Goal: Task Accomplishment & Management: Complete application form

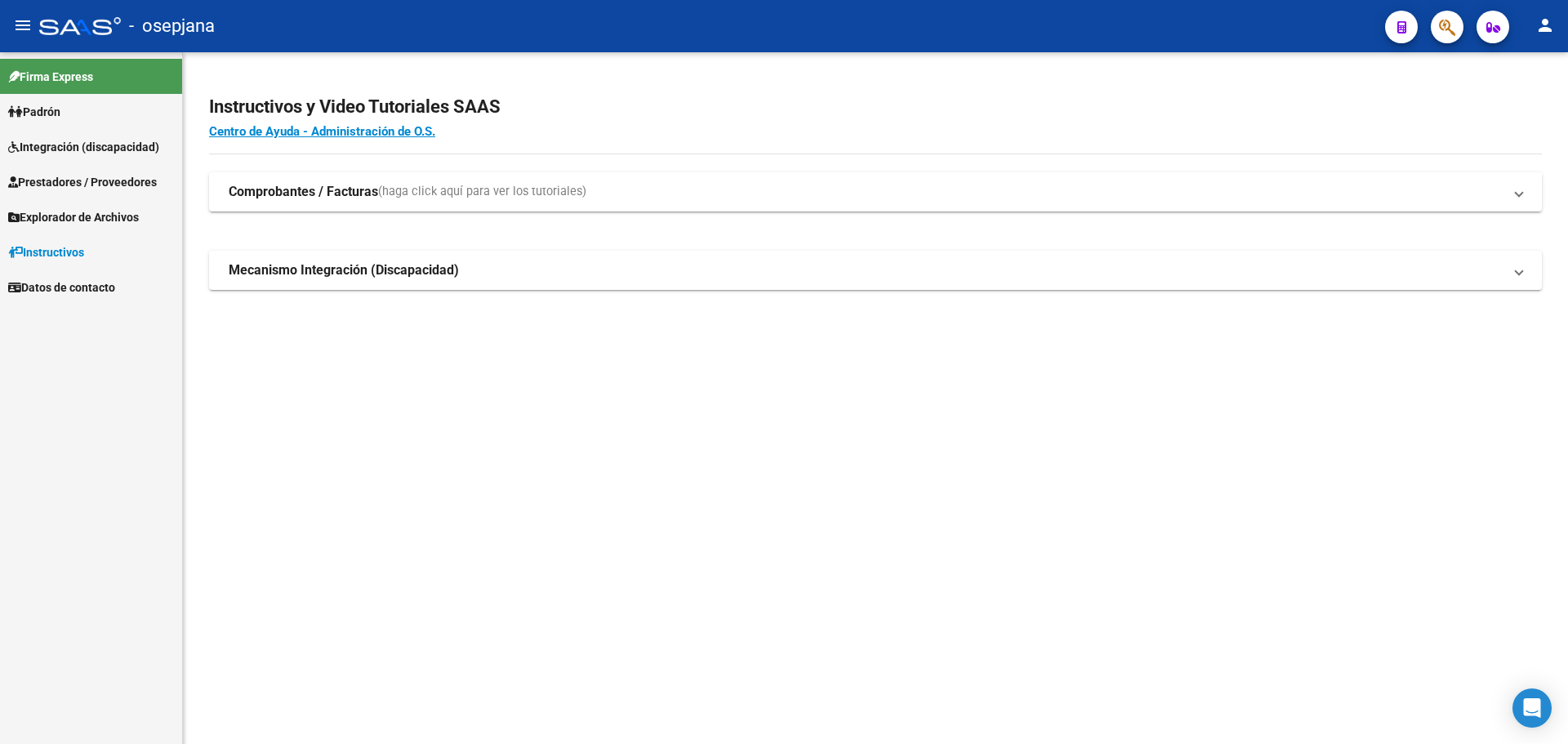
click at [49, 150] on span "Integración (discapacidad)" at bounding box center [84, 147] width 151 height 18
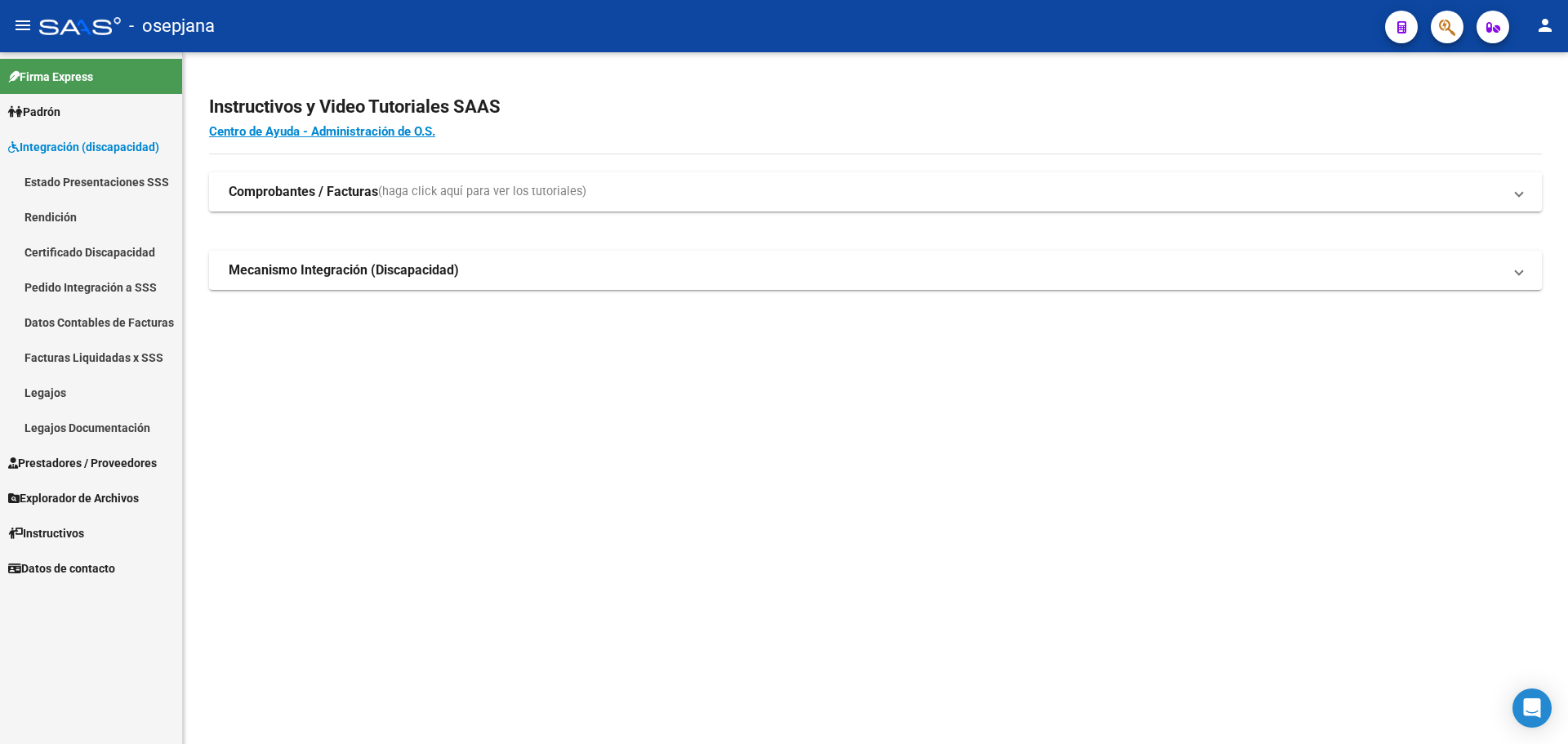
click at [84, 454] on span "Prestadores / Proveedores" at bounding box center [83, 463] width 149 height 18
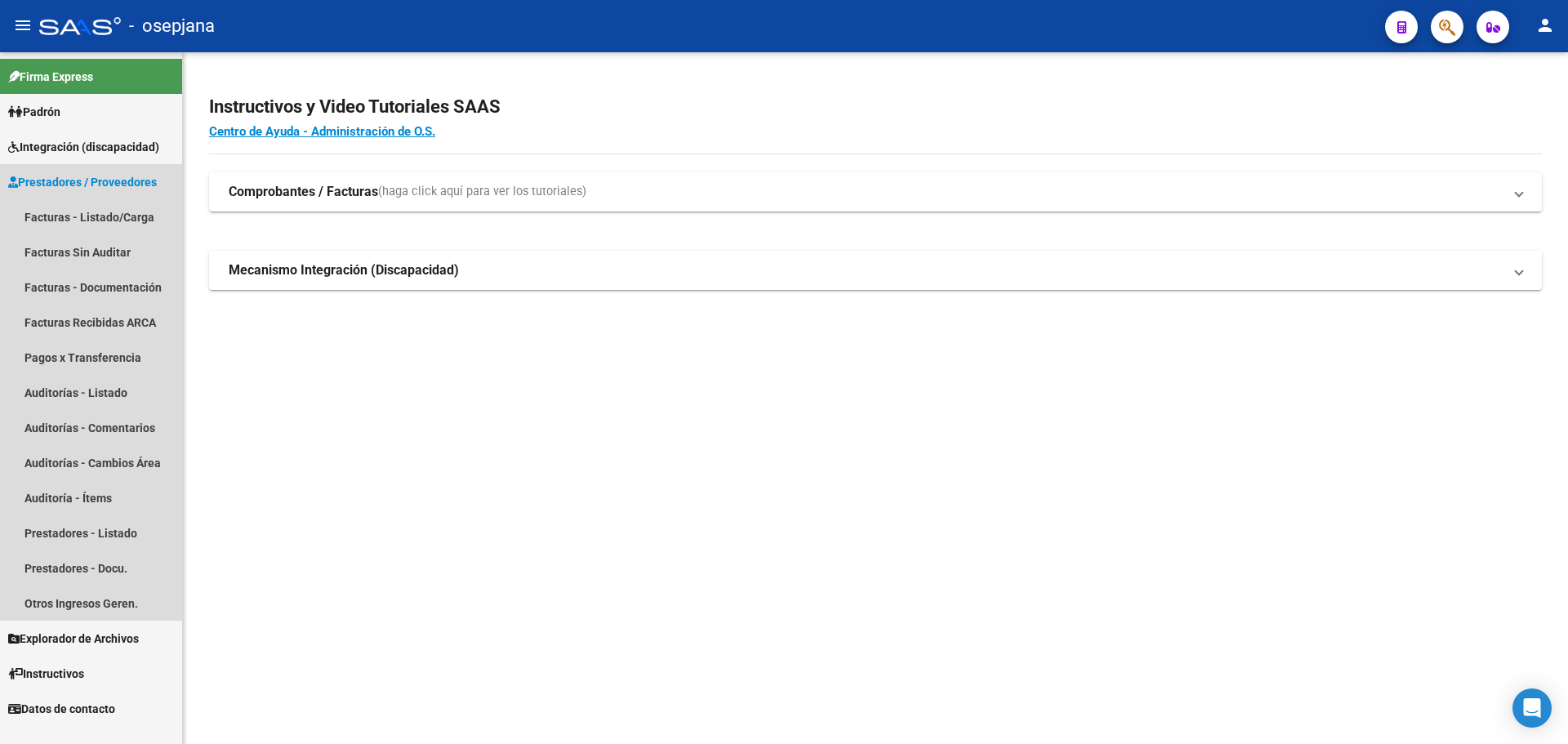
click at [95, 174] on span "Prestadores / Proveedores" at bounding box center [83, 181] width 149 height 18
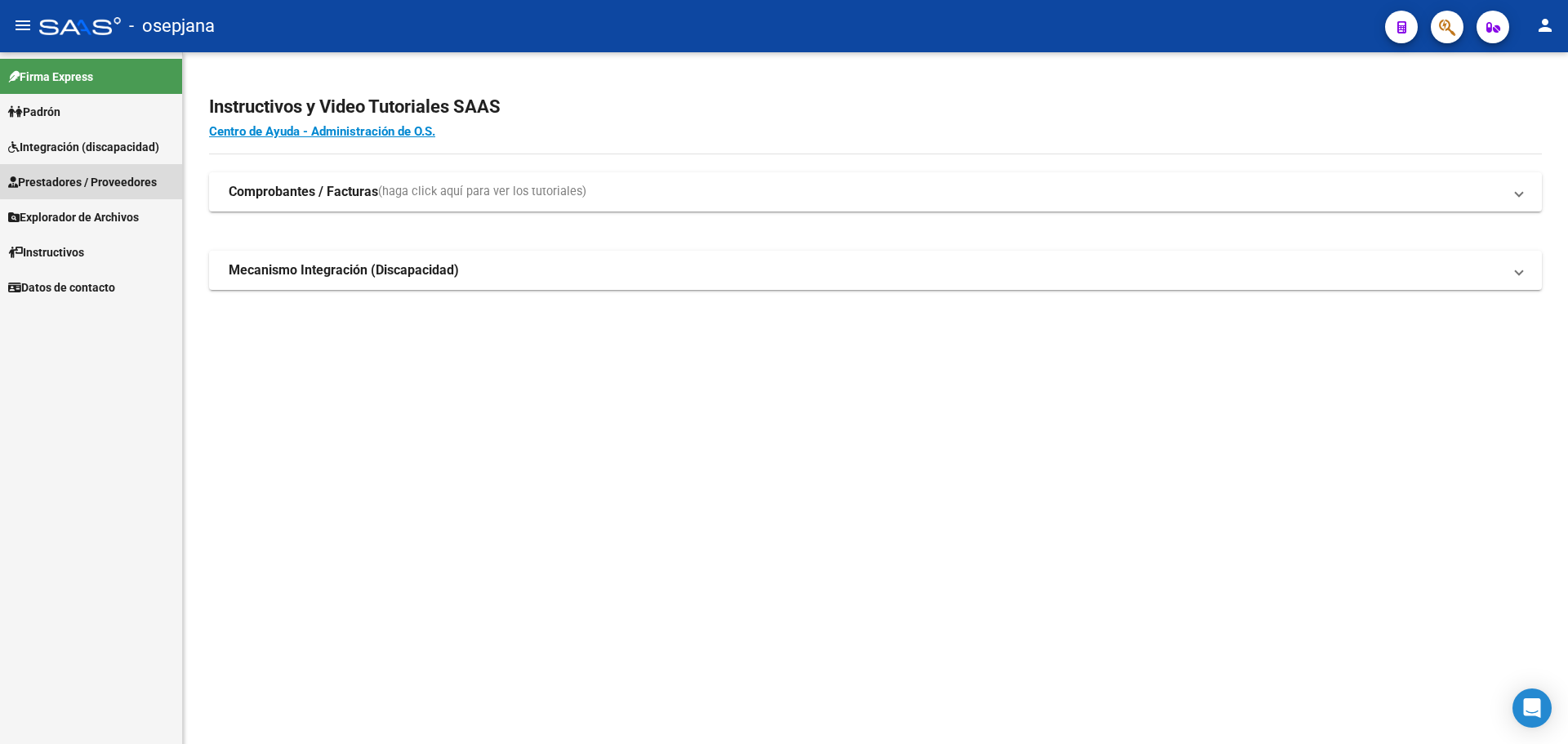
click at [95, 174] on span "Prestadores / Proveedores" at bounding box center [83, 181] width 149 height 18
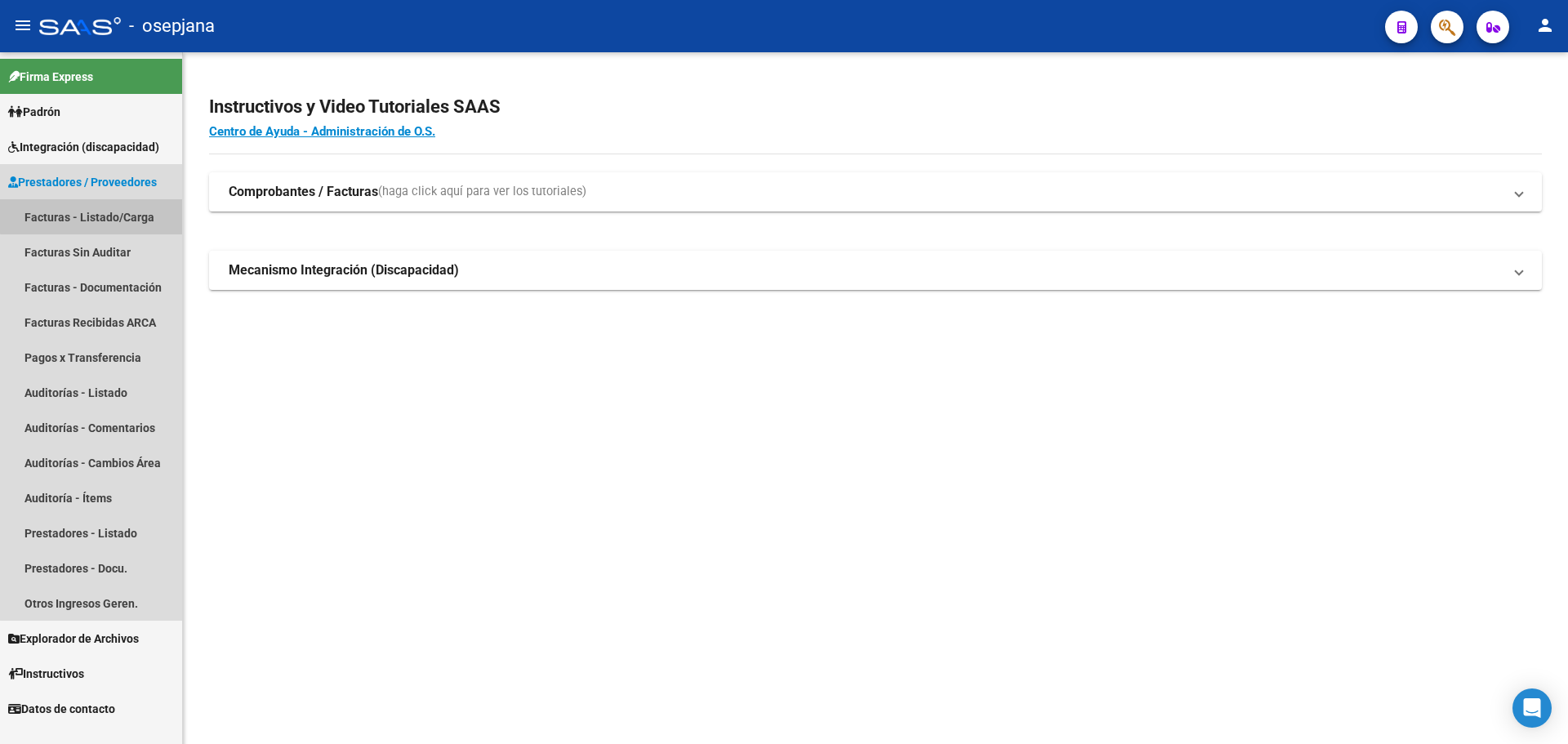
click at [98, 208] on link "Facturas - Listado/Carga" at bounding box center [91, 216] width 182 height 35
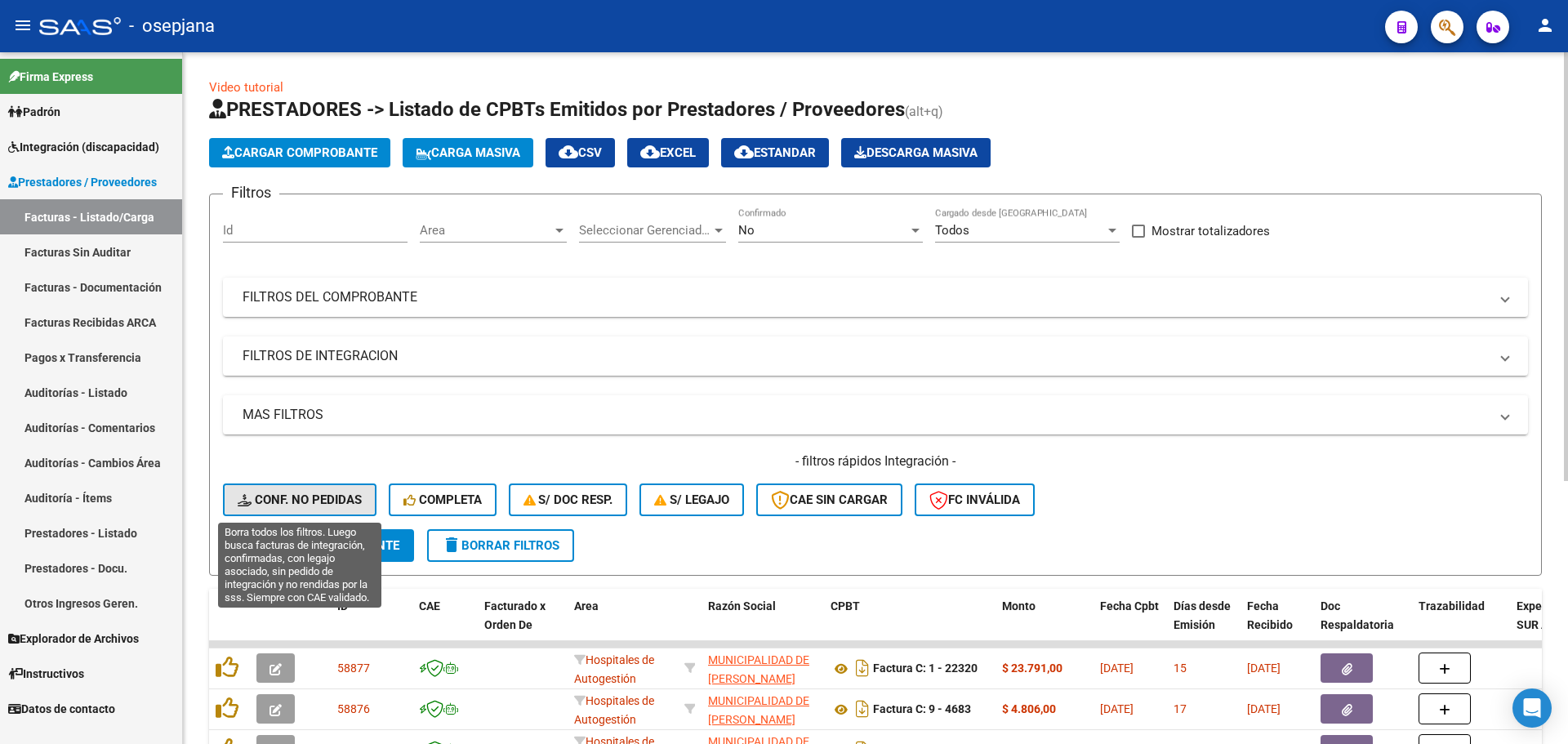
click at [331, 492] on span "Conf. no pedidas" at bounding box center [300, 500] width 124 height 15
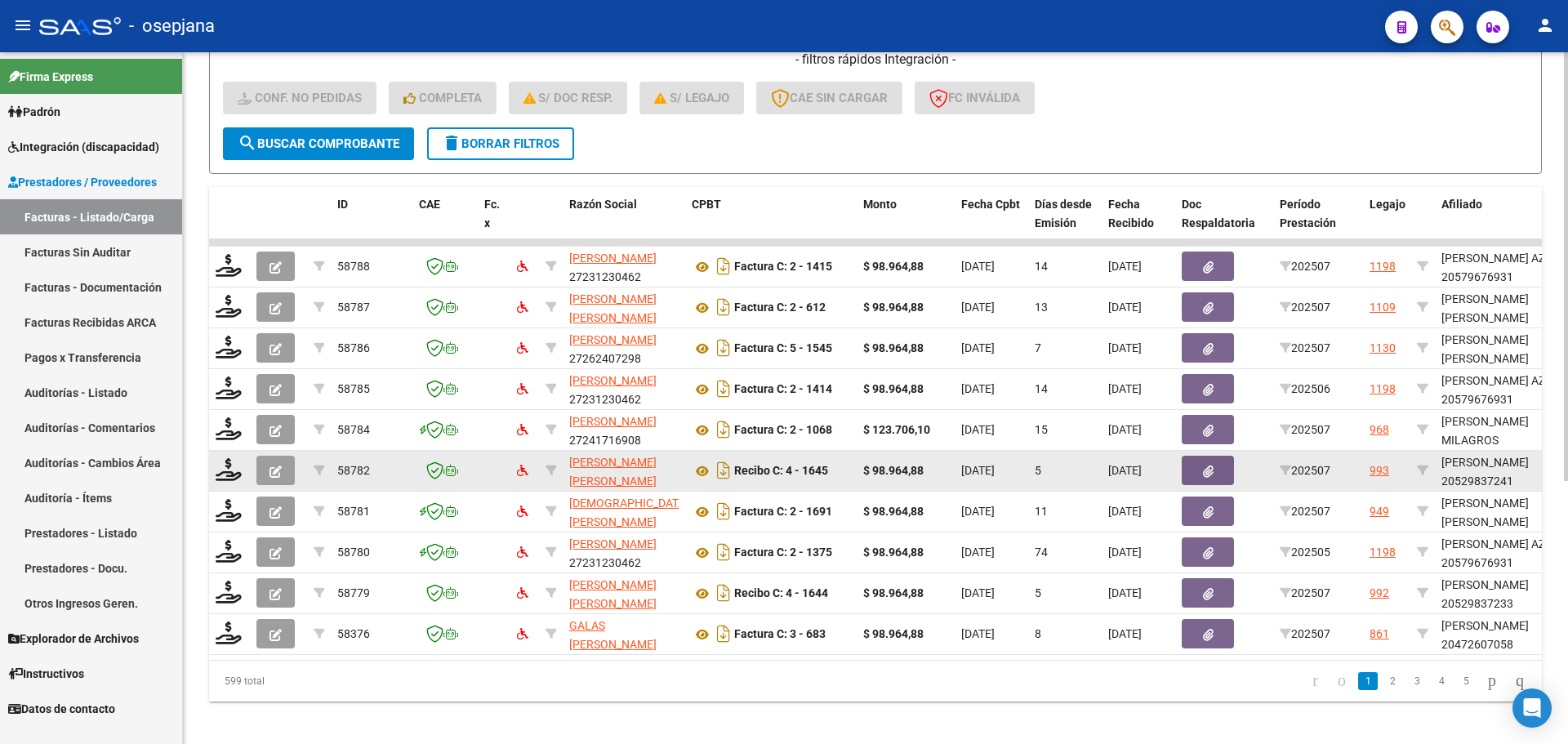
scroll to position [424, 0]
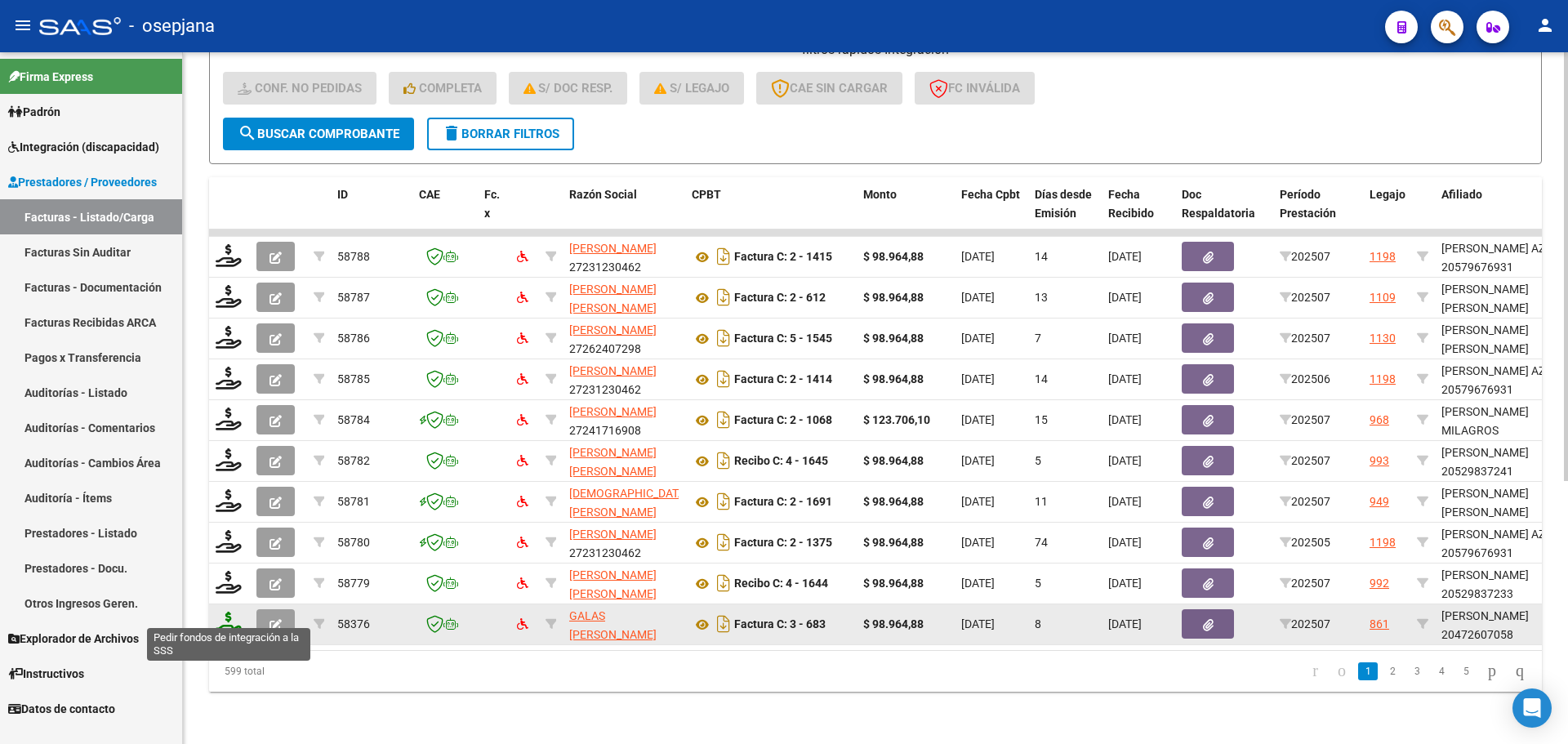
click at [217, 616] on icon at bounding box center [229, 622] width 26 height 23
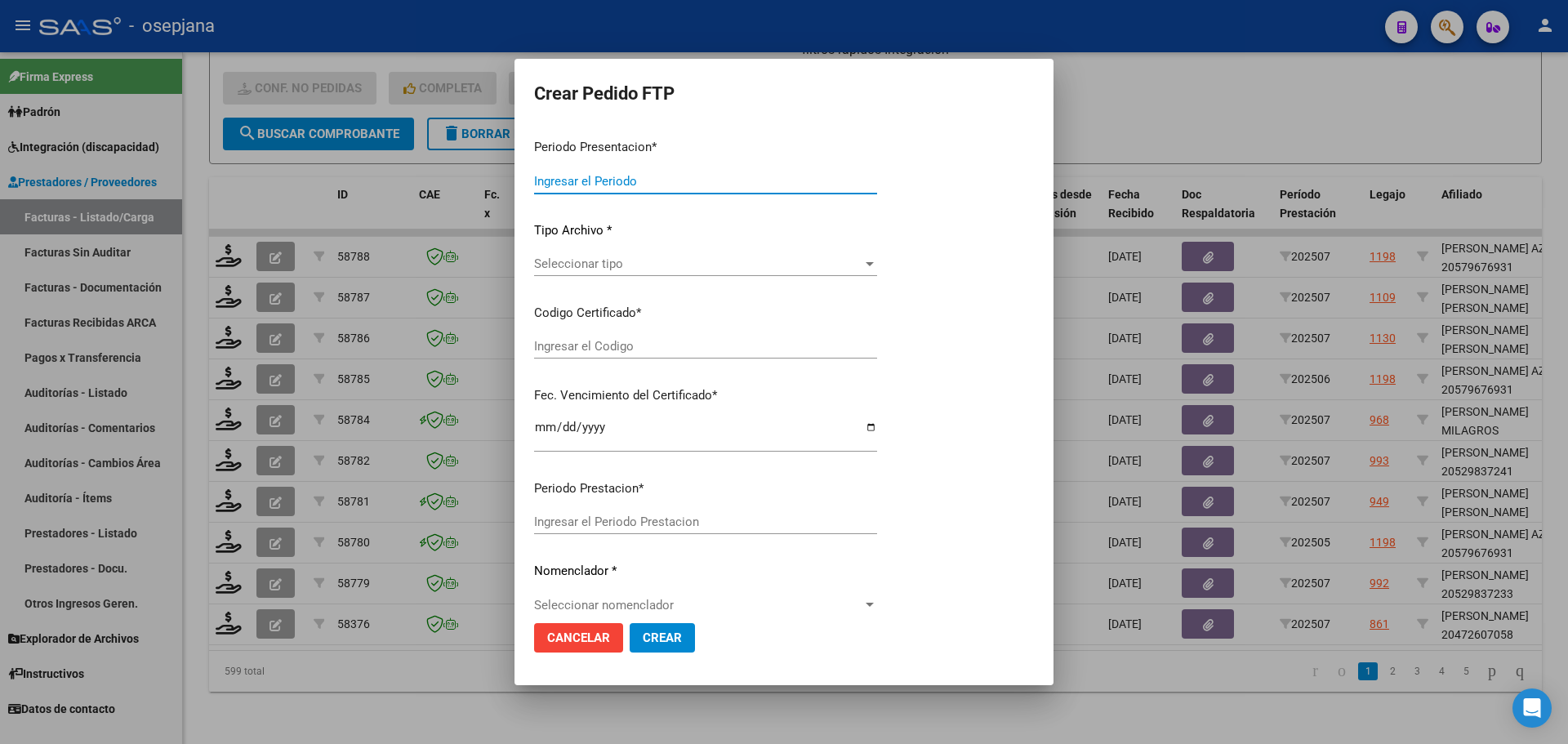
type input "202507"
type input "$ 98.964,88"
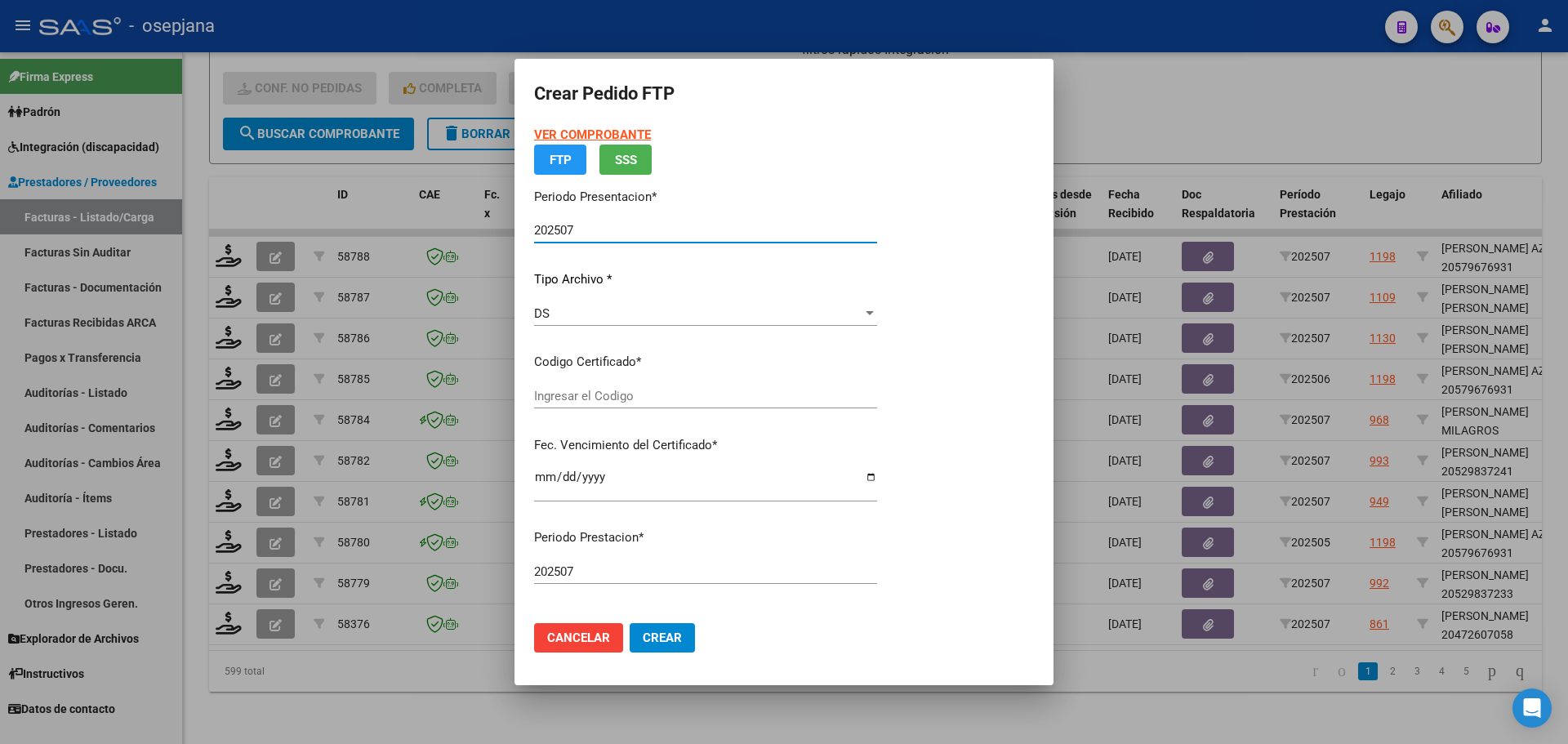
type input "ARG02000472607052022122720321227BSAS313"
type input "[DATE]"
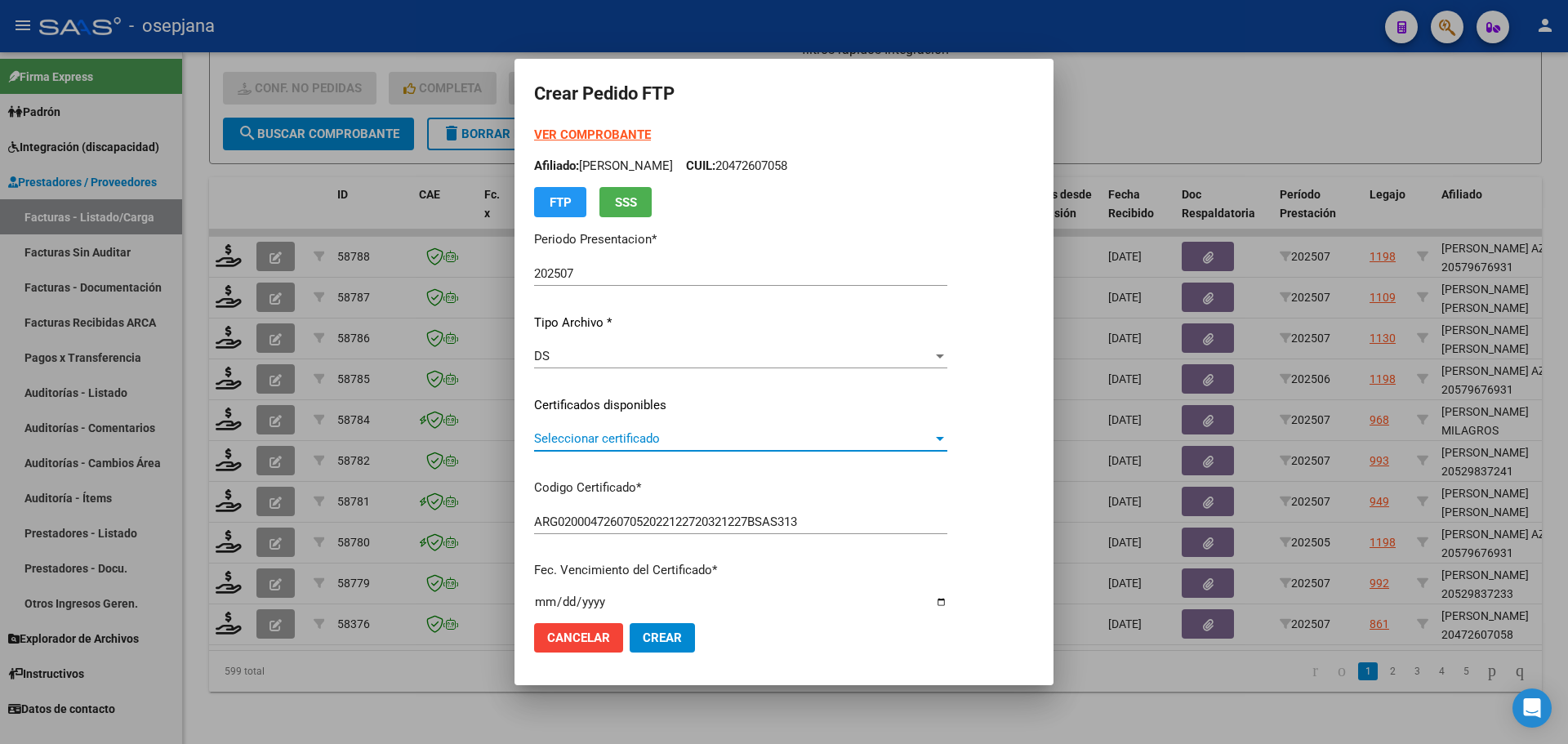
click at [688, 436] on span "Seleccionar certificado" at bounding box center [733, 438] width 399 height 15
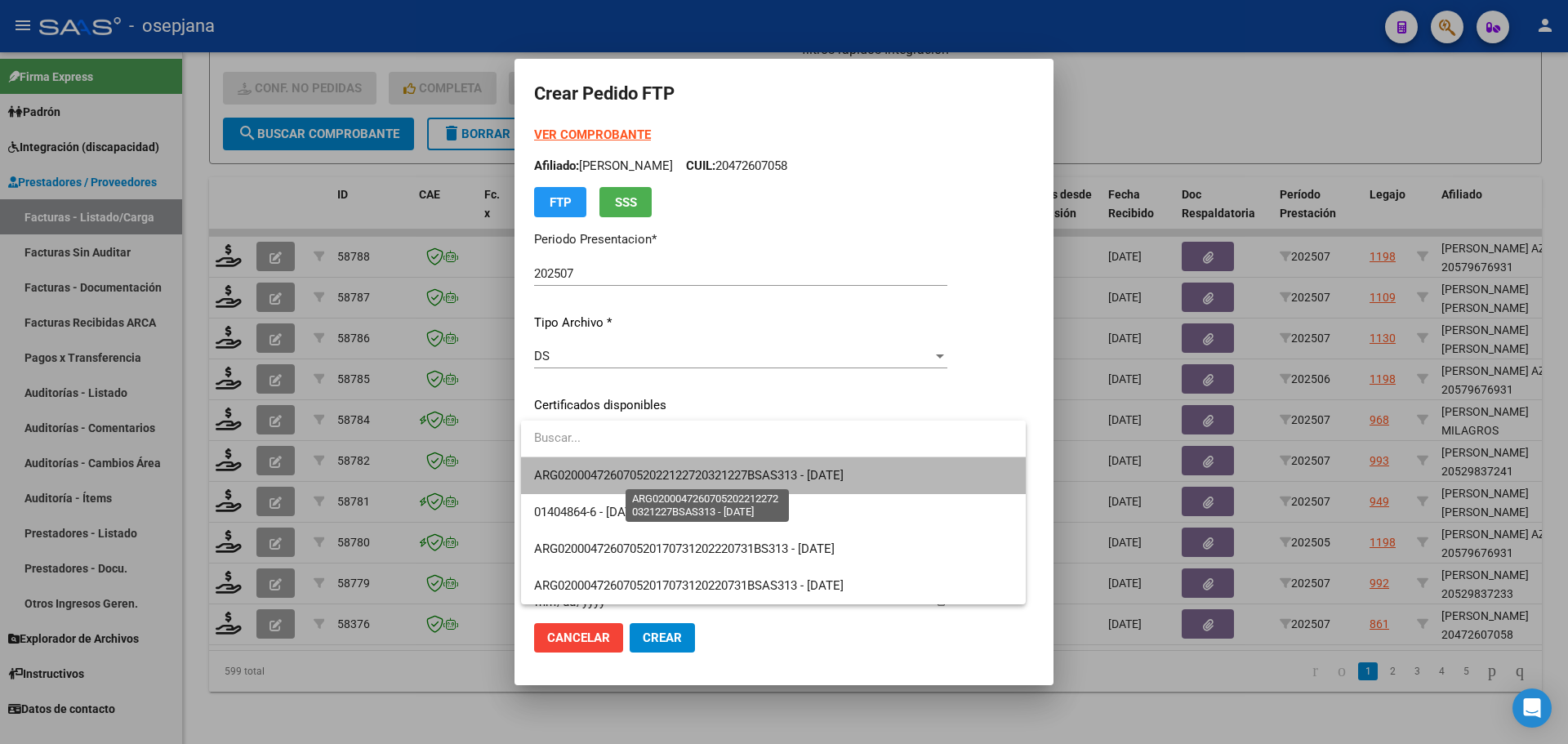
click at [699, 476] on span "ARG02000472607052022122720321227BSAS313 - [DATE]" at bounding box center [688, 476] width 309 height 15
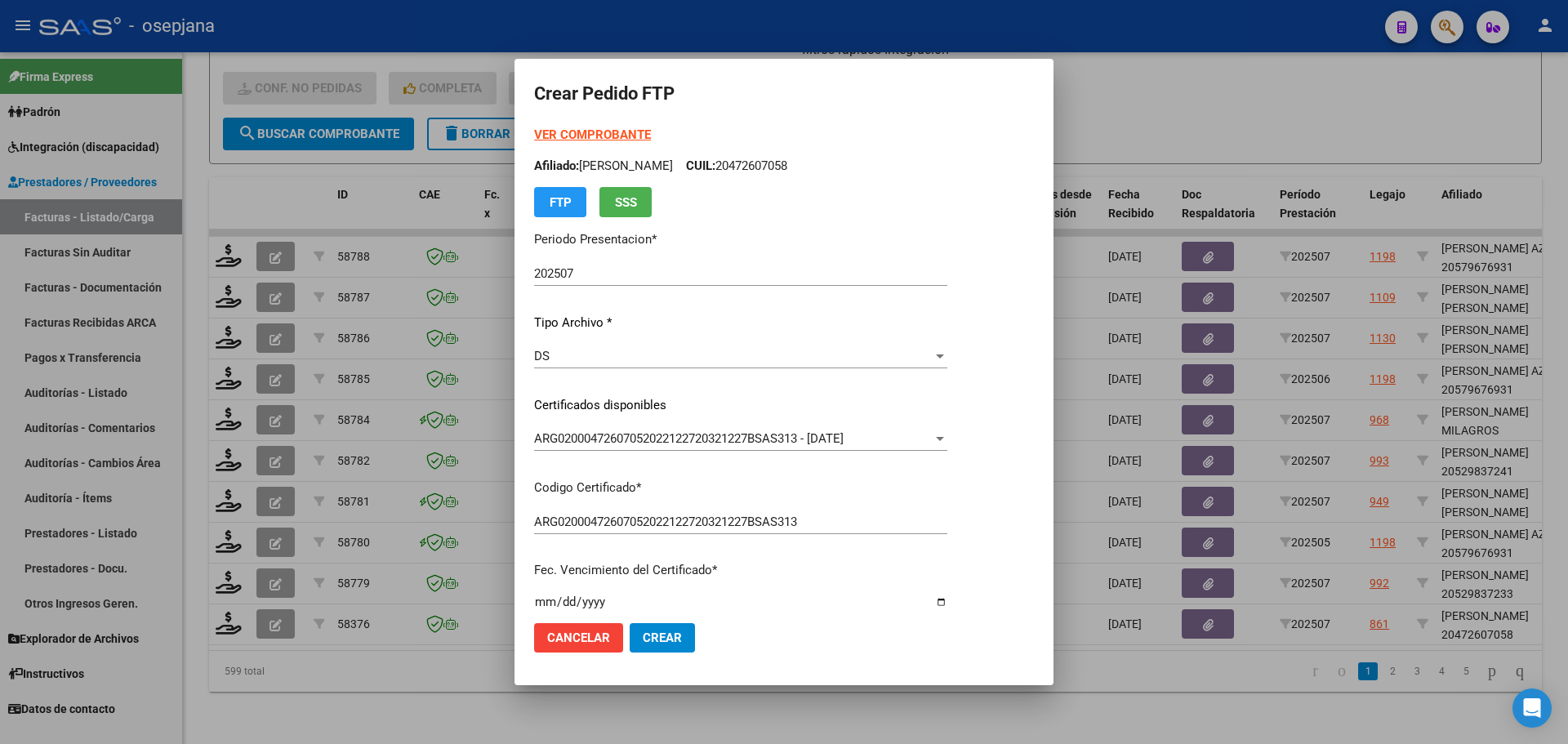
click at [583, 132] on strong "VER COMPROBANTE" at bounding box center [593, 135] width 117 height 15
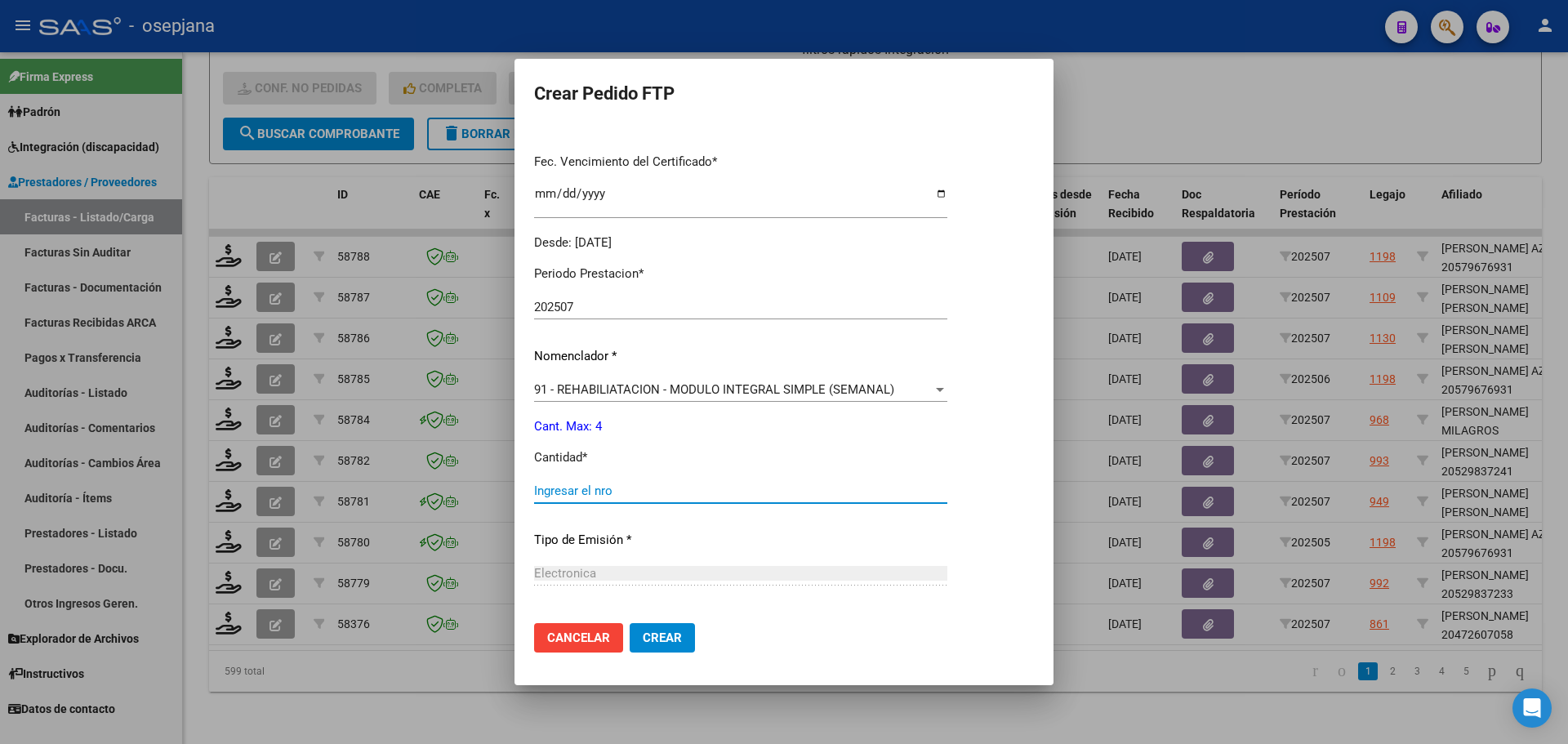
click at [597, 489] on input "Ingresar el nro" at bounding box center [740, 490] width 413 height 15
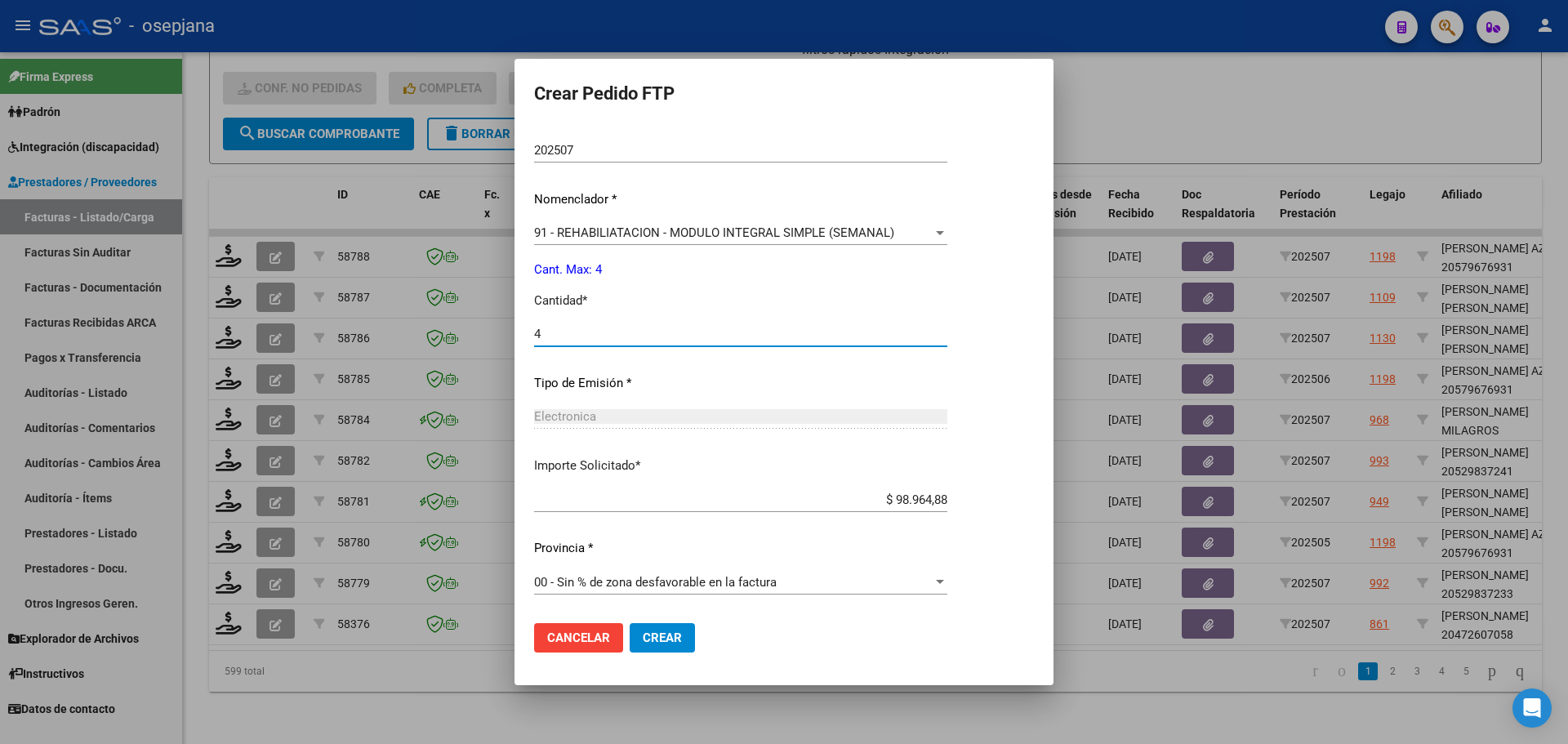
type input "4"
click at [673, 637] on span "Crear" at bounding box center [662, 638] width 39 height 15
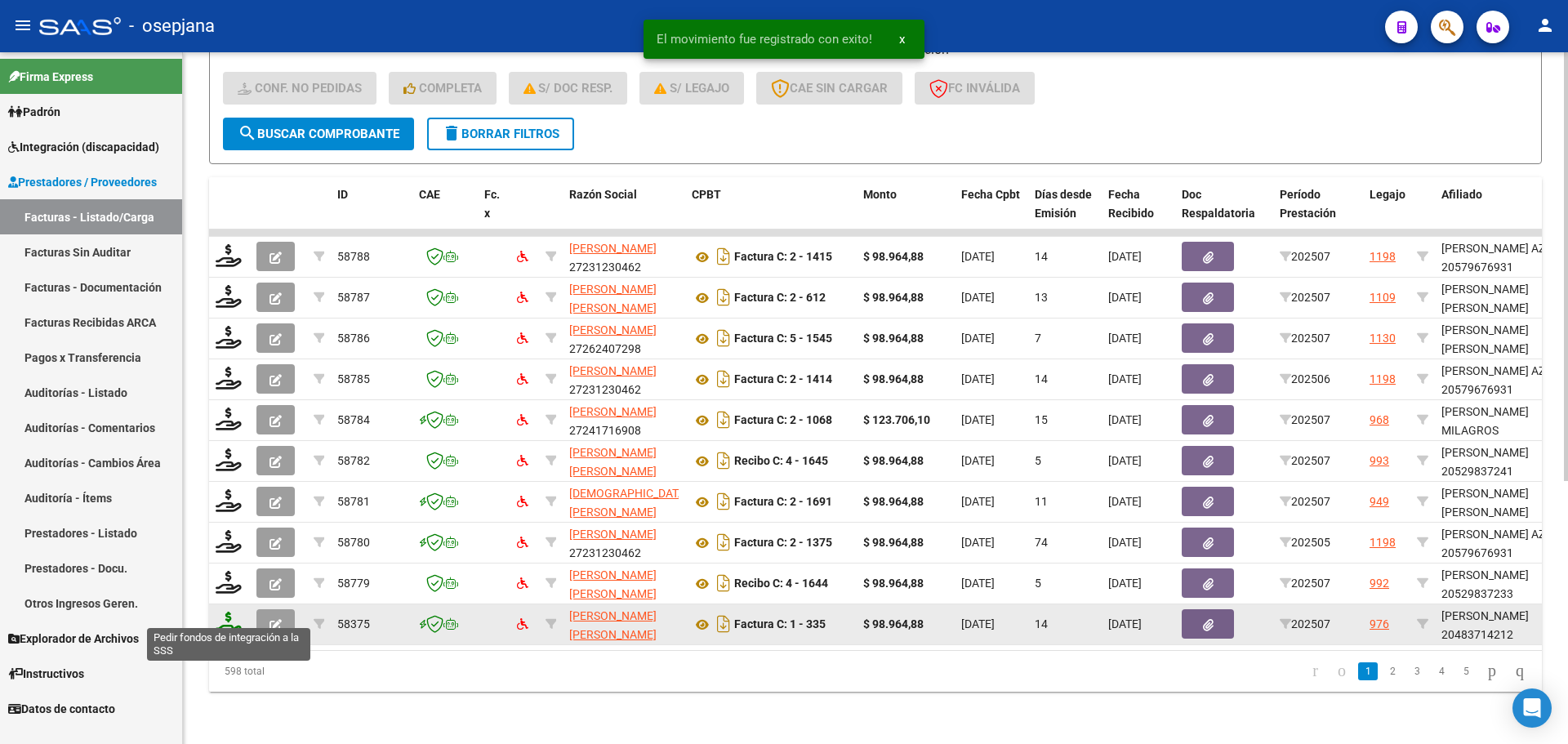
click at [228, 611] on icon at bounding box center [229, 622] width 26 height 23
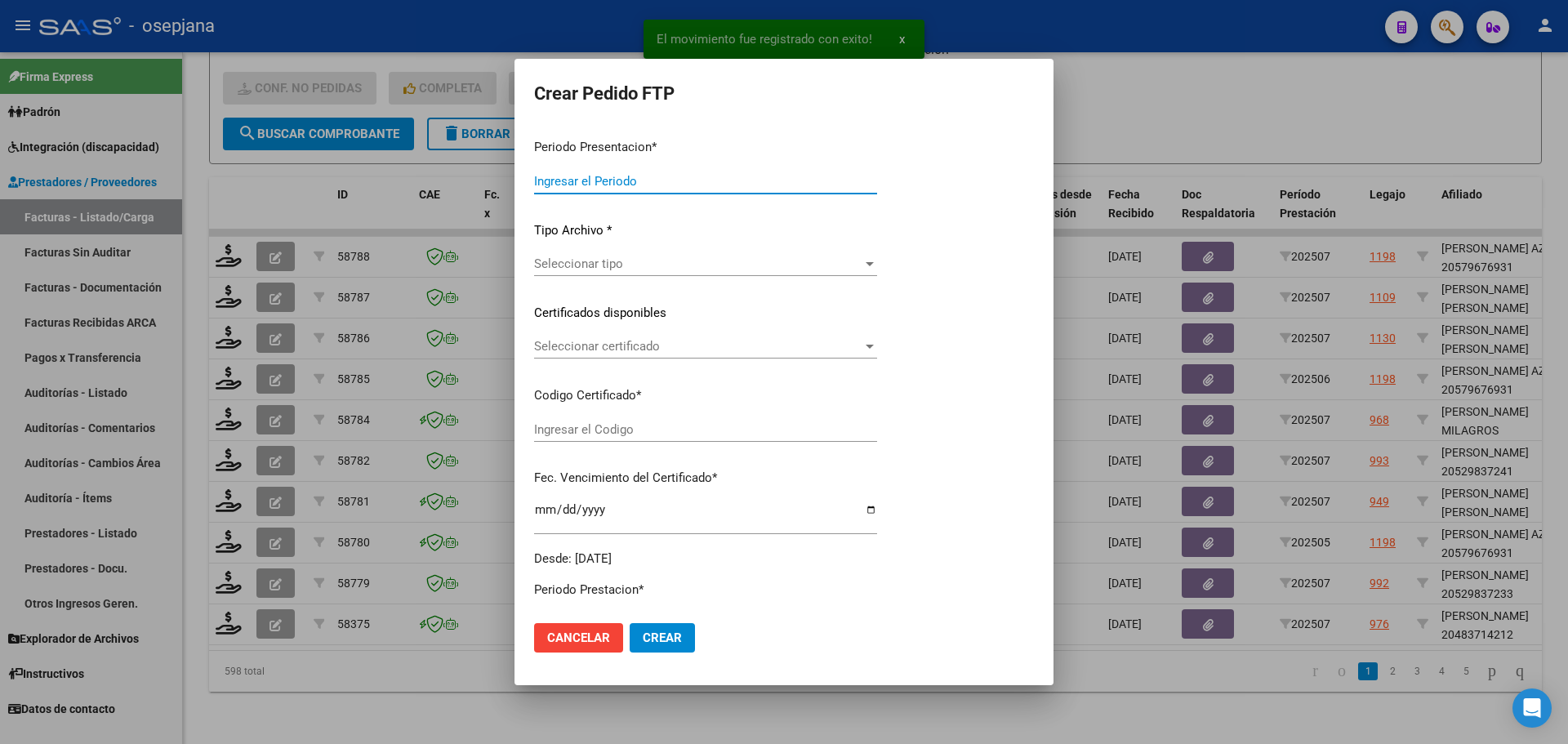
type input "202507"
type input "$ 98.964,88"
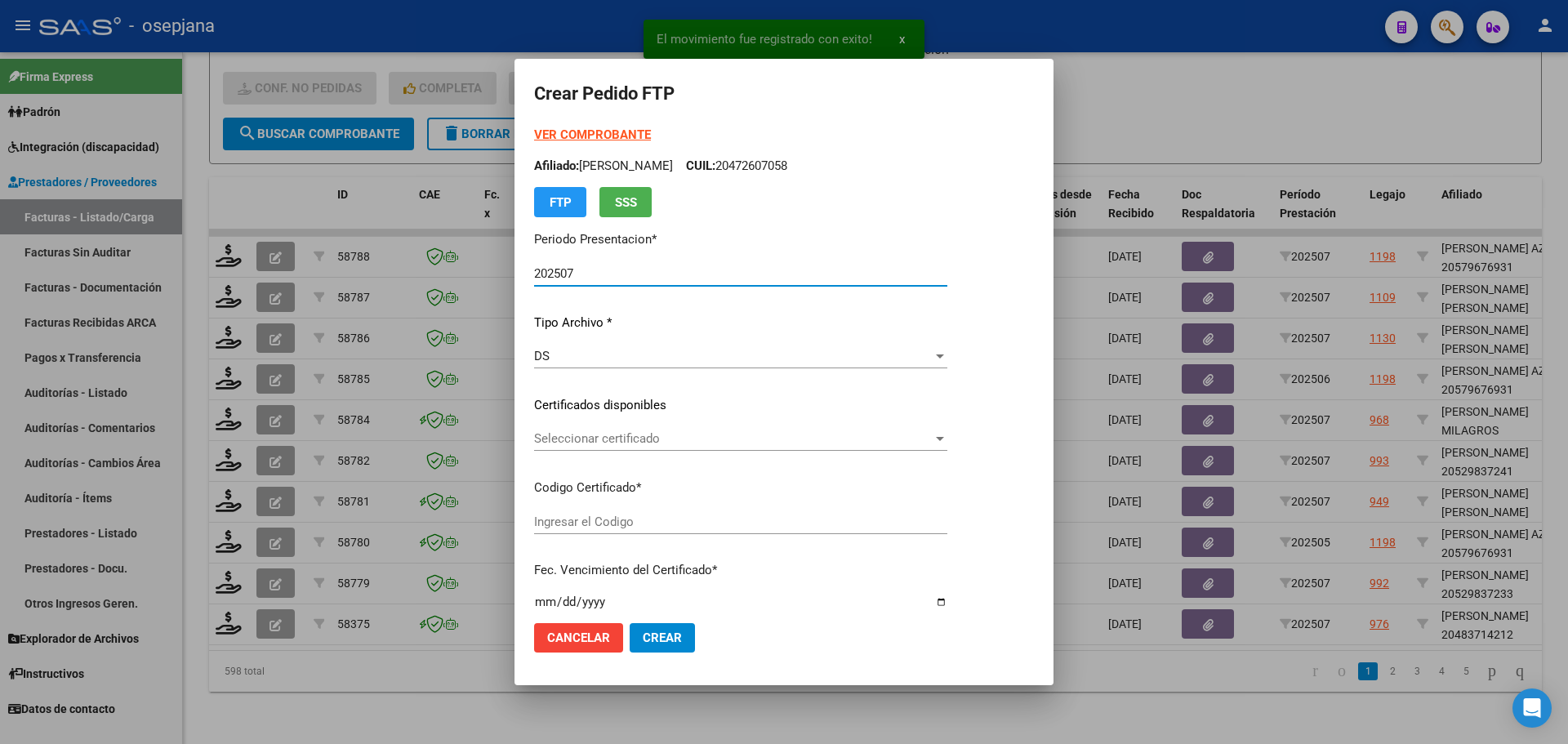
type input "ARG02000483714212025040820350408BSAS313"
type input "[DATE]"
click at [641, 434] on span "Seleccionar certificado" at bounding box center [733, 438] width 399 height 15
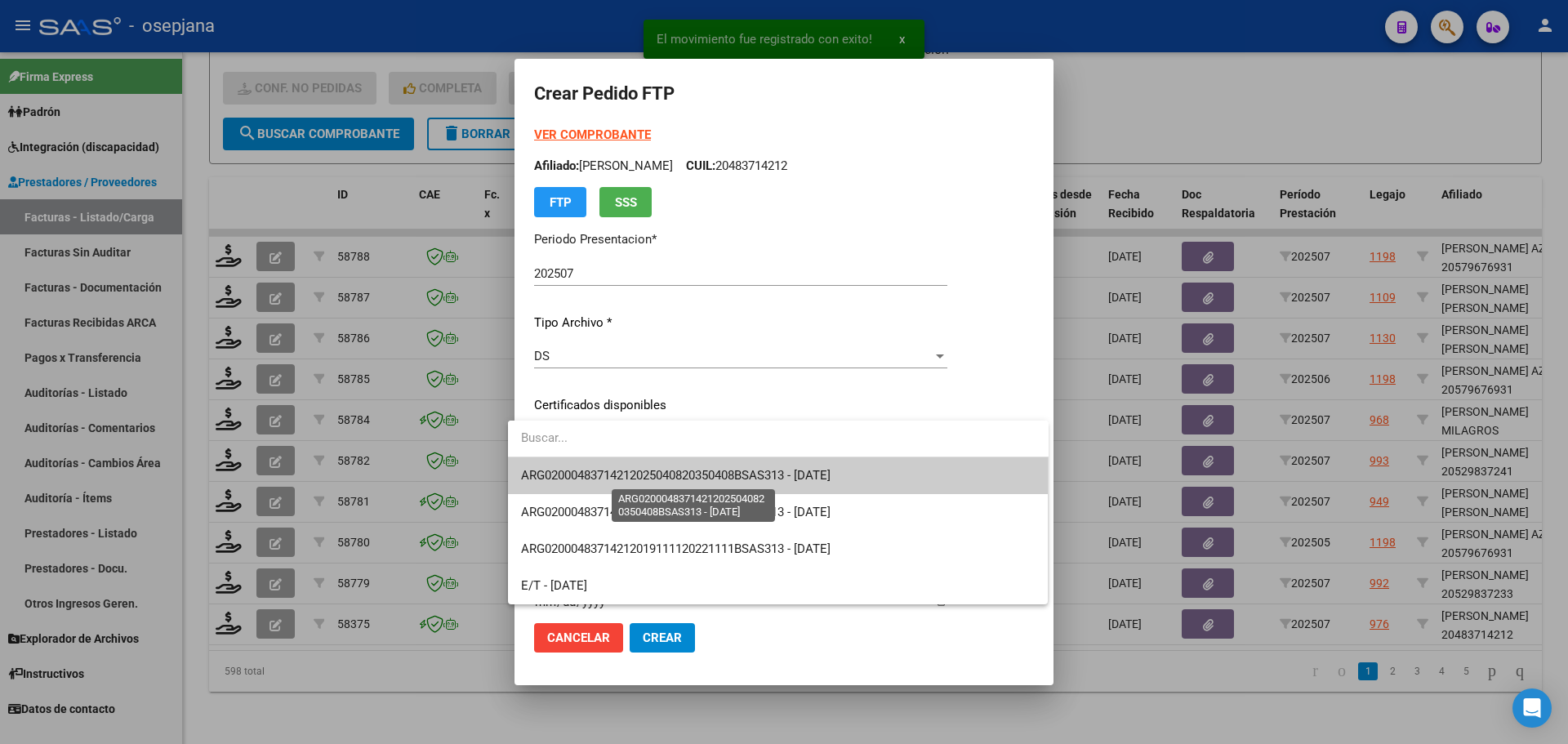
click at [647, 476] on span "ARG02000483714212025040820350408BSAS313 - [DATE]" at bounding box center [675, 476] width 309 height 15
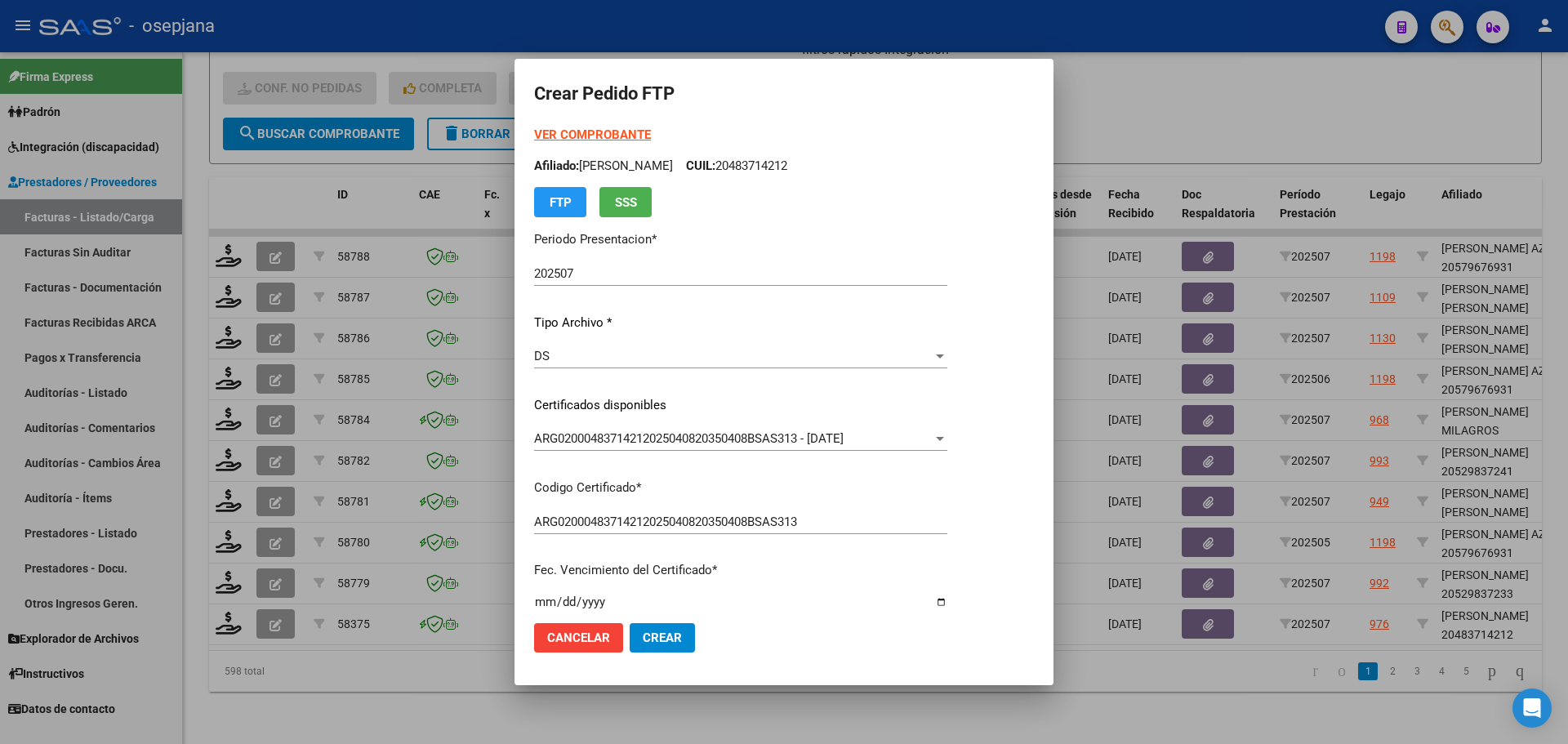
click at [608, 130] on strong "VER COMPROBANTE" at bounding box center [593, 135] width 117 height 15
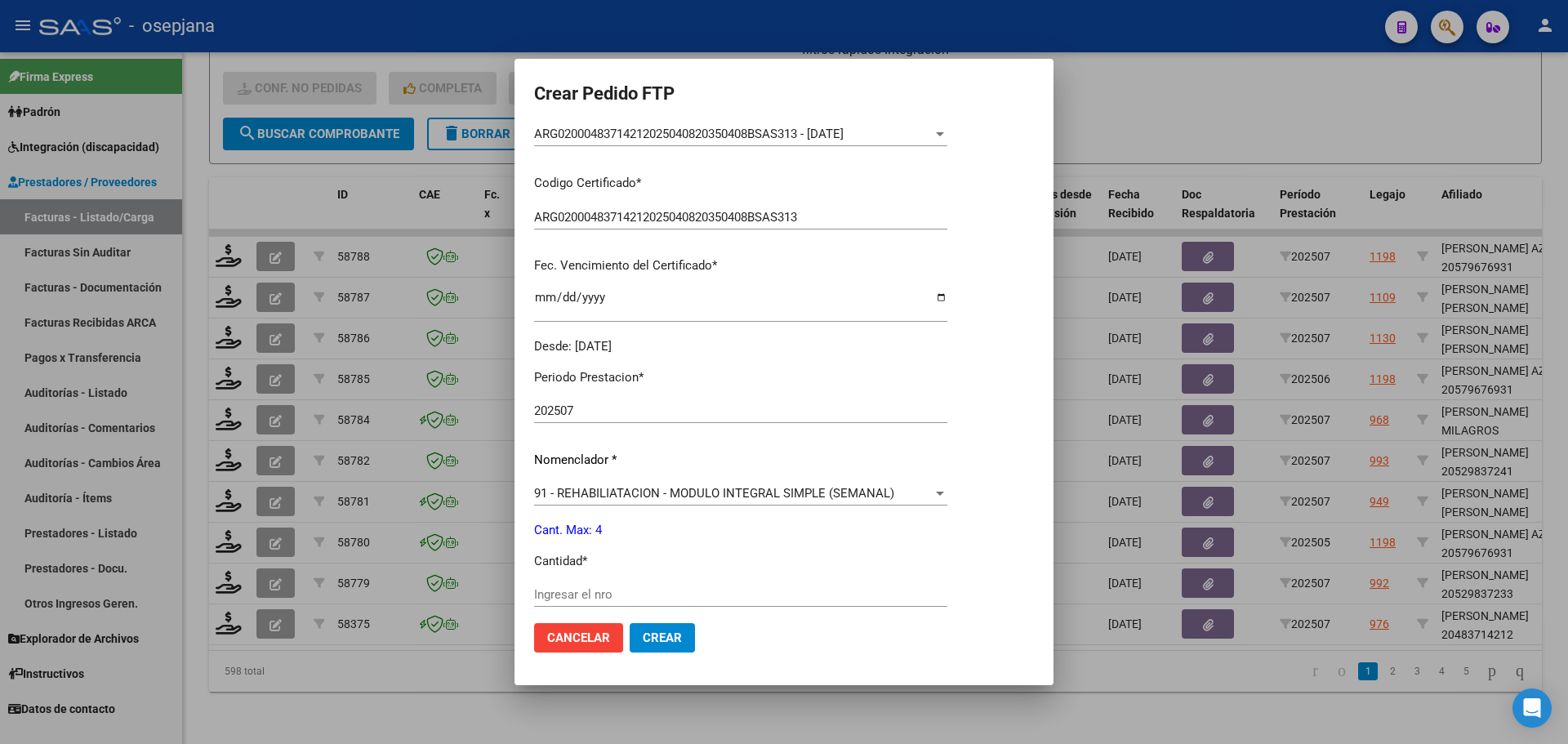
scroll to position [489, 0]
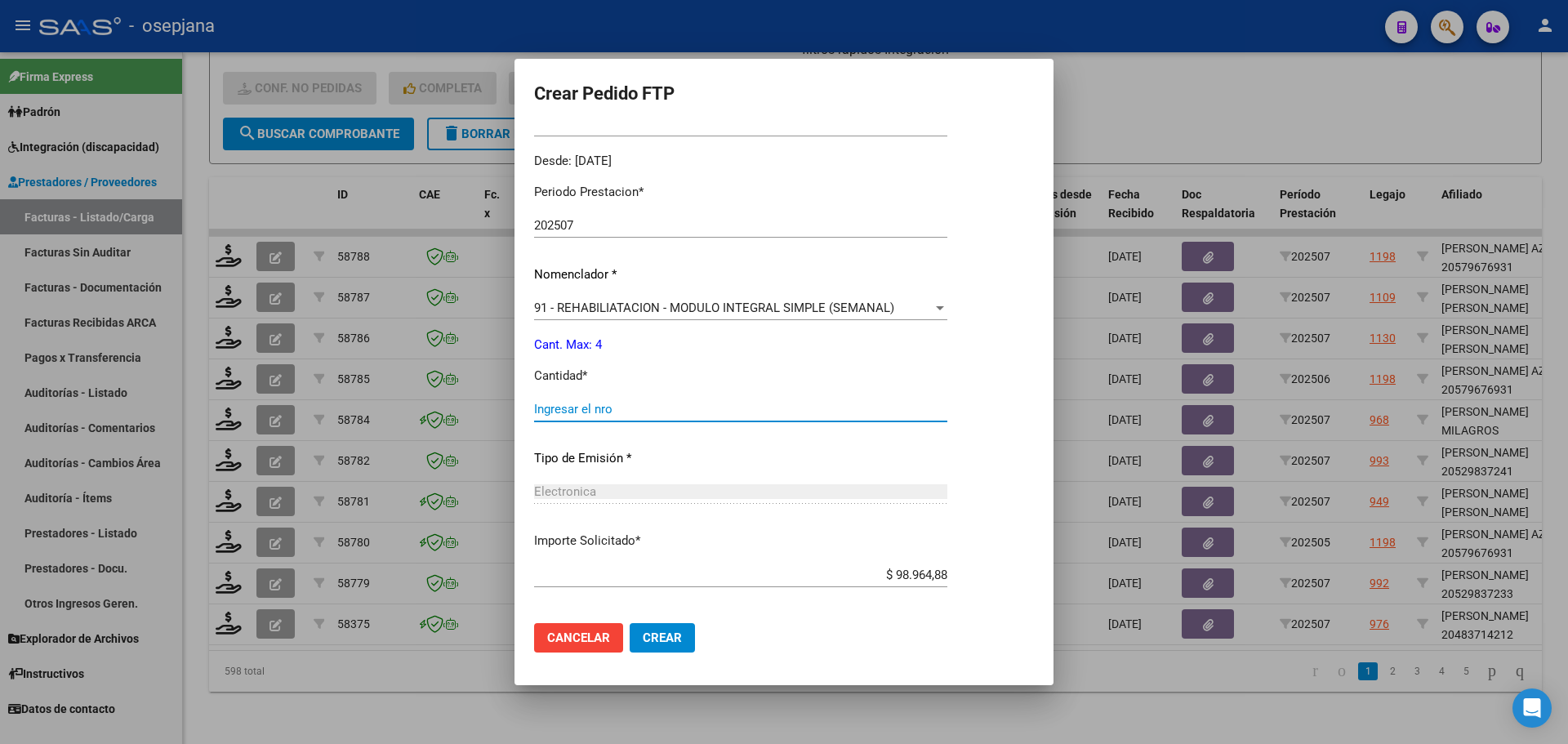
click at [623, 405] on input "Ingresar el nro" at bounding box center [740, 409] width 413 height 15
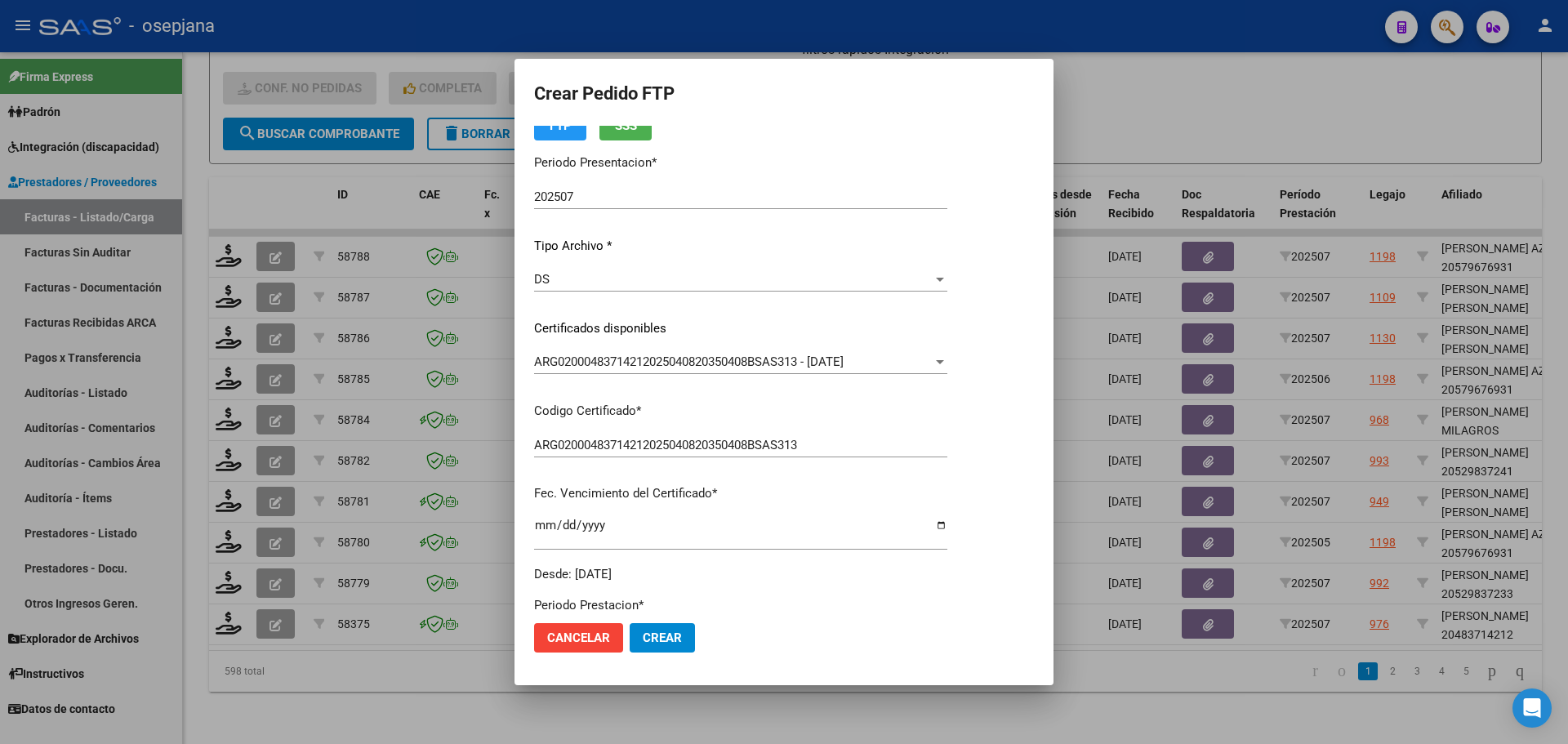
scroll to position [0, 0]
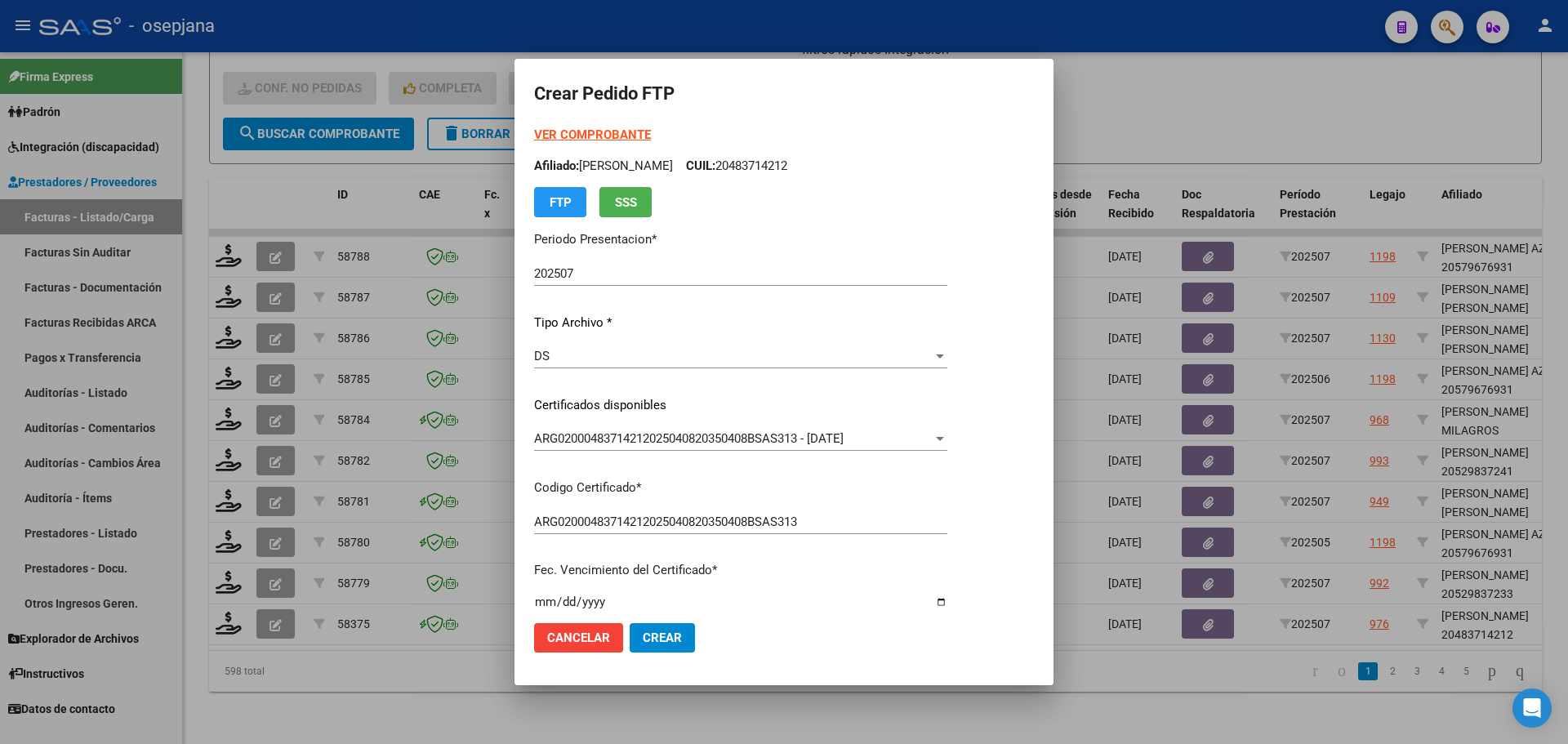
type input "4"
drag, startPoint x: 1151, startPoint y: 101, endPoint x: 627, endPoint y: 65, distance: 525.2
click at [1149, 102] on div at bounding box center [784, 372] width 1568 height 744
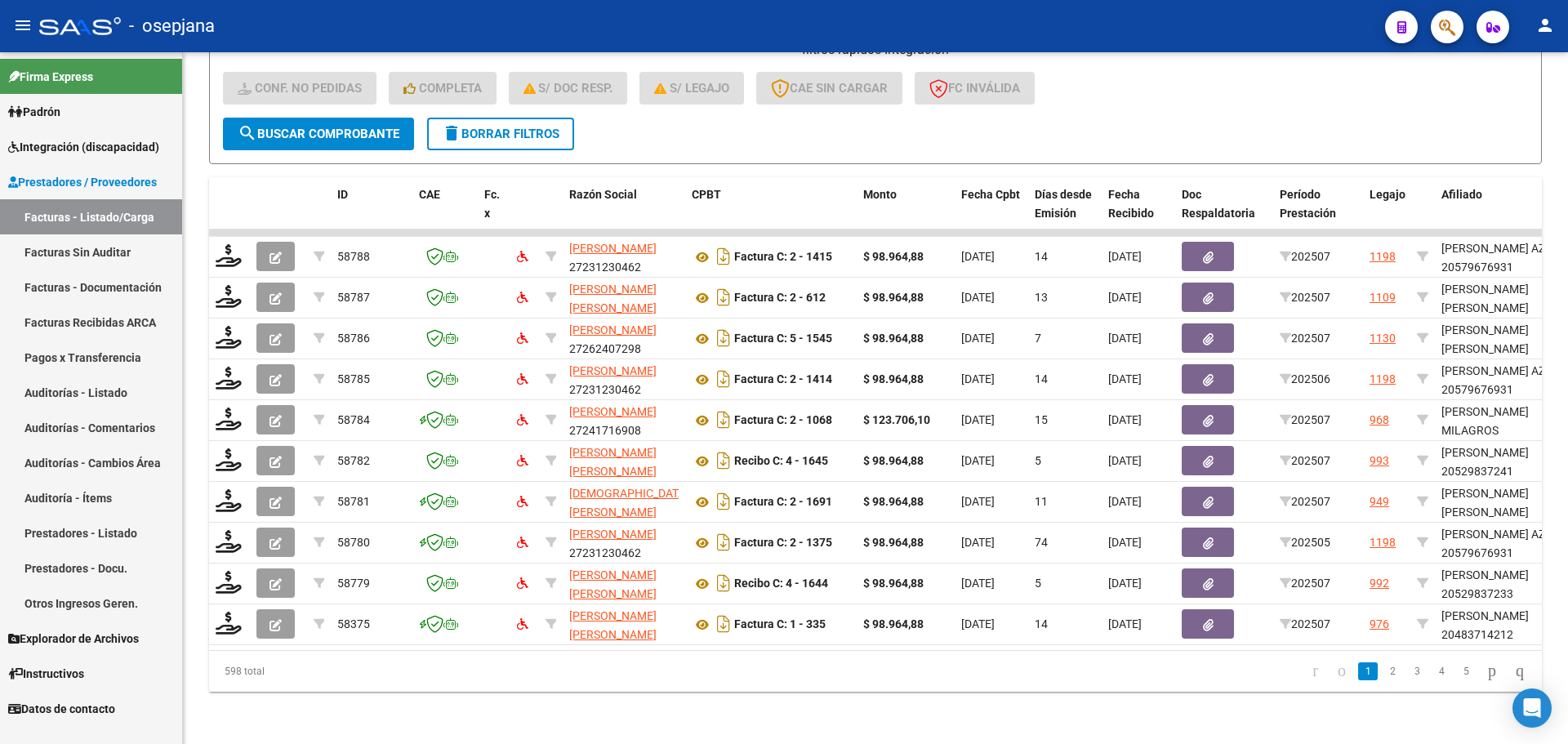
click at [62, 145] on span "Integración (discapacidad)" at bounding box center [84, 147] width 151 height 18
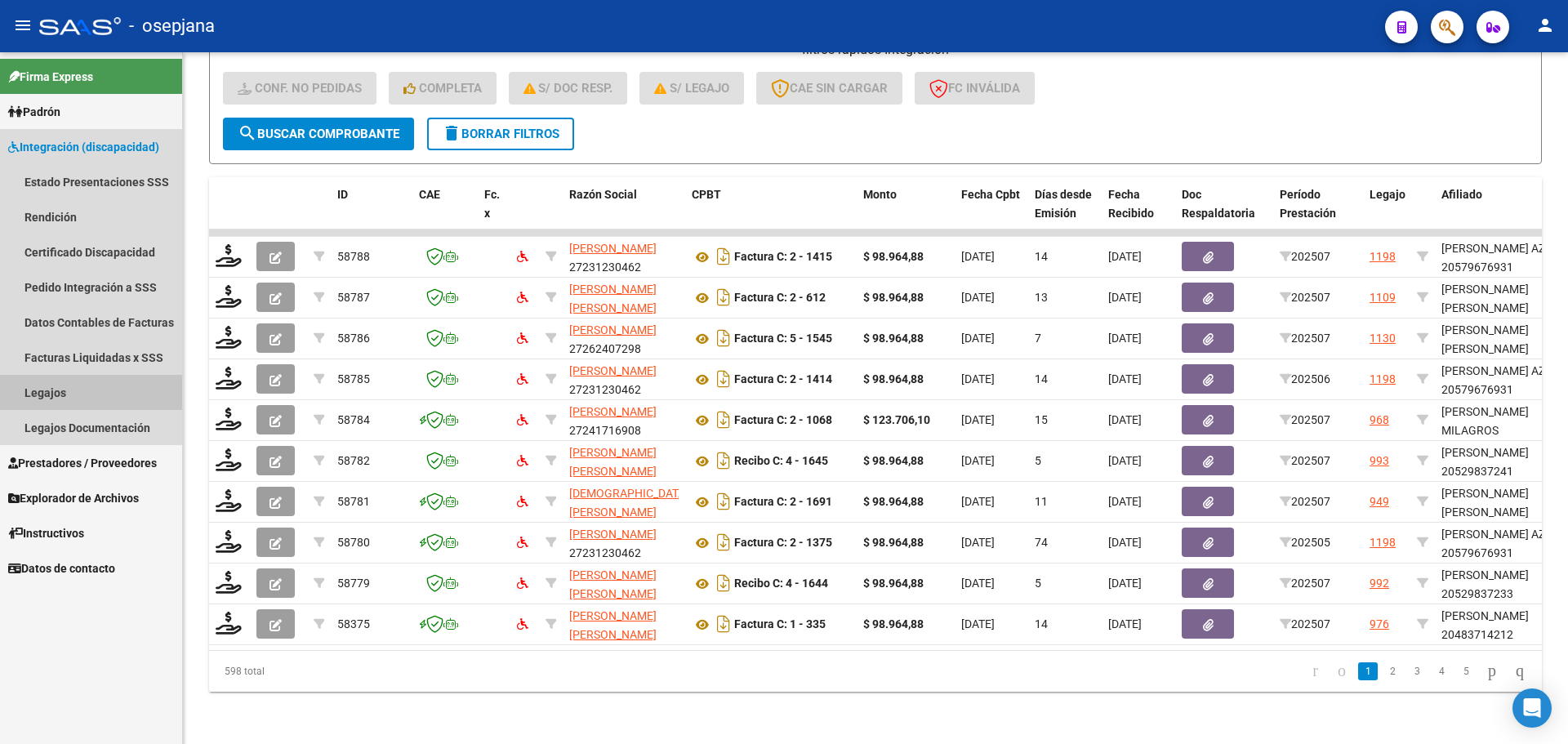
click at [58, 399] on link "Legajos" at bounding box center [91, 392] width 182 height 35
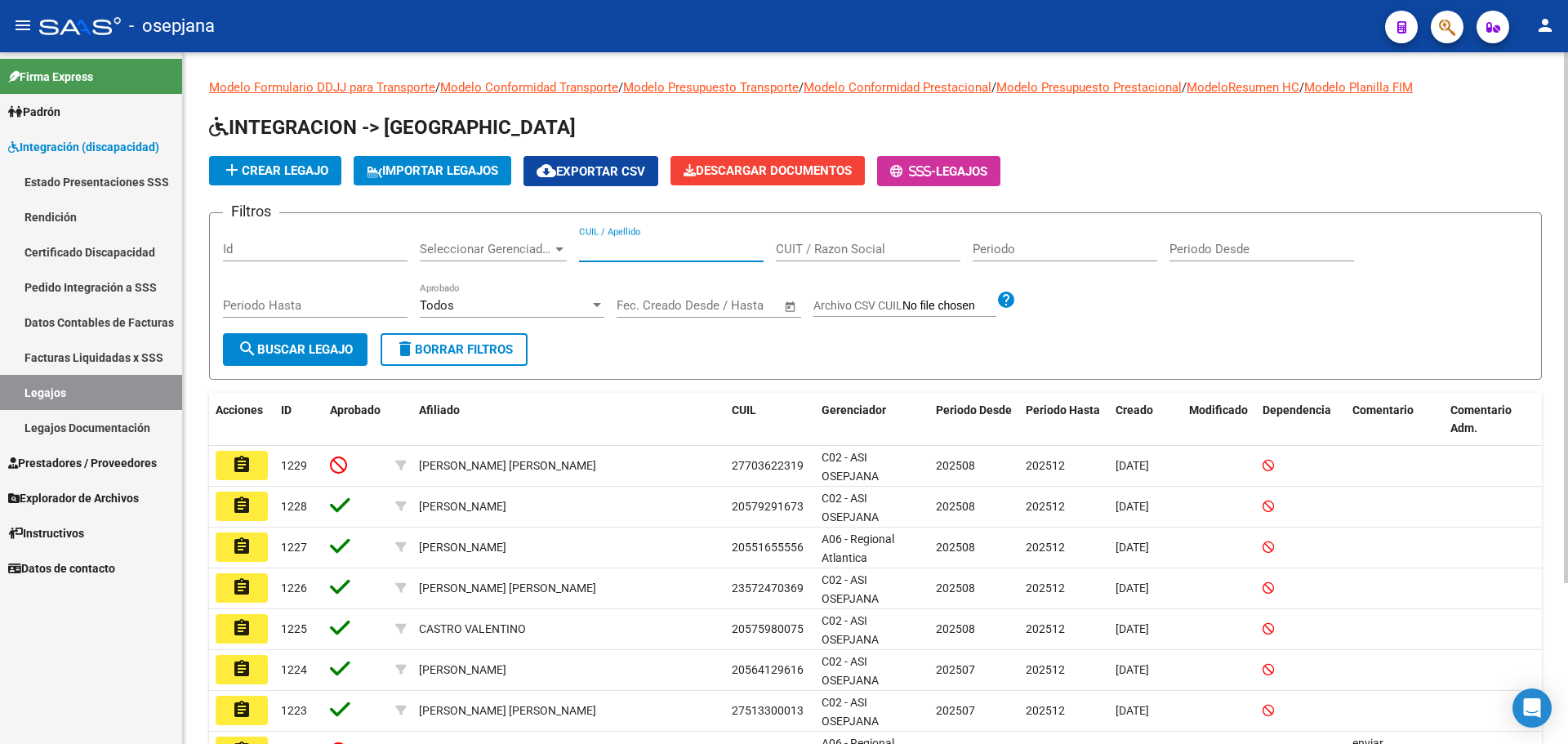
click at [698, 250] on input "CUIL / Apellido" at bounding box center [671, 249] width 185 height 15
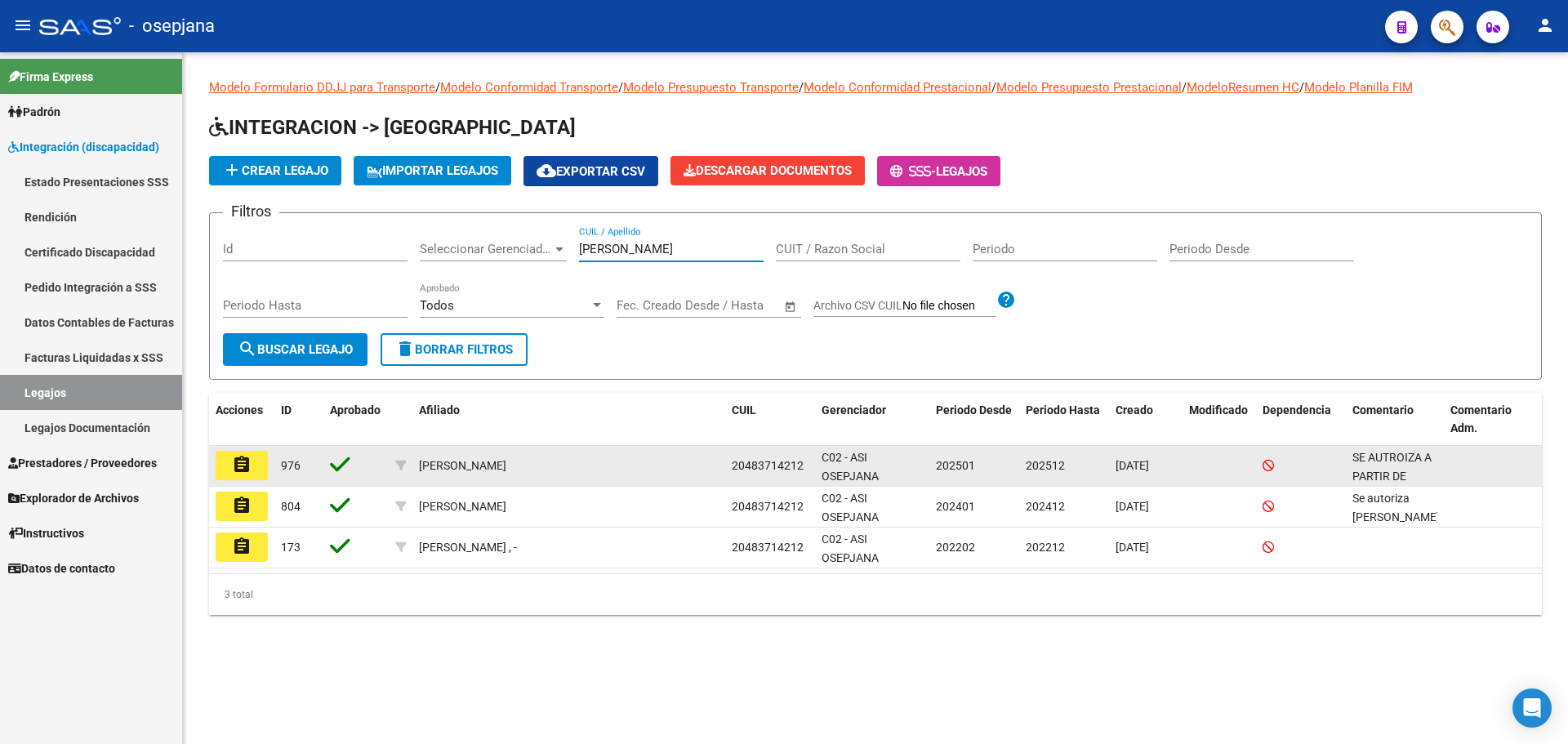
type input "[PERSON_NAME]"
click at [233, 463] on mat-icon "assignment" at bounding box center [242, 464] width 20 height 20
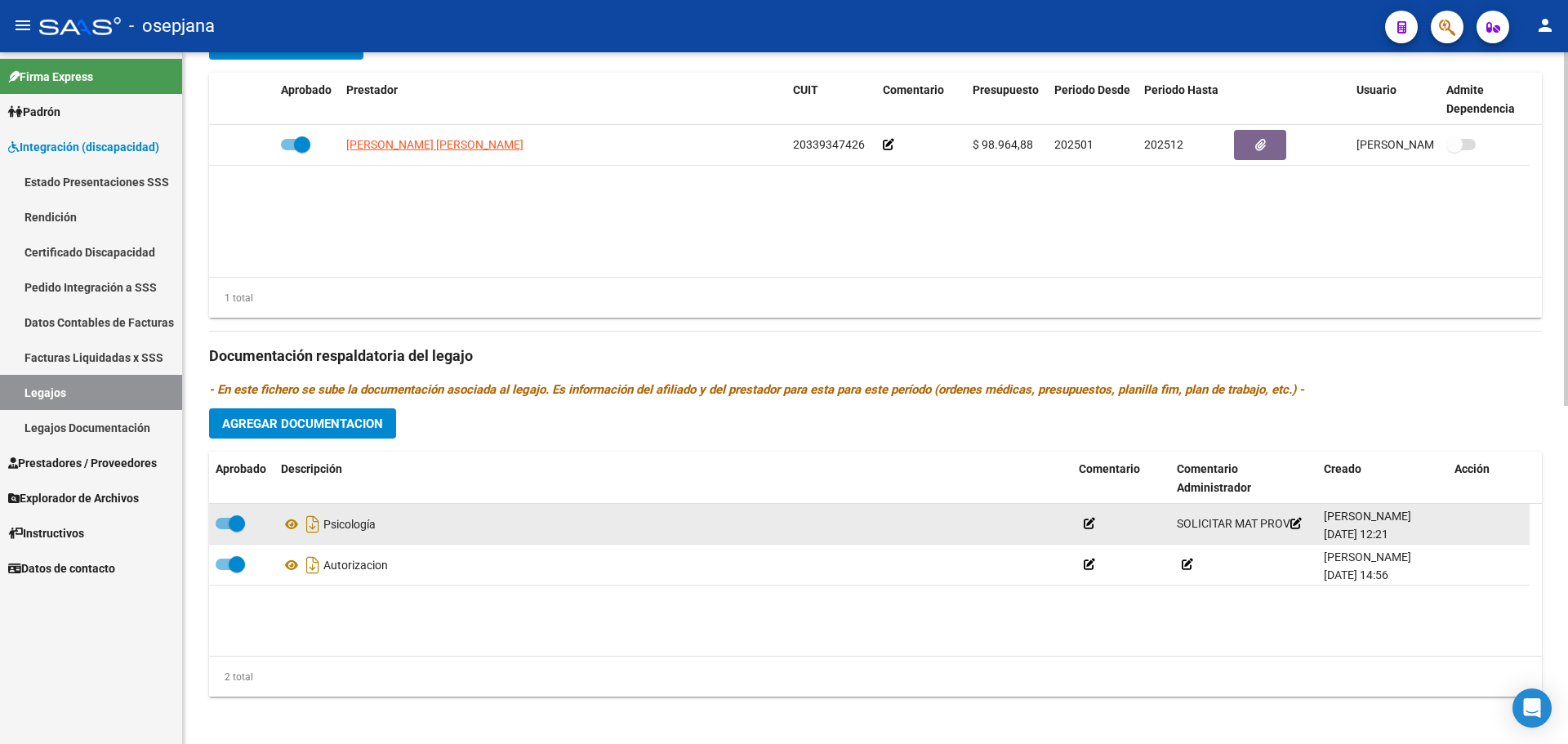
scroll to position [659, 0]
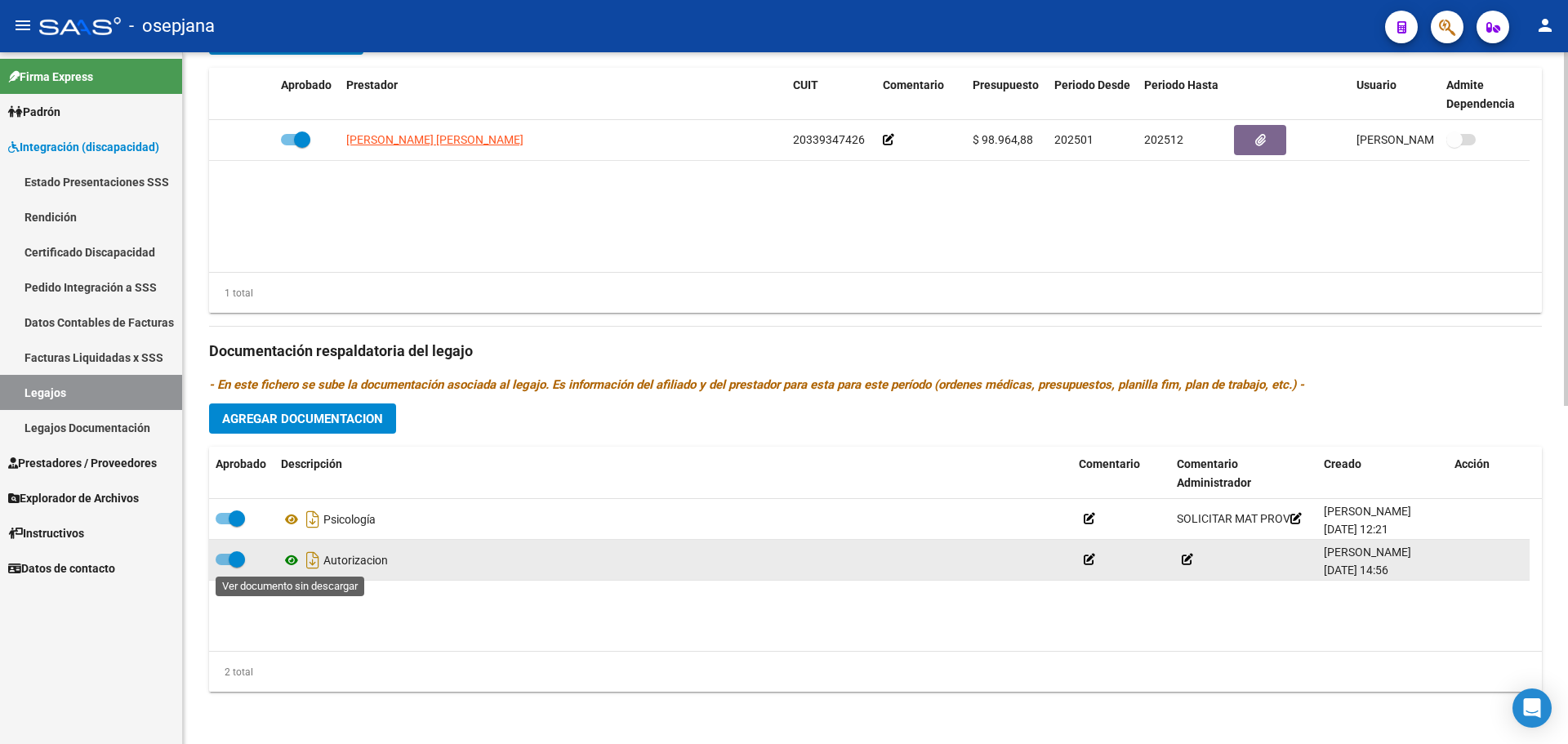
click at [293, 562] on icon at bounding box center [291, 559] width 21 height 20
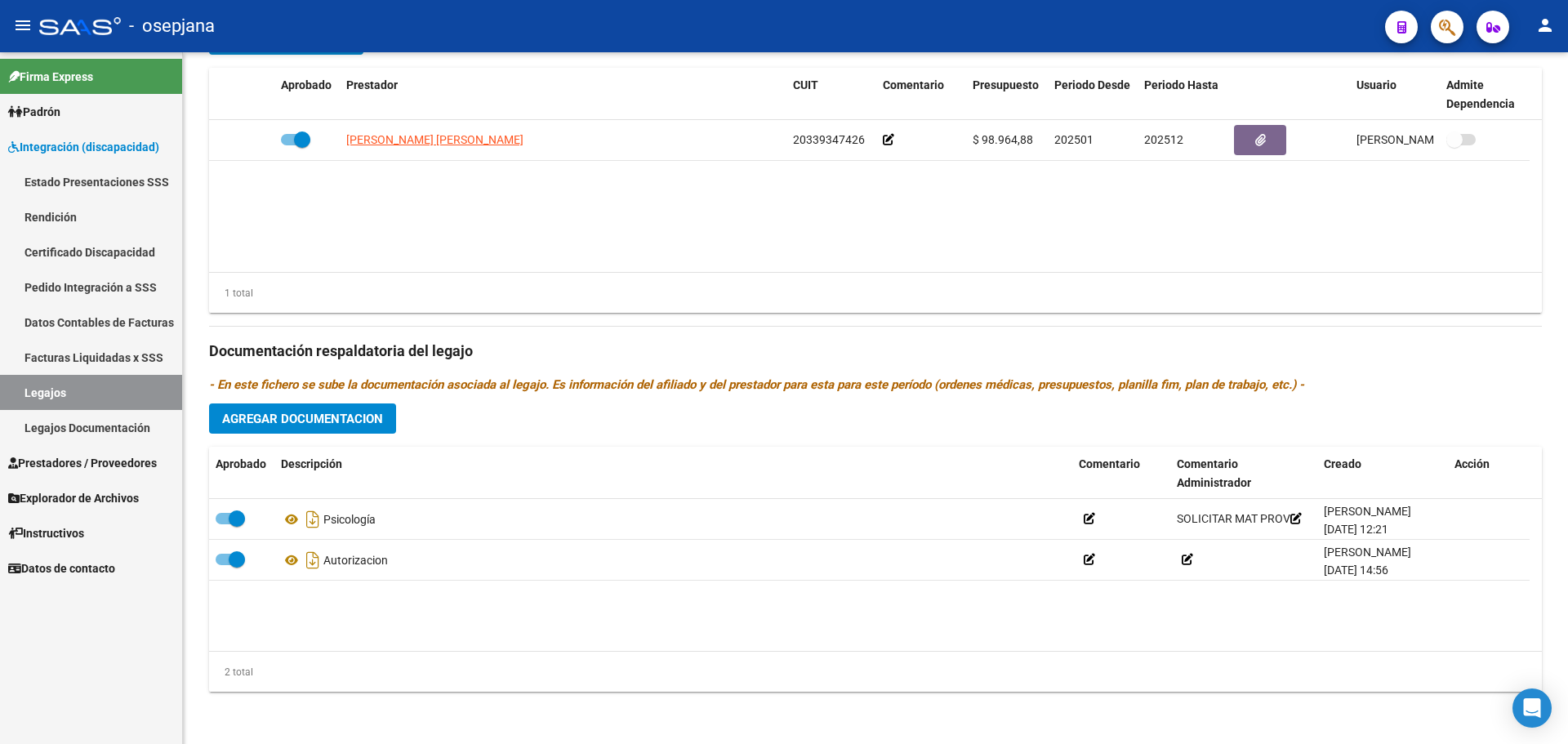
click at [62, 456] on span "Prestadores / Proveedores" at bounding box center [83, 463] width 149 height 18
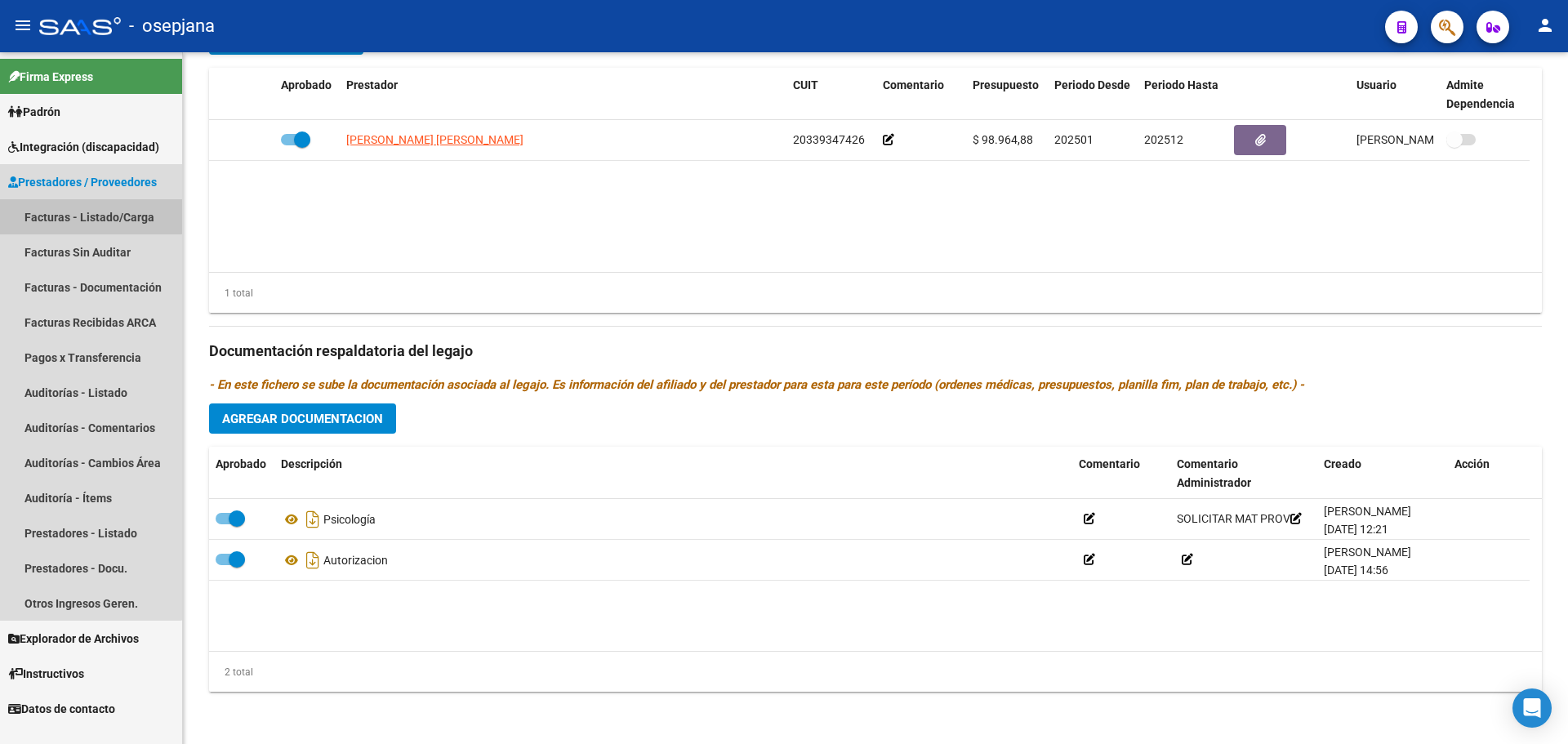
click at [76, 207] on link "Facturas - Listado/Carga" at bounding box center [91, 216] width 182 height 35
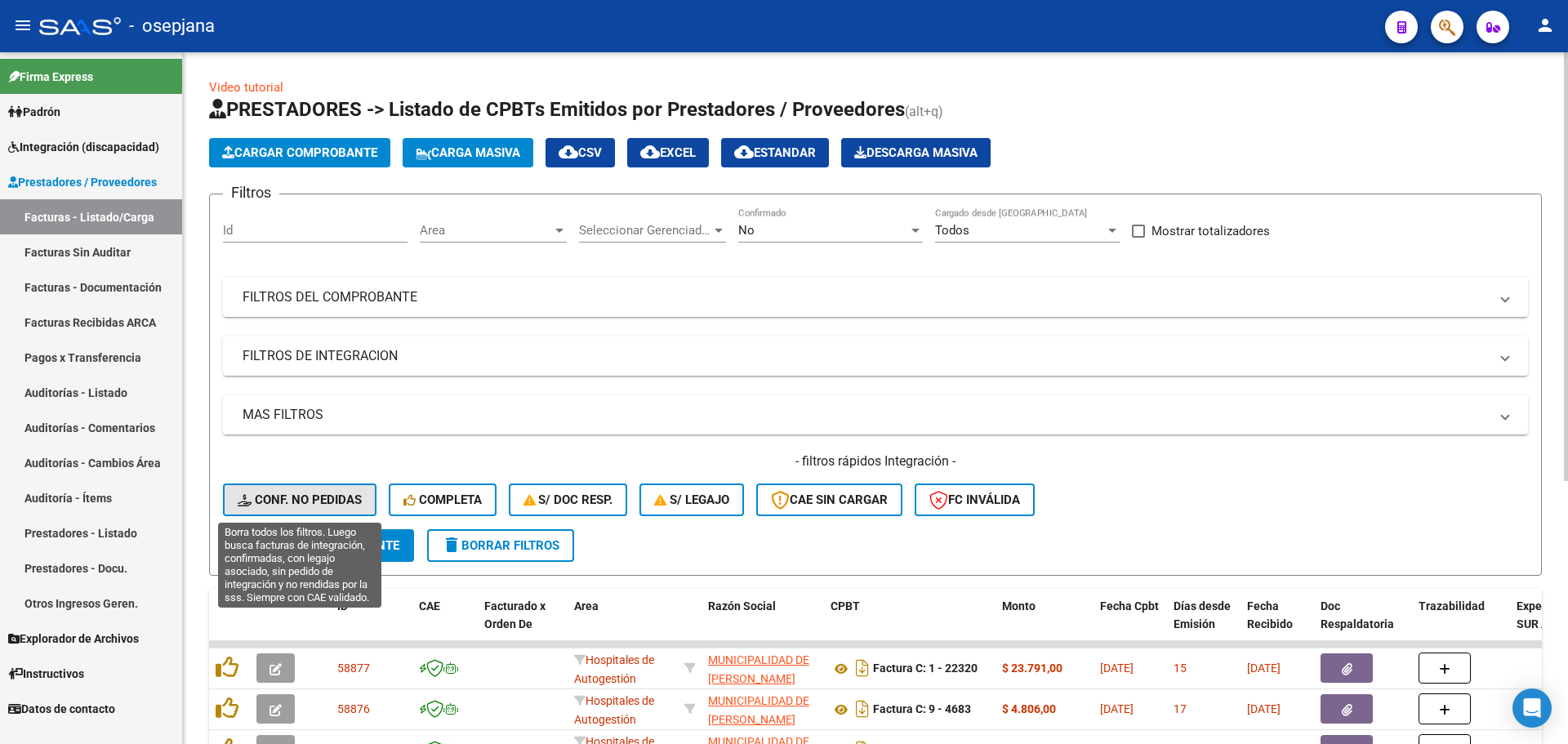
click at [323, 489] on button "Conf. no pedidas" at bounding box center [299, 499] width 153 height 33
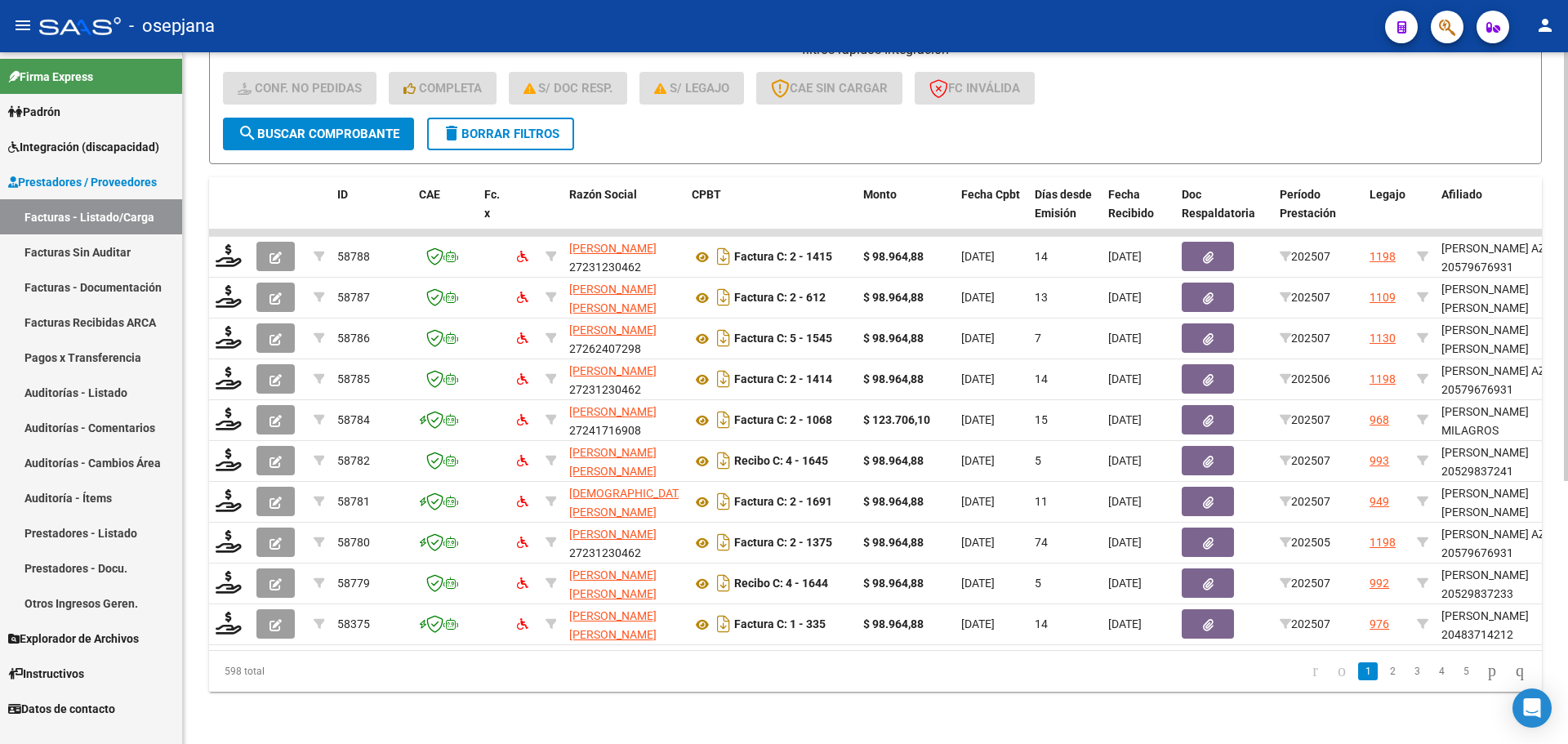
scroll to position [424, 0]
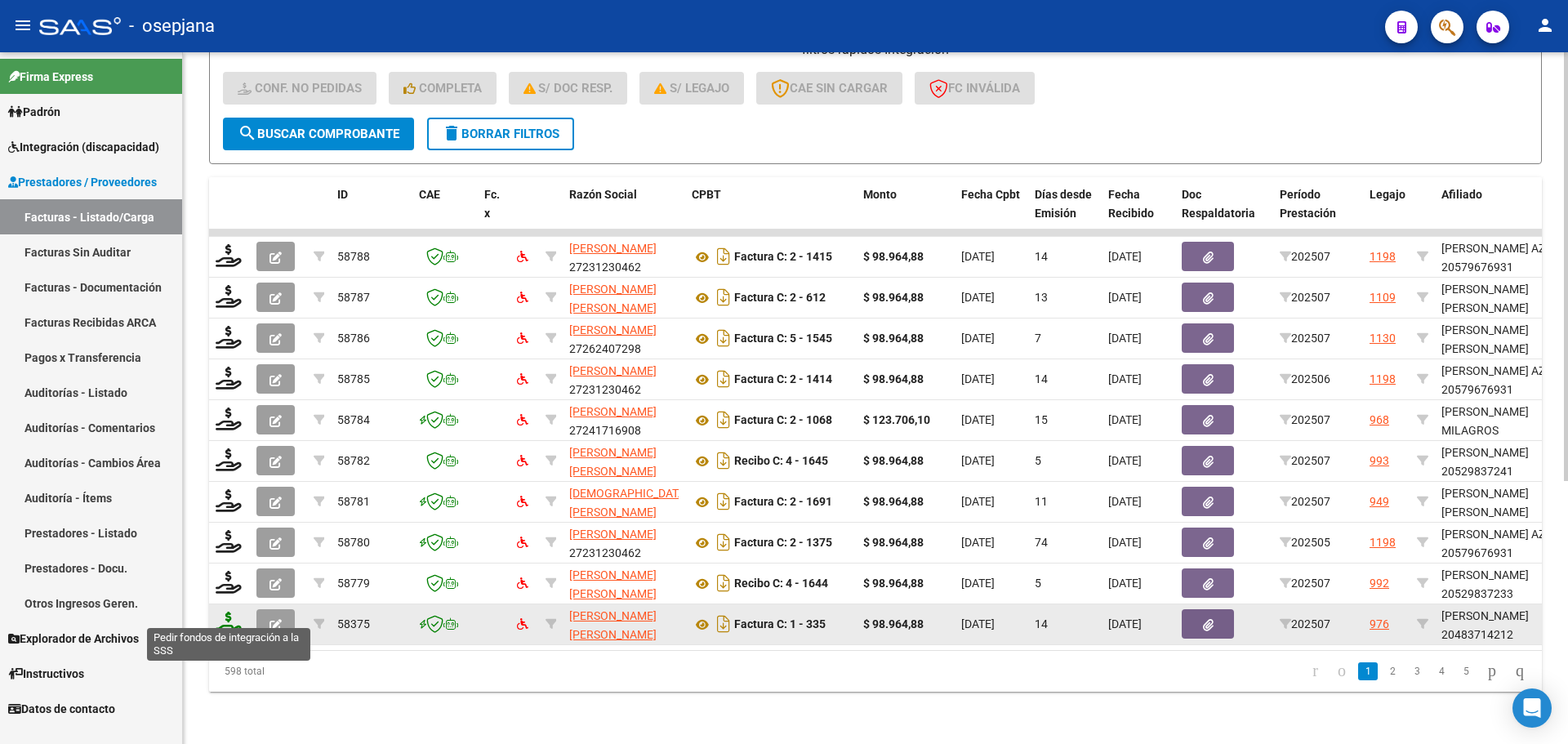
click at [223, 615] on icon at bounding box center [229, 622] width 26 height 23
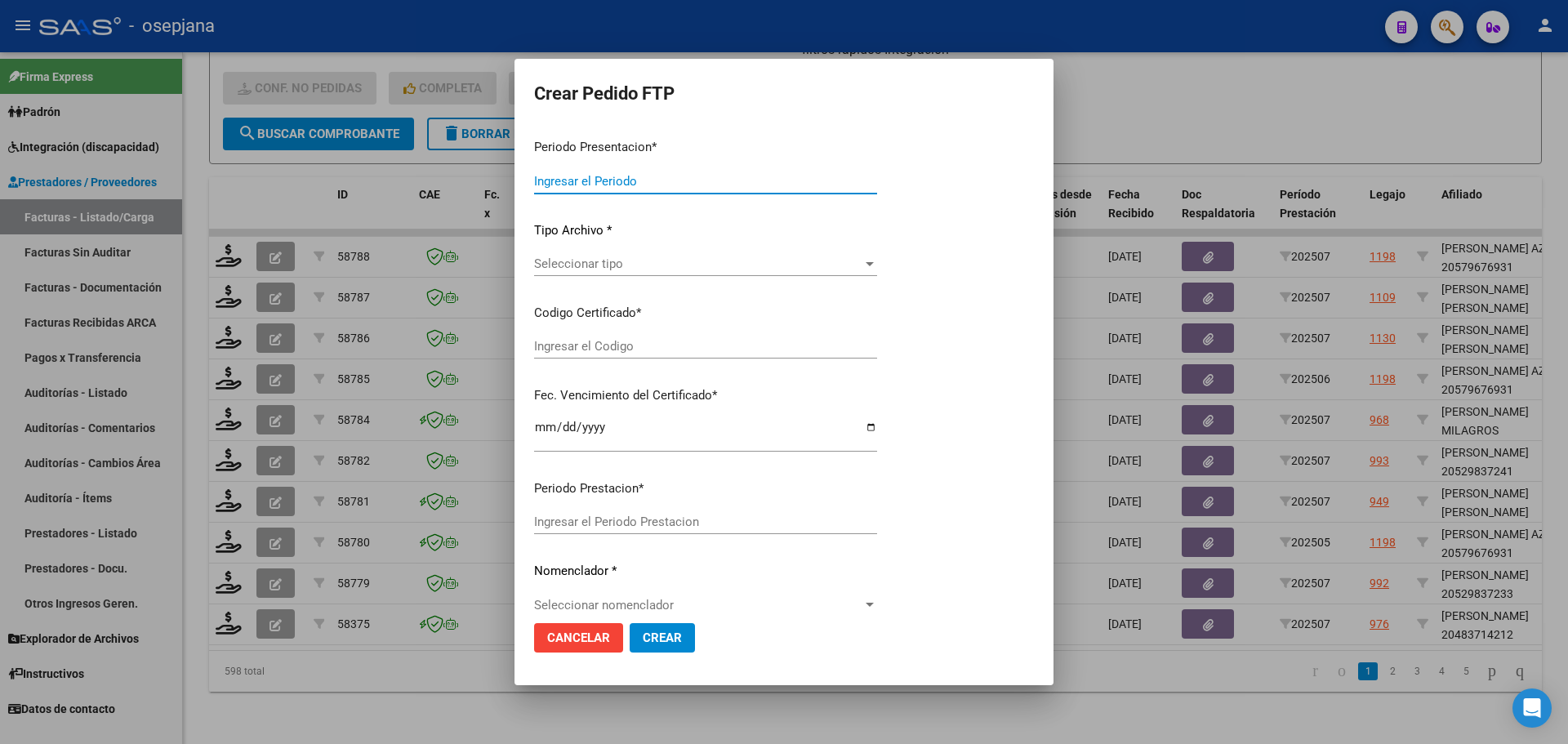
type input "202507"
type input "$ 98.964,88"
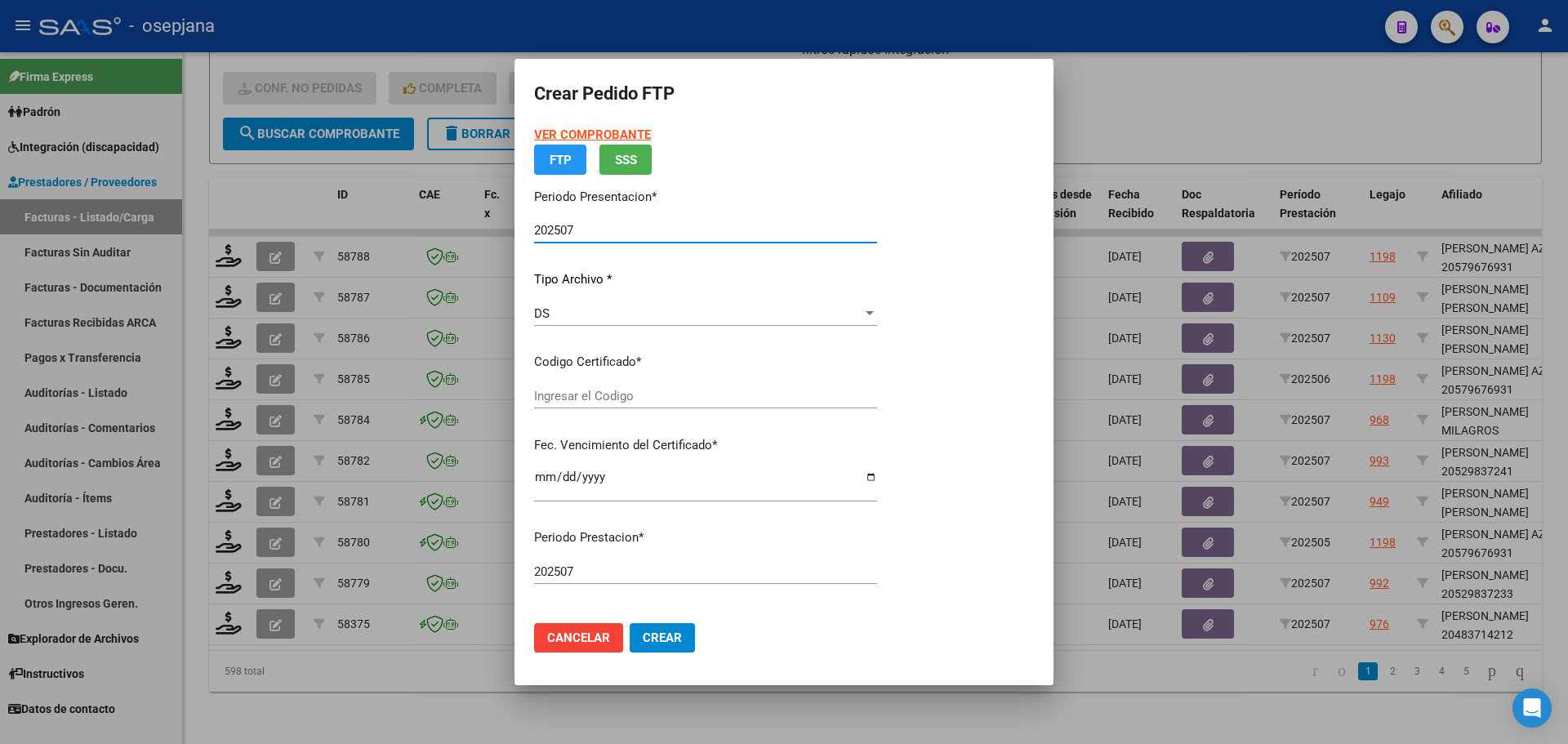
type input "ARG02000483714212025040820350408BSAS313"
type input "[DATE]"
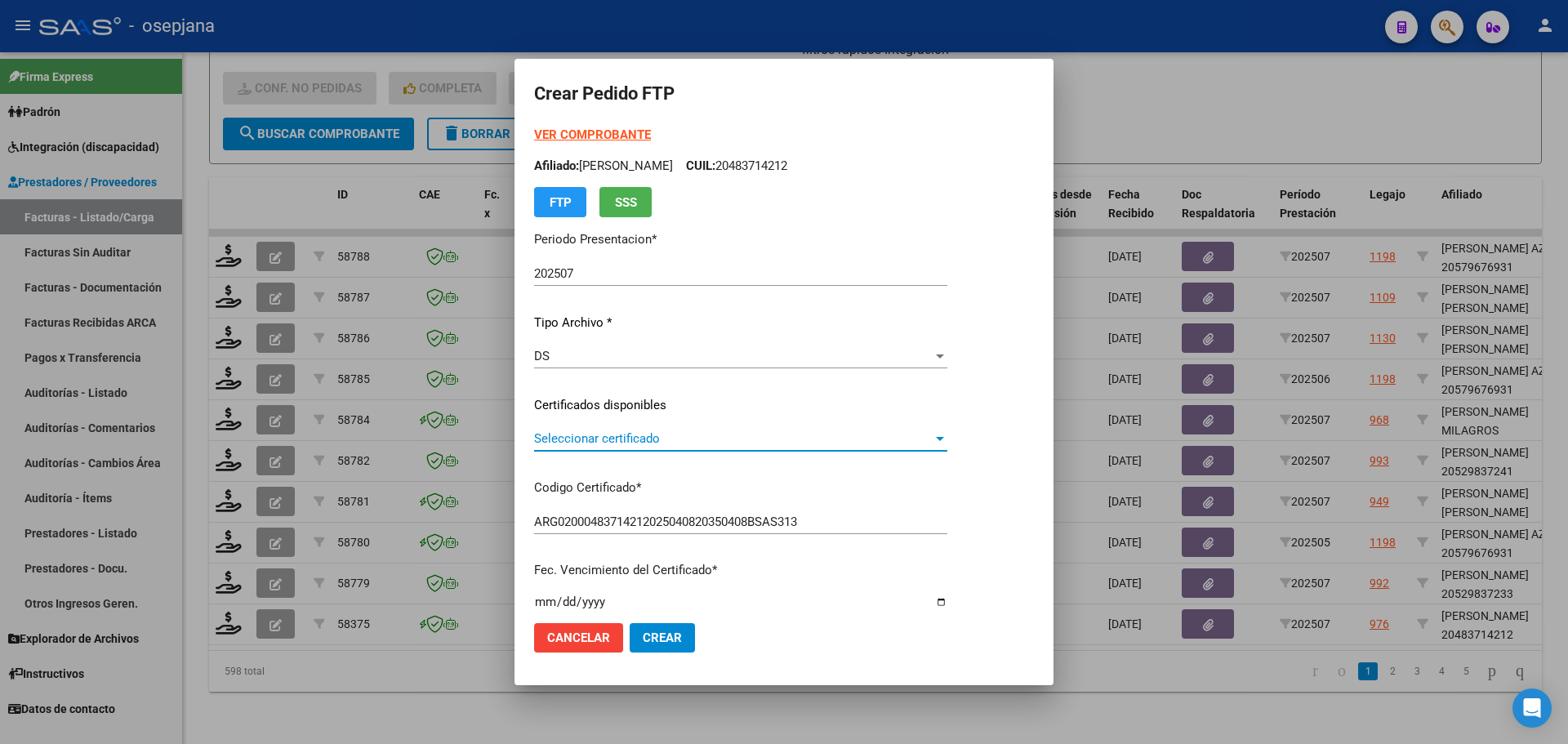
click at [599, 443] on span "Seleccionar certificado" at bounding box center [733, 438] width 399 height 15
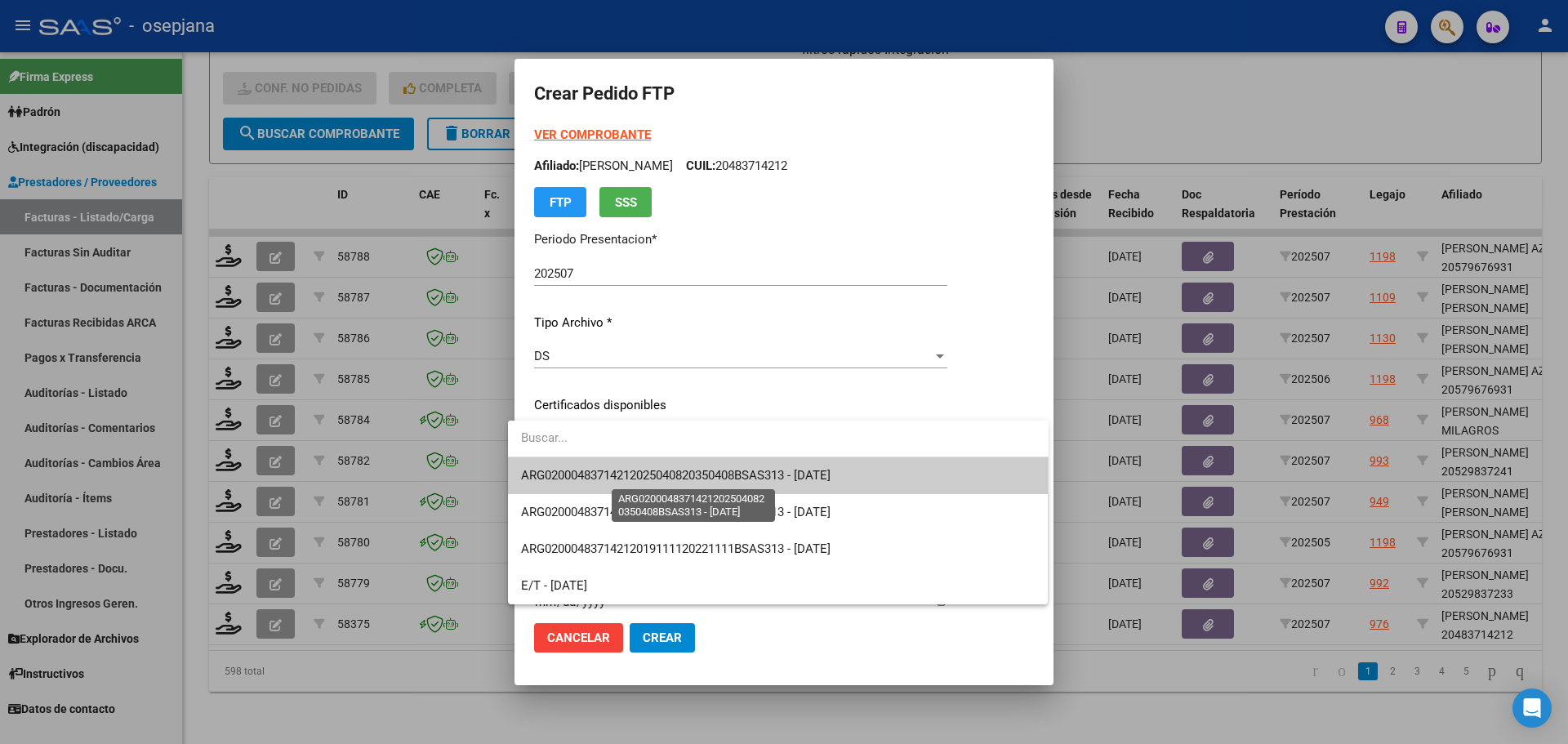
click at [599, 472] on span "ARG02000483714212025040820350408BSAS313 - [DATE]" at bounding box center [675, 476] width 309 height 15
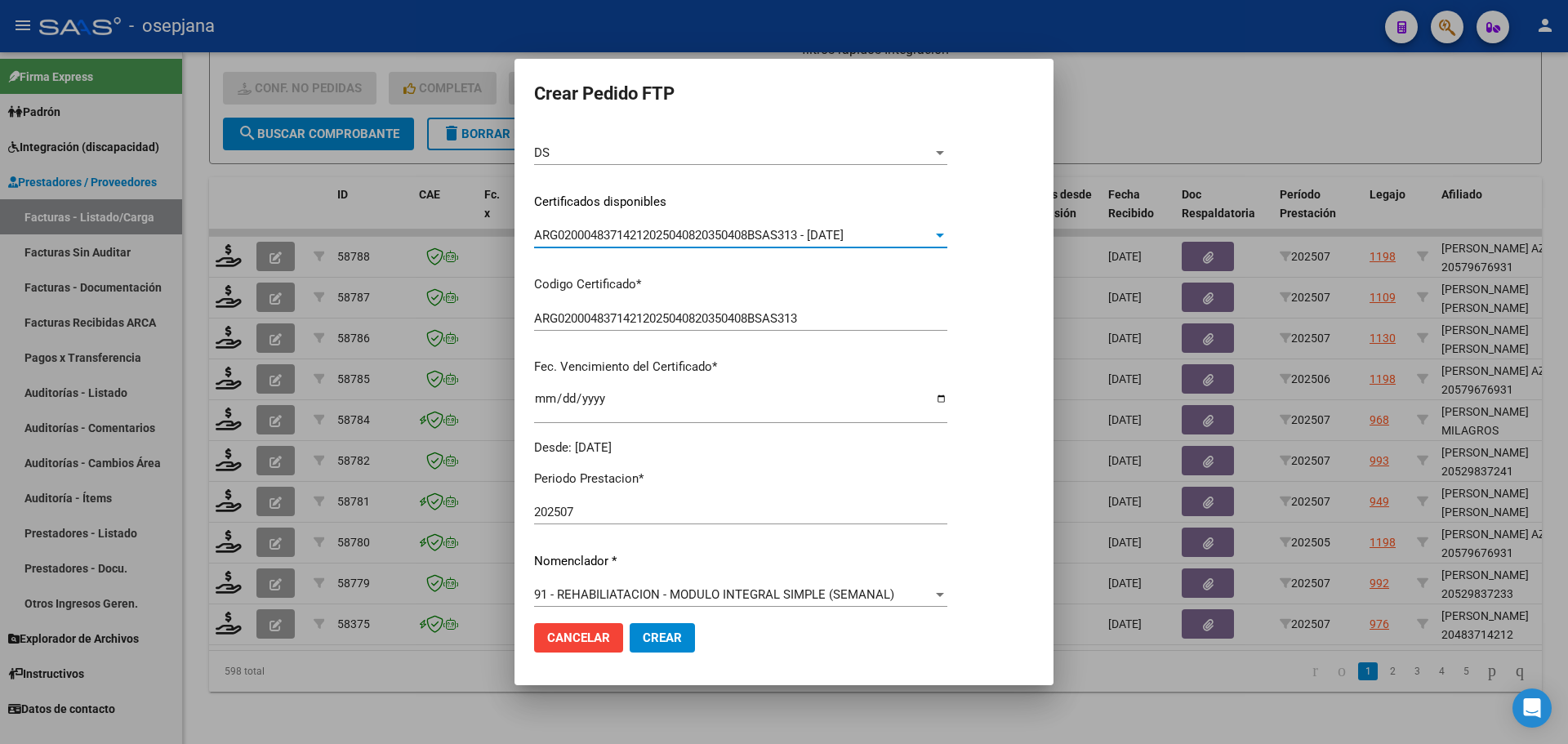
scroll to position [409, 0]
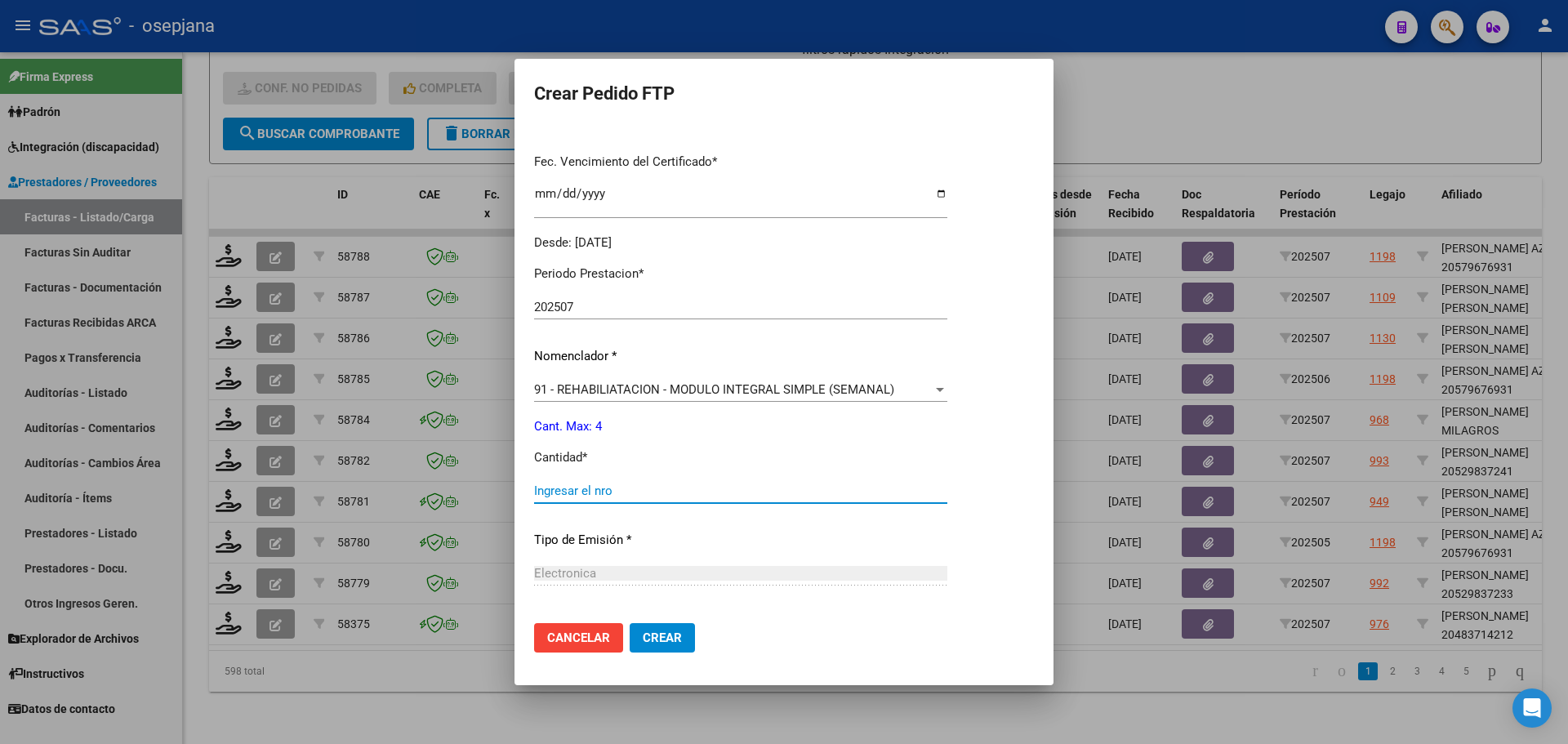
click at [540, 488] on input "Ingresar el nro" at bounding box center [740, 490] width 413 height 15
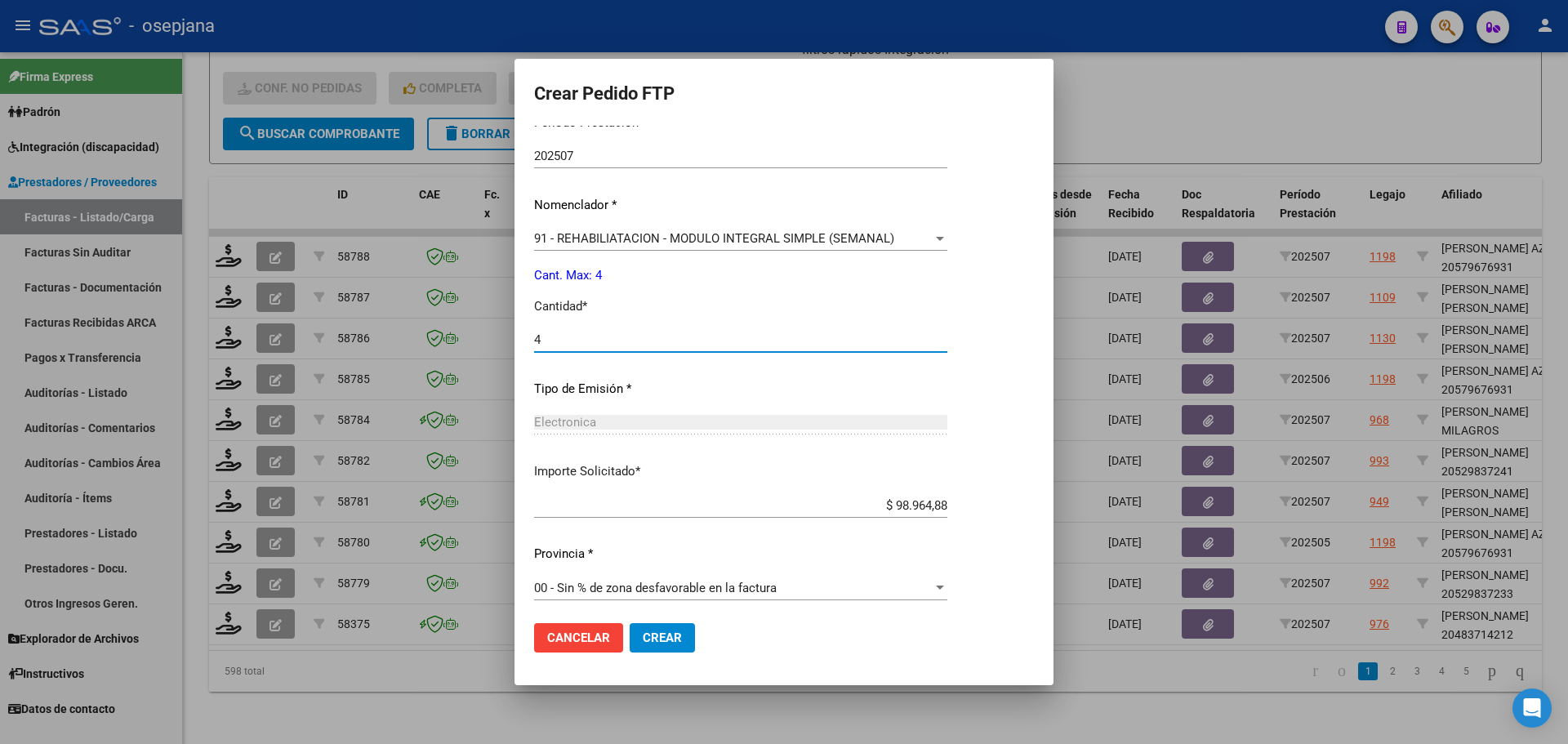
scroll to position [565, 0]
type input "4"
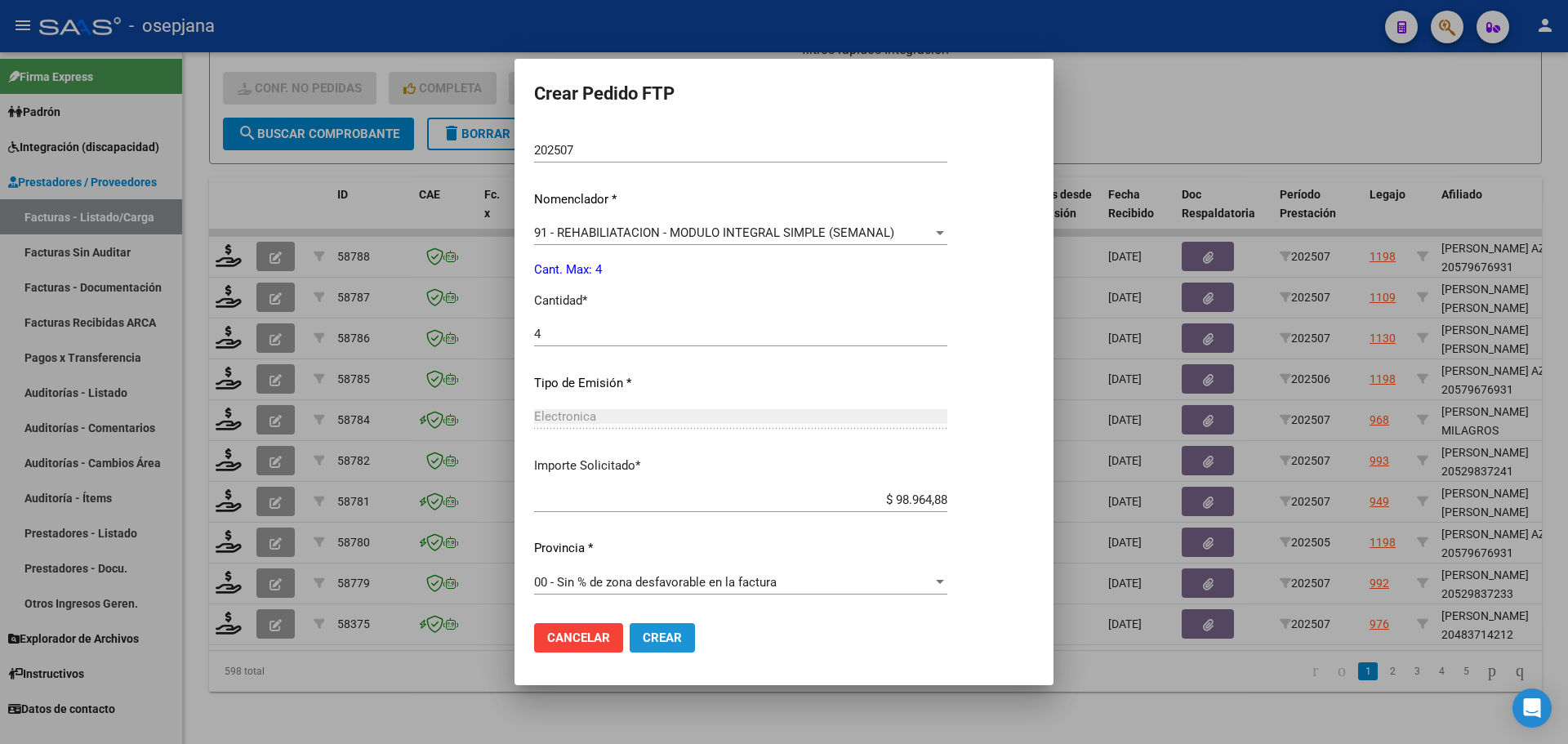
click at [663, 633] on span "Crear" at bounding box center [662, 638] width 39 height 15
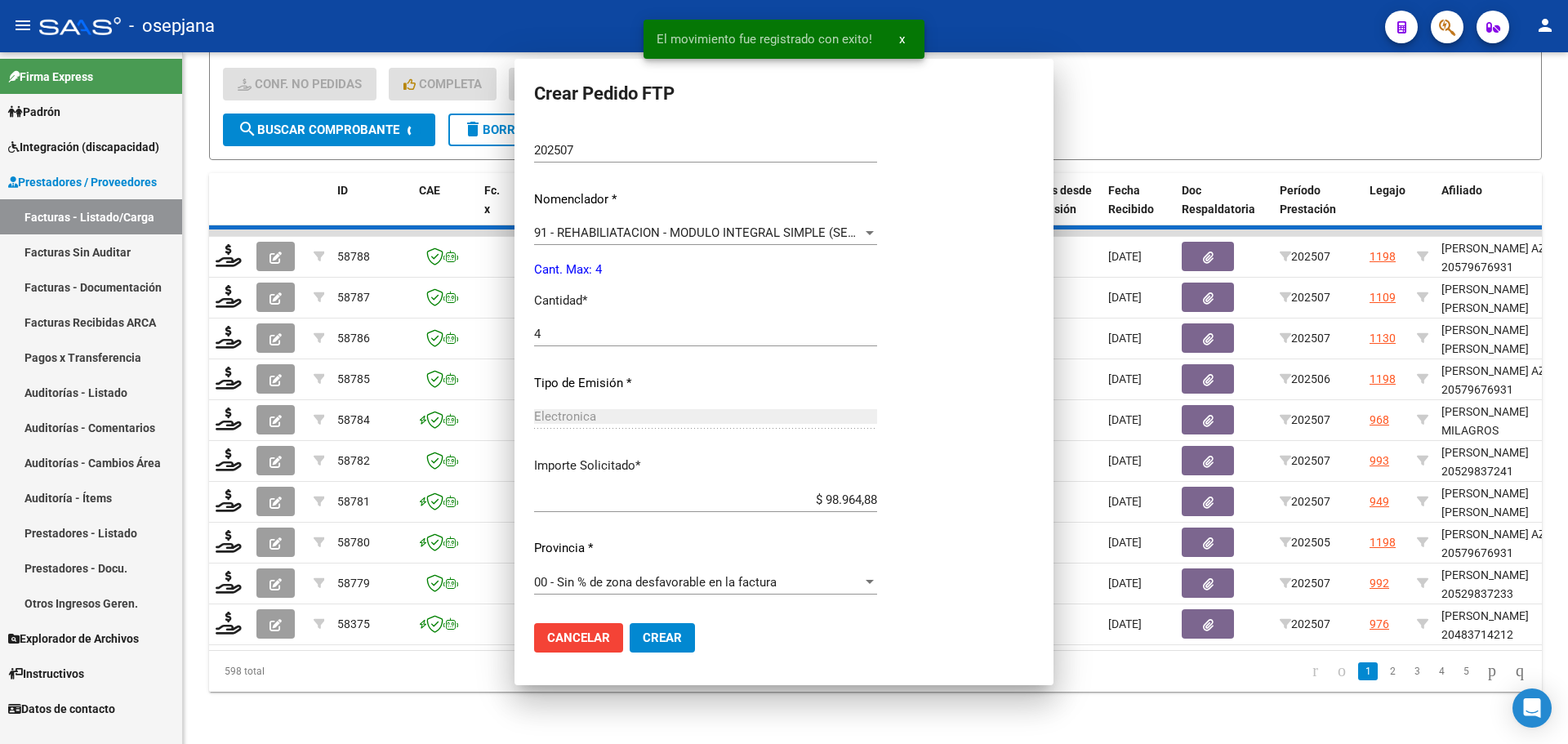
scroll to position [0, 0]
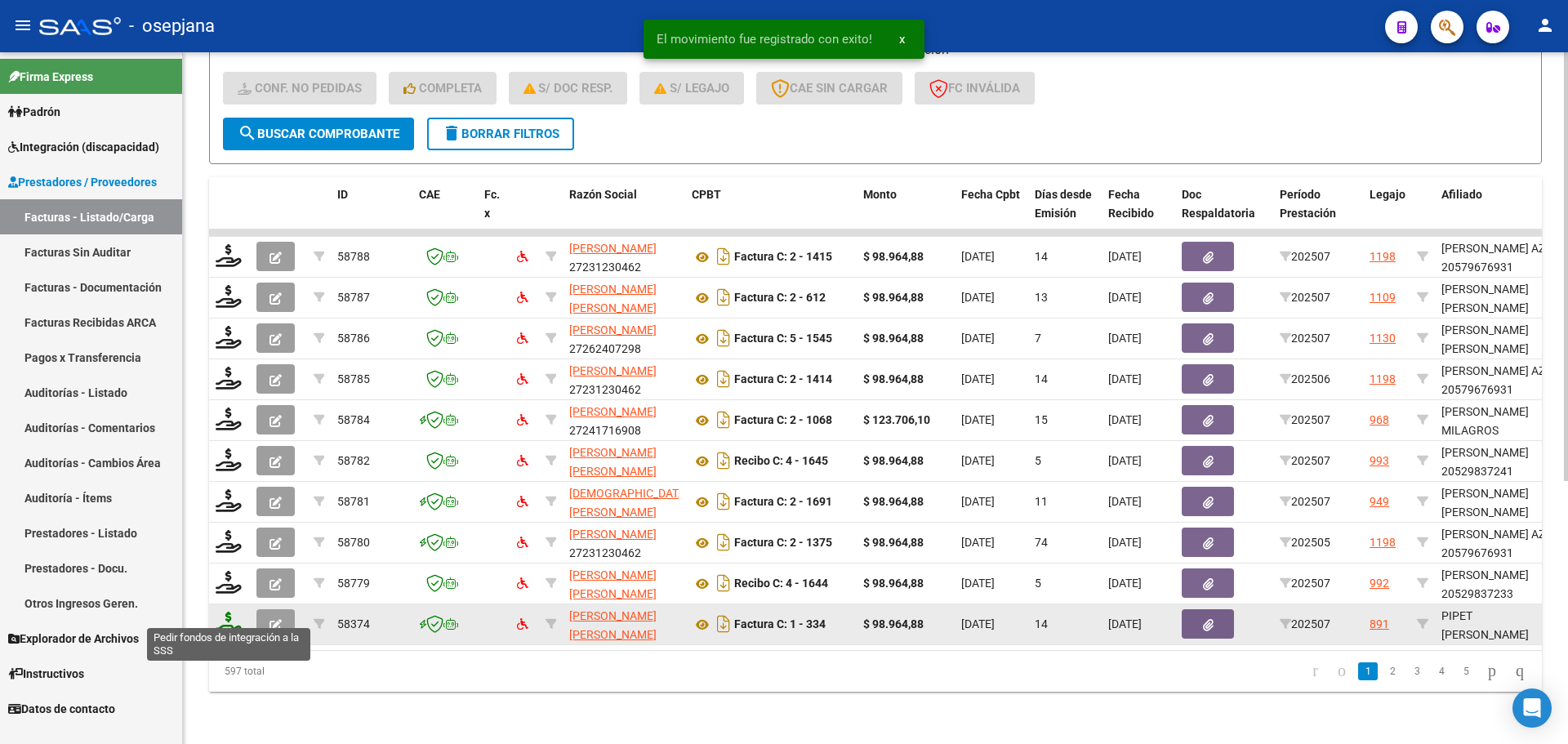
click at [224, 611] on icon at bounding box center [229, 622] width 26 height 23
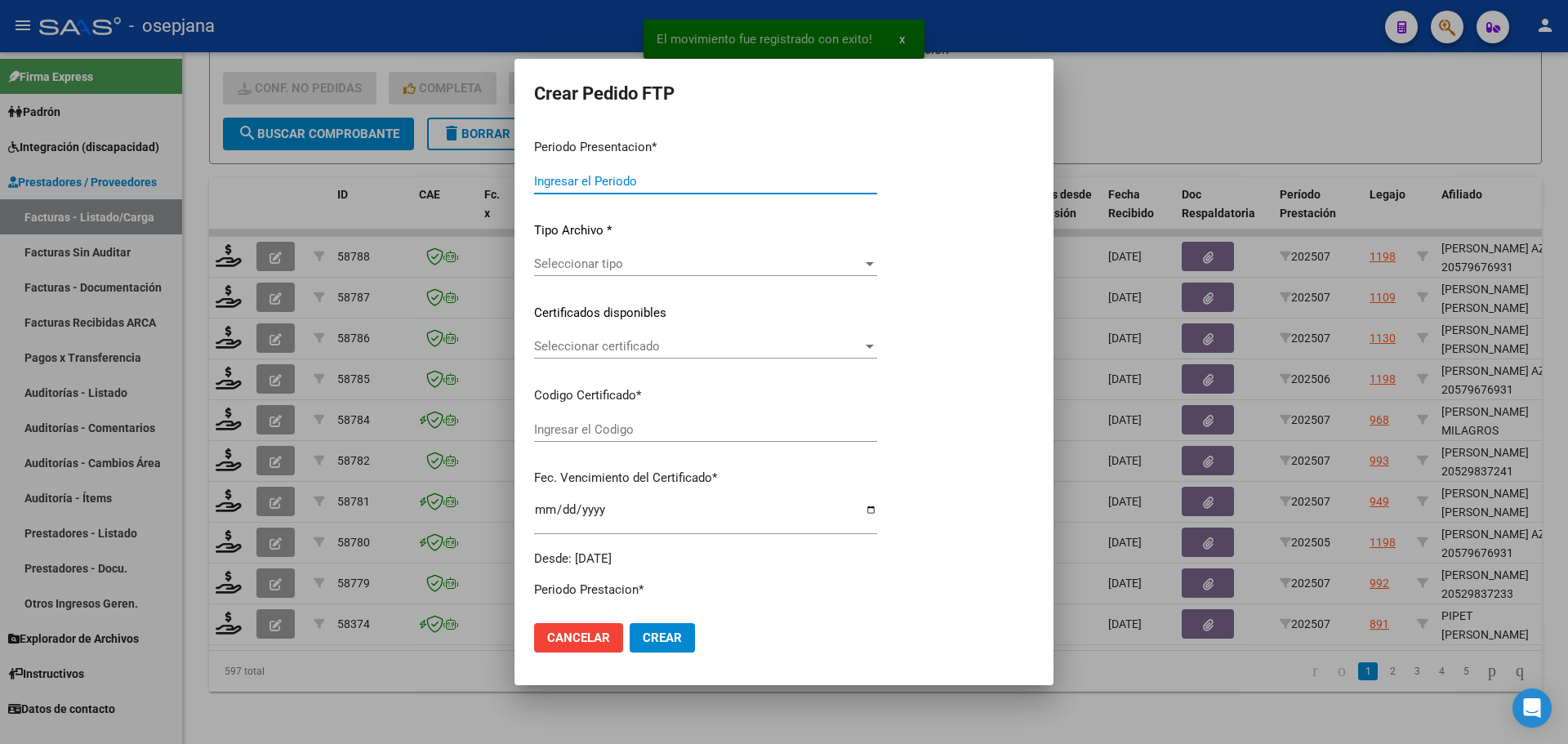
type input "202507"
type input "$ 98.964,88"
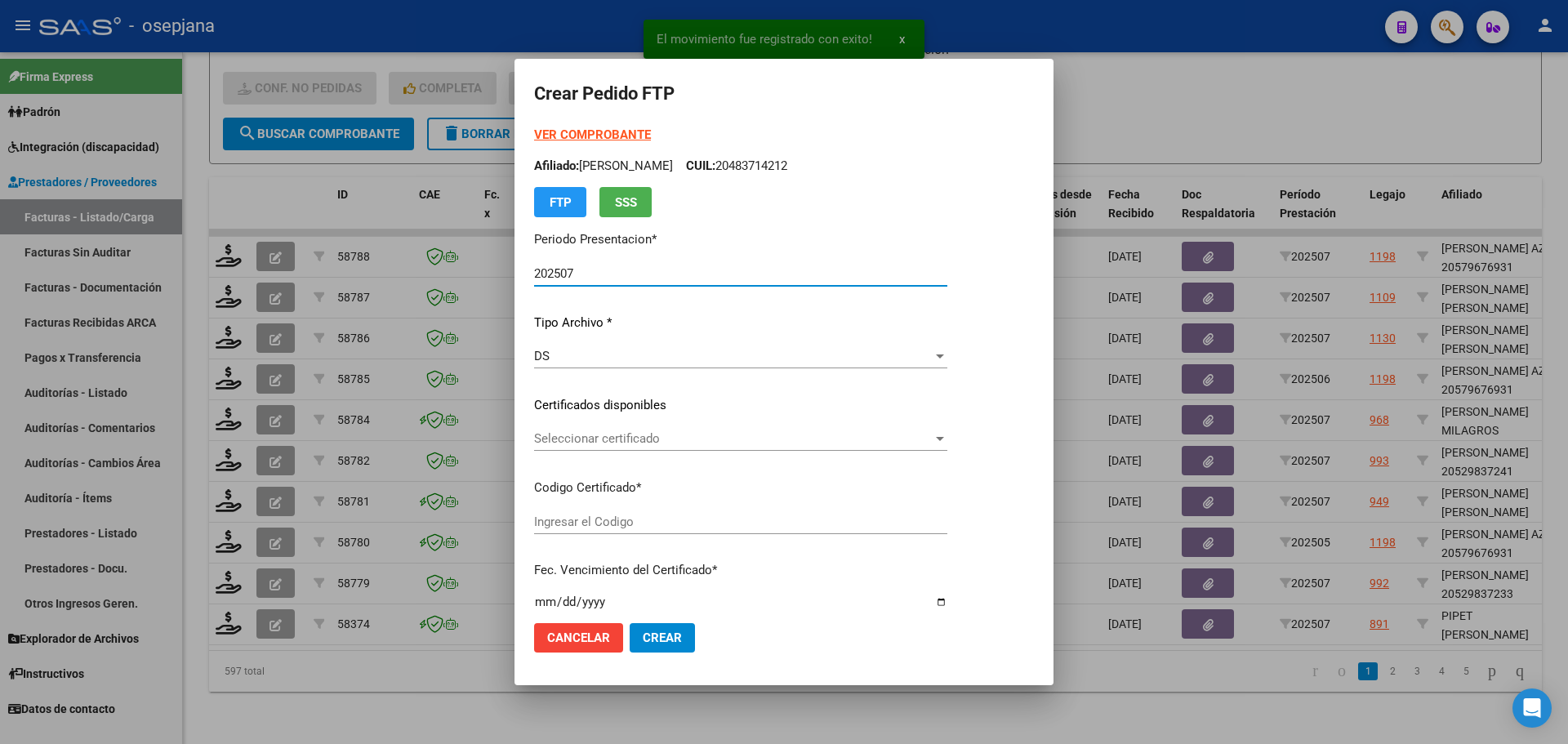
type input "ARG0200048114082-20231110-20261110BS427"
type input "[DATE]"
click at [624, 428] on div "Seleccionar certificado Seleccionar certificado" at bounding box center [758, 438] width 449 height 24
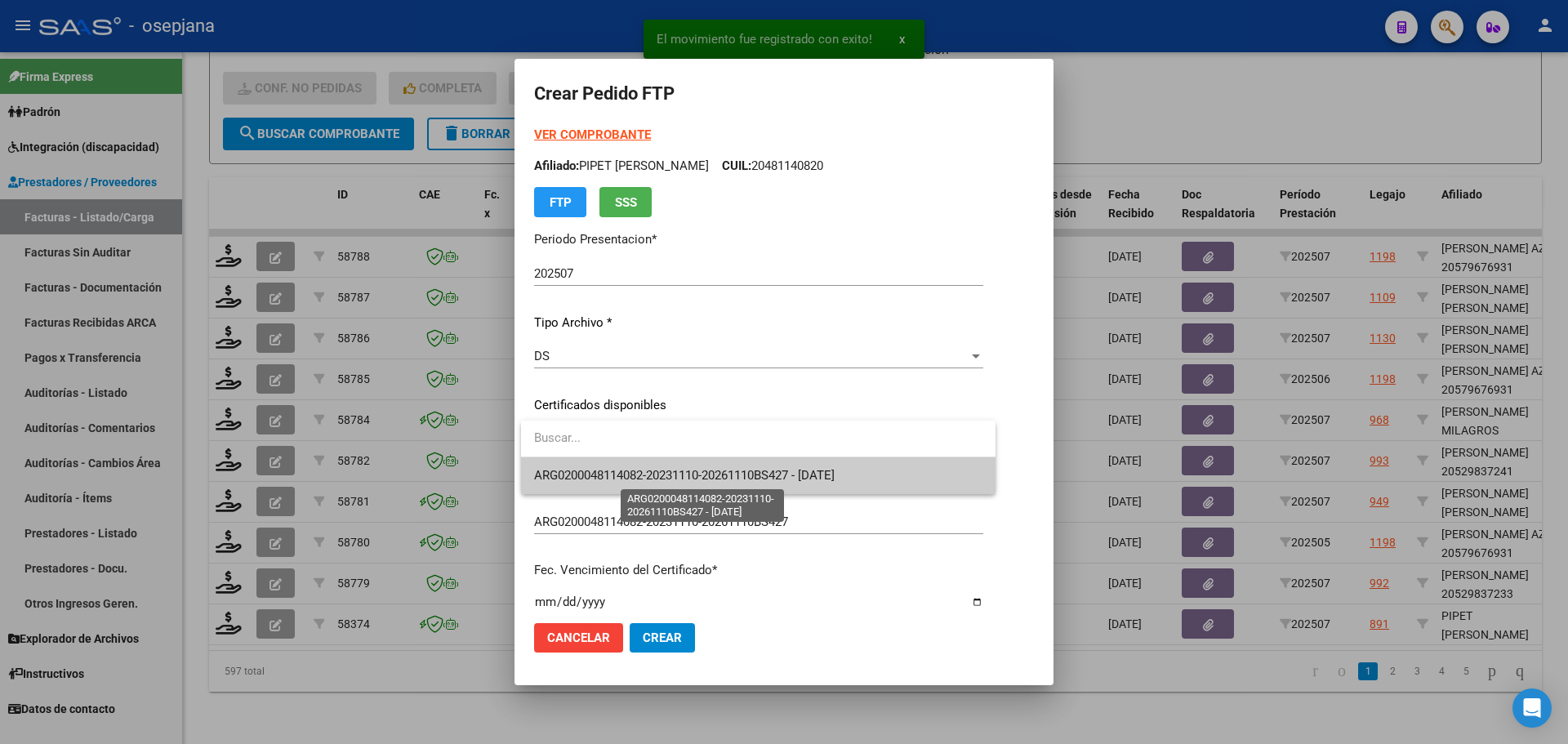
click at [632, 471] on span "ARG0200048114082-20231110-20261110BS427 - [DATE]" at bounding box center [684, 476] width 300 height 15
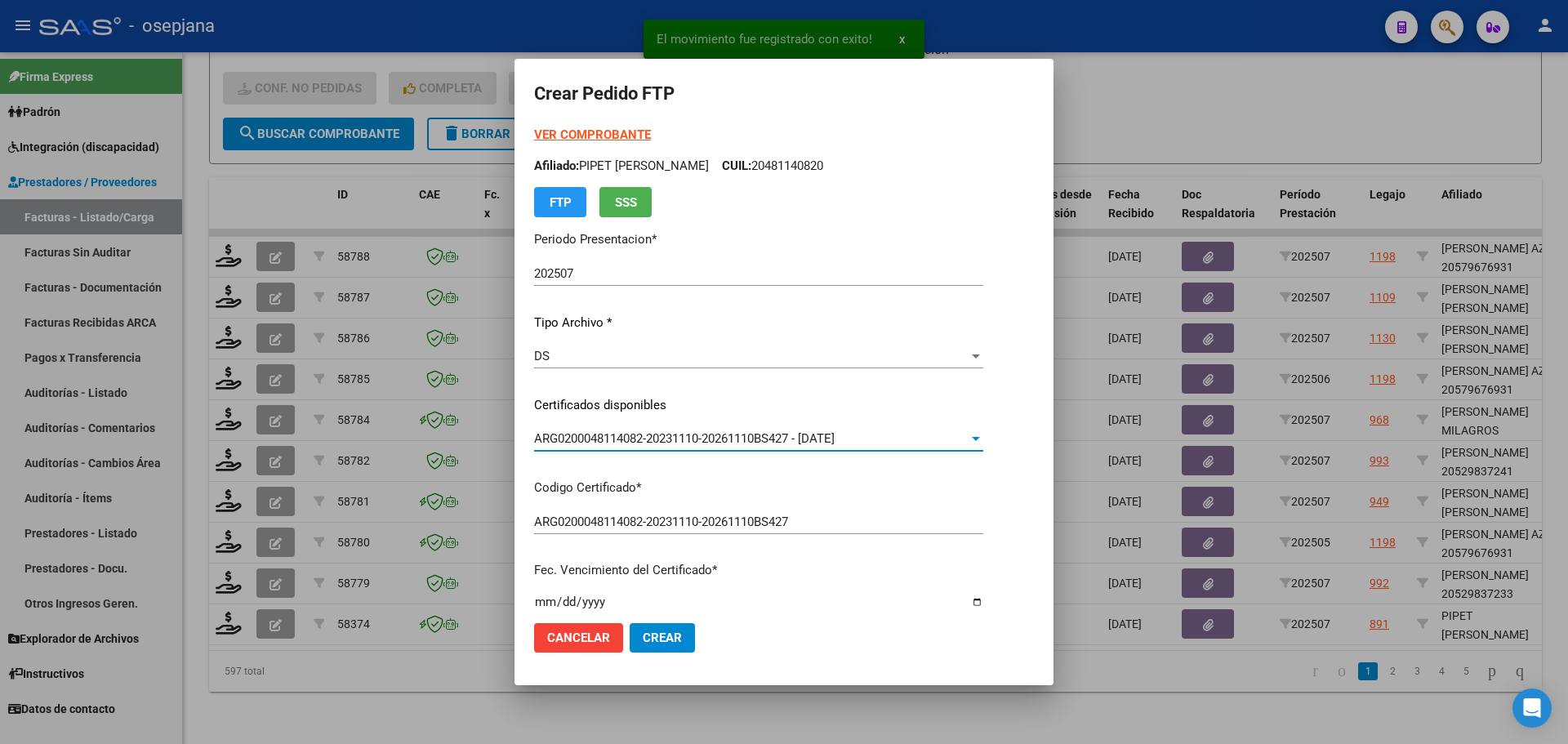
click at [604, 140] on strong "VER COMPROBANTE" at bounding box center [593, 135] width 117 height 15
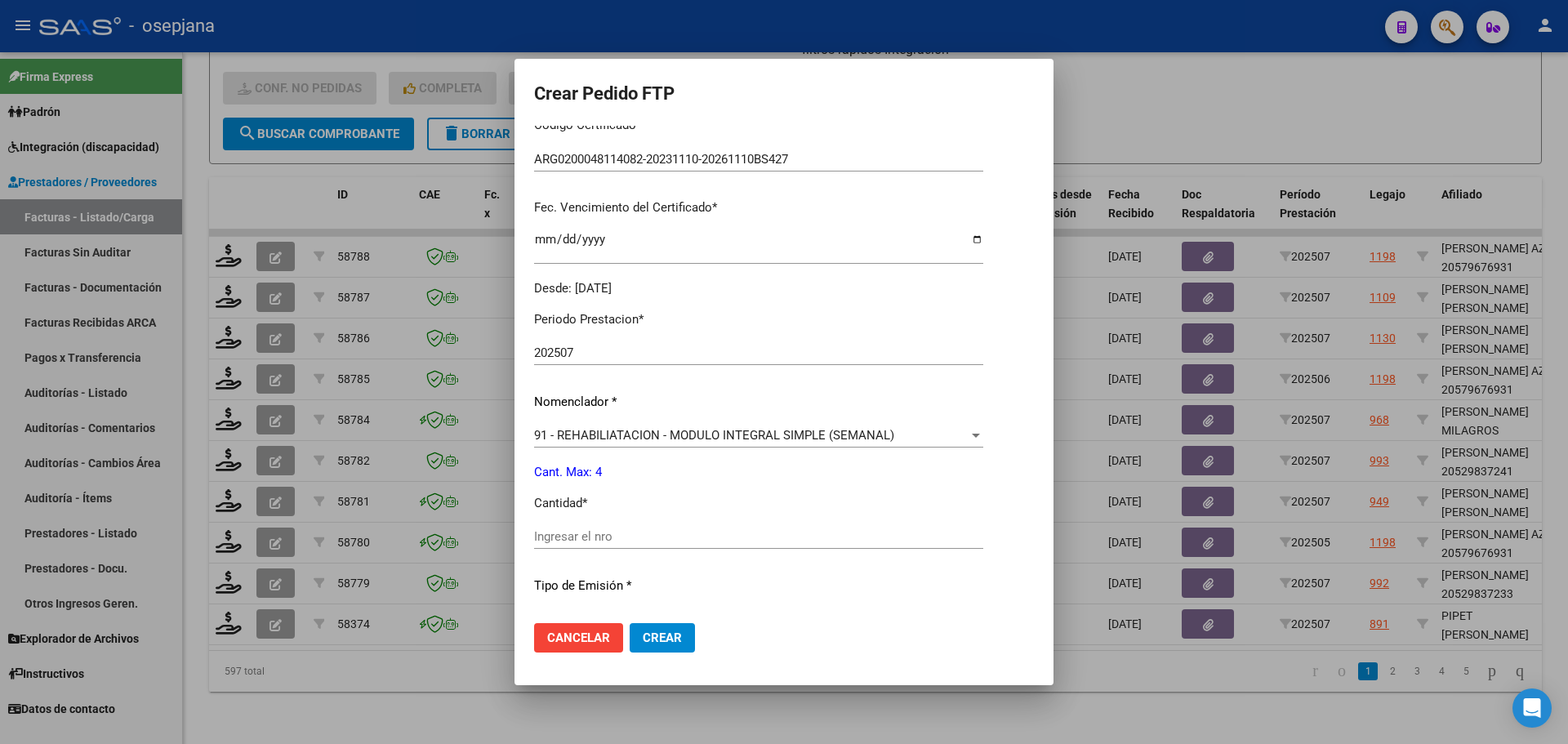
scroll to position [409, 0]
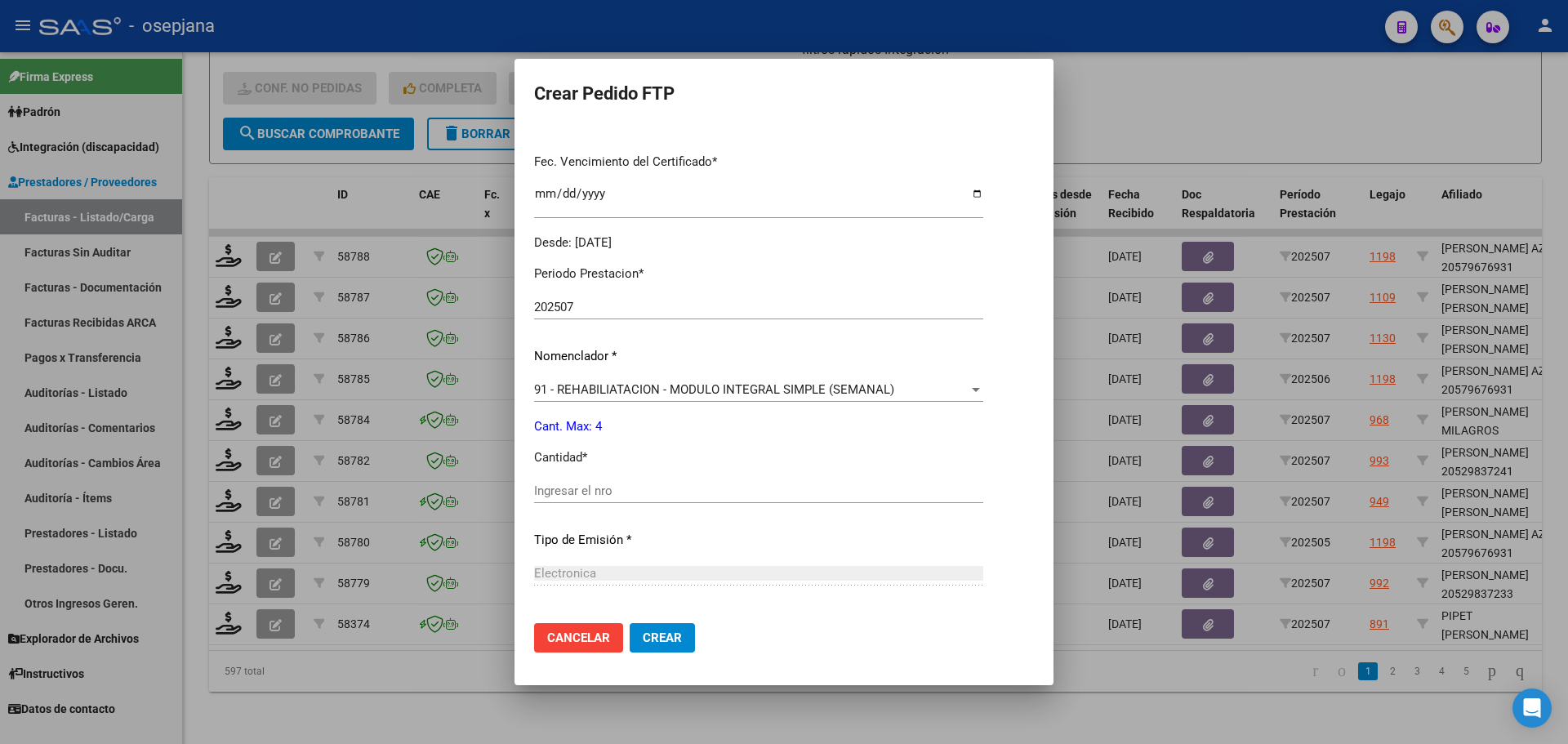
click at [565, 496] on input "Ingresar el nro" at bounding box center [758, 490] width 449 height 15
type input "4"
click at [1184, 87] on div at bounding box center [784, 372] width 1568 height 744
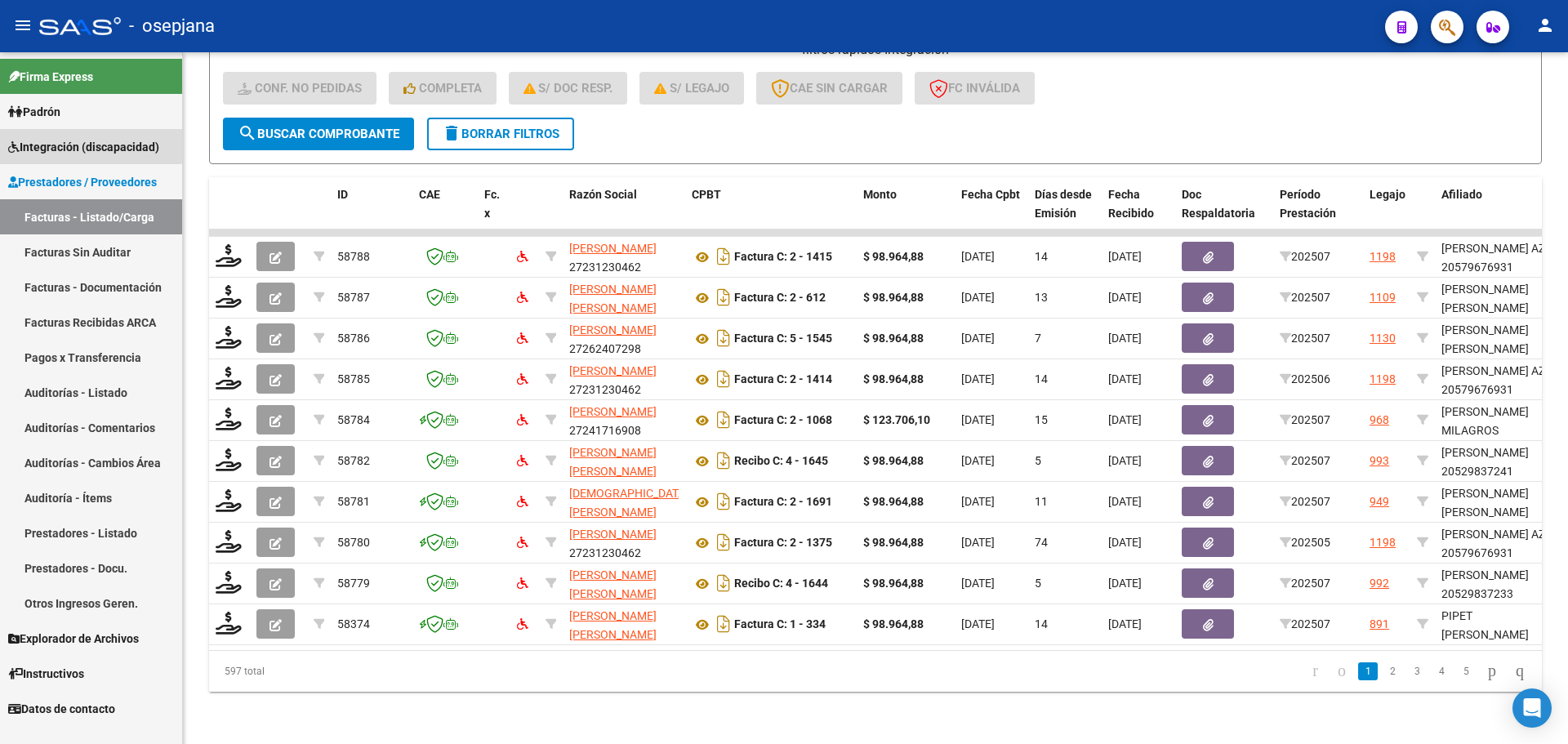
click at [49, 133] on link "Integración (discapacidad)" at bounding box center [91, 147] width 182 height 35
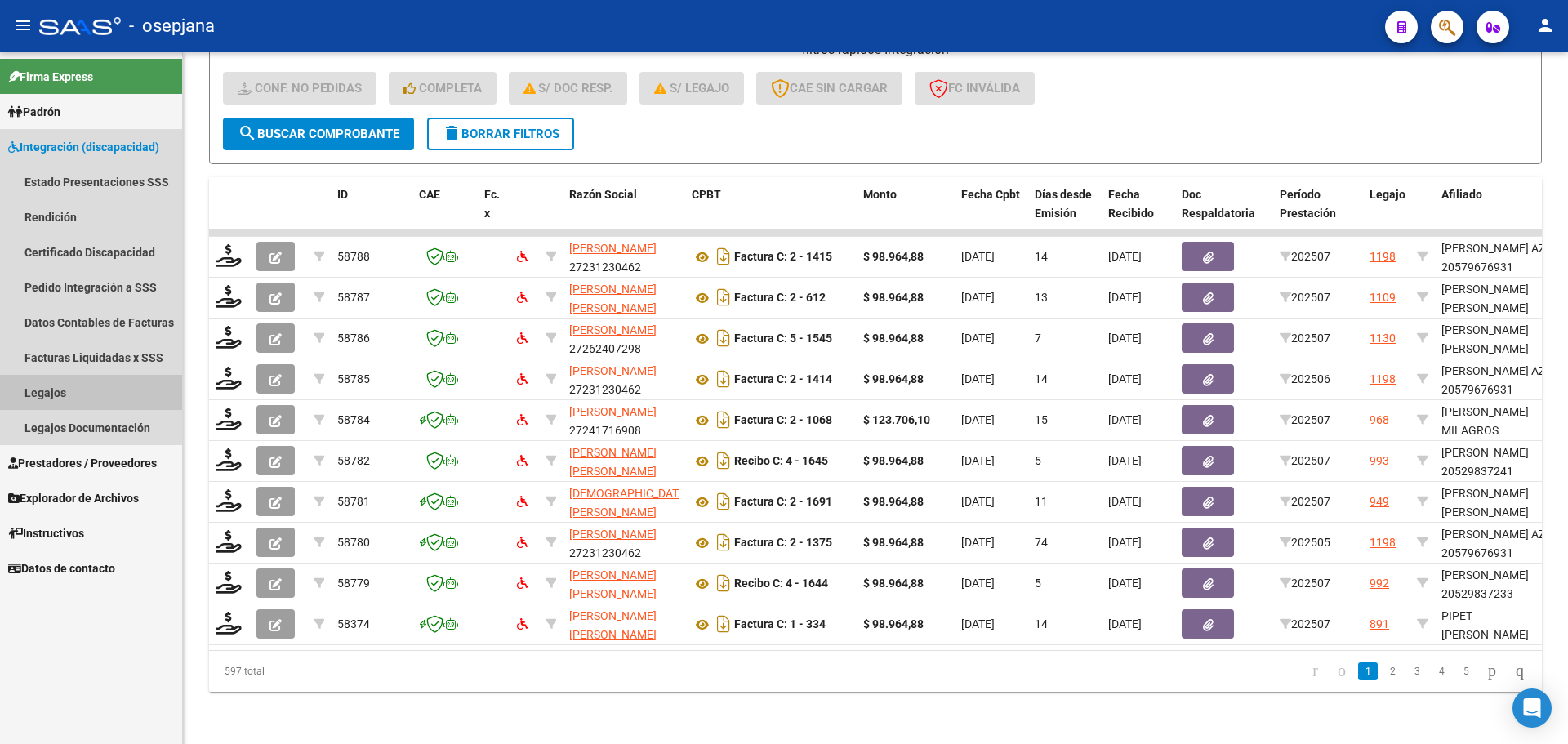
click at [79, 388] on link "Legajos" at bounding box center [91, 392] width 182 height 35
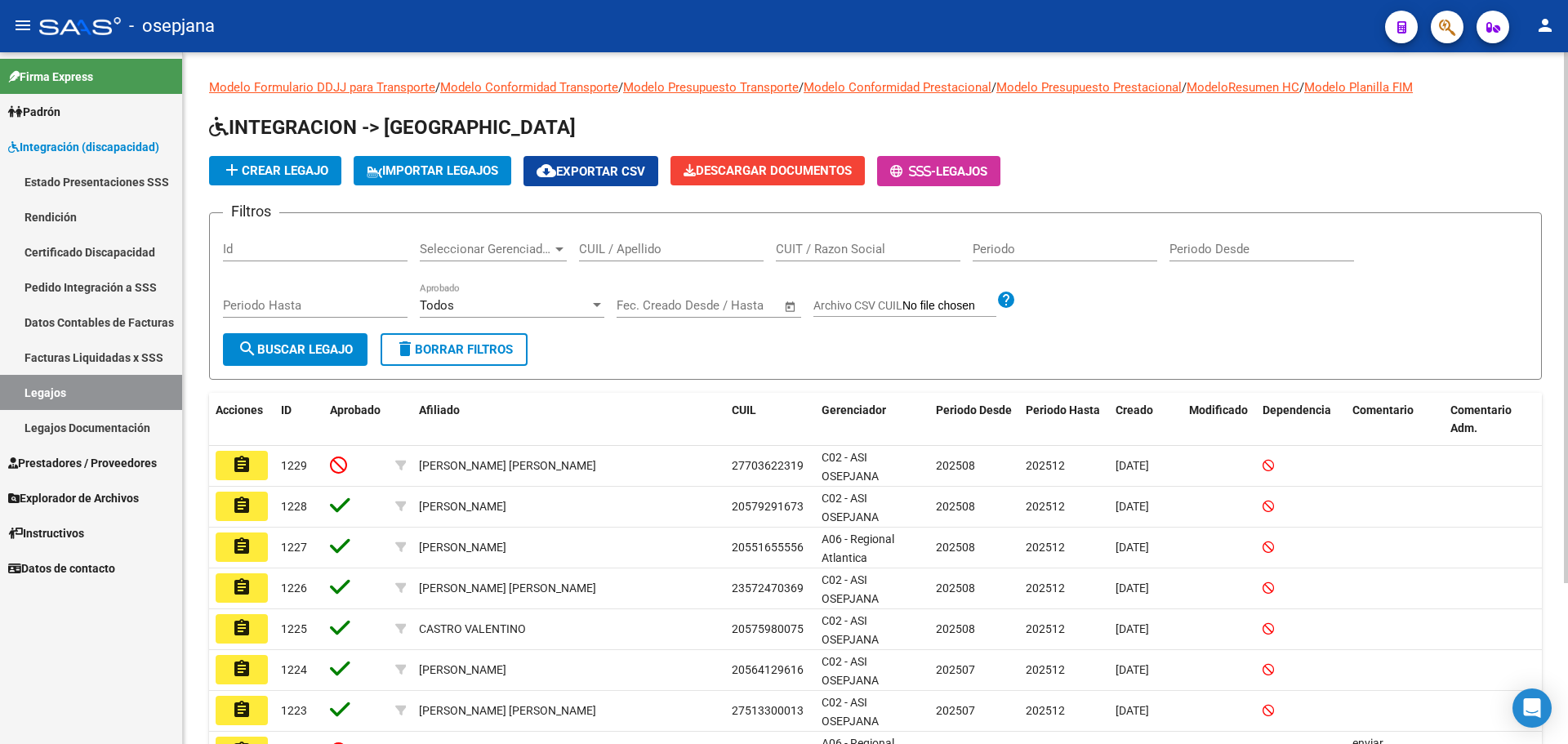
click at [721, 246] on input "CUIL / Apellido" at bounding box center [671, 249] width 185 height 15
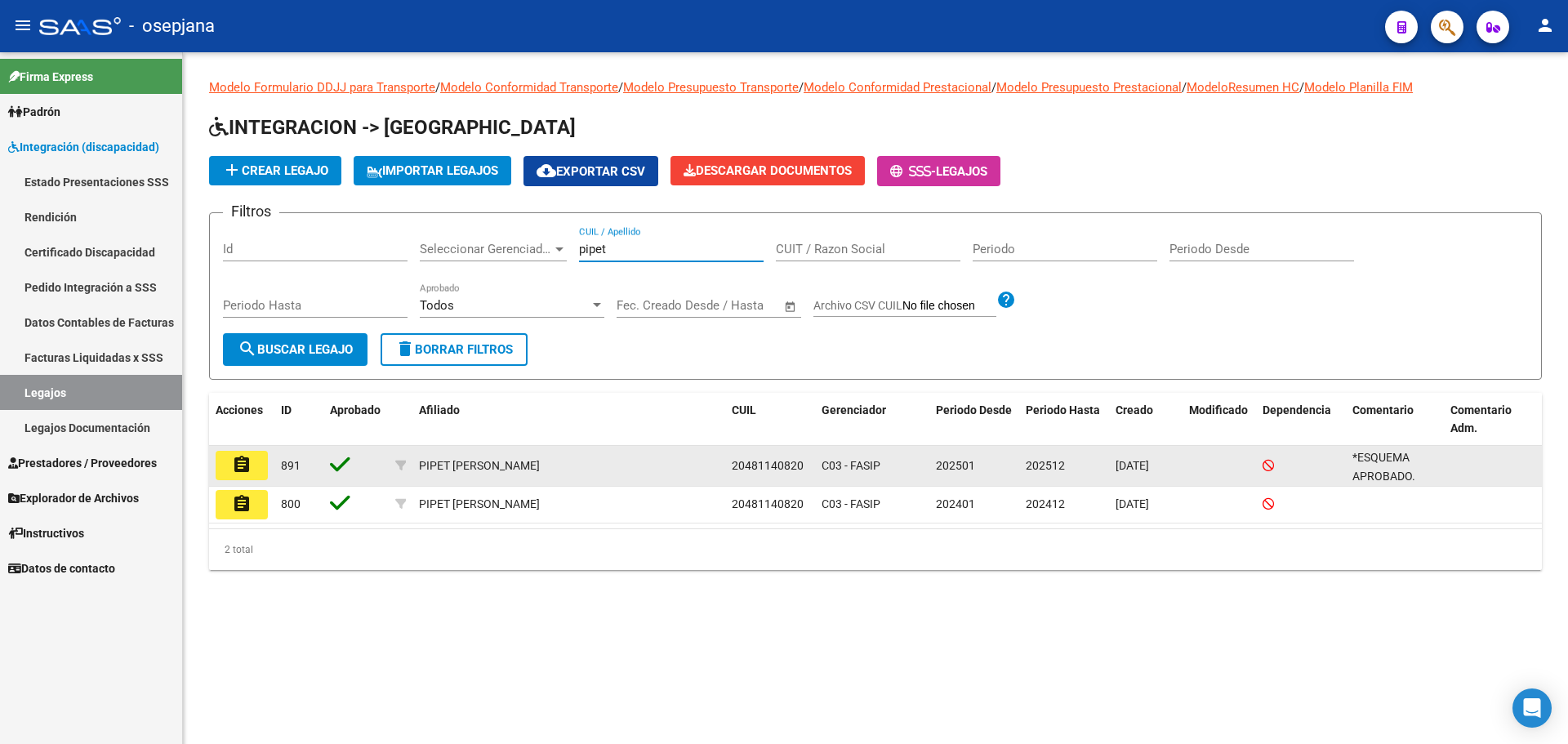
type input "pipet"
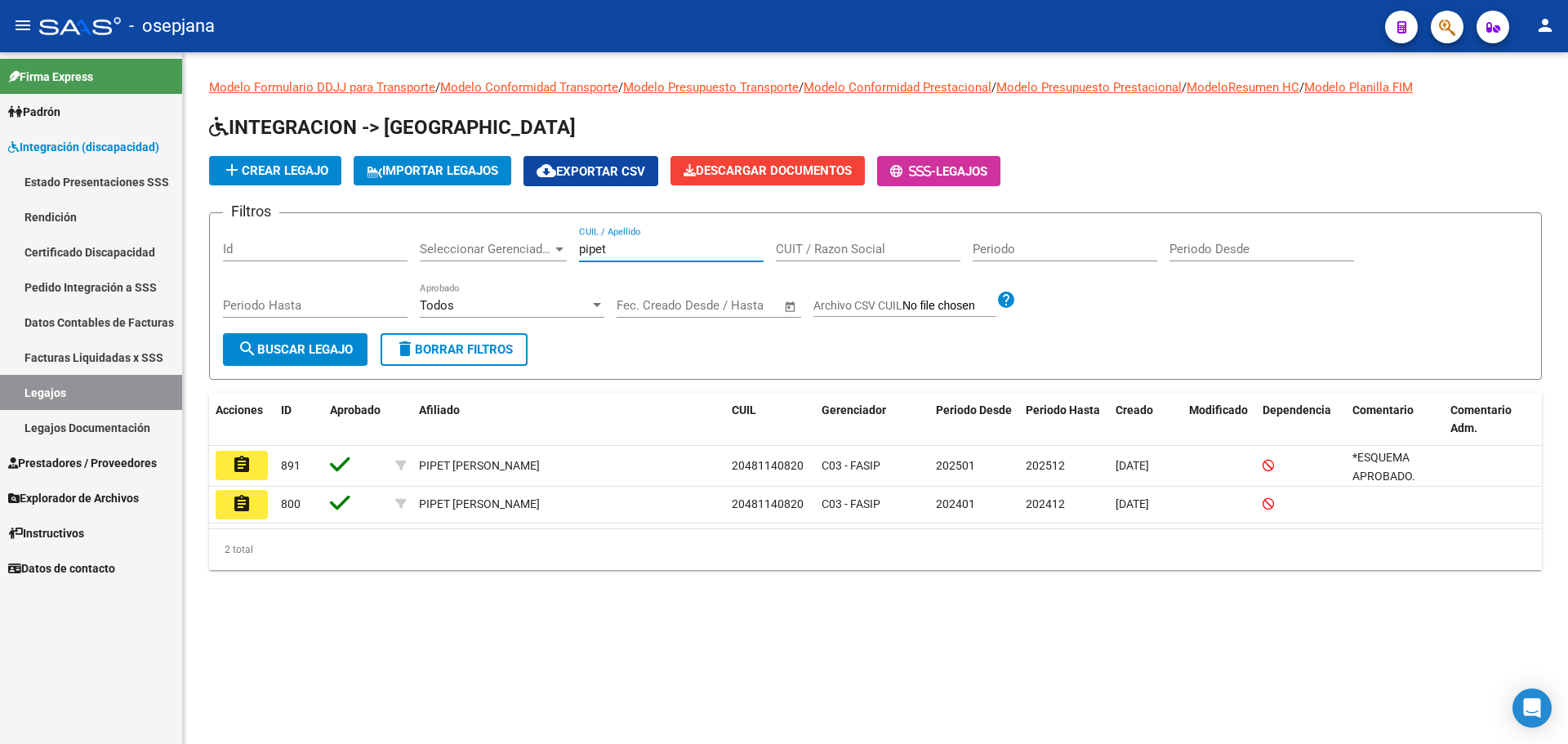
click at [237, 470] on mat-icon "assignment" at bounding box center [242, 464] width 20 height 20
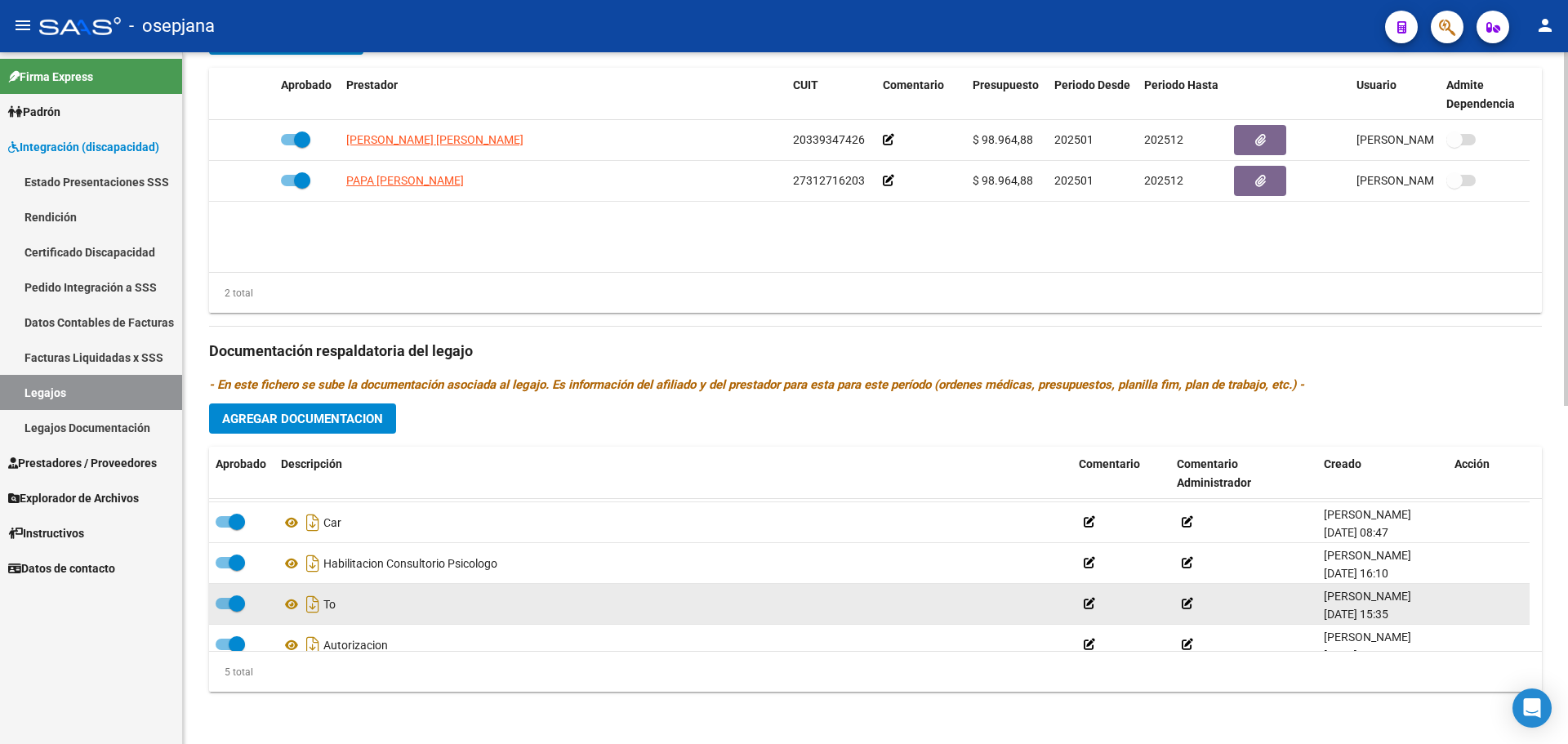
scroll to position [58, 0]
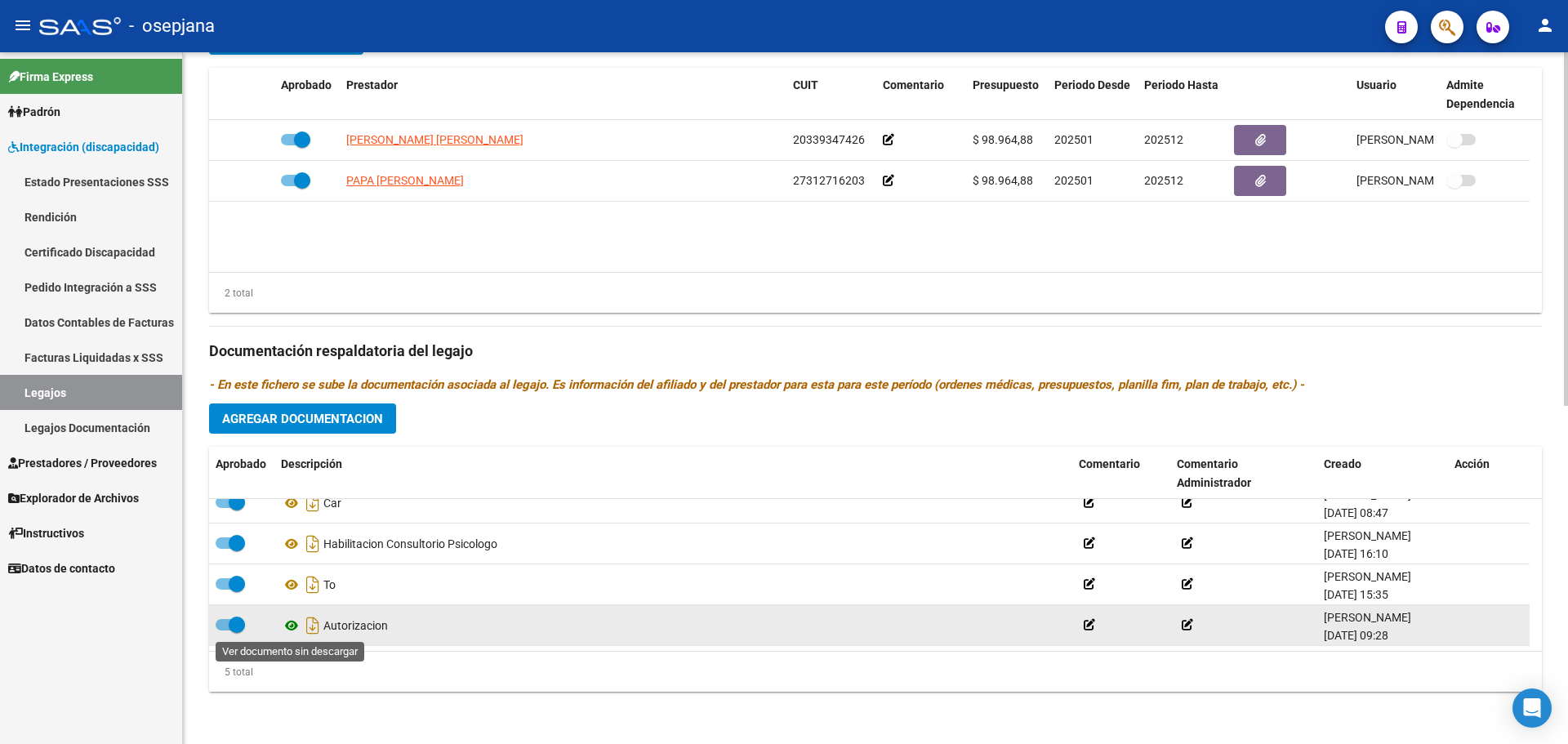
click at [288, 624] on icon at bounding box center [291, 625] width 21 height 20
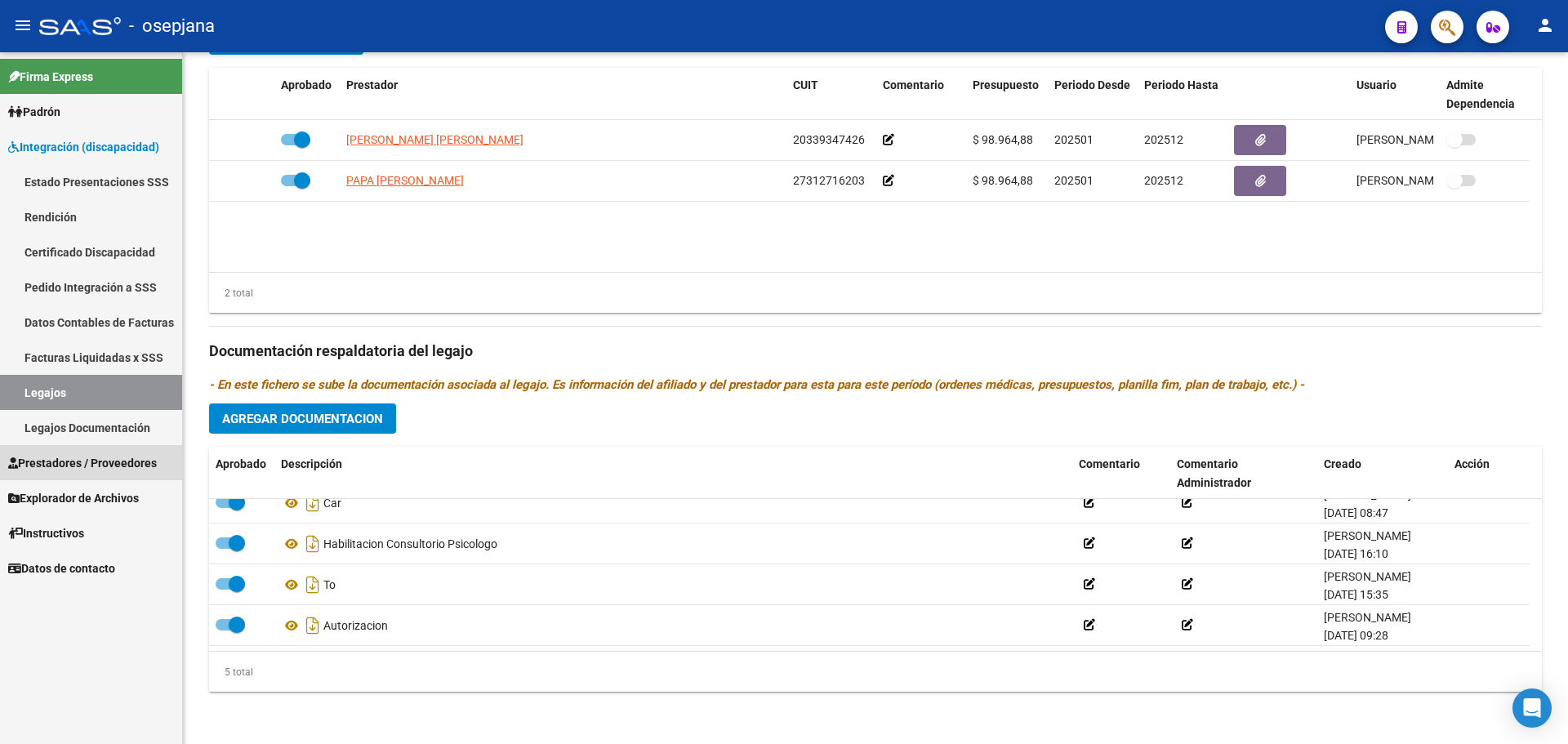
click at [50, 462] on span "Prestadores / Proveedores" at bounding box center [83, 463] width 149 height 18
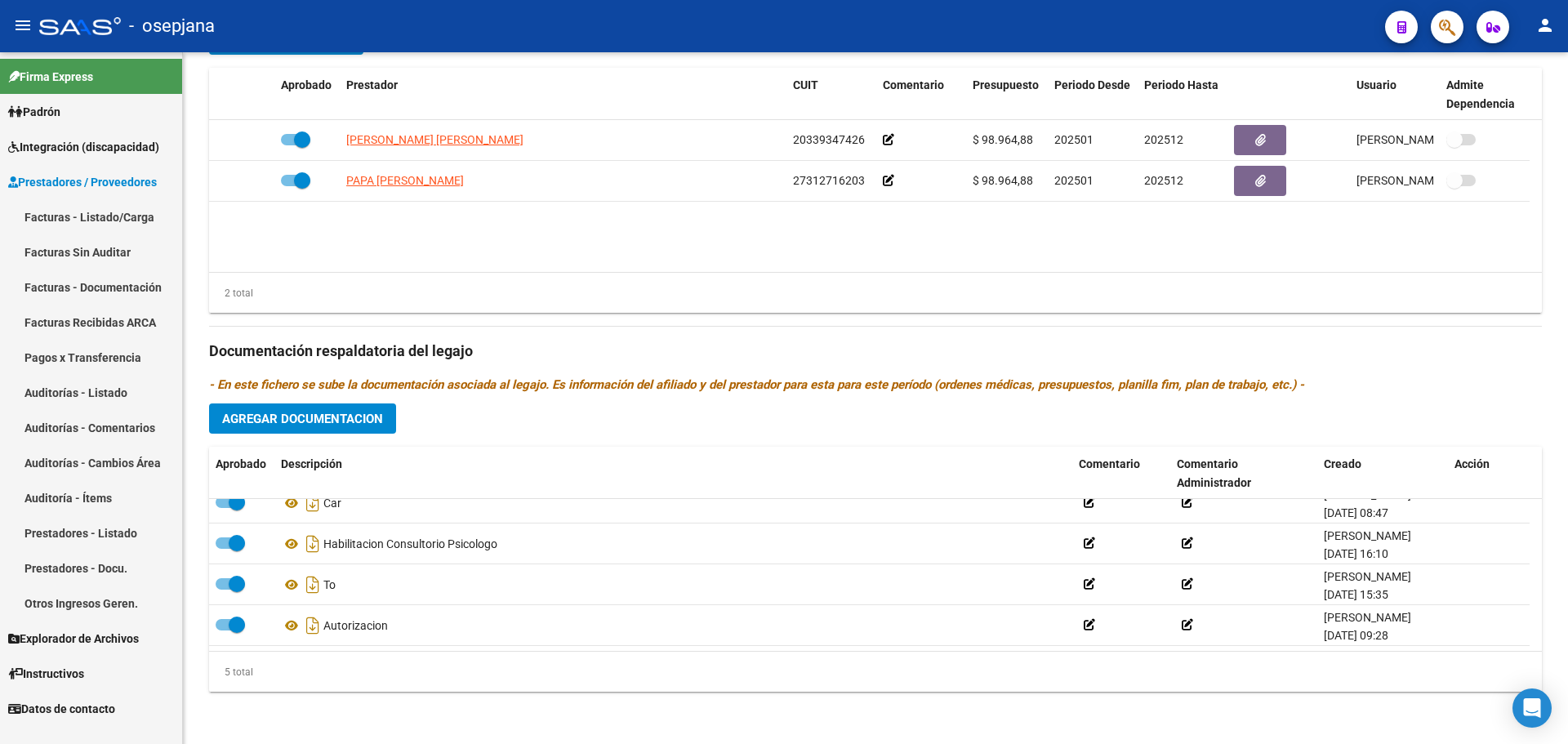
click at [46, 211] on link "Facturas - Listado/Carga" at bounding box center [91, 216] width 182 height 35
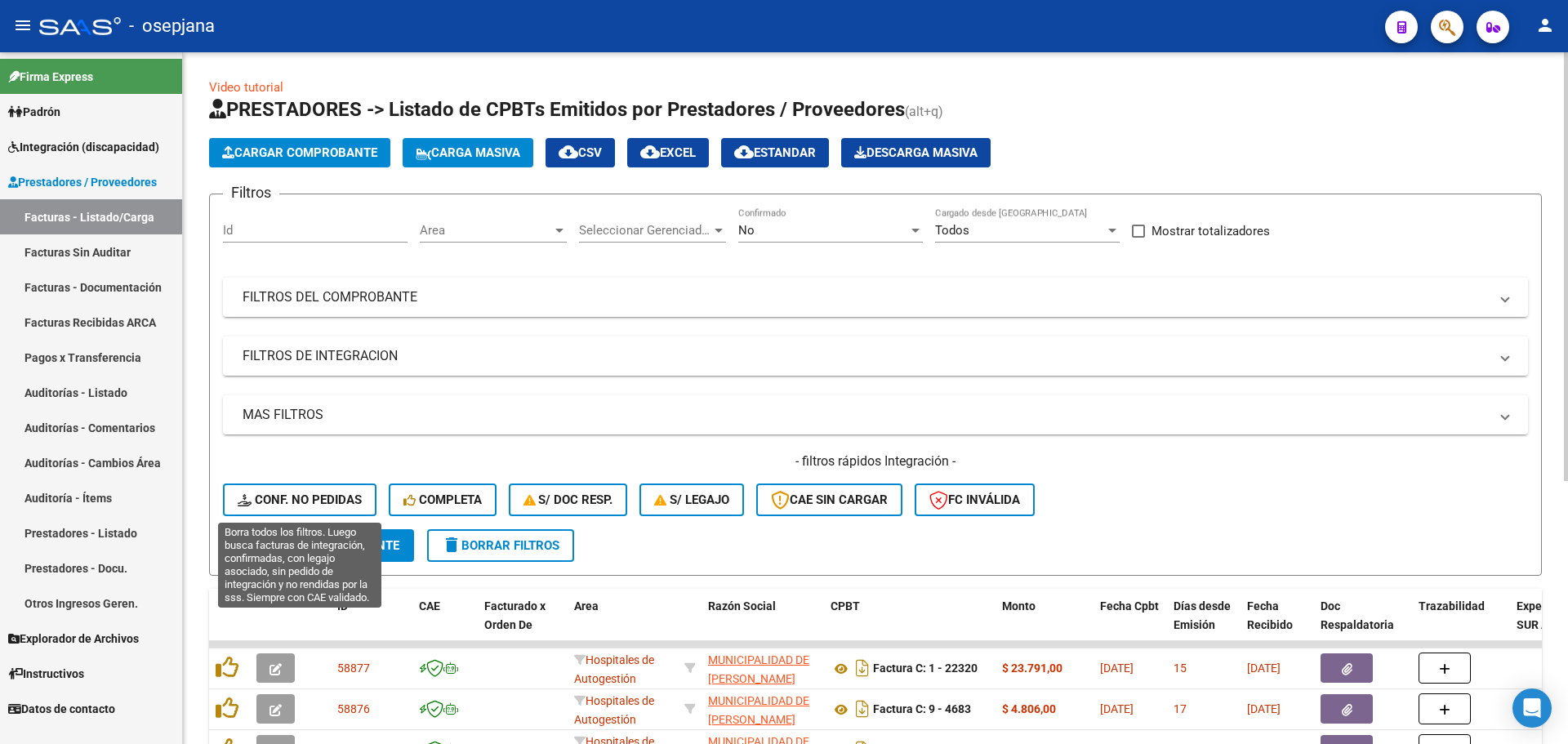
click at [330, 503] on span "Conf. no pedidas" at bounding box center [300, 500] width 124 height 15
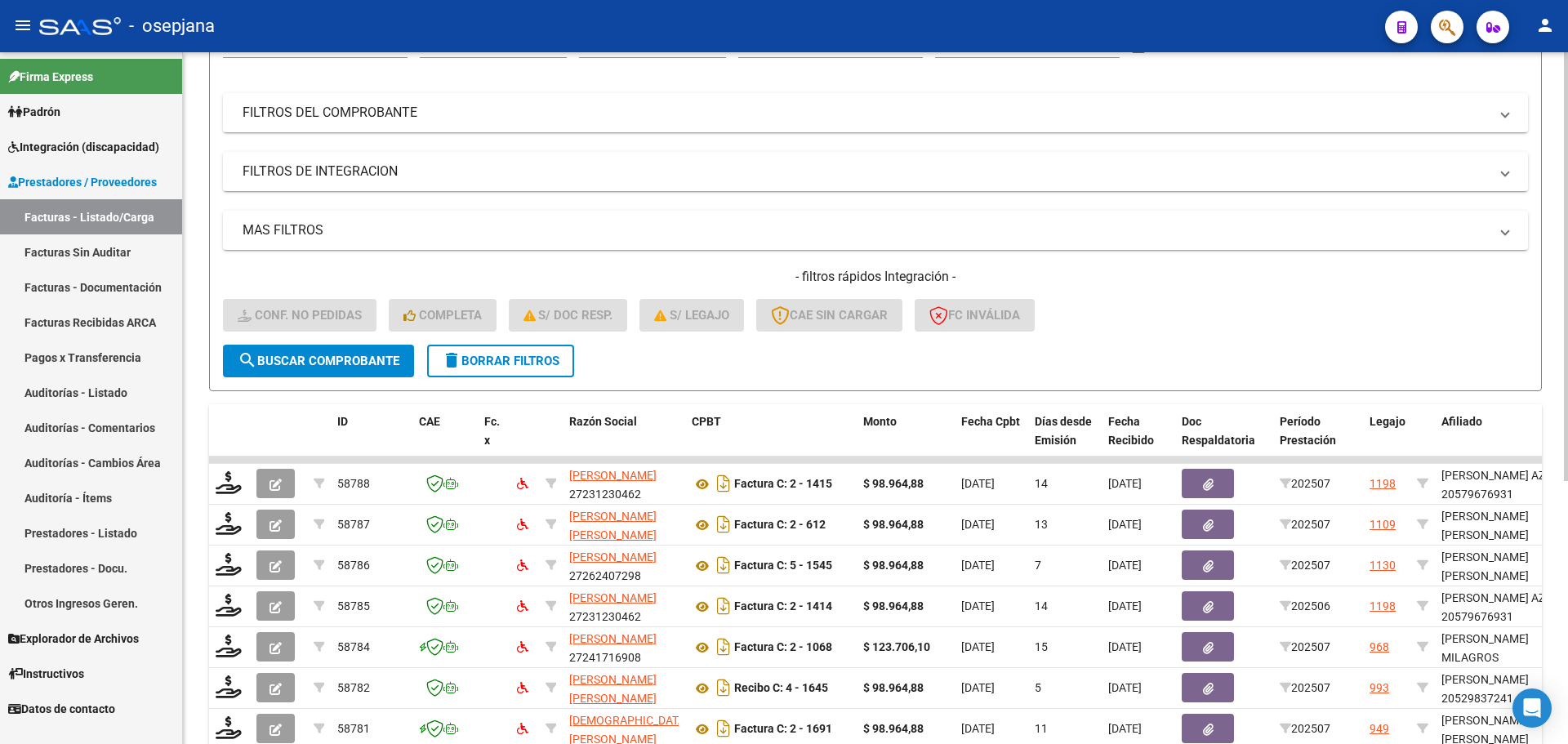
scroll to position [424, 0]
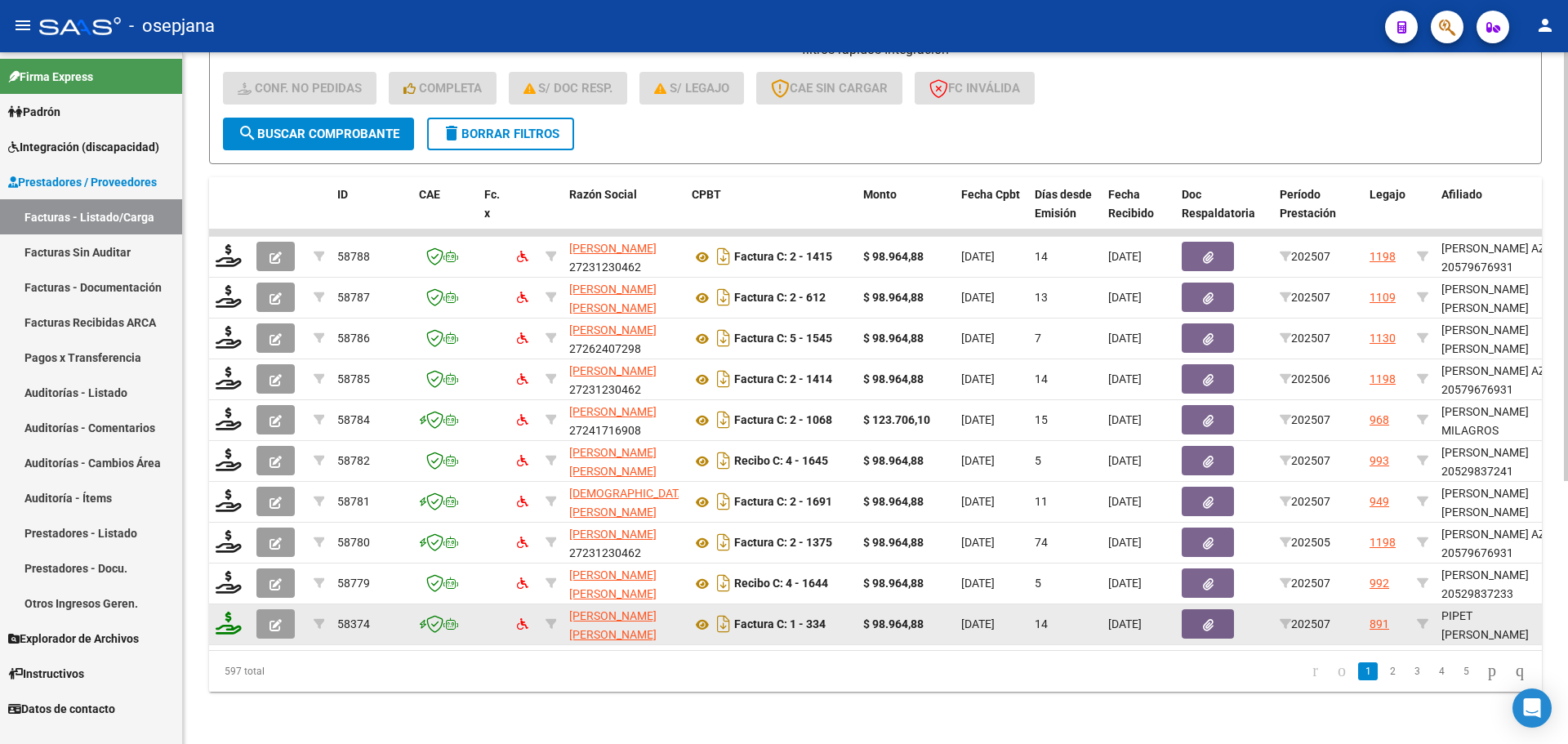
click at [227, 621] on div at bounding box center [229, 623] width 28 height 25
click at [226, 613] on icon at bounding box center [229, 622] width 26 height 23
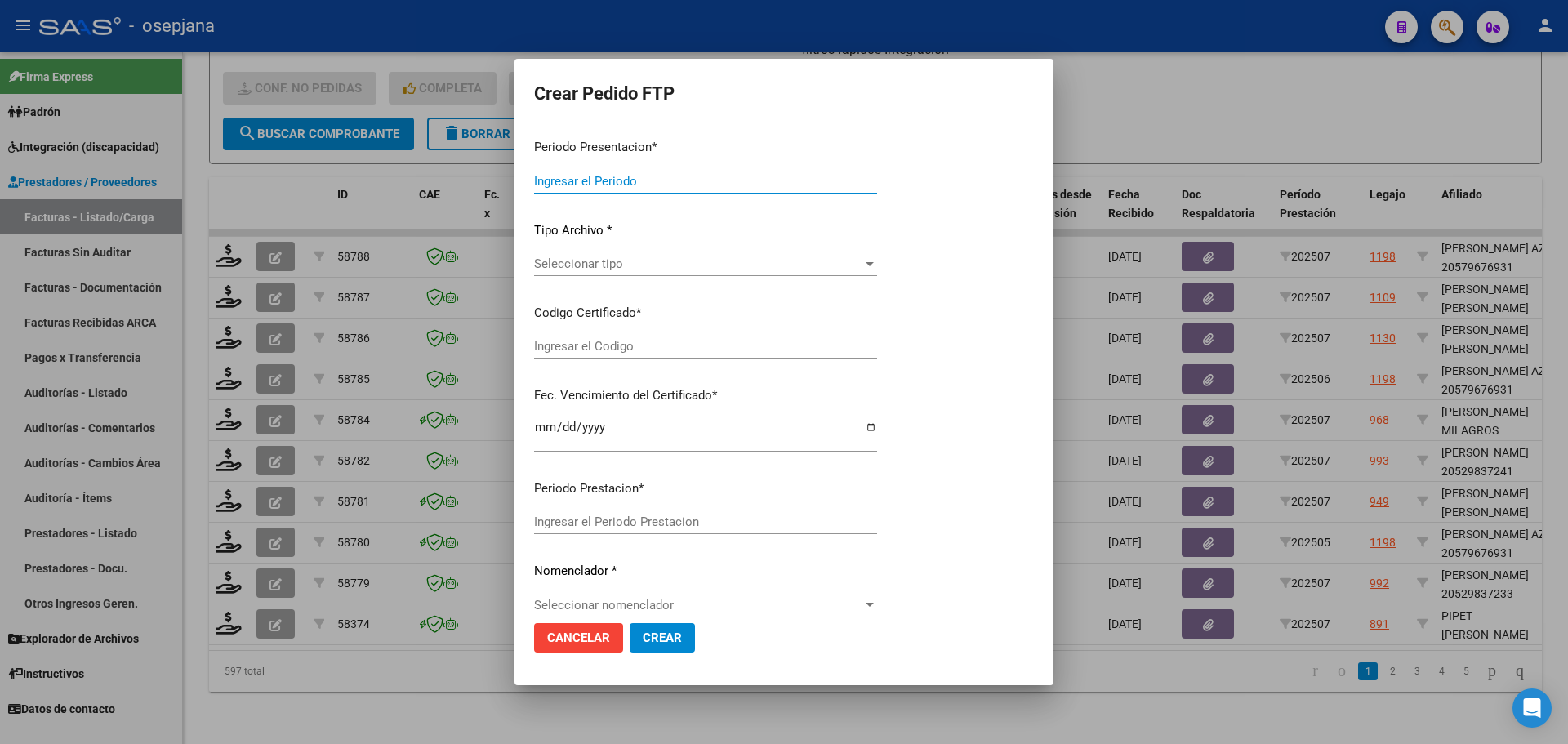
type input "202507"
type input "$ 98.964,88"
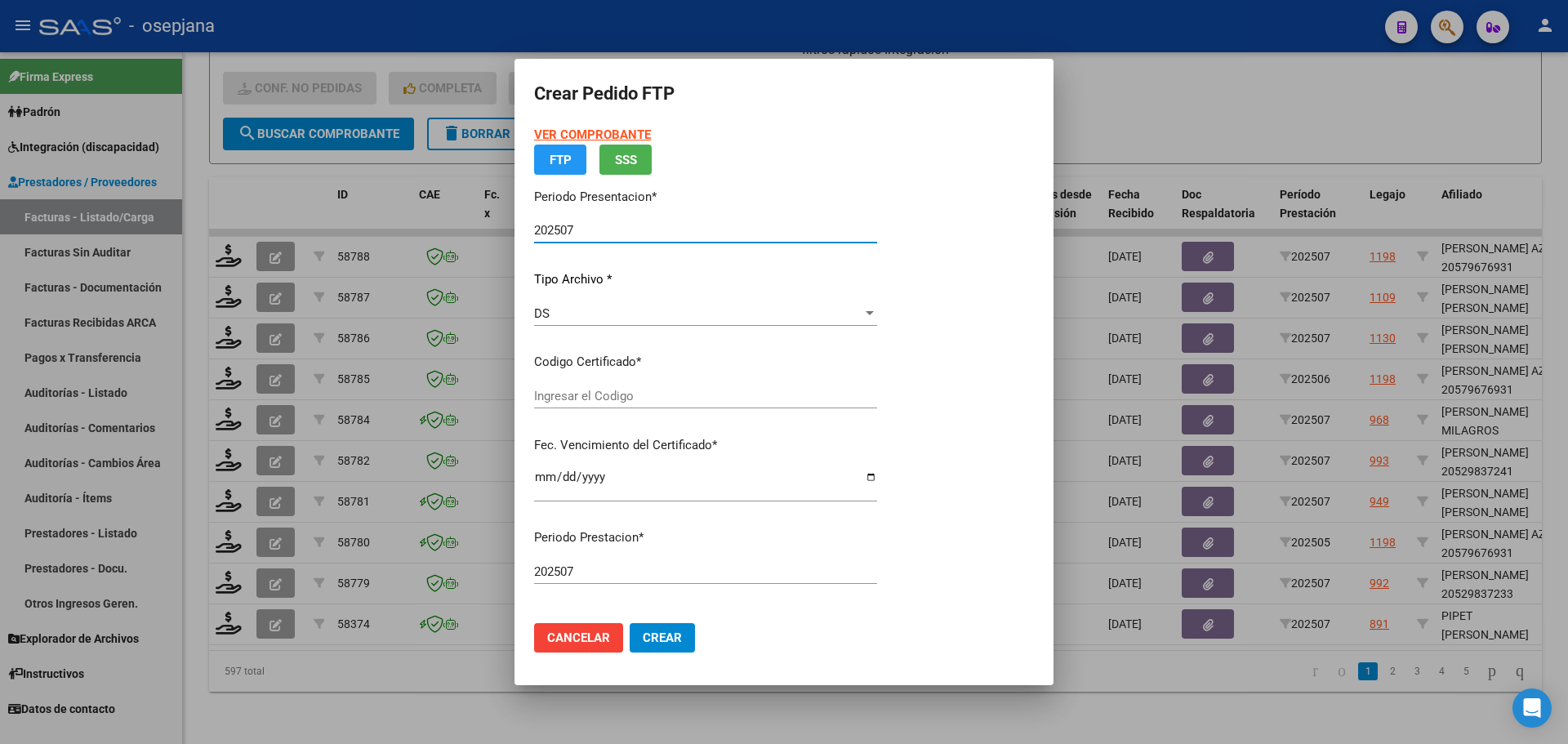
type input "ARG0200048114082-20231110-20261110BS427"
type input "[DATE]"
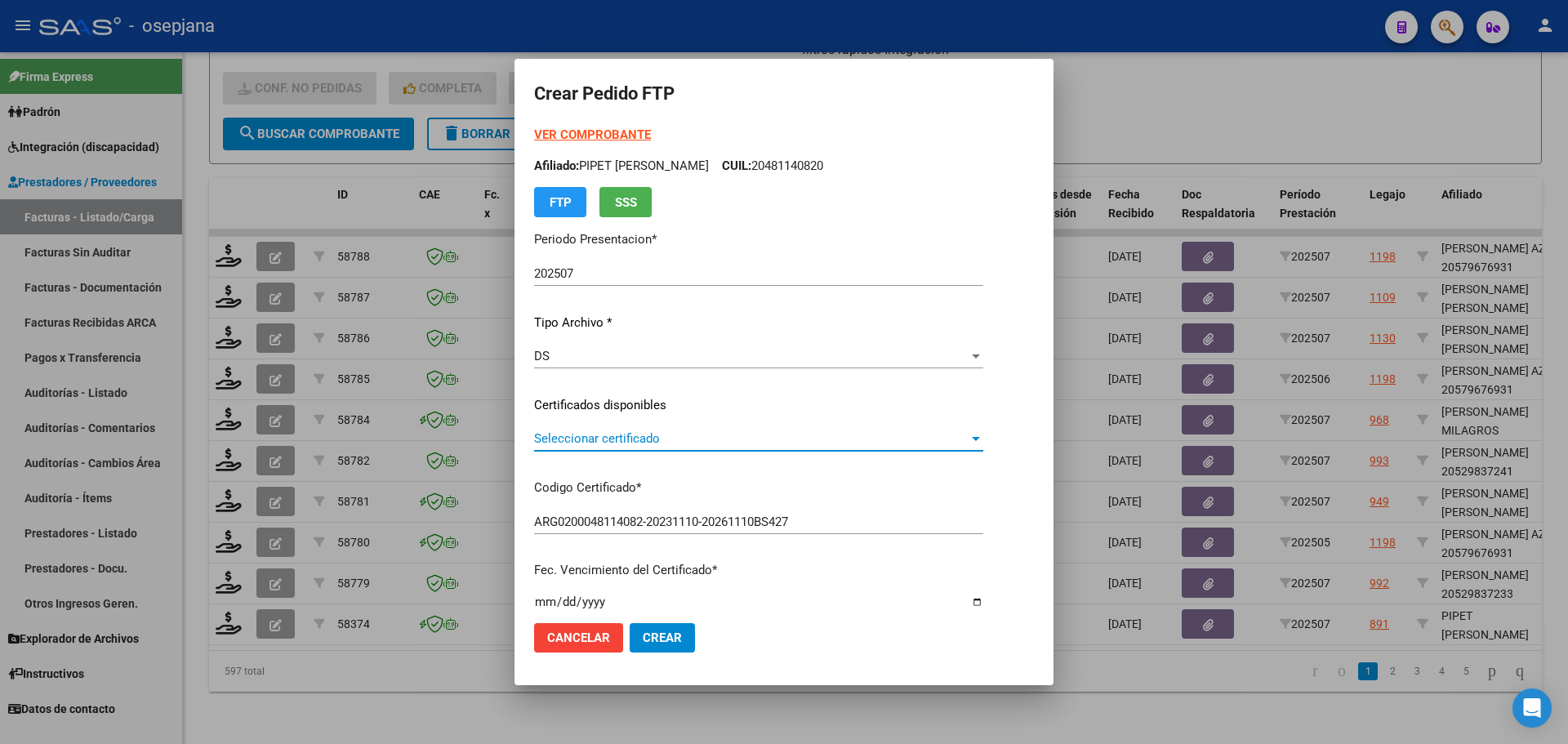
click at [630, 435] on span "Seleccionar certificado" at bounding box center [751, 438] width 435 height 15
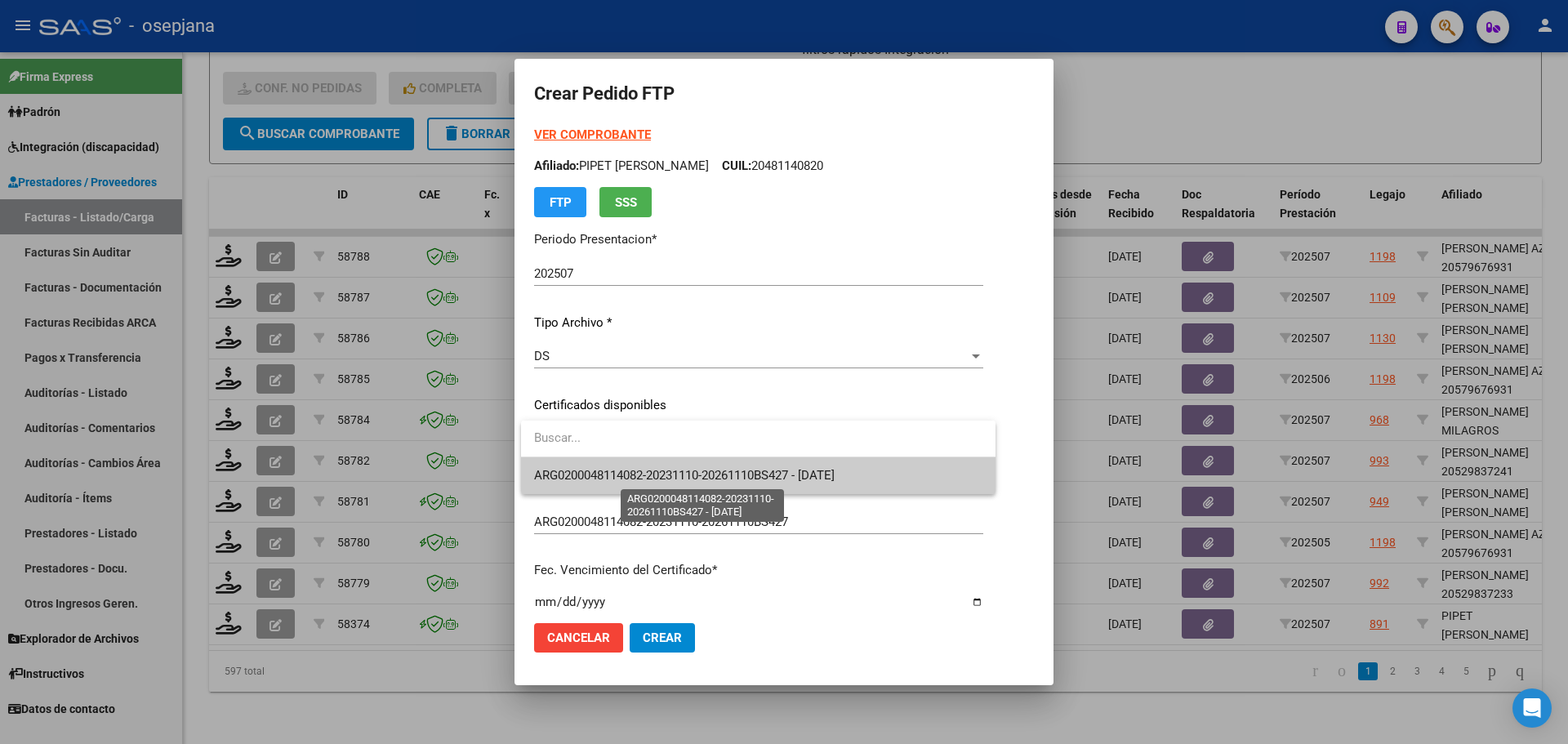
click at [638, 469] on span "ARG0200048114082-20231110-20261110BS427 - [DATE]" at bounding box center [684, 476] width 300 height 15
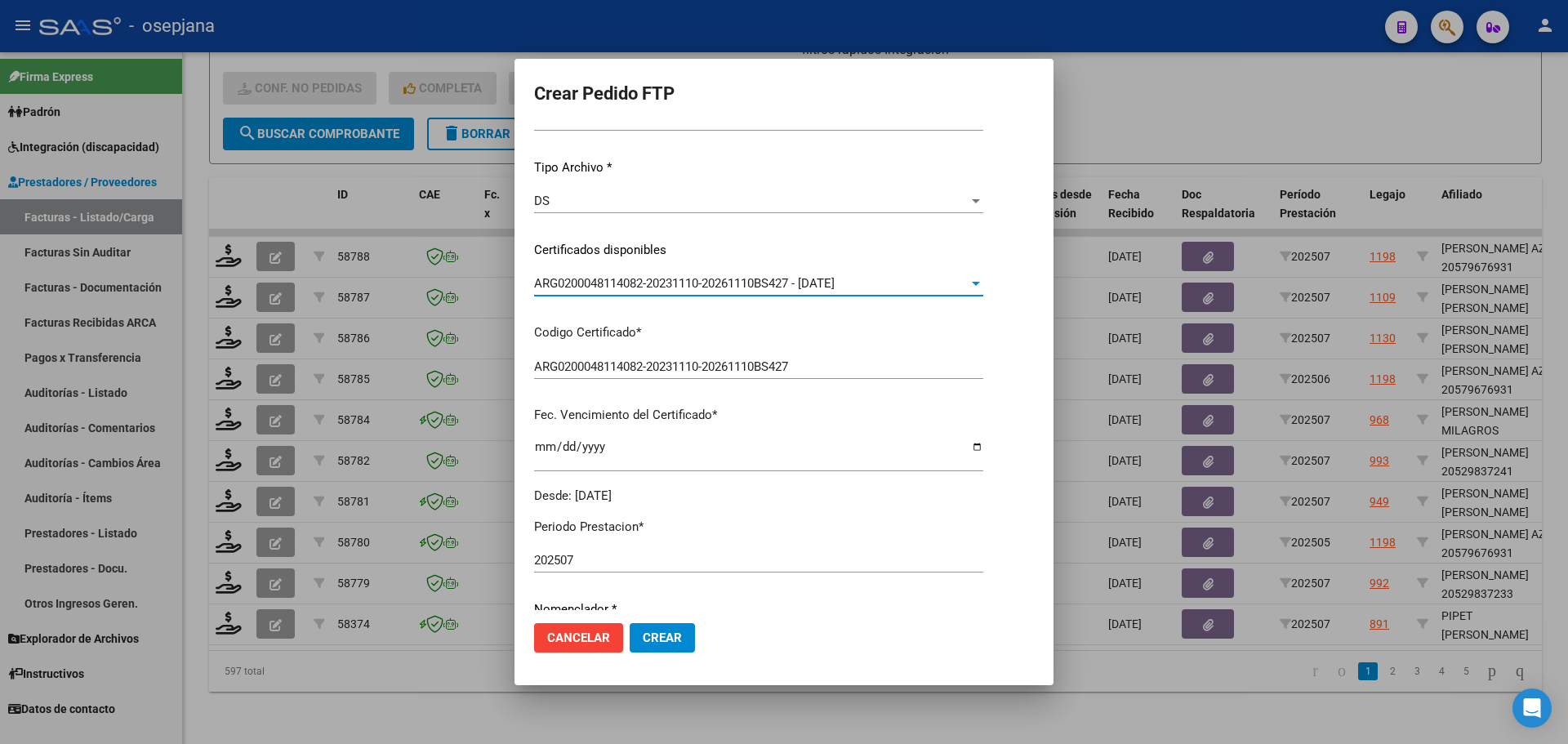
scroll to position [327, 0]
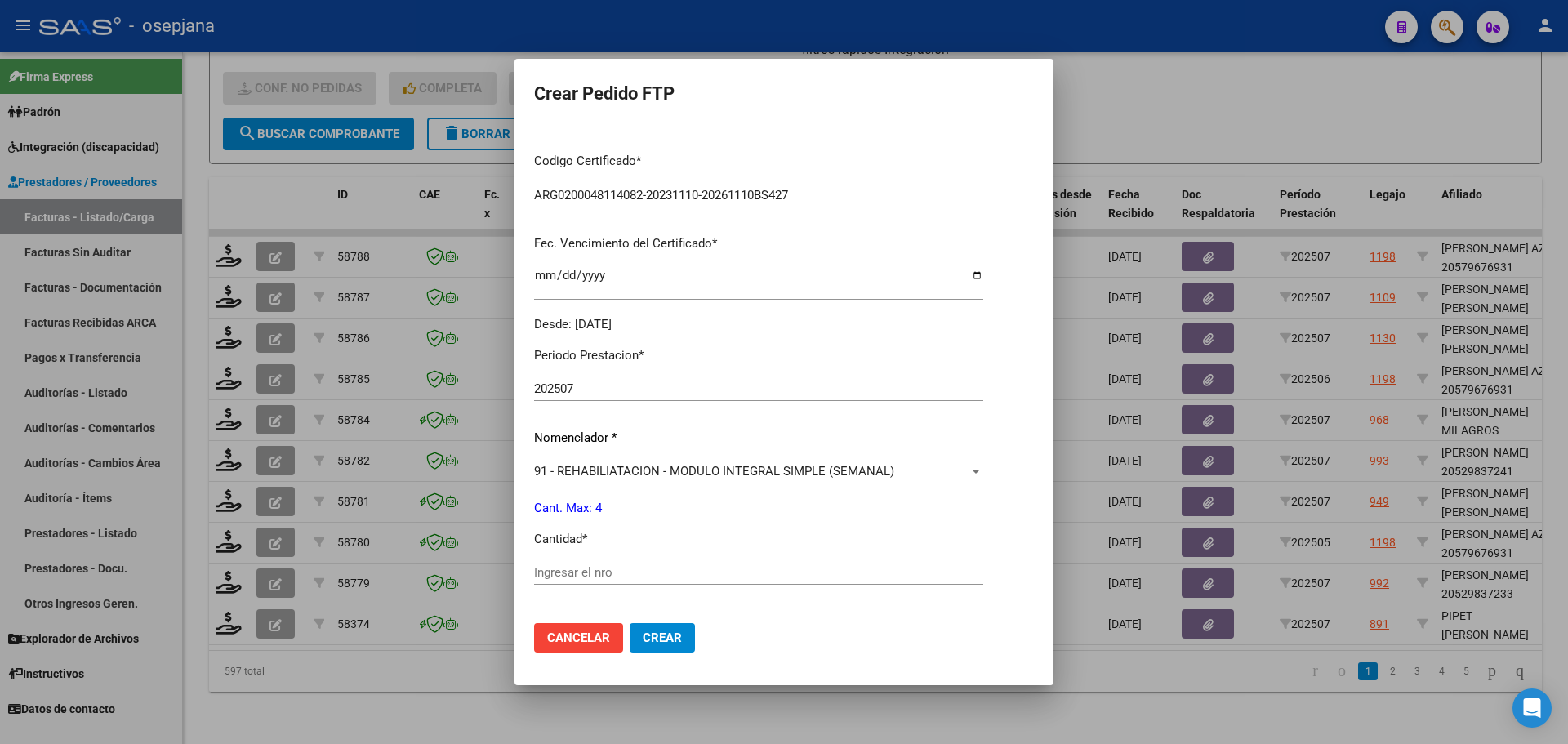
click at [570, 565] on div "Periodo Prestacion * 202507 Ingresar el Periodo Prestacion Nomenclador * 91 - R…" at bounding box center [758, 592] width 449 height 515
click at [570, 565] on input "Ingresar el nro" at bounding box center [758, 572] width 449 height 15
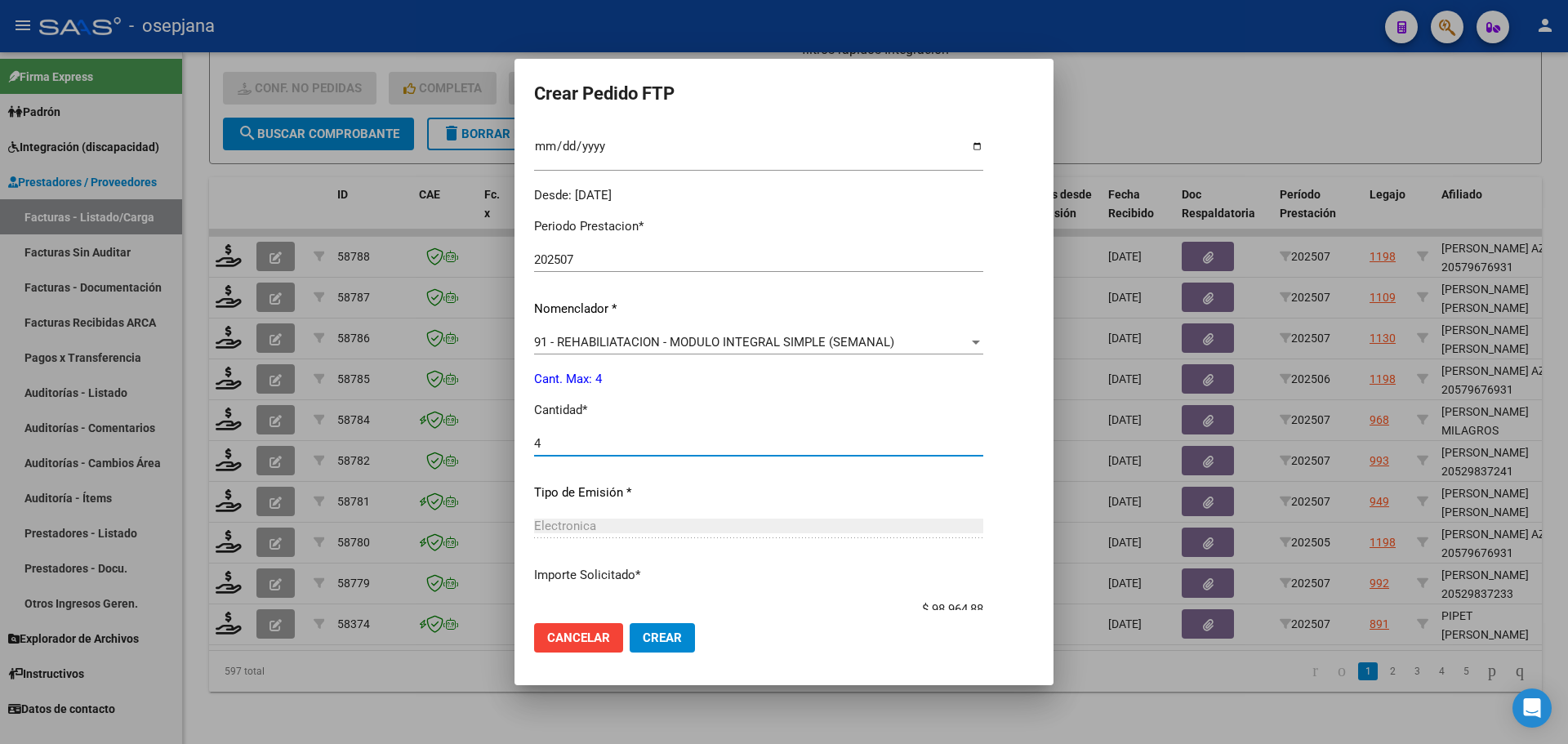
scroll to position [565, 0]
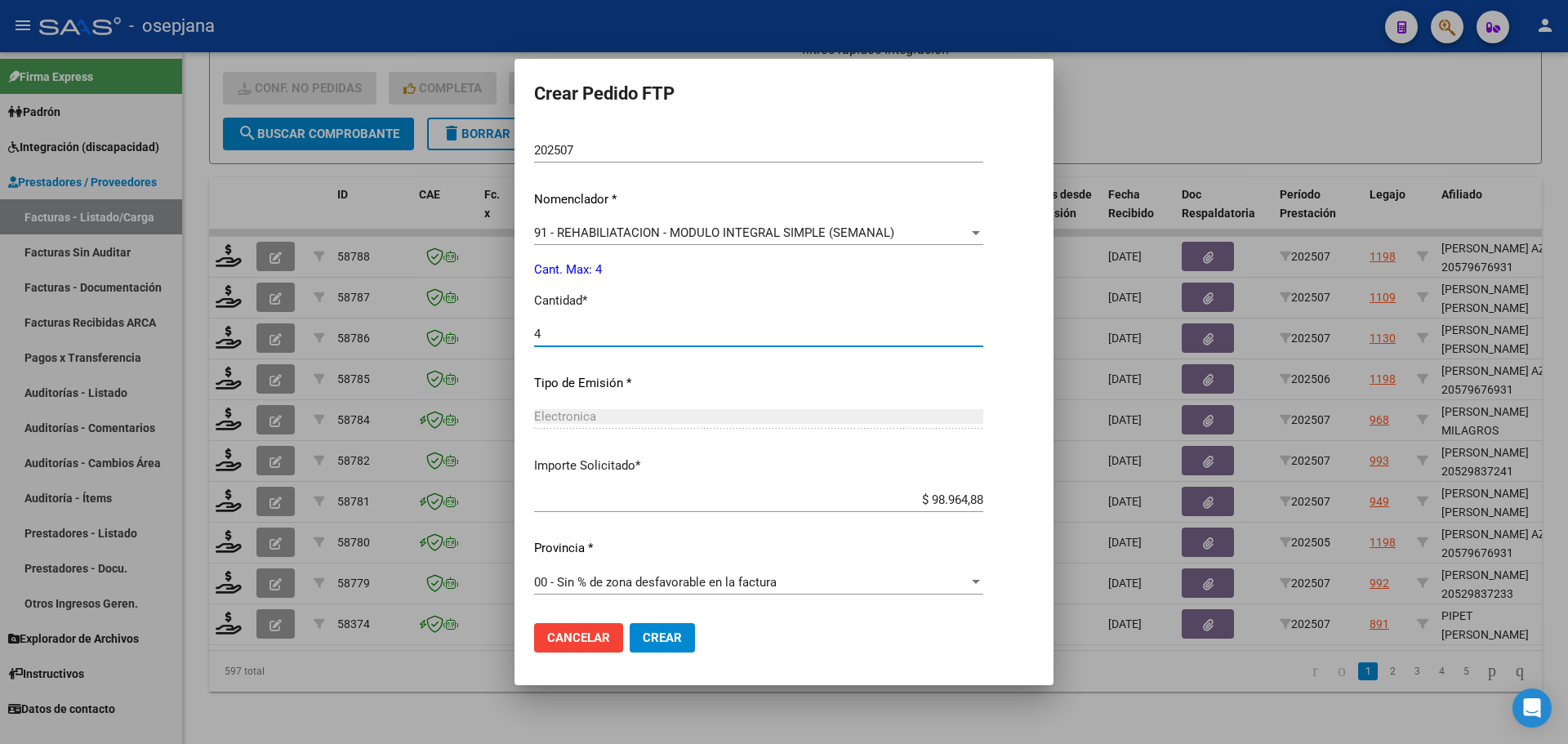
type input "4"
click at [665, 640] on span "Crear" at bounding box center [662, 638] width 39 height 15
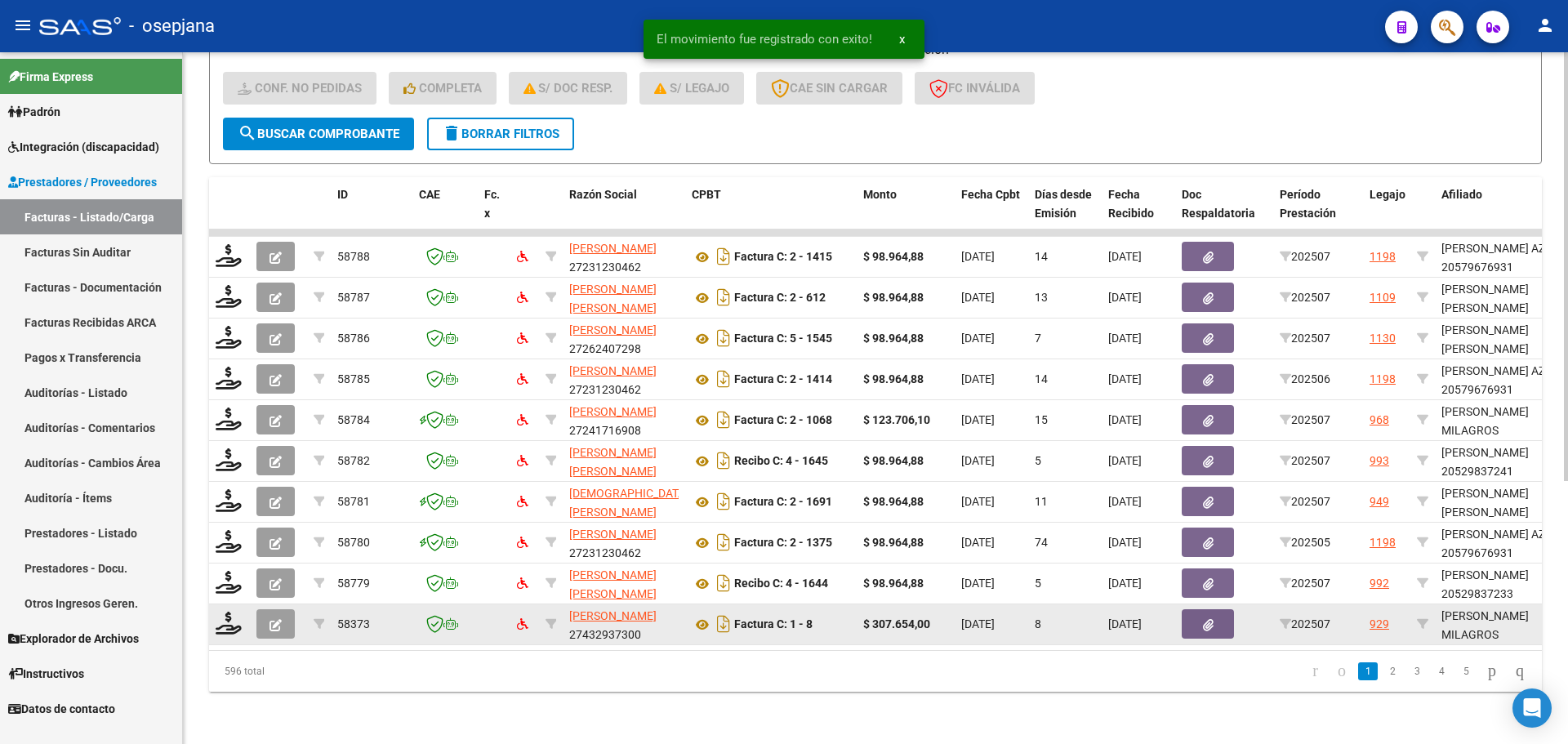
click at [230, 630] on datatable-body-cell at bounding box center [229, 623] width 41 height 40
click at [229, 611] on icon at bounding box center [229, 622] width 26 height 23
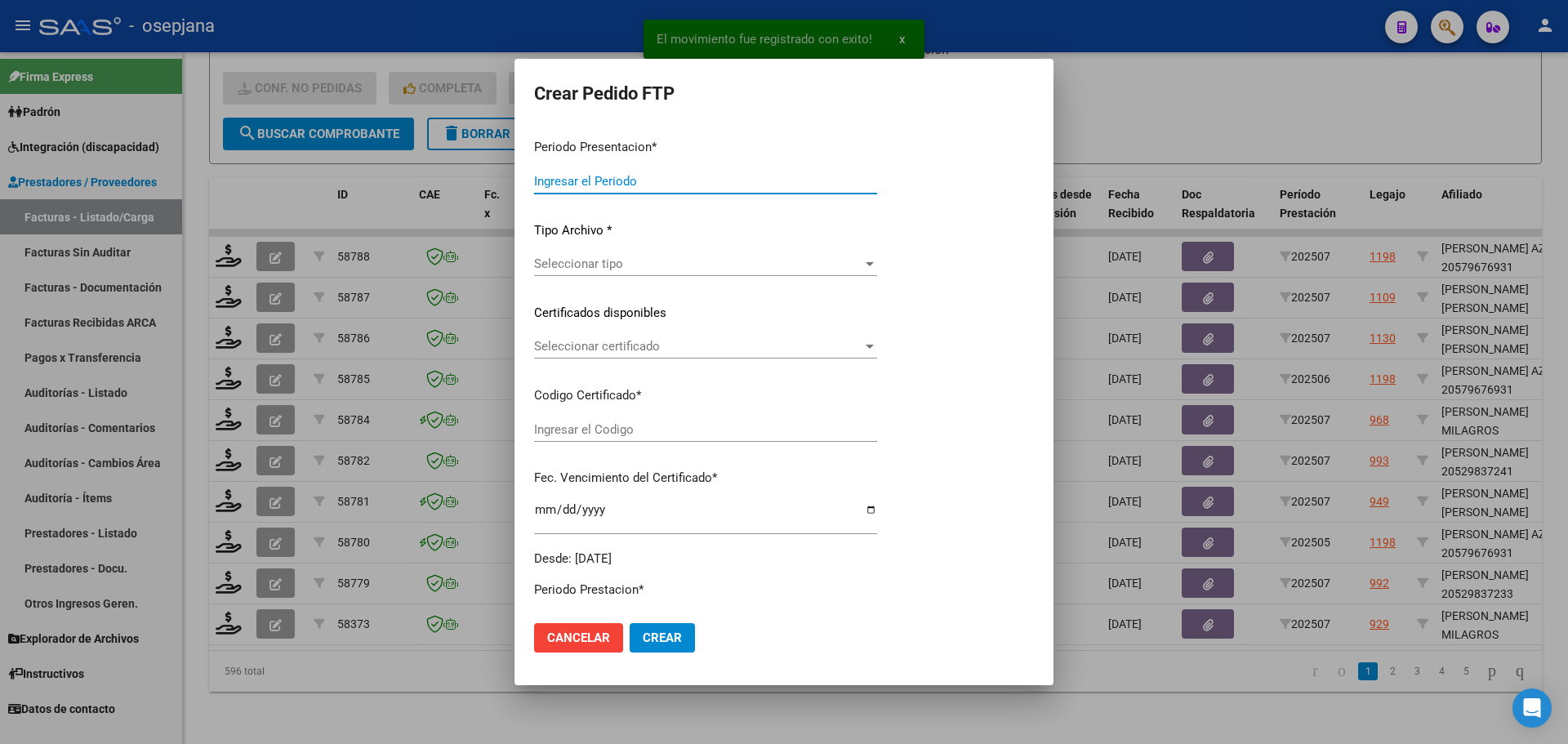
type input "202507"
type input "$ 307.654,00"
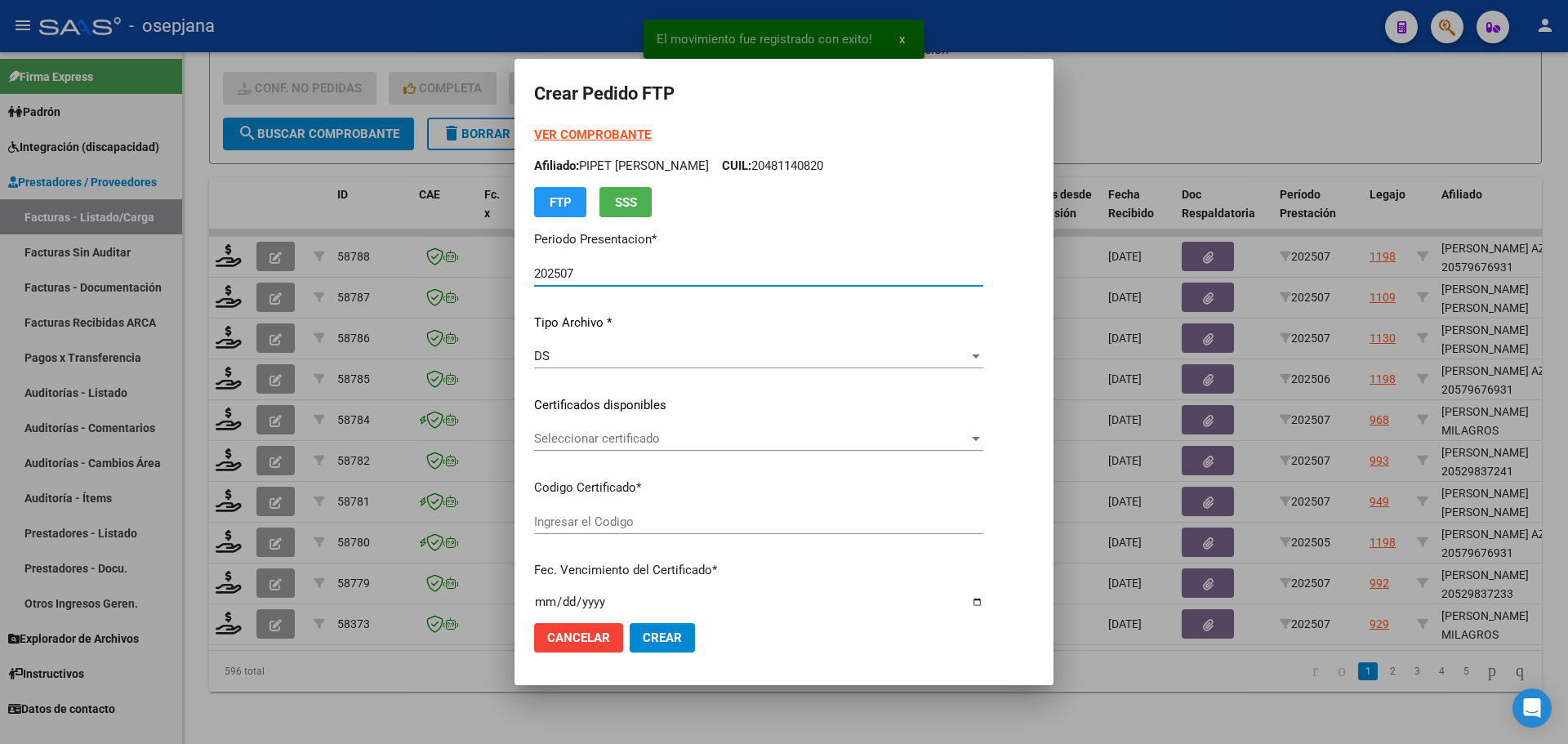
type input "ARG01000589233612023082420250824BS313"
type input "[DATE]"
click at [660, 435] on span "Seleccionar certificado" at bounding box center [764, 438] width 462 height 15
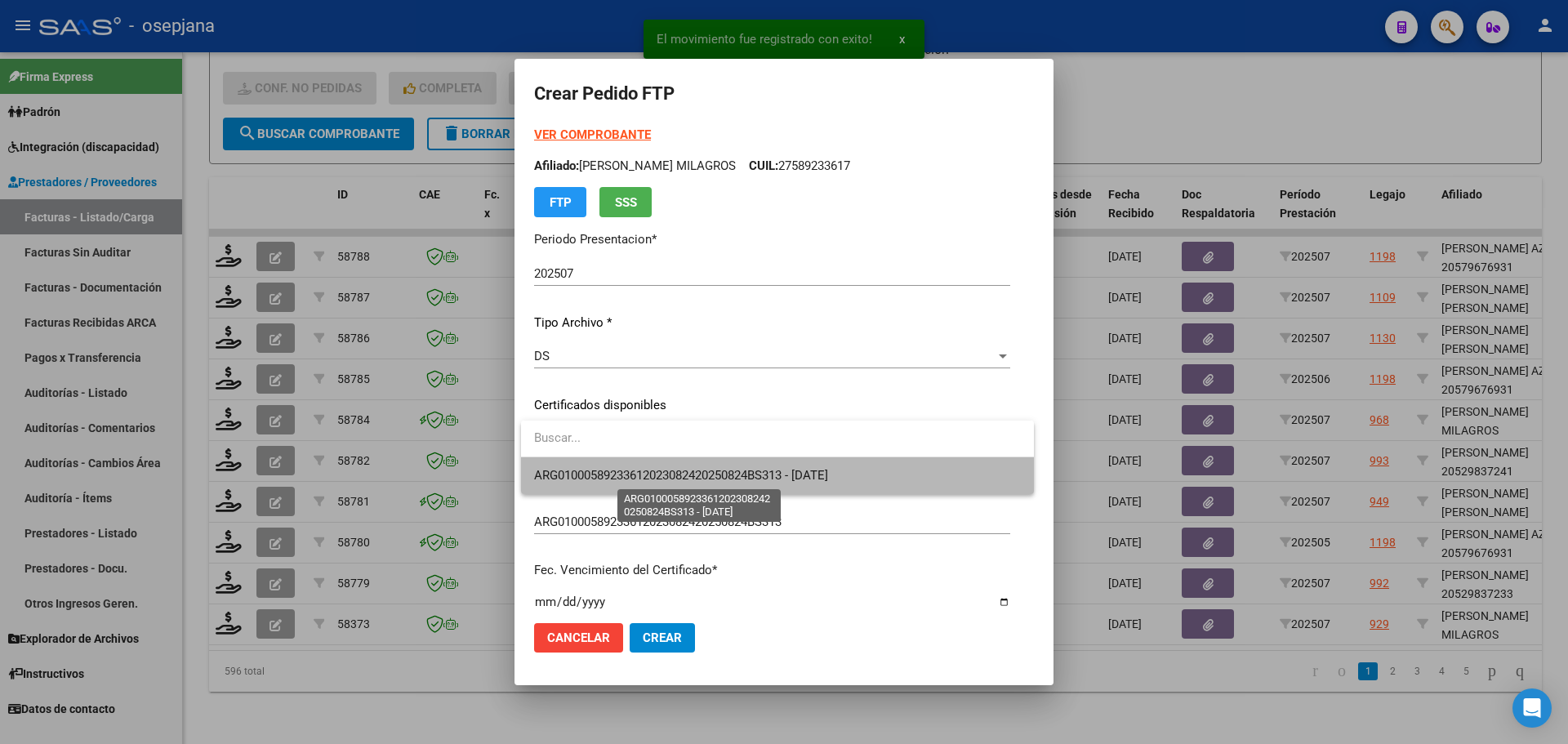
click at [661, 468] on span "ARG01000589233612023082420250824BS313 - [DATE]" at bounding box center [681, 476] width 294 height 15
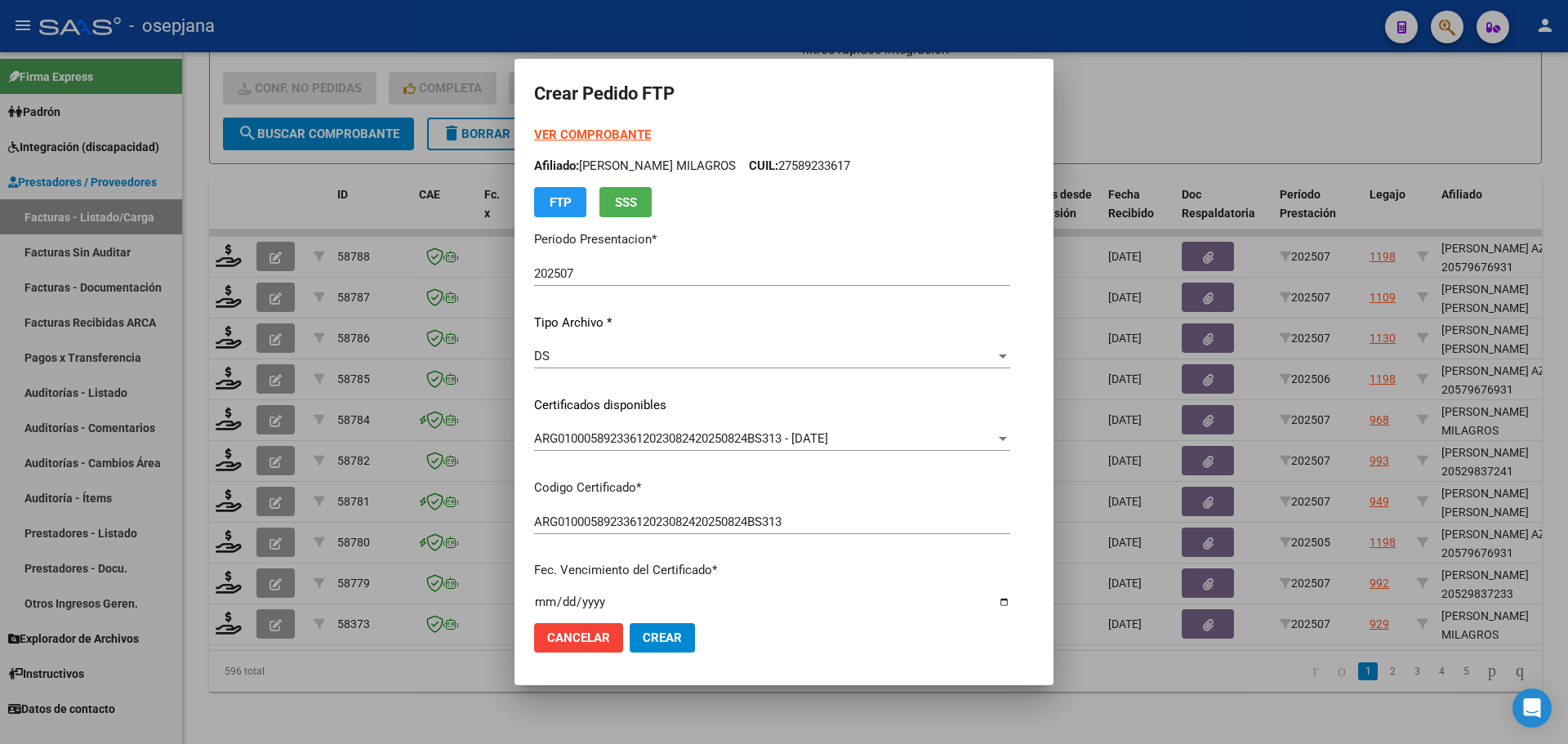
click at [612, 129] on strong "VER COMPROBANTE" at bounding box center [593, 135] width 117 height 15
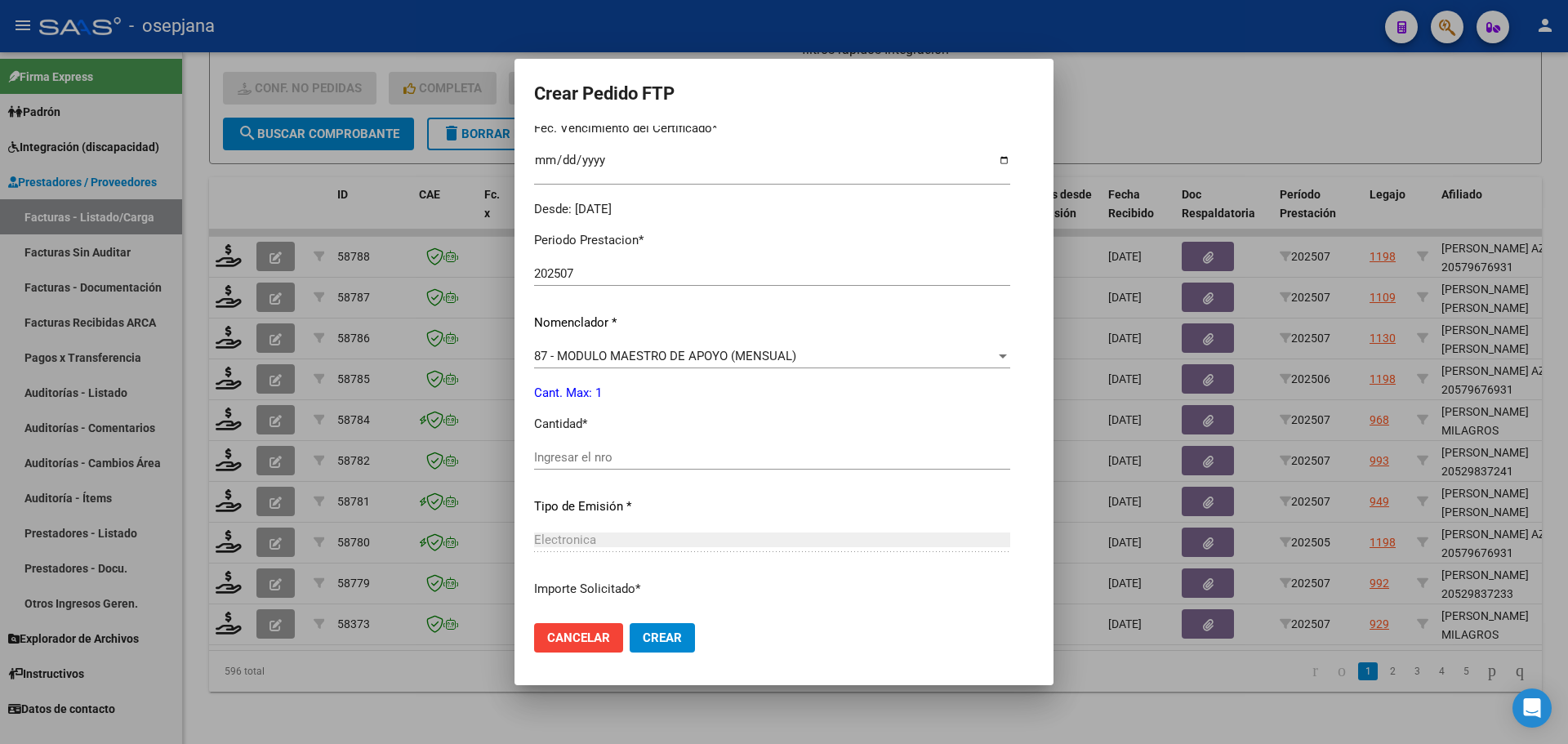
scroll to position [565, 0]
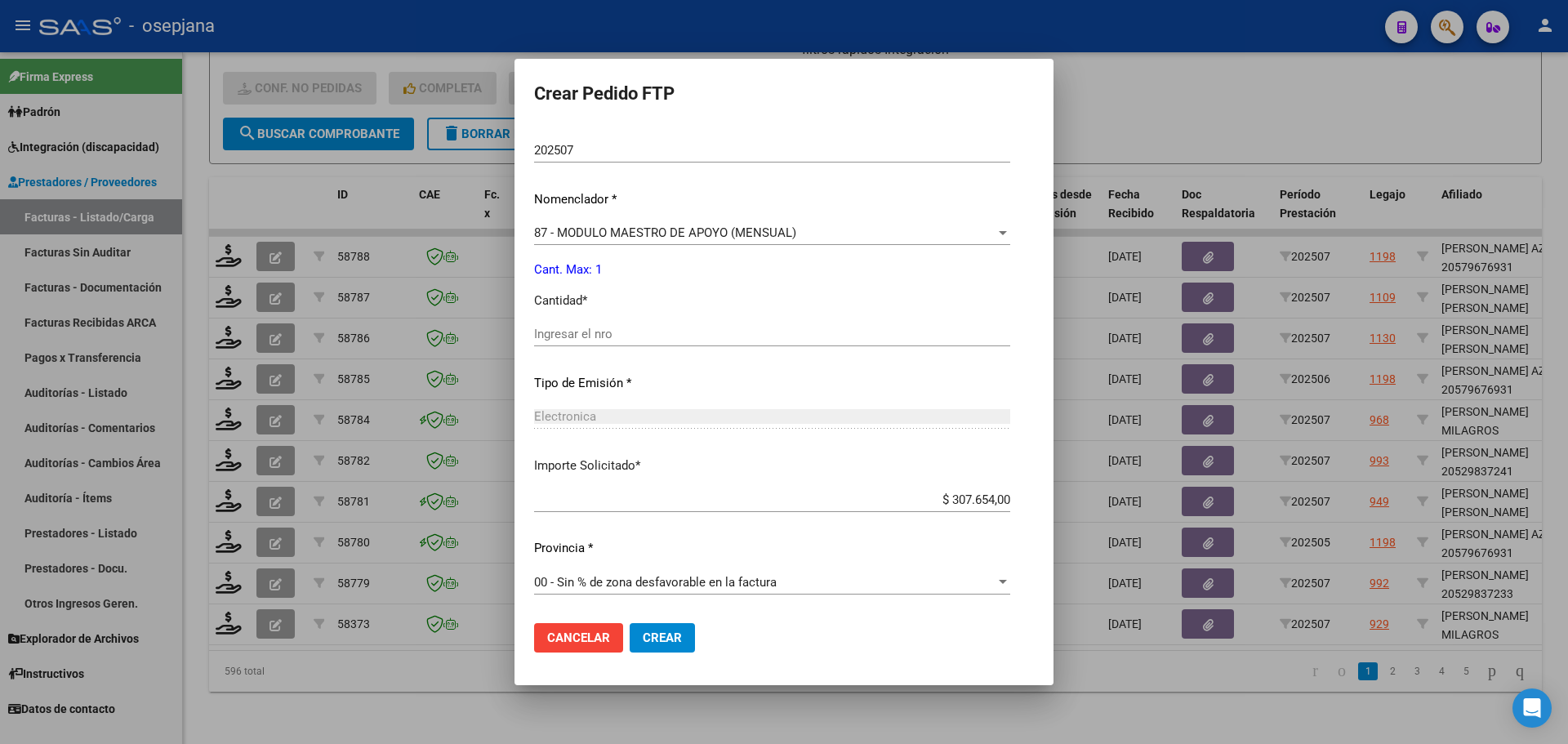
click at [587, 330] on input "Ingresar el nro" at bounding box center [772, 334] width 476 height 15
type input "1"
click at [667, 632] on span "Crear" at bounding box center [662, 638] width 39 height 15
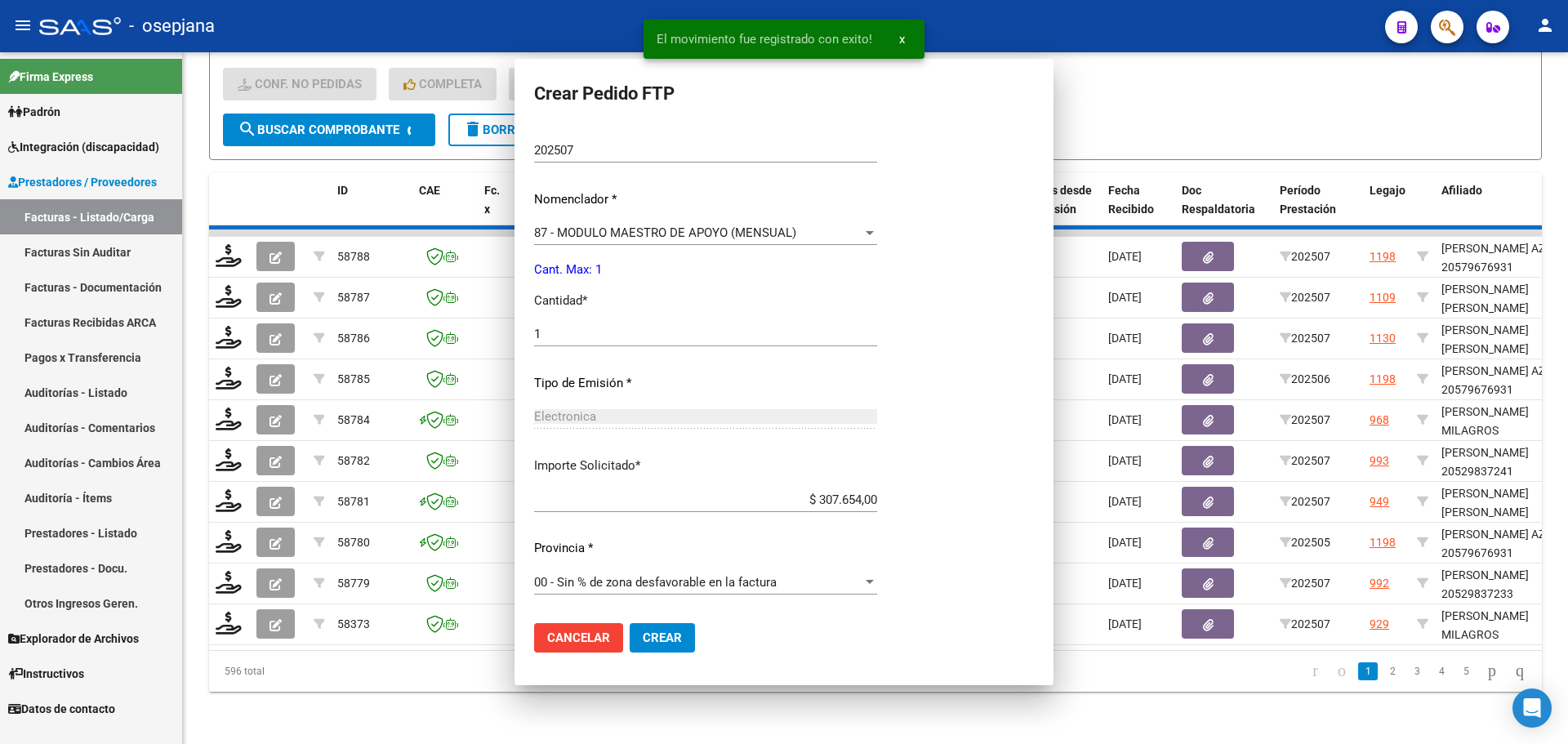
scroll to position [0, 0]
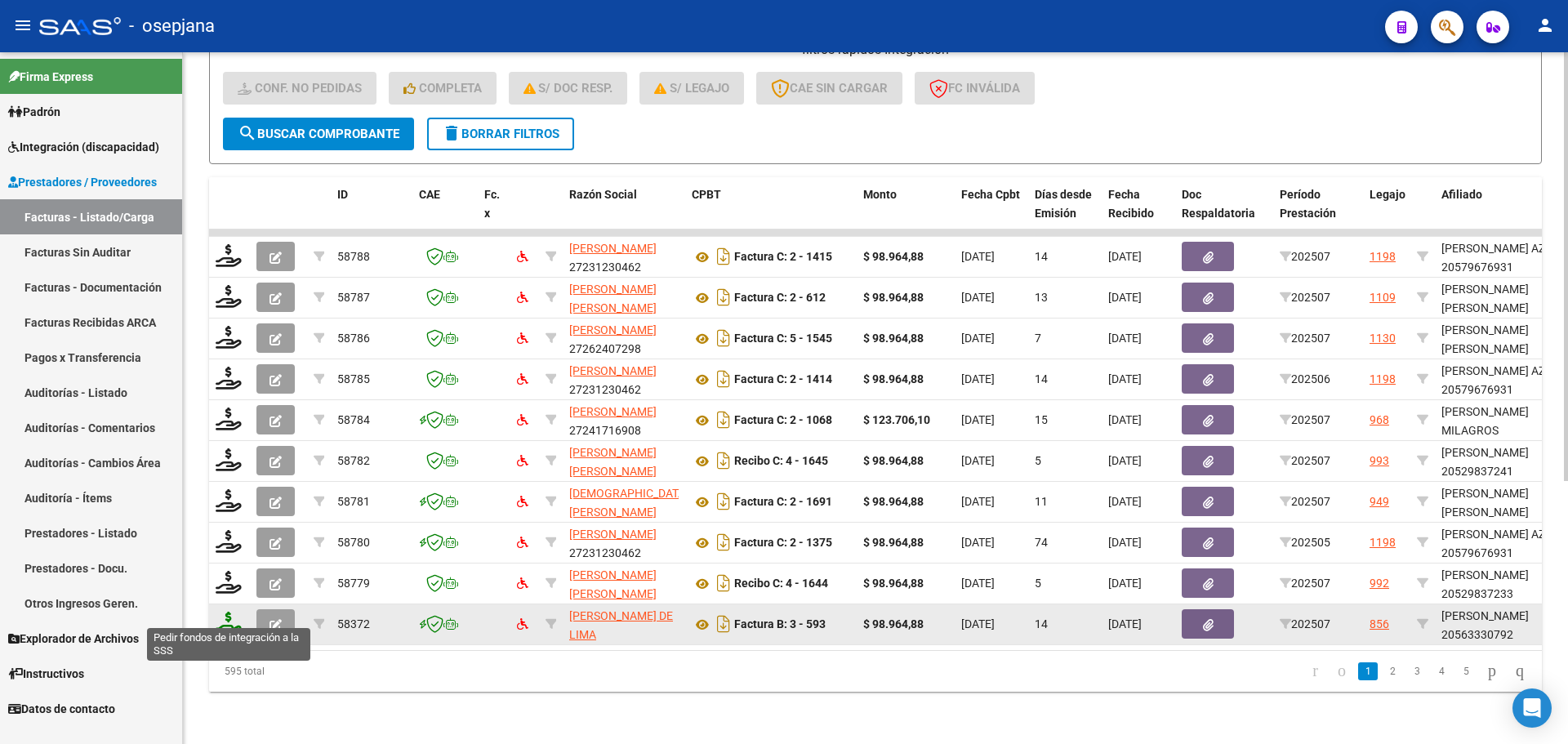
click at [226, 617] on icon at bounding box center [229, 622] width 26 height 23
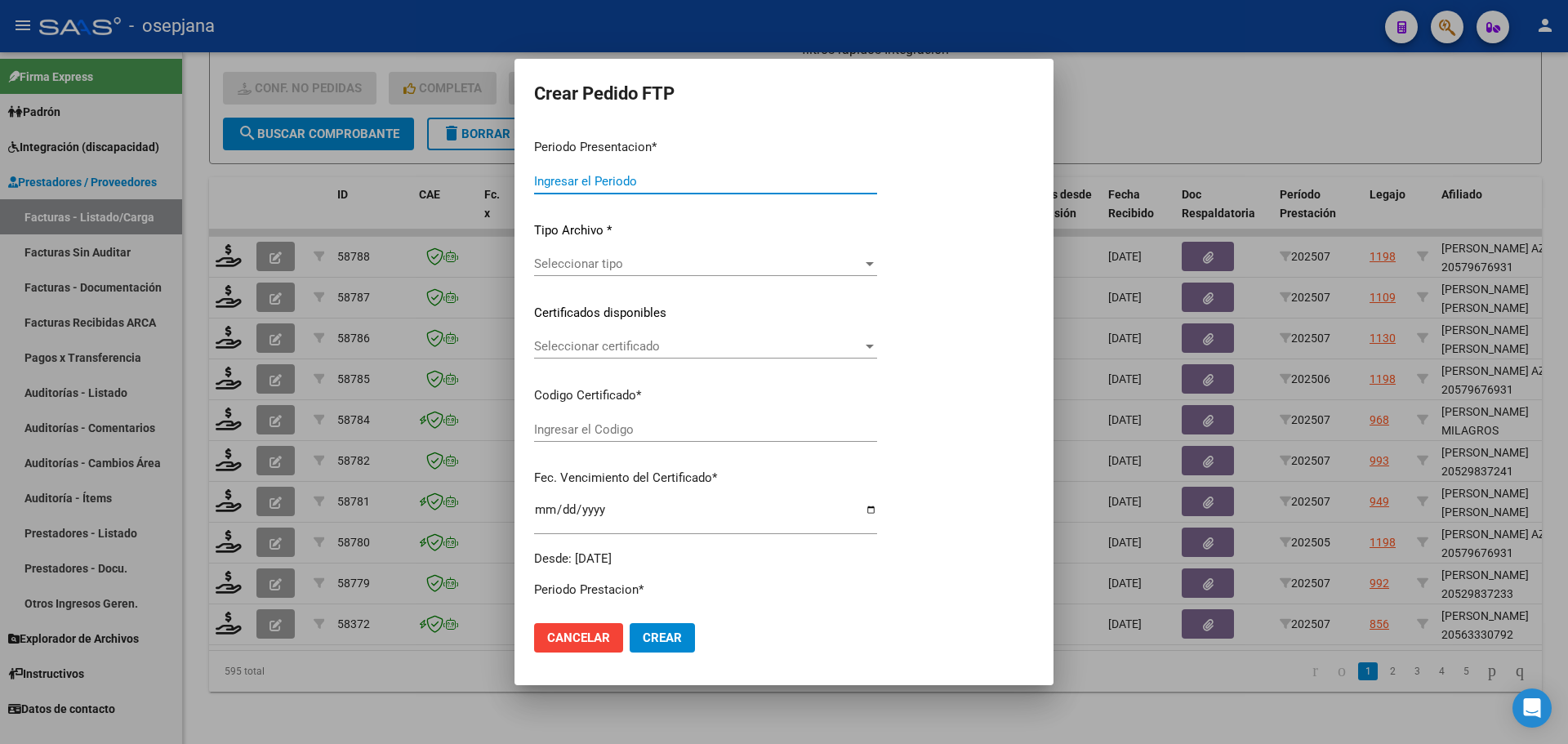
type input "202507"
type input "$ 98.964,88"
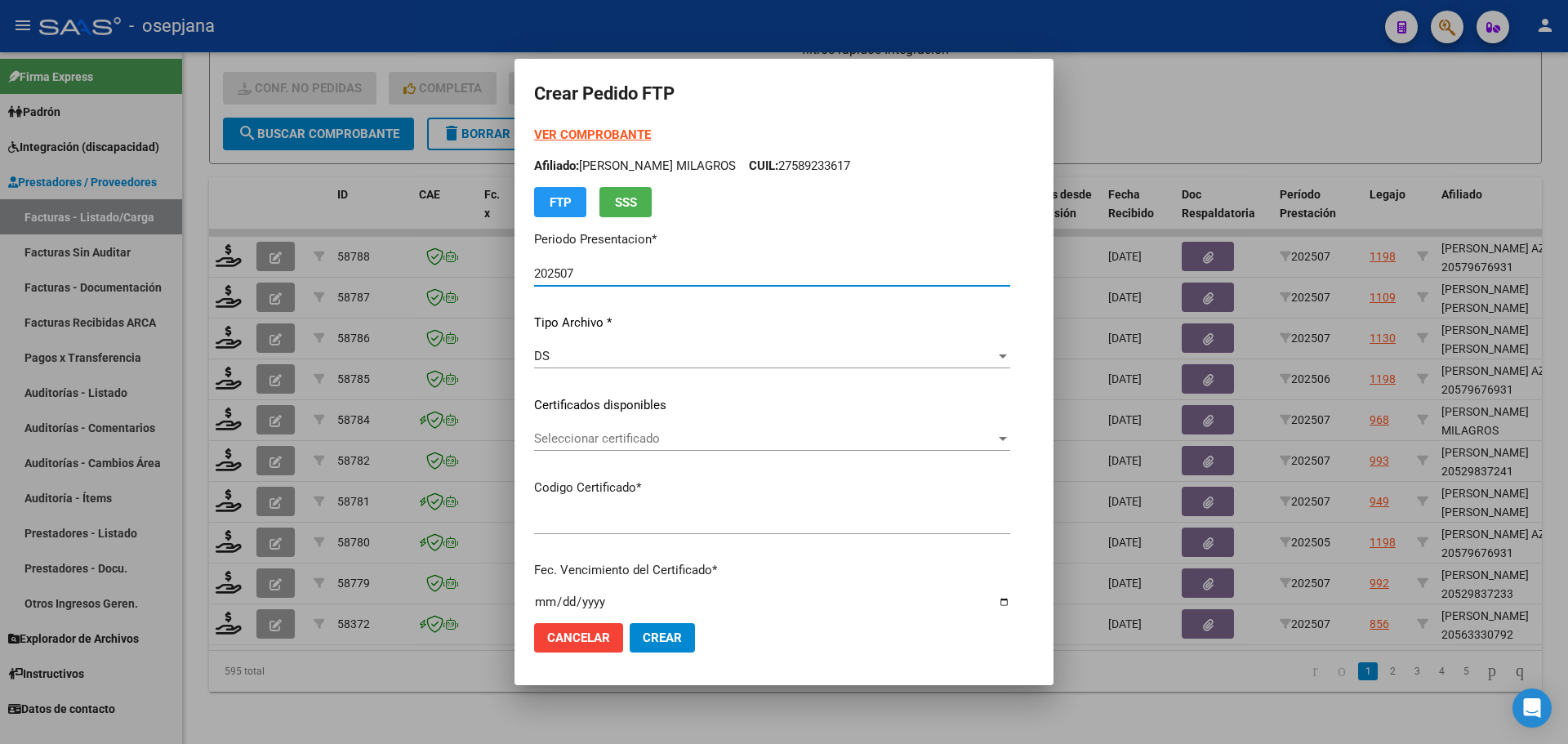
type input "ARG02000563330792022120120251201AND105"
type input "[DATE]"
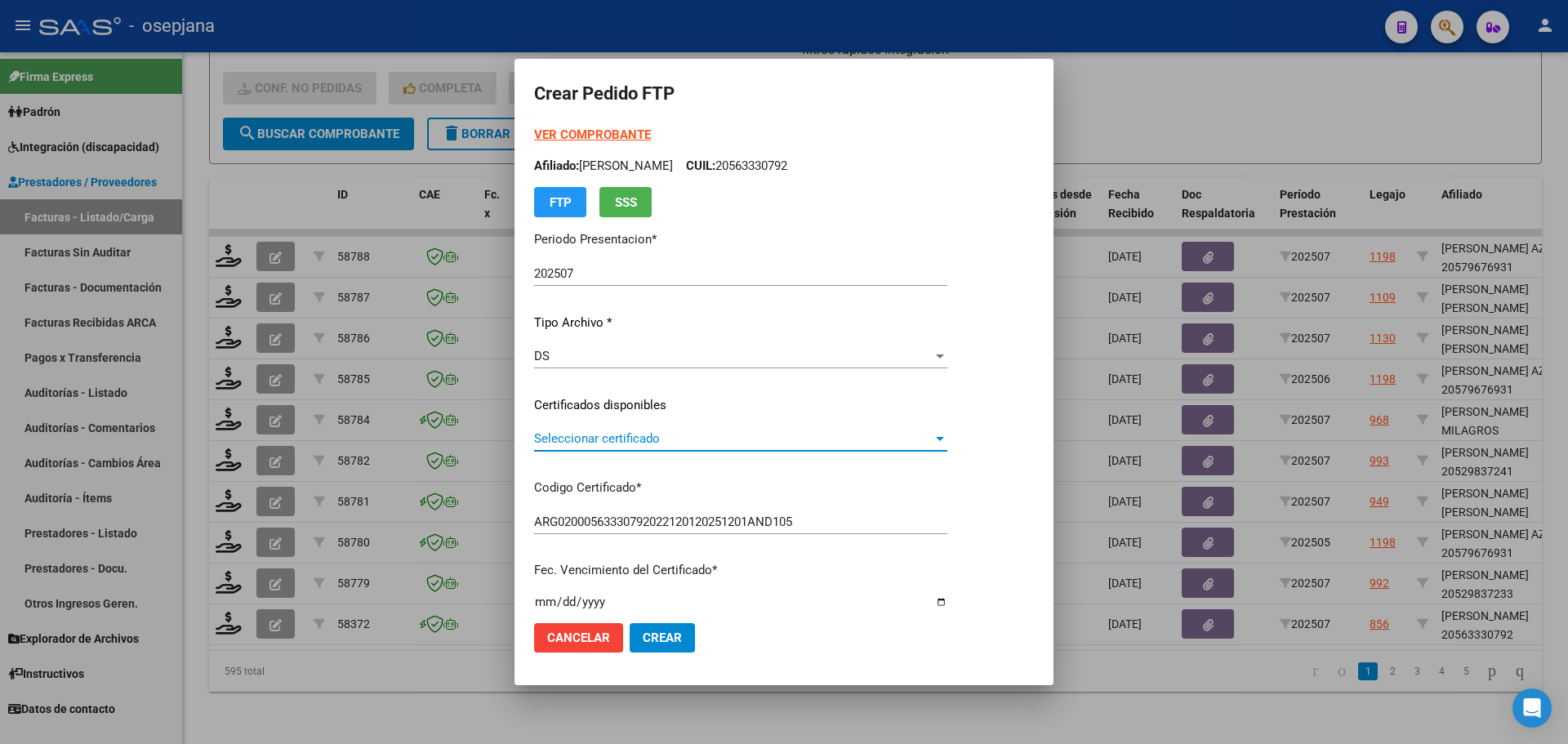
click at [612, 440] on span "Seleccionar certificado" at bounding box center [733, 438] width 399 height 15
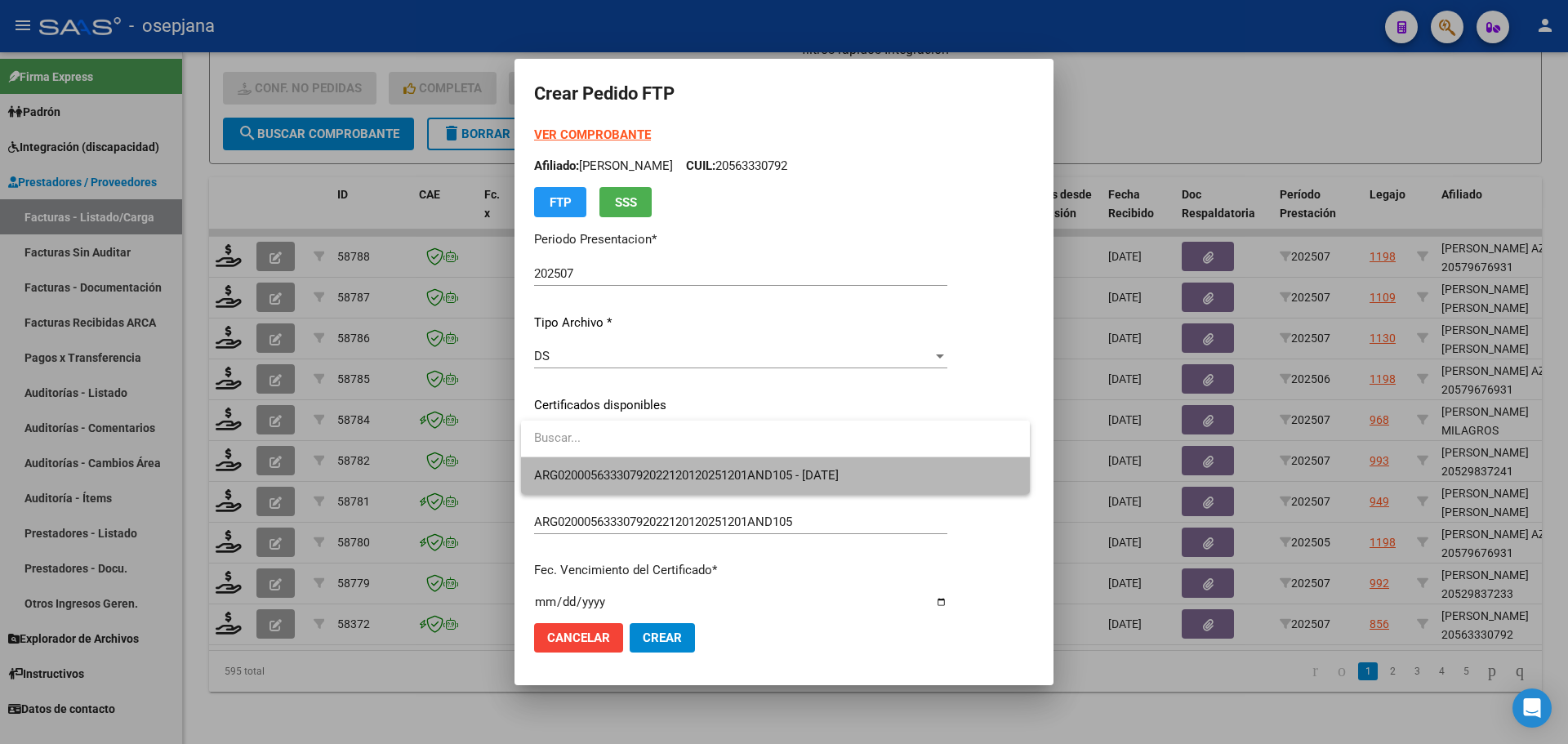
click at [620, 467] on span "ARG02000563330792022120120251201AND105 - [DATE]" at bounding box center [775, 476] width 482 height 37
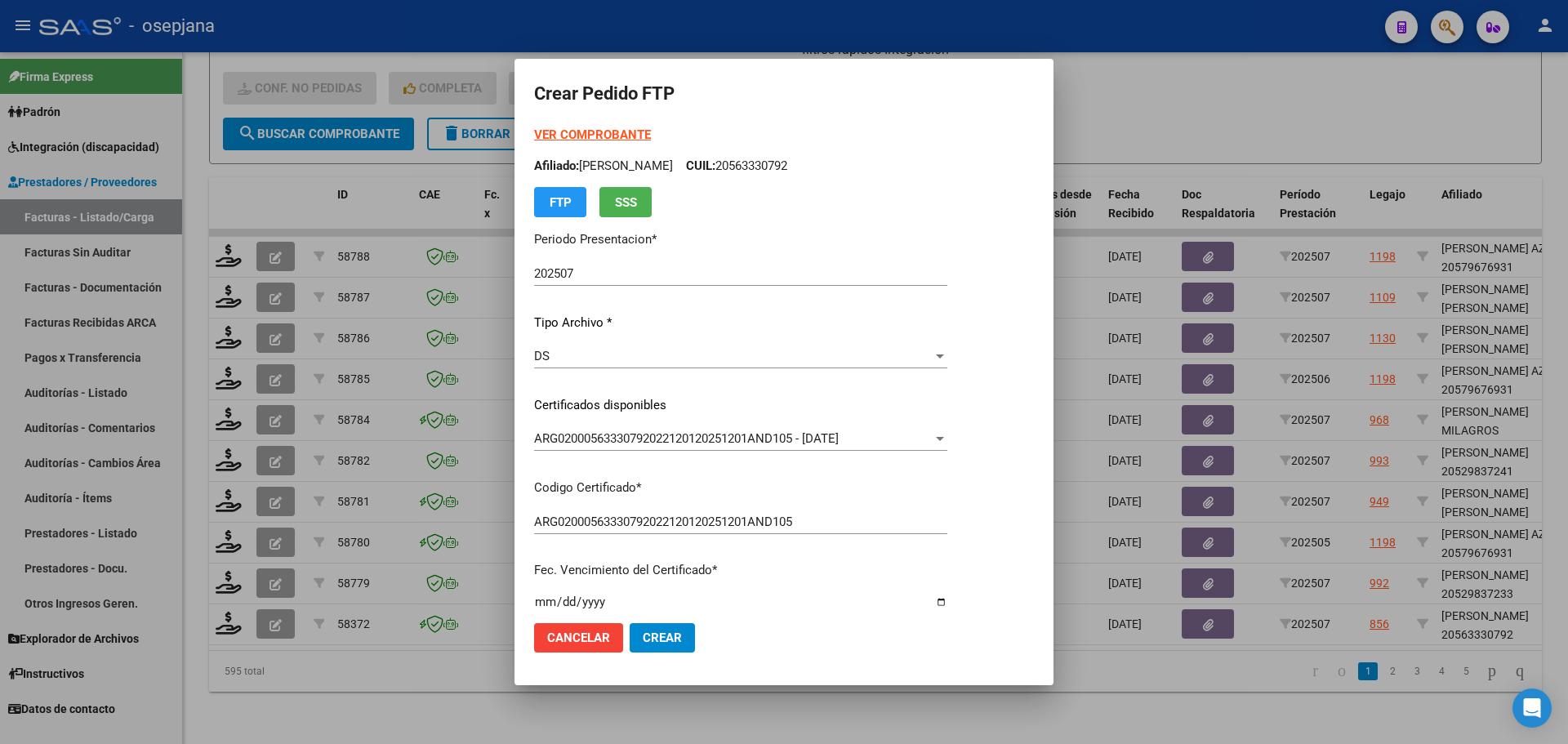
click at [633, 133] on strong "VER COMPROBANTE" at bounding box center [593, 135] width 117 height 15
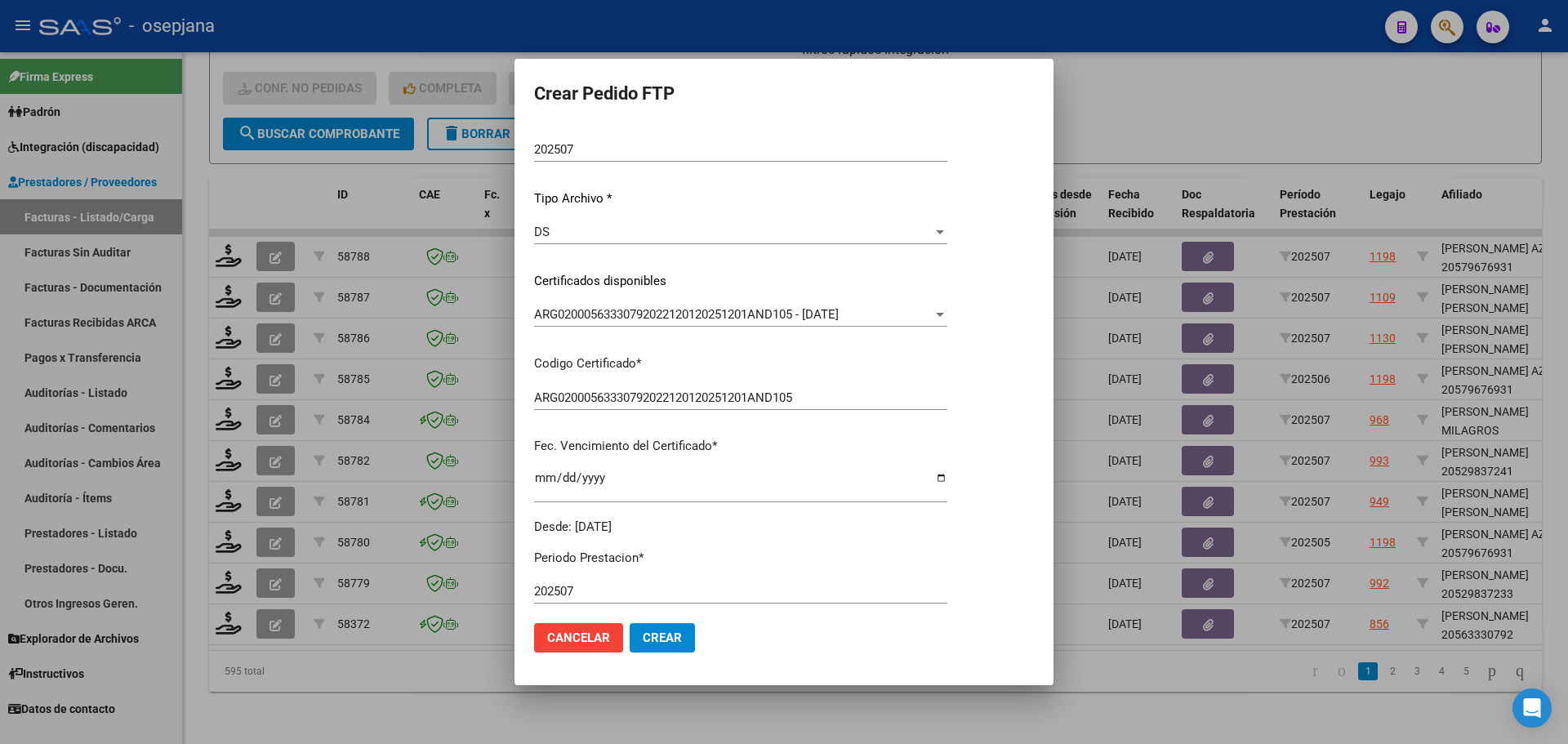
scroll to position [409, 0]
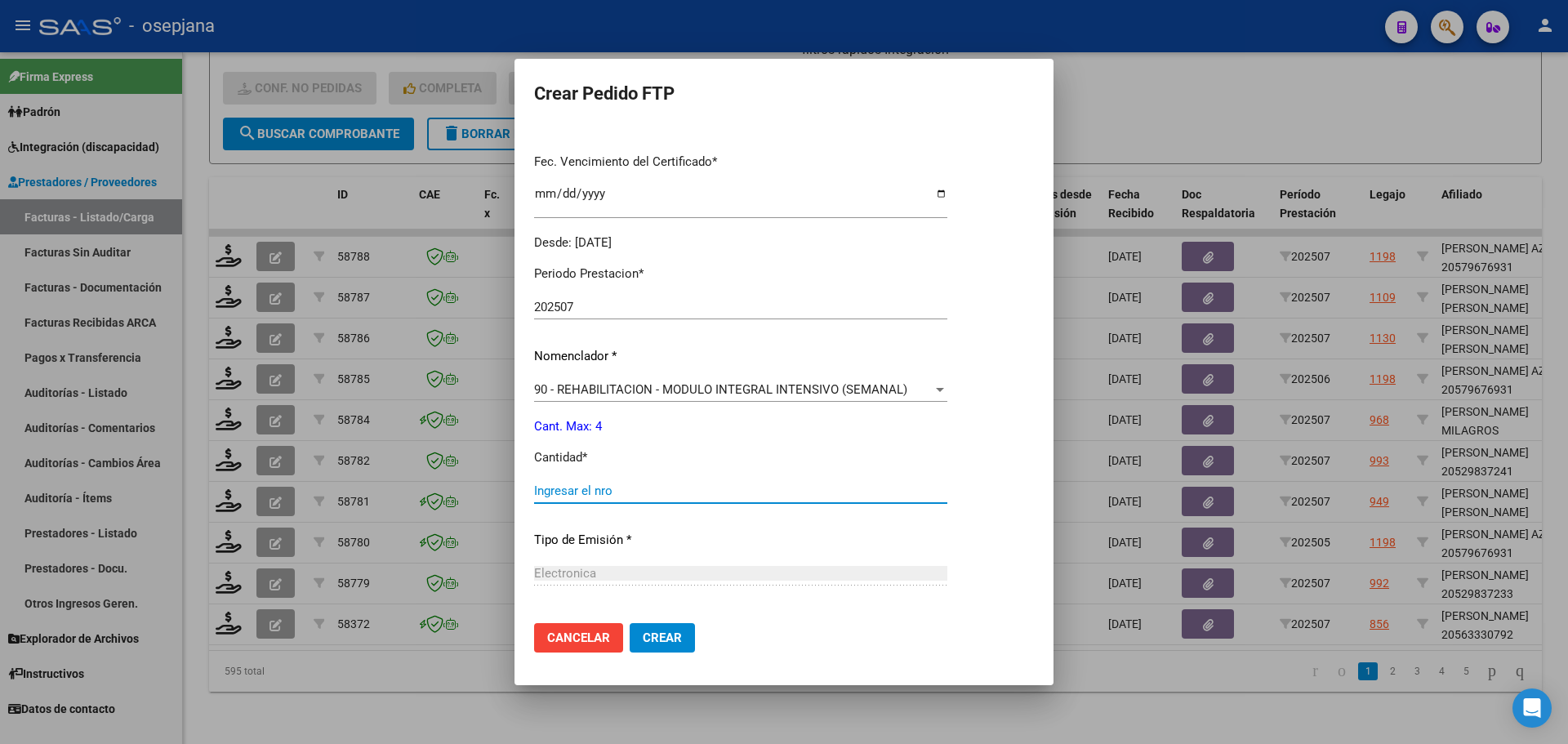
click at [569, 495] on input "Ingresar el nro" at bounding box center [740, 490] width 413 height 15
type input "4"
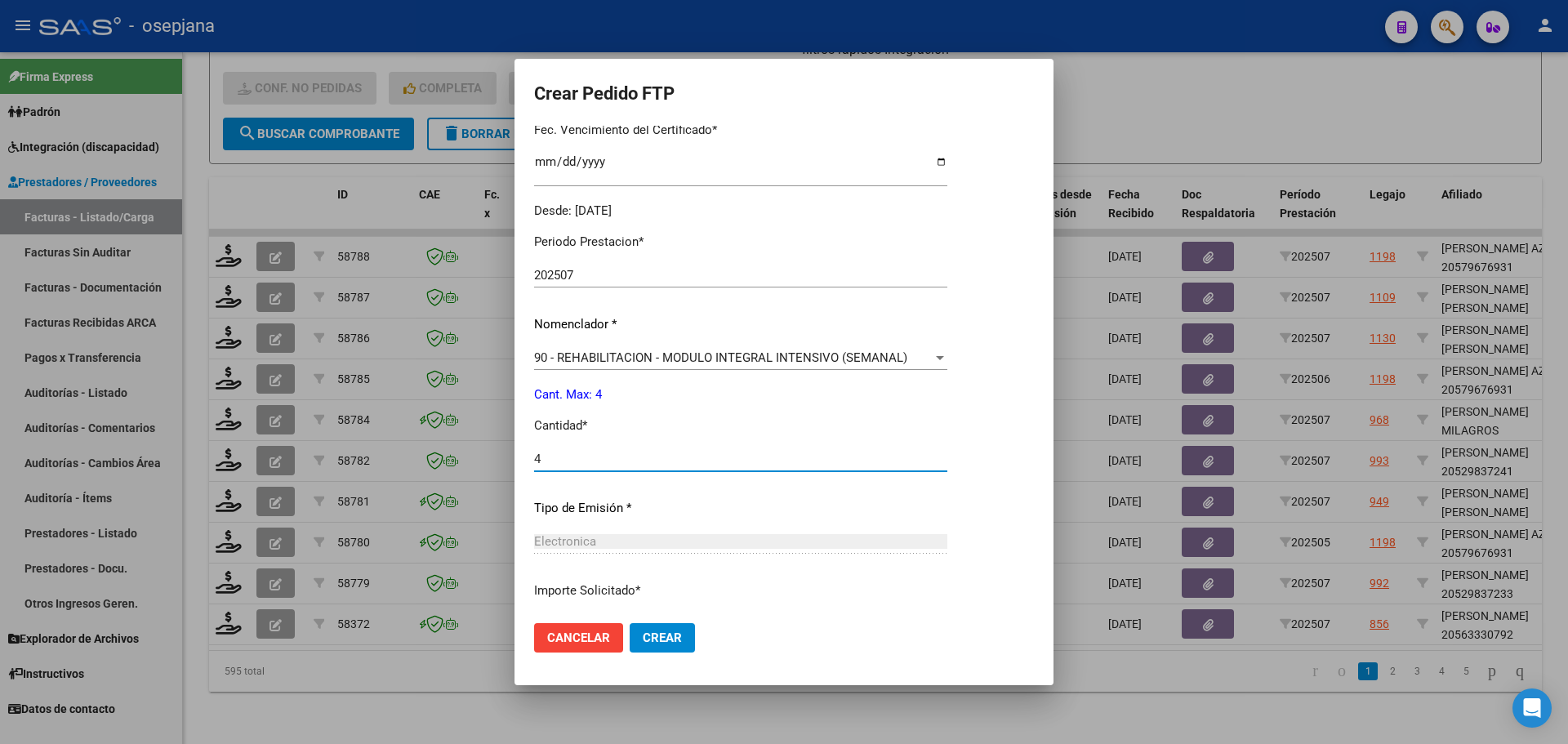
scroll to position [565, 0]
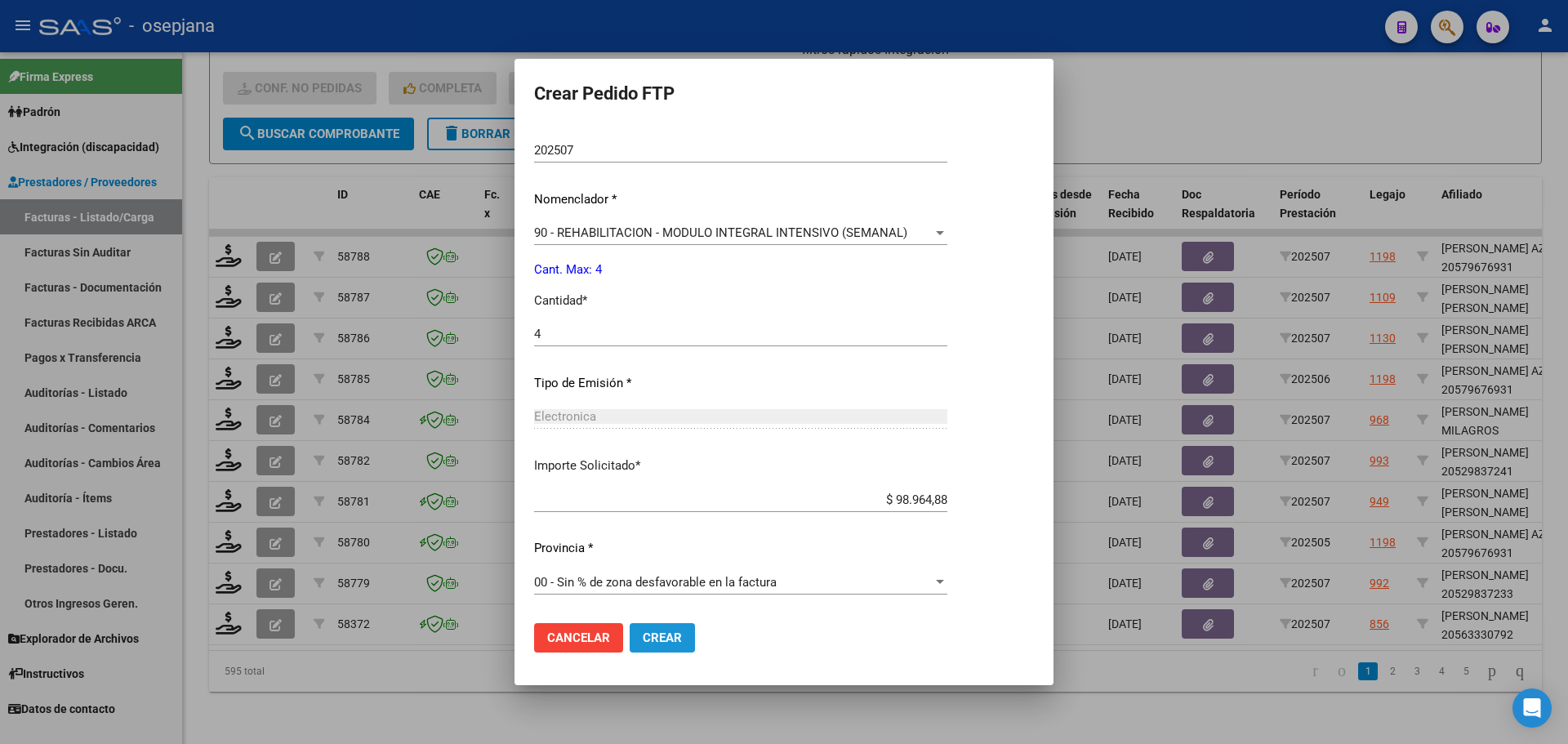
click at [673, 640] on span "Crear" at bounding box center [662, 638] width 39 height 15
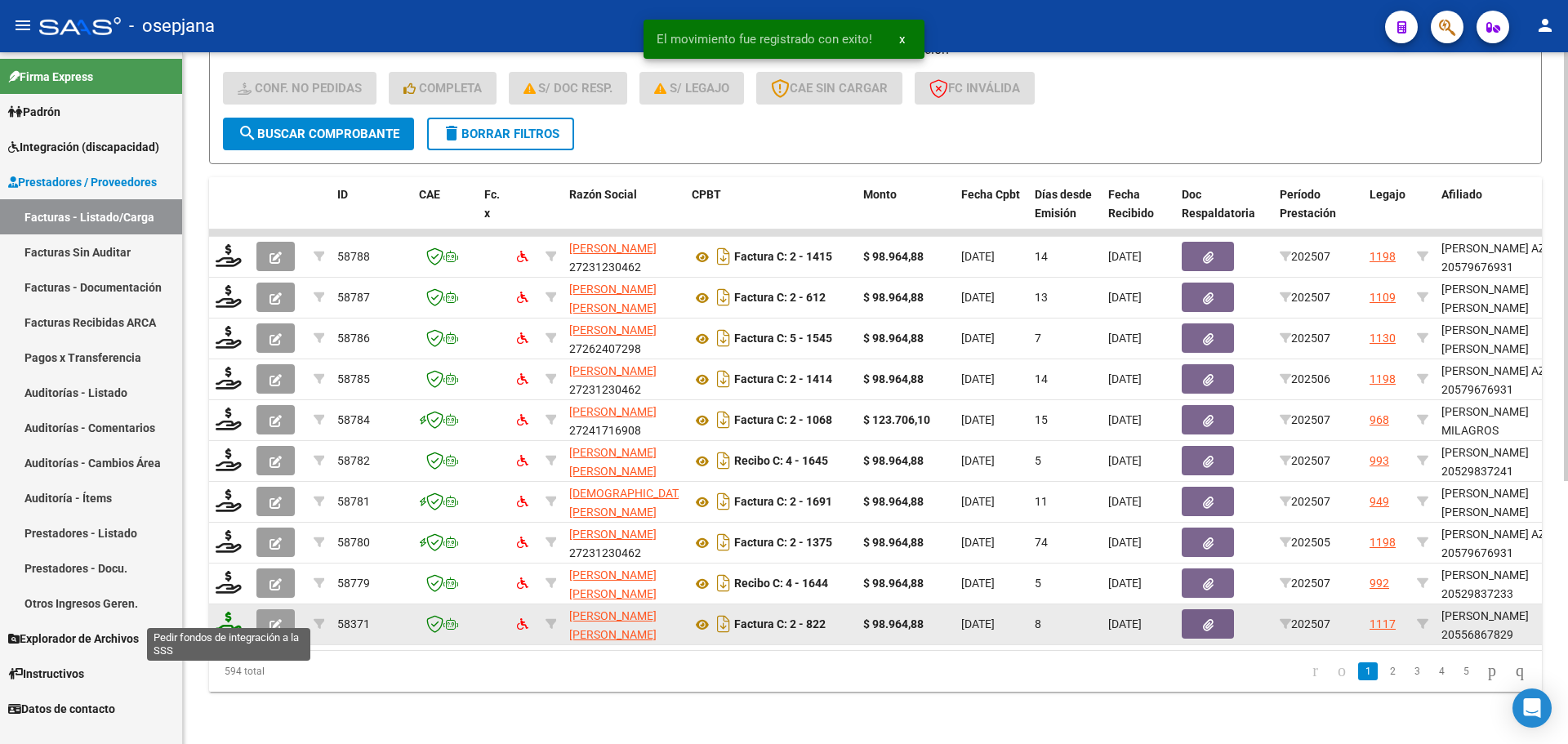
click at [226, 611] on icon at bounding box center [229, 622] width 26 height 23
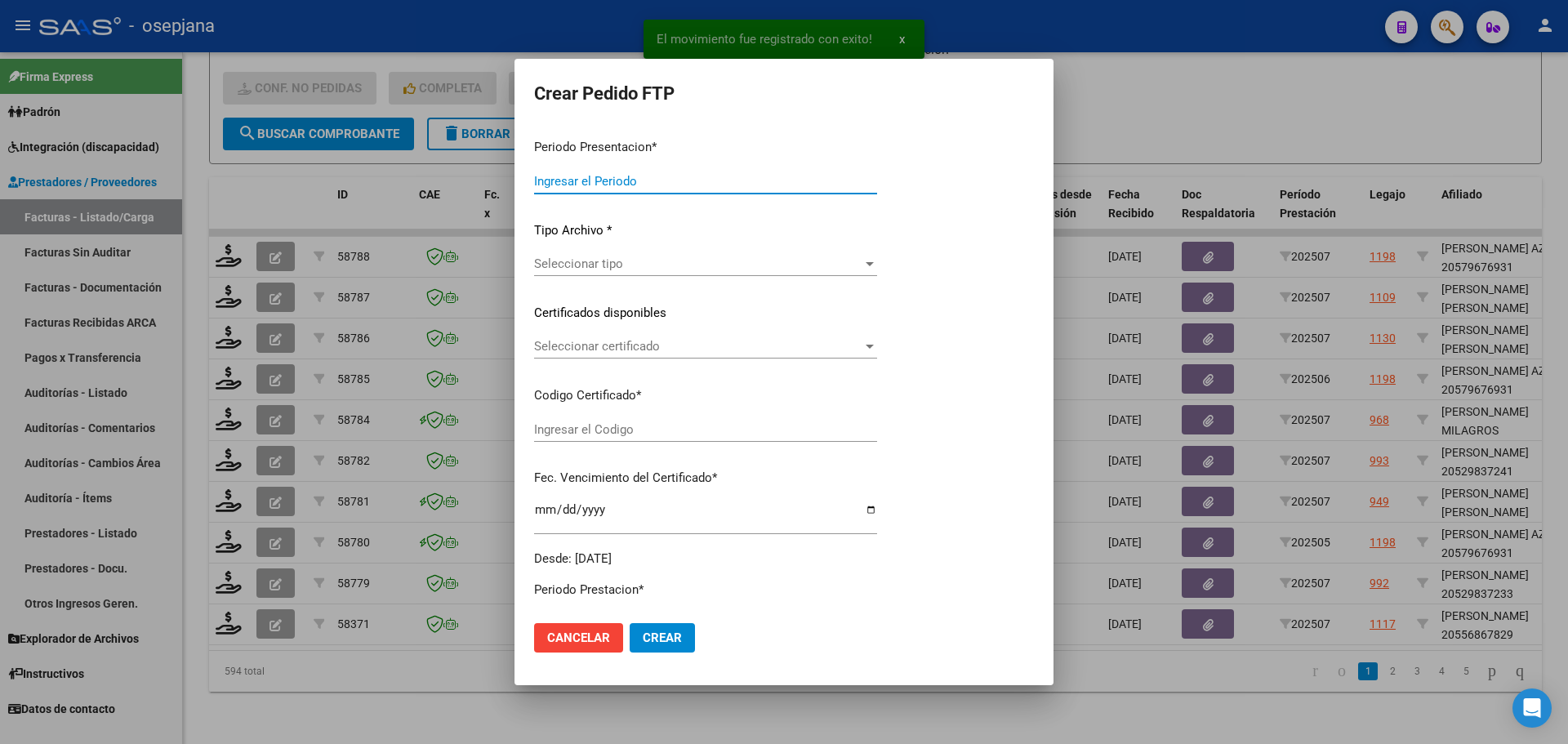
type input "202507"
type input "$ 98.964,88"
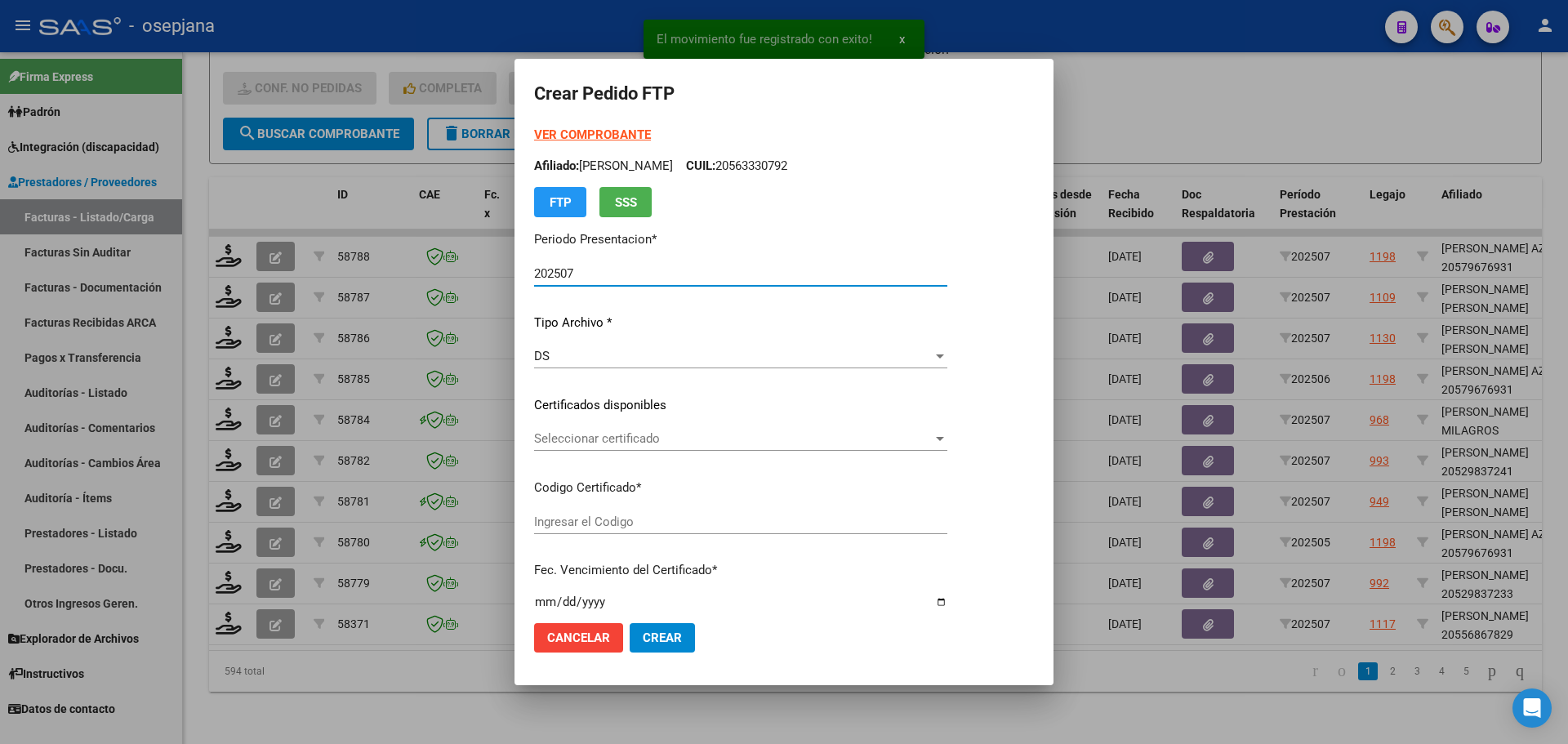
type input "ARG02000556867822021120320241203BSAS342"
type input "[DATE]"
click at [619, 437] on span "Seleccionar certificado" at bounding box center [733, 438] width 399 height 15
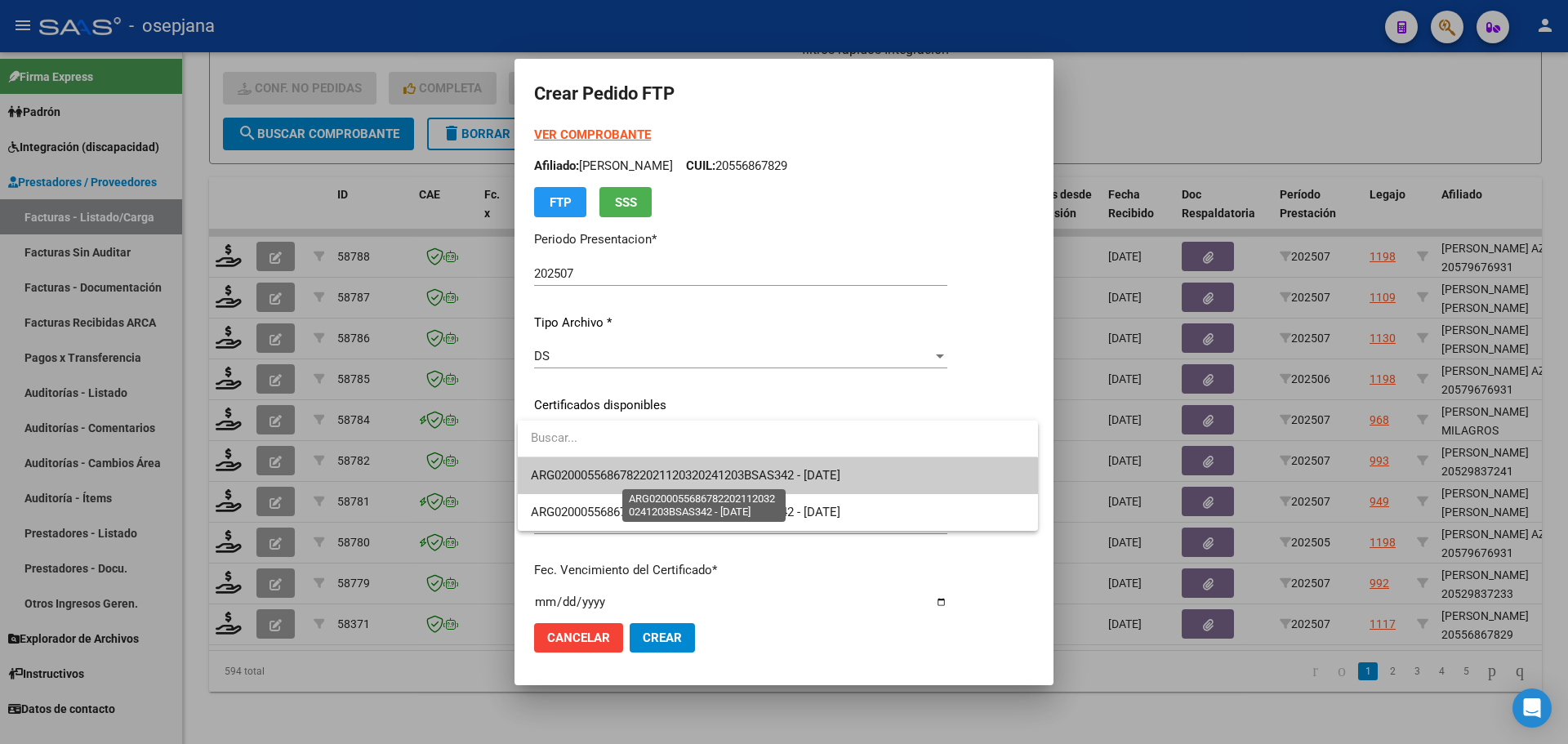
click at [621, 471] on span "ARG02000556867822021120320241203BSAS342 - [DATE]" at bounding box center [685, 476] width 309 height 15
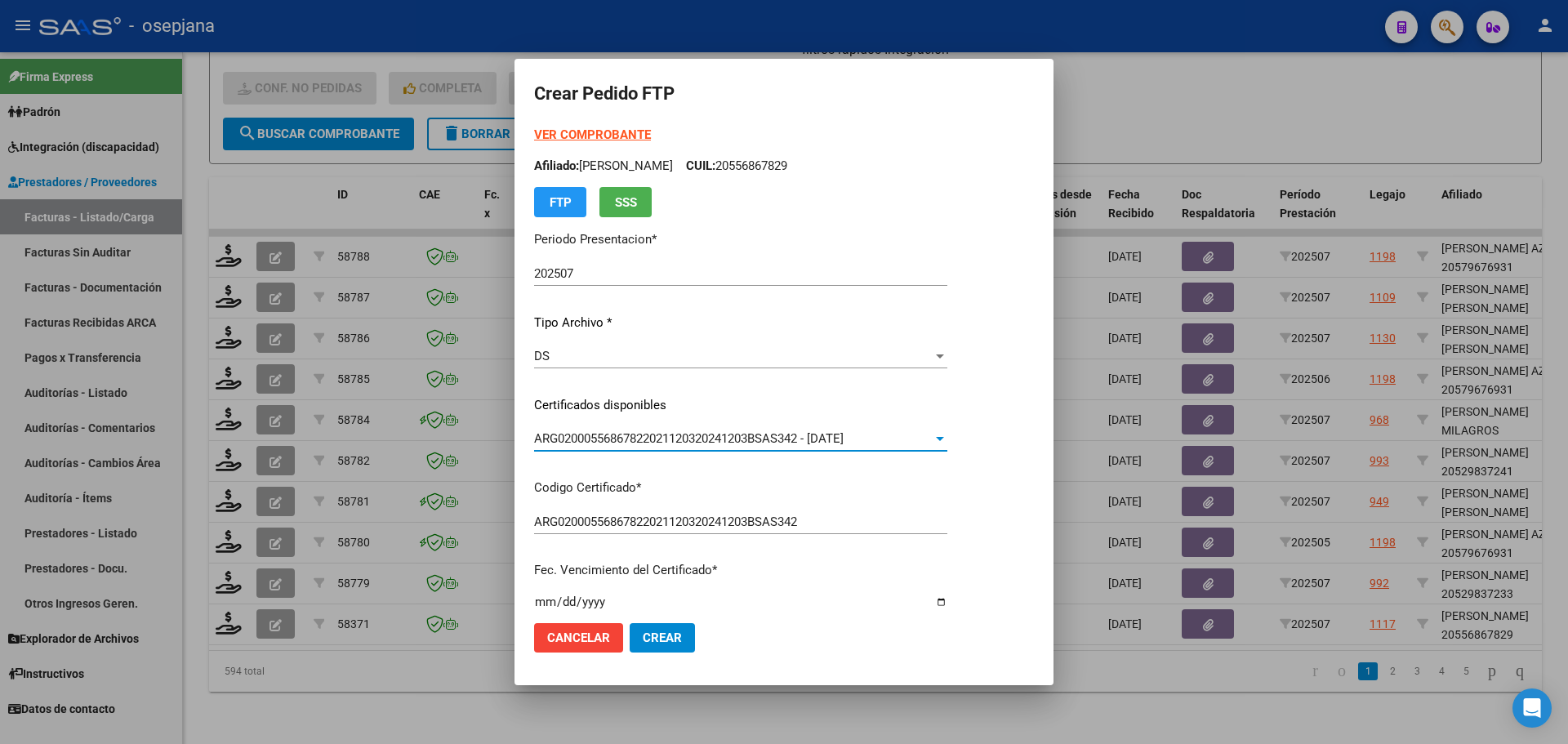
click at [595, 131] on strong "VER COMPROBANTE" at bounding box center [593, 135] width 117 height 15
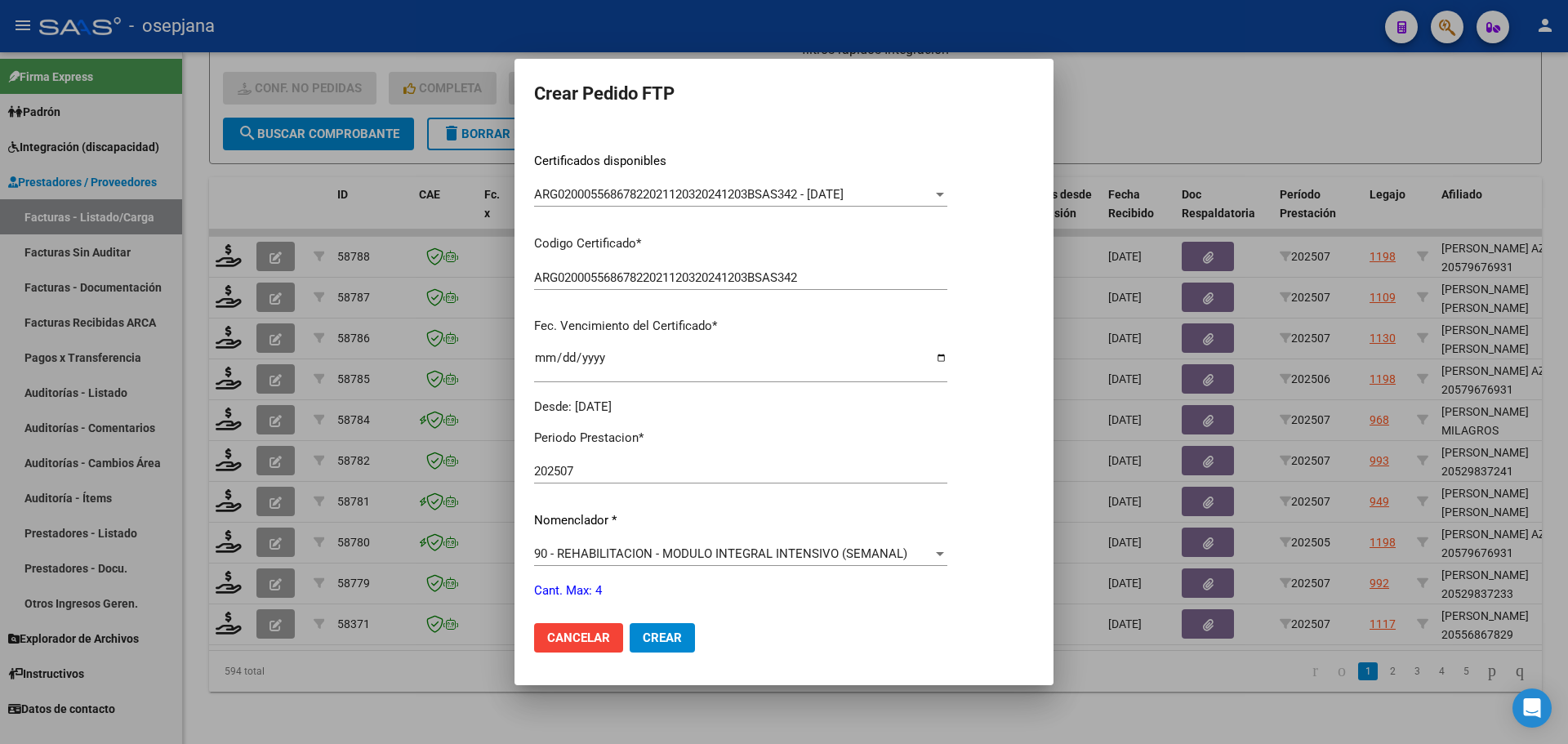
scroll to position [489, 0]
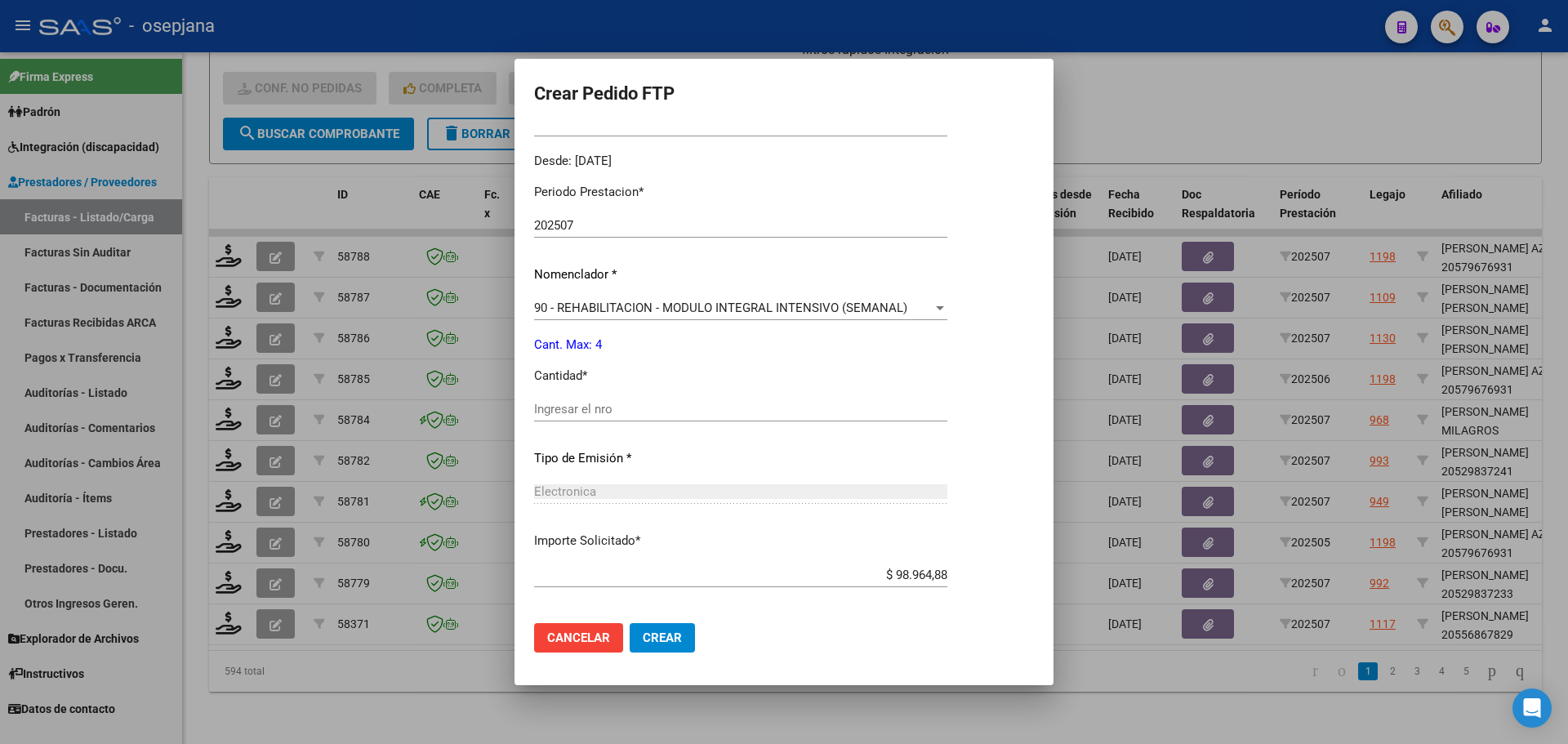
click at [643, 401] on input "Ingresar el nro" at bounding box center [740, 409] width 413 height 15
type input "4"
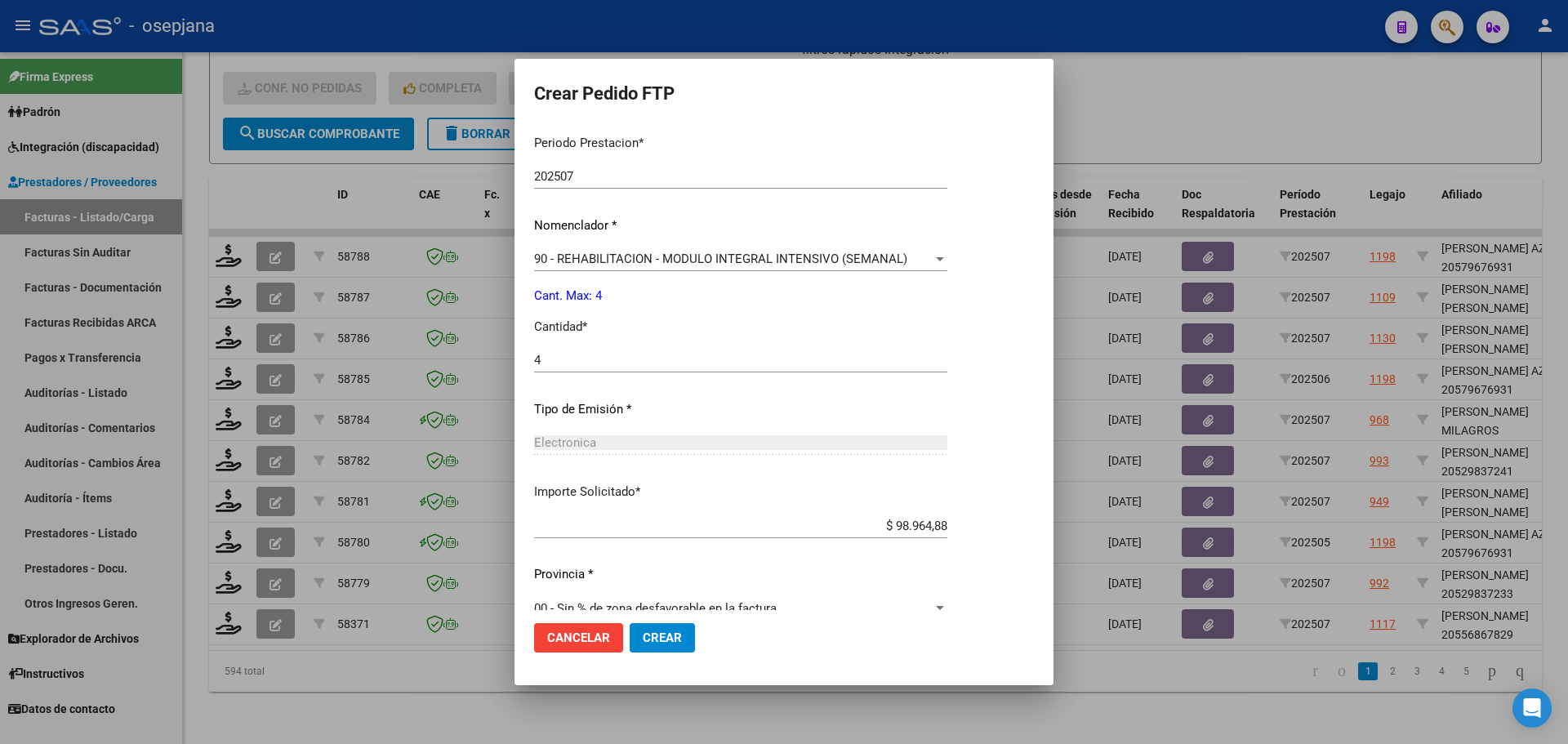
scroll to position [565, 0]
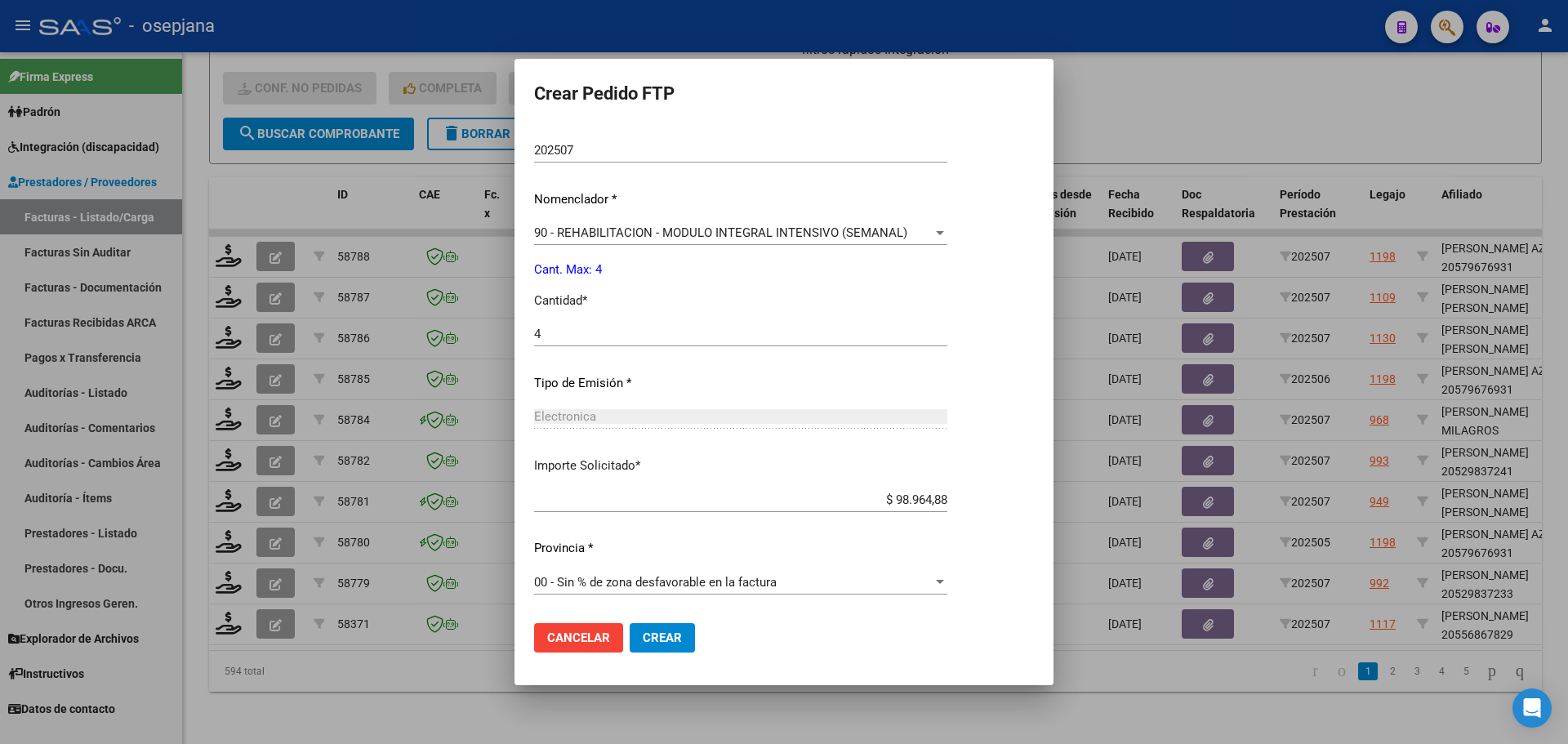
click at [672, 644] on span "Crear" at bounding box center [662, 638] width 39 height 15
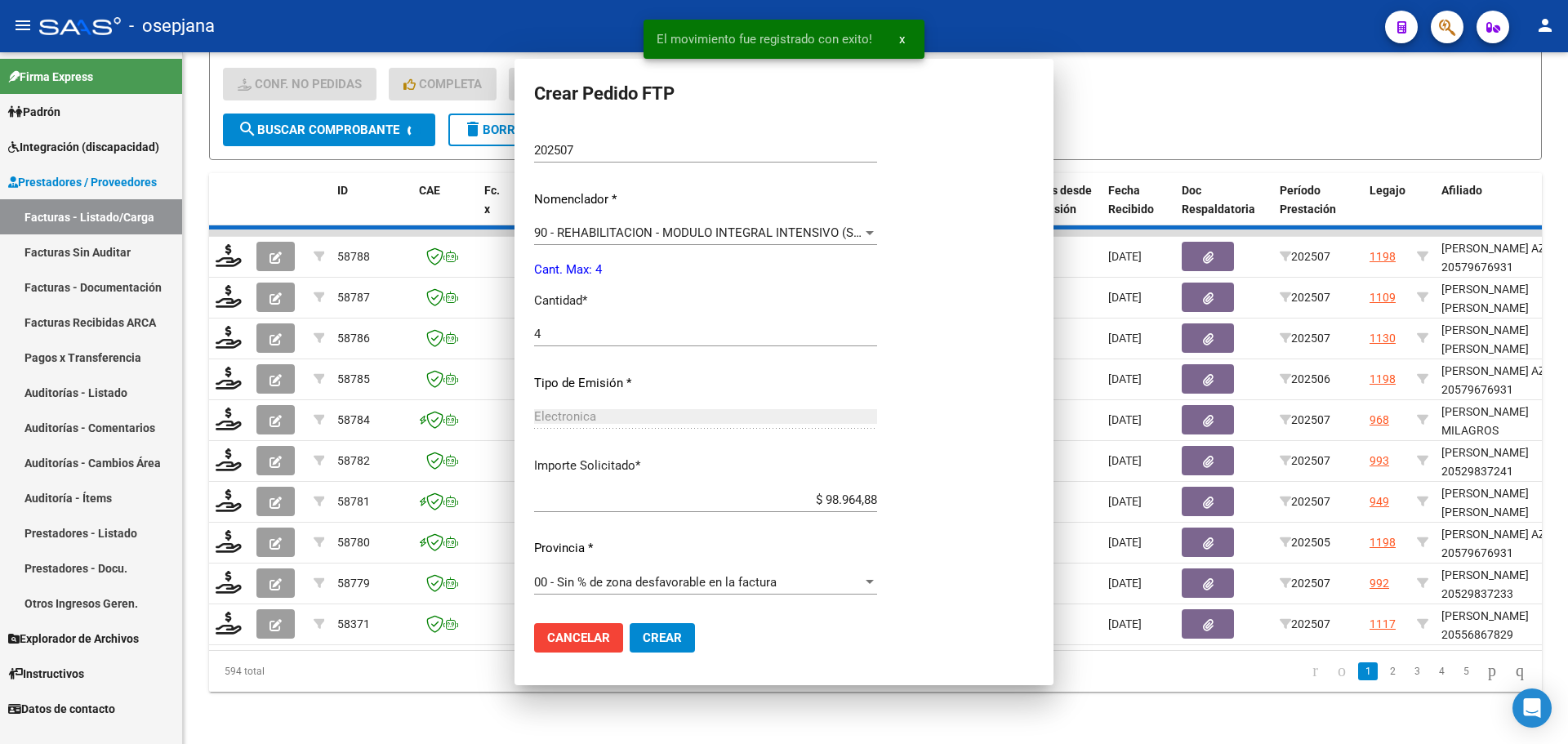
scroll to position [0, 0]
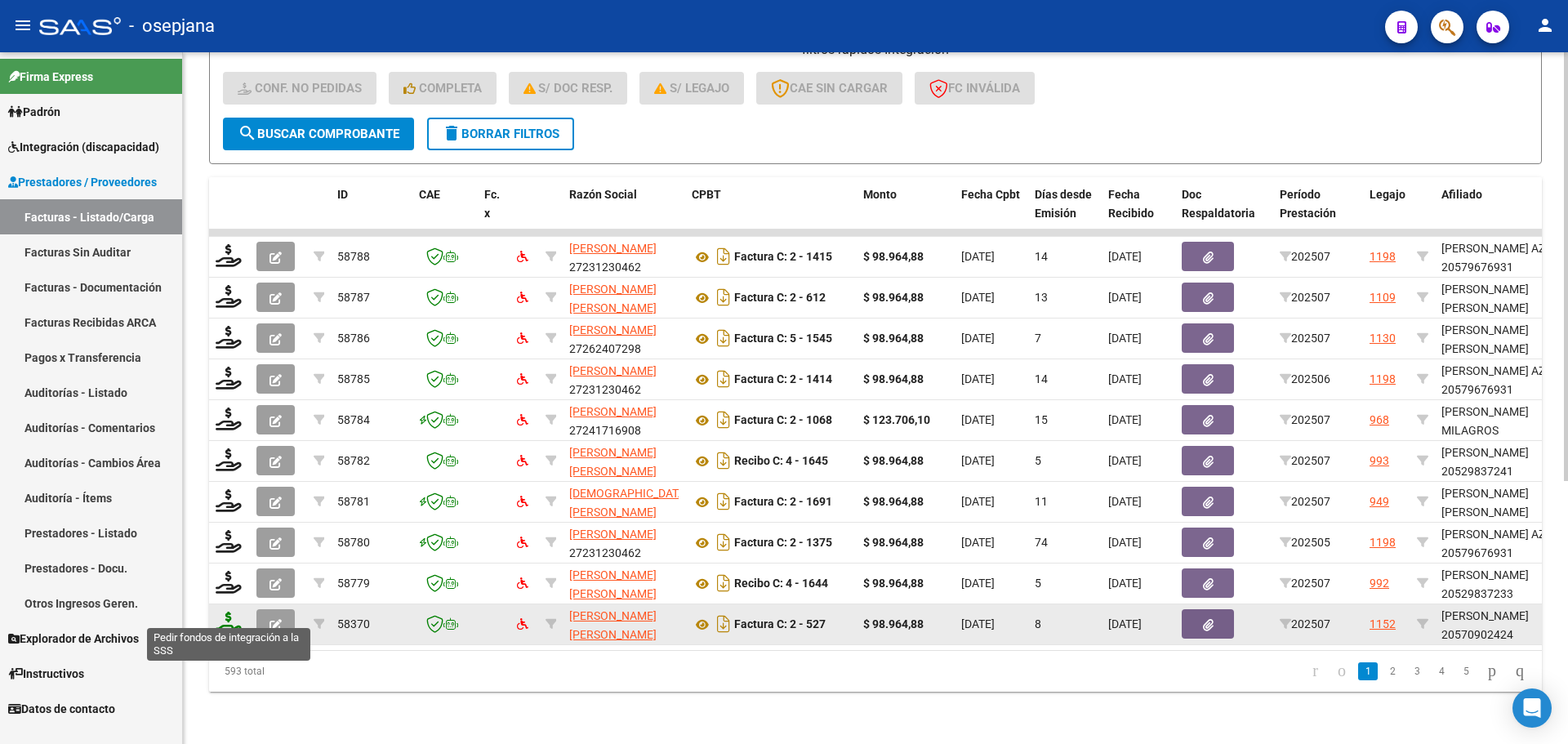
click at [220, 615] on icon at bounding box center [229, 622] width 26 height 23
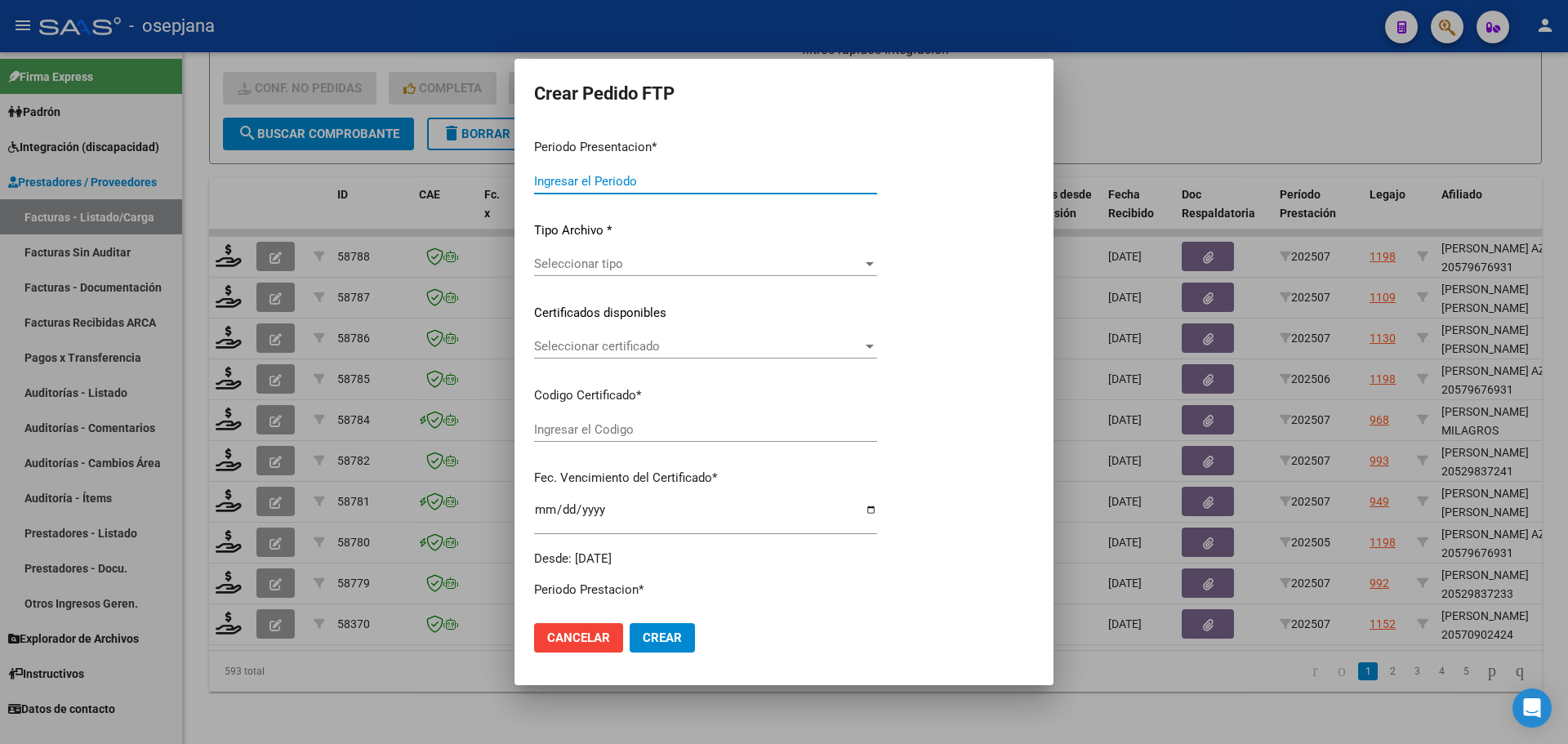
type input "202507"
type input "$ 98.964,88"
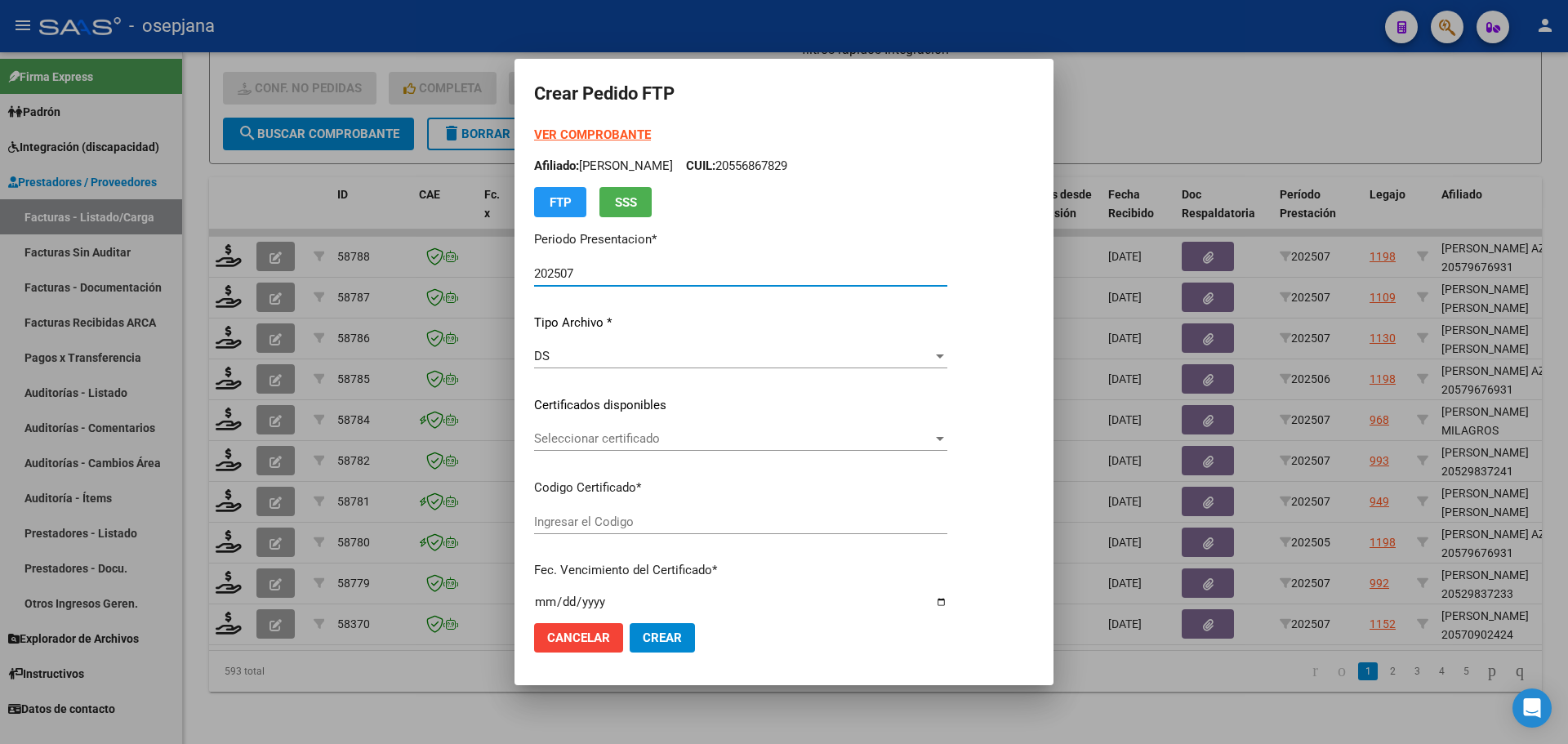
type input "ARG02000570902422023031420280314BS436"
type input "[DATE]"
click at [631, 435] on span "Seleccionar certificado" at bounding box center [733, 438] width 399 height 15
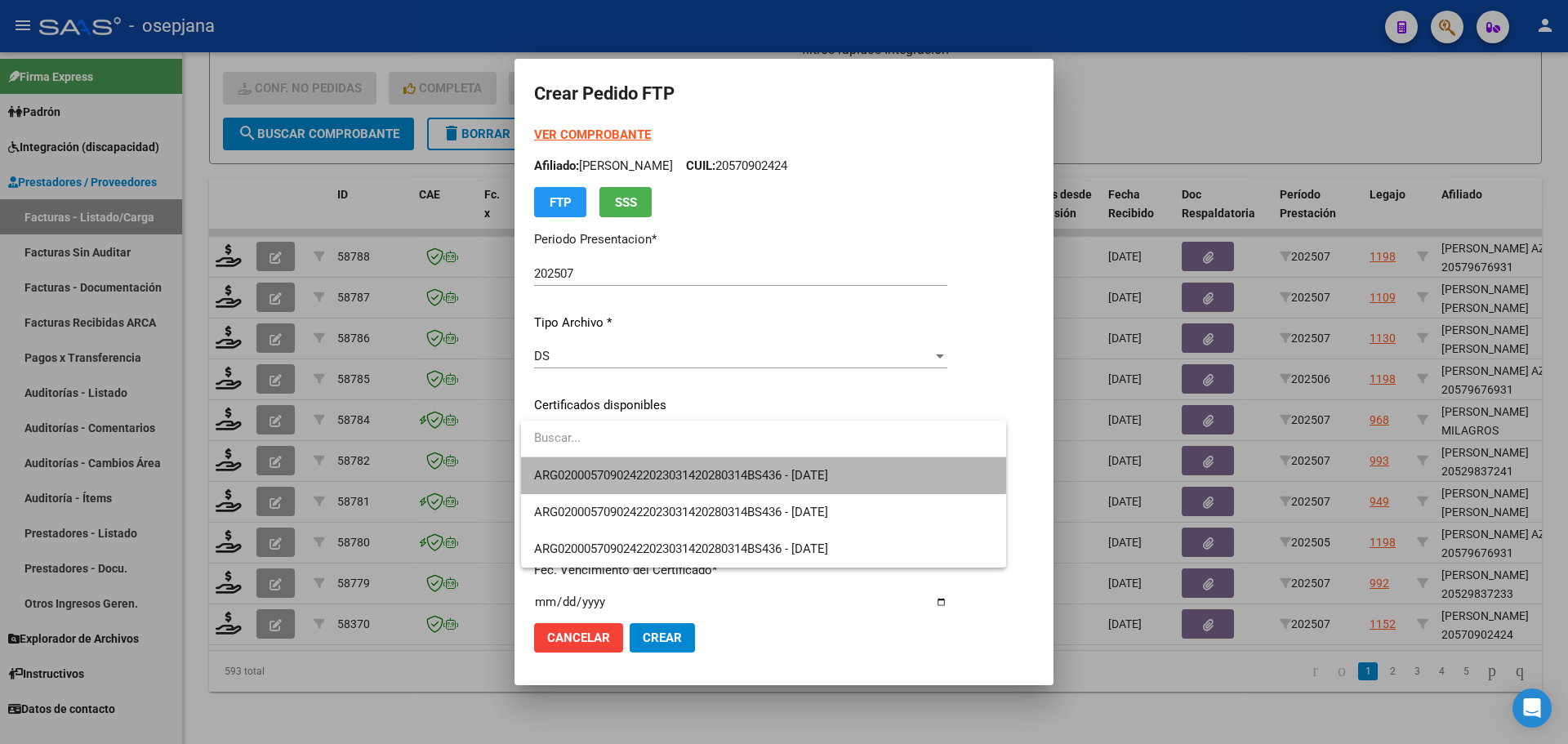
click at [644, 463] on span "ARG02000570902422023031420280314BS436 - [DATE]" at bounding box center [764, 476] width 459 height 37
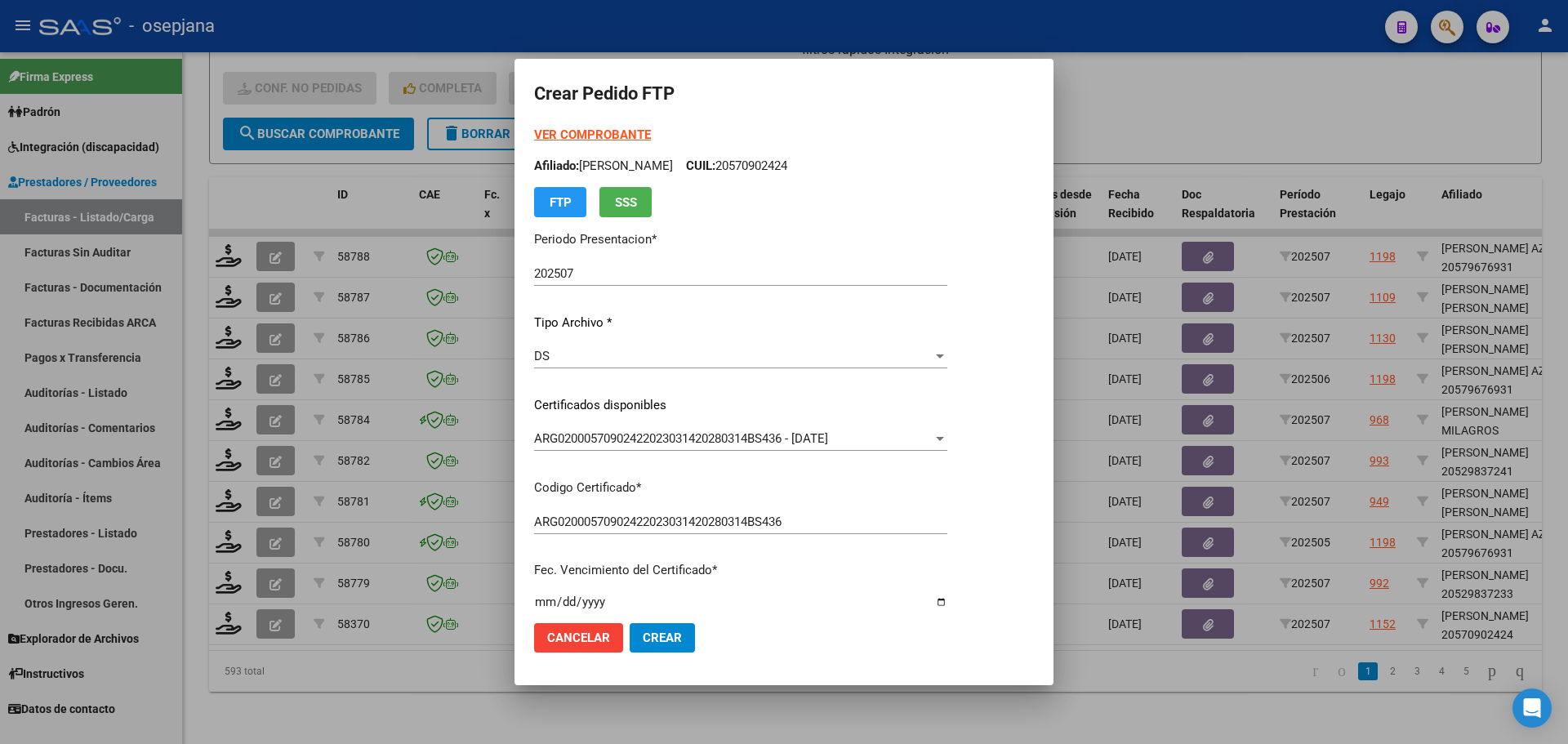
click at [613, 132] on strong "VER COMPROBANTE" at bounding box center [593, 135] width 117 height 15
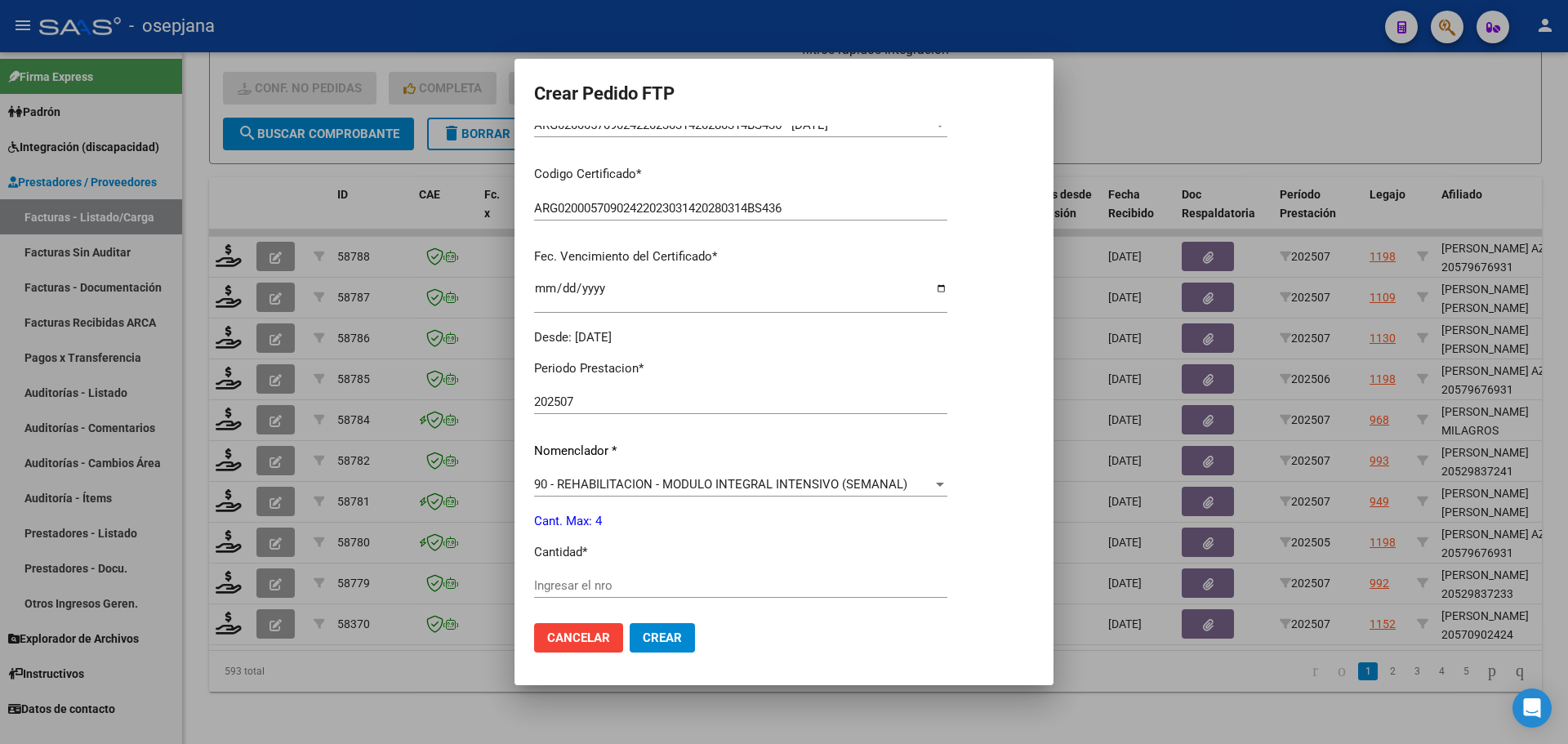
scroll to position [327, 0]
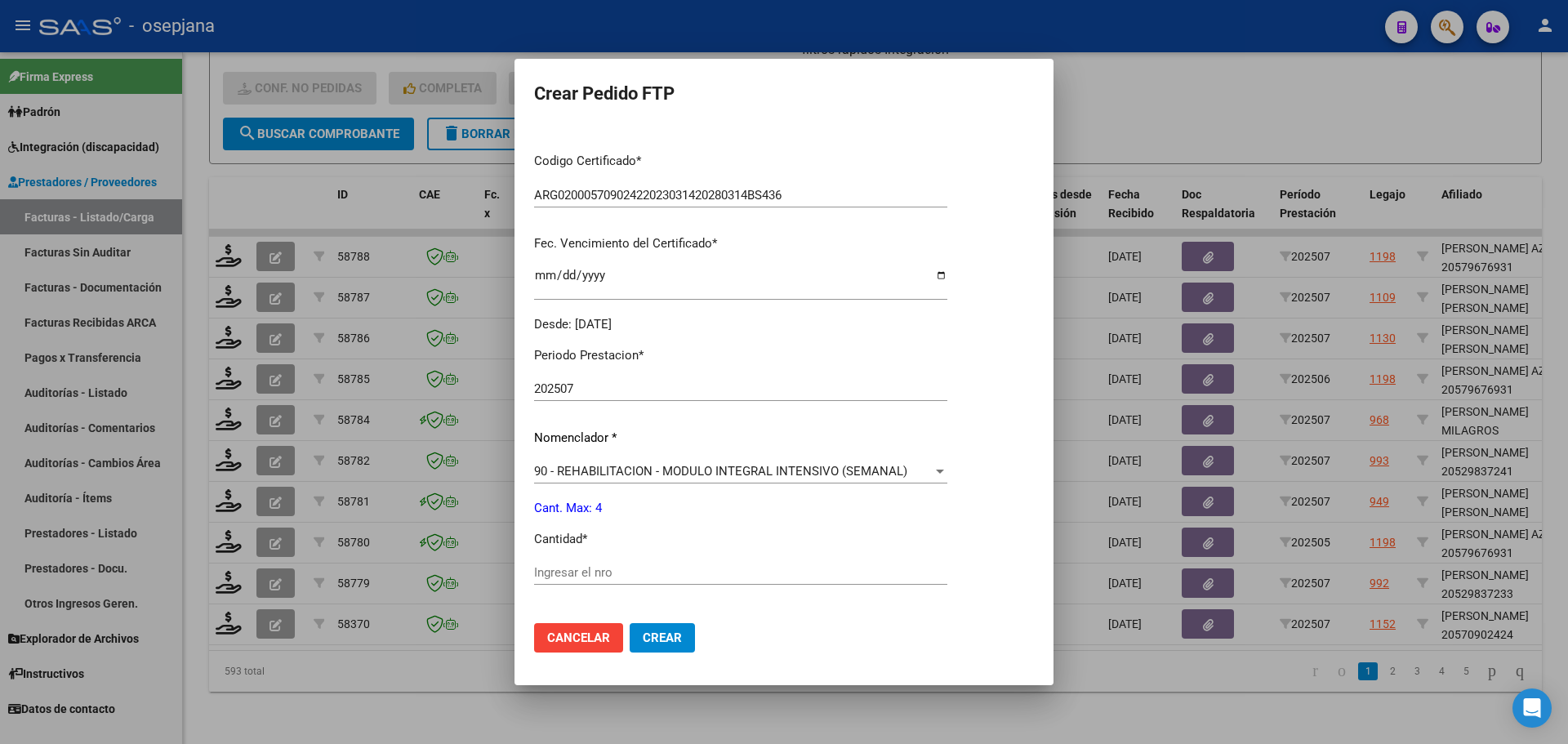
click at [586, 539] on span "*" at bounding box center [584, 539] width 5 height 15
click at [581, 573] on div "Ingresar el nro" at bounding box center [740, 572] width 413 height 24
type input "4"
click at [650, 631] on span "Crear" at bounding box center [662, 638] width 39 height 15
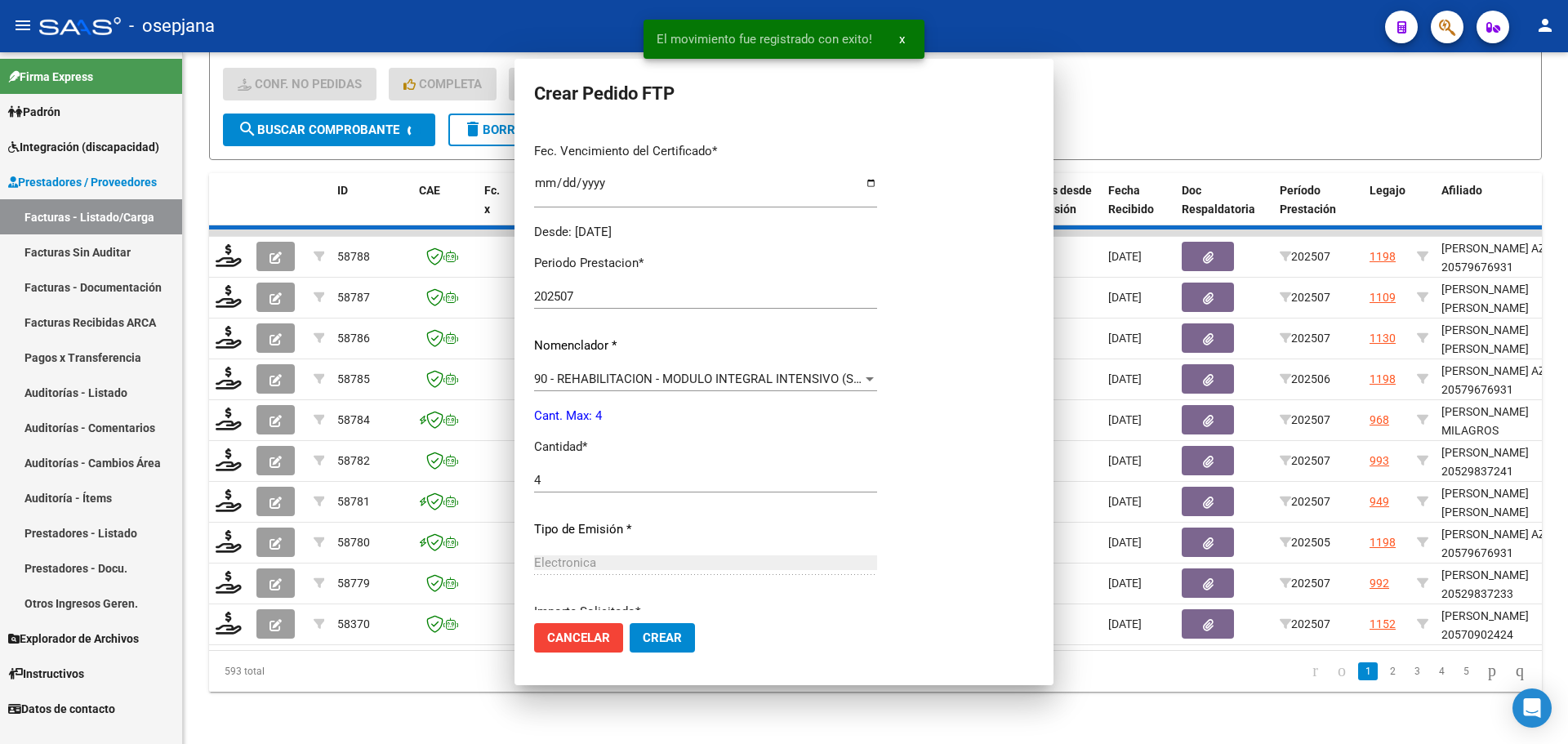
scroll to position [234, 0]
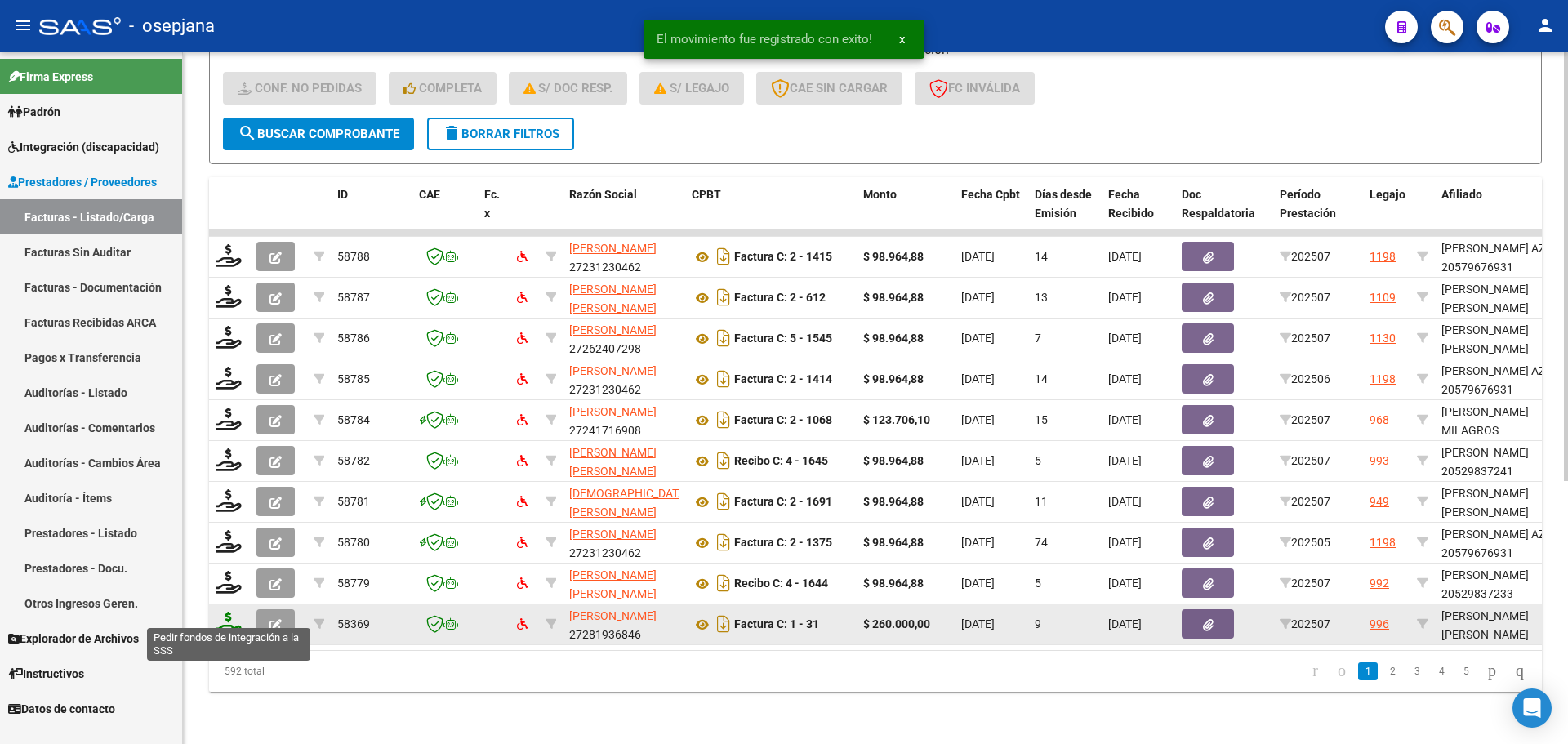
click at [225, 611] on icon at bounding box center [229, 622] width 26 height 23
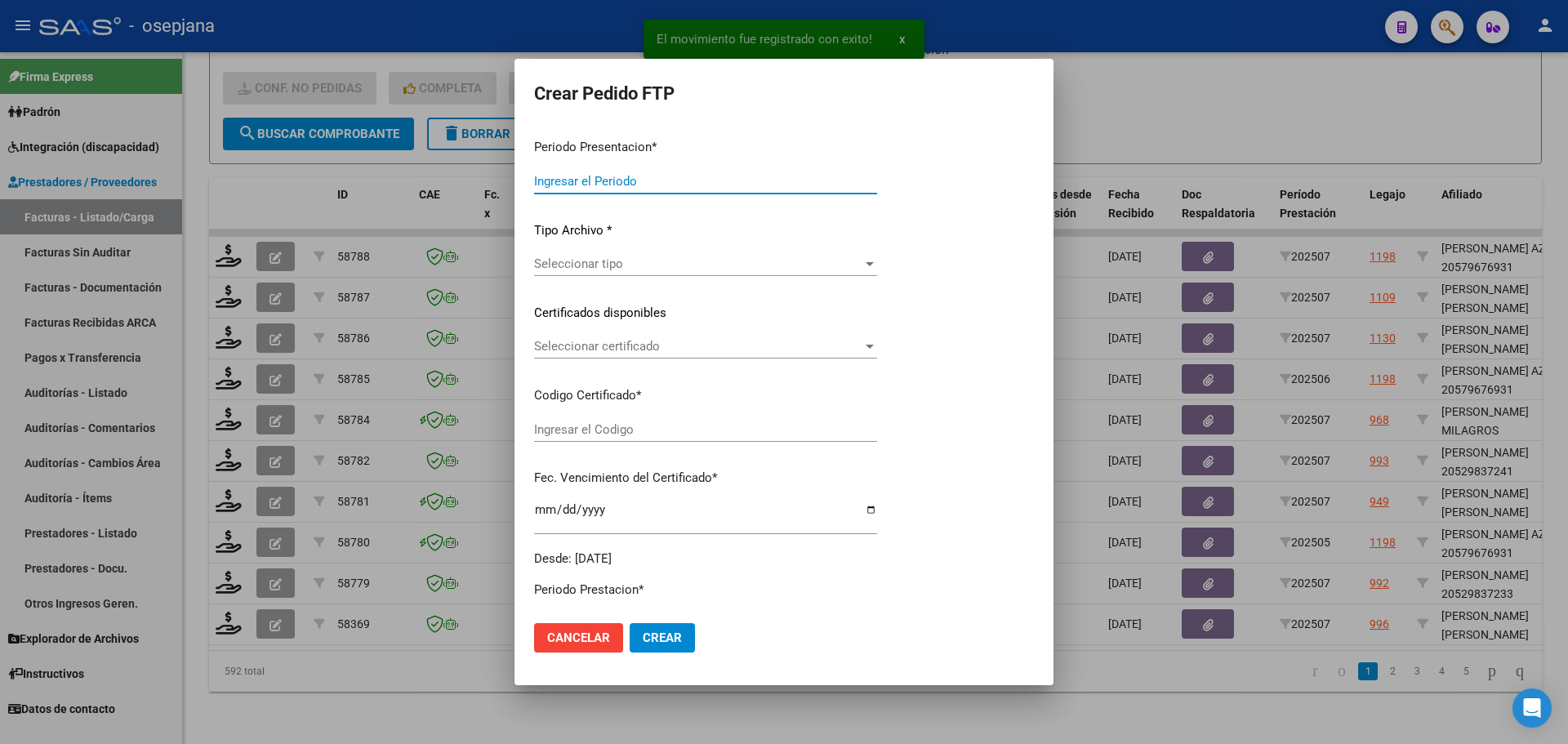
type input "202507"
type input "$ 260.000,00"
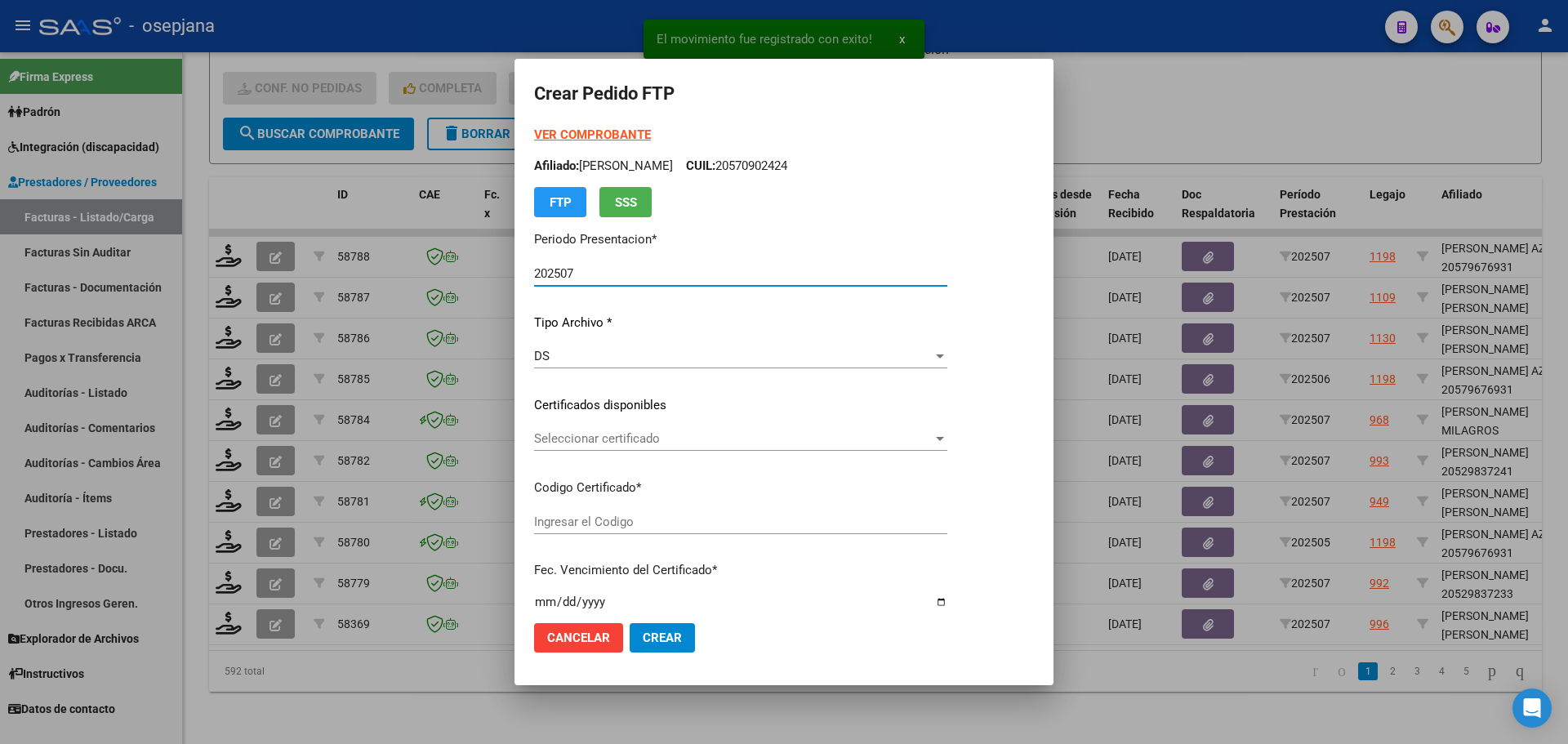
type input "ARG01000576824962023011720280117BSAS359"
type input "[DATE]"
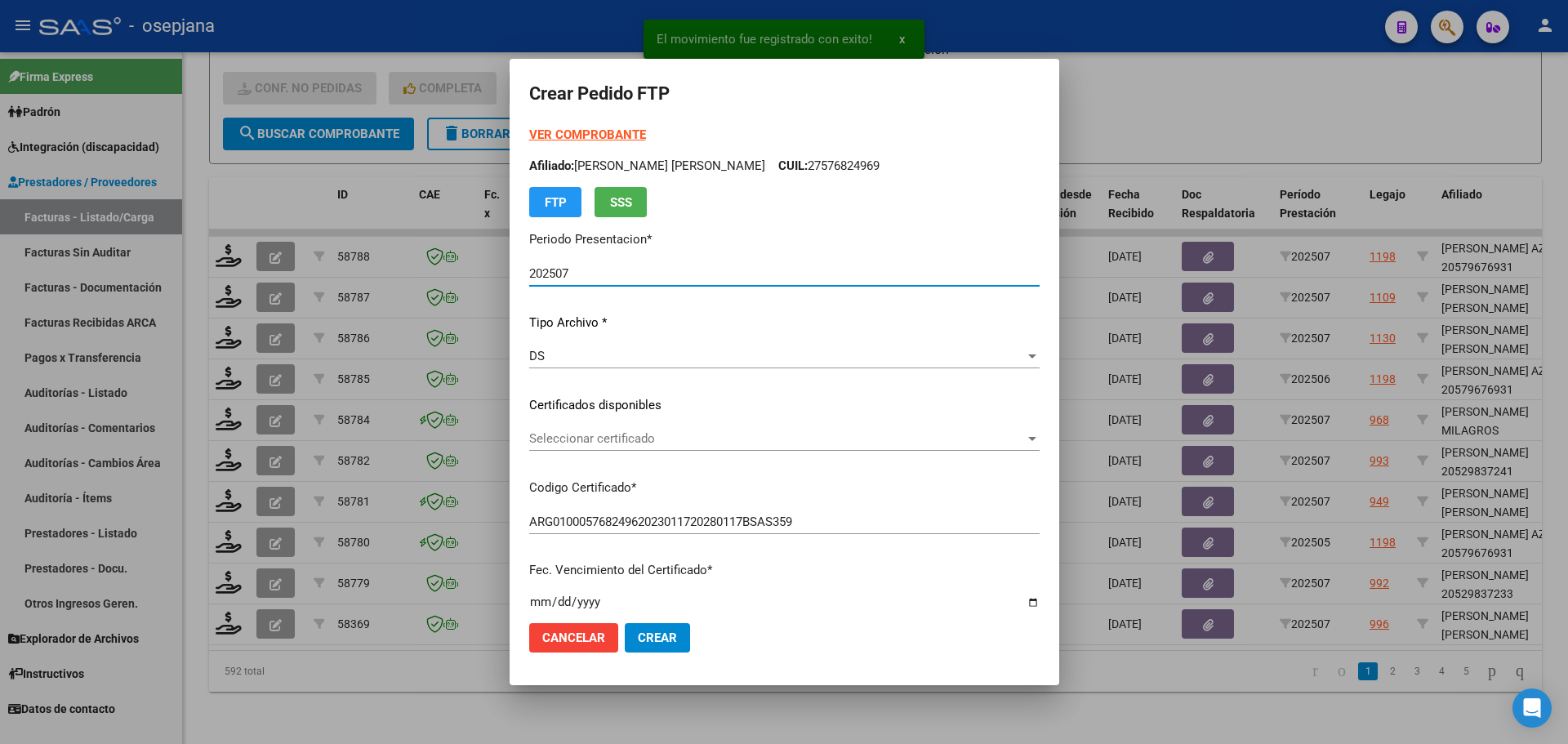
click at [636, 439] on span "Seleccionar certificado" at bounding box center [777, 438] width 496 height 15
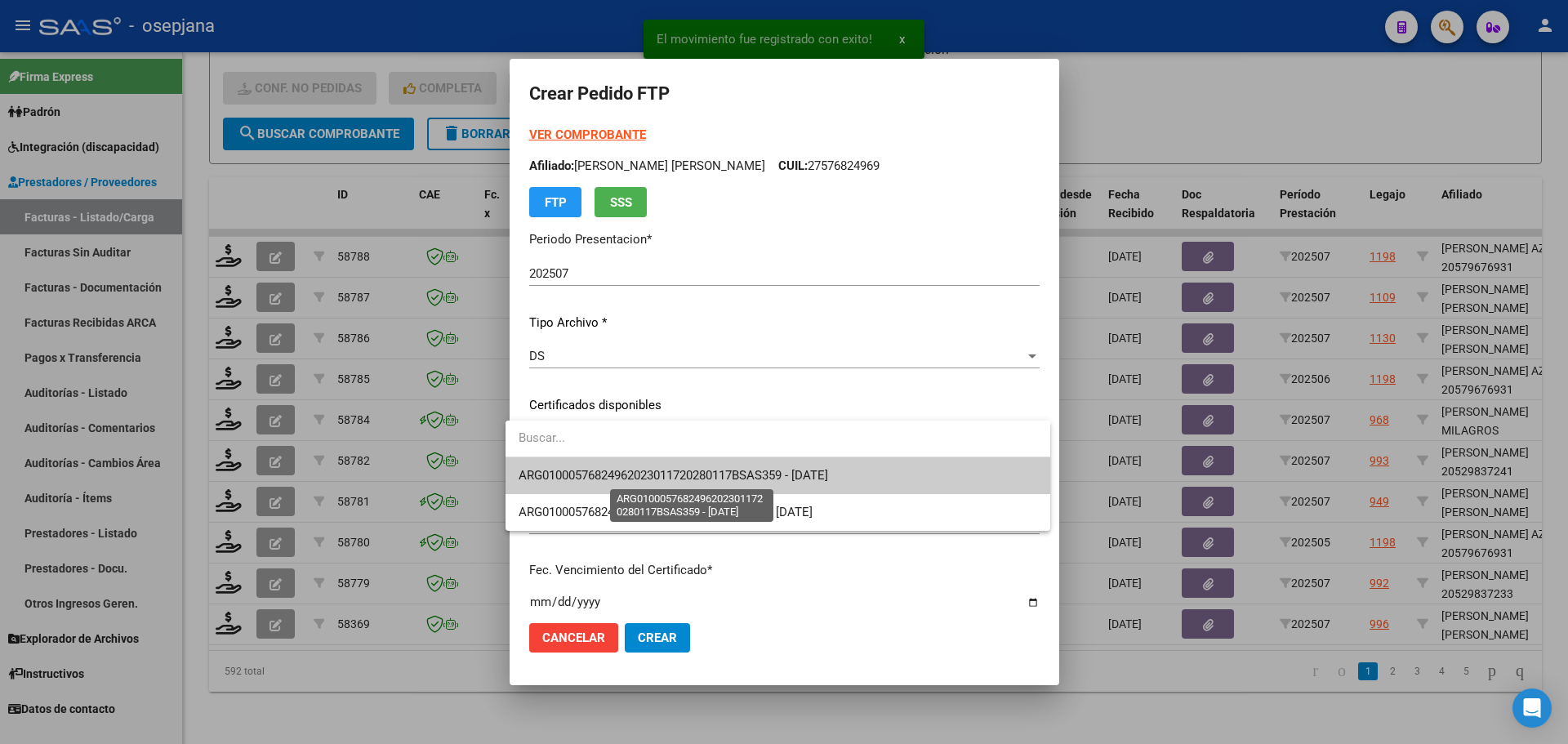
click at [637, 471] on span "ARG01000576824962023011720280117BSAS359 - [DATE]" at bounding box center [673, 476] width 309 height 15
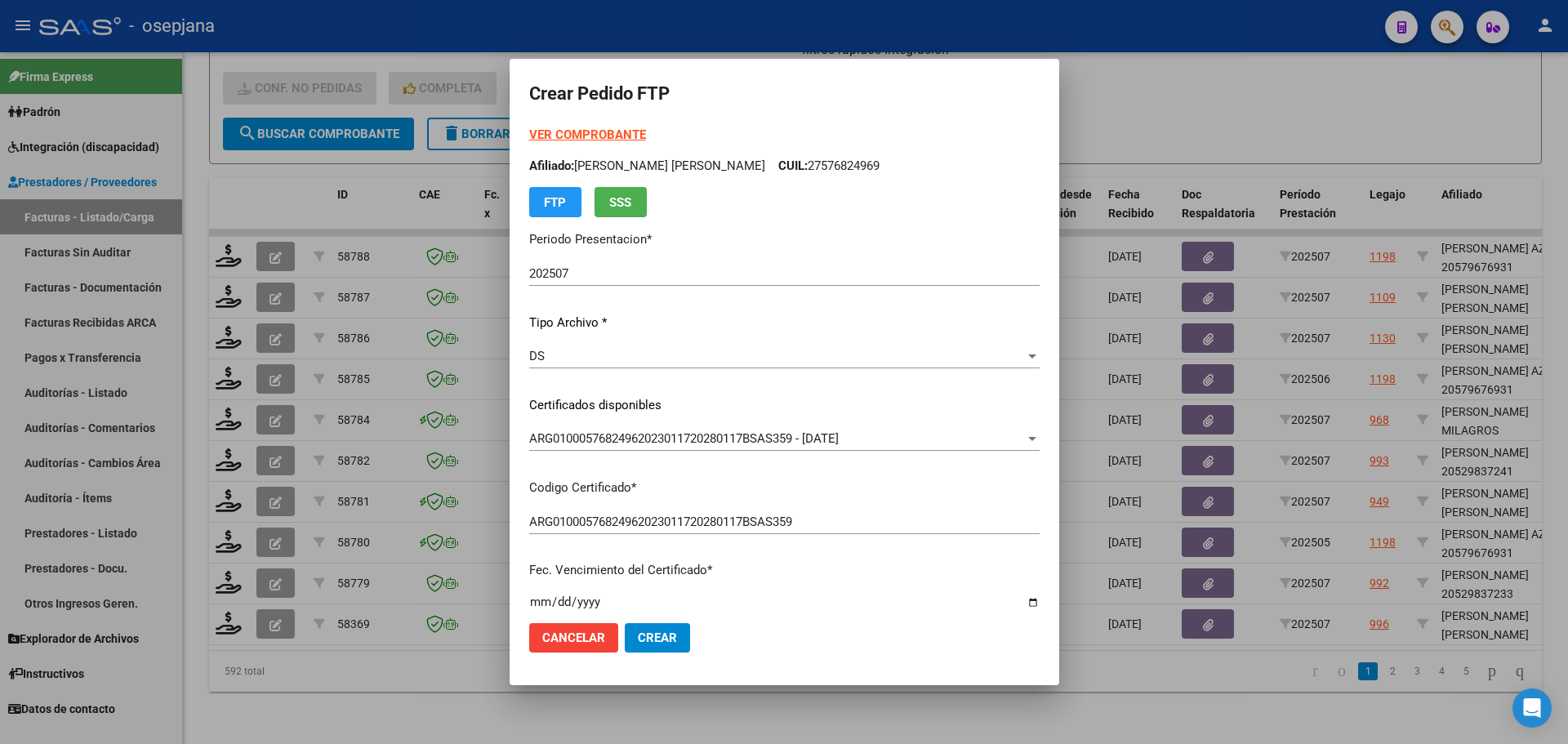
click at [583, 133] on strong "VER COMPROBANTE" at bounding box center [588, 135] width 117 height 15
click at [616, 131] on strong "VER COMPROBANTE" at bounding box center [588, 135] width 117 height 15
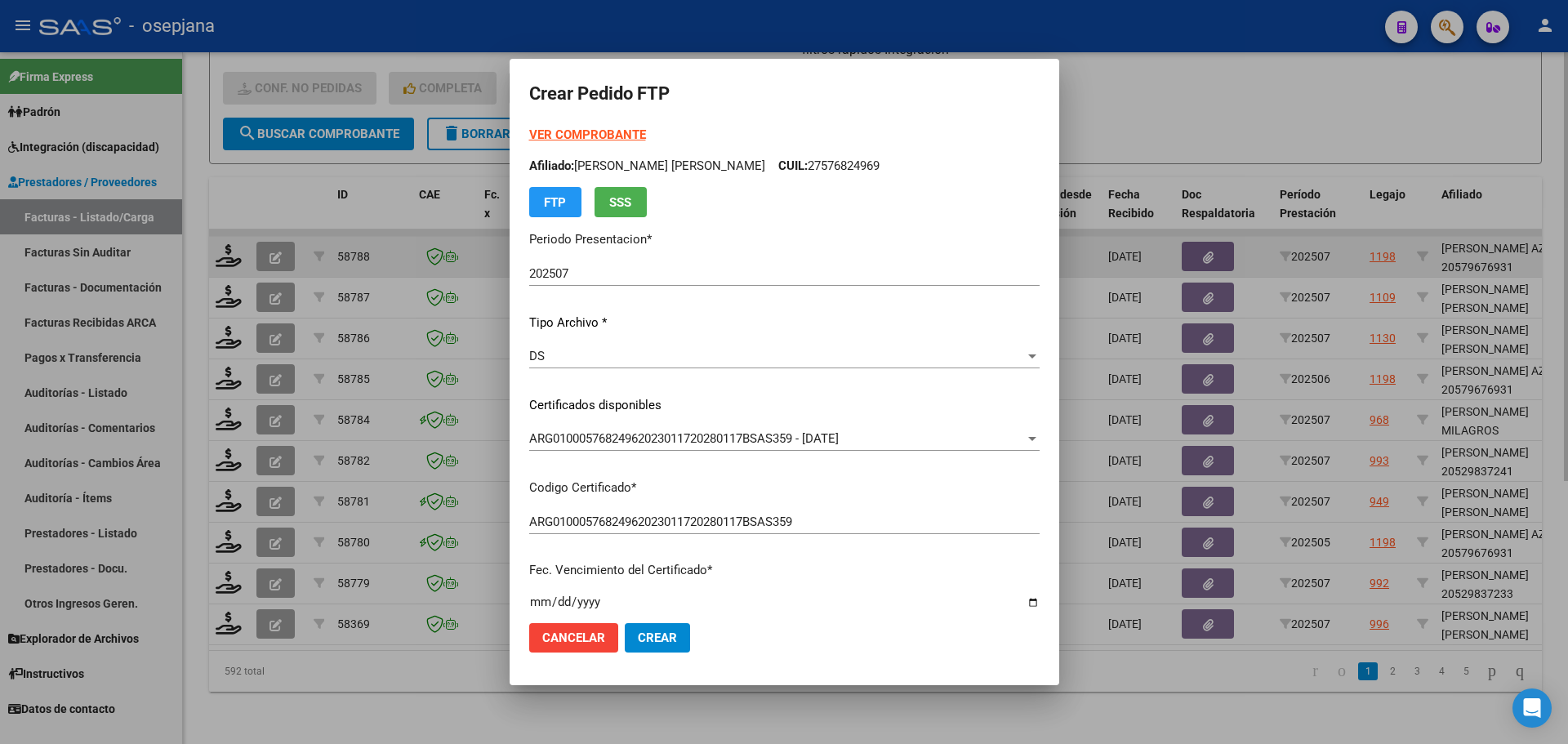
drag, startPoint x: 1173, startPoint y: 44, endPoint x: 985, endPoint y: 230, distance: 264.5
click at [1174, 44] on div at bounding box center [784, 372] width 1568 height 744
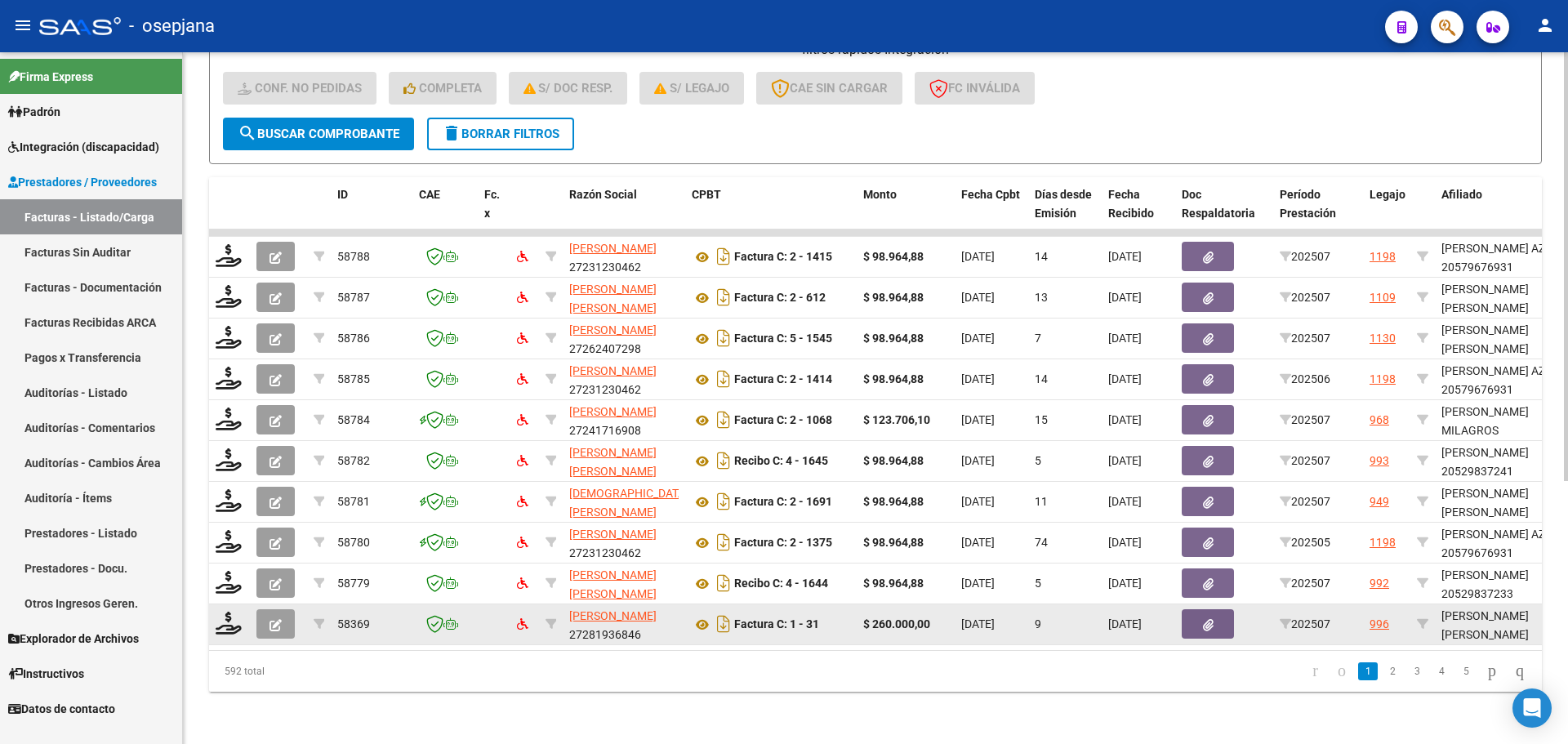
click at [278, 619] on icon "button" at bounding box center [275, 624] width 12 height 12
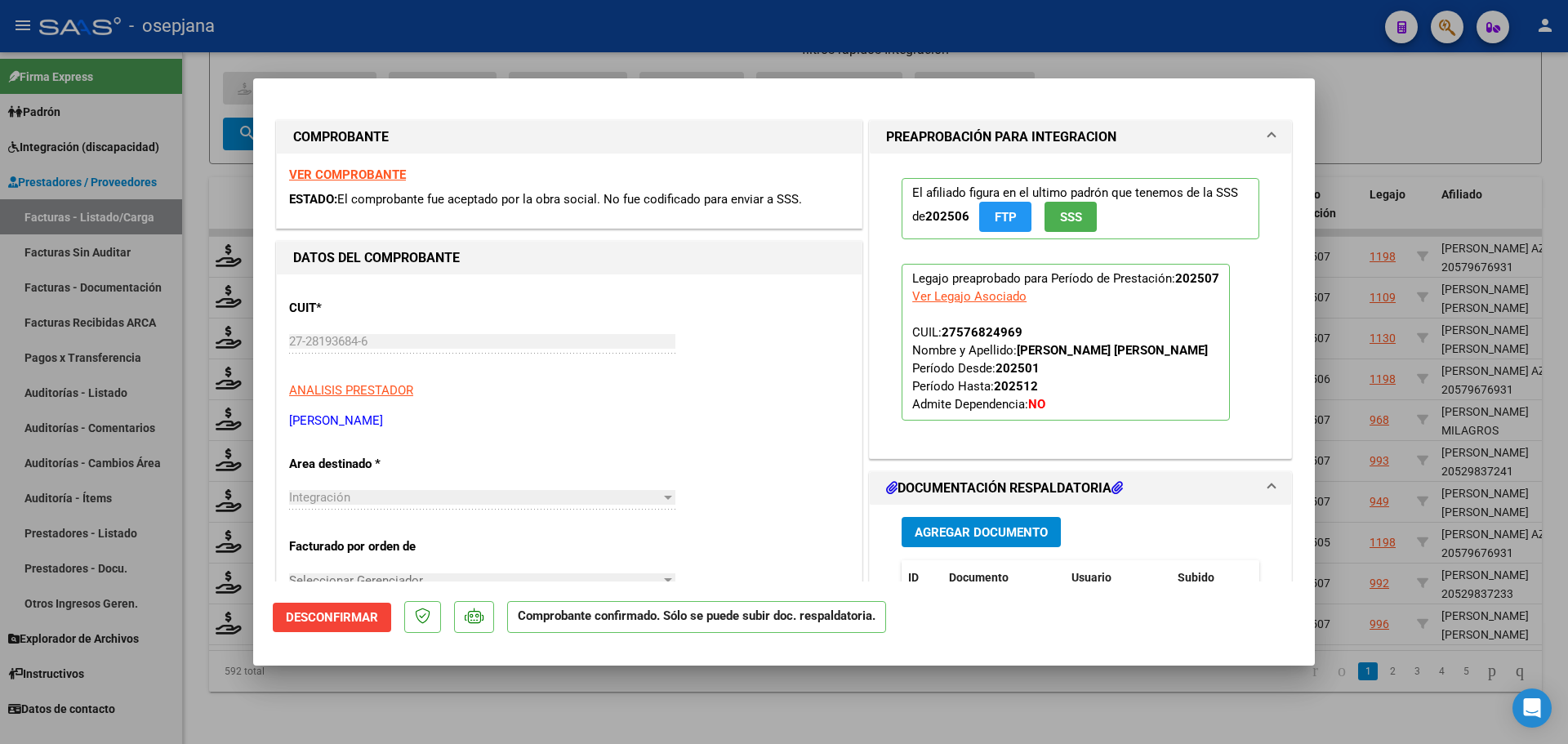
click at [349, 620] on span "Desconfirmar" at bounding box center [332, 618] width 92 height 15
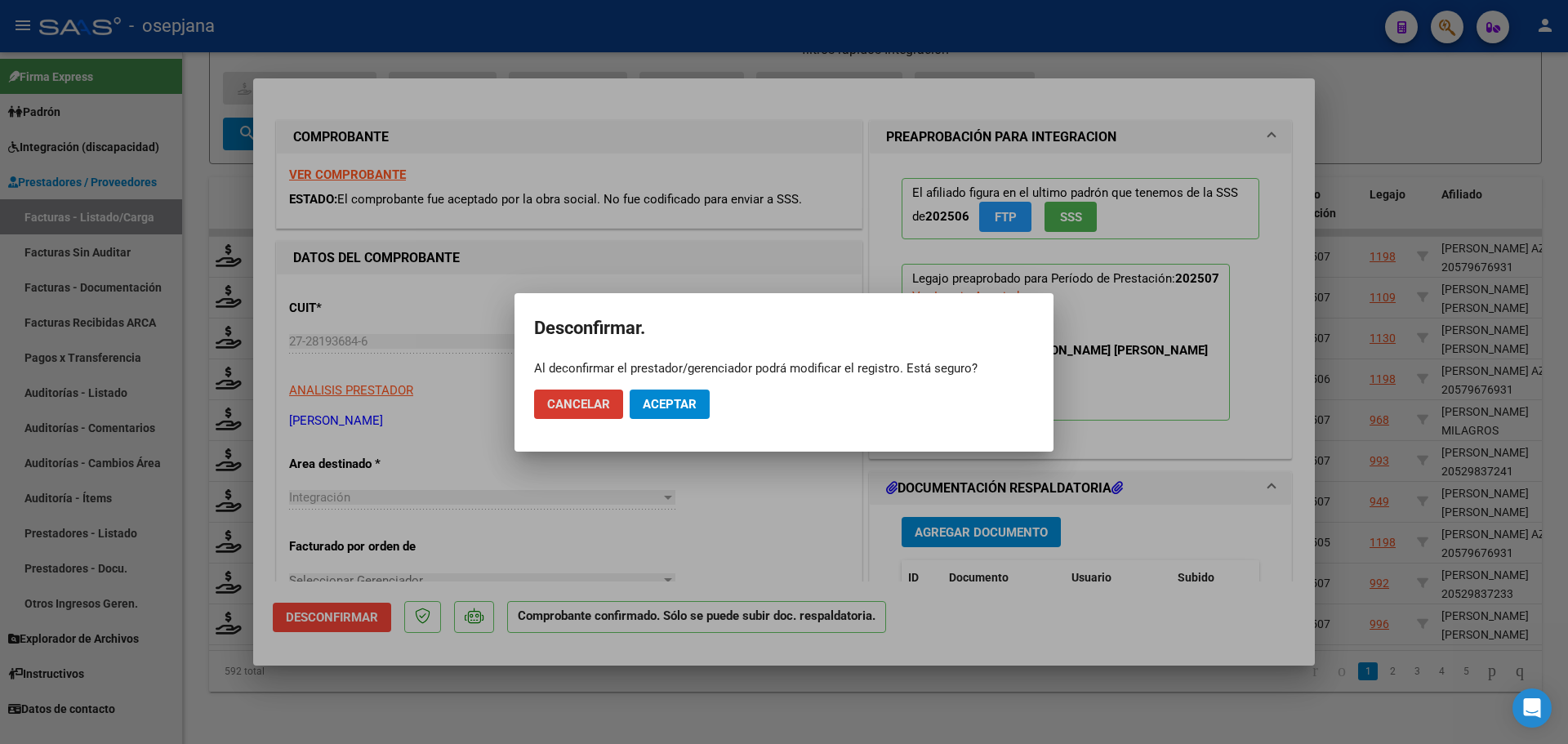
click at [696, 406] on span "Aceptar" at bounding box center [670, 404] width 54 height 15
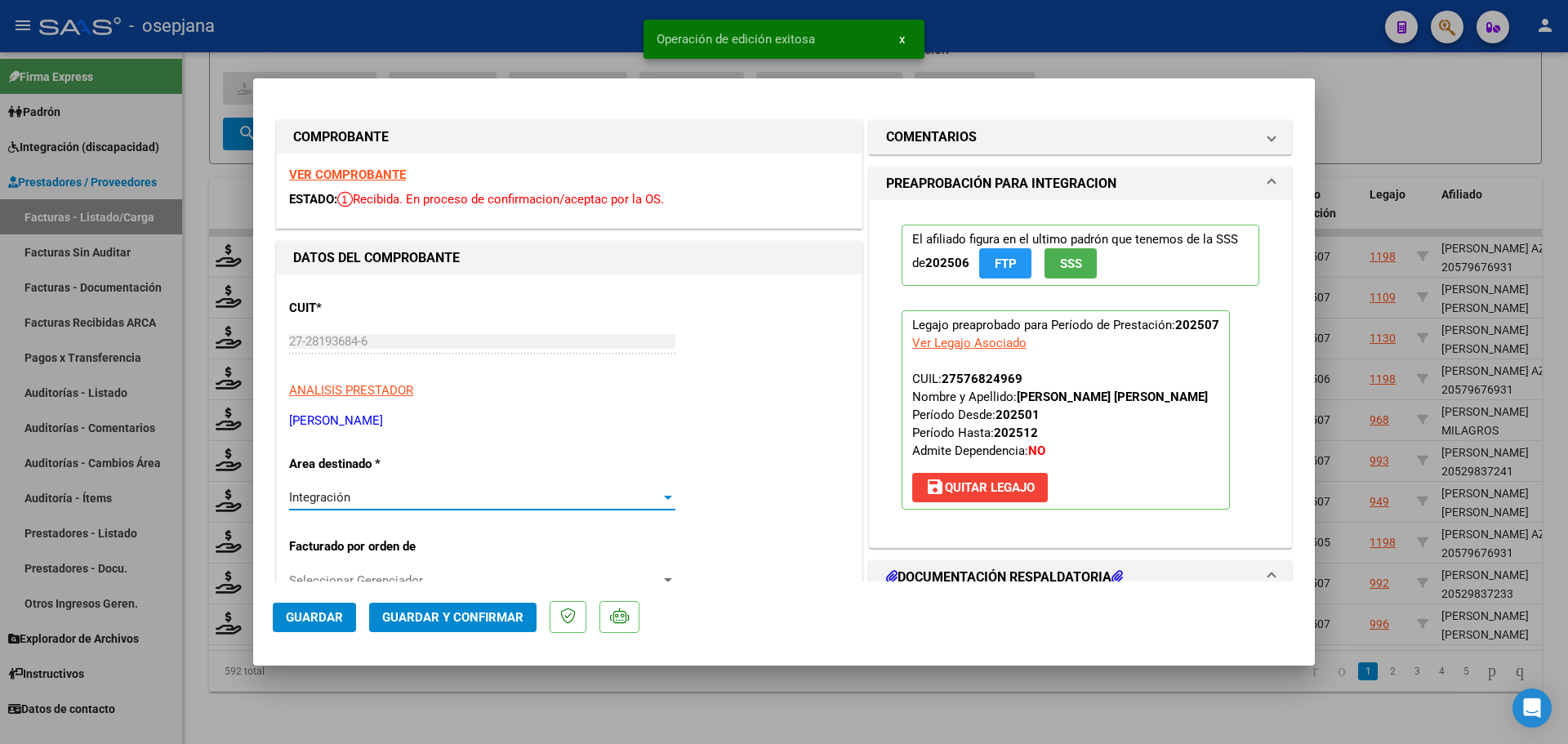
click at [586, 497] on div "Integración" at bounding box center [475, 497] width 372 height 15
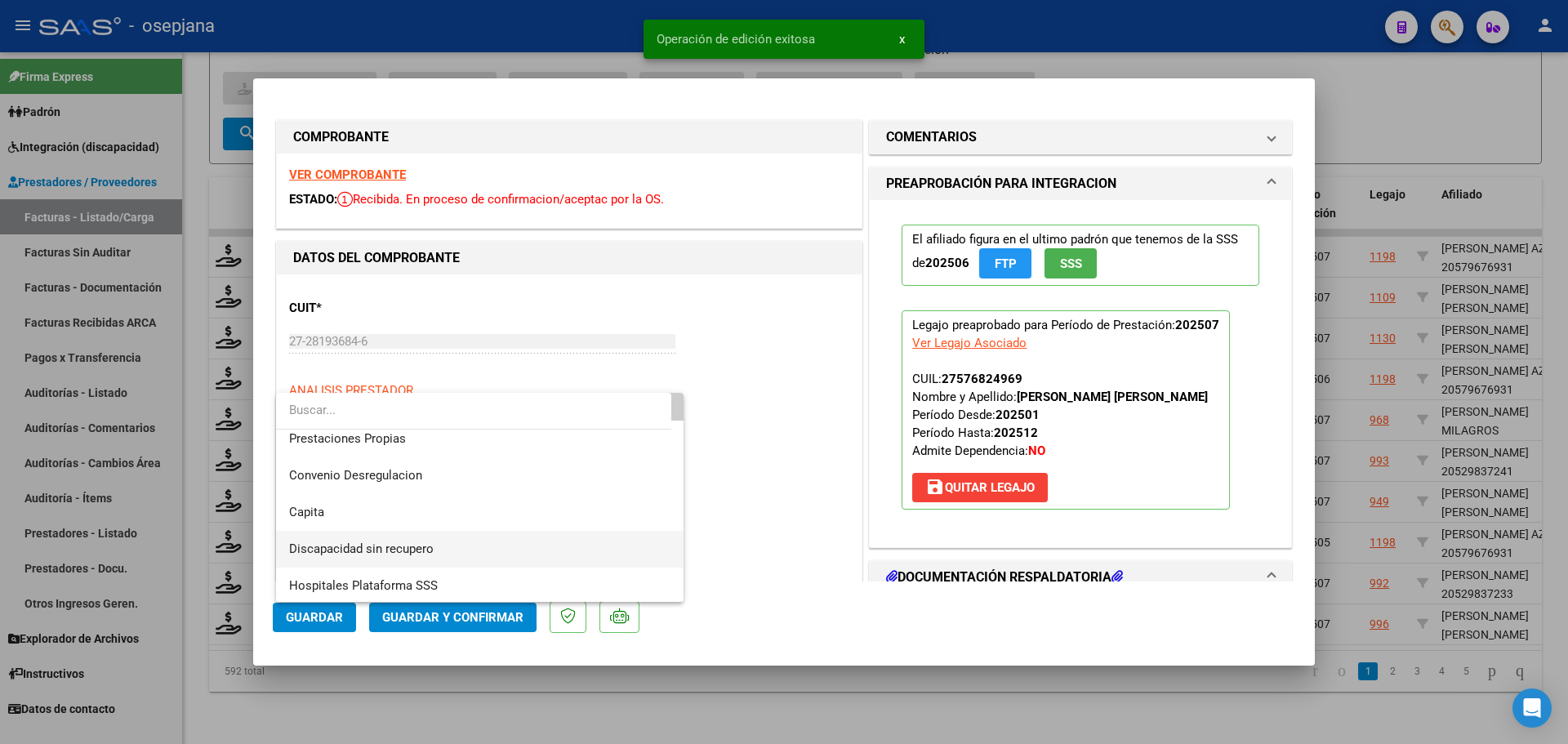
scroll to position [159, 0]
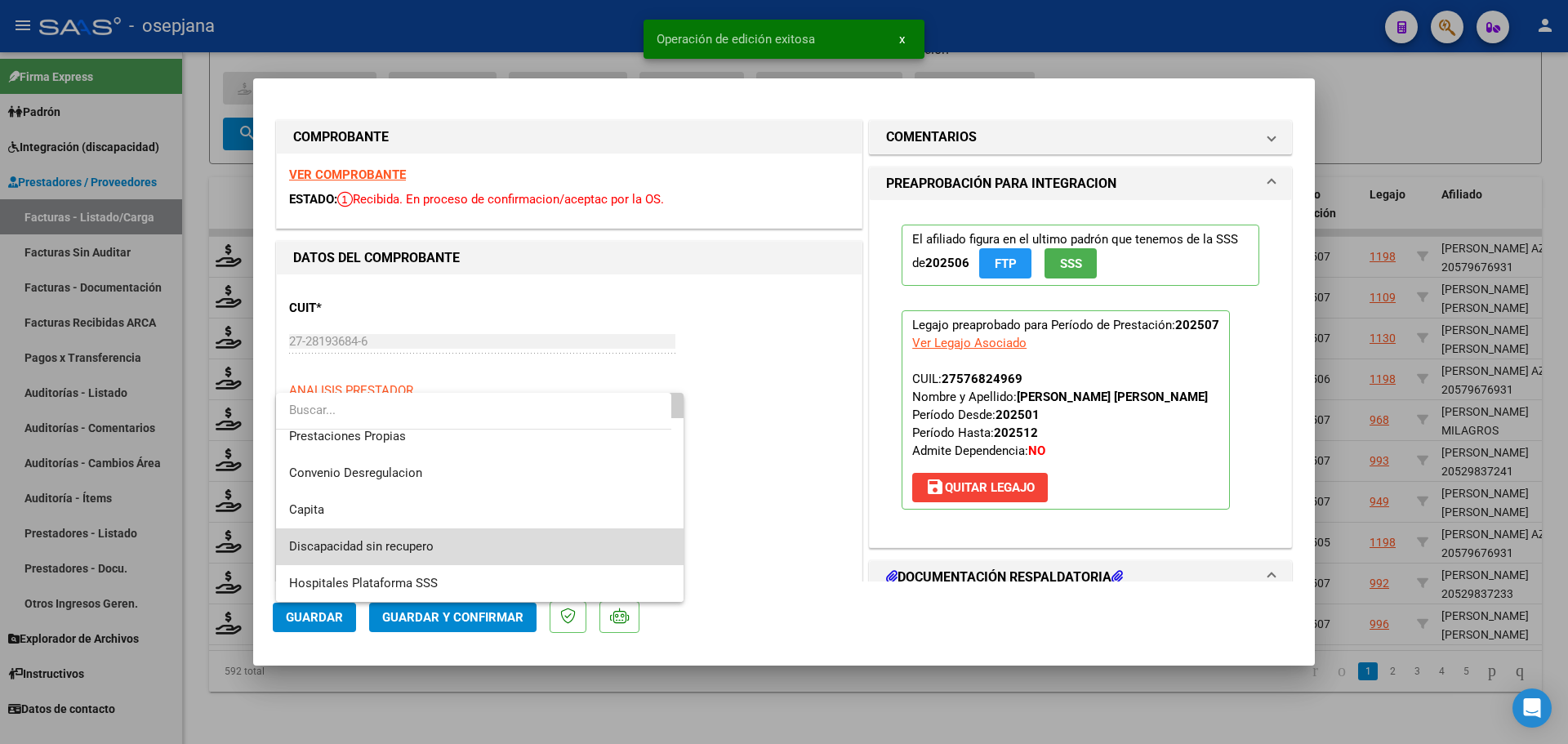
click at [535, 532] on span "Discapacidad sin recupero" at bounding box center [479, 547] width 381 height 37
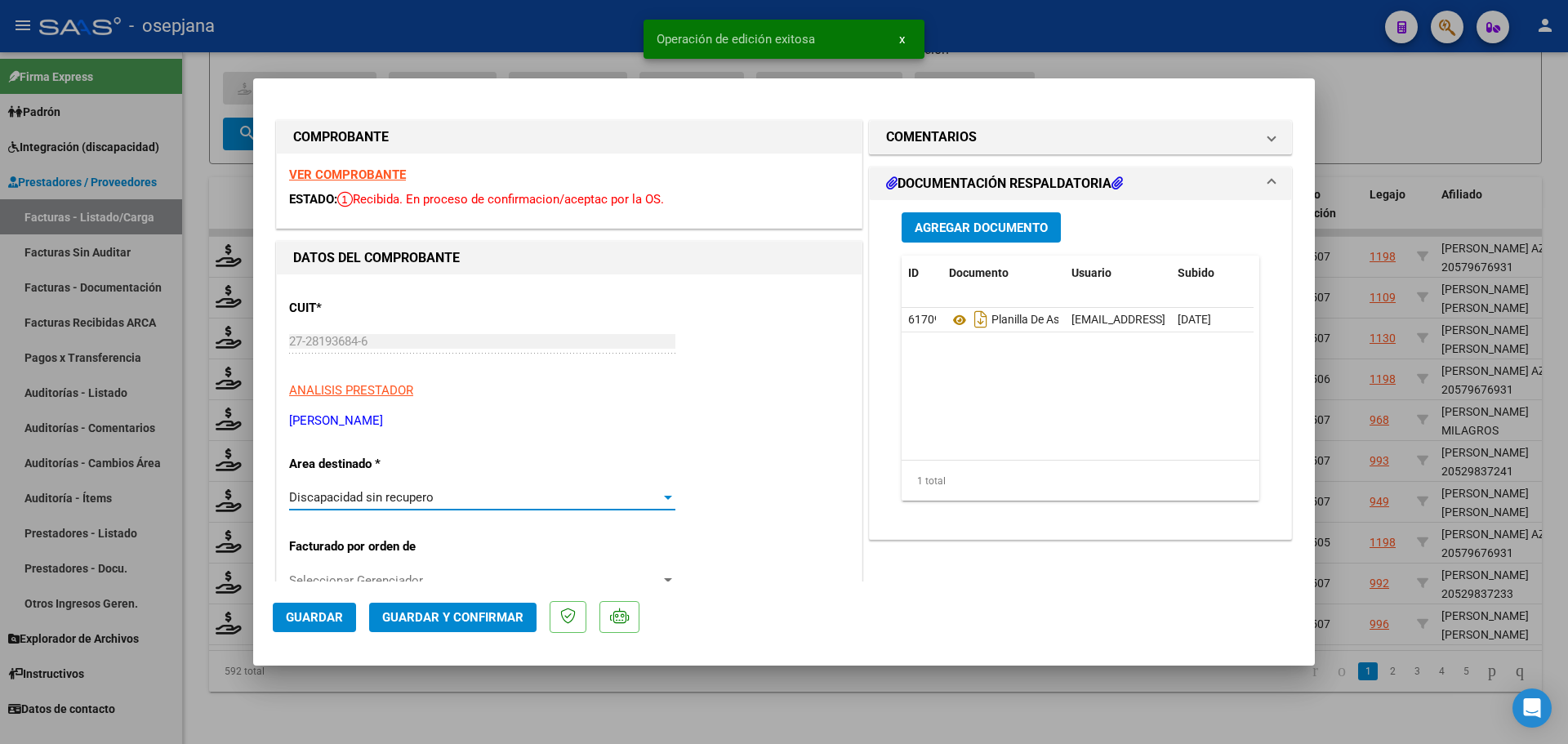
click at [289, 620] on span "Guardar" at bounding box center [315, 618] width 58 height 15
click at [1400, 460] on div at bounding box center [784, 372] width 1568 height 744
type input "$ 0,00"
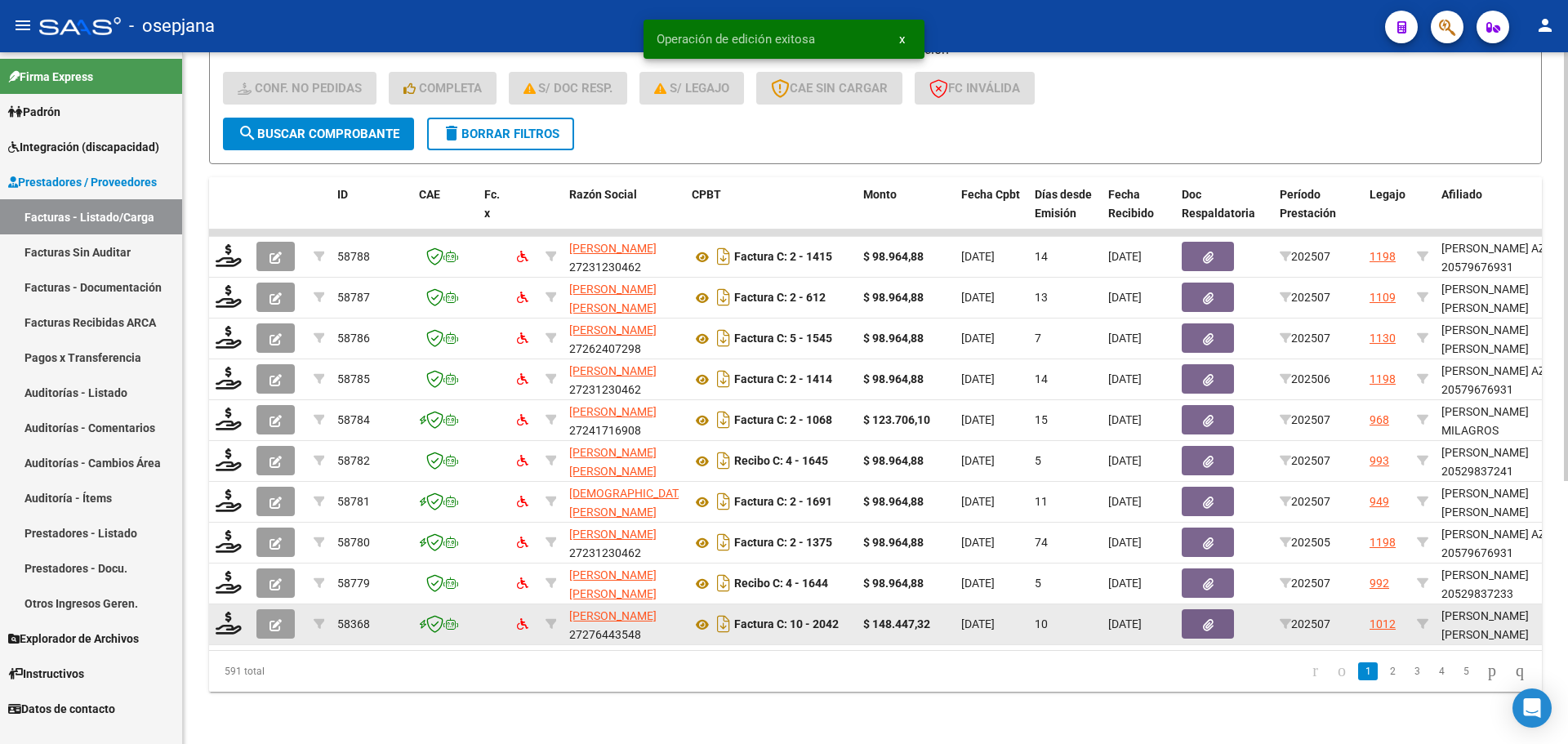
click at [214, 612] on datatable-body-cell at bounding box center [229, 623] width 41 height 40
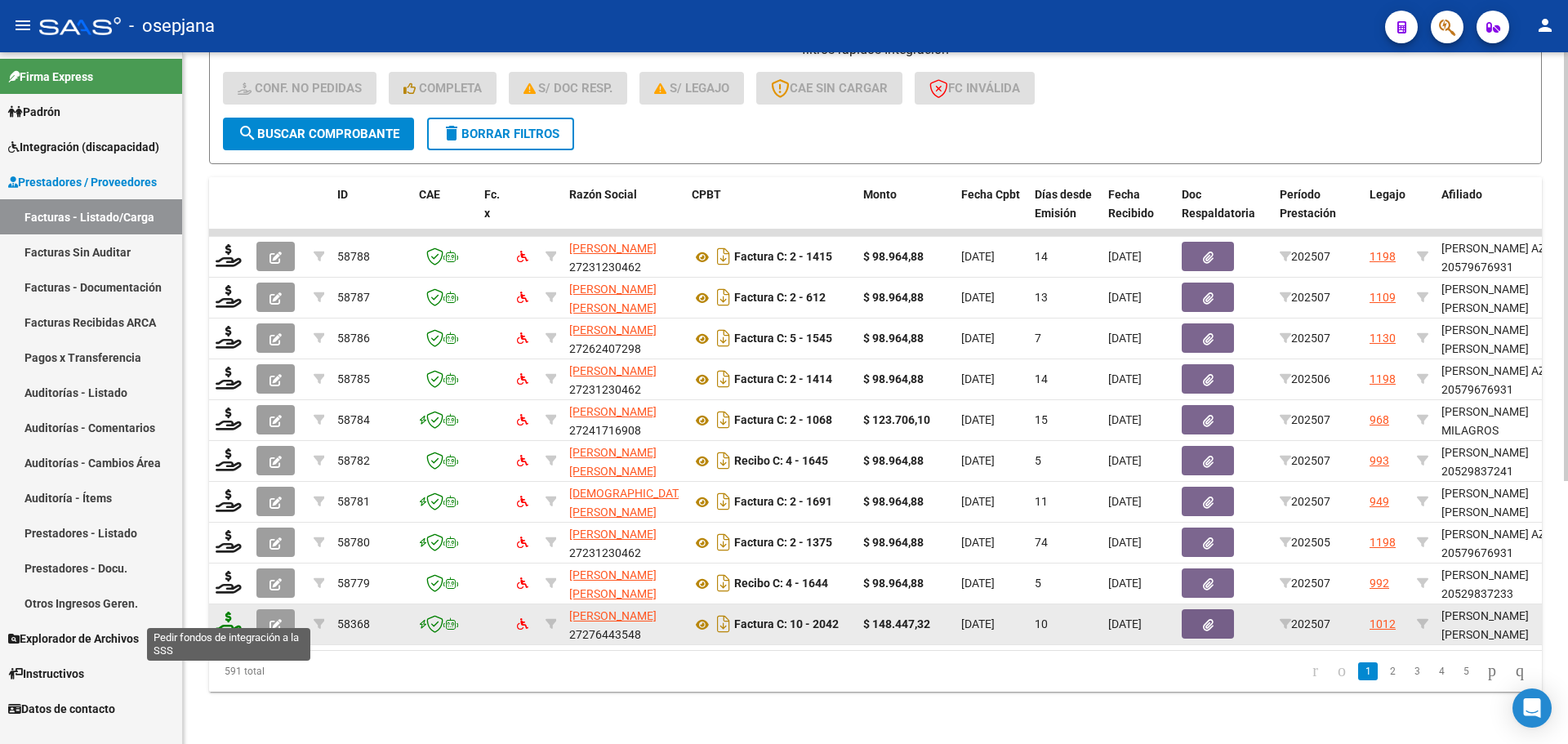
click at [219, 611] on icon at bounding box center [229, 622] width 26 height 23
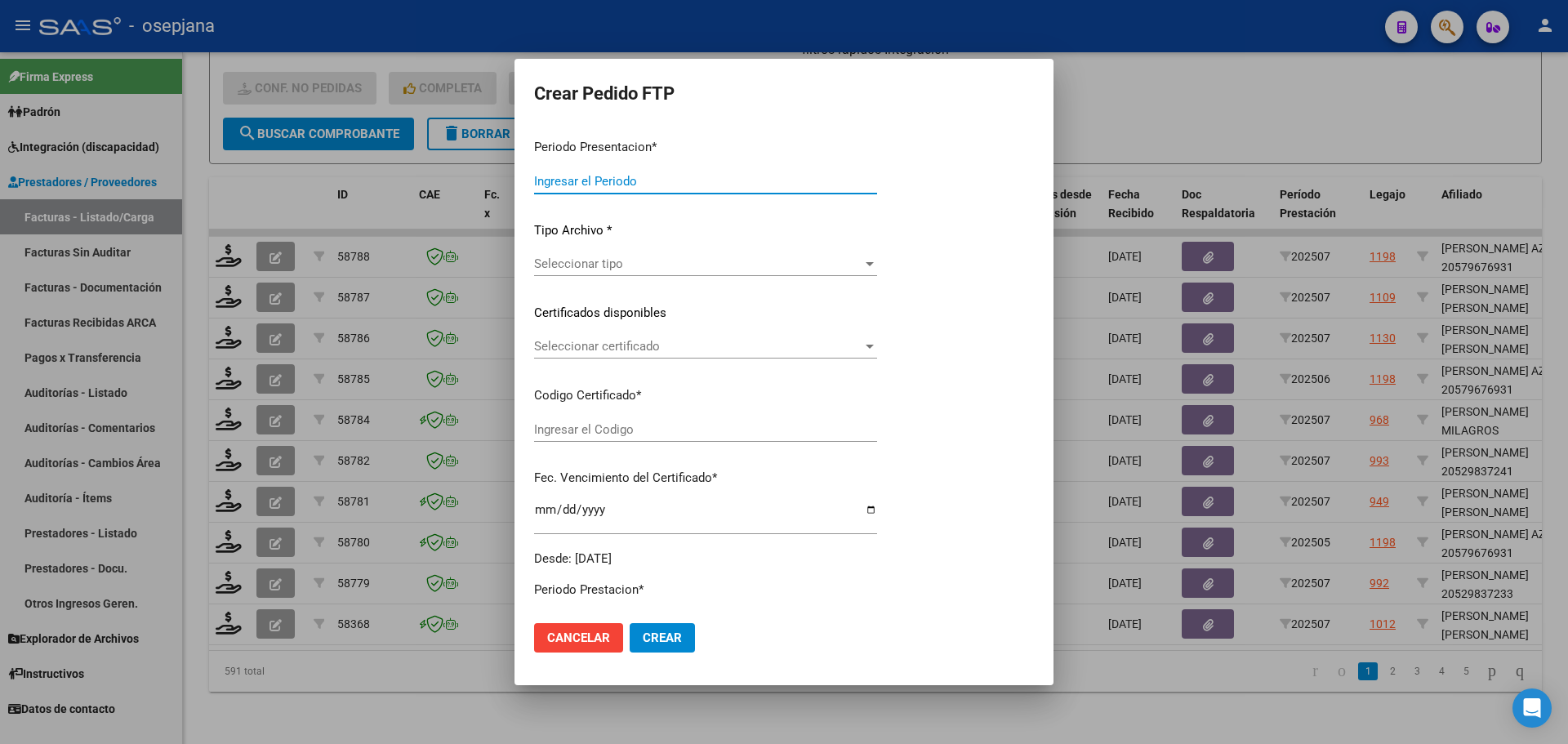
type input "202507"
type input "$ 148.447,32"
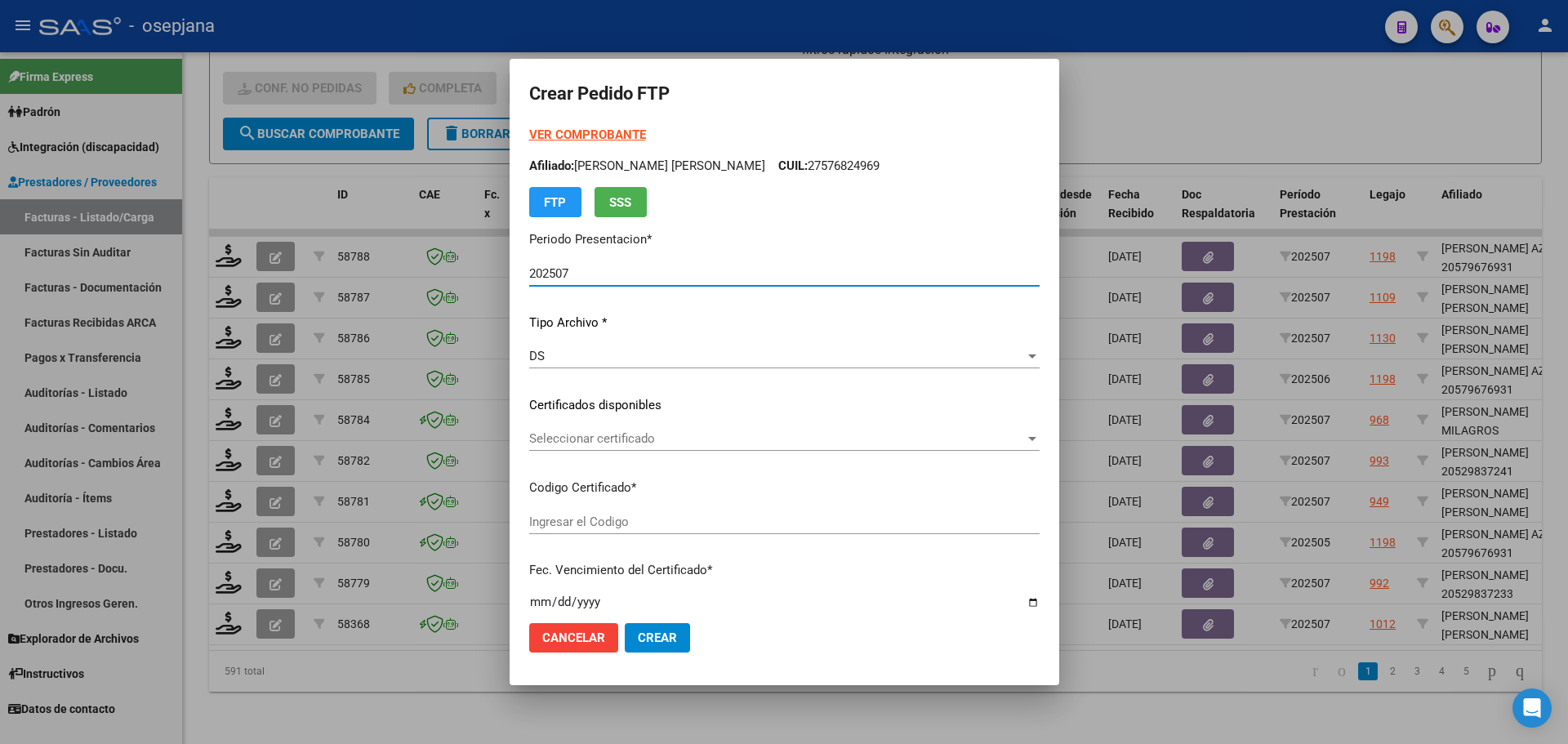
type input "ARG02000501422682019122320241223BSAS376"
type input "[DATE]"
click at [536, 449] on div "Seleccionar certificado Seleccionar certificado" at bounding box center [784, 438] width 510 height 24
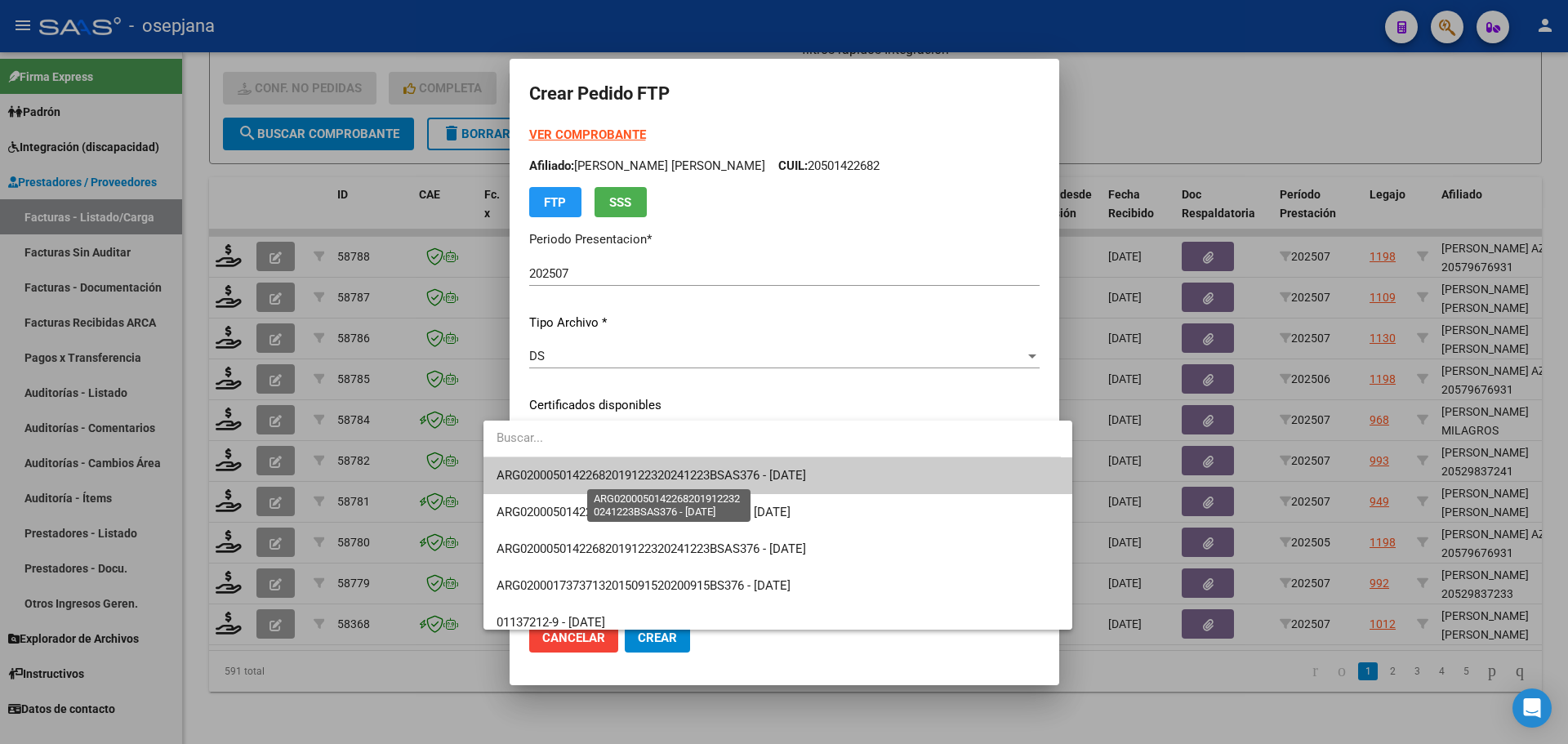
click at [538, 468] on span "ARG02000501422682019122320241223BSAS376 - [DATE]" at bounding box center [650, 476] width 309 height 15
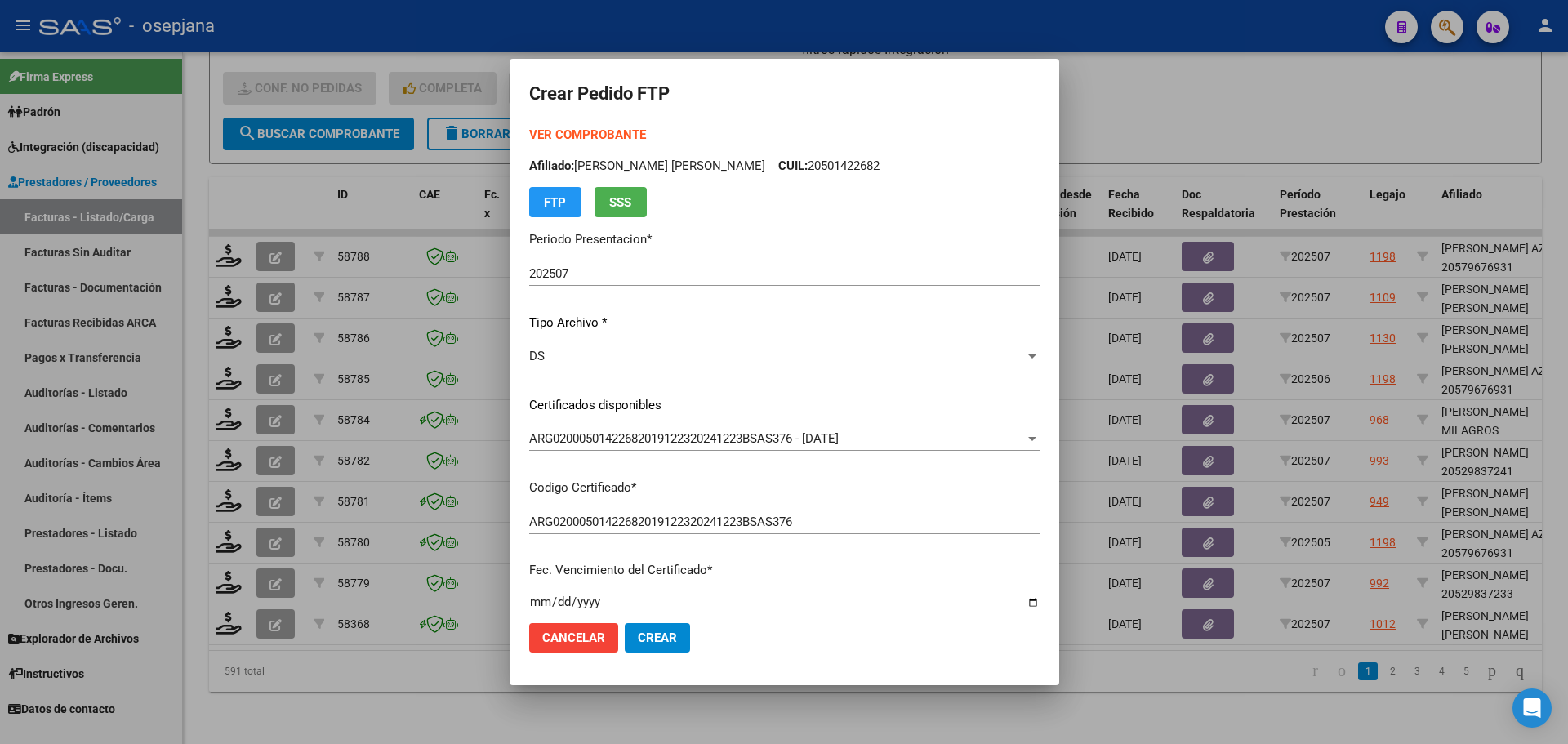
click at [564, 130] on strong "VER COMPROBANTE" at bounding box center [588, 135] width 117 height 15
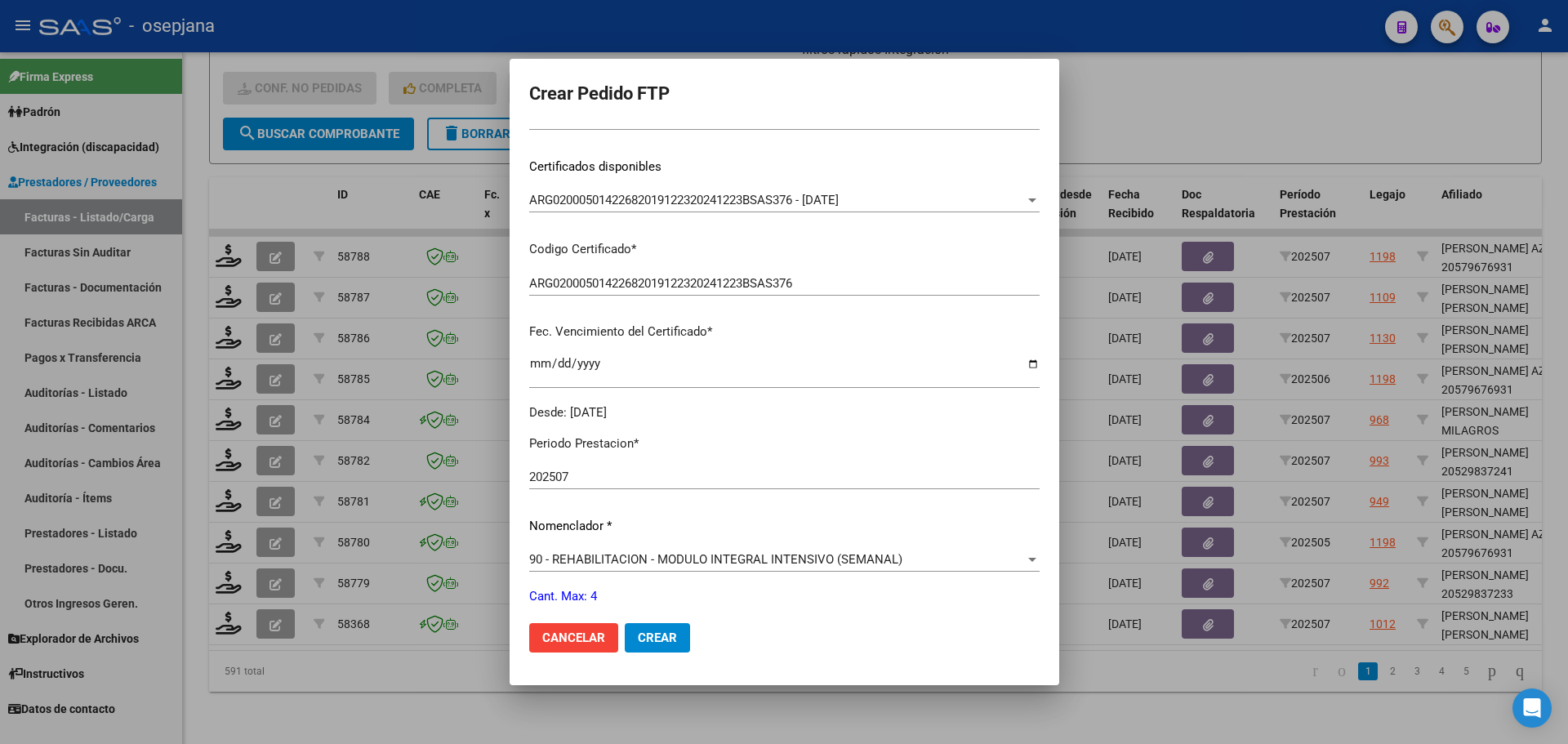
scroll to position [409, 0]
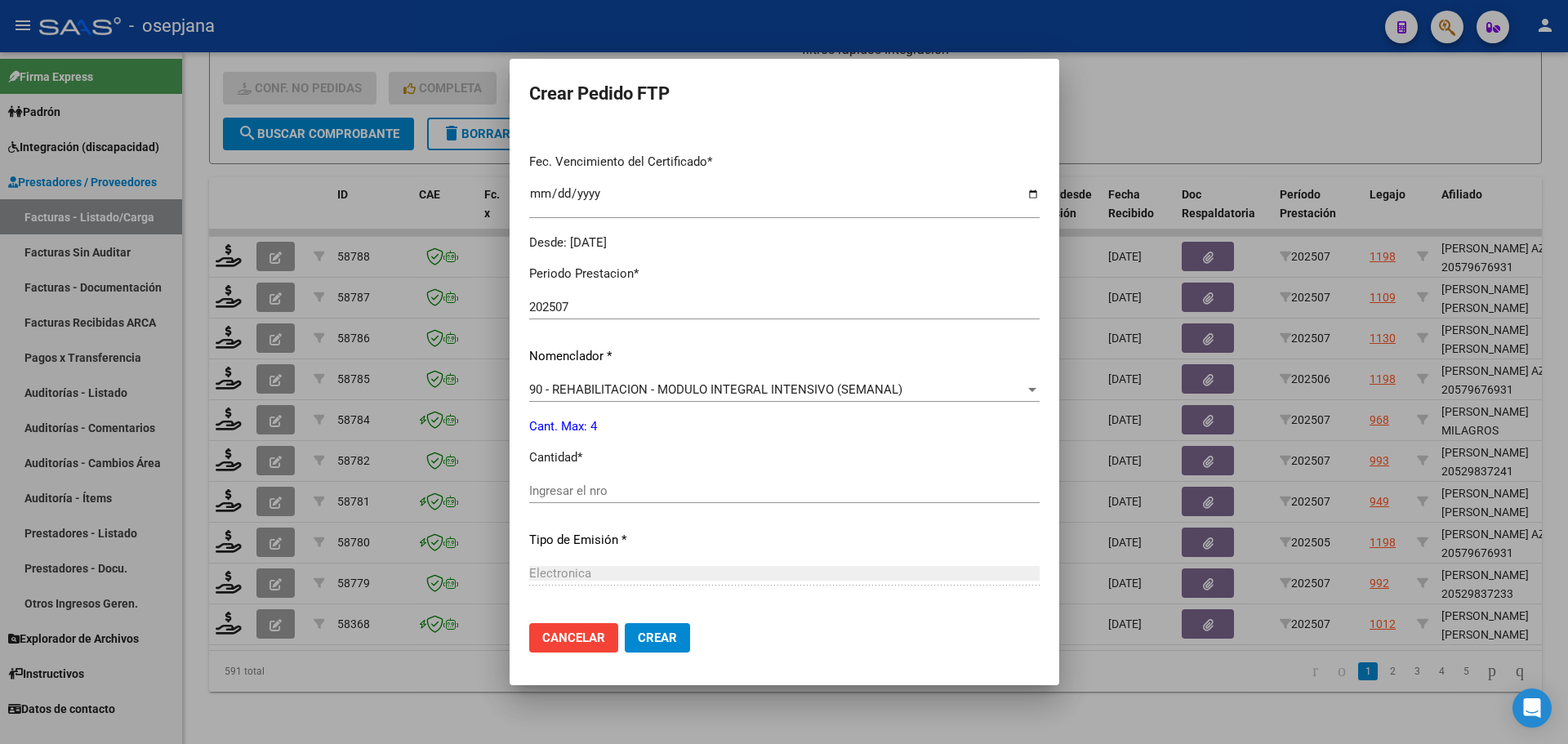
click at [539, 489] on input "Ingresar el nro" at bounding box center [784, 490] width 510 height 15
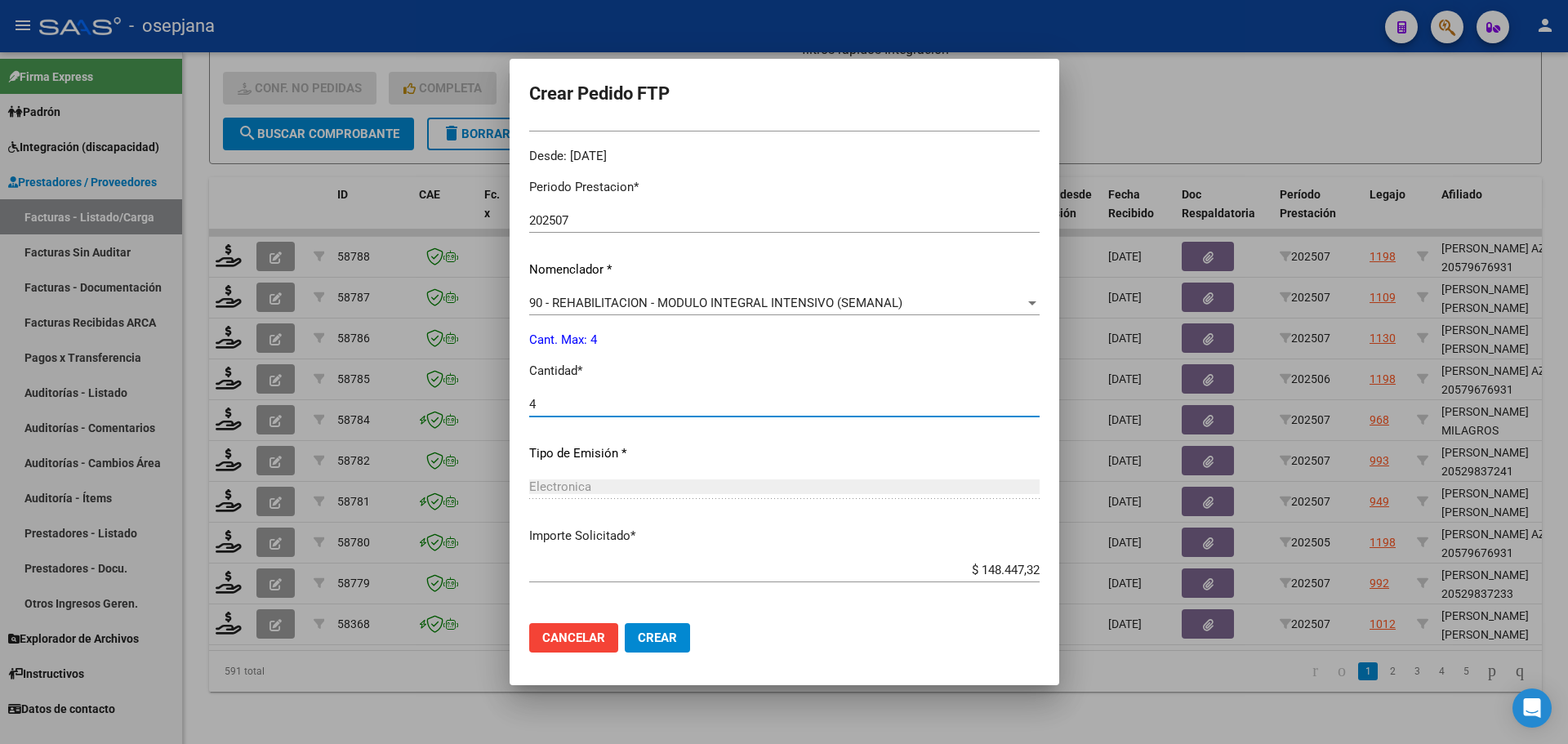
scroll to position [565, 0]
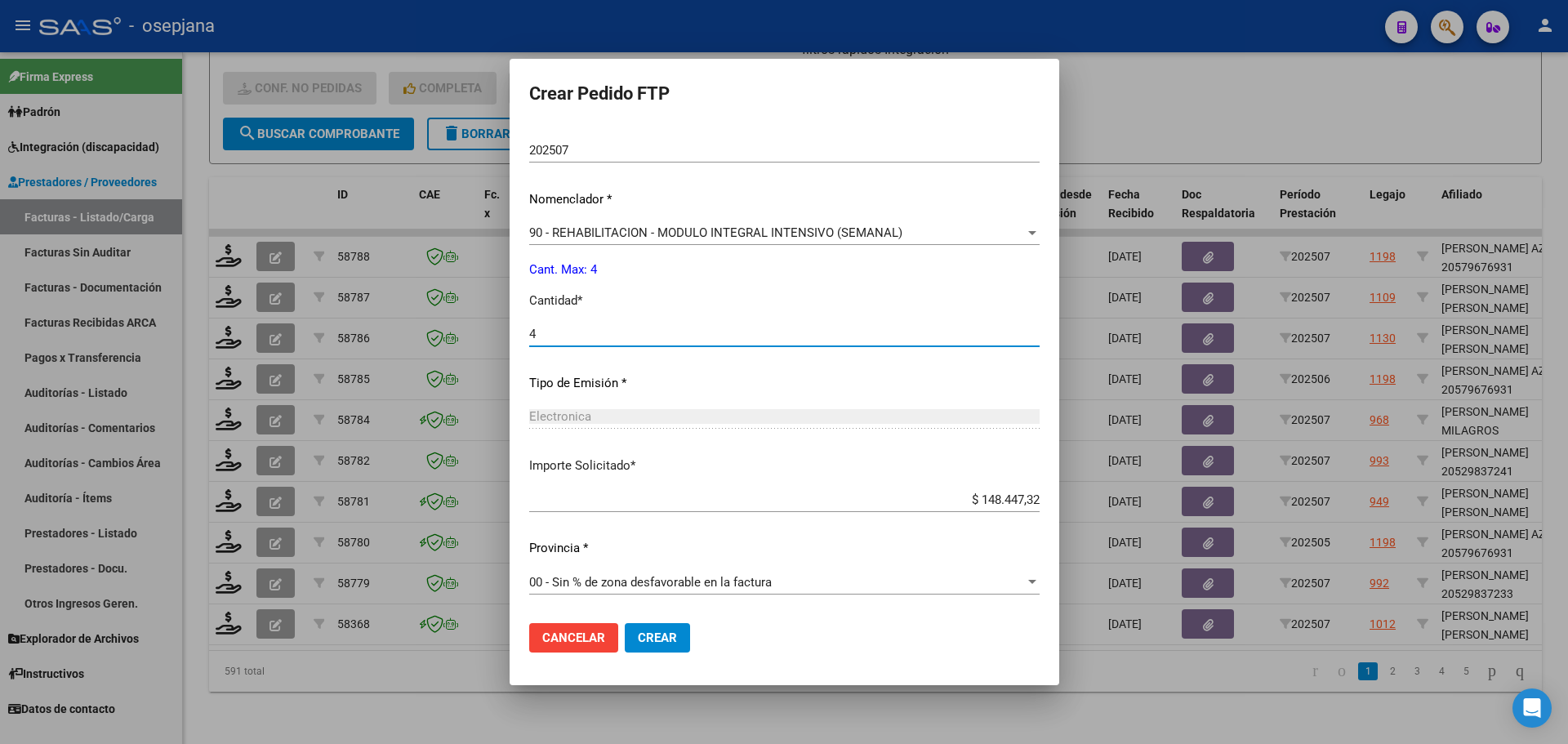
type input "4"
click at [624, 646] on button "Crear" at bounding box center [657, 638] width 65 height 30
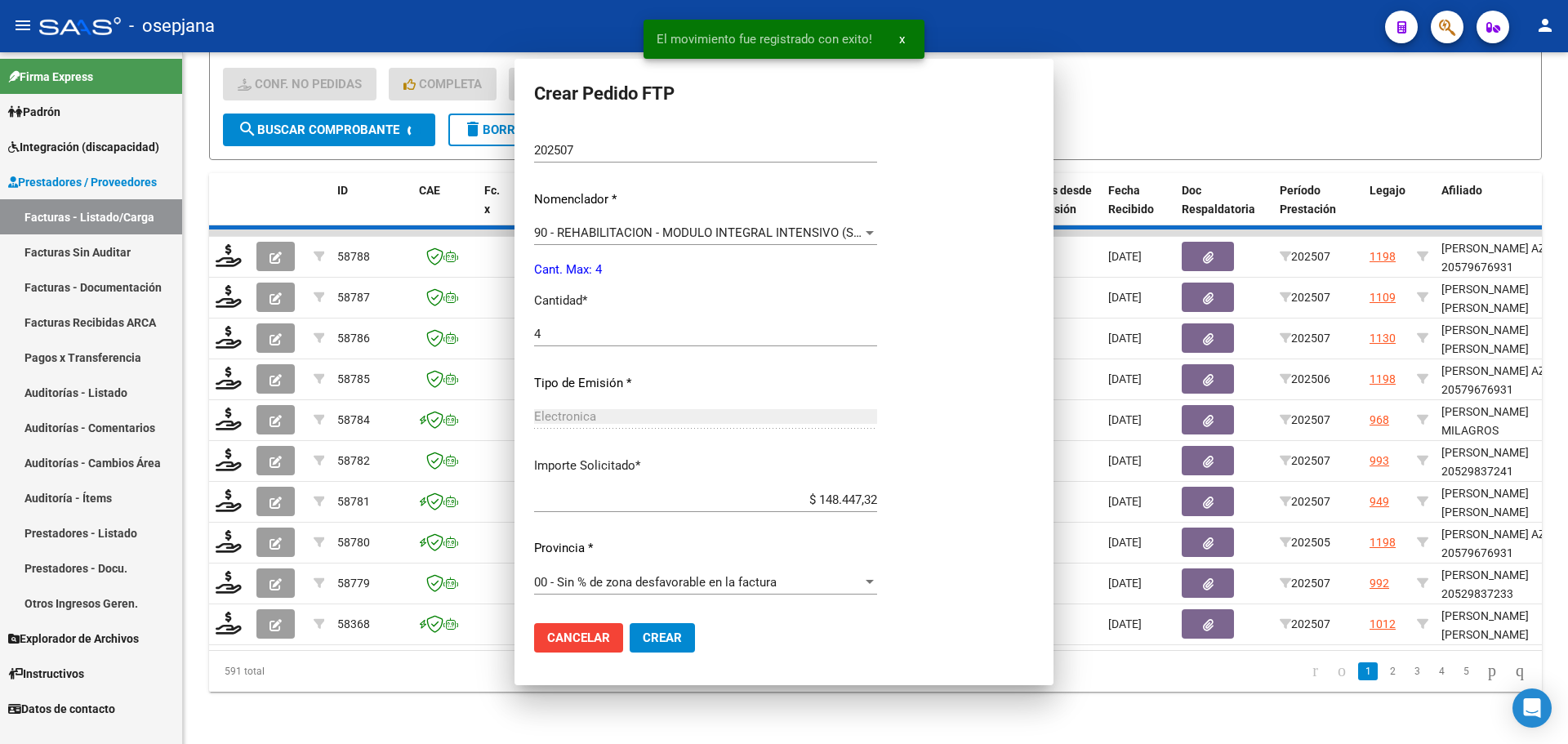
scroll to position [0, 0]
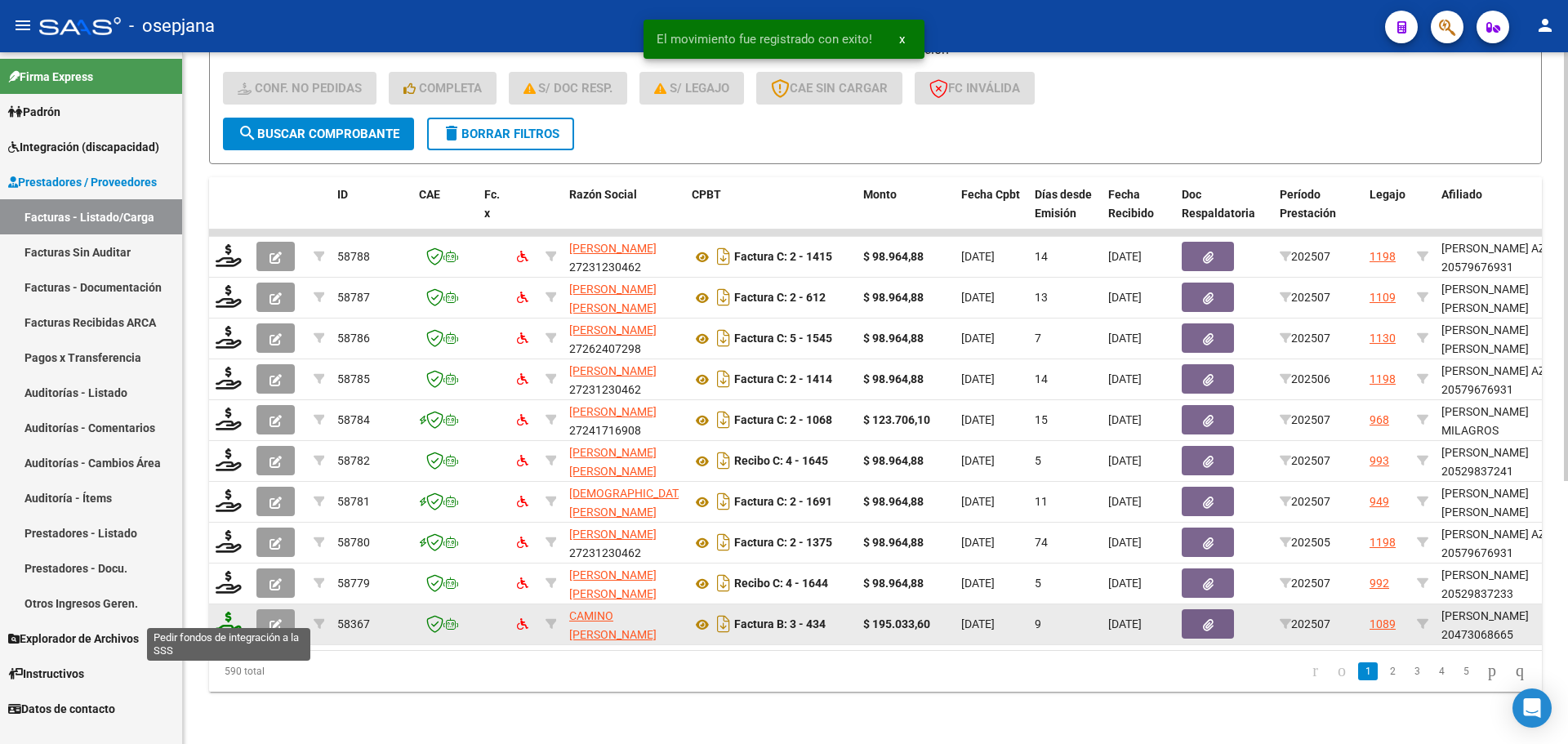
click at [234, 614] on icon at bounding box center [229, 622] width 26 height 23
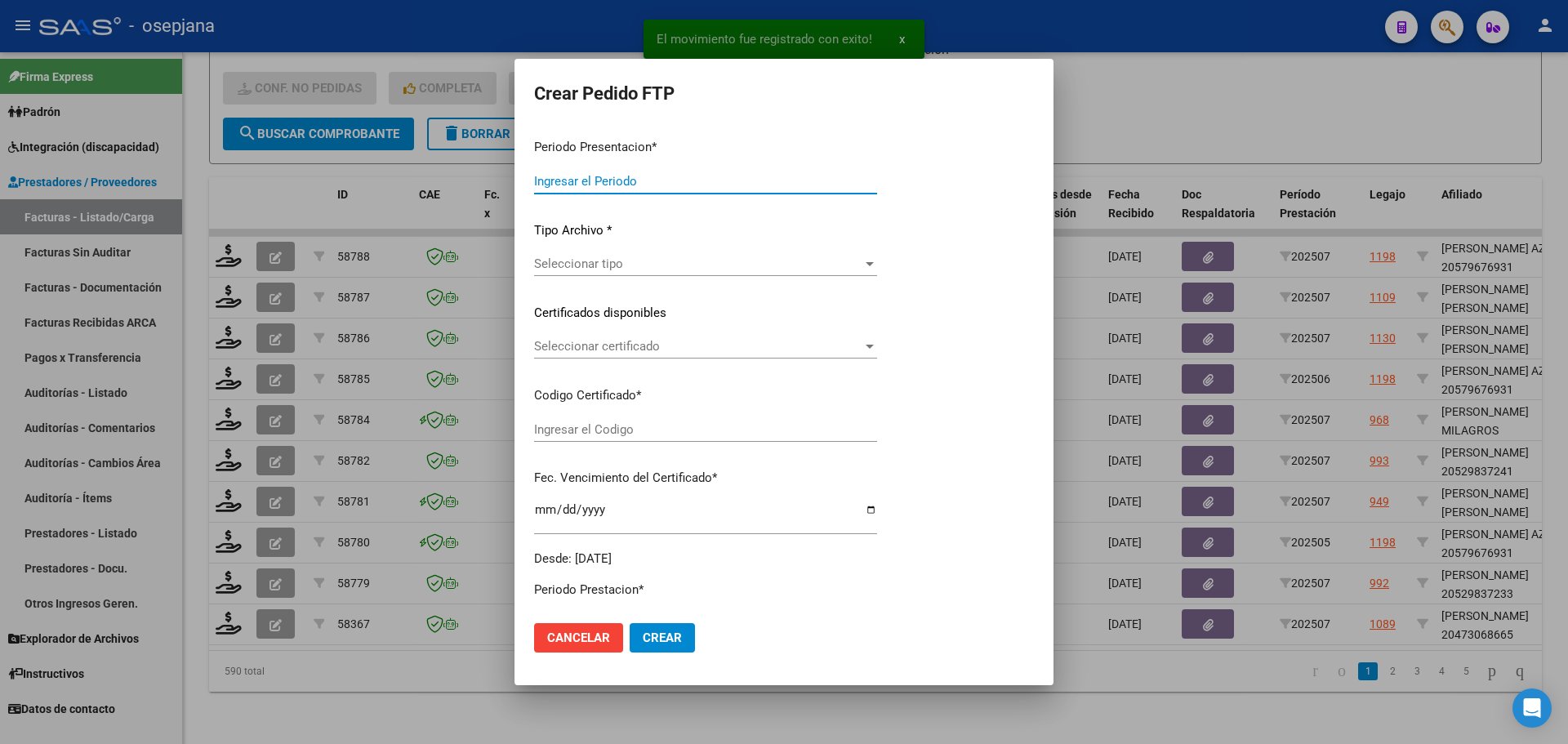
type input "202507"
type input "$ 195.033,60"
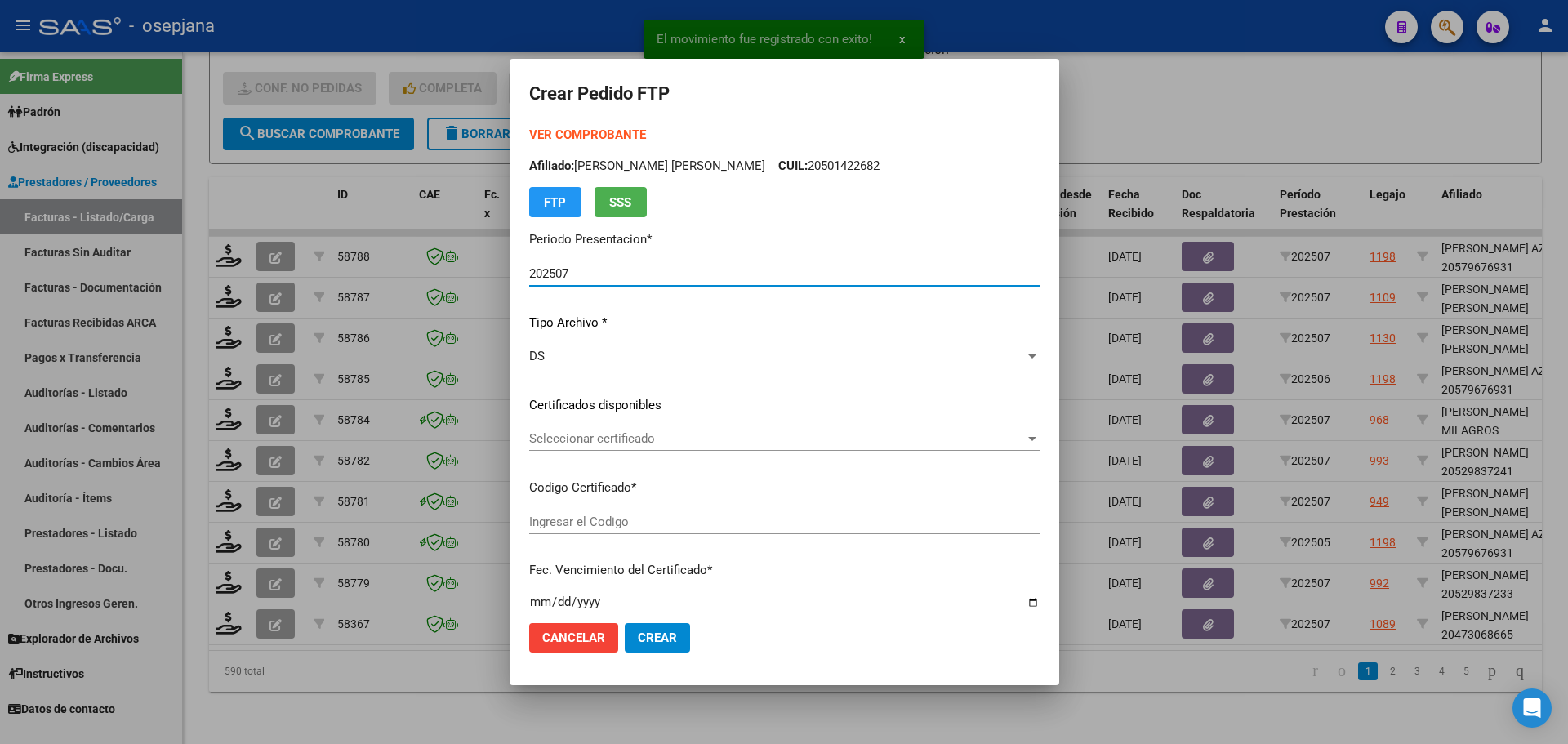
type input "E/T"
type input "[DATE]"
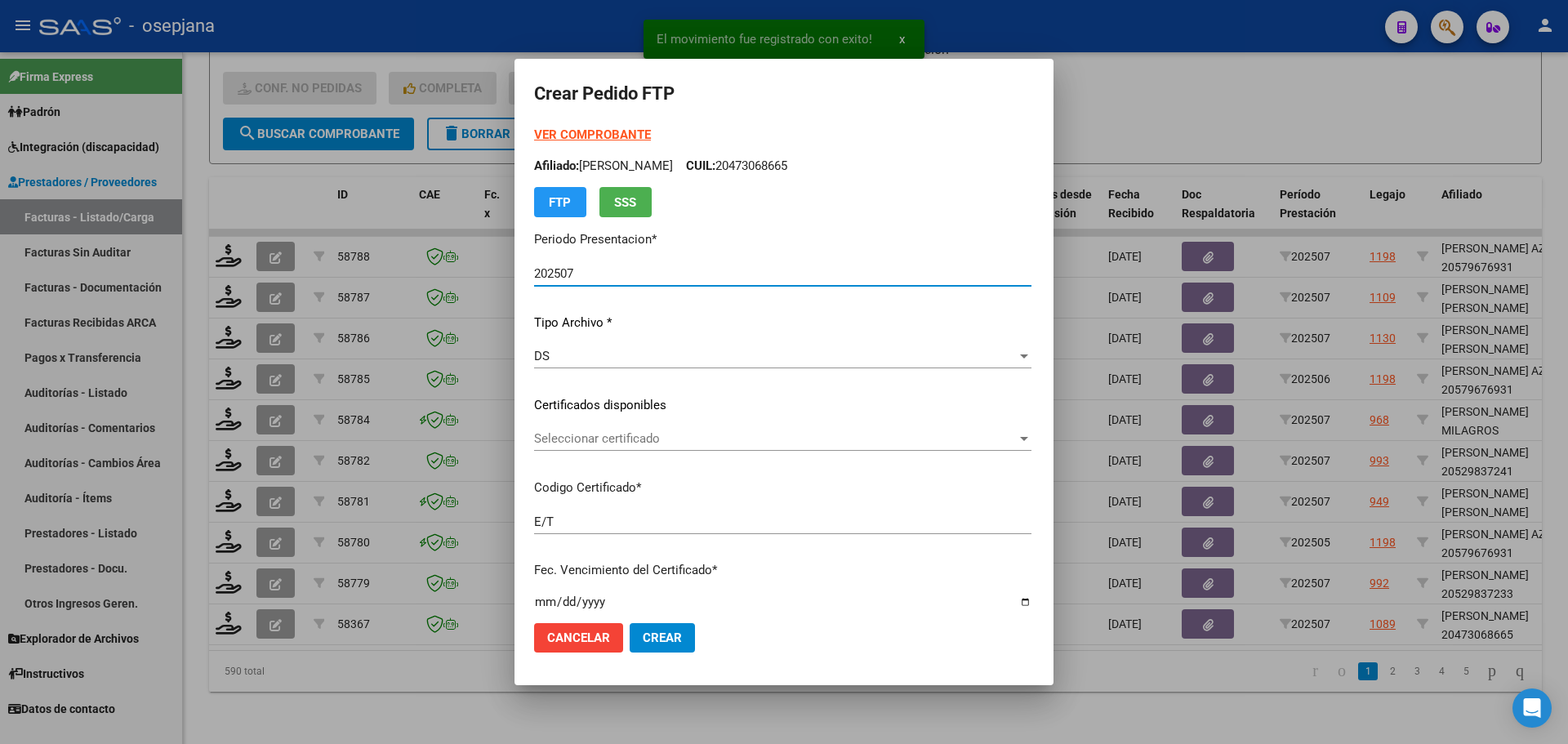
click at [621, 437] on span "Seleccionar certificado" at bounding box center [775, 438] width 482 height 15
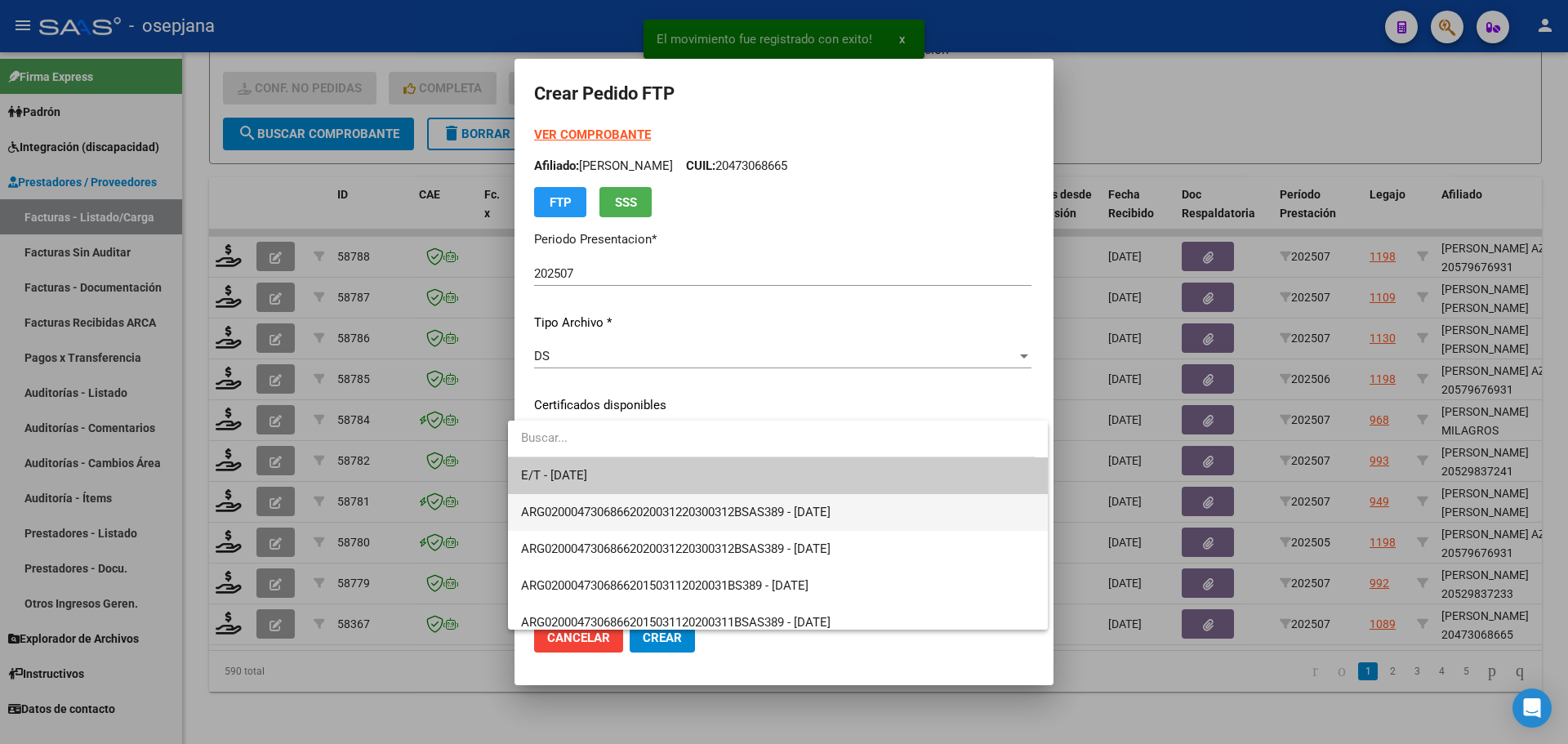
click at [634, 504] on span "ARG02000473068662020031220300312BSAS389 - [DATE]" at bounding box center [675, 512] width 309 height 15
type input "ARG02000473068662020031220300312BSAS389"
type input "[DATE]"
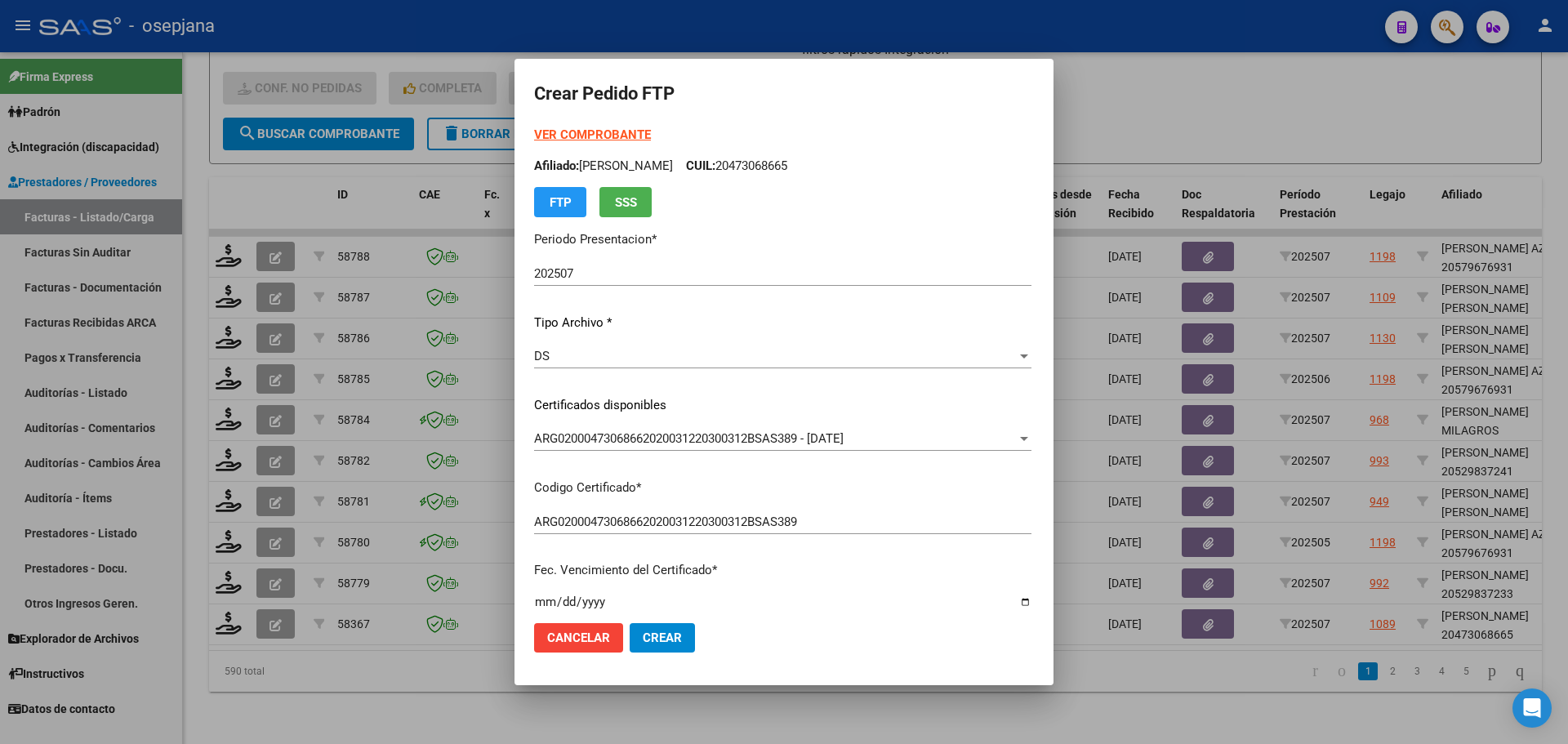
click at [575, 119] on form "Crear Pedido FTP VER COMPROBANTE ARCA Padrón Afiliado: [PERSON_NAME]: 204730686…" at bounding box center [784, 371] width 500 height 586
click at [574, 129] on strong "VER COMPROBANTE" at bounding box center [593, 135] width 117 height 15
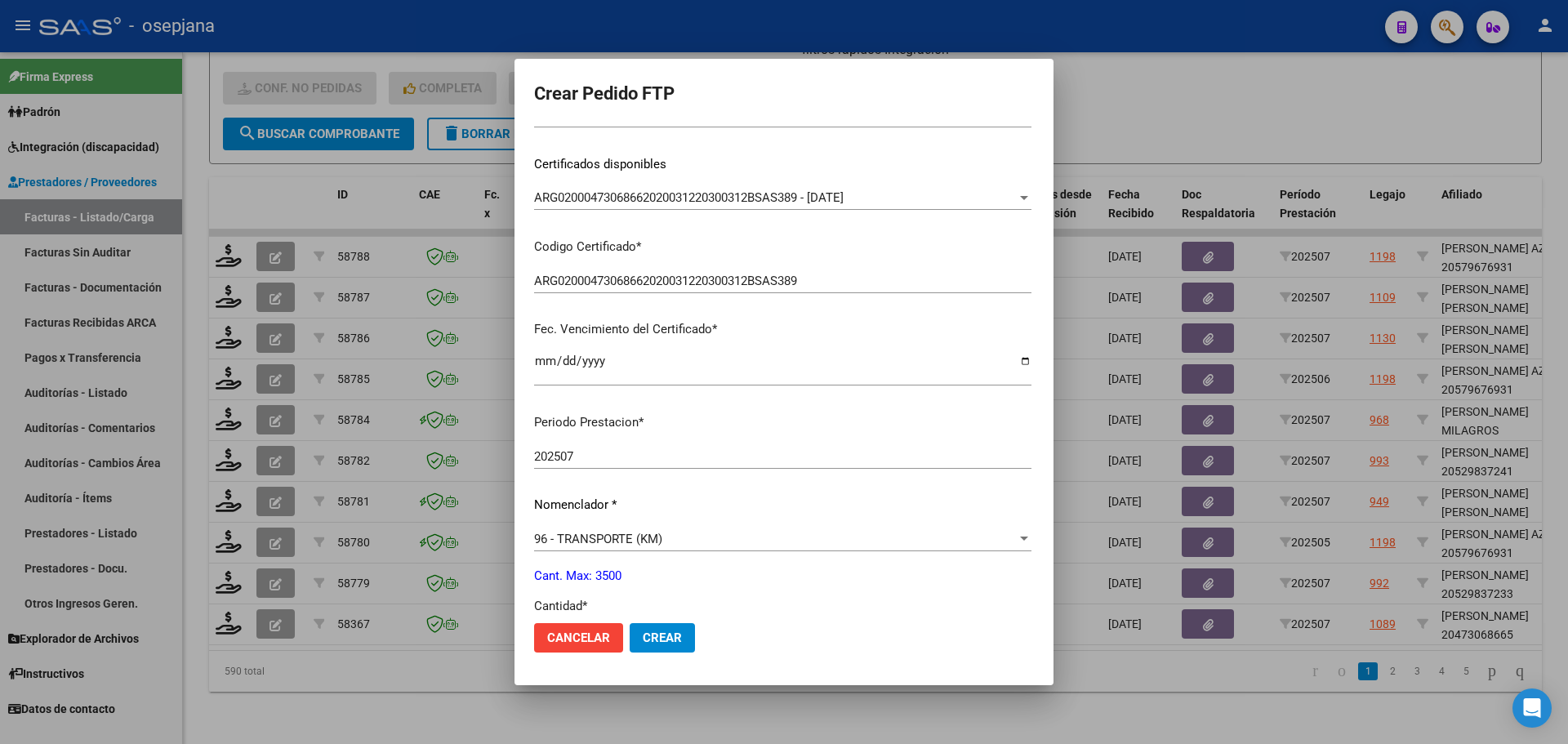
scroll to position [409, 0]
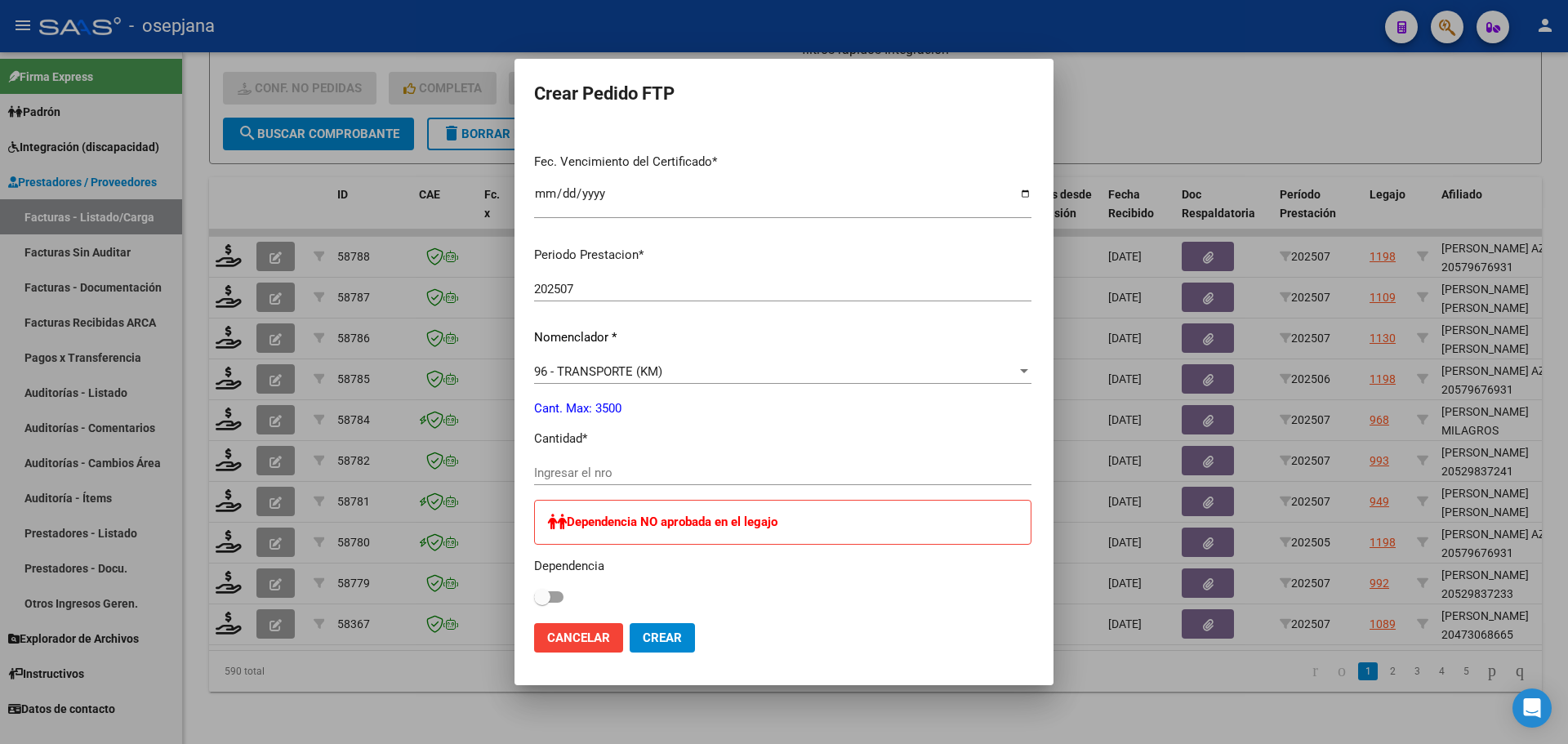
click at [573, 473] on input "Ingresar el nro" at bounding box center [782, 473] width 497 height 15
type input "360"
click at [659, 638] on span "Crear" at bounding box center [662, 638] width 39 height 15
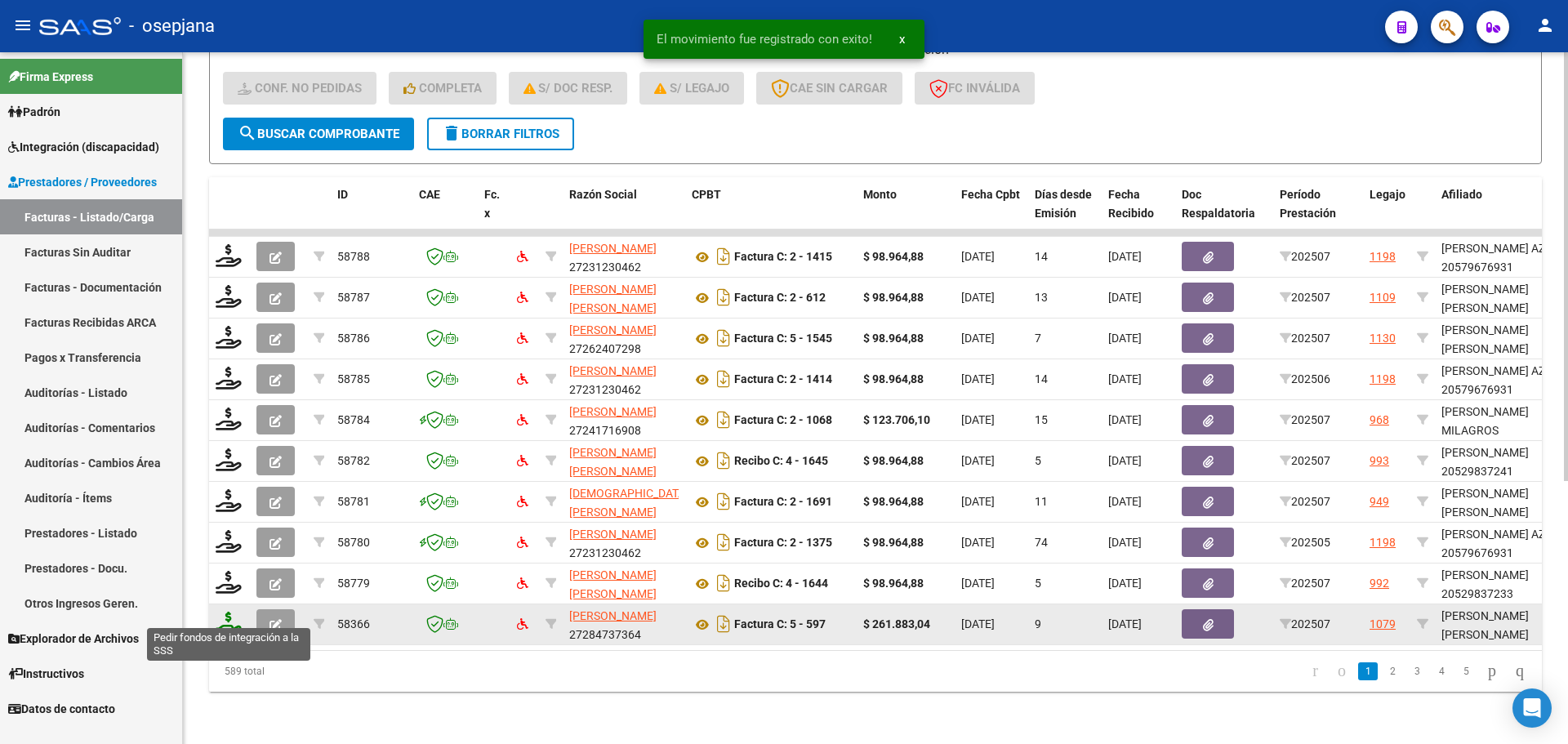
click at [225, 614] on icon at bounding box center [229, 622] width 26 height 23
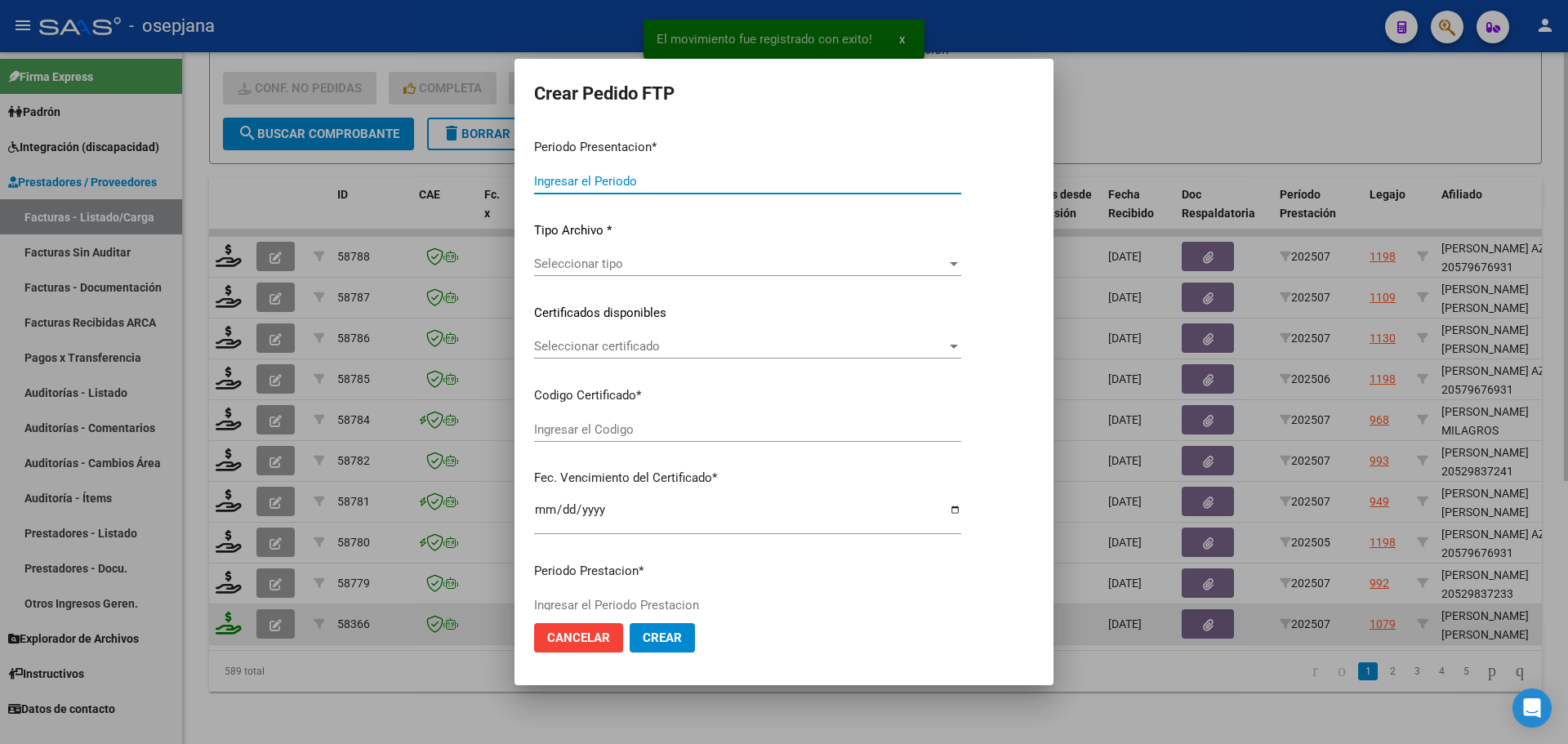
type input "202507"
type input "$ 261.883,04"
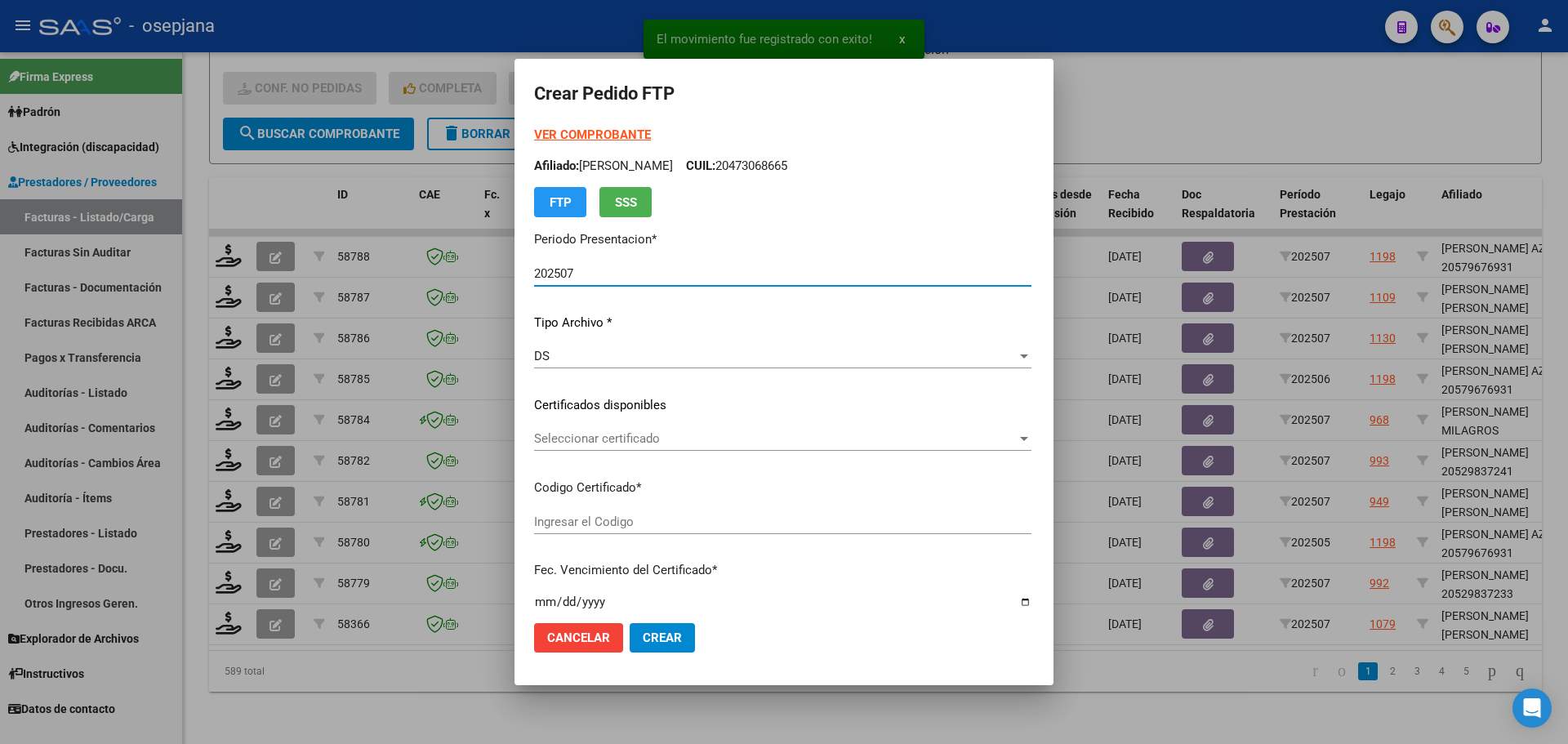
type input "ARG01000503269732022110420271104BSAS427"
type input "[DATE]"
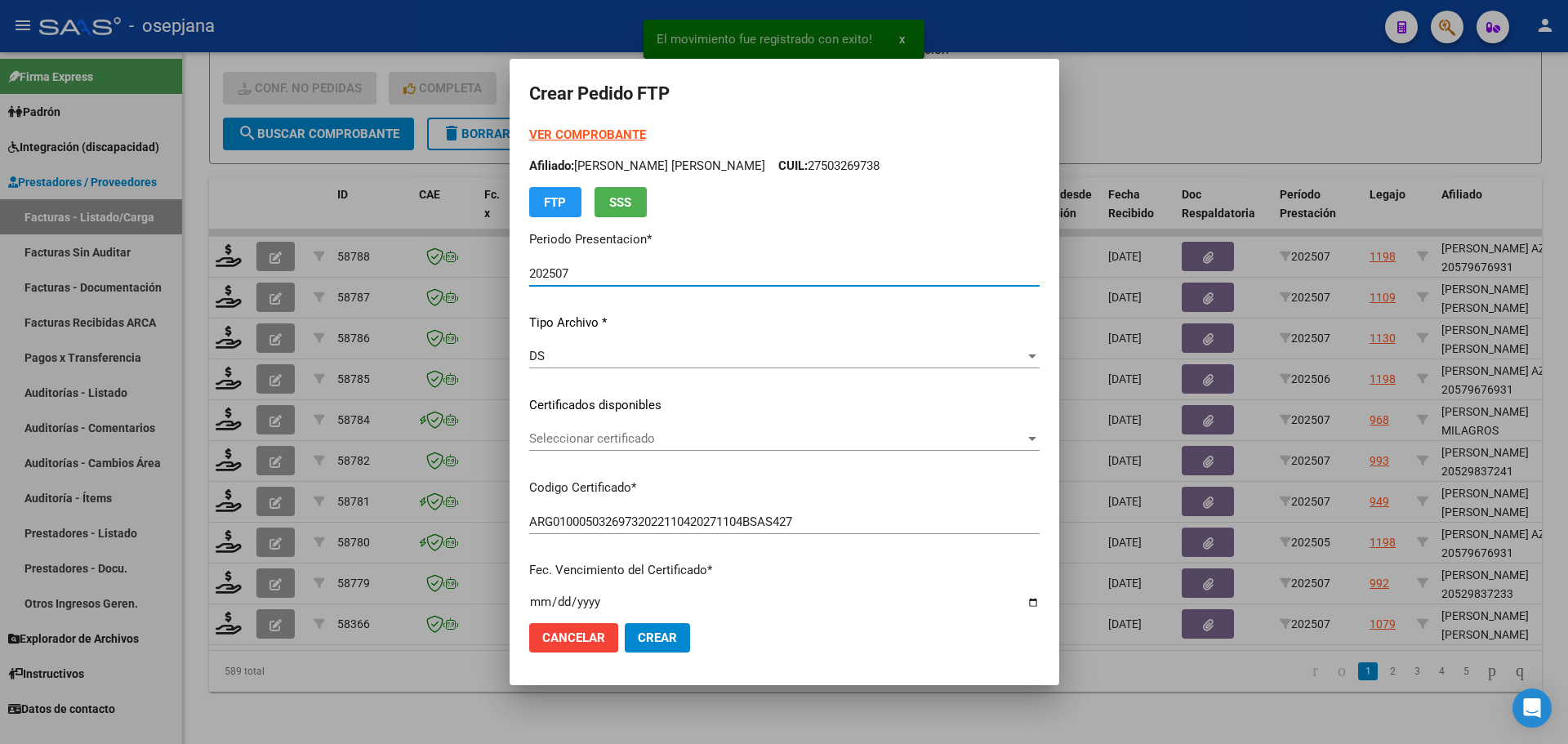
click at [654, 427] on div "Seleccionar certificado Seleccionar certificado" at bounding box center [784, 438] width 510 height 24
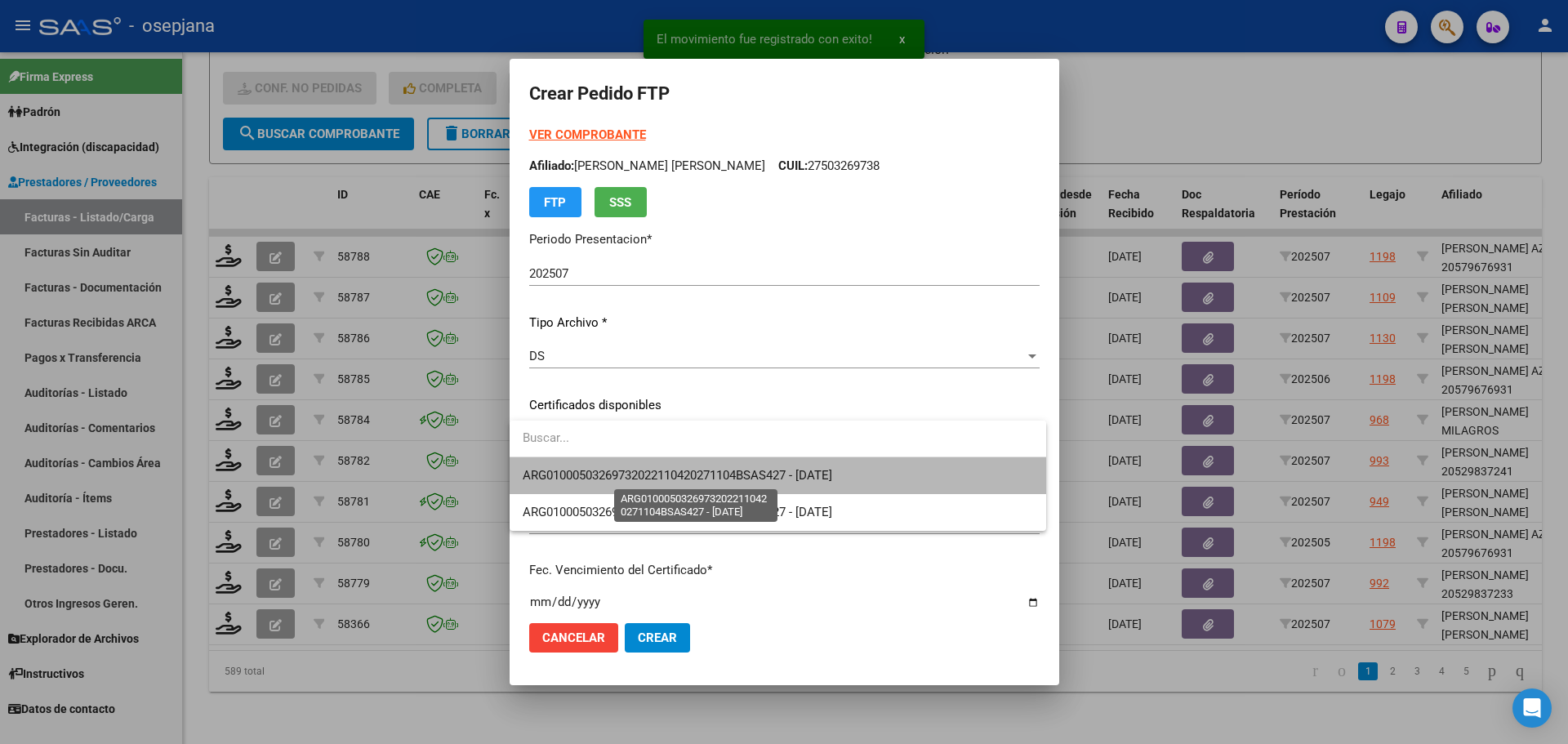
click at [655, 469] on span "ARG01000503269732022110420271104BSAS427 - [DATE]" at bounding box center [677, 476] width 309 height 15
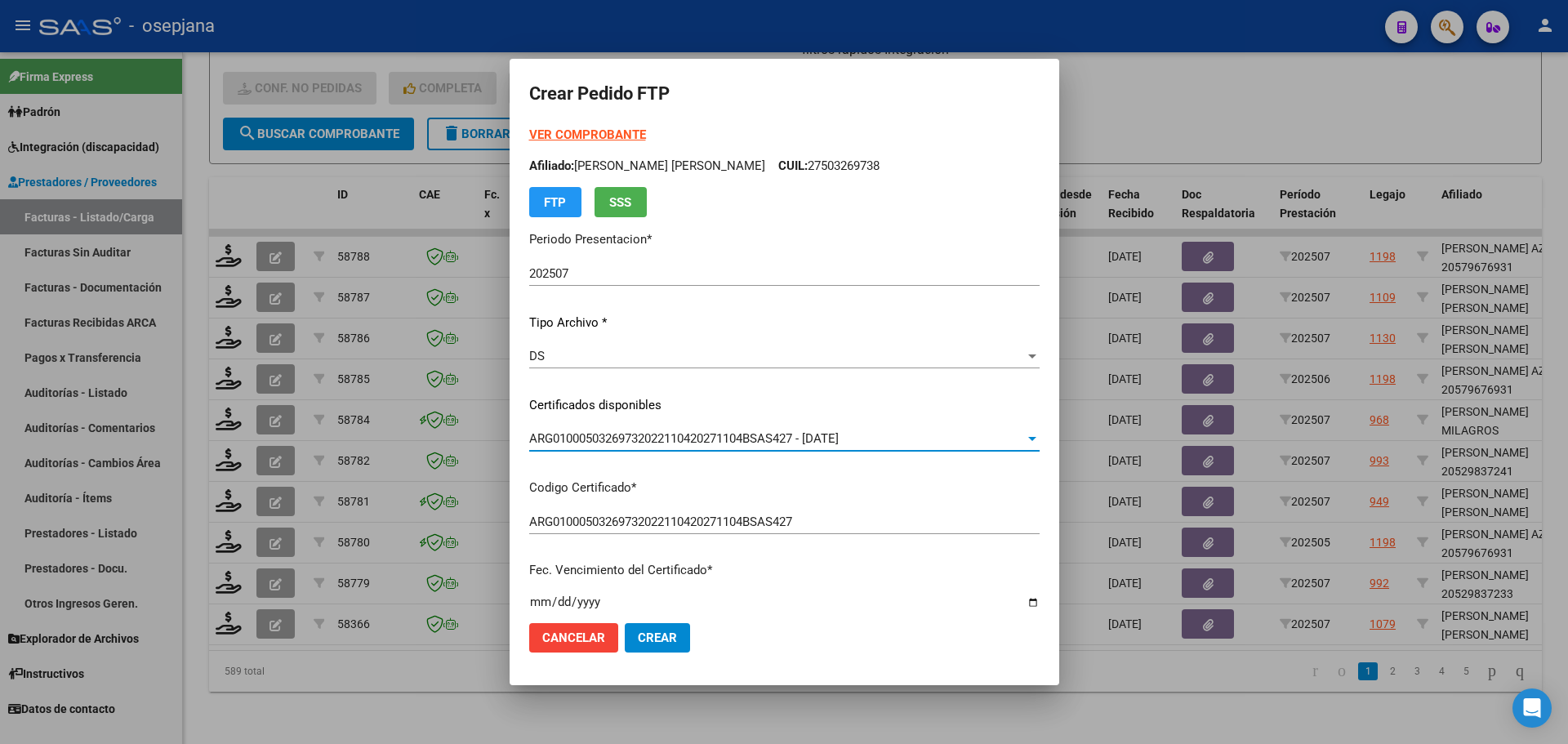
click at [613, 132] on strong "VER COMPROBANTE" at bounding box center [588, 135] width 117 height 15
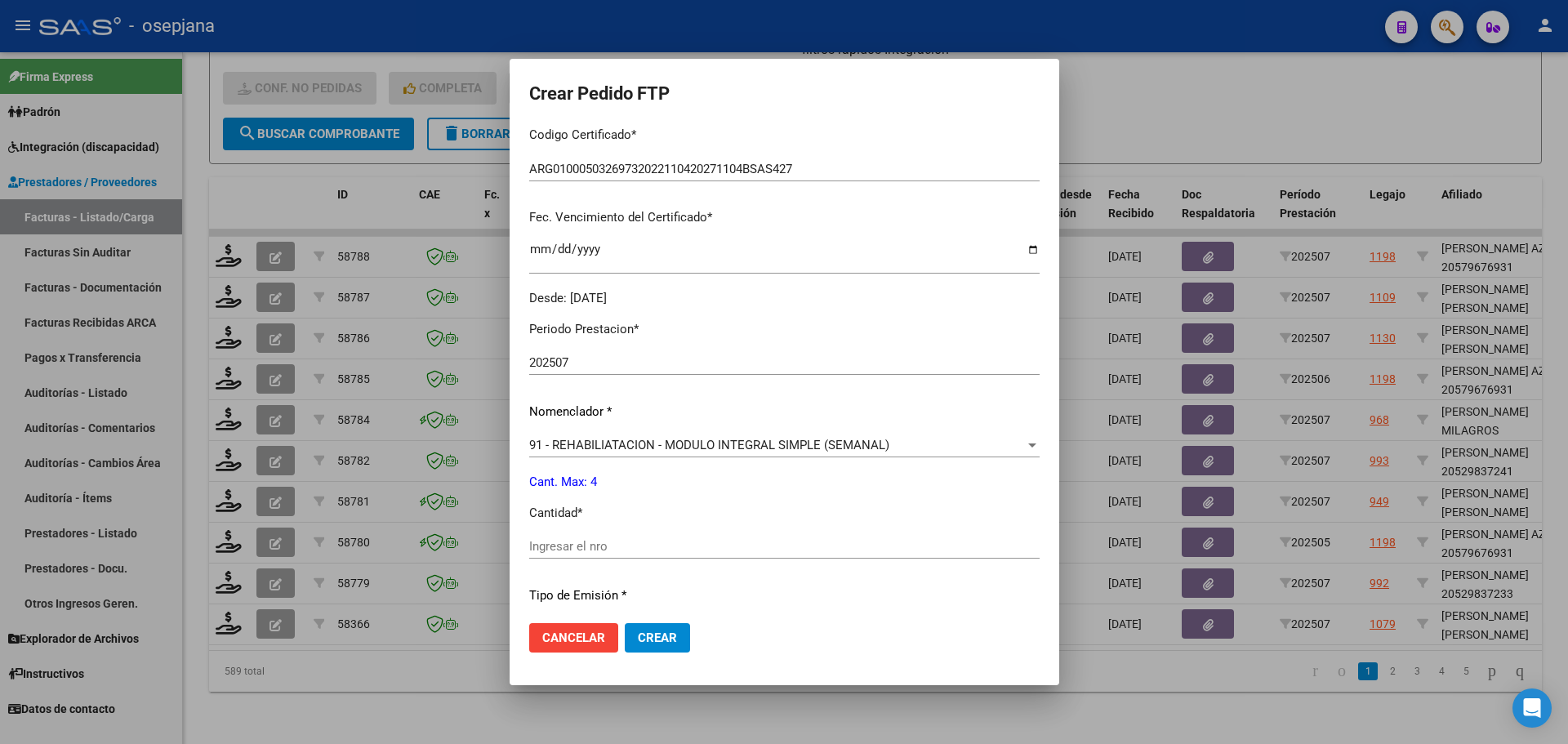
scroll to position [489, 0]
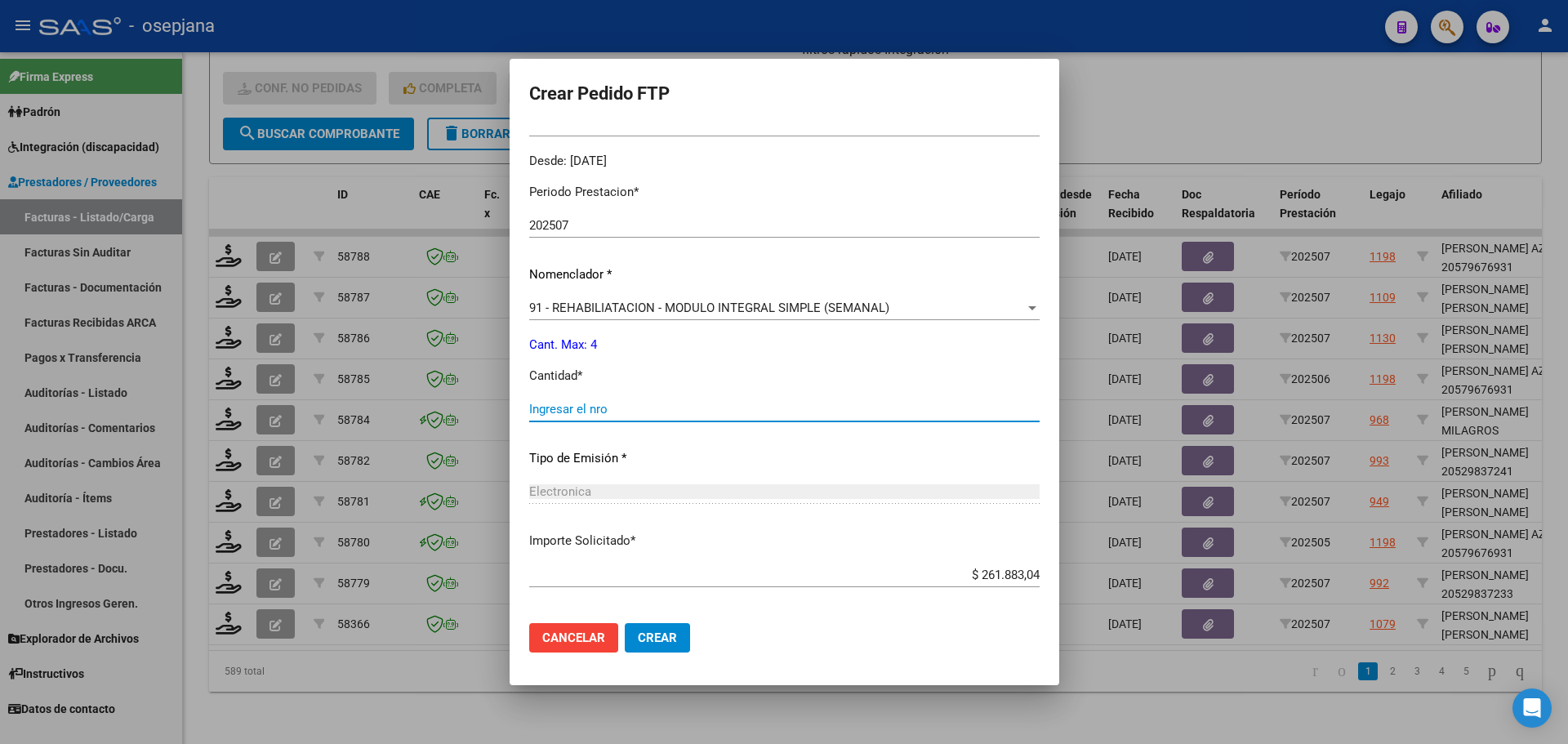
click at [595, 416] on input "Ingresar el nro" at bounding box center [784, 409] width 510 height 15
type input "4"
click at [641, 629] on button "Crear" at bounding box center [657, 638] width 65 height 30
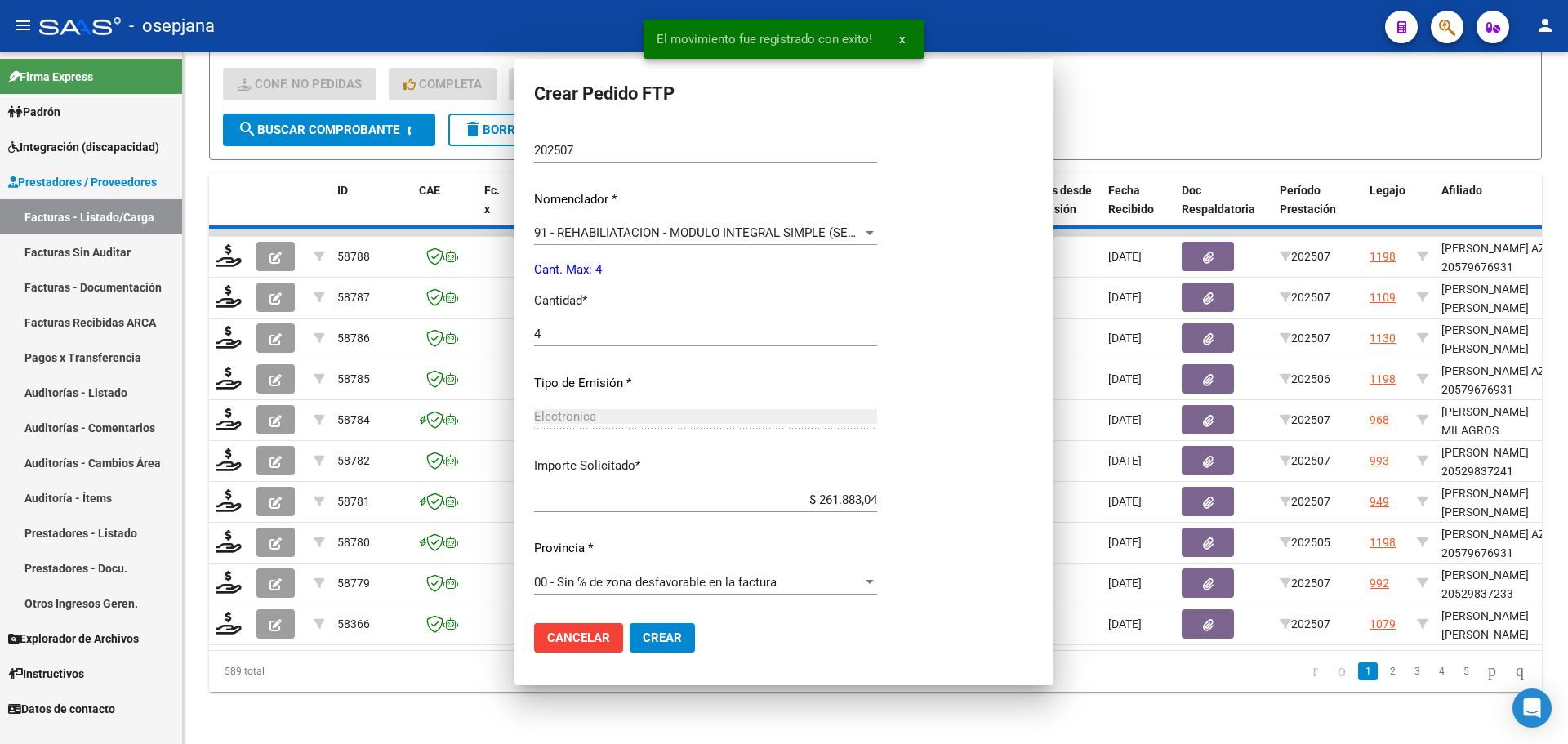
scroll to position [0, 0]
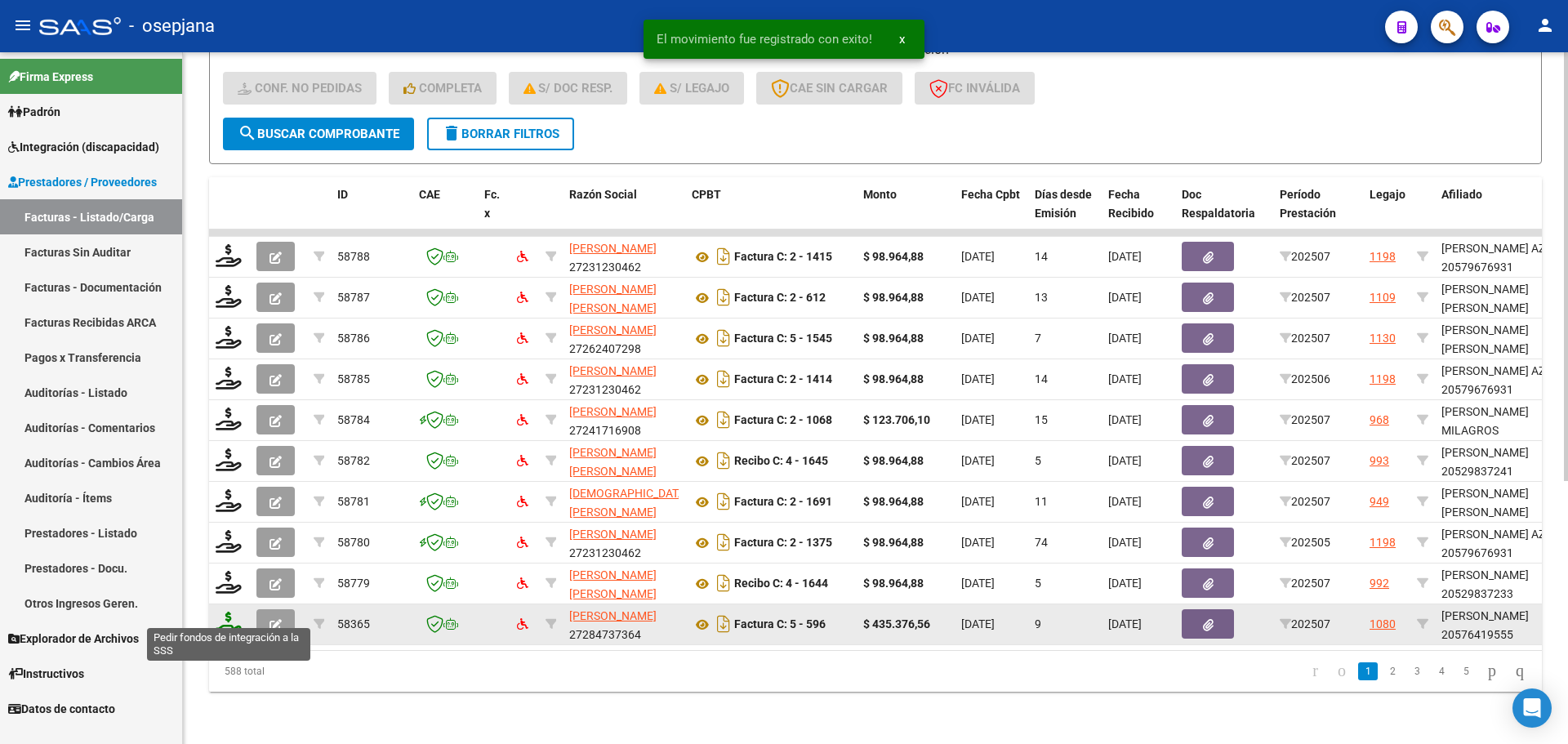
click at [226, 616] on icon at bounding box center [229, 622] width 26 height 23
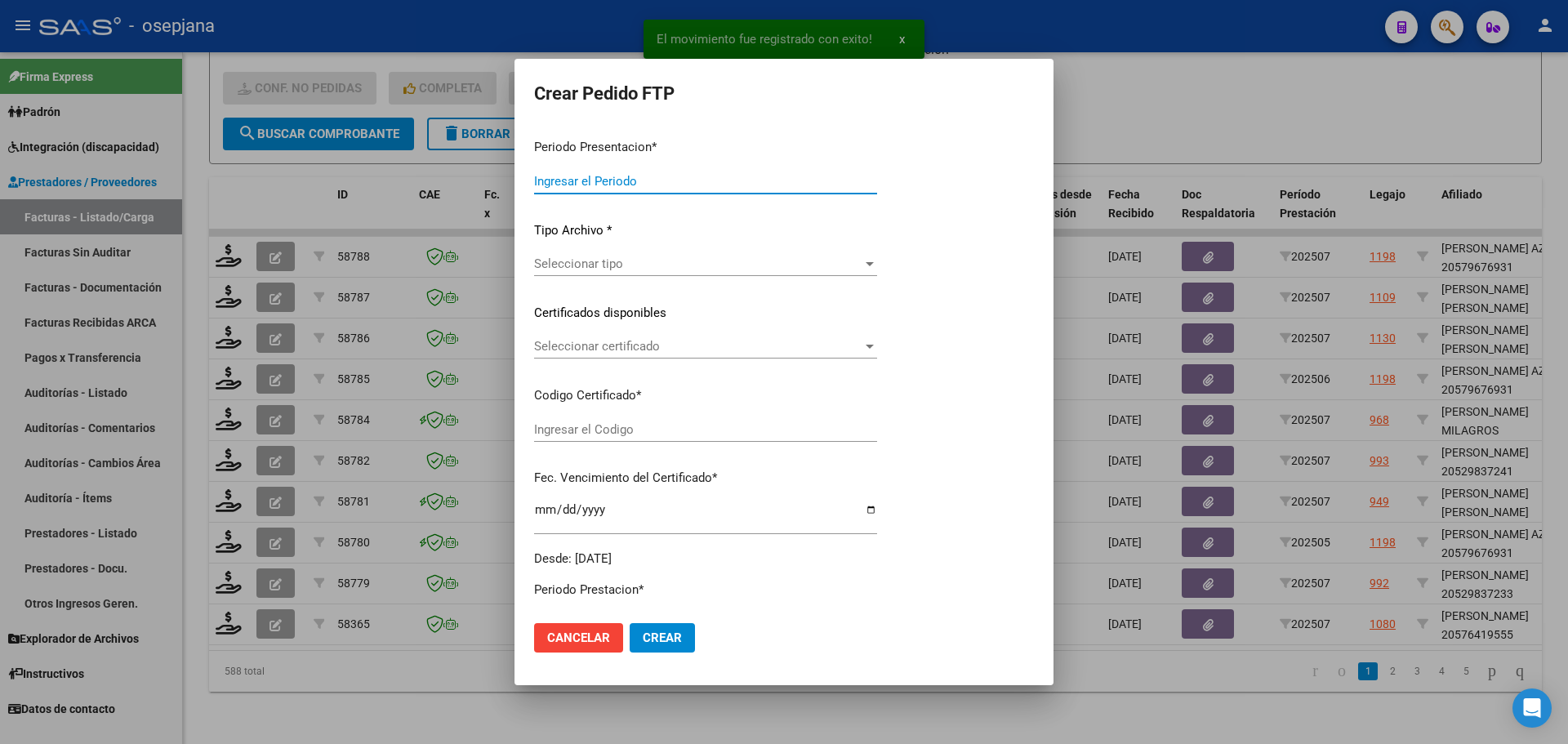
type input "202507"
type input "$ 435.376,56"
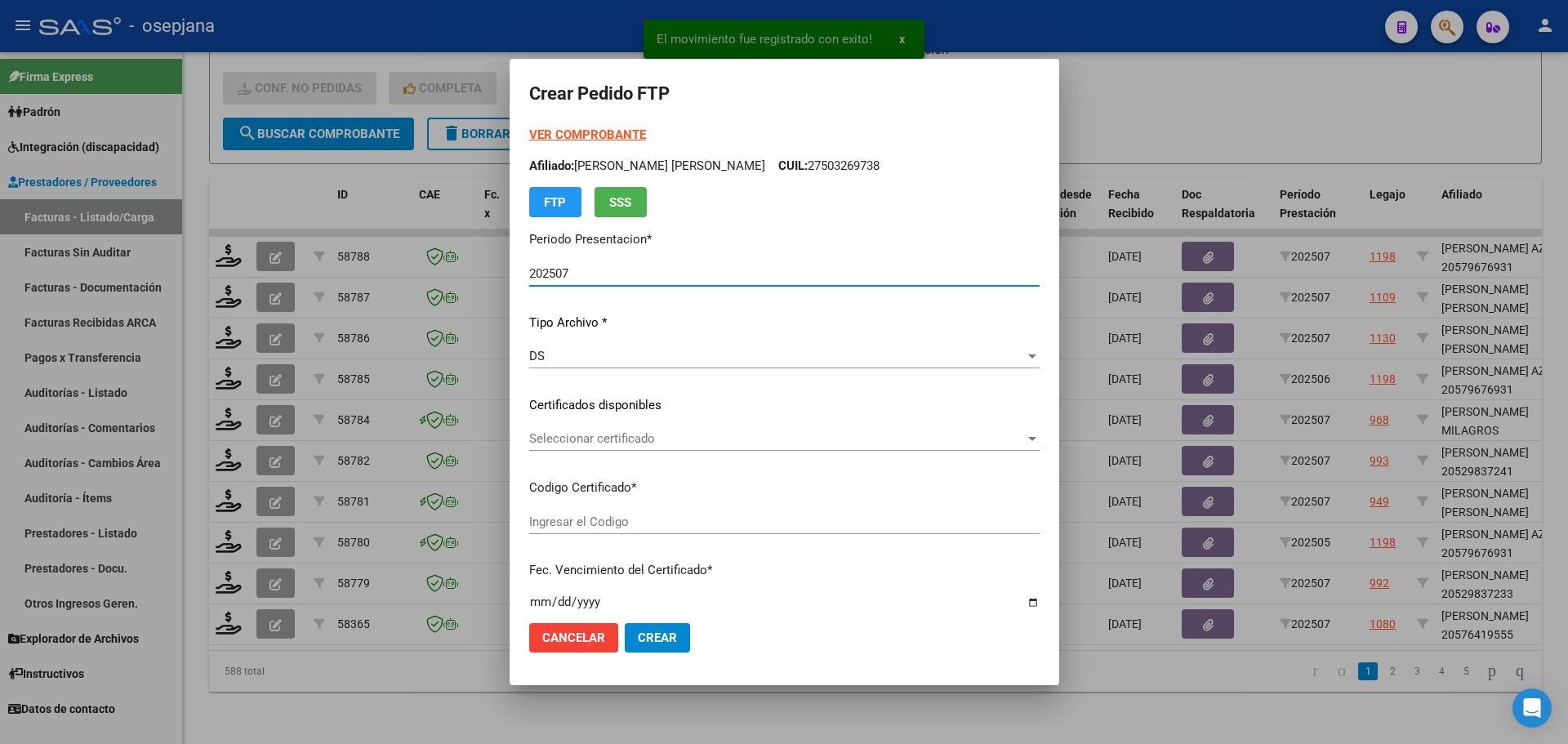
type input "arg02000576419552024082020270820bue427"
type input "[DATE]"
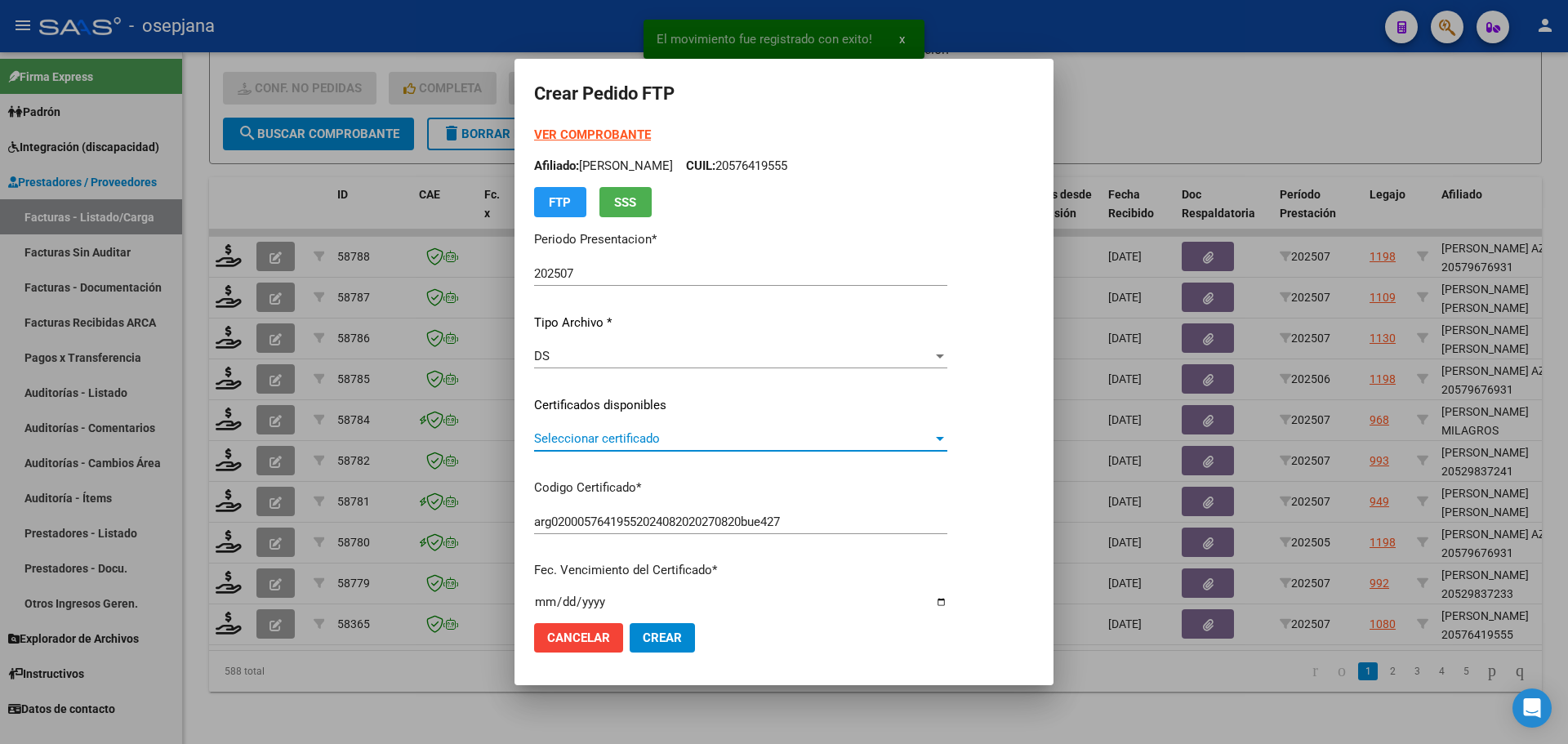
click at [656, 436] on span "Seleccionar certificado" at bounding box center [733, 438] width 399 height 15
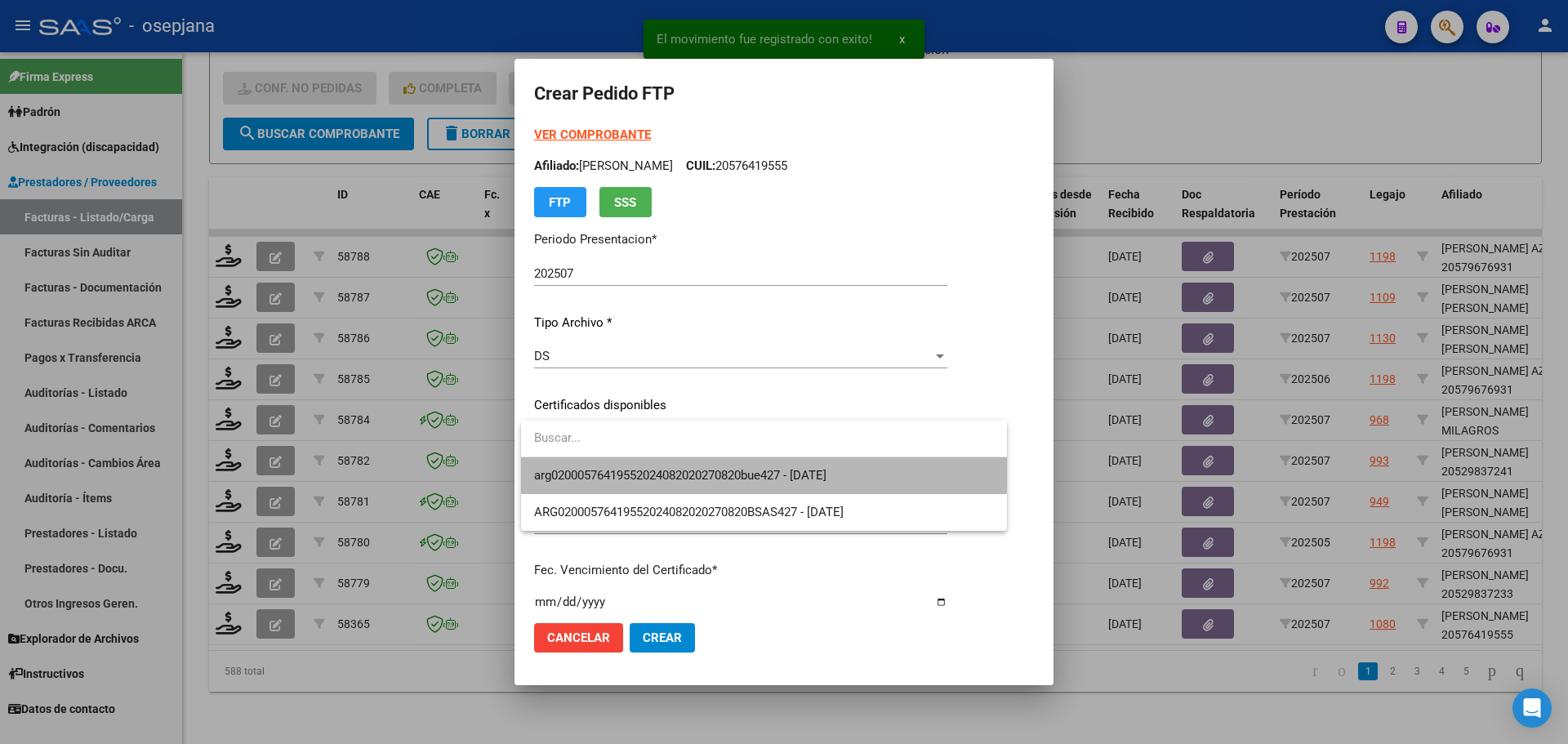
click at [655, 463] on span "arg02000576419552024082020270820bue427 - [DATE]" at bounding box center [764, 476] width 460 height 37
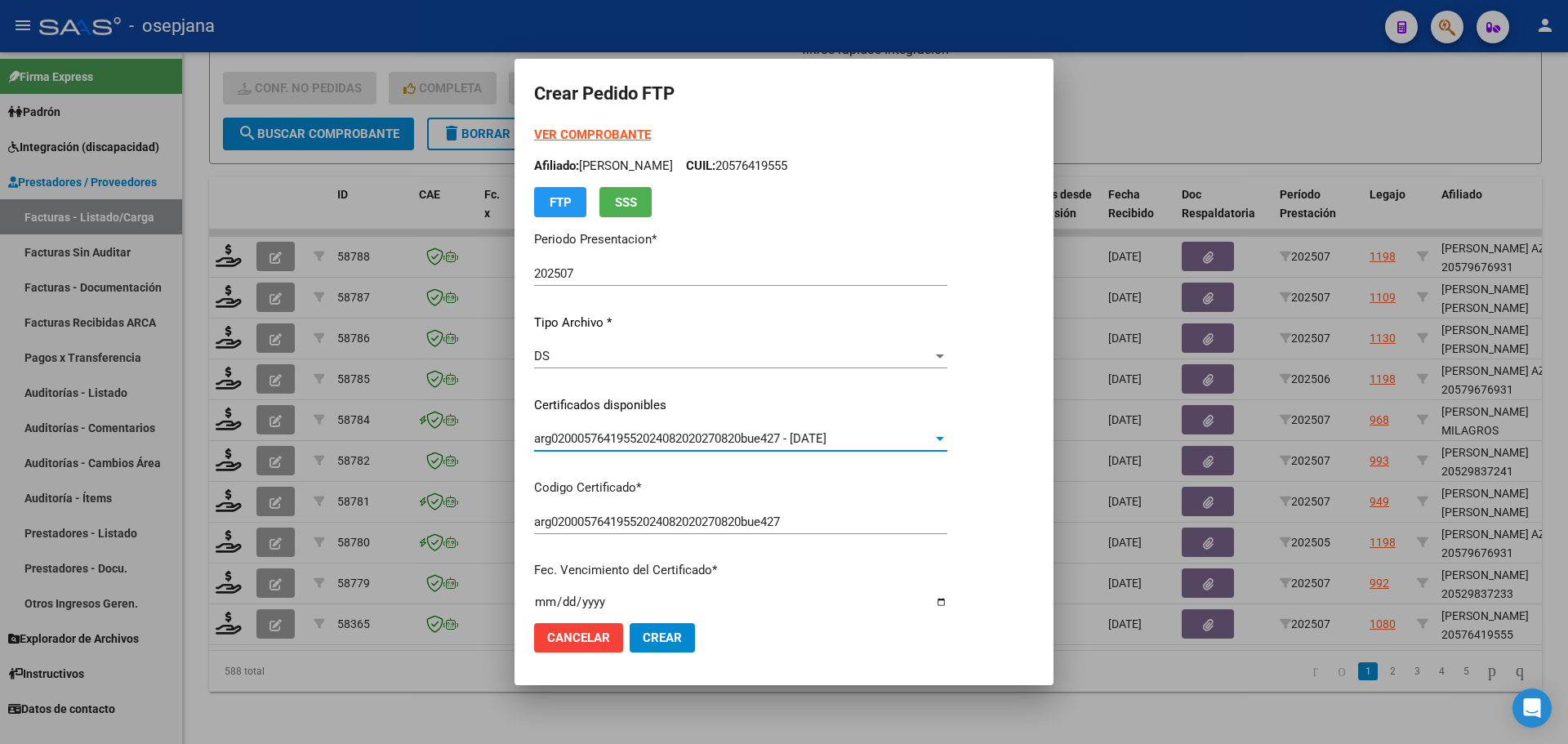
click at [618, 136] on strong "VER COMPROBANTE" at bounding box center [593, 135] width 117 height 15
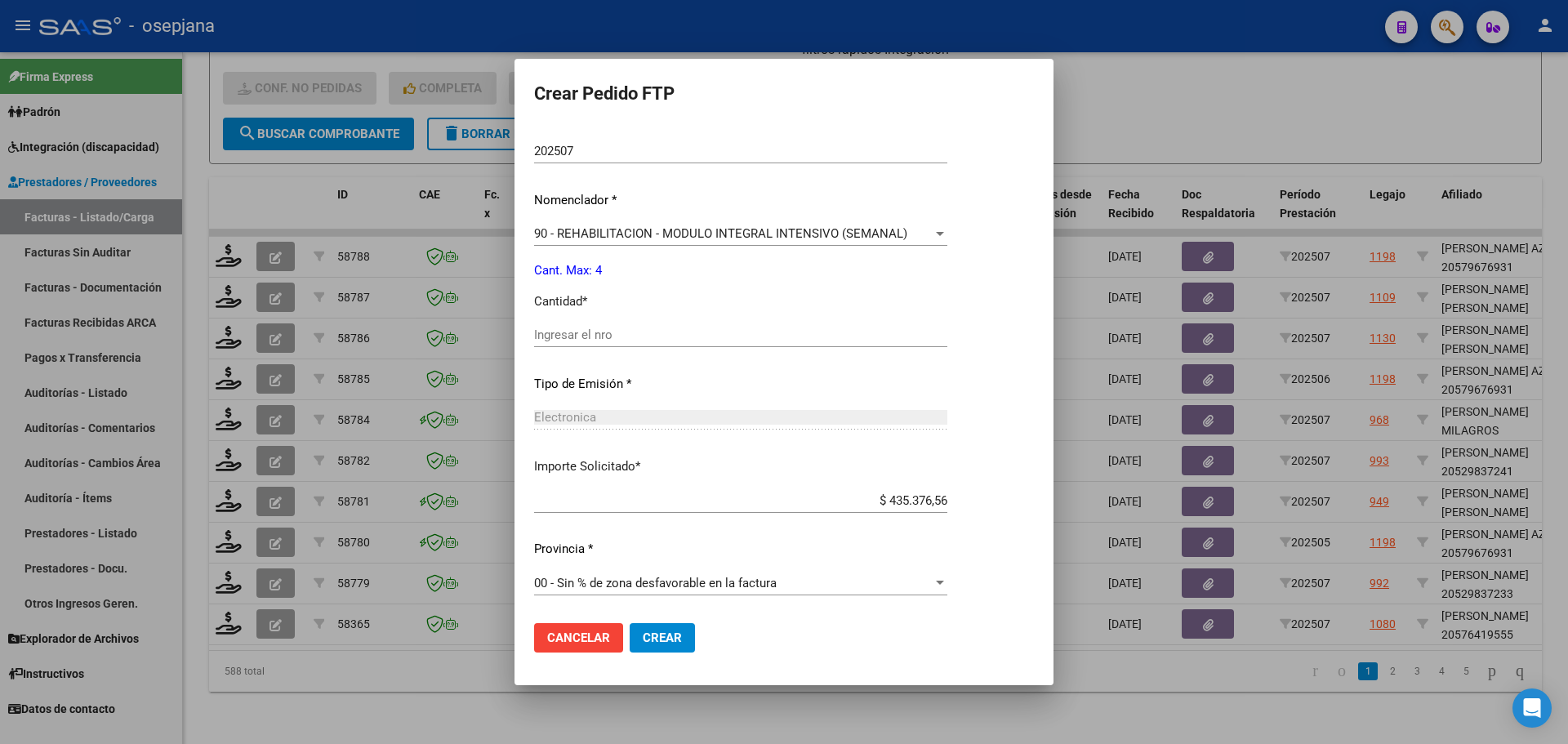
scroll to position [565, 0]
click at [581, 325] on div "Periodo Prestacion * 202507 Ingresar el Periodo Prestacion Nomenclador * 90 - R…" at bounding box center [740, 353] width 413 height 515
click at [577, 330] on input "Ingresar el nro" at bounding box center [740, 334] width 413 height 15
type input "4"
click at [660, 641] on span "Crear" at bounding box center [662, 638] width 39 height 15
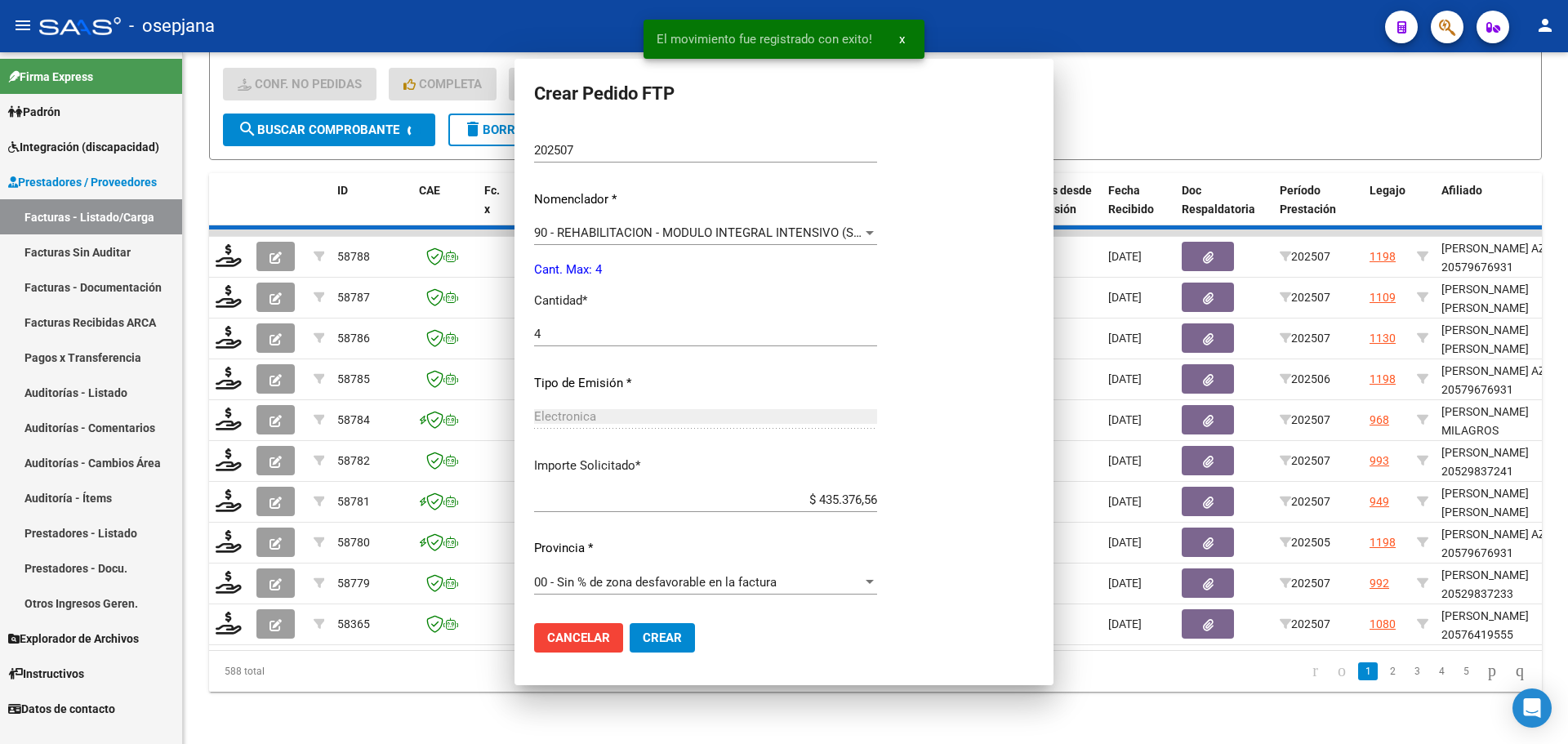
scroll to position [473, 0]
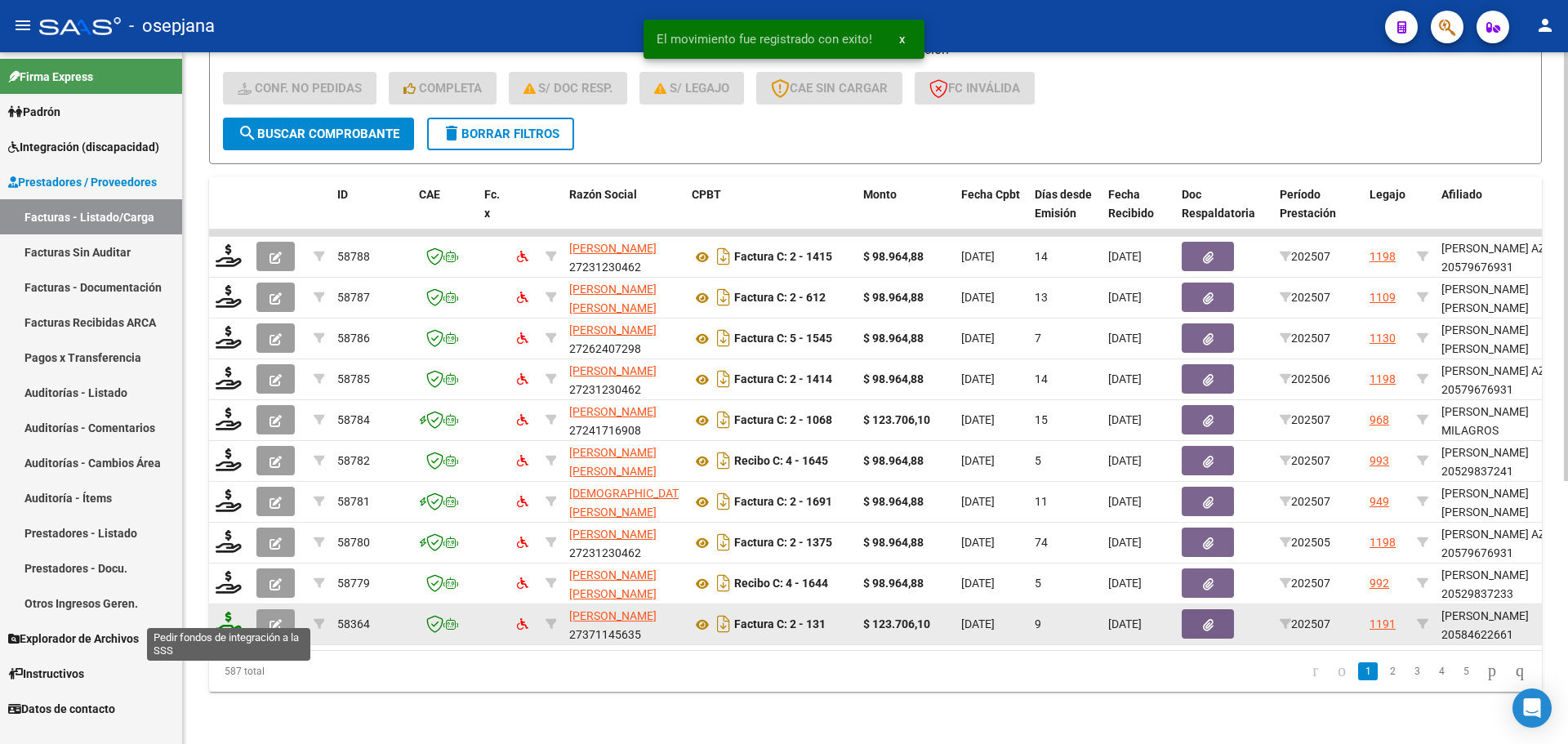
click at [226, 611] on icon at bounding box center [229, 622] width 26 height 23
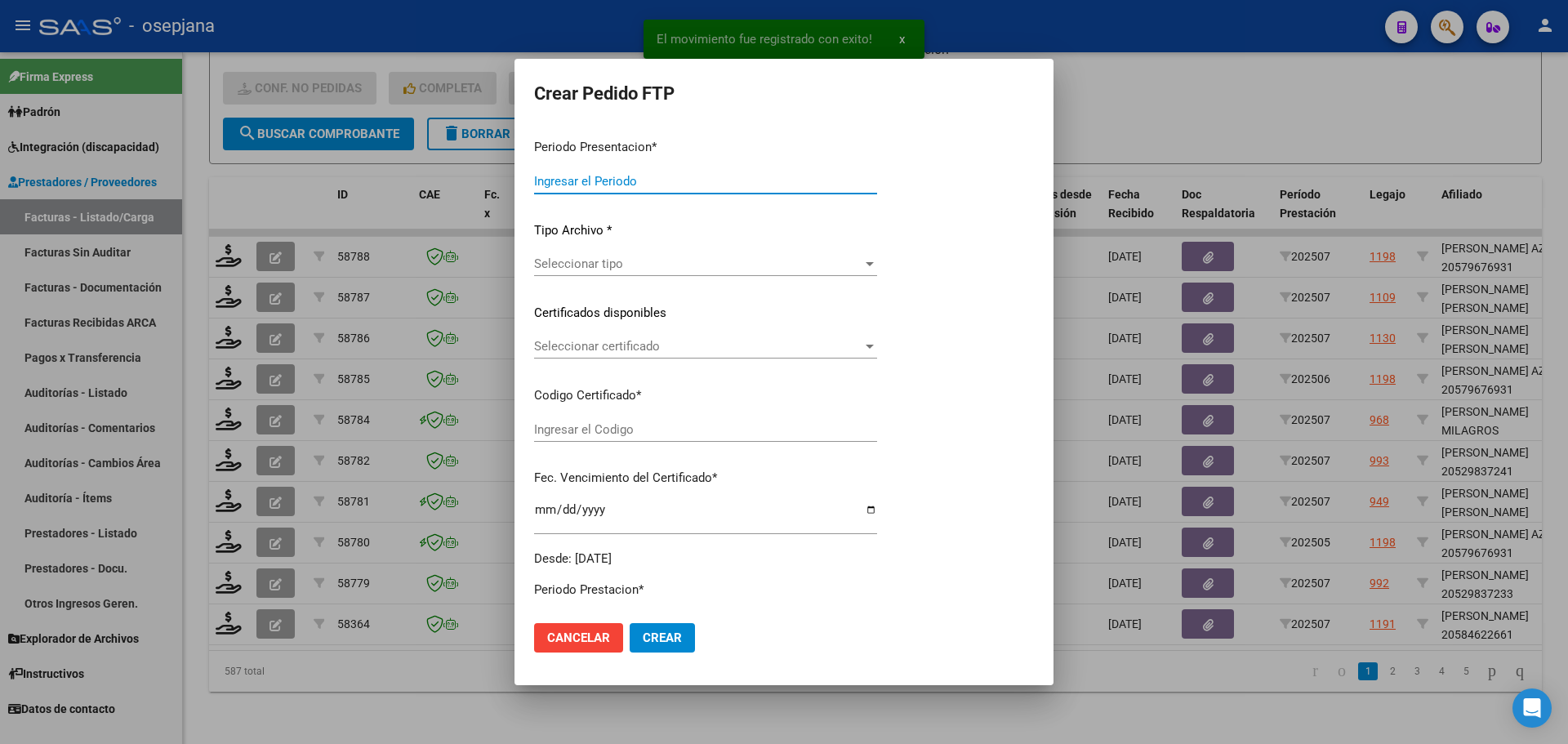
type input "202507"
type input "$ 123.706,10"
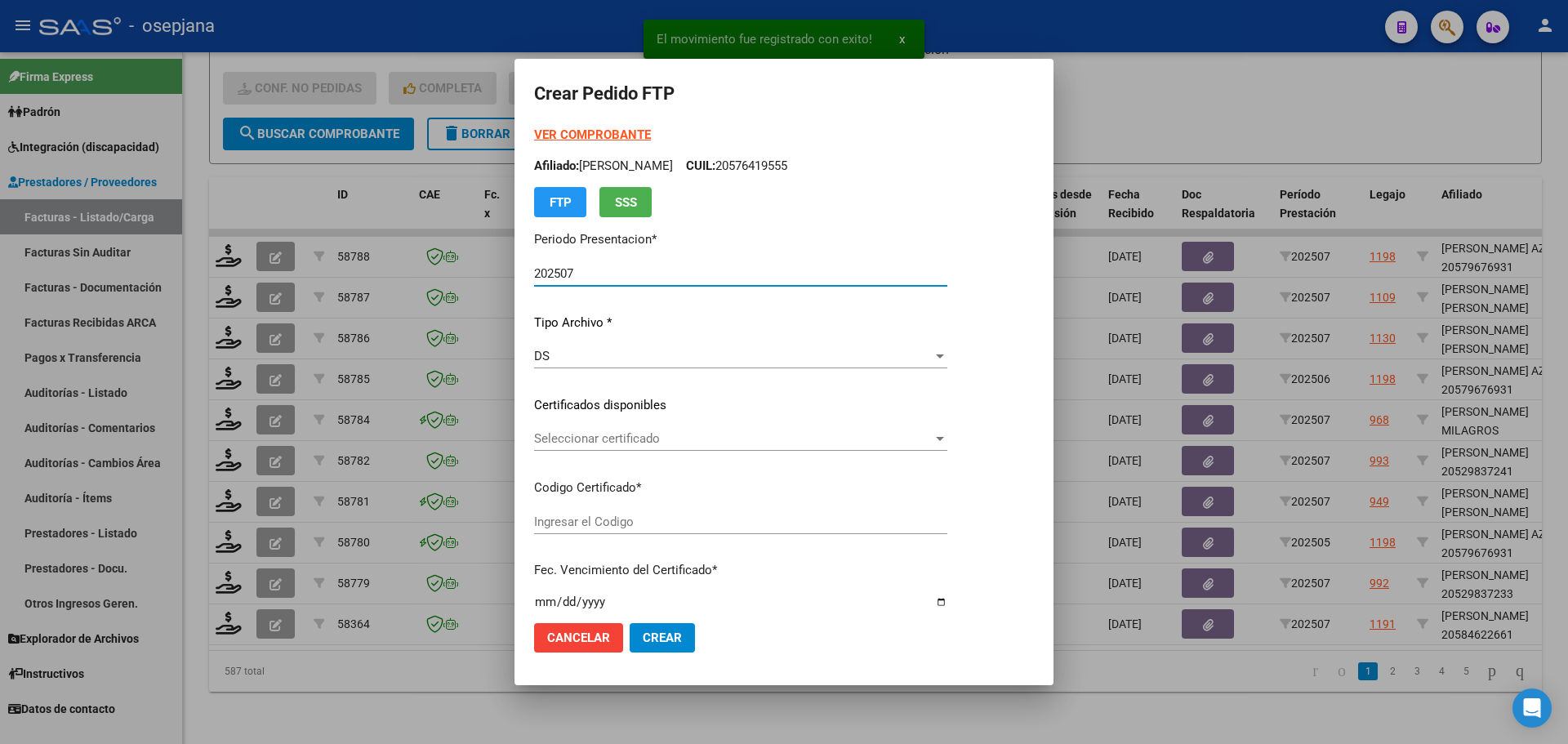
type input "ARG02000584622662023070420280704BSAS309"
type input "[DATE]"
click at [641, 428] on div "Seleccionar certificado Seleccionar certificado" at bounding box center [740, 438] width 413 height 24
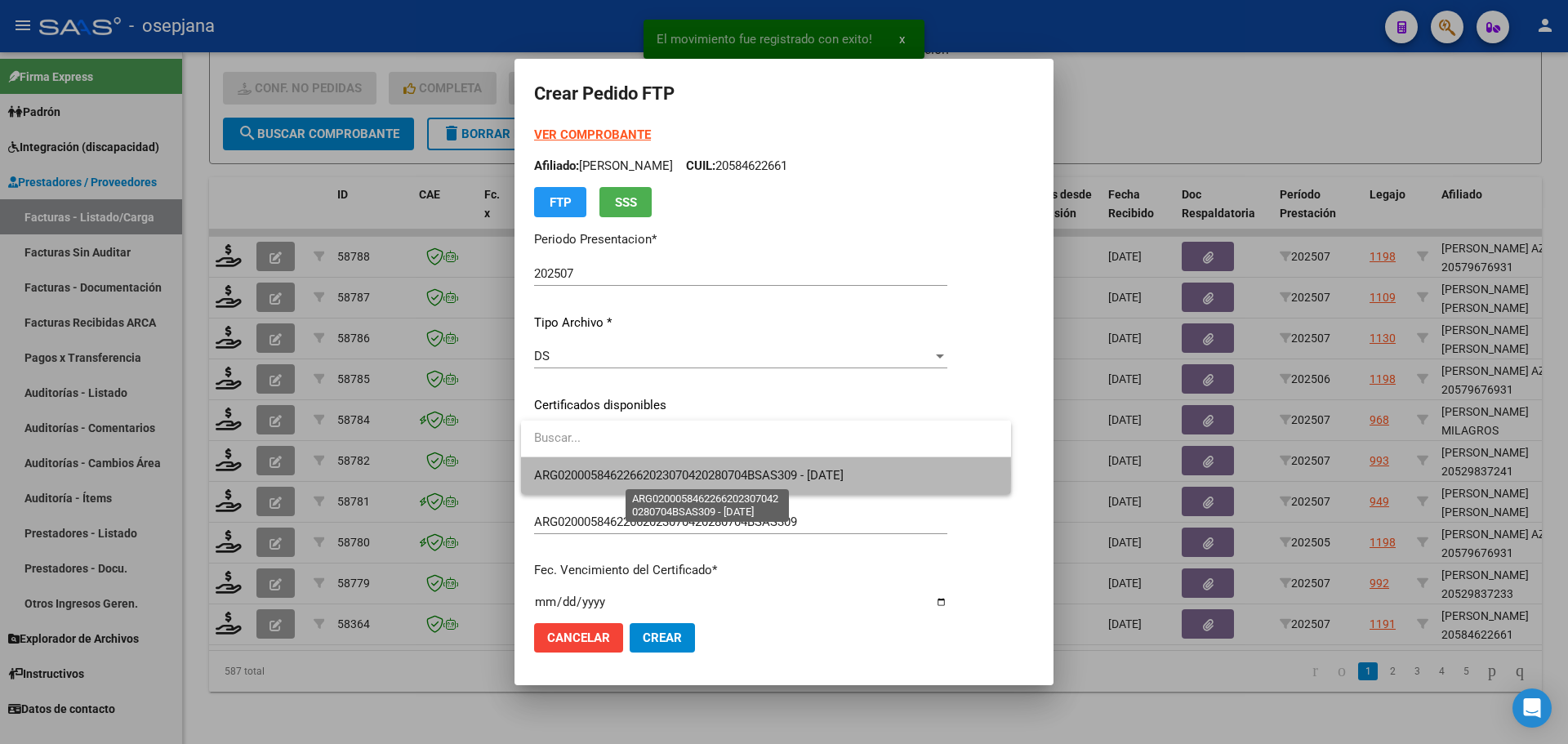
click at [645, 475] on span "ARG02000584622662023070420280704BSAS309 - [DATE]" at bounding box center [688, 476] width 309 height 15
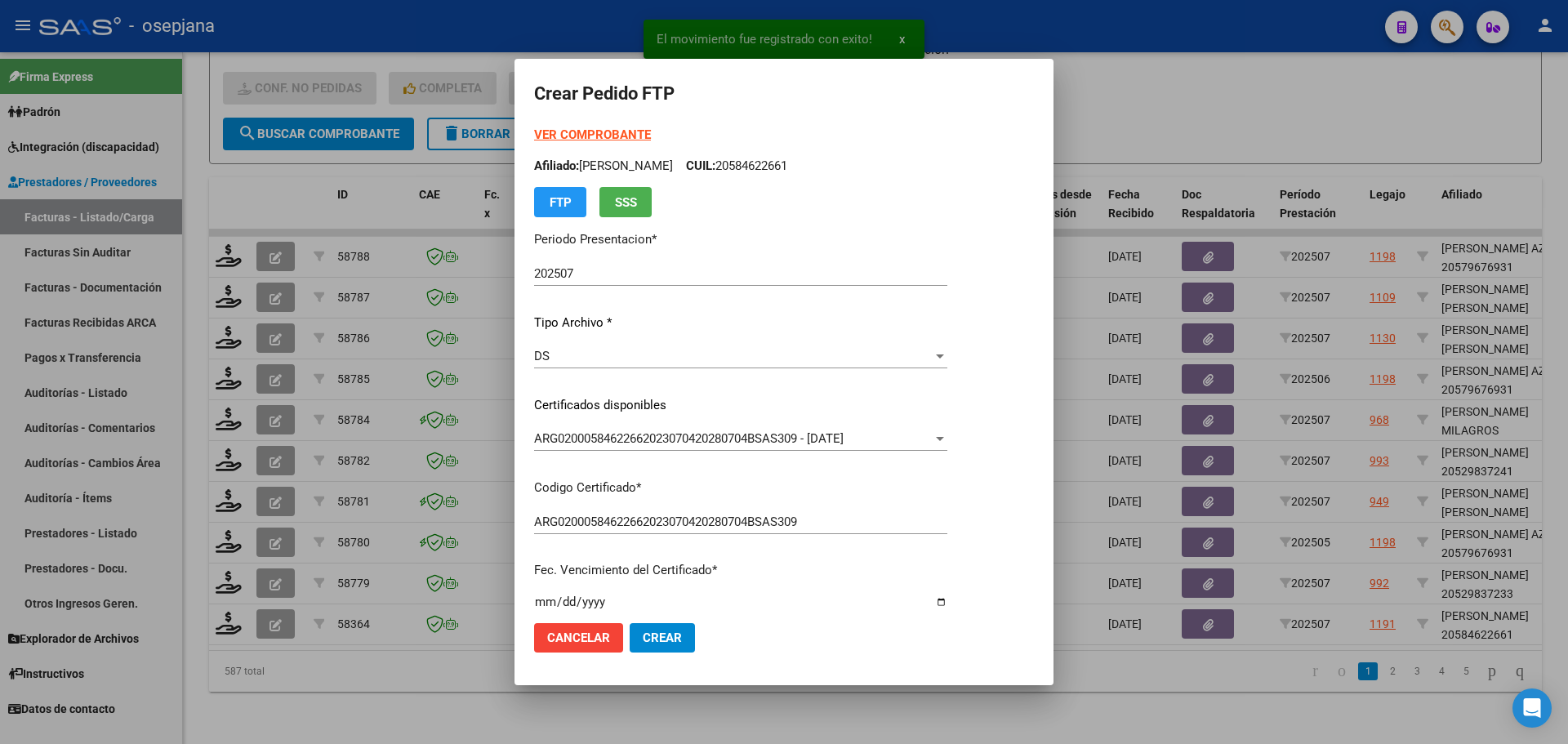
click at [633, 132] on strong "VER COMPROBANTE" at bounding box center [593, 135] width 117 height 15
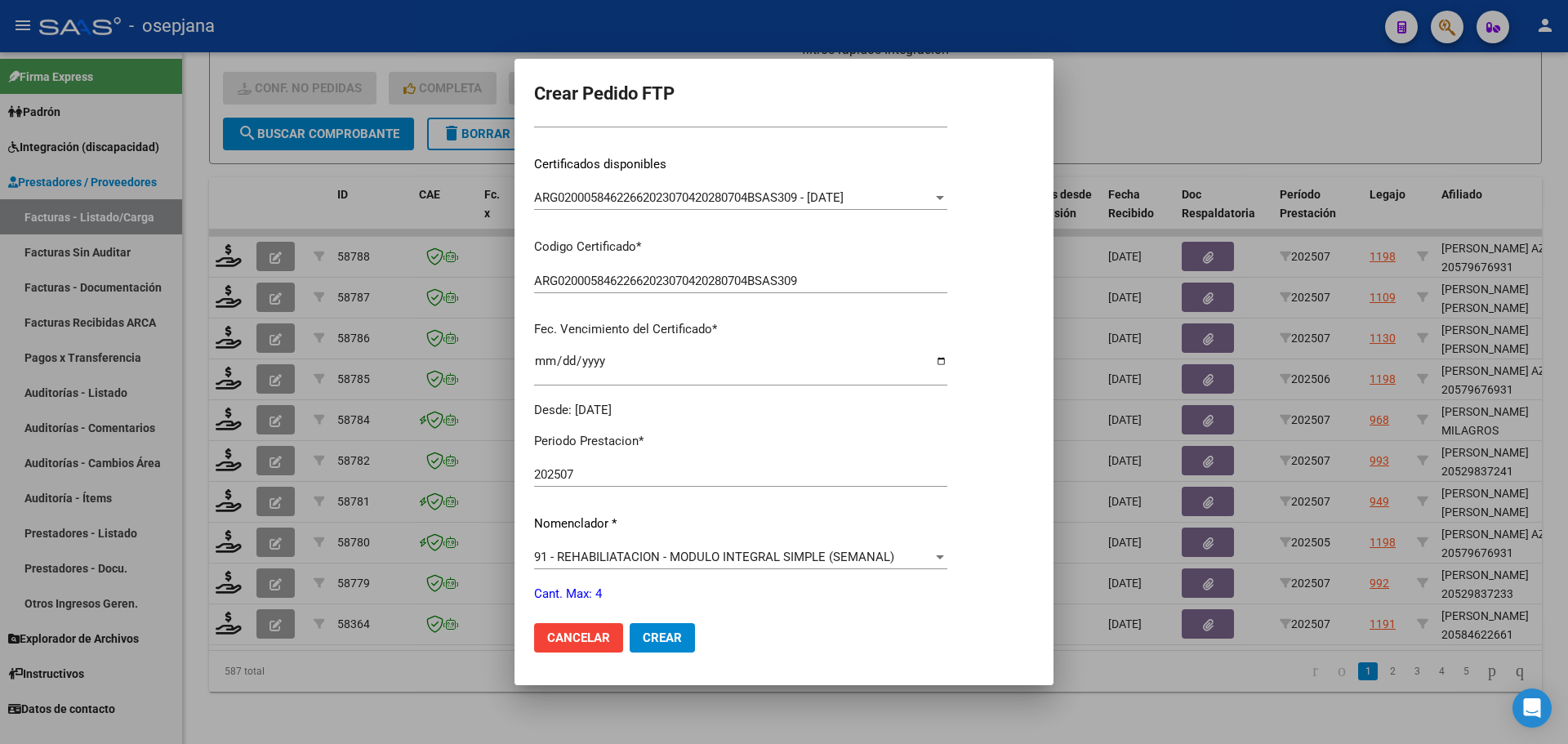
scroll to position [489, 0]
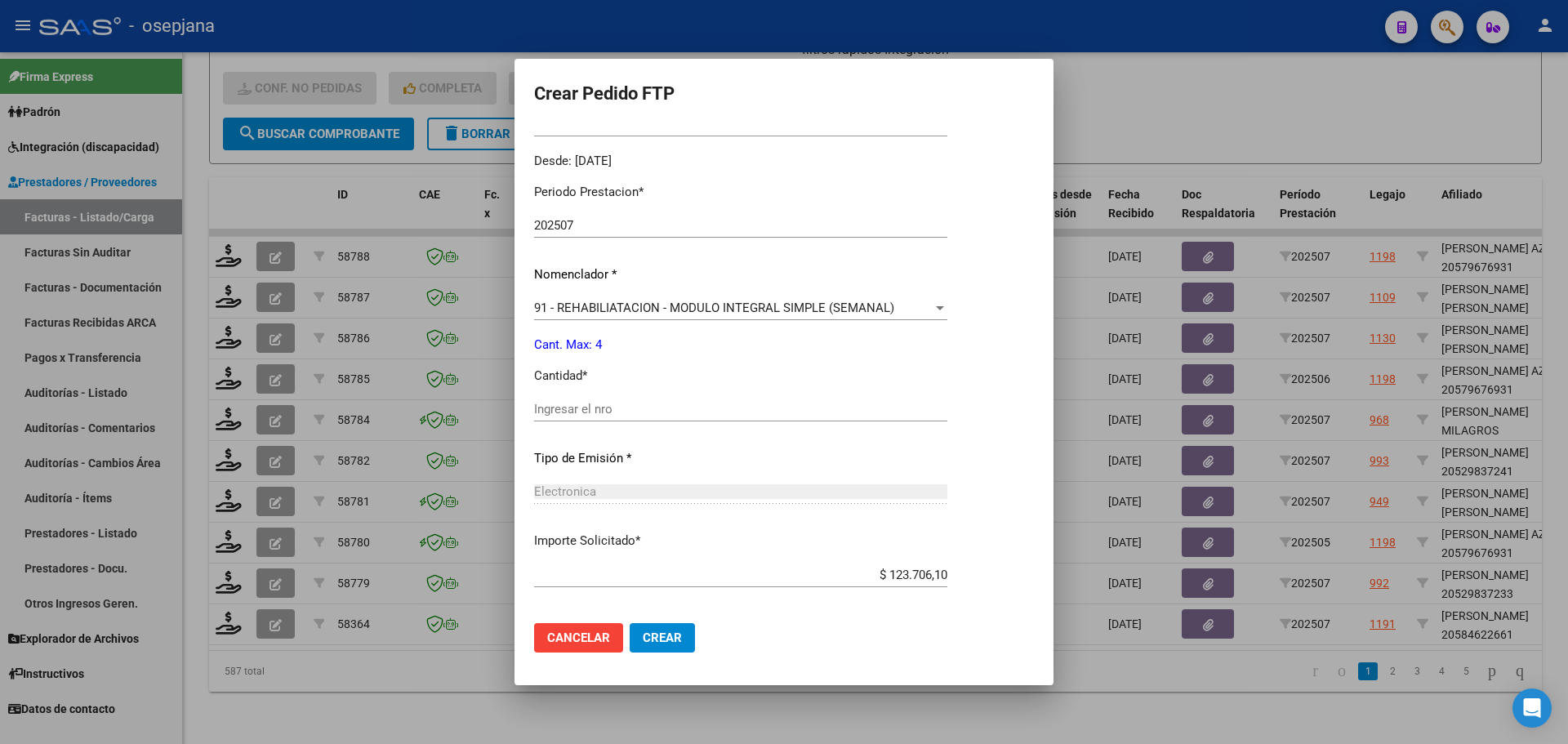
click at [612, 412] on input "Ingresar el nro" at bounding box center [740, 409] width 413 height 15
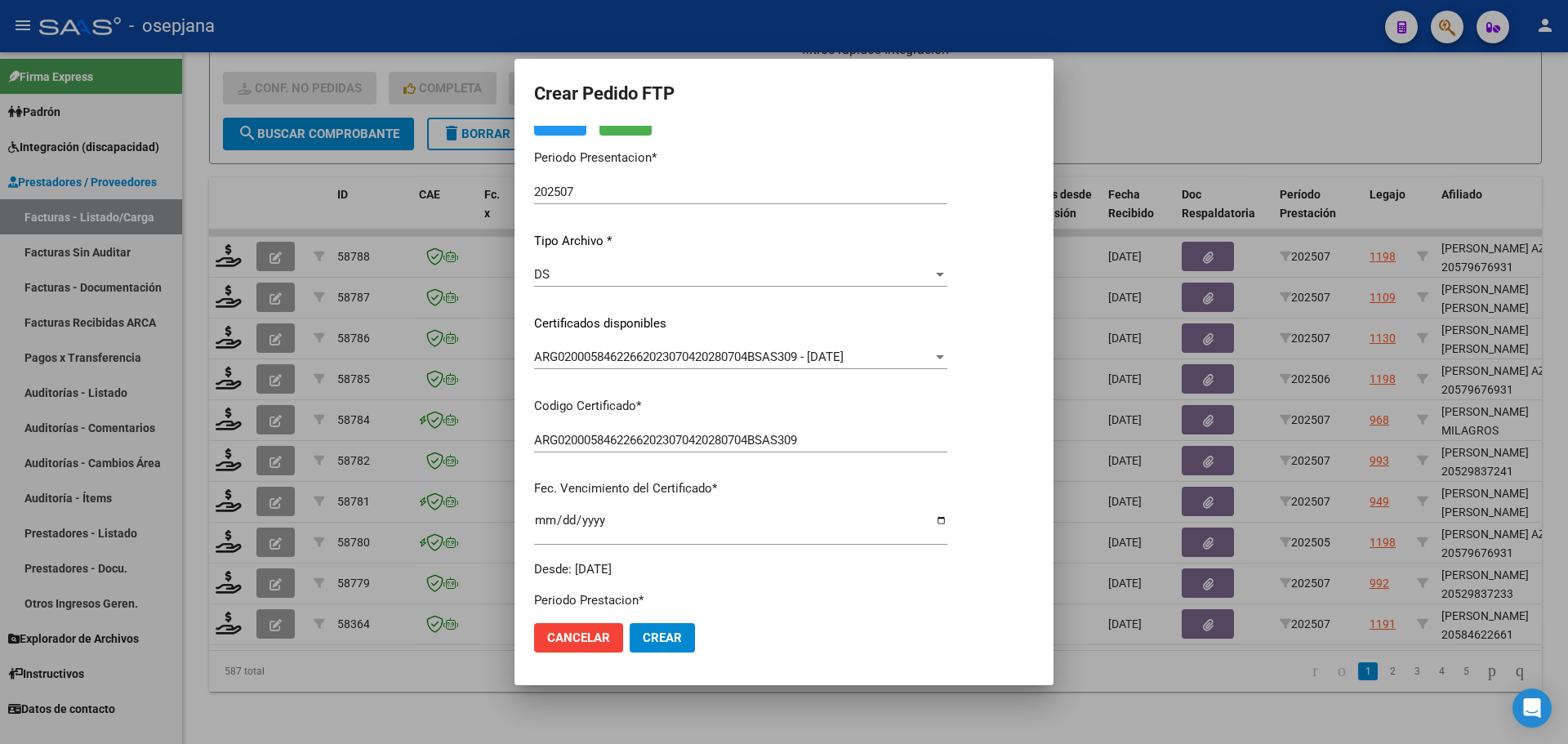
scroll to position [0, 0]
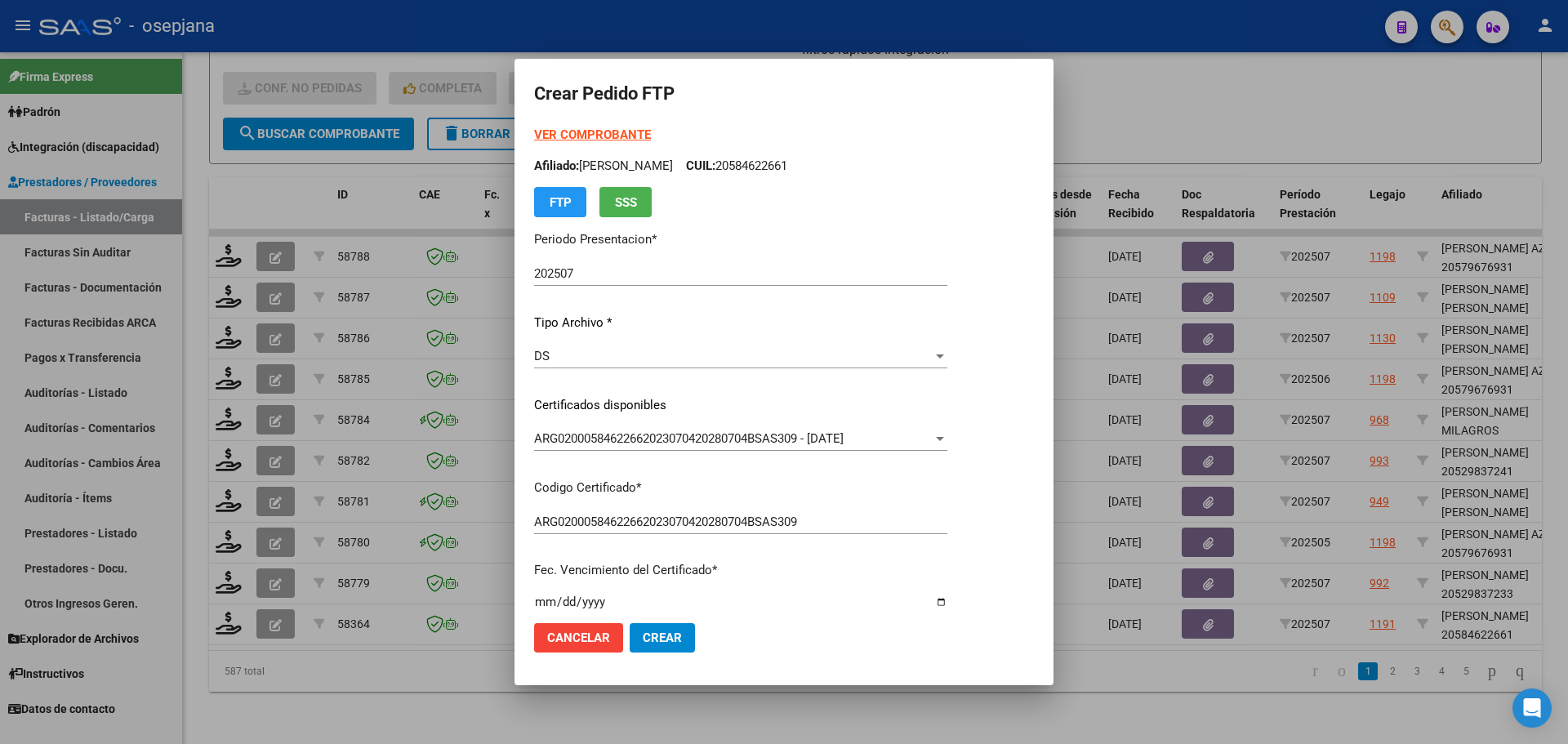
type input "4"
click at [1153, 103] on div at bounding box center [784, 372] width 1568 height 744
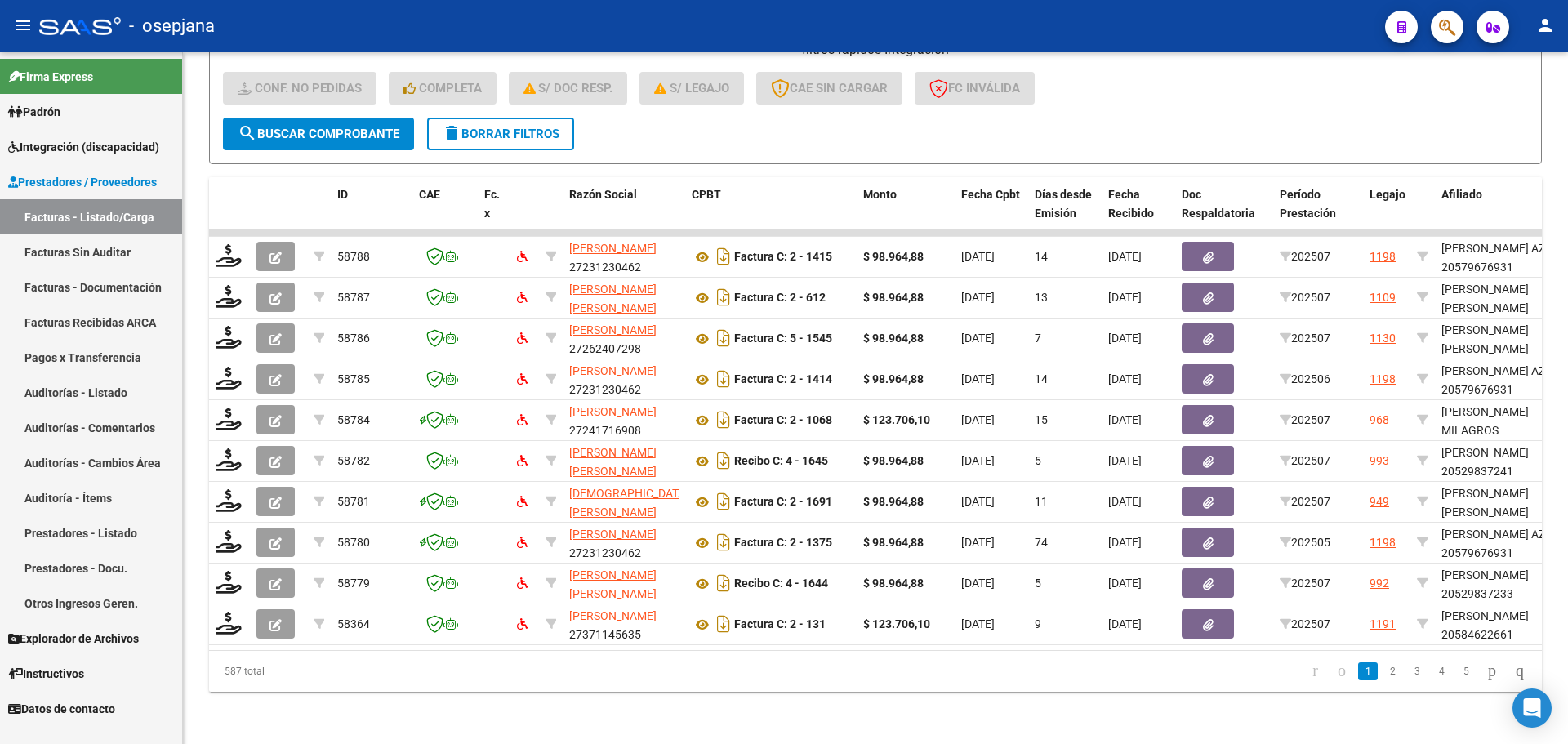
click at [61, 150] on span "Integración (discapacidad)" at bounding box center [84, 147] width 151 height 18
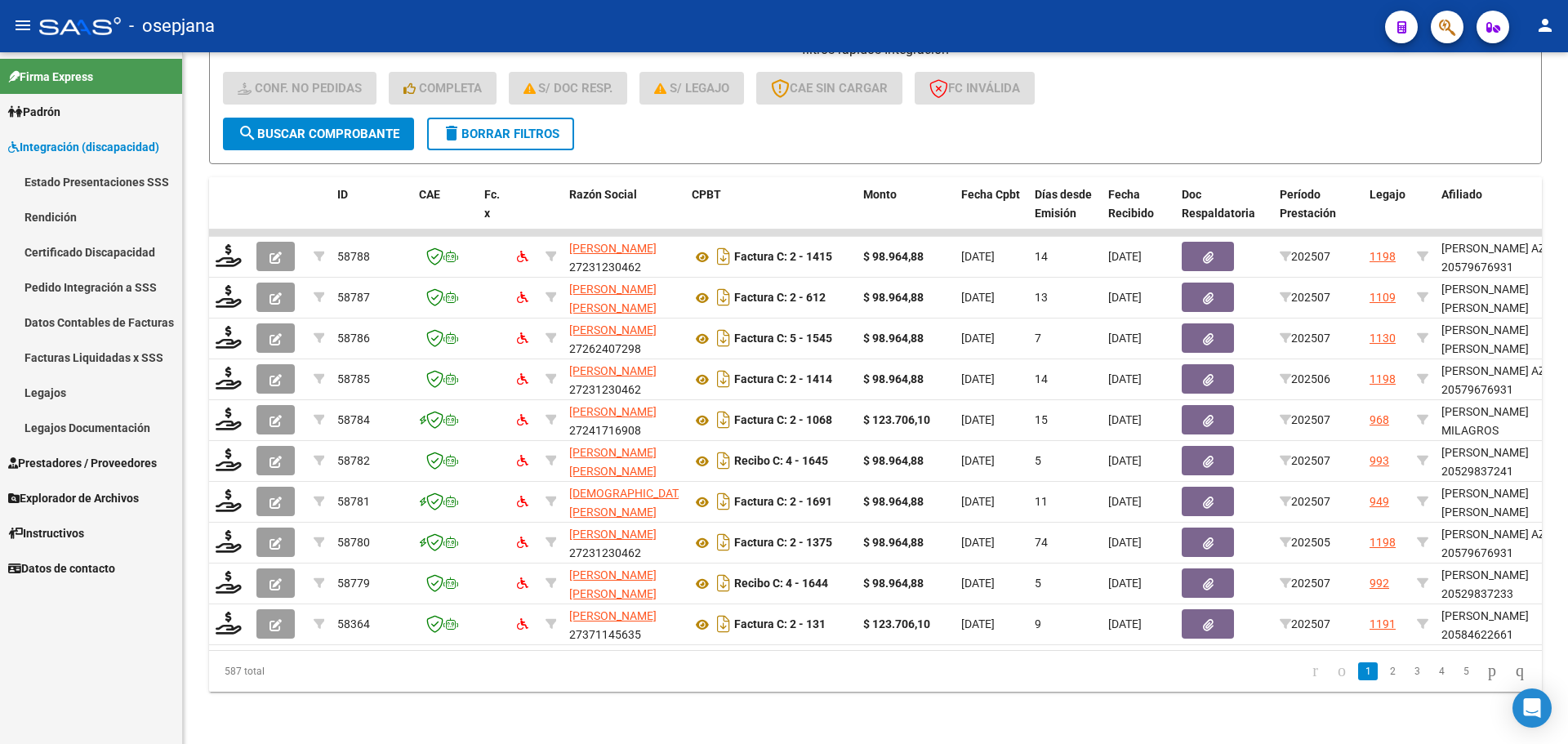
click at [54, 391] on link "Legajos" at bounding box center [91, 392] width 182 height 35
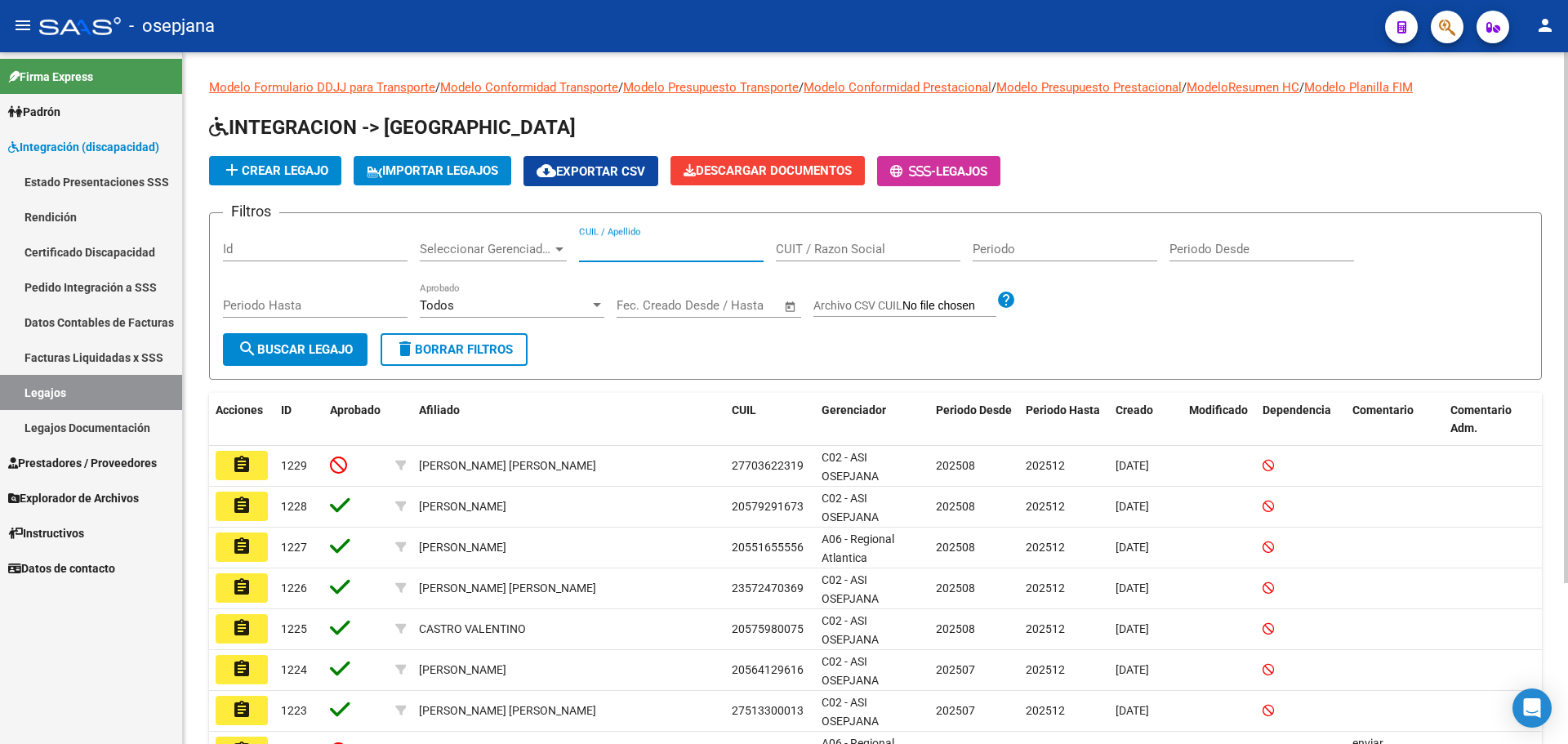
click at [618, 245] on input "CUIL / Apellido" at bounding box center [671, 249] width 185 height 15
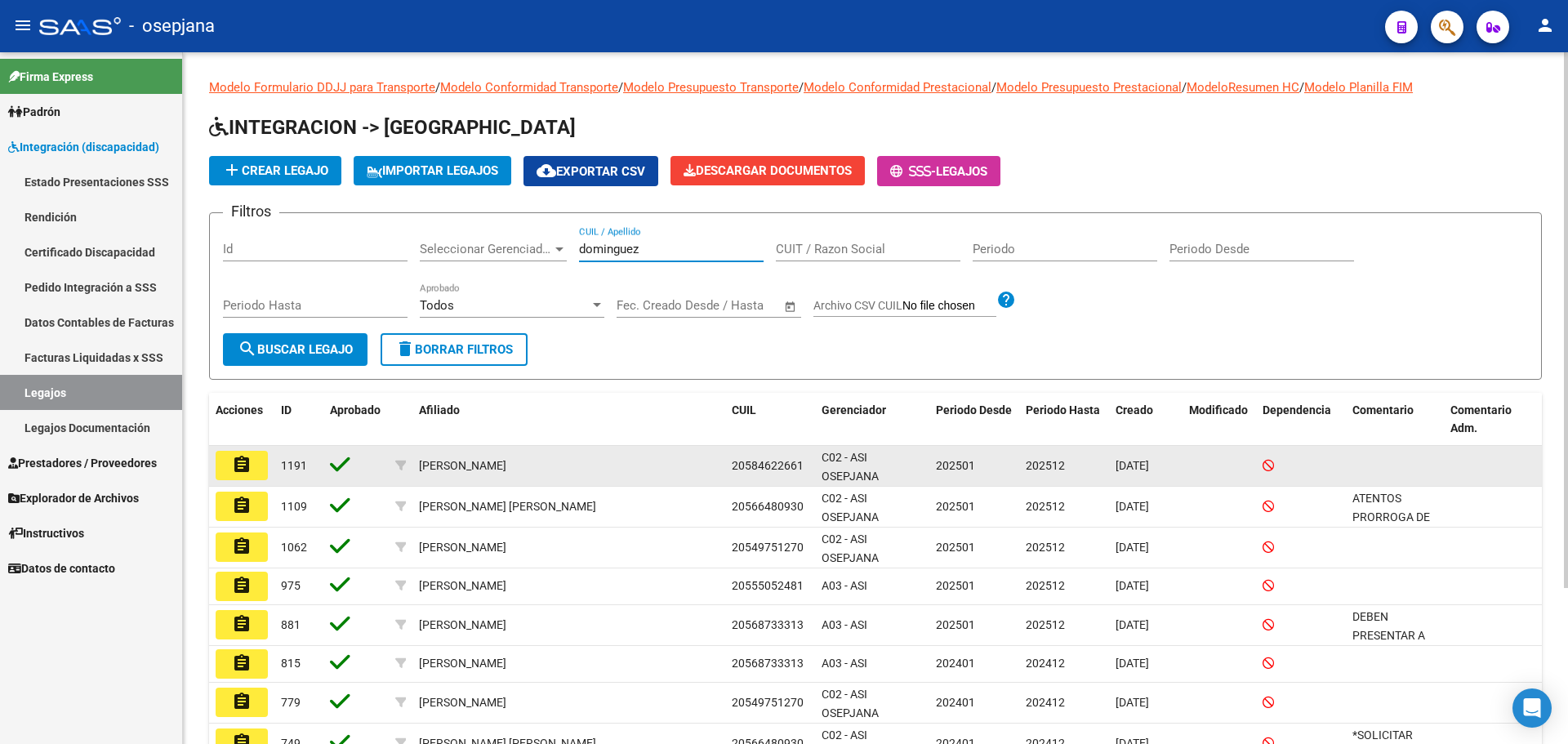
type input "dominguez"
click at [261, 464] on button "assignment" at bounding box center [242, 465] width 52 height 30
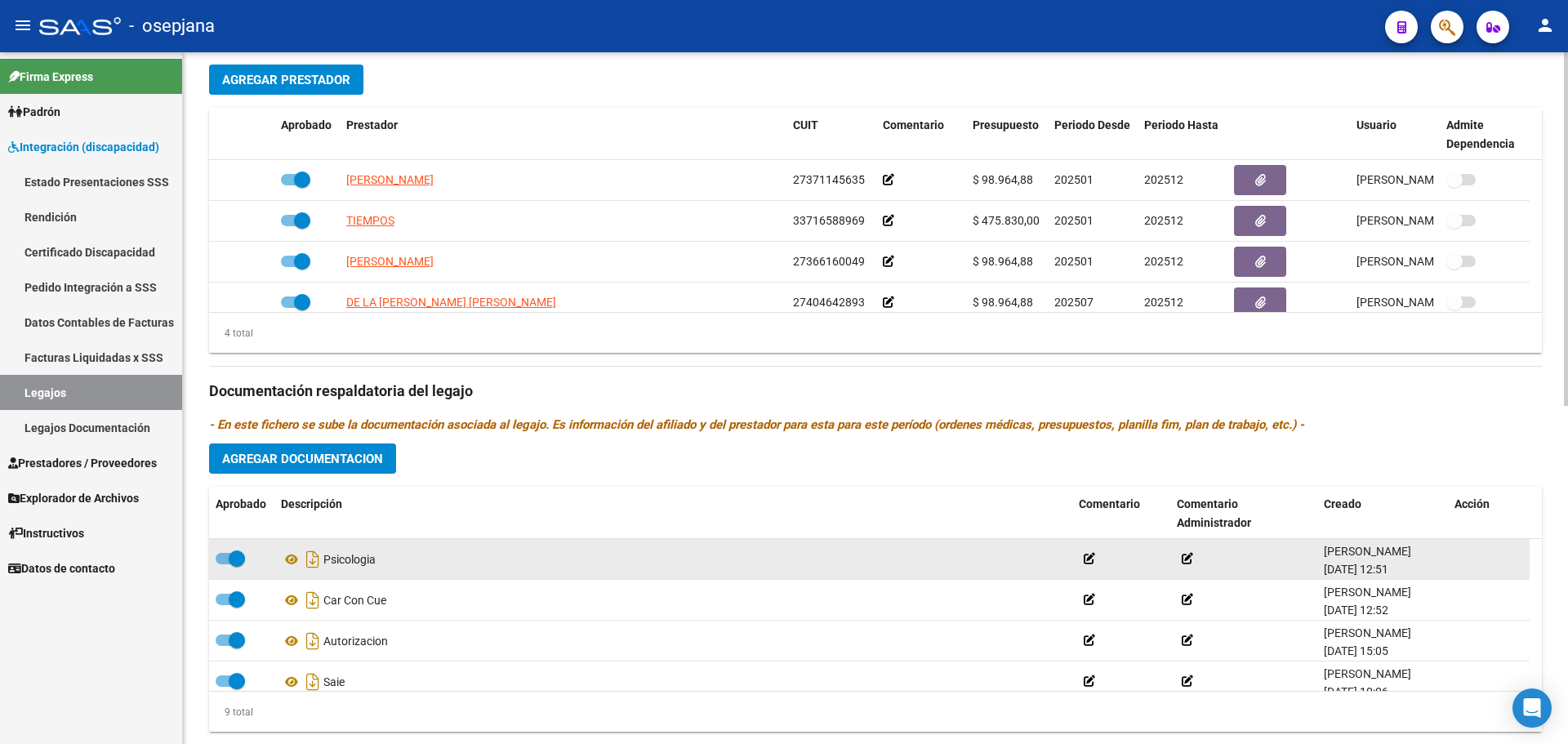
scroll to position [659, 0]
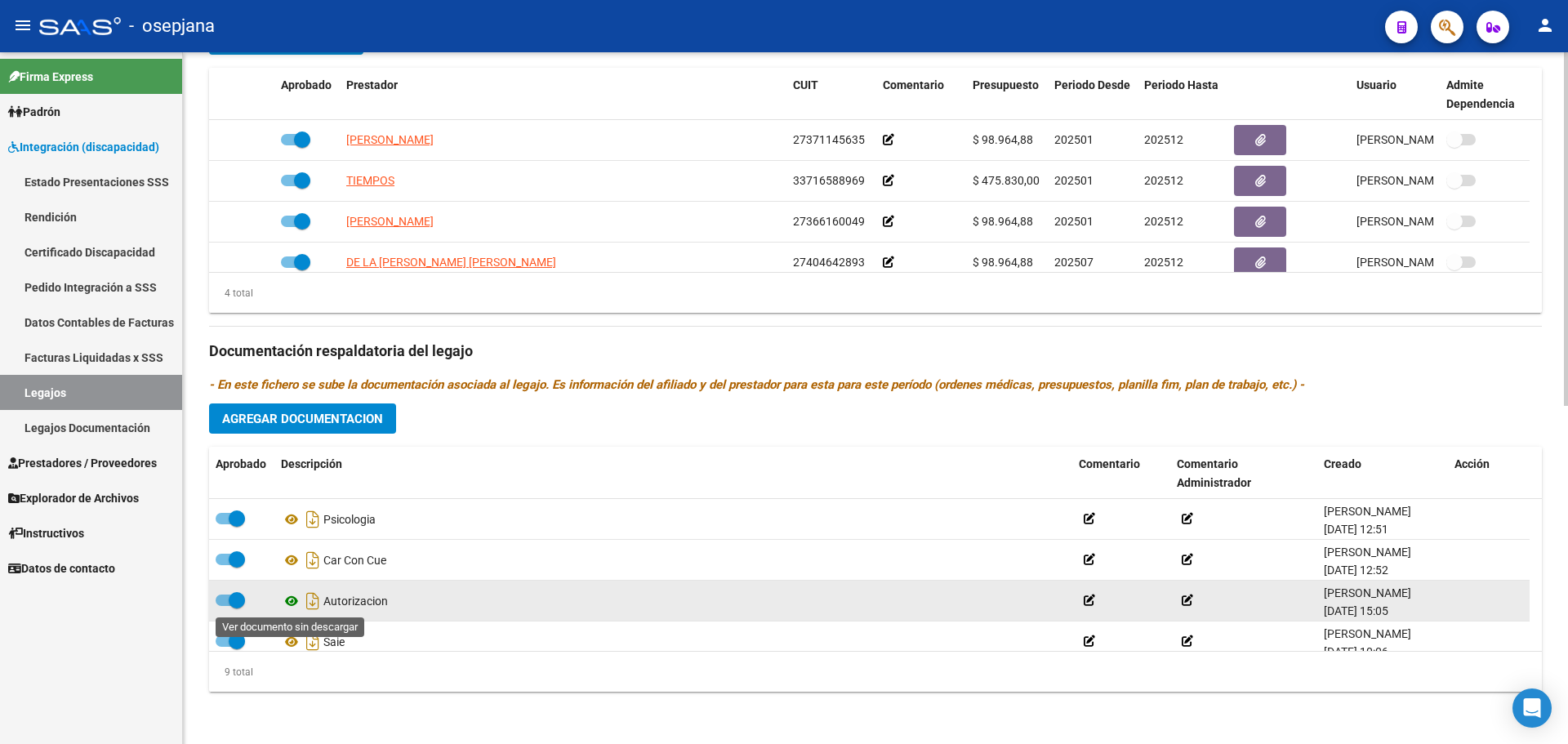
click at [292, 601] on icon at bounding box center [291, 600] width 21 height 20
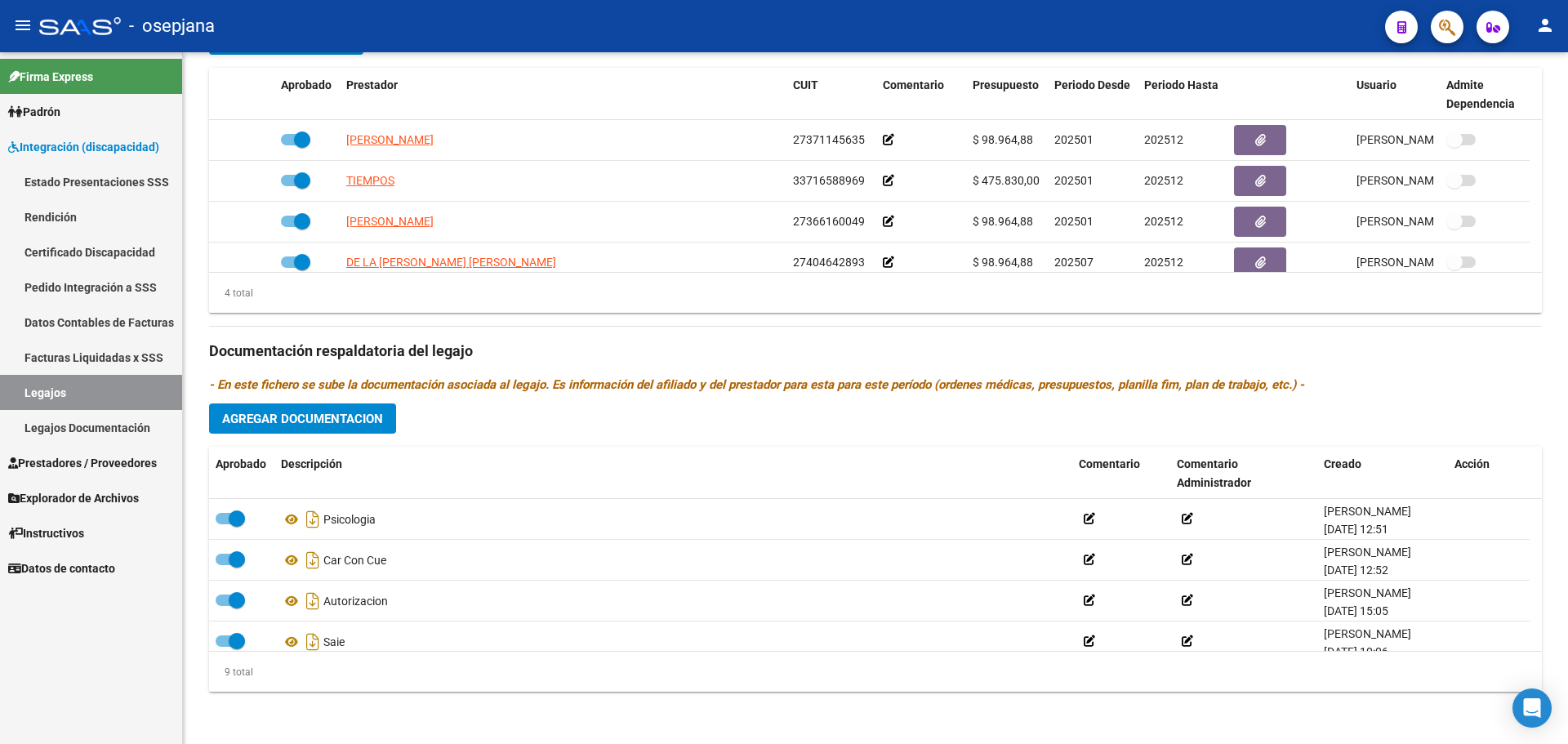
click at [69, 143] on span "Integración (discapacidad)" at bounding box center [84, 147] width 151 height 18
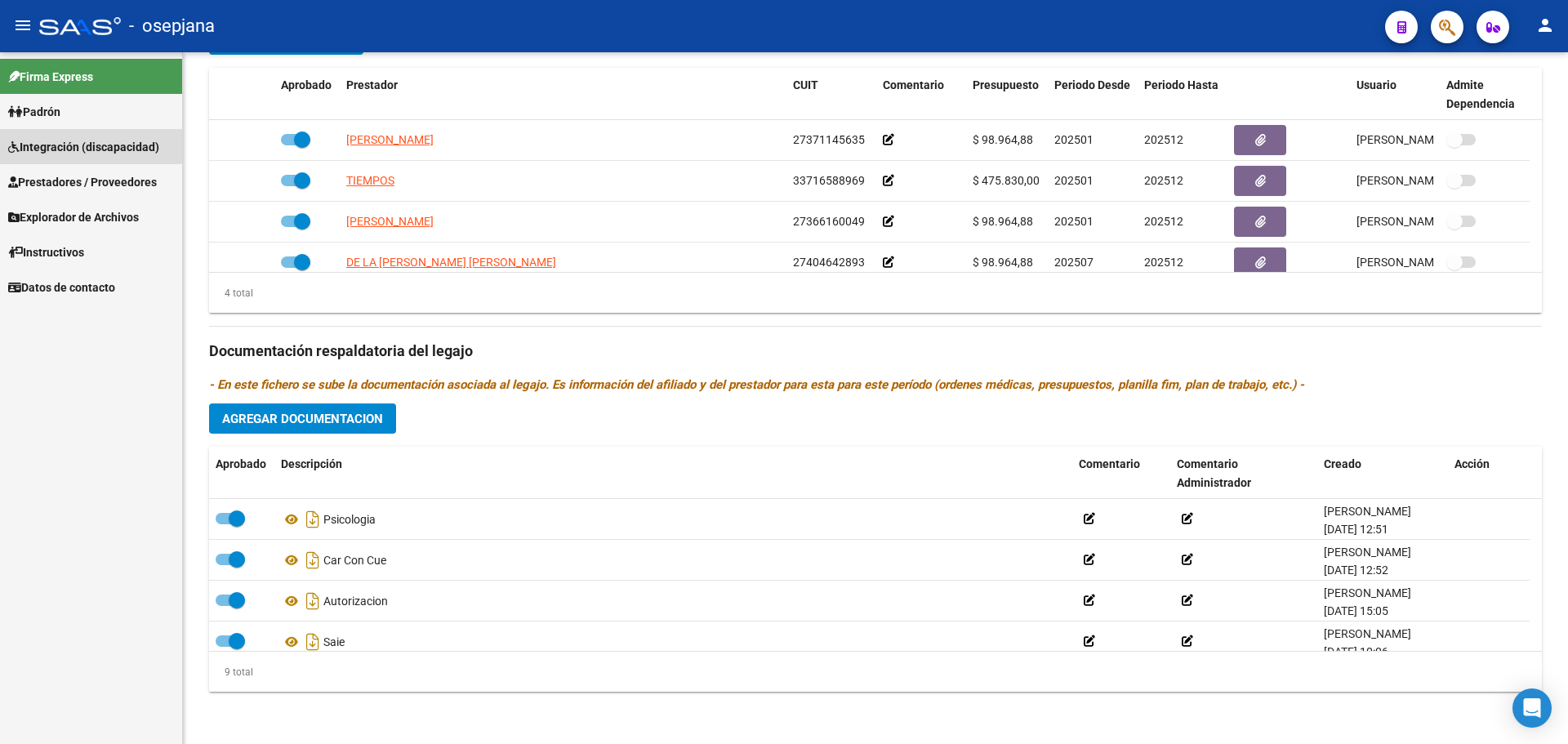
click at [69, 143] on span "Integración (discapacidad)" at bounding box center [84, 147] width 151 height 18
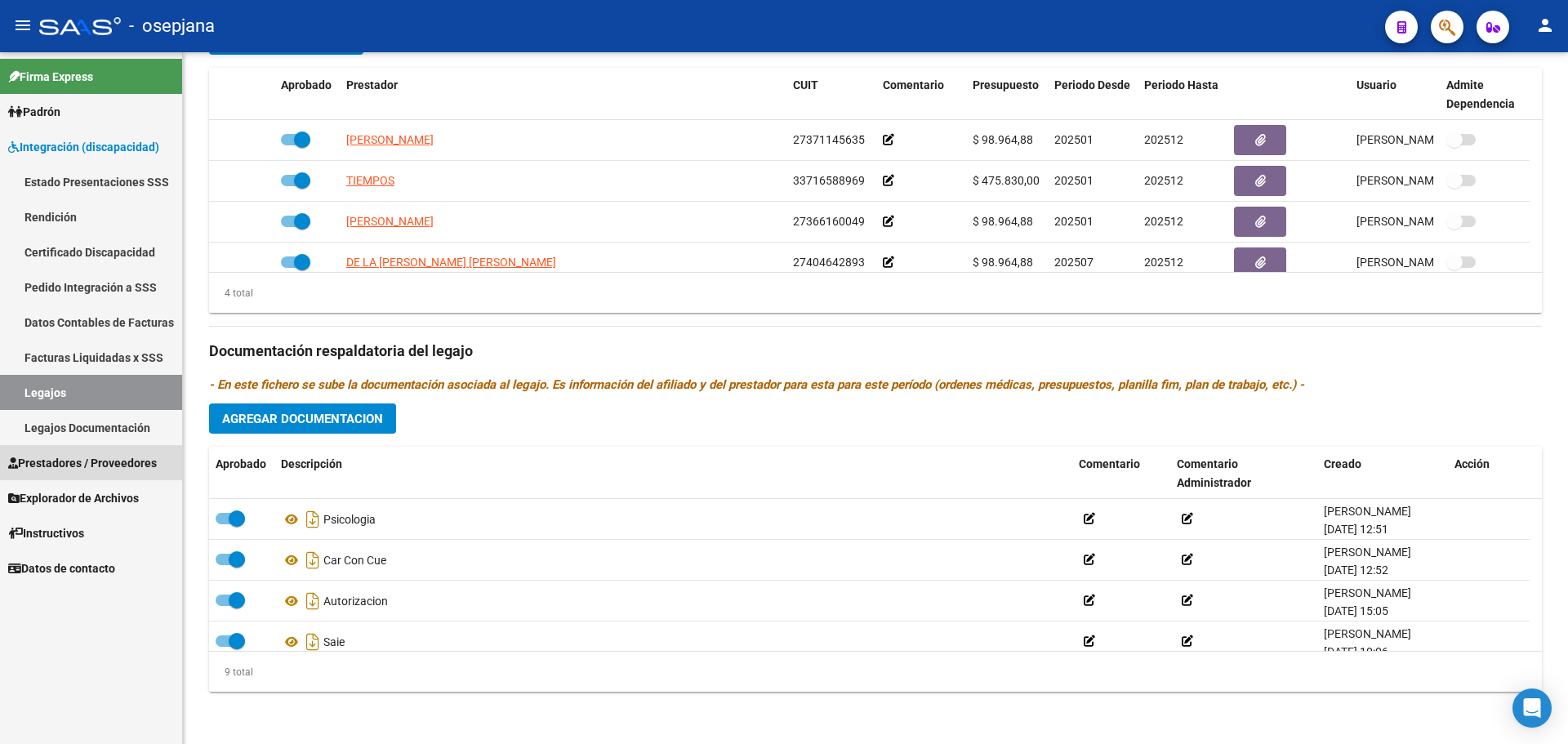
click at [42, 466] on span "Prestadores / Proveedores" at bounding box center [83, 463] width 149 height 18
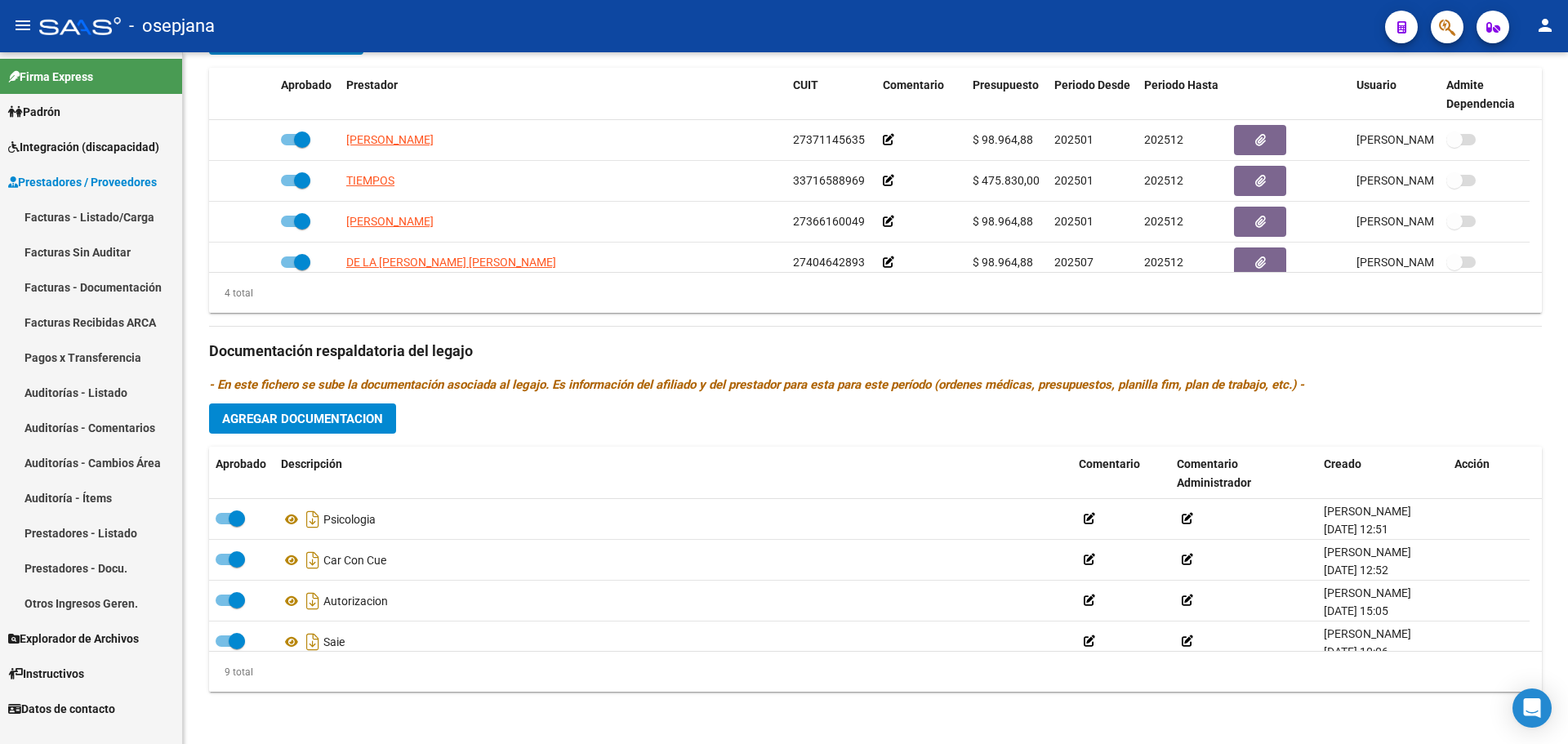
click at [71, 208] on link "Facturas - Listado/Carga" at bounding box center [91, 216] width 182 height 35
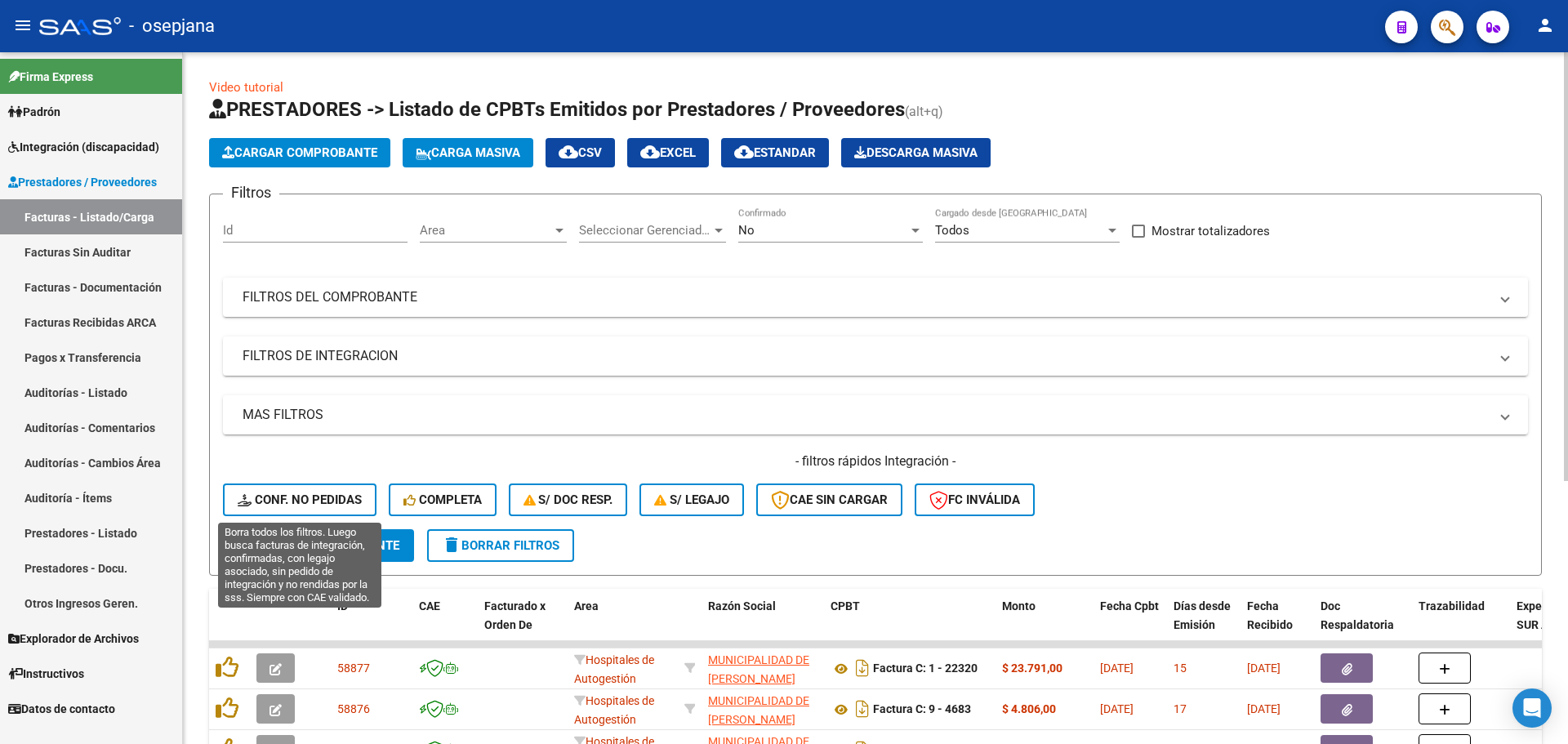
click at [327, 503] on span "Conf. no pedidas" at bounding box center [300, 500] width 124 height 15
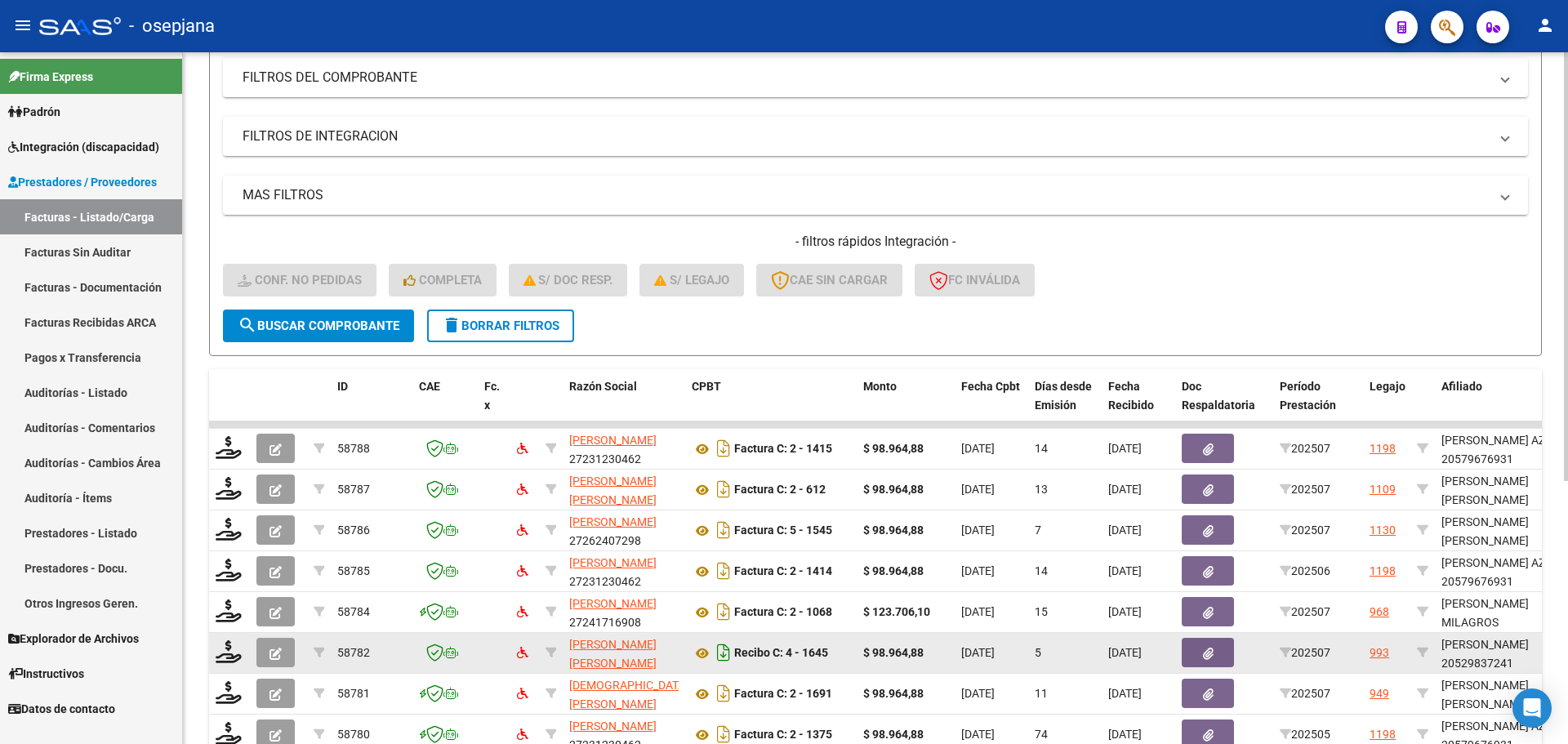
scroll to position [424, 0]
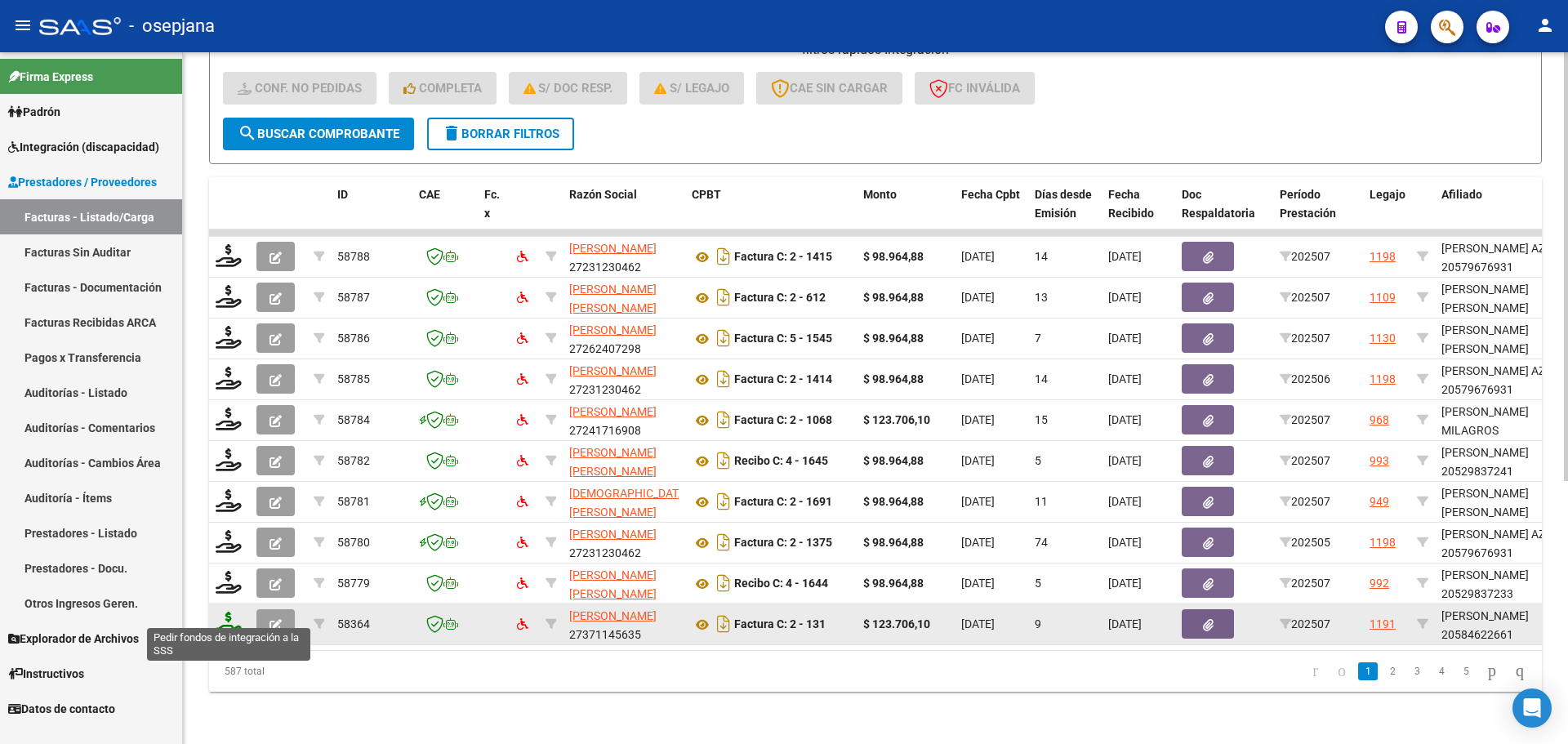
click at [227, 611] on icon at bounding box center [229, 622] width 26 height 23
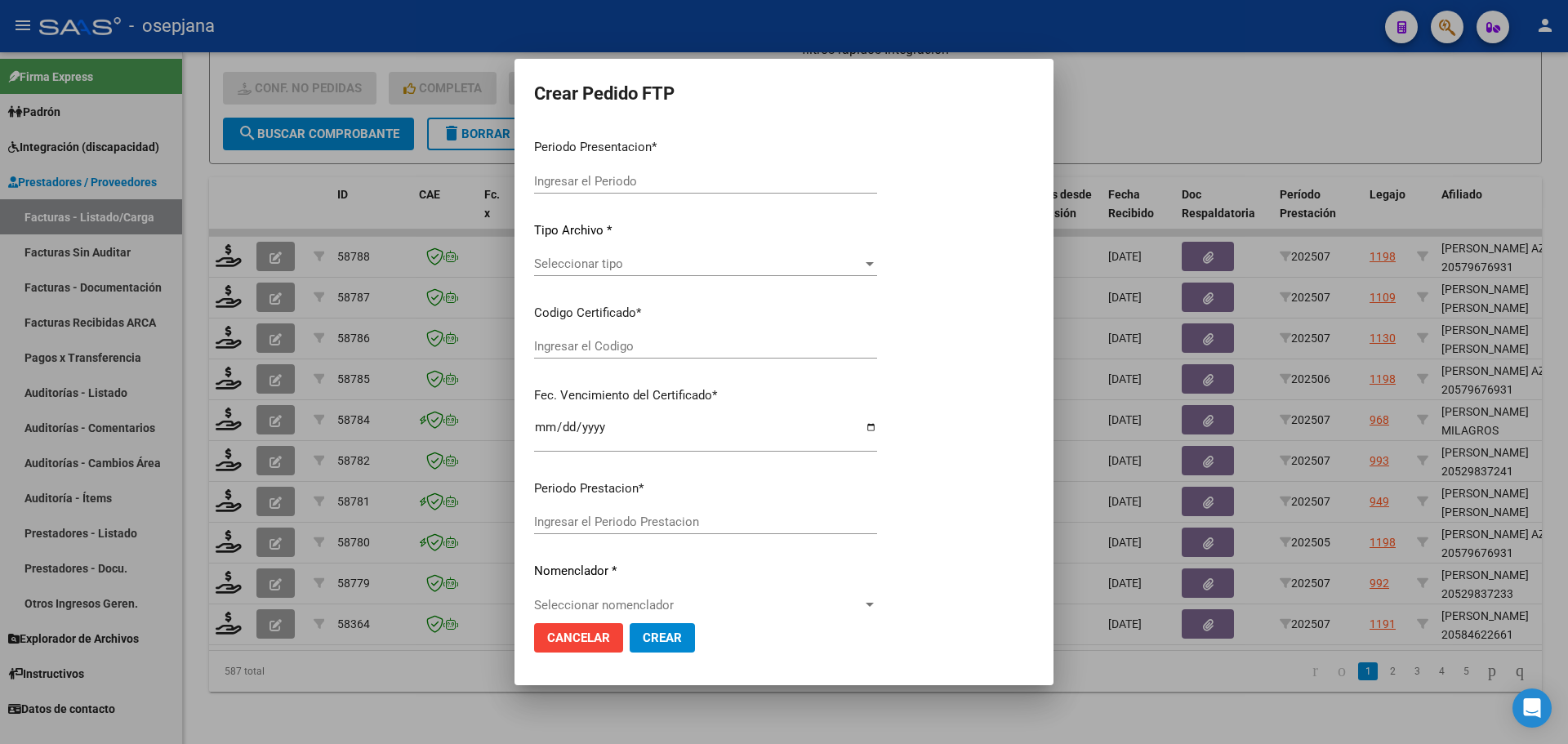
type input "202507"
type input "$ 123.706,10"
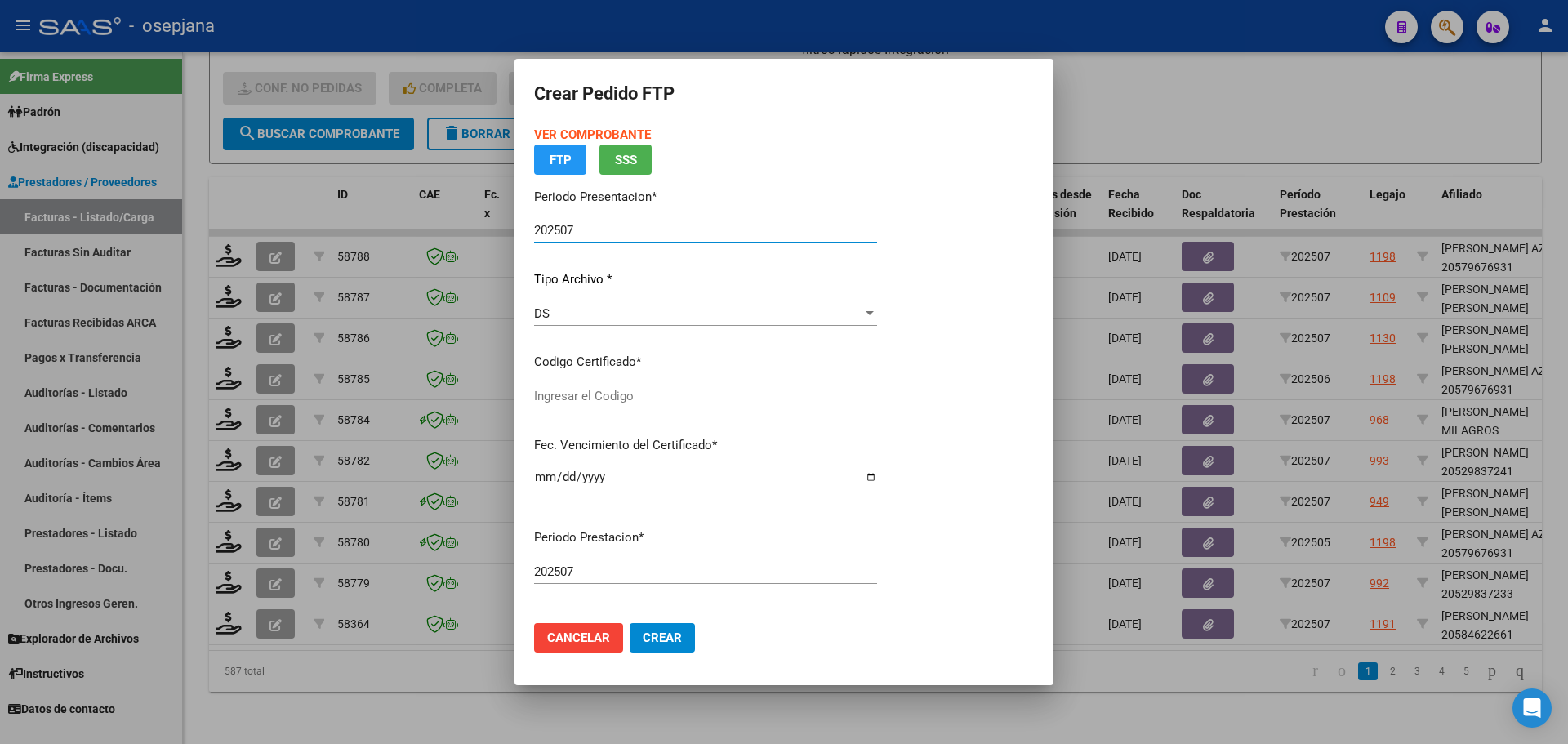
type input "ARG02000584622662023070420280704BSAS309"
type input "[DATE]"
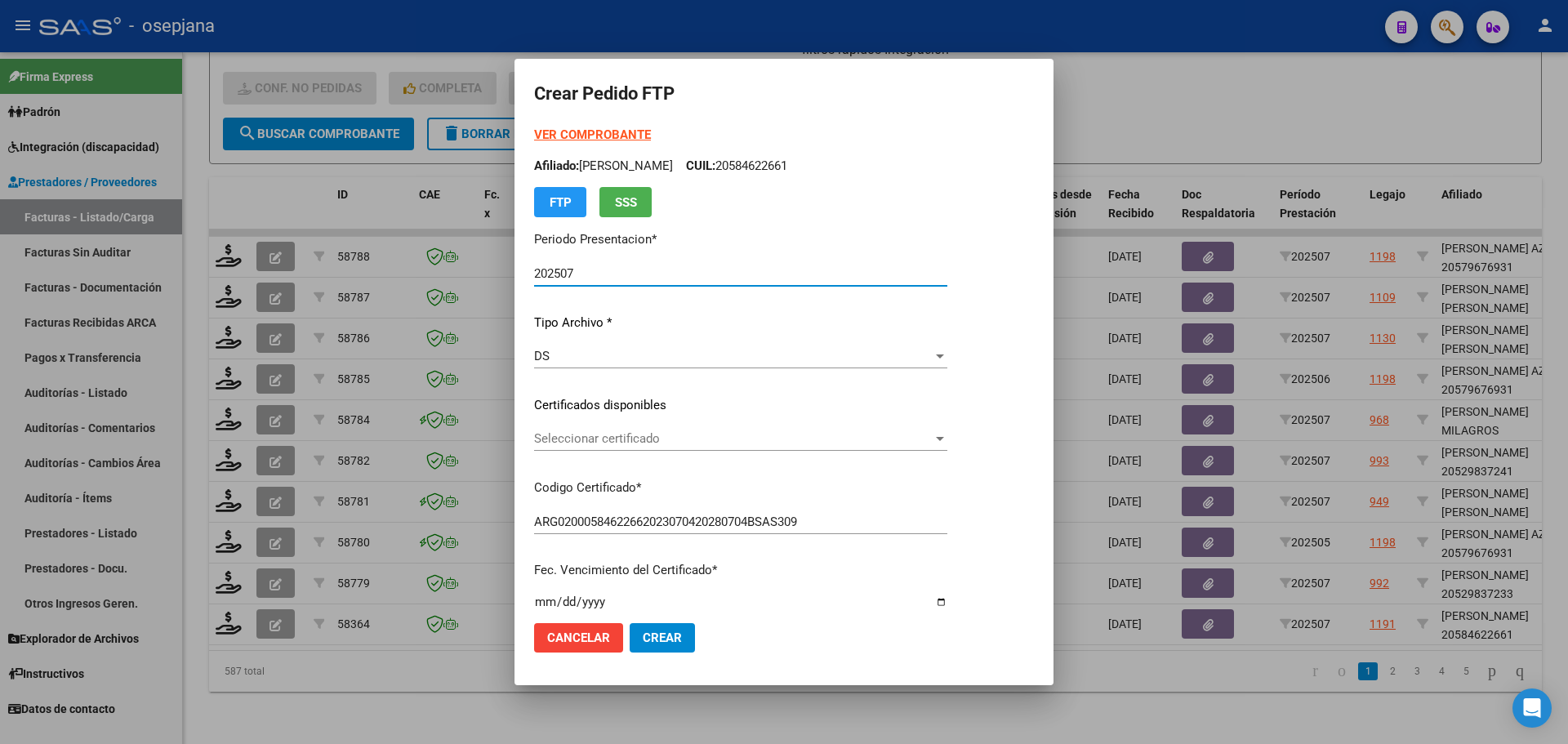
click at [612, 436] on span "Seleccionar certificado" at bounding box center [733, 438] width 399 height 15
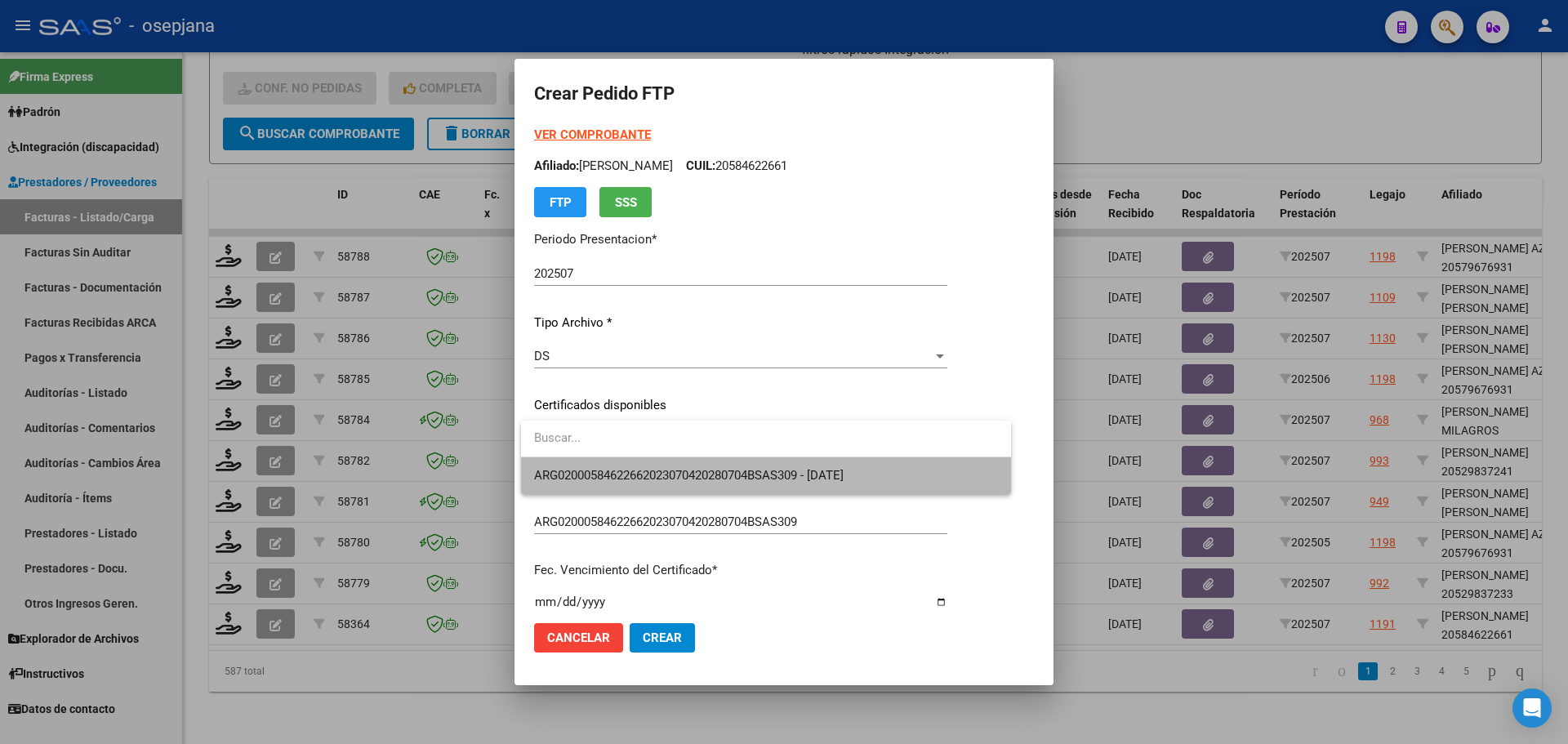
click at [615, 465] on span "ARG02000584622662023070420280704BSAS309 - [DATE]" at bounding box center [765, 476] width 464 height 37
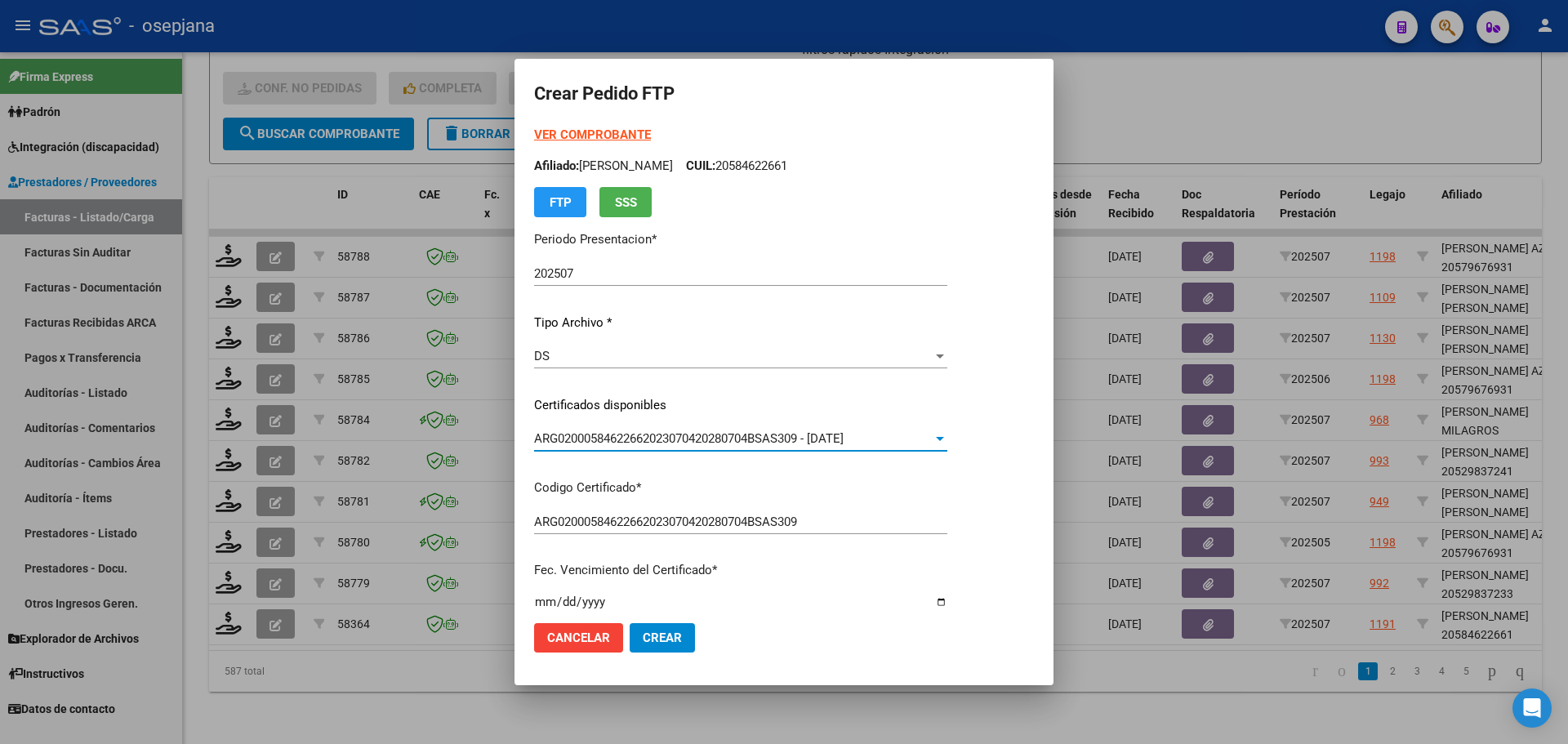
scroll to position [327, 0]
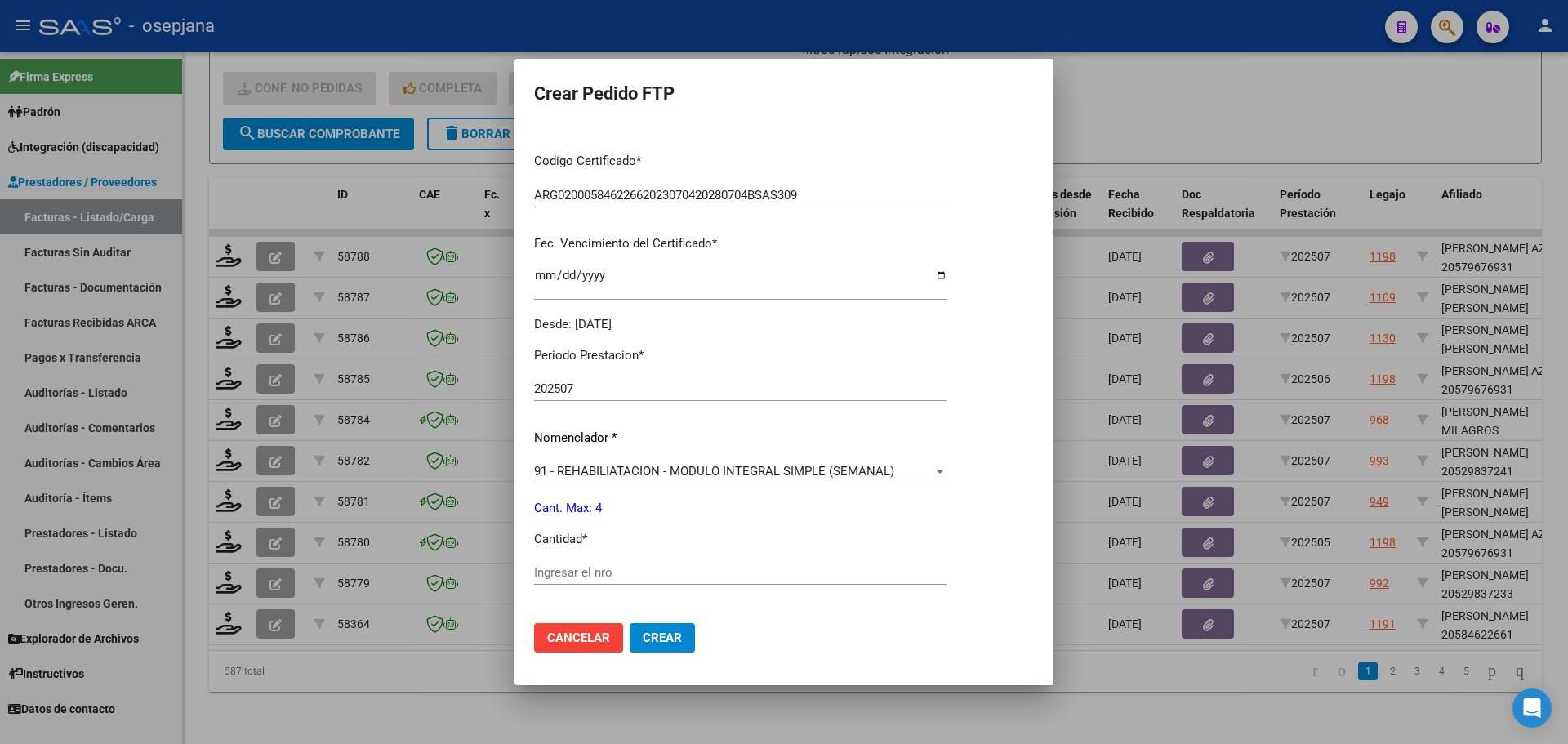
click at [570, 568] on input "Ingresar el nro" at bounding box center [740, 572] width 413 height 15
type input "4"
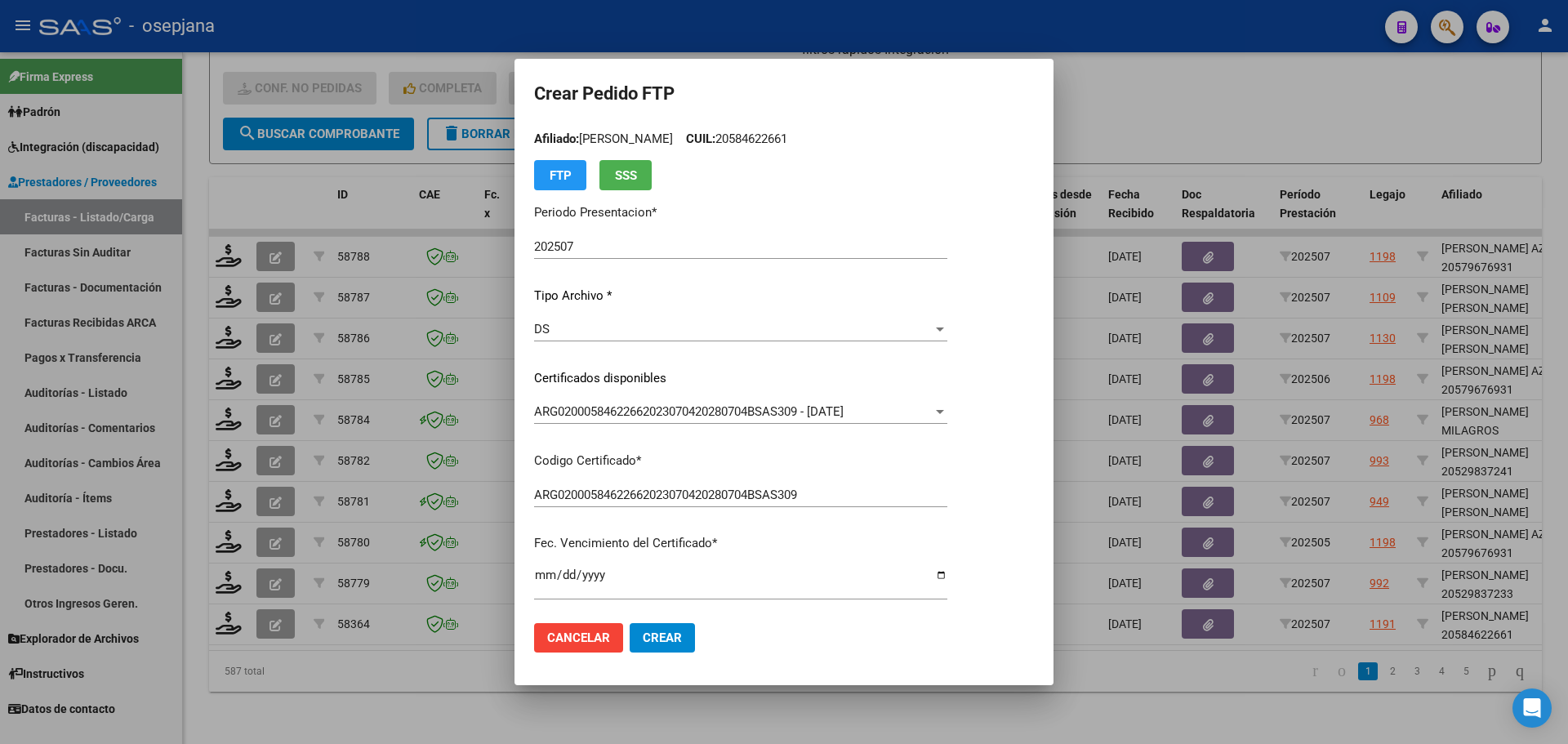
scroll to position [0, 0]
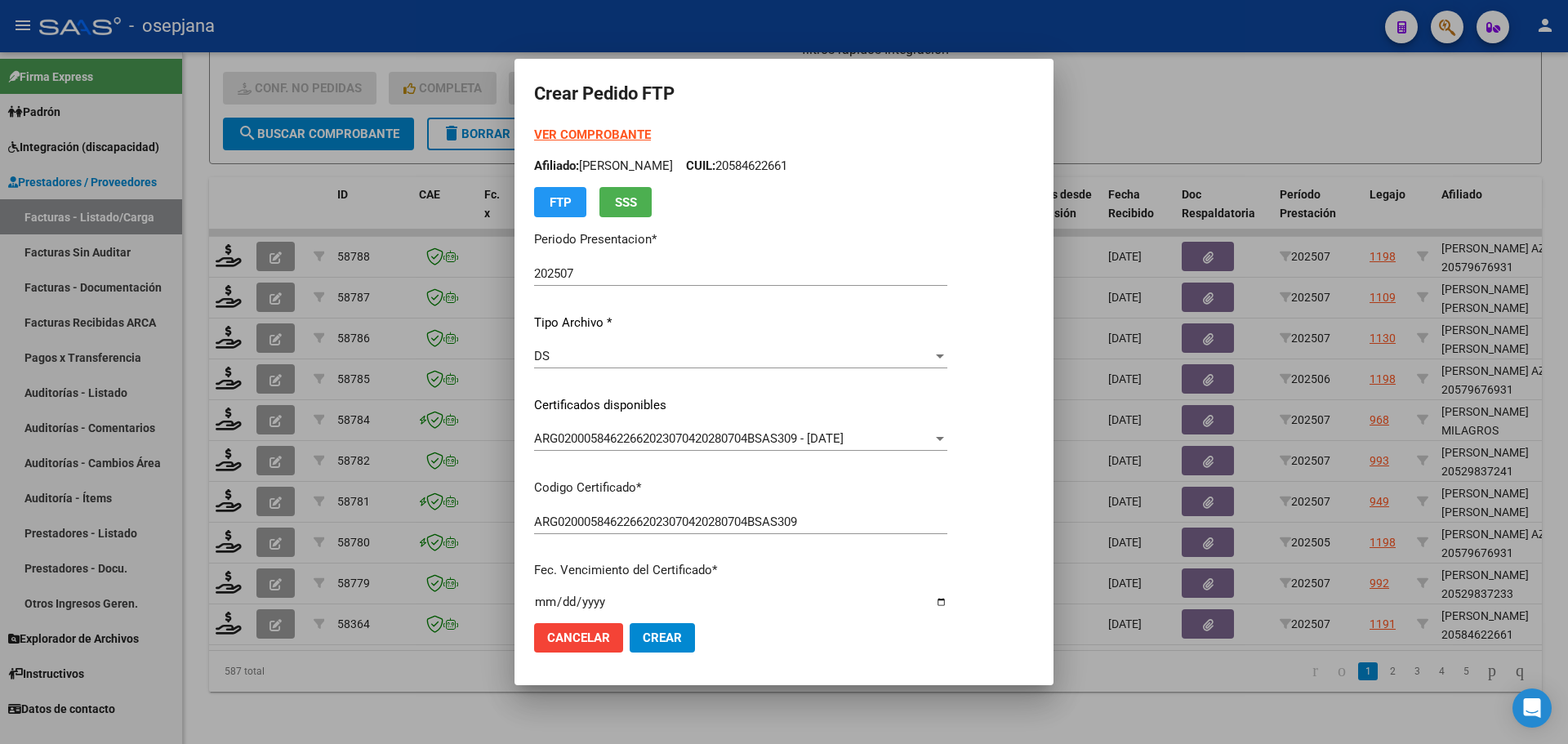
click at [640, 134] on strong "VER COMPROBANTE" at bounding box center [593, 135] width 117 height 15
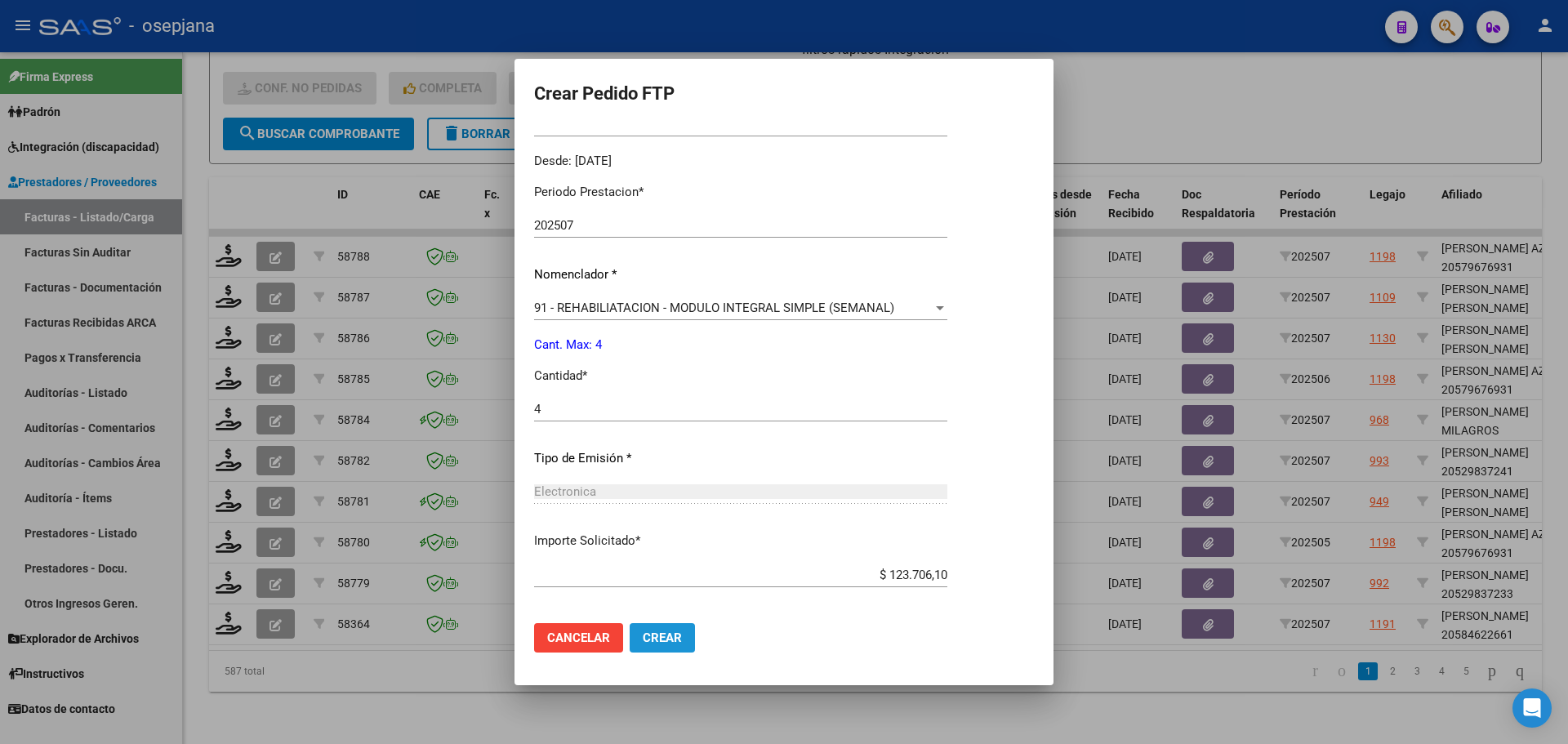
click at [665, 638] on span "Crear" at bounding box center [662, 638] width 39 height 15
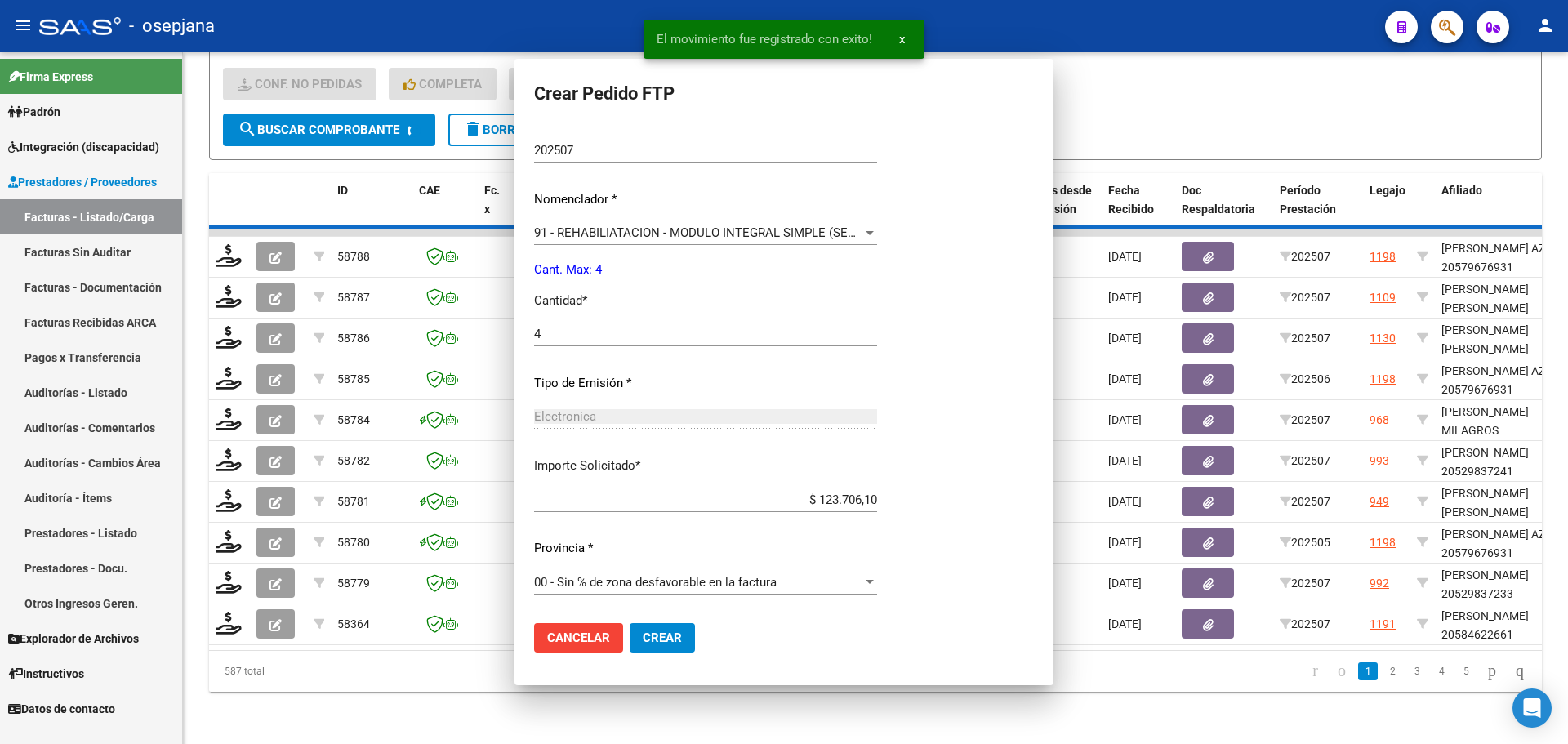
scroll to position [398, 0]
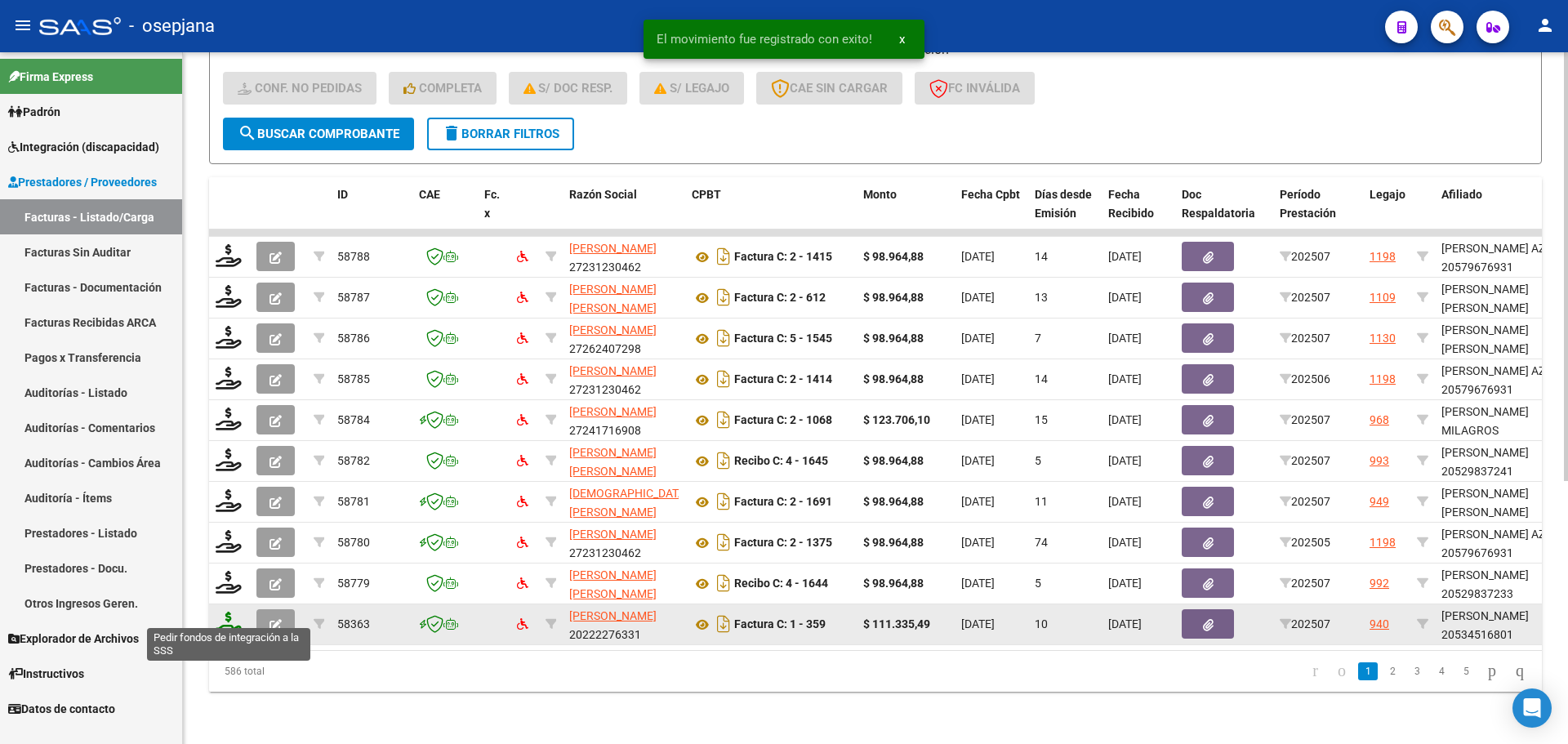
click at [229, 617] on icon at bounding box center [229, 622] width 26 height 23
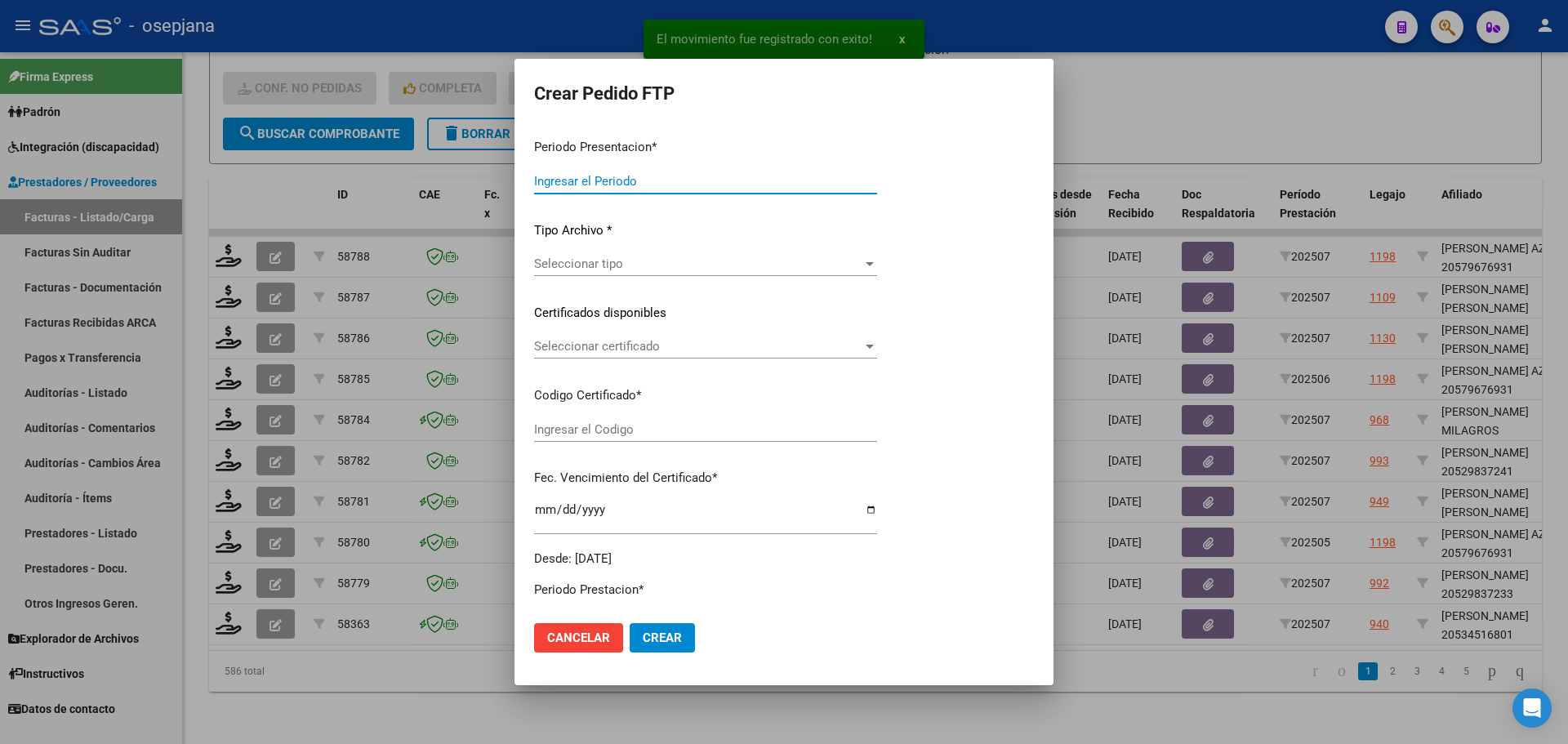
type input "202507"
type input "$ 111.335,49"
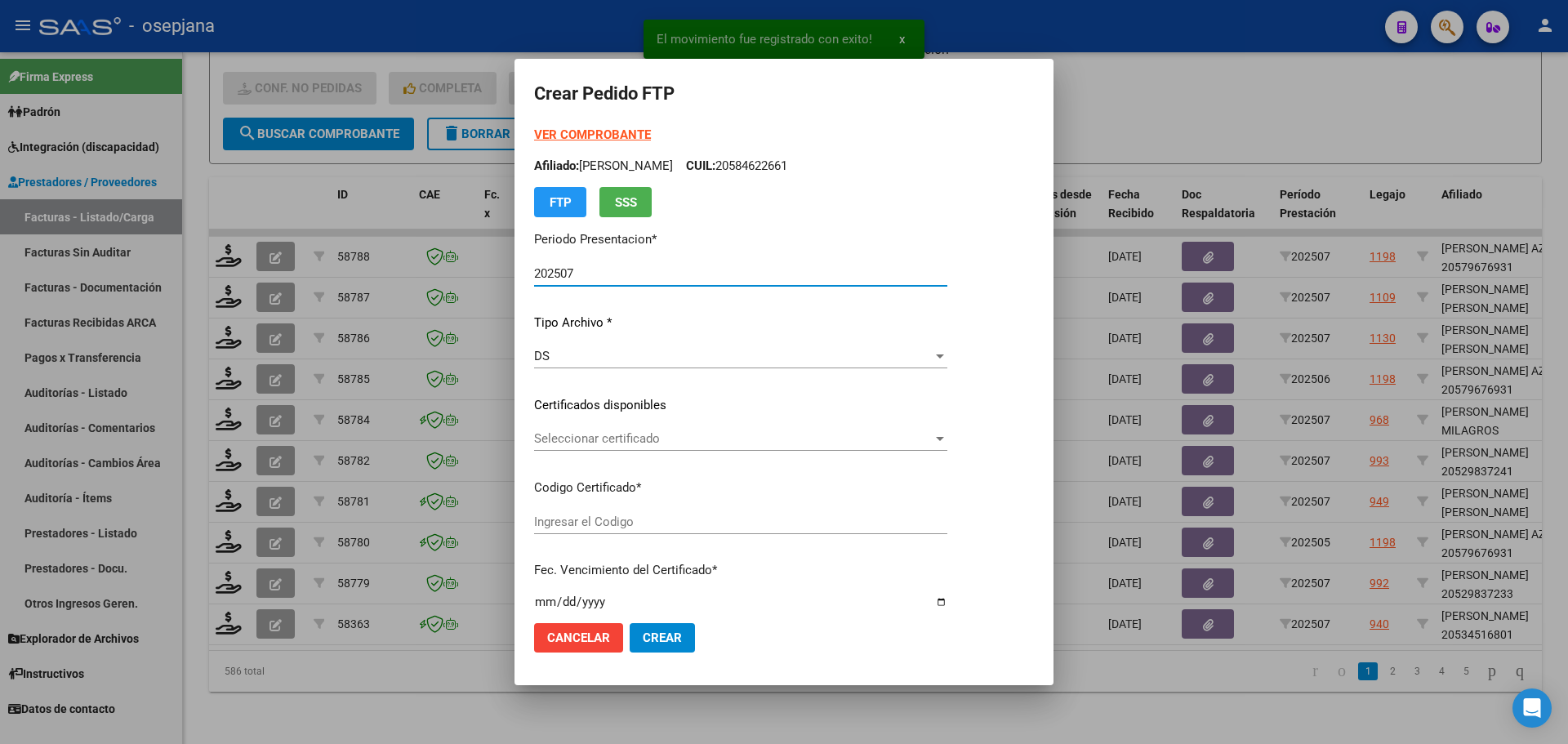
type input "ARG02000534516802022042120270421BSAS448"
type input "[DATE]"
click at [611, 442] on span "Seleccionar certificado" at bounding box center [733, 438] width 399 height 15
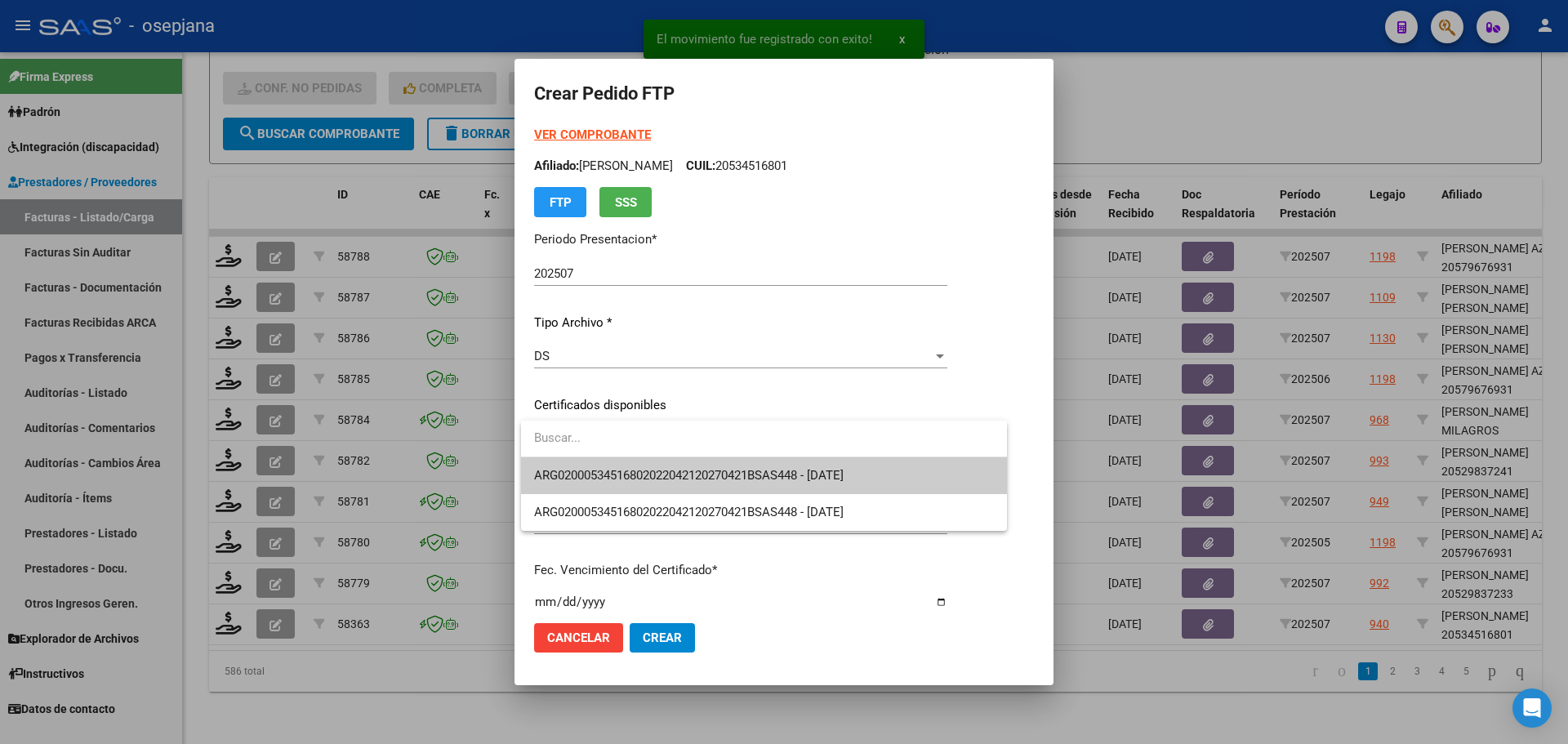
click at [615, 469] on span "ARG02000534516802022042120270421BSAS448 - [DATE]" at bounding box center [688, 476] width 309 height 15
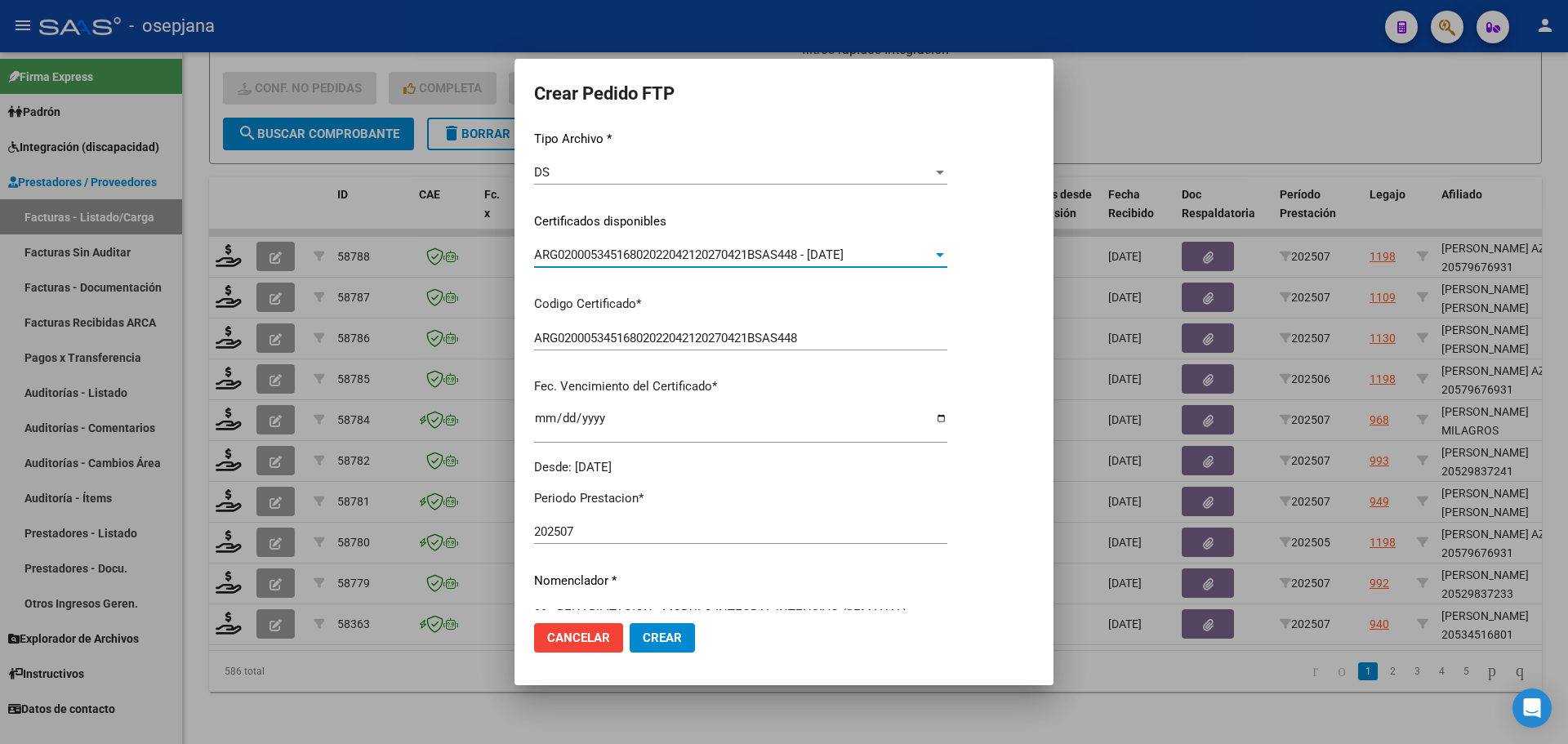
scroll to position [409, 0]
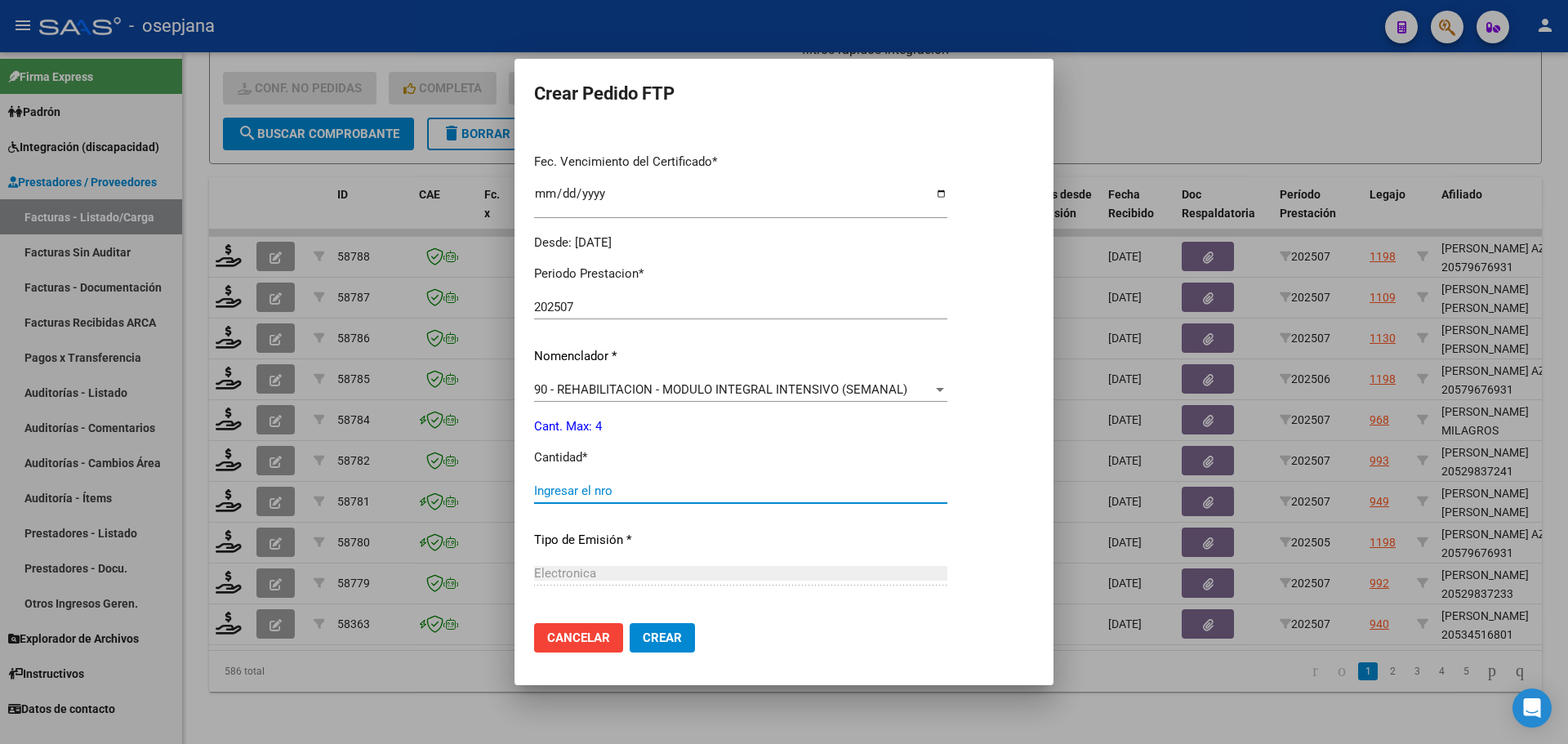
click at [570, 487] on input "Ingresar el nro" at bounding box center [740, 490] width 413 height 15
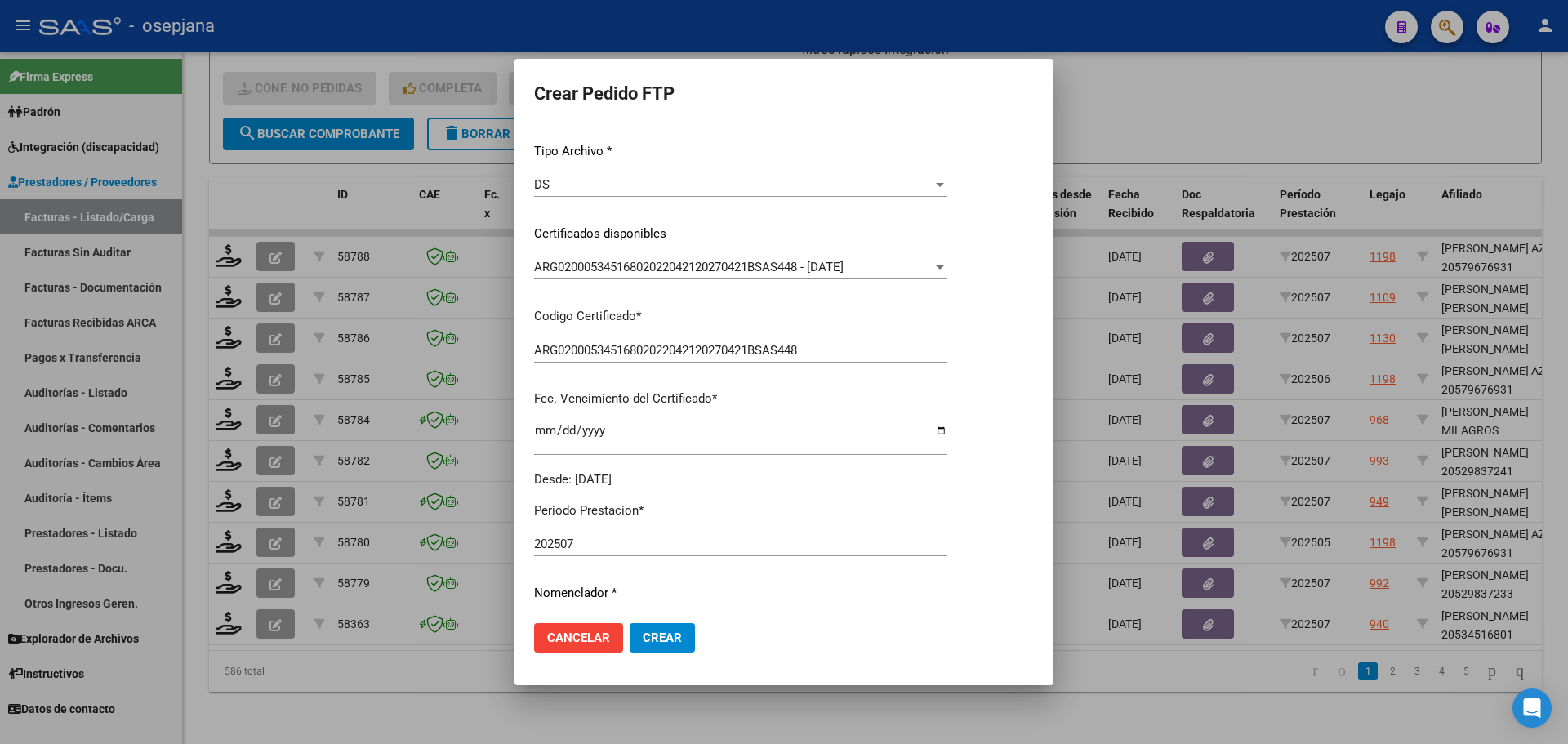
scroll to position [0, 0]
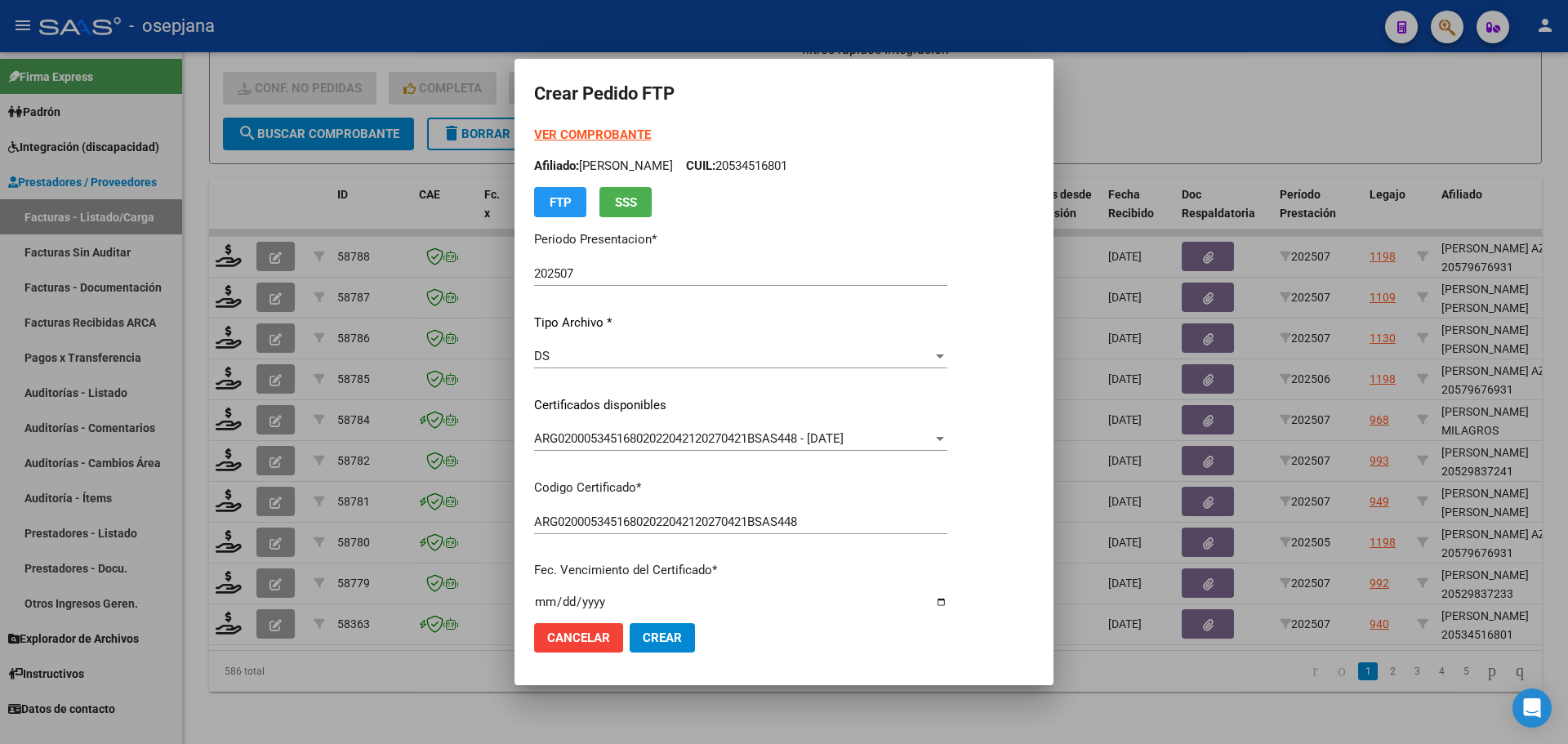
type input "4"
click at [618, 129] on strong "VER COMPROBANTE" at bounding box center [593, 135] width 117 height 15
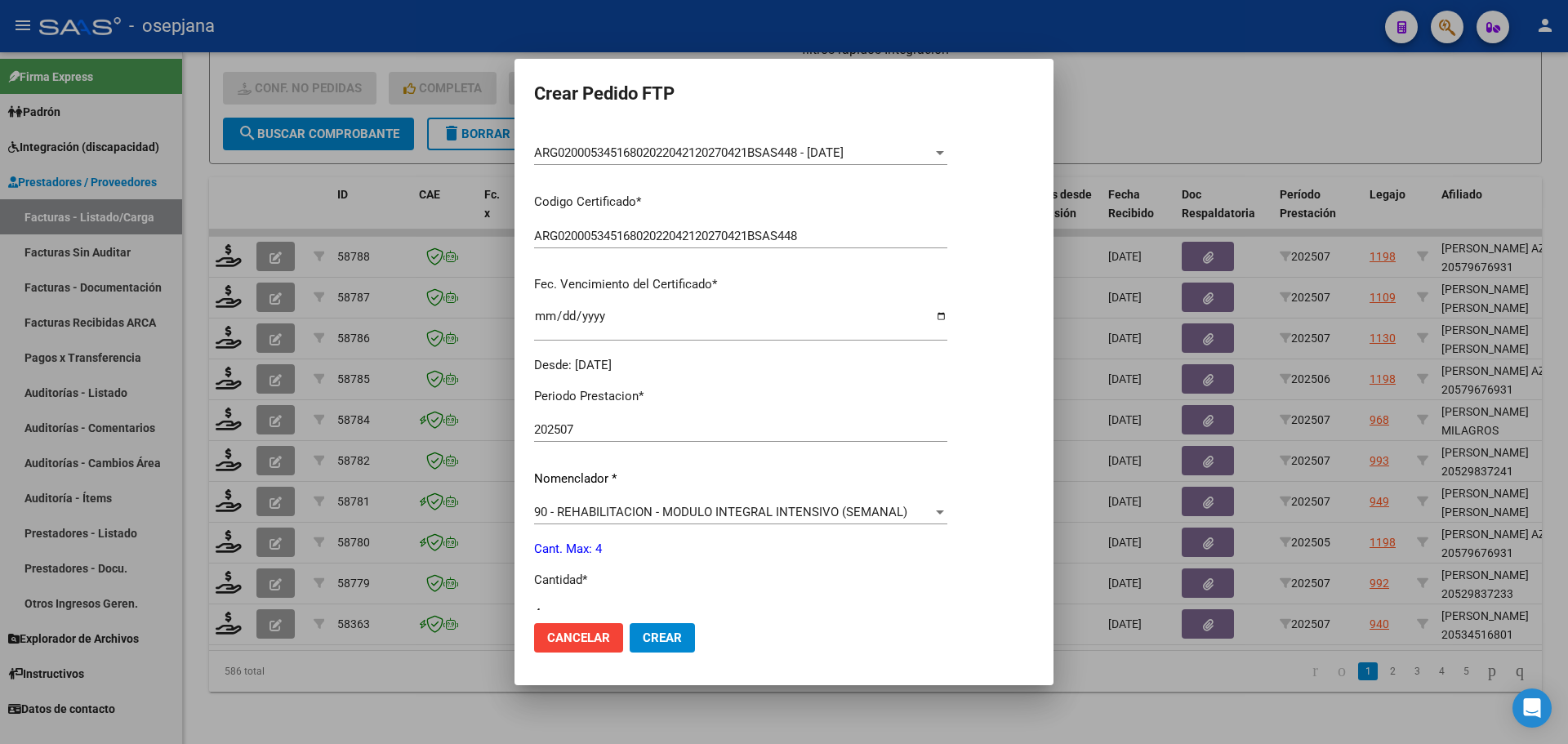
scroll to position [489, 0]
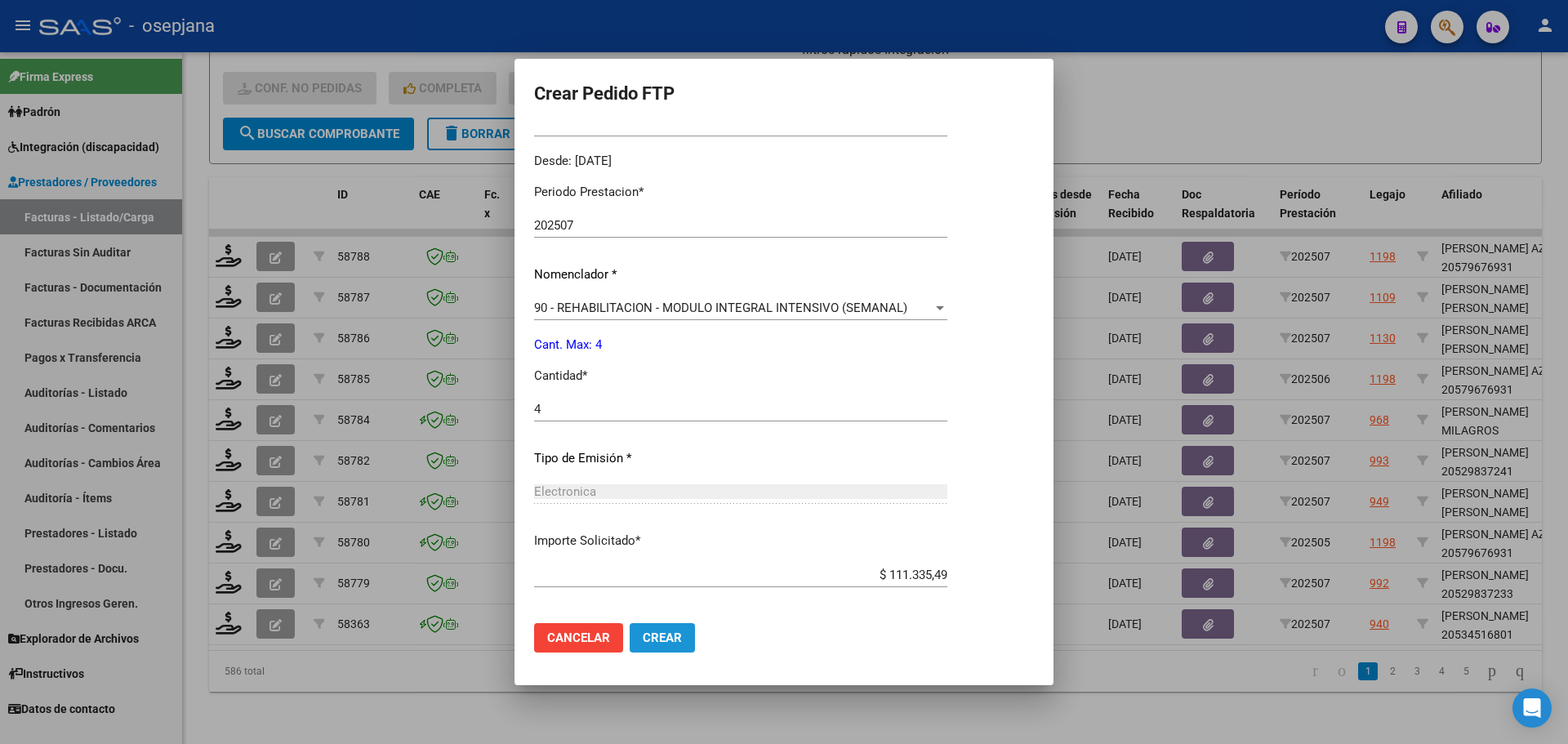
click at [671, 637] on span "Crear" at bounding box center [662, 638] width 39 height 15
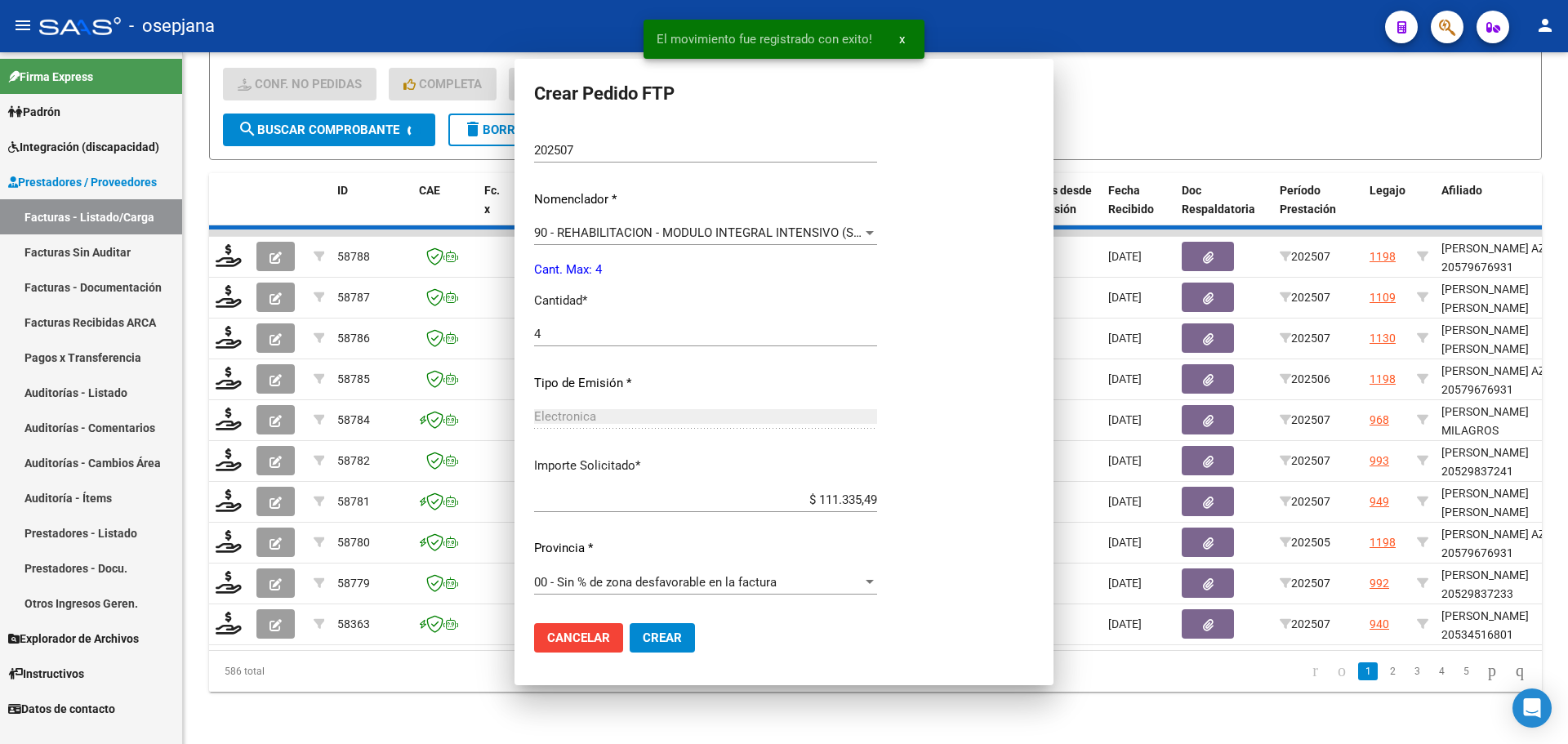
scroll to position [0, 0]
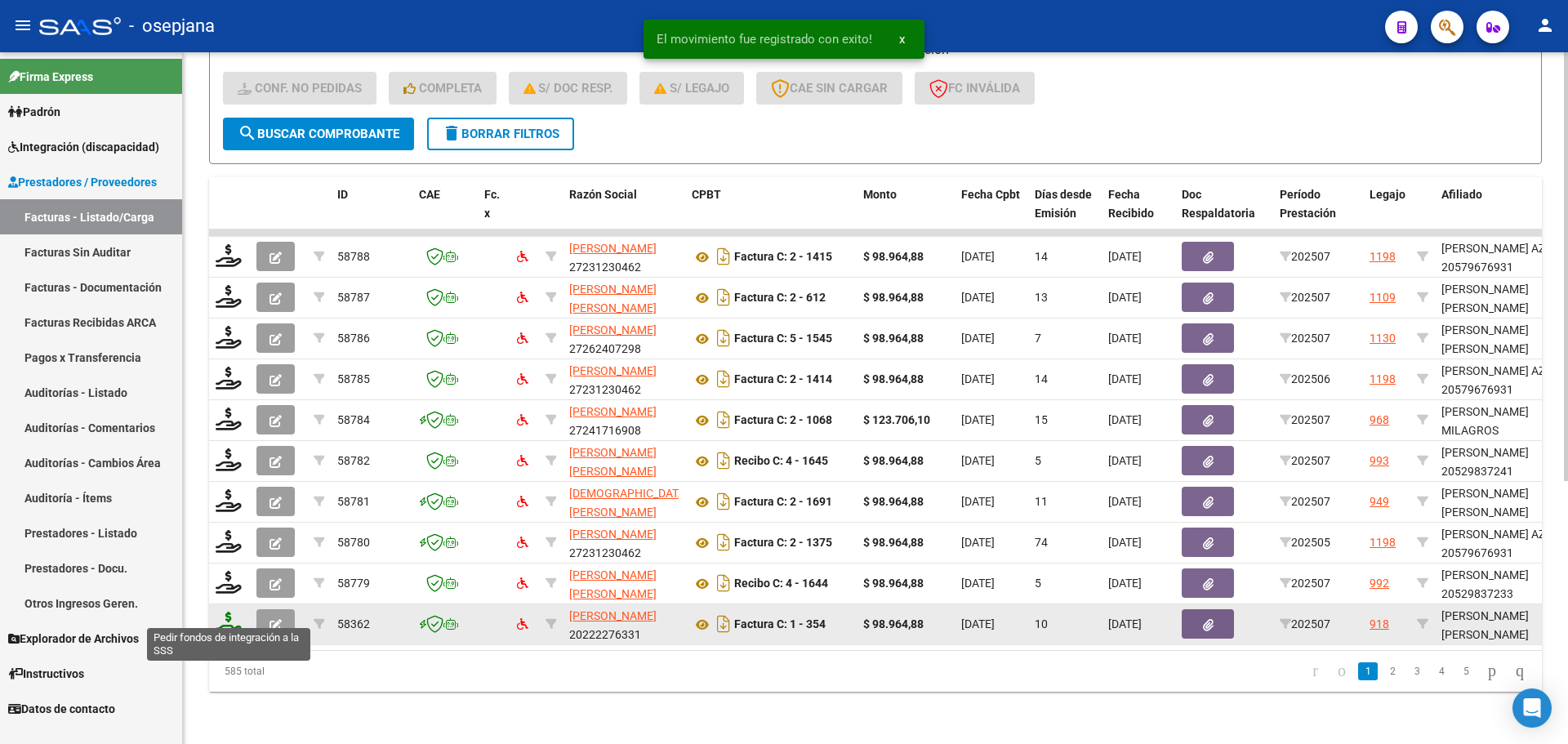
click at [219, 620] on icon at bounding box center [229, 622] width 26 height 23
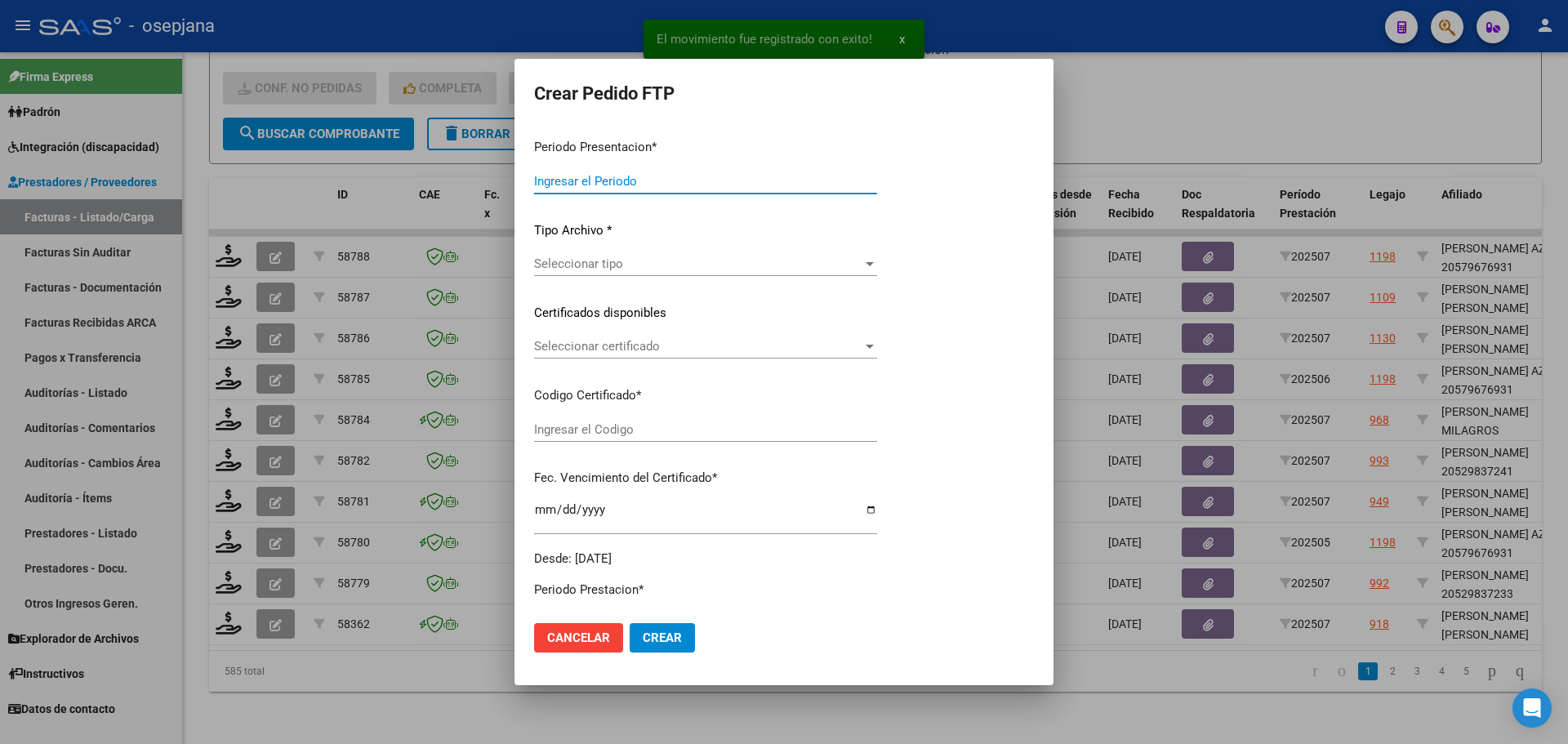
type input "202507"
type input "$ 98.964,88"
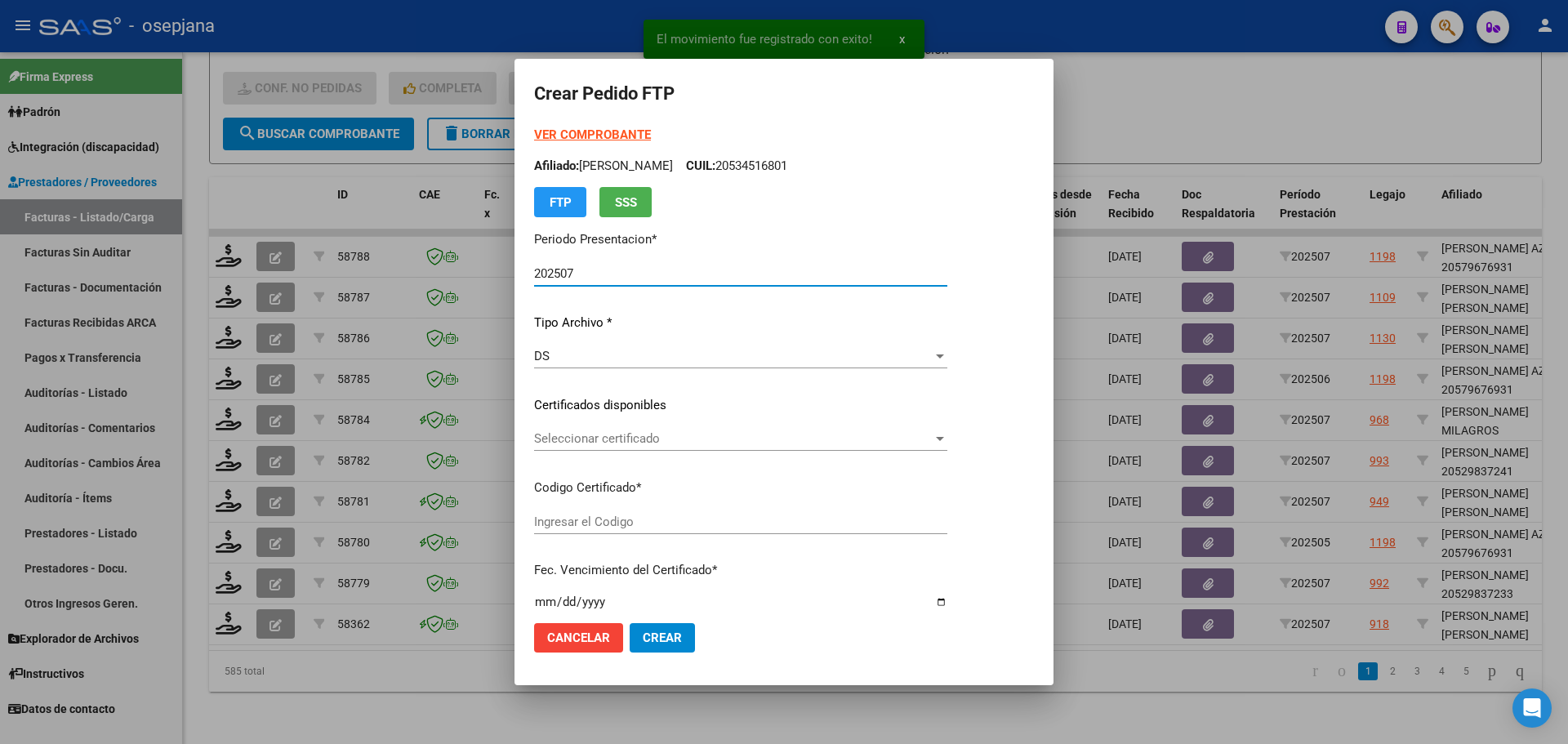
type input "ARG02000561185902024102120261021BSAS313"
type input "[DATE]"
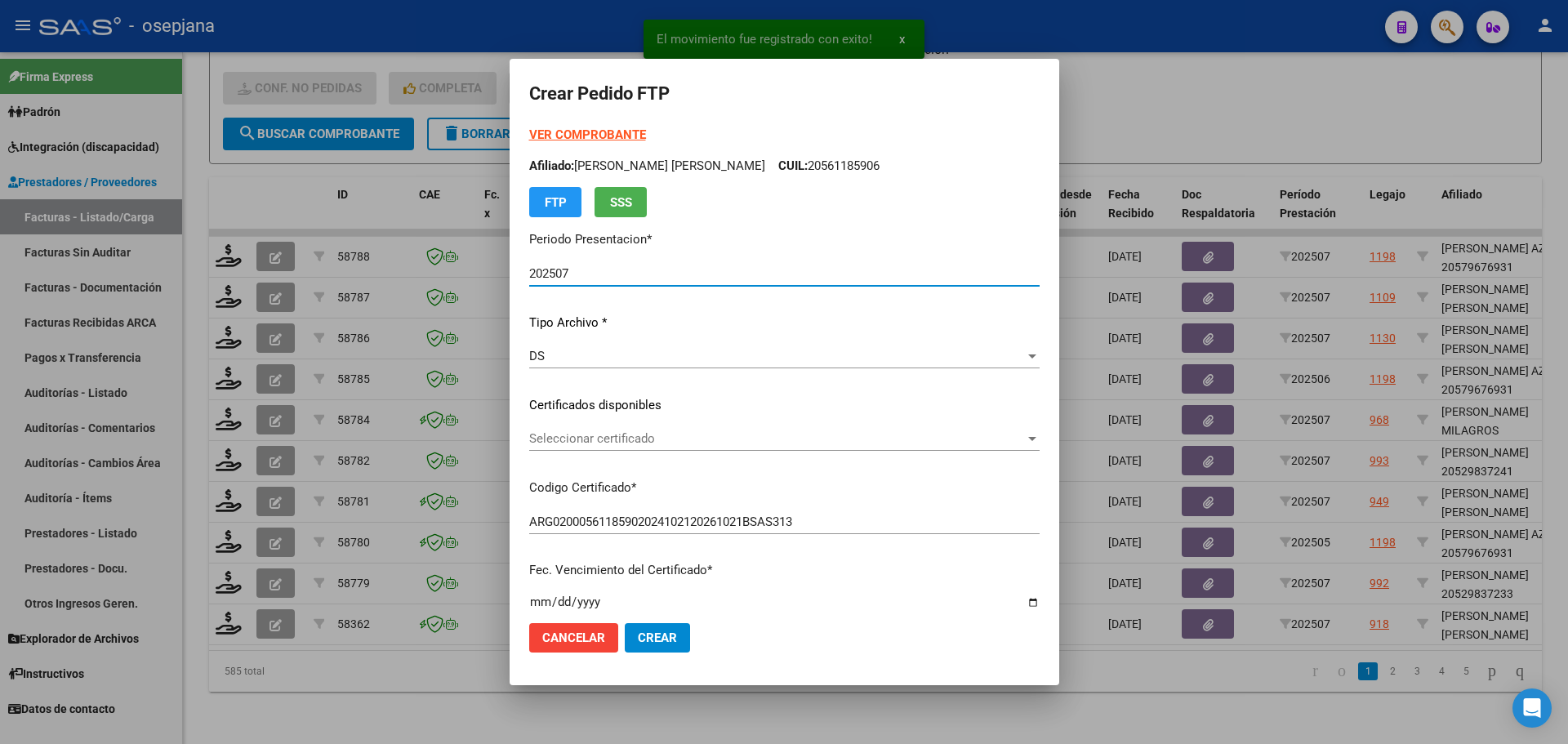
click at [657, 434] on span "Seleccionar certificado" at bounding box center [777, 438] width 496 height 15
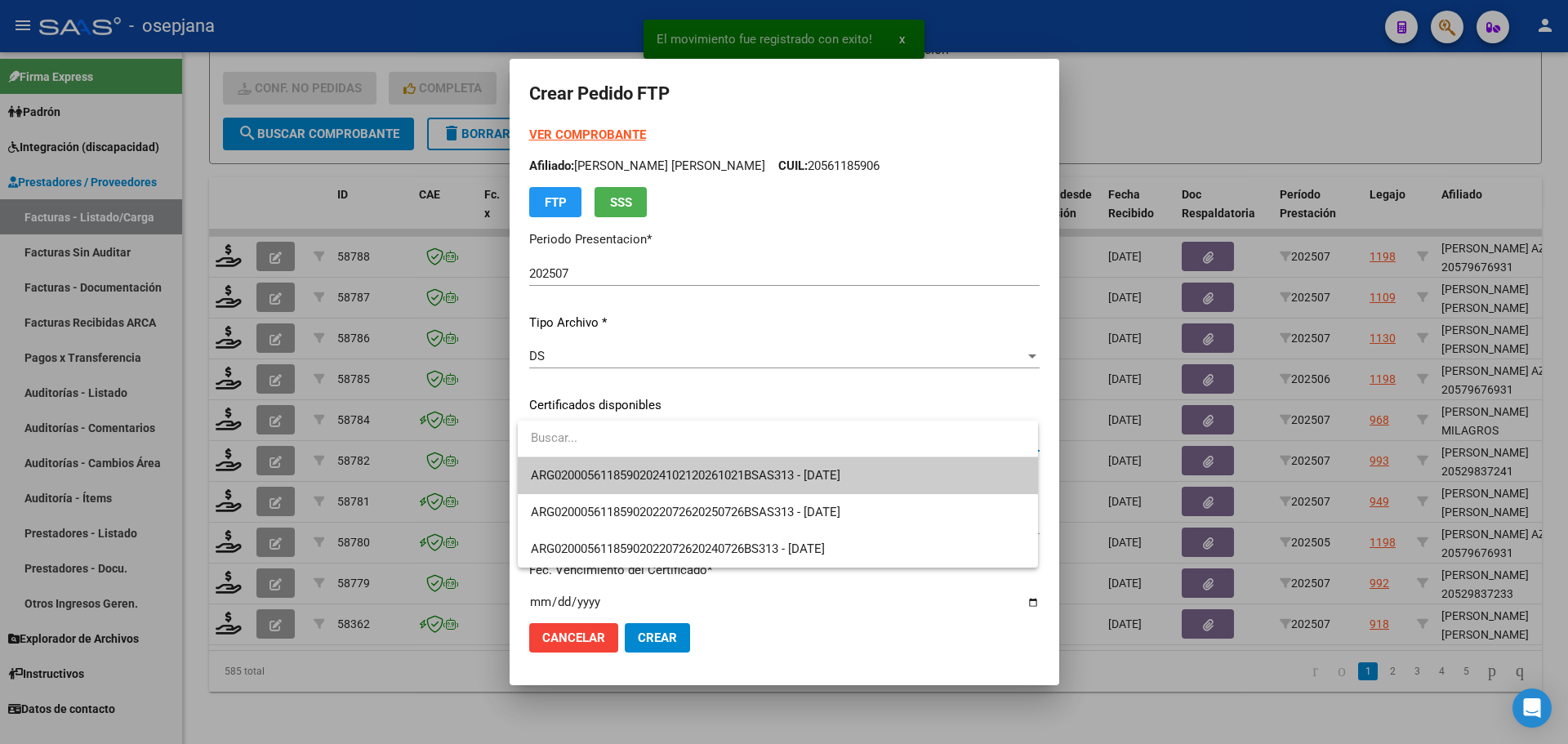
click at [665, 464] on span "ARG02000561185902024102120261021BSAS313 - [DATE]" at bounding box center [777, 476] width 494 height 37
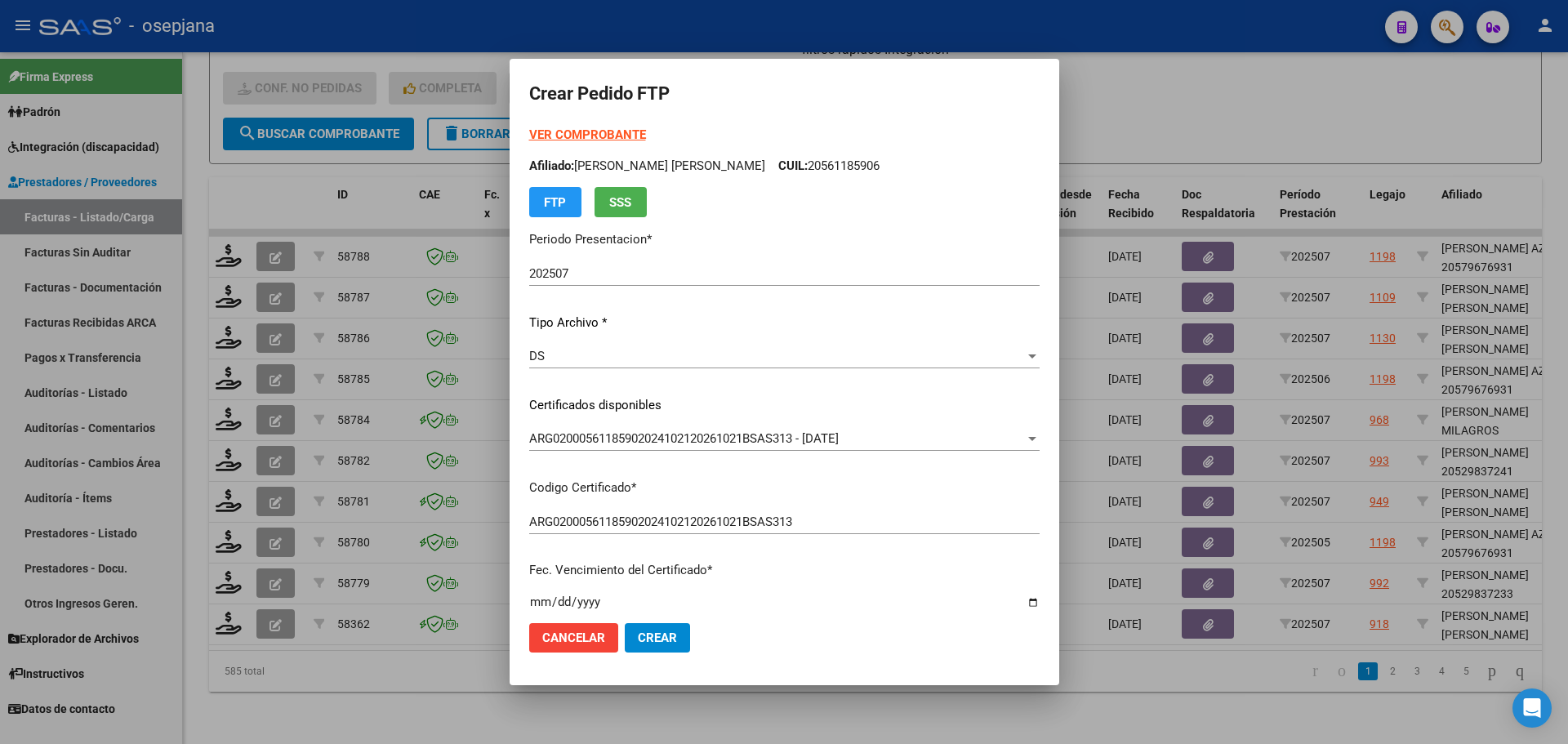
click at [594, 137] on strong "VER COMPROBANTE" at bounding box center [588, 135] width 117 height 15
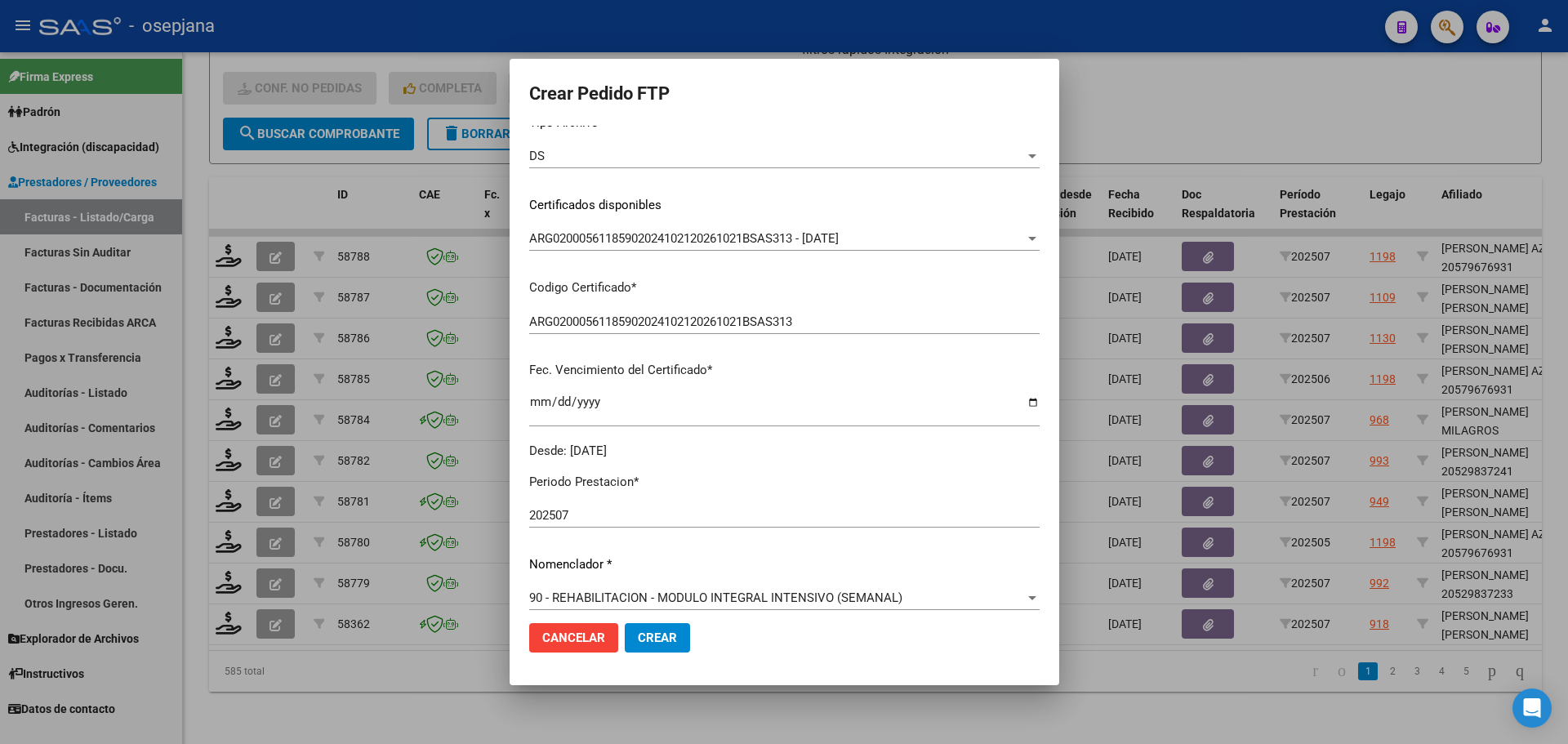
scroll to position [489, 0]
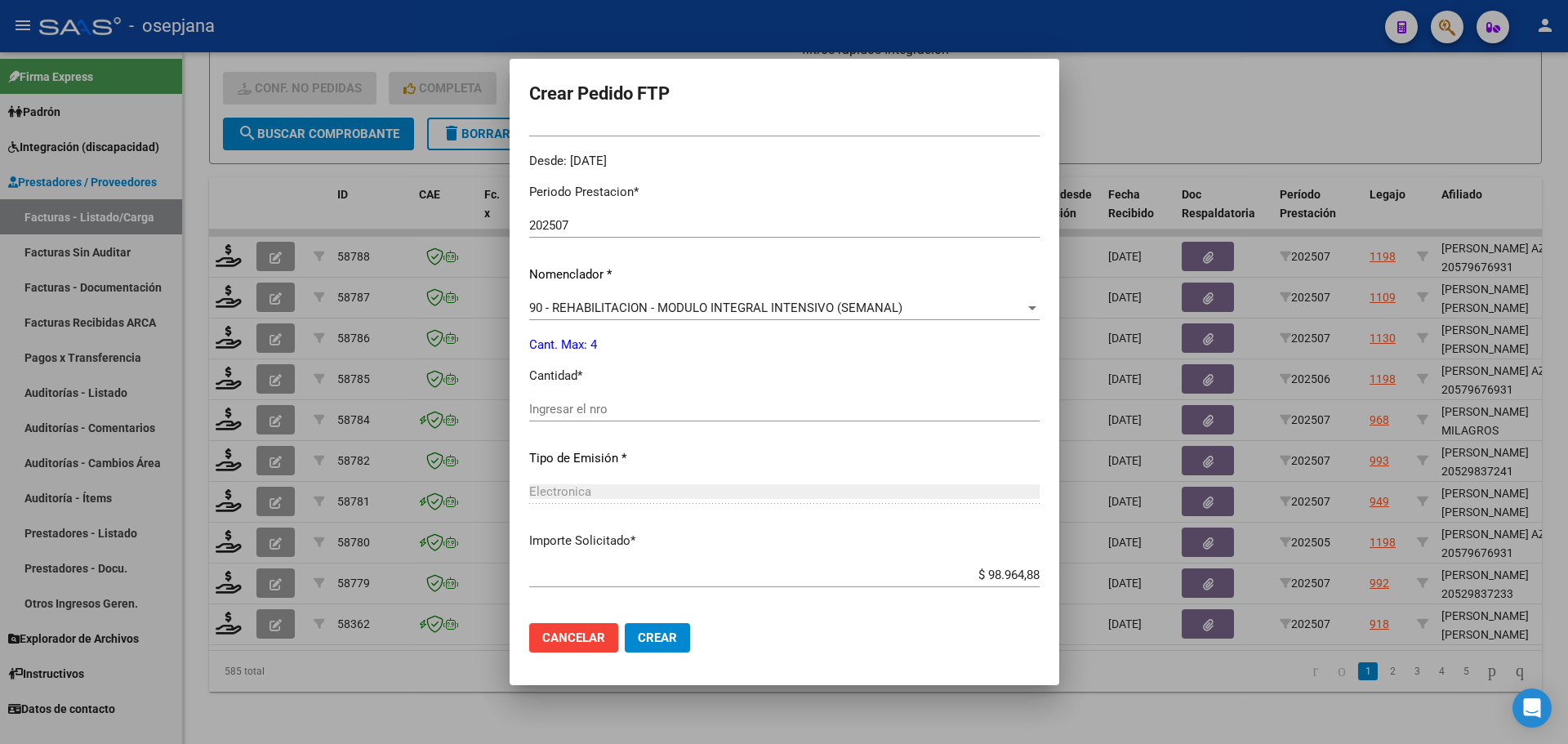
click at [606, 414] on input "Ingresar el nro" at bounding box center [784, 409] width 510 height 15
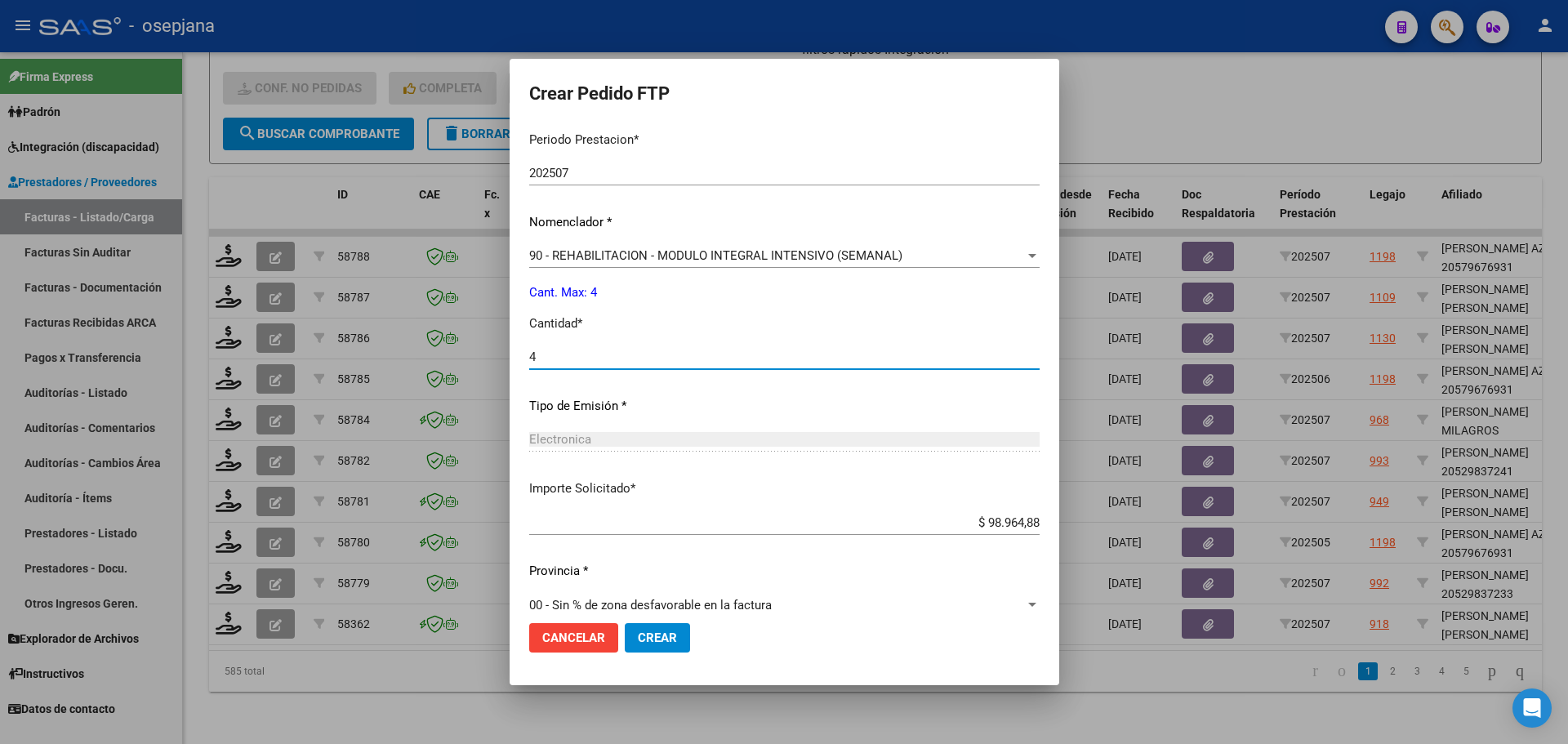
scroll to position [565, 0]
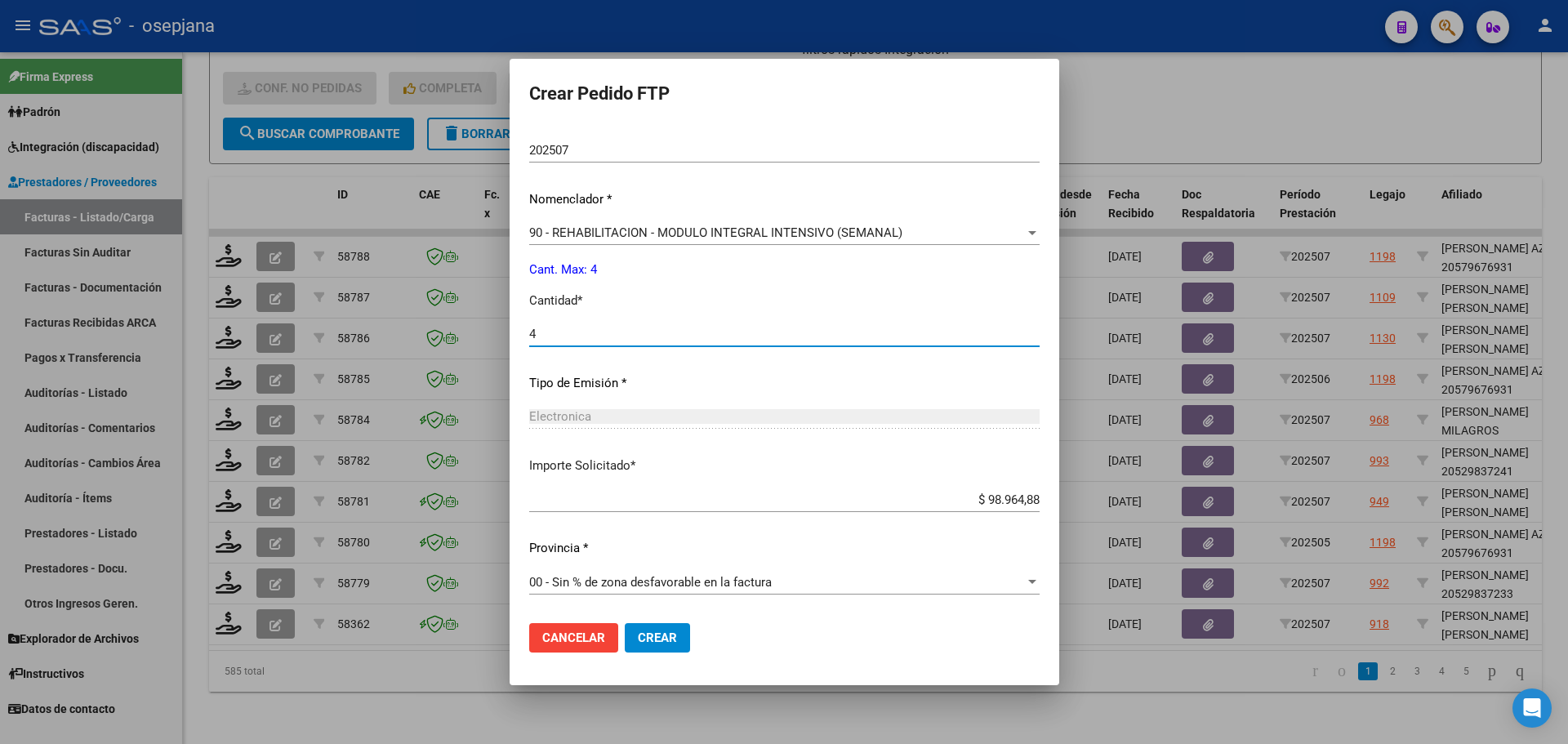
type input "4"
click at [665, 618] on mat-dialog-actions "Cancelar Crear" at bounding box center [784, 638] width 510 height 56
click at [673, 637] on span "Crear" at bounding box center [657, 638] width 39 height 15
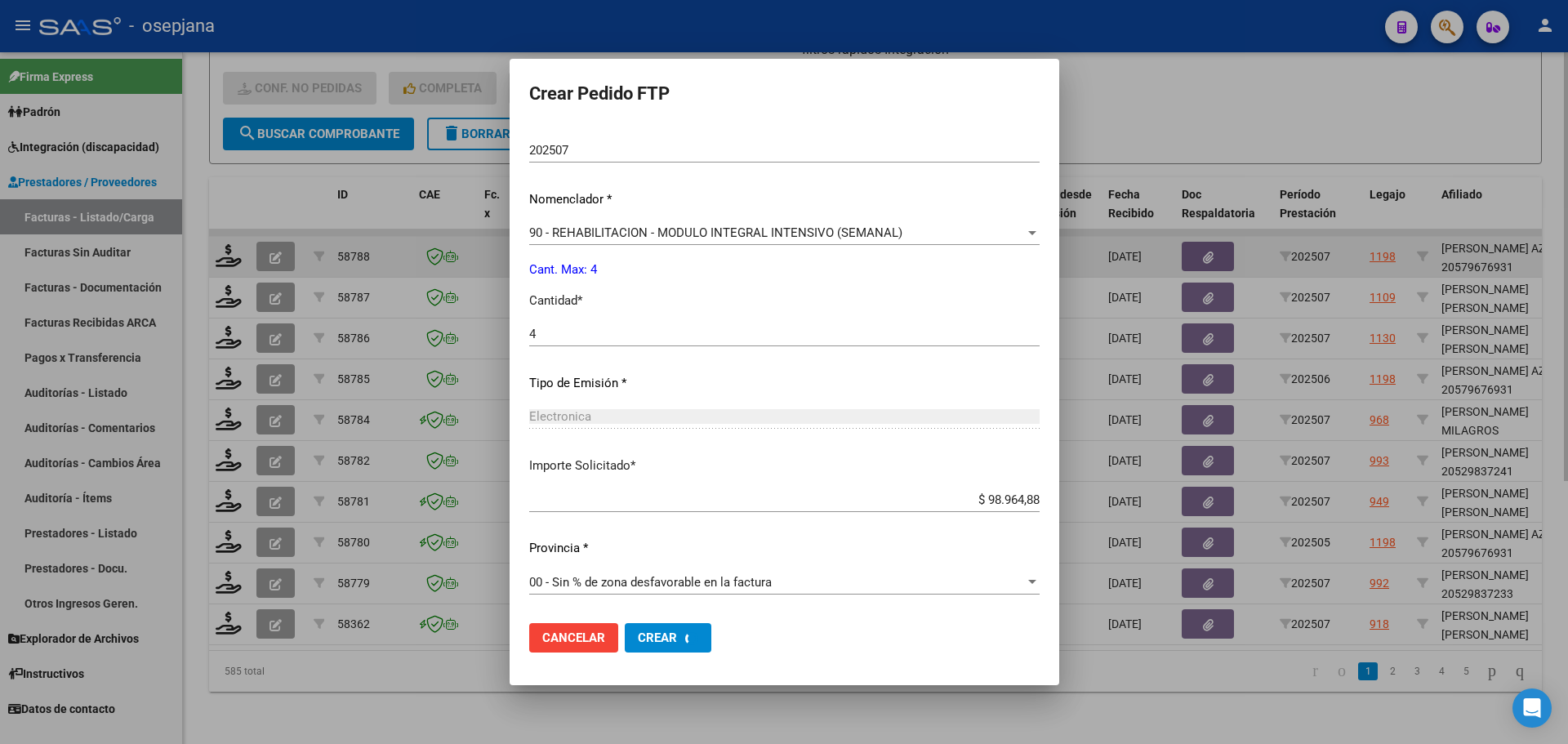
scroll to position [473, 0]
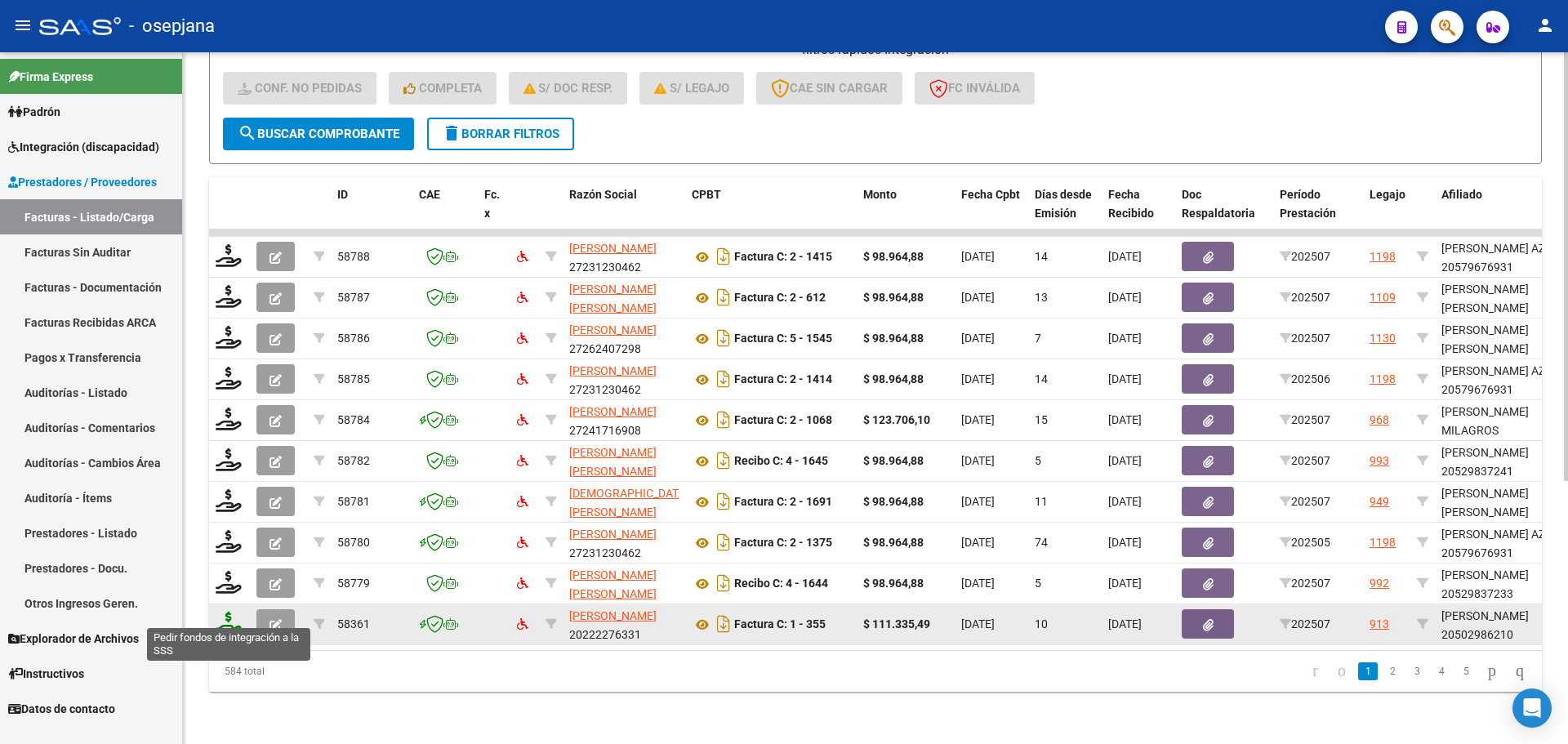
click at [235, 611] on icon at bounding box center [229, 622] width 26 height 23
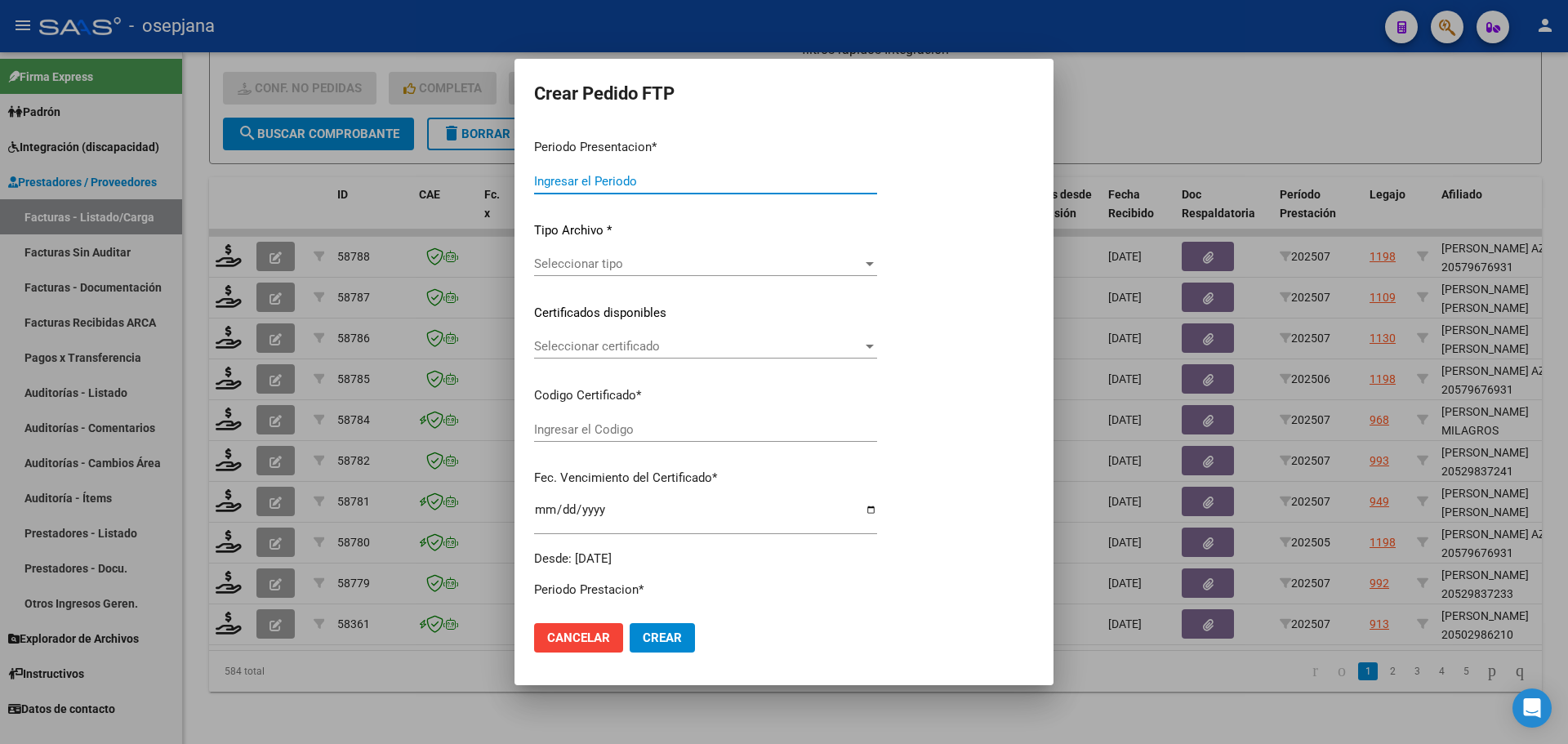
type input "202507"
type input "$ 111.335,49"
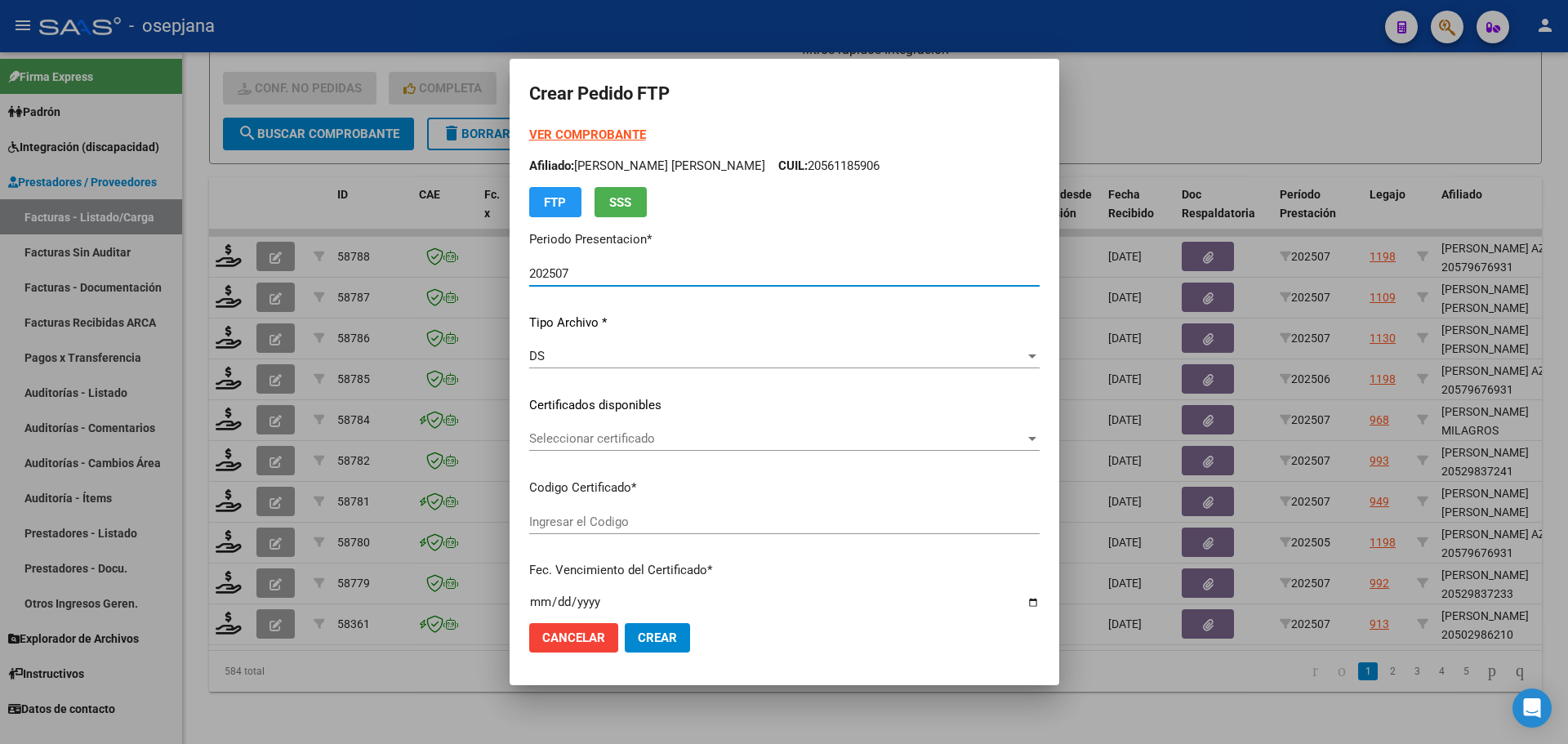
type input "ARG02000502986212025010920350109BUE10725"
type input "[DATE]"
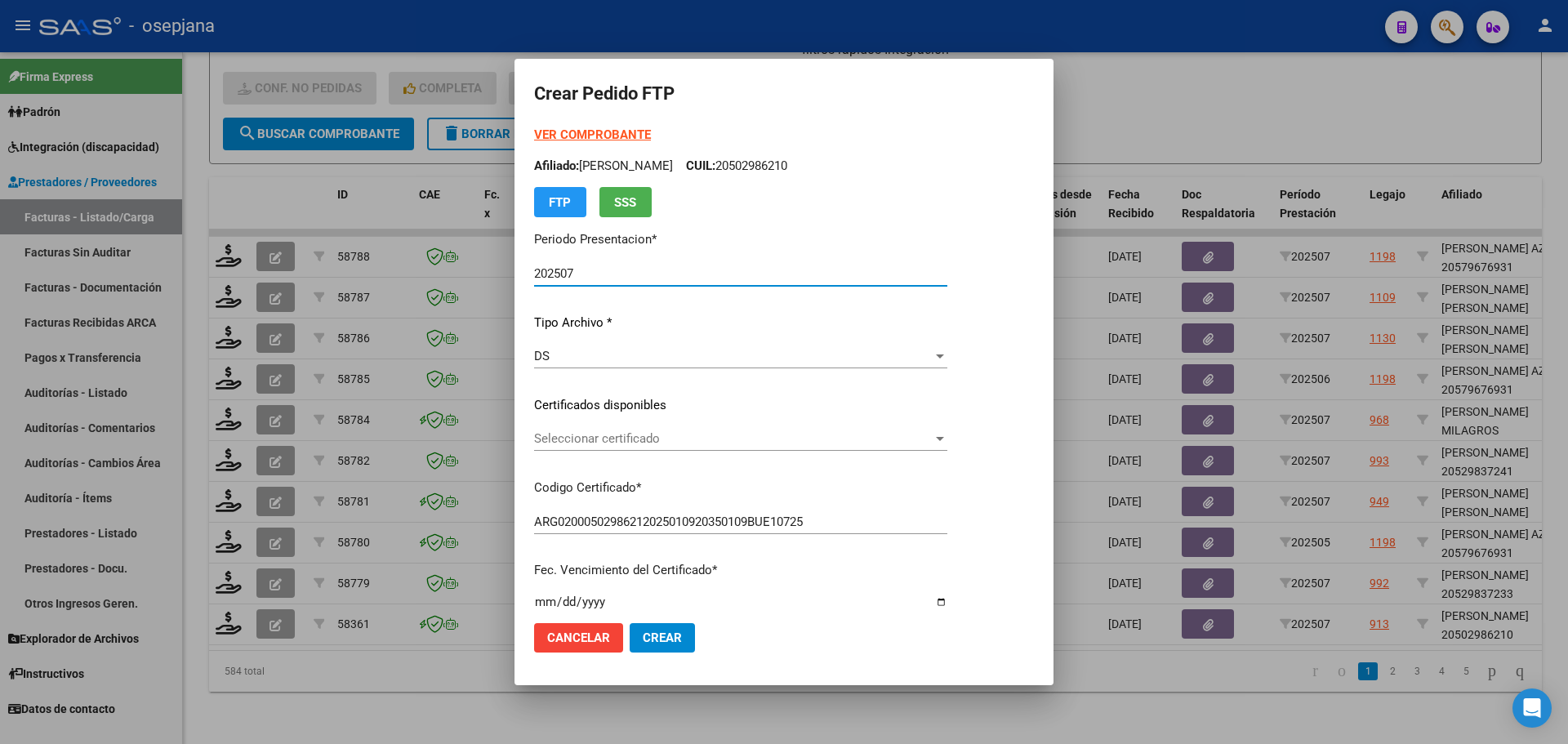
click at [666, 434] on span "Seleccionar certificado" at bounding box center [733, 438] width 399 height 15
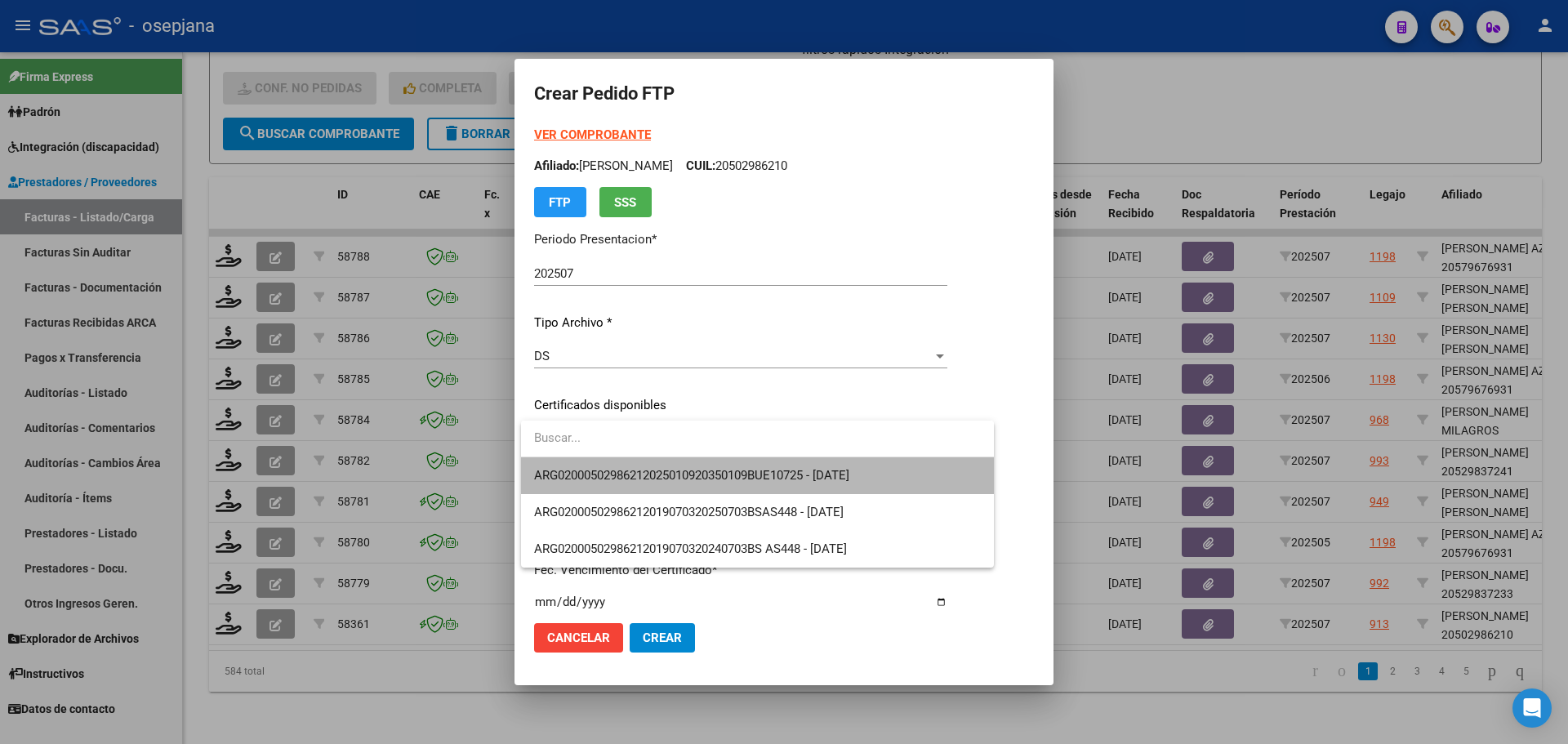
click at [675, 463] on span "ARG02000502986212025010920350109BUE10725 - [DATE]" at bounding box center [757, 476] width 447 height 37
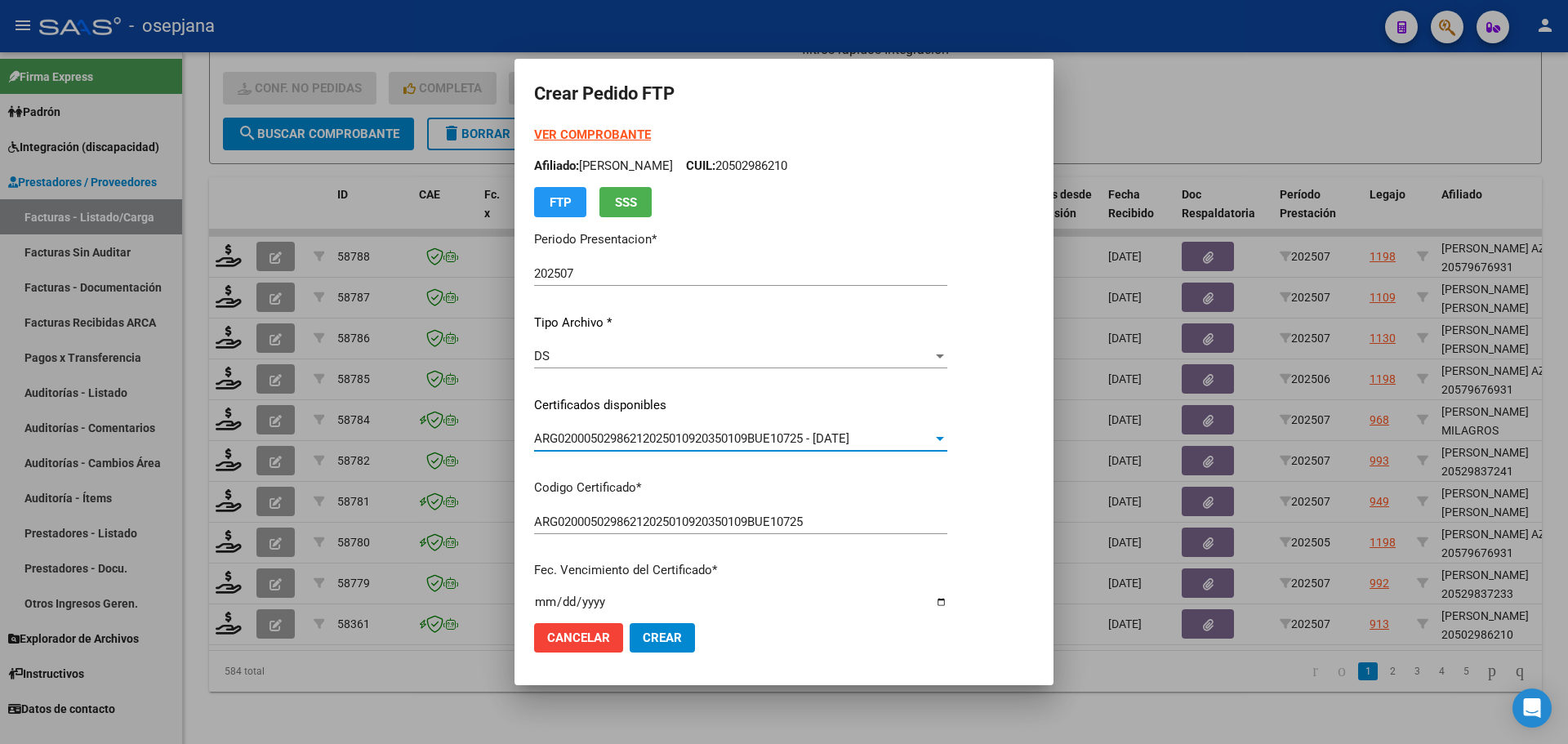
click at [626, 129] on strong "VER COMPROBANTE" at bounding box center [593, 135] width 117 height 15
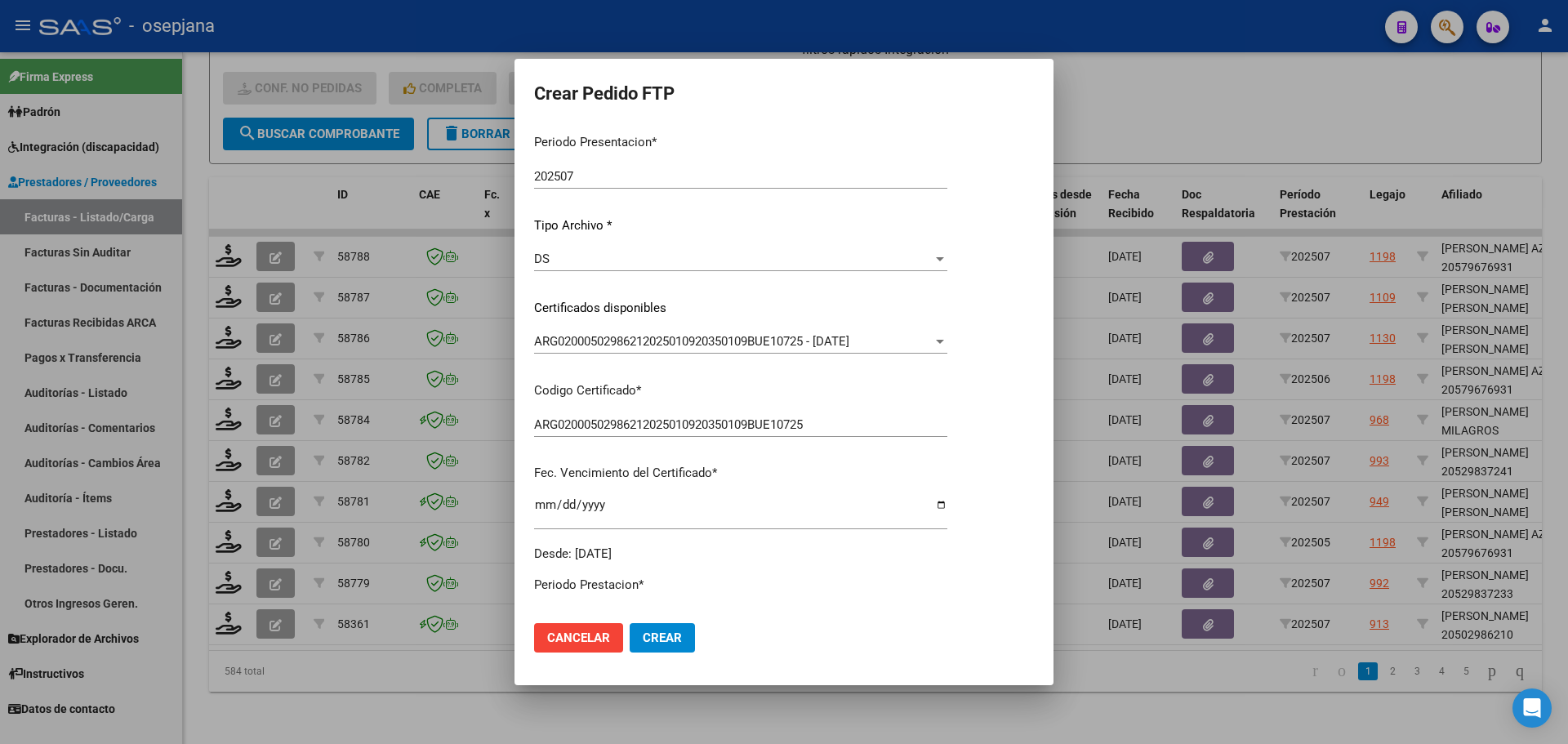
scroll to position [409, 0]
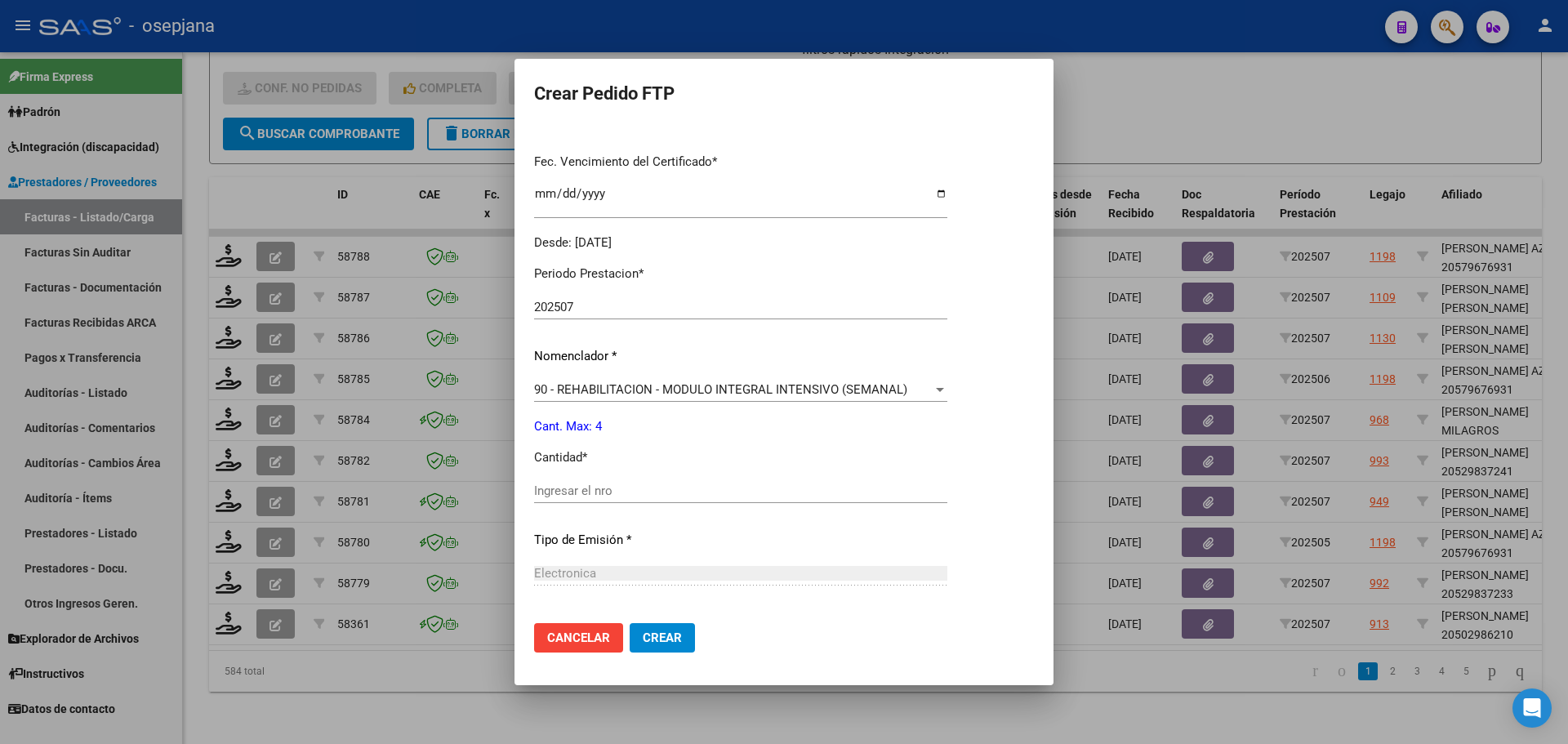
click at [593, 503] on div "Periodo Prestacion * 202507 Ingresar el Periodo Prestacion Nomenclador * 90 - R…" at bounding box center [740, 510] width 413 height 515
click at [590, 499] on div "Ingresar el nro" at bounding box center [740, 490] width 413 height 24
type input "4"
click at [670, 646] on button "Crear" at bounding box center [662, 638] width 65 height 30
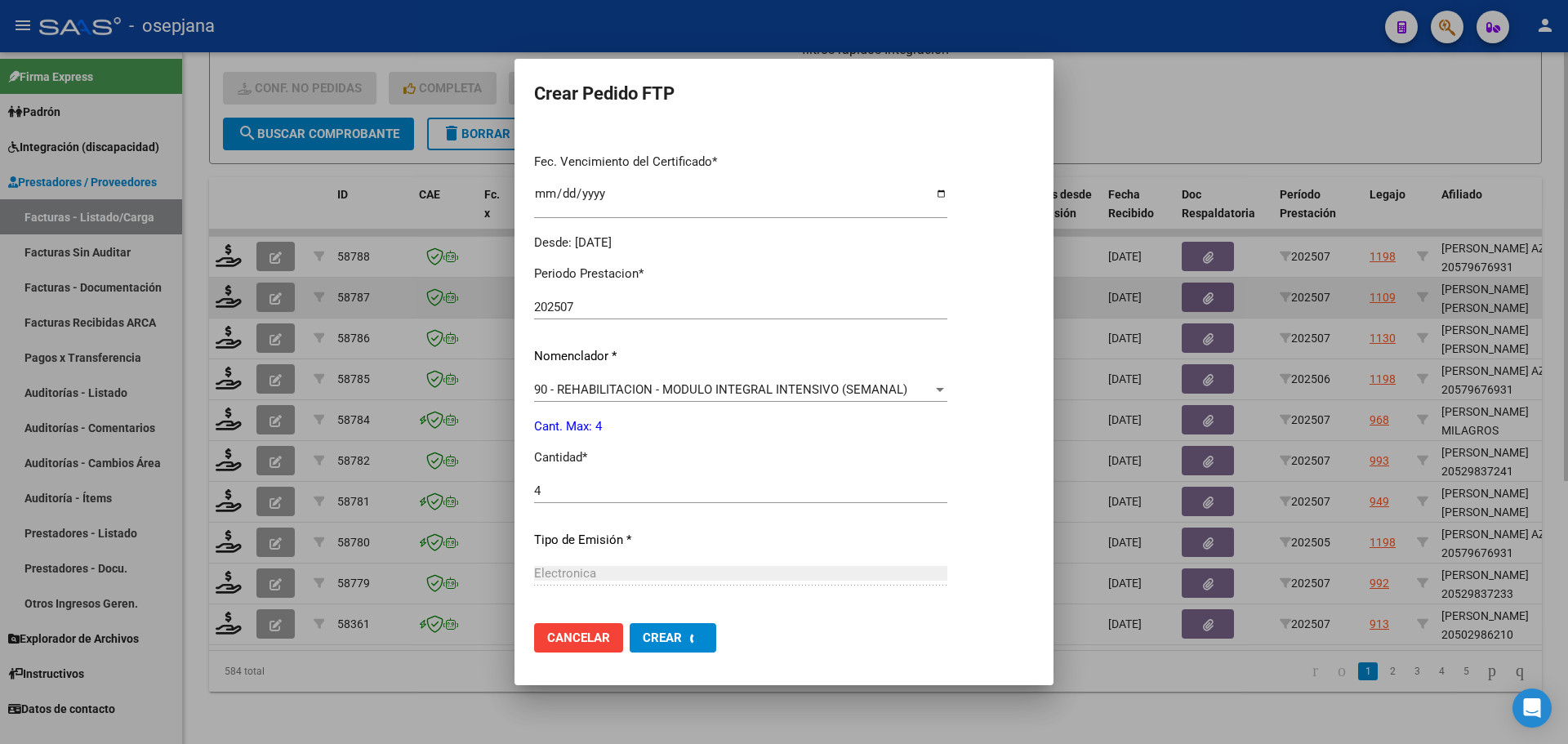
scroll to position [0, 0]
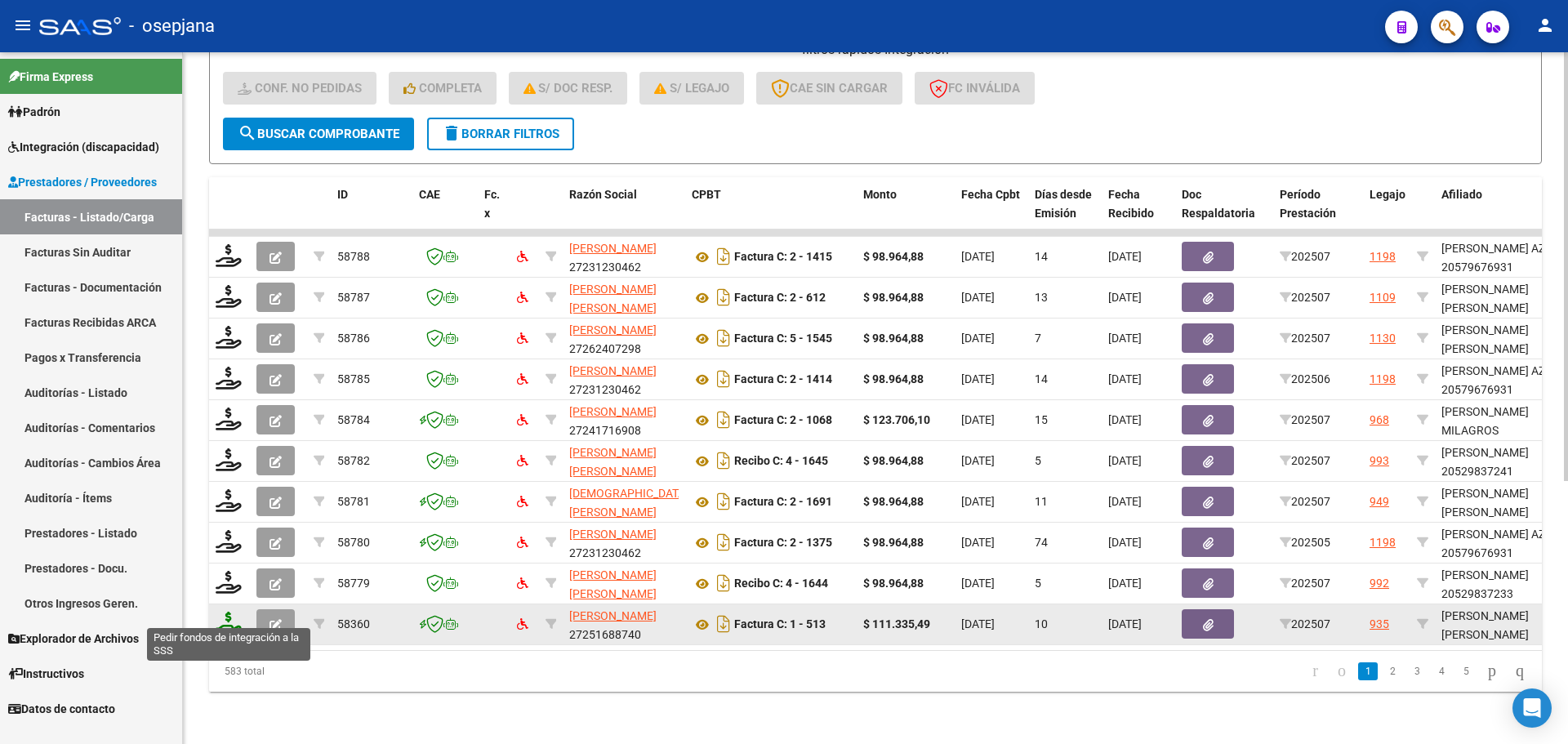
click at [230, 611] on icon at bounding box center [229, 622] width 26 height 23
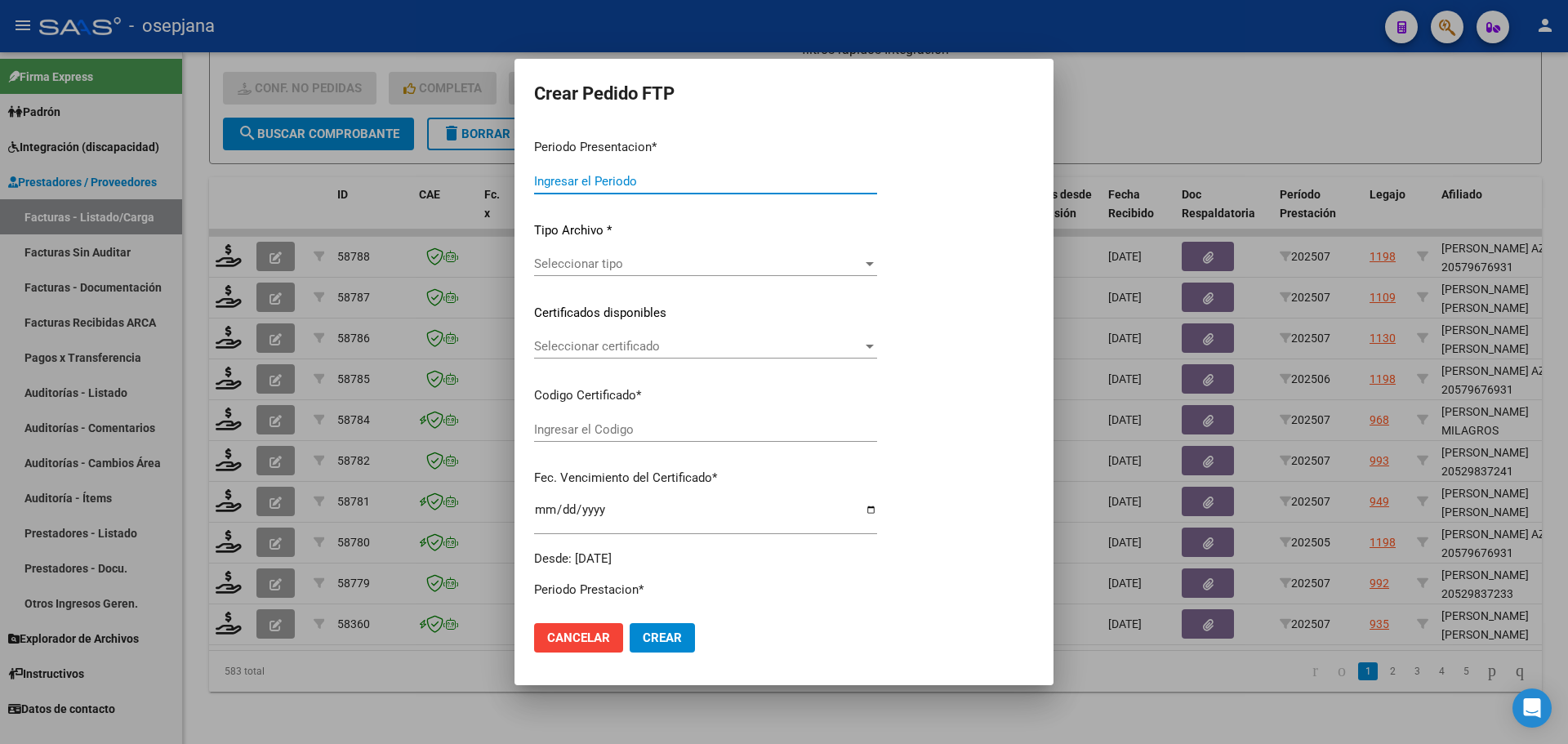
type input "202507"
type input "$ 111.335,49"
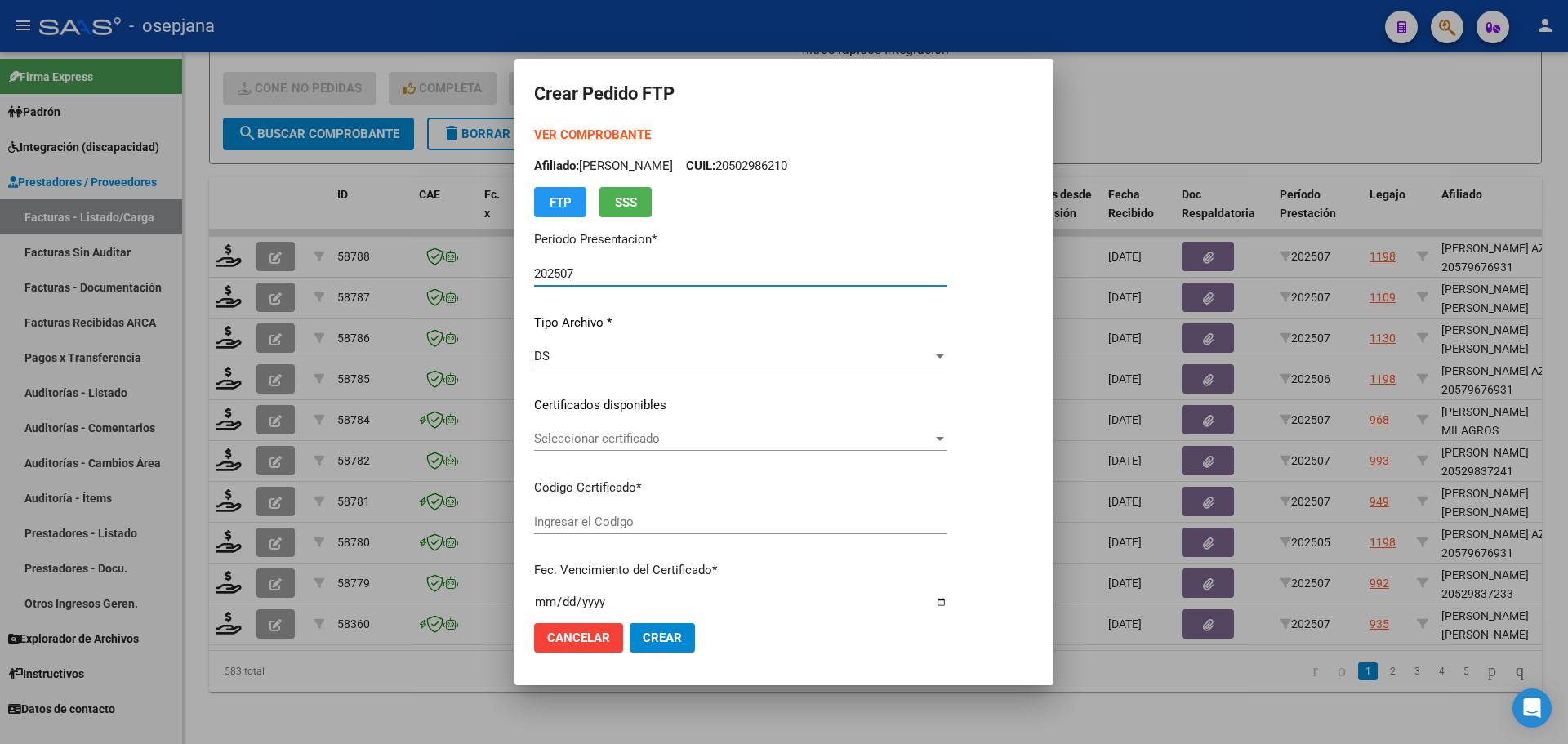
type input "ARG02000576373692023121520281215BSAS376"
type input "[DATE]"
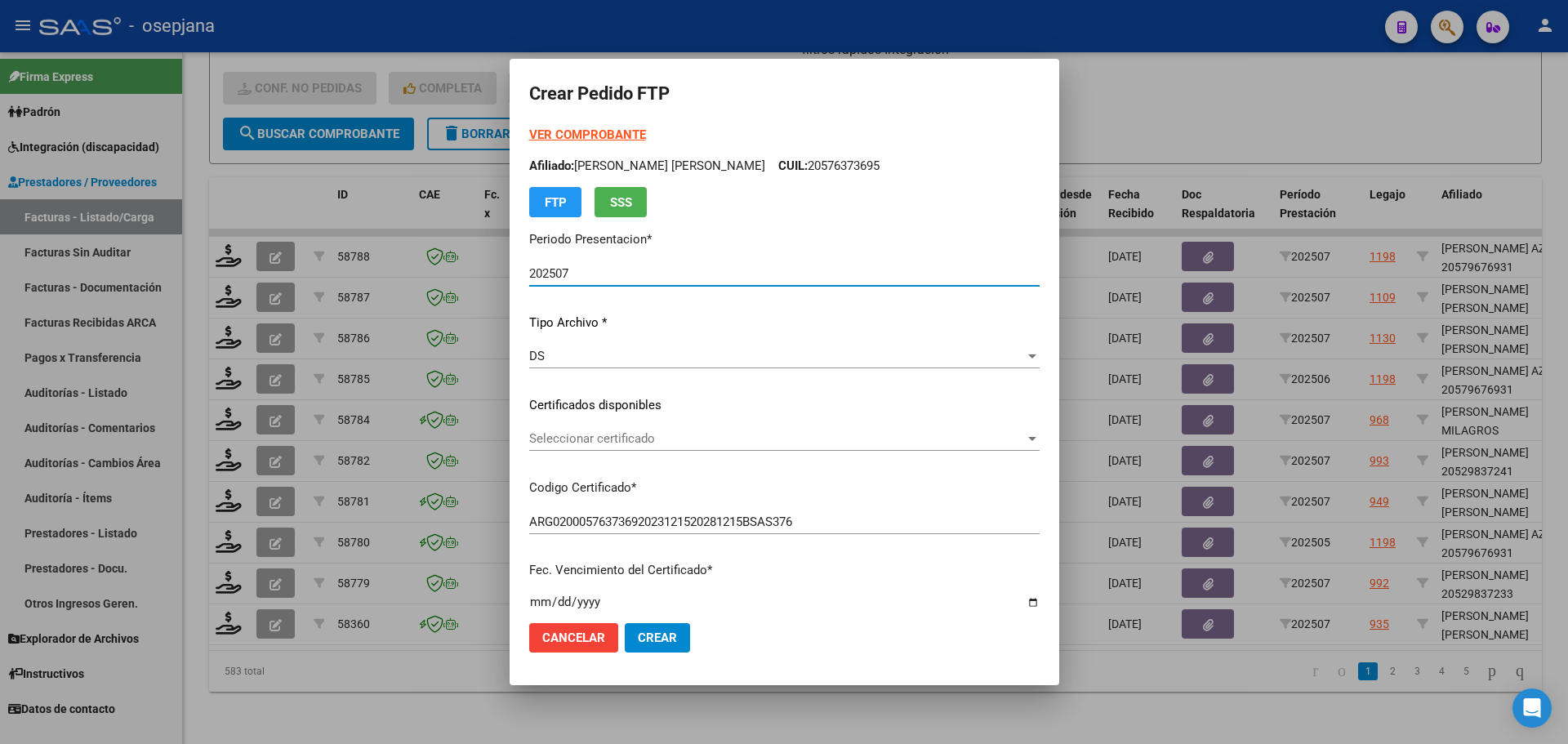
click at [652, 440] on span "Seleccionar certificado" at bounding box center [777, 438] width 496 height 15
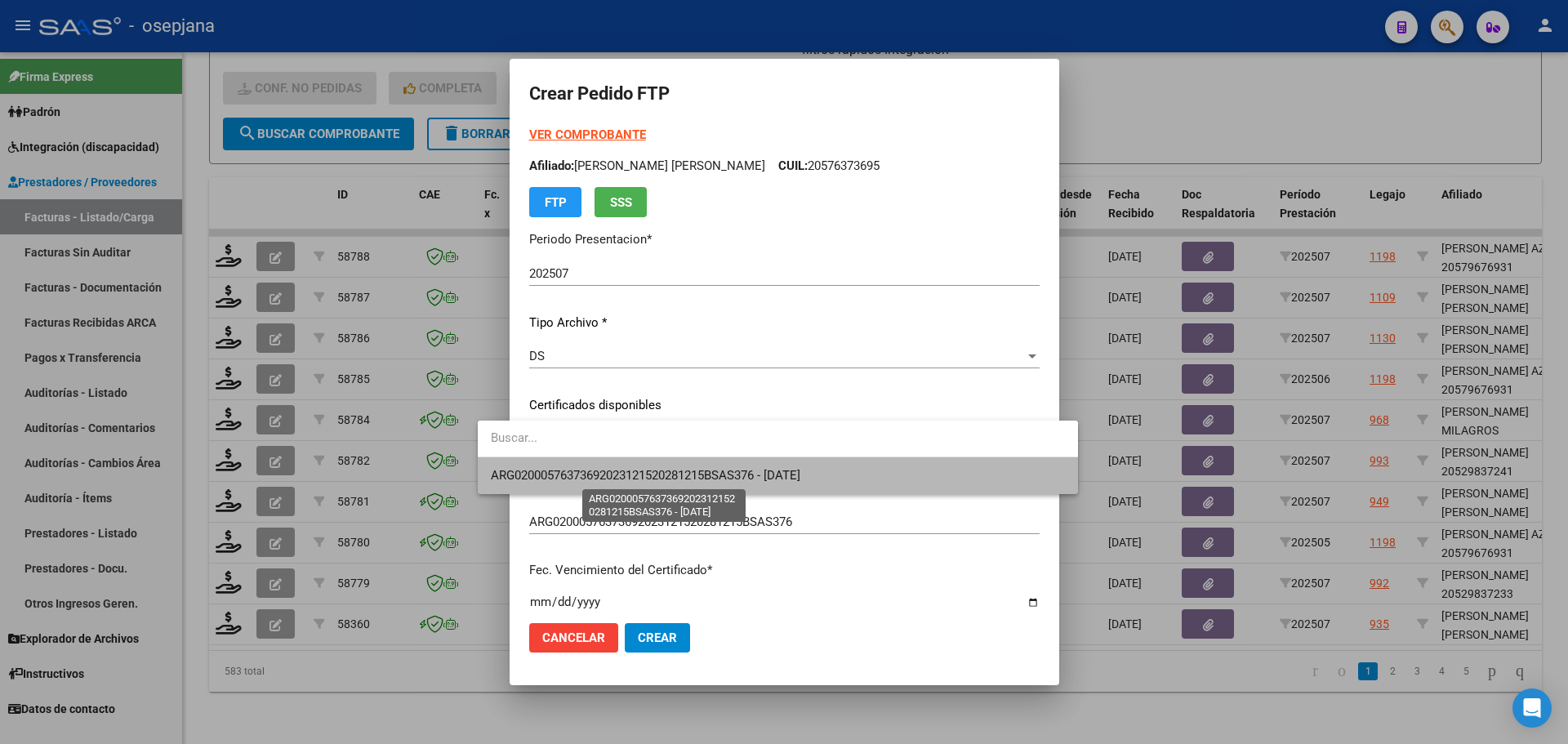
click at [653, 476] on span "ARG02000576373692023121520281215BSAS376 - [DATE]" at bounding box center [645, 476] width 309 height 15
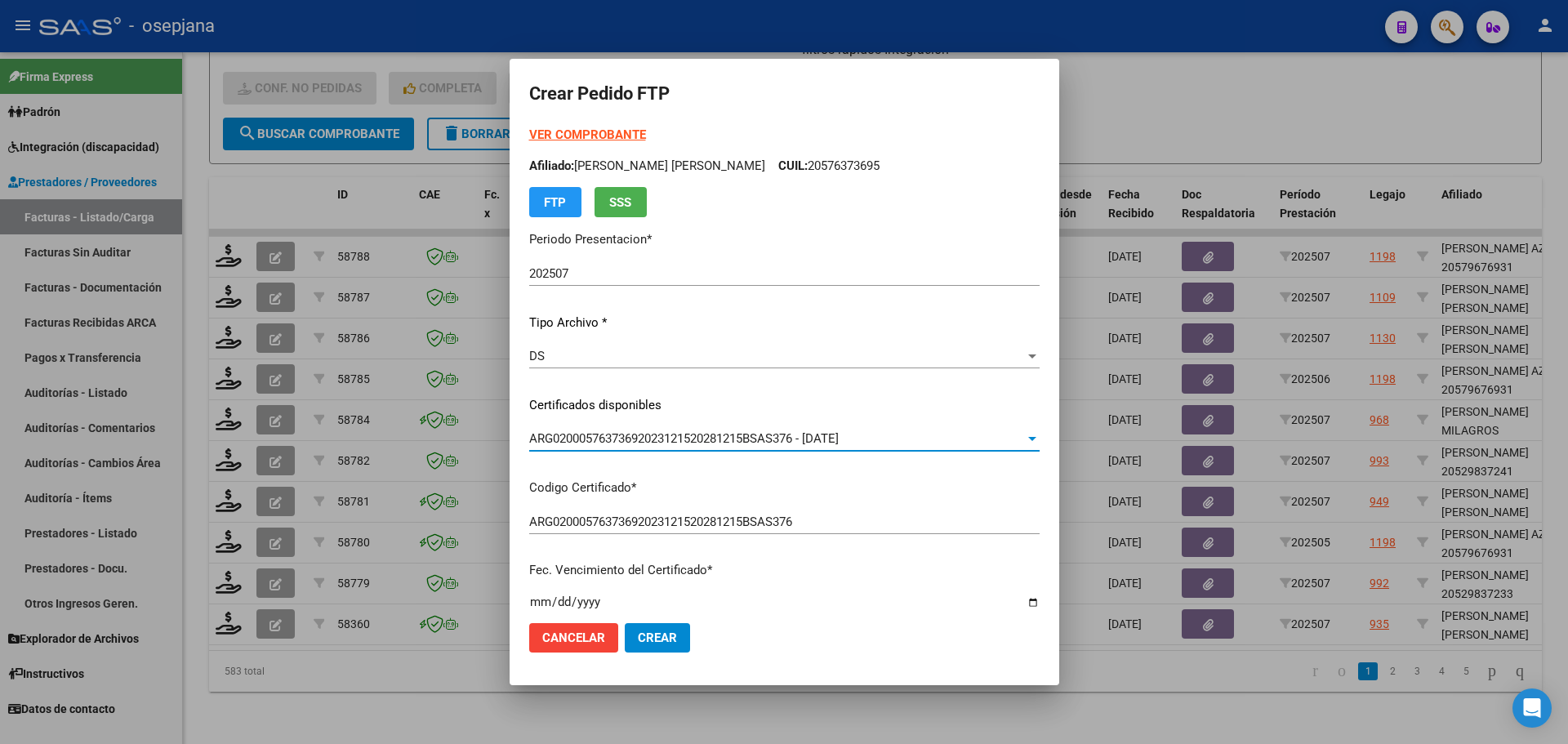
click at [564, 129] on strong "VER COMPROBANTE" at bounding box center [588, 135] width 117 height 15
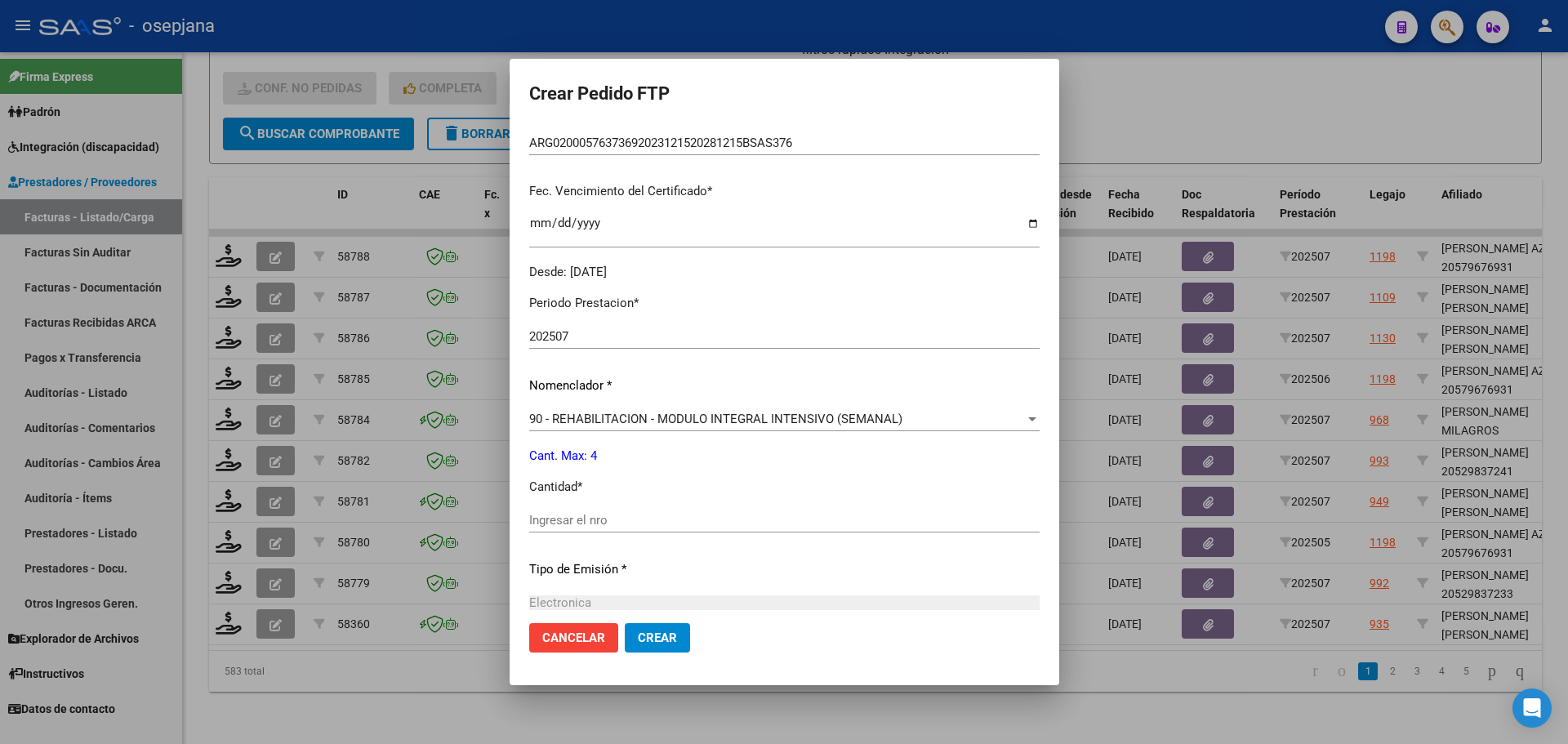
scroll to position [489, 0]
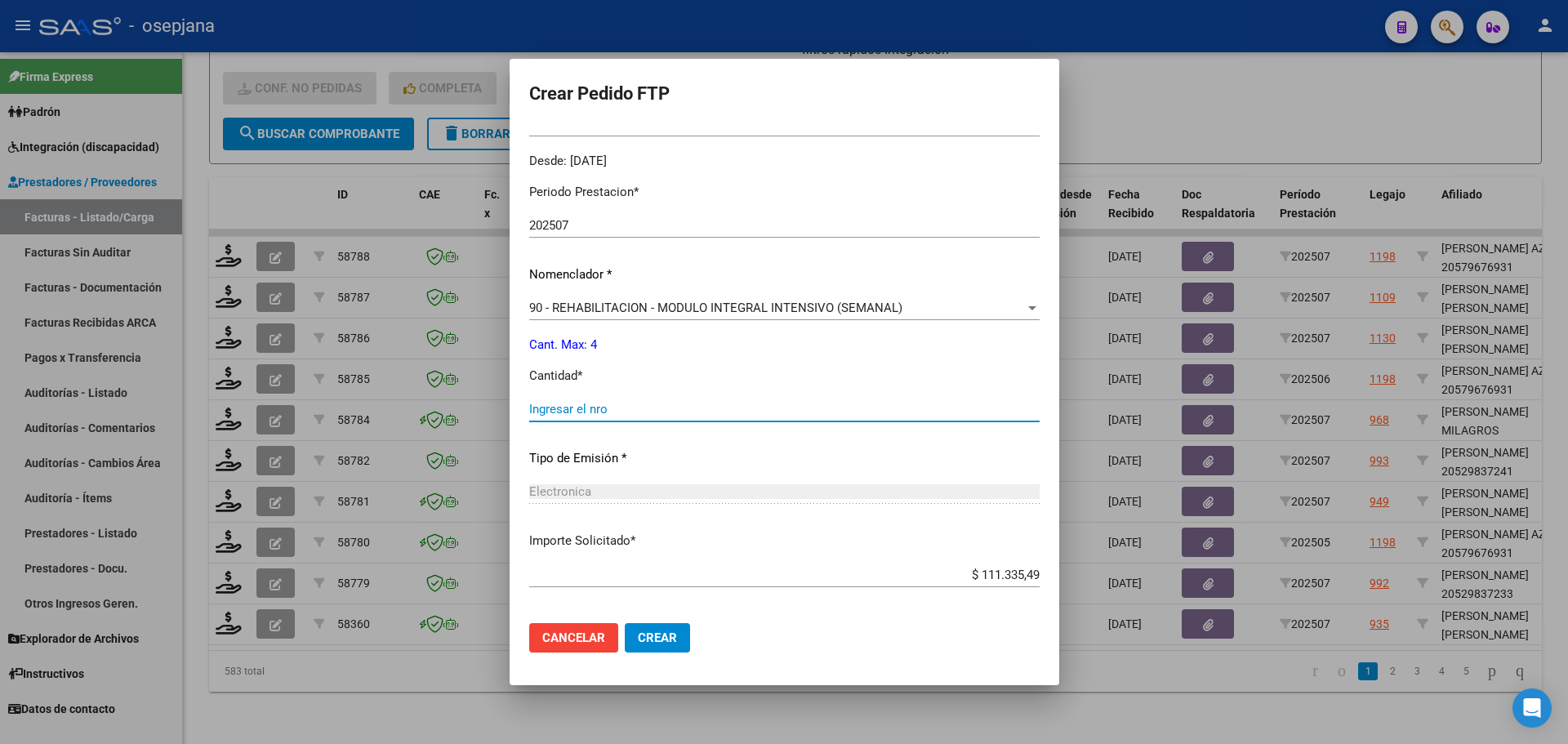
click at [568, 409] on input "Ingresar el nro" at bounding box center [784, 409] width 510 height 15
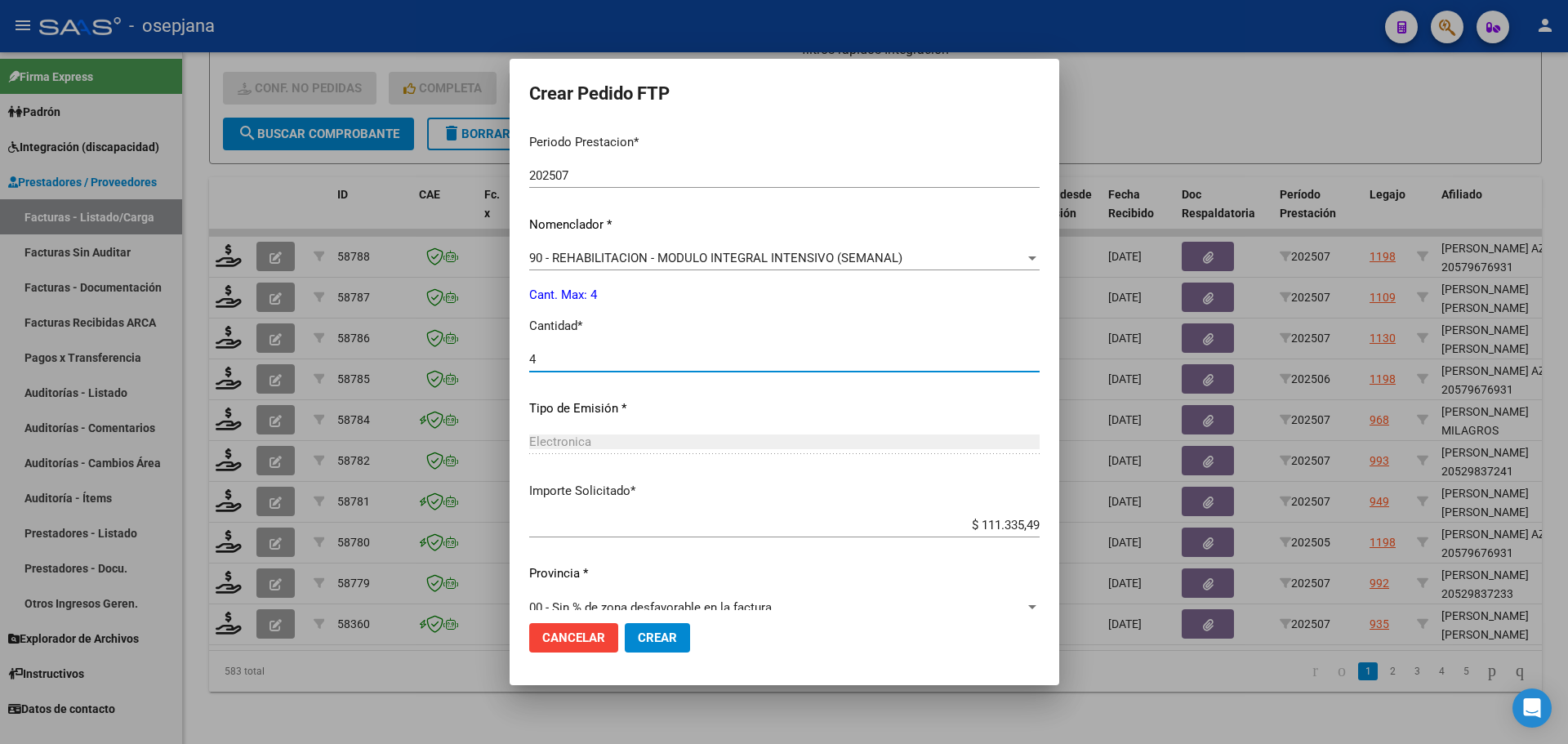
scroll to position [565, 0]
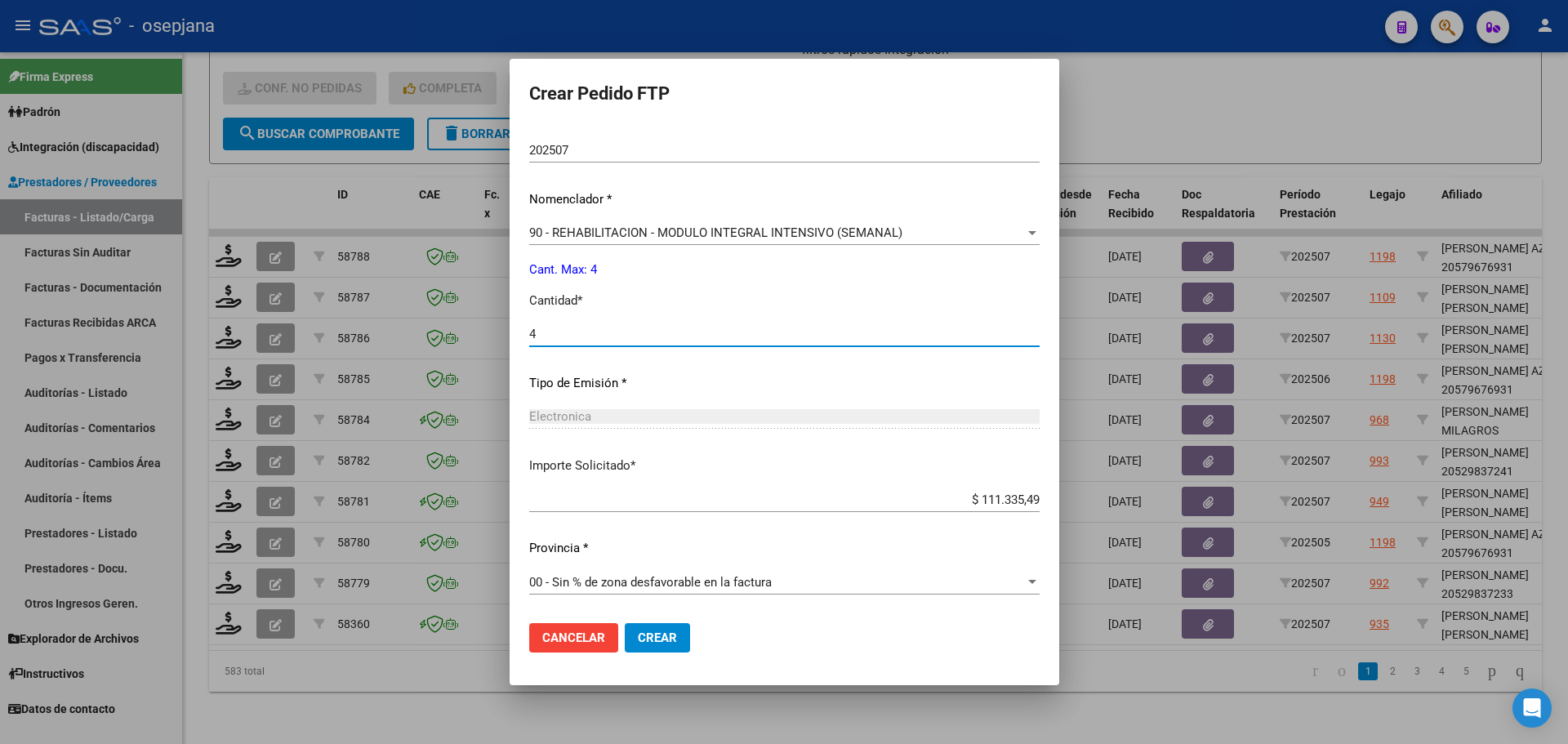
type input "4"
click at [598, 653] on mat-dialog-actions "Cancelar Crear" at bounding box center [784, 638] width 510 height 56
click at [637, 644] on span "Crear" at bounding box center [657, 638] width 39 height 15
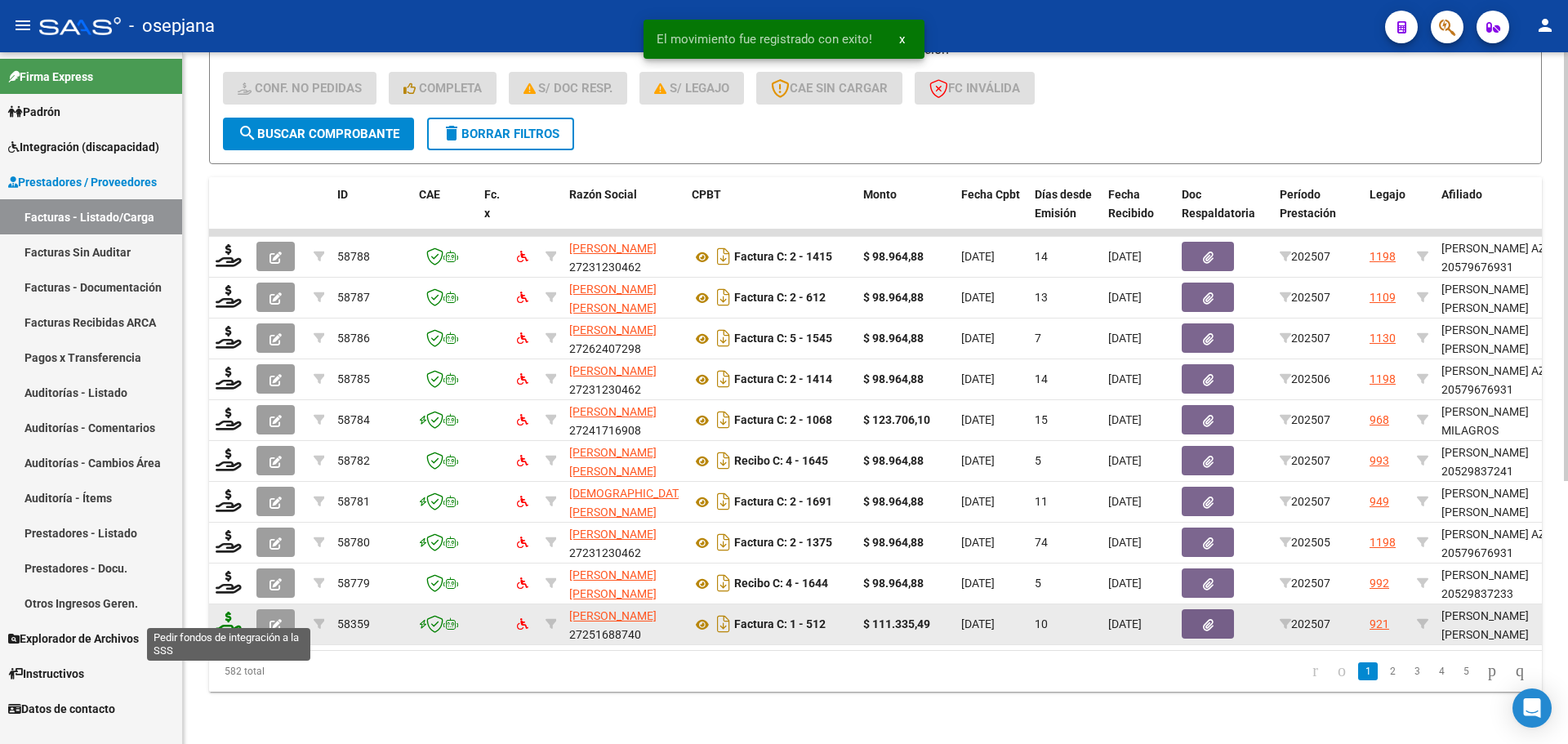
click at [230, 611] on icon at bounding box center [229, 622] width 26 height 23
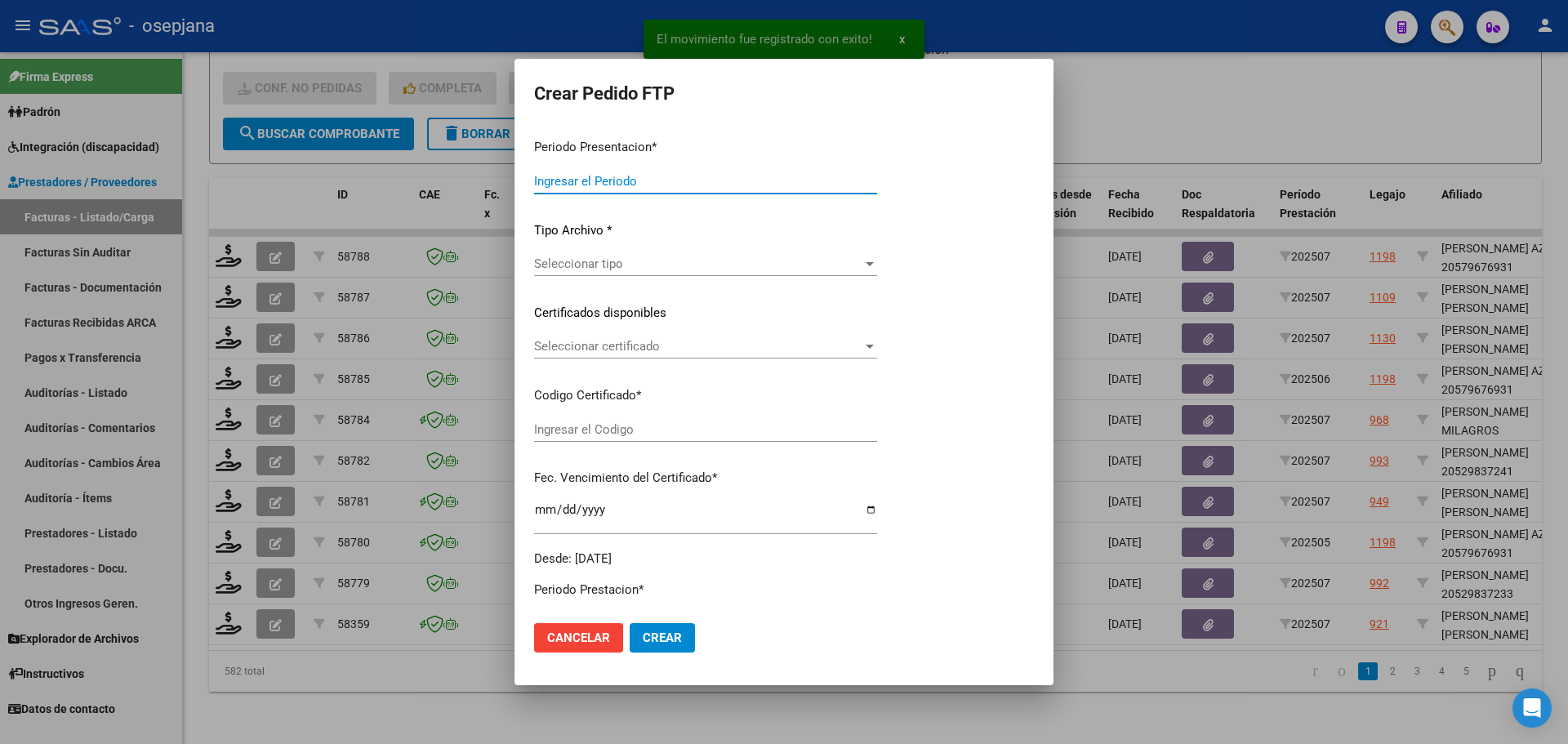
type input "202507"
type input "$ 111.335,49"
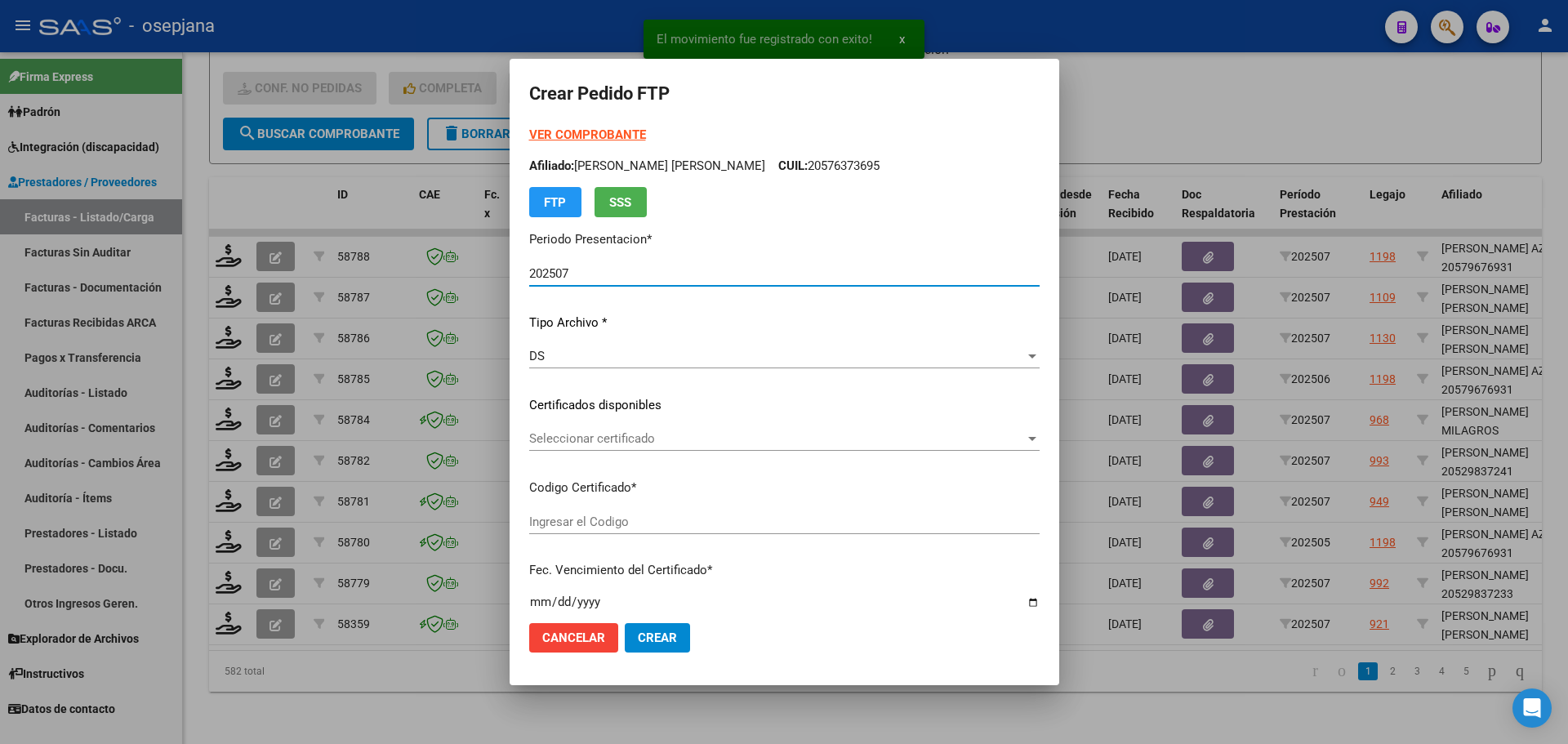
type input "ARG02000575485512022090720250807BS312"
type input "[DATE]"
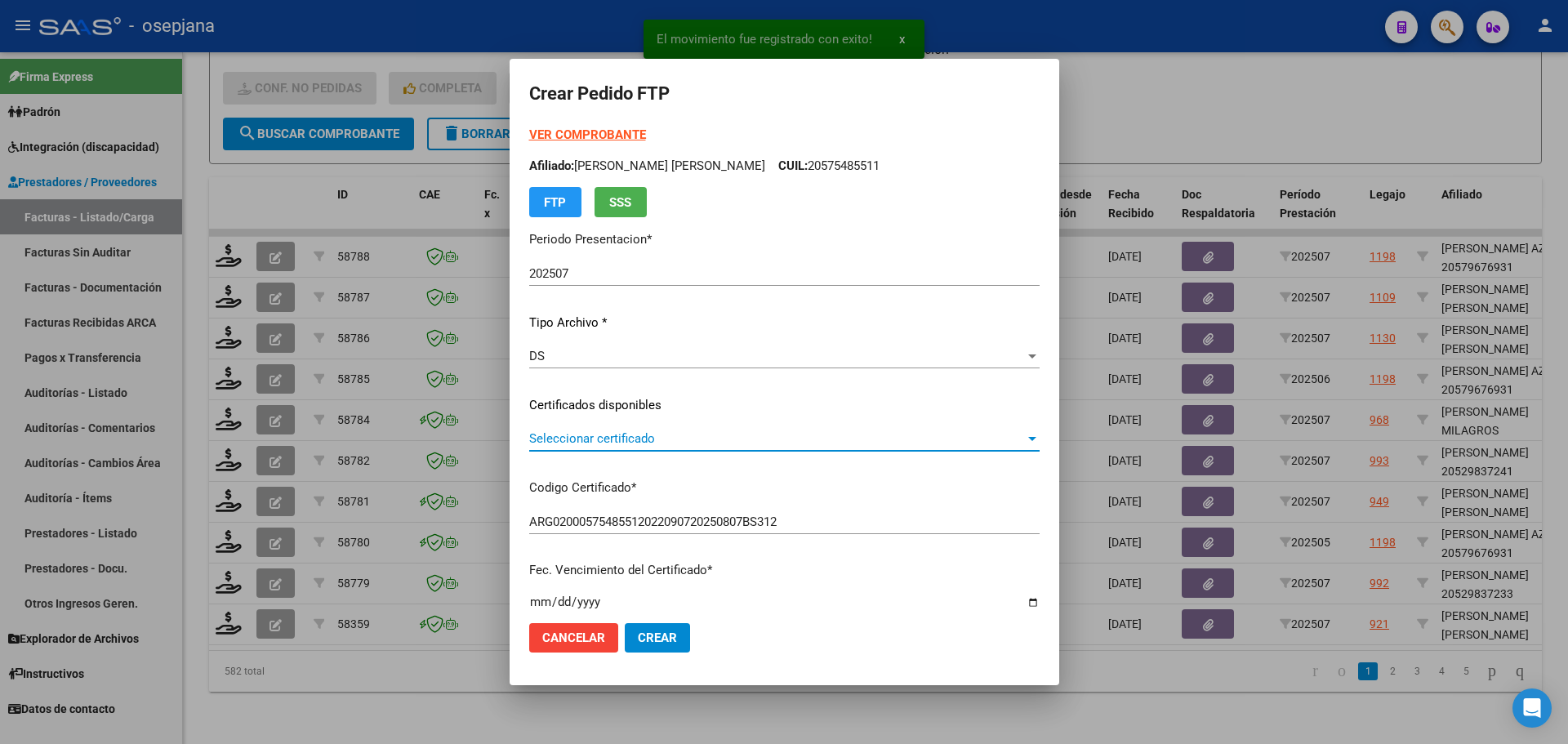
click at [643, 437] on span "Seleccionar certificado" at bounding box center [777, 438] width 496 height 15
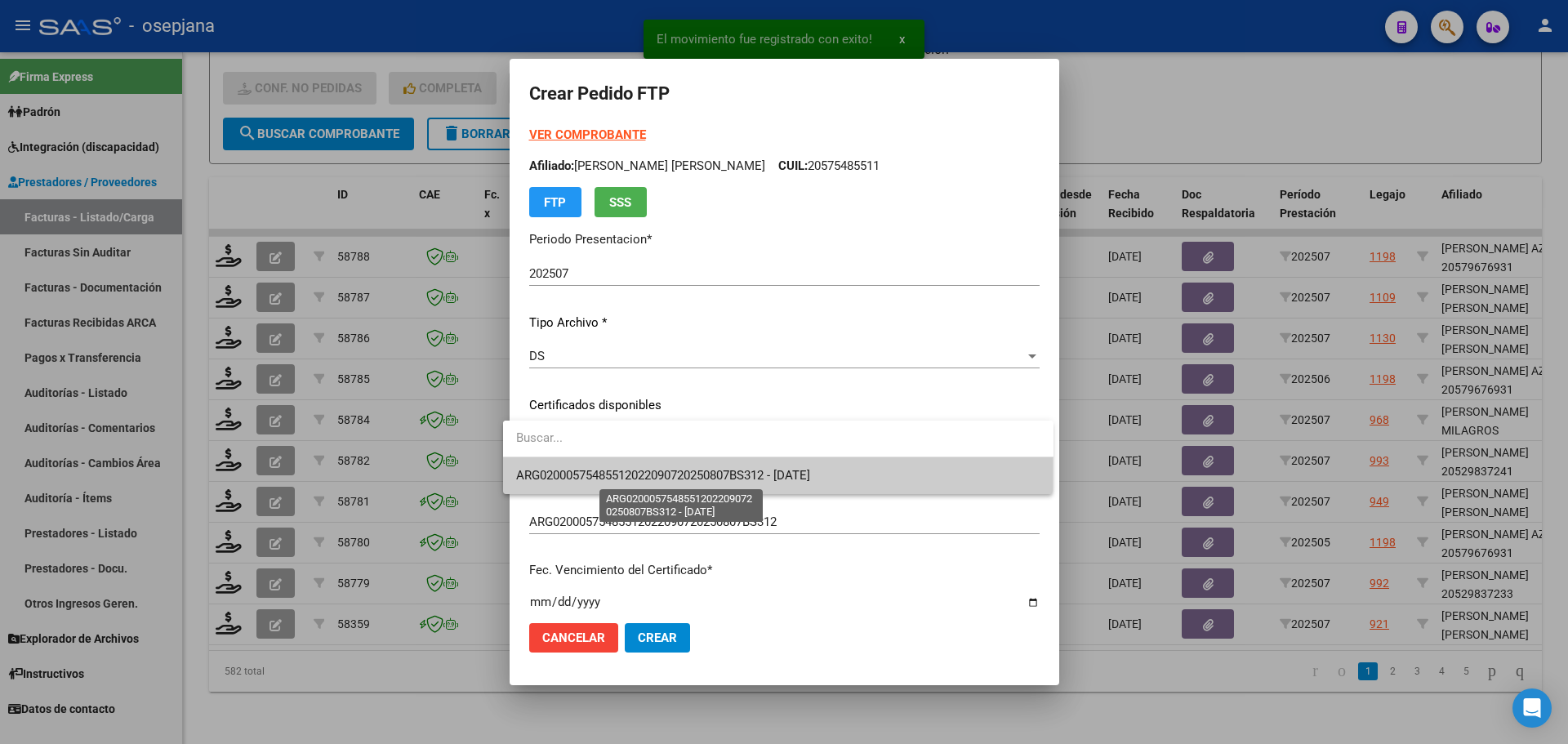
click at [645, 476] on span "ARG02000575485512022090720250807BS312 - [DATE]" at bounding box center [663, 476] width 294 height 15
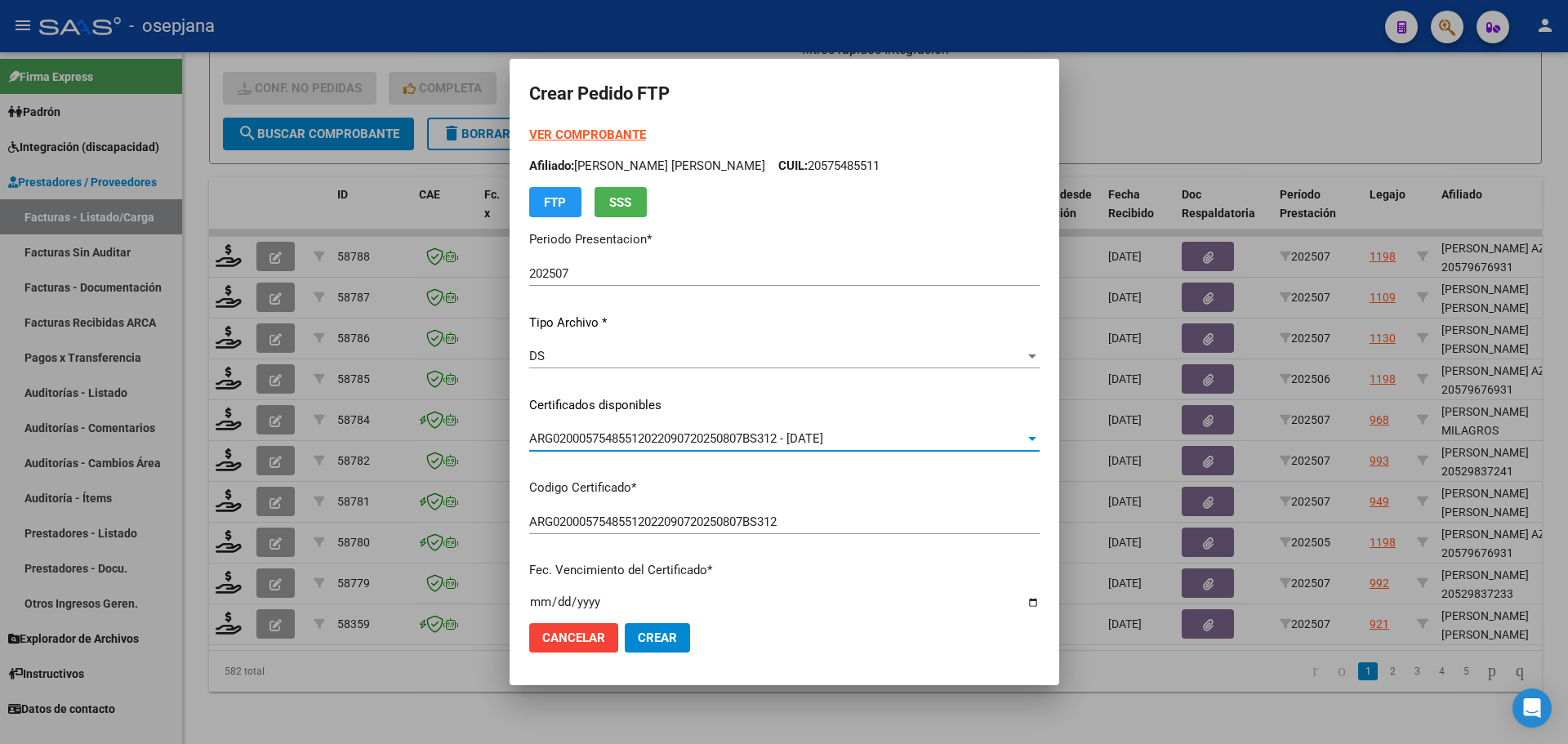
click at [599, 128] on strong "VER COMPROBANTE" at bounding box center [588, 135] width 117 height 15
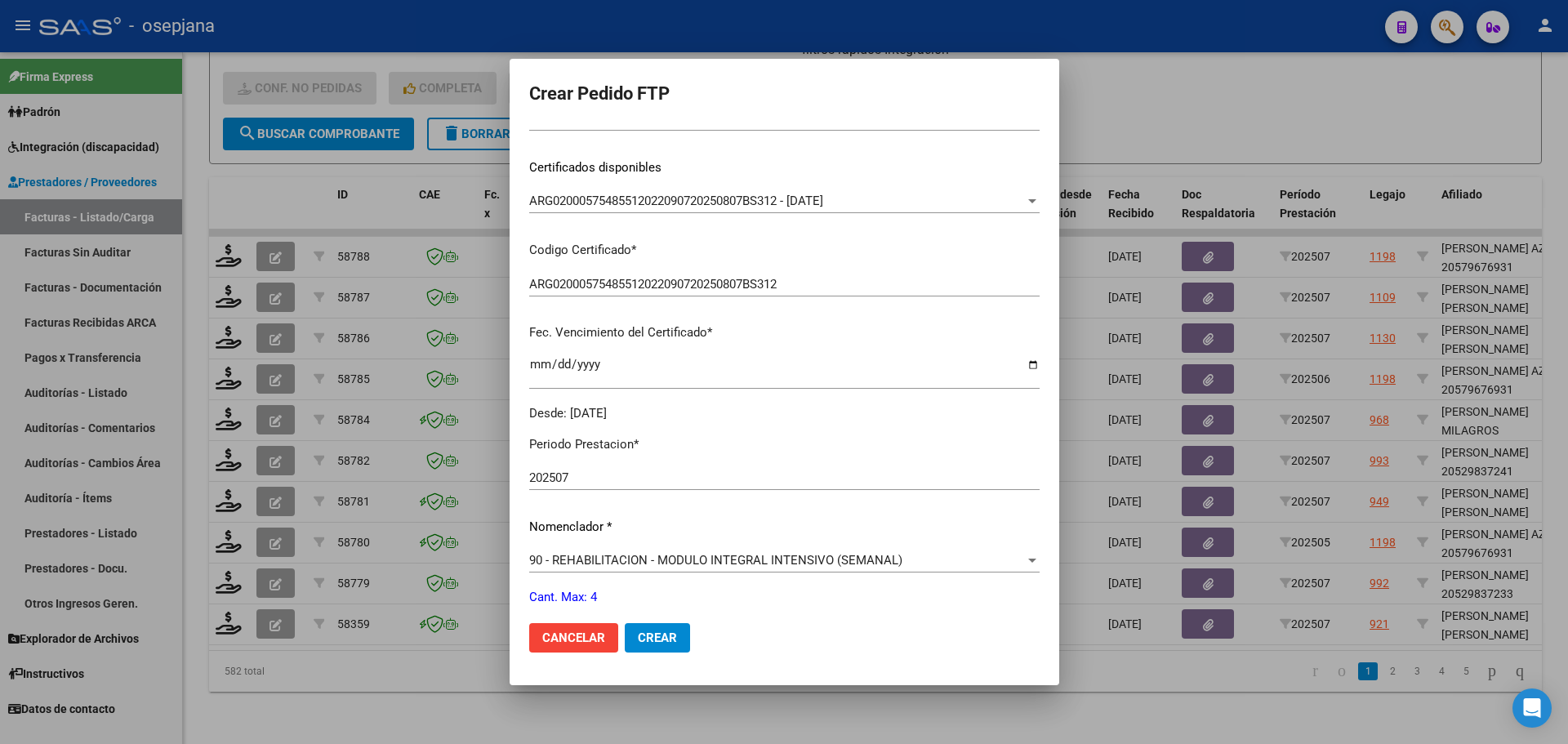
scroll to position [489, 0]
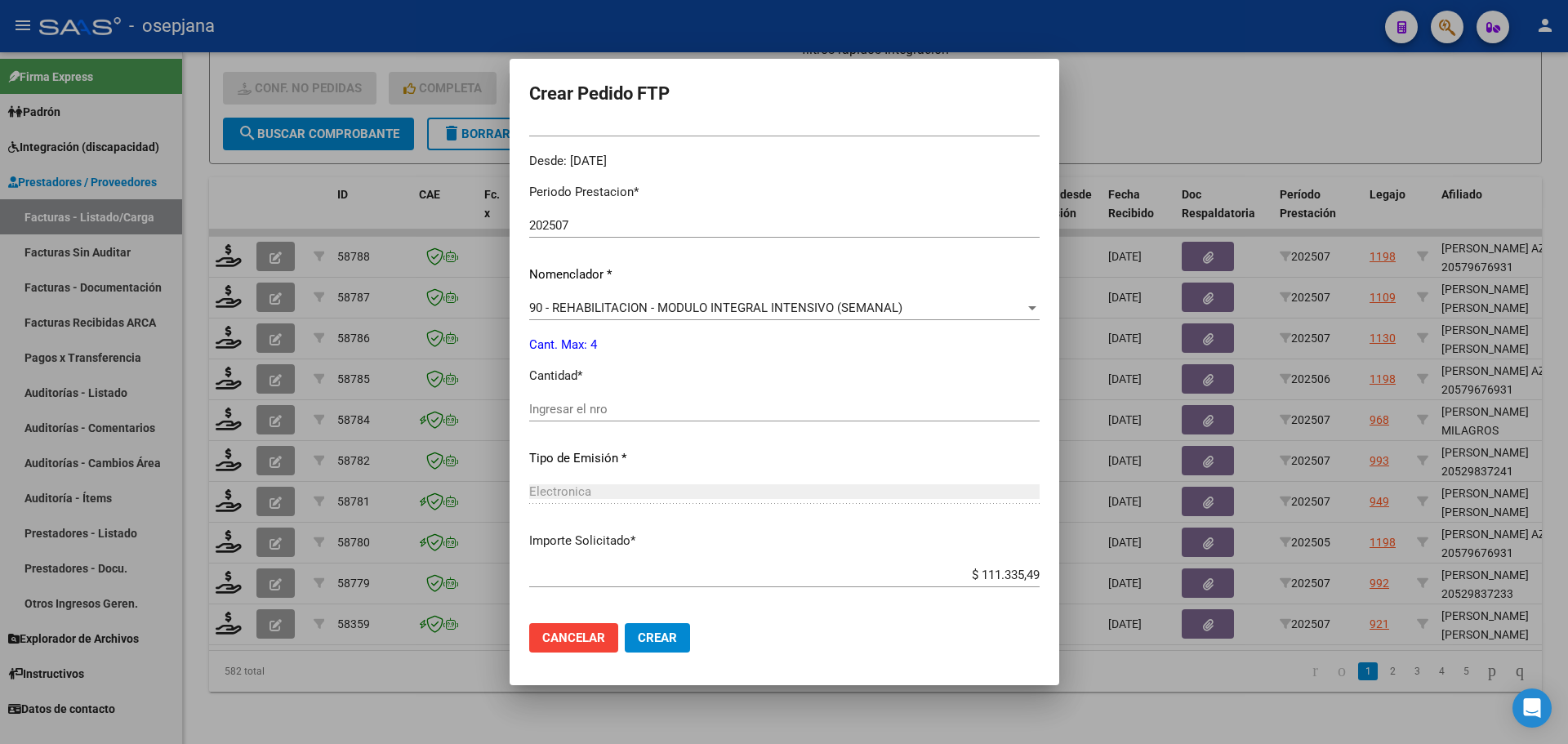
click at [548, 421] on div "Ingresar el nro" at bounding box center [784, 409] width 510 height 24
type input "4"
click at [656, 645] on button "Crear" at bounding box center [657, 638] width 65 height 30
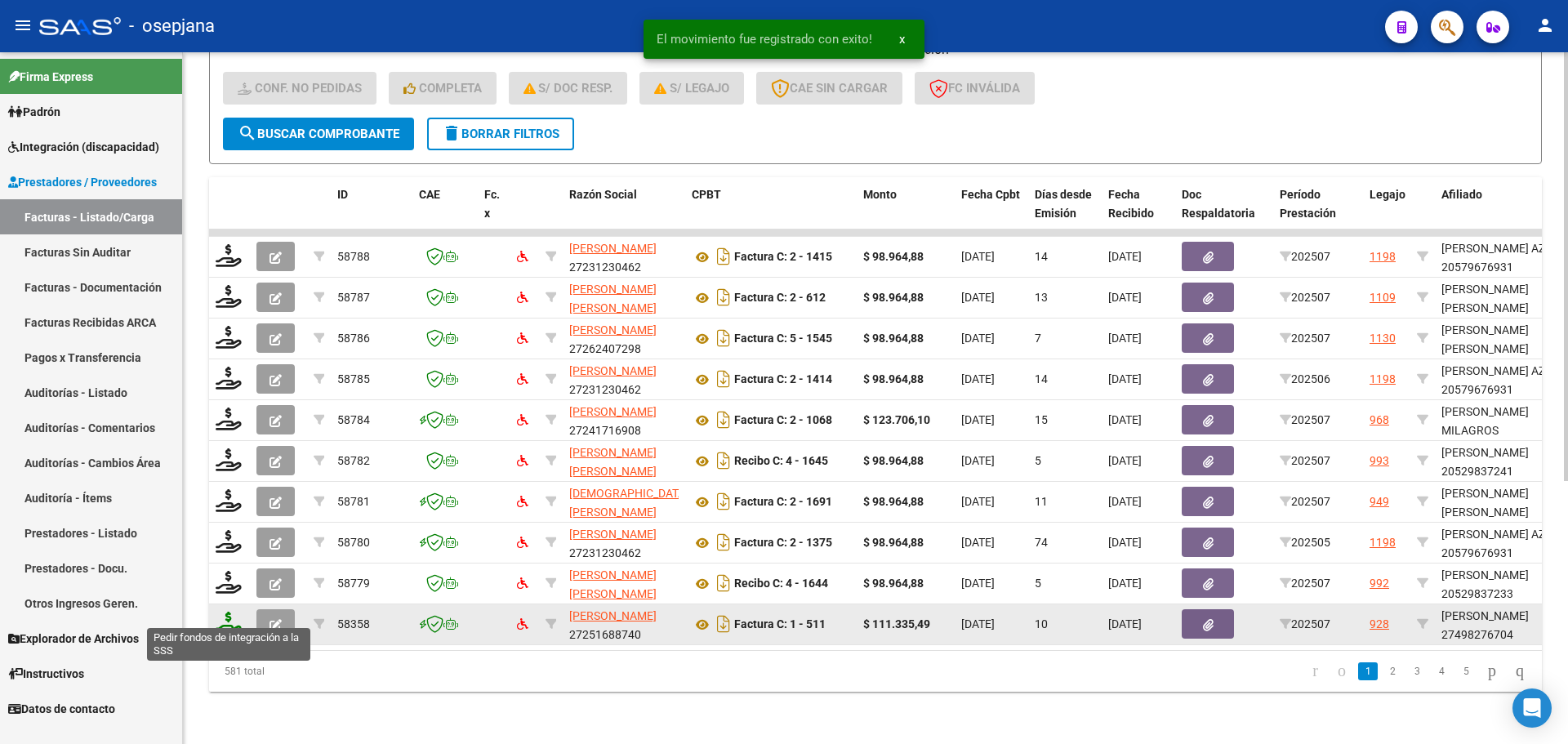
click at [219, 616] on icon at bounding box center [229, 622] width 26 height 23
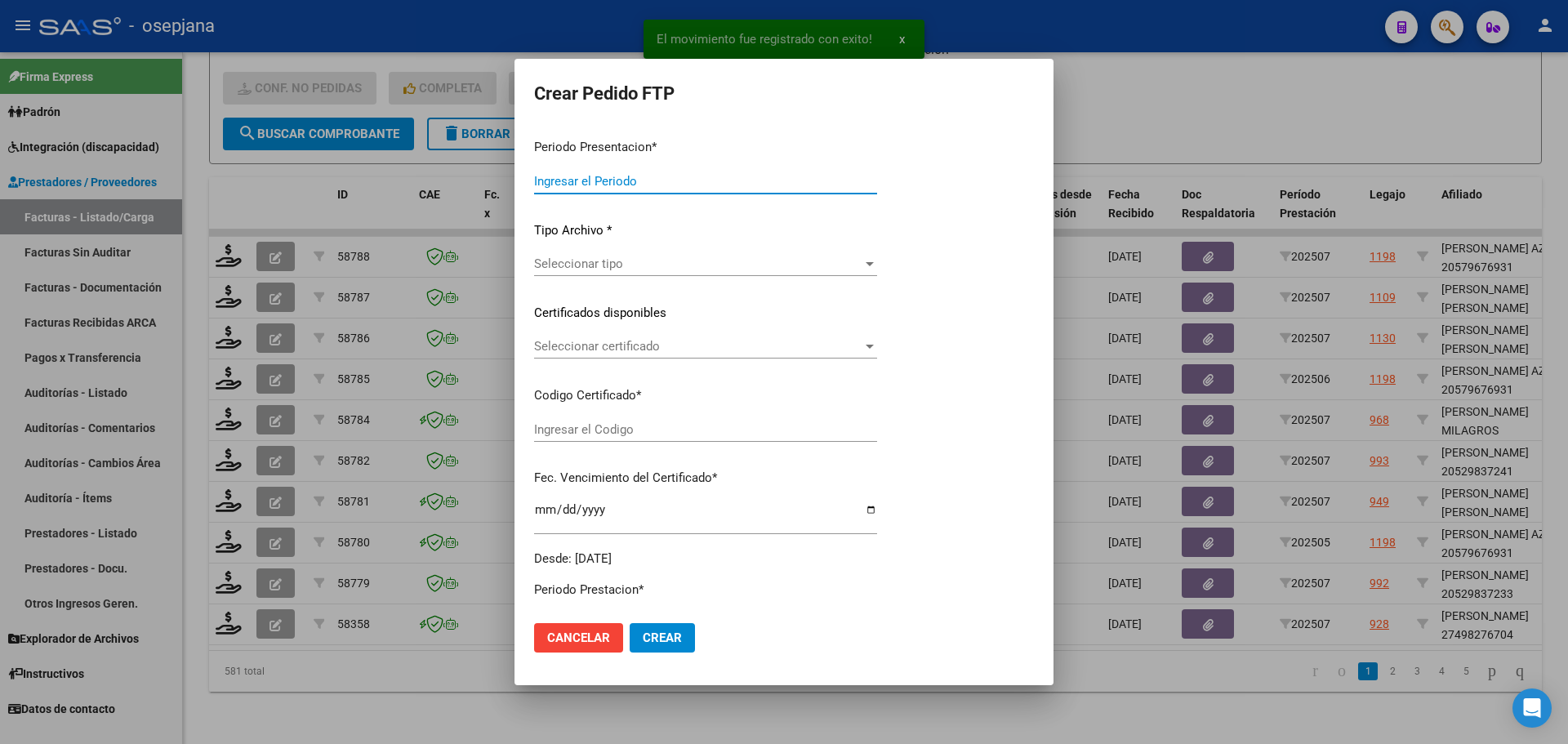
type input "202507"
type input "$ 111.335,49"
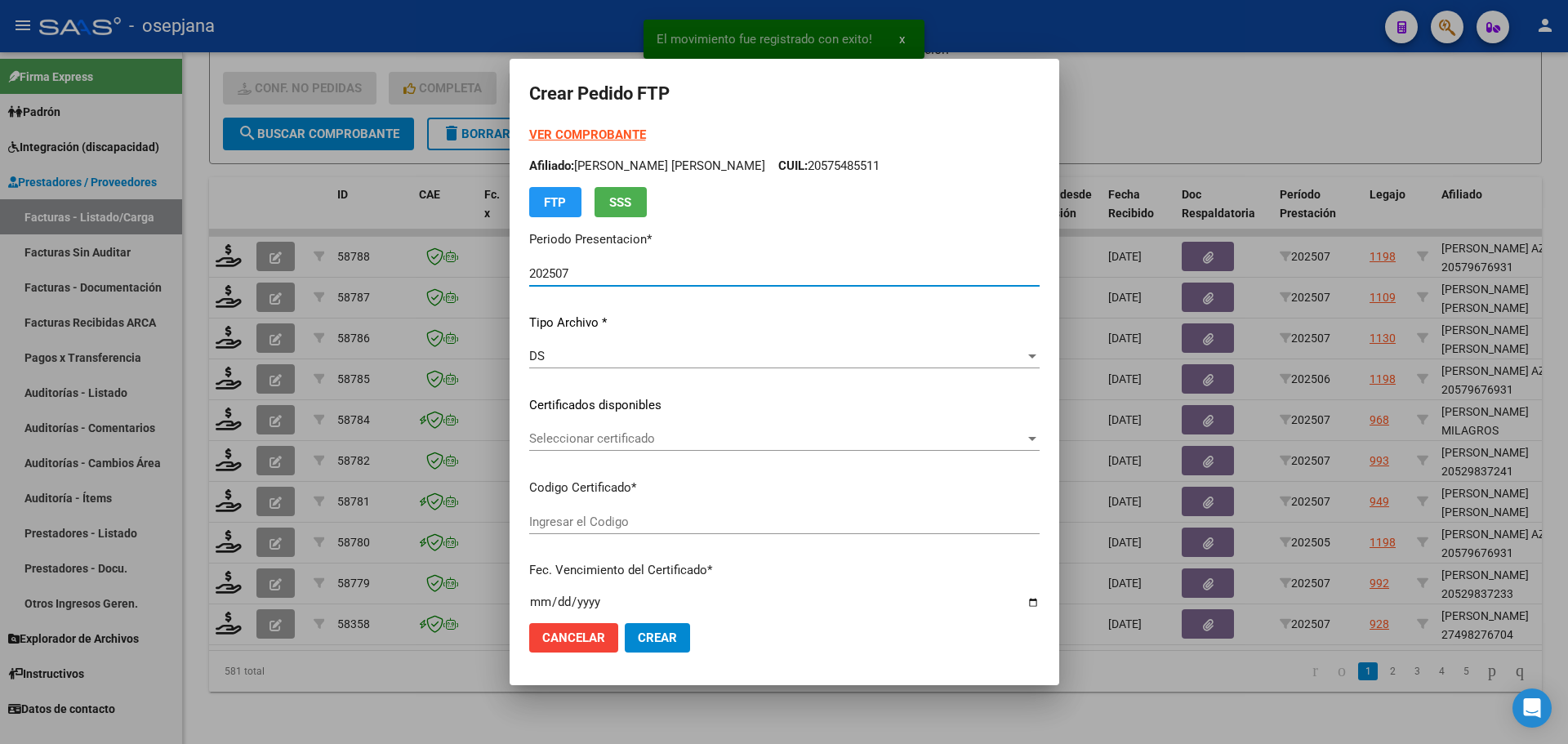
type input "ARG01000498276702023082420280824BS436"
type input "[DATE]"
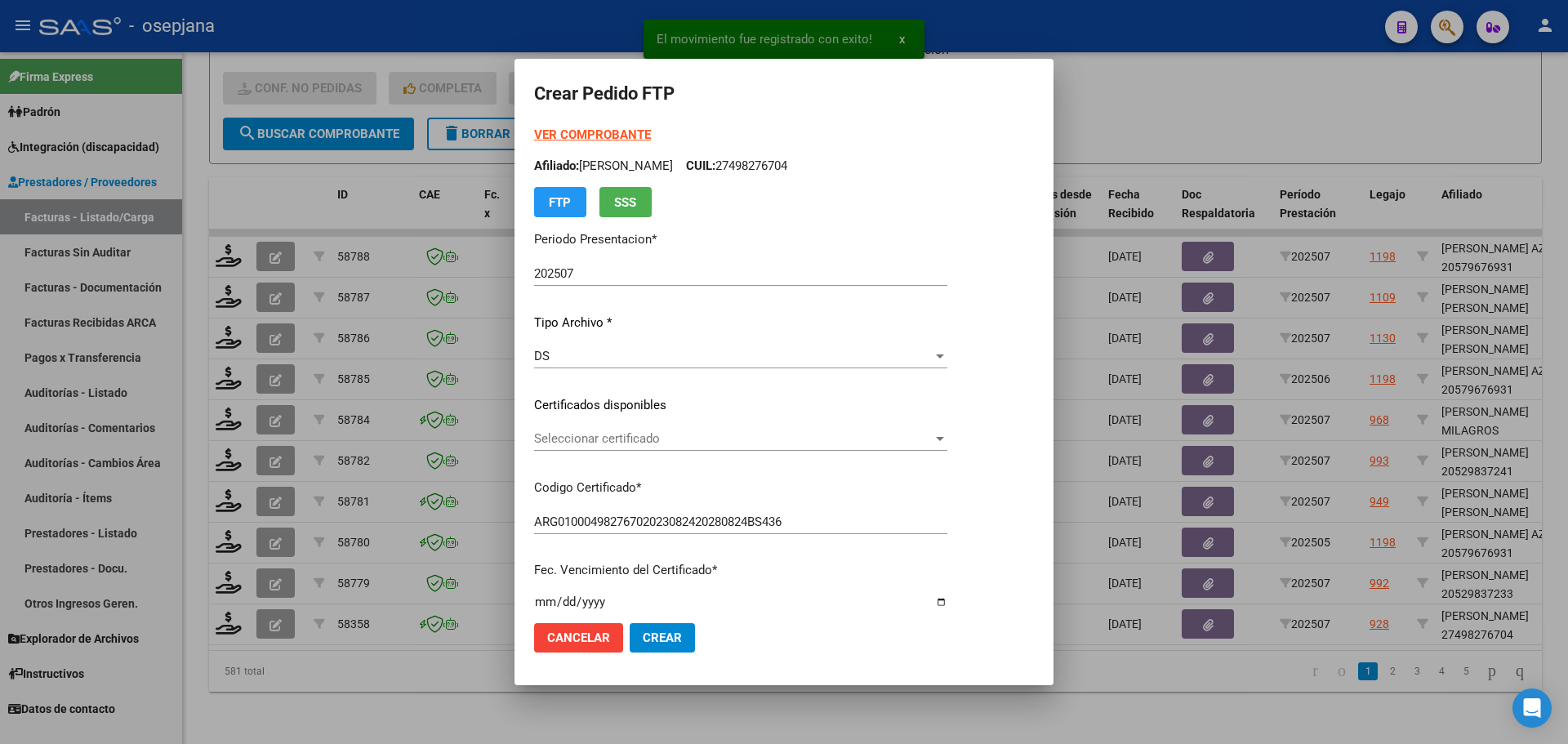
click at [591, 429] on div "Seleccionar certificado Seleccionar certificado" at bounding box center [740, 438] width 413 height 24
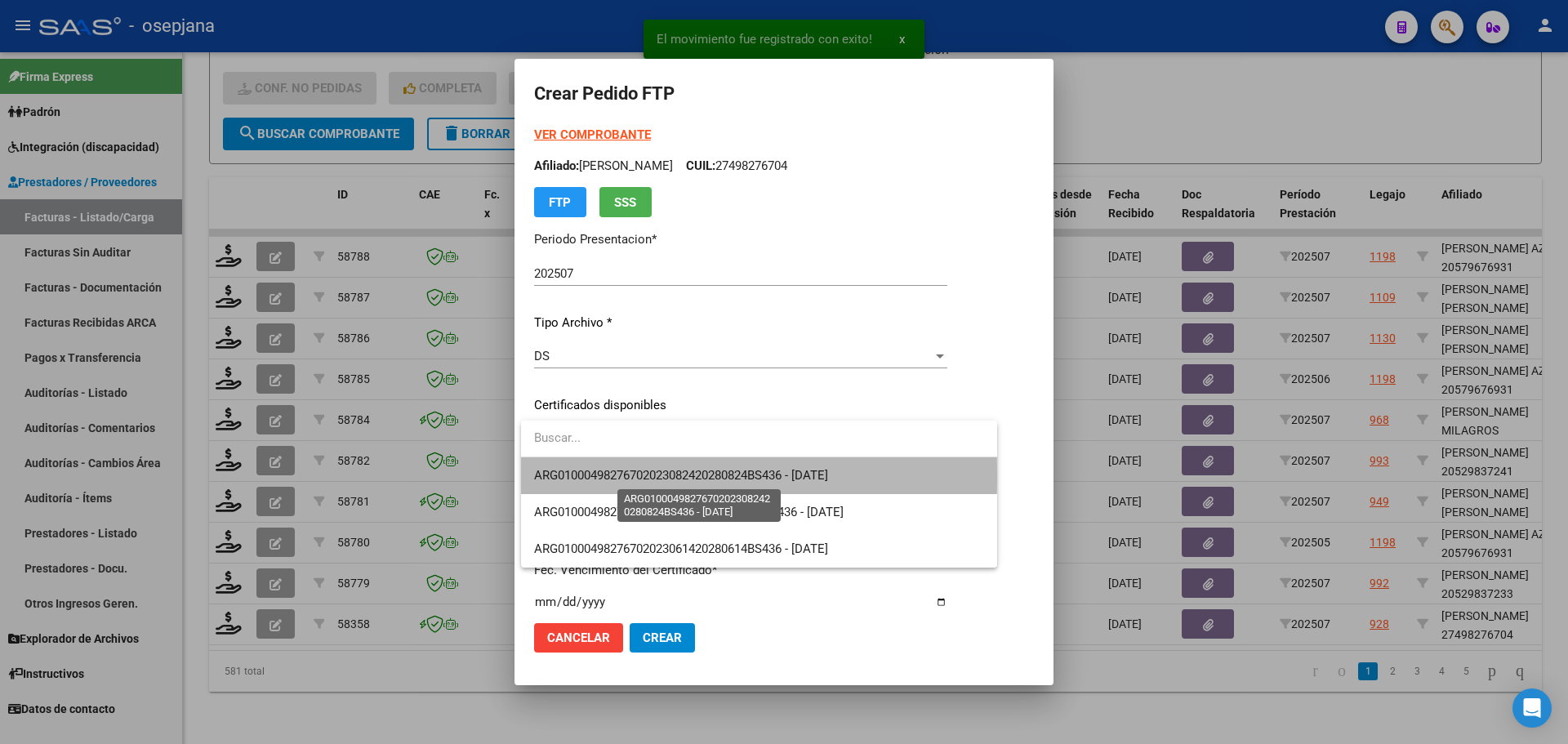
click at [605, 475] on span "ARG01000498276702023082420280824BS436 - [DATE]" at bounding box center [681, 476] width 294 height 15
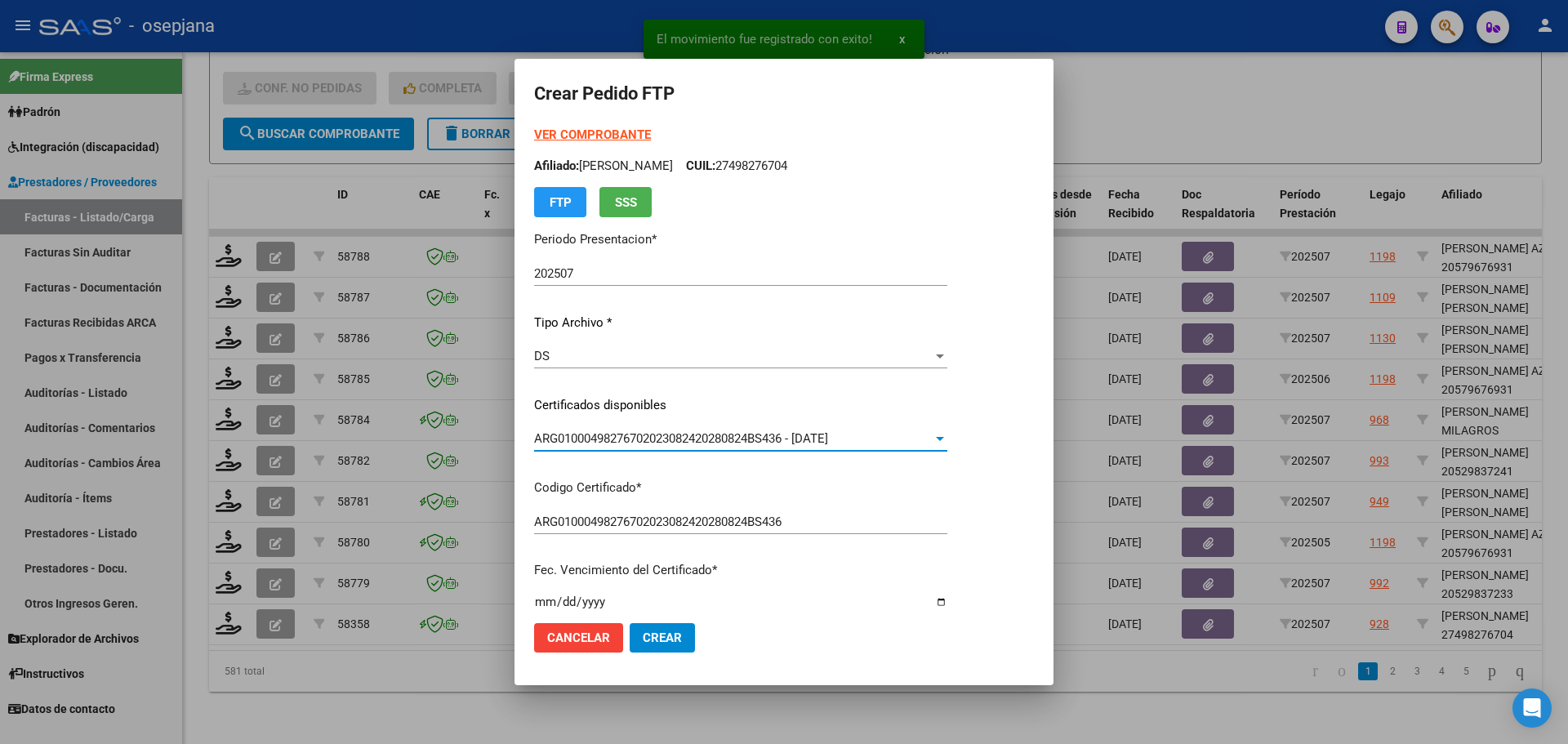
click at [582, 141] on strong "VER COMPROBANTE" at bounding box center [593, 135] width 117 height 15
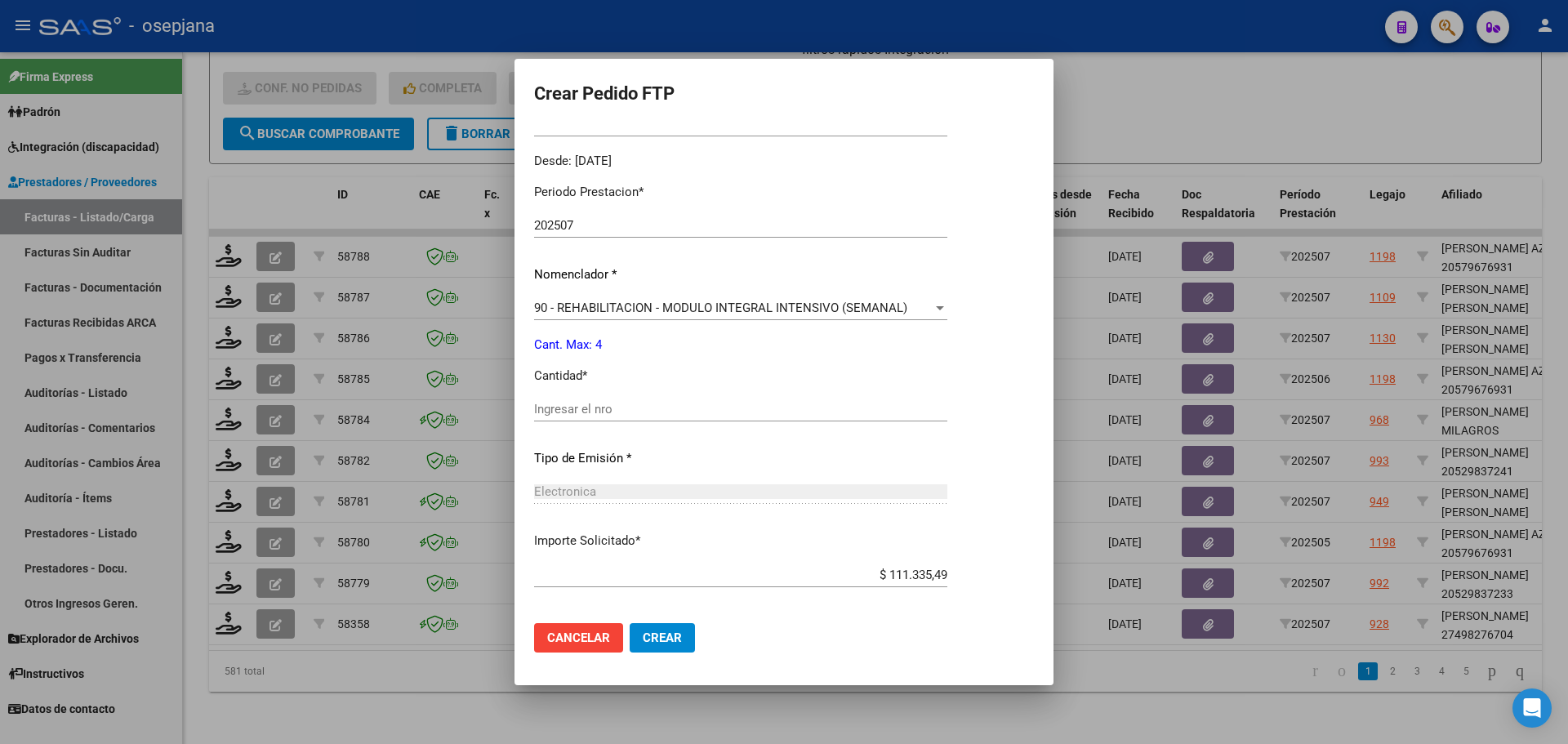
click at [564, 405] on input "Ingresar el nro" at bounding box center [740, 409] width 413 height 15
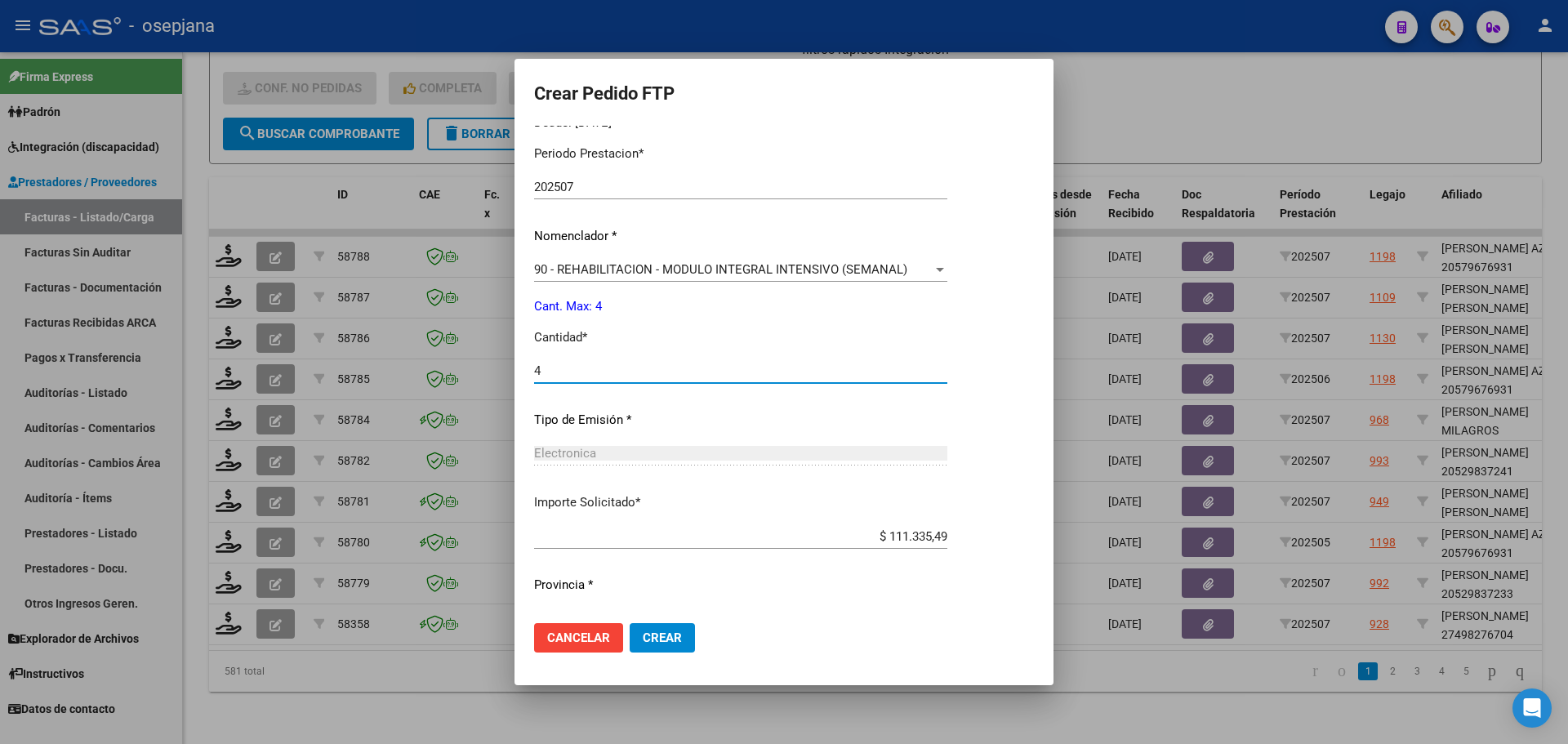
scroll to position [565, 0]
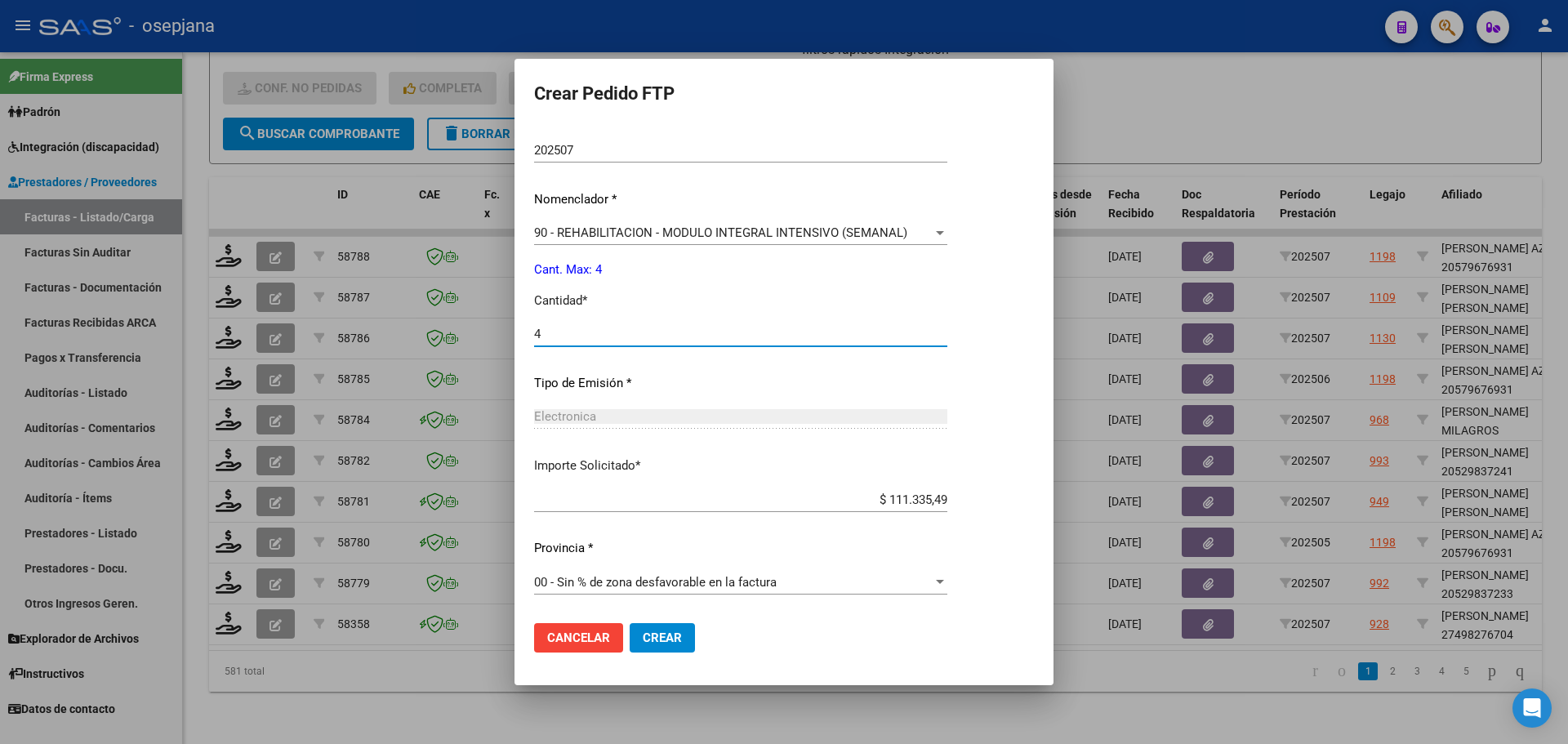
type input "4"
click at [666, 633] on span "Crear" at bounding box center [662, 638] width 39 height 15
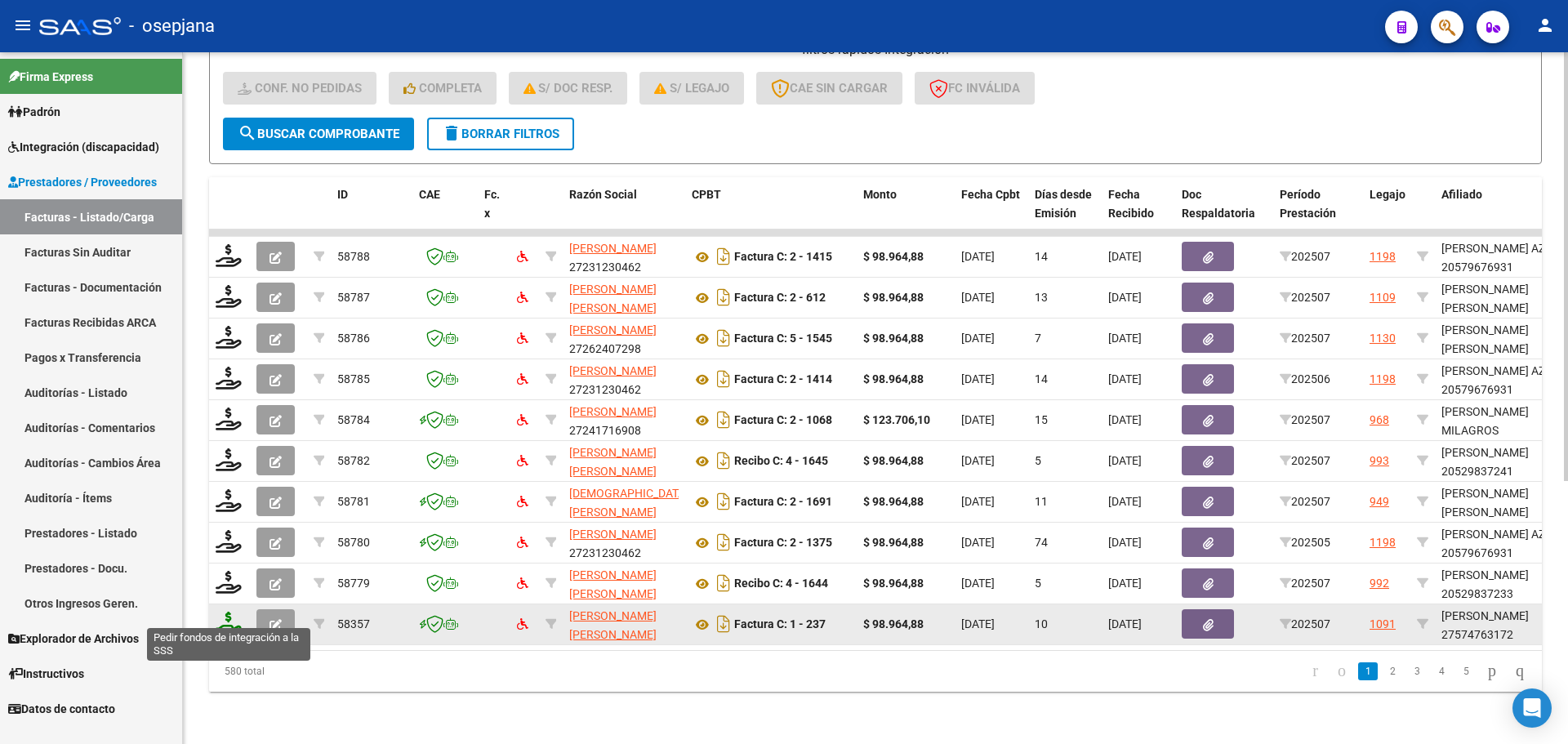
click at [229, 618] on icon at bounding box center [229, 622] width 26 height 23
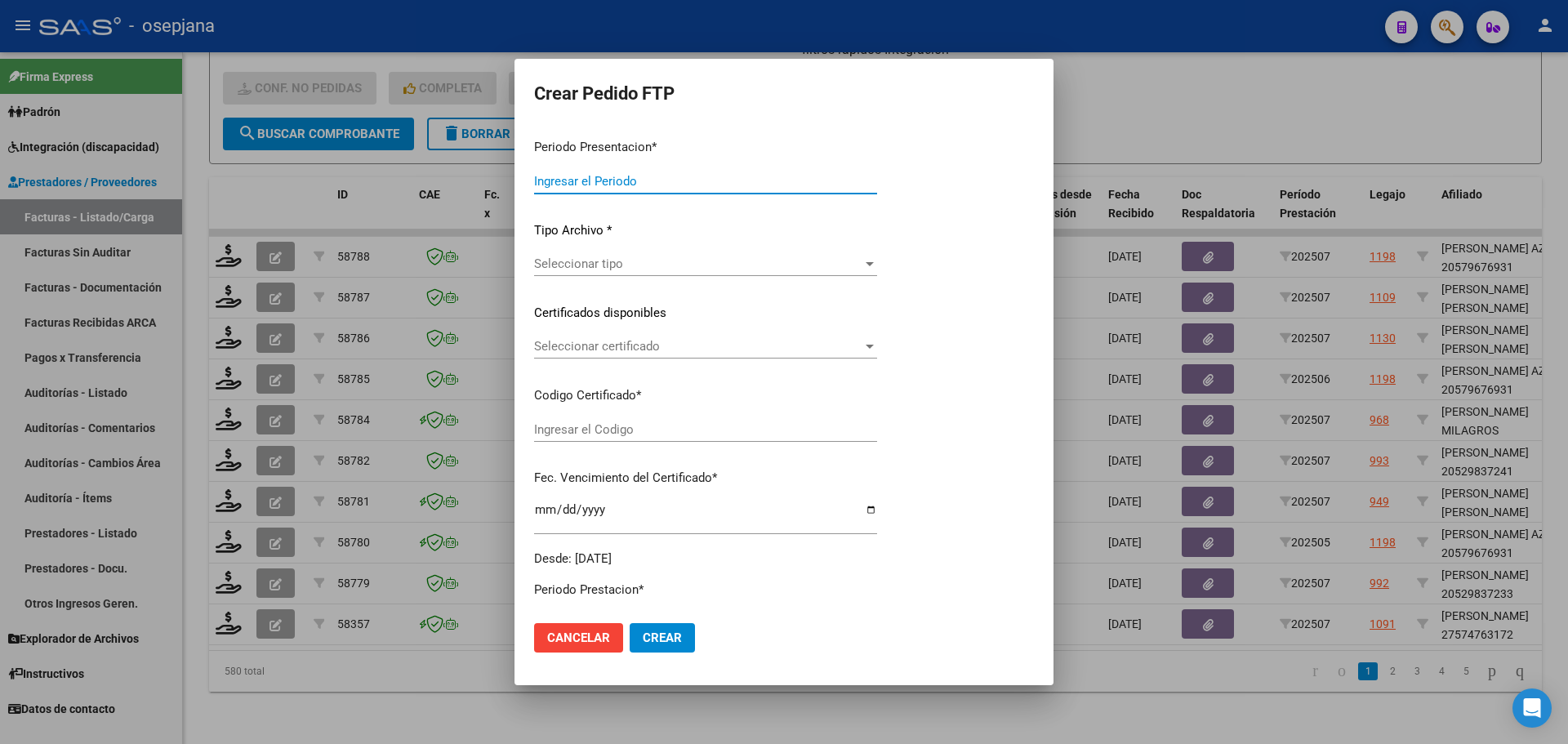
type input "202507"
type input "$ 98.964,88"
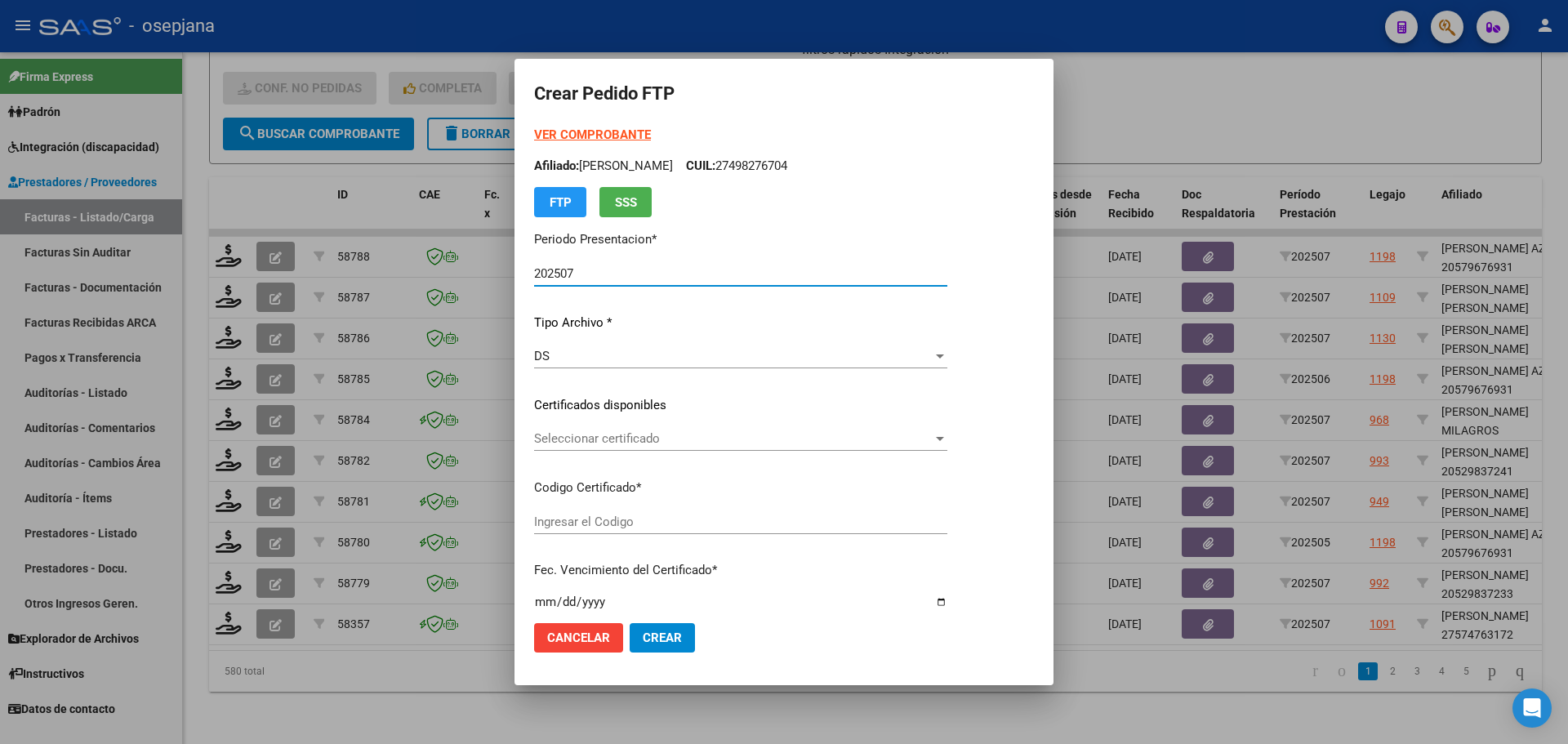
type input "ARG0100057476317-2023090120280901BS376"
type input "[DATE]"
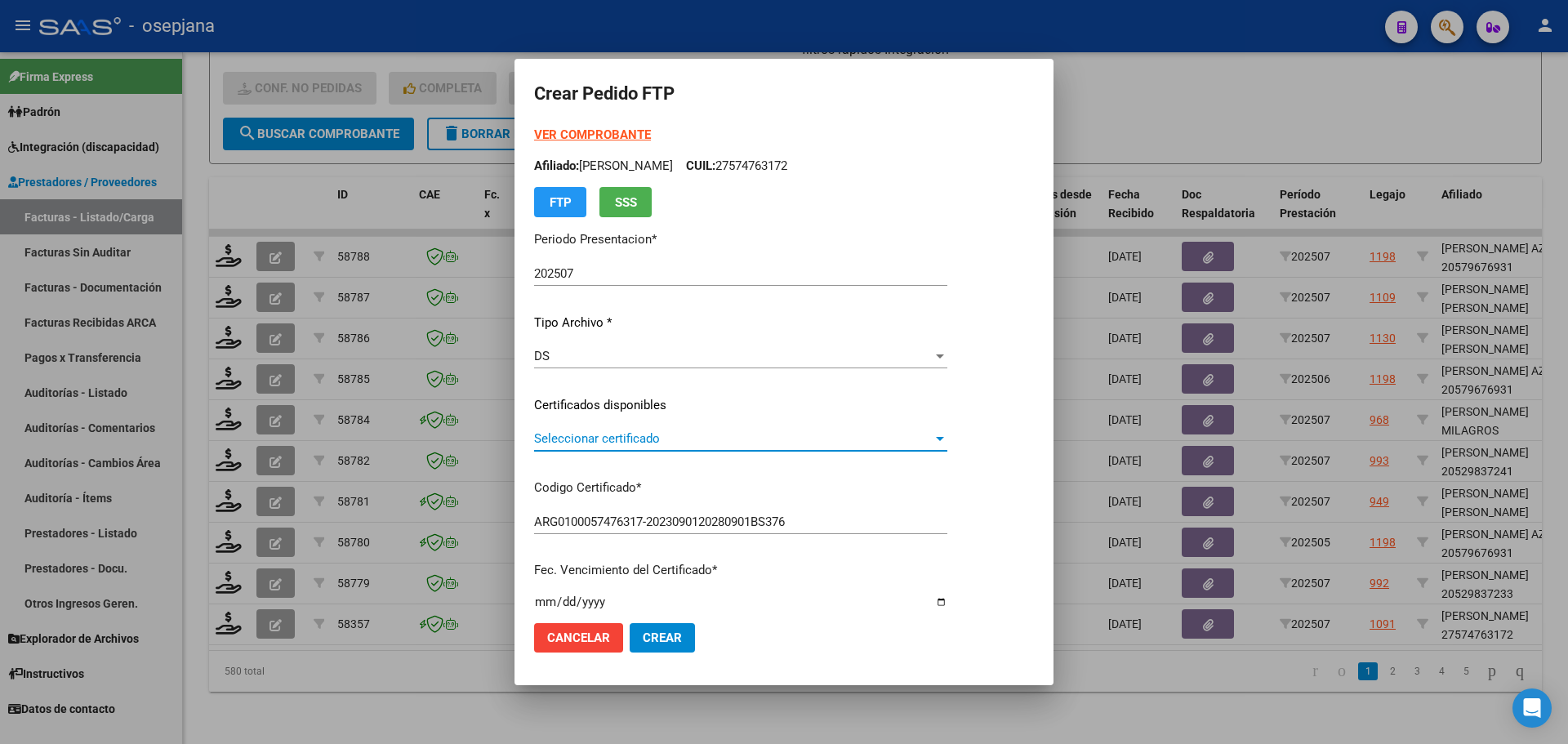
click at [641, 435] on span "Seleccionar certificado" at bounding box center [733, 438] width 399 height 15
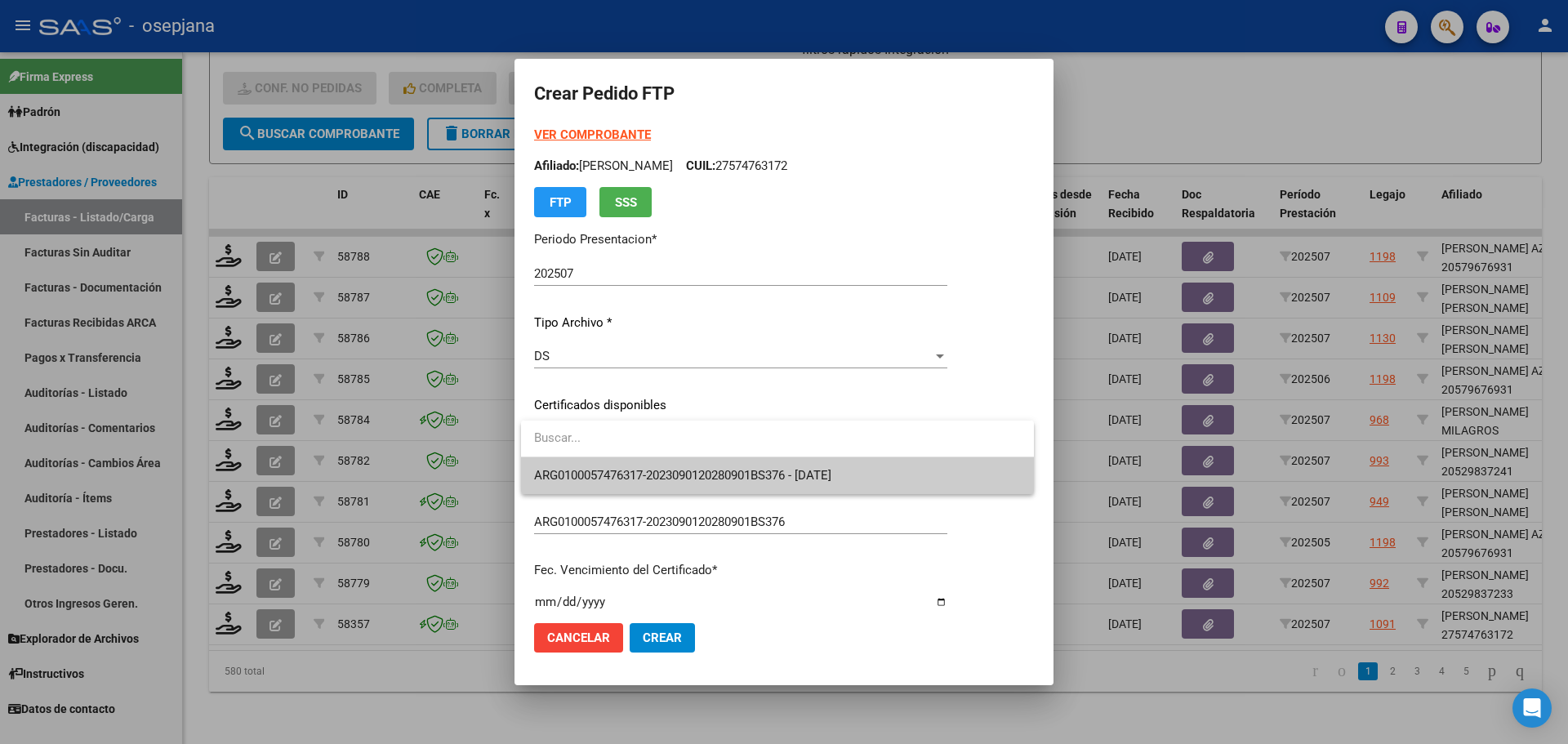
click at [636, 463] on span "ARG0100057476317-2023090120280901BS376 - [DATE]" at bounding box center [777, 476] width 487 height 37
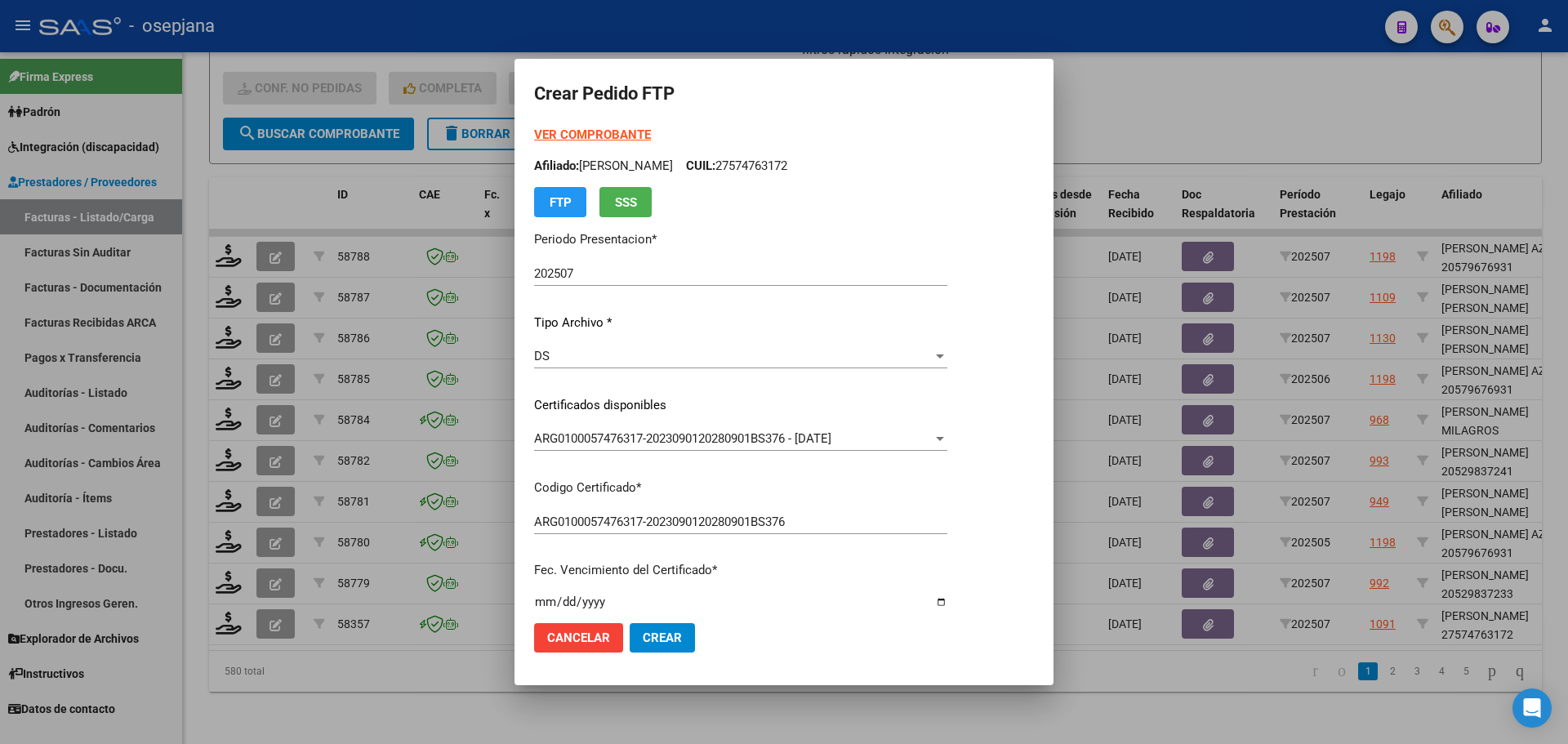
click at [621, 138] on strong "VER COMPROBANTE" at bounding box center [593, 135] width 117 height 15
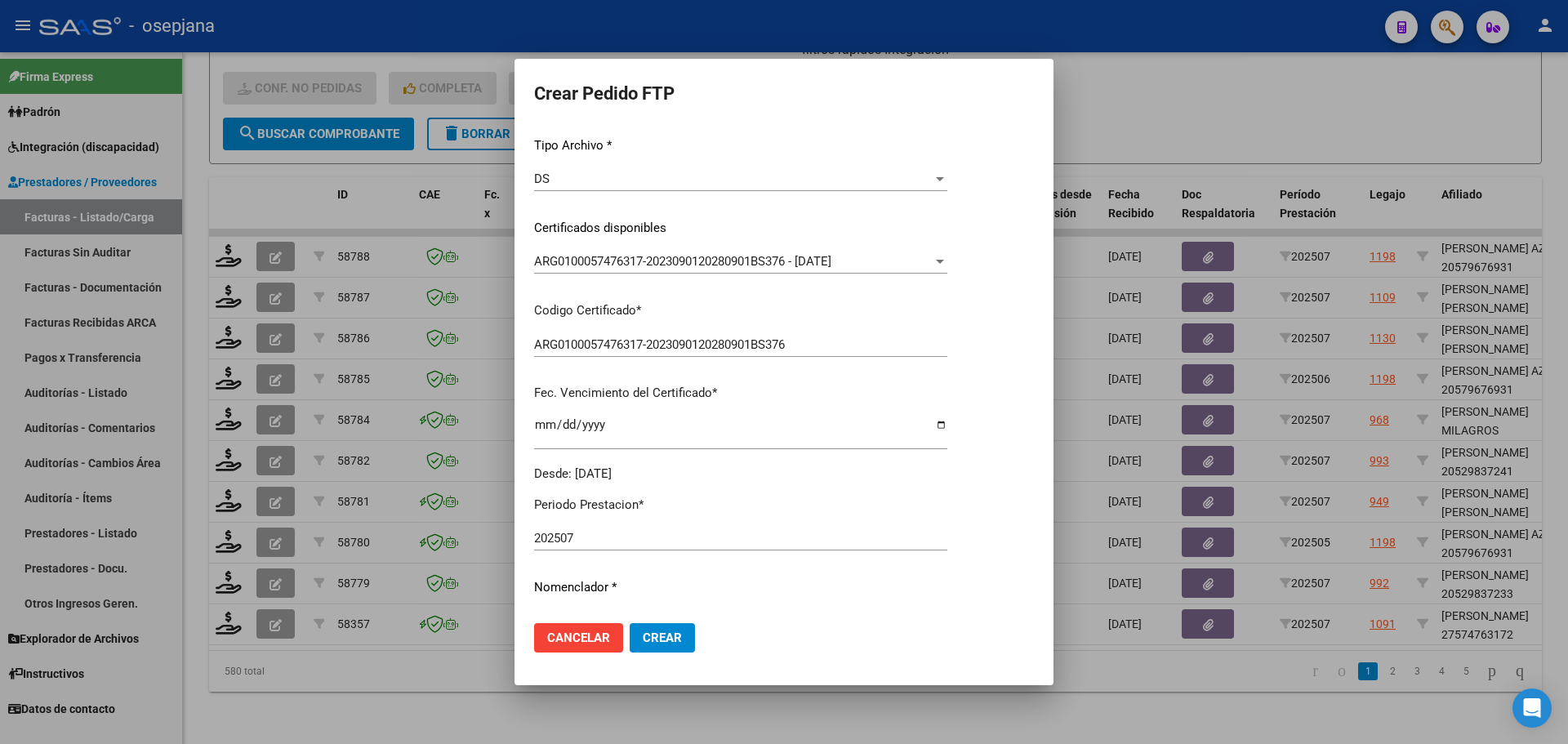
scroll to position [409, 0]
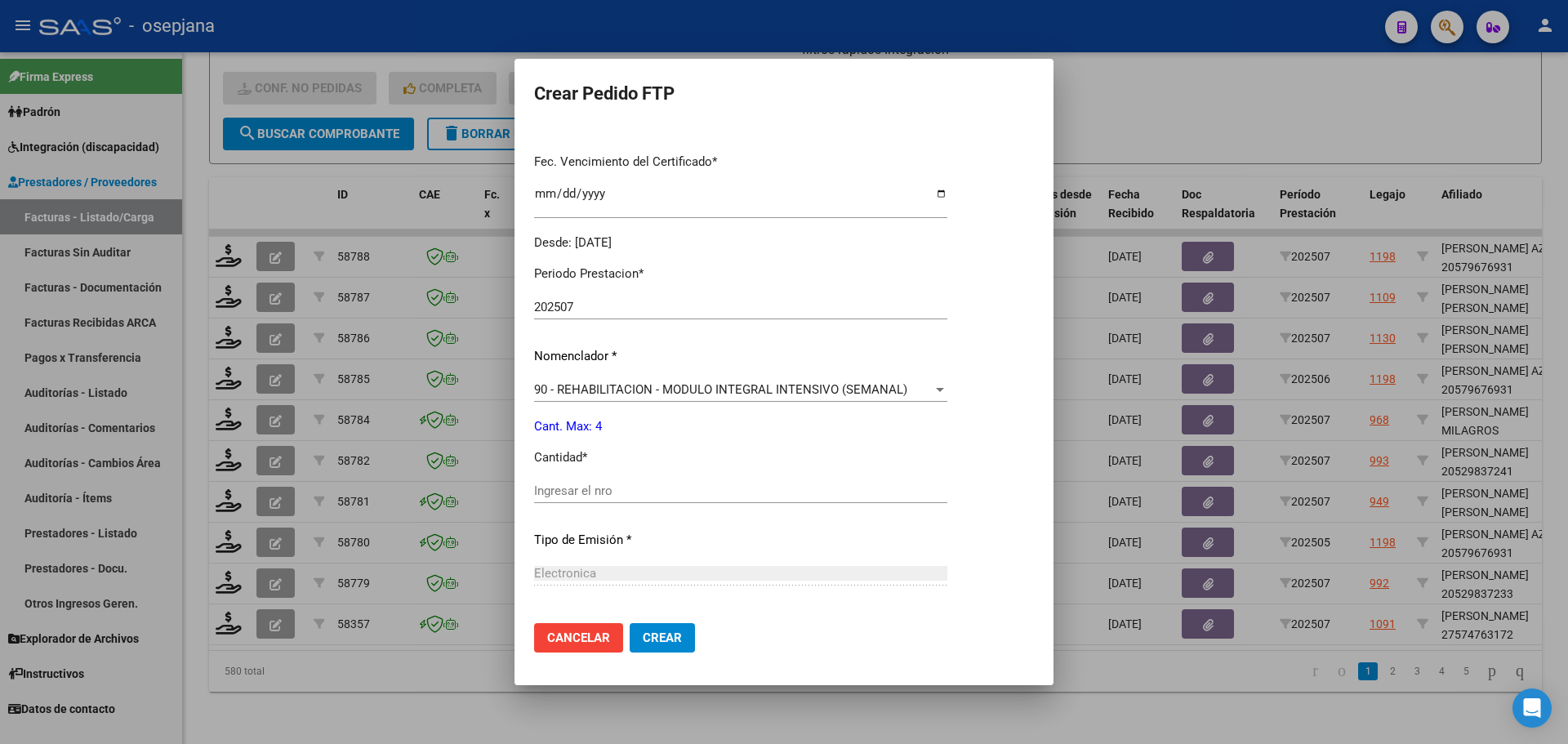
click at [607, 478] on div "Ingresar el nro" at bounding box center [740, 490] width 413 height 24
type input "4"
click at [685, 631] on button "Crear" at bounding box center [662, 638] width 65 height 30
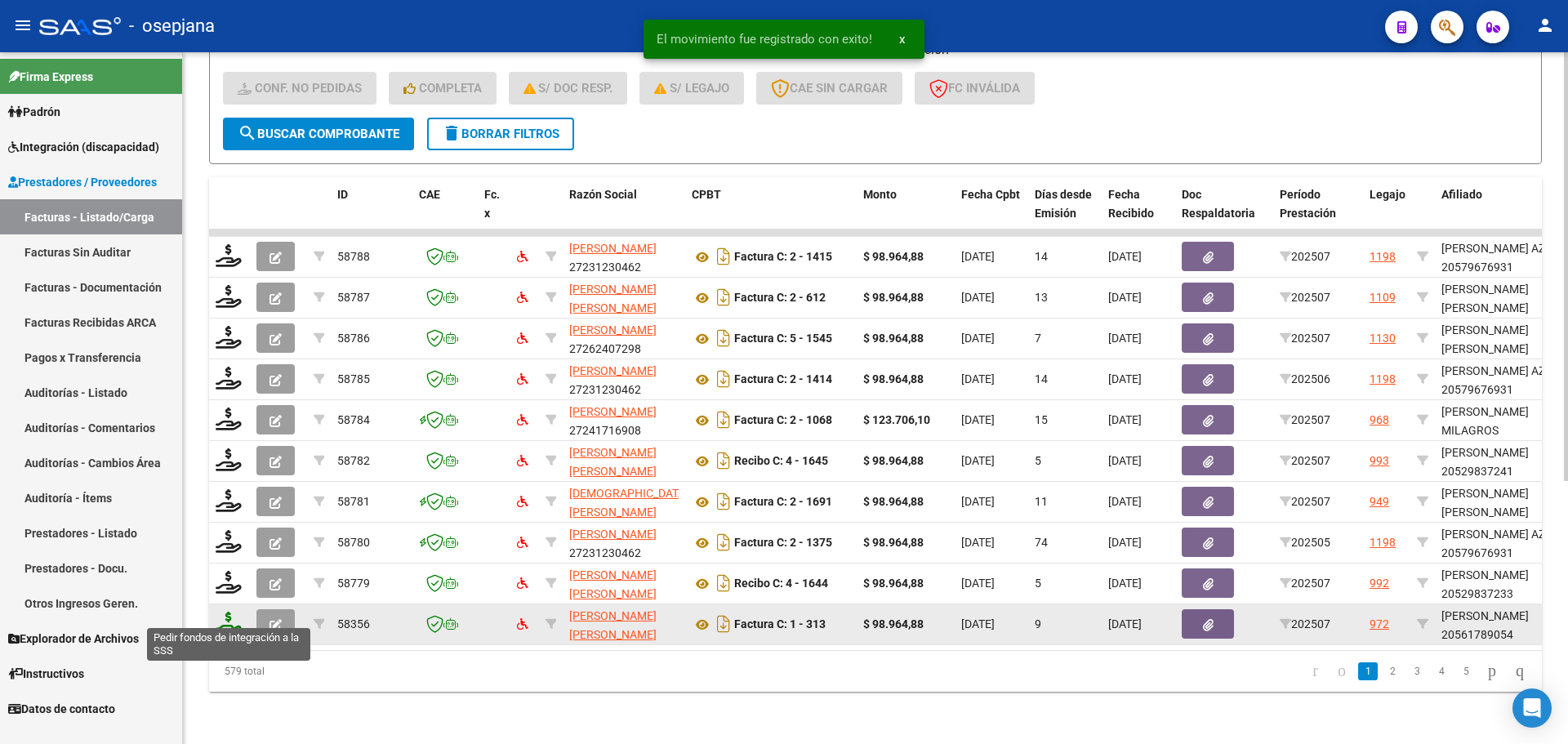
click at [236, 611] on icon at bounding box center [229, 622] width 26 height 23
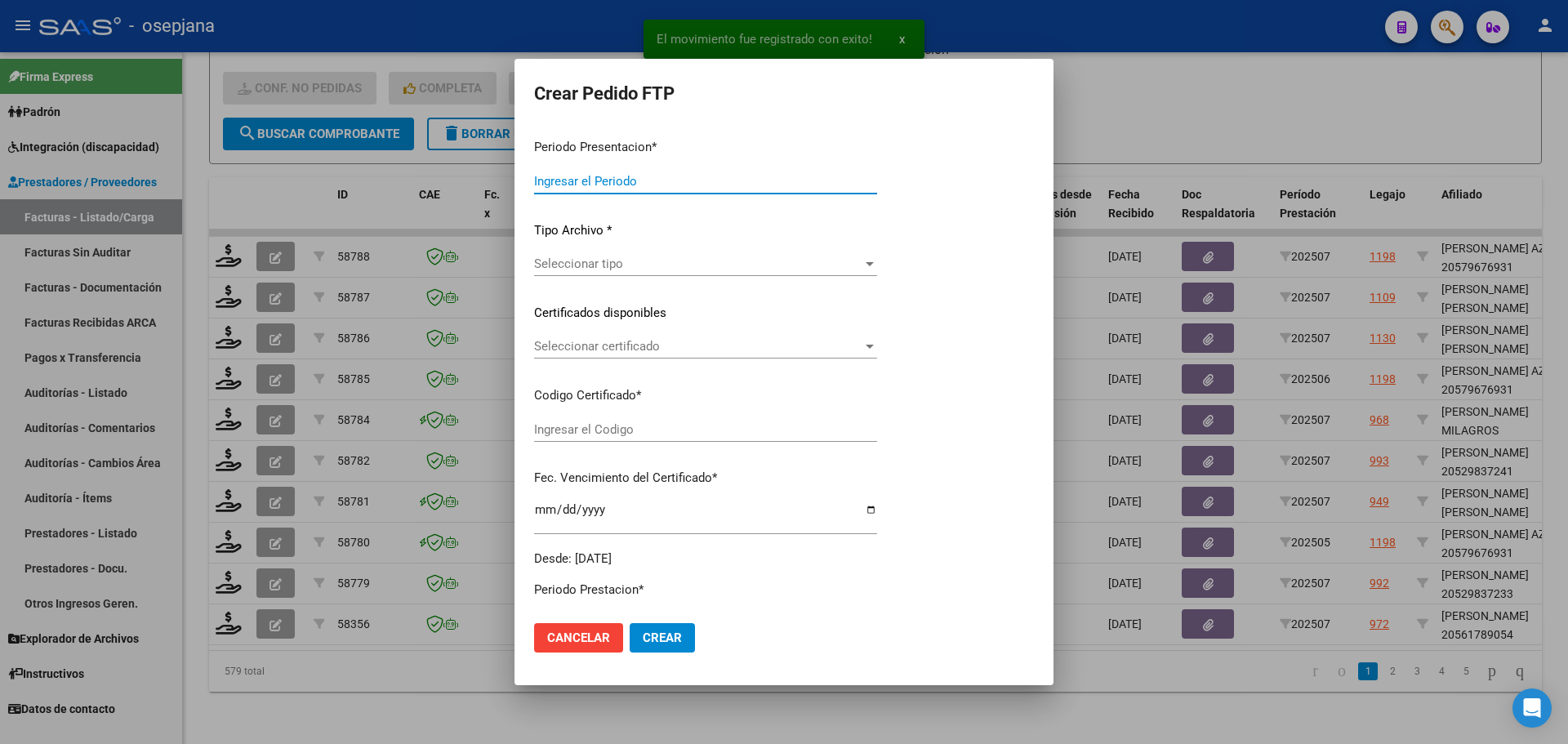
type input "202507"
type input "$ 98.964,88"
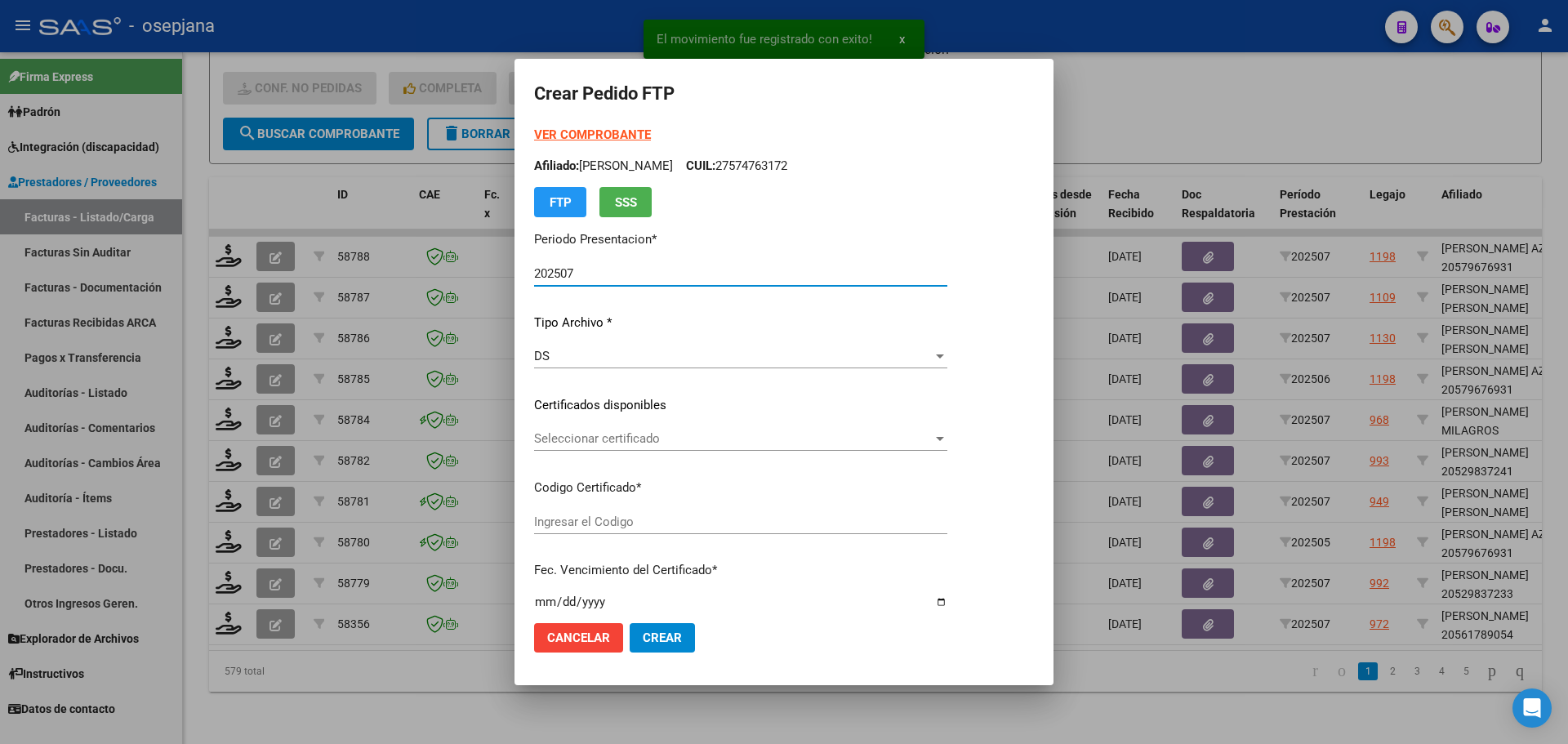
type input "ARG02000561789052024070320270703BSAS311"
type input "[DATE]"
click at [631, 430] on div "Seleccionar certificado Seleccionar certificado" at bounding box center [740, 438] width 413 height 24
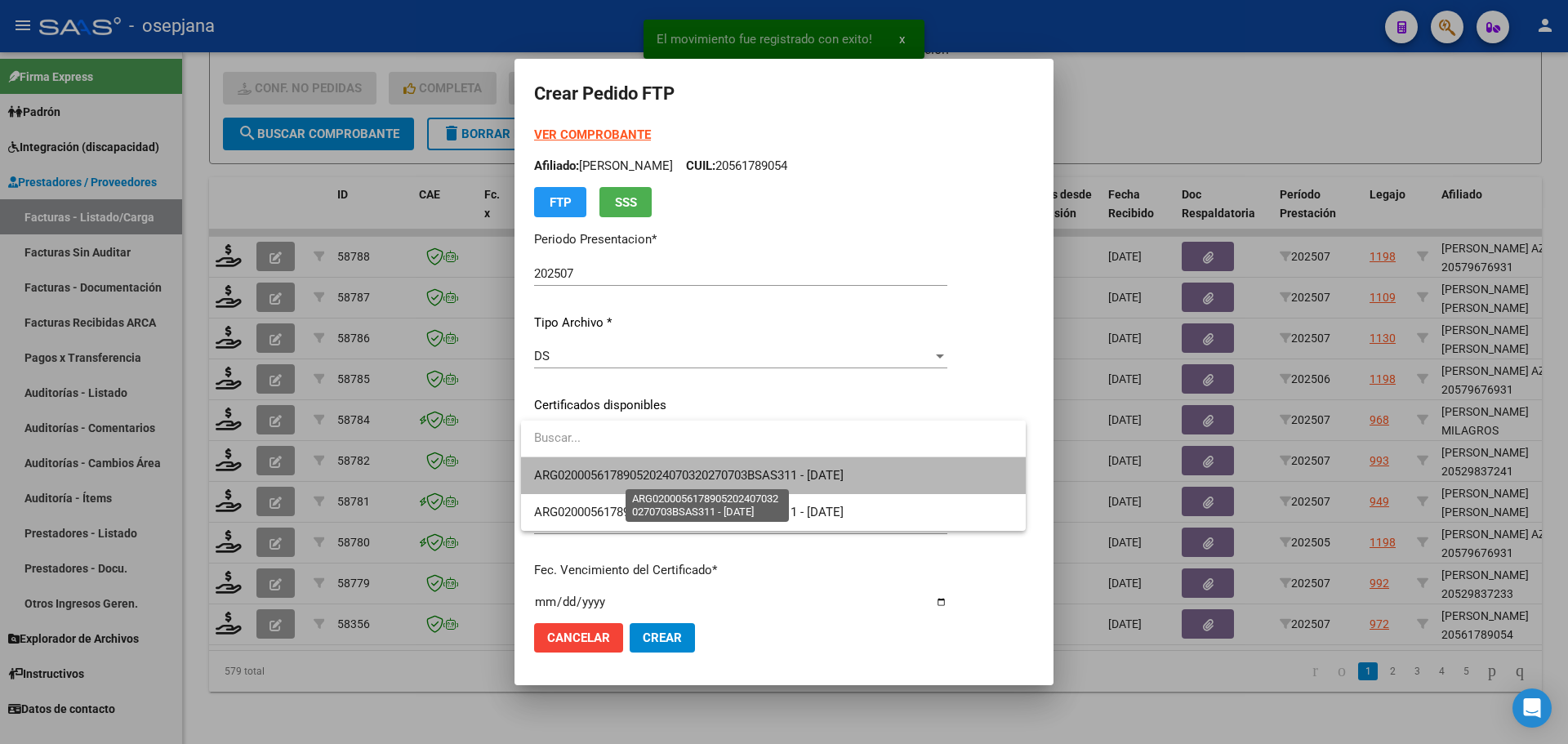
click at [629, 468] on span "ARG02000561789052024070320270703BSAS311 - [DATE]" at bounding box center [688, 476] width 309 height 15
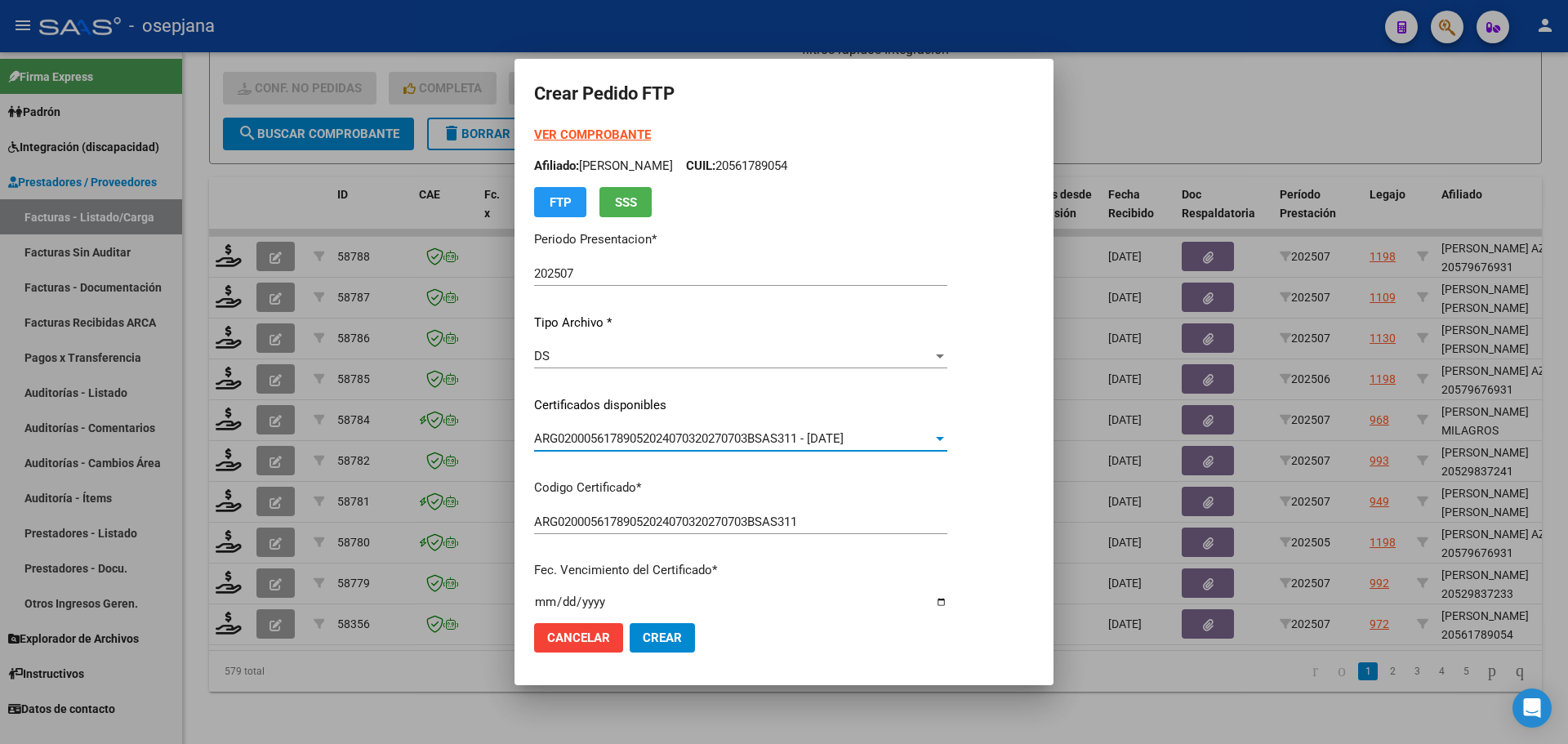
click at [584, 130] on strong "VER COMPROBANTE" at bounding box center [593, 135] width 117 height 15
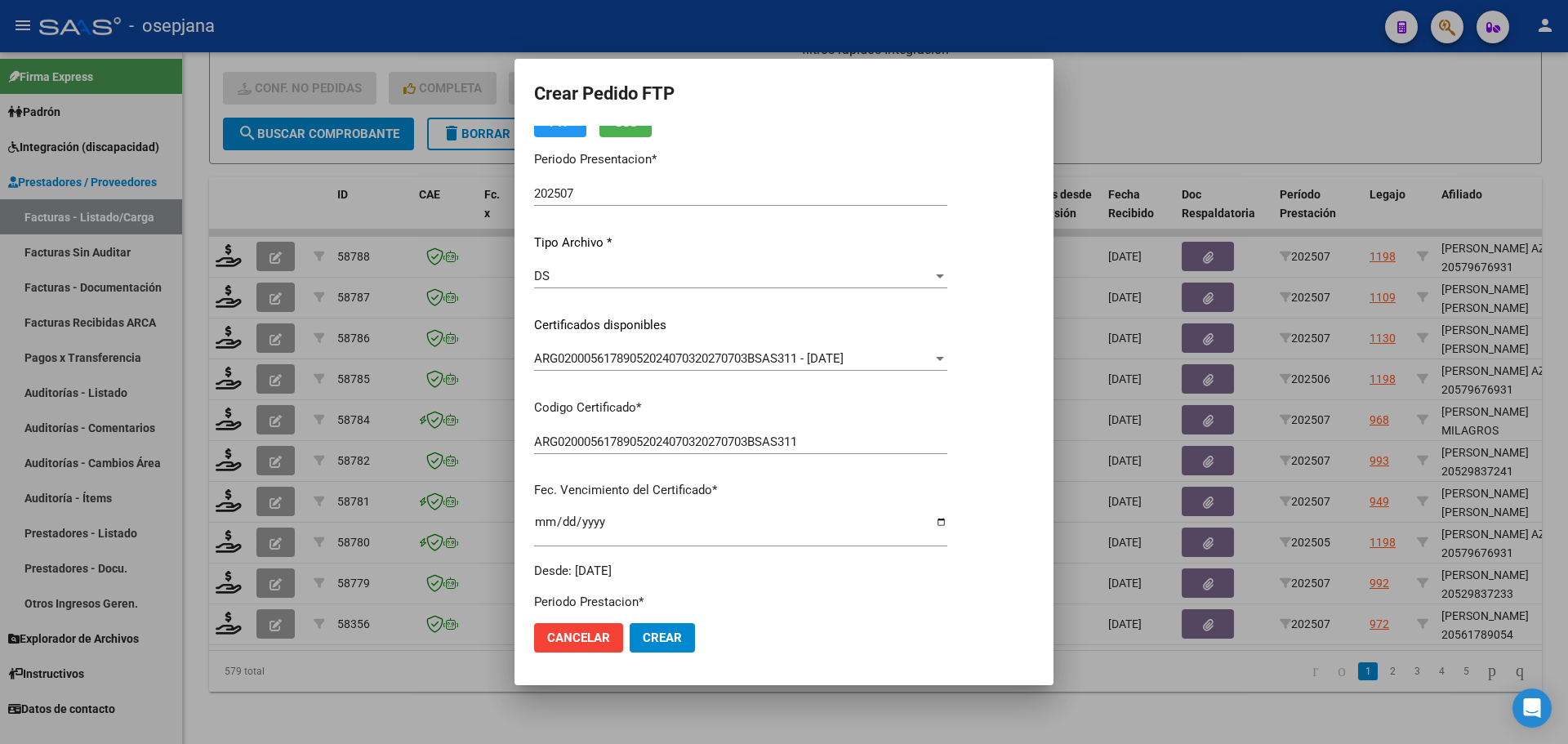
scroll to position [409, 0]
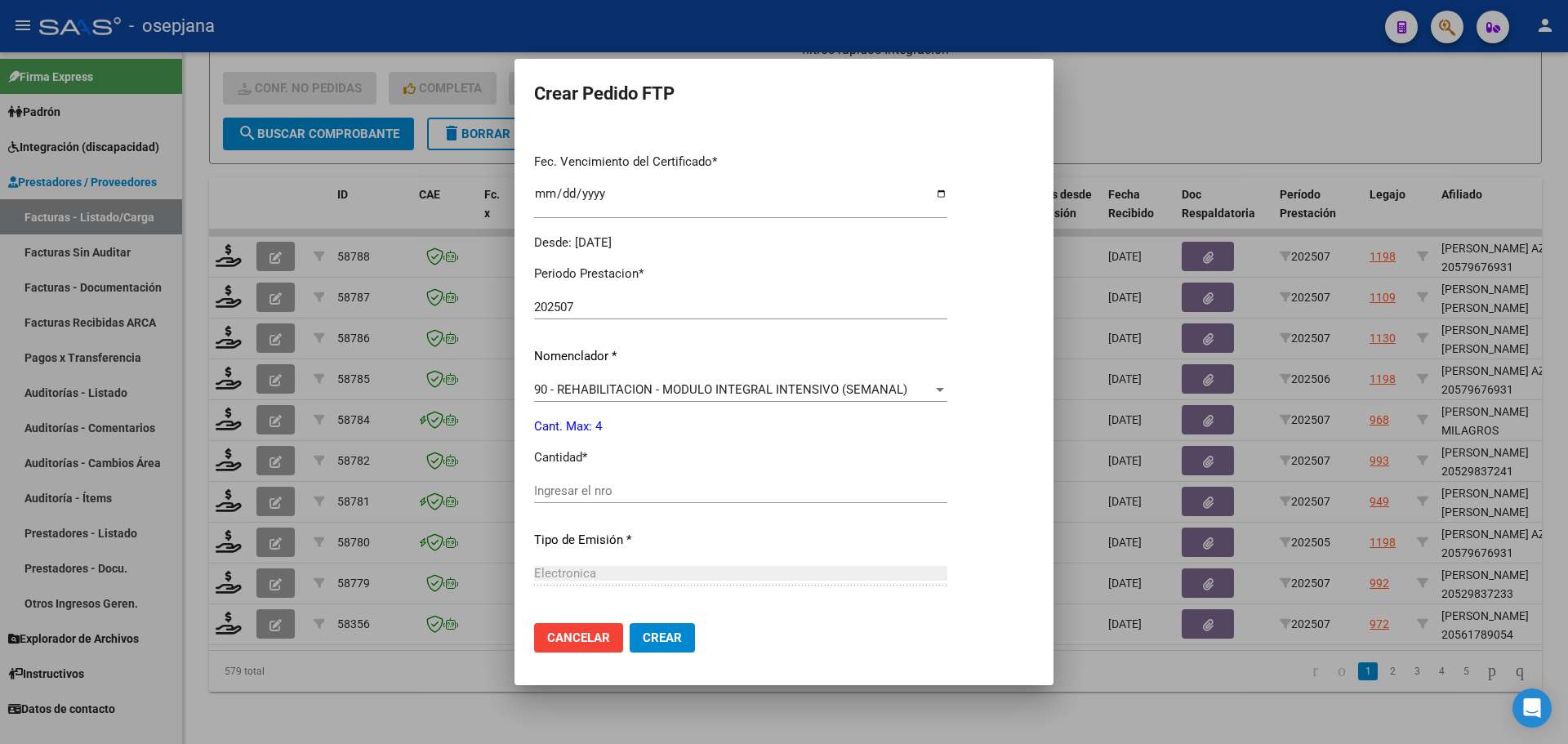
click at [569, 490] on input "Ingresar el nro" at bounding box center [740, 490] width 413 height 15
type input "4"
click at [672, 639] on span "Crear" at bounding box center [662, 638] width 39 height 15
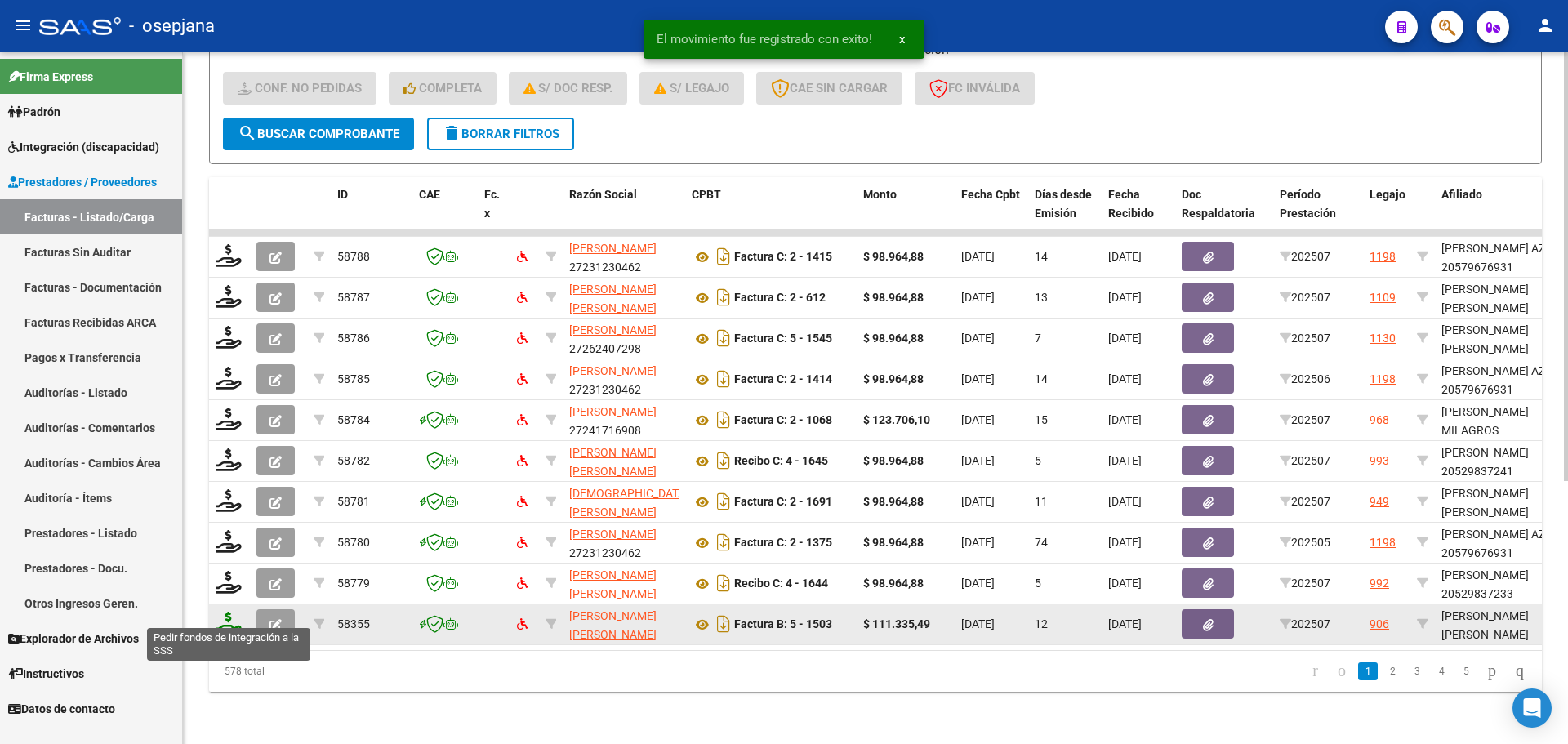
click at [229, 612] on icon at bounding box center [229, 622] width 26 height 23
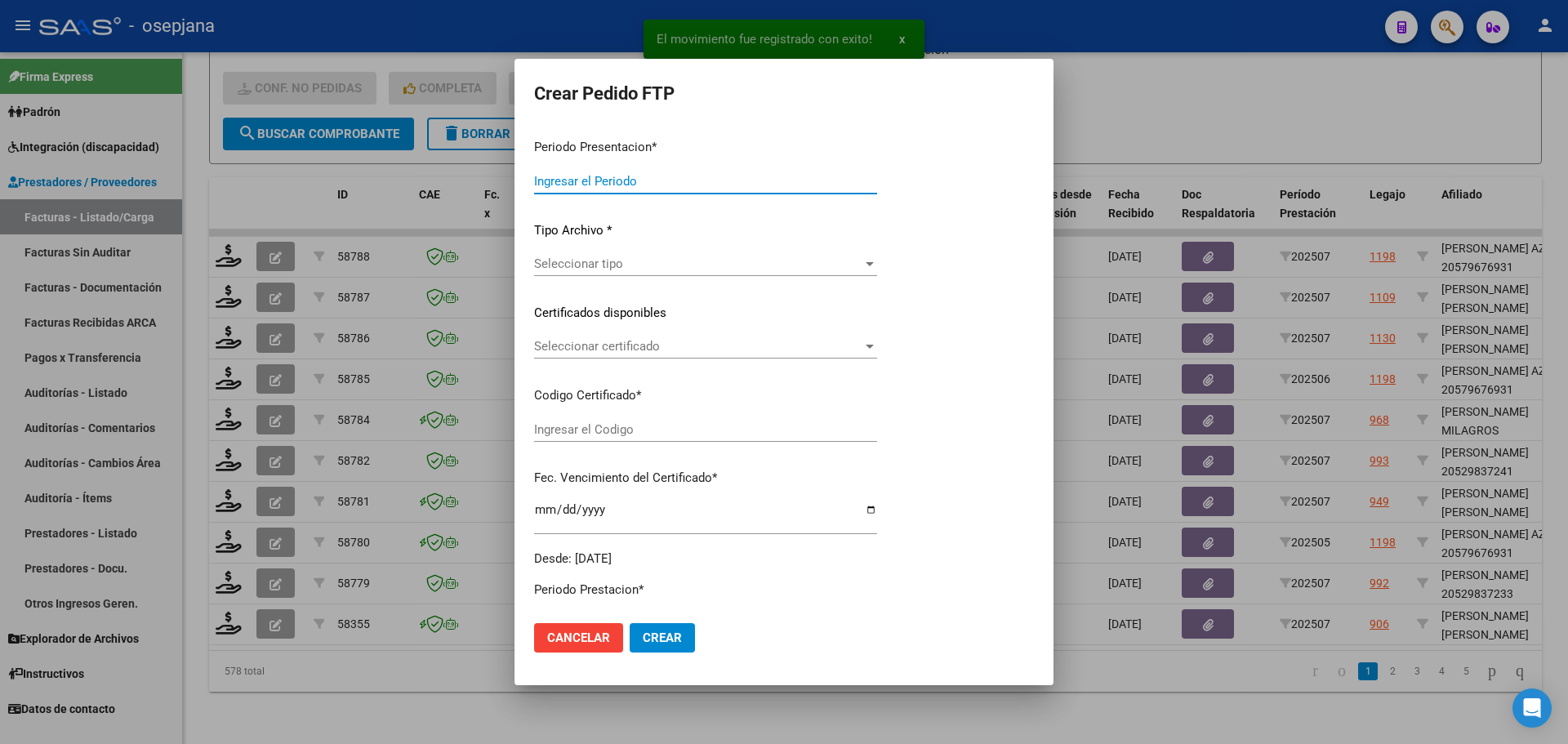
type input "202507"
type input "$ 111.335,49"
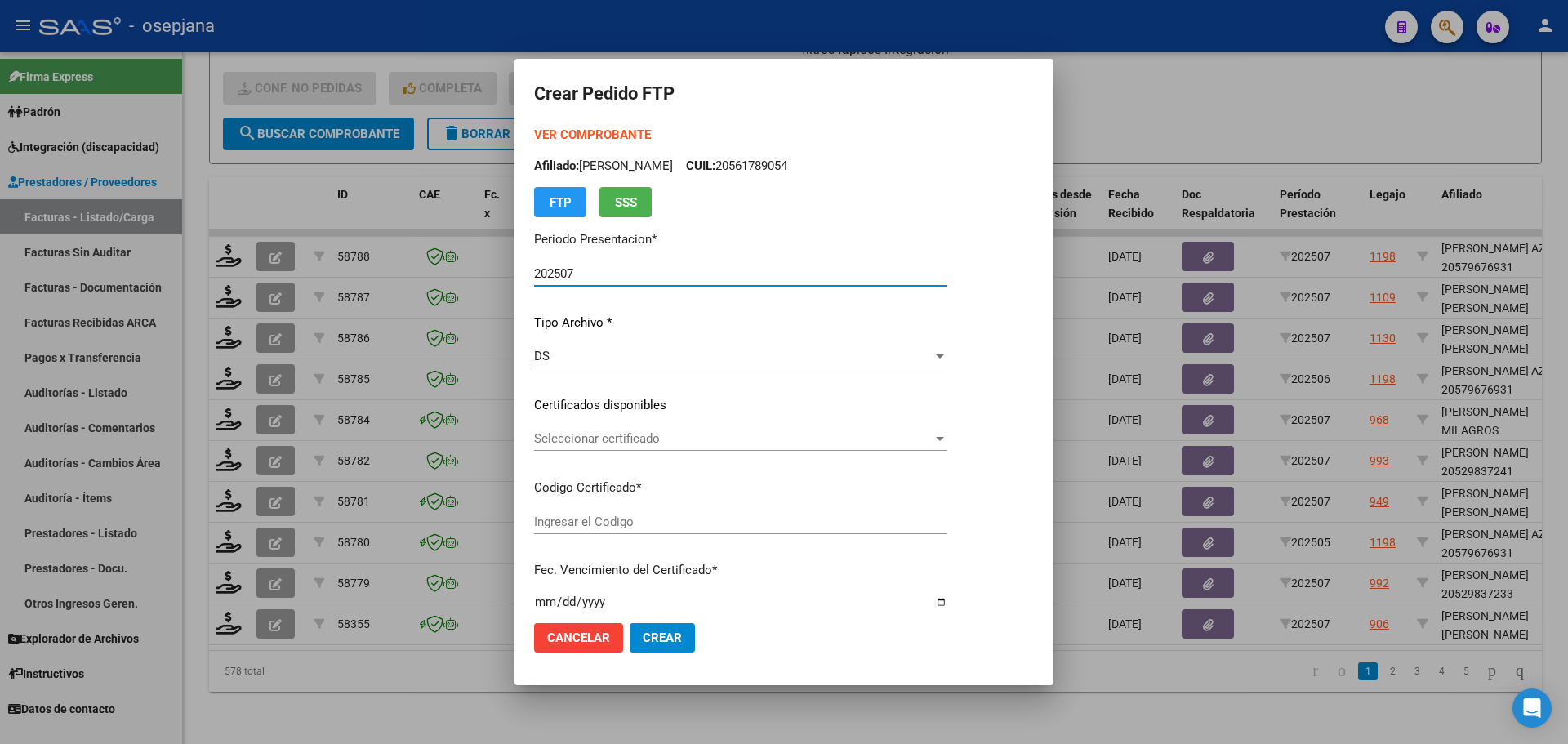
type input "ARG02000572549572024080620260806BSAS265"
type input "[DATE]"
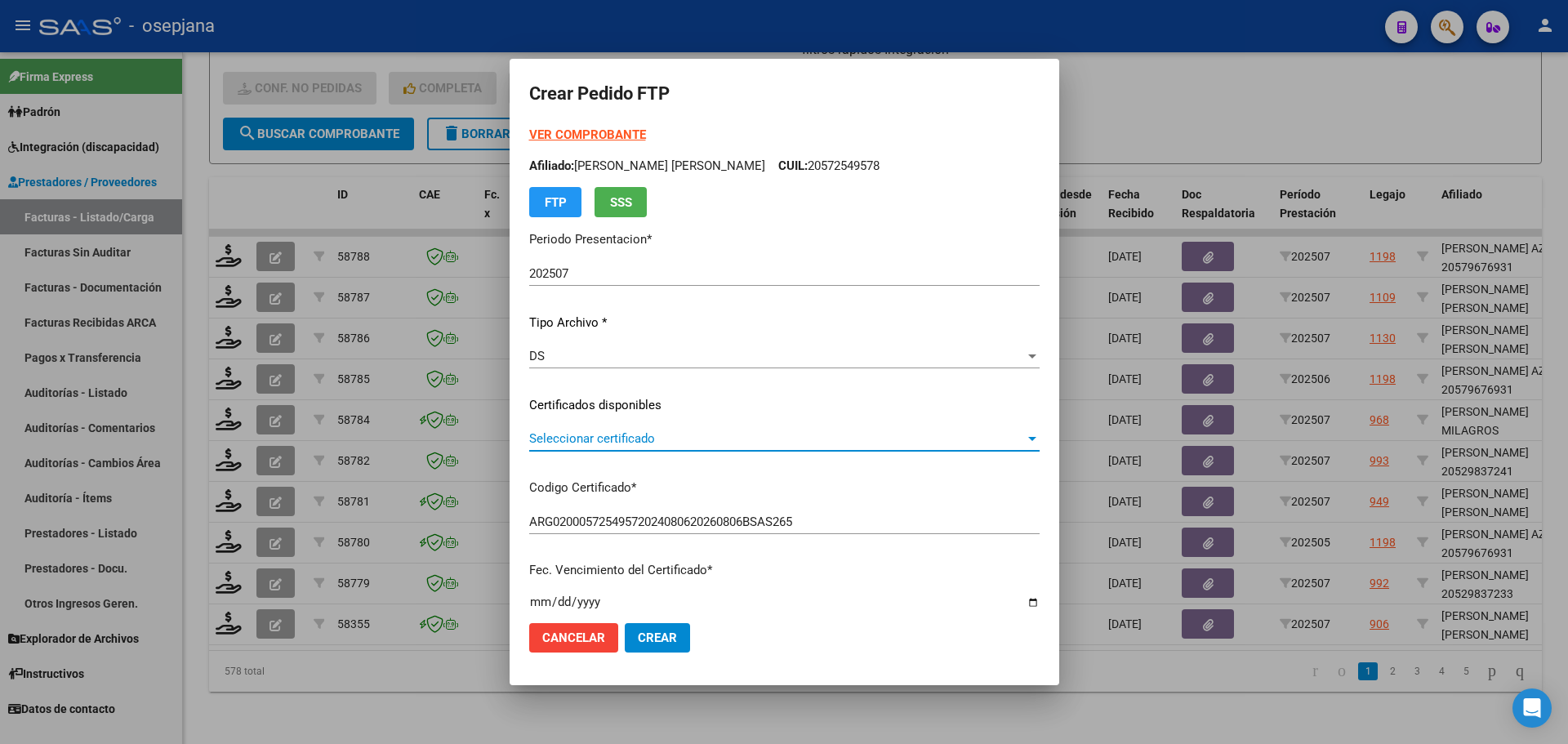
click at [621, 441] on span "Seleccionar certificado" at bounding box center [777, 438] width 496 height 15
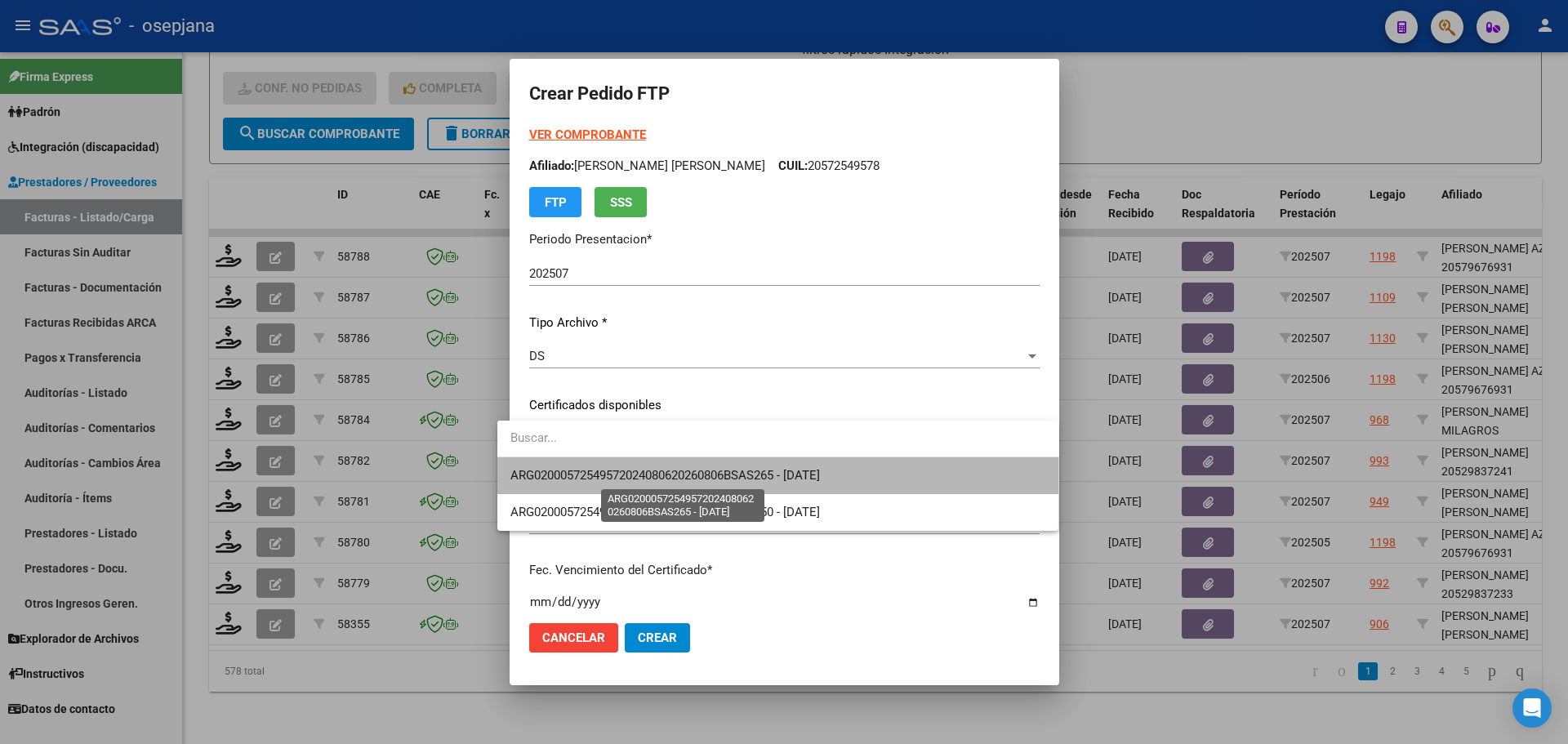
click at [640, 473] on span "ARG02000572549572024080620260806BSAS265 - [DATE]" at bounding box center [664, 476] width 309 height 15
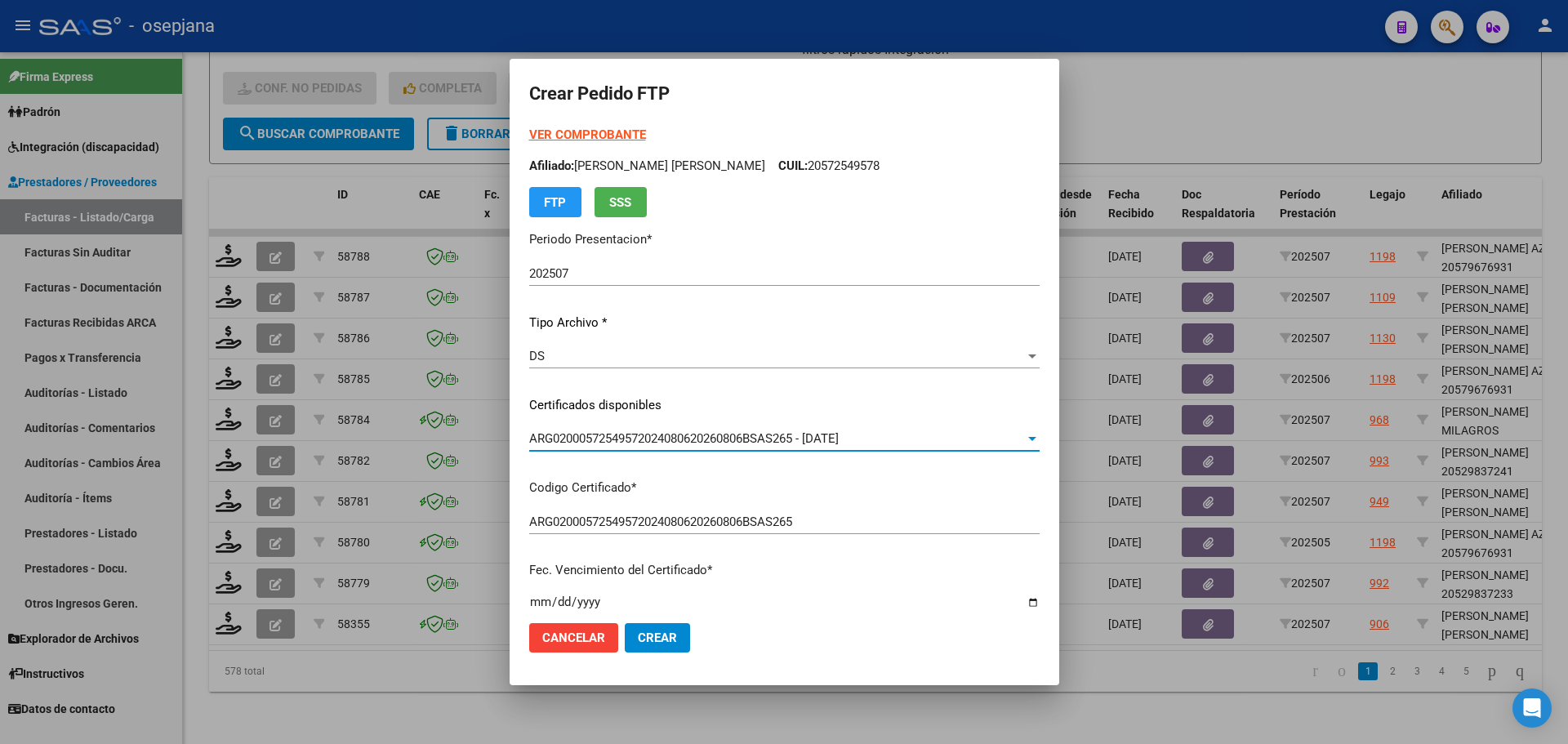
click at [600, 131] on strong "VER COMPROBANTE" at bounding box center [588, 135] width 117 height 15
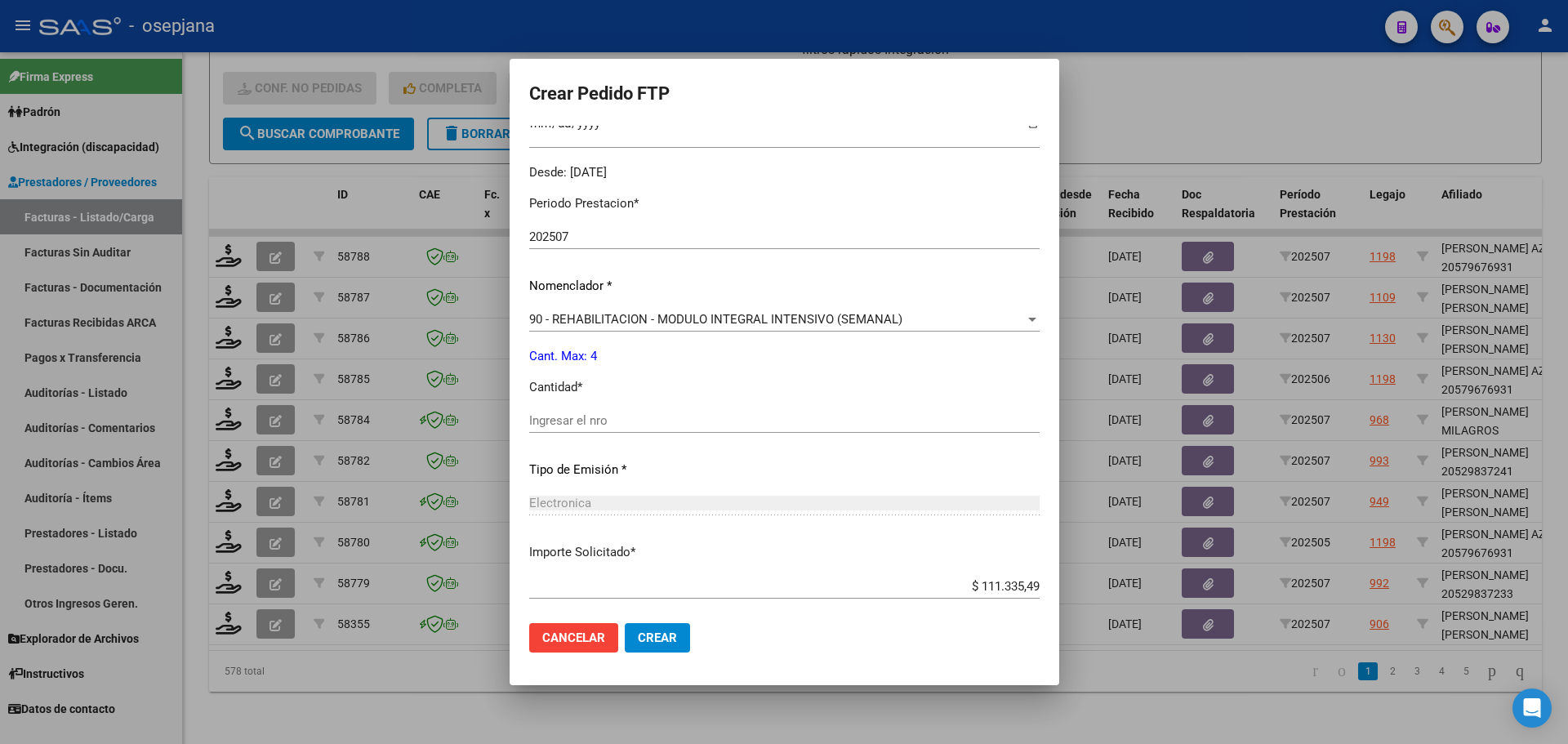
scroll to position [489, 0]
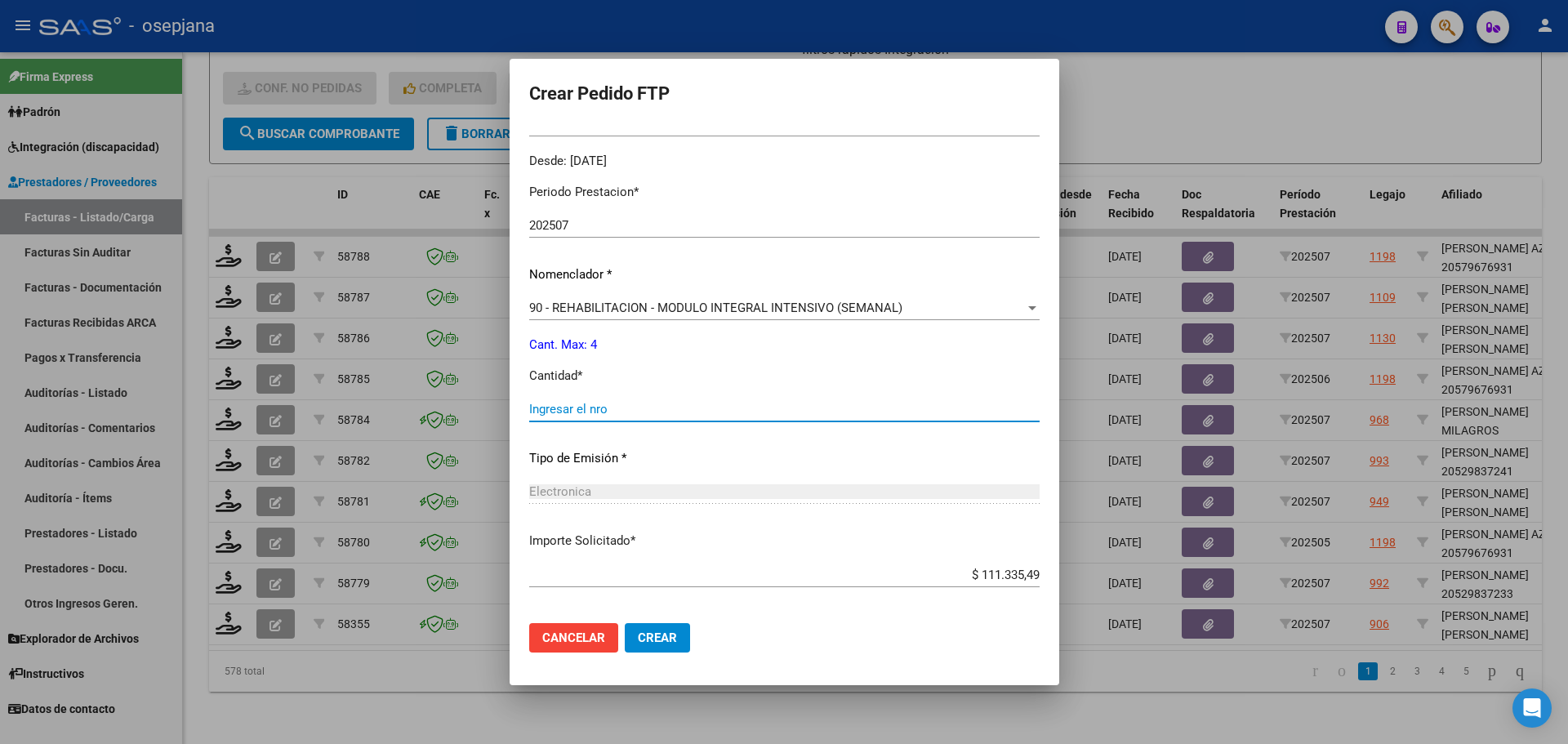
click at [571, 413] on input "Ingresar el nro" at bounding box center [784, 409] width 510 height 15
type input "4"
click at [649, 646] on button "Crear" at bounding box center [657, 638] width 65 height 30
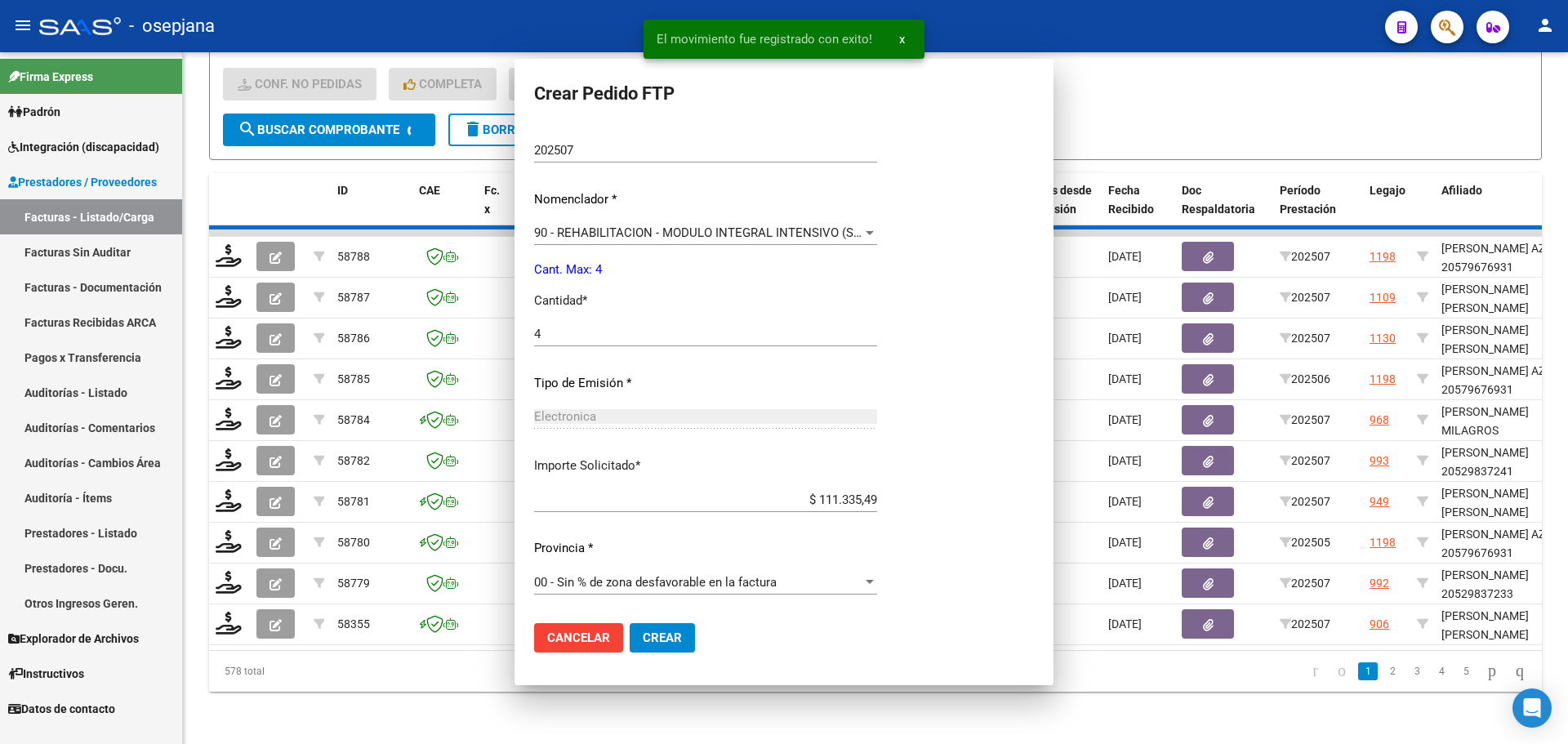
scroll to position [0, 0]
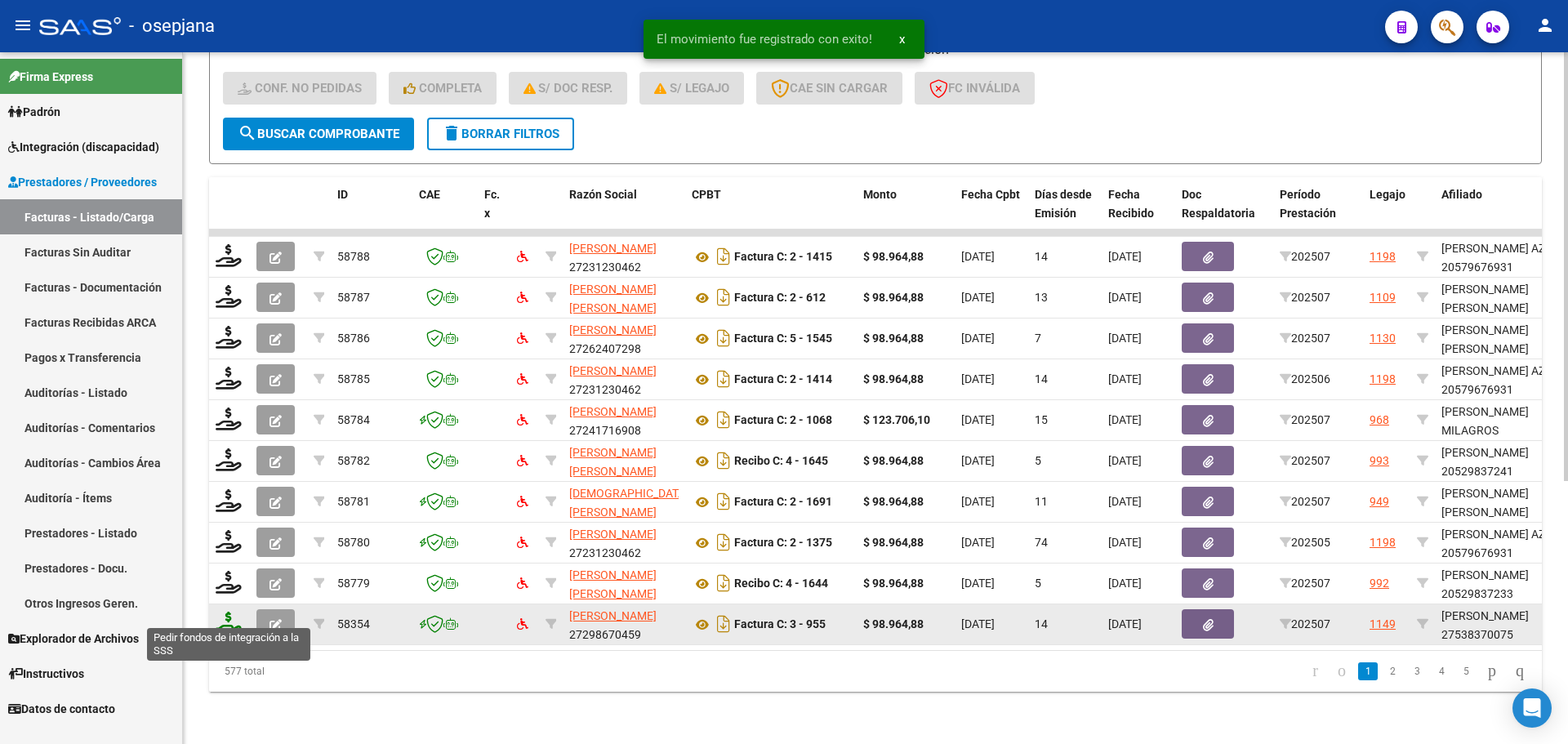
click at [231, 611] on icon at bounding box center [229, 622] width 26 height 23
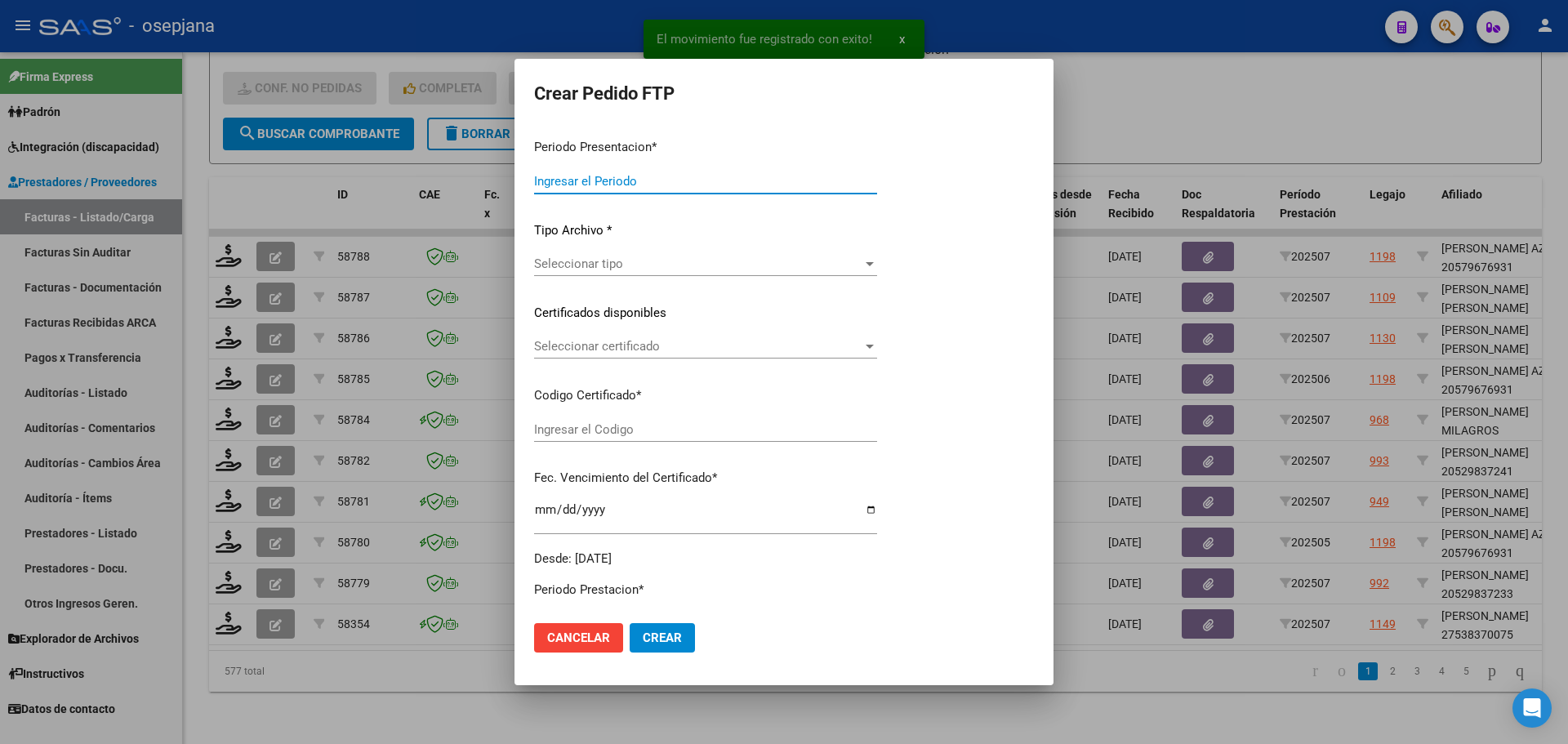
type input "202507"
type input "$ 98.964,88"
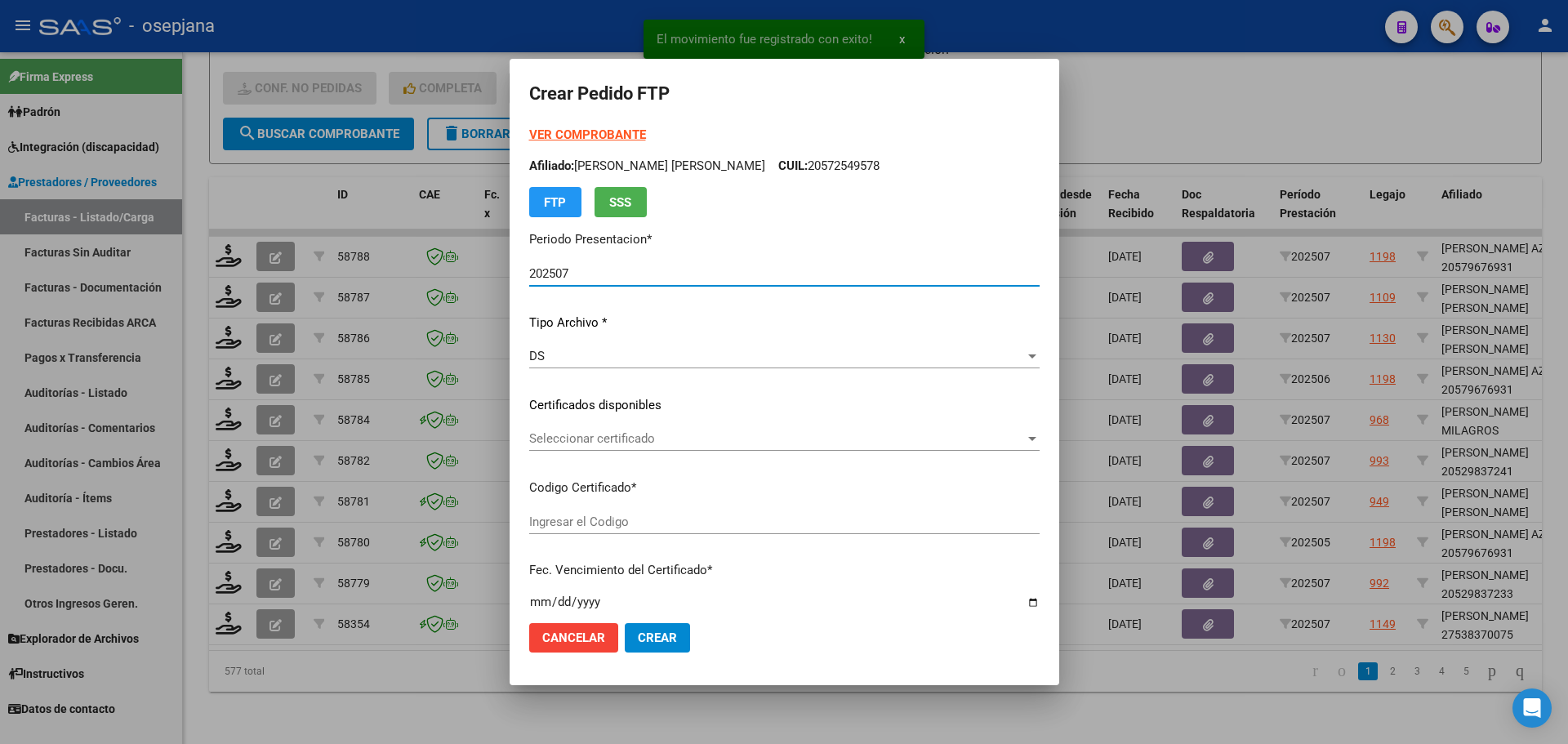
type input "ARG01000538370072022050320270503BSAS313"
type input "[DATE]"
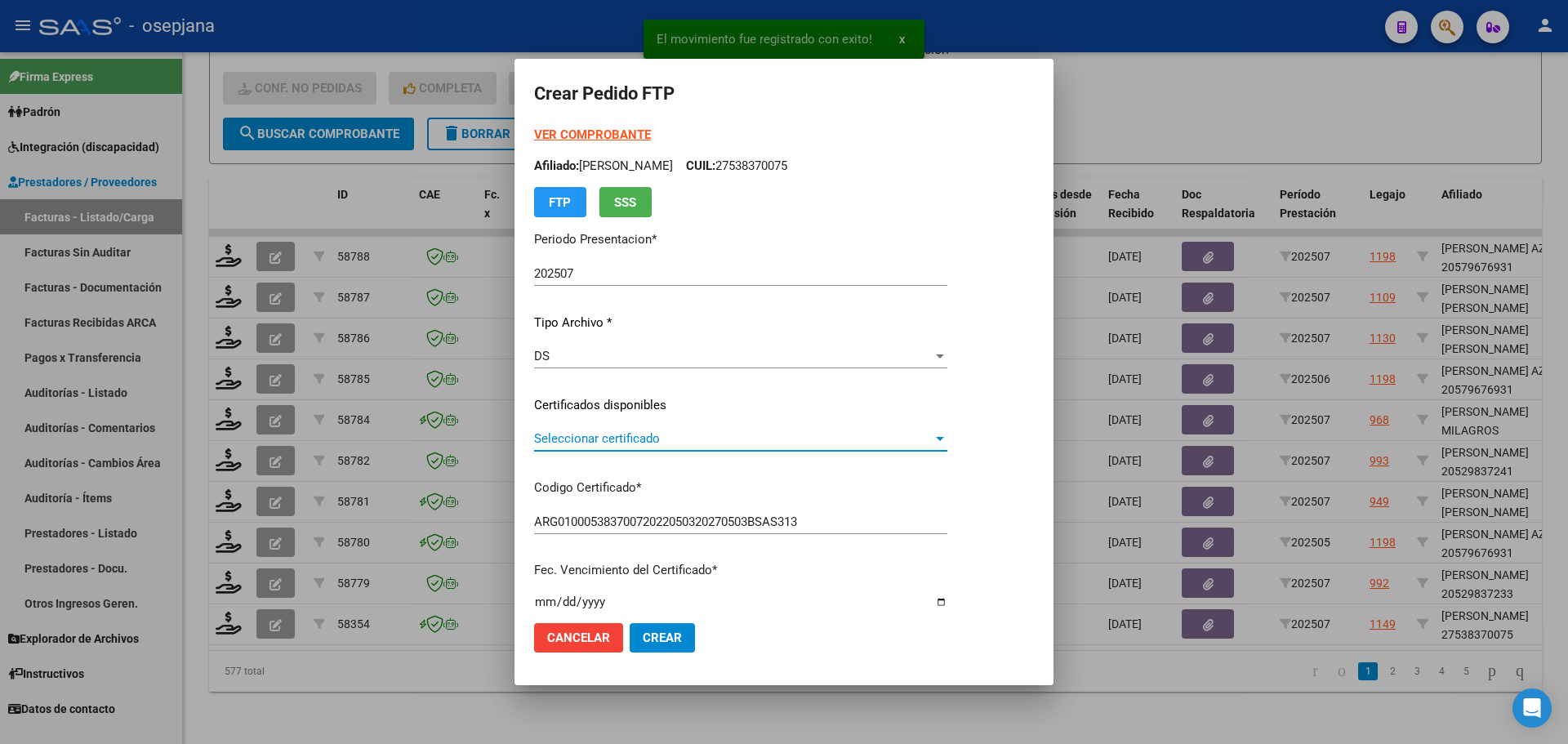
click at [615, 437] on span "Seleccionar certificado" at bounding box center [733, 438] width 399 height 15
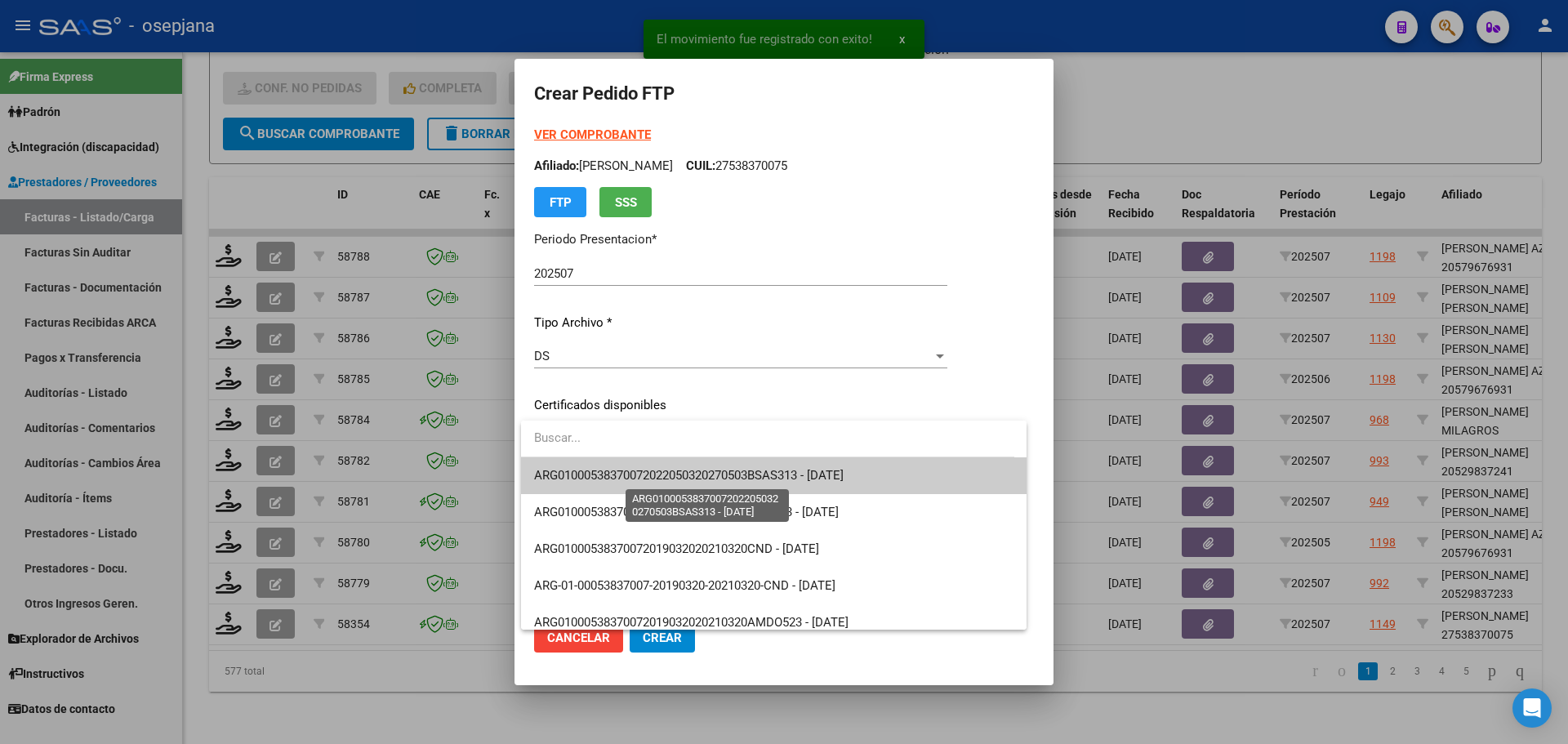
click at [655, 482] on span "ARG01000538370072022050320270503BSAS313 - [DATE]" at bounding box center [688, 476] width 309 height 15
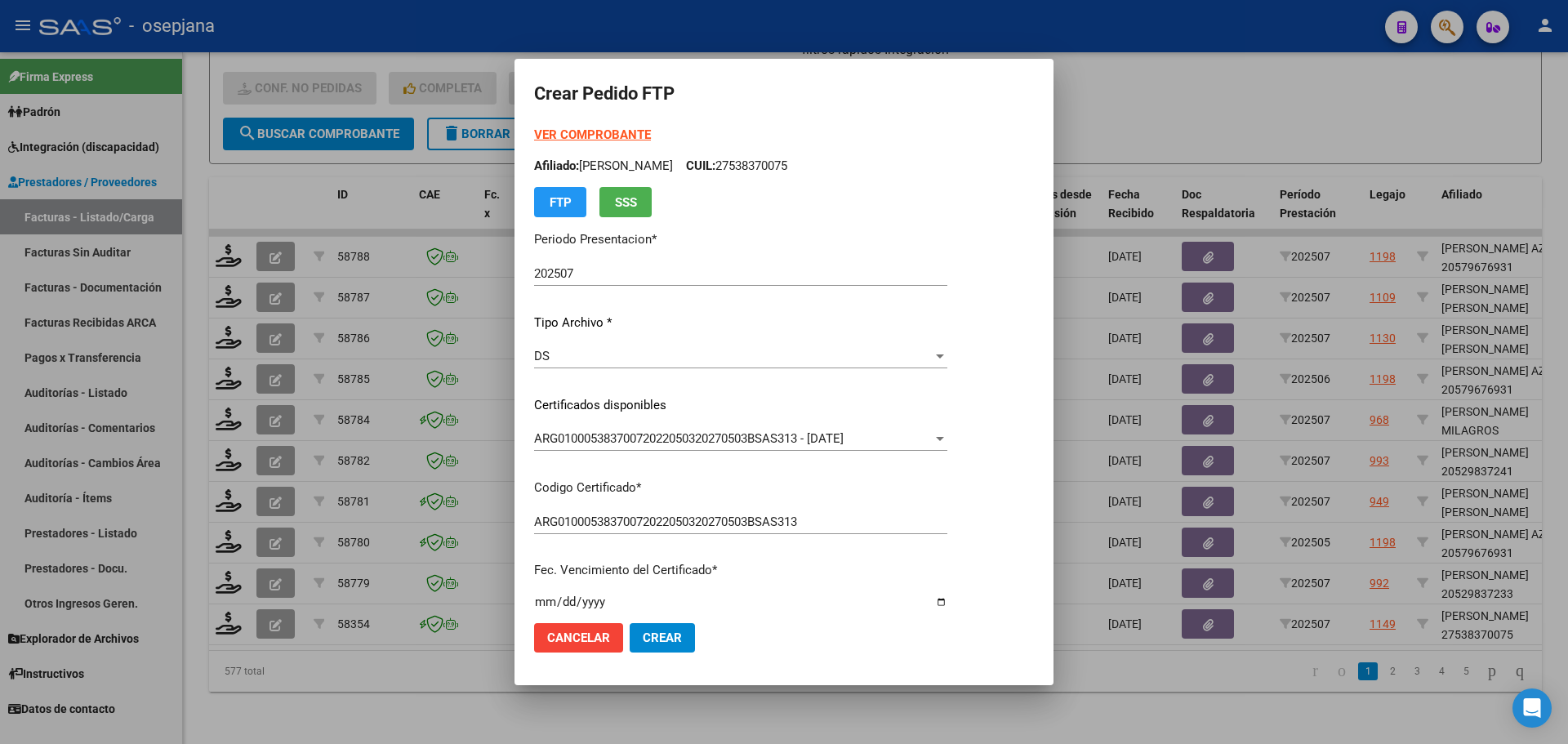
click at [566, 135] on strong "VER COMPROBANTE" at bounding box center [593, 135] width 117 height 15
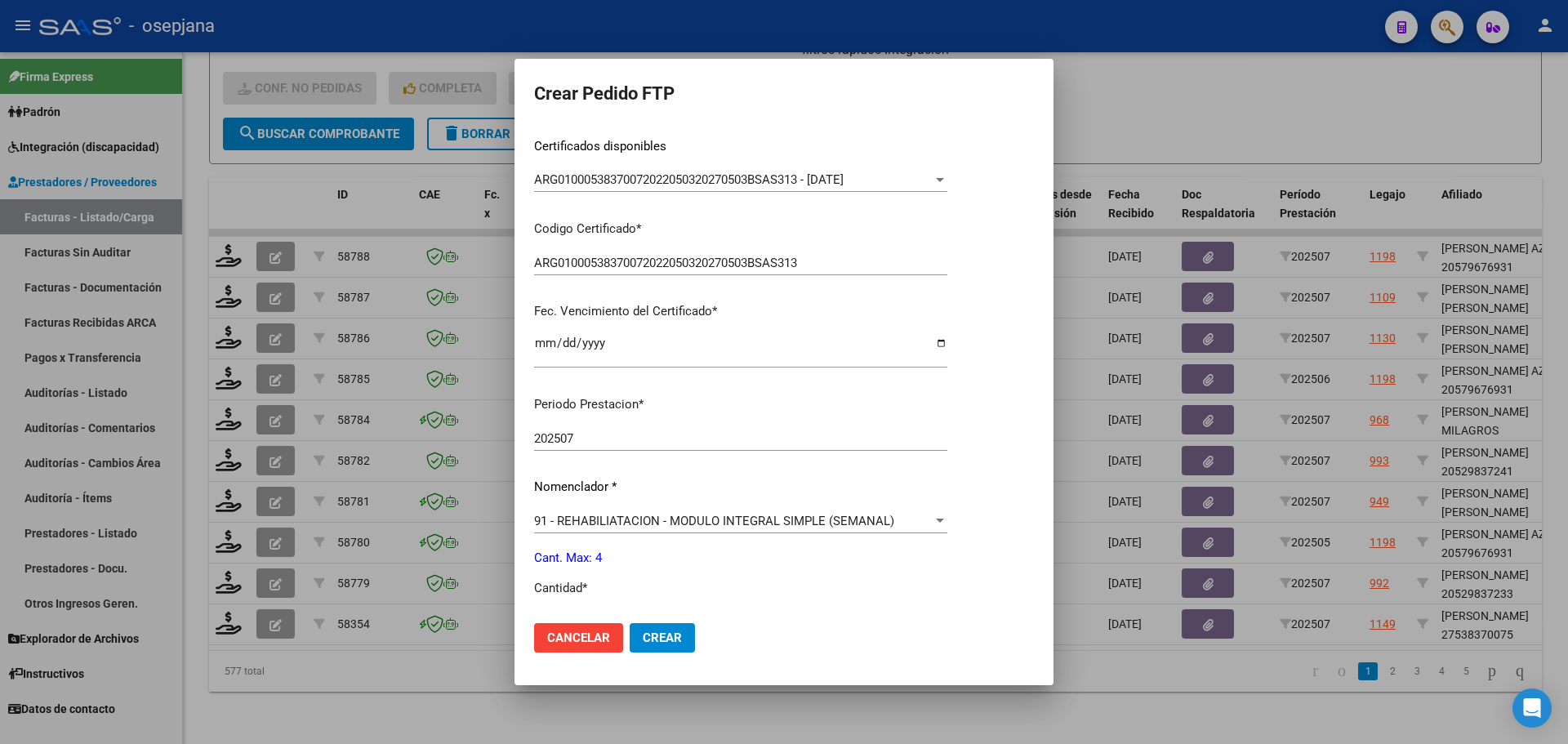
scroll to position [409, 0]
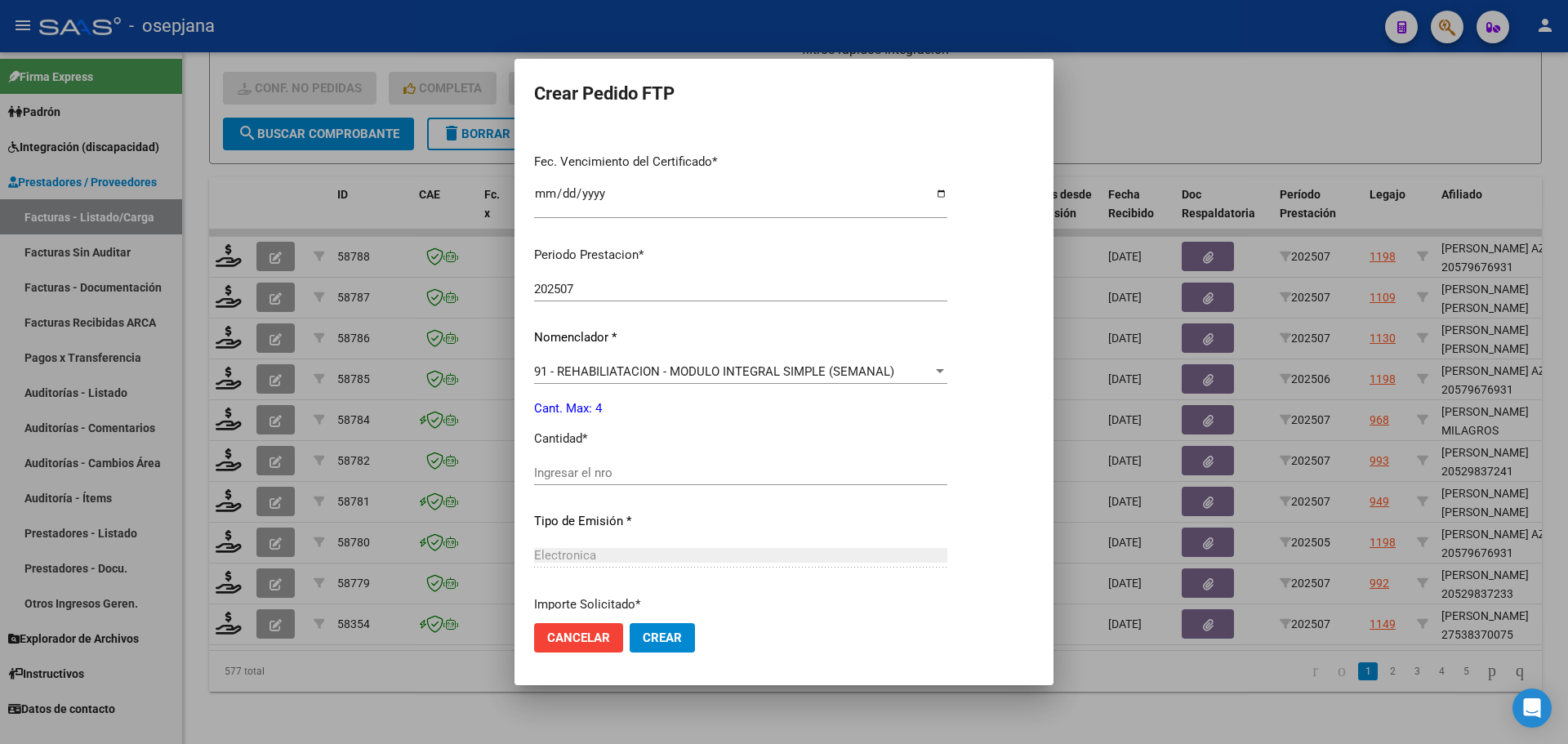
click at [593, 478] on input "Ingresar el nro" at bounding box center [740, 473] width 413 height 15
type input "4"
click at [666, 633] on span "Crear" at bounding box center [662, 638] width 39 height 15
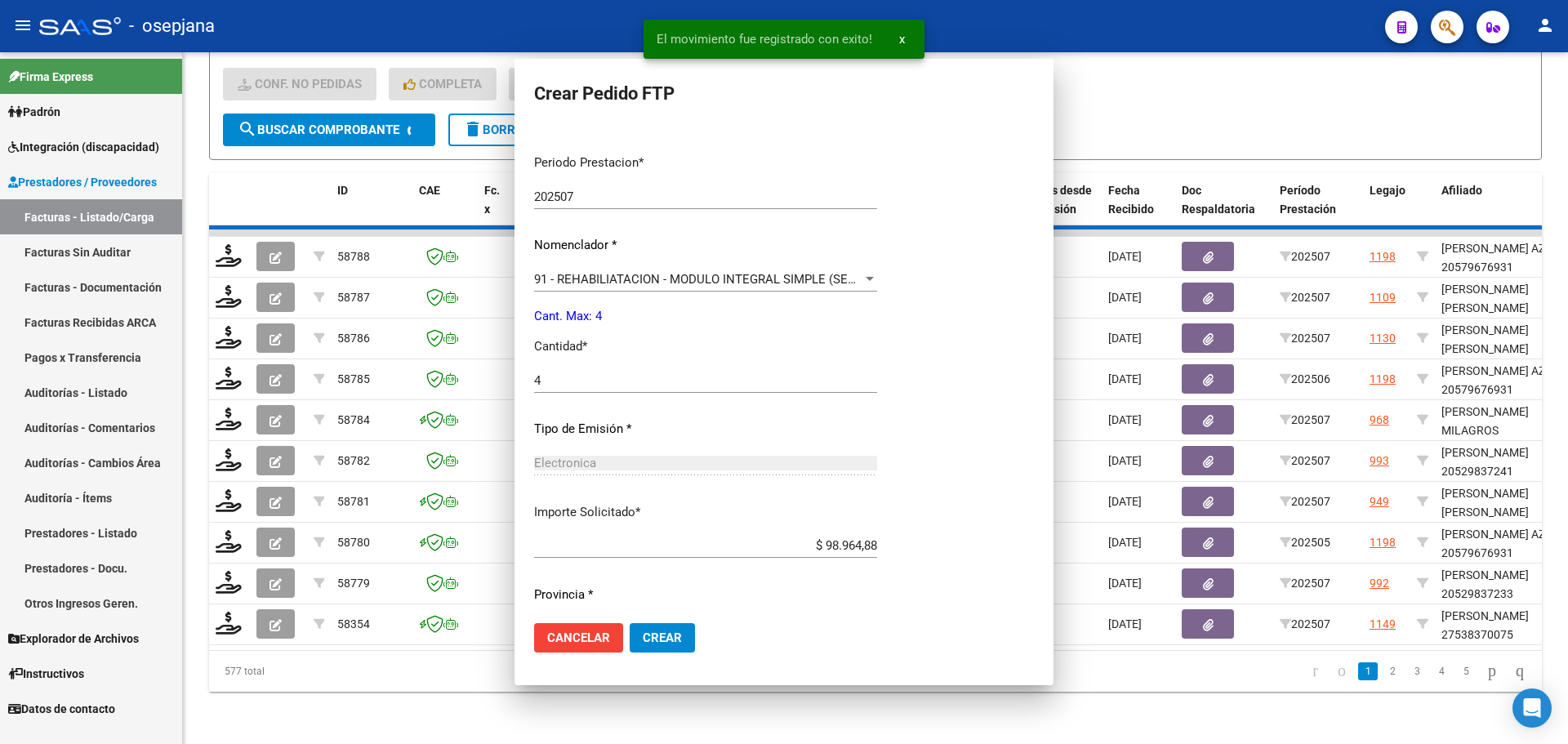
scroll to position [0, 0]
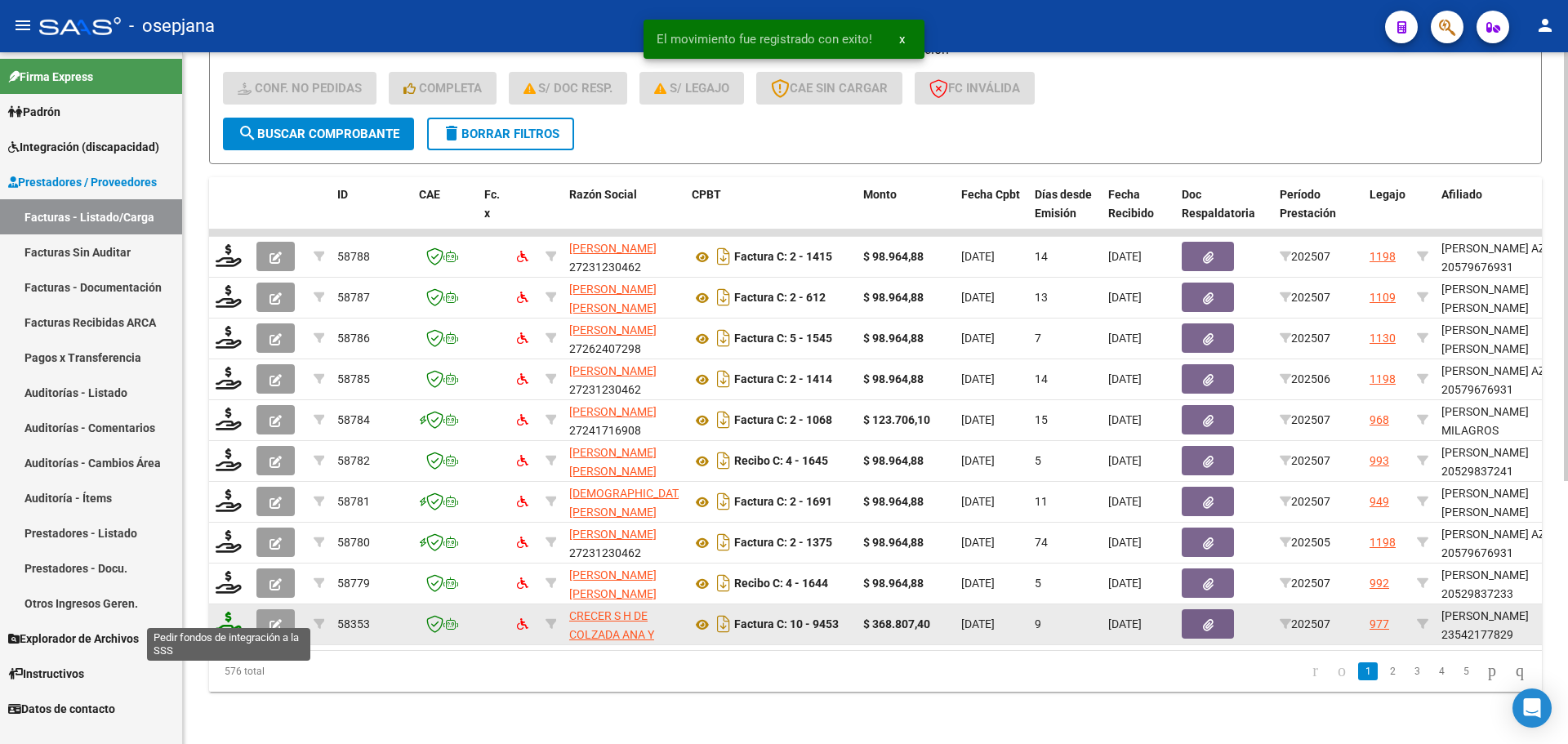
click at [229, 611] on icon at bounding box center [229, 622] width 26 height 23
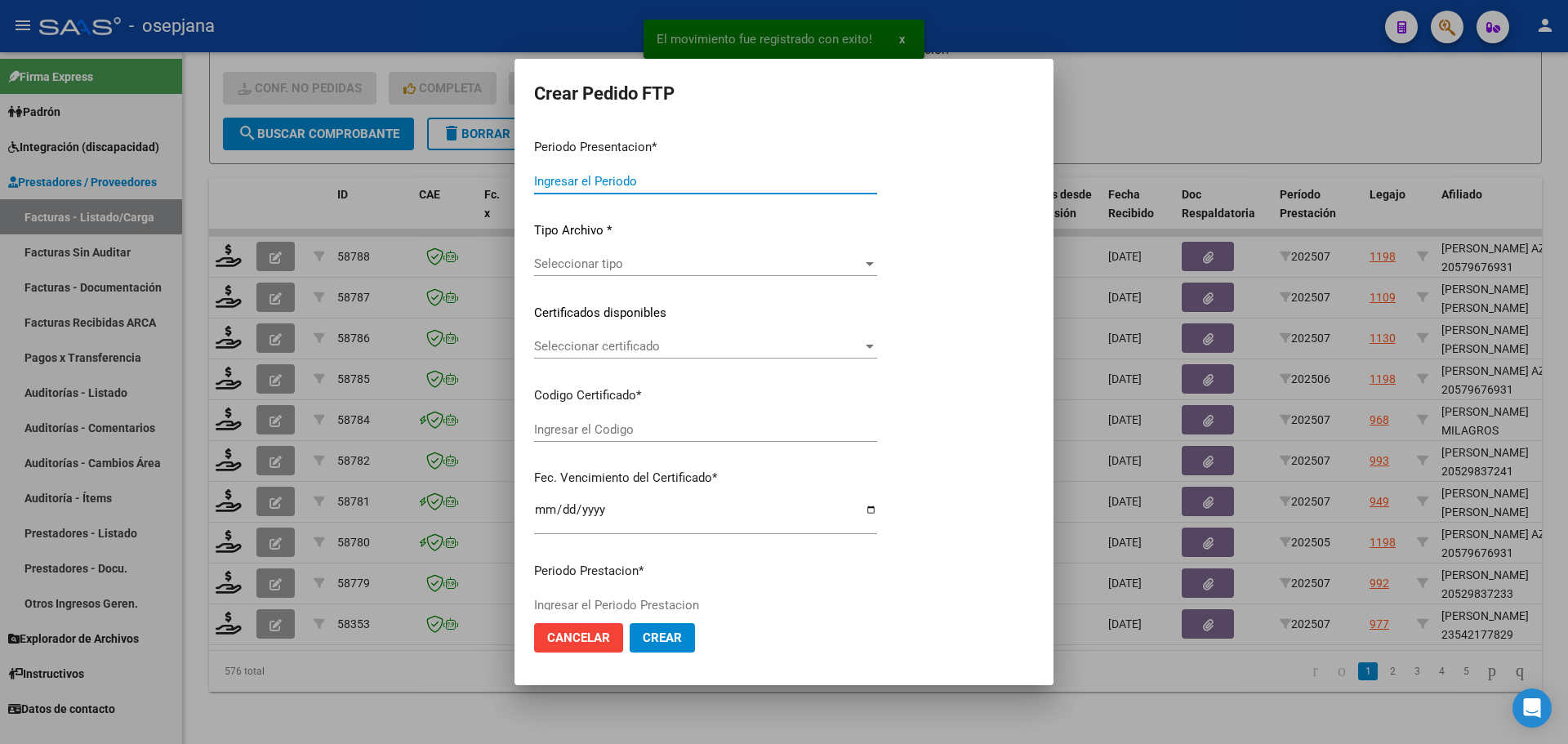
type input "202507"
type input "$ 368.807,40"
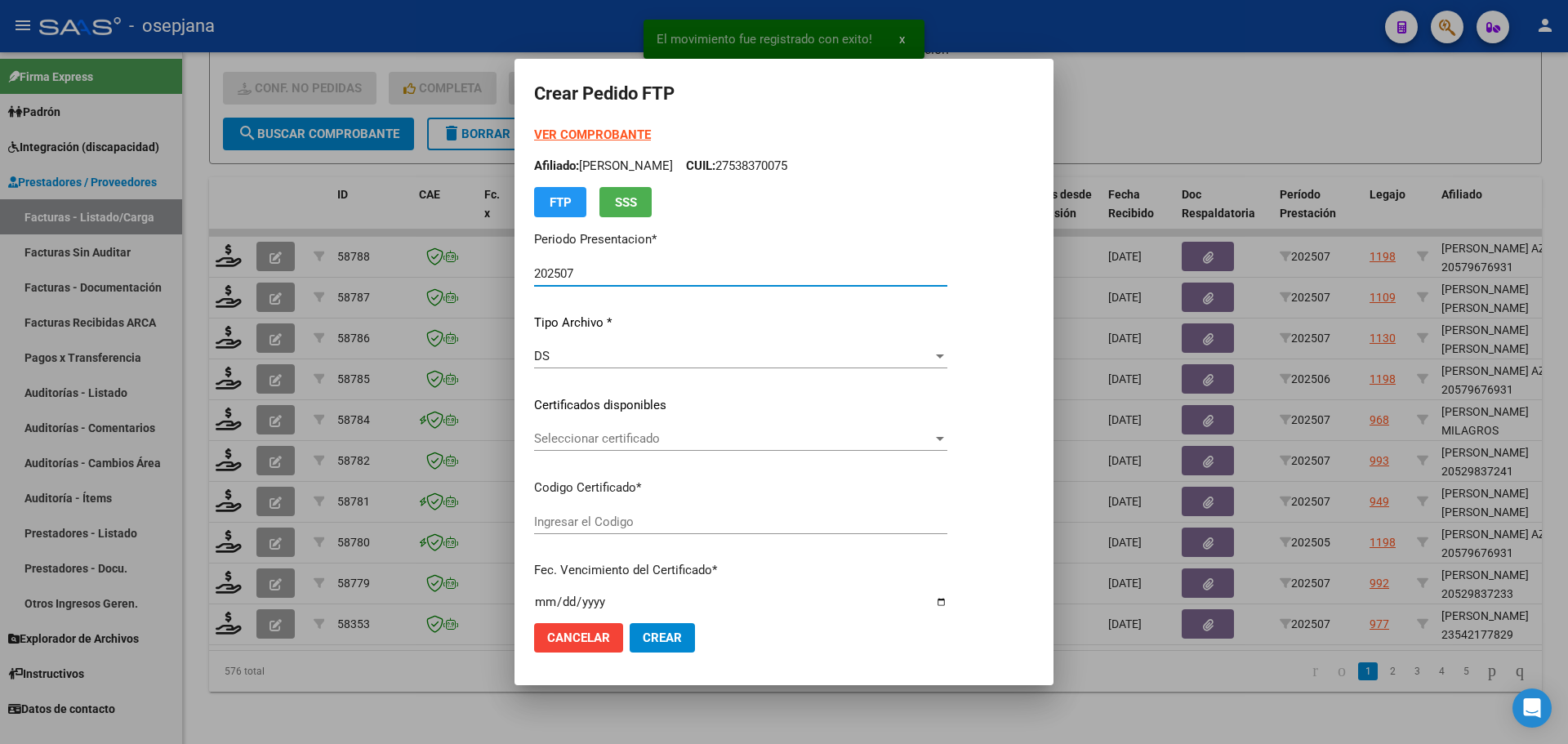
type input "E/T"
type input "[DATE]"
click at [637, 435] on span "Seleccionar certificado" at bounding box center [733, 438] width 399 height 15
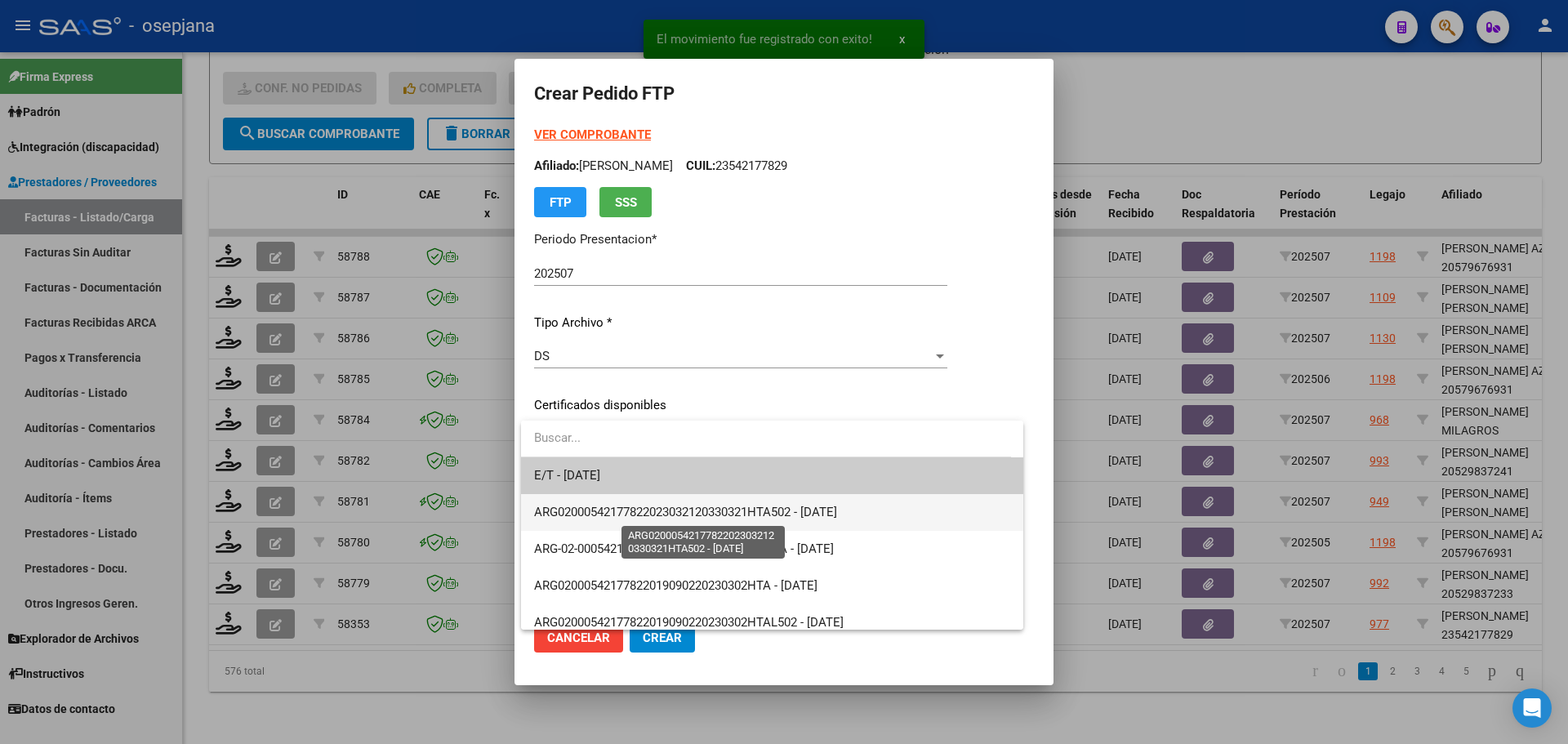
click at [633, 506] on span "ARG02000542177822023032120330321HTA502 - [DATE]" at bounding box center [686, 512] width 303 height 15
type input "ARG02000542177822023032120330321HTA502"
type input "[DATE]"
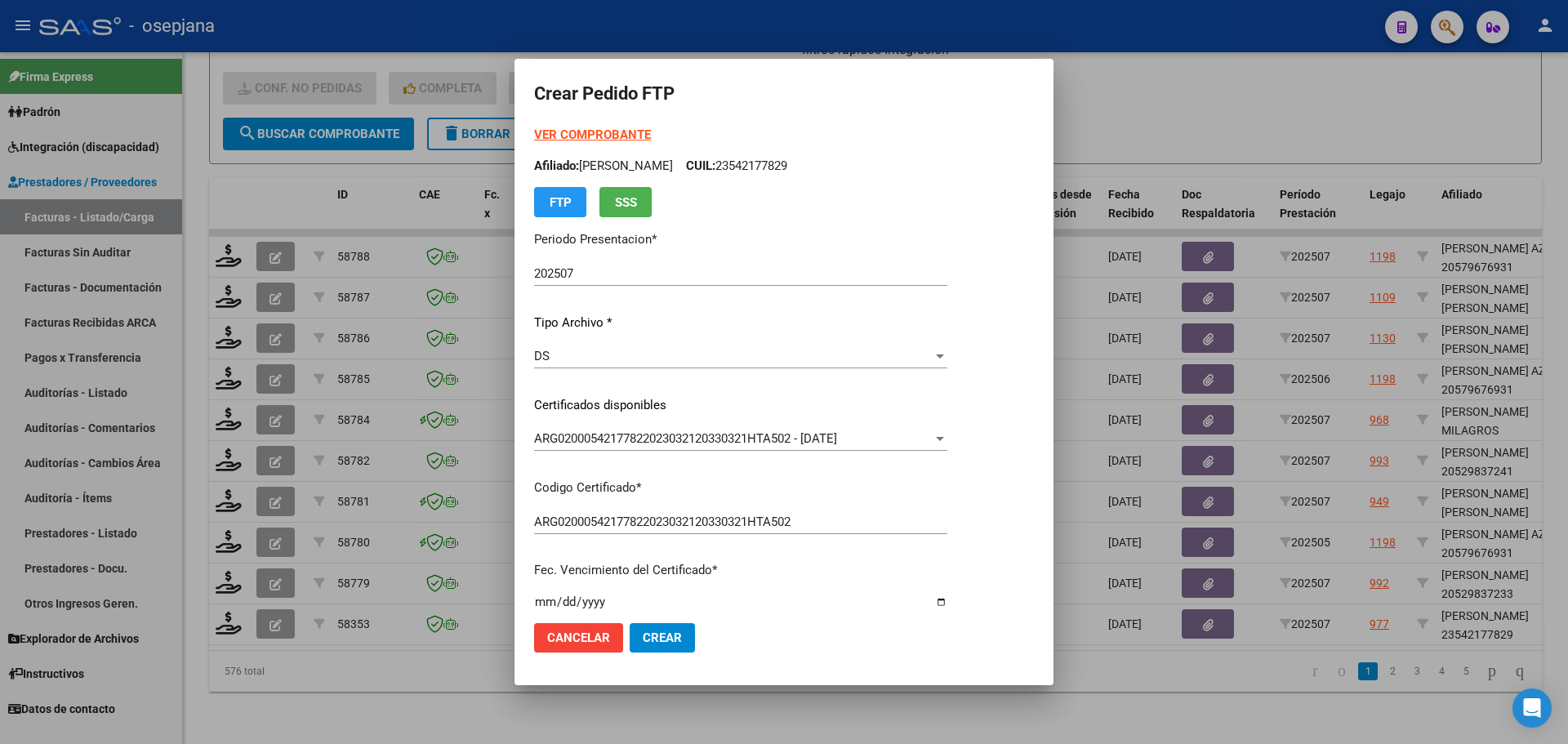
click at [603, 127] on div "VER COMPROBANTE ARCA Padrón Afiliado: [PERSON_NAME]: 23542177829 FTP SSS" at bounding box center [740, 171] width 413 height 91
click at [603, 131] on strong "VER COMPROBANTE" at bounding box center [593, 135] width 117 height 15
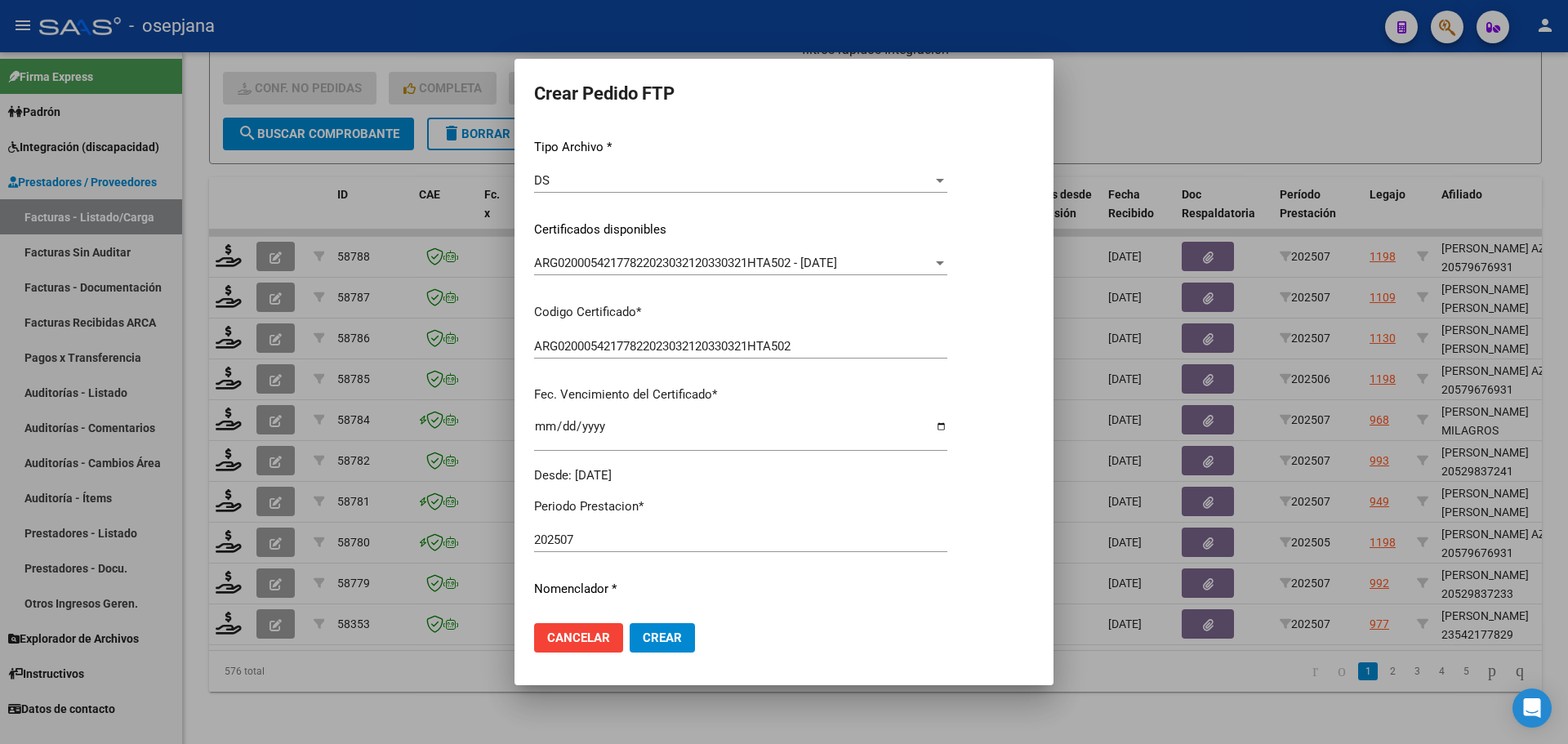
scroll to position [489, 0]
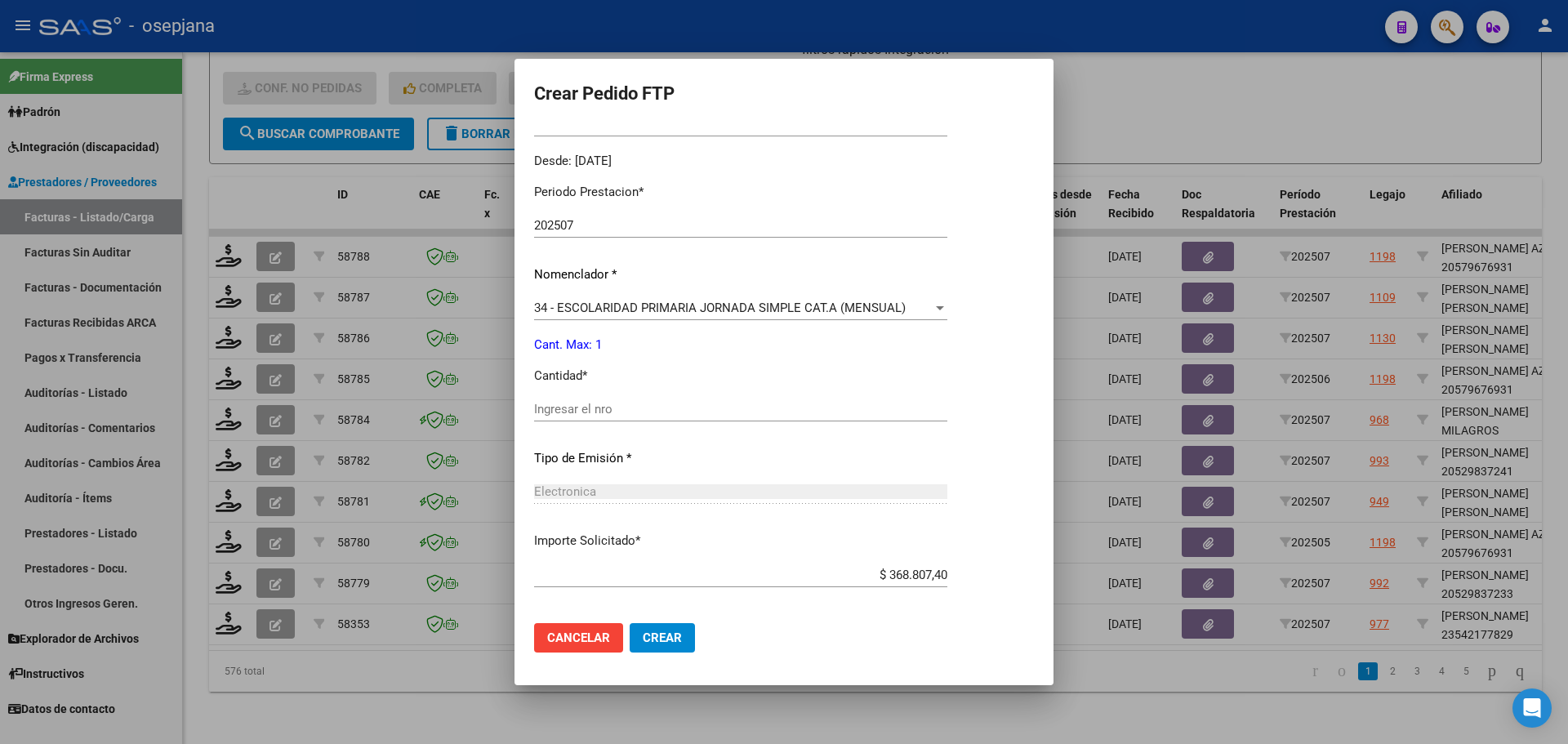
click at [602, 399] on div "Ingresar el nro" at bounding box center [740, 409] width 413 height 24
type input "4"
type input "1"
click at [673, 633] on span "Crear" at bounding box center [662, 638] width 39 height 15
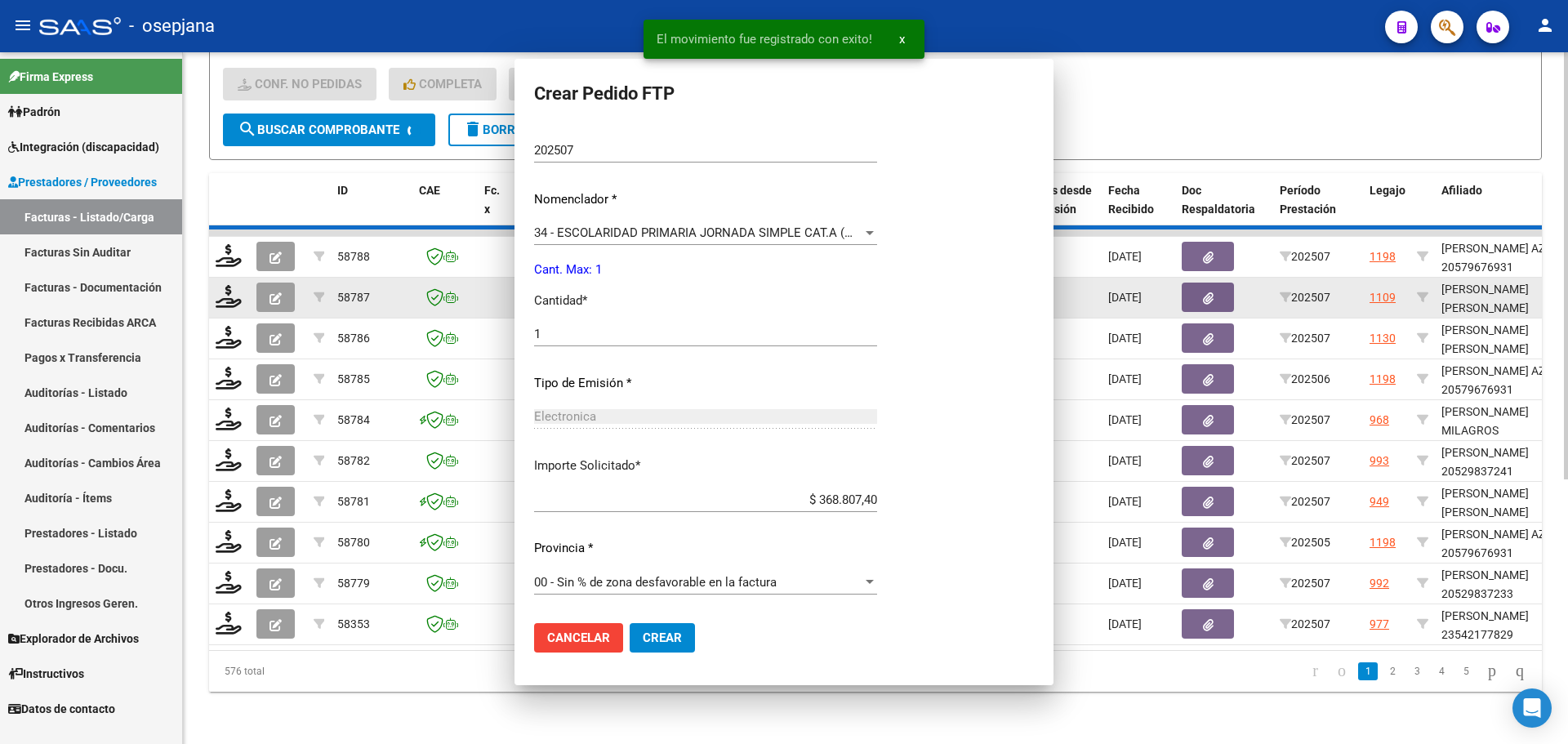
scroll to position [398, 0]
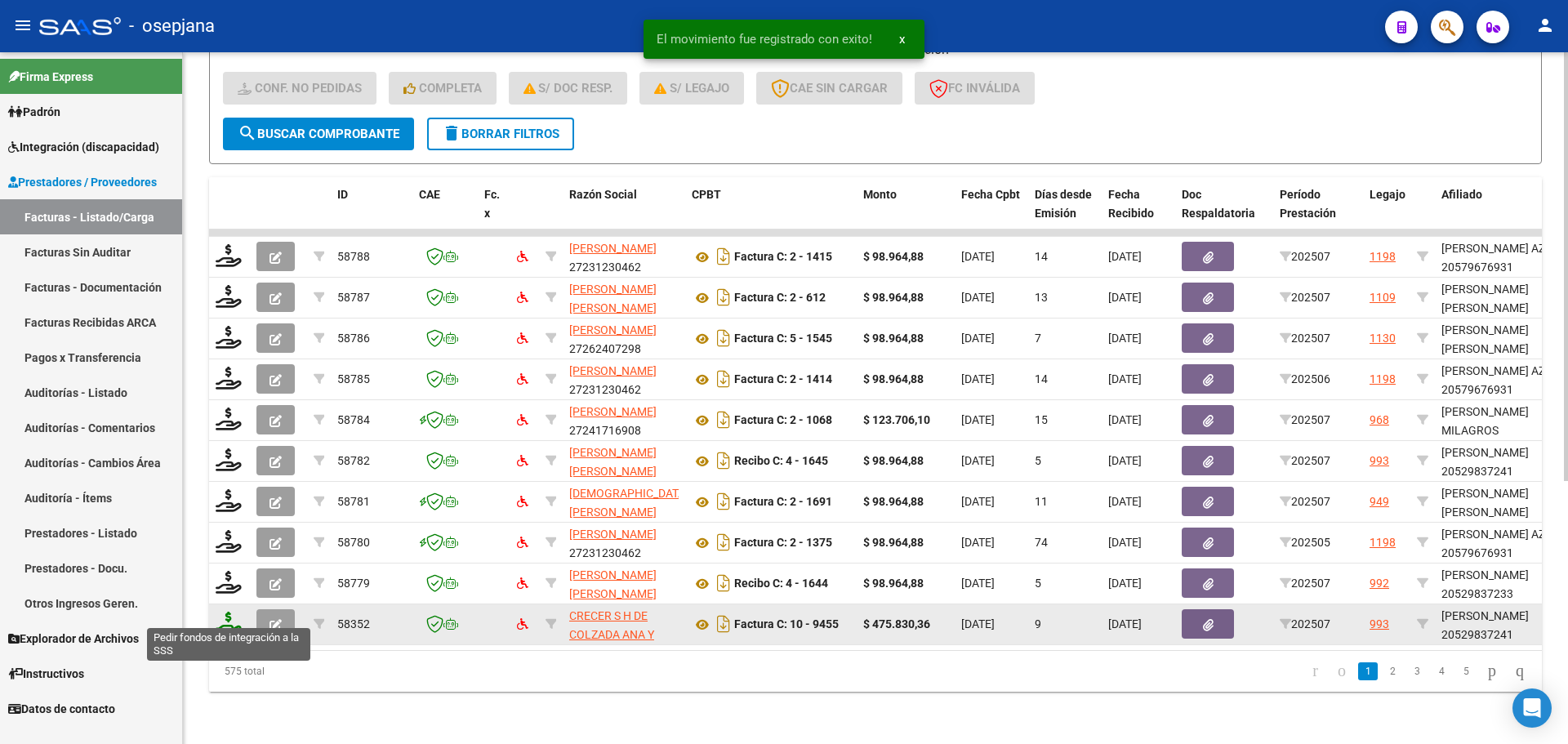
click at [233, 611] on icon at bounding box center [229, 622] width 26 height 23
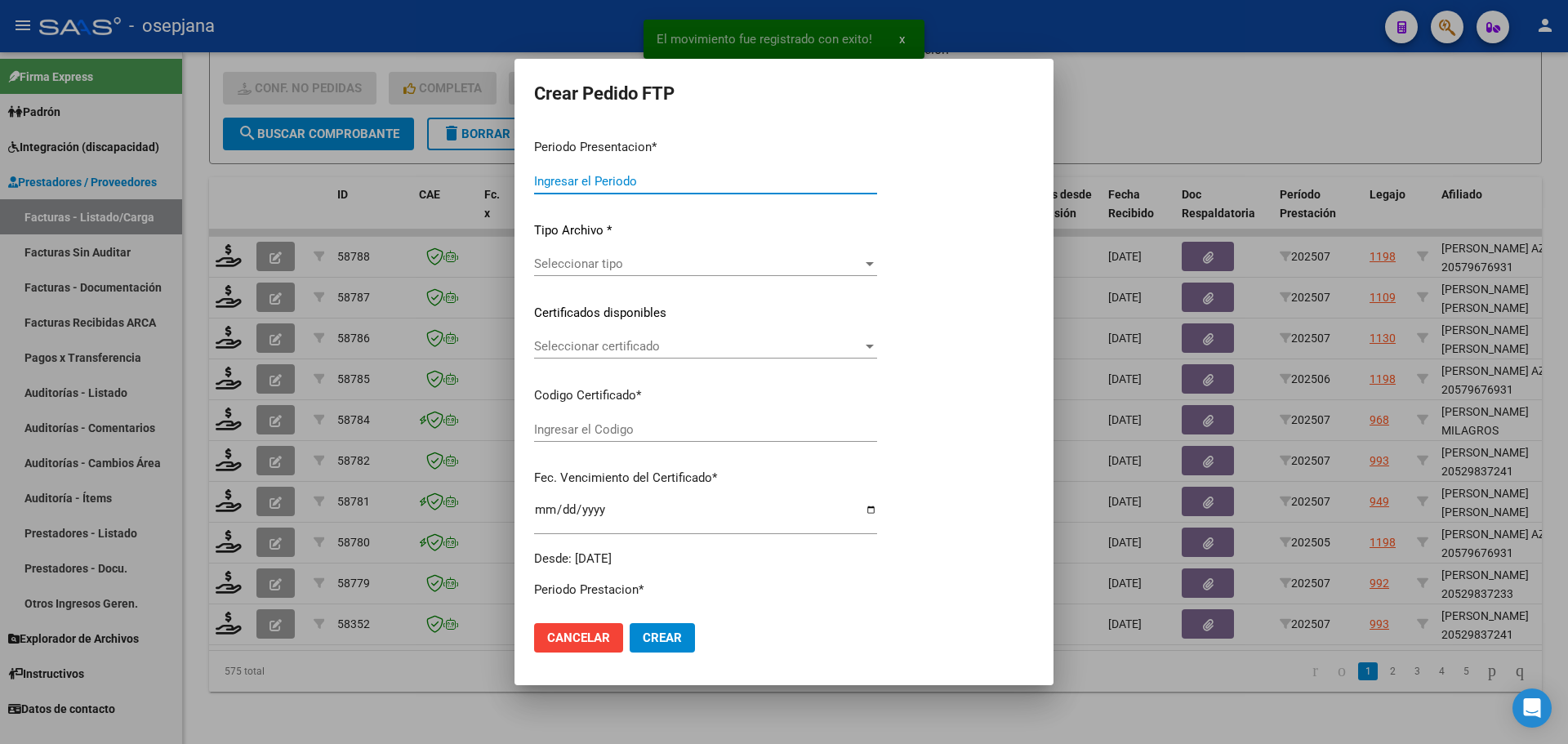
type input "202507"
type input "$ 475.830,36"
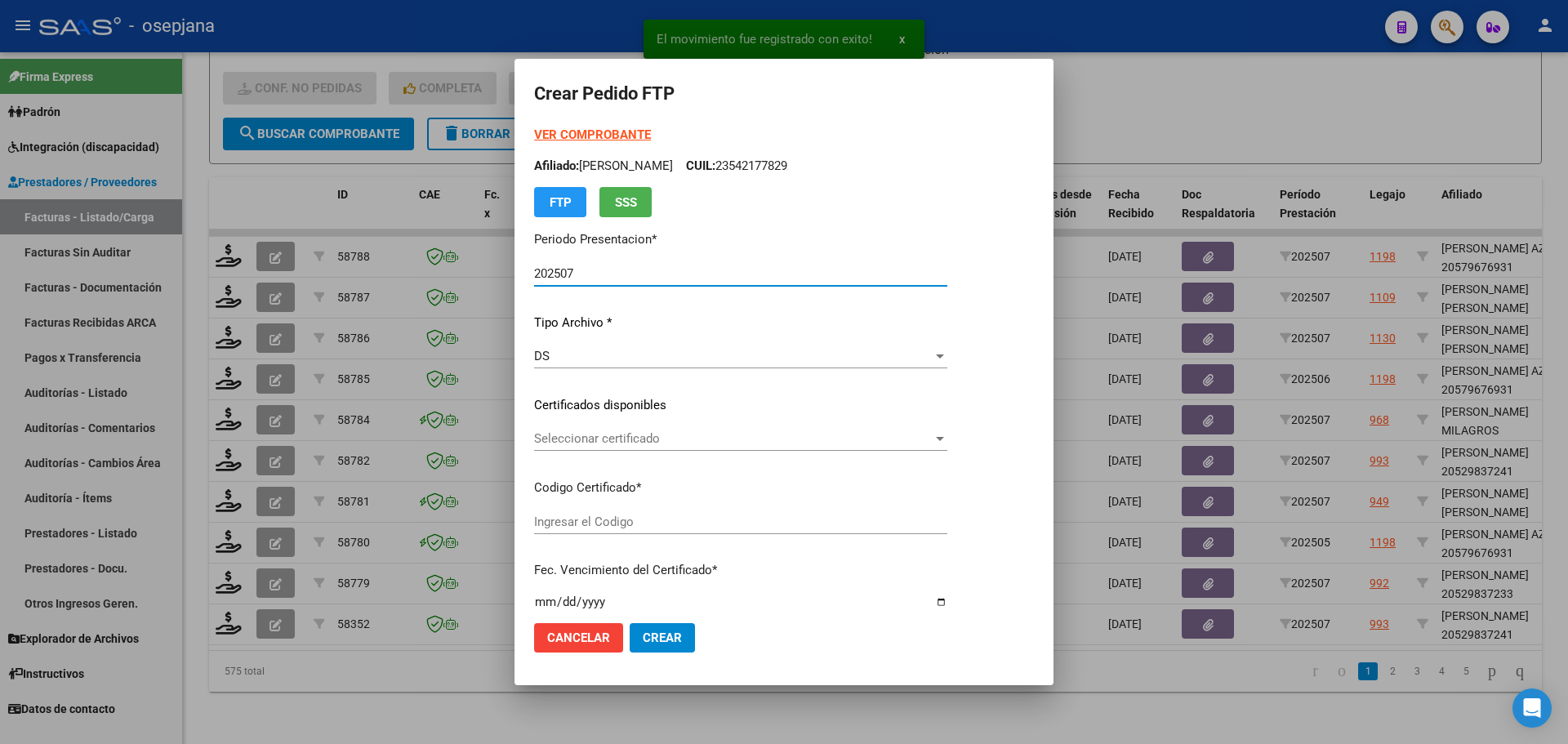
type input "ARG02000529837242022051720270517BSAS448"
type input "[DATE]"
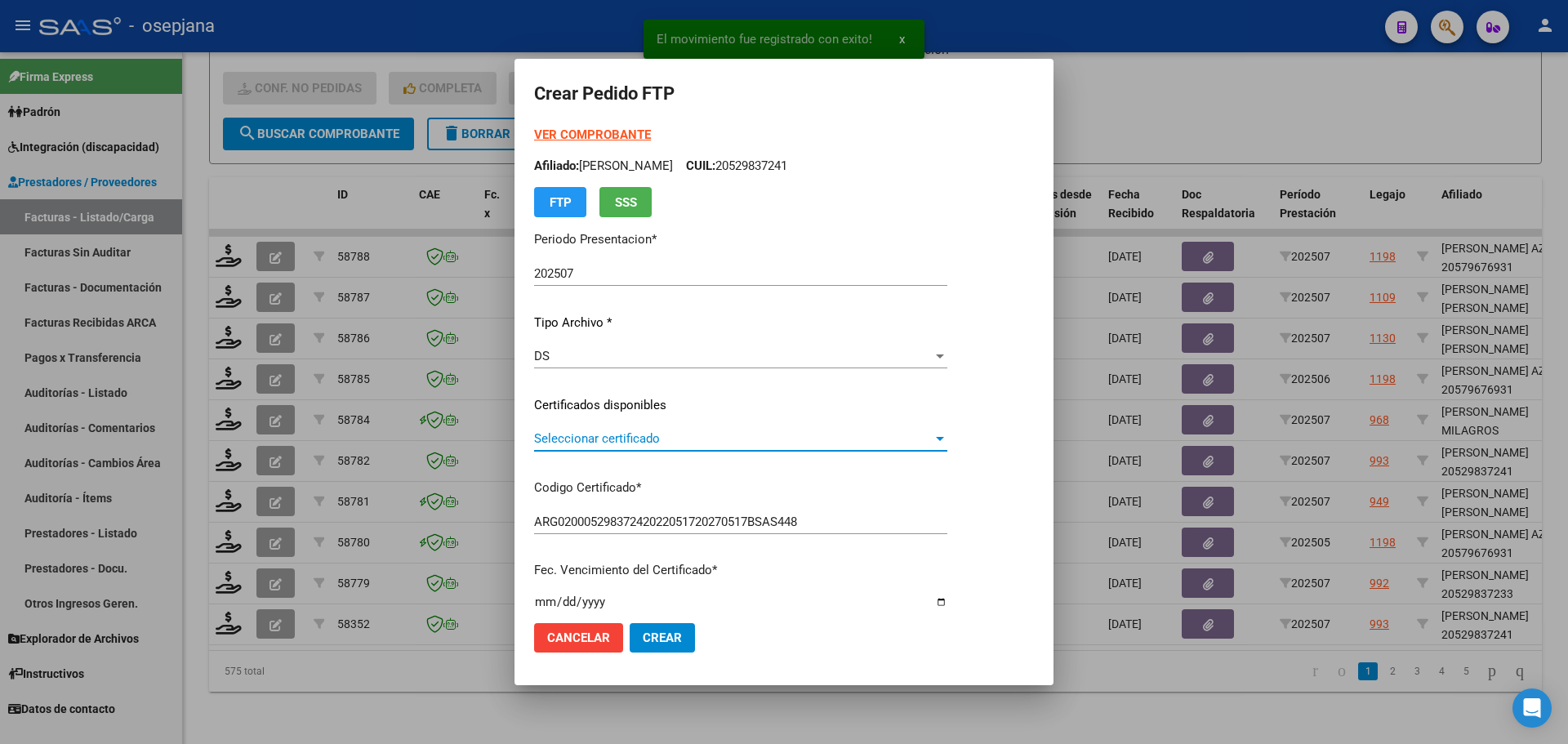
click at [598, 439] on span "Seleccionar certificado" at bounding box center [733, 438] width 399 height 15
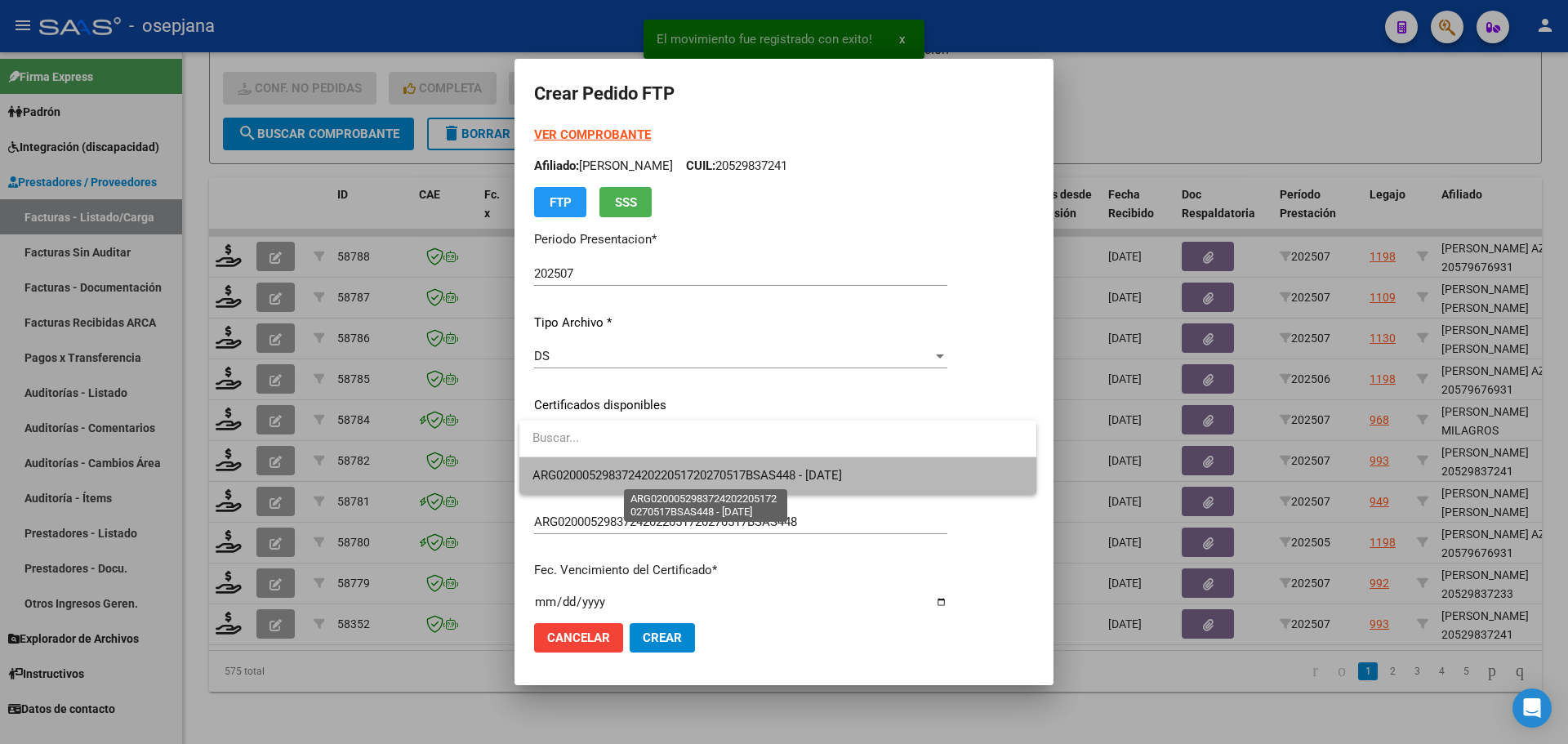
click at [591, 478] on span "ARG02000529837242022051720270517BSAS448 - [DATE]" at bounding box center [686, 476] width 309 height 15
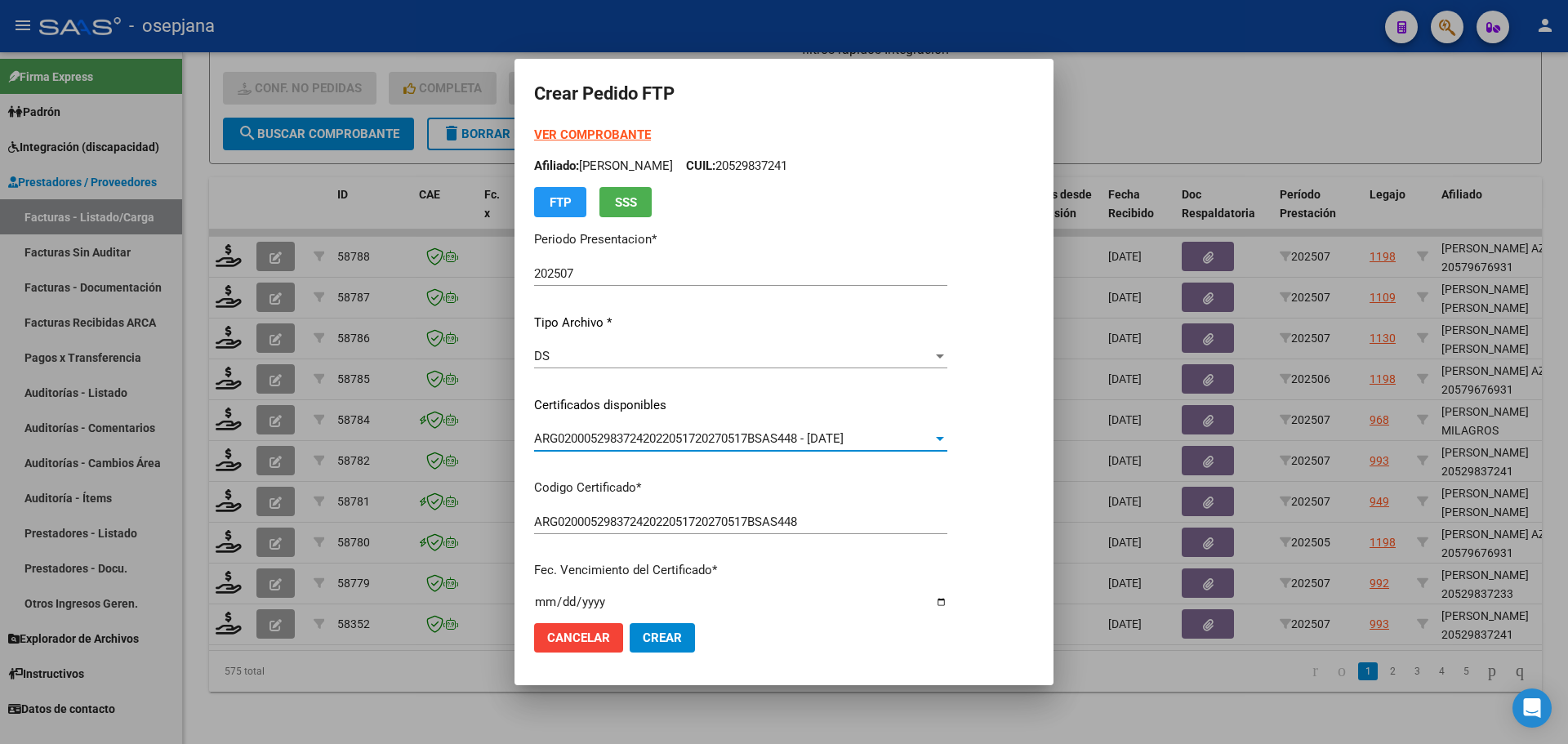
click at [589, 132] on strong "VER COMPROBANTE" at bounding box center [593, 135] width 117 height 15
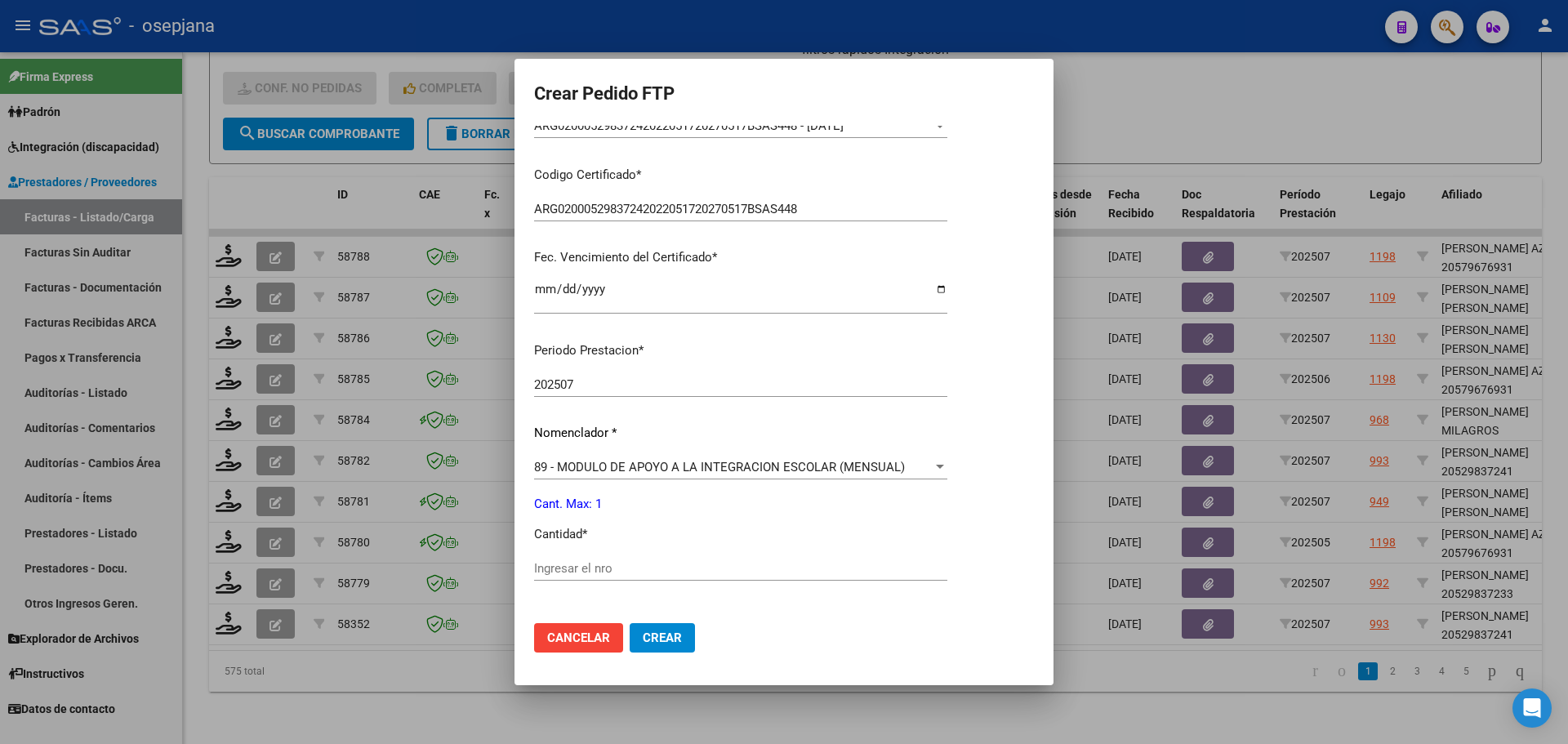
scroll to position [489, 0]
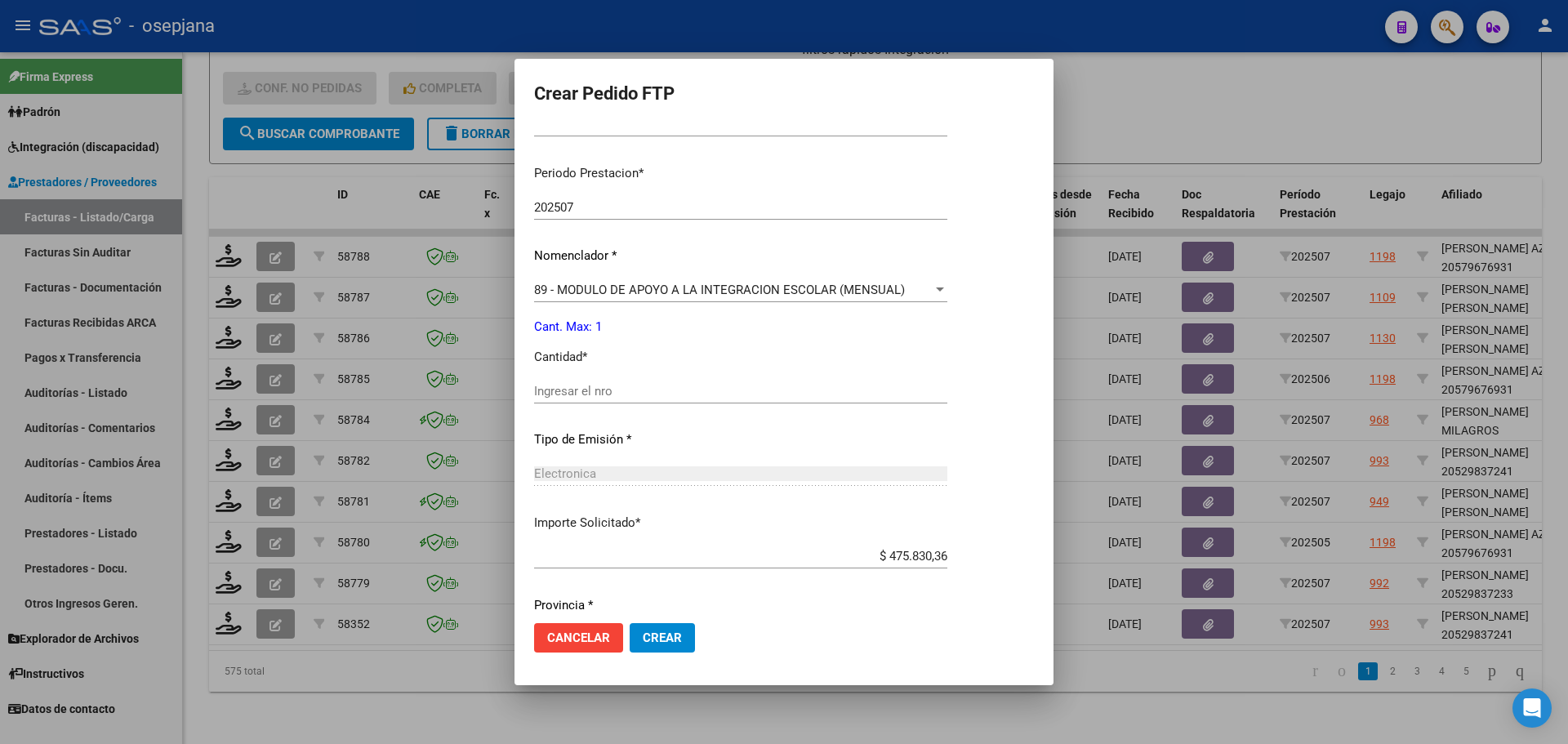
click at [577, 389] on input "Ingresar el nro" at bounding box center [740, 391] width 413 height 15
type input "1"
click at [663, 637] on span "Crear" at bounding box center [662, 638] width 39 height 15
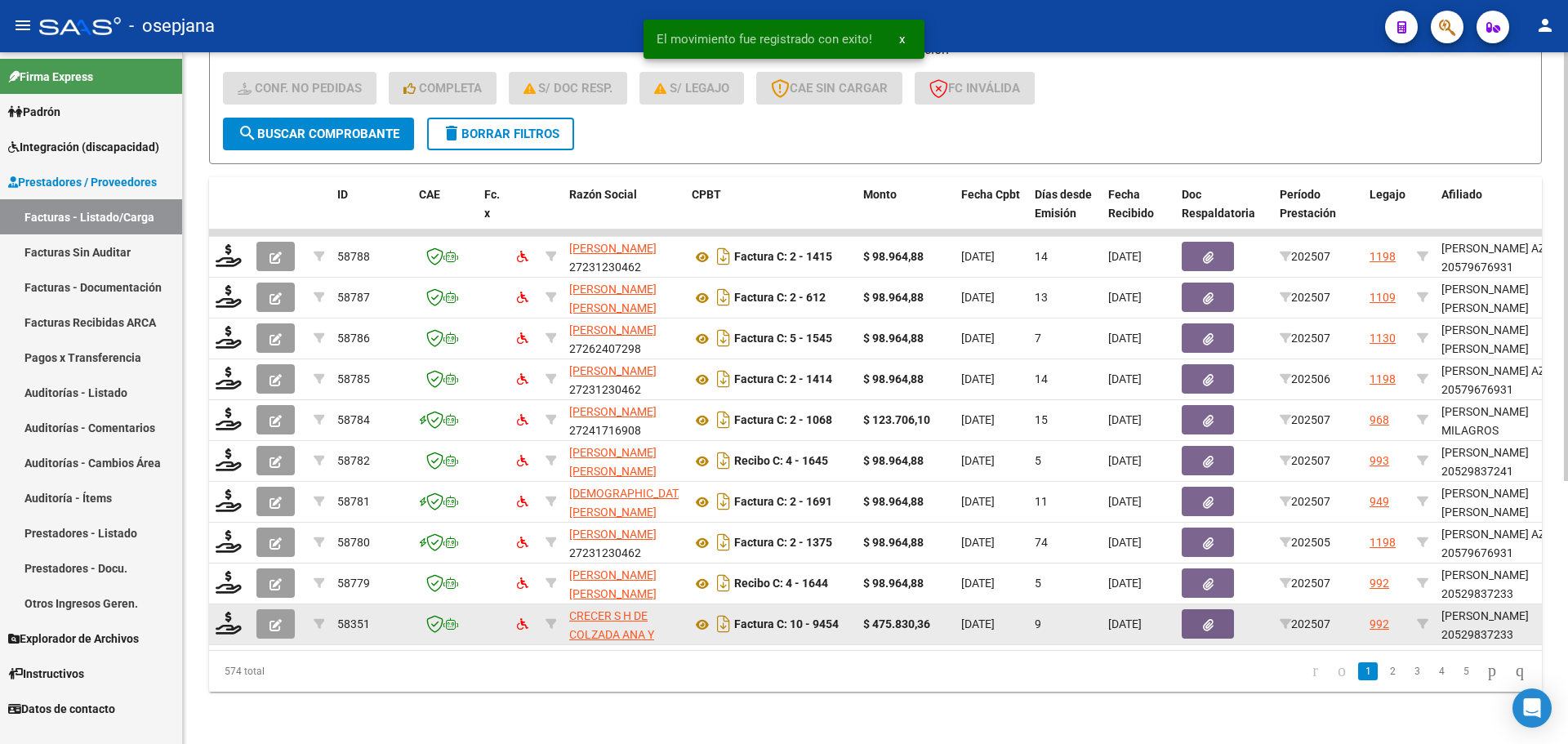
click at [237, 604] on datatable-body-cell at bounding box center [229, 623] width 41 height 40
click at [233, 621] on icon at bounding box center [229, 622] width 26 height 23
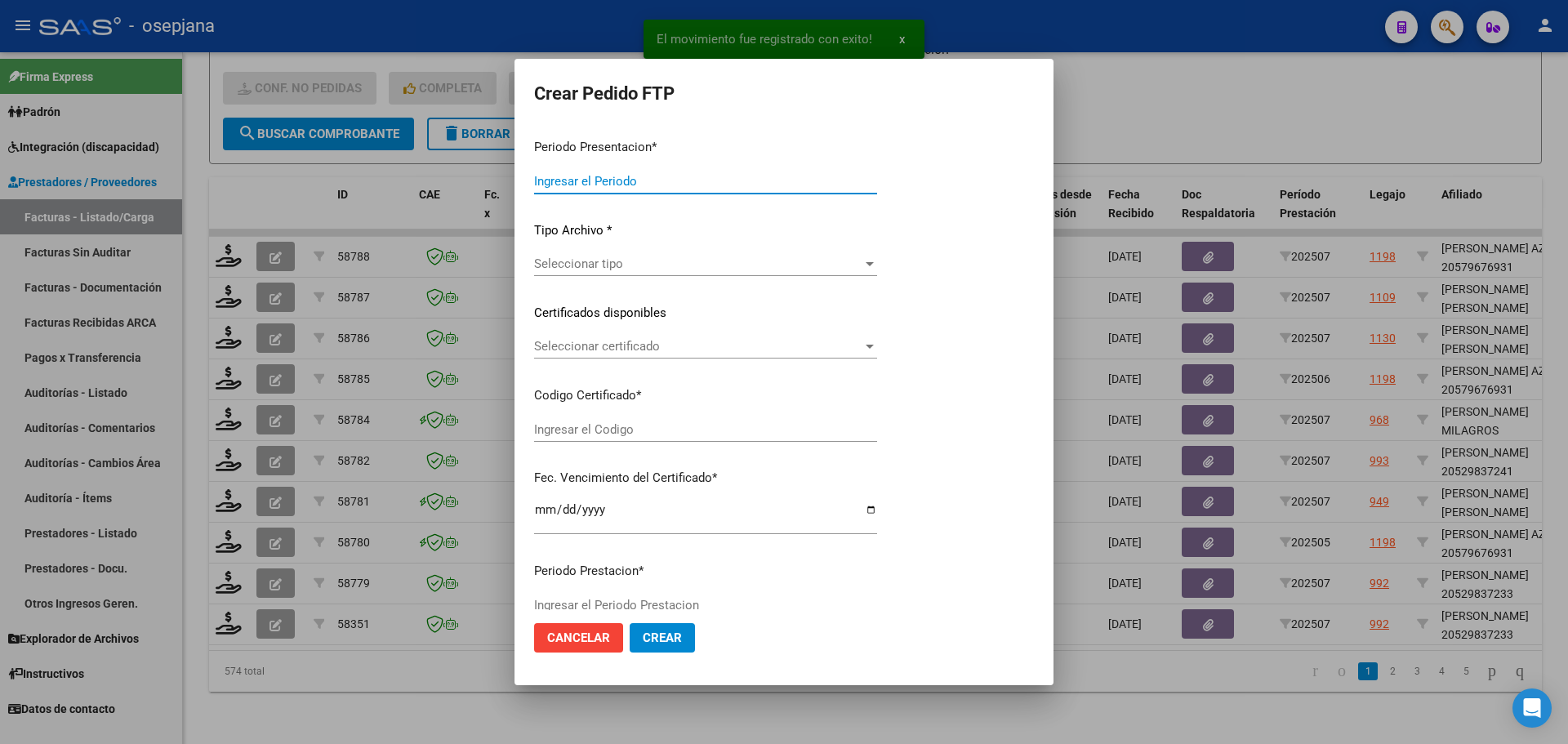
type input "202507"
type input "$ 475.830,36"
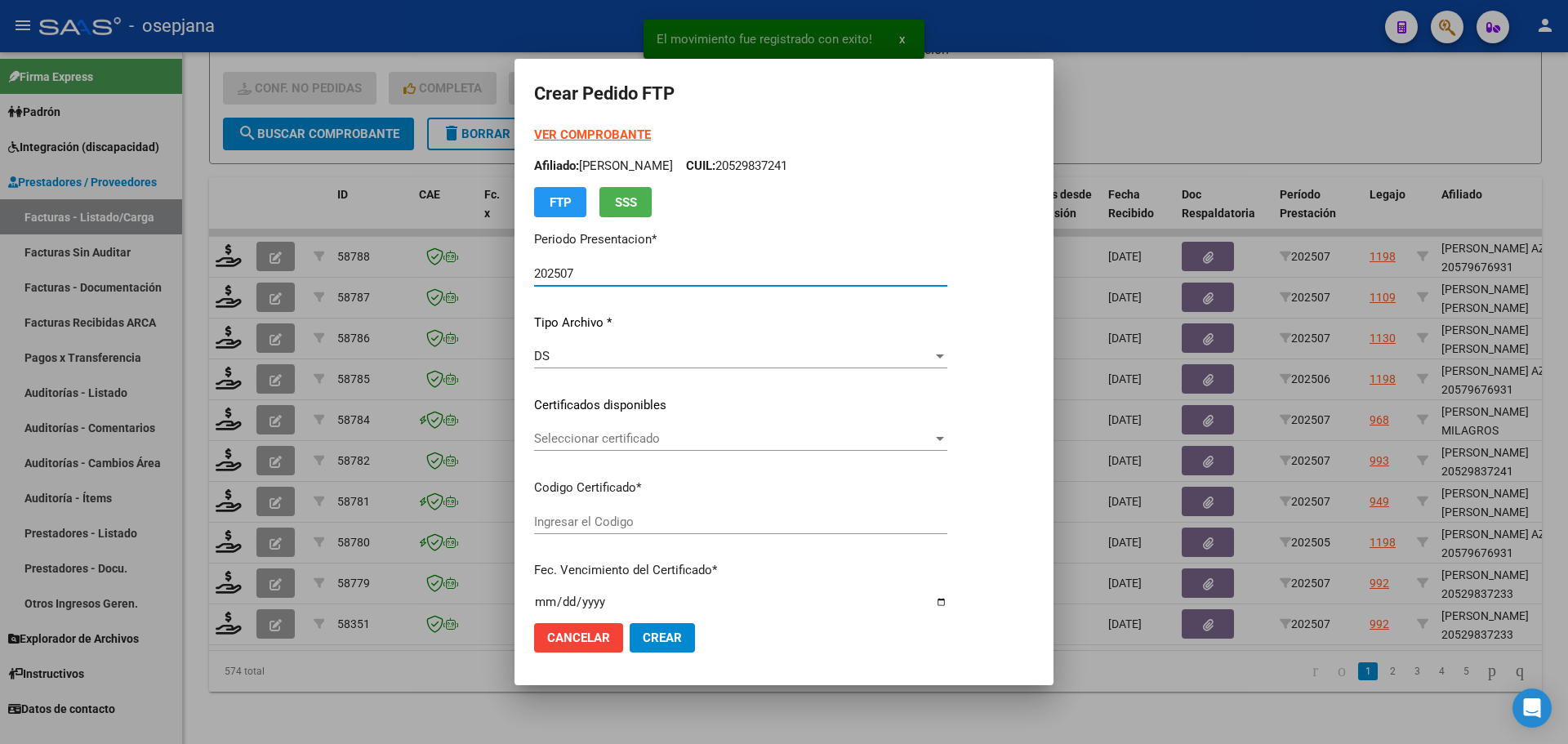
type input "ARG02000529837232022051720270517BSAS448"
type input "[DATE]"
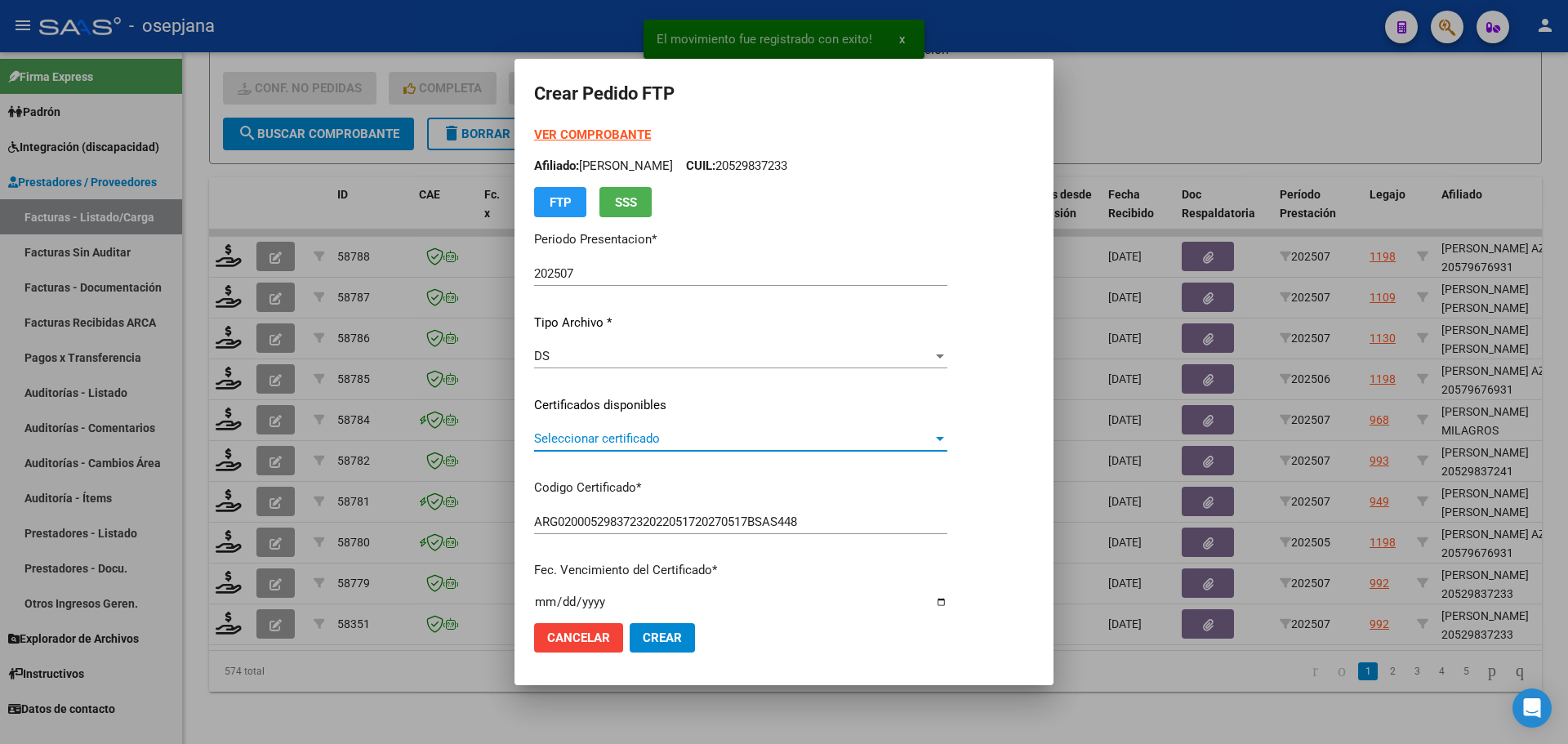
click at [575, 440] on span "Seleccionar certificado" at bounding box center [733, 438] width 399 height 15
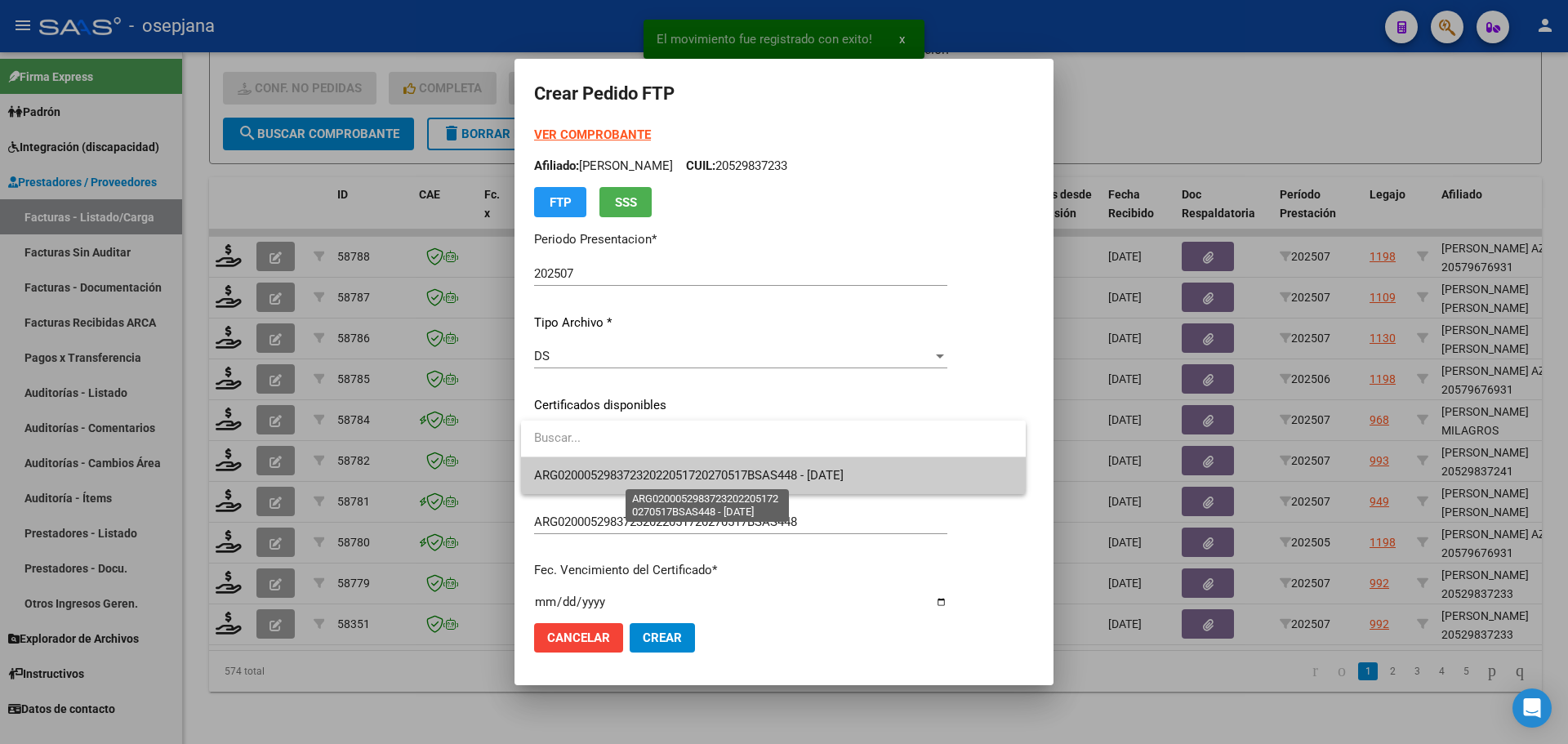
click at [582, 469] on span "ARG02000529837232022051720270517BSAS448 - [DATE]" at bounding box center [688, 476] width 309 height 15
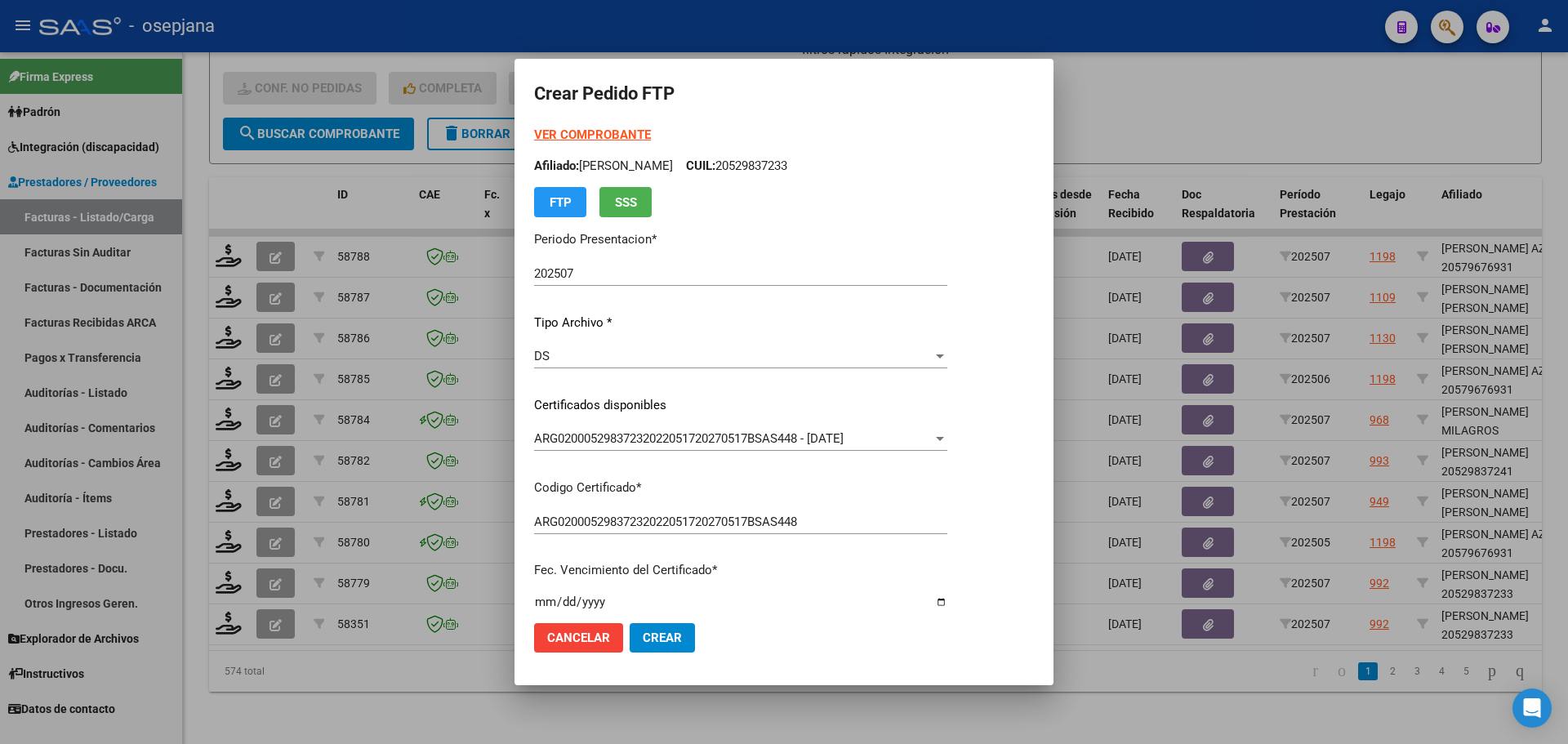
click at [604, 137] on strong "VER COMPROBANTE" at bounding box center [593, 135] width 117 height 15
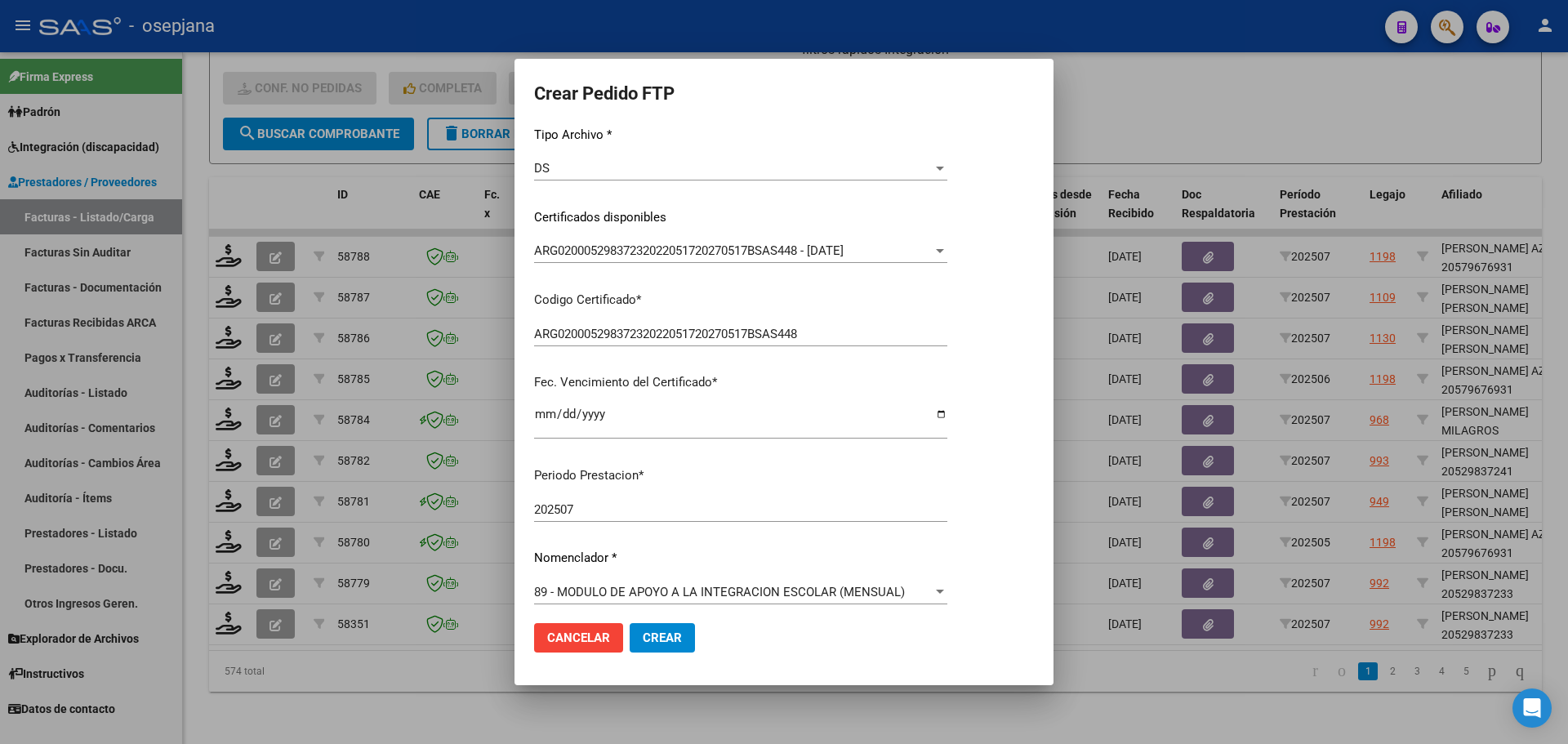
scroll to position [409, 0]
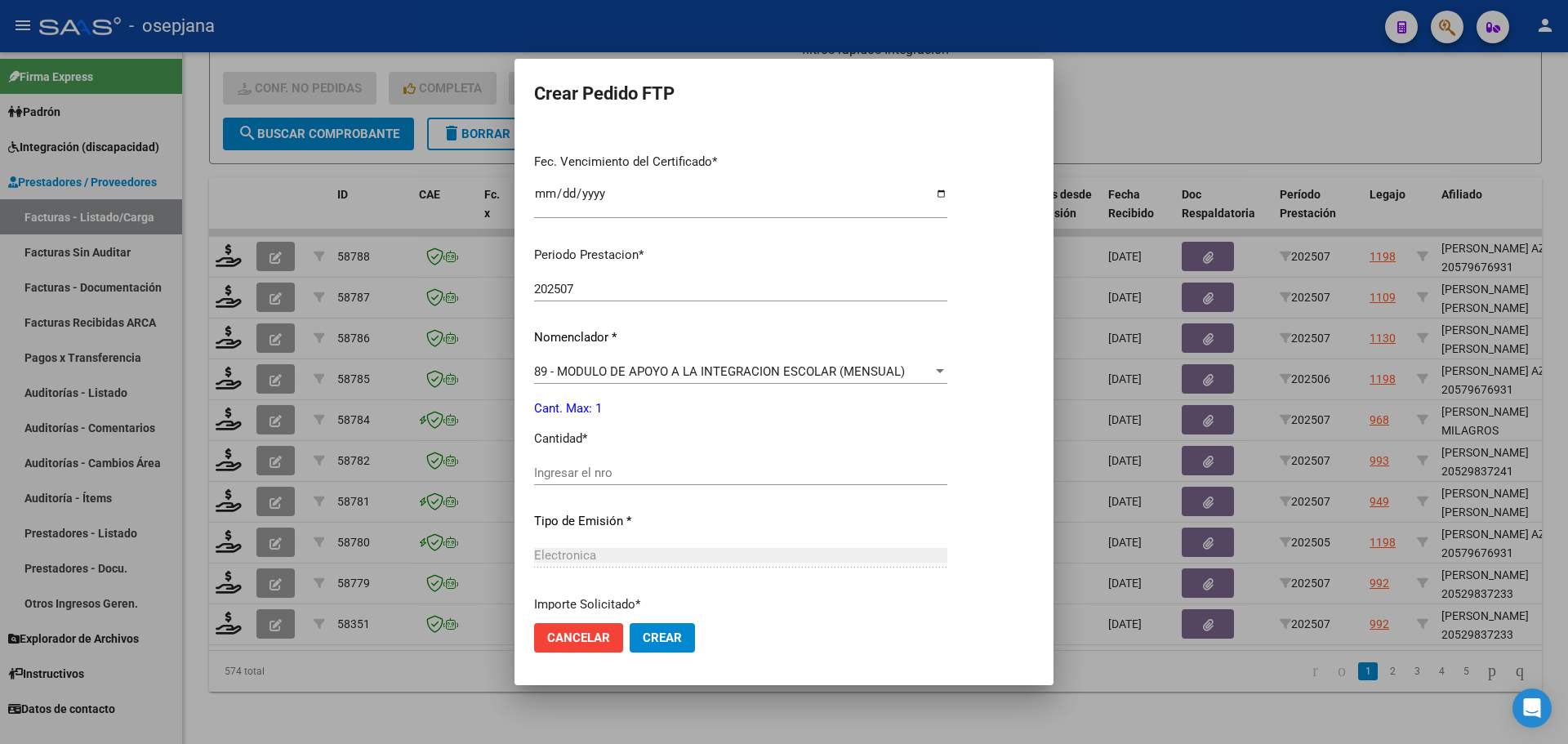
click at [591, 476] on input "Ingresar el nro" at bounding box center [740, 473] width 413 height 15
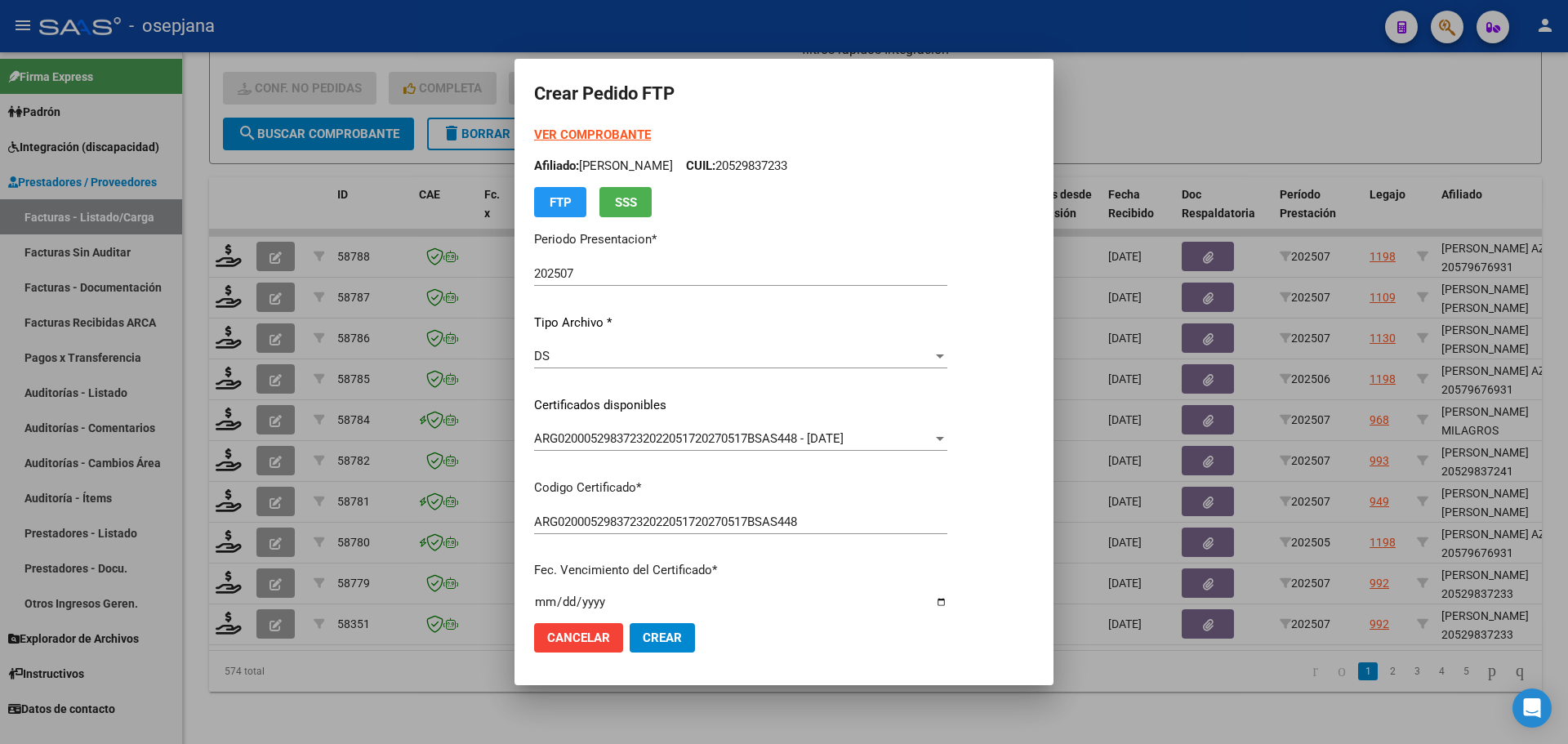
type input "1"
click at [675, 643] on span "Crear" at bounding box center [662, 638] width 39 height 15
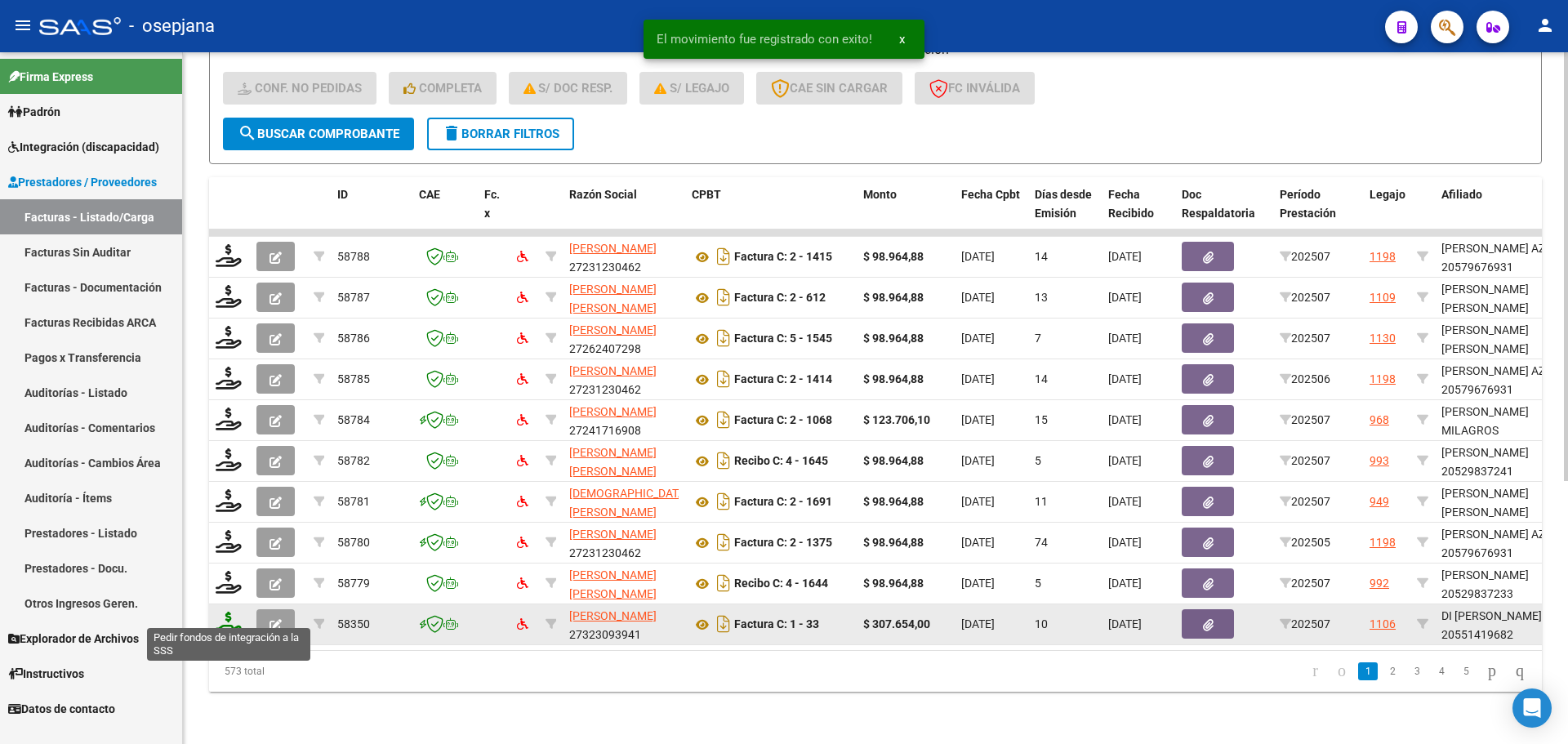
click at [229, 620] on icon at bounding box center [229, 622] width 26 height 23
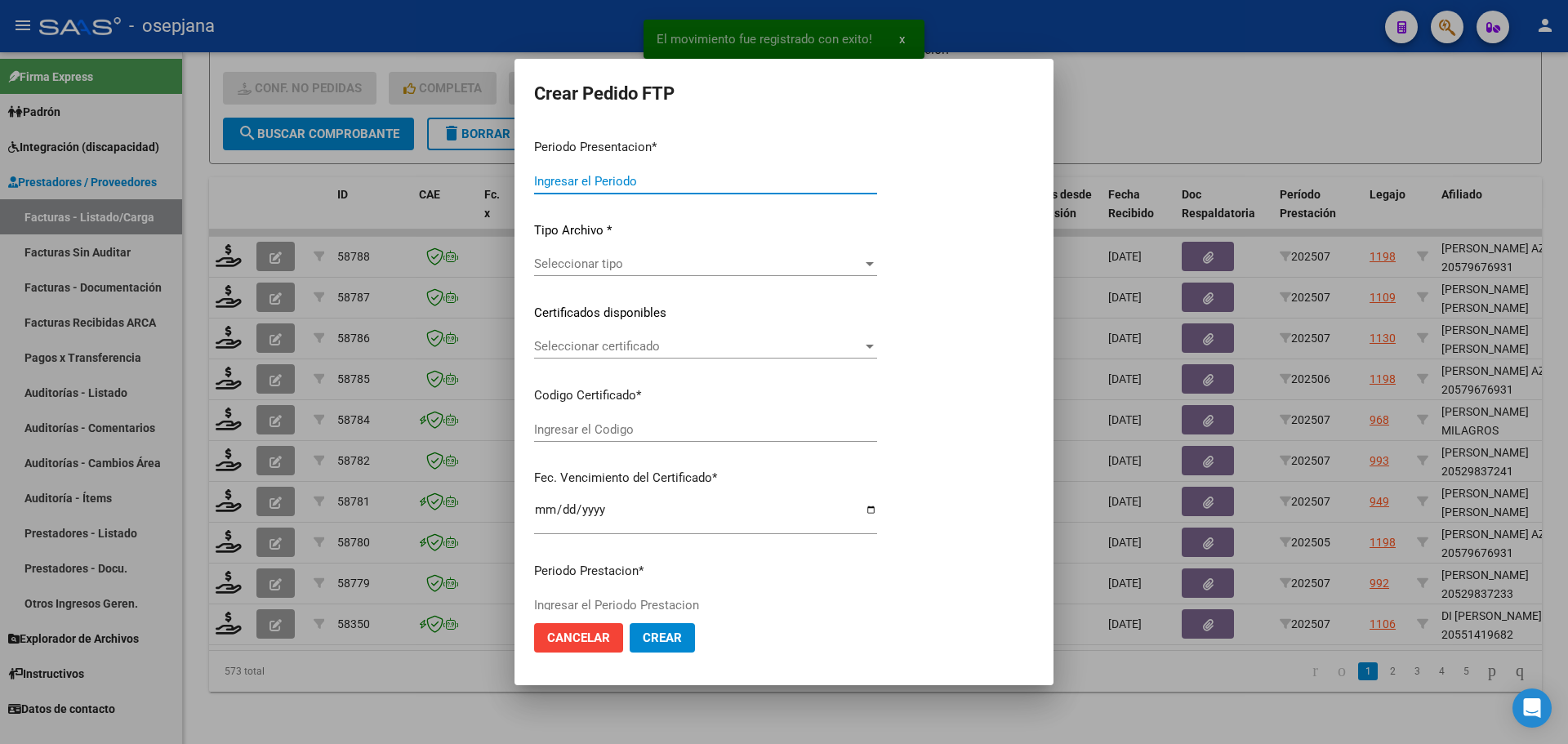
type input "202507"
type input "$ 307.654,00"
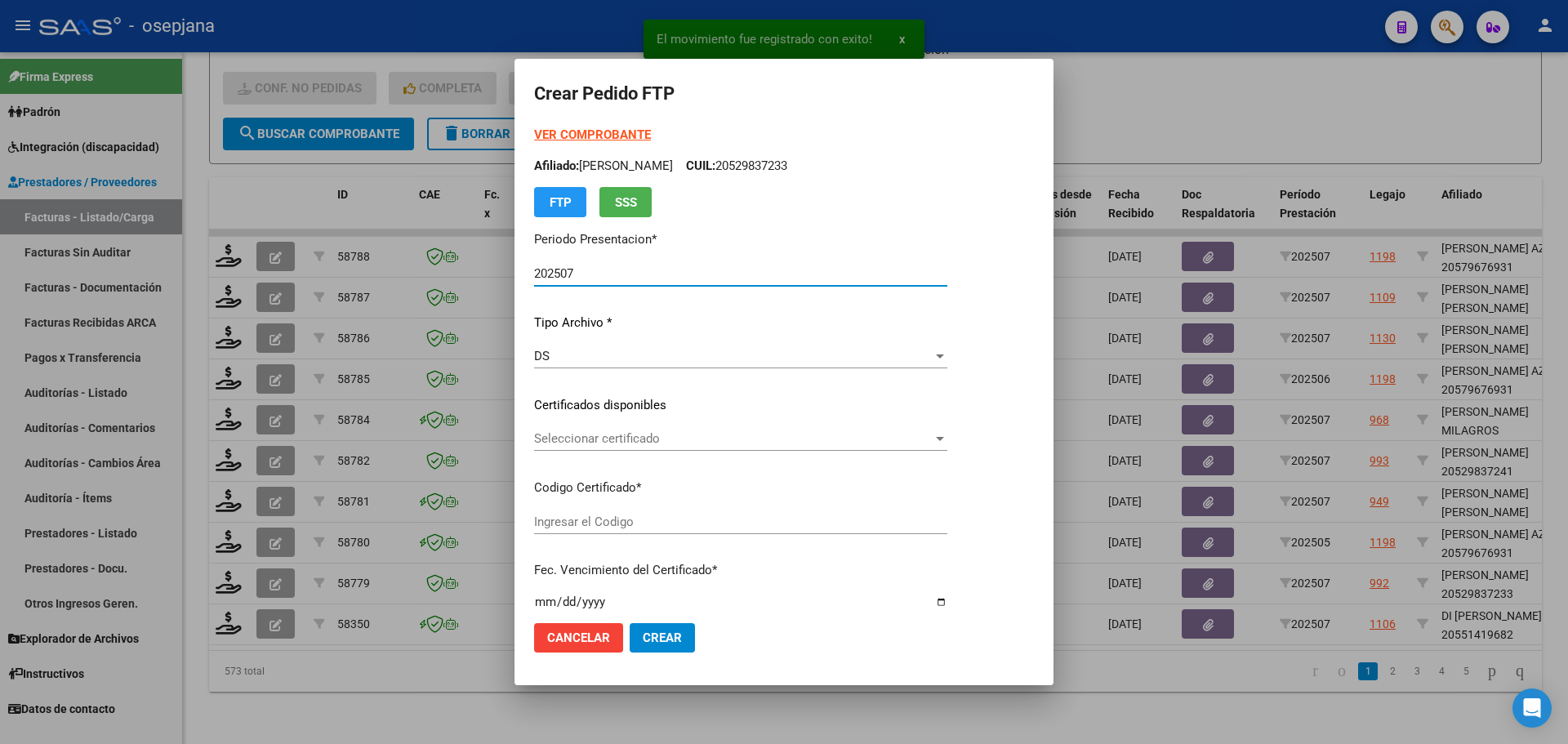
type input "SIN/NRO"
type input "[DATE]"
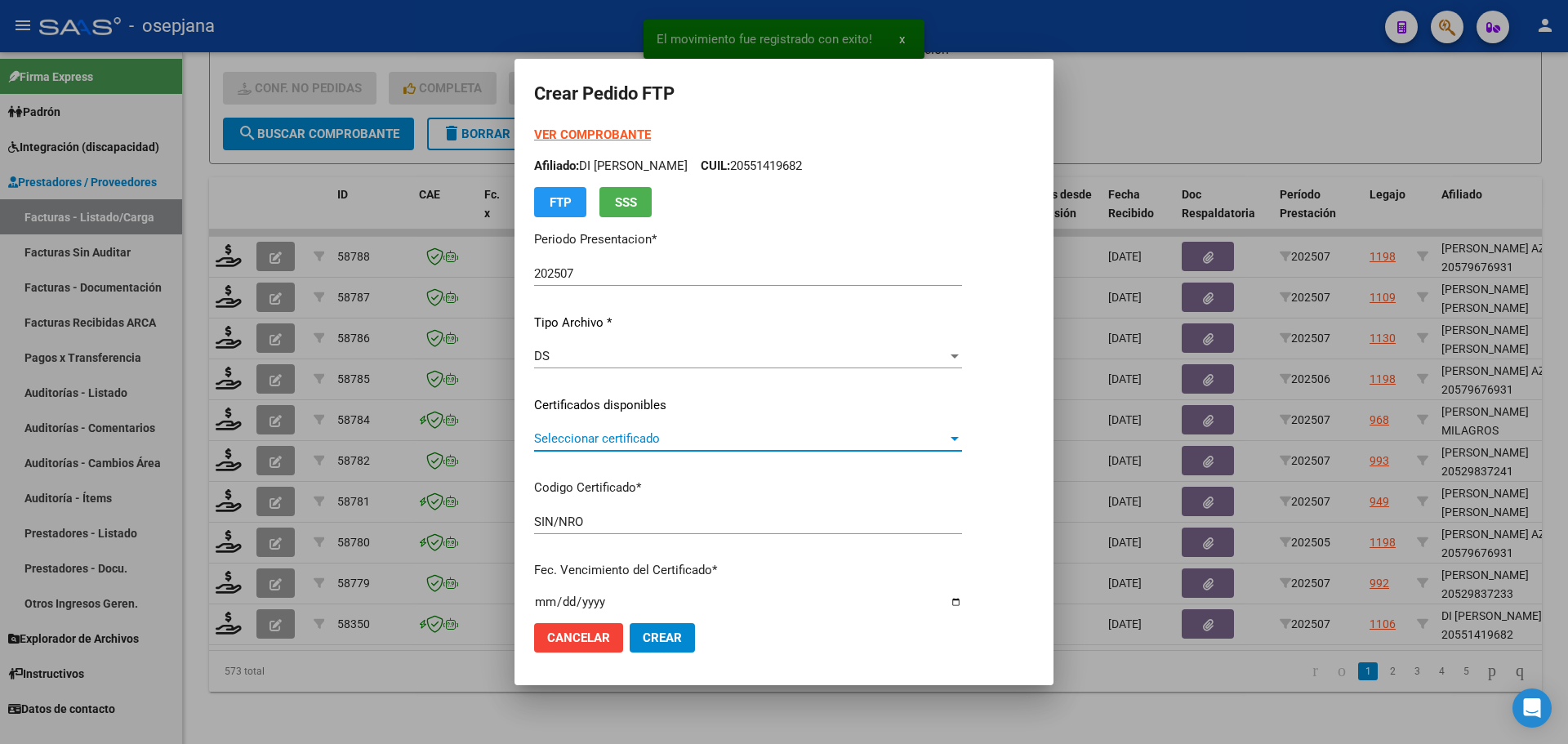
click at [585, 436] on span "Seleccionar certificado" at bounding box center [740, 438] width 413 height 15
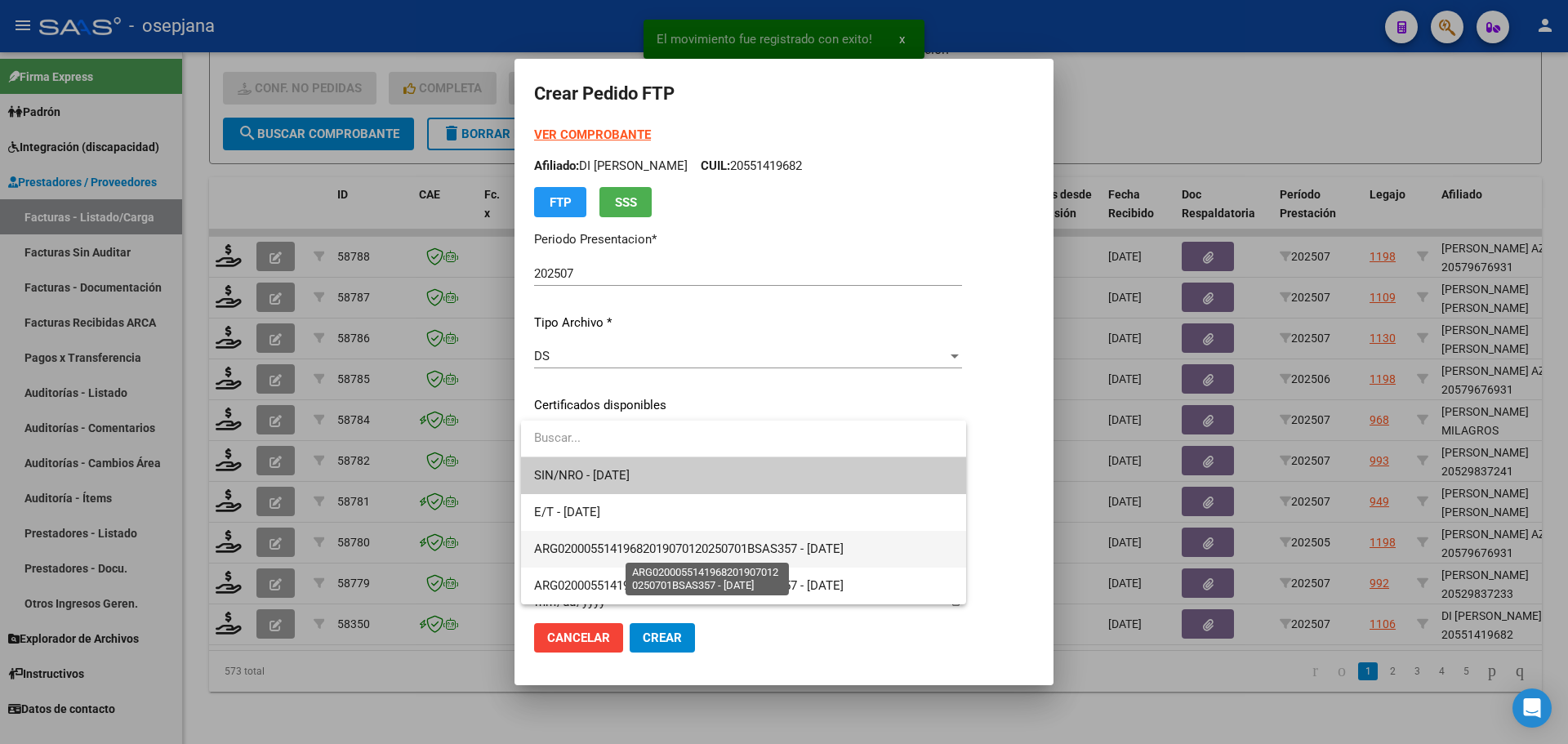
click at [632, 545] on span "ARG02000551419682019070120250701BSAS357 - [DATE]" at bounding box center [688, 549] width 309 height 15
type input "ARG02000551419682019070120250701BSAS357"
type input "[DATE]"
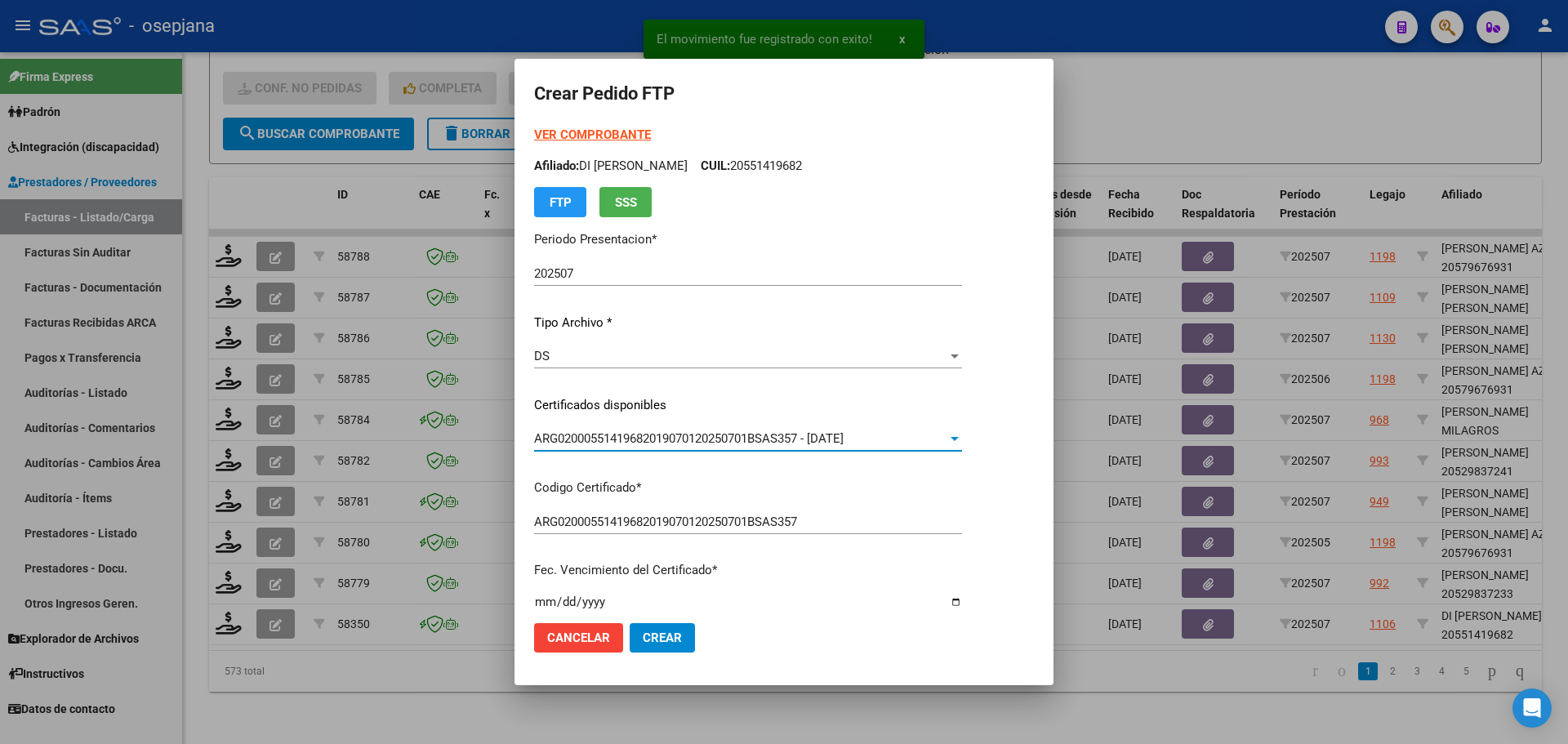
click at [599, 129] on strong "VER COMPROBANTE" at bounding box center [593, 135] width 117 height 15
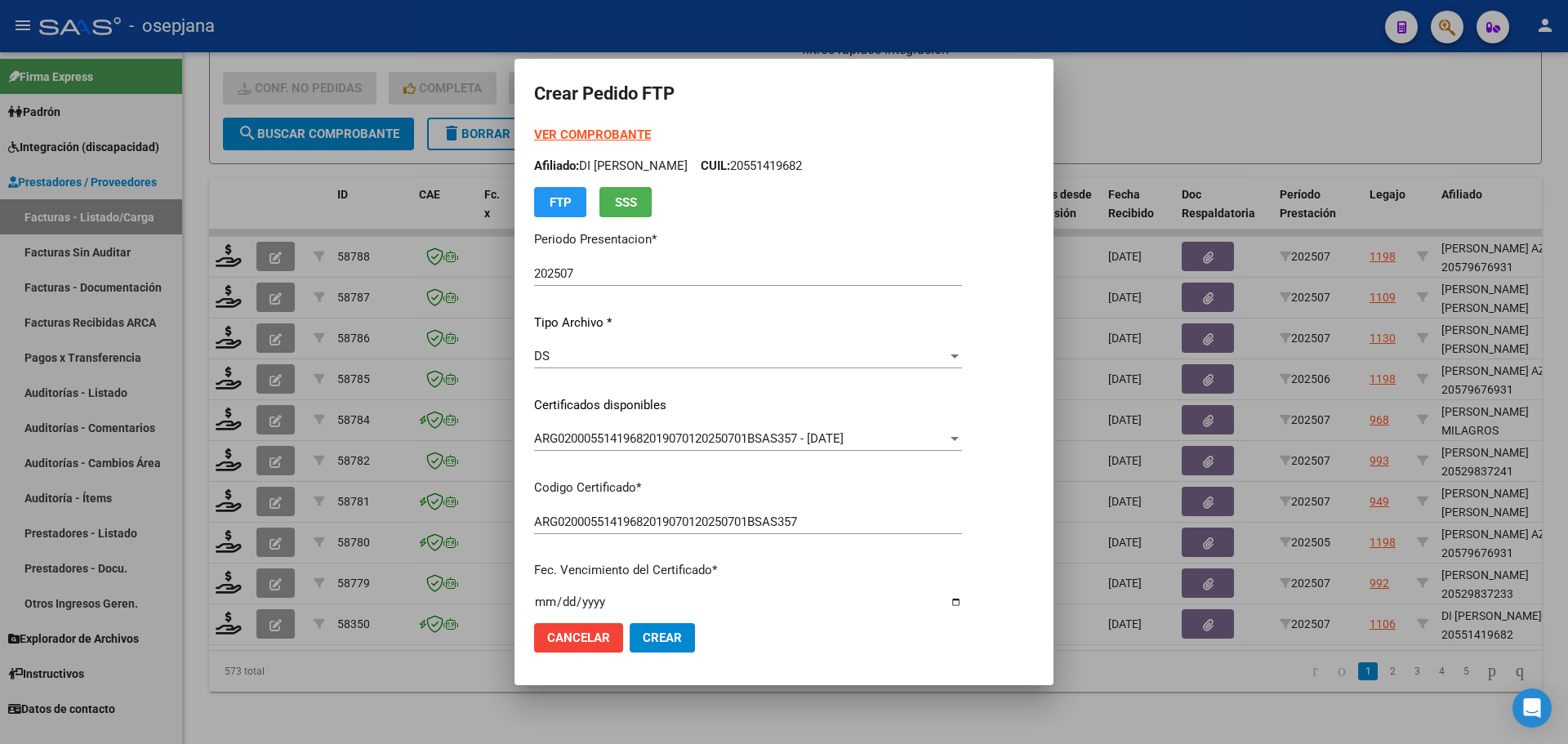
click at [1103, 336] on div at bounding box center [784, 372] width 1568 height 744
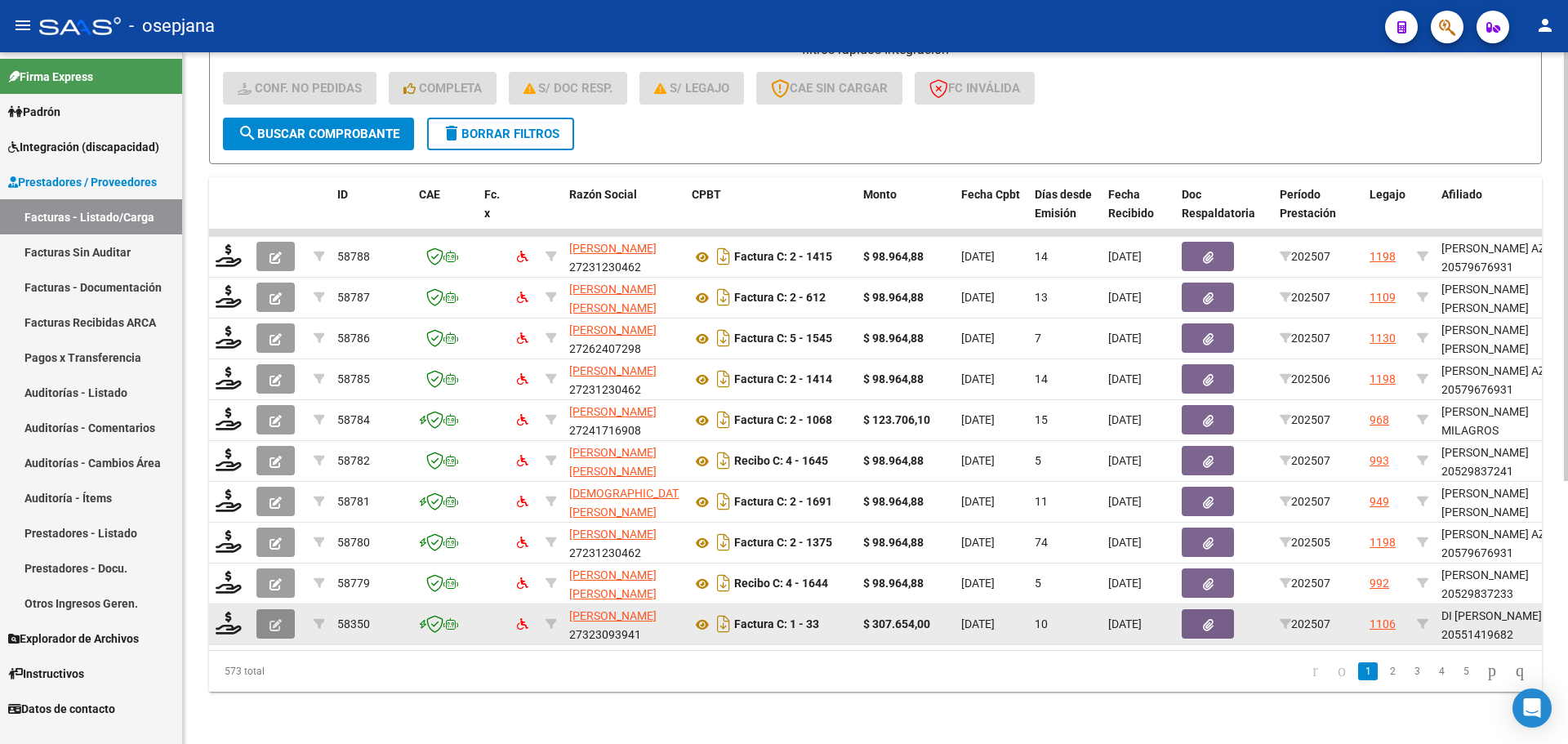
click at [271, 619] on icon "button" at bounding box center [275, 624] width 12 height 12
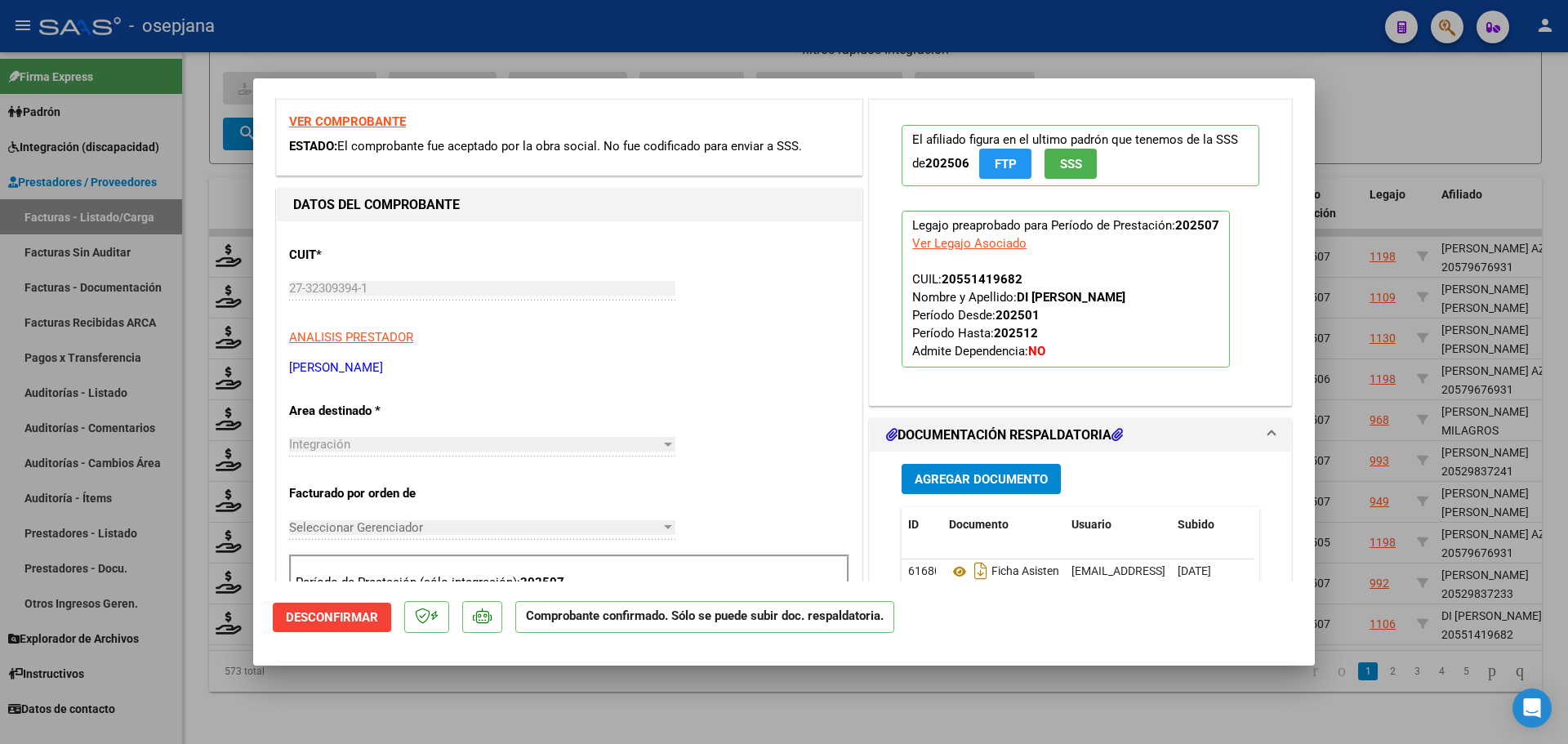
scroll to position [82, 0]
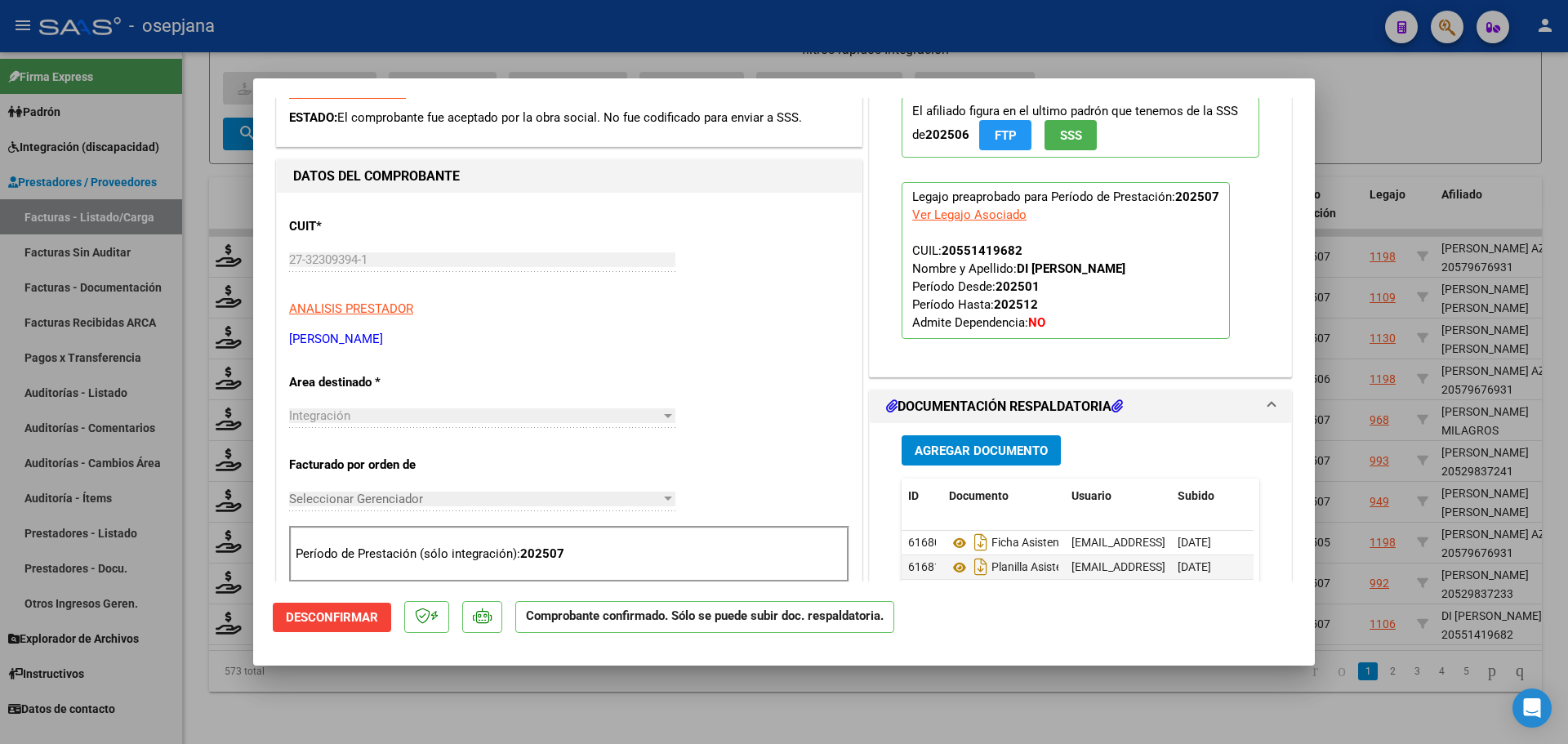
click at [328, 620] on span "Desconfirmar" at bounding box center [332, 618] width 92 height 15
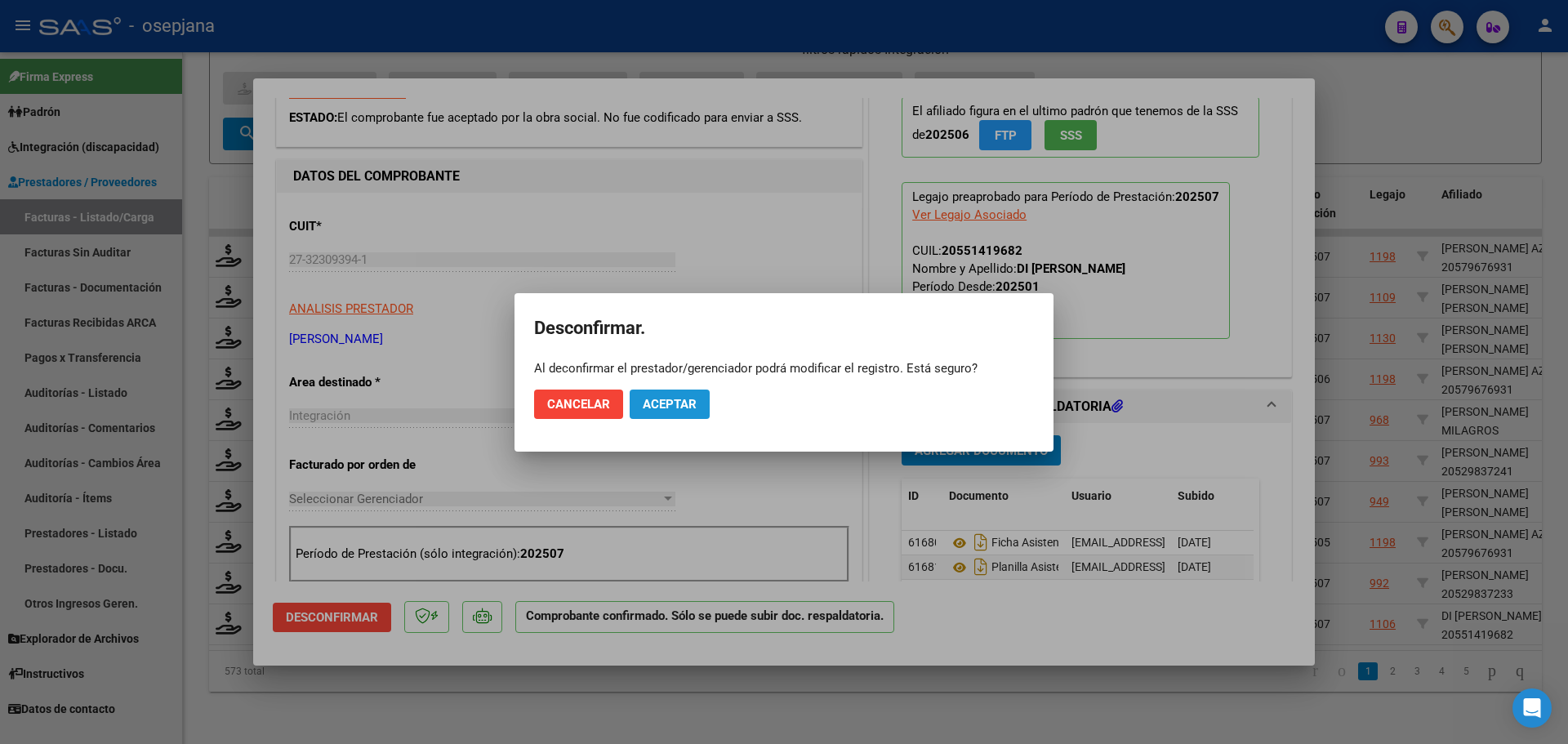
click at [689, 413] on button "Aceptar" at bounding box center [670, 404] width 80 height 30
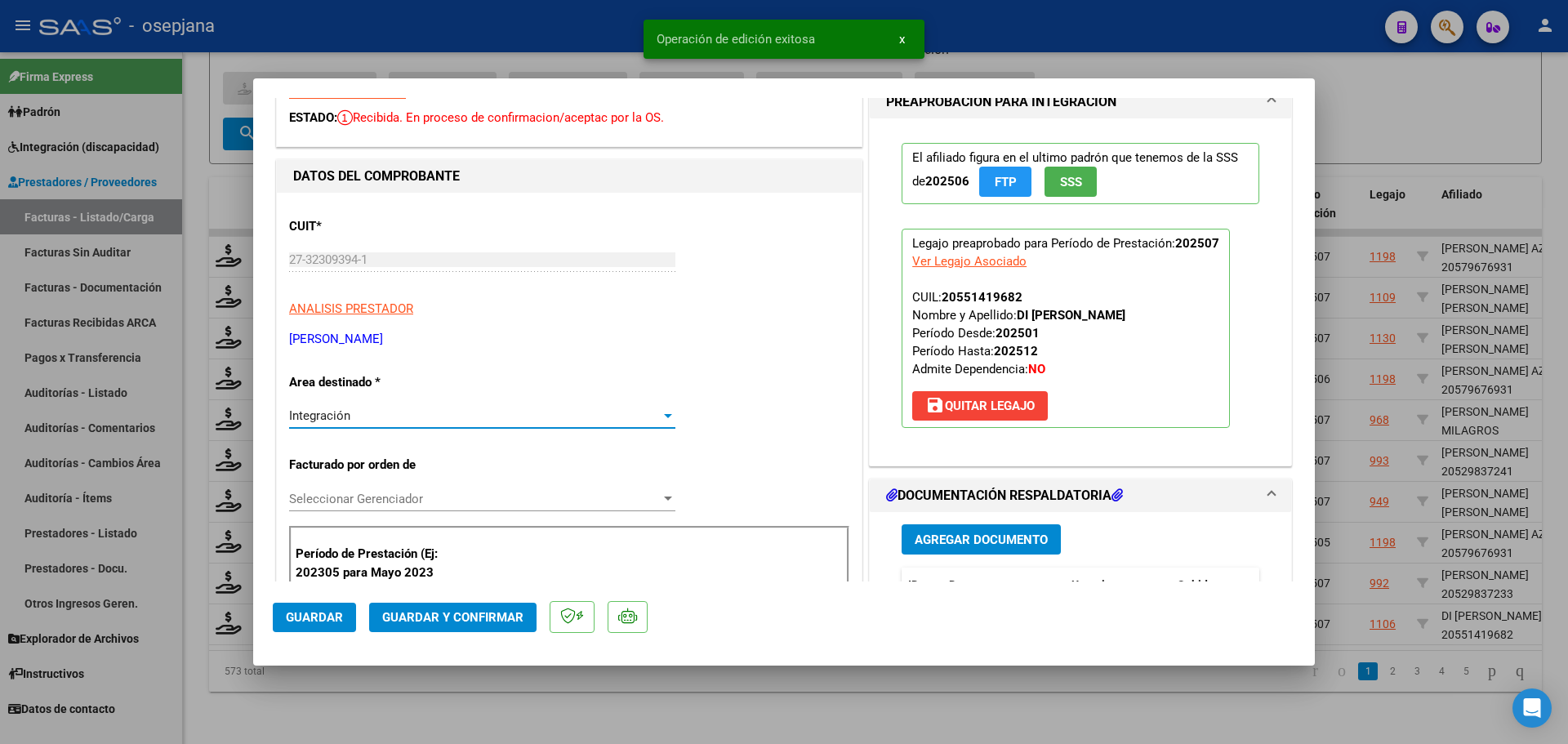
click at [367, 419] on div "Integración" at bounding box center [475, 416] width 372 height 15
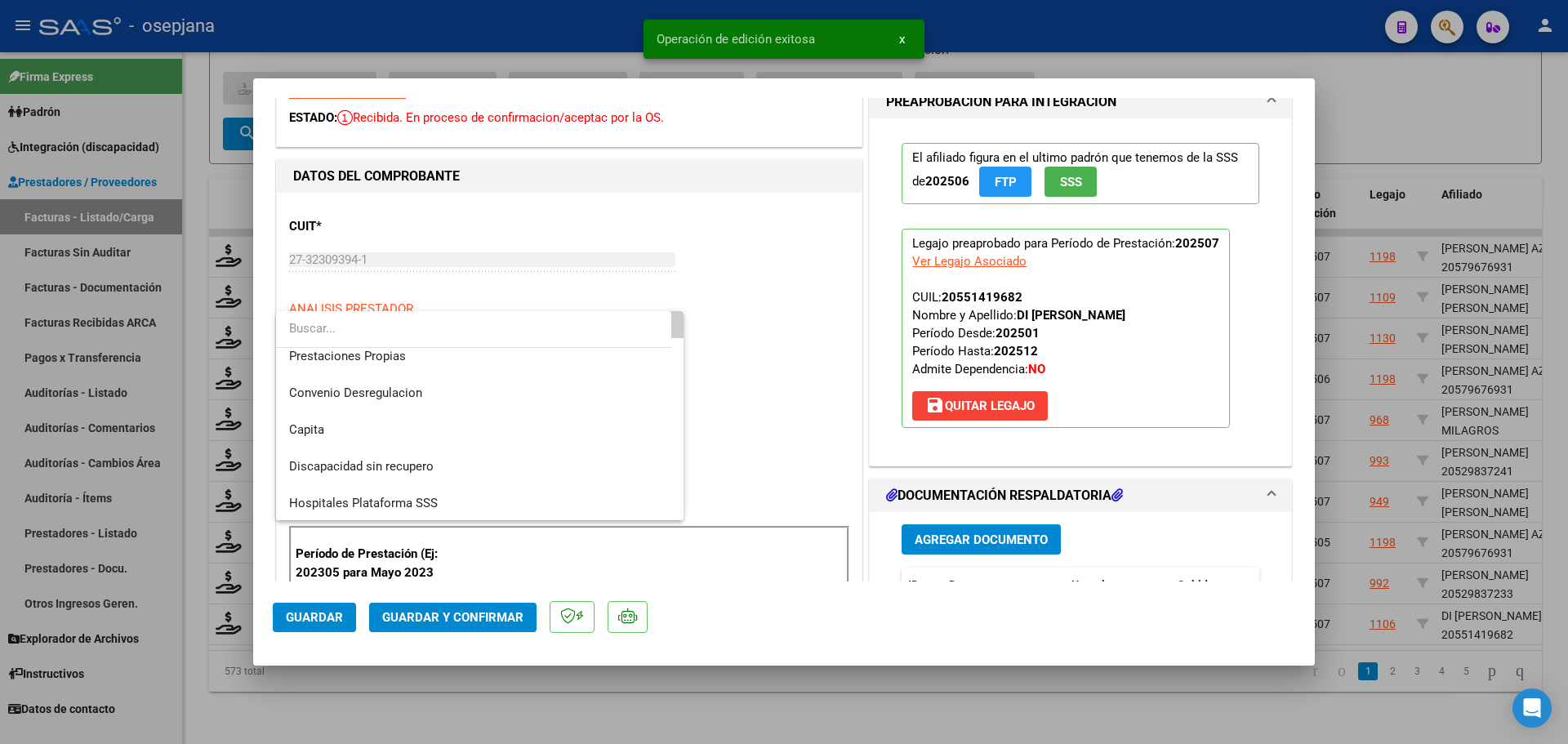
scroll to position [159, 0]
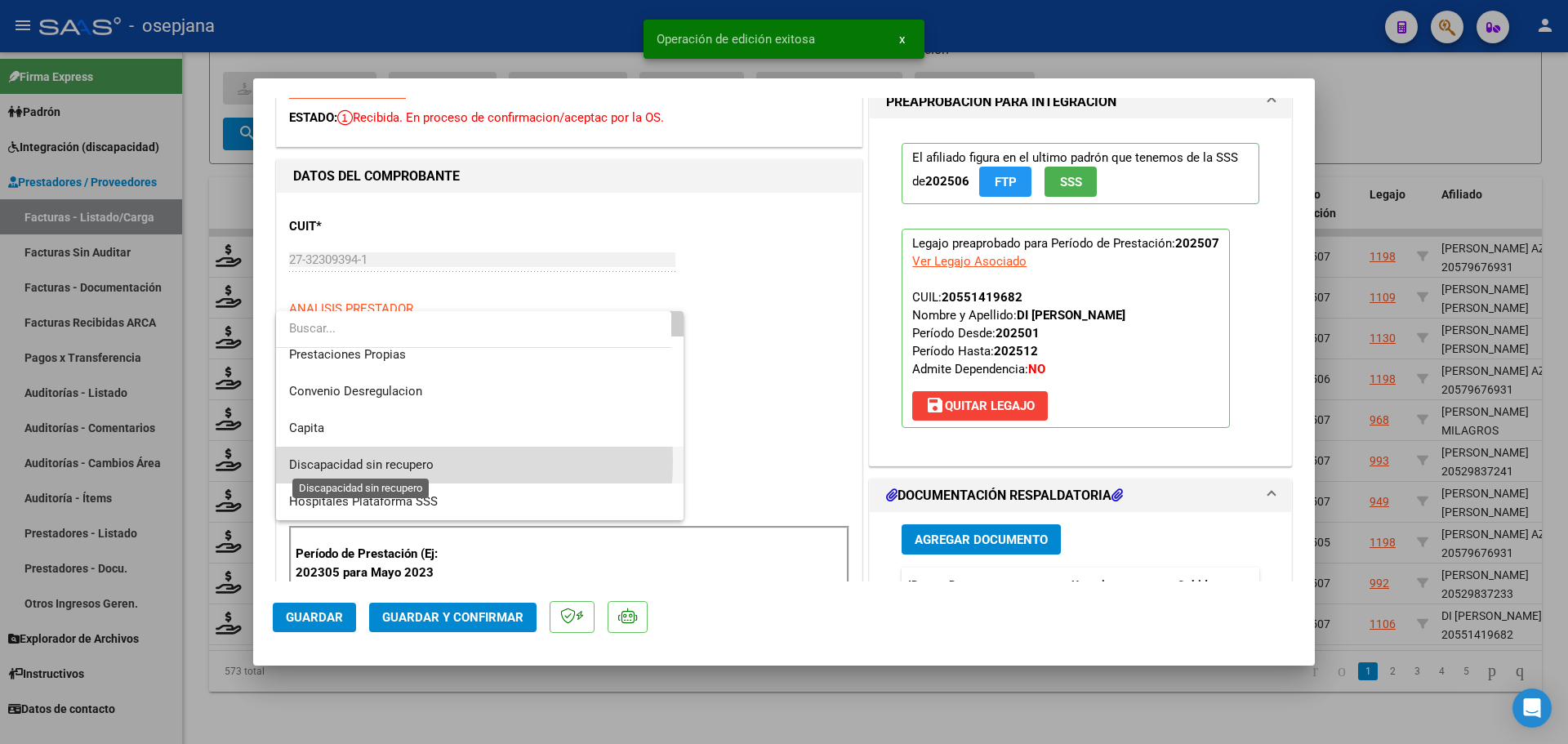
click at [374, 461] on span "Discapacidad sin recupero" at bounding box center [361, 464] width 145 height 15
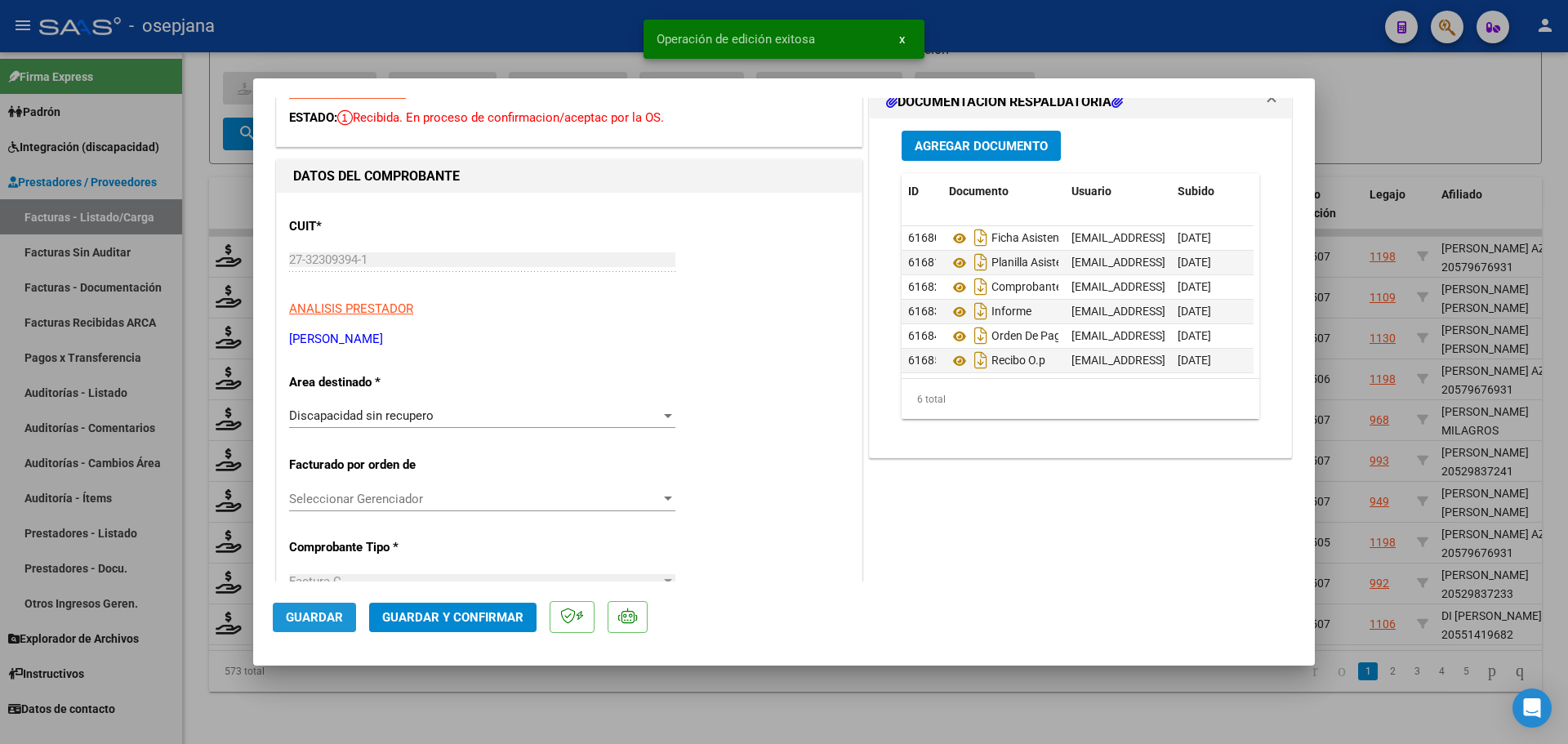
click at [278, 617] on button "Guardar" at bounding box center [315, 618] width 84 height 30
click at [1363, 363] on div at bounding box center [784, 372] width 1568 height 744
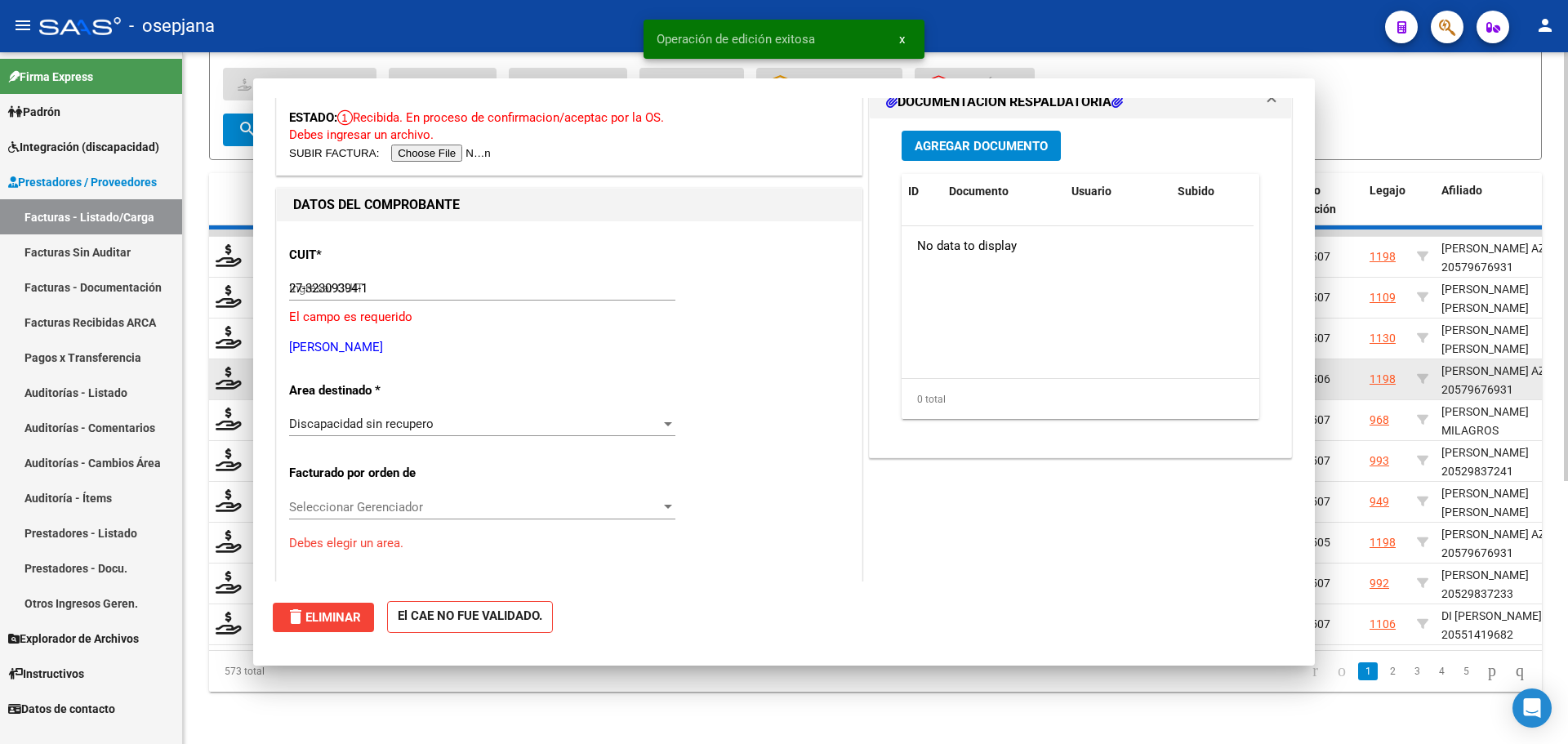
type input "$ 0,00"
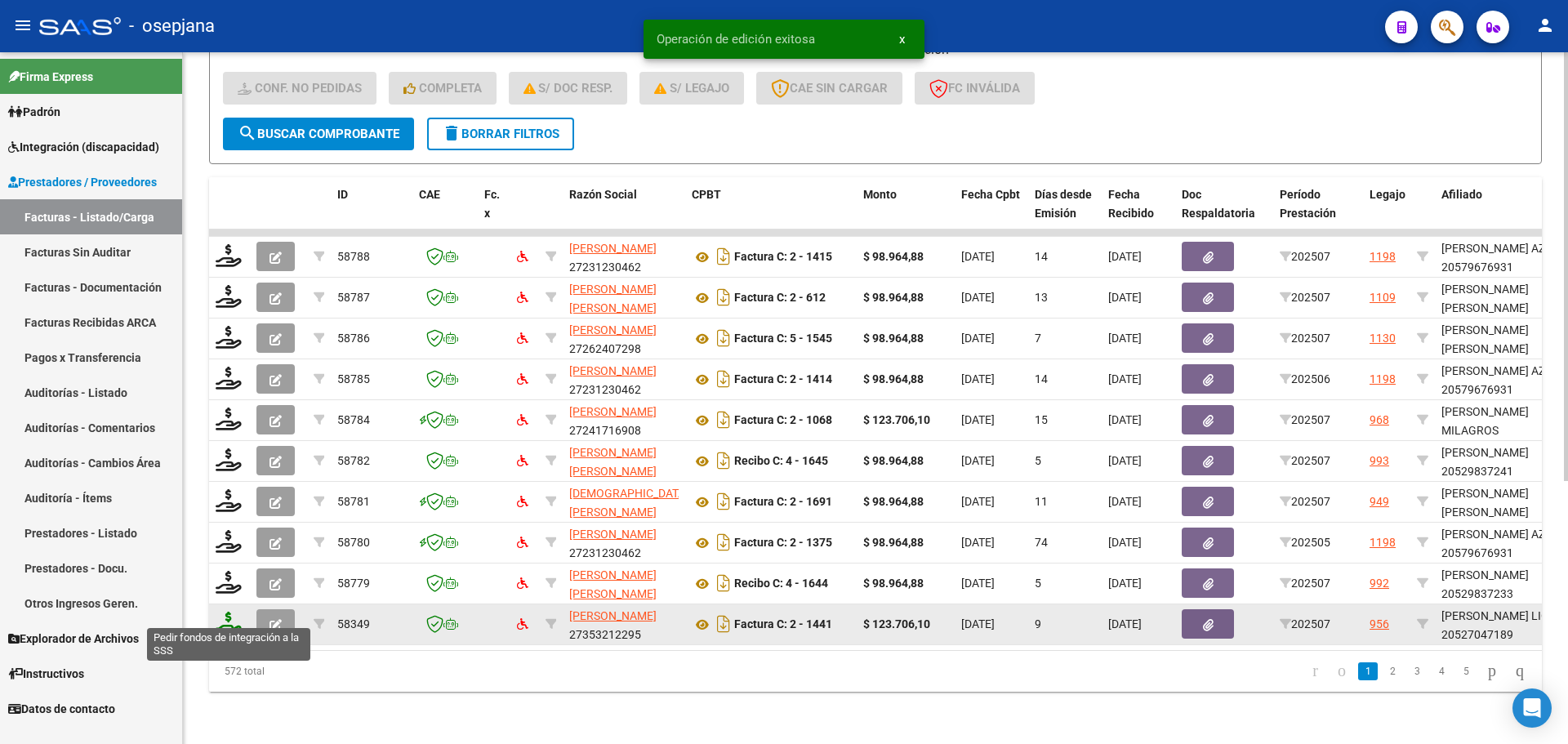
click at [239, 612] on icon at bounding box center [229, 622] width 26 height 23
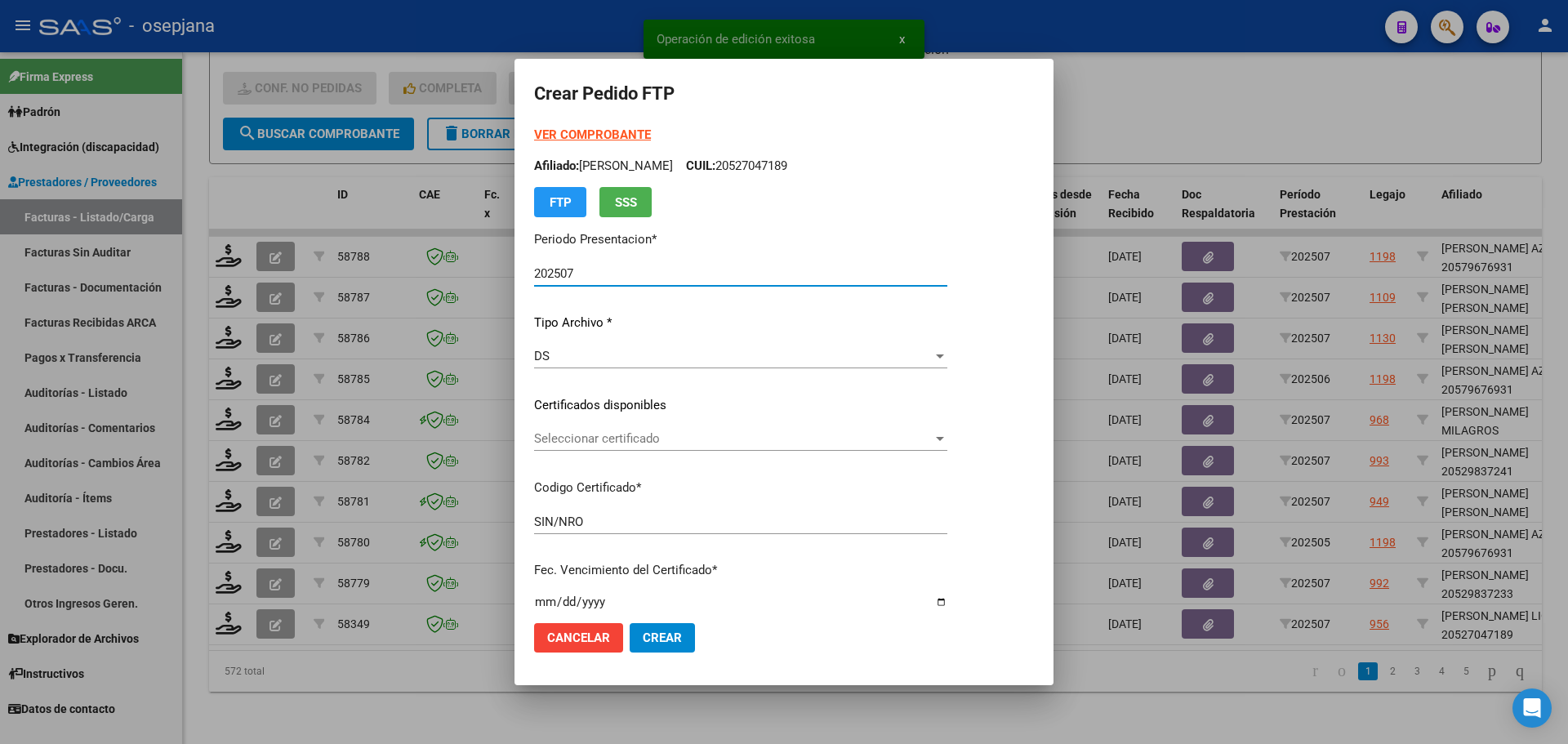
click at [689, 438] on span "Seleccionar certificado" at bounding box center [733, 438] width 399 height 15
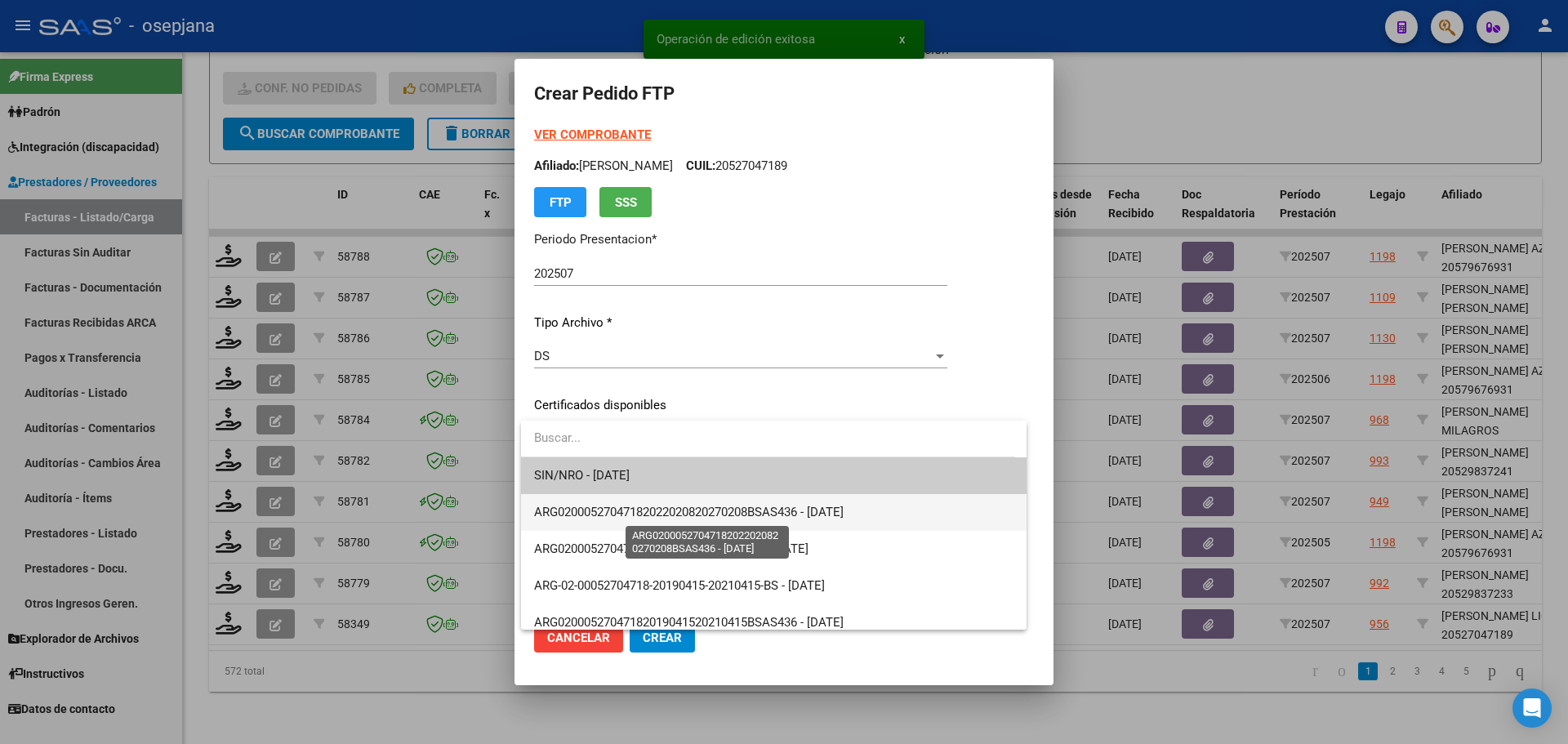
click at [686, 507] on span "ARG02000527047182022020820270208BSAS436 - [DATE]" at bounding box center [688, 512] width 309 height 15
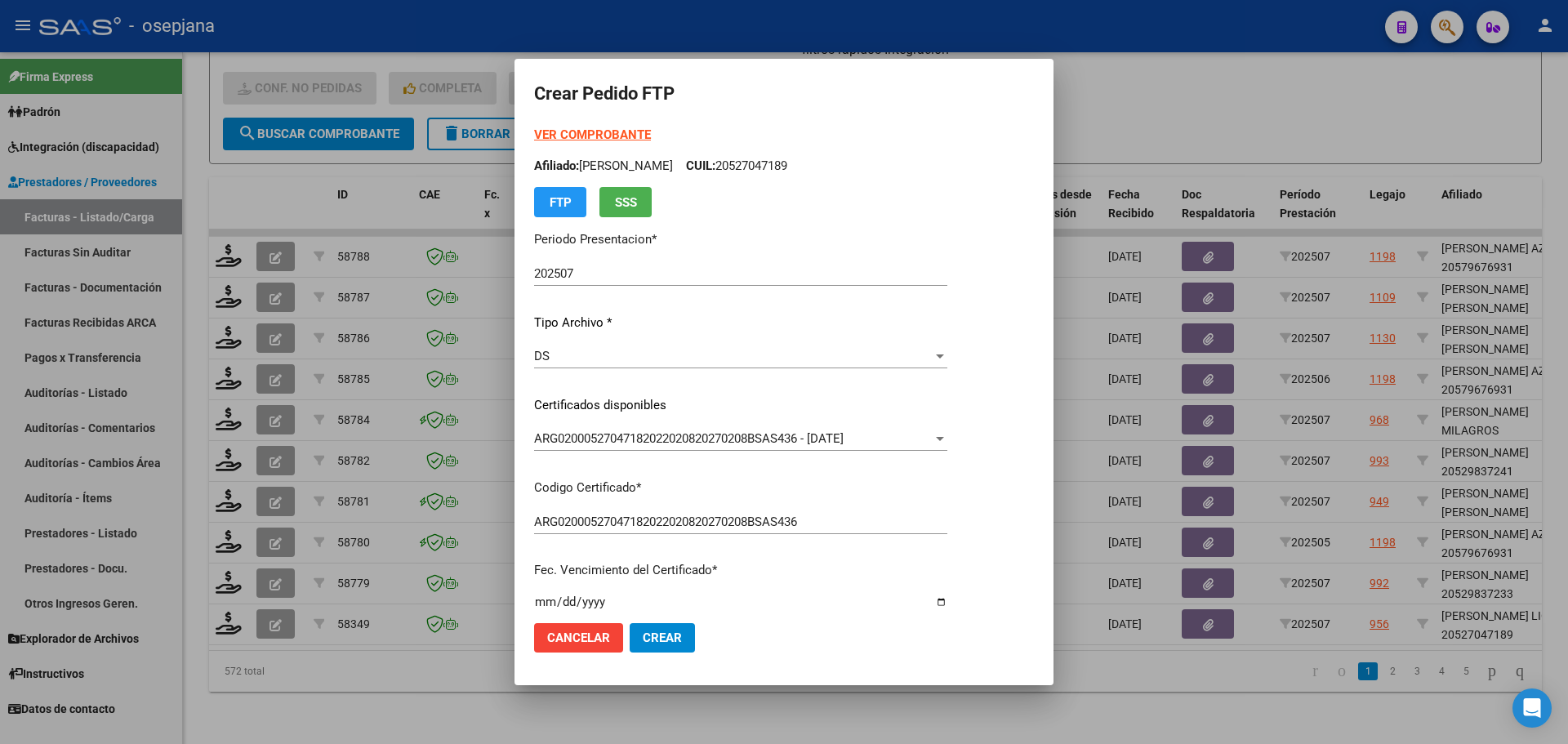
click at [634, 134] on strong "VER COMPROBANTE" at bounding box center [593, 135] width 117 height 15
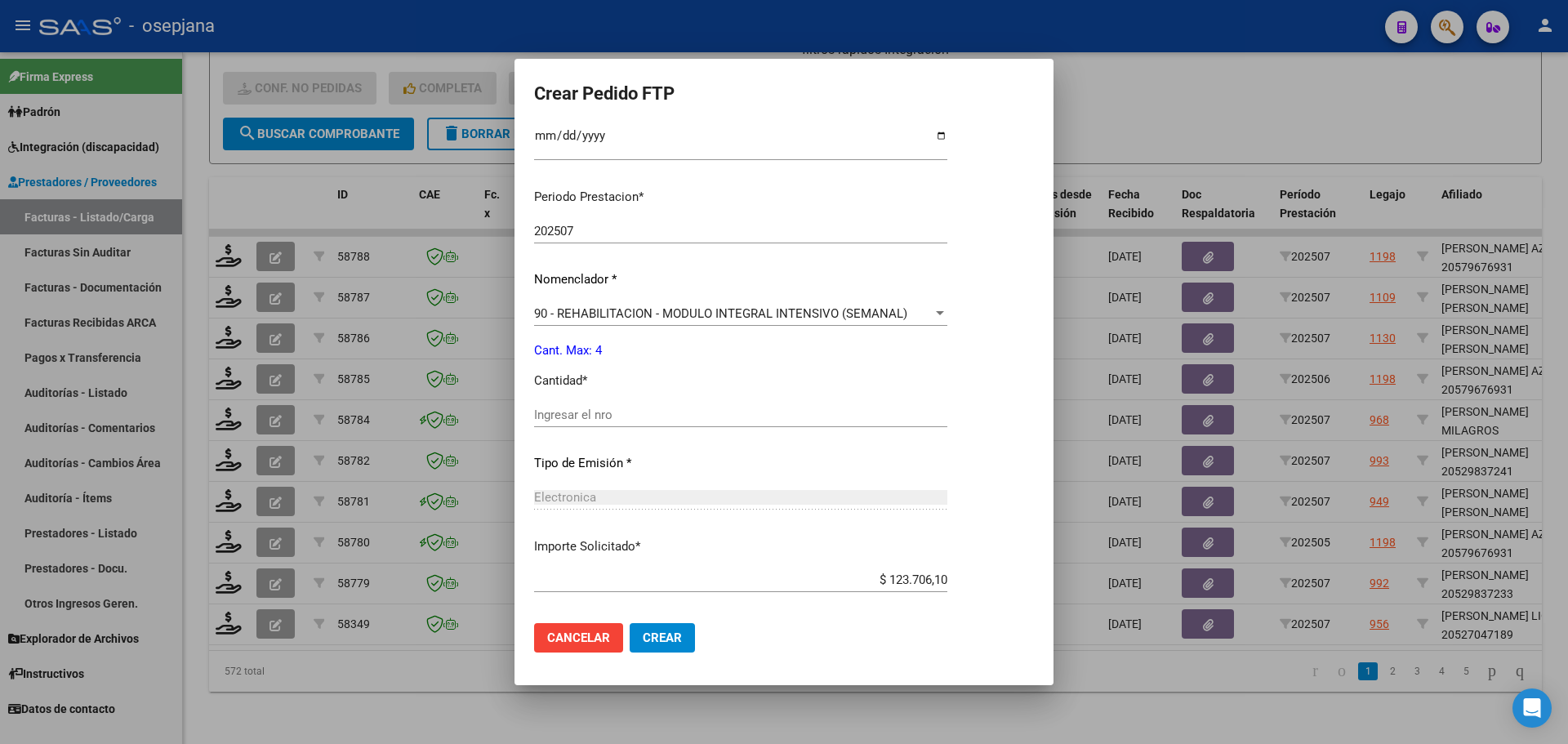
scroll to position [489, 0]
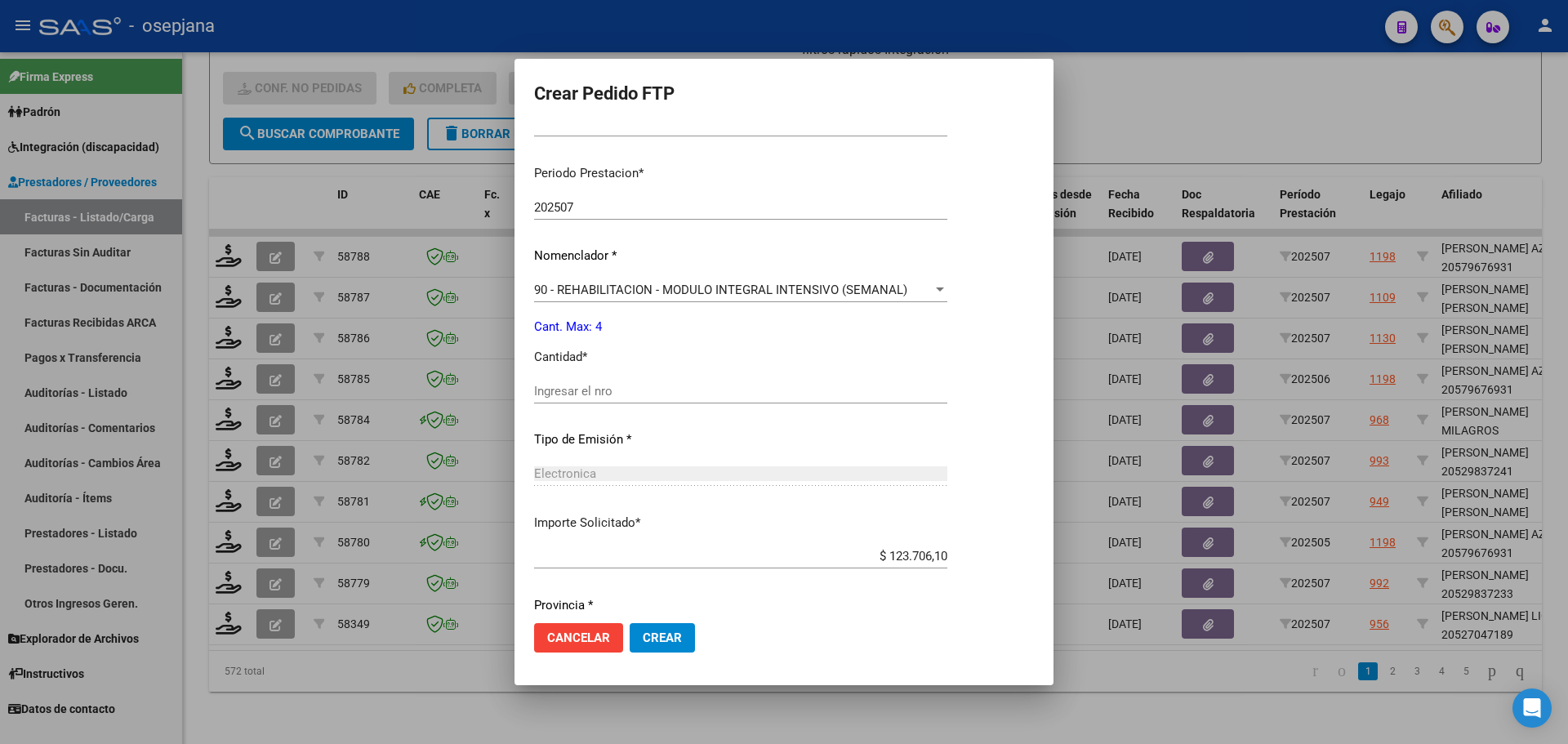
click at [582, 384] on input "Ingresar el nro" at bounding box center [740, 391] width 413 height 15
click at [685, 629] on button "Crear" at bounding box center [662, 638] width 65 height 30
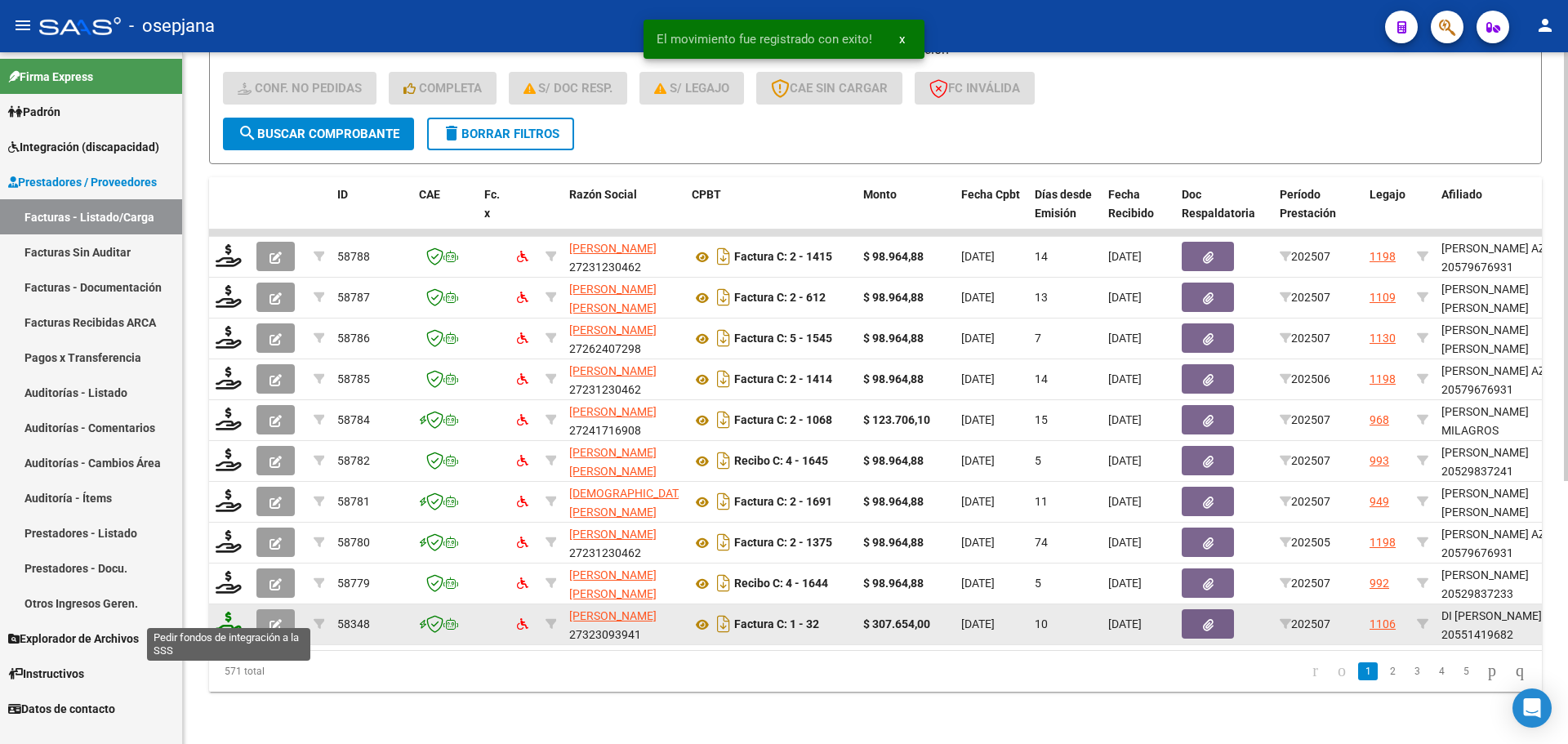
click at [227, 611] on icon at bounding box center [229, 622] width 26 height 23
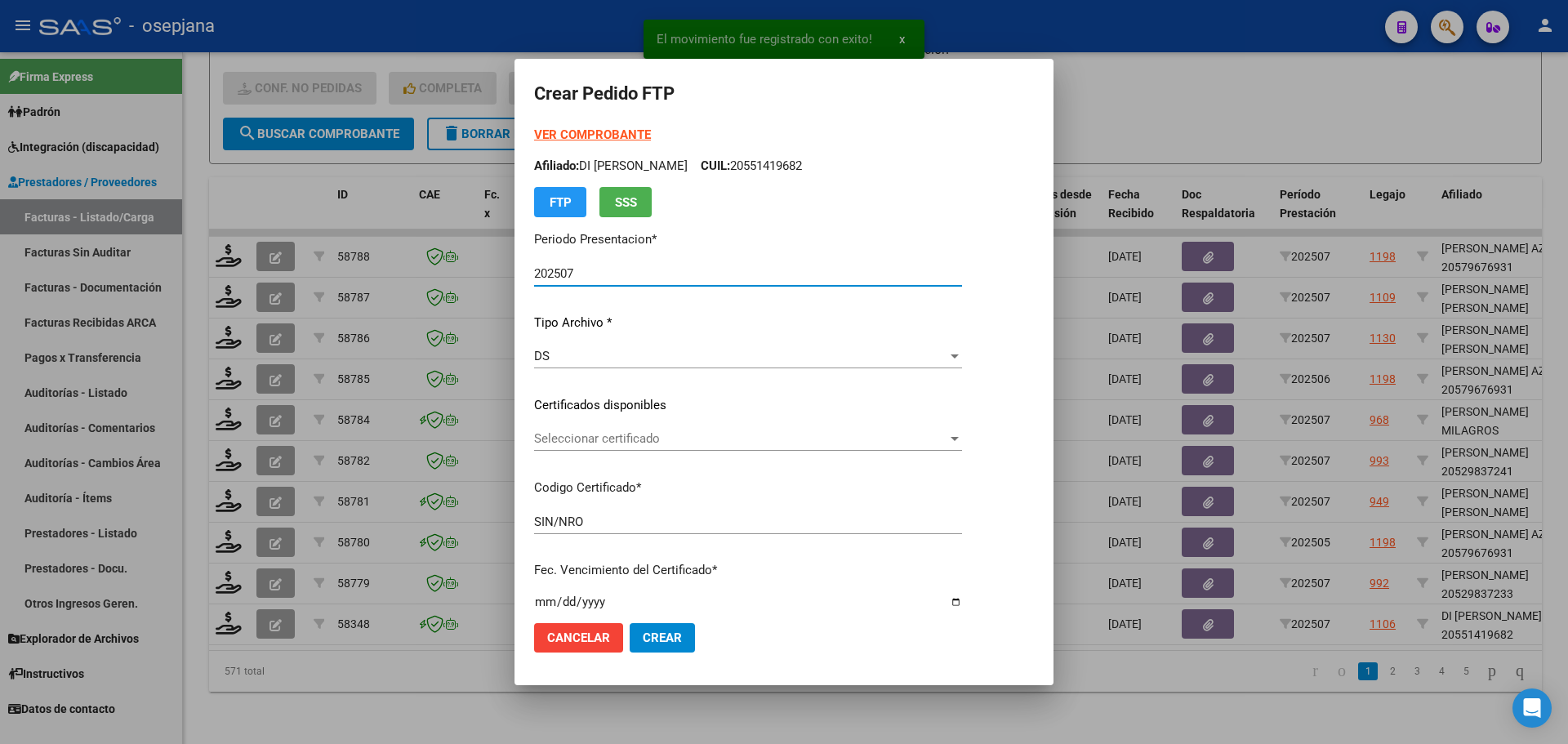
click at [591, 433] on span "Seleccionar certificado" at bounding box center [740, 438] width 413 height 15
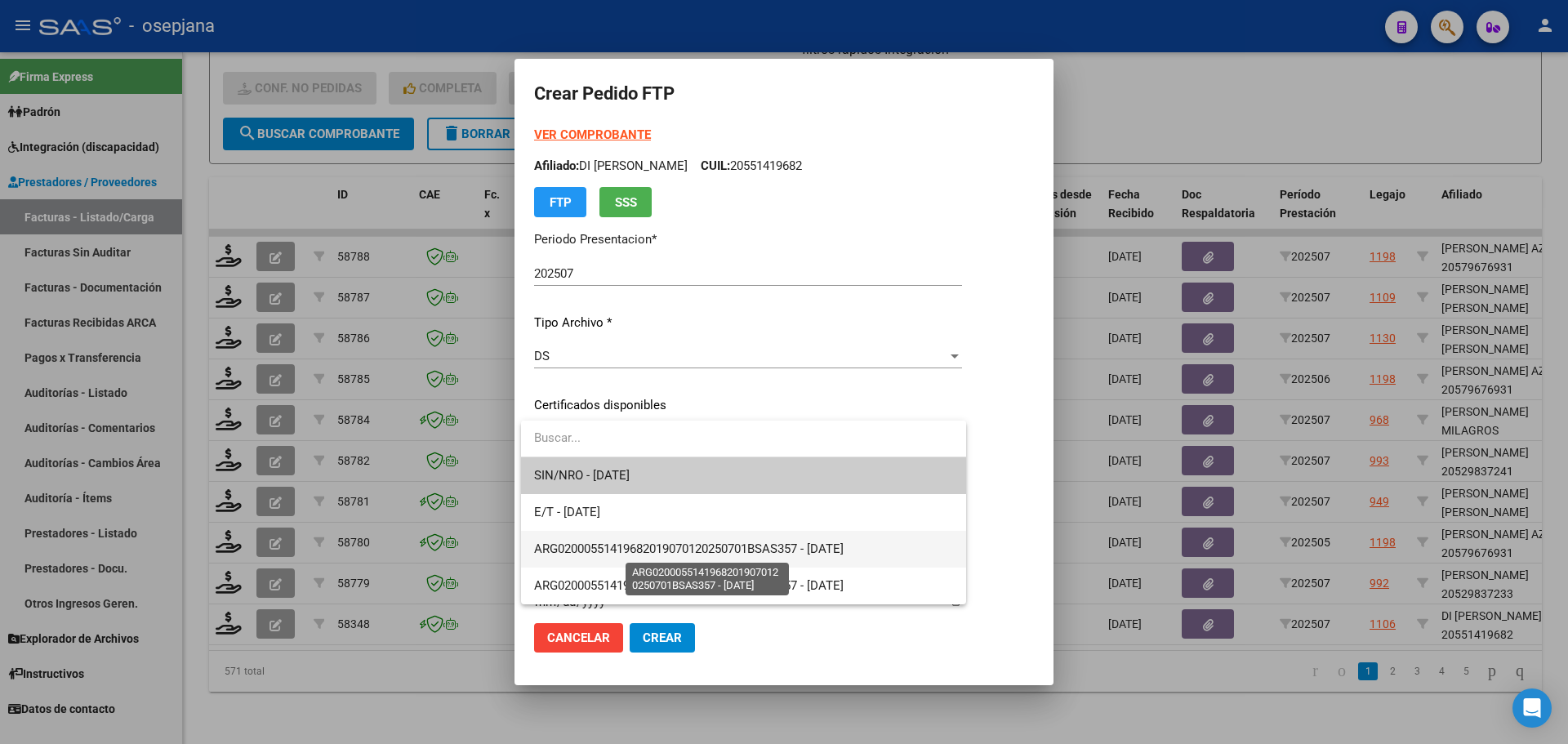
click at [609, 544] on span "ARG02000551419682019070120250701BSAS357 - [DATE]" at bounding box center [688, 549] width 309 height 15
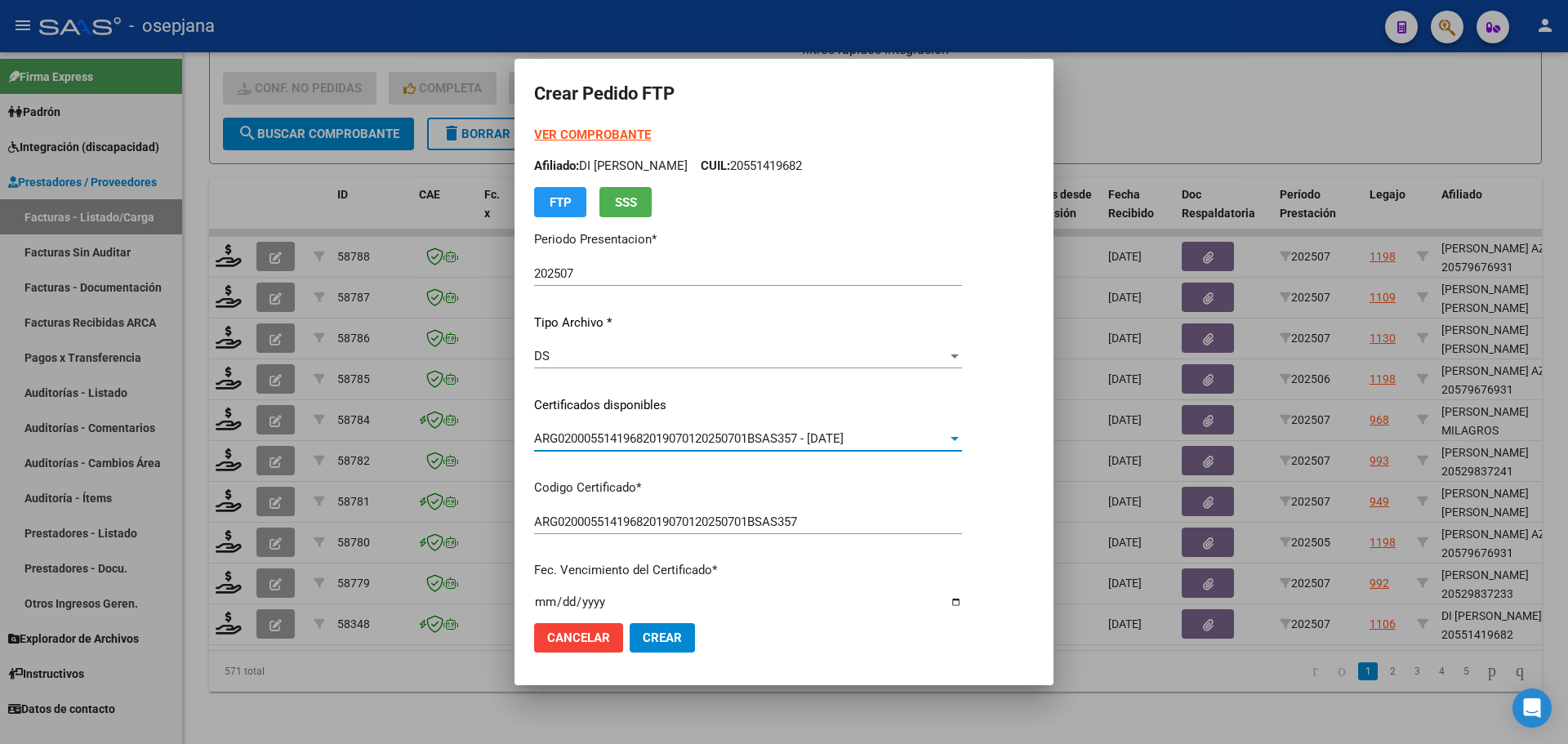
click at [620, 127] on strong "VER COMPROBANTE" at bounding box center [593, 135] width 117 height 15
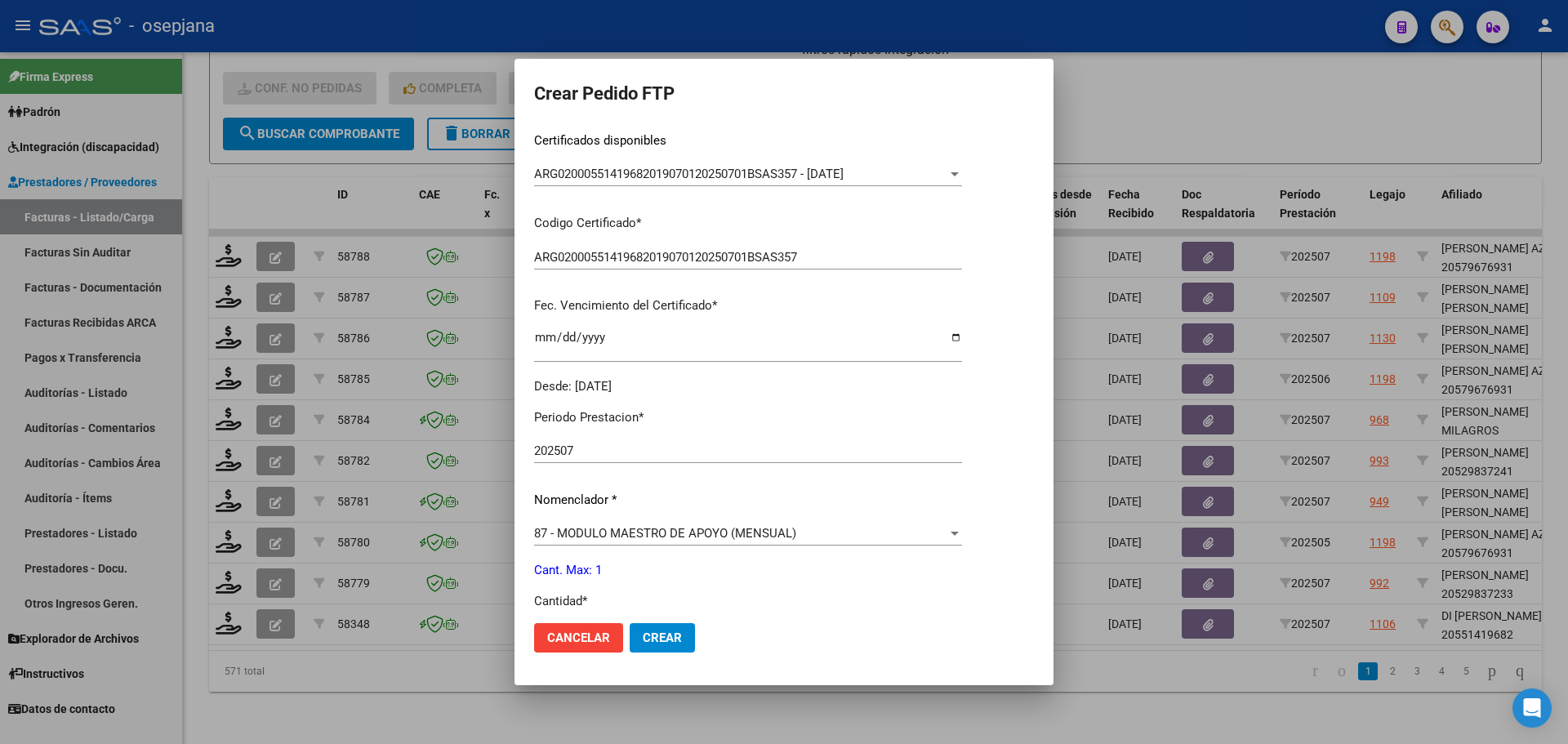
scroll to position [409, 0]
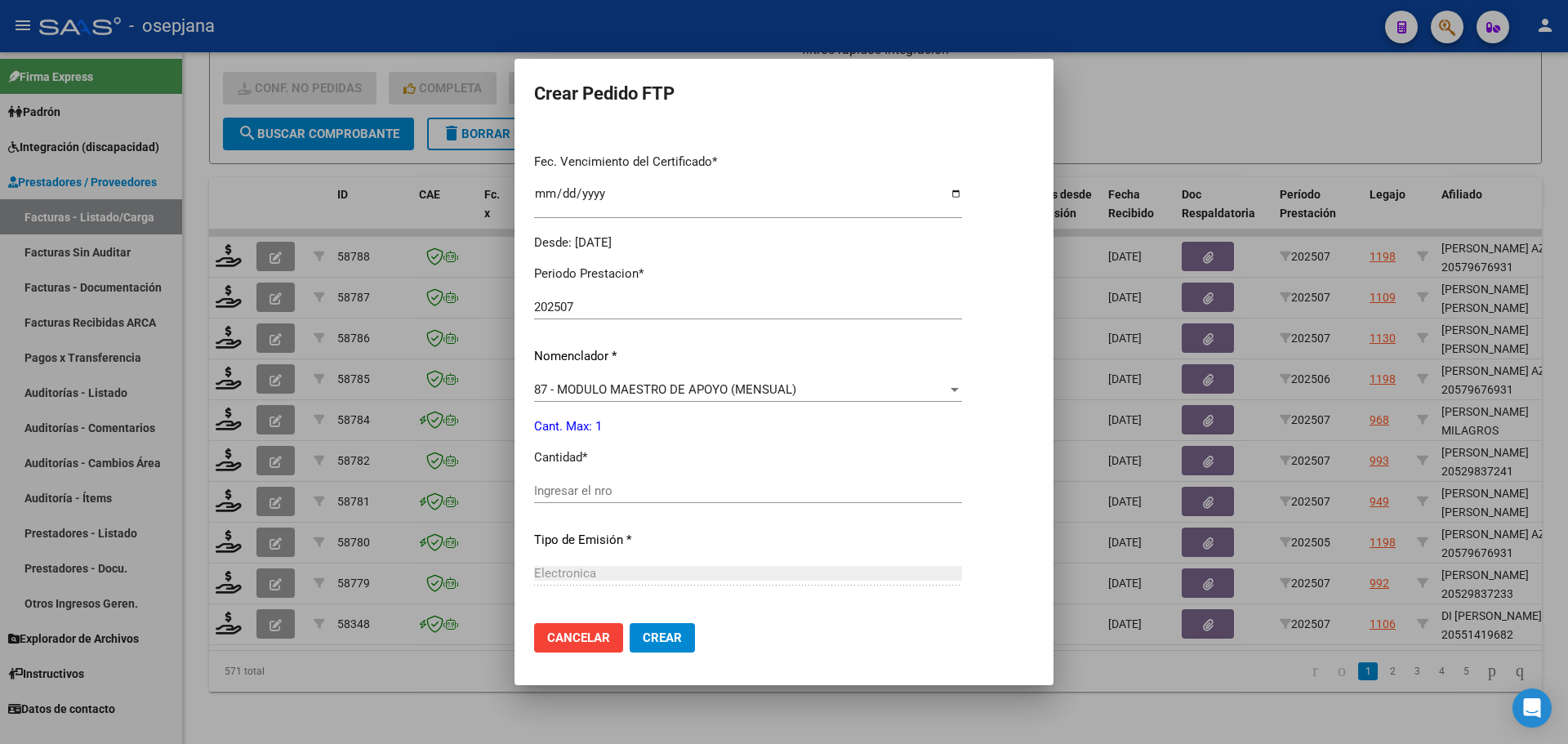
click at [597, 485] on div "Ingresar el nro" at bounding box center [748, 490] width 428 height 24
click at [684, 635] on button "Crear" at bounding box center [662, 638] width 65 height 30
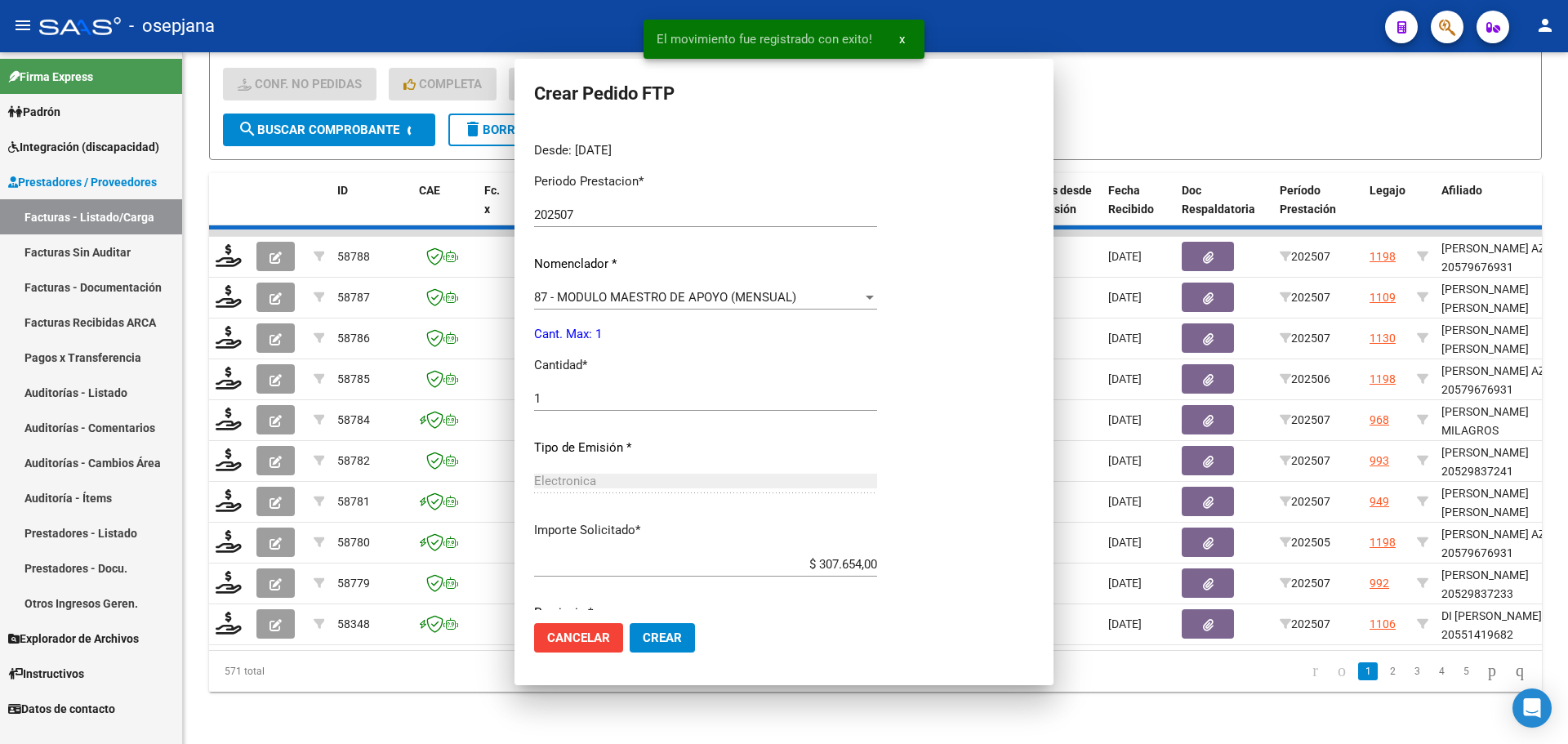
scroll to position [0, 0]
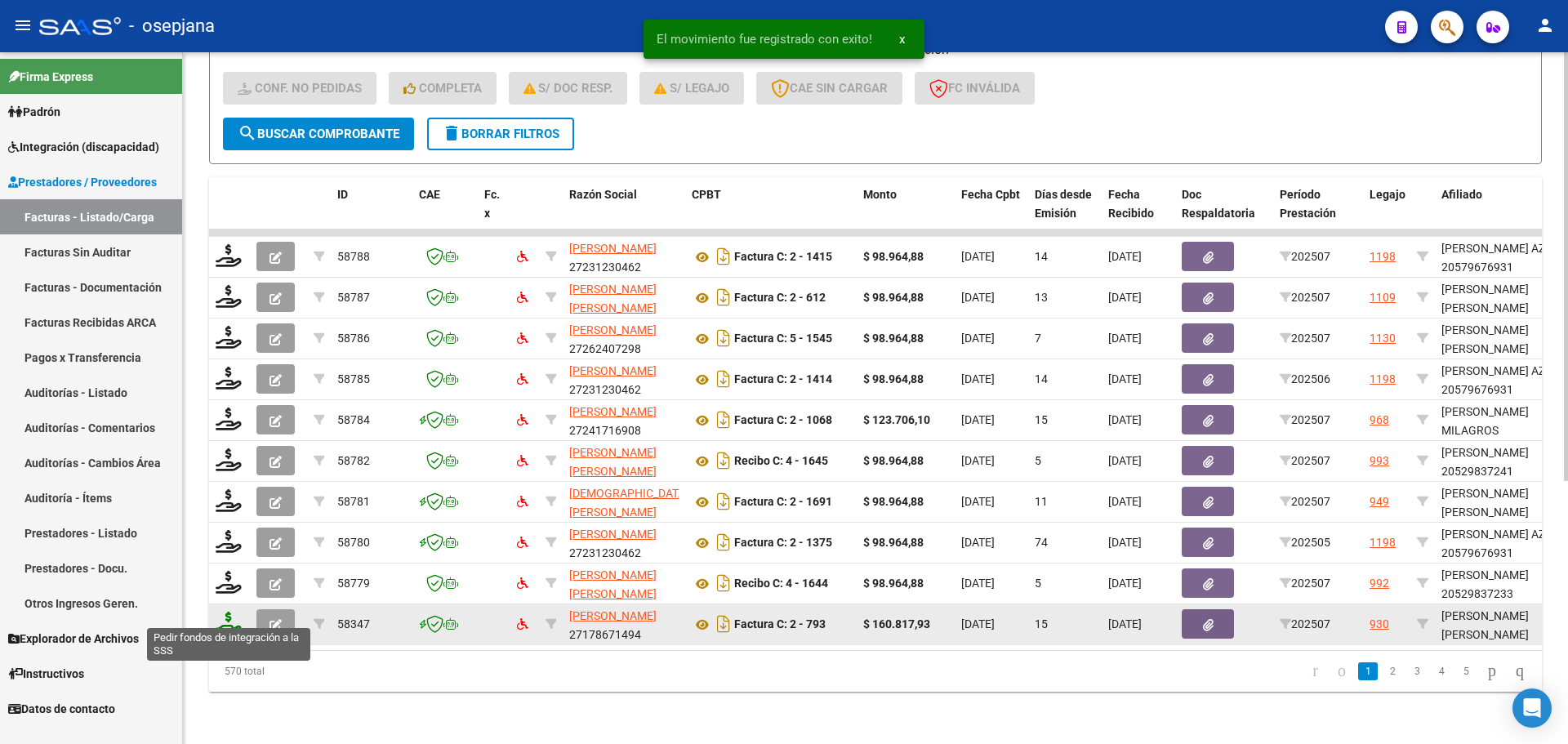
click at [230, 618] on icon at bounding box center [229, 622] width 26 height 23
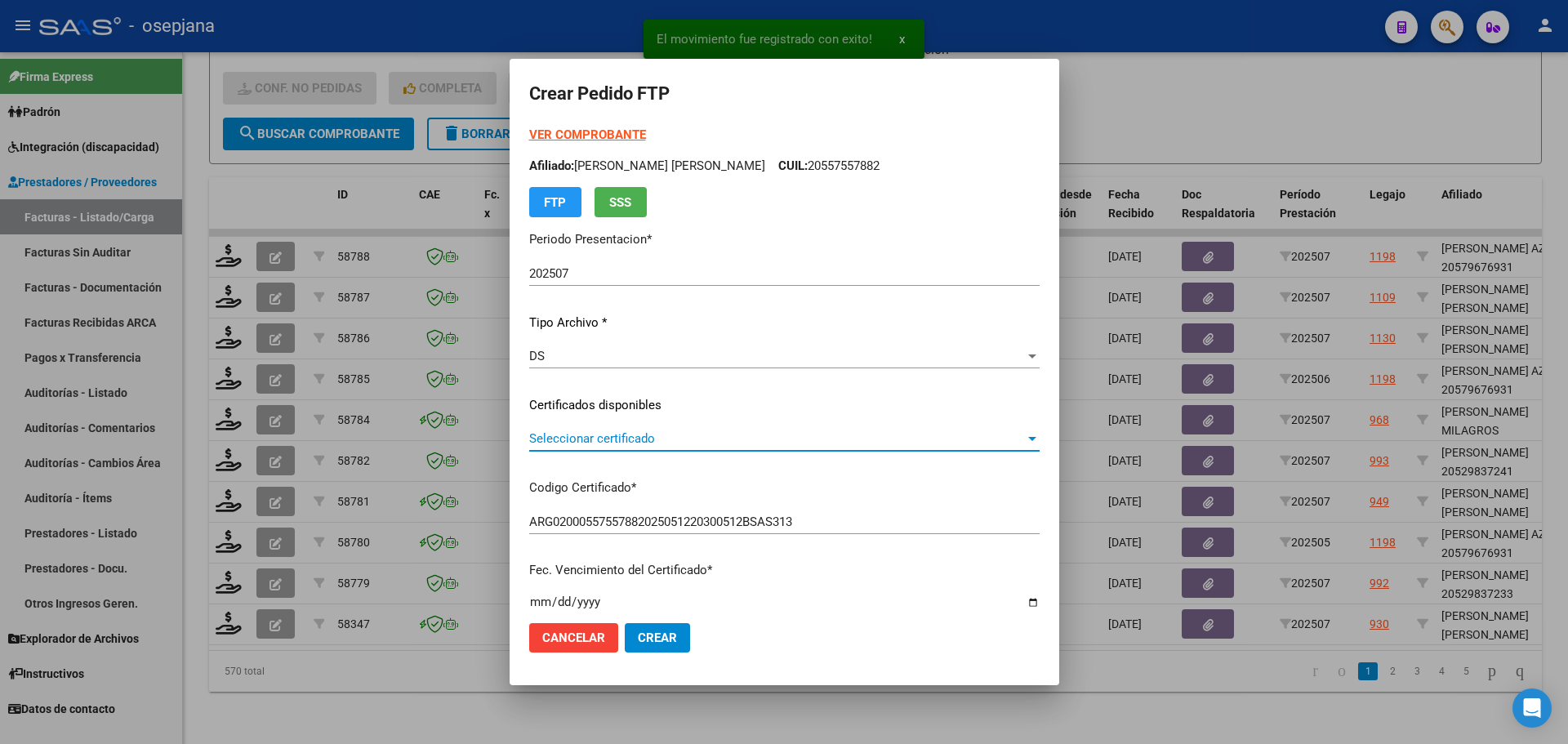
click at [640, 435] on span "Seleccionar certificado" at bounding box center [777, 438] width 496 height 15
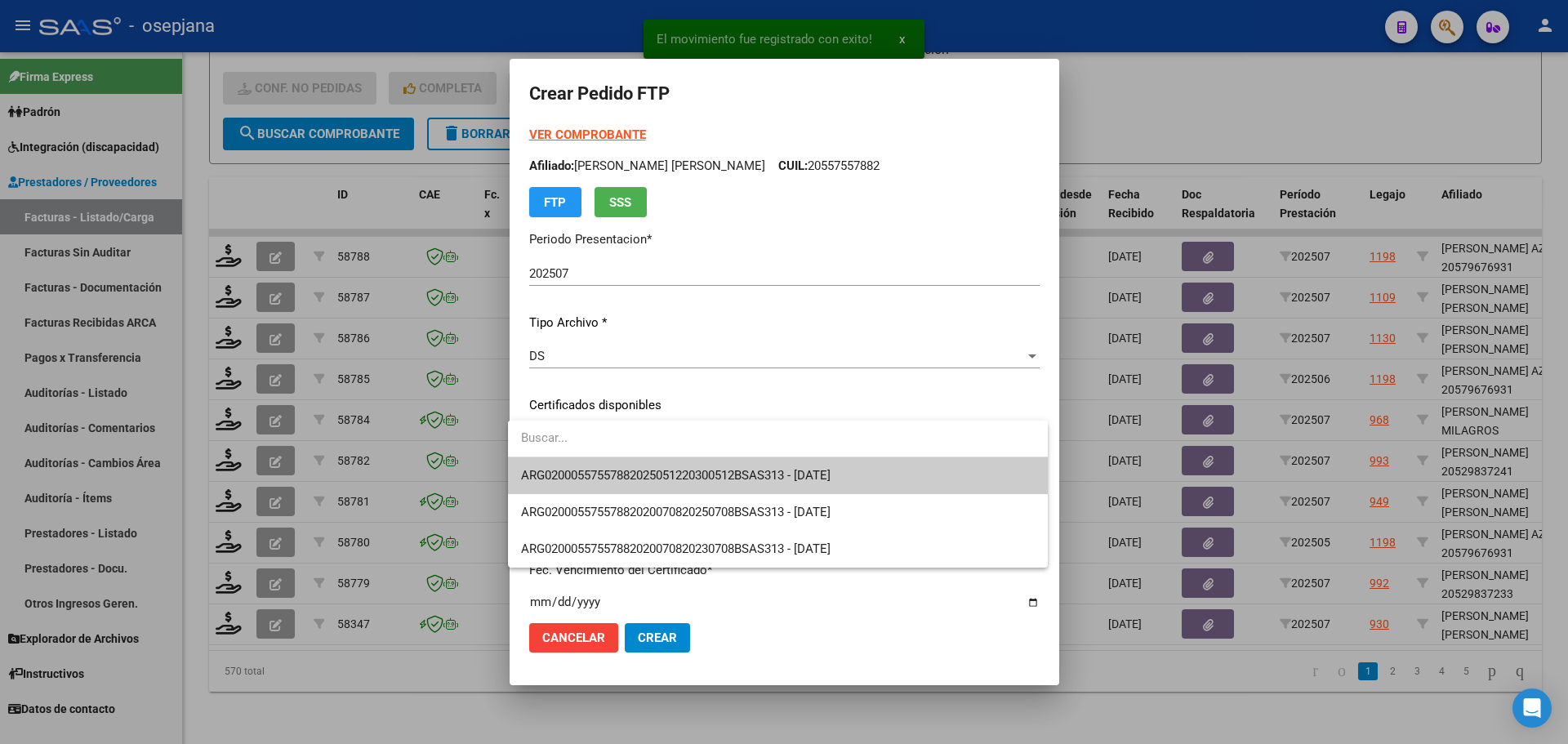
click at [647, 466] on span "ARG02000557557882025051220300512BSAS313 - [DATE]" at bounding box center [777, 476] width 514 height 37
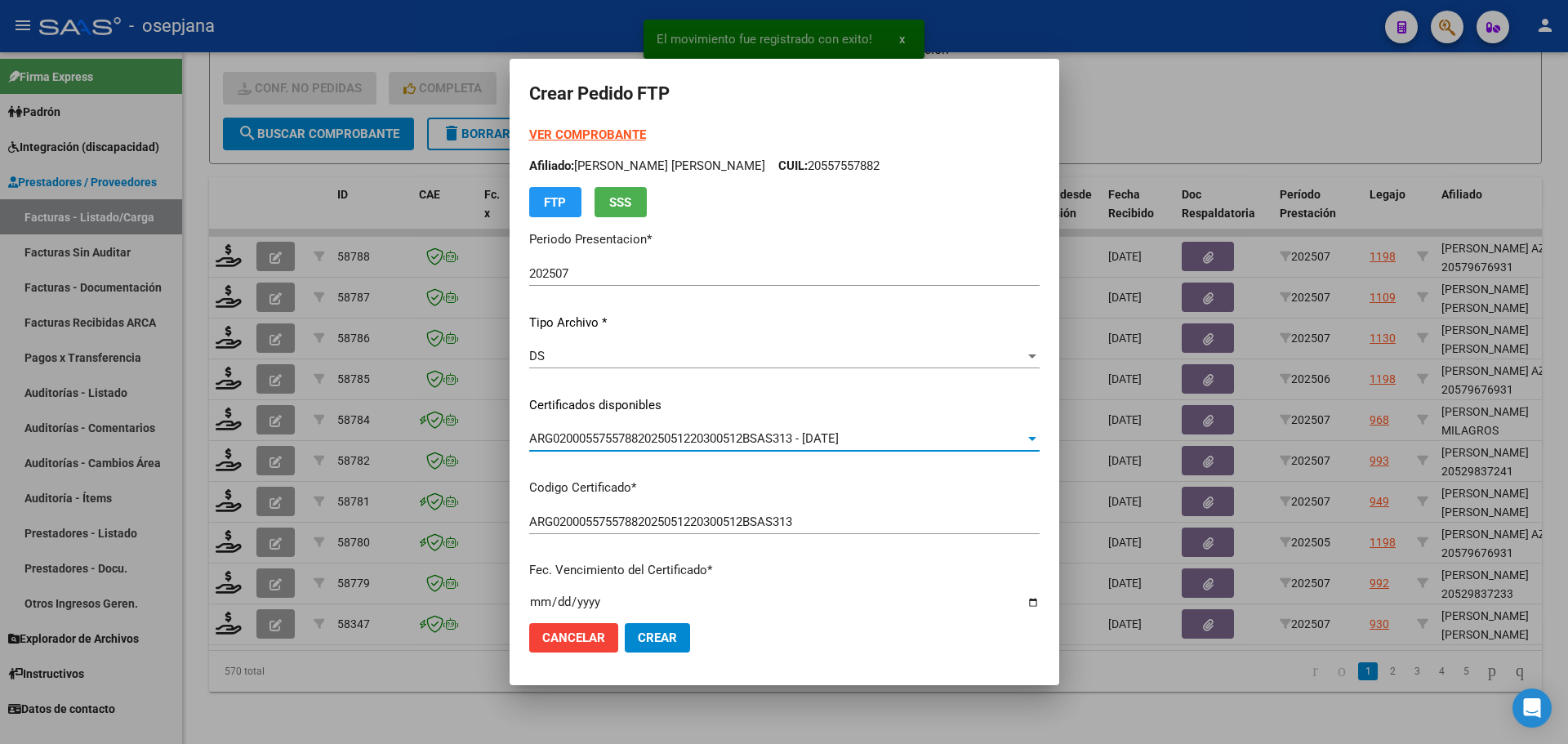
click at [604, 133] on strong "VER COMPROBANTE" at bounding box center [588, 135] width 117 height 15
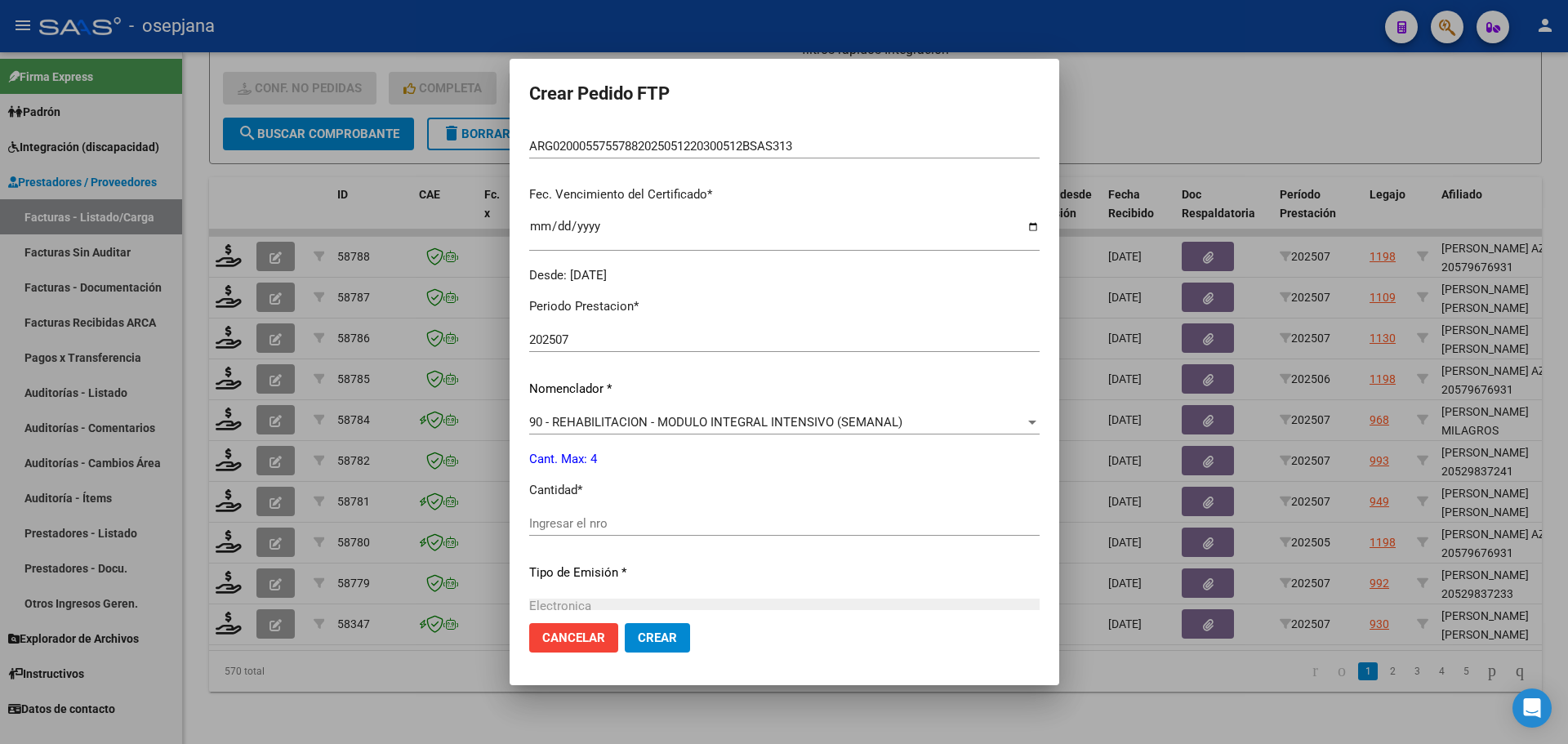
scroll to position [409, 0]
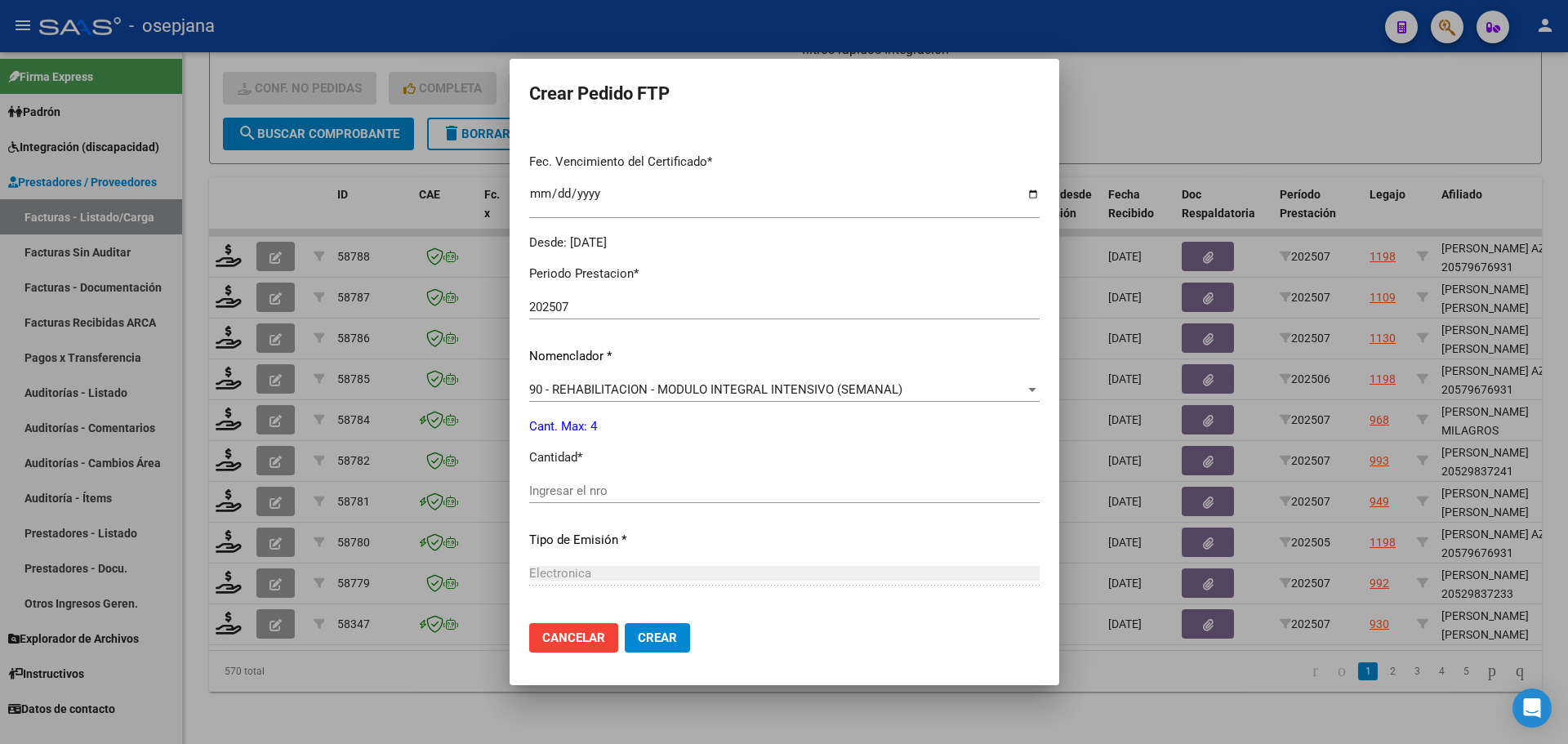
click at [545, 493] on input "Ingresar el nro" at bounding box center [784, 490] width 510 height 15
click at [639, 635] on span "Crear" at bounding box center [657, 638] width 39 height 15
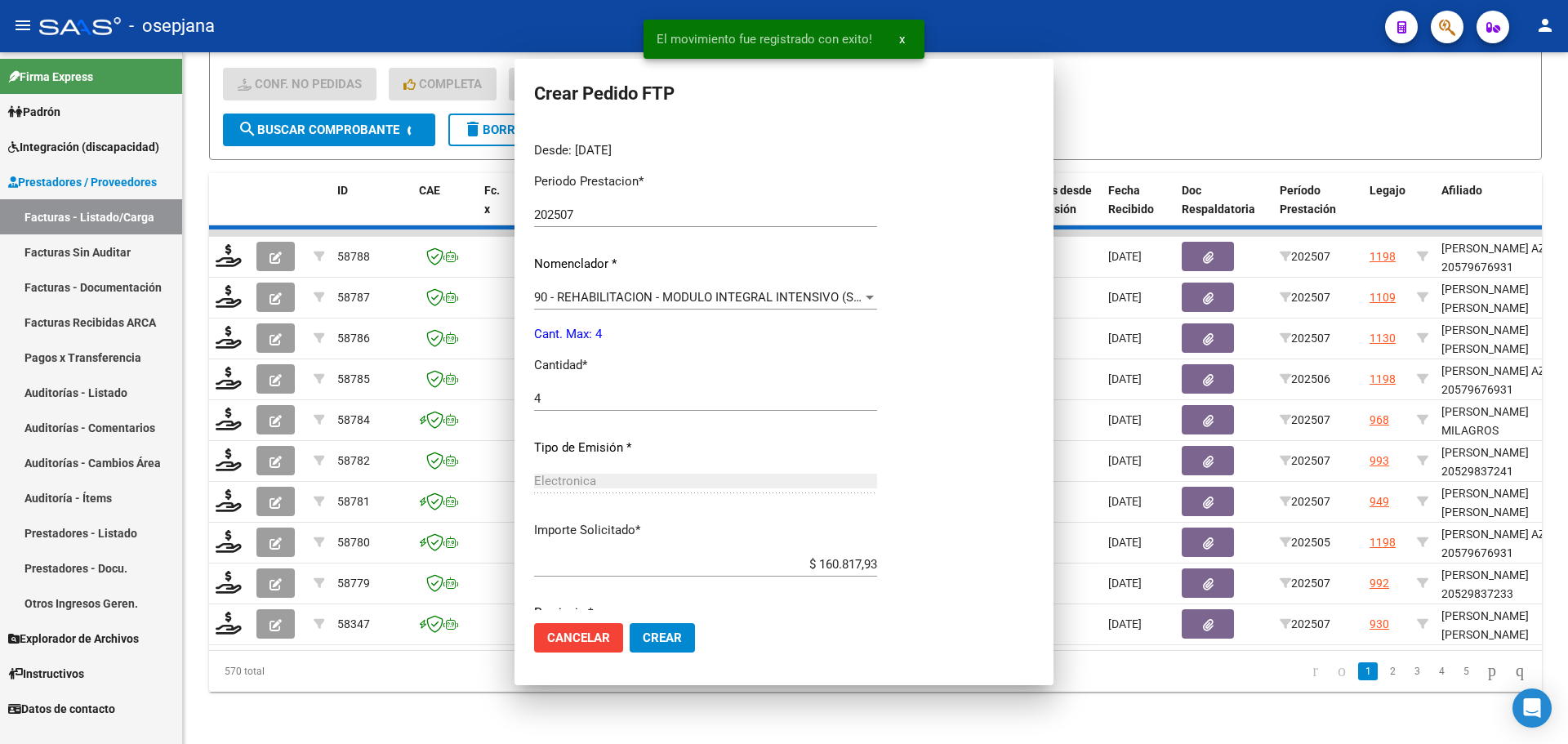
scroll to position [0, 0]
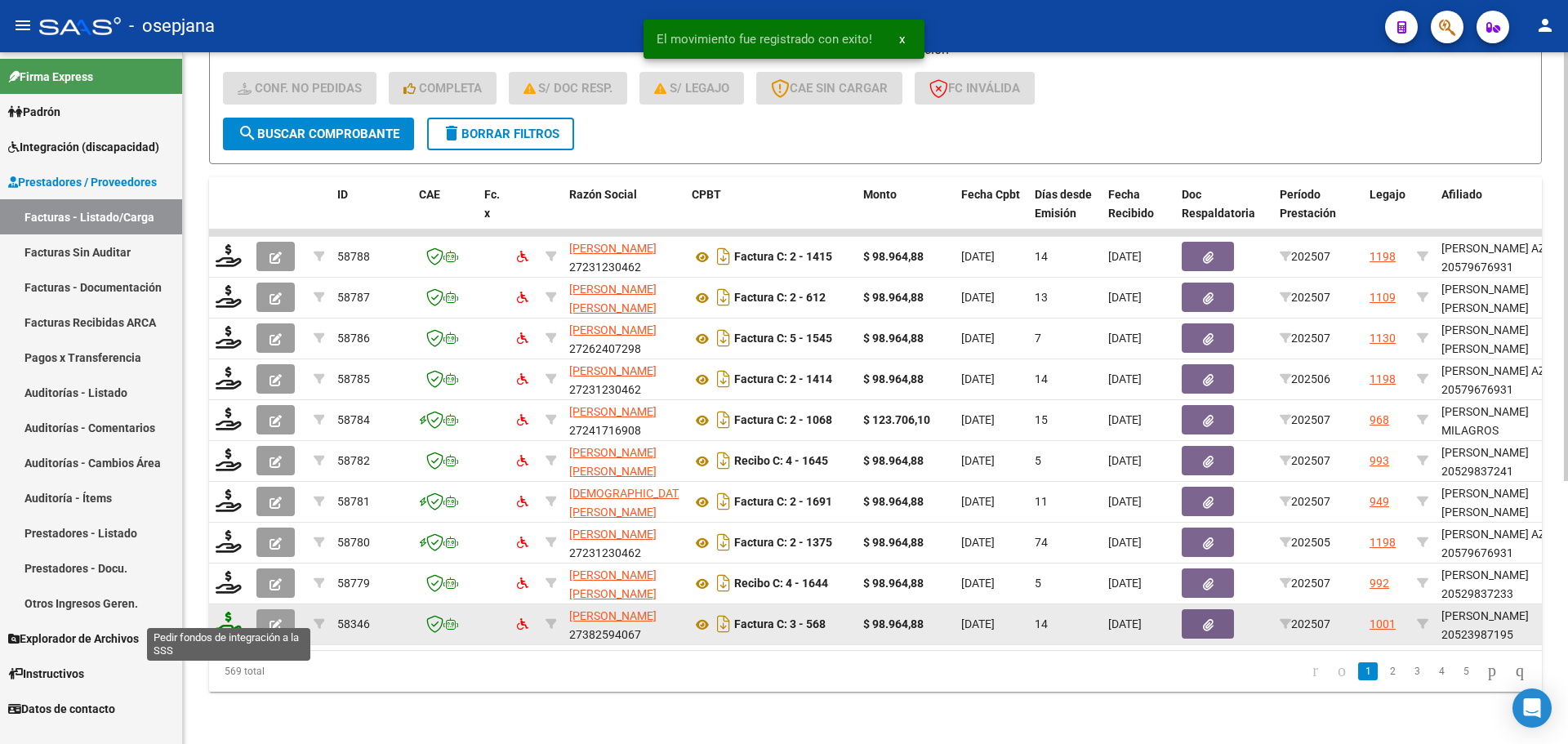
click at [220, 617] on icon at bounding box center [229, 622] width 26 height 23
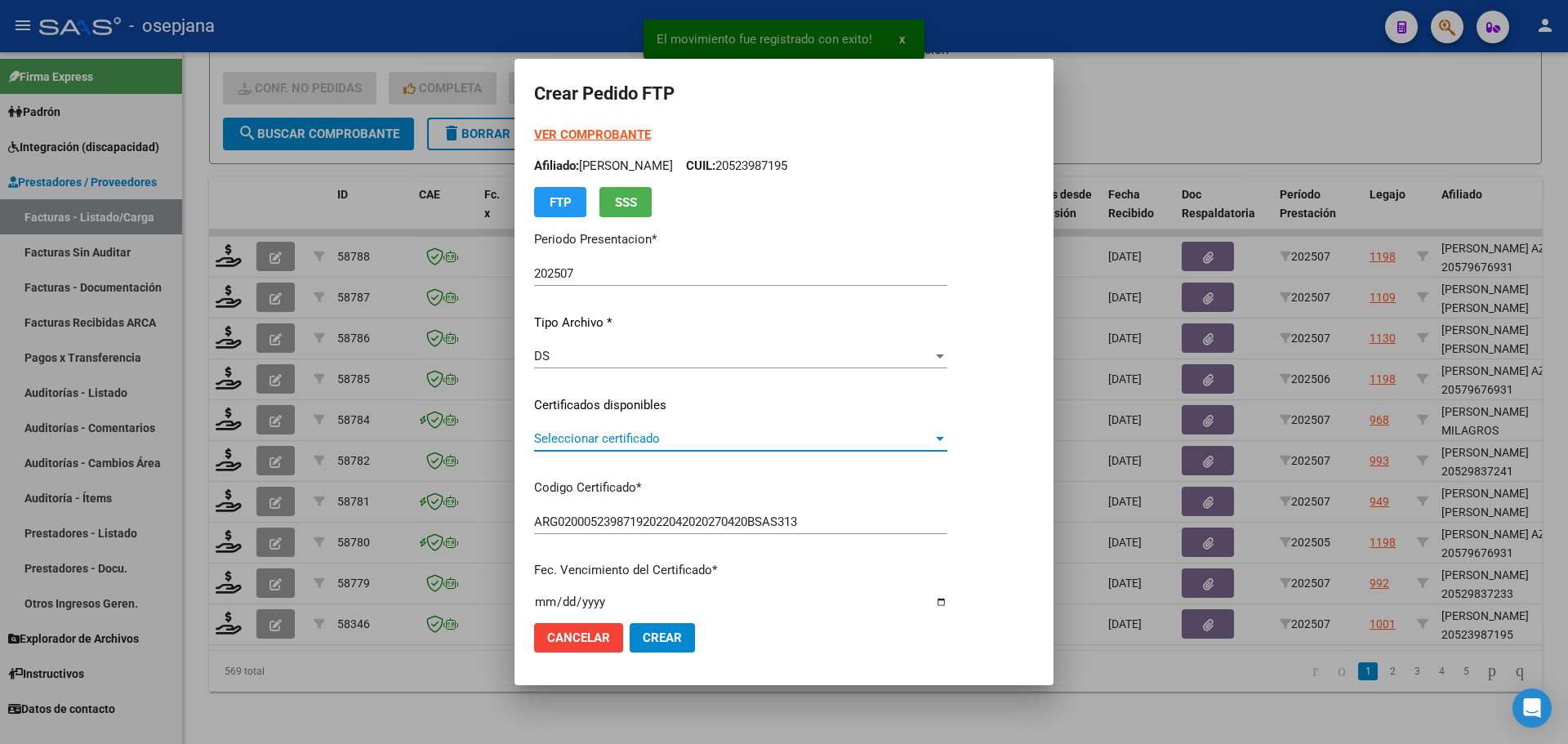
click at [556, 436] on span "Seleccionar certificado" at bounding box center [733, 438] width 399 height 15
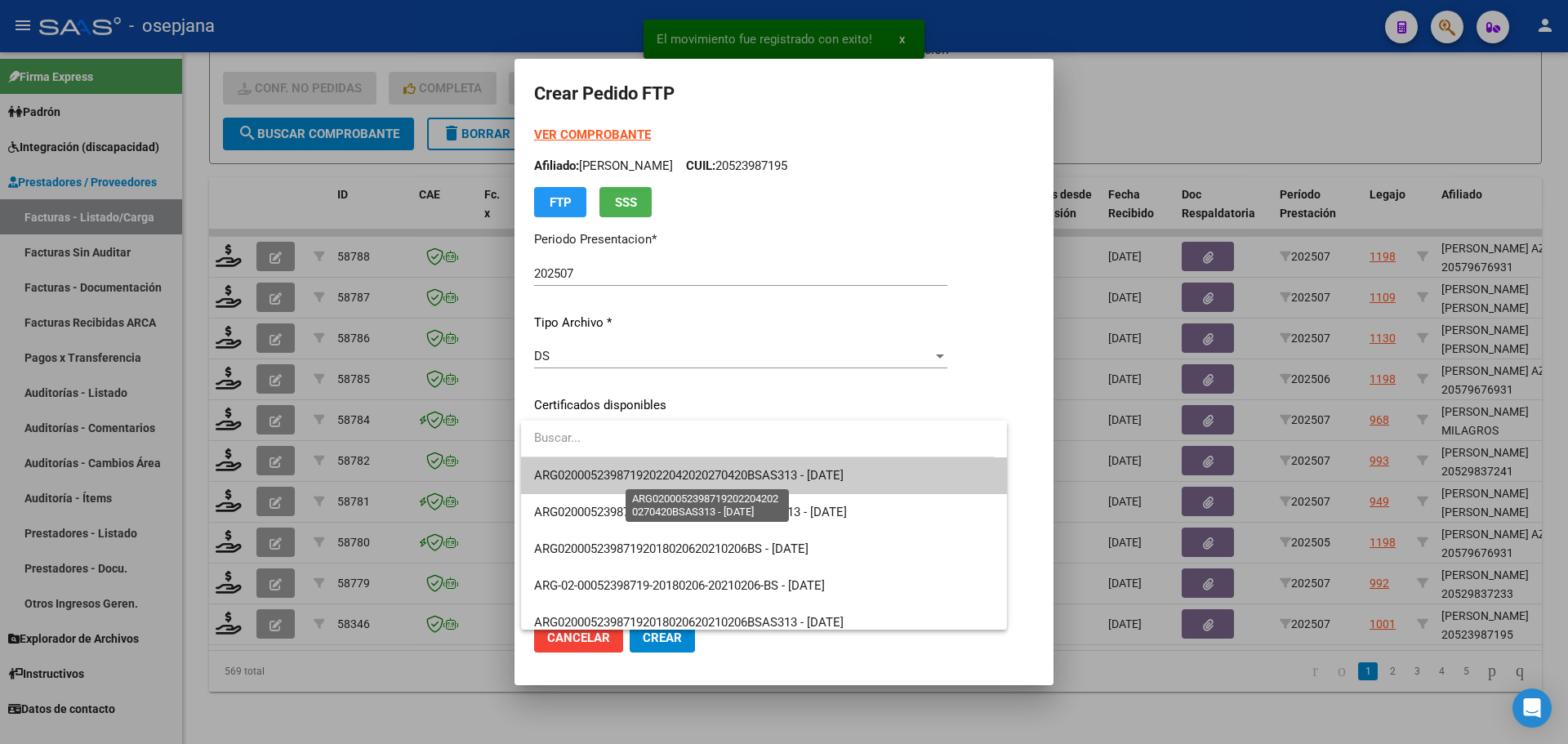
click at [558, 471] on span "ARG02000523987192022042020270420BSAS313 - [DATE]" at bounding box center [688, 476] width 309 height 15
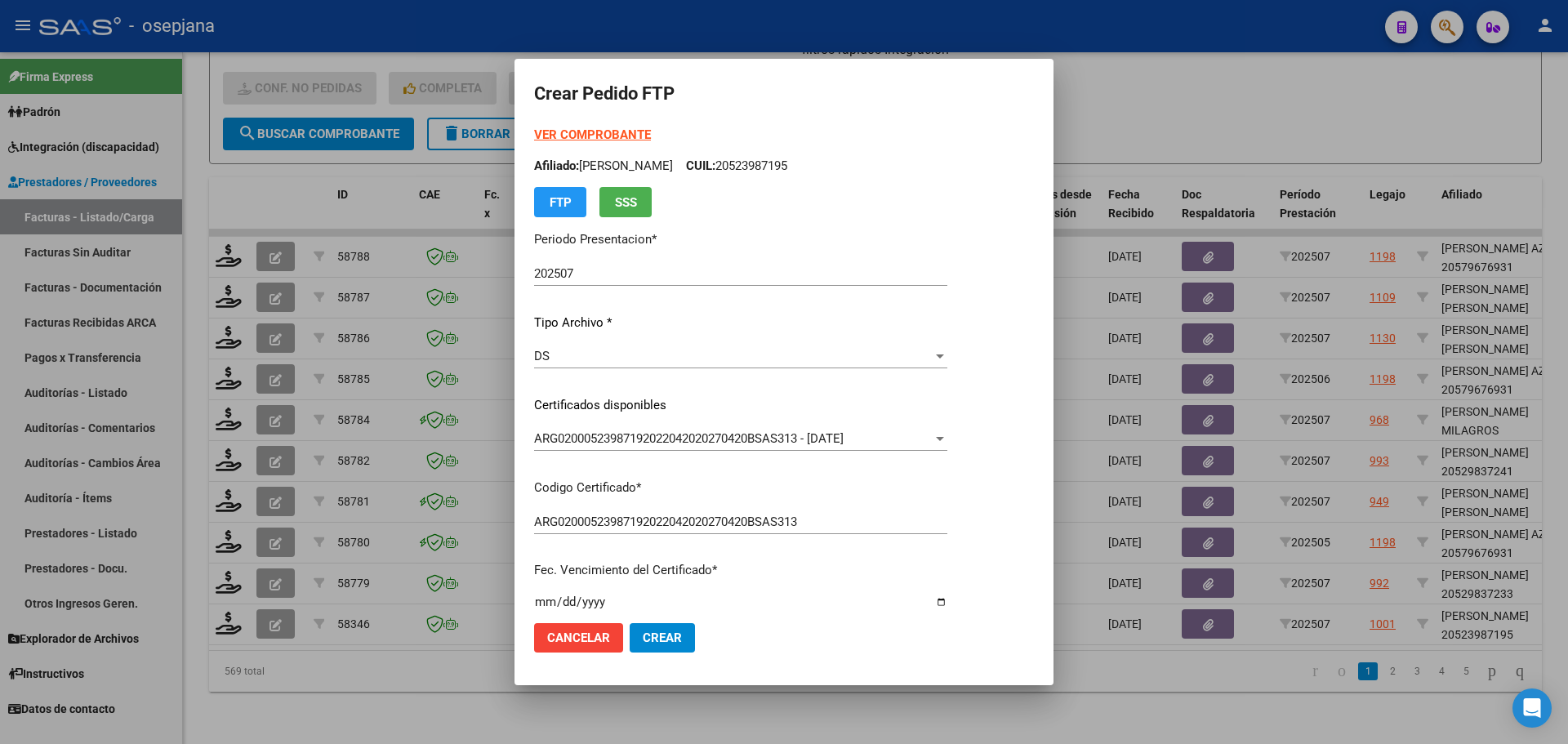
click at [601, 130] on strong "VER COMPROBANTE" at bounding box center [593, 135] width 117 height 15
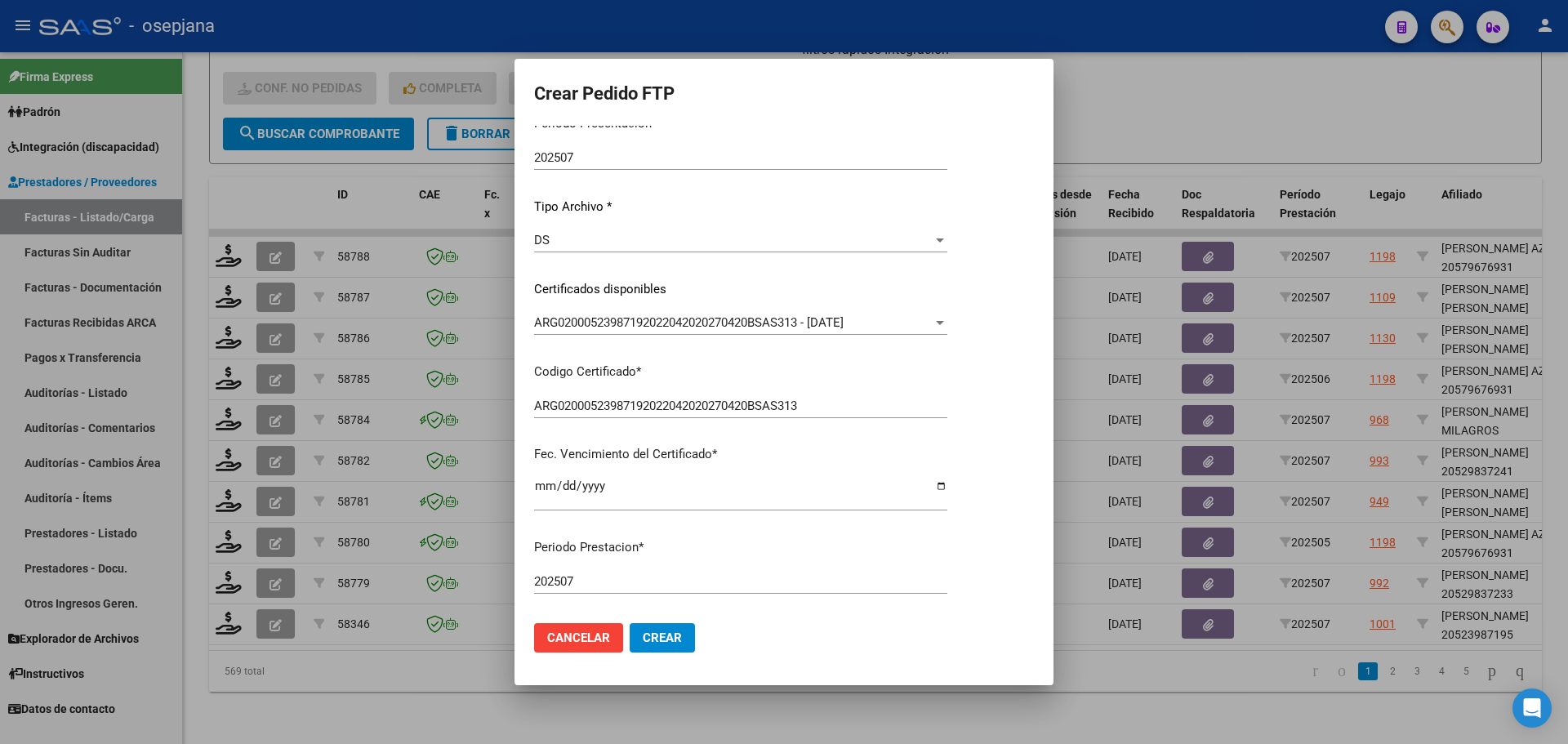
scroll to position [409, 0]
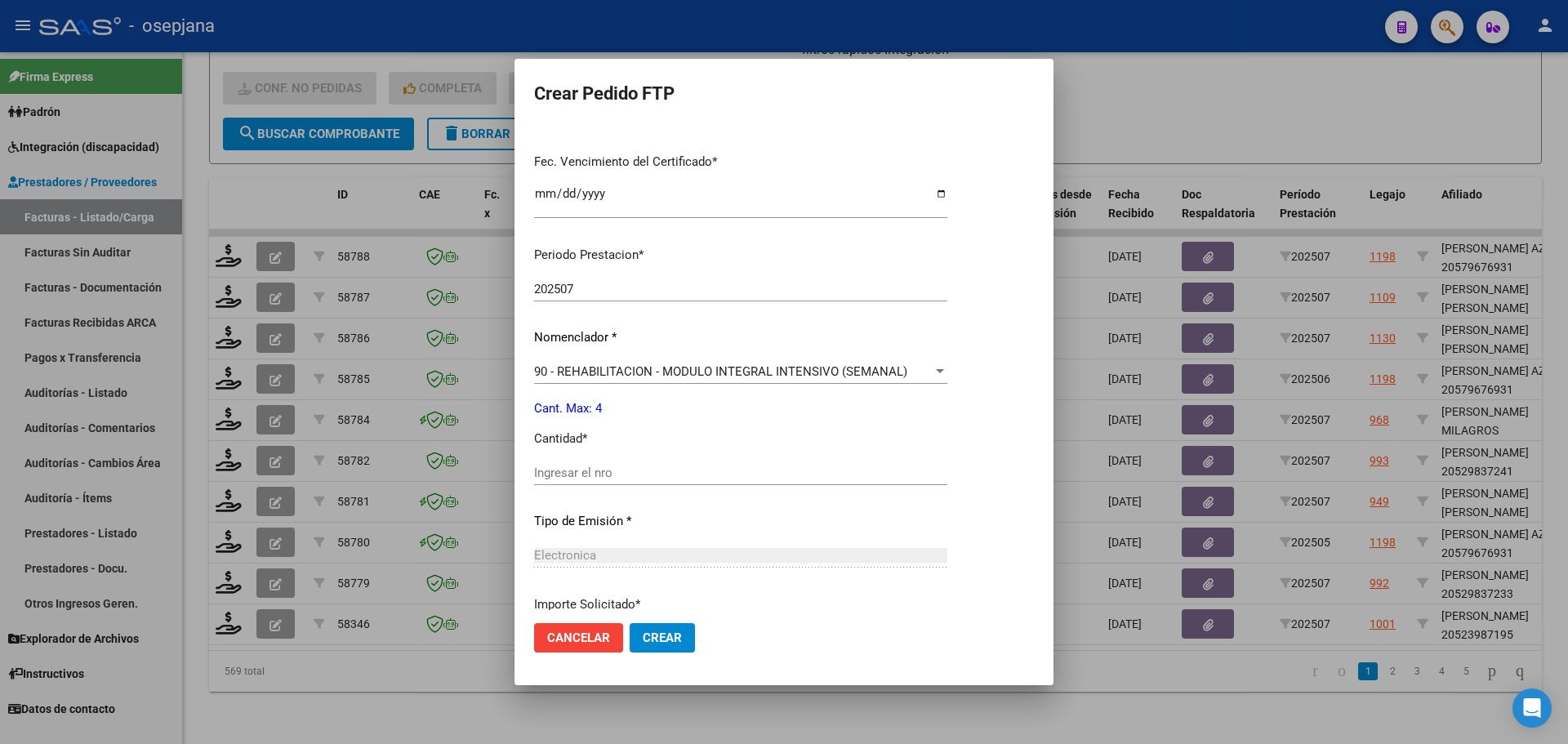
click at [560, 473] on input "Ingresar el nro" at bounding box center [740, 473] width 413 height 15
click at [673, 633] on span "Crear" at bounding box center [662, 638] width 39 height 15
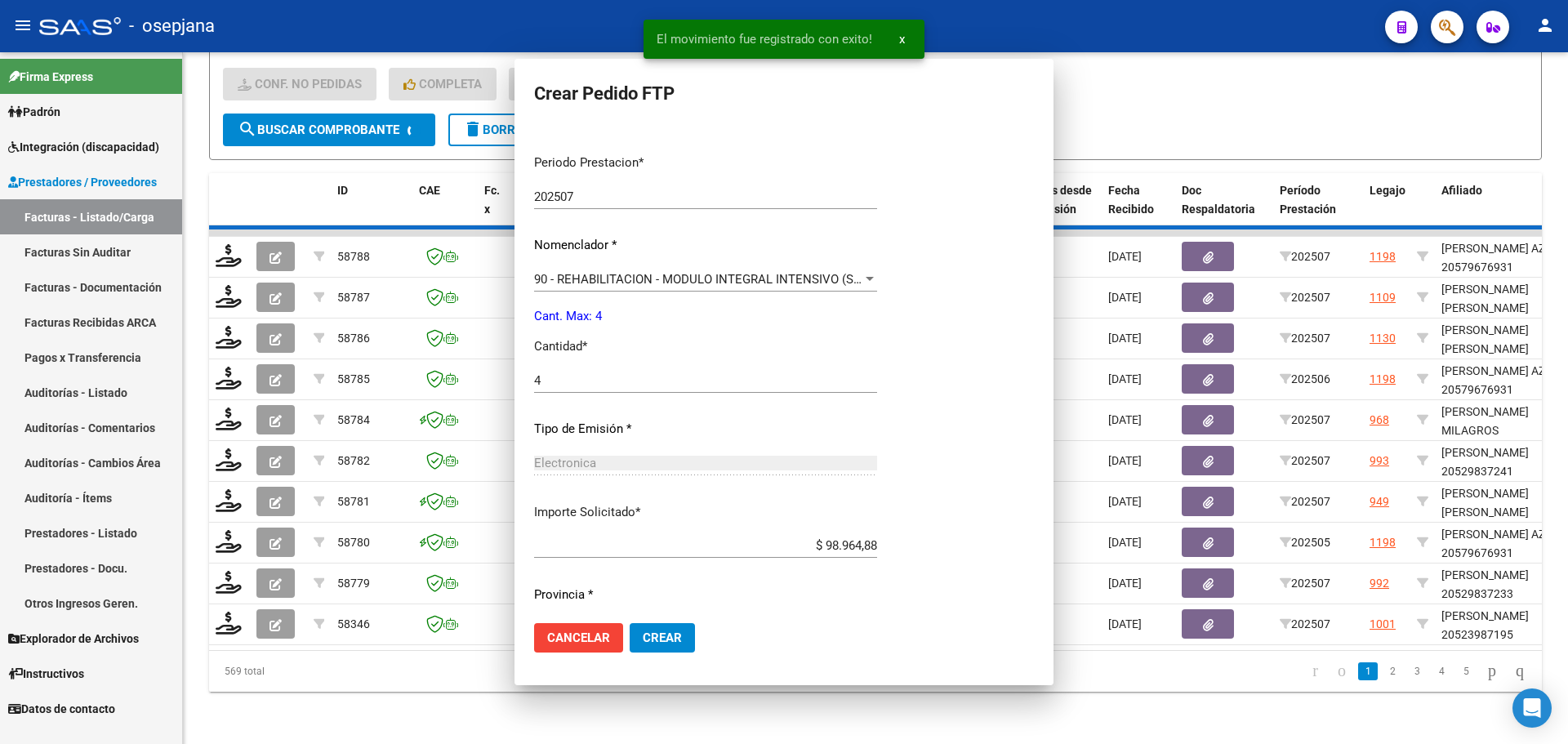
scroll to position [0, 0]
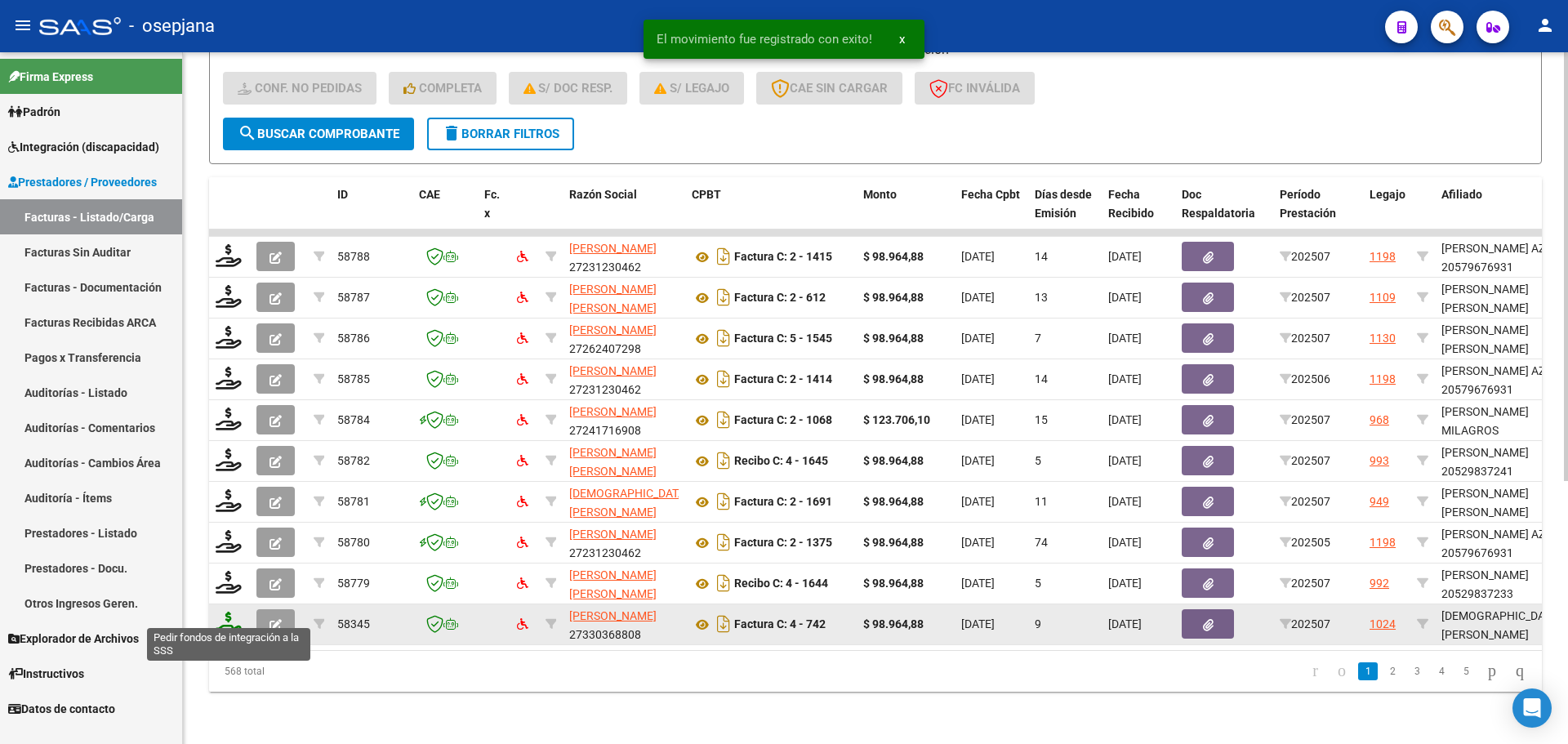
click at [222, 615] on icon at bounding box center [229, 622] width 26 height 23
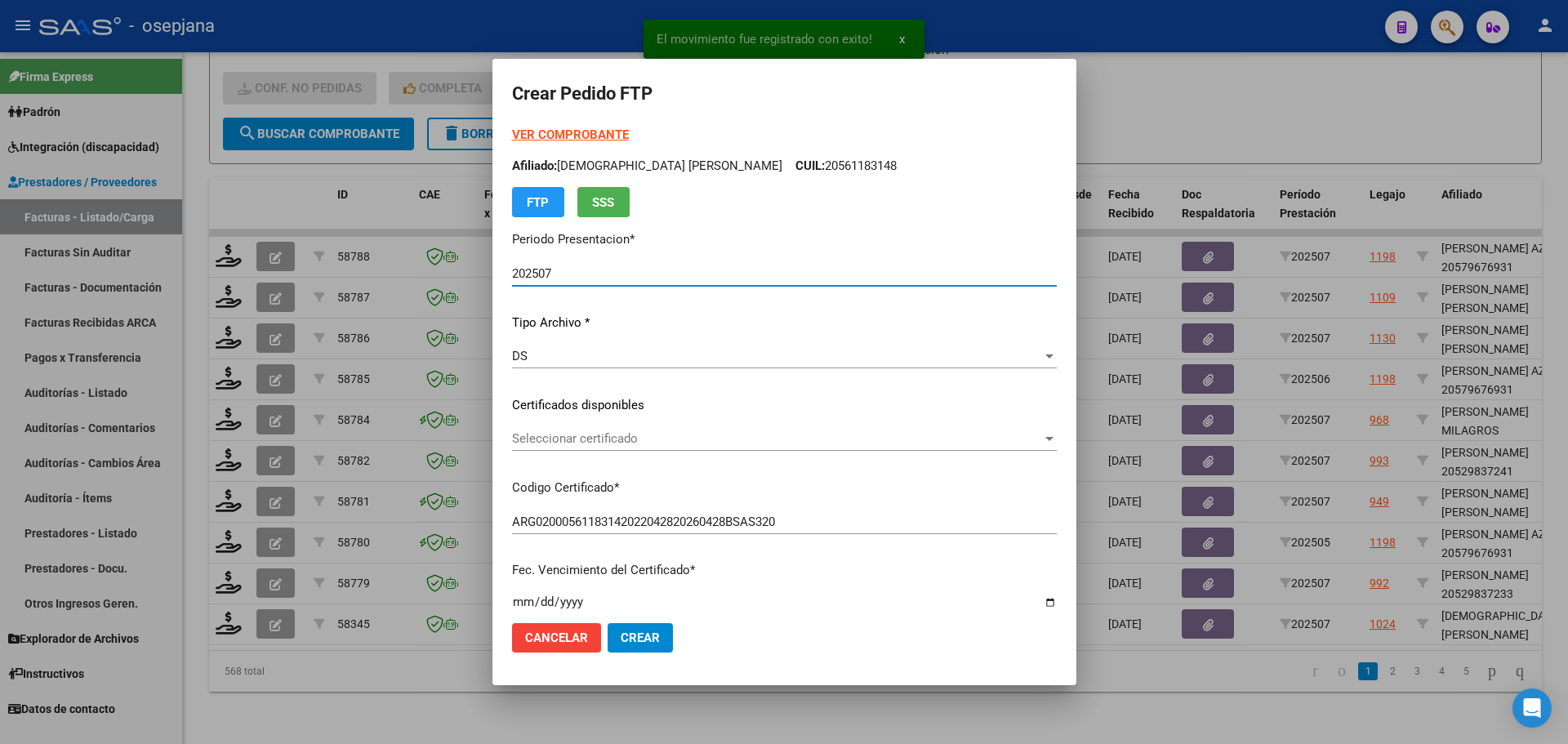
click at [631, 443] on span "Seleccionar certificado" at bounding box center [777, 438] width 529 height 15
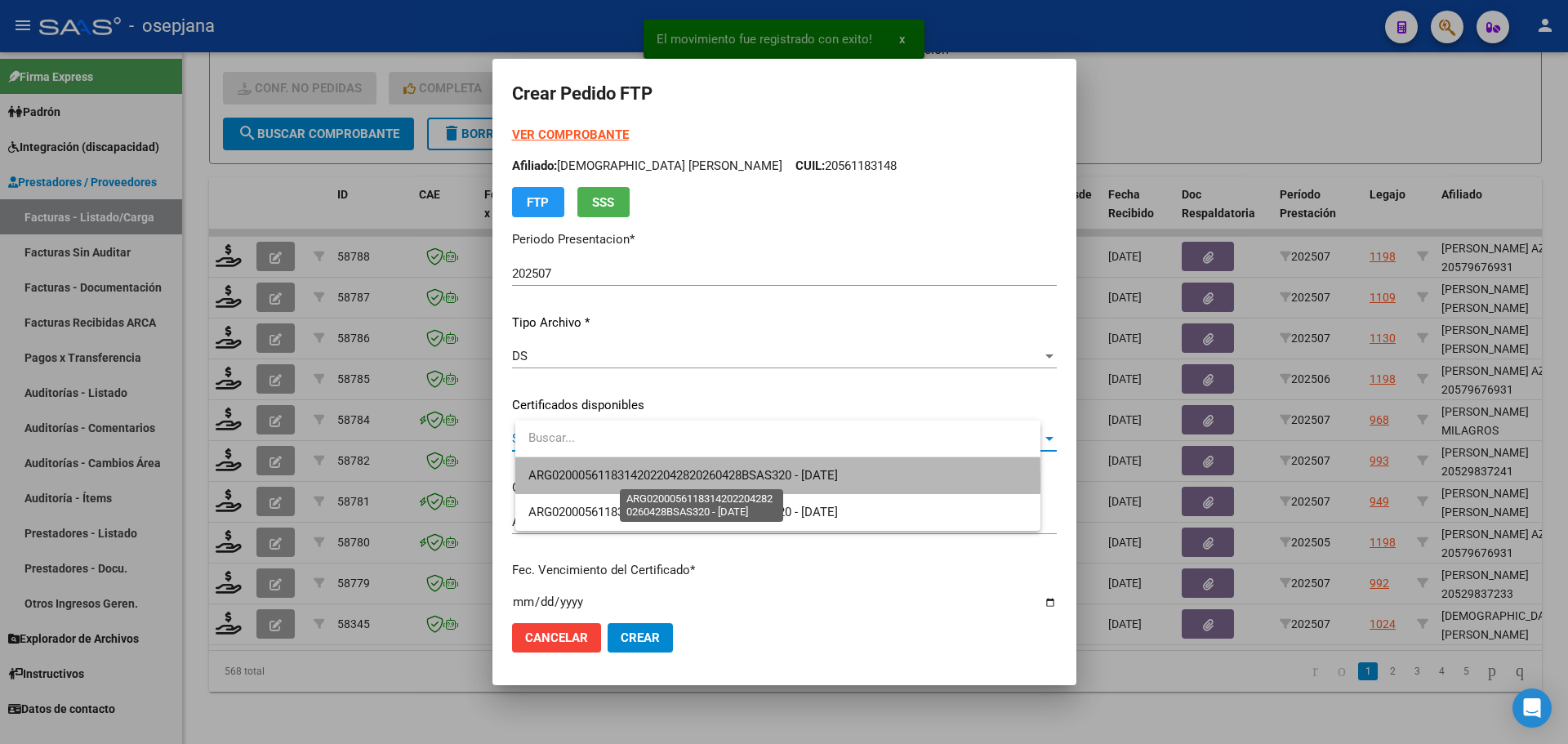
click at [634, 480] on span "ARG02000561183142022042820260428BSAS320 - [DATE]" at bounding box center [683, 476] width 309 height 15
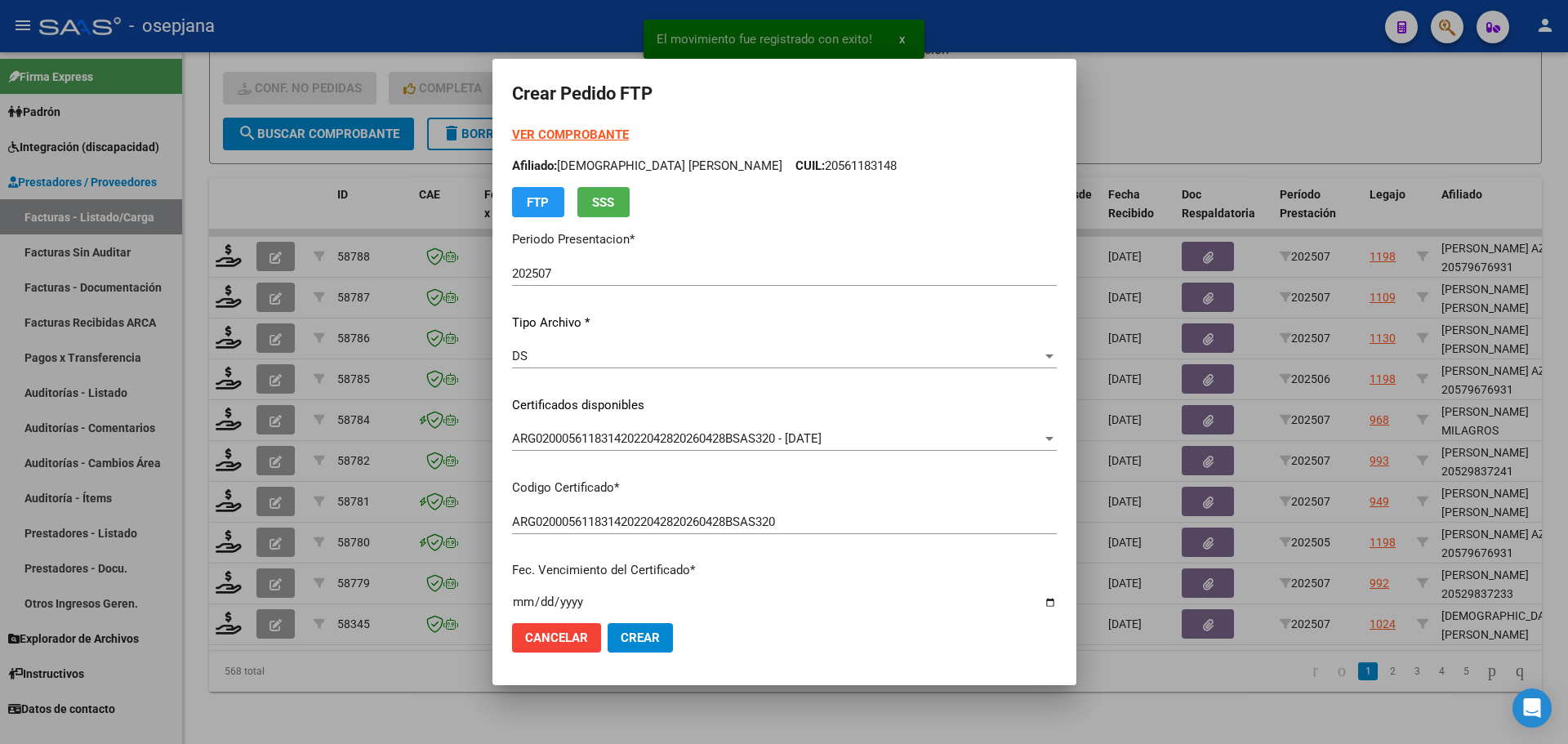
click at [596, 131] on strong "VER COMPROBANTE" at bounding box center [570, 135] width 117 height 15
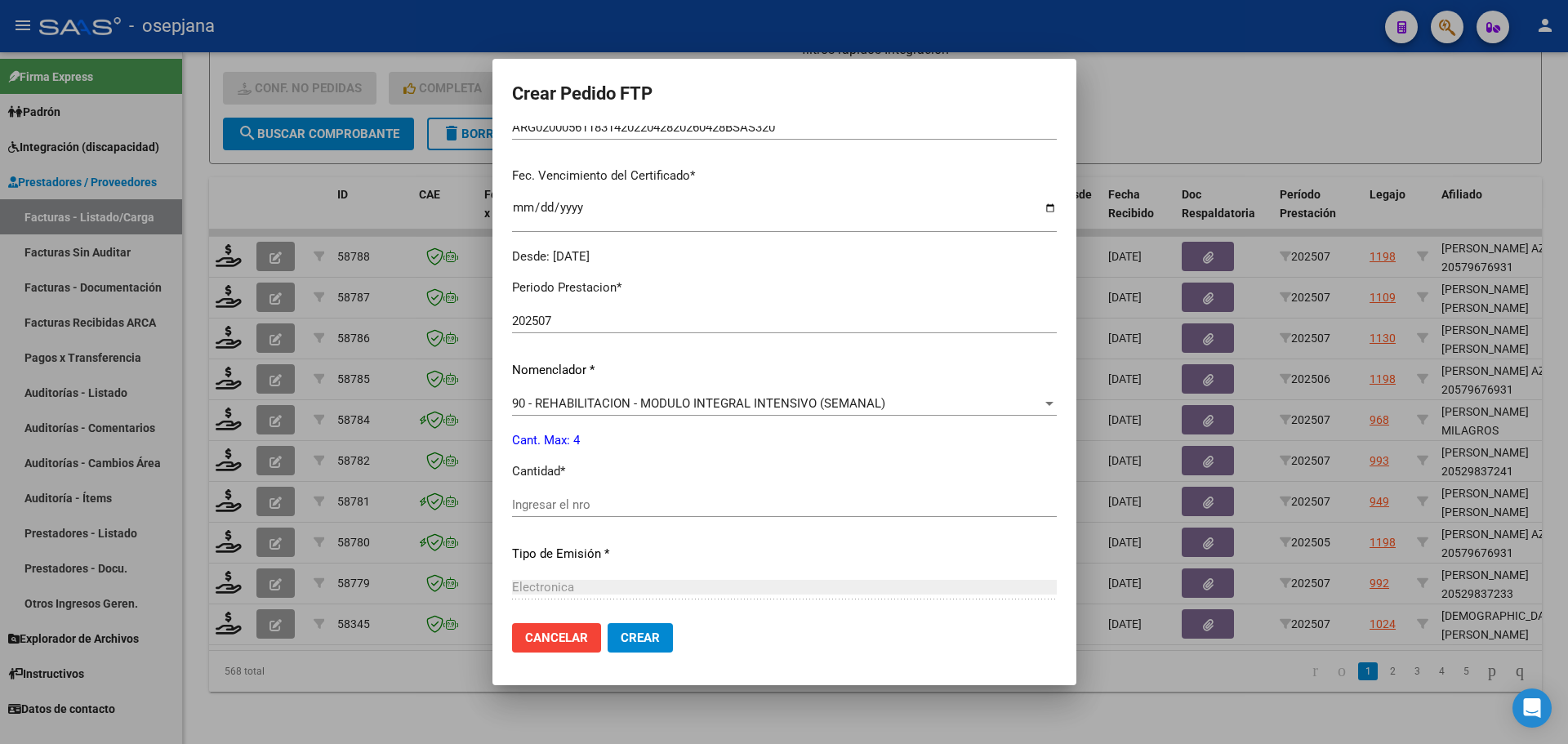
scroll to position [409, 0]
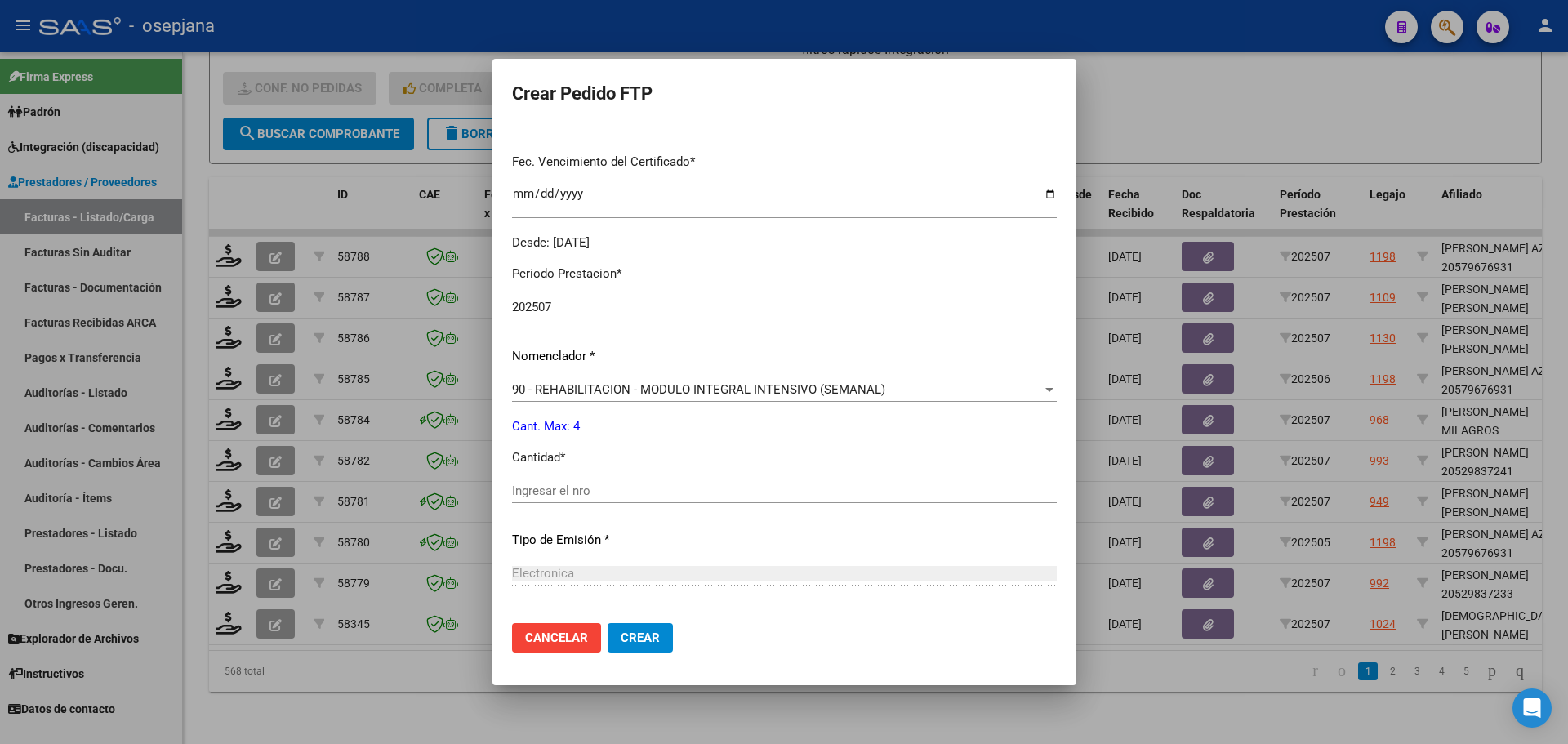
click at [571, 502] on div "Ingresar el nro" at bounding box center [784, 490] width 544 height 24
click at [646, 638] on span "Crear" at bounding box center [640, 638] width 39 height 15
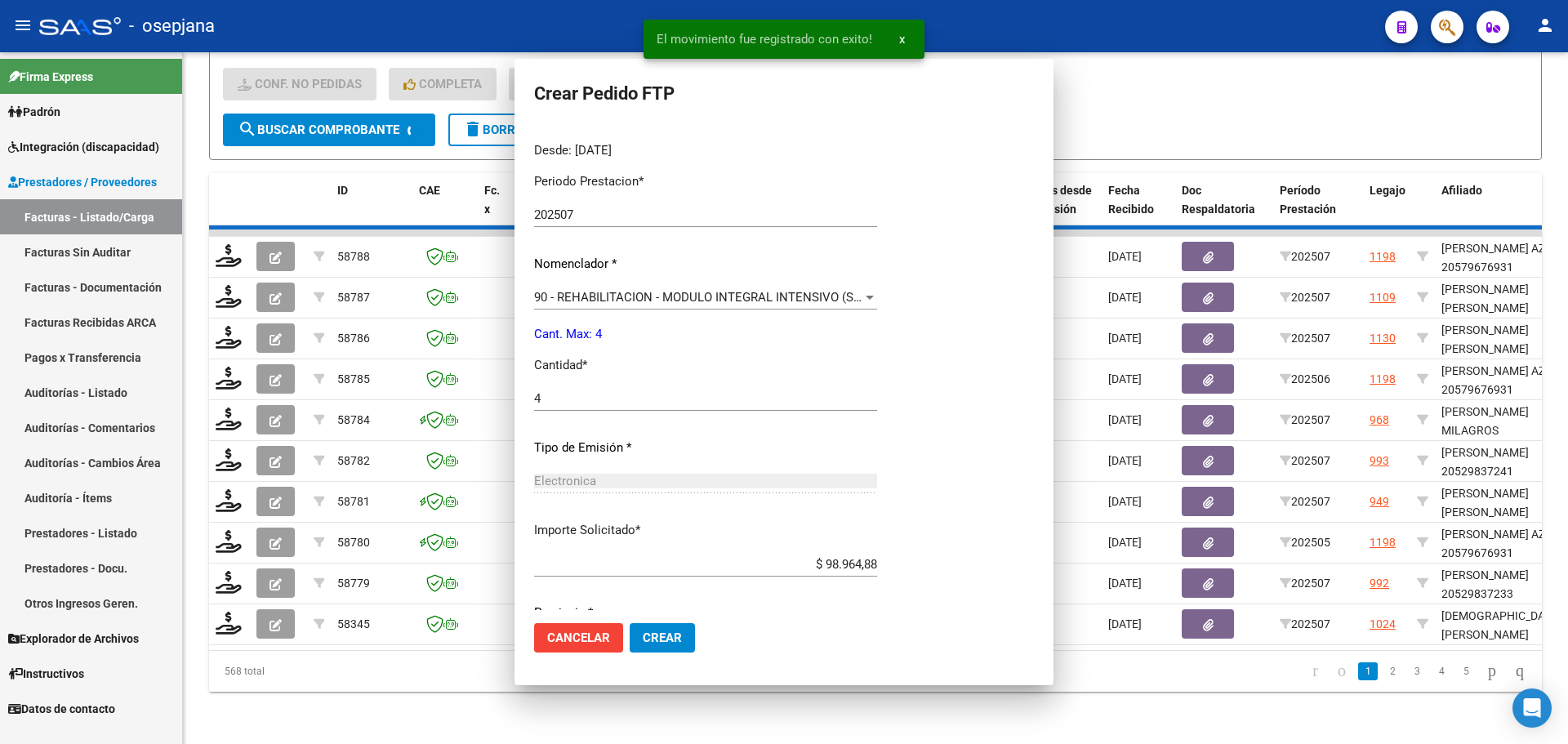
scroll to position [316, 0]
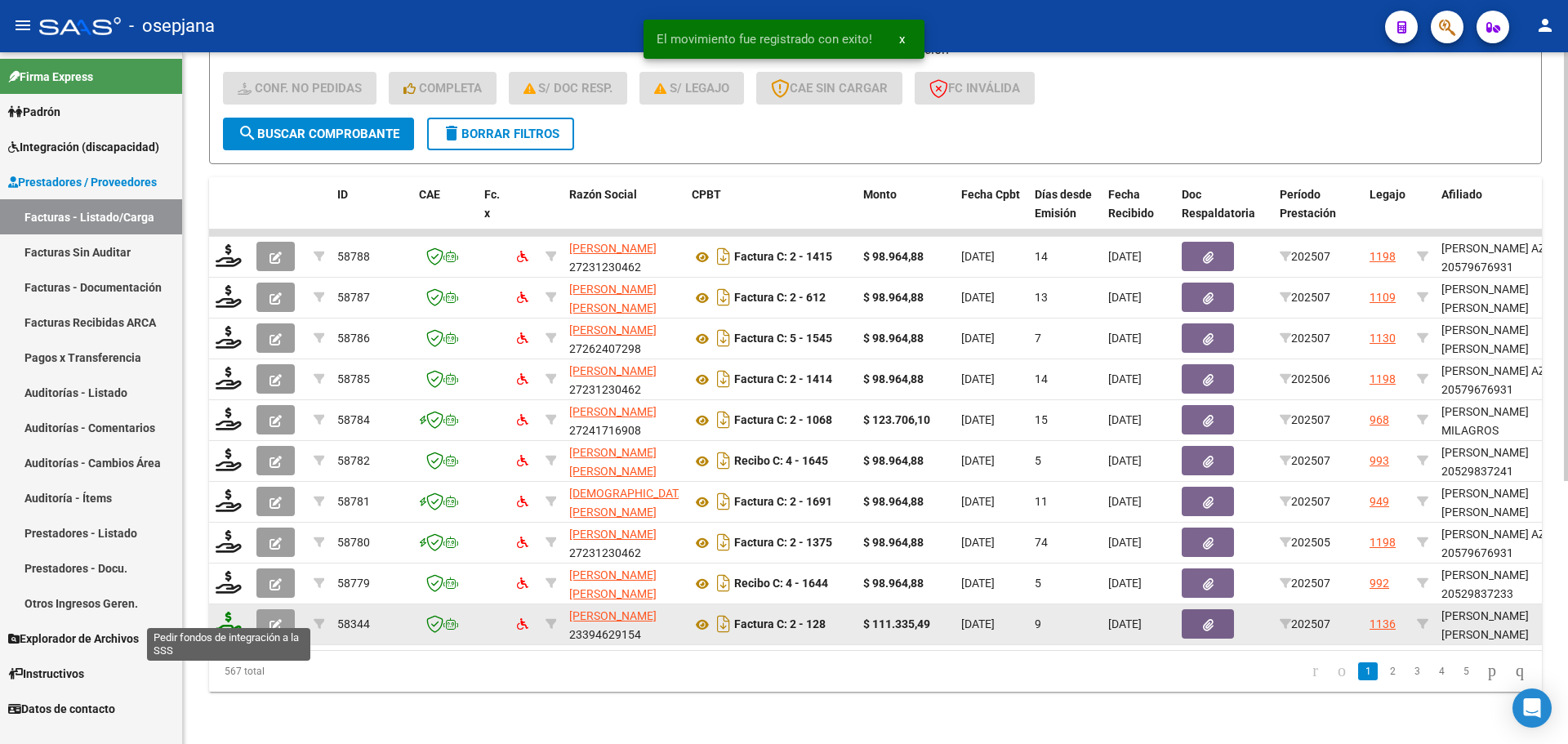
click at [223, 611] on icon at bounding box center [229, 622] width 26 height 23
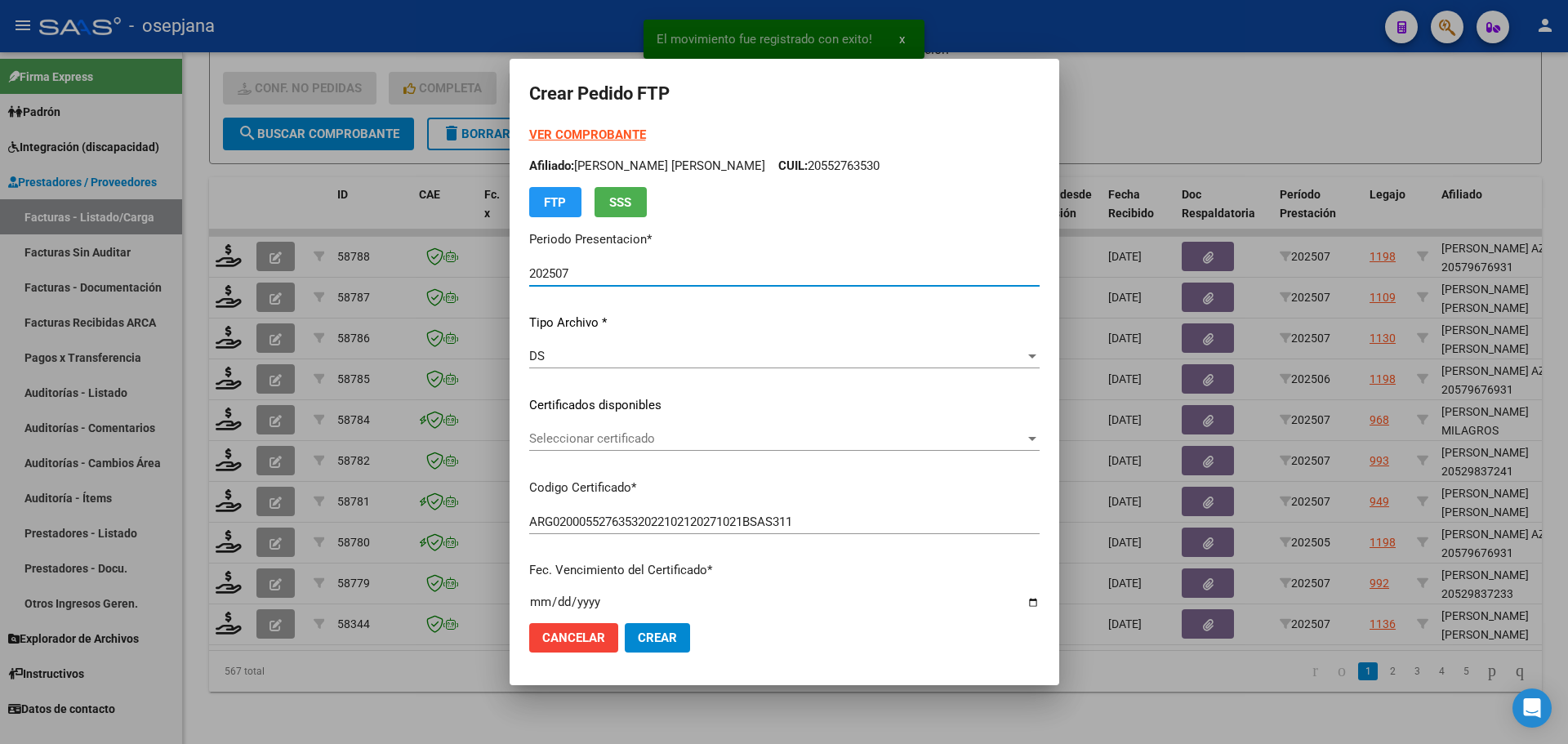
click at [711, 424] on div "VER COMPROBANTE ARCA Padrón Afiliado: [PERSON_NAME] [PERSON_NAME] CUIL: 2055276…" at bounding box center [784, 392] width 510 height 534
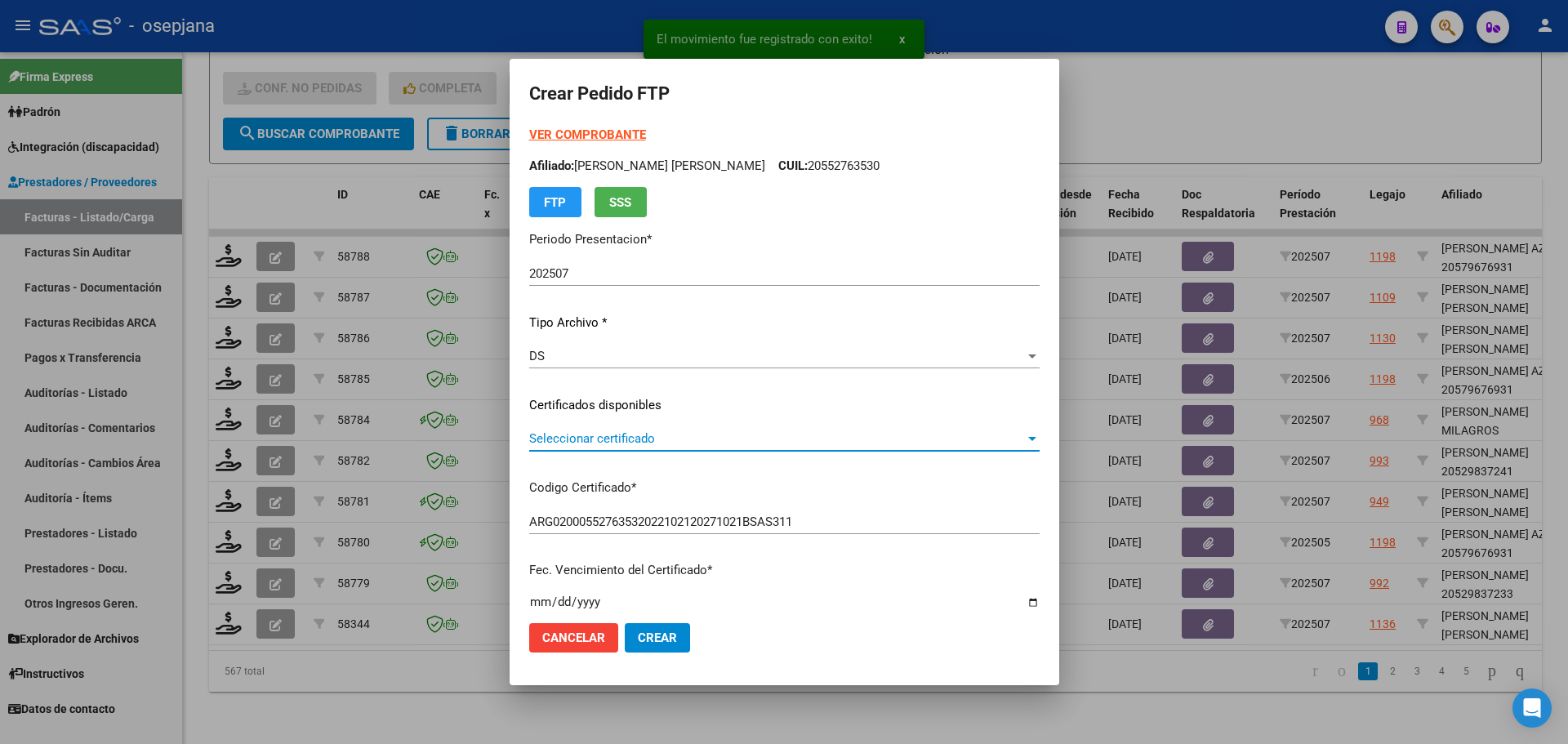
click at [711, 436] on span "Seleccionar certificado" at bounding box center [777, 438] width 496 height 15
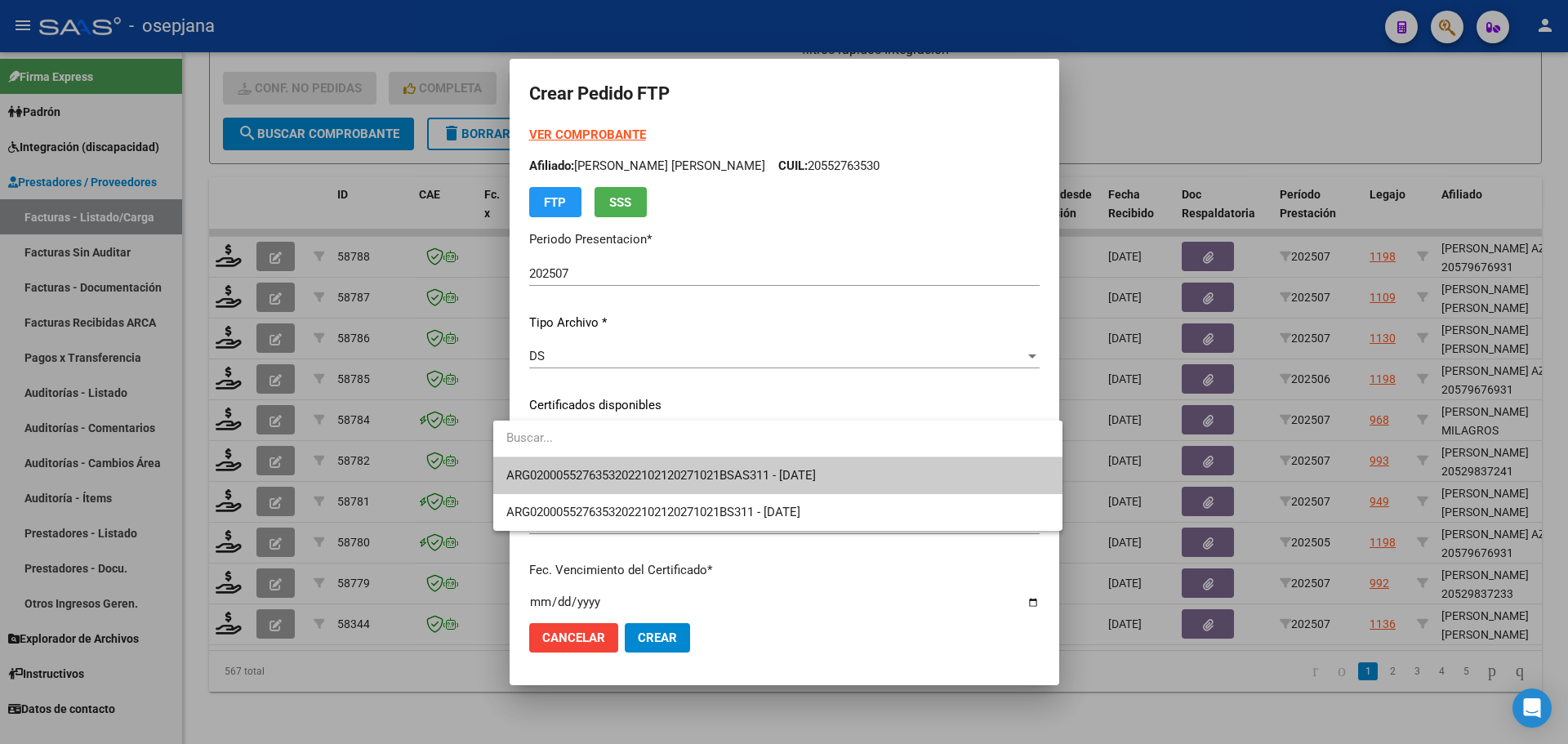
click at [715, 465] on span "ARG02000552763532022102120271021BSAS311 - [DATE]" at bounding box center [777, 476] width 543 height 37
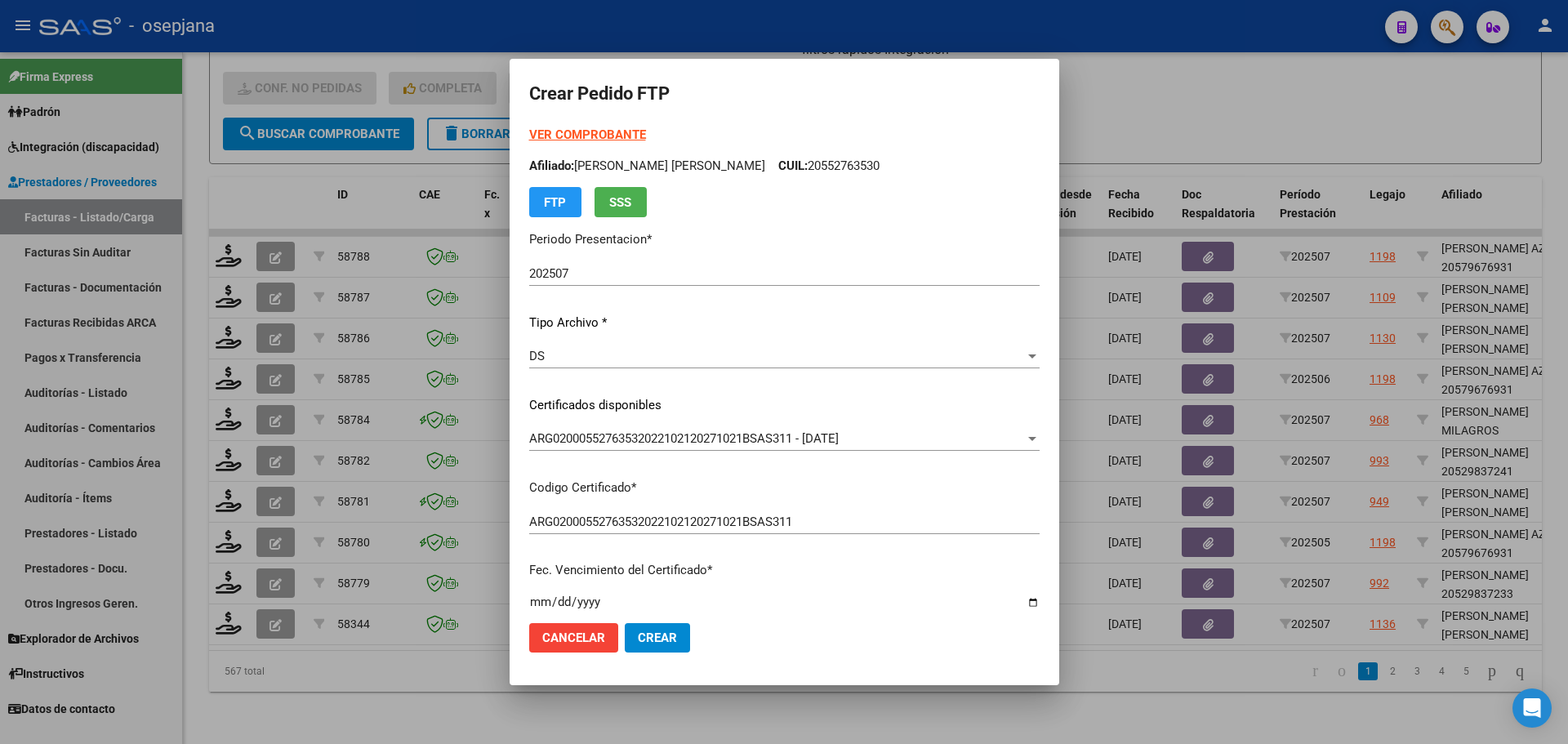
click at [573, 132] on strong "VER COMPROBANTE" at bounding box center [588, 135] width 117 height 15
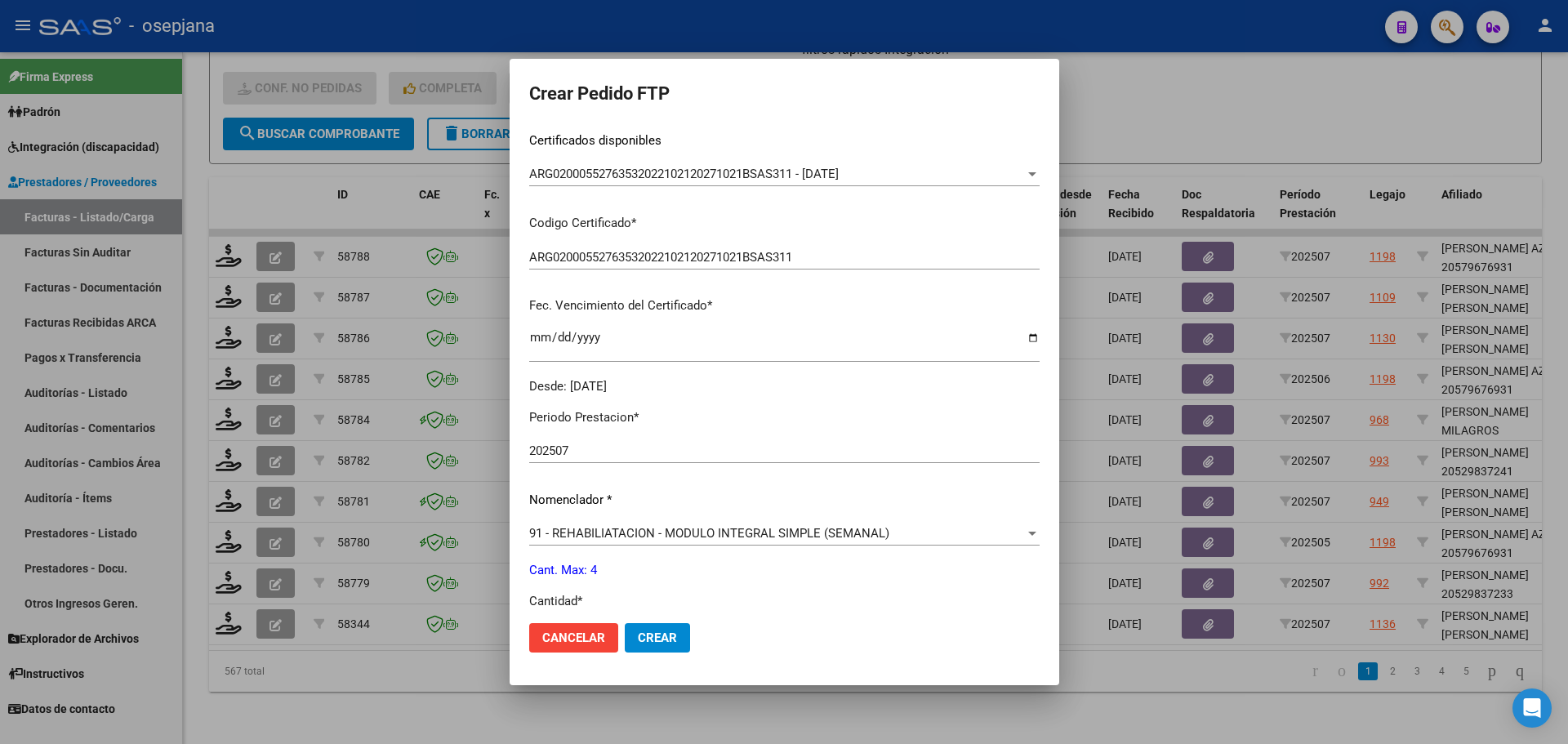
scroll to position [489, 0]
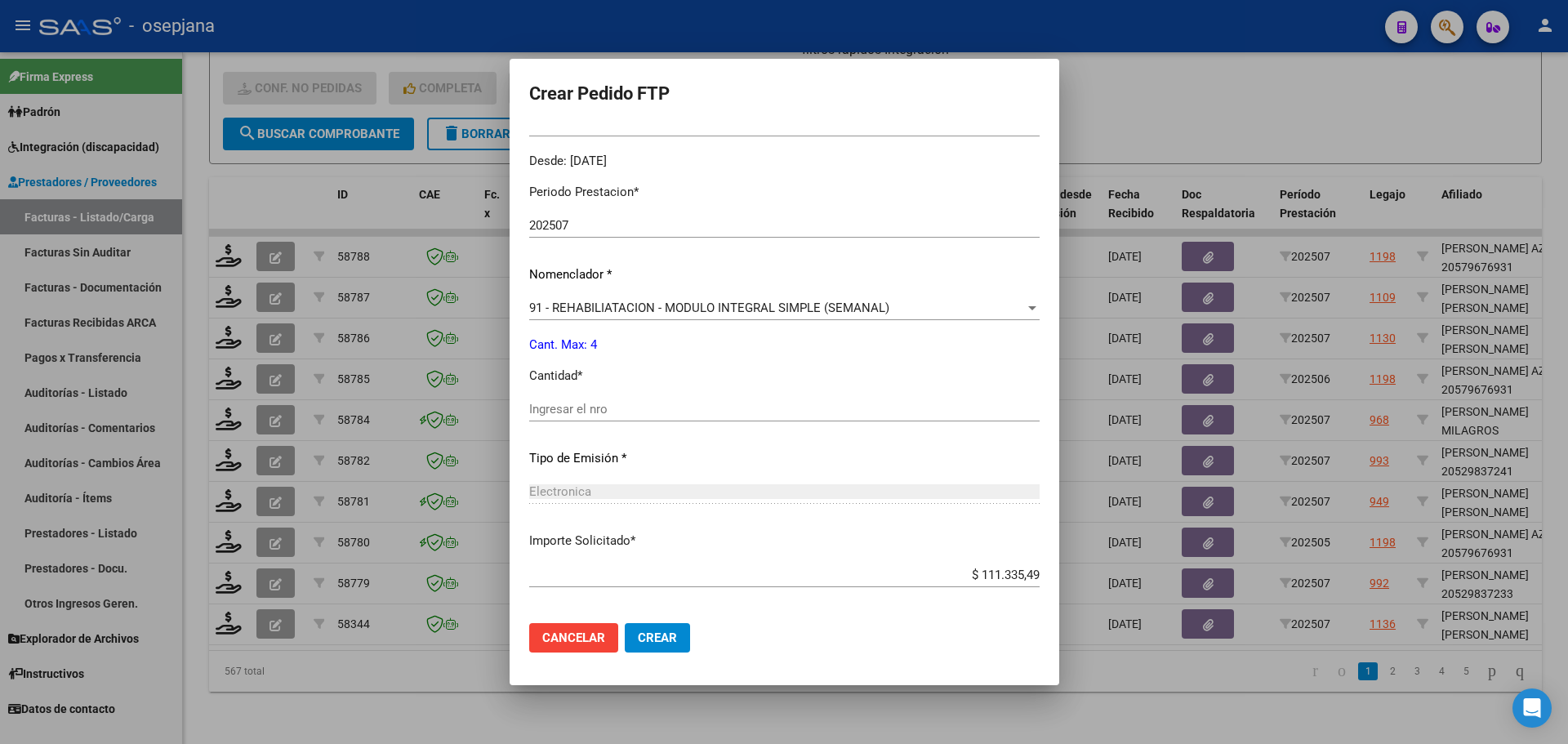
click at [558, 417] on div "Ingresar el nro" at bounding box center [784, 409] width 510 height 24
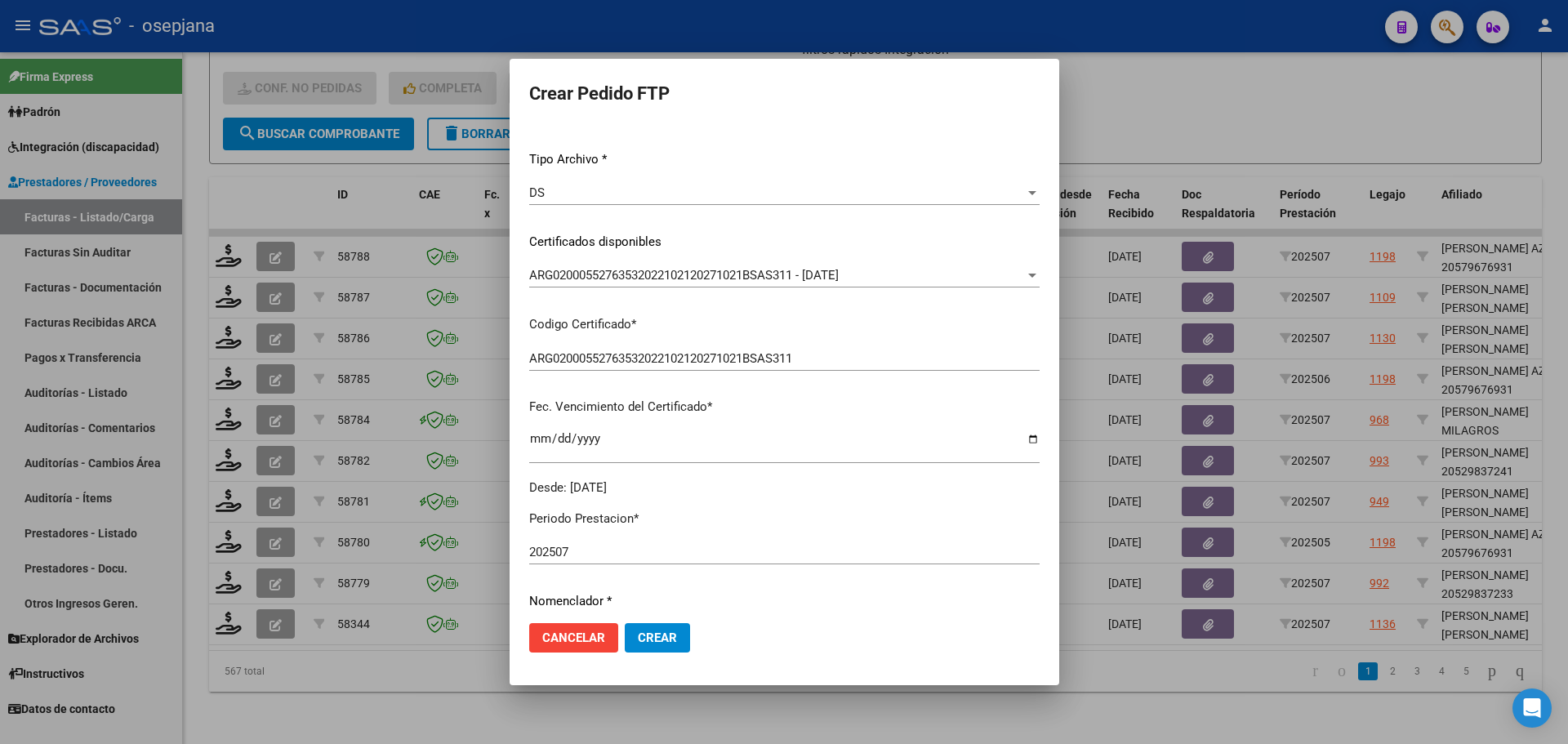
scroll to position [0, 0]
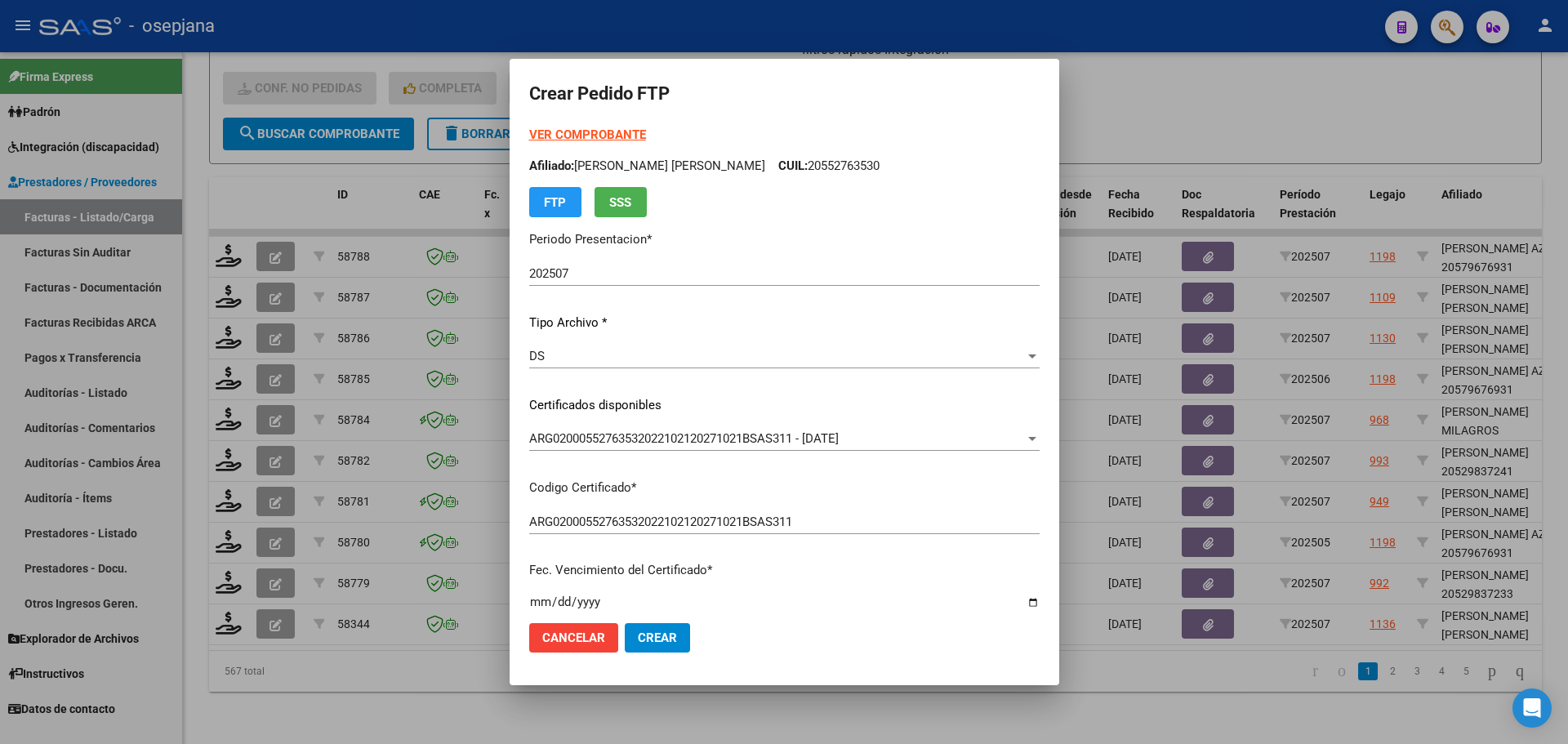
click at [1155, 129] on div at bounding box center [784, 372] width 1568 height 744
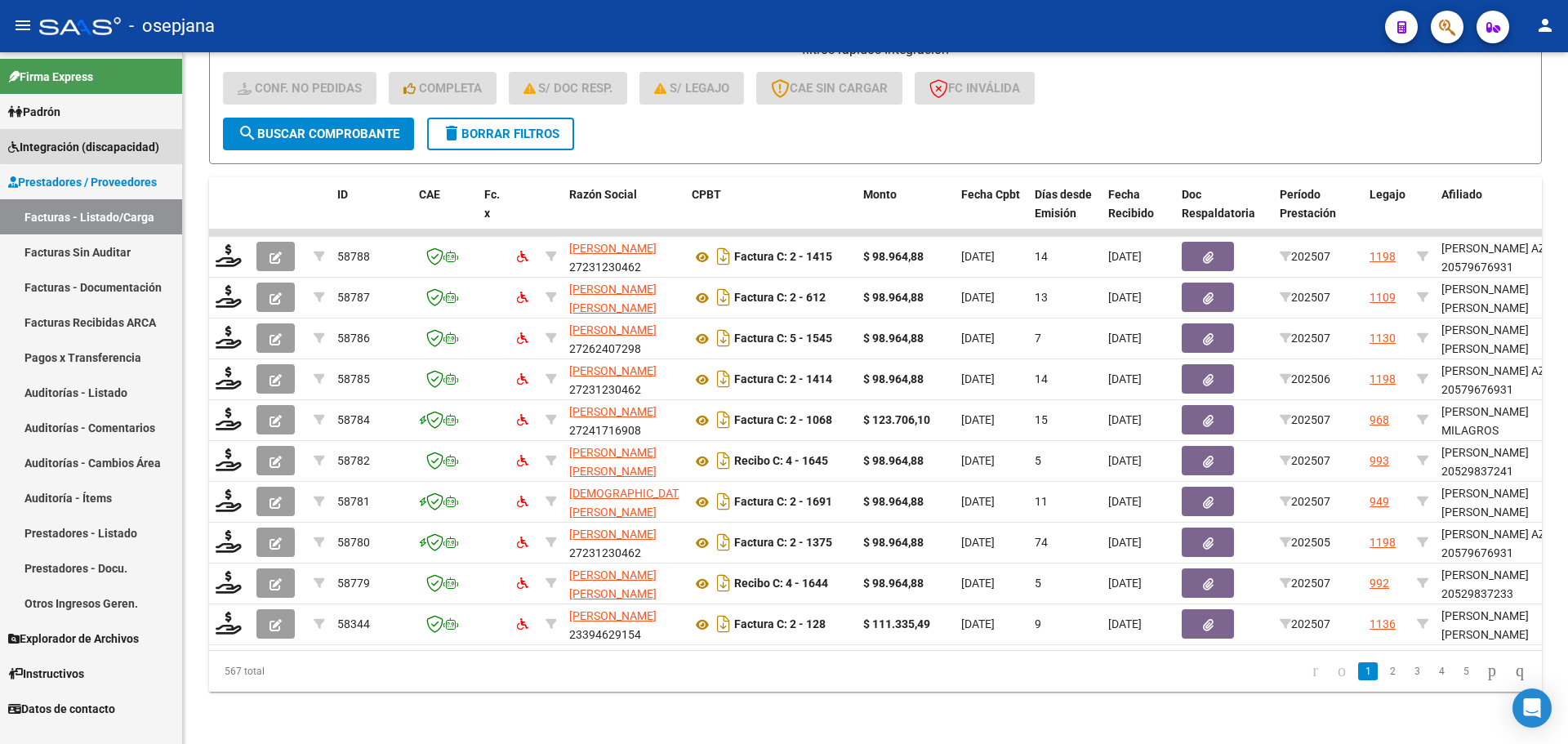
click at [104, 144] on span "Integración (discapacidad)" at bounding box center [84, 147] width 151 height 18
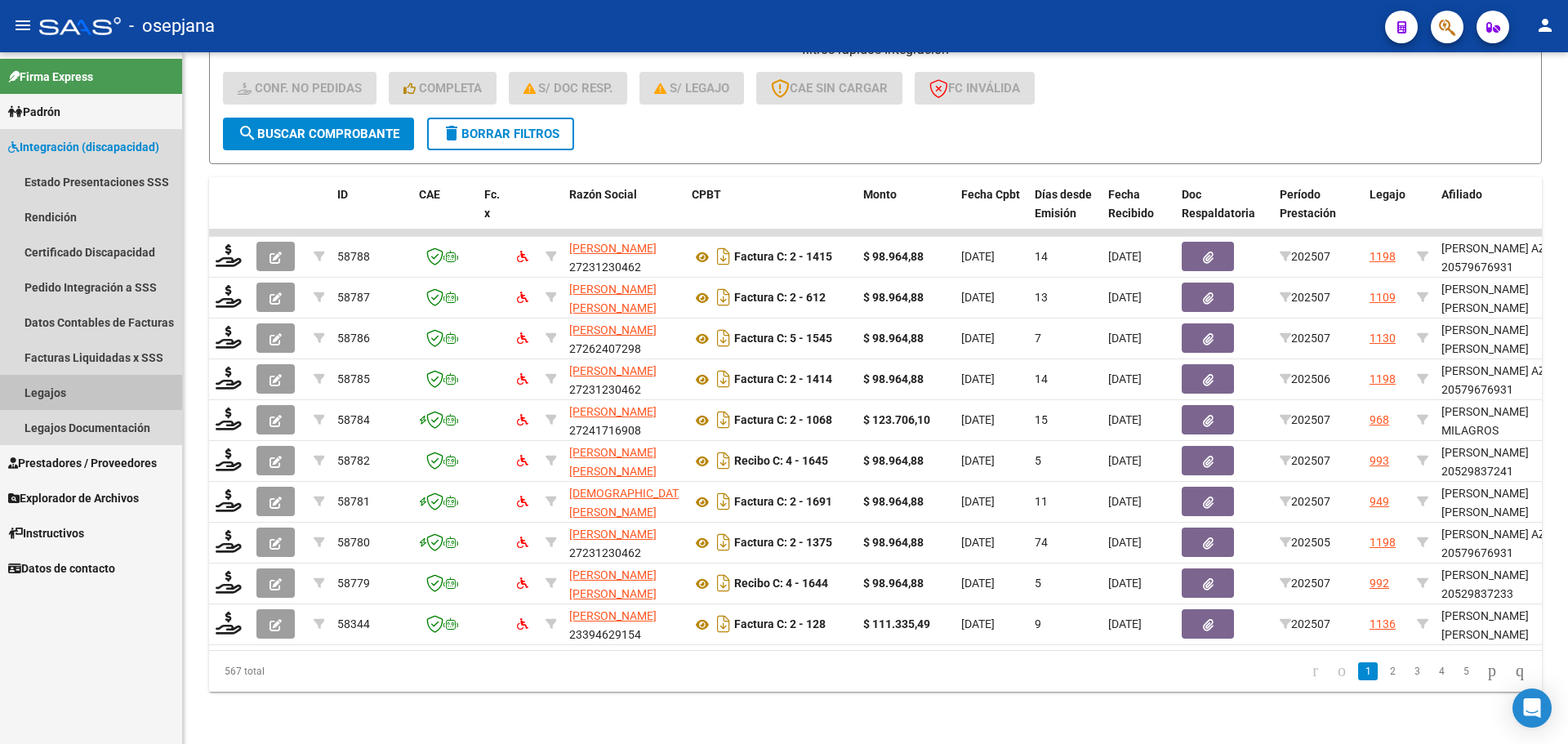
click at [72, 390] on link "Legajos" at bounding box center [91, 392] width 182 height 35
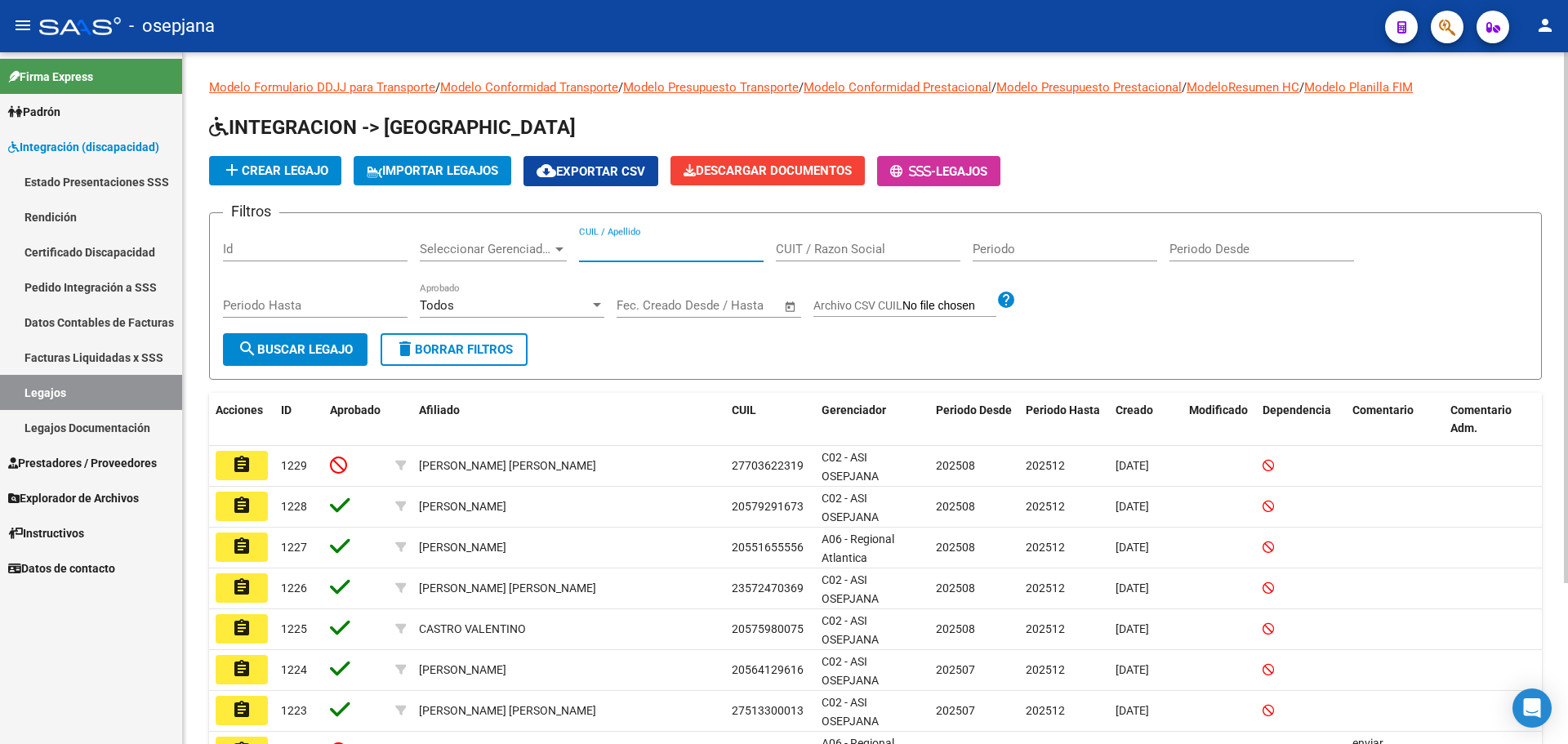
click at [641, 252] on input "CUIL / Apellido" at bounding box center [671, 249] width 185 height 15
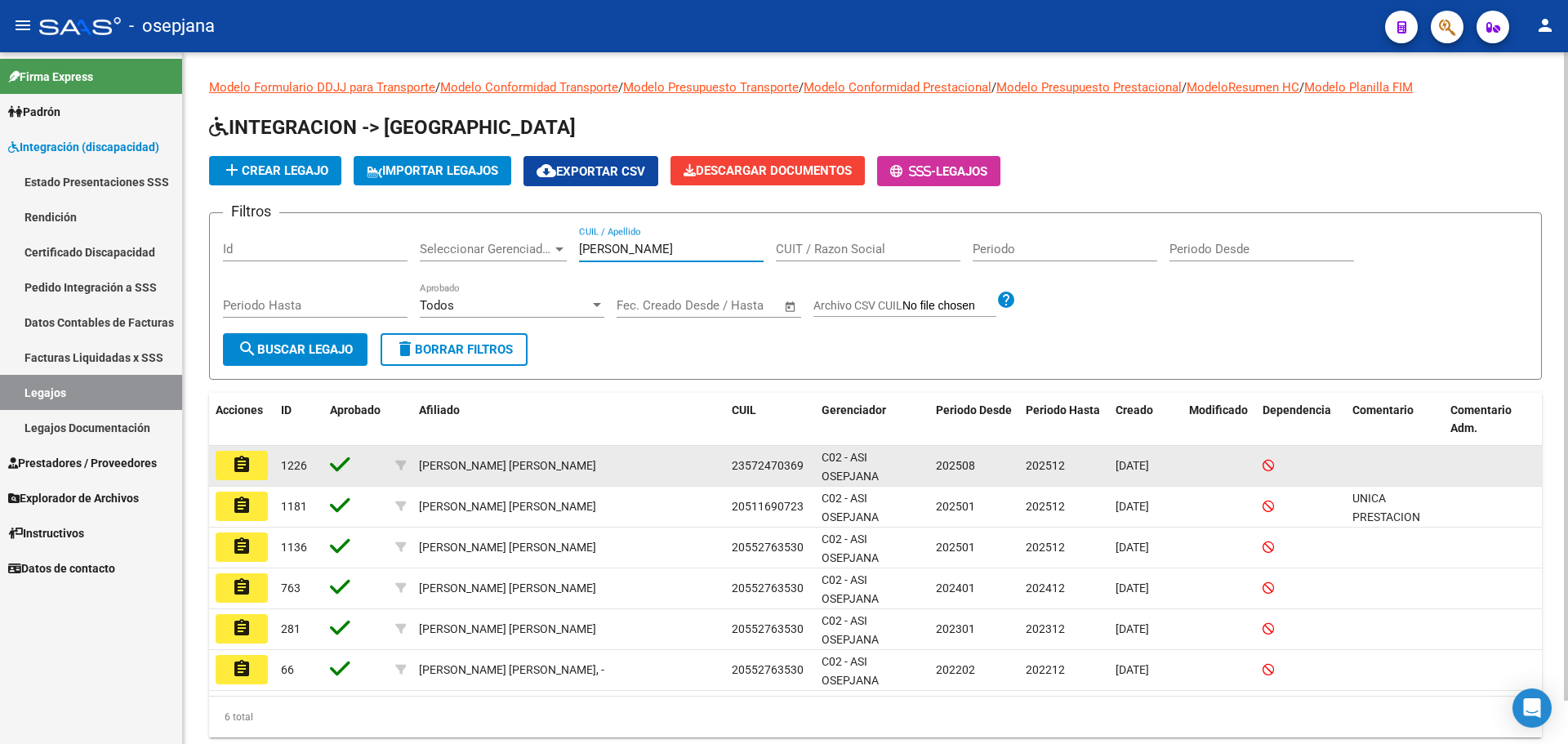
click at [240, 456] on mat-icon "assignment" at bounding box center [242, 464] width 20 height 20
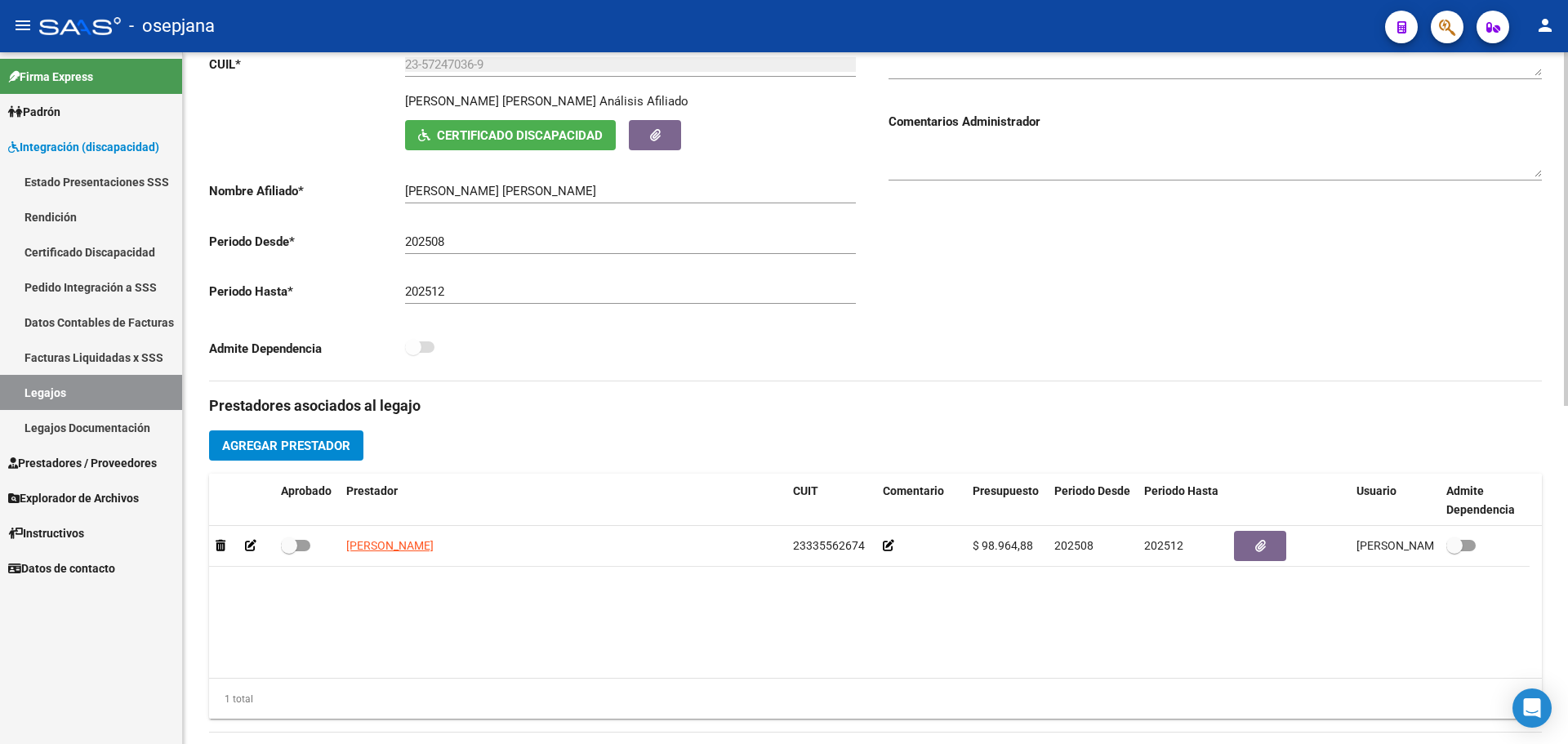
scroll to position [245, 0]
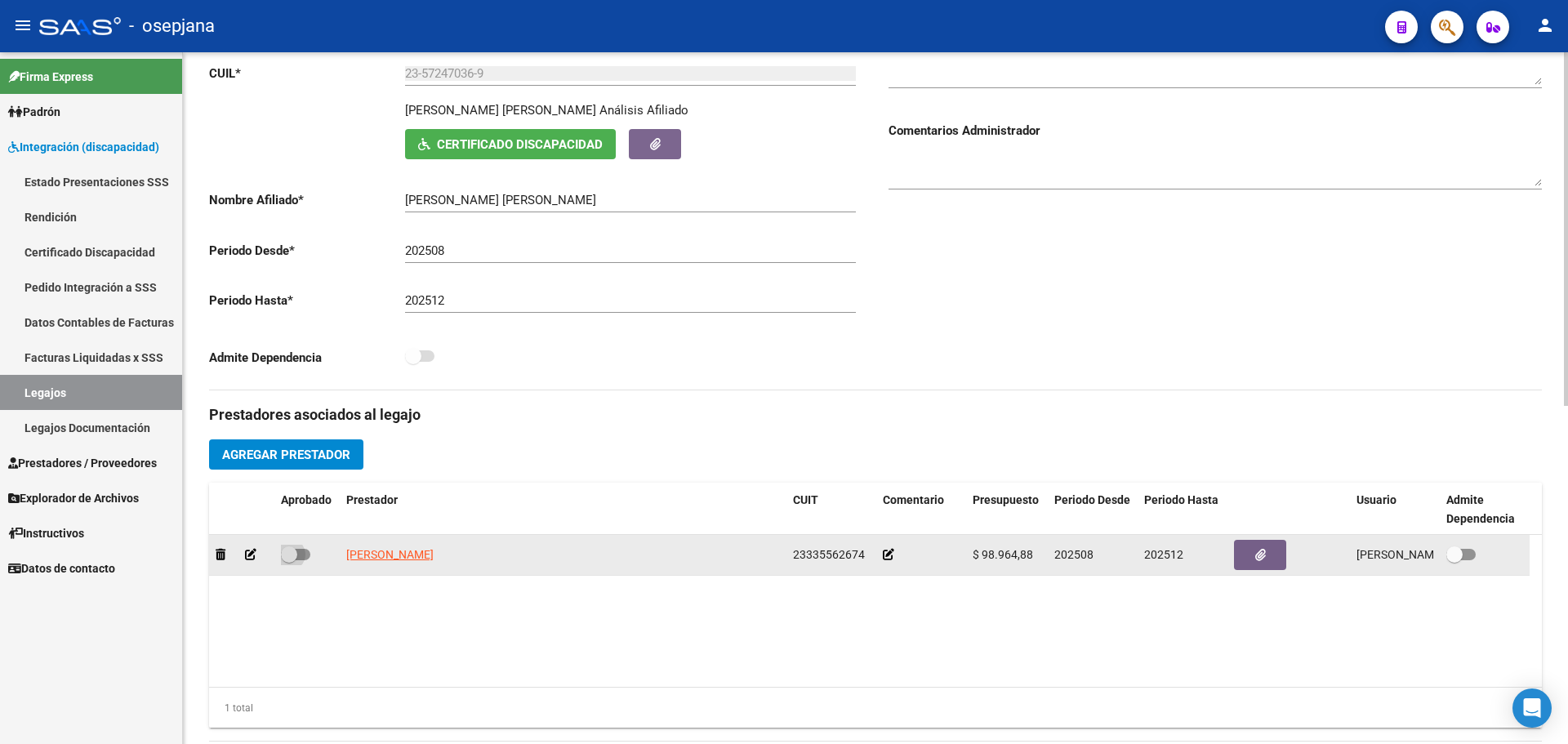
click at [290, 557] on span at bounding box center [289, 555] width 17 height 17
click at [289, 560] on input "checkbox" at bounding box center [288, 560] width 1 height 1
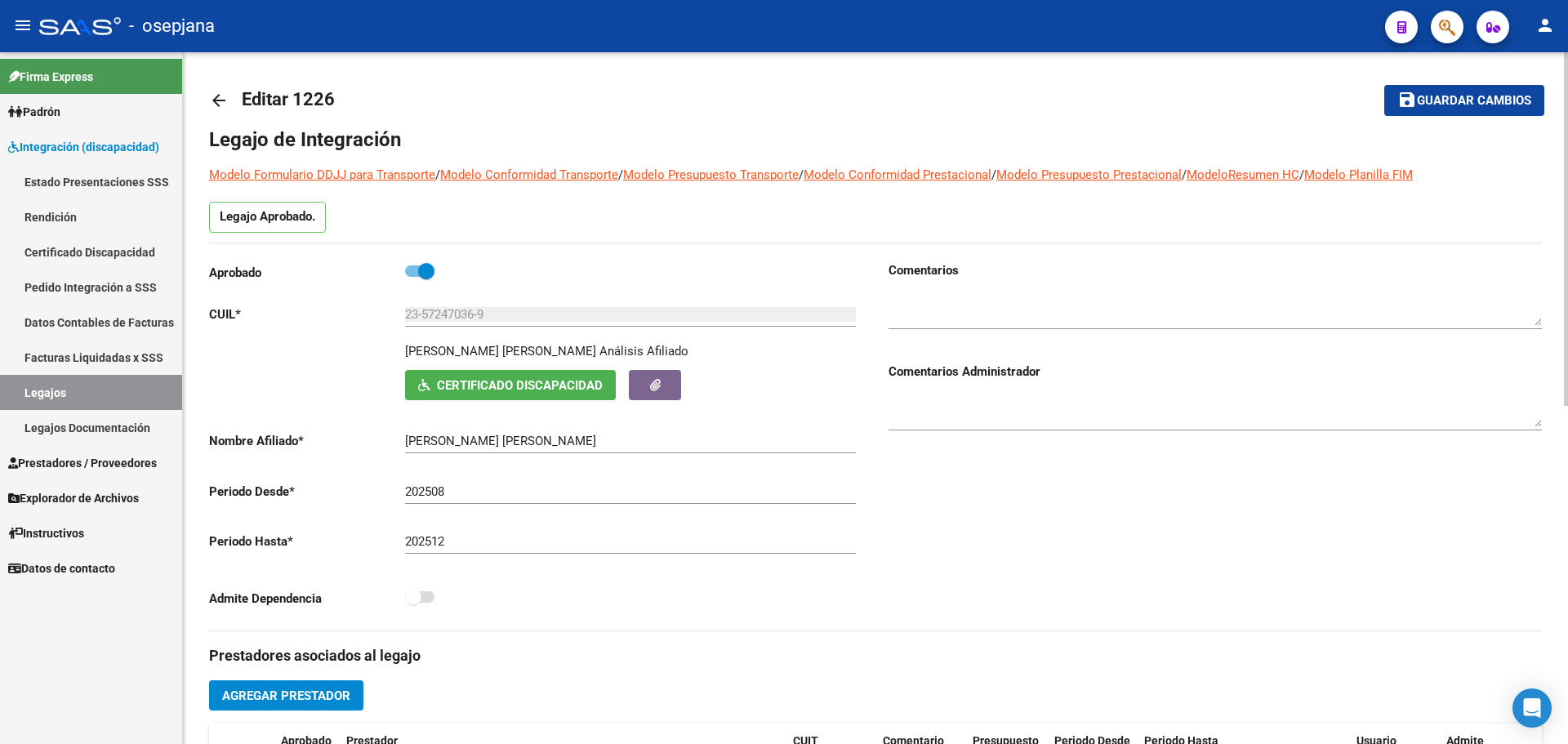
scroll to position [0, 0]
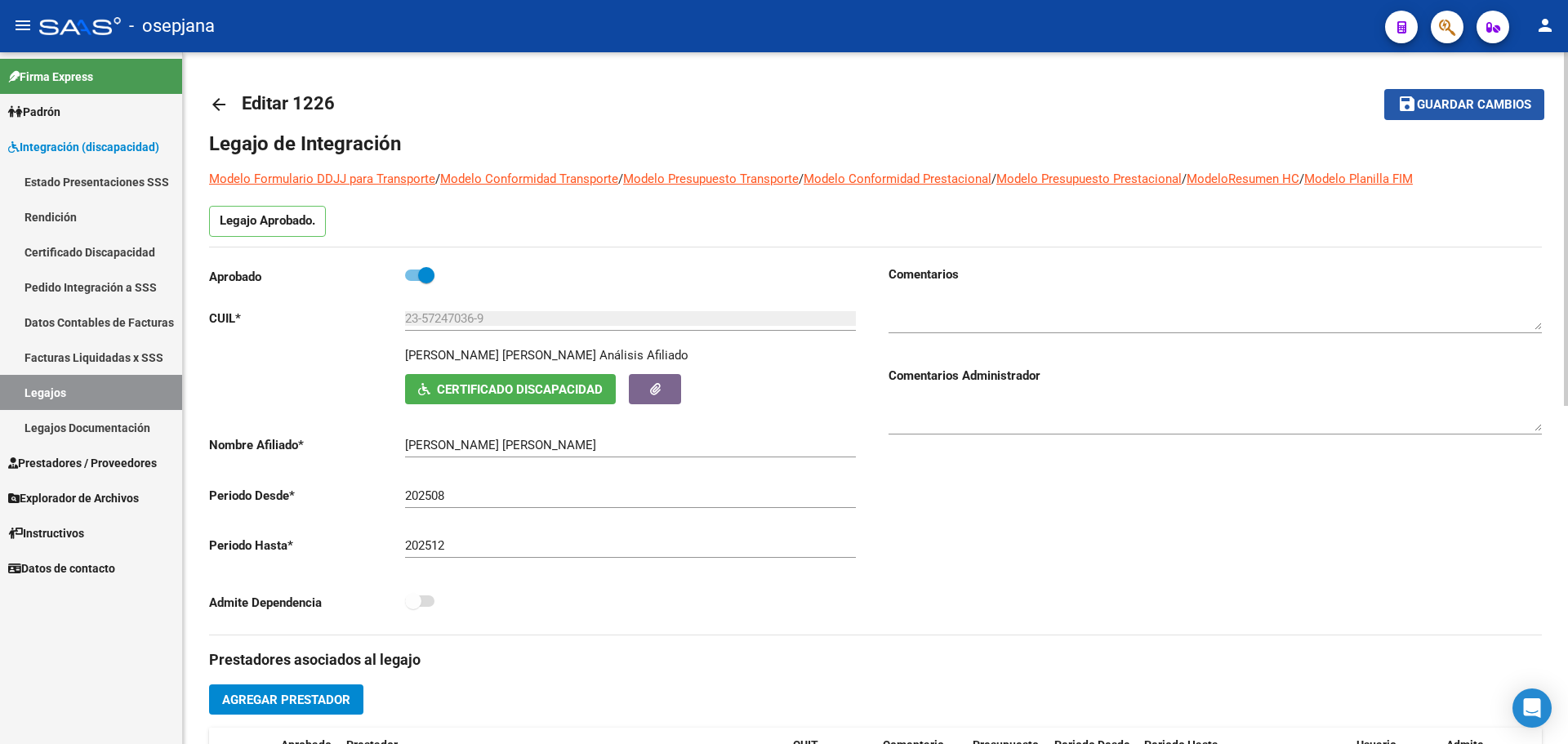
click at [1462, 98] on span "Guardar cambios" at bounding box center [1473, 105] width 114 height 15
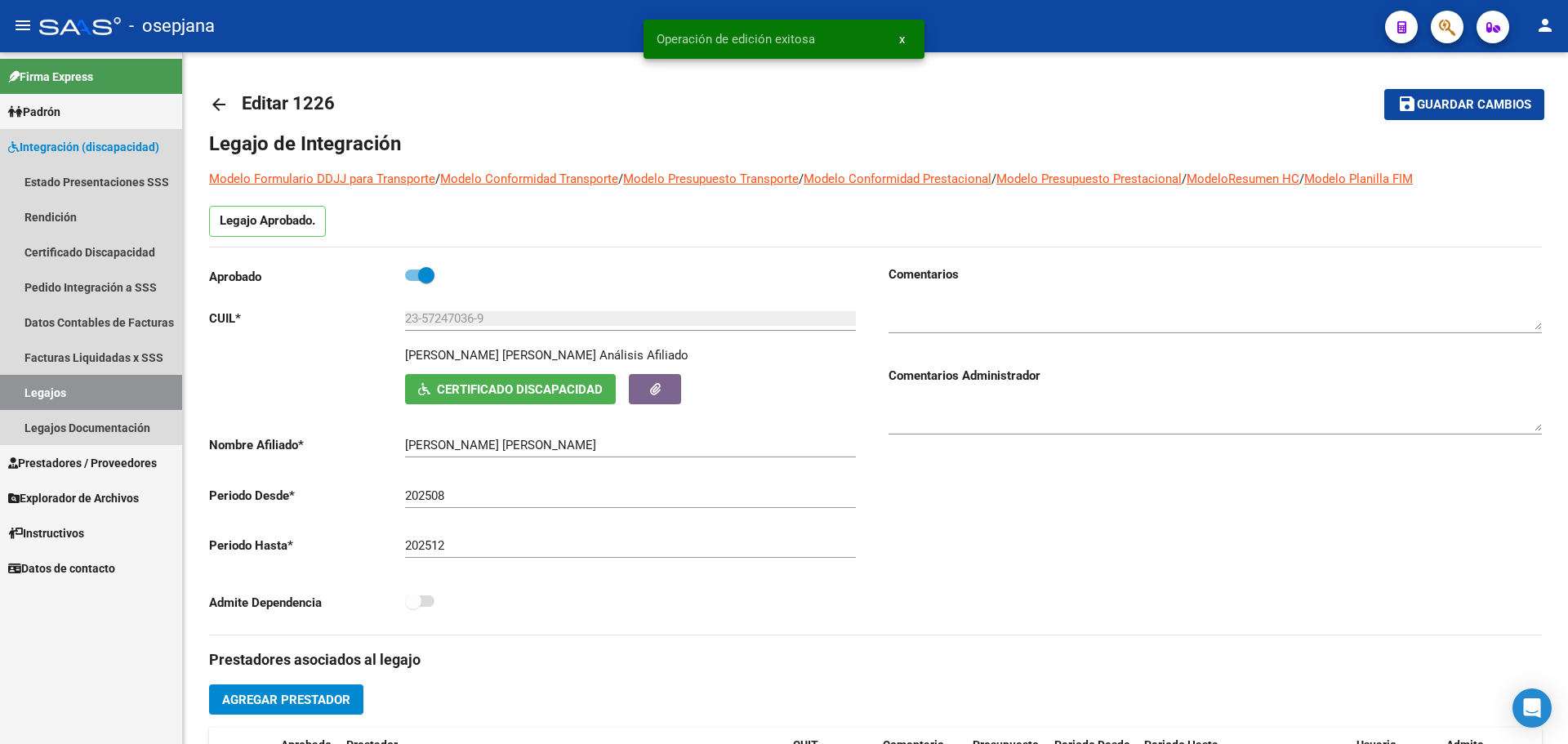
click at [62, 139] on span "Integración (discapacidad)" at bounding box center [84, 147] width 151 height 18
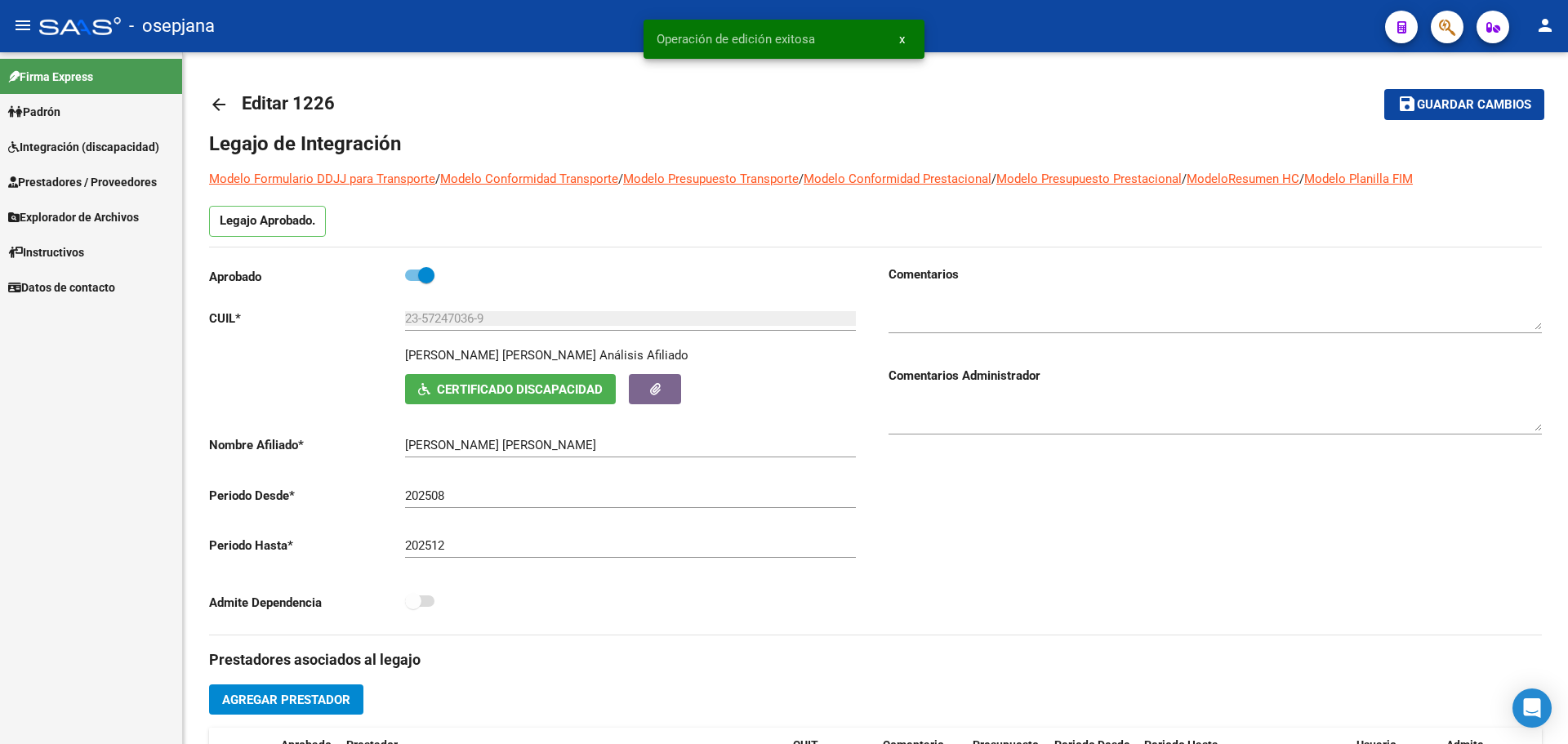
click at [62, 147] on span "Integración (discapacidad)" at bounding box center [84, 147] width 151 height 18
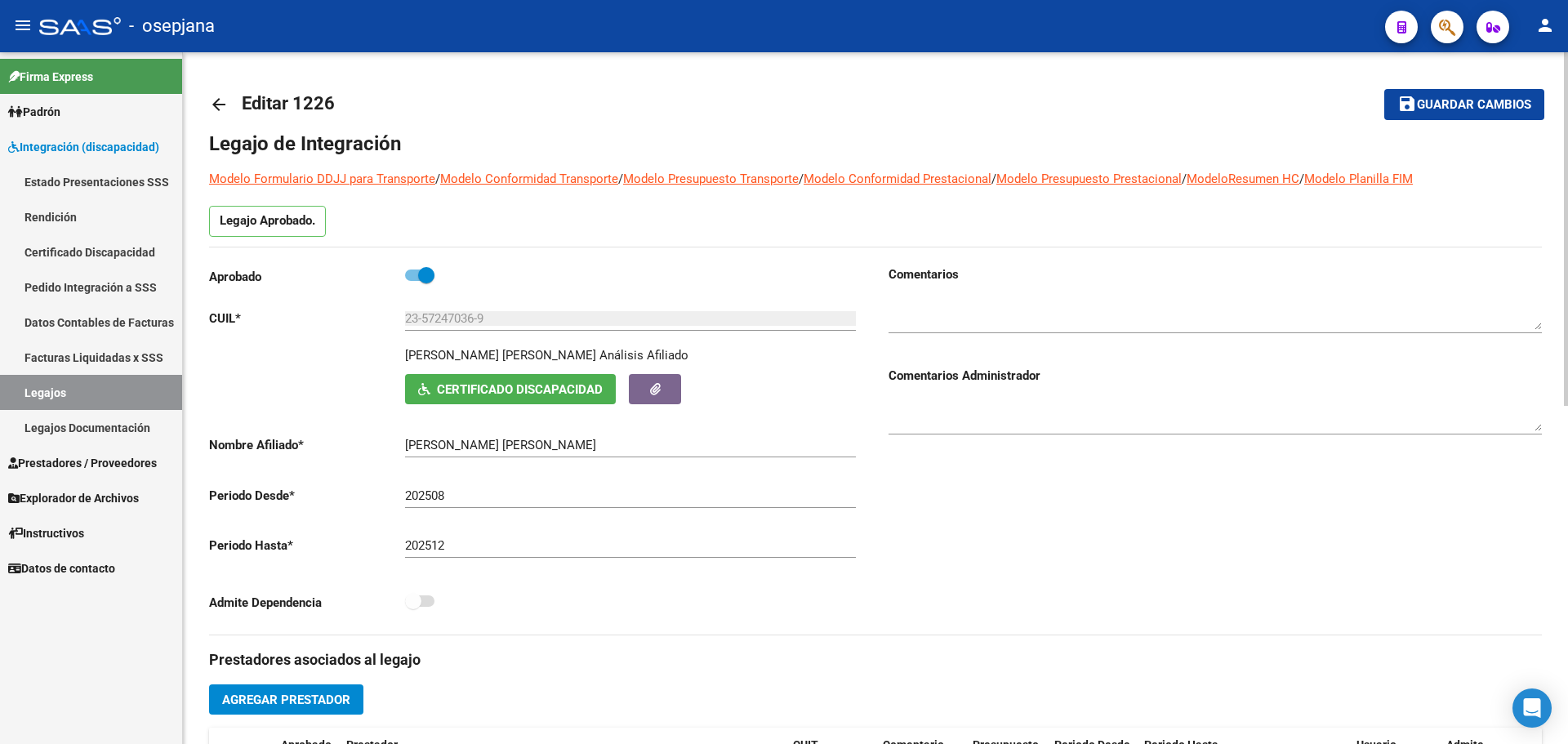
click at [217, 98] on mat-icon "arrow_back" at bounding box center [218, 104] width 20 height 20
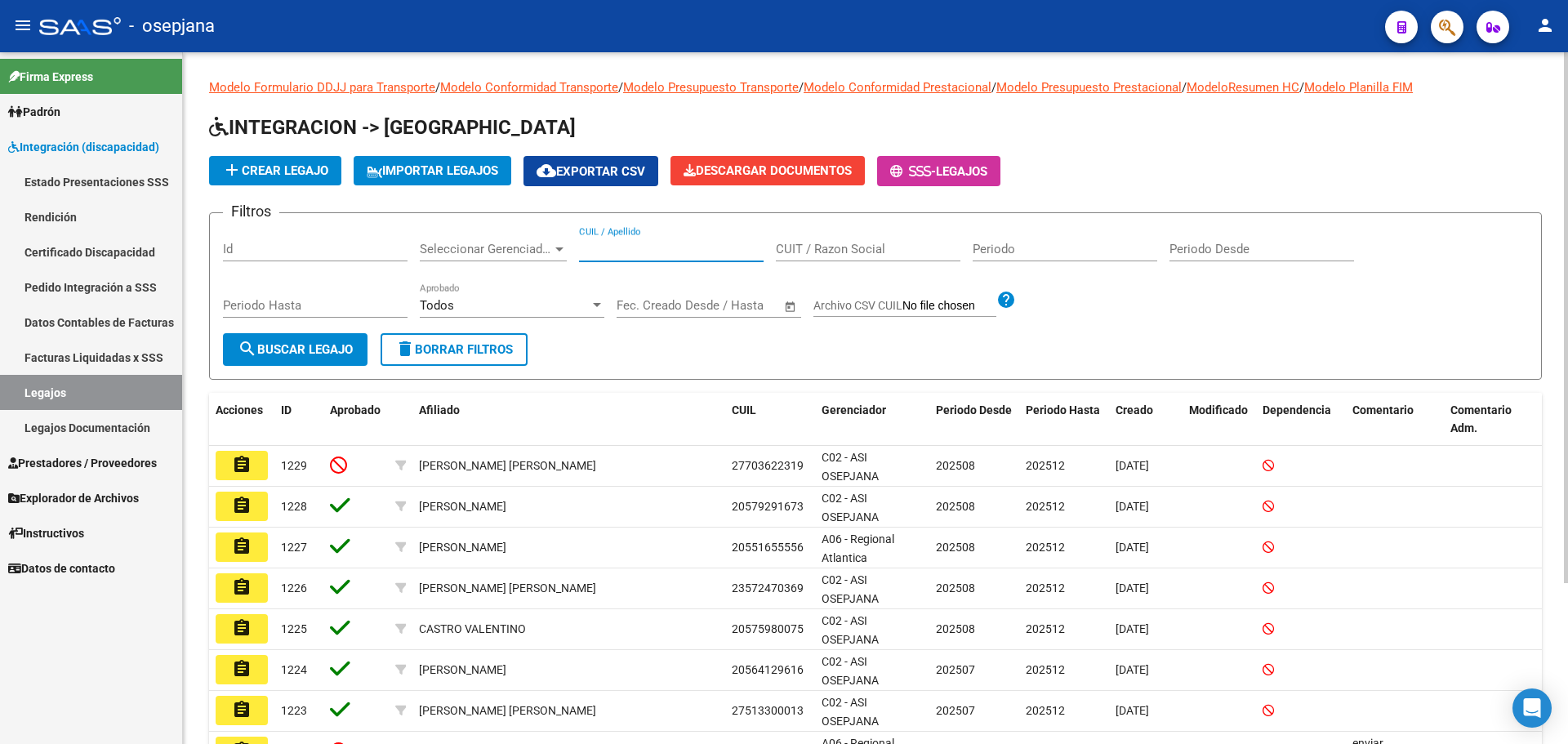
click at [616, 255] on input "CUIL / Apellido" at bounding box center [671, 249] width 185 height 15
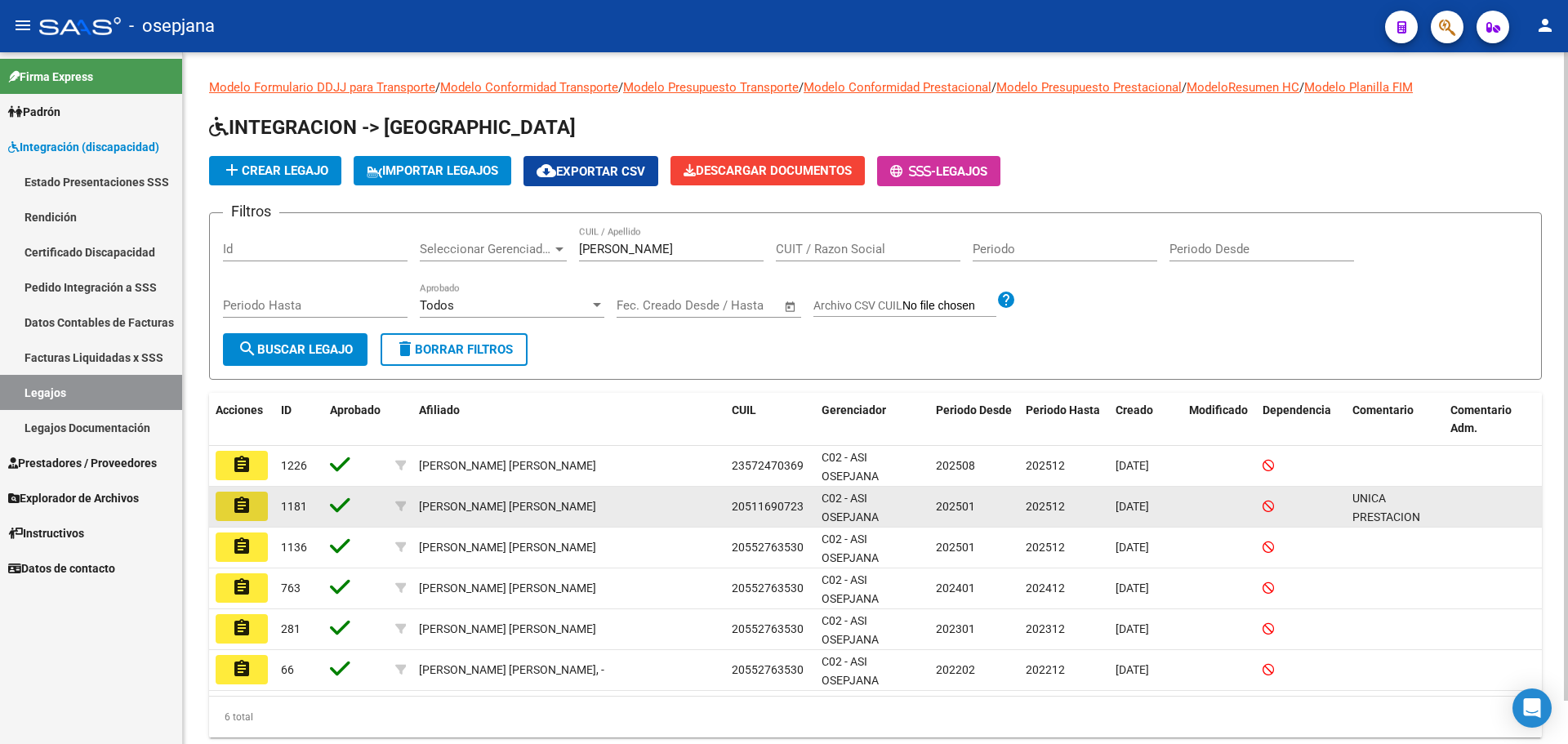
click at [228, 503] on button "assignment" at bounding box center [242, 506] width 52 height 30
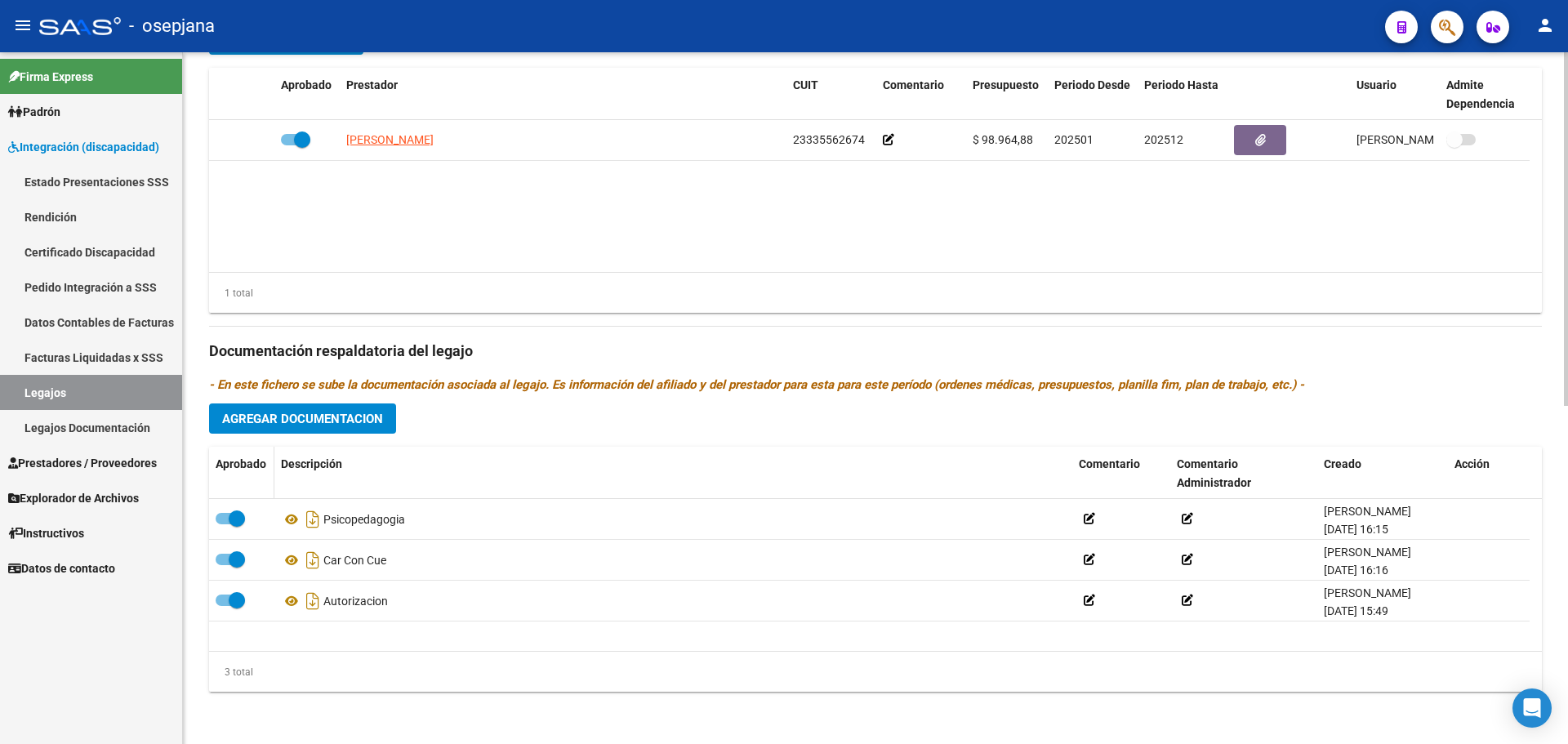
scroll to position [496, 0]
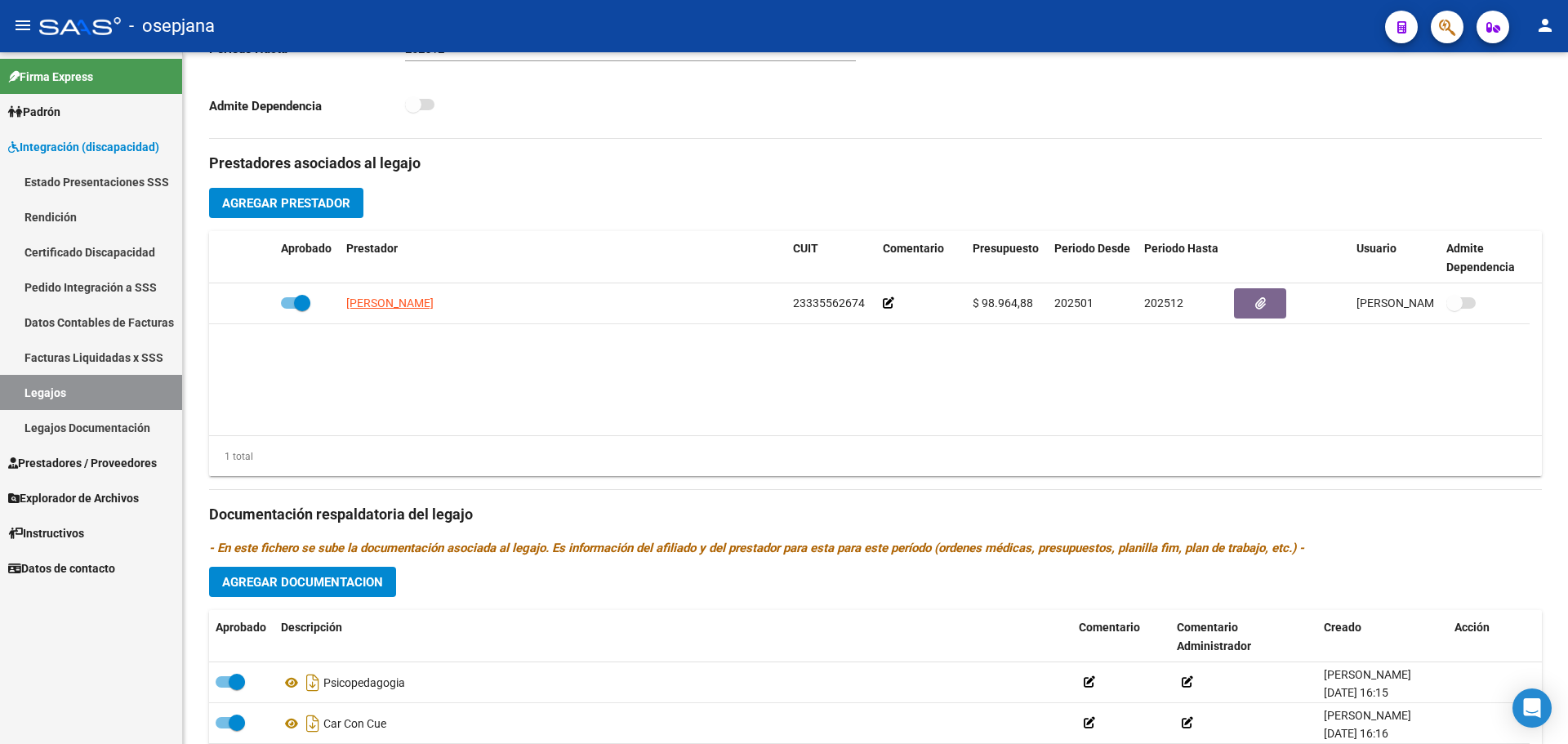
click at [97, 465] on span "Prestadores / Proveedores" at bounding box center [83, 463] width 149 height 18
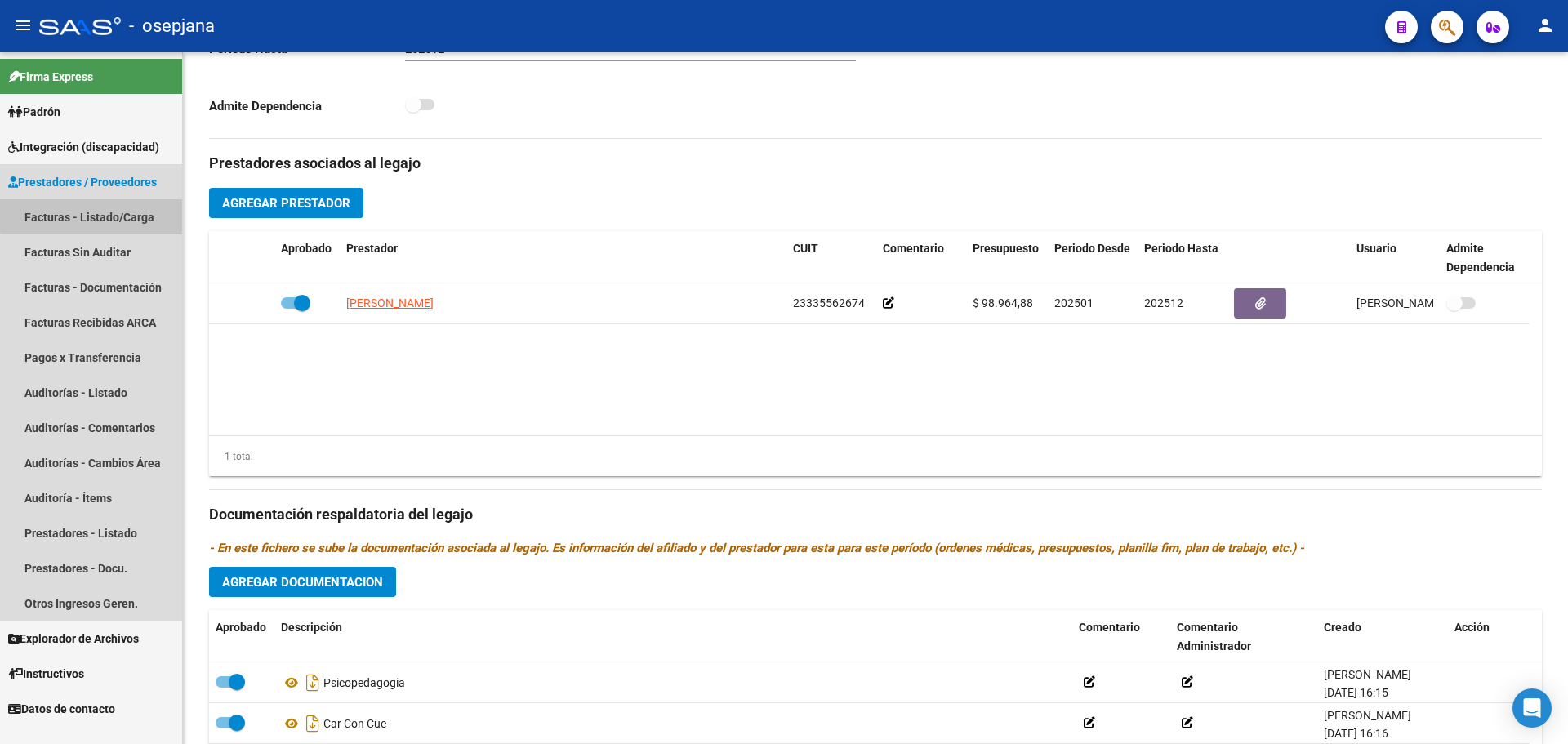
click at [105, 206] on link "Facturas - Listado/Carga" at bounding box center [91, 216] width 182 height 35
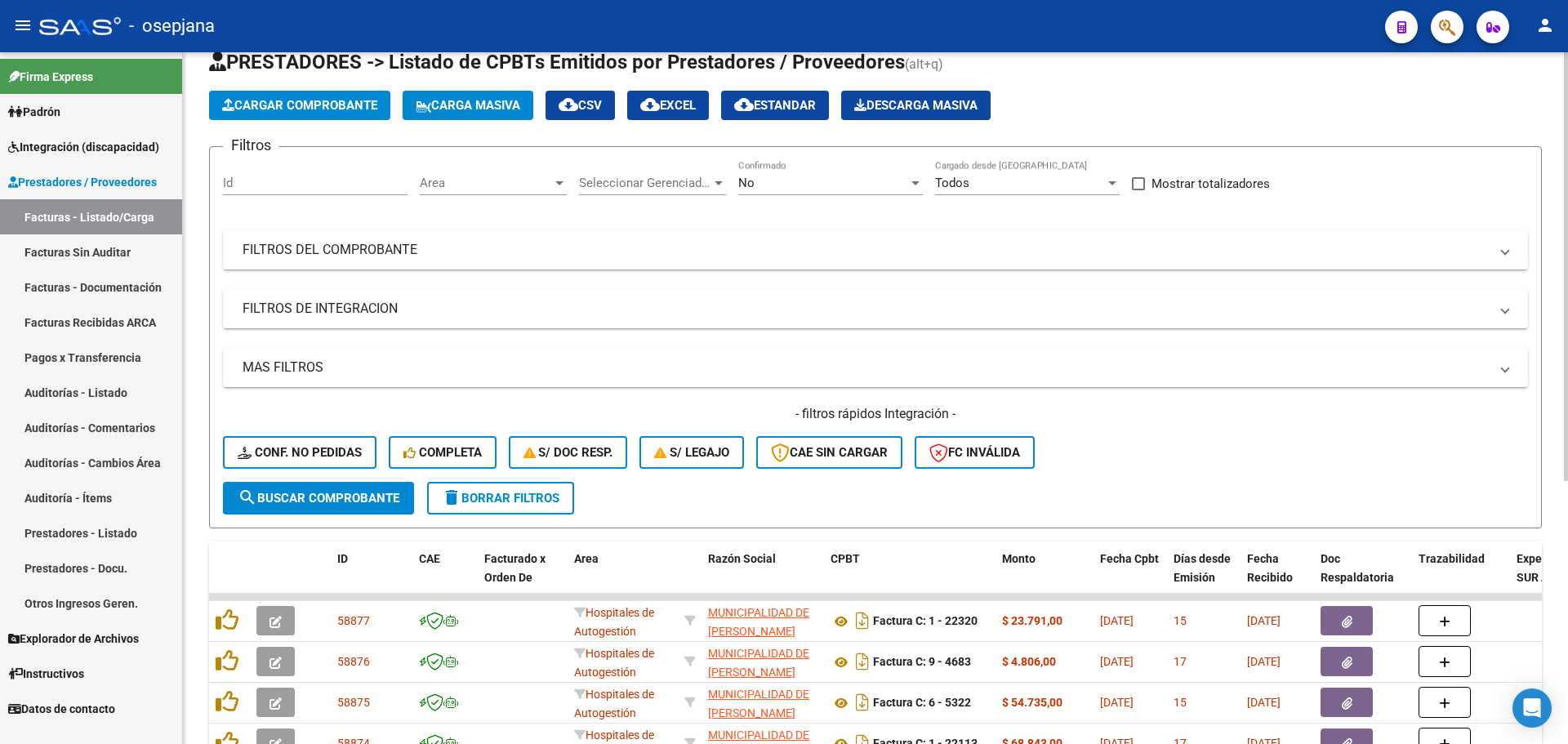
scroll to position [82, 0]
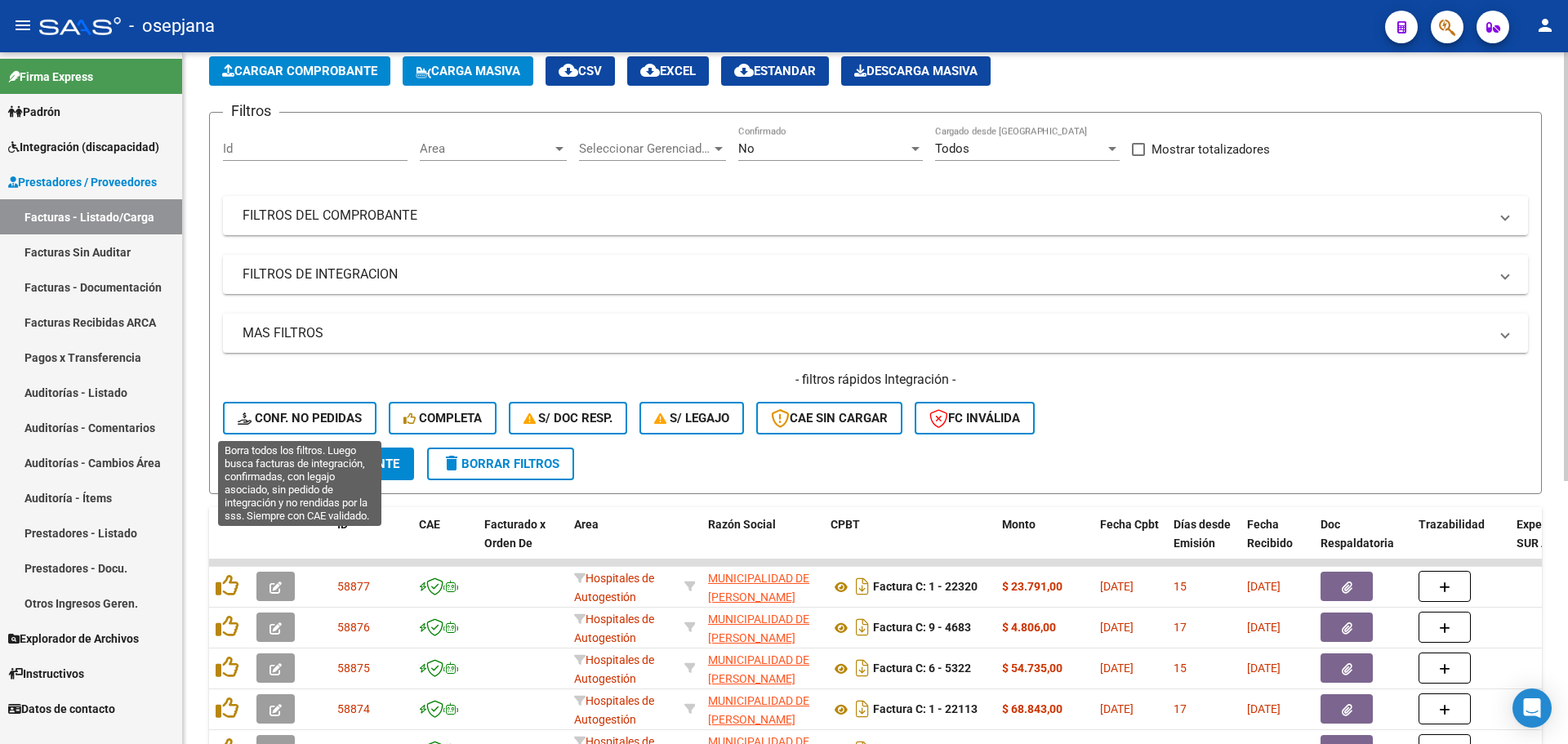
click at [325, 417] on span "Conf. no pedidas" at bounding box center [300, 418] width 124 height 15
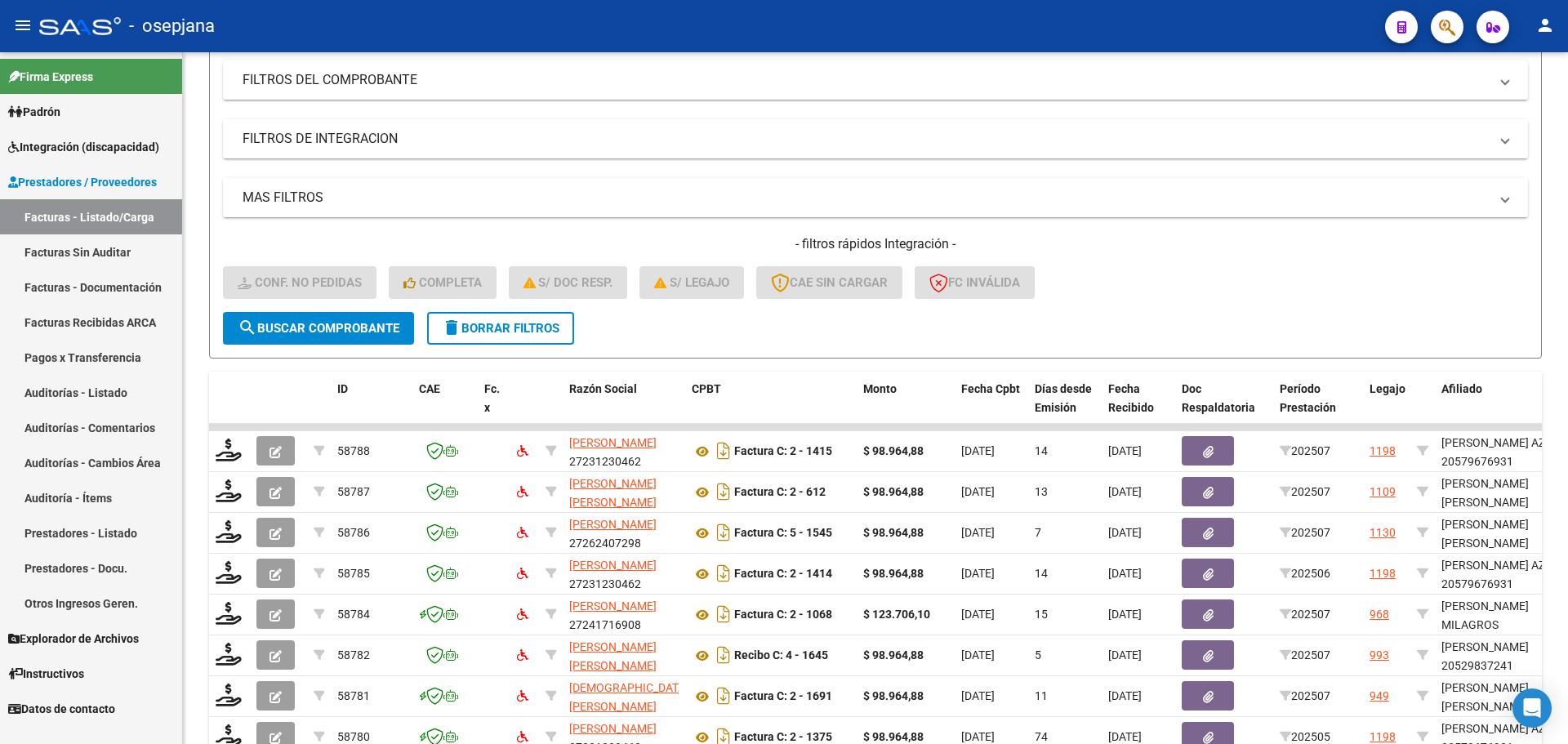
scroll to position [424, 0]
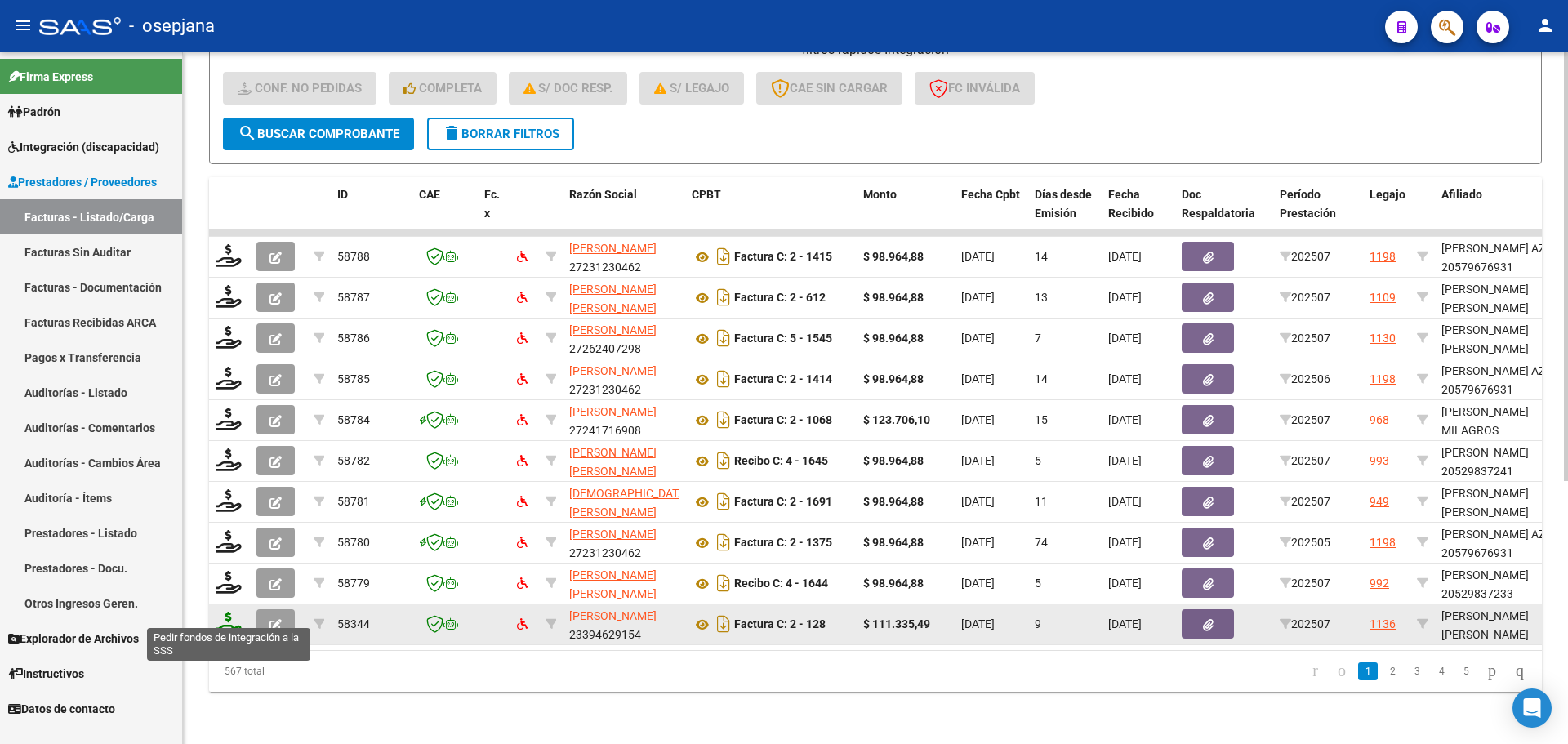
click at [234, 616] on icon at bounding box center [229, 622] width 26 height 23
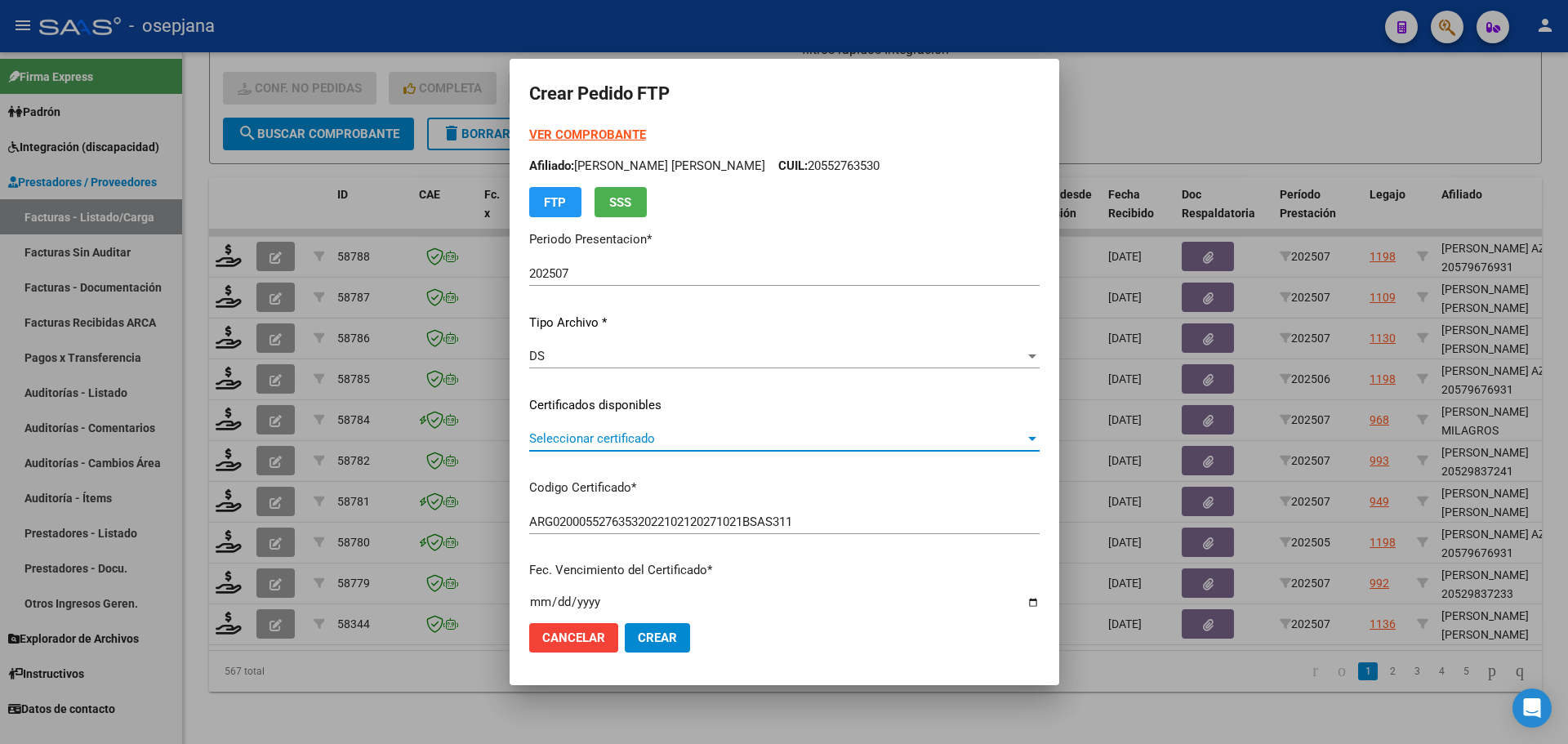
click at [622, 444] on span "Seleccionar certificado" at bounding box center [777, 438] width 496 height 15
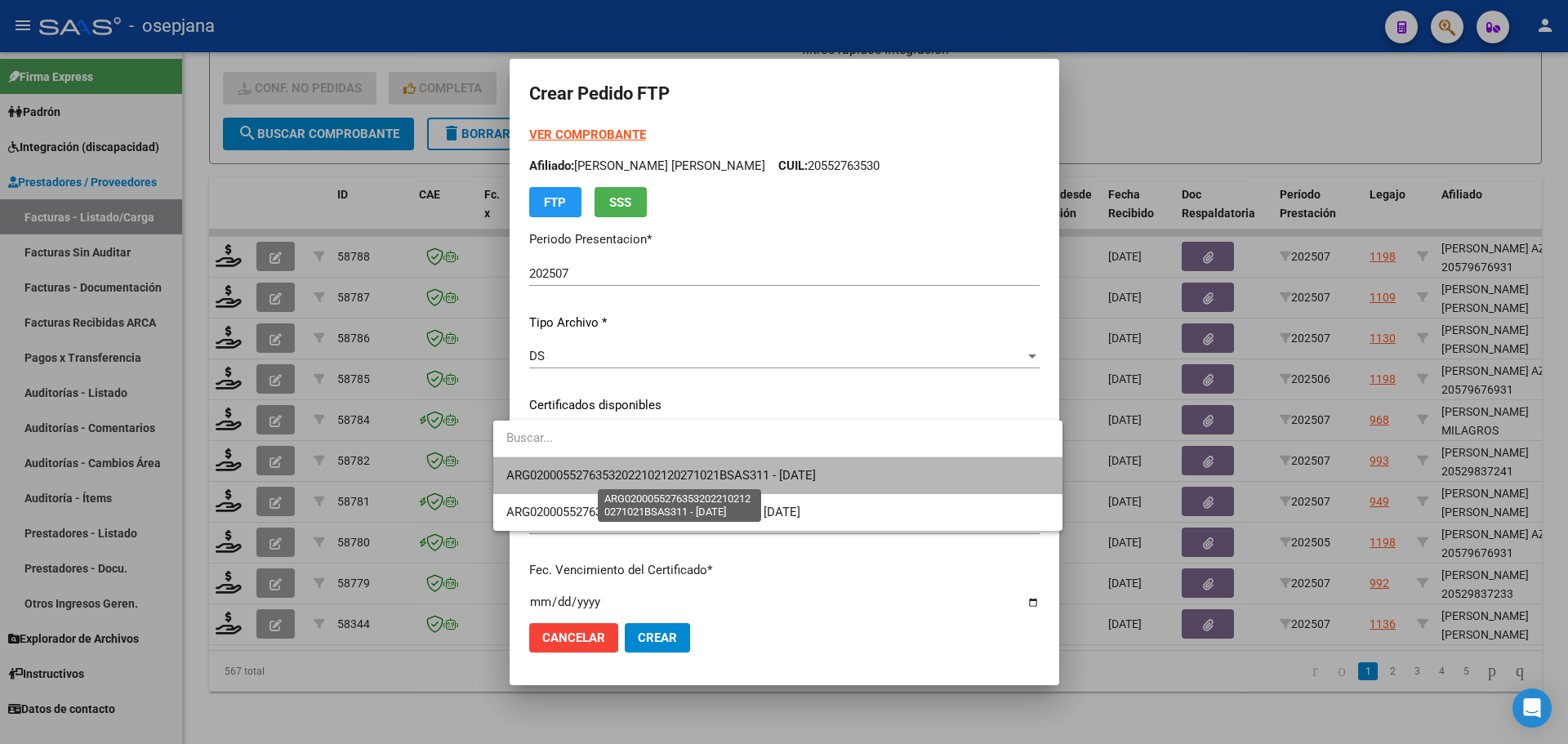
click at [624, 471] on span "ARG02000552763532022102120271021BSAS311 - [DATE]" at bounding box center [660, 476] width 309 height 15
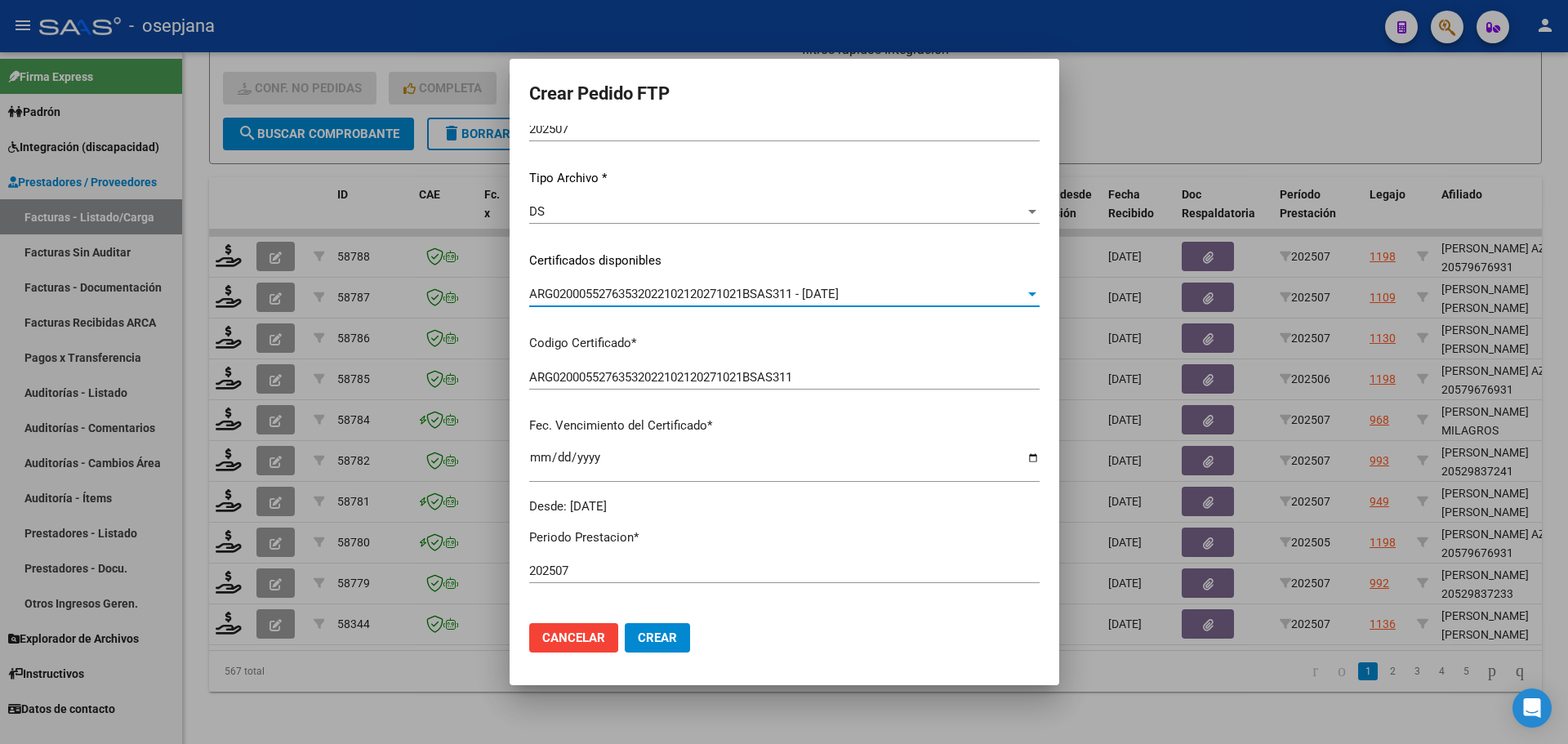
scroll to position [409, 0]
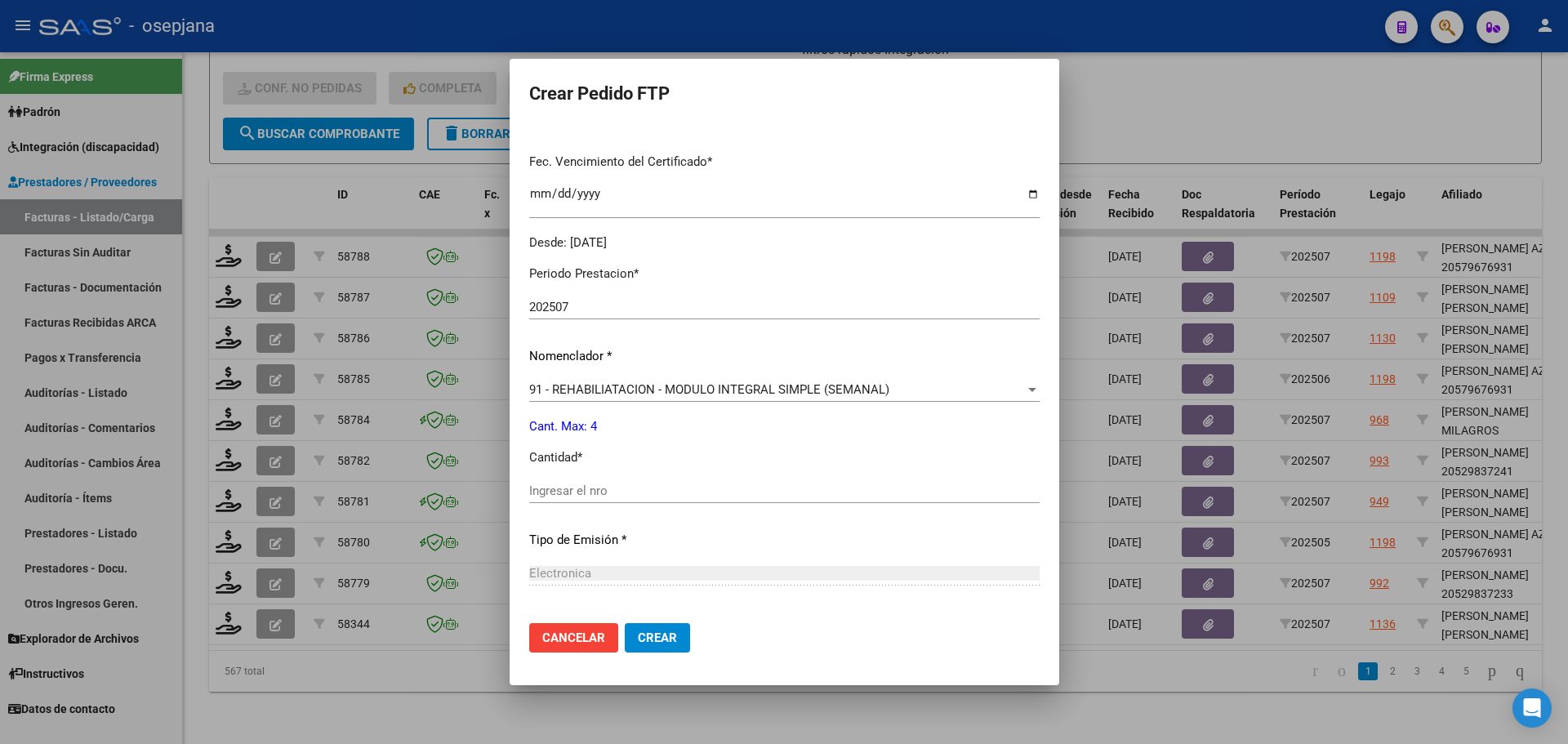
click at [614, 479] on div "Ingresar el nro" at bounding box center [784, 490] width 510 height 24
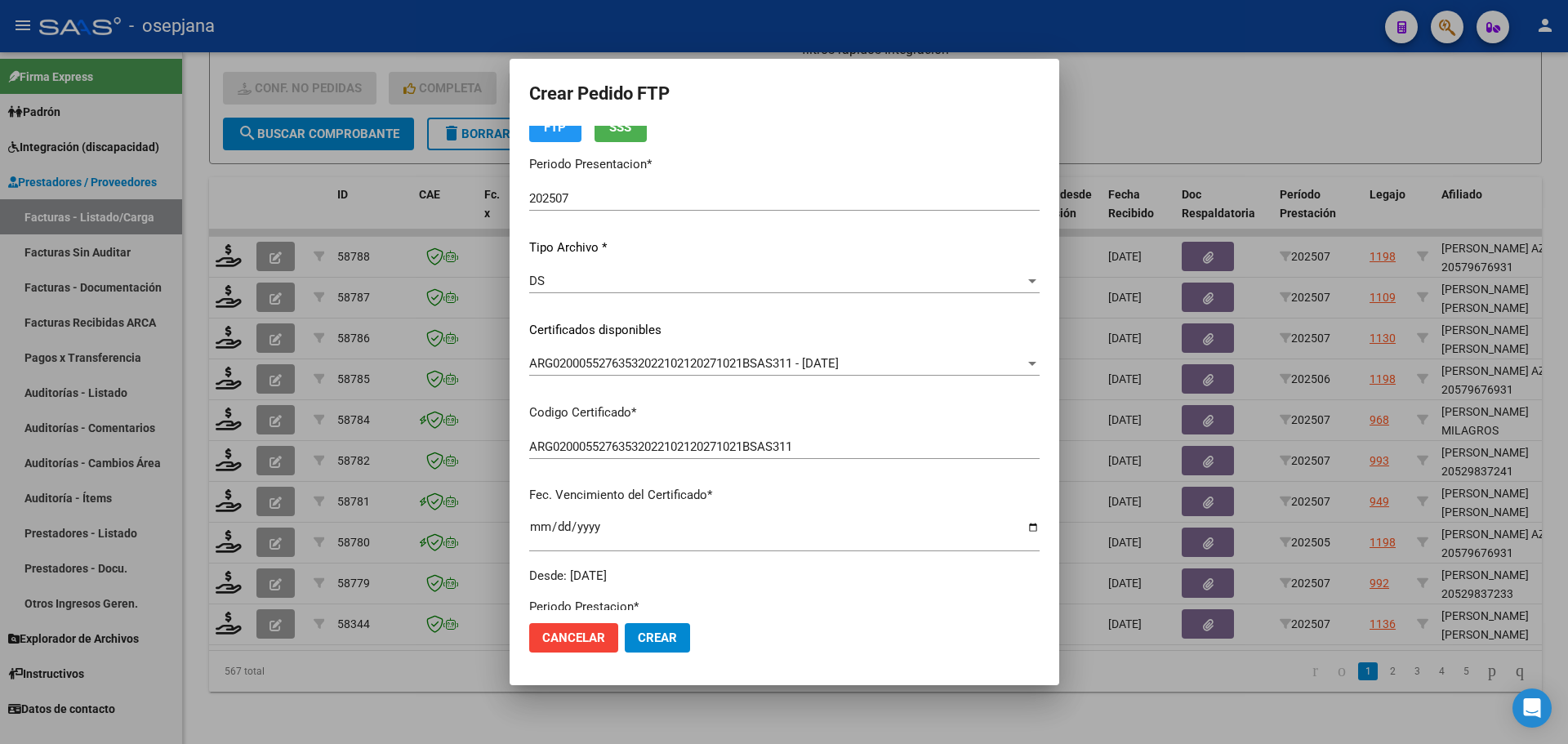
scroll to position [0, 0]
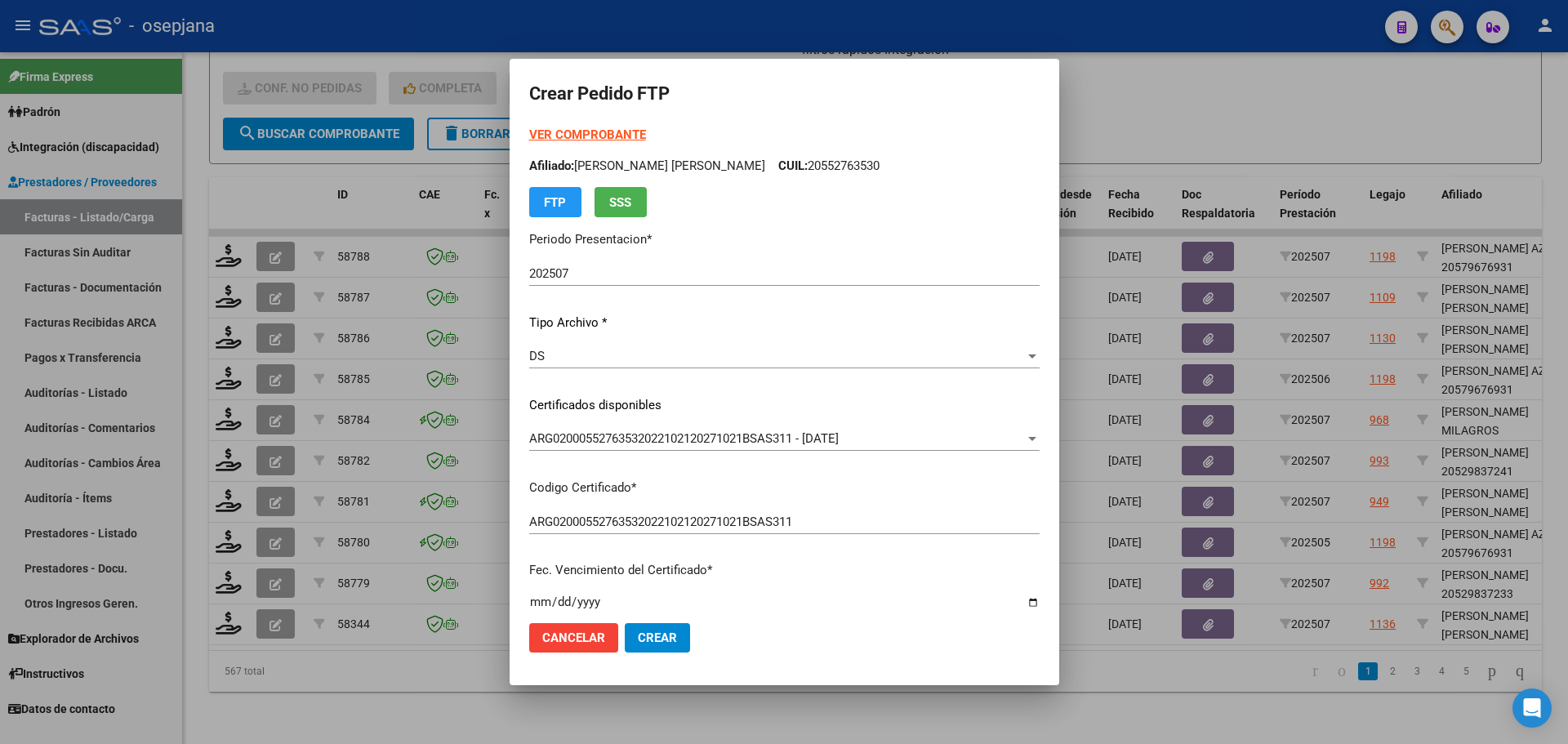
click at [611, 129] on strong "VER COMPROBANTE" at bounding box center [588, 135] width 117 height 15
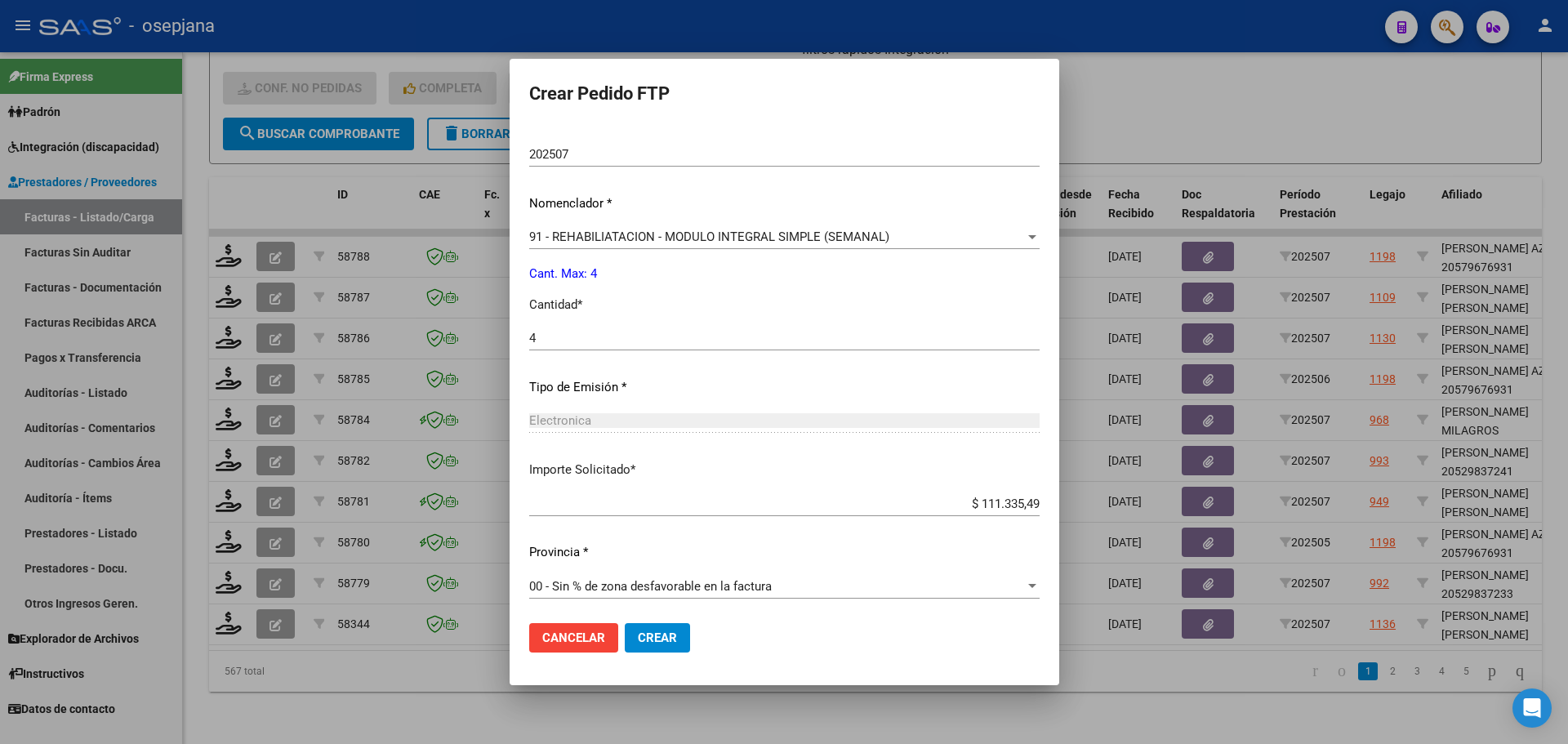
scroll to position [565, 0]
click at [667, 636] on mat-dialog-actions "Cancelar Crear" at bounding box center [784, 638] width 510 height 56
click at [665, 636] on button "Crear" at bounding box center [657, 638] width 65 height 30
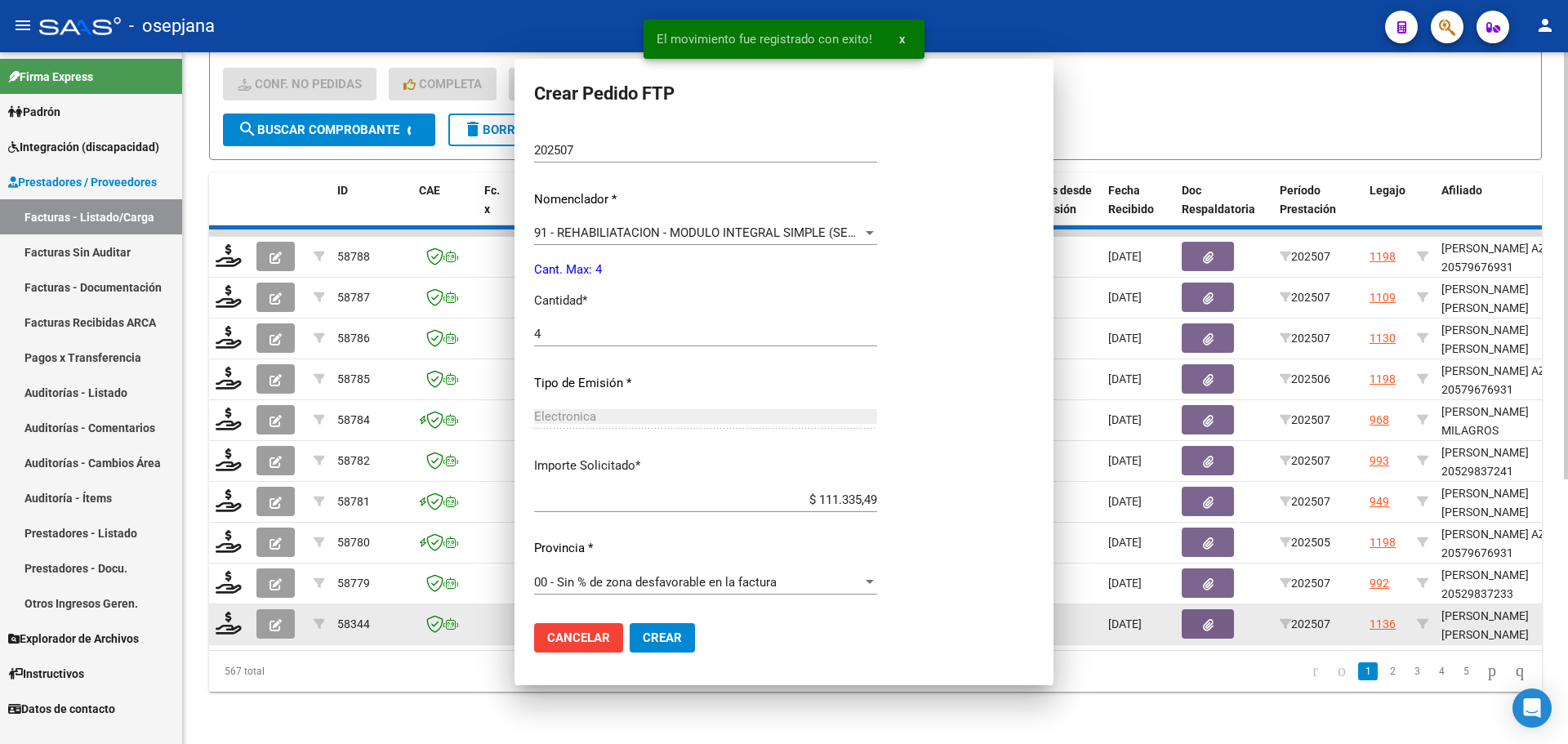
scroll to position [473, 0]
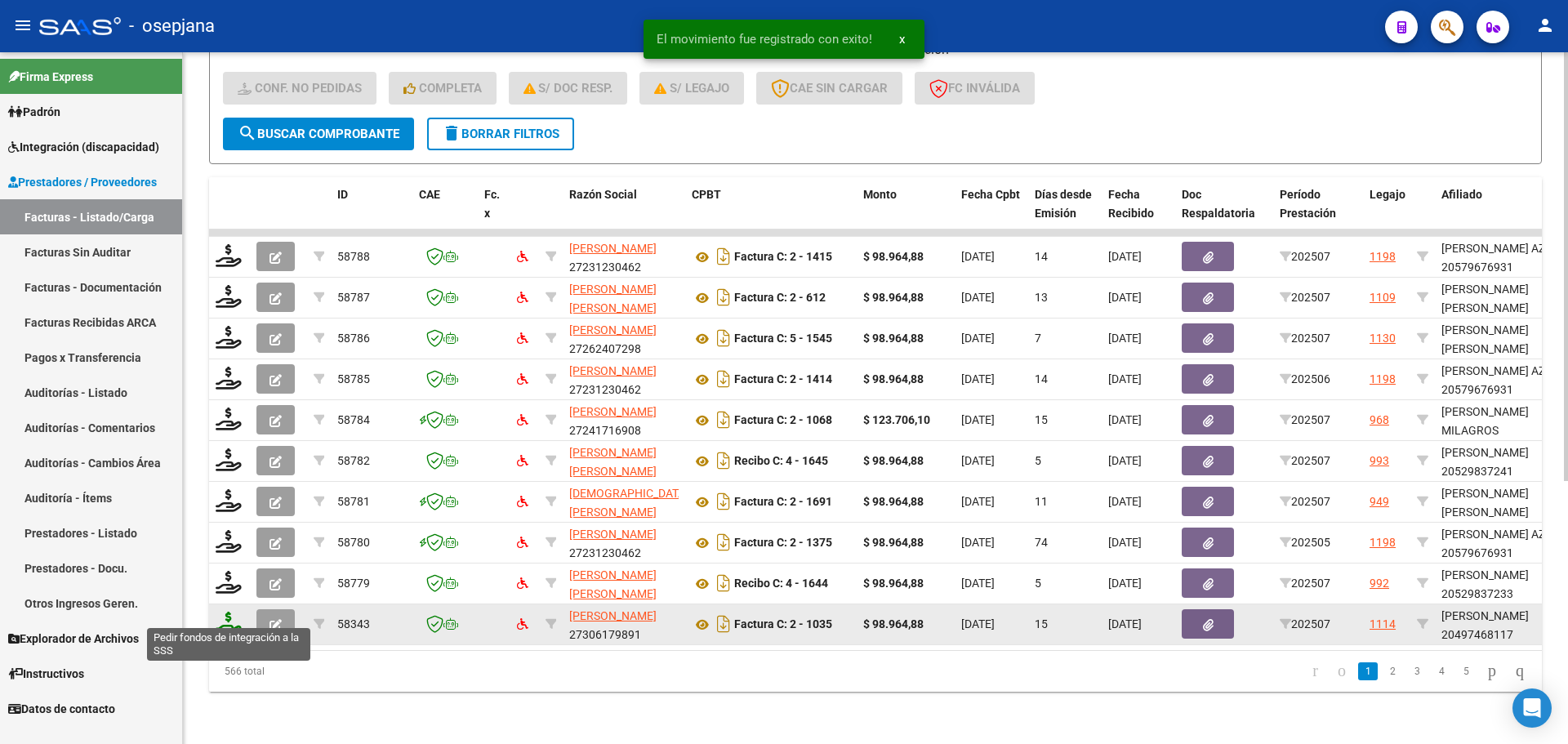
click at [226, 620] on icon at bounding box center [229, 622] width 26 height 23
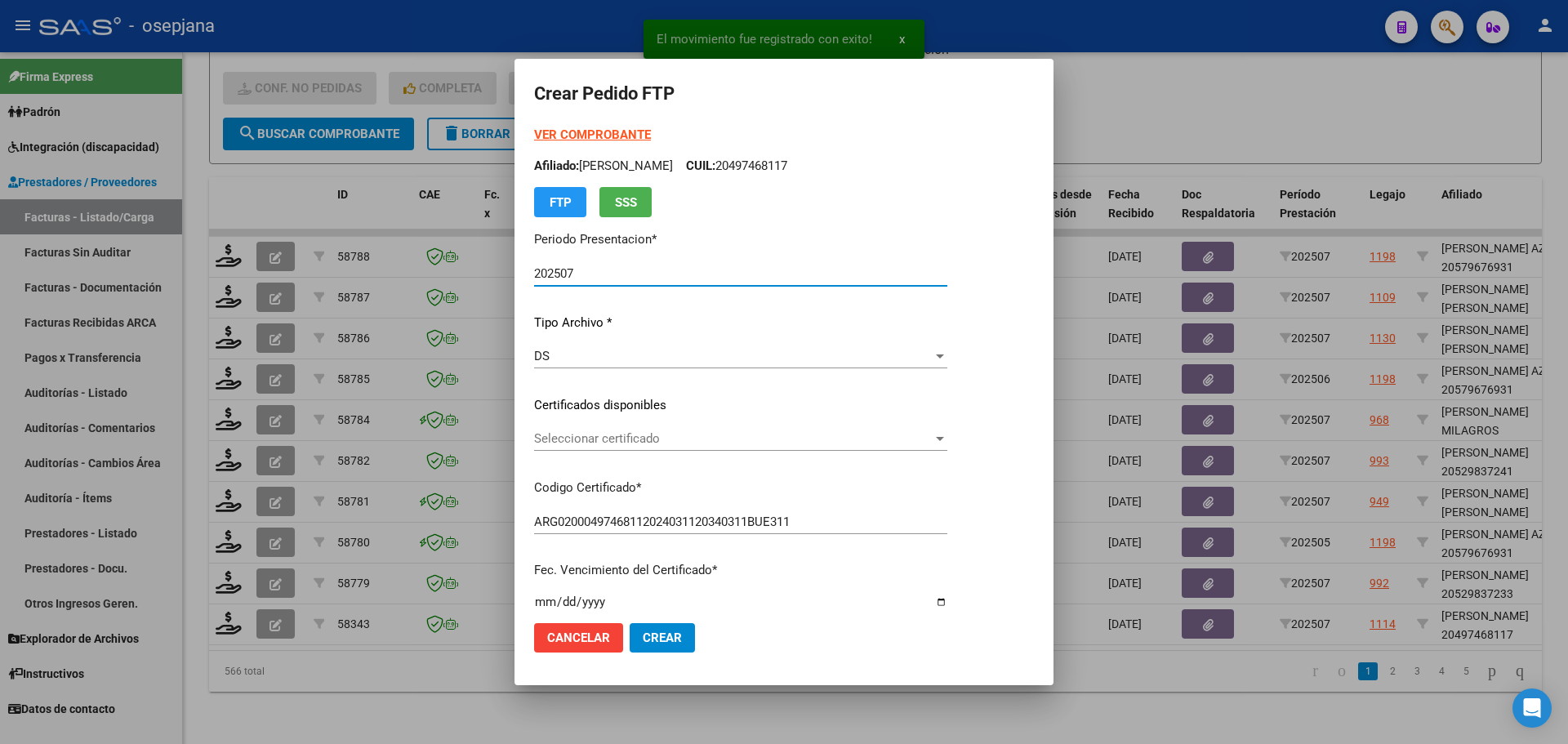
click at [680, 442] on span "Seleccionar certificado" at bounding box center [733, 438] width 399 height 15
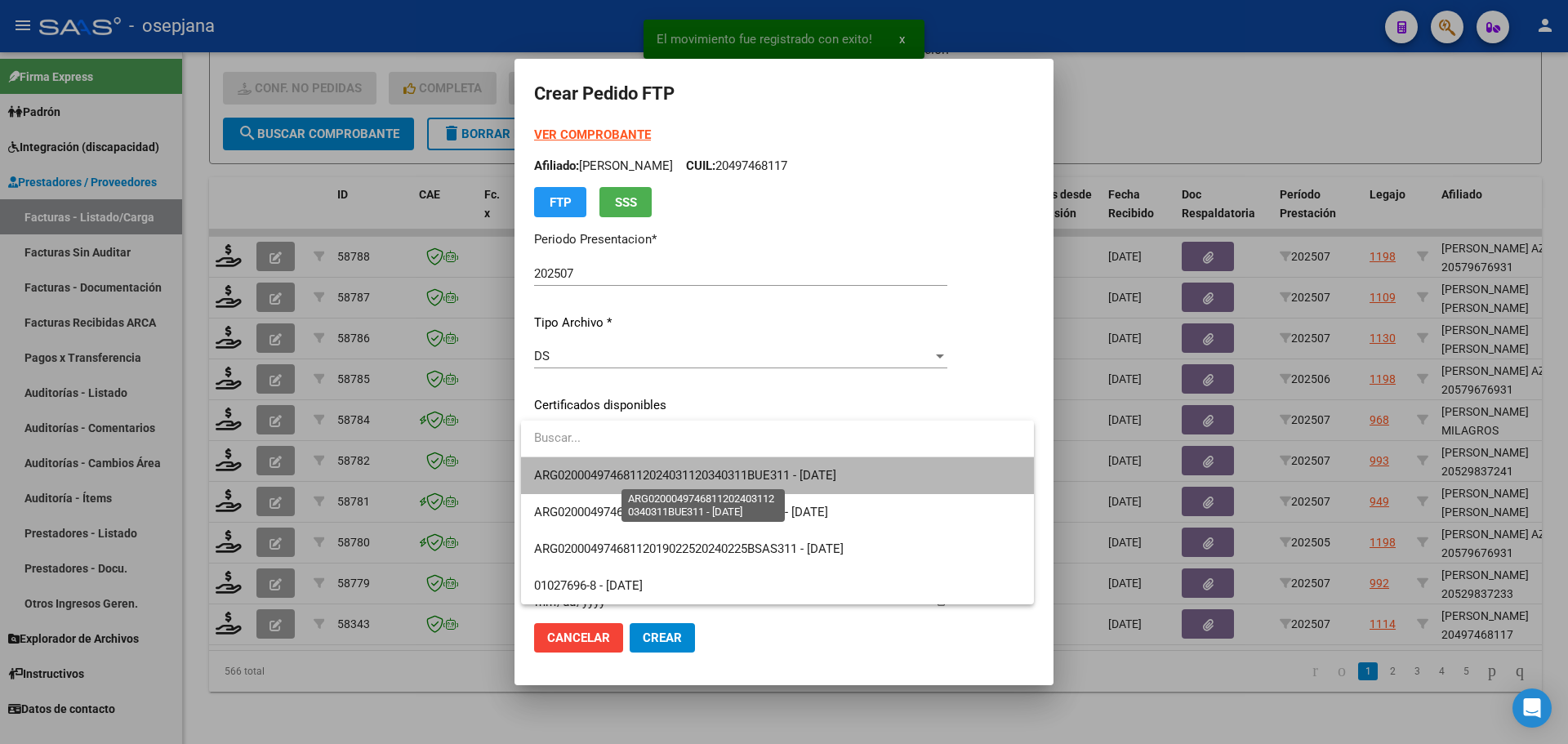
click at [689, 476] on span "ARG02000497468112024031120340311BUE311 - [DATE]" at bounding box center [685, 476] width 302 height 15
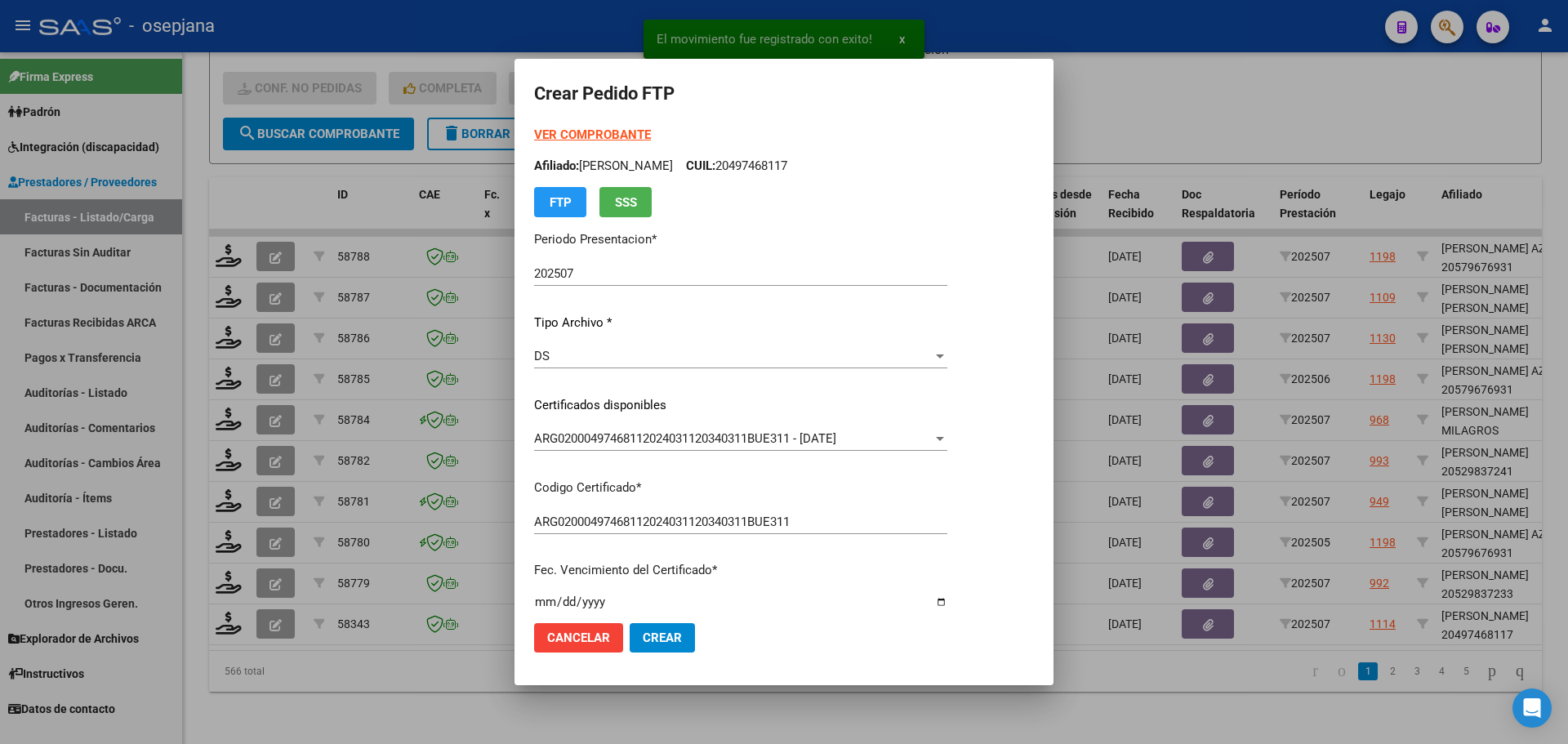
click at [619, 132] on strong "VER COMPROBANTE" at bounding box center [593, 135] width 117 height 15
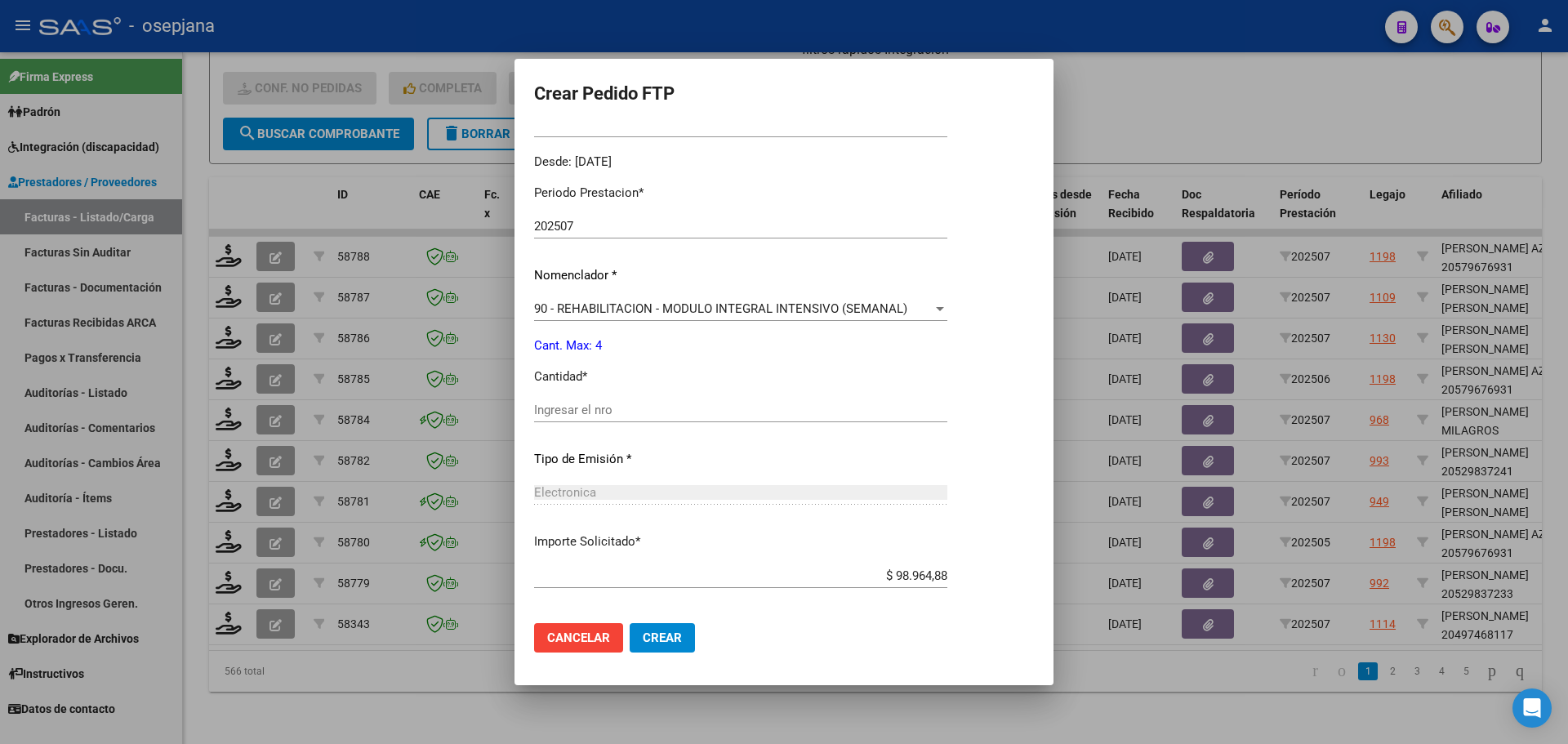
scroll to position [489, 0]
click at [581, 399] on div "Ingresar el nro" at bounding box center [740, 409] width 413 height 24
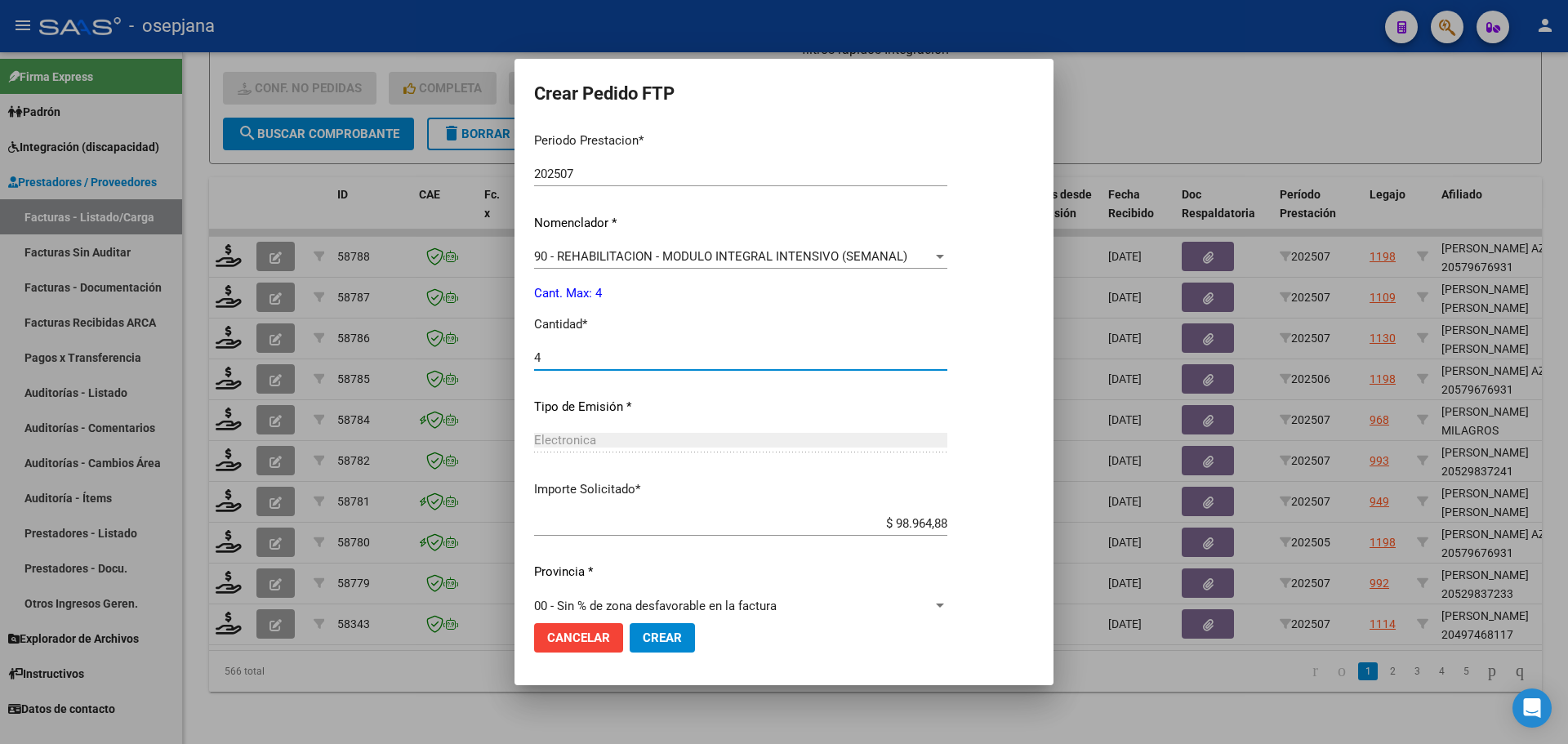
scroll to position [565, 0]
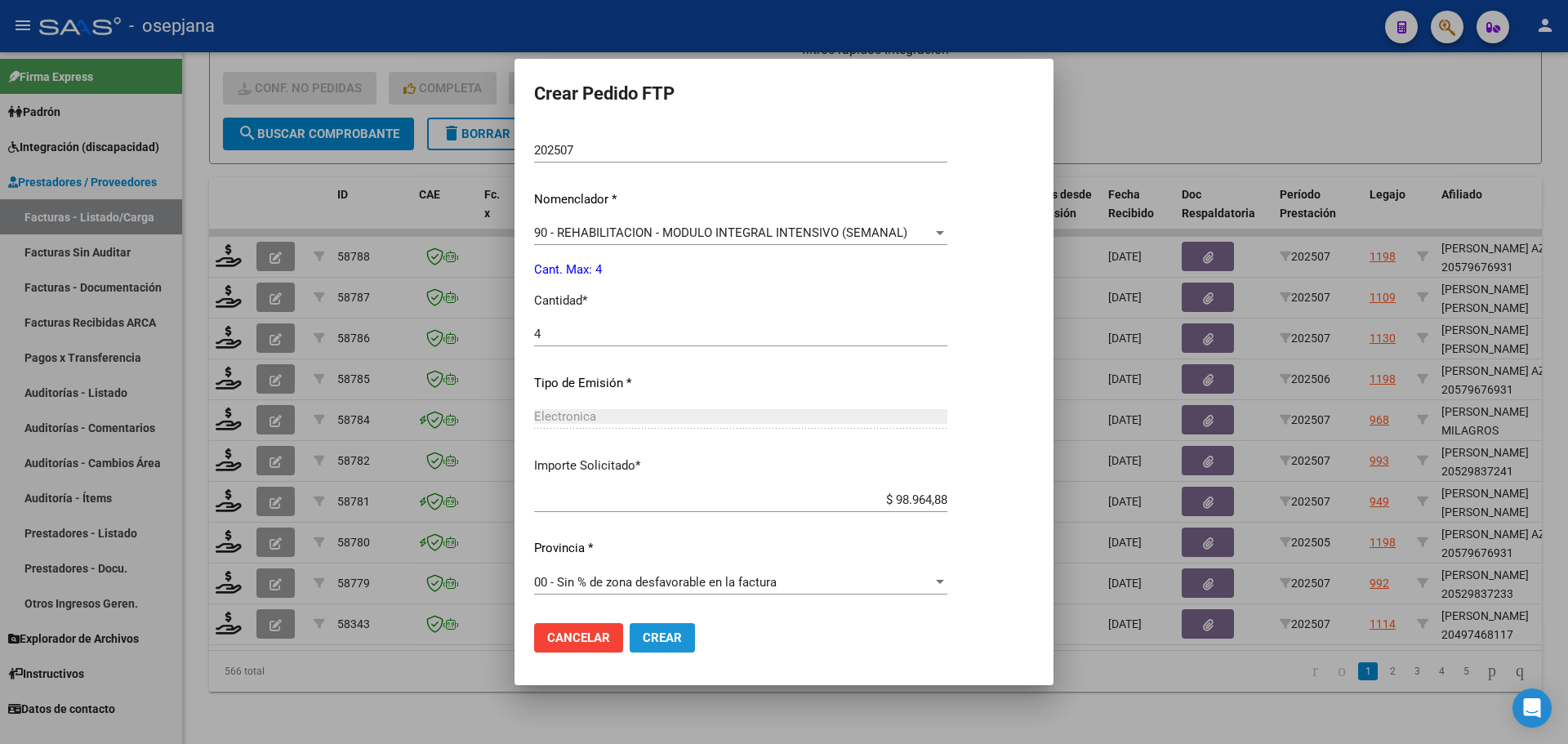
click at [669, 640] on span "Crear" at bounding box center [662, 638] width 39 height 15
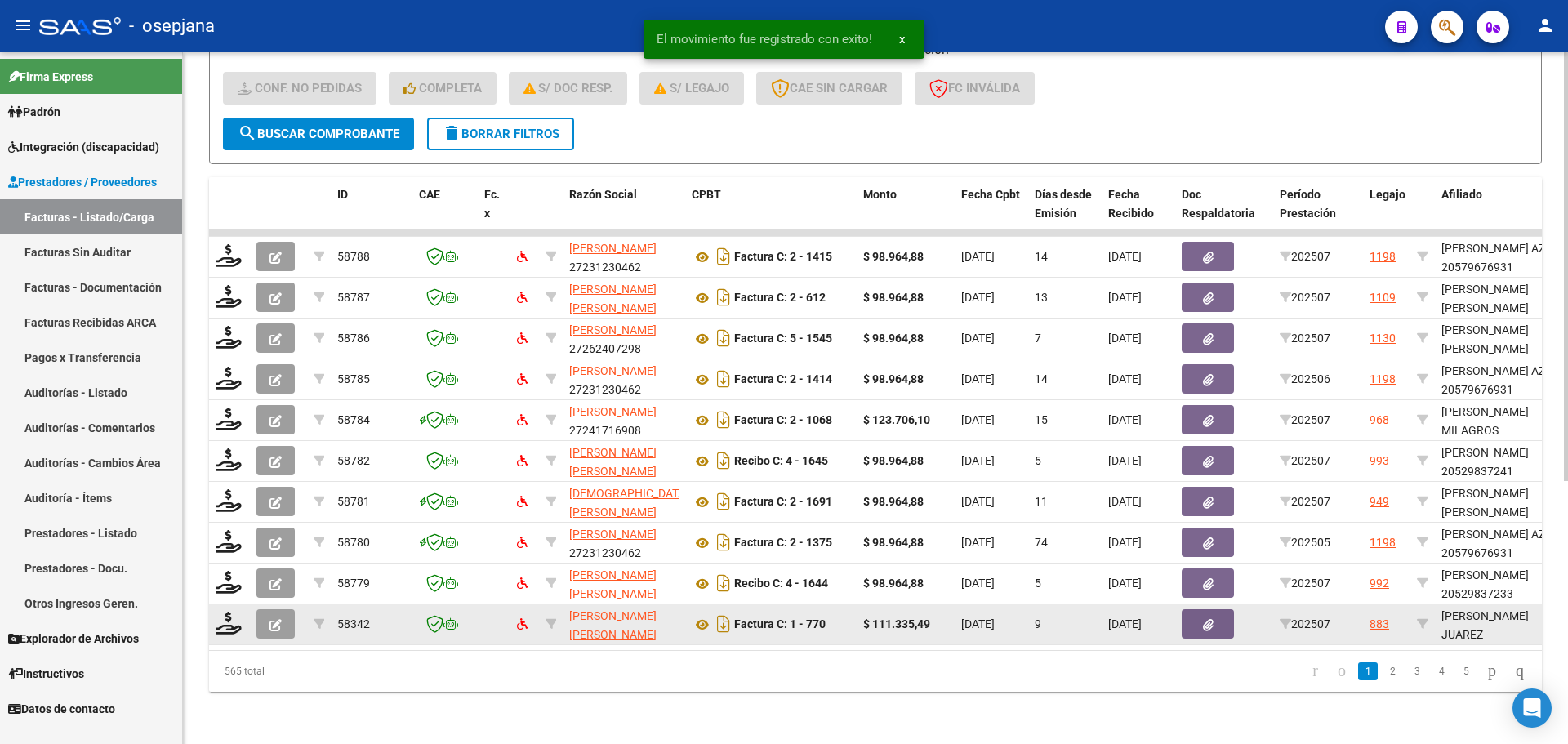
click at [228, 623] on div at bounding box center [229, 623] width 28 height 25
click at [229, 612] on icon at bounding box center [229, 622] width 26 height 23
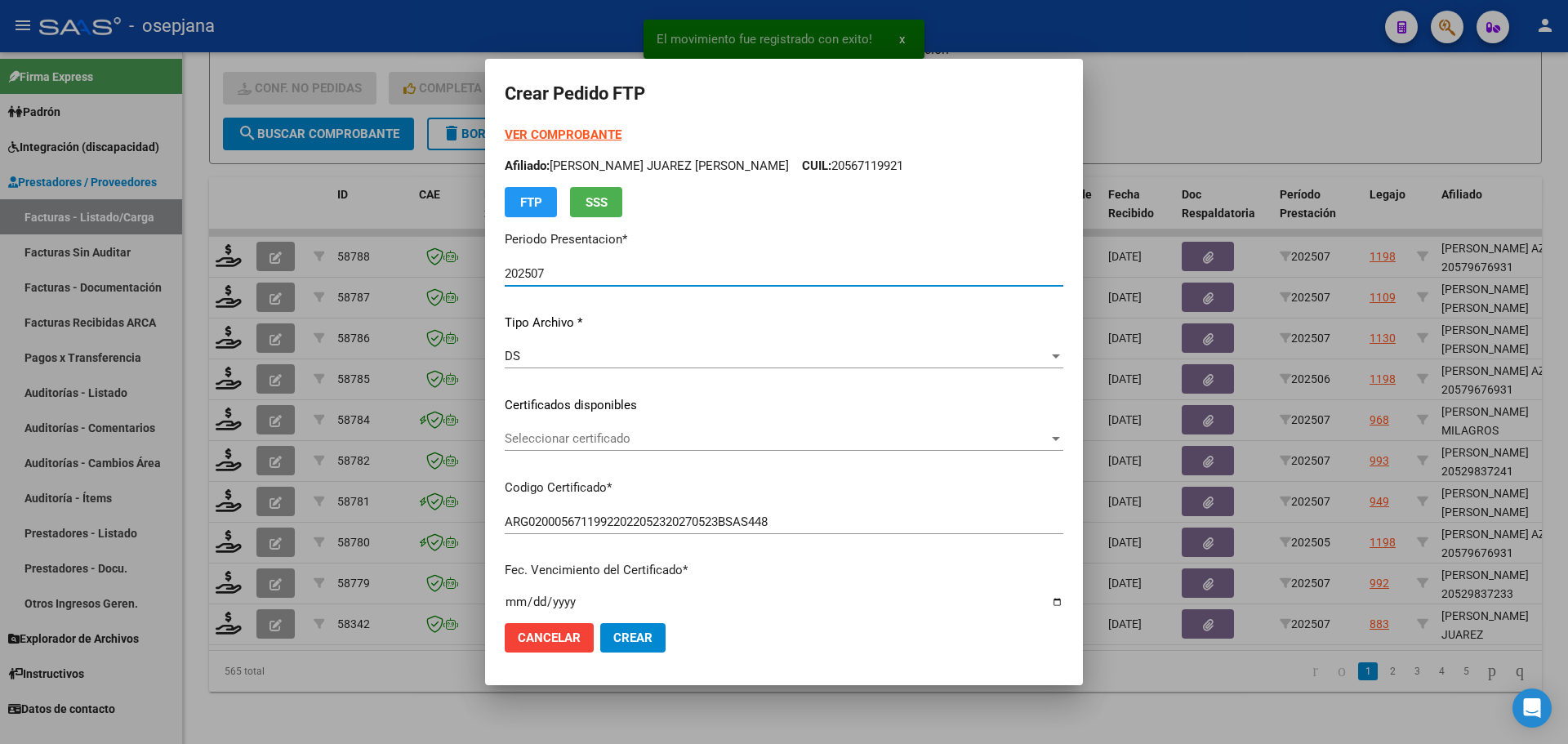
click at [645, 431] on span "Seleccionar certificado" at bounding box center [776, 438] width 543 height 15
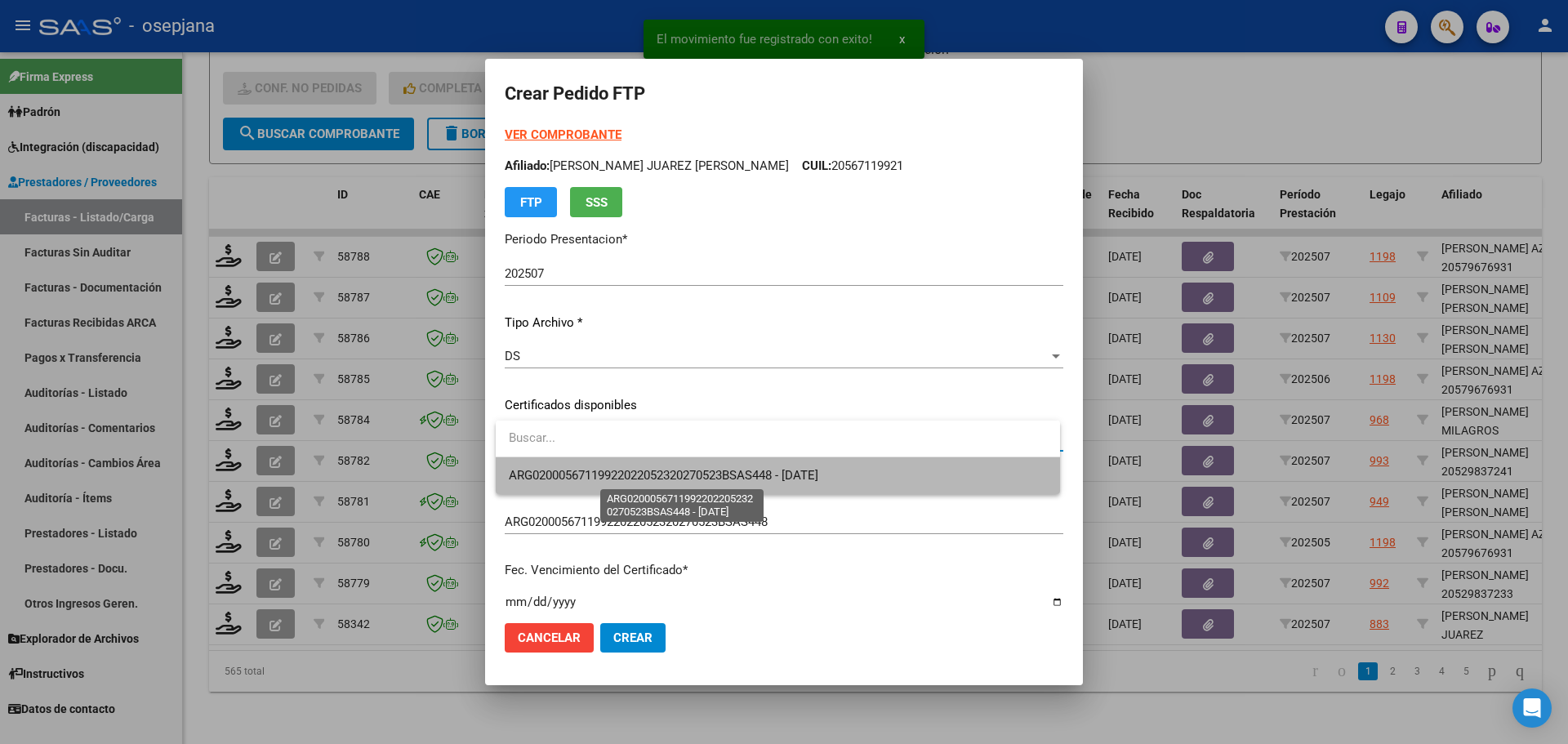
click at [656, 469] on span "ARG02000567119922022052320270523BSAS448 - [DATE]" at bounding box center [663, 476] width 309 height 15
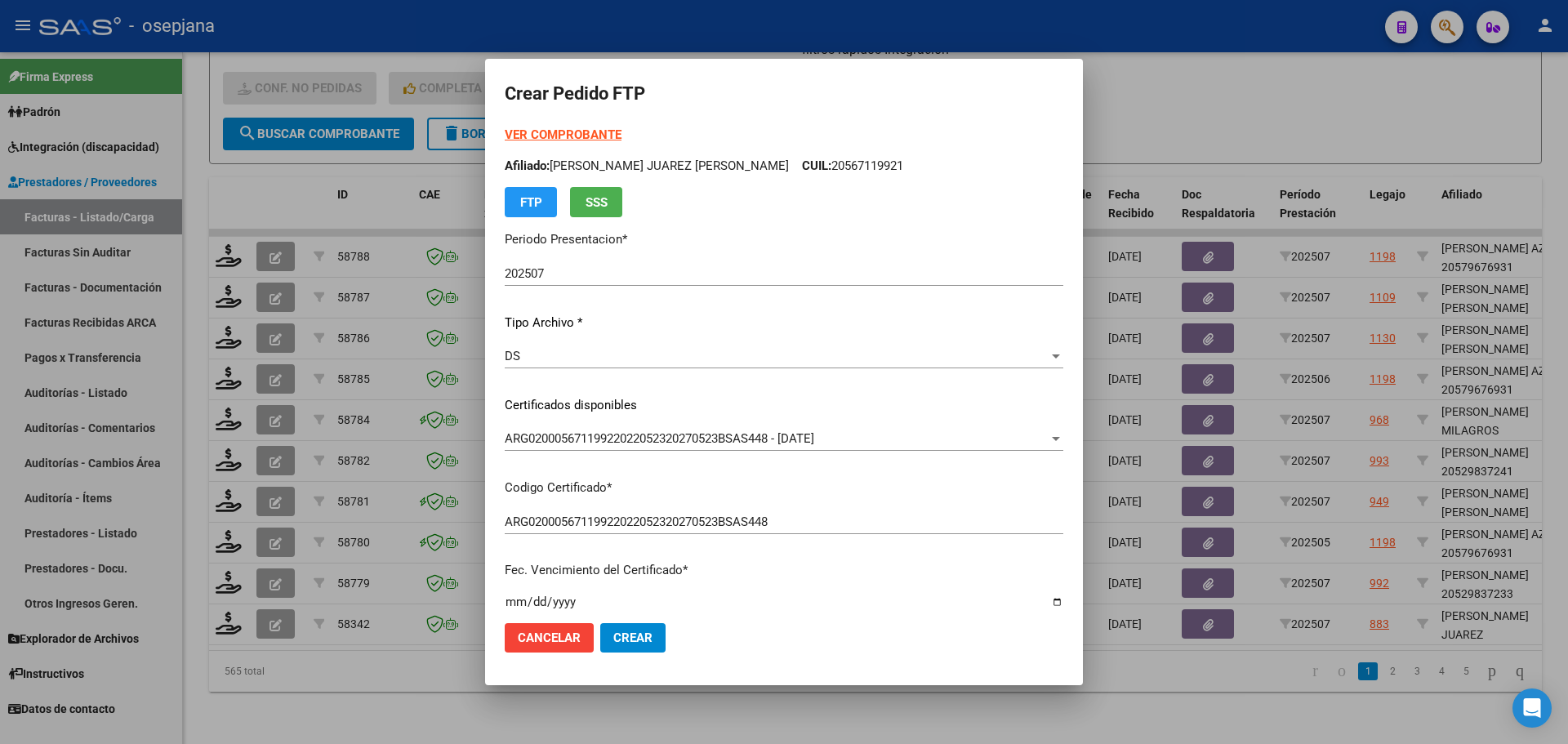
click at [601, 128] on strong "VER COMPROBANTE" at bounding box center [563, 135] width 117 height 15
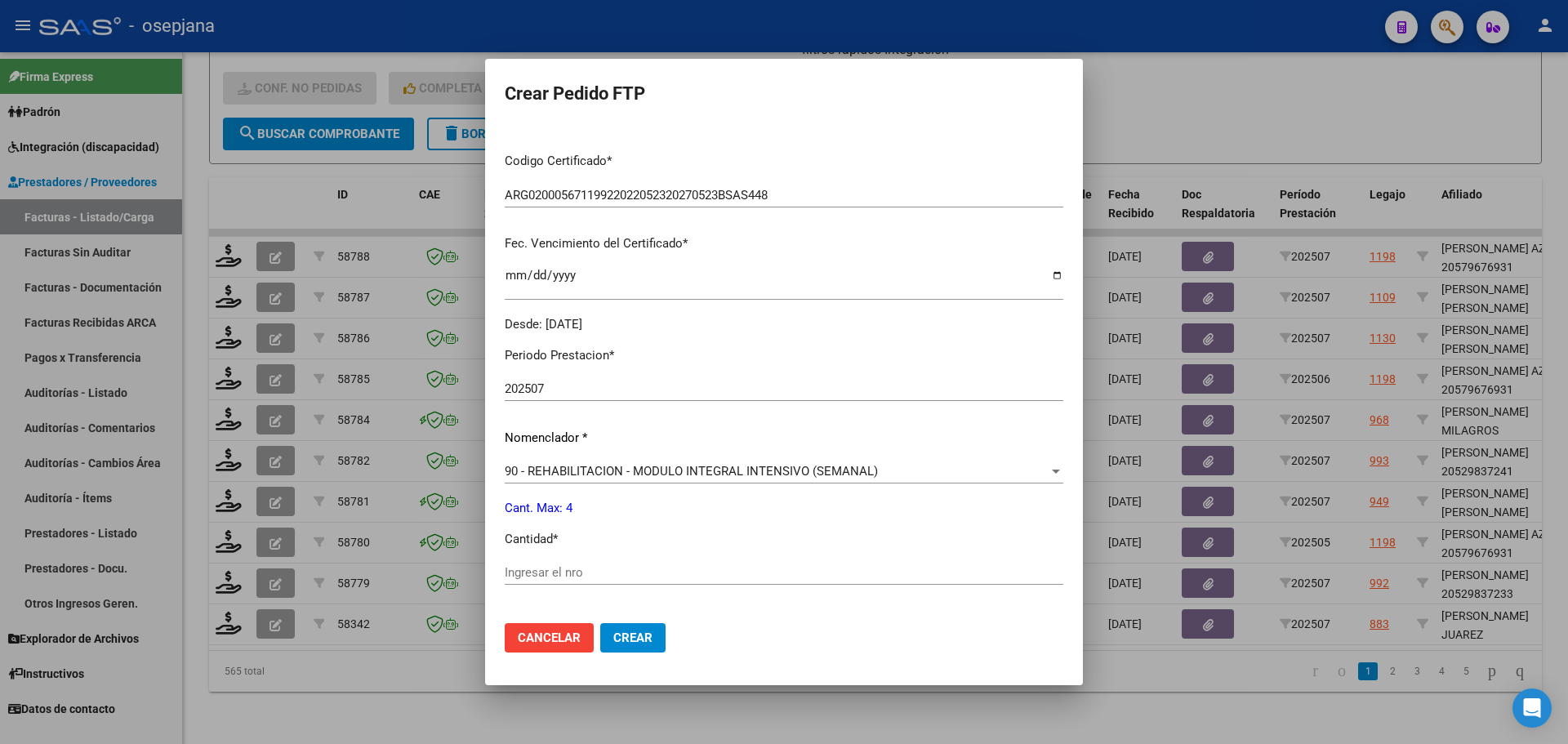
scroll to position [565, 0]
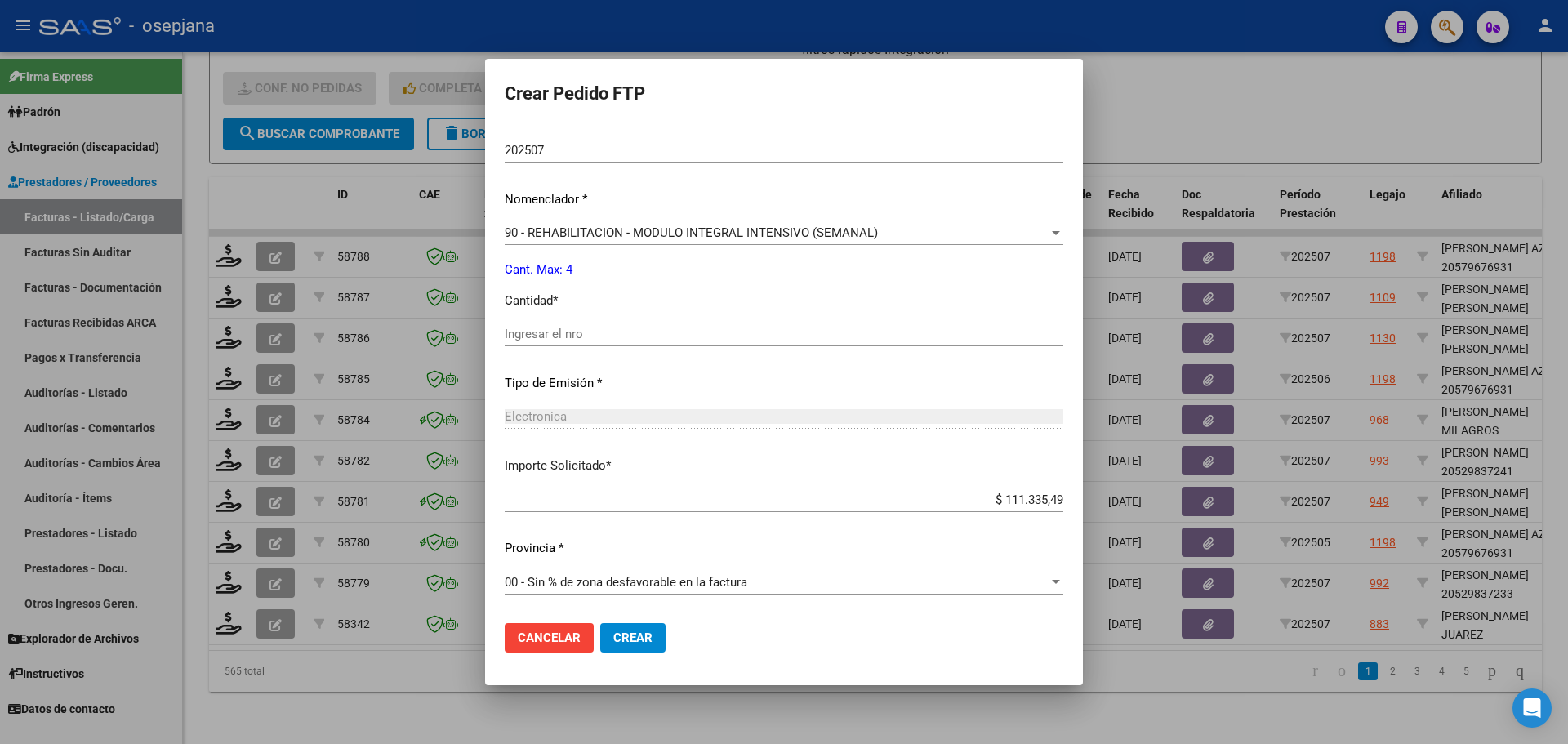
click at [559, 336] on input "Ingresar el nro" at bounding box center [783, 334] width 558 height 15
type input "4"
click at [643, 647] on button "Crear" at bounding box center [633, 638] width 65 height 30
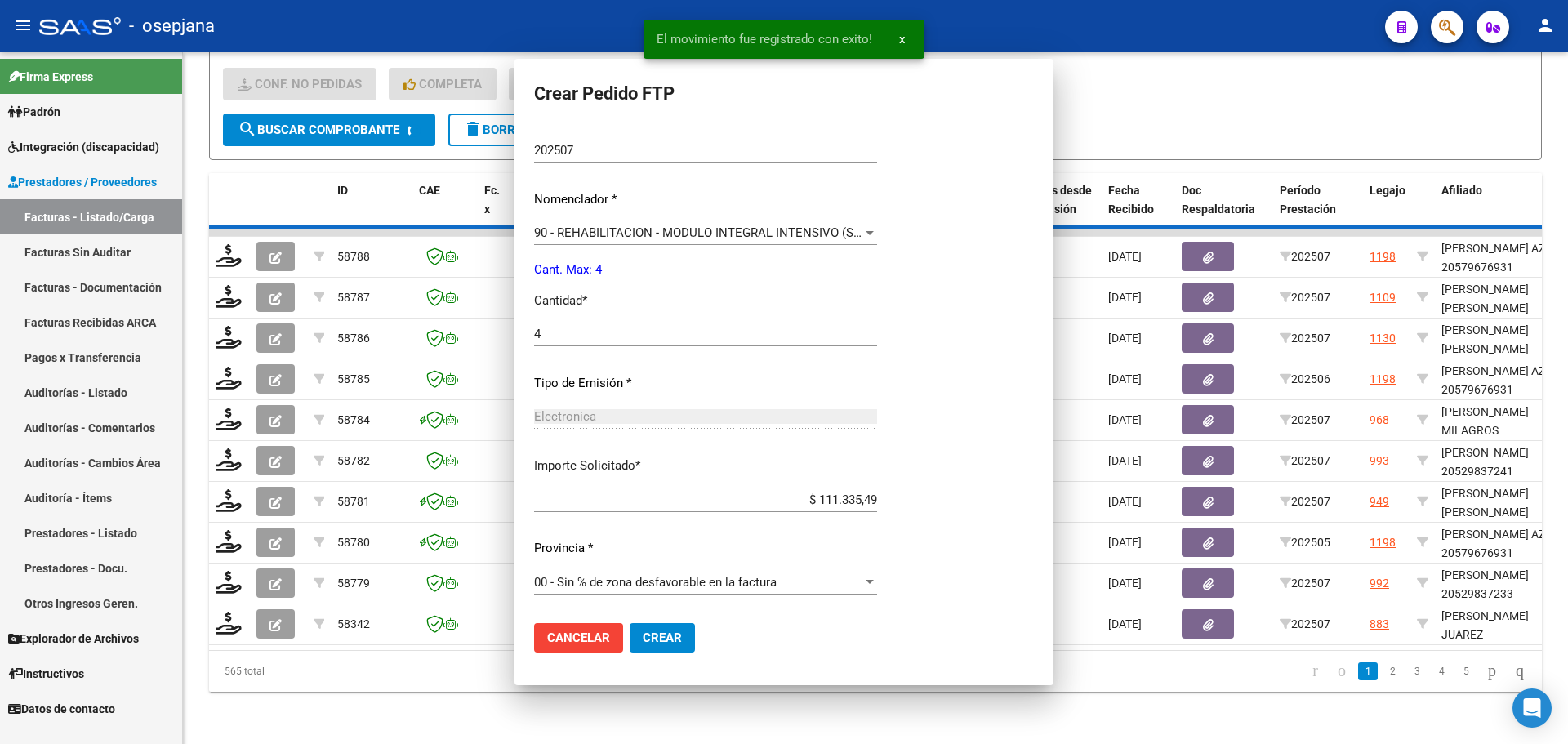
scroll to position [473, 0]
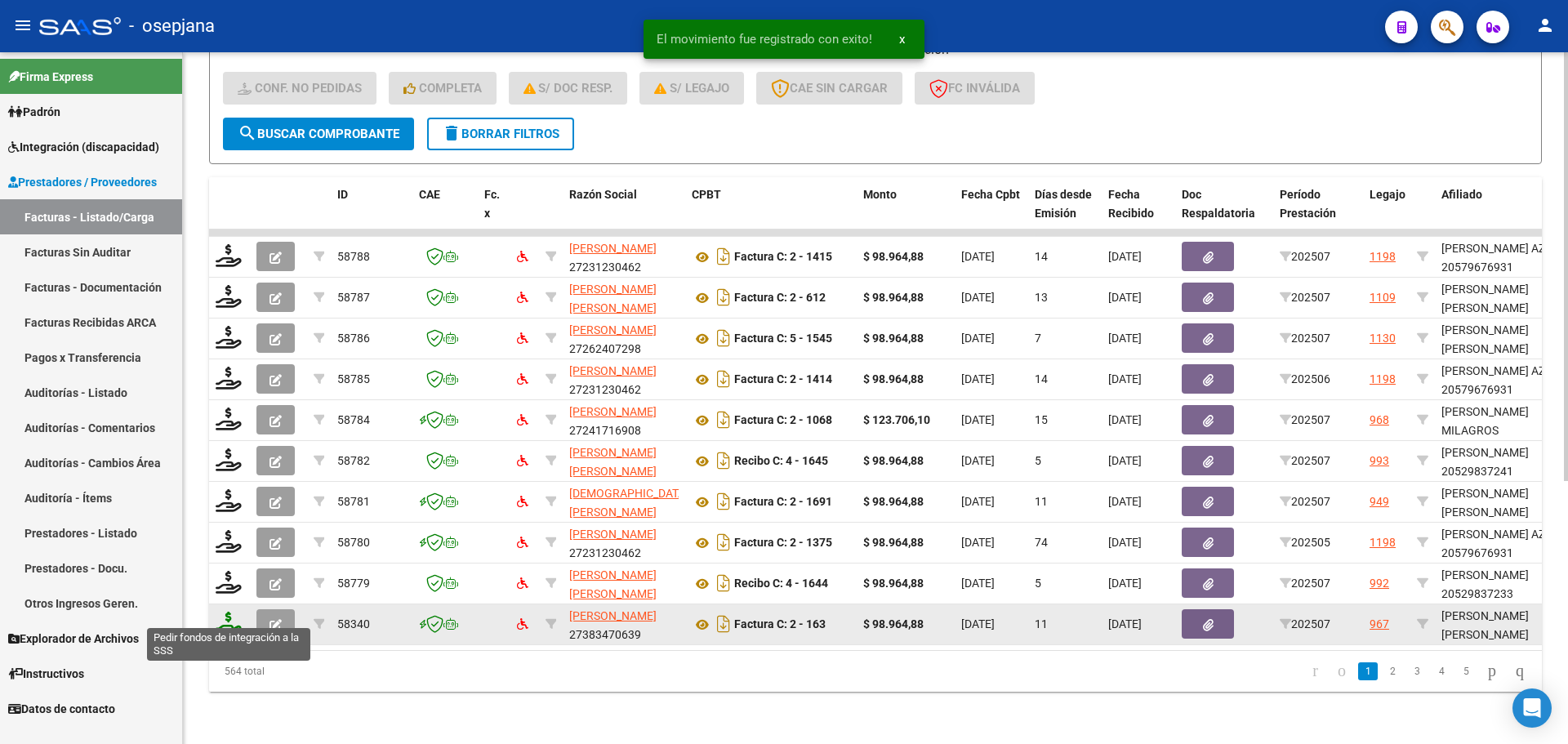
click at [231, 611] on icon at bounding box center [229, 622] width 26 height 23
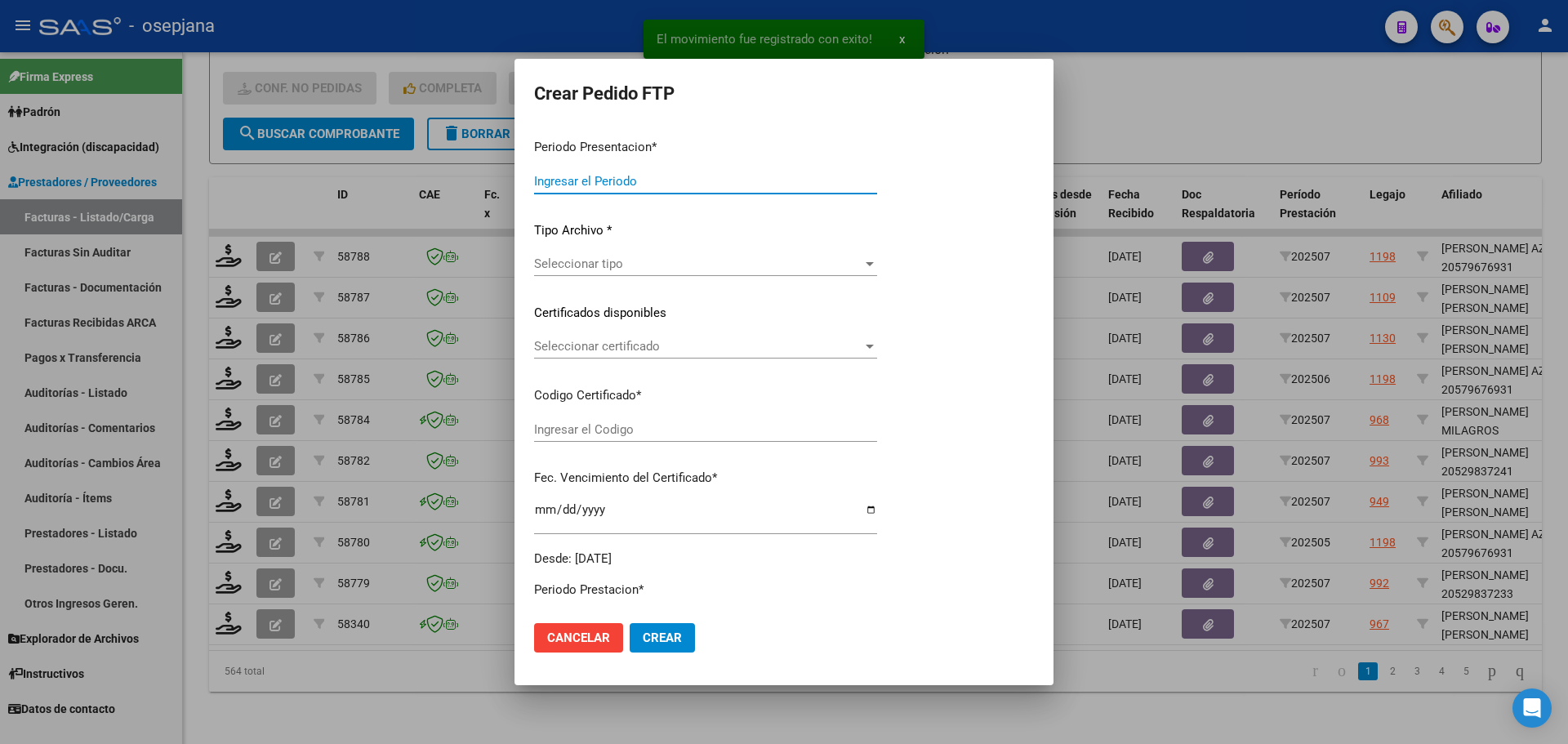
type input "202507"
type input "$ 98.964,88"
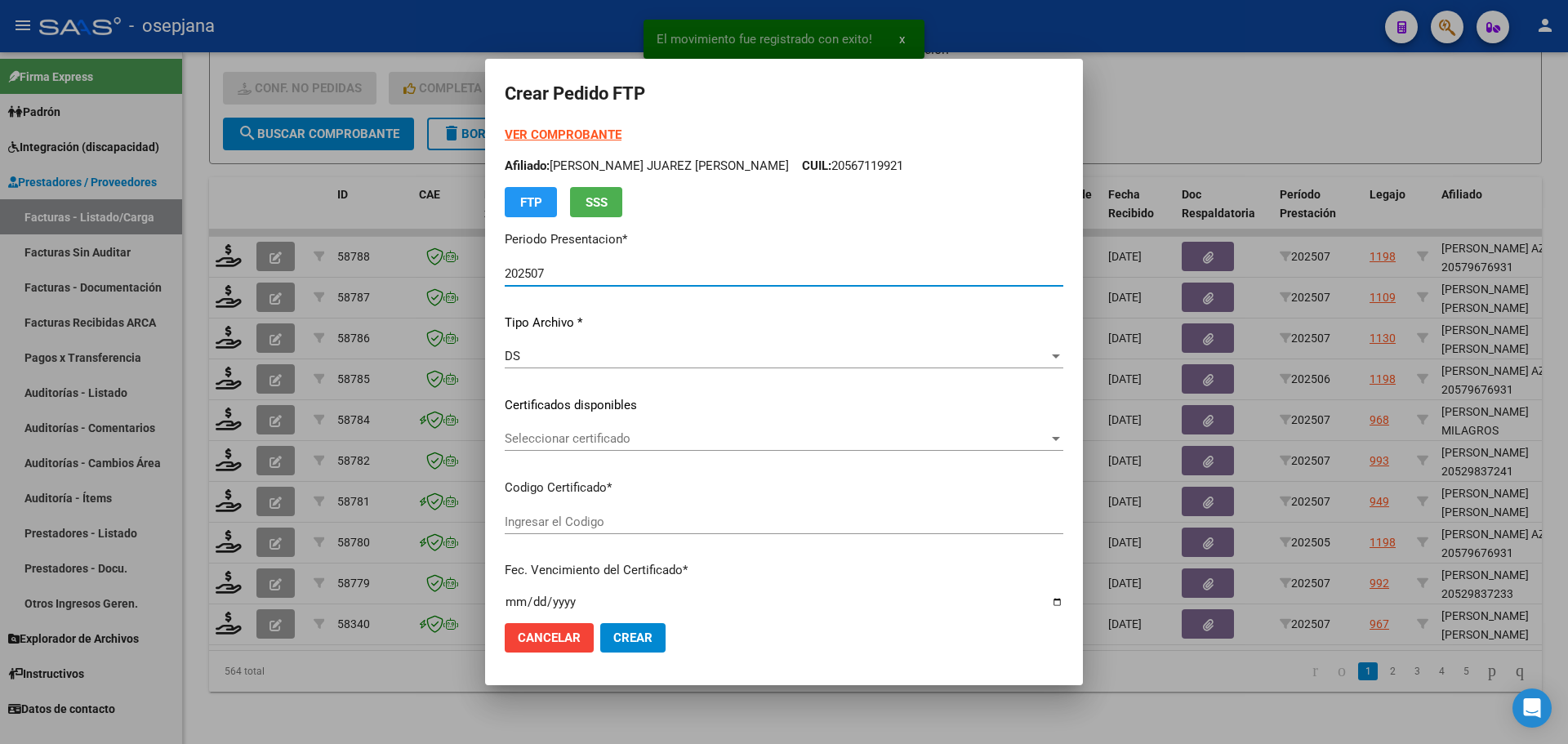
type input "ARG01000554359402022121520271215BS427"
type input "2027-12-15"
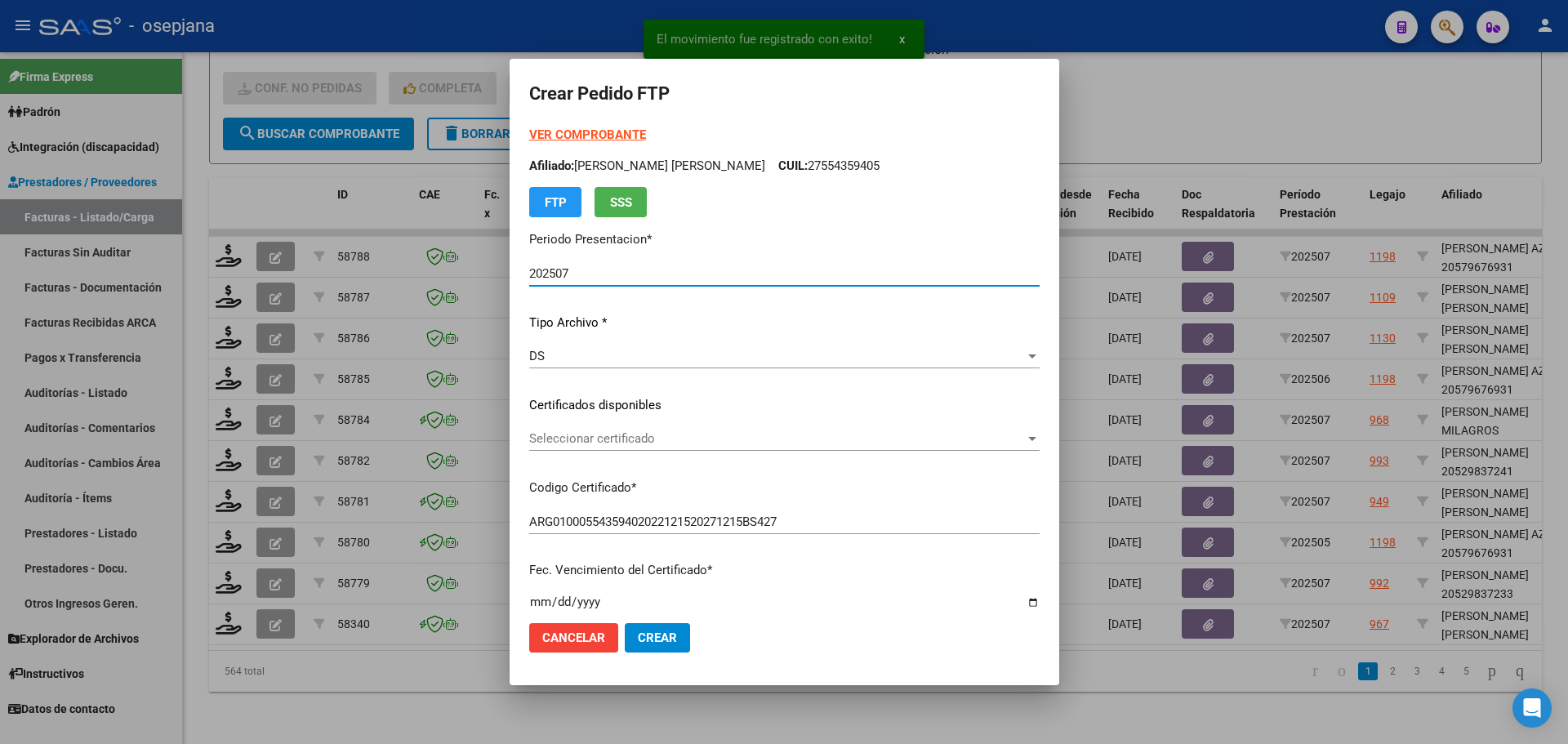
click at [732, 446] on span "Seleccionar certificado" at bounding box center [777, 438] width 496 height 15
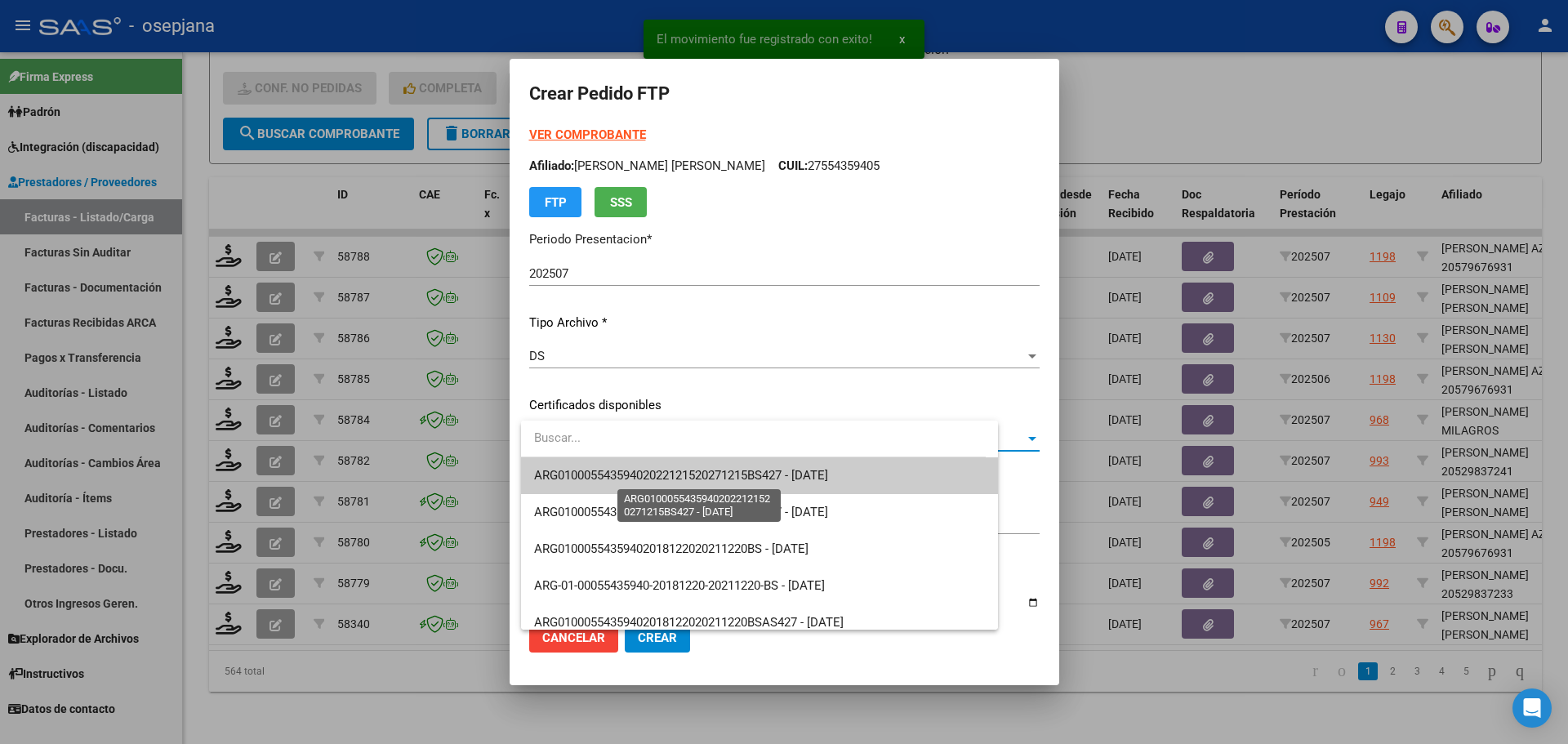
click at [734, 482] on span "ARG01000554359402022121520271215BS427 - 2027-12-15" at bounding box center [681, 476] width 294 height 15
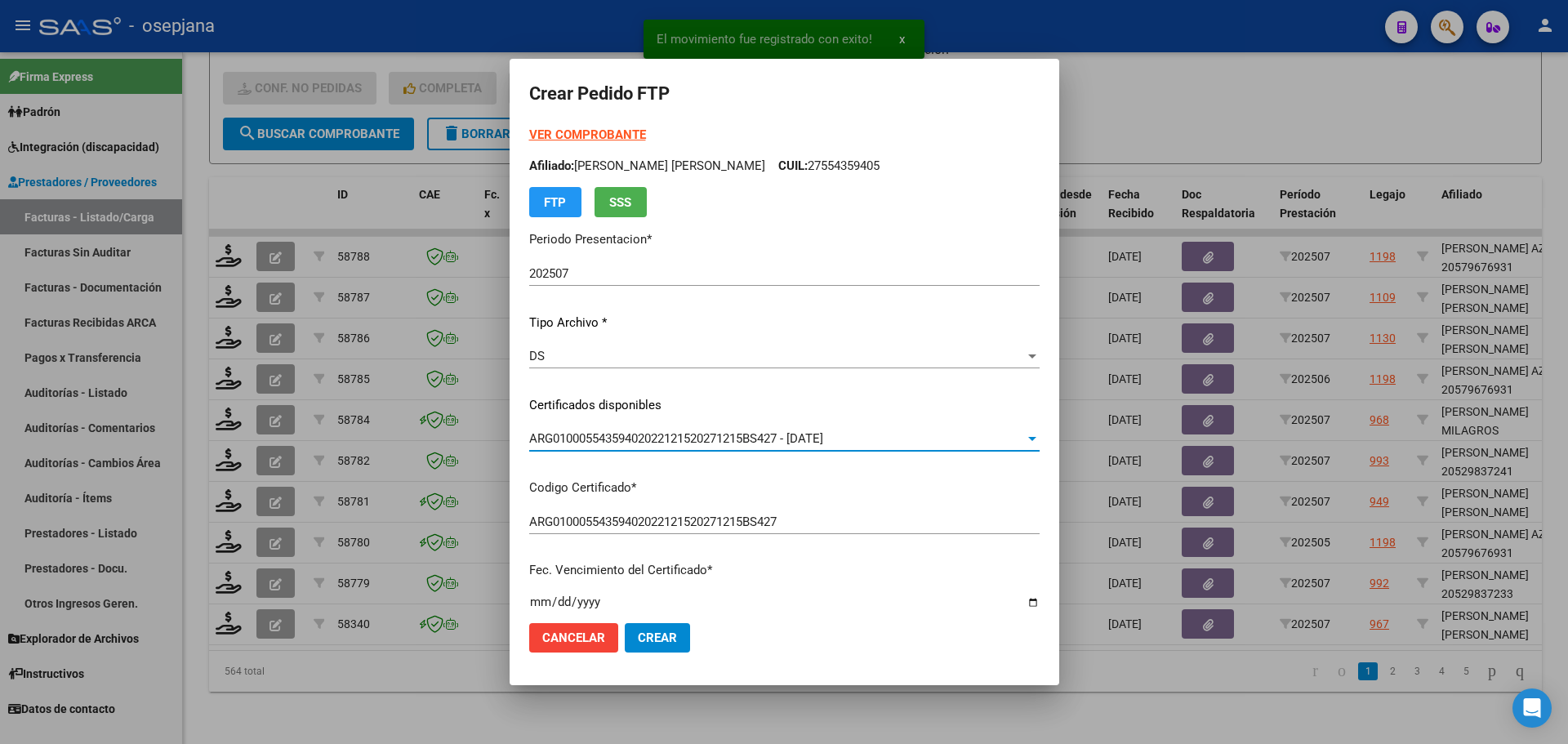
click at [634, 139] on strong "VER COMPROBANTE" at bounding box center [588, 135] width 117 height 15
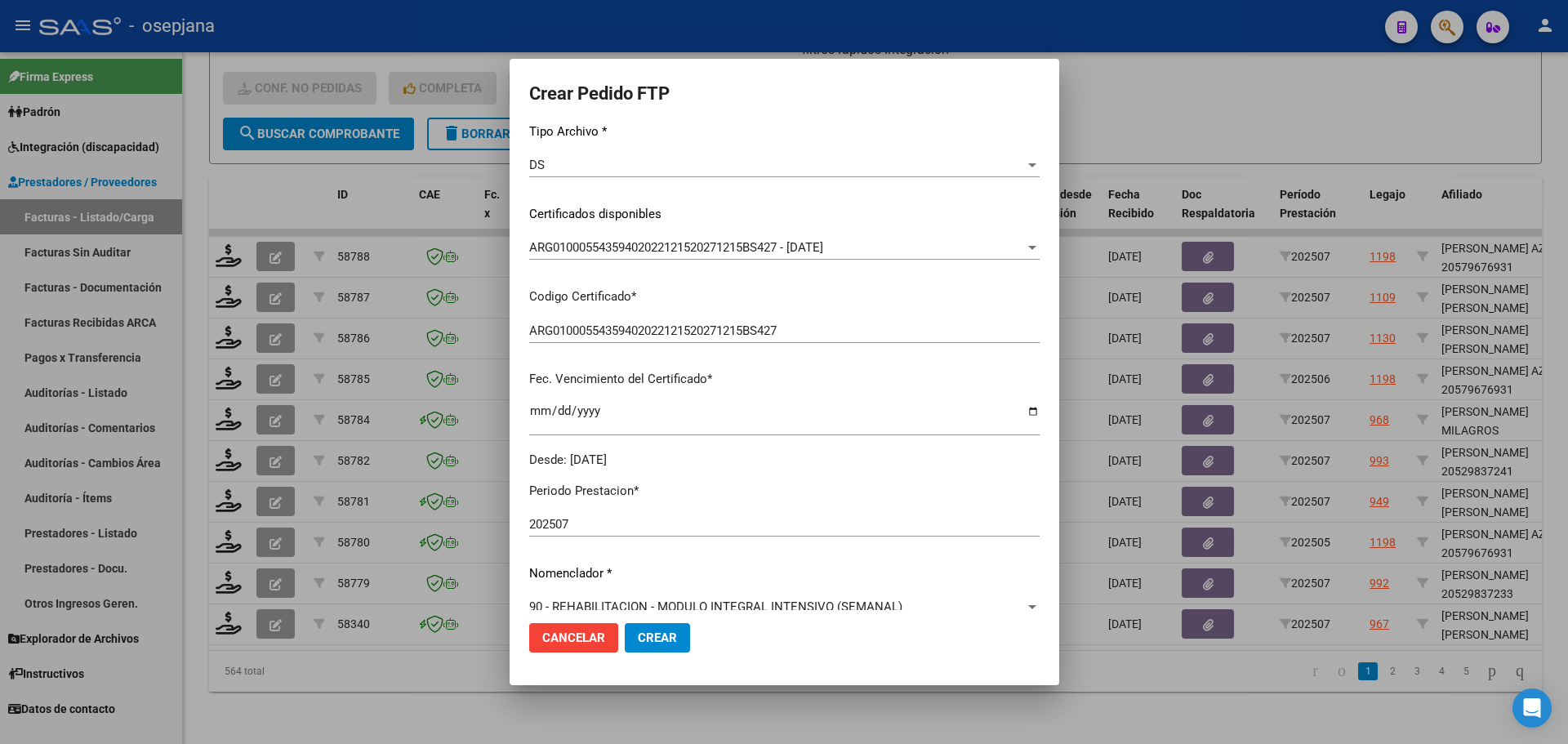
scroll to position [409, 0]
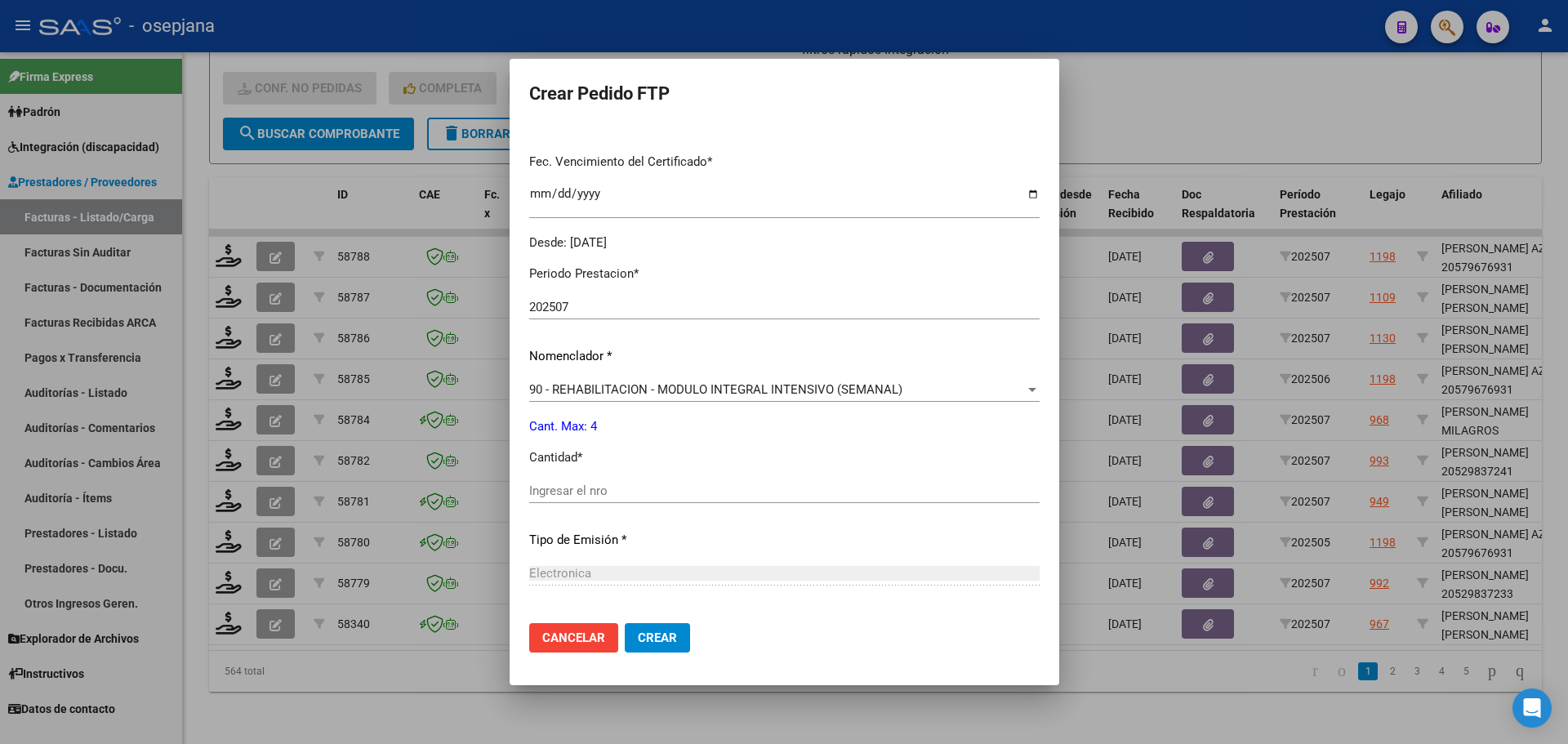
click at [619, 477] on div "Periodo Prestacion * 202507 Ingresar el Periodo Prestacion Nomenclador * 90 - R…" at bounding box center [784, 510] width 510 height 515
click at [610, 484] on input "Ingresar el nro" at bounding box center [784, 490] width 510 height 15
type input "4"
click at [669, 637] on span "Crear" at bounding box center [657, 638] width 39 height 15
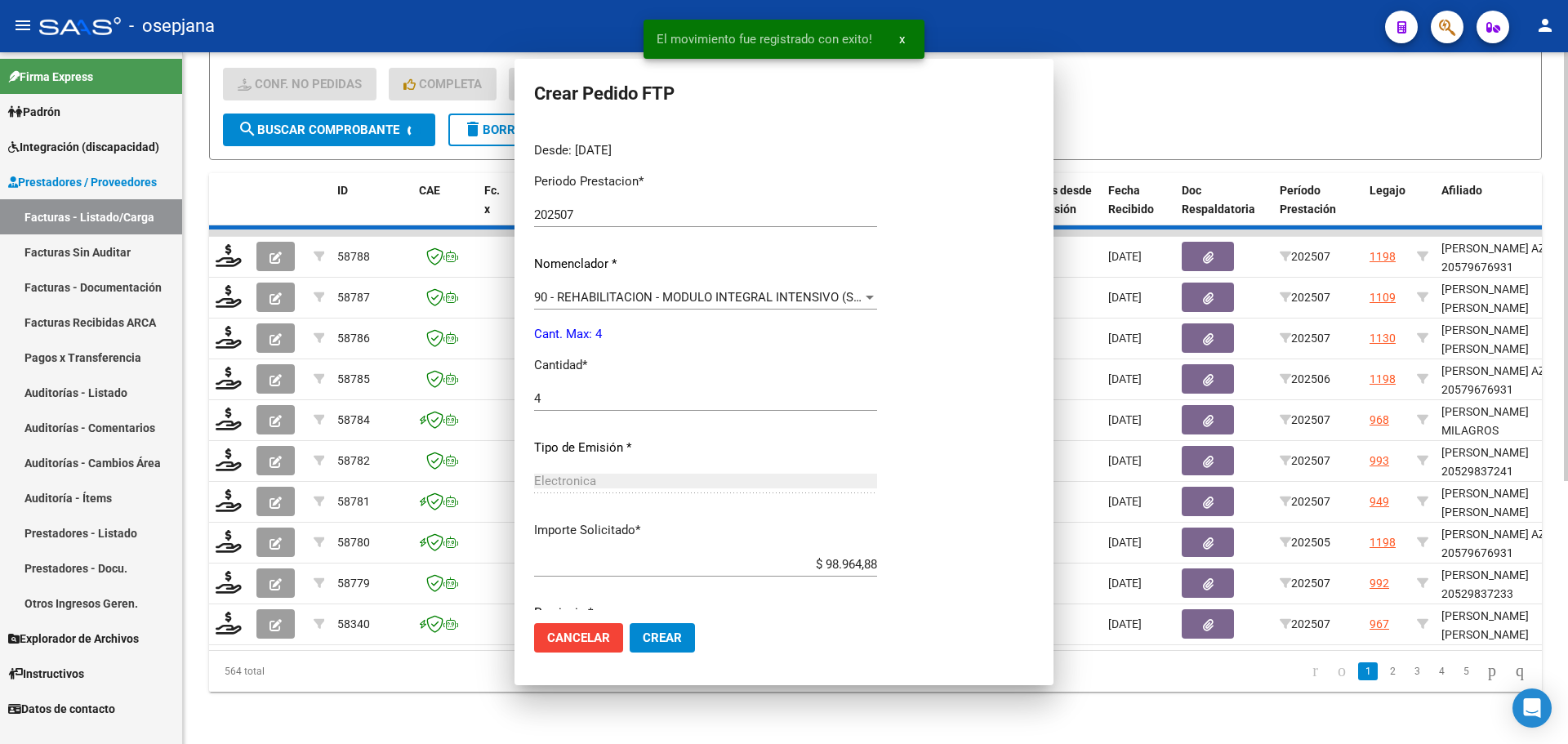
scroll to position [0, 0]
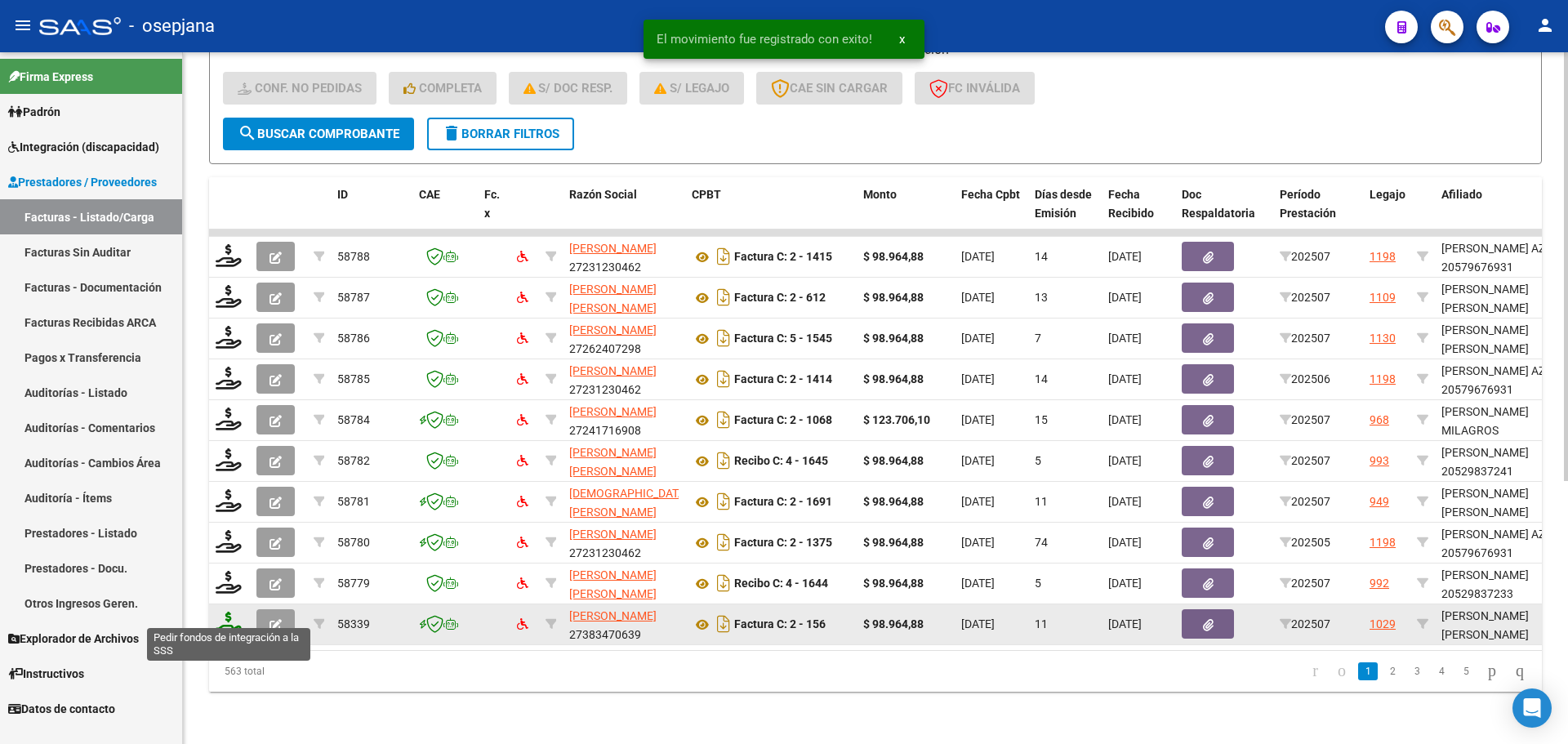
click at [227, 611] on icon at bounding box center [229, 622] width 26 height 23
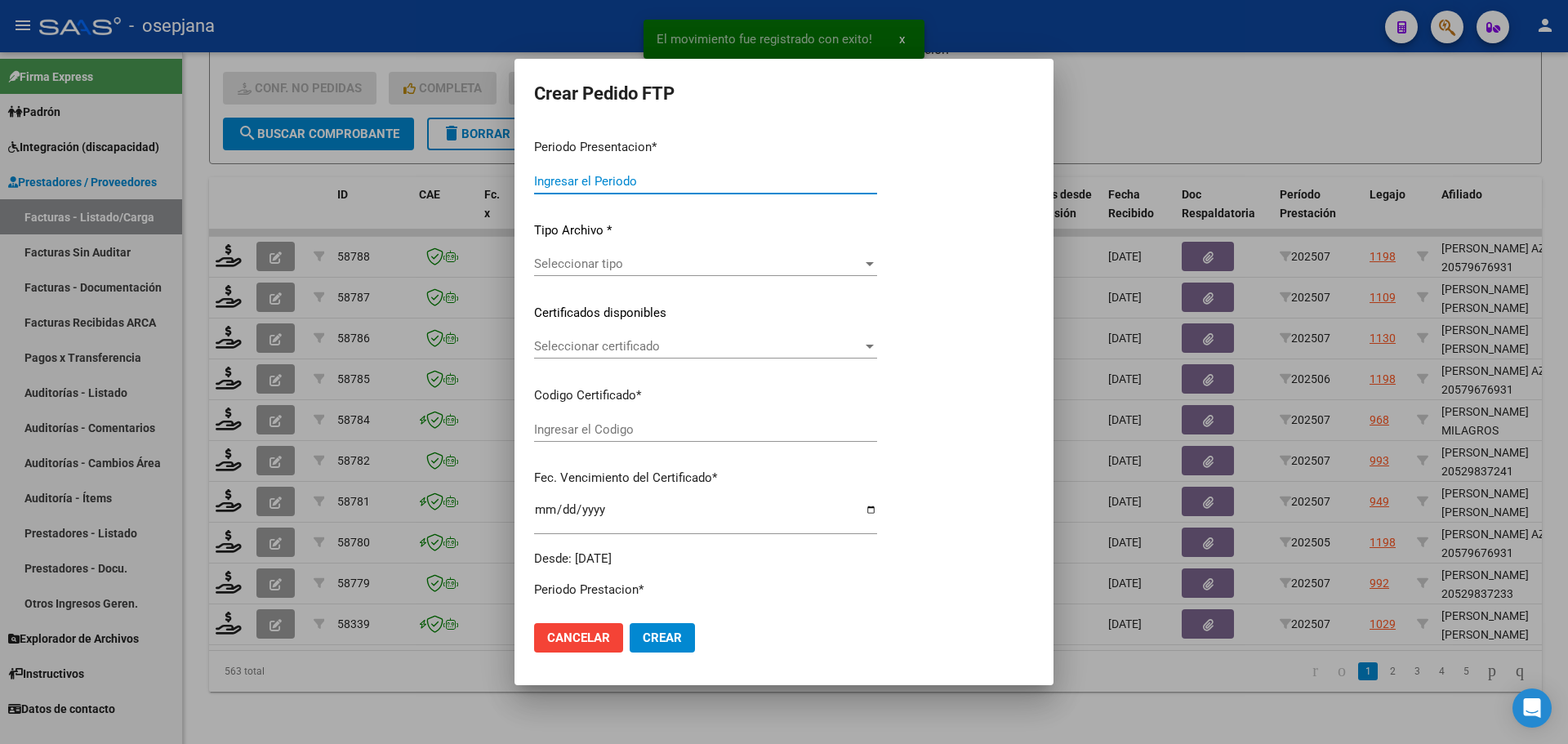
type input "202507"
type input "$ 98.964,88"
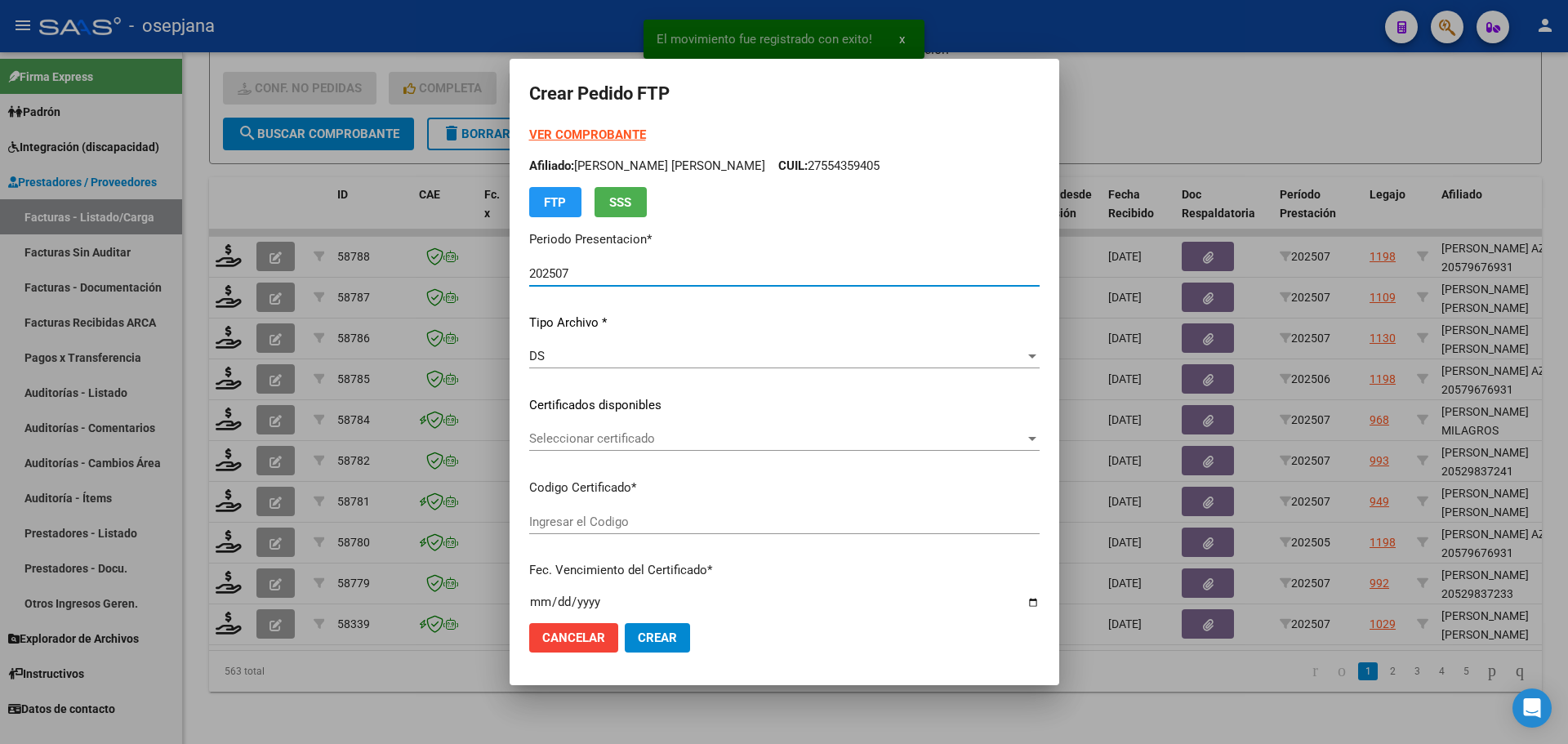
type input "ARG02000540522792022111520271115BSAS436"
type input "2027-11-15"
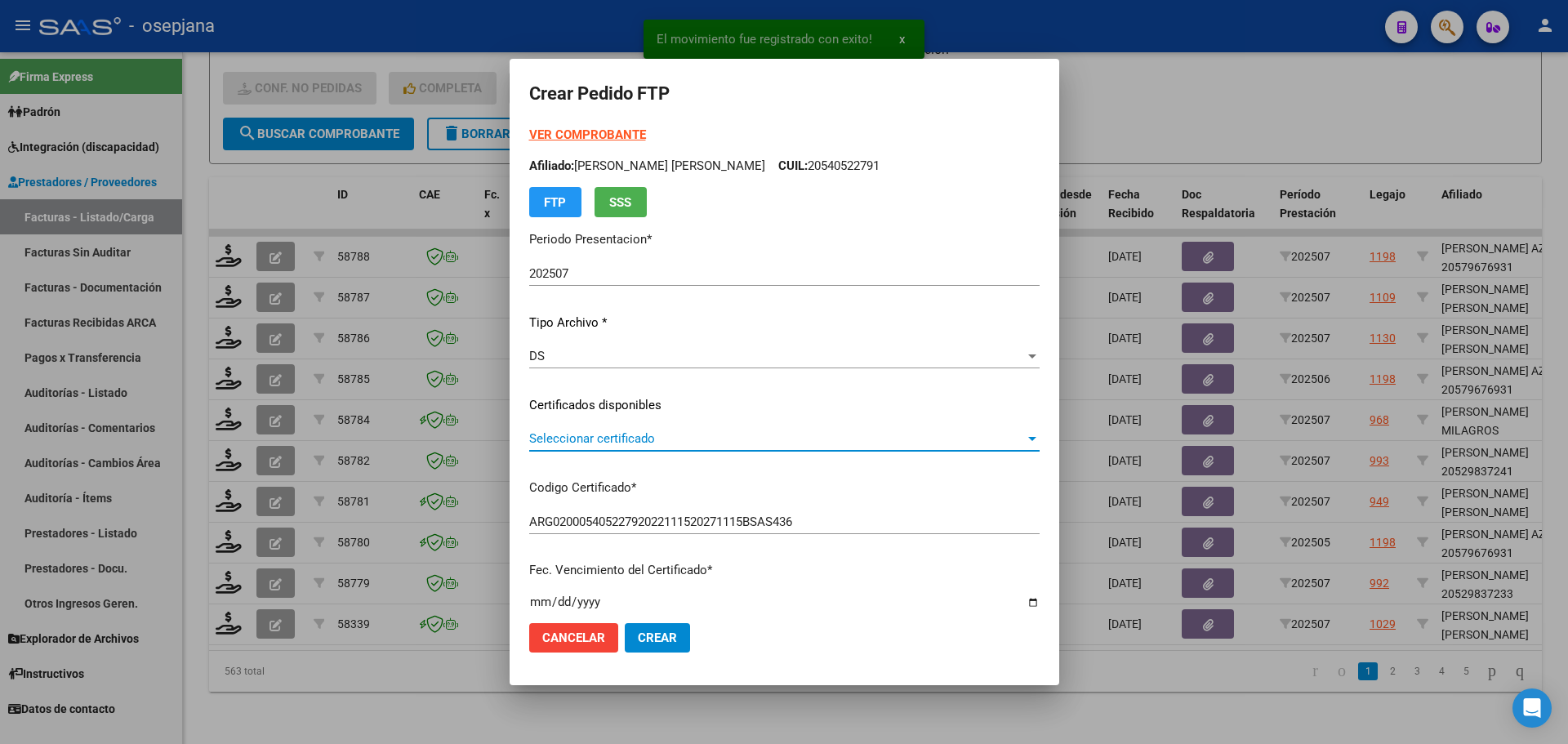
click at [612, 435] on span "Seleccionar certificado" at bounding box center [777, 438] width 496 height 15
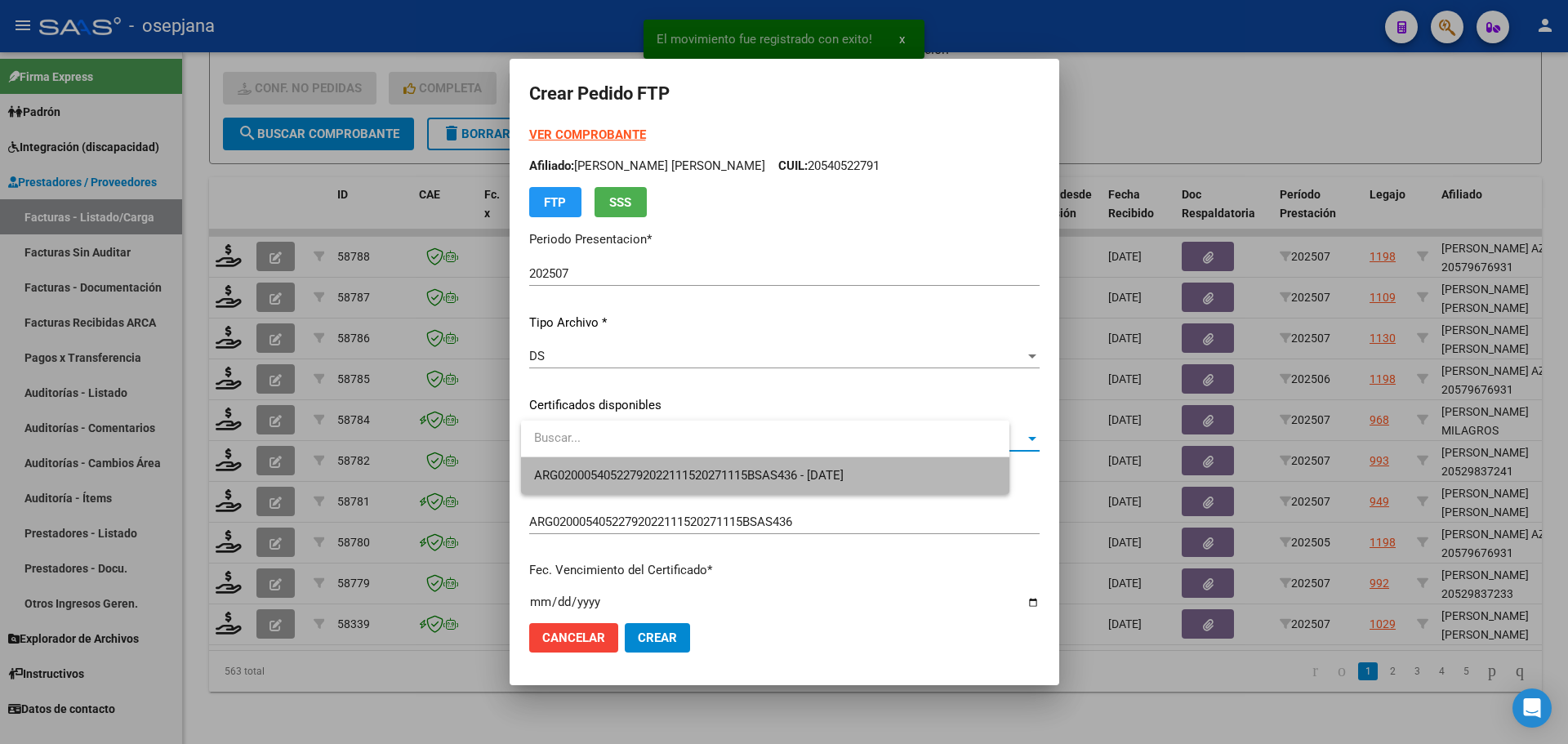
click at [622, 466] on span "ARG02000540522792022111520271115BSAS436 - 2027-11-15" at bounding box center [765, 476] width 463 height 37
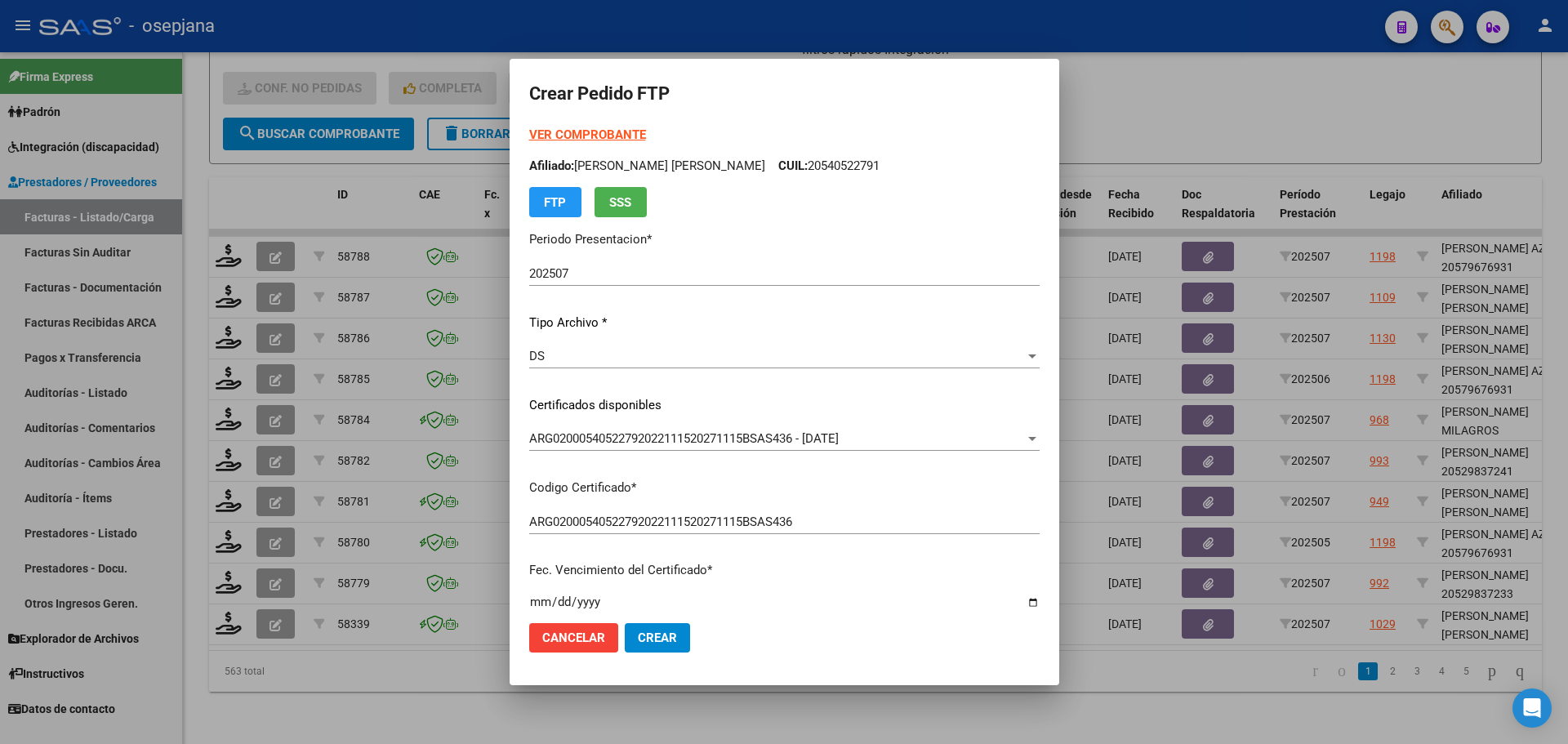
click at [619, 132] on strong "VER COMPROBANTE" at bounding box center [588, 135] width 117 height 15
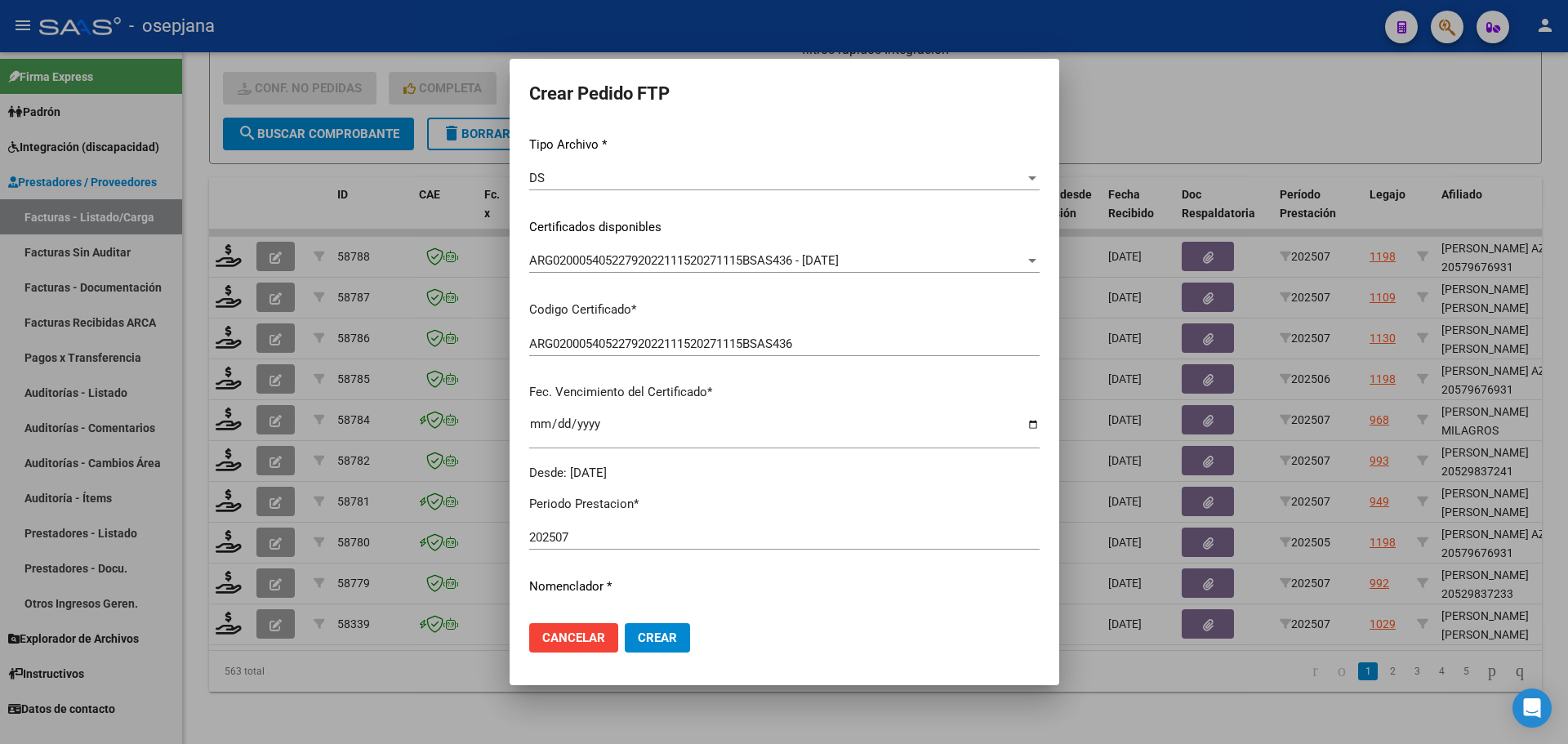
scroll to position [327, 0]
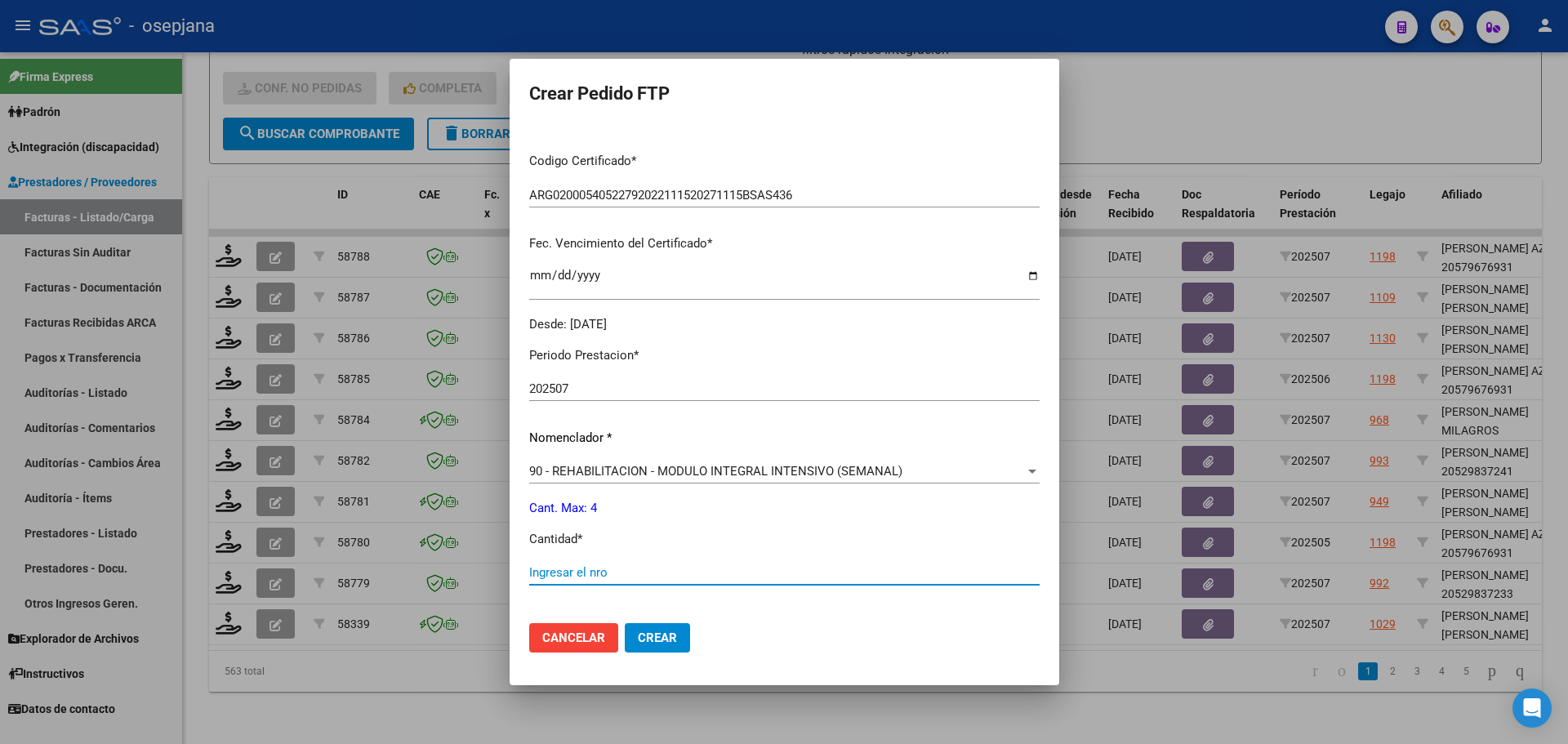
click at [556, 580] on input "Ingresar el nro" at bounding box center [784, 572] width 510 height 15
type input "4"
click at [643, 632] on span "Crear" at bounding box center [657, 638] width 39 height 15
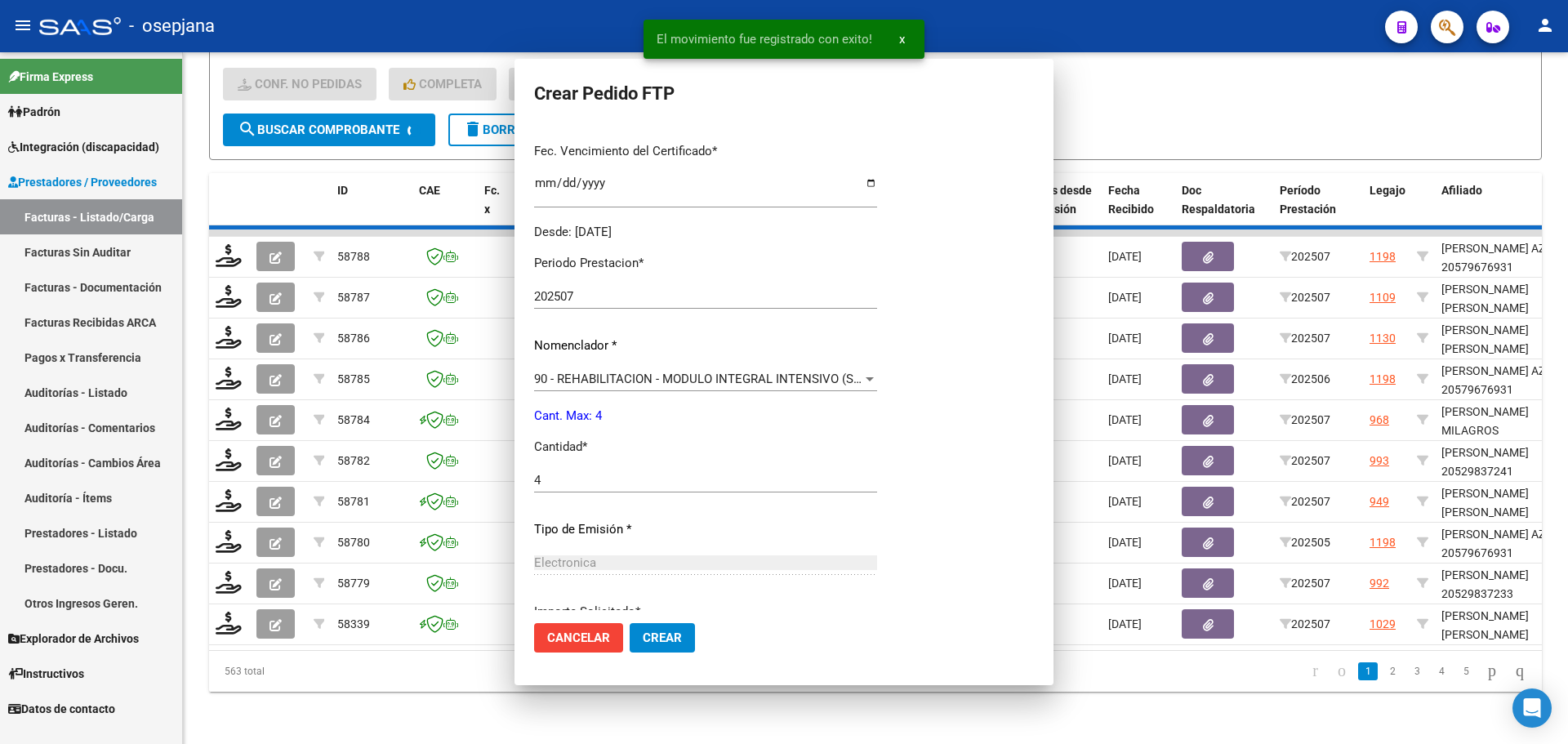
scroll to position [0, 0]
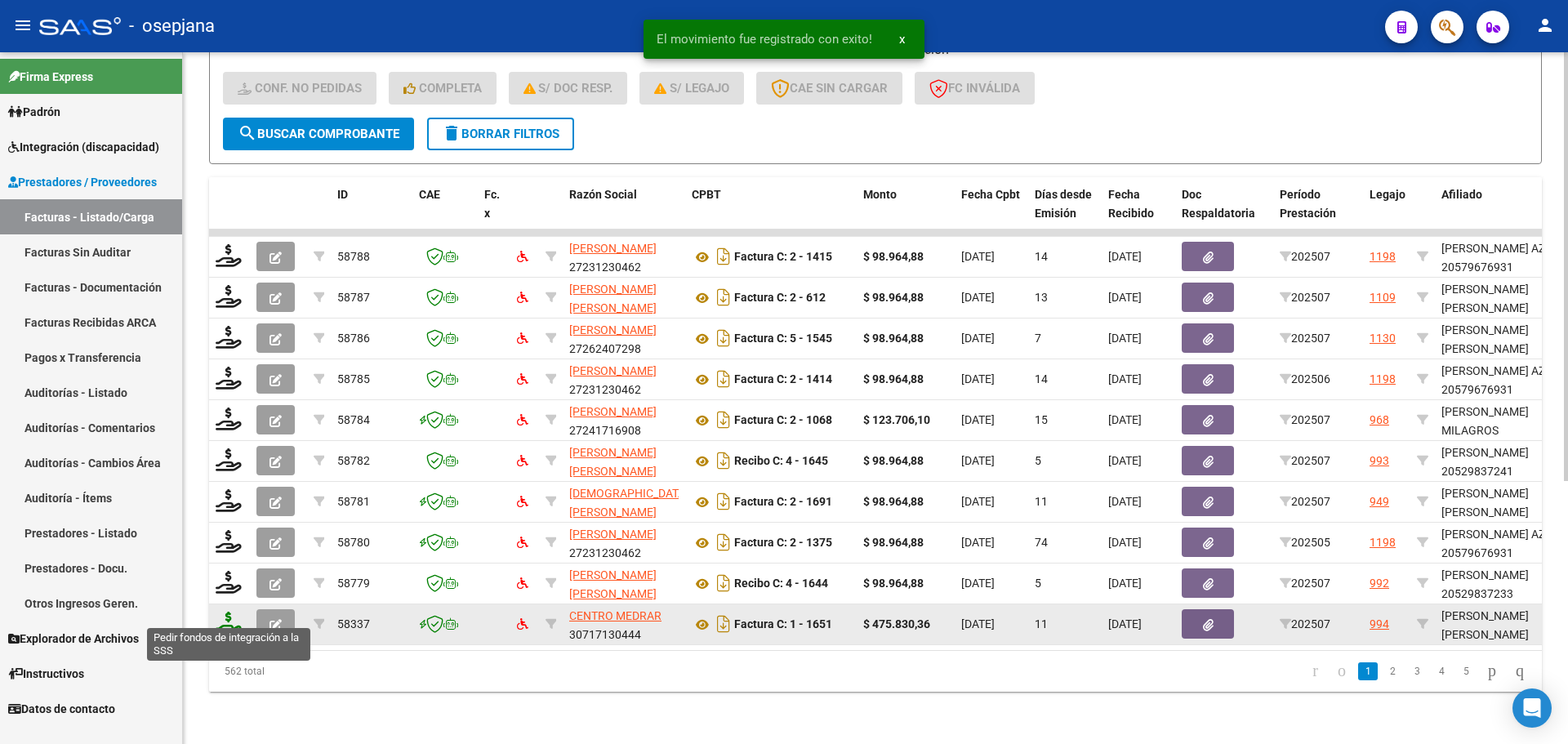
click at [225, 611] on icon at bounding box center [229, 622] width 26 height 23
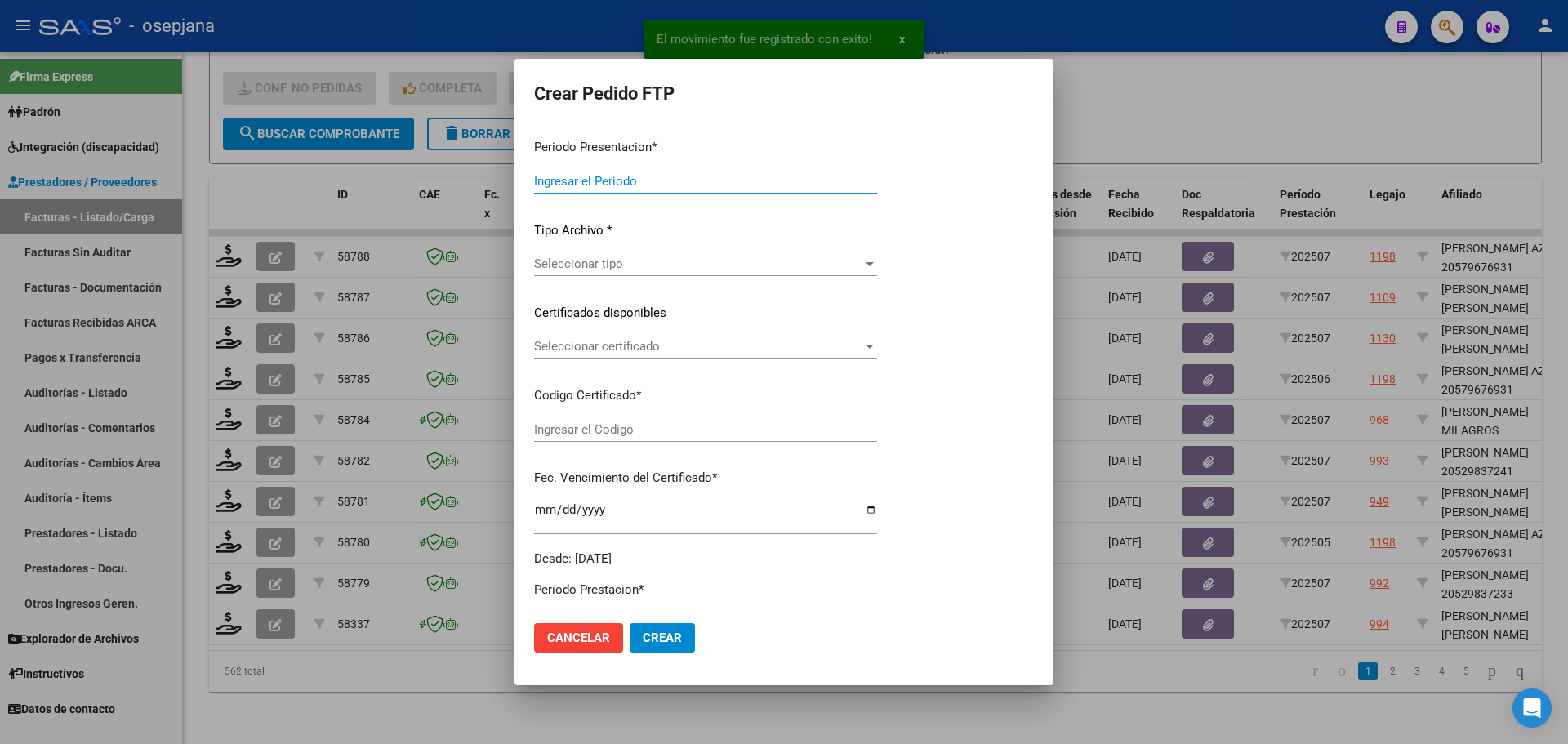
type input "202507"
type input "$ 475.830,36"
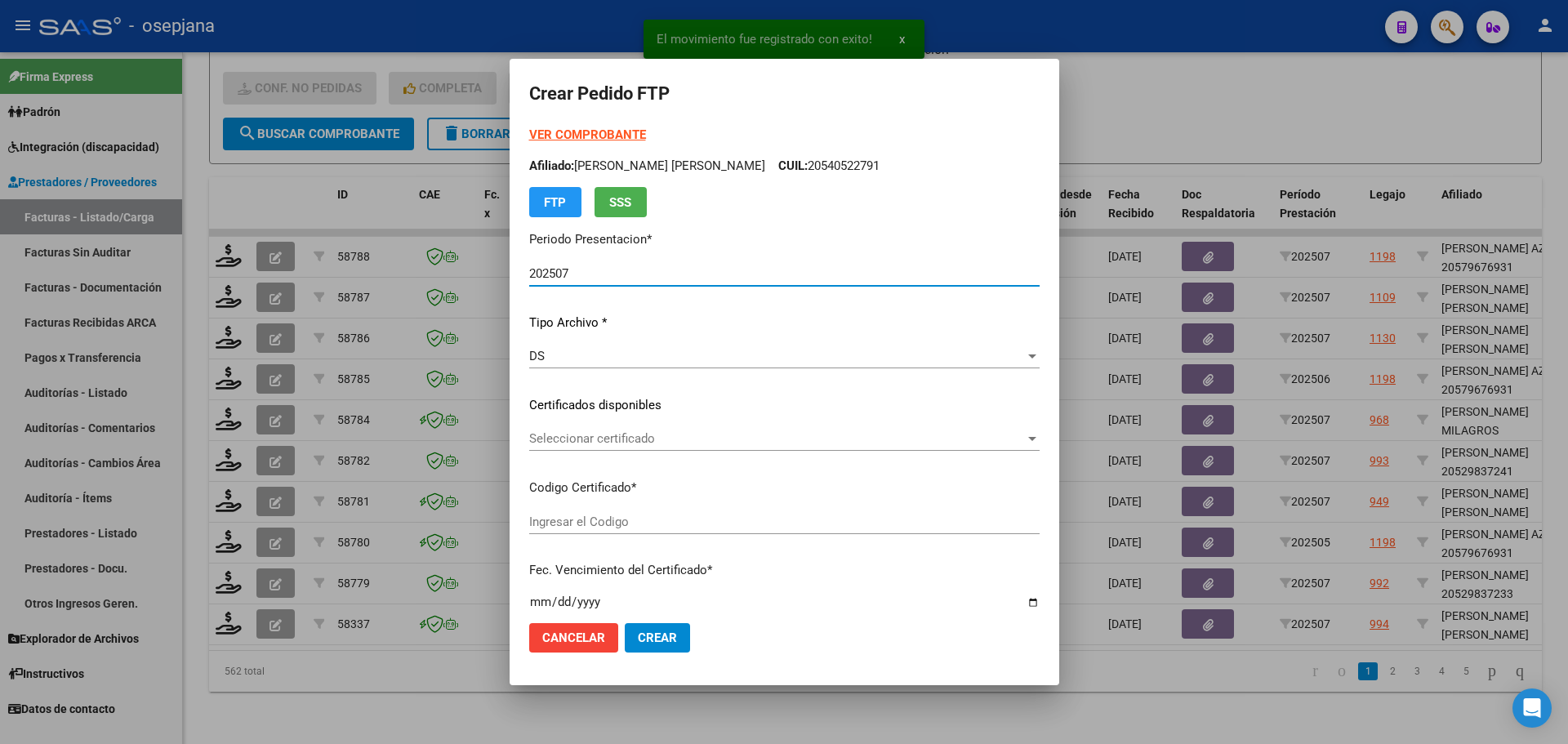
type input "ARG02000546325462022091420270914BSAS313"
type input "2027-09-14"
click at [645, 436] on span "Seleccionar certificado" at bounding box center [777, 438] width 496 height 15
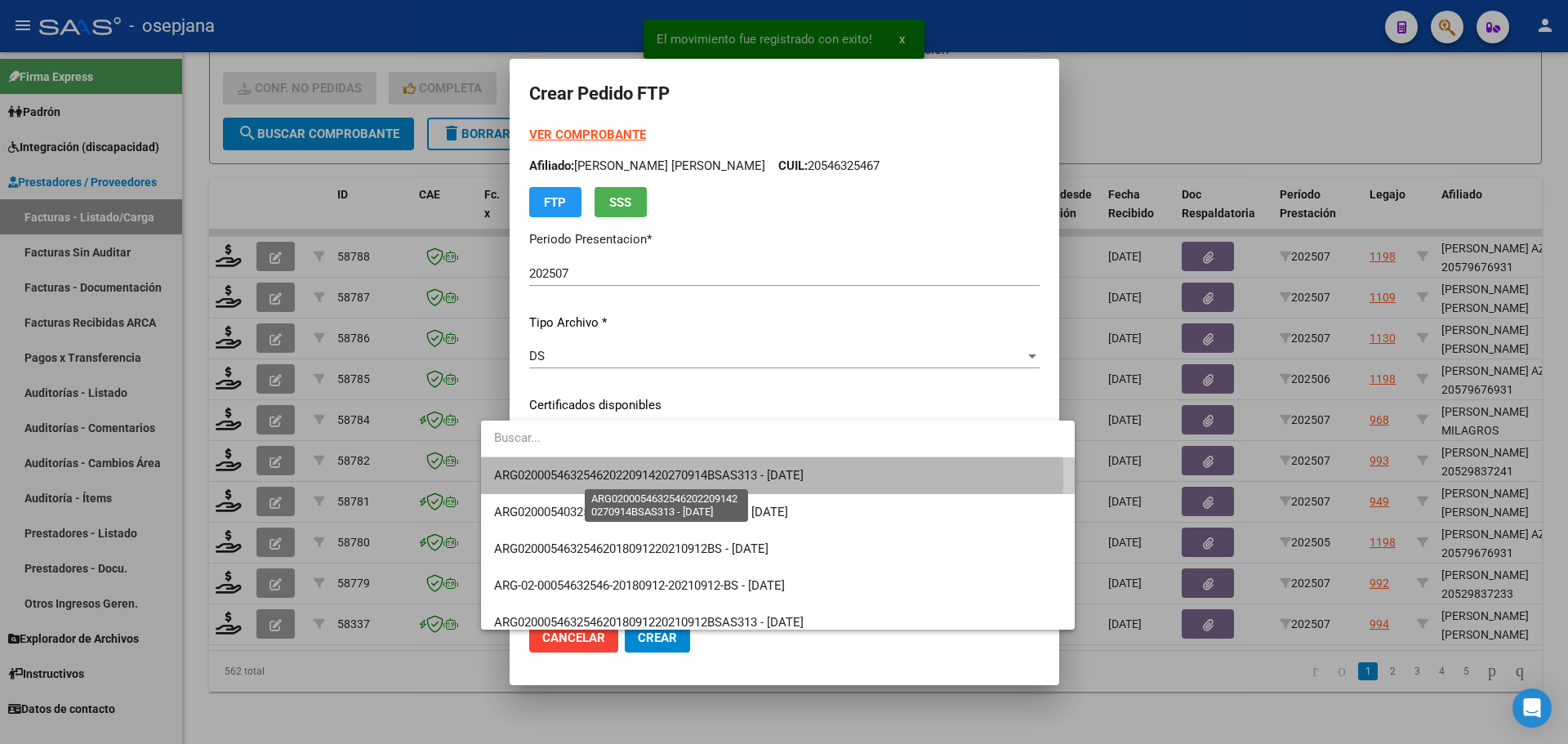
click at [641, 476] on span "ARG02000546325462022091420270914BSAS313 - 2027-09-14" at bounding box center [648, 476] width 309 height 15
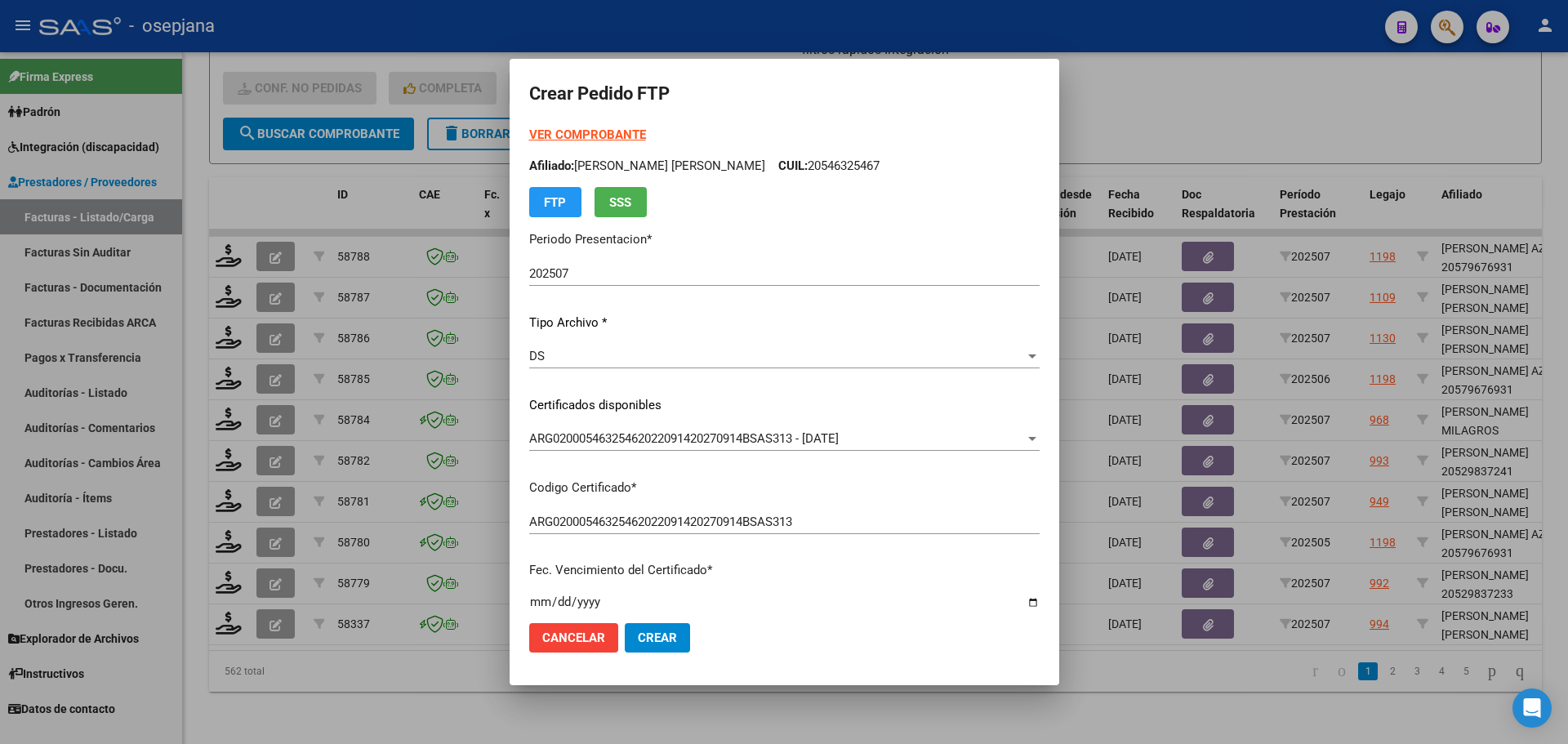
click at [577, 134] on strong "VER COMPROBANTE" at bounding box center [588, 135] width 117 height 15
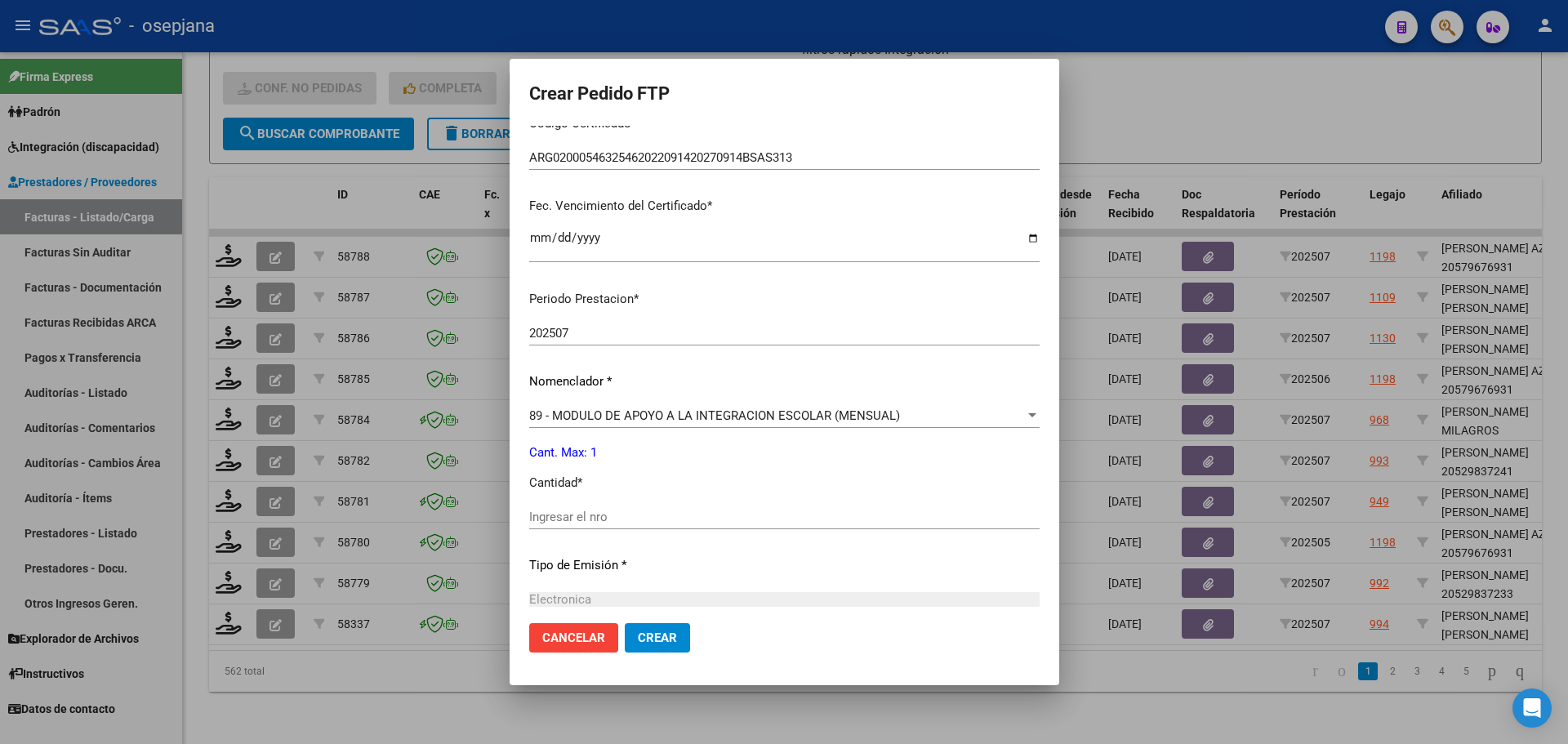
scroll to position [409, 0]
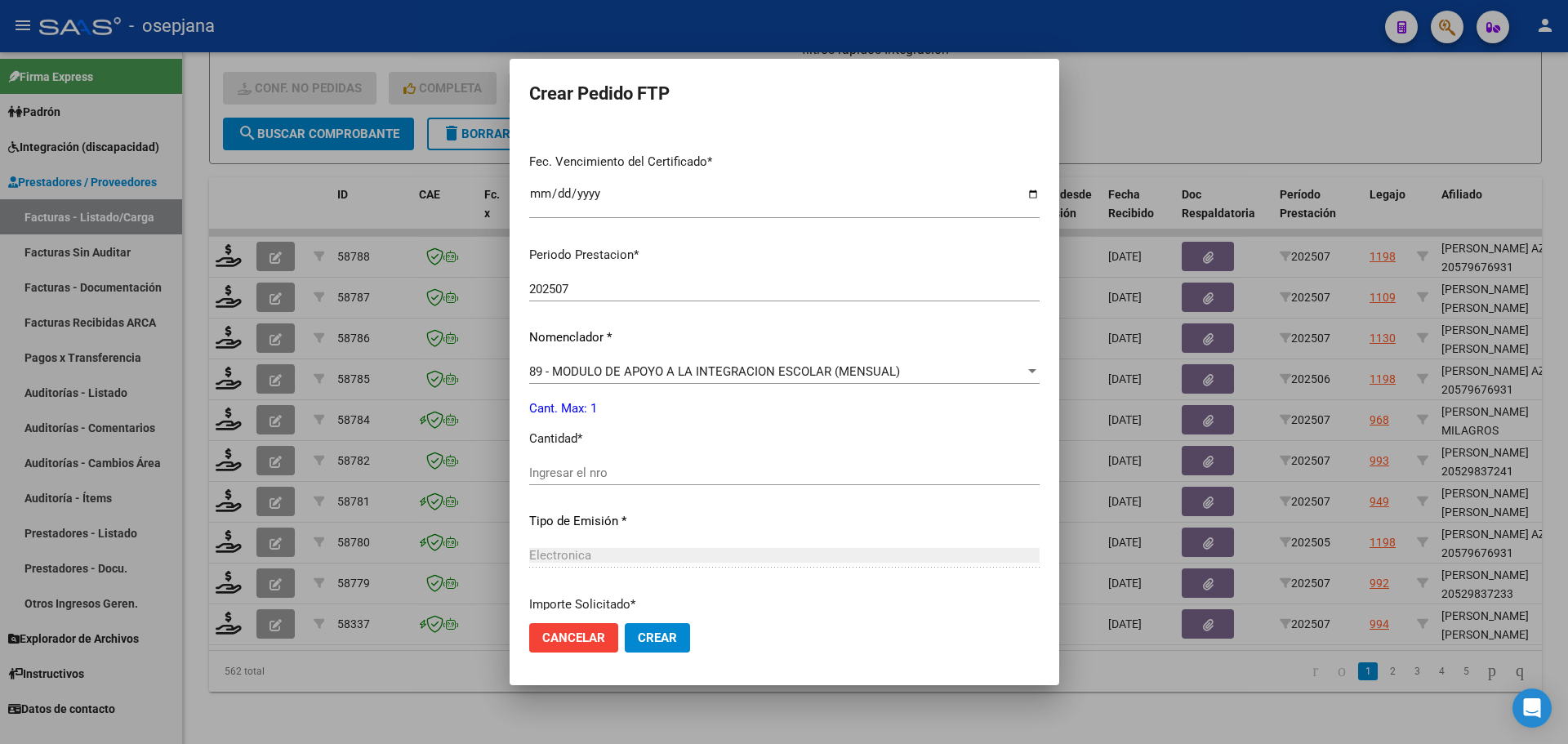
click at [535, 477] on input "Ingresar el nro" at bounding box center [784, 473] width 510 height 15
type input "1"
click at [637, 638] on span "Crear" at bounding box center [657, 638] width 39 height 15
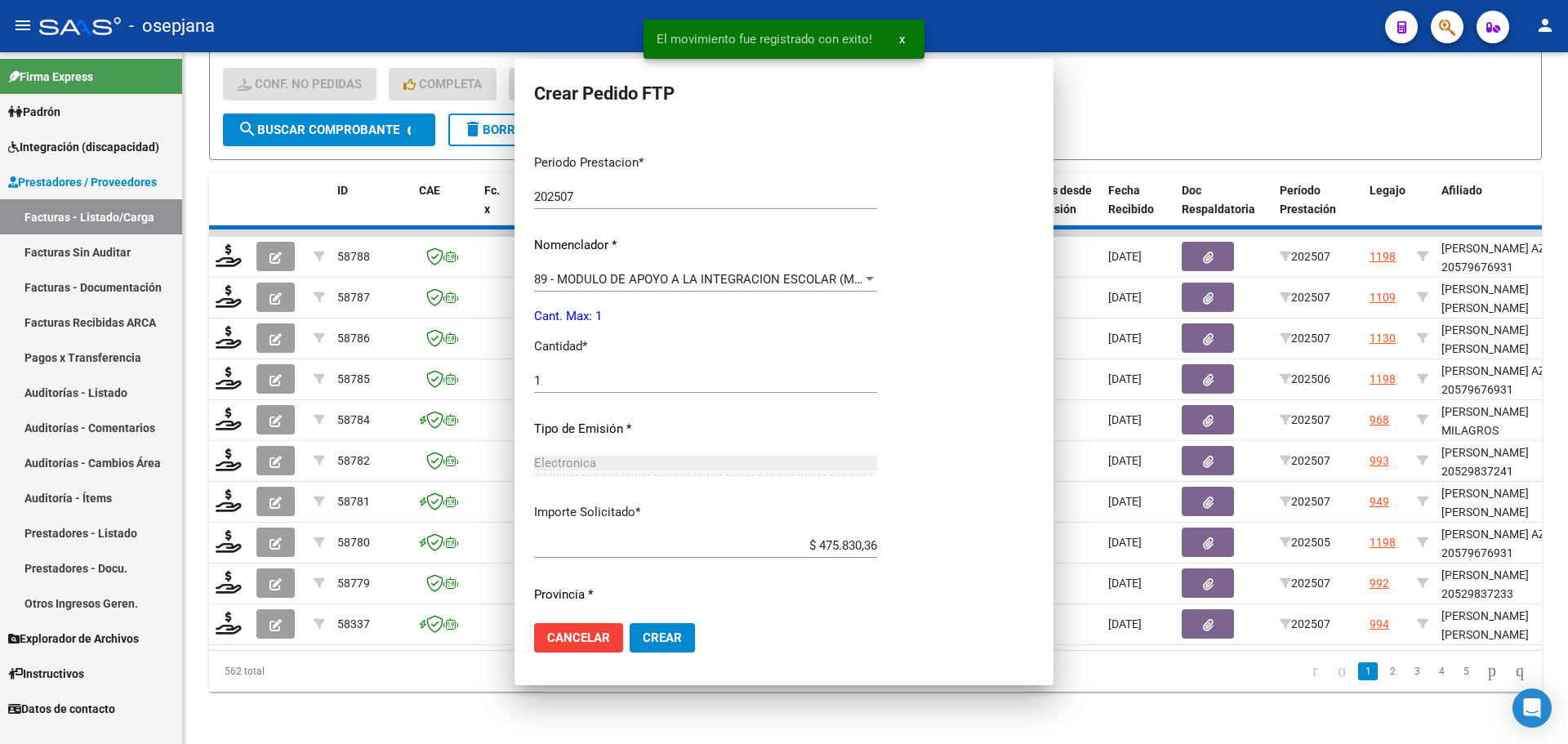
scroll to position [0, 0]
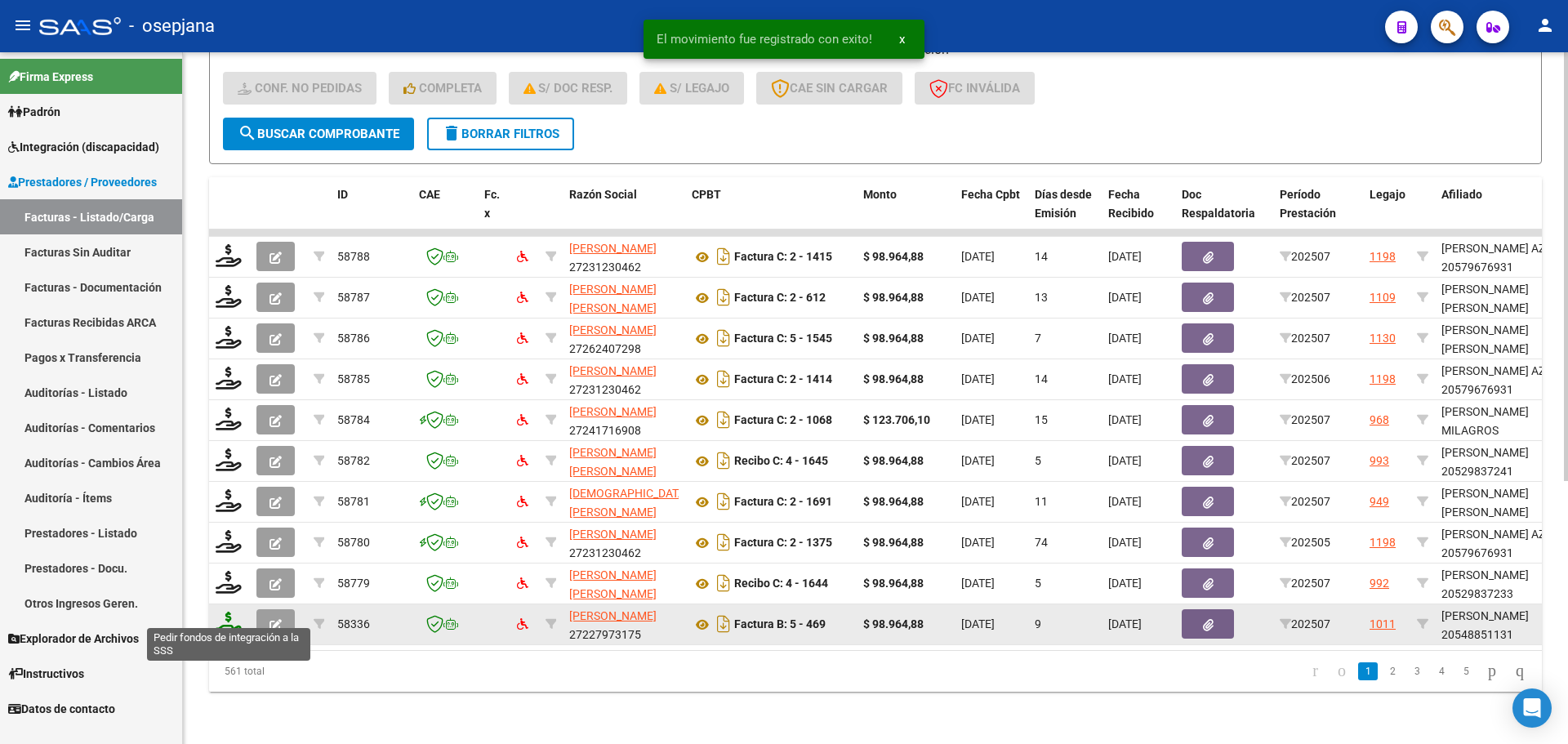
click at [223, 611] on icon at bounding box center [229, 622] width 26 height 23
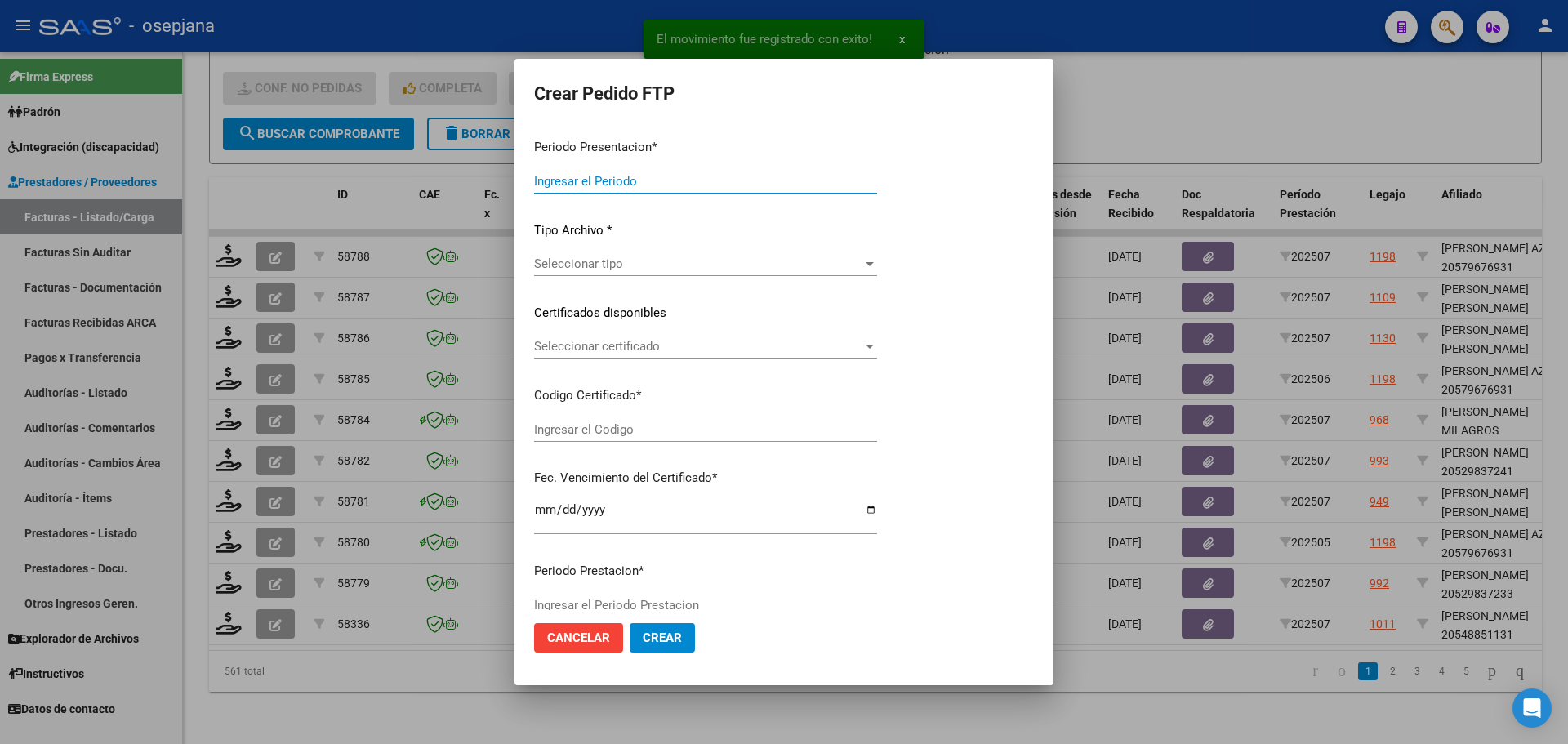
type input "202507"
type input "$ 98.964,88"
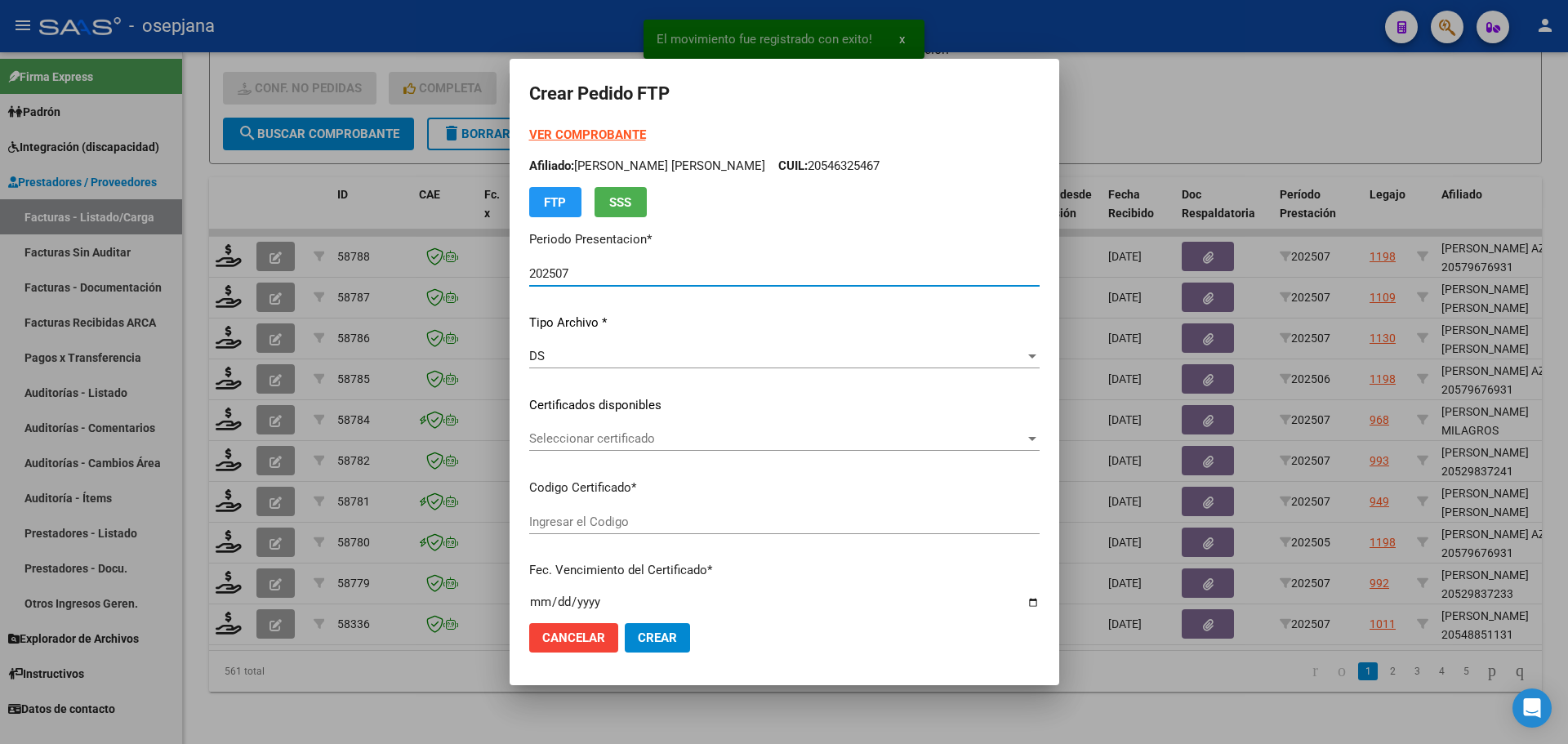
type input "RG02000548851132024021520290215BSAS436"
type input "2029-02-15"
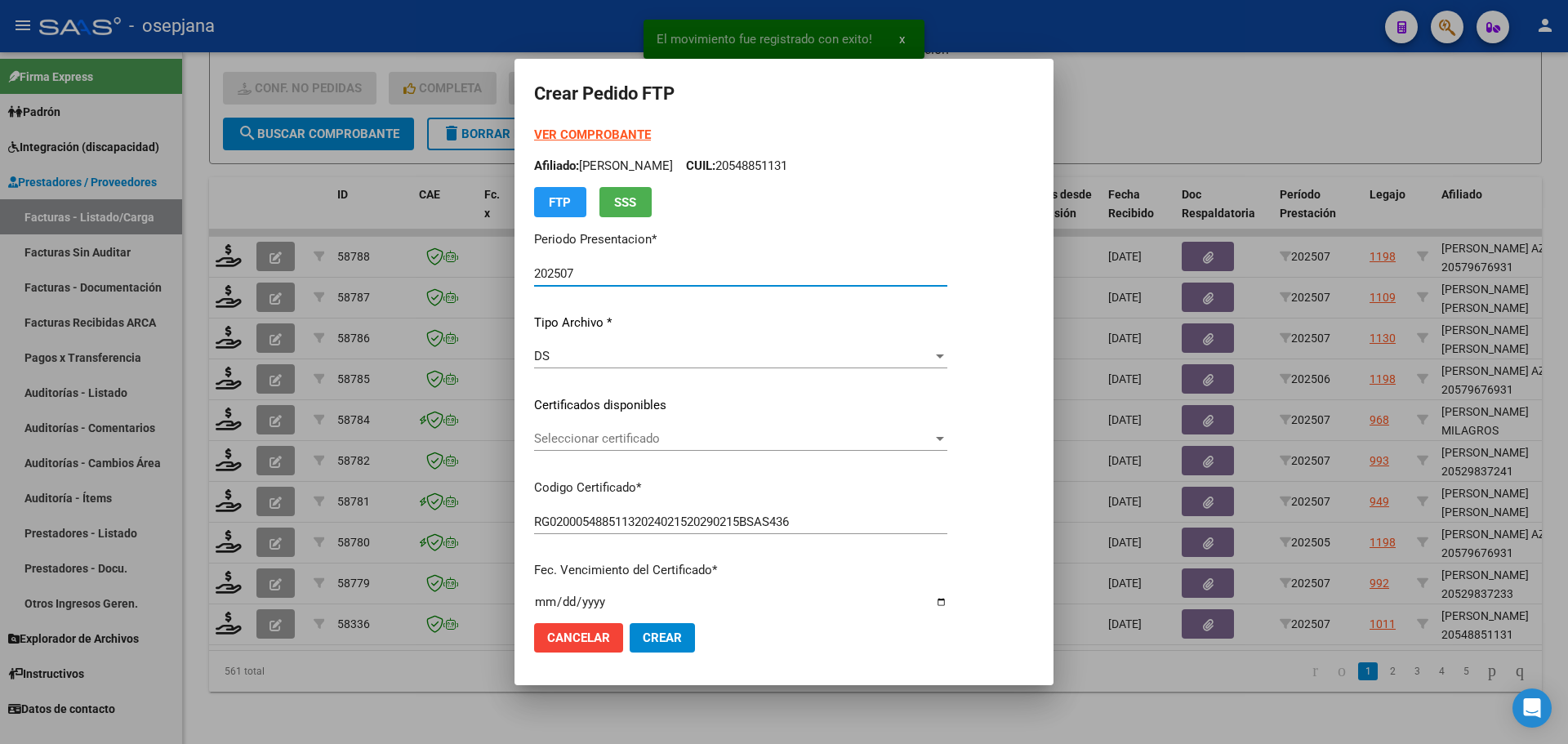
click at [652, 435] on span "Seleccionar certificado" at bounding box center [733, 438] width 399 height 15
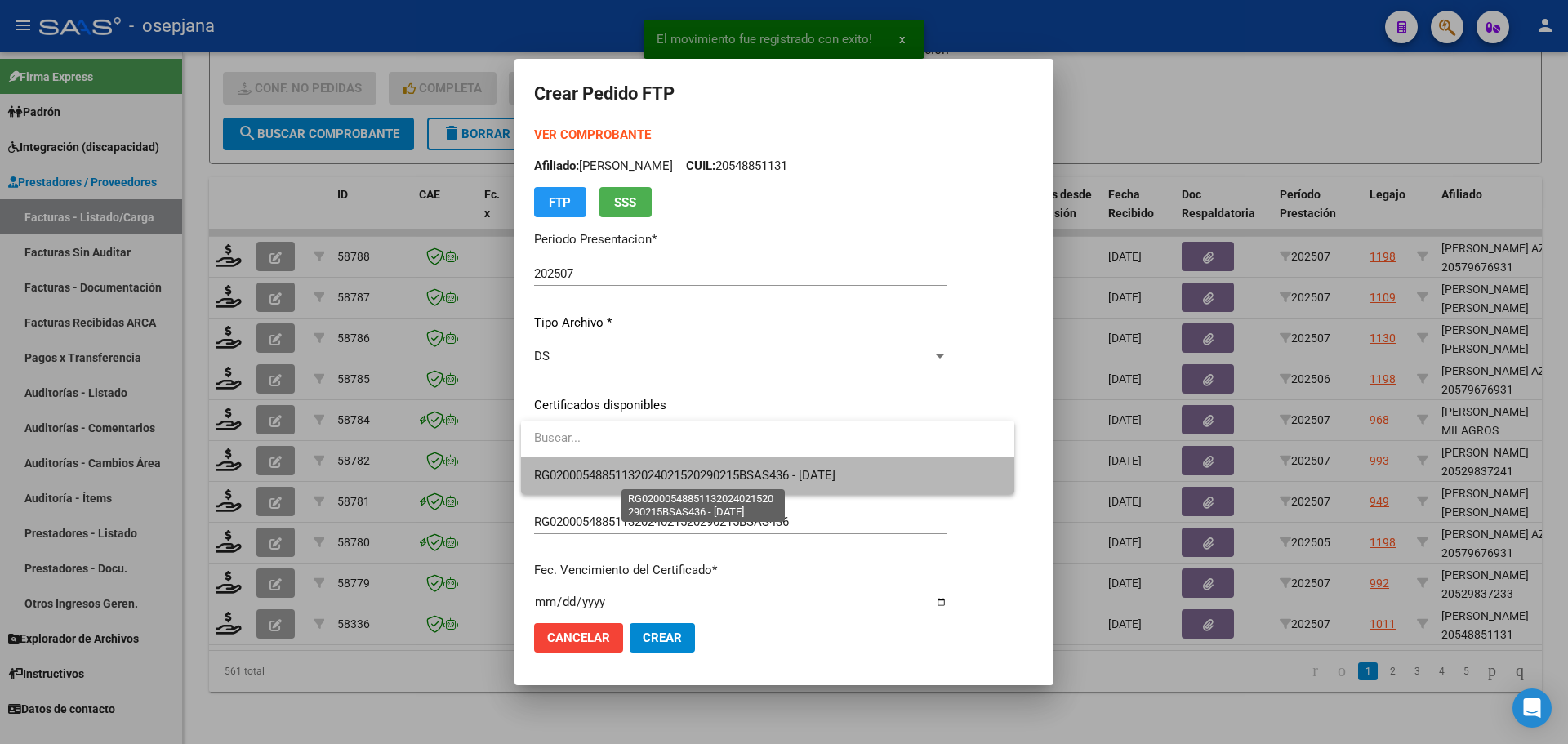
click at [656, 470] on span "RG02000548851132024021520290215BSAS436 - 2029-02-15" at bounding box center [685, 476] width 301 height 15
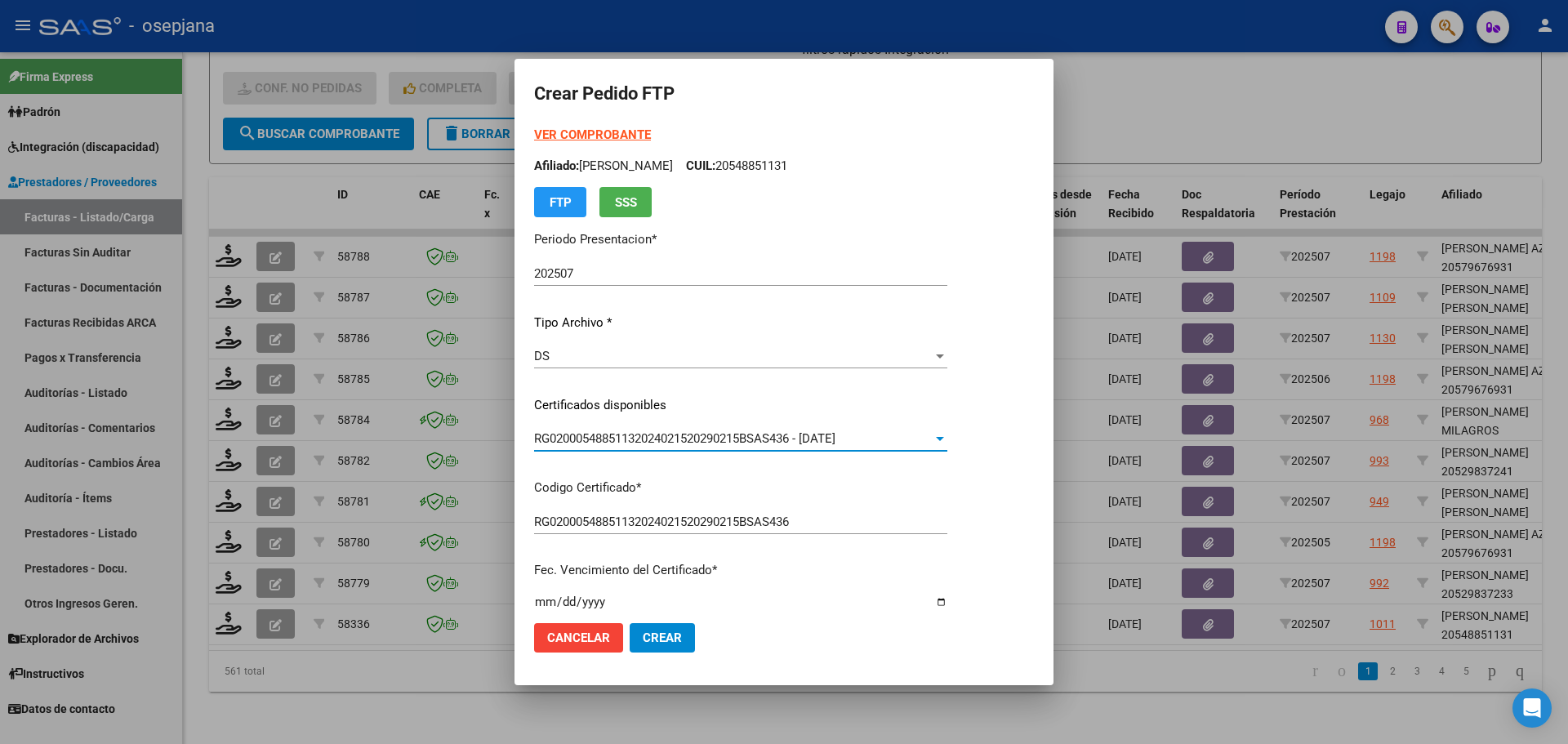
click at [621, 128] on strong "VER COMPROBANTE" at bounding box center [593, 135] width 117 height 15
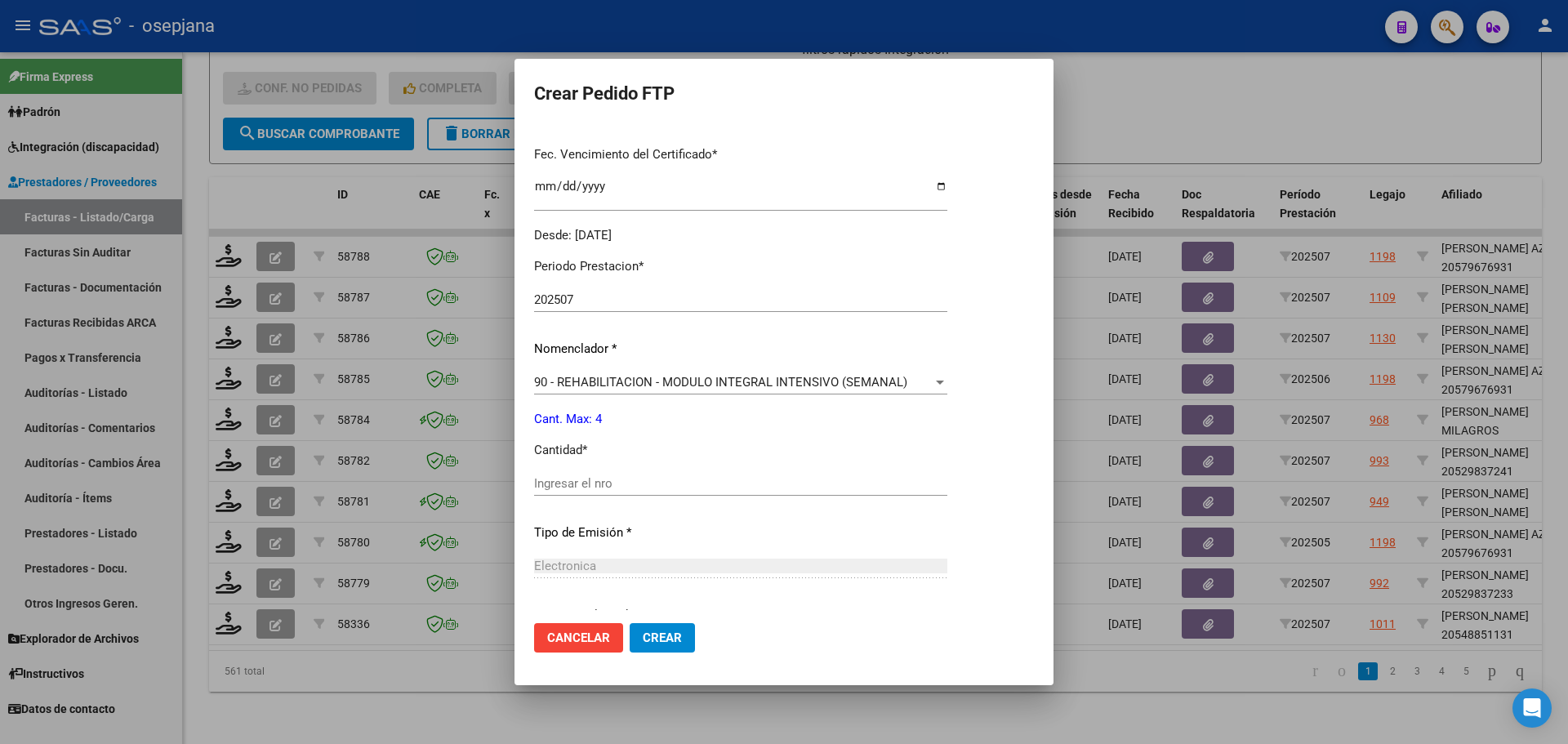
scroll to position [489, 0]
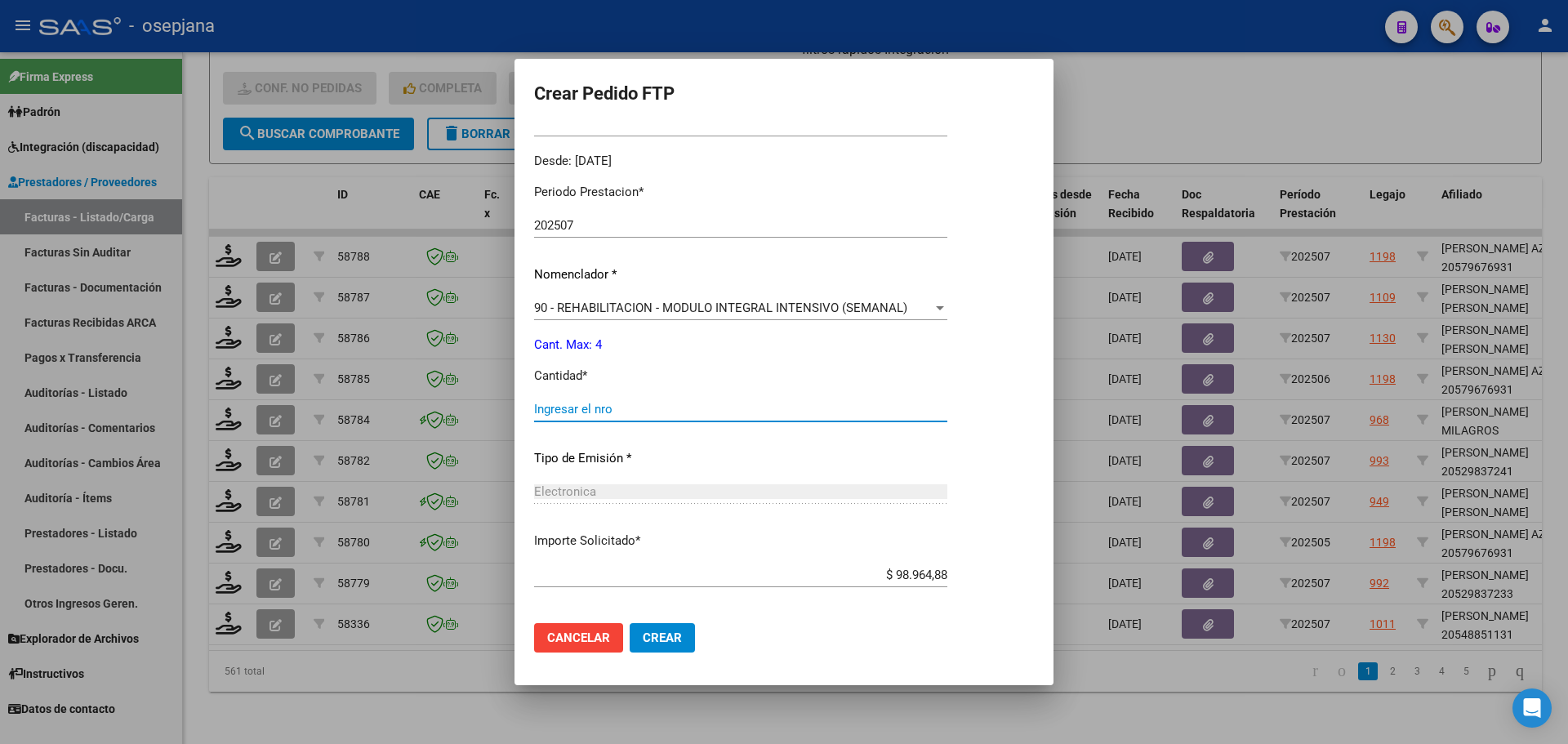
click at [575, 407] on input "Ingresar el nro" at bounding box center [740, 409] width 413 height 15
type input "4"
click at [670, 634] on span "Crear" at bounding box center [662, 638] width 39 height 15
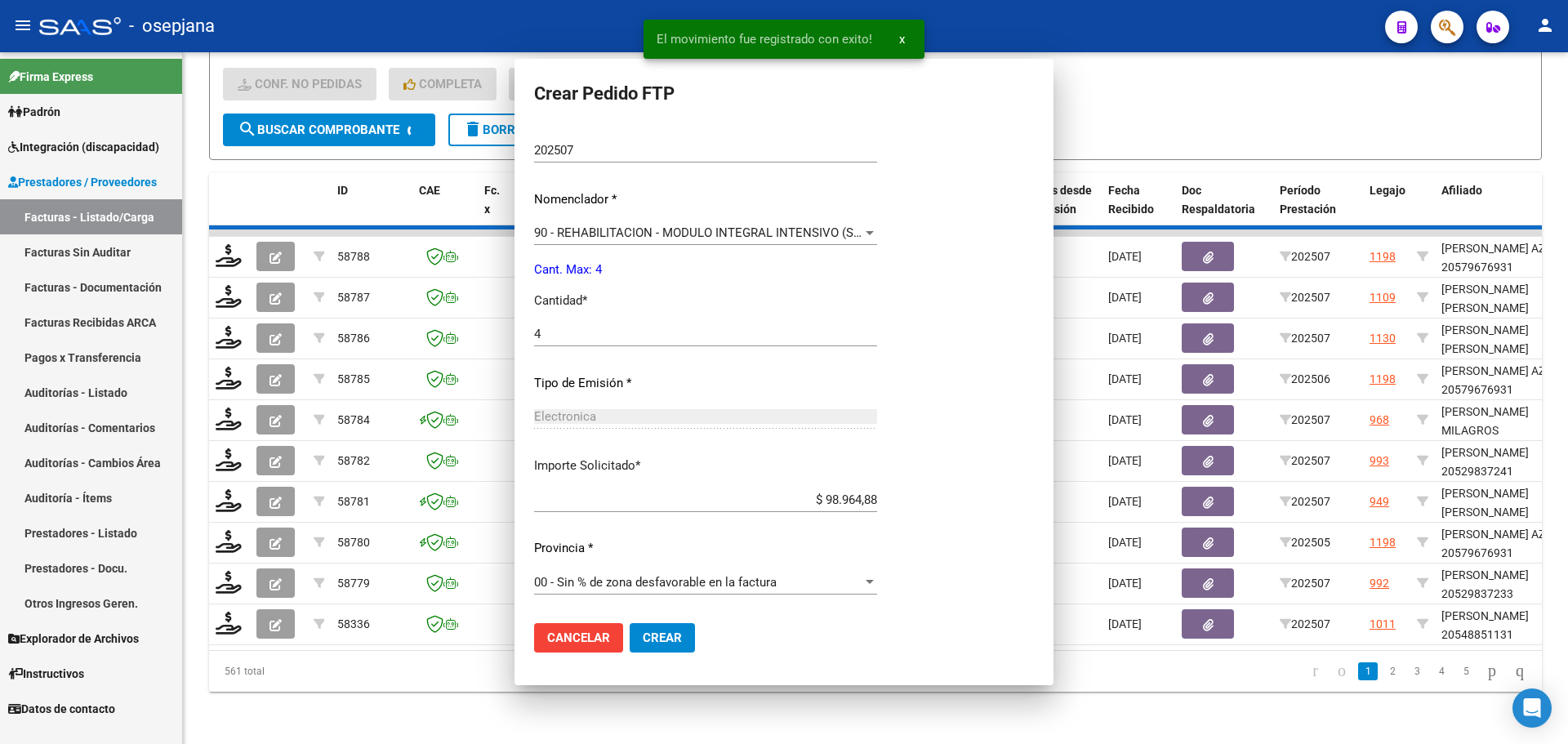
scroll to position [0, 0]
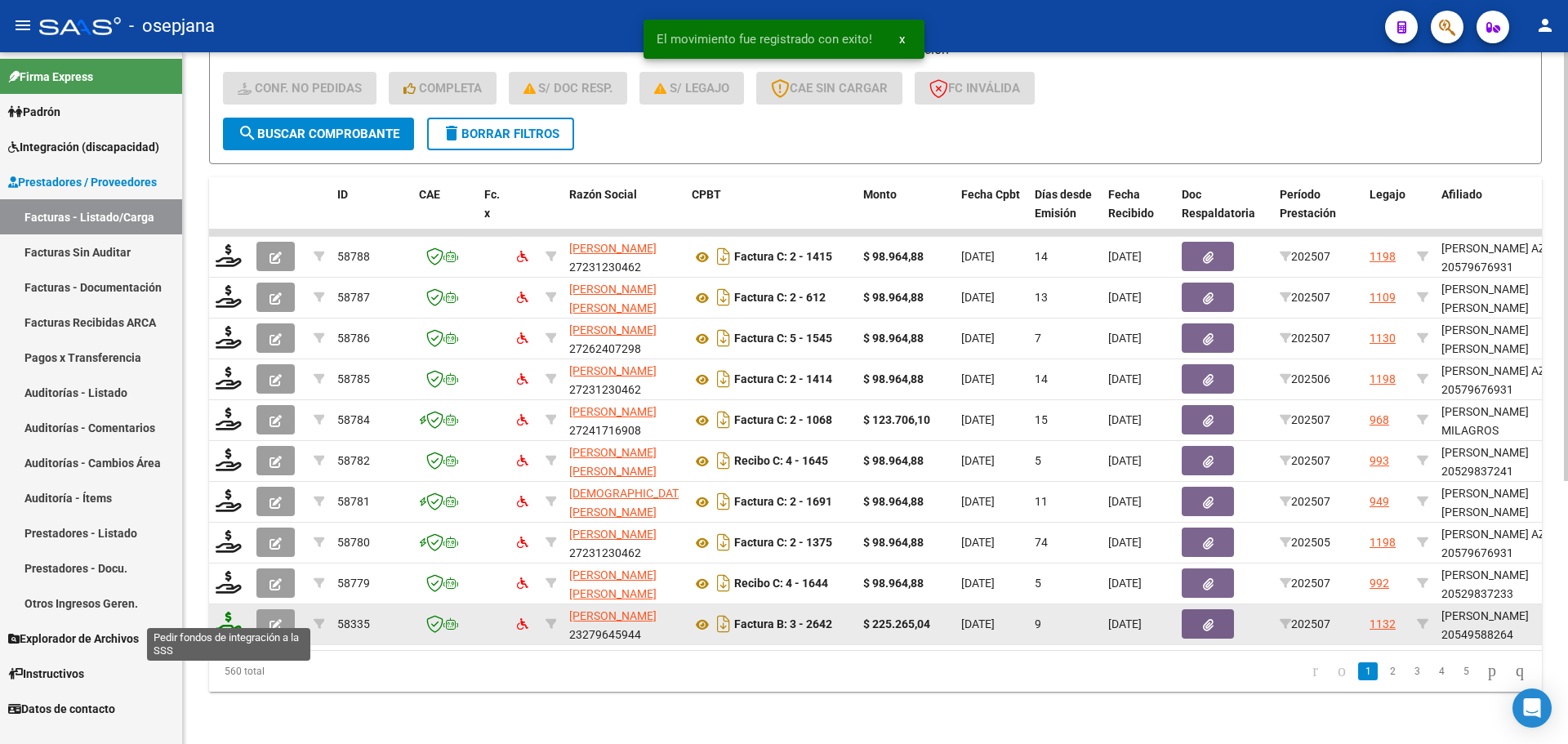
click at [232, 612] on icon at bounding box center [229, 622] width 26 height 23
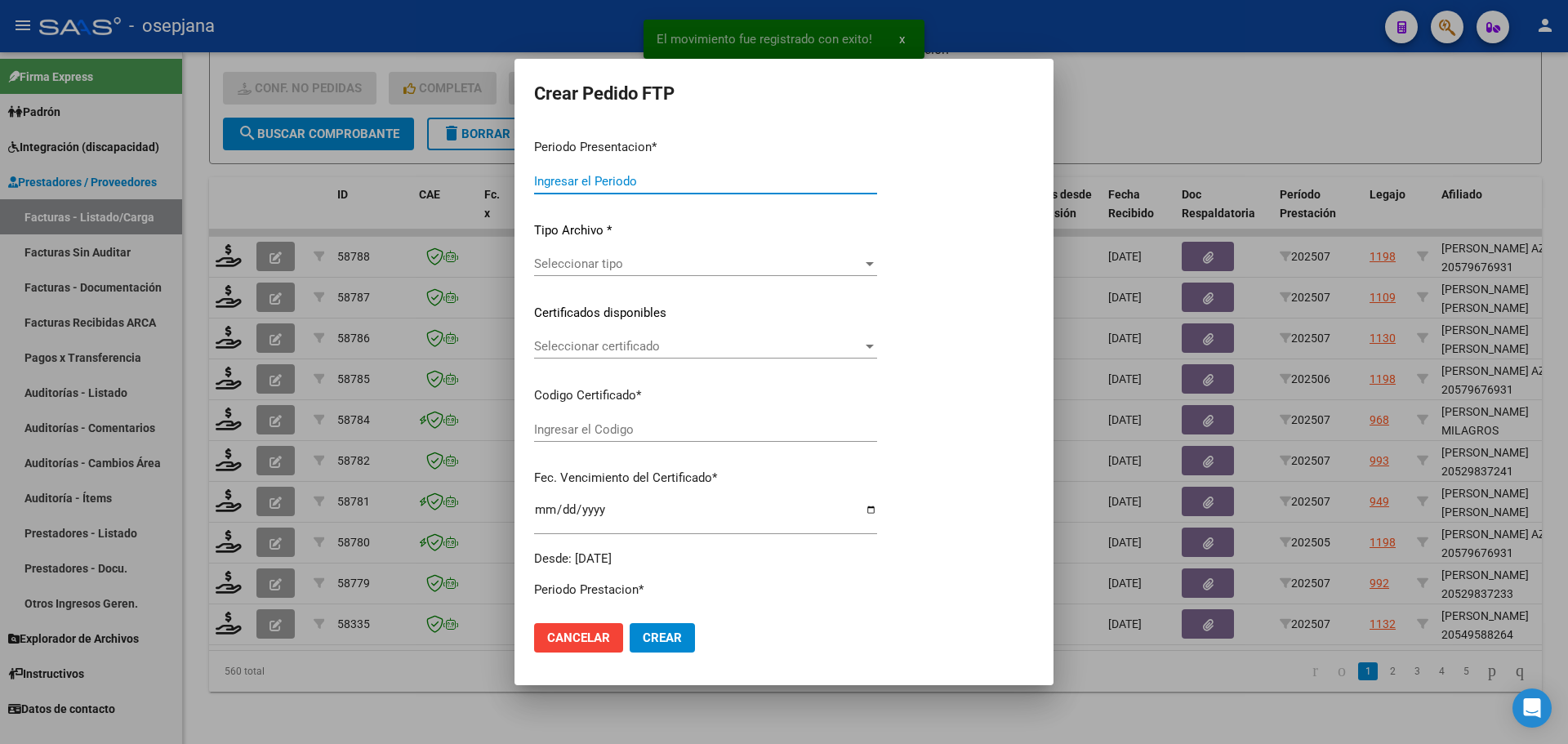
type input "202507"
type input "$ 225.265,04"
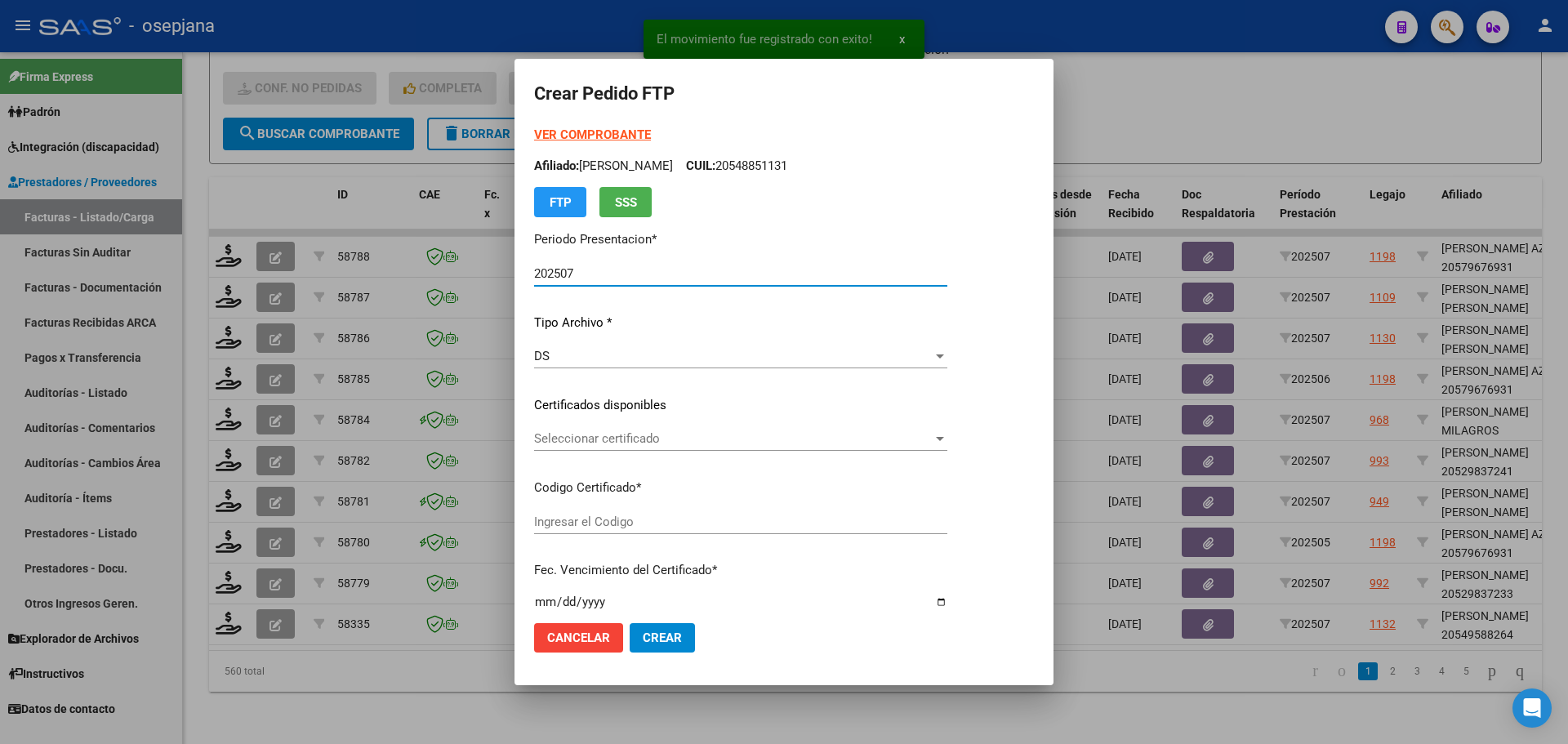
type input "ARG02000549588262021012920260129BSAS313"
type input "2026-01-29"
click at [667, 440] on span "Seleccionar certificado" at bounding box center [772, 438] width 477 height 15
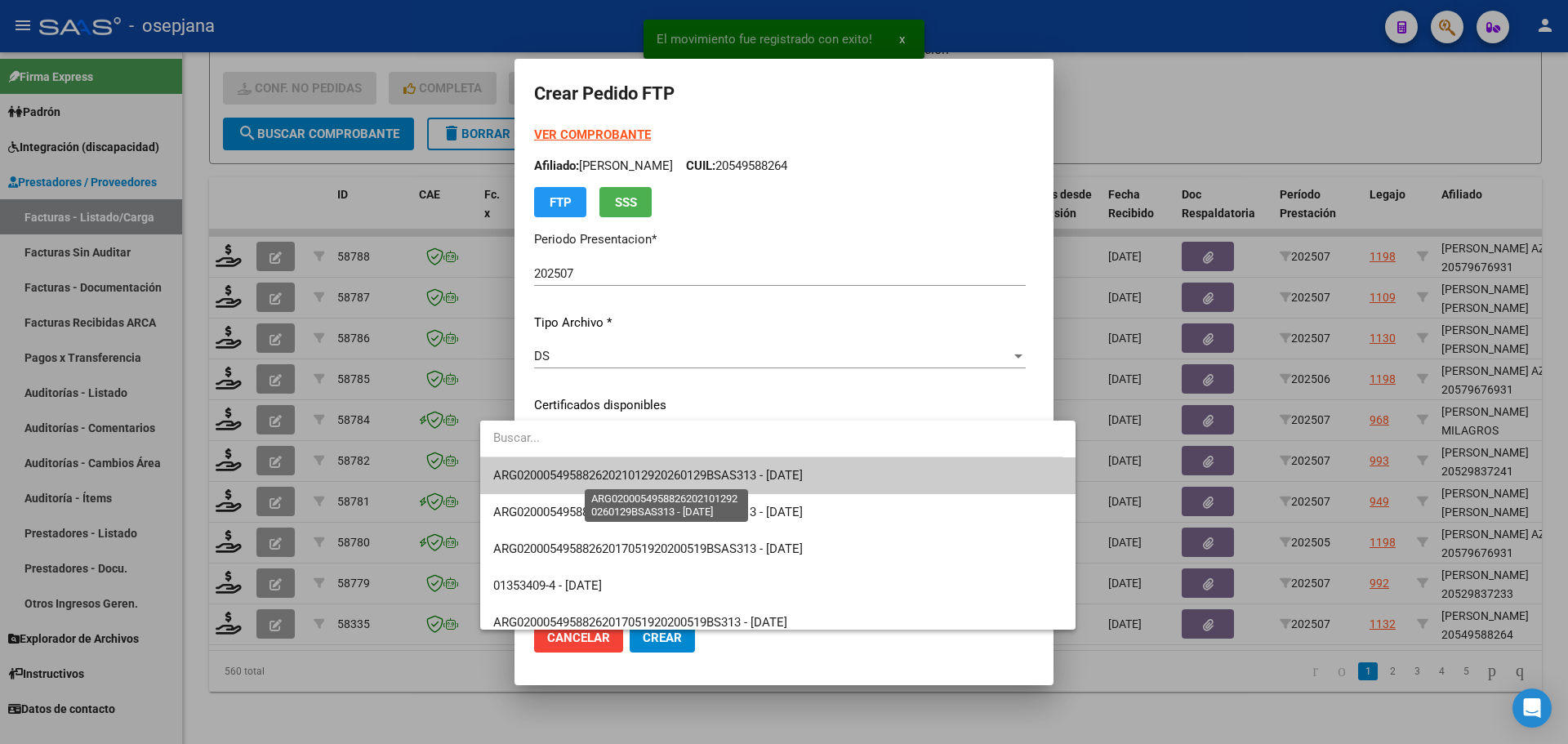
click at [667, 474] on span "ARG02000549588262021012920260129BSAS313 - 2026-01-29" at bounding box center [647, 476] width 309 height 15
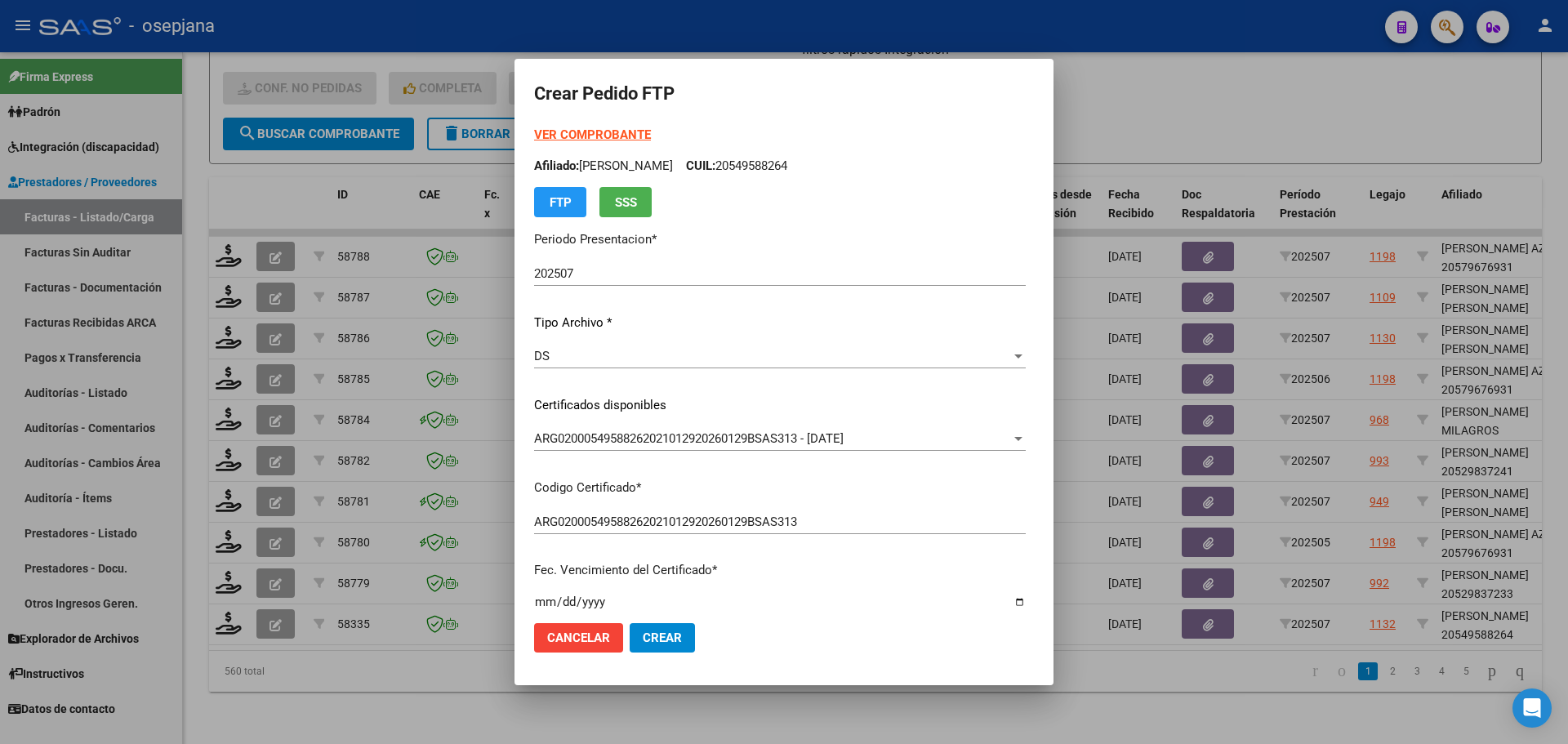
click at [551, 130] on strong "VER COMPROBANTE" at bounding box center [593, 135] width 117 height 15
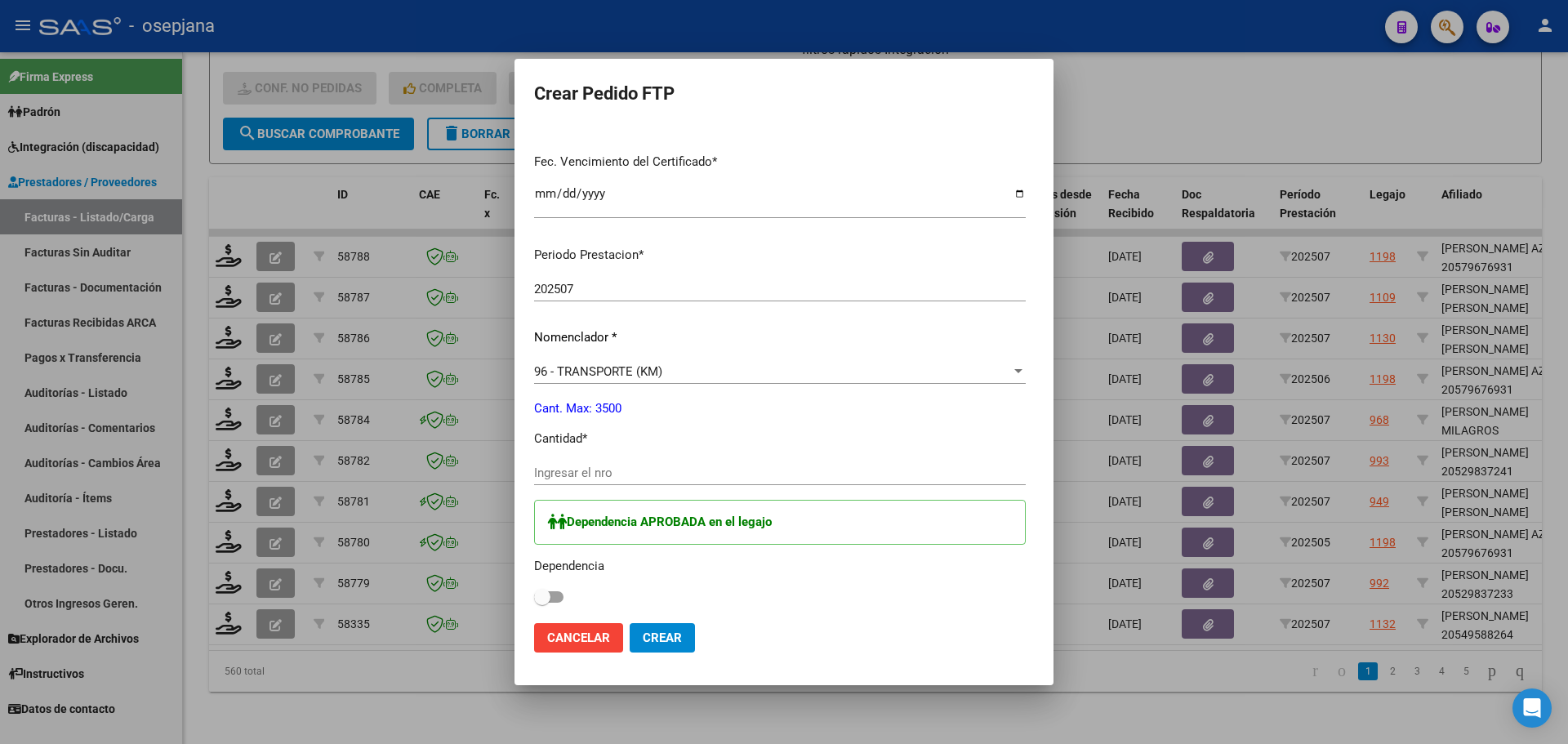
click at [571, 464] on div "Ingresar el nro" at bounding box center [779, 473] width 491 height 24
type input "308"
click at [534, 595] on span at bounding box center [542, 597] width 17 height 17
click at [542, 603] on input "checkbox" at bounding box center [542, 603] width 1 height 1
checkbox input "true"
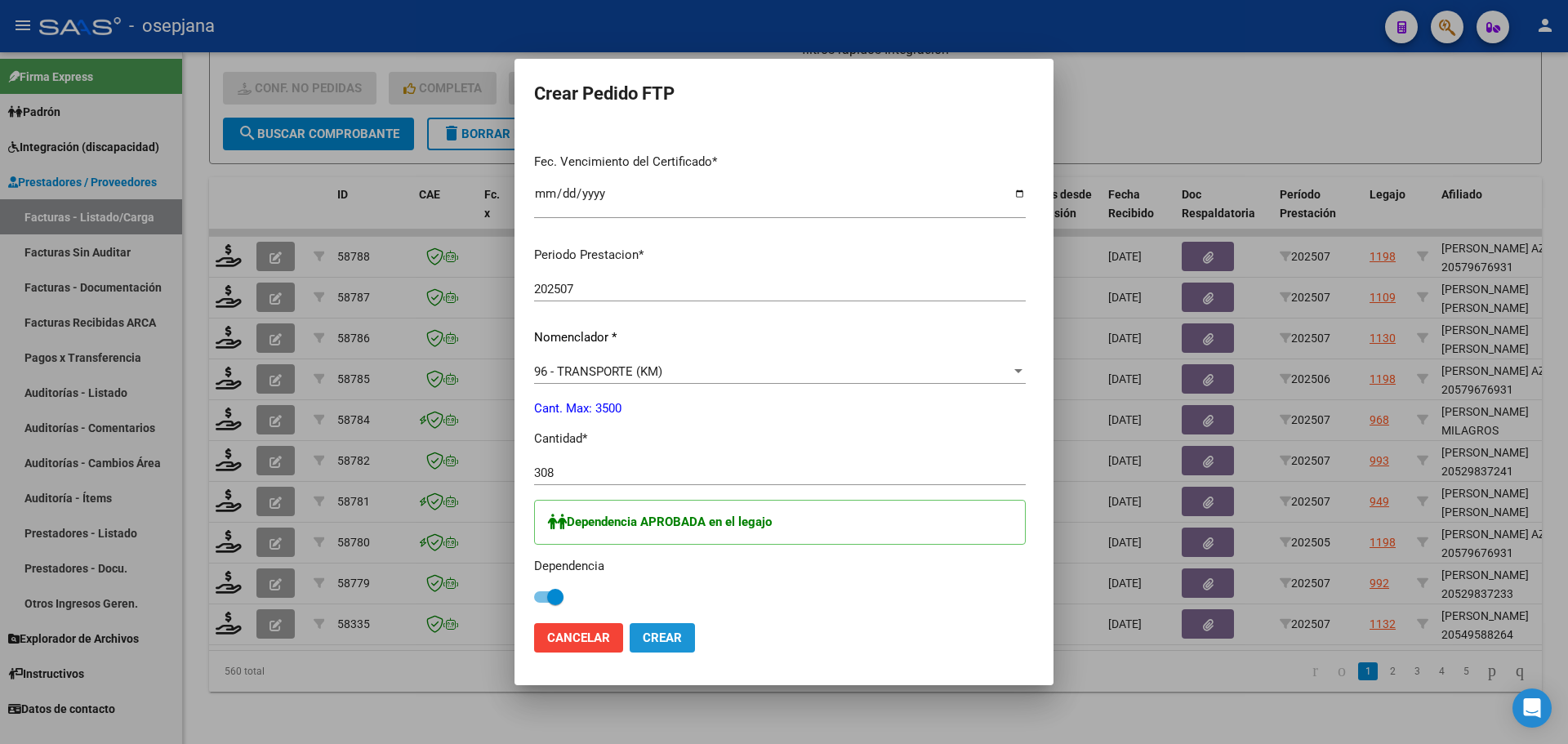
click at [630, 645] on button "Crear" at bounding box center [662, 638] width 65 height 30
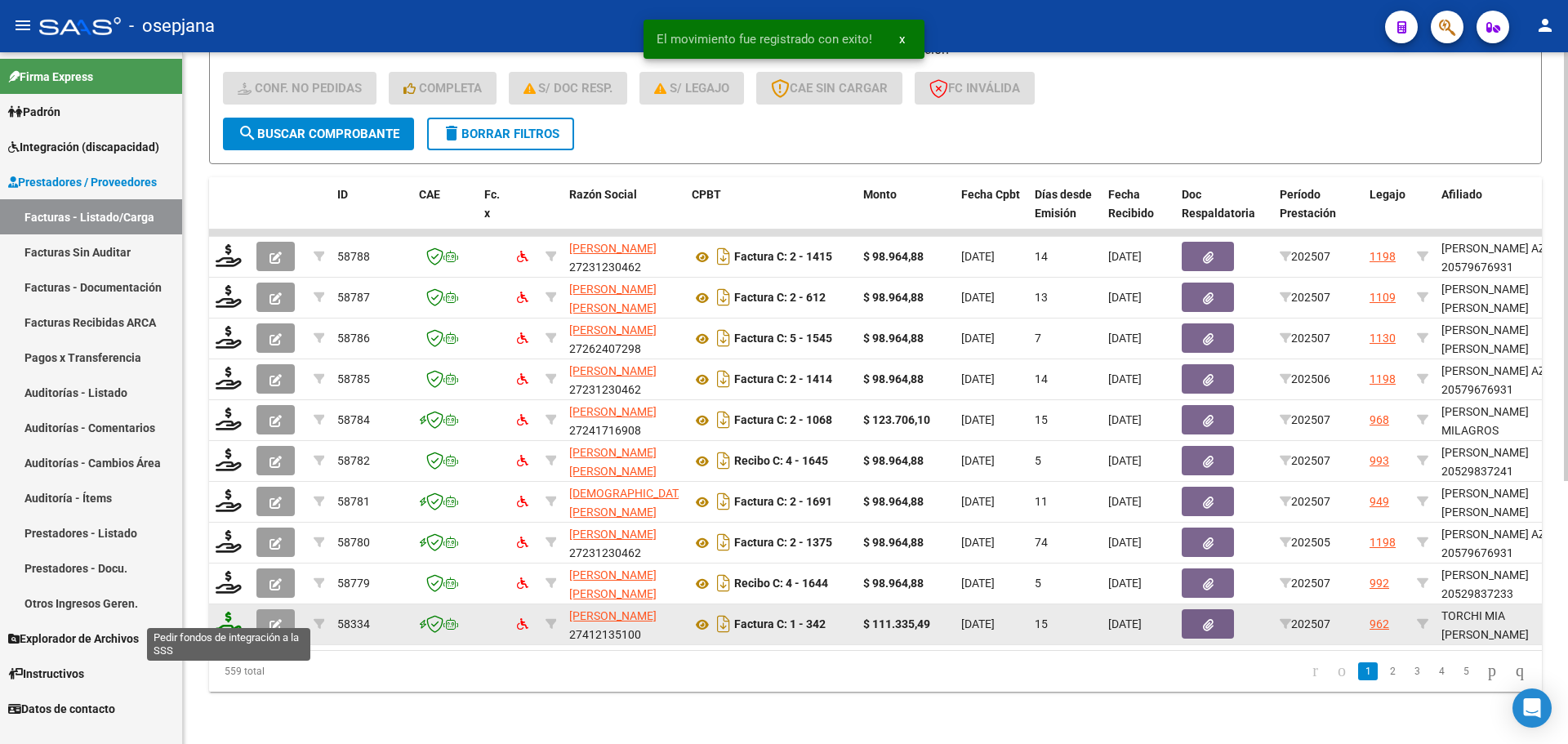
click at [233, 614] on icon at bounding box center [229, 622] width 26 height 23
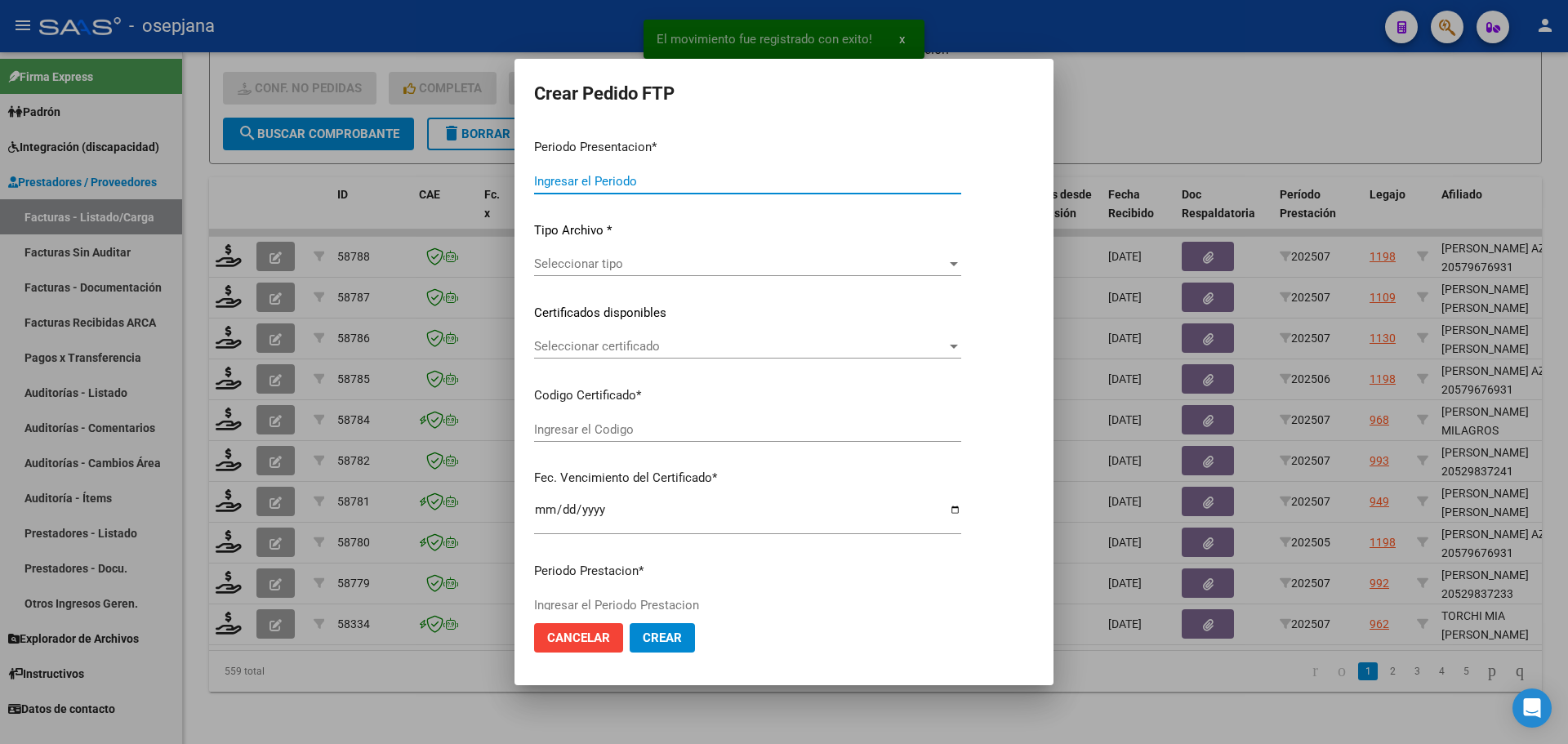
type input "202507"
type input "$ 111.335,49"
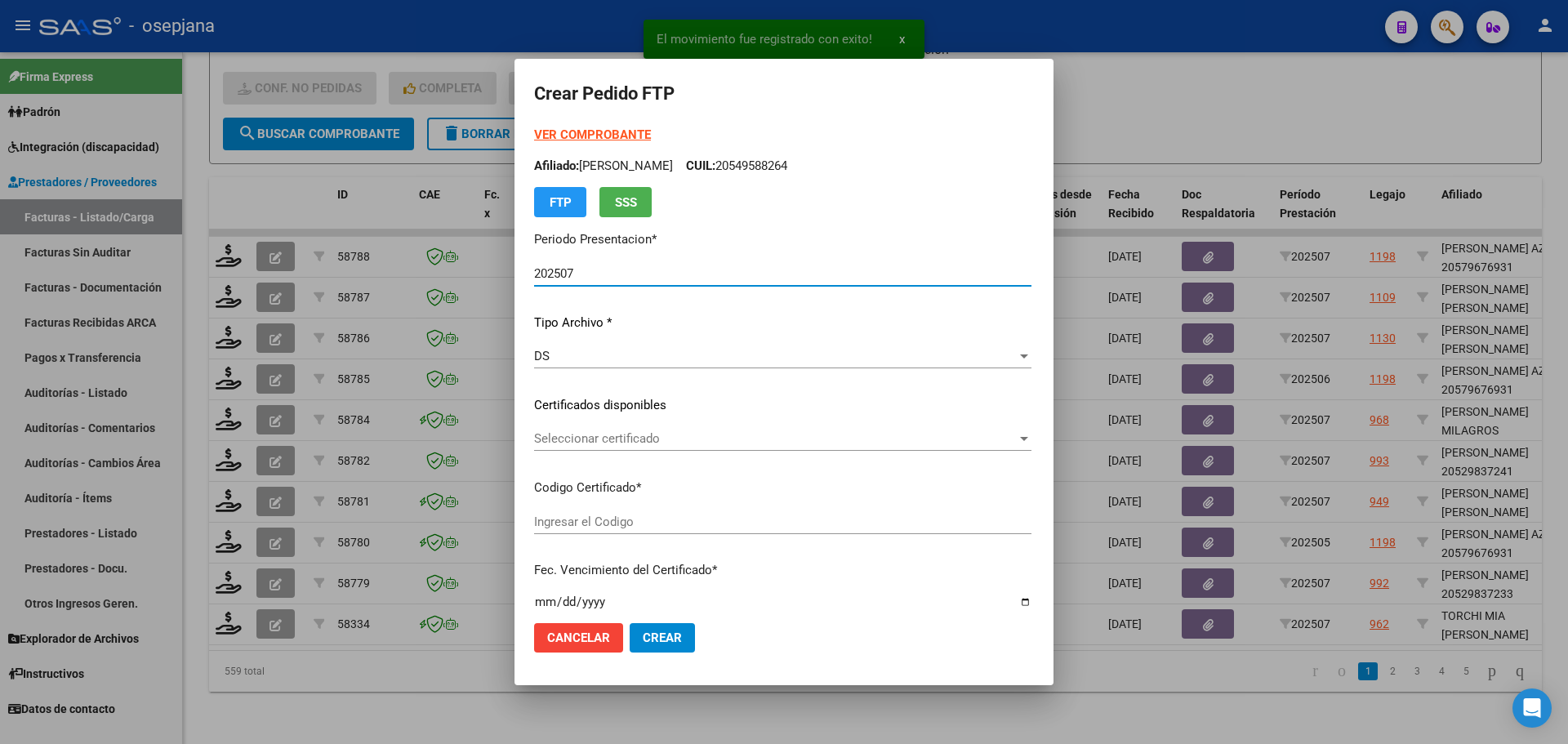
type input "ARG01000575869852024090920270909BSAS352"
type input "2027-09-09"
click at [675, 435] on span "Seleccionar certificado" at bounding box center [756, 438] width 445 height 15
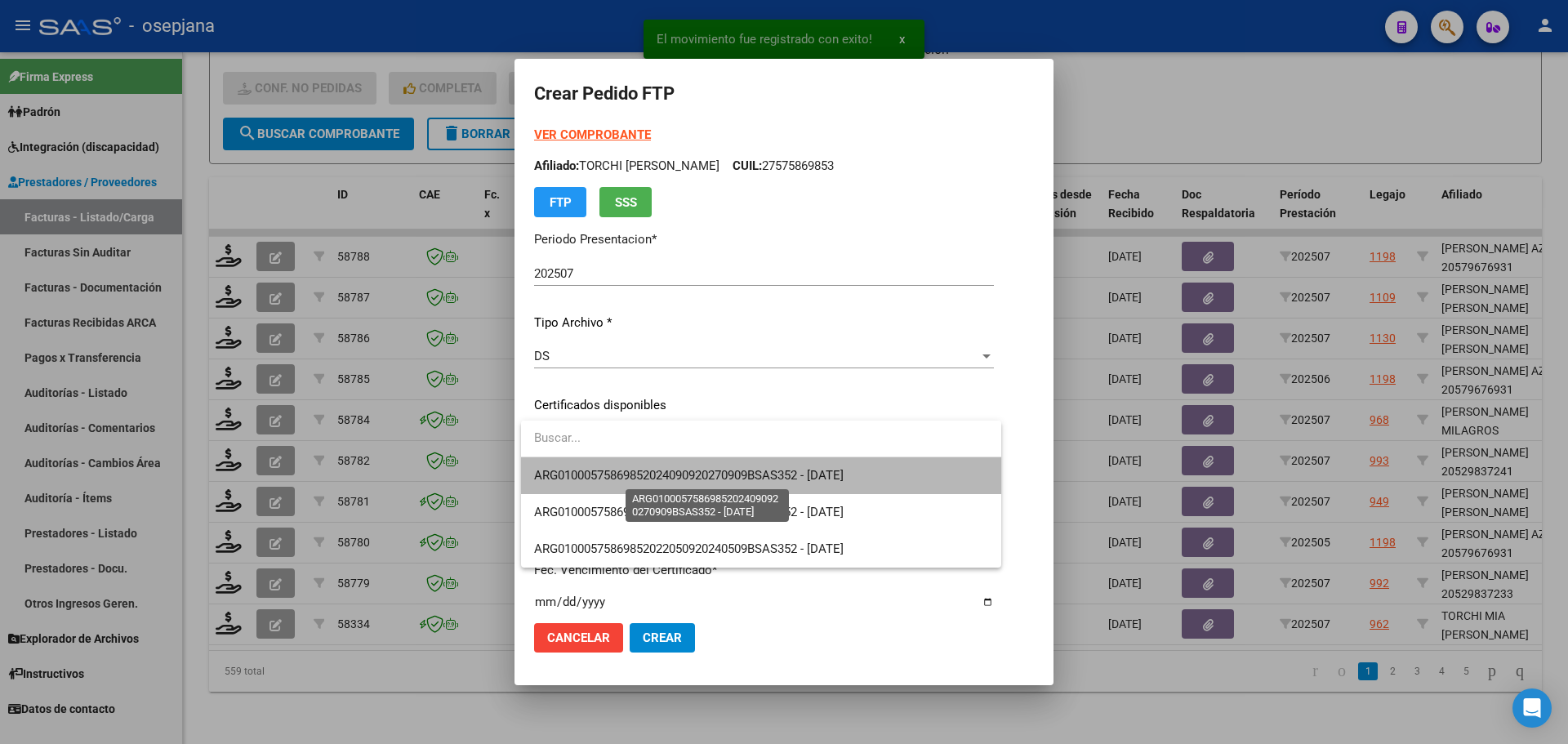
click at [686, 473] on span "ARG01000575869852024090920270909BSAS352 - 2027-09-09" at bounding box center [688, 476] width 309 height 15
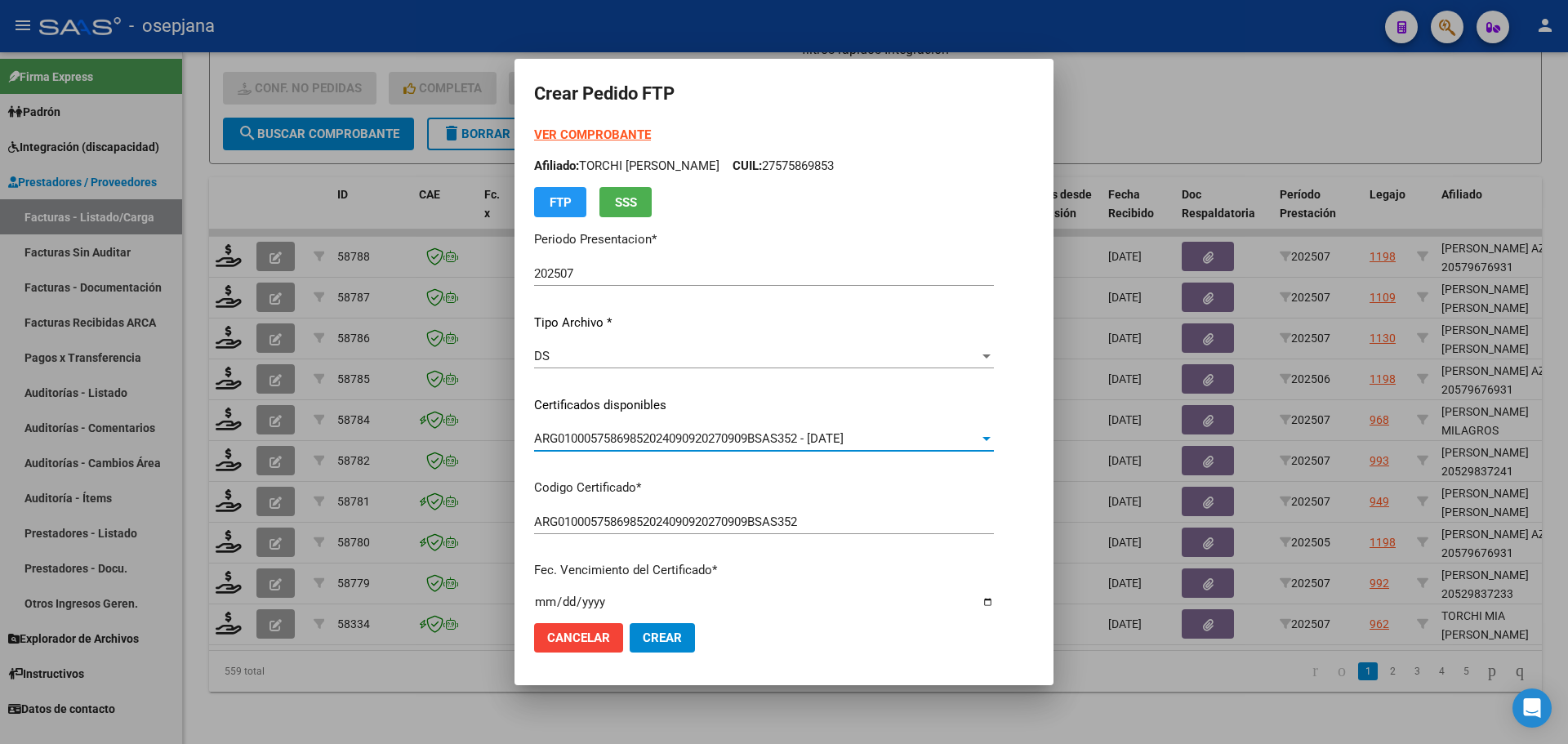
click at [618, 144] on div "VER COMPROBANTE ARCA Padrón Afiliado: TORCHI MIA JACINTA CUIL: 27575869853 FTP …" at bounding box center [764, 171] width 460 height 91
click at [619, 131] on strong "VER COMPROBANTE" at bounding box center [593, 135] width 117 height 15
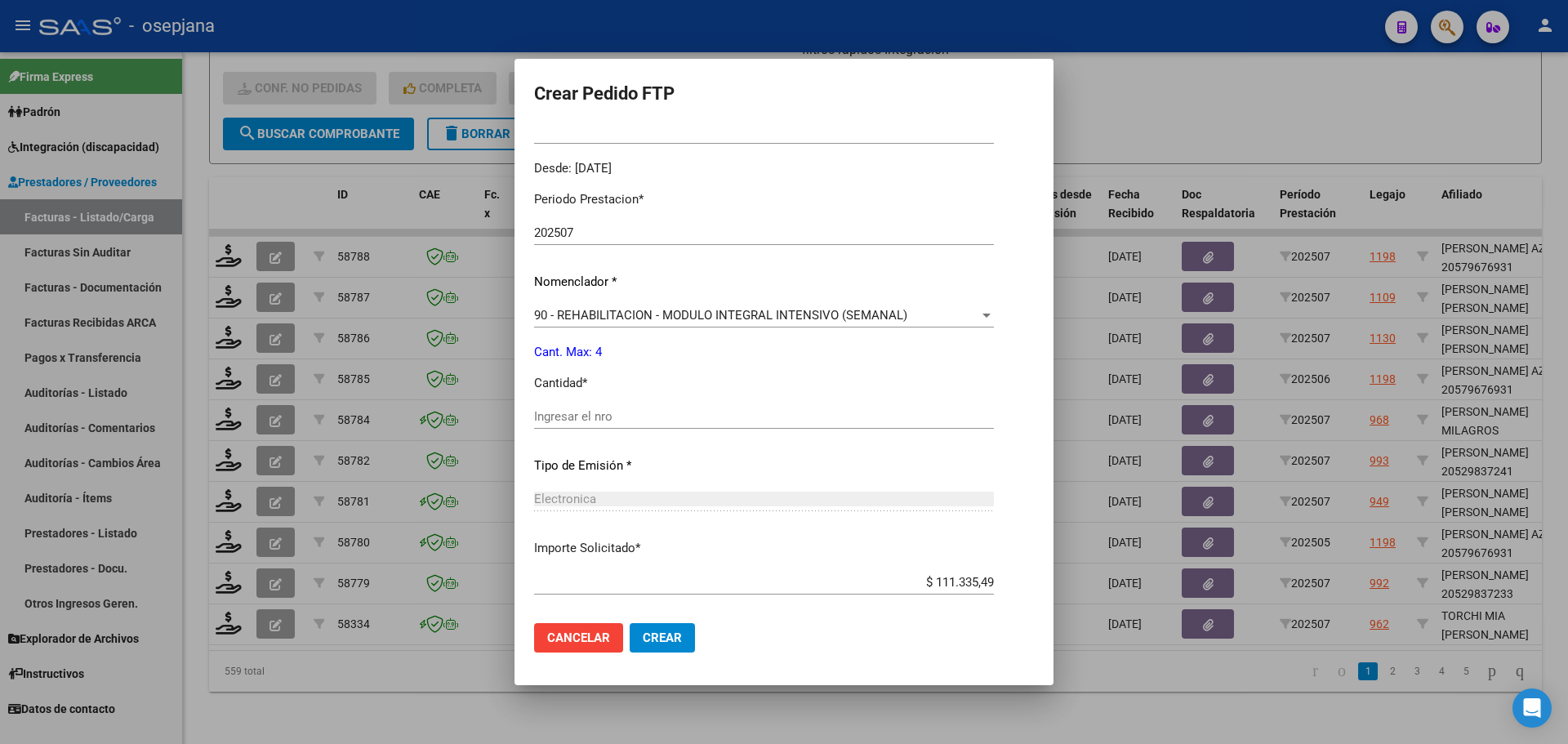
scroll to position [489, 0]
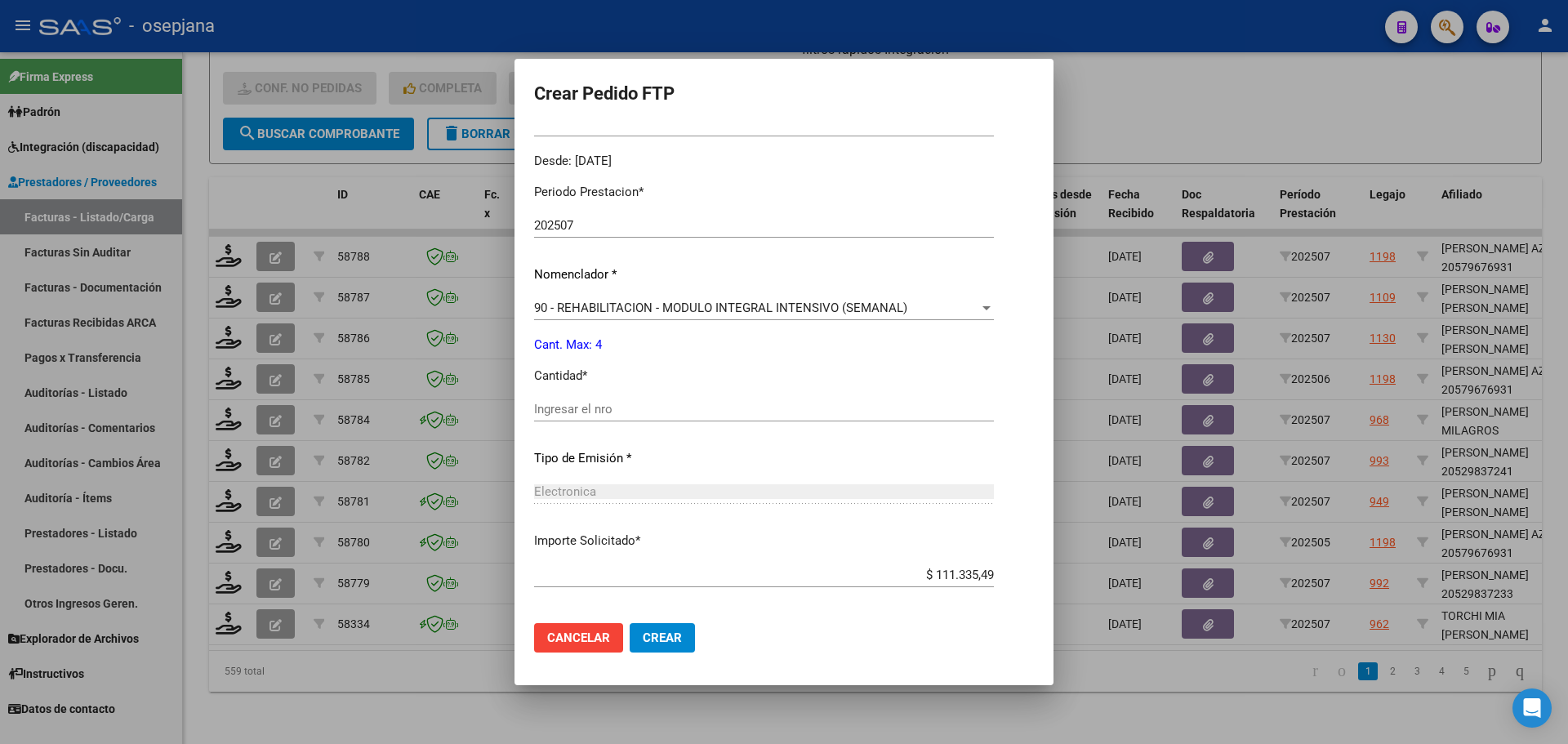
click at [556, 408] on input "Ingresar el nro" at bounding box center [764, 409] width 460 height 15
type input "4"
click at [674, 637] on span "Crear" at bounding box center [662, 638] width 39 height 15
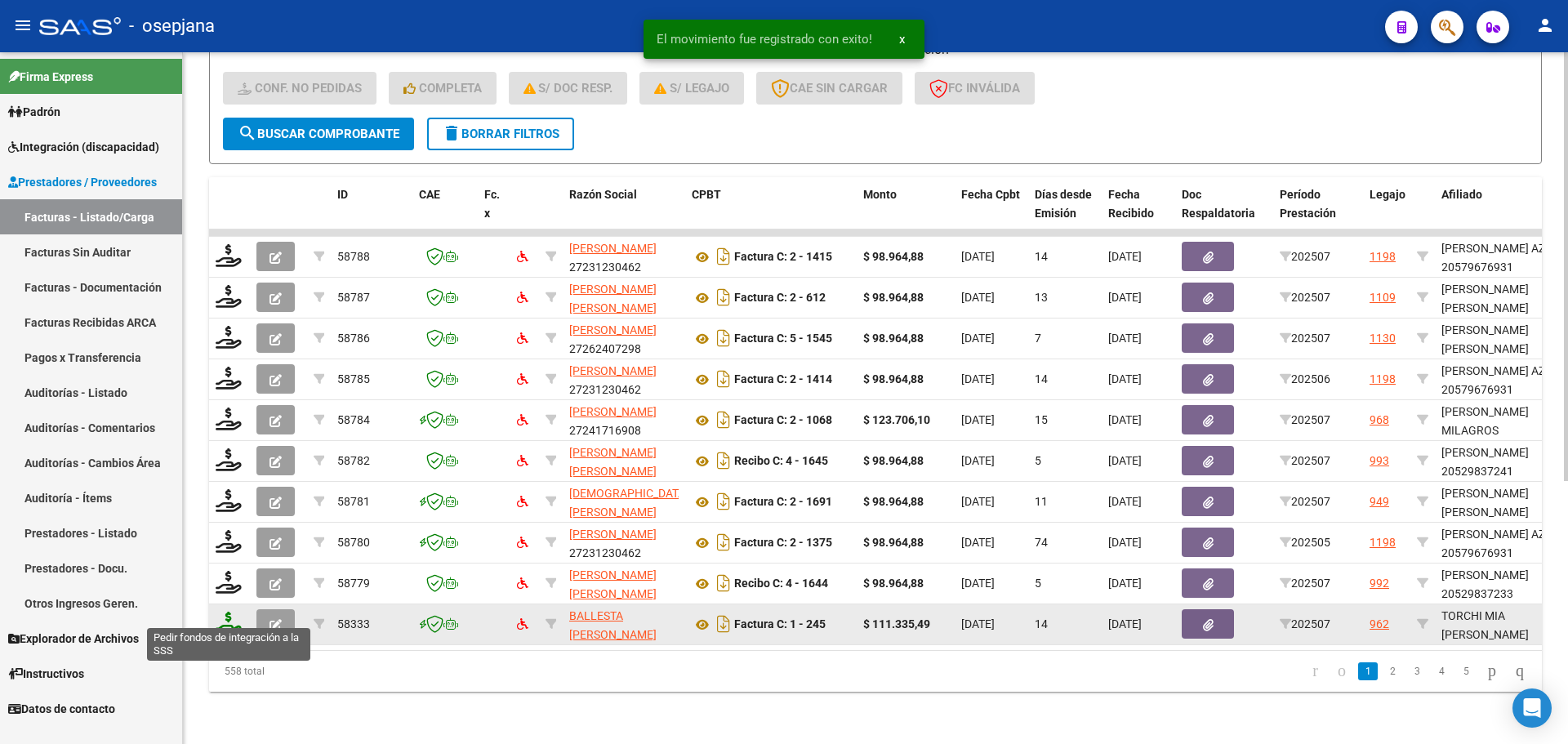
click at [233, 617] on icon at bounding box center [229, 622] width 26 height 23
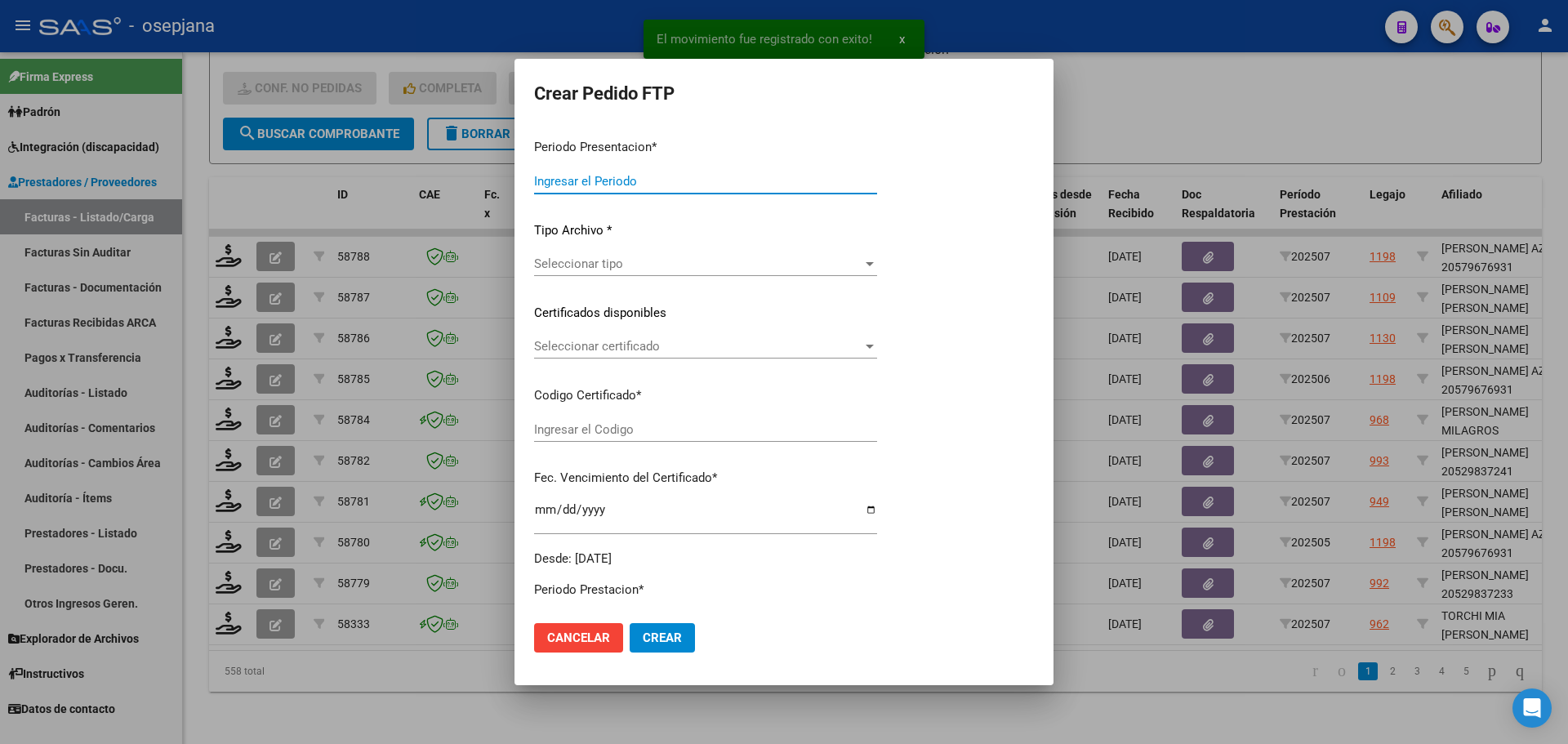
type input "202507"
type input "$ 111.335,49"
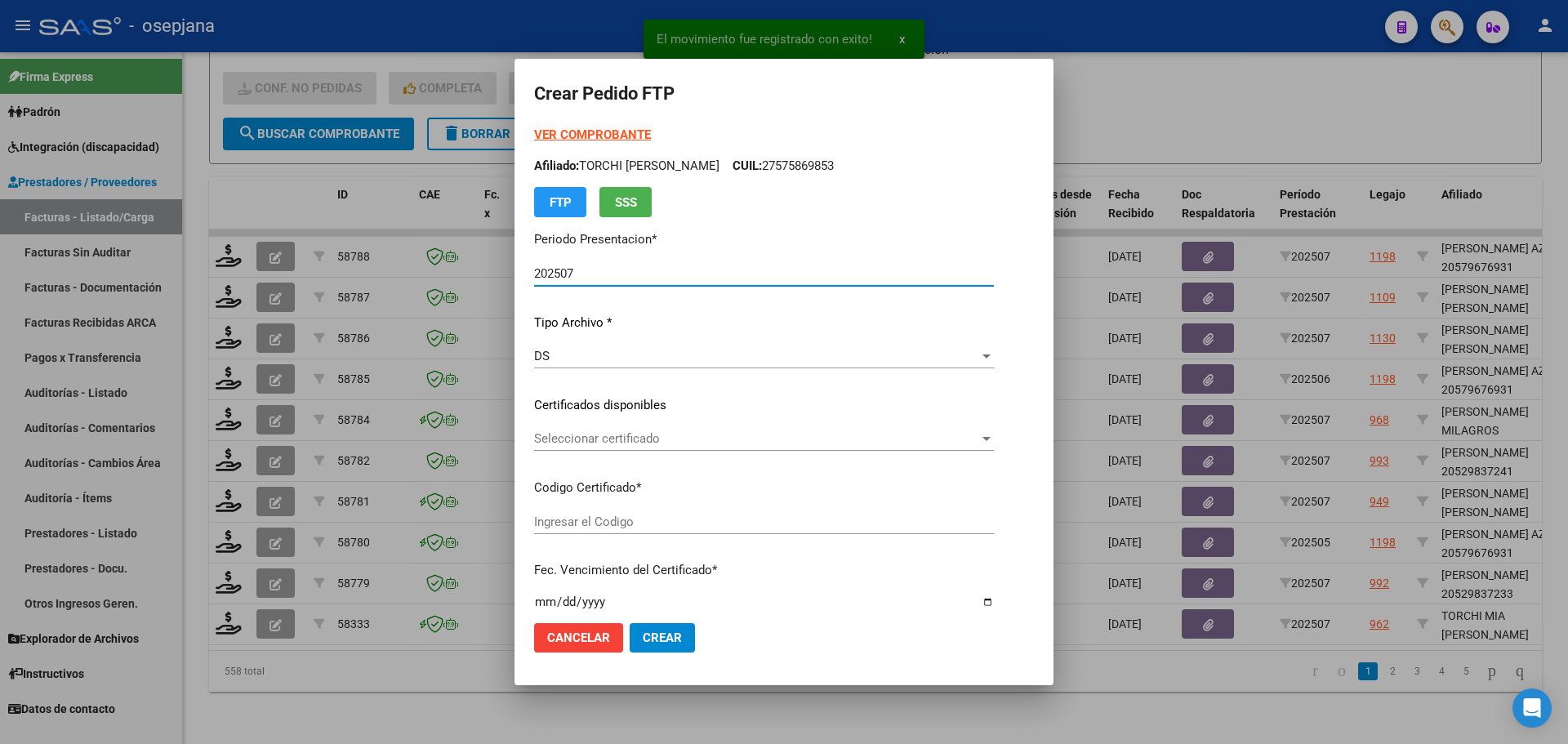
type input "ARG01000575869852024090920270909BSAS352"
type input "2027-09-09"
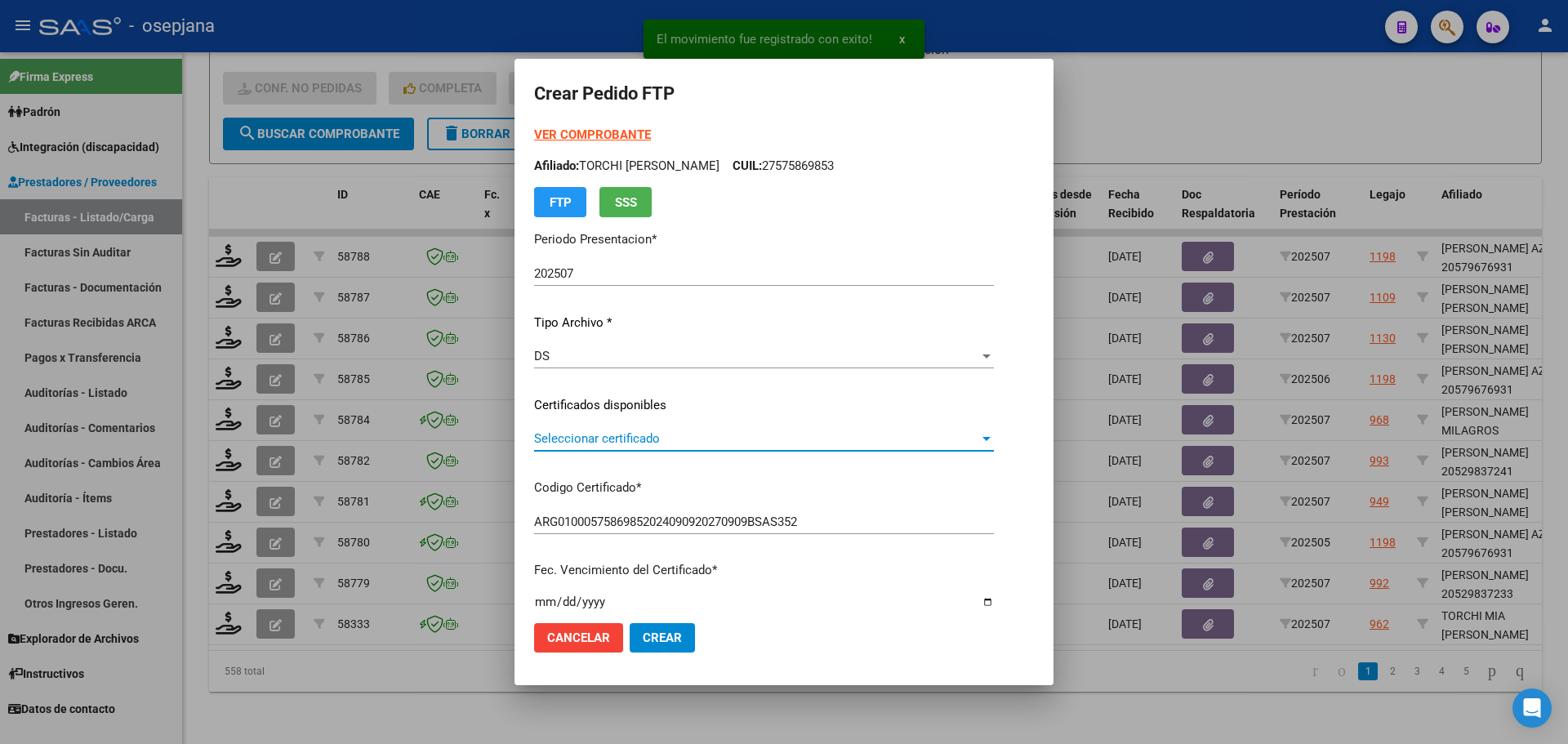
click at [700, 431] on span "Seleccionar certificado" at bounding box center [756, 438] width 445 height 15
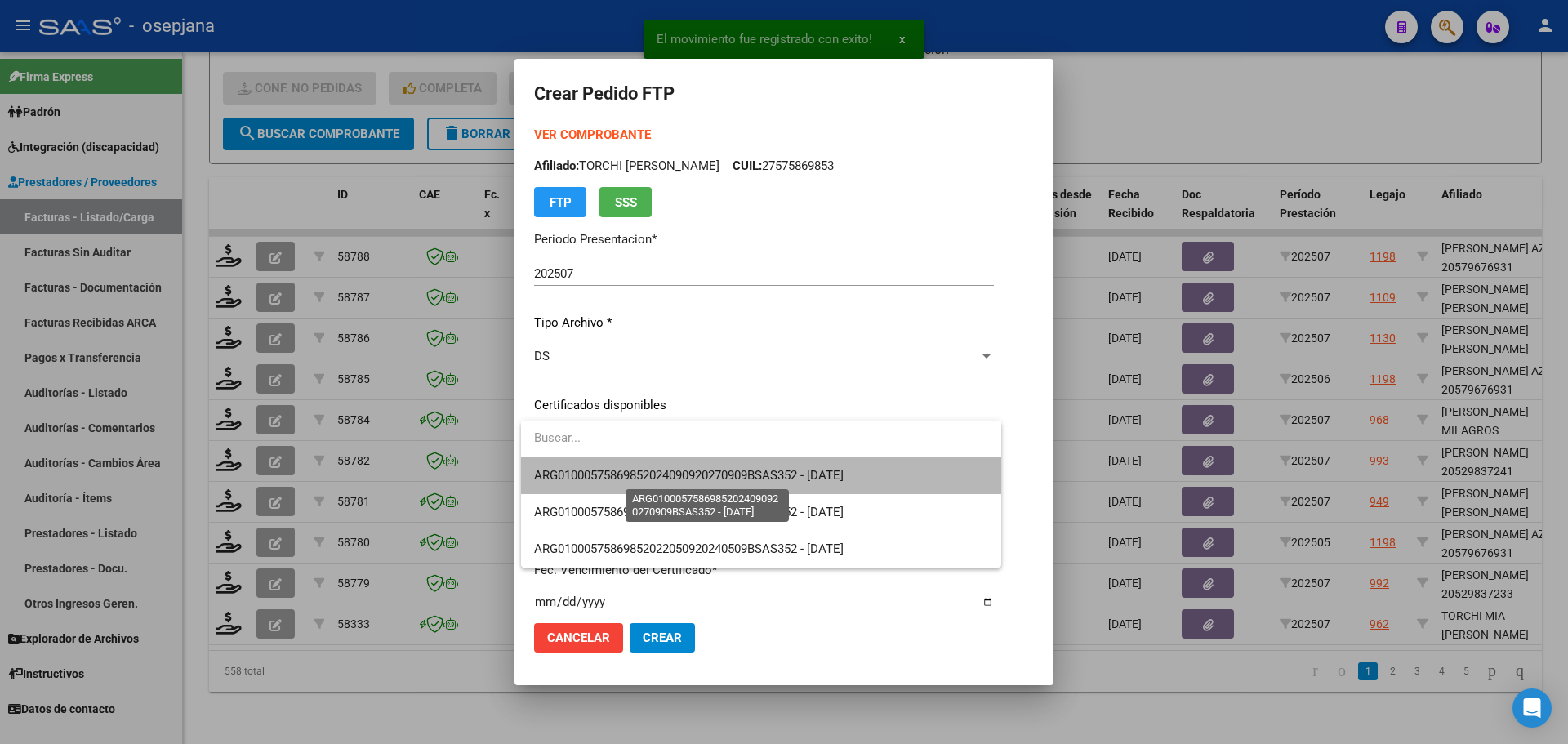
click at [708, 472] on span "ARG01000575869852024090920270909BSAS352 - 2027-09-09" at bounding box center [688, 476] width 309 height 15
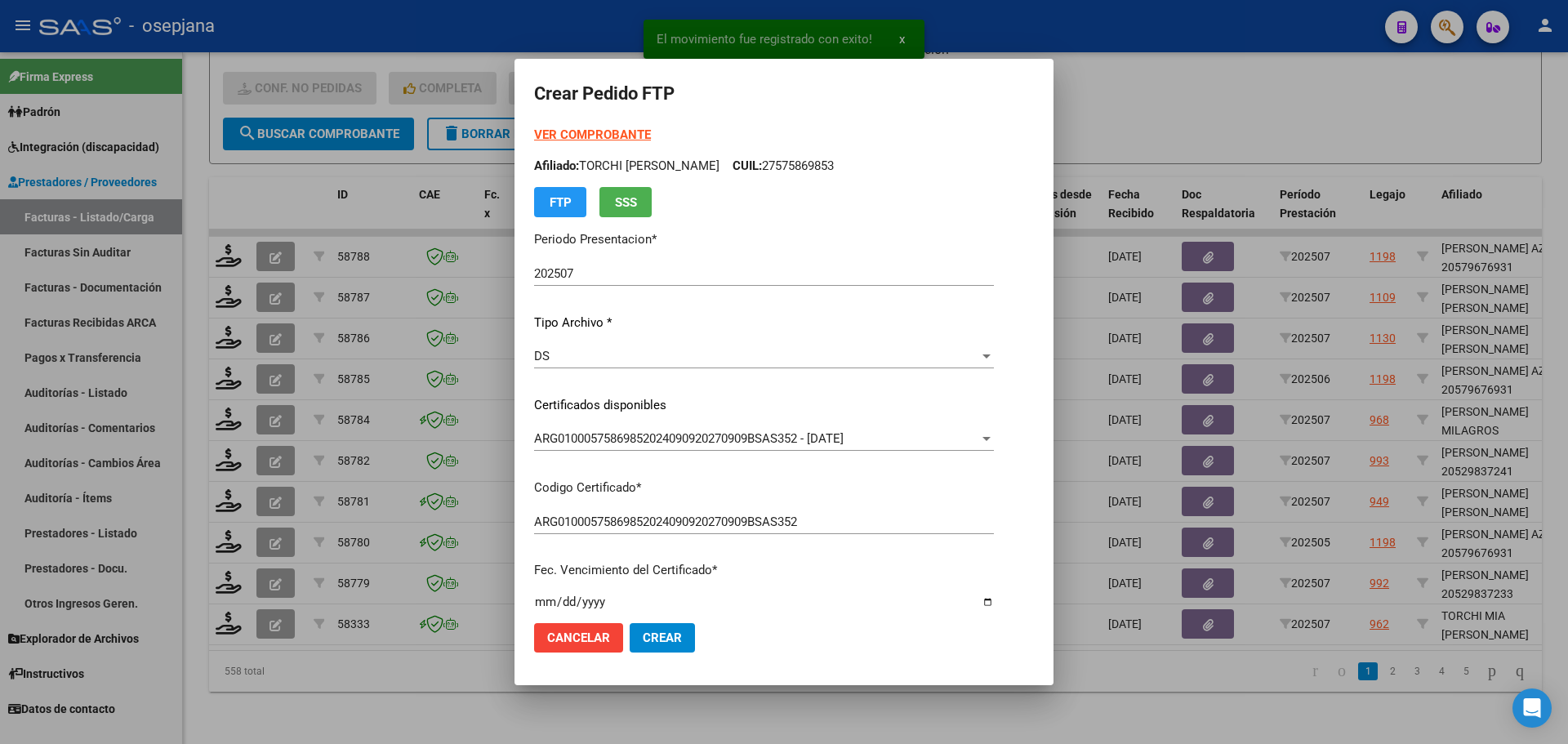
click at [610, 133] on strong "VER COMPROBANTE" at bounding box center [593, 135] width 117 height 15
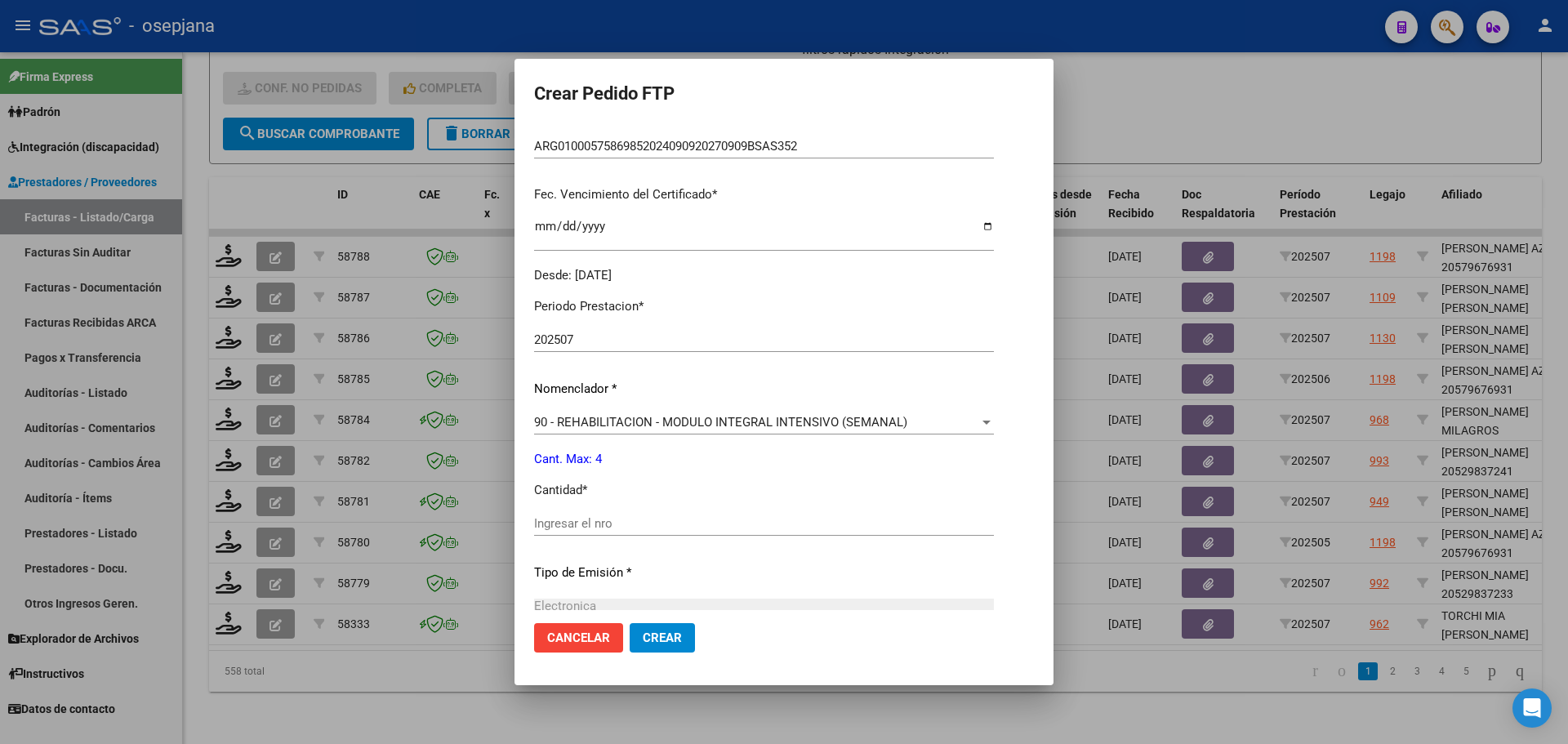
scroll to position [409, 0]
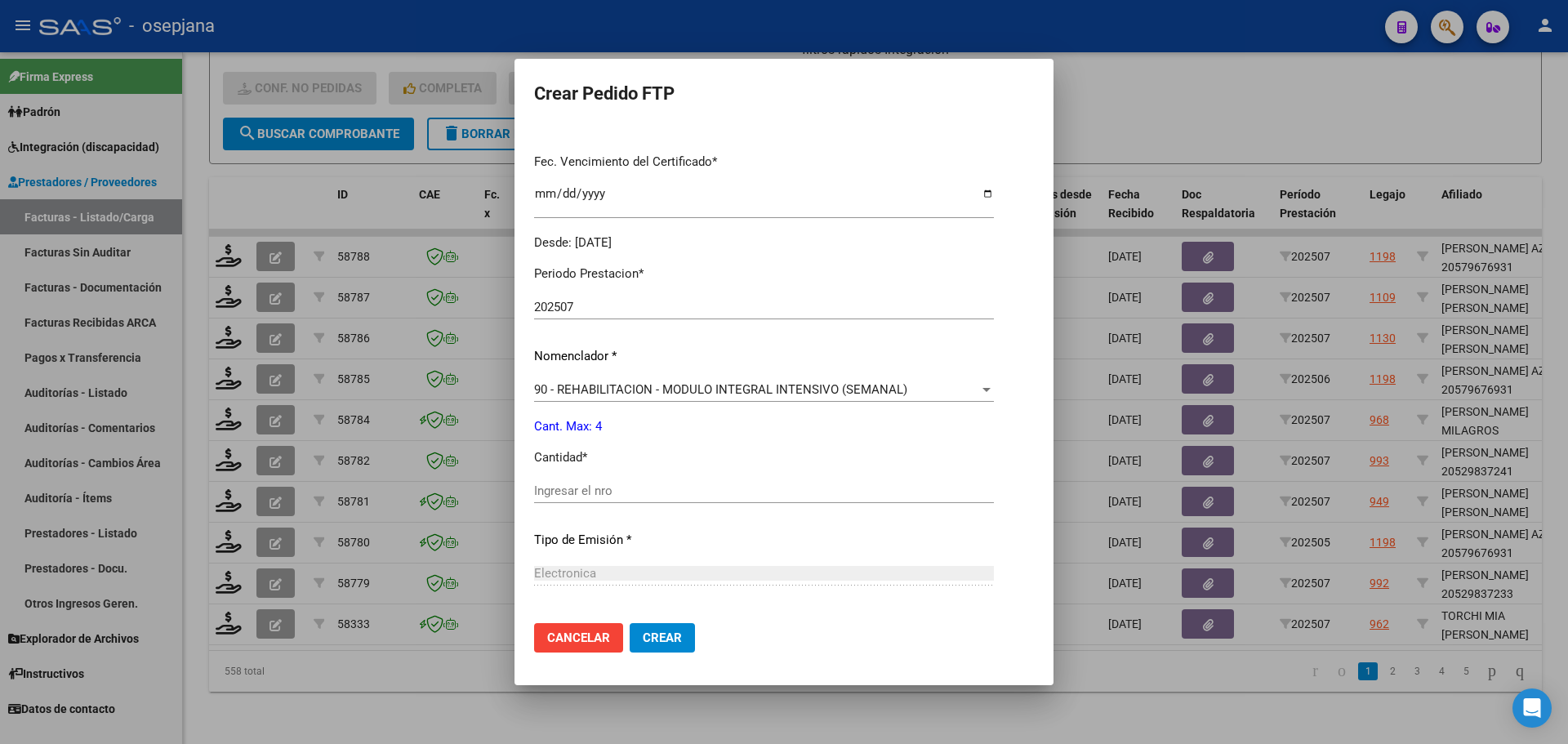
click at [556, 503] on div "Ingresar el nro" at bounding box center [764, 490] width 460 height 24
type input "4"
click at [679, 638] on span "Crear" at bounding box center [662, 638] width 39 height 15
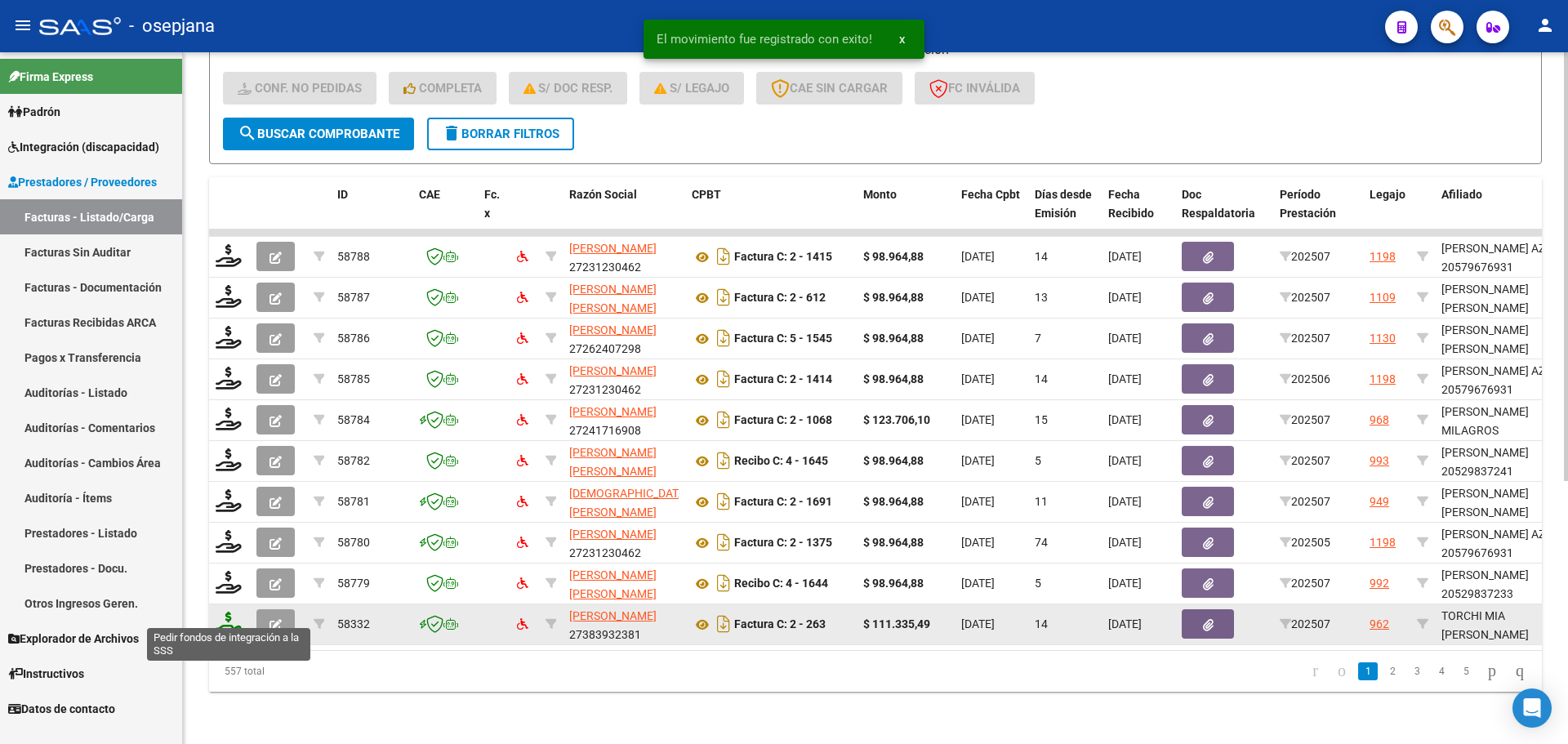
click at [228, 611] on icon at bounding box center [229, 622] width 26 height 23
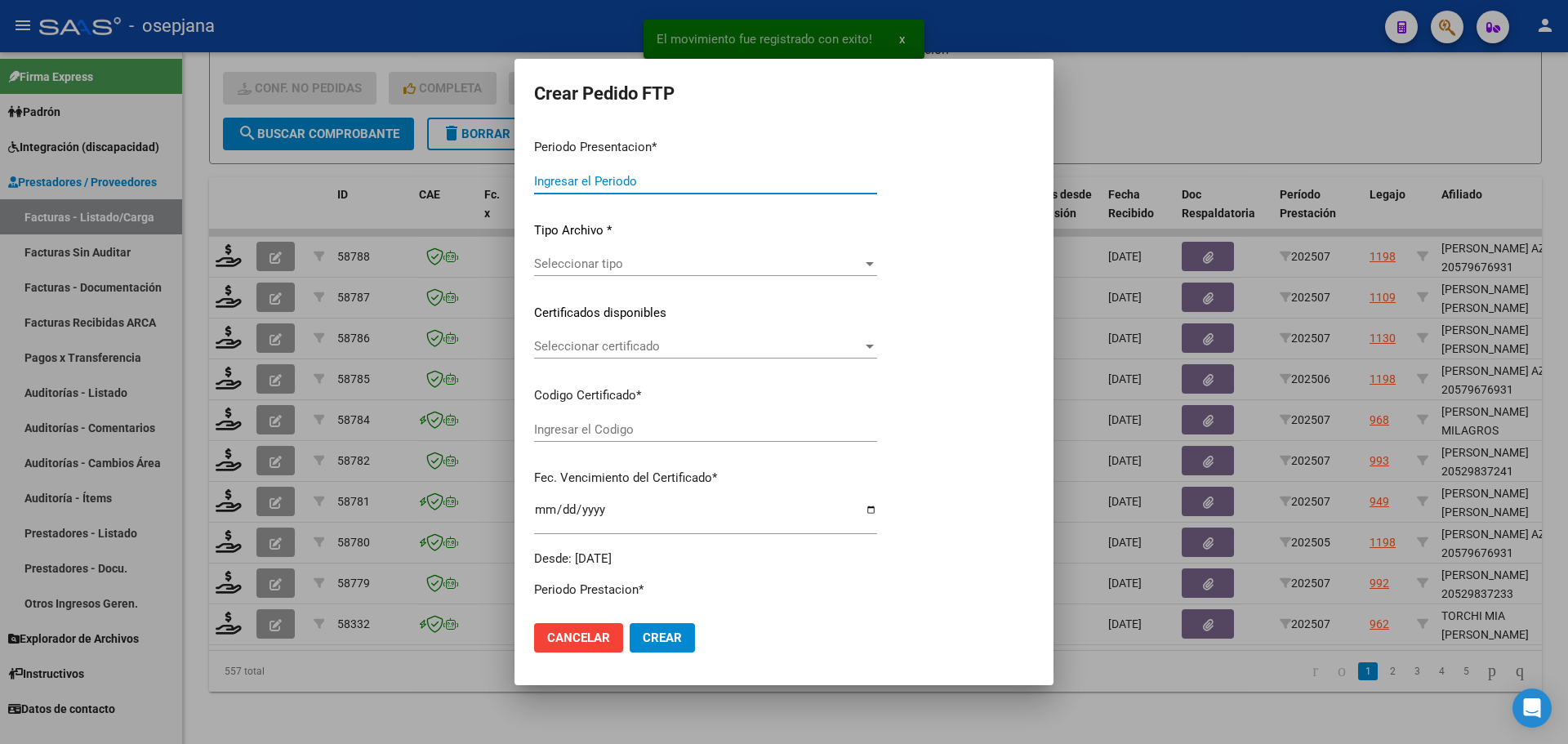
type input "202507"
type input "$ 111.335,49"
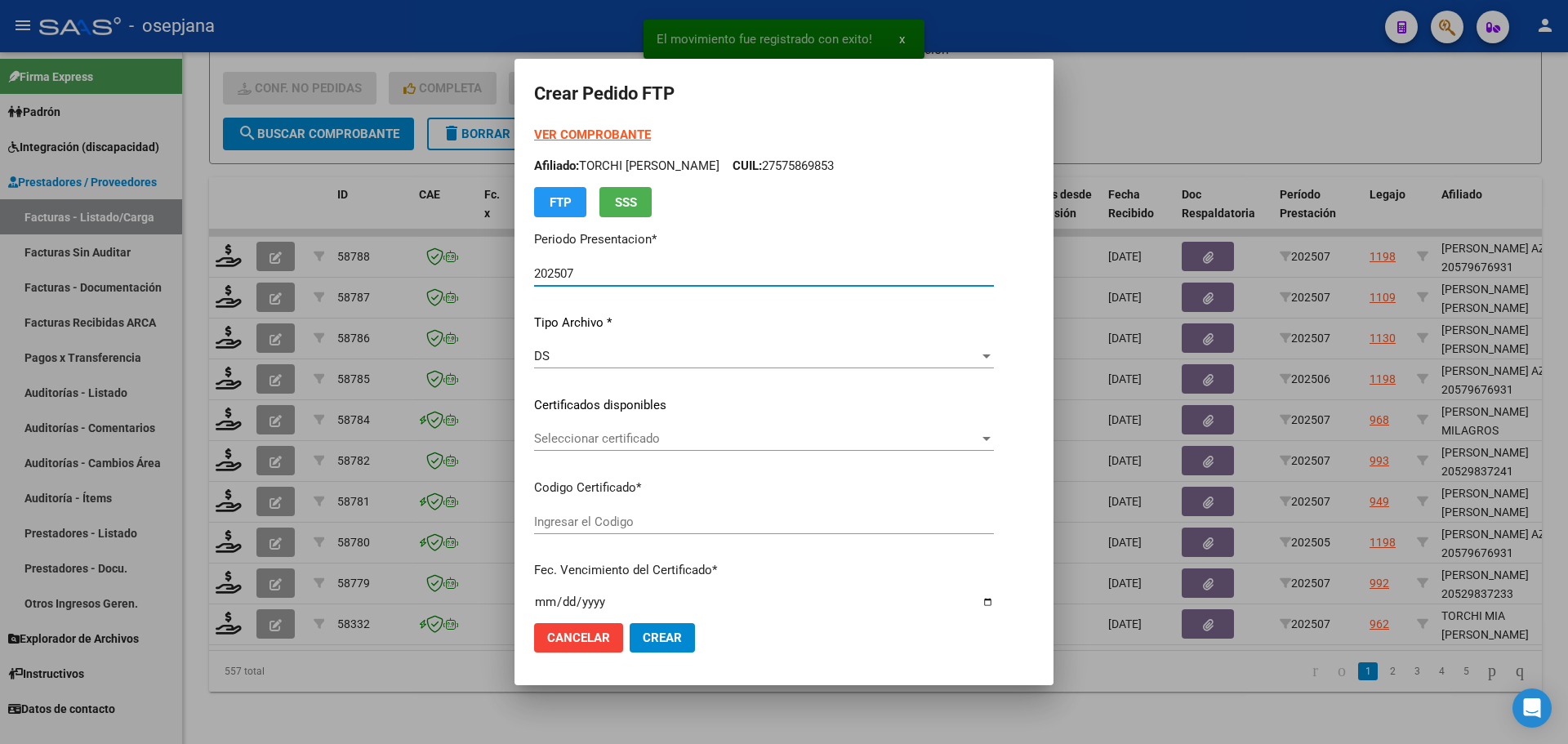
type input "ARG01000575869852024090920270909BSAS352"
type input "2027-09-09"
click at [712, 430] on div "Seleccionar certificado Seleccionar certificado" at bounding box center [764, 438] width 460 height 24
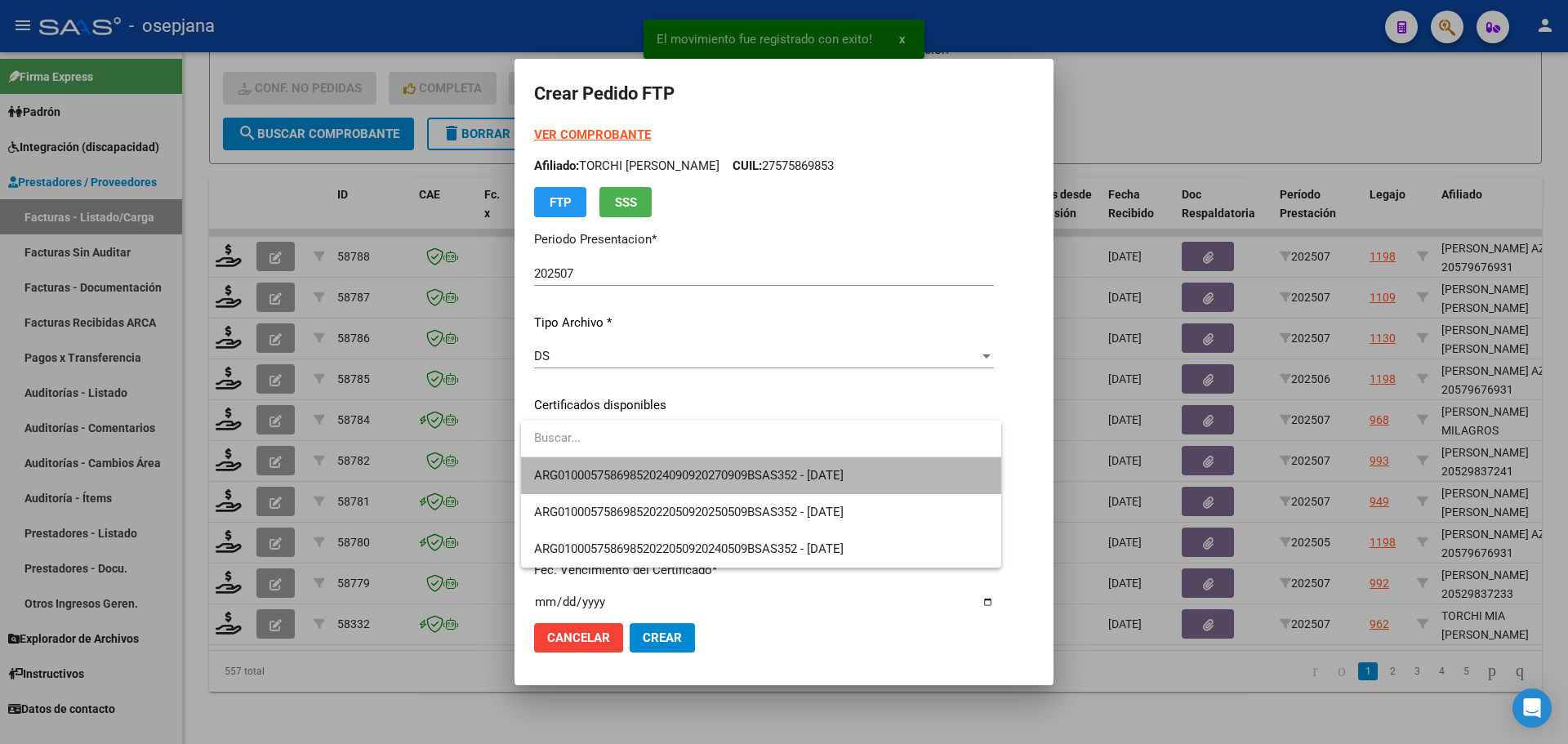
click at [718, 467] on span "ARG01000575869852024090920270909BSAS352 - 2027-09-09" at bounding box center [761, 476] width 454 height 37
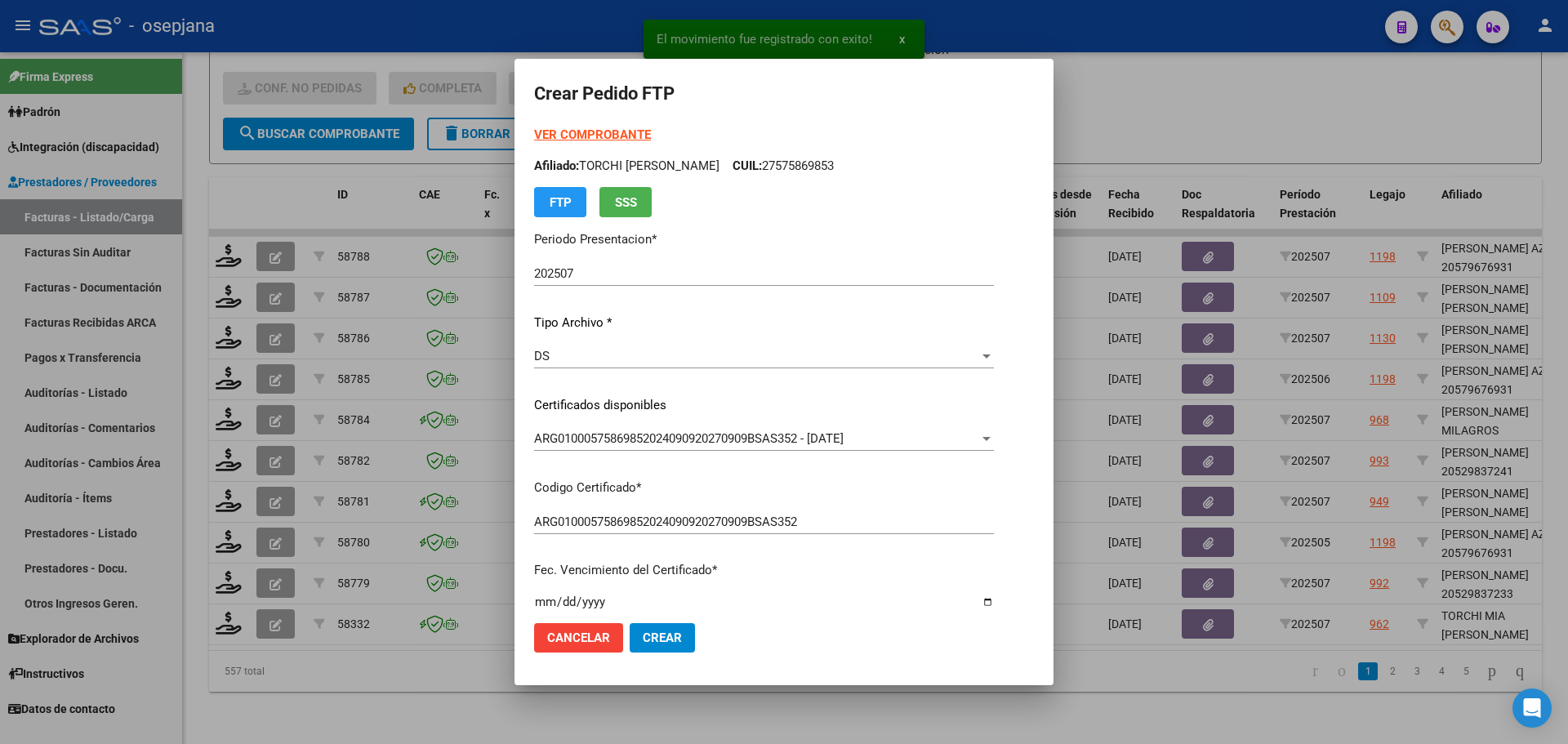
click at [633, 128] on strong "VER COMPROBANTE" at bounding box center [593, 135] width 117 height 15
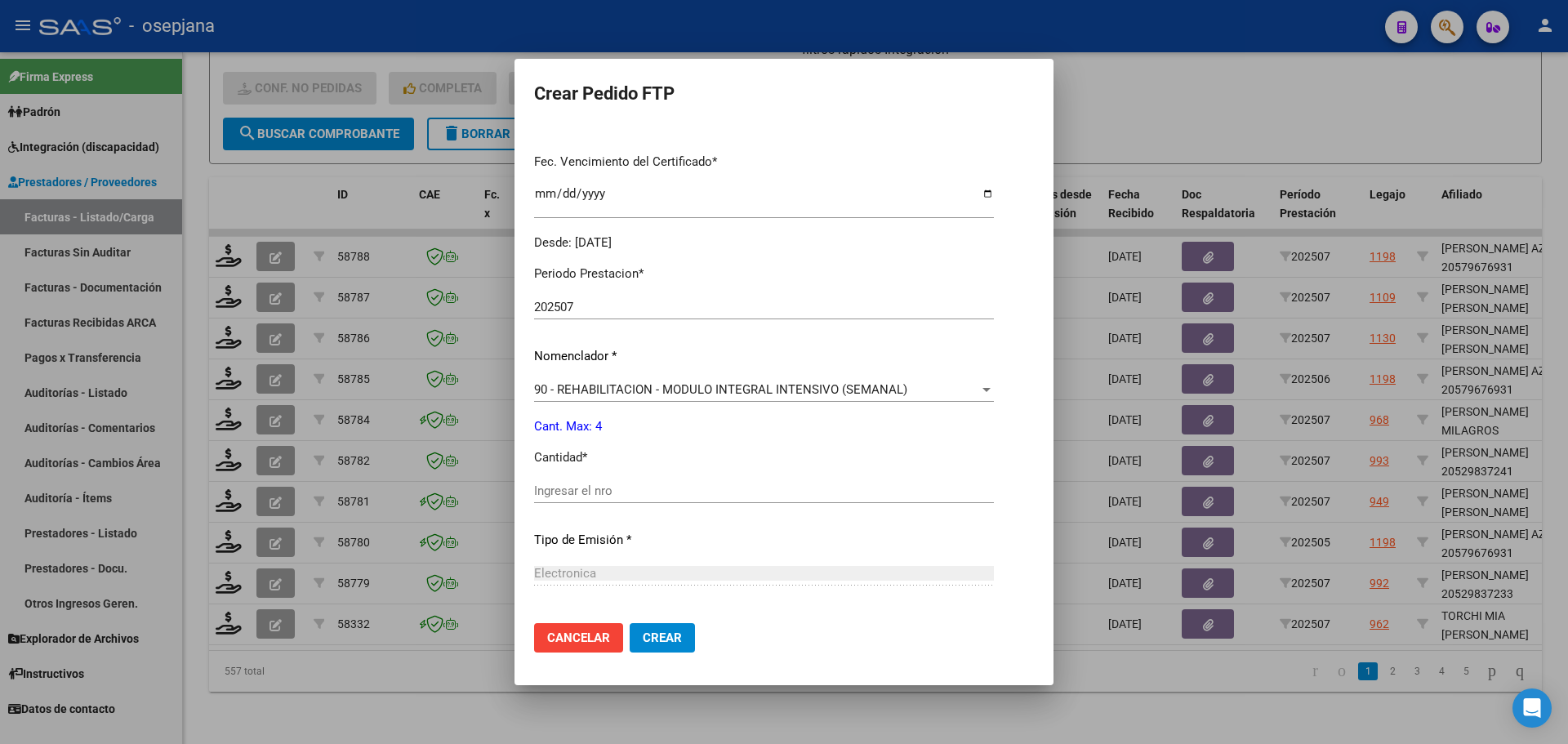
click at [544, 494] on input "Ingresar el nro" at bounding box center [764, 490] width 460 height 15
type input "4"
click at [665, 631] on span "Crear" at bounding box center [662, 638] width 39 height 15
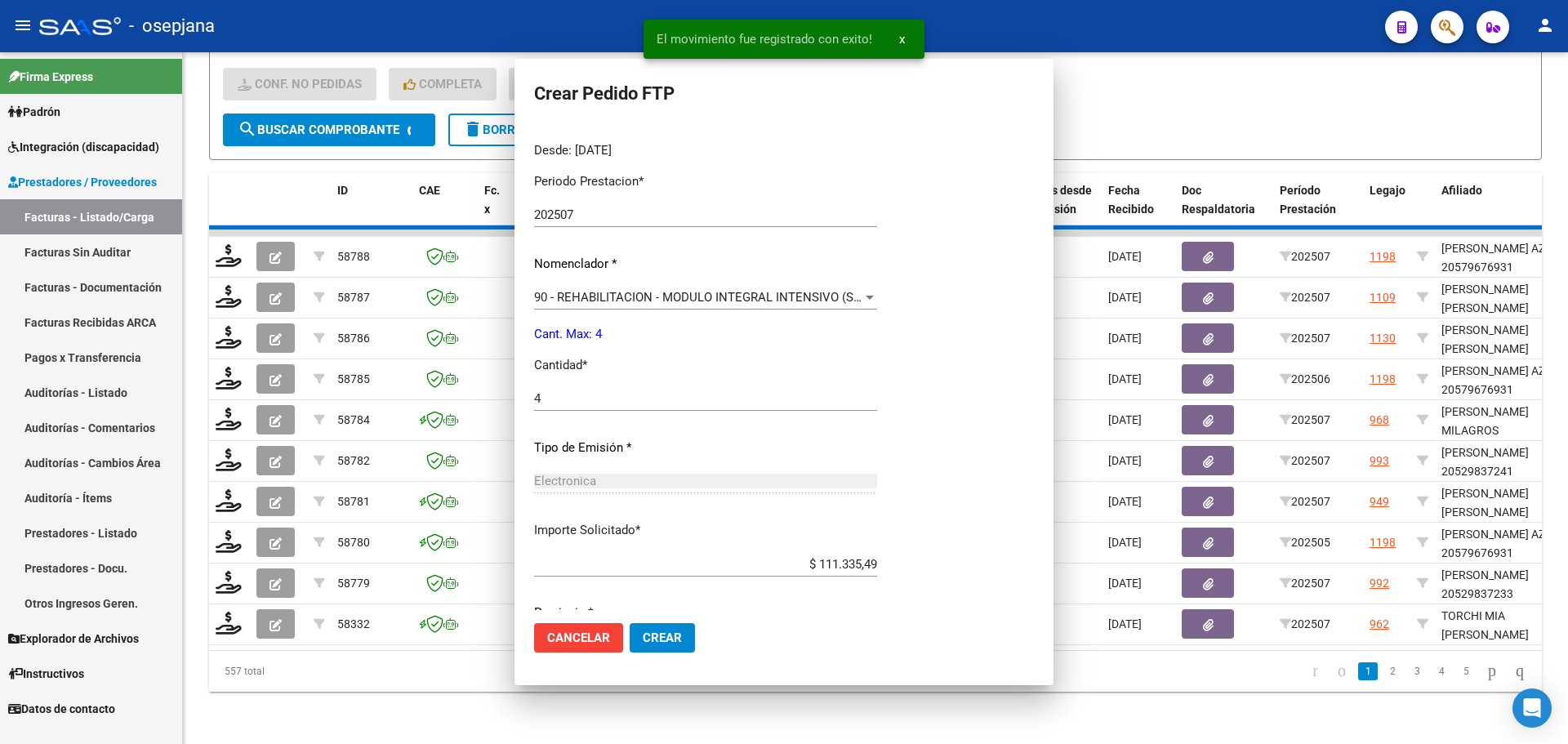
scroll to position [0, 0]
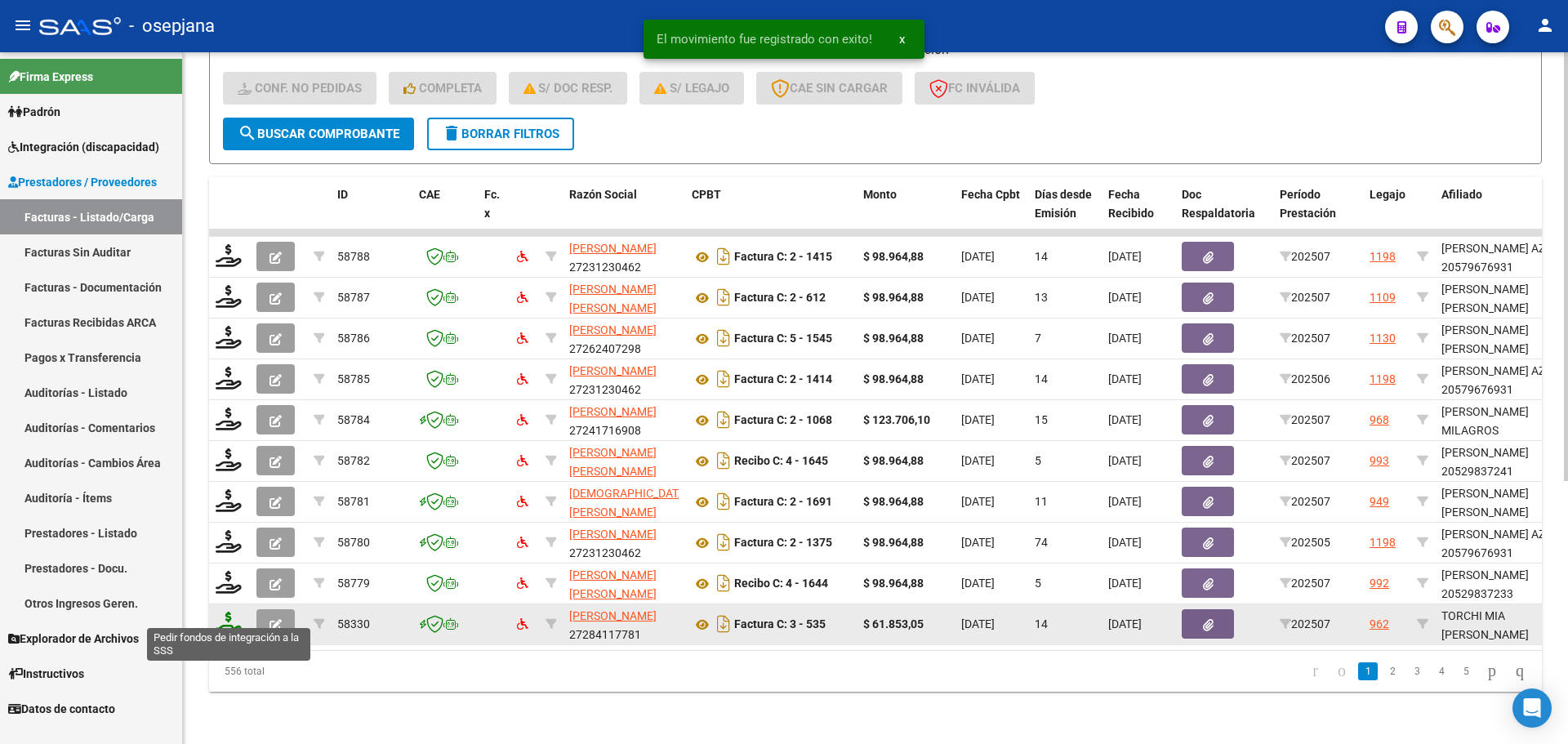
click at [227, 620] on icon at bounding box center [229, 622] width 26 height 23
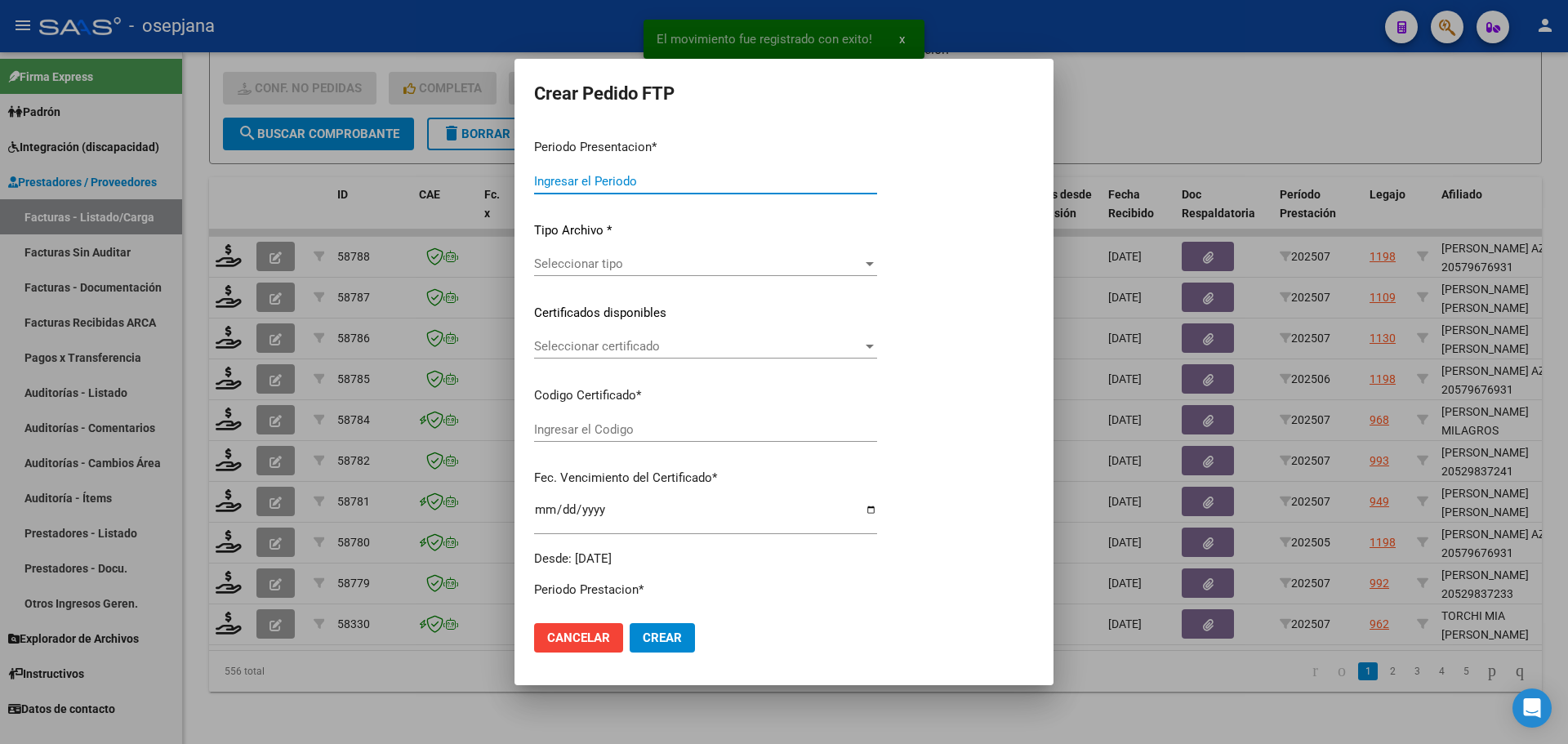
type input "202507"
type input "$ 61.853,05"
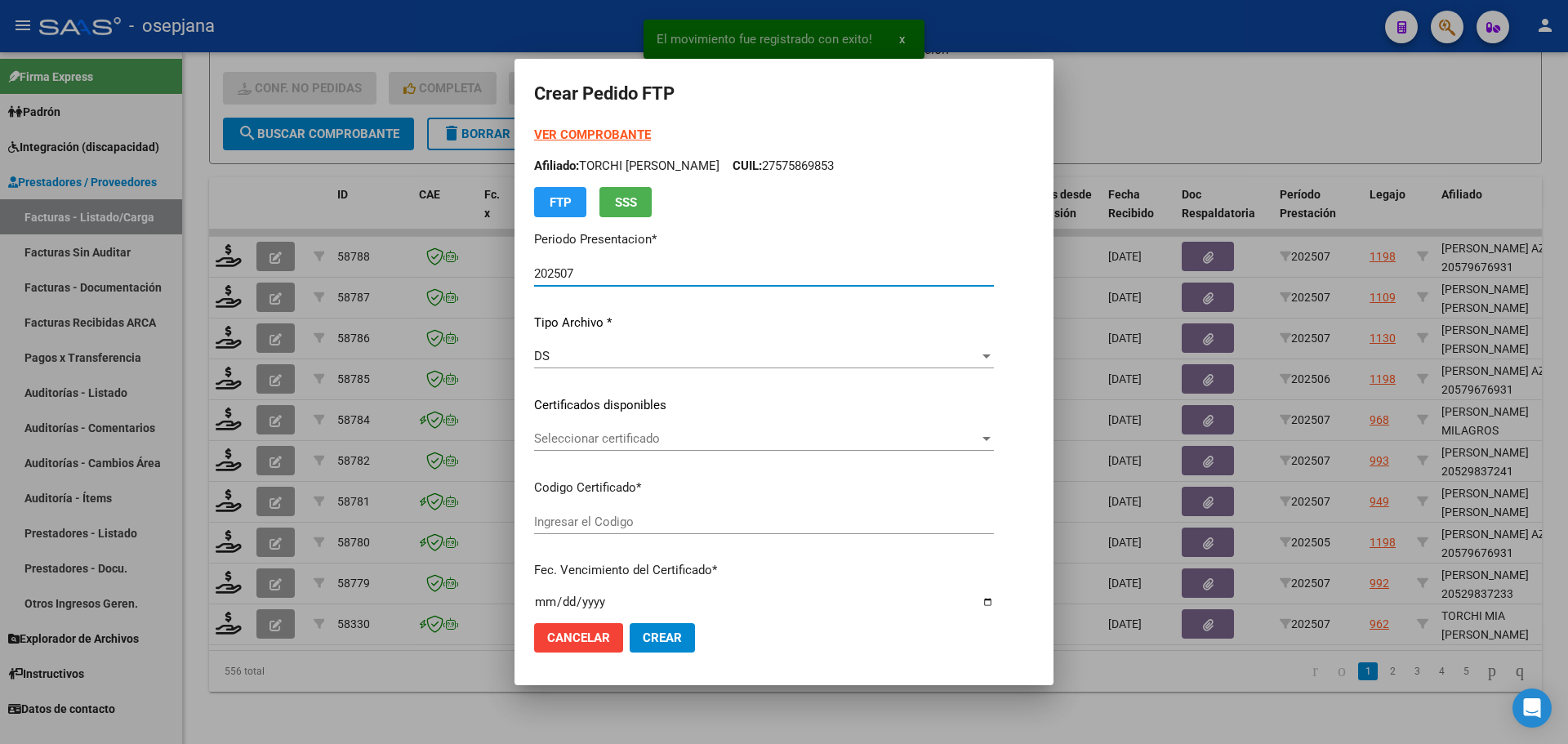
type input "ARG01000575869852024090920270909BSAS352"
type input "2027-09-09"
click at [653, 450] on div "Seleccionar certificado Seleccionar certificado" at bounding box center [764, 438] width 460 height 24
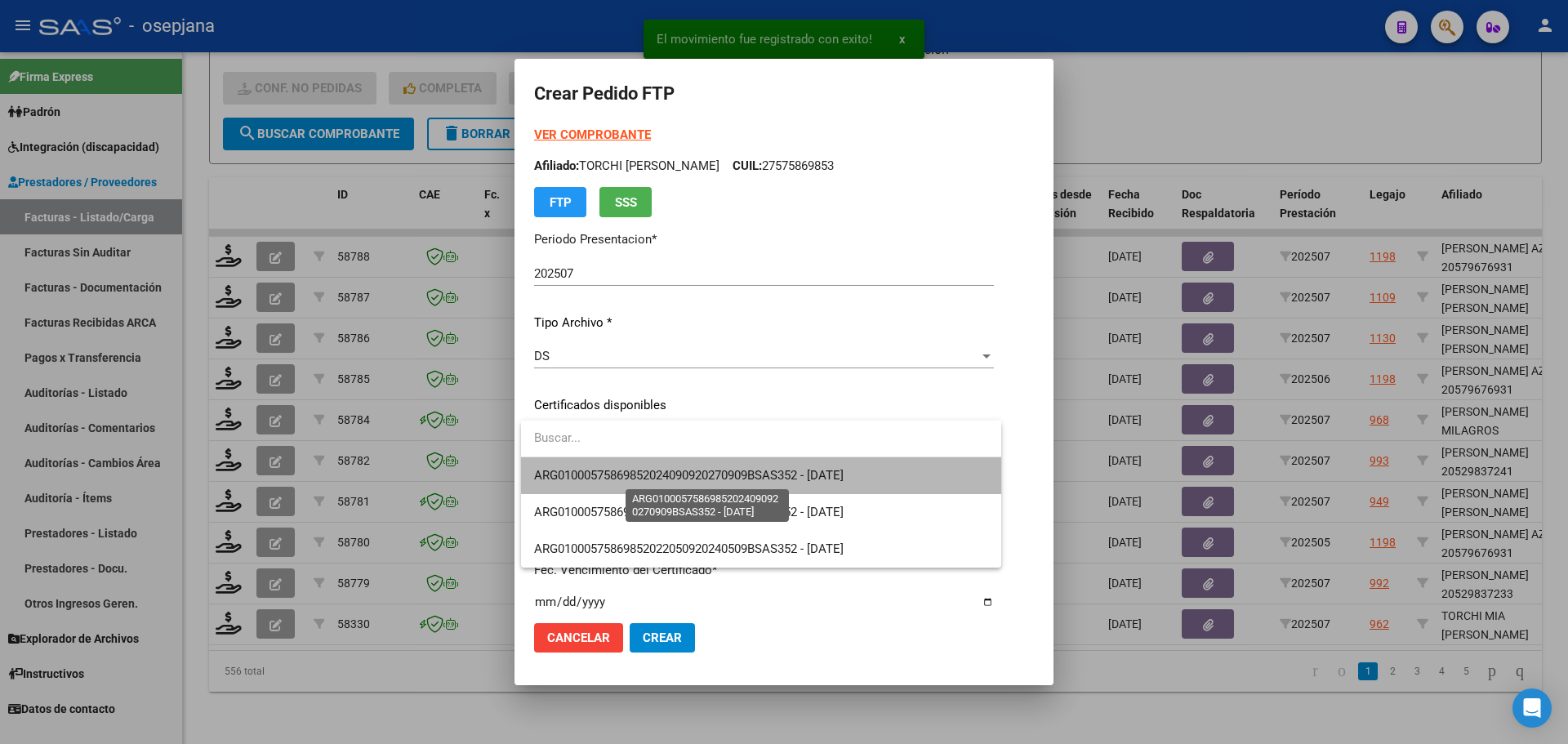
click at [665, 473] on span "ARG01000575869852024090920270909BSAS352 - 2027-09-09" at bounding box center [688, 476] width 309 height 15
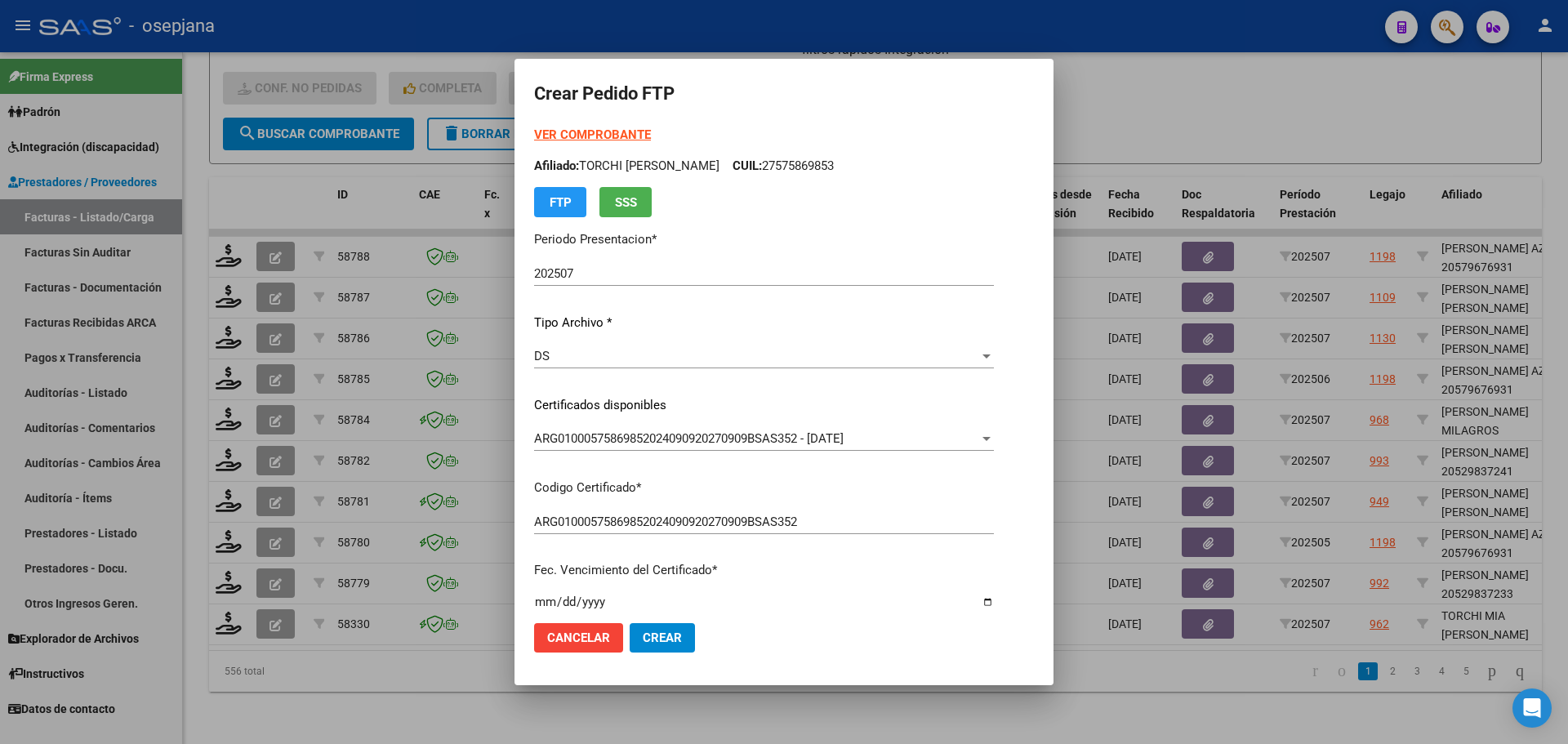
click at [625, 141] on strong "VER COMPROBANTE" at bounding box center [593, 135] width 117 height 15
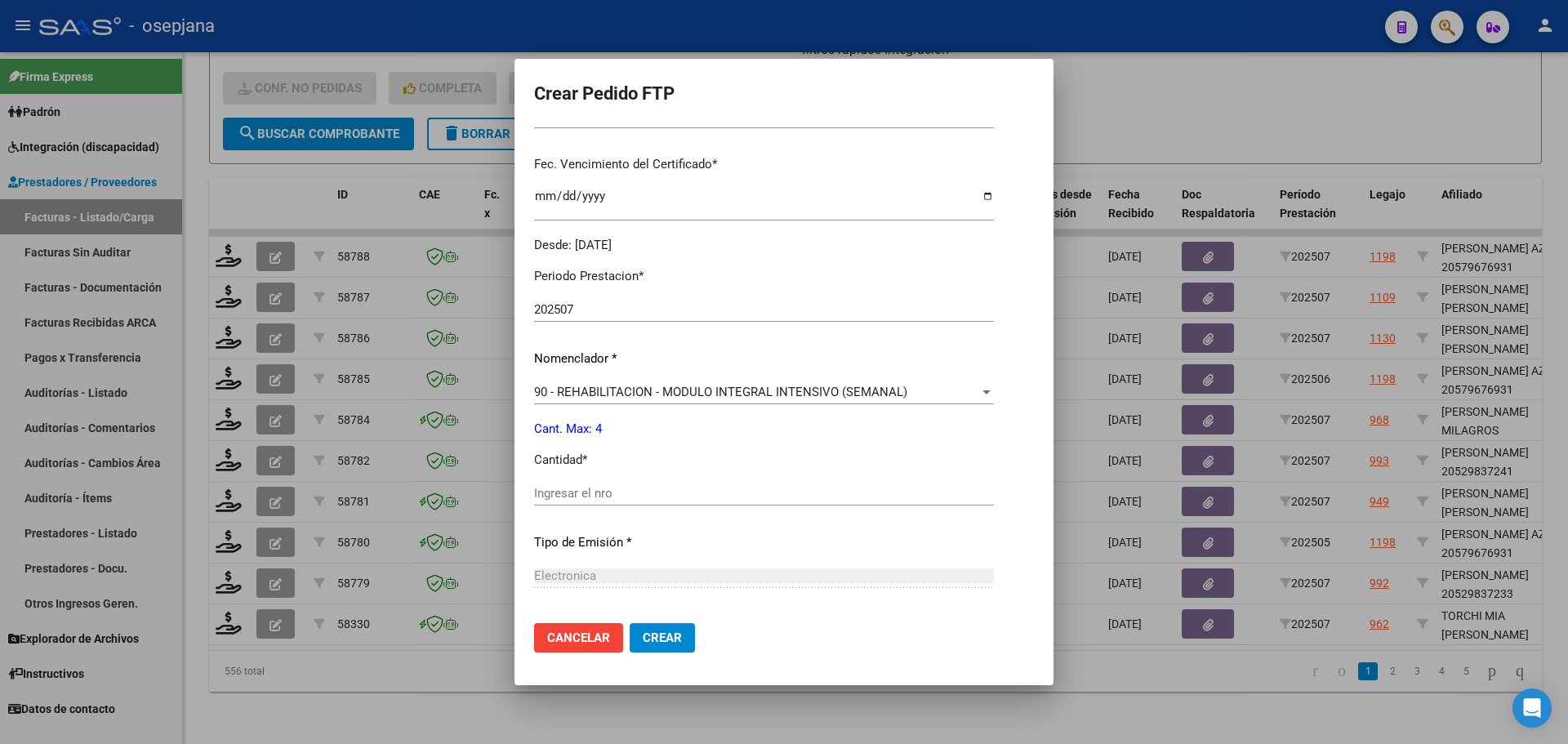
scroll to position [489, 0]
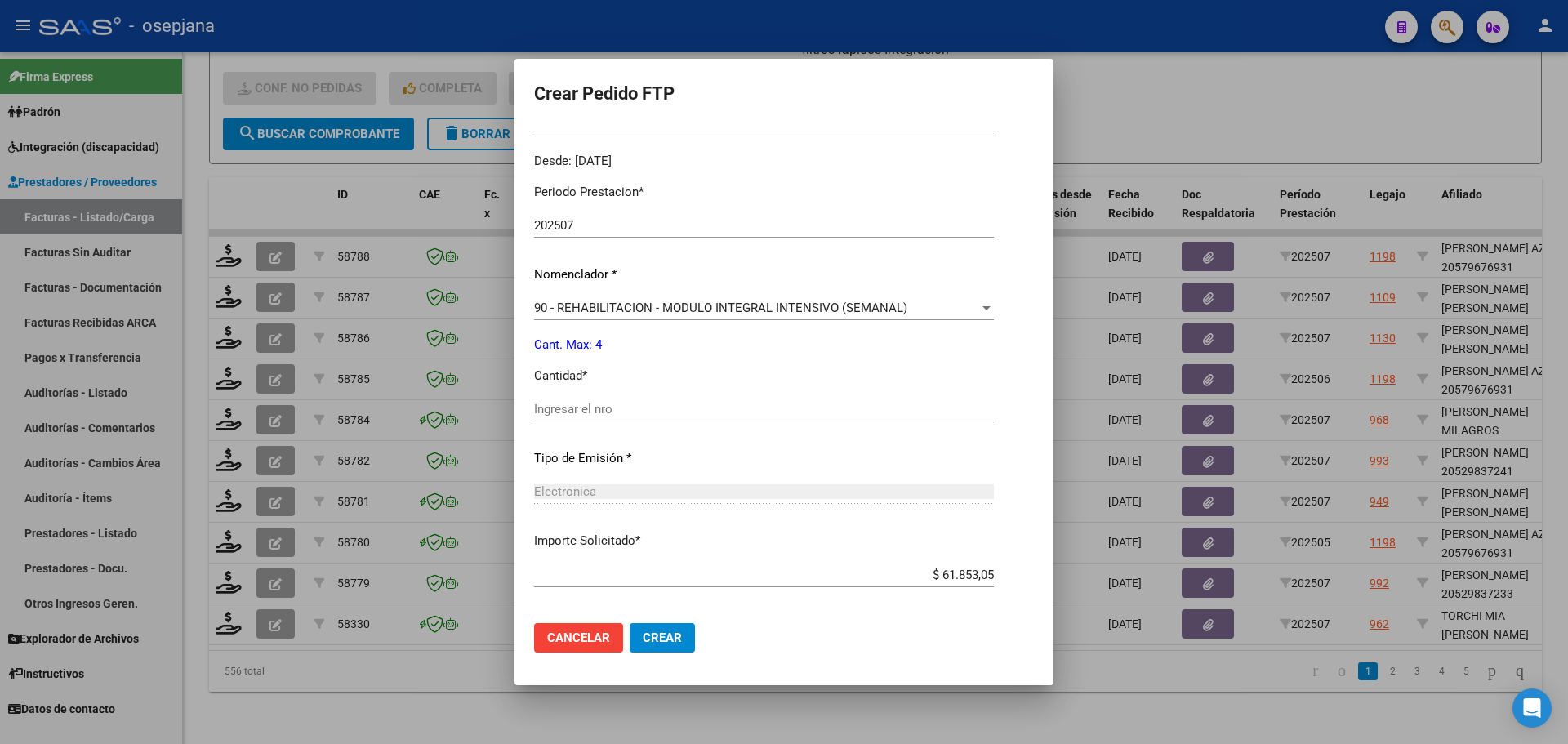
click at [562, 394] on div "Periodo Prestacion * 202507 Ingresar el Periodo Prestacion Nomenclador * 90 - R…" at bounding box center [764, 428] width 460 height 515
click at [569, 408] on input "Ingresar el nro" at bounding box center [764, 409] width 460 height 15
type input "4"
click at [656, 630] on button "Crear" at bounding box center [662, 638] width 65 height 30
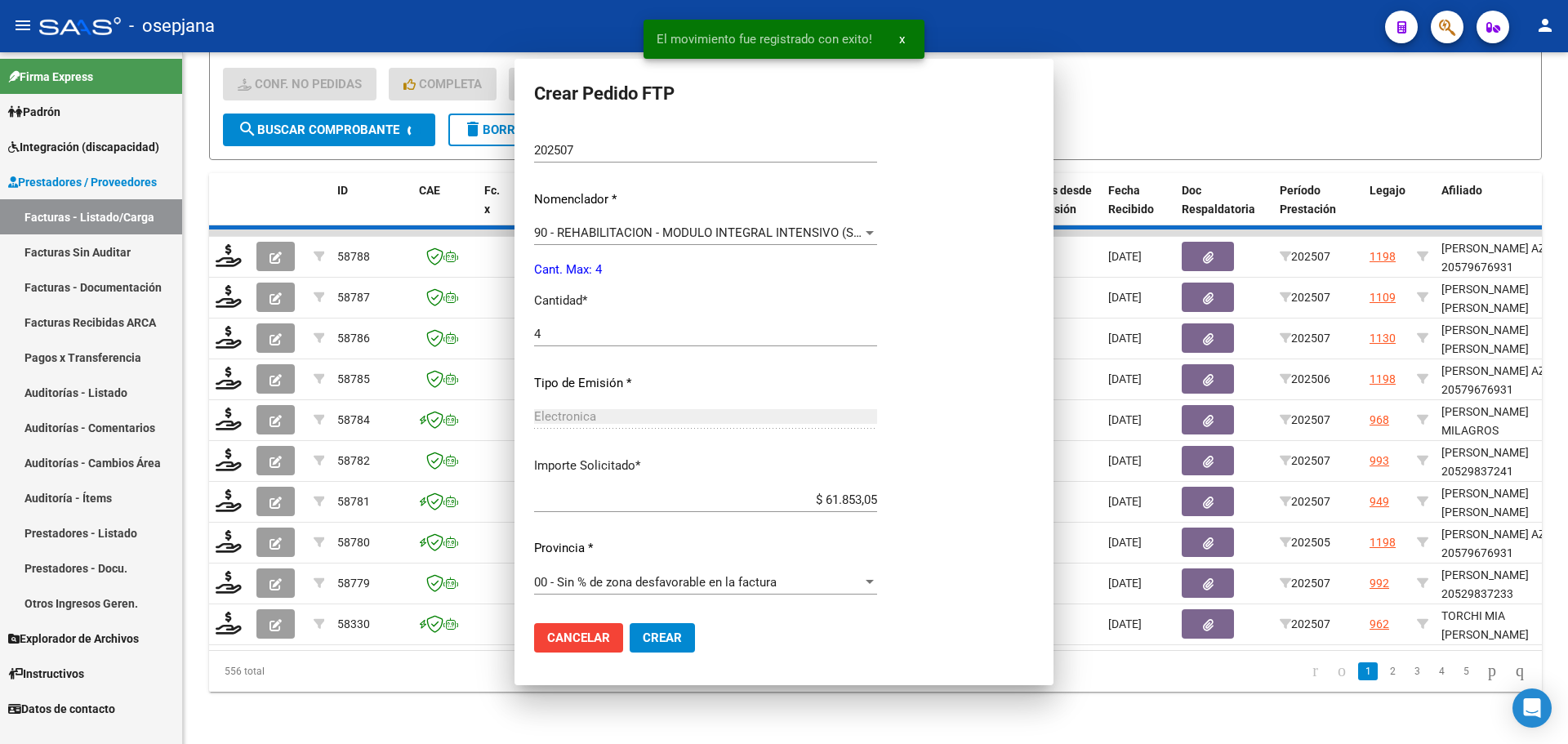
scroll to position [0, 0]
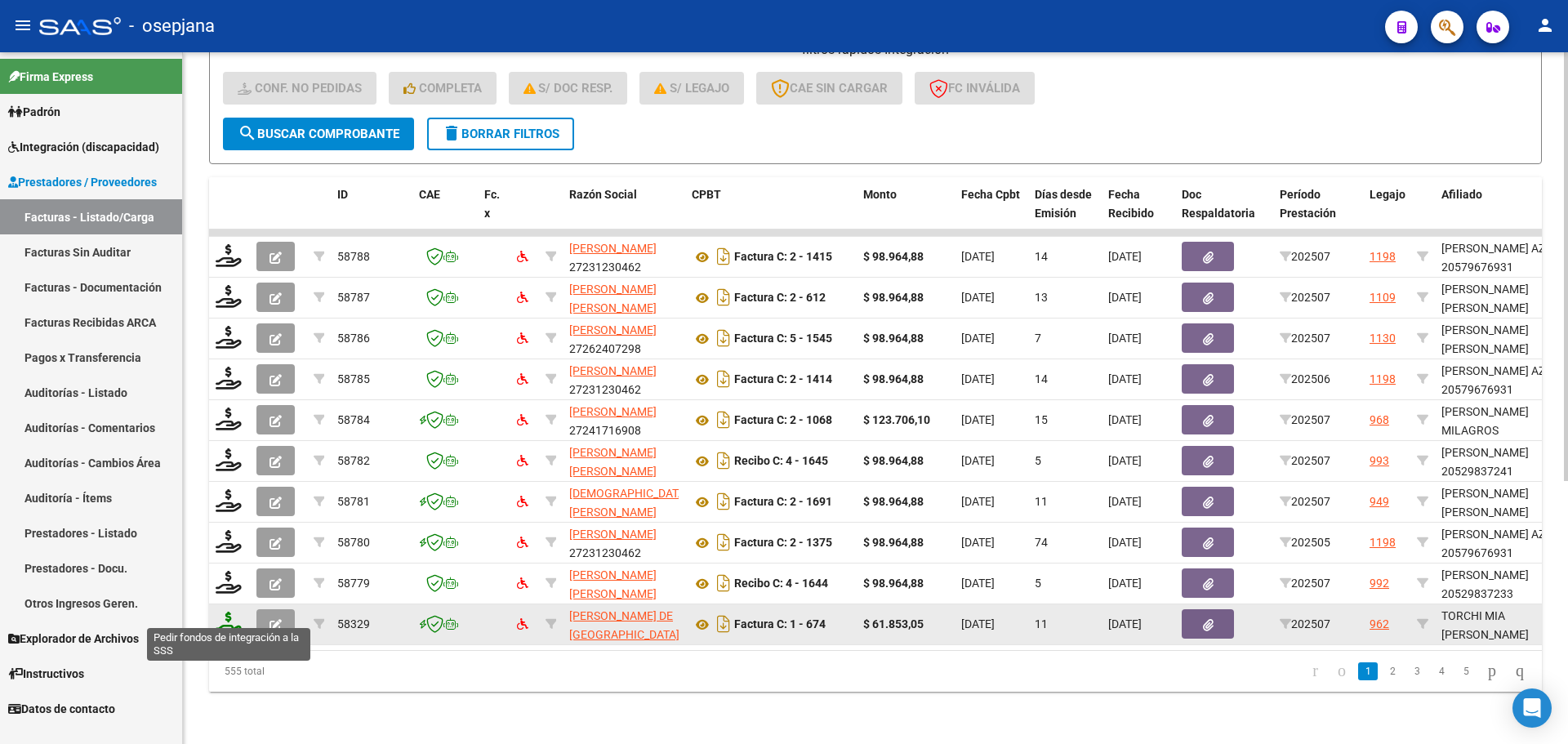
click at [217, 611] on icon at bounding box center [229, 622] width 26 height 23
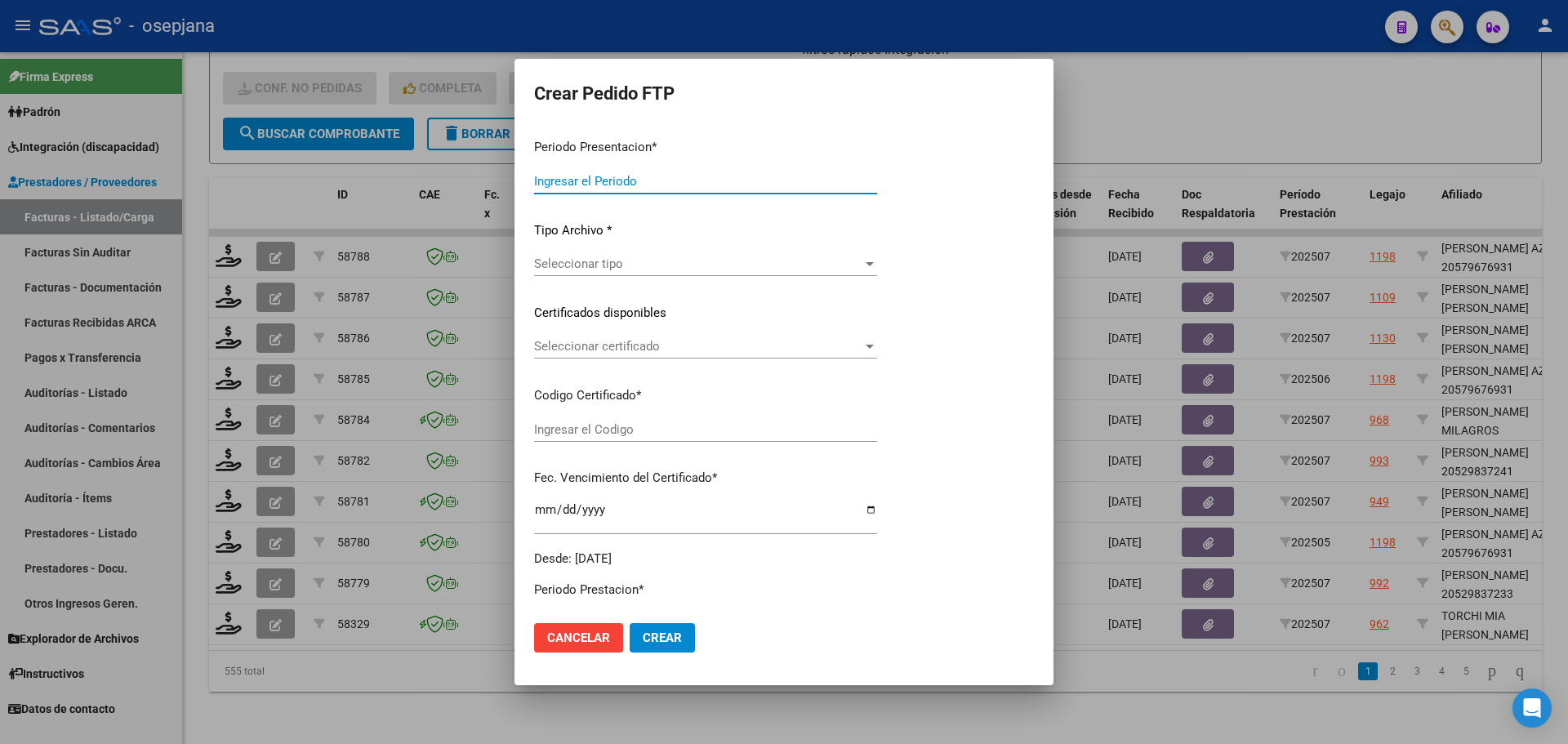
type input "202507"
type input "$ 61.853,05"
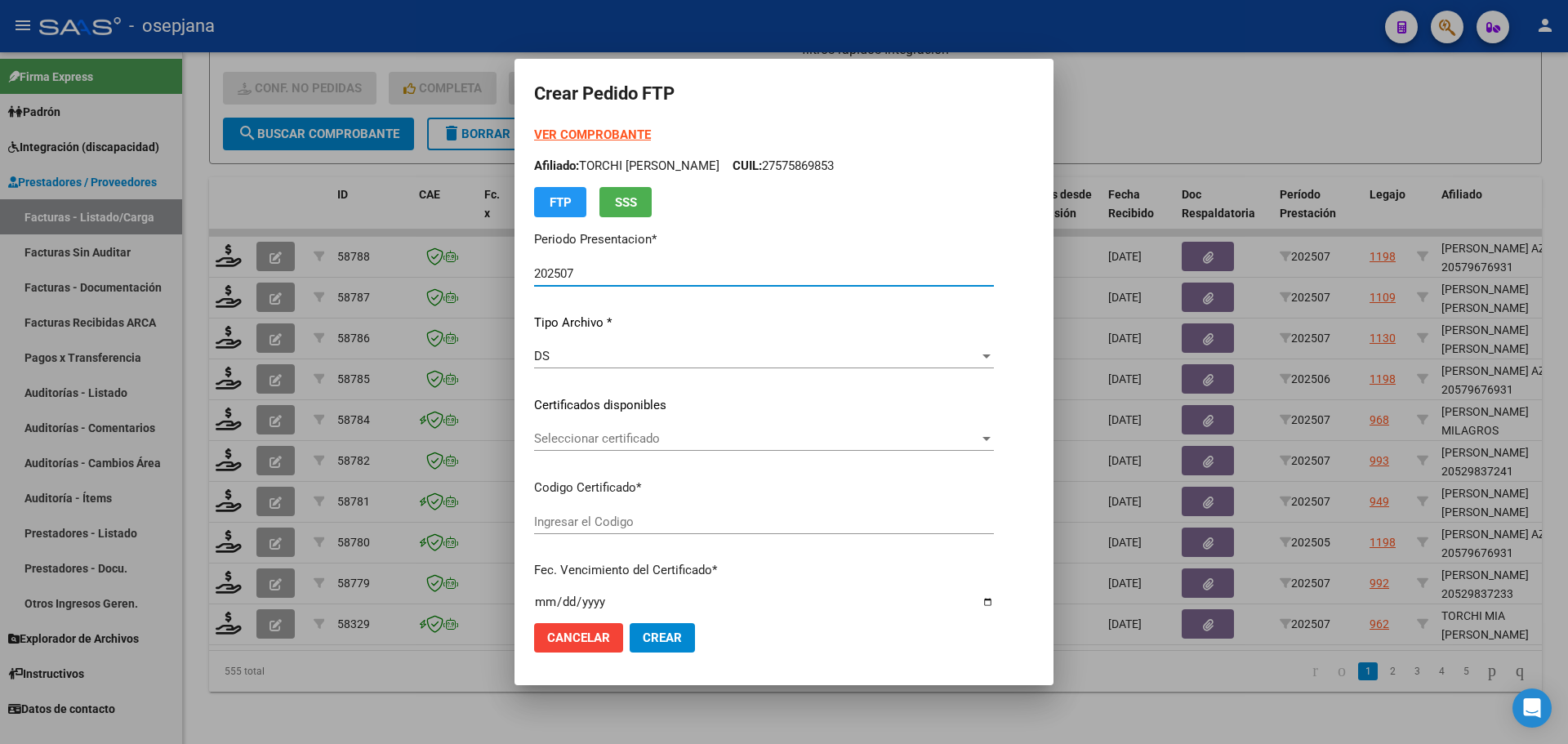
type input "ARG01000575869852024090920270909BSAS352"
type input "2027-09-09"
click at [634, 430] on div "Seleccionar certificado Seleccionar certificado" at bounding box center [764, 438] width 460 height 24
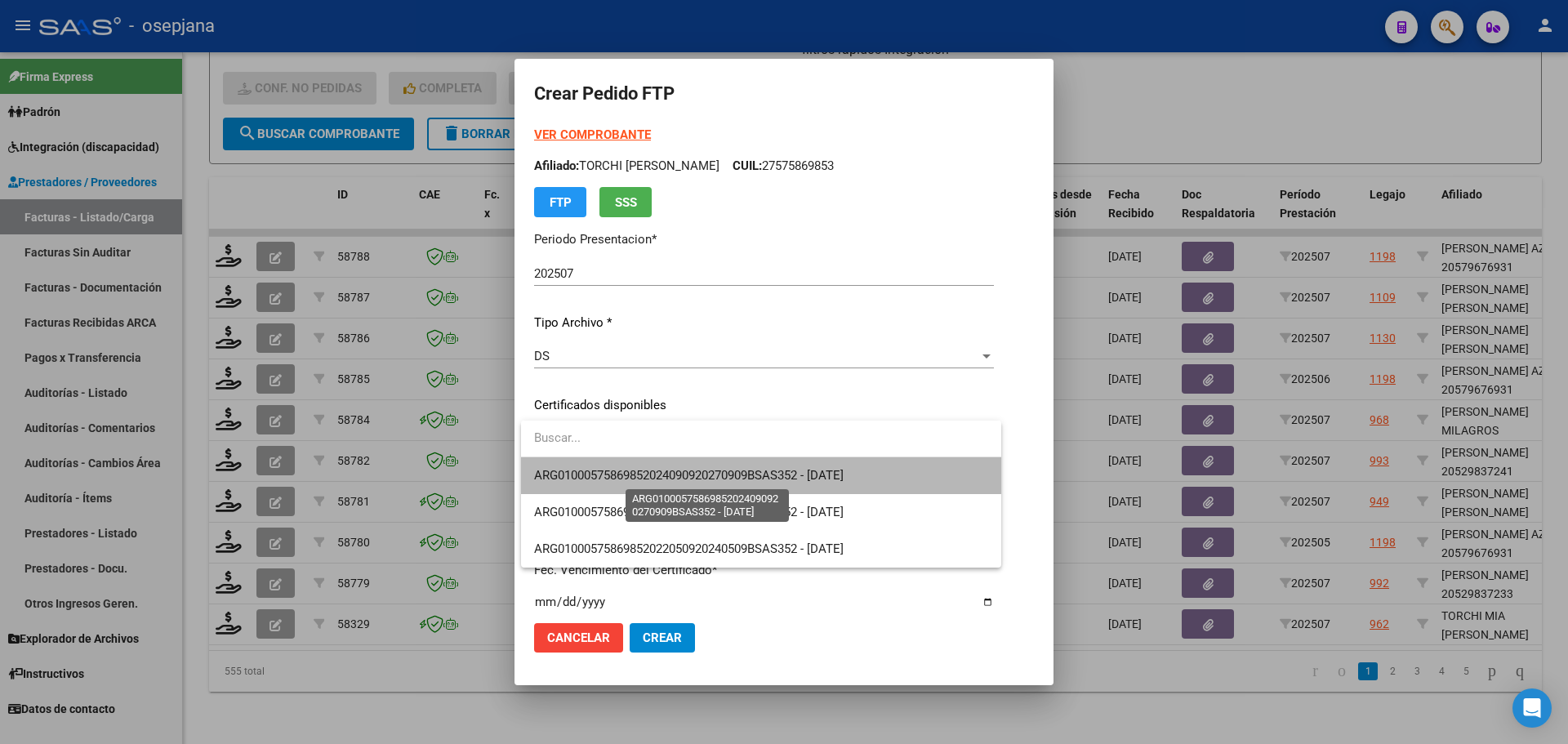
click at [642, 469] on span "ARG01000575869852024090920270909BSAS352 - 2027-09-09" at bounding box center [688, 476] width 309 height 15
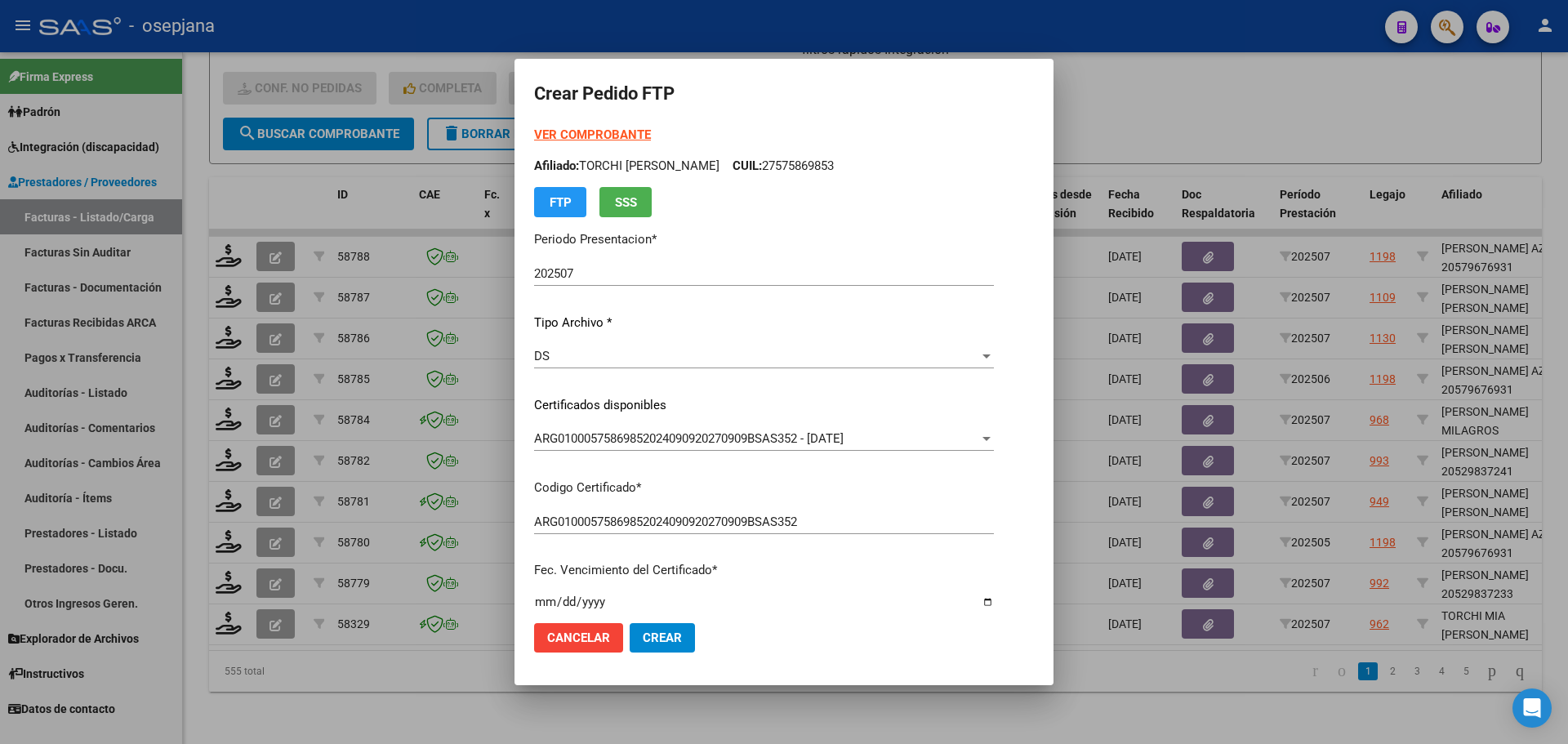
click at [619, 128] on strong "VER COMPROBANTE" at bounding box center [593, 135] width 117 height 15
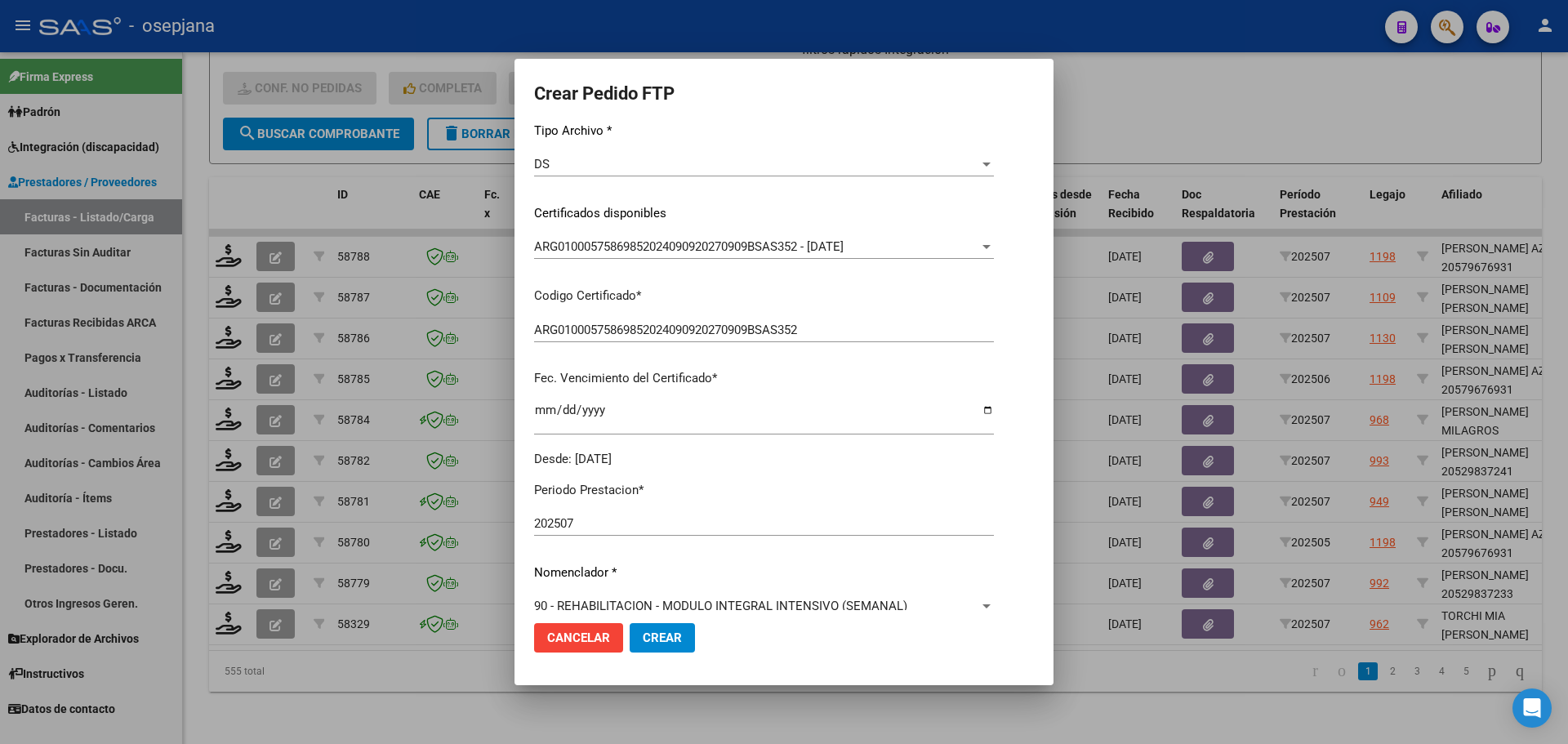
scroll to position [327, 0]
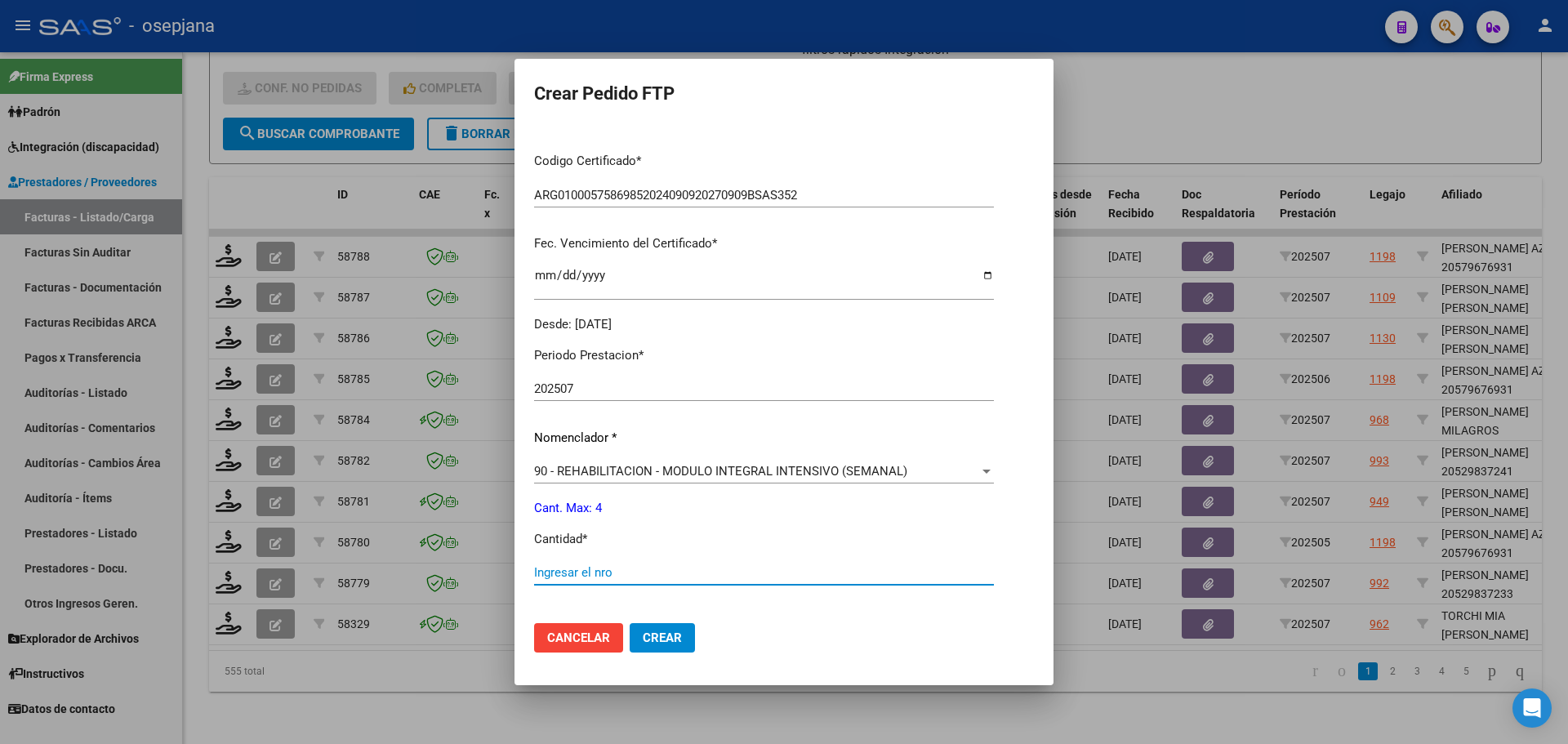
click at [590, 571] on input "Ingresar el nro" at bounding box center [764, 572] width 460 height 15
type input "4"
click at [662, 651] on button "Crear" at bounding box center [662, 638] width 65 height 30
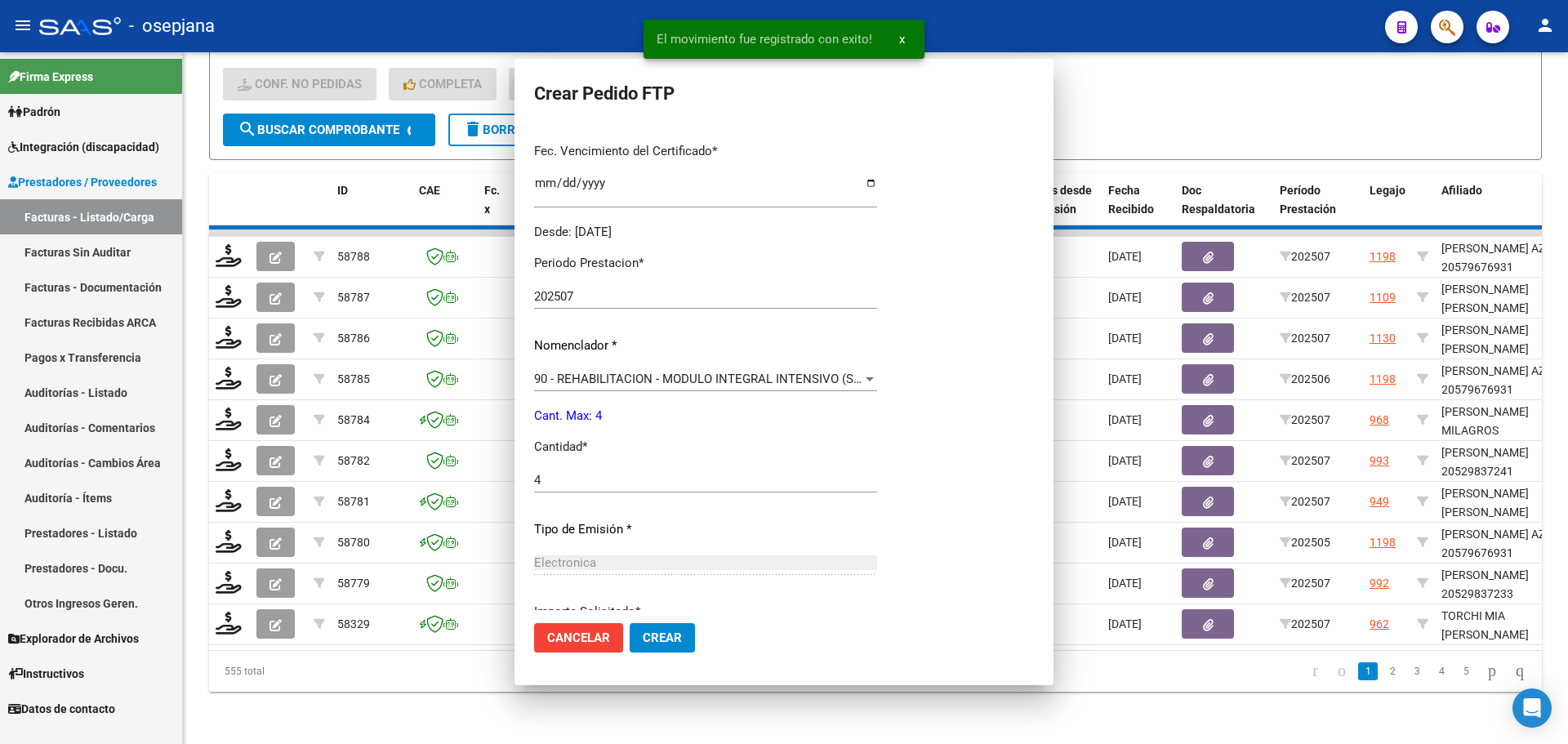
scroll to position [234, 0]
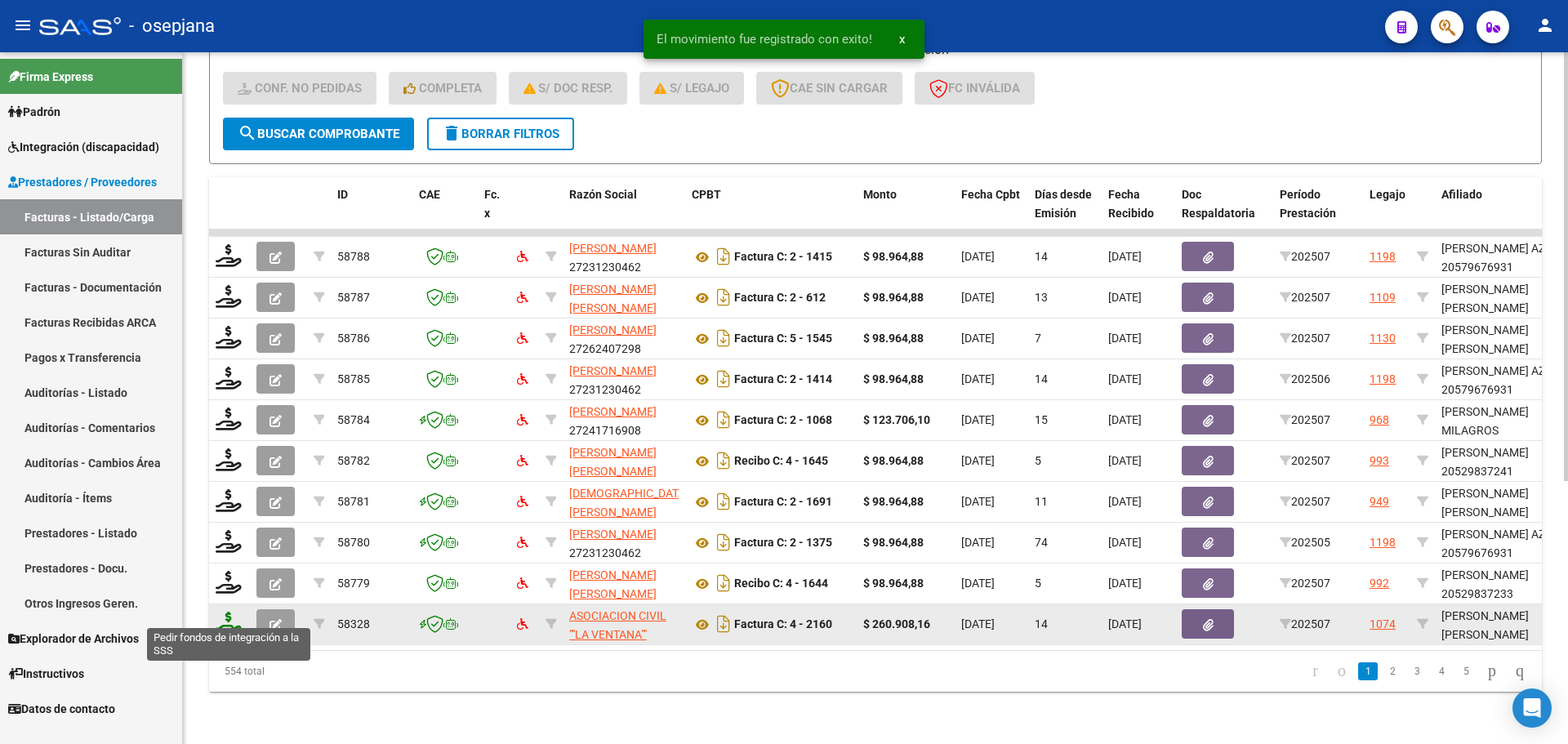
click at [220, 612] on icon at bounding box center [229, 622] width 26 height 23
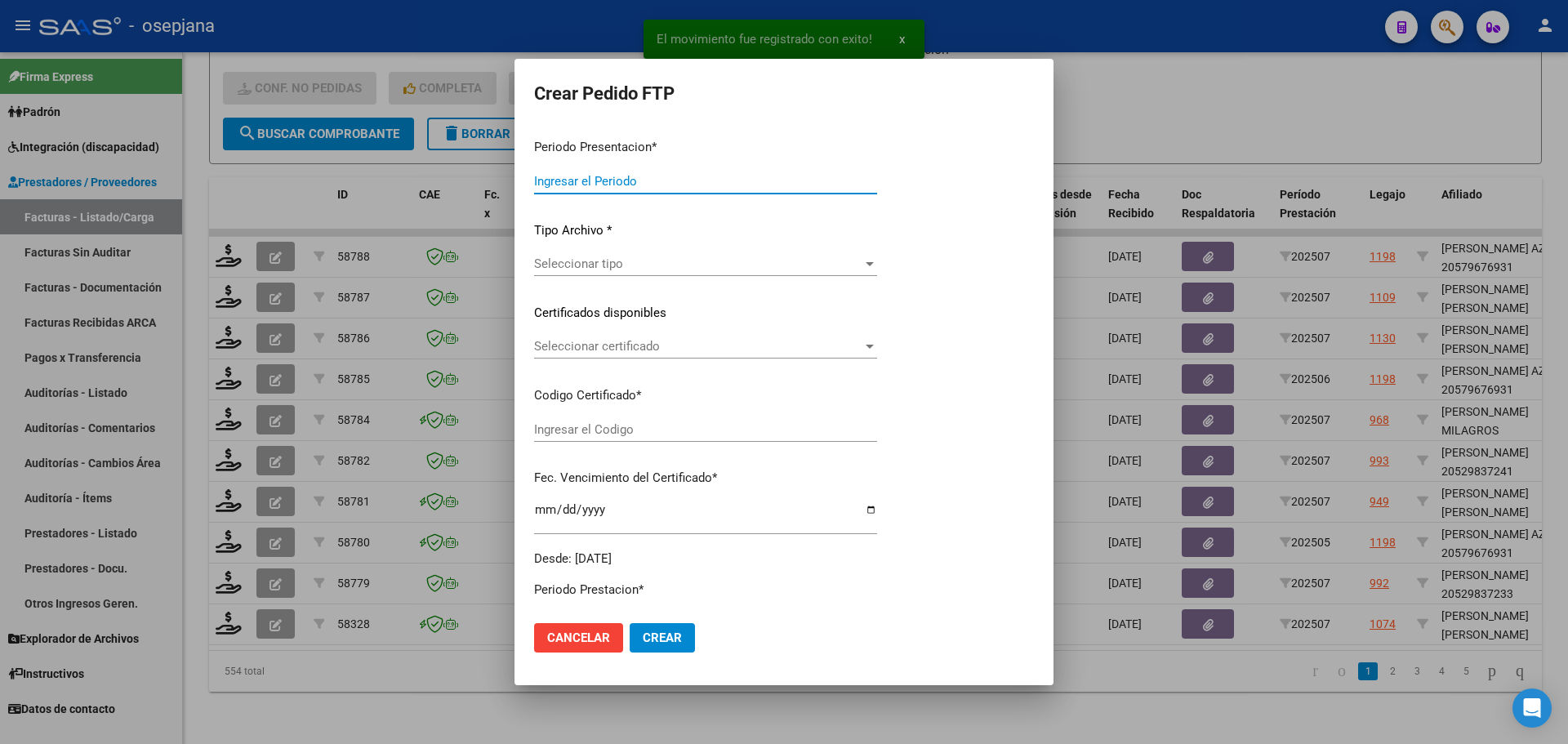
type input "202507"
type input "$ 260.908,16"
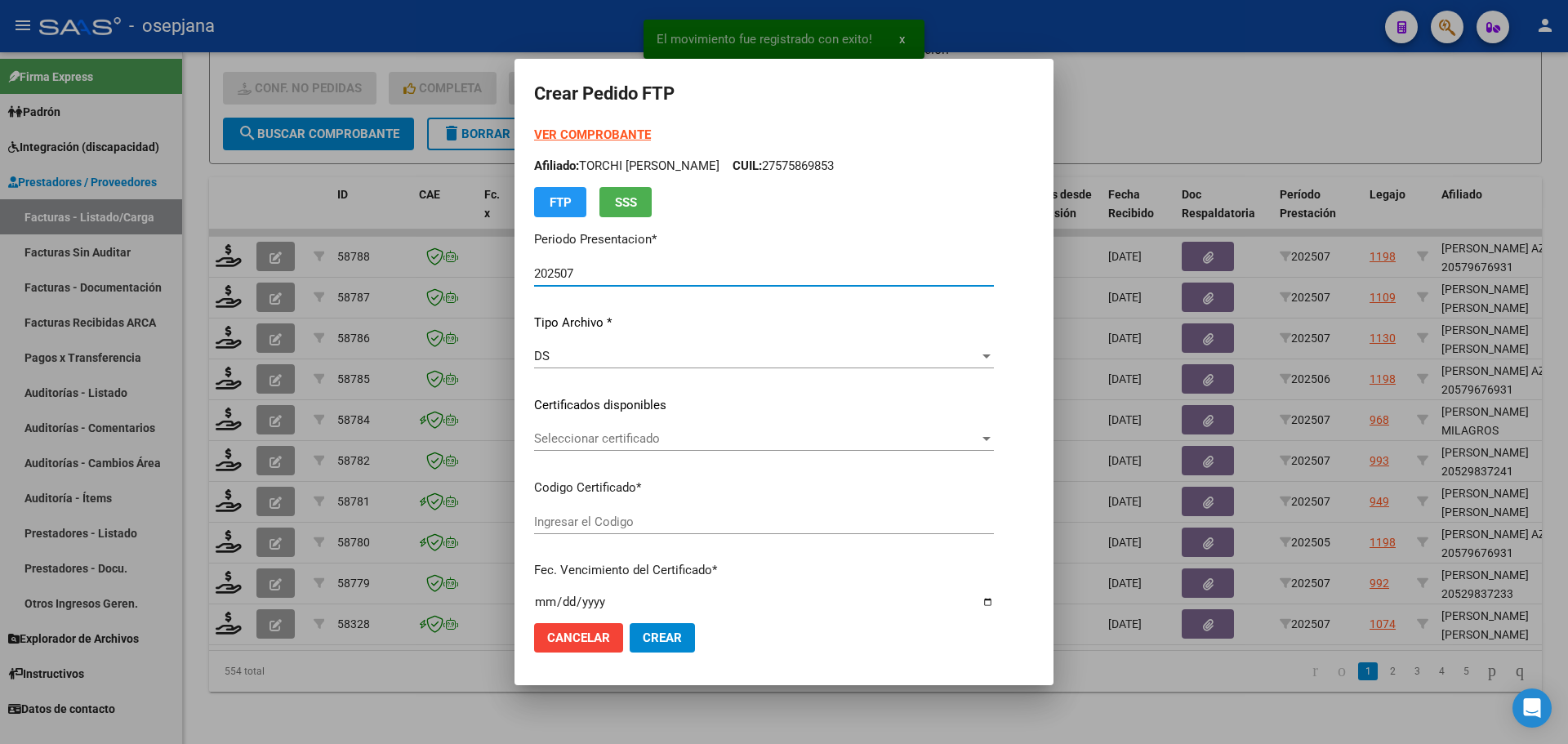
type input "ARG02000597868452023112220261122BUE313"
type input "2026-11-29"
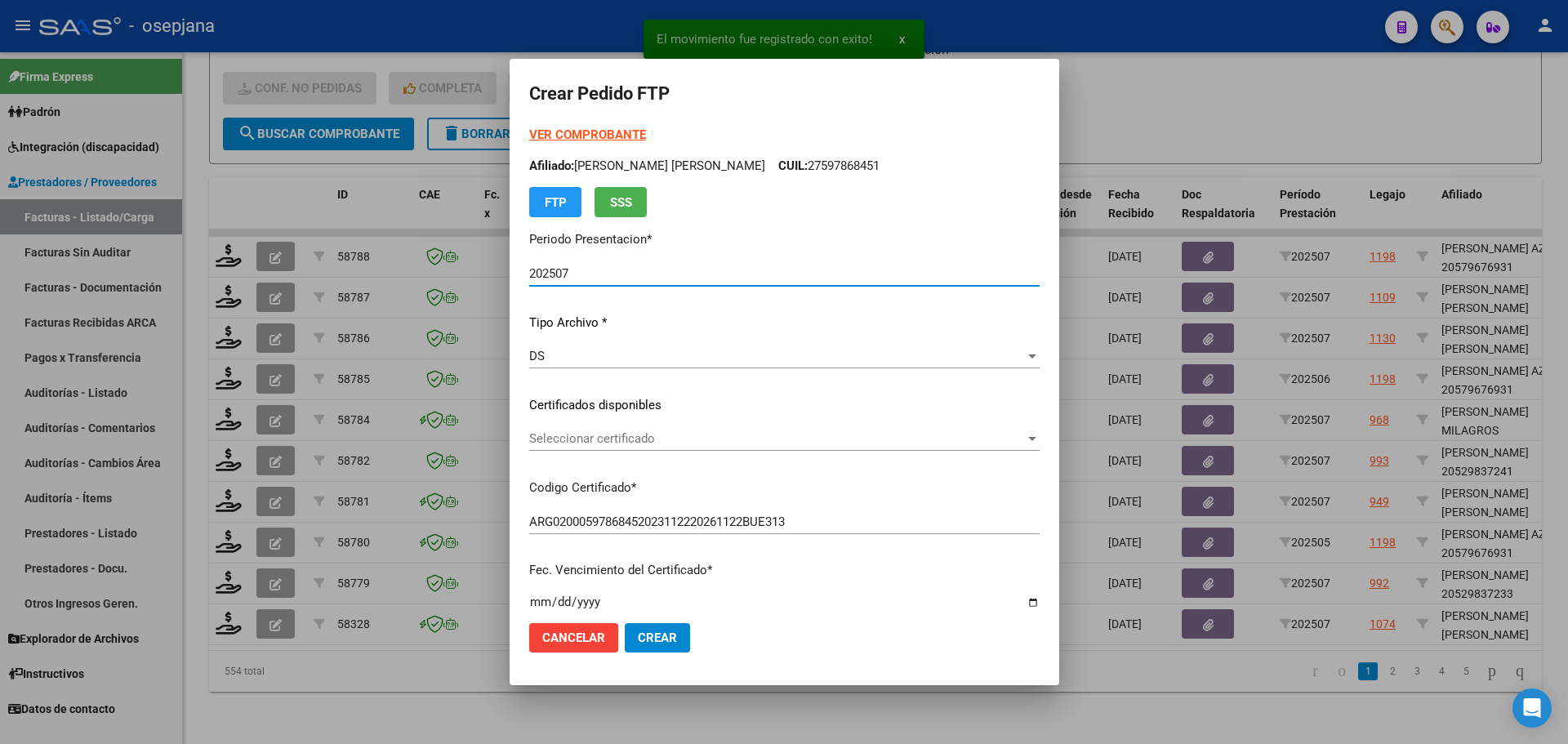
click at [613, 428] on div "Seleccionar certificado Seleccionar certificado" at bounding box center [784, 438] width 510 height 24
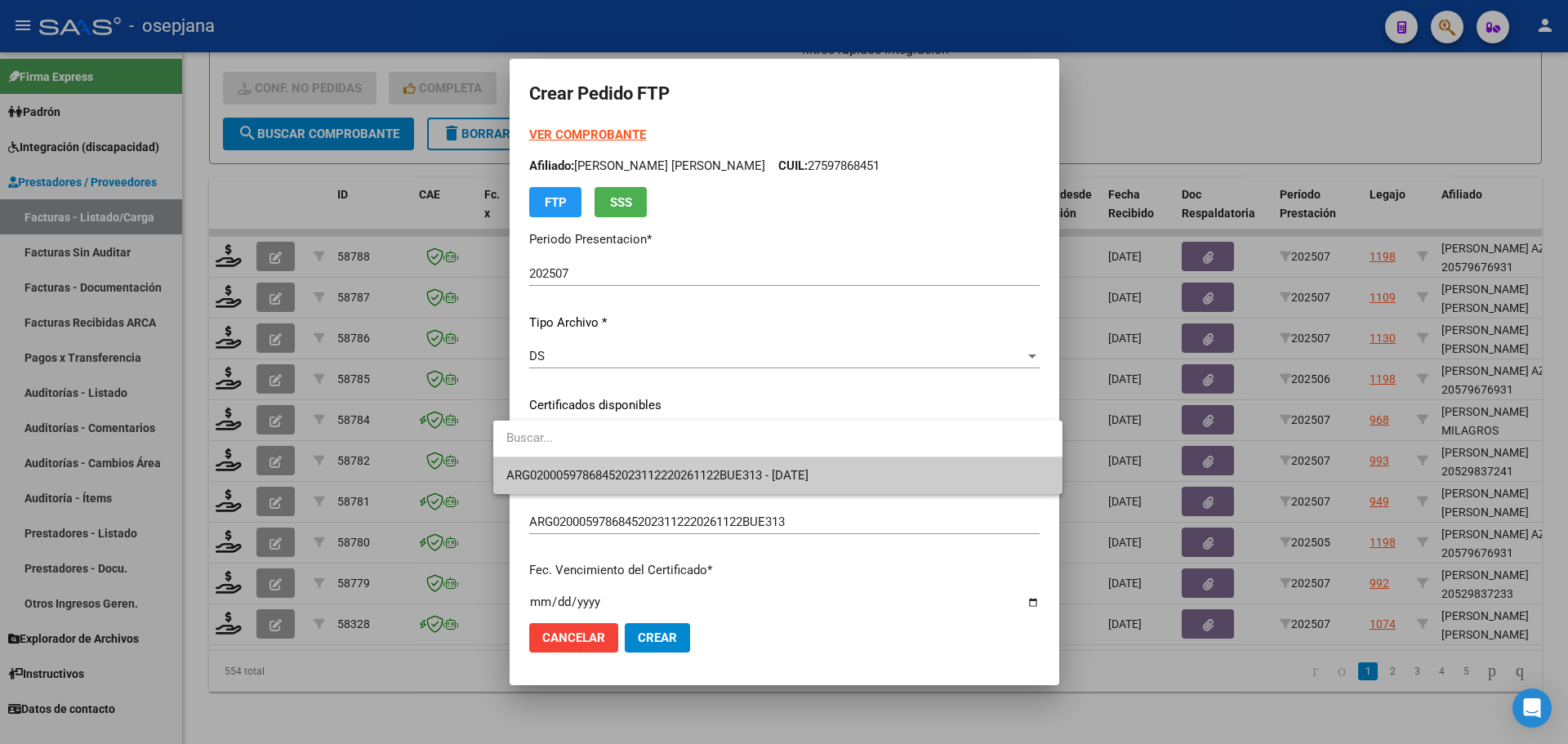
click at [624, 465] on span "ARG02000597868452023112220261122BUE313 - 2026-11-29" at bounding box center [777, 476] width 543 height 37
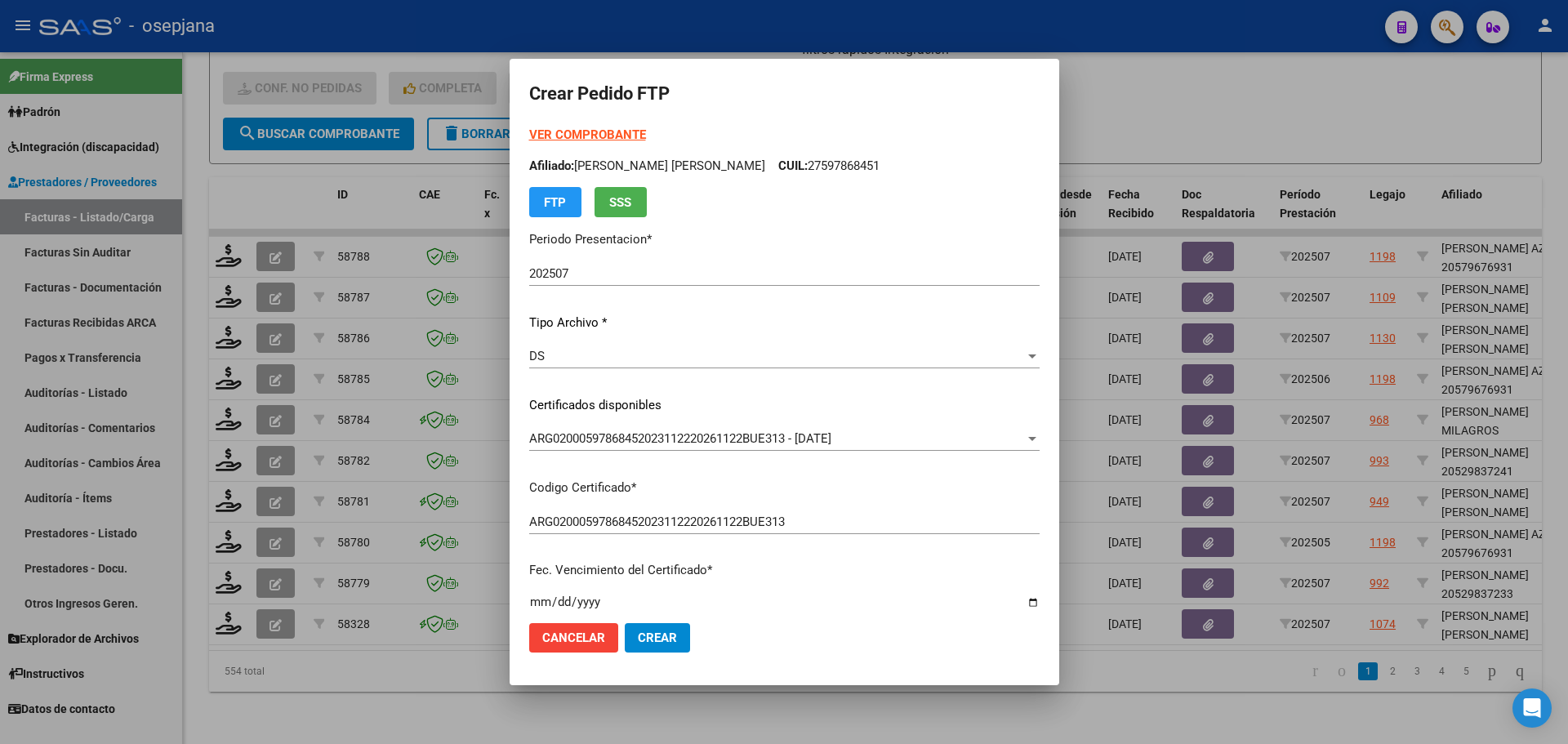
click at [582, 128] on strong "VER COMPROBANTE" at bounding box center [588, 135] width 117 height 15
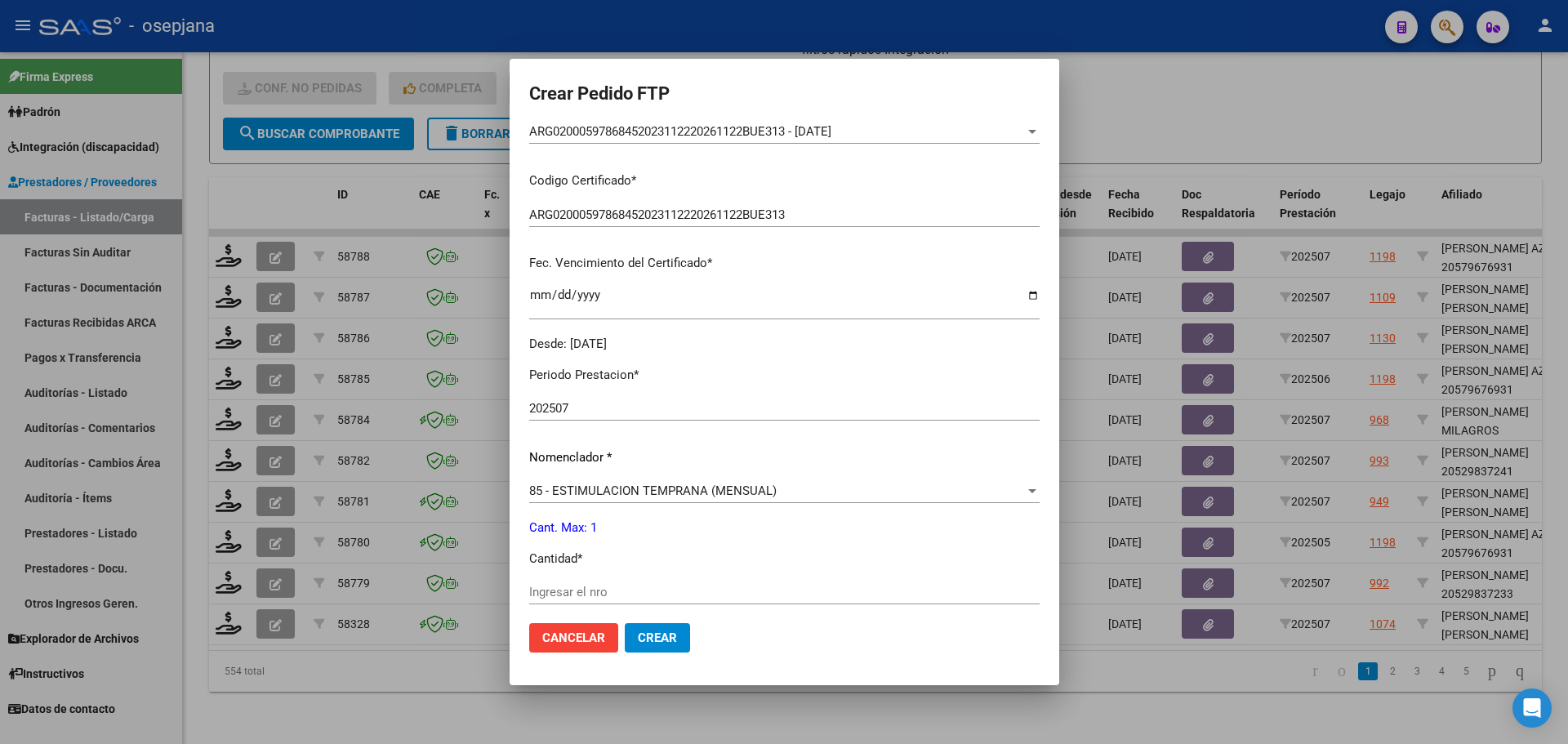
scroll to position [409, 0]
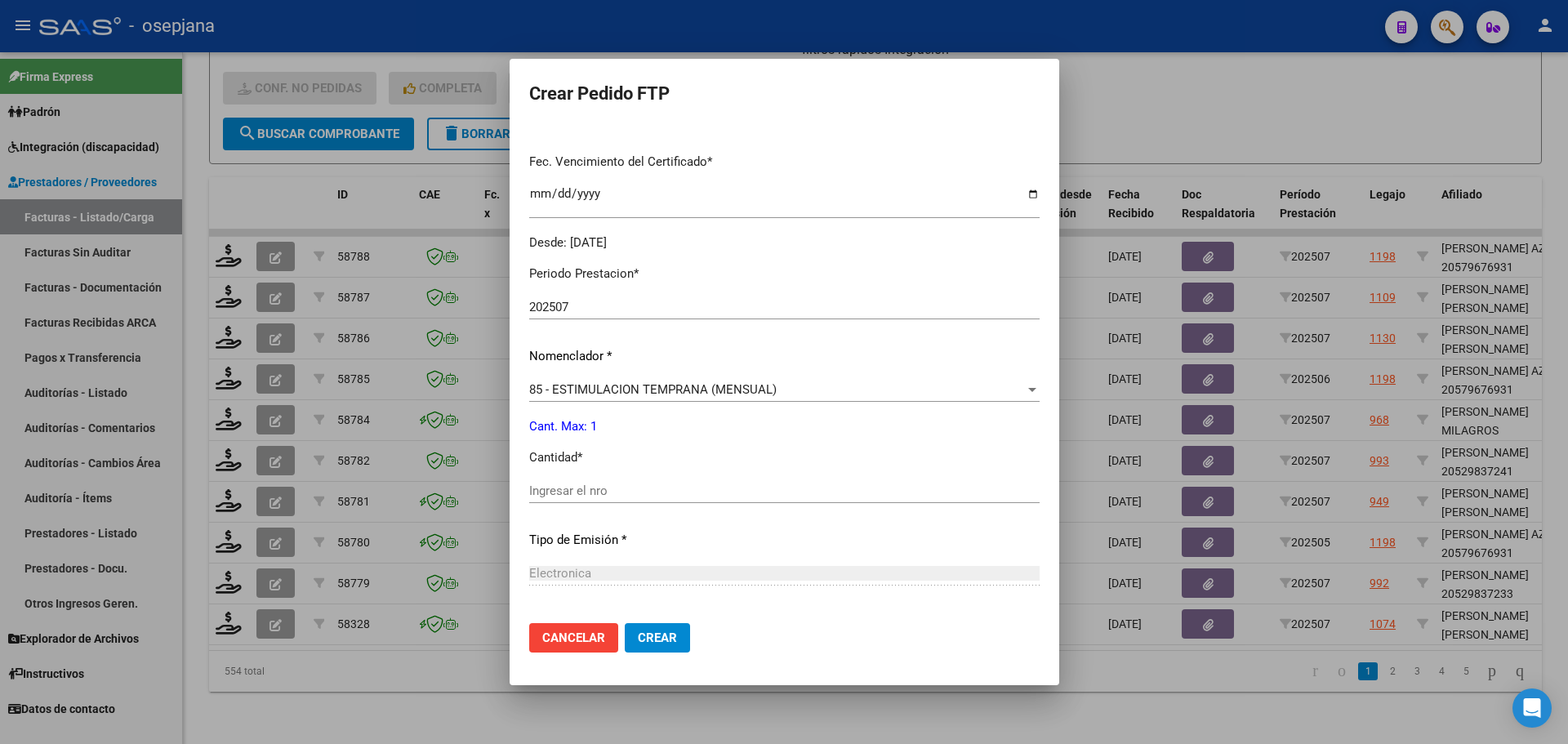
click at [606, 499] on div "Ingresar el nro" at bounding box center [784, 490] width 510 height 24
type input "1"
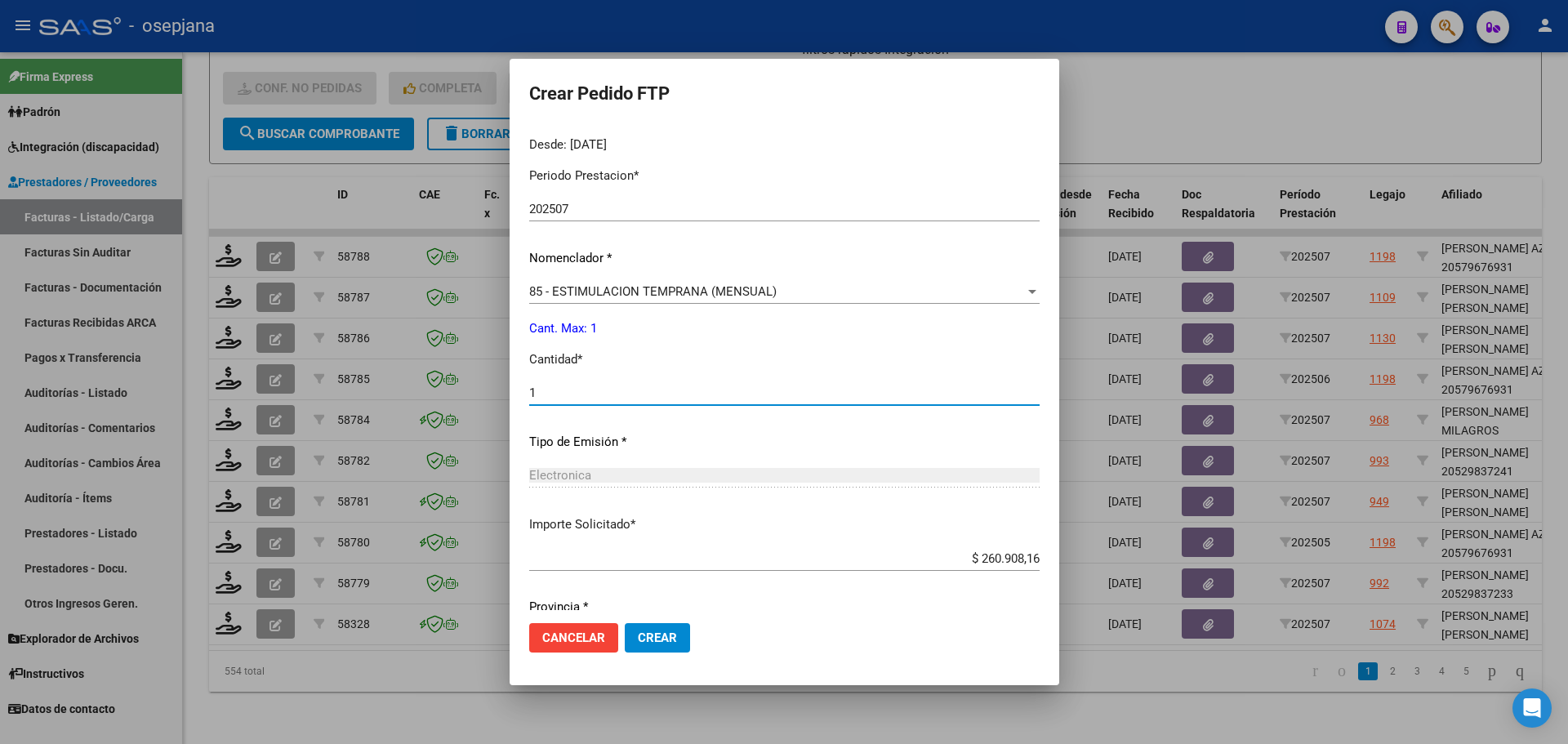
scroll to position [565, 0]
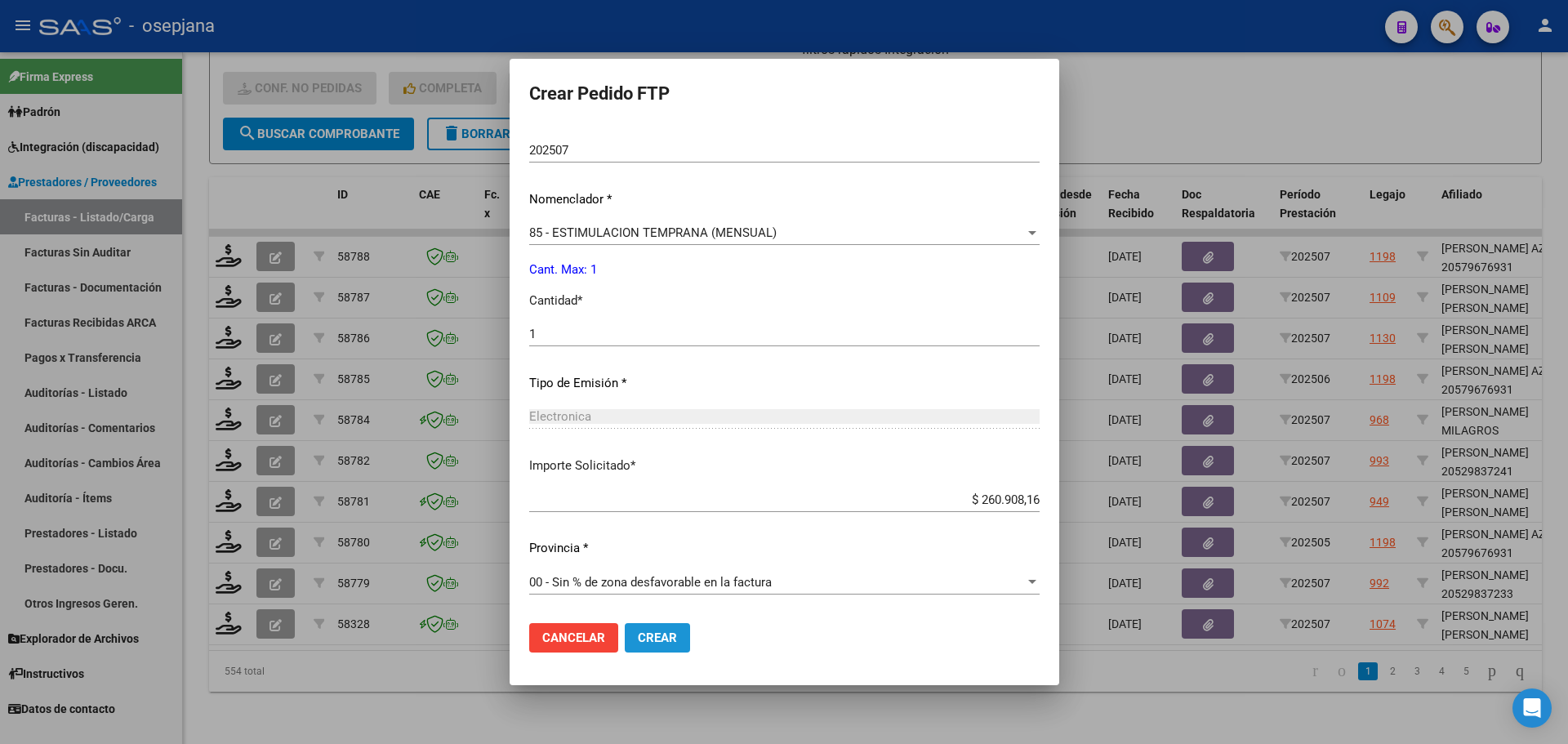
click at [646, 637] on span "Crear" at bounding box center [657, 638] width 39 height 15
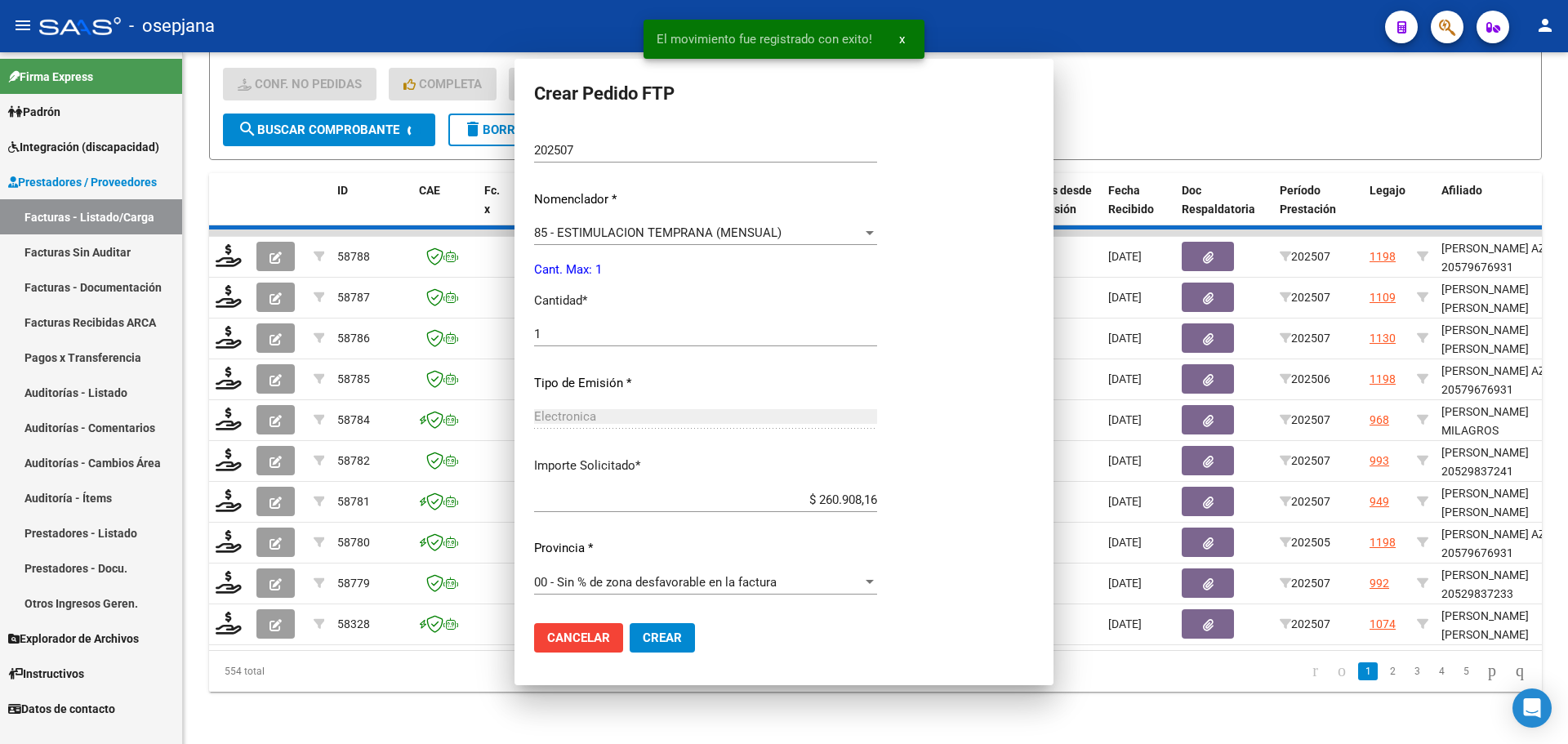
scroll to position [0, 0]
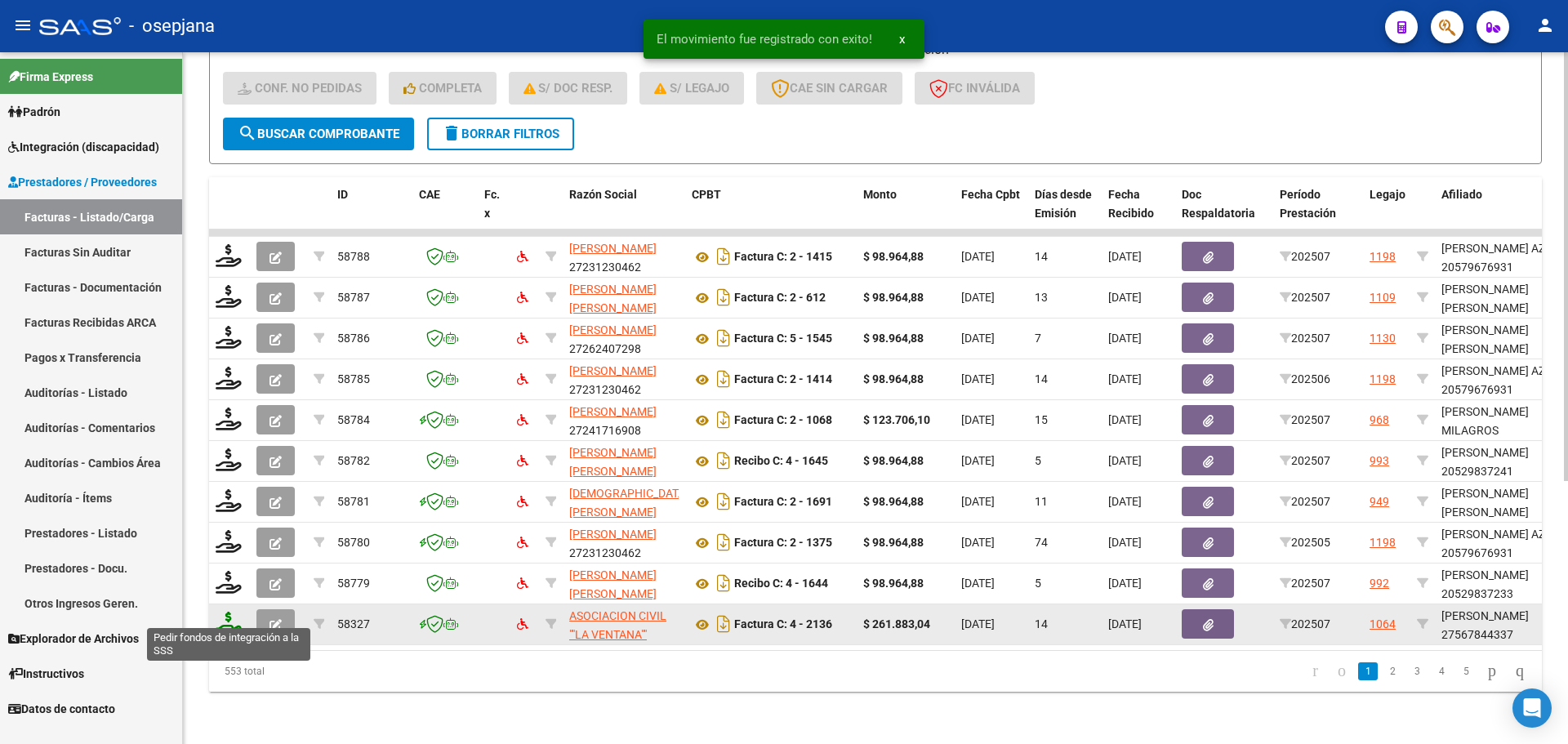
click at [226, 611] on icon at bounding box center [229, 622] width 26 height 23
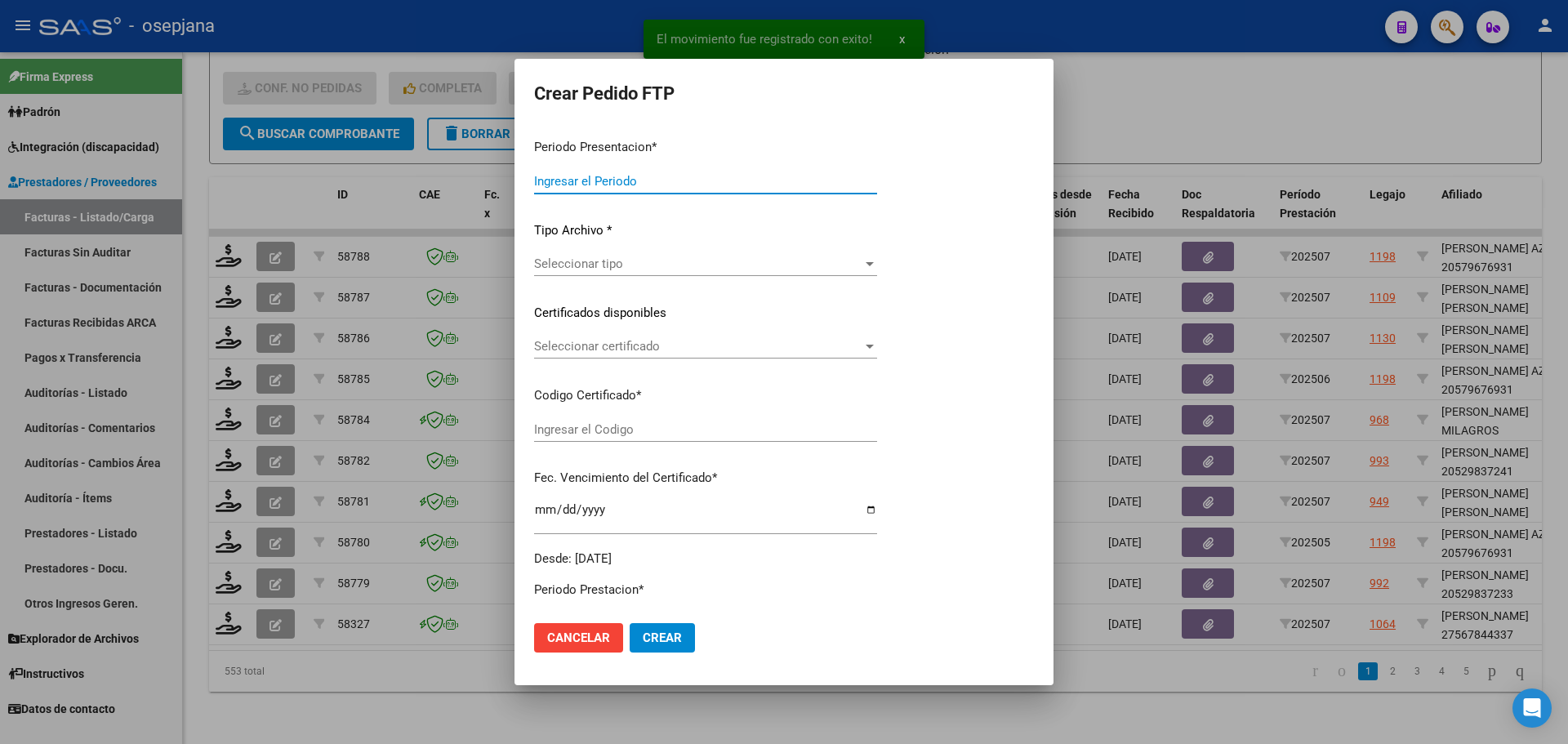
type input "202507"
type input "$ 261.883,04"
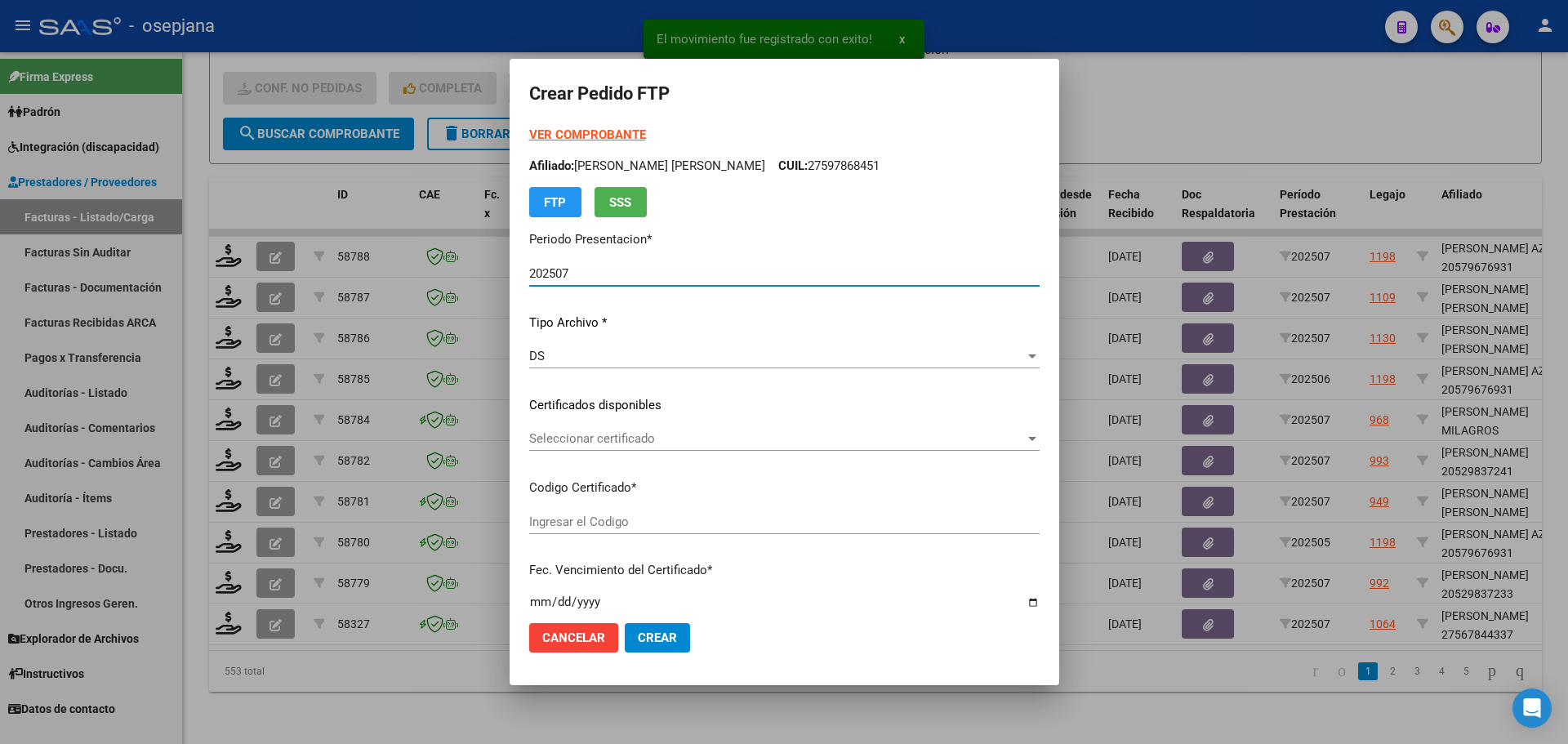
type input "ARG01000567844332024121120391211BUE10725"
type input "2039-12-11"
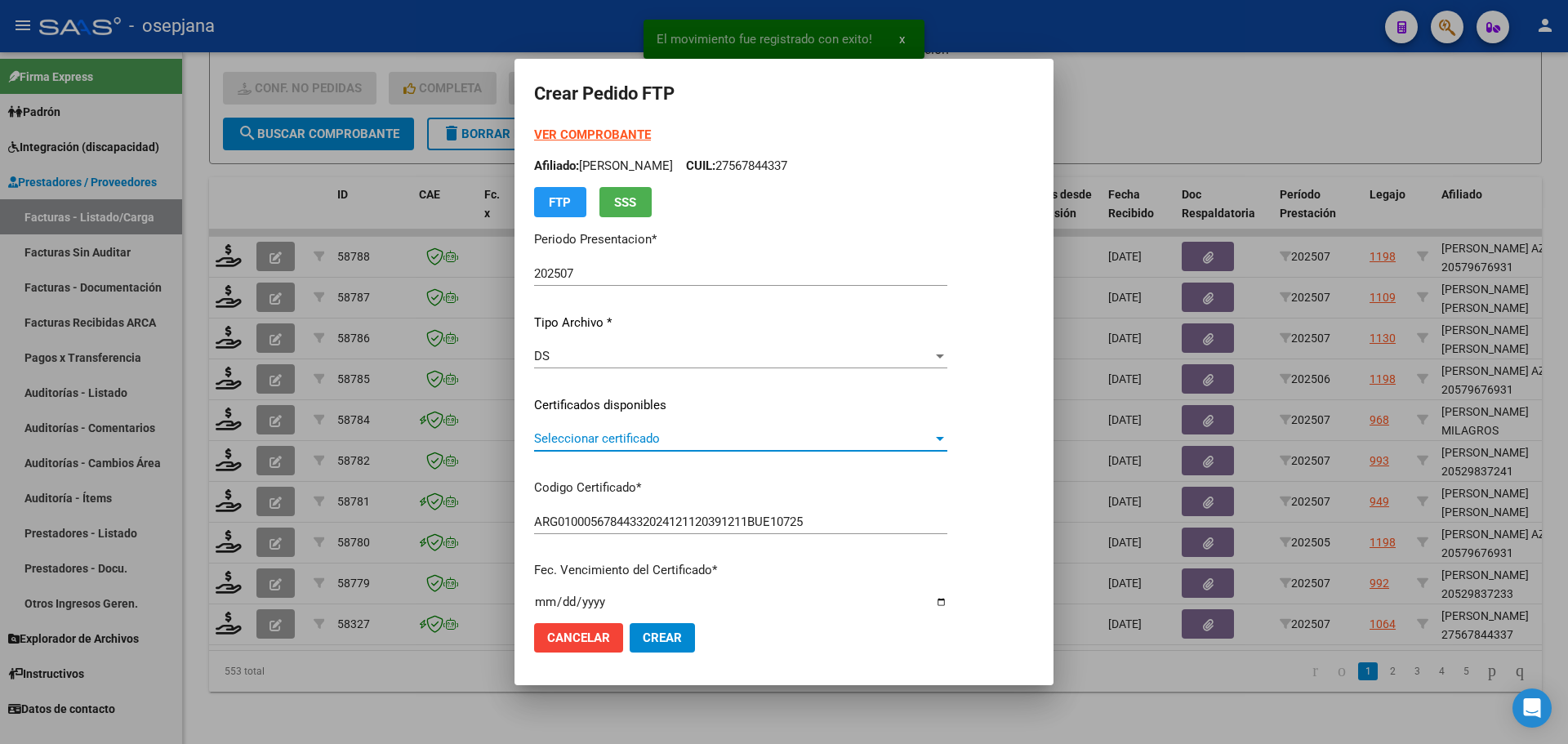
click at [669, 435] on span "Seleccionar certificado" at bounding box center [733, 438] width 399 height 15
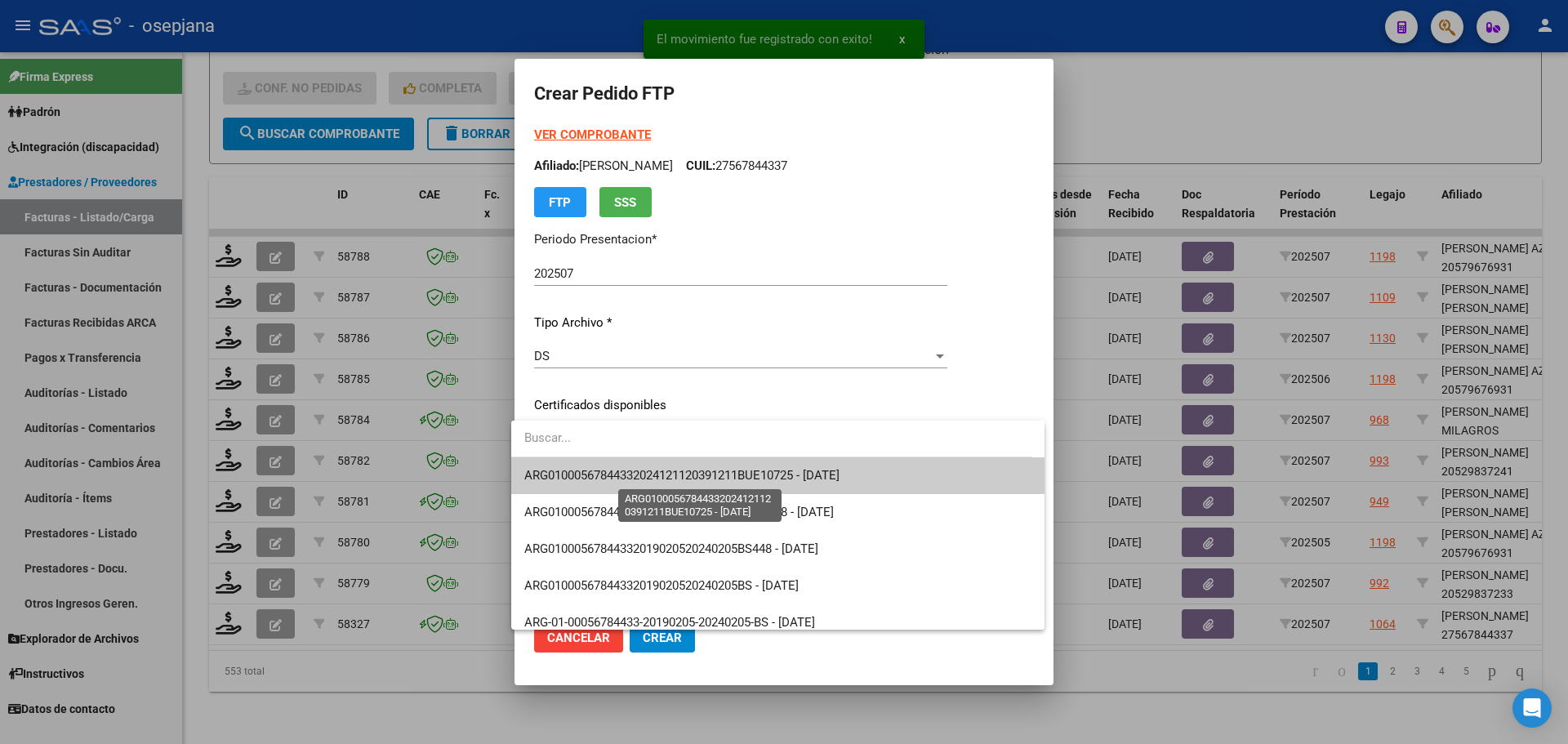
click at [678, 469] on span "ARG01000567844332024121120391211BUE10725 - 2039-12-11" at bounding box center [681, 476] width 315 height 15
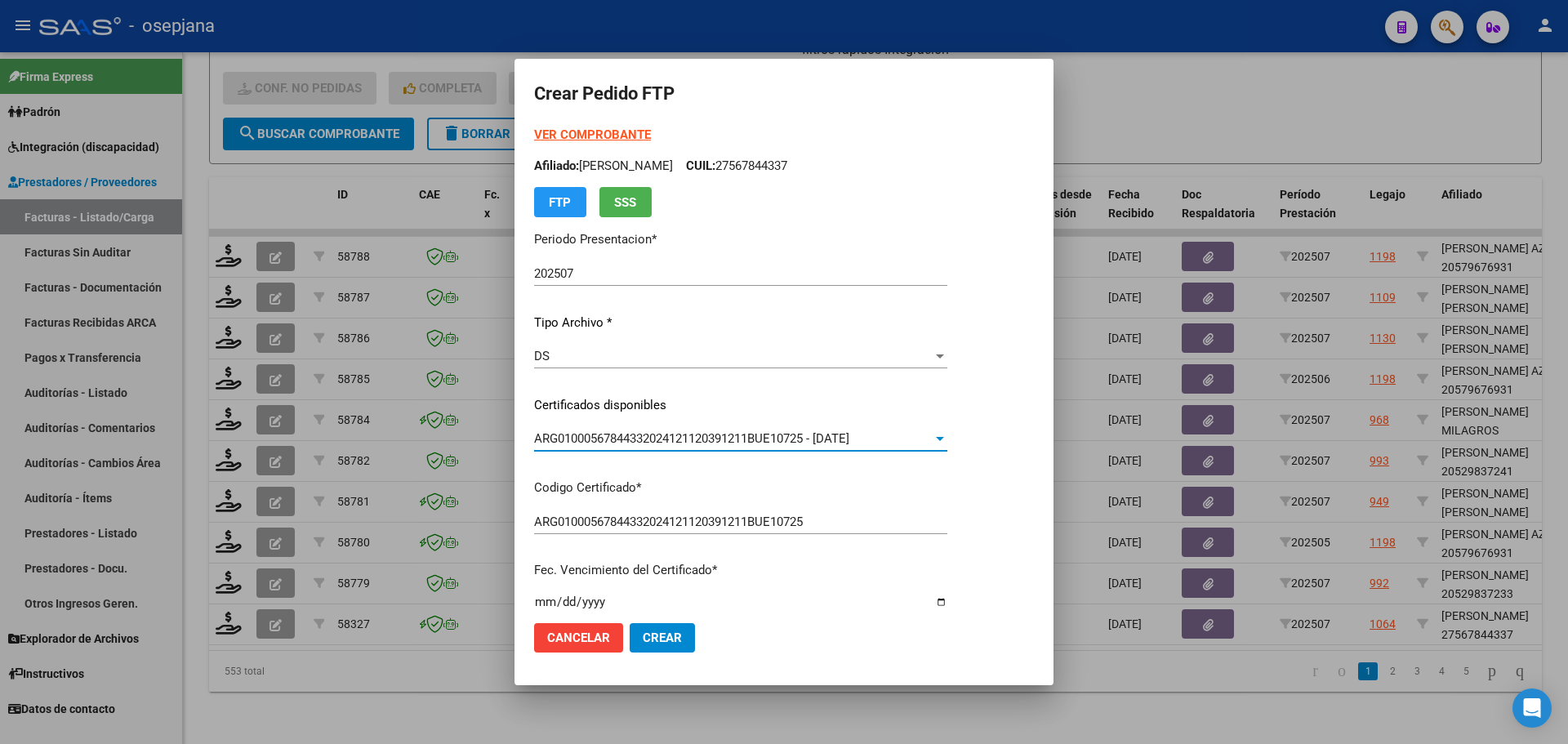
click at [588, 133] on strong "VER COMPROBANTE" at bounding box center [593, 135] width 117 height 15
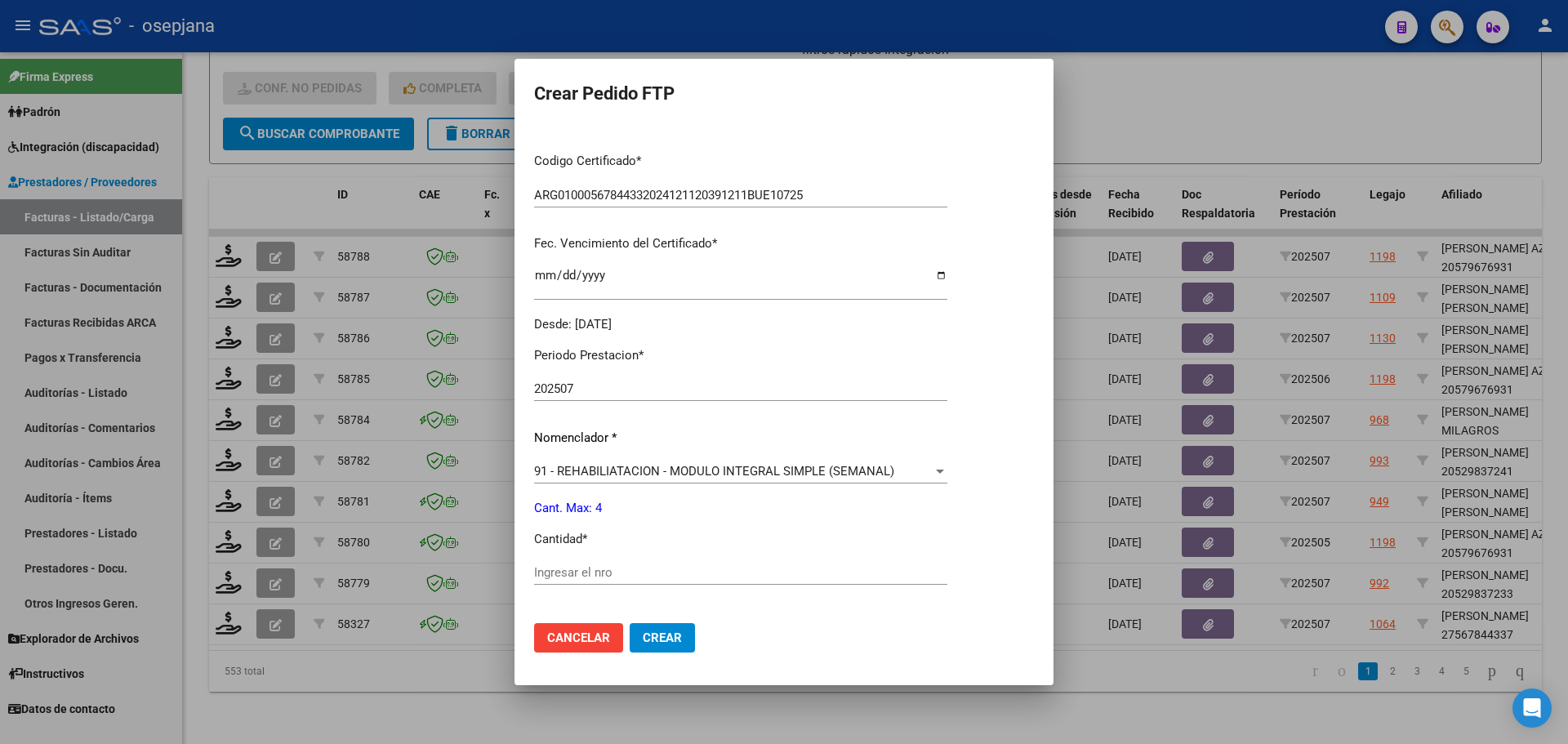
click at [577, 567] on input "Ingresar el nro" at bounding box center [740, 572] width 413 height 15
type input "4"
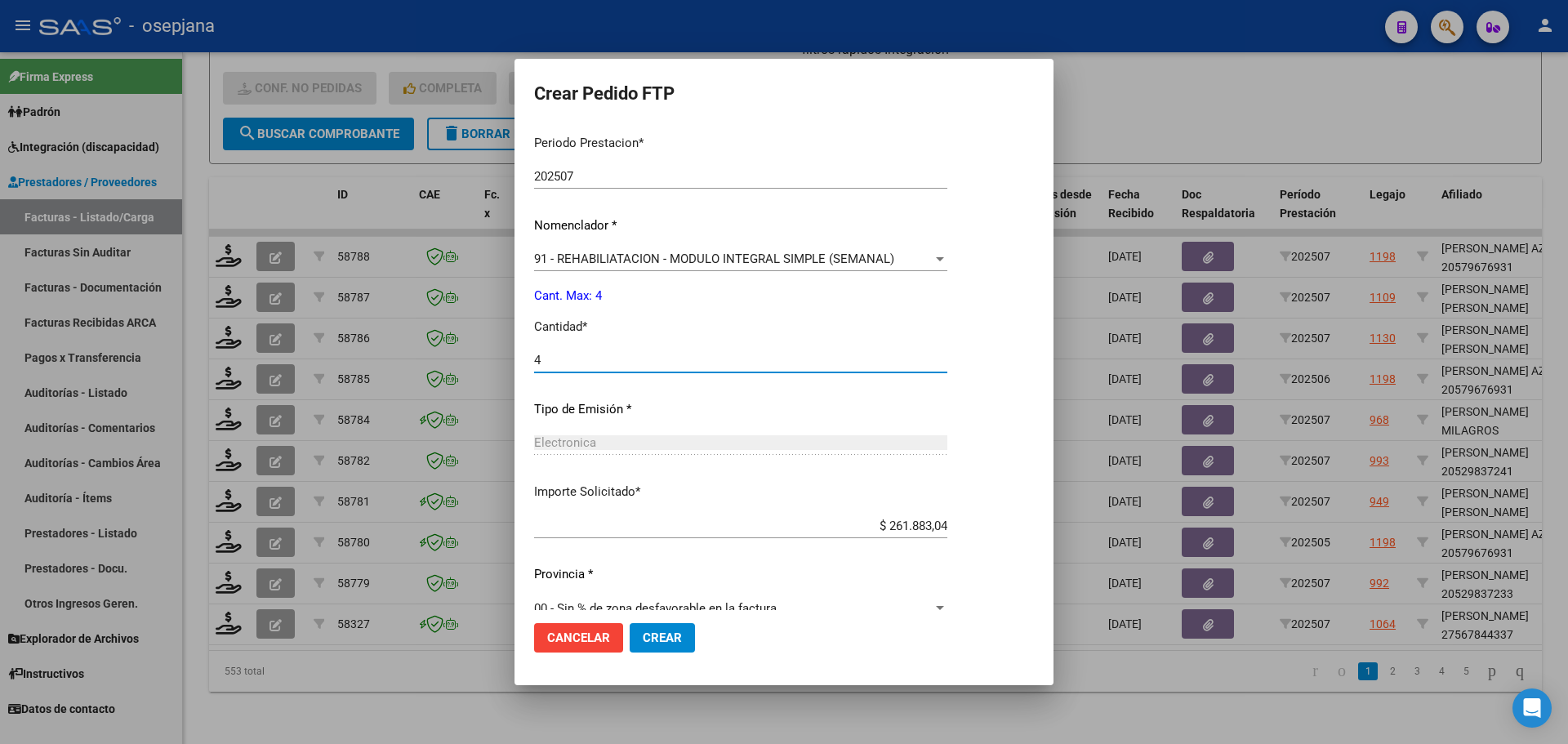
scroll to position [565, 0]
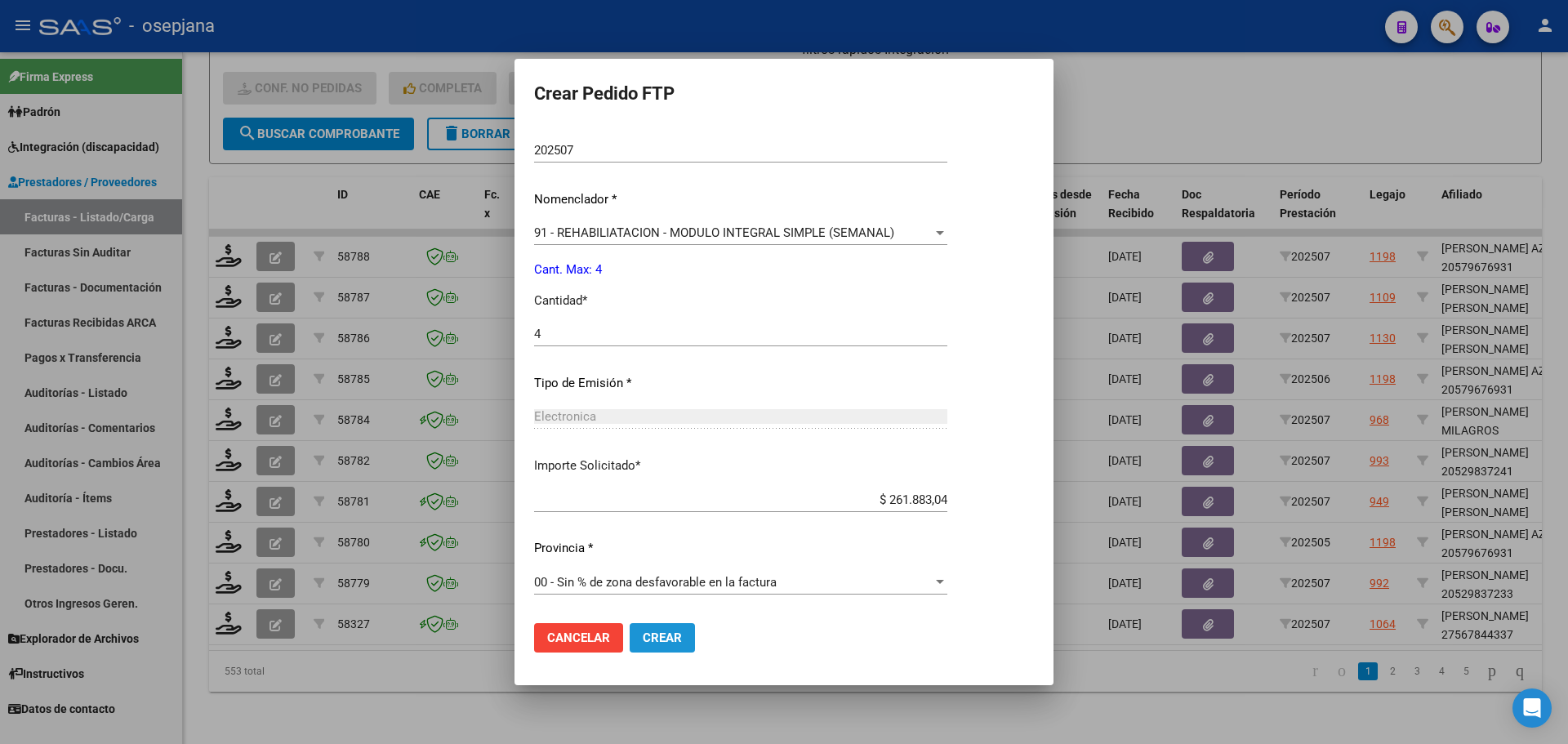
click at [657, 637] on span "Crear" at bounding box center [662, 638] width 39 height 15
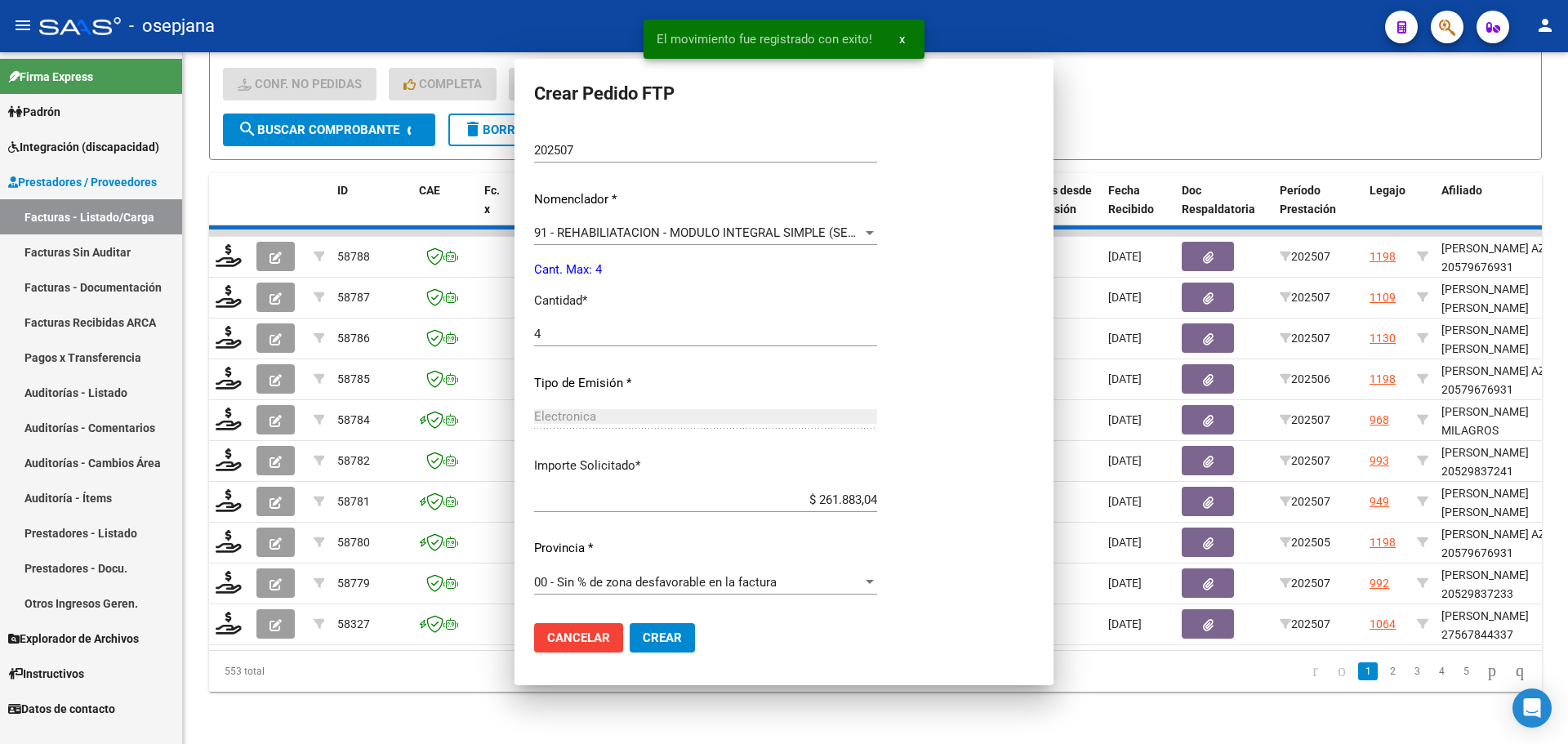
scroll to position [0, 0]
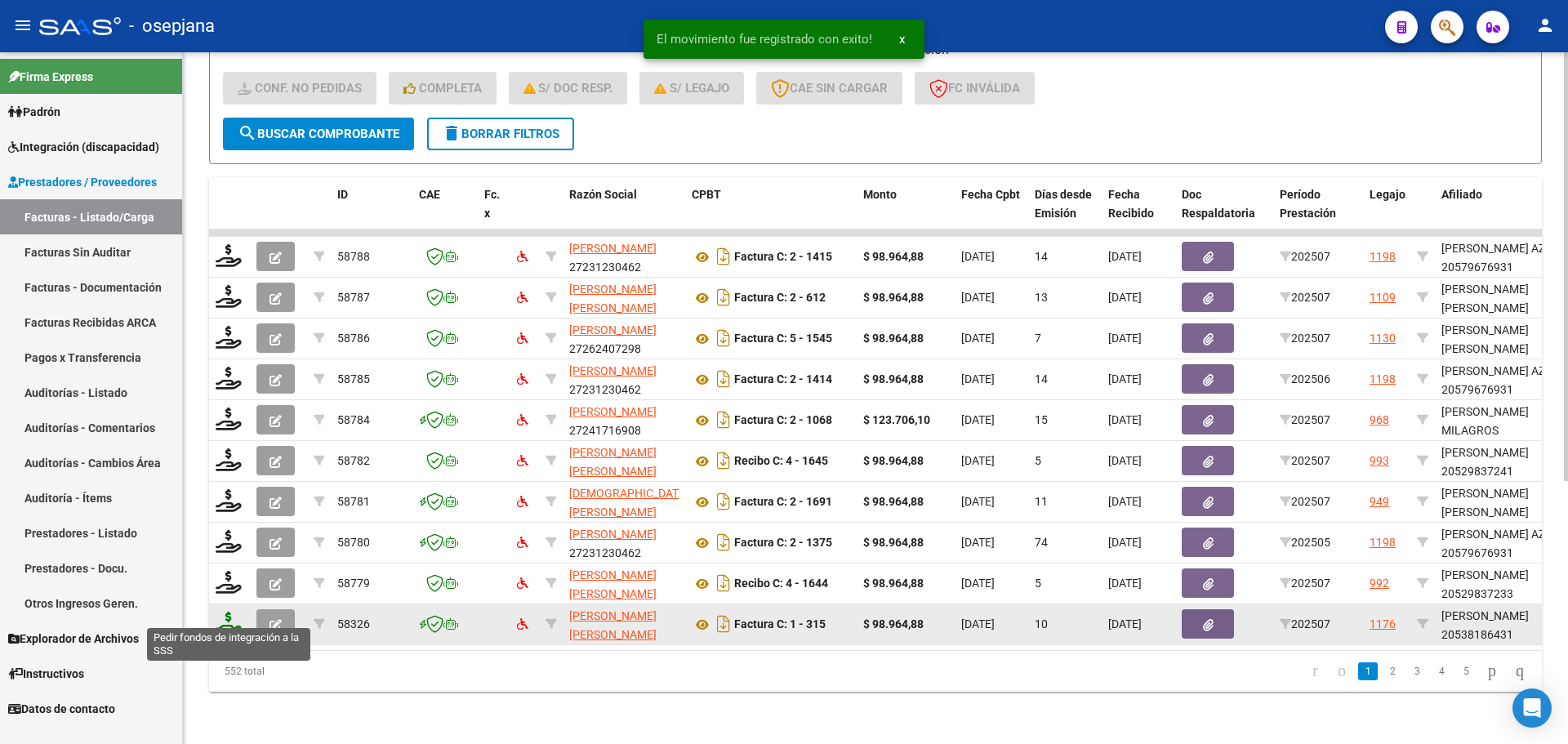
click at [223, 613] on icon at bounding box center [229, 622] width 26 height 23
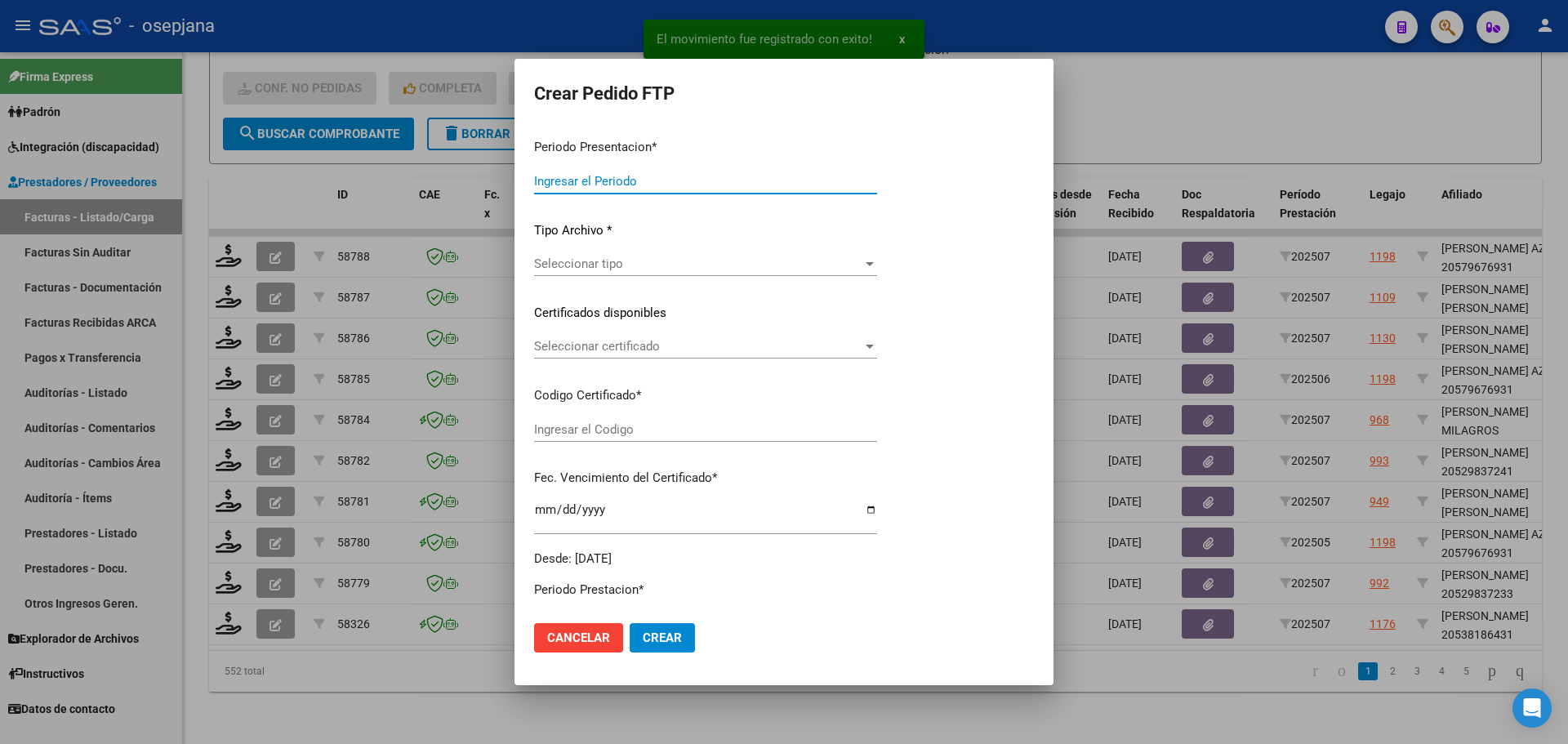
type input "202507"
type input "$ 98.964,88"
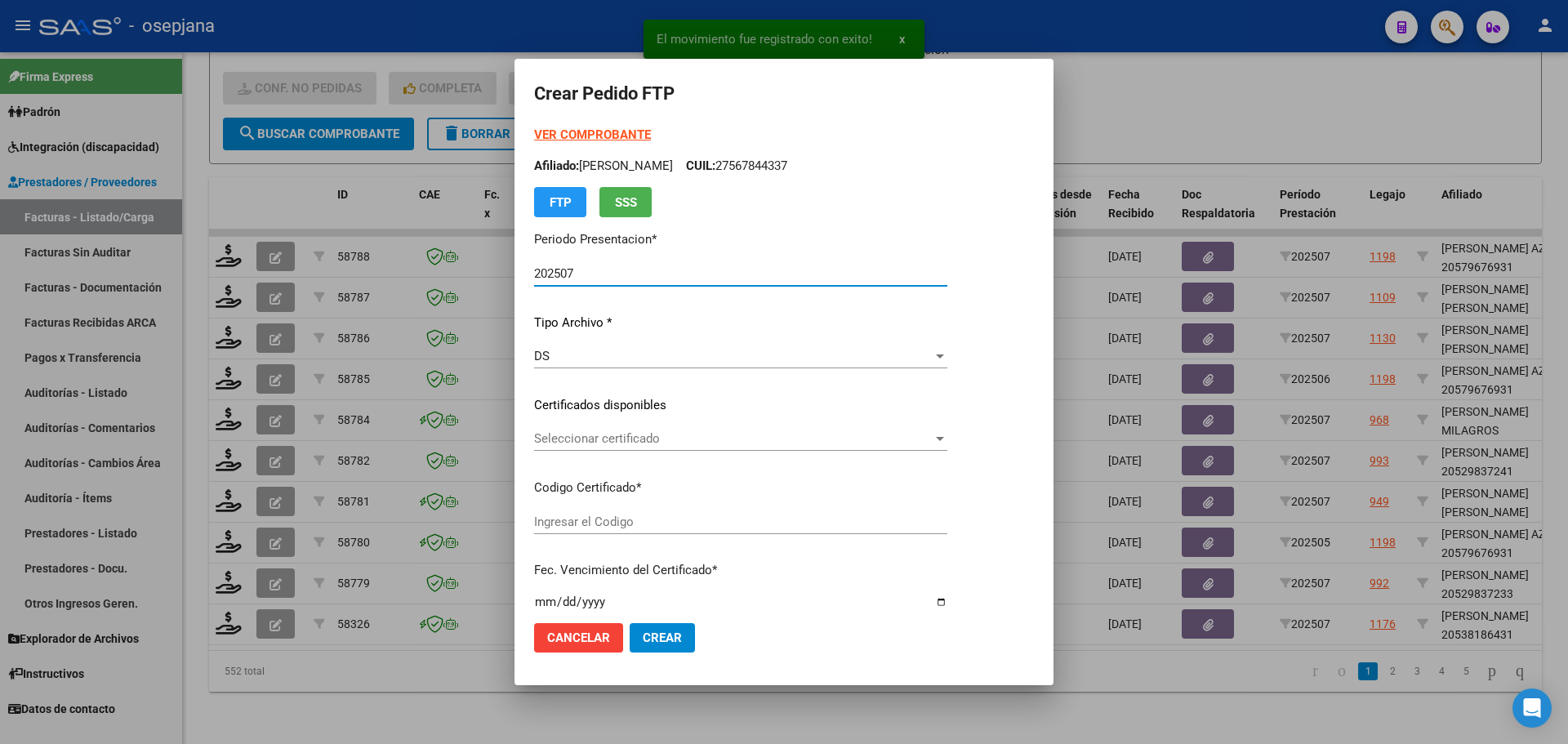
type input "ARG02000538186432024071020270710BSAS311"
type input "2027-07-10"
click at [595, 431] on span "Seleccionar certificado" at bounding box center [733, 438] width 399 height 15
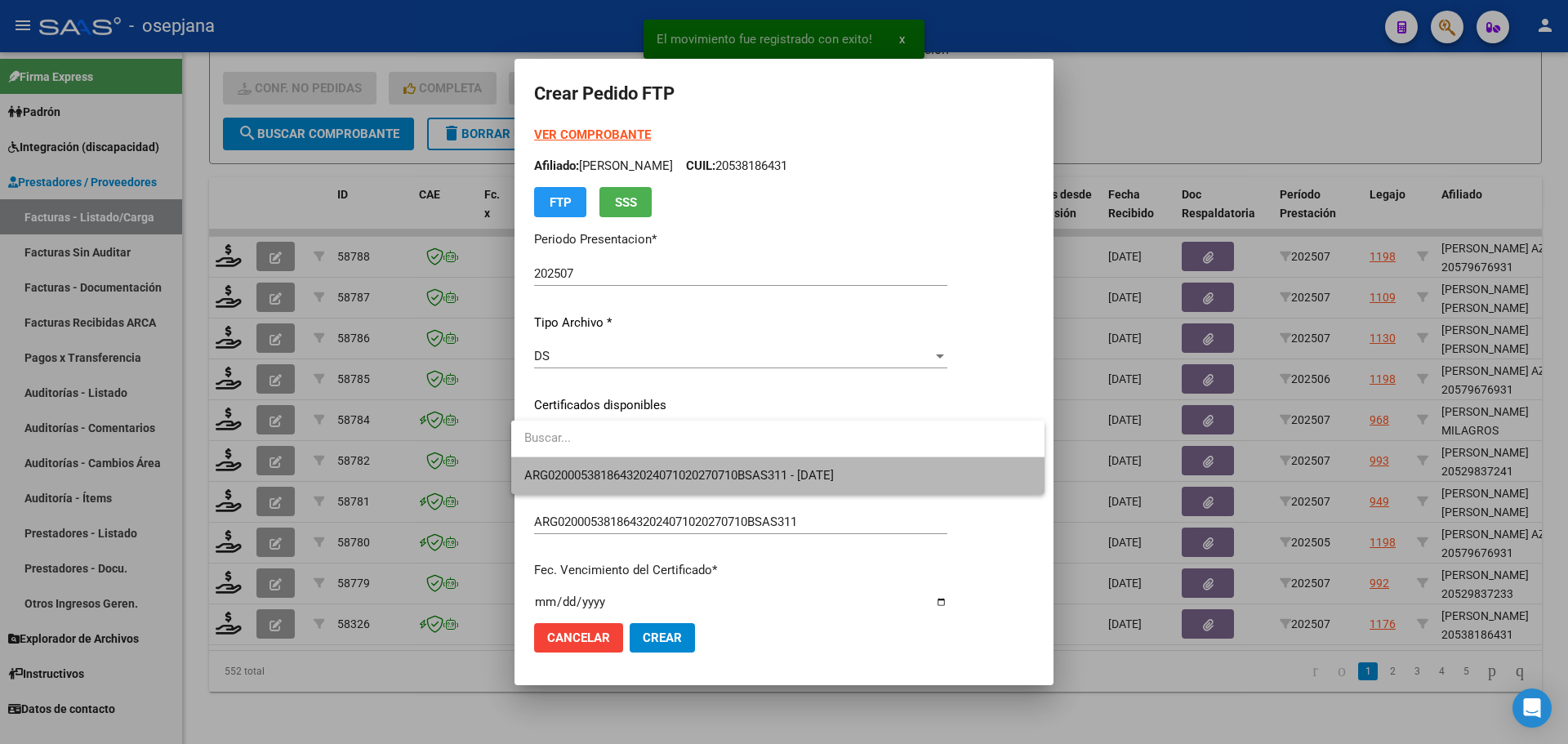
click at [607, 466] on span "ARG02000538186432024071020270710BSAS311 - 2027-07-10" at bounding box center [777, 476] width 507 height 37
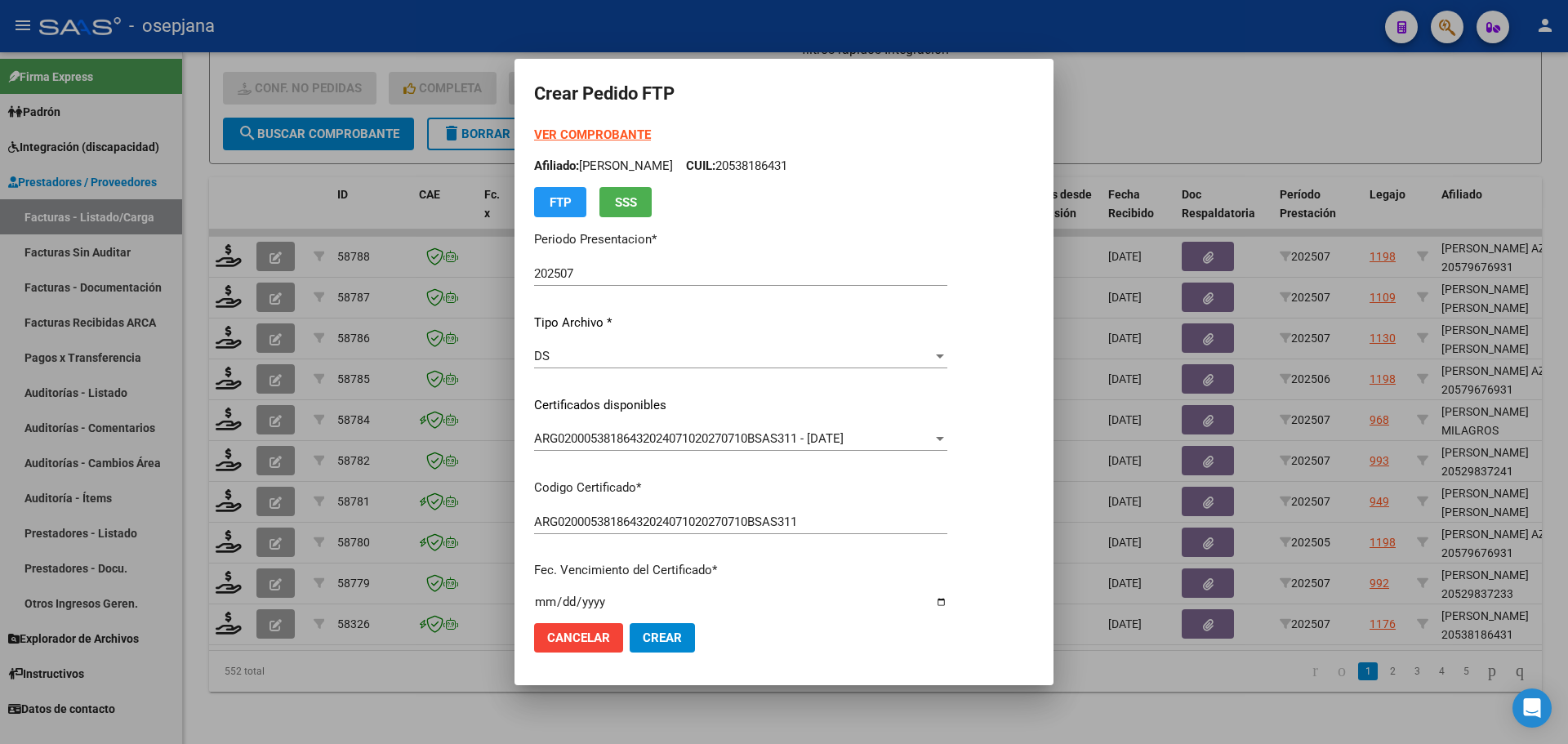
click at [608, 136] on strong "VER COMPROBANTE" at bounding box center [593, 135] width 117 height 15
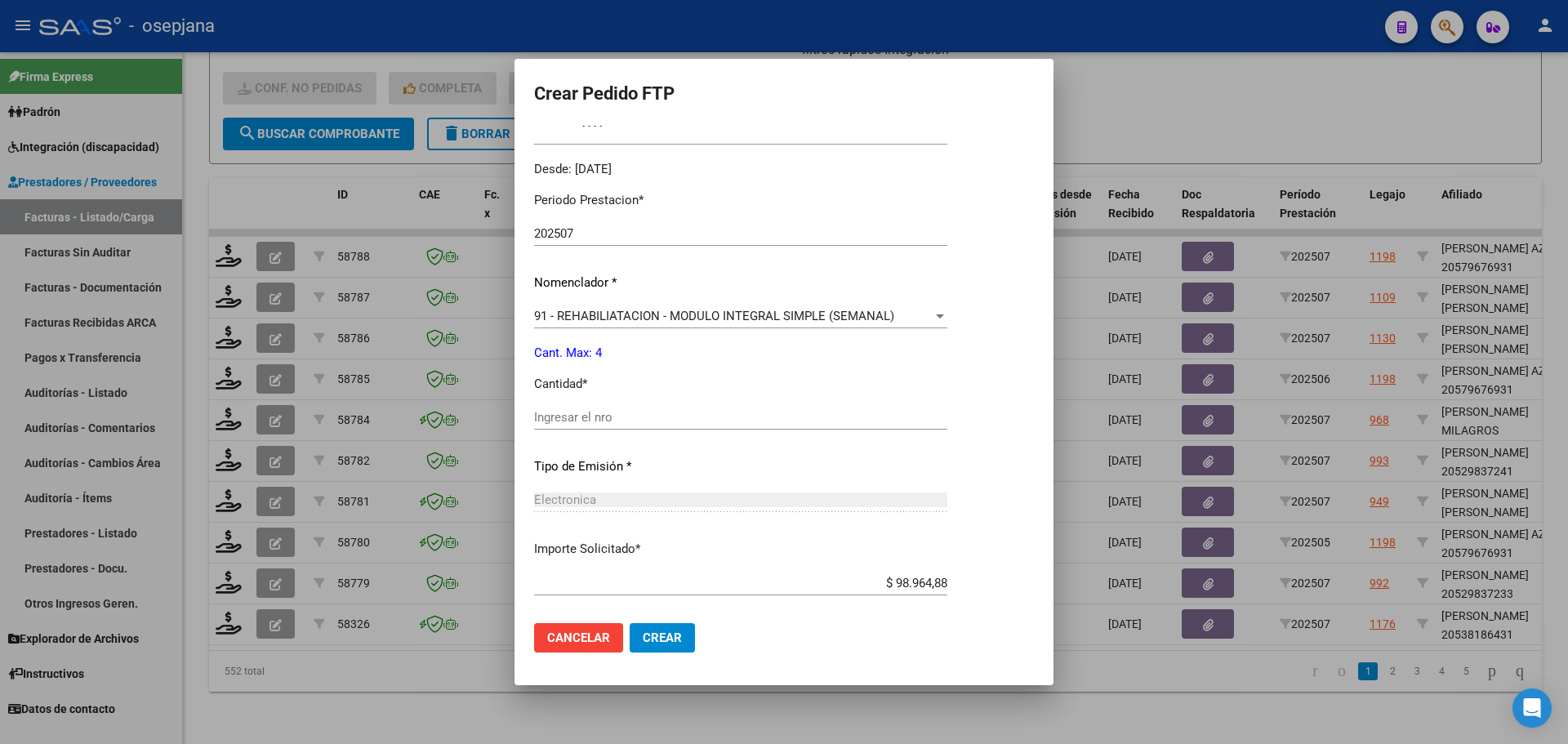
scroll to position [489, 0]
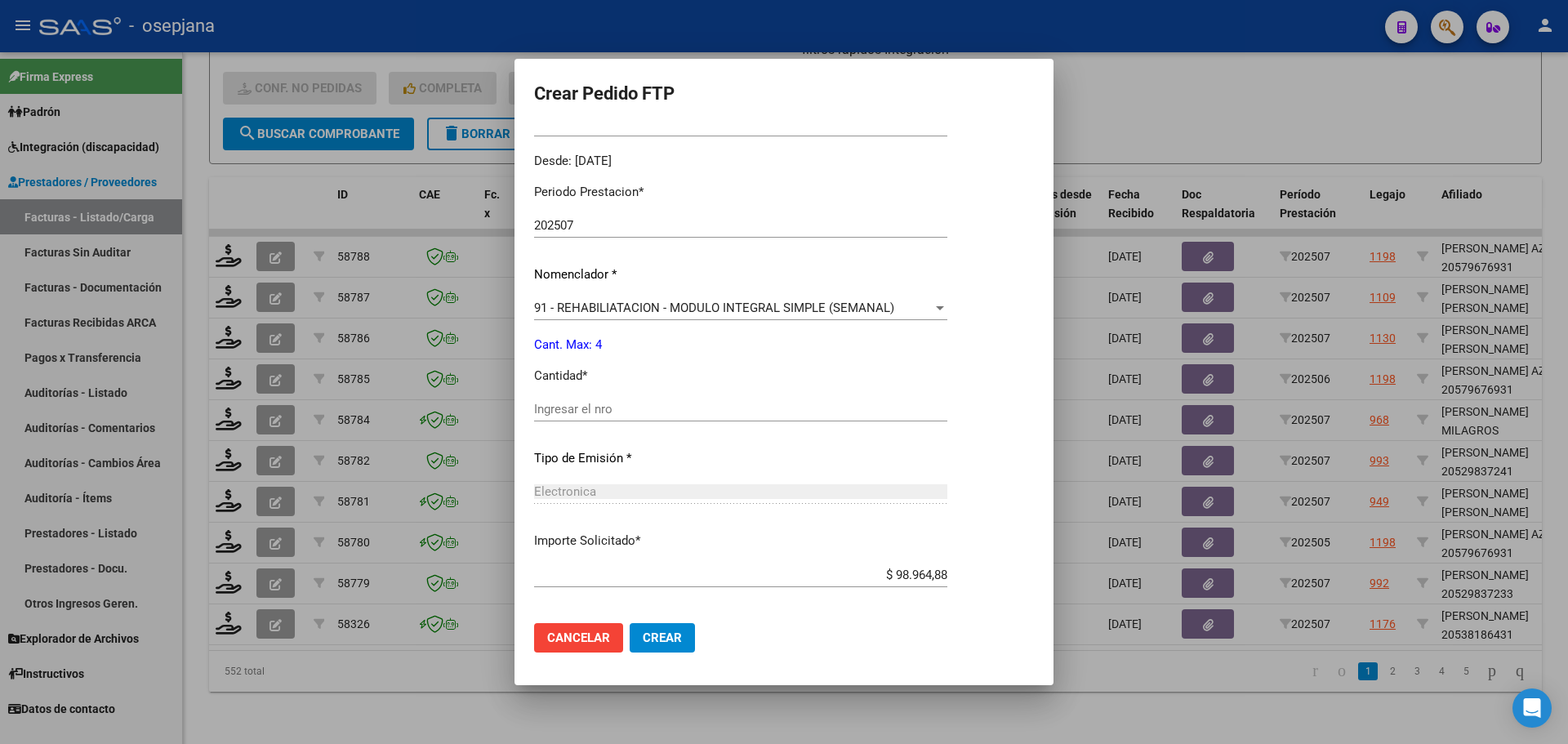
click at [607, 401] on div "Ingresar el nro" at bounding box center [740, 409] width 413 height 24
type input "4"
click at [1160, 84] on div at bounding box center [784, 372] width 1568 height 744
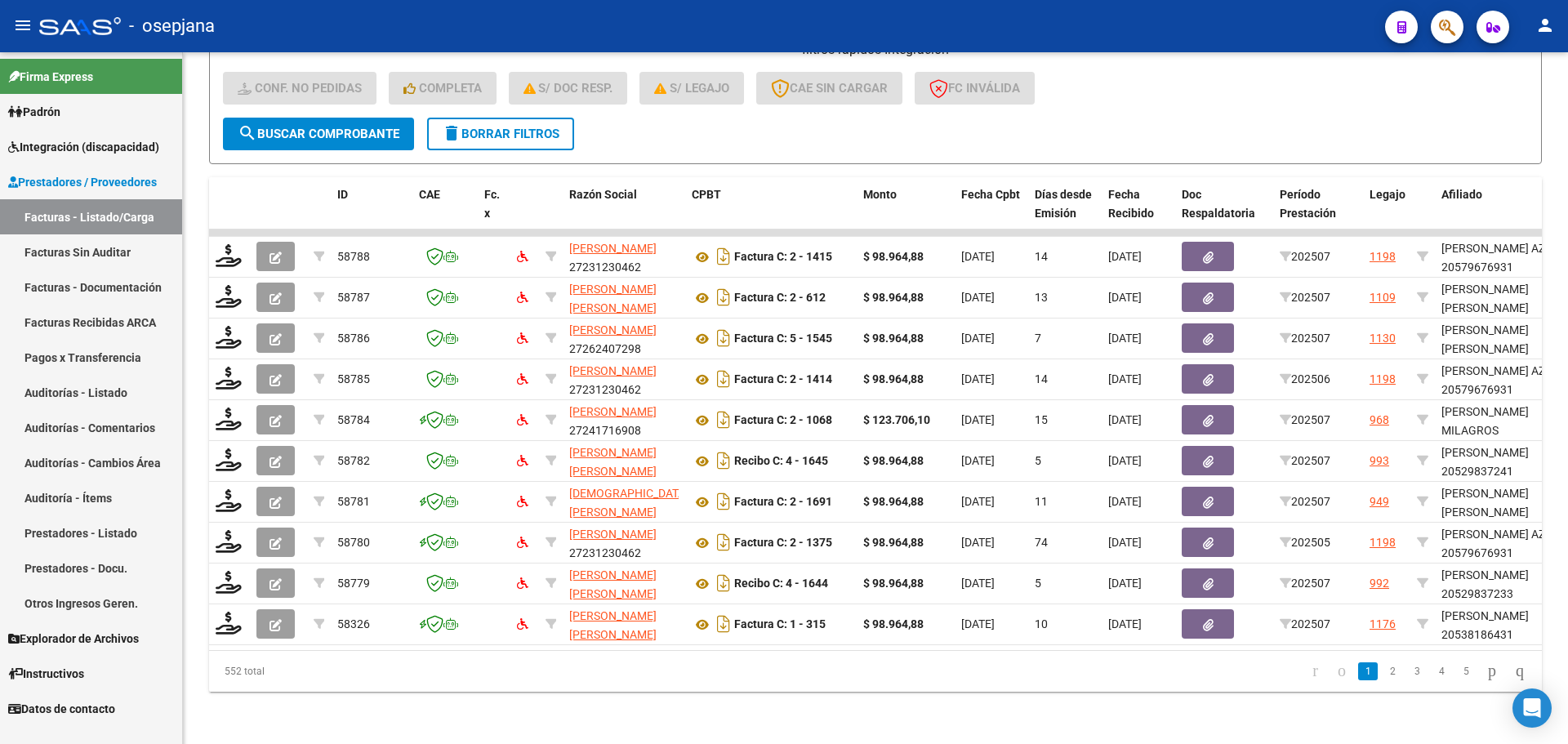
click at [84, 138] on span "Integración (discapacidad)" at bounding box center [84, 147] width 151 height 18
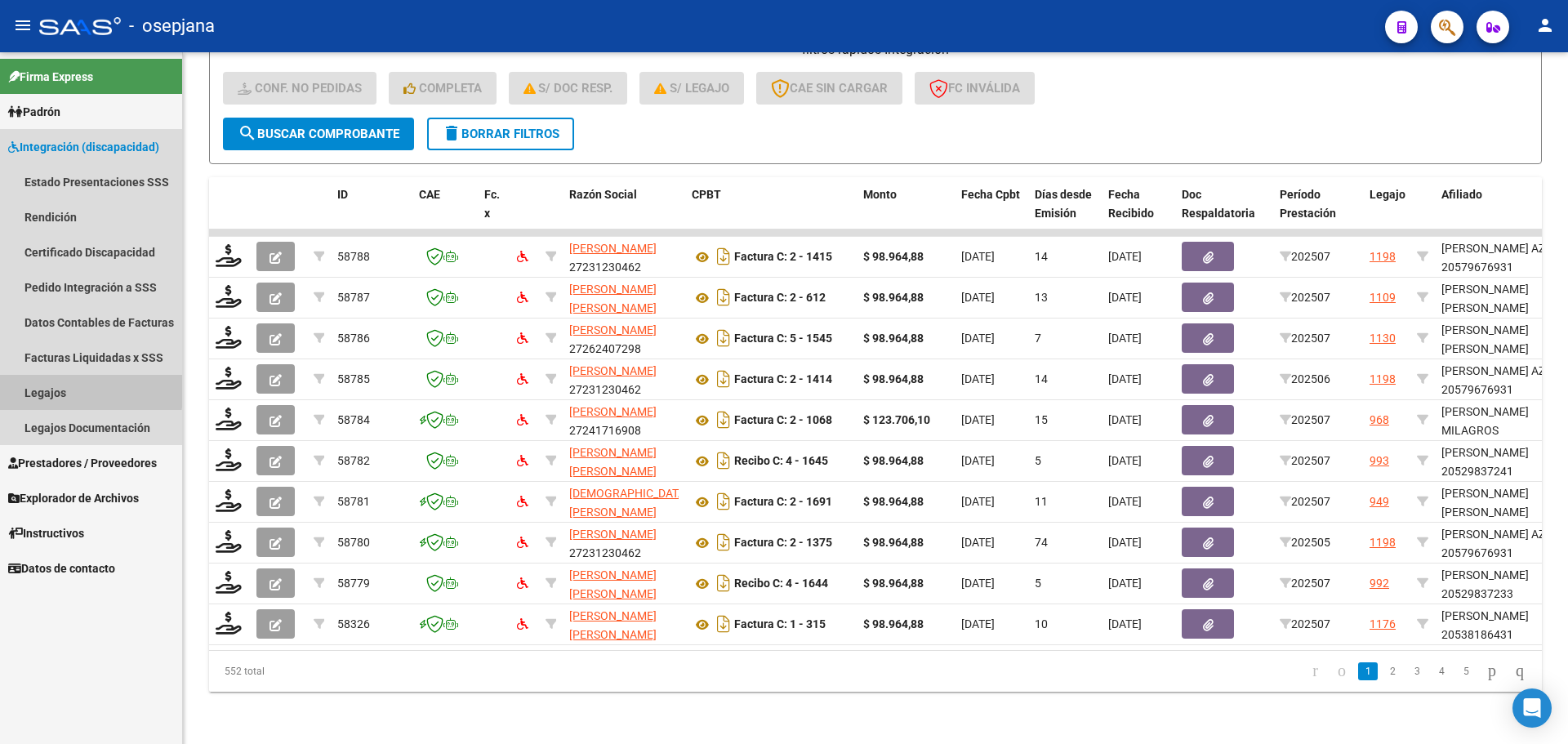
click at [59, 388] on link "Legajos" at bounding box center [91, 392] width 182 height 35
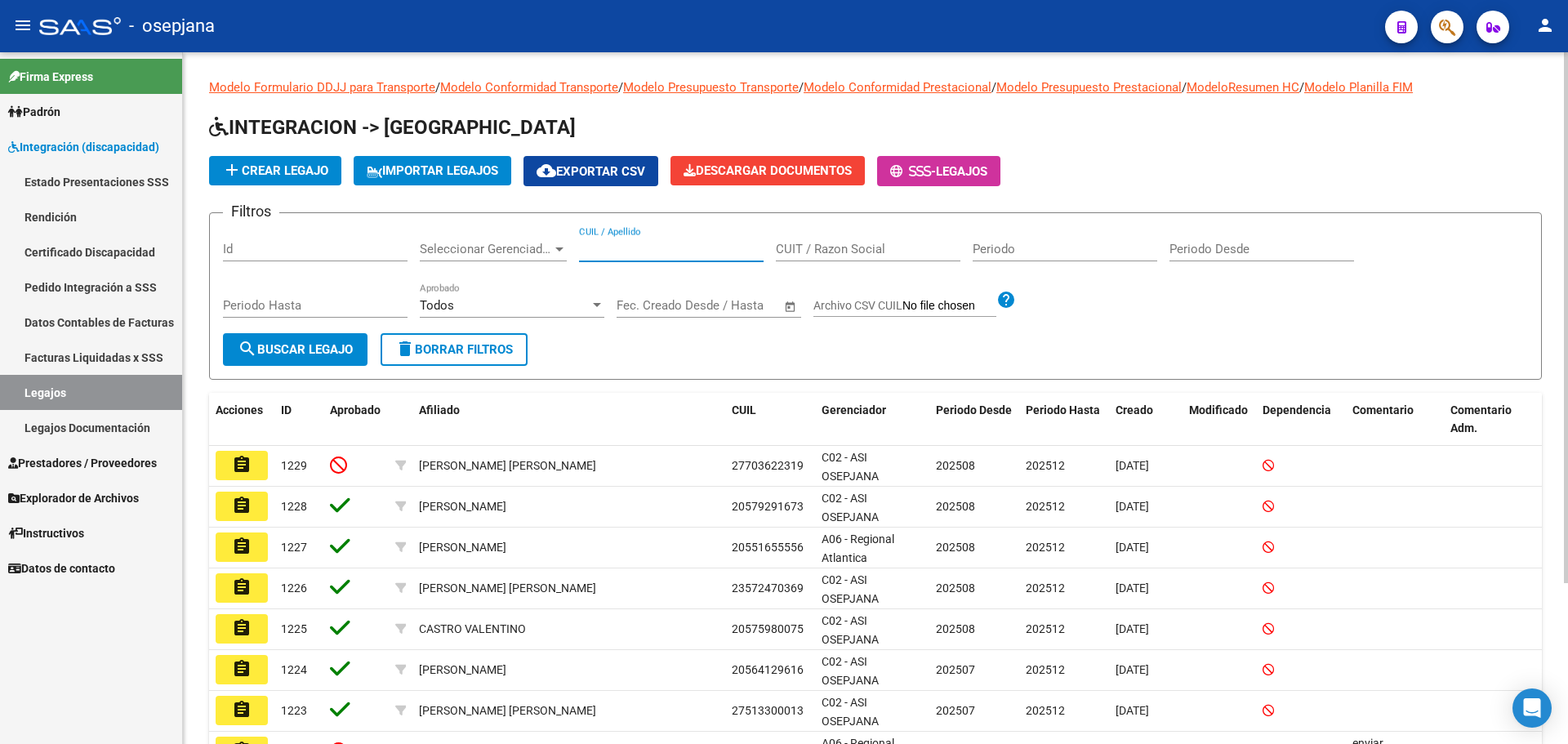
click at [637, 253] on input "CUIL / Apellido" at bounding box center [671, 249] width 185 height 15
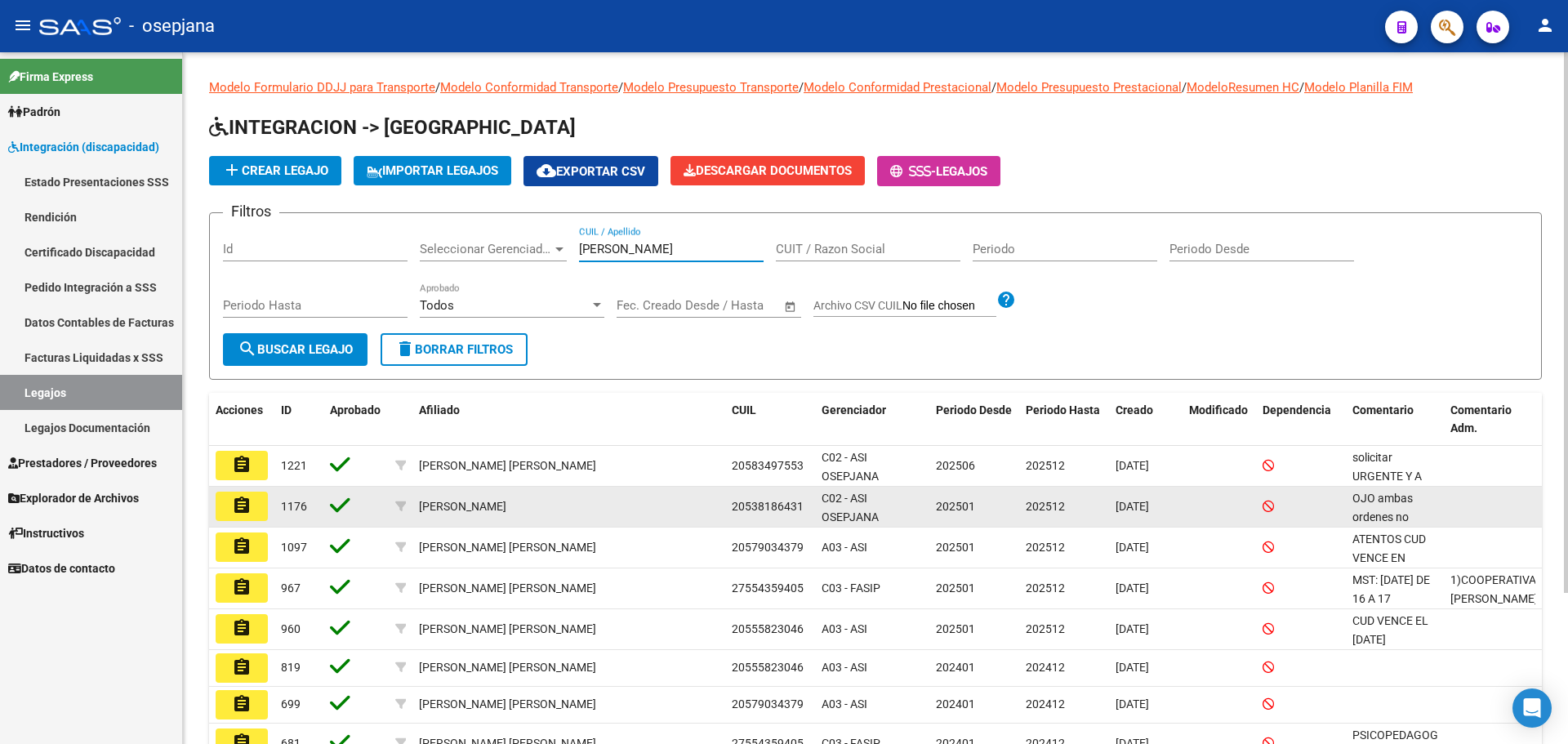
type input "molina"
click at [262, 505] on button "assignment" at bounding box center [242, 506] width 52 height 30
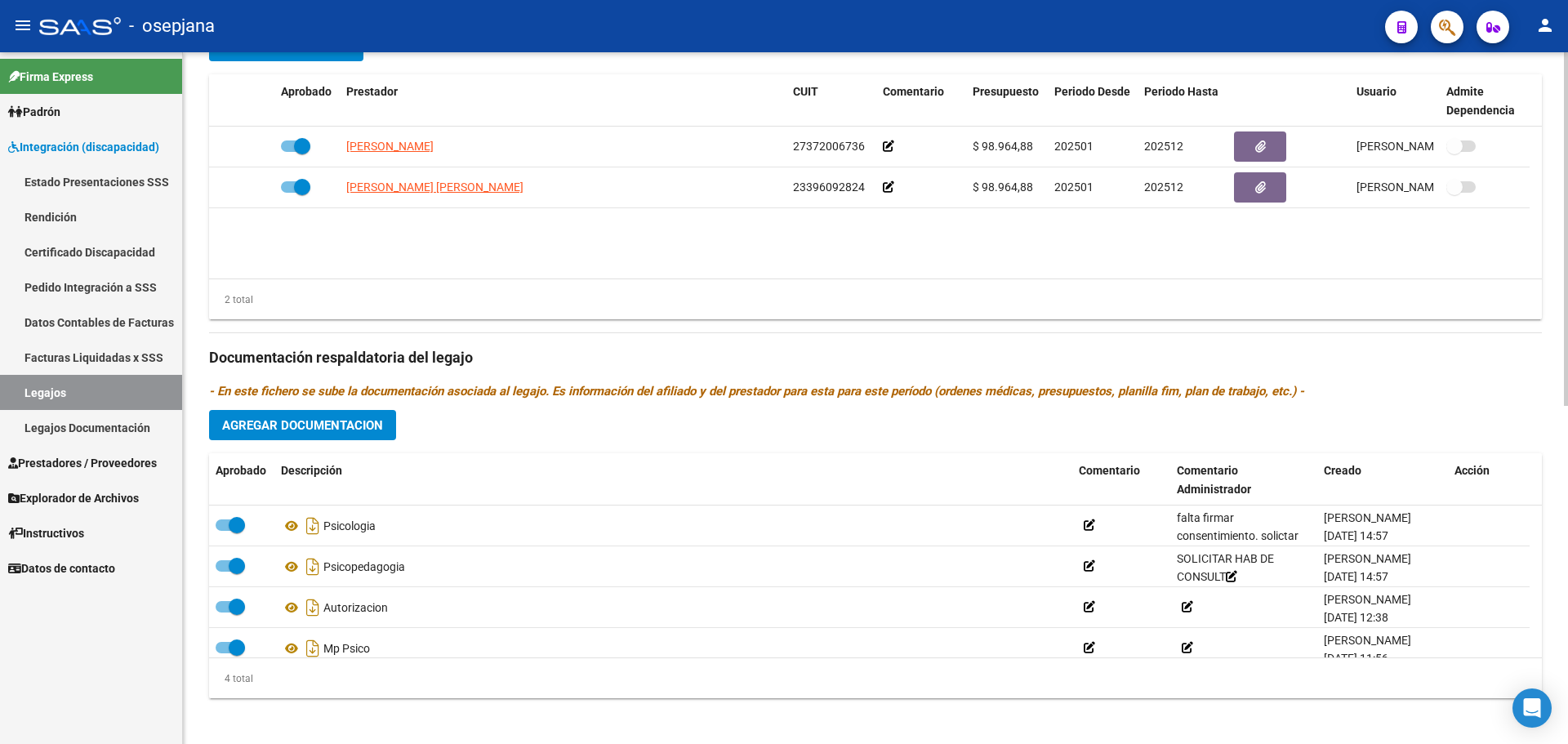
scroll to position [17, 0]
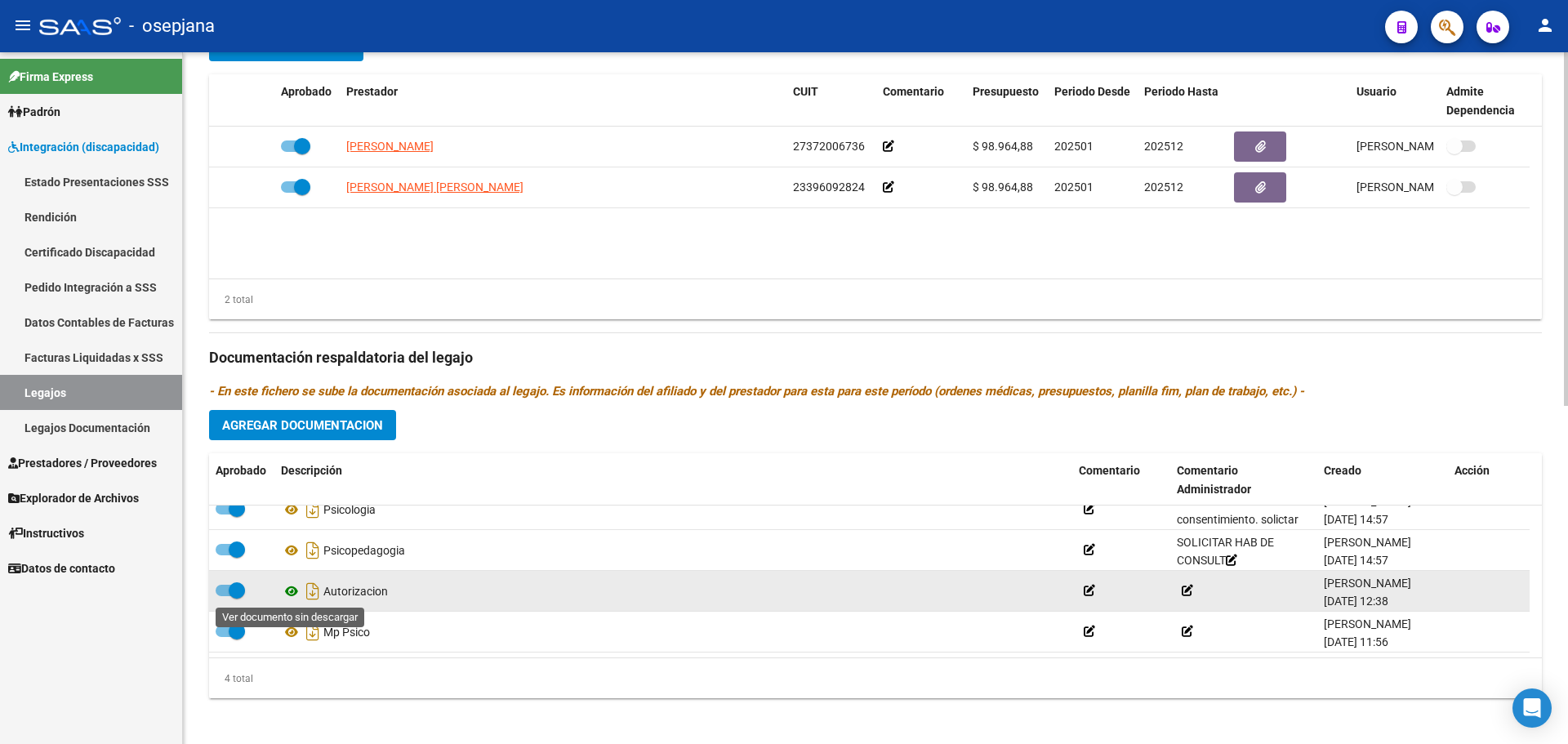
click at [294, 594] on icon at bounding box center [291, 591] width 21 height 20
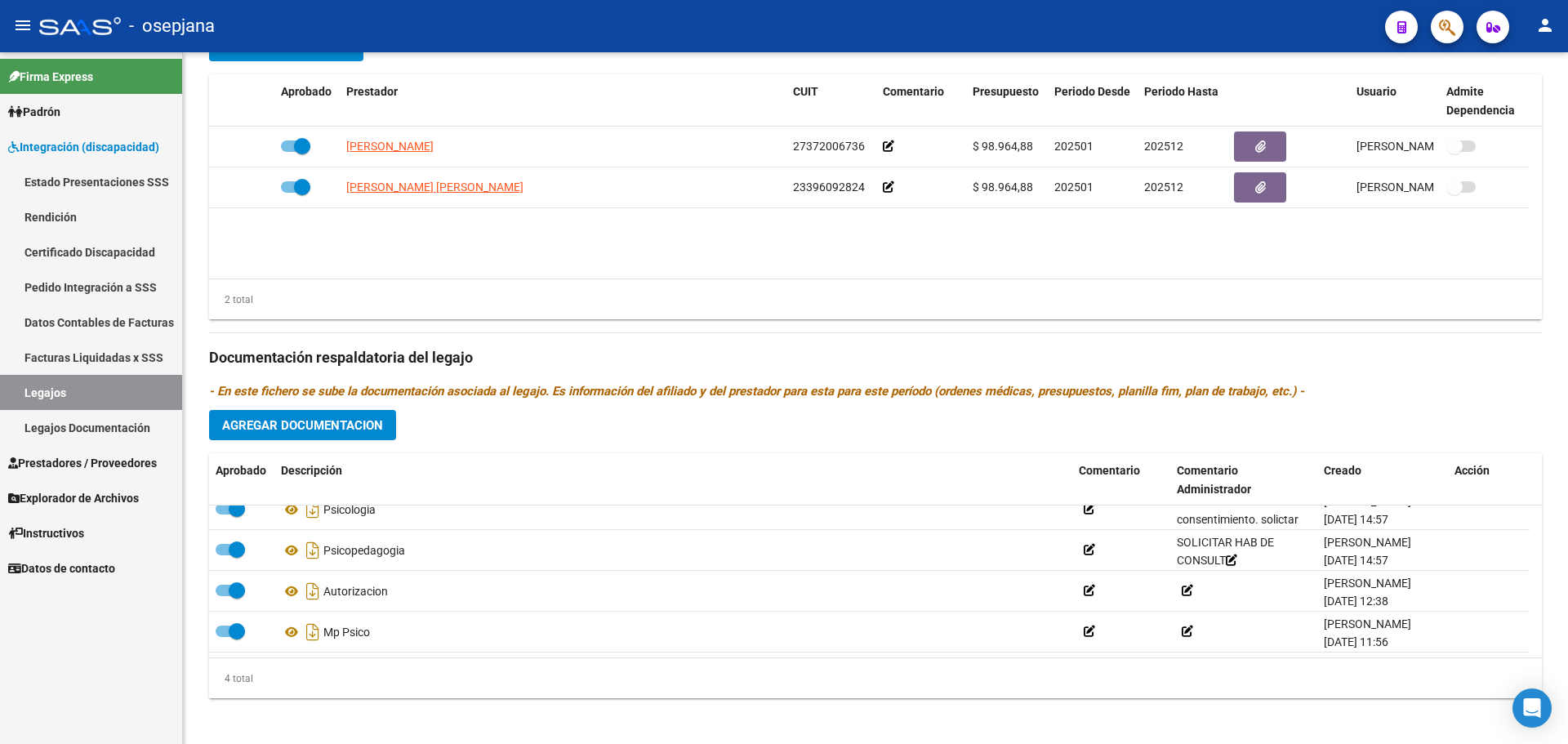
click at [77, 454] on span "Prestadores / Proveedores" at bounding box center [83, 463] width 149 height 18
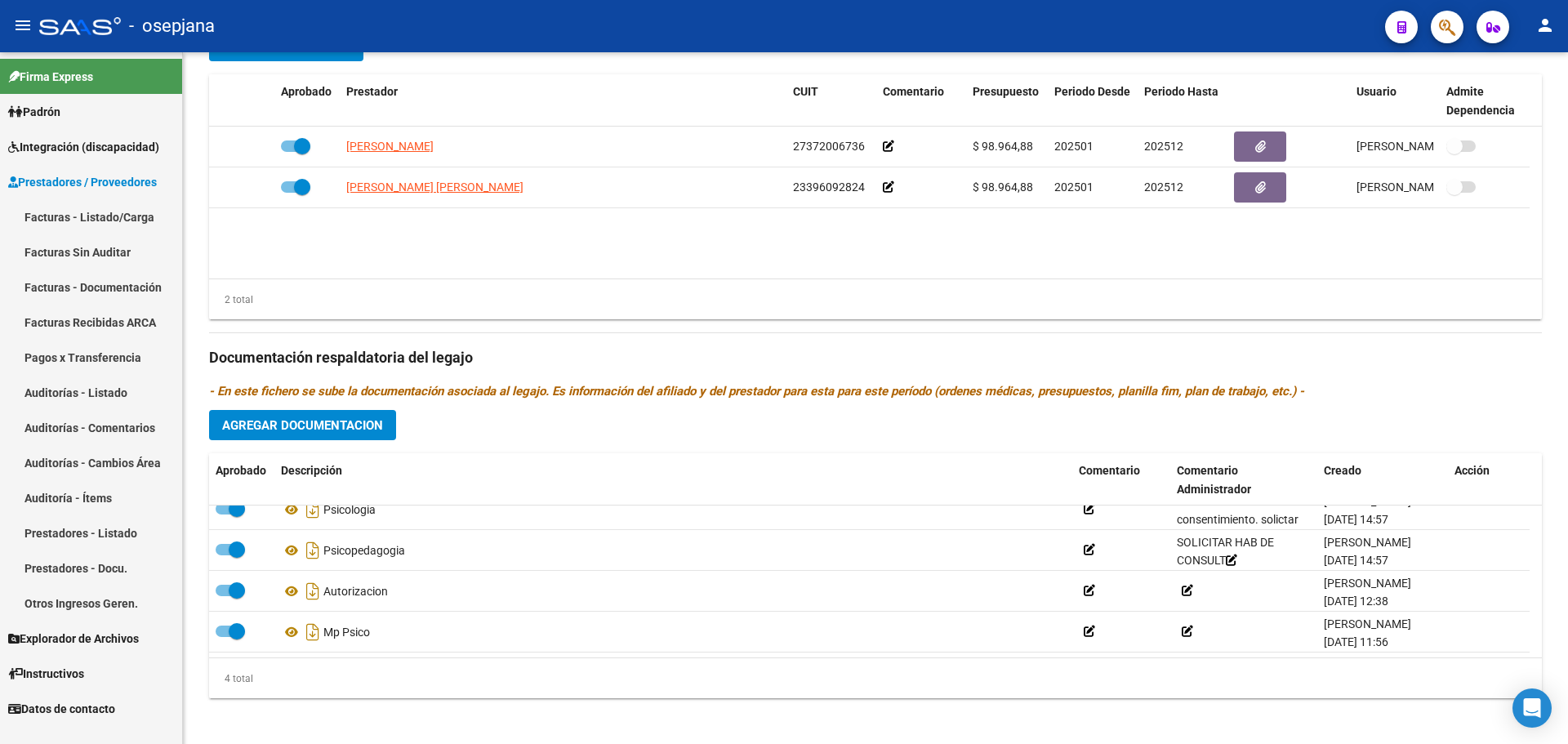
click at [85, 206] on link "Facturas - Listado/Carga" at bounding box center [91, 216] width 182 height 35
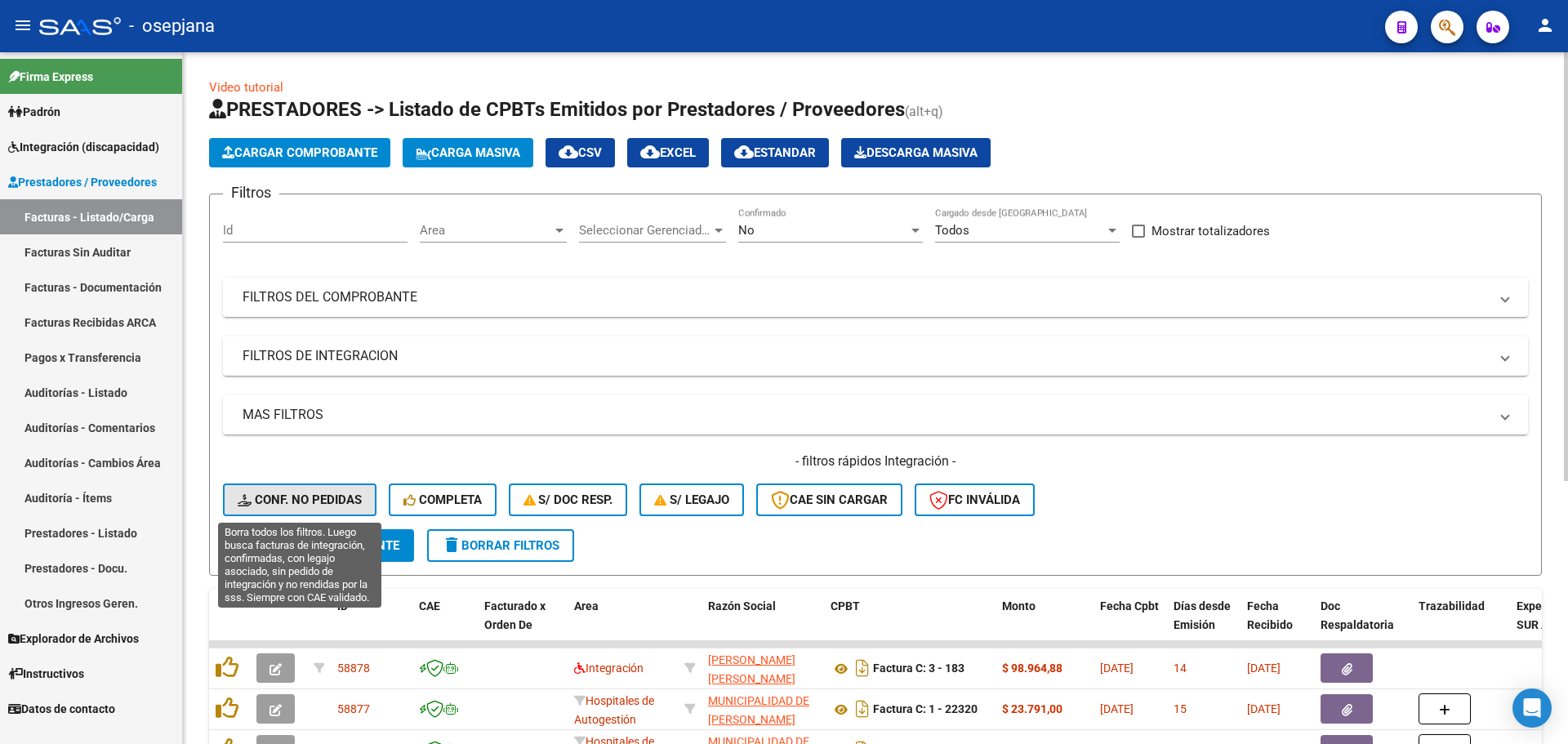
click at [317, 489] on button "Conf. no pedidas" at bounding box center [299, 499] width 153 height 33
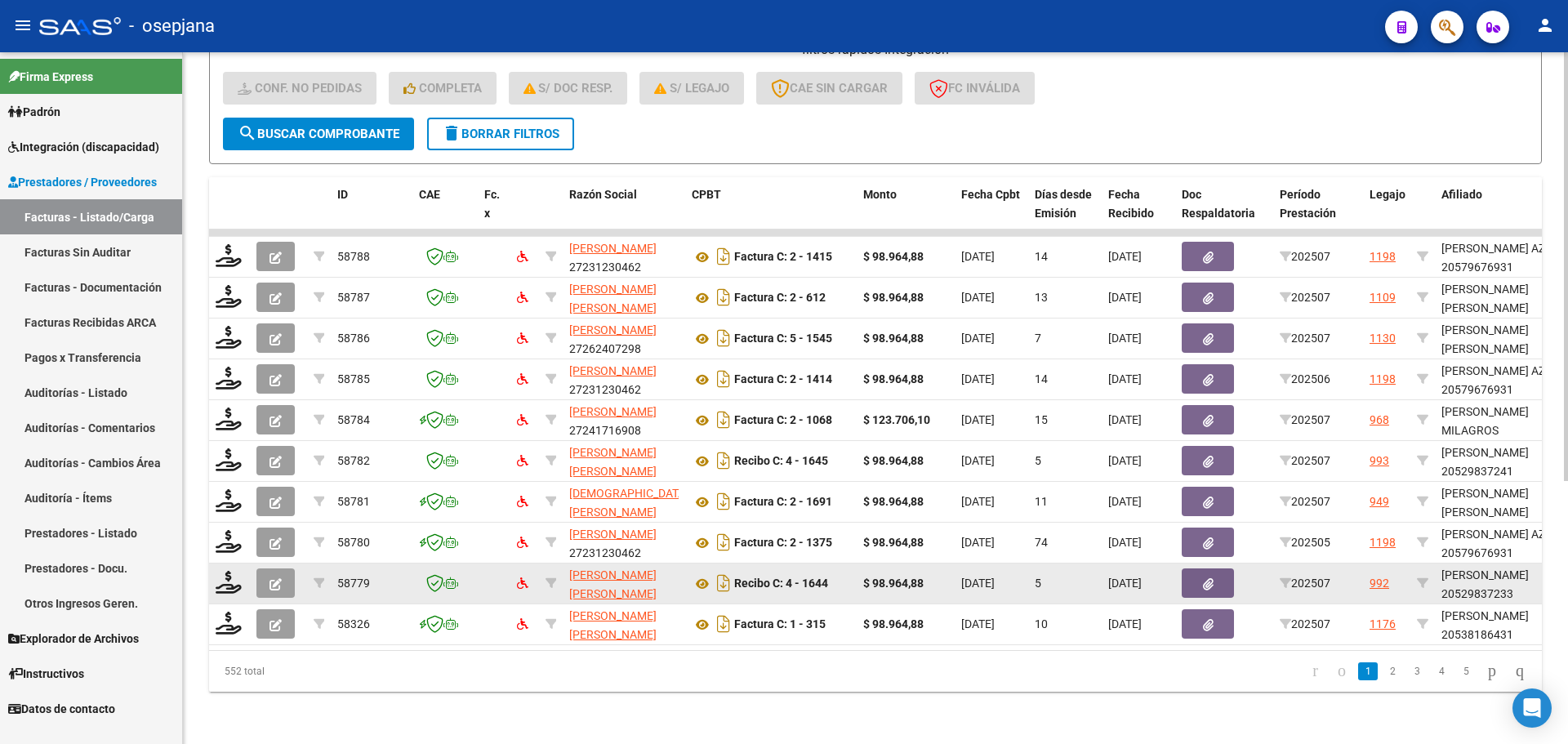
scroll to position [424, 0]
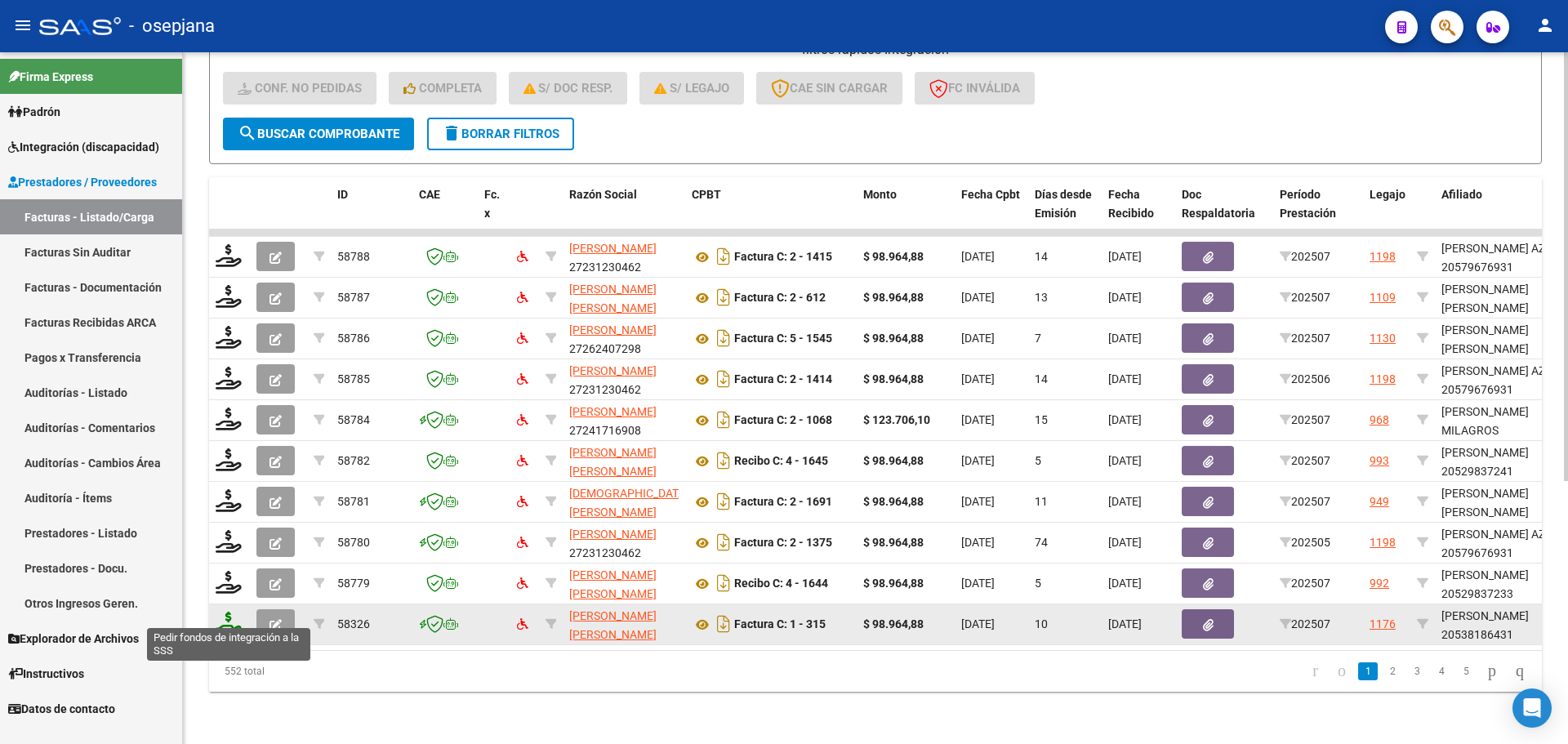
click at [225, 611] on icon at bounding box center [229, 622] width 26 height 23
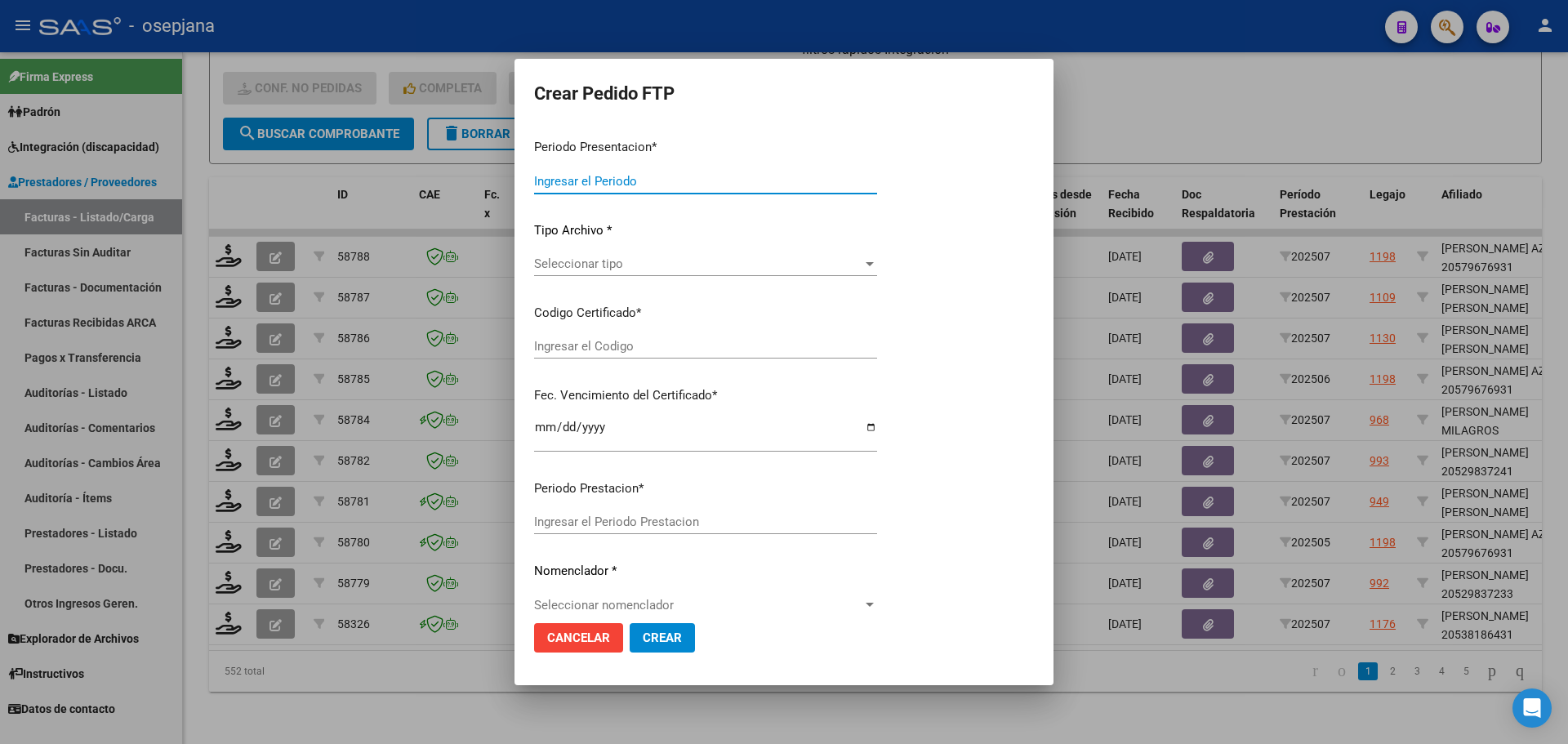
type input "202507"
type input "$ 98.964,88"
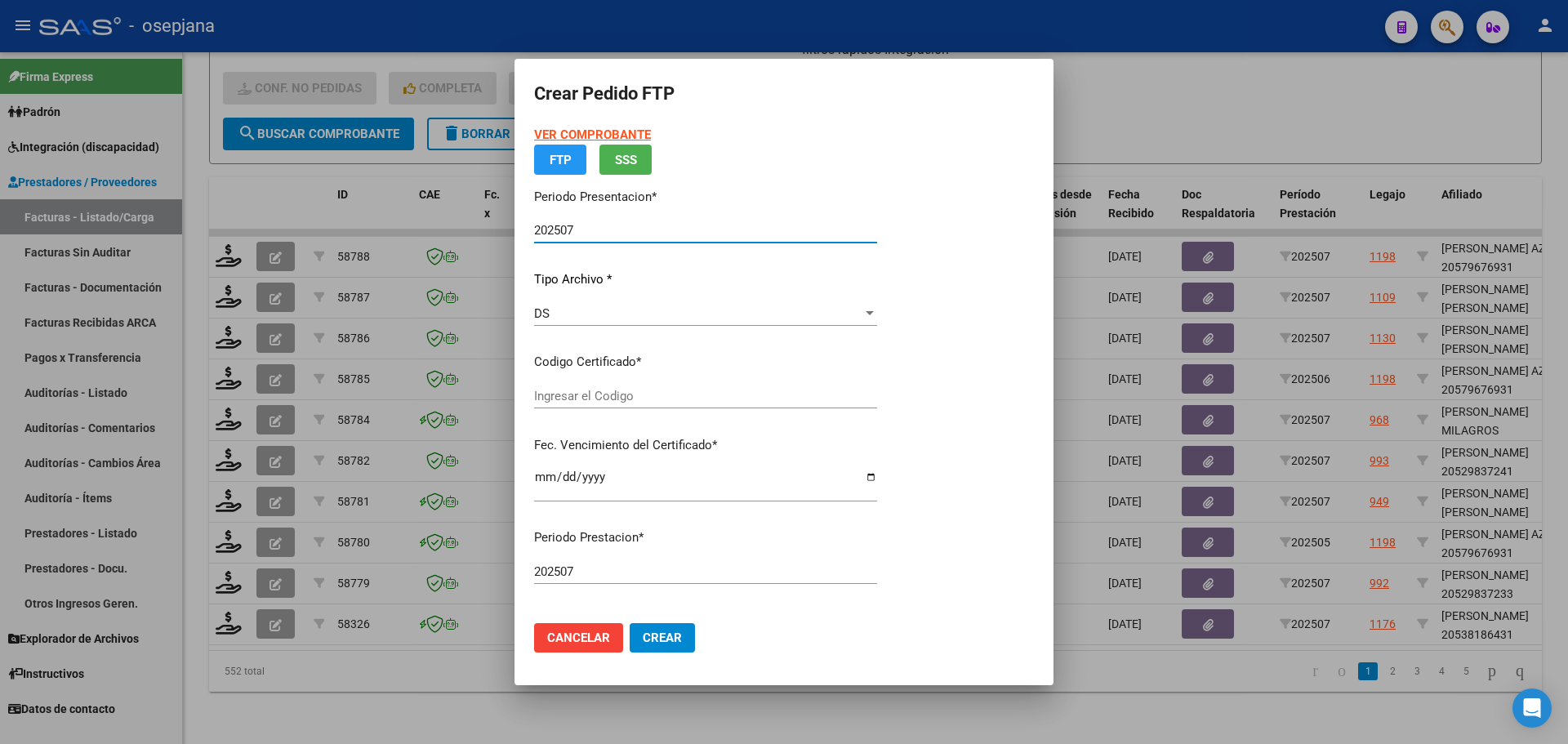
type input "ARG02000538186432024071020270710BSAS311"
type input "2027-07-10"
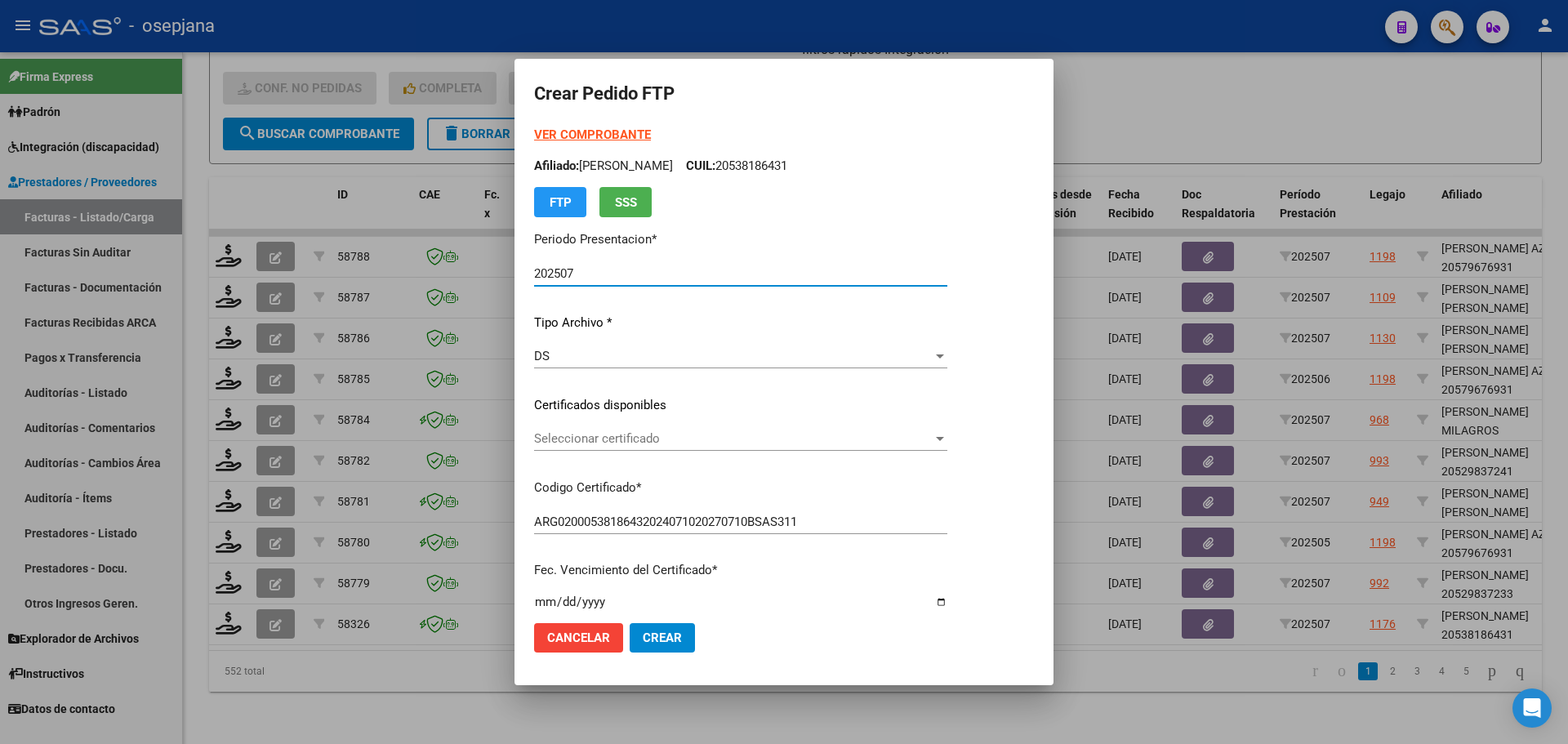
click at [628, 430] on div "Seleccionar certificado Seleccionar certificado" at bounding box center [740, 438] width 413 height 24
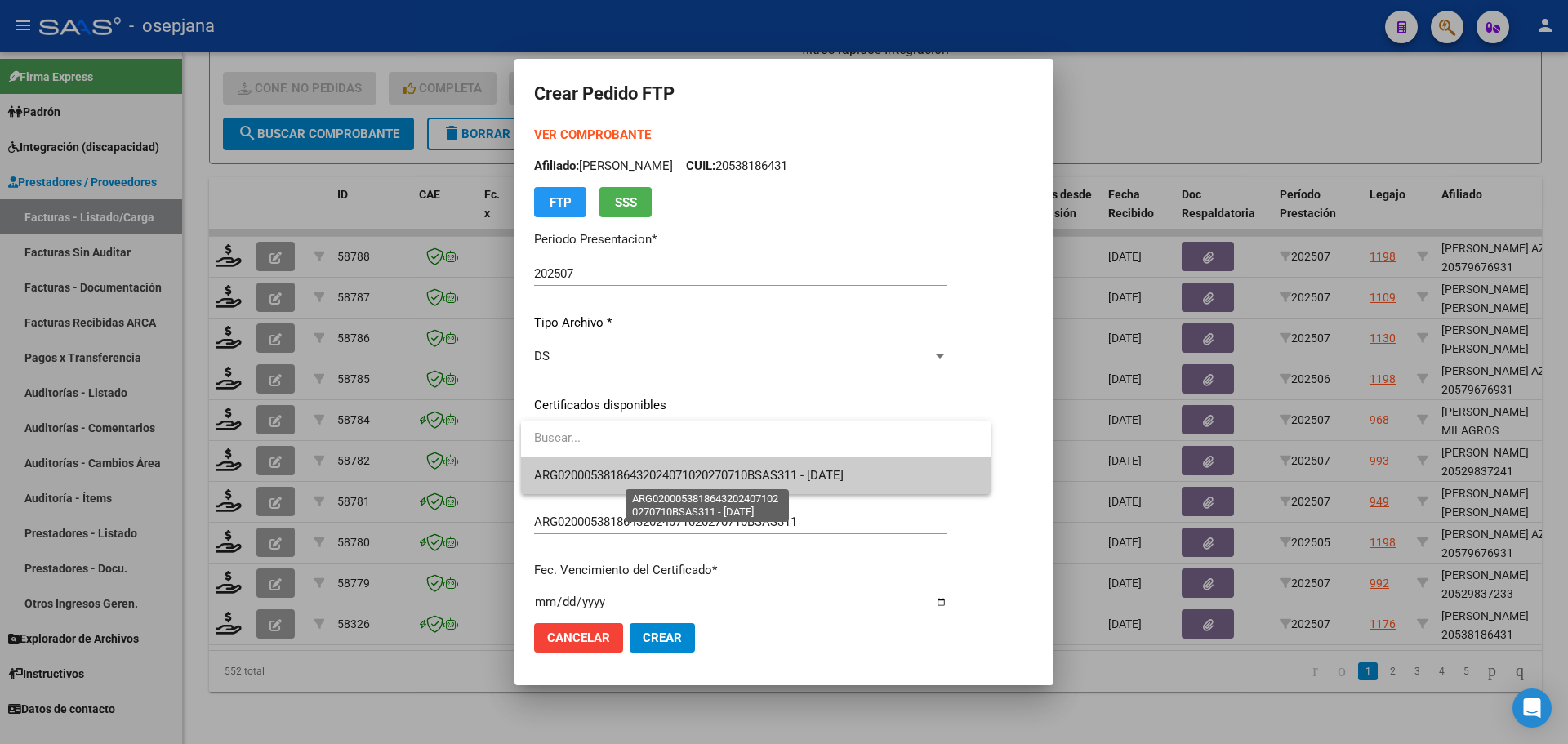
click at [647, 474] on span "ARG02000538186432024071020270710BSAS311 - 2027-07-10" at bounding box center [688, 476] width 309 height 15
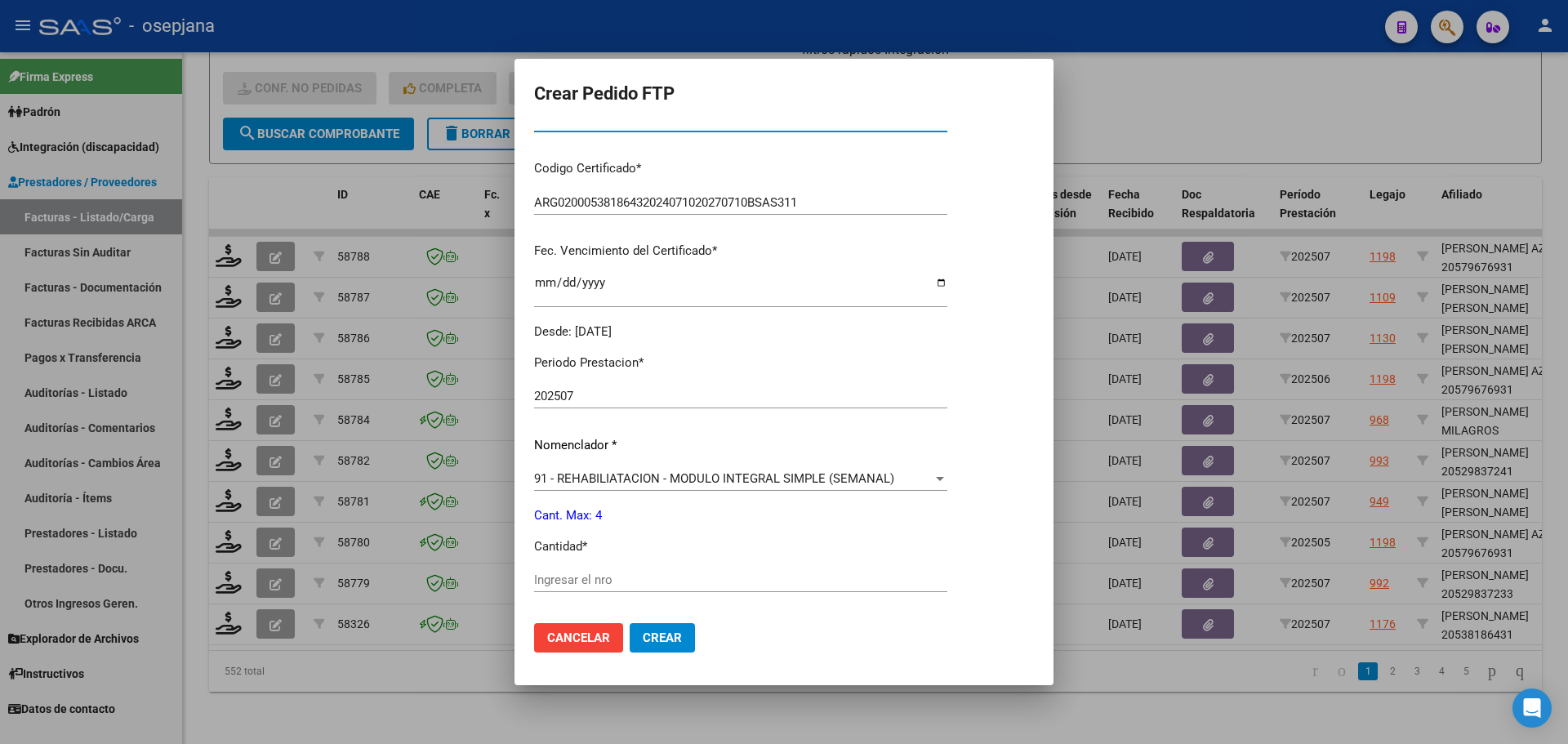
scroll to position [327, 0]
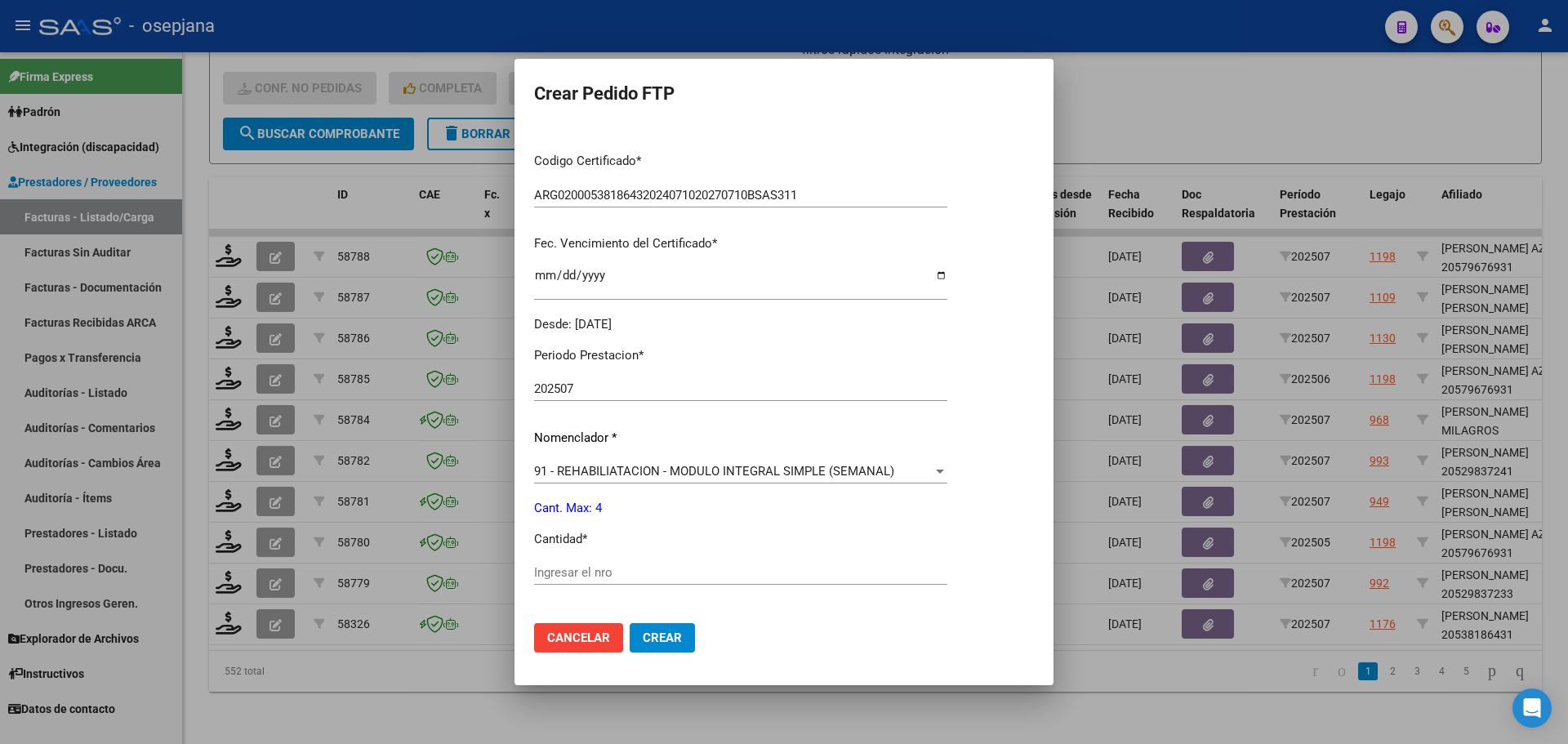
click at [575, 554] on div "Periodo Prestacion * 202507 Ingresar el Periodo Prestacion Nomenclador * 91 - R…" at bounding box center [740, 592] width 413 height 515
click at [571, 571] on input "Ingresar el nro" at bounding box center [740, 572] width 413 height 15
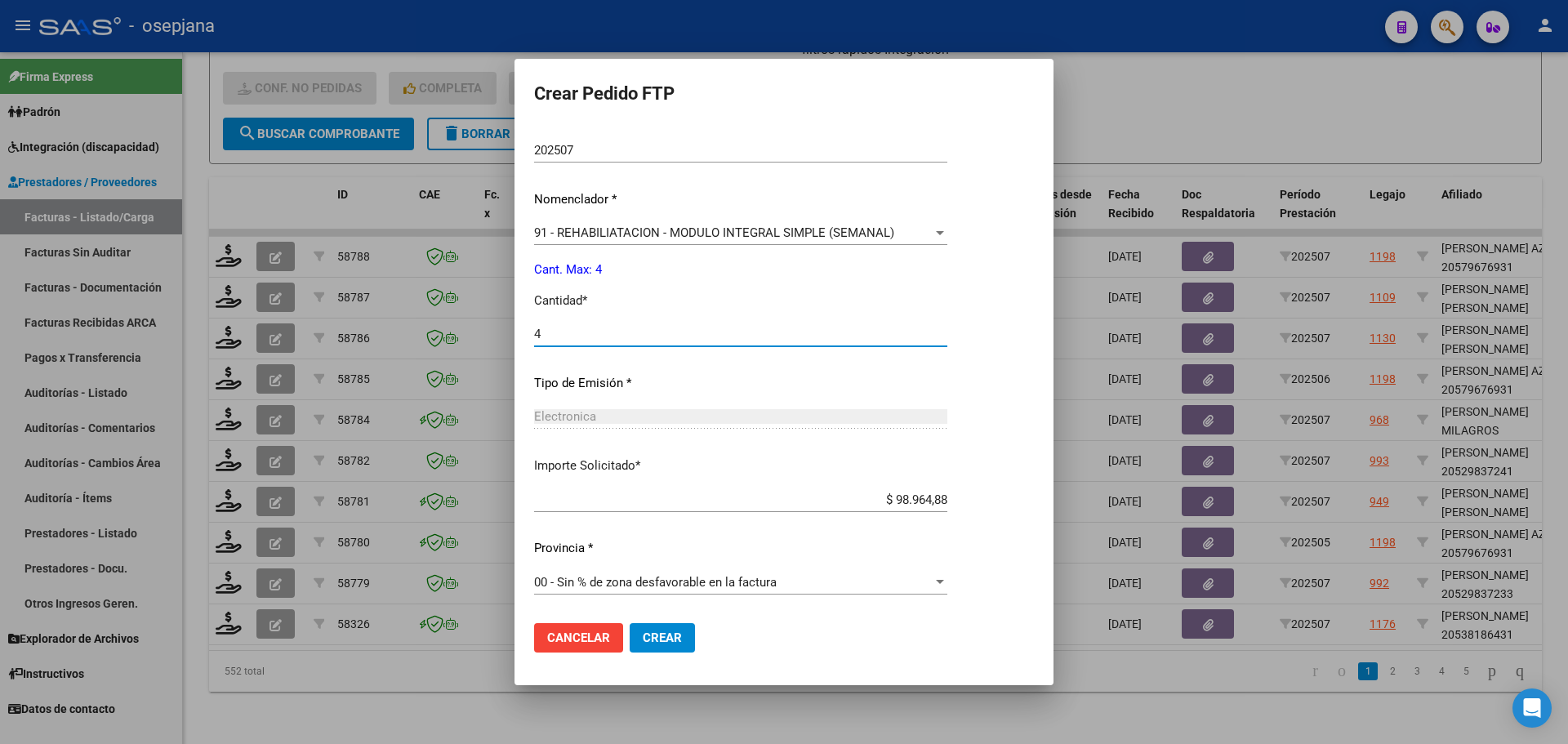
type input "4"
click at [670, 645] on button "Crear" at bounding box center [662, 638] width 65 height 30
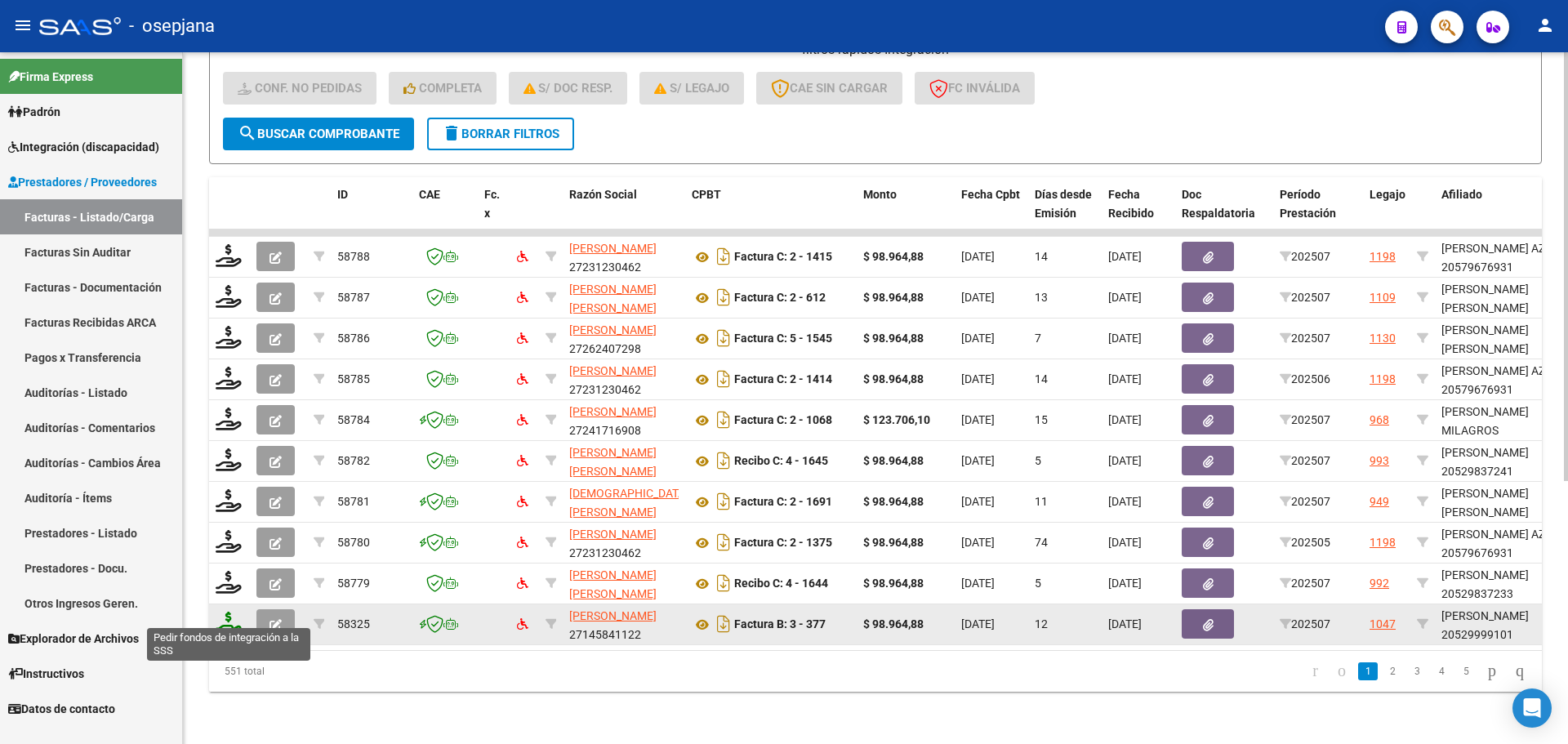
click at [229, 611] on icon at bounding box center [229, 622] width 26 height 23
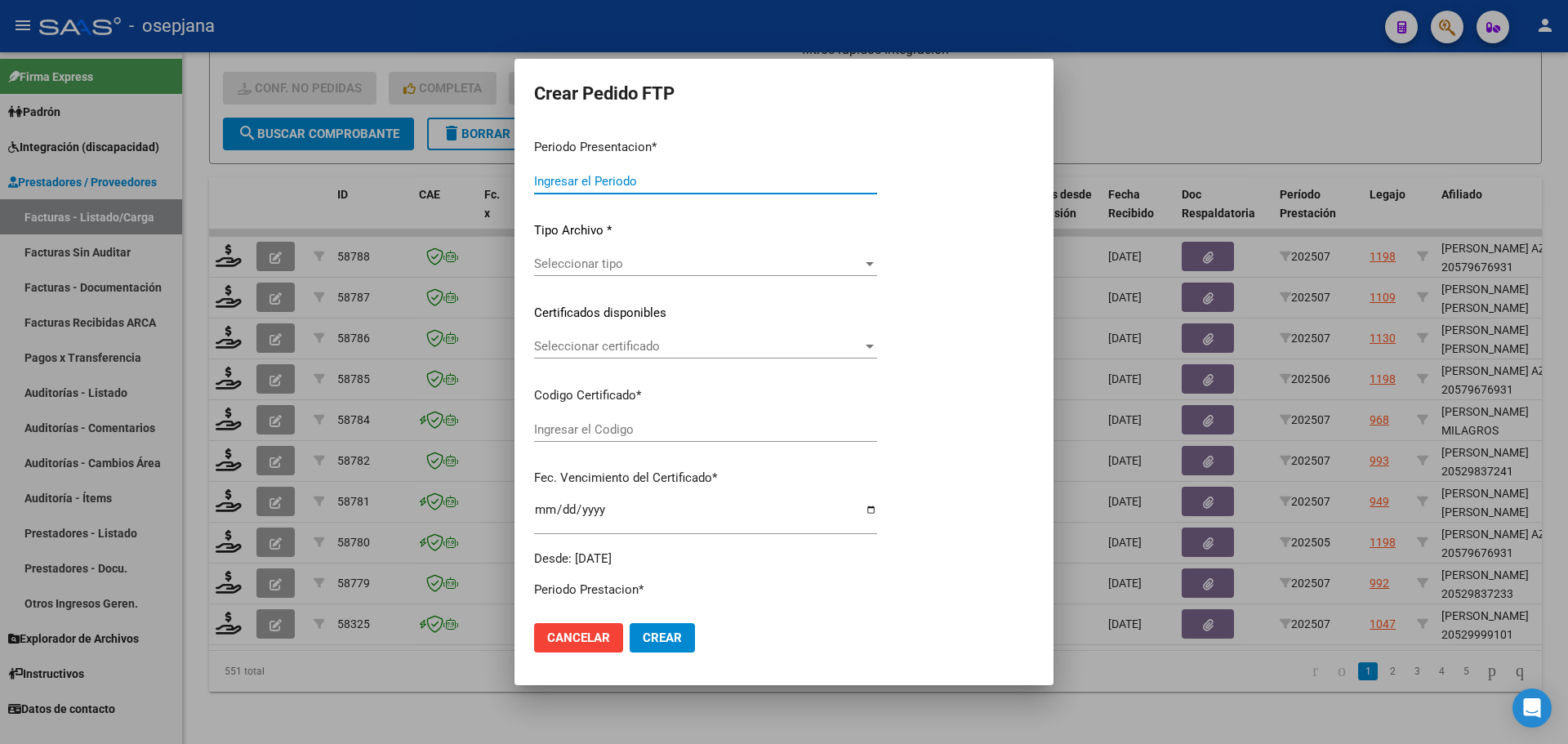
type input "202507"
type input "$ 98.964,88"
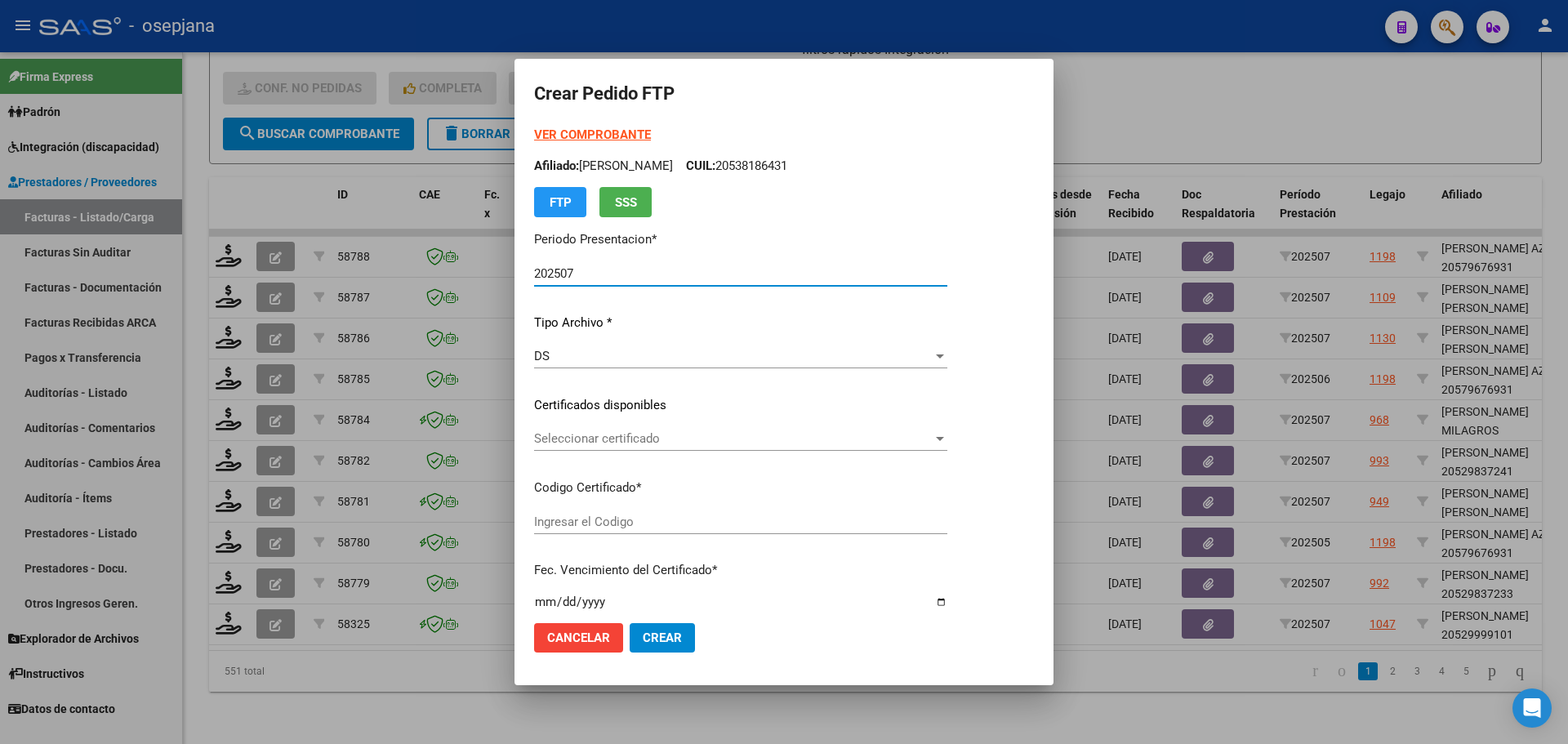
type input "E/T"
type input "[DATE]"
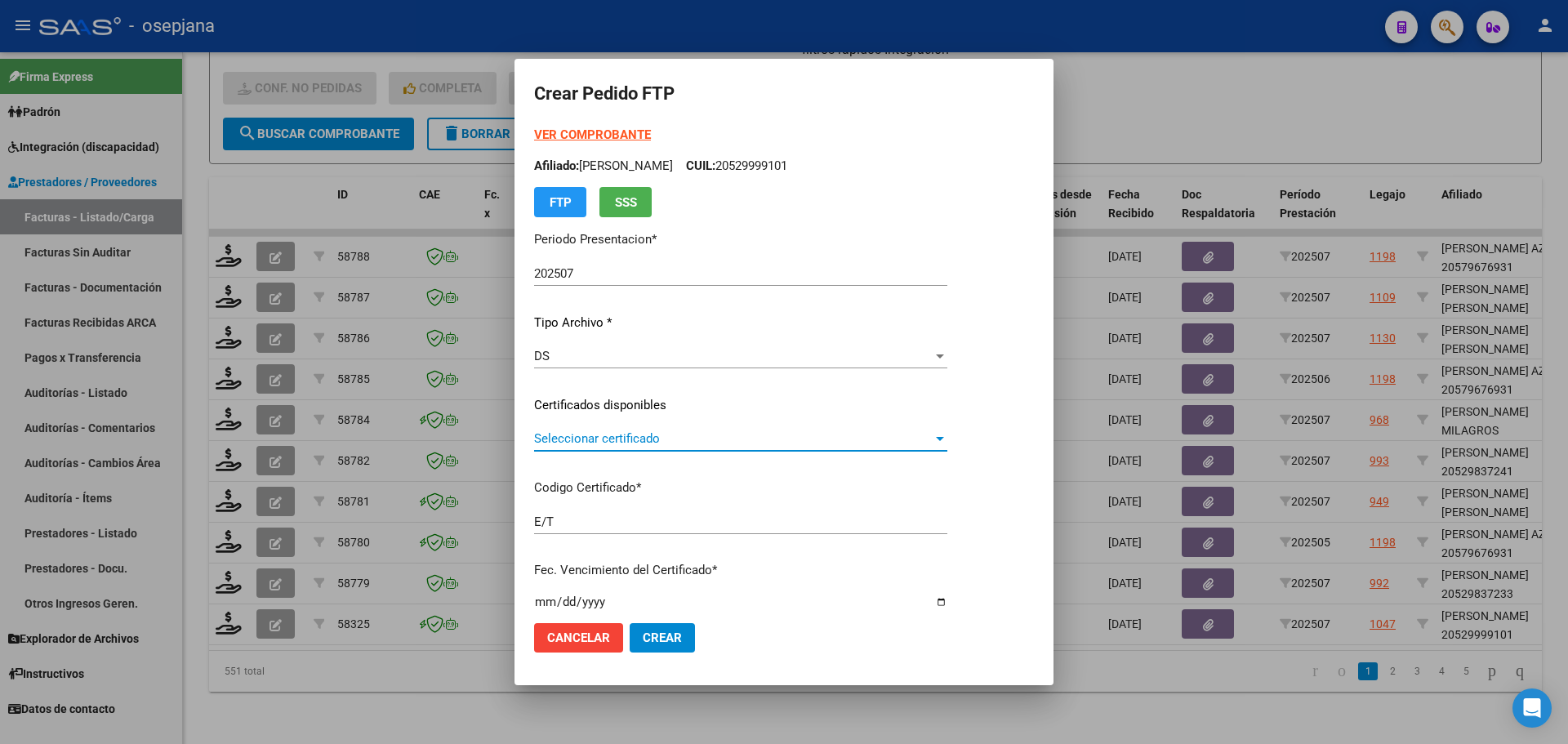
click at [621, 434] on span "Seleccionar certificado" at bounding box center [733, 438] width 399 height 15
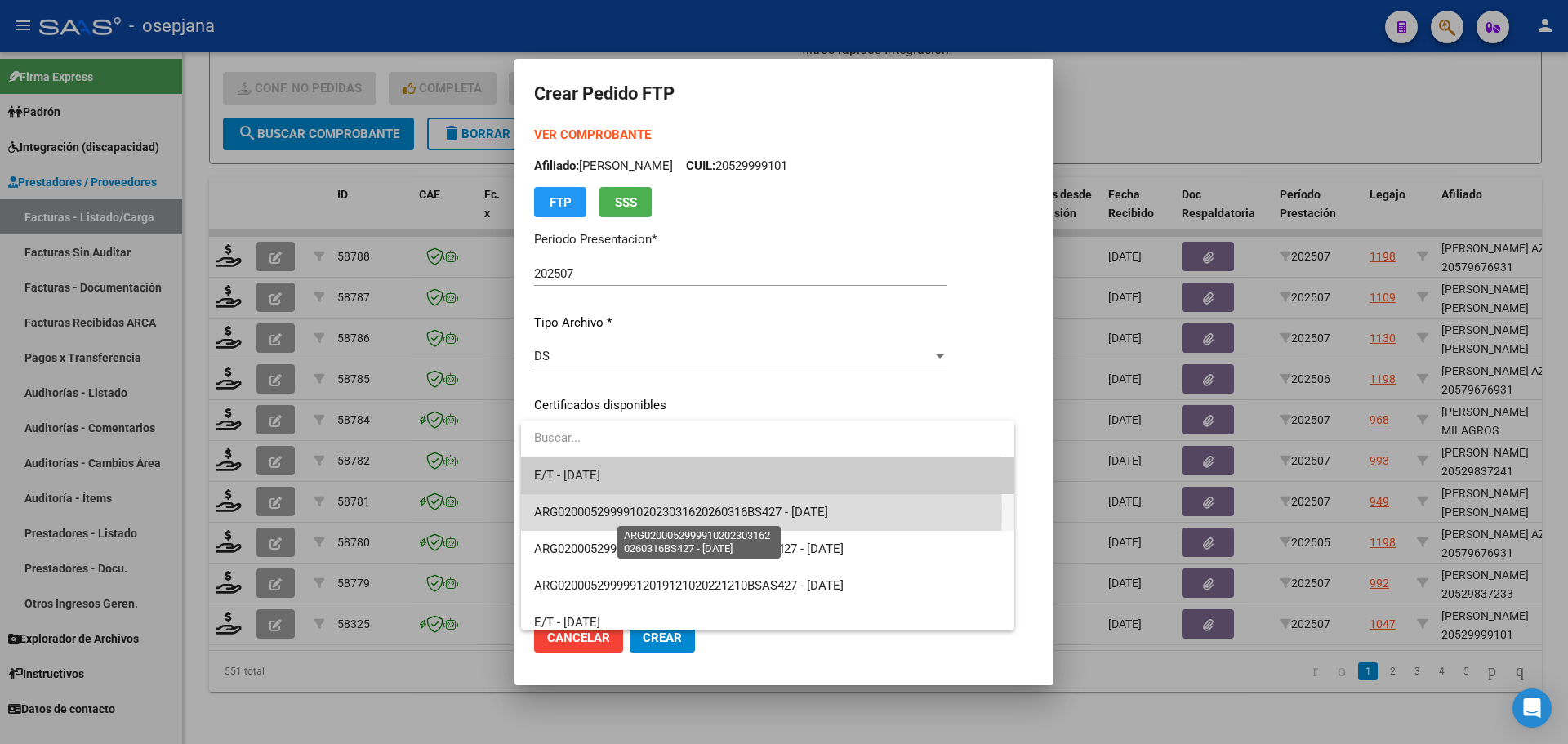
click at [624, 510] on span "ARG02000529999102023031620260316BS427 - 2026-03-16" at bounding box center [681, 512] width 294 height 15
type input "ARG02000529999102023031620260316BS427"
type input "2026-03-16"
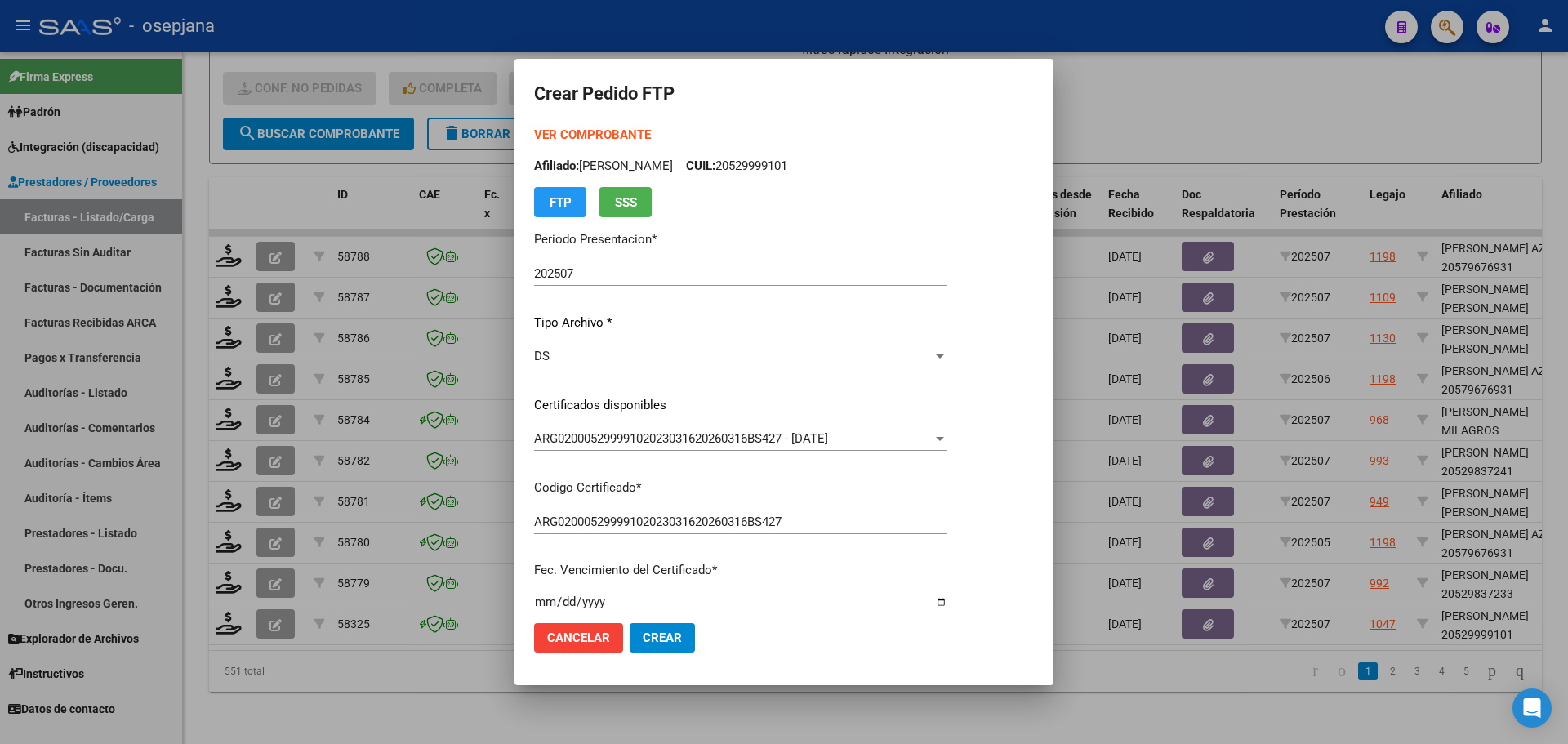
click at [597, 137] on strong "VER COMPROBANTE" at bounding box center [593, 135] width 117 height 15
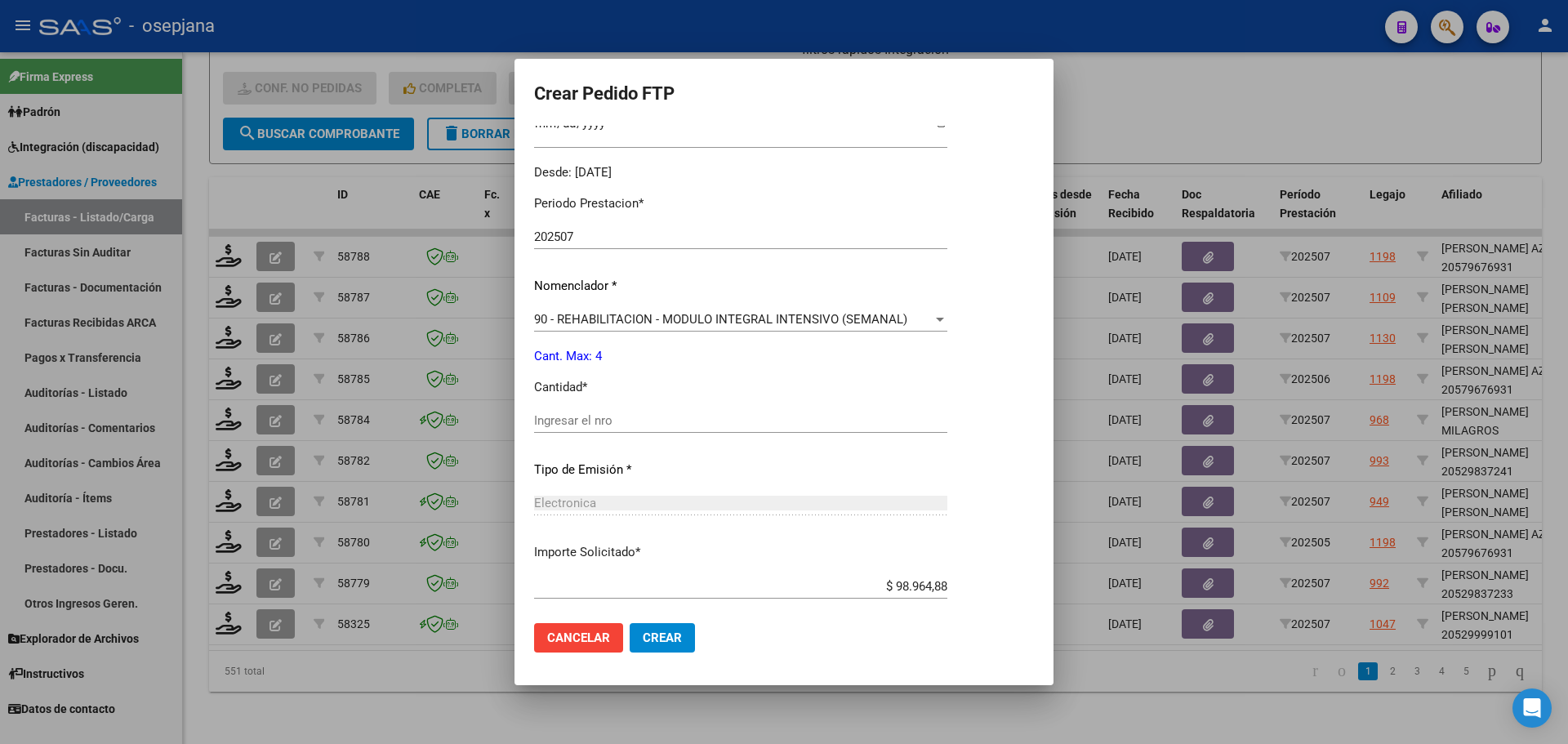
scroll to position [489, 0]
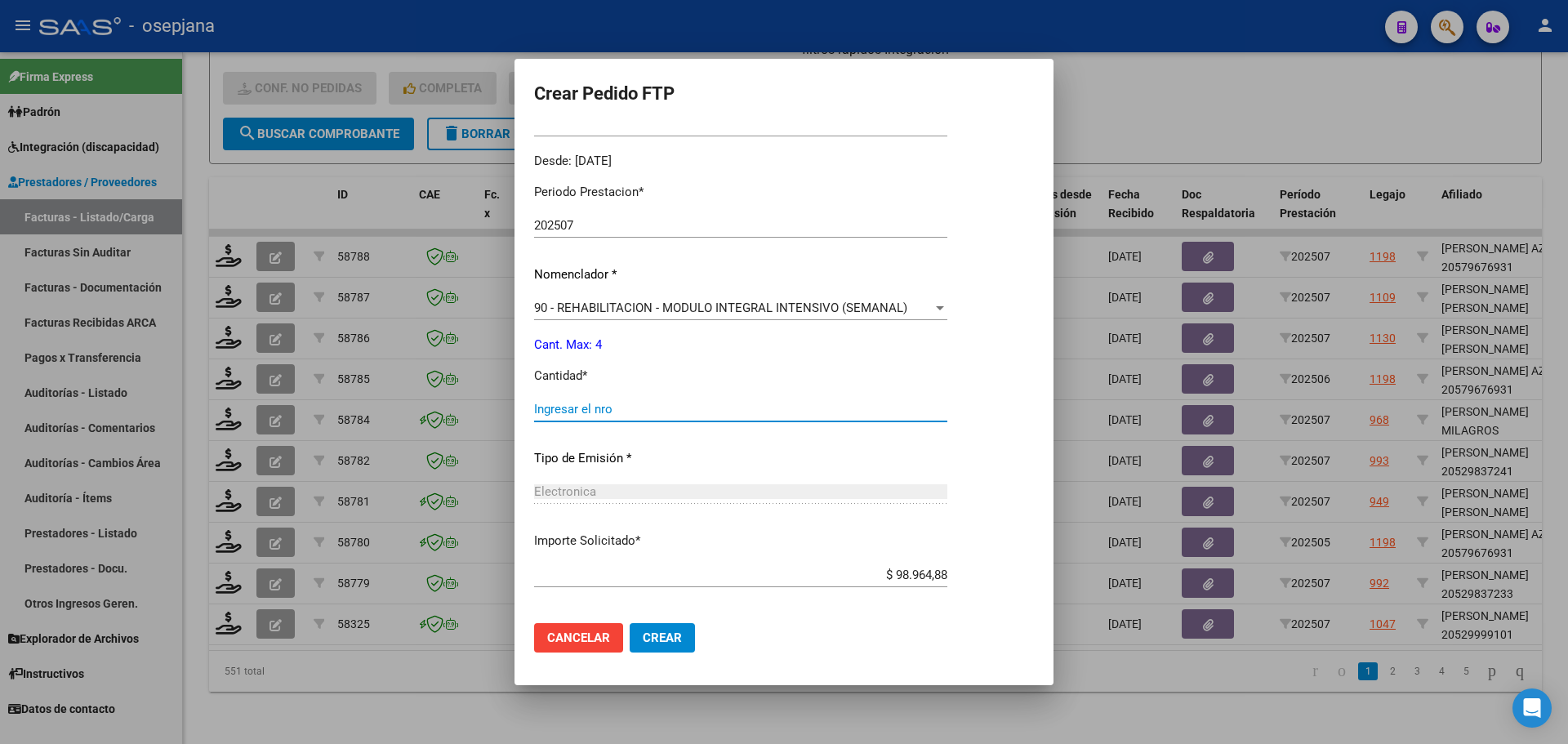
click at [585, 402] on input "Ingresar el nro" at bounding box center [740, 409] width 413 height 15
type input "4"
click at [686, 643] on button "Crear" at bounding box center [662, 638] width 65 height 30
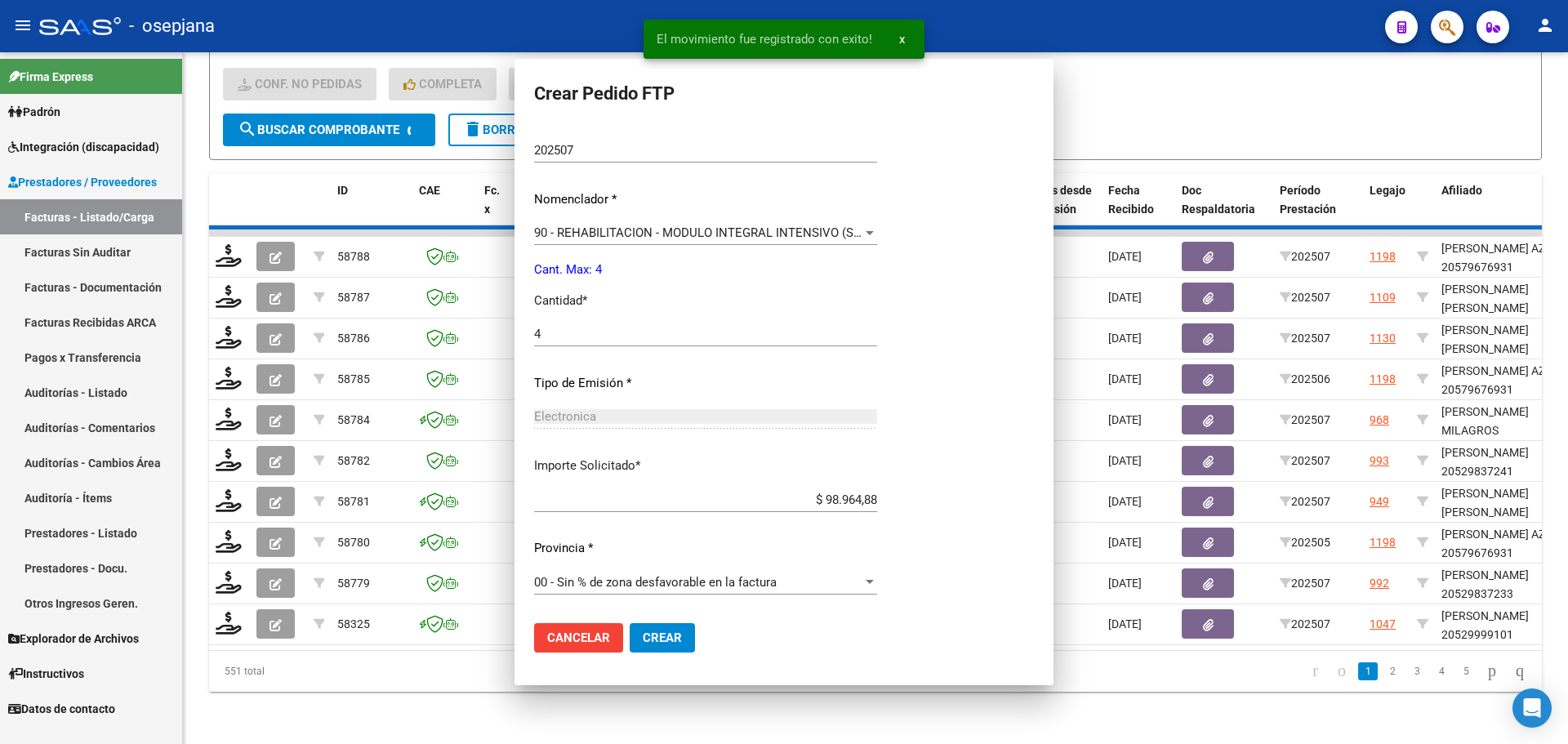
scroll to position [0, 0]
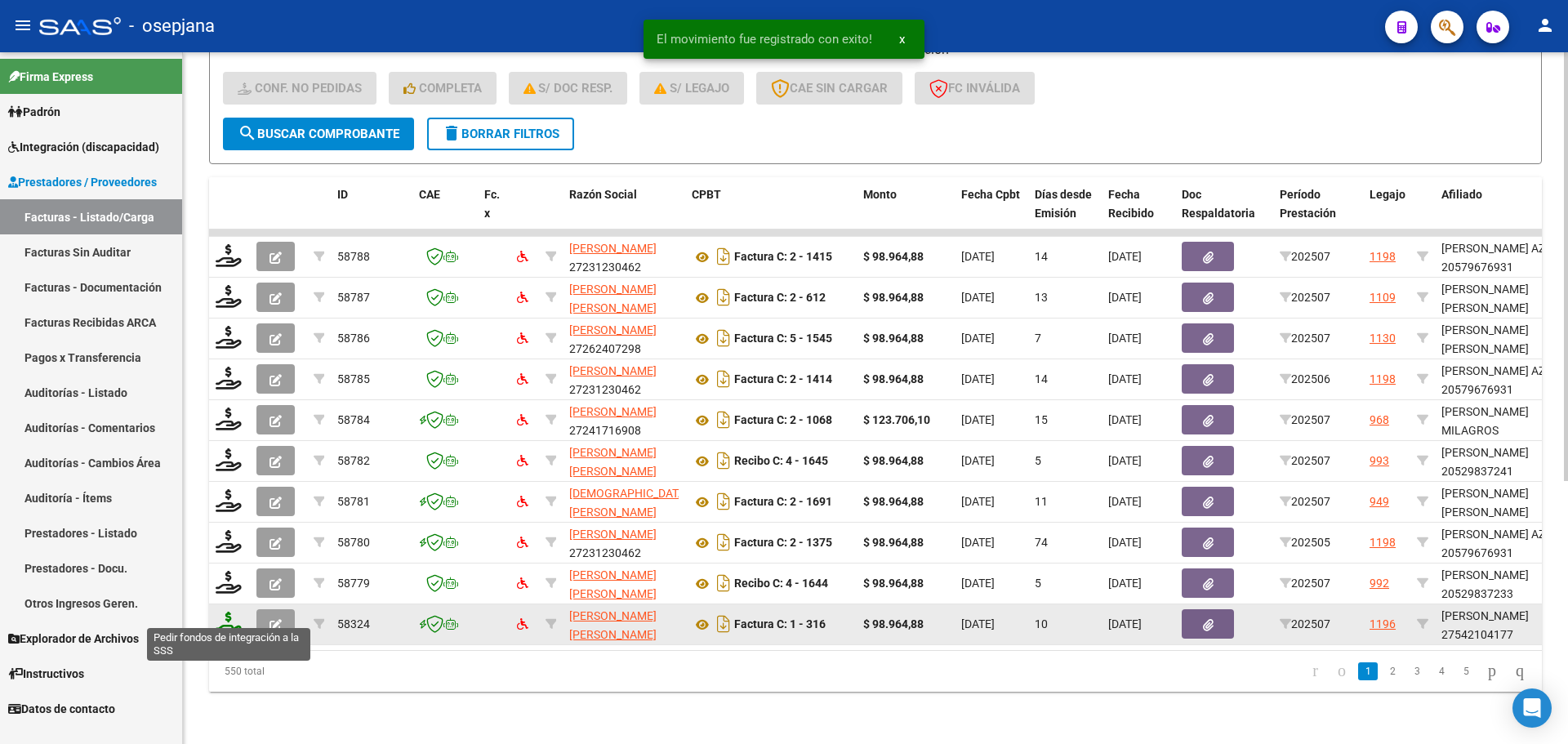
click at [220, 611] on icon at bounding box center [229, 622] width 26 height 23
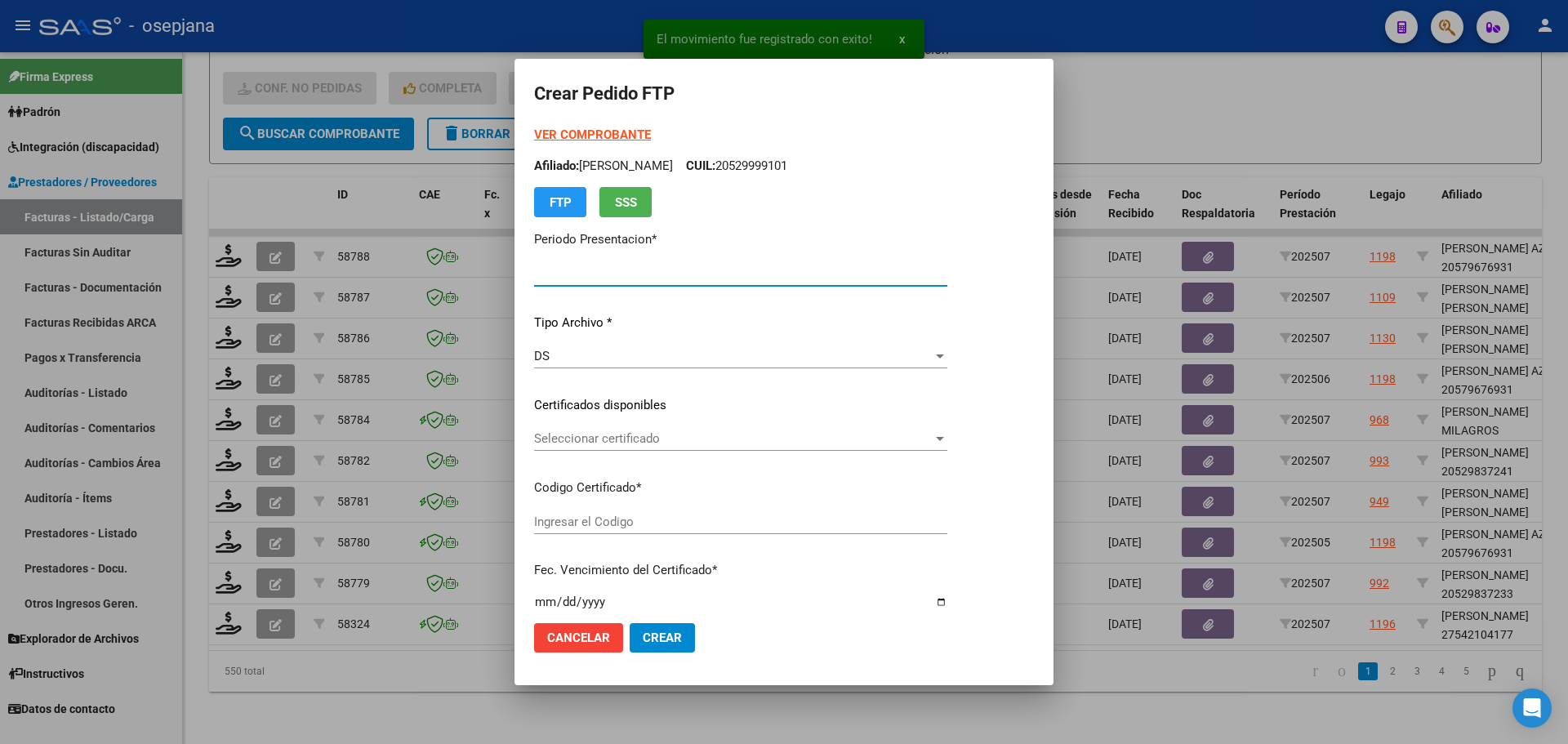
type input "202507"
type input "$ 98.964,88"
type input "ARG01000542104172021111720241117BUE342"
type input "2024-11-17"
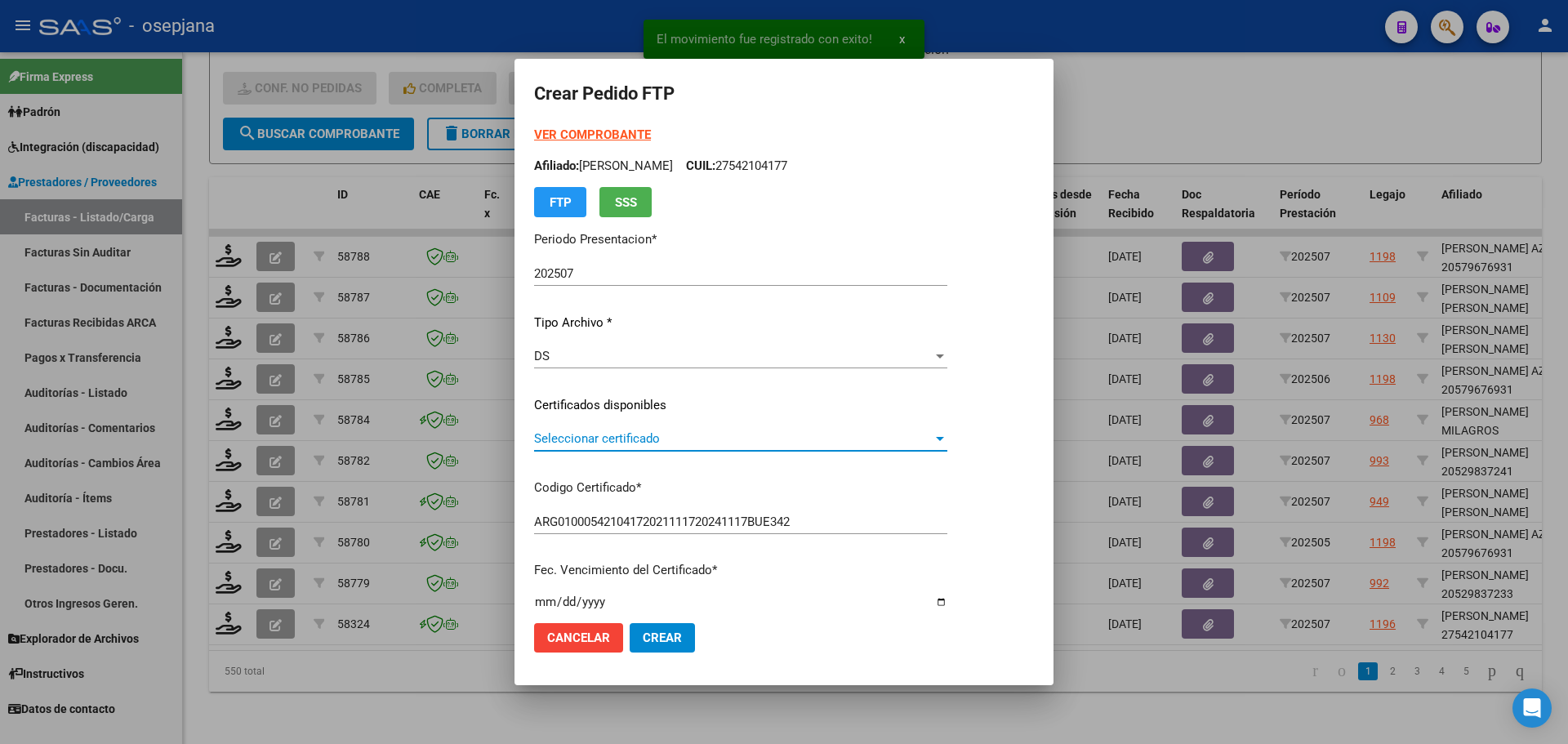
click at [614, 437] on span "Seleccionar certificado" at bounding box center [733, 438] width 399 height 15
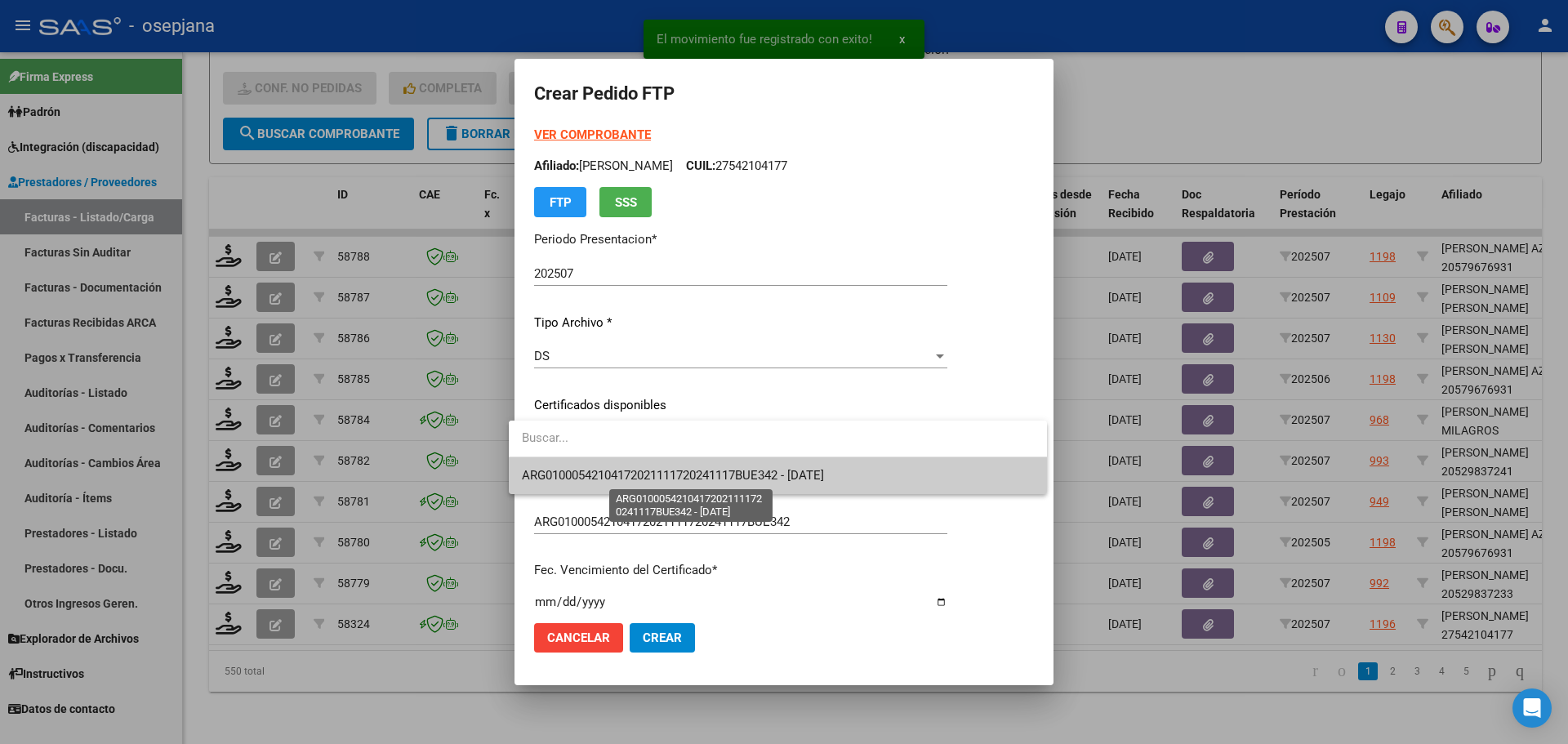
click at [614, 472] on span "ARG01000542104172021111720241117BUE342 - 2024-11-17" at bounding box center [673, 476] width 302 height 15
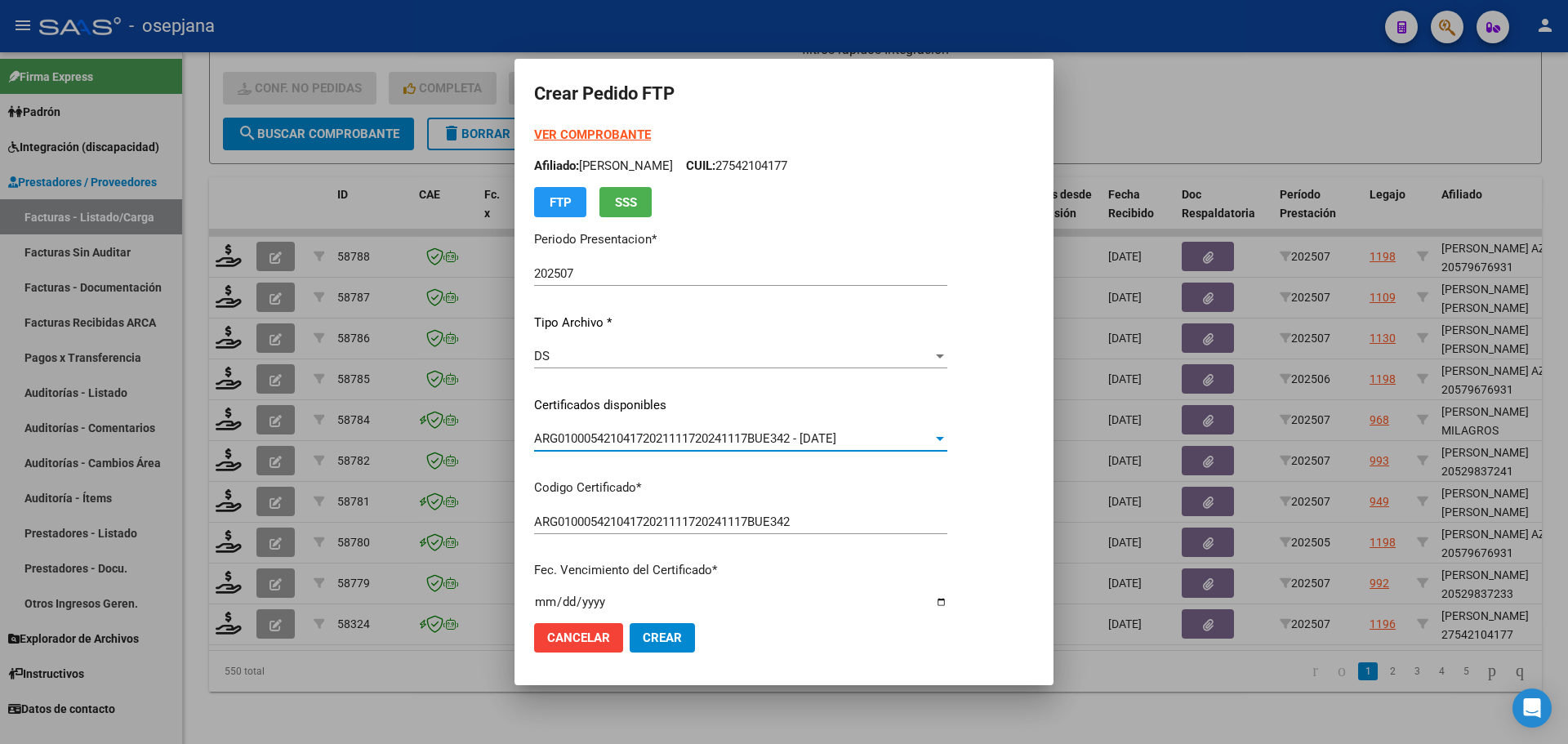
click at [592, 134] on strong "VER COMPROBANTE" at bounding box center [593, 135] width 117 height 15
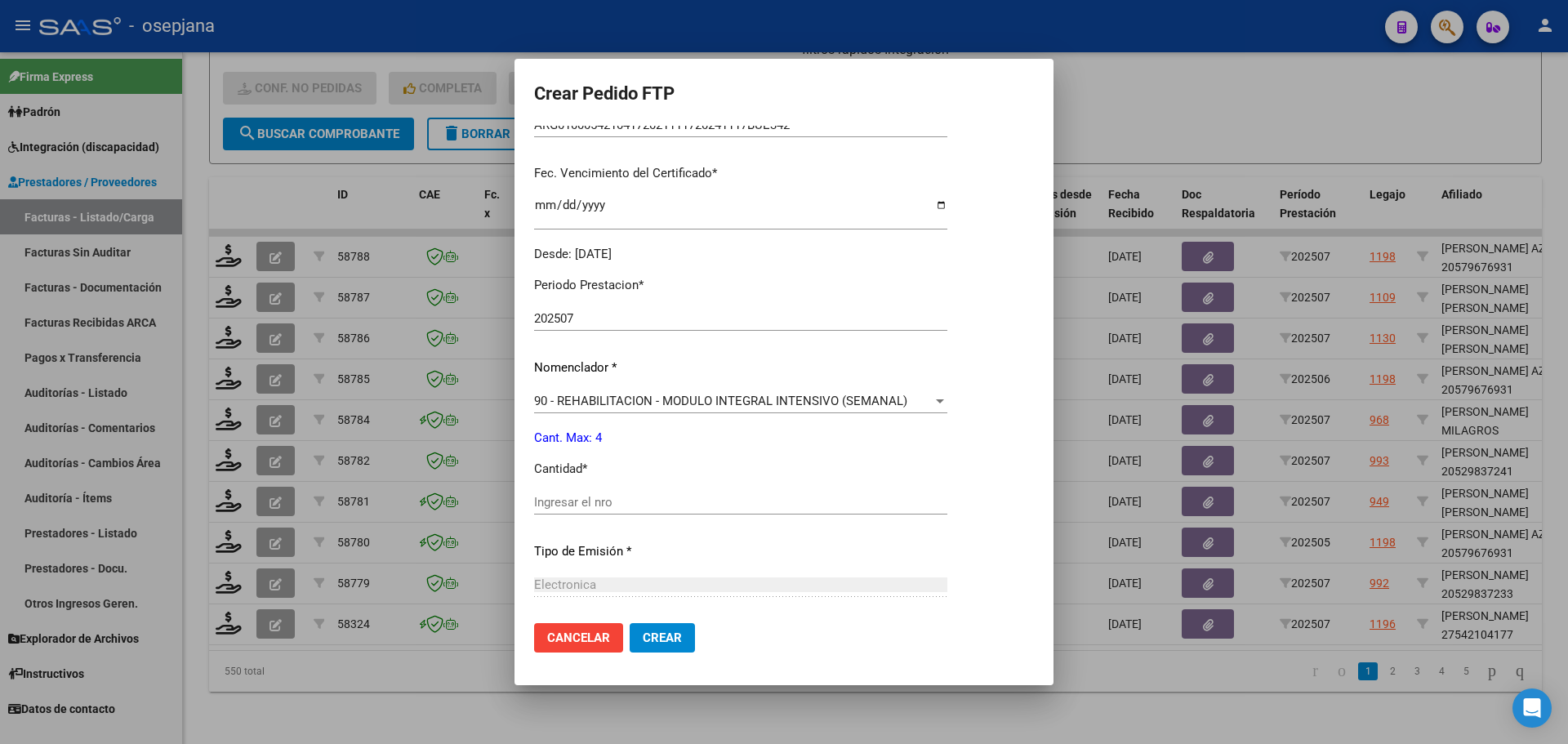
scroll to position [409, 0]
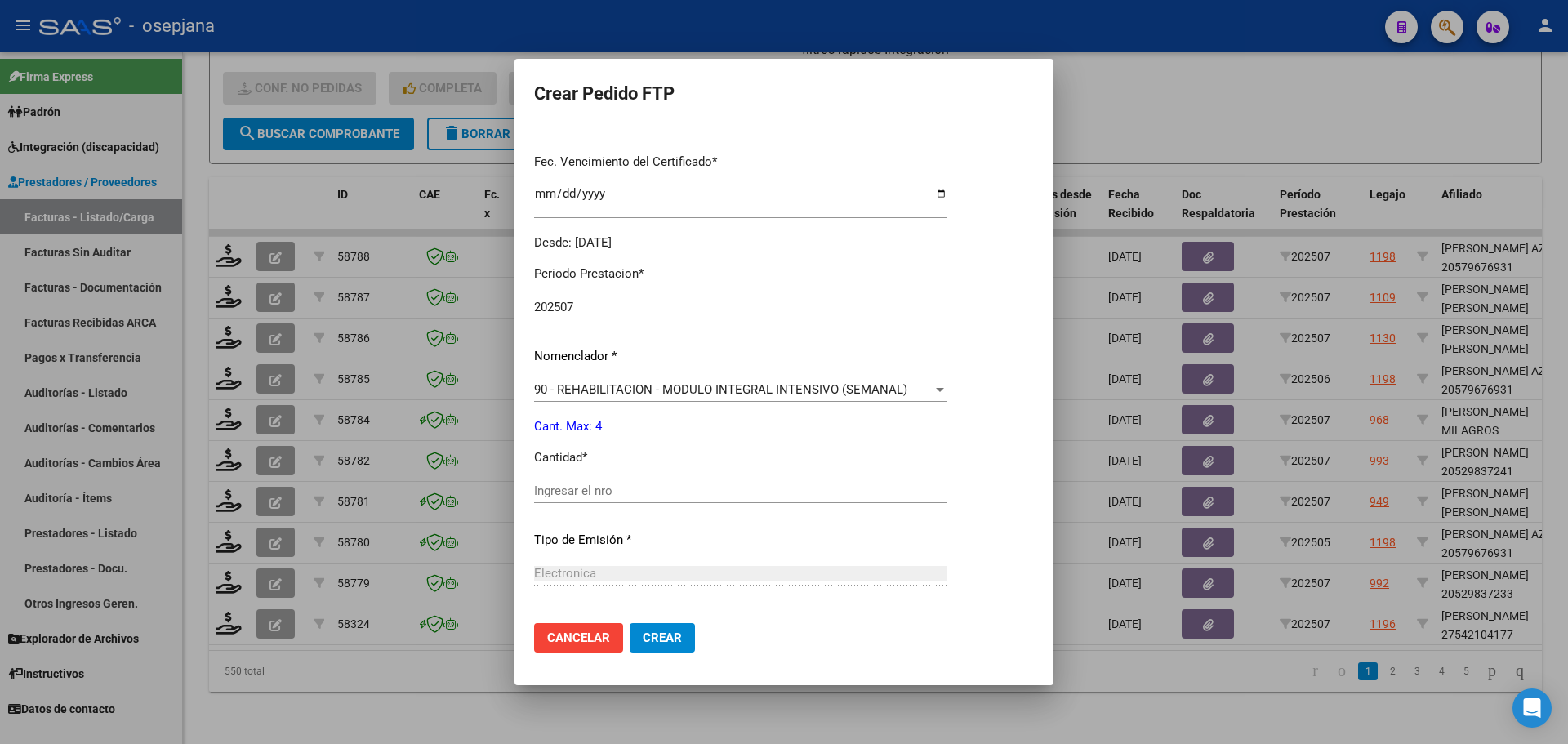
click at [570, 487] on input "Ingresar el nro" at bounding box center [740, 490] width 413 height 15
type input "4"
click at [672, 631] on button "Crear" at bounding box center [662, 638] width 65 height 30
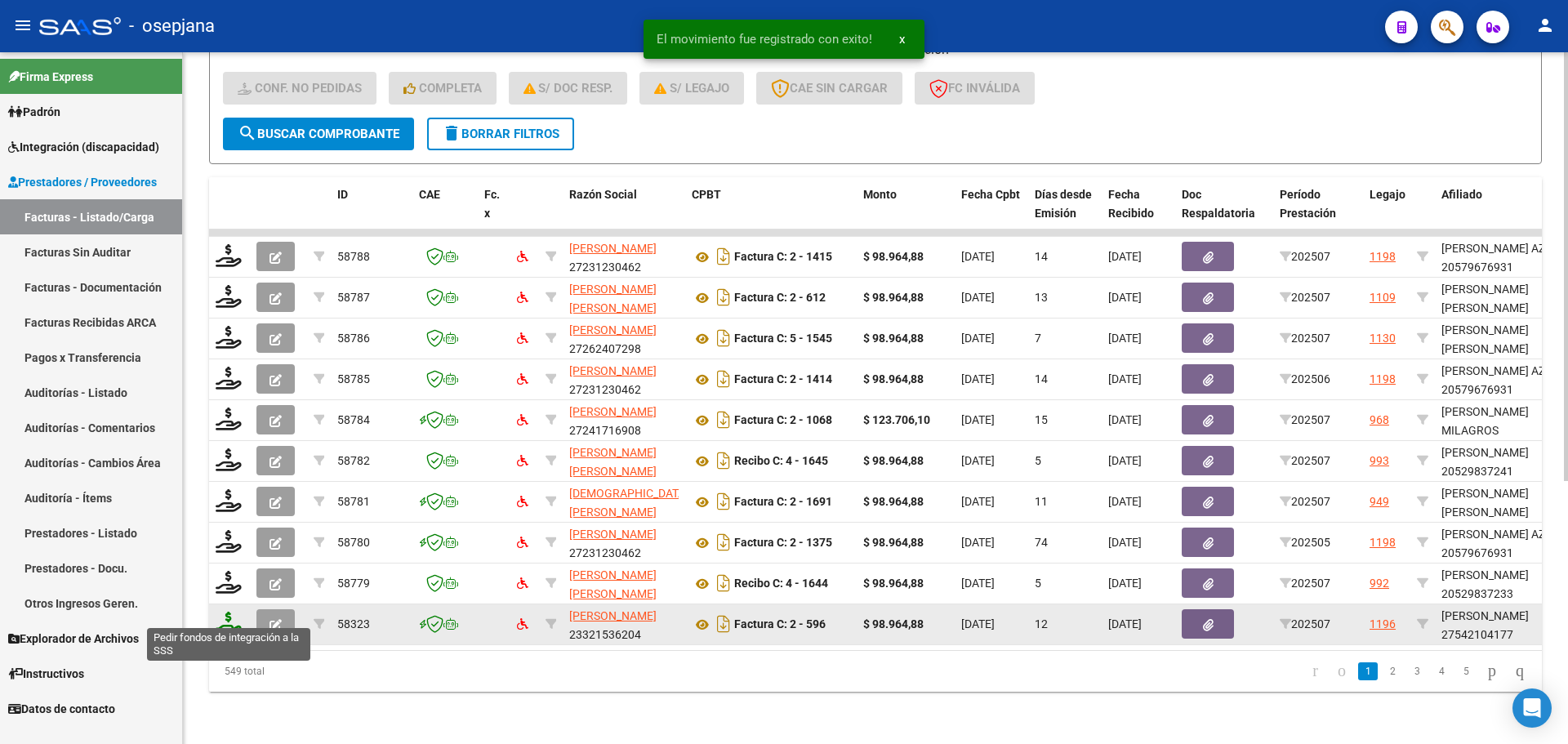
click at [237, 611] on icon at bounding box center [229, 622] width 26 height 23
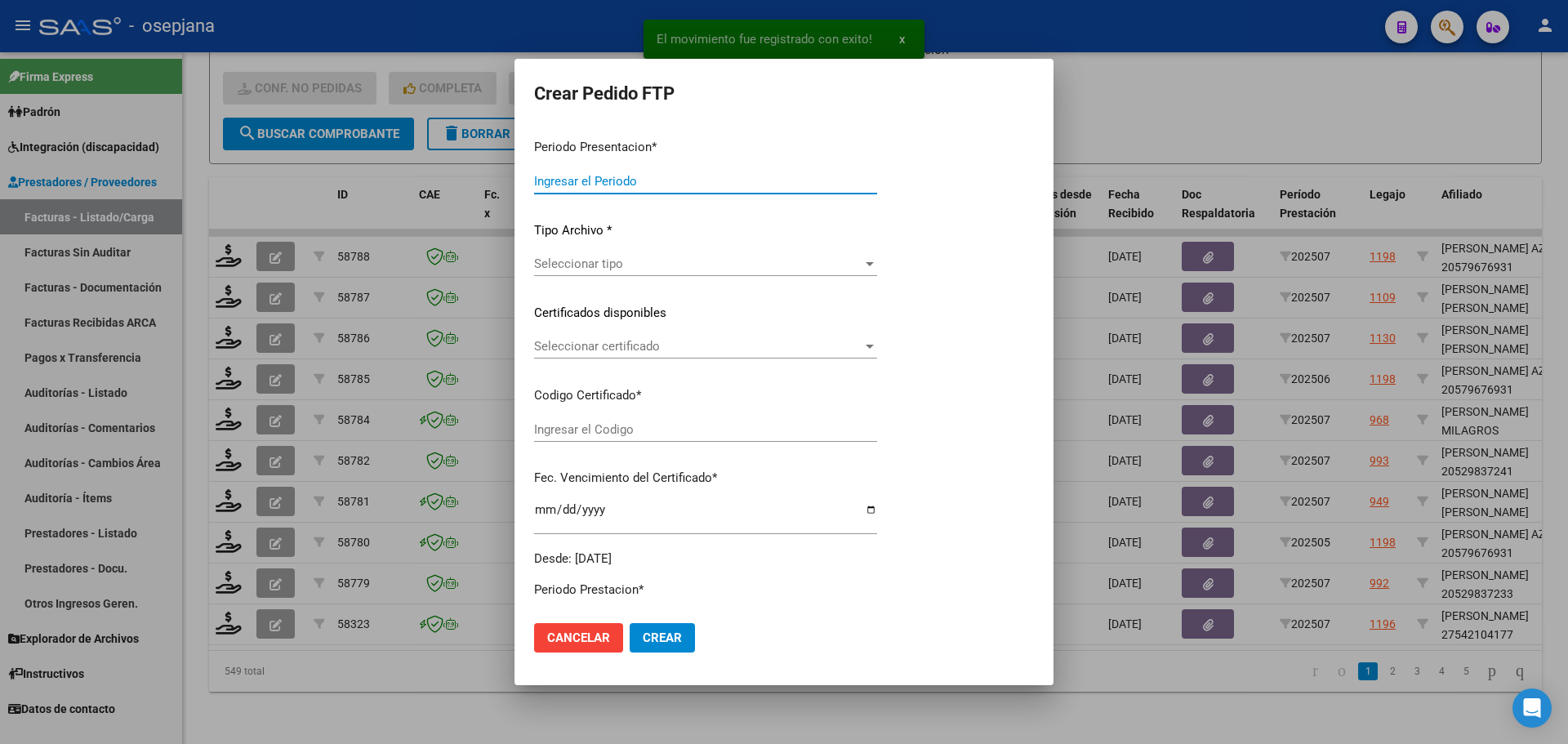
type input "202507"
type input "$ 98.964,88"
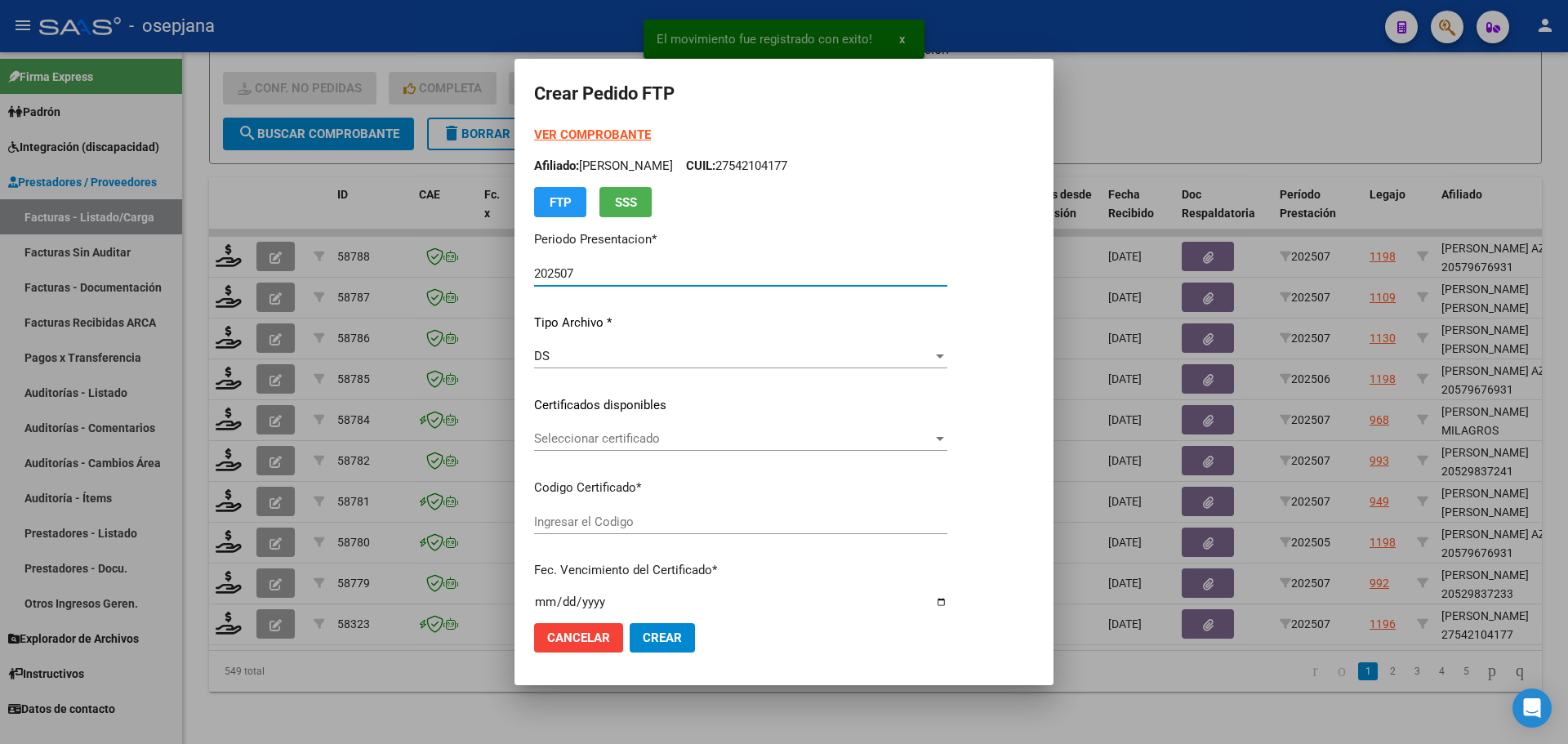
type input "ARG01000542104172021111720241117BUE342"
type input "2024-11-17"
click at [631, 424] on div "VER COMPROBANTE ARCA Padrón Afiliado: BRIZUELA GONZALEZ ALONDRA CUIL: 275421041…" at bounding box center [740, 392] width 413 height 534
click at [635, 447] on div "Seleccionar certificado Seleccionar certificado" at bounding box center [740, 438] width 413 height 24
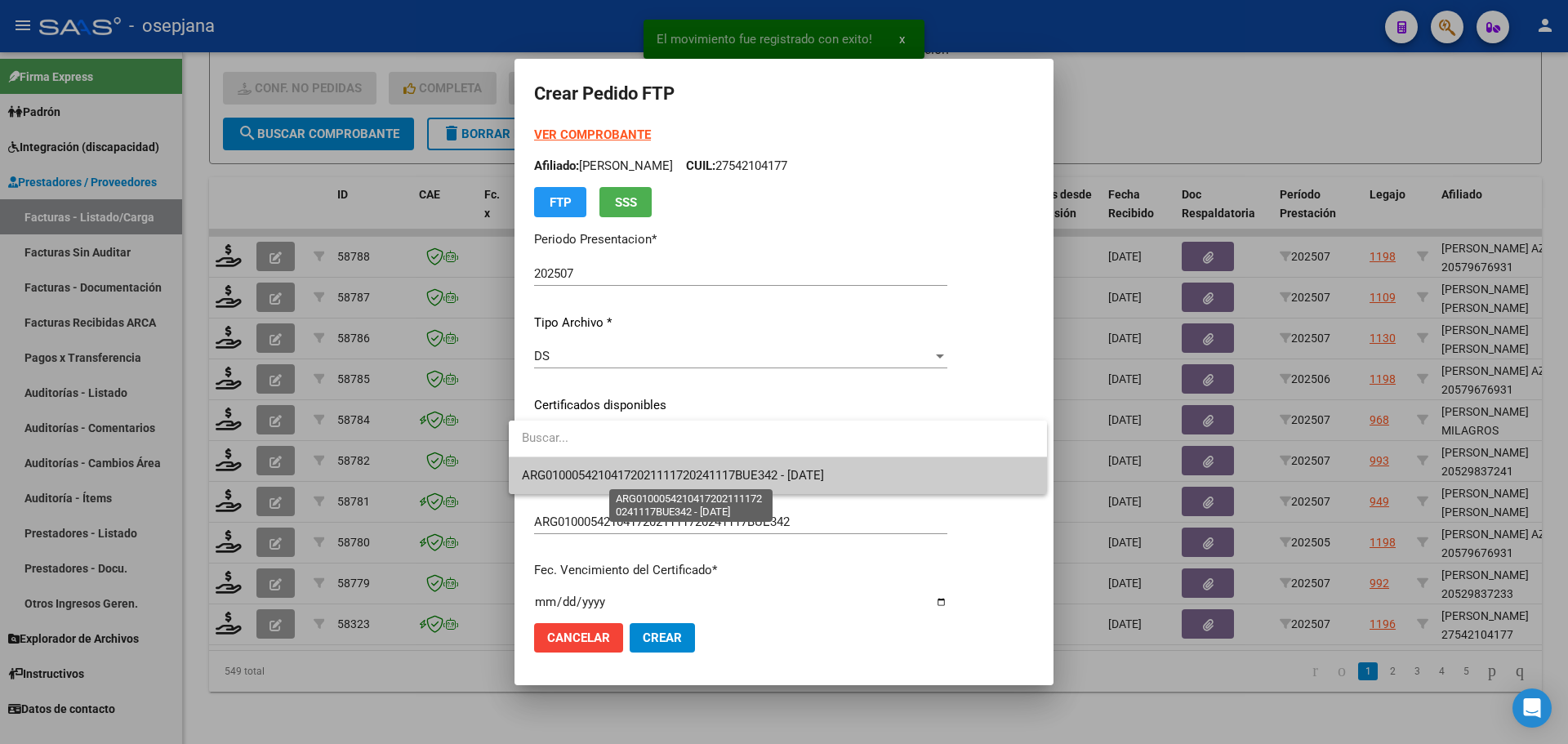
click at [646, 474] on span "ARG01000542104172021111720241117BUE342 - 2024-11-17" at bounding box center [673, 476] width 302 height 15
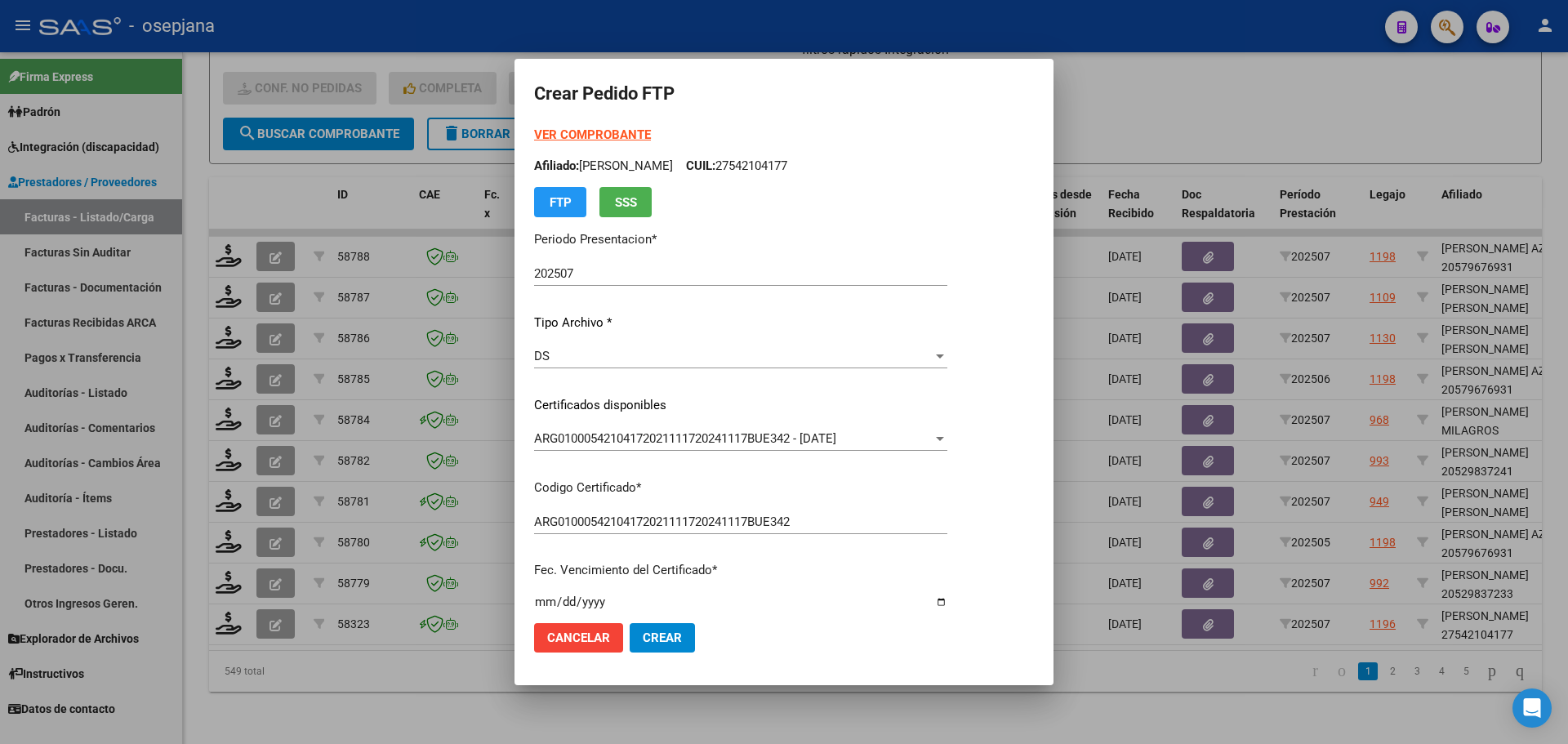
click at [606, 131] on strong "VER COMPROBANTE" at bounding box center [593, 135] width 117 height 15
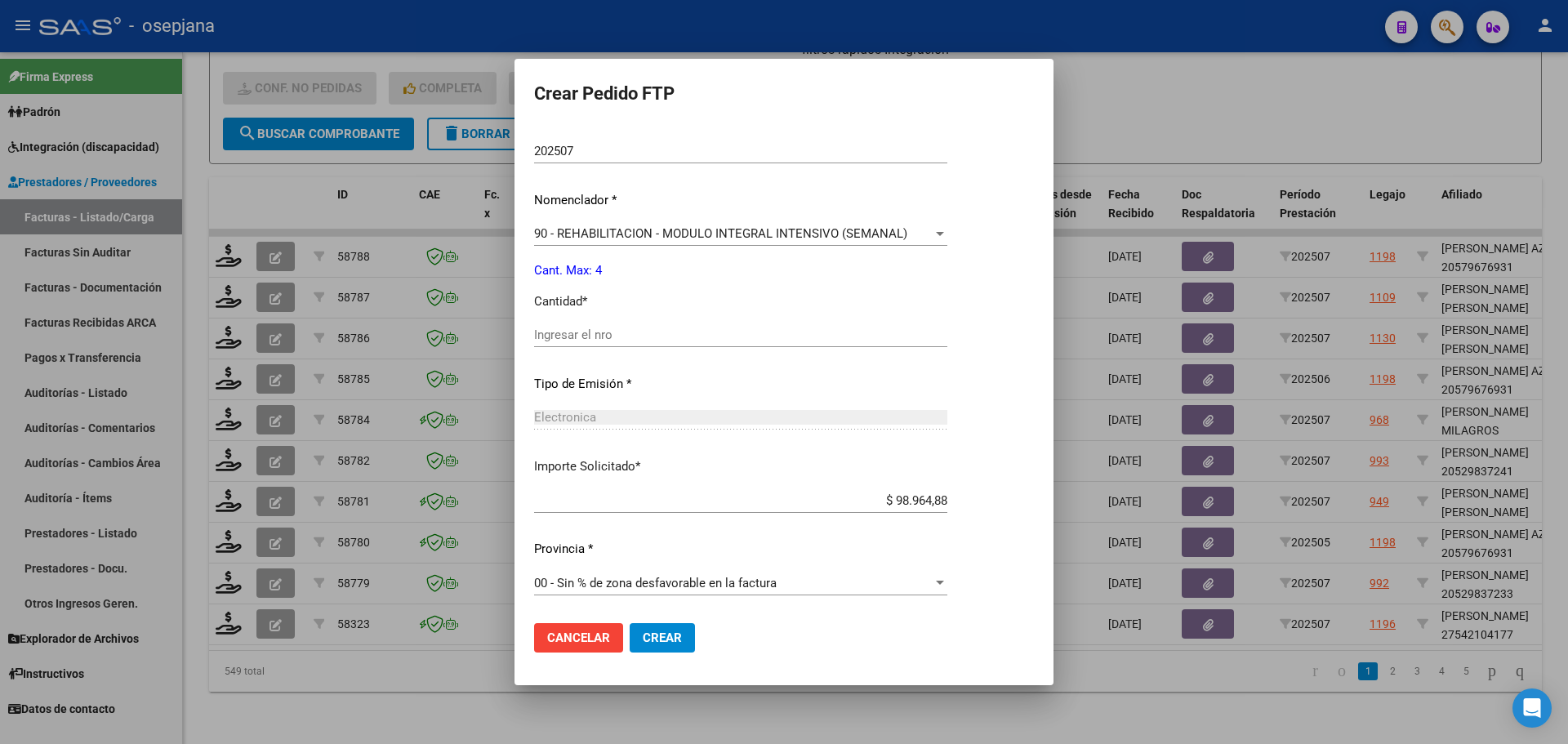
scroll to position [565, 0]
click at [566, 329] on input "Ingresar el nro" at bounding box center [740, 334] width 413 height 15
type input "4"
click at [643, 637] on span "Crear" at bounding box center [662, 638] width 39 height 15
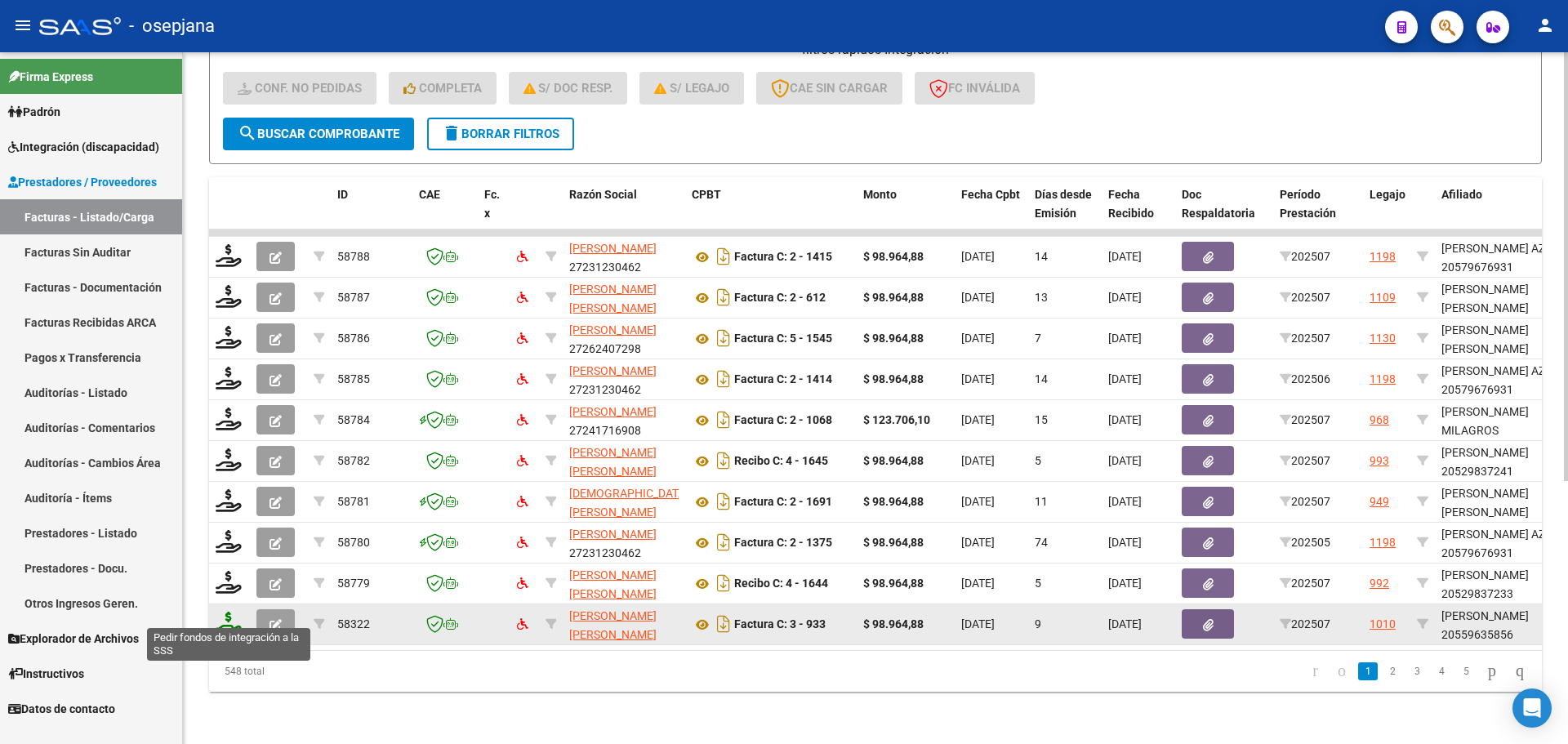
click at [226, 611] on icon at bounding box center [229, 622] width 26 height 23
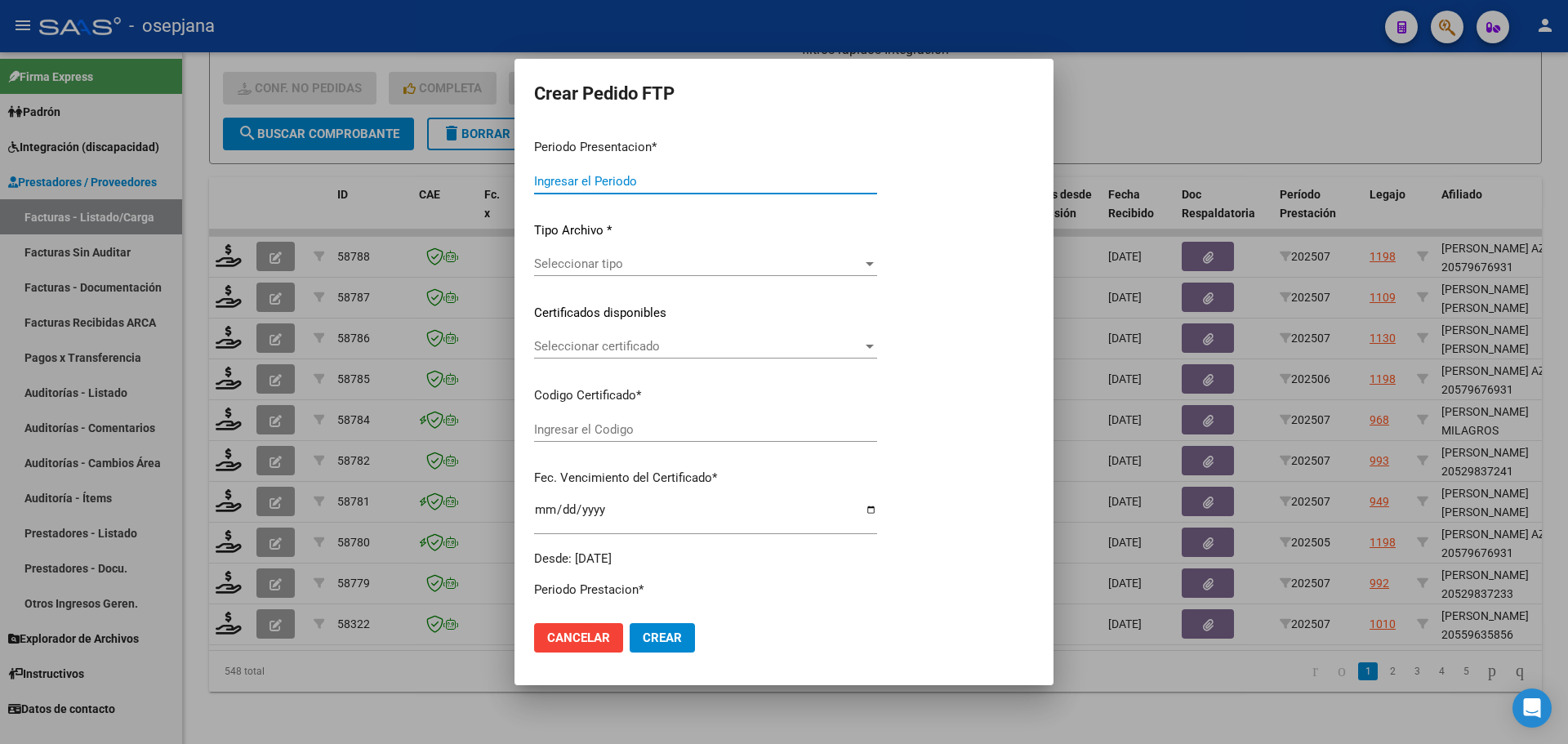
type input "202507"
type input "$ 98.964,88"
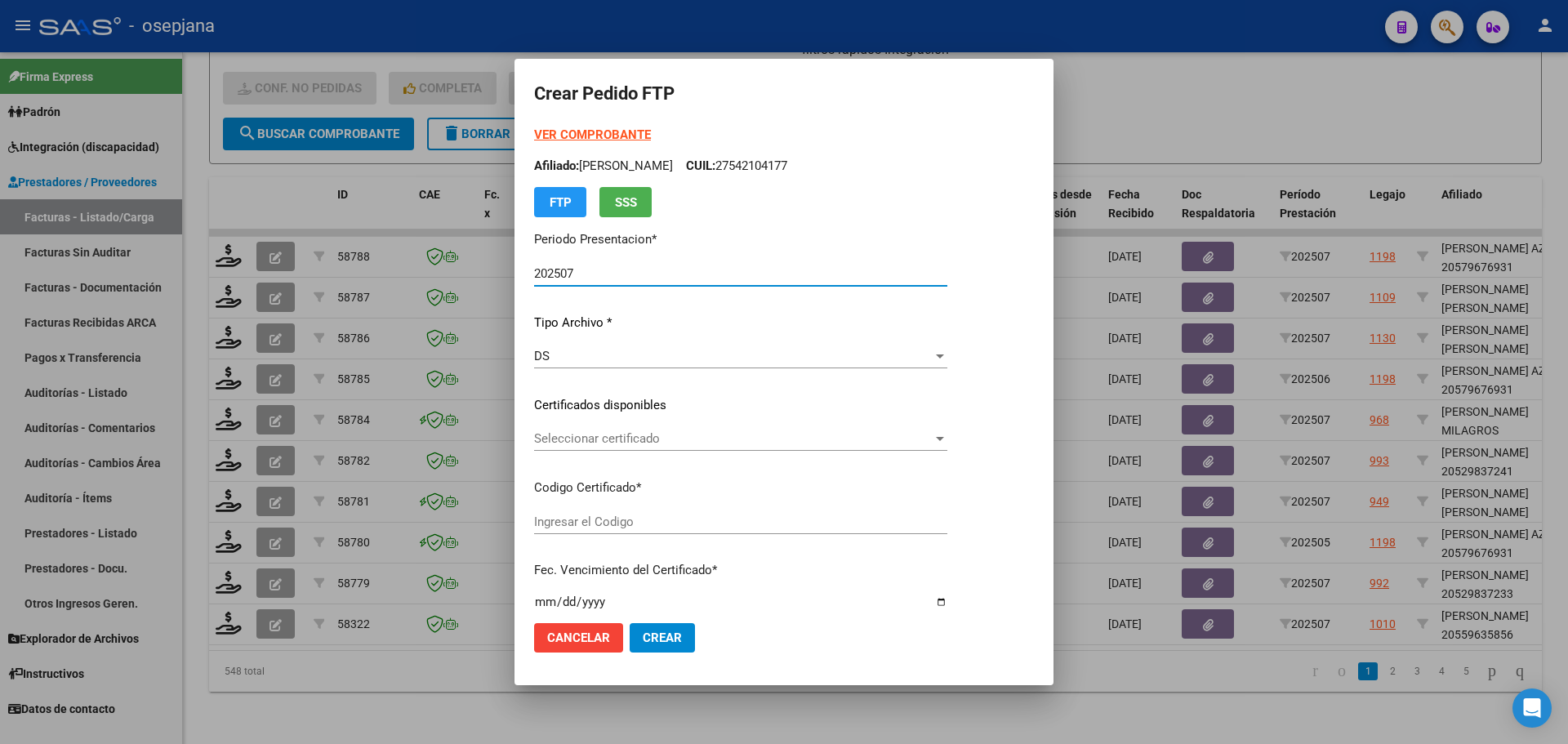
type input "ARG02000559635852024100420291004BUE342"
type input "2029-10-04"
click at [692, 440] on span "Seleccionar certificado" at bounding box center [733, 438] width 399 height 15
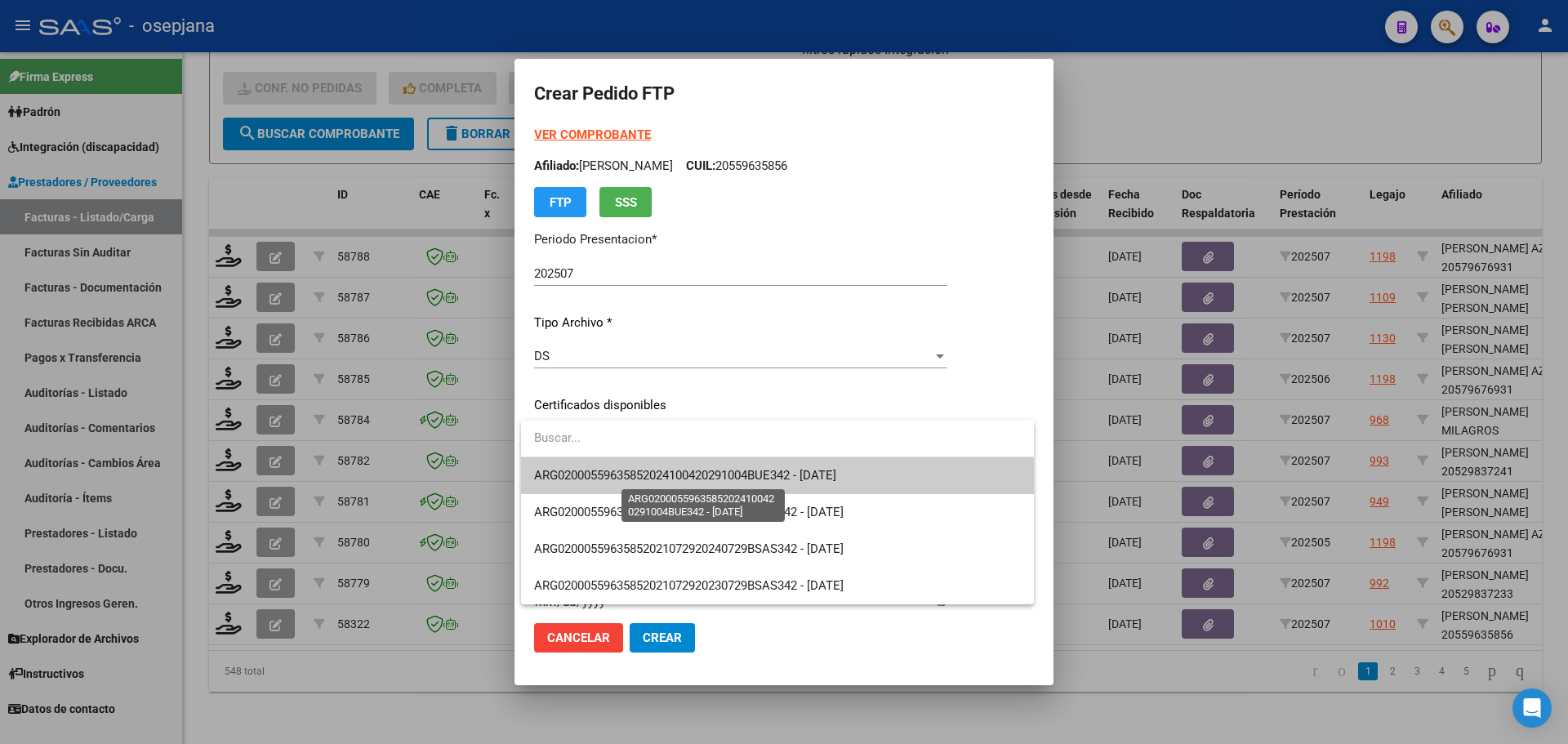
click at [691, 481] on span "ARG02000559635852024100420291004BUE342 - 2029-10-04" at bounding box center [685, 476] width 302 height 15
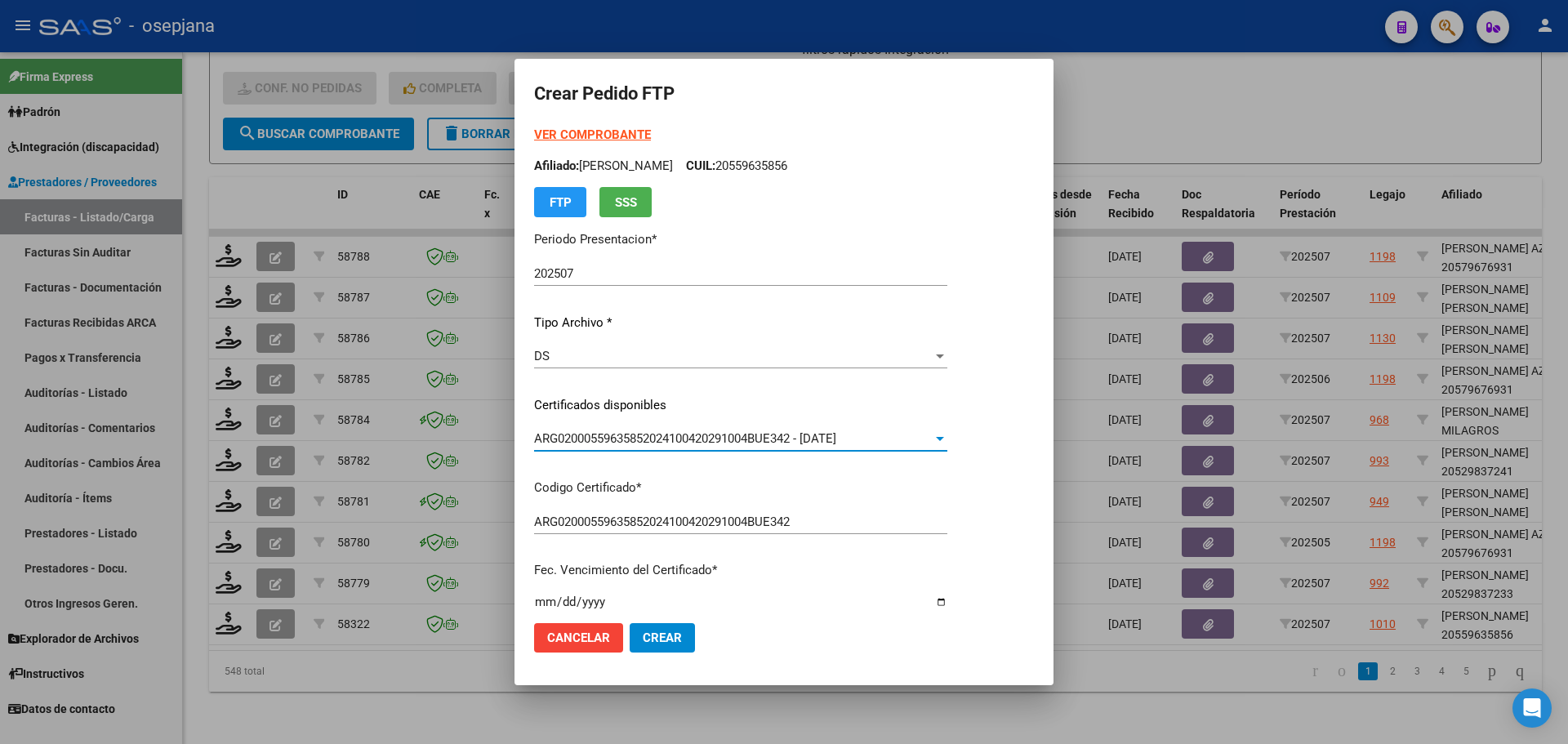
click at [627, 128] on strong "VER COMPROBANTE" at bounding box center [593, 135] width 117 height 15
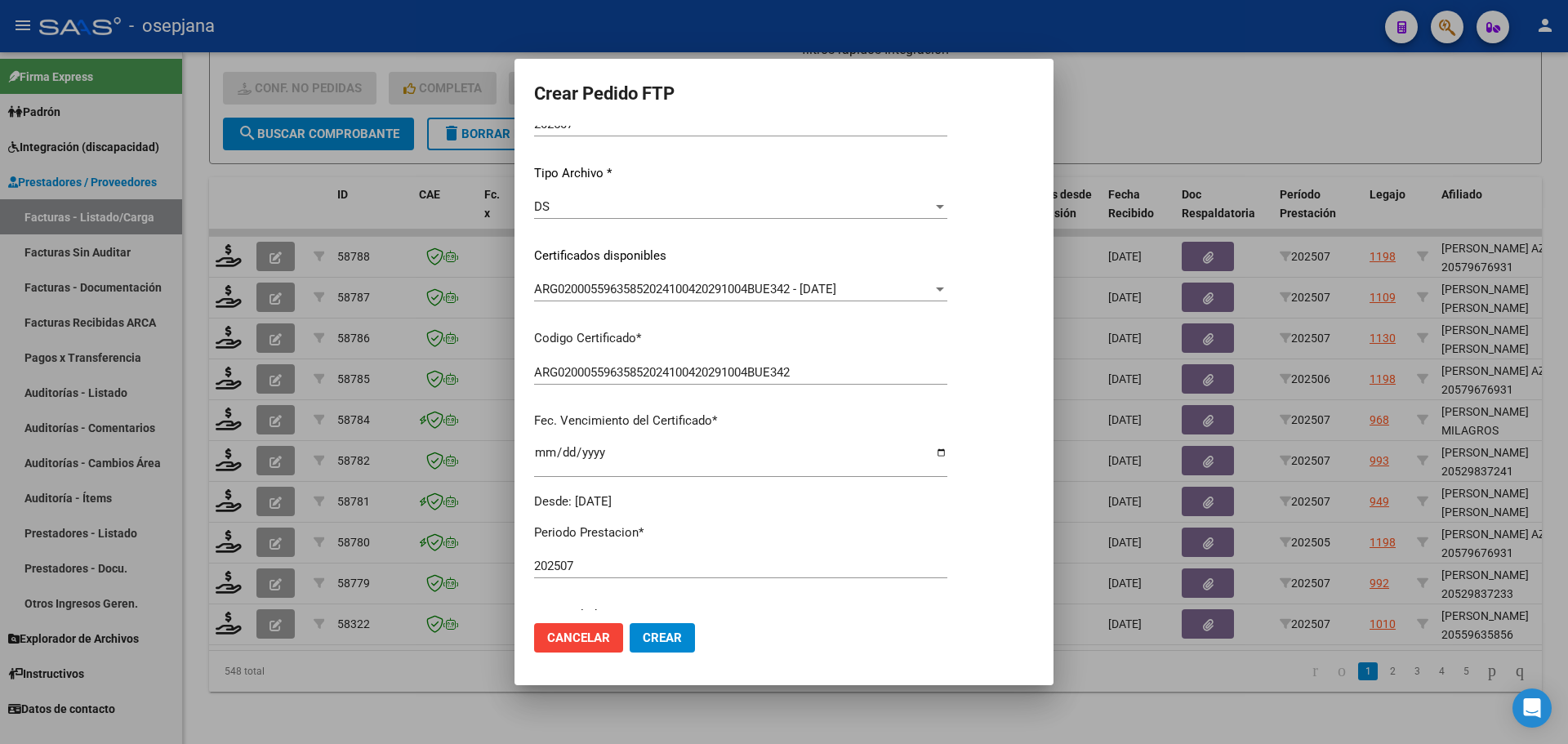
scroll to position [409, 0]
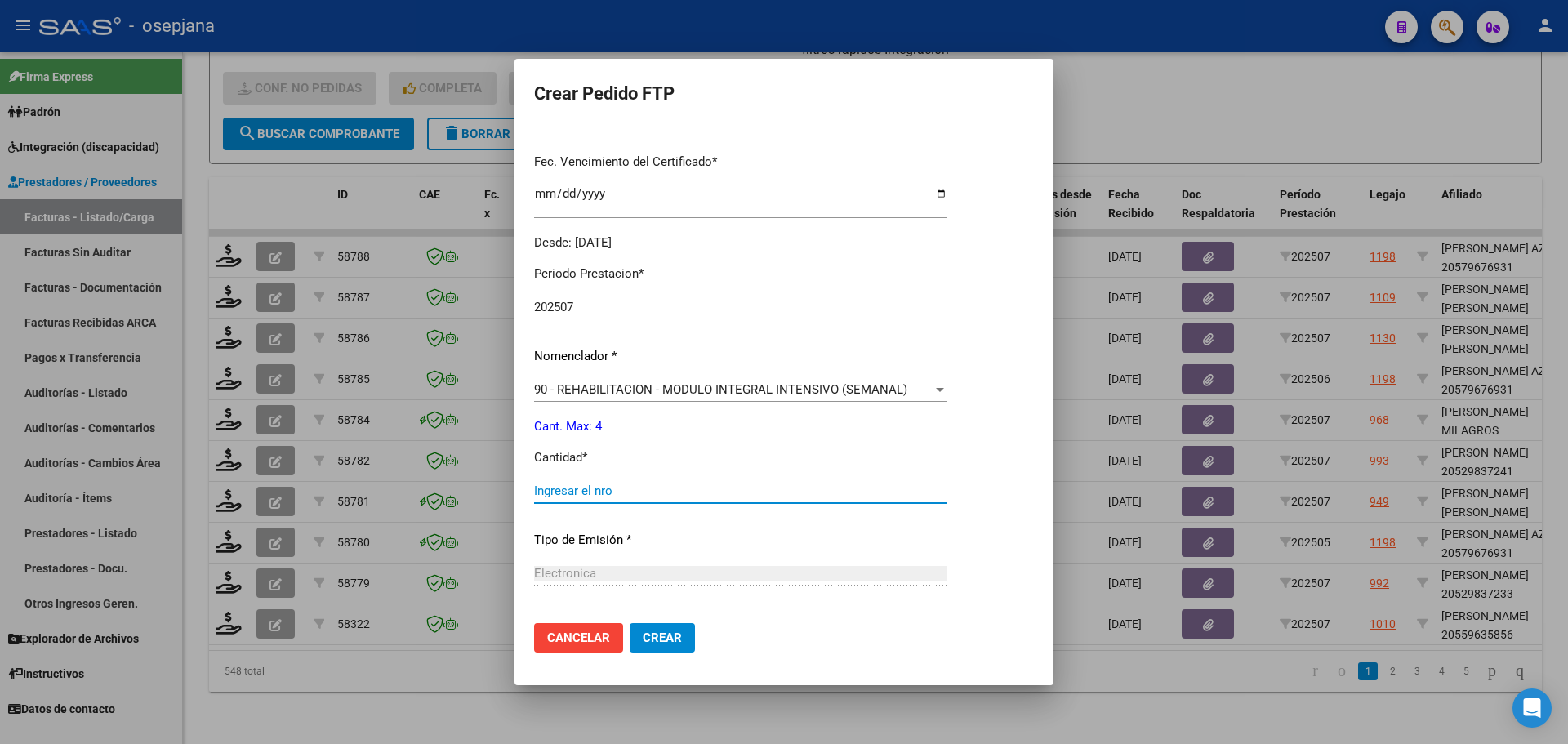
click at [621, 488] on input "Ingresar el nro" at bounding box center [740, 490] width 413 height 15
type input "4"
click at [691, 647] on button "Crear" at bounding box center [662, 638] width 65 height 30
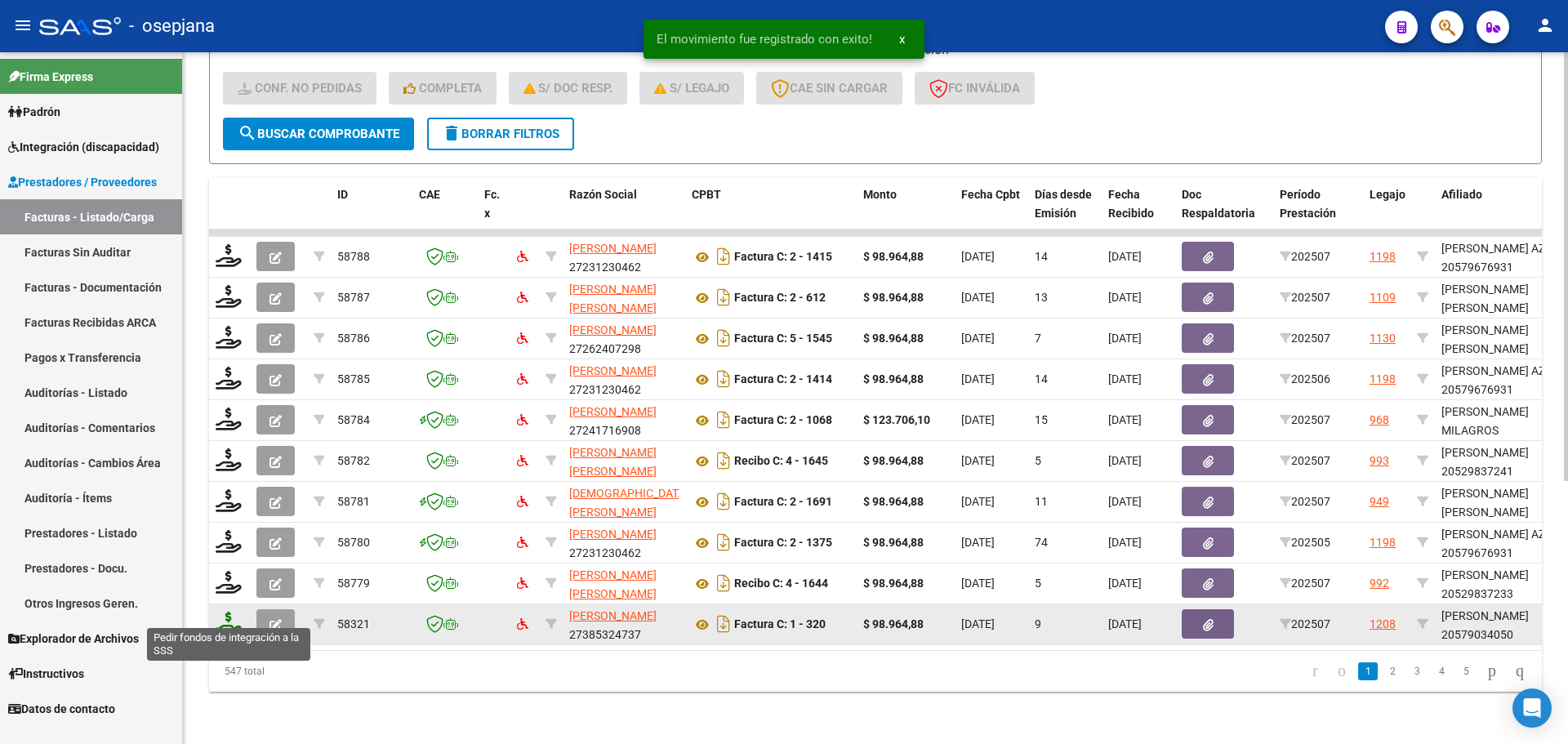
click at [234, 611] on icon at bounding box center [229, 622] width 26 height 23
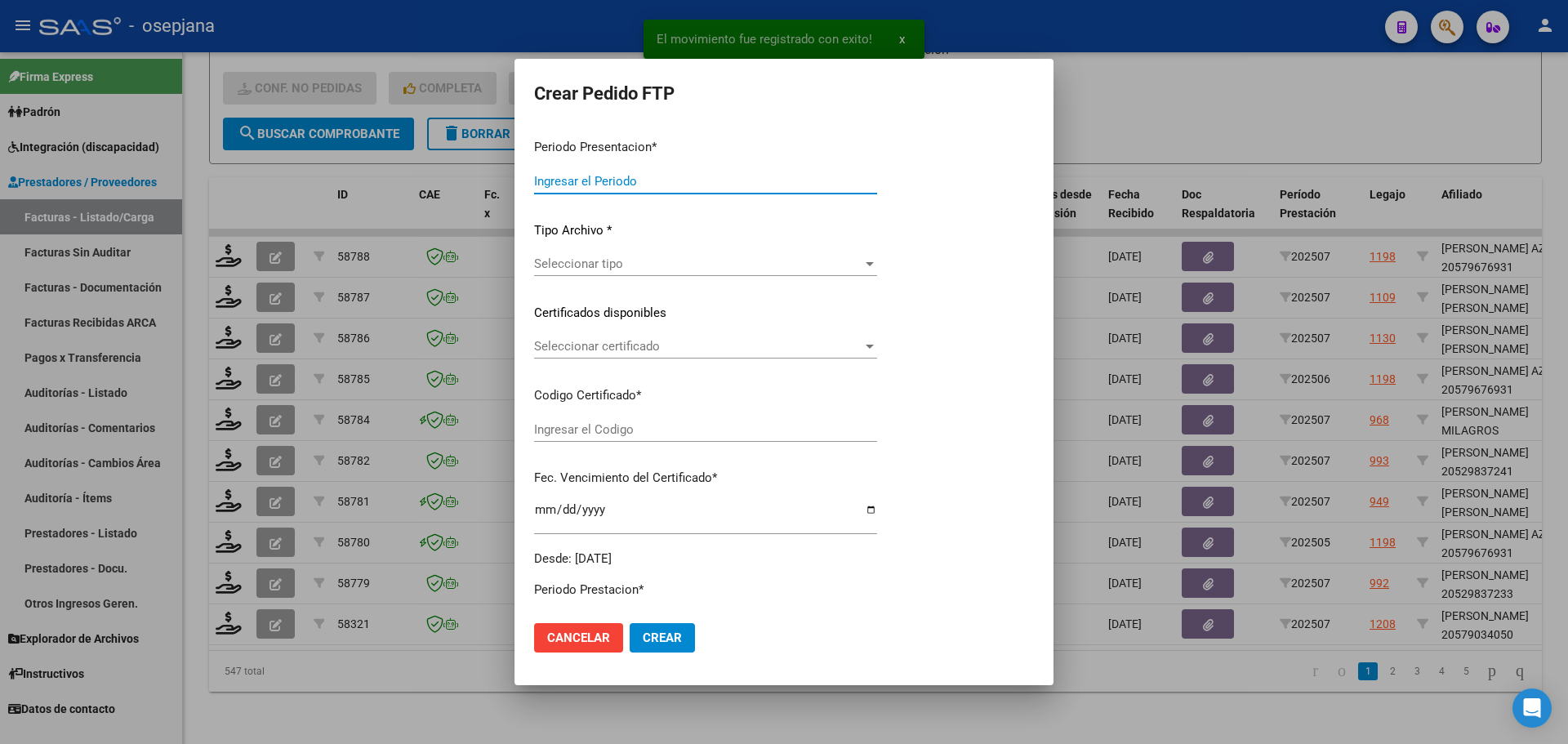
type input "202507"
type input "$ 98.964,88"
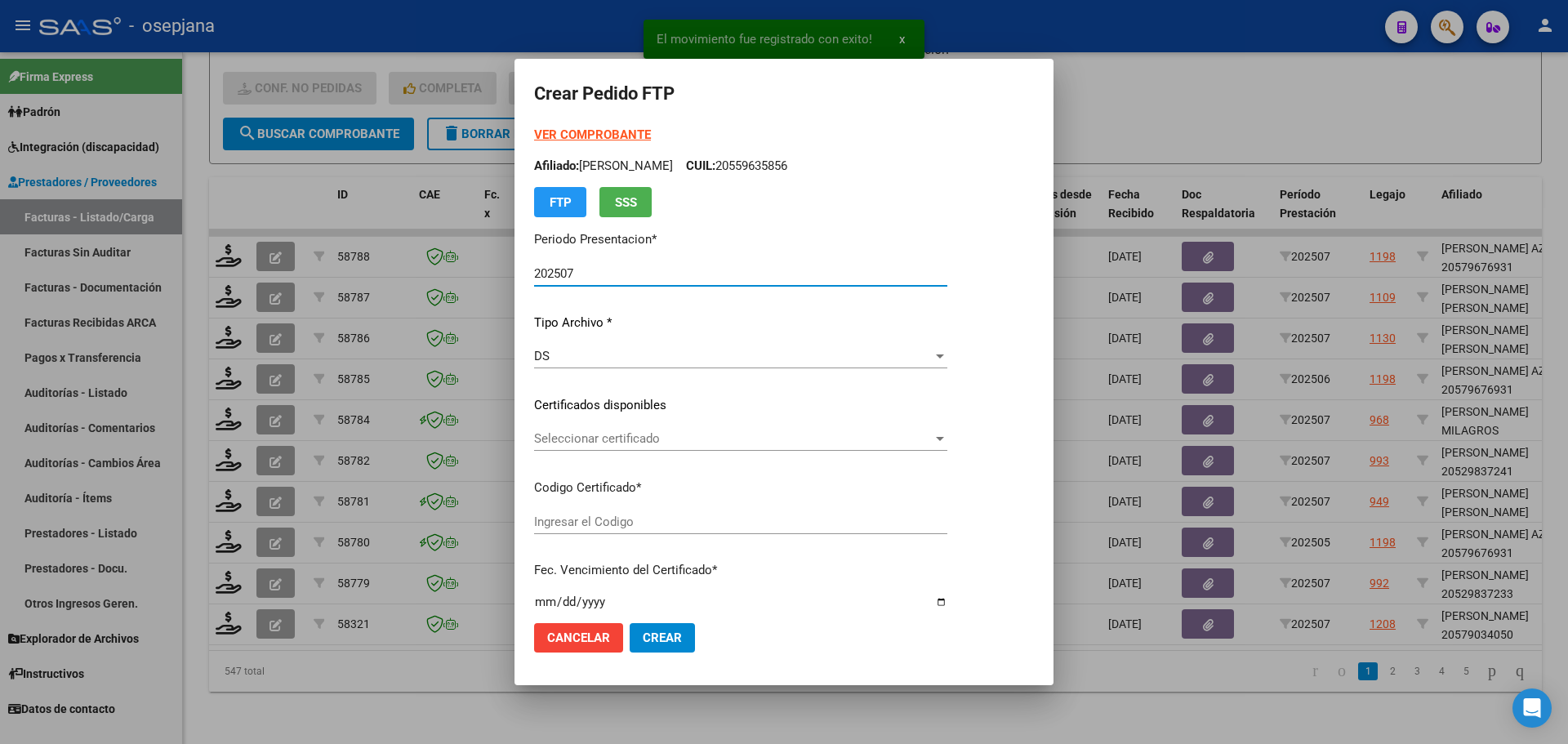
type input "ARG02000579034052025042420300424BUE10725"
type input "2030-04-24"
click at [593, 432] on span "Seleccionar certificado" at bounding box center [733, 438] width 399 height 15
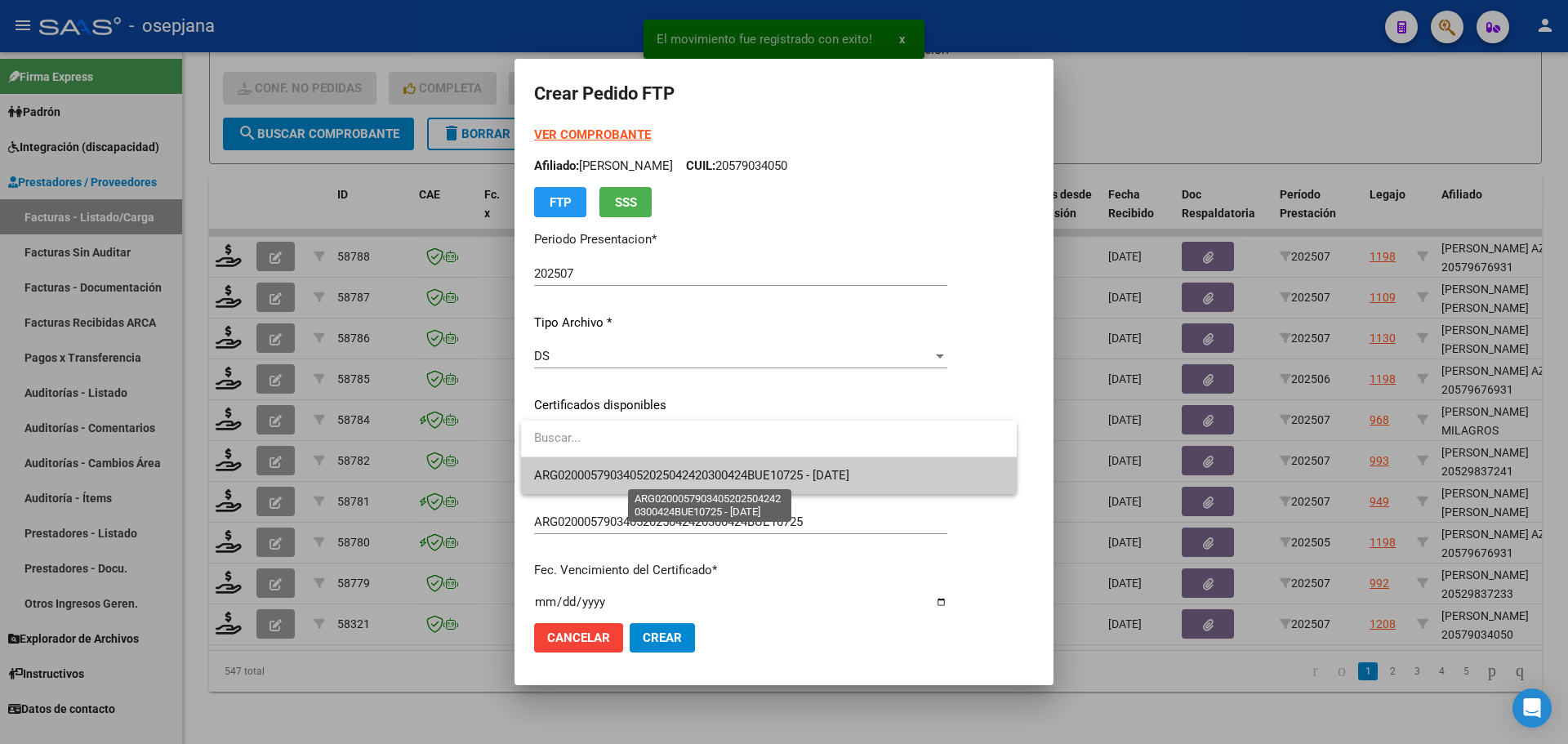
click at [604, 470] on span "ARG02000579034052025042420300424BUE10725 - 2030-04-24" at bounding box center [691, 476] width 315 height 15
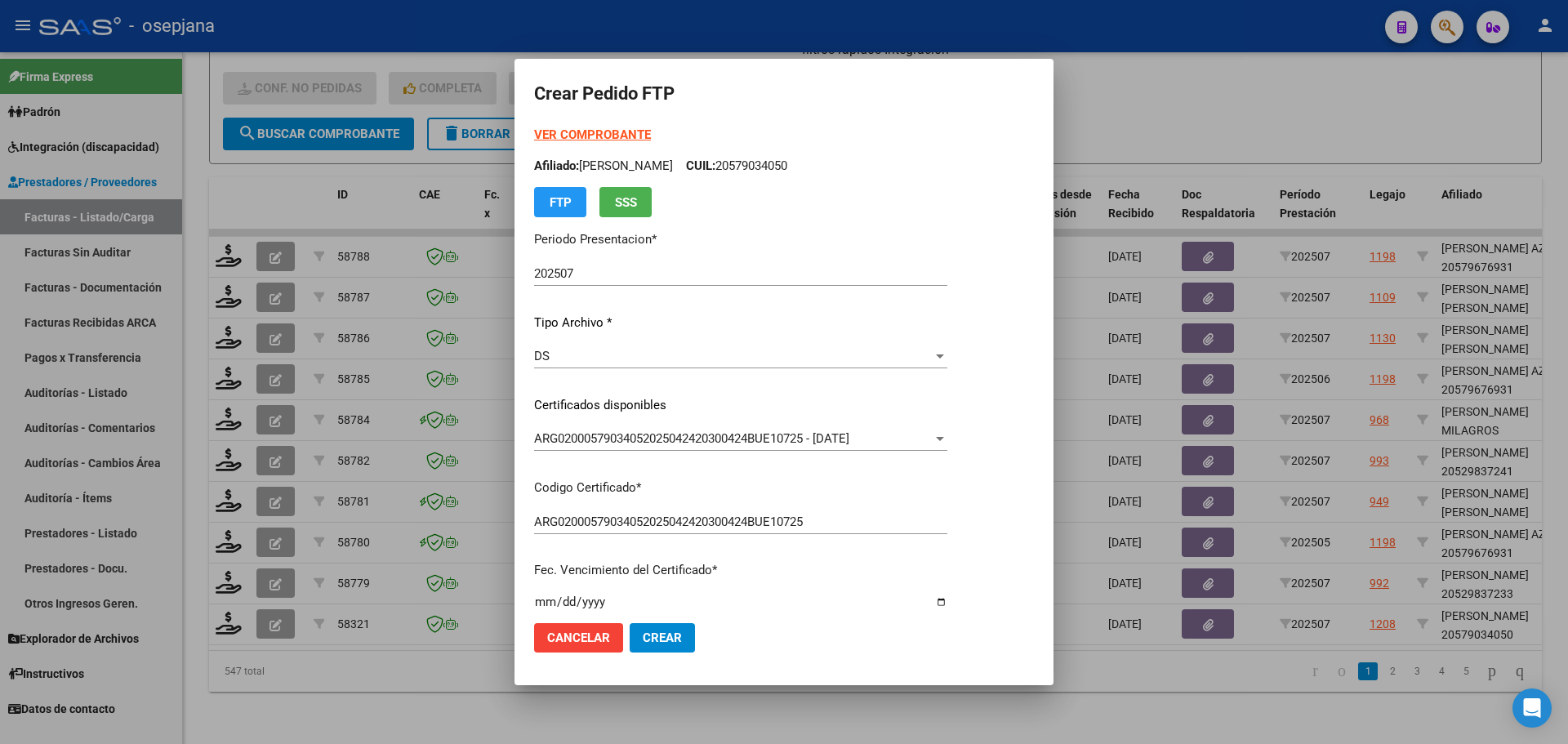
click at [595, 130] on strong "VER COMPROBANTE" at bounding box center [593, 135] width 117 height 15
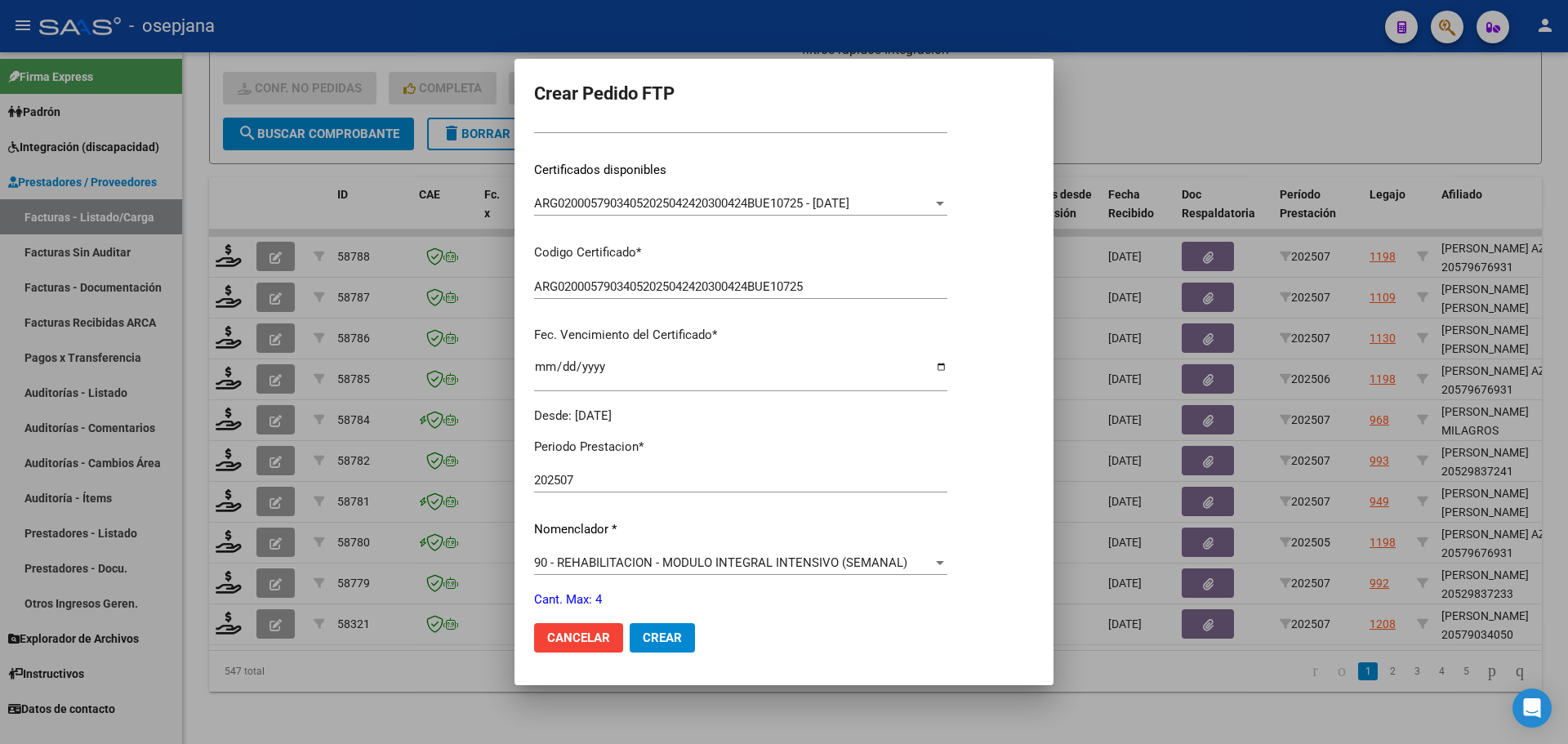
scroll to position [489, 0]
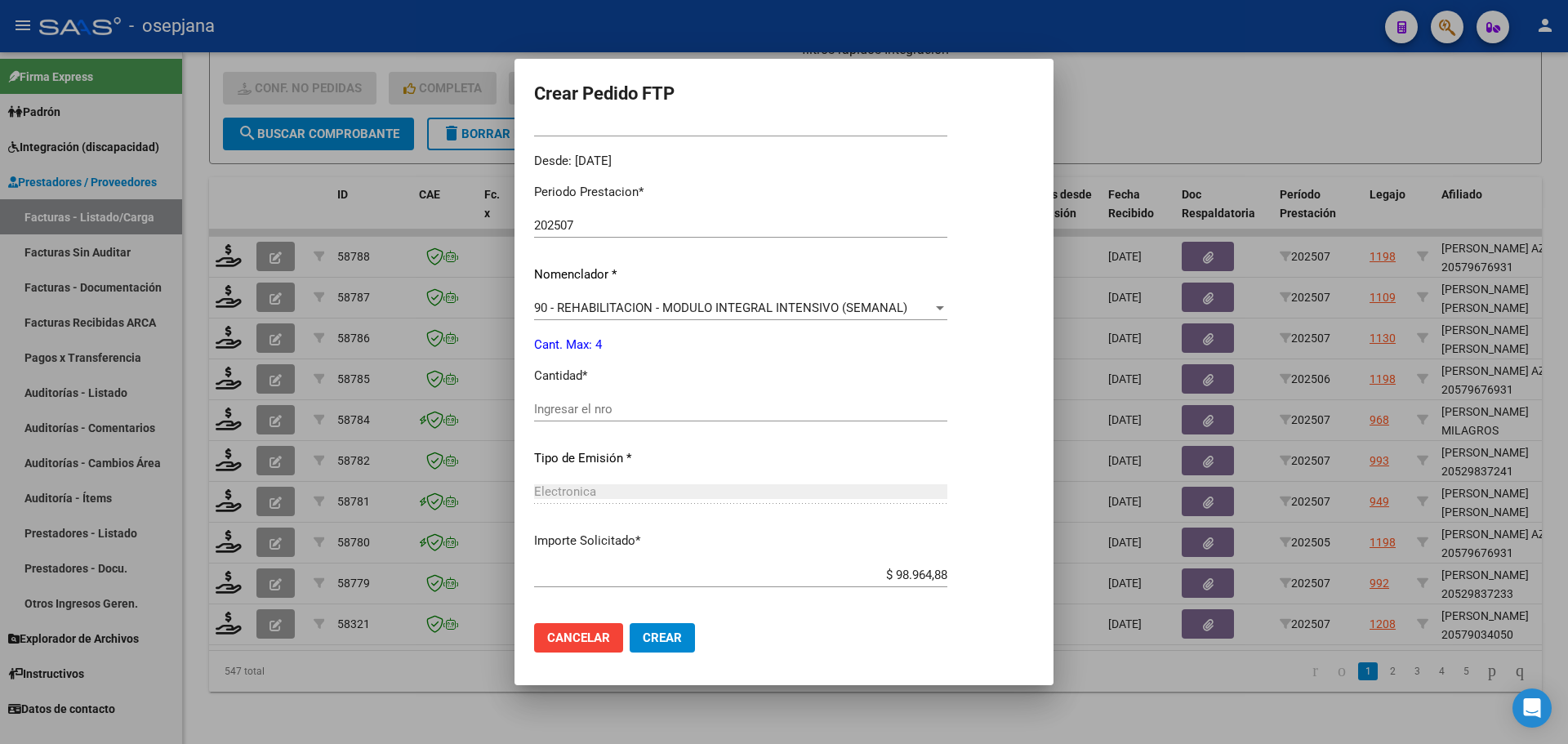
click at [560, 411] on input "Ingresar el nro" at bounding box center [740, 409] width 413 height 15
type input "4"
click at [647, 628] on mat-dialog-actions "Cancelar Crear" at bounding box center [784, 638] width 500 height 56
click at [647, 628] on button "Crear" at bounding box center [662, 638] width 65 height 30
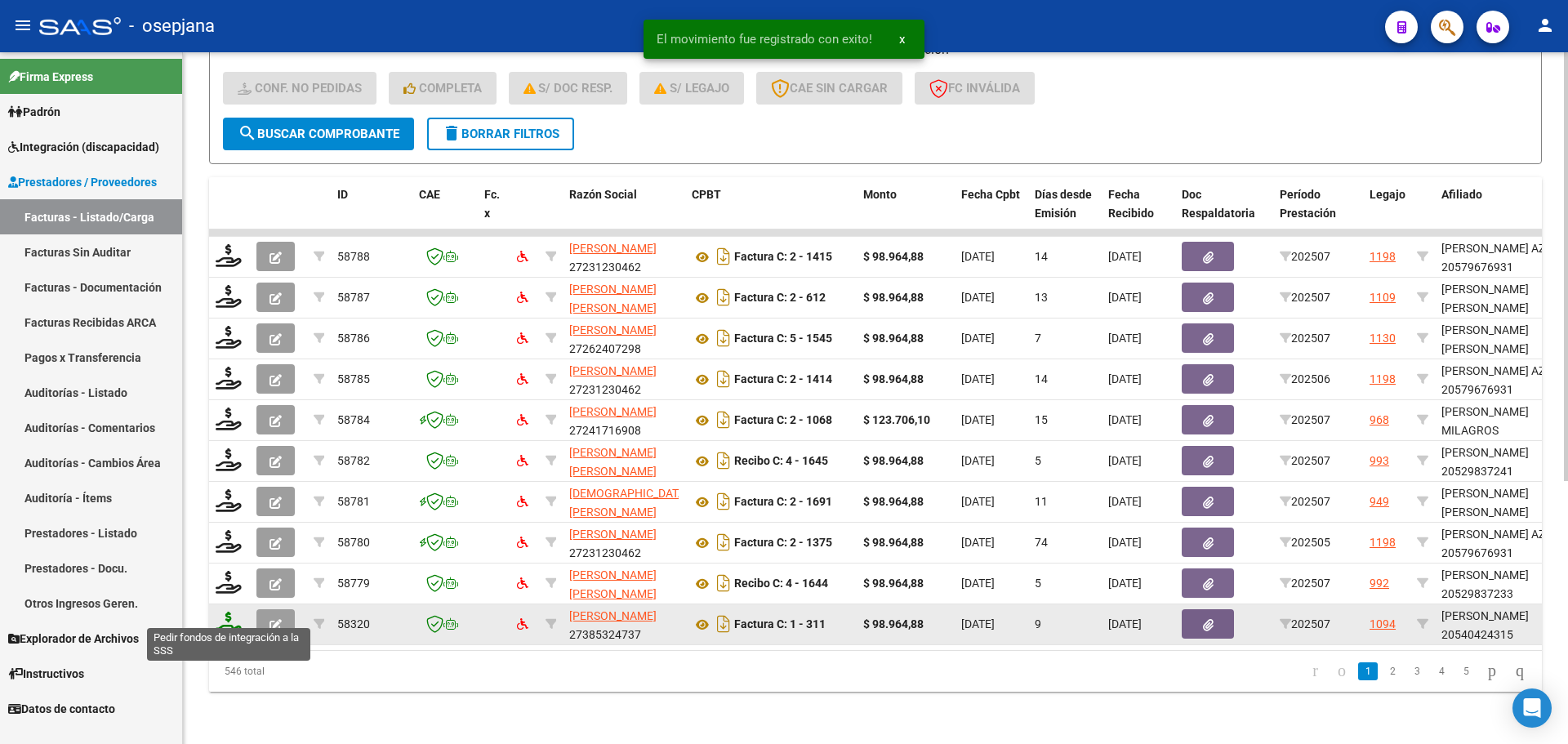
click at [231, 615] on icon at bounding box center [229, 622] width 26 height 23
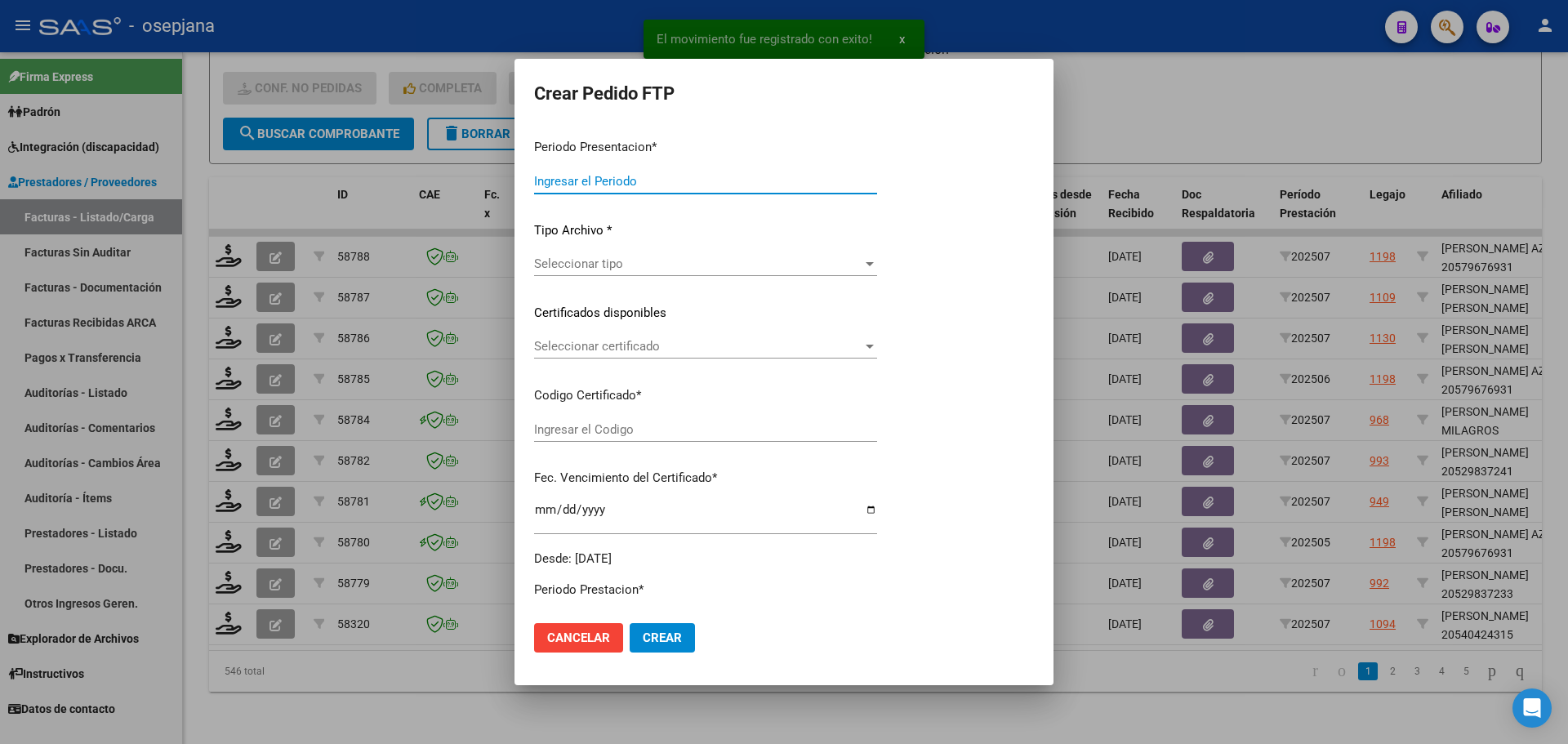
type input "202507"
type input "$ 98.964,88"
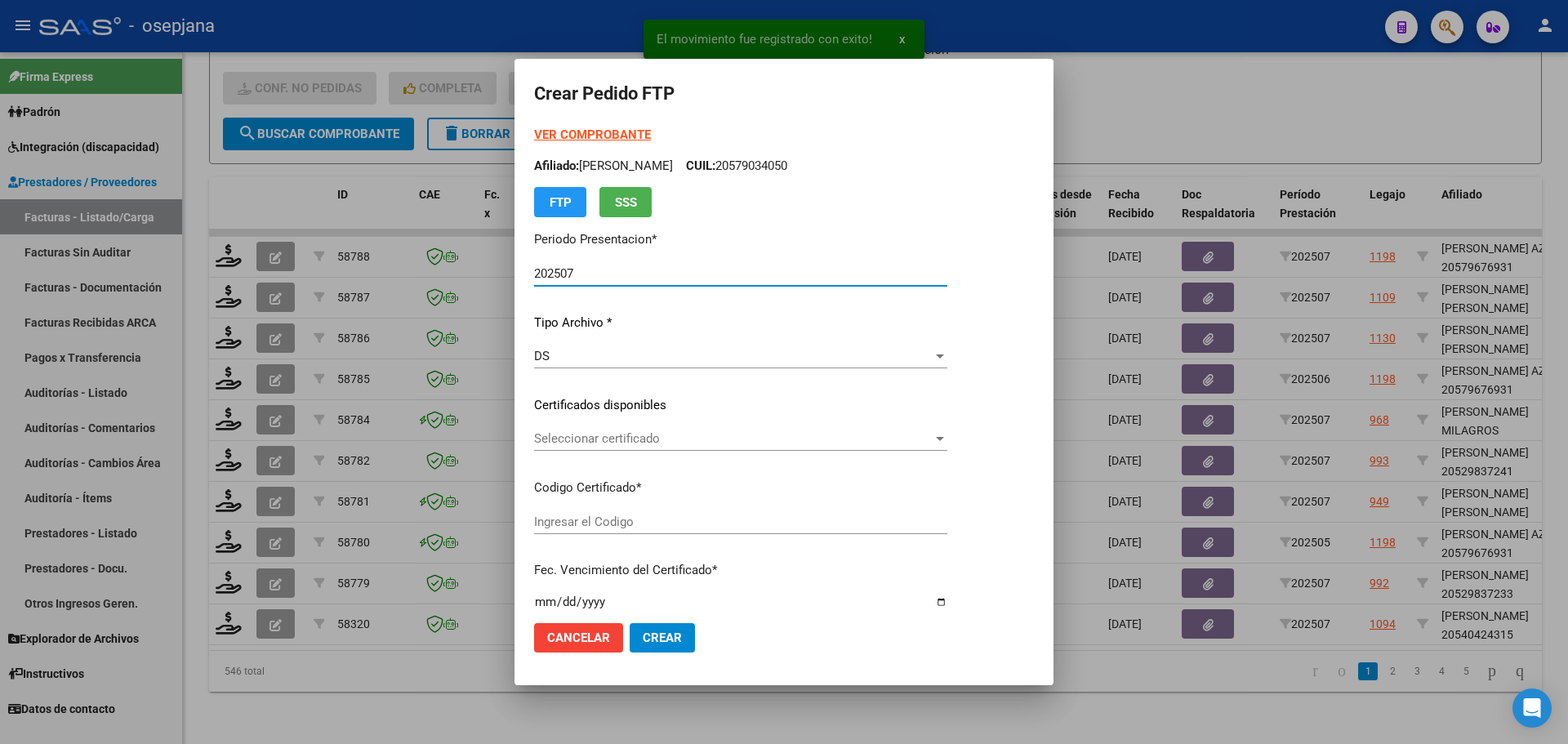
type input "ARG02000540424312020090320250903BSAS446"
type input "2025-09-03"
click at [597, 428] on div "Seleccionar certificado Seleccionar certificado" at bounding box center [740, 438] width 413 height 24
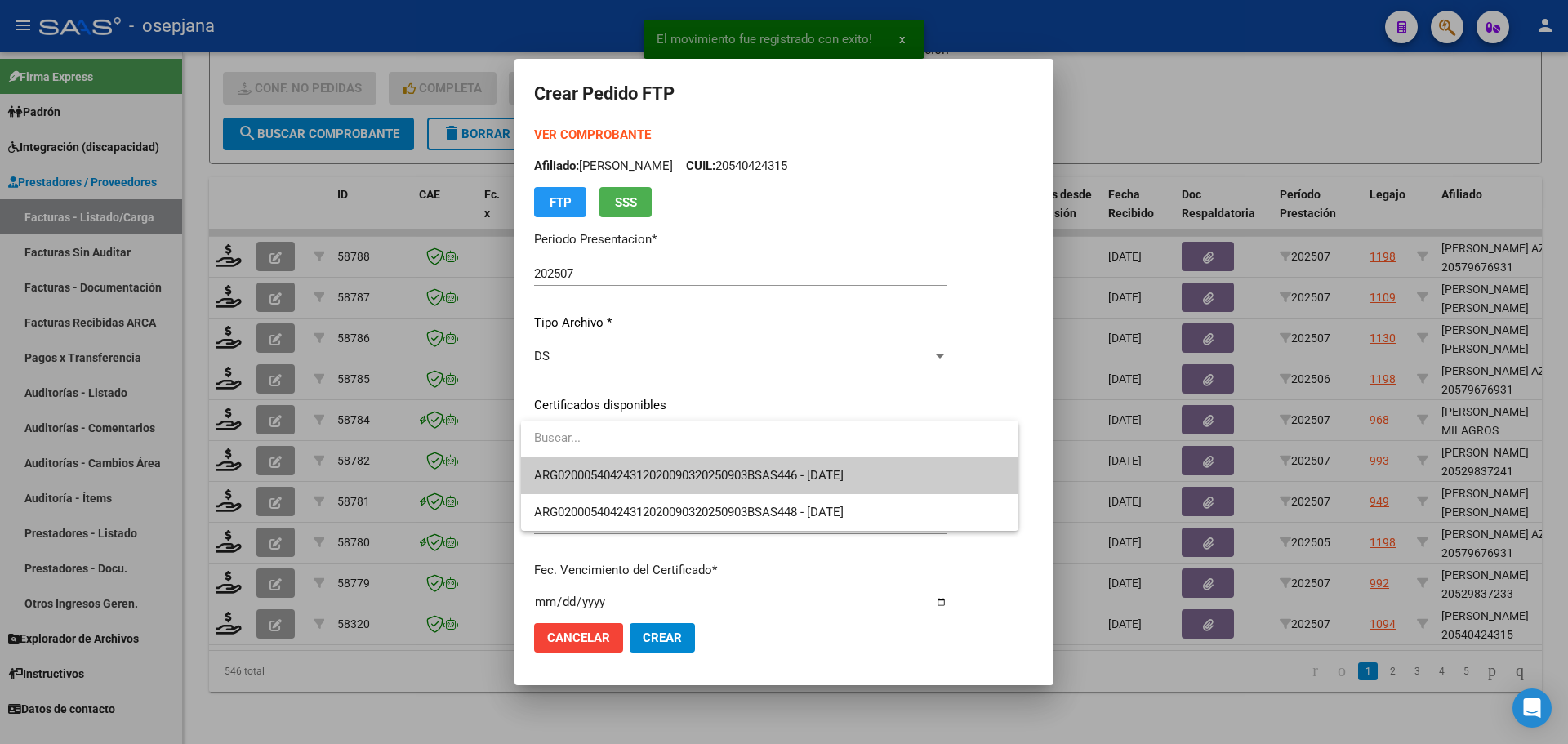
click at [597, 468] on span "ARG02000540424312020090320250903BSAS446 - 2025-09-03" at bounding box center [769, 476] width 471 height 37
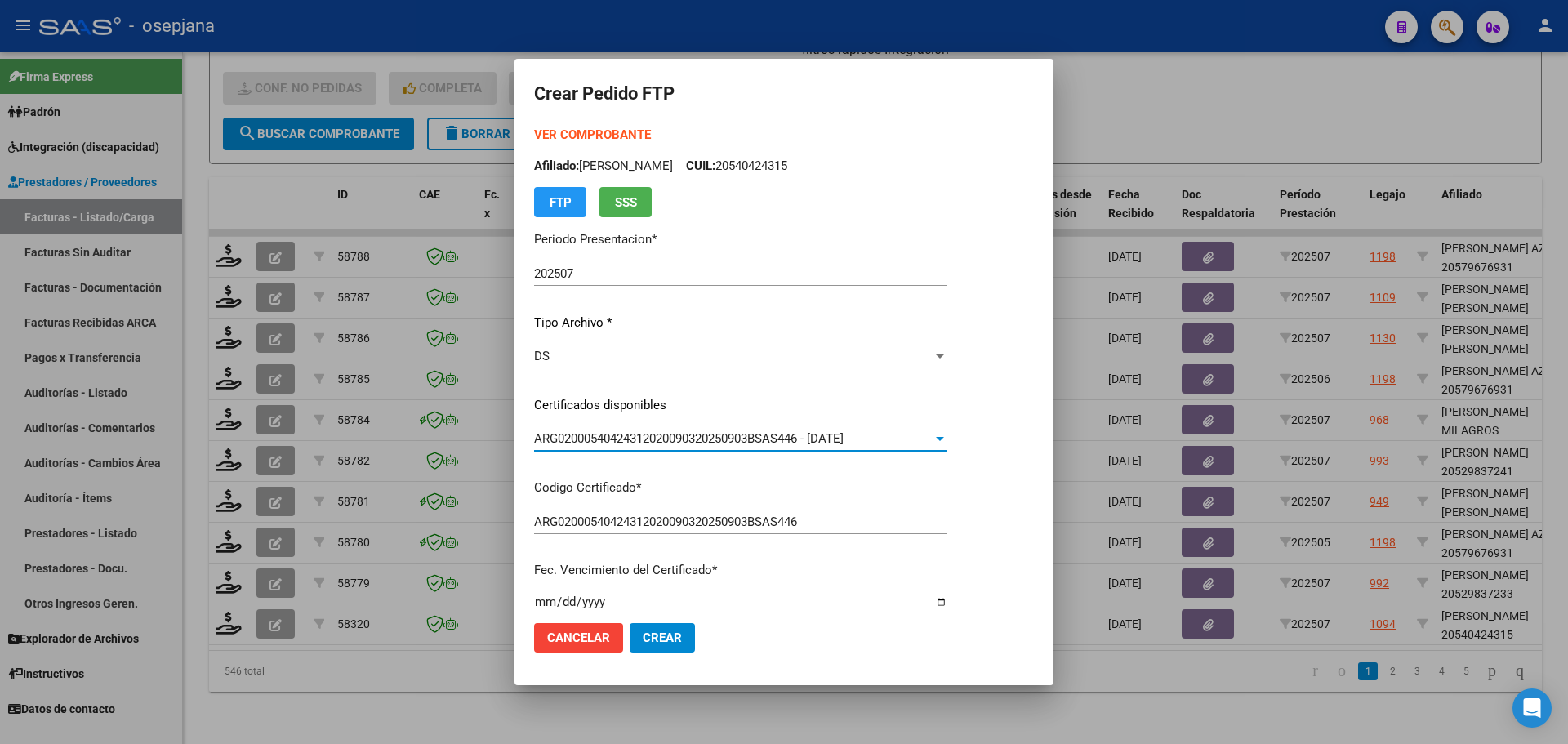
drag, startPoint x: 618, startPoint y: 143, endPoint x: 618, endPoint y: 133, distance: 10.0
click at [618, 142] on div "VER COMPROBANTE ARCA Padrón Afiliado: LOPEZ MENDEZ LAZARO CUIL: 20540424315 FTP…" at bounding box center [740, 171] width 413 height 91
click at [618, 132] on strong "VER COMPROBANTE" at bounding box center [593, 135] width 117 height 15
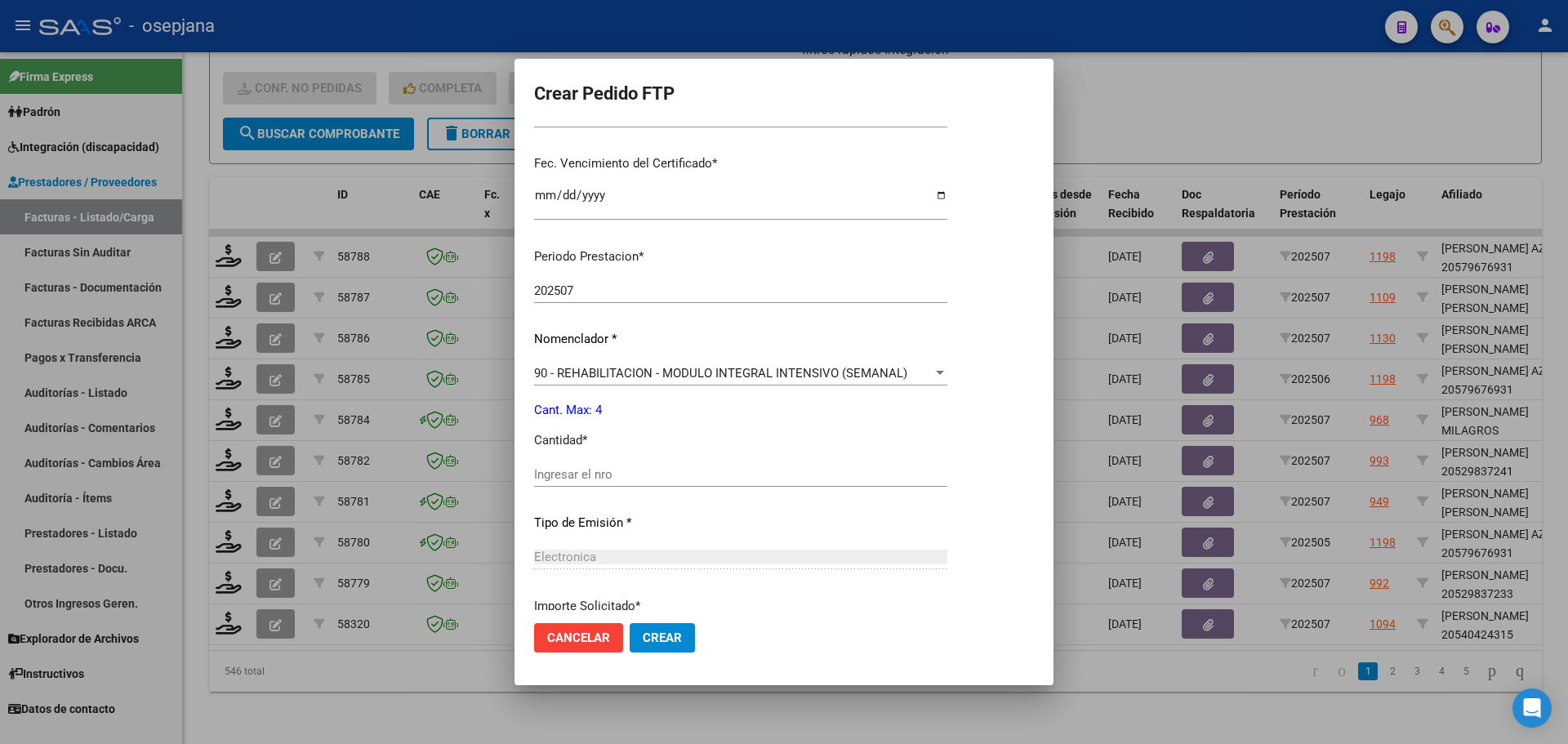
scroll to position [409, 0]
click at [555, 473] on input "Ingresar el nro" at bounding box center [740, 473] width 413 height 15
type input "4"
click at [658, 645] on button "Crear" at bounding box center [662, 638] width 65 height 30
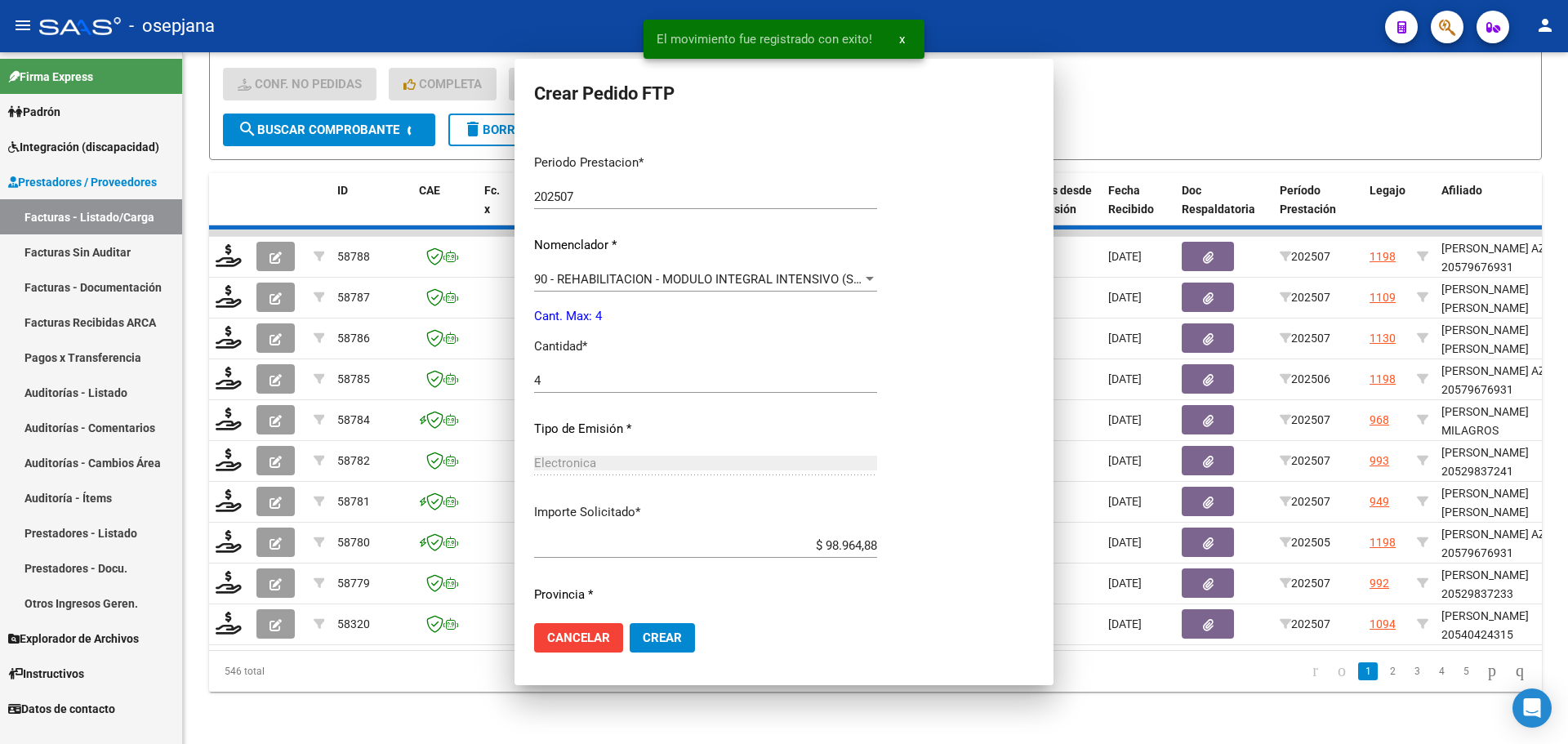
scroll to position [0, 0]
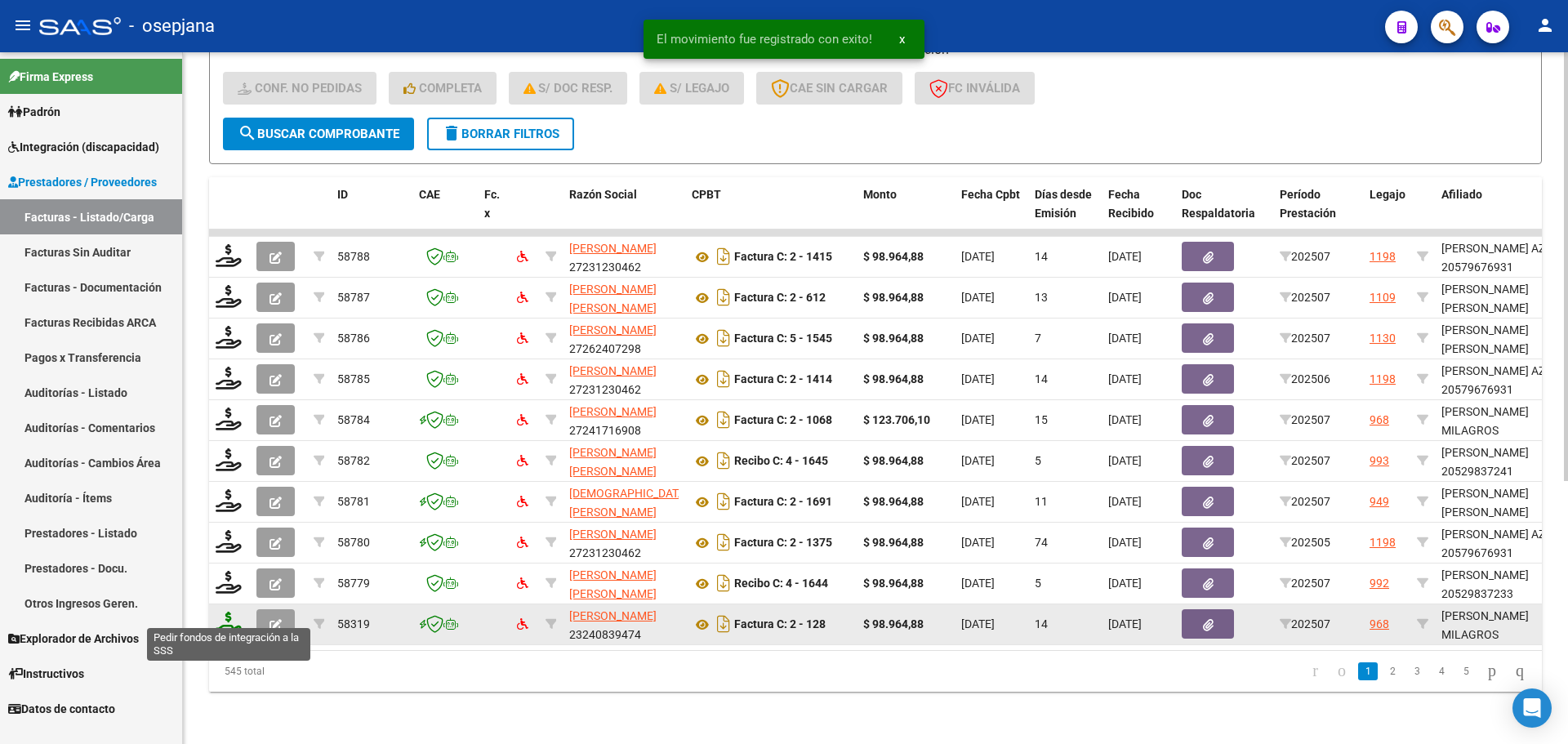
click at [229, 617] on icon at bounding box center [229, 622] width 26 height 23
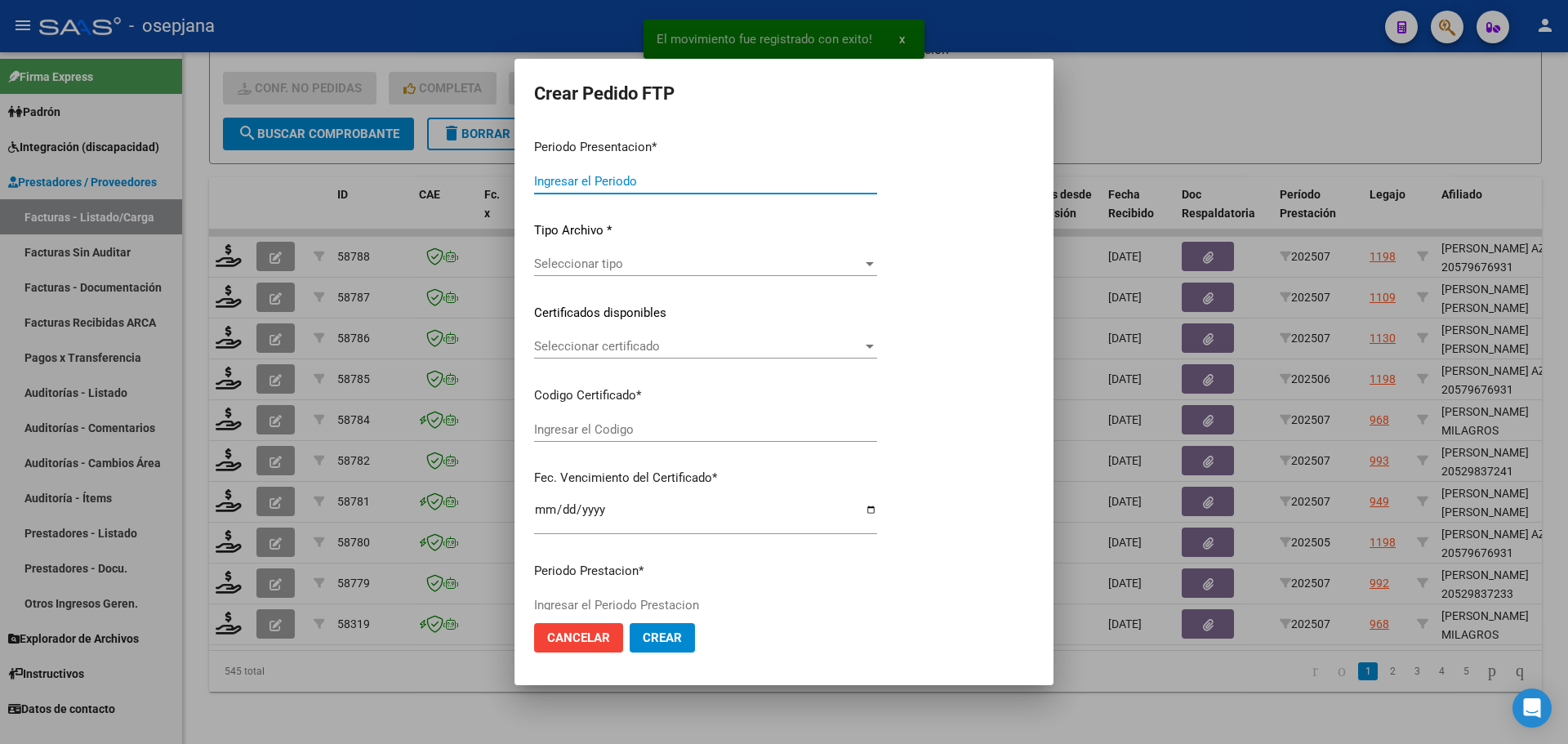
type input "202507"
type input "$ 98.964,88"
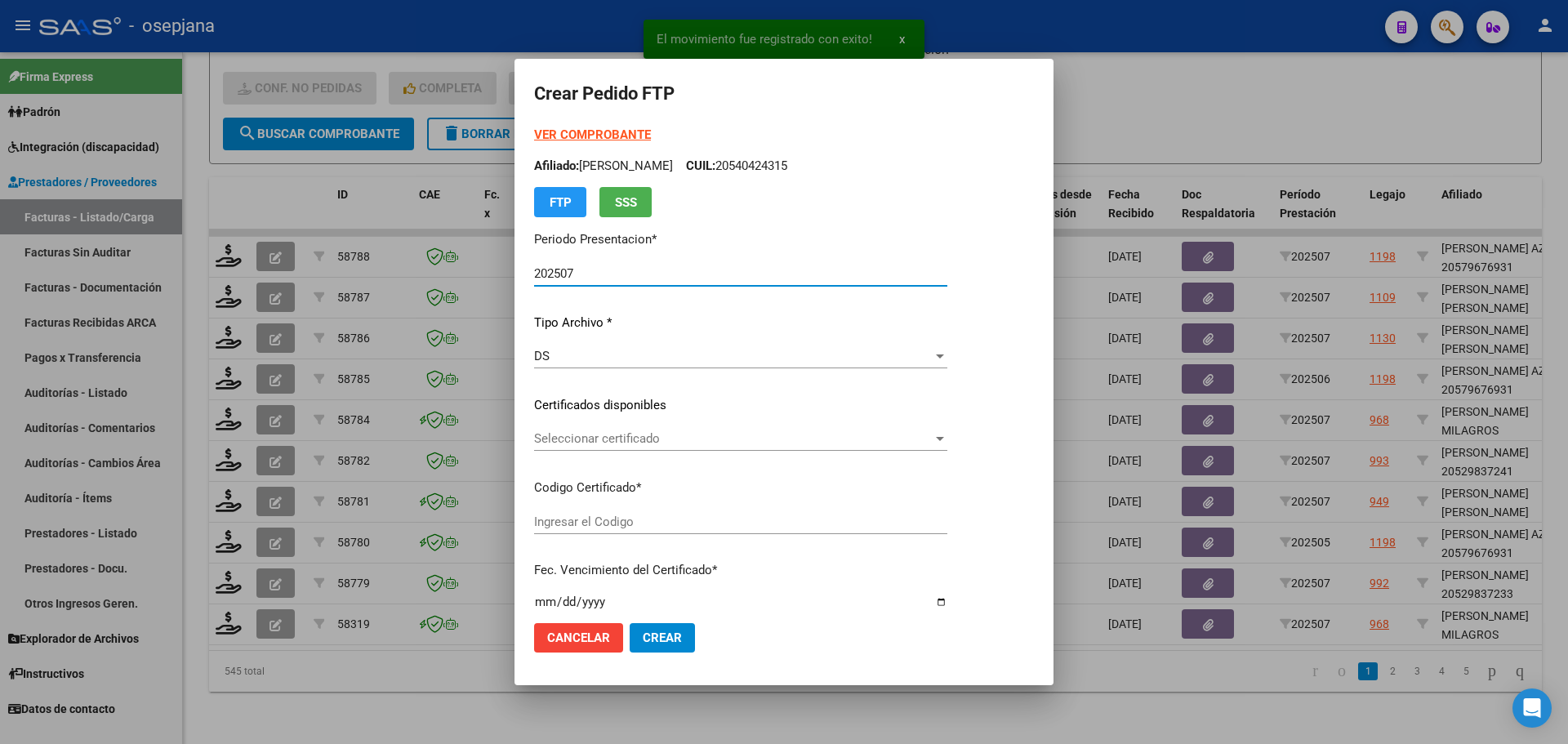
type input "ARG01000583576992021092120260921502"
type input "2025-09-21"
click at [594, 441] on span "Seleccionar certificado" at bounding box center [764, 438] width 462 height 15
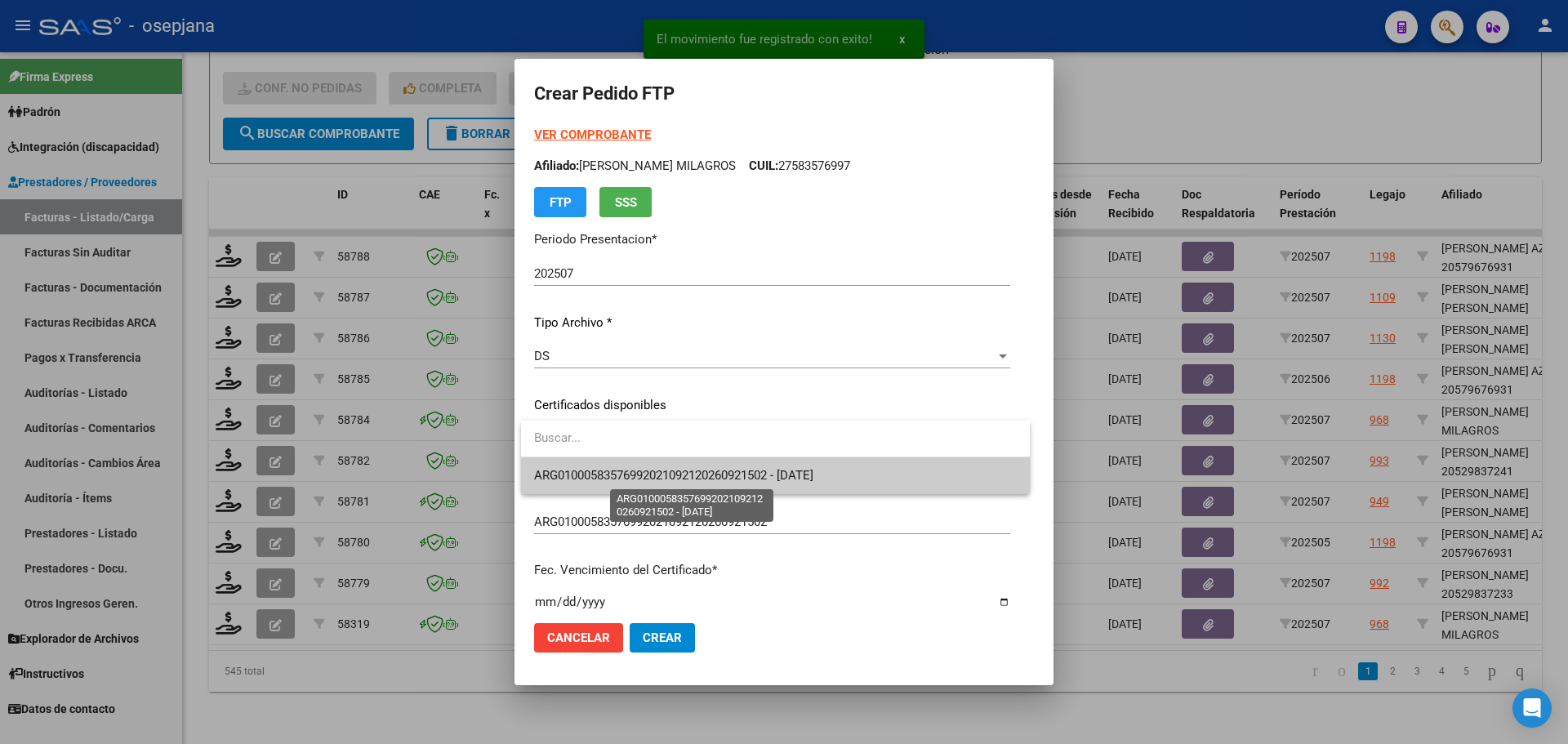
click at [595, 470] on span "ARG01000583576992021092120260921502 - 2025-09-21" at bounding box center [673, 476] width 280 height 15
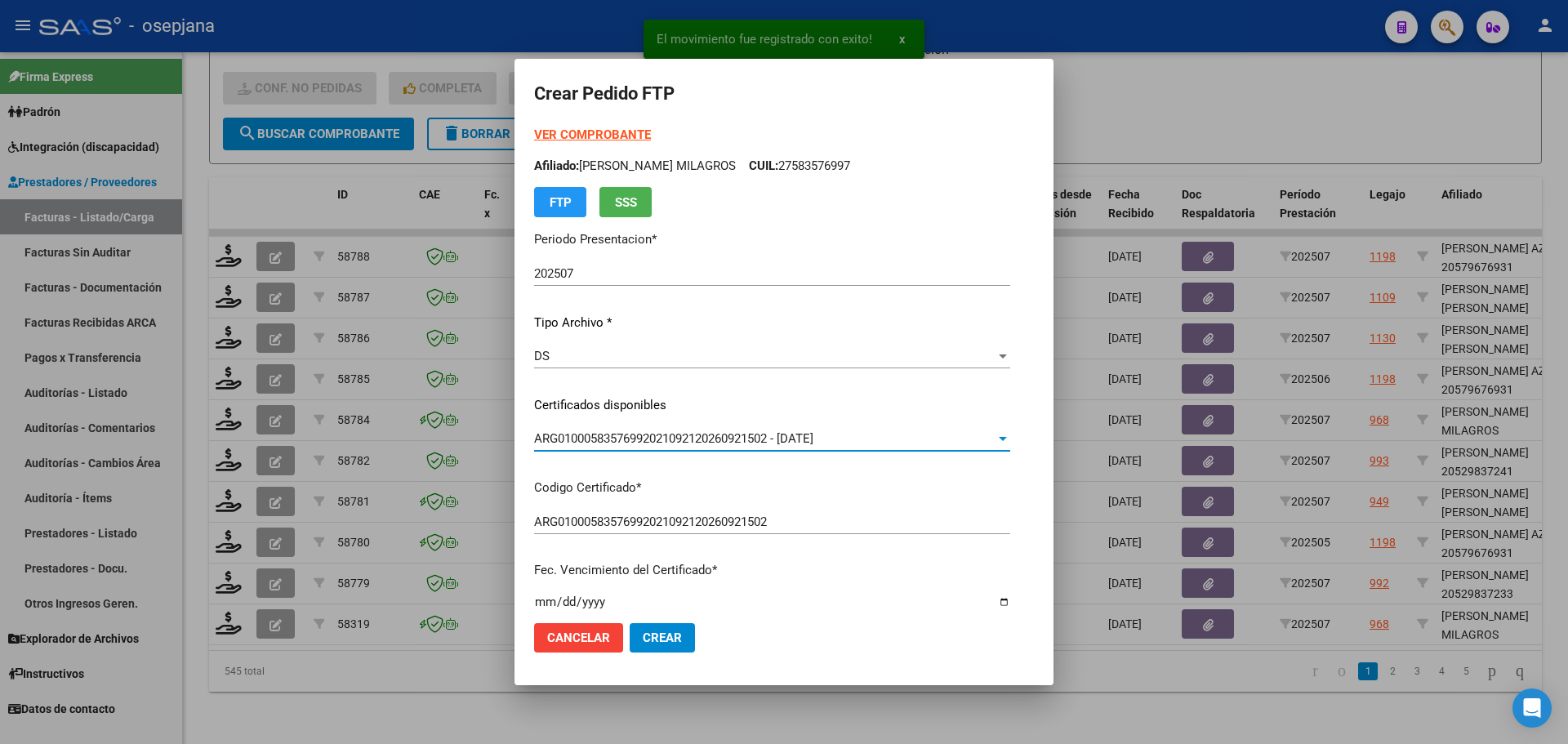
click at [604, 129] on strong "VER COMPROBANTE" at bounding box center [593, 135] width 117 height 15
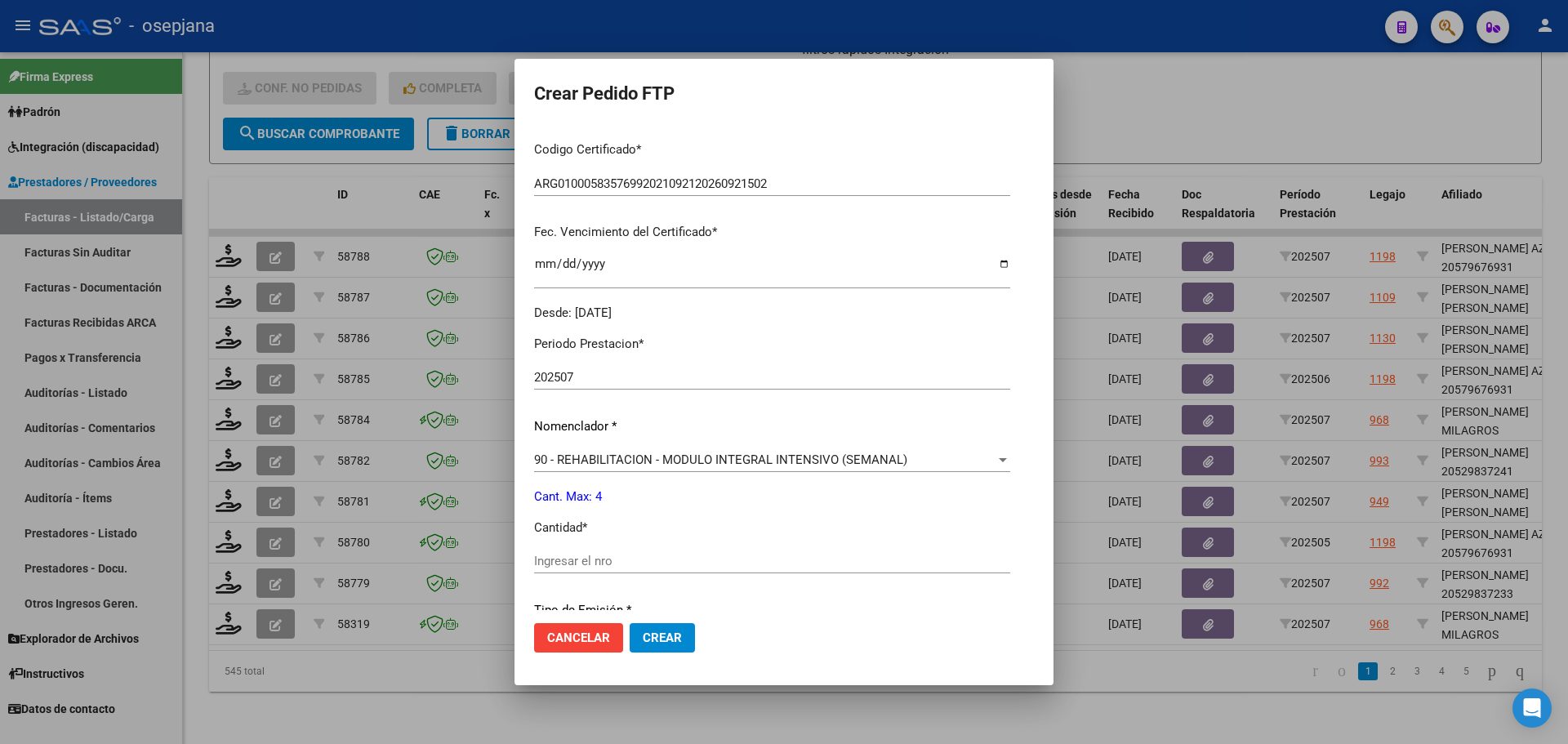
scroll to position [489, 0]
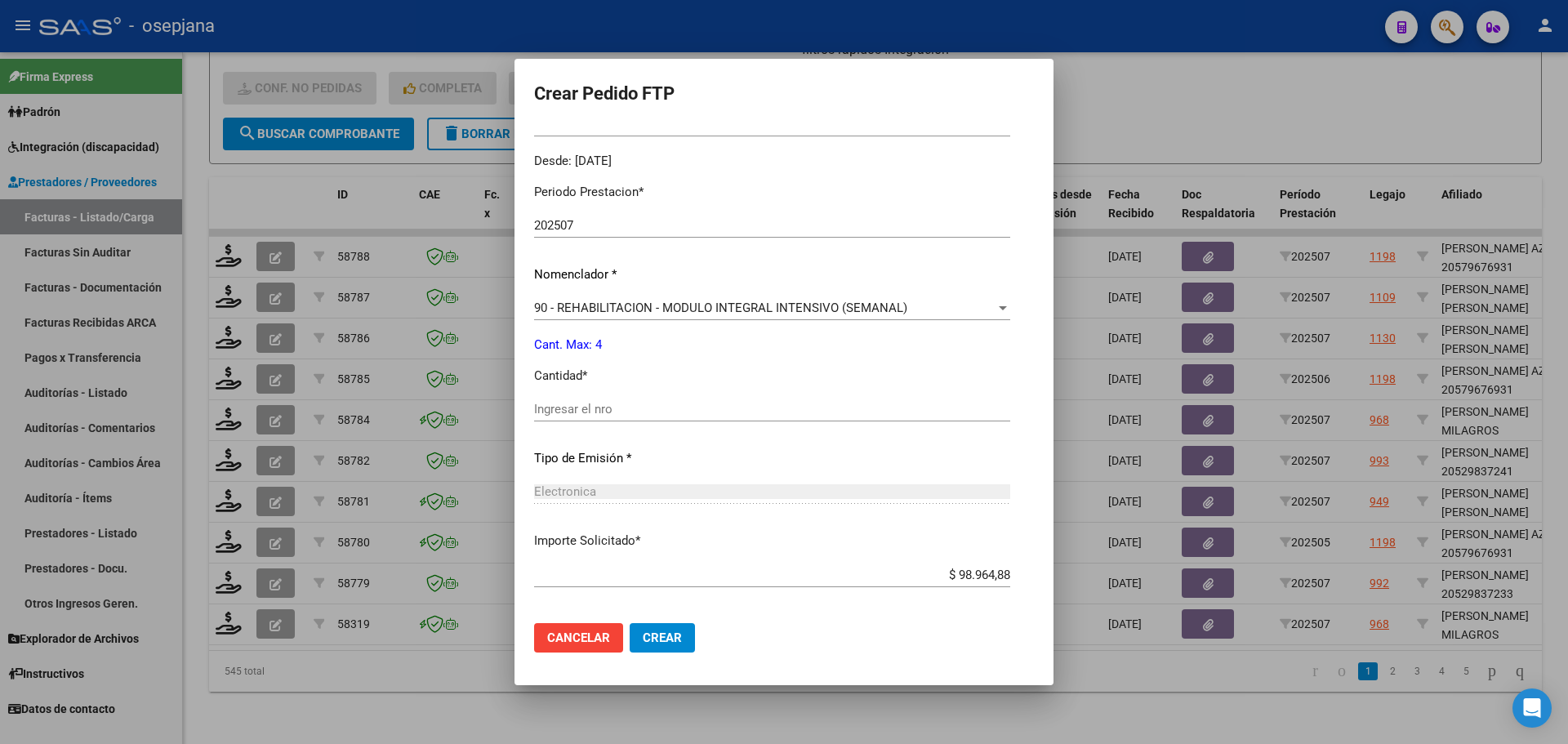
click at [571, 392] on div "Periodo Prestacion * 202507 Ingresar el Periodo Prestacion Nomenclador * 90 - R…" at bounding box center [772, 428] width 476 height 515
click at [570, 401] on div "Ingresar el nro" at bounding box center [772, 409] width 476 height 24
type input "4"
click at [664, 623] on mat-dialog-actions "Cancelar Crear" at bounding box center [784, 638] width 500 height 56
click at [664, 633] on span "Crear" at bounding box center [662, 638] width 39 height 15
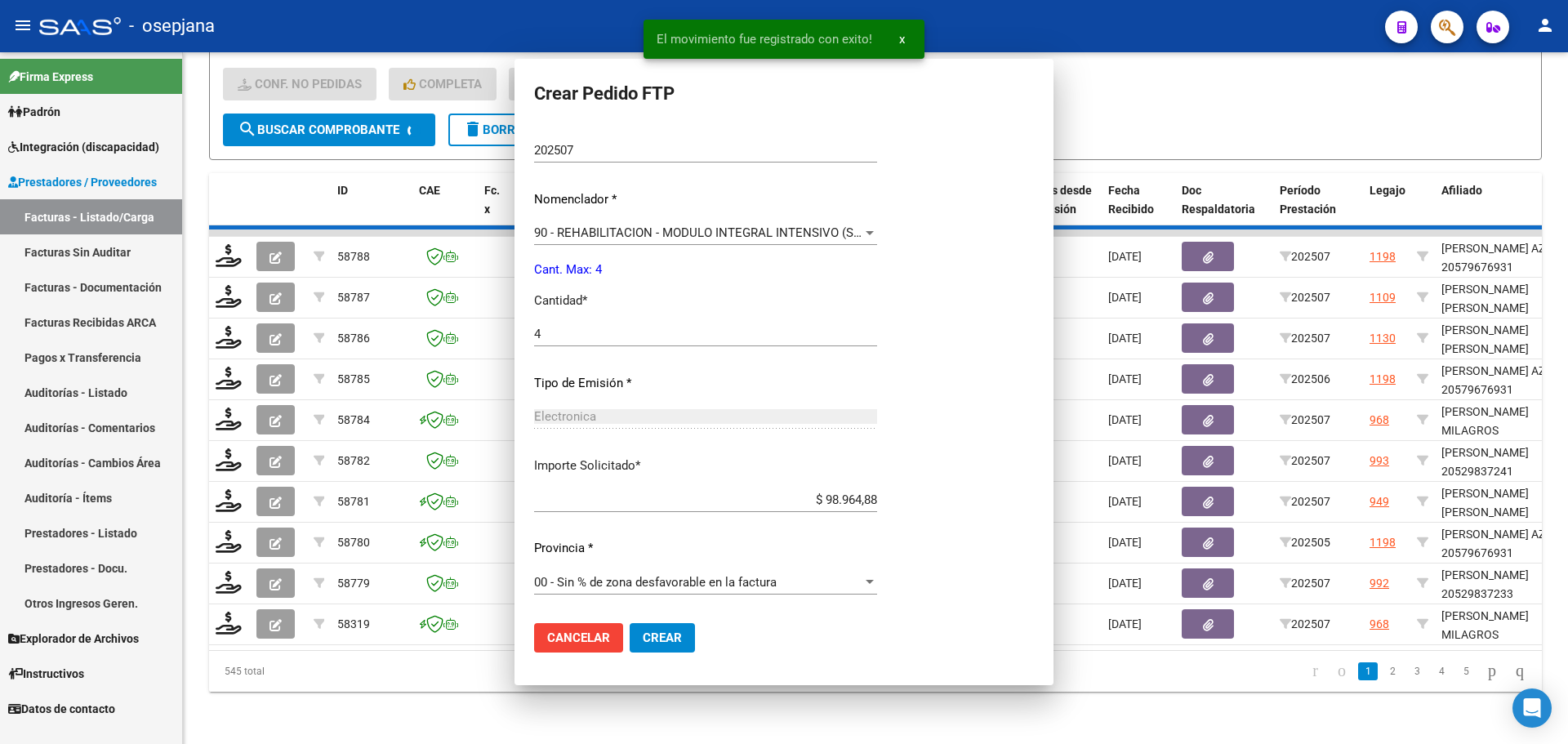
scroll to position [398, 0]
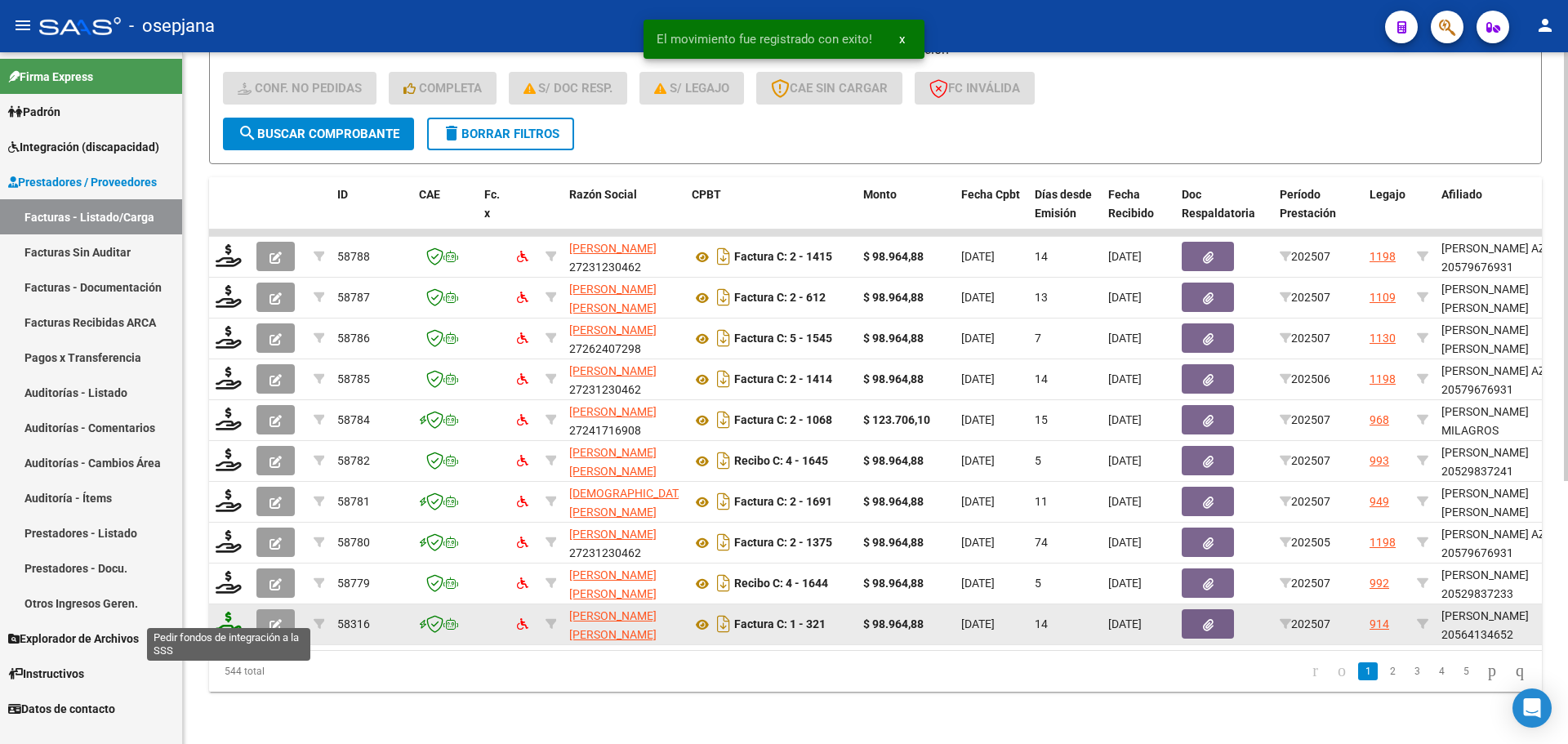
click at [226, 618] on icon at bounding box center [229, 622] width 26 height 23
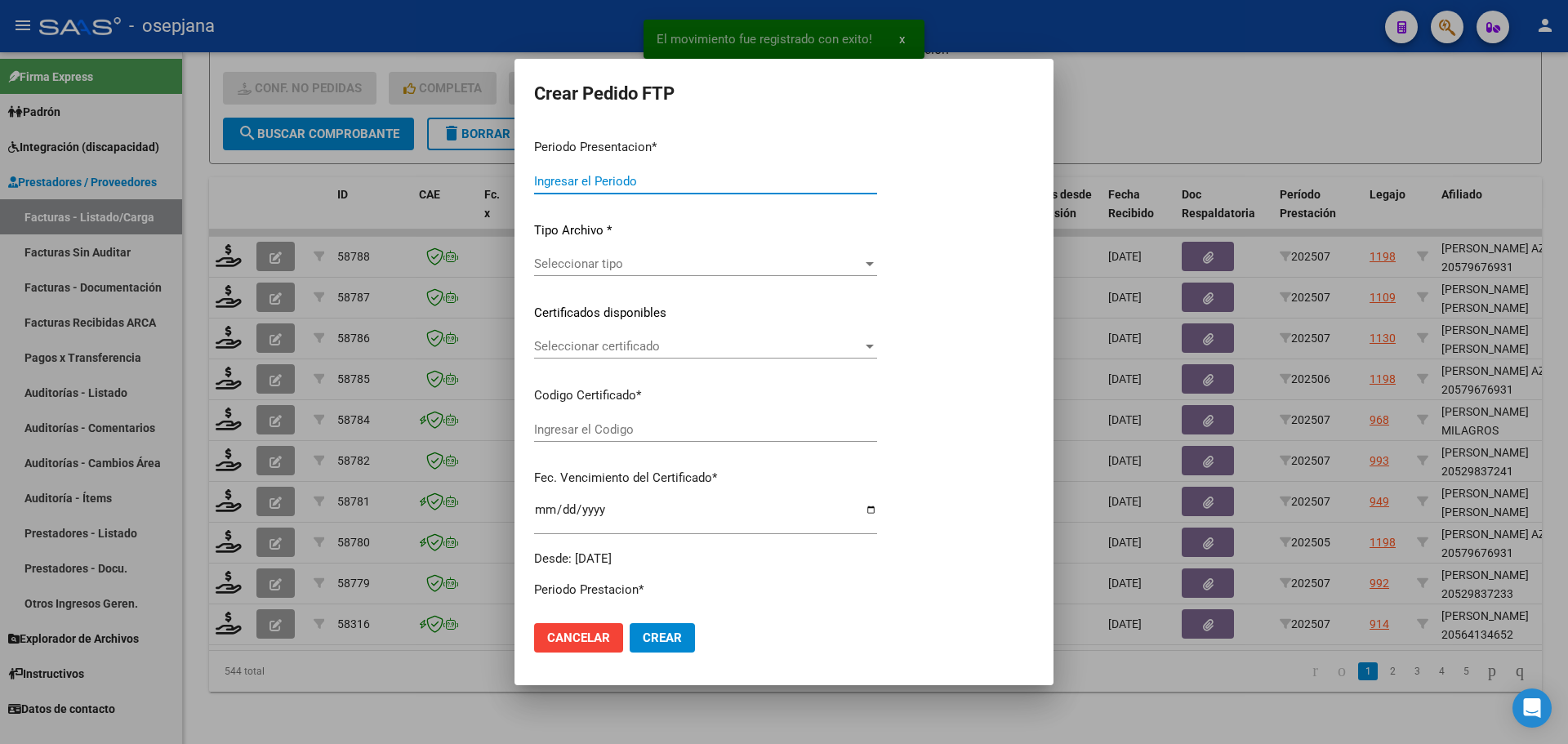
type input "202507"
type input "$ 98.964,88"
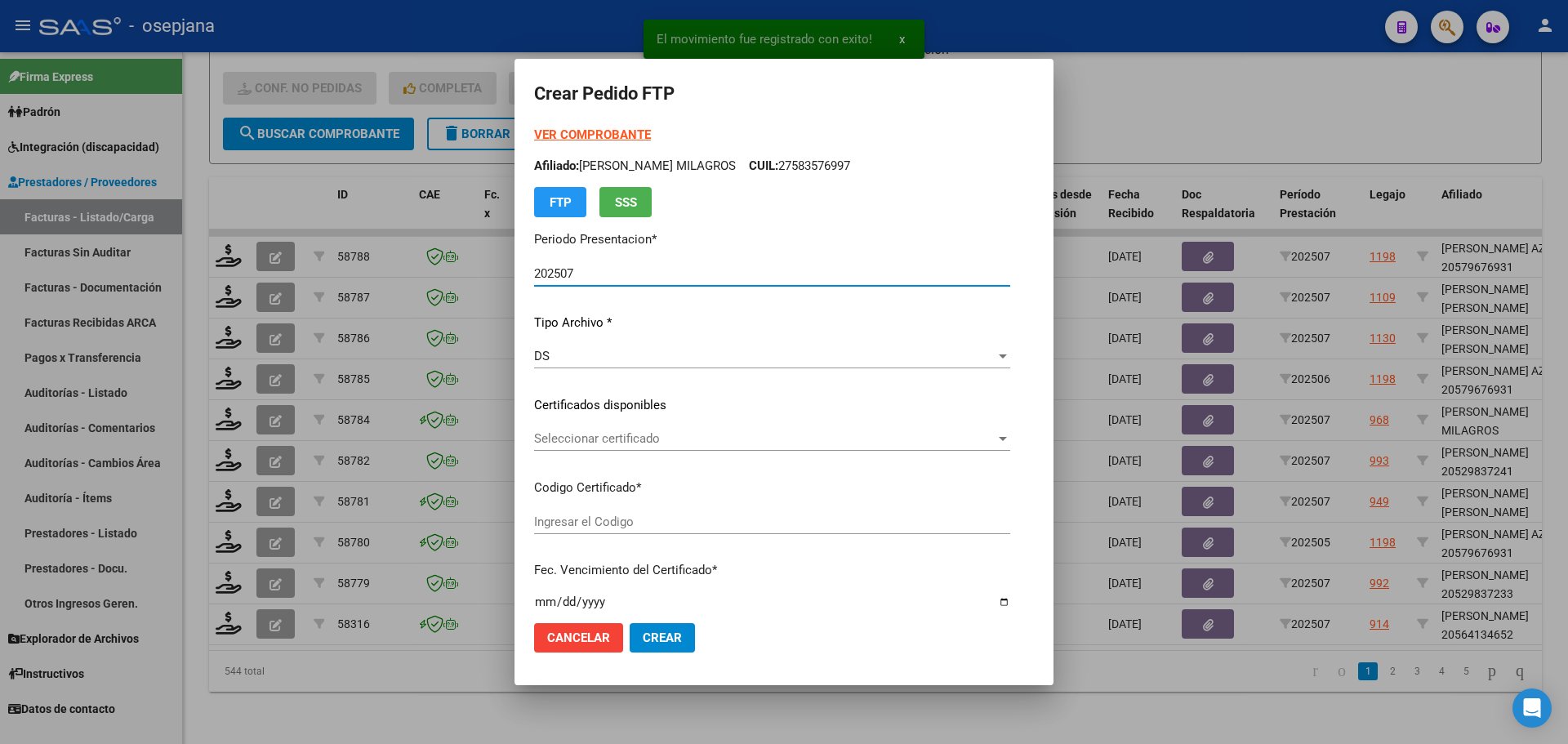
type input "ARG02000564134652024013020290130BS436"
type input "2029-01-30"
click at [649, 434] on span "Seleccionar certificado" at bounding box center [764, 438] width 462 height 15
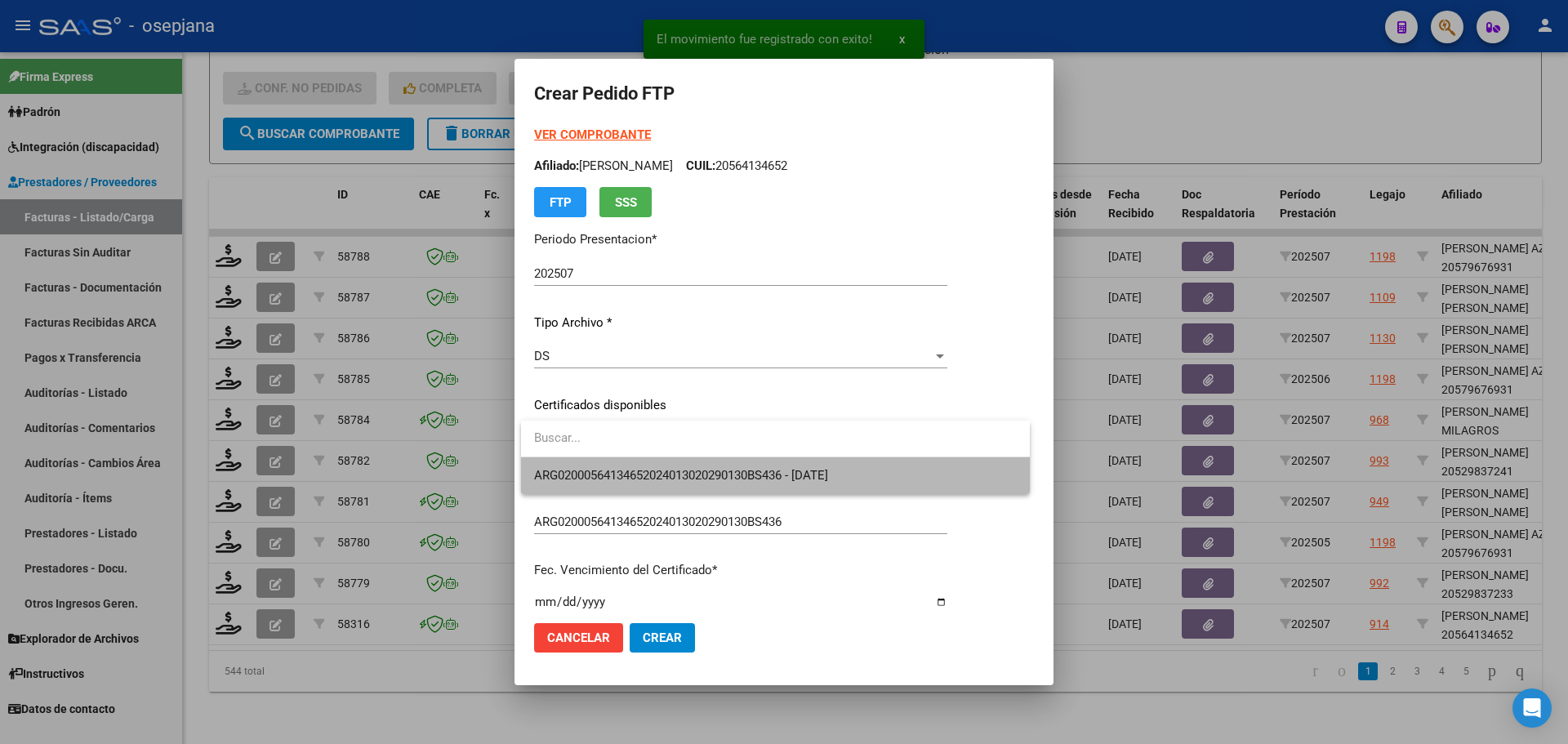
click at [654, 466] on span "ARG02000564134652024013020290130BS436 - 2029-01-30" at bounding box center [775, 476] width 482 height 37
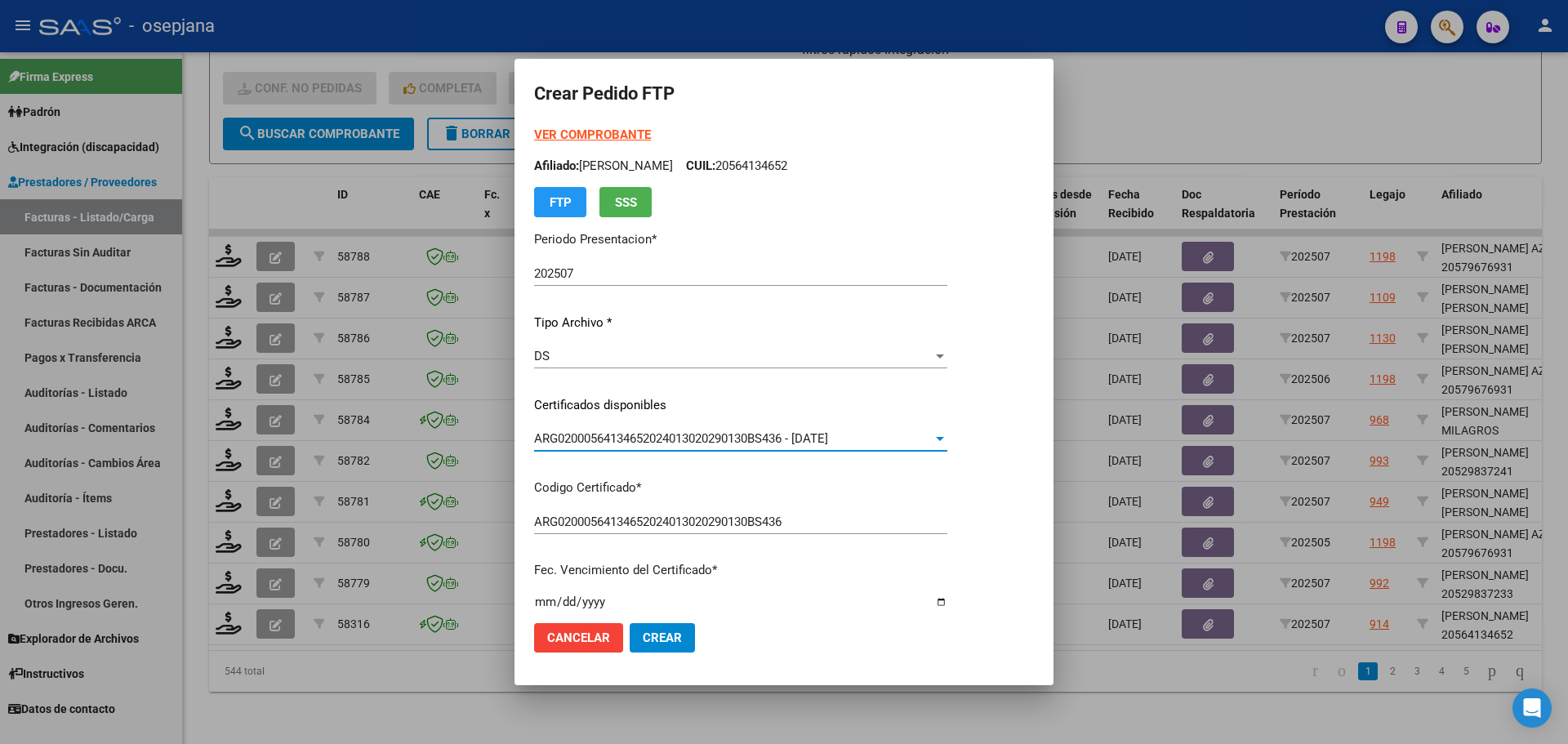
click at [618, 132] on strong "VER COMPROBANTE" at bounding box center [593, 135] width 117 height 15
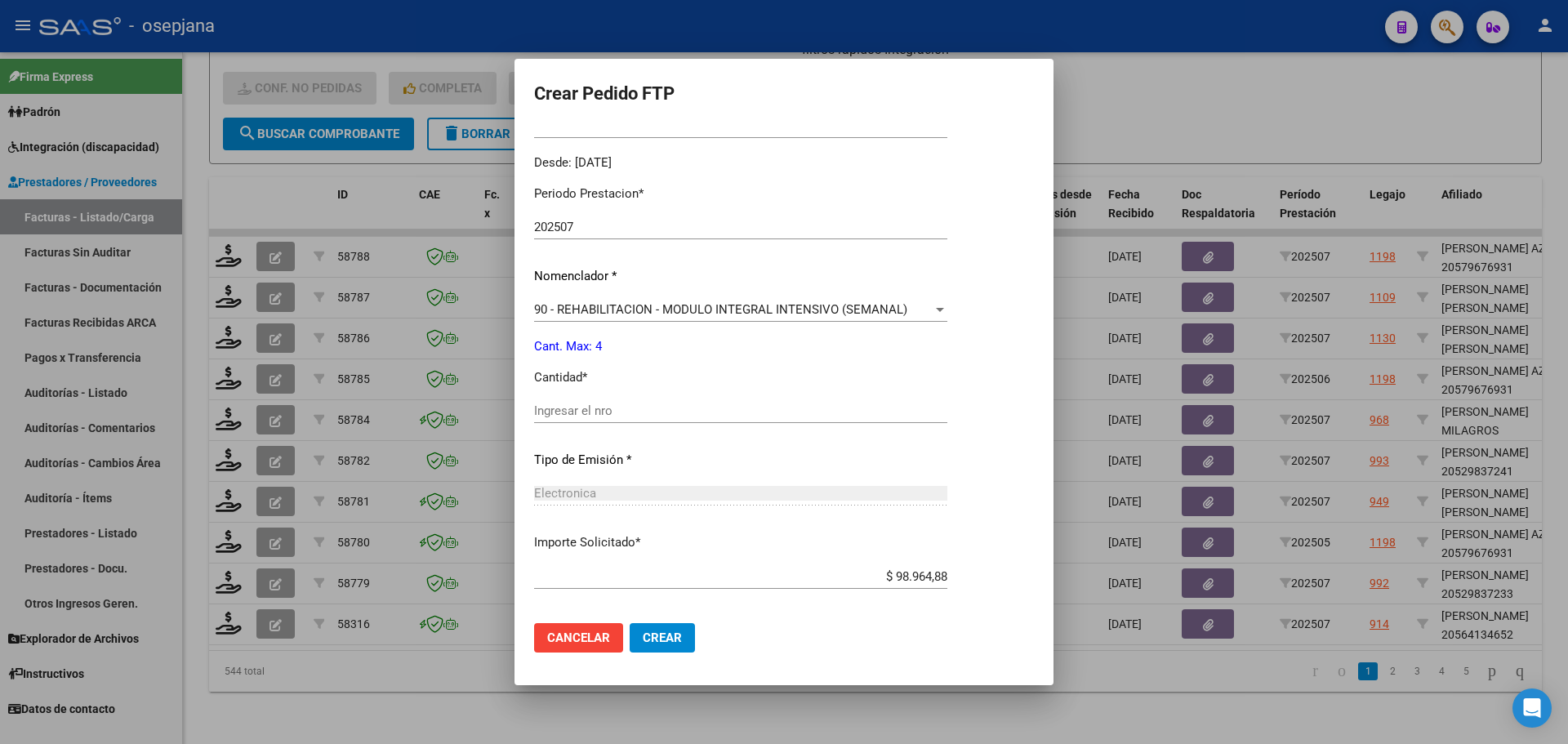
scroll to position [489, 0]
click at [577, 412] on input "Ingresar el nro" at bounding box center [740, 409] width 413 height 15
type input "4"
click at [639, 635] on button "Crear" at bounding box center [662, 638] width 65 height 30
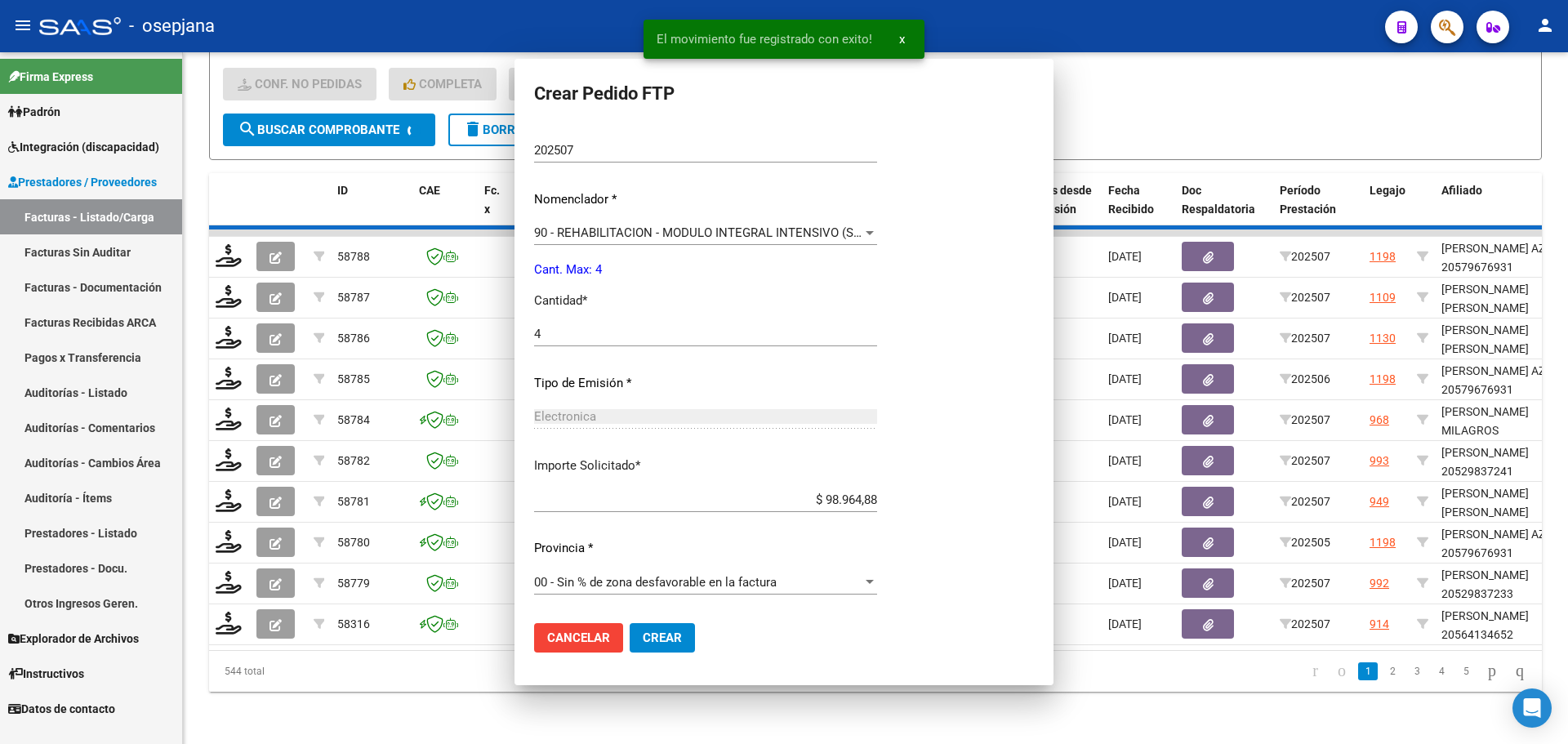
scroll to position [0, 0]
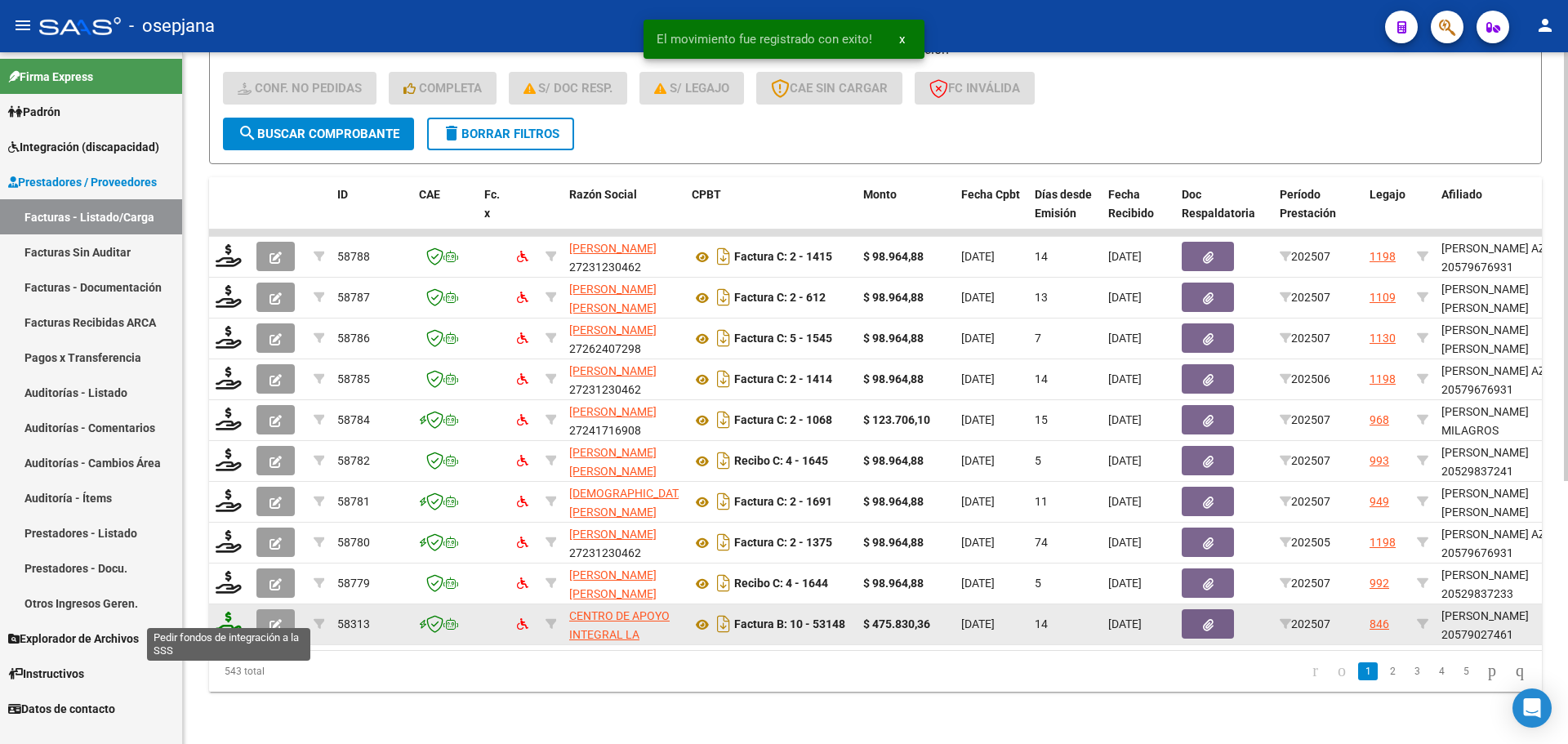
click at [223, 612] on icon at bounding box center [229, 622] width 26 height 23
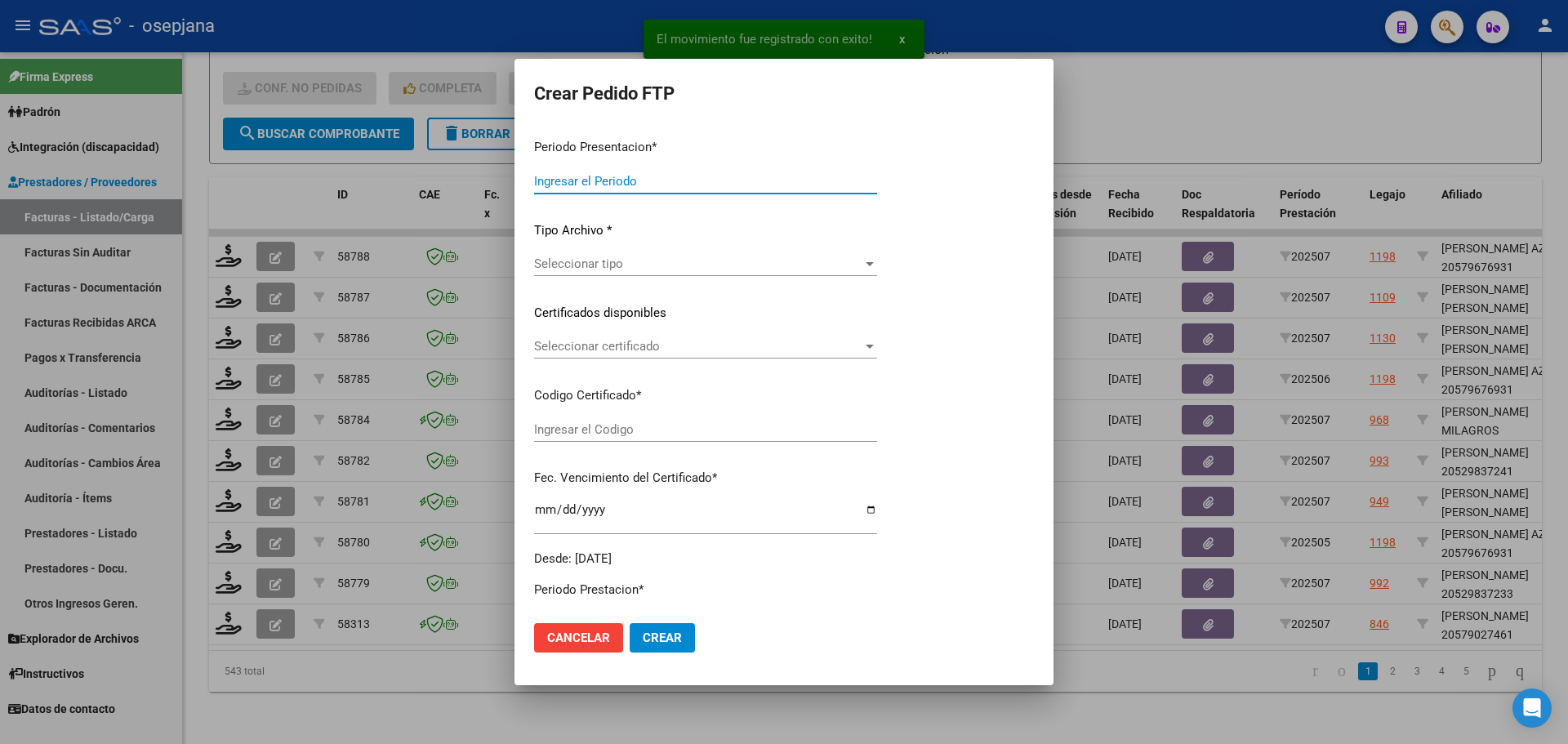
type input "202507"
type input "$ 475.830,36"
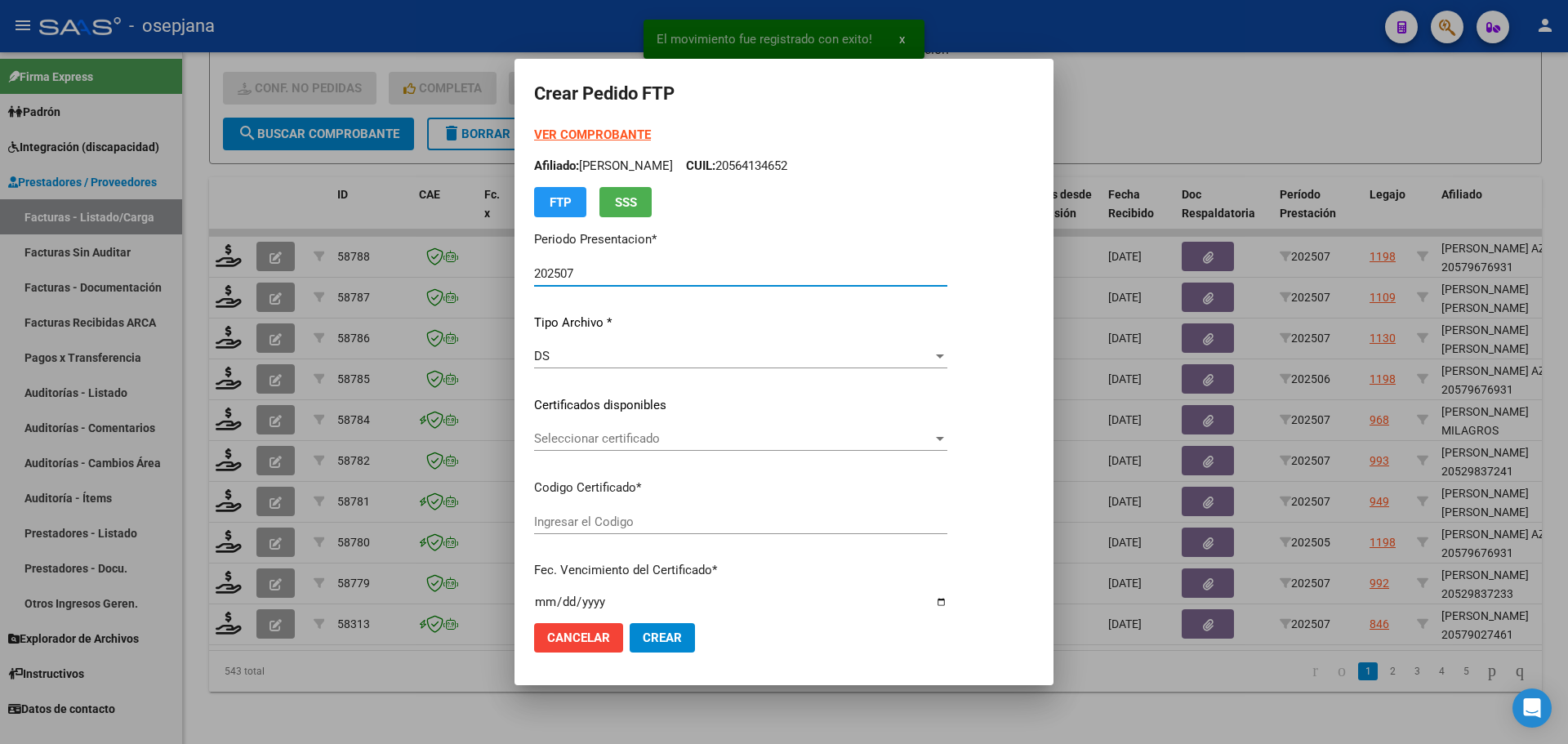
type input "ARG02000579027462023021420280214BSAS427"
type input "2028-02-14"
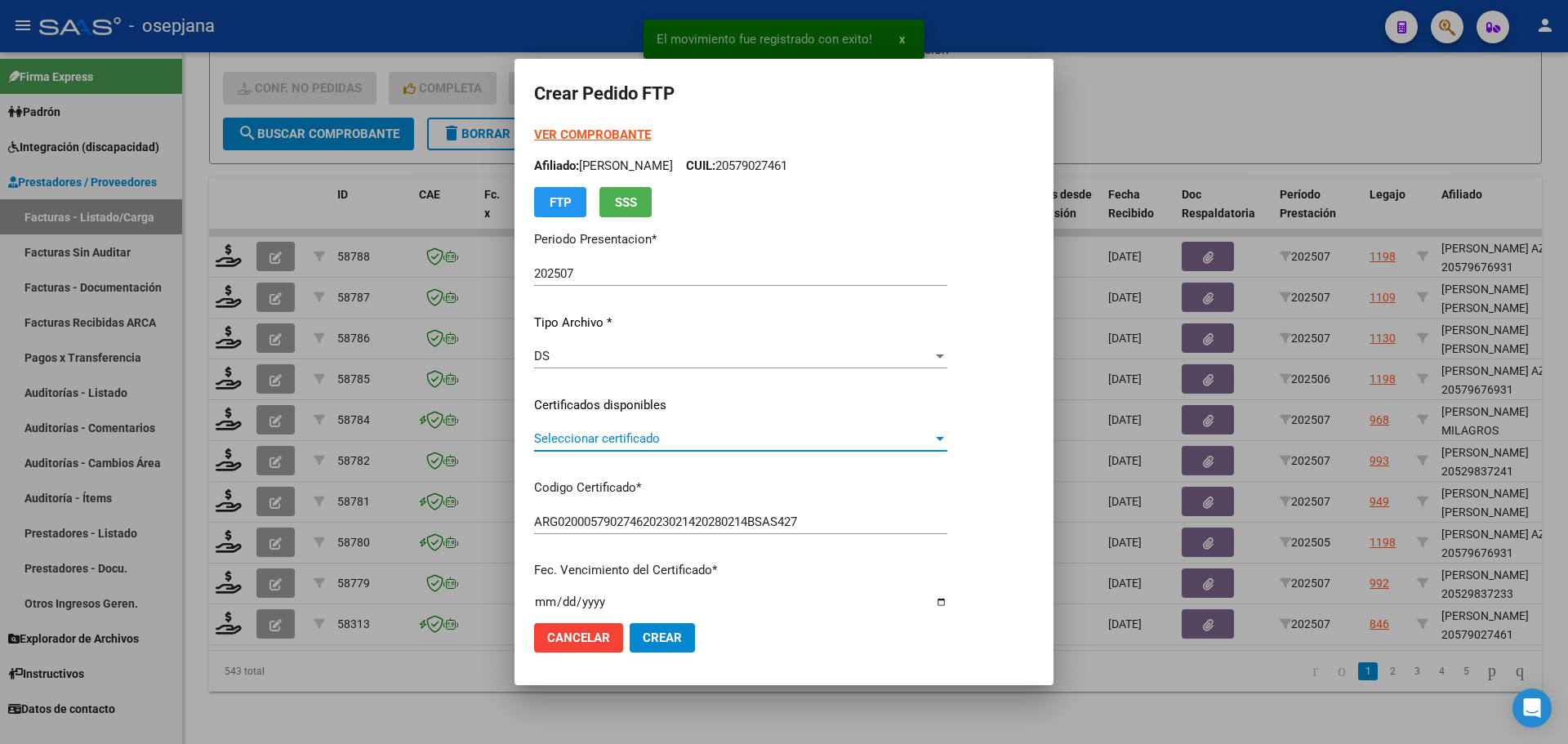
click at [612, 436] on span "Seleccionar certificado" at bounding box center [733, 438] width 399 height 15
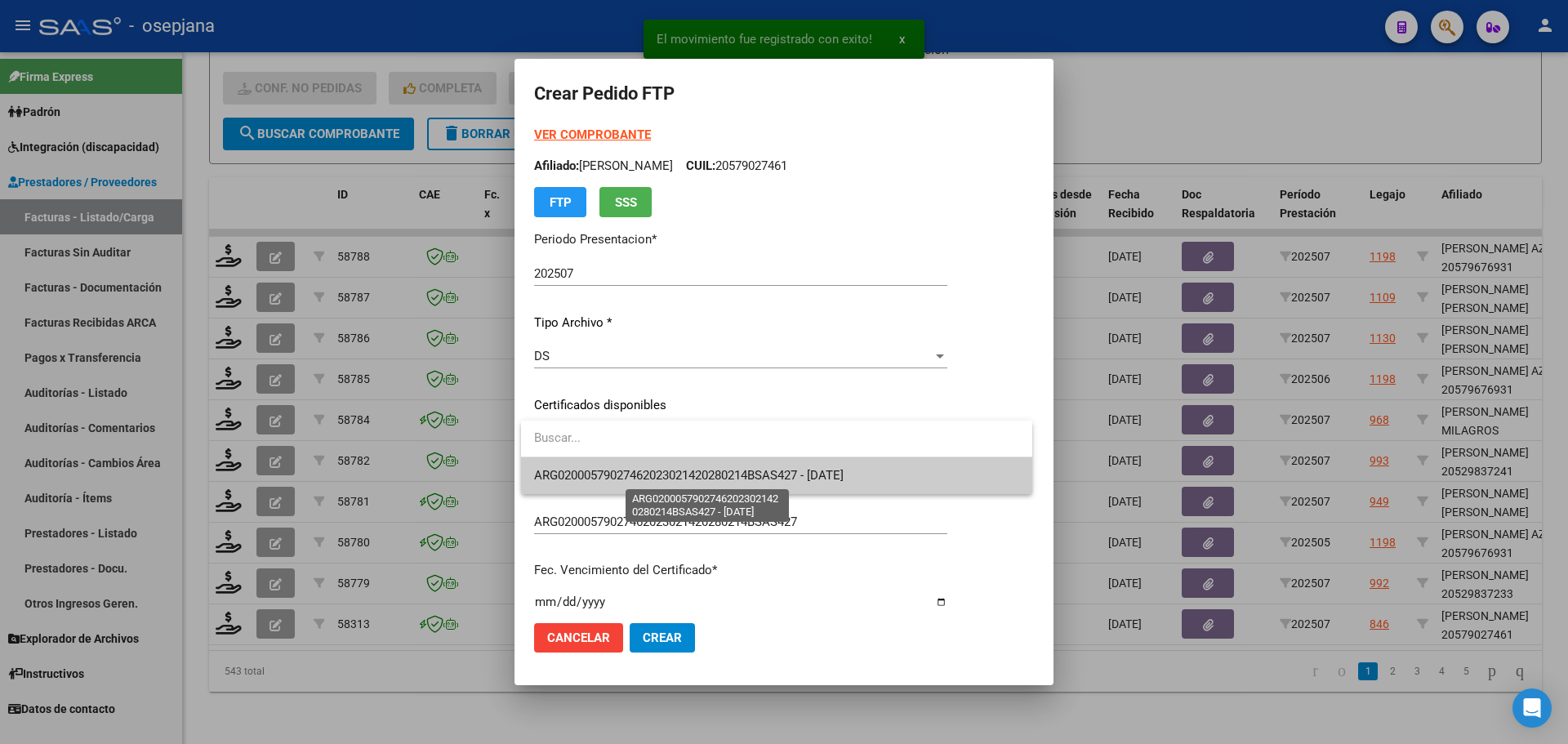
click at [612, 476] on span "ARG02000579027462023021420280214BSAS427 - 2028-02-14" at bounding box center [688, 476] width 309 height 15
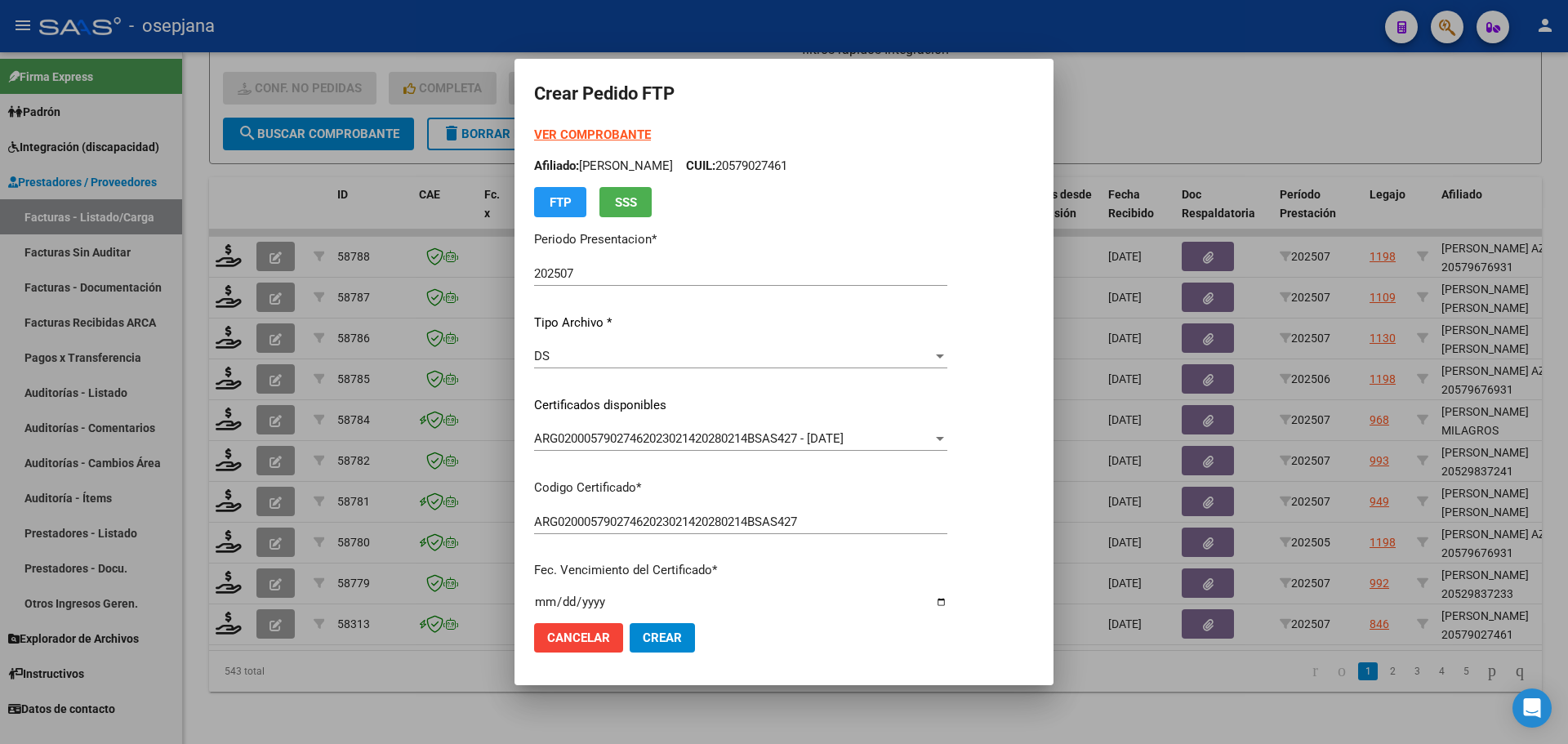
click at [611, 136] on strong "VER COMPROBANTE" at bounding box center [593, 135] width 117 height 15
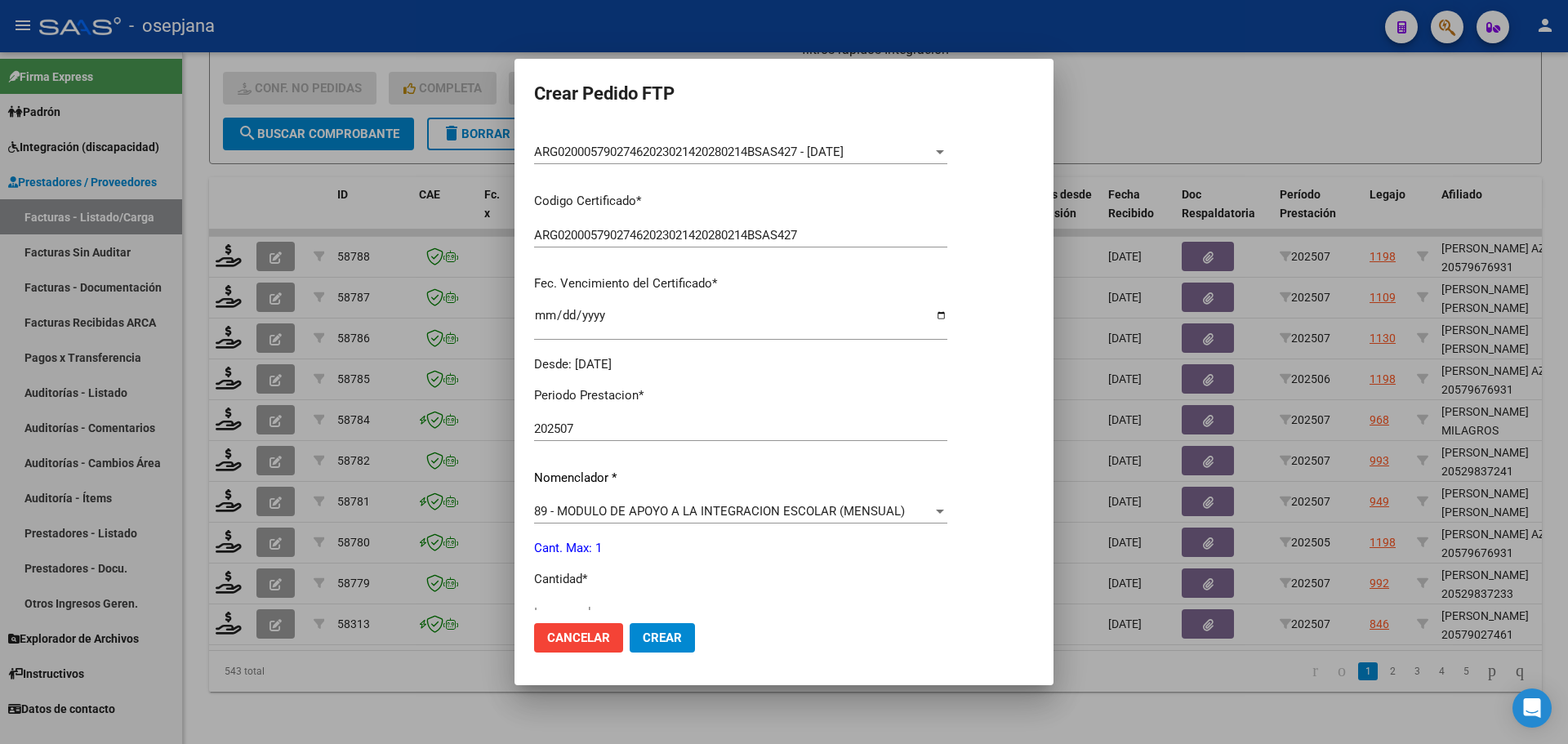
scroll to position [327, 0]
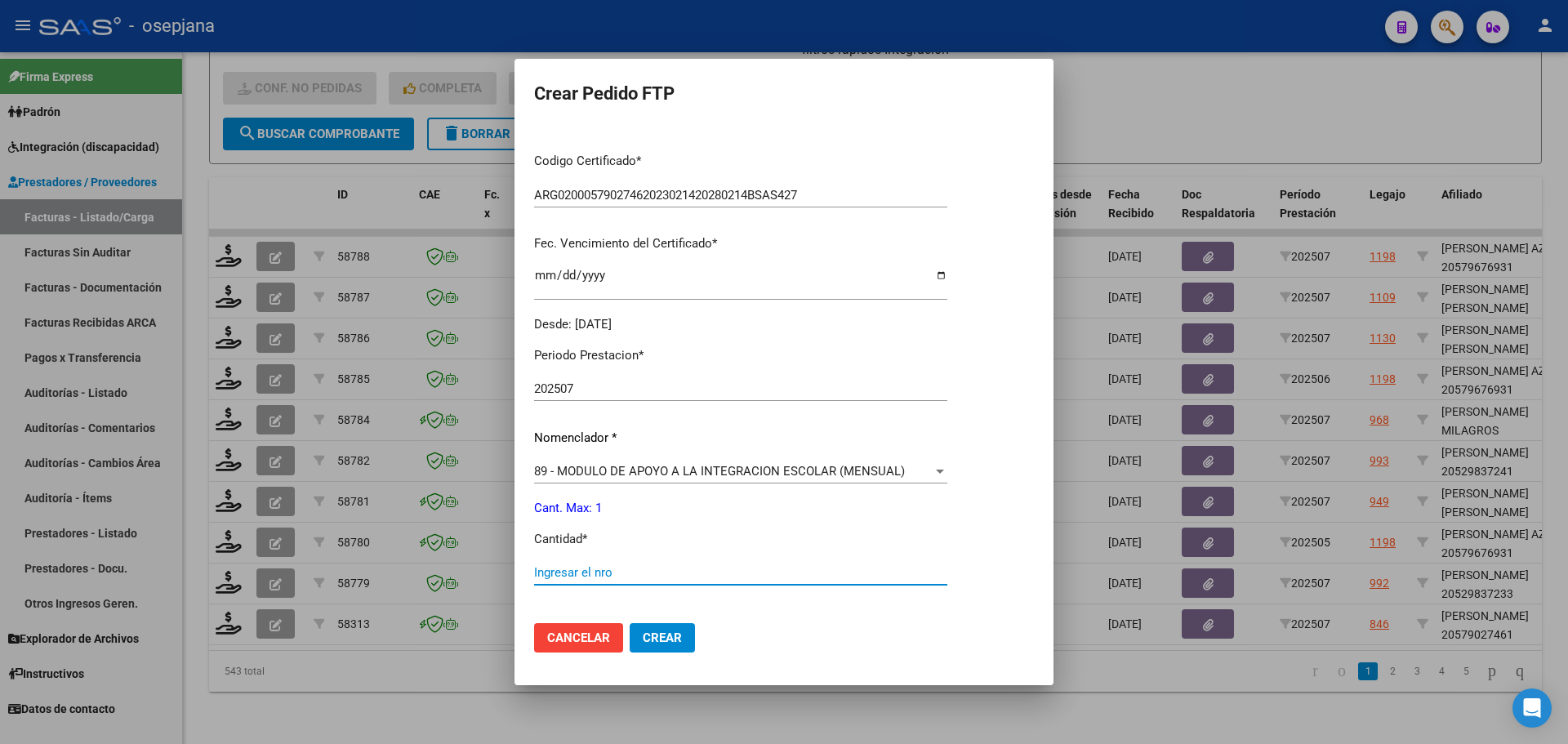
click at [582, 567] on input "Ingresar el nro" at bounding box center [740, 572] width 413 height 15
type input "1"
click at [673, 636] on span "Crear" at bounding box center [662, 638] width 39 height 15
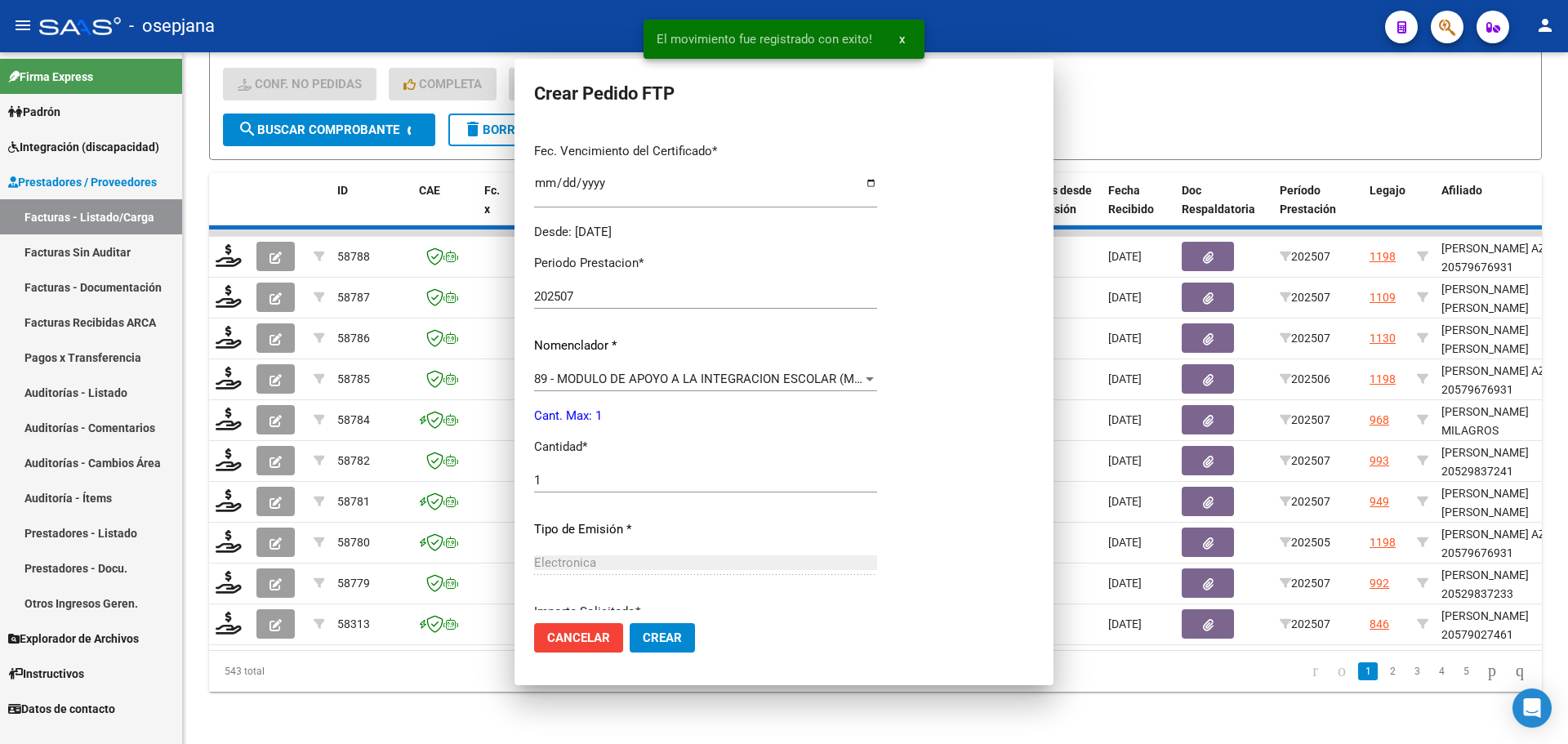
scroll to position [234, 0]
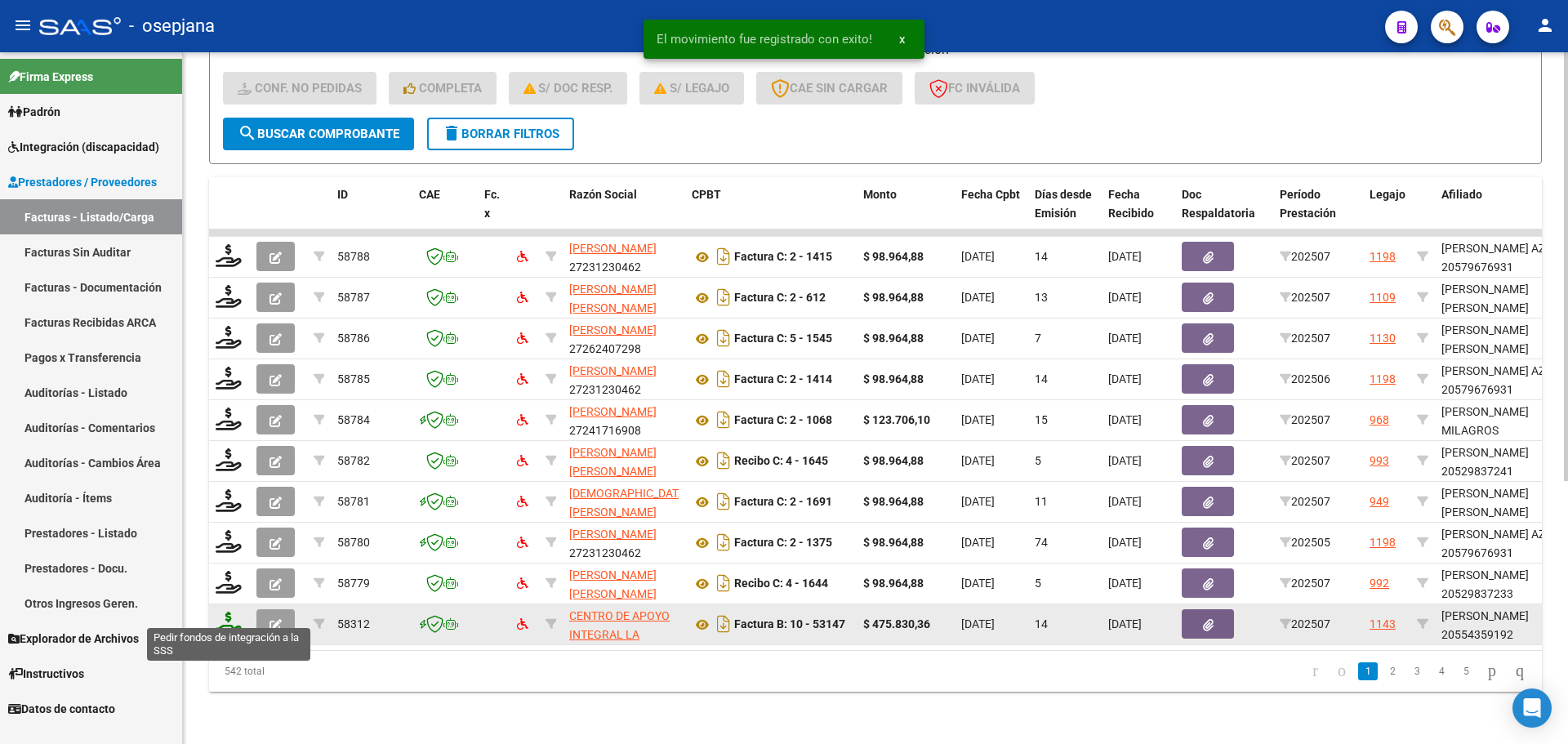
click at [225, 618] on icon at bounding box center [229, 622] width 26 height 23
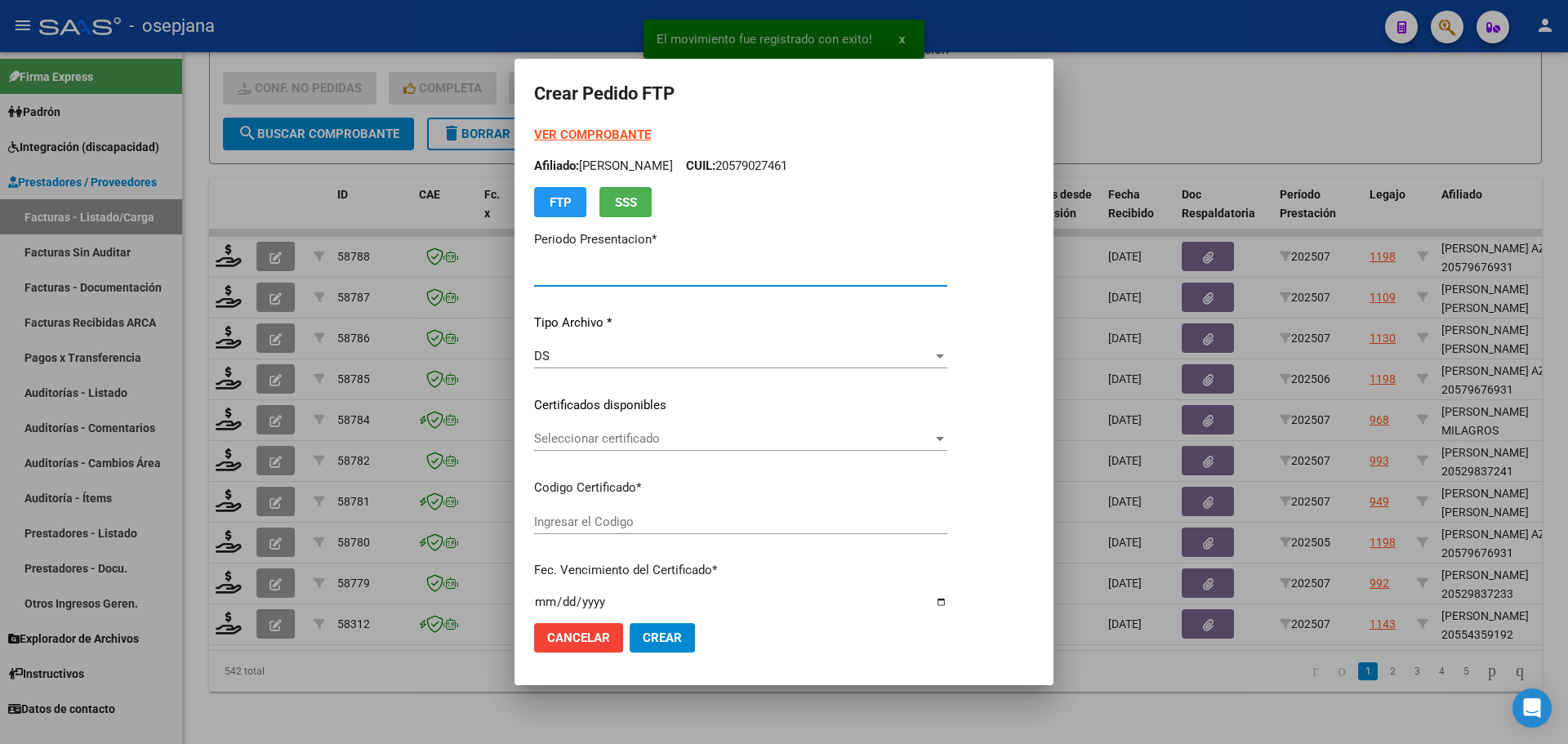
type input "202507"
type input "$ 475.830,36"
type input "ARG02000554359192023052920260529BS427"
type input "2026-05-01"
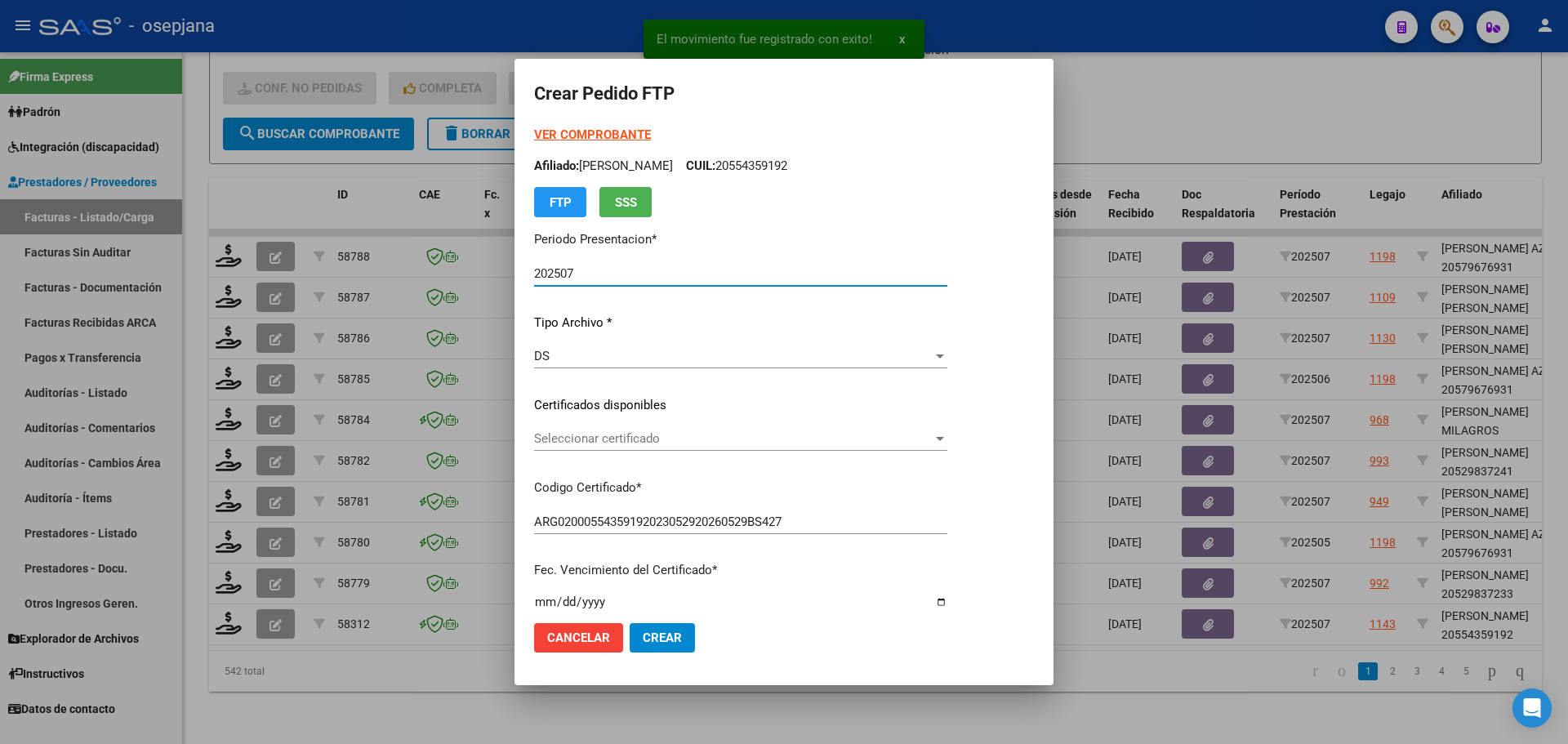
click at [599, 435] on span "Seleccionar certificado" at bounding box center [733, 438] width 399 height 15
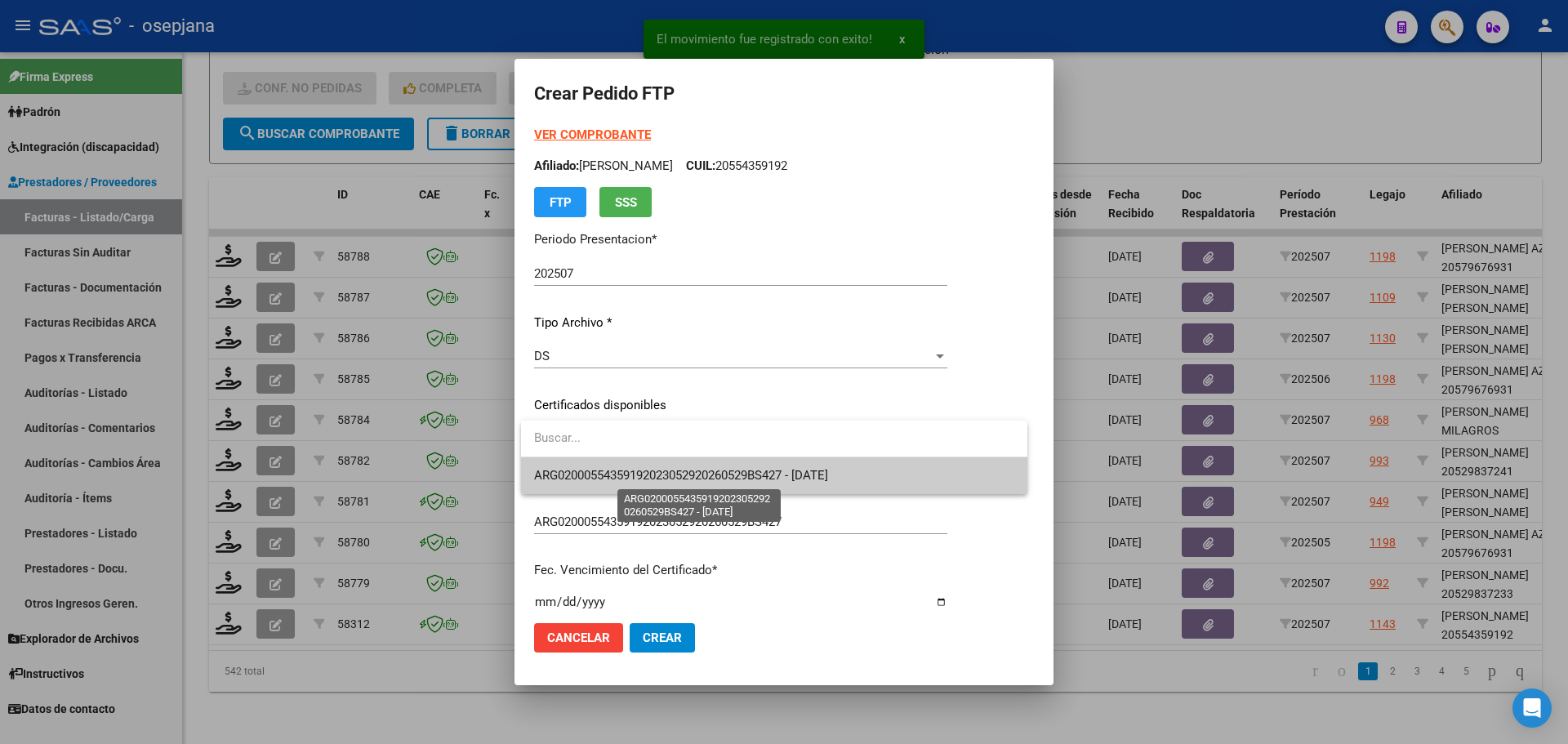
click at [604, 469] on span "ARG02000554359192023052920260529BS427 - 2026-05-01" at bounding box center [681, 476] width 294 height 15
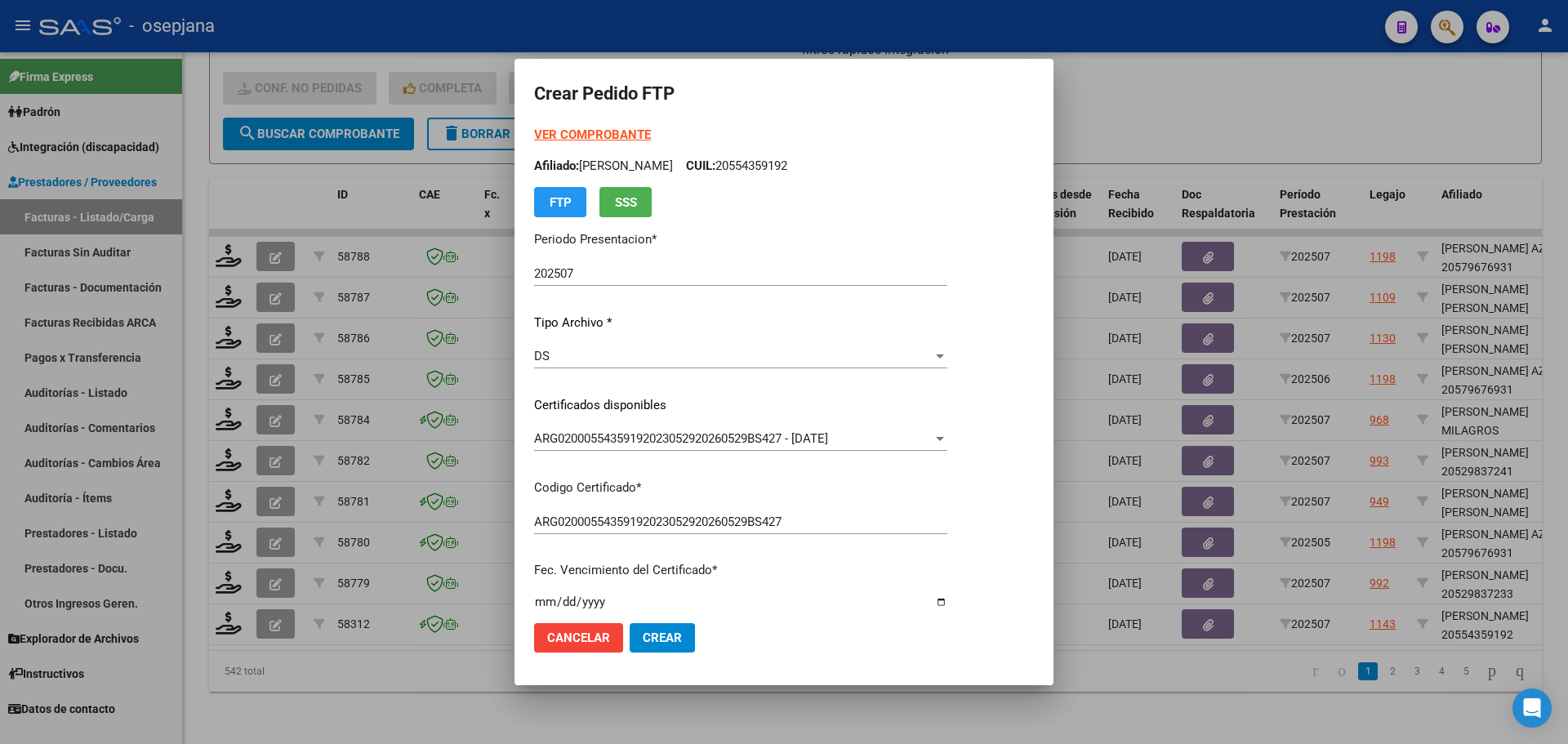
click at [611, 128] on strong "VER COMPROBANTE" at bounding box center [593, 135] width 117 height 15
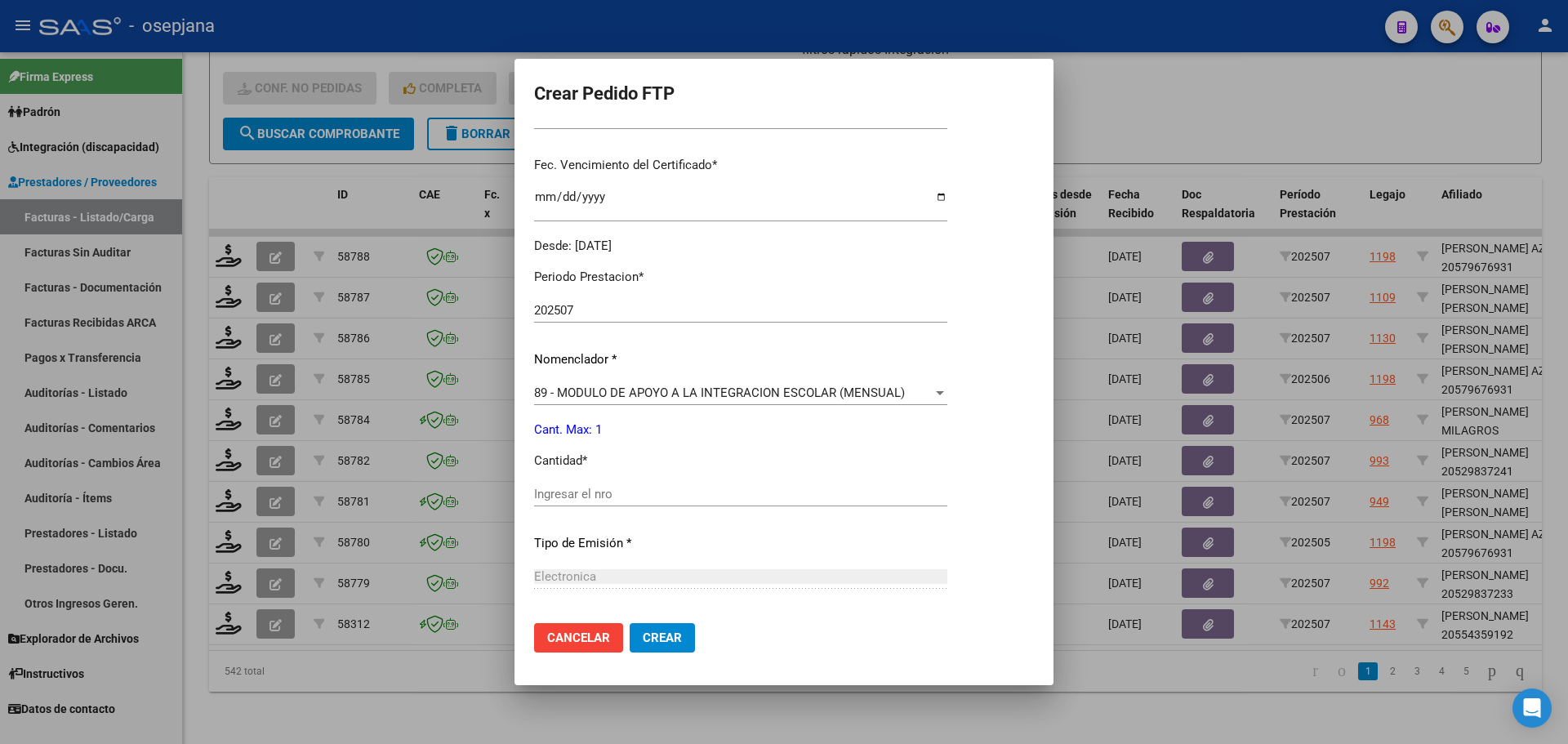
scroll to position [409, 0]
click at [567, 496] on input "Ingresar el nro" at bounding box center [740, 490] width 413 height 15
type input "1"
click at [673, 634] on span "Crear" at bounding box center [662, 638] width 39 height 15
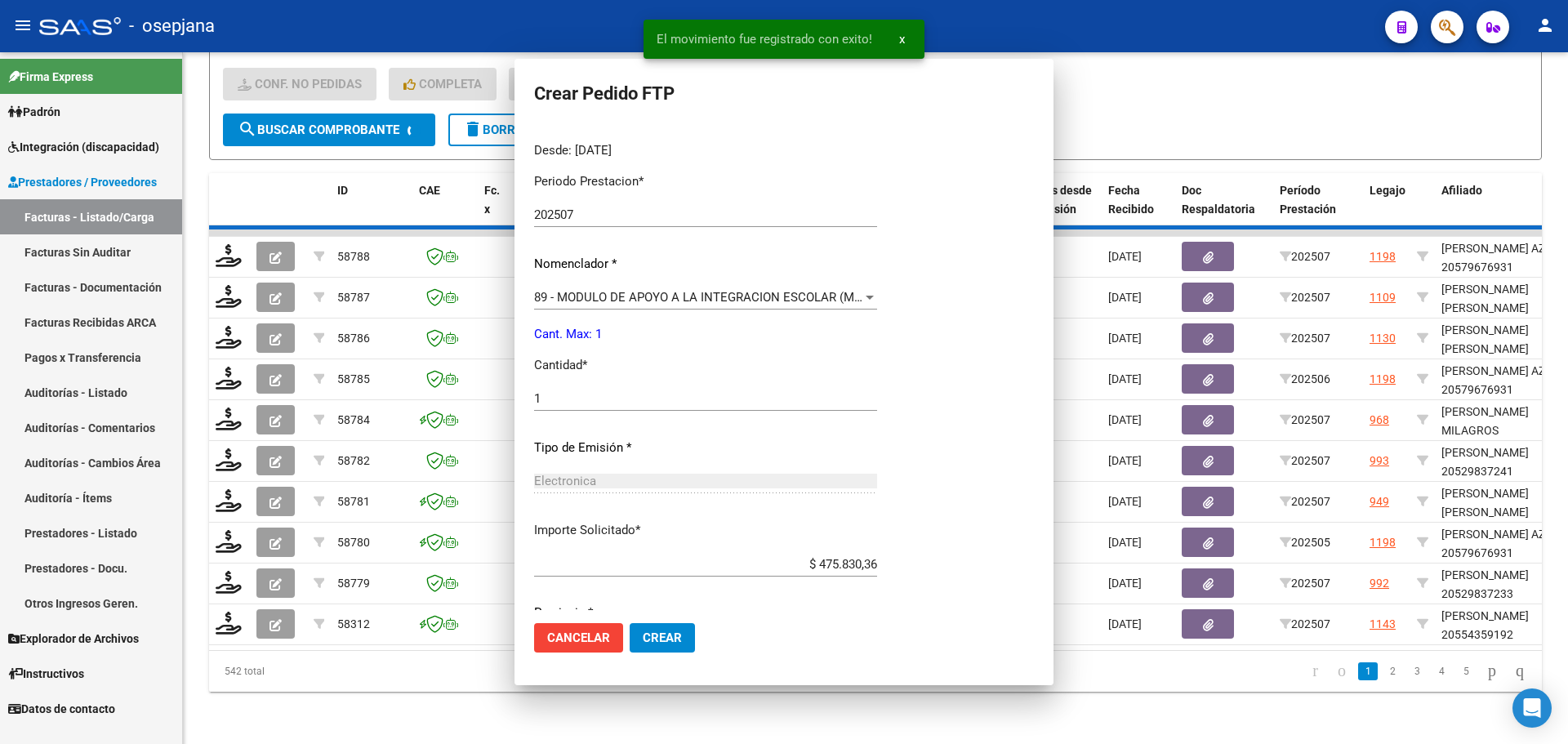
scroll to position [0, 0]
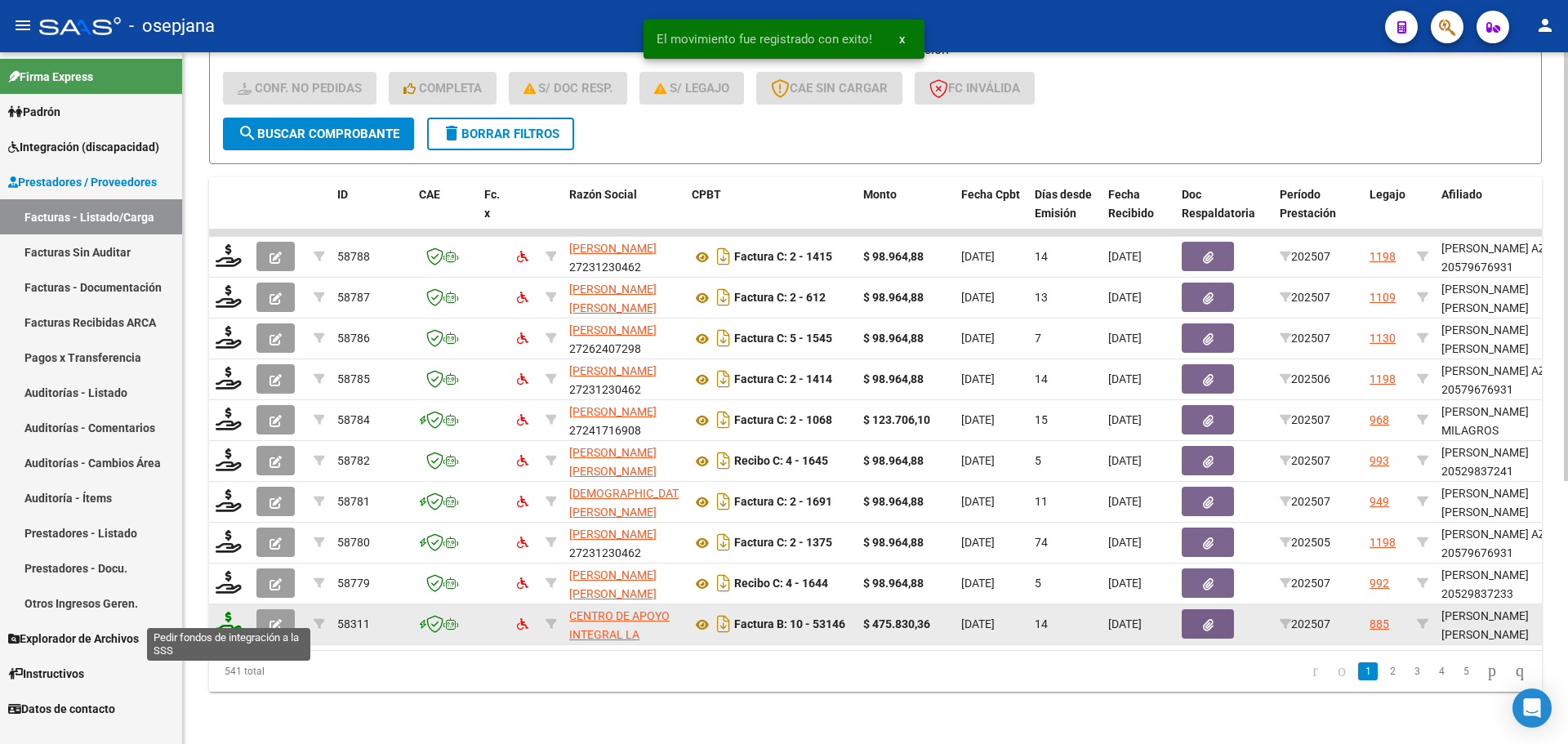
click at [224, 611] on icon at bounding box center [229, 622] width 26 height 23
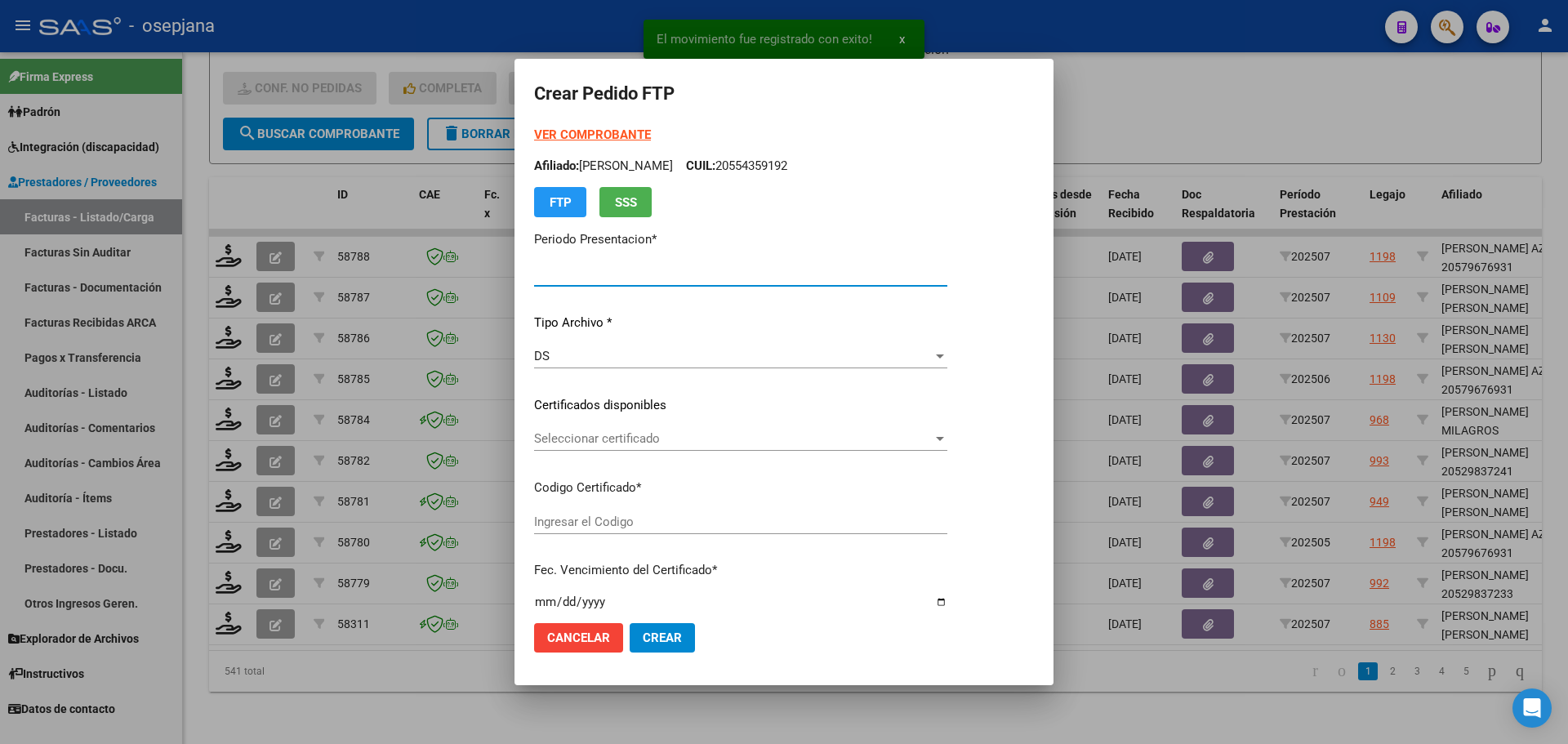
type input "202507"
type input "$ 475.830,36"
type input "ARG01000584511762023102420261024BS427"
type input "2026-10-24"
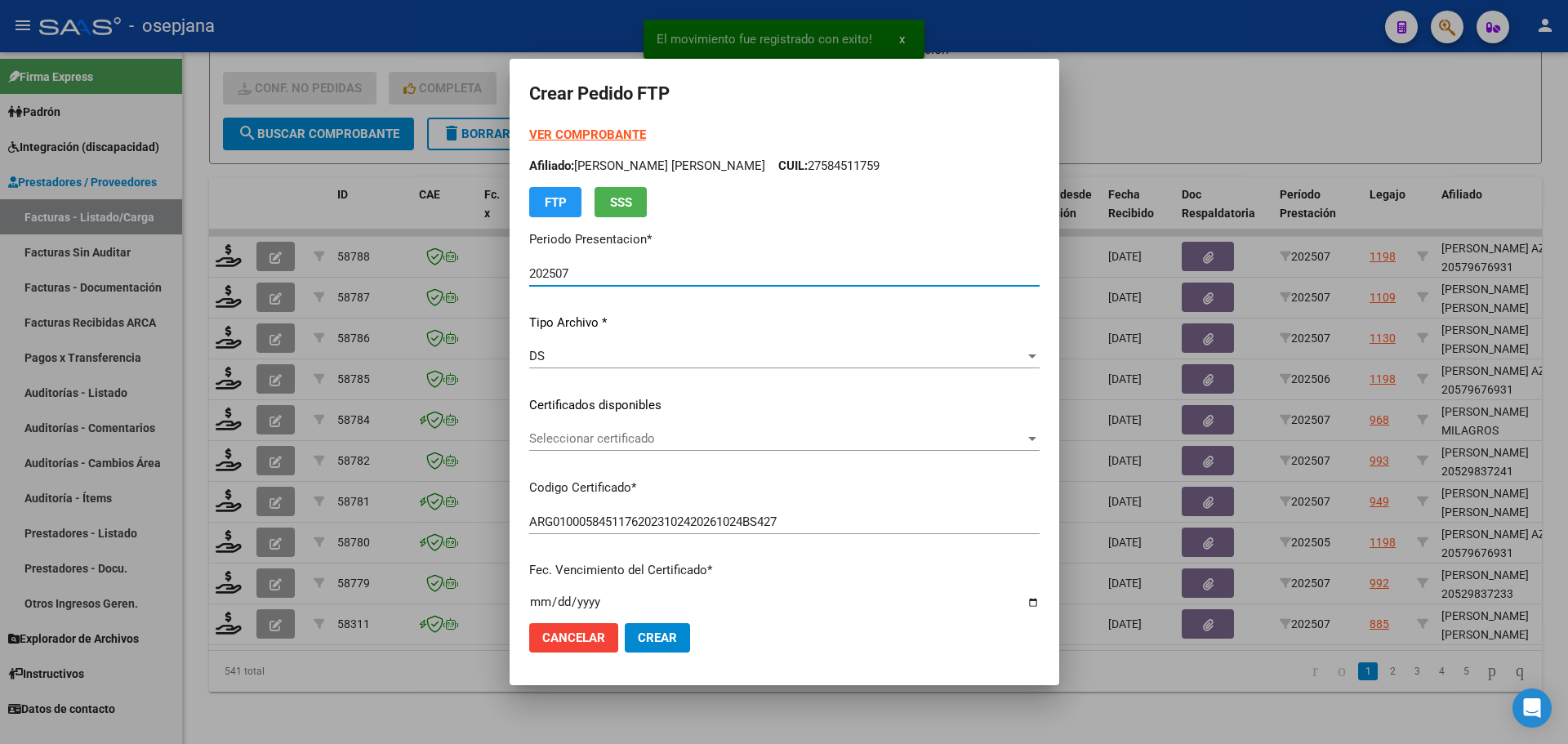
click at [595, 427] on div "Seleccionar certificado Seleccionar certificado" at bounding box center [784, 438] width 510 height 24
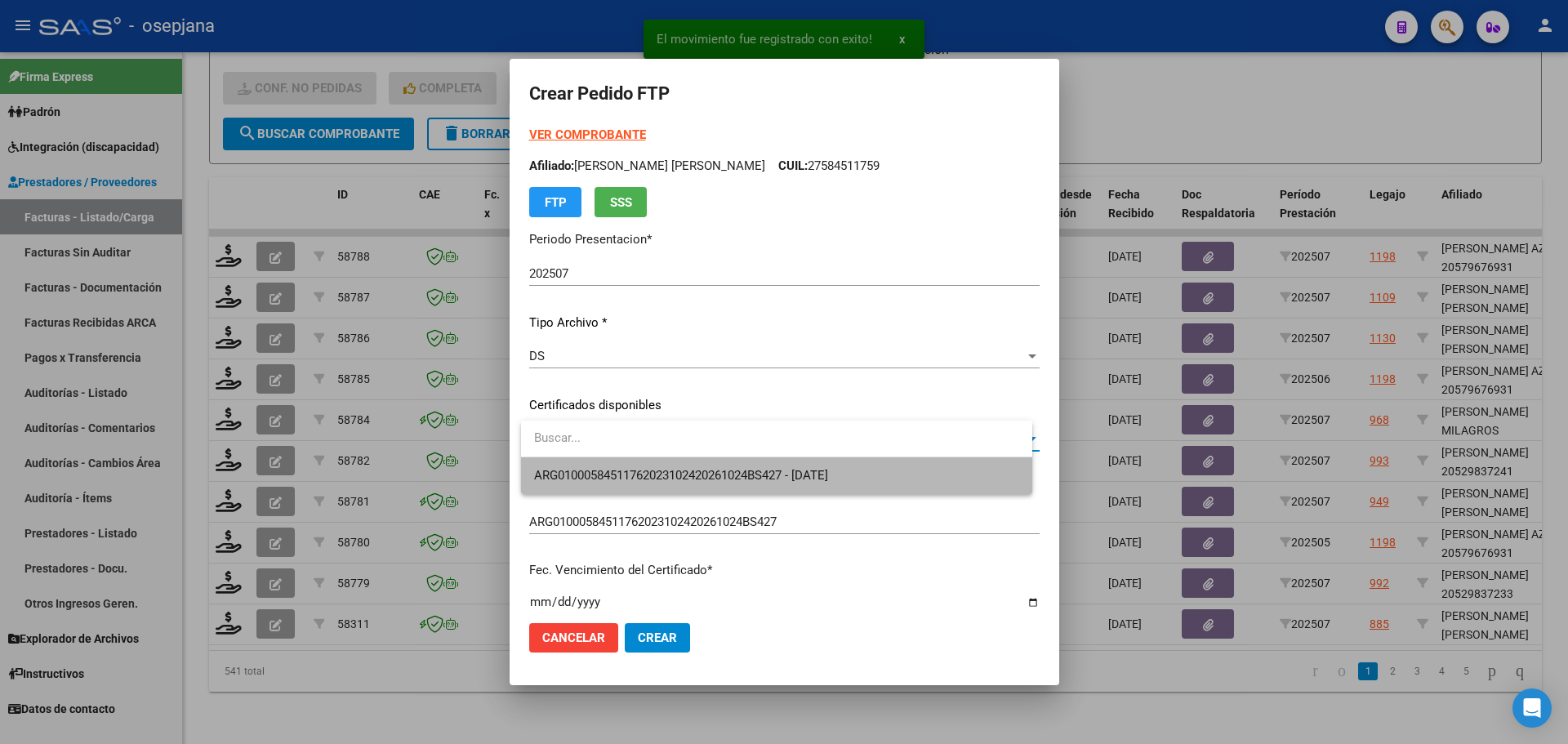
click at [607, 466] on span "ARG01000584511762023102420261024BS427 - 2026-10-24" at bounding box center [777, 476] width 485 height 37
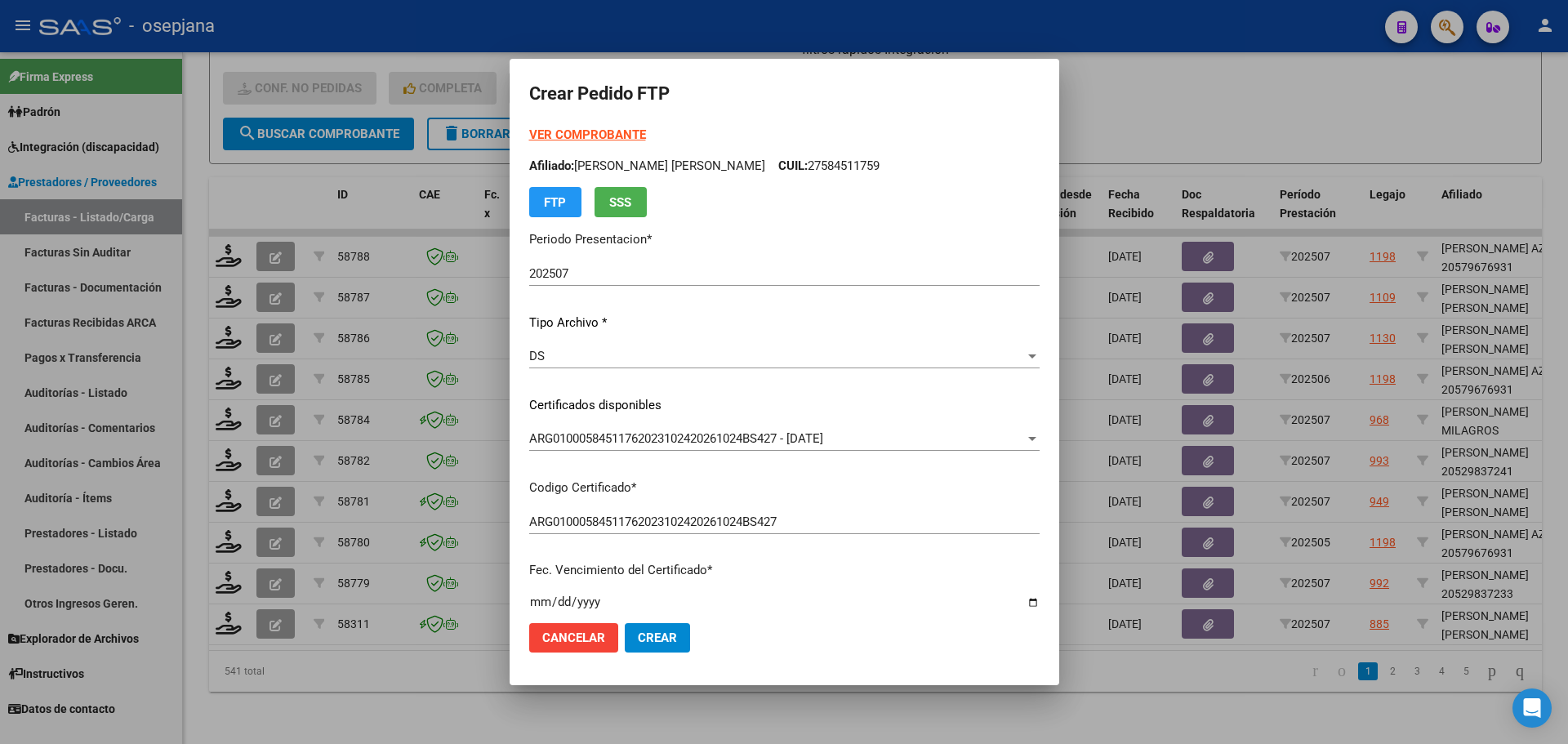
click at [602, 135] on strong "VER COMPROBANTE" at bounding box center [588, 135] width 117 height 15
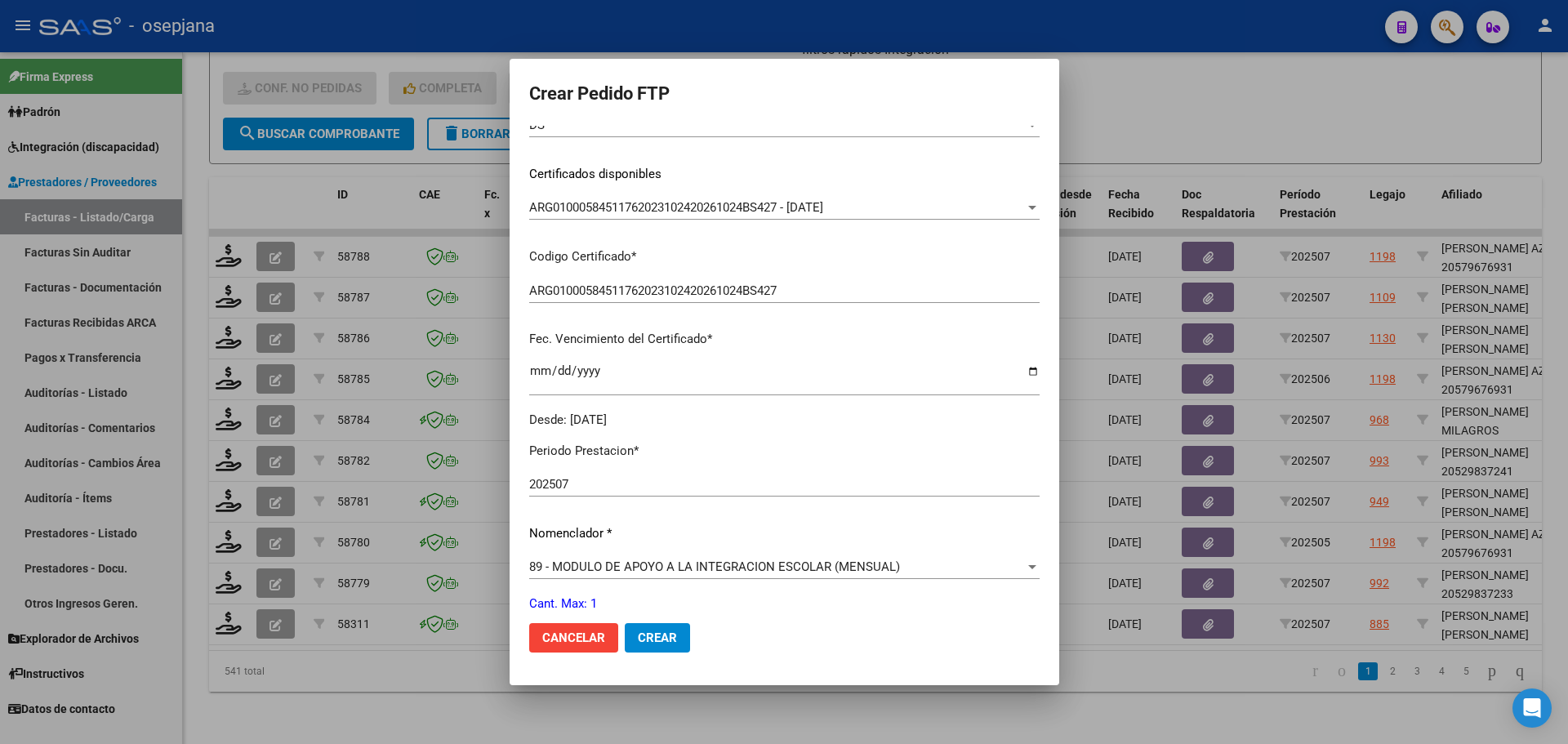
scroll to position [489, 0]
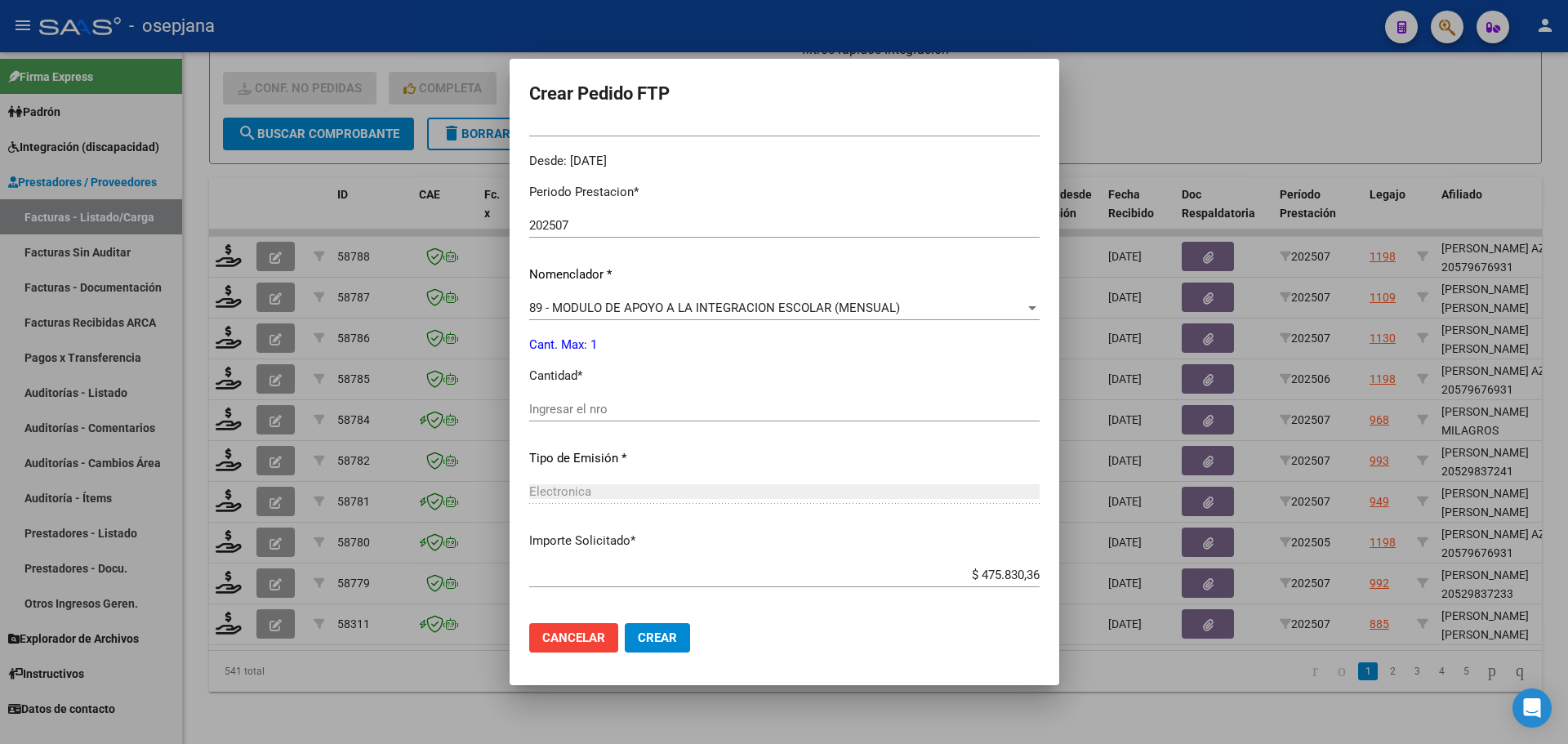
drag, startPoint x: 571, startPoint y: 421, endPoint x: 572, endPoint y: 408, distance: 13.0
click at [572, 416] on div "Ingresar el nro" at bounding box center [784, 409] width 510 height 24
type input "1"
click at [665, 628] on button "Crear" at bounding box center [657, 638] width 65 height 30
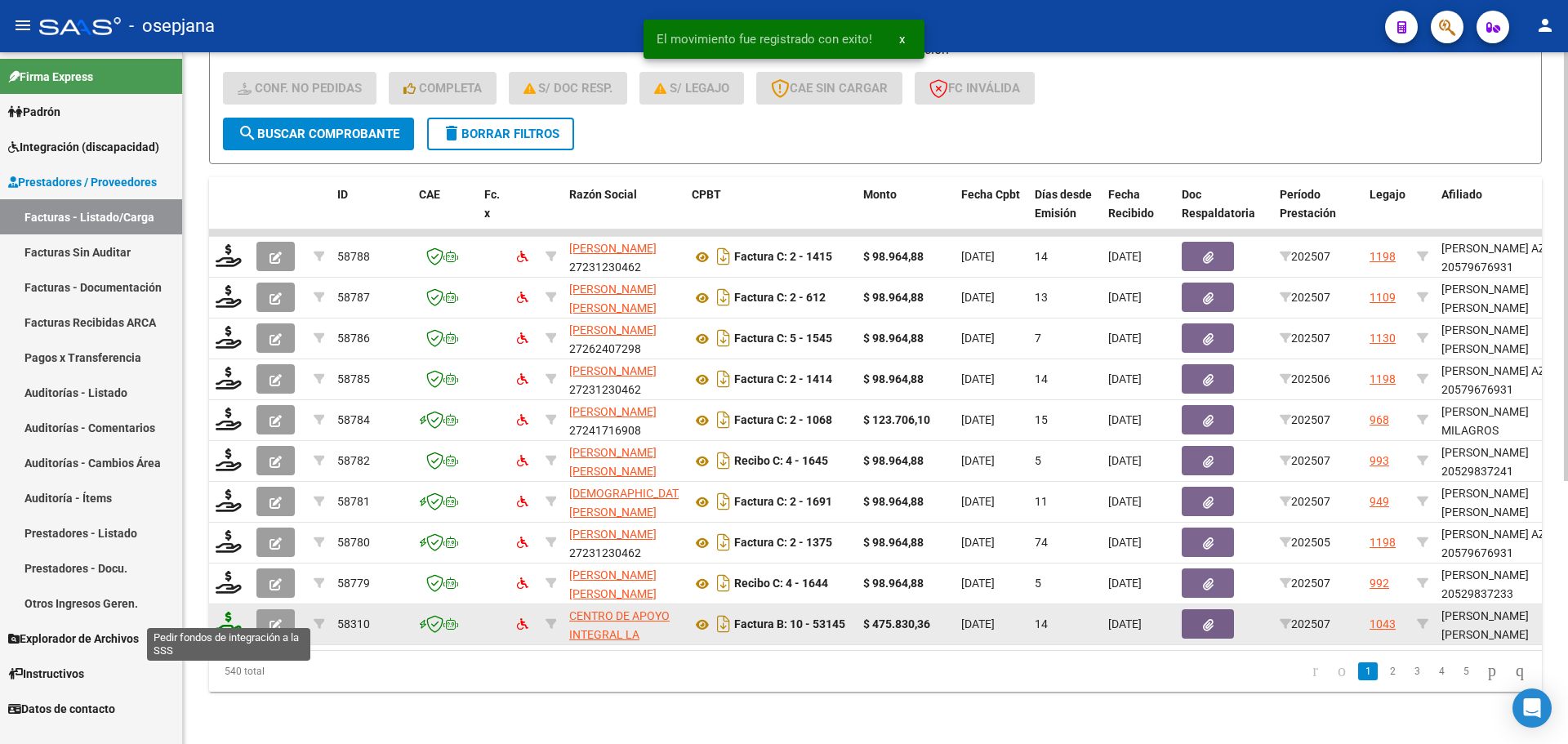
click at [223, 618] on icon at bounding box center [229, 622] width 26 height 23
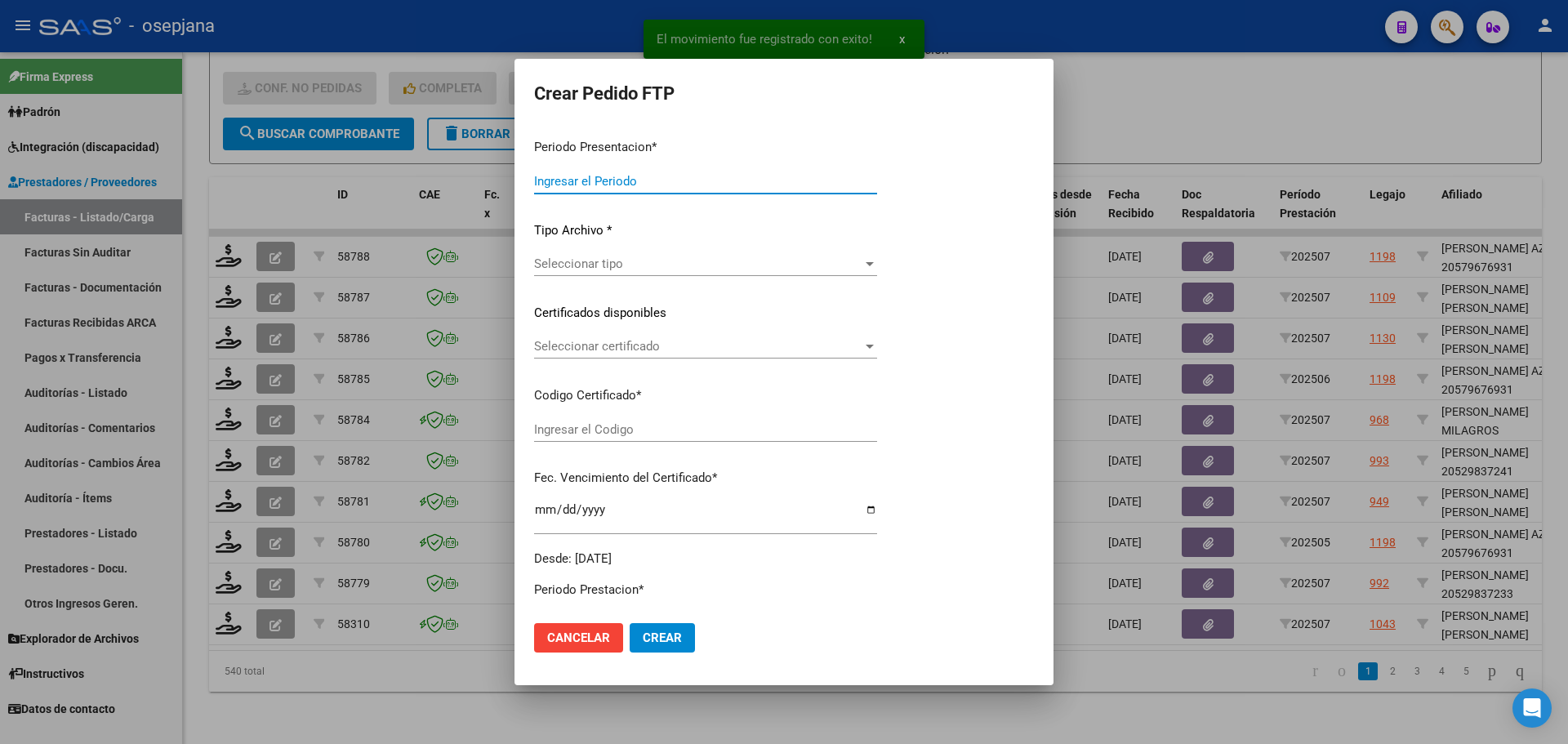
type input "202507"
type input "$ 475.830,36"
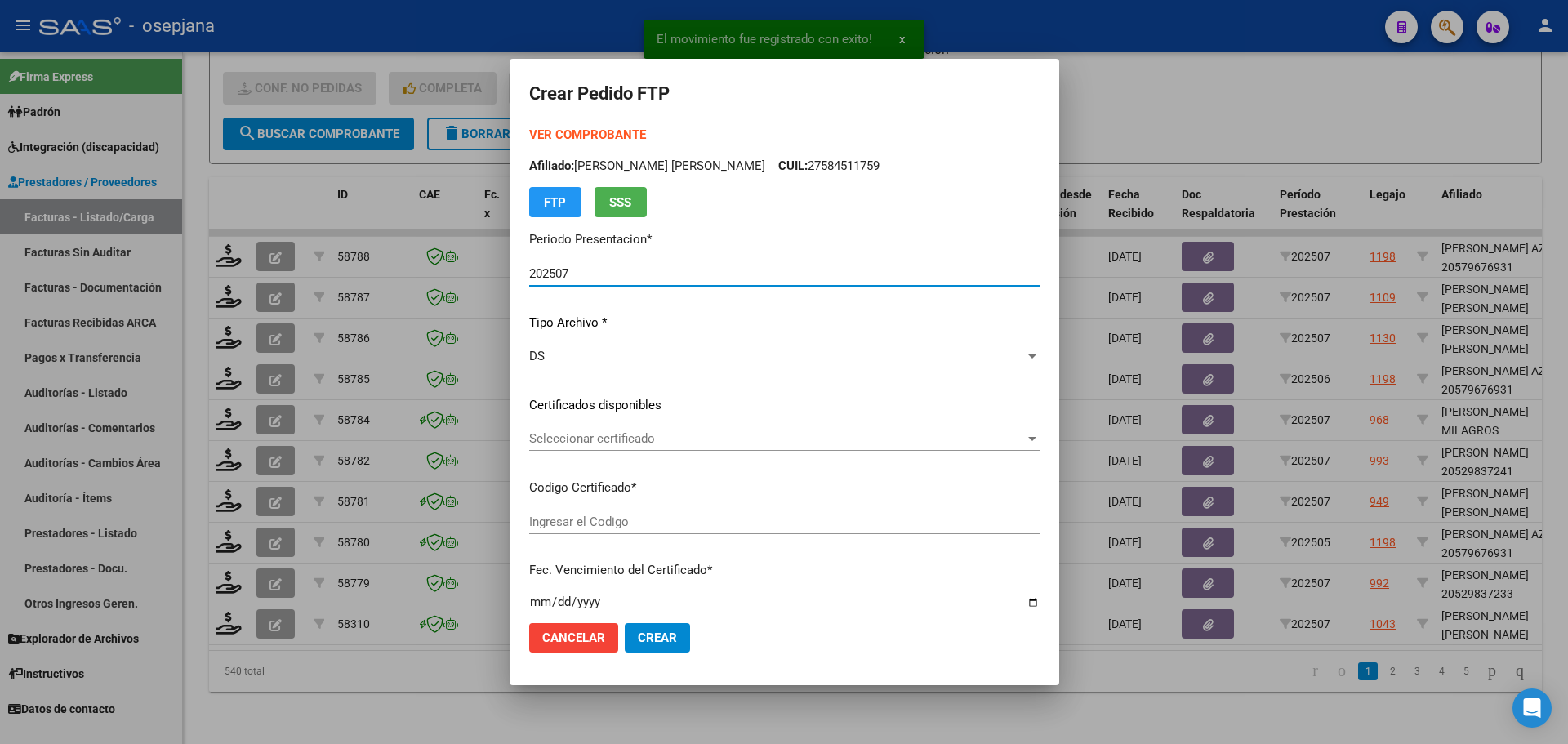
type input "ARG02000578928372023050820280508AND297"
type input "2028-05-01"
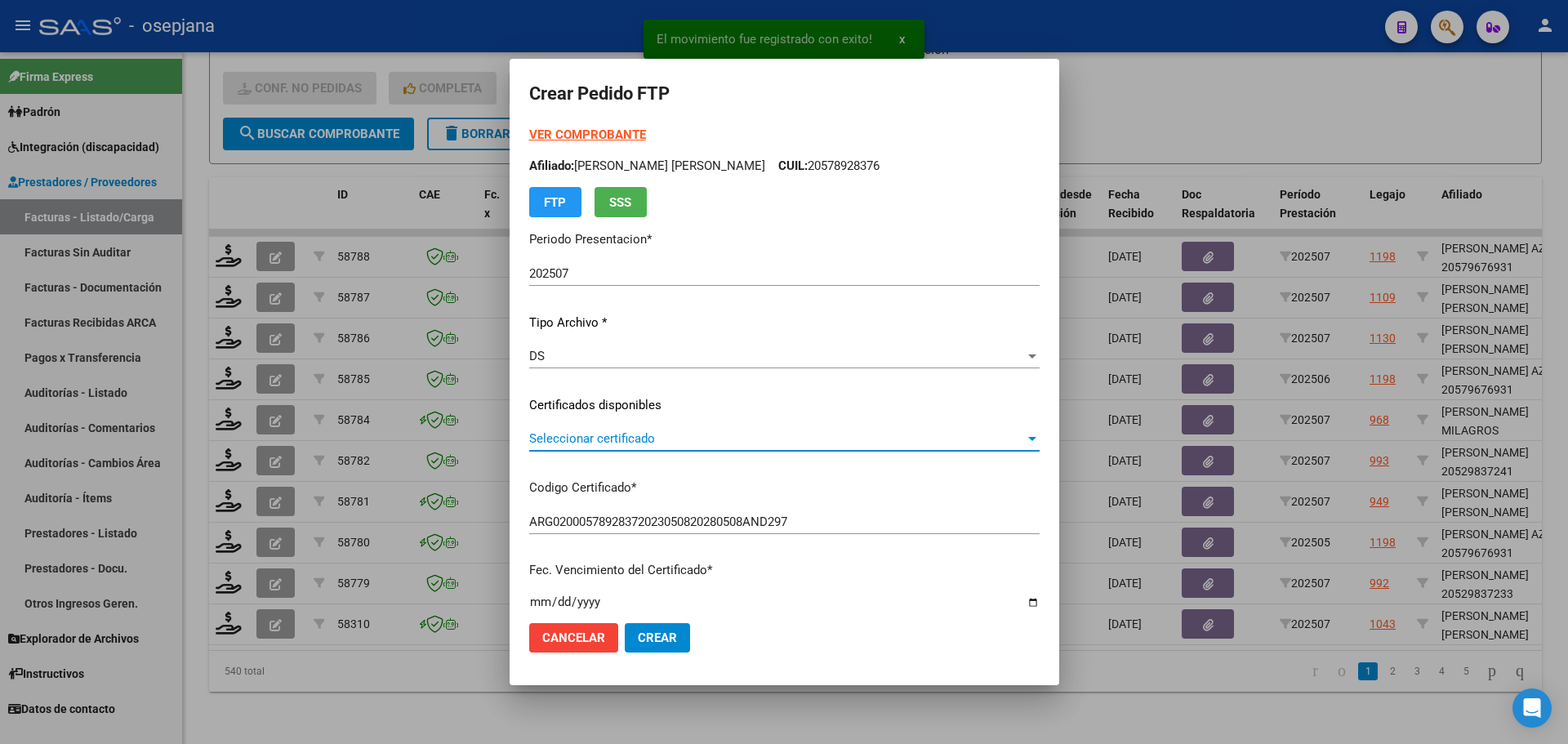
click at [617, 442] on span "Seleccionar certificado" at bounding box center [777, 438] width 496 height 15
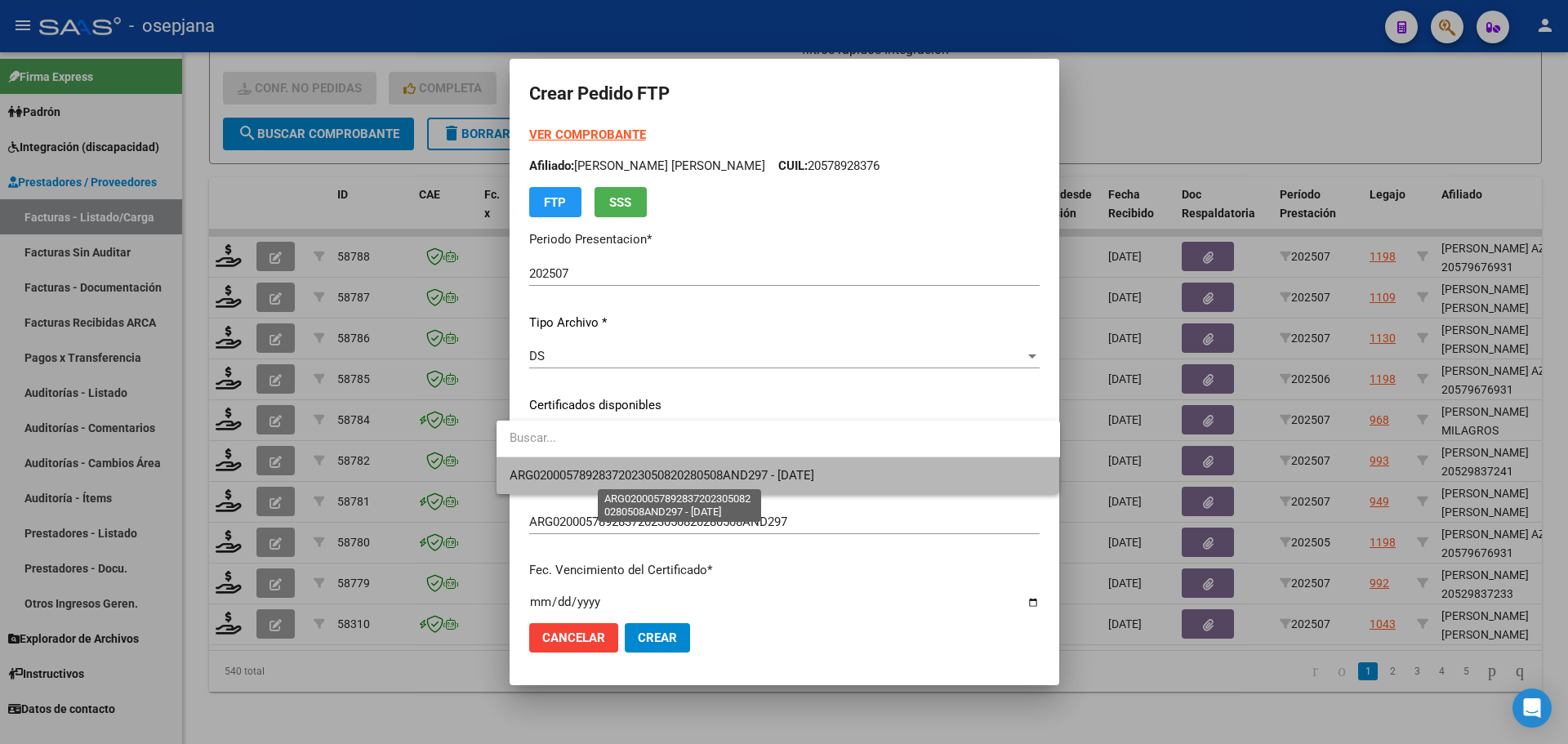
click at [616, 475] on span "ARG02000578928372023050820280508AND297 - 2028-05-01" at bounding box center [661, 476] width 305 height 15
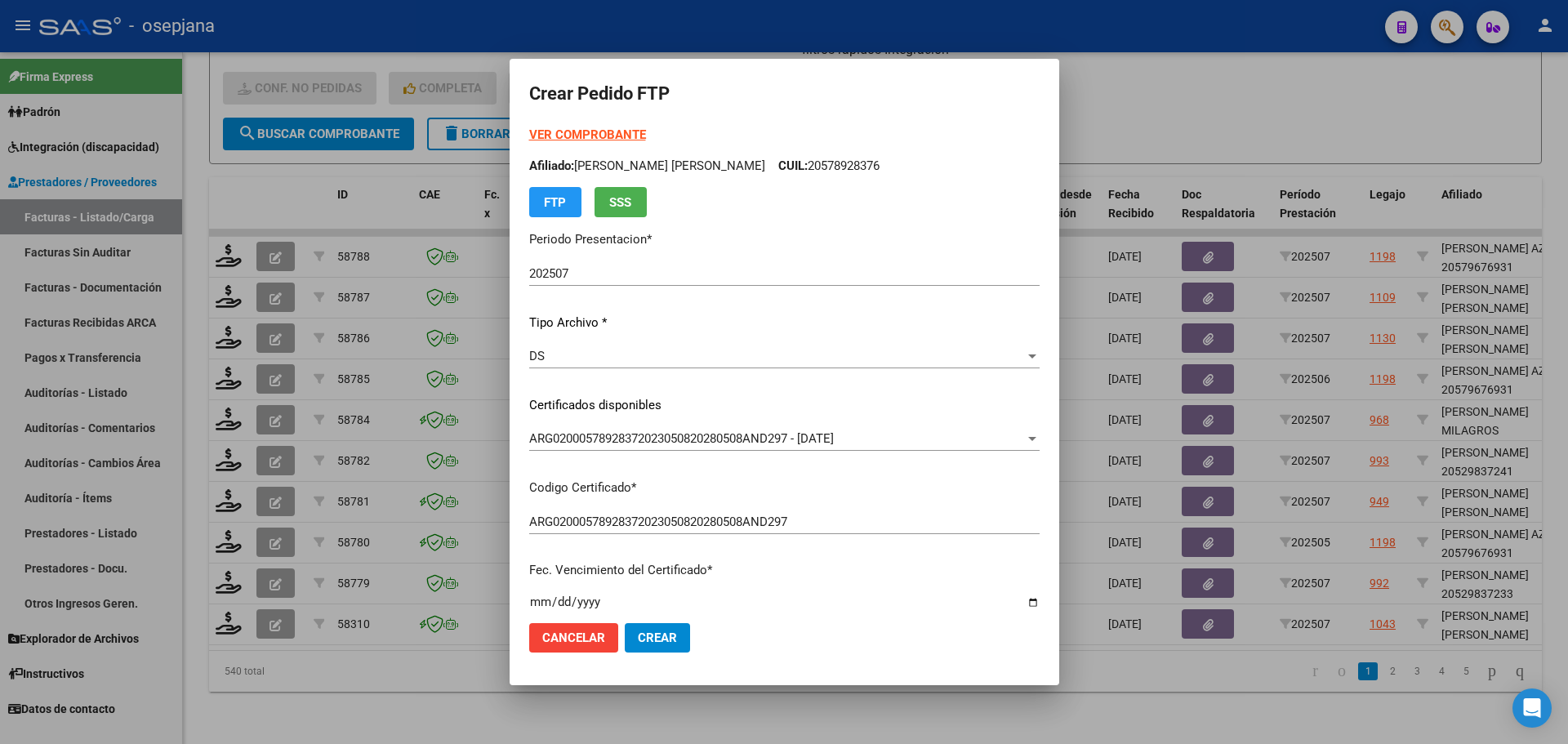
click at [579, 130] on strong "VER COMPROBANTE" at bounding box center [588, 135] width 117 height 15
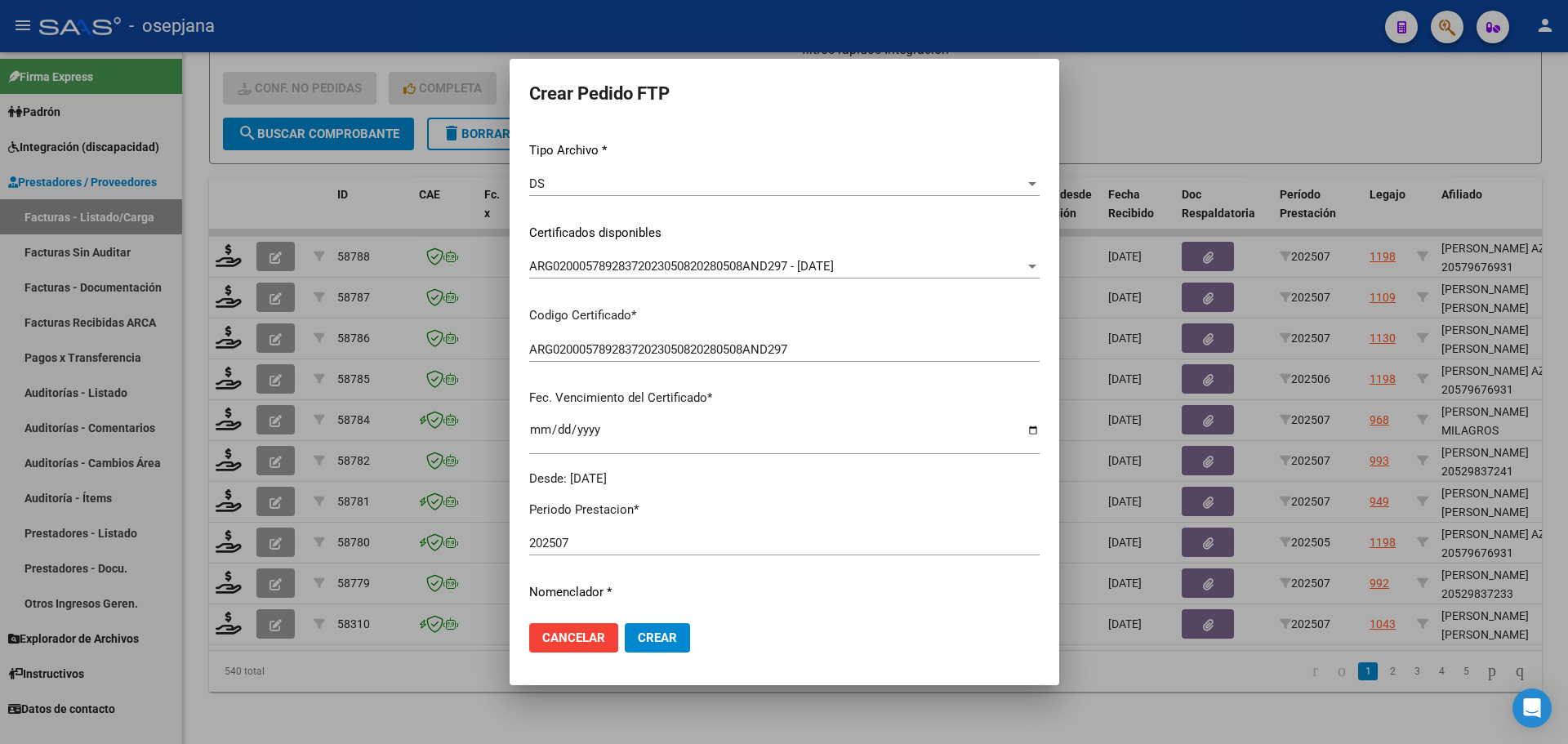
scroll to position [489, 0]
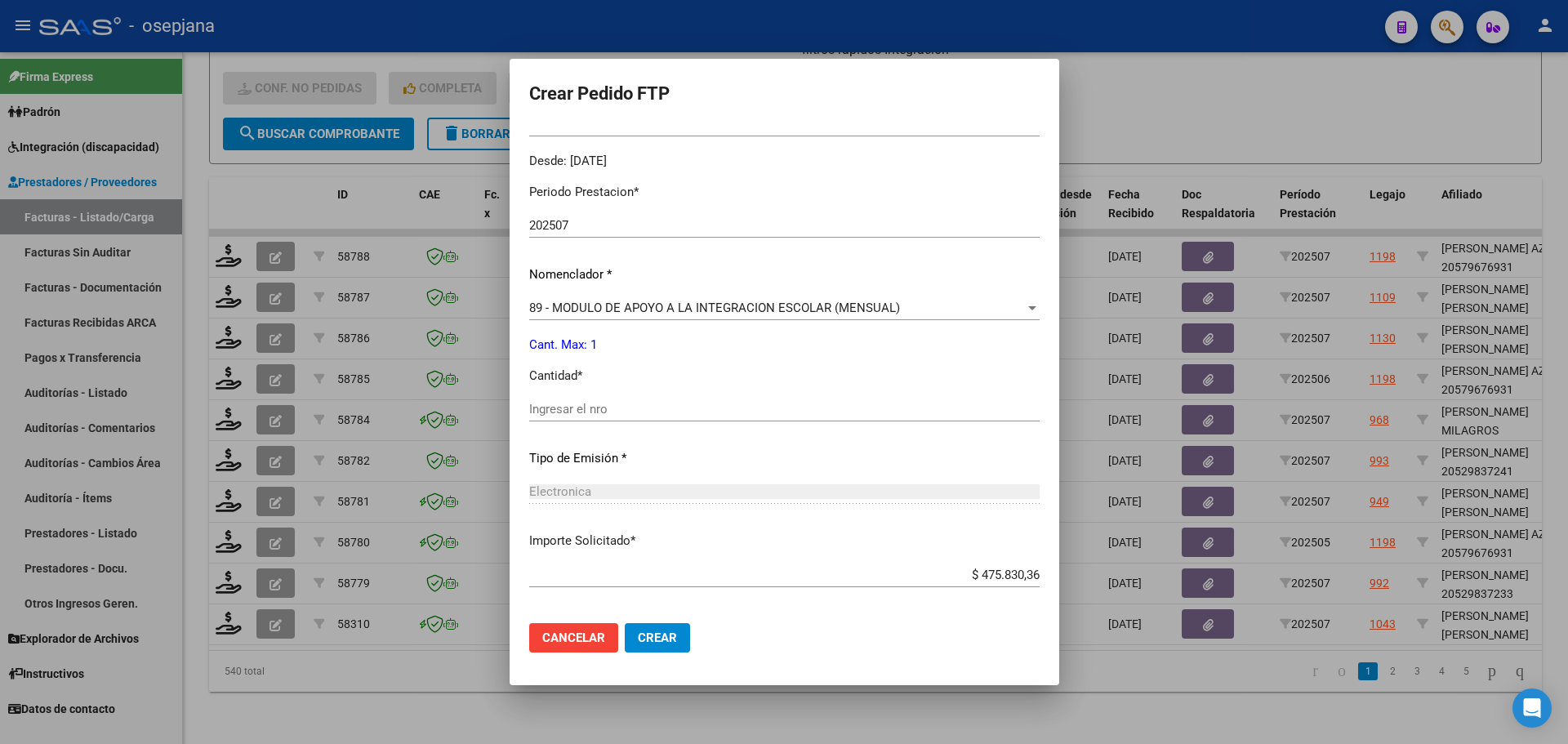
click at [544, 399] on div "Ingresar el nro" at bounding box center [784, 409] width 510 height 24
type input "1"
click at [649, 645] on button "Crear" at bounding box center [657, 638] width 65 height 30
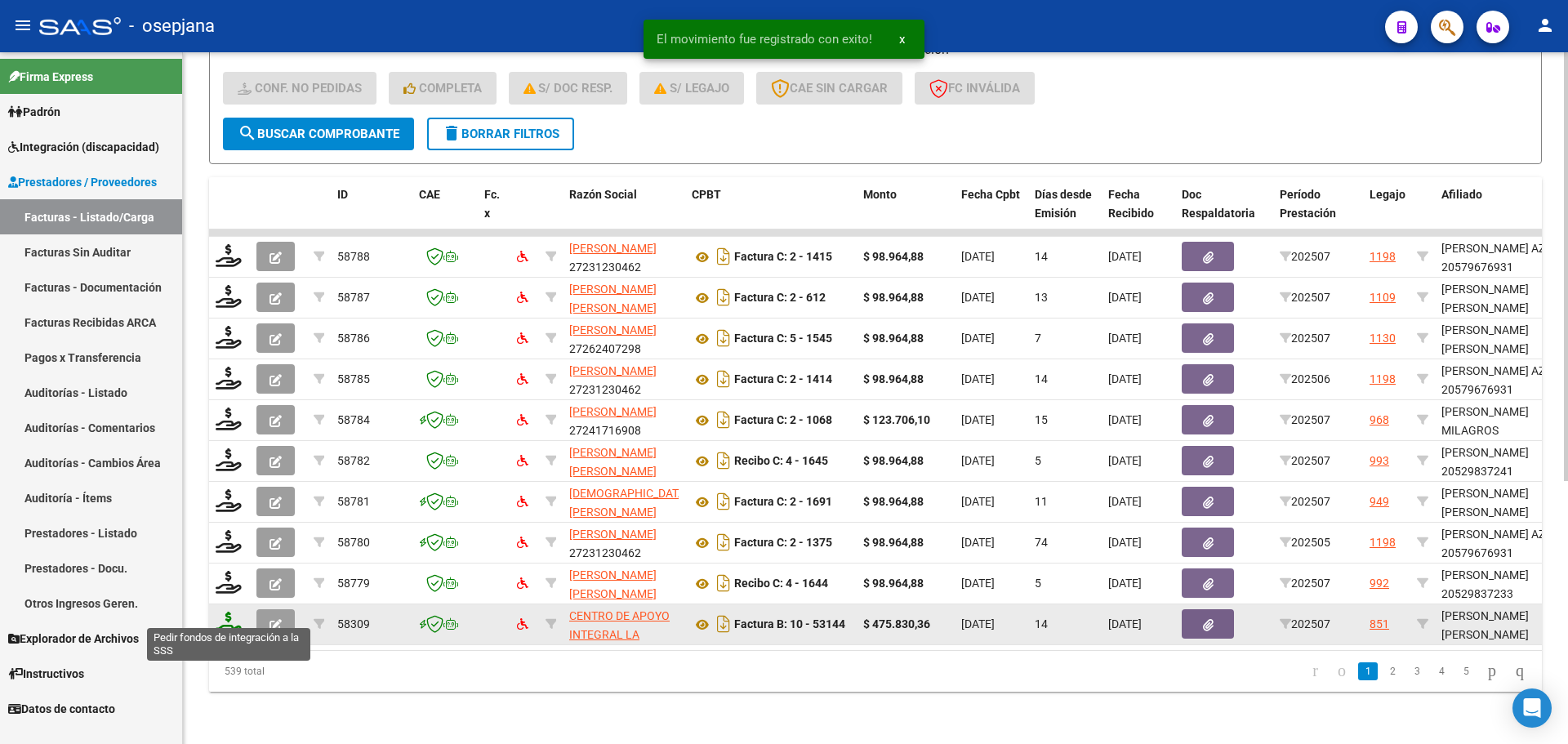
click at [228, 611] on icon at bounding box center [229, 622] width 26 height 23
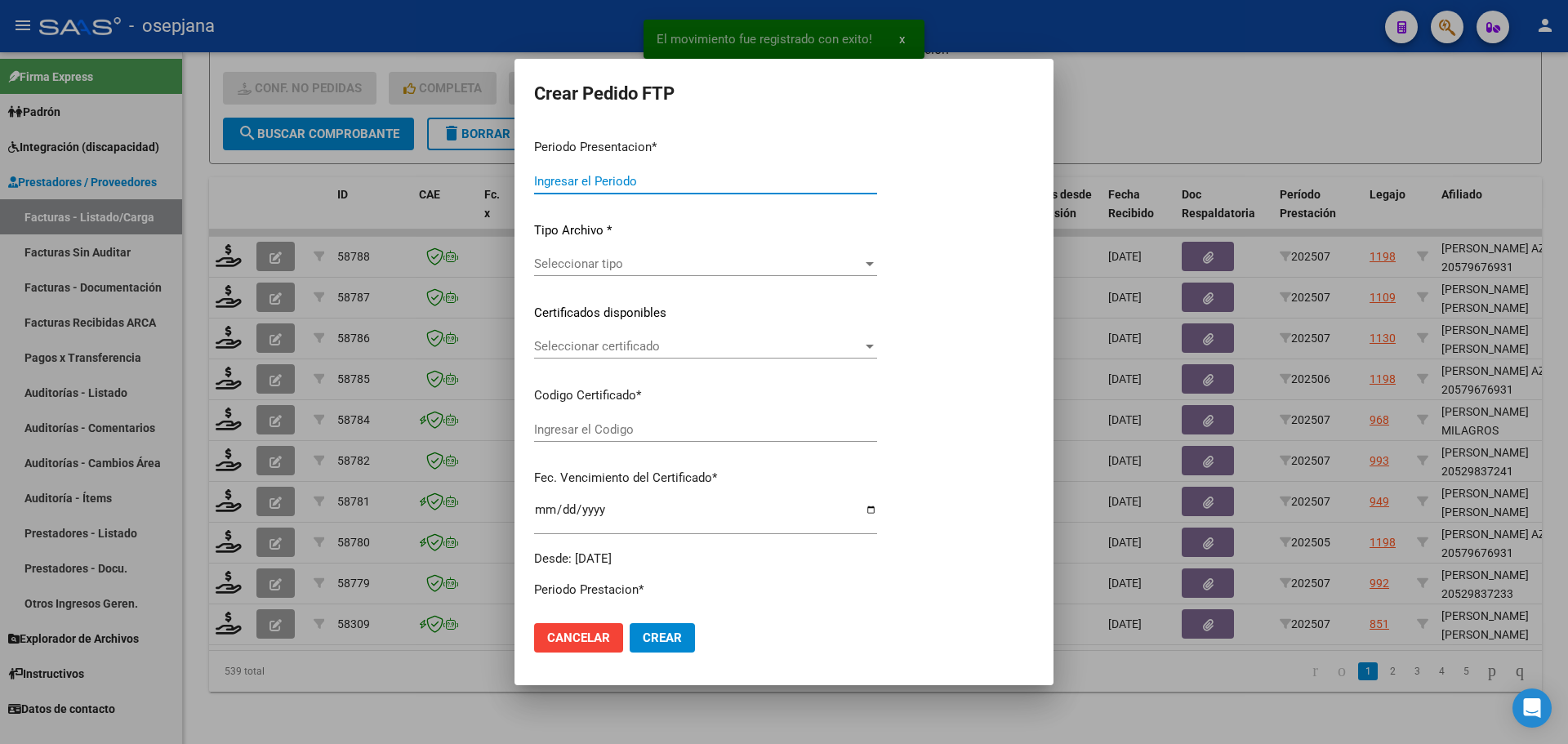
type input "202507"
type input "$ 475.830,36"
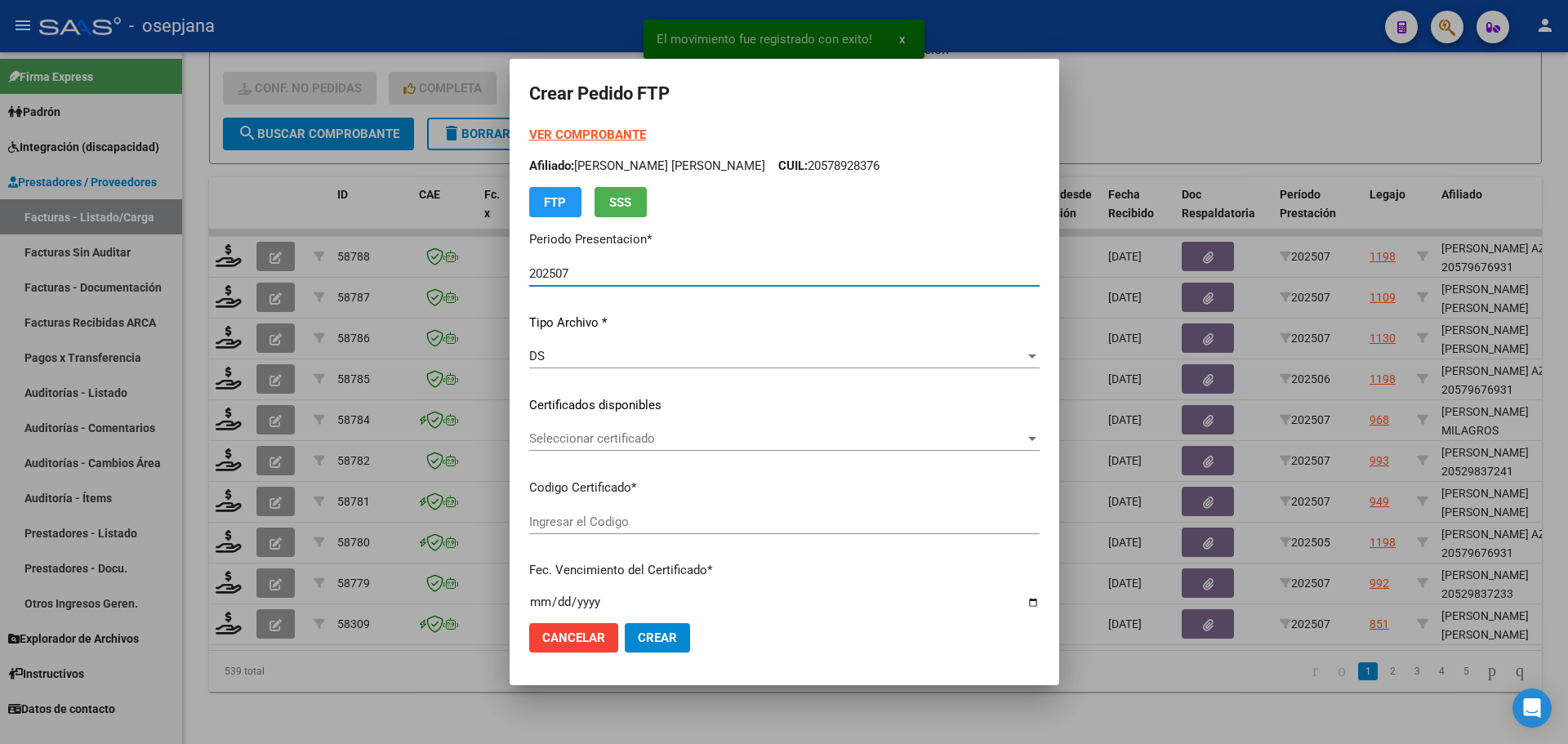
type input "E/T"
type input "[DATE]"
click at [598, 434] on span "Seleccionar certificado" at bounding box center [777, 438] width 496 height 15
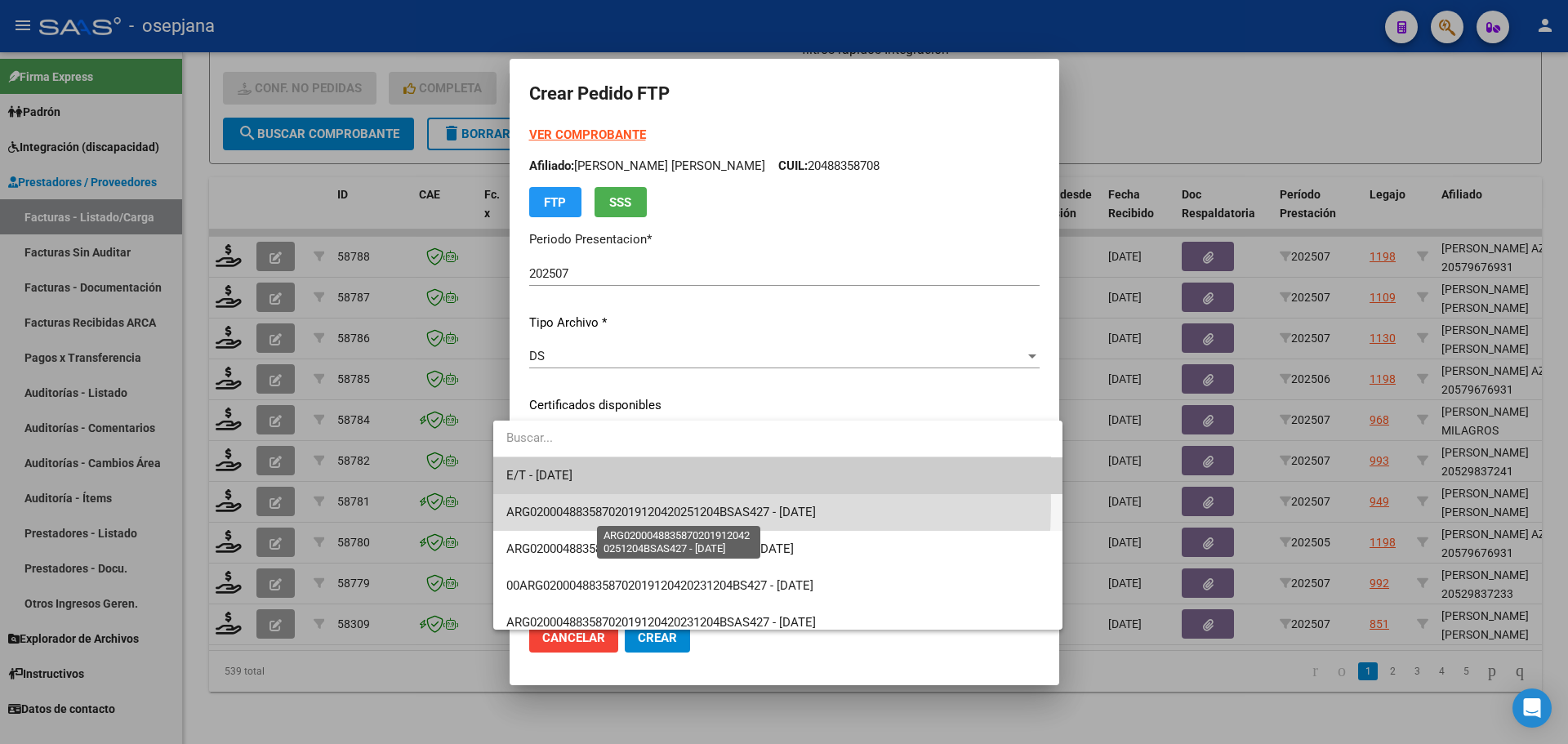
click at [608, 504] on span "ARG02000488358702019120420251204BSAS427 - 2025-12-04" at bounding box center [660, 512] width 309 height 15
type input "ARG02000488358702019120420251204BSAS427"
type input "2025-12-04"
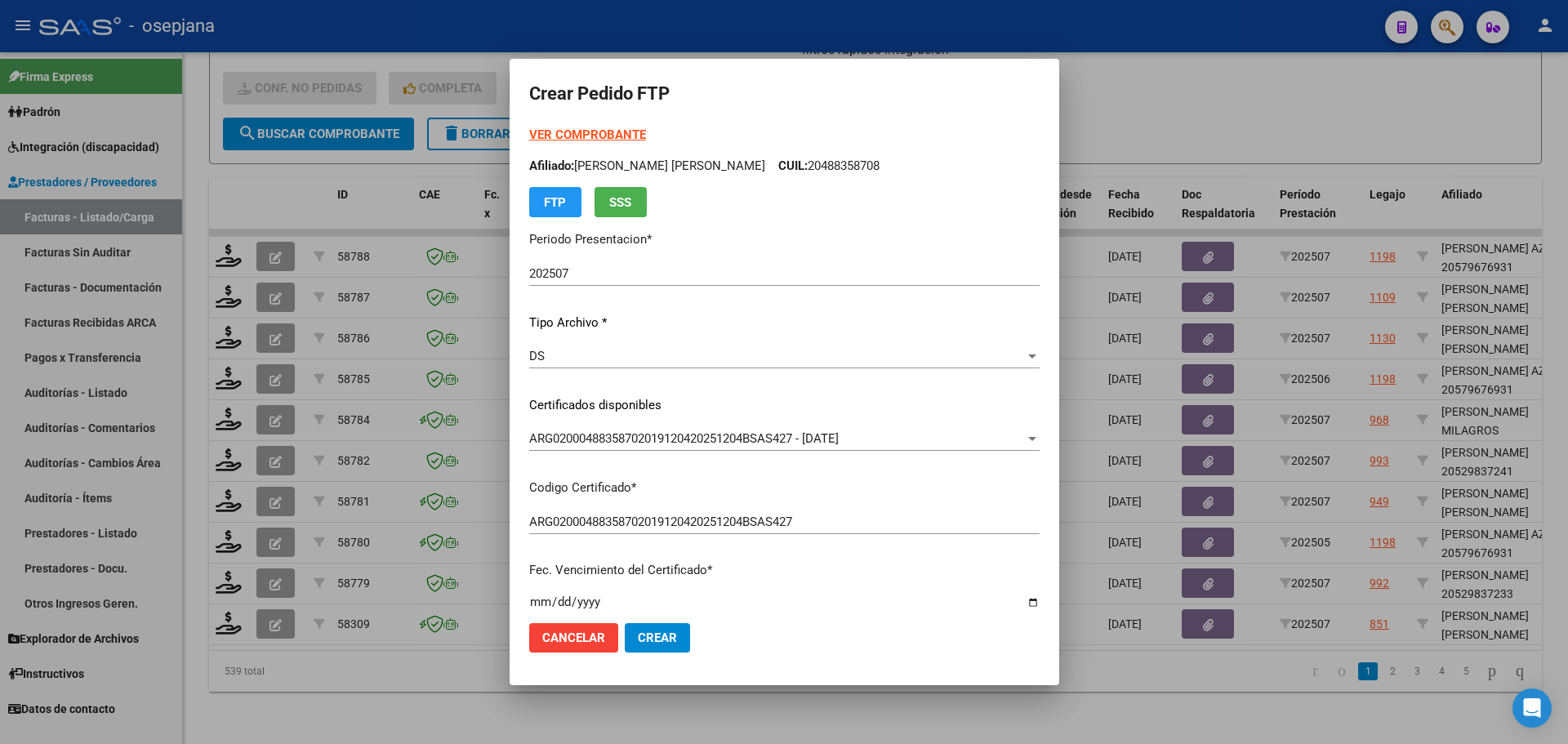
click at [582, 132] on strong "VER COMPROBANTE" at bounding box center [588, 135] width 117 height 15
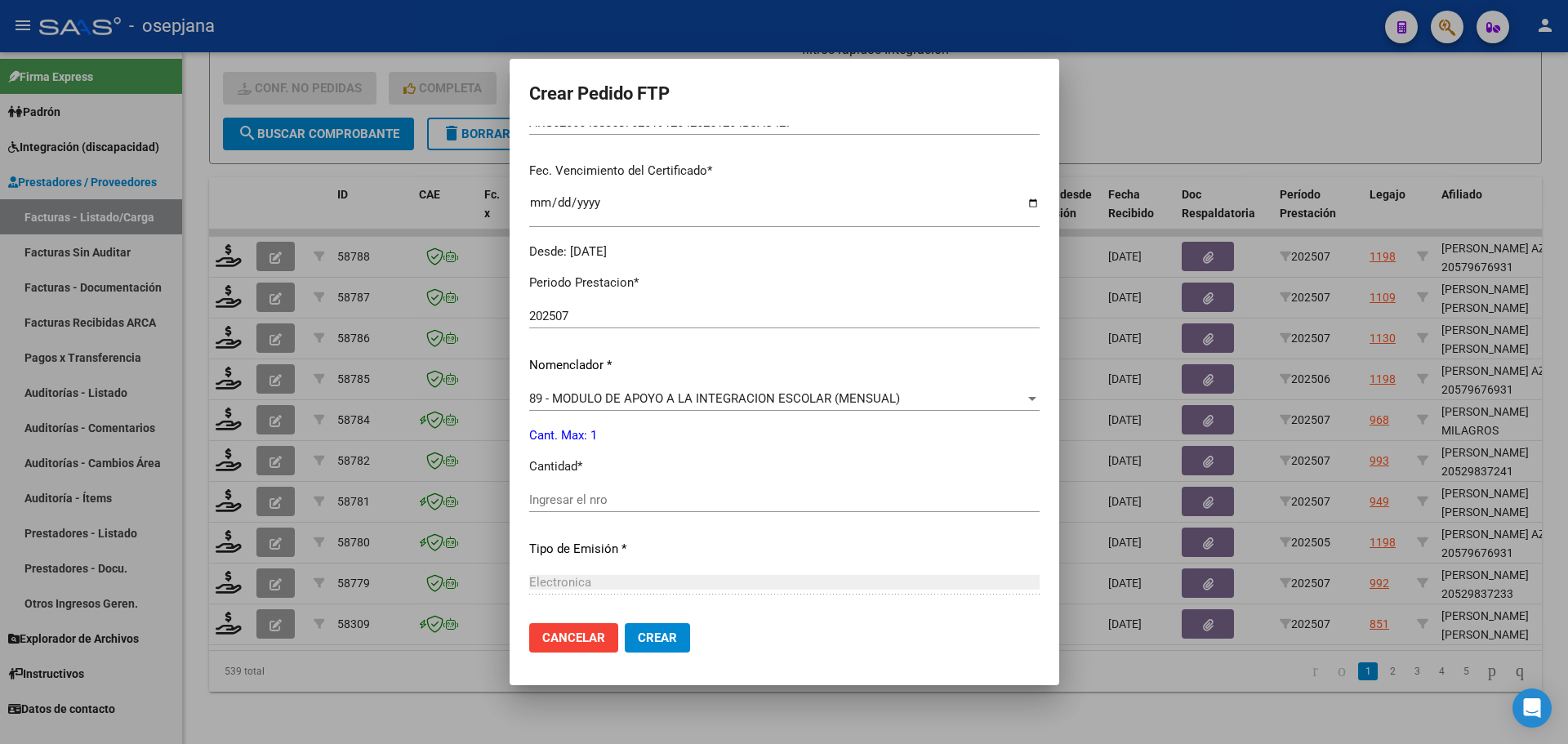
scroll to position [409, 0]
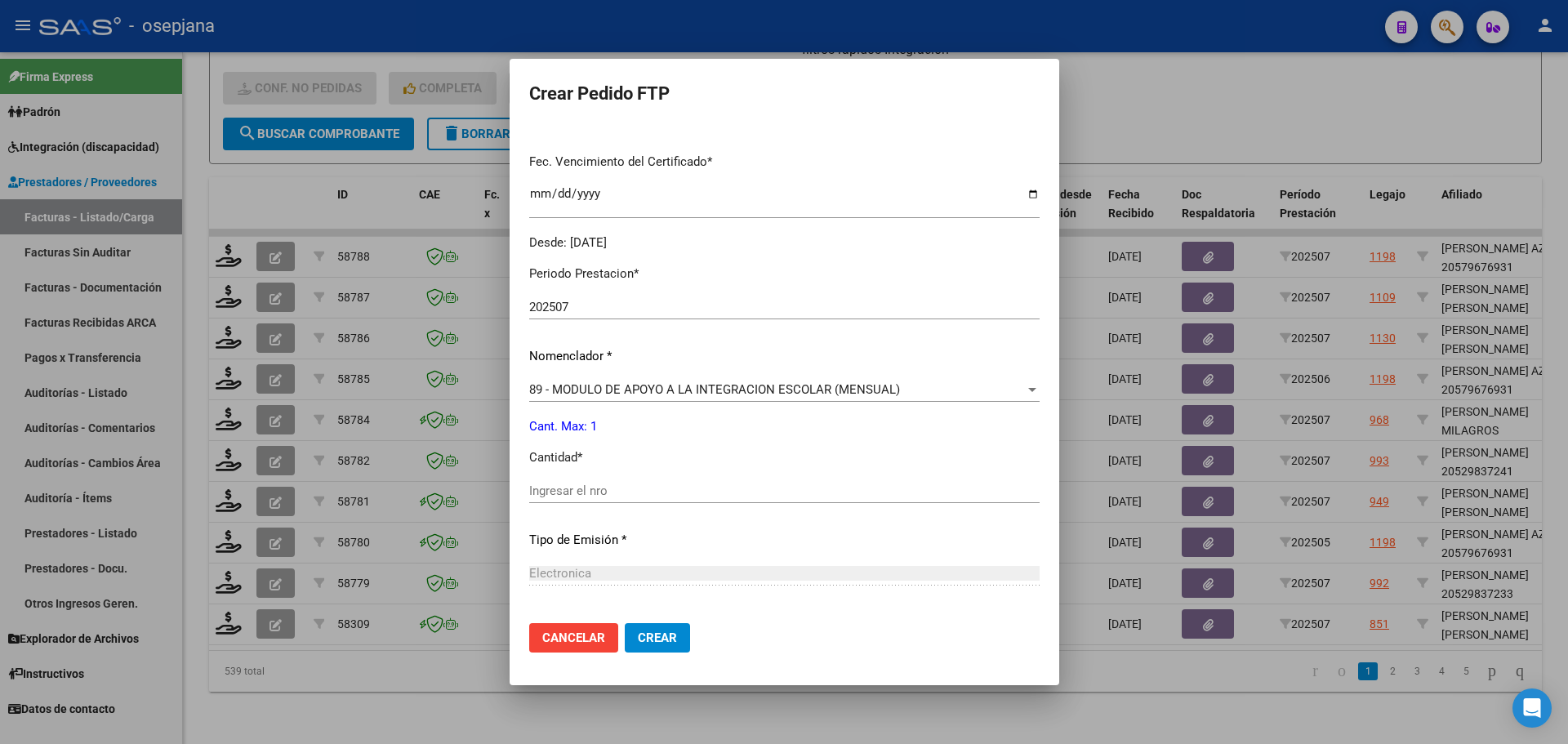
click at [529, 496] on div "Ingresar el nro" at bounding box center [784, 490] width 510 height 24
type input "1"
click at [637, 631] on span "Crear" at bounding box center [657, 638] width 39 height 15
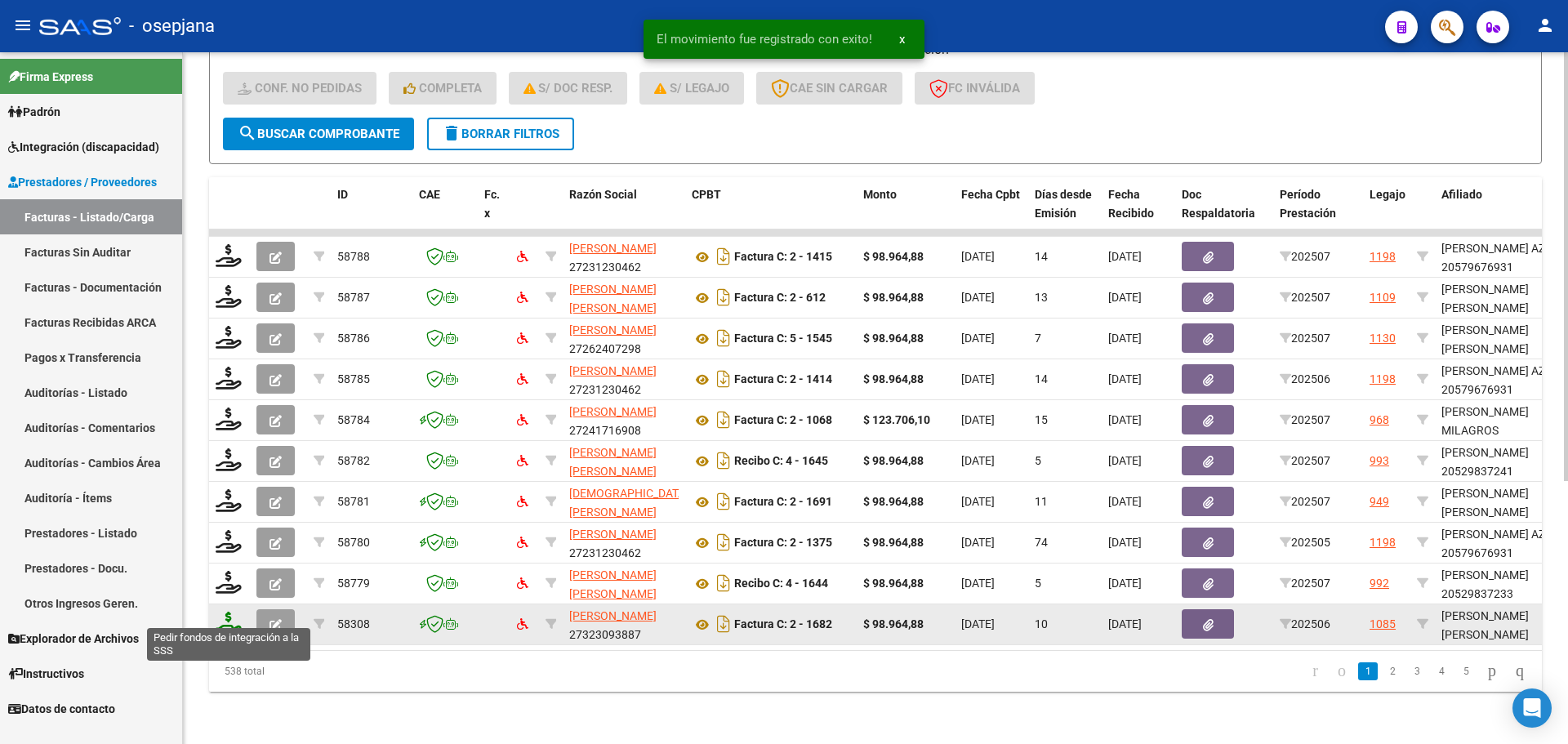
click at [237, 618] on icon at bounding box center [229, 622] width 26 height 23
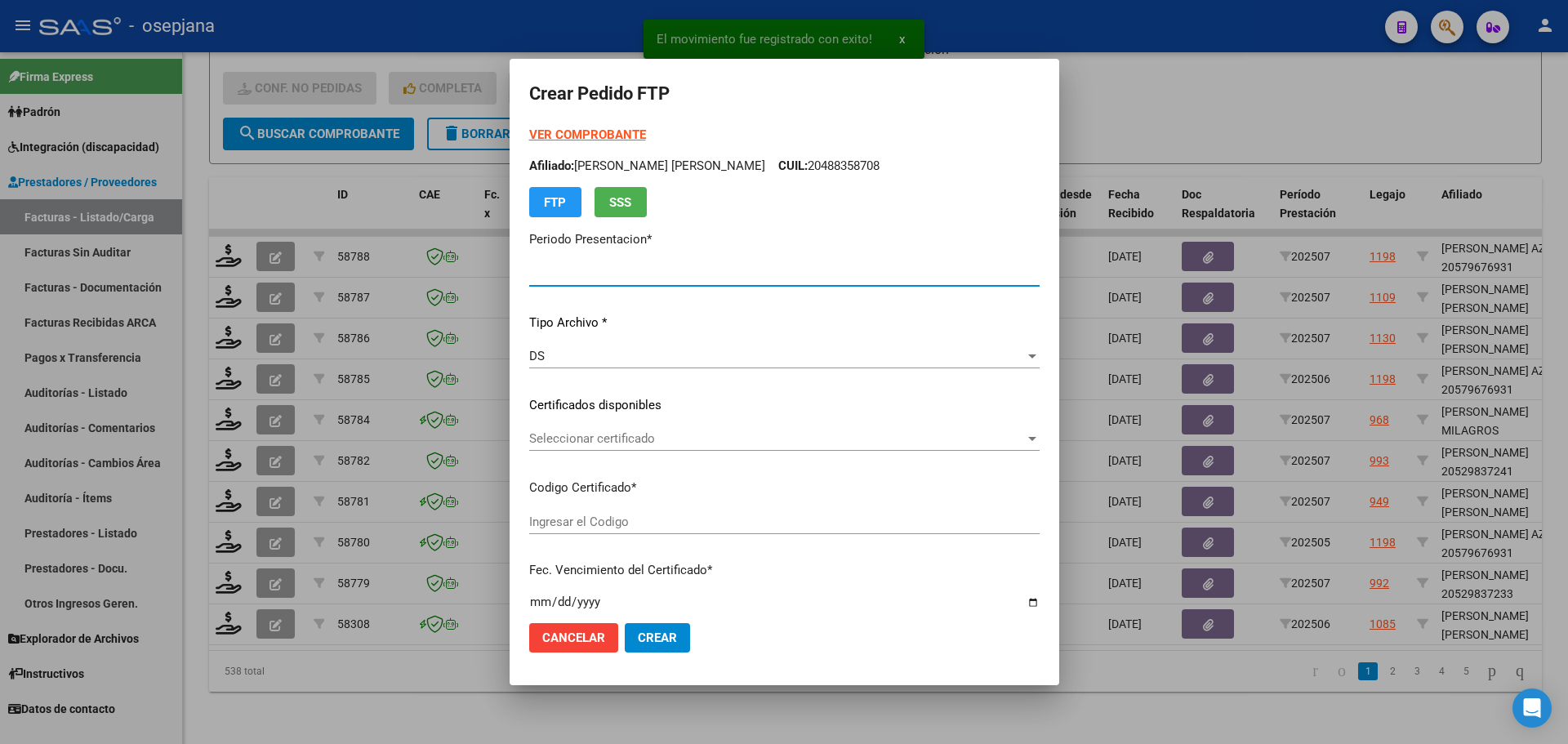
type input "202507"
type input "202506"
type input "$ 98.964,88"
type input "ARG02000559438542024012320290123BUE357"
type input "2029-01-06"
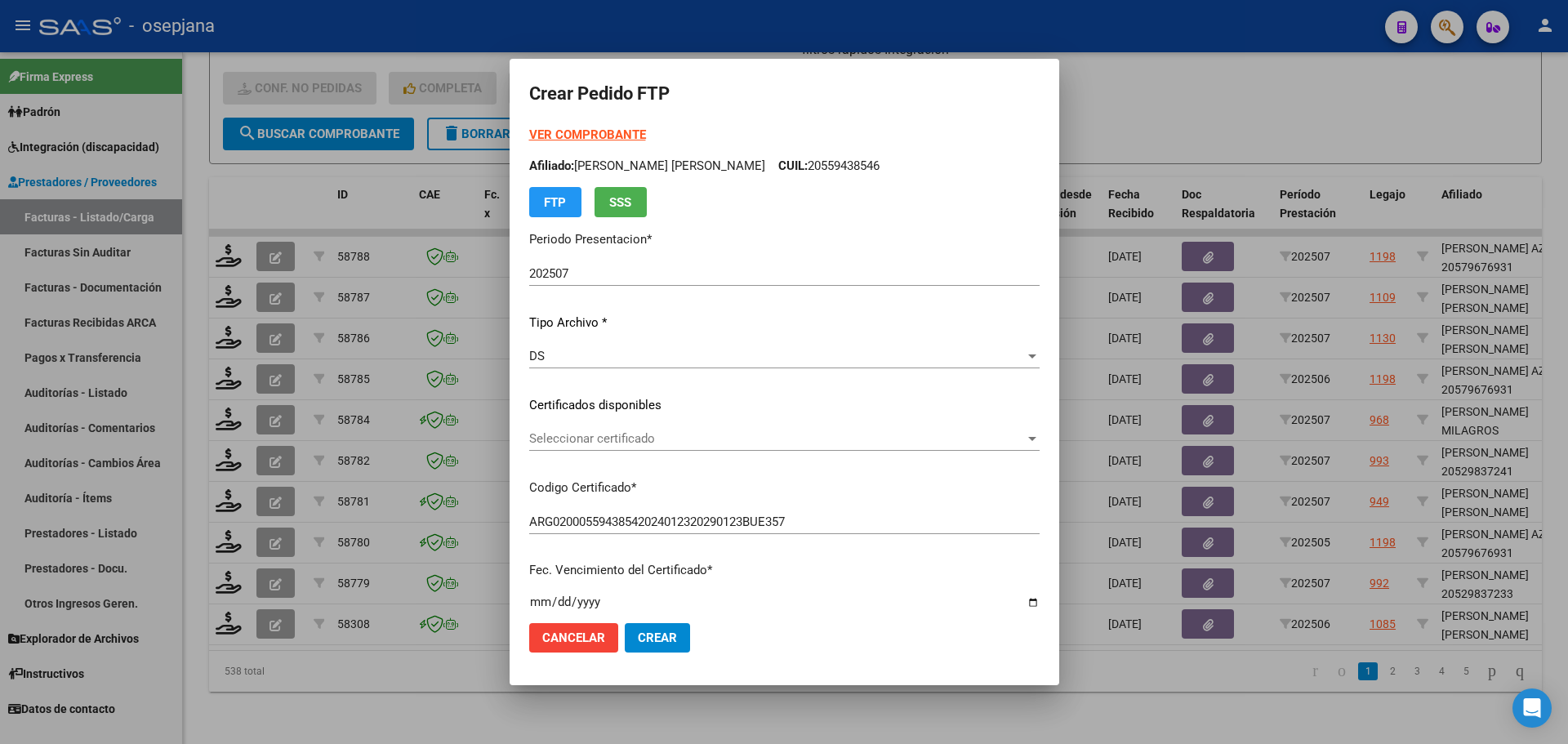
click at [689, 447] on div "Seleccionar certificado Seleccionar certificado" at bounding box center [784, 438] width 510 height 24
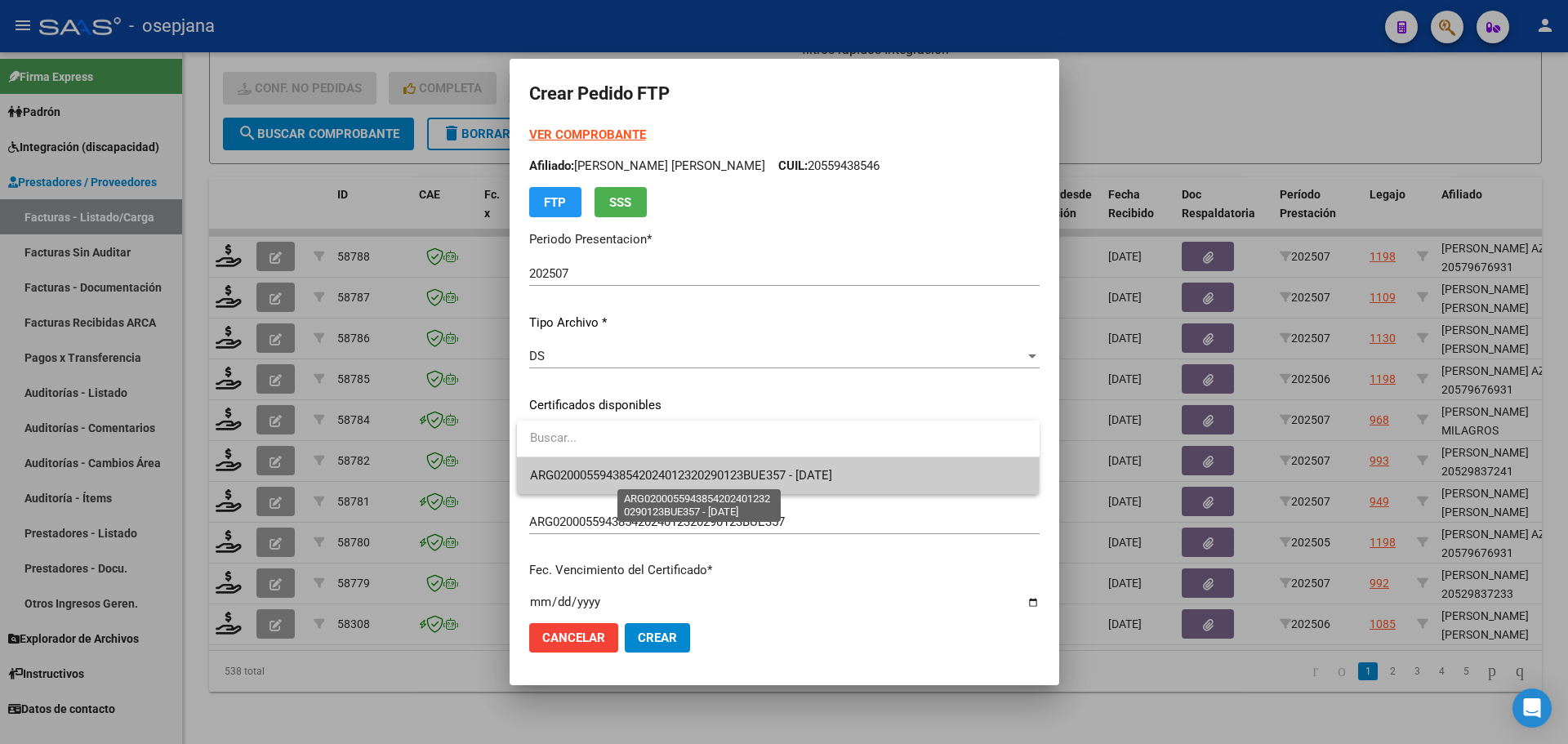
click at [690, 480] on span "ARG02000559438542024012320290123BUE357 - 2029-01-06" at bounding box center [680, 476] width 302 height 15
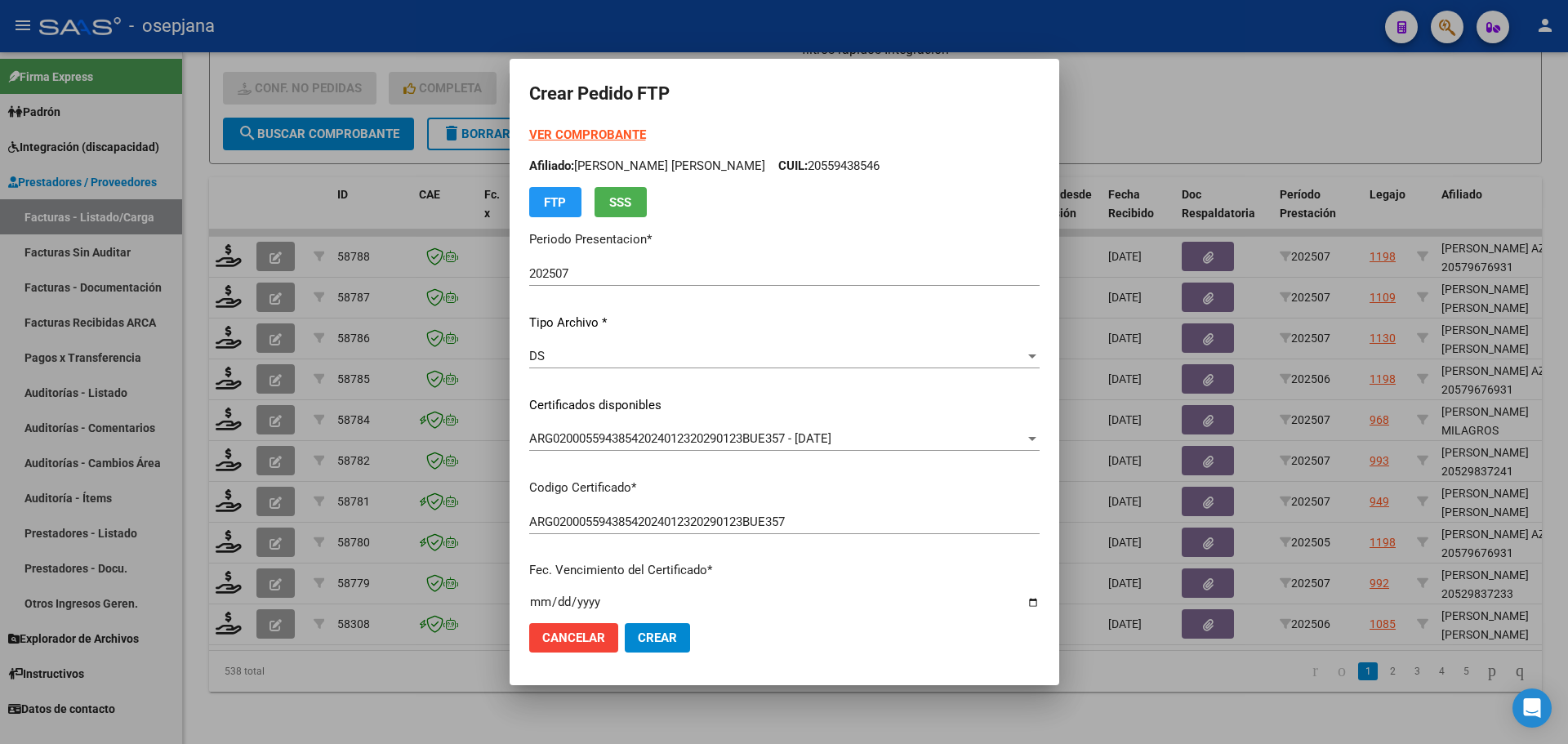
click at [589, 134] on strong "VER COMPROBANTE" at bounding box center [588, 135] width 117 height 15
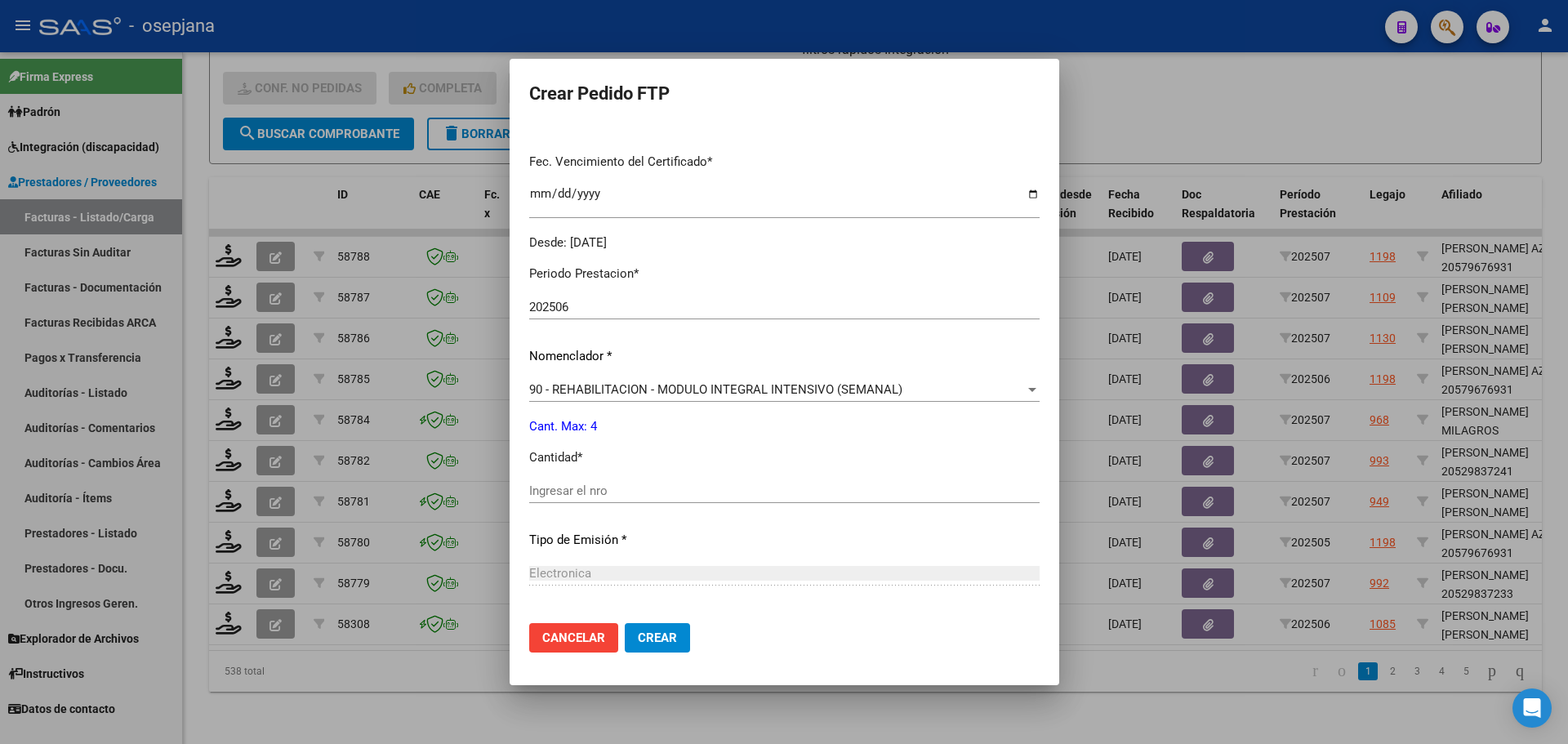
click at [560, 488] on input "Ingresar el nro" at bounding box center [784, 490] width 510 height 15
type input "4"
click at [651, 629] on button "Crear" at bounding box center [657, 638] width 65 height 30
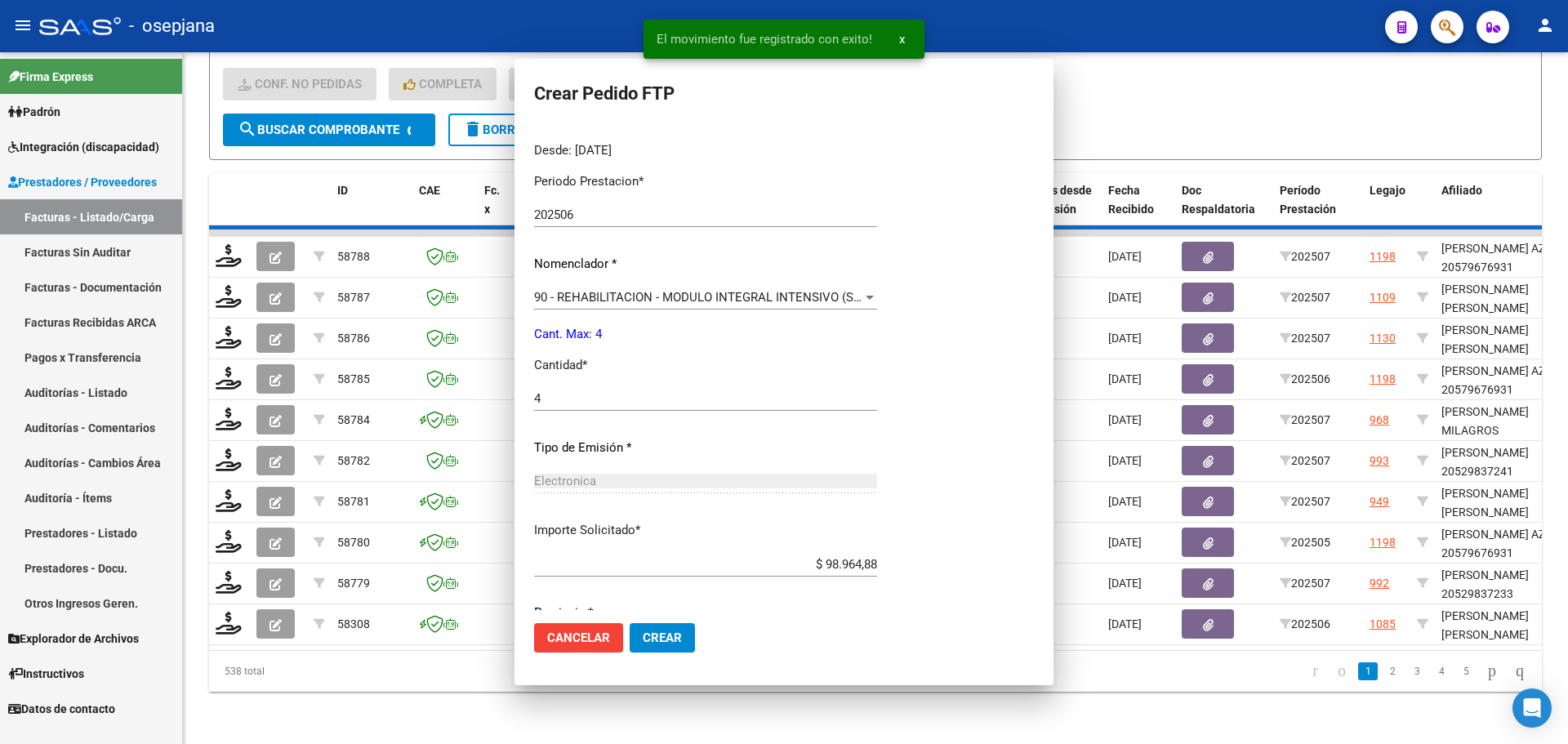
scroll to position [0, 0]
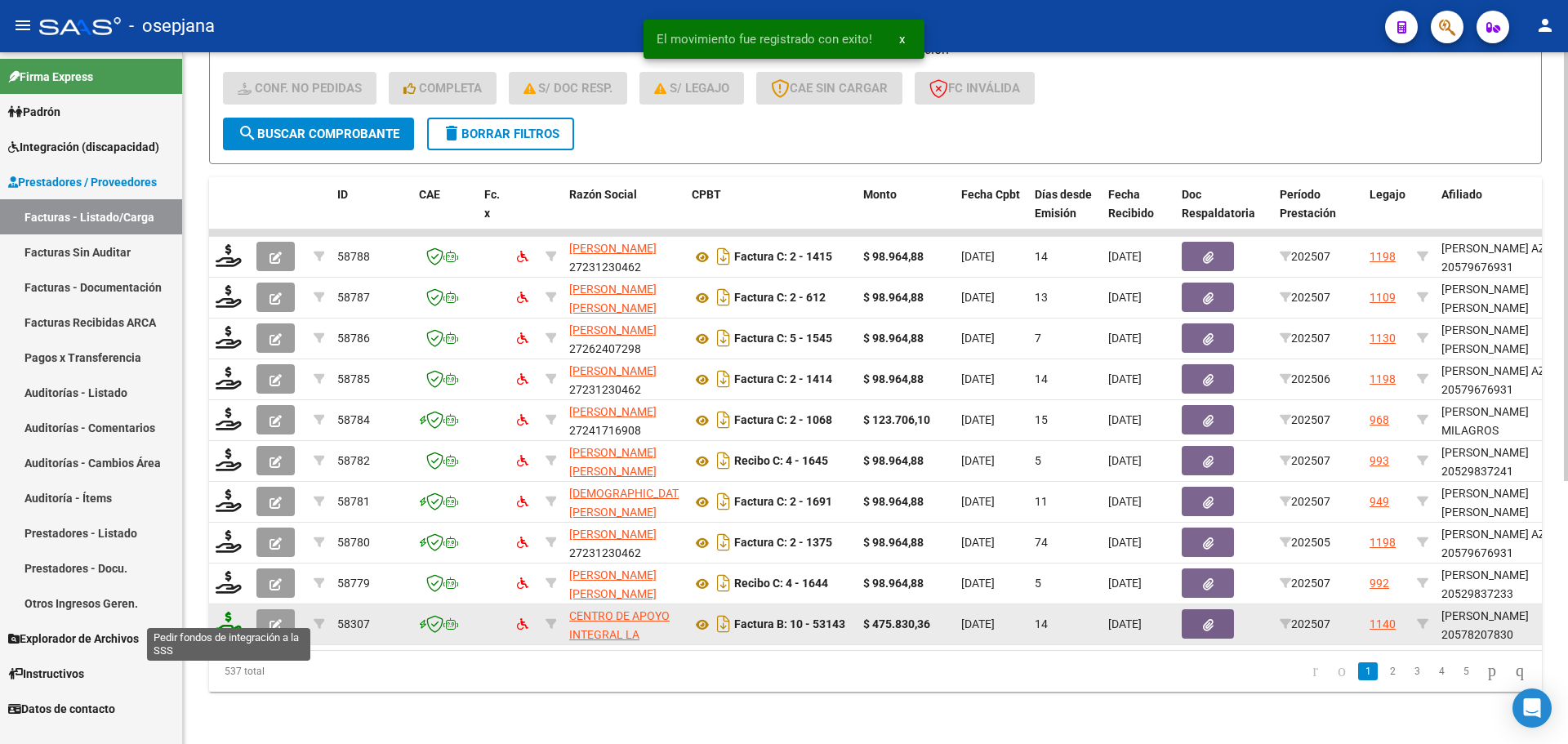
click at [223, 611] on icon at bounding box center [229, 622] width 26 height 23
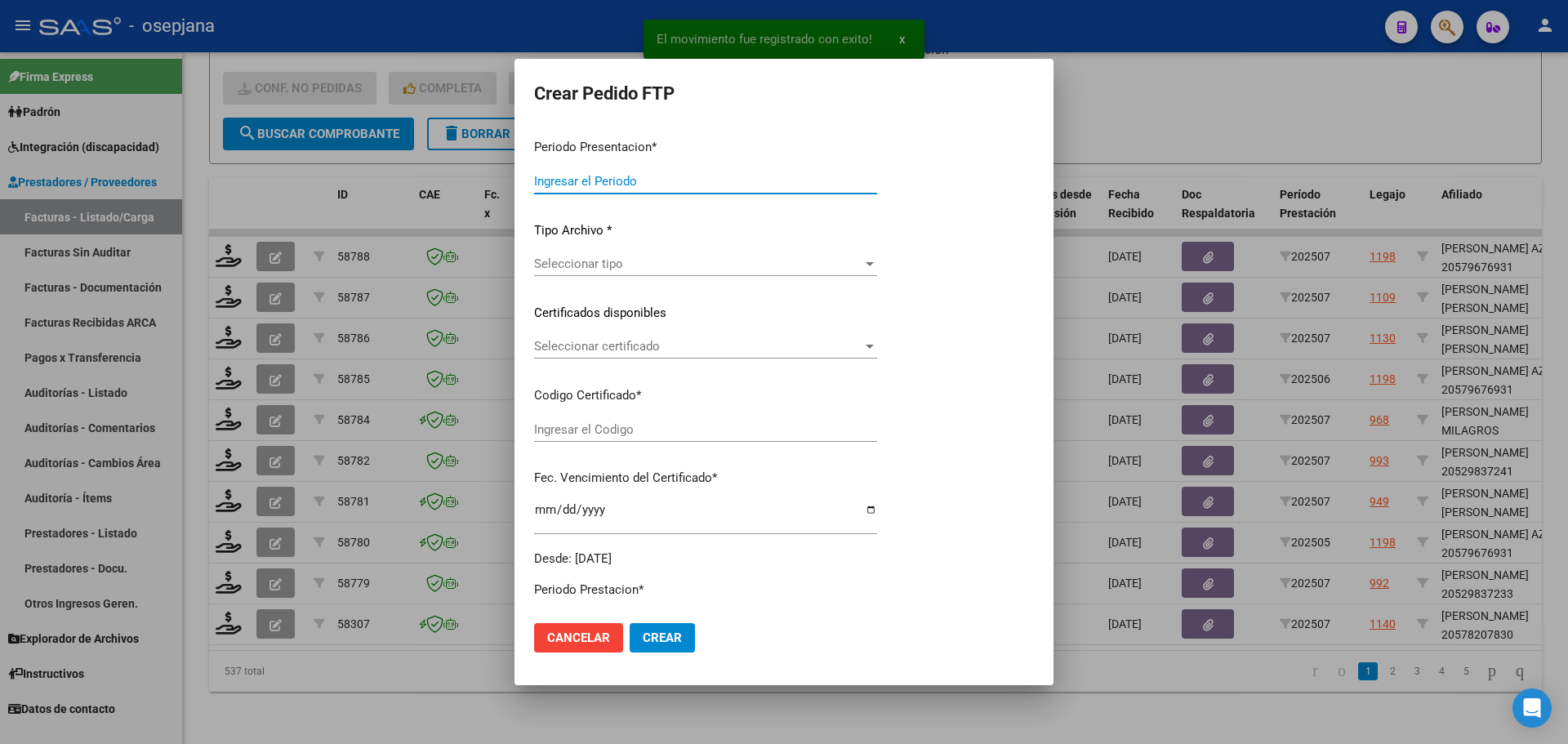
type input "202507"
type input "$ 475.830,36"
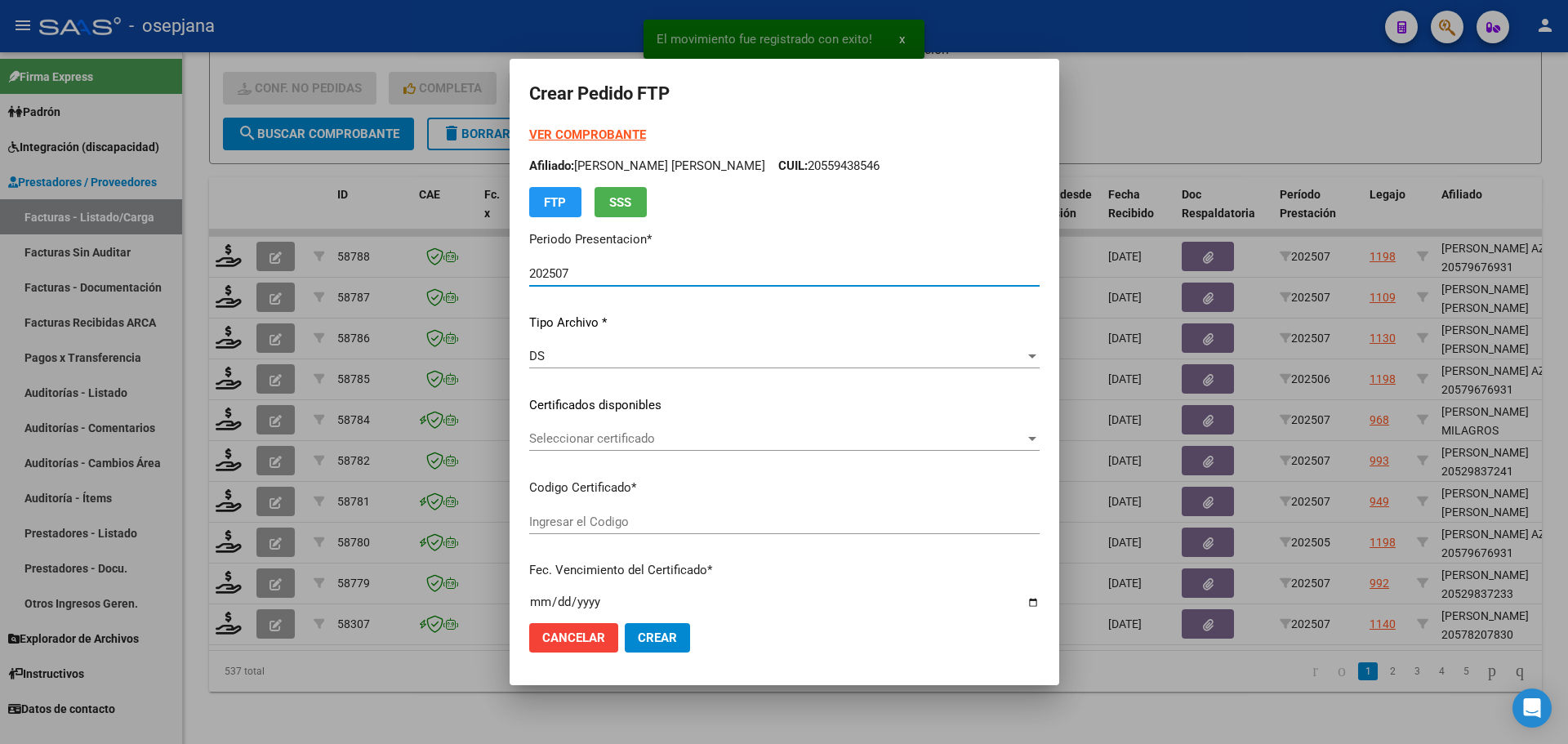
type input "ARG02000578207832024092320270923BSAS427"
type input "2027-09-23"
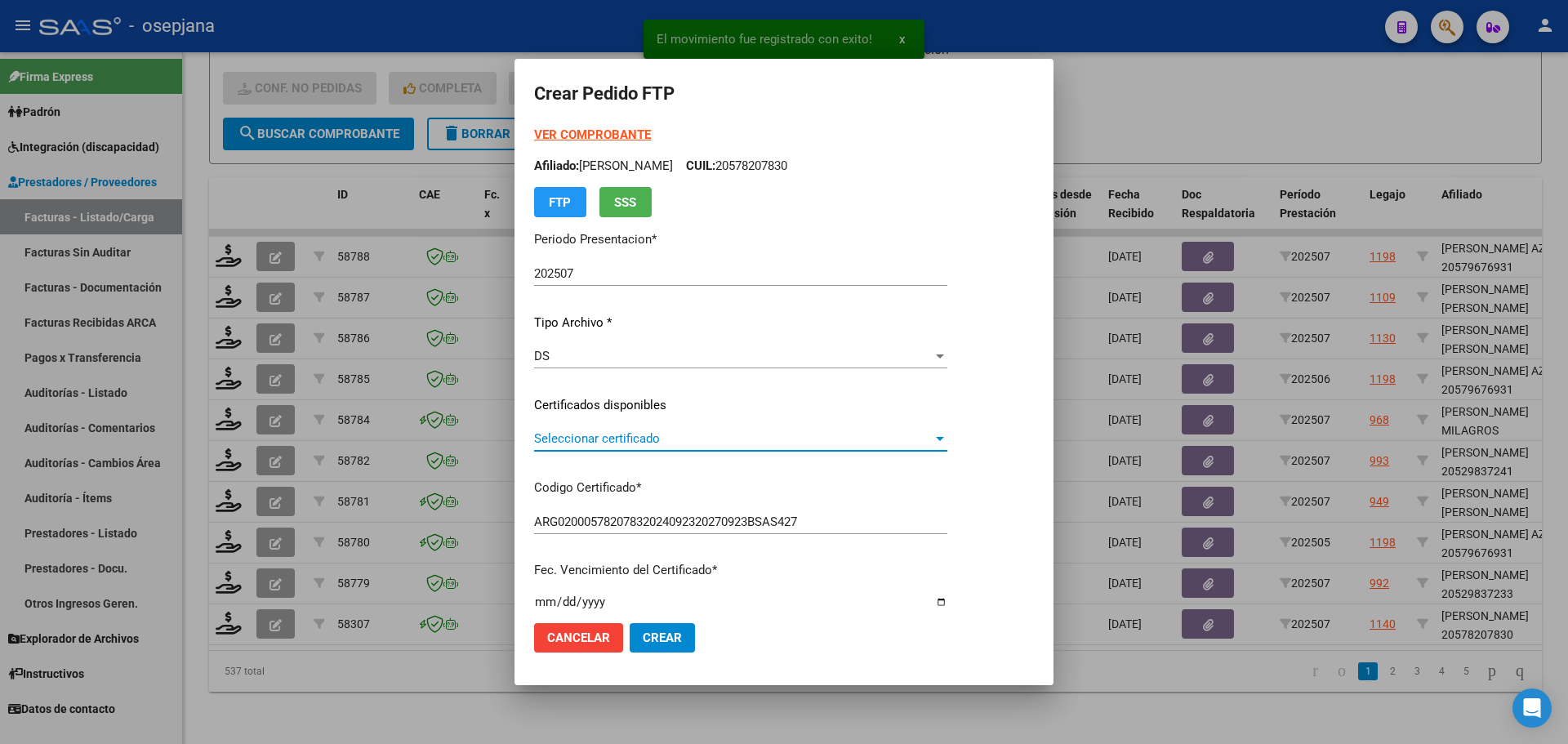
click at [597, 438] on span "Seleccionar certificado" at bounding box center [733, 438] width 399 height 15
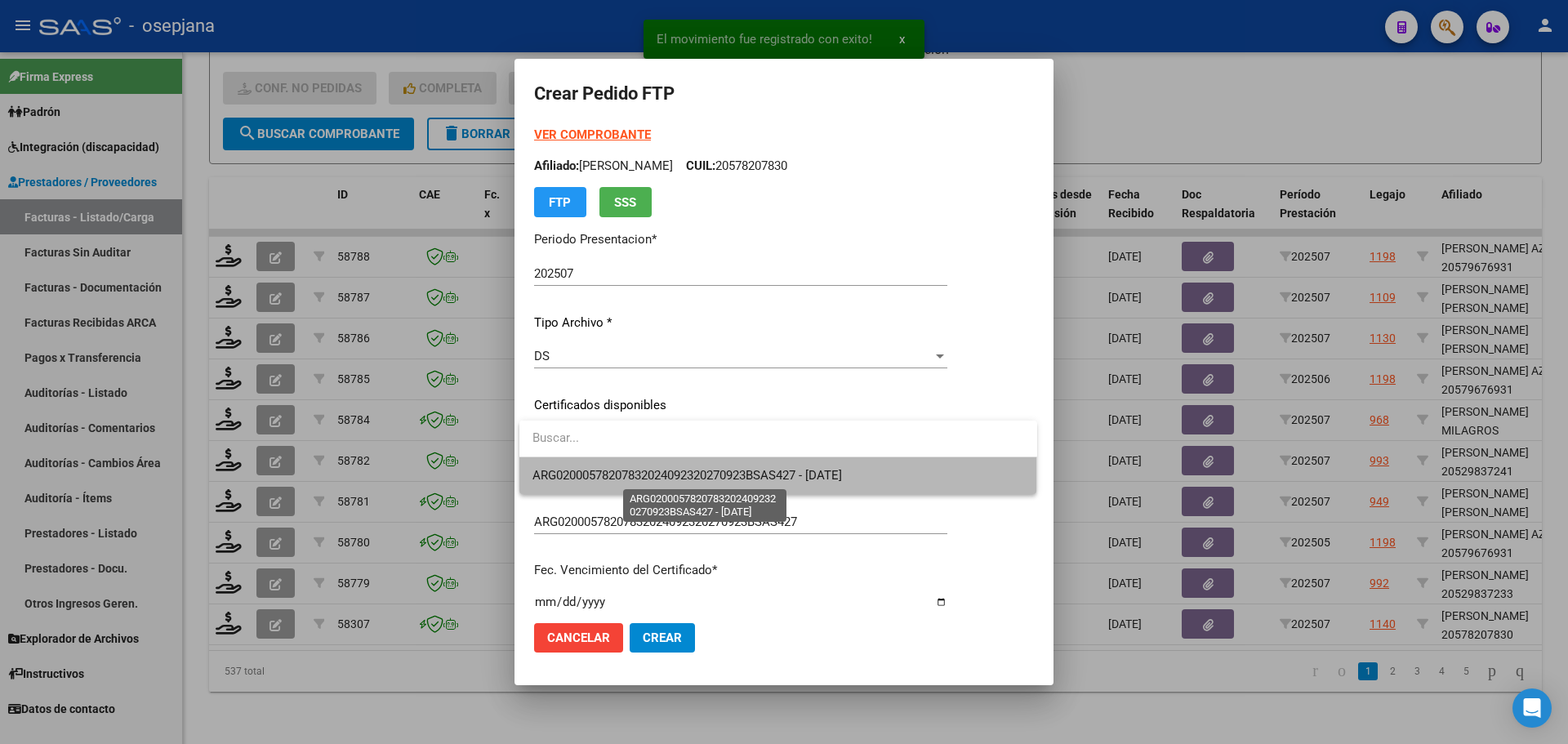
click at [594, 474] on span "ARG02000578207832024092320270923BSAS427 - 2027-09-23" at bounding box center [686, 476] width 309 height 15
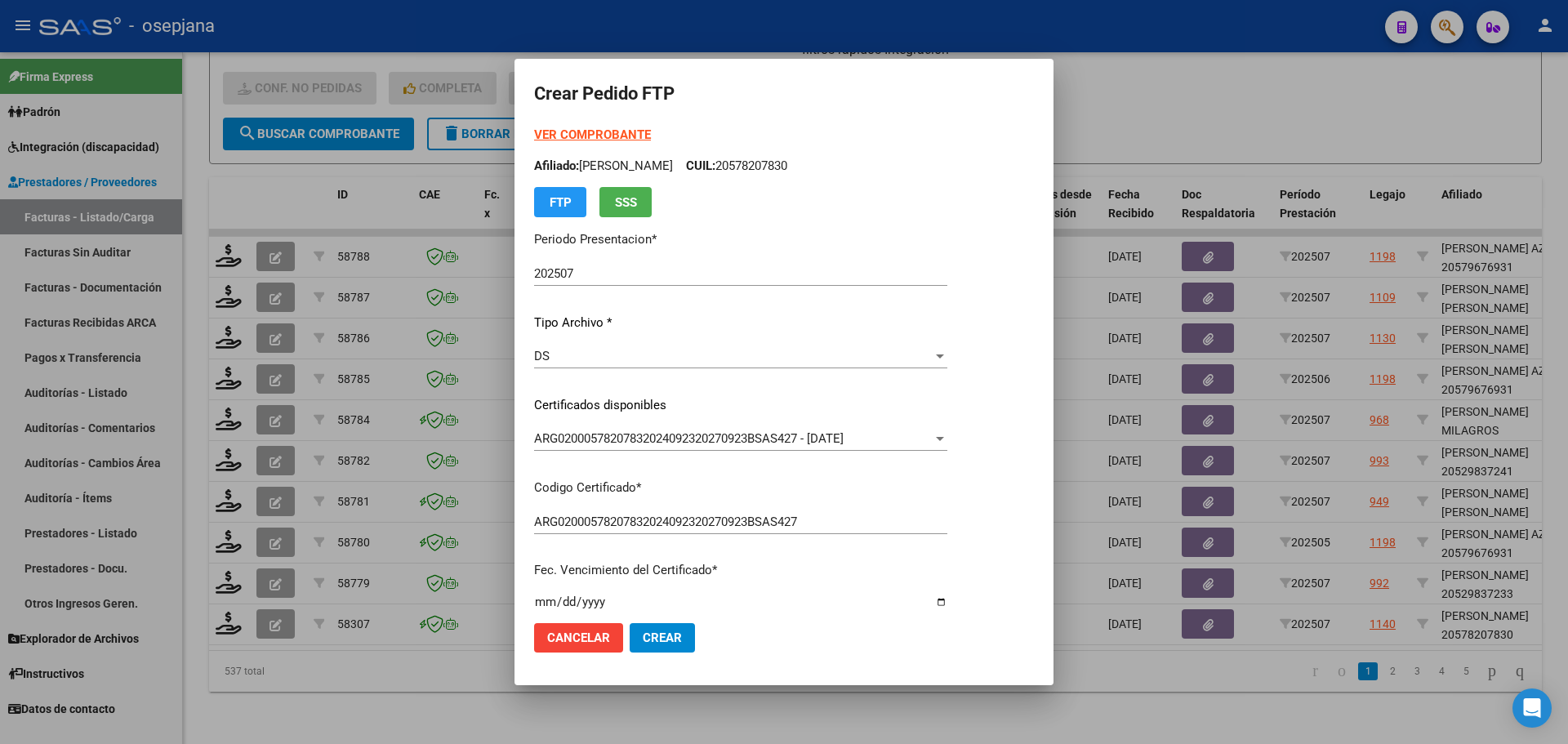
click at [597, 132] on strong "VER COMPROBANTE" at bounding box center [593, 135] width 117 height 15
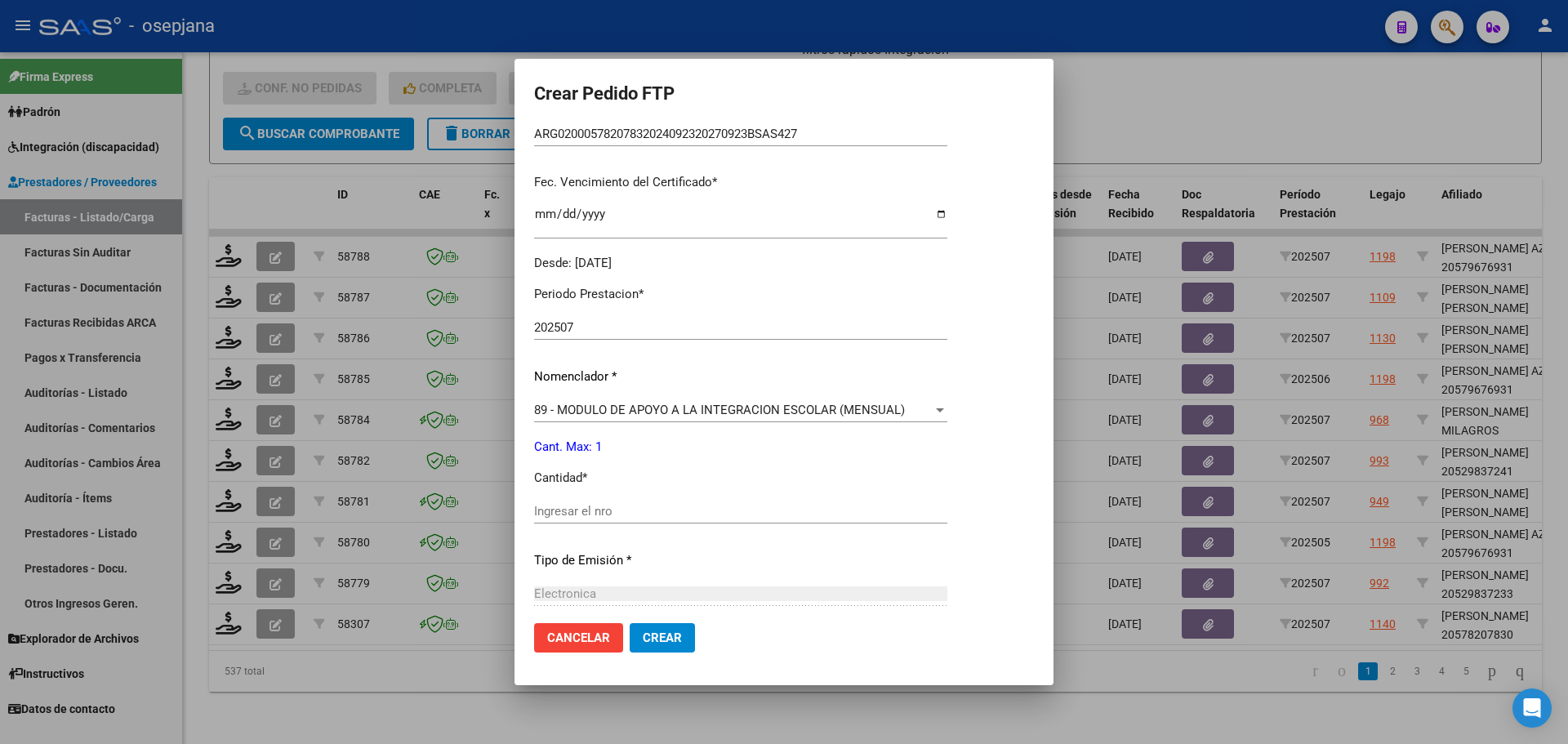
scroll to position [565, 0]
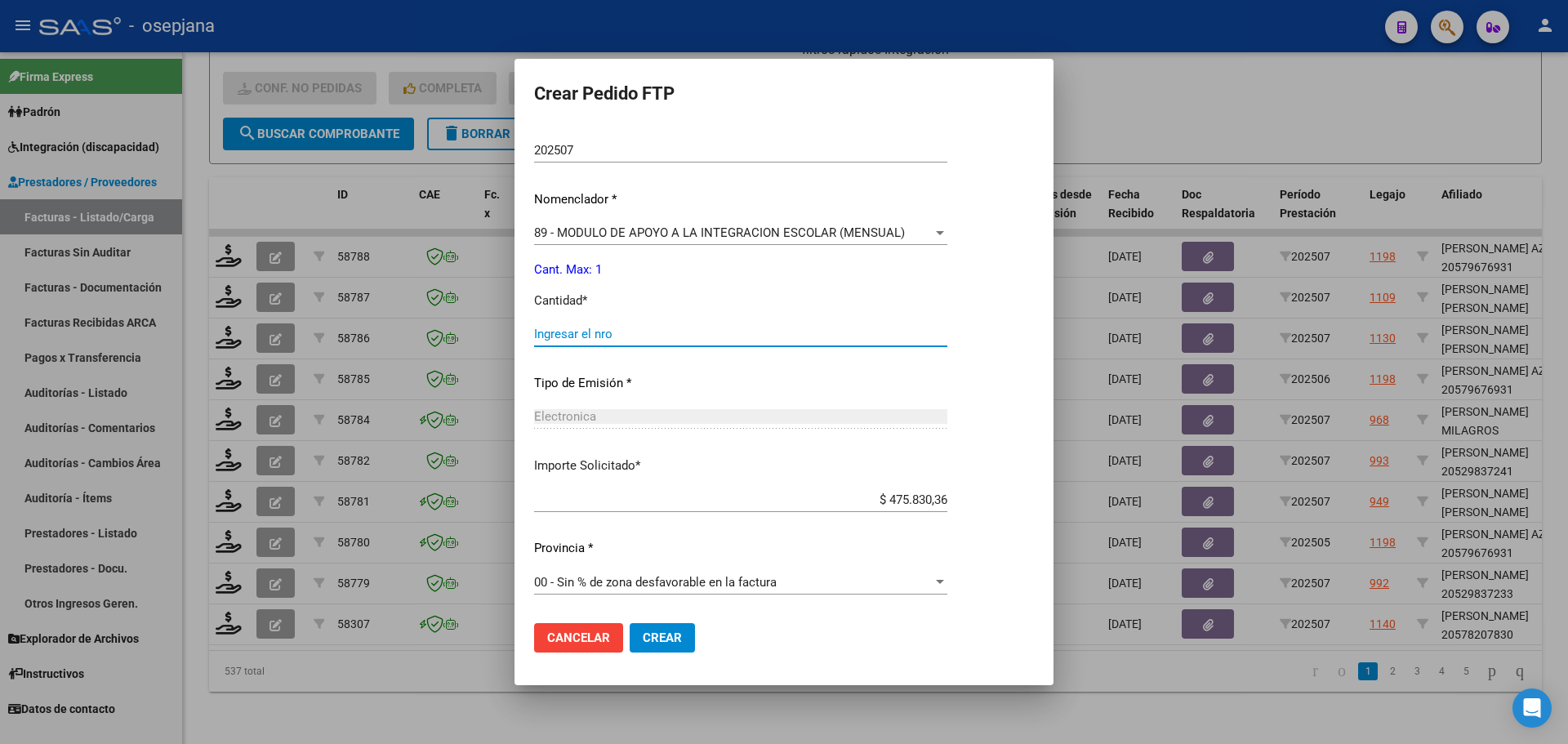
click at [574, 335] on input "Ingresar el nro" at bounding box center [740, 334] width 413 height 15
type input "4"
type input "1"
click at [654, 640] on span "Crear" at bounding box center [662, 638] width 39 height 15
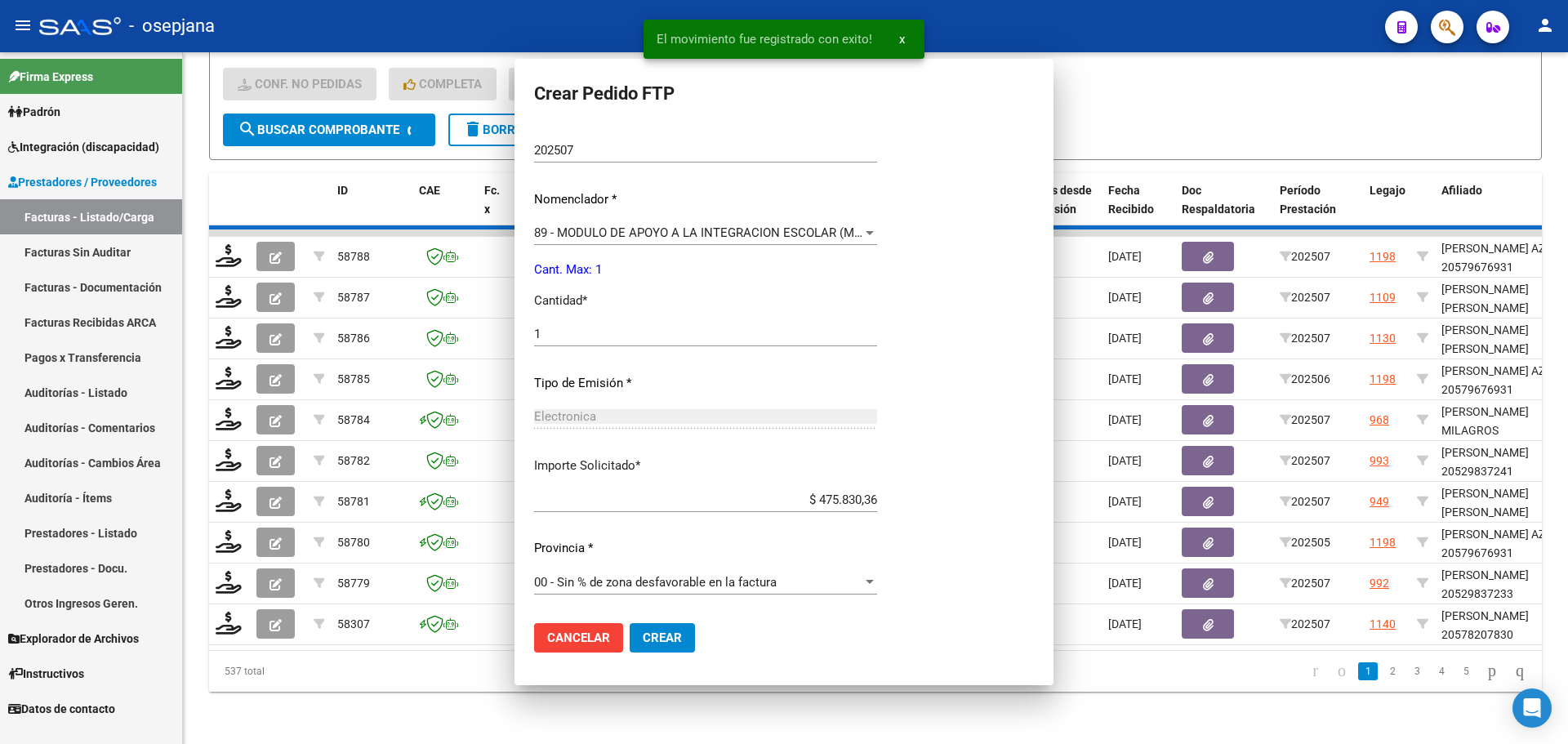
scroll to position [0, 0]
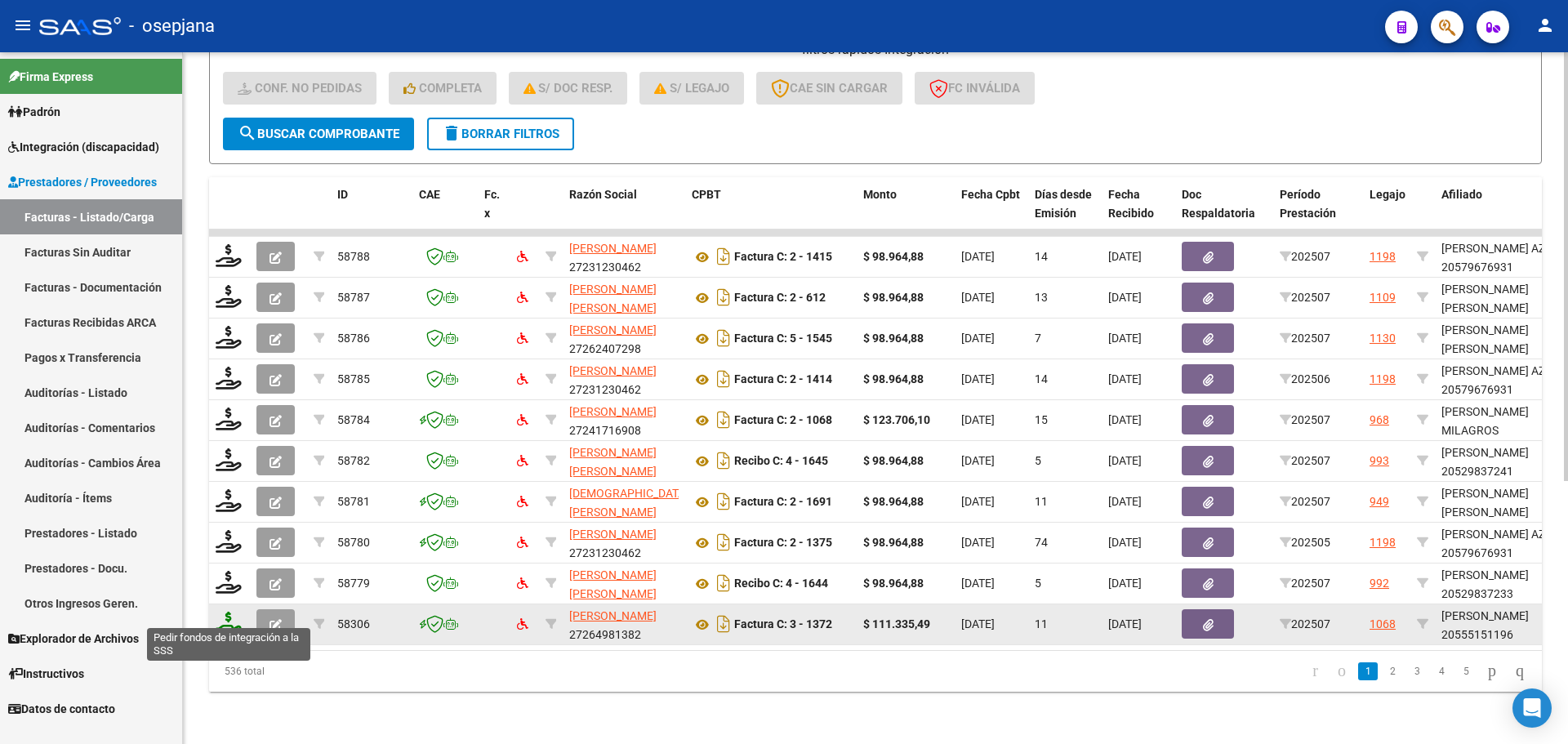
click at [237, 618] on icon at bounding box center [229, 622] width 26 height 23
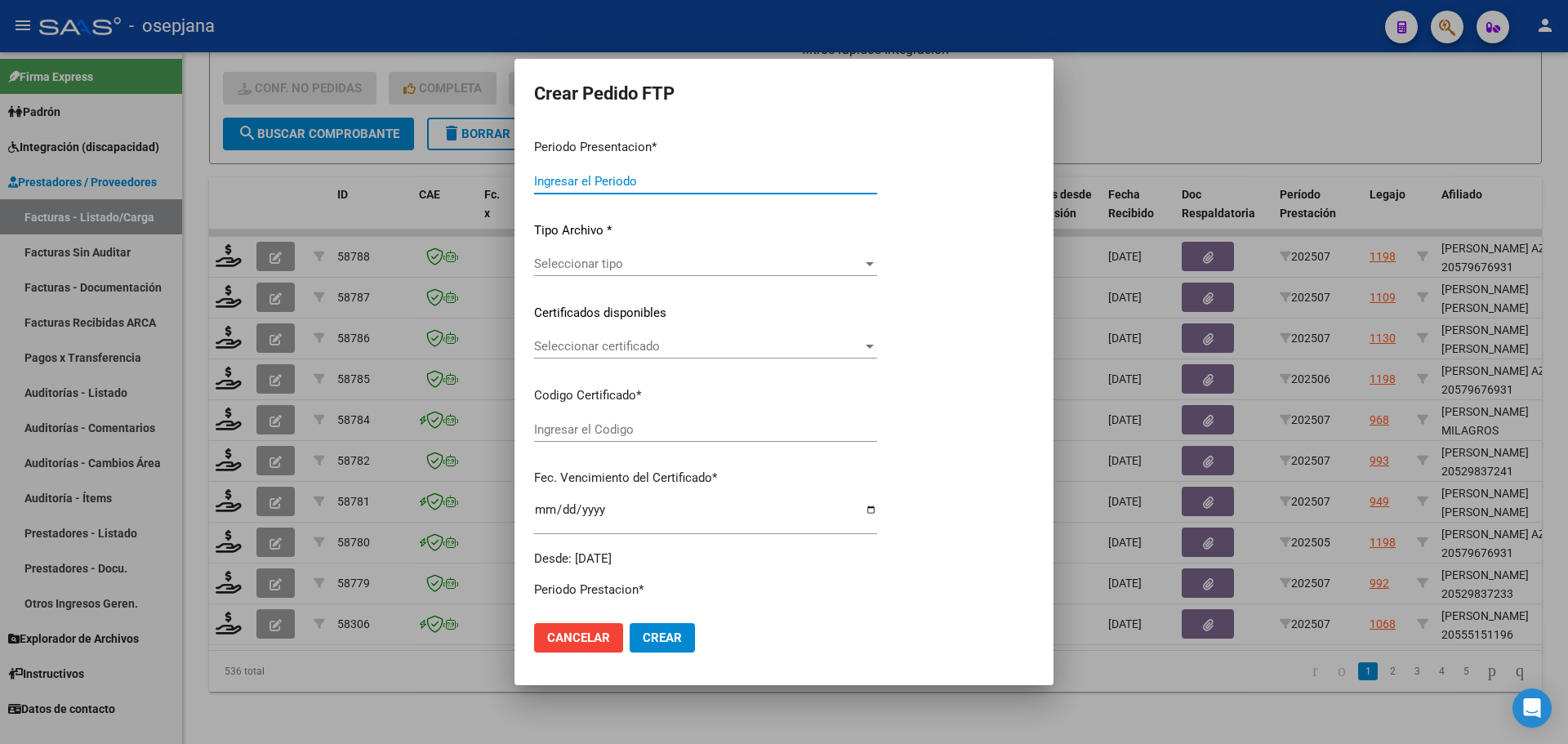
type input "202507"
type input "$ 111.335,49"
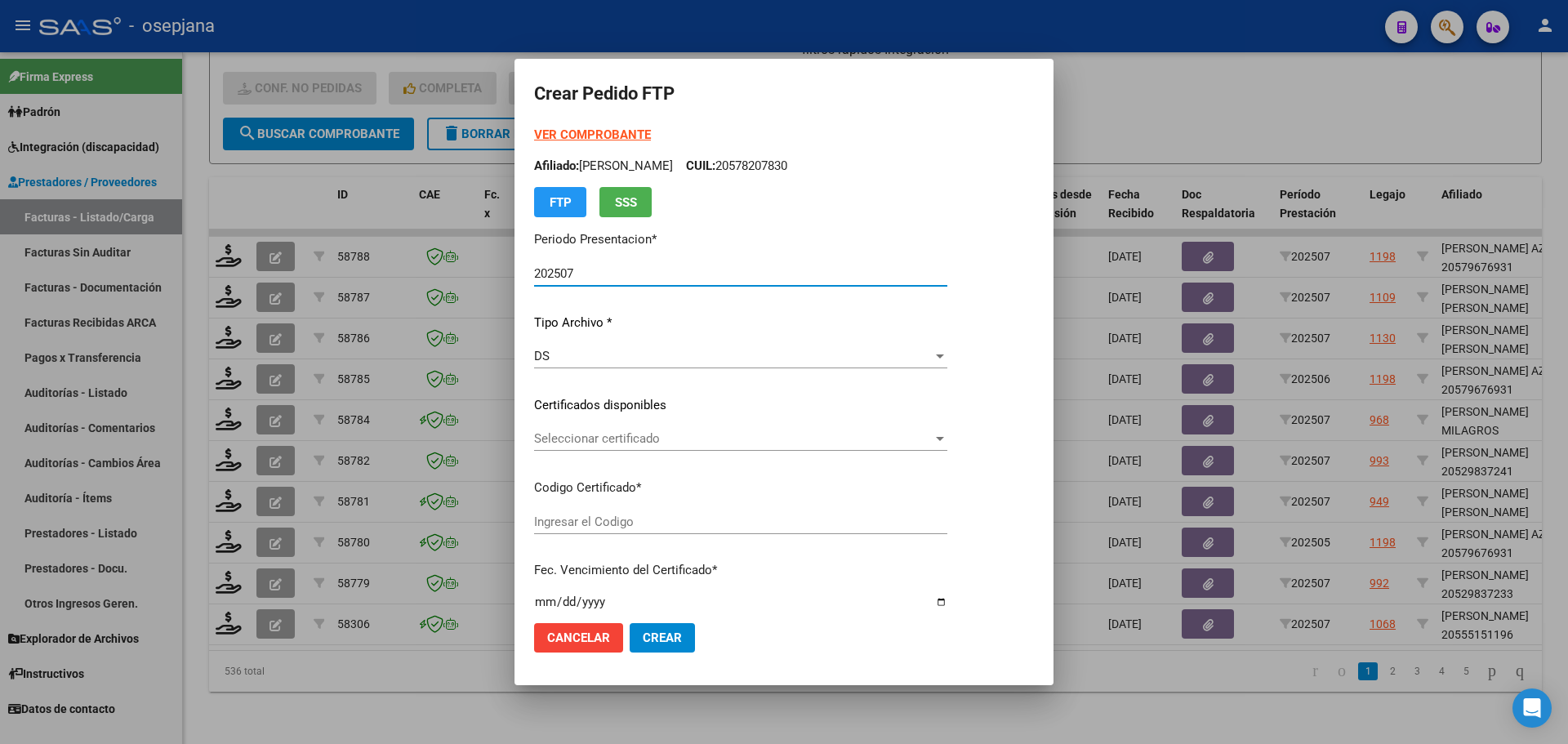
type input "ARG02000555151192024040920270409BSAS427"
type input "2027-04-09"
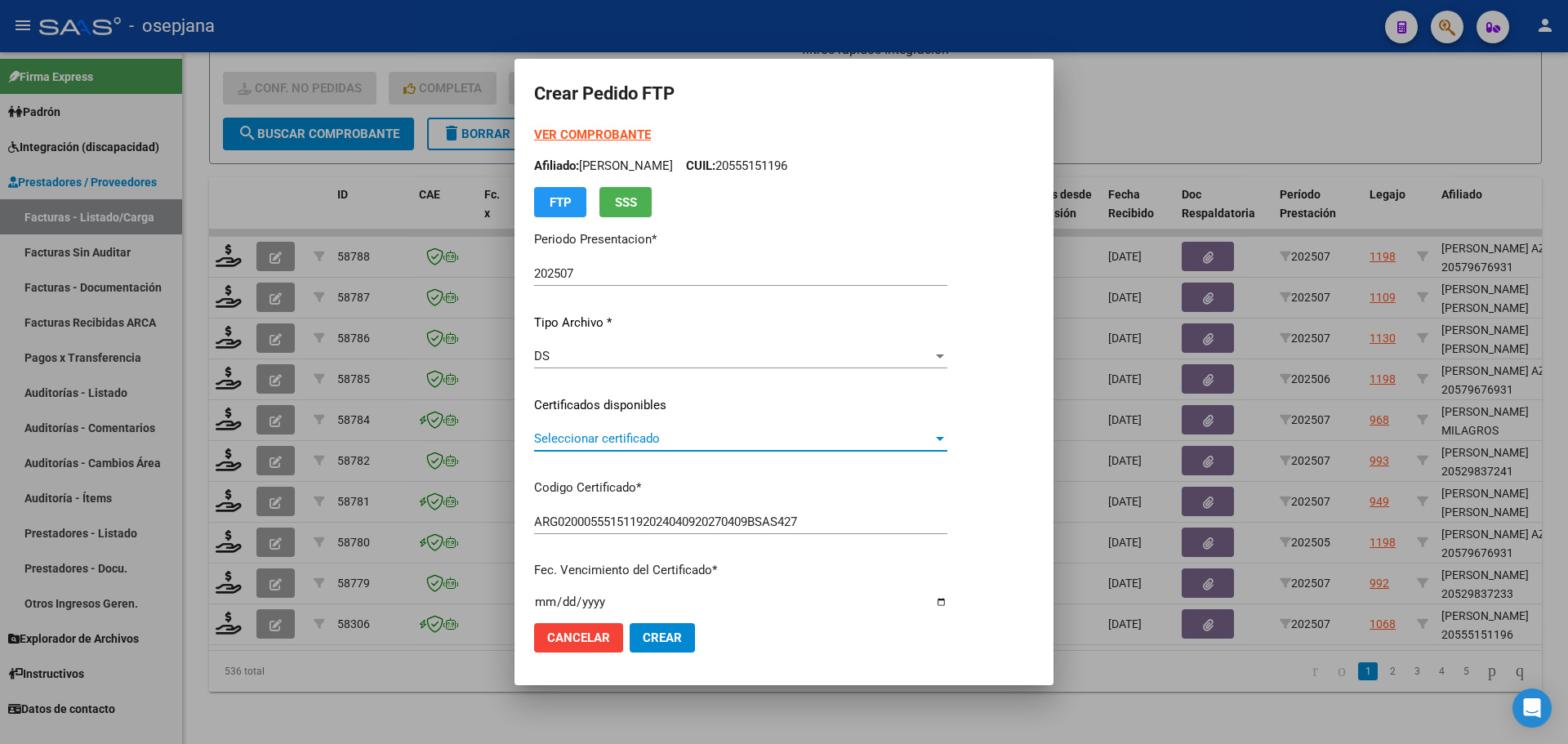
click at [652, 439] on span "Seleccionar certificado" at bounding box center [733, 438] width 399 height 15
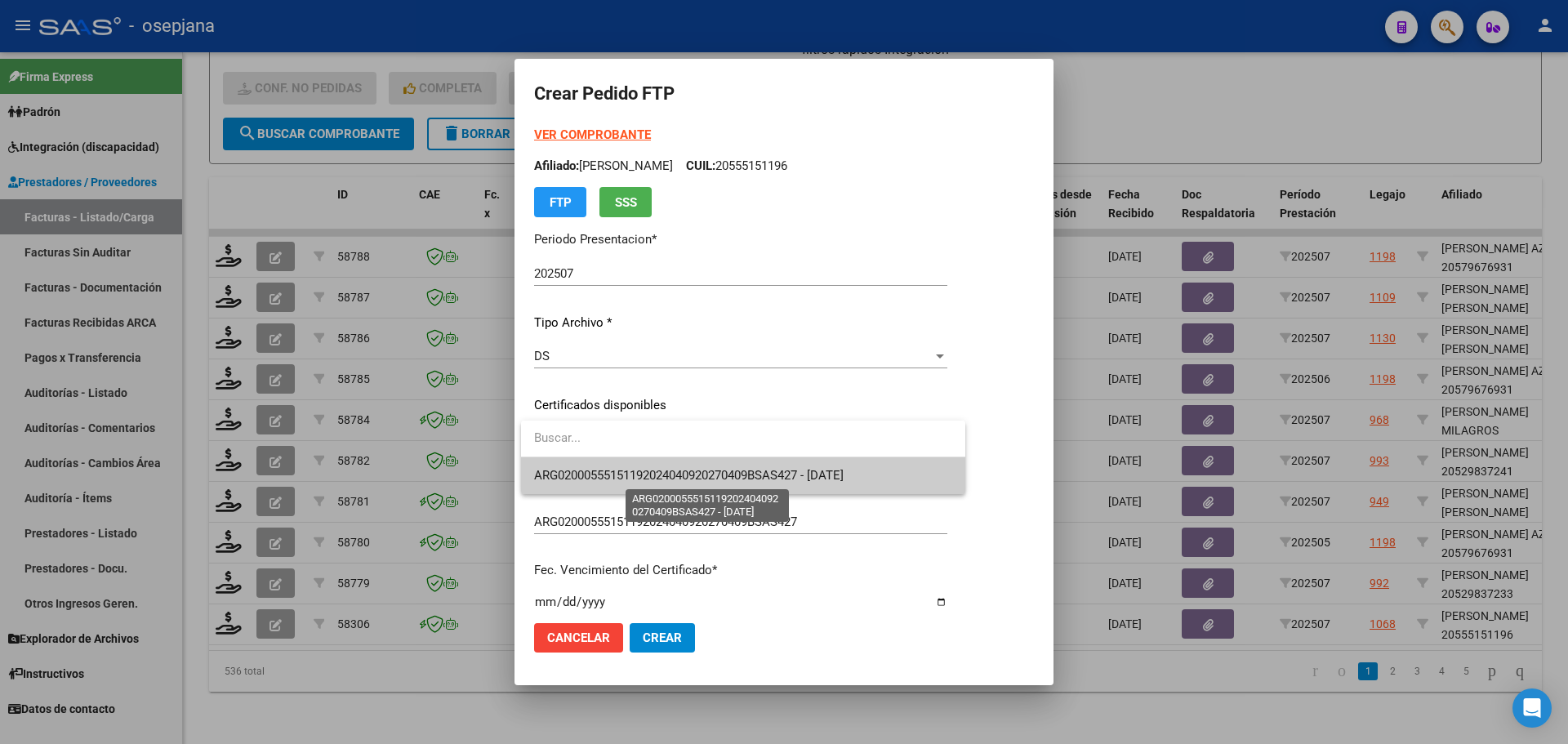
click at [662, 472] on span "ARG02000555151192024040920270409BSAS427 - 2027-04-09" at bounding box center [688, 476] width 309 height 15
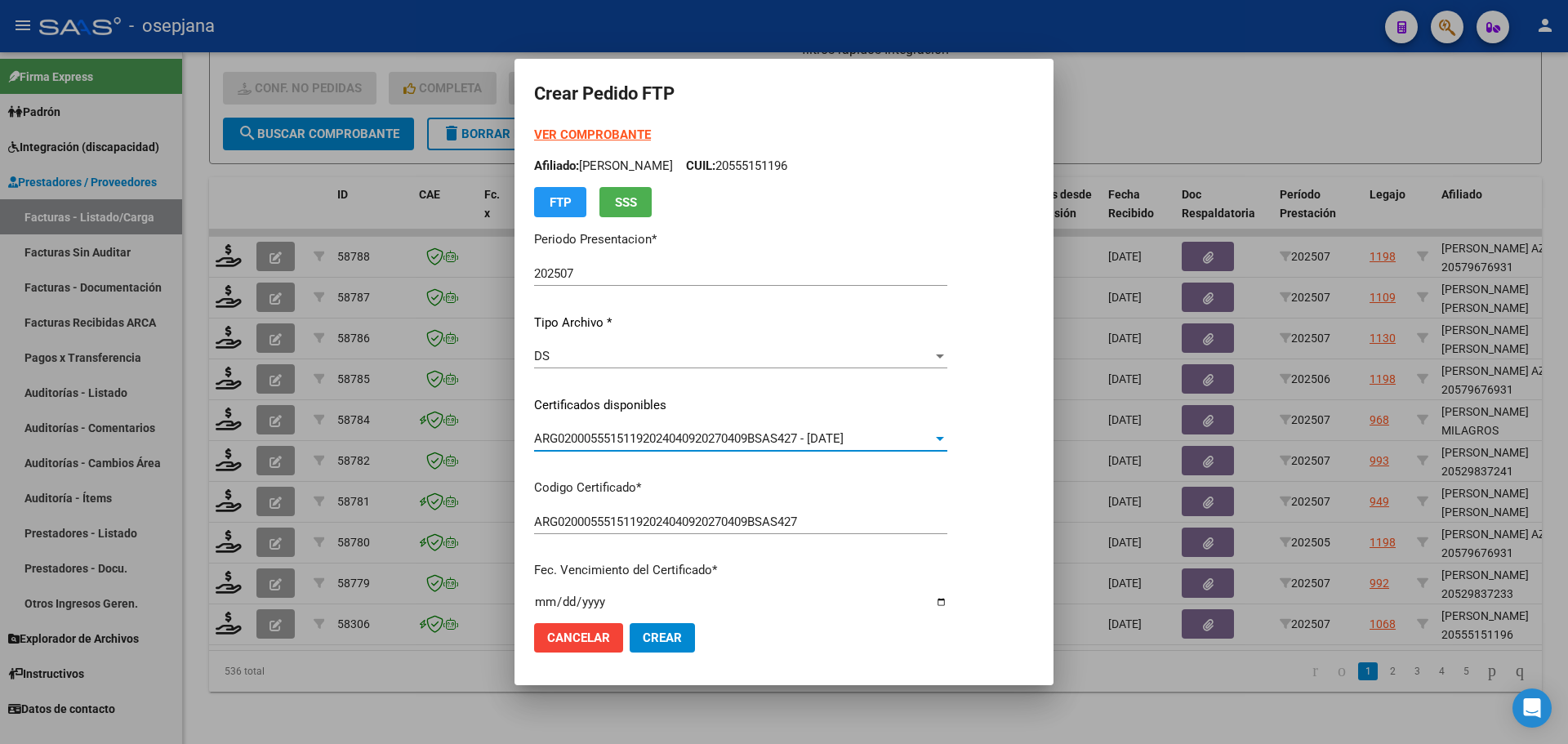
click at [631, 131] on strong "VER COMPROBANTE" at bounding box center [593, 135] width 117 height 15
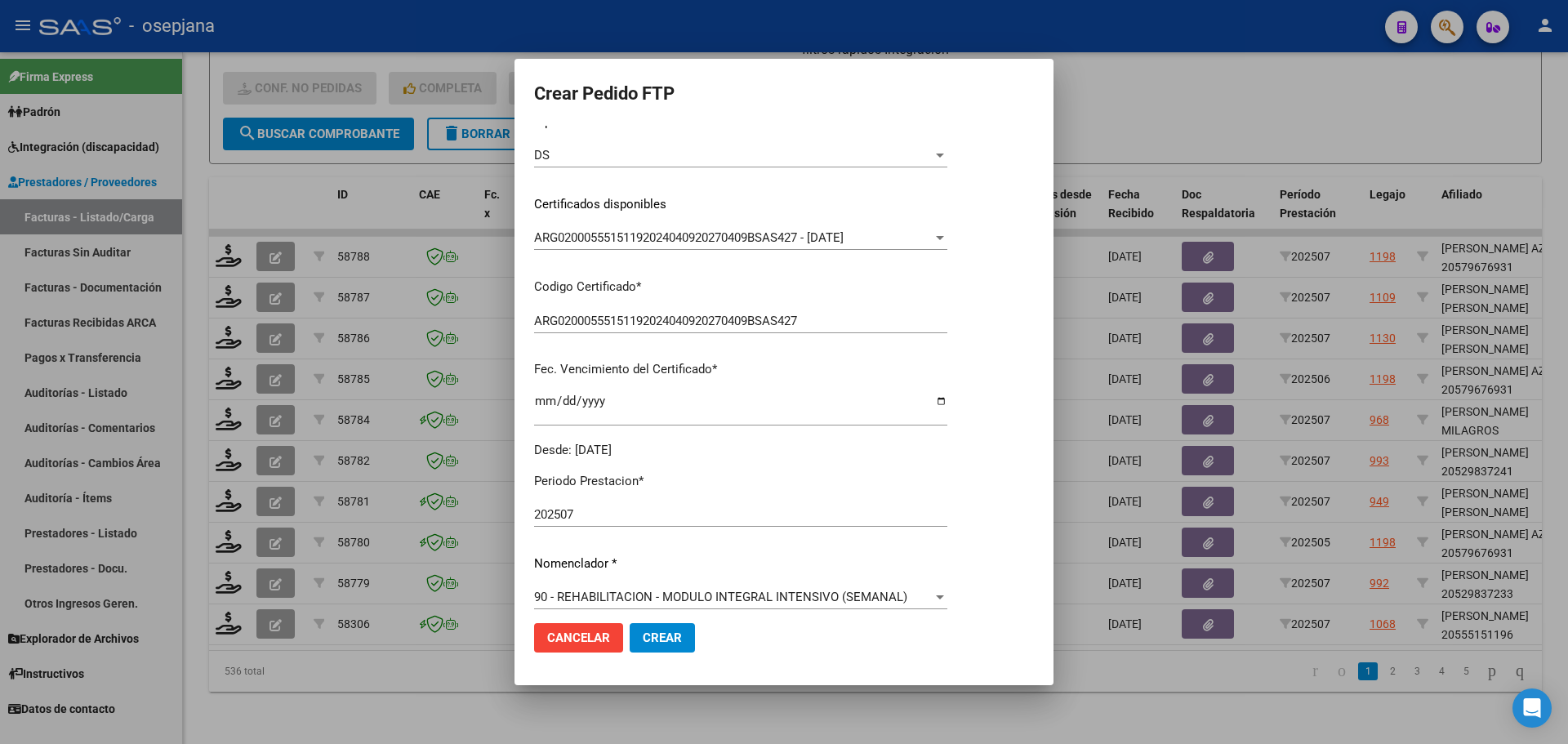
scroll to position [409, 0]
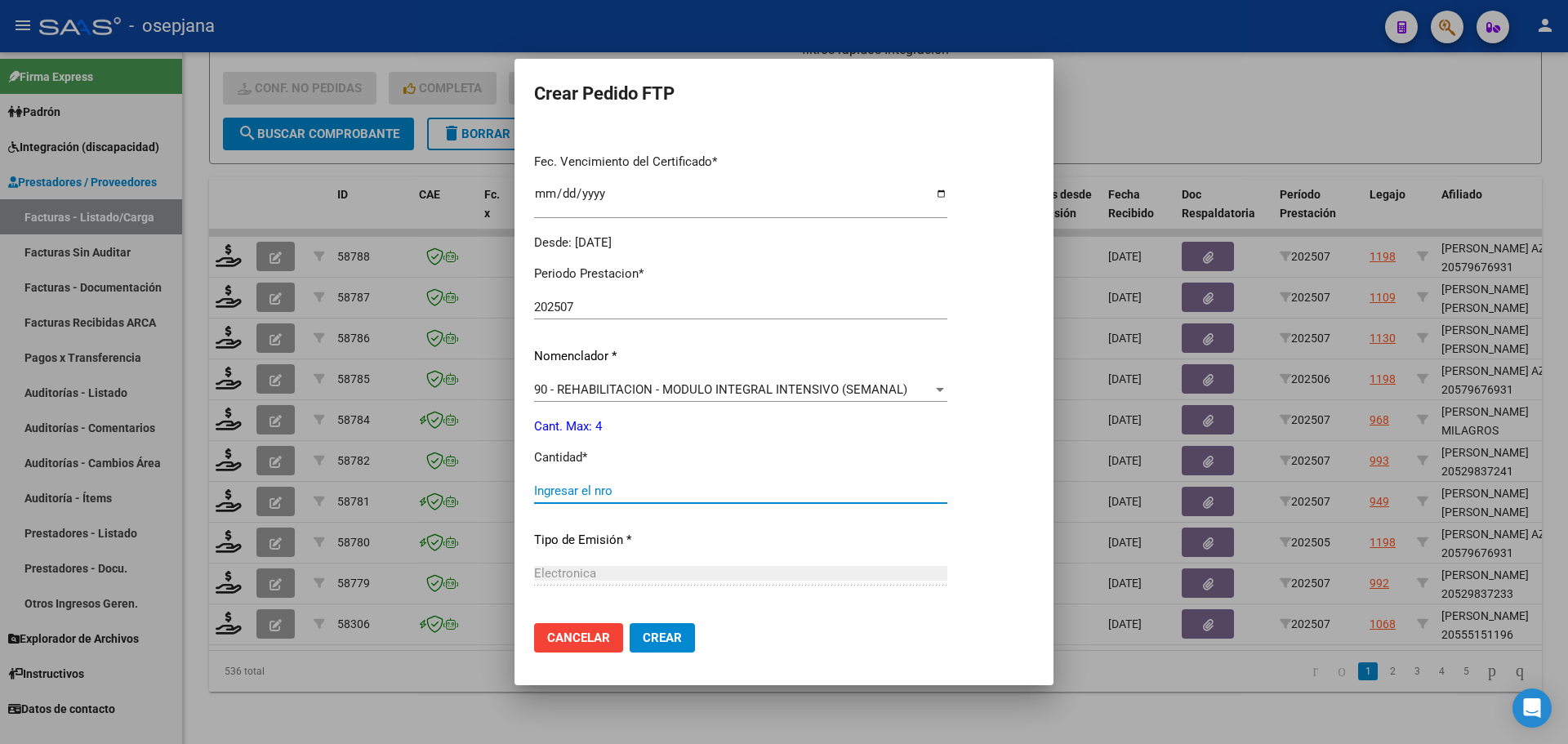
click at [566, 489] on input "Ingresar el nro" at bounding box center [740, 490] width 413 height 15
type input "4"
click at [679, 637] on span "Crear" at bounding box center [662, 638] width 39 height 15
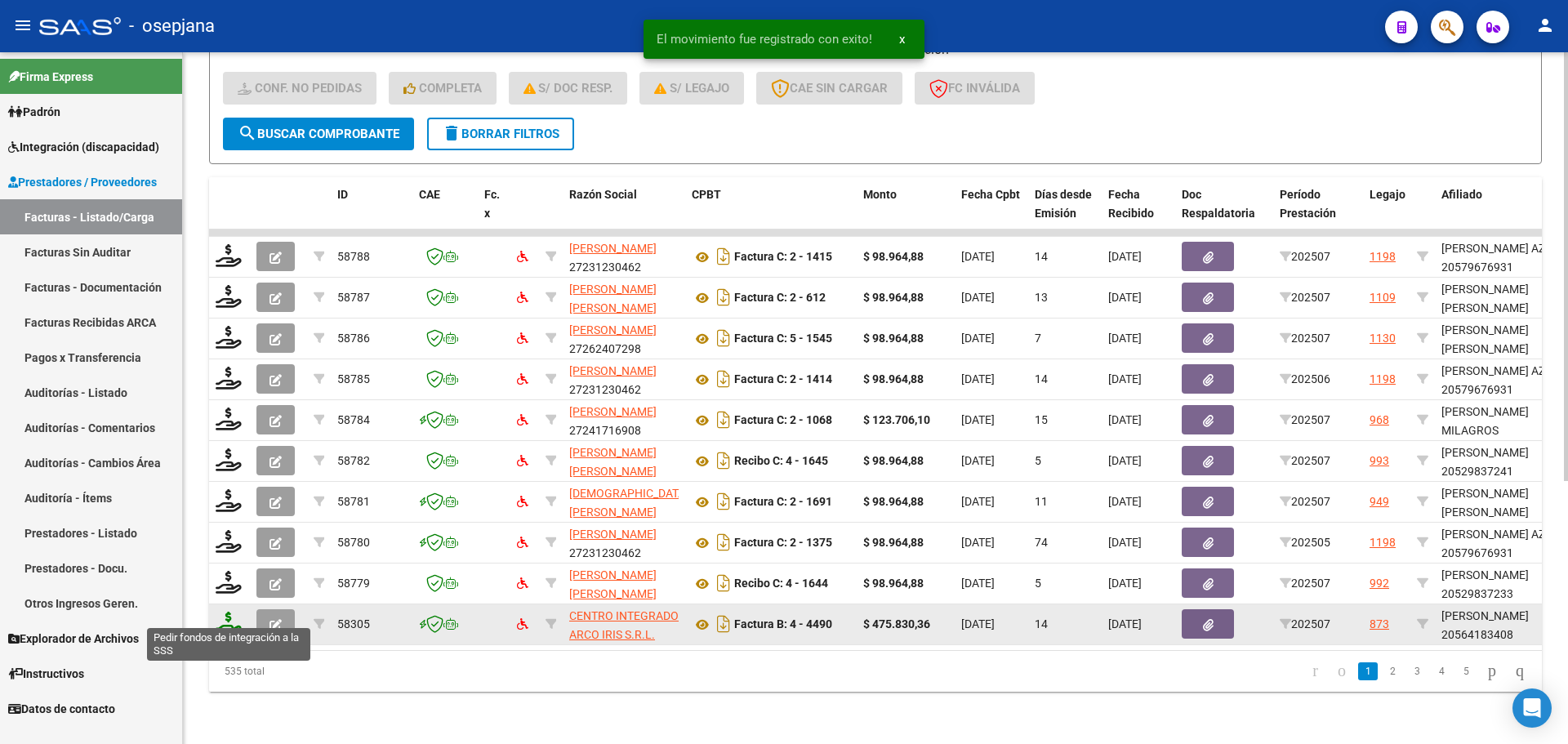
click at [225, 614] on icon at bounding box center [229, 622] width 26 height 23
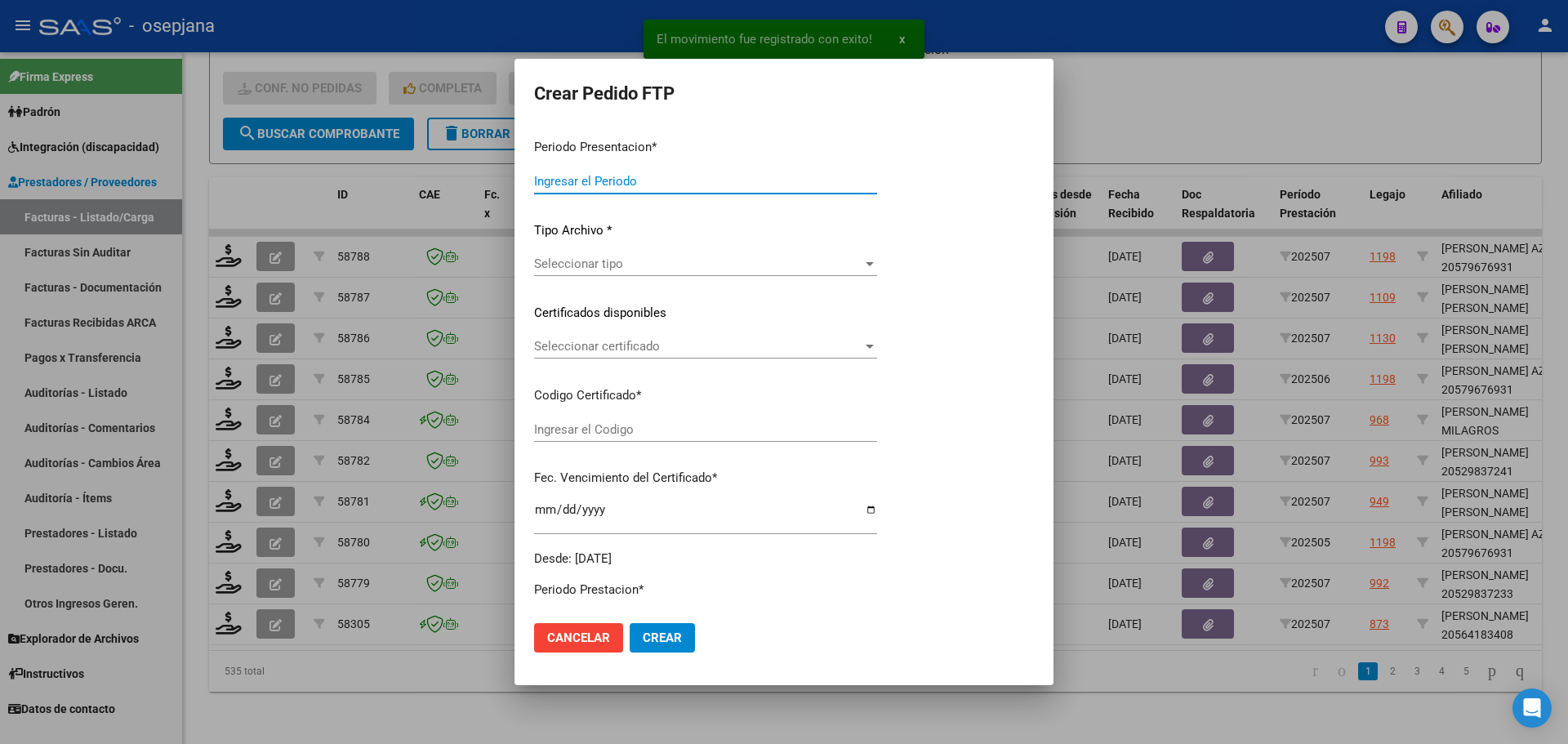
type input "202507"
type input "$ 475.830,36"
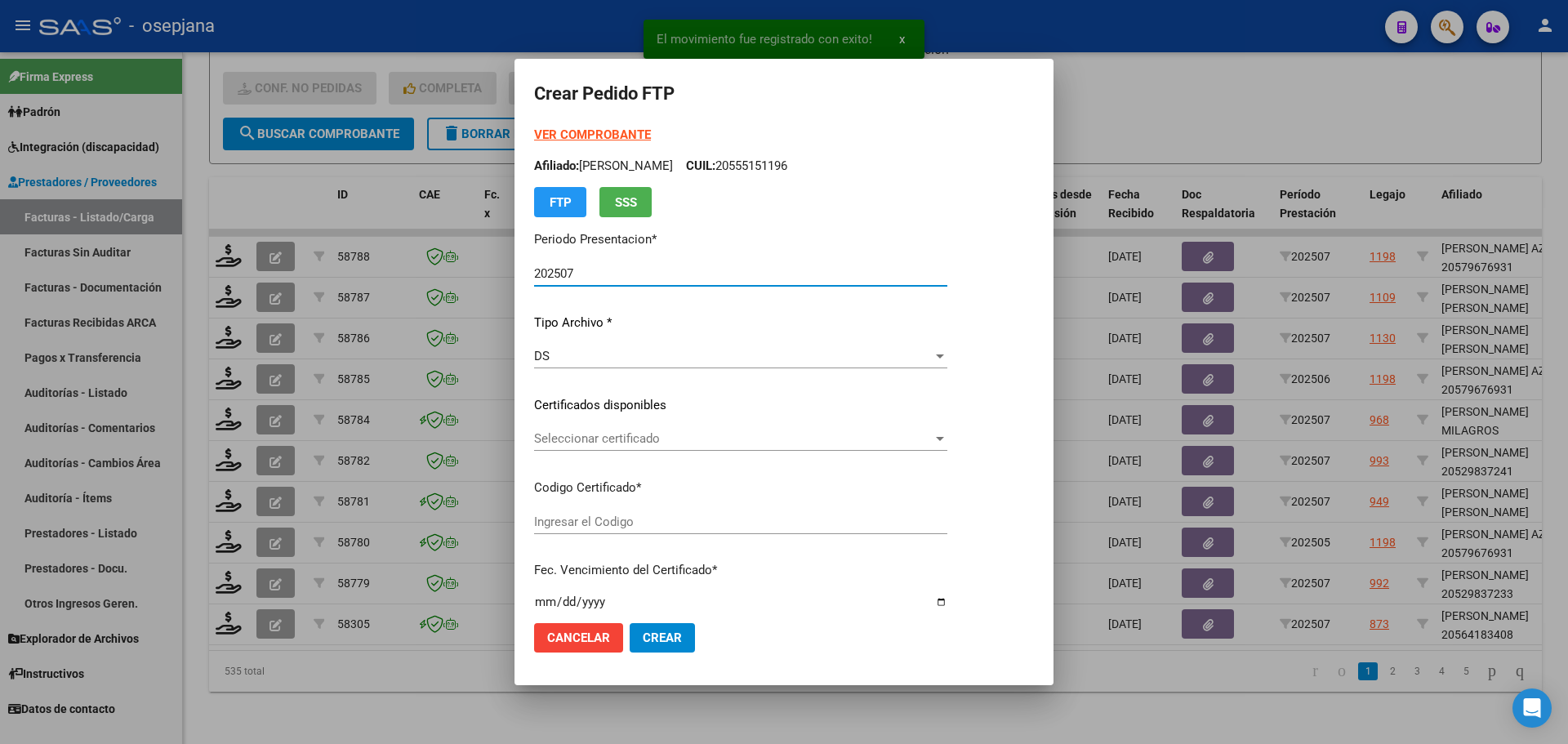
type input "ARG02000564183402022083020270830BSAS448"
type input "2027-08-30"
click at [643, 435] on span "Seleccionar certificado" at bounding box center [733, 438] width 399 height 15
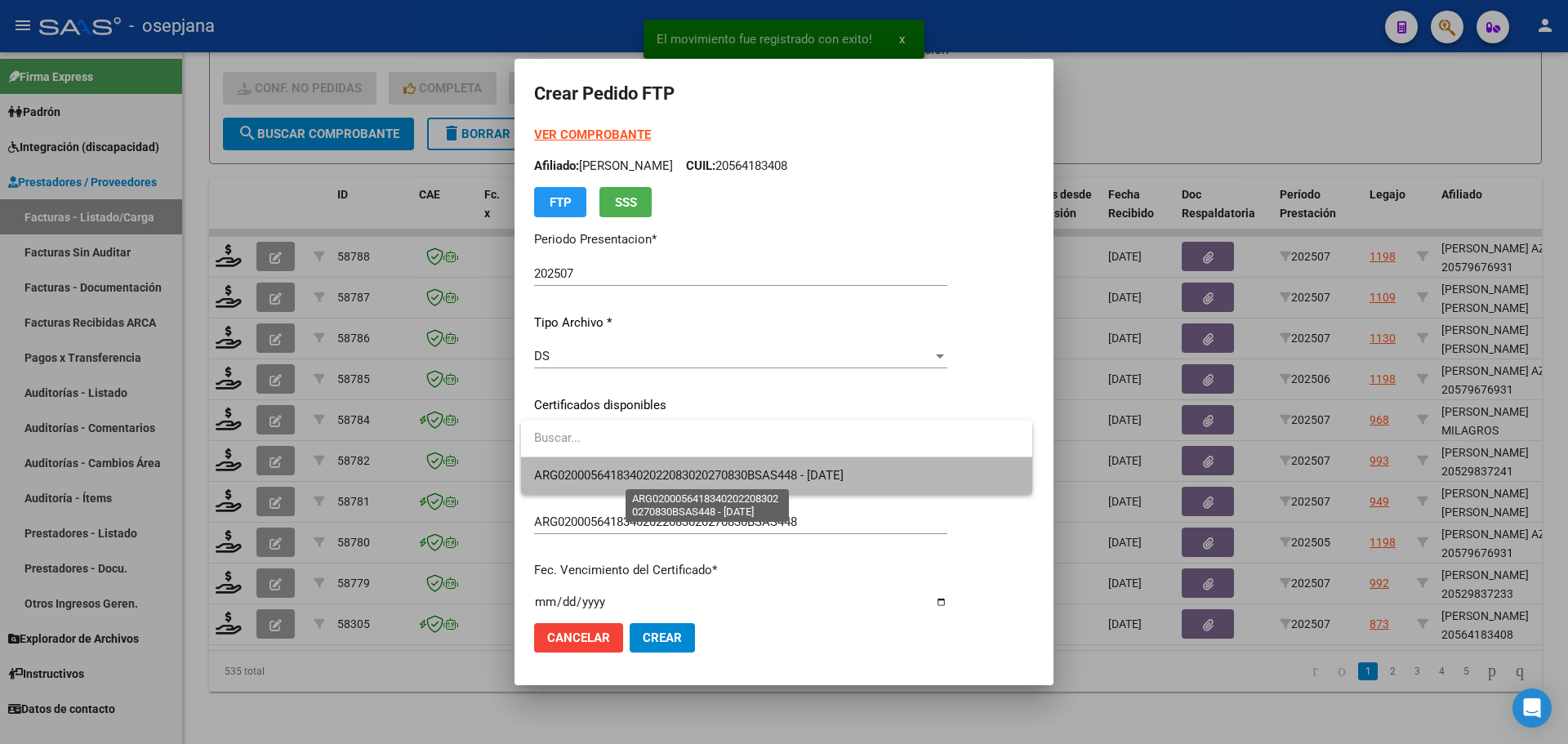
click at [635, 476] on span "ARG02000564183402022083020270830BSAS448 - 2027-08-30" at bounding box center [688, 476] width 309 height 15
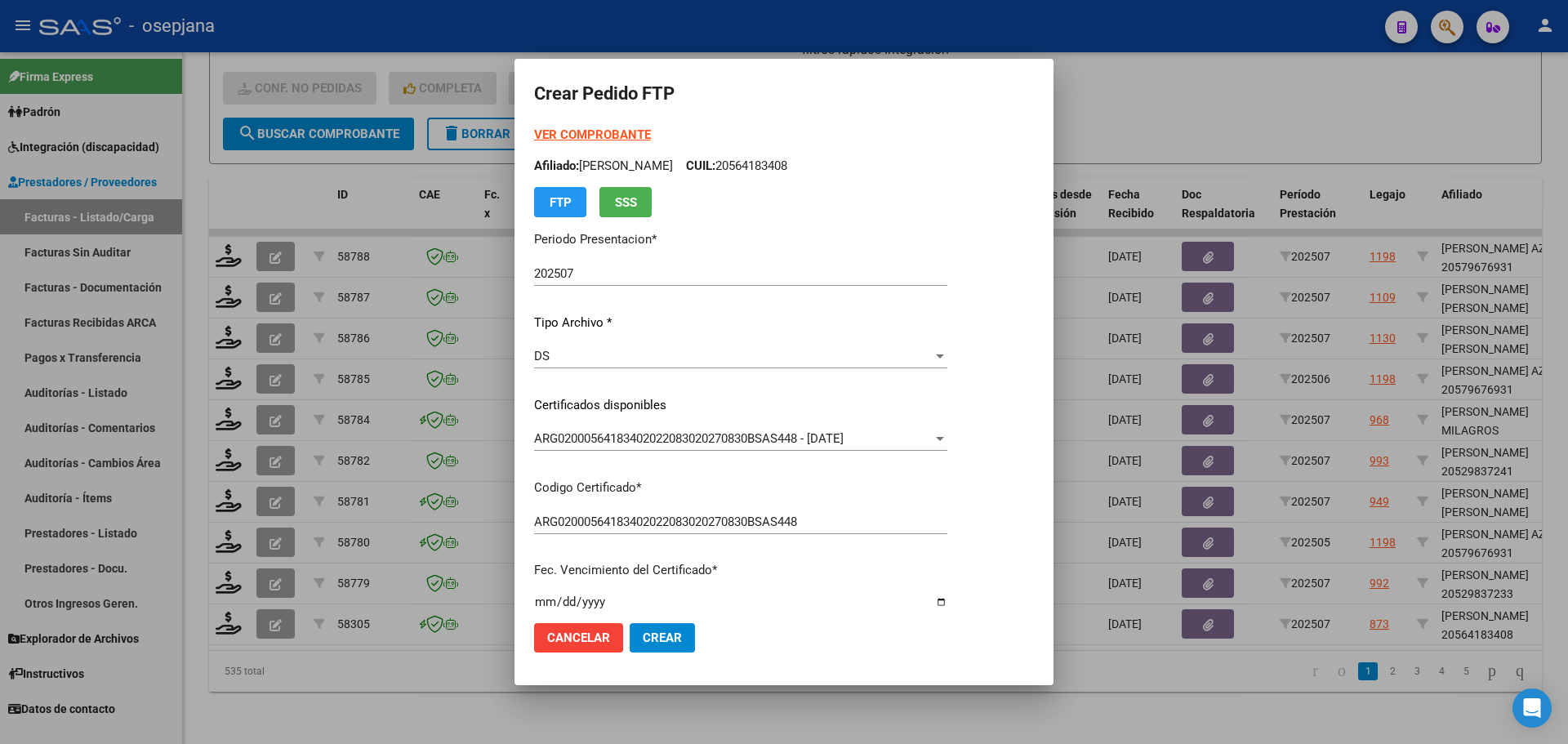
click at [610, 136] on strong "VER COMPROBANTE" at bounding box center [593, 135] width 117 height 15
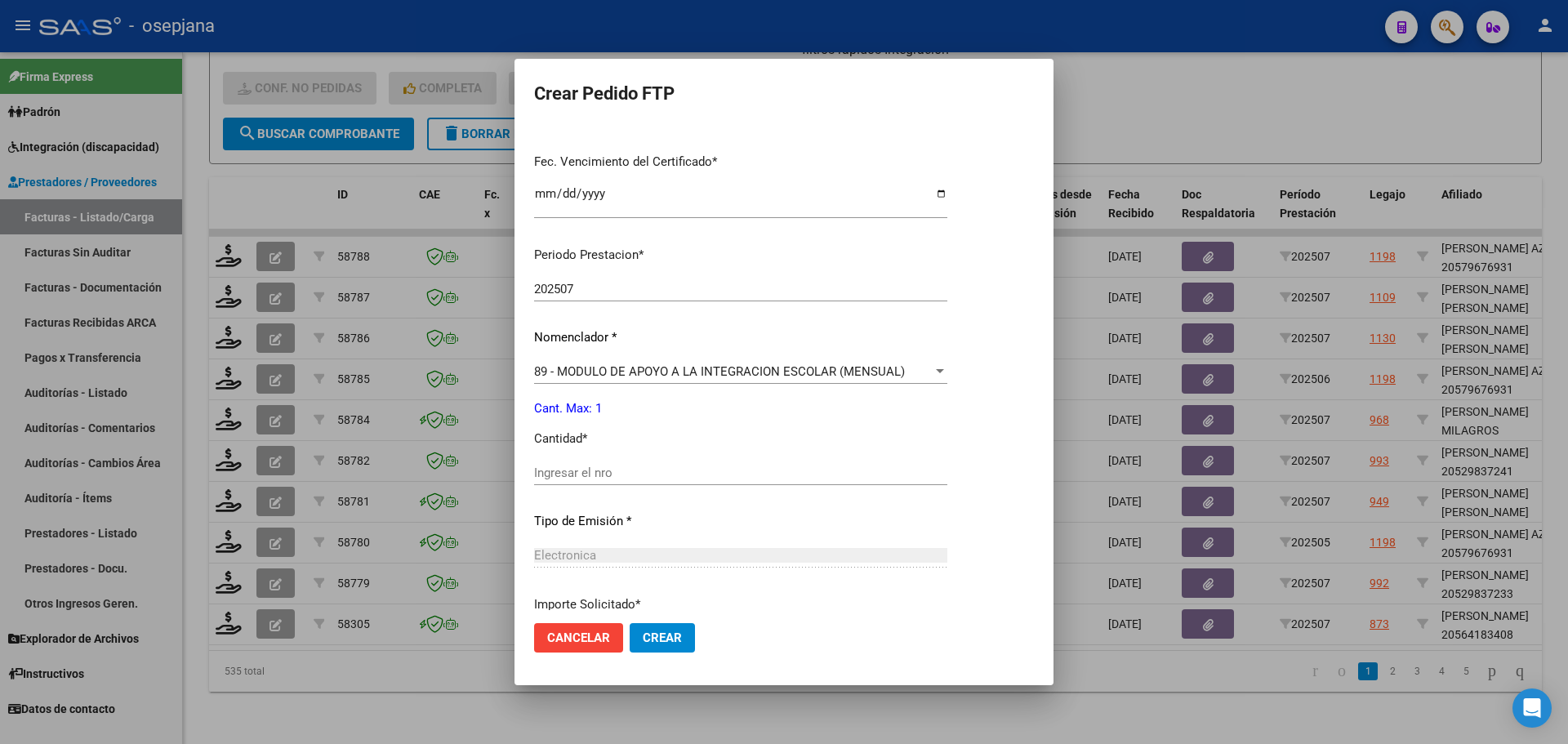
click at [583, 475] on input "Ingresar el nro" at bounding box center [740, 473] width 413 height 15
type input "1"
click at [670, 628] on button "Crear" at bounding box center [662, 638] width 65 height 30
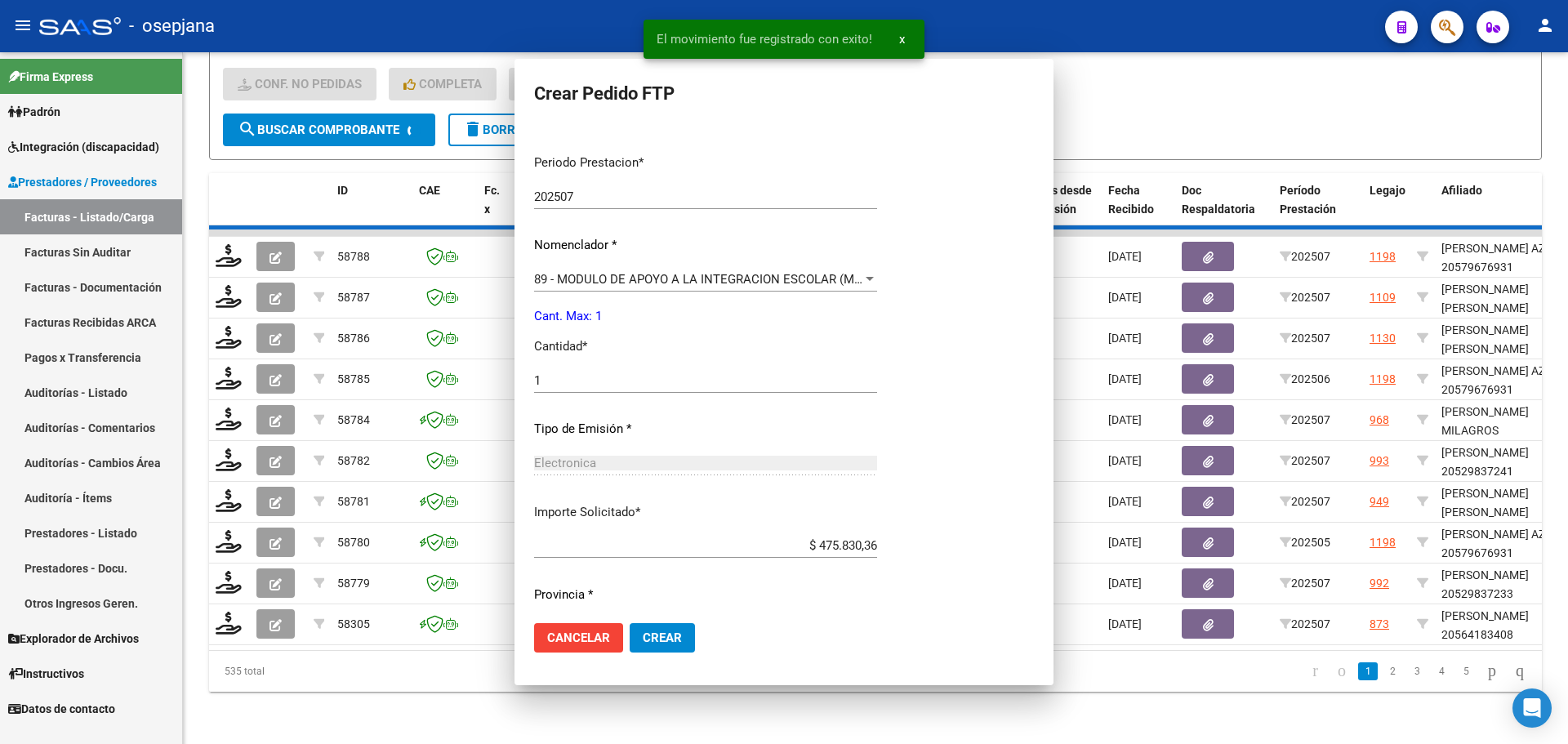
scroll to position [0, 0]
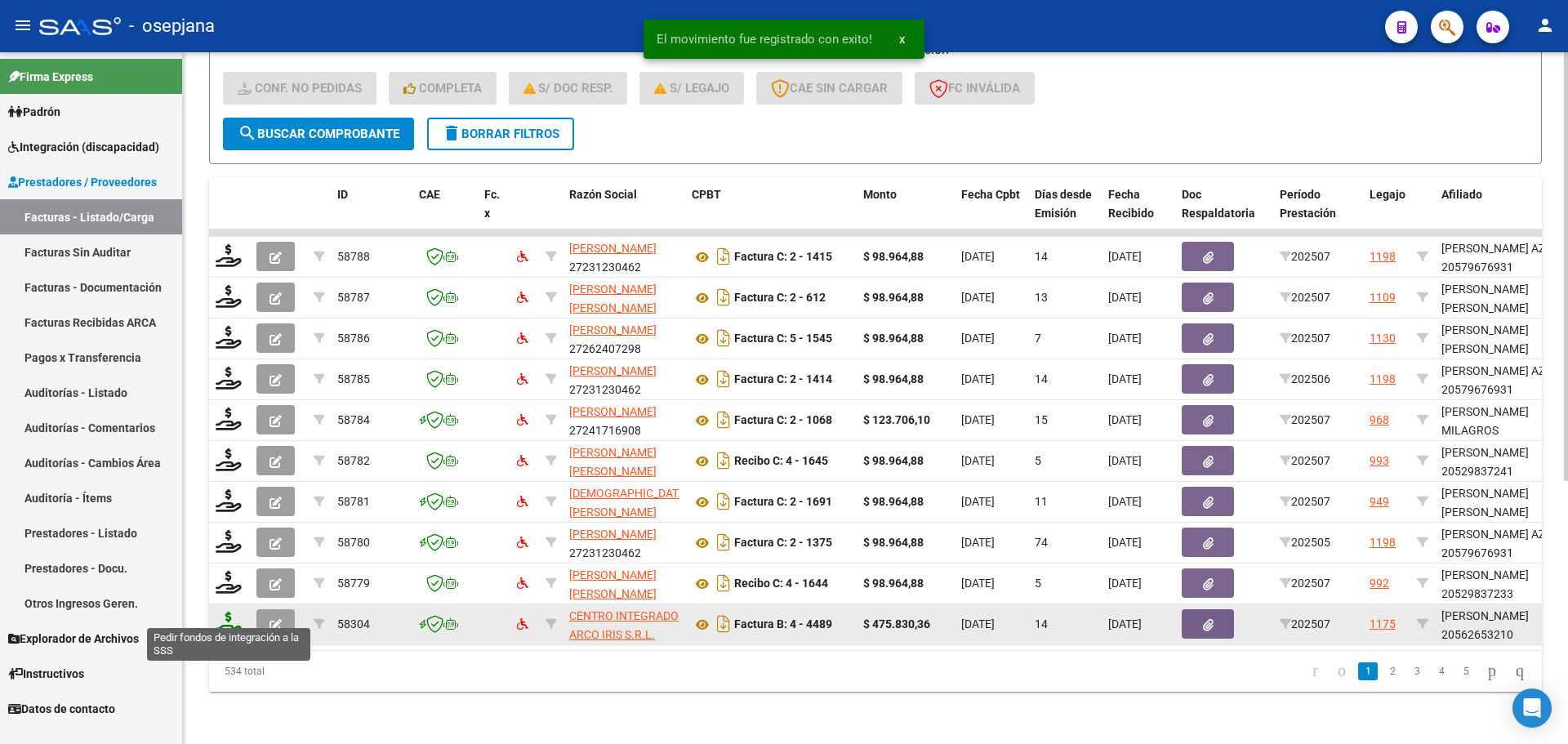
click at [221, 611] on icon at bounding box center [229, 622] width 26 height 23
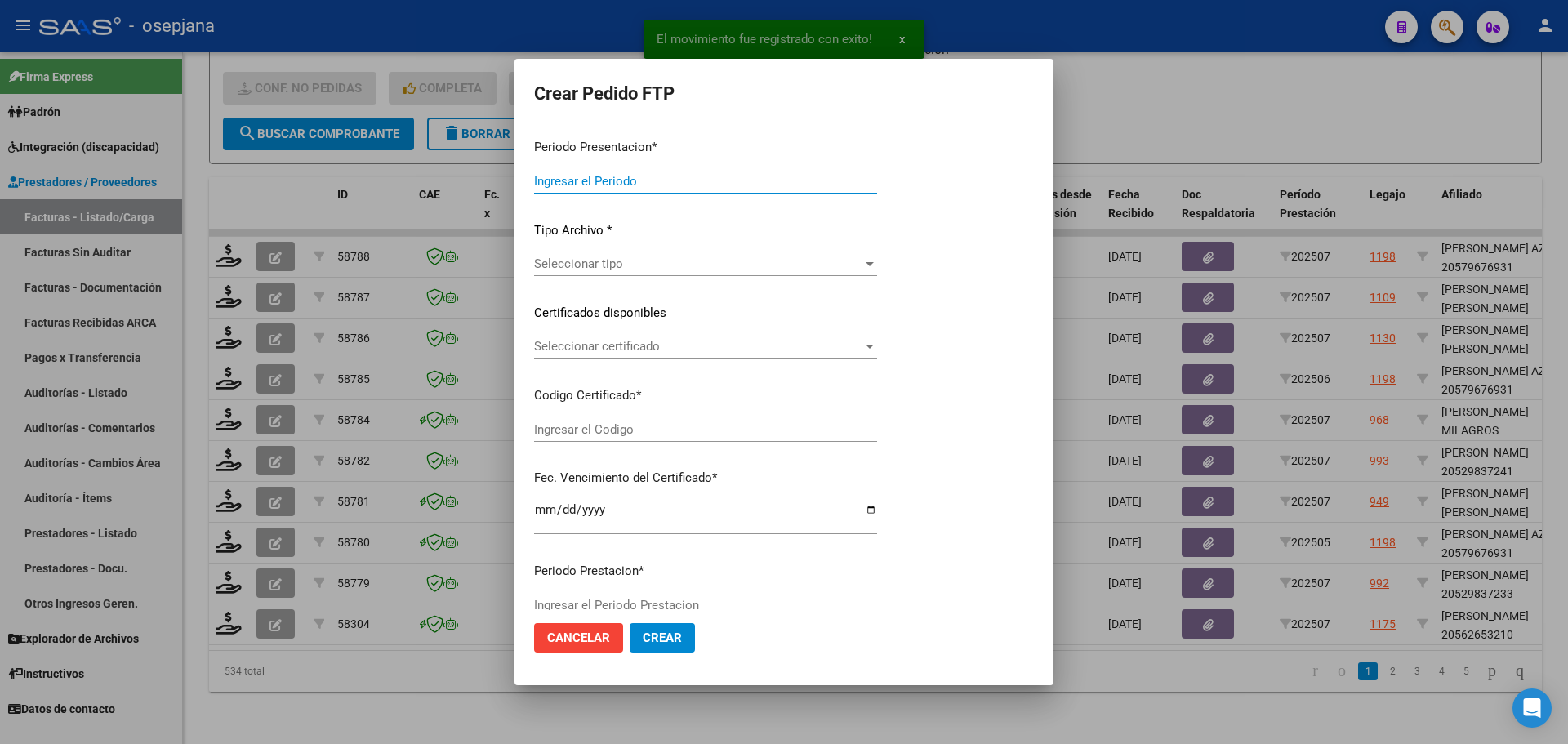
type input "202507"
type input "$ 475.830,36"
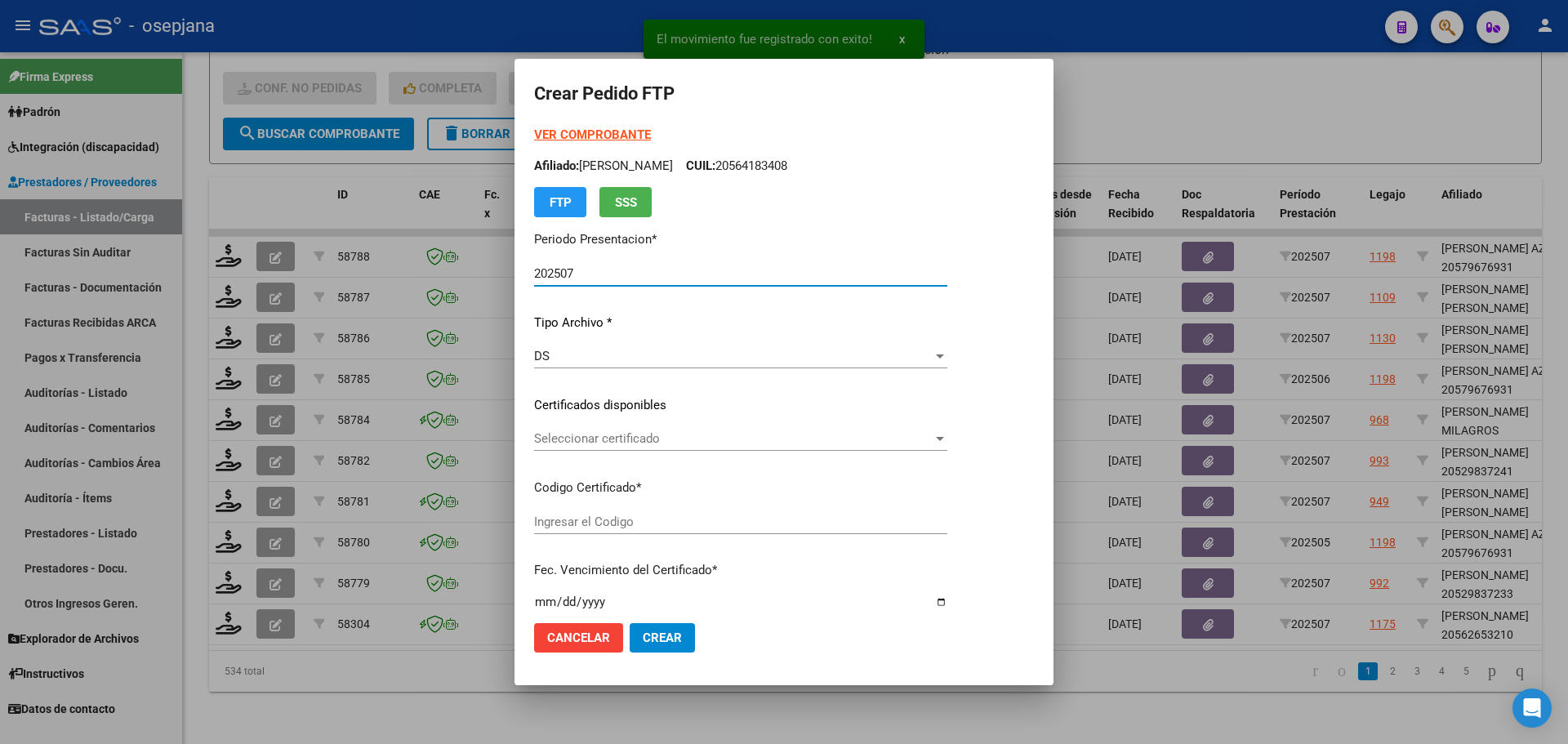
type input "ARG02000562653212024012420270124BSAS313"
type input "2027-01-24"
click at [623, 438] on span "Seleccionar certificado" at bounding box center [733, 438] width 399 height 15
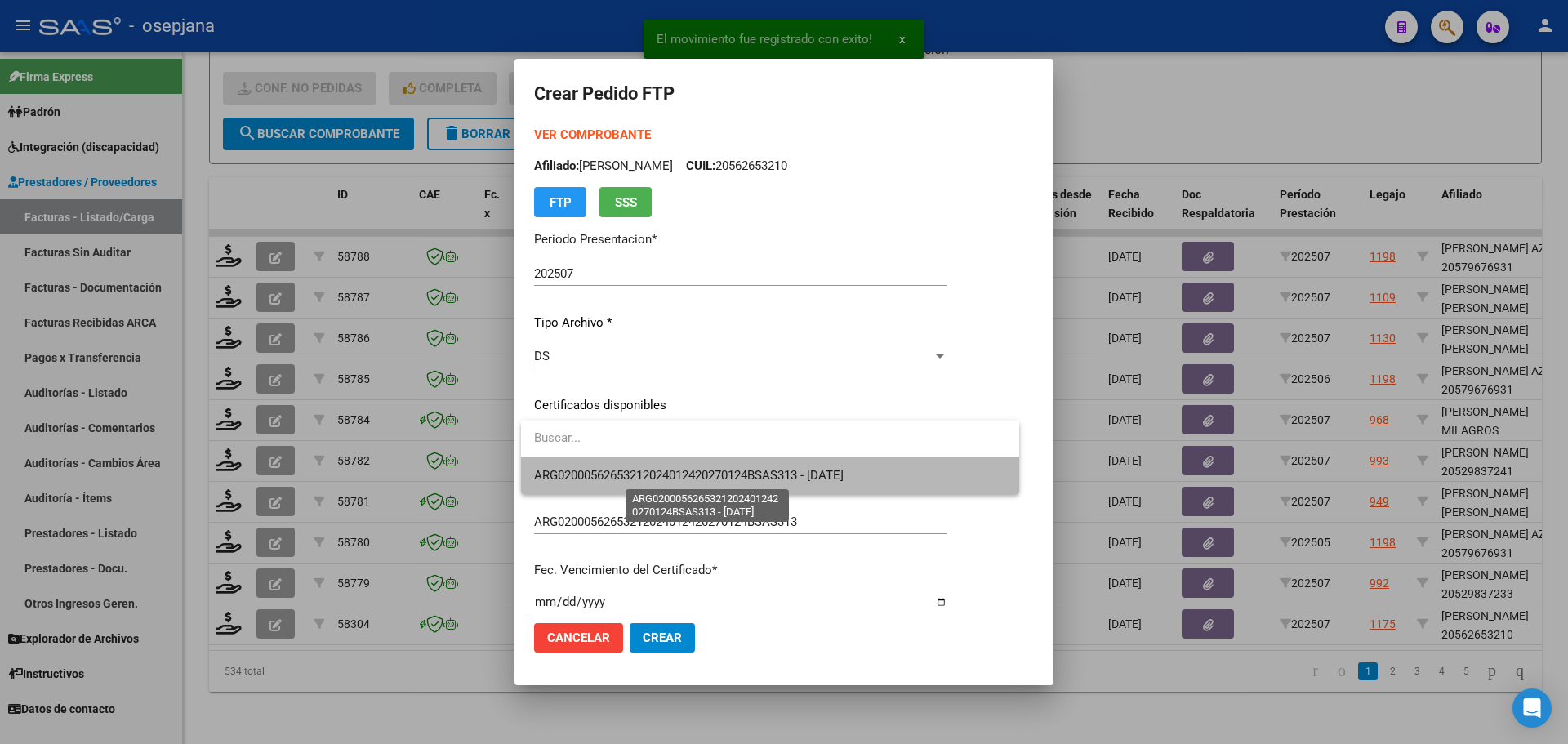
click at [623, 470] on span "ARG02000562653212024012420270124BSAS313 - 2027-01-24" at bounding box center [688, 476] width 309 height 15
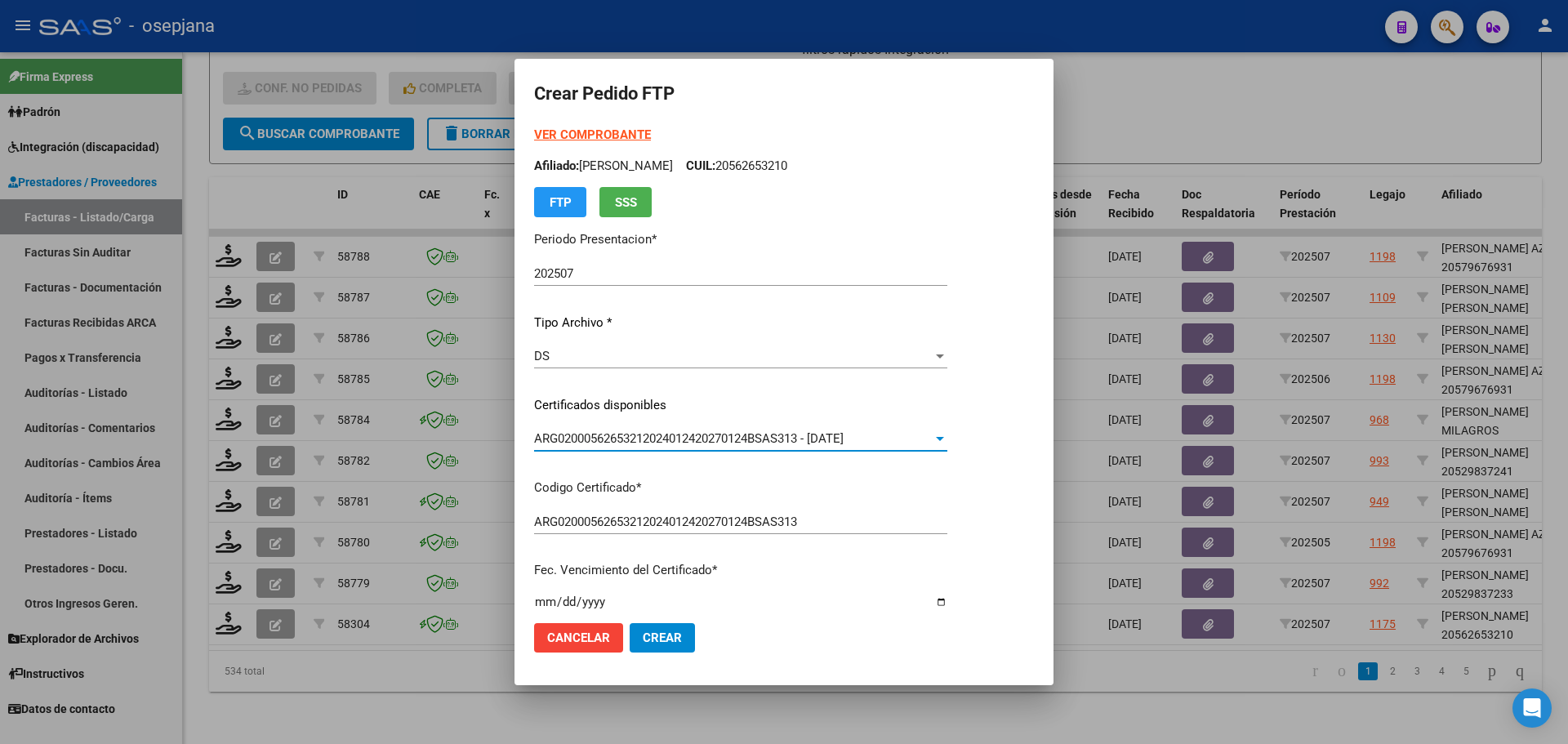
click at [609, 128] on strong "VER COMPROBANTE" at bounding box center [593, 135] width 117 height 15
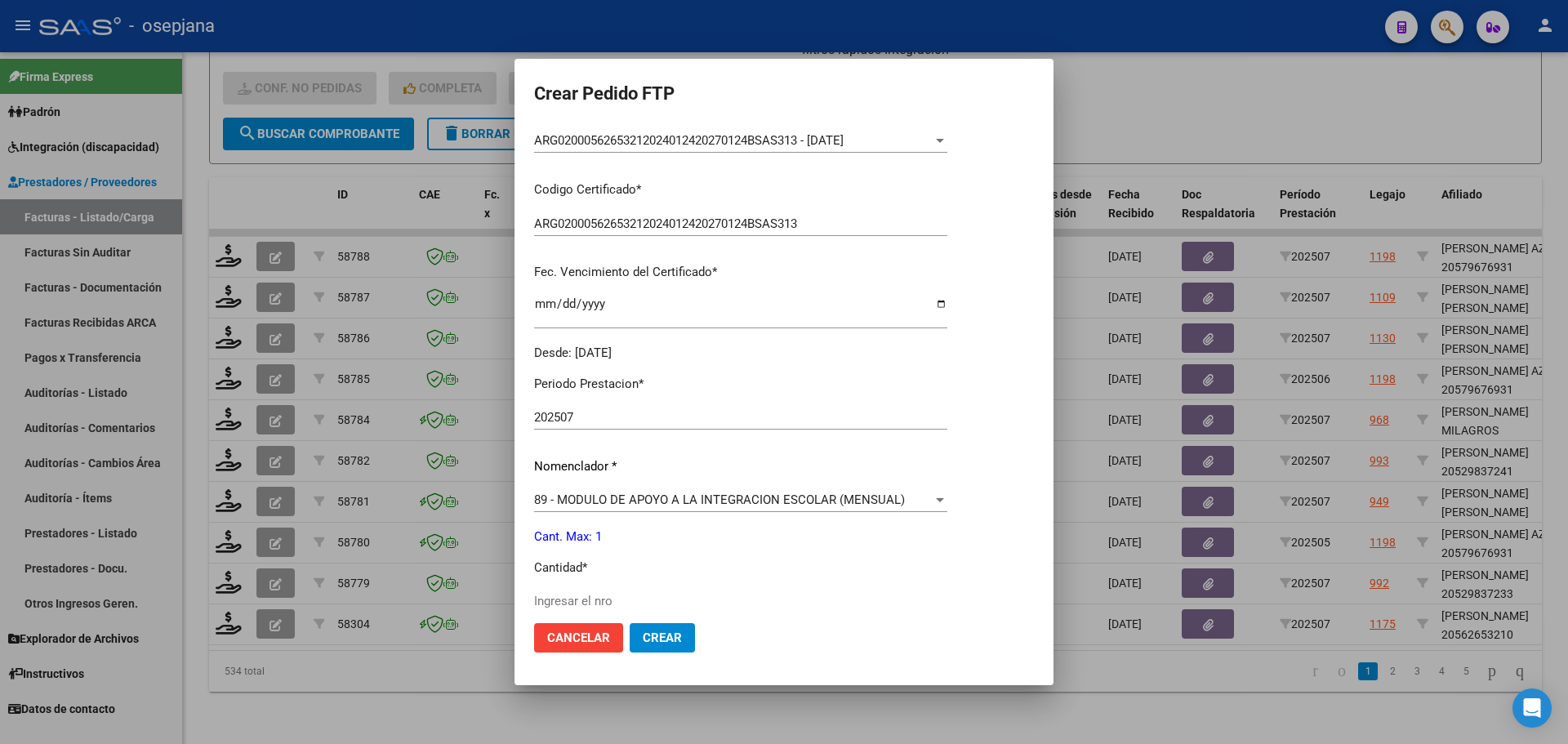
scroll to position [327, 0]
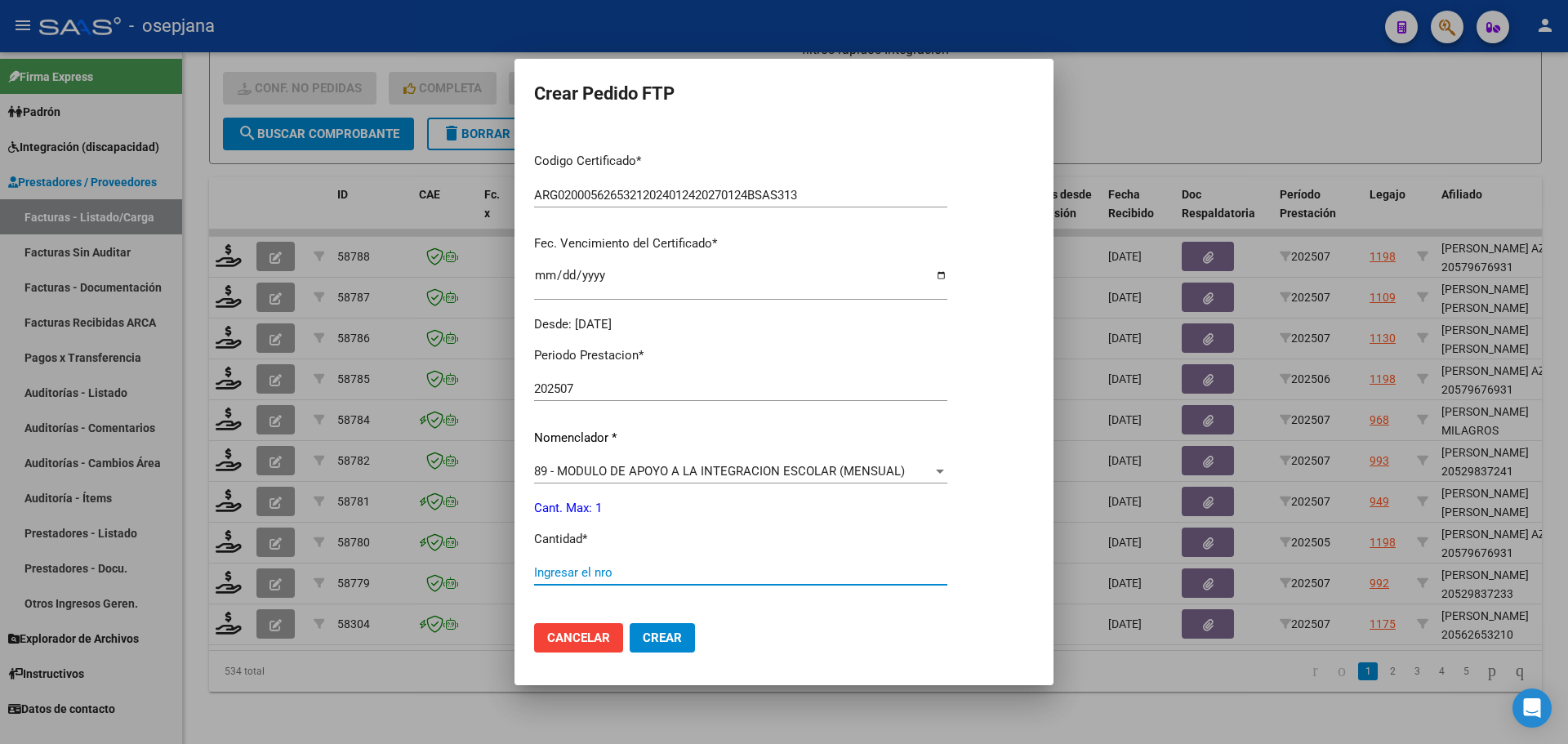
click at [567, 568] on input "Ingresar el nro" at bounding box center [740, 572] width 413 height 15
type input "1"
click at [658, 639] on span "Crear" at bounding box center [662, 638] width 39 height 15
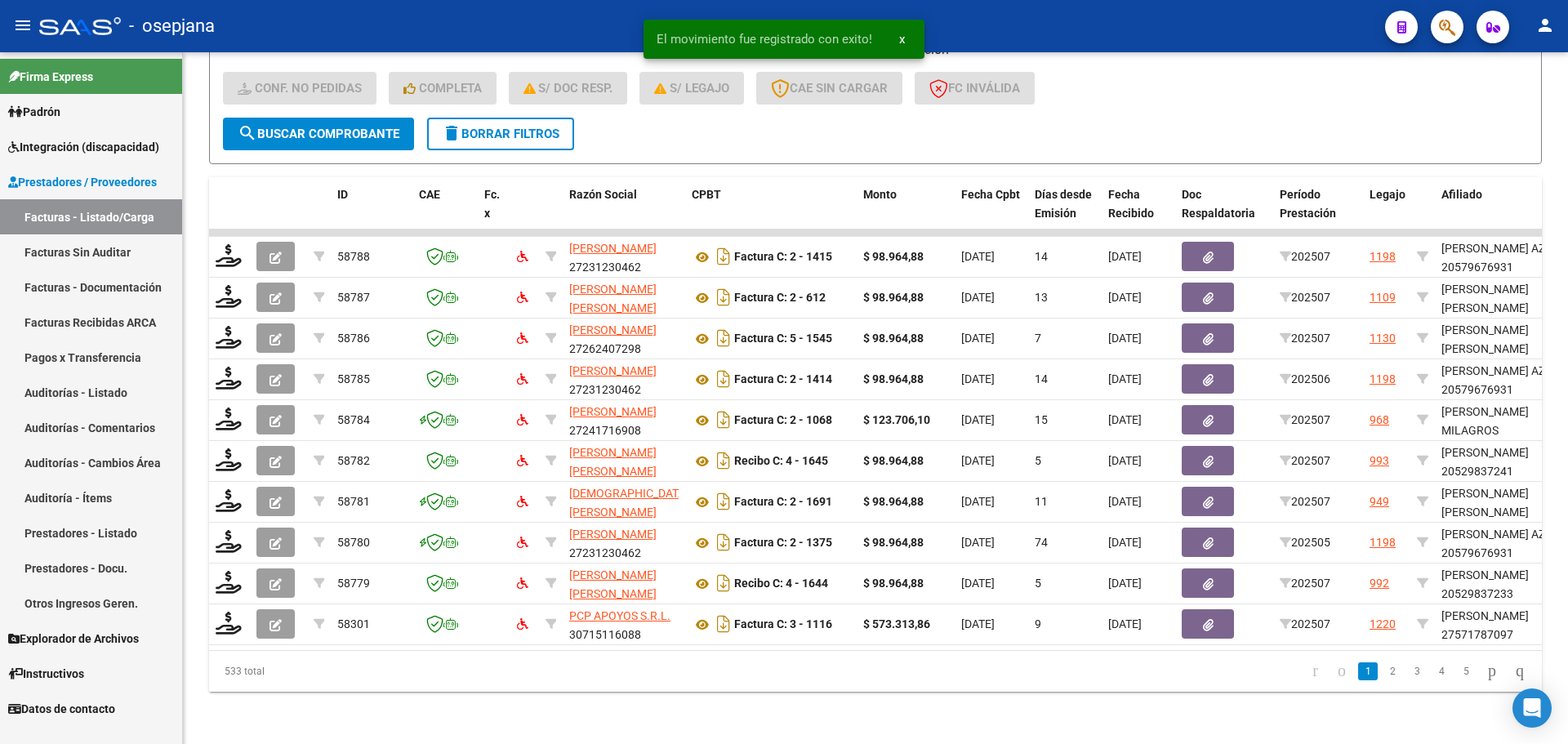
click at [98, 147] on span "Integración (discapacidad)" at bounding box center [84, 147] width 151 height 18
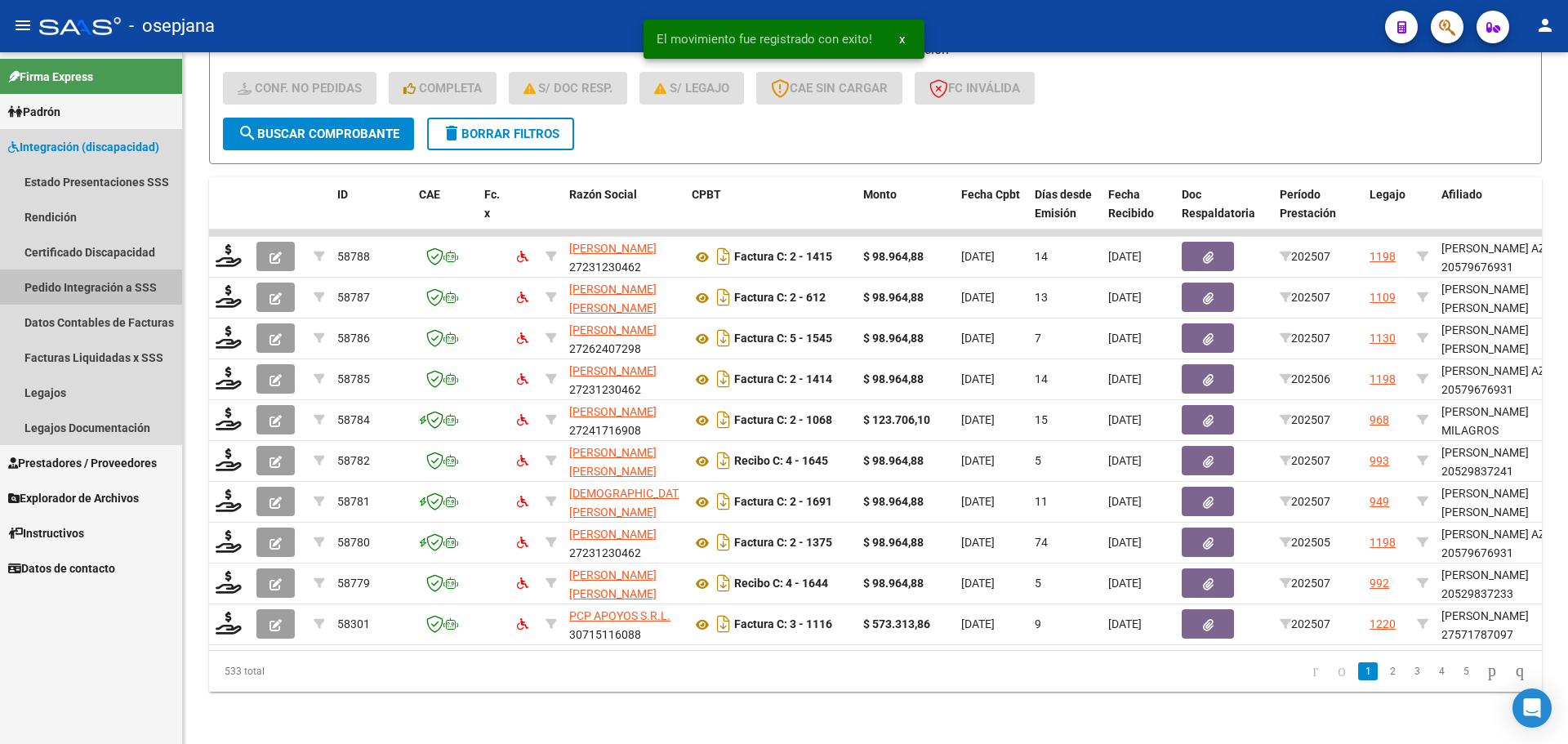
drag, startPoint x: 91, startPoint y: 289, endPoint x: 171, endPoint y: 294, distance: 80.2
click at [92, 288] on link "Pedido Integración a SSS" at bounding box center [91, 287] width 182 height 35
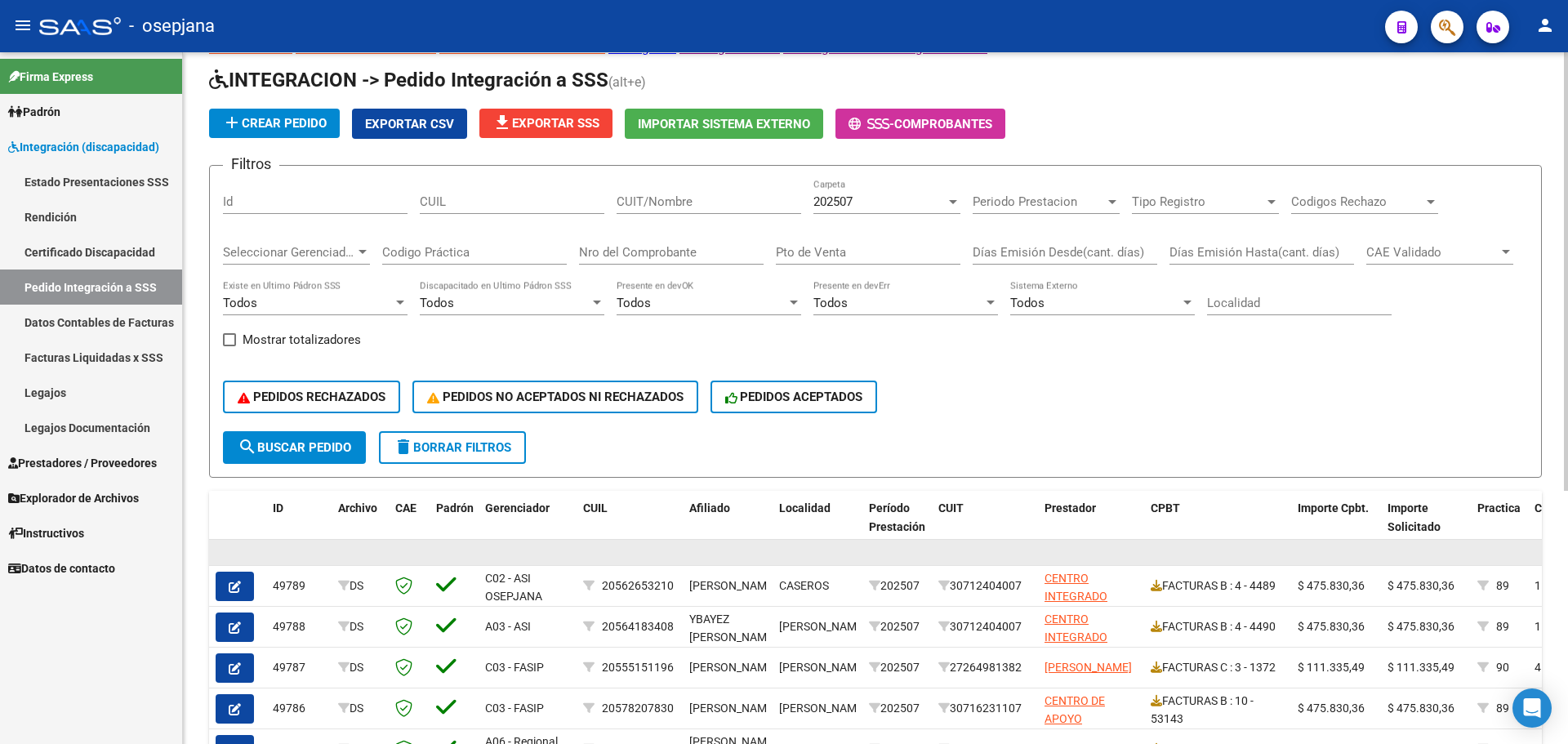
scroll to position [163, 0]
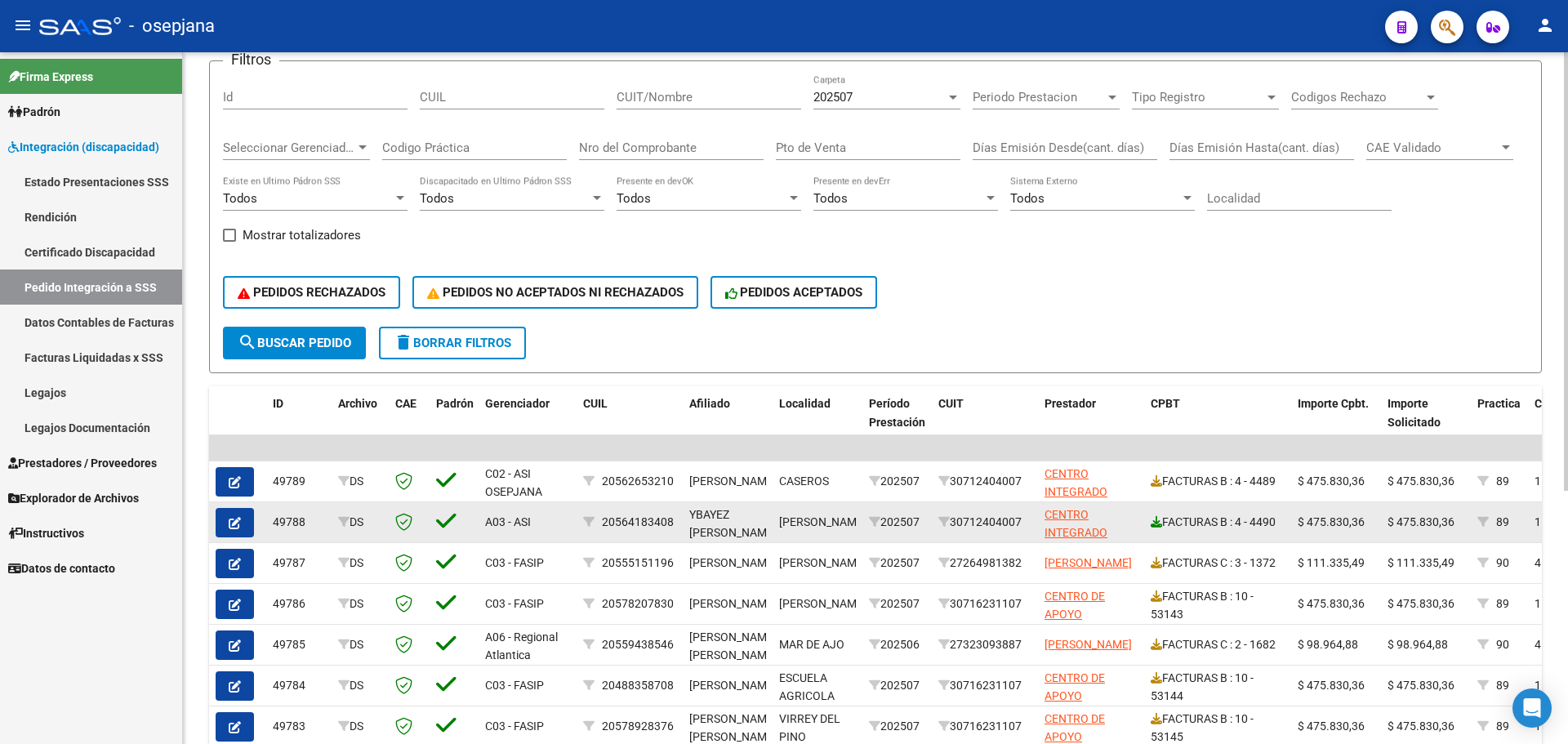
click at [1151, 520] on icon at bounding box center [1156, 522] width 11 height 11
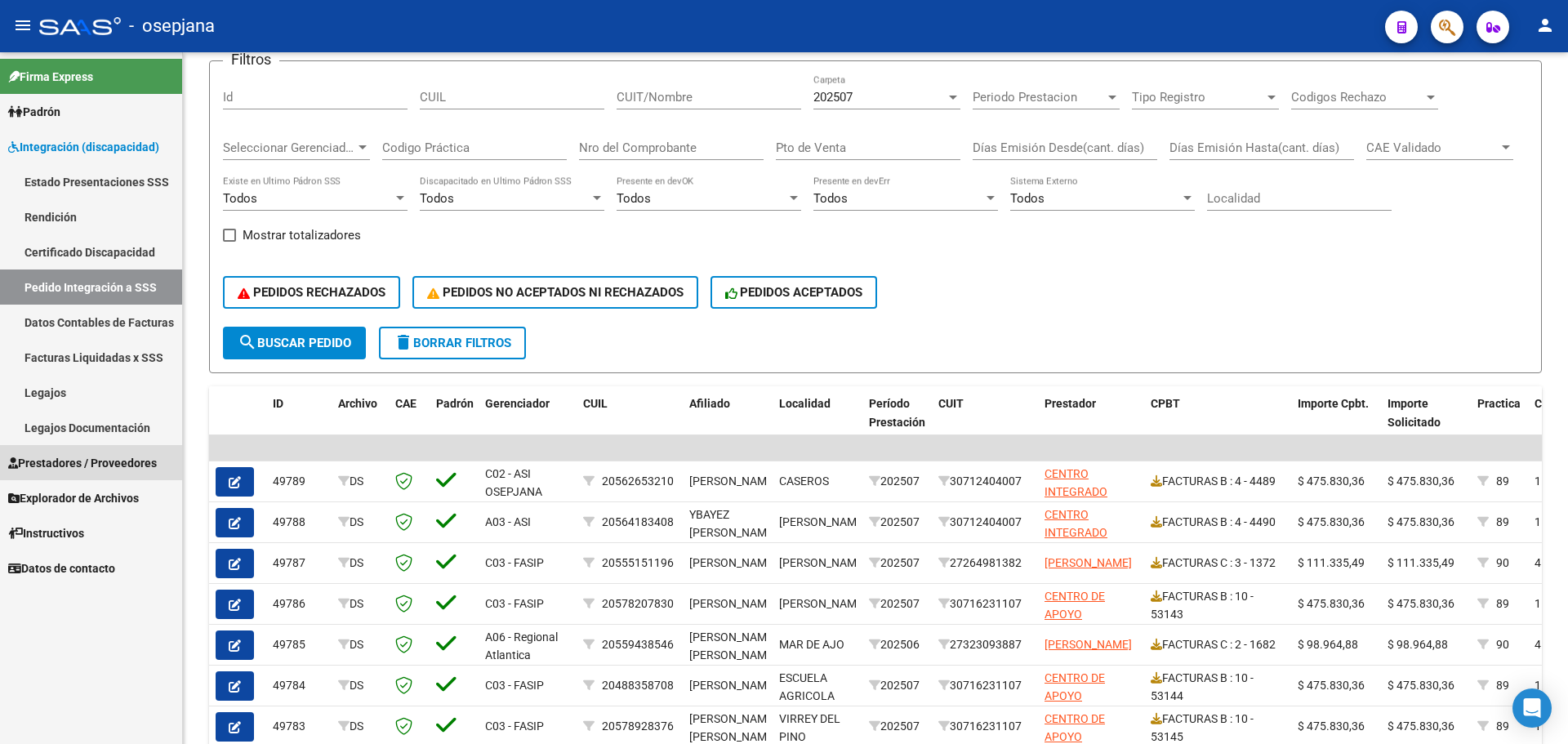
click at [41, 461] on span "Prestadores / Proveedores" at bounding box center [83, 463] width 149 height 18
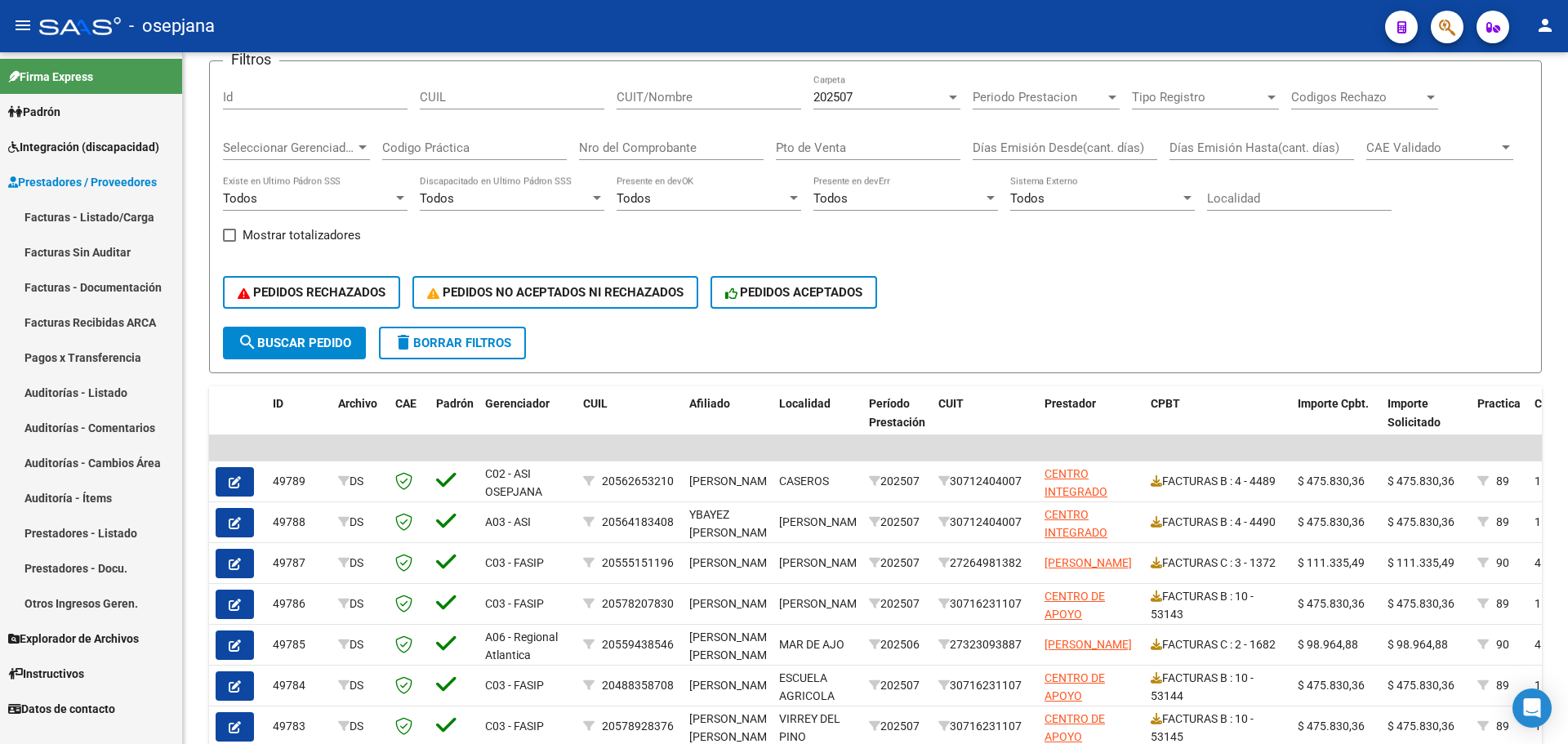
click at [37, 206] on link "Facturas - Listado/Carga" at bounding box center [91, 216] width 182 height 35
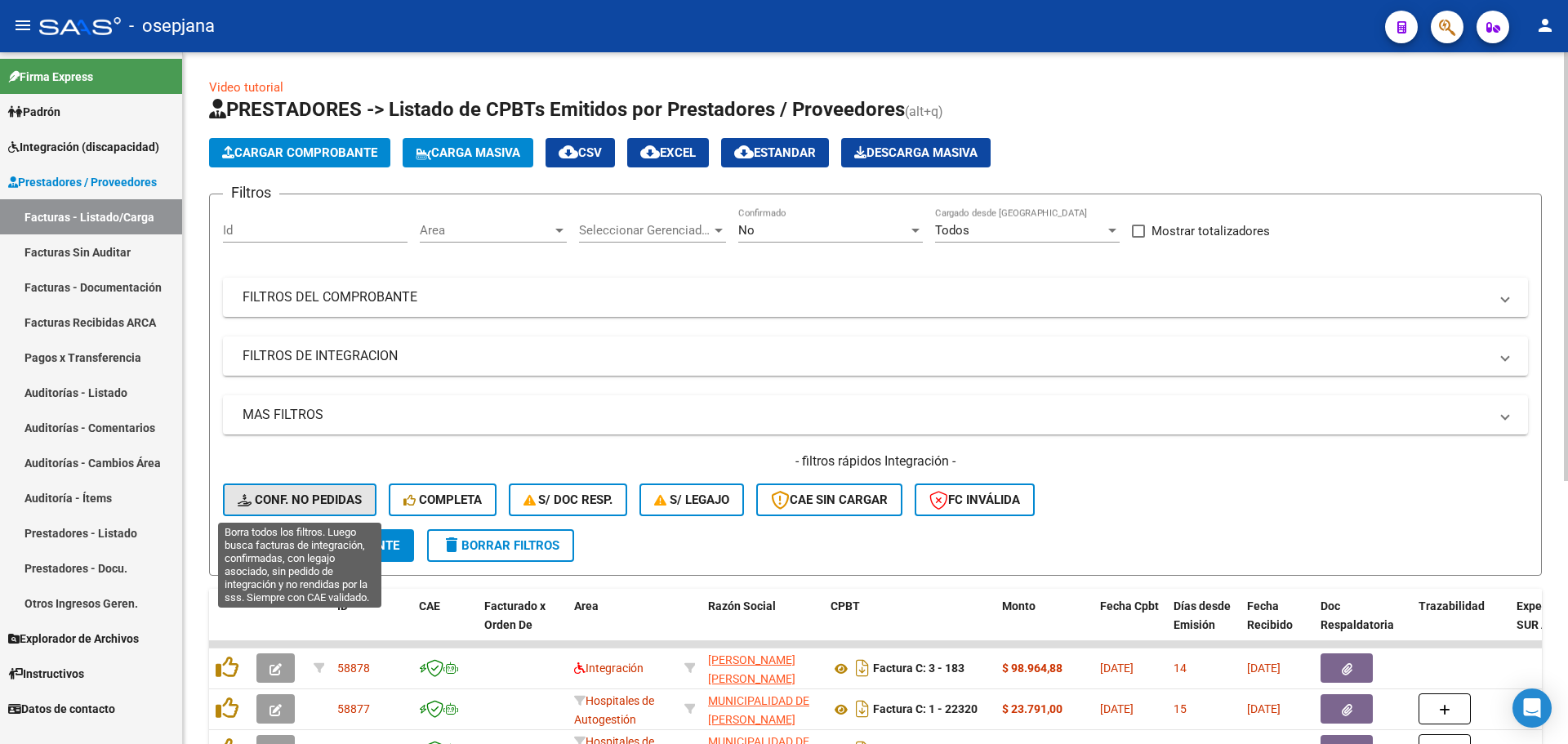
click at [333, 496] on span "Conf. no pedidas" at bounding box center [300, 500] width 124 height 15
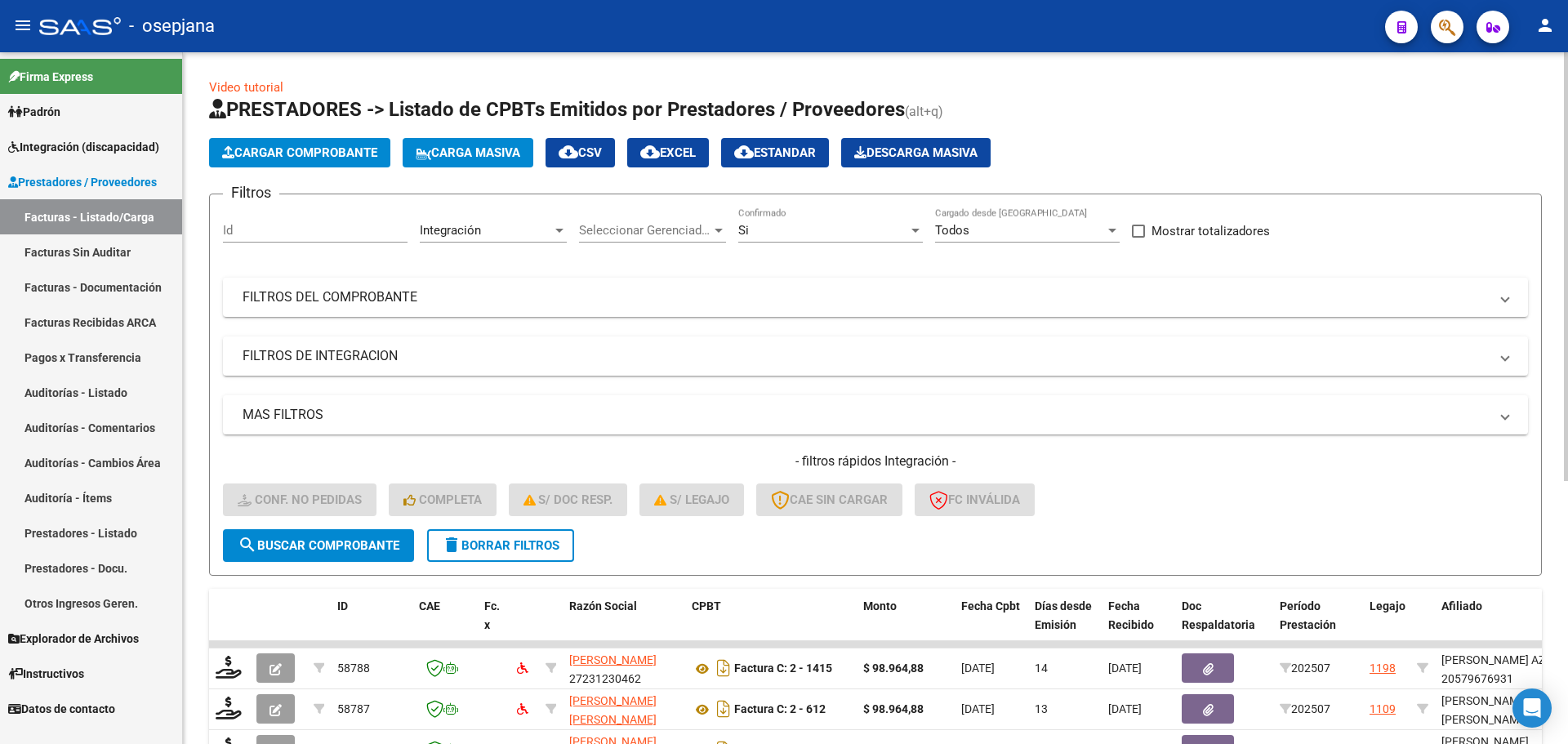
scroll to position [424, 0]
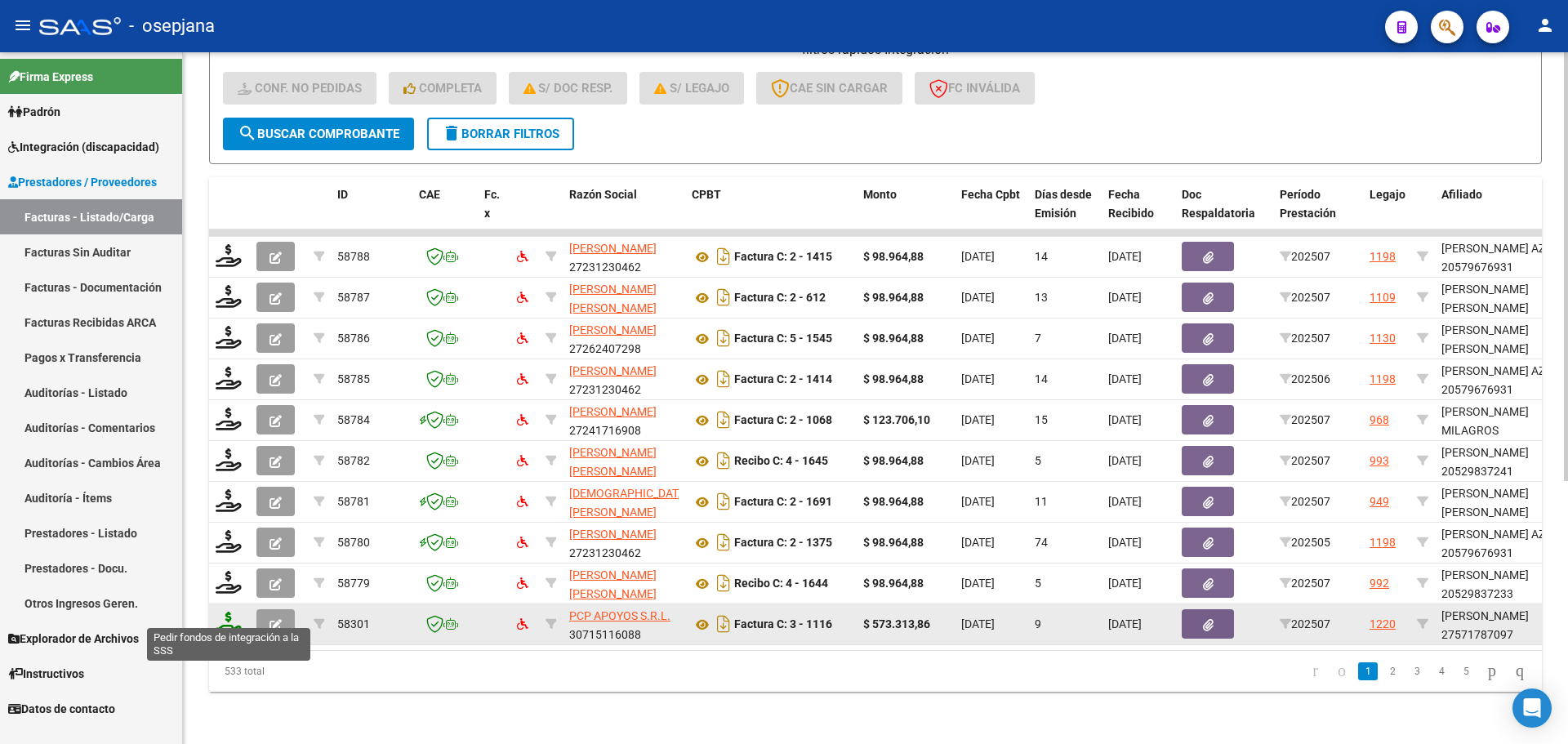
click at [229, 611] on icon at bounding box center [229, 622] width 26 height 23
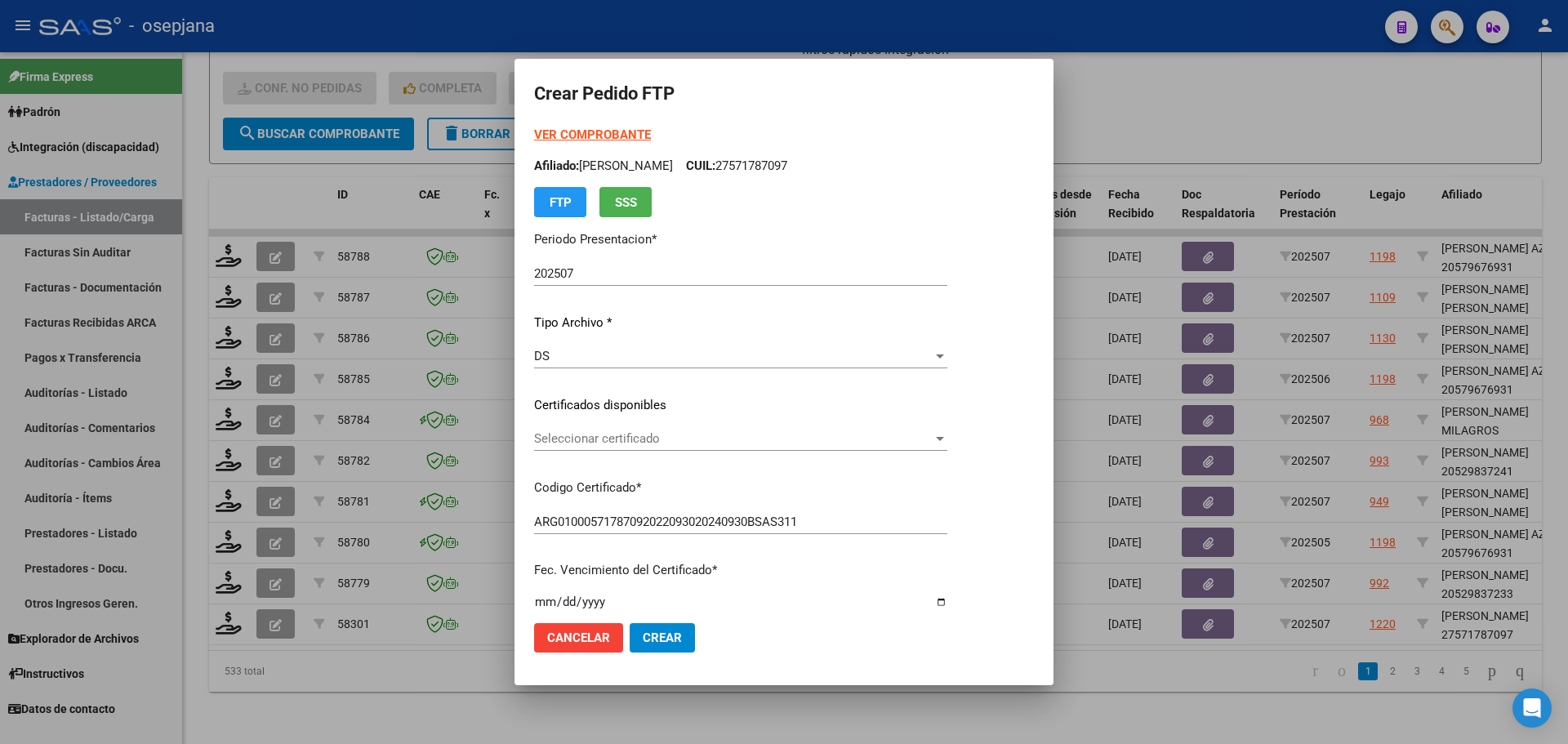
click at [699, 430] on div "Seleccionar certificado Seleccionar certificado" at bounding box center [740, 438] width 413 height 24
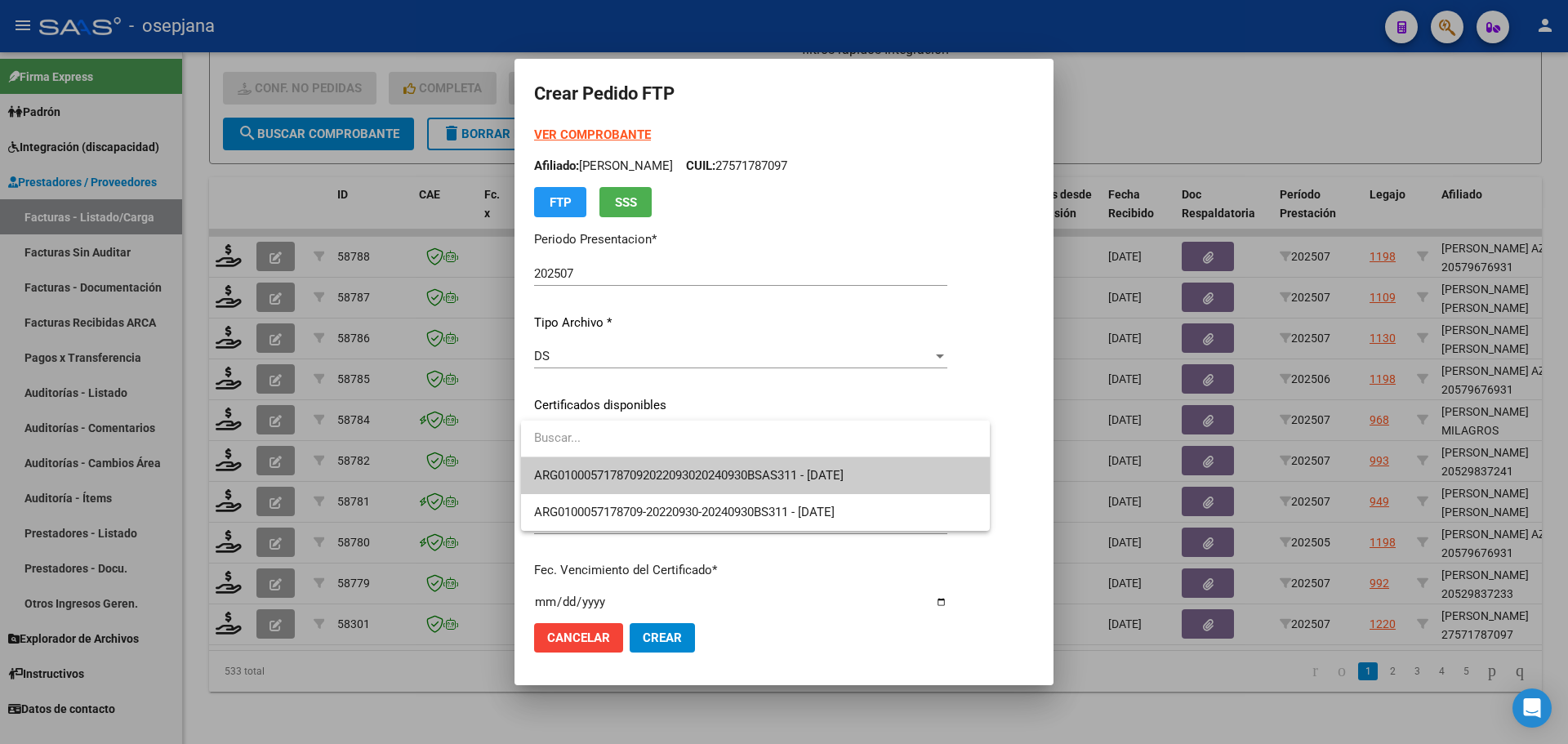
click at [699, 467] on span "ARG01000571787092022093020240930BSAS311 - 2024-09-30" at bounding box center [755, 476] width 442 height 37
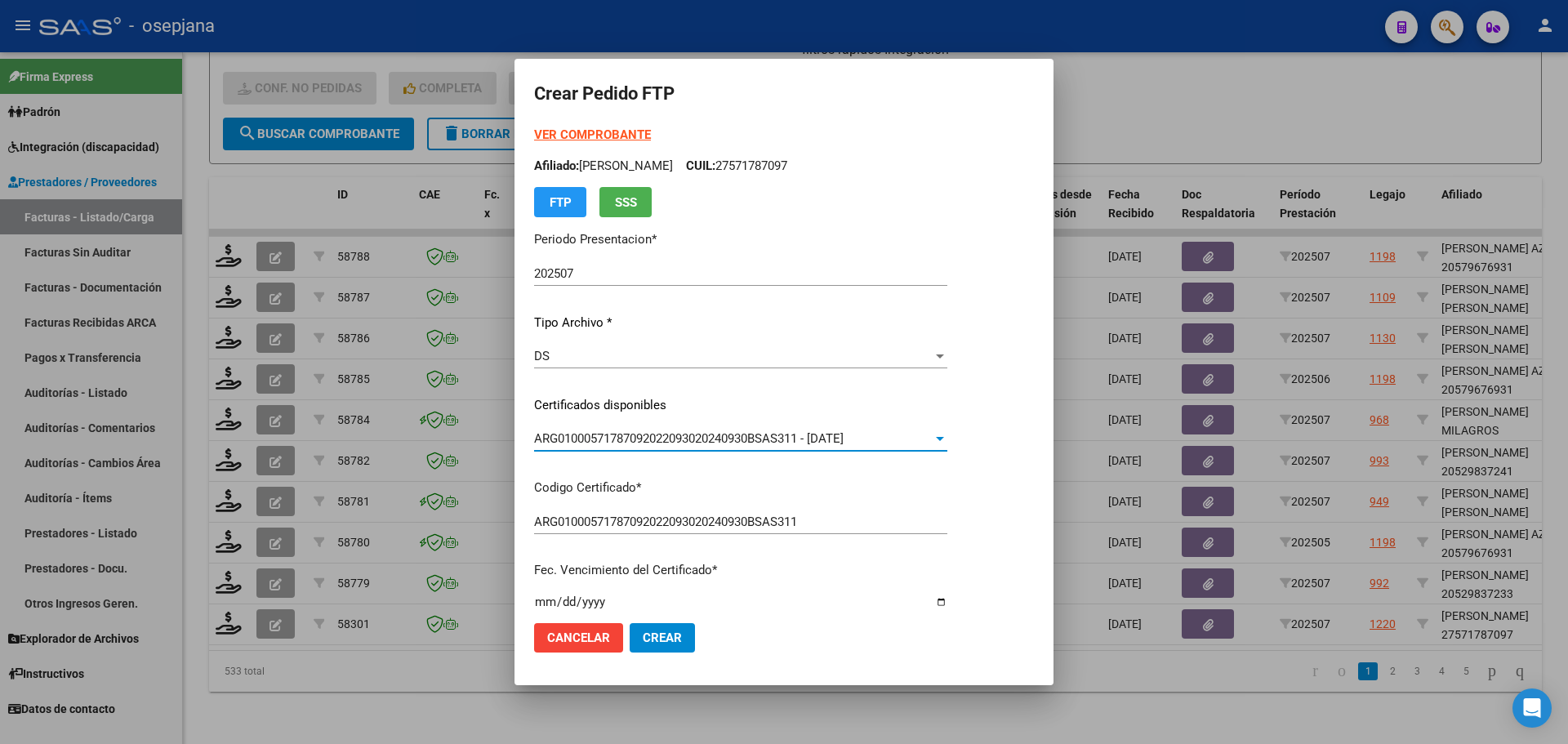
click at [619, 134] on strong "VER COMPROBANTE" at bounding box center [593, 135] width 117 height 15
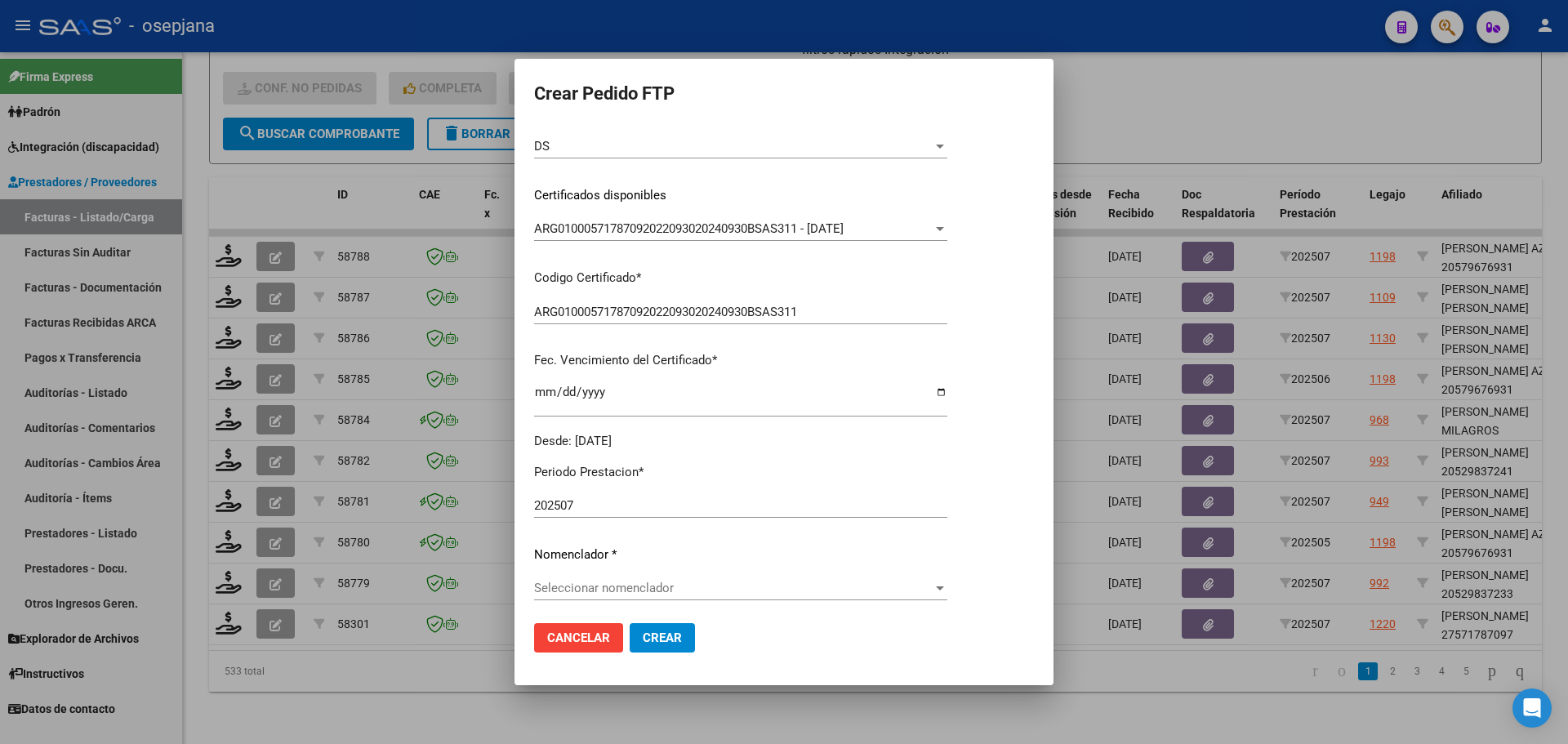
scroll to position [409, 0]
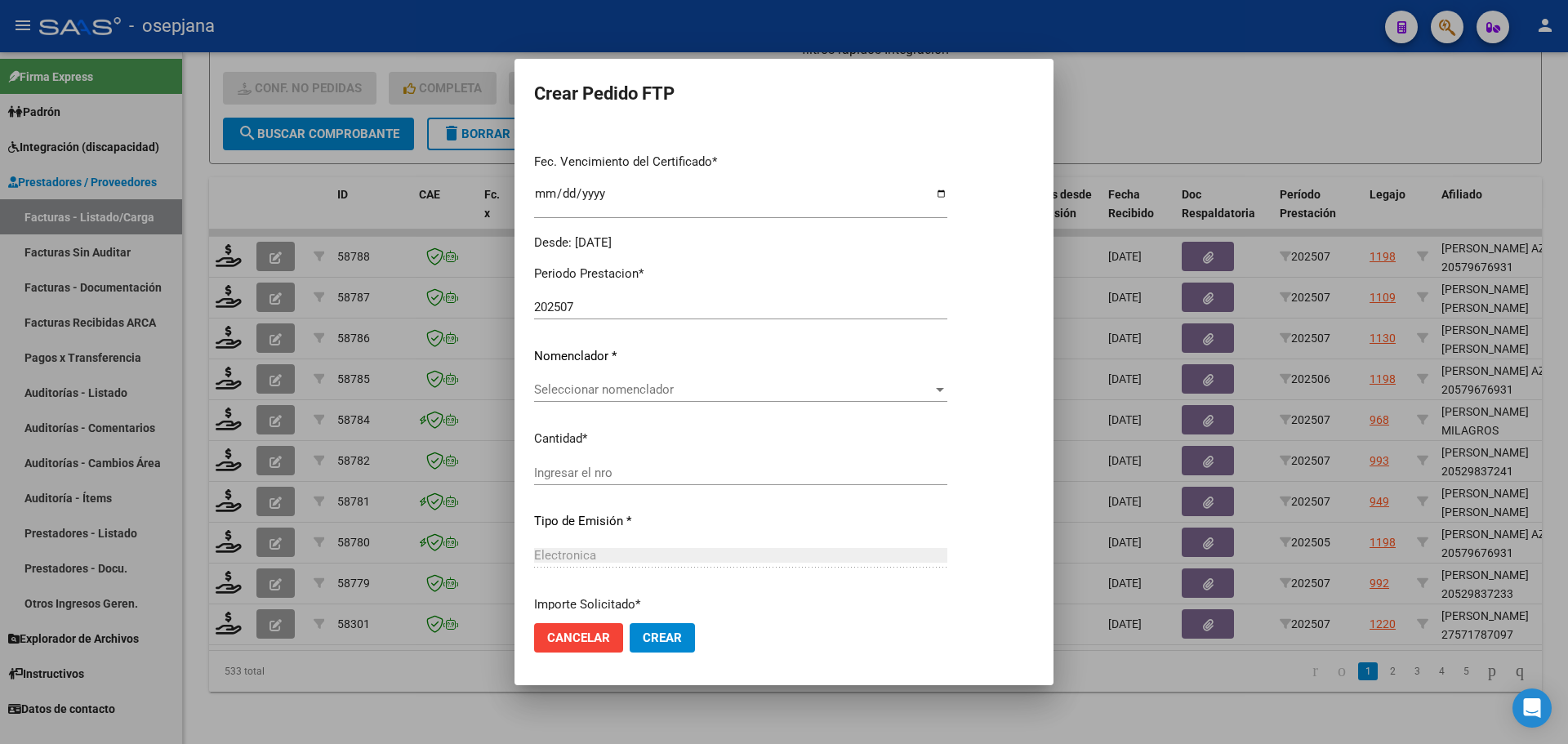
click at [586, 388] on span "Seleccionar nomenclador" at bounding box center [733, 389] width 399 height 15
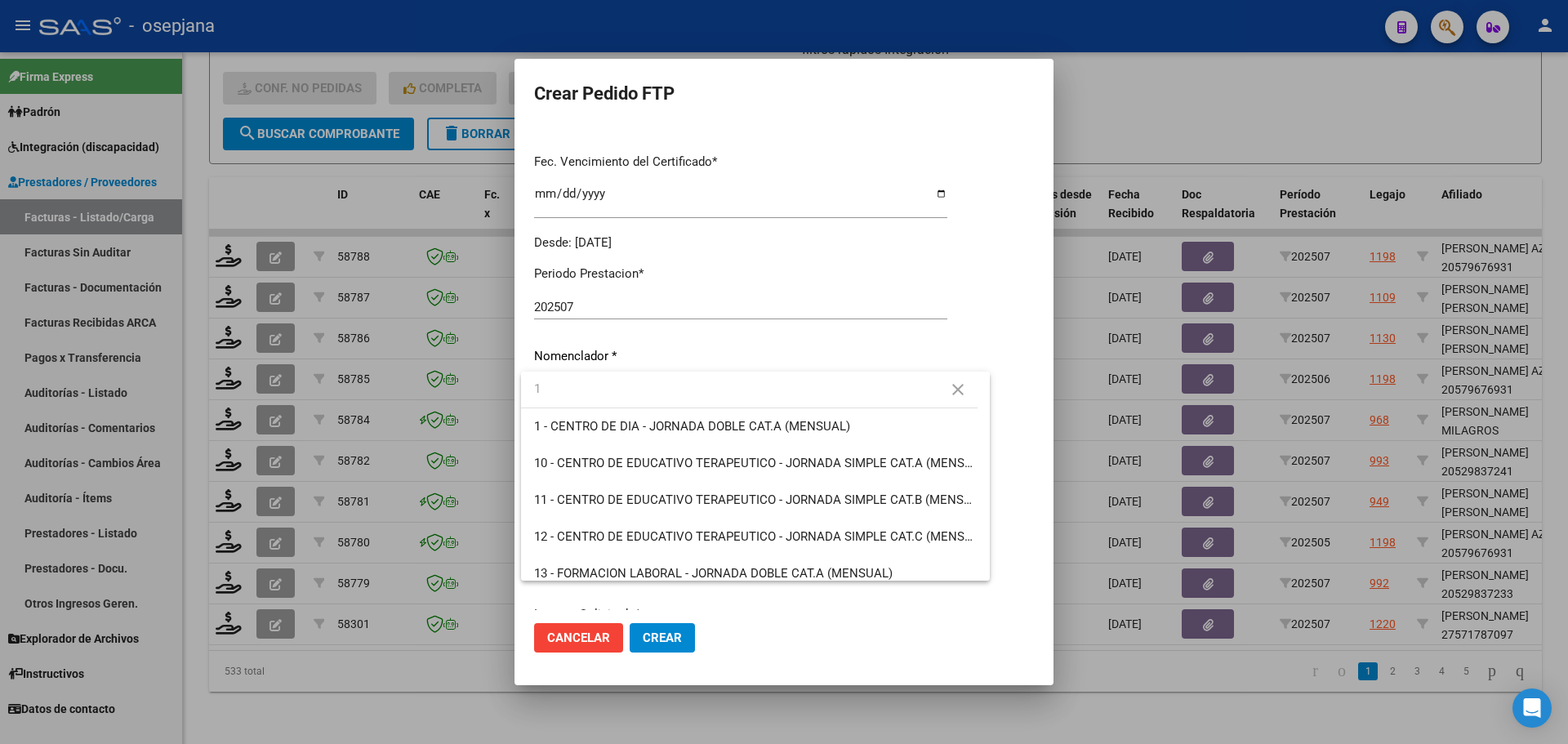
click at [1119, 120] on div at bounding box center [784, 372] width 1568 height 744
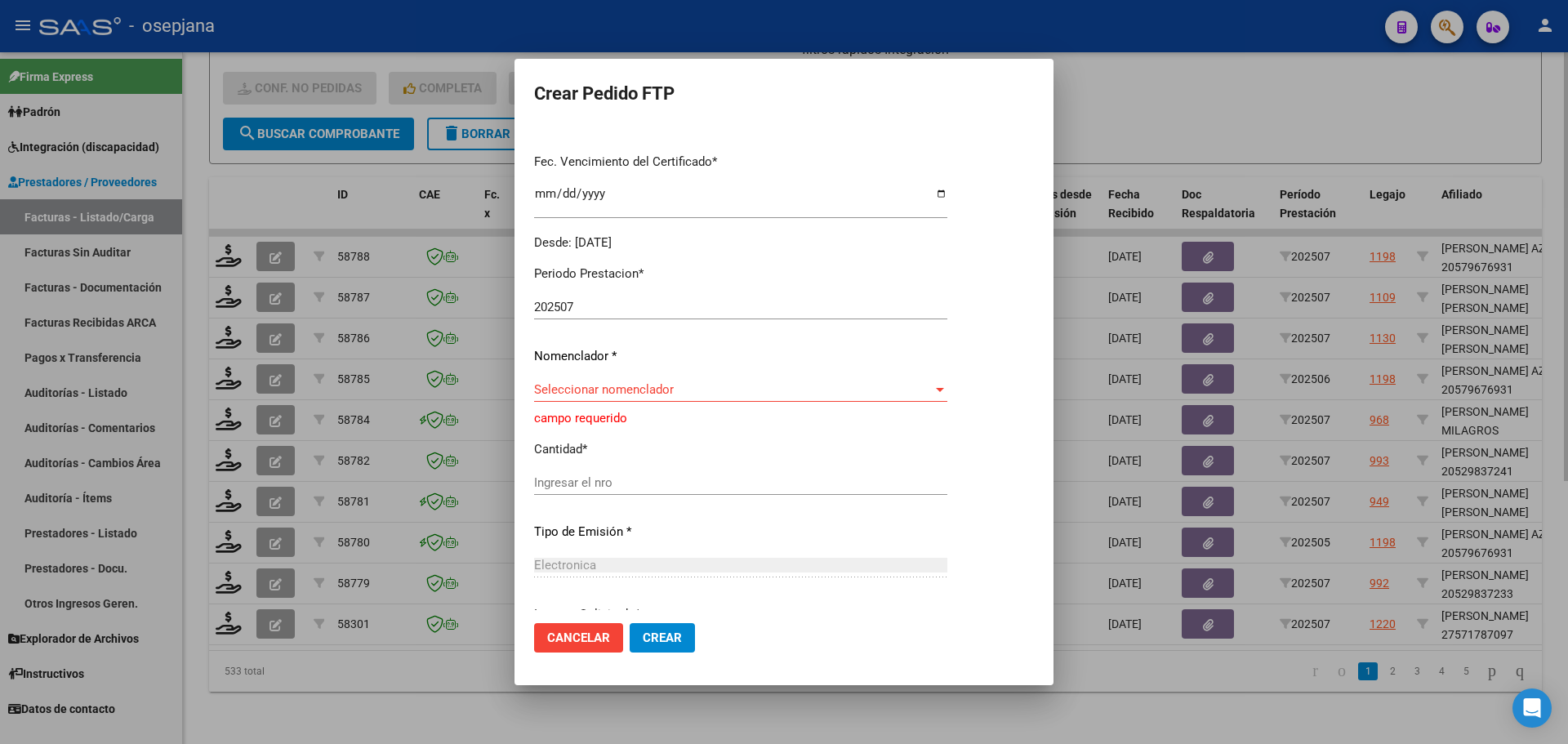
click at [1087, 107] on div at bounding box center [784, 372] width 1568 height 744
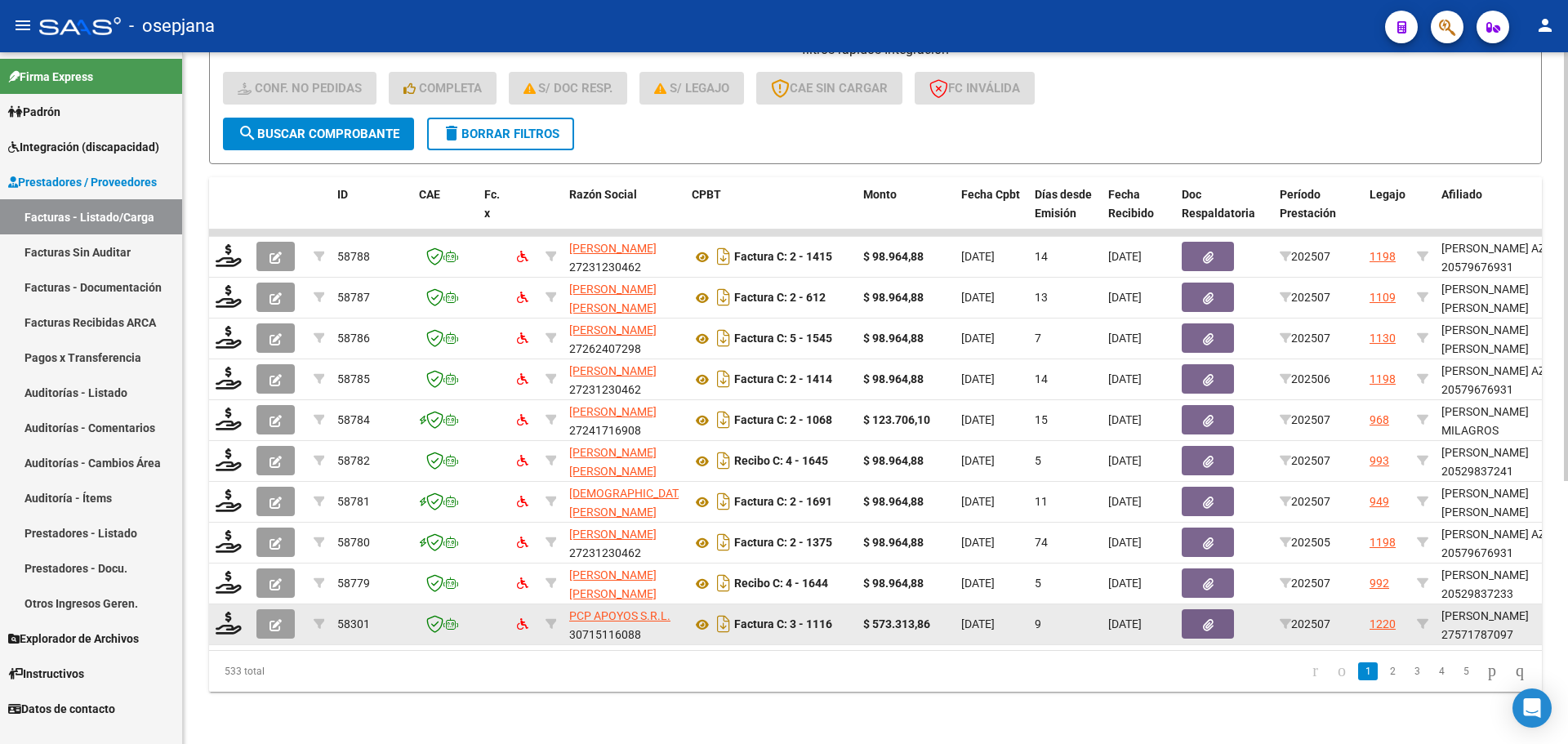
click at [280, 619] on icon "button" at bounding box center [275, 624] width 12 height 12
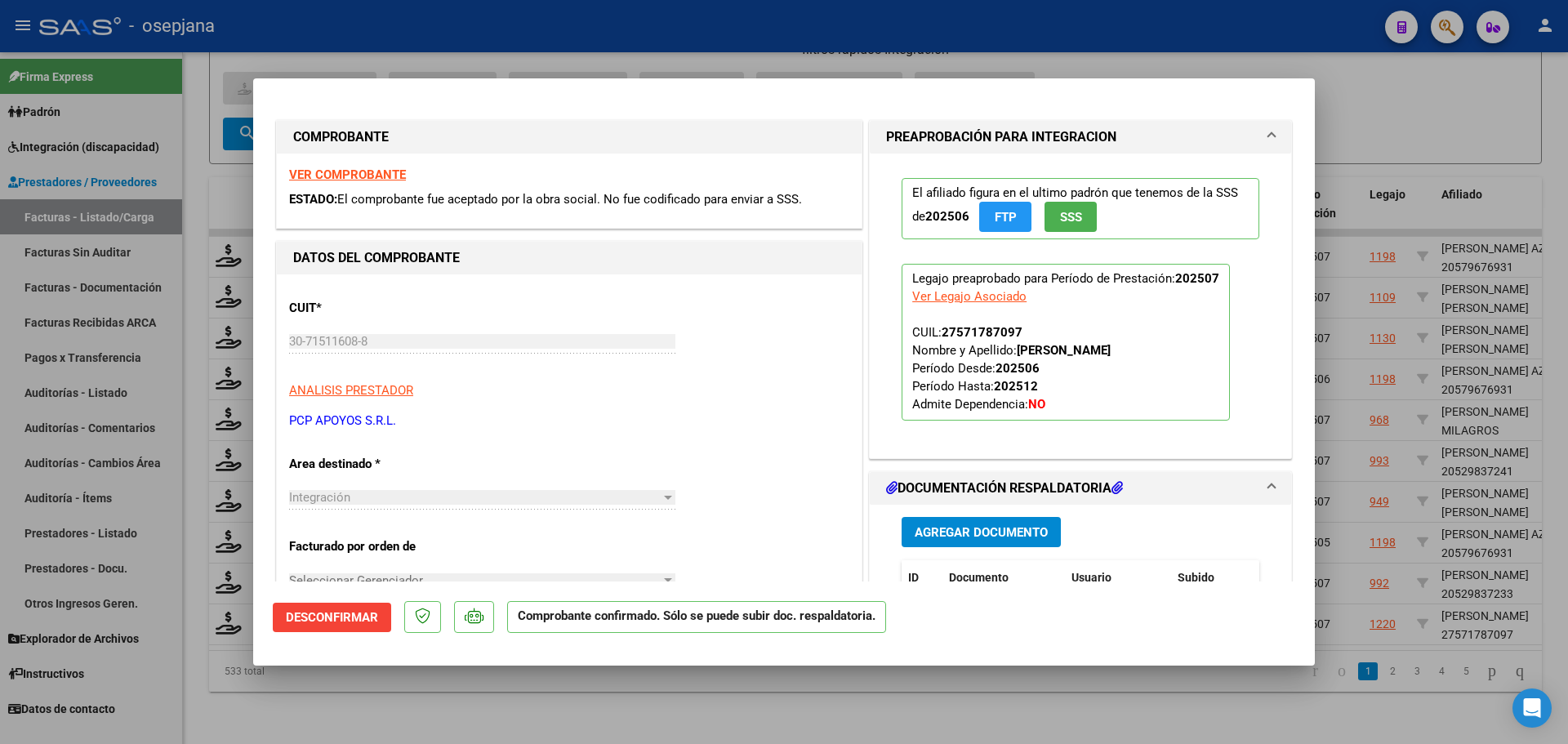
click at [1345, 124] on div at bounding box center [784, 372] width 1568 height 744
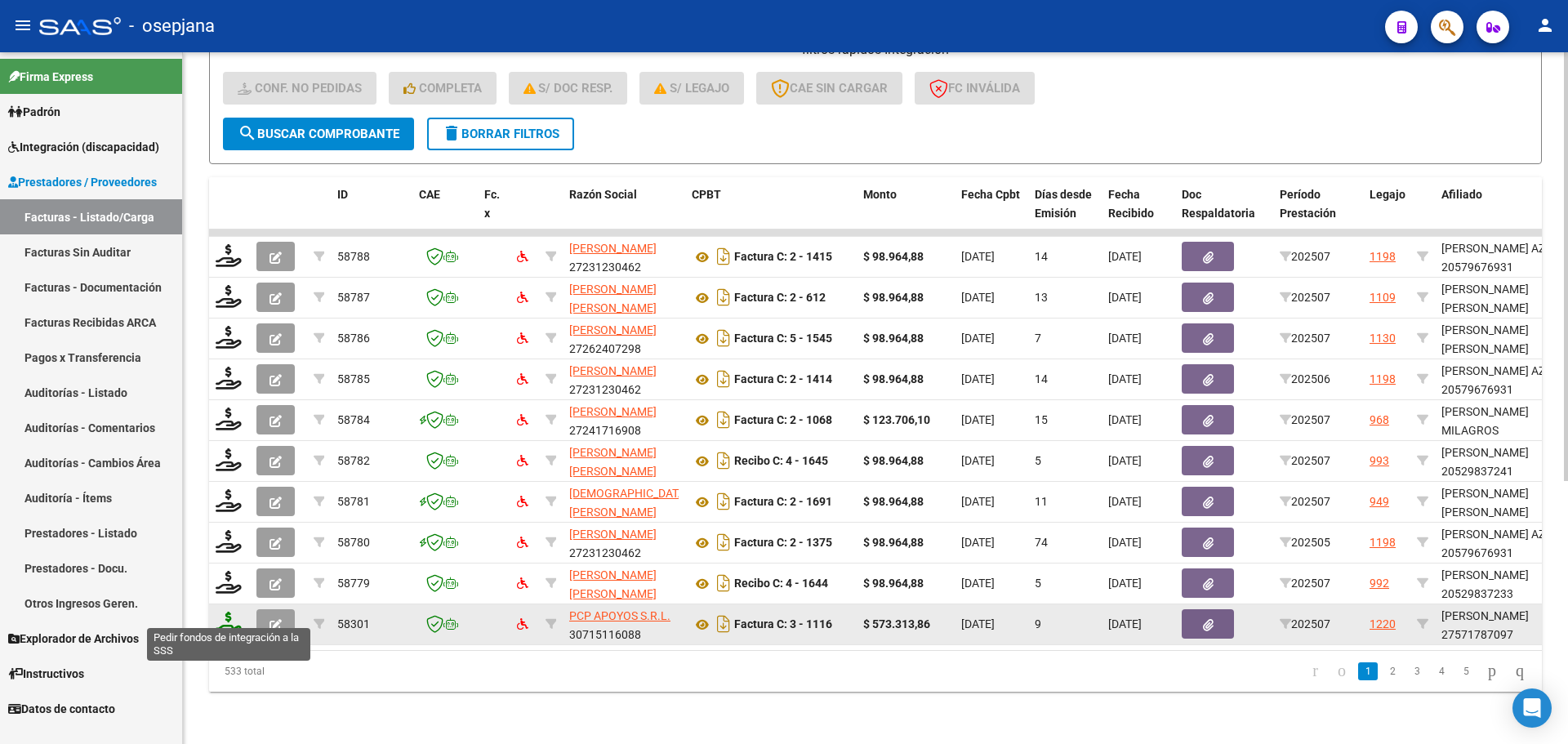
click at [229, 613] on icon at bounding box center [229, 622] width 26 height 23
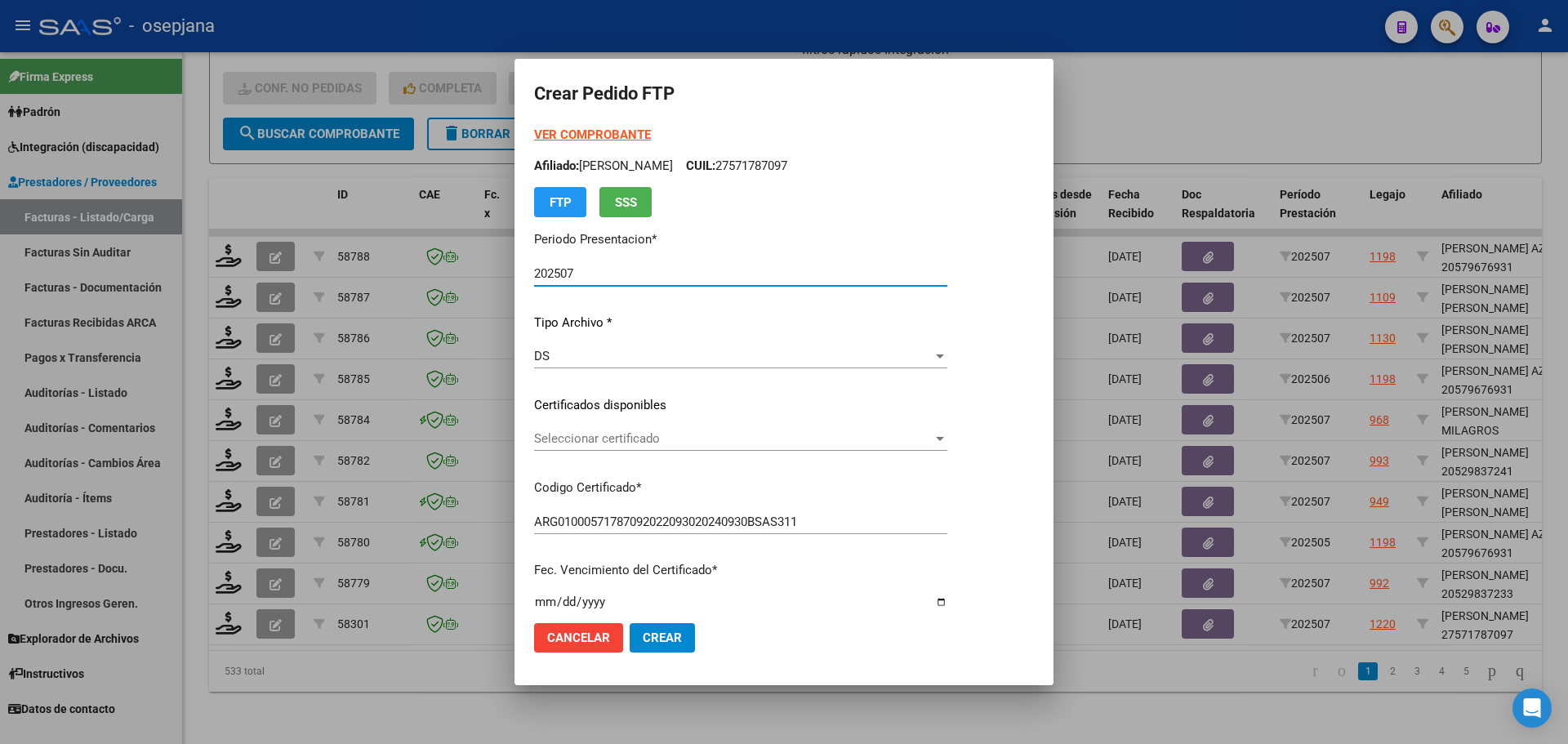
click at [663, 436] on span "Seleccionar certificado" at bounding box center [733, 438] width 399 height 15
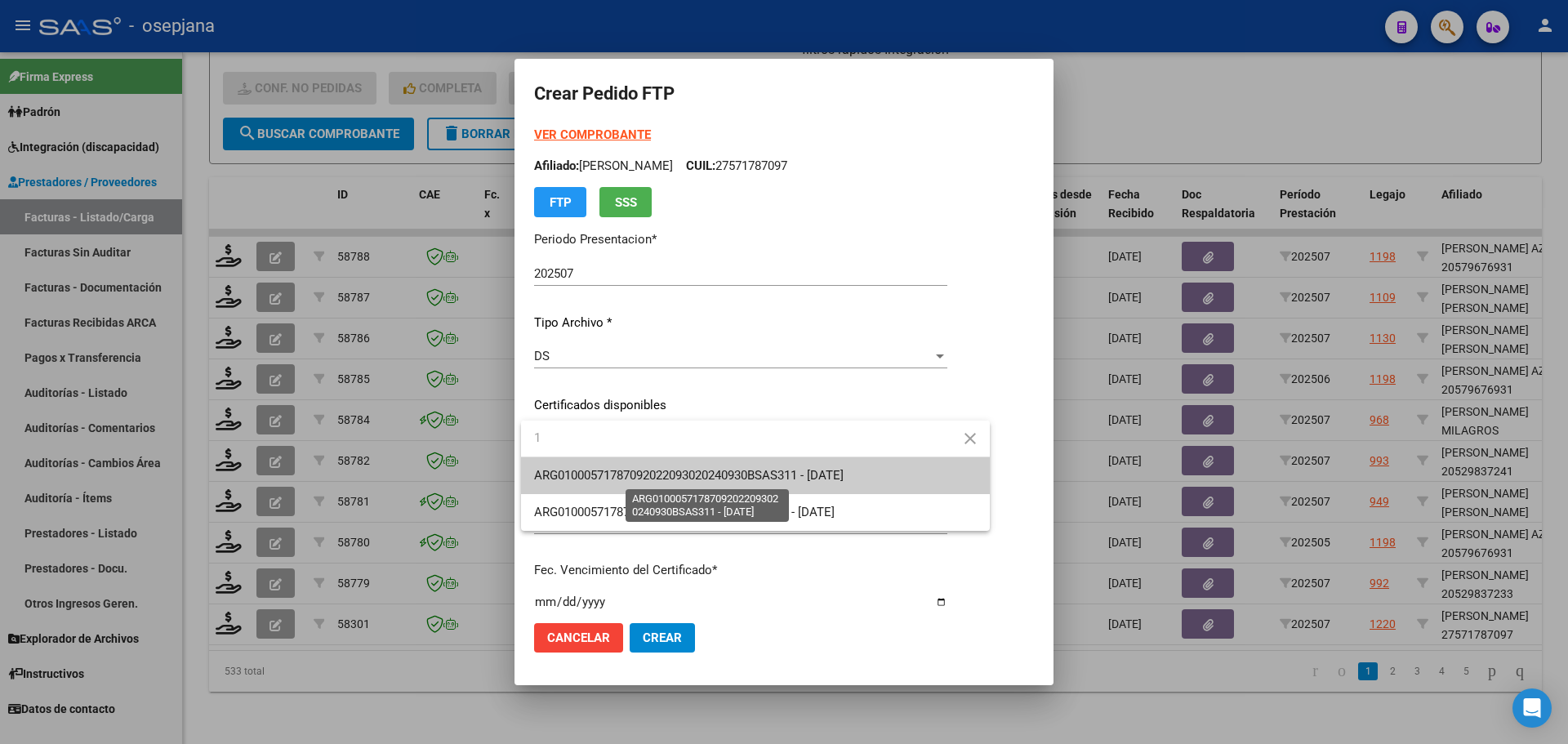
click at [696, 477] on span "ARG01000571787092022093020240930BSAS311 - 2024-09-30" at bounding box center [688, 476] width 309 height 15
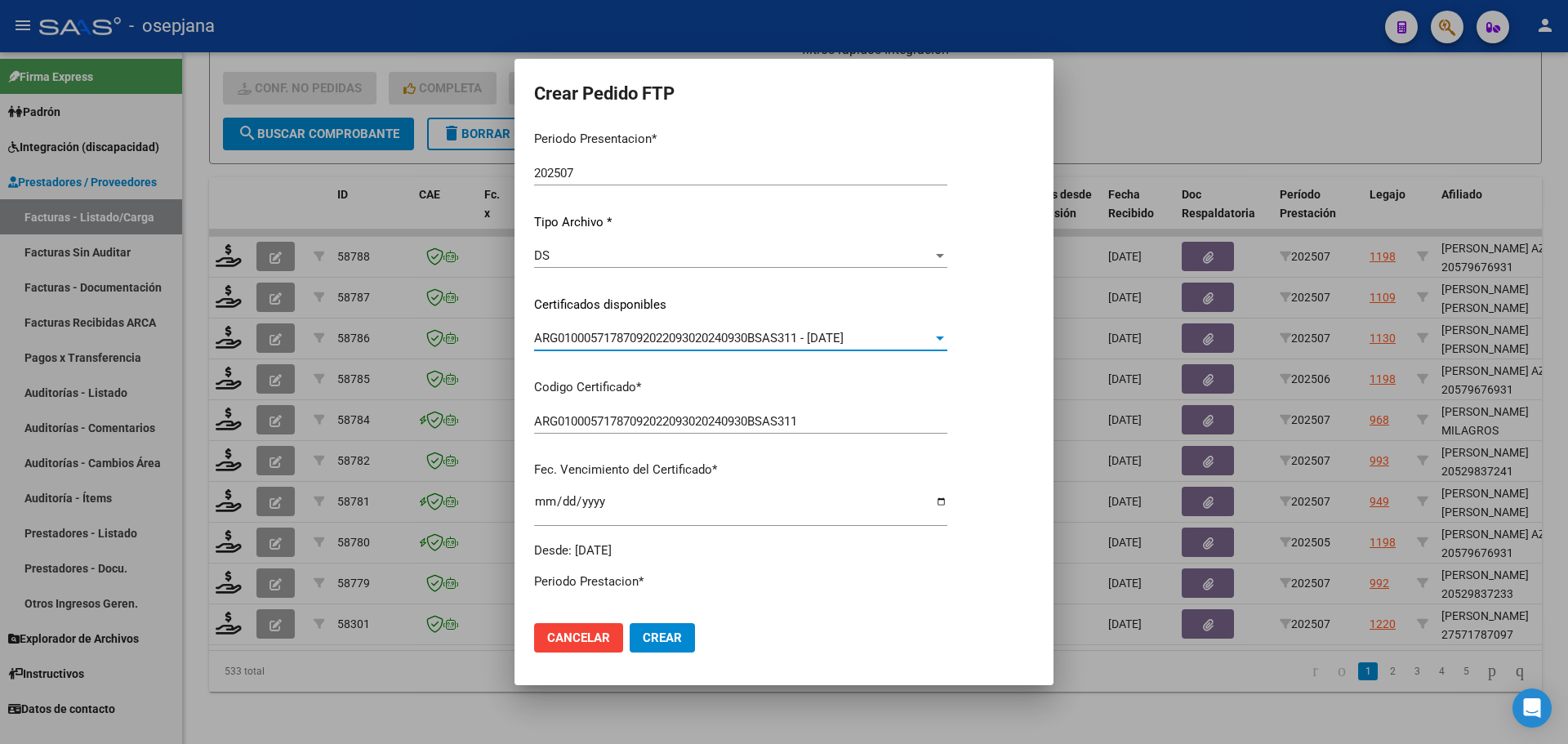
scroll to position [245, 0]
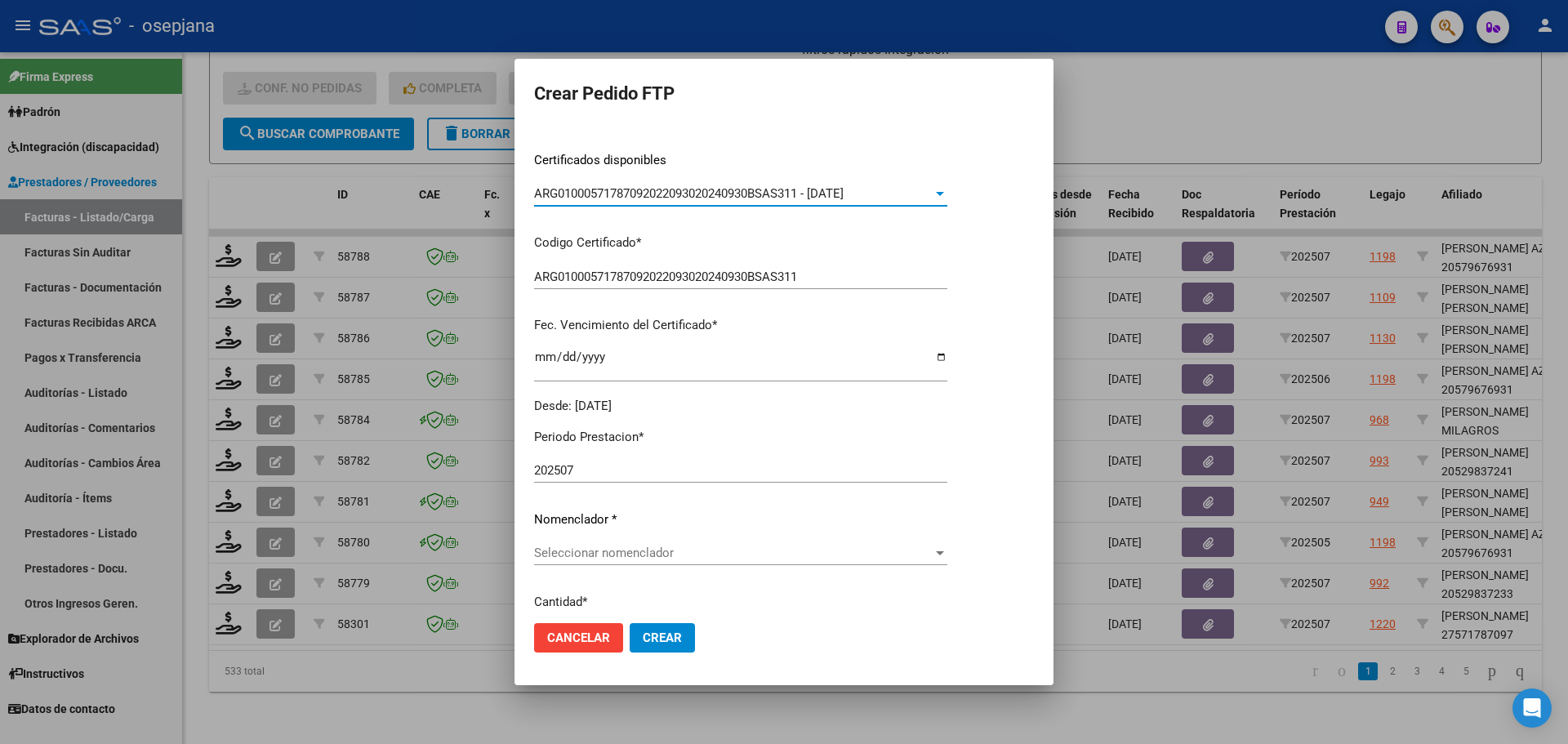
click at [624, 544] on div "Seleccionar nomenclador Seleccionar nomenclador" at bounding box center [740, 553] width 413 height 24
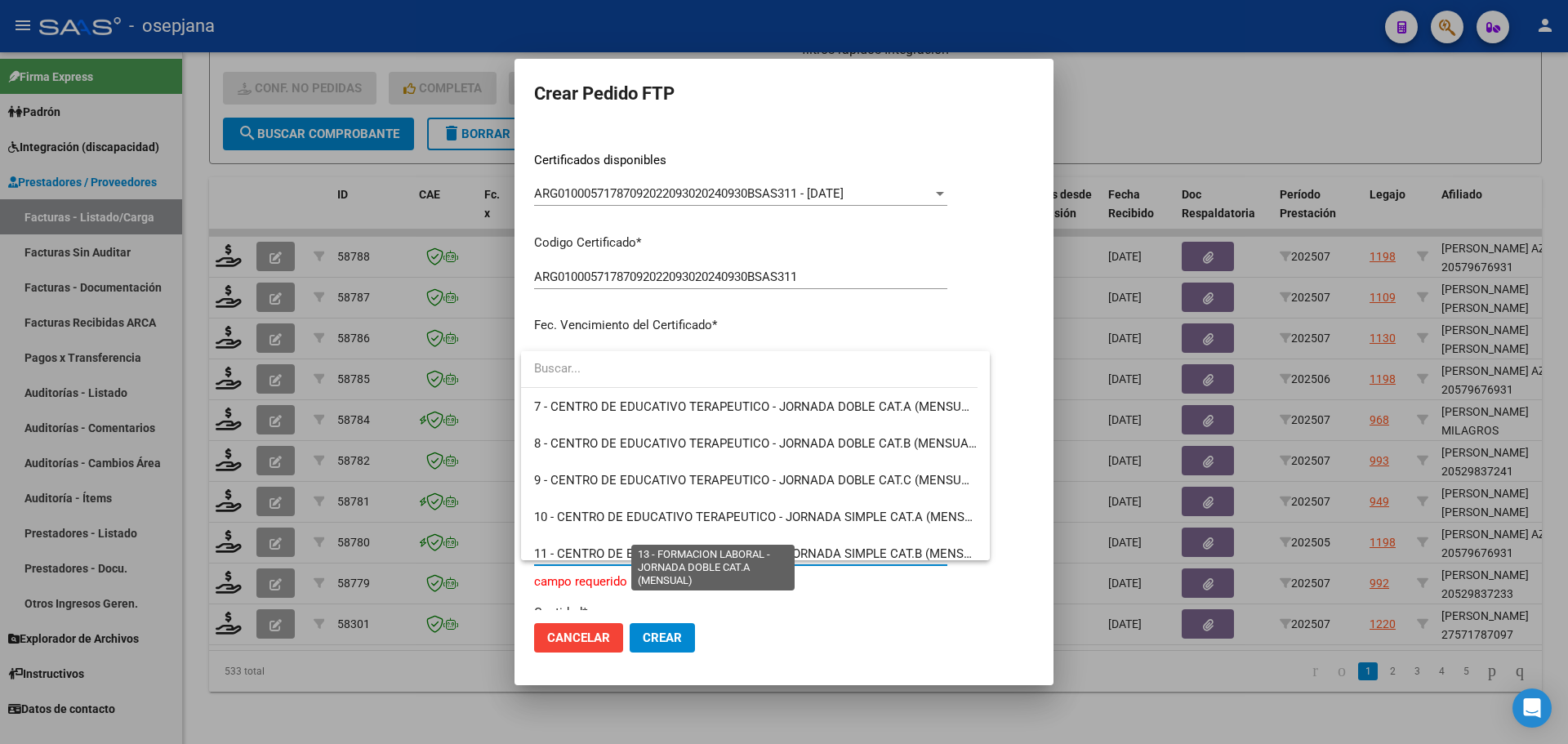
scroll to position [327, 0]
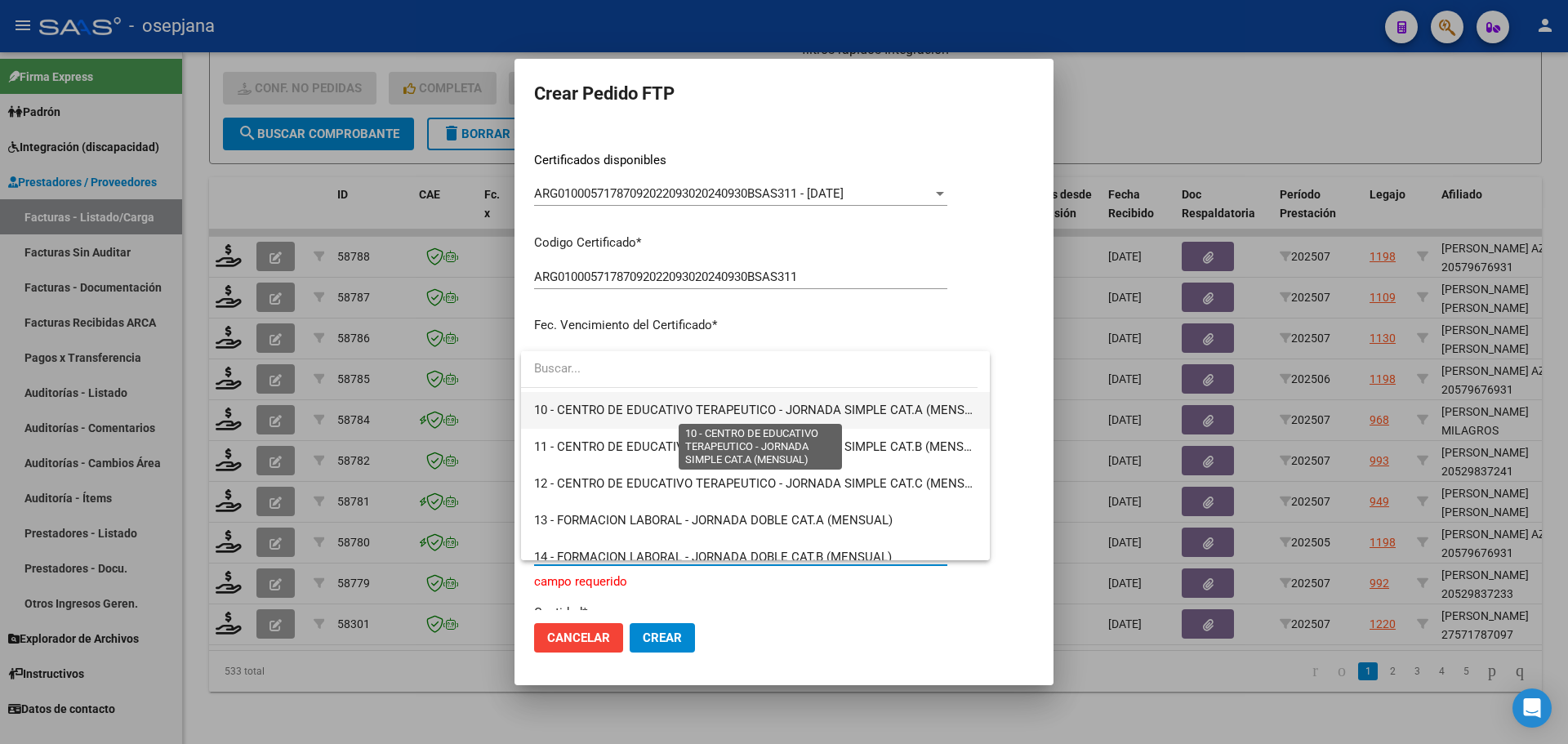
click at [736, 410] on span "10 - CENTRO DE EDUCATIVO TERAPEUTICO - JORNADA SIMPLE CAT.A (MENSUAL)" at bounding box center [763, 410] width 457 height 15
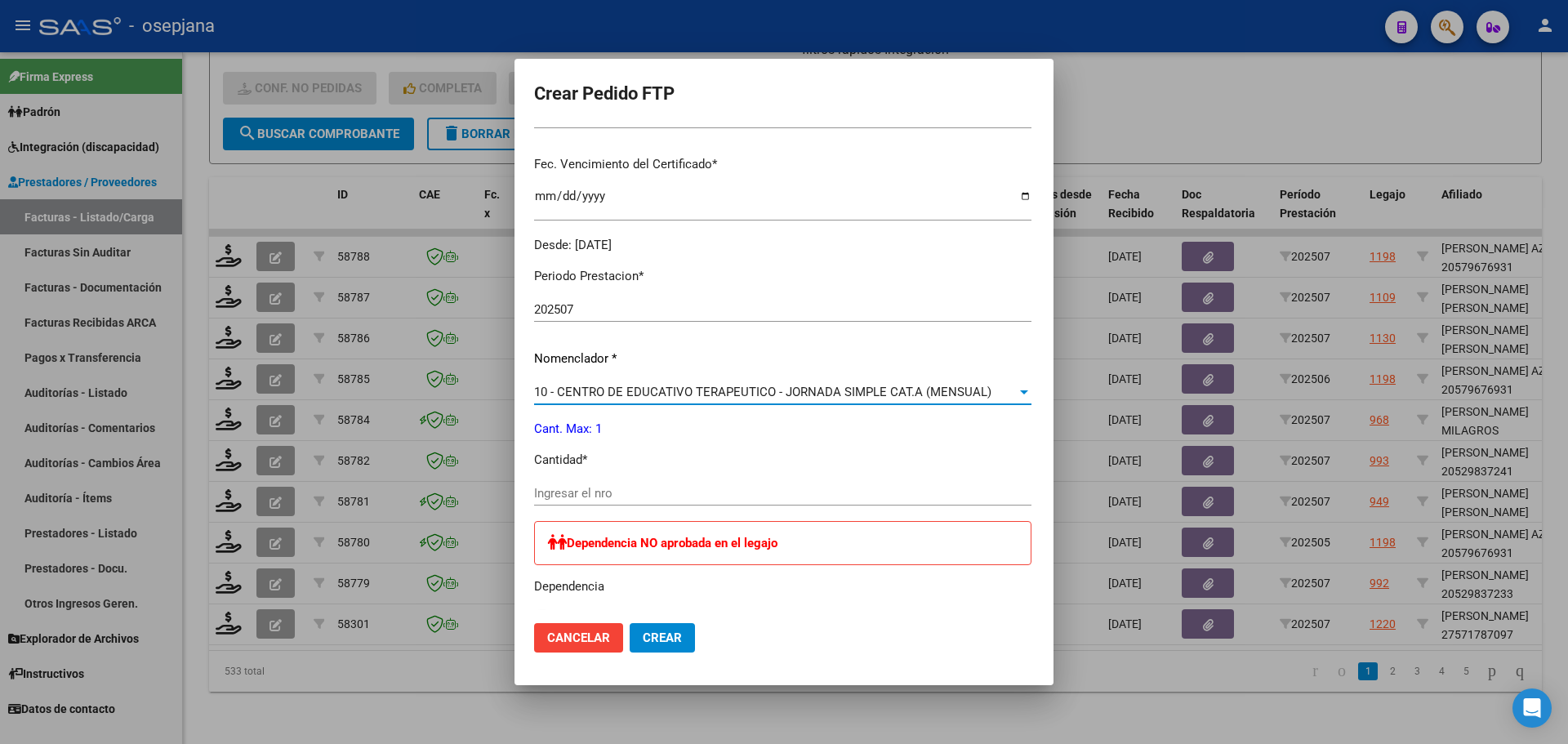
scroll to position [571, 0]
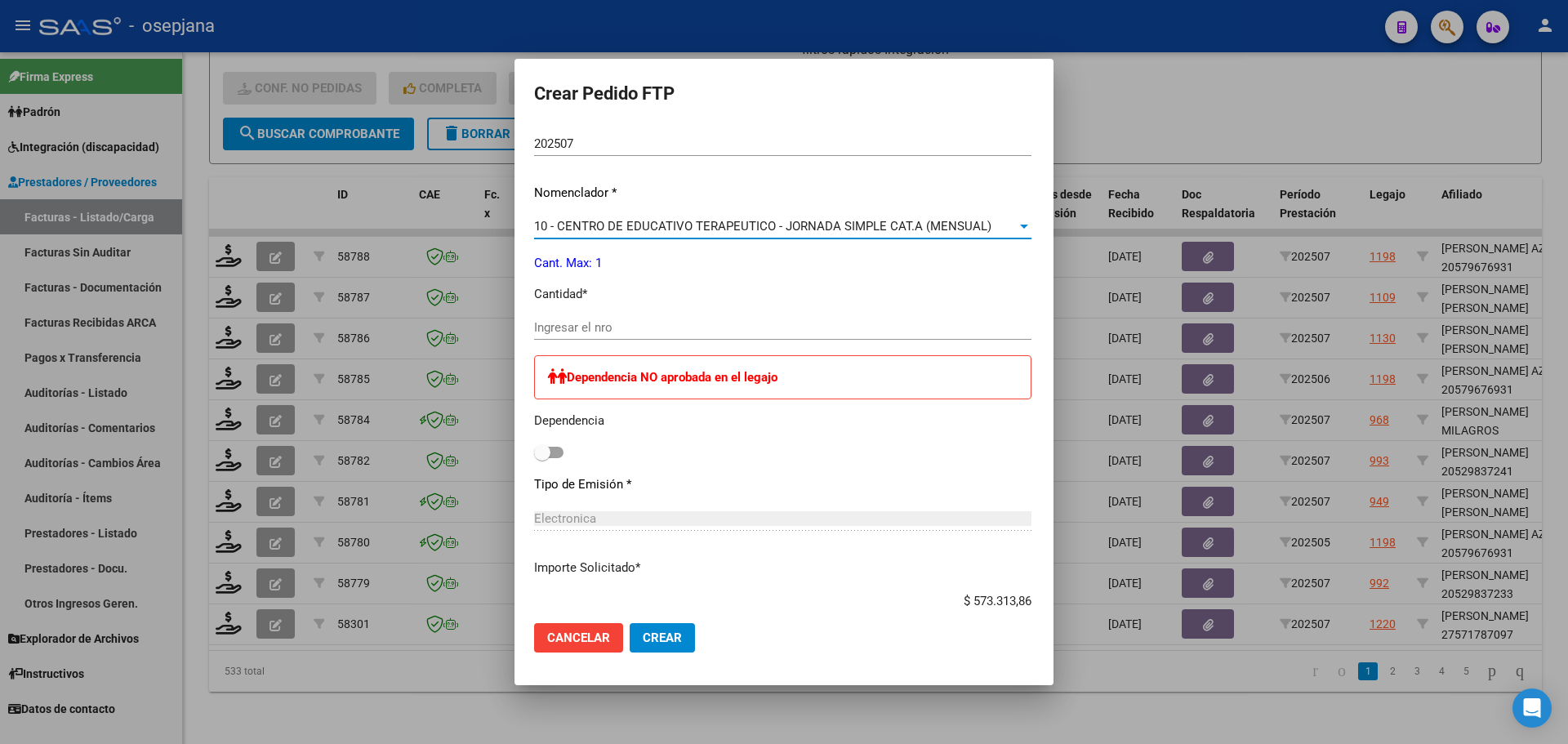
click at [568, 329] on input "Ingresar el nro" at bounding box center [782, 328] width 497 height 15
click at [658, 640] on span "Crear" at bounding box center [662, 638] width 39 height 15
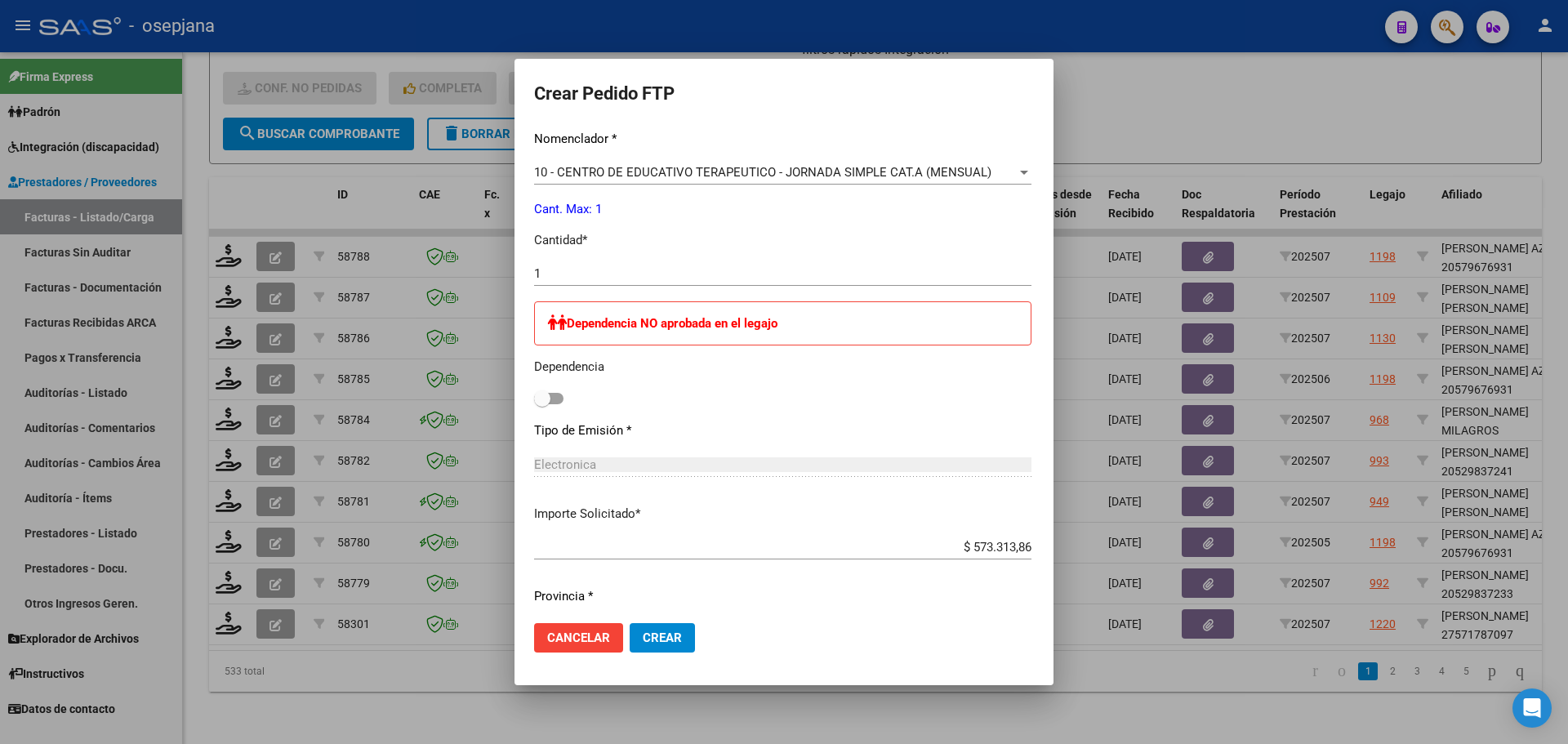
scroll to position [672, 0]
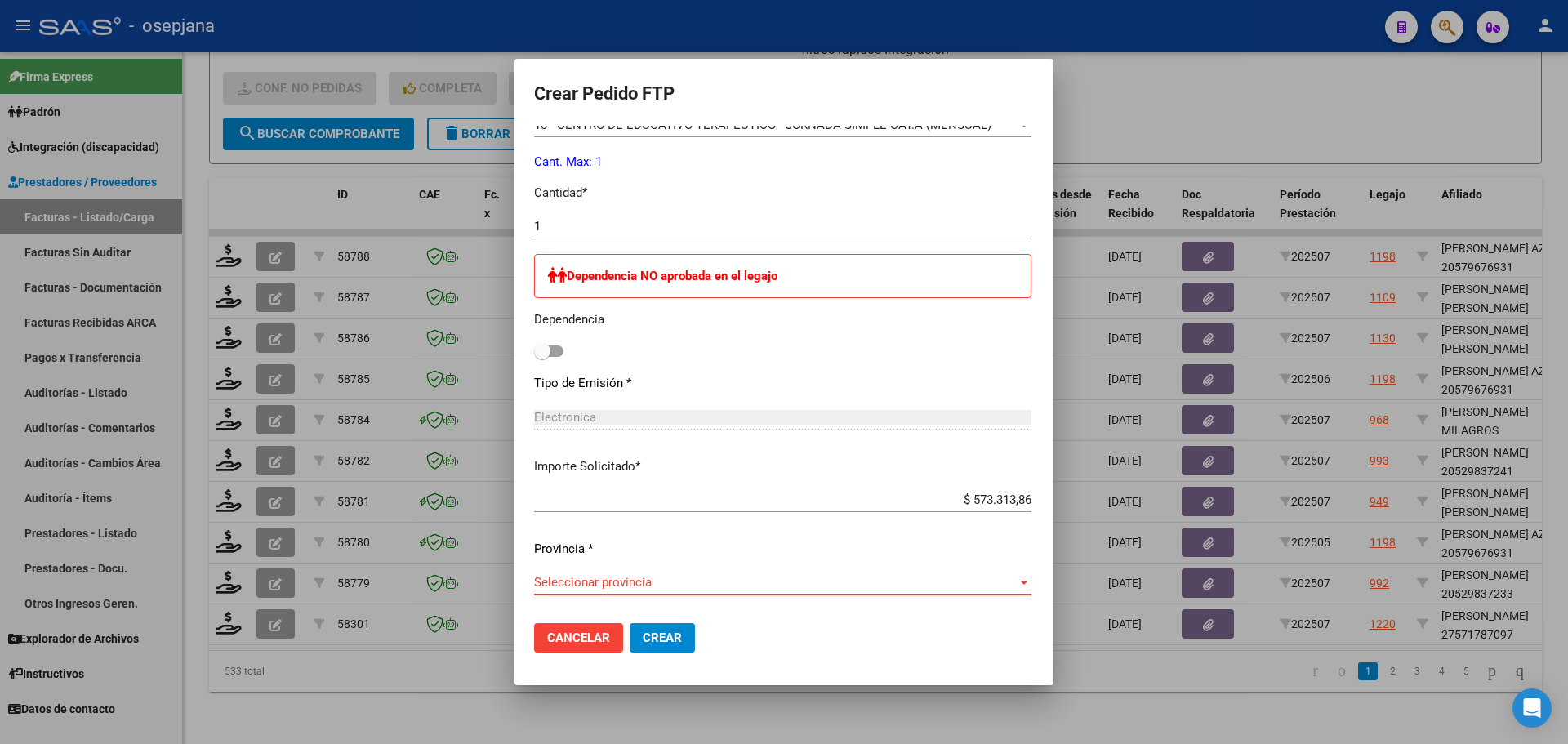
click at [612, 579] on span "Seleccionar provincia" at bounding box center [775, 582] width 482 height 15
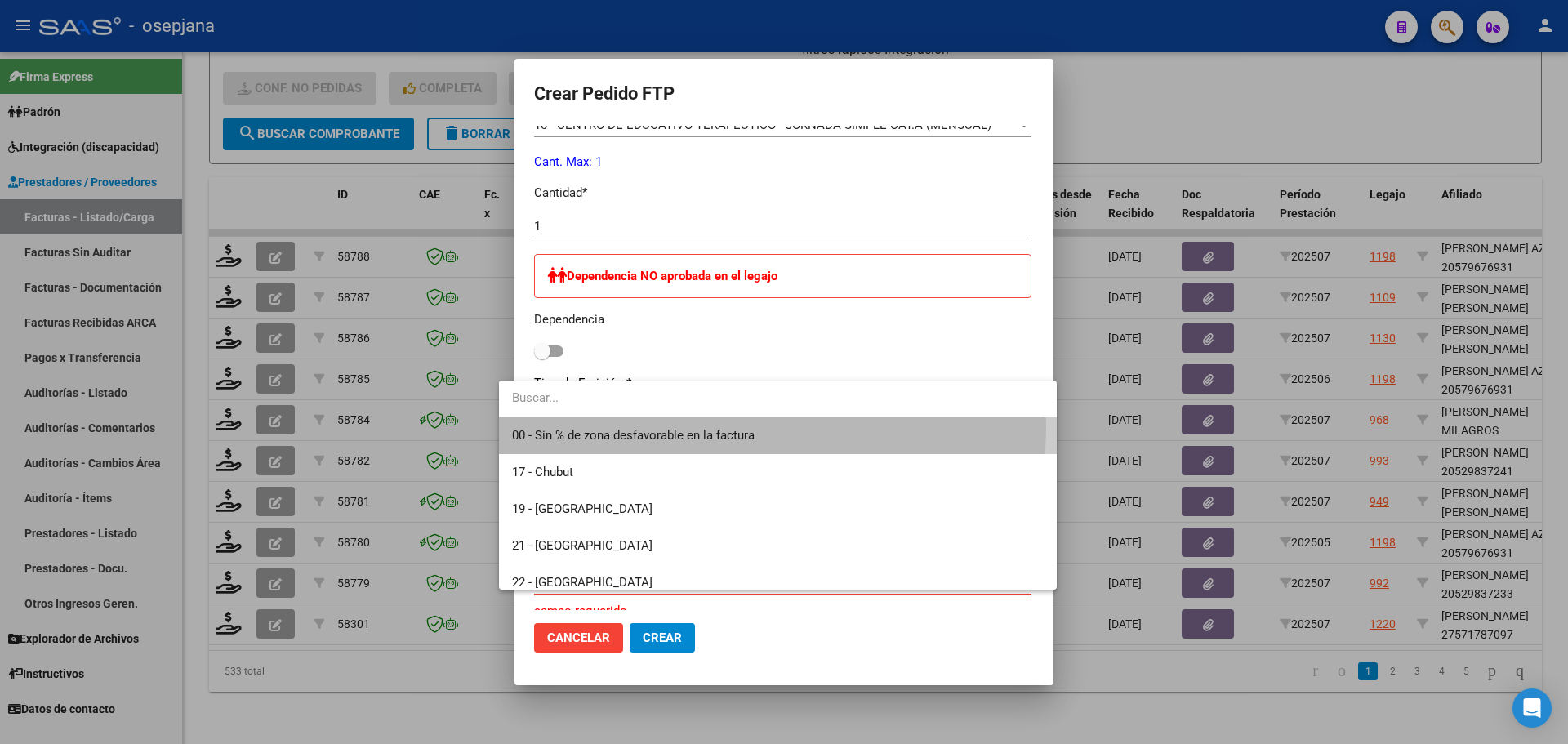
click at [639, 424] on span "00 - Sin % de zona desfavorable en la factura" at bounding box center [777, 436] width 531 height 37
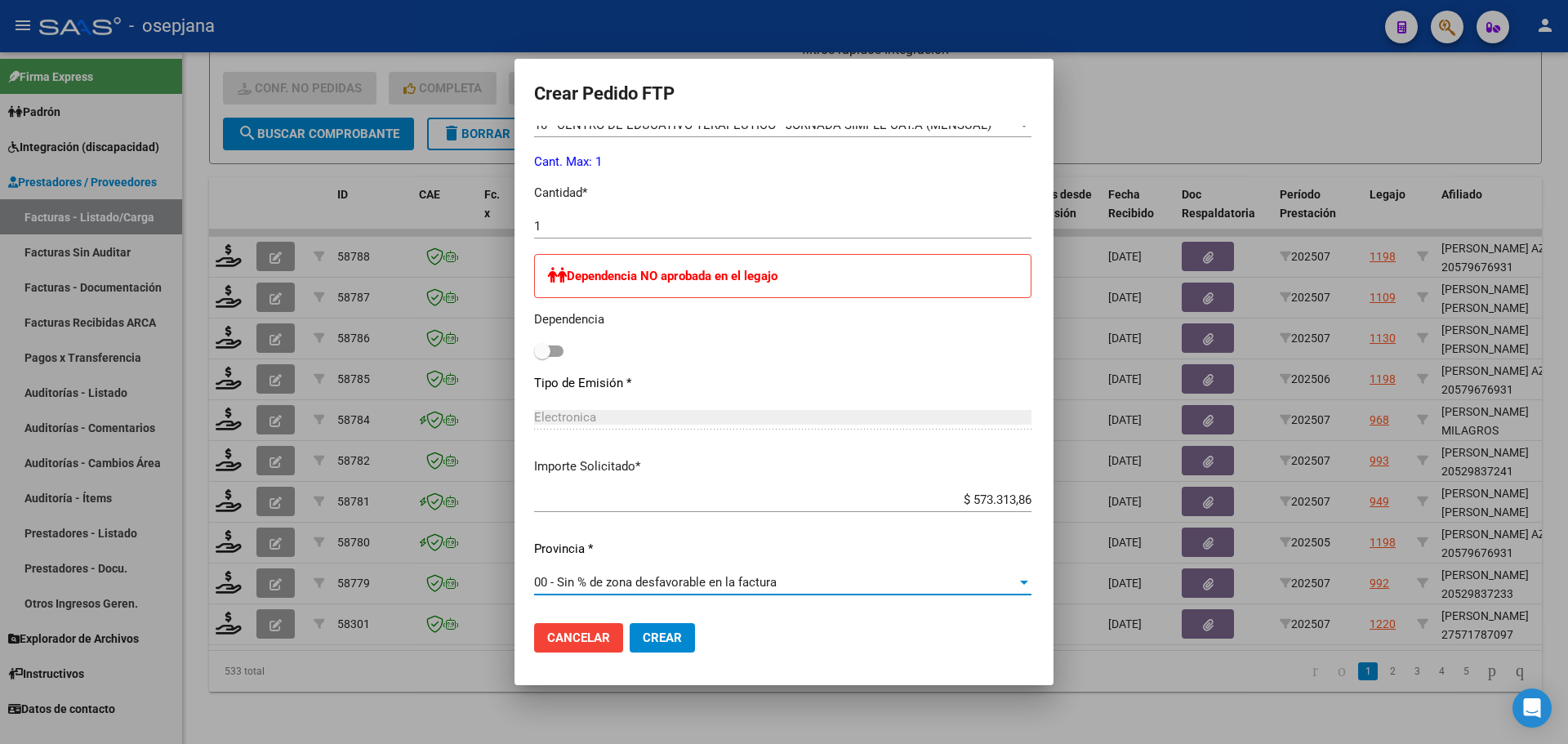
click at [647, 637] on span "Crear" at bounding box center [662, 638] width 39 height 15
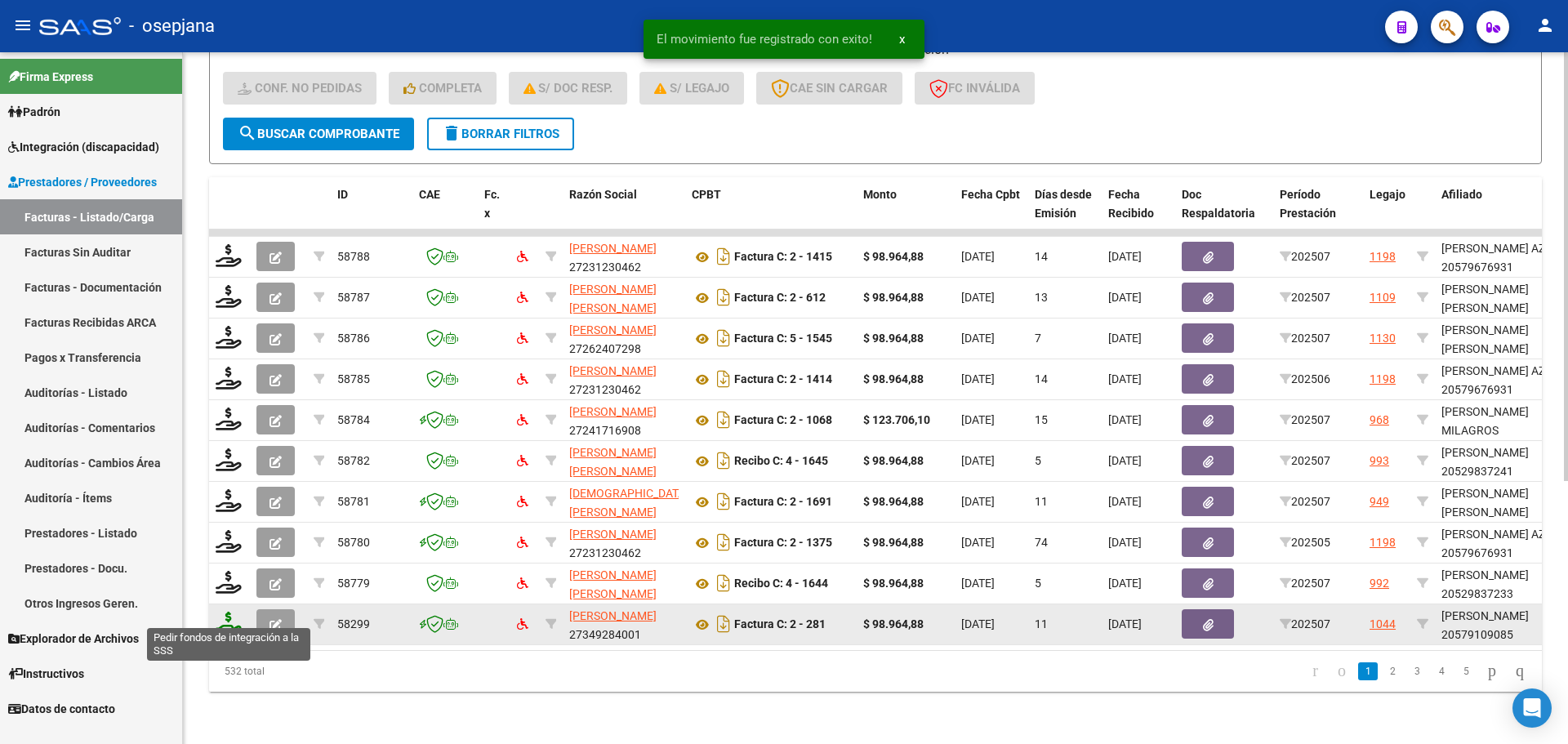
click at [232, 611] on icon at bounding box center [229, 622] width 26 height 23
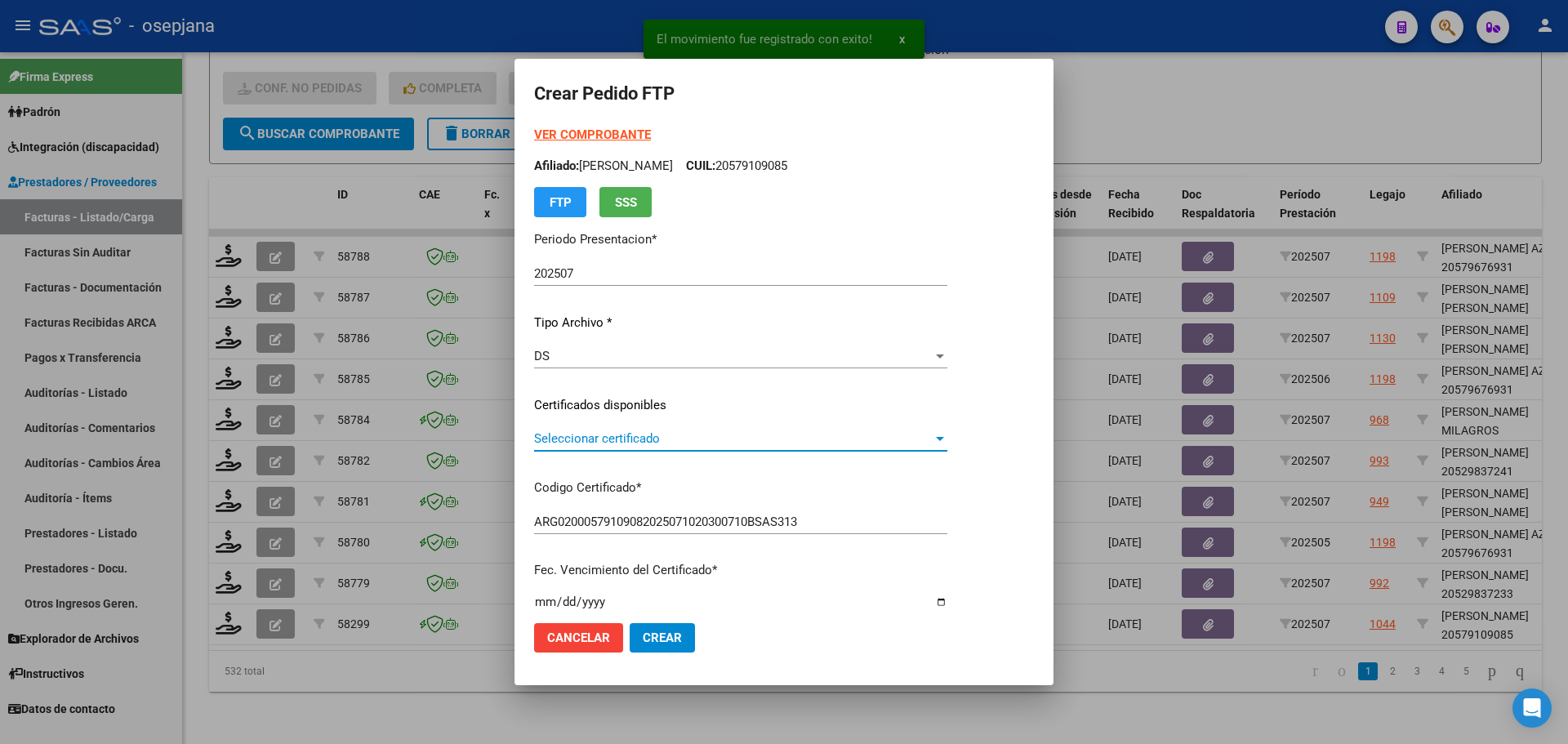
click at [672, 442] on span "Seleccionar certificado" at bounding box center [733, 438] width 399 height 15
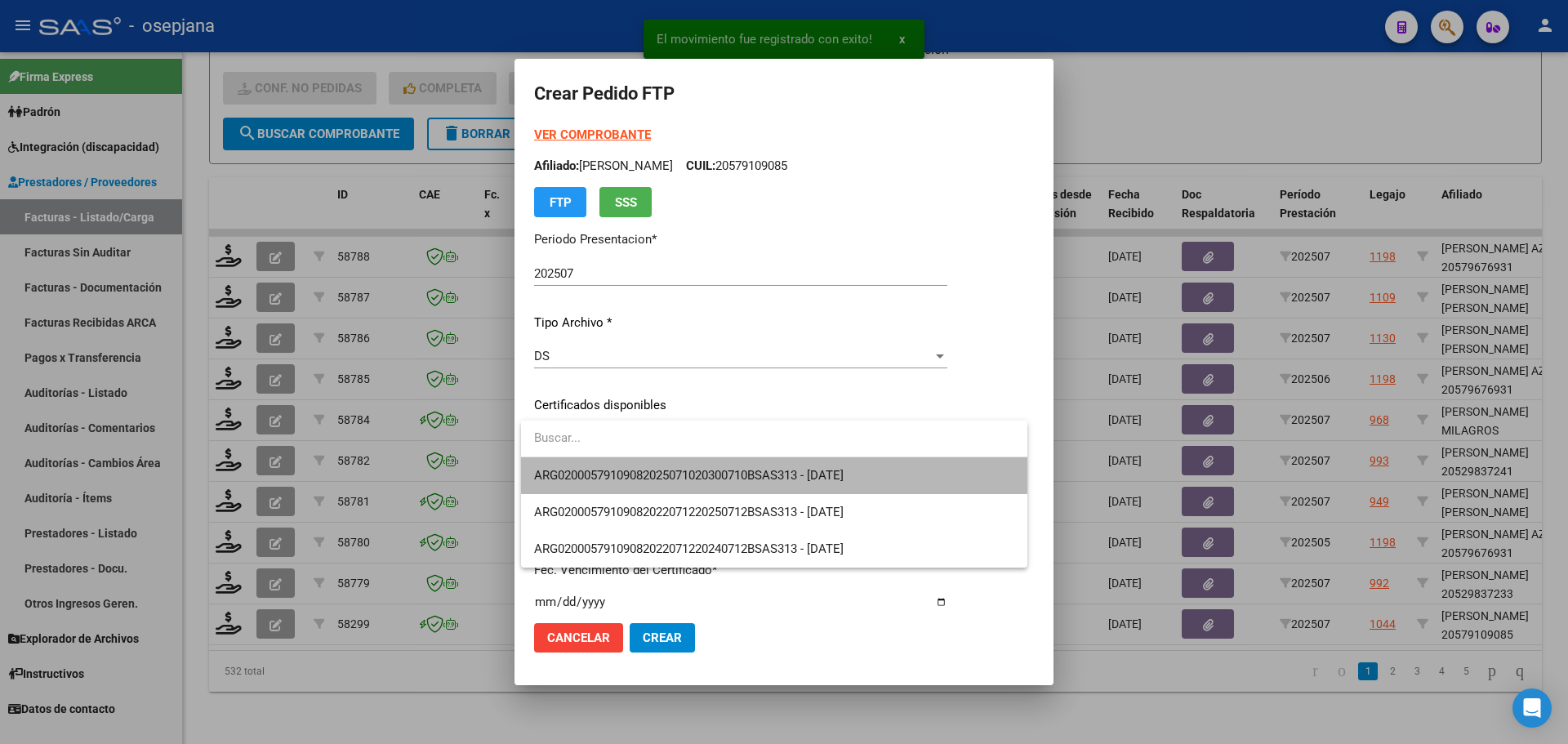
click at [672, 466] on span "ARG02000579109082025071020300710BSAS313 - 2030-07-10" at bounding box center [774, 476] width 480 height 37
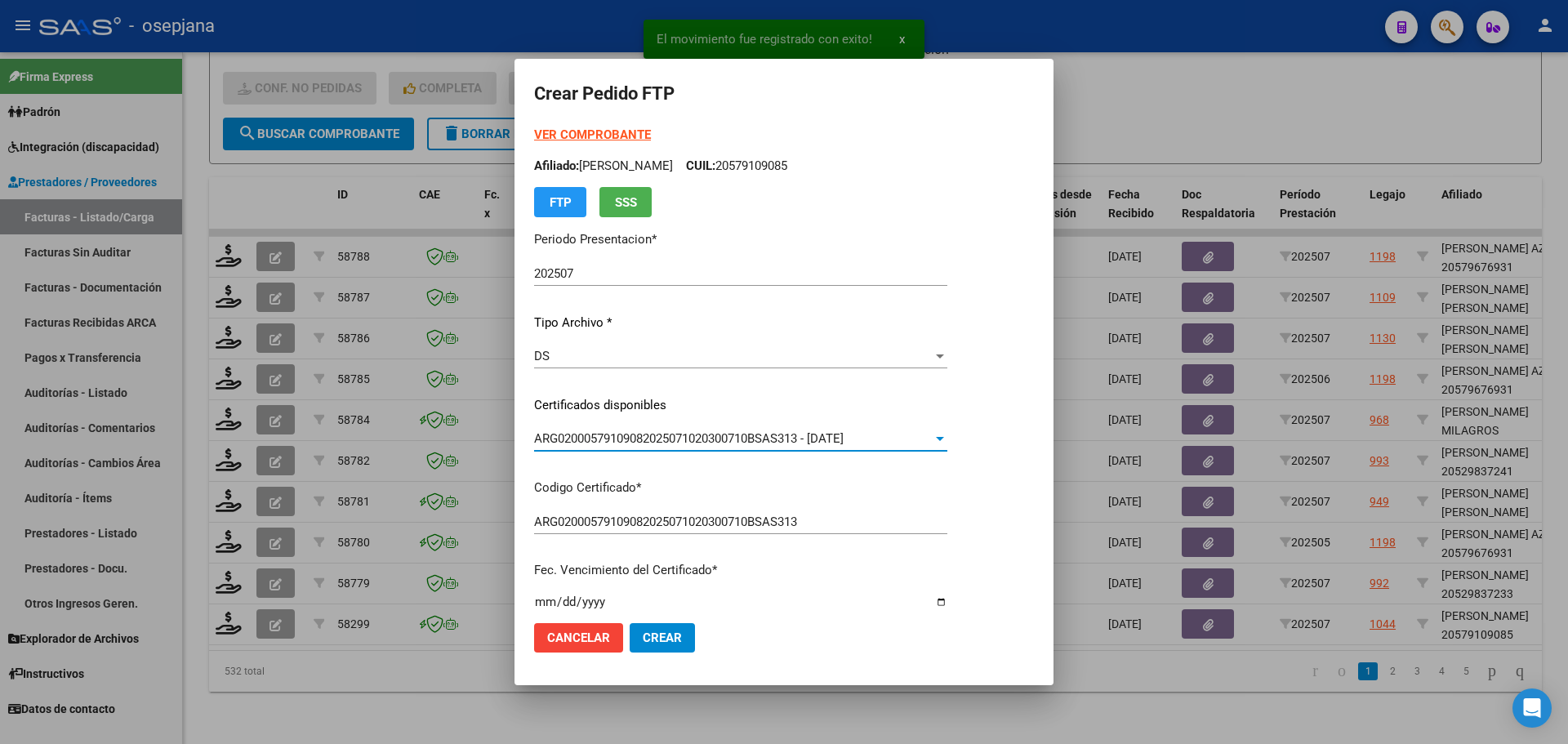
click at [634, 132] on strong "VER COMPROBANTE" at bounding box center [593, 135] width 117 height 15
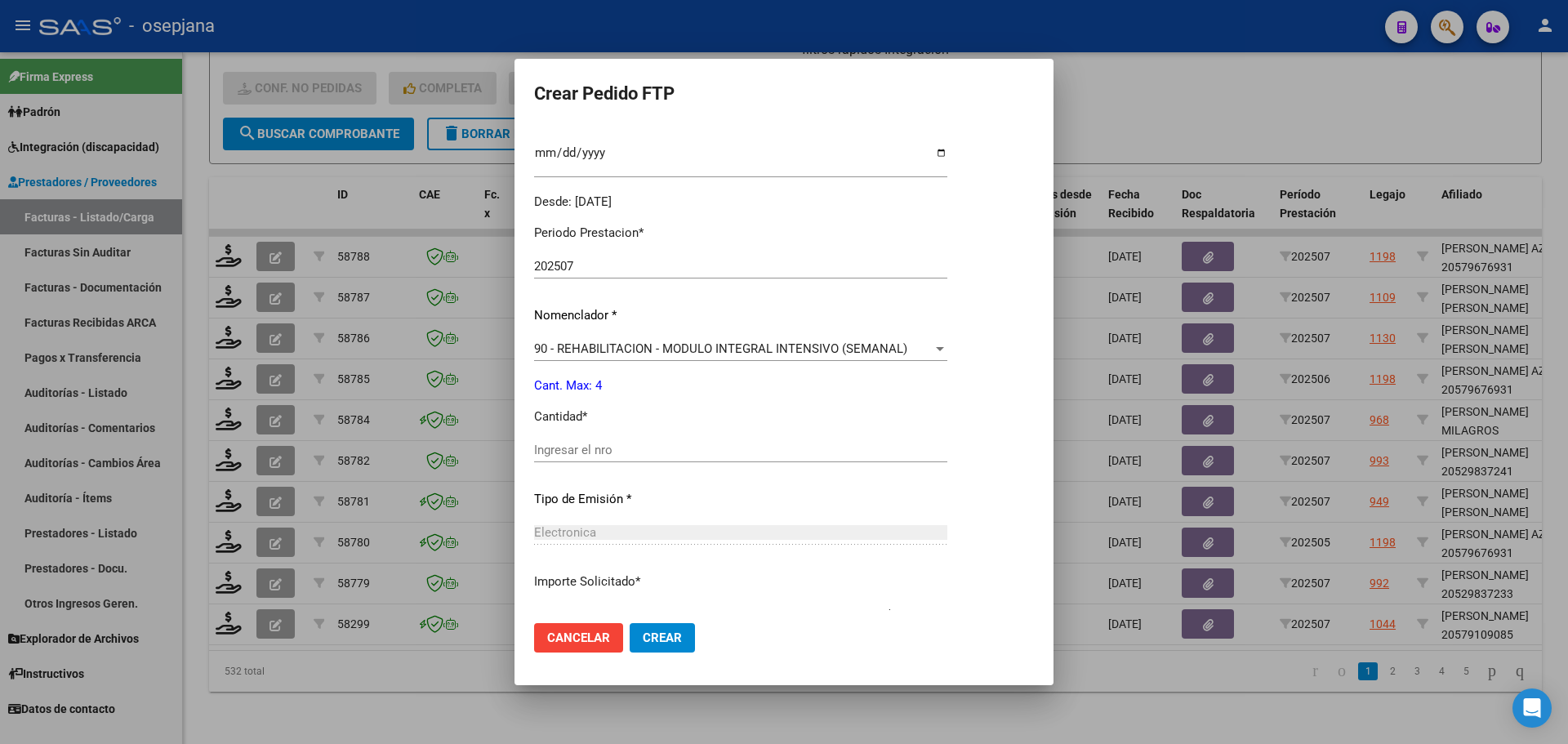
scroll to position [489, 0]
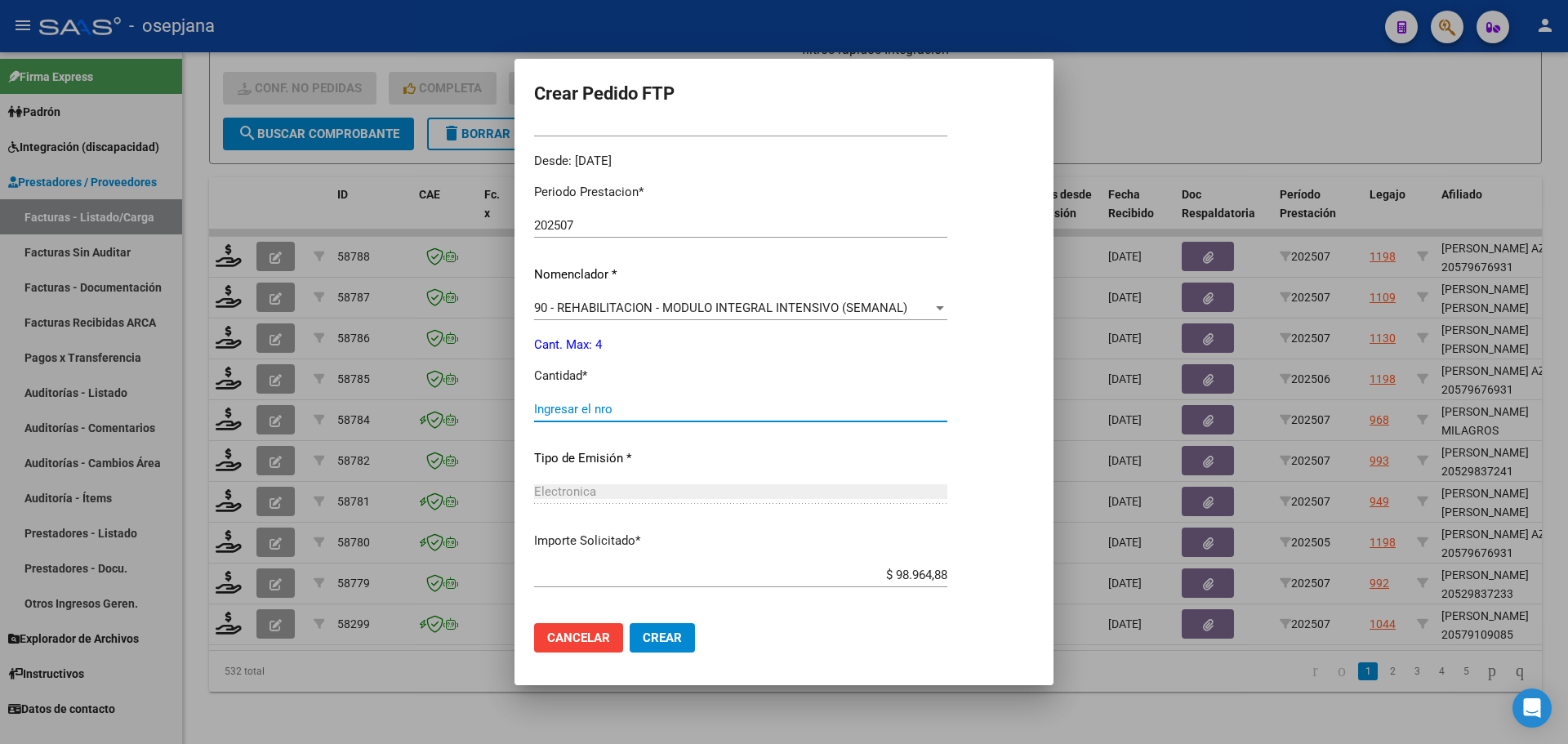
click at [582, 408] on input "Ingresar el nro" at bounding box center [740, 409] width 413 height 15
click at [653, 628] on button "Crear" at bounding box center [662, 638] width 65 height 30
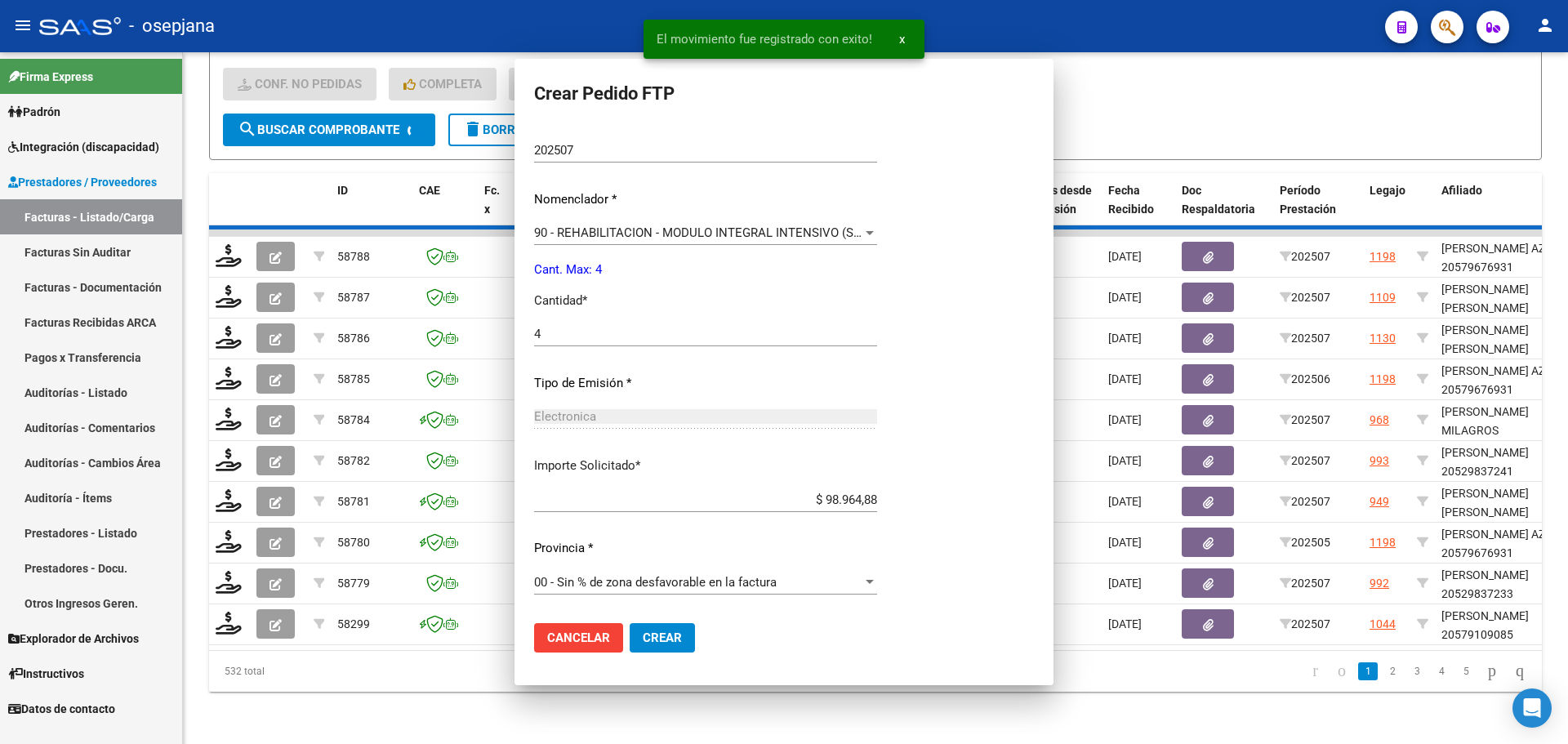
scroll to position [398, 0]
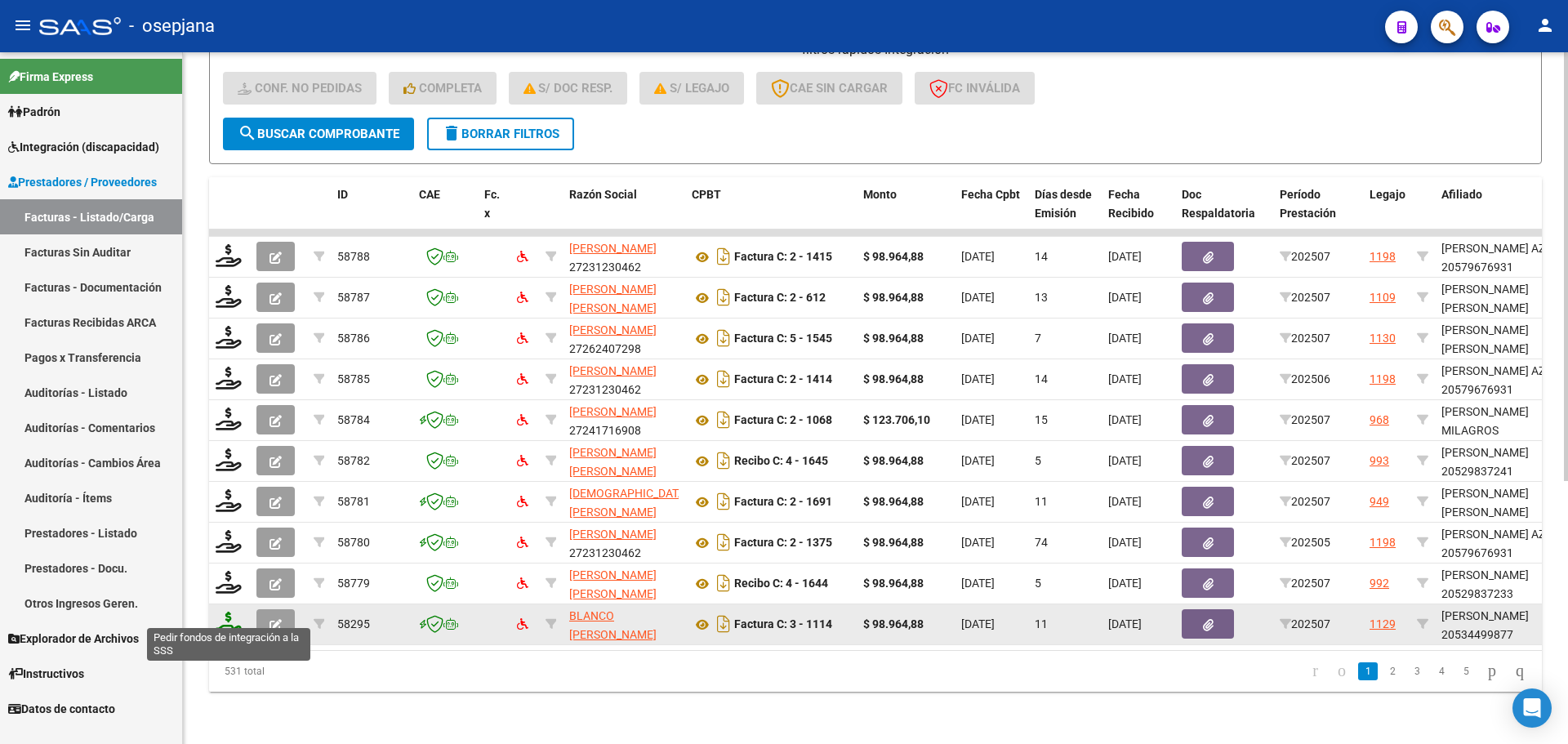
click at [227, 612] on icon at bounding box center [229, 622] width 26 height 23
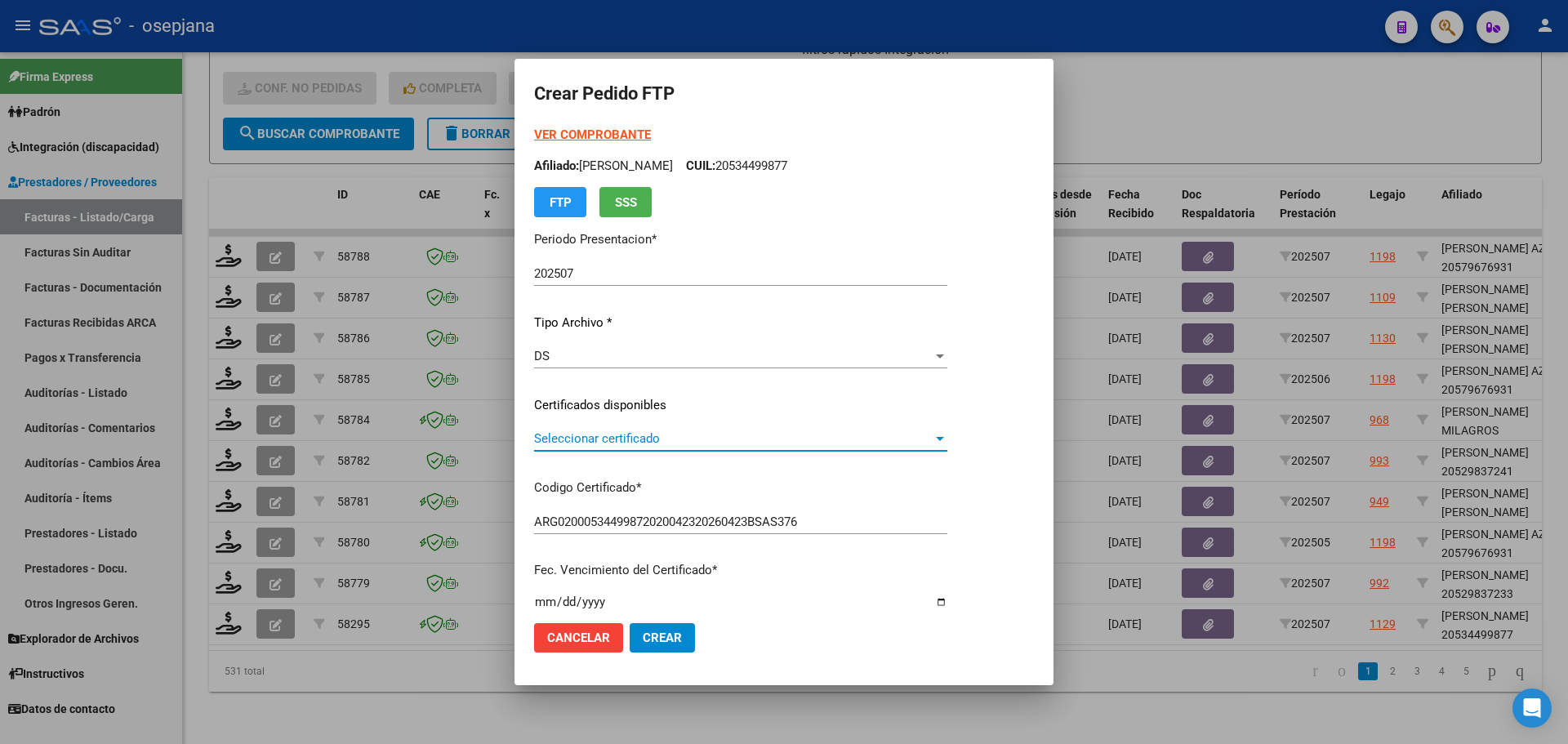
click at [626, 431] on span "Seleccionar certificado" at bounding box center [733, 438] width 399 height 15
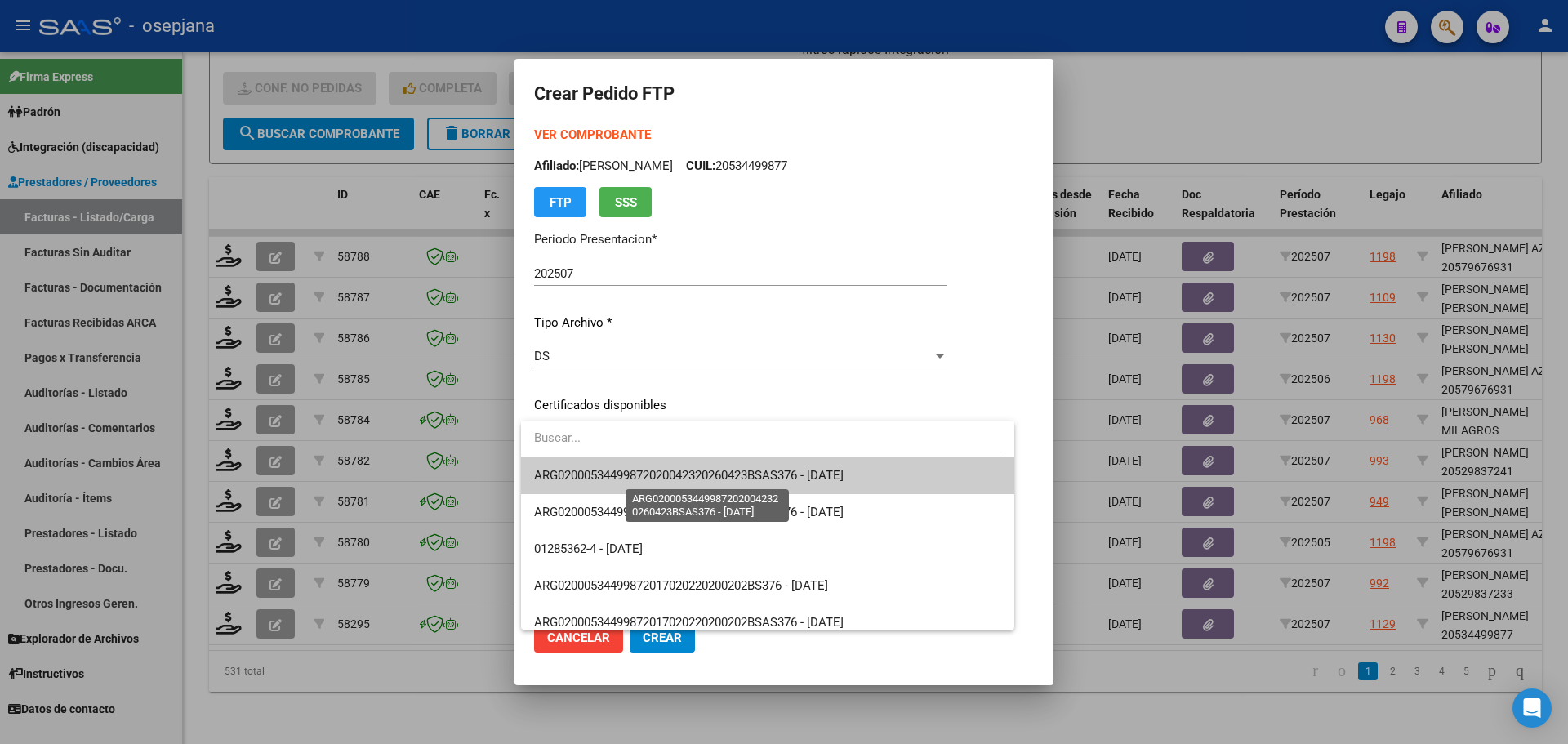
click at [631, 478] on span "ARG02000534499872020042320260423BSAS376 - 2026-04-23" at bounding box center [688, 476] width 309 height 15
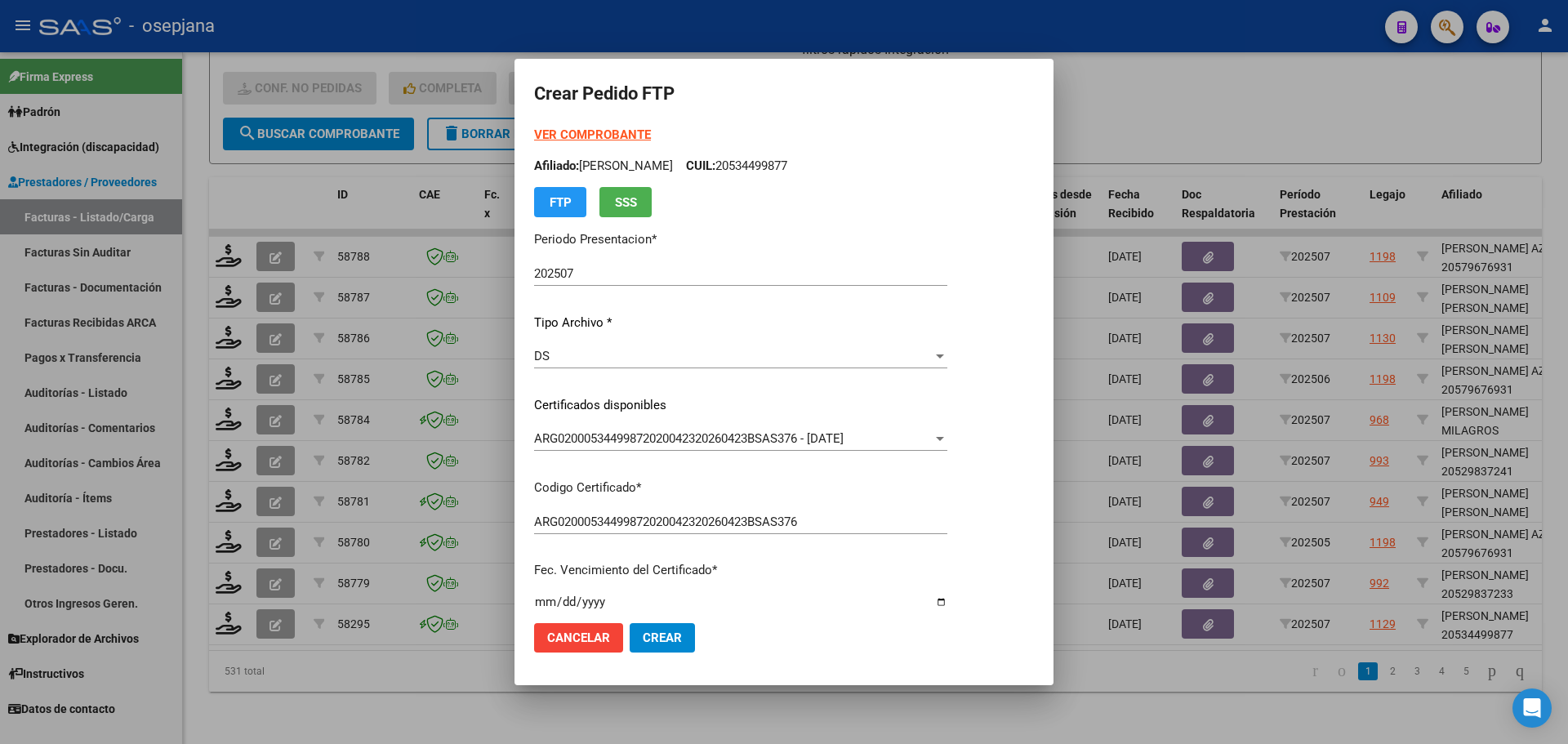
click at [621, 132] on strong "VER COMPROBANTE" at bounding box center [593, 135] width 117 height 15
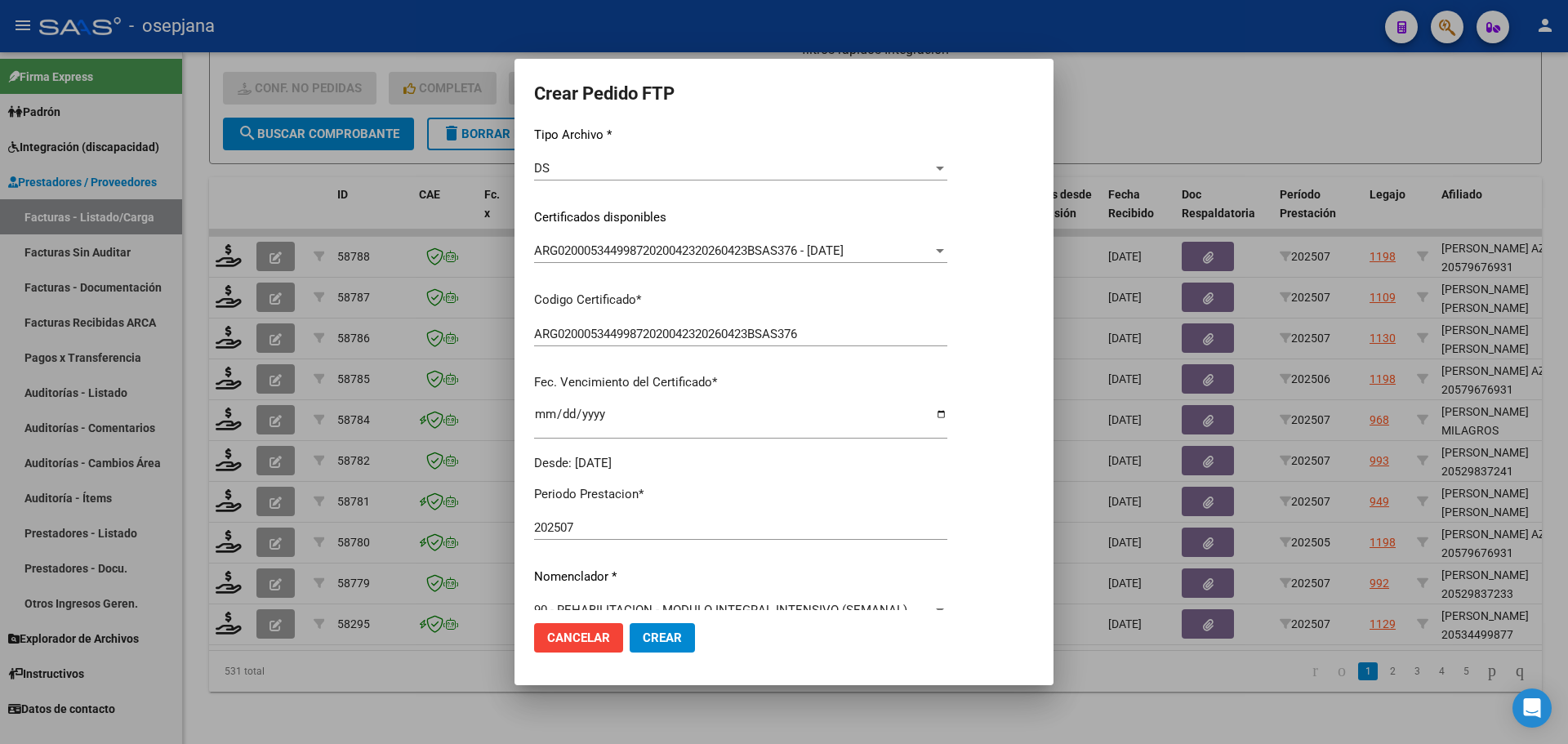
scroll to position [489, 0]
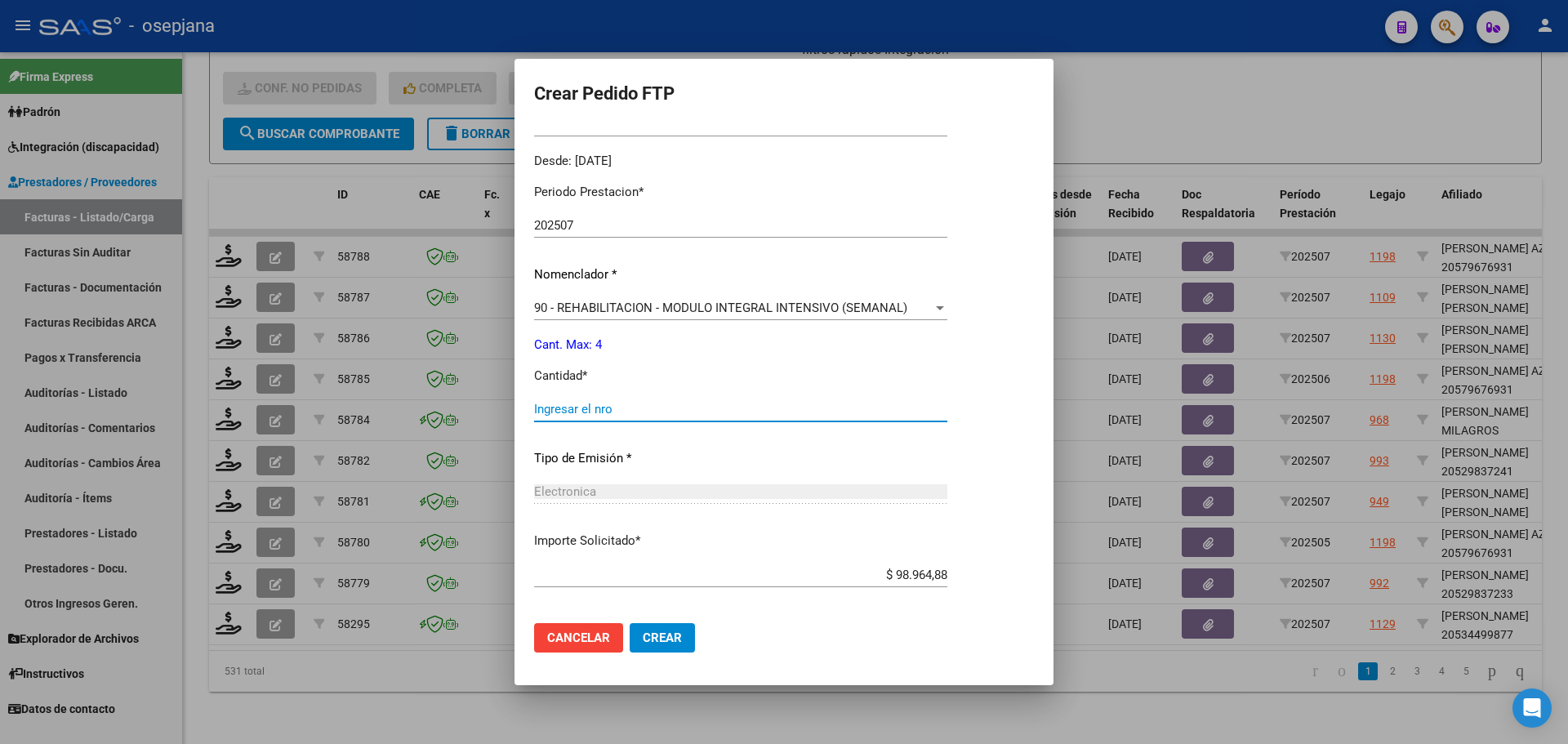
click at [604, 406] on input "Ingresar el nro" at bounding box center [740, 409] width 413 height 15
click at [663, 631] on span "Crear" at bounding box center [662, 638] width 39 height 15
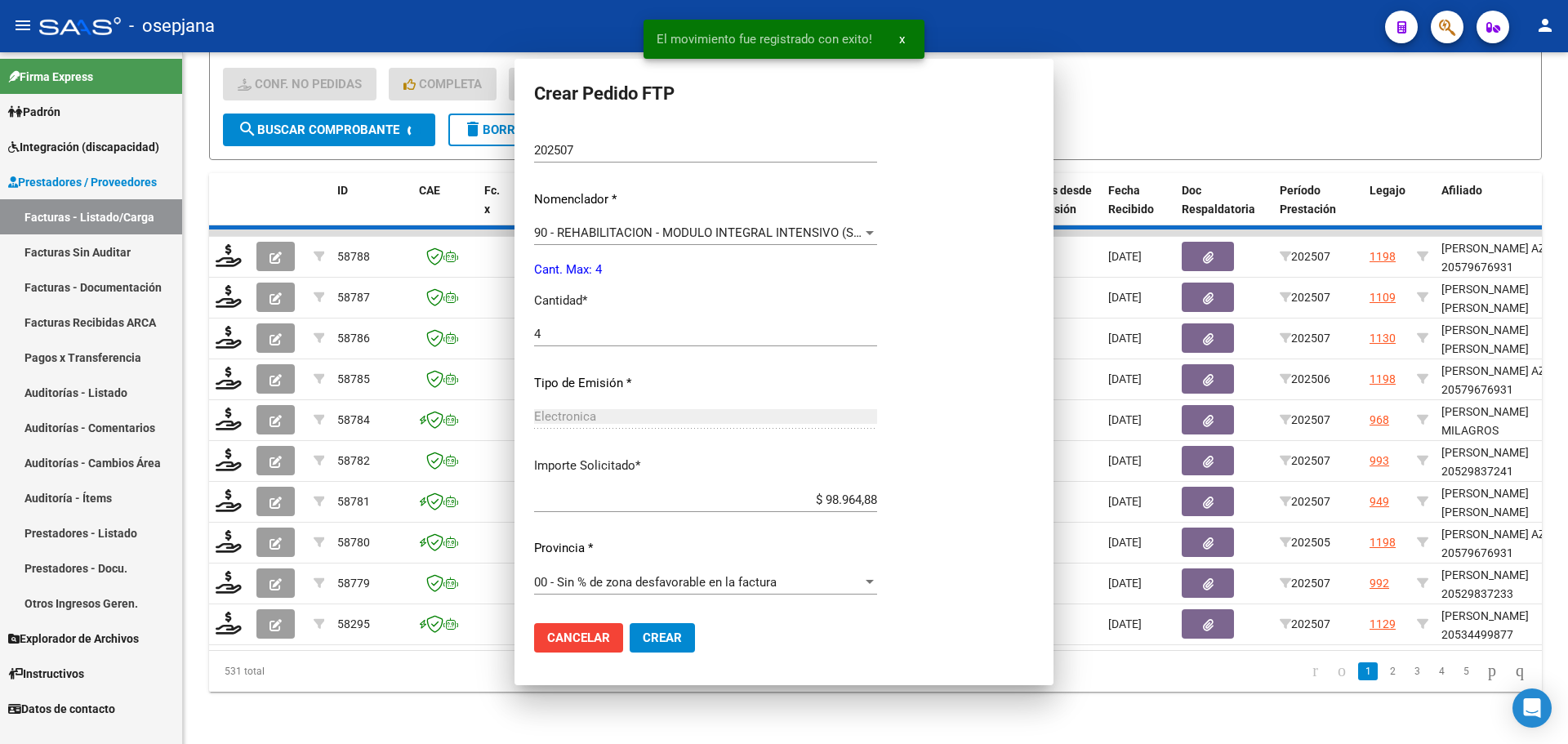
scroll to position [0, 0]
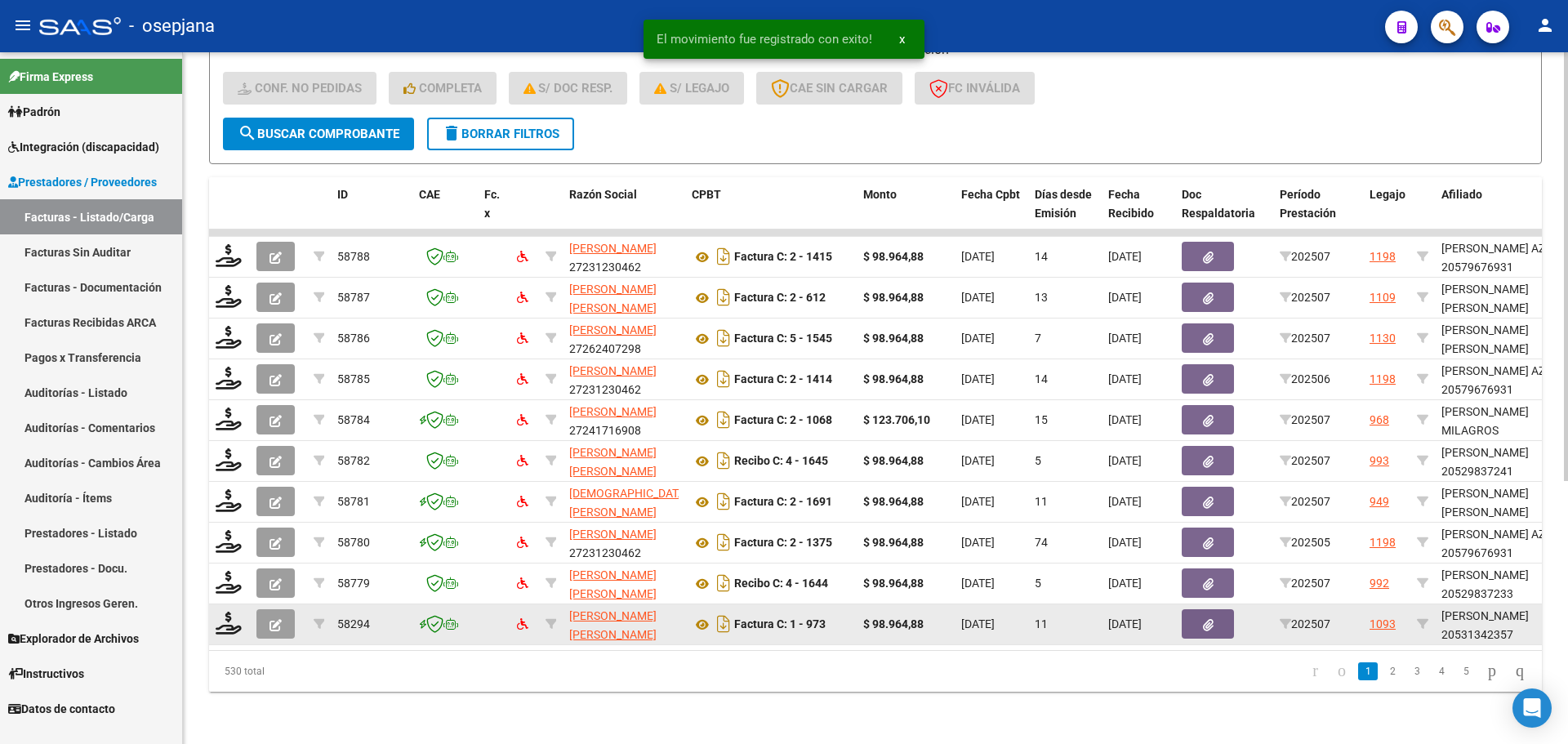
click at [220, 622] on div at bounding box center [229, 623] width 28 height 25
click at [235, 616] on icon at bounding box center [229, 622] width 26 height 23
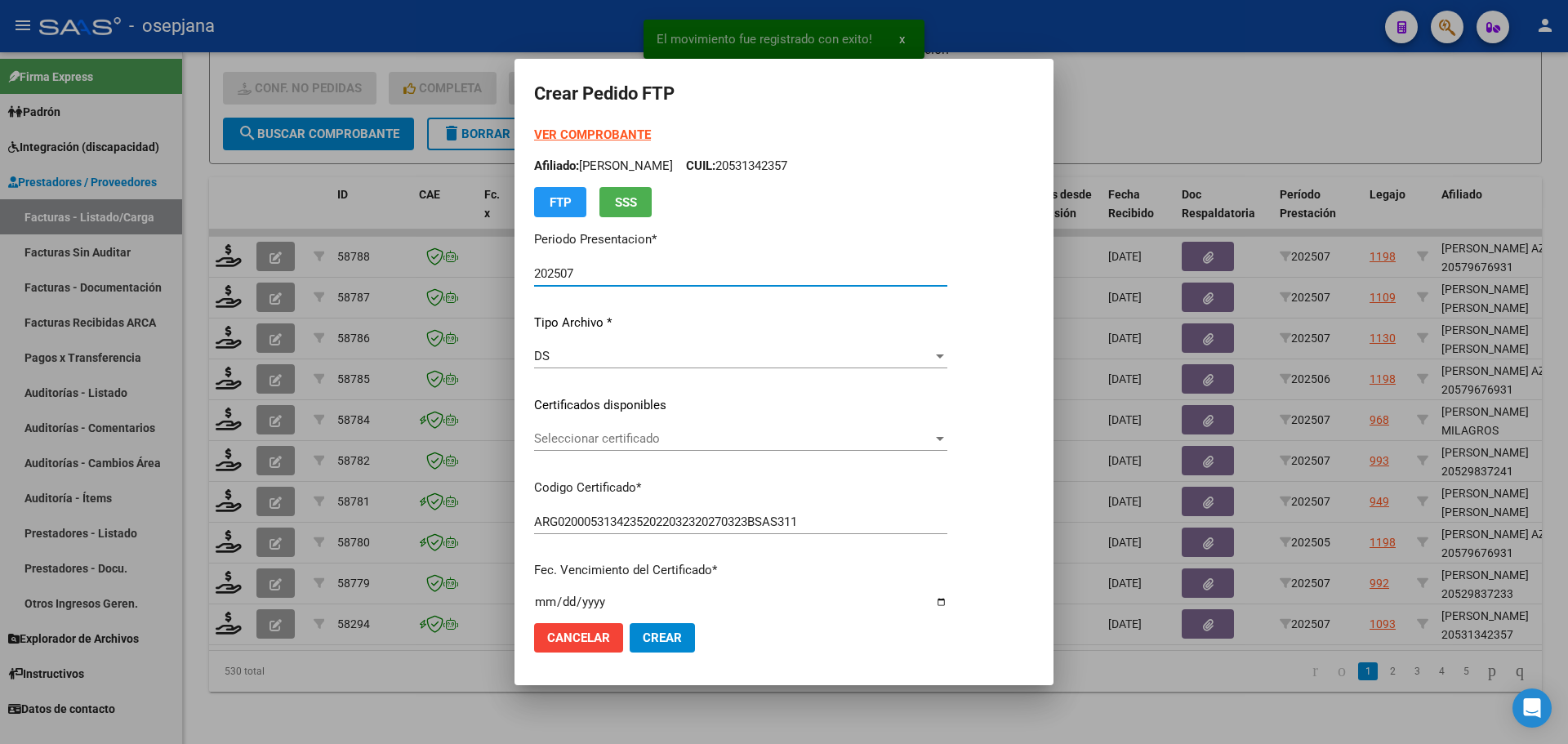
click at [627, 432] on span "Seleccionar certificado" at bounding box center [733, 438] width 399 height 15
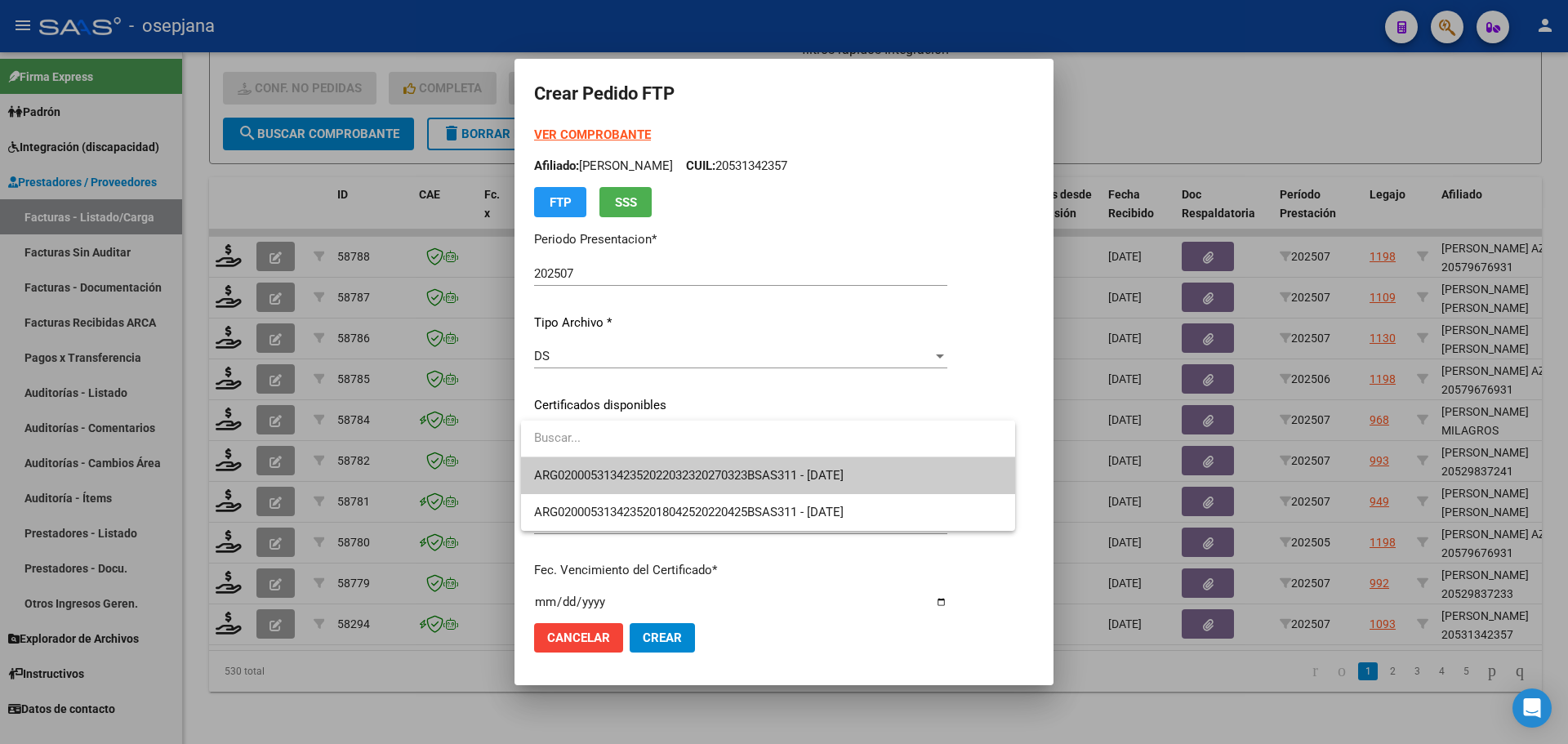
click at [627, 461] on span "ARG02000531342352022032320270323BSAS311 - 2027-03-23" at bounding box center [768, 476] width 468 height 37
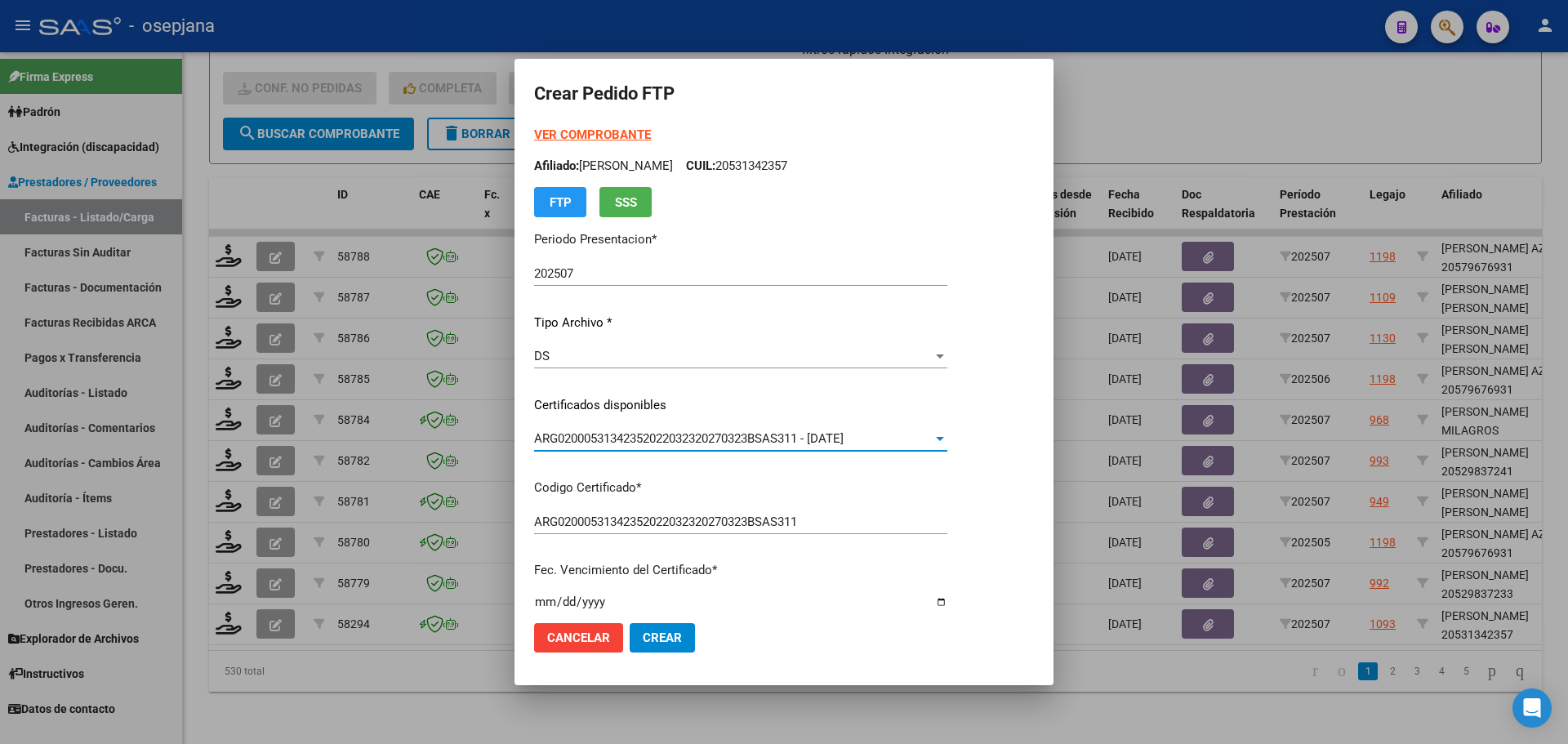
click at [564, 126] on div "VER COMPROBANTE ARCA Padrón Afiliado: SOSA SANTINO DEMIAN CUIL: 20531342357 FTP…" at bounding box center [740, 171] width 413 height 91
click at [565, 132] on strong "VER COMPROBANTE" at bounding box center [593, 135] width 117 height 15
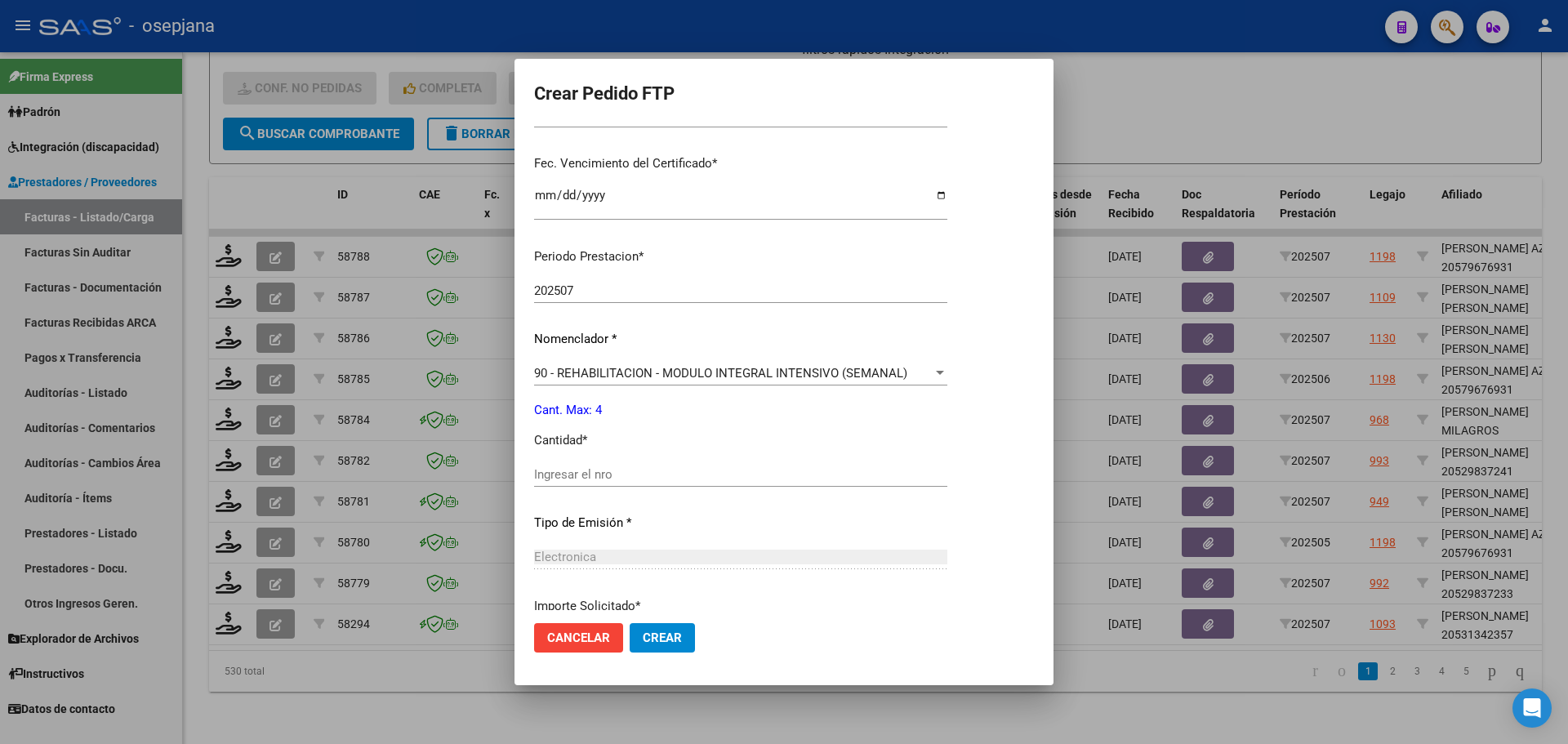
scroll to position [409, 0]
click at [575, 463] on div "Ingresar el nro" at bounding box center [740, 473] width 413 height 24
click at [679, 634] on span "Crear" at bounding box center [662, 638] width 39 height 15
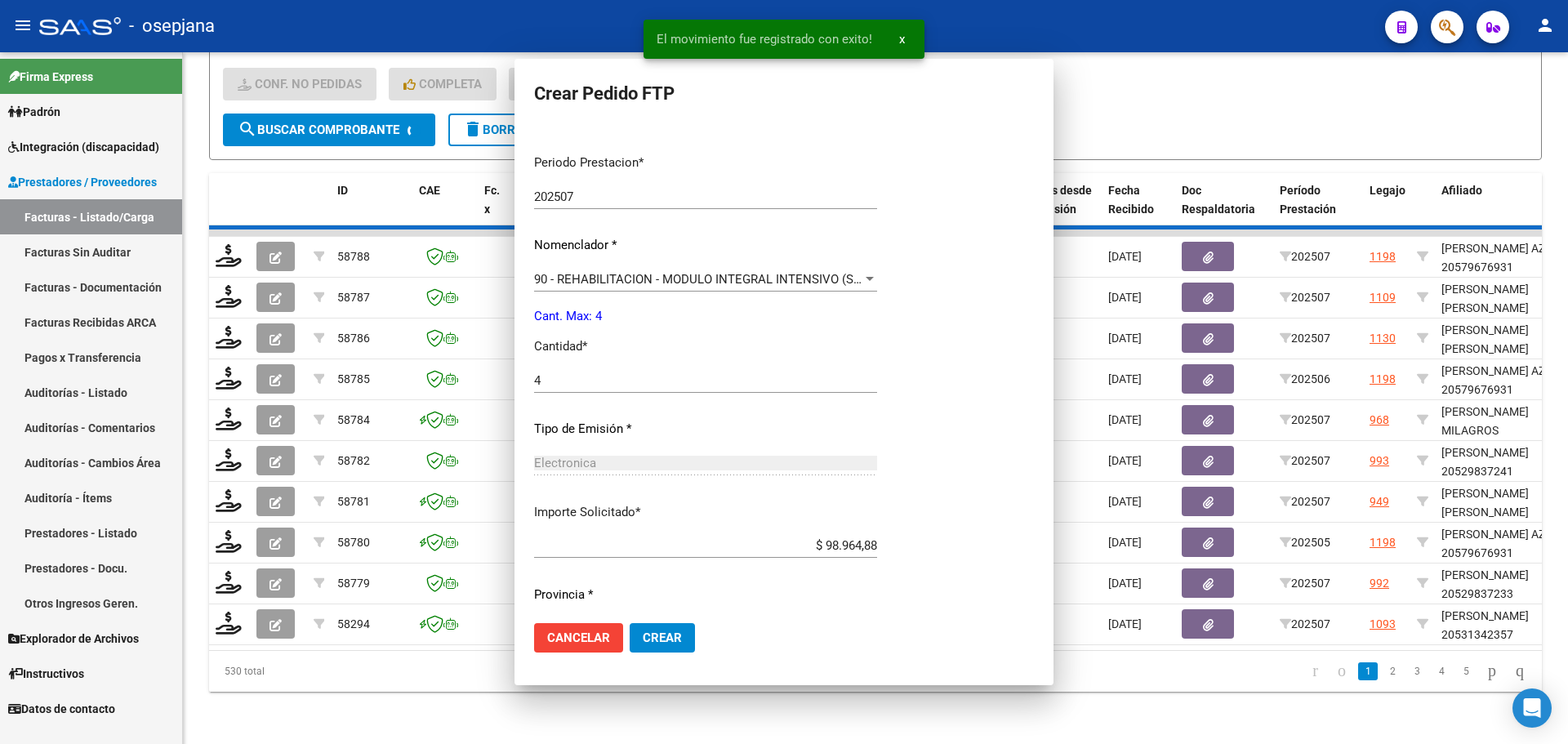
scroll to position [421, 0]
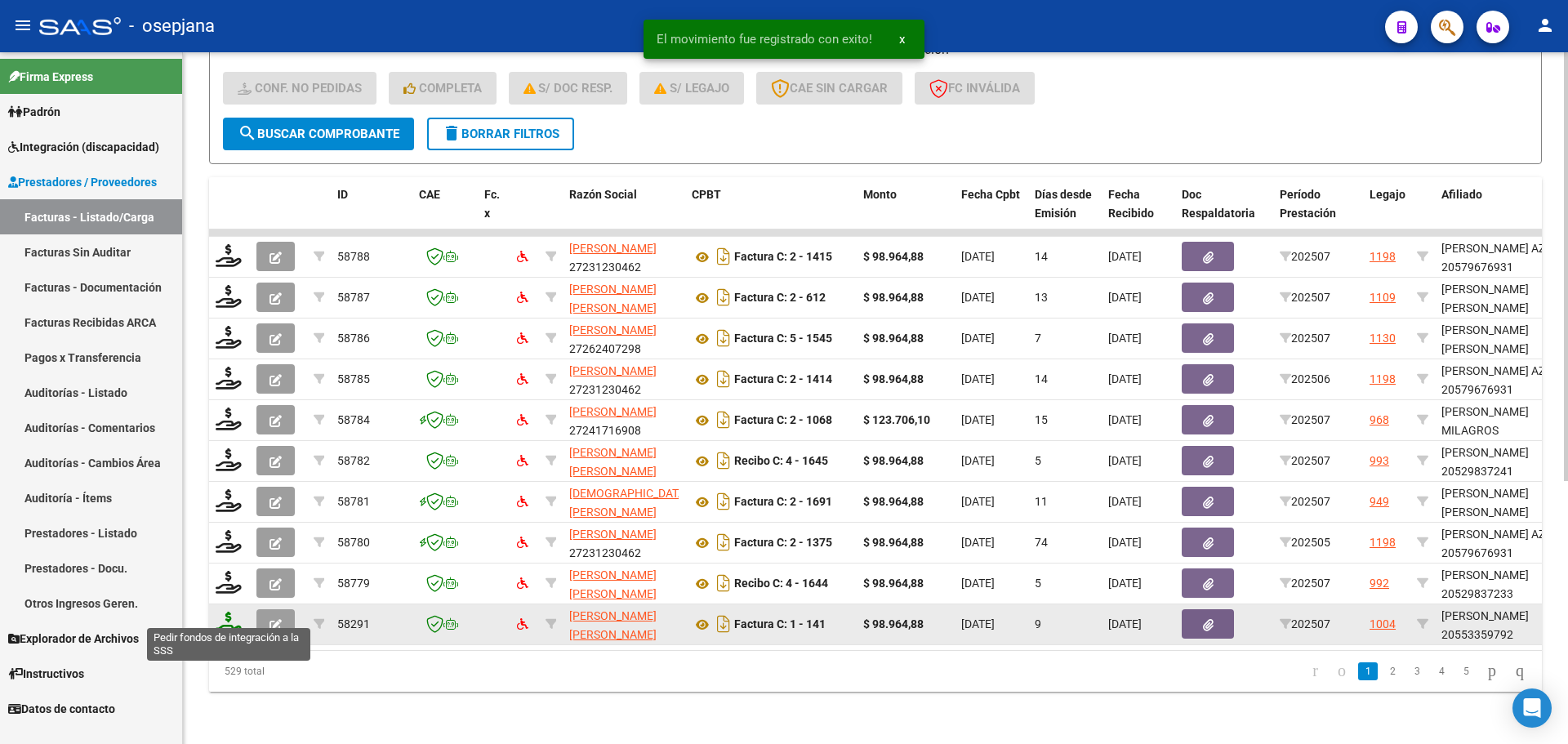
click at [235, 611] on icon at bounding box center [229, 622] width 26 height 23
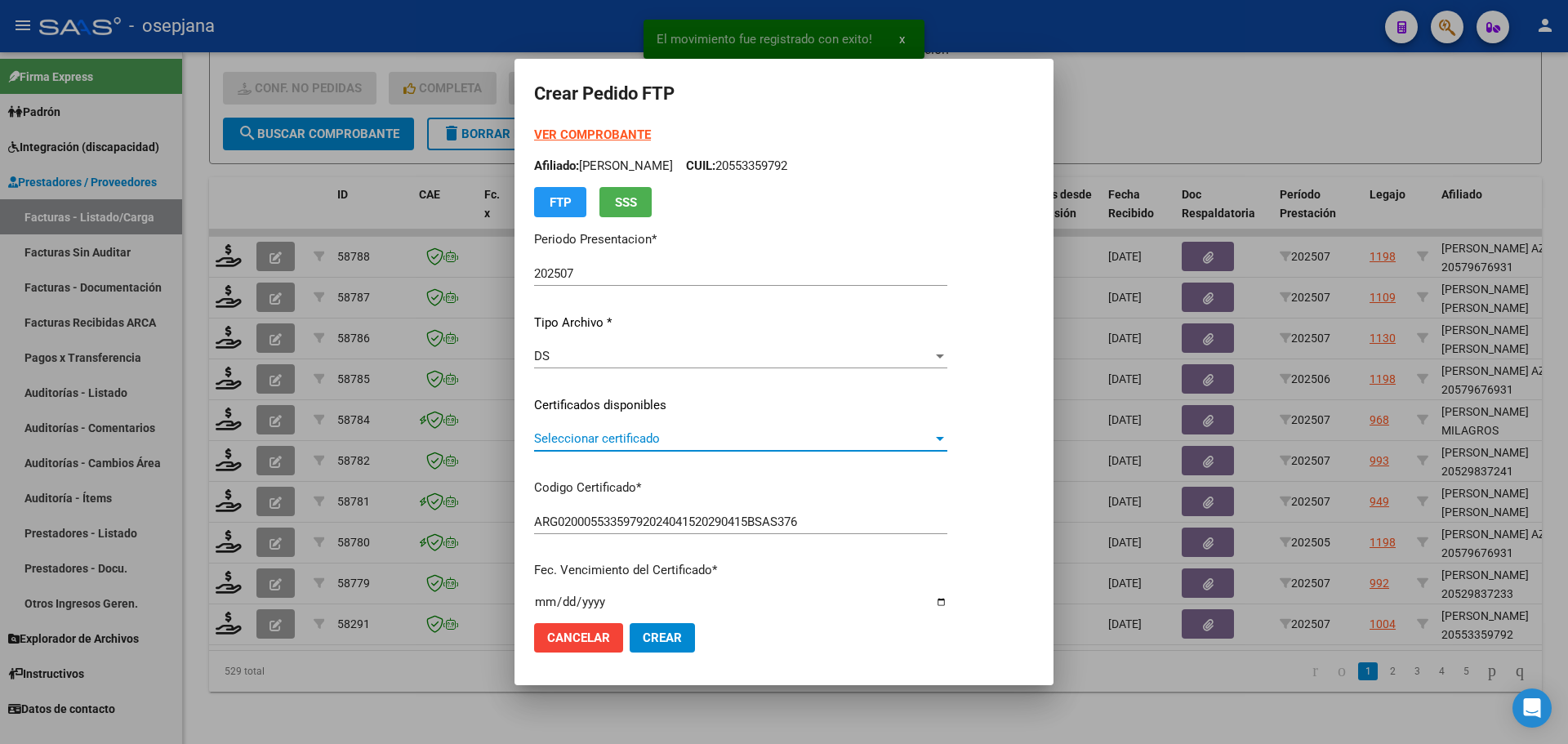
click at [702, 442] on span "Seleccionar certificado" at bounding box center [733, 438] width 399 height 15
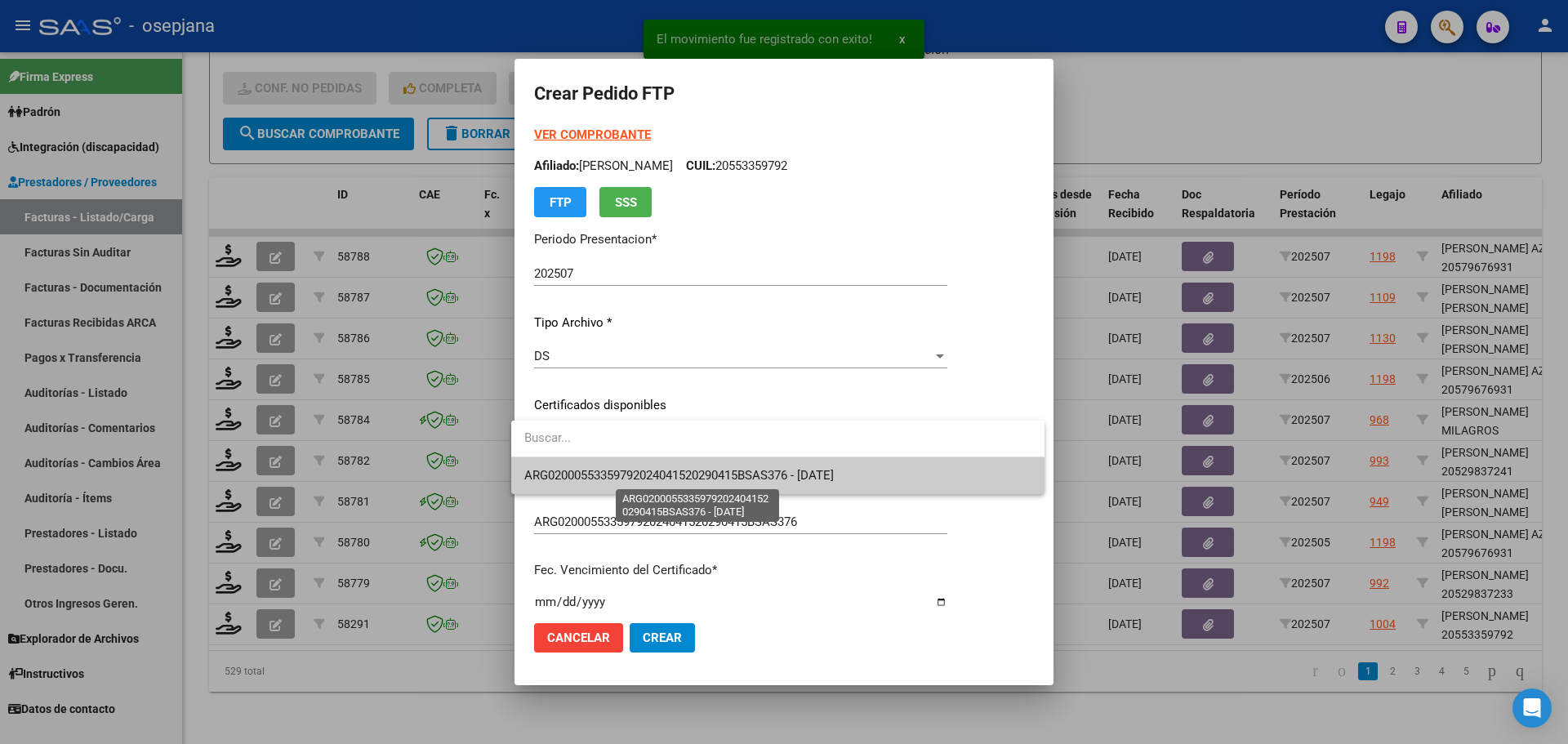
click at [705, 471] on span "ARG02000553359792024041520290415BSAS376 - 2029-04-15" at bounding box center [678, 476] width 309 height 15
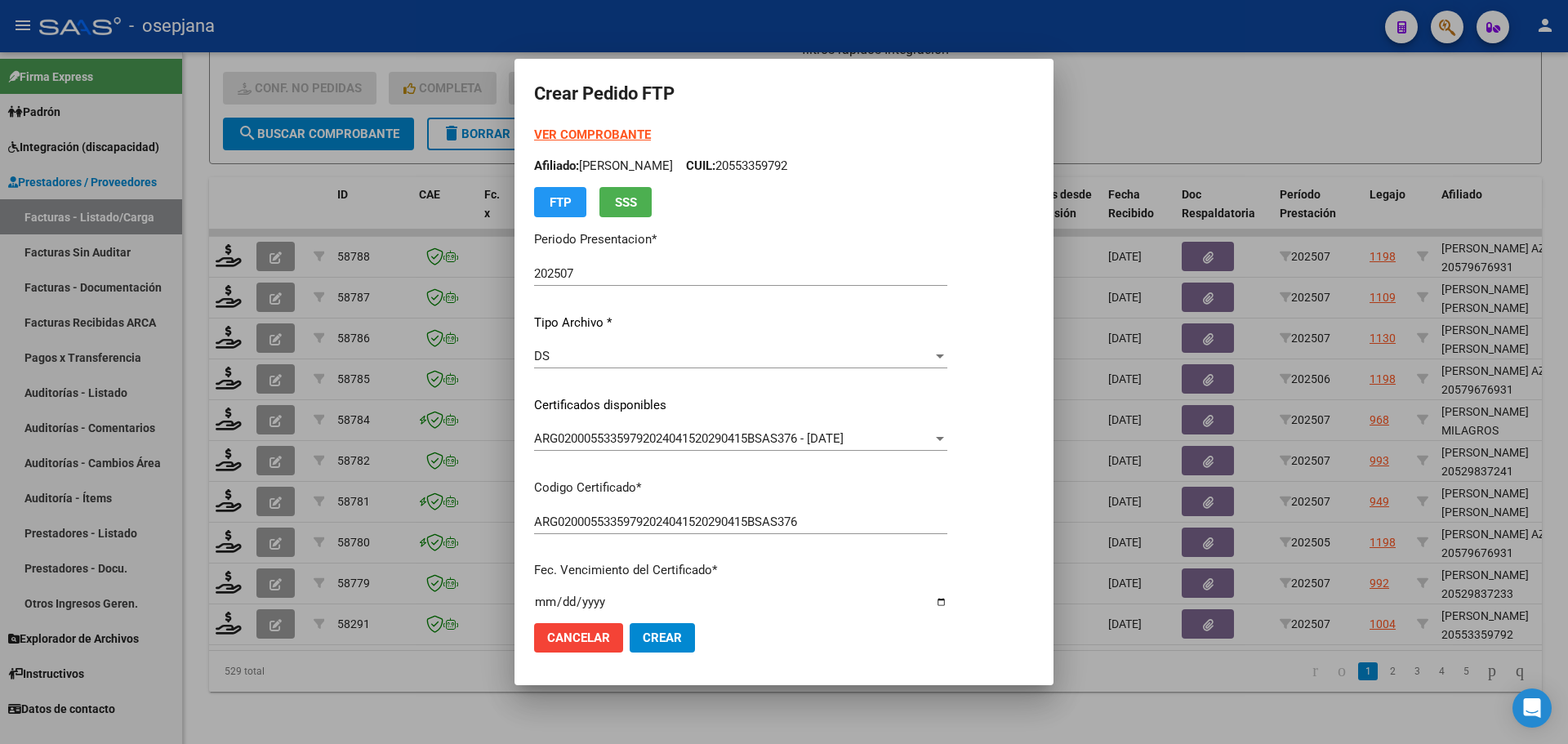
click at [619, 130] on strong "VER COMPROBANTE" at bounding box center [593, 135] width 117 height 15
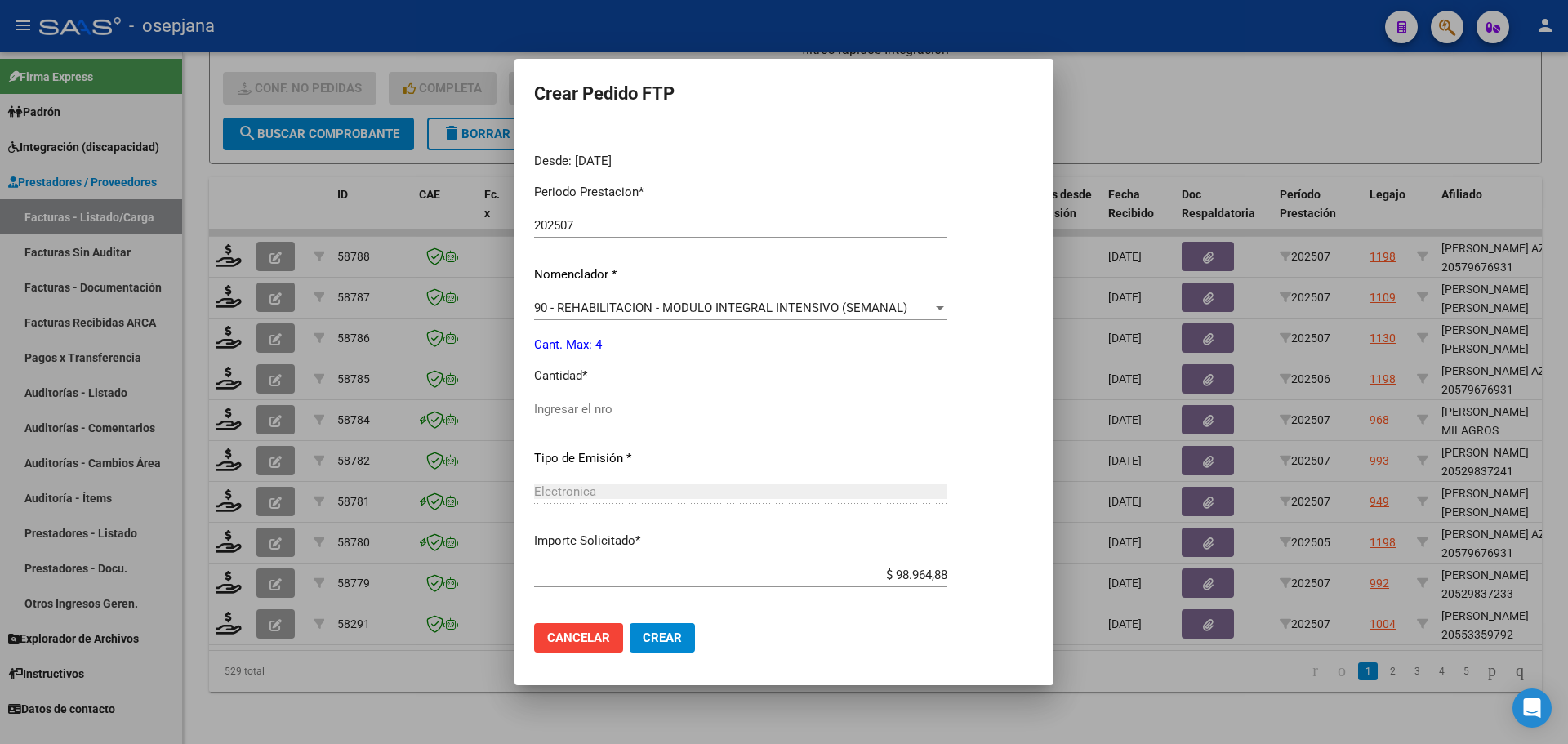
click at [574, 408] on input "Ingresar el nro" at bounding box center [740, 409] width 413 height 15
click at [650, 635] on span "Crear" at bounding box center [662, 638] width 39 height 15
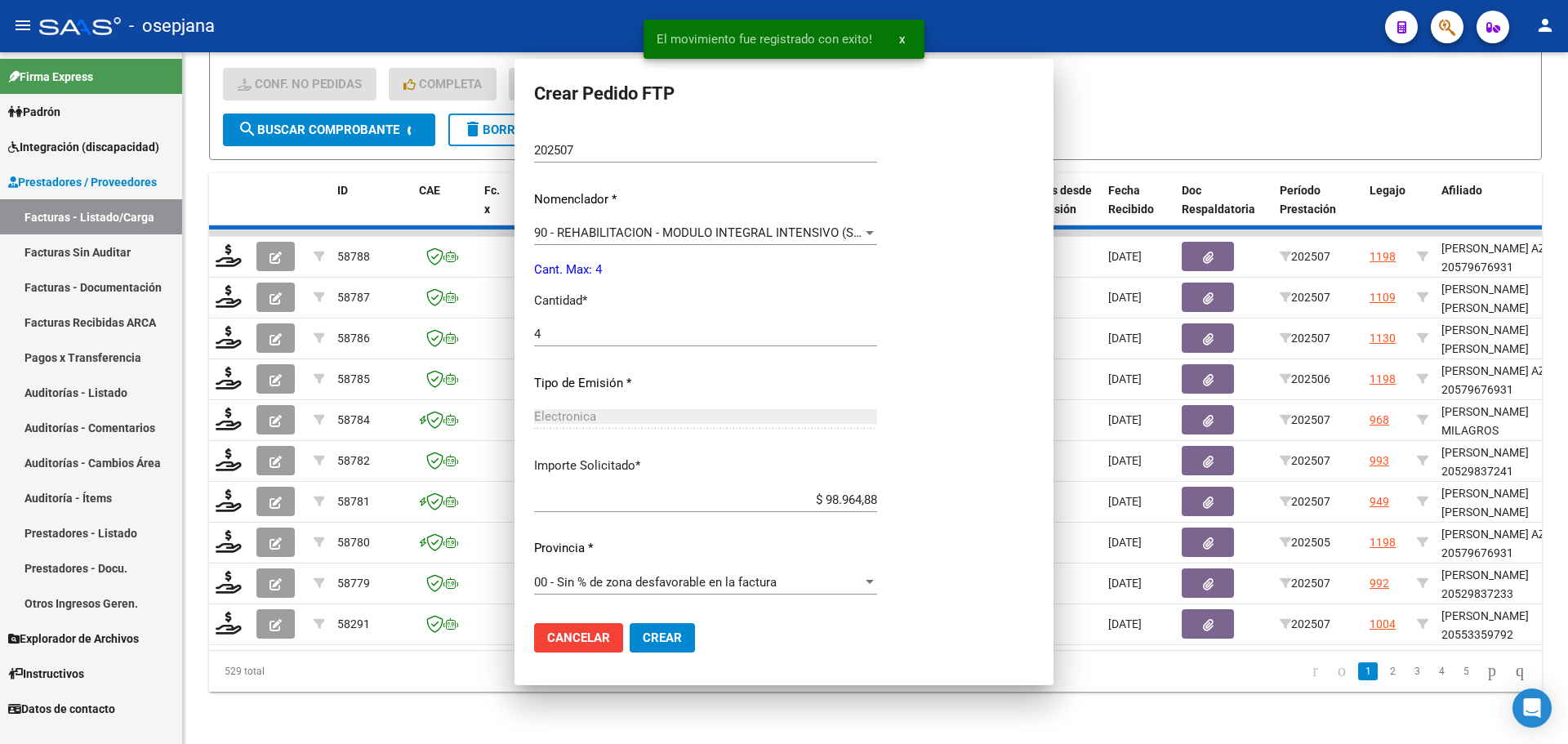
scroll to position [398, 0]
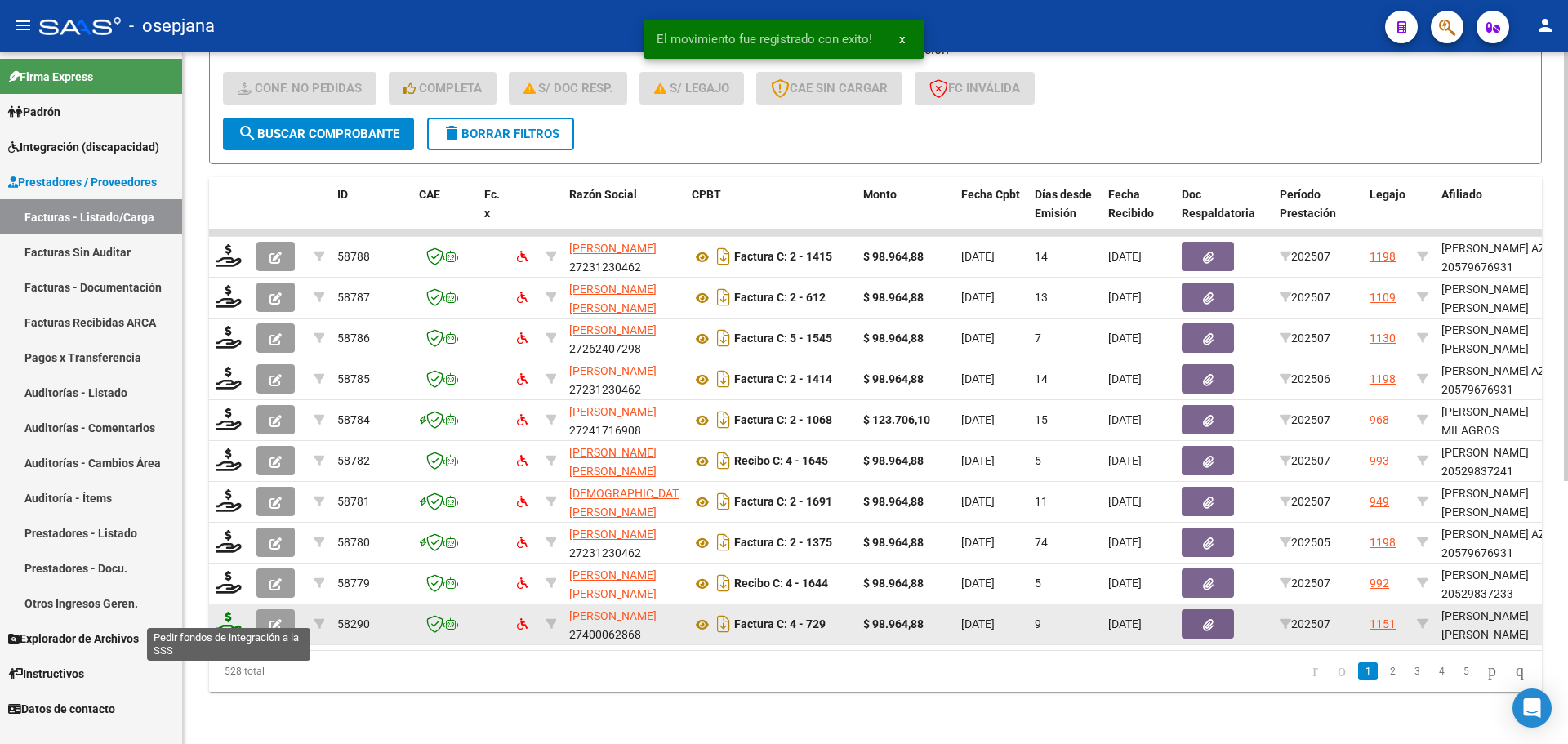
click at [226, 611] on icon at bounding box center [229, 622] width 26 height 23
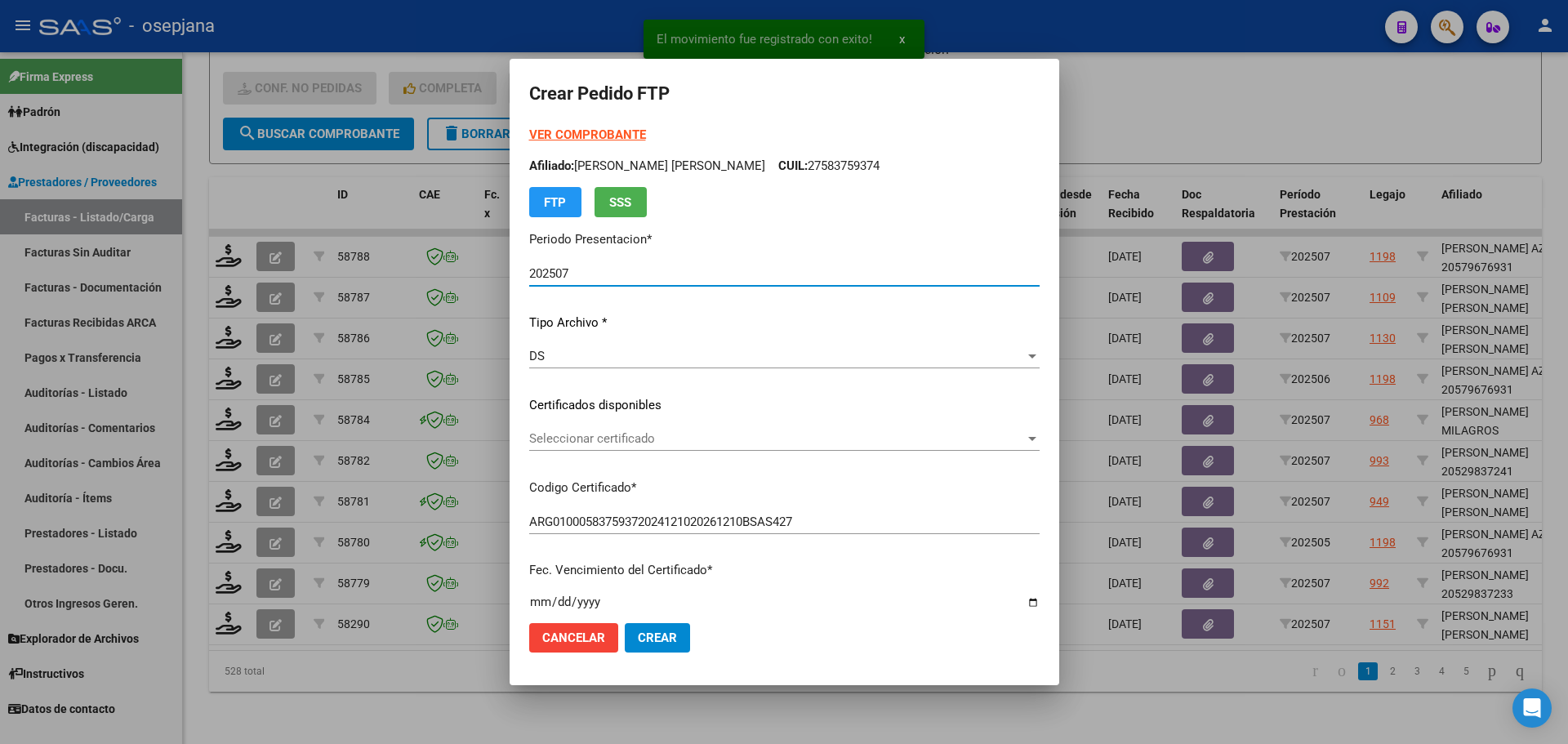
click at [607, 433] on span "Seleccionar certificado" at bounding box center [777, 438] width 496 height 15
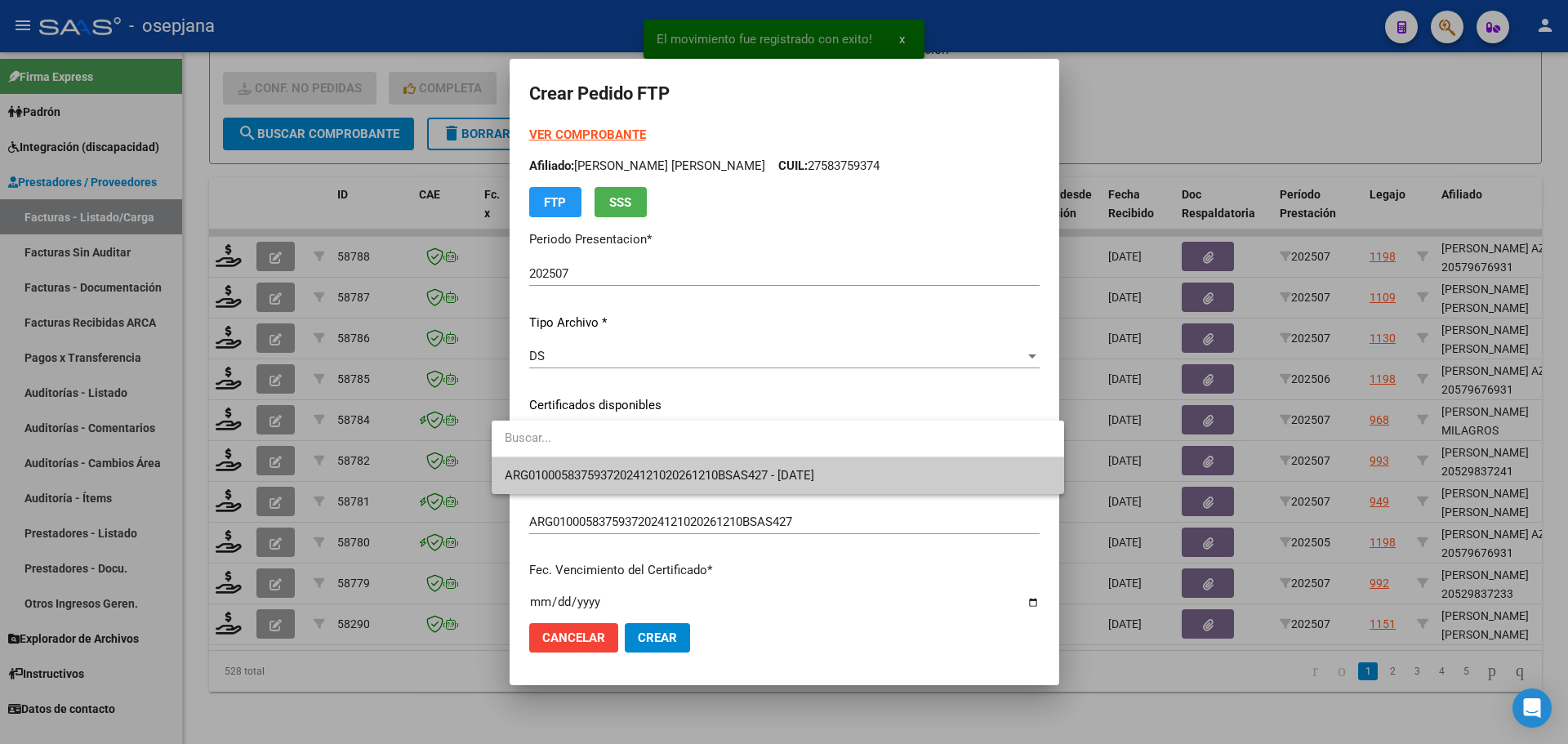
click at [608, 471] on span "ARG01000583759372024121020261210BSAS427 - 2026-12-10" at bounding box center [659, 476] width 309 height 15
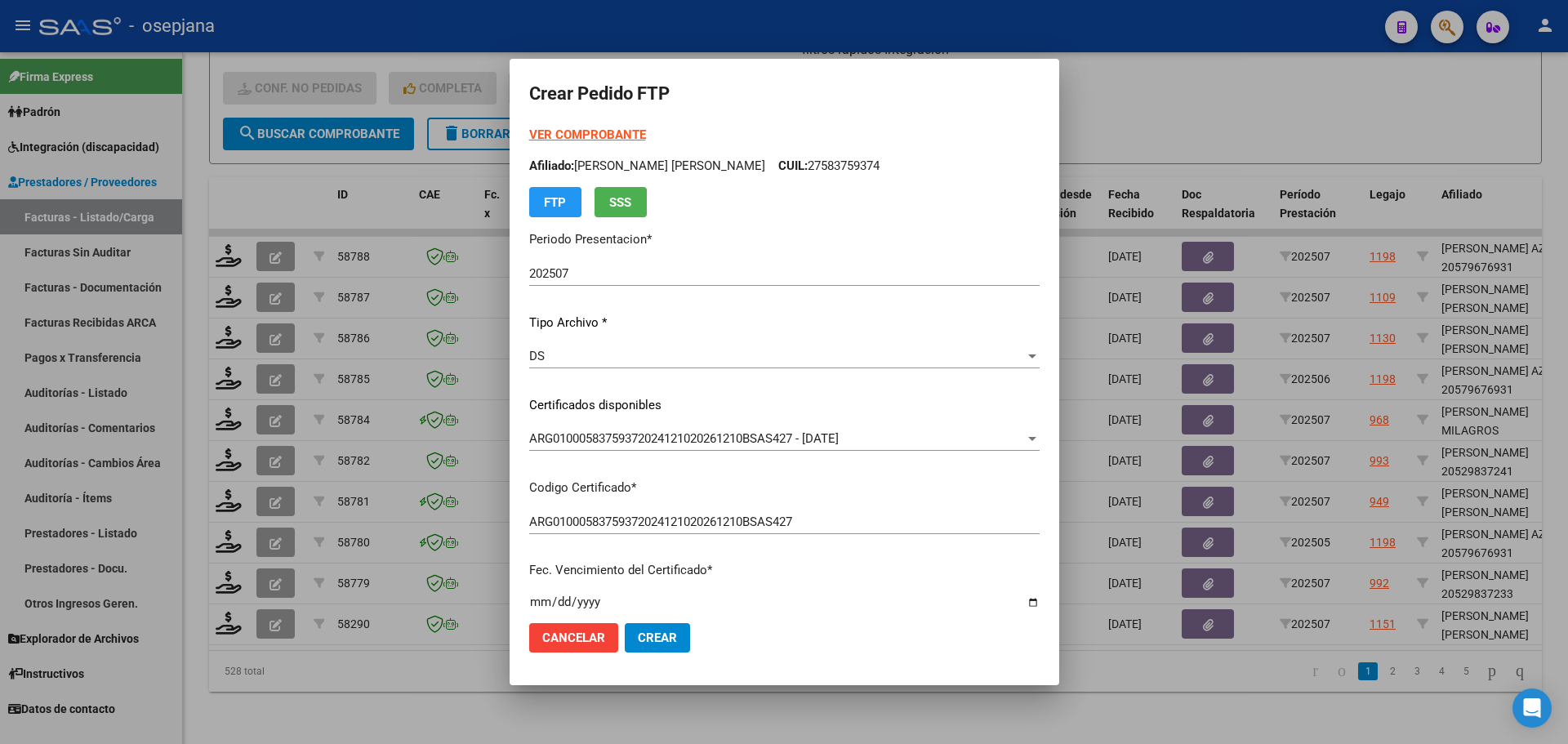
click at [597, 135] on strong "VER COMPROBANTE" at bounding box center [588, 135] width 117 height 15
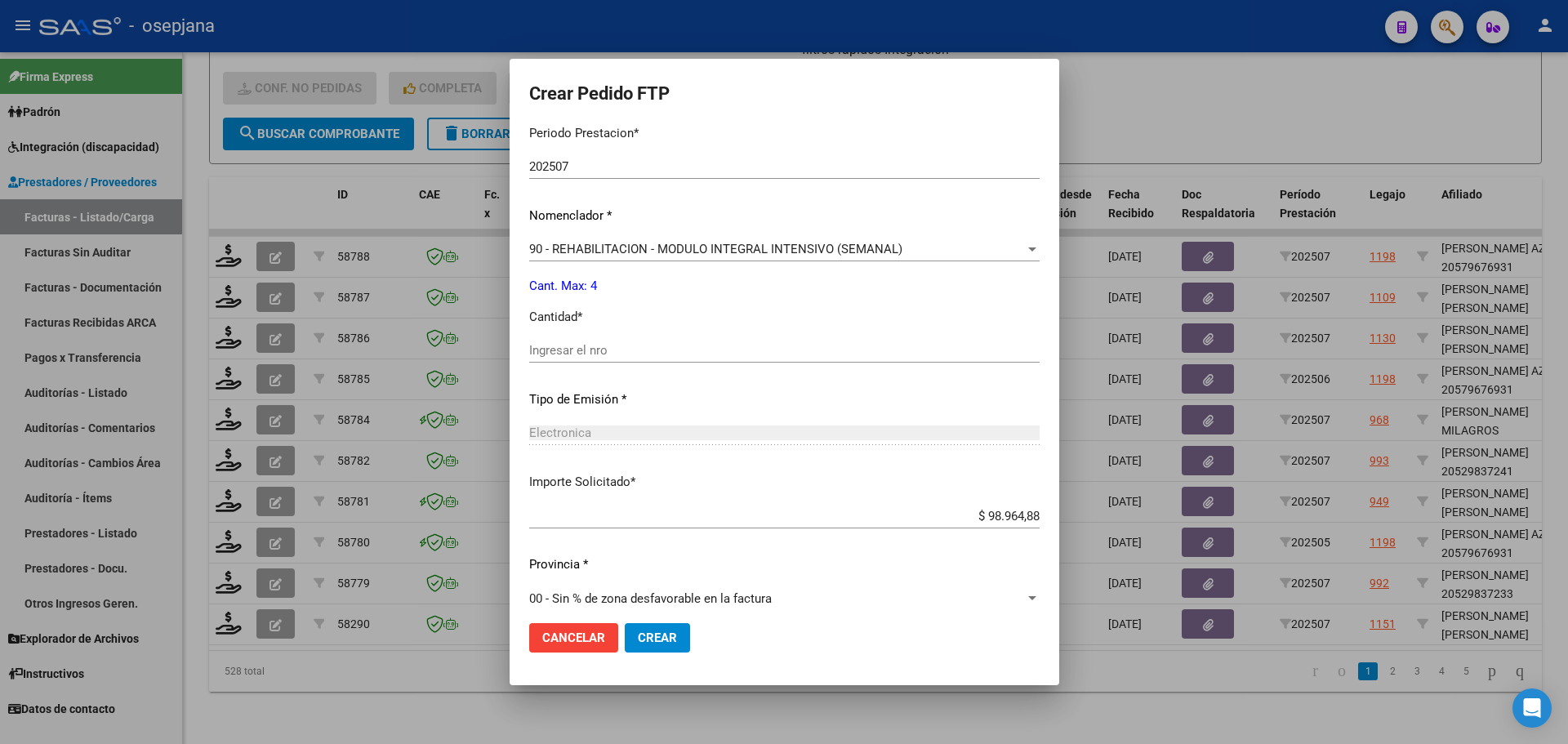
scroll to position [565, 0]
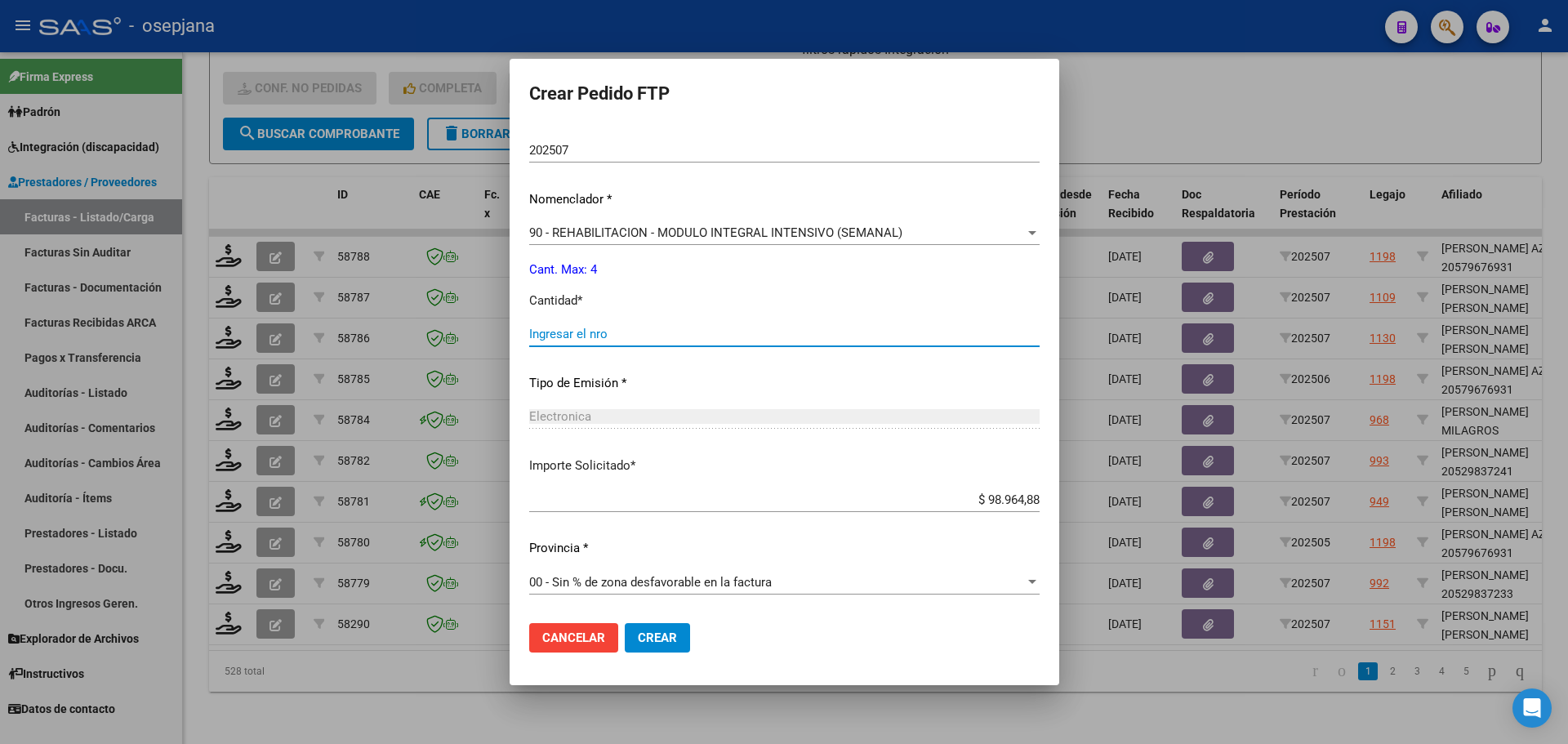
click at [545, 334] on input "Ingresar el nro" at bounding box center [784, 334] width 510 height 15
click at [637, 642] on span "Crear" at bounding box center [657, 638] width 39 height 15
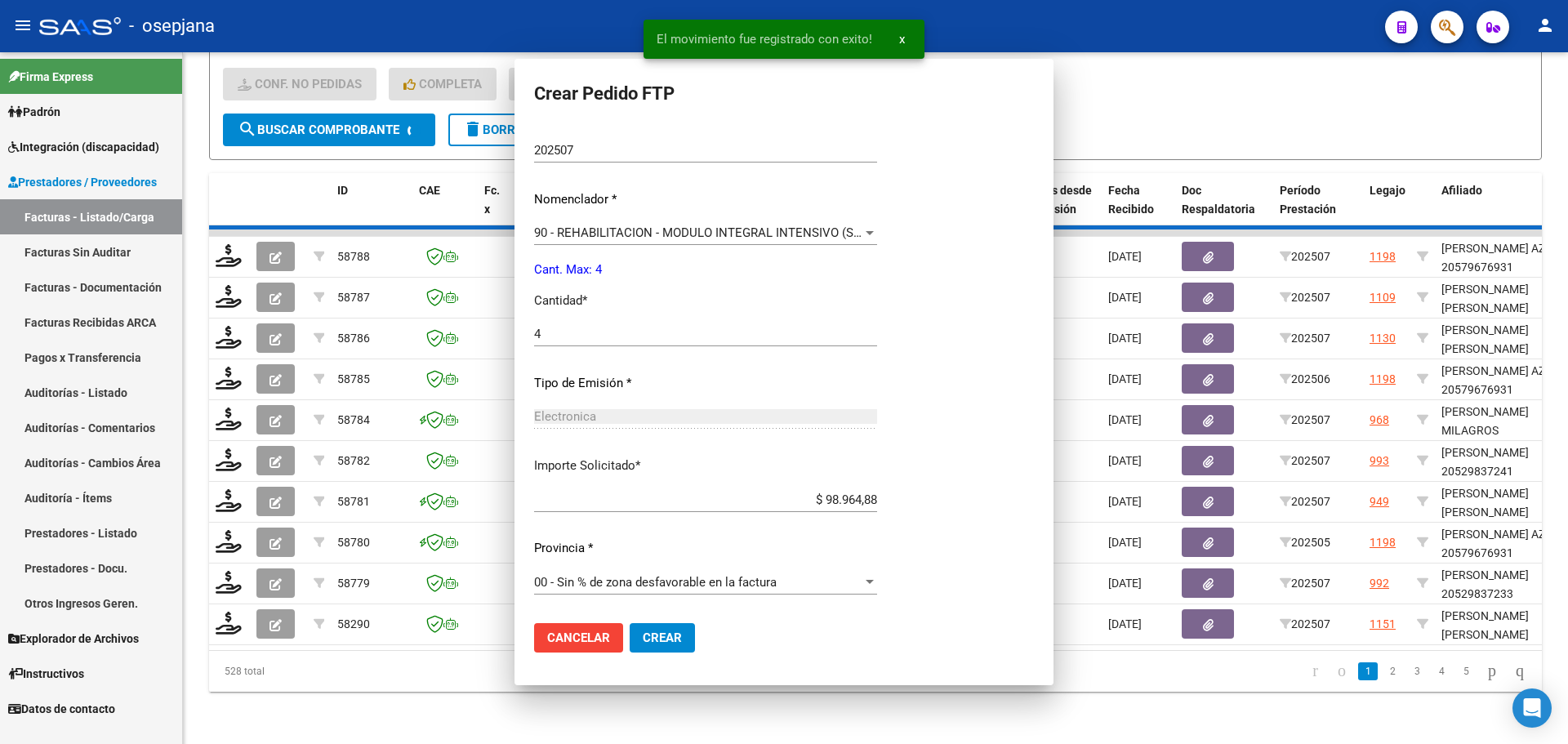
scroll to position [473, 0]
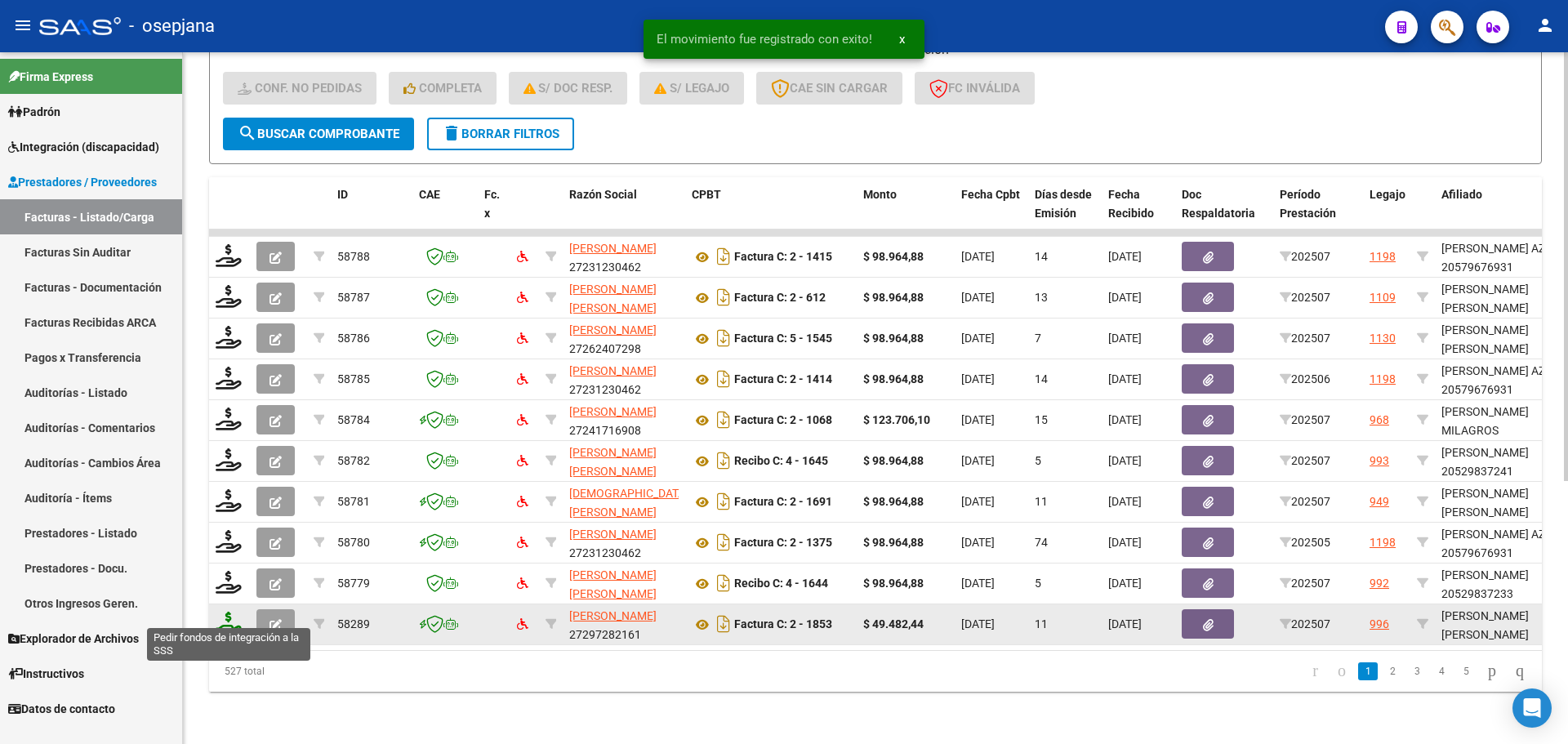
click at [237, 611] on icon at bounding box center [229, 622] width 26 height 23
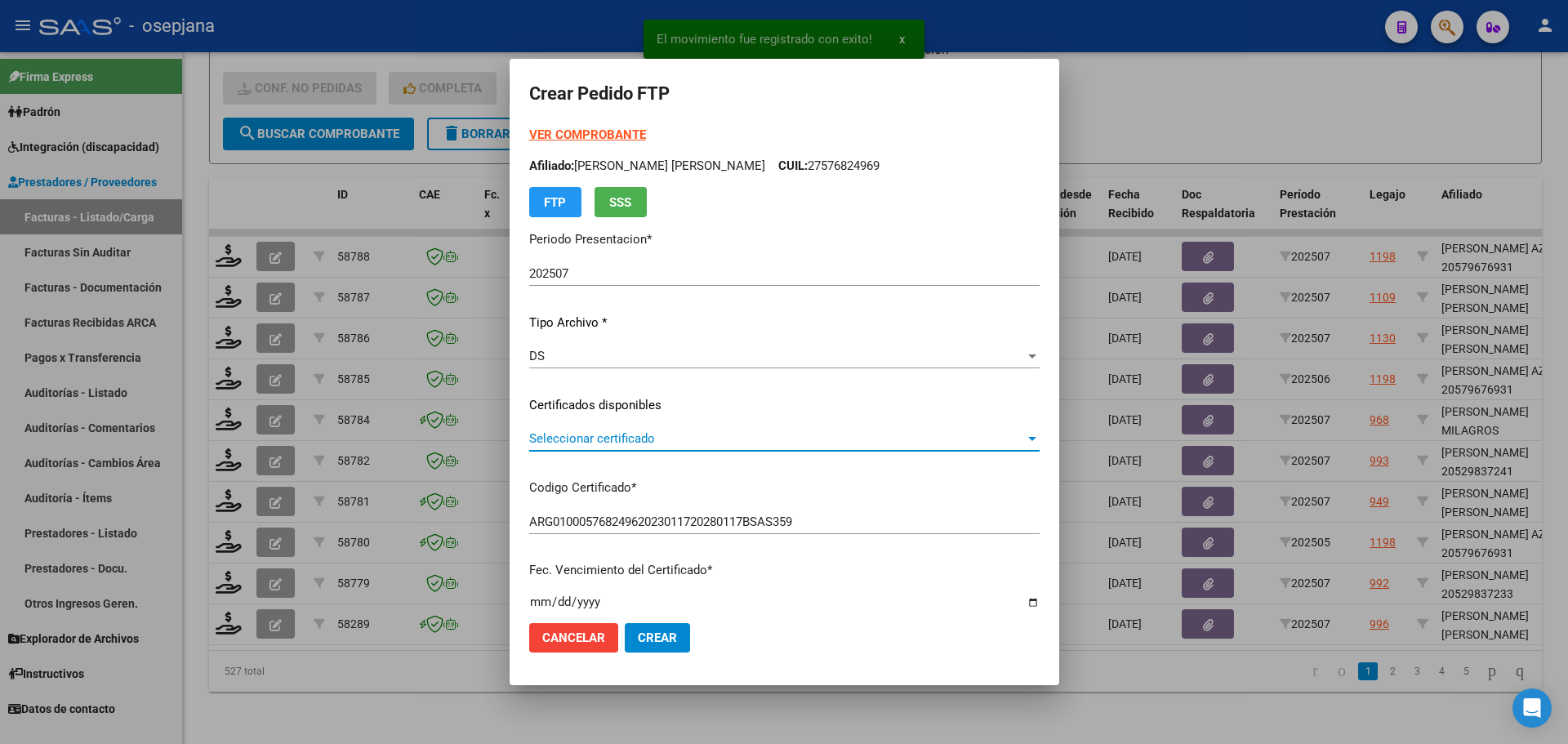
click at [618, 441] on span "Seleccionar certificado" at bounding box center [777, 438] width 496 height 15
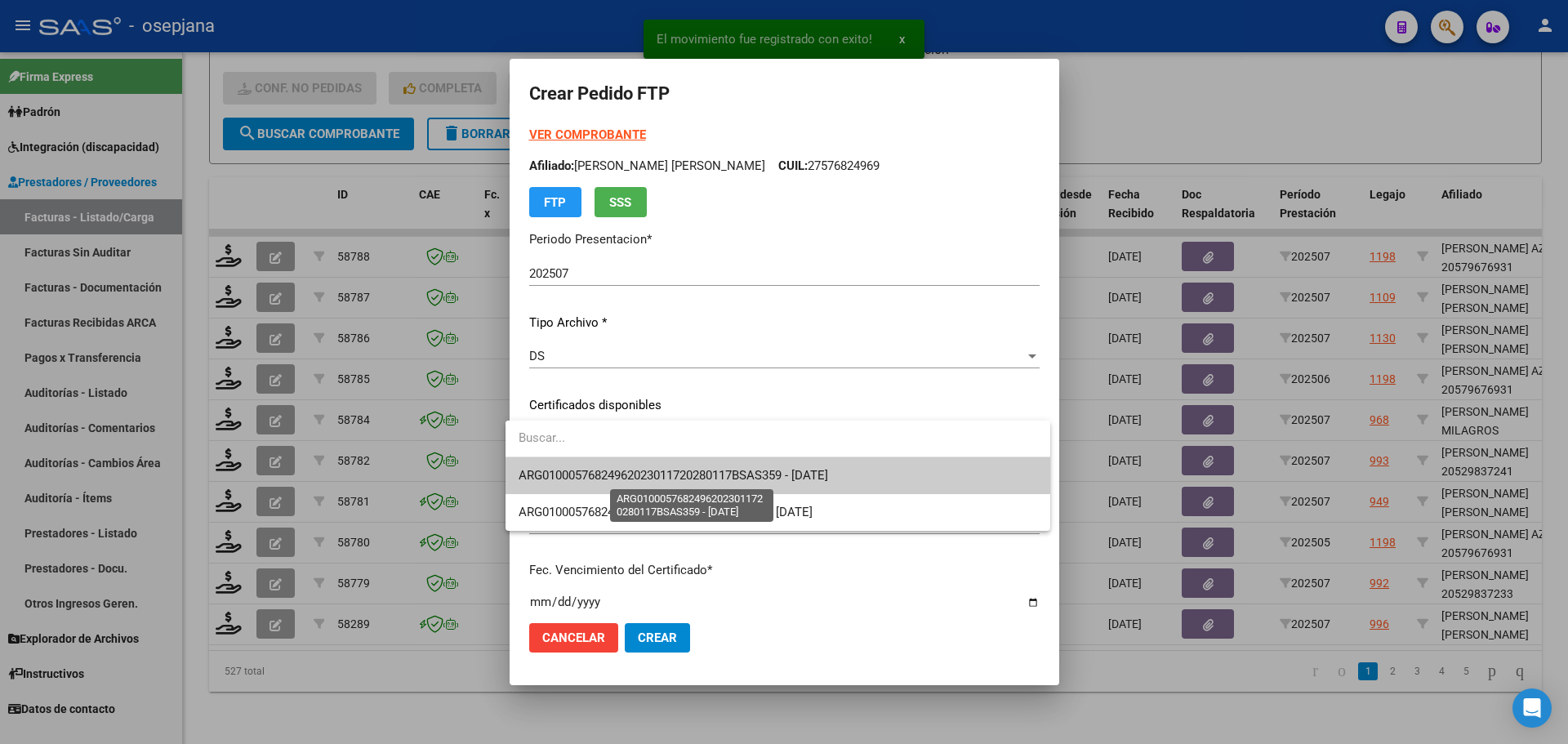
click at [615, 470] on span "ARG01000576824962023011720280117BSAS359 - [DATE]" at bounding box center [673, 476] width 309 height 15
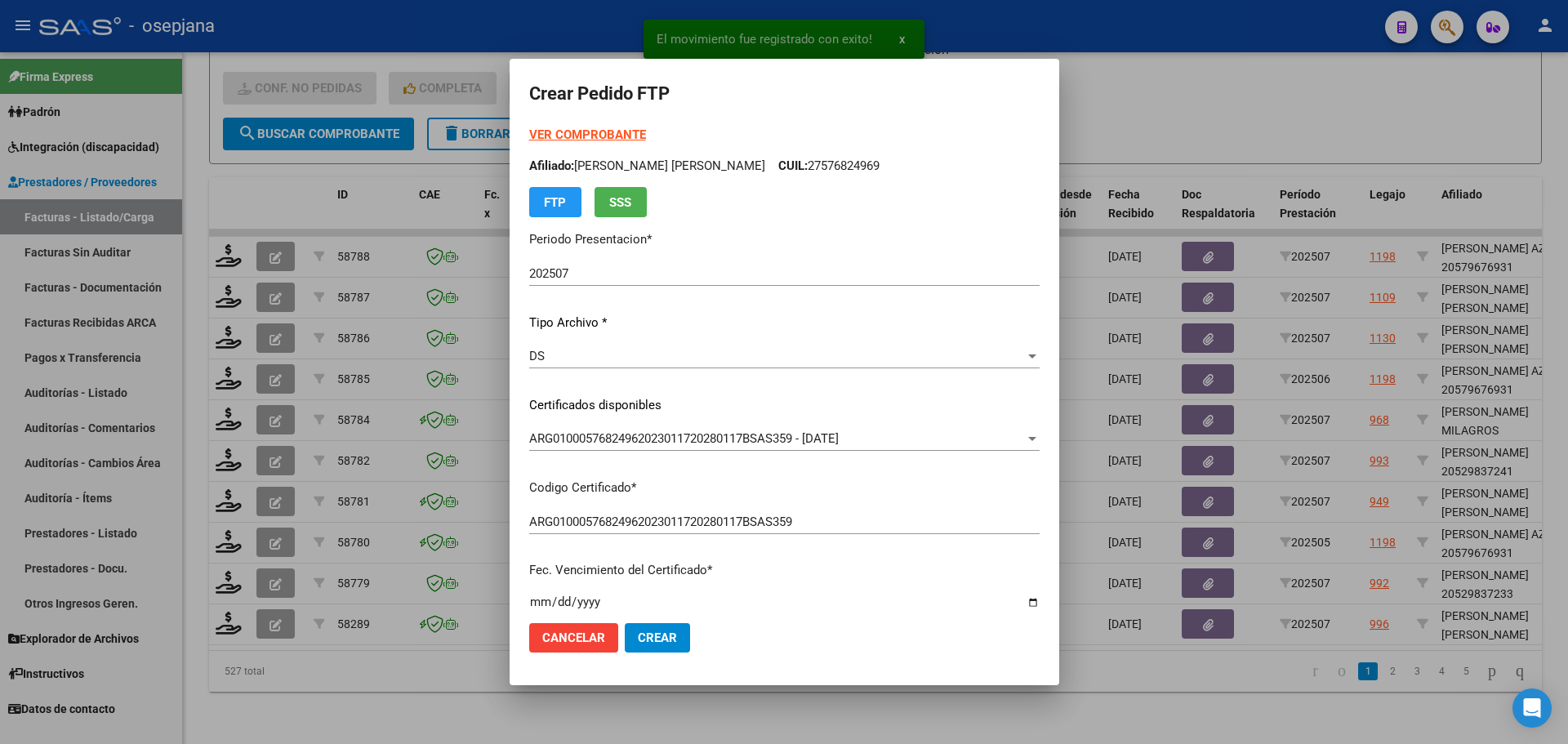
click at [598, 131] on strong "VER COMPROBANTE" at bounding box center [588, 135] width 117 height 15
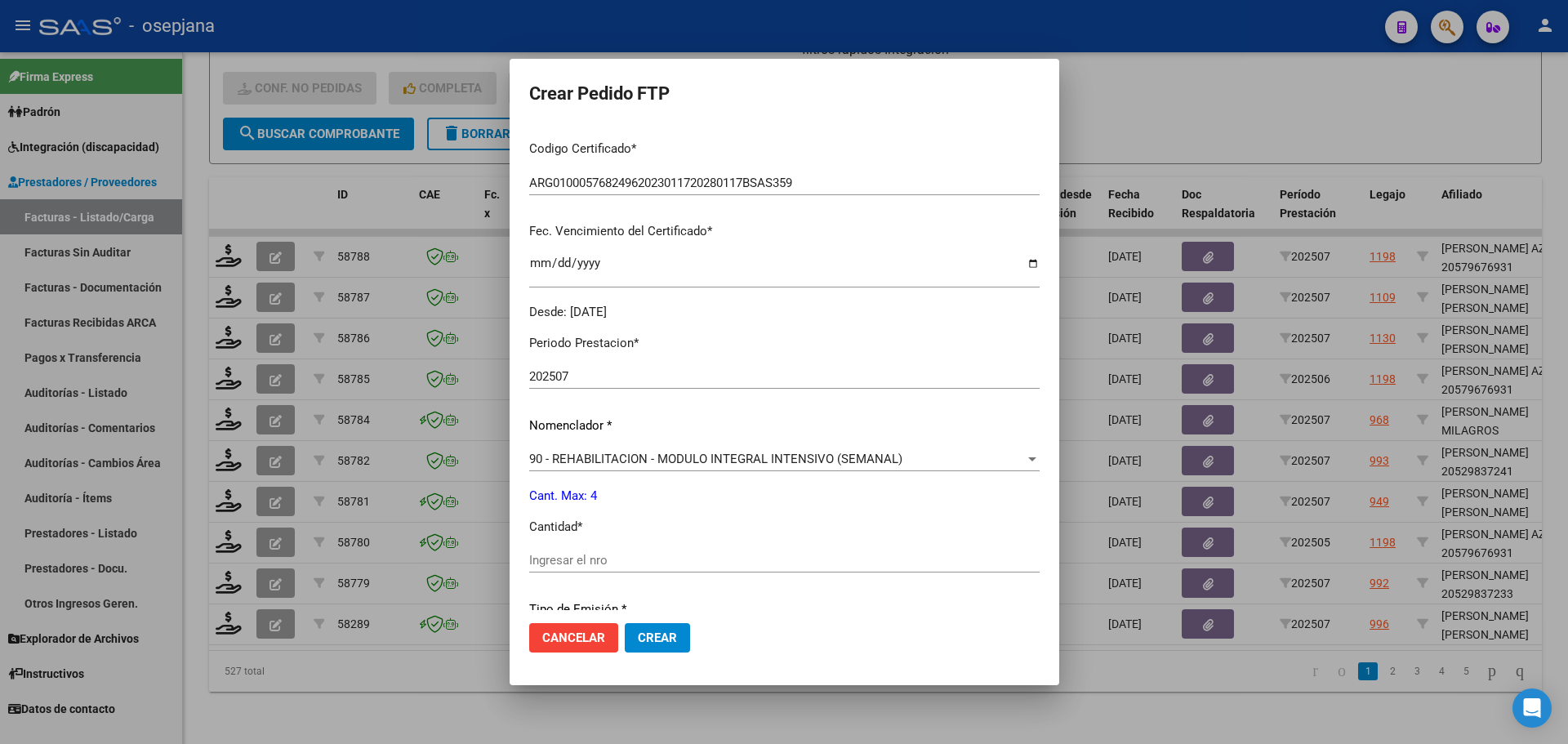
scroll to position [489, 0]
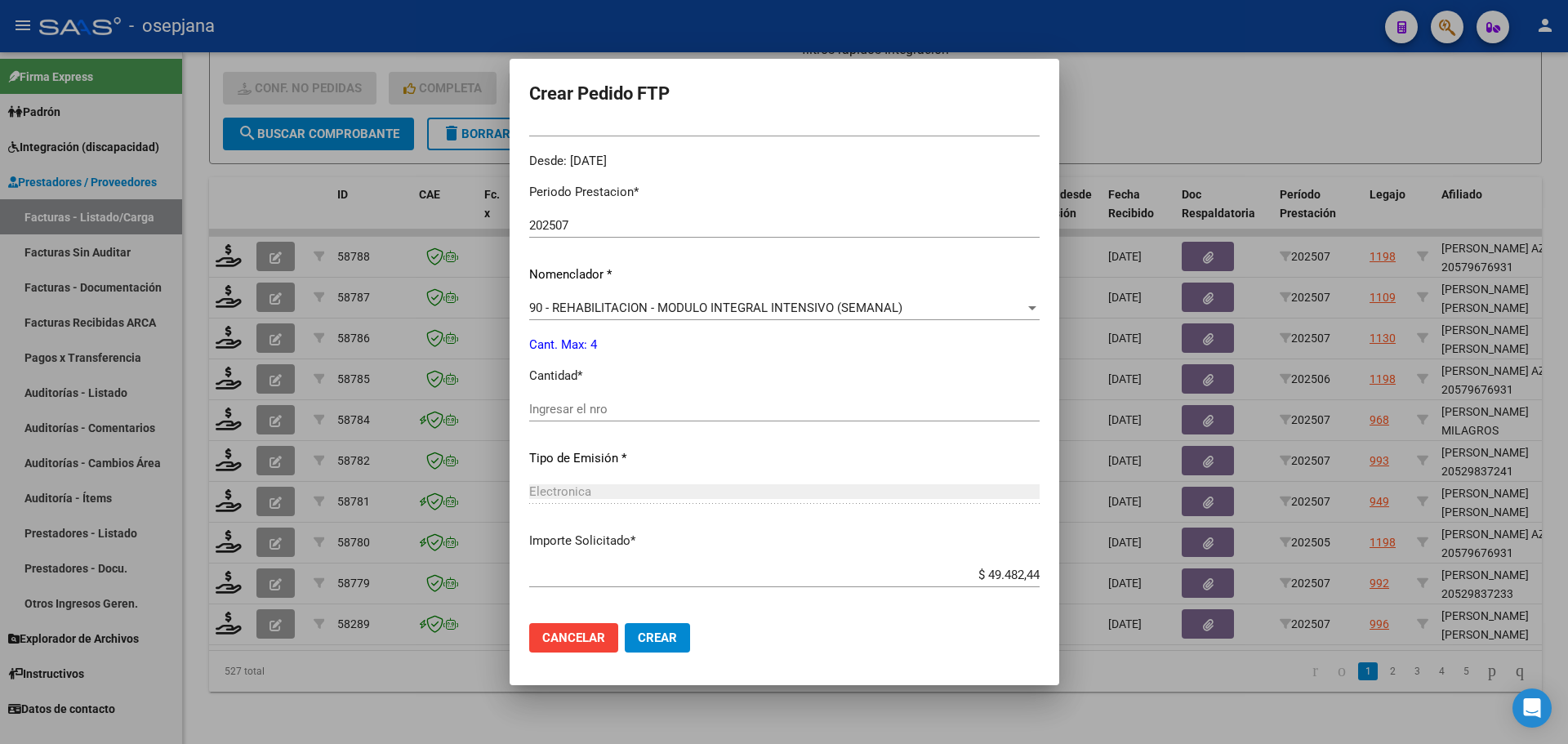
click at [556, 418] on div "Ingresar el nro" at bounding box center [784, 409] width 510 height 24
click at [637, 640] on span "Crear" at bounding box center [657, 638] width 39 height 15
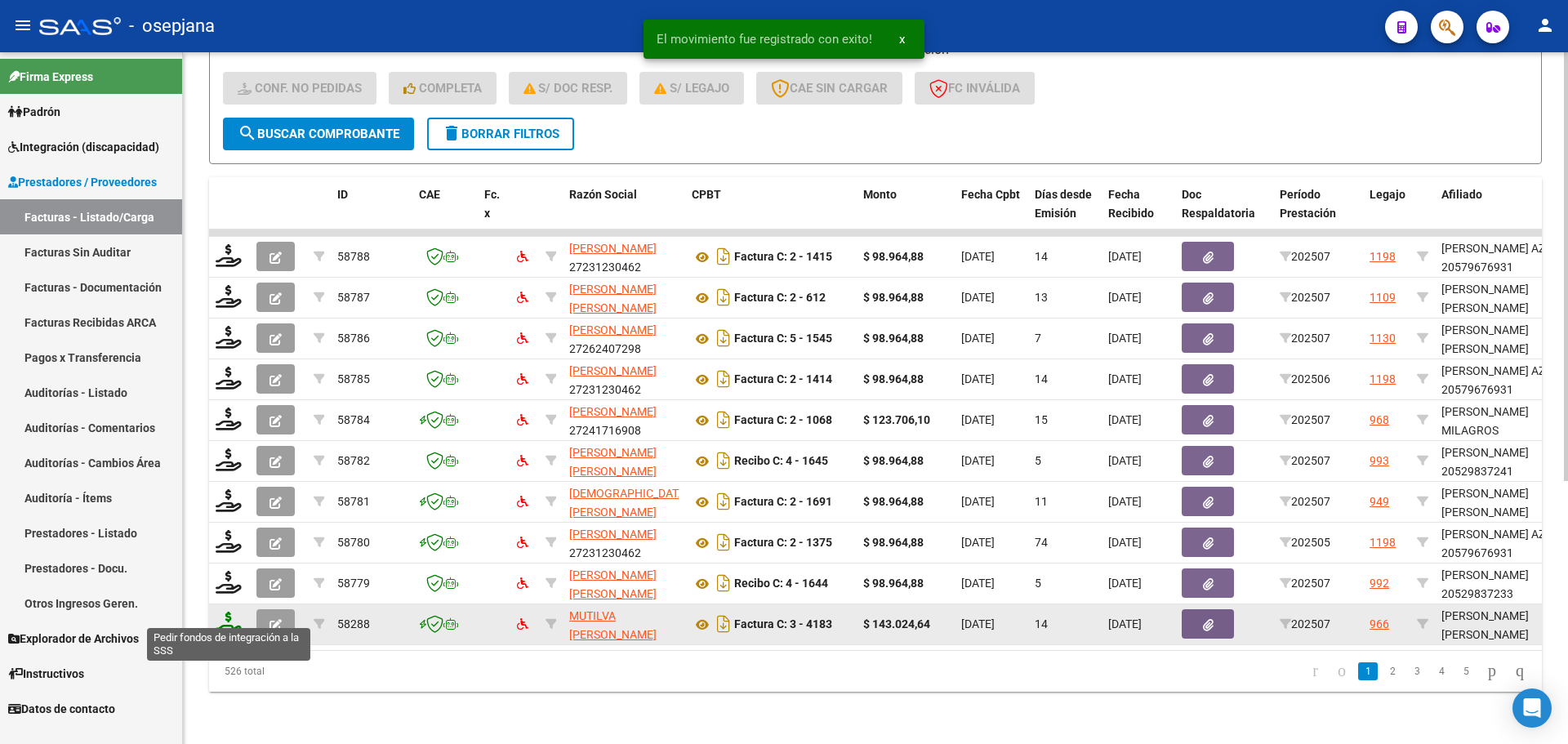
click at [230, 611] on icon at bounding box center [229, 622] width 26 height 23
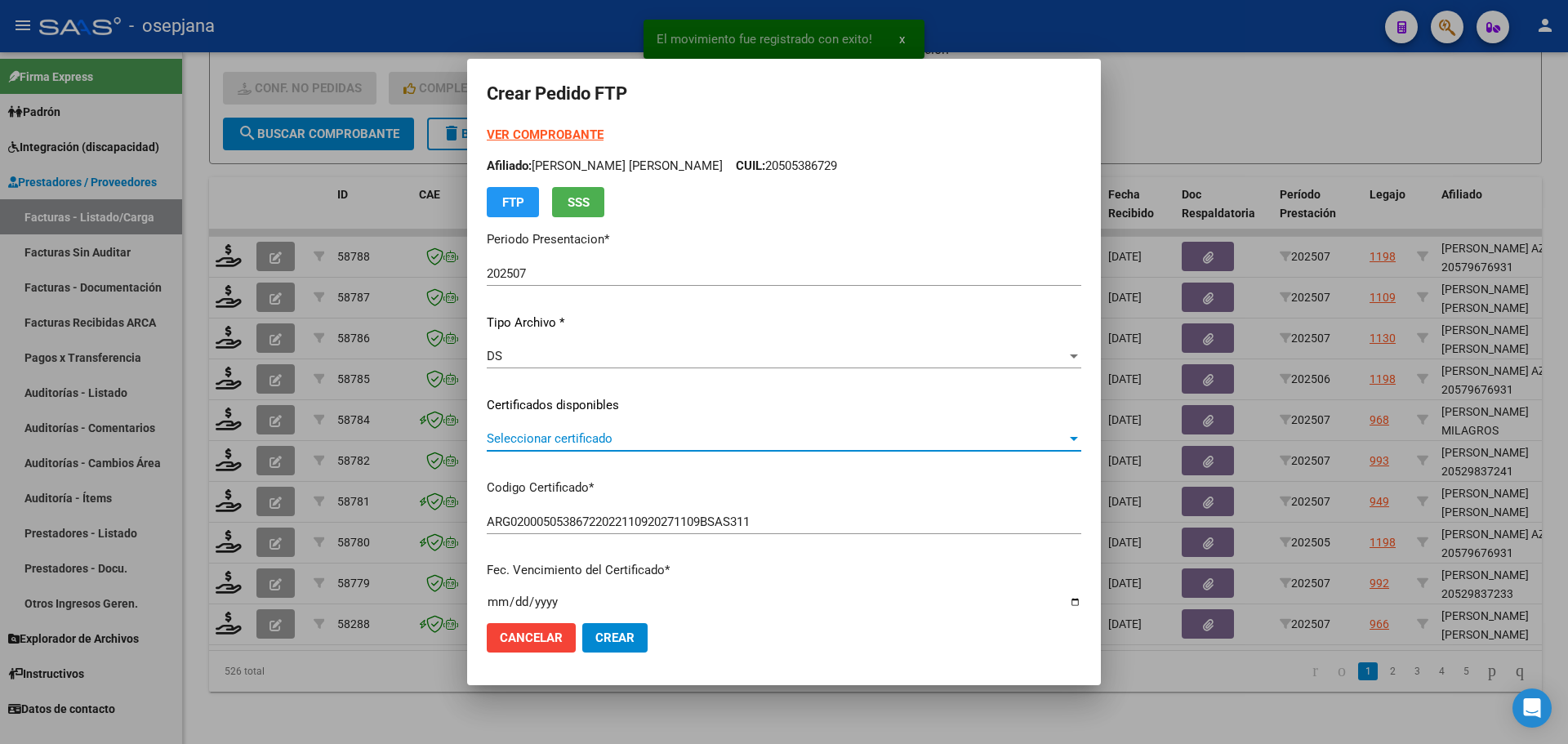
click at [632, 438] on span "Seleccionar certificado" at bounding box center [777, 438] width 580 height 15
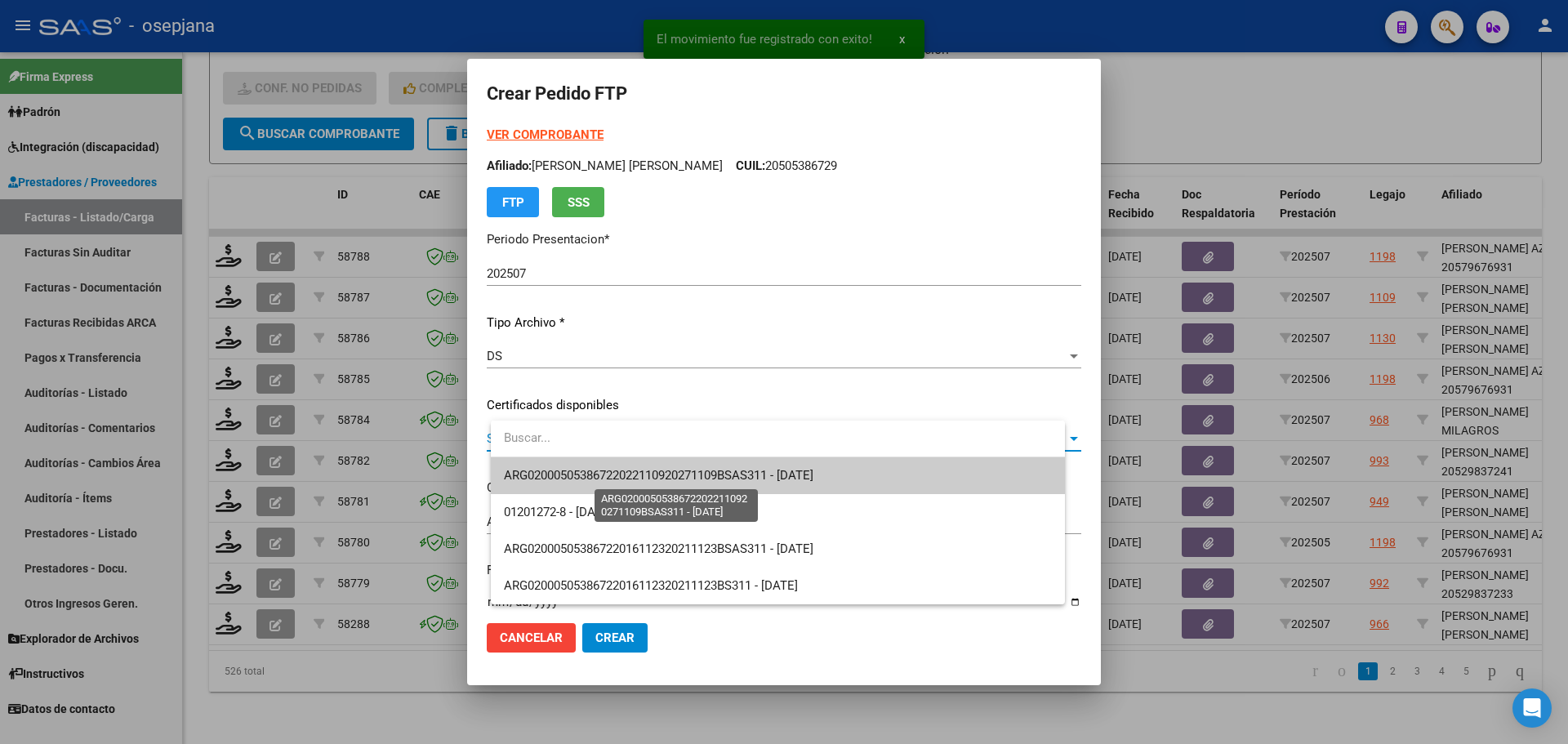
click at [642, 470] on span "ARG02000505386722022110920271109BSAS311 - 2027-11-09" at bounding box center [658, 476] width 309 height 15
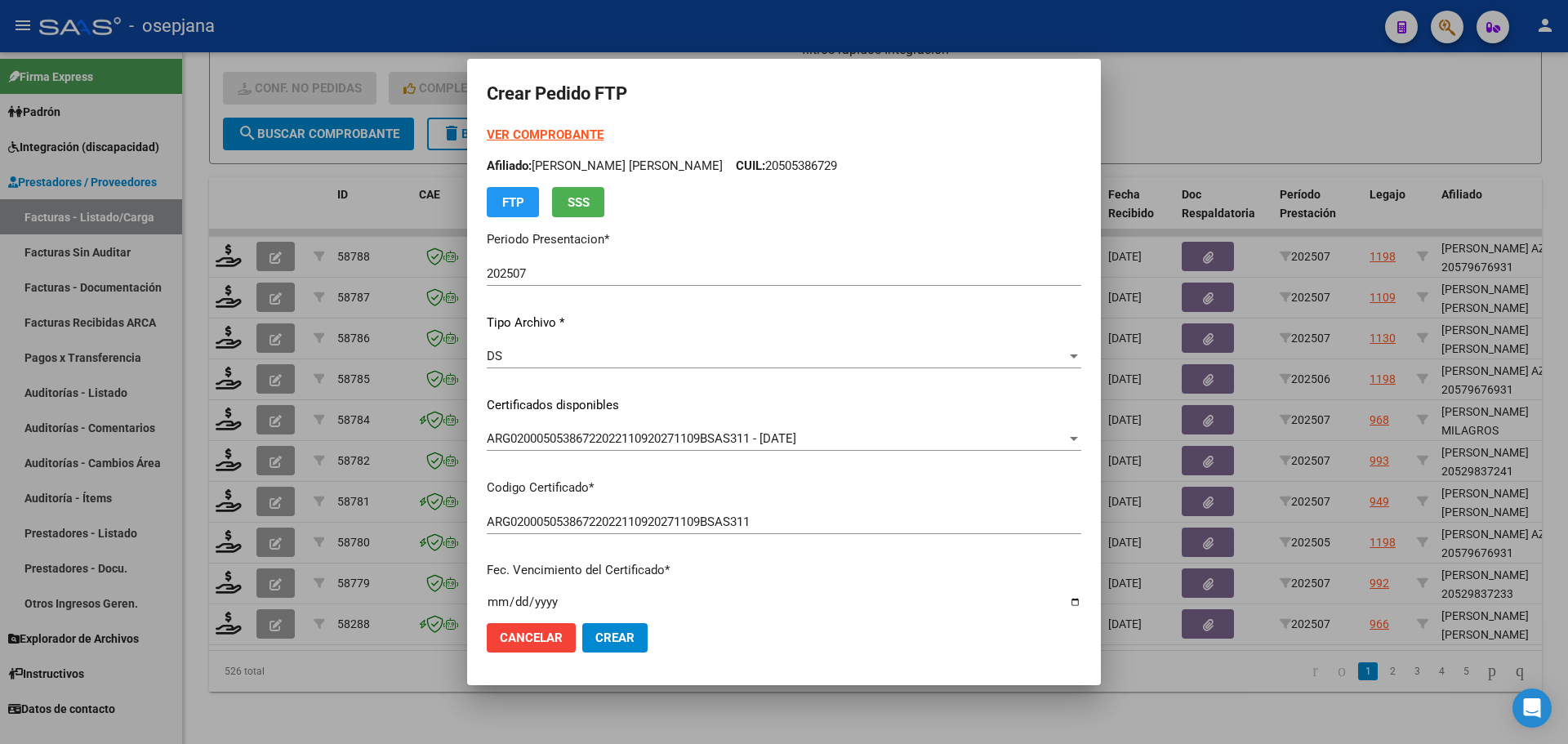
click at [581, 133] on strong "VER COMPROBANTE" at bounding box center [545, 135] width 117 height 15
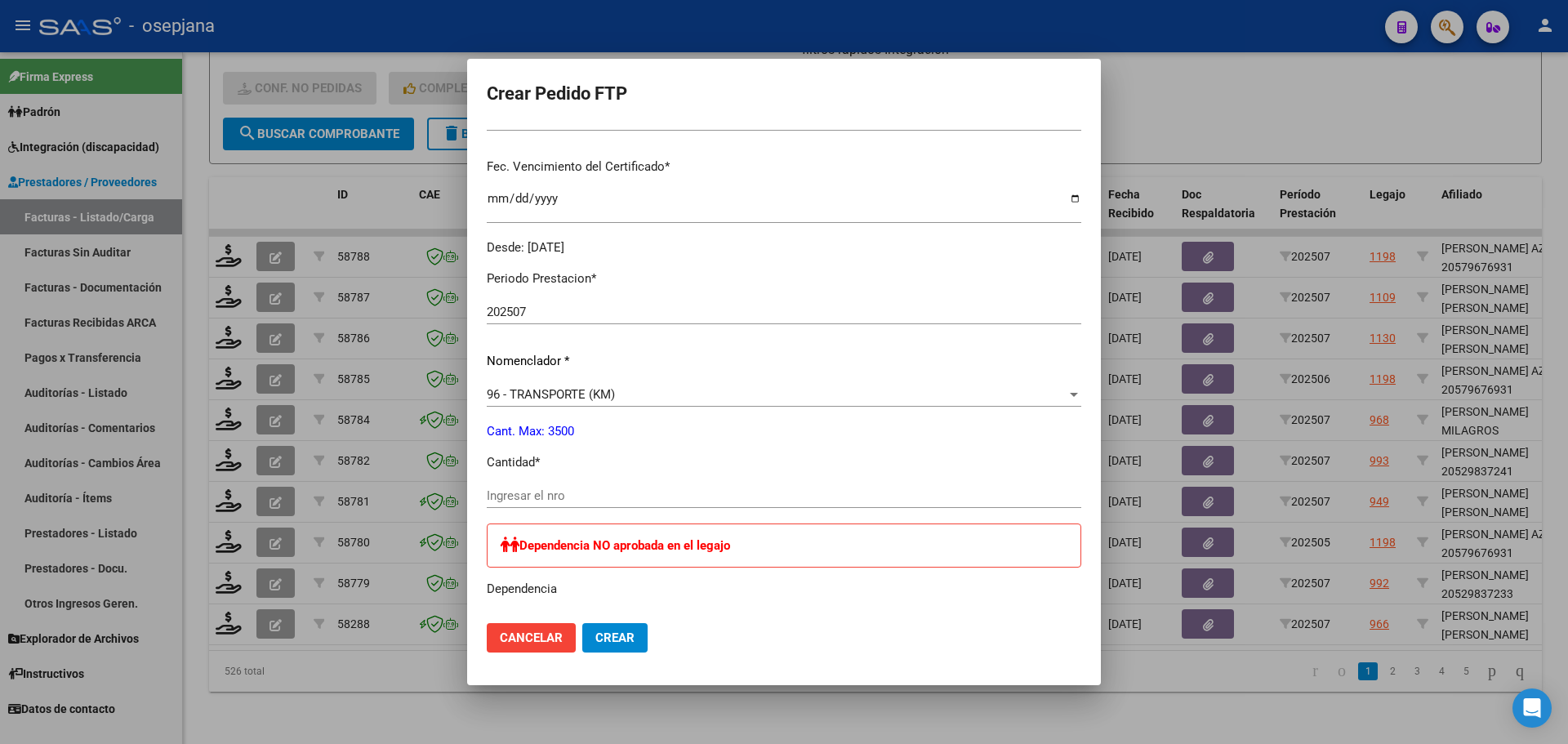
scroll to position [409, 0]
click at [568, 486] on input "Ingresar el nro" at bounding box center [784, 490] width 595 height 15
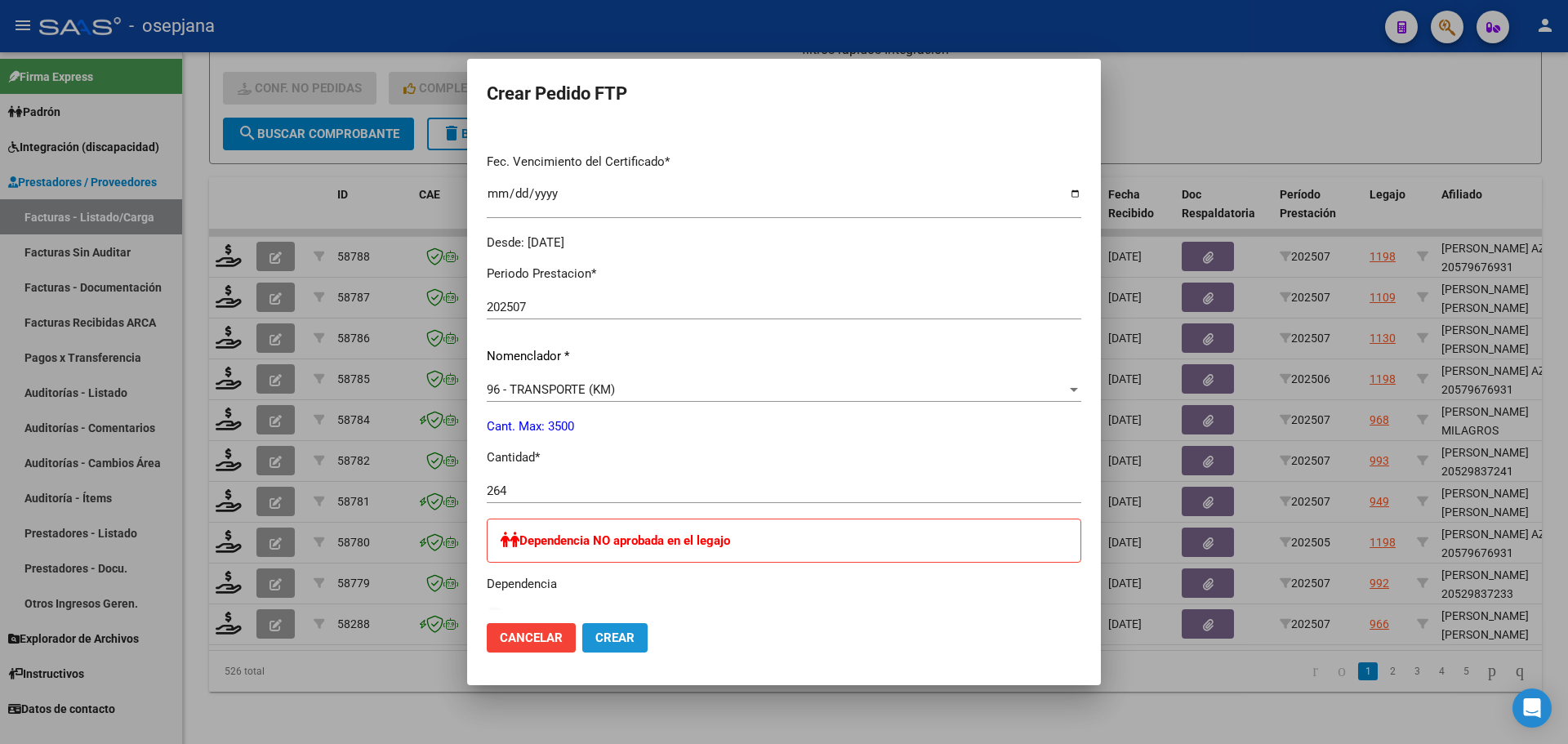
click at [634, 631] on span "Crear" at bounding box center [615, 638] width 39 height 15
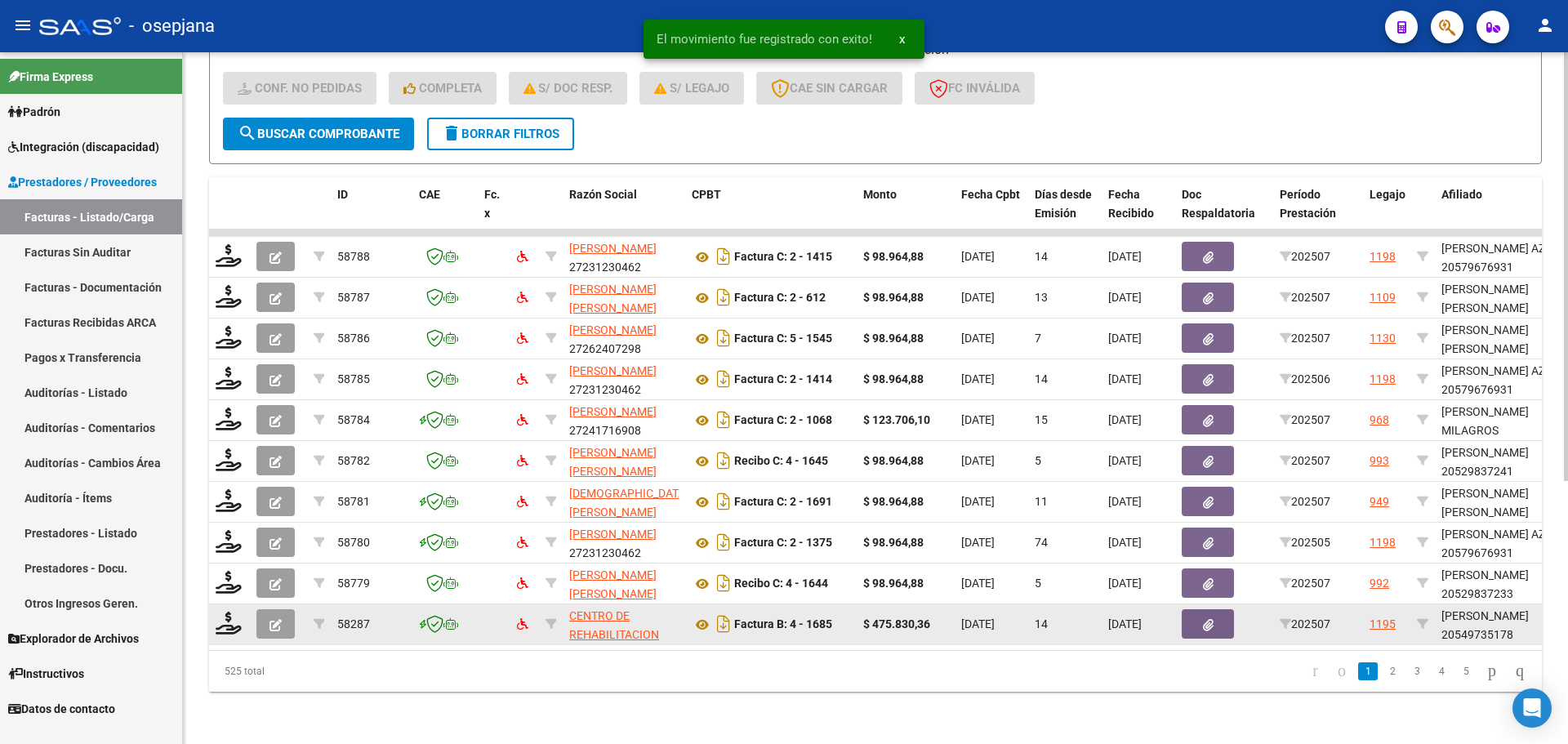
click at [214, 609] on datatable-body-cell at bounding box center [229, 623] width 41 height 40
click at [230, 617] on icon at bounding box center [229, 622] width 26 height 23
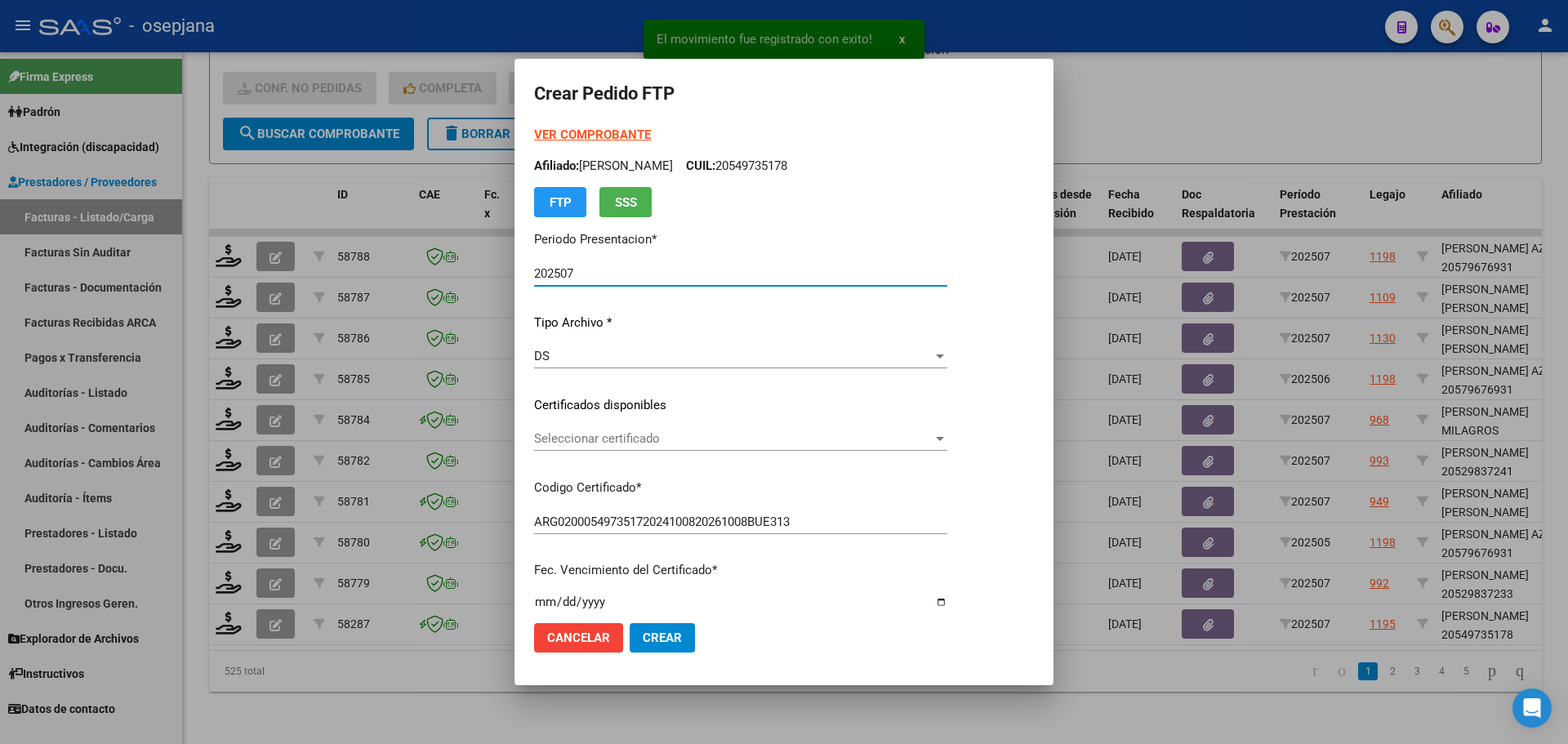
click at [629, 435] on span "Seleccionar certificado" at bounding box center [733, 438] width 399 height 15
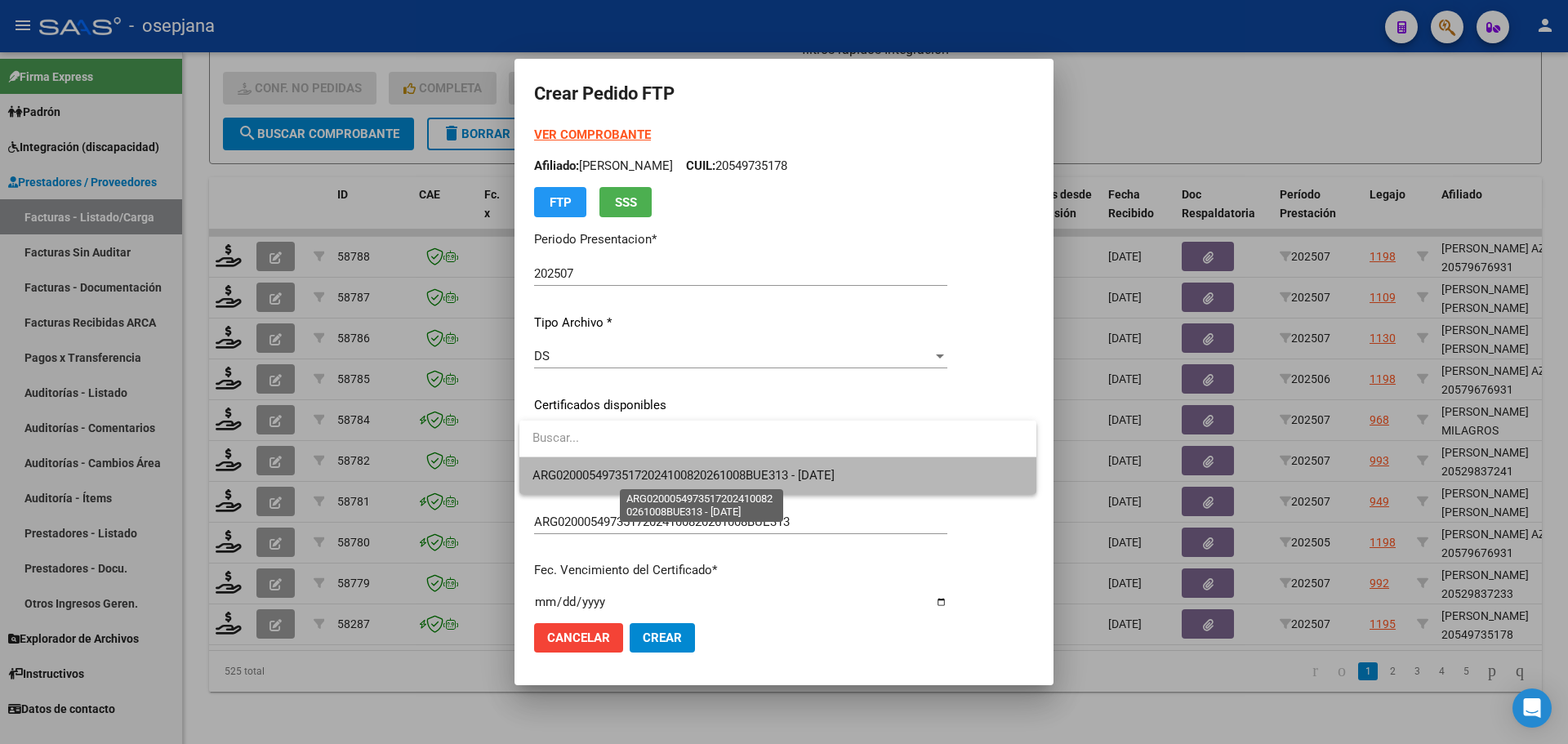
click at [628, 470] on span "ARG02000549735172024100820261008BUE313 - 2026-10-16" at bounding box center [683, 476] width 302 height 15
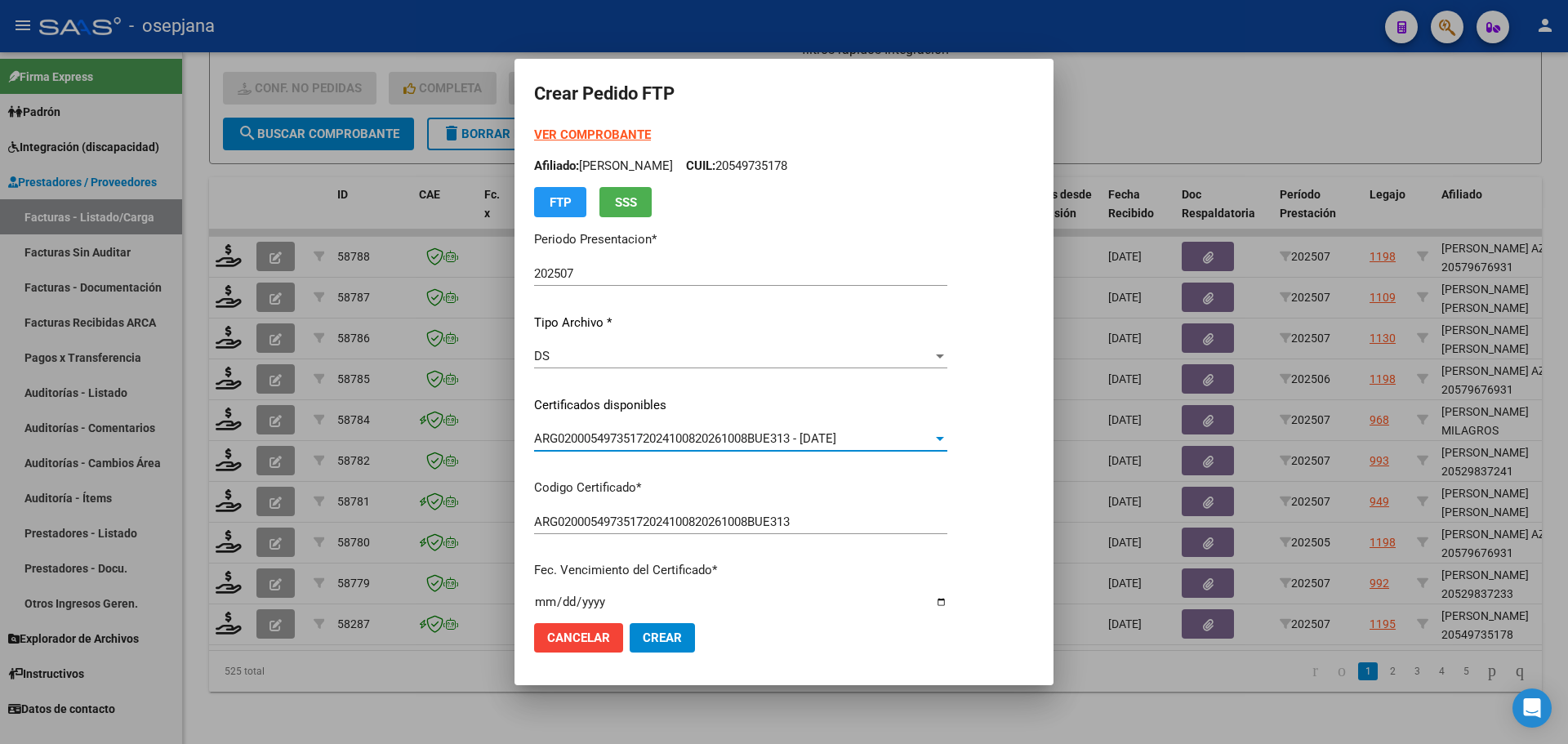
click at [631, 132] on strong "VER COMPROBANTE" at bounding box center [593, 135] width 117 height 15
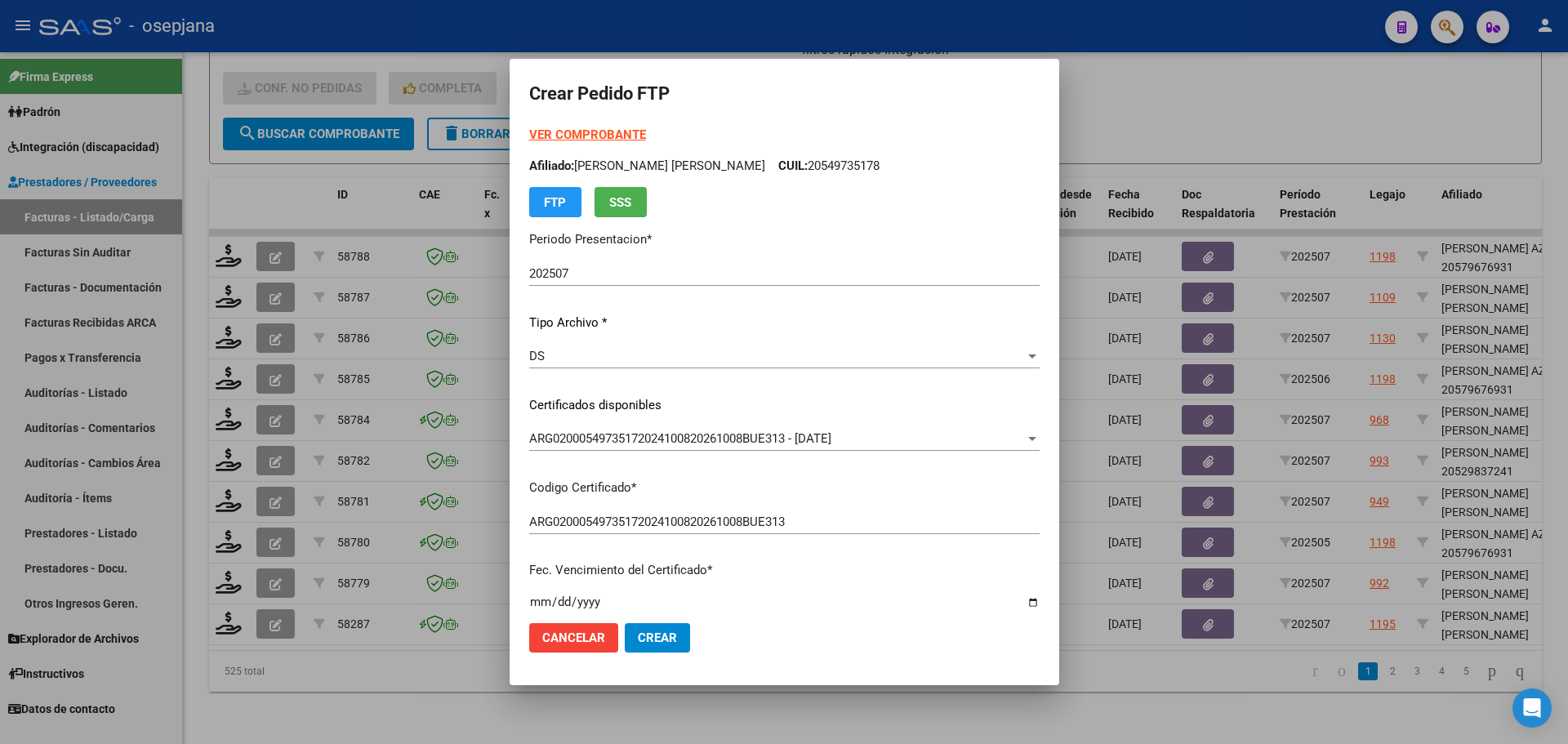
scroll to position [409, 0]
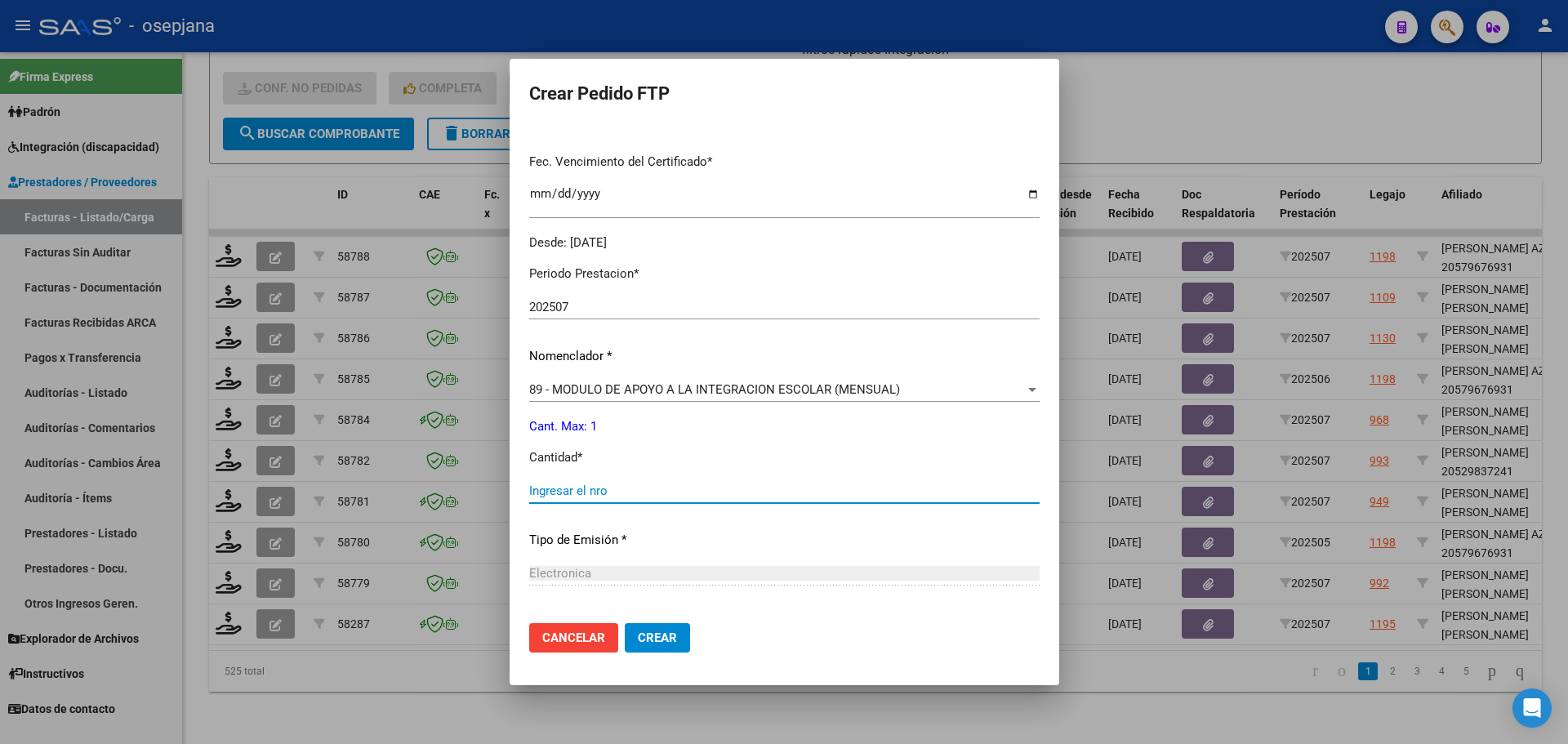
click at [577, 487] on input "Ingresar el nro" at bounding box center [784, 490] width 510 height 15
type input "1"
click at [673, 636] on span "Crear" at bounding box center [657, 638] width 39 height 15
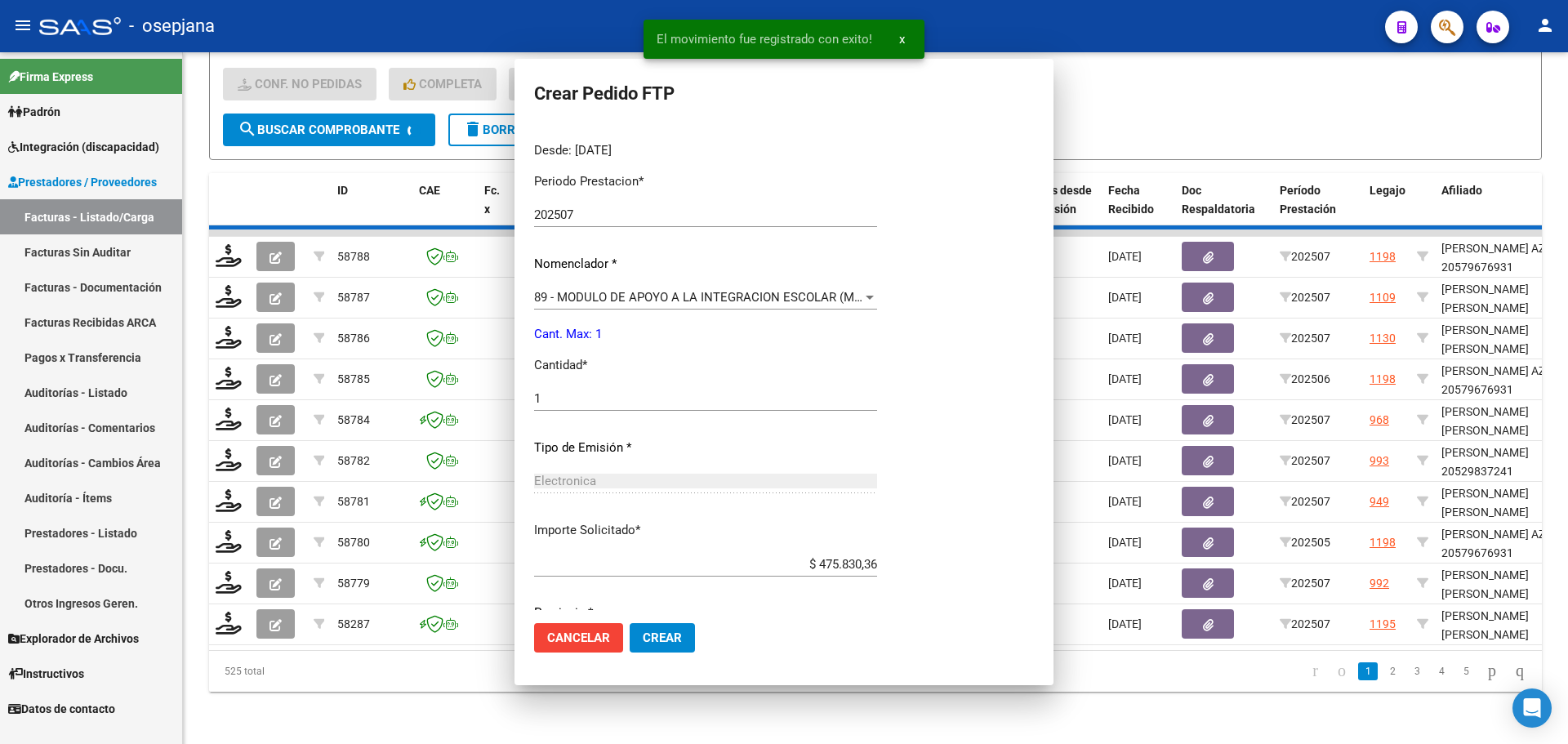
scroll to position [0, 0]
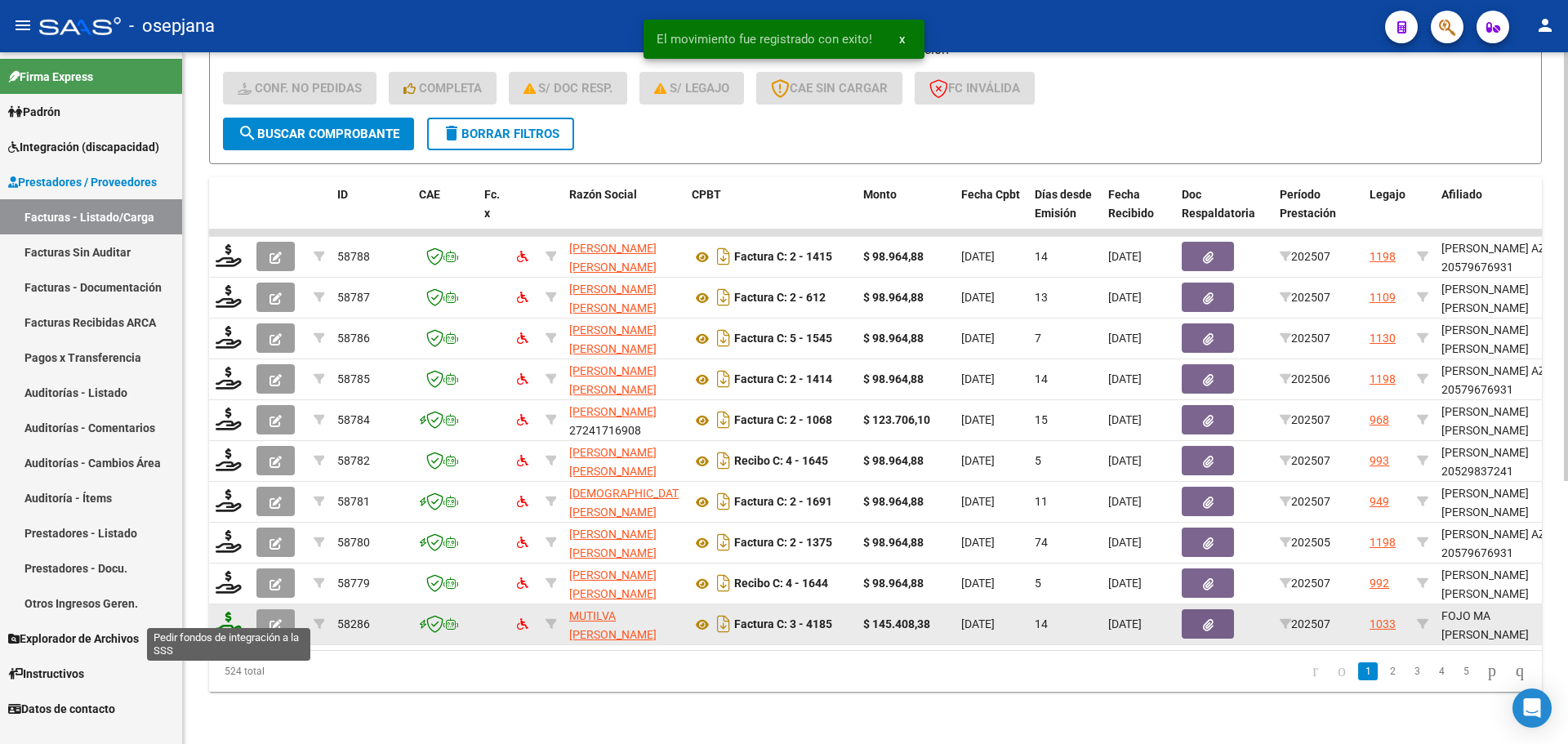
click at [225, 611] on icon at bounding box center [229, 622] width 26 height 23
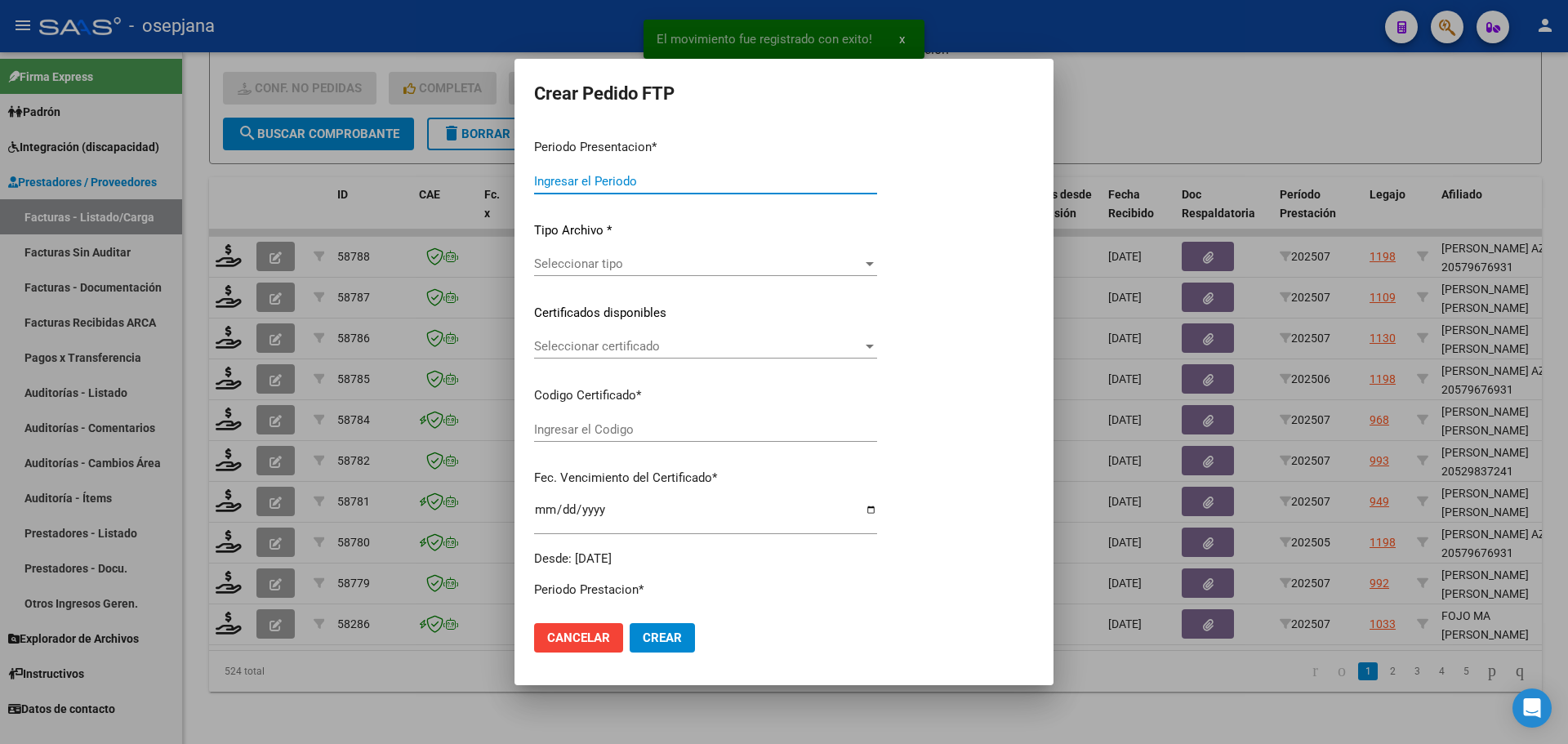
type input "202507"
type input "$ 145.408,38"
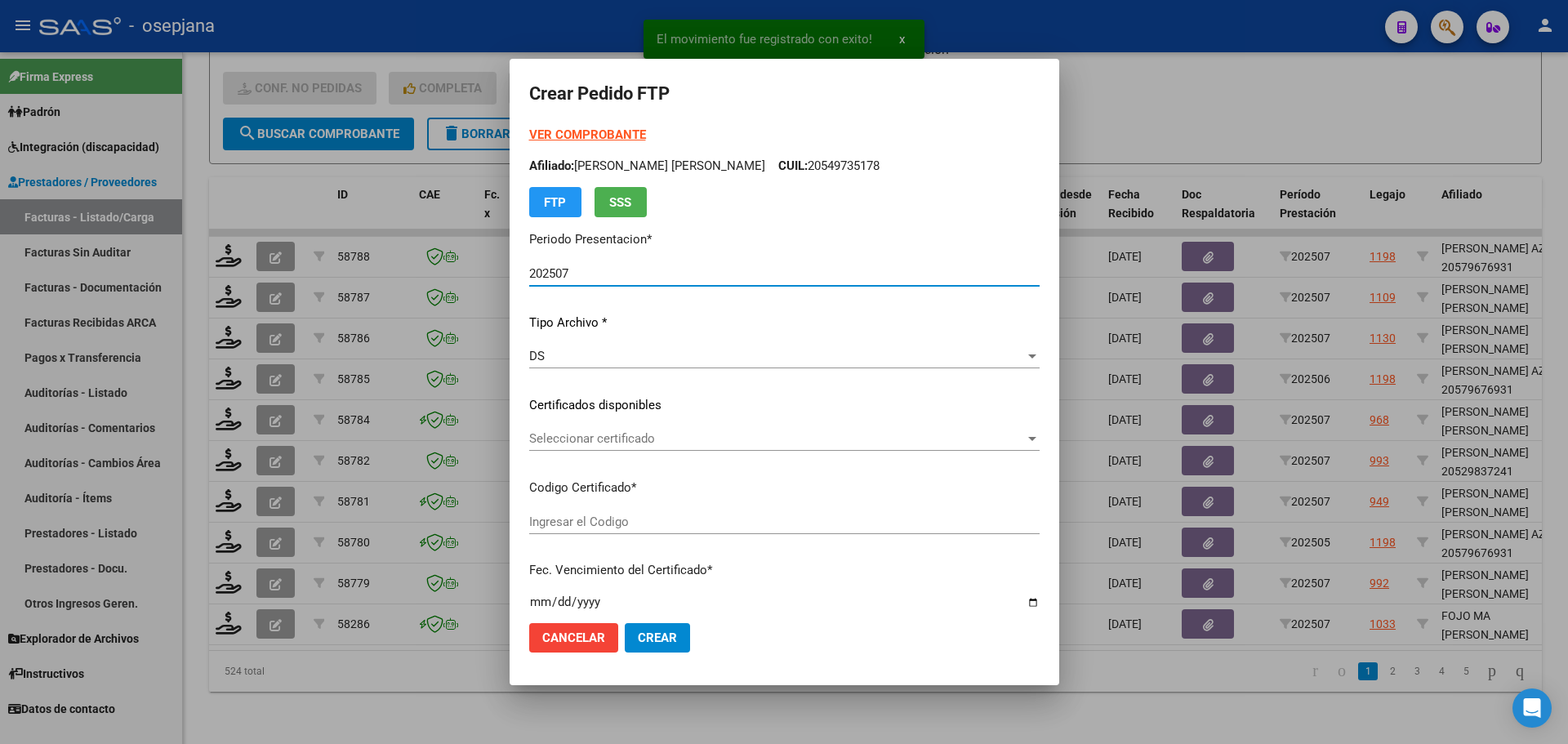
type input "ARG01000506864602022072220320722BSAS311"
type input "2032-07-22"
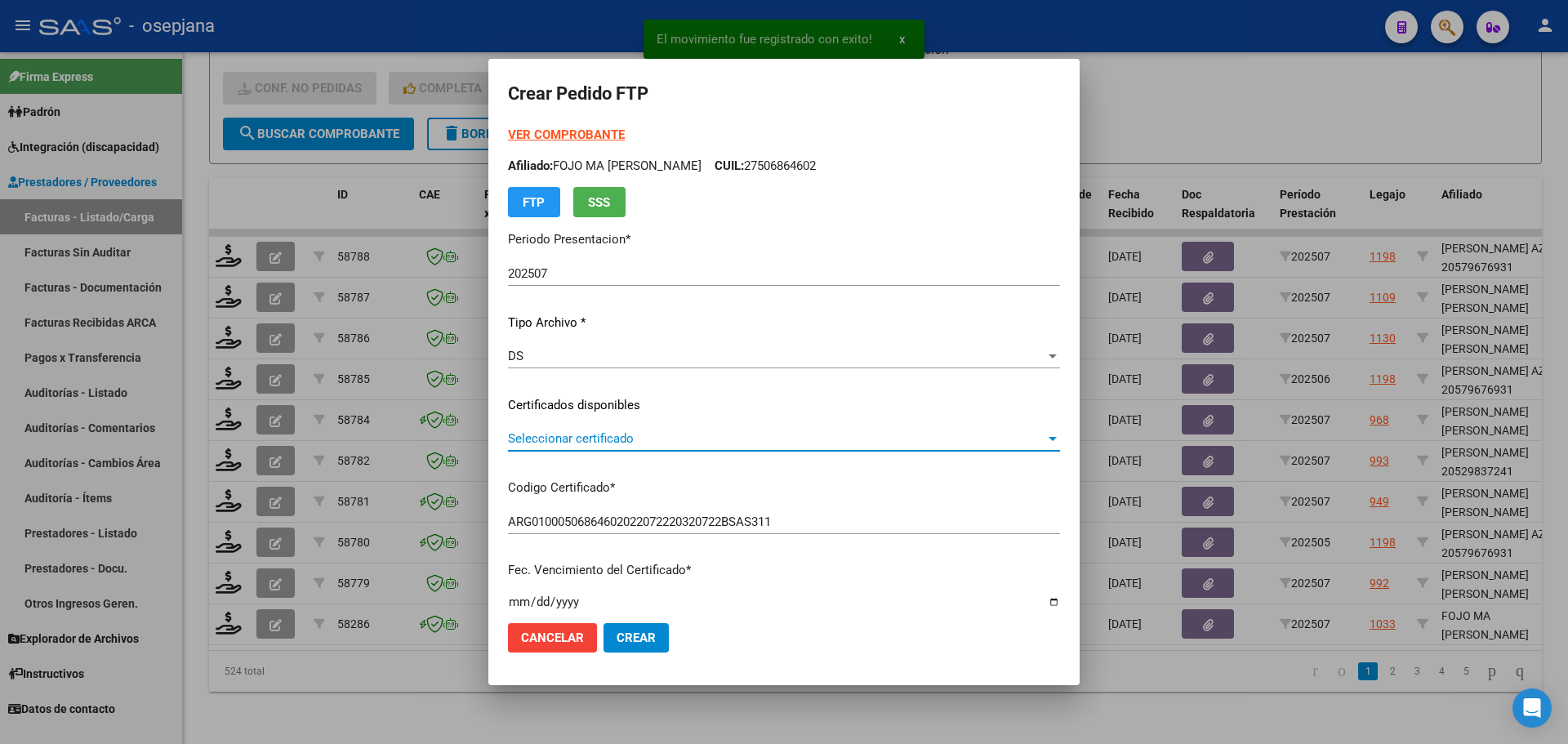
click at [648, 436] on span "Seleccionar certificado" at bounding box center [777, 438] width 537 height 15
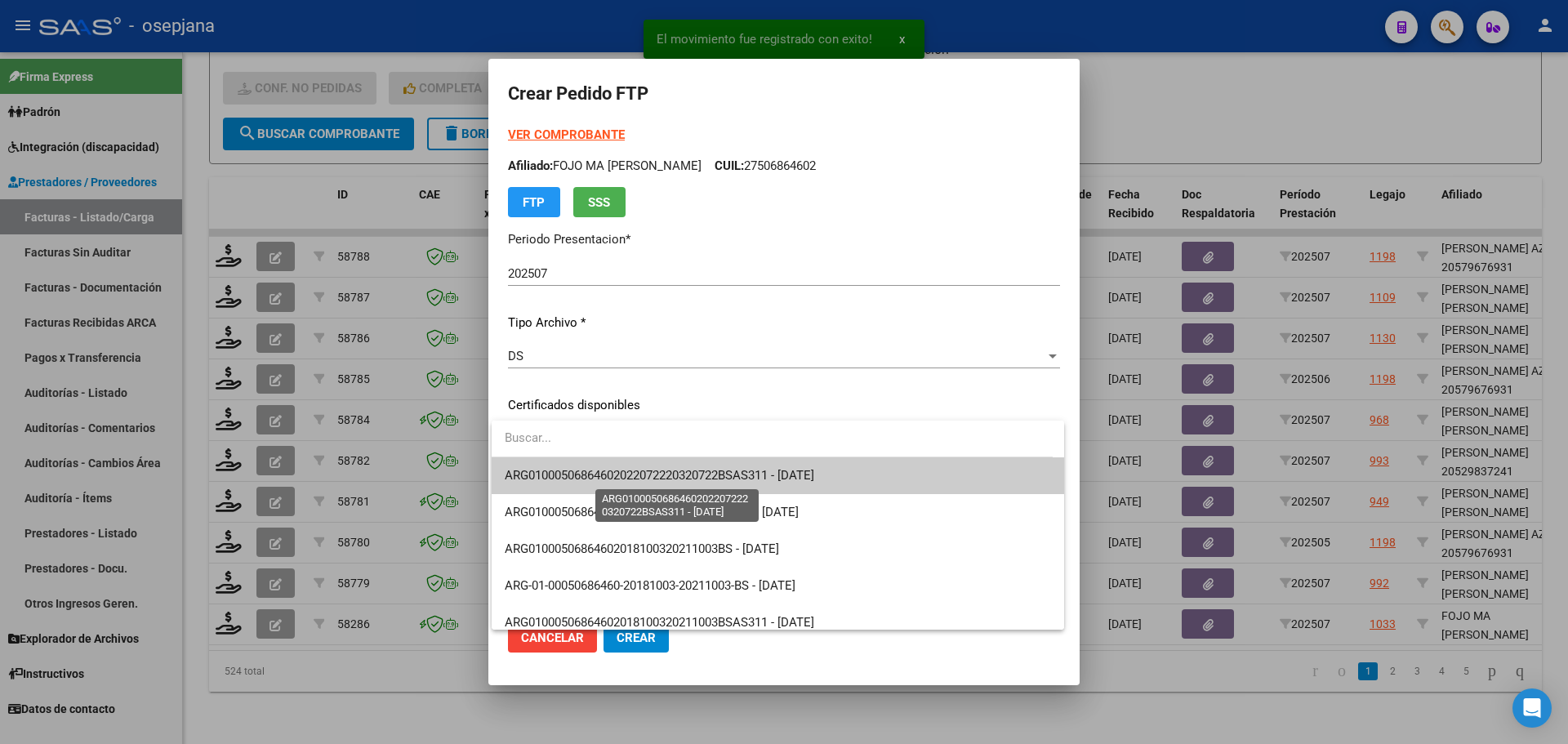
click at [652, 472] on span "ARG01000506864602022072220320722BSAS311 - 2032-07-22" at bounding box center [659, 476] width 309 height 15
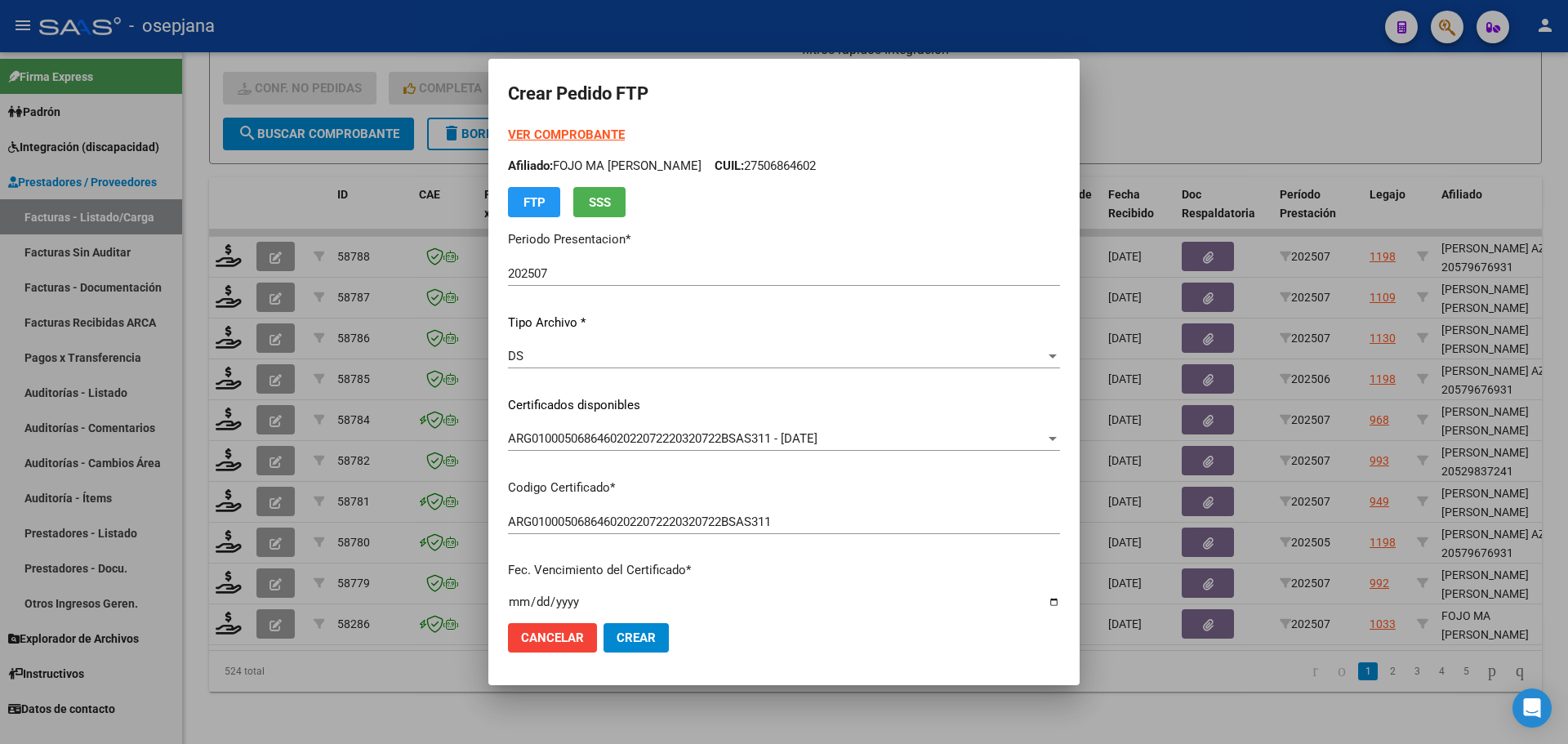
click at [567, 137] on strong "VER COMPROBANTE" at bounding box center [567, 135] width 117 height 15
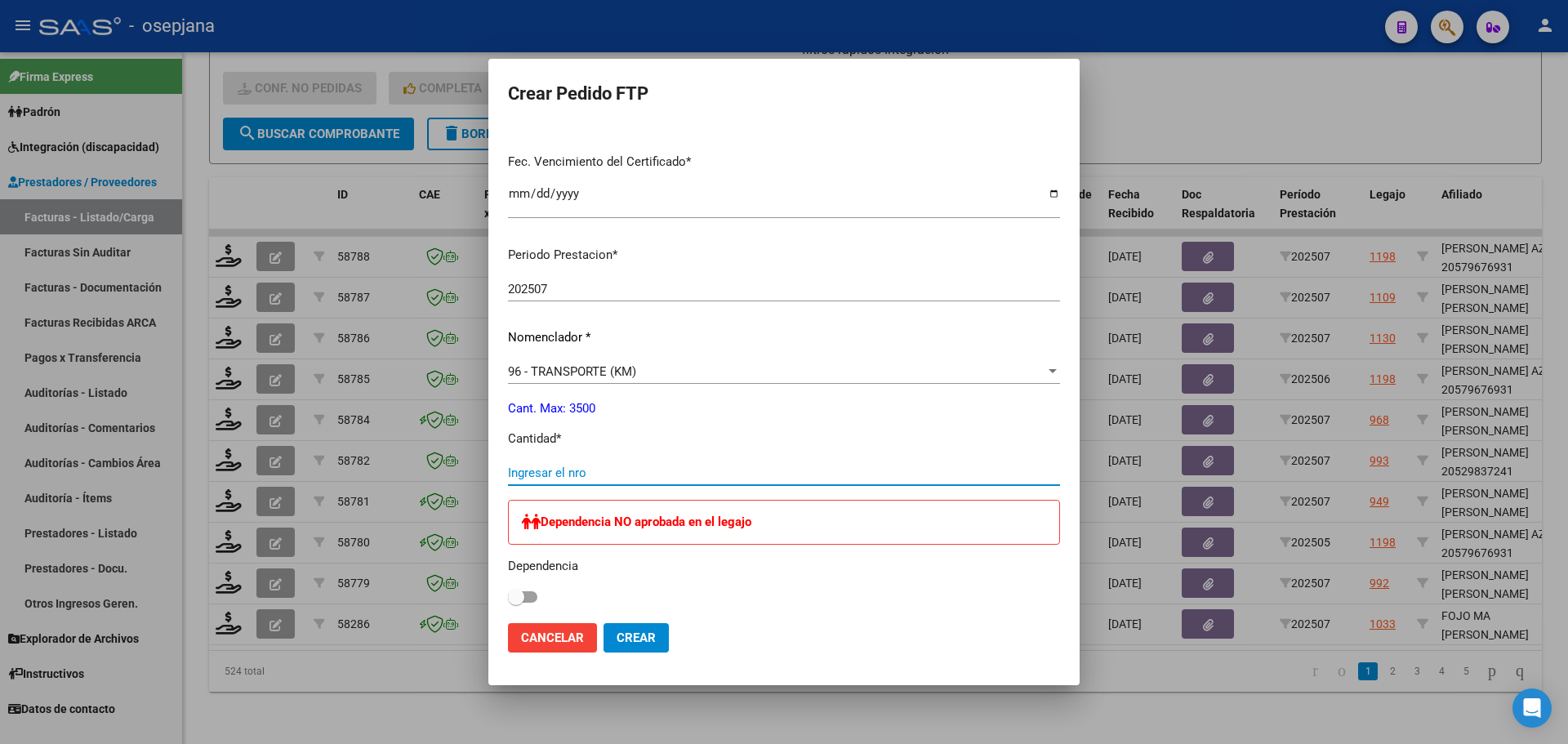
click at [586, 465] on input "Ingresar el nro" at bounding box center [784, 473] width 552 height 15
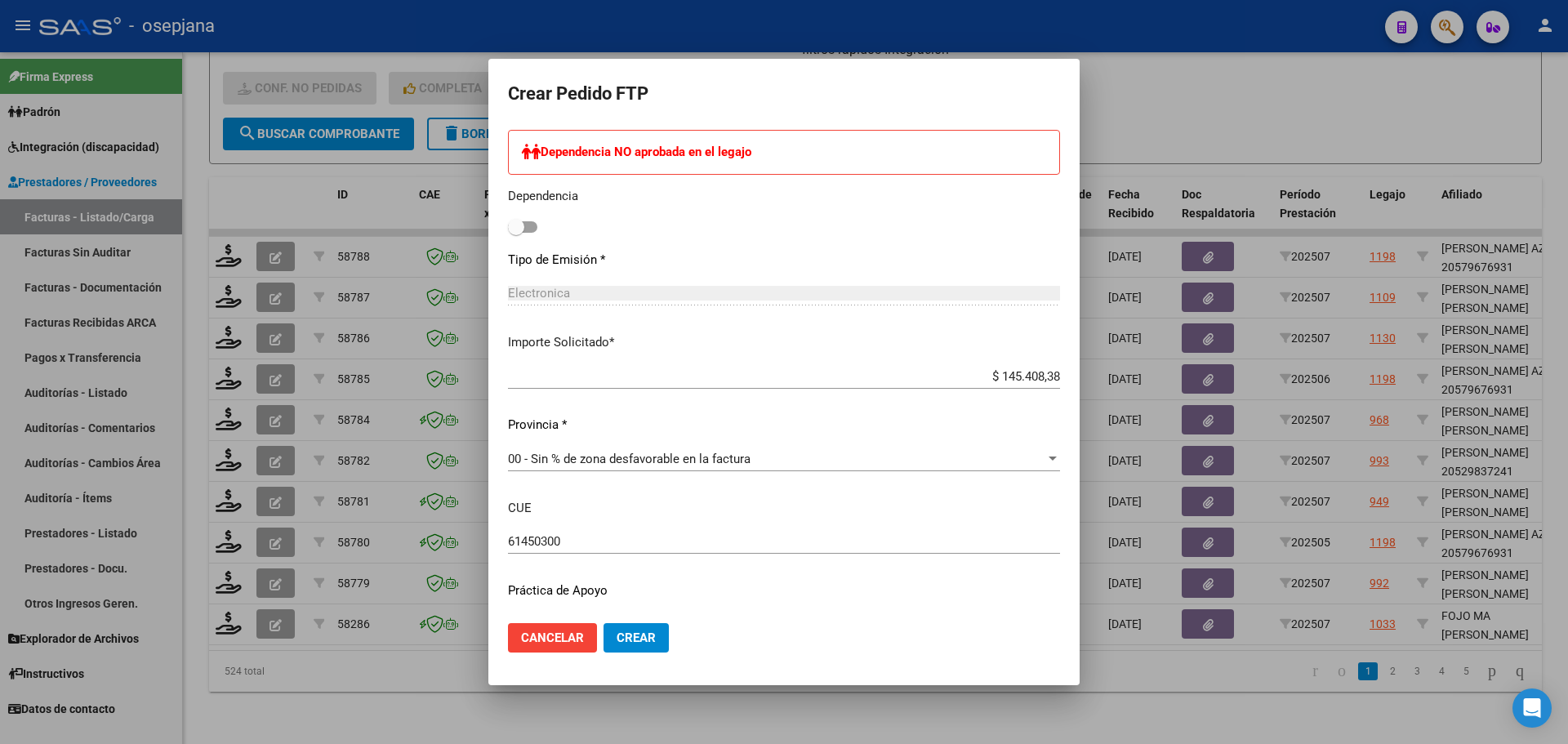
scroll to position [816, 0]
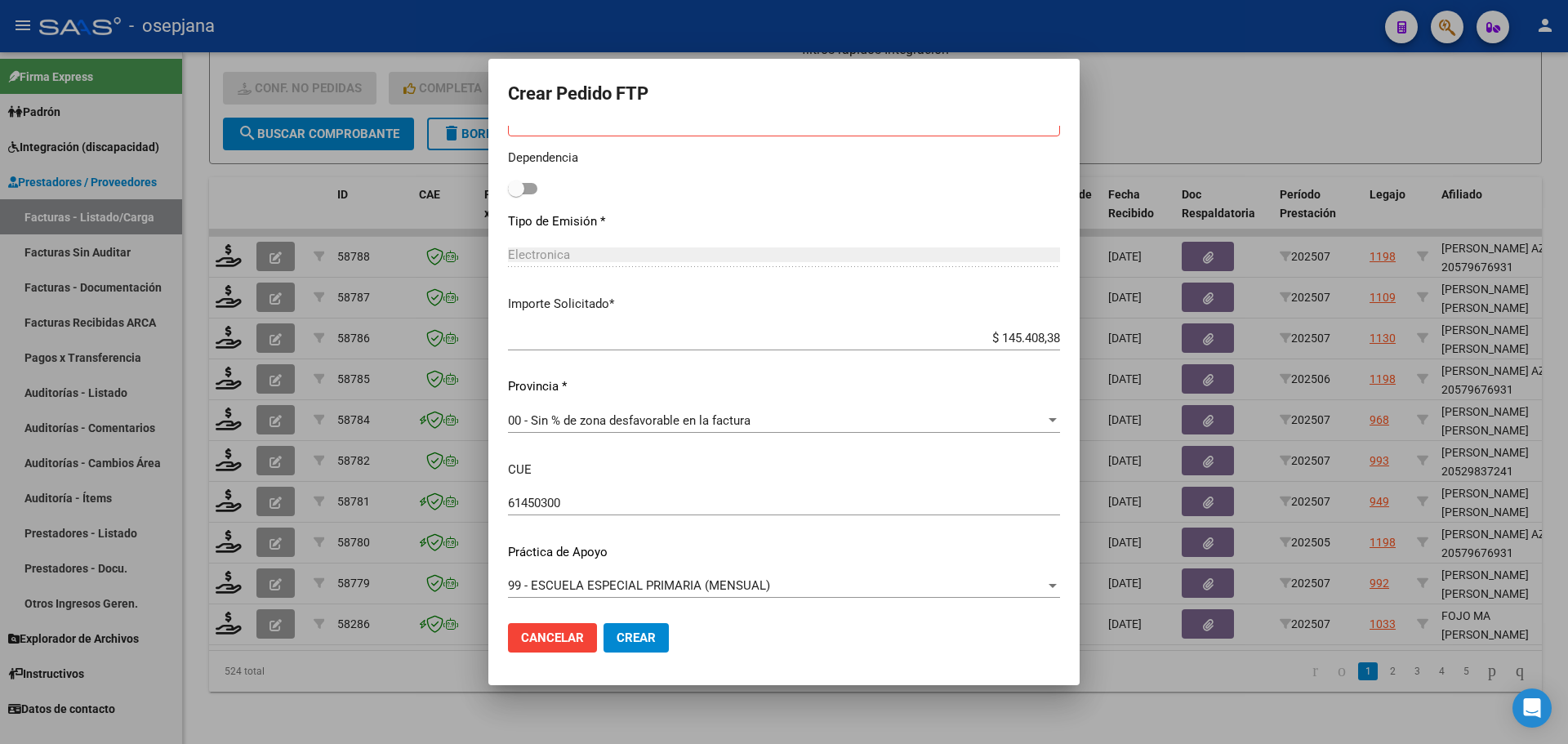
type input "269"
click at [624, 638] on span "Crear" at bounding box center [636, 638] width 39 height 15
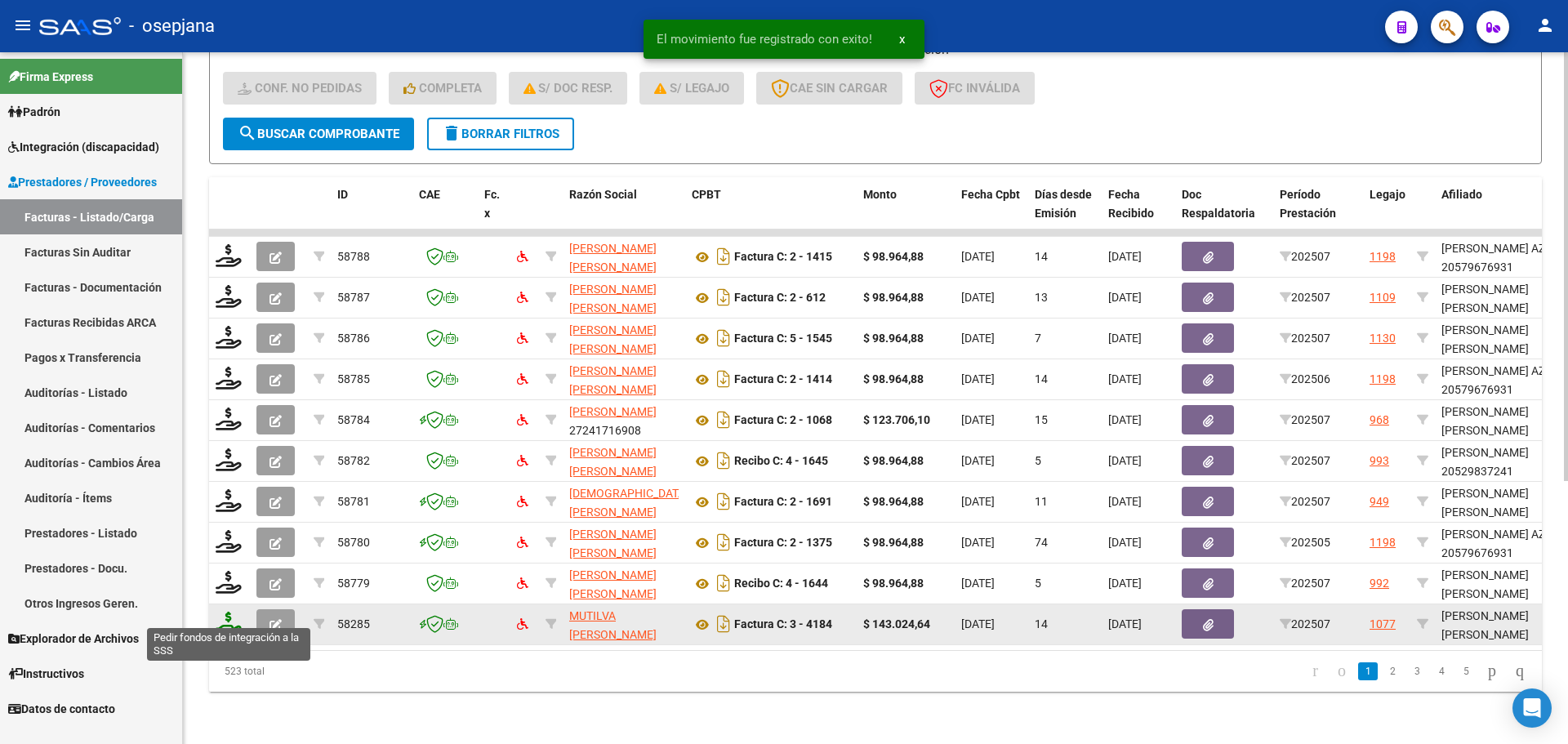
click at [219, 611] on icon at bounding box center [229, 622] width 26 height 23
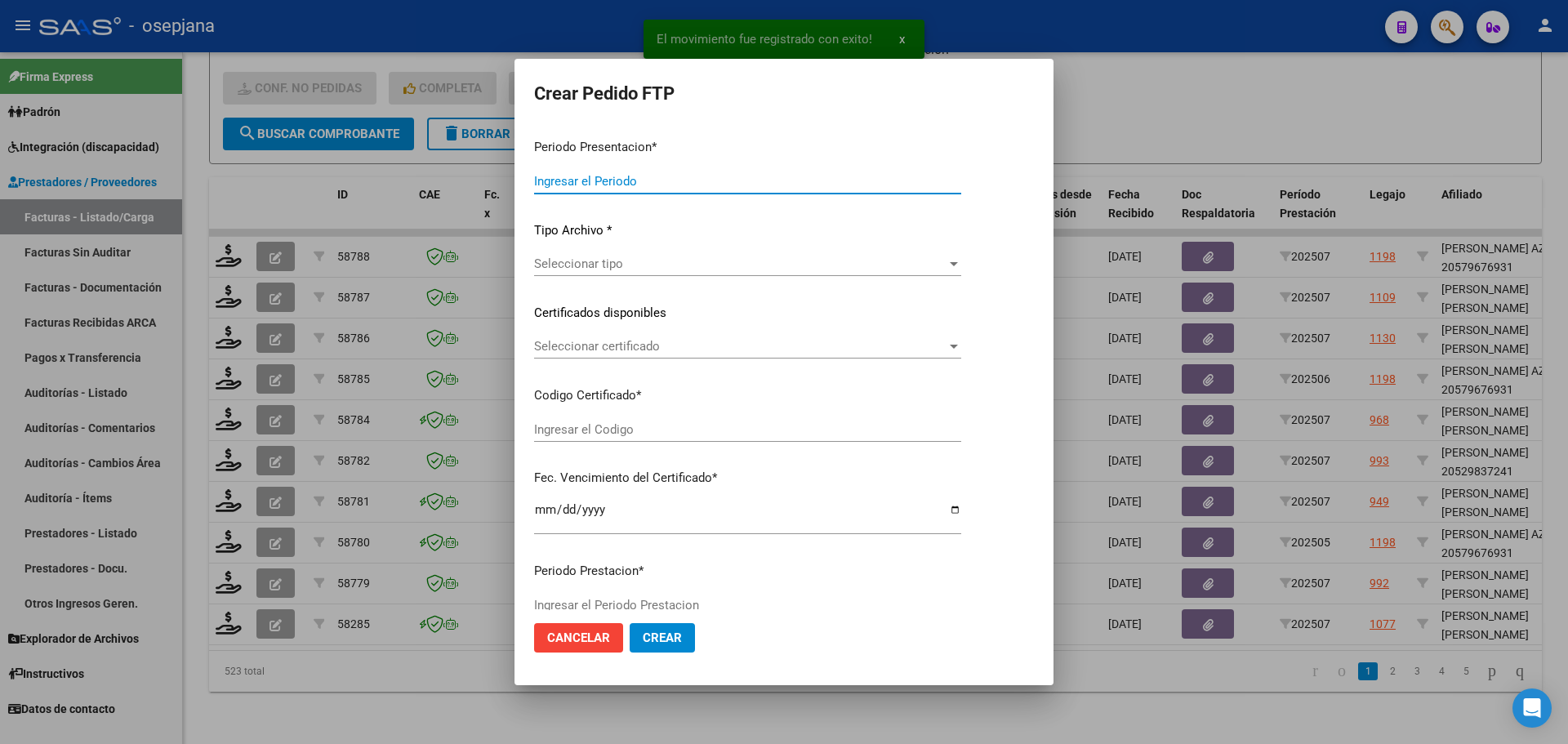
type input "202507"
type input "$ 143.024,64"
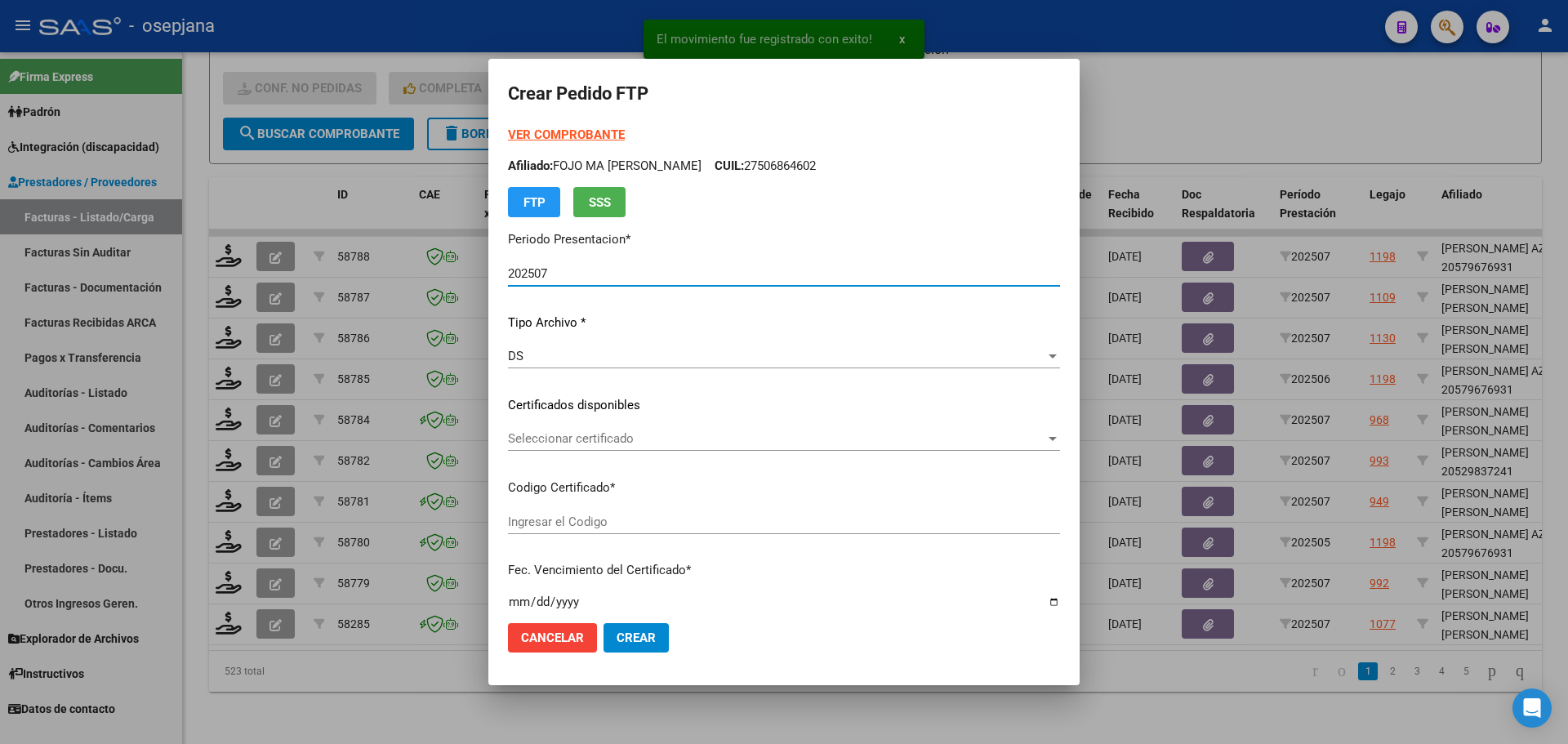
type input "ARG02000556807332024050820290508BSAS311"
type input "2029-05-18"
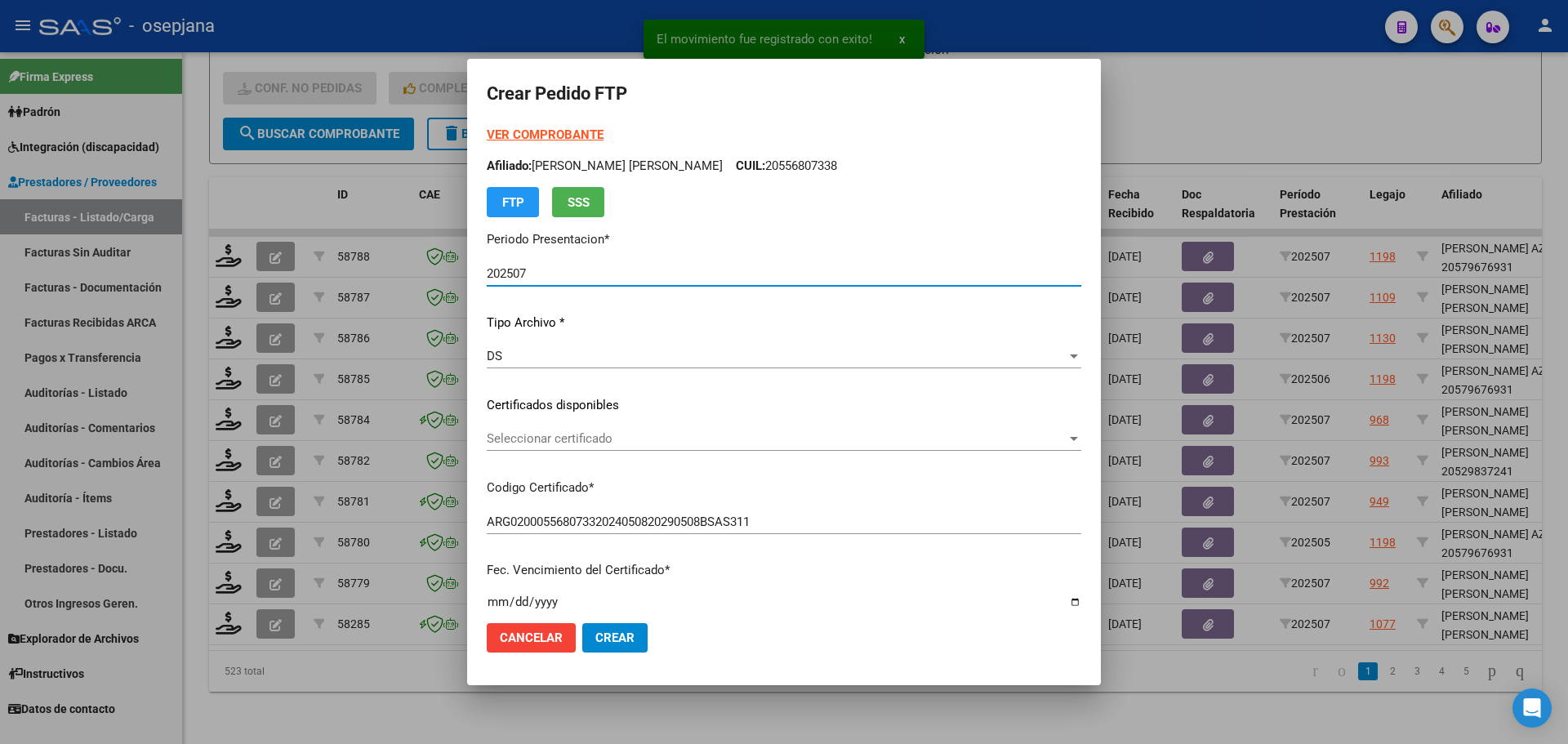
click at [569, 428] on div "Seleccionar certificado Seleccionar certificado" at bounding box center [784, 438] width 595 height 24
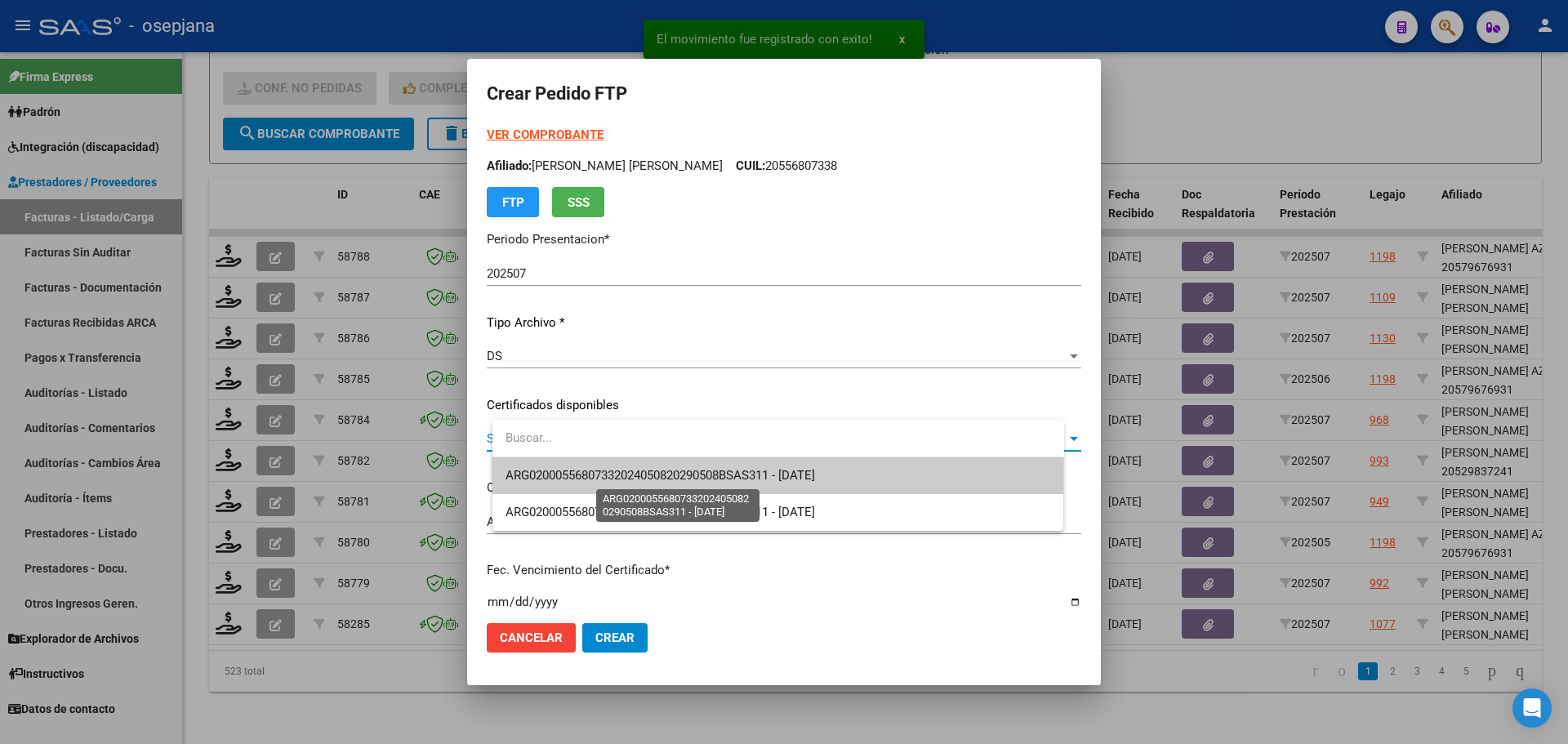
click at [573, 476] on span "ARG02000556807332024050820290508BSAS311 - 2029-05-18" at bounding box center [660, 476] width 309 height 15
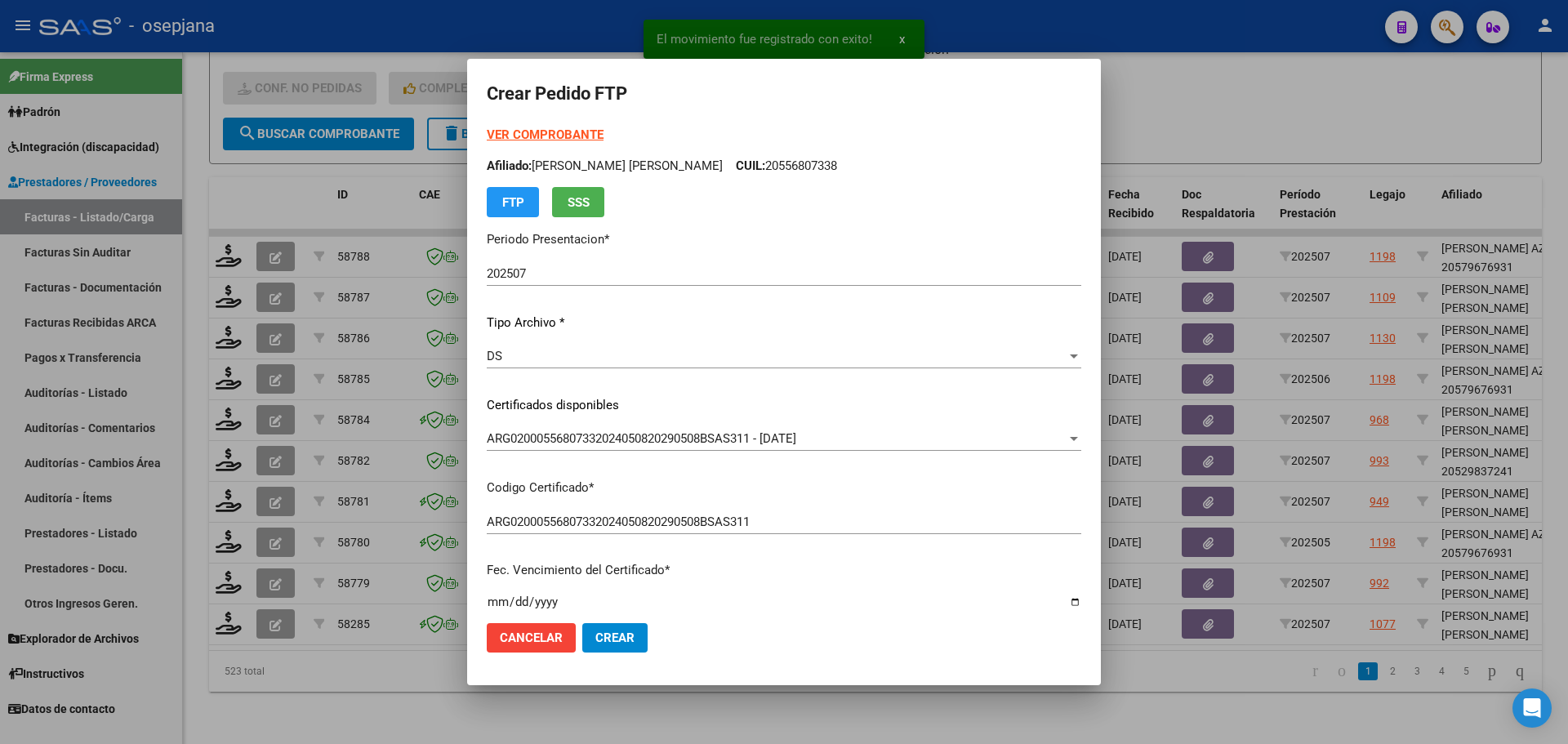
click at [582, 134] on strong "VER COMPROBANTE" at bounding box center [545, 135] width 117 height 15
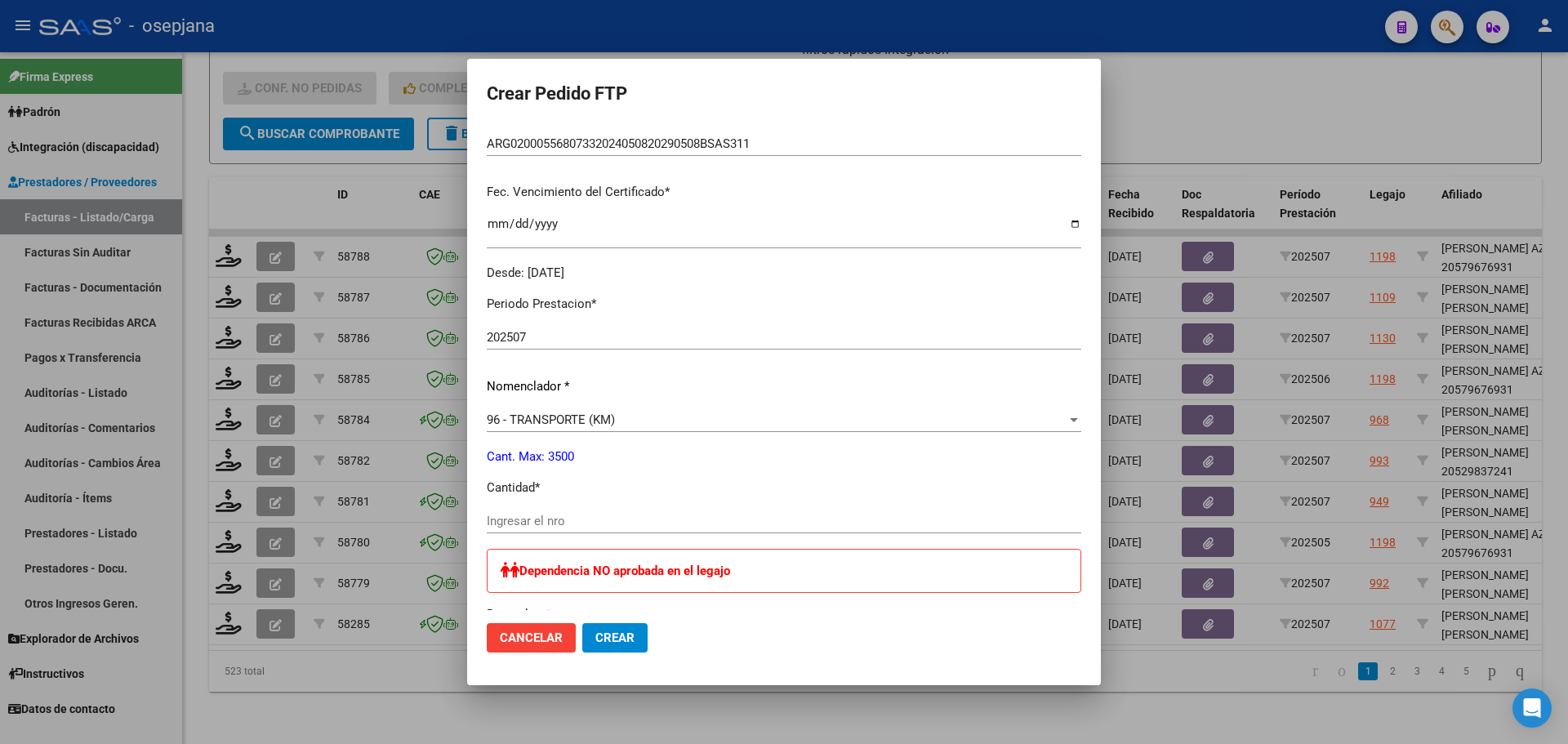
scroll to position [409, 0]
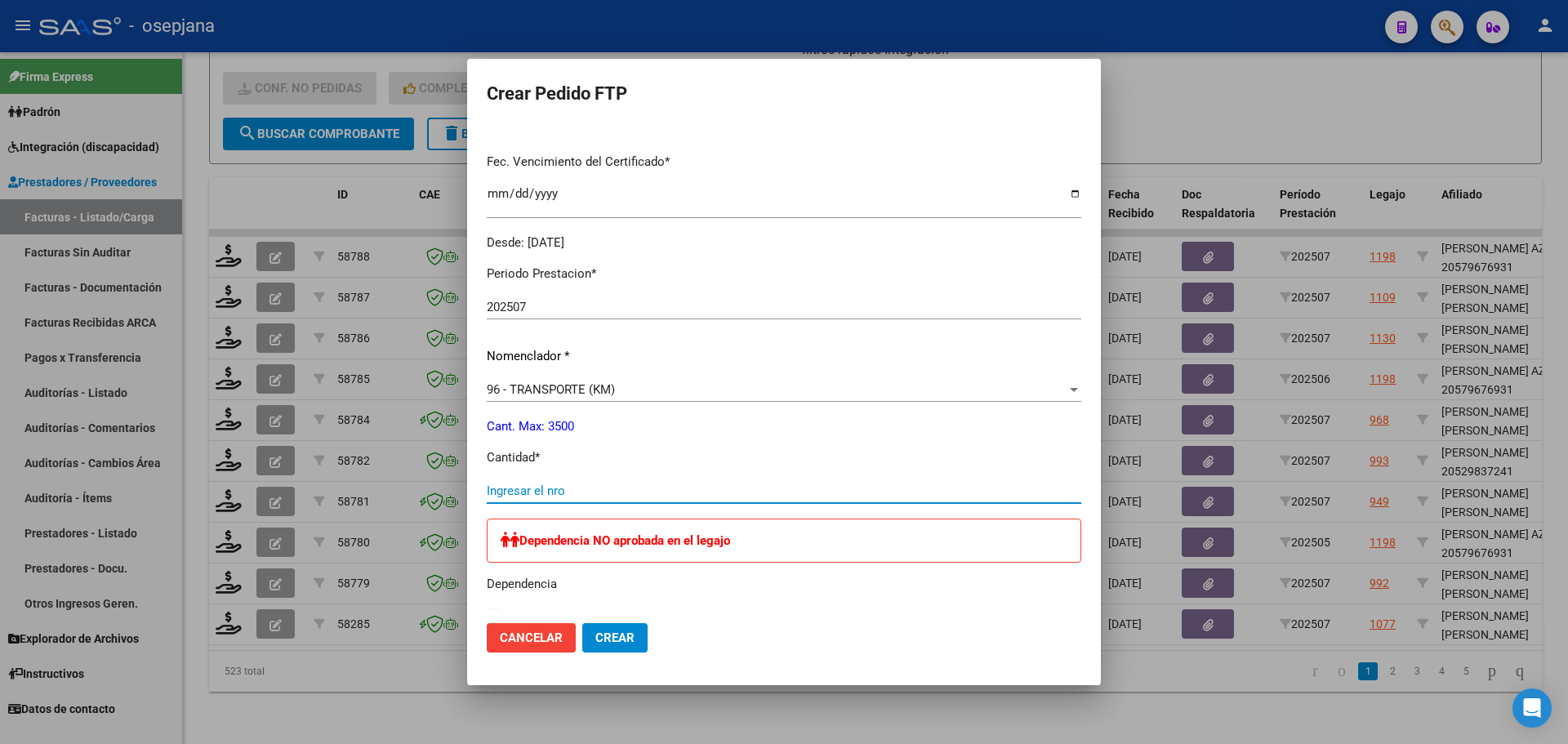
click at [583, 484] on input "Ingresar el nro" at bounding box center [784, 490] width 595 height 15
type input "264"
click at [634, 640] on span "Crear" at bounding box center [615, 638] width 39 height 15
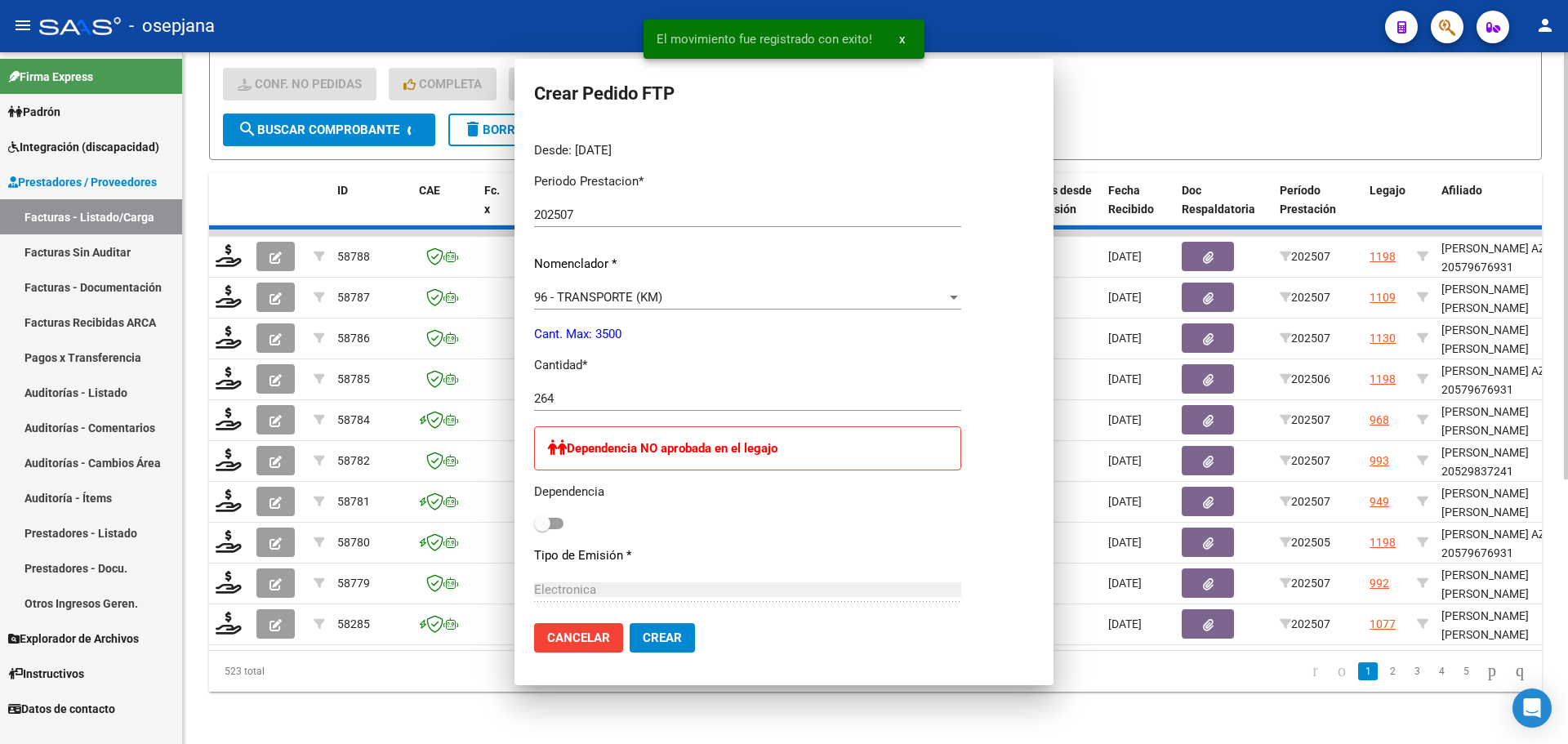
scroll to position [0, 0]
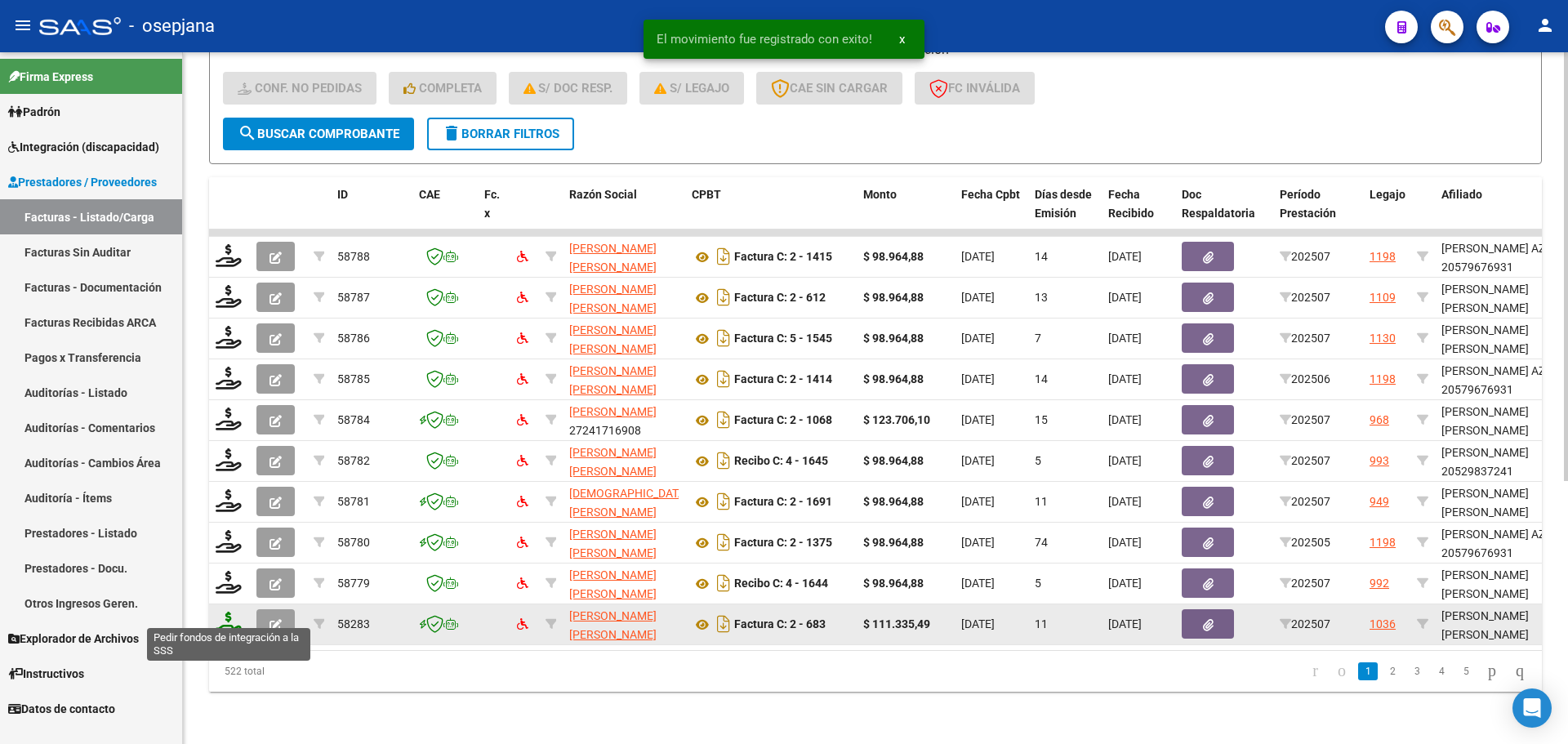
click at [233, 612] on icon at bounding box center [229, 622] width 26 height 23
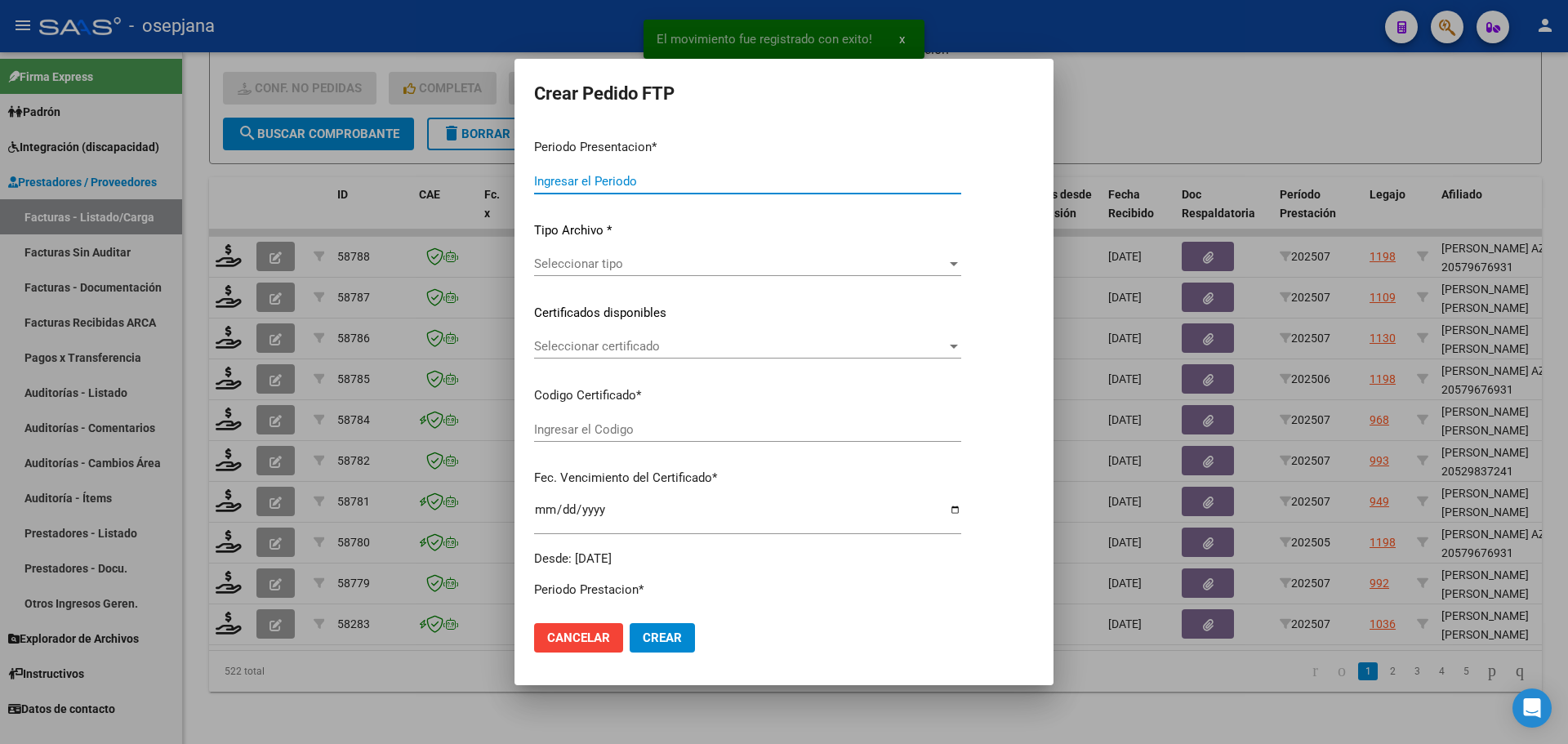
type input "202507"
type input "$ 111.335,49"
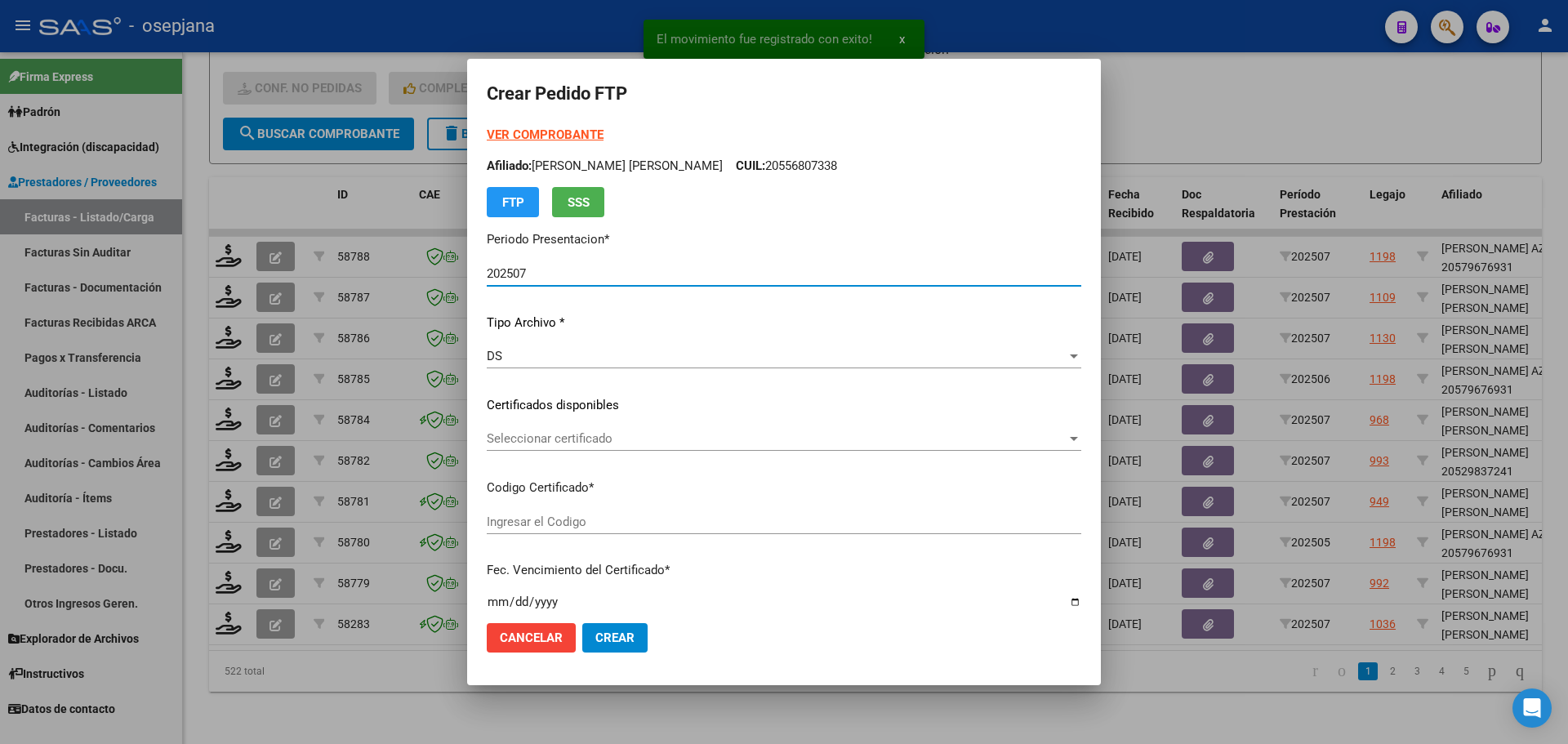
type input "ARG02000526494242018112220251122BSAS313"
type input "2025-11-22"
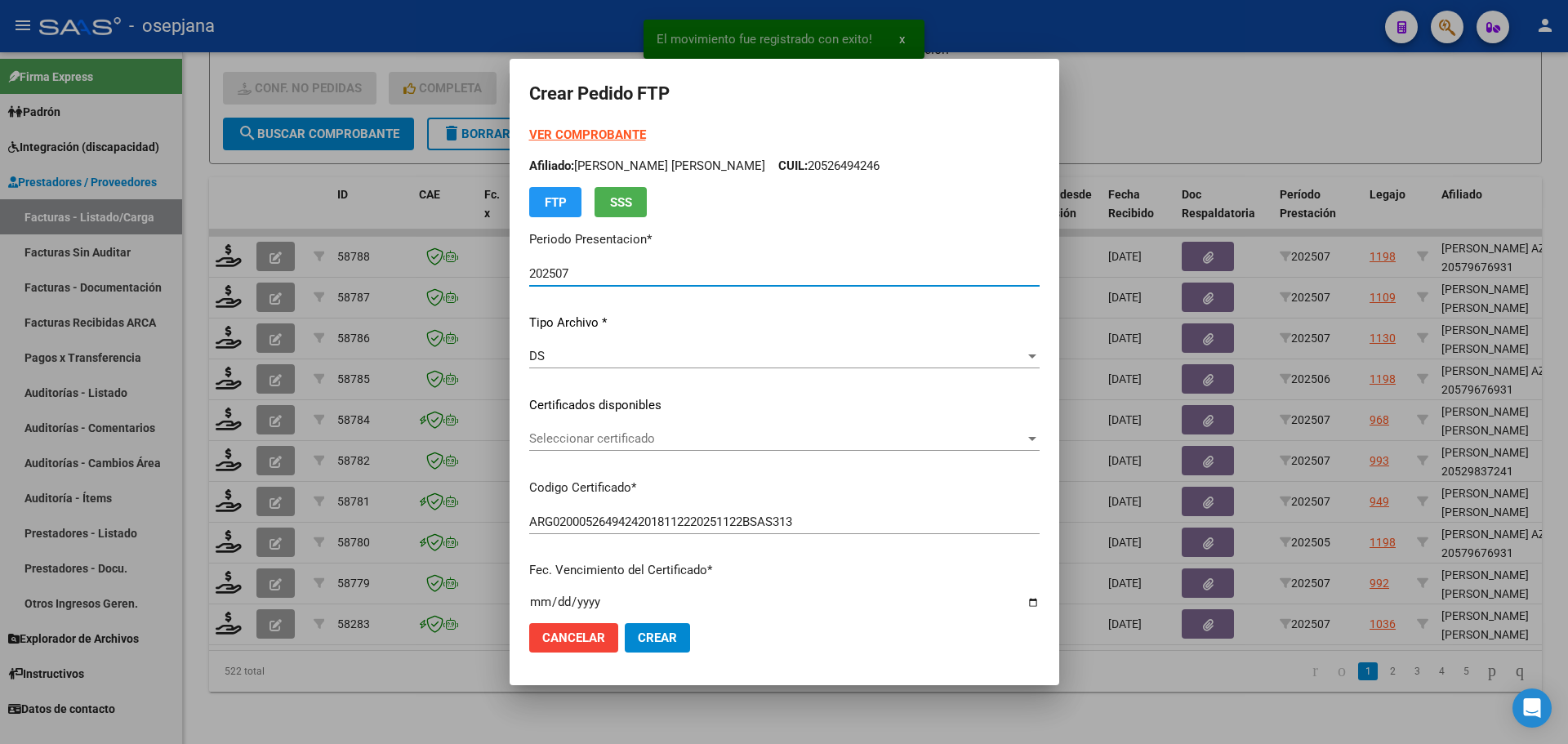
click at [680, 432] on span "Seleccionar certificado" at bounding box center [777, 438] width 496 height 15
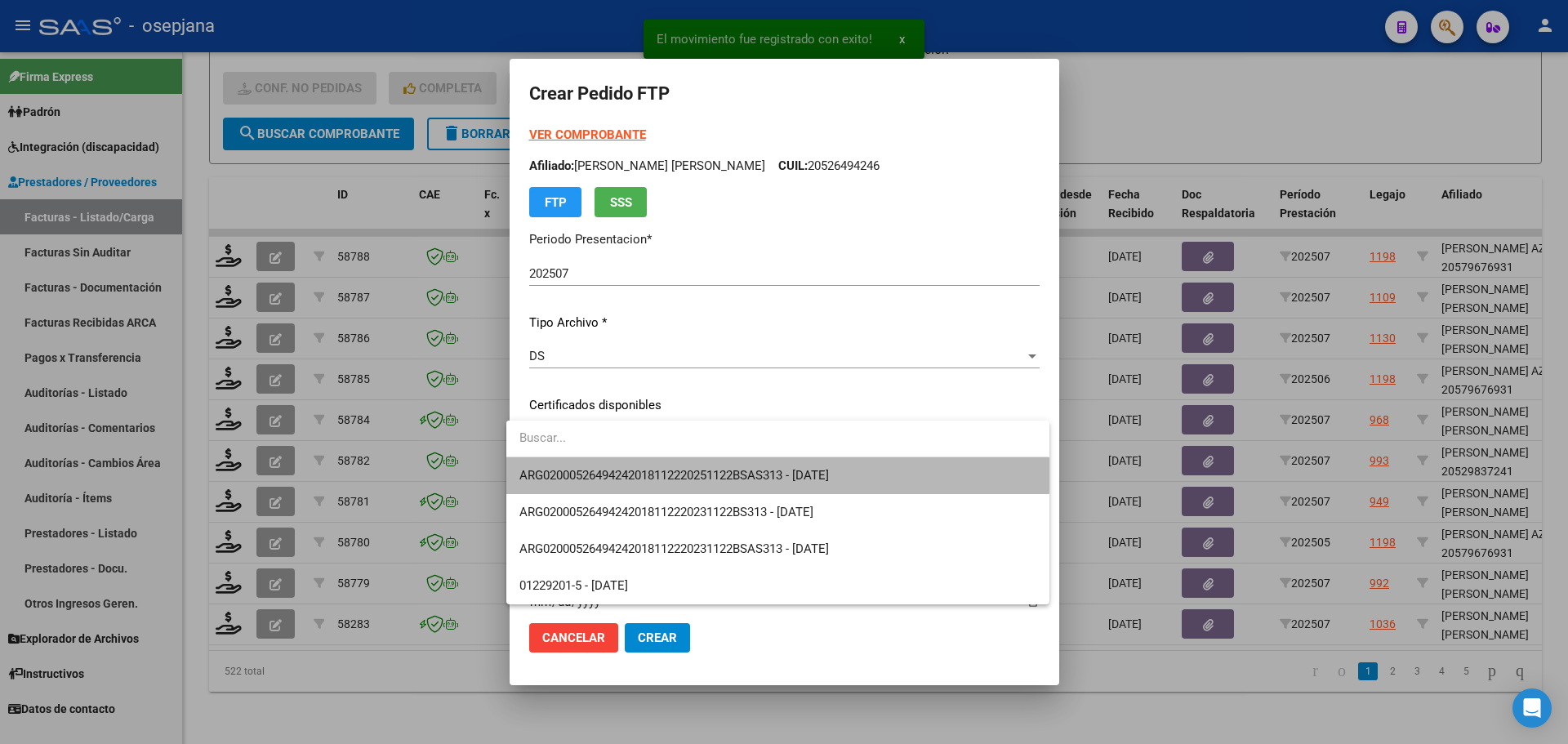
click at [683, 466] on span "ARG02000526494242018112220251122BSAS313 - 2025-11-22" at bounding box center [777, 476] width 516 height 37
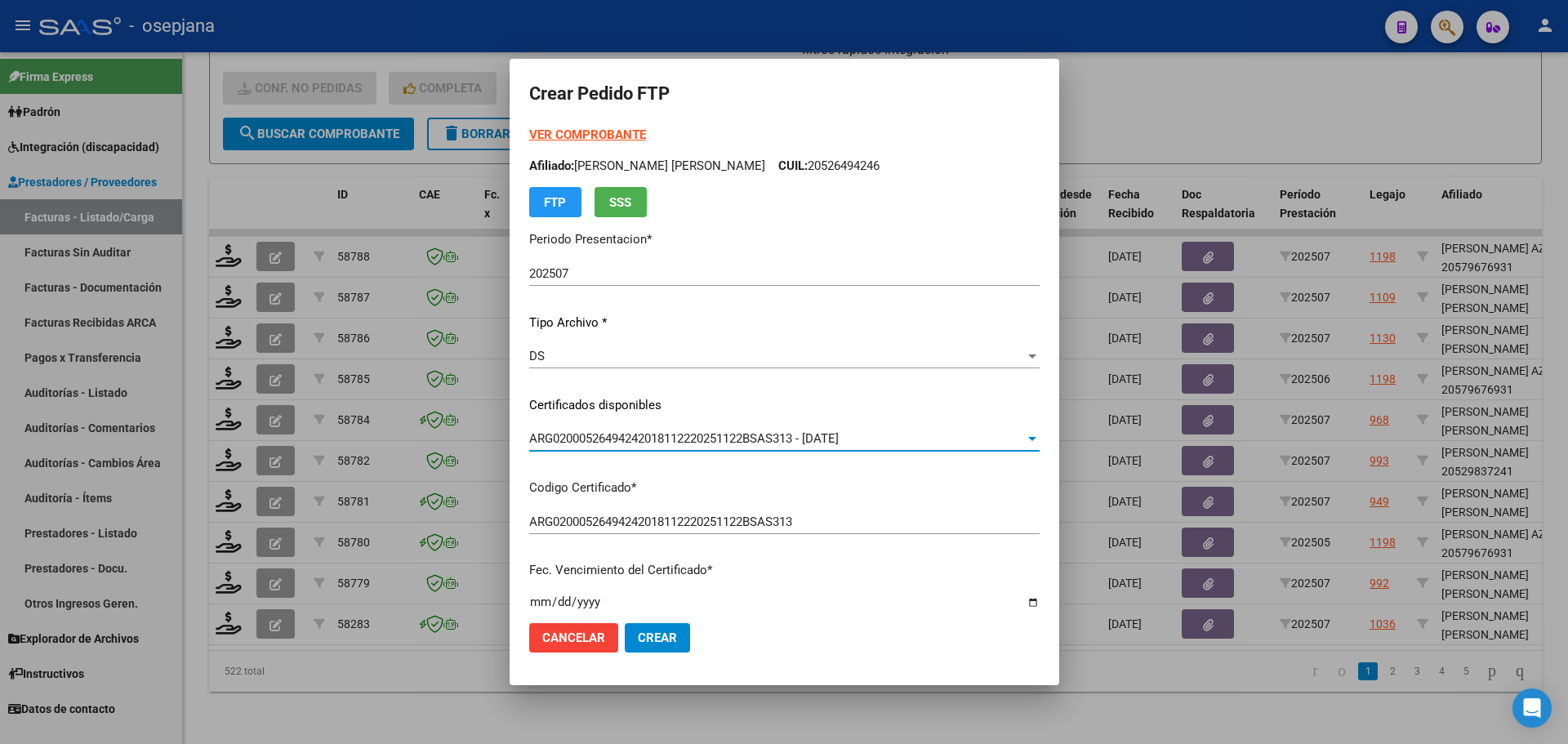
click at [593, 132] on strong "VER COMPROBANTE" at bounding box center [588, 135] width 117 height 15
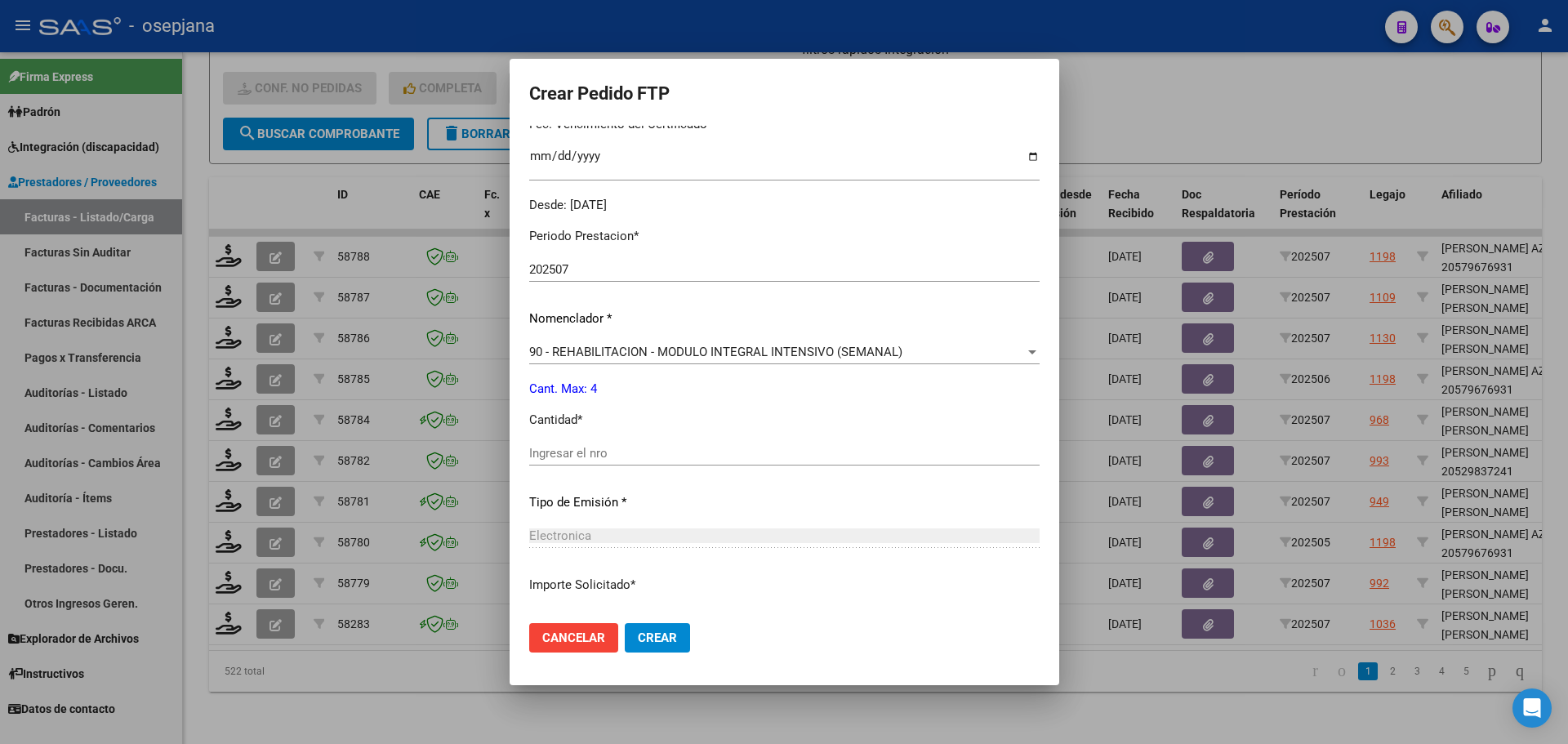
scroll to position [489, 0]
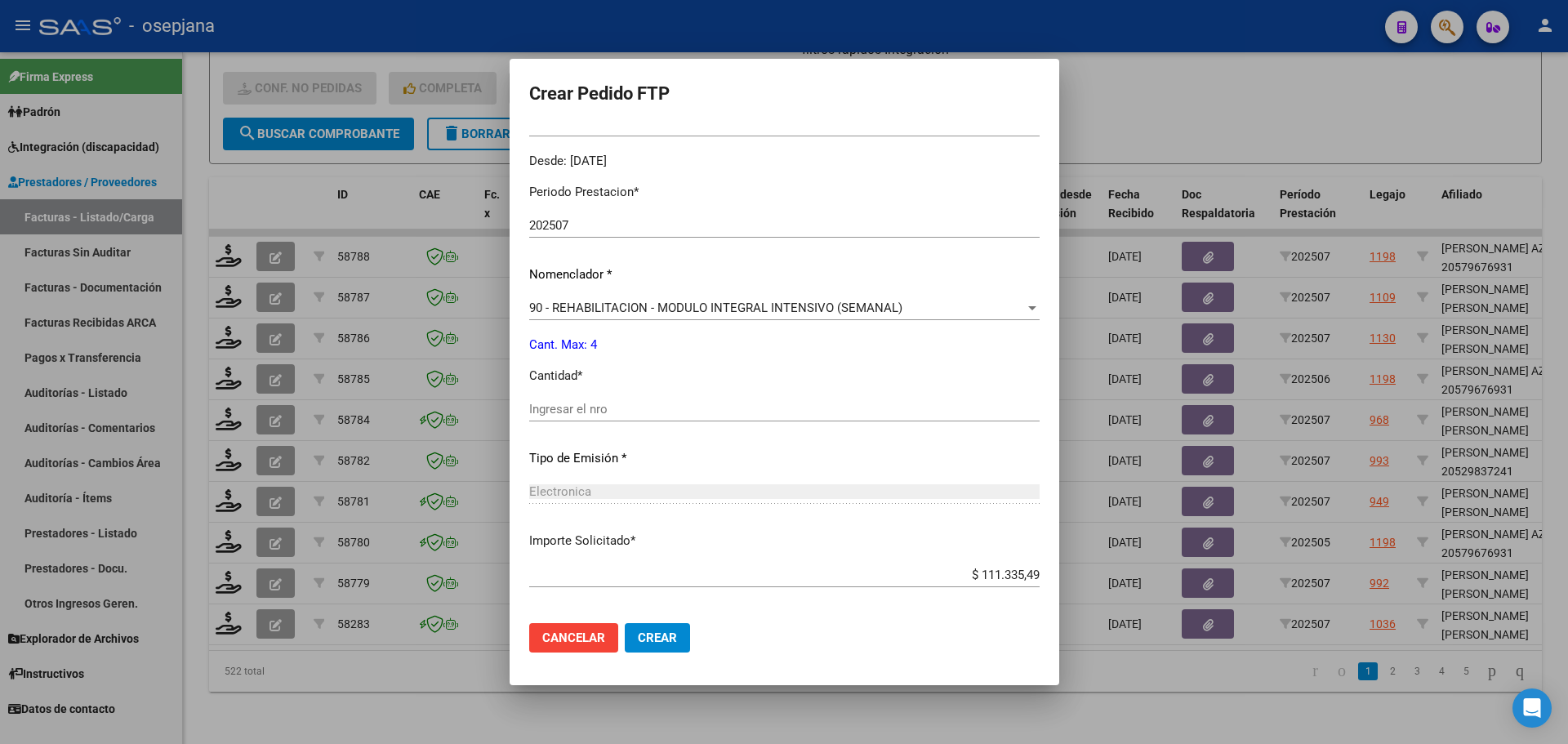
click at [550, 421] on div "Ingresar el nro" at bounding box center [784, 409] width 510 height 24
type input "4"
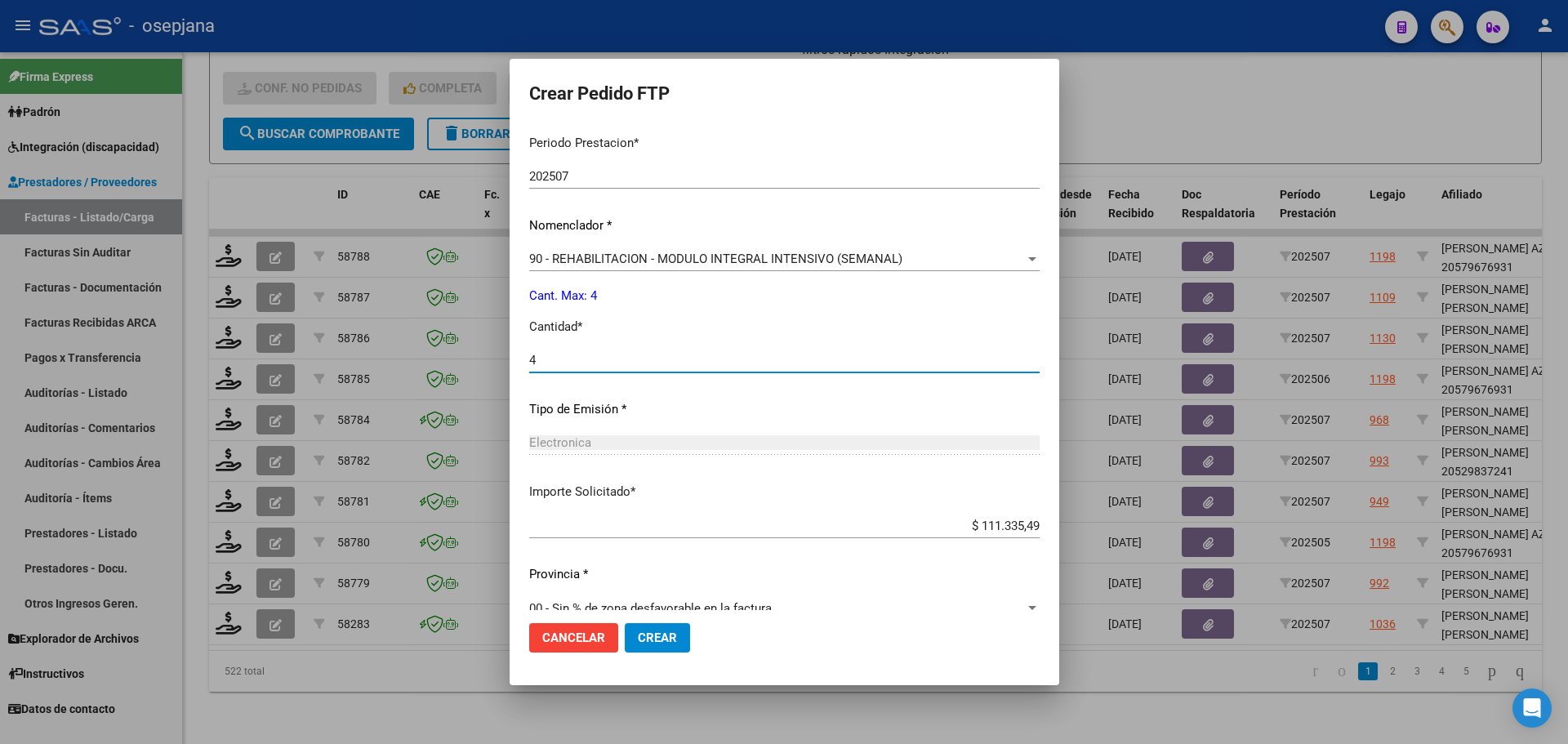
scroll to position [565, 0]
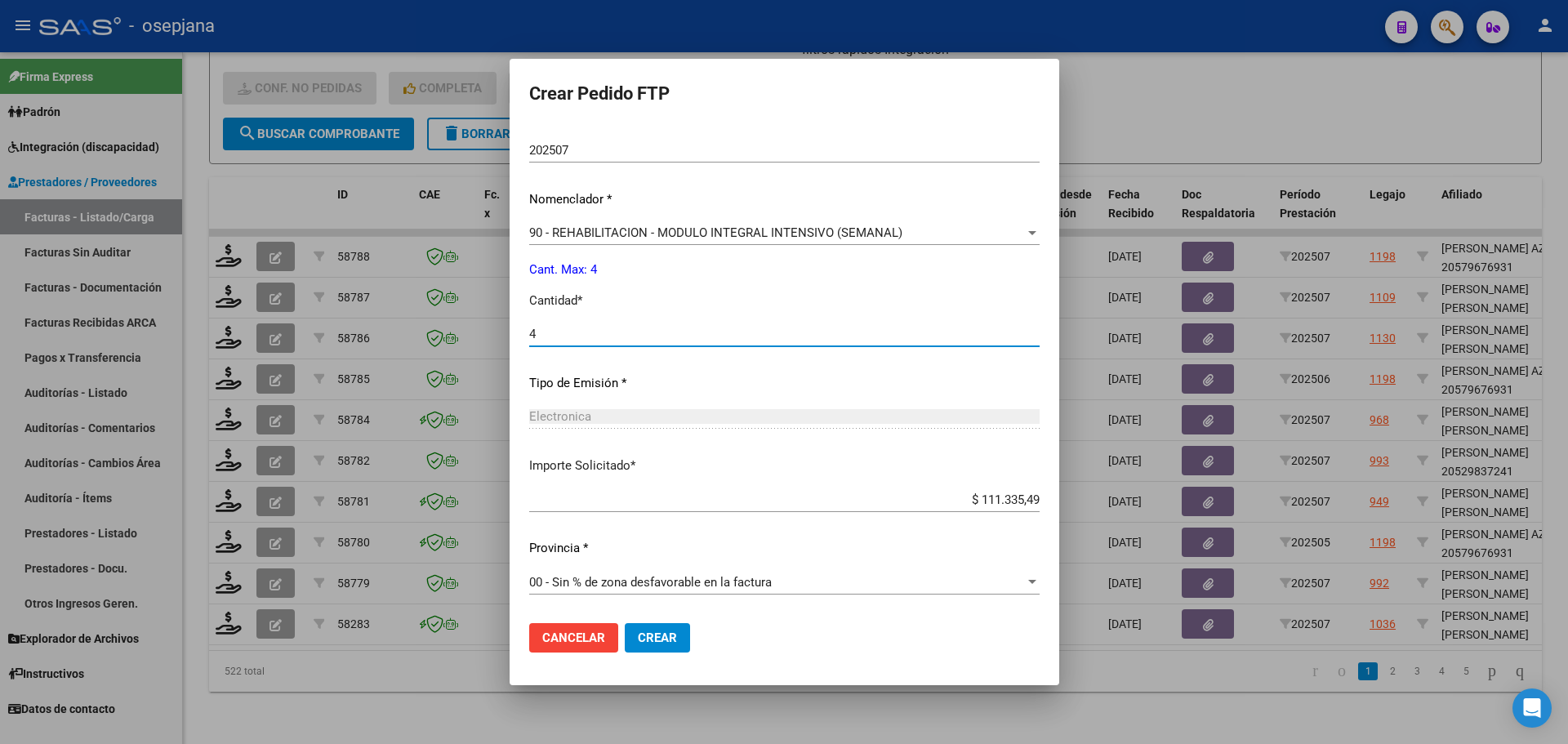
click at [645, 655] on mat-dialog-actions "Cancelar Crear" at bounding box center [784, 638] width 510 height 56
click at [652, 633] on span "Crear" at bounding box center [657, 638] width 39 height 15
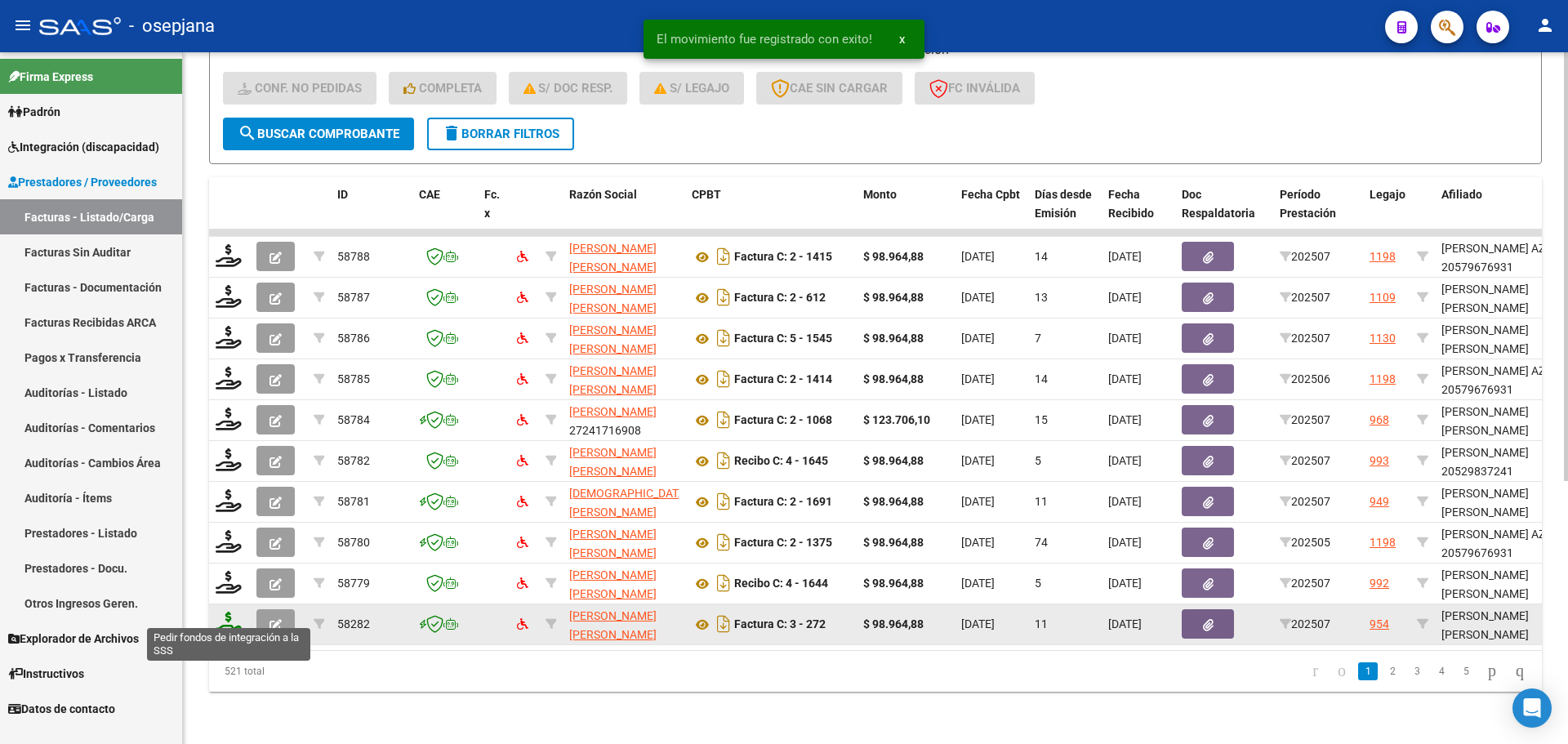
click at [221, 613] on icon at bounding box center [229, 622] width 26 height 23
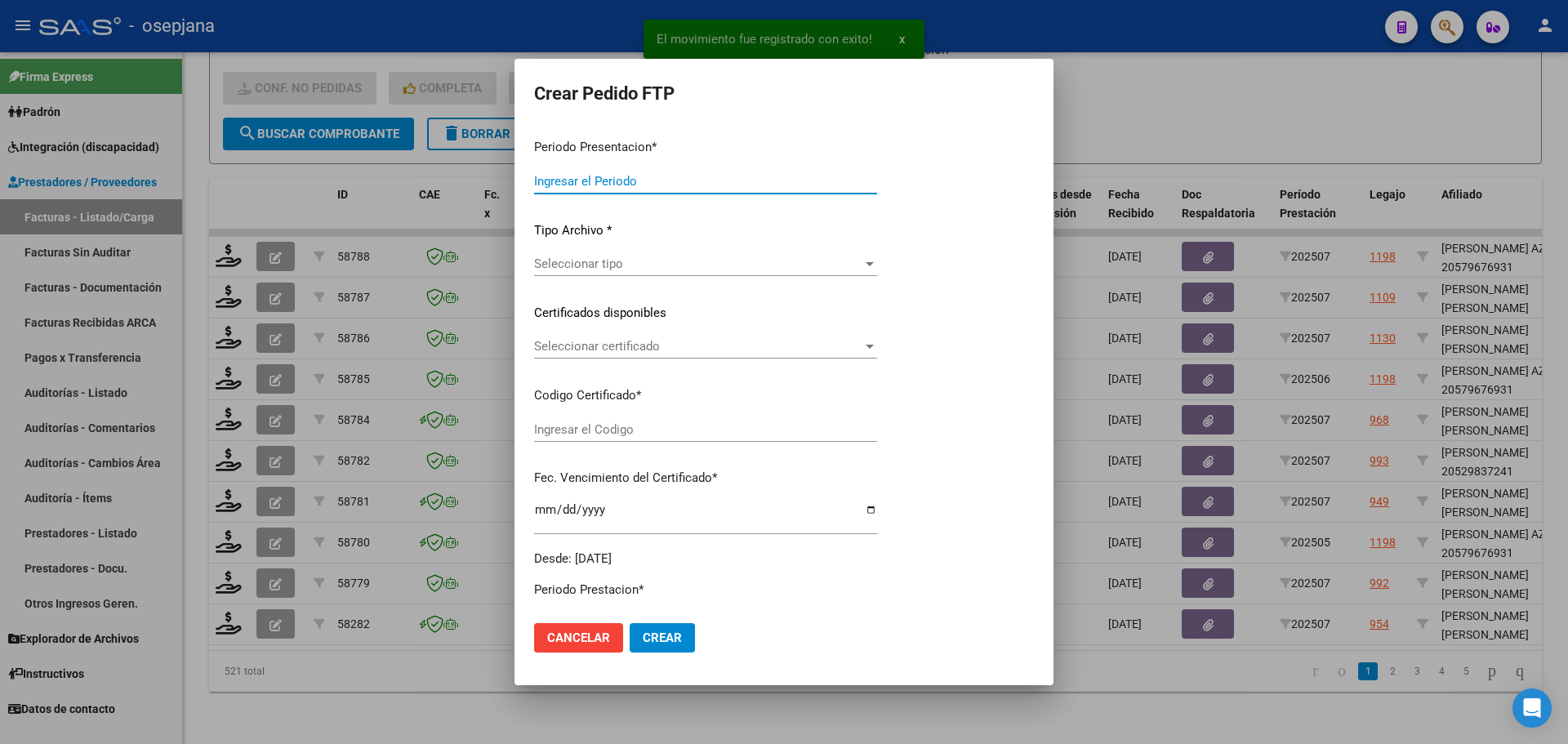
type input "202507"
type input "$ 98.964,88"
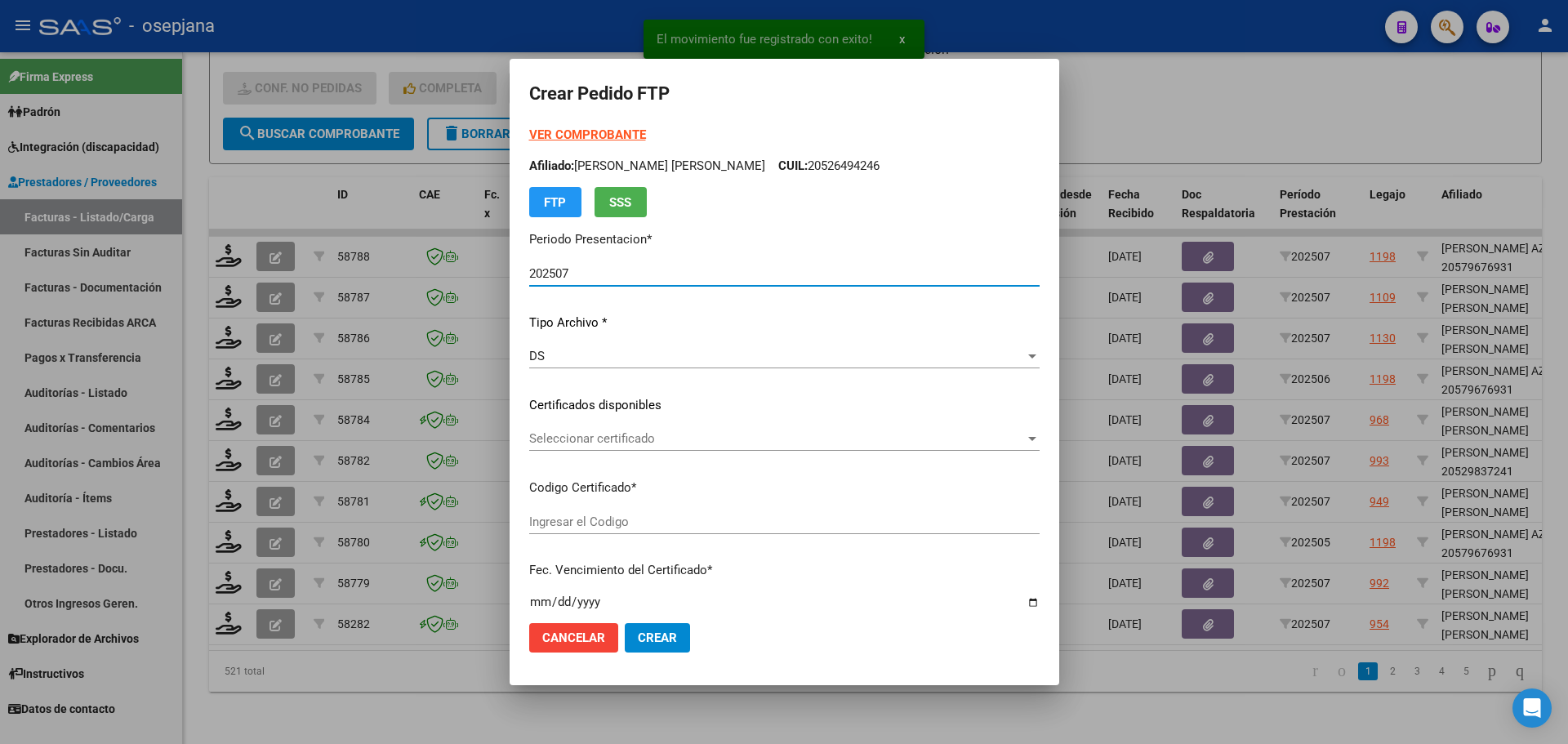
type input "ARG0200055512967-2022101820271028BS311"
type input "2027-10-28"
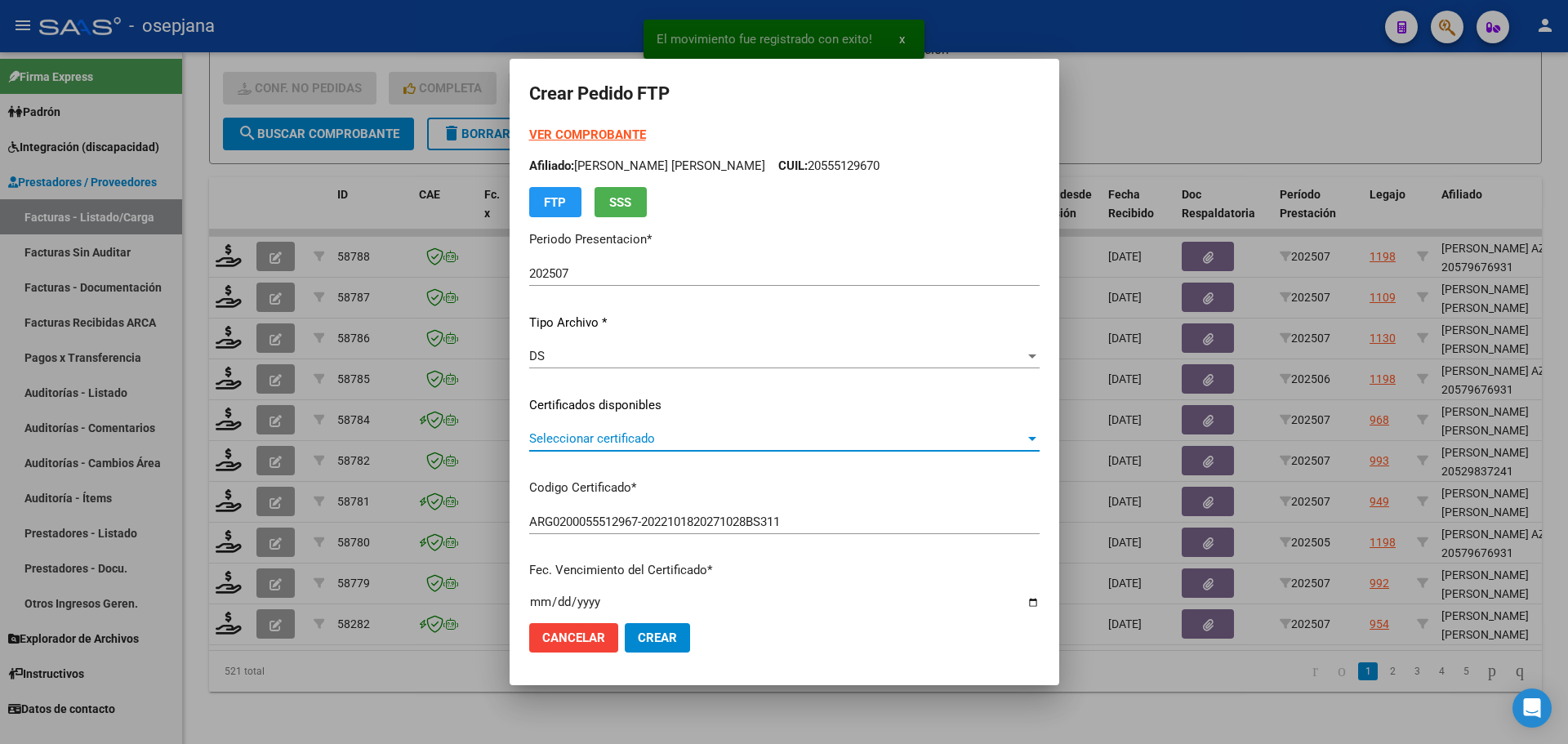
click at [703, 435] on span "Seleccionar certificado" at bounding box center [777, 438] width 496 height 15
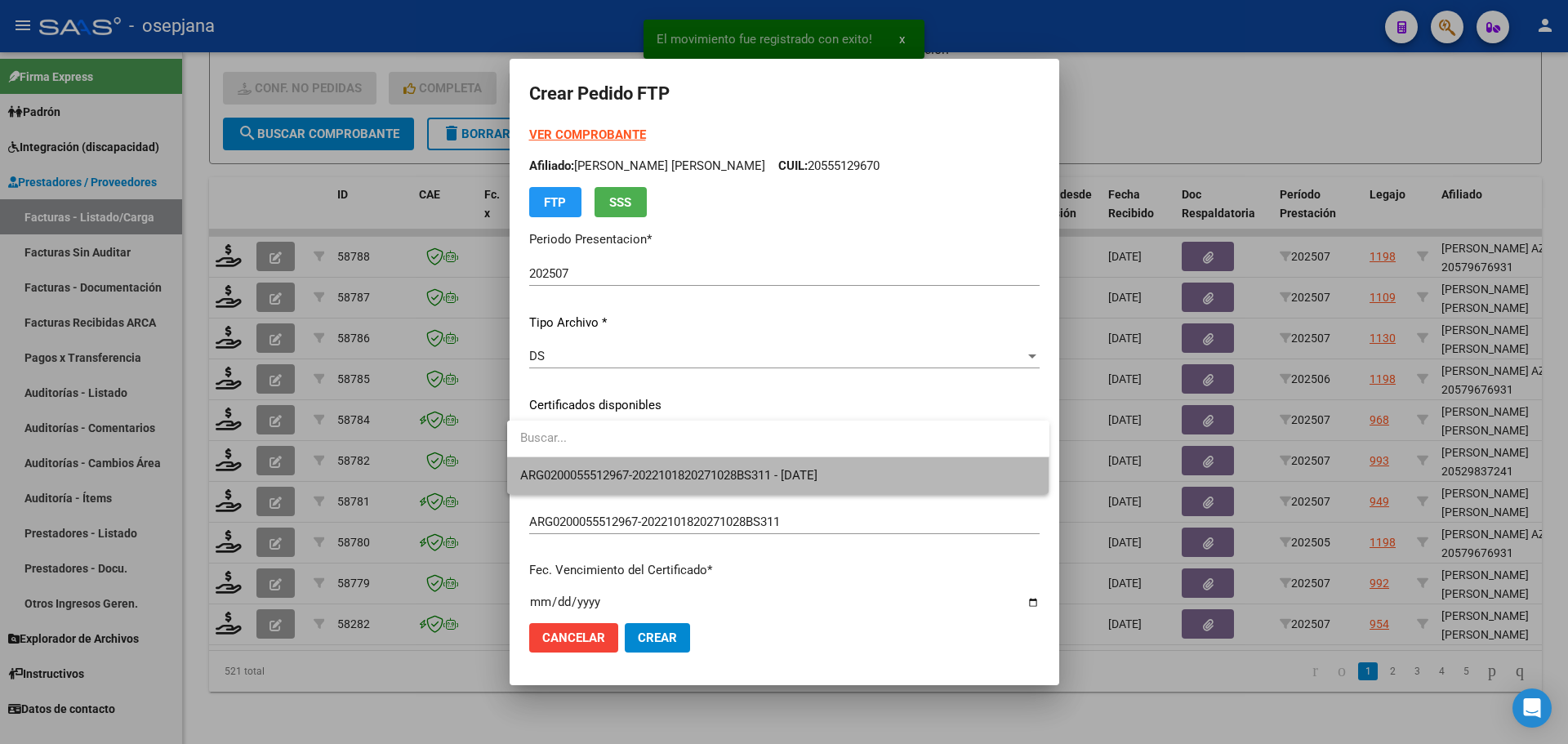
click at [703, 463] on span "ARG0200055512967-2022101820271028BS311 - 2027-10-28" at bounding box center [778, 476] width 516 height 37
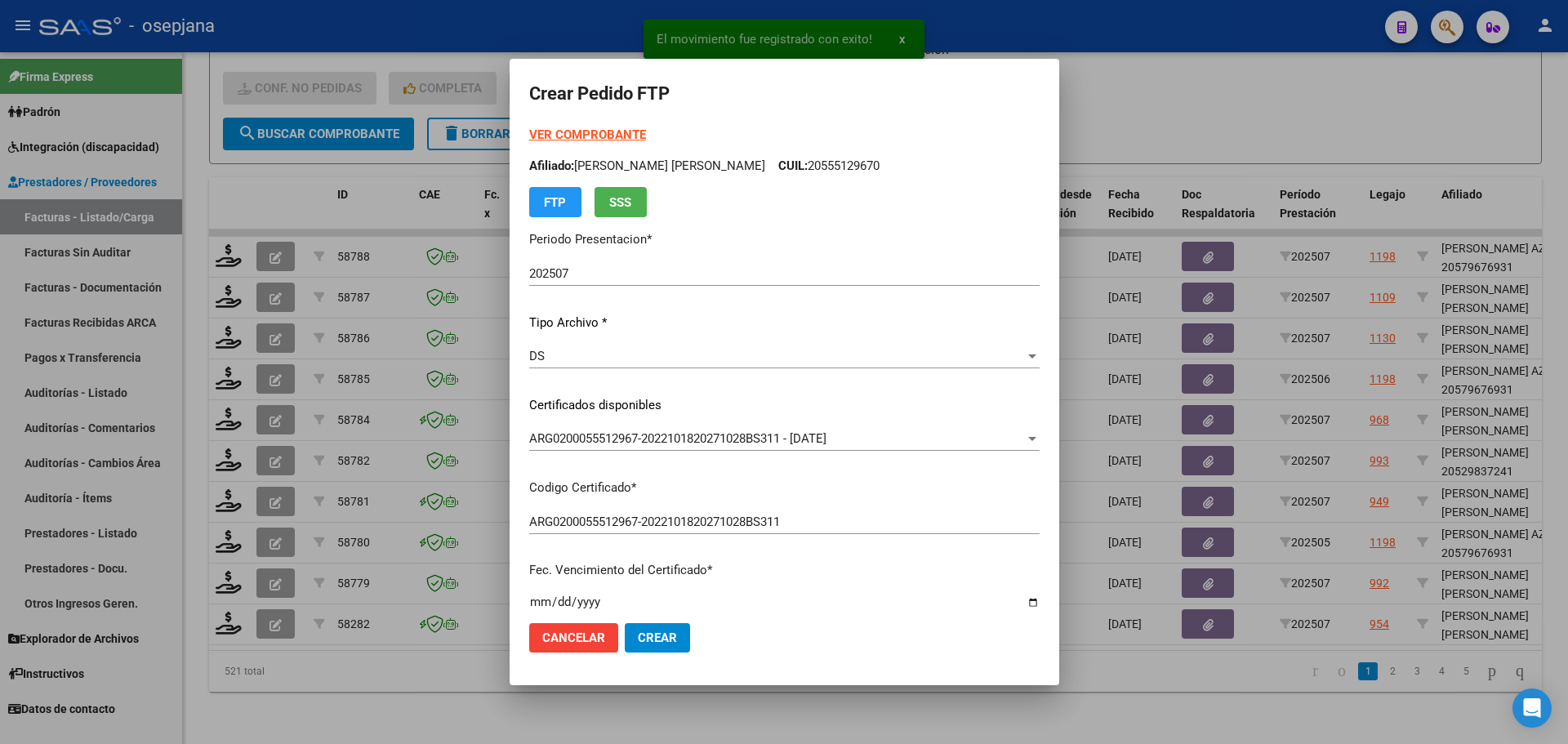
click at [610, 137] on strong "VER COMPROBANTE" at bounding box center [588, 135] width 117 height 15
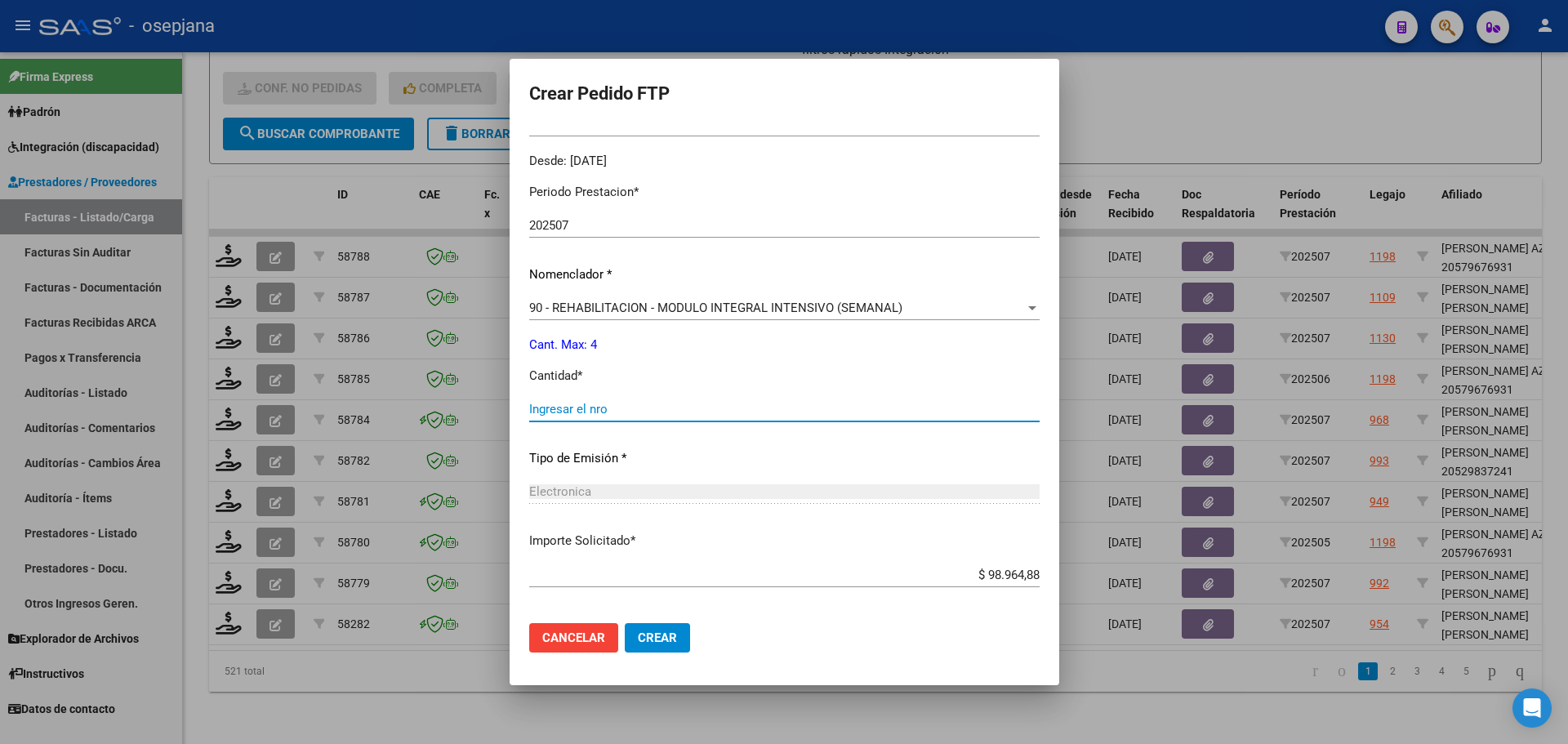
click at [579, 414] on input "Ingresar el nro" at bounding box center [784, 409] width 510 height 15
type input "4"
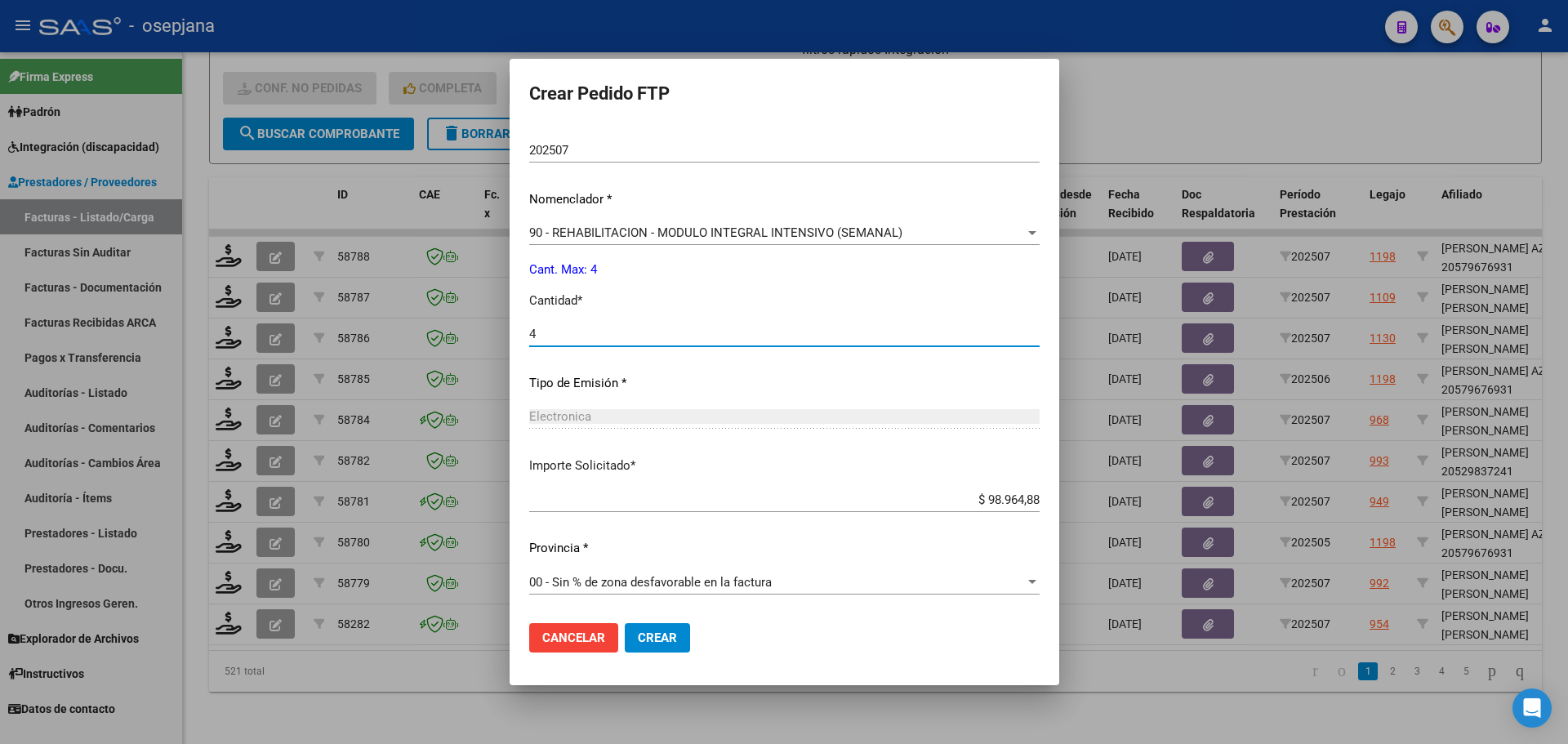
click at [660, 634] on span "Crear" at bounding box center [657, 638] width 39 height 15
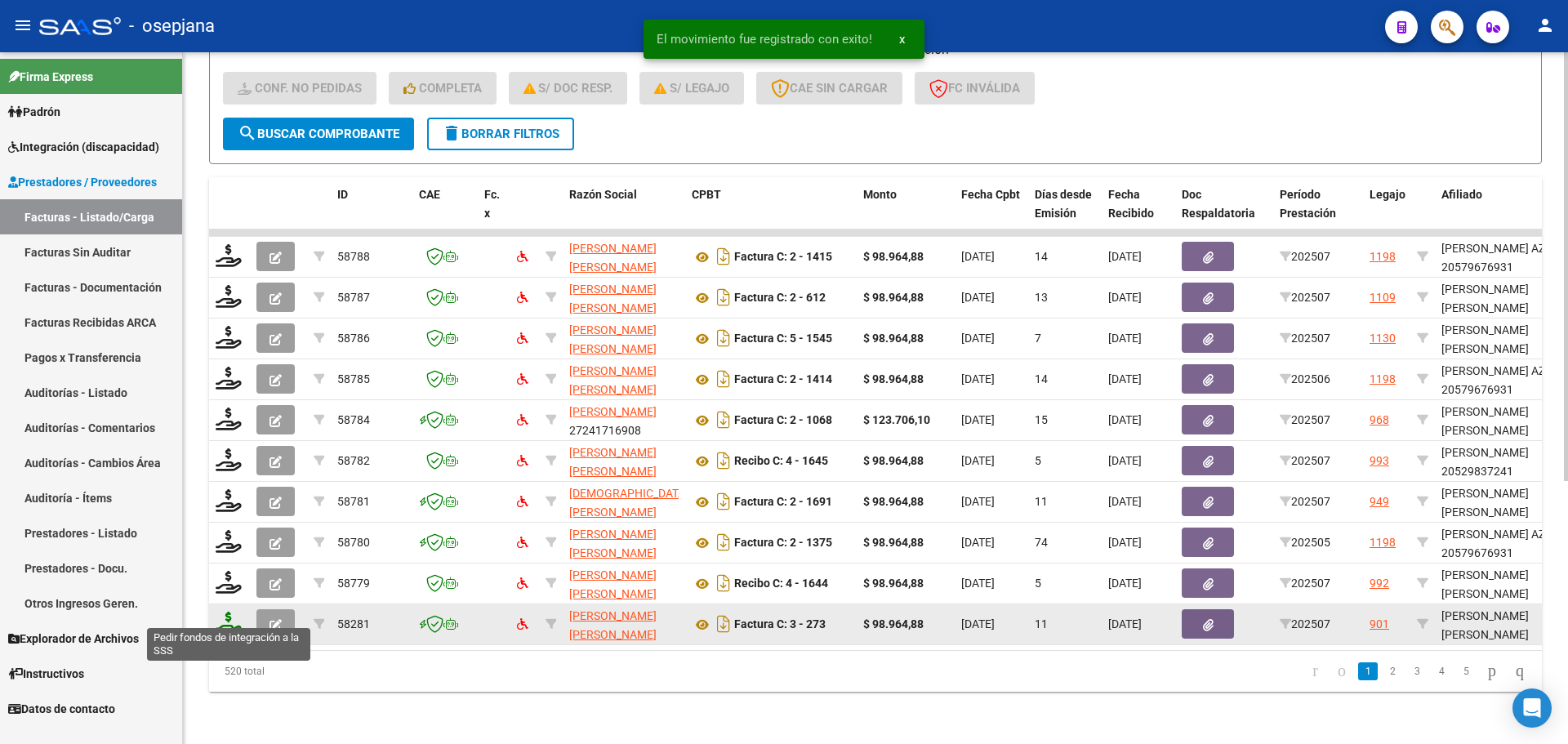
click at [231, 618] on icon at bounding box center [229, 622] width 26 height 23
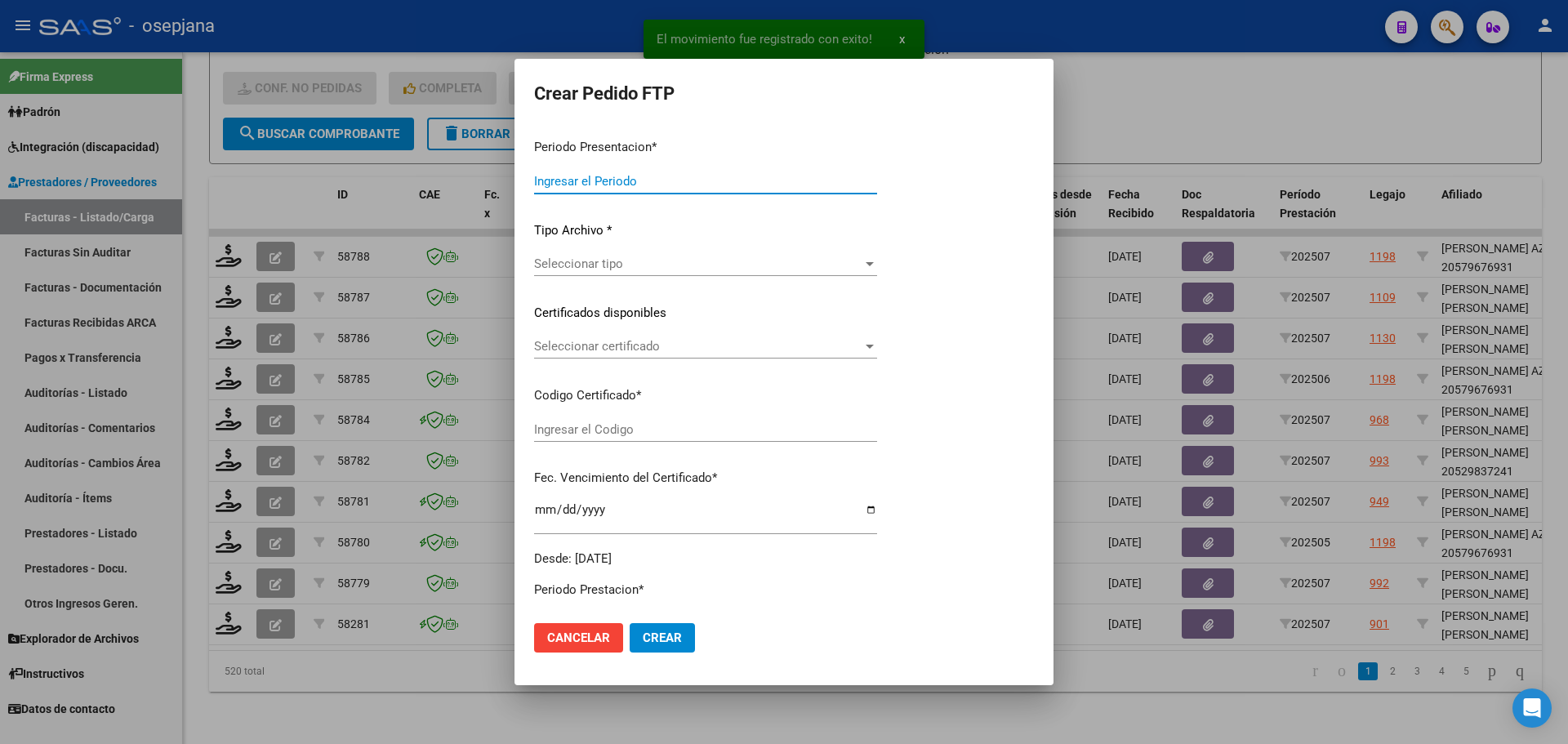
type input "202507"
type input "$ 98.964,88"
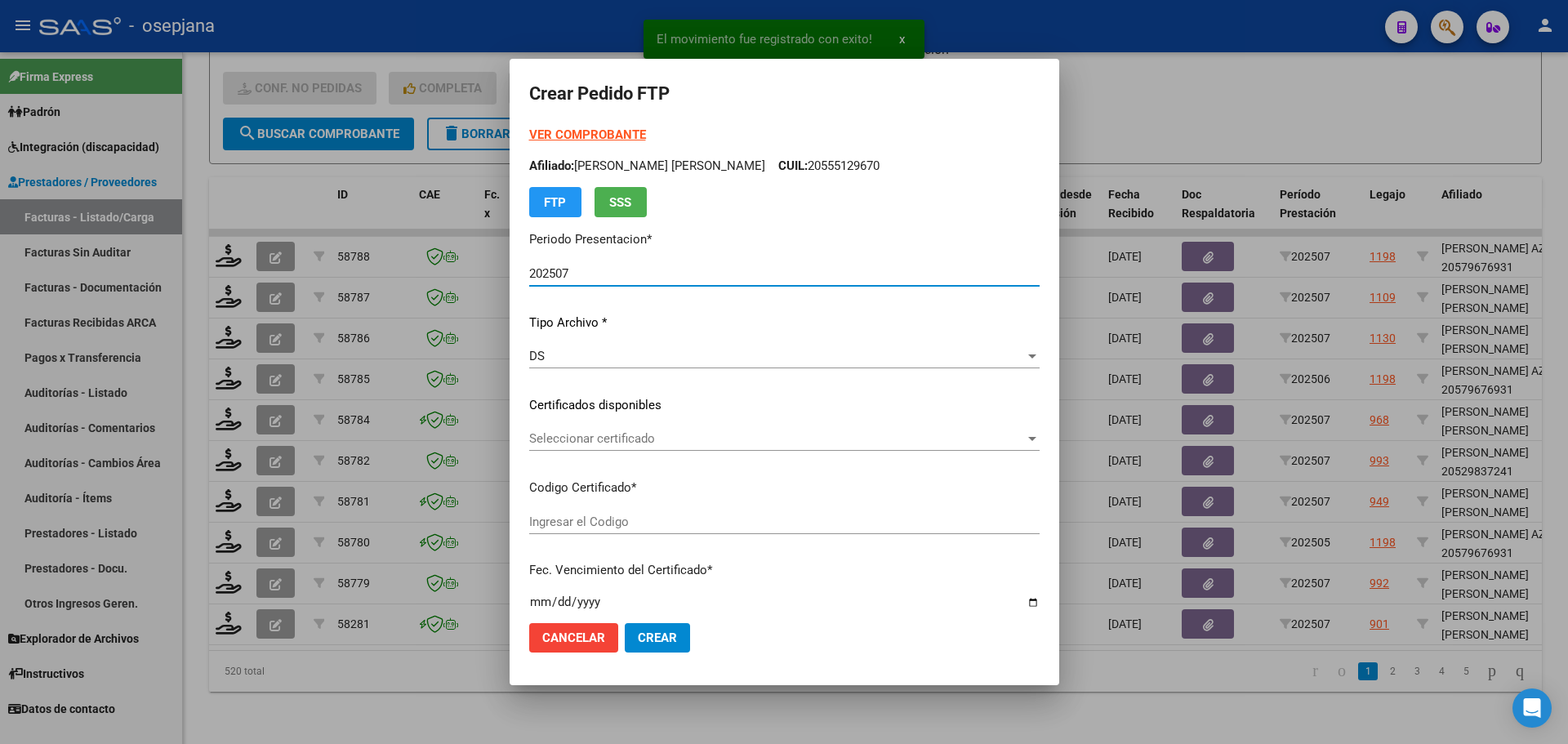
type input "ARG02000565664932022042020270420BSAS311"
type input "[DATE]"
click at [712, 440] on span "Seleccionar certificado" at bounding box center [777, 438] width 496 height 15
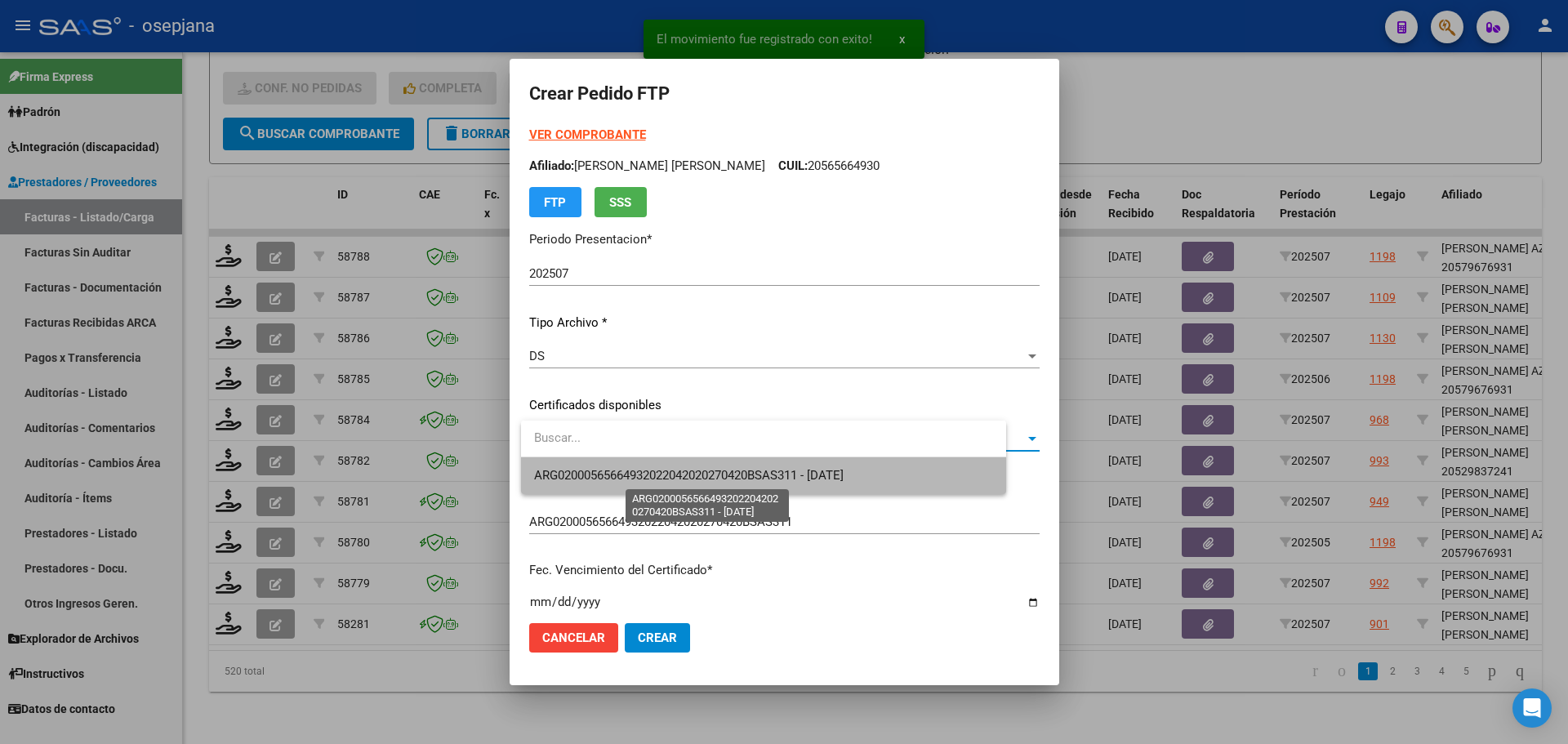
click at [725, 476] on span "ARG02000565664932022042020270420BSAS311 - 2027-04-20" at bounding box center [688, 476] width 309 height 15
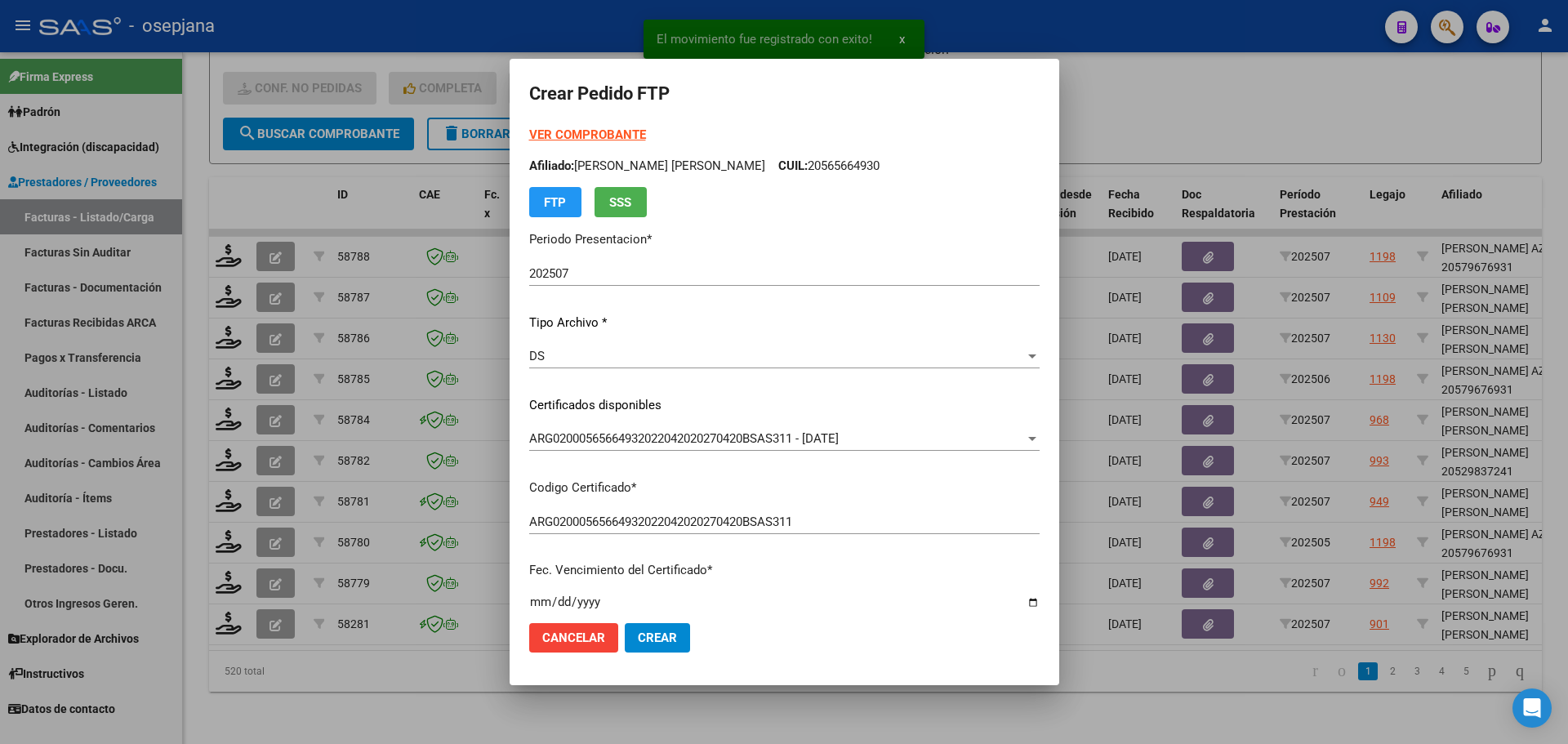
click at [614, 127] on strong "VER COMPROBANTE" at bounding box center [588, 135] width 117 height 15
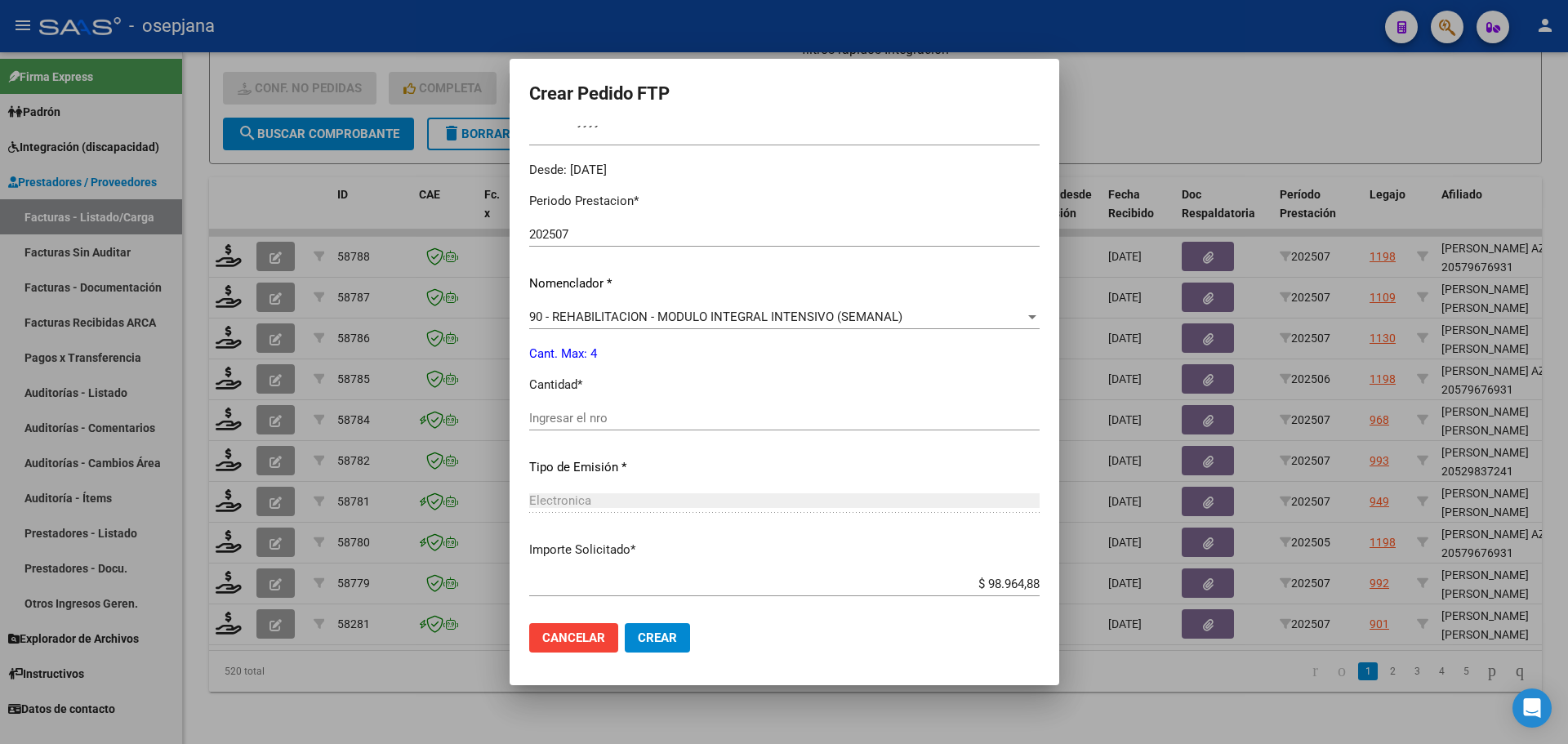
scroll to position [489, 0]
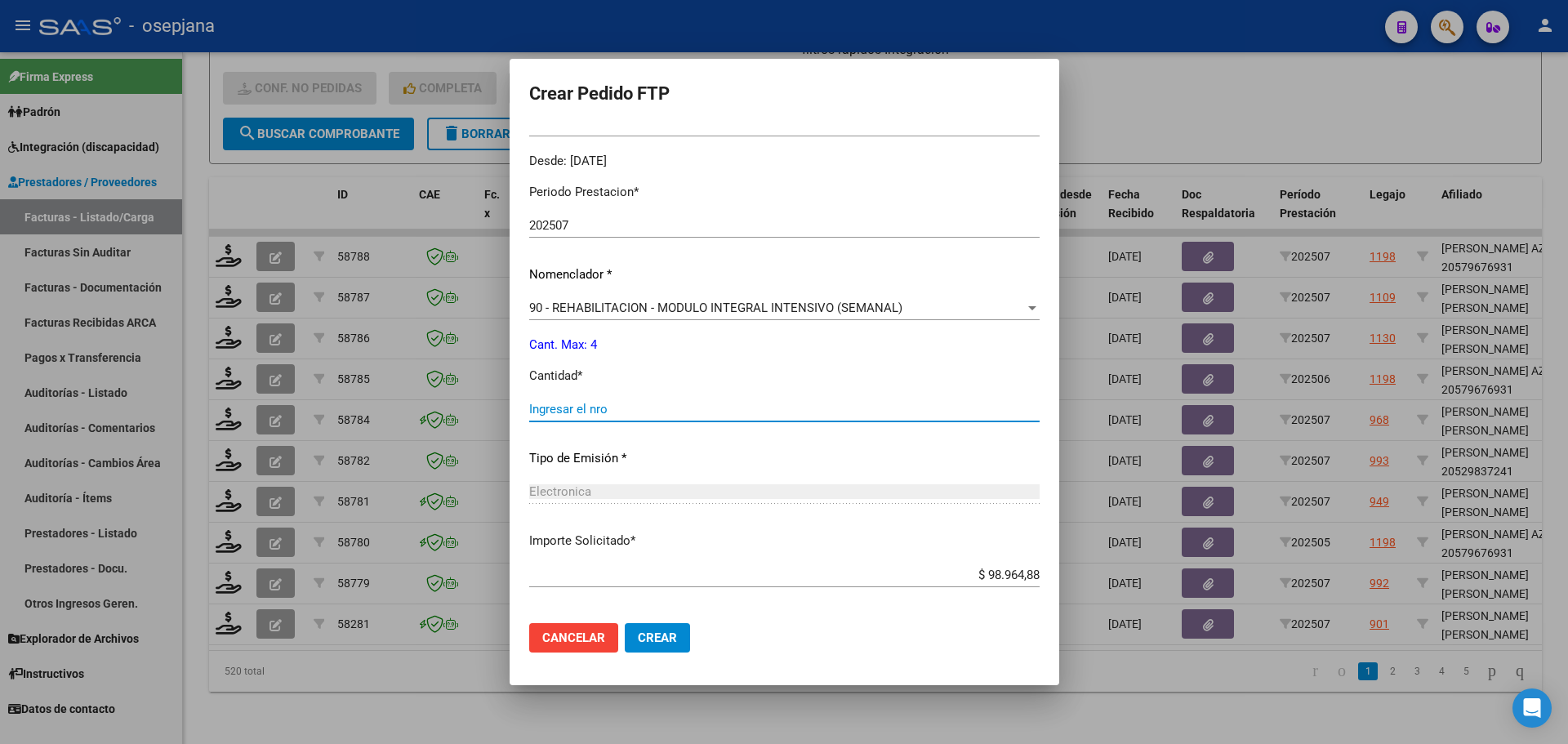
click at [606, 408] on input "Ingresar el nro" at bounding box center [784, 409] width 510 height 15
type input "4"
click at [690, 631] on button "Crear" at bounding box center [657, 638] width 65 height 30
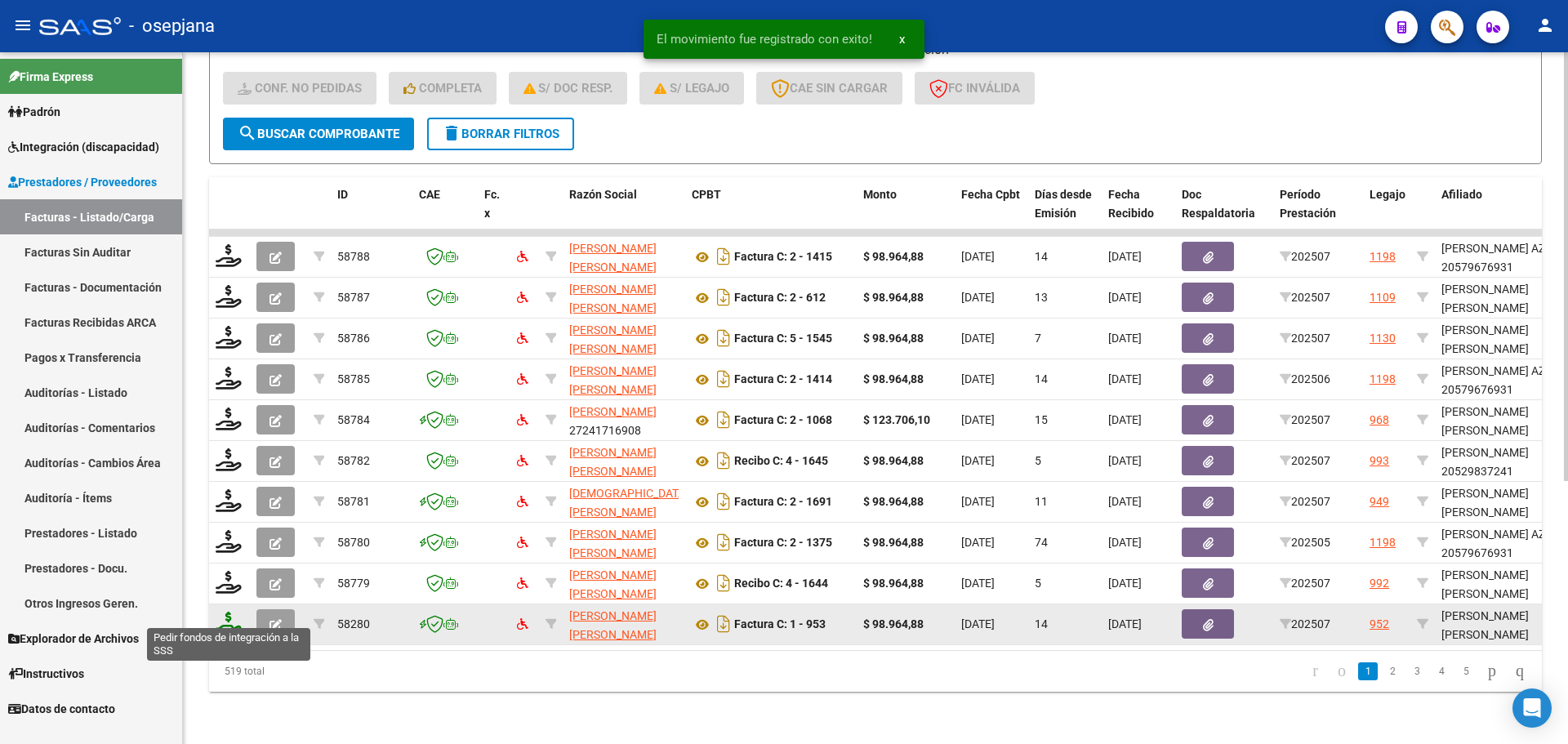
click at [228, 611] on icon at bounding box center [229, 622] width 26 height 23
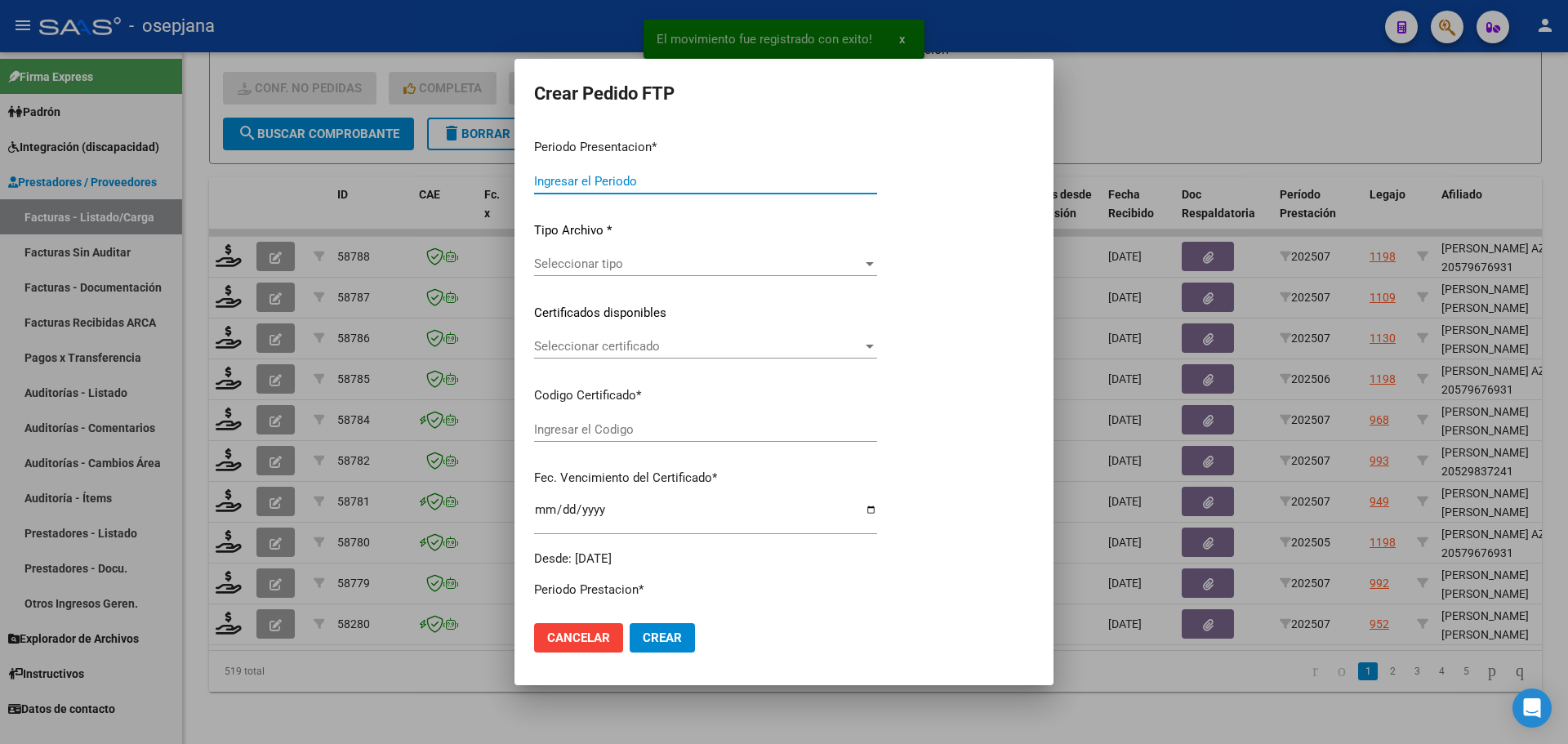
type input "202507"
type input "$ 98.964,88"
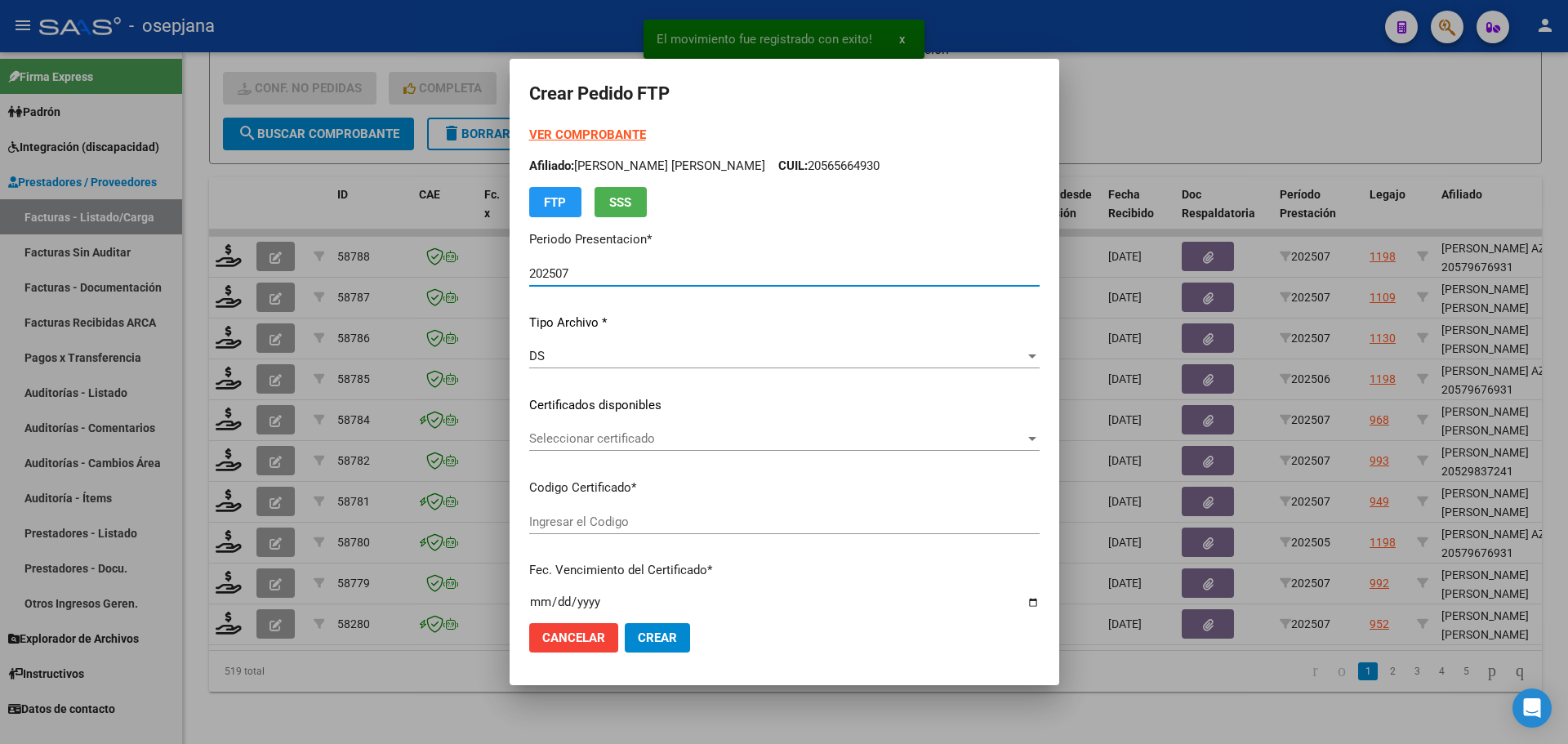
type input "ARG02000509805542023021520280215BS311"
type input "2028-02-15"
click at [600, 435] on span "Seleccionar certificado" at bounding box center [777, 438] width 496 height 15
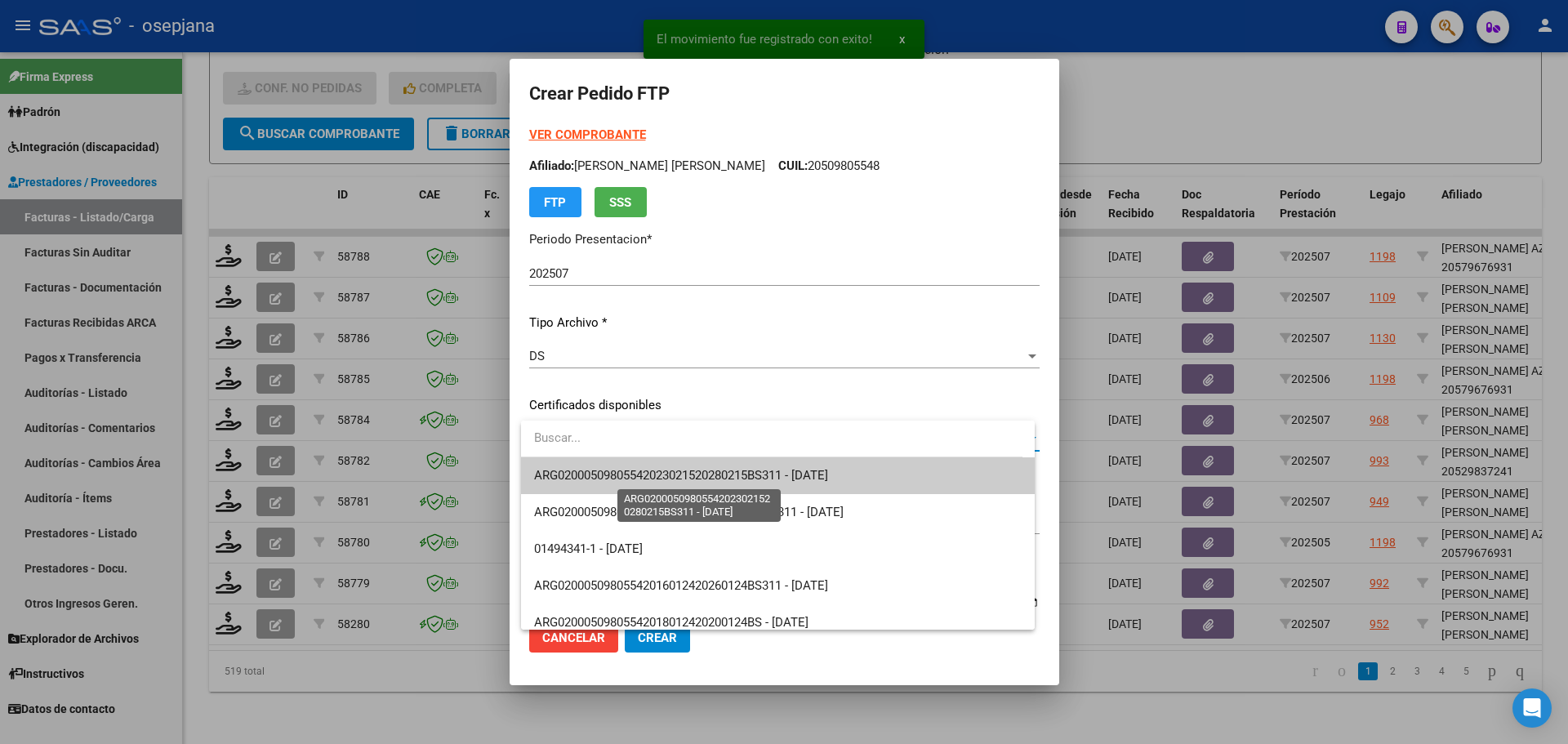
click at [601, 471] on span "ARG02000509805542023021520280215BS311 - 2028-02-15" at bounding box center [681, 476] width 294 height 15
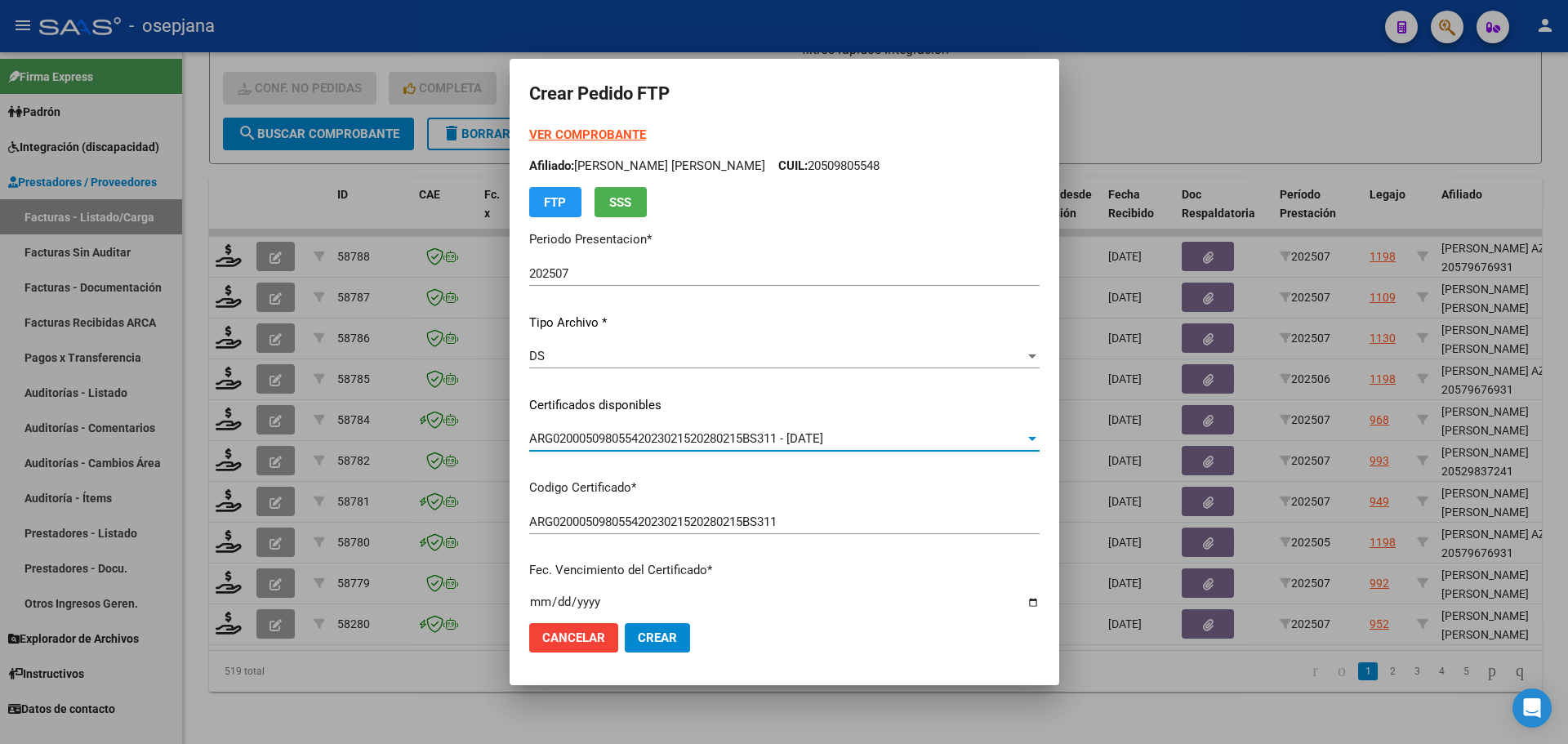
click at [582, 133] on strong "VER COMPROBANTE" at bounding box center [588, 135] width 117 height 15
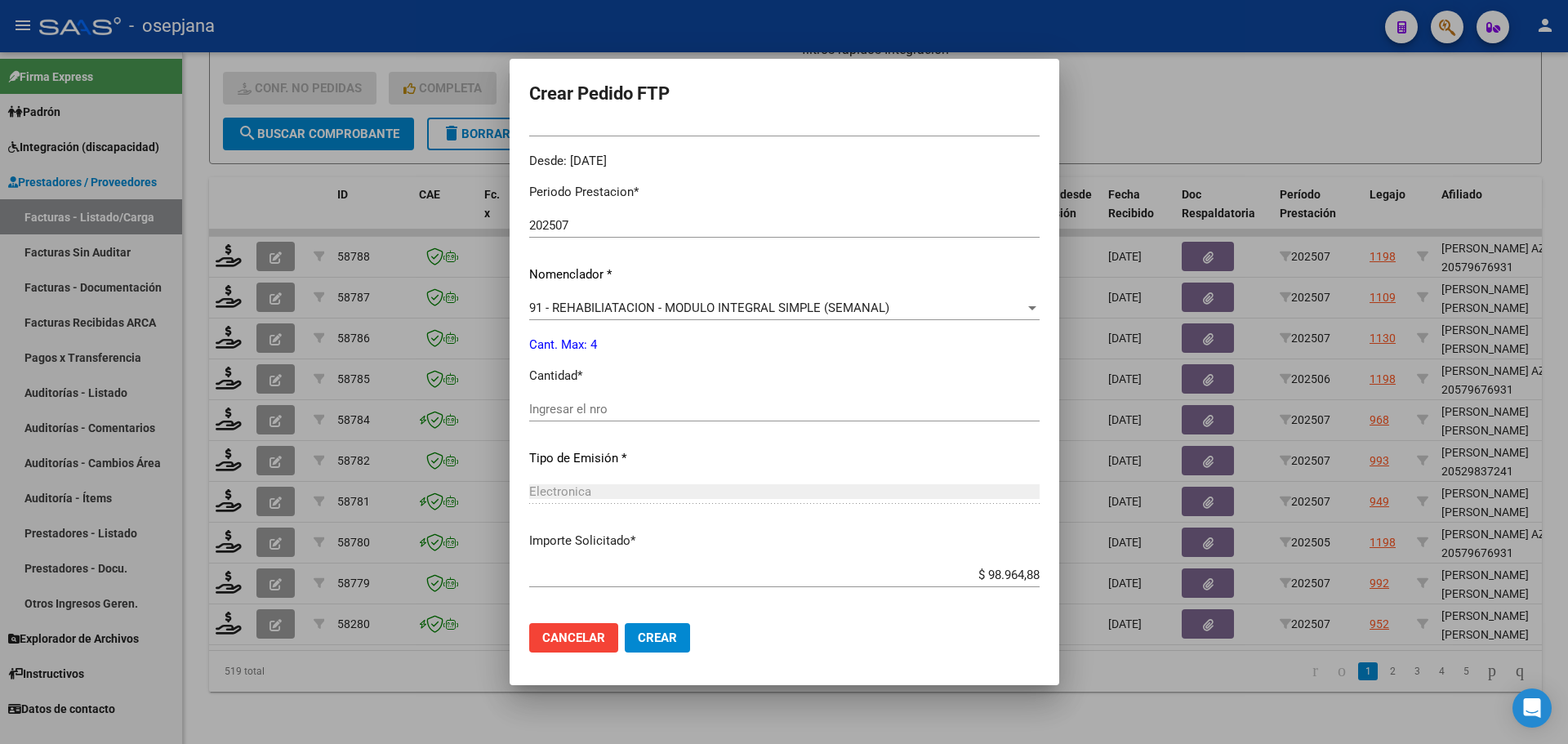
click at [611, 403] on input "Ingresar el nro" at bounding box center [784, 409] width 510 height 15
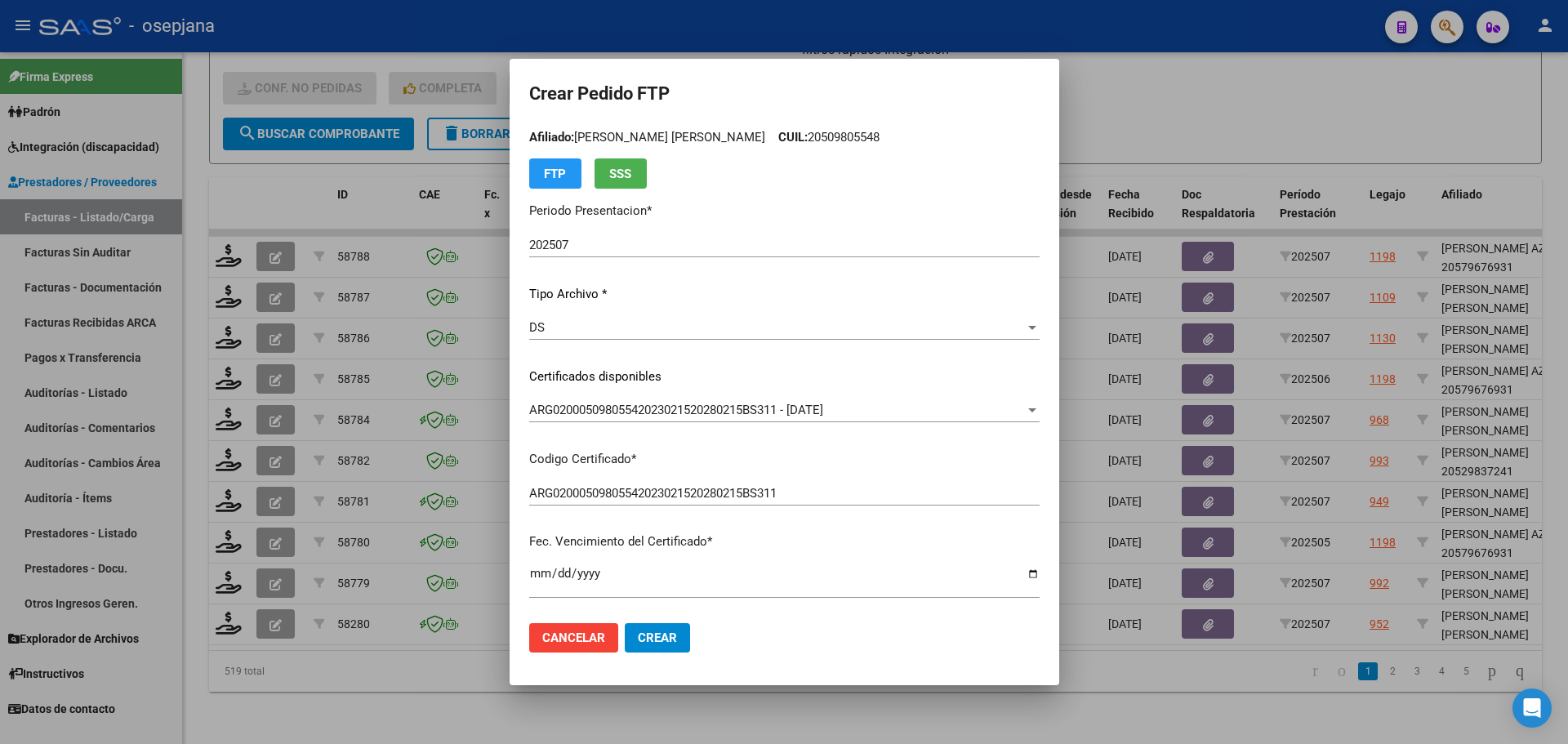
scroll to position [0, 0]
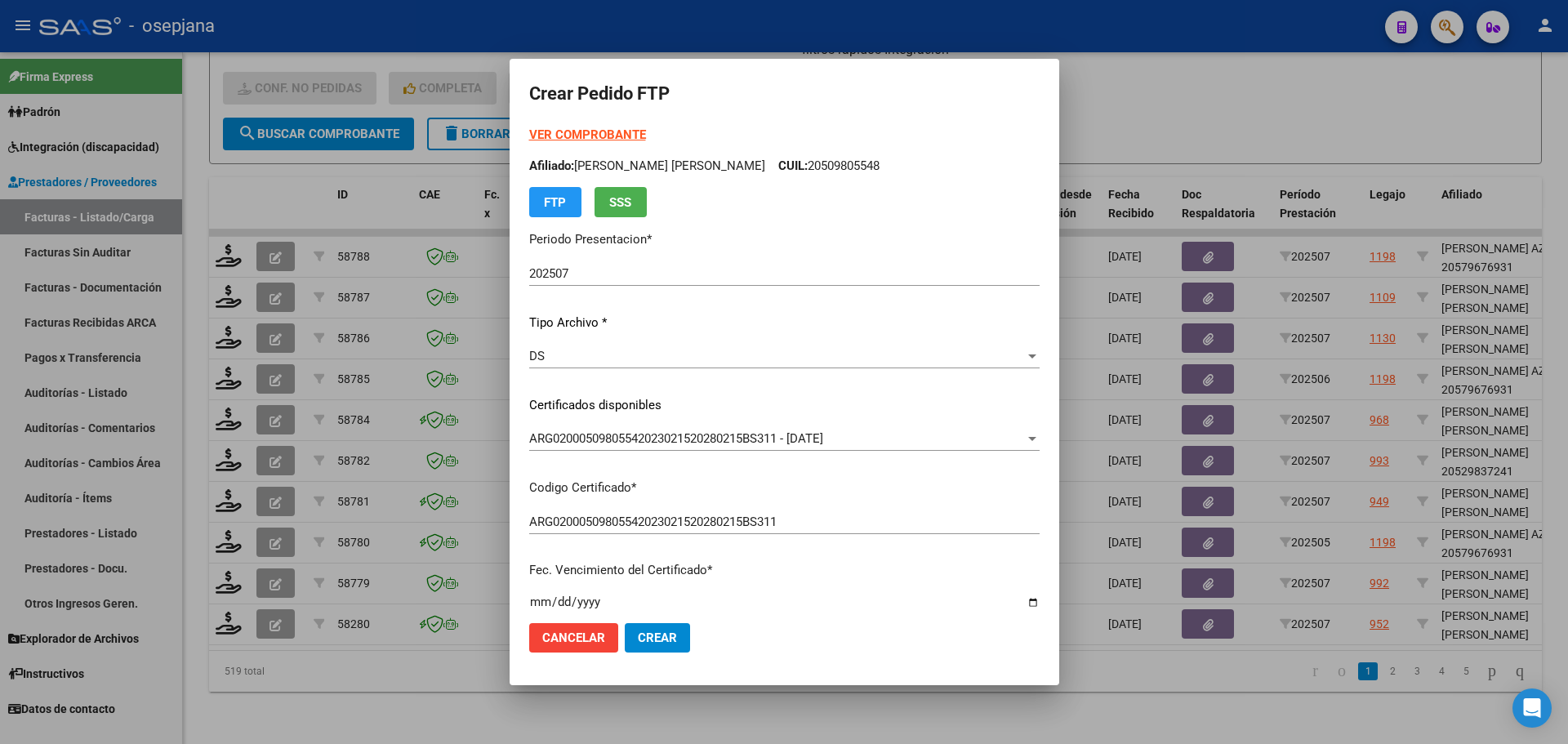
type input "4"
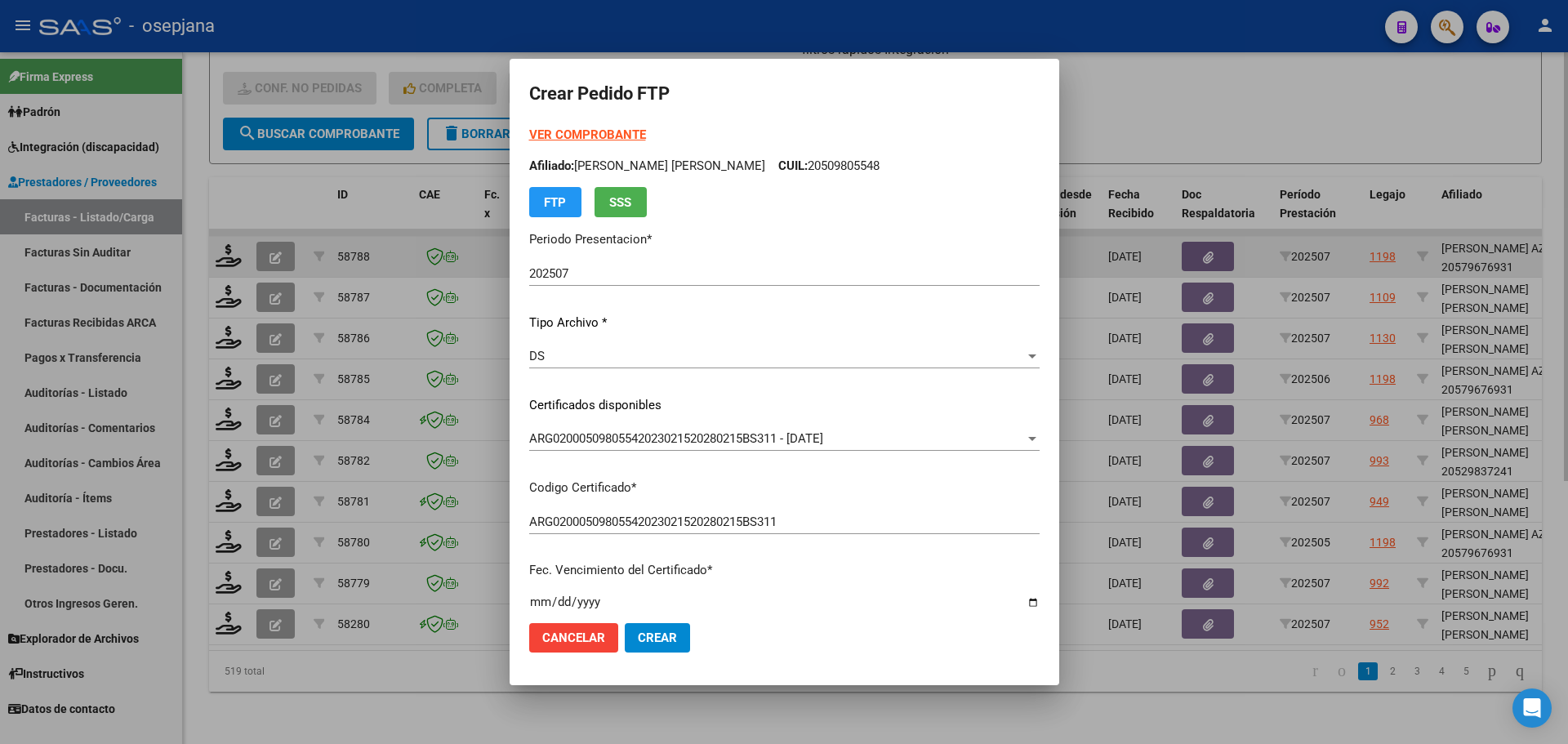
drag, startPoint x: 1178, startPoint y: 121, endPoint x: 576, endPoint y: 260, distance: 617.8
click at [1179, 121] on div at bounding box center [784, 372] width 1568 height 744
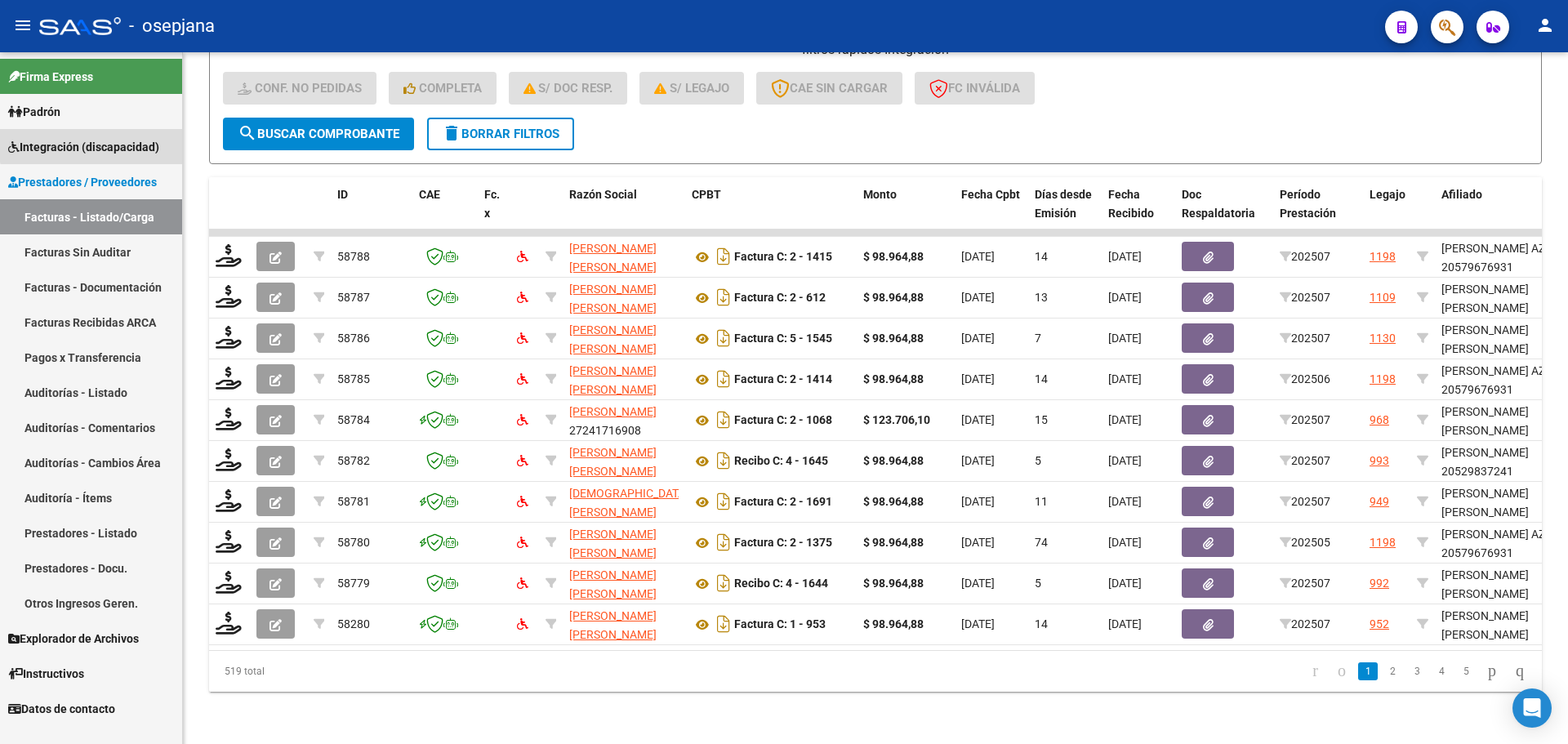
click at [95, 145] on span "Integración (discapacidad)" at bounding box center [84, 147] width 151 height 18
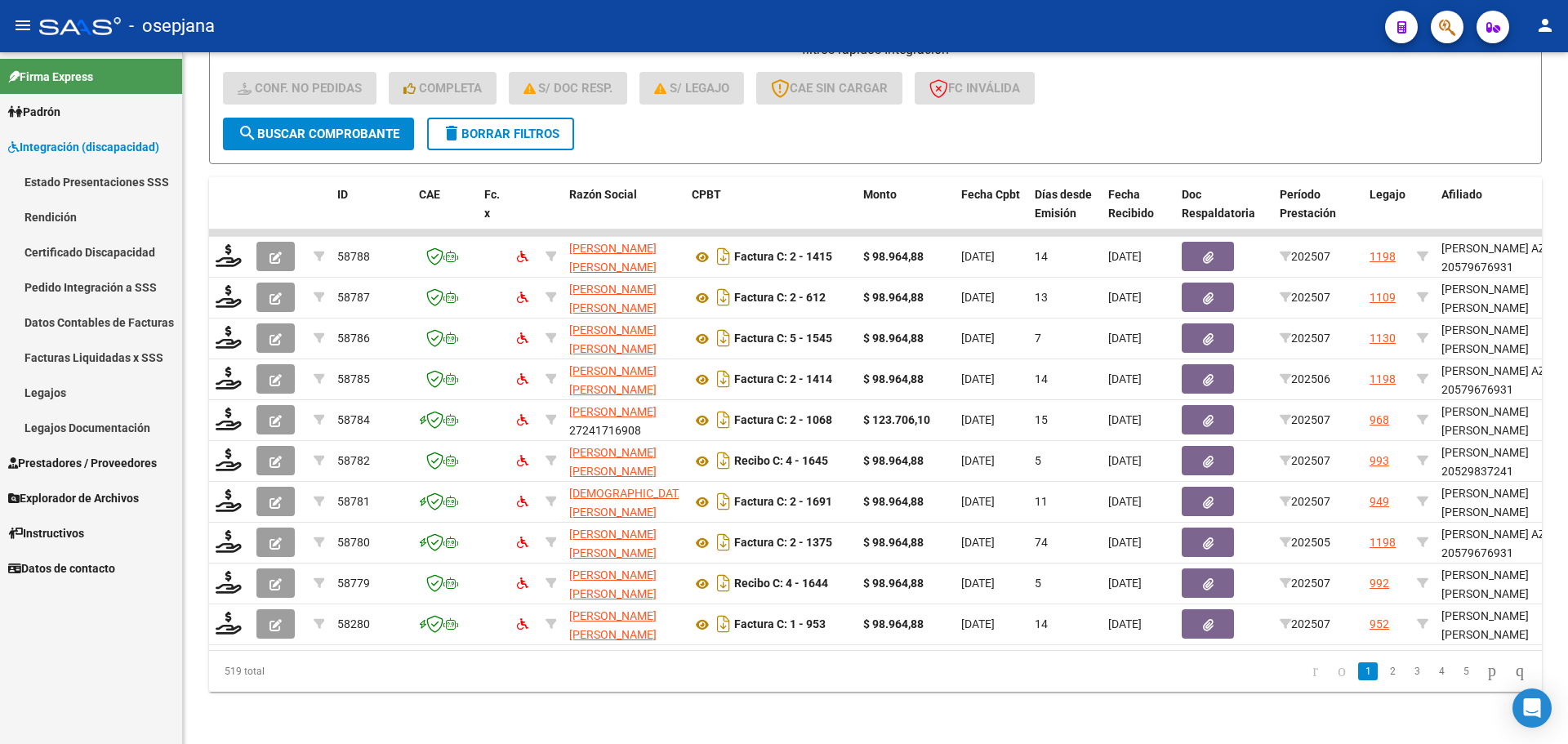
click at [55, 381] on link "Legajos" at bounding box center [91, 392] width 182 height 35
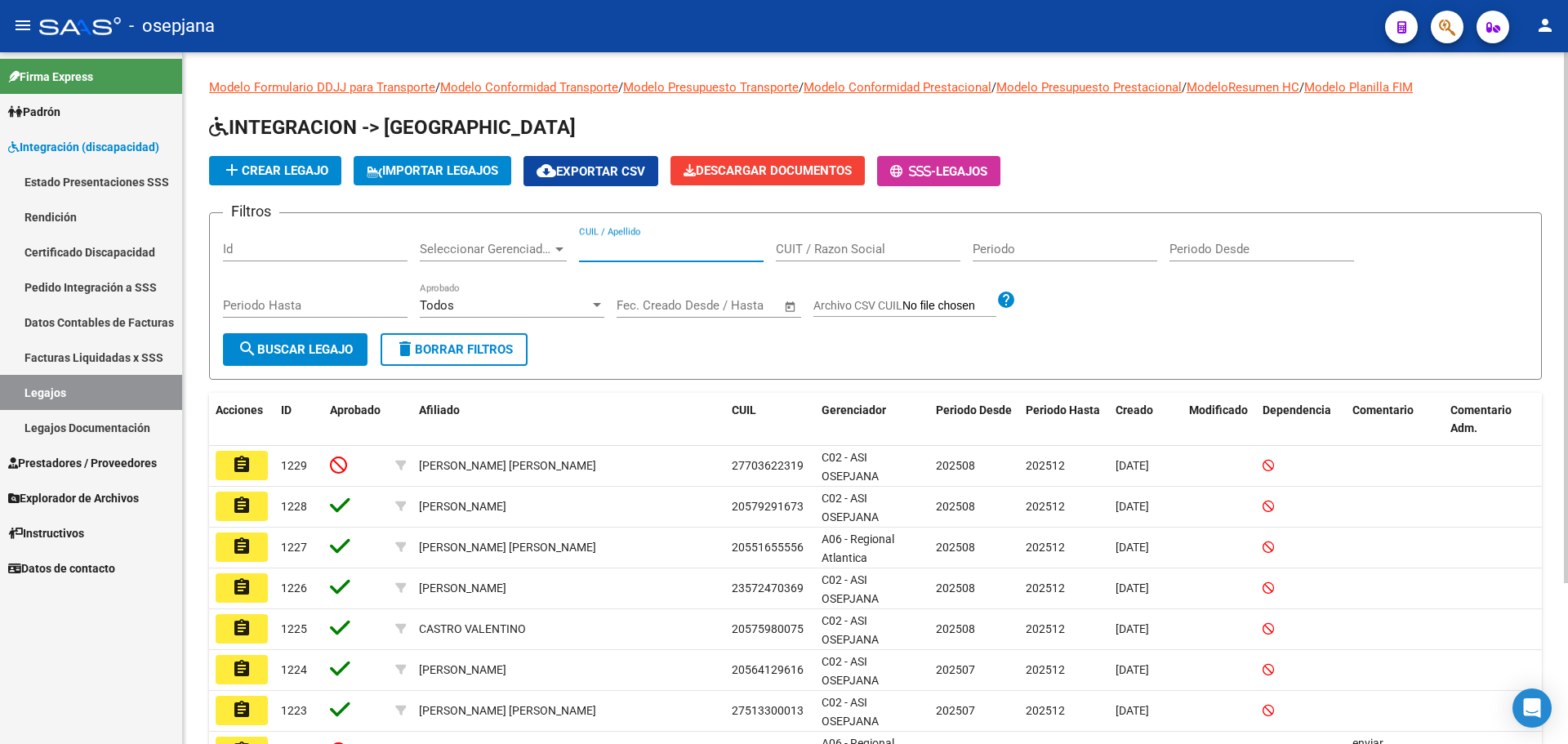
click at [641, 245] on input "CUIL / Apellido" at bounding box center [671, 249] width 185 height 15
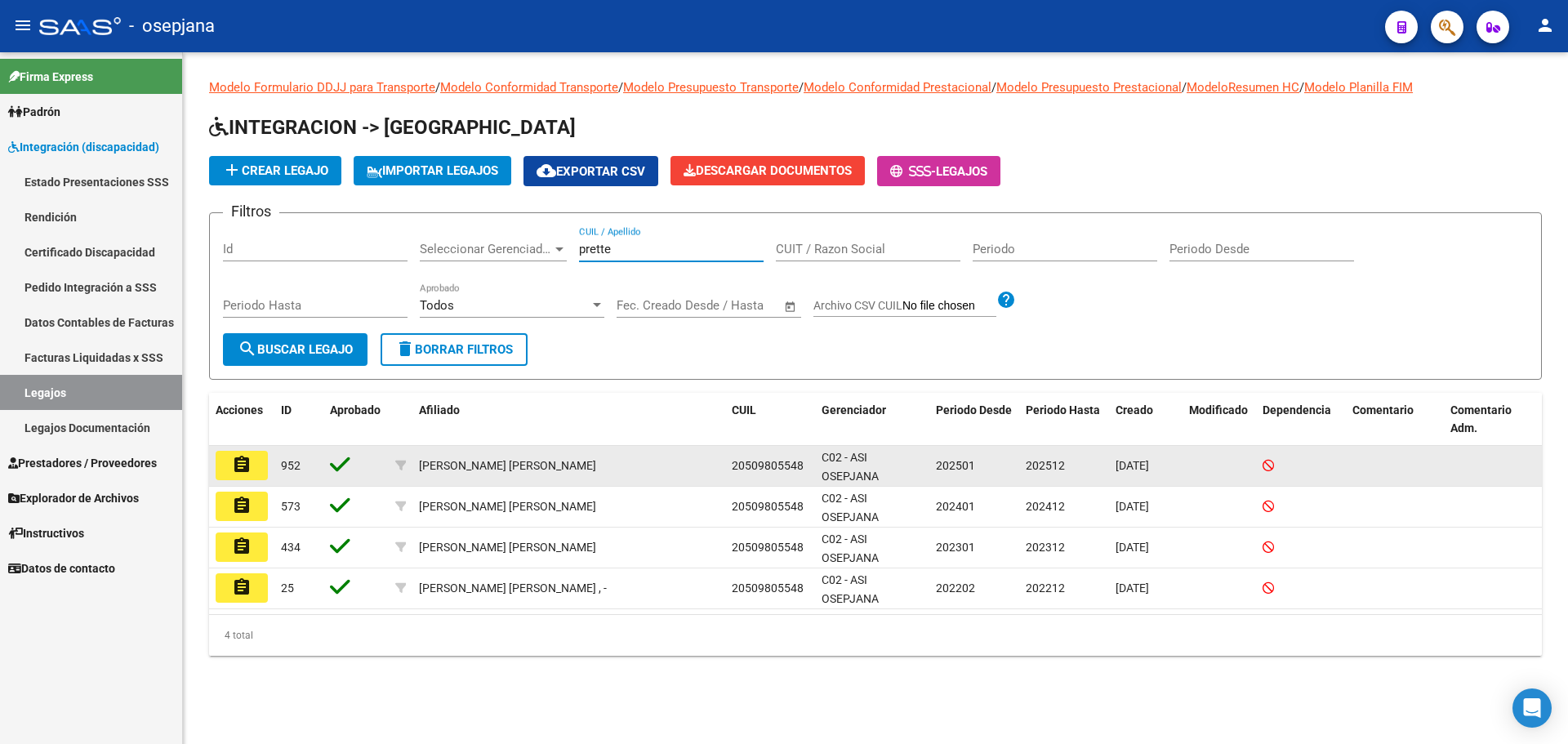
type input "prette"
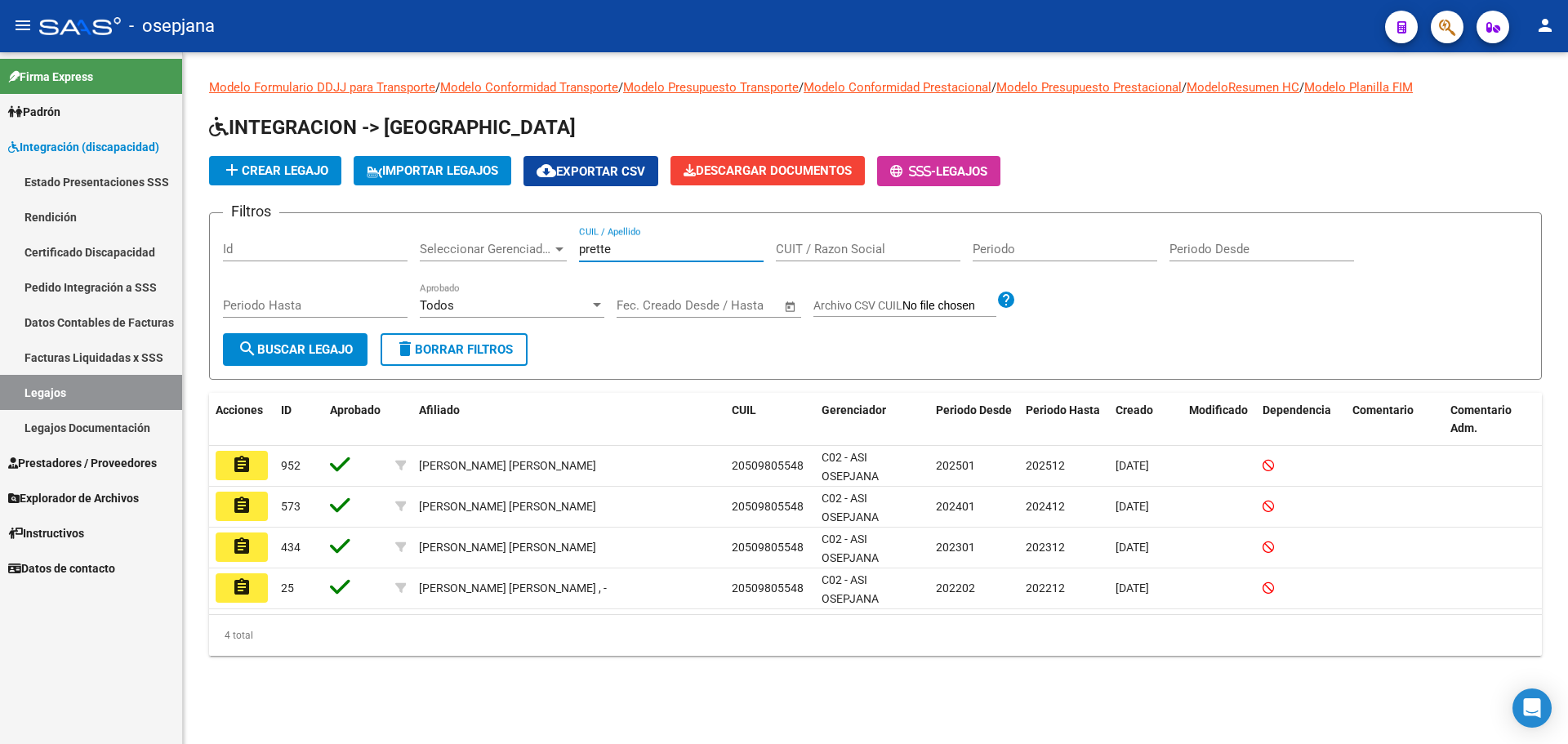
click at [232, 463] on button "assignment" at bounding box center [242, 465] width 52 height 30
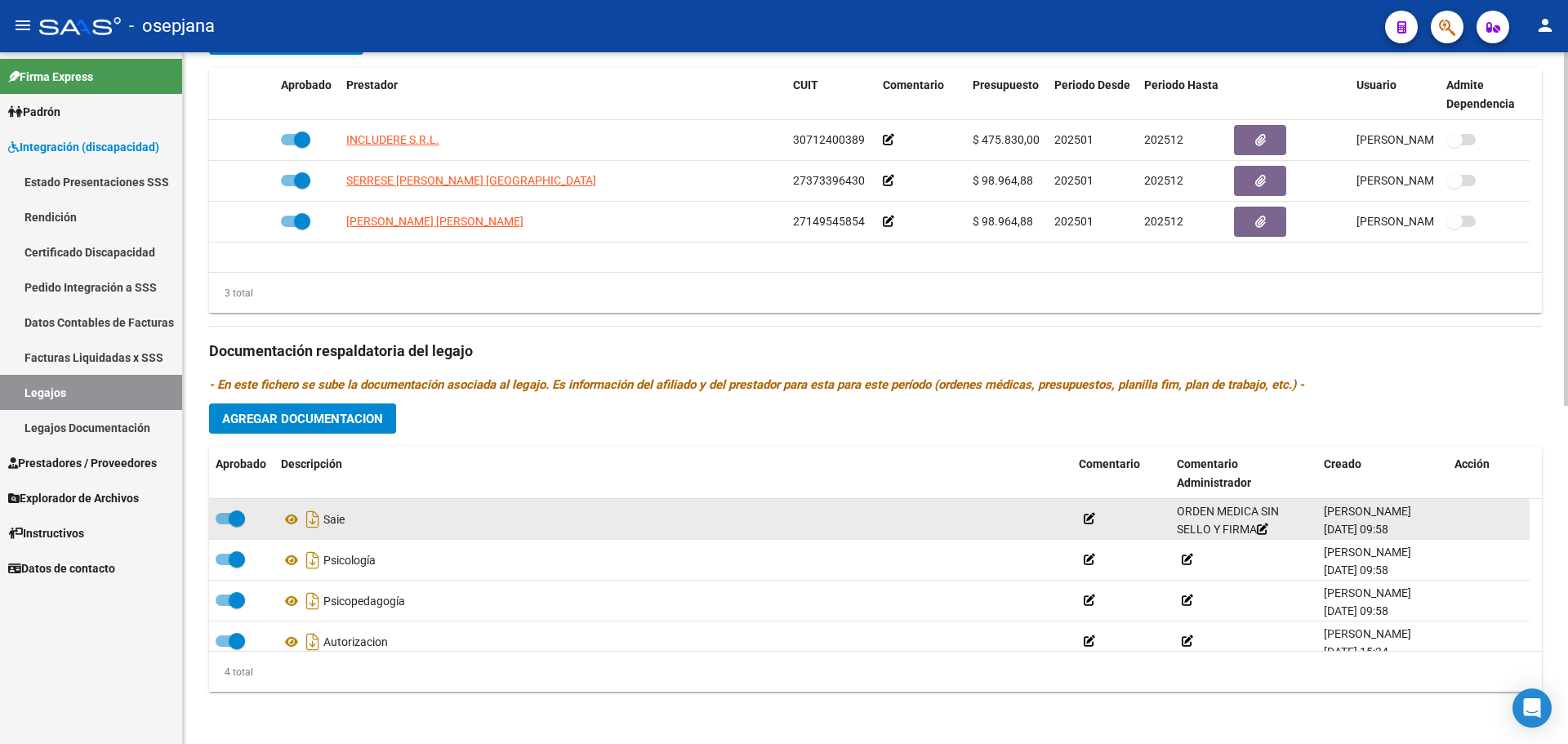
scroll to position [17, 0]
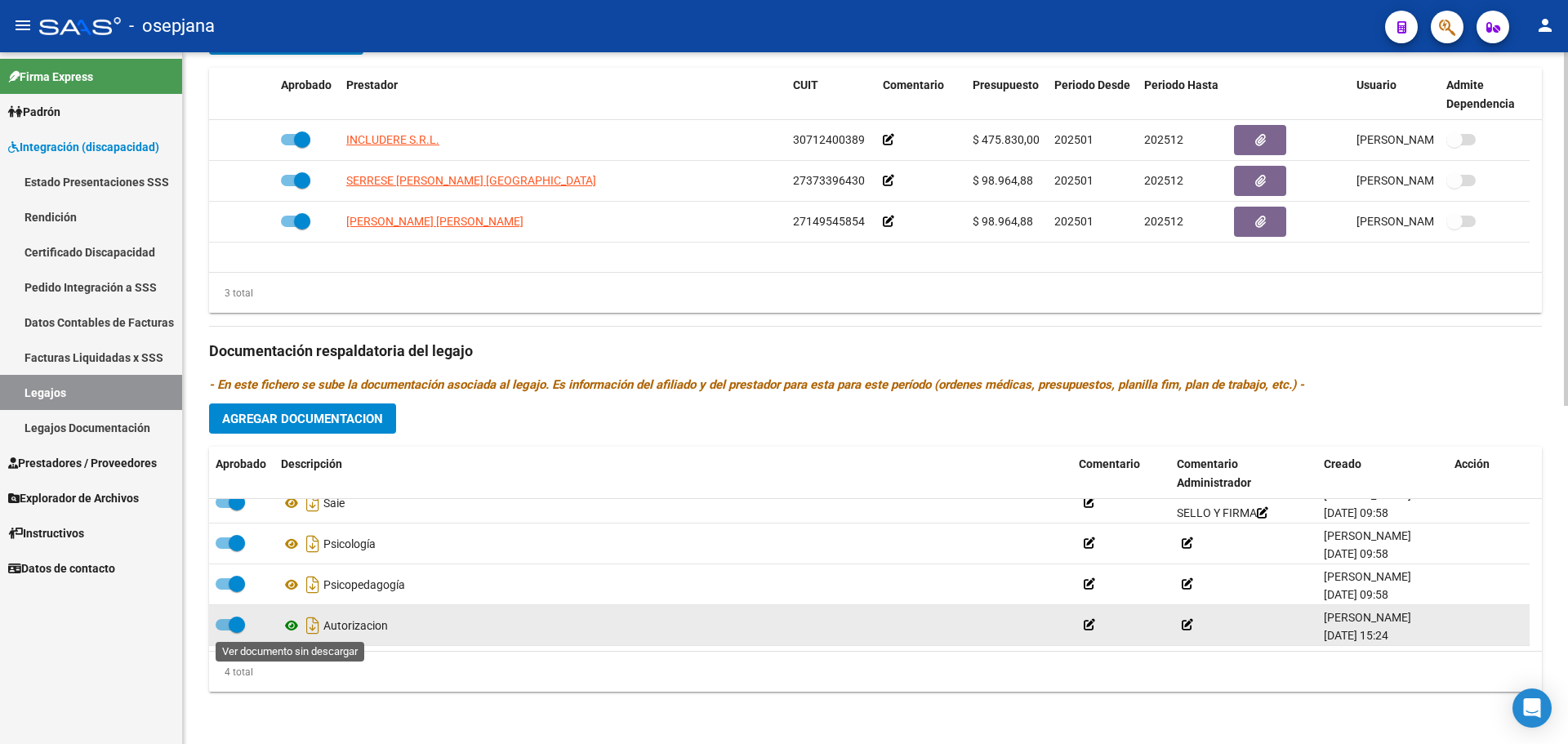
click at [289, 631] on icon at bounding box center [291, 625] width 21 height 20
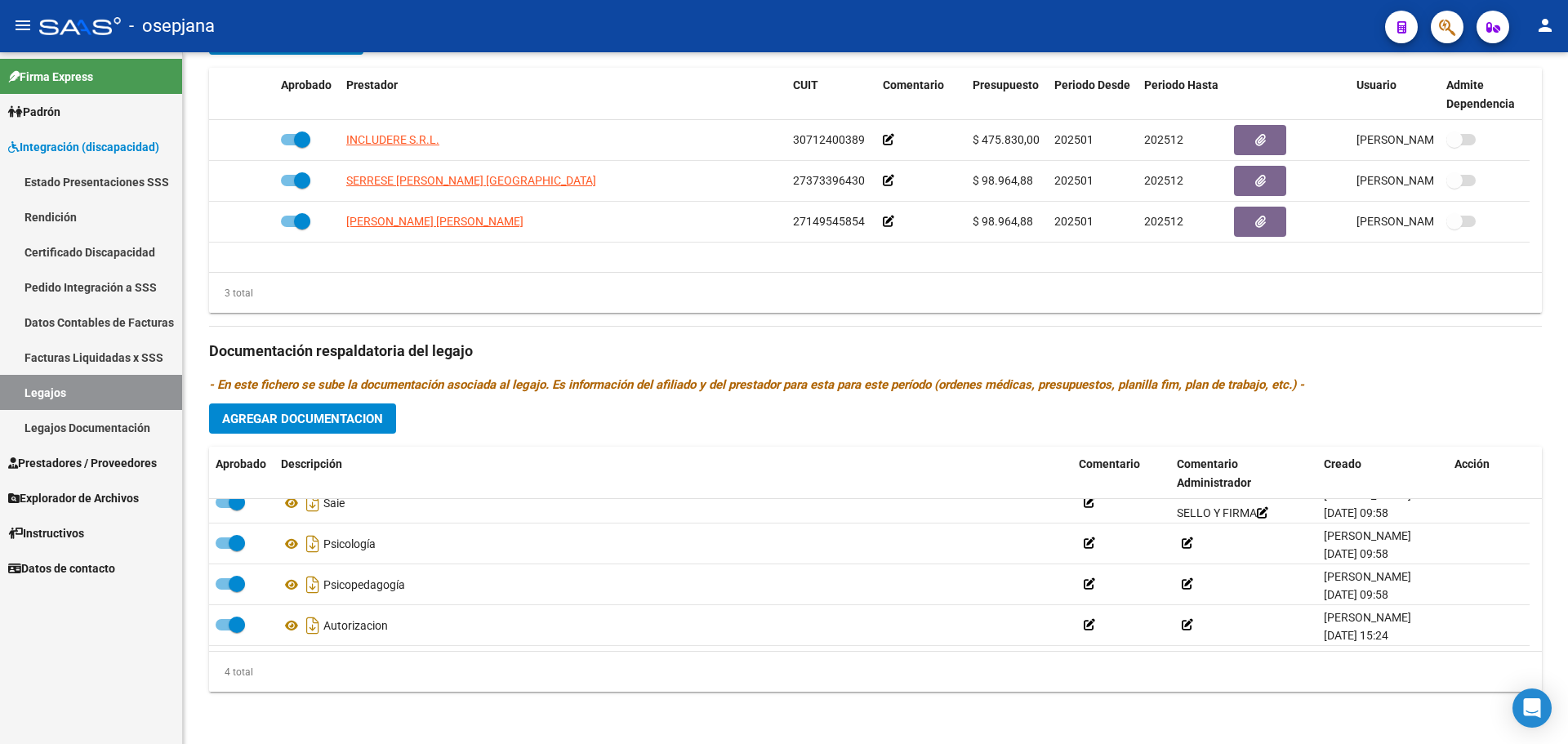
click at [88, 144] on span "Integración (discapacidad)" at bounding box center [84, 147] width 151 height 18
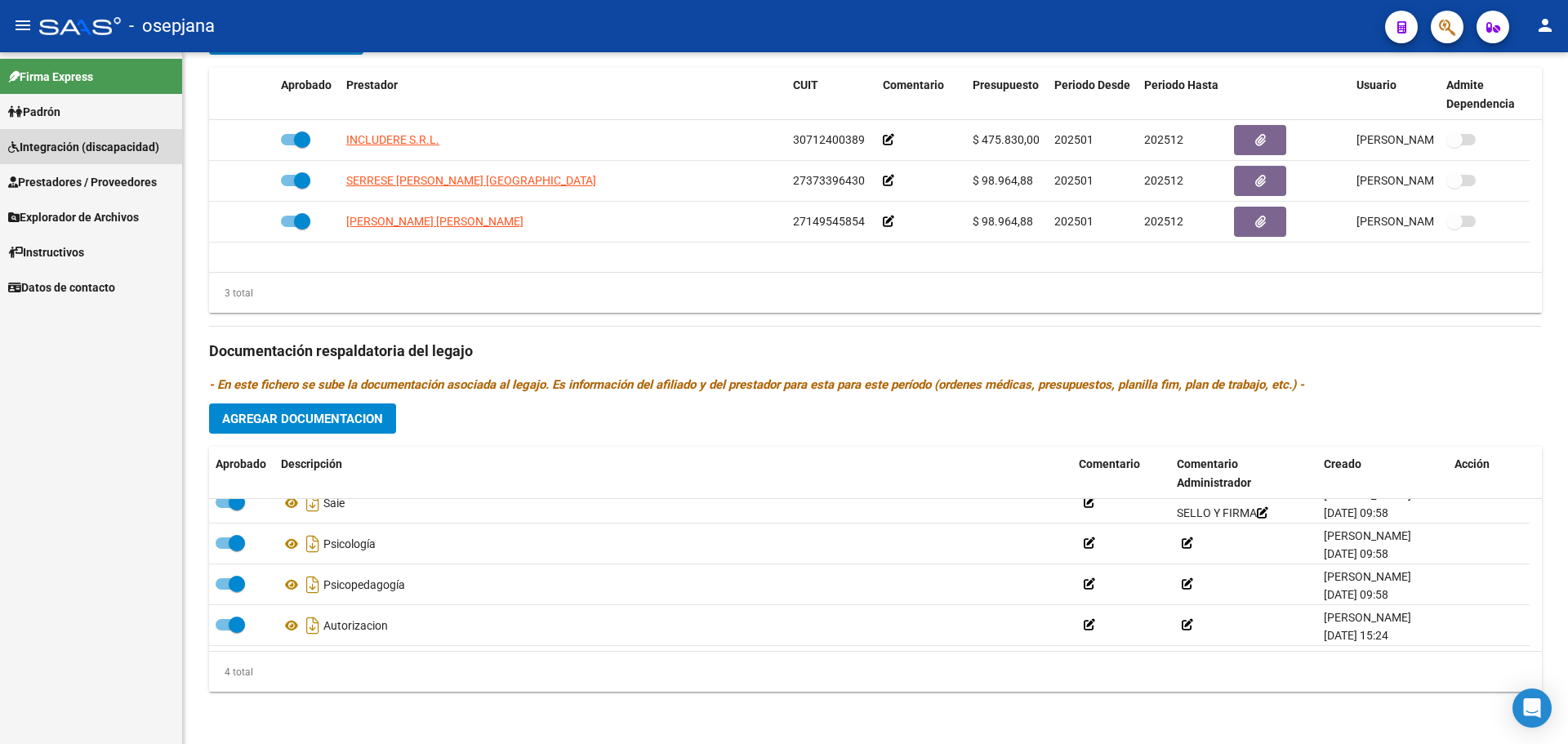
click at [78, 141] on span "Integración (discapacidad)" at bounding box center [84, 147] width 151 height 18
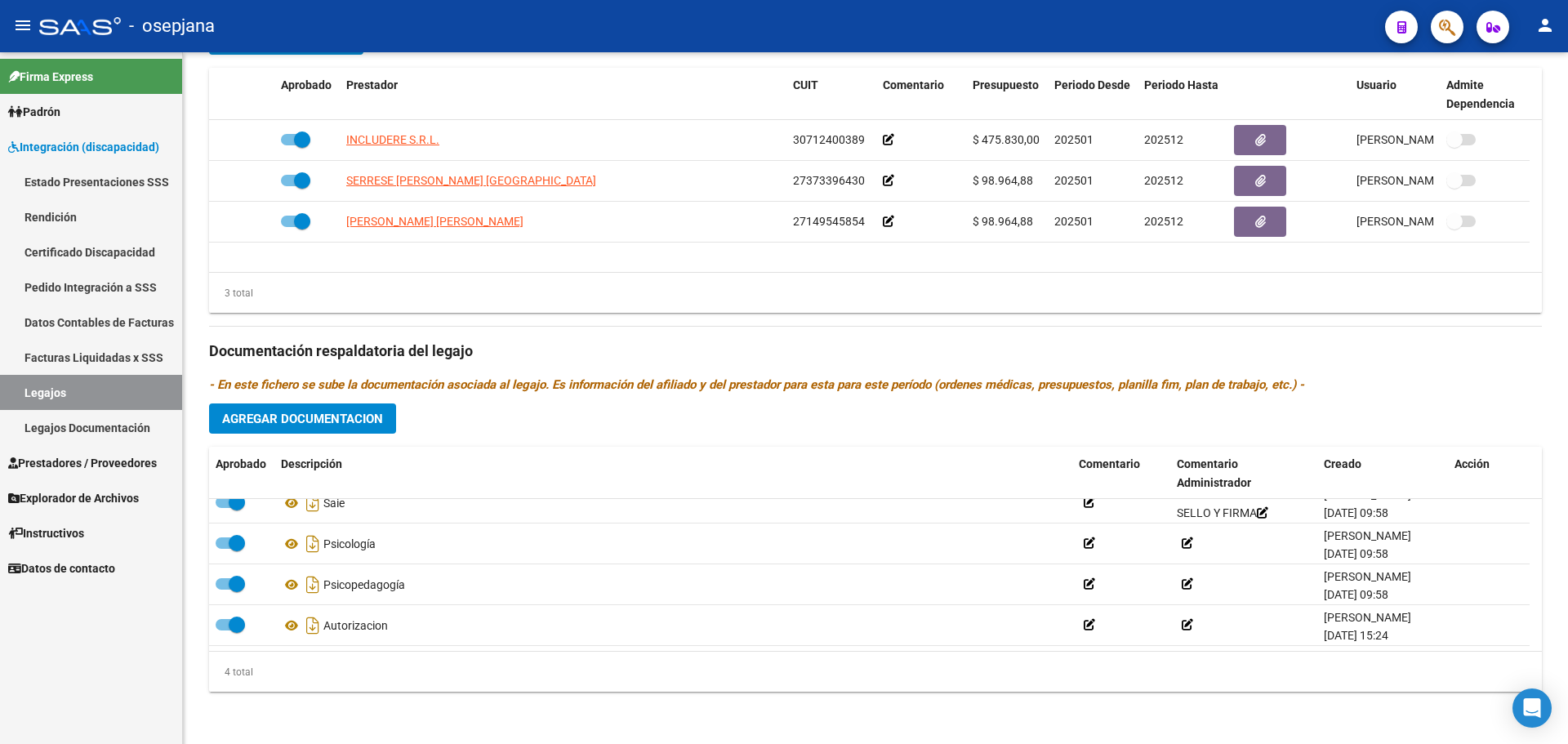
click at [56, 457] on span "Prestadores / Proveedores" at bounding box center [83, 463] width 149 height 18
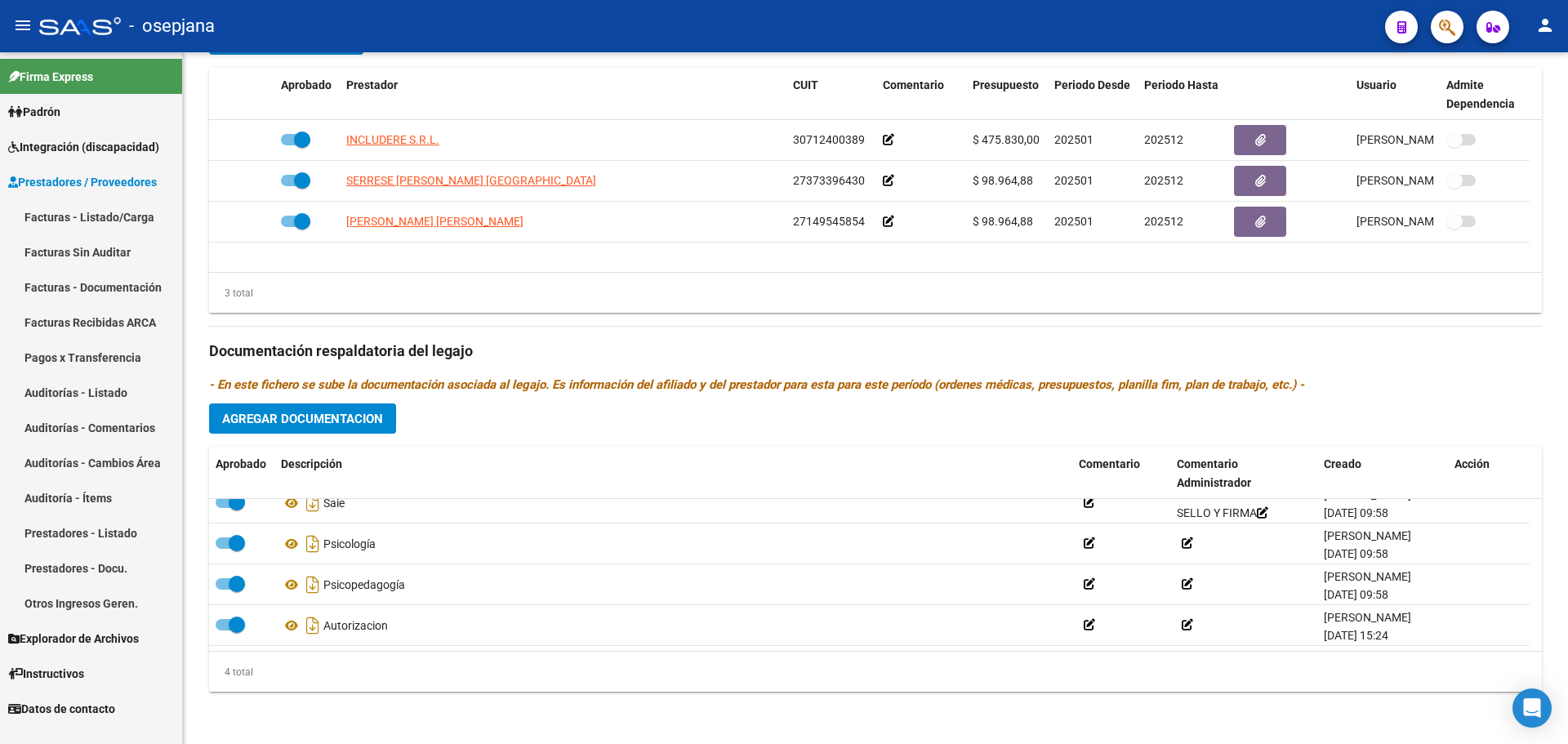
click at [82, 210] on link "Facturas - Listado/Carga" at bounding box center [91, 216] width 182 height 35
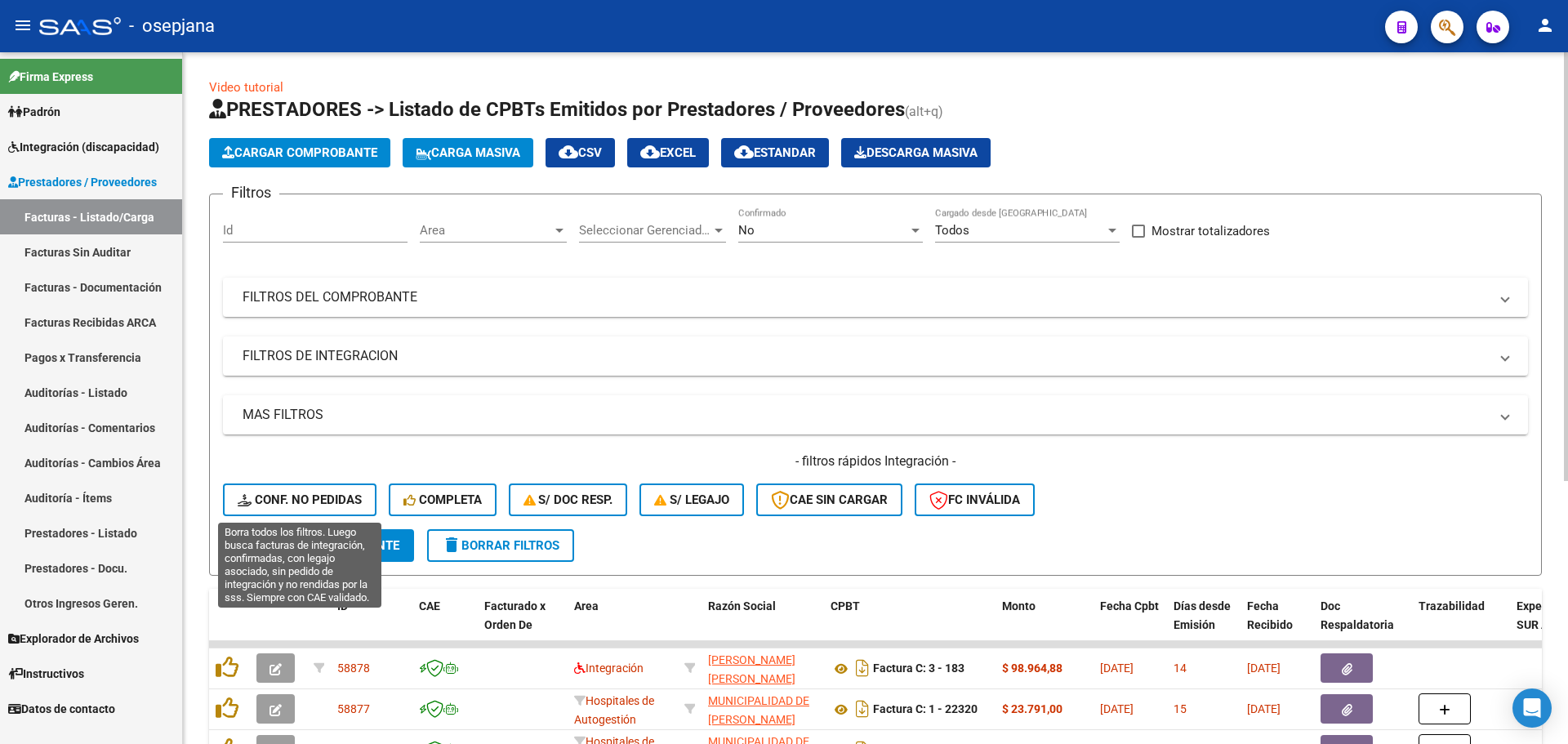
click at [351, 491] on button "Conf. no pedidas" at bounding box center [299, 499] width 153 height 33
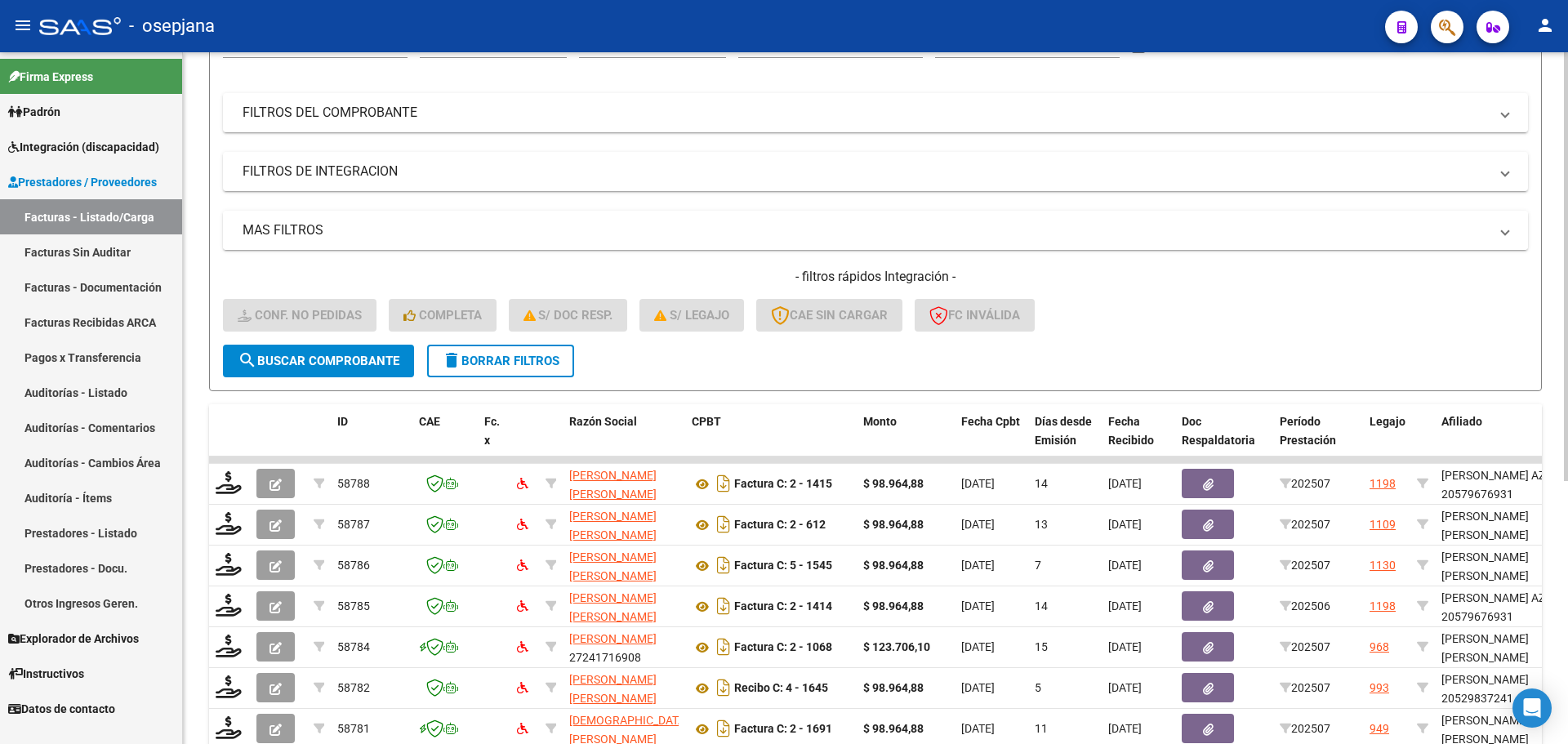
scroll to position [409, 0]
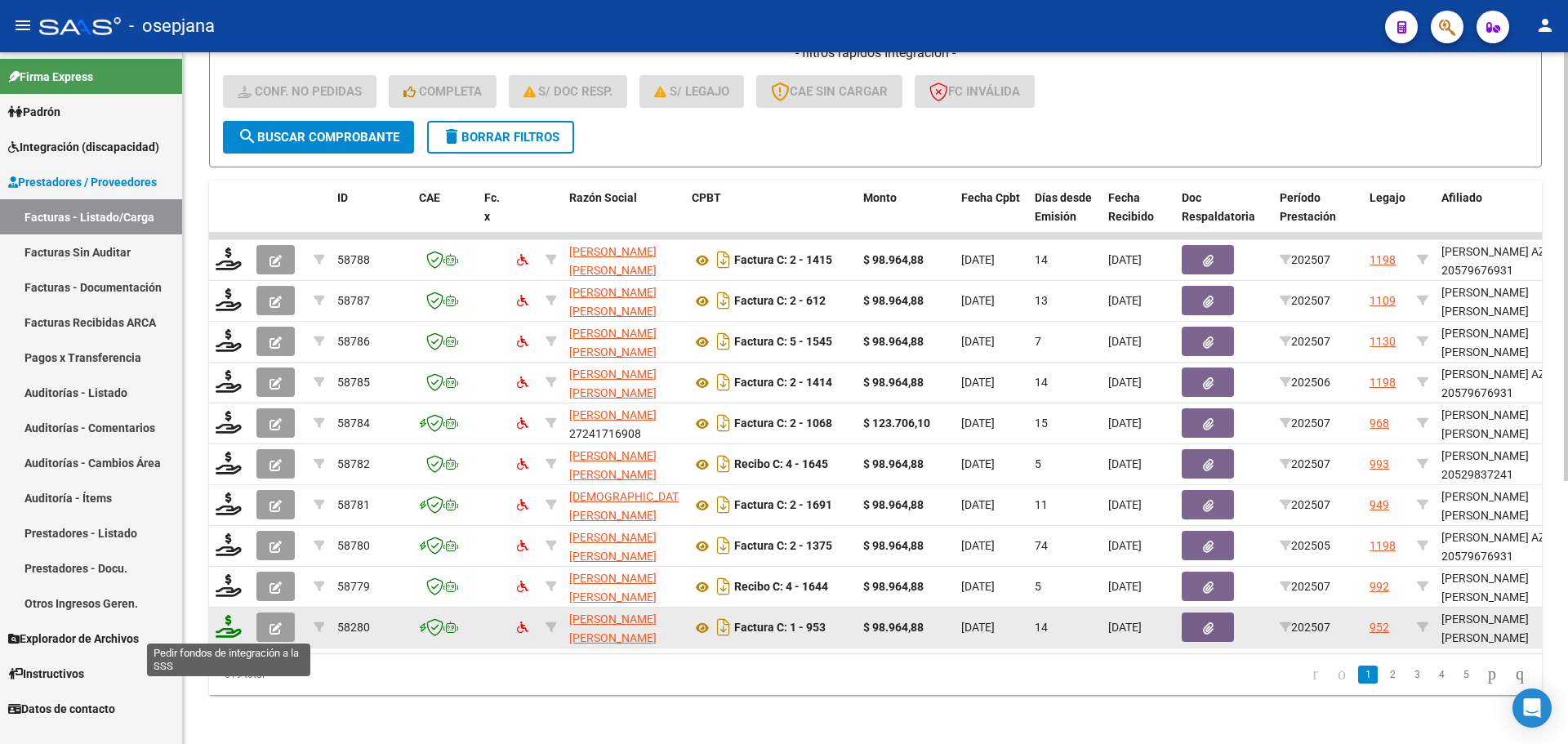
click at [223, 629] on icon at bounding box center [229, 626] width 26 height 23
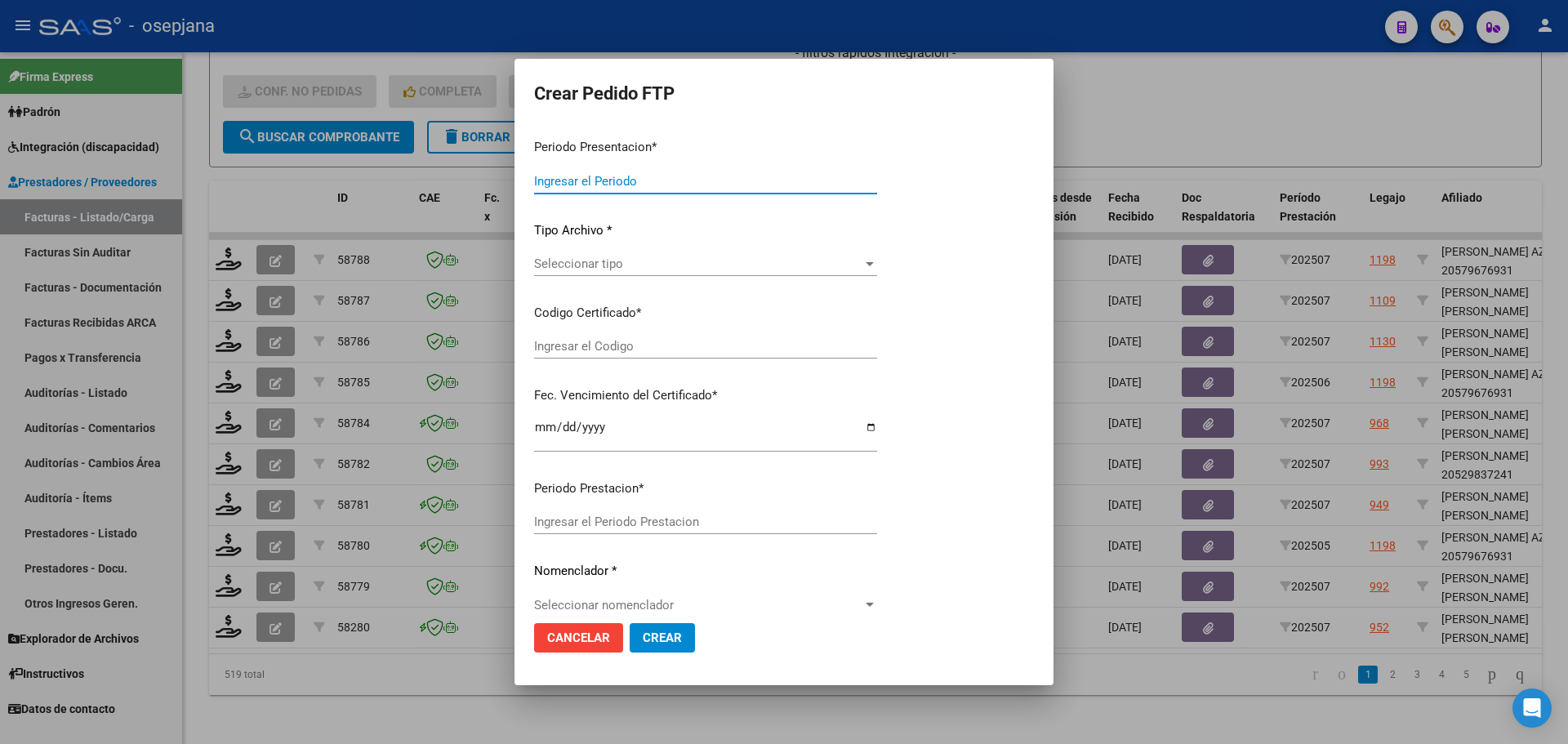
type input "202507"
type input "$ 98.964,88"
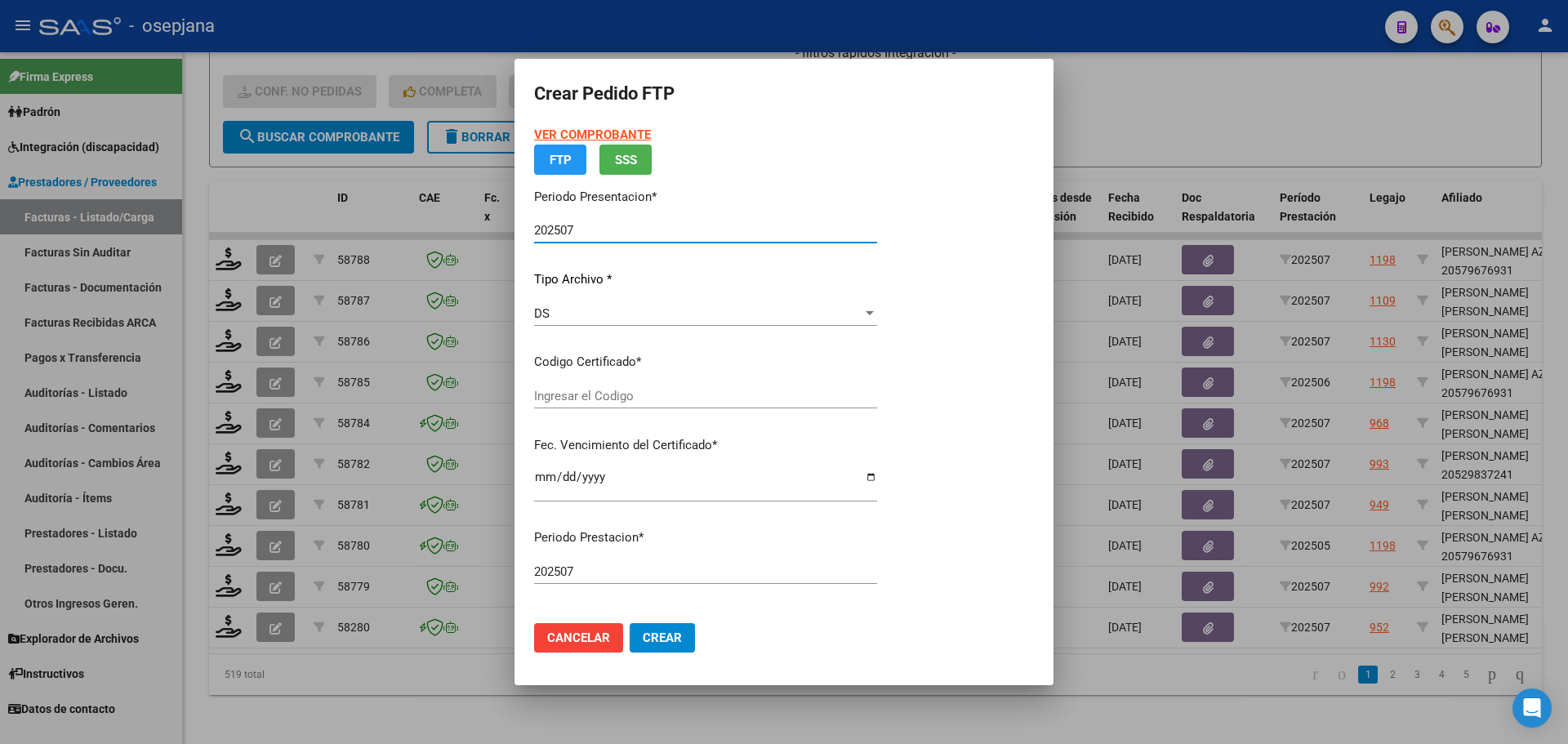
type input "ARG02000509805542023021520280215BS311"
type input "2028-02-15"
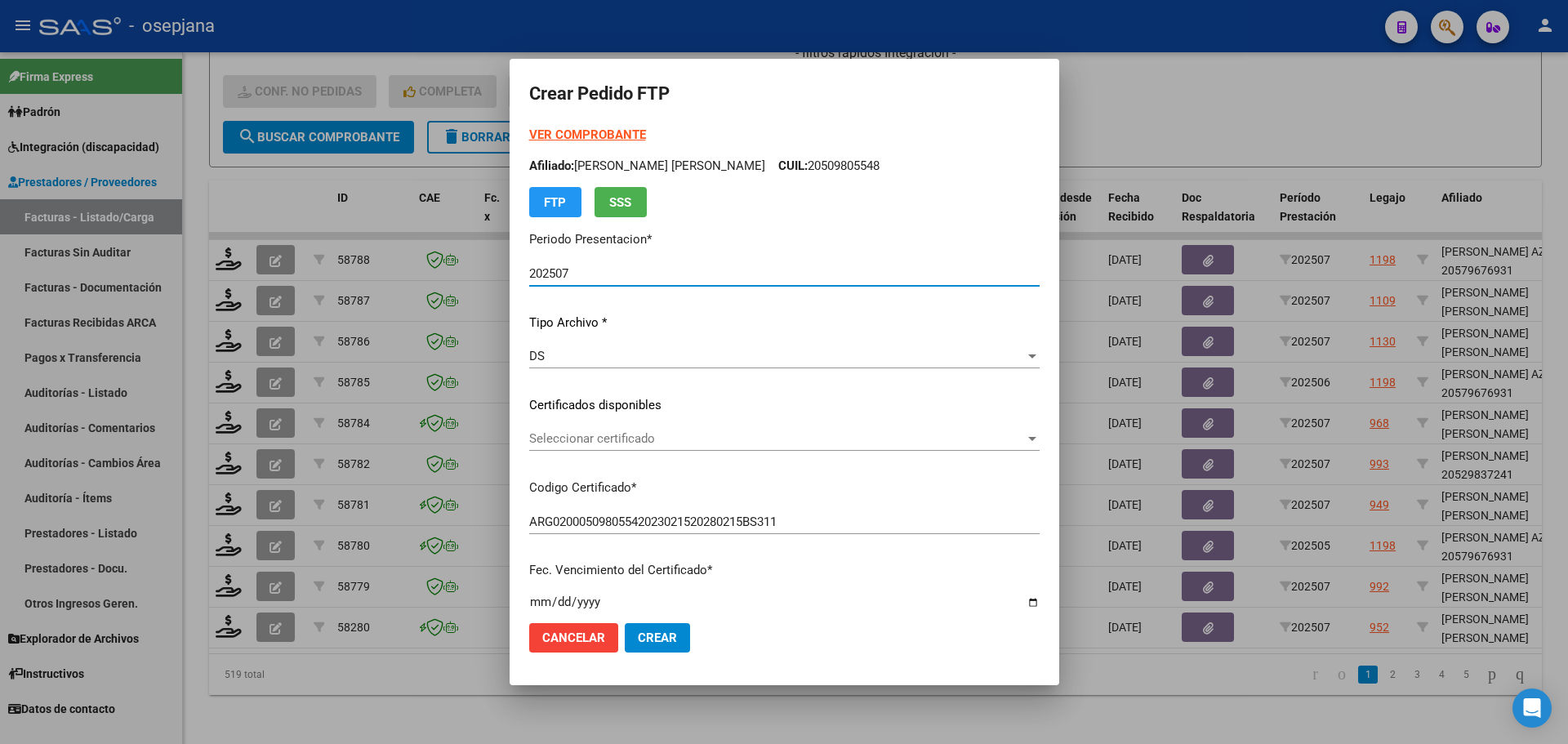
click at [621, 435] on span "Seleccionar certificado" at bounding box center [777, 438] width 496 height 15
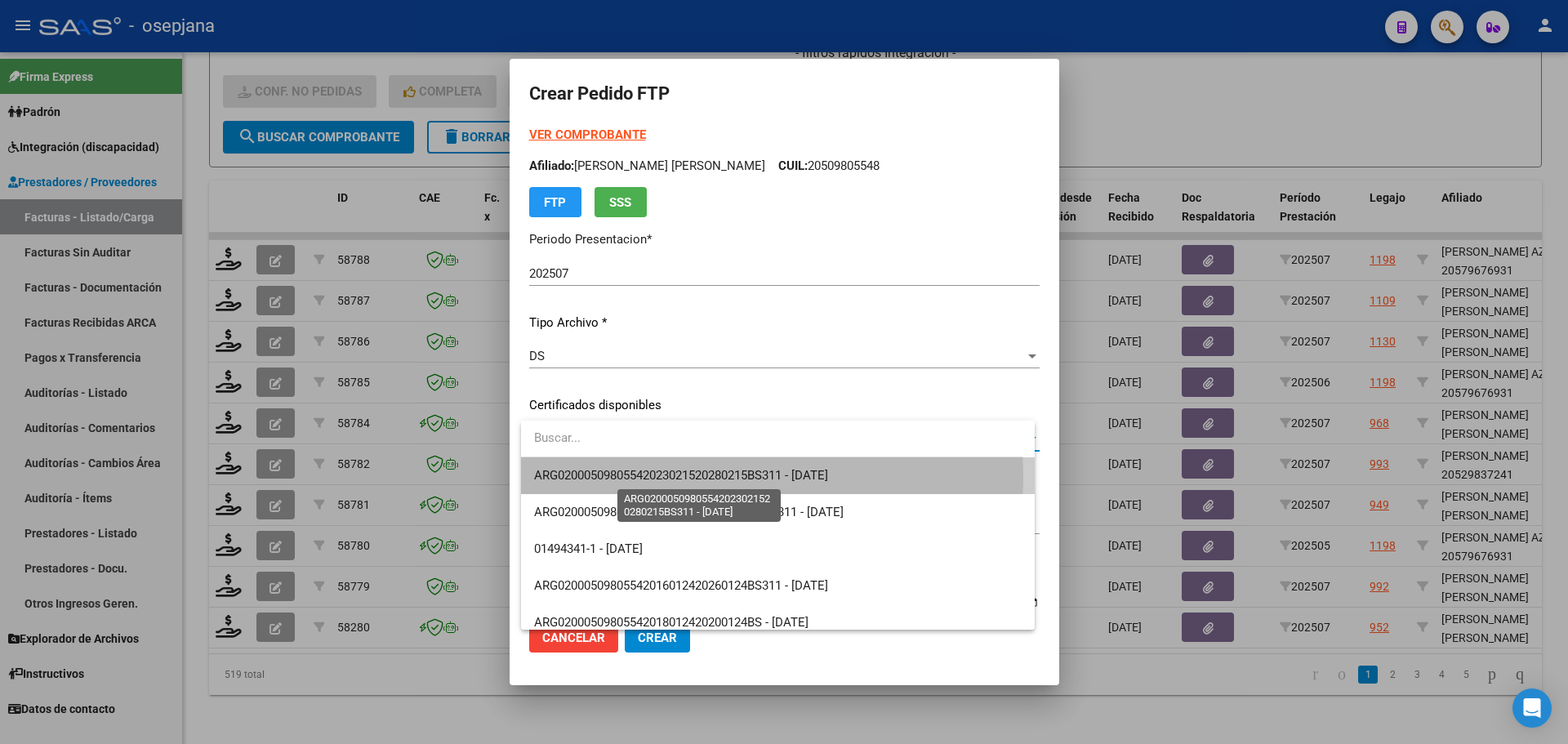
click at [626, 476] on span "ARG02000509805542023021520280215BS311 - 2028-02-15" at bounding box center [681, 476] width 294 height 15
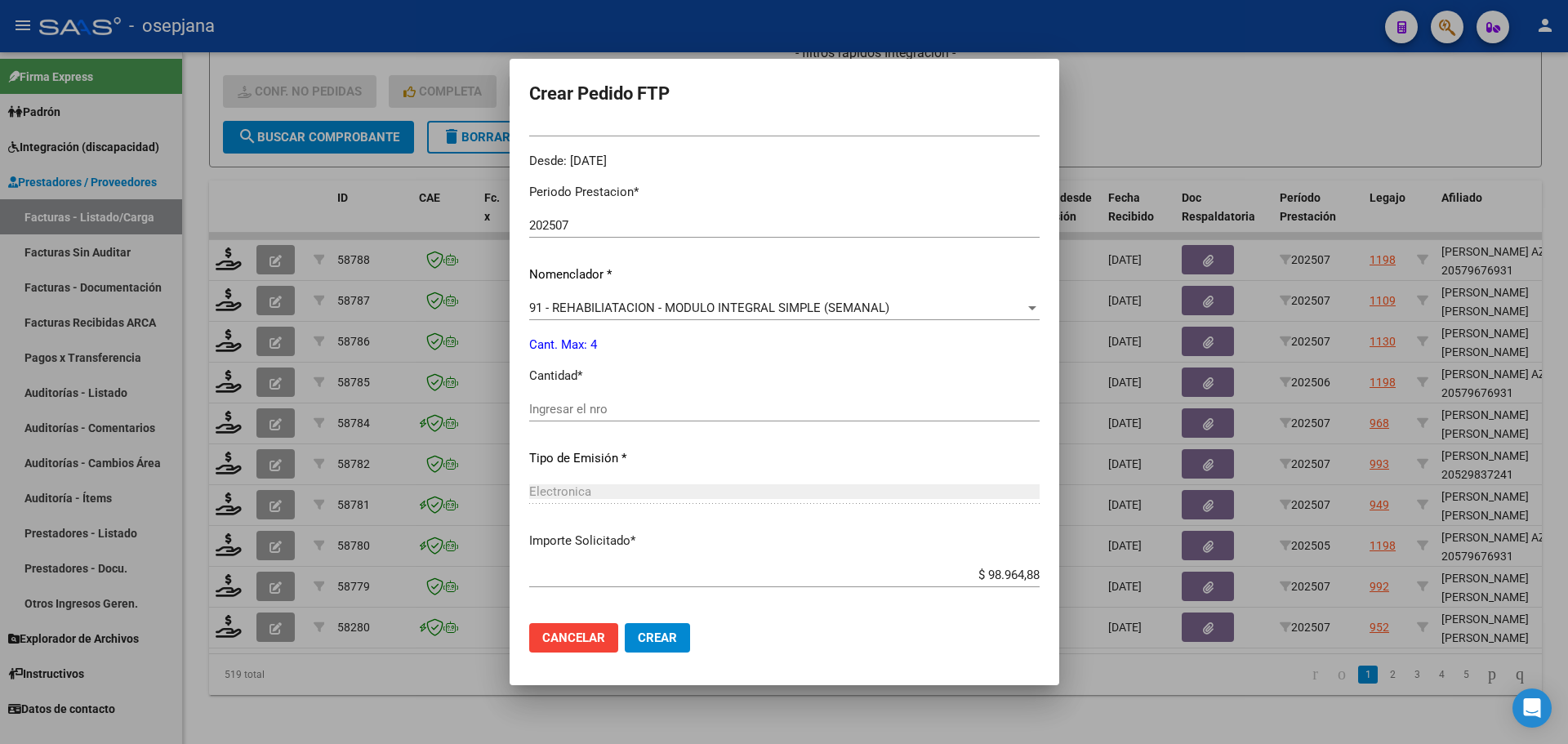
scroll to position [0, 0]
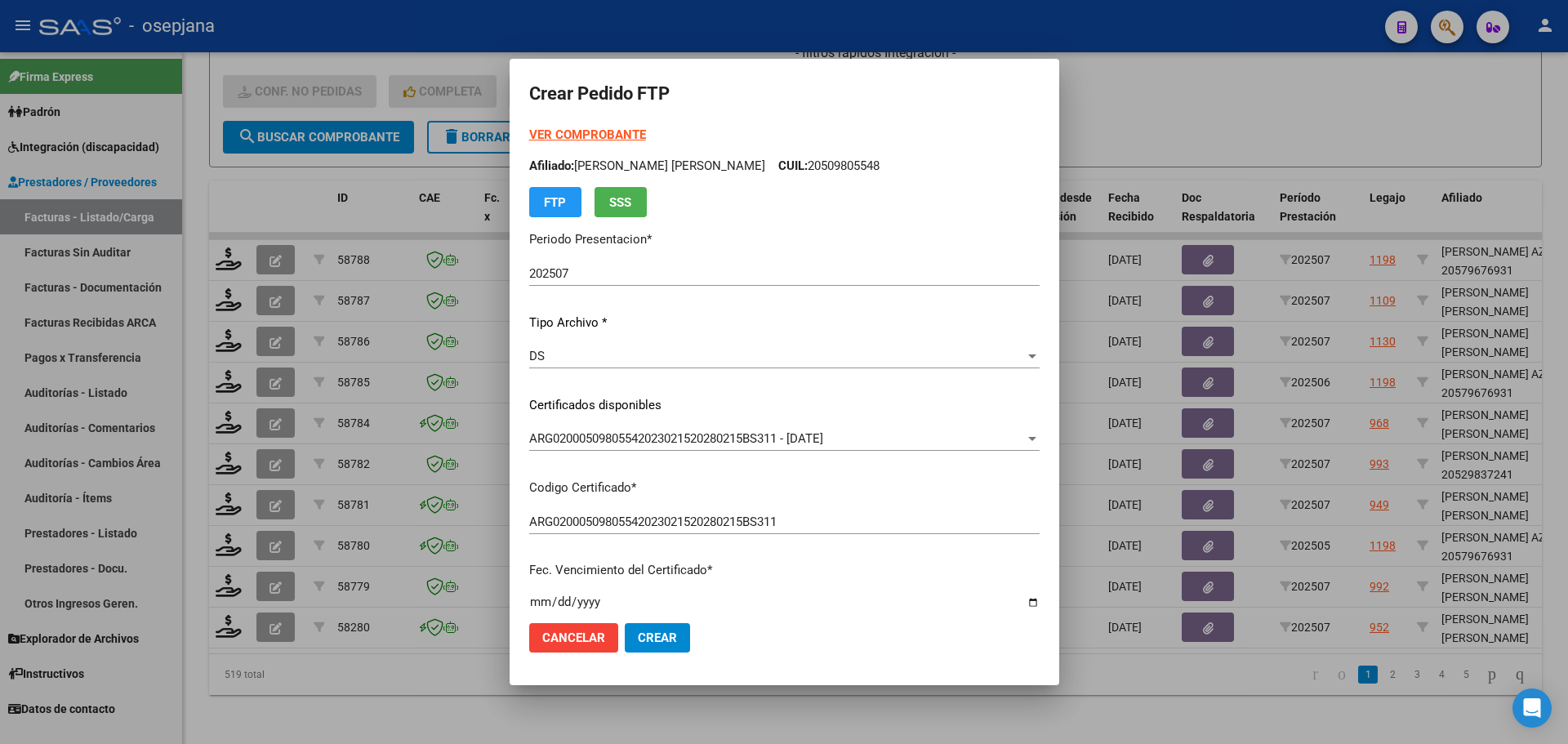
click at [621, 137] on strong "VER COMPROBANTE" at bounding box center [588, 135] width 117 height 15
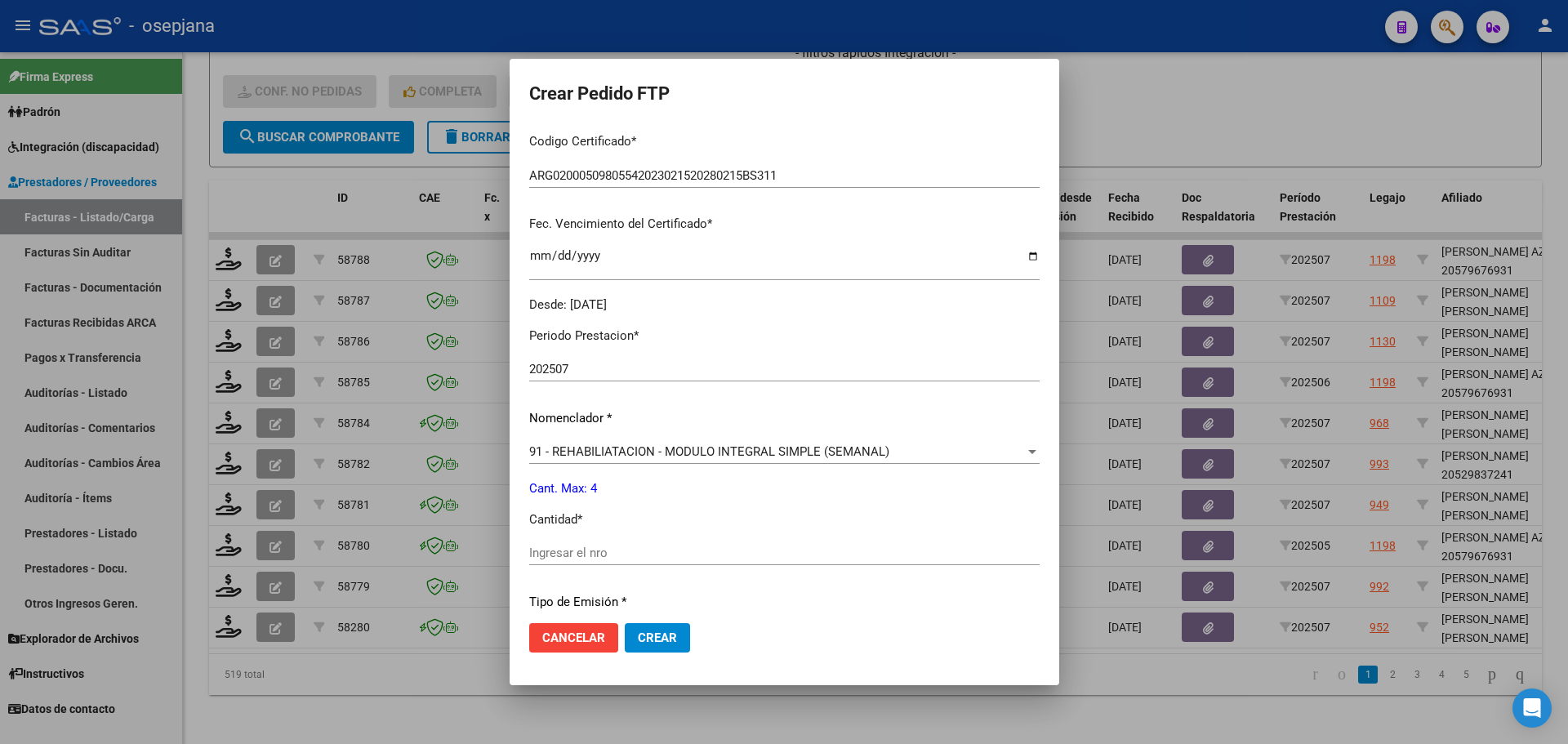
scroll to position [565, 0]
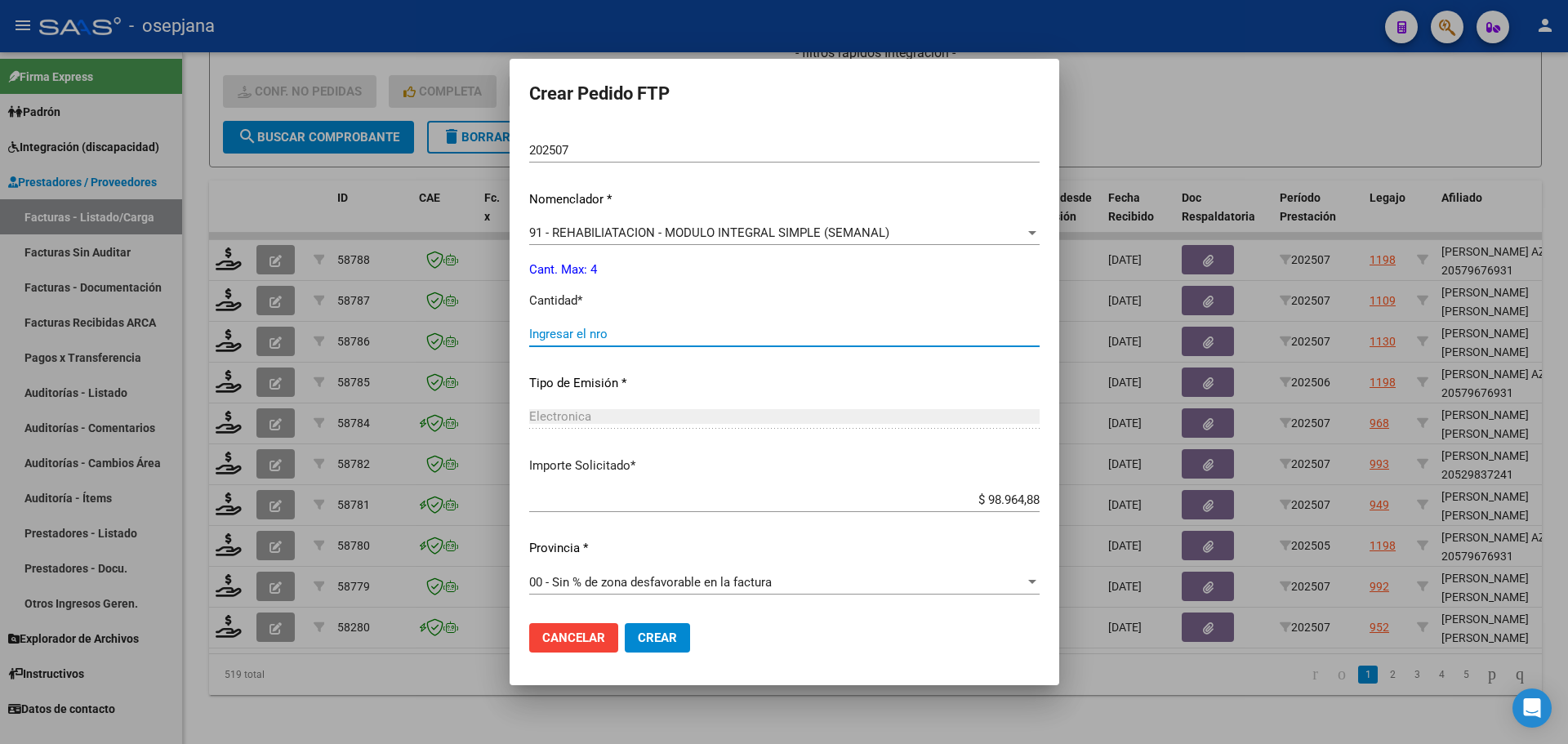
click at [585, 334] on input "Ingresar el nro" at bounding box center [784, 334] width 510 height 15
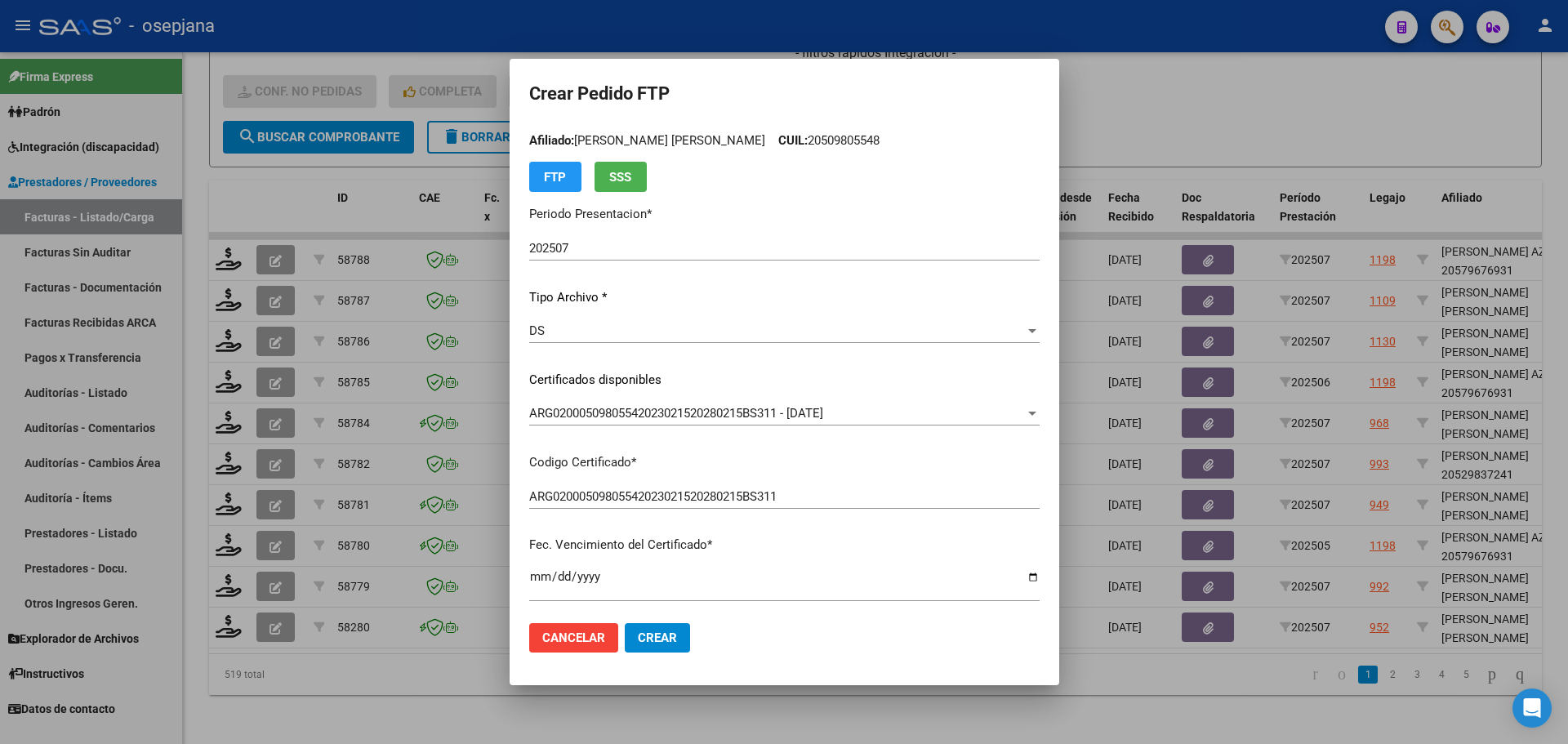
scroll to position [0, 0]
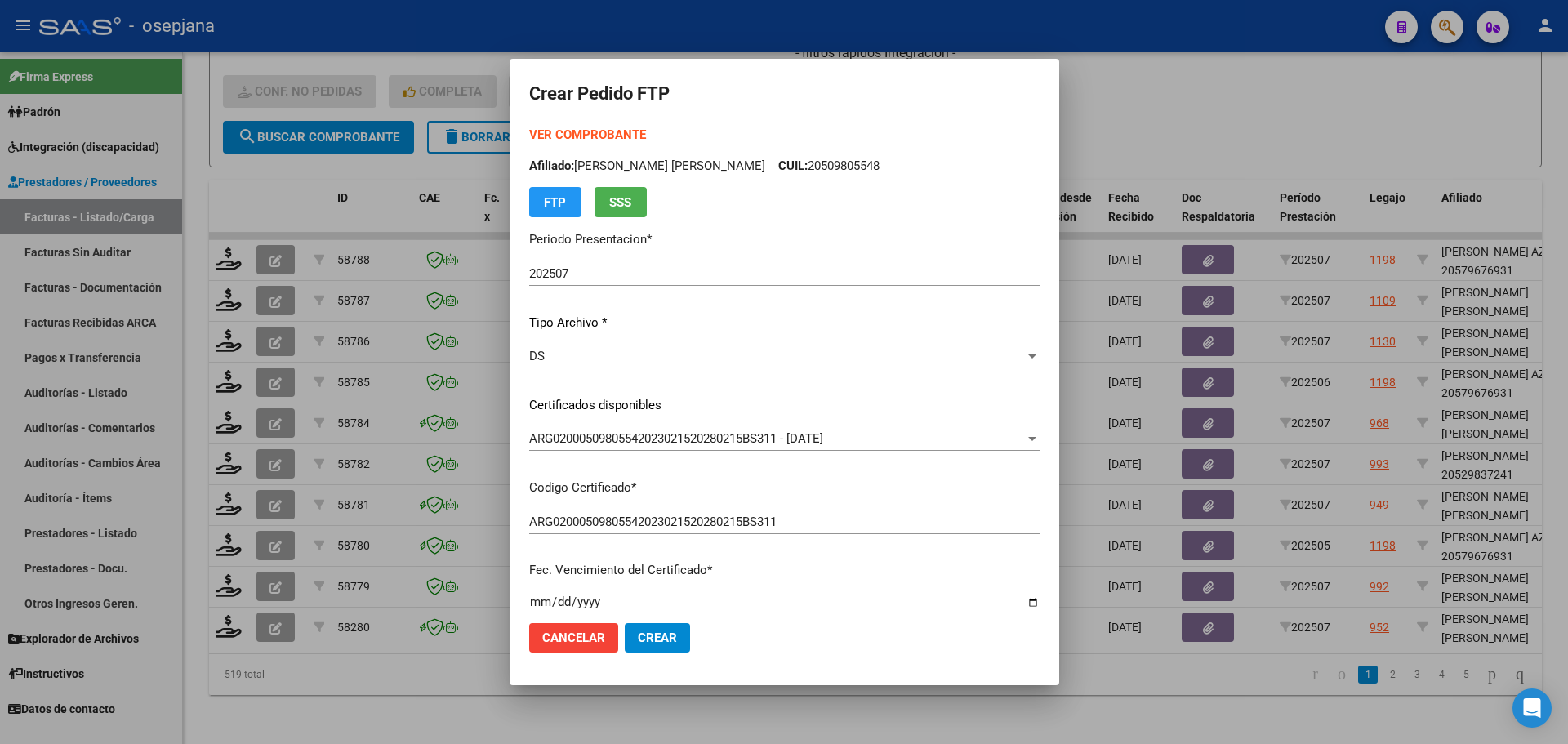
type input "4"
click at [591, 132] on strong "VER COMPROBANTE" at bounding box center [588, 135] width 117 height 15
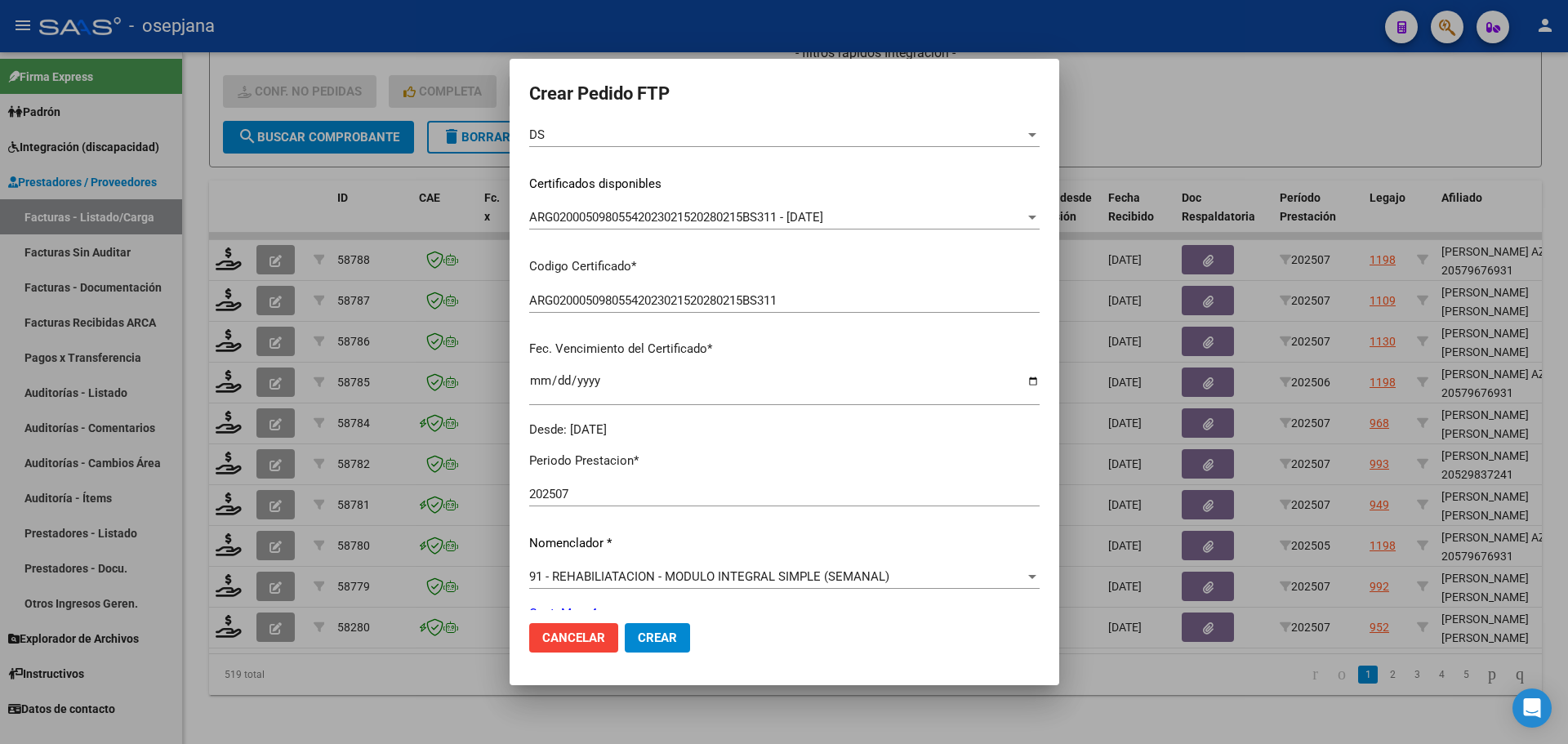
scroll to position [565, 0]
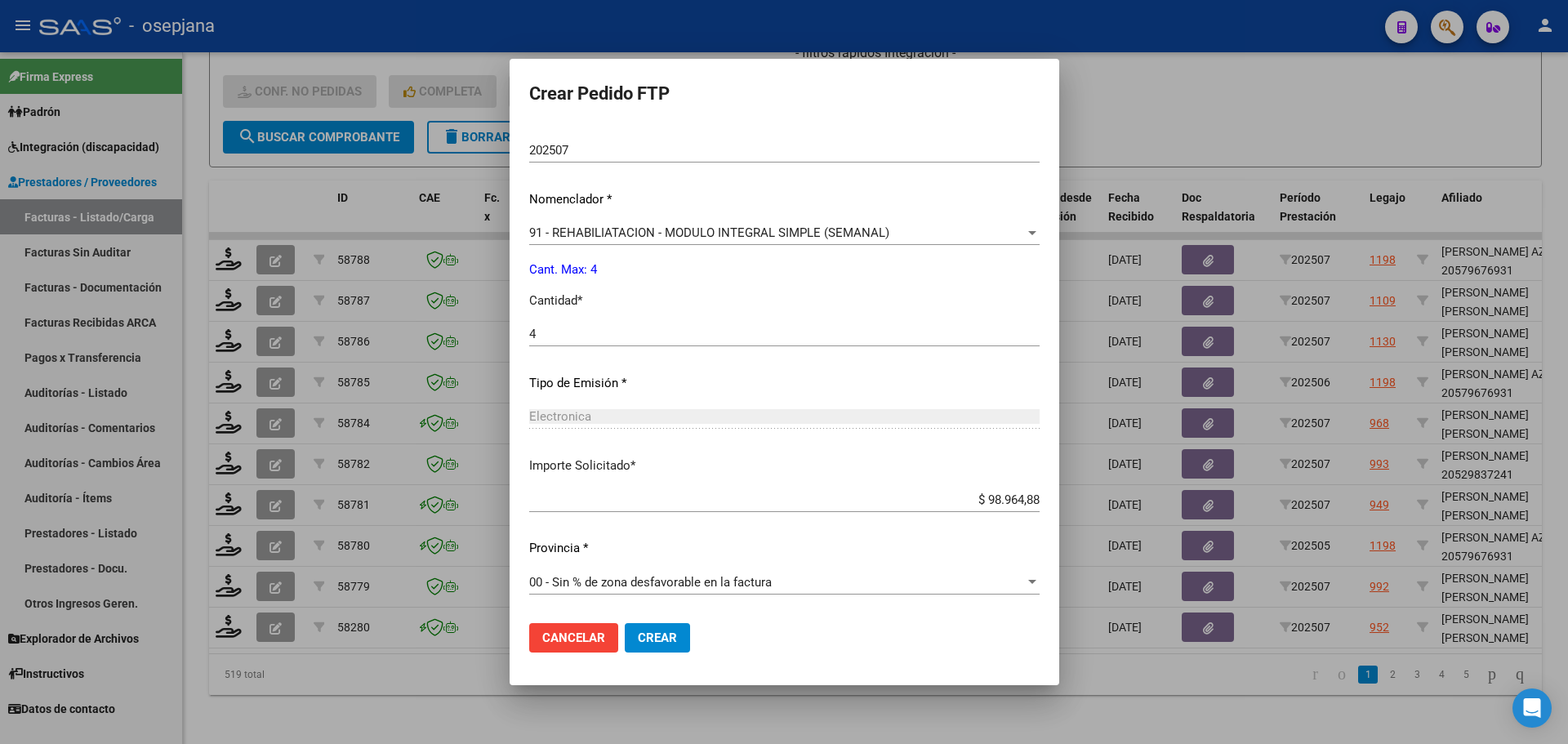
click at [678, 648] on button "Crear" at bounding box center [657, 638] width 65 height 30
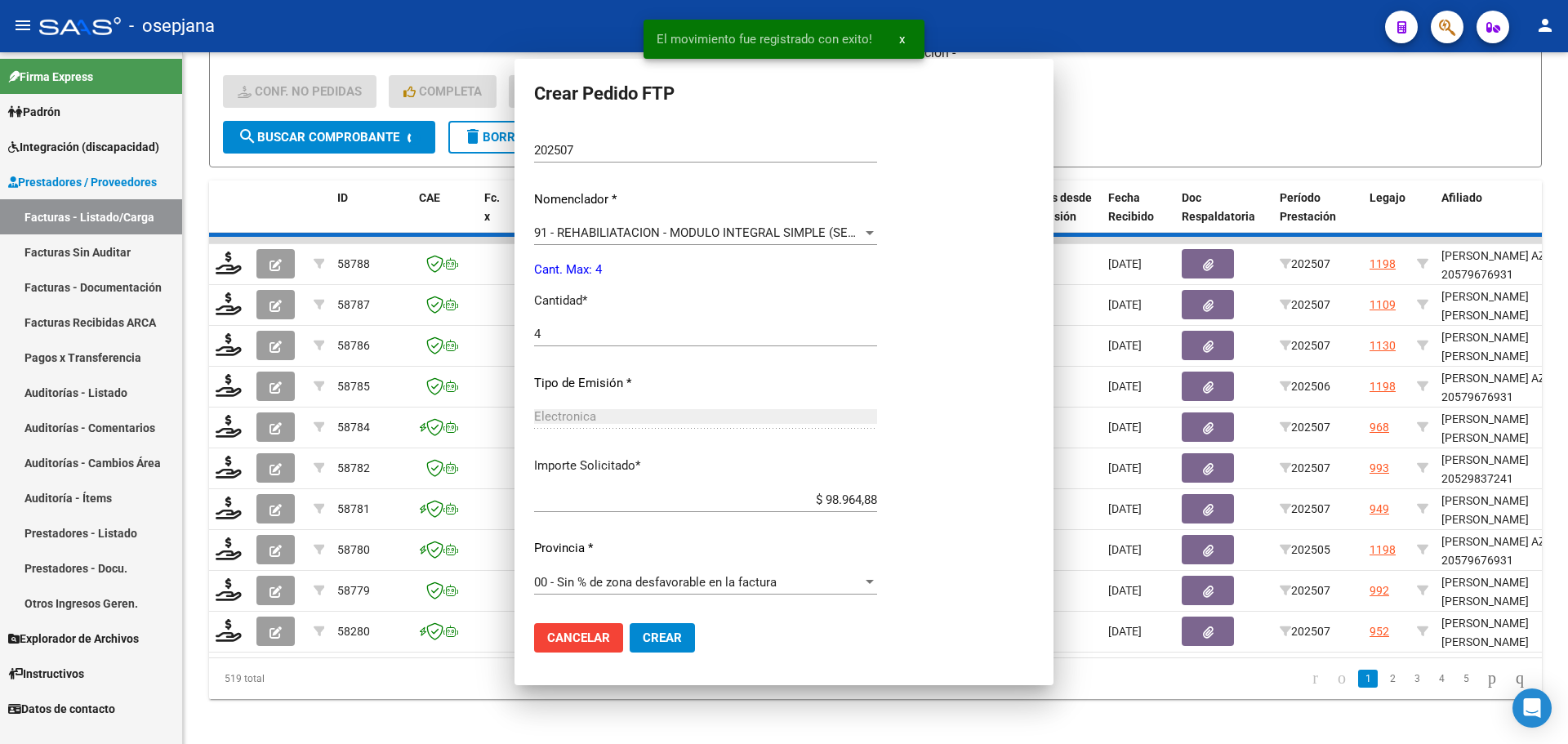
scroll to position [0, 0]
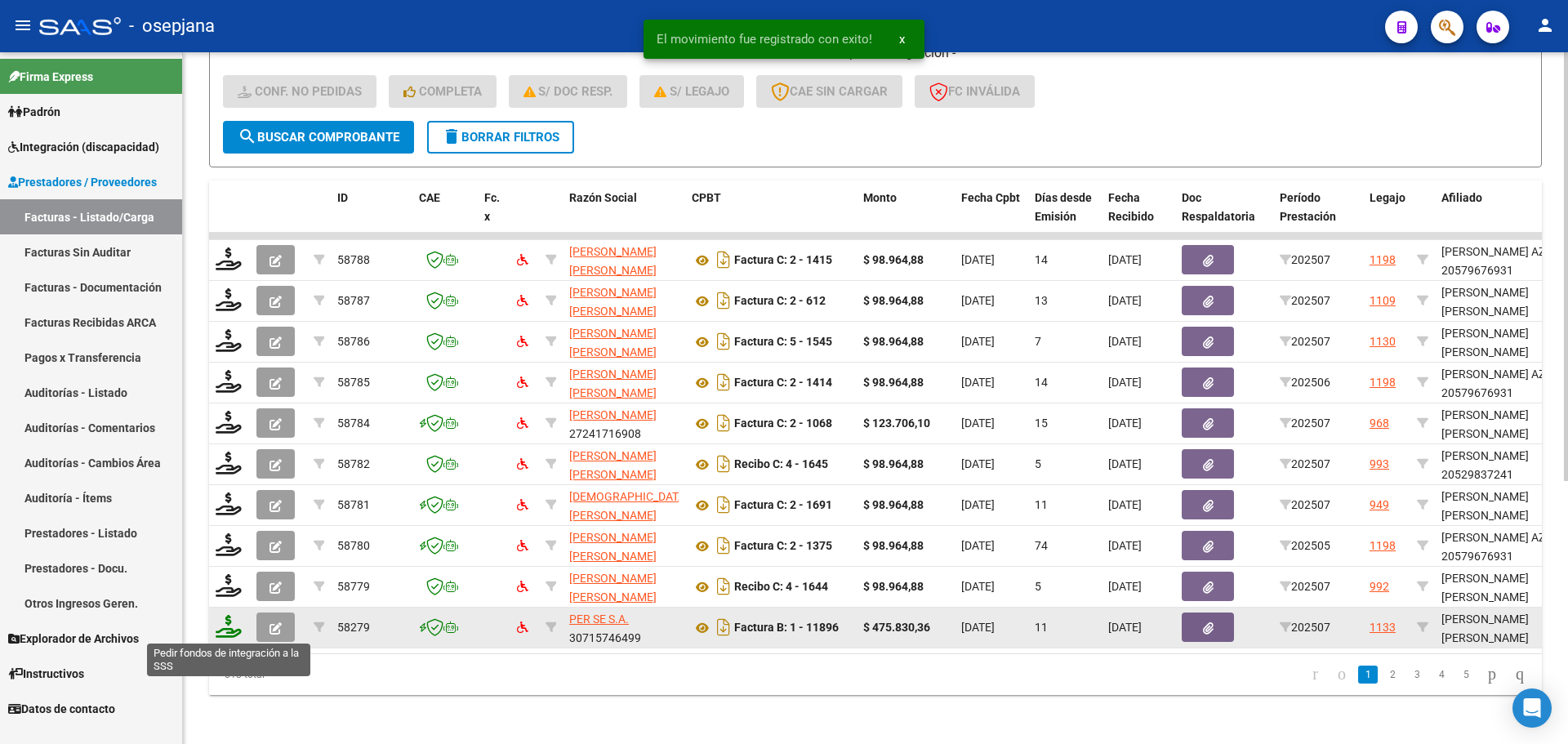
click at [220, 637] on icon at bounding box center [229, 626] width 26 height 23
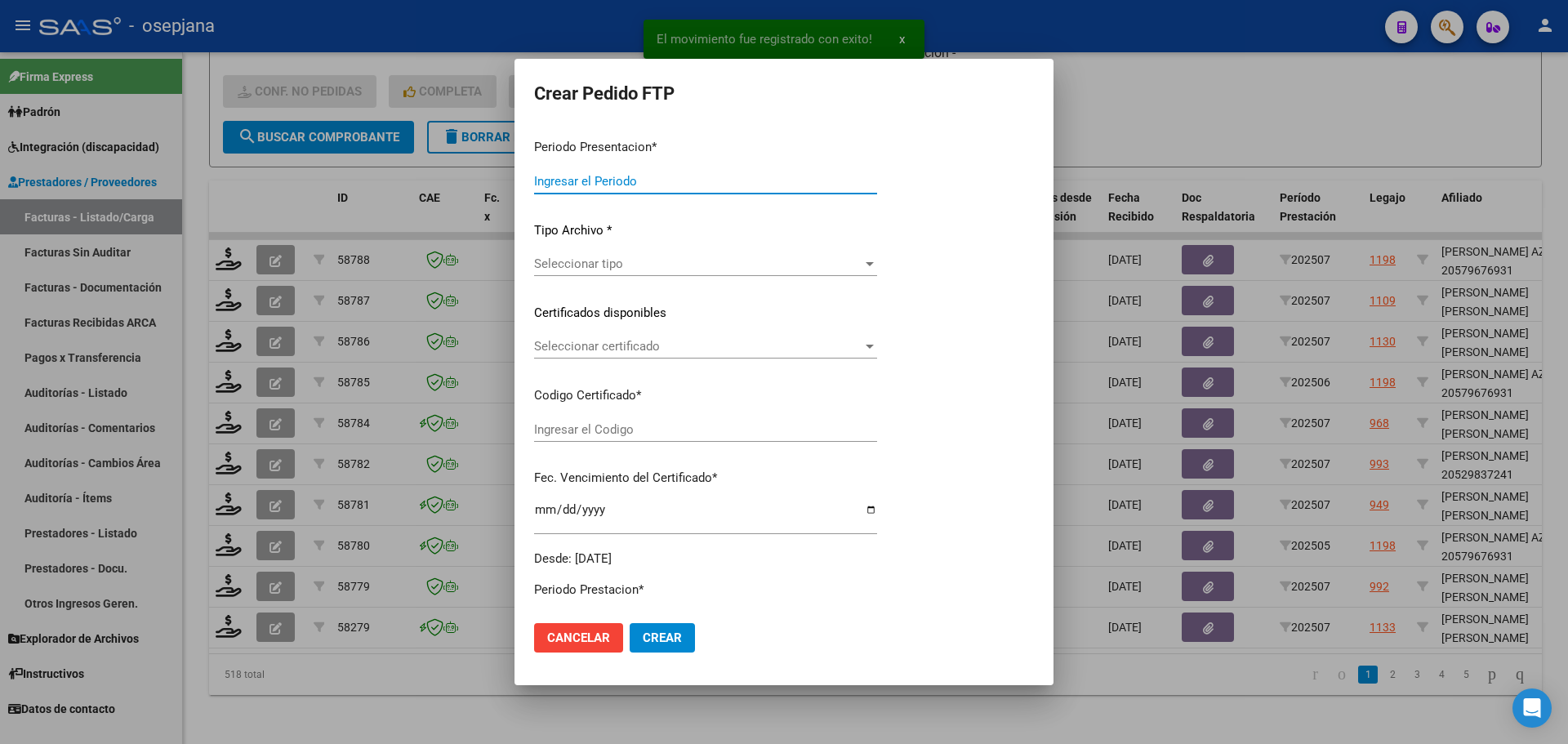
type input "202507"
type input "$ 475.830,36"
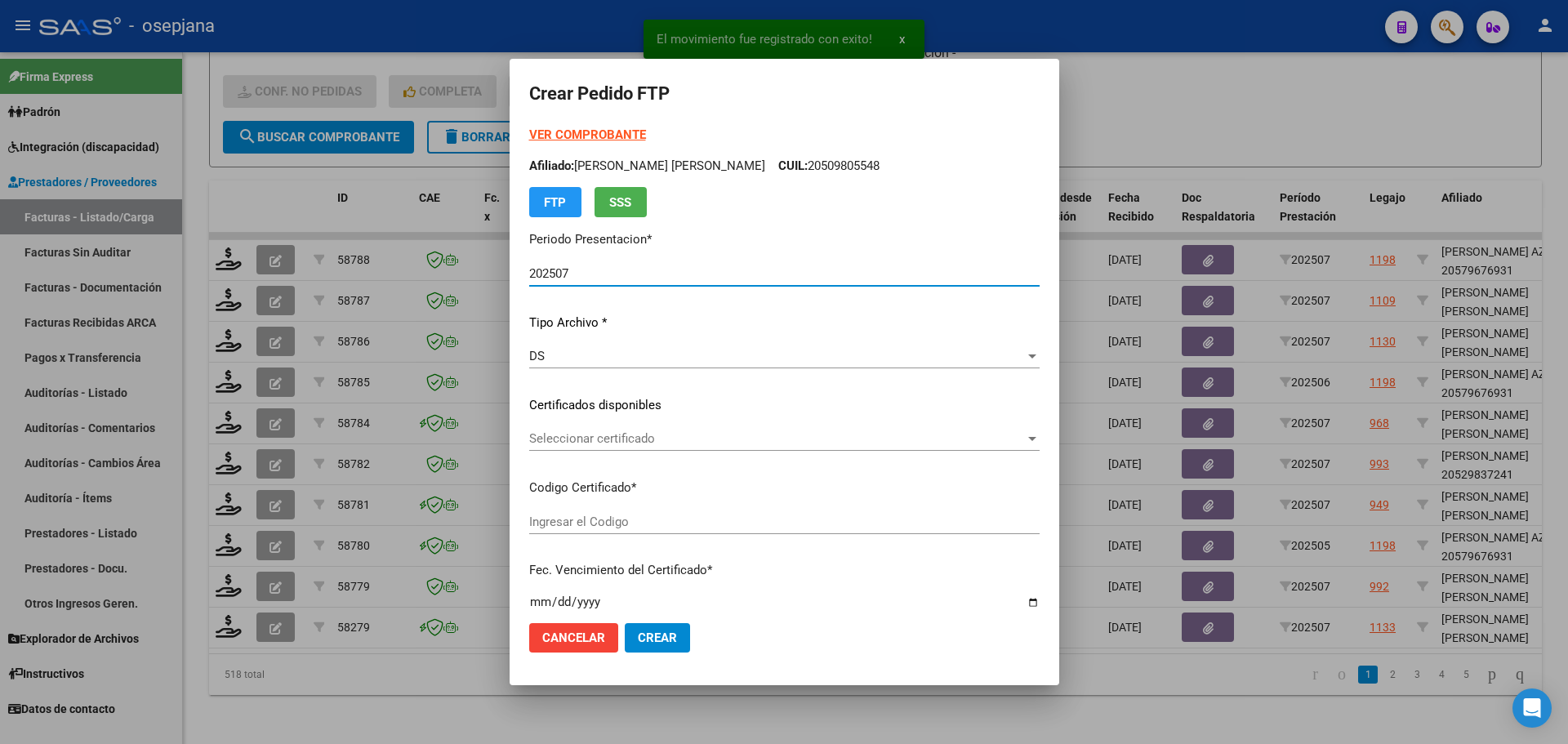
type input "ARG01000571788682023101020261010BS309"
type input "2026-10-10"
click at [579, 432] on span "Seleccionar certificado" at bounding box center [777, 438] width 496 height 15
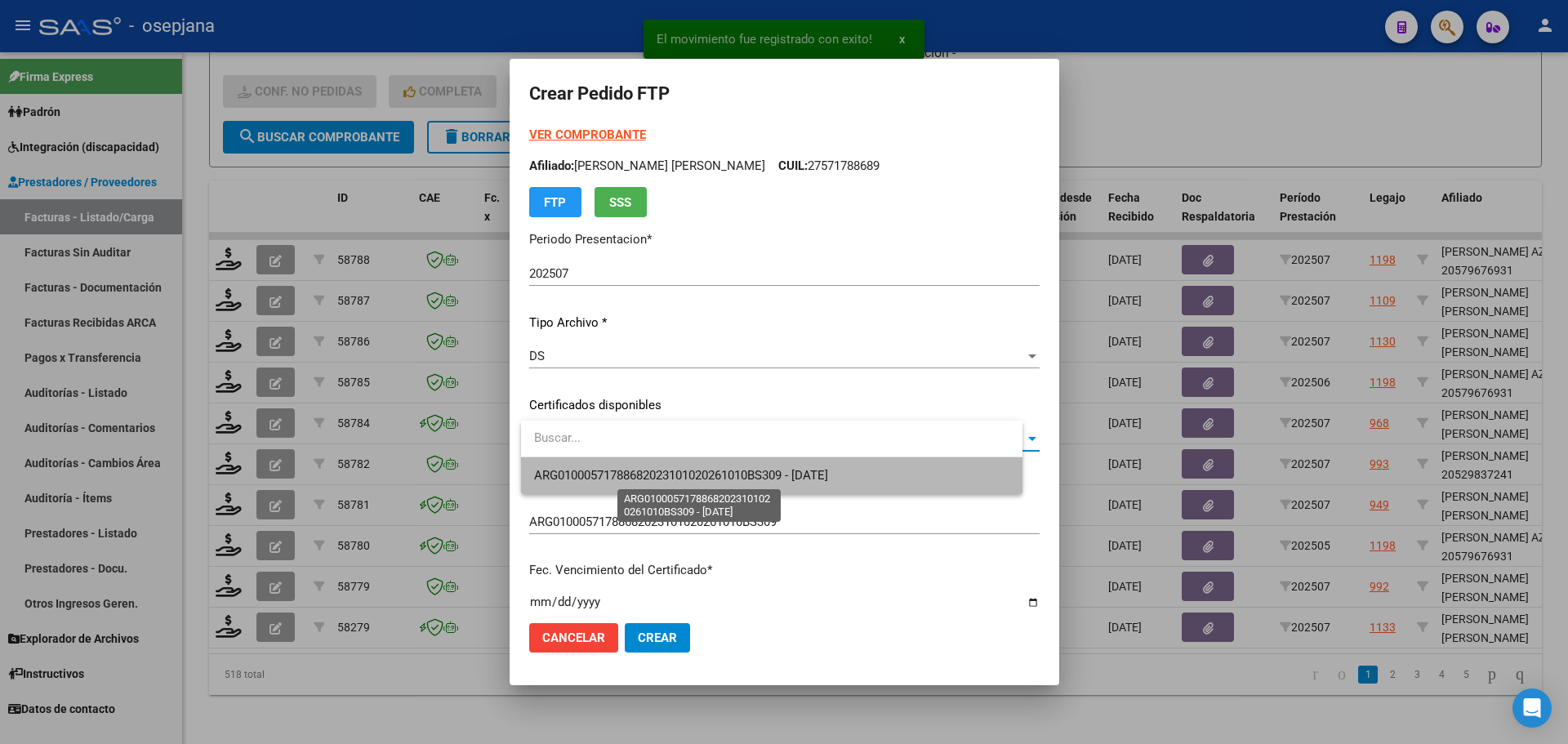
click at [592, 469] on span "ARG01000571788682023101020261010BS309 - 2026-10-10" at bounding box center [681, 476] width 294 height 15
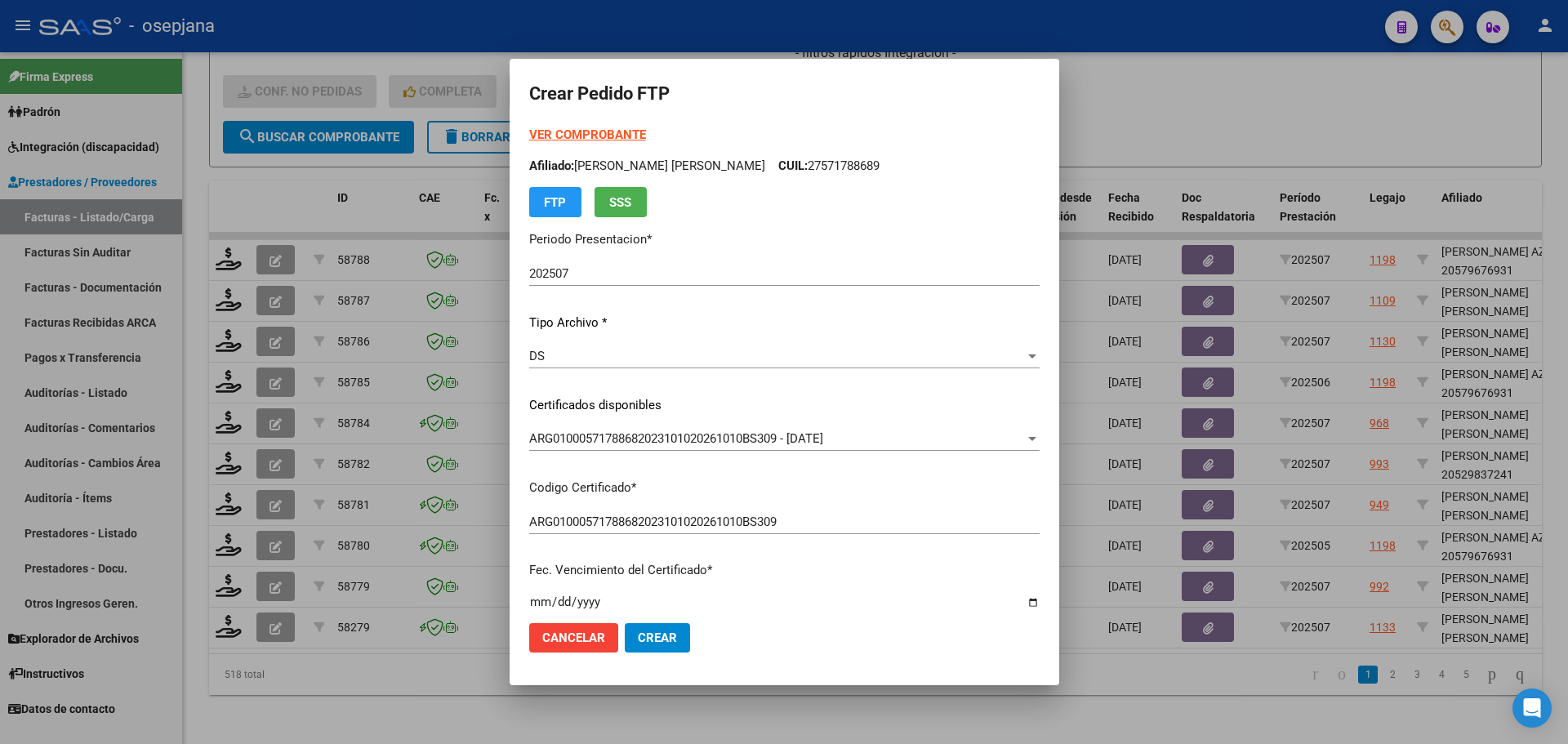
click at [622, 125] on div "VER COMPROBANTE ARCA Padrón Afiliado: BORRAS EMMA ANTONIA CUIL: 27571788689 FTP…" at bounding box center [784, 171] width 510 height 91
click at [622, 141] on strong "VER COMPROBANTE" at bounding box center [588, 135] width 117 height 15
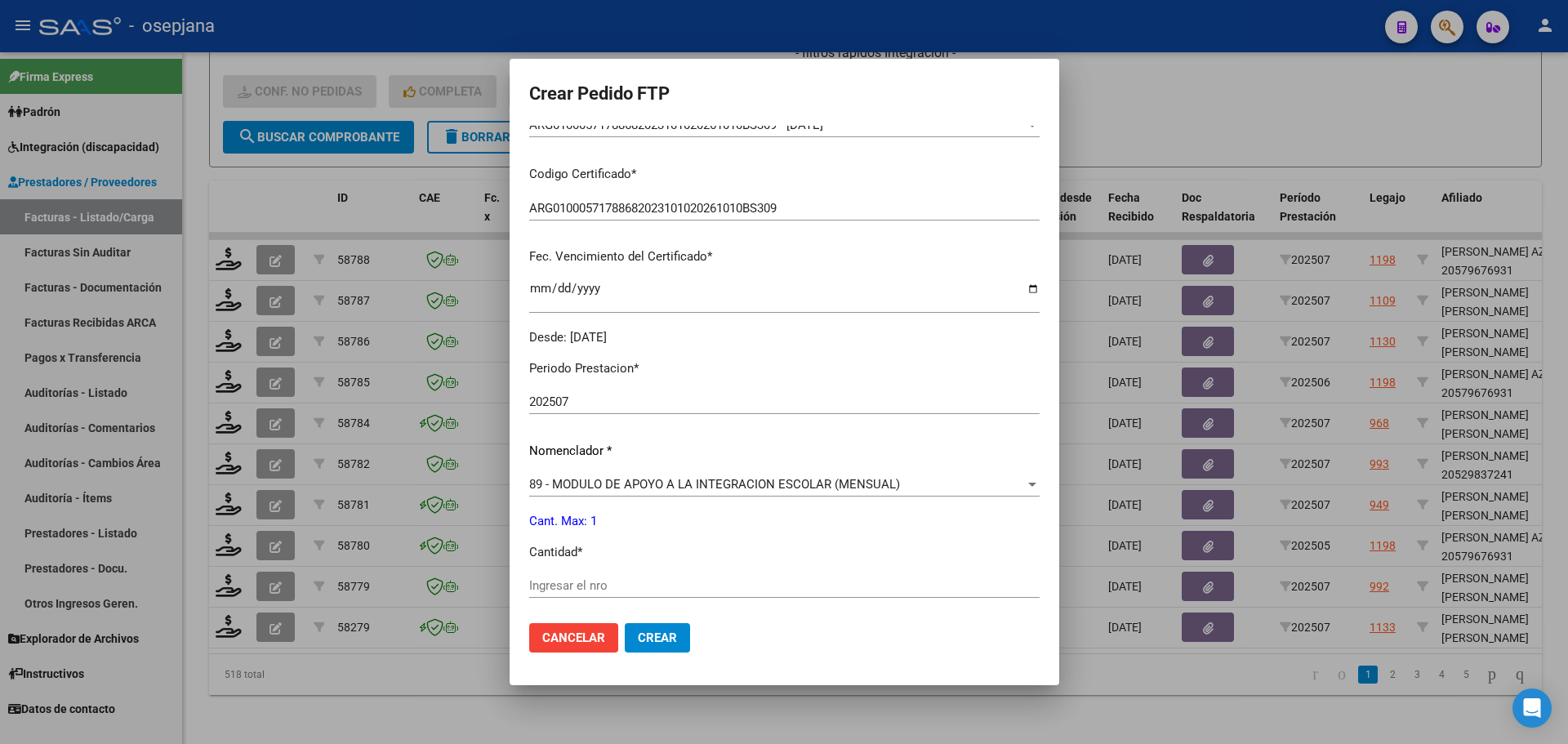
scroll to position [565, 0]
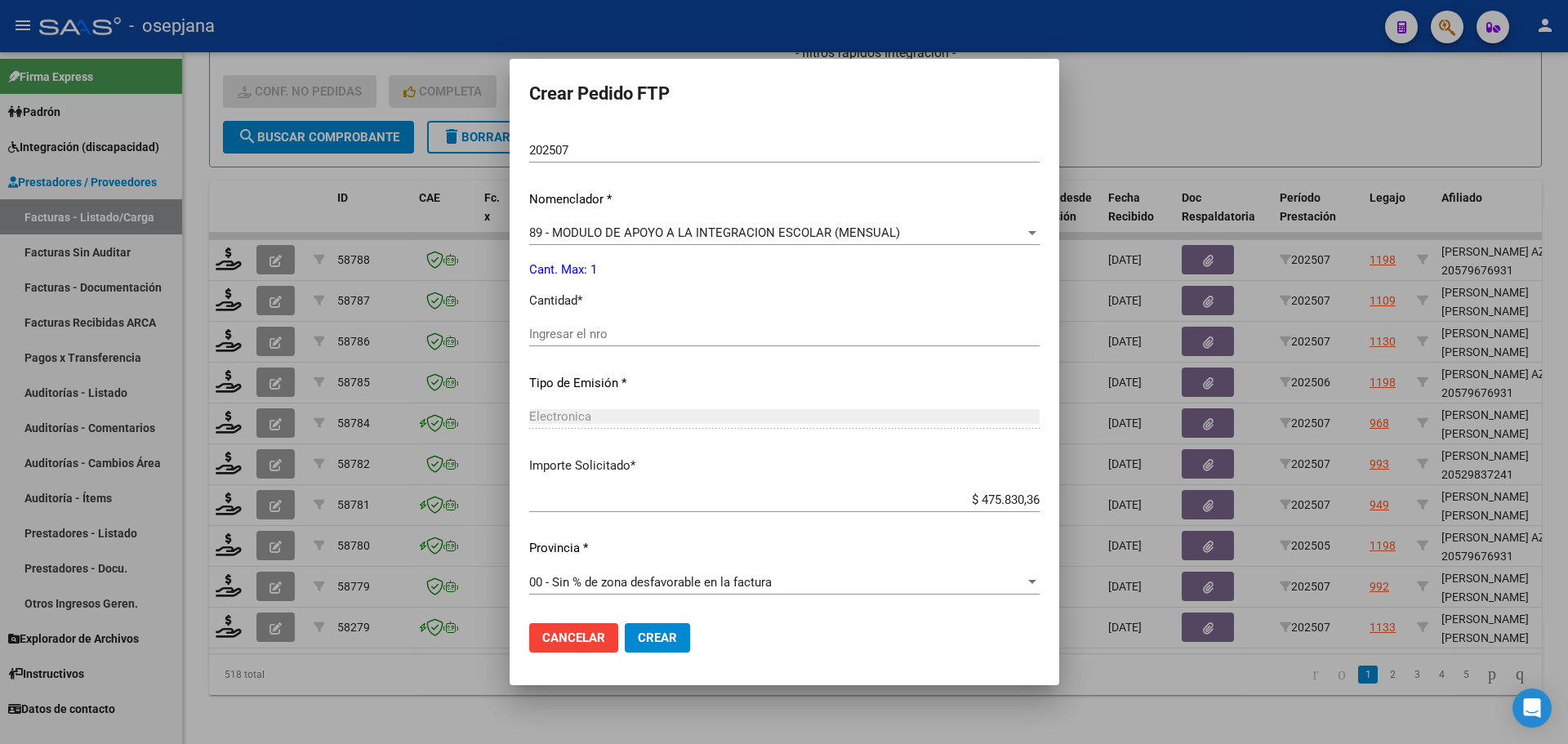
click at [595, 333] on input "Ingresar el nro" at bounding box center [784, 334] width 510 height 15
type input "1"
click at [673, 642] on span "Crear" at bounding box center [657, 638] width 39 height 15
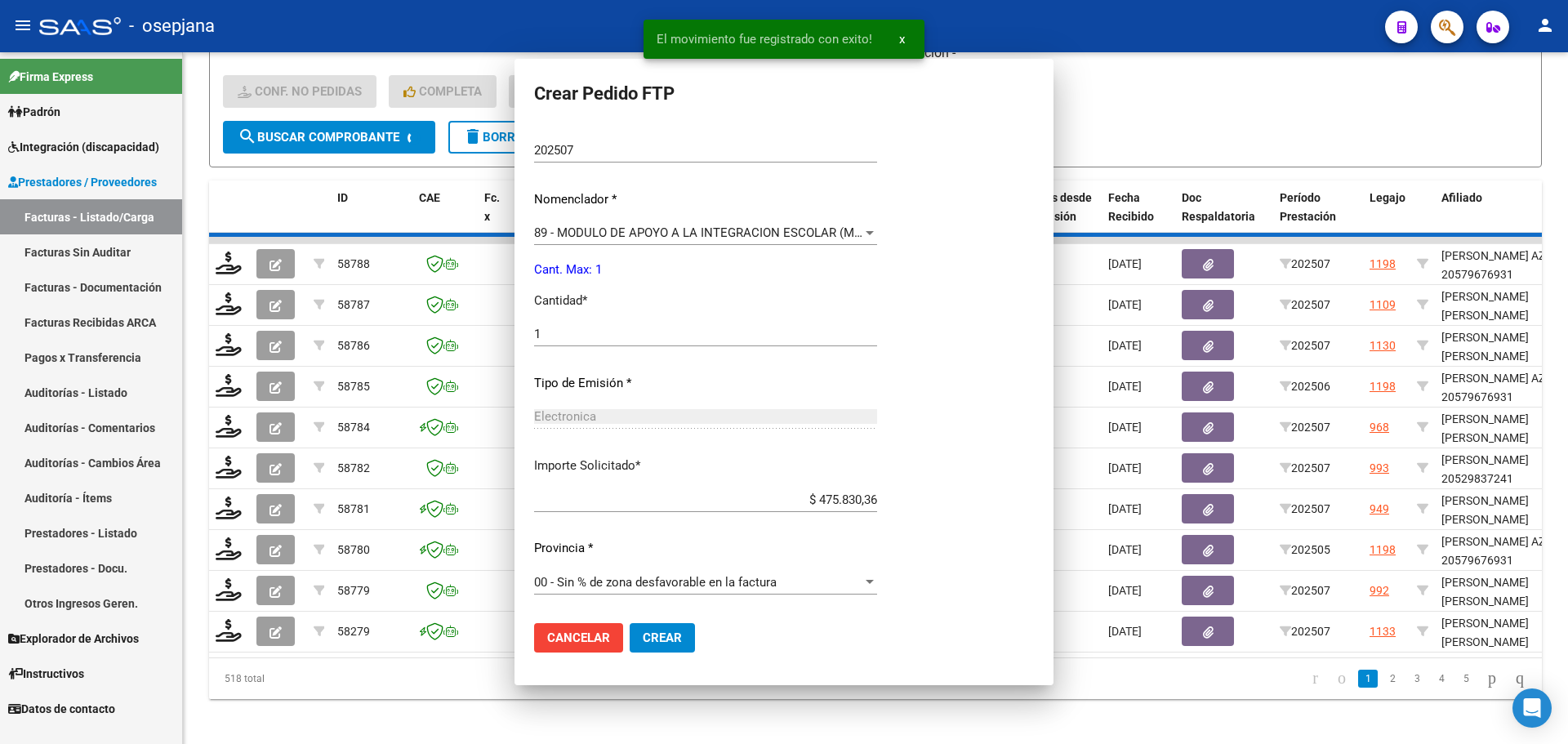
scroll to position [473, 0]
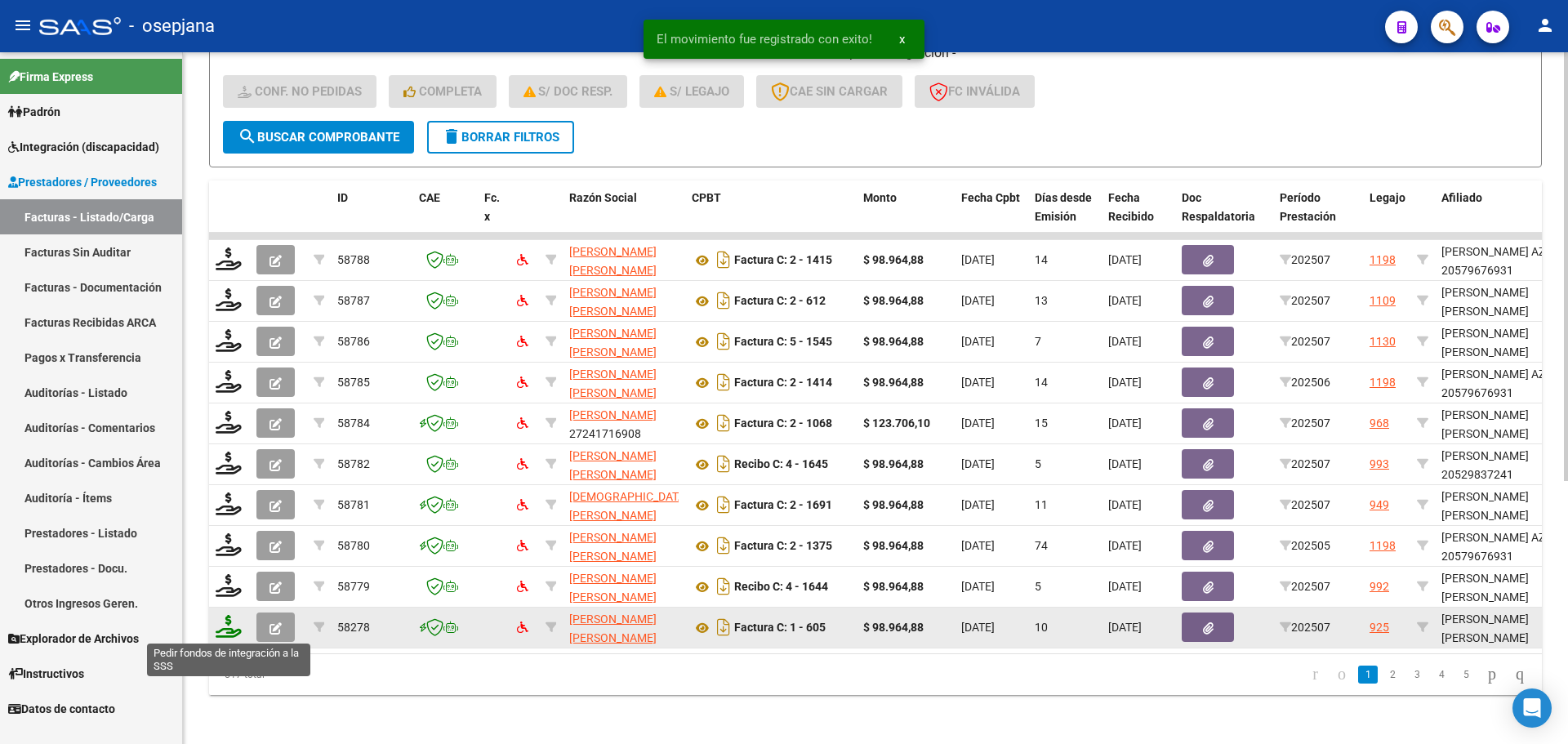
click at [227, 627] on icon at bounding box center [229, 626] width 26 height 23
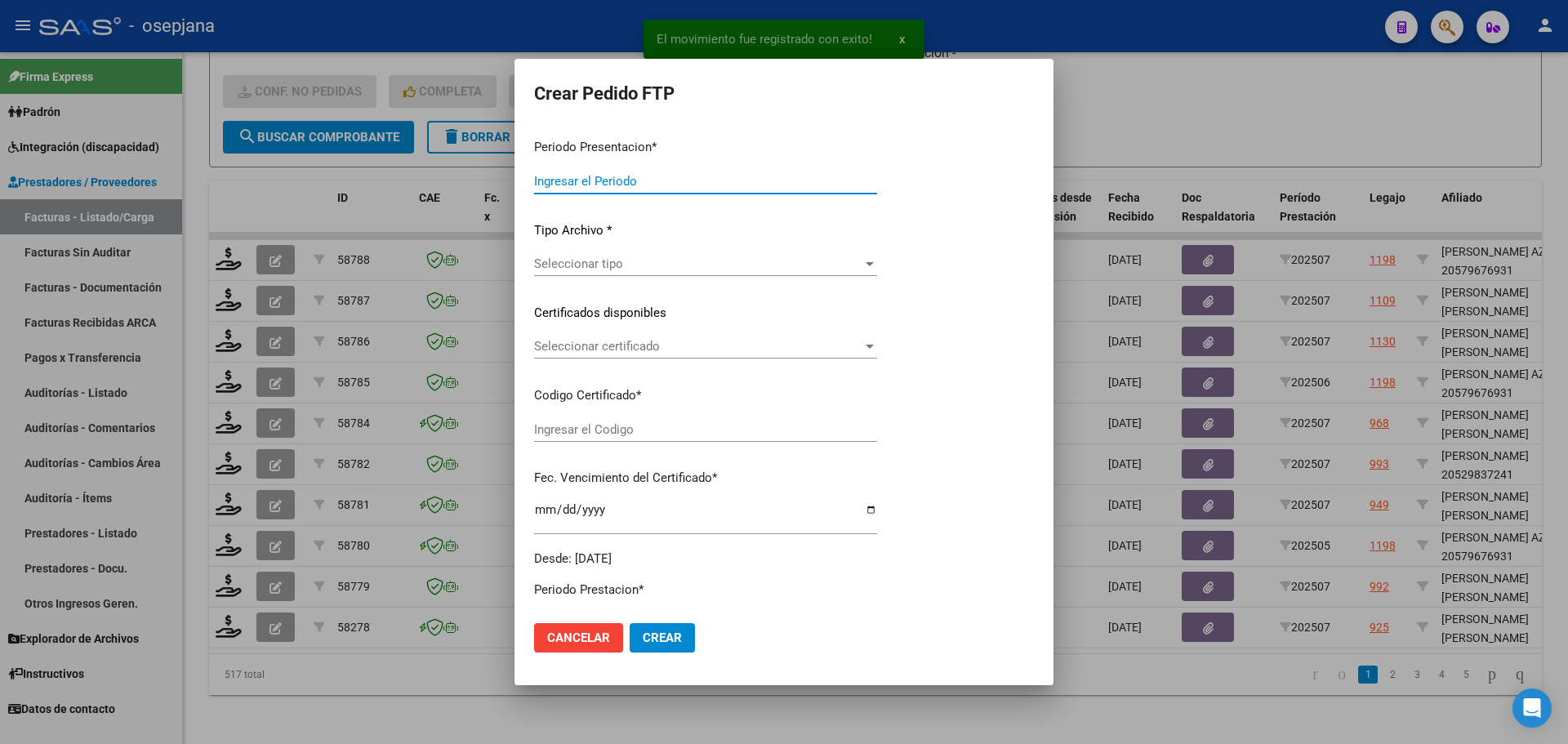
type input "202507"
type input "$ 98.964,88"
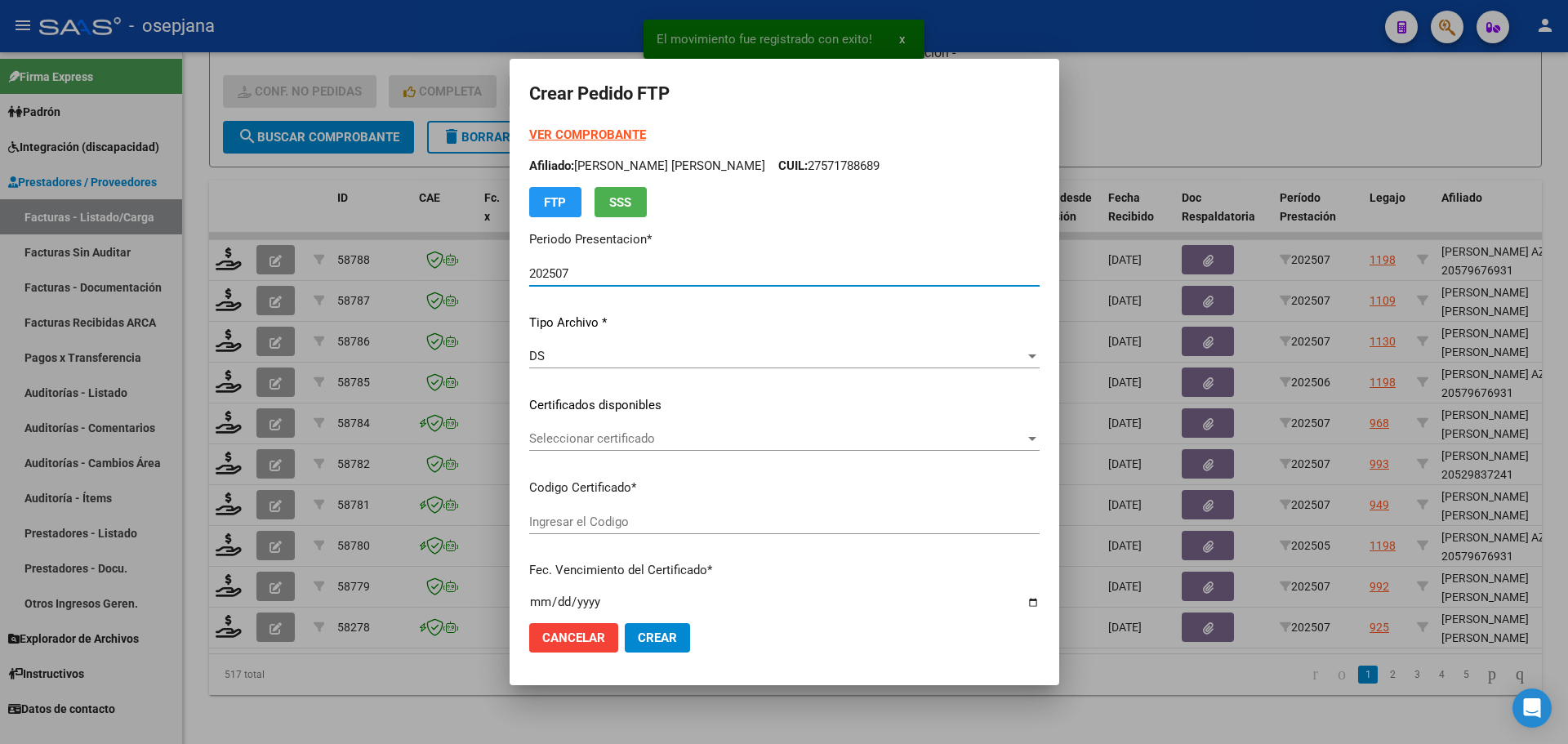
type input "ARG01000570944642025031220300312BSAS313"
type input "2030-03-04"
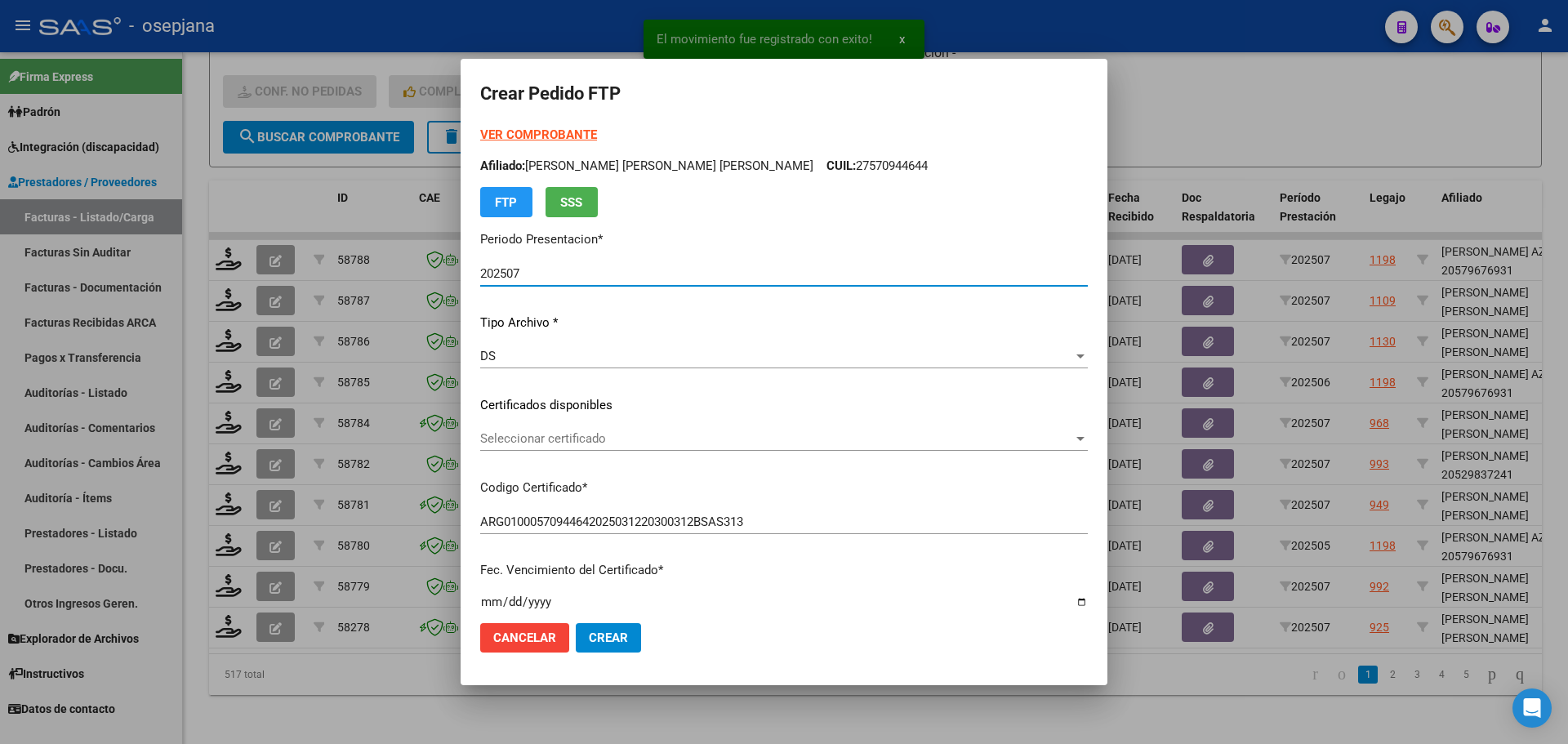
click at [651, 431] on span "Seleccionar certificado" at bounding box center [777, 438] width 593 height 15
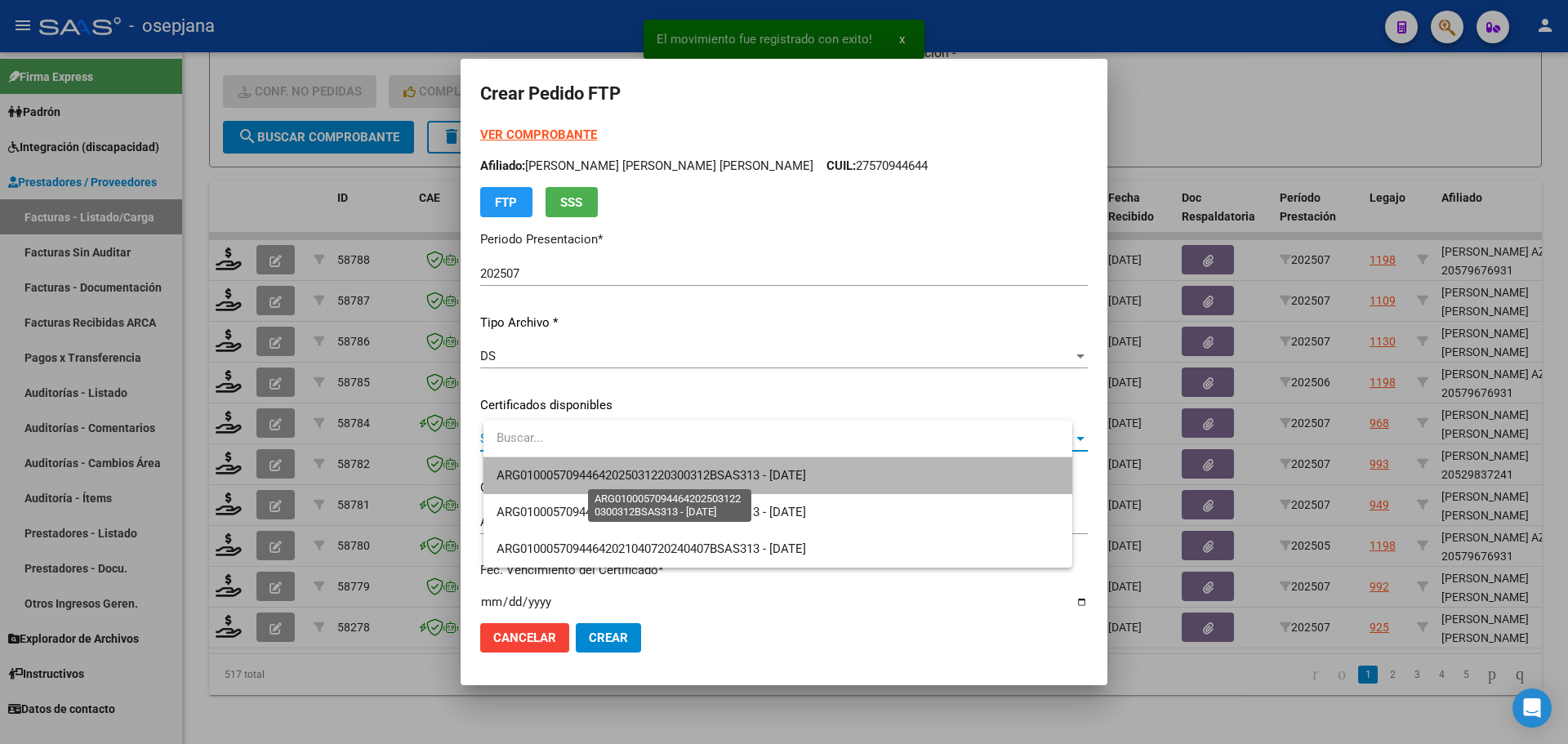
click at [662, 469] on span "ARG01000570944642025031220300312BSAS313 - 2030-03-04" at bounding box center [650, 476] width 309 height 15
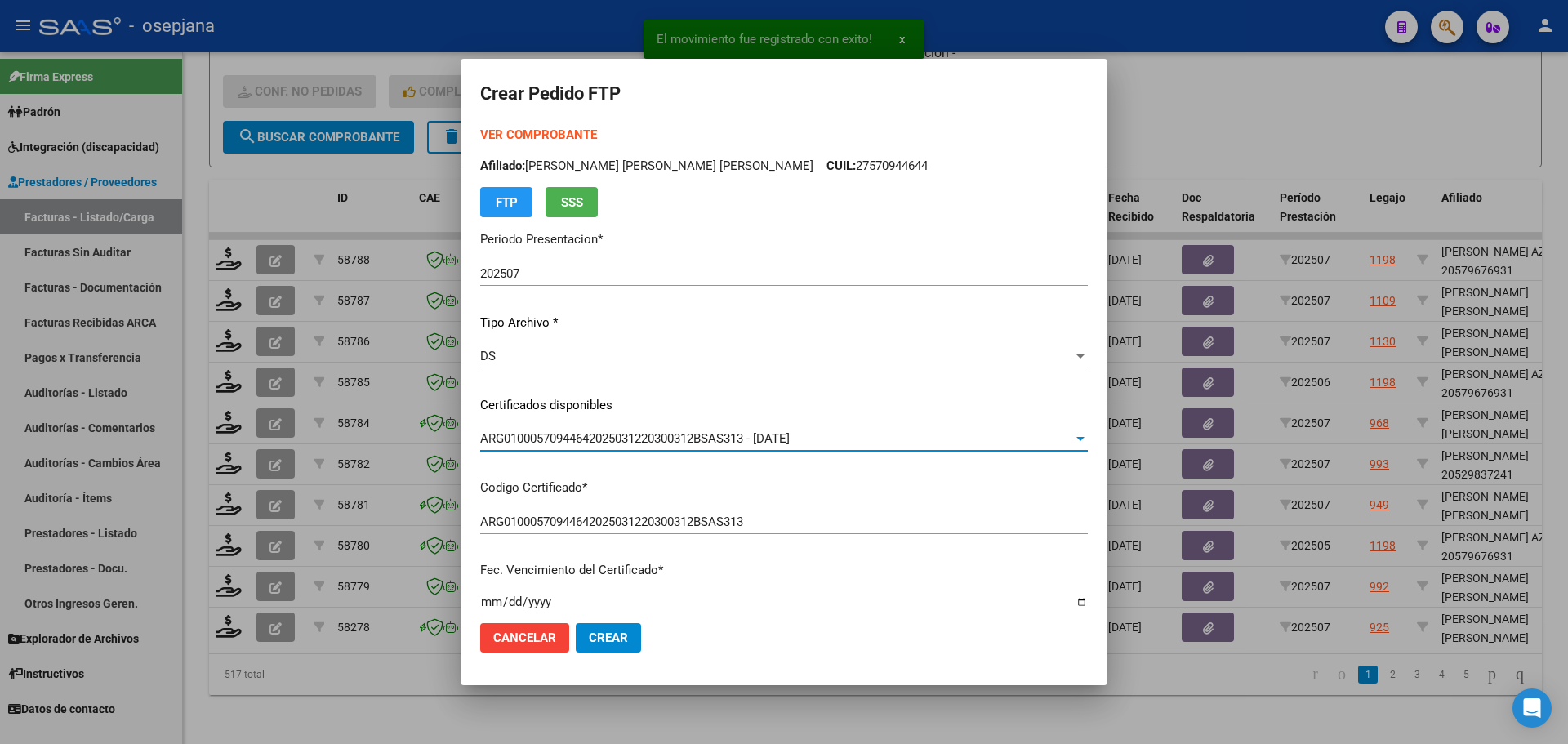
click at [578, 138] on strong "VER COMPROBANTE" at bounding box center [539, 135] width 117 height 15
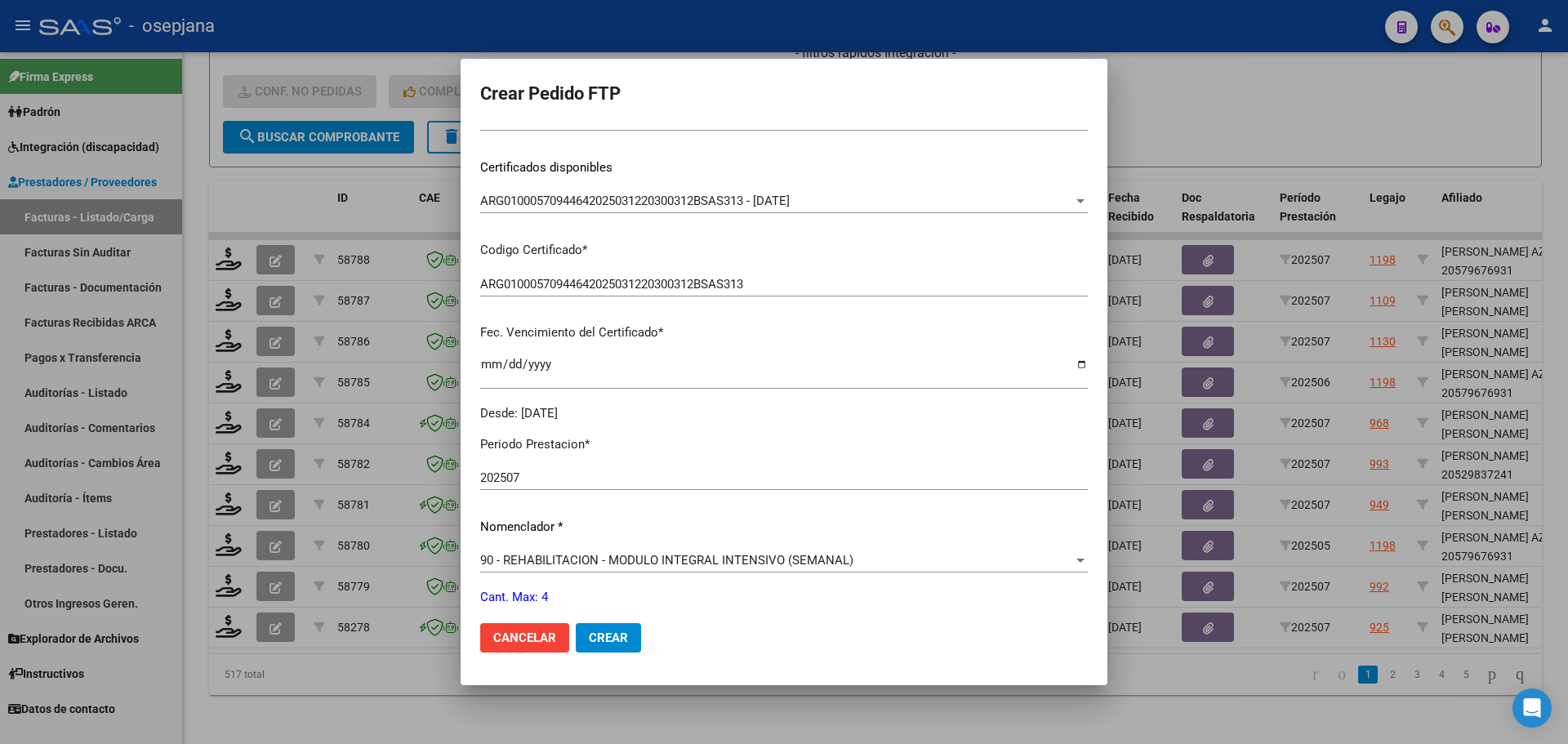
scroll to position [409, 0]
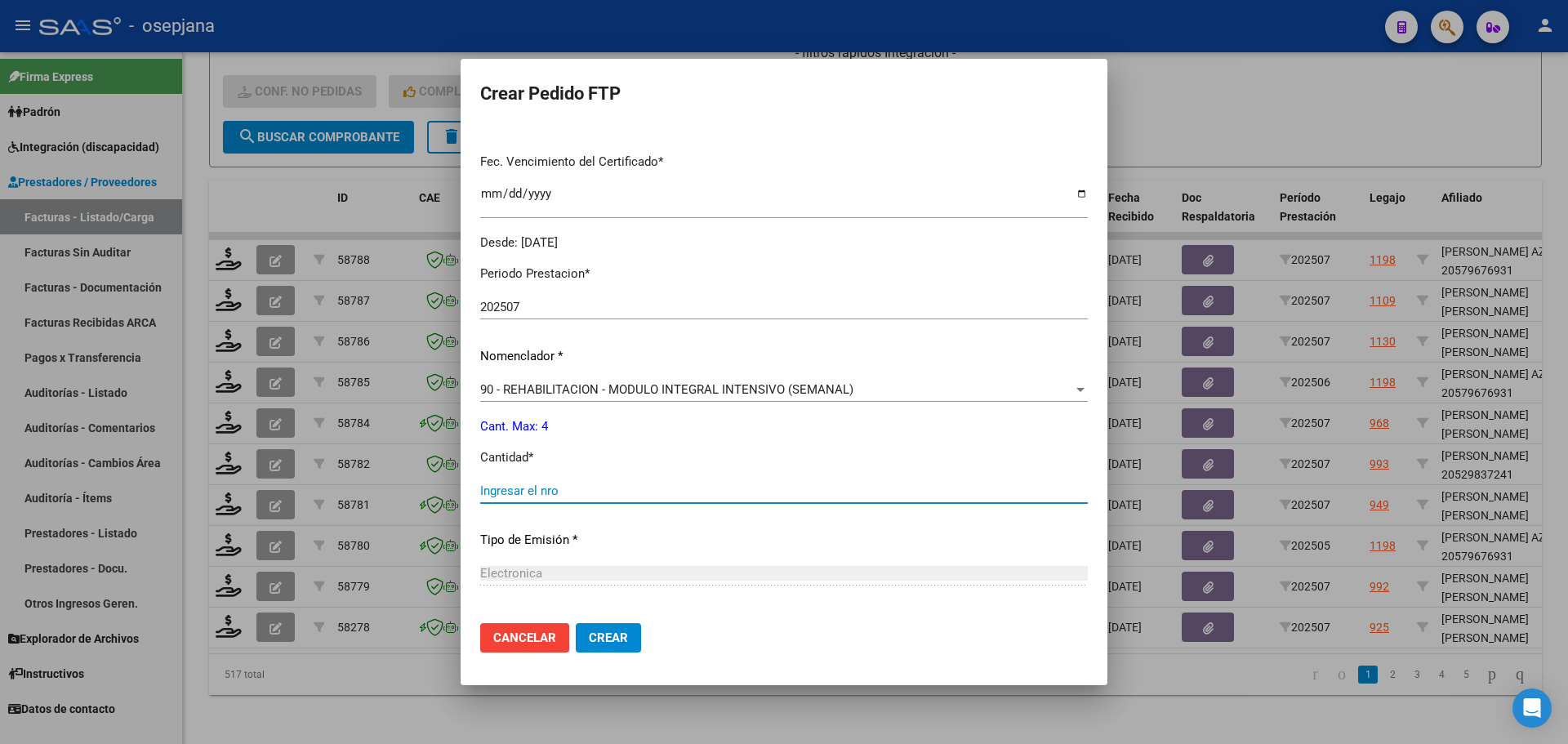
click at [528, 489] on input "Ingresar el nro" at bounding box center [784, 490] width 608 height 15
type input "4"
click at [628, 634] on span "Crear" at bounding box center [608, 638] width 39 height 15
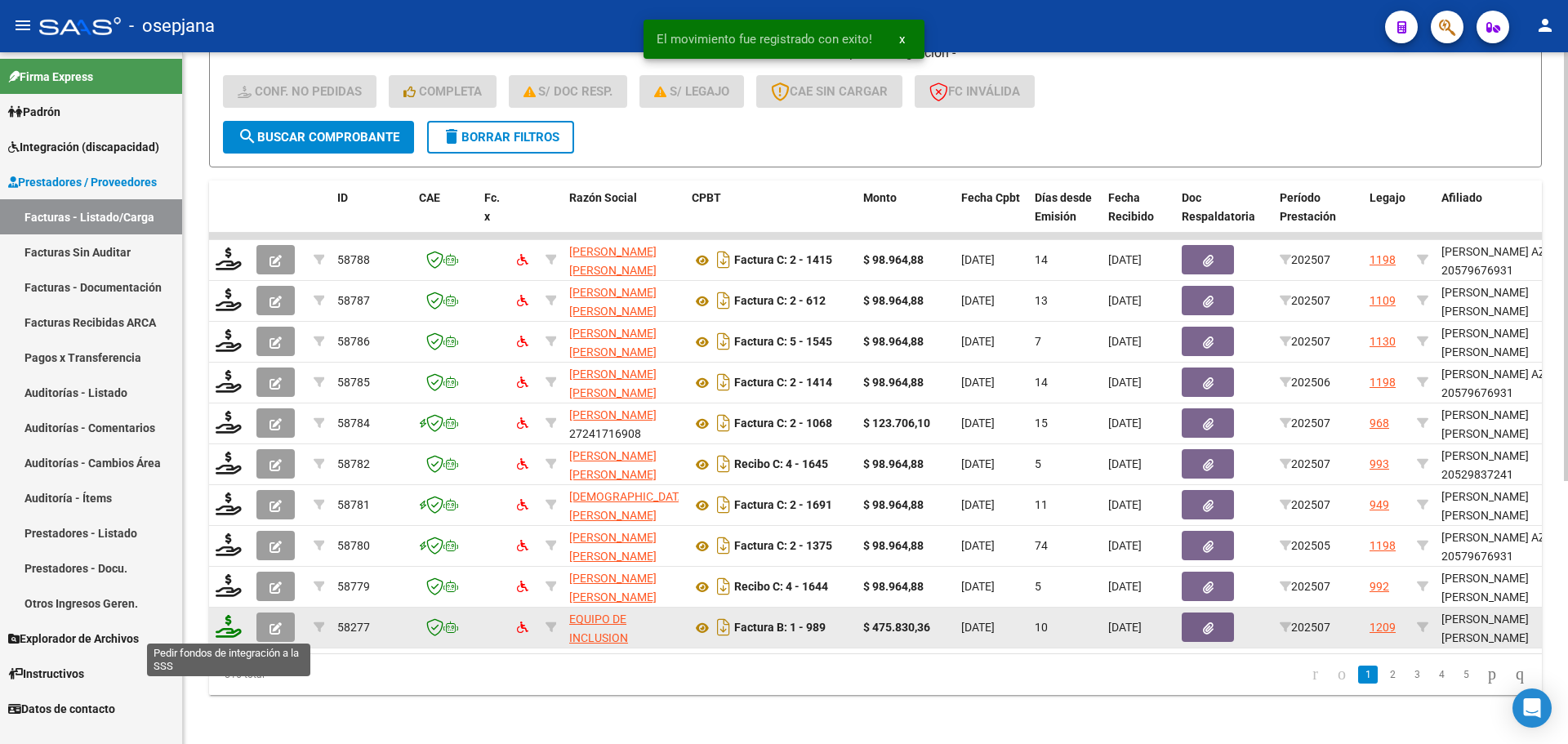
click at [238, 629] on icon at bounding box center [229, 626] width 26 height 23
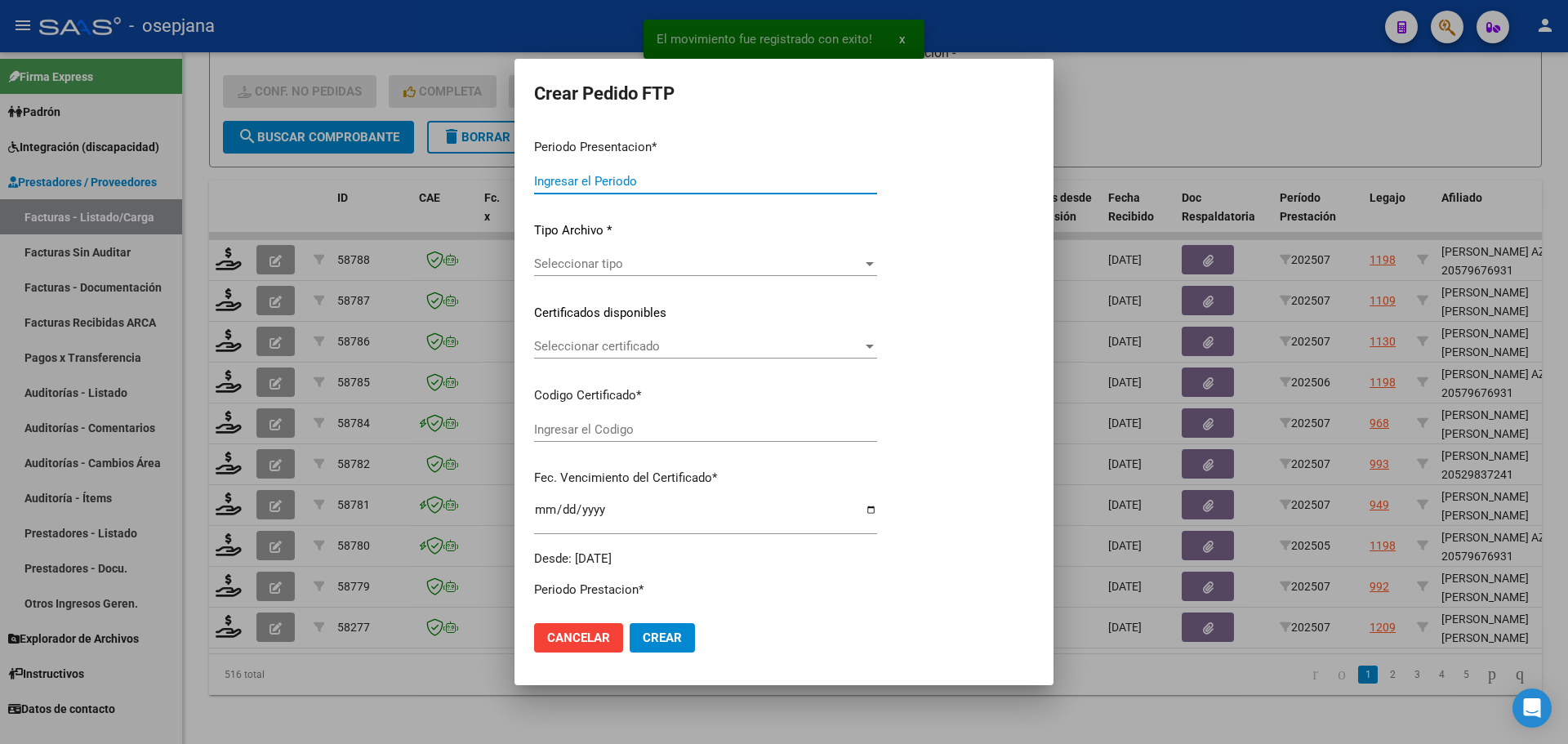
type input "202507"
type input "$ 475.830,36"
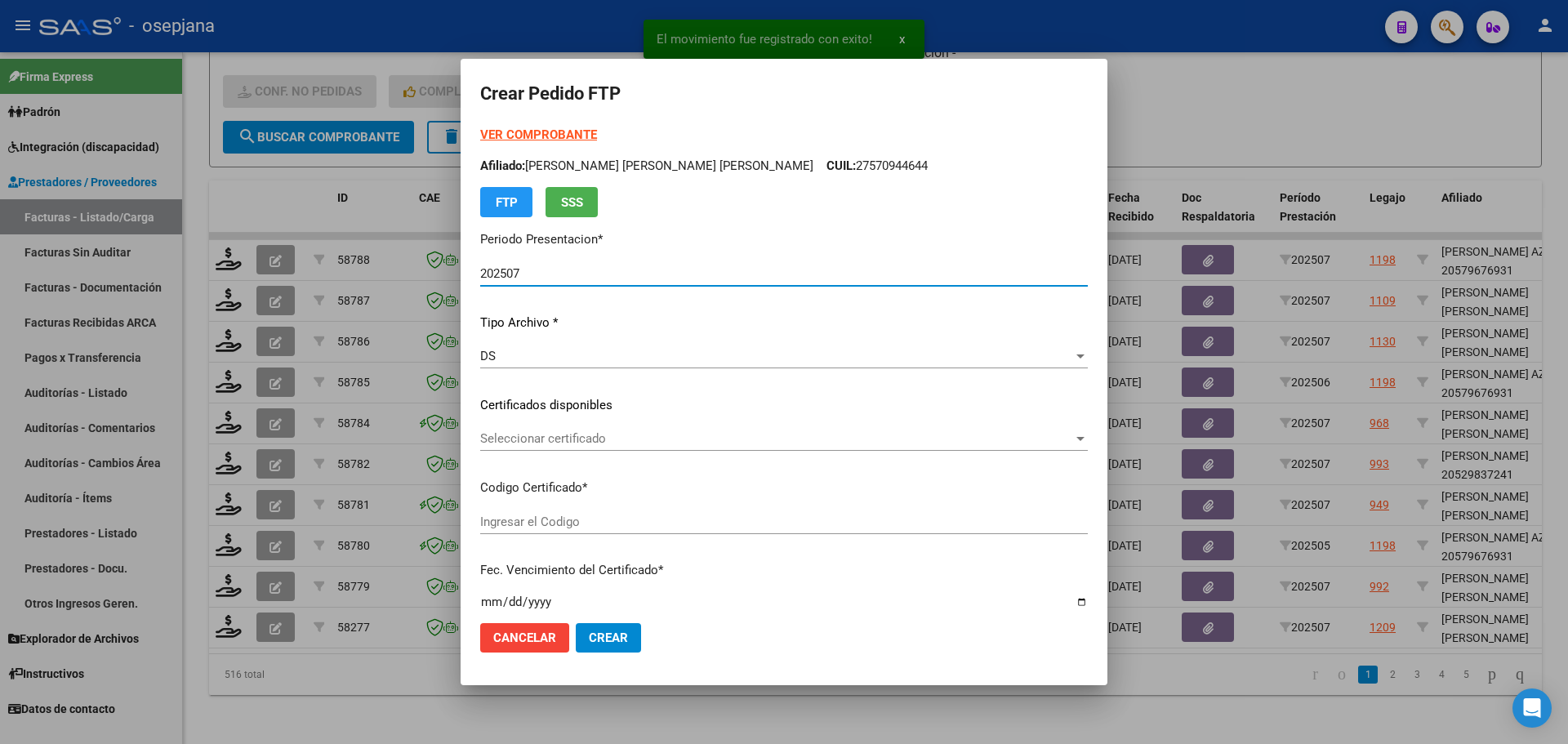
type input "ARG02000573883472025042120300421BSAS376"
type input "2030-04-21"
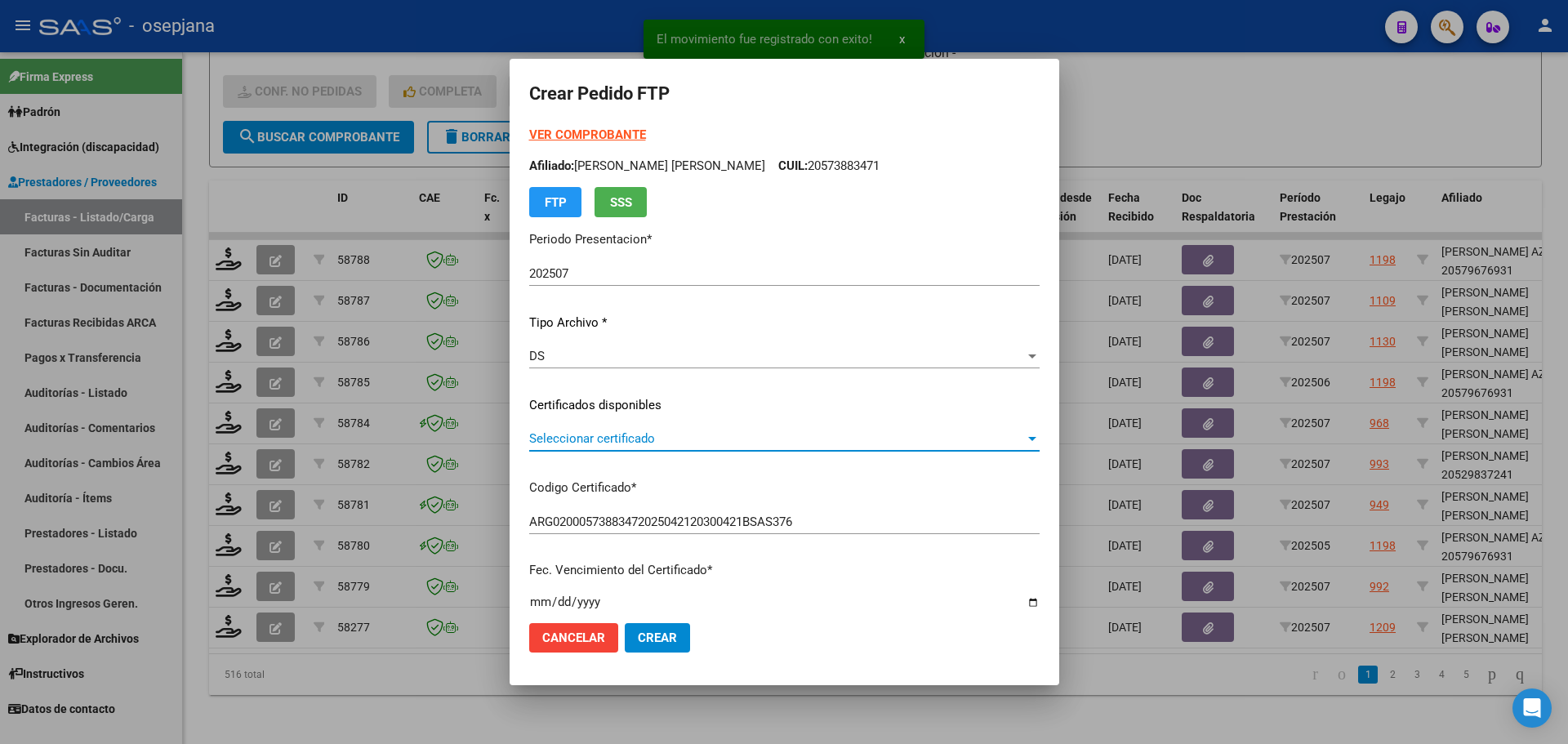
click at [656, 441] on span "Seleccionar certificado" at bounding box center [777, 438] width 496 height 15
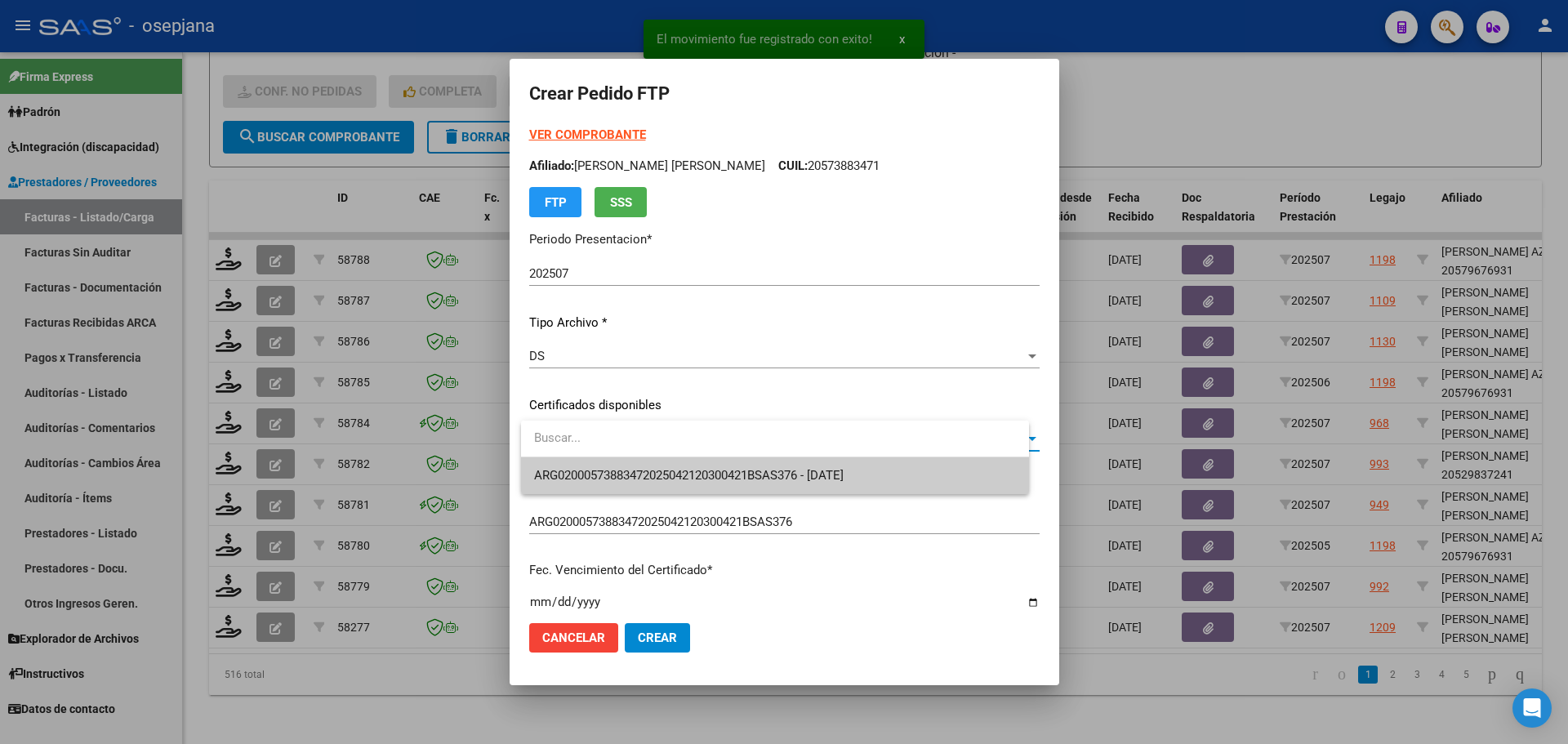
click at [660, 468] on span "ARG02000573883472025042120300421BSAS376 - 2030-04-21" at bounding box center [688, 476] width 309 height 15
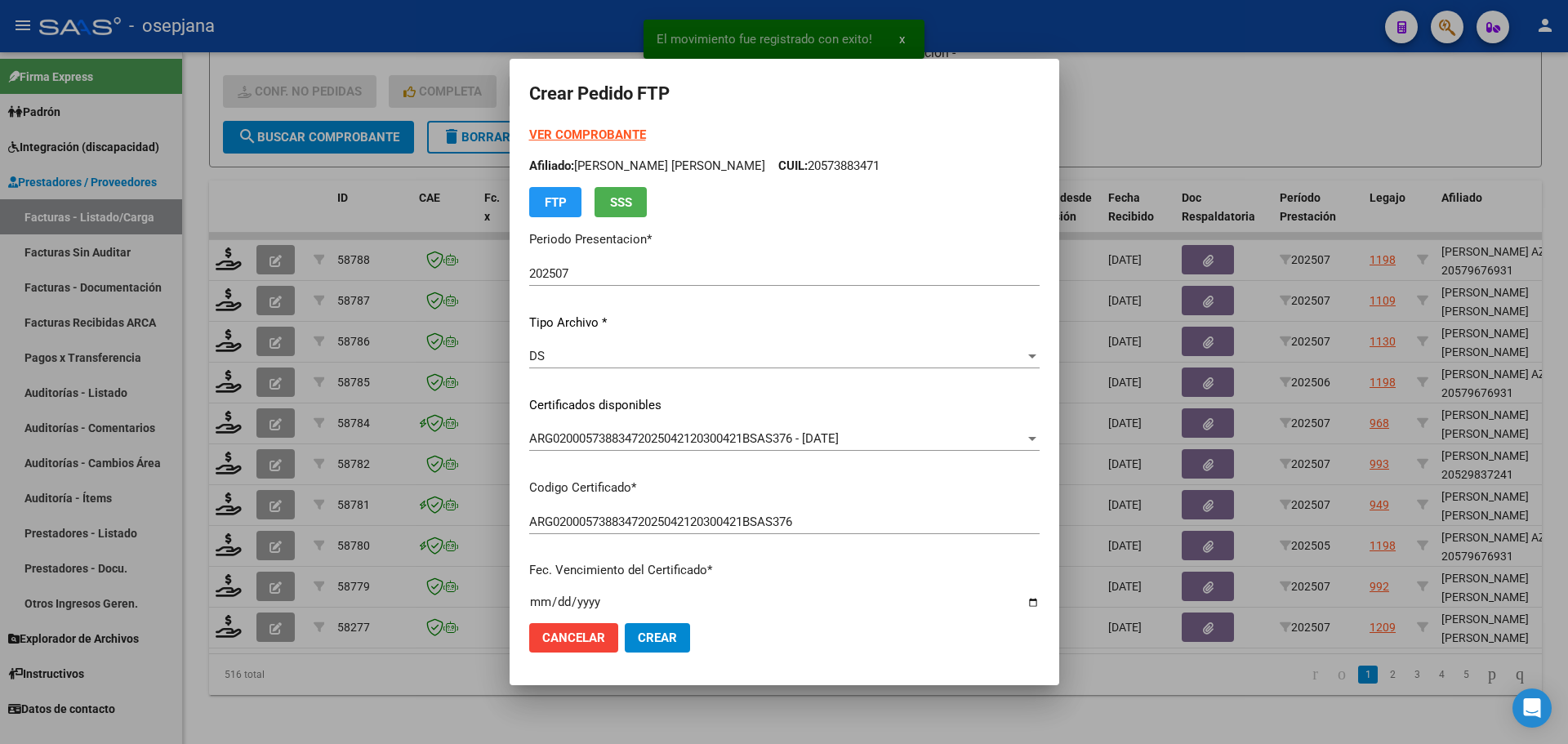
click at [629, 136] on strong "VER COMPROBANTE" at bounding box center [588, 135] width 117 height 15
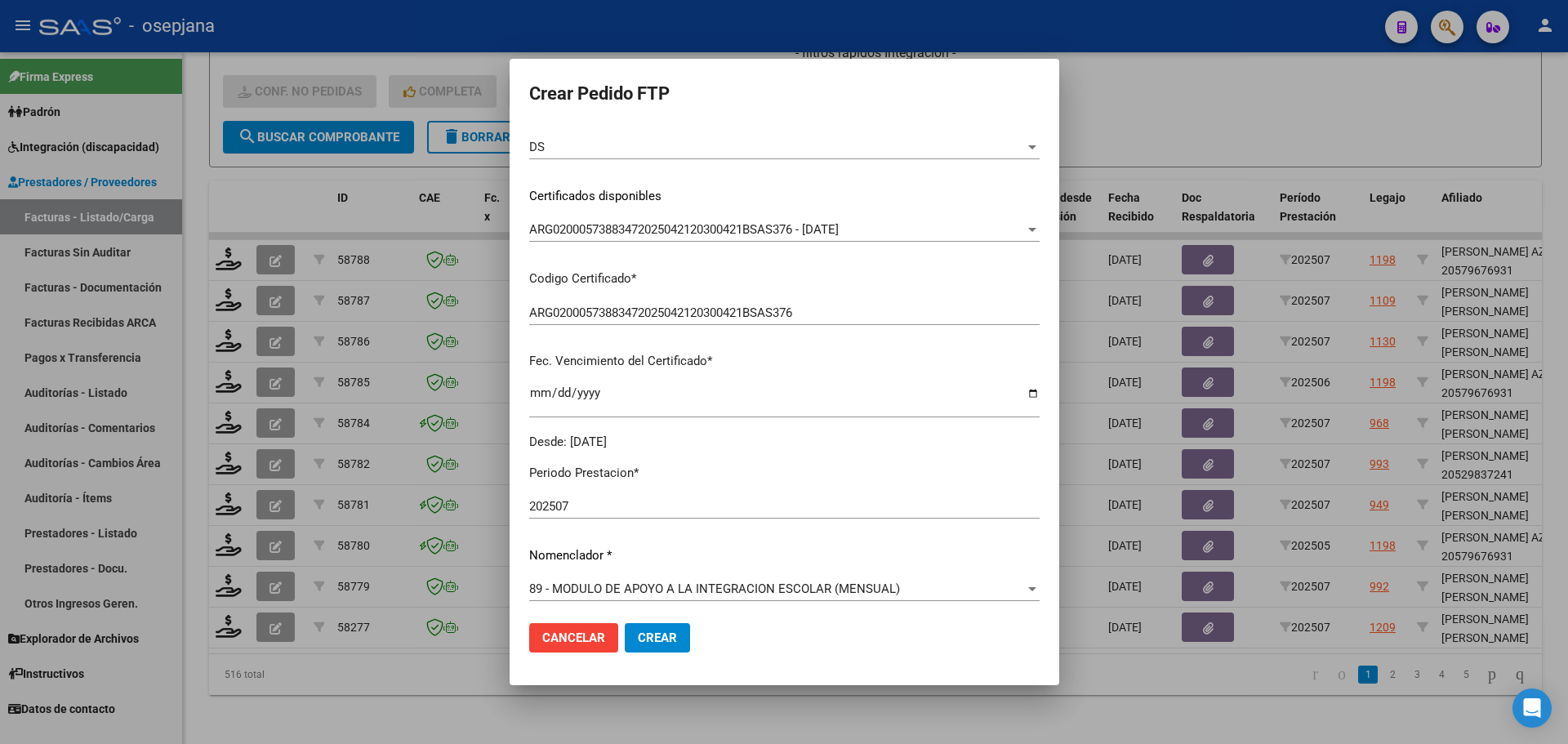
scroll to position [409, 0]
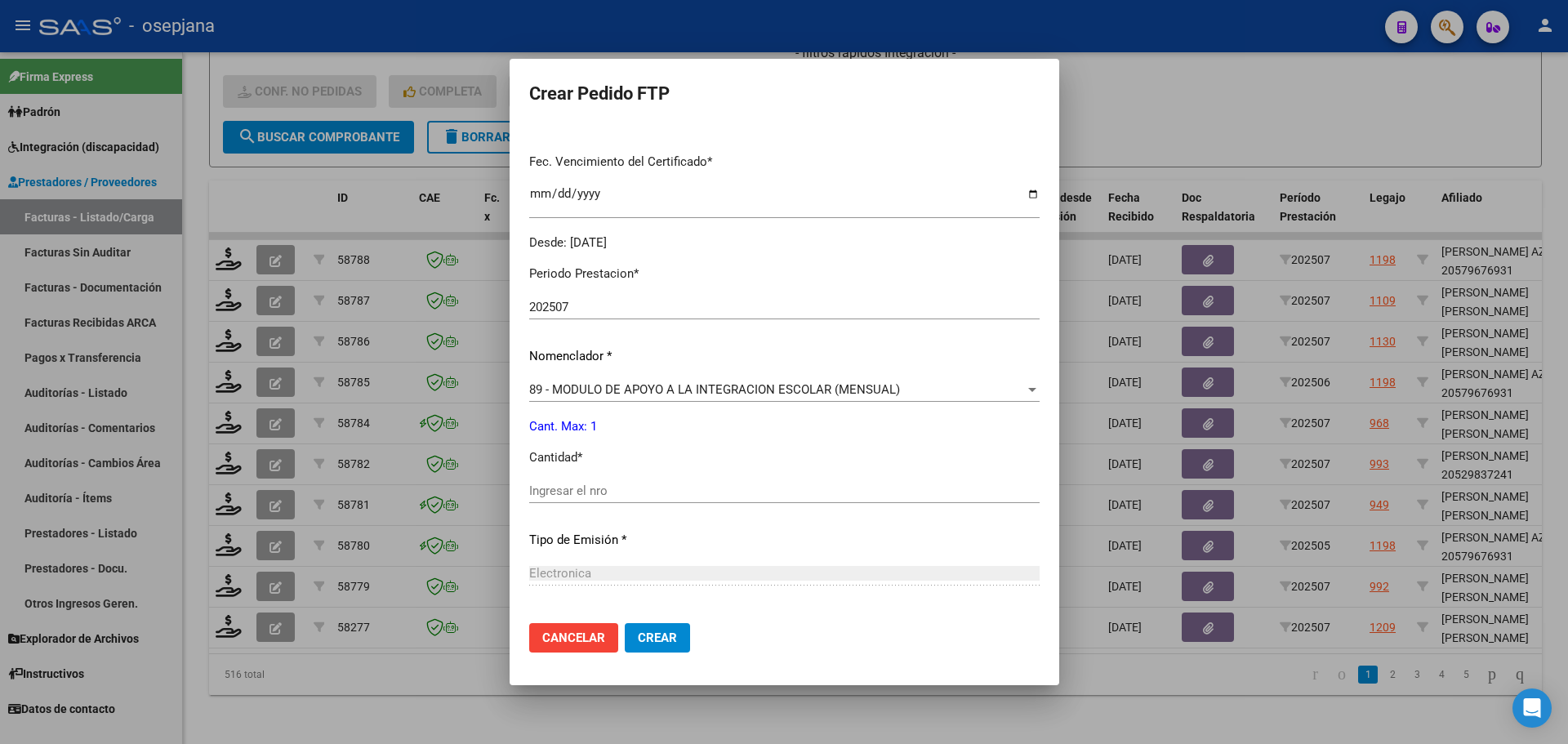
click at [585, 483] on div "Ingresar el nro" at bounding box center [784, 490] width 510 height 24
type input "1"
click at [662, 626] on button "Crear" at bounding box center [657, 638] width 65 height 30
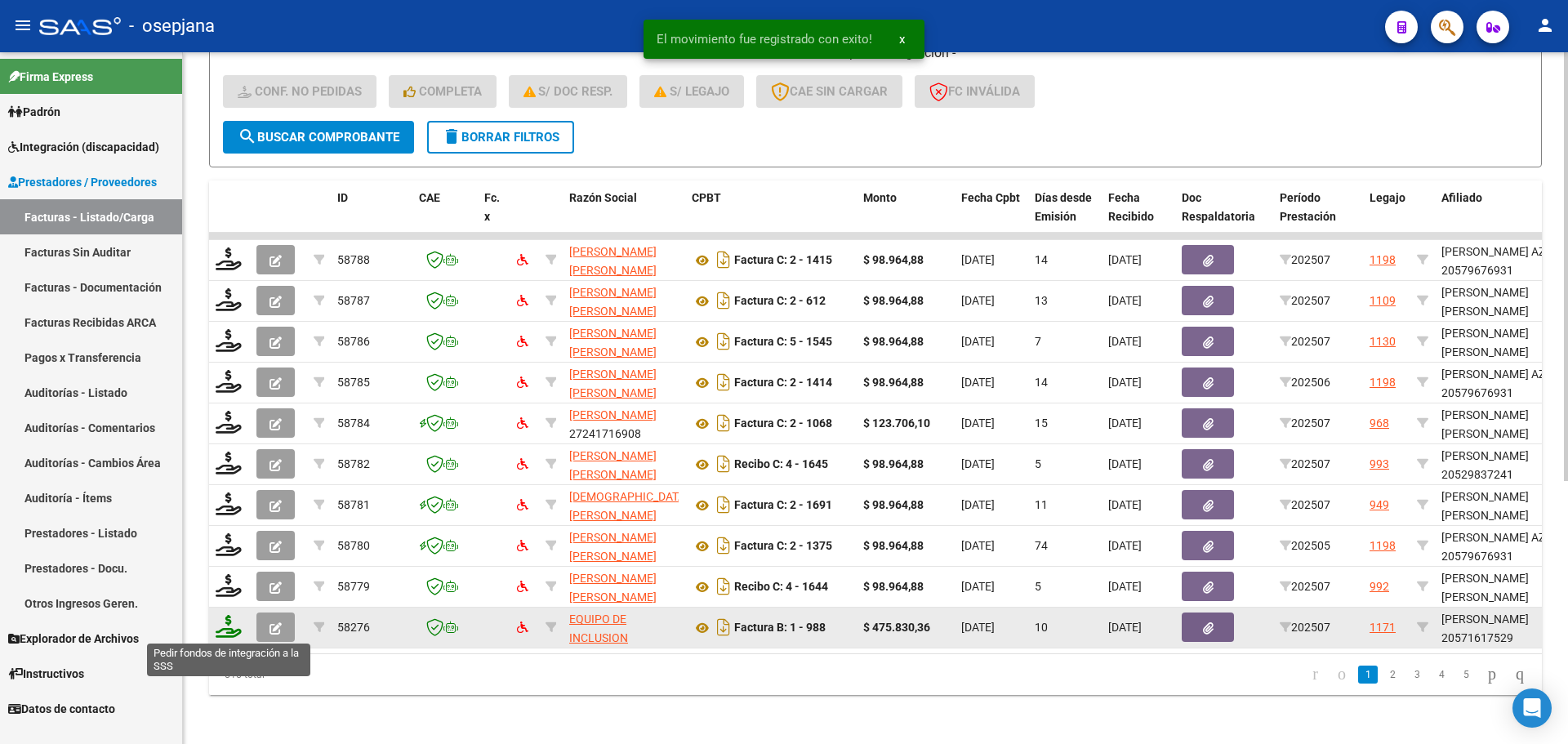
click at [229, 627] on icon at bounding box center [229, 626] width 26 height 23
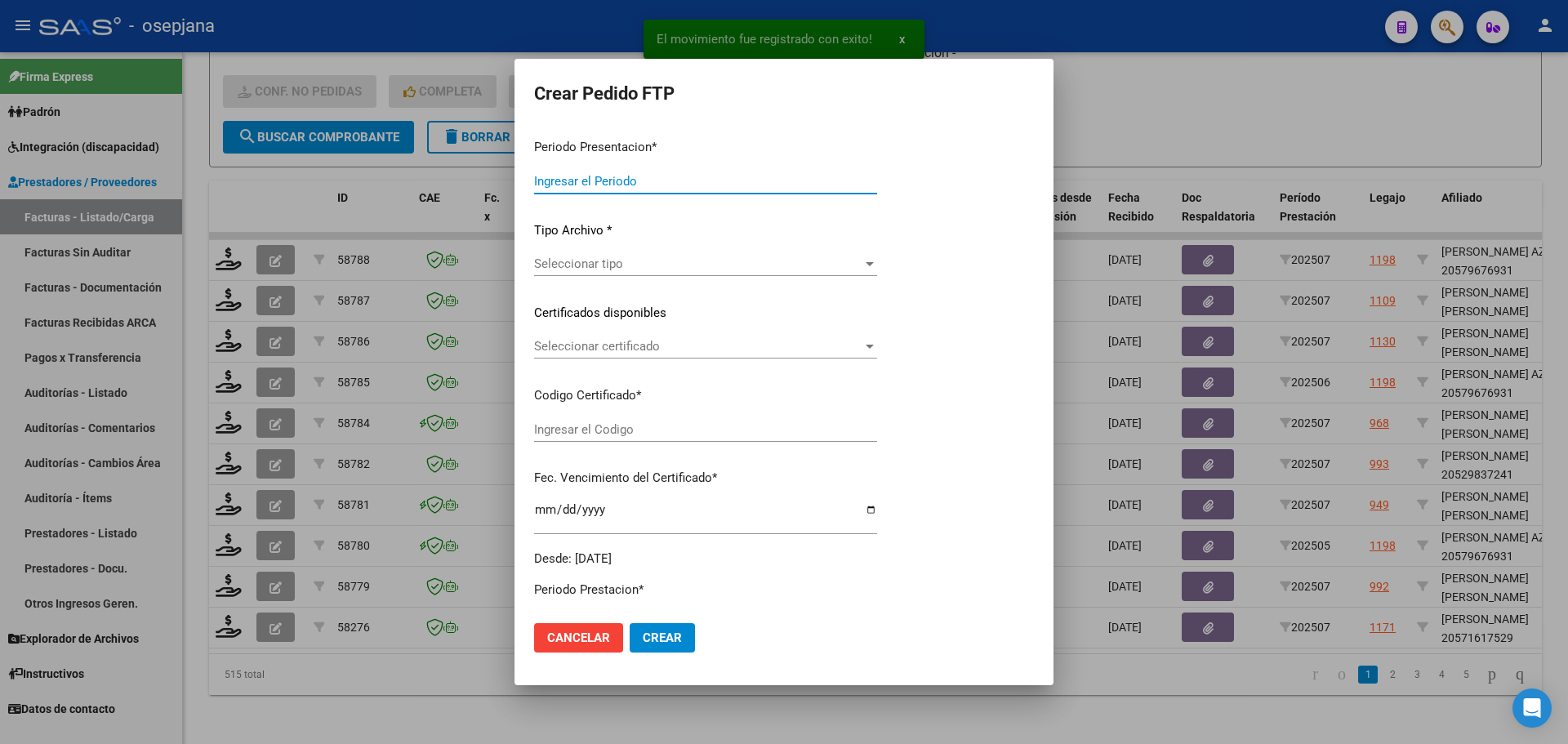
type input "202507"
type input "$ 475.830,36"
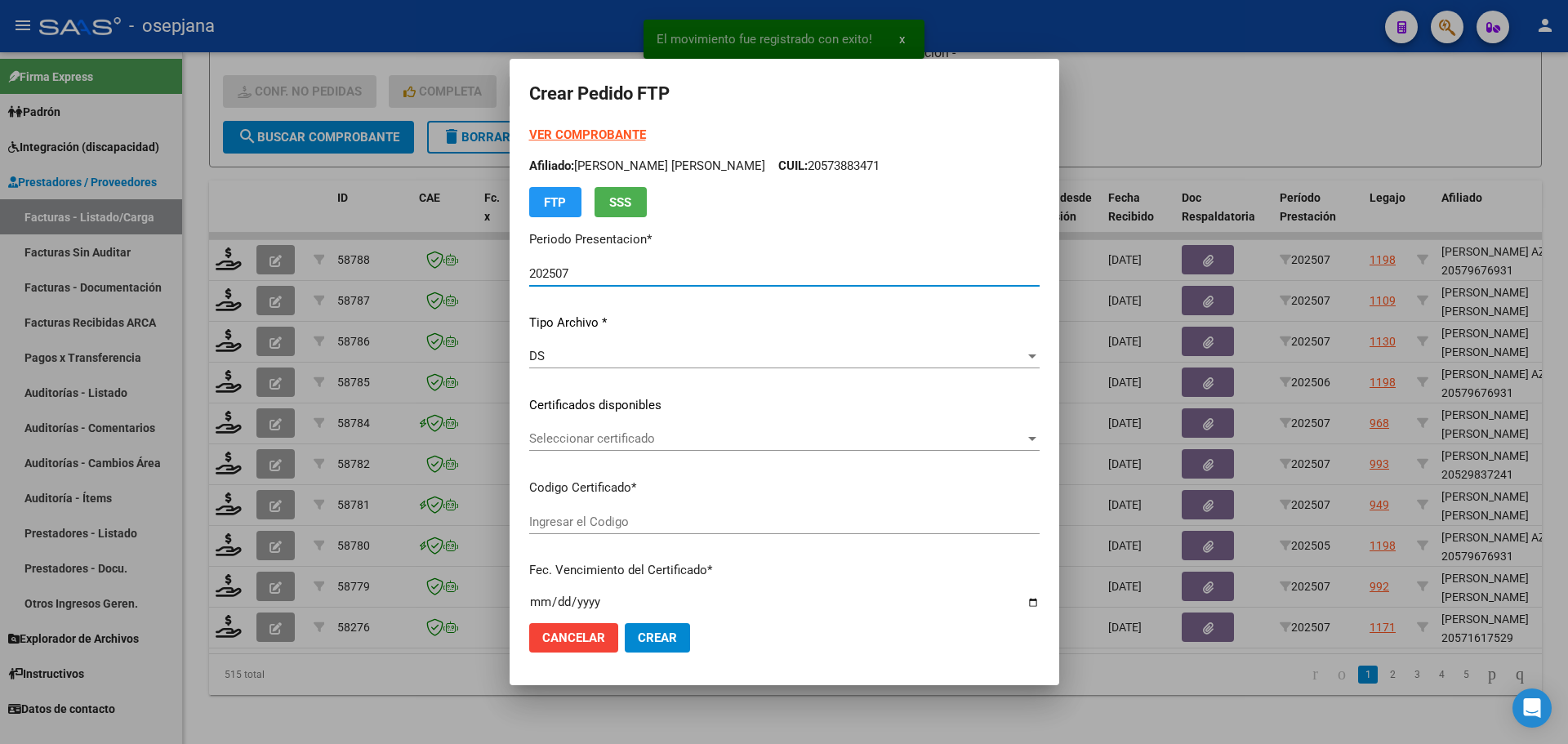
type input "ARG02000571617522024061320290613BSAS436"
type input "2029-06-13"
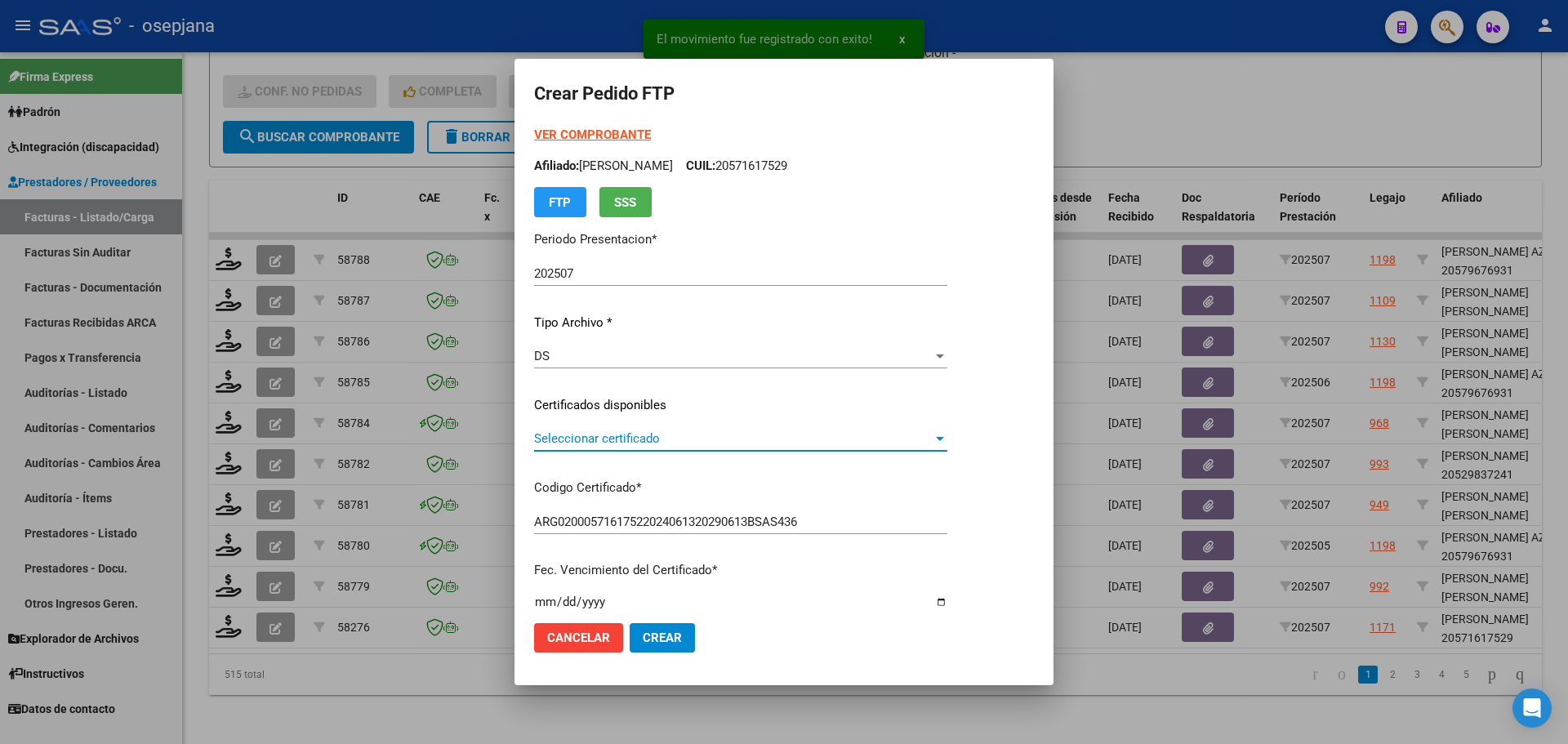
click at [630, 434] on span "Seleccionar certificado" at bounding box center [733, 438] width 399 height 15
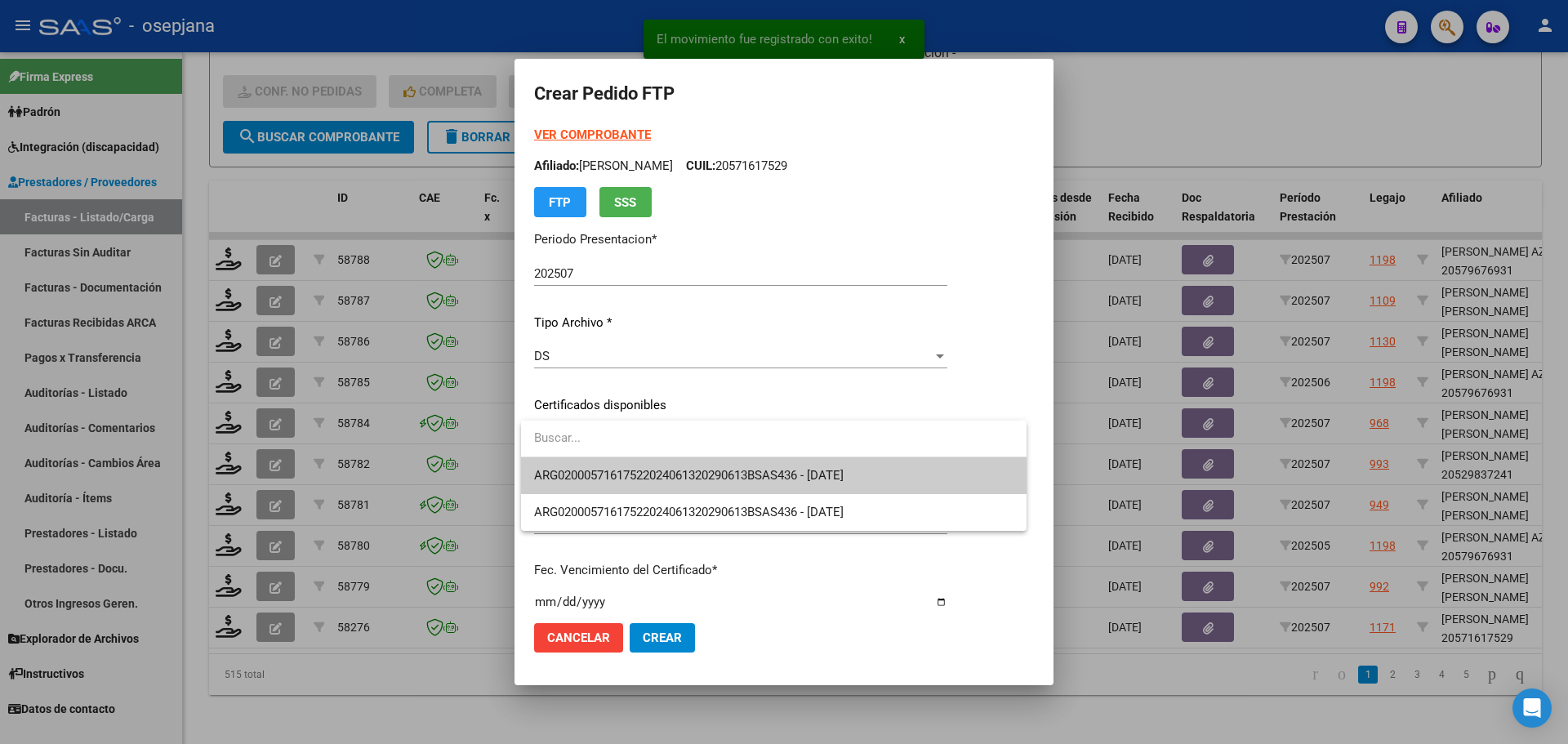
click at [634, 463] on span "ARG02000571617522024061320290613BSAS436 - 2029-06-13" at bounding box center [774, 476] width 479 height 37
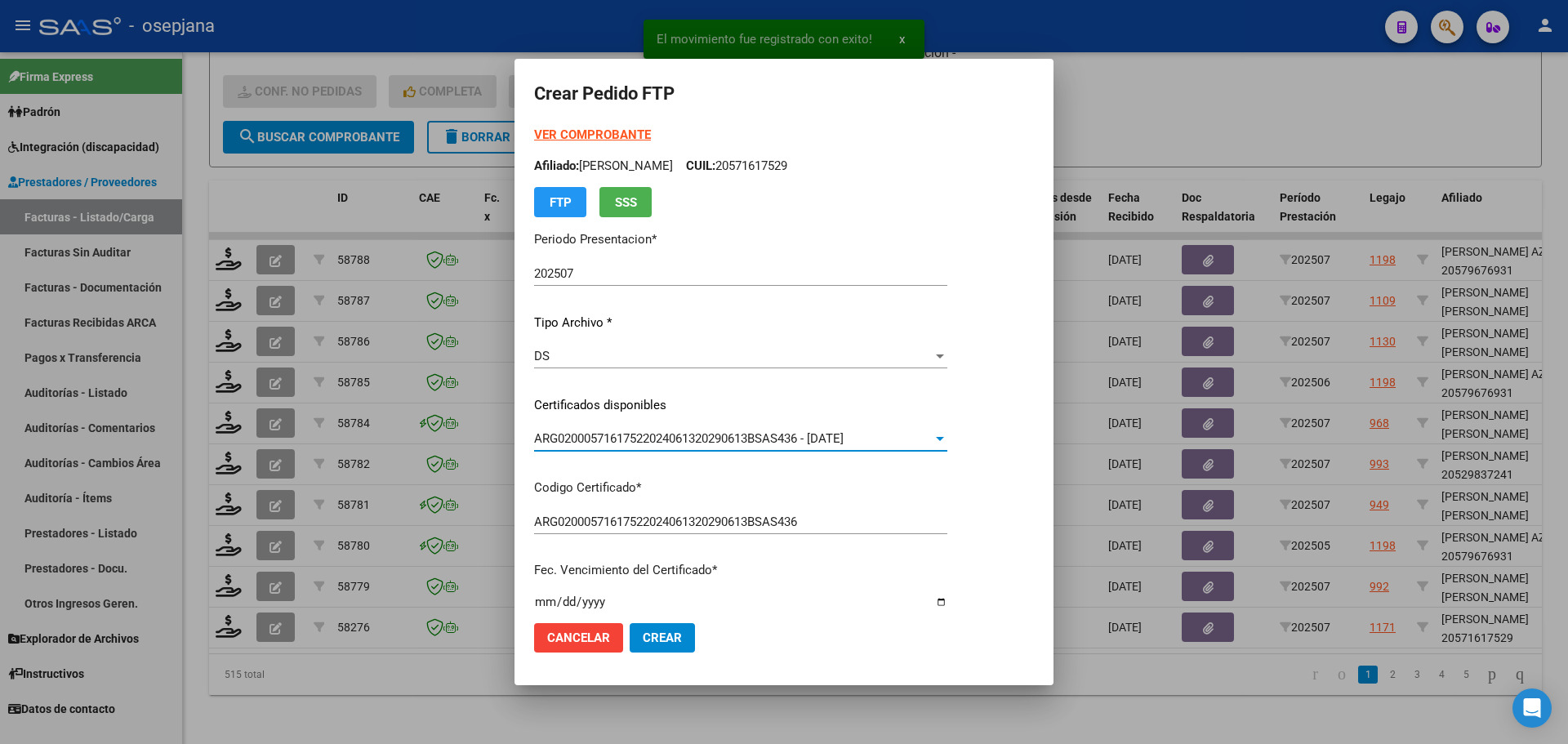
click at [607, 132] on strong "VER COMPROBANTE" at bounding box center [593, 135] width 117 height 15
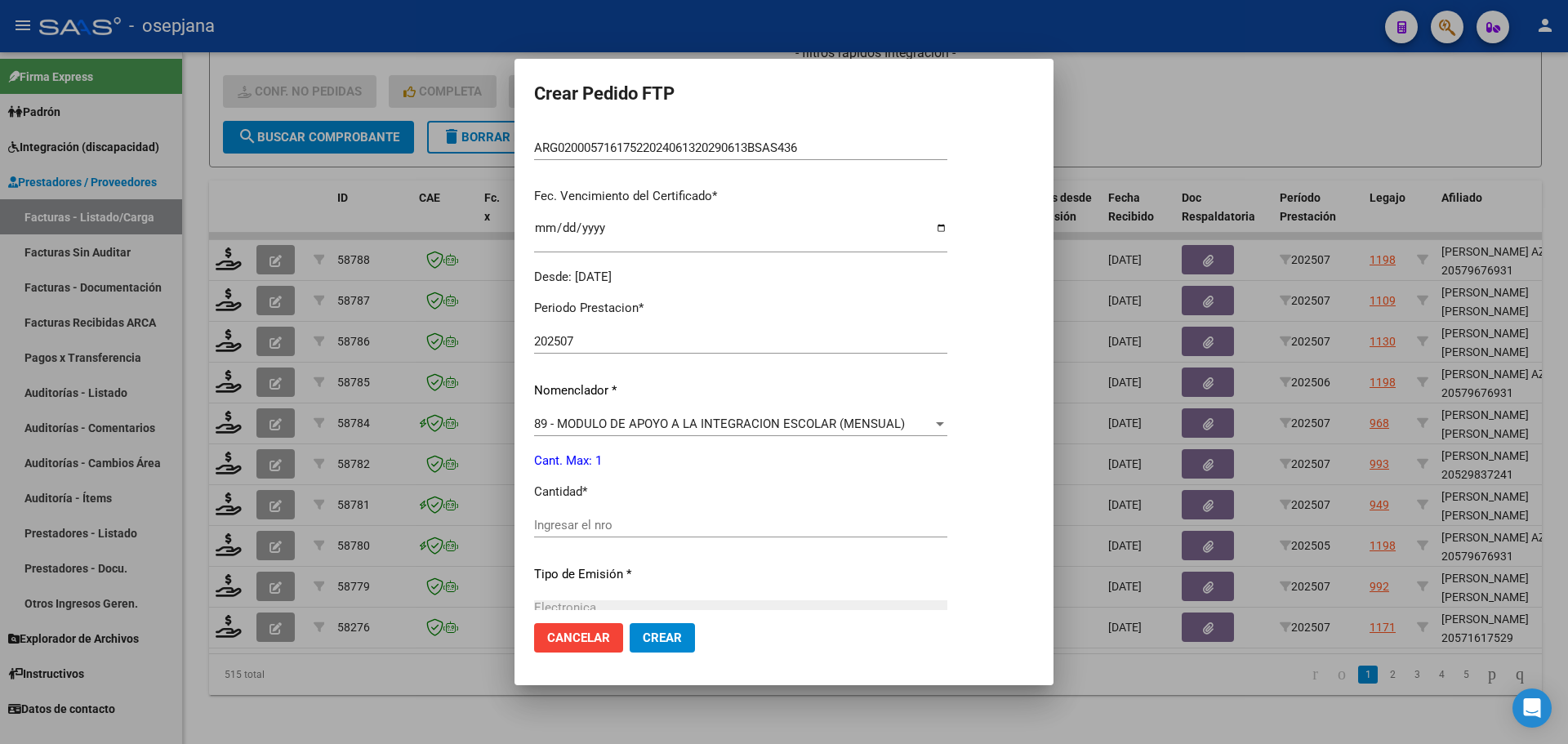
scroll to position [409, 0]
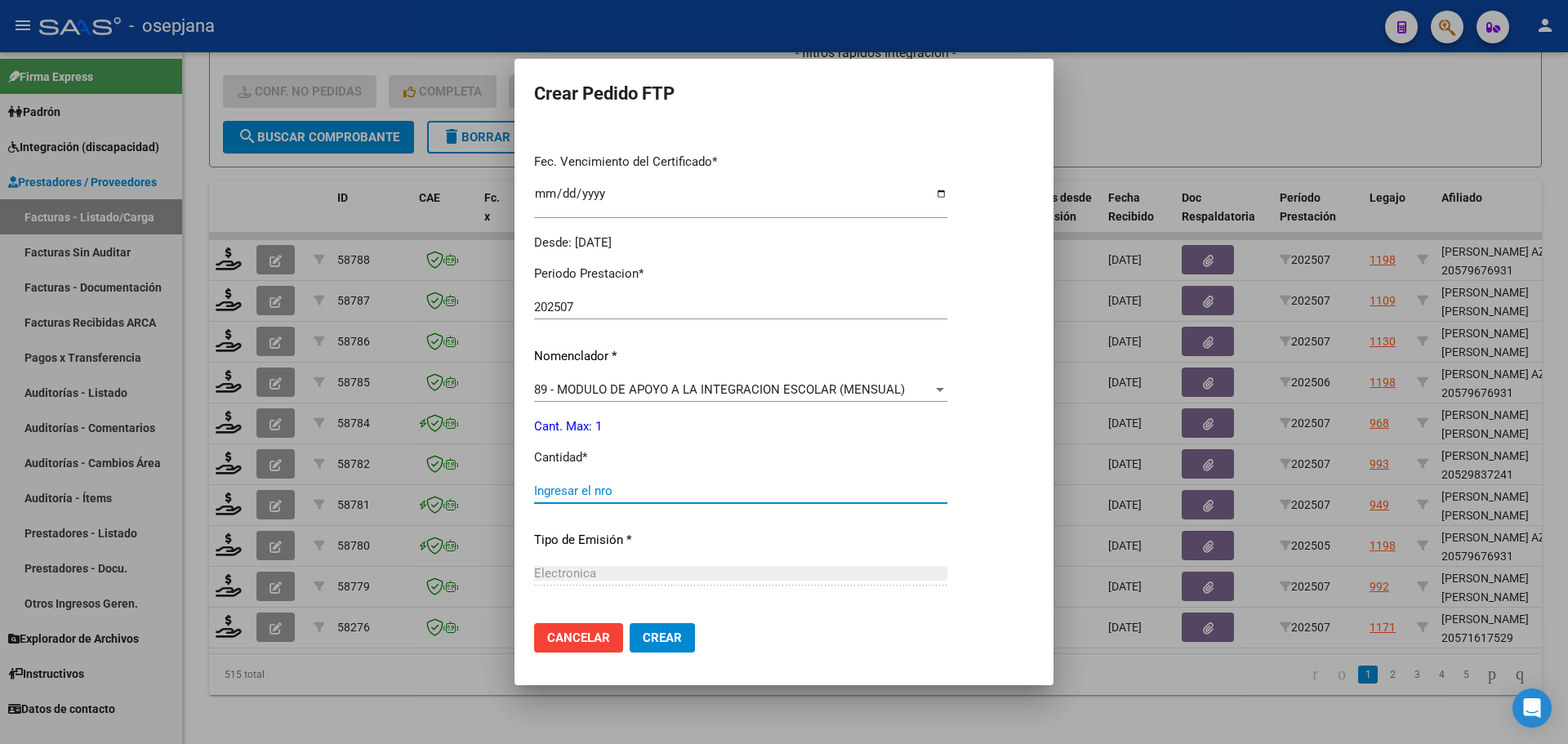
click at [629, 488] on input "Ingresar el nro" at bounding box center [740, 490] width 413 height 15
type input "1"
click at [681, 646] on button "Crear" at bounding box center [662, 638] width 65 height 30
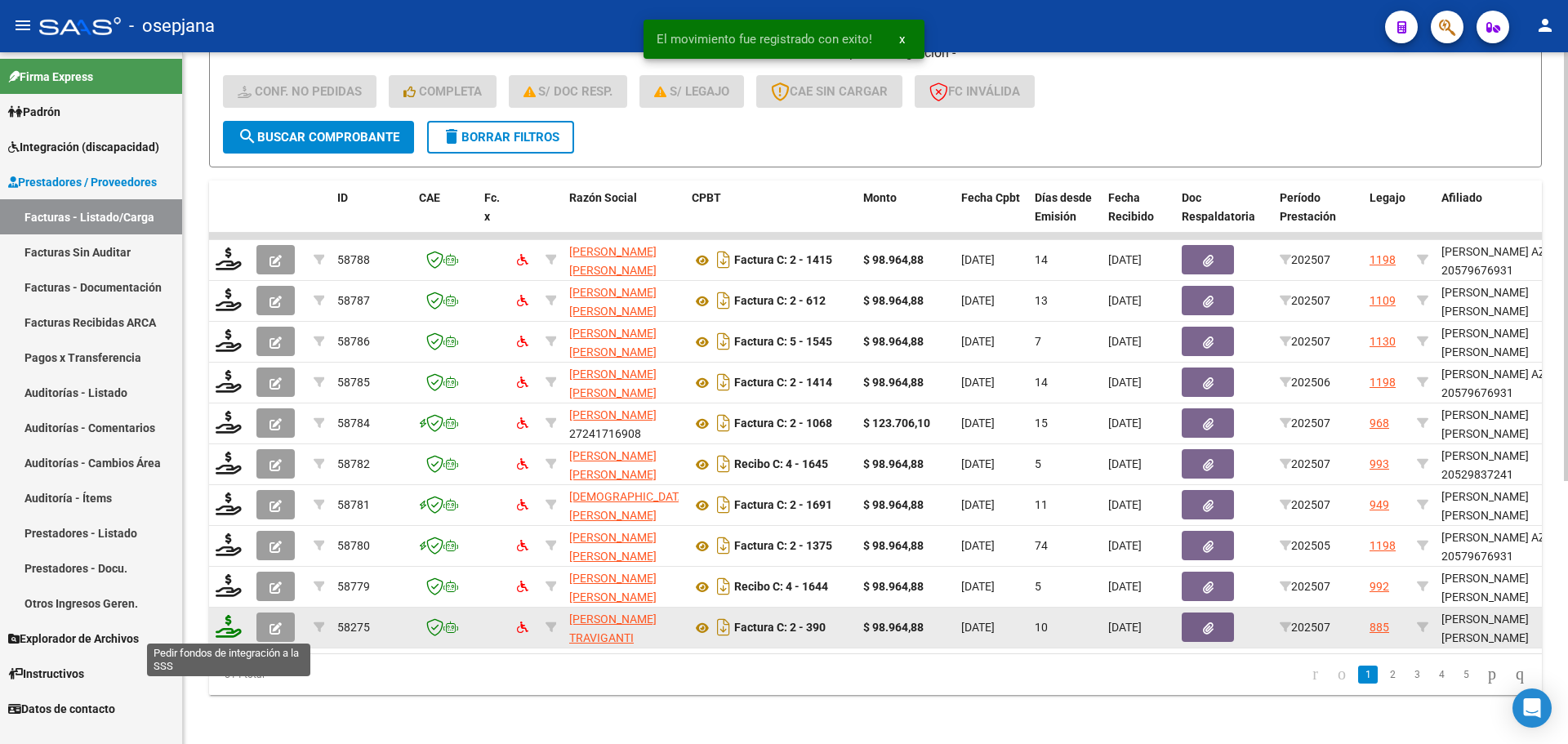
click at [227, 629] on icon at bounding box center [229, 626] width 26 height 23
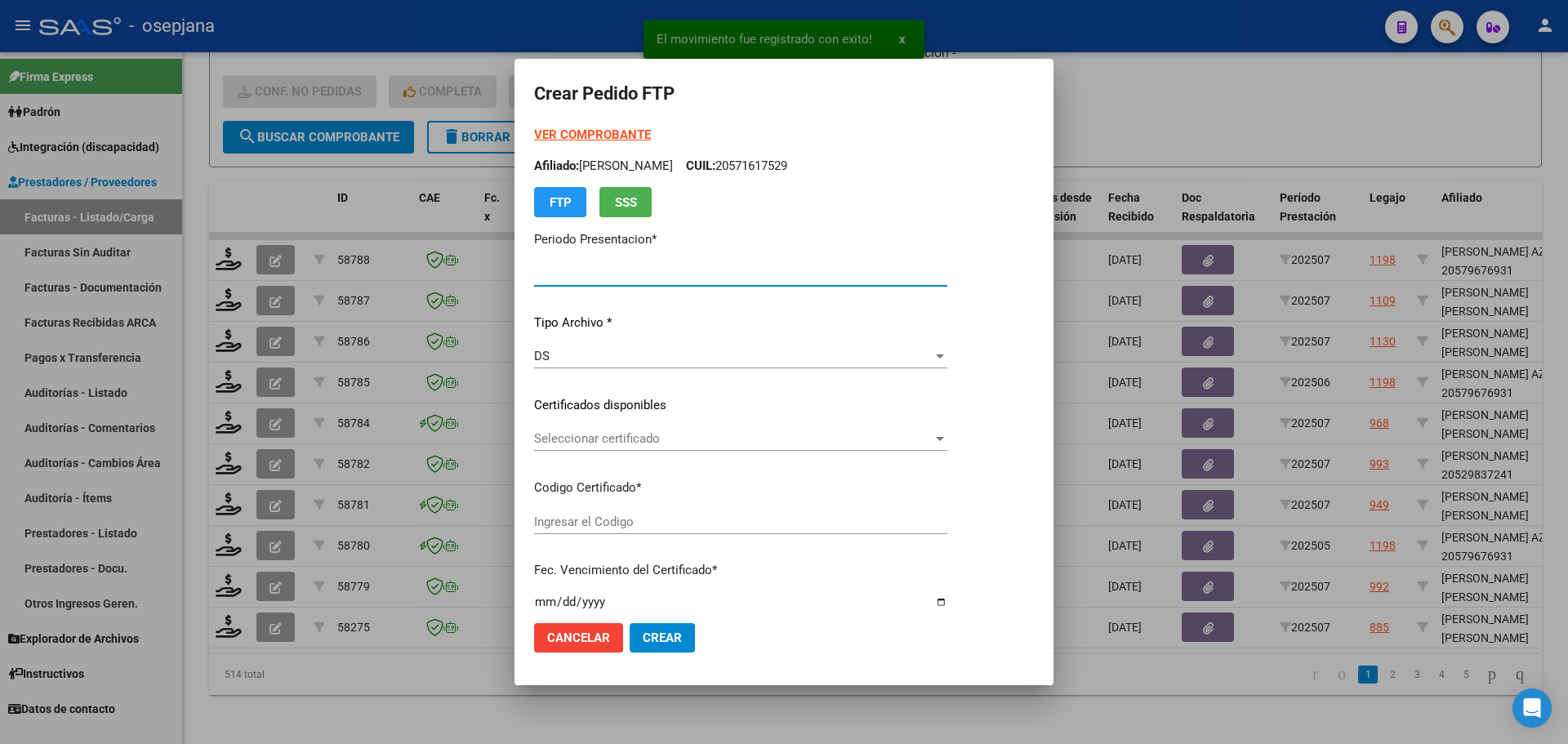
type input "202507"
type input "$ 98.964,88"
type input "ARG01000584511762023102420261024BS427"
type input "2026-10-24"
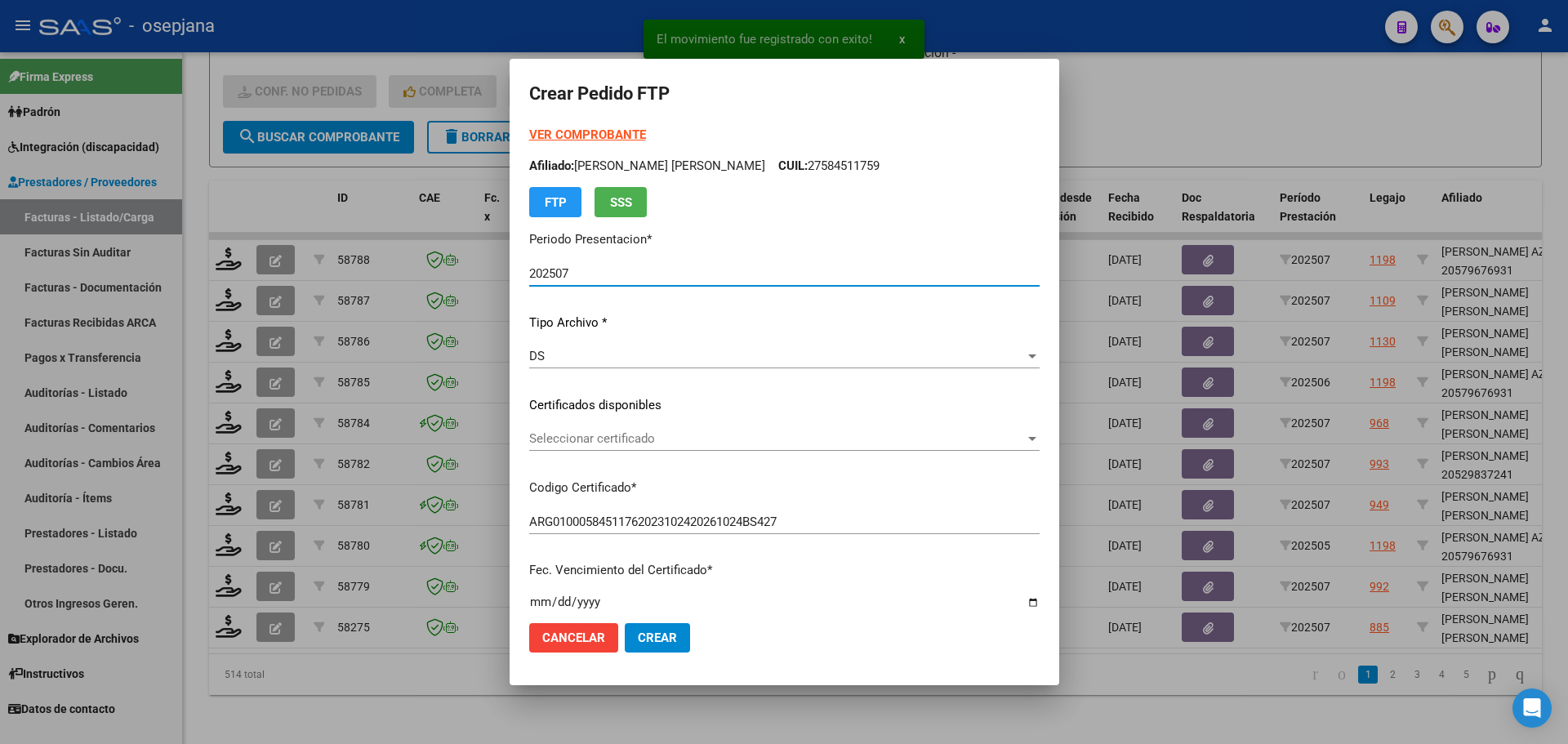
click at [681, 434] on span "Seleccionar certificado" at bounding box center [777, 438] width 496 height 15
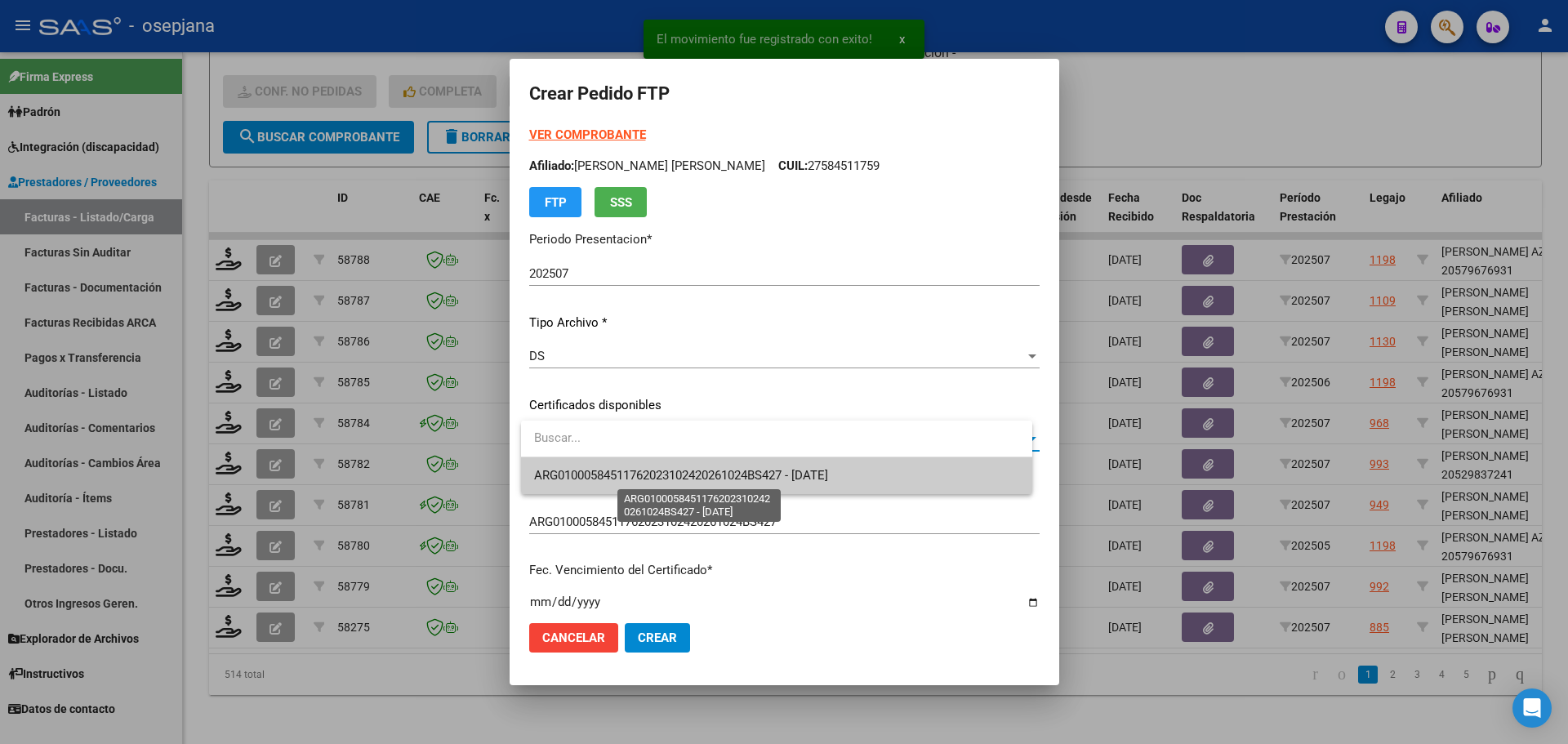
click at [687, 476] on span "ARG01000584511762023102420261024BS427 - 2026-10-24" at bounding box center [681, 476] width 294 height 15
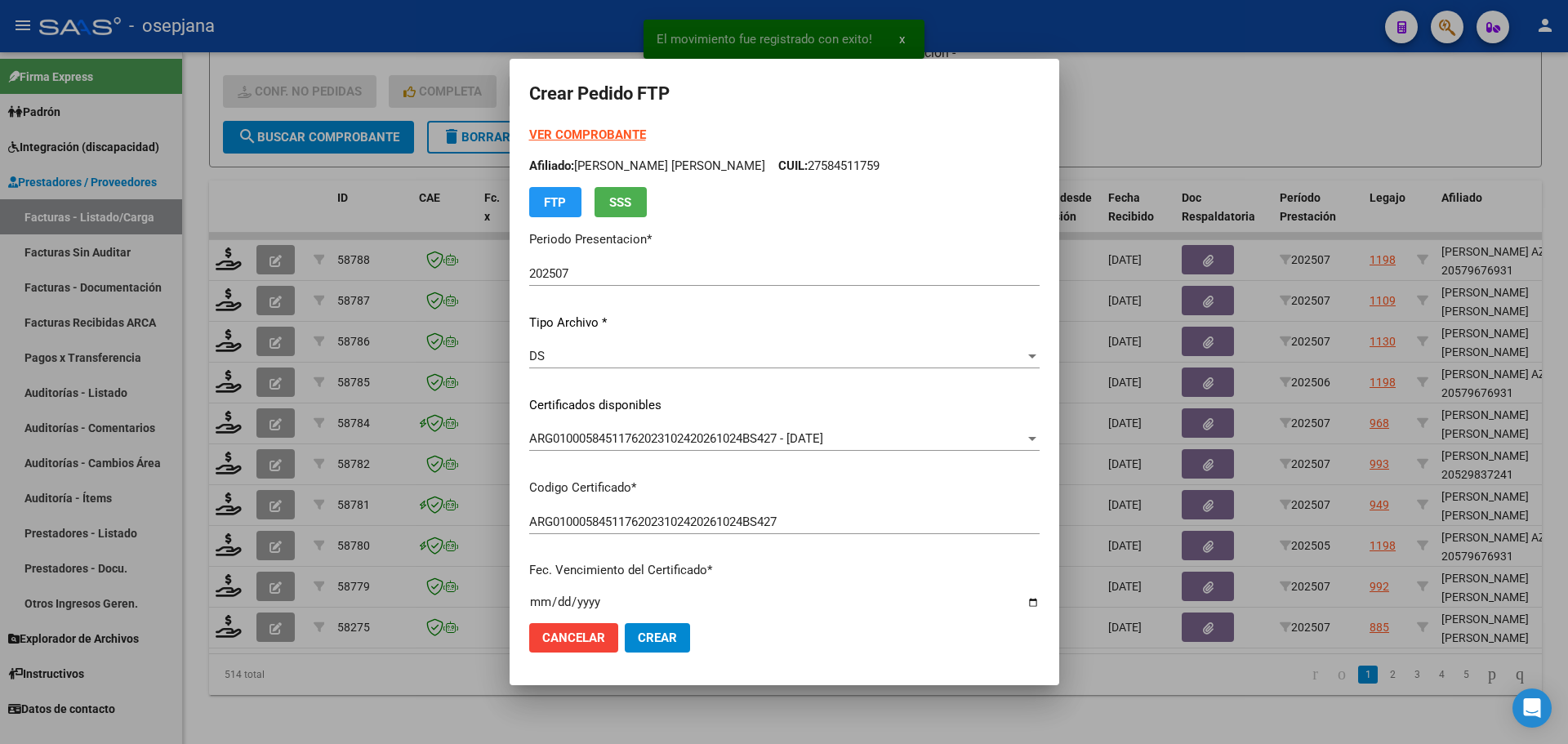
click at [624, 135] on strong "VER COMPROBANTE" at bounding box center [588, 135] width 117 height 15
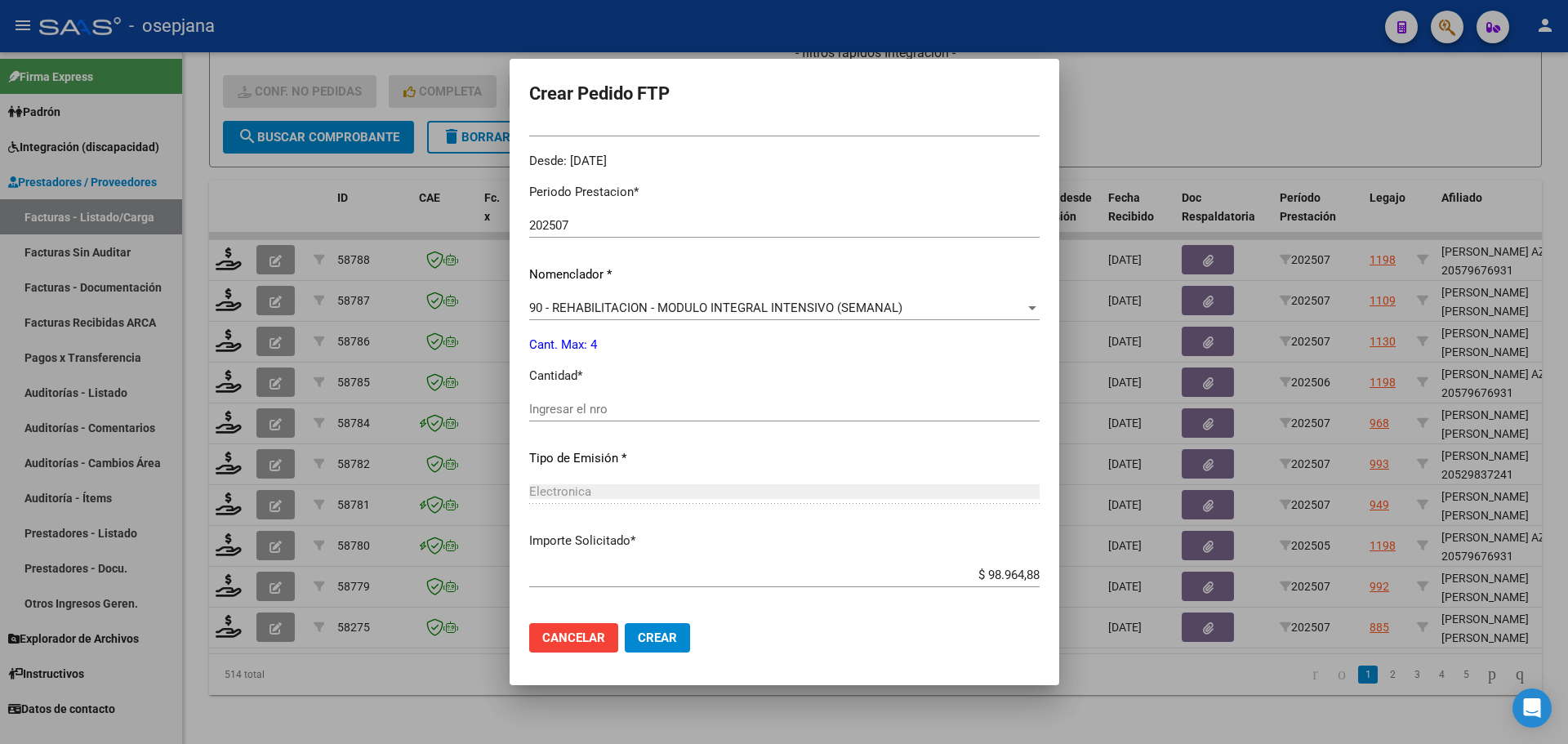
click at [593, 411] on input "Ingresar el nro" at bounding box center [784, 409] width 510 height 15
type input "4"
click at [670, 636] on span "Crear" at bounding box center [657, 638] width 39 height 15
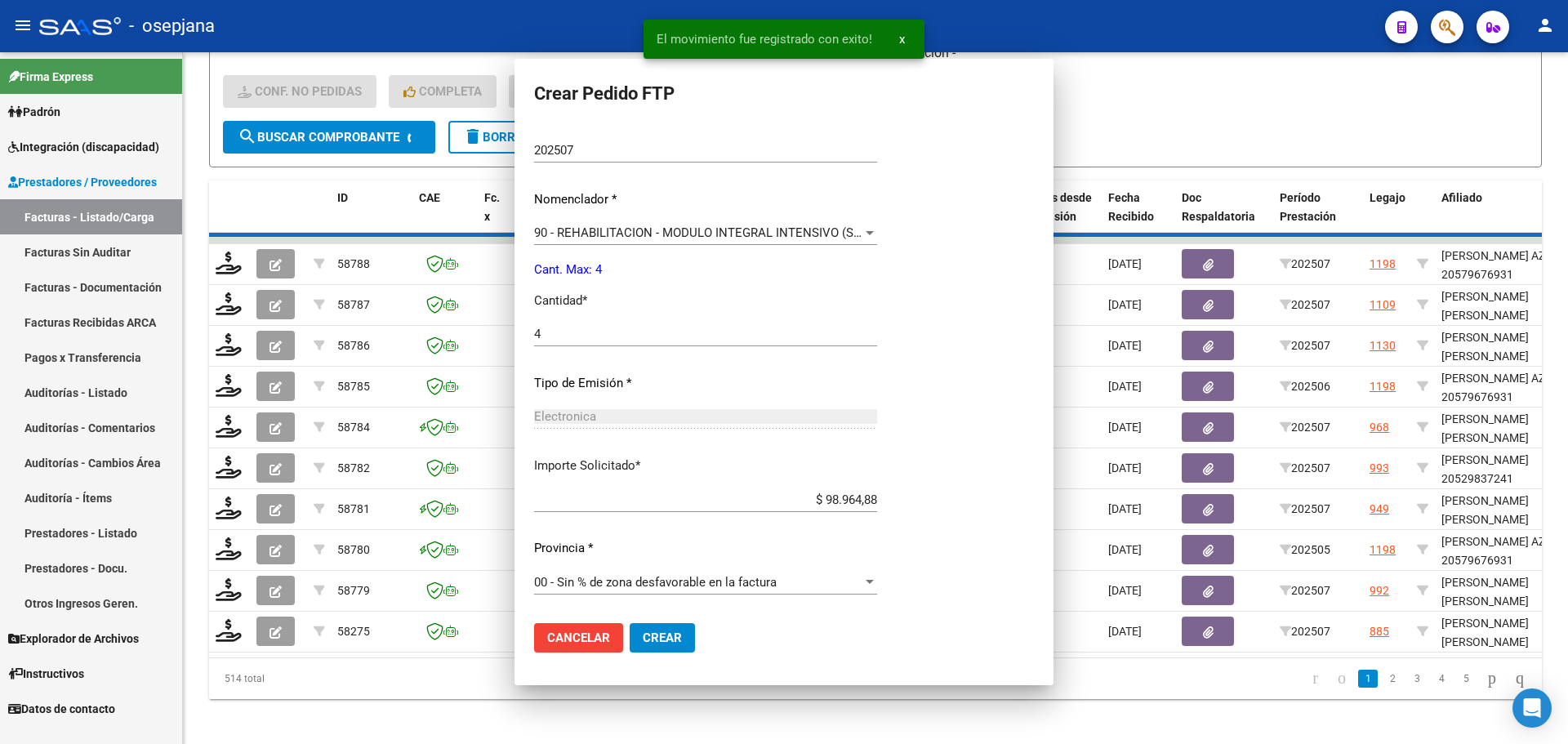
scroll to position [0, 0]
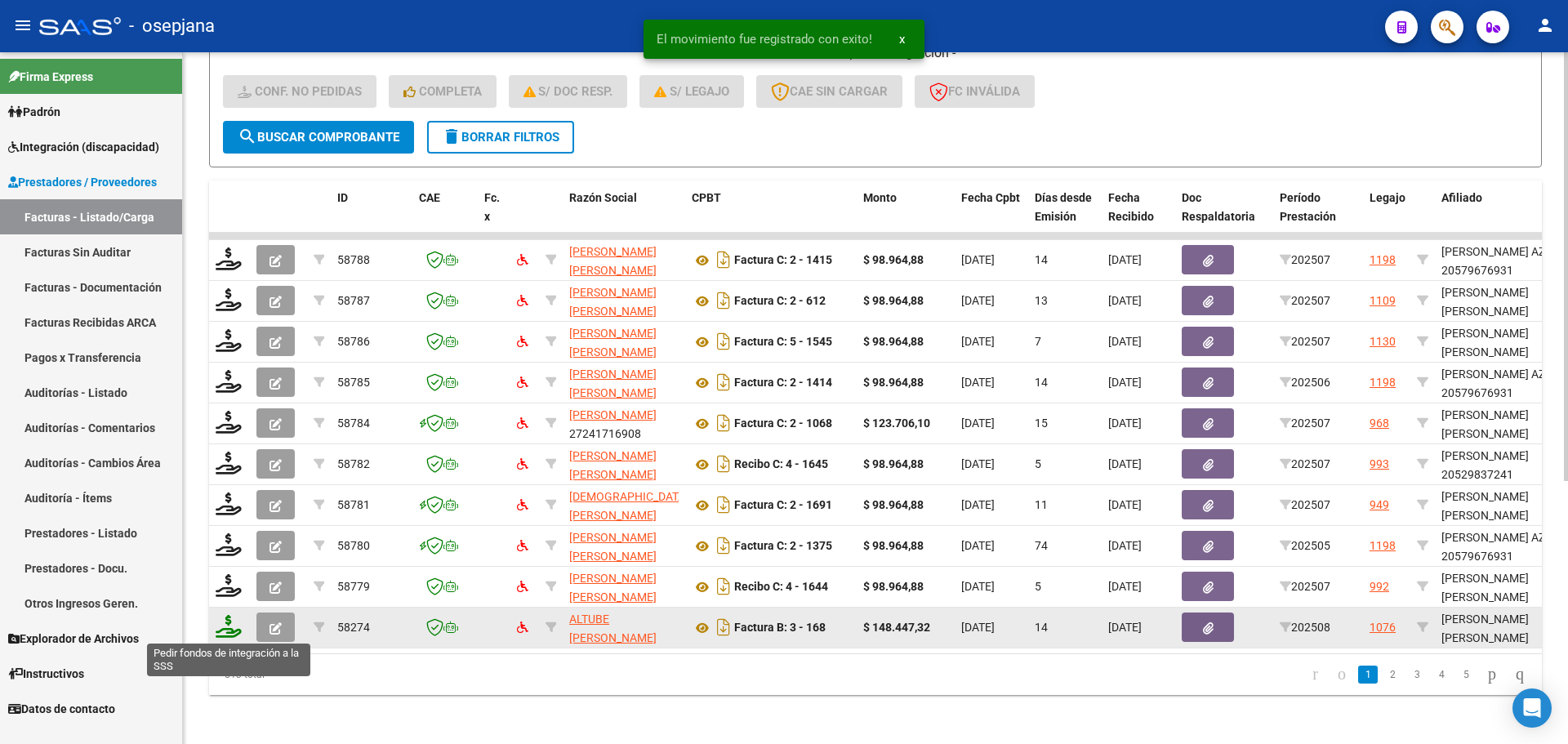
click at [223, 627] on icon at bounding box center [229, 626] width 26 height 23
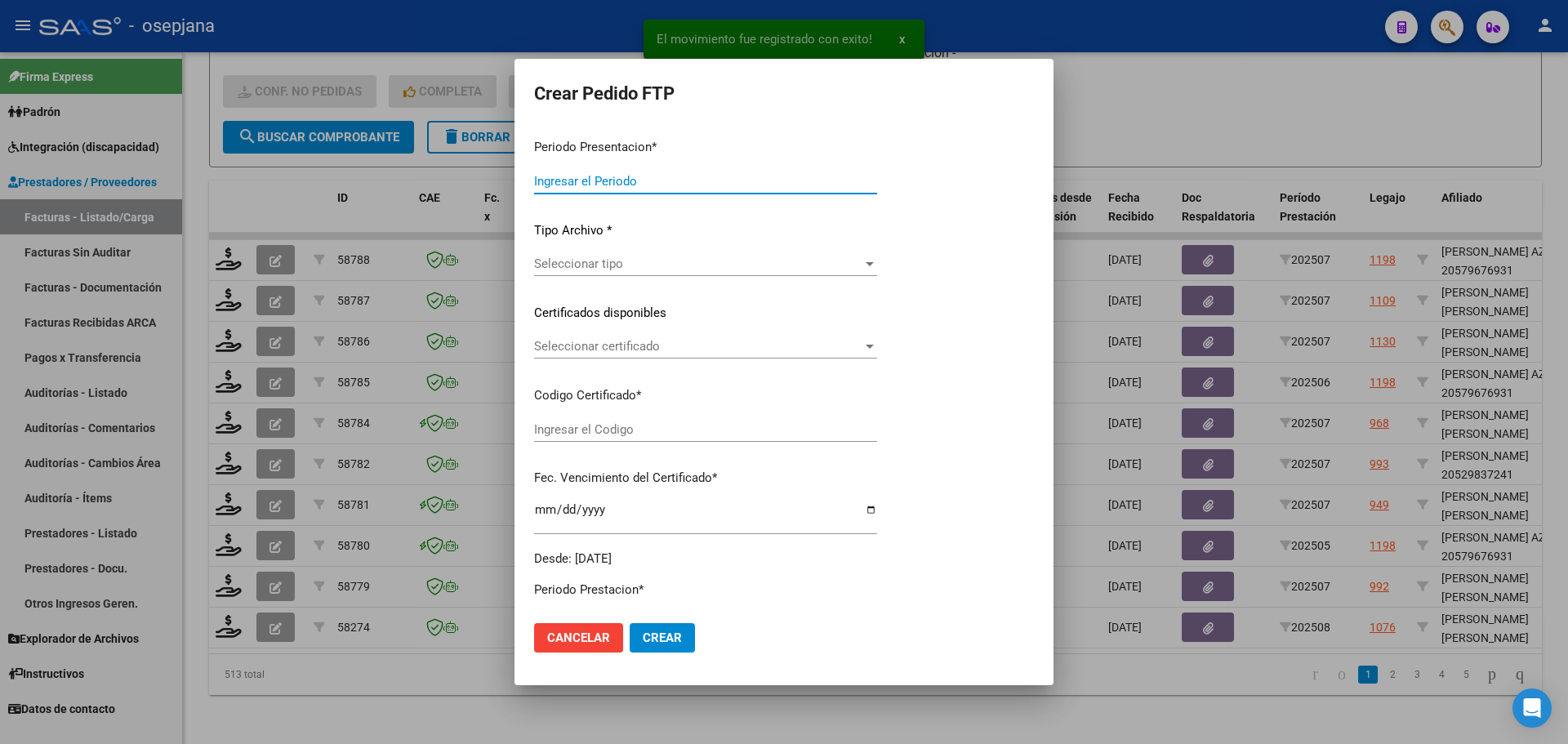
type input "202507"
type input "202508"
type input "$ 148.447,32"
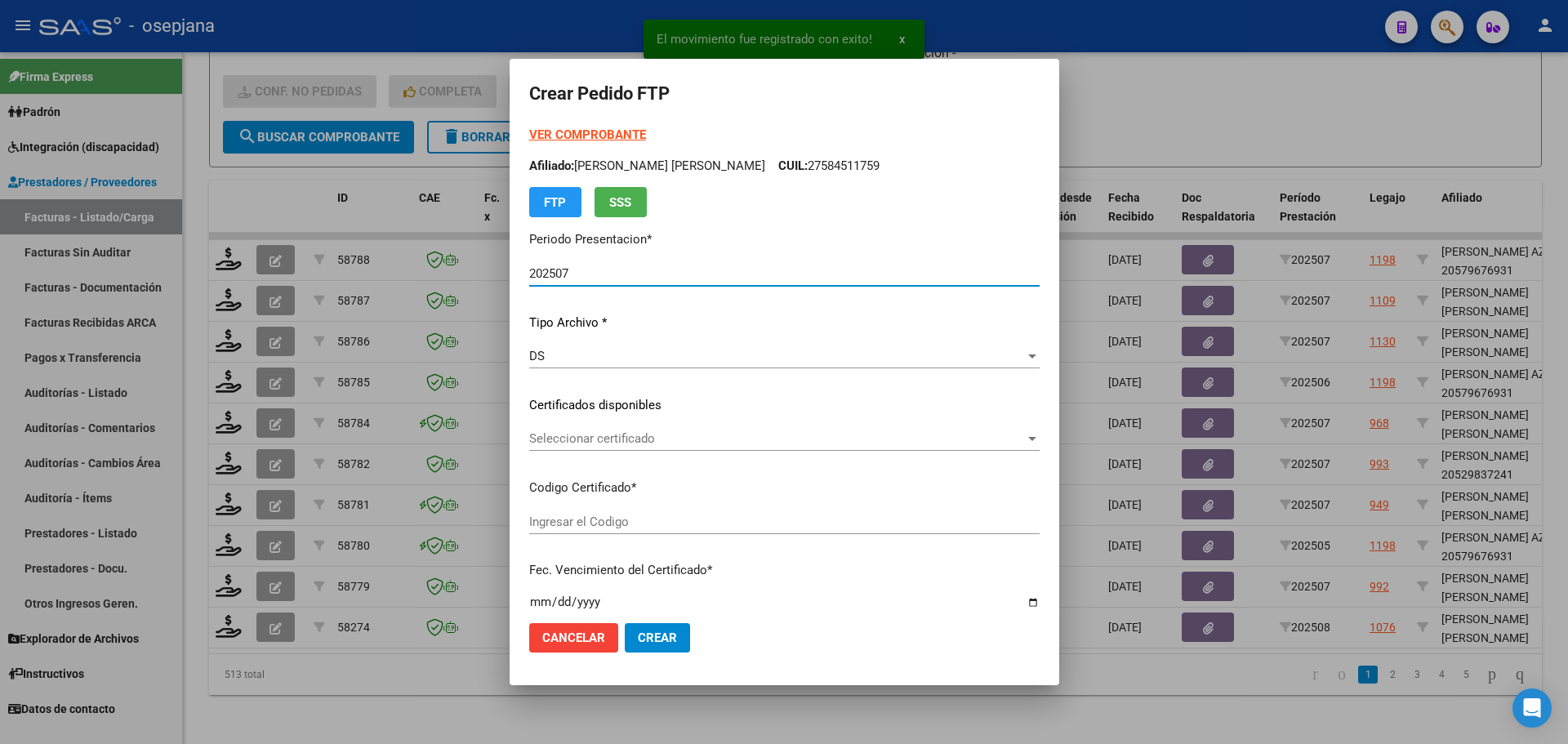
type input "ARG02000557427822024050620290506BUE376"
type input "2029-05-06"
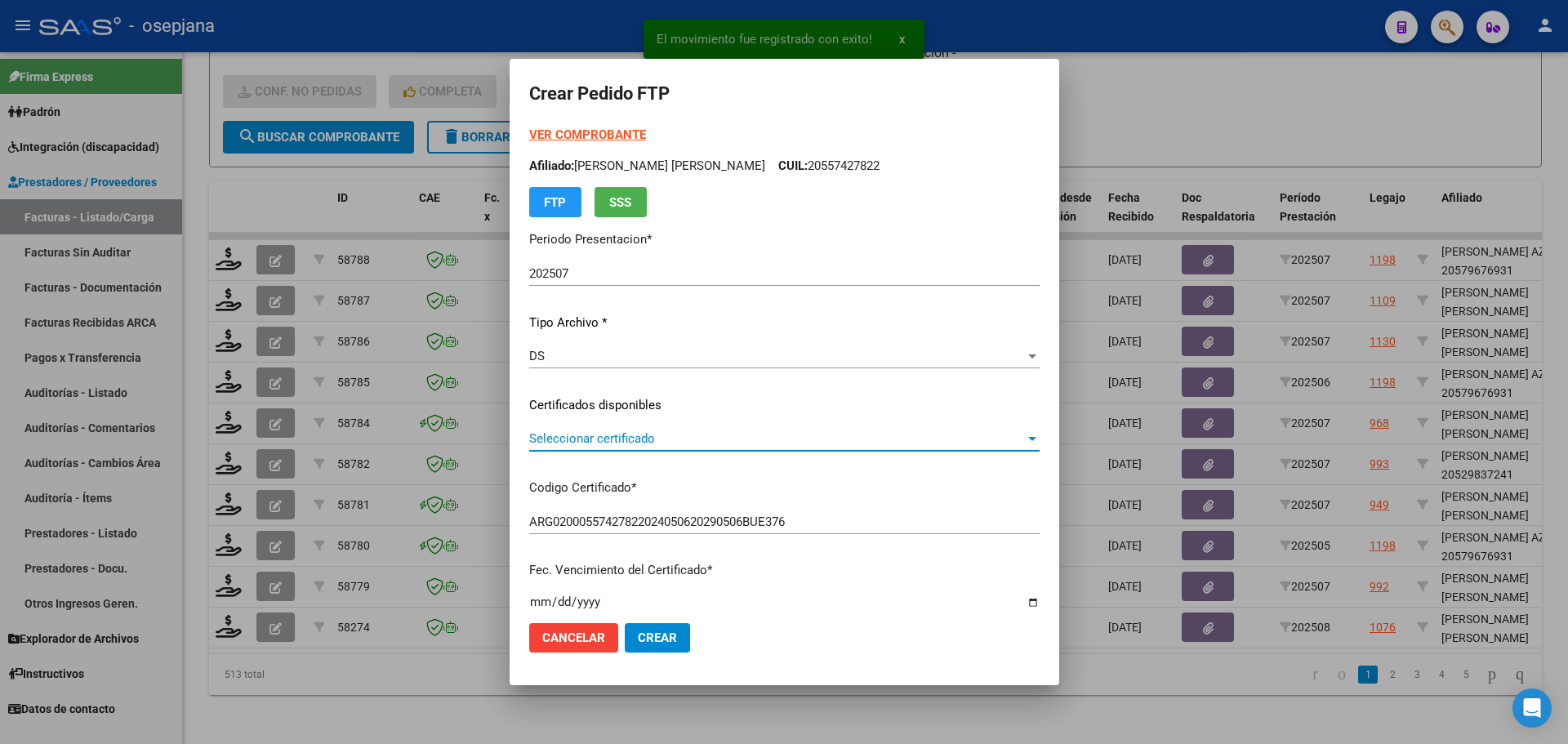
click at [626, 442] on span "Seleccionar certificado" at bounding box center [777, 438] width 496 height 15
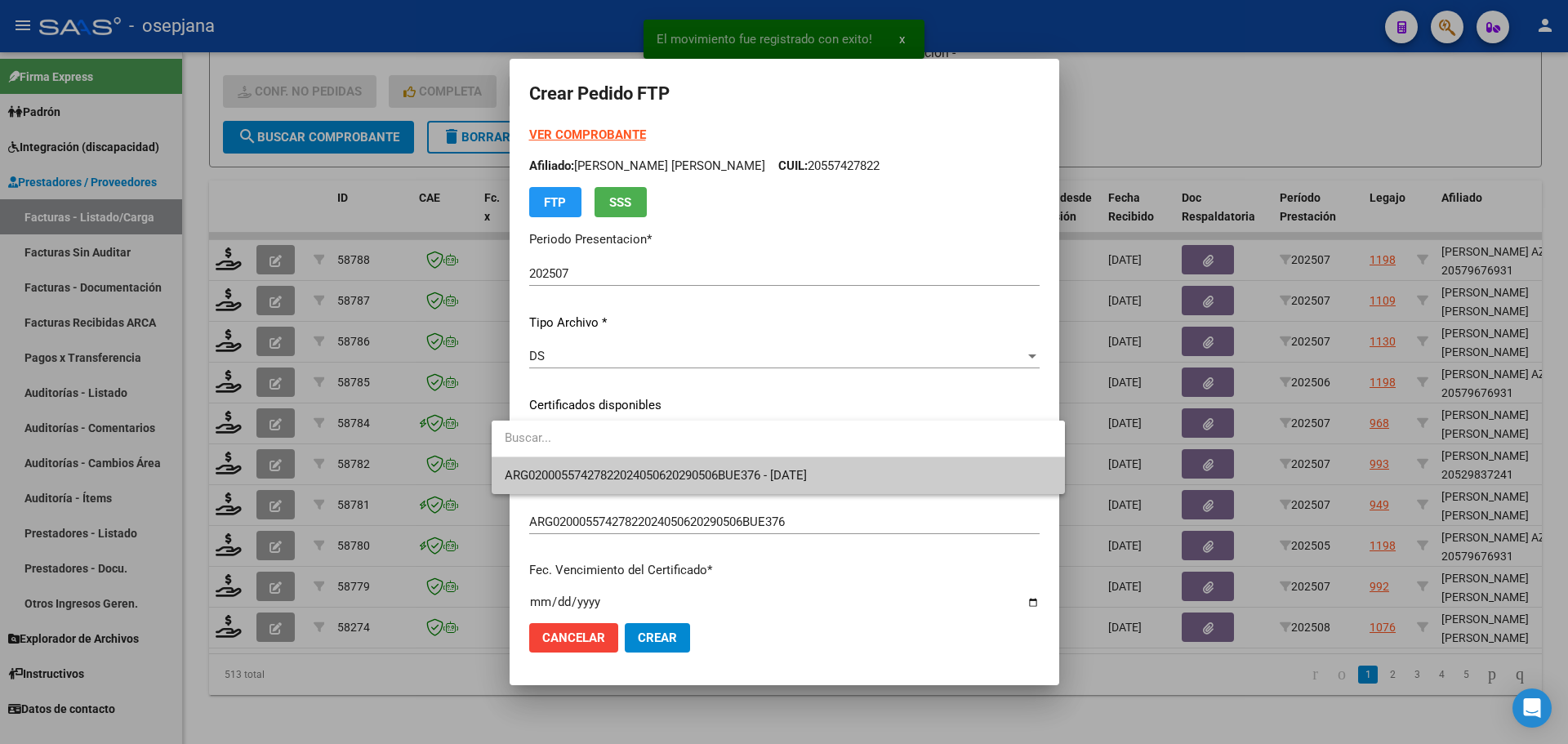
click at [639, 476] on span "ARG02000557427822024050620290506BUE376 - 2029-05-06" at bounding box center [655, 476] width 302 height 15
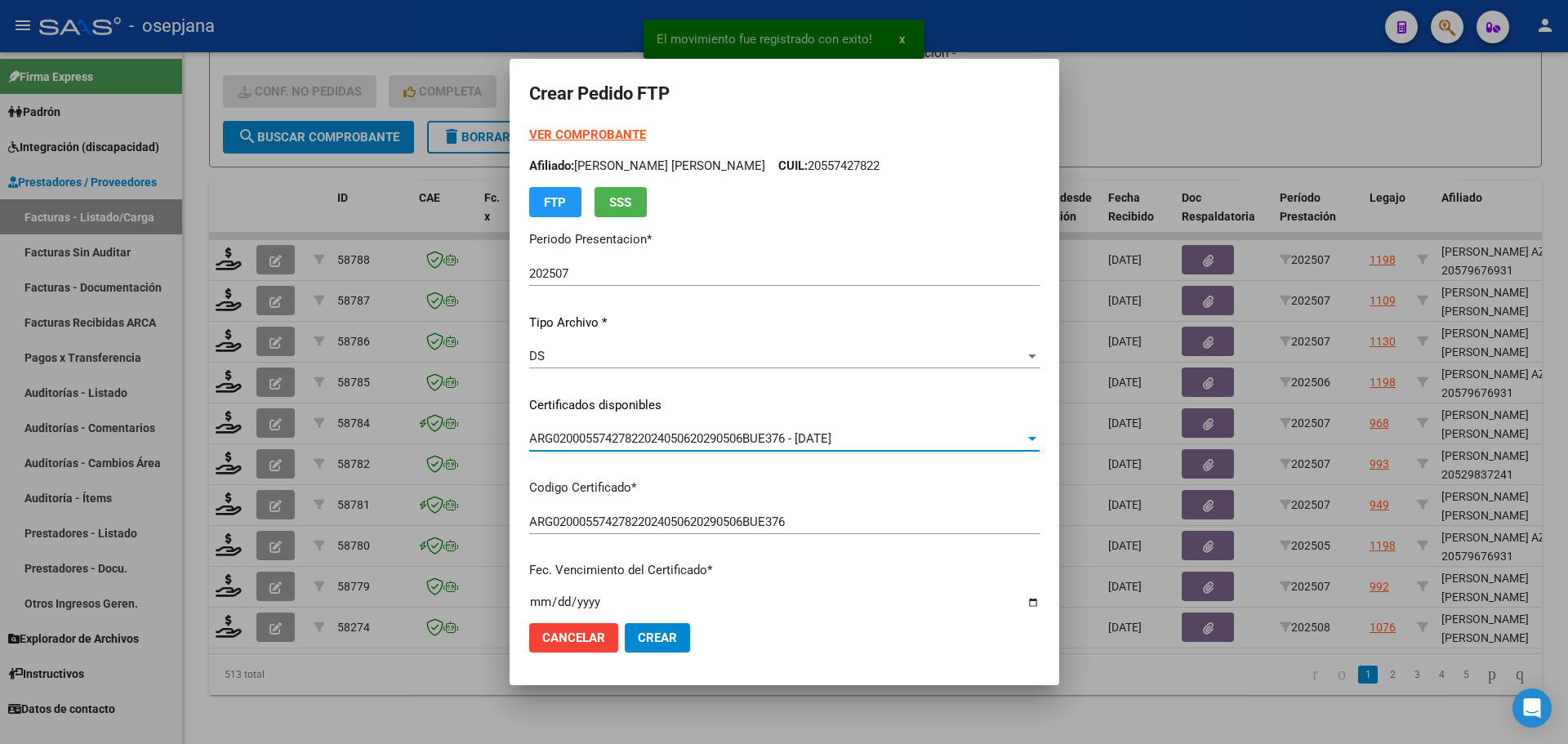
click at [594, 130] on strong "VER COMPROBANTE" at bounding box center [588, 135] width 117 height 15
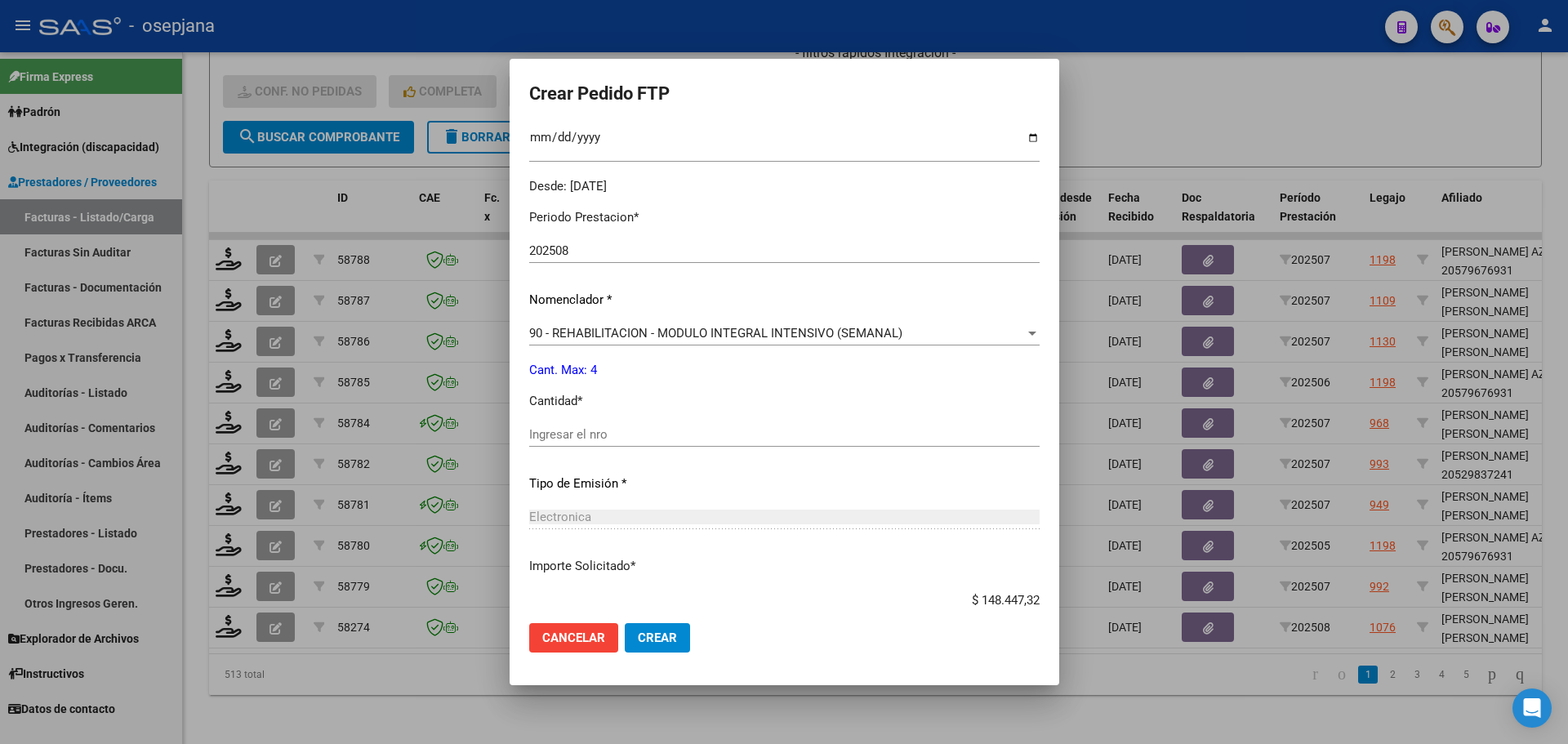
scroll to position [489, 0]
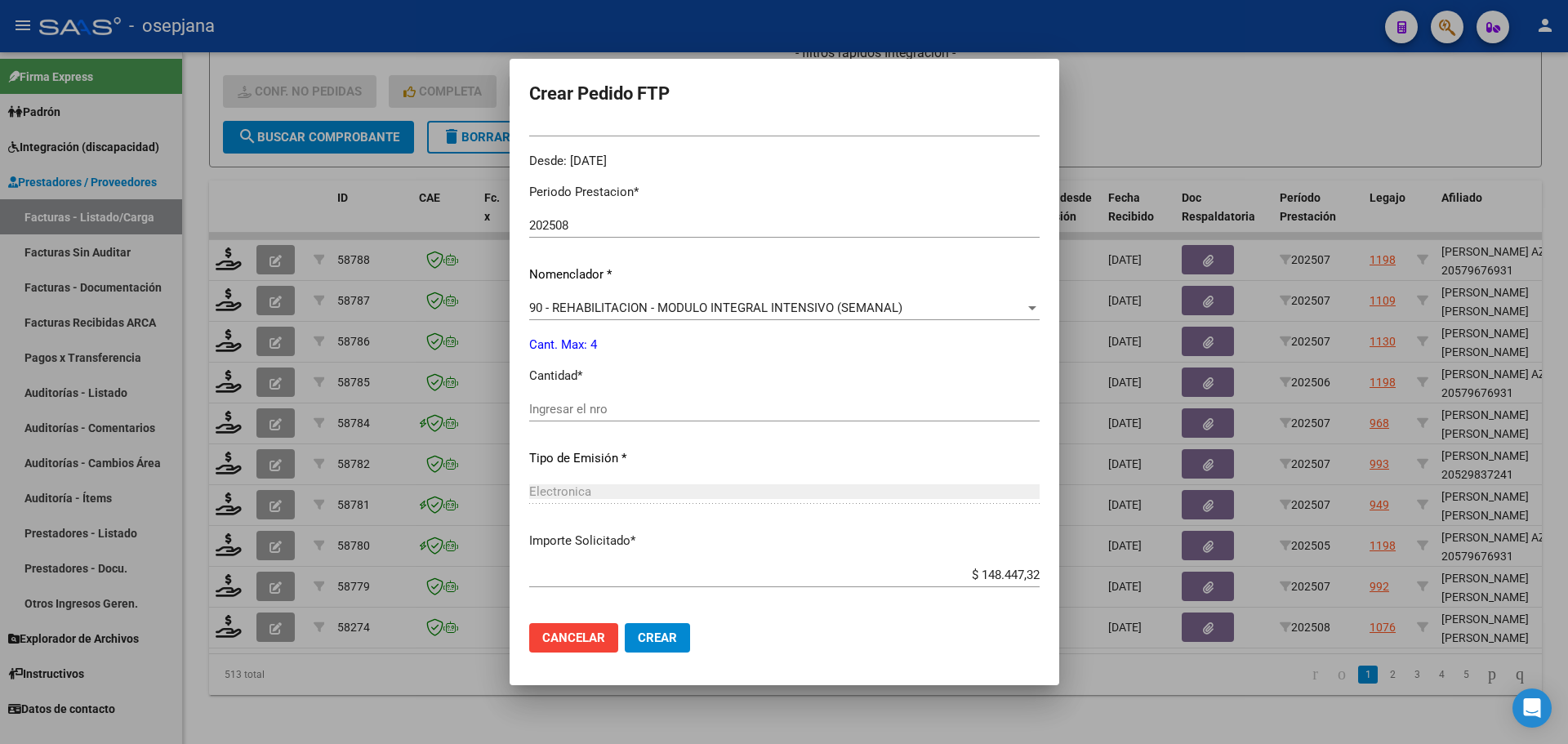
click at [555, 412] on input "Ingresar el nro" at bounding box center [784, 409] width 510 height 15
type input "4"
click at [645, 626] on button "Crear" at bounding box center [657, 638] width 65 height 30
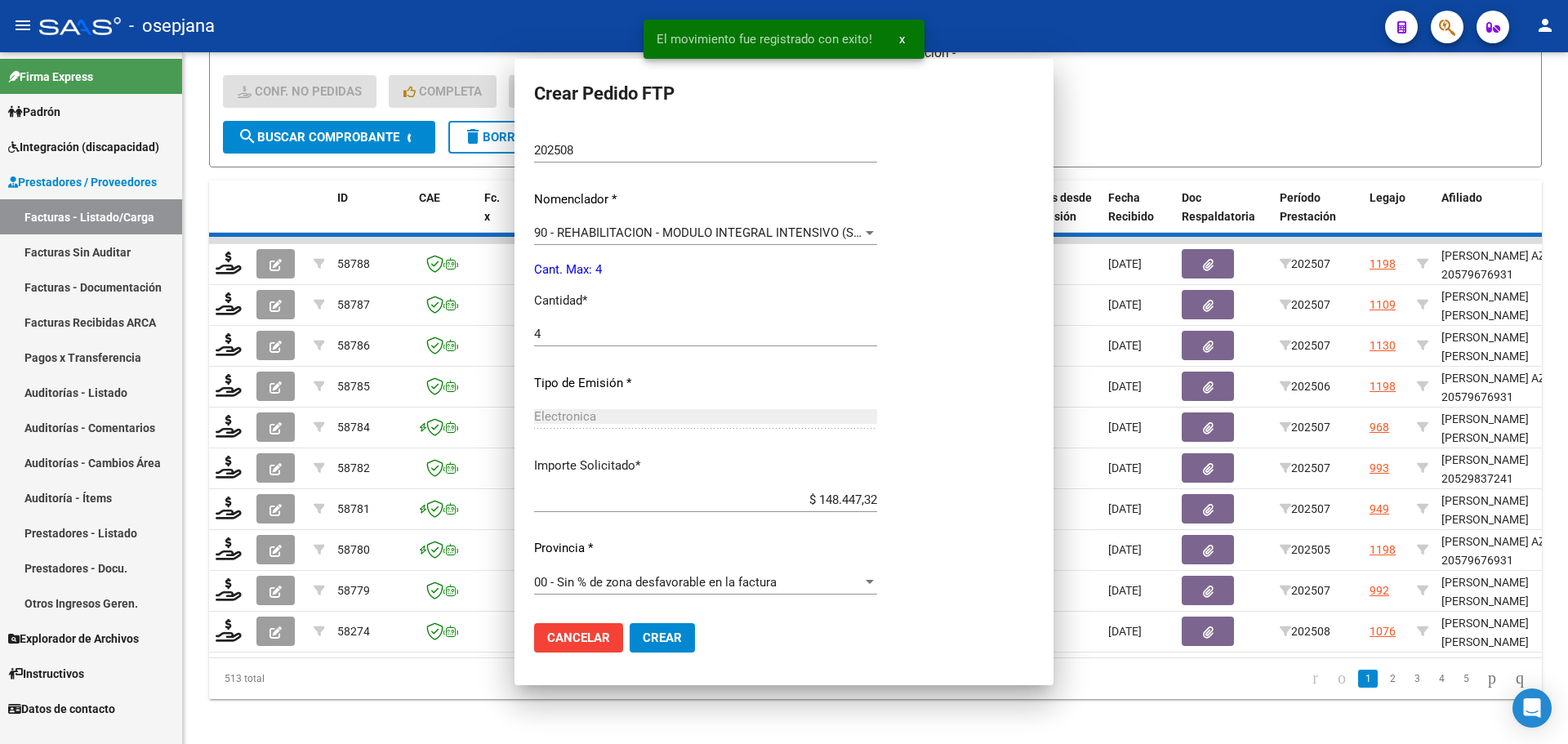
scroll to position [0, 0]
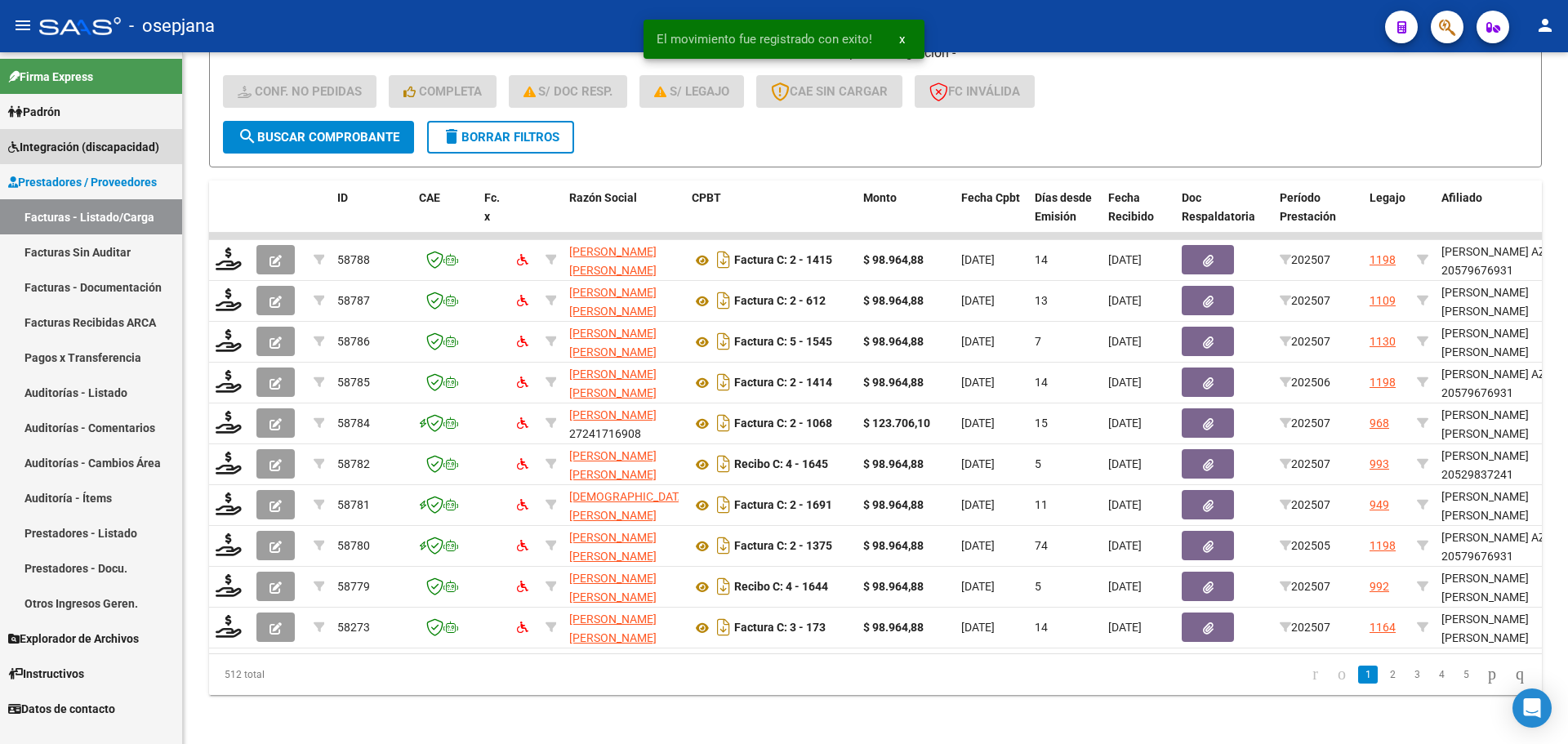
click at [118, 139] on span "Integración (discapacidad)" at bounding box center [84, 147] width 151 height 18
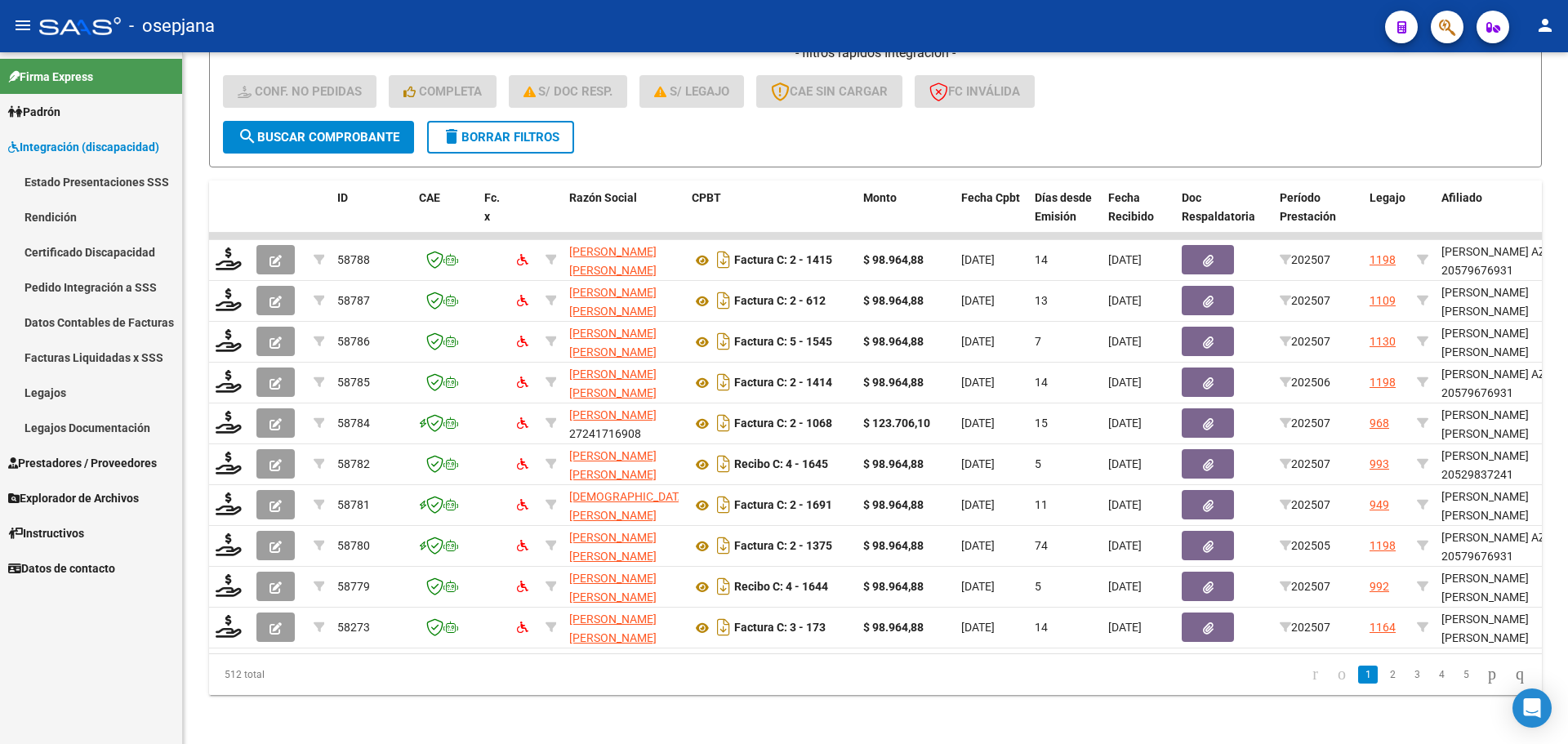
click at [99, 290] on link "Pedido Integración a SSS" at bounding box center [91, 287] width 182 height 35
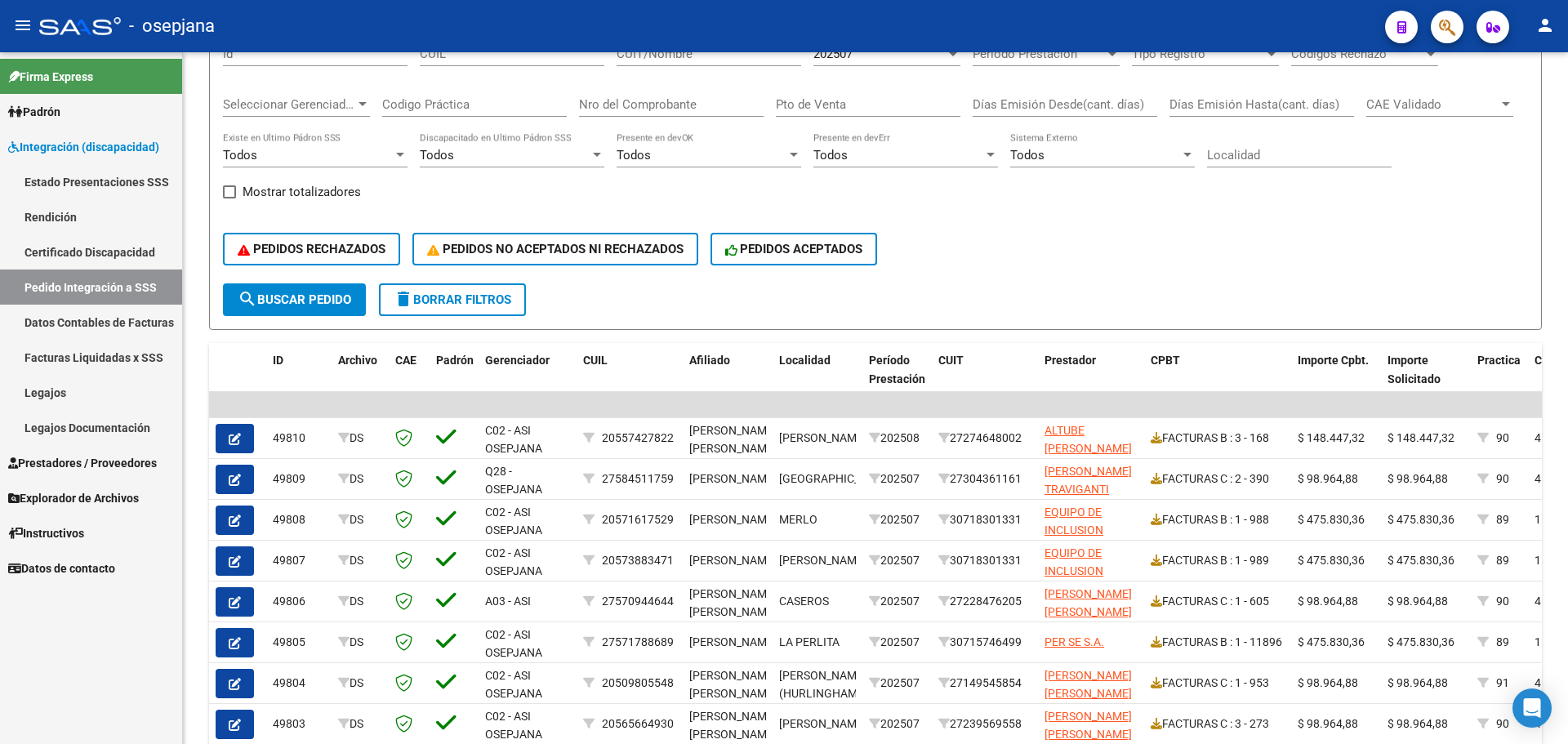
scroll to position [245, 0]
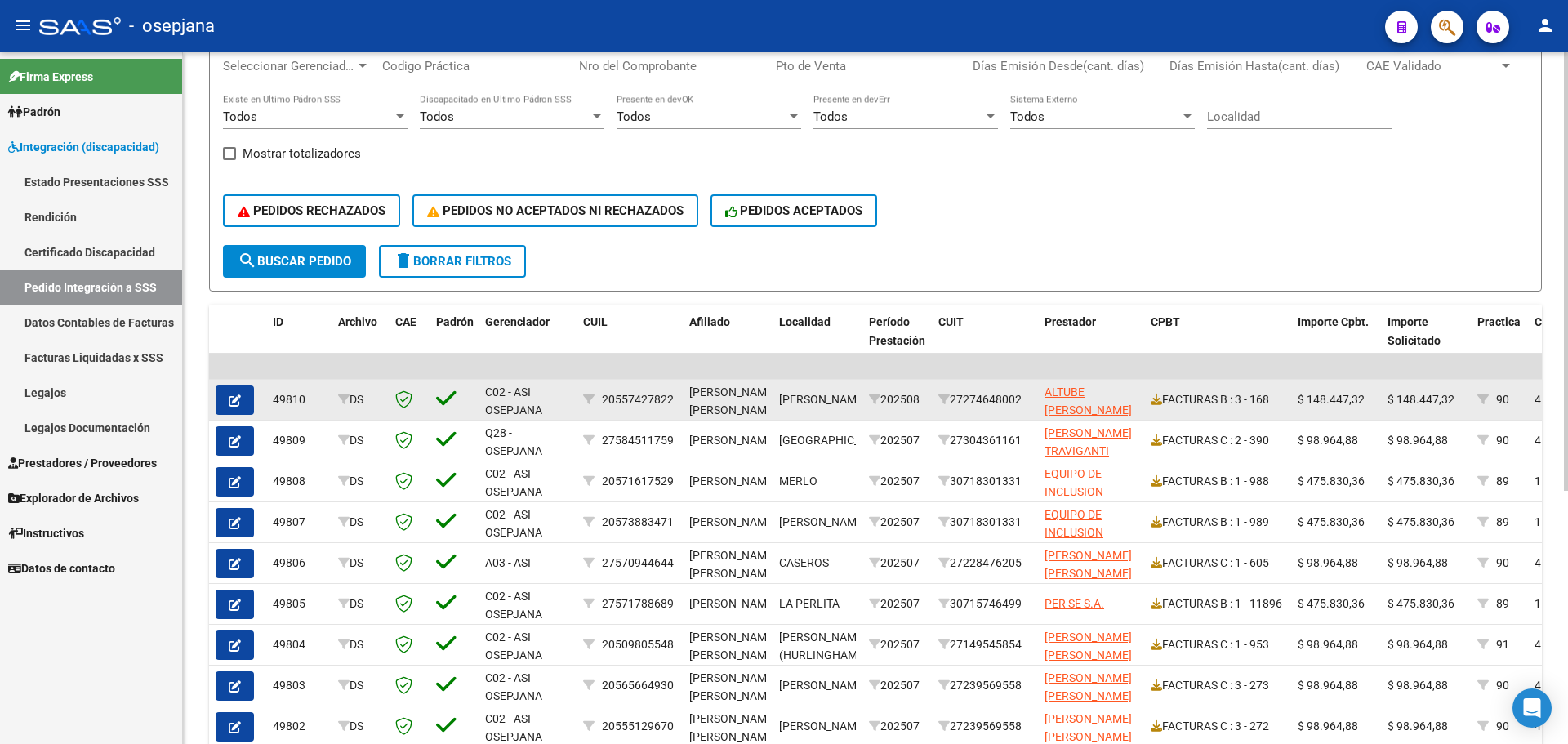
click at [231, 399] on icon "button" at bounding box center [234, 400] width 12 height 12
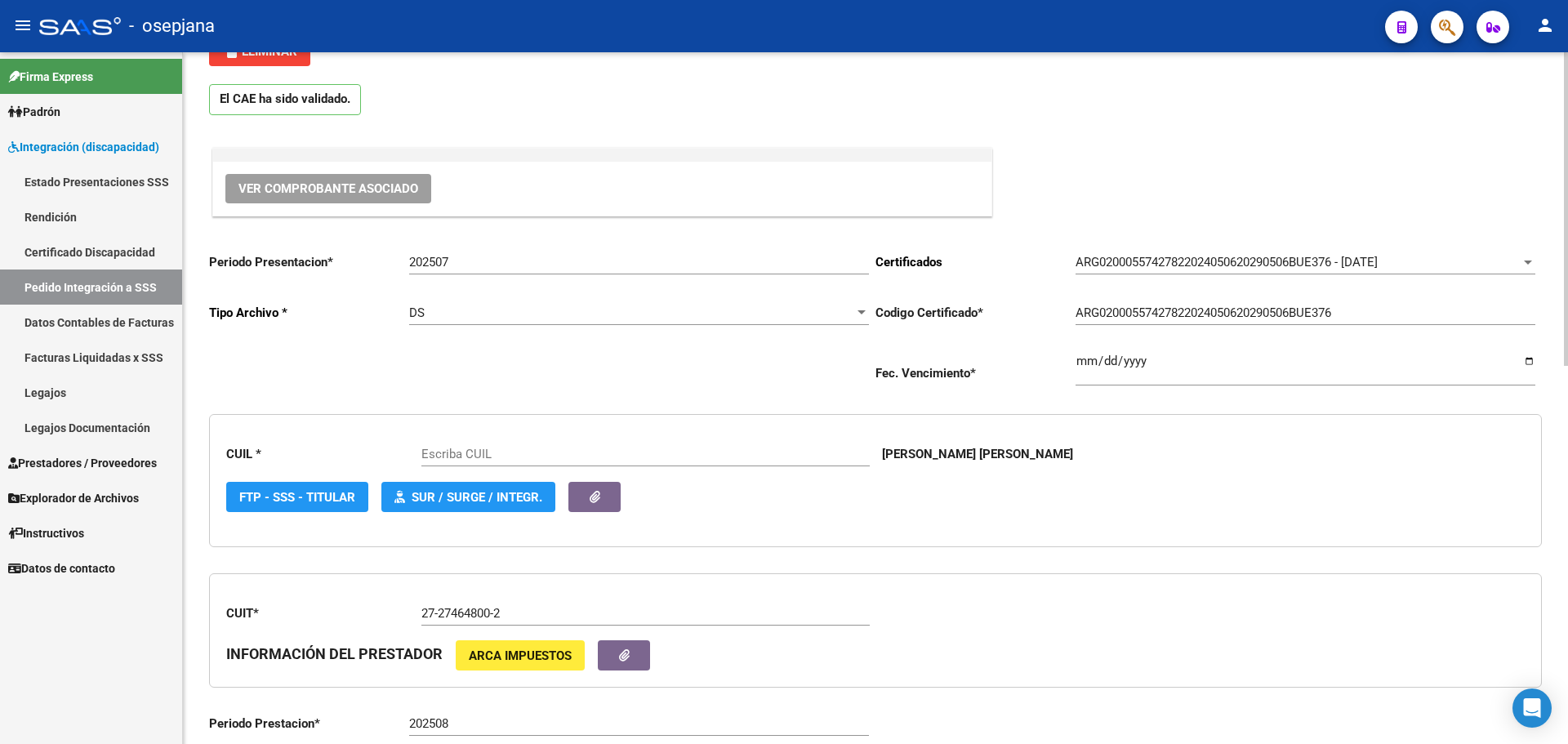
scroll to position [327, 0]
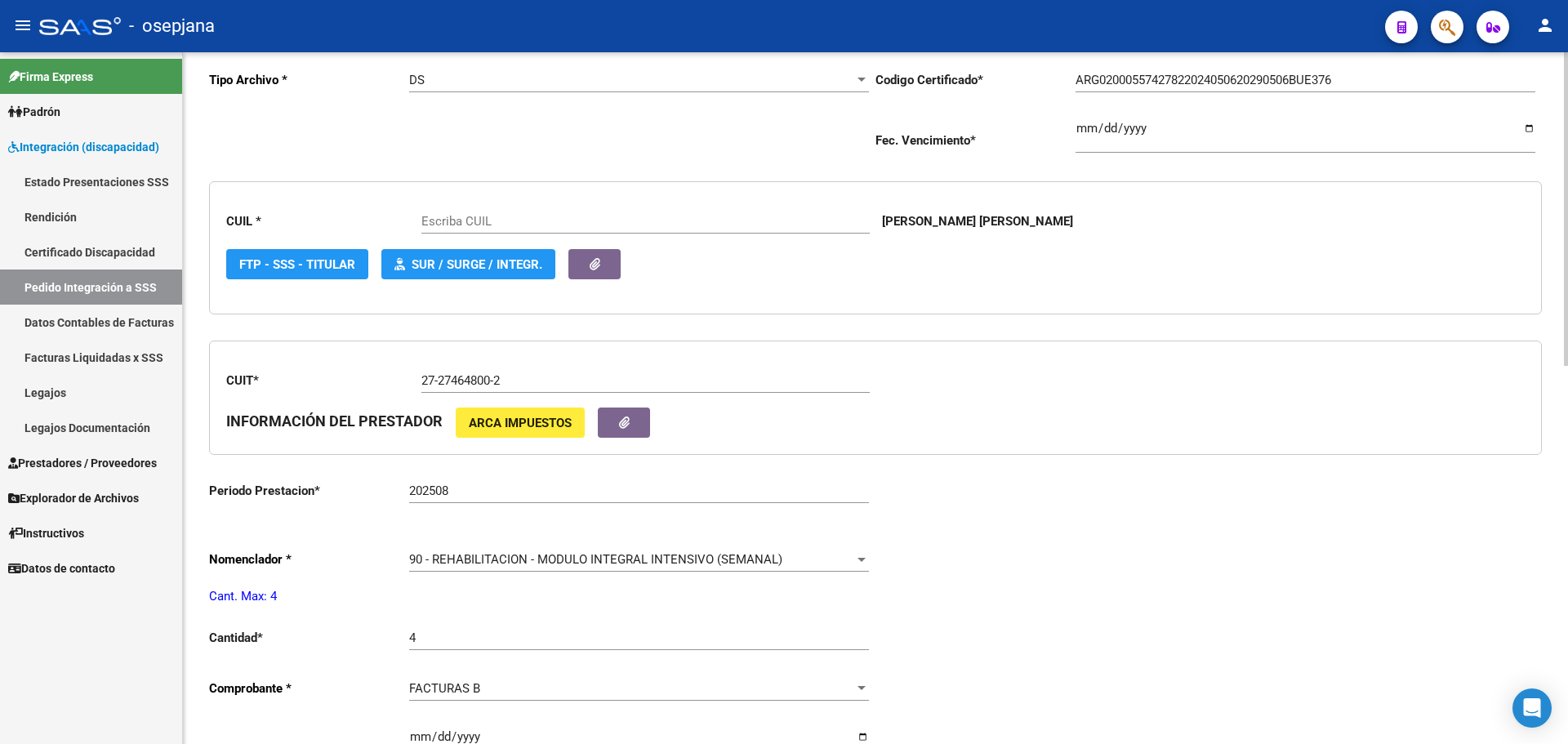
click at [472, 492] on input "202508" at bounding box center [638, 490] width 460 height 15
type input "20557427822"
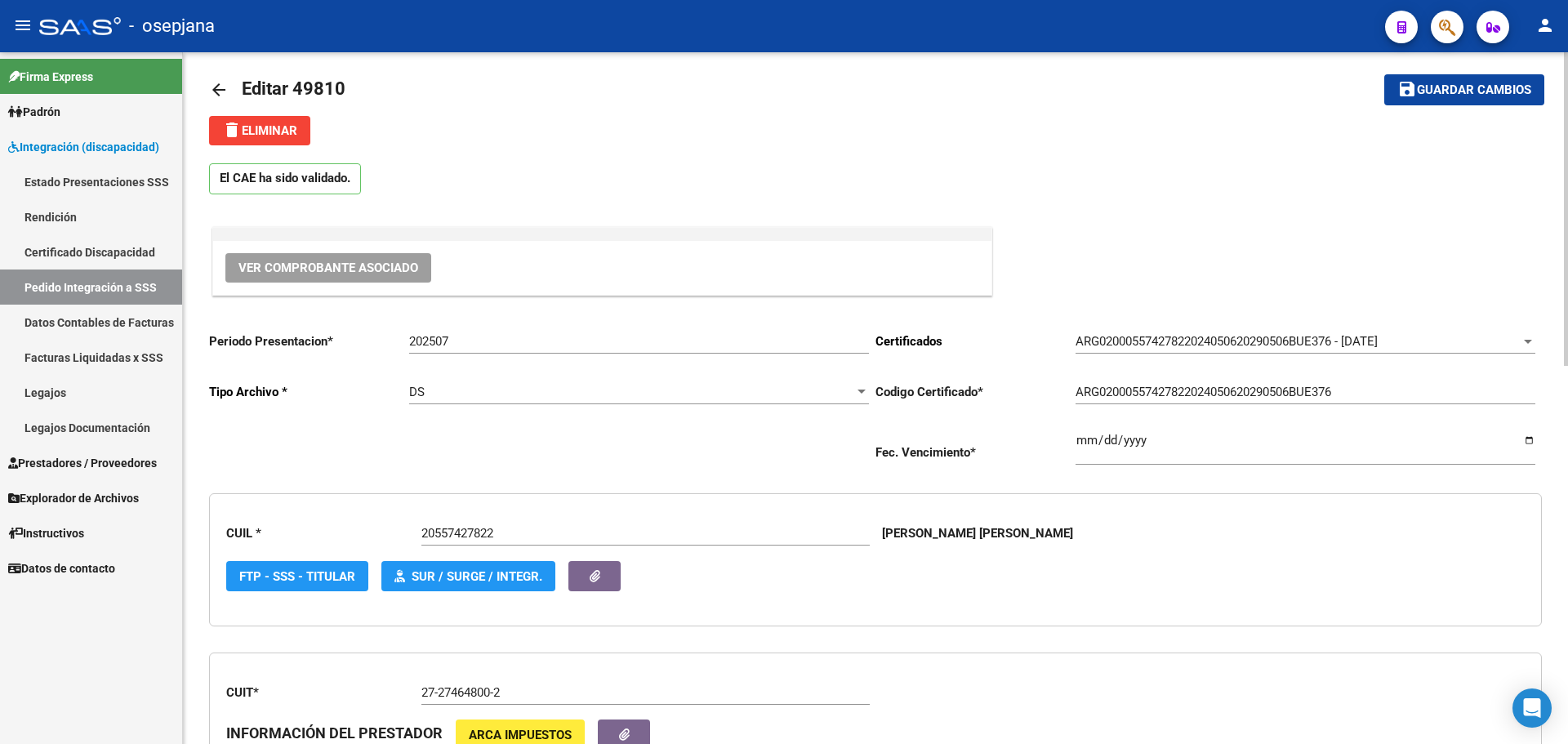
scroll to position [0, 0]
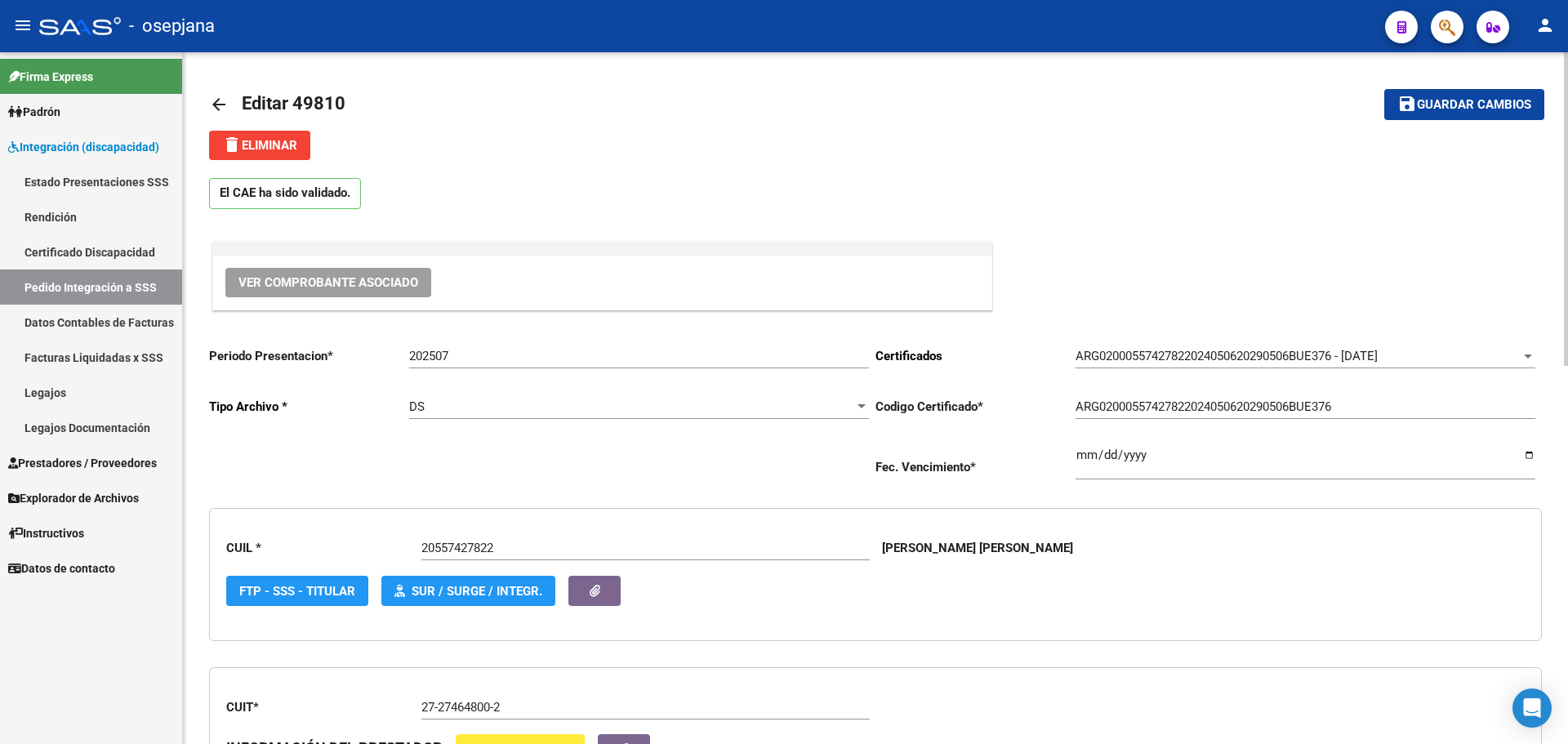
type input "202507"
click at [314, 282] on span "Ver Comprobante Asociado" at bounding box center [328, 282] width 179 height 15
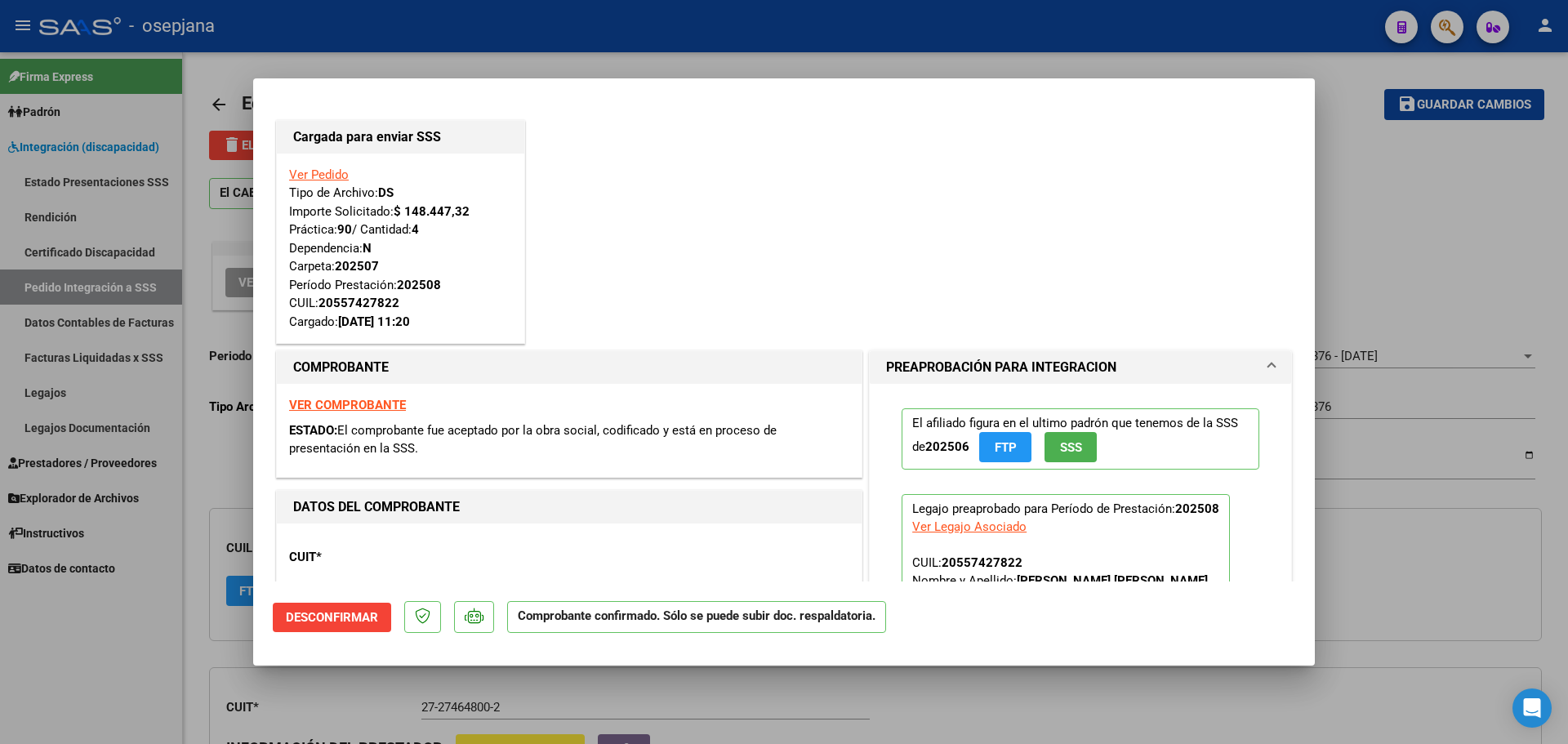
click at [381, 400] on strong "VER COMPROBANTE" at bounding box center [347, 405] width 117 height 15
click at [1356, 250] on div at bounding box center [784, 372] width 1568 height 744
type input "$ 0,00"
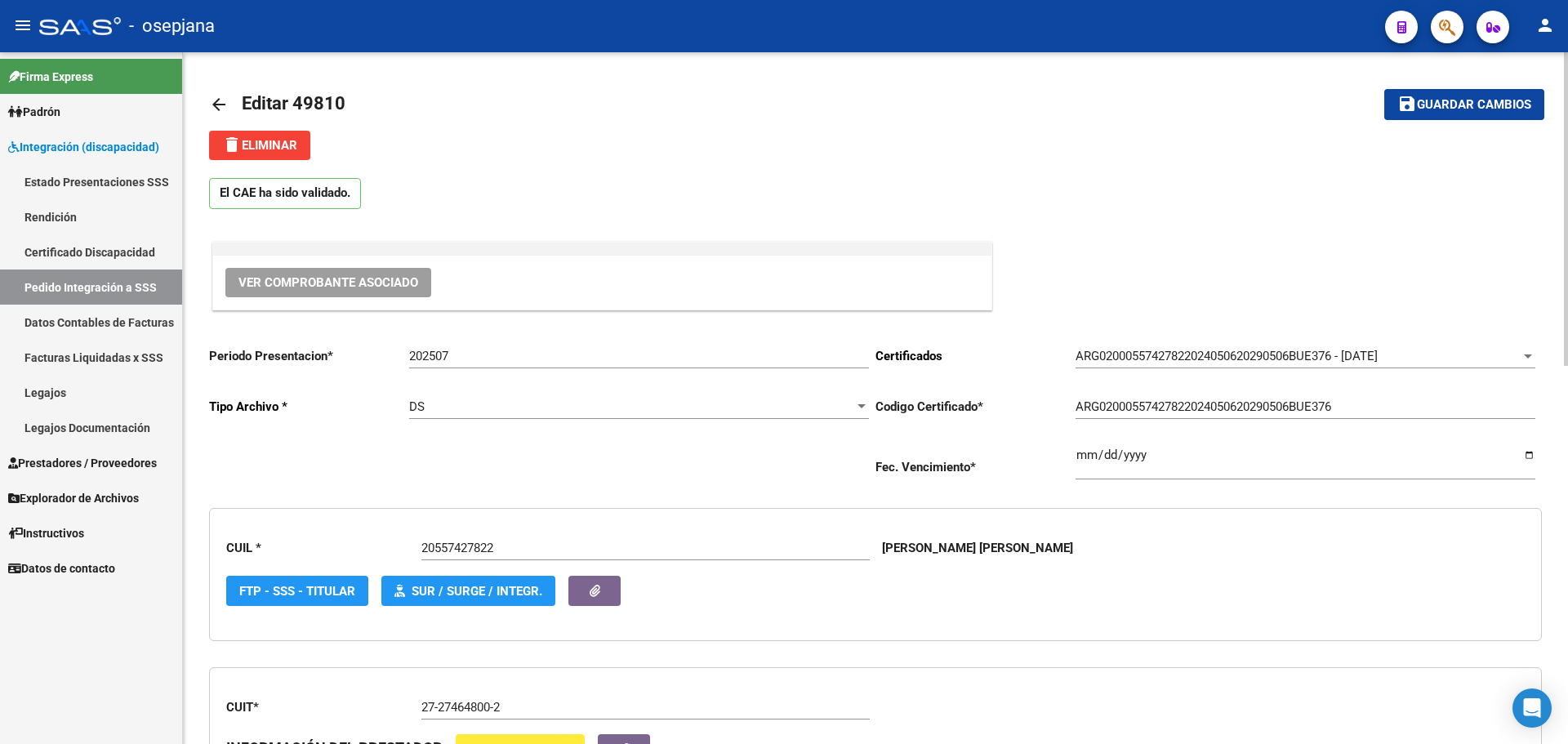
click at [1494, 98] on span "Guardar cambios" at bounding box center [1473, 105] width 114 height 15
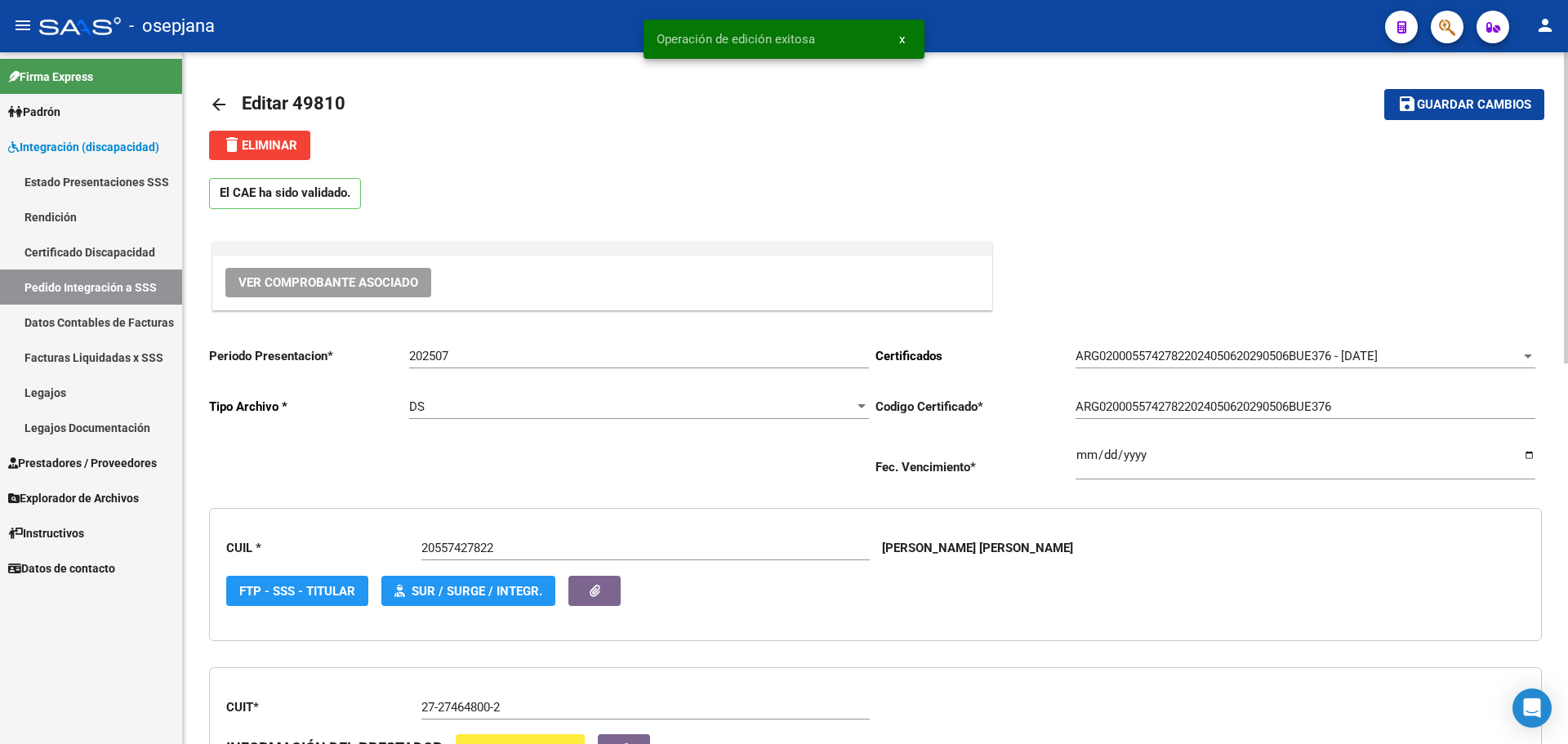
scroll to position [245, 0]
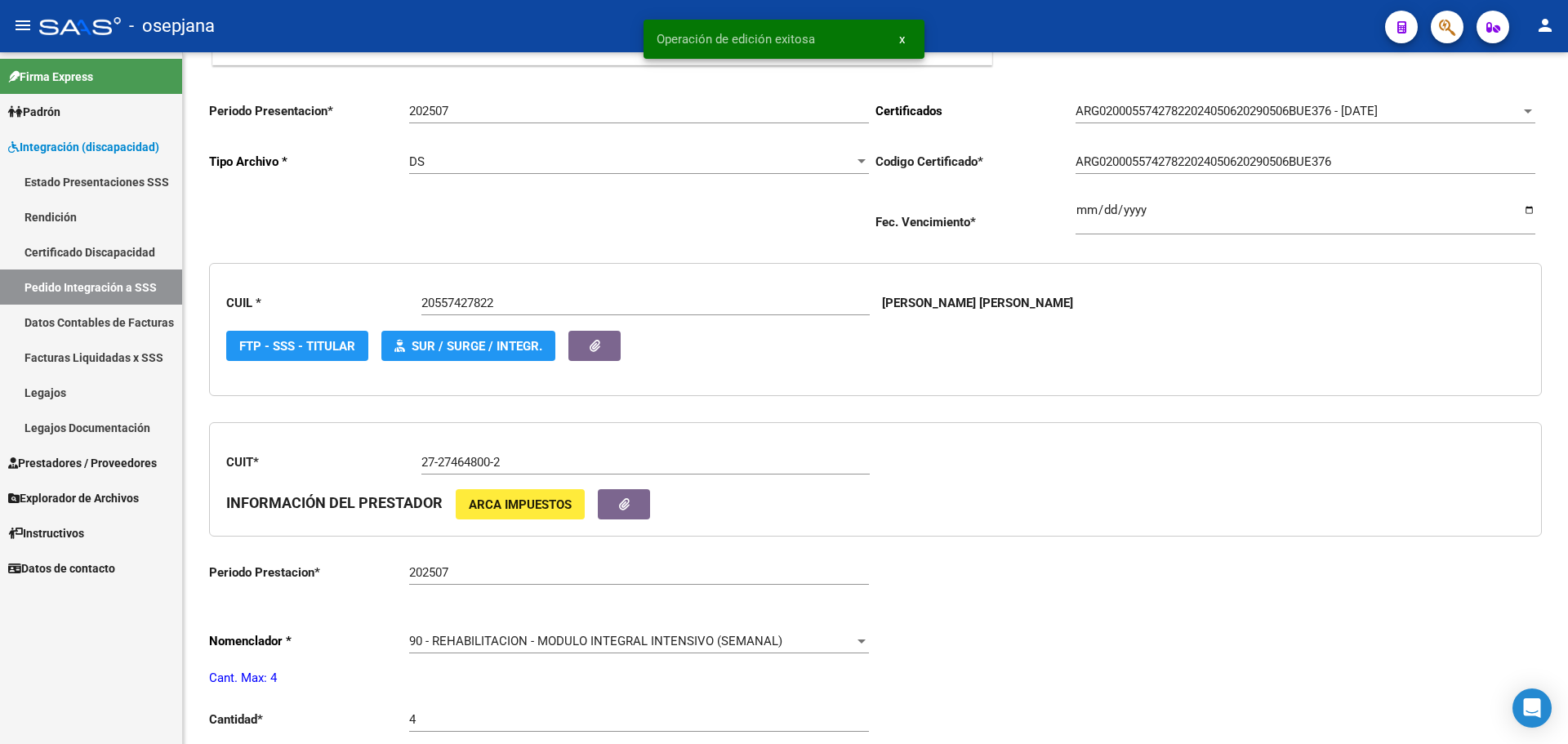
click at [59, 461] on span "Prestadores / Proveedores" at bounding box center [83, 463] width 149 height 18
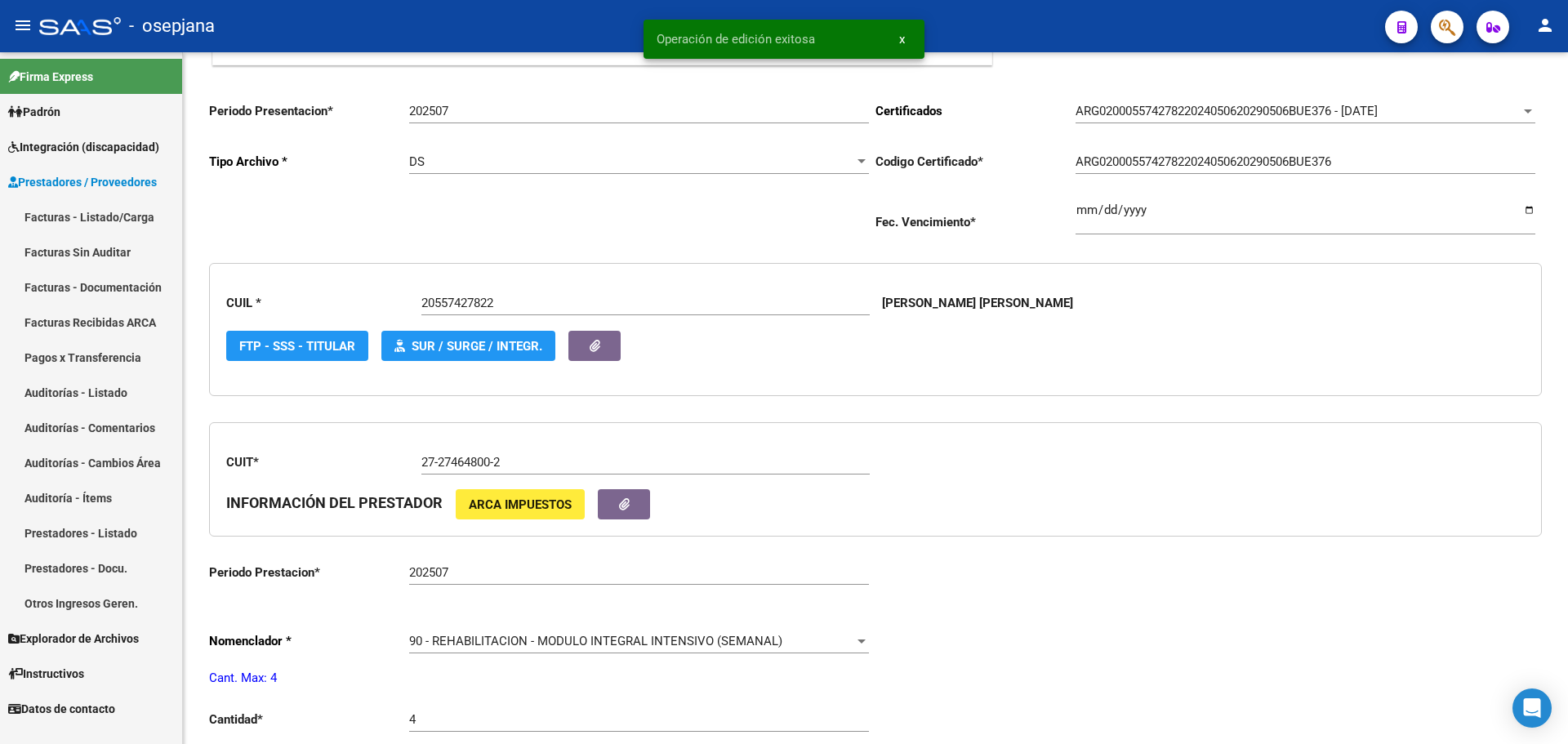
click at [97, 215] on link "Facturas - Listado/Carga" at bounding box center [91, 216] width 182 height 35
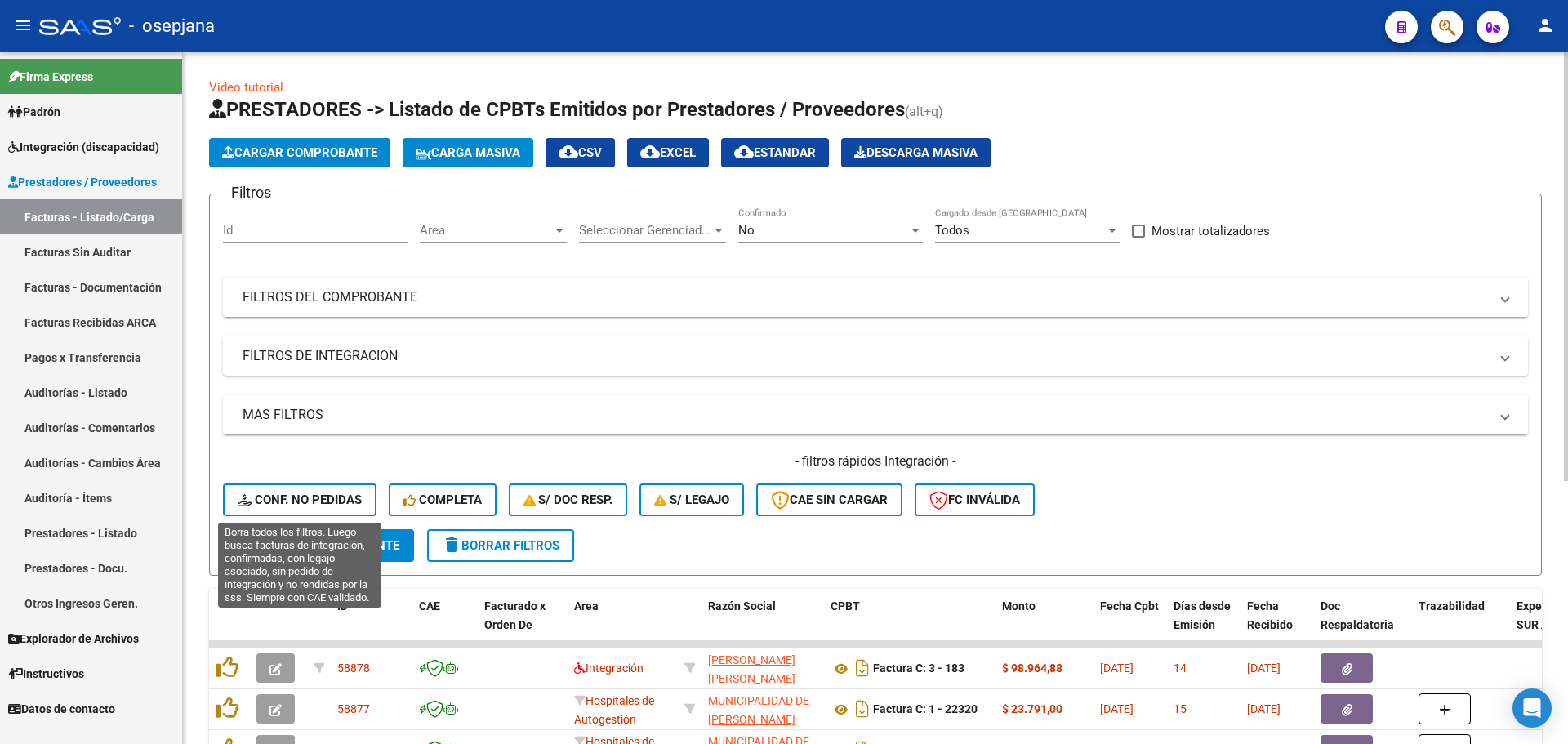
click at [318, 494] on span "Conf. no pedidas" at bounding box center [300, 500] width 124 height 15
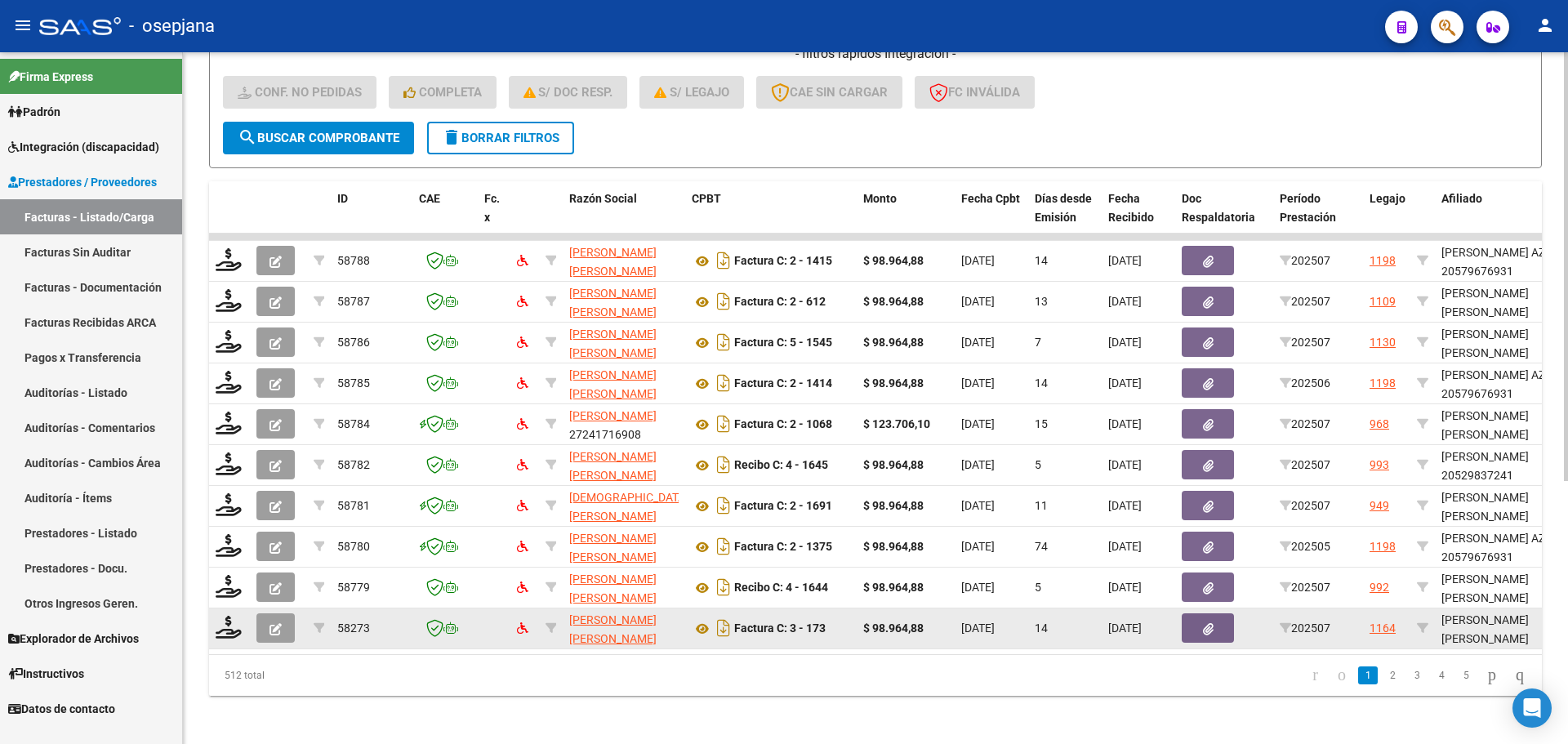
scroll to position [409, 0]
click at [223, 636] on icon at bounding box center [229, 626] width 26 height 23
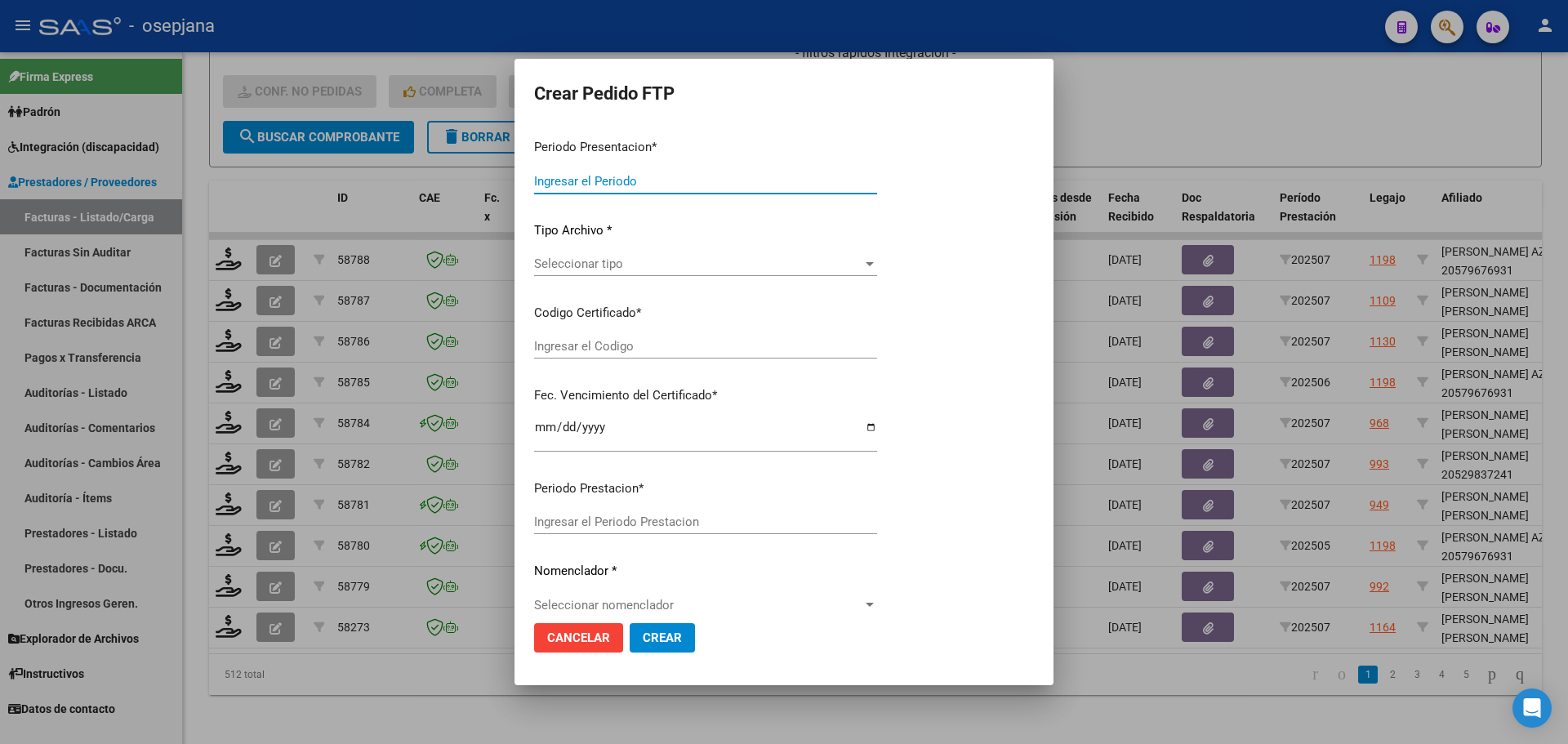
type input "202507"
type input "$ 98.964,88"
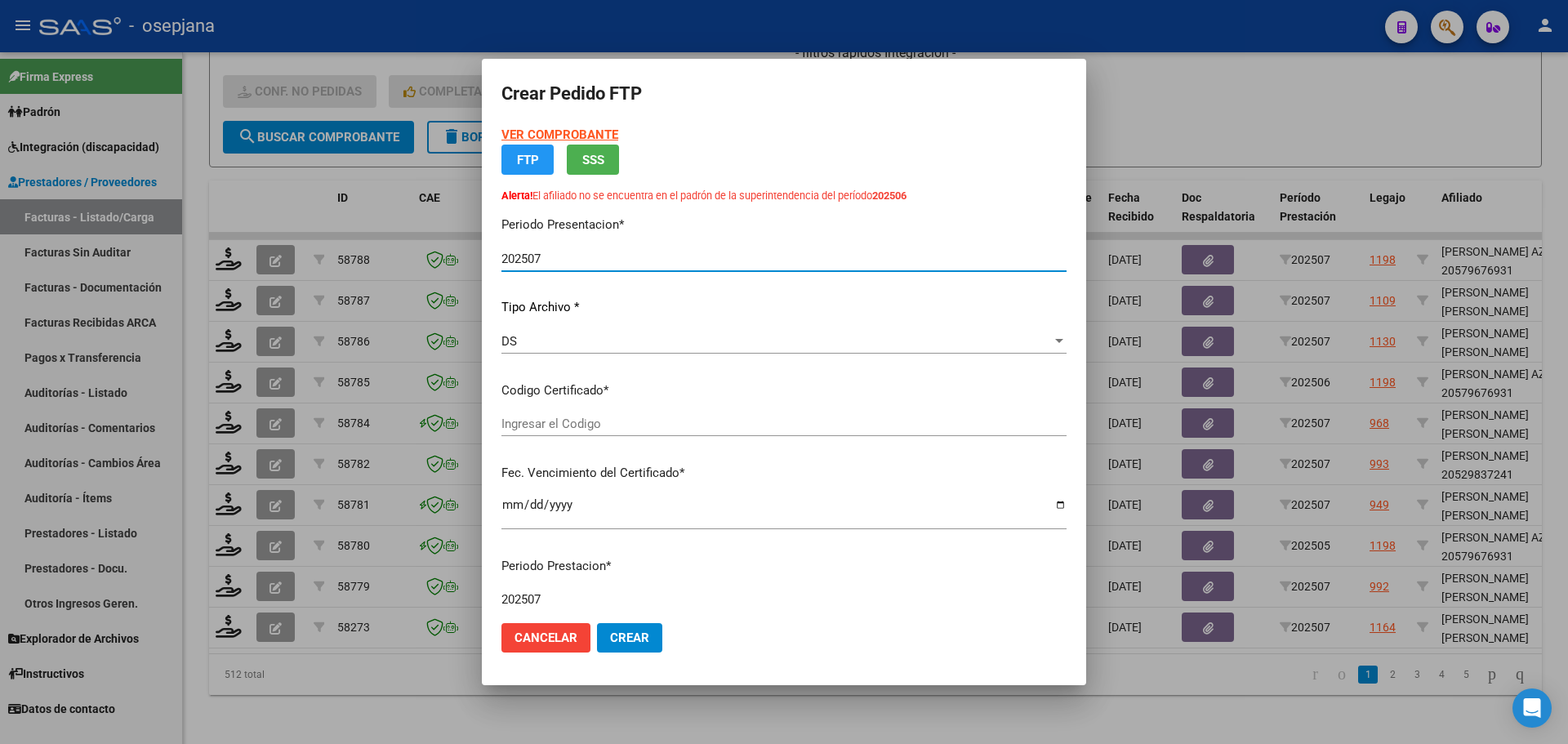
type input "ARG02000564939932023101120251011BS311"
type input "2025-10-28"
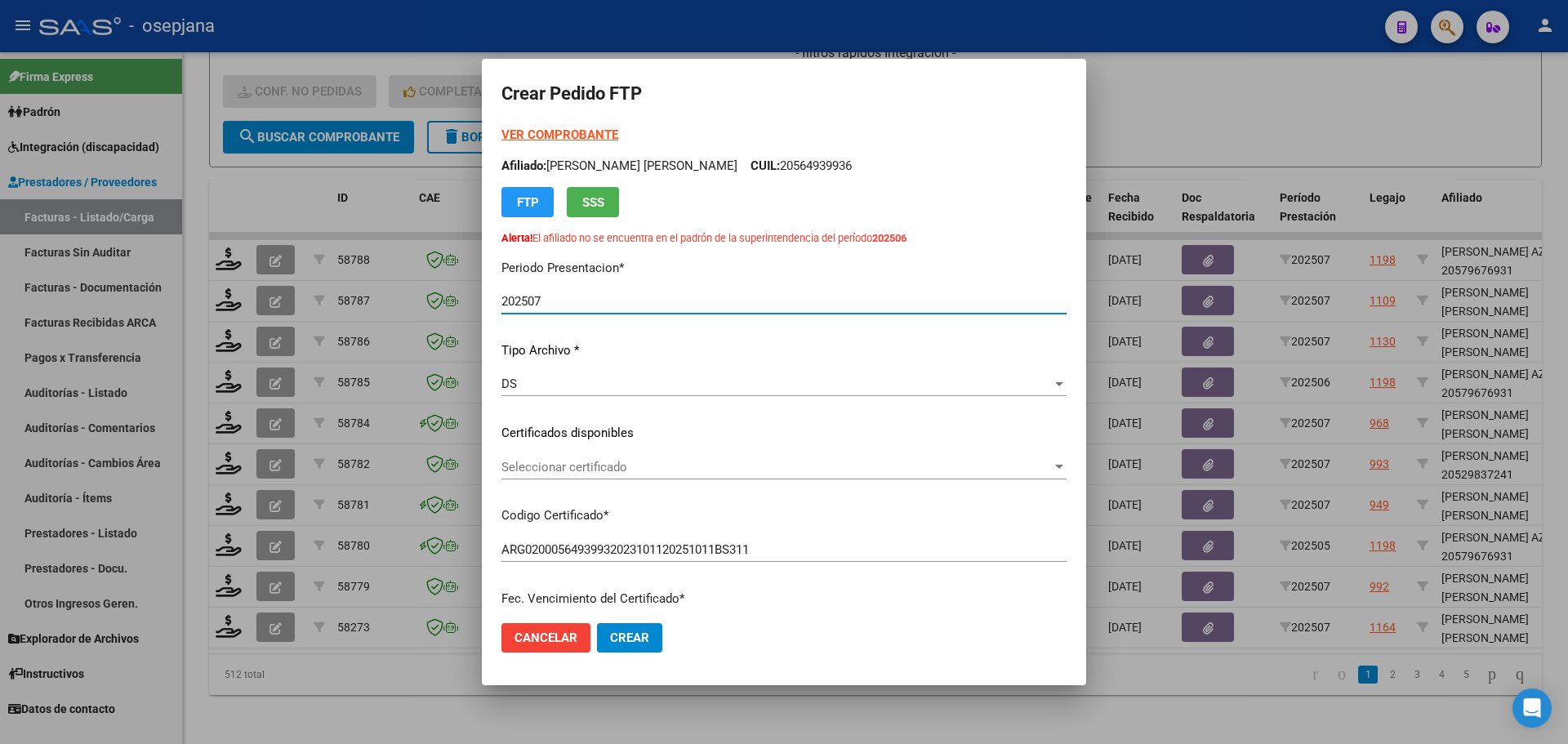
click at [588, 463] on span "Seleccionar certificado" at bounding box center [777, 467] width 550 height 15
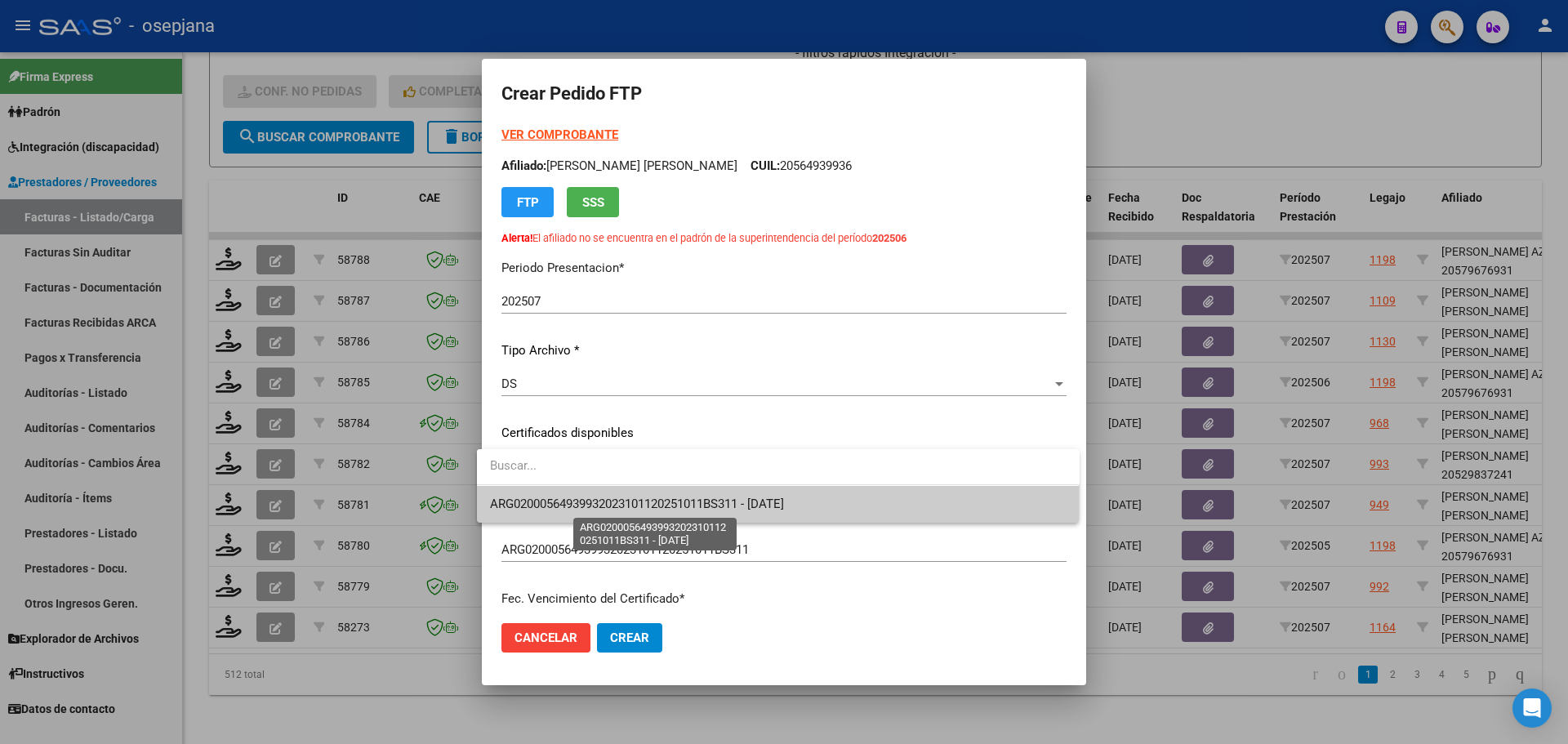
click at [602, 503] on span "ARG02000564939932023101120251011BS311 - 2025-10-28" at bounding box center [636, 503] width 294 height 15
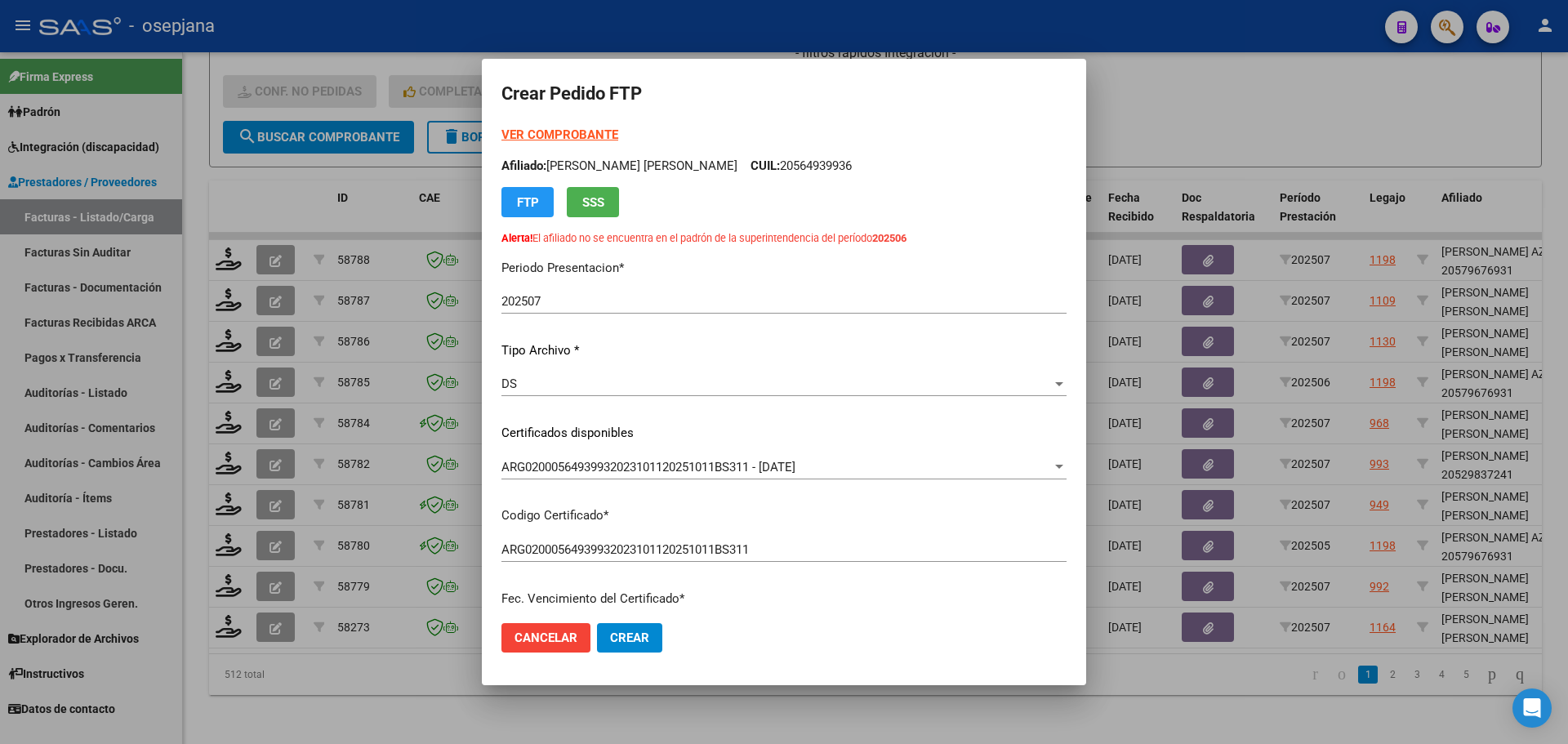
click at [524, 143] on div "VER COMPROBANTE ARCA Padrón Afiliado: ARANDA GAEL NICOLAS CUIL: 20564939936 FTP…" at bounding box center [784, 185] width 565 height 120
click at [585, 129] on strong "VER COMPROBANTE" at bounding box center [560, 135] width 117 height 15
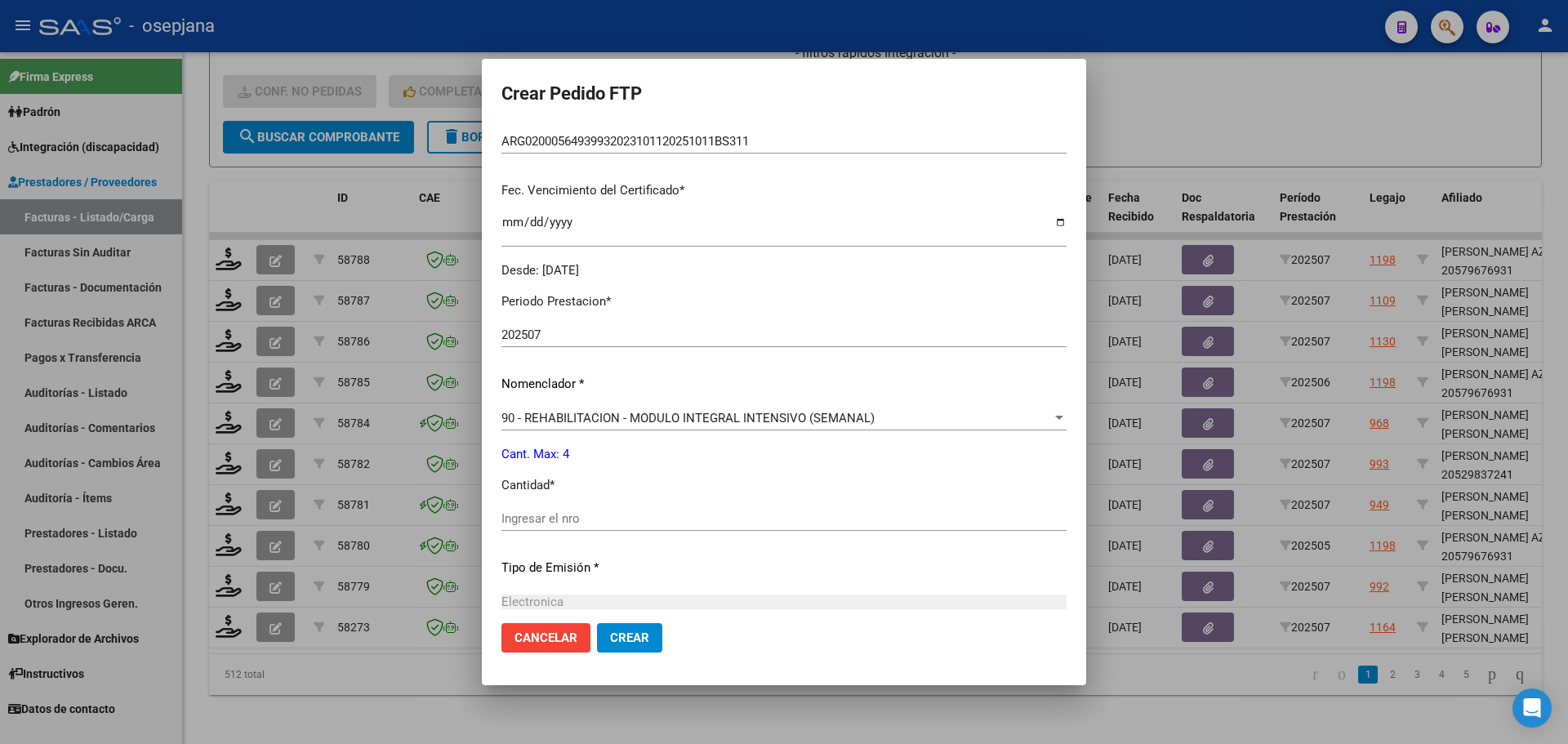
click at [513, 516] on input "Ingresar el nro" at bounding box center [784, 518] width 565 height 15
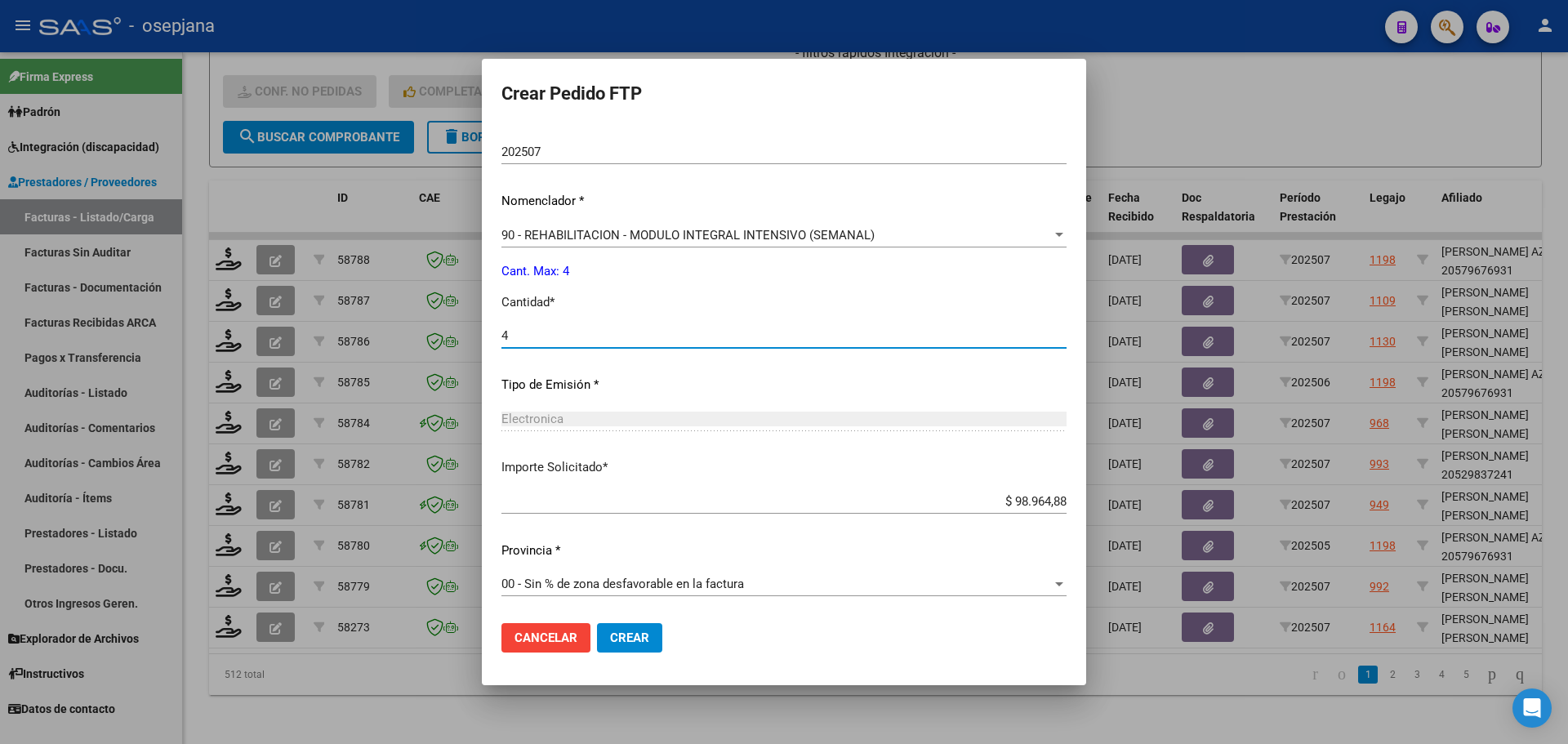
scroll to position [593, 0]
type input "4"
click at [636, 637] on span "Crear" at bounding box center [630, 638] width 39 height 15
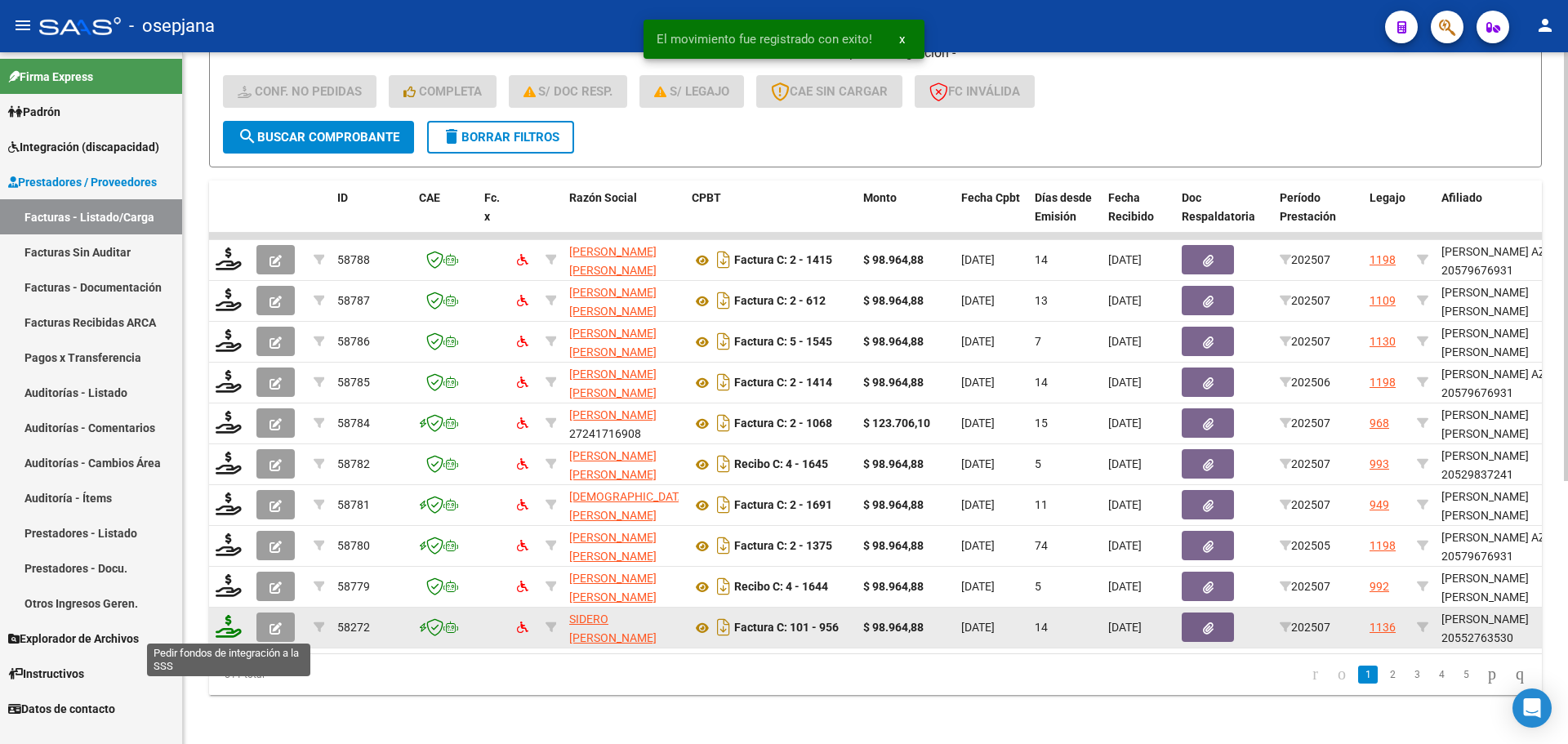
click at [226, 620] on icon at bounding box center [229, 626] width 26 height 23
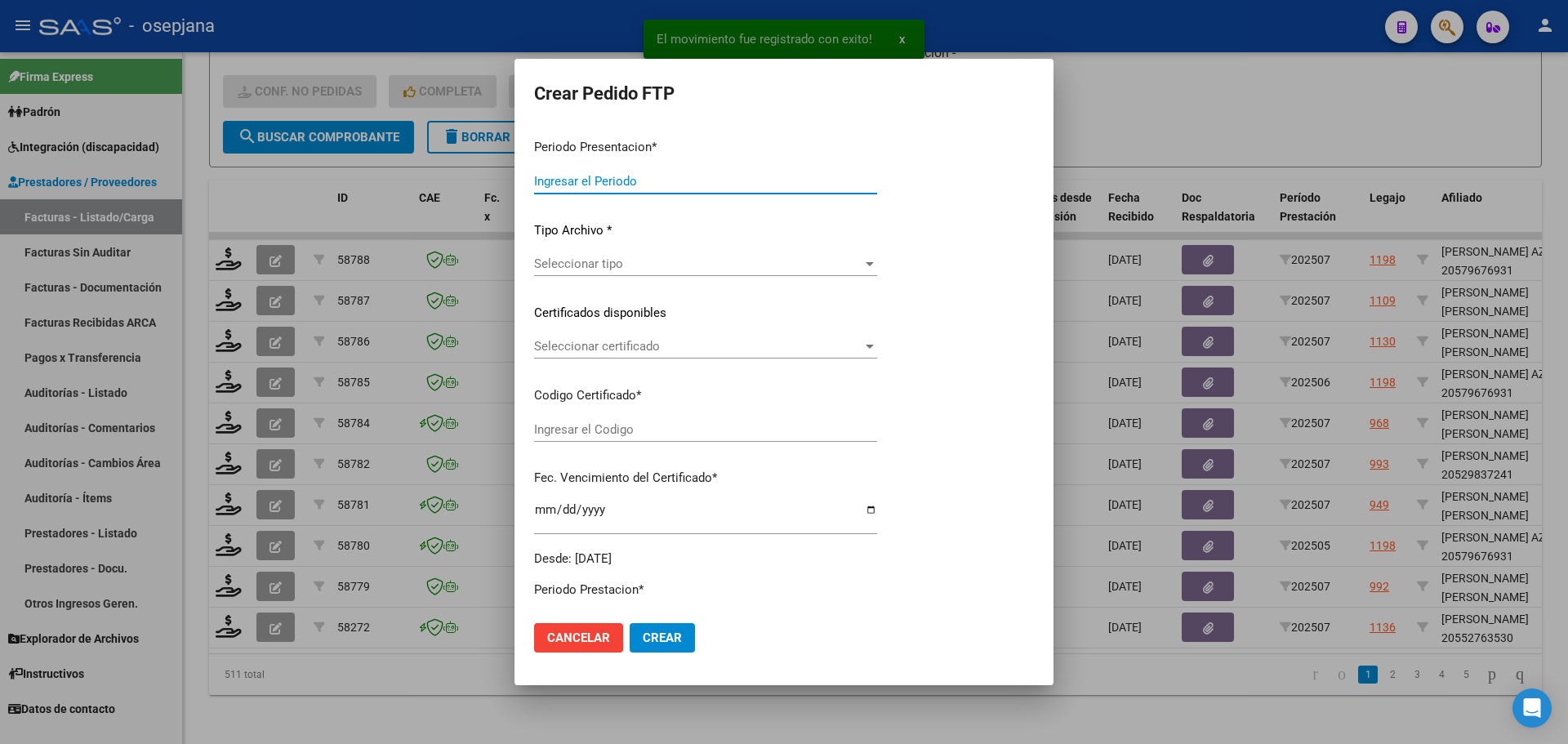
type input "202507"
type input "$ 98.964,88"
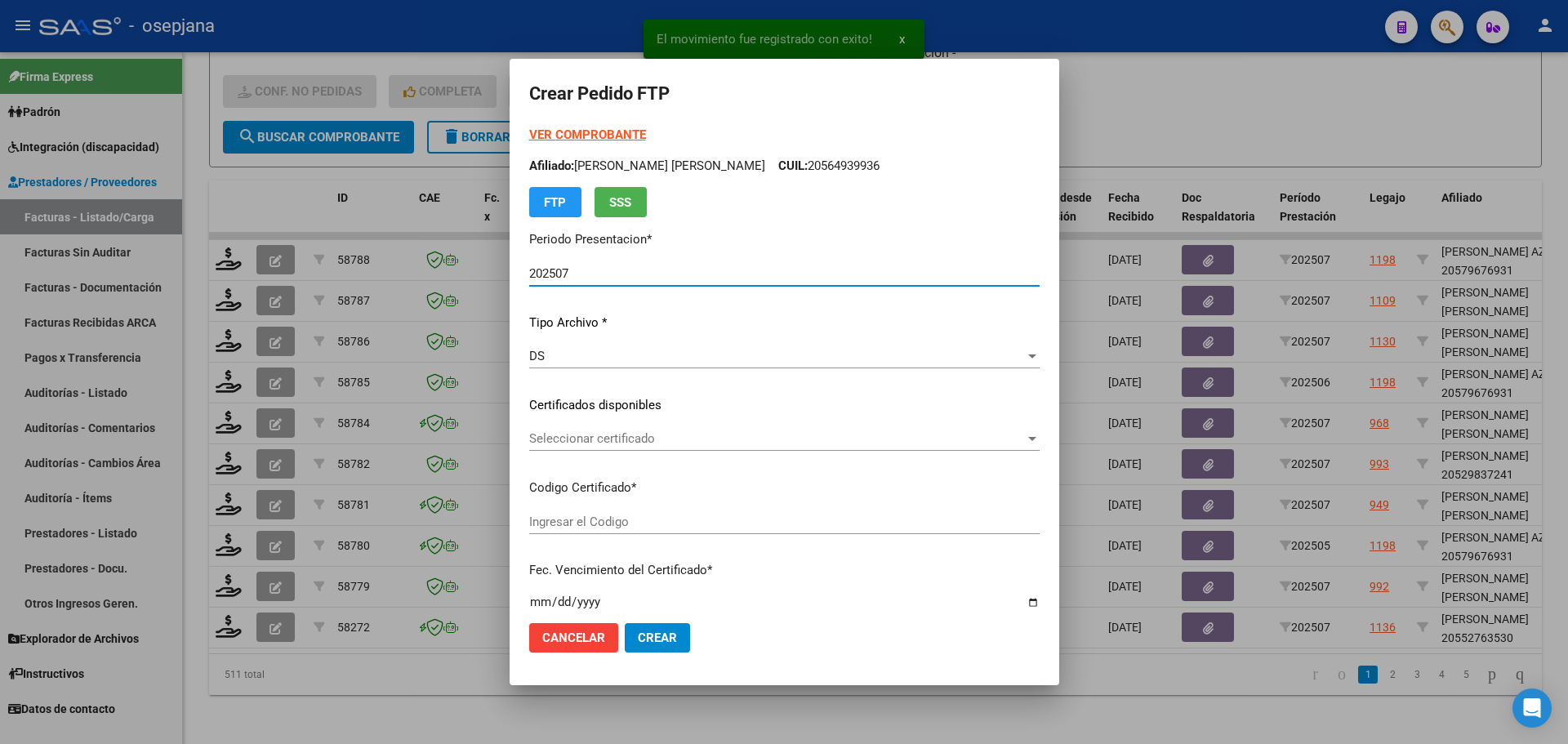
type input "ARG02000552763532022102120271021BSAS311"
type input "[DATE]"
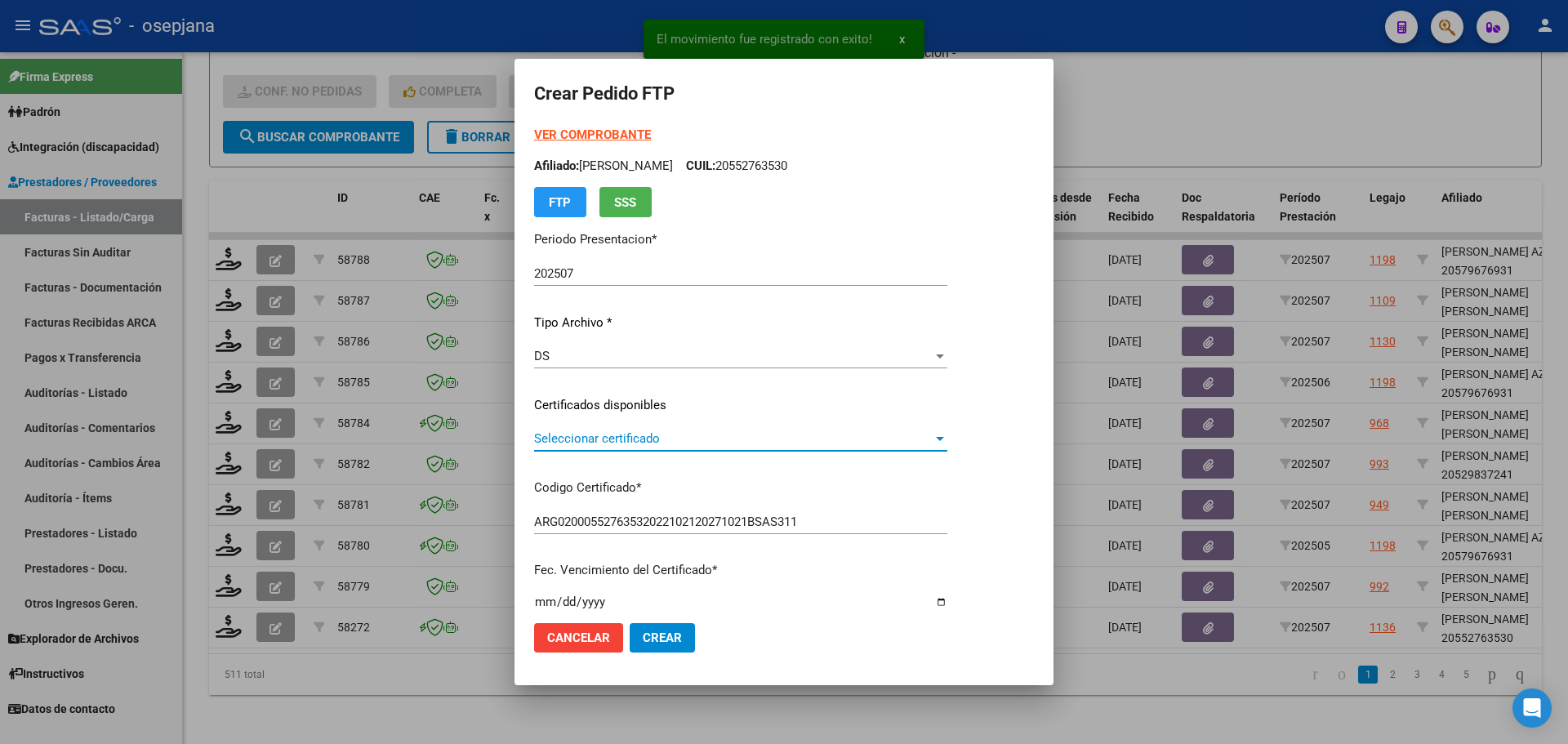
click at [672, 432] on span "Seleccionar certificado" at bounding box center [733, 438] width 399 height 15
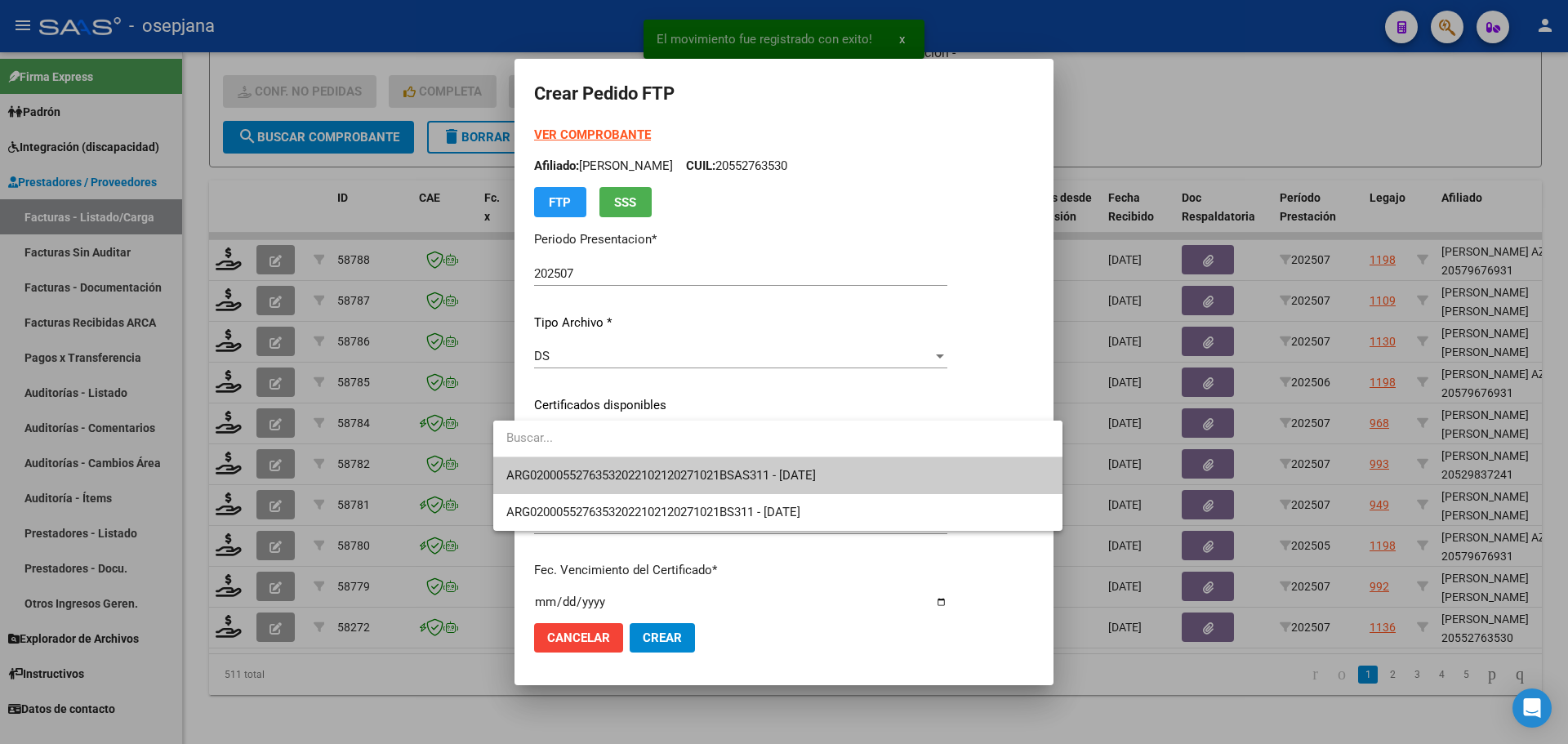
click at [674, 471] on span "ARG02000552763532022102120271021BSAS311 - [DATE]" at bounding box center [660, 476] width 309 height 15
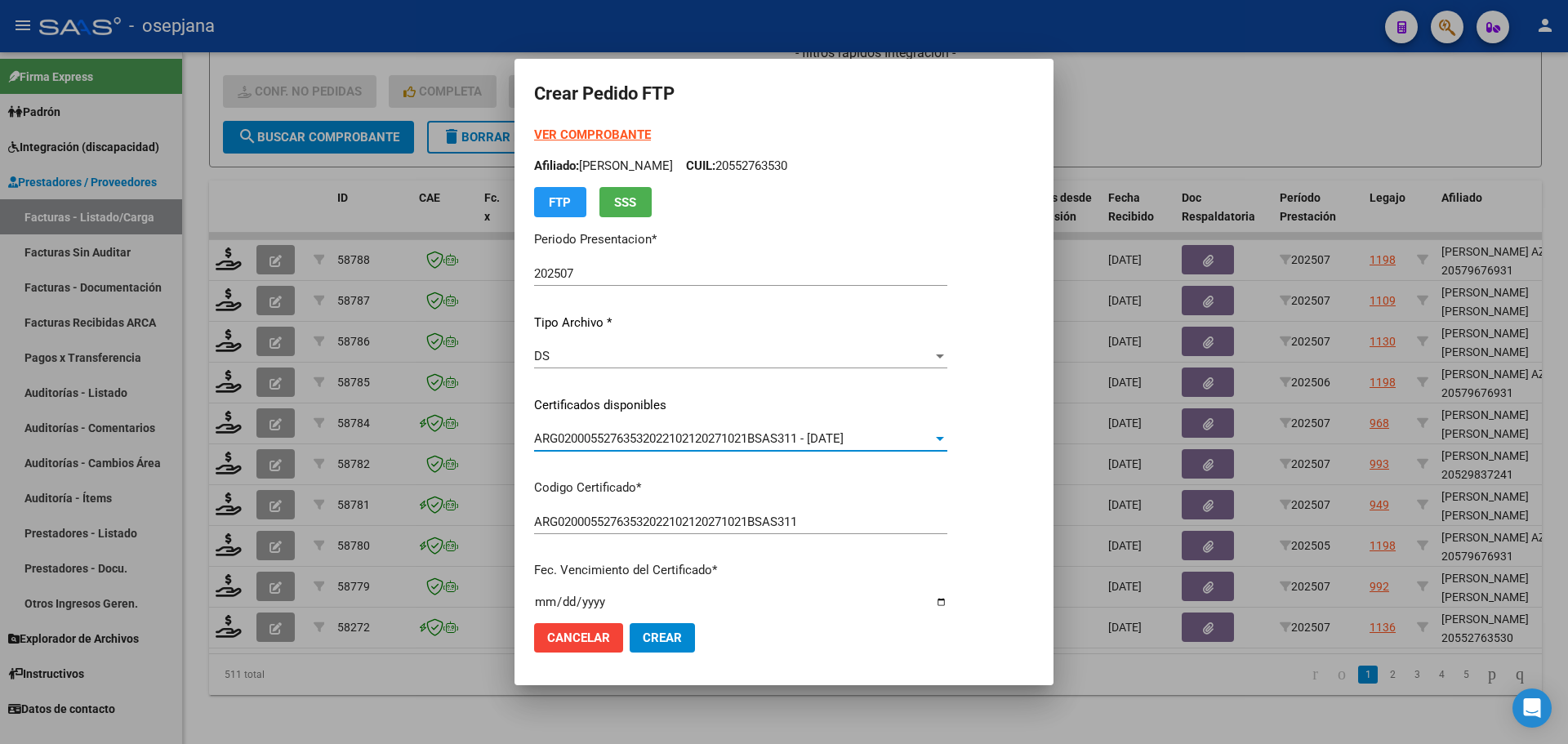
click at [592, 129] on strong "VER COMPROBANTE" at bounding box center [593, 135] width 117 height 15
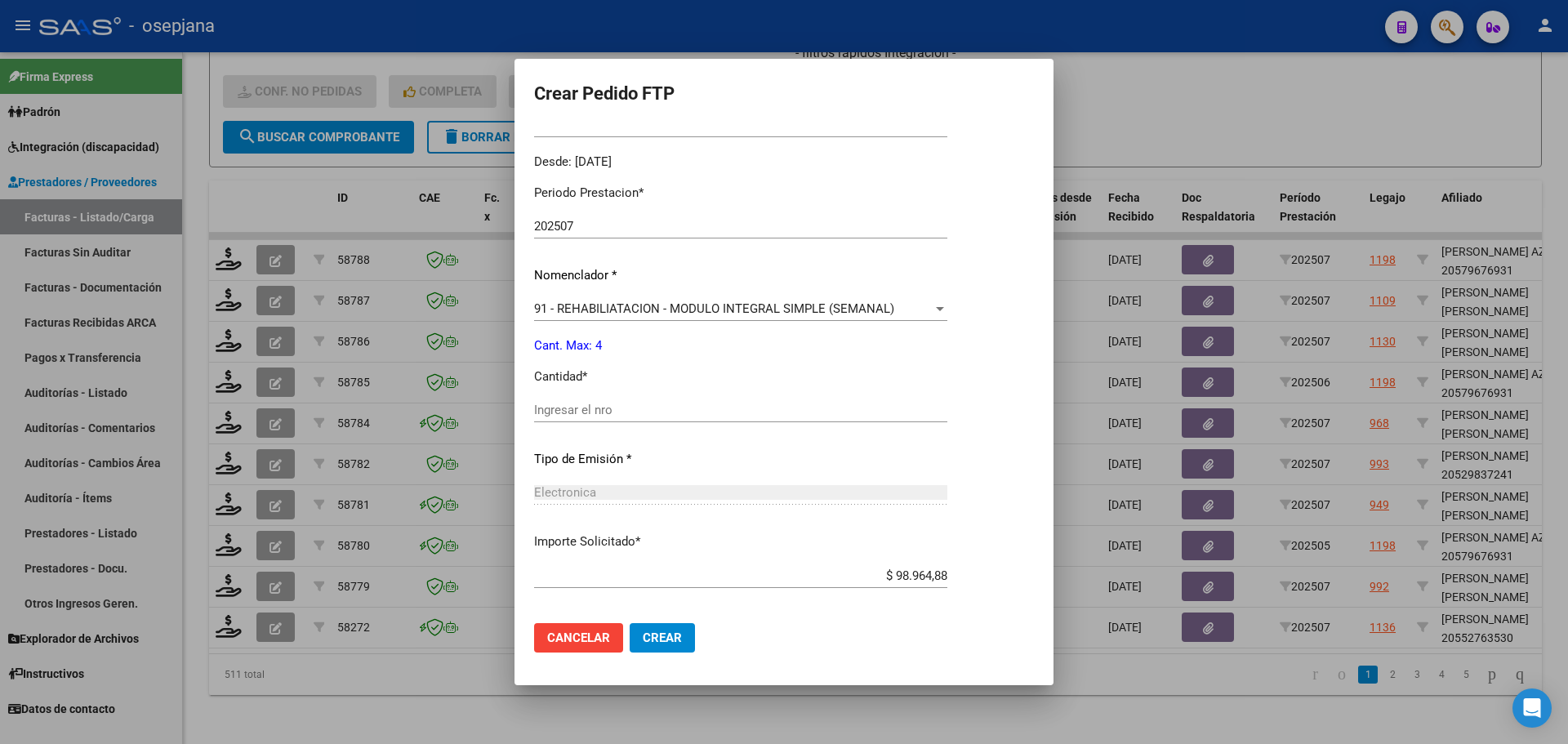
scroll to position [489, 0]
click at [561, 410] on input "Ingresar el nro" at bounding box center [740, 409] width 413 height 15
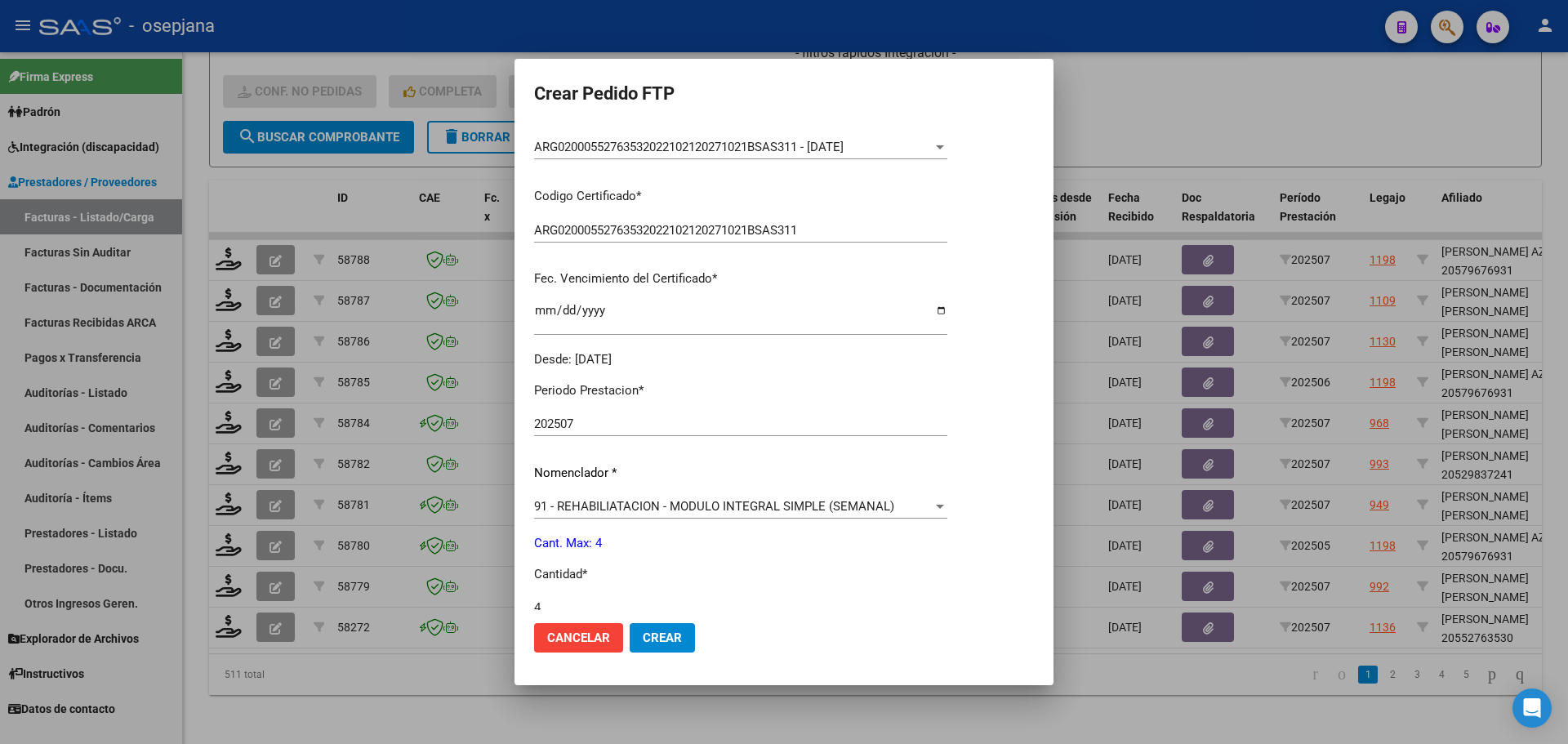
scroll to position [565, 0]
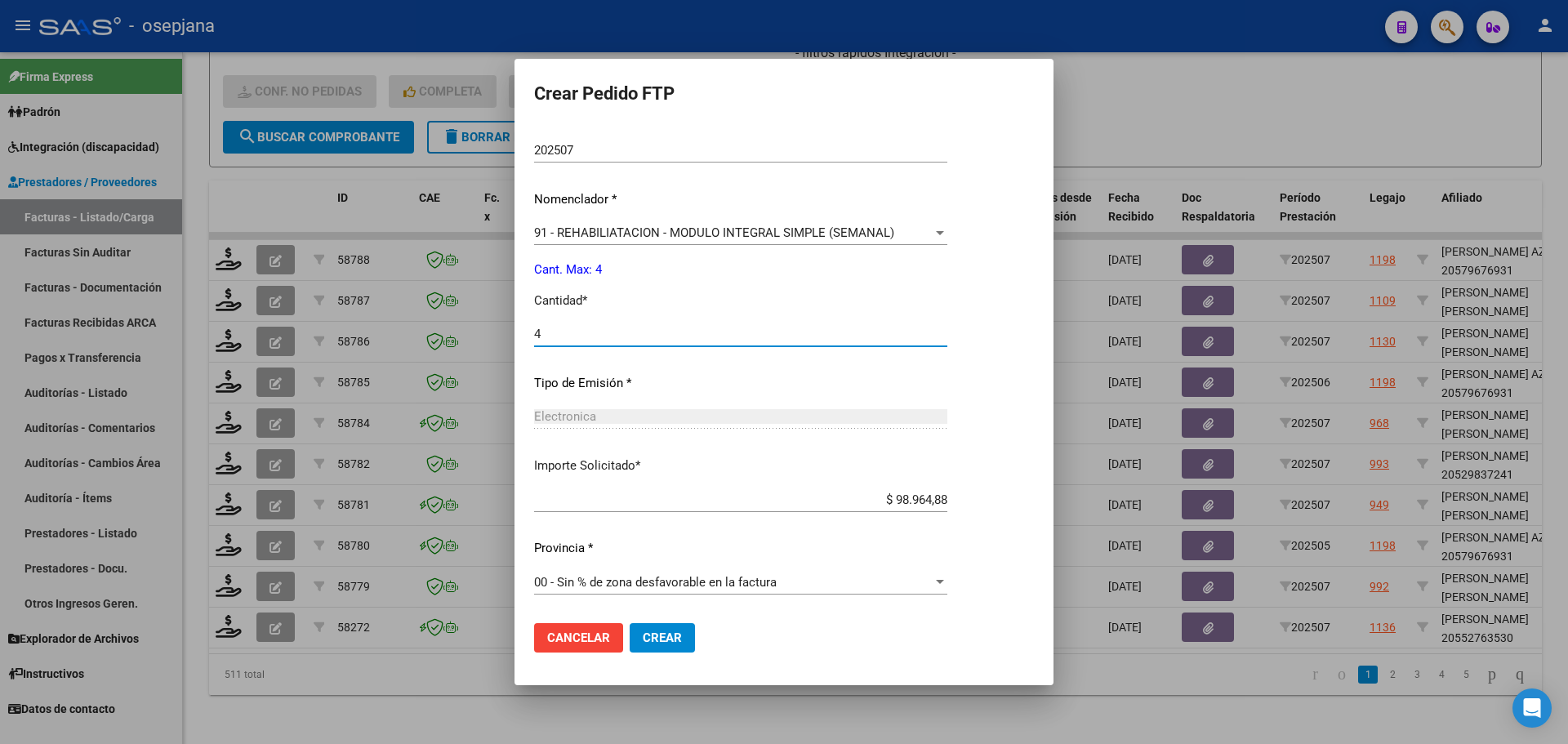
type input "4"
click at [653, 639] on span "Crear" at bounding box center [662, 638] width 39 height 15
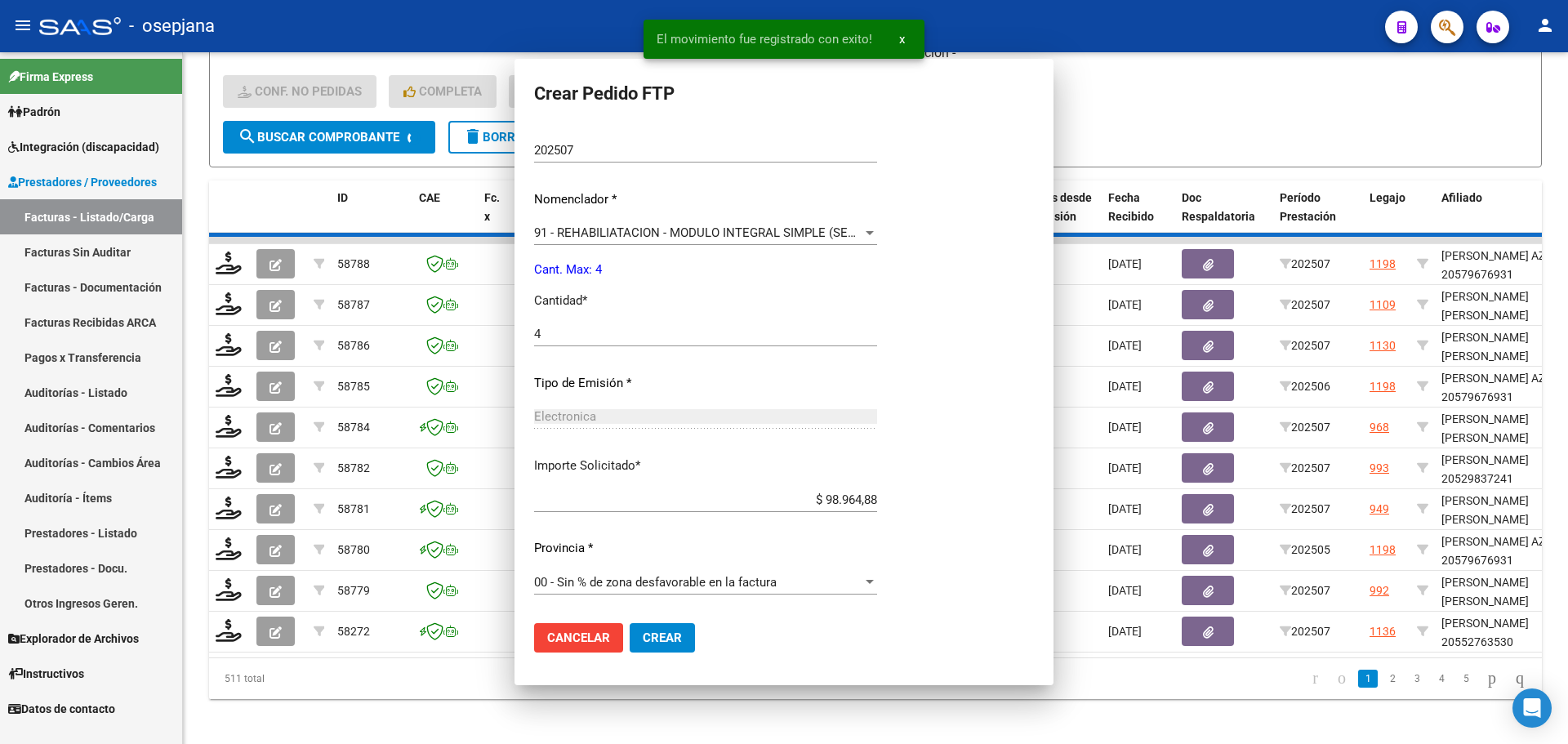
scroll to position [0, 0]
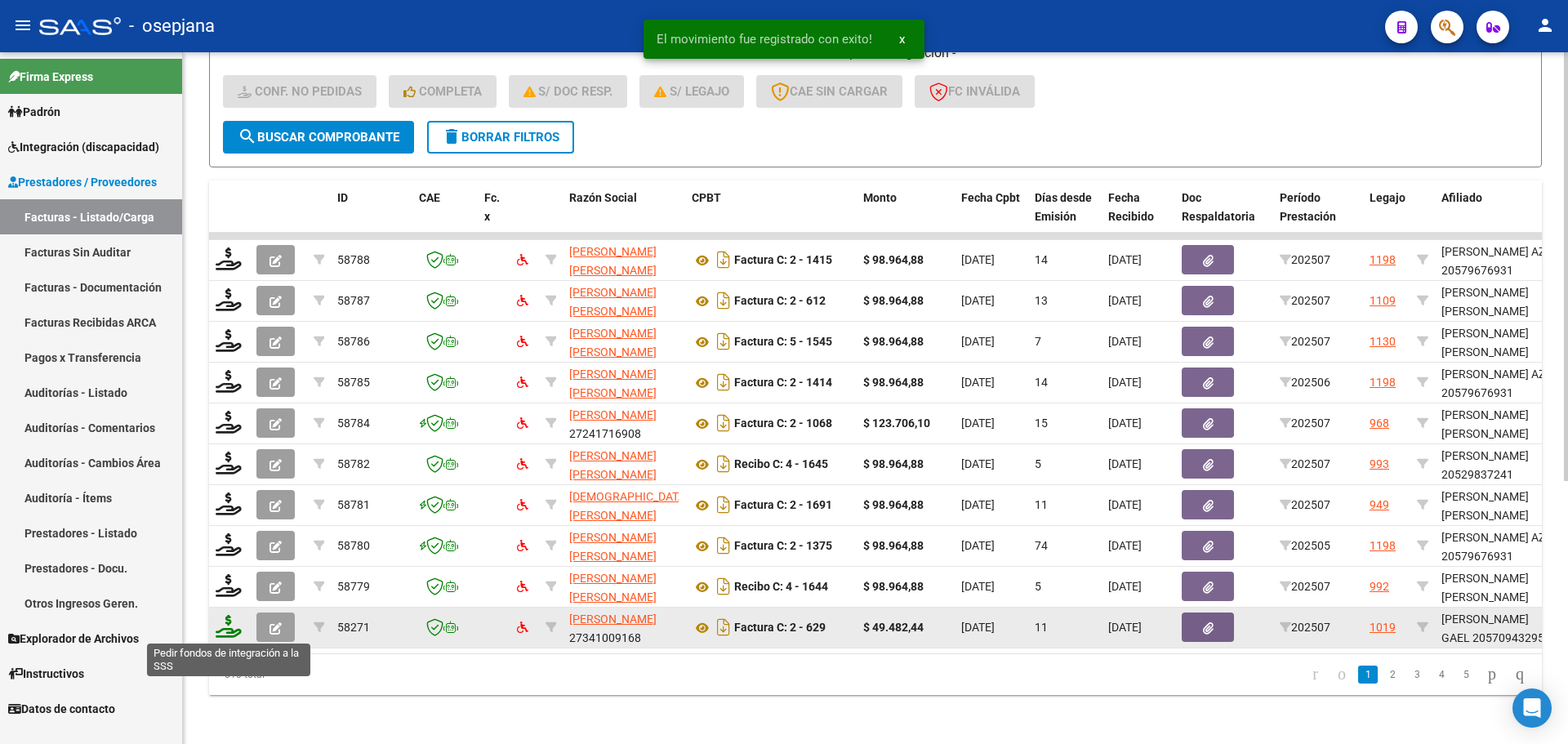
click at [228, 623] on icon at bounding box center [229, 626] width 26 height 23
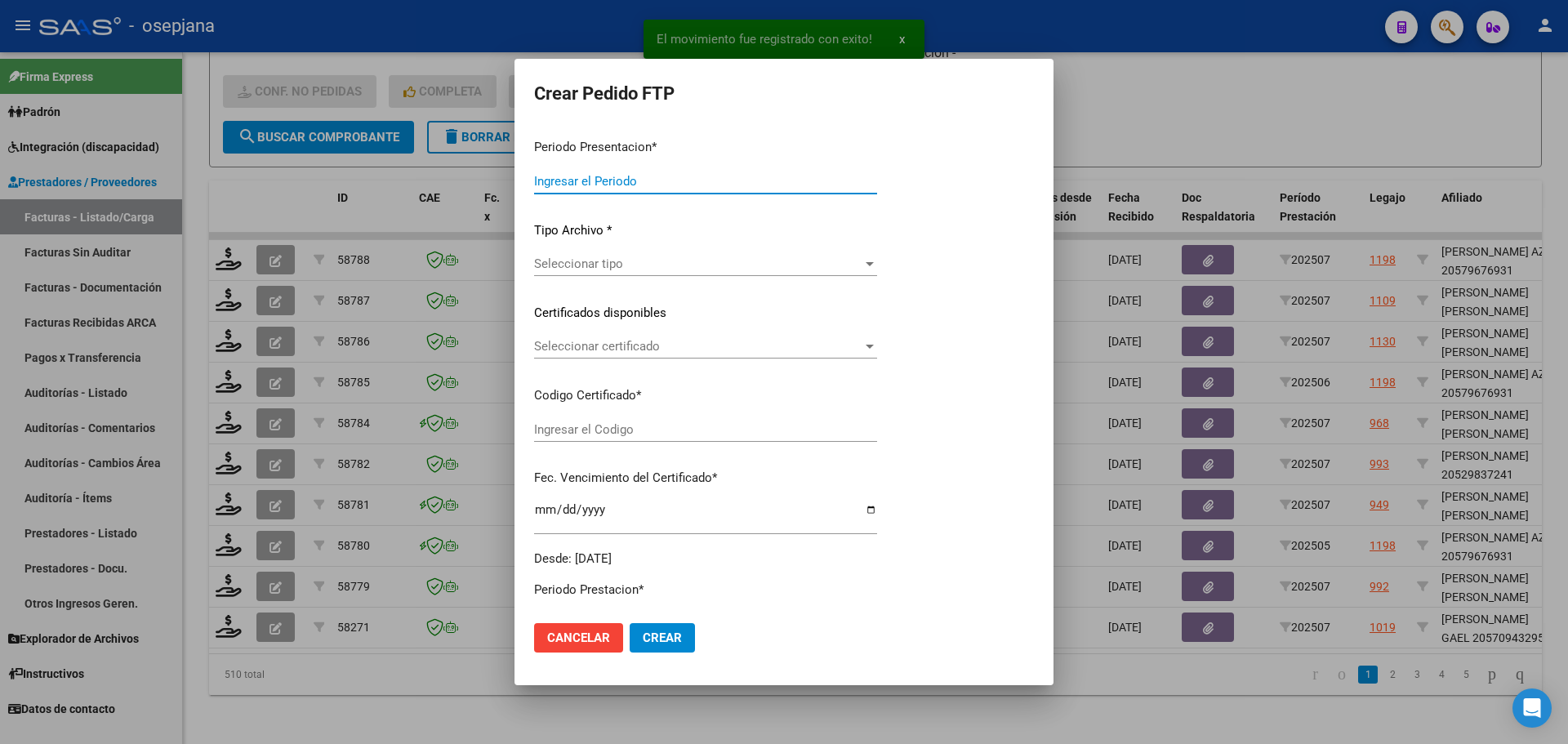
type input "202507"
type input "$ 49.482,44"
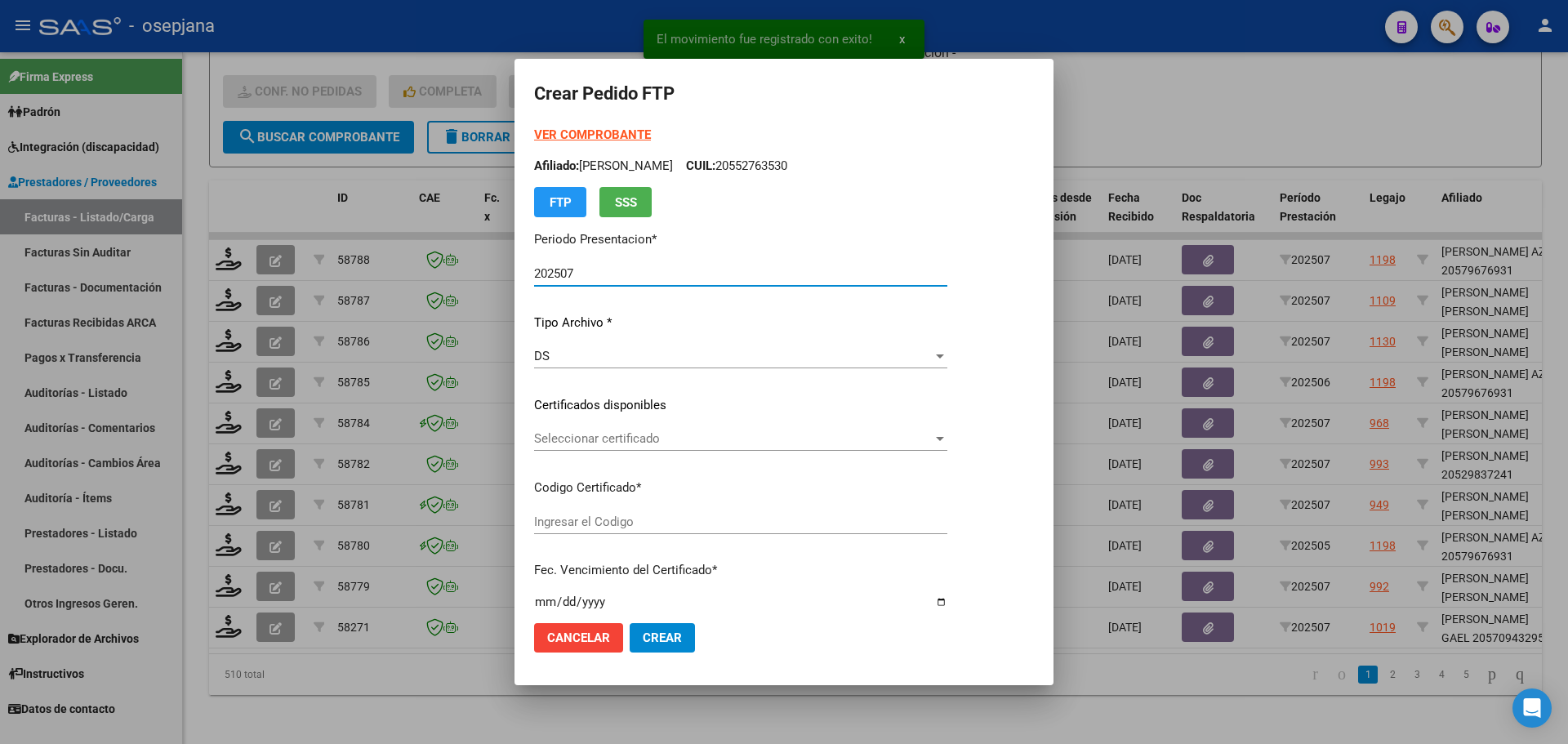
type input "ARG0200057094329-20220907-20250907BS311"
type input "[DATE]"
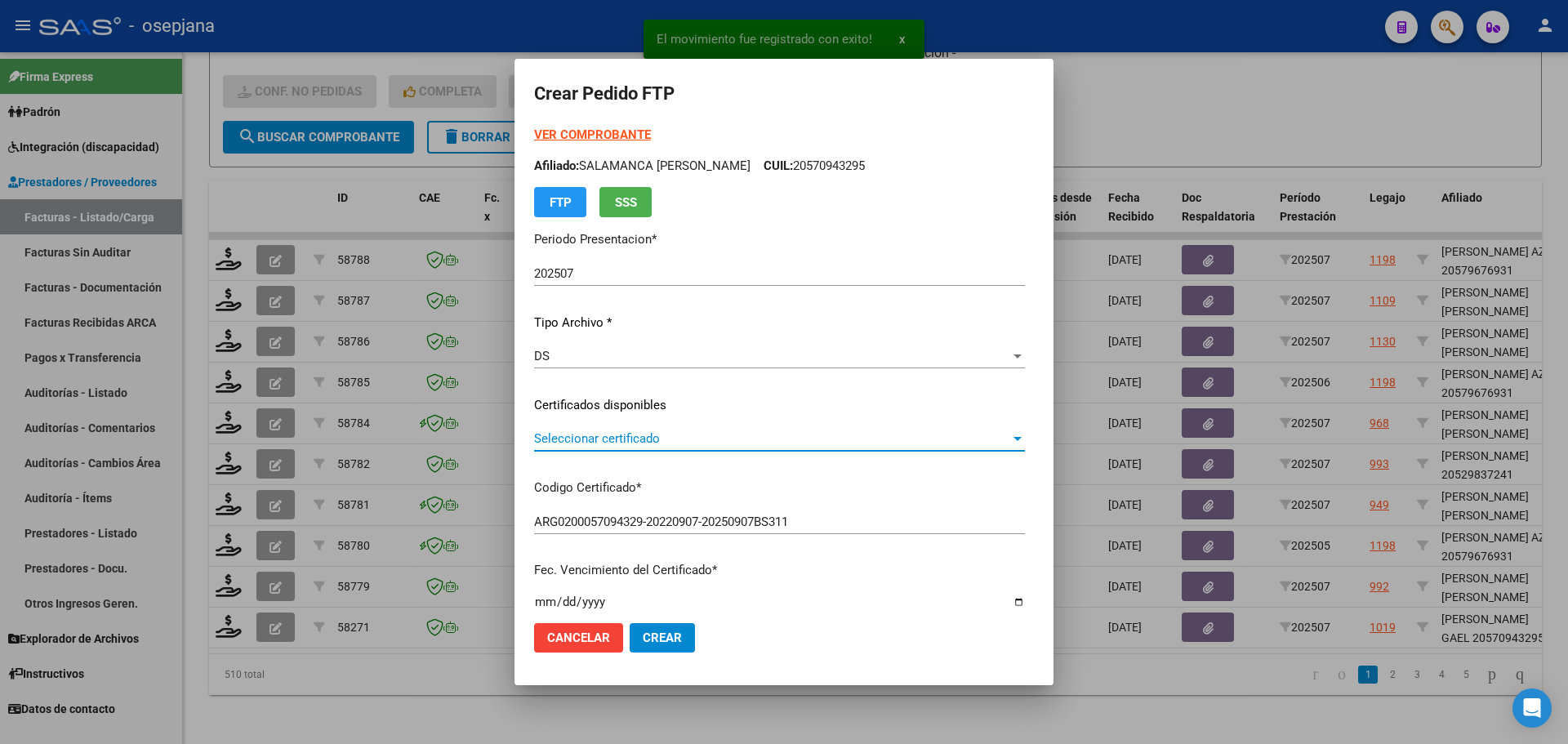
click at [626, 442] on span "Seleccionar certificado" at bounding box center [772, 438] width 476 height 15
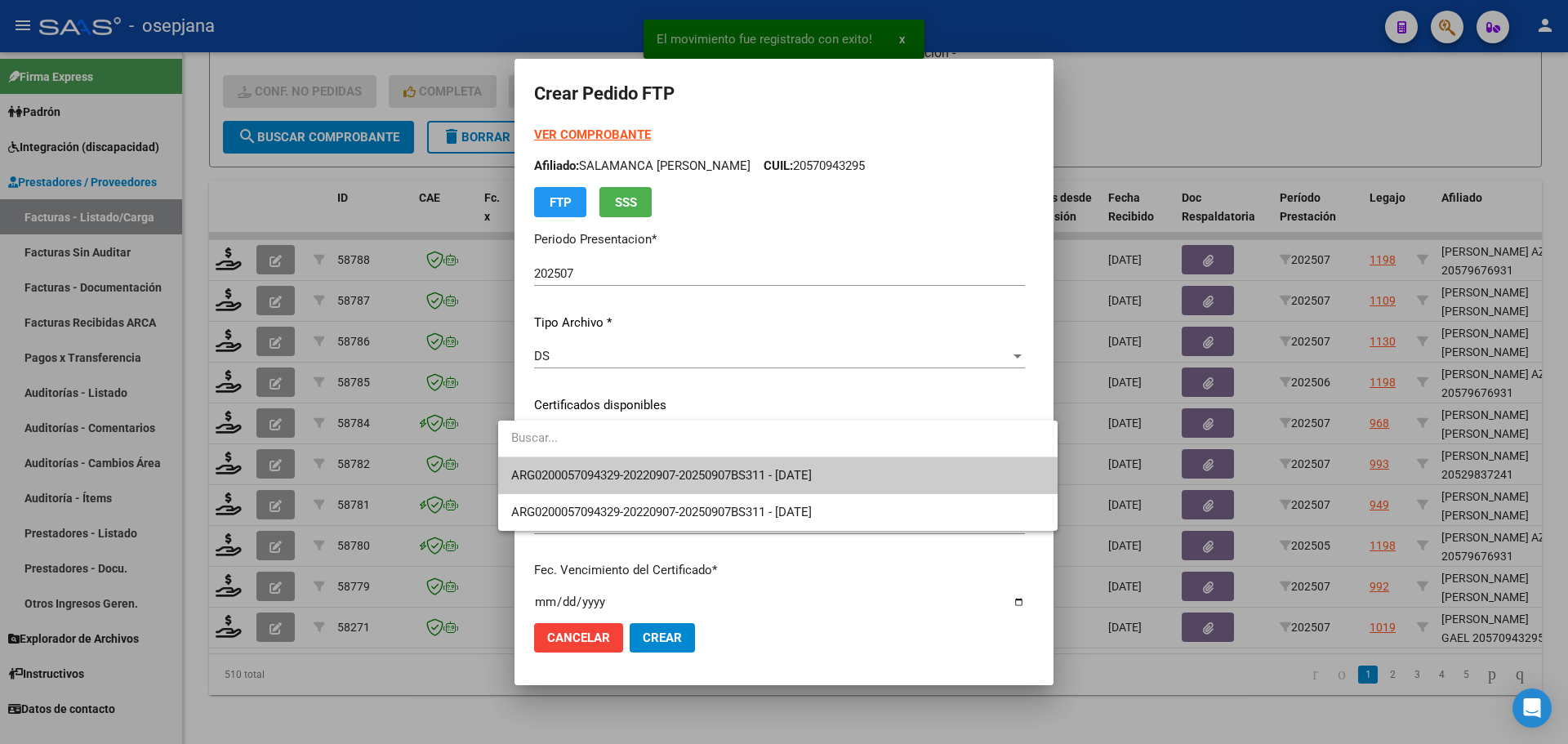
click at [627, 467] on span "ARG0200057094329-20220907-20250907BS311 - 2025-09-07" at bounding box center [777, 476] width 533 height 37
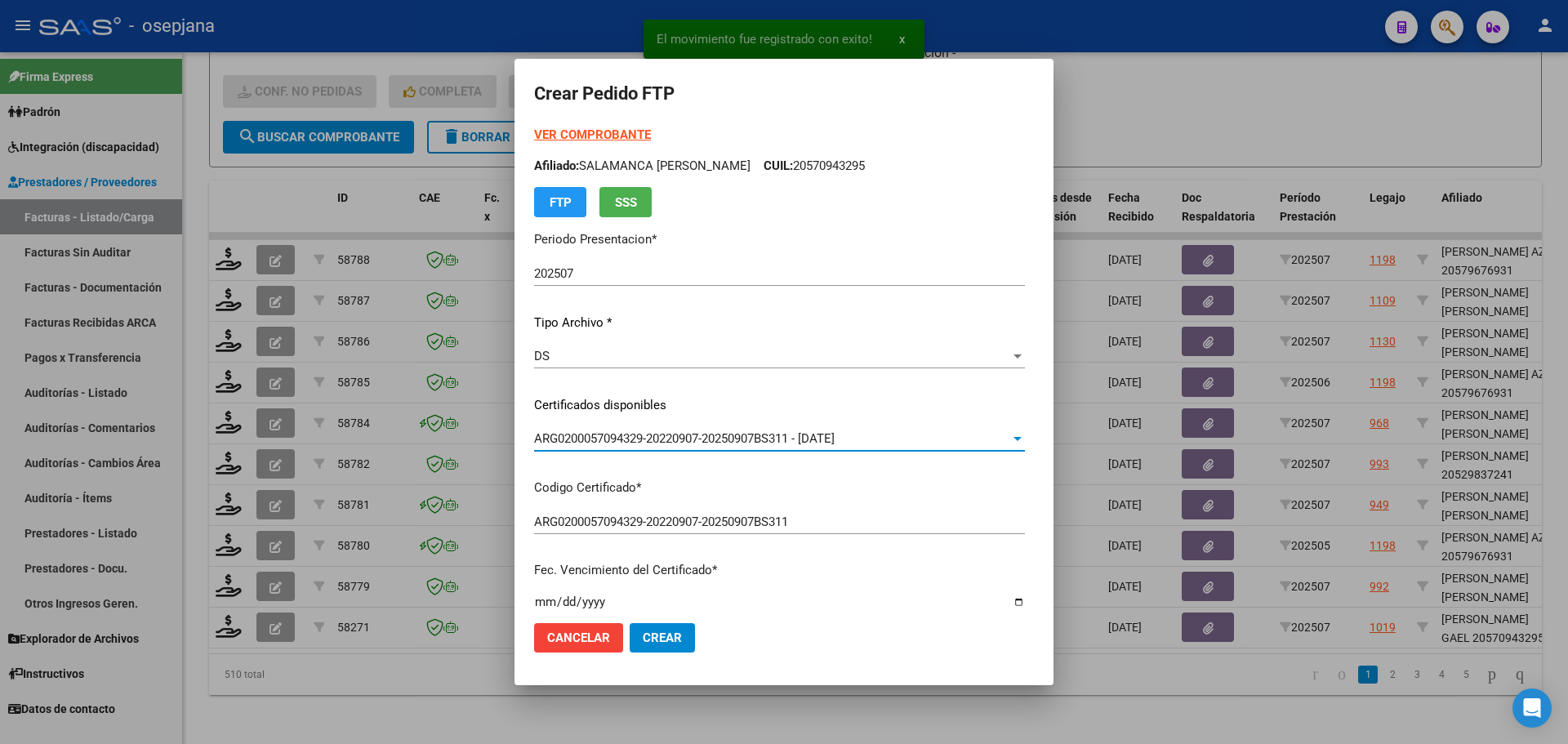
click at [593, 130] on strong "VER COMPROBANTE" at bounding box center [593, 135] width 117 height 15
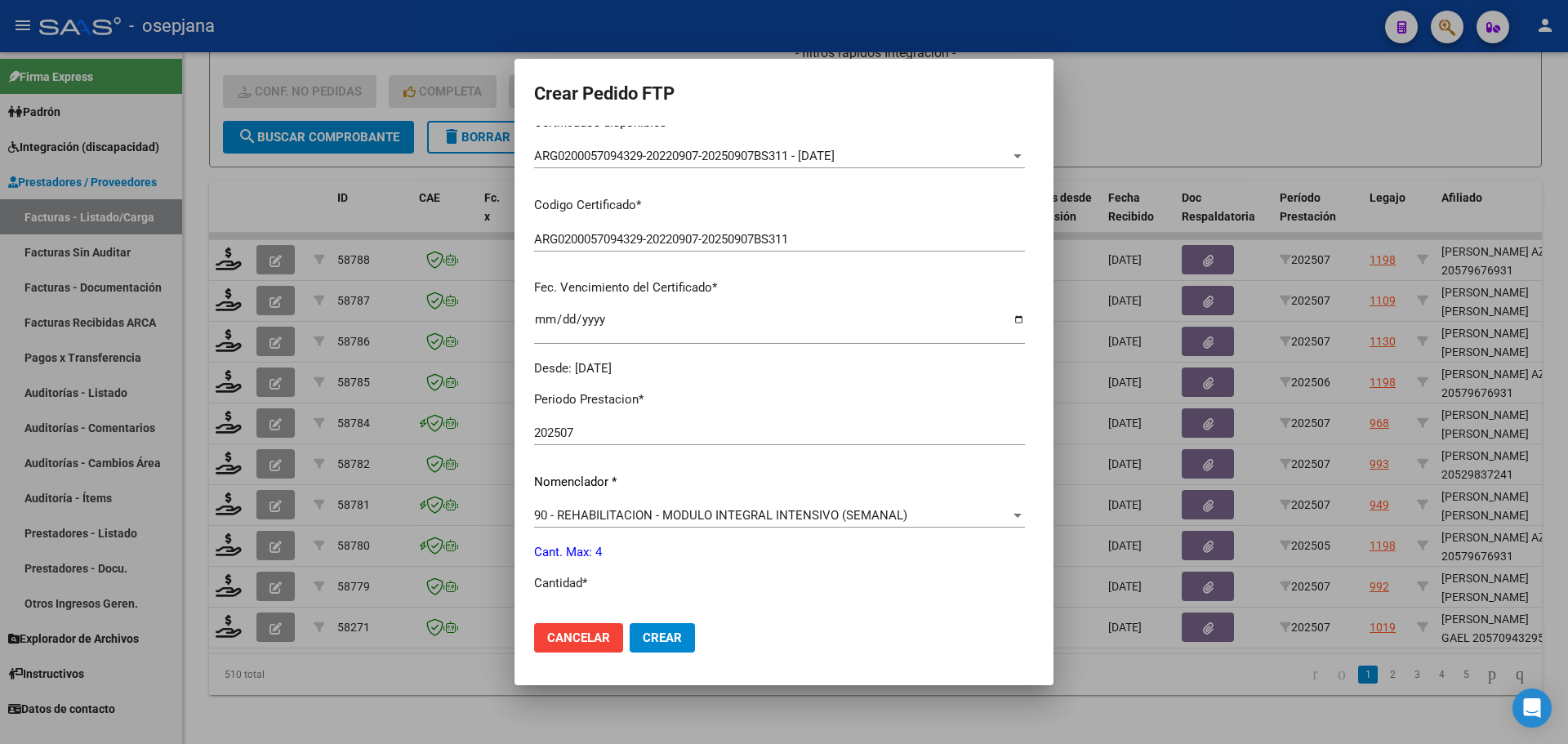
scroll to position [565, 0]
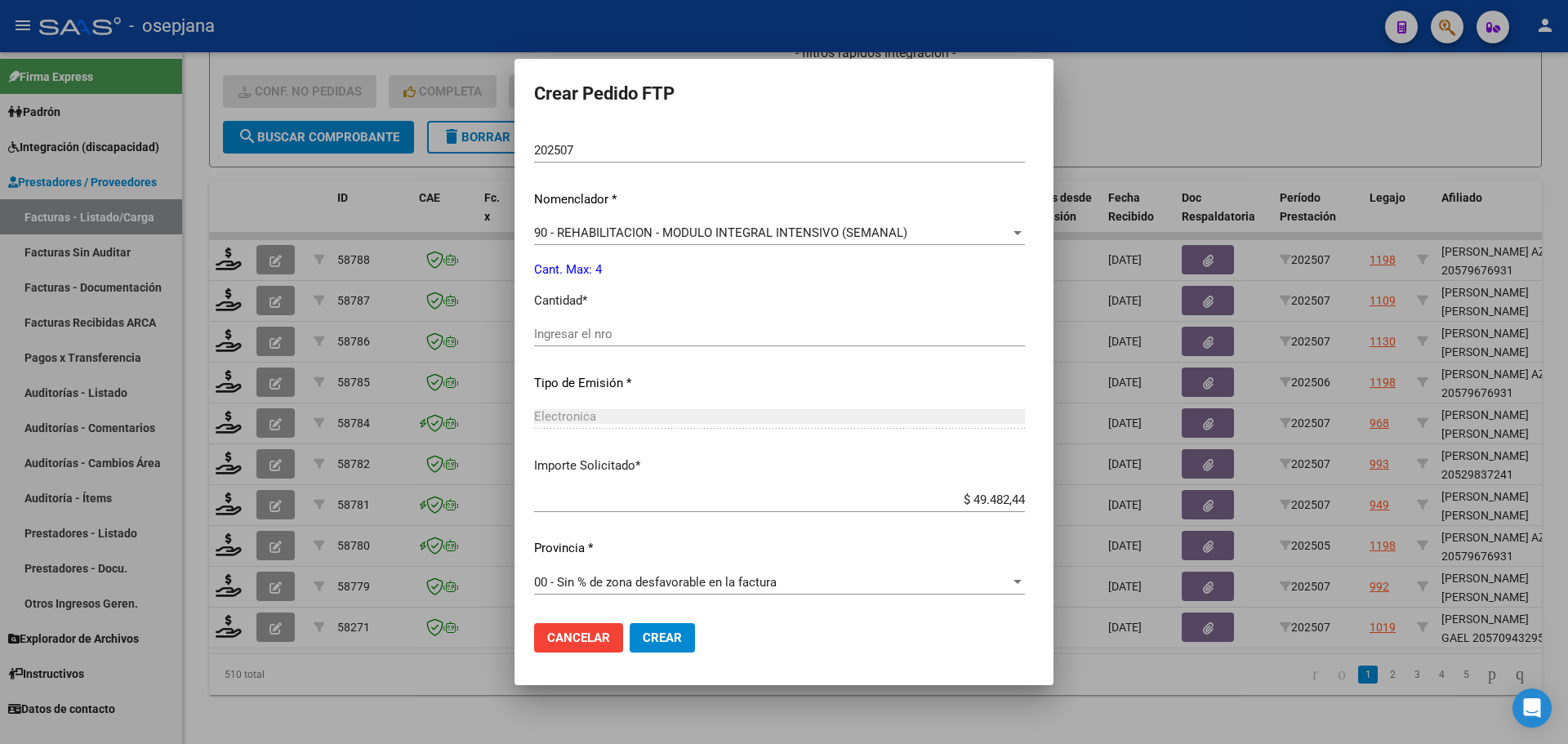
click at [534, 331] on input "Ingresar el nro" at bounding box center [779, 334] width 490 height 15
type input "4"
click at [652, 633] on span "Crear" at bounding box center [662, 638] width 39 height 15
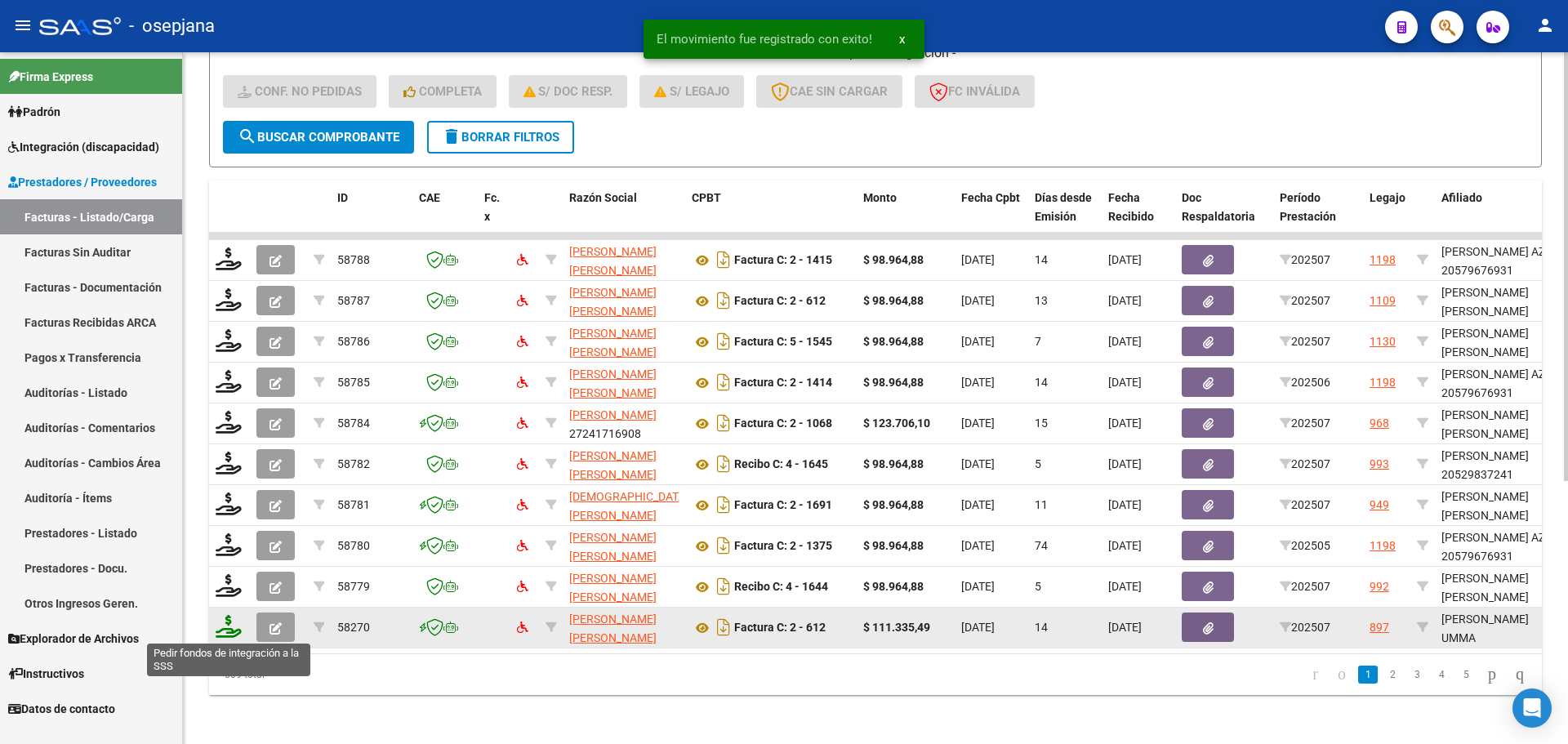
click at [224, 628] on icon at bounding box center [229, 626] width 26 height 23
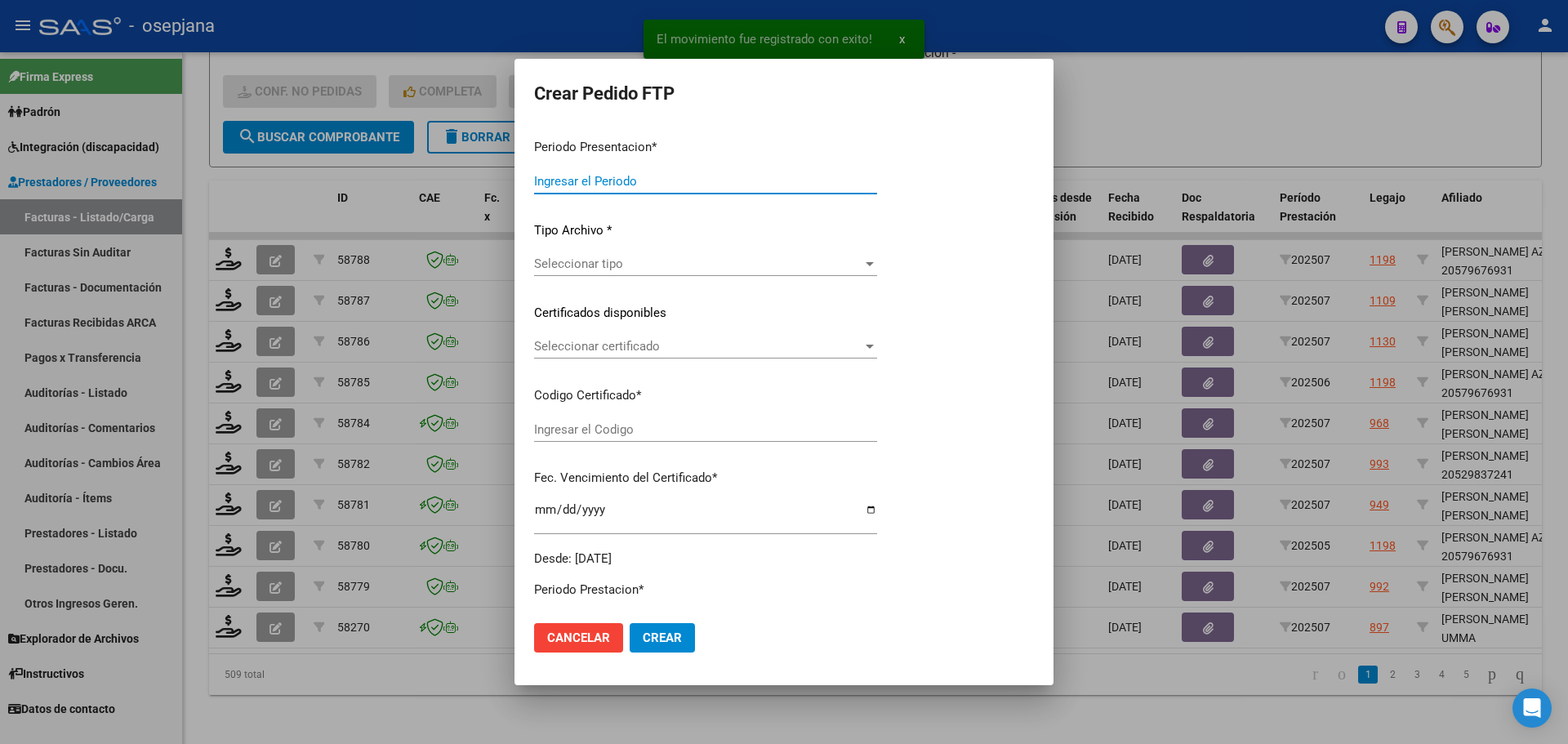
type input "202507"
type input "$ 111.335,49"
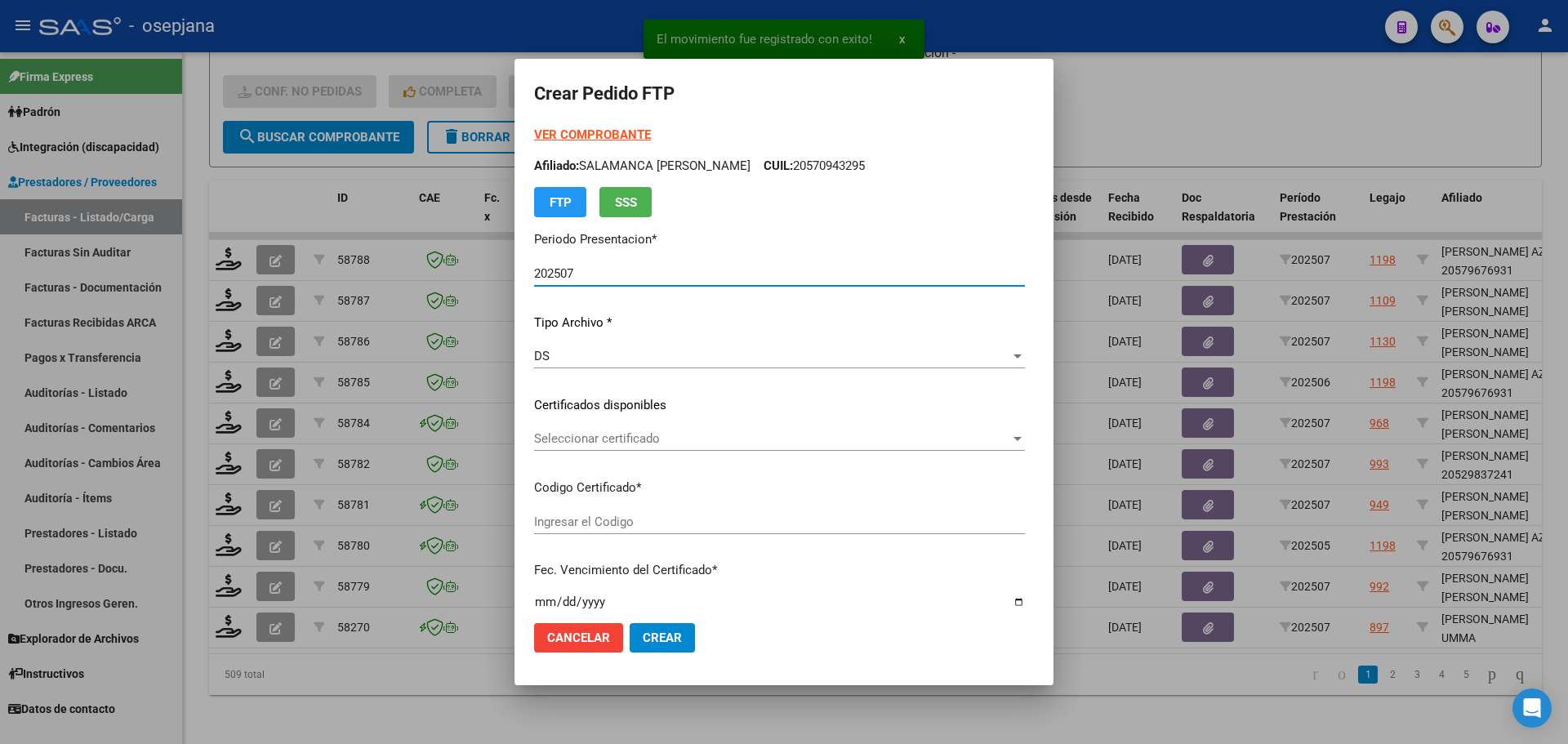
type input "ARG01000583494722023083120260831BS265"
type input "2026-08-31"
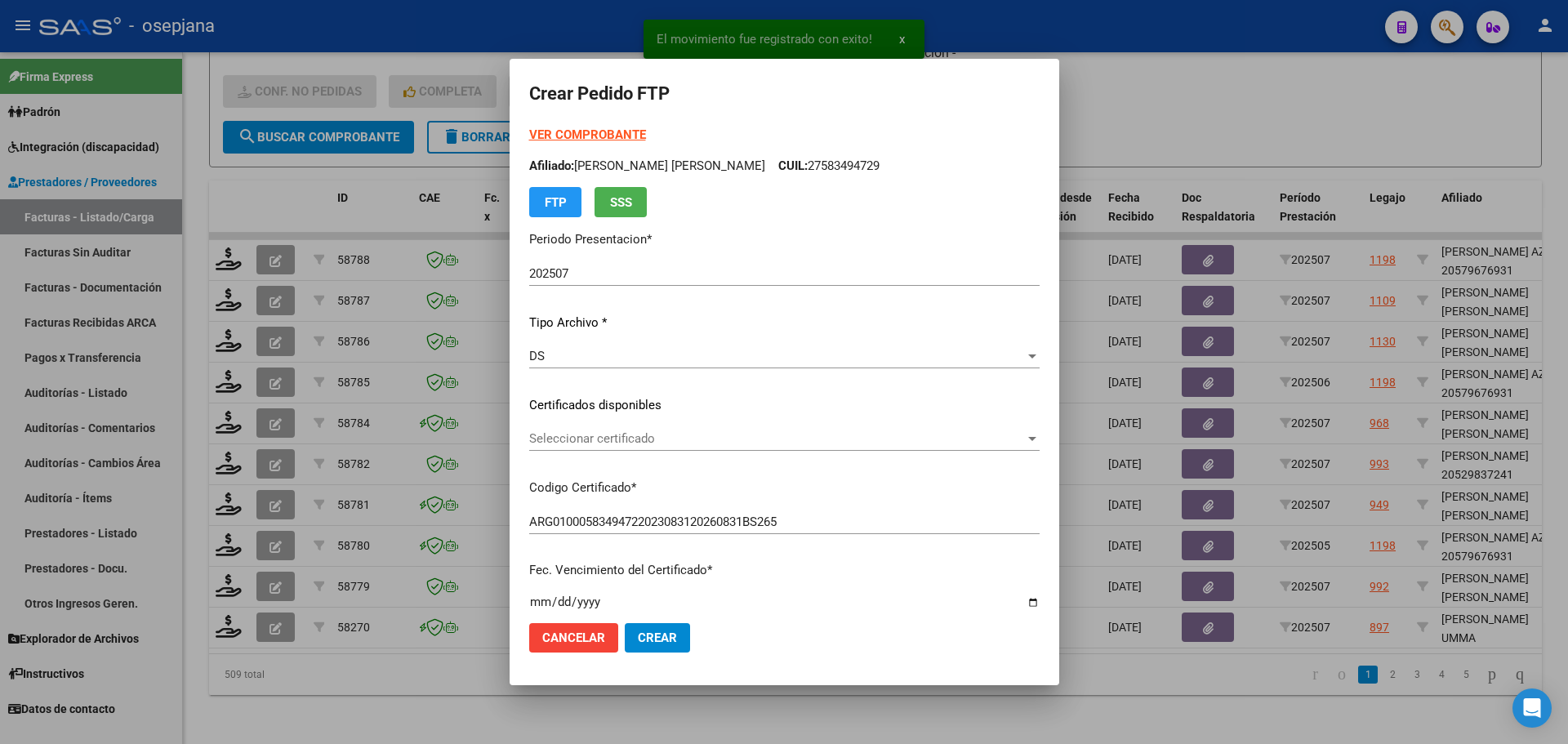
click at [643, 428] on div "Seleccionar certificado Seleccionar certificado" at bounding box center [784, 438] width 510 height 24
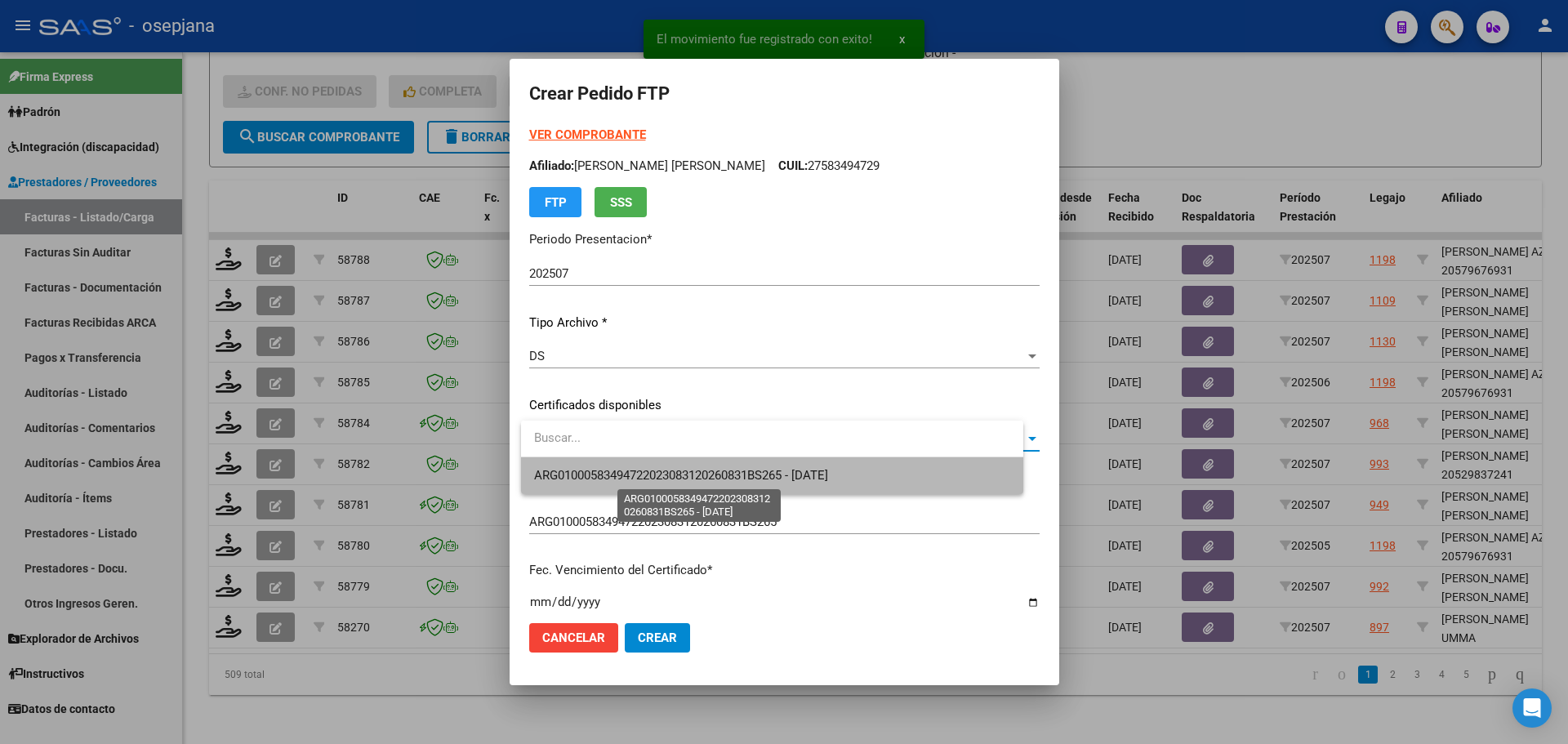
click at [640, 470] on span "ARG01000583494722023083120260831BS265 - 2026-08-31" at bounding box center [681, 476] width 294 height 15
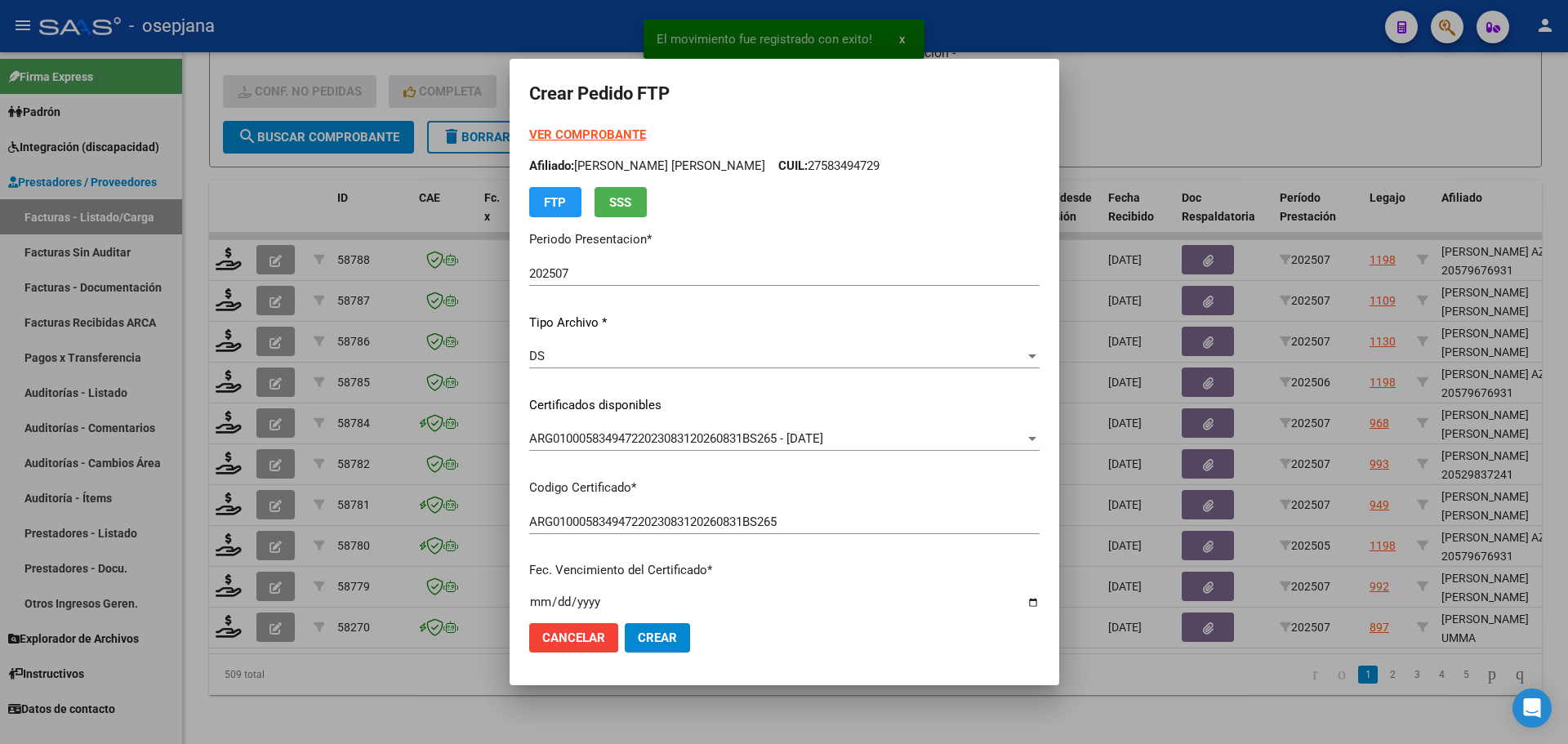
click at [615, 124] on form "Crear Pedido FTP VER COMPROBANTE ARCA Padrón Afiliado: ROMANO UMMA LEONOR CUIL:…" at bounding box center [784, 371] width 510 height 586
click at [615, 138] on strong "VER COMPROBANTE" at bounding box center [588, 135] width 117 height 15
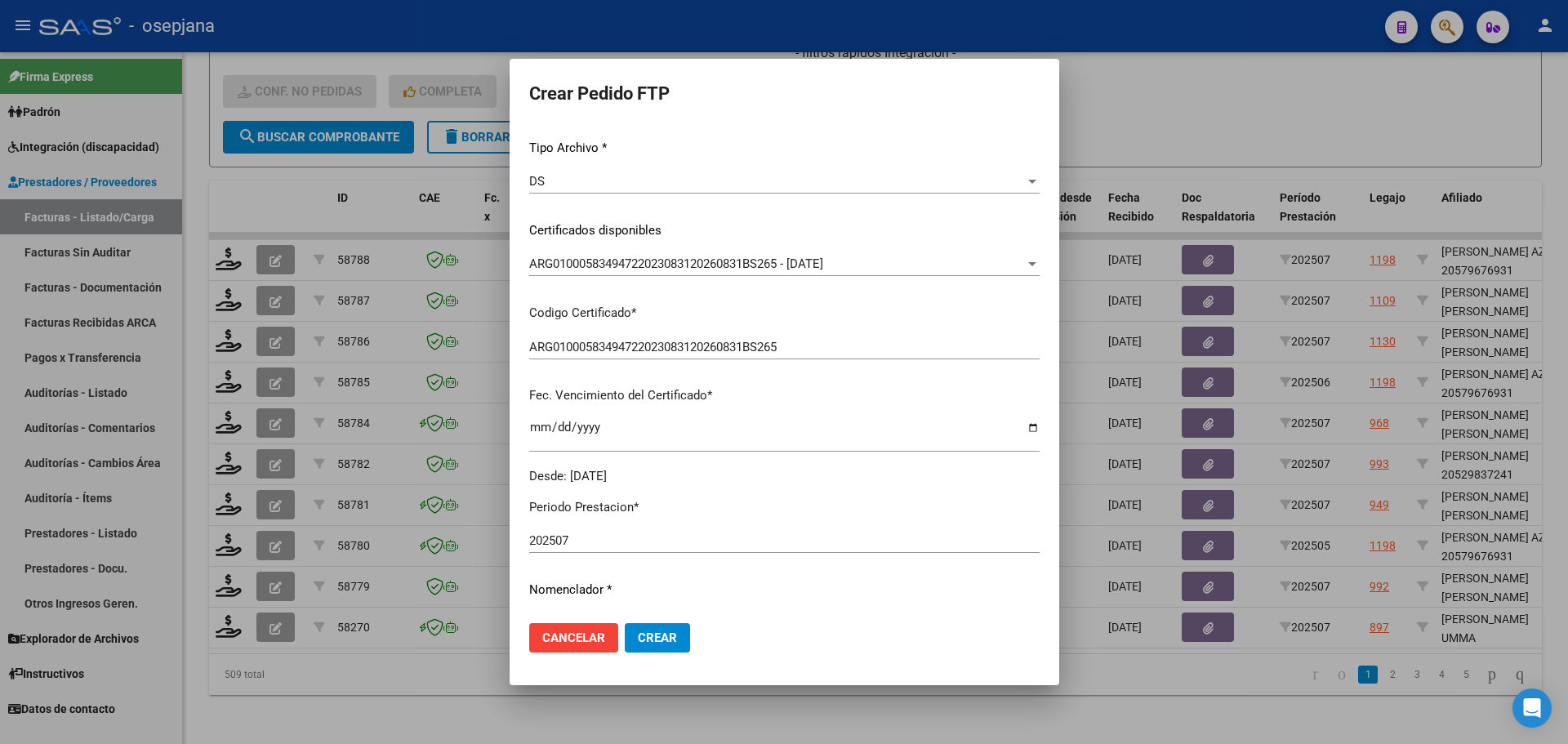
scroll to position [489, 0]
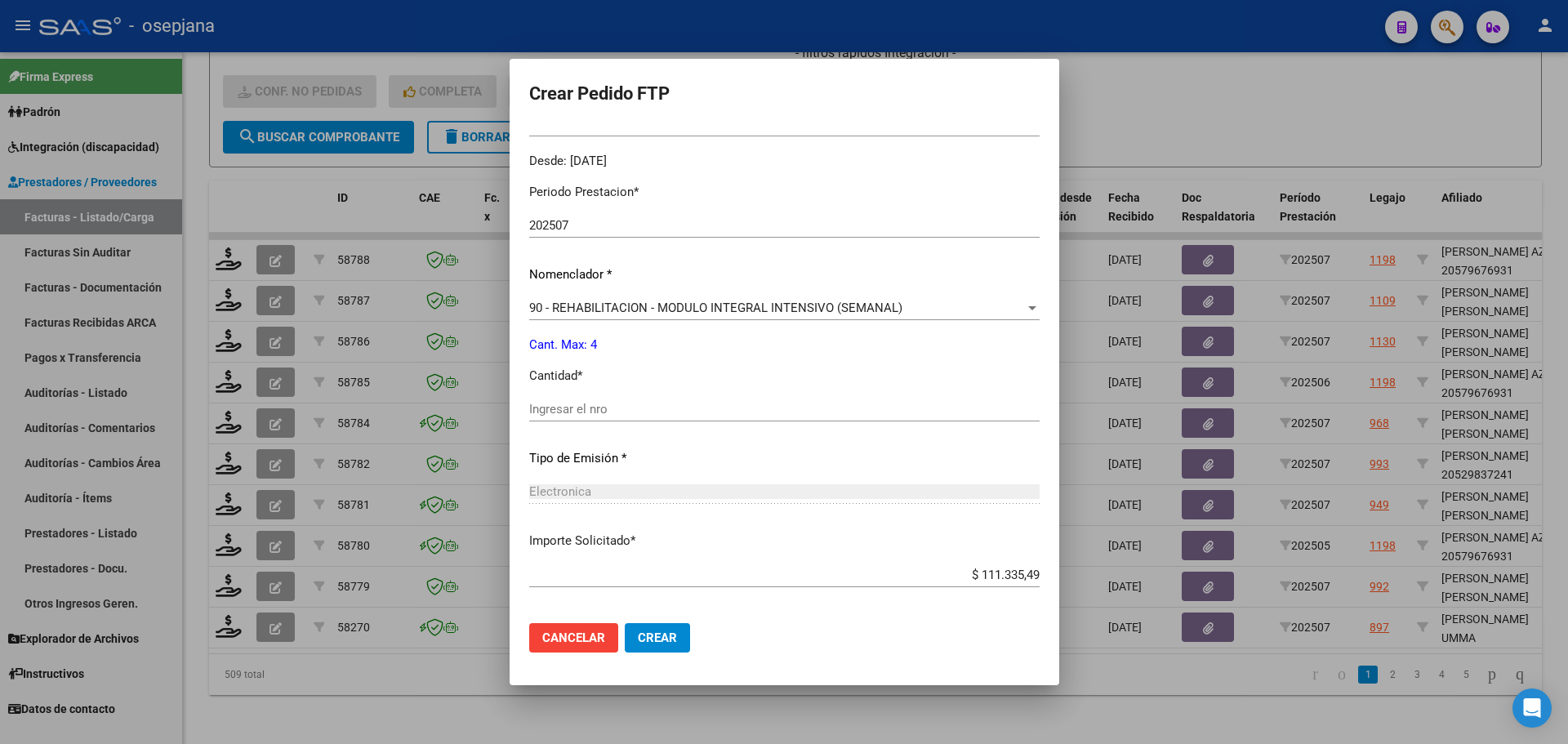
click at [564, 422] on div "Ingresar el nro" at bounding box center [784, 409] width 510 height 24
type input "4"
click at [664, 651] on button "Crear" at bounding box center [657, 638] width 65 height 30
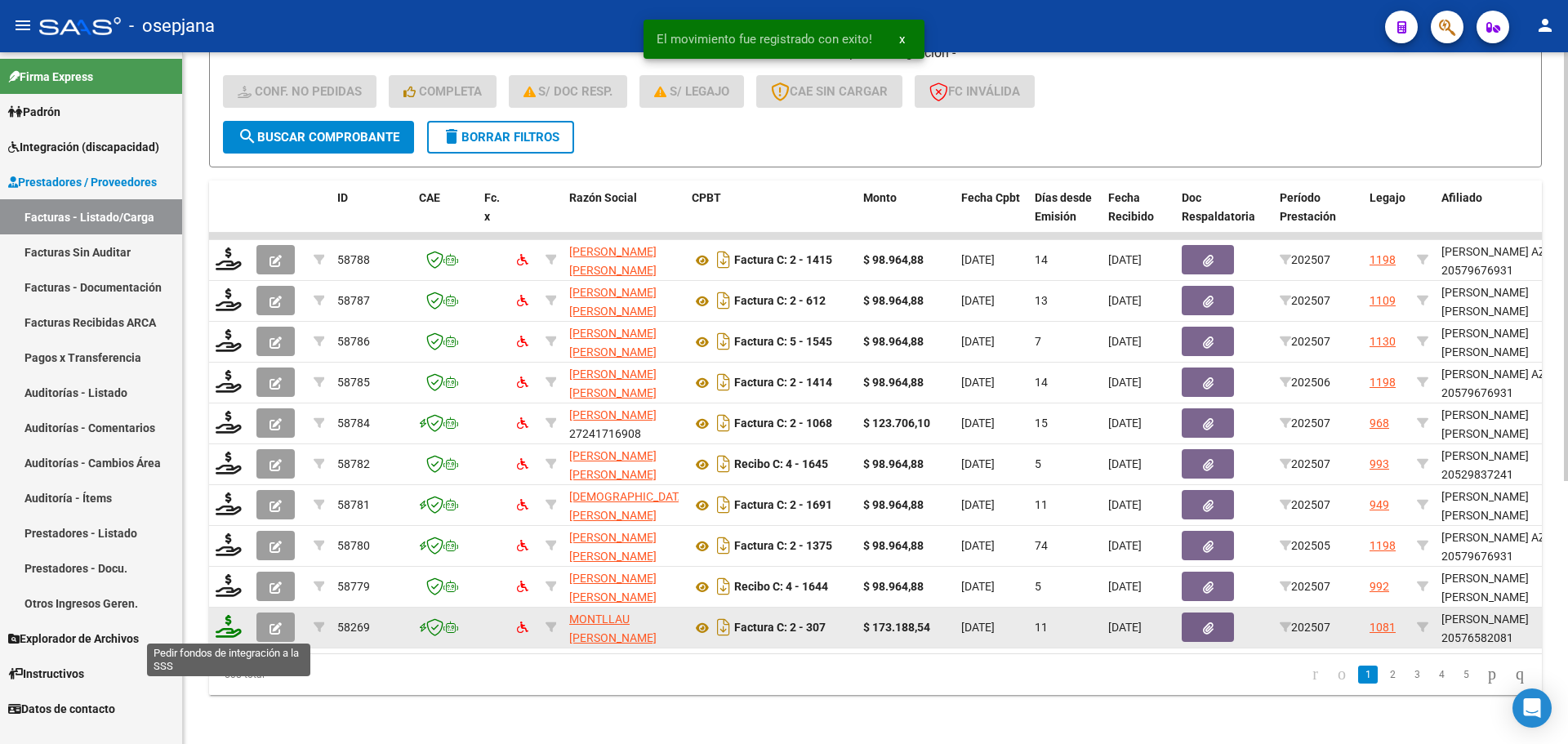
click at [226, 628] on icon at bounding box center [229, 626] width 26 height 23
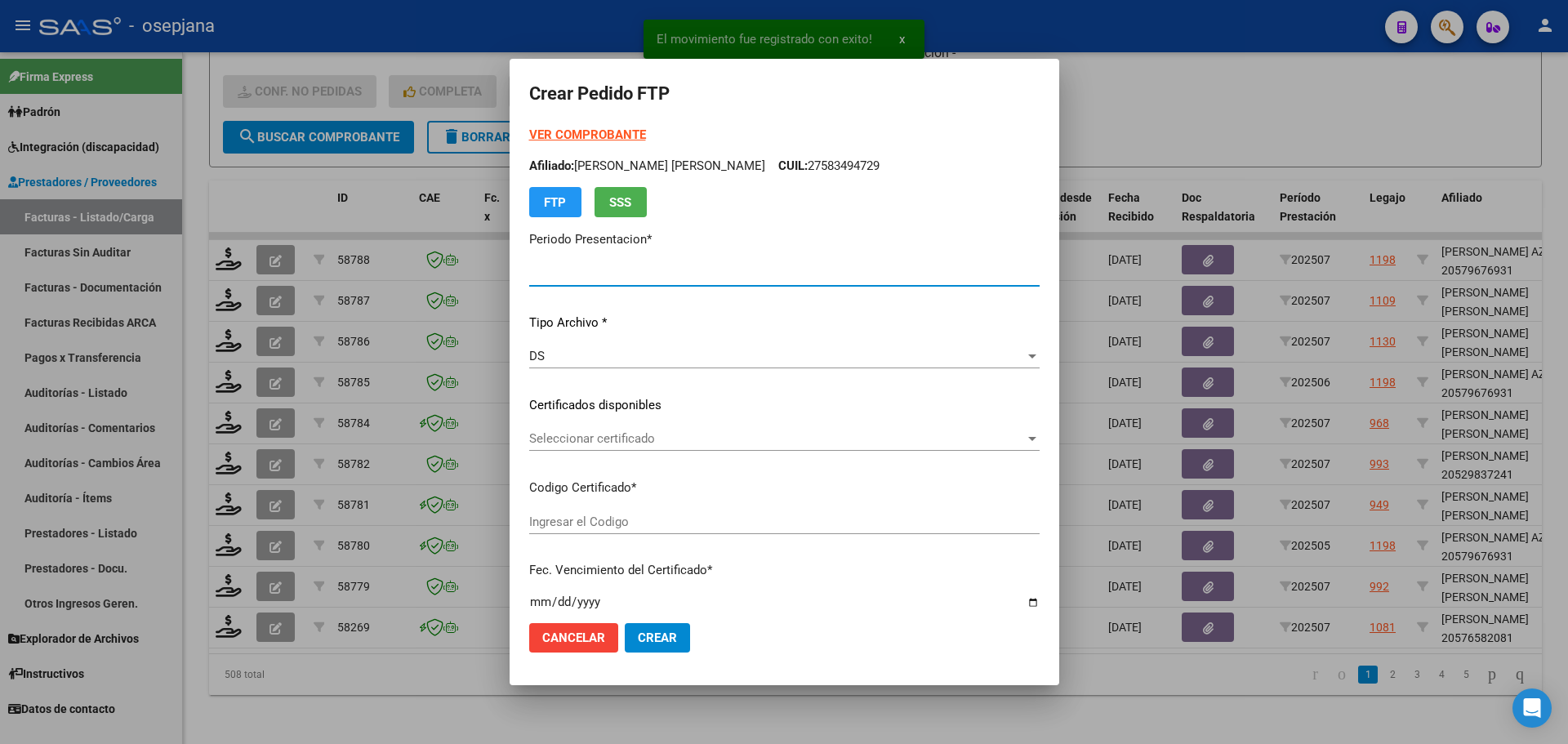
type input "202507"
type input "$ 173.188,54"
type input "ARG02000576582082022111020271110BSAS427"
type input "2027-11-10"
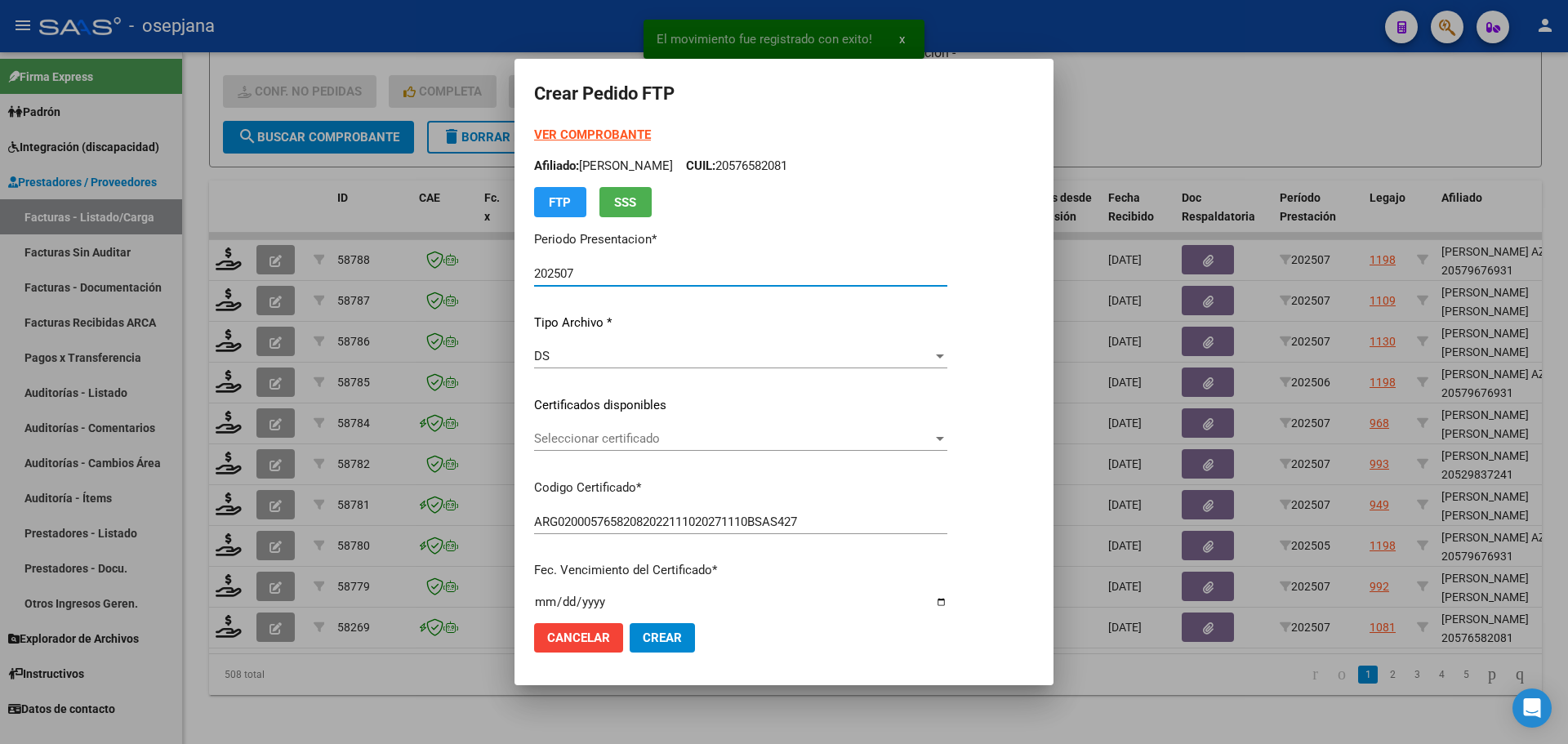
click at [711, 434] on span "Seleccionar certificado" at bounding box center [733, 438] width 399 height 15
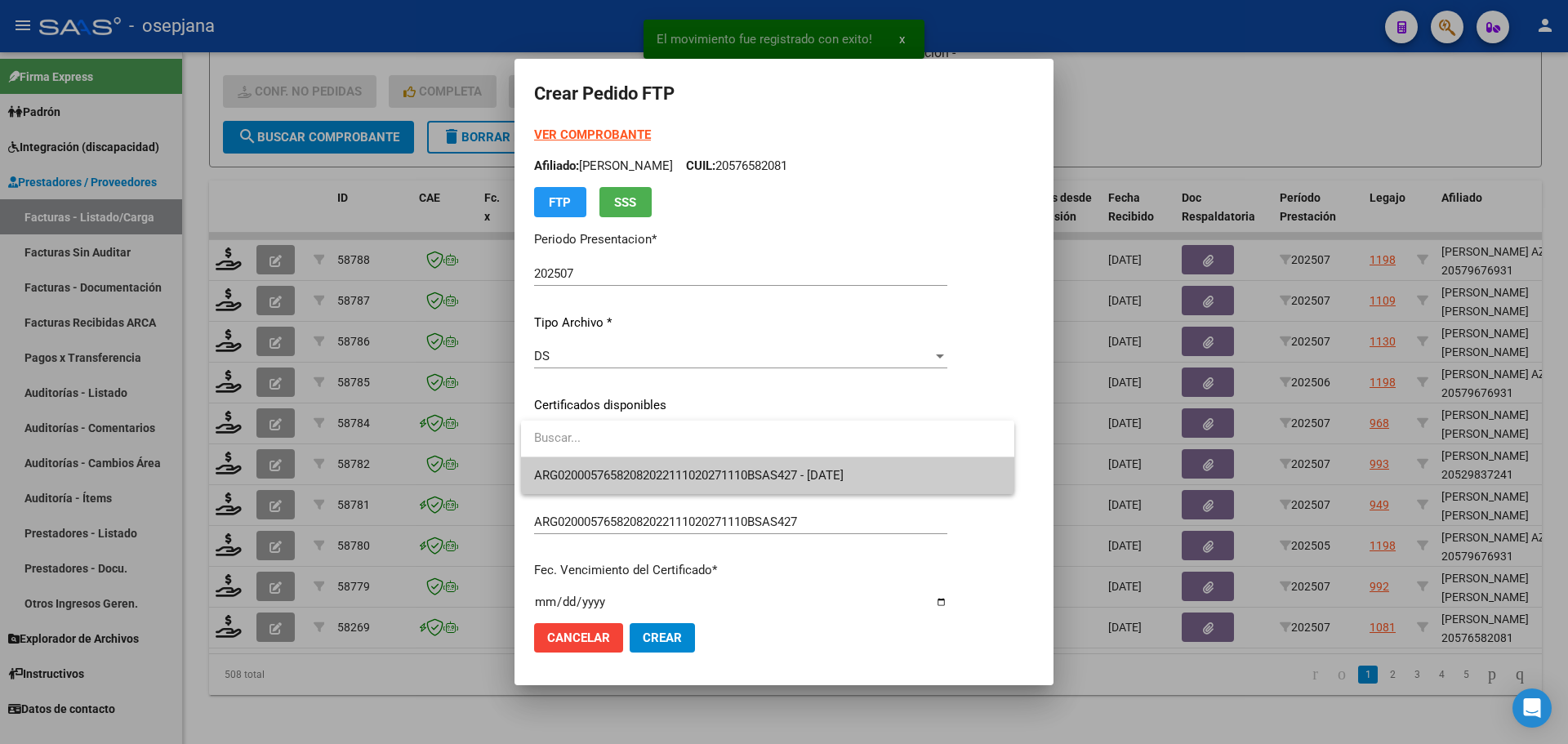
click at [713, 463] on span "ARG02000576582082022111020271110BSAS427 - 2027-11-10" at bounding box center [767, 476] width 467 height 37
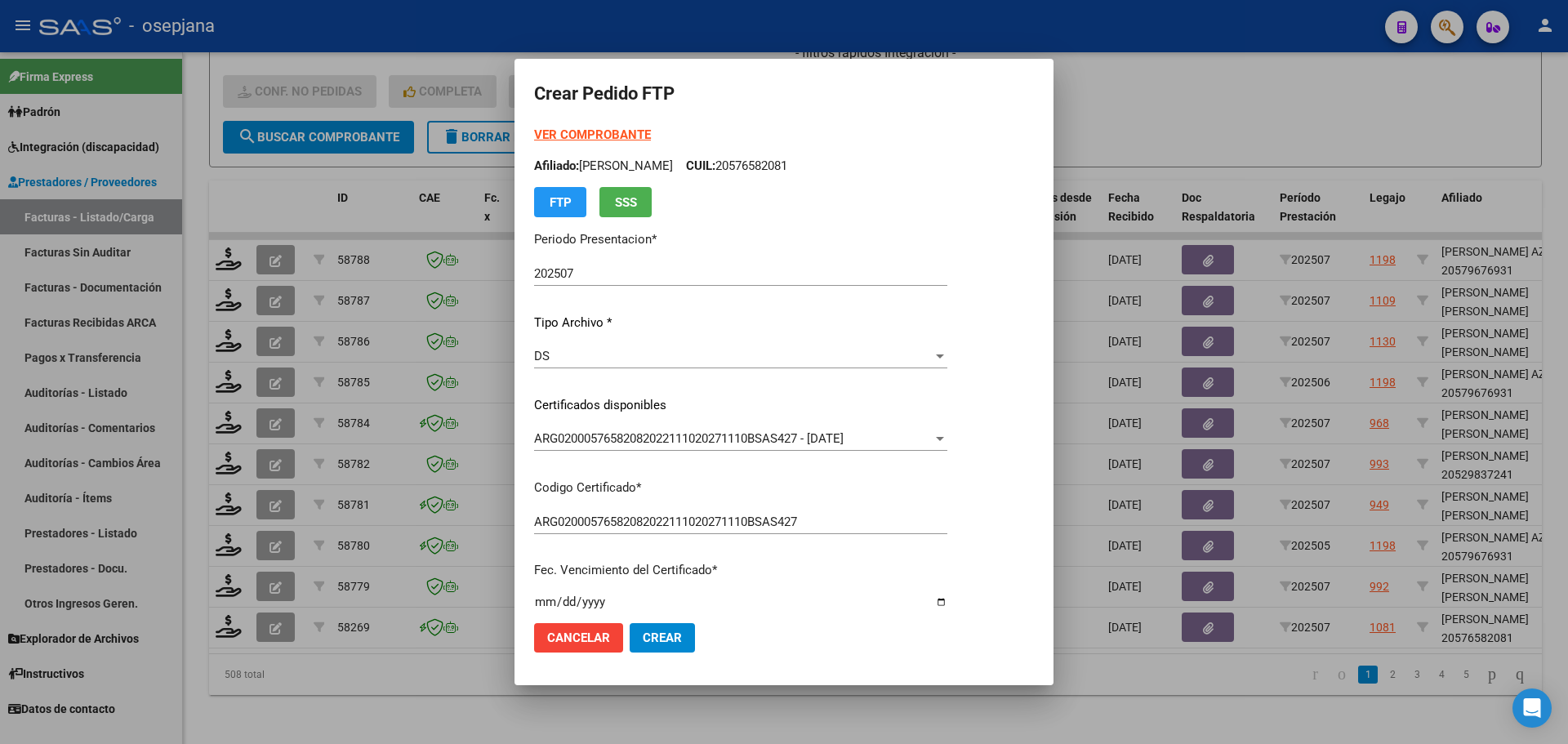
click at [597, 137] on strong "VER COMPROBANTE" at bounding box center [593, 135] width 117 height 15
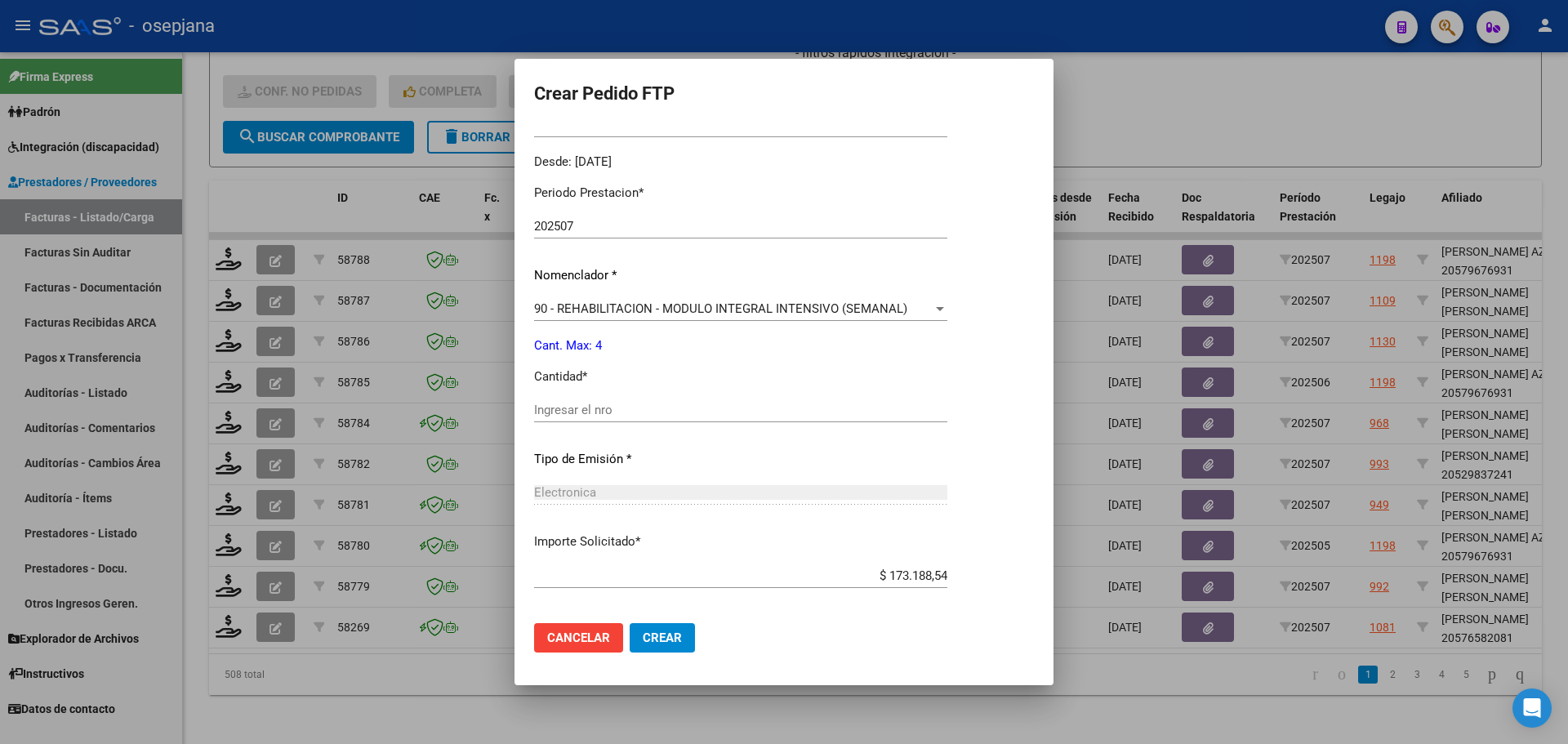
scroll to position [489, 0]
click at [608, 406] on input "Ingresar el nro" at bounding box center [740, 409] width 413 height 15
type input "4"
click at [658, 640] on span "Crear" at bounding box center [662, 638] width 39 height 15
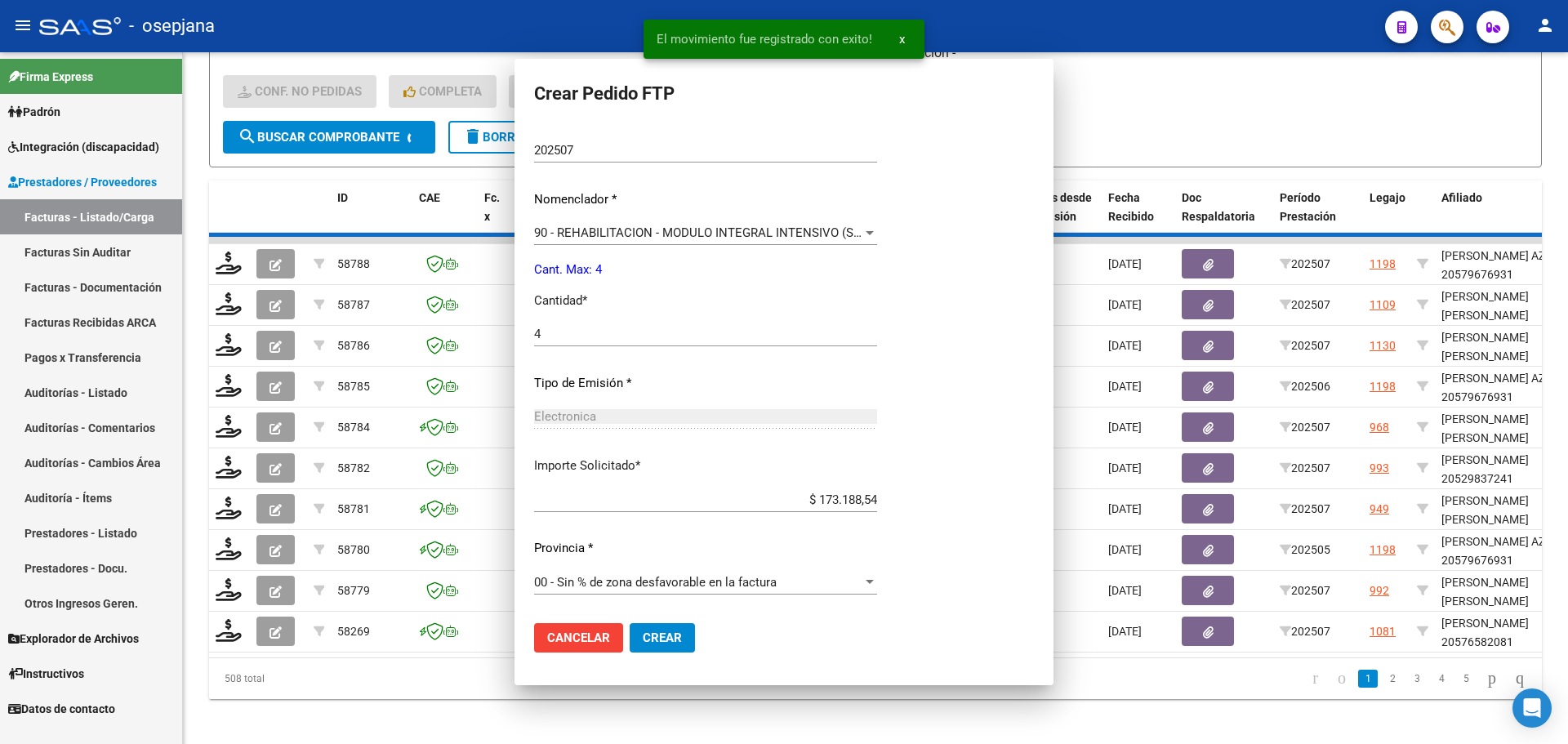
scroll to position [0, 0]
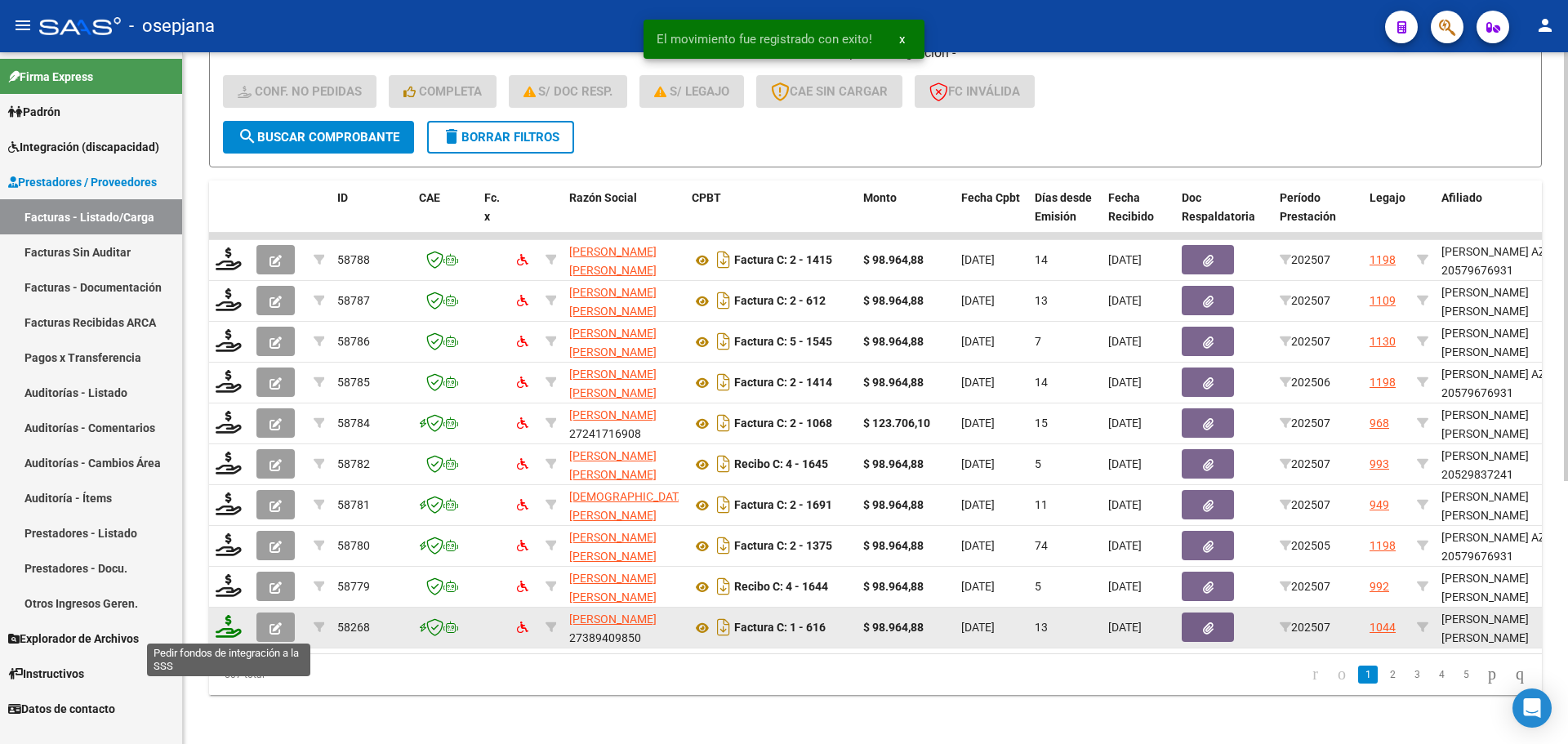
click at [224, 623] on icon at bounding box center [229, 626] width 26 height 23
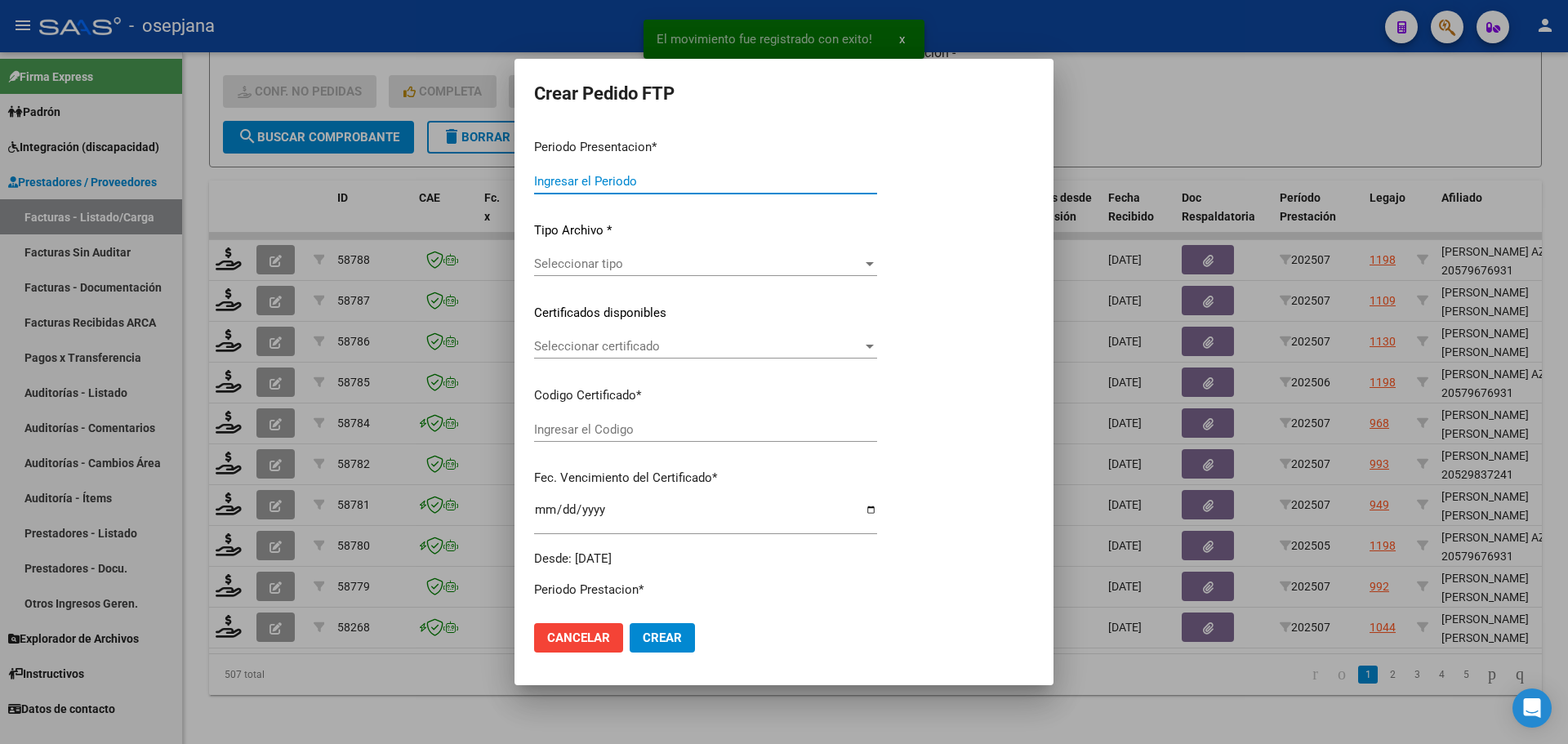
type input "202507"
type input "$ 98.964,88"
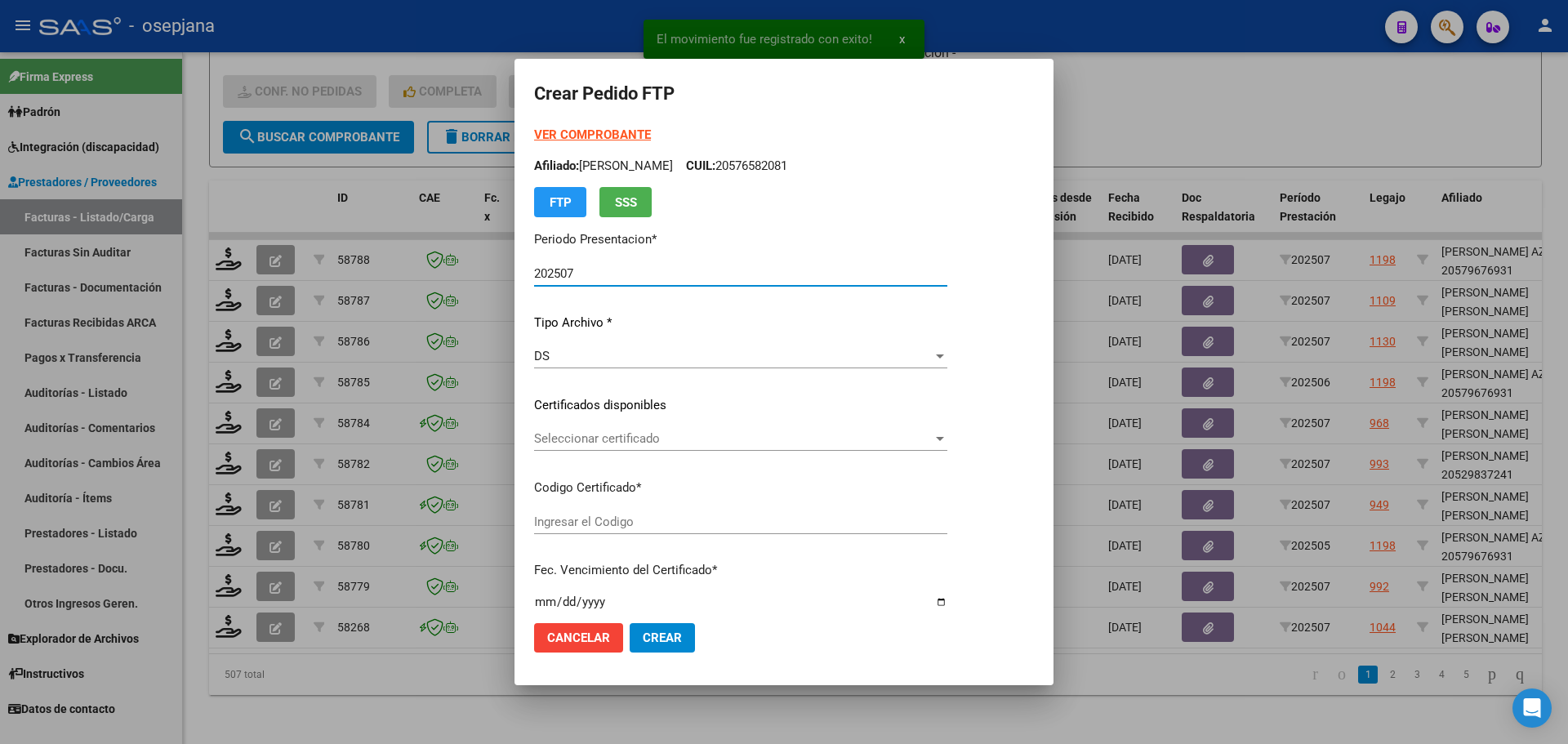
type input "ARG02000579109082025071020300710BSAS313"
type input "2030-07-10"
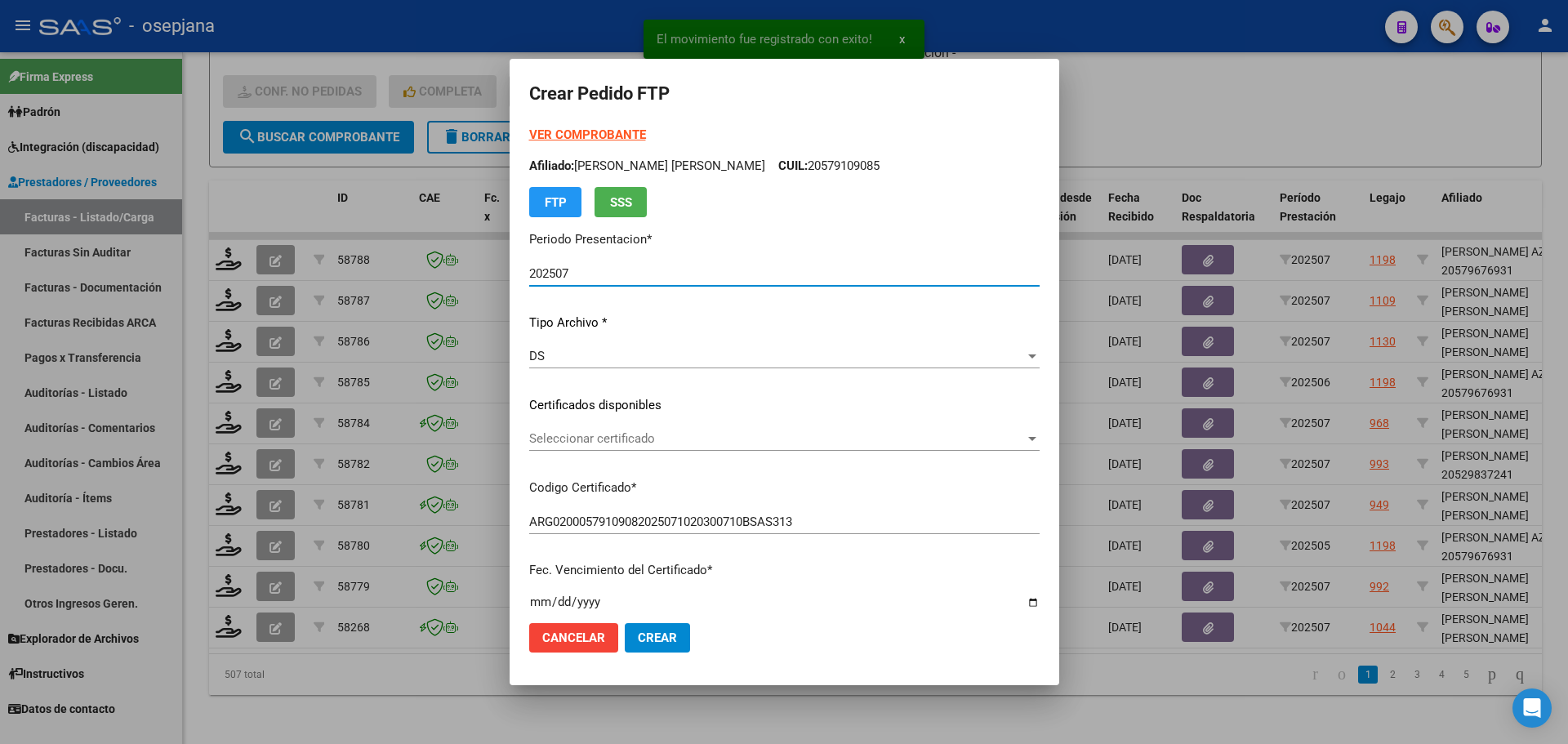
click at [573, 429] on div "Seleccionar certificado Seleccionar certificado" at bounding box center [784, 438] width 510 height 24
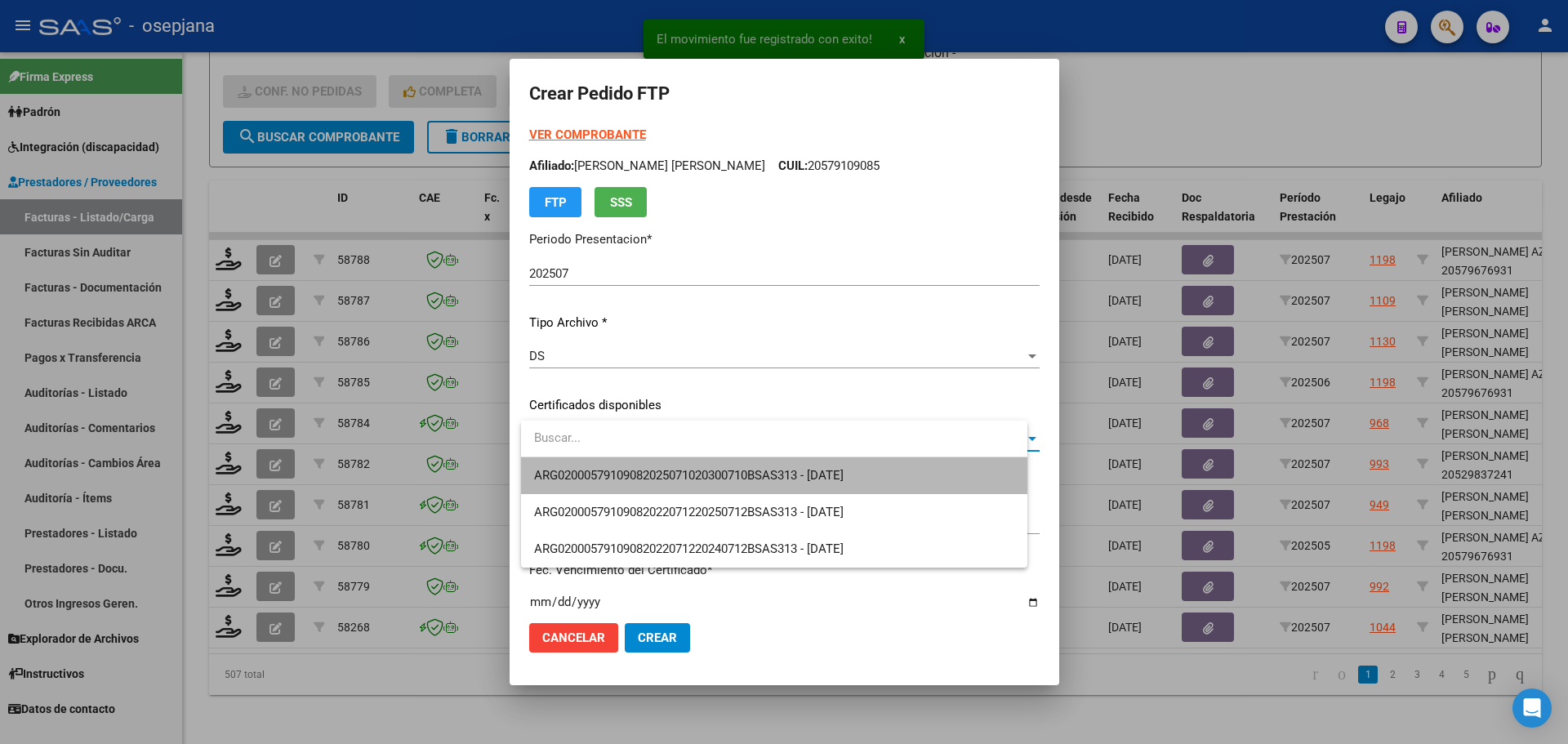
click at [597, 463] on span "ARG02000579109082025071020300710BSAS313 - 2030-07-10" at bounding box center [774, 476] width 480 height 37
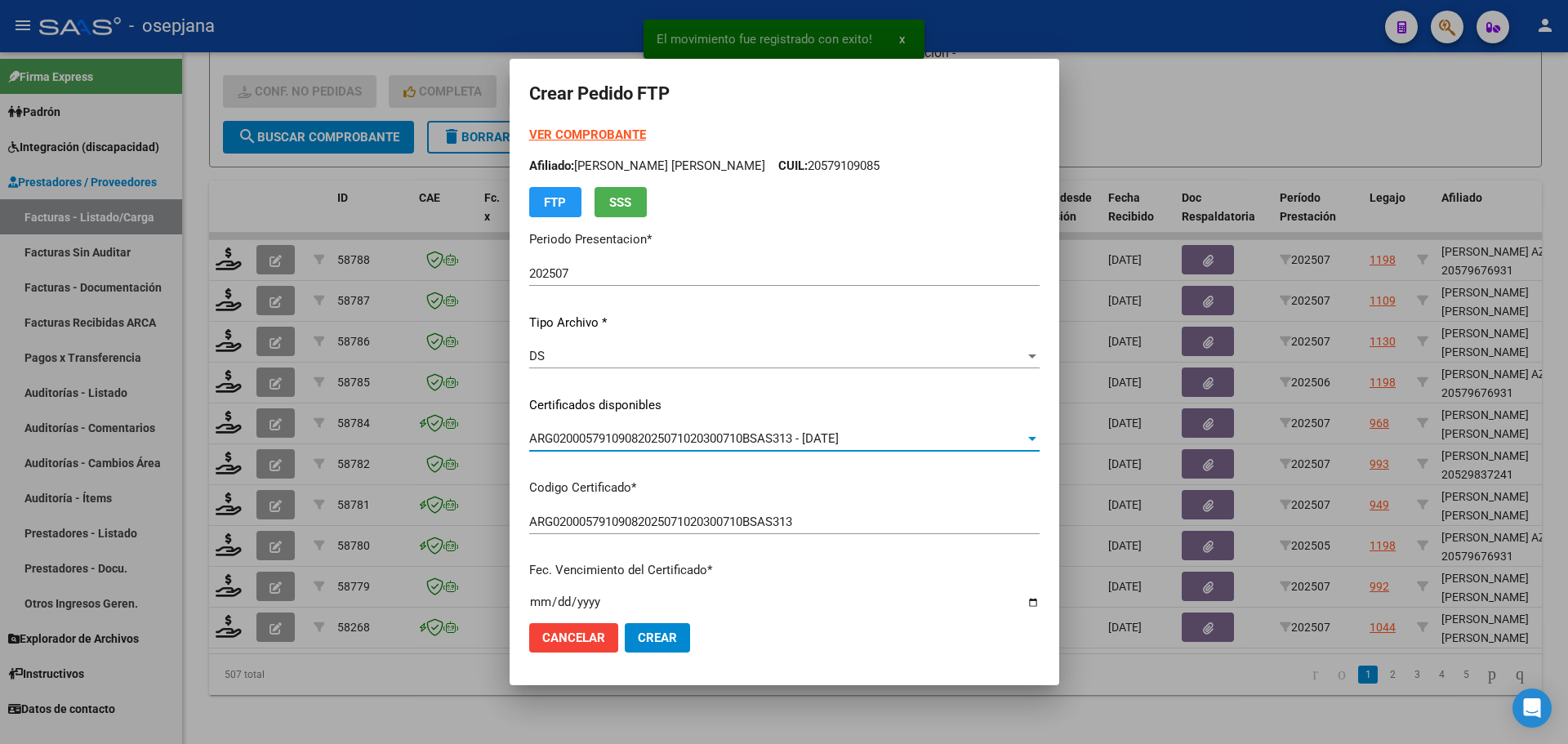
click at [623, 137] on strong "VER COMPROBANTE" at bounding box center [588, 135] width 117 height 15
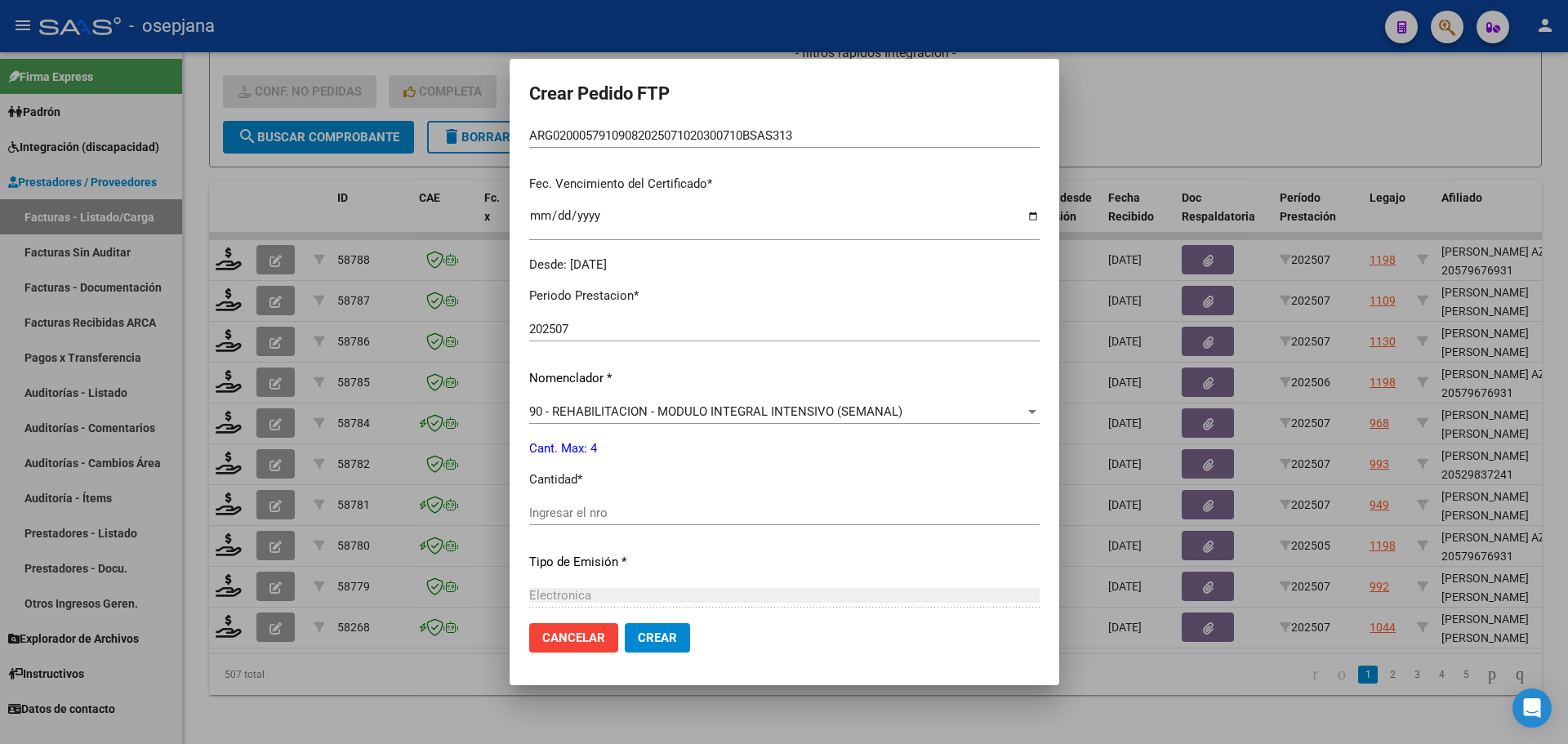
scroll to position [409, 0]
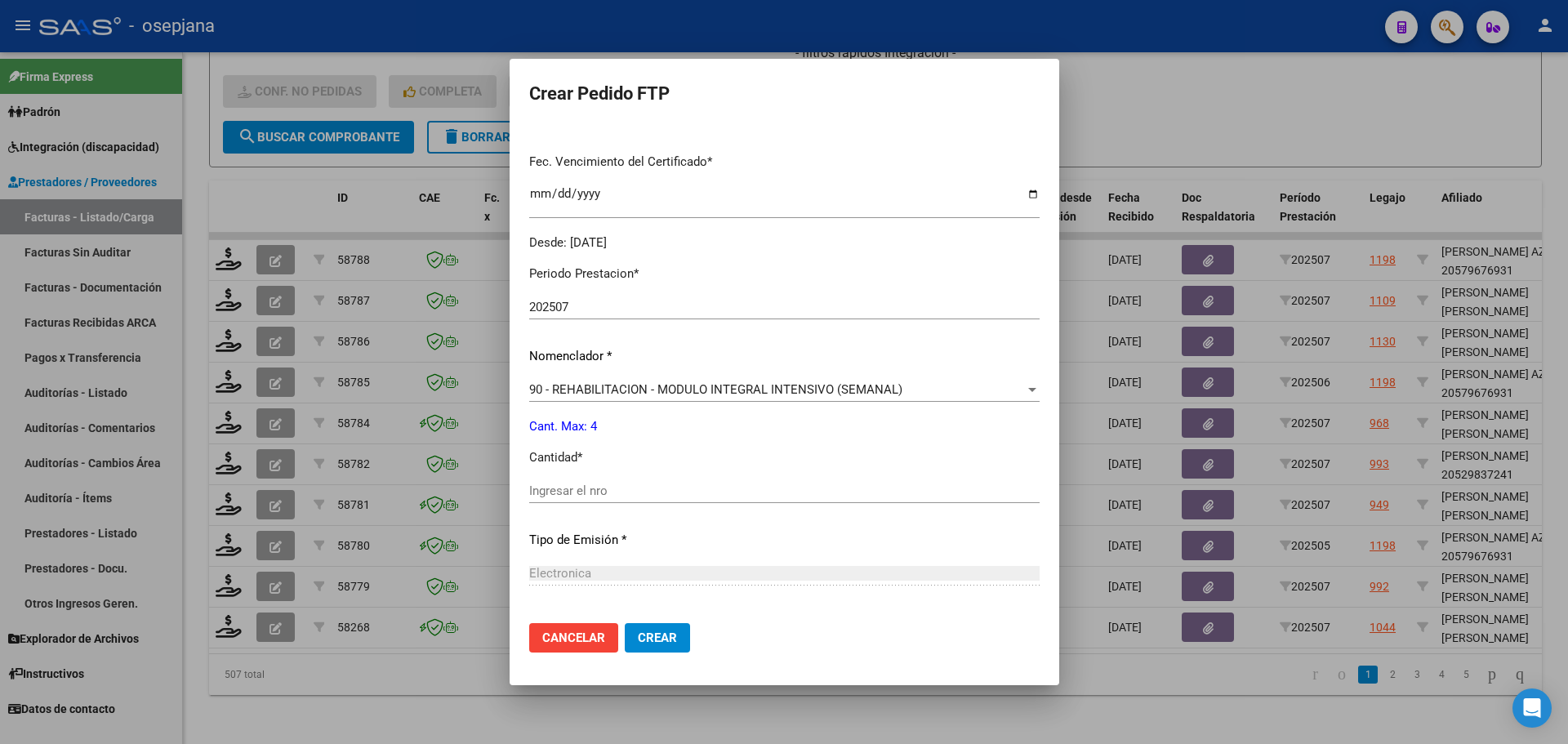
click at [574, 482] on div "Ingresar el nro" at bounding box center [784, 490] width 510 height 24
type input "4"
click at [674, 623] on button "Crear" at bounding box center [657, 638] width 65 height 30
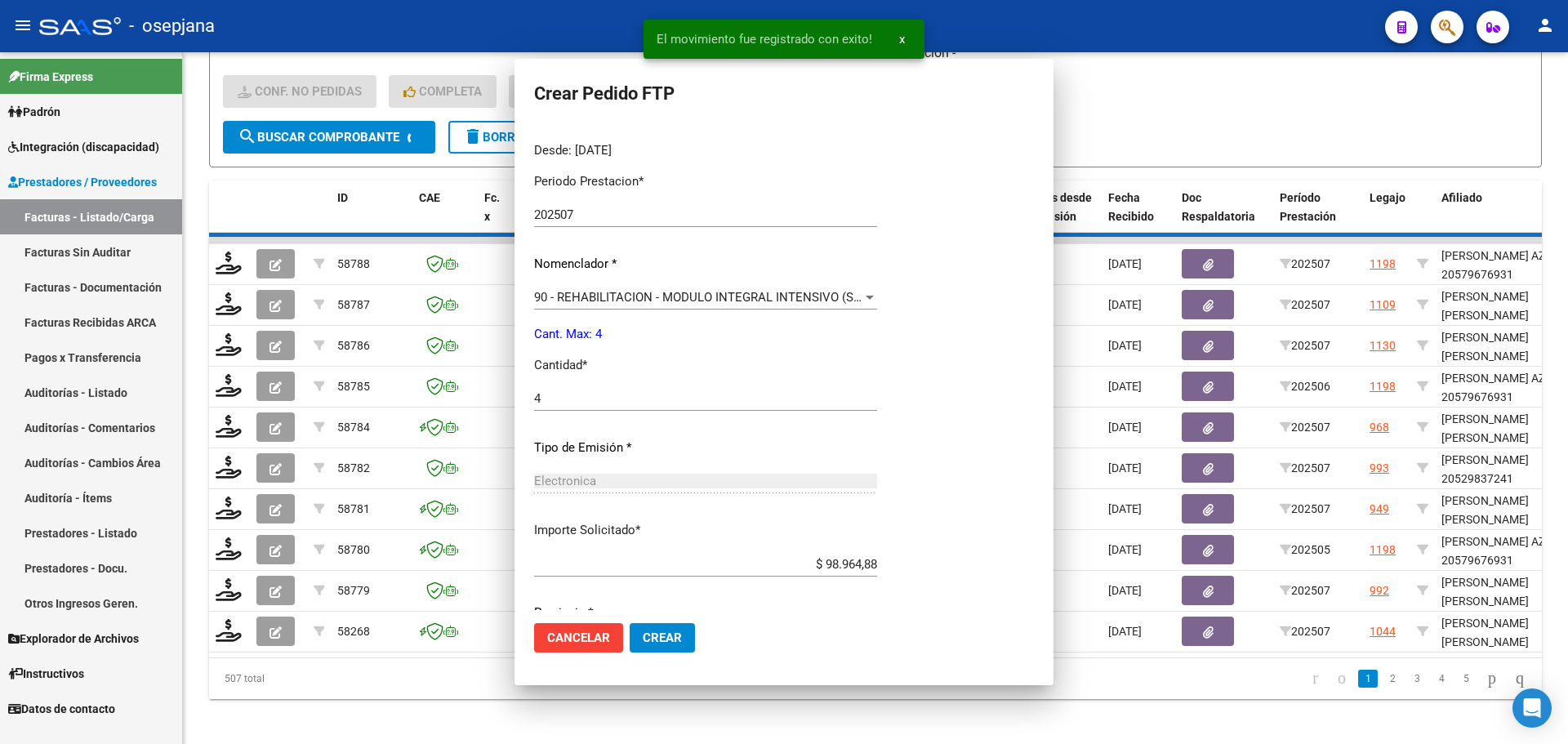
scroll to position [0, 0]
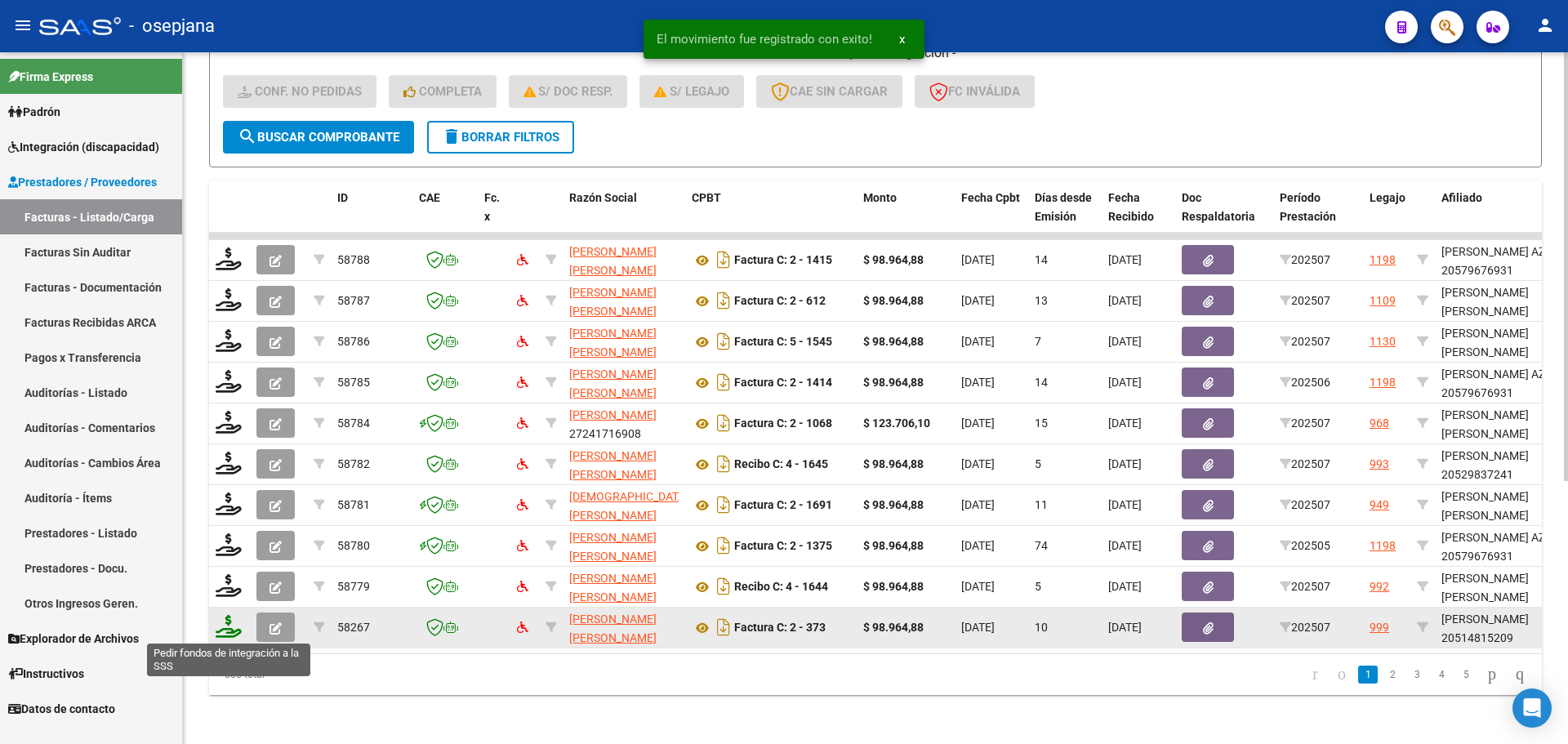
click at [226, 626] on icon at bounding box center [229, 626] width 26 height 23
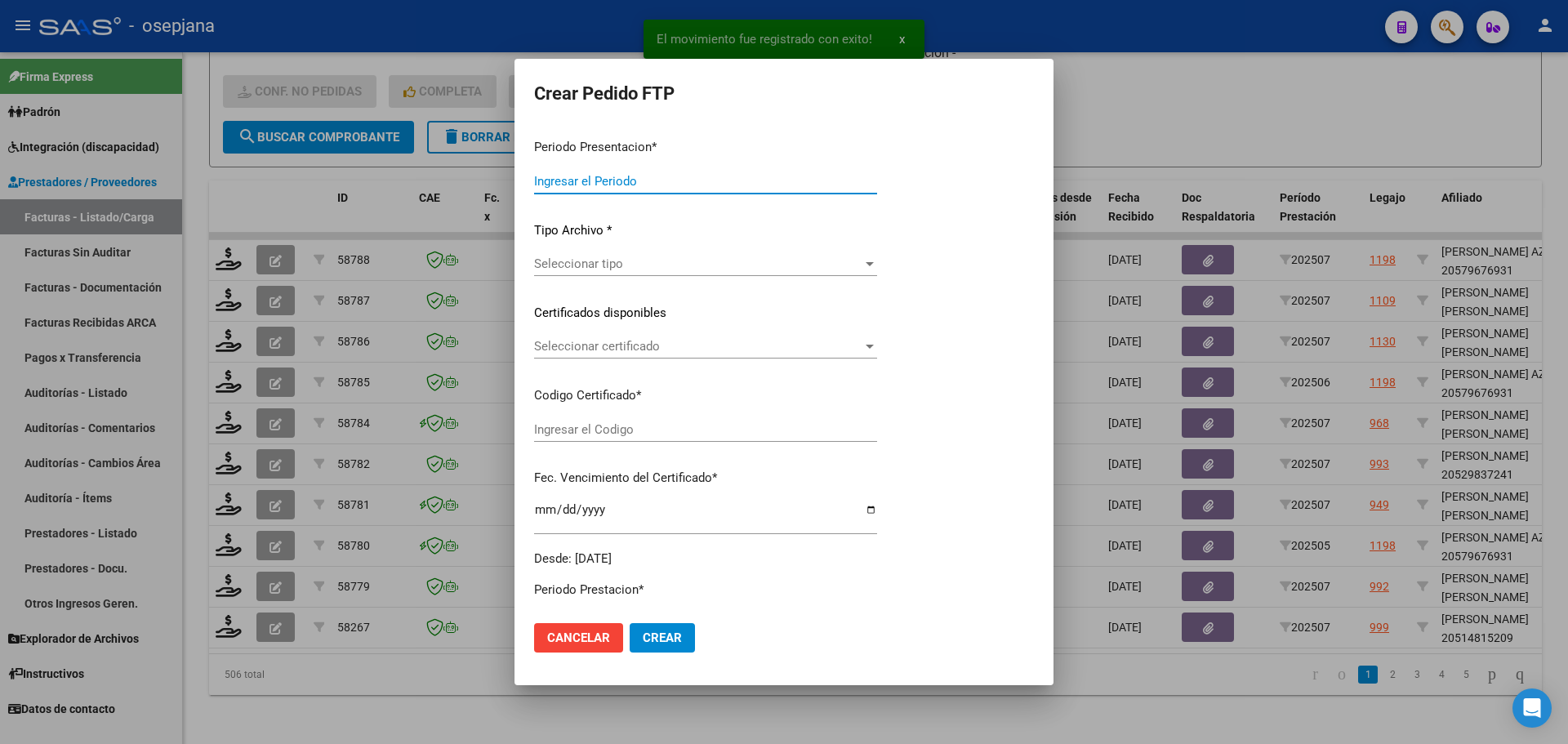
type input "202507"
type input "$ 98.964,88"
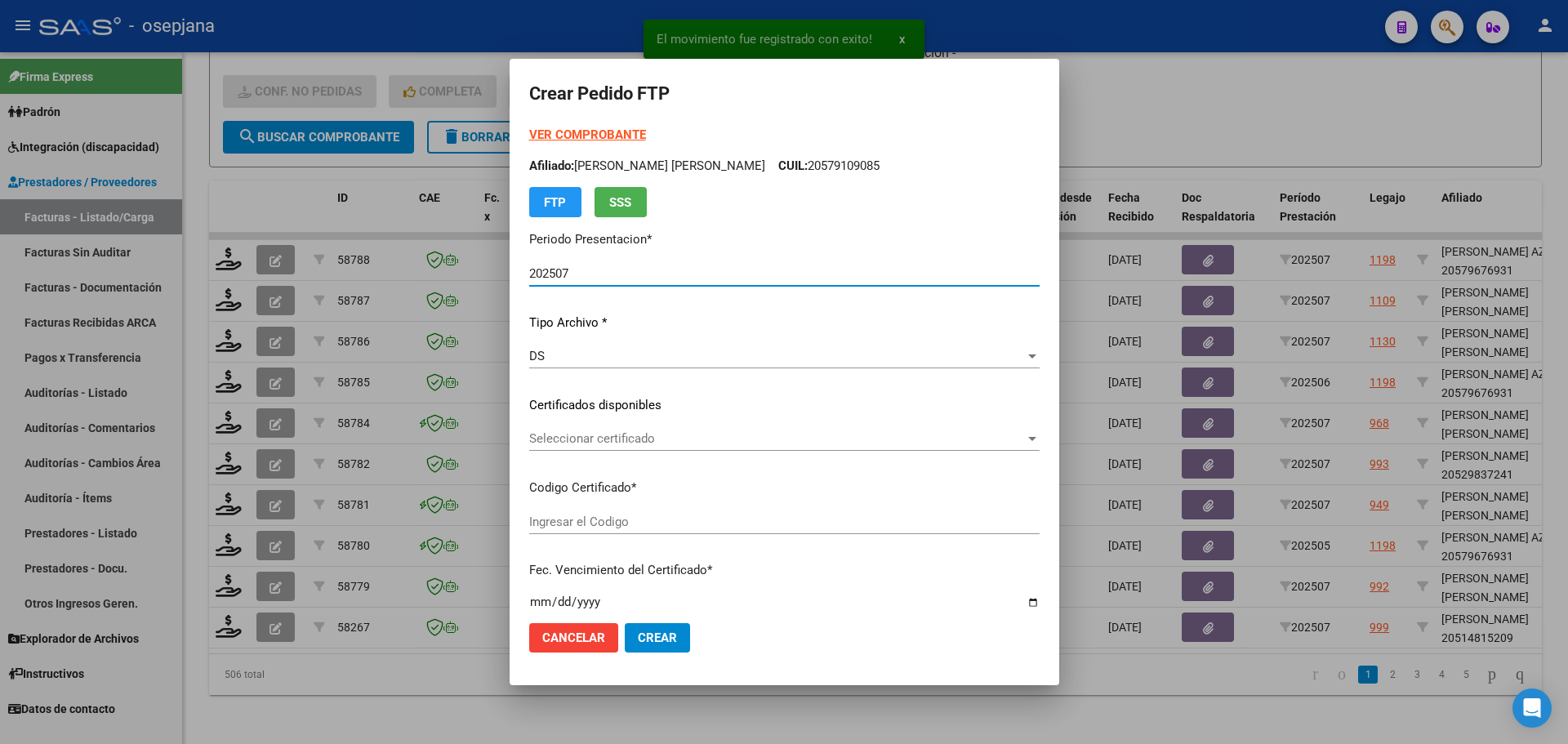
type input "SIN/NRO"
type input "[DATE]"
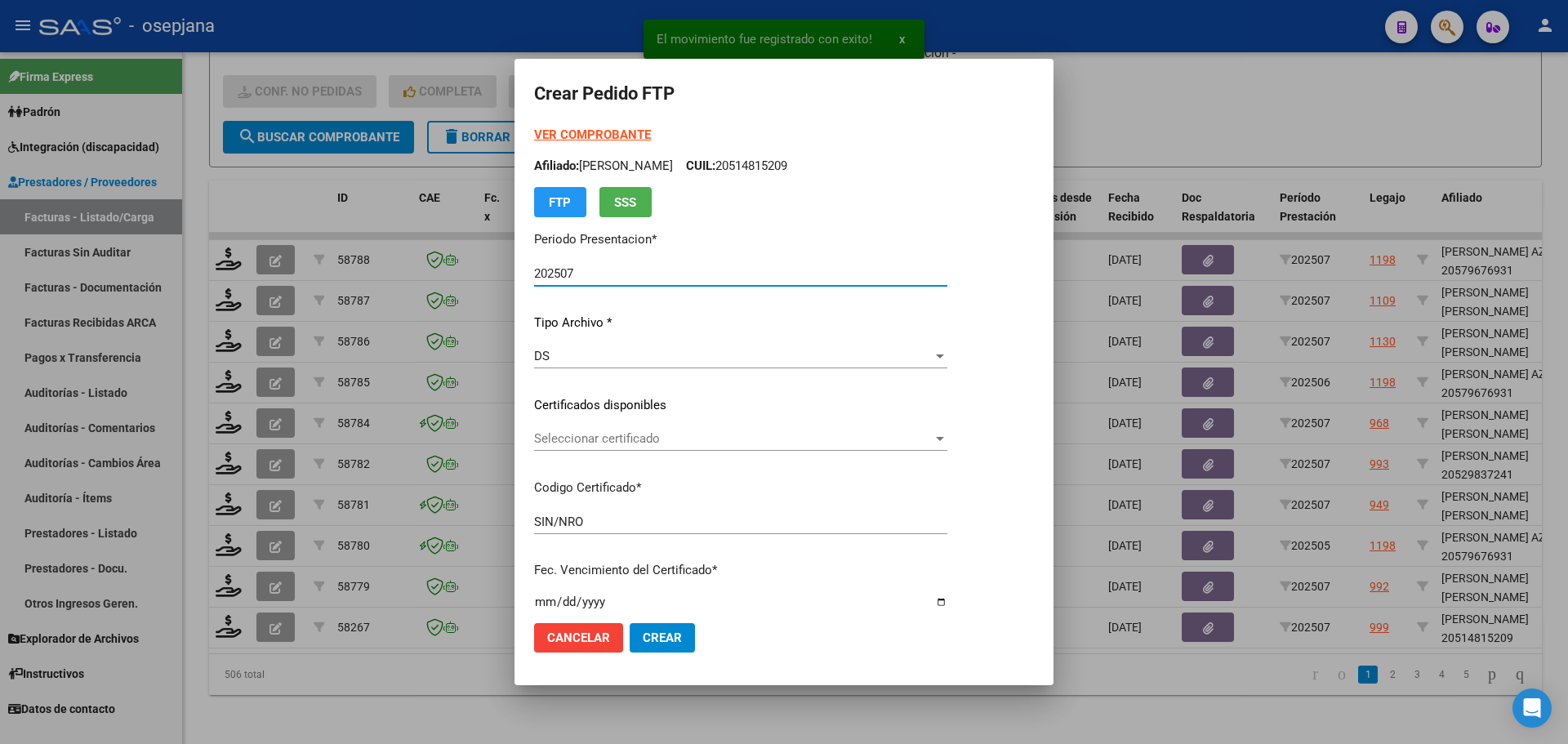
click at [610, 436] on span "Seleccionar certificado" at bounding box center [733, 438] width 399 height 15
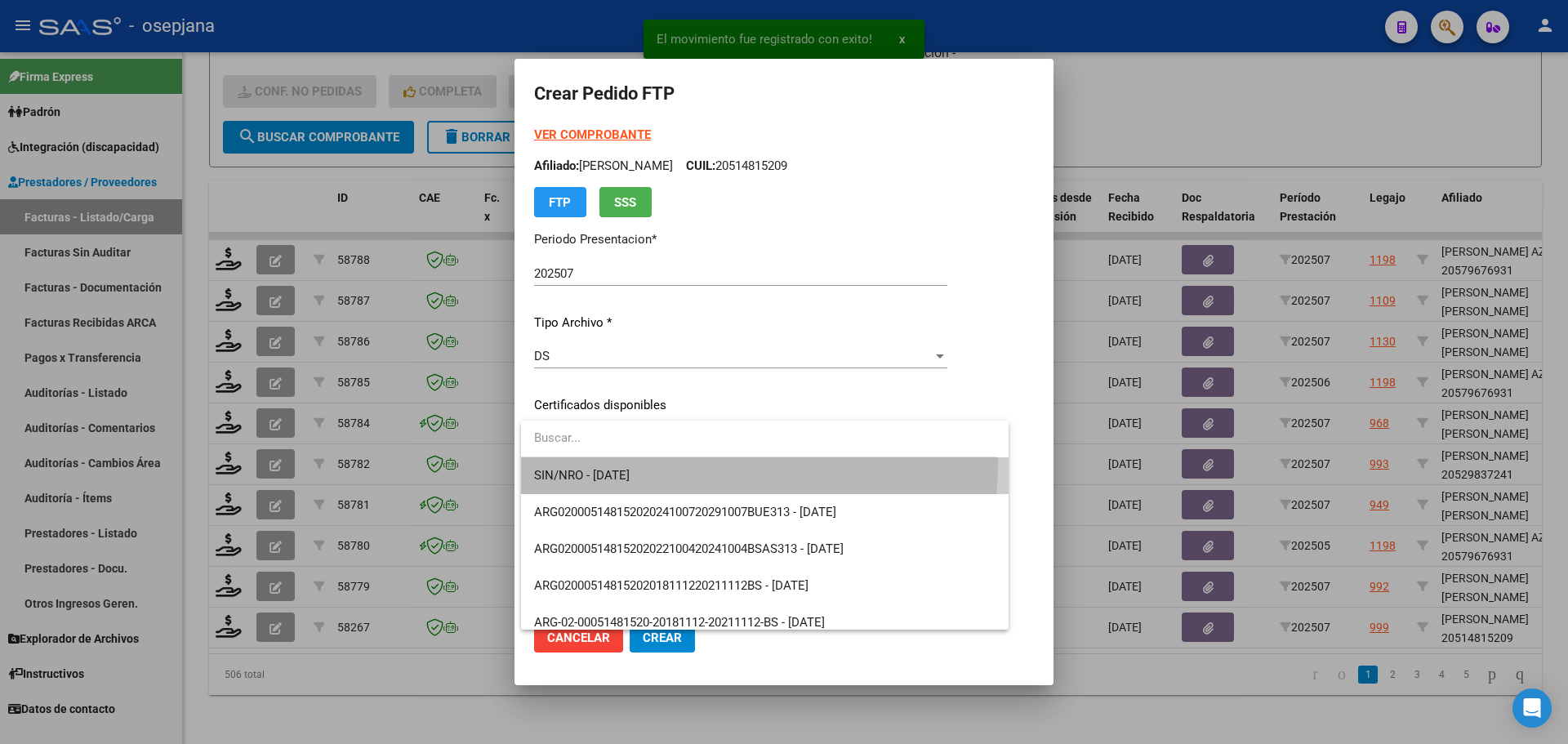
click at [615, 463] on span "SIN/NRO - [DATE]" at bounding box center [764, 476] width 462 height 37
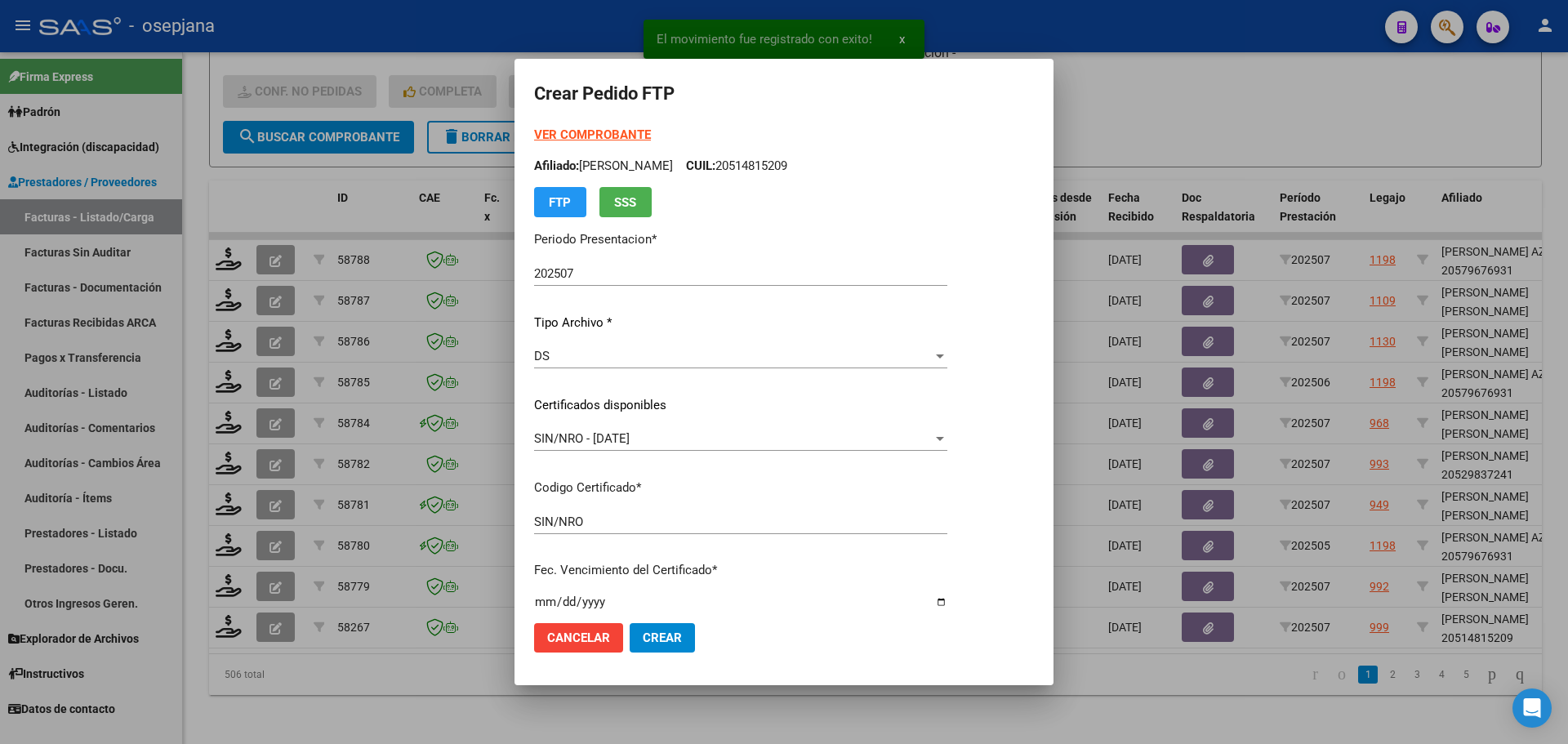
click at [627, 447] on div "SIN/NRO - 2099-12-31 Seleccionar certificado" at bounding box center [740, 438] width 413 height 24
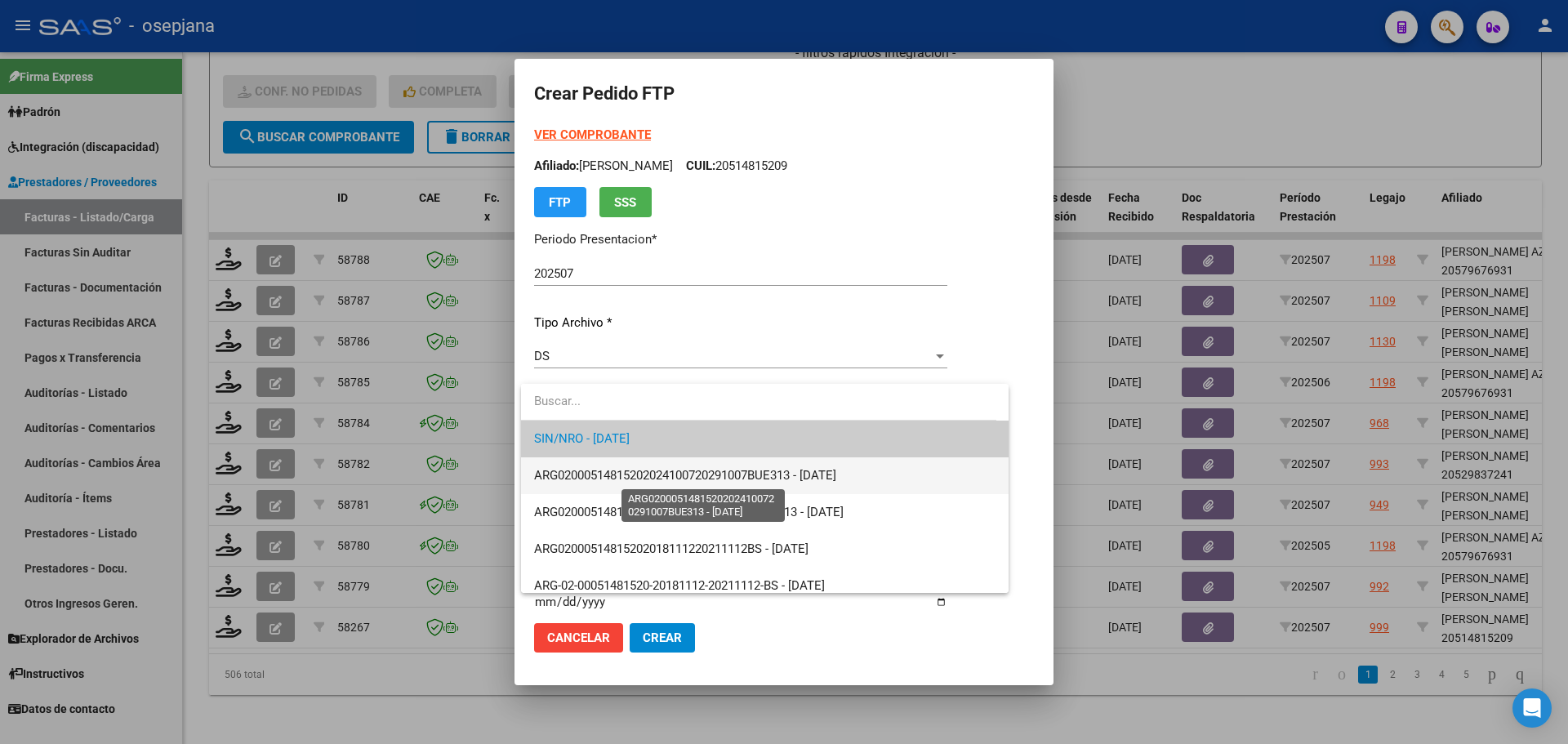
click at [629, 480] on span "ARG02000514815202024100720291007BUE313 - 2029-10-08" at bounding box center [685, 476] width 302 height 15
type input "ARG02000514815202024100720291007BUE313"
type input "2029-10-08"
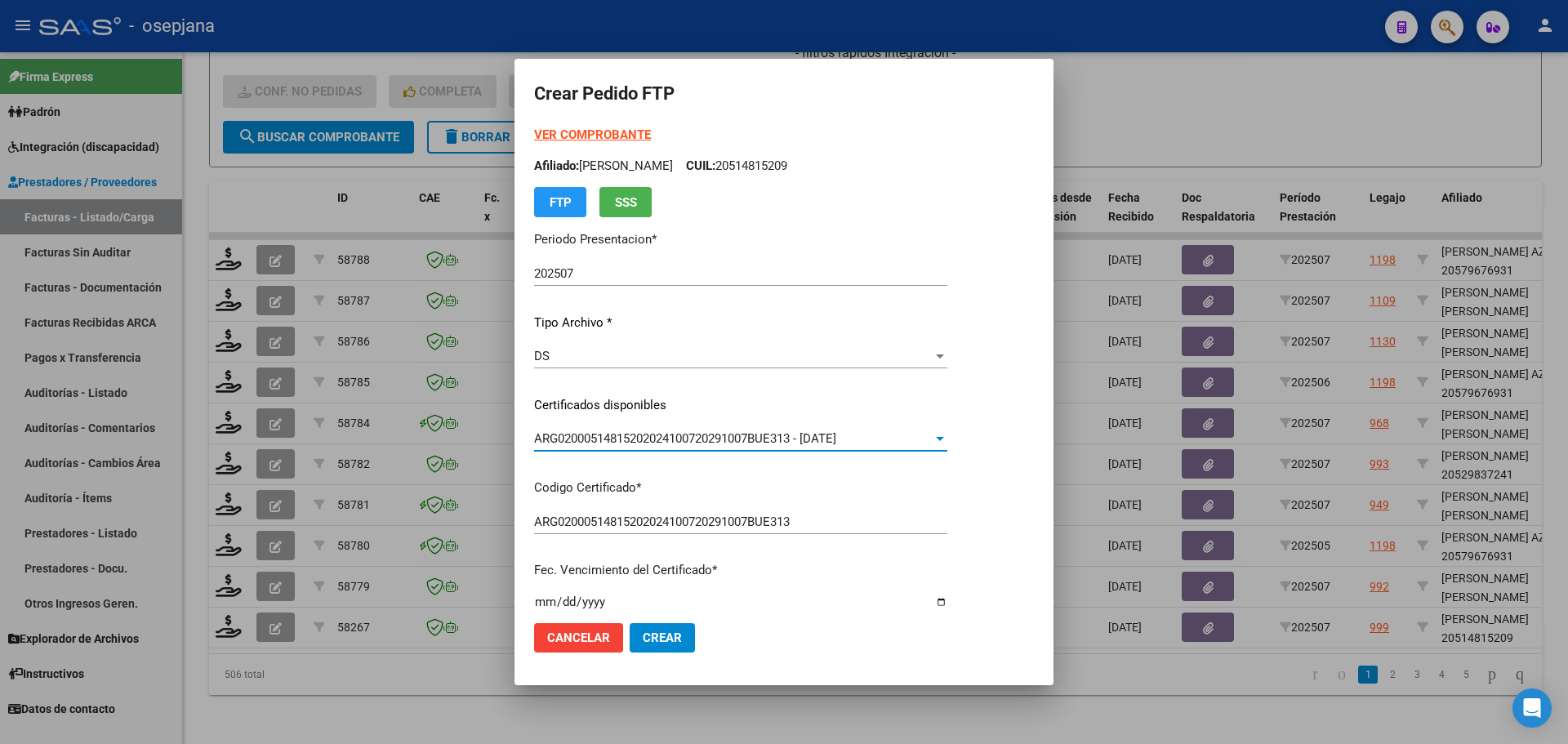
click at [630, 132] on strong "VER COMPROBANTE" at bounding box center [593, 135] width 117 height 15
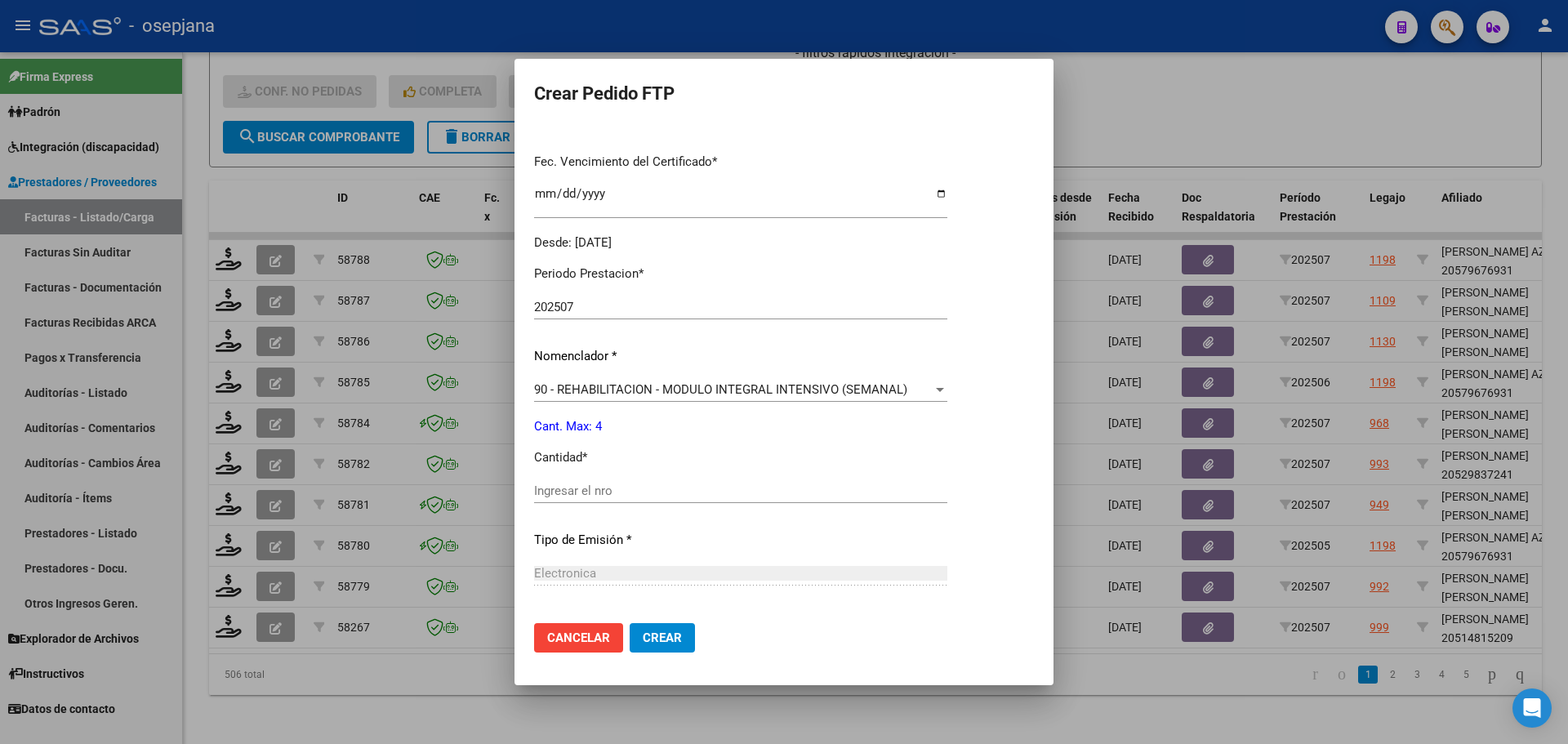
click at [564, 483] on input "Ingresar el nro" at bounding box center [740, 490] width 413 height 15
type input "4"
click at [660, 648] on button "Crear" at bounding box center [662, 638] width 65 height 30
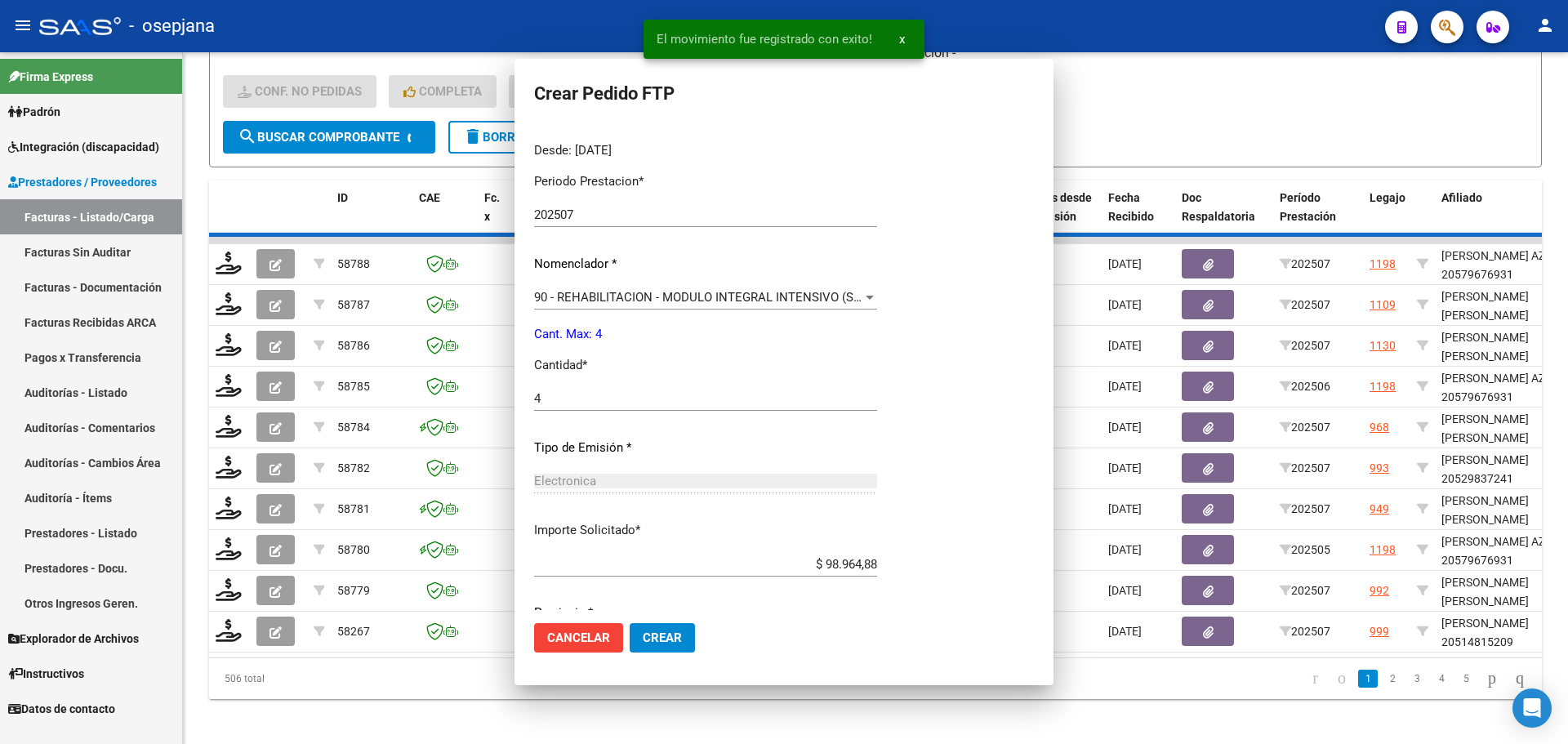
scroll to position [0, 0]
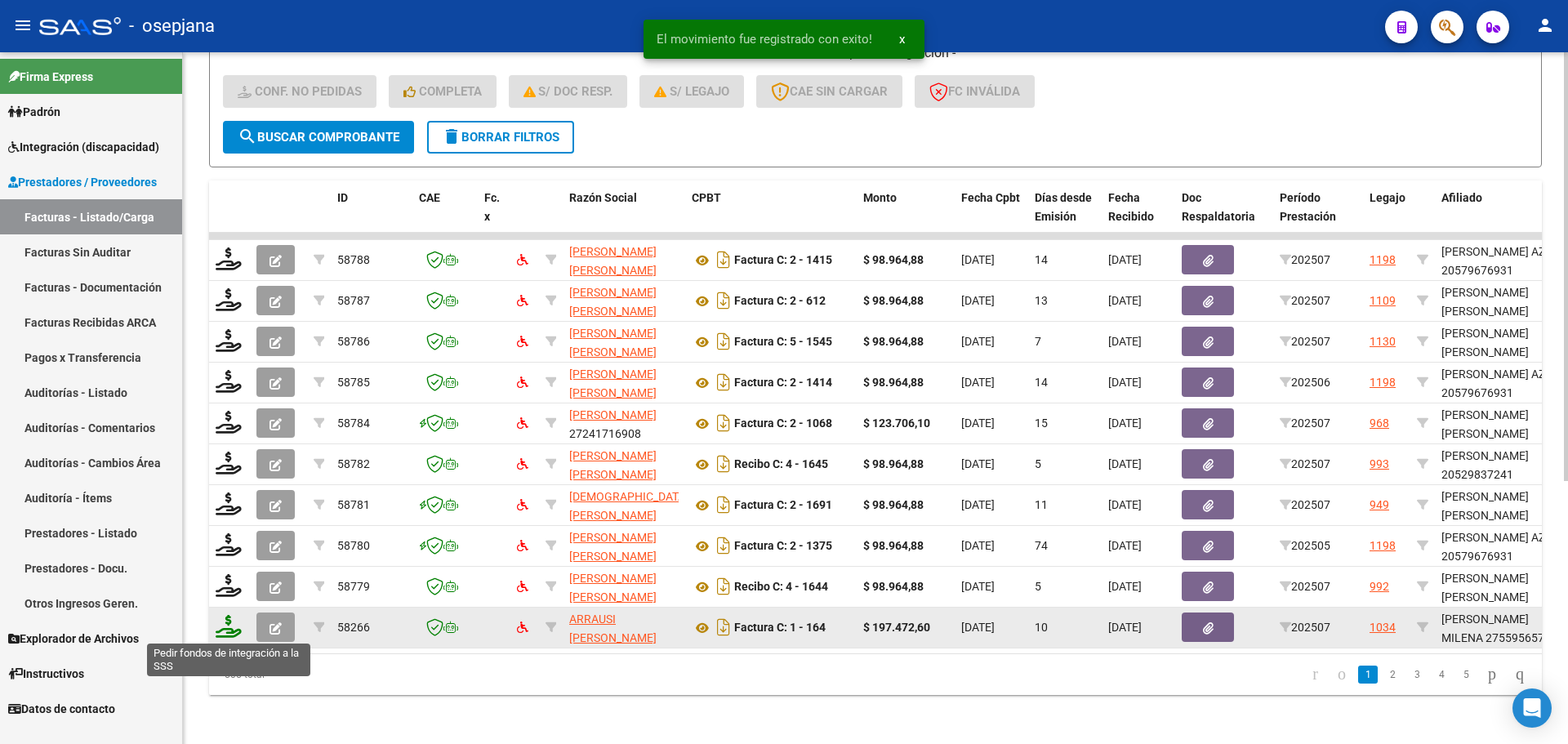
click at [225, 623] on icon at bounding box center [229, 626] width 26 height 23
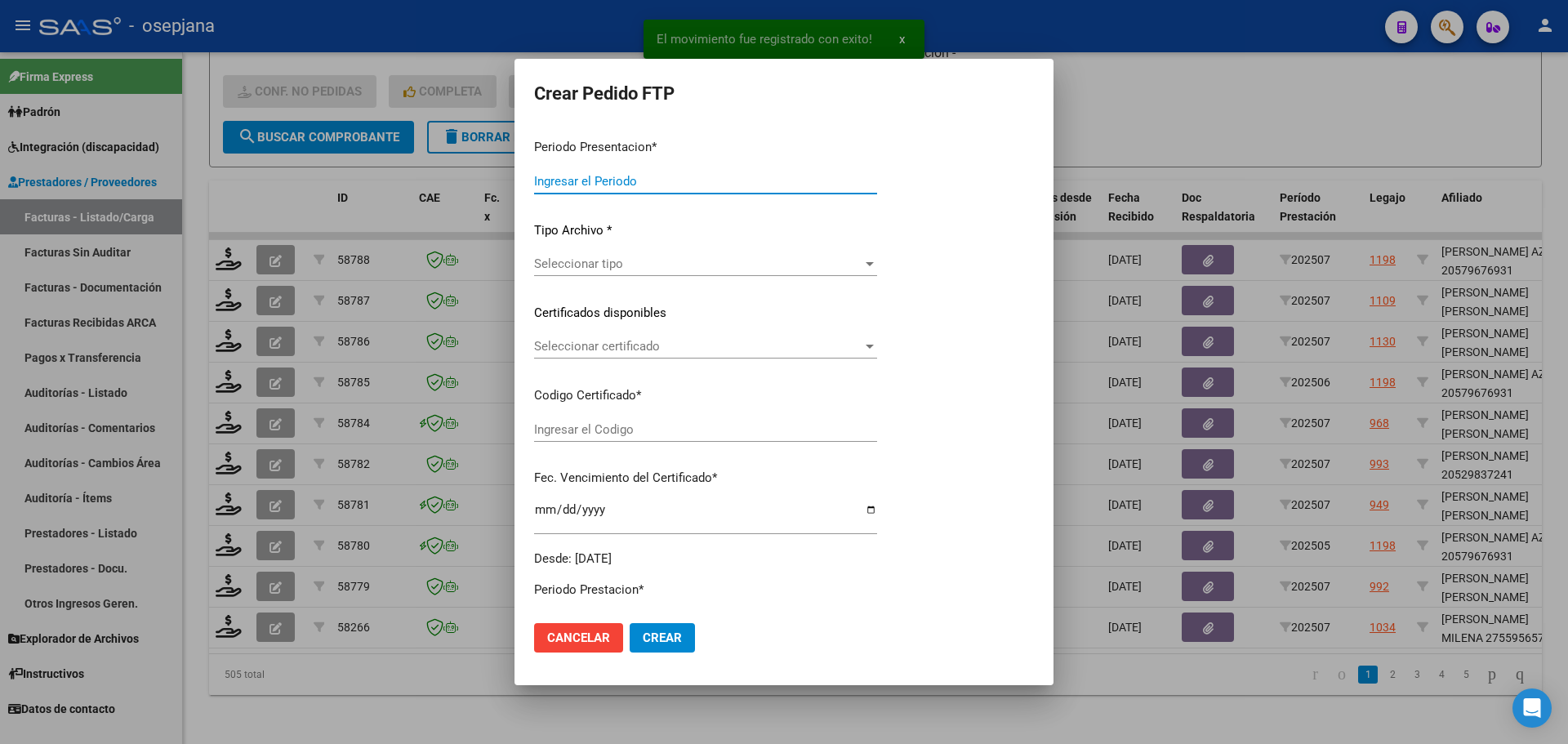
type input "202507"
type input "$ 197.472,60"
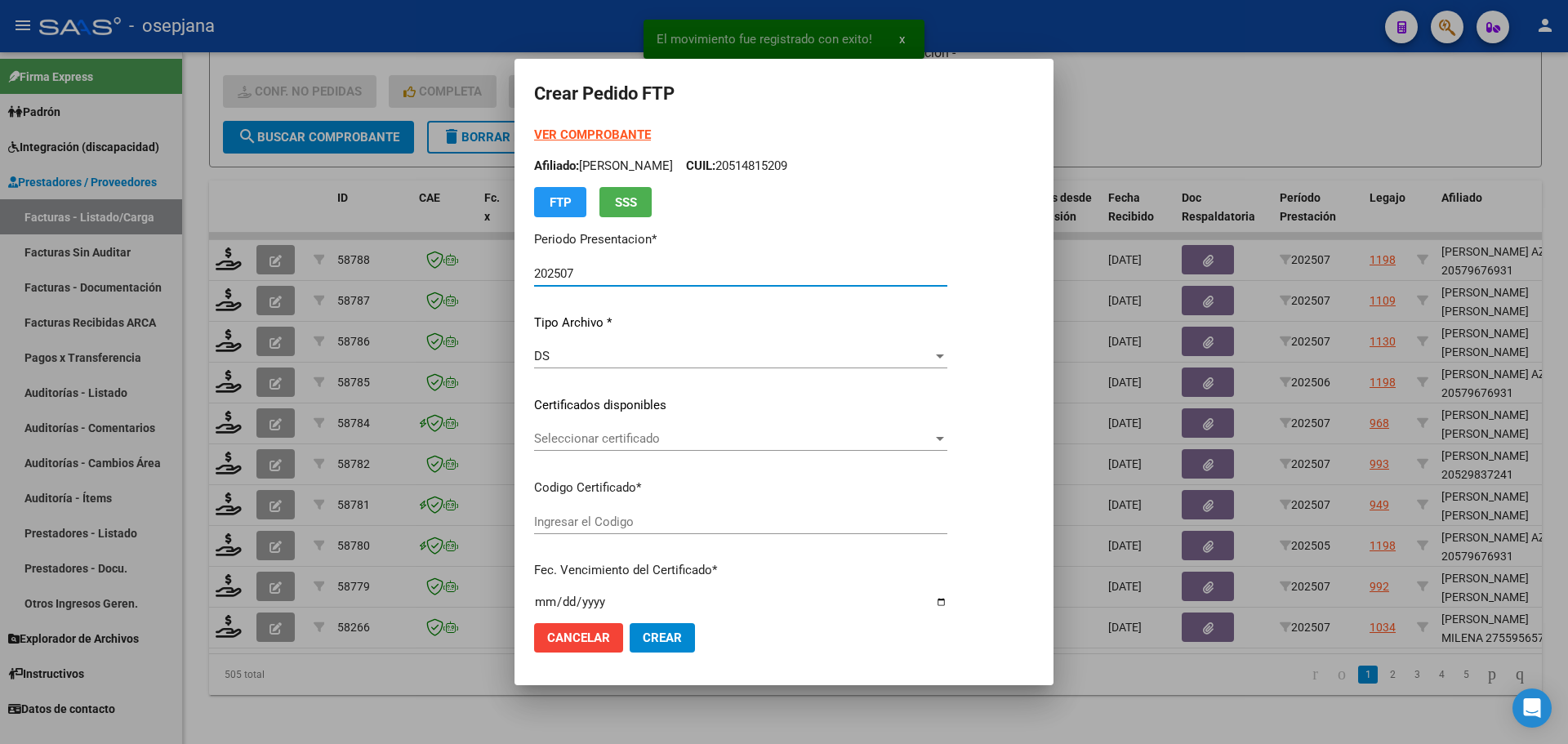
type input "ARG01000595657402021010520260105BSAS309"
type input "2026-01-05"
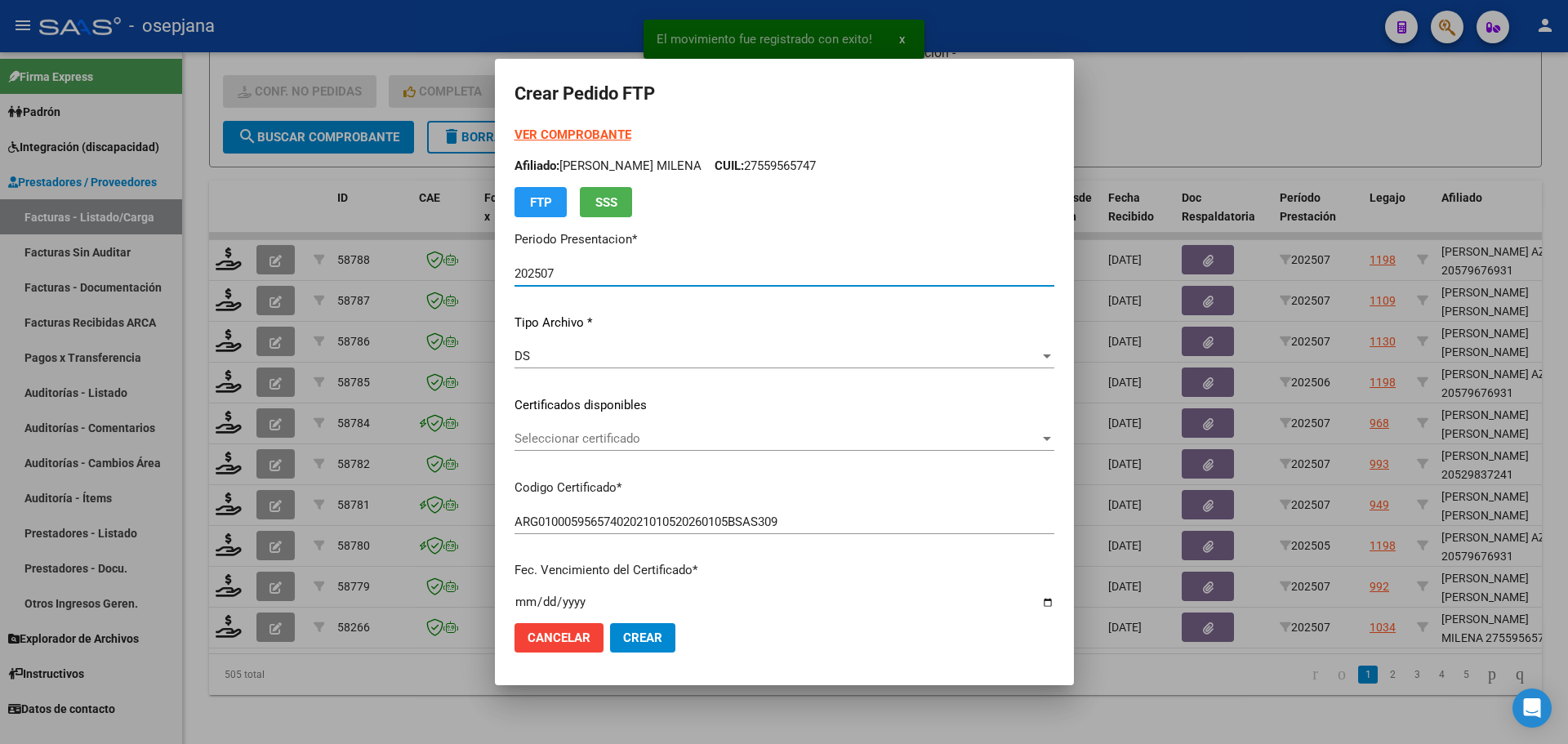
click at [627, 432] on span "Seleccionar certificado" at bounding box center [777, 438] width 525 height 15
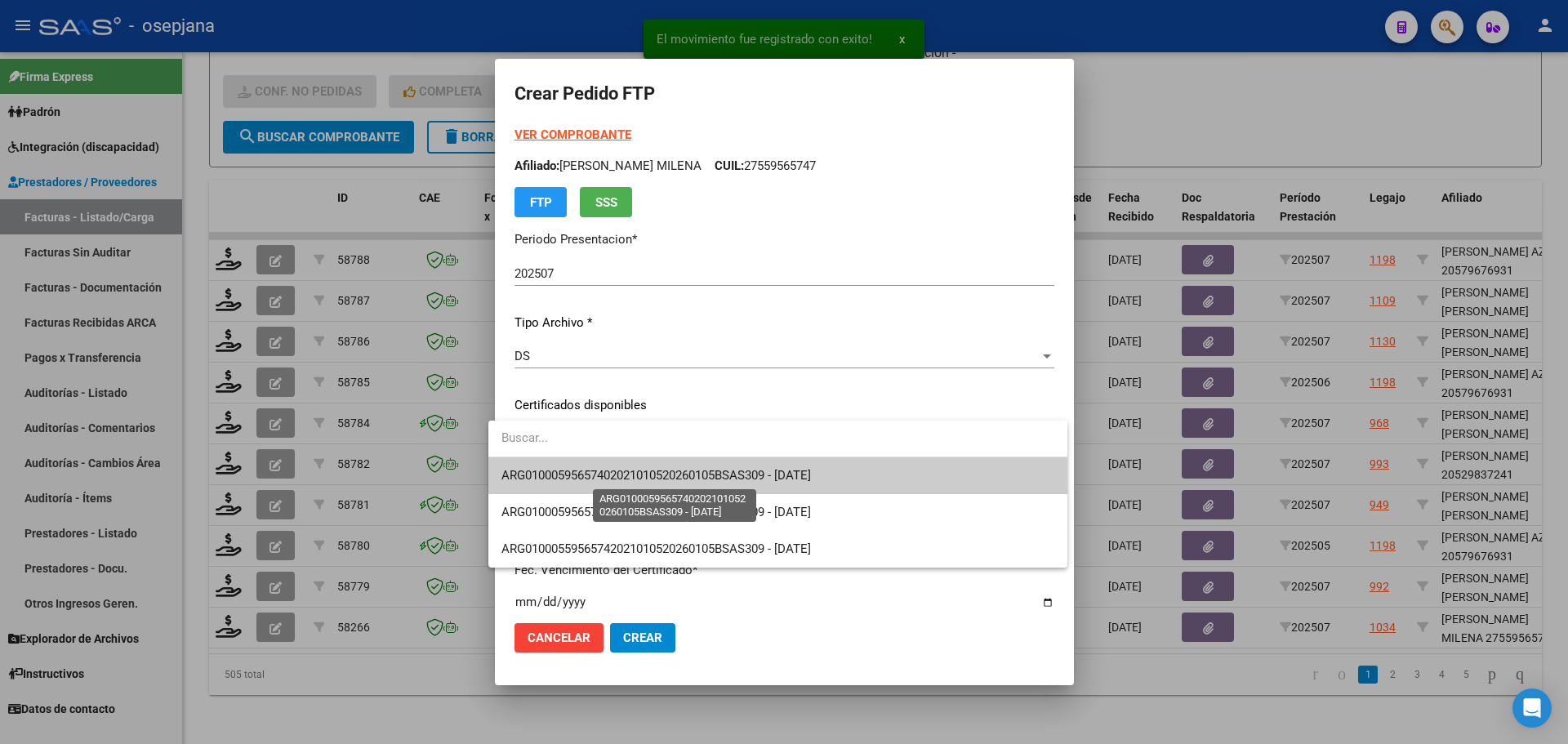
click at [621, 471] on span "ARG01000595657402021010520260105BSAS309 - 2026-01-05" at bounding box center [656, 476] width 309 height 15
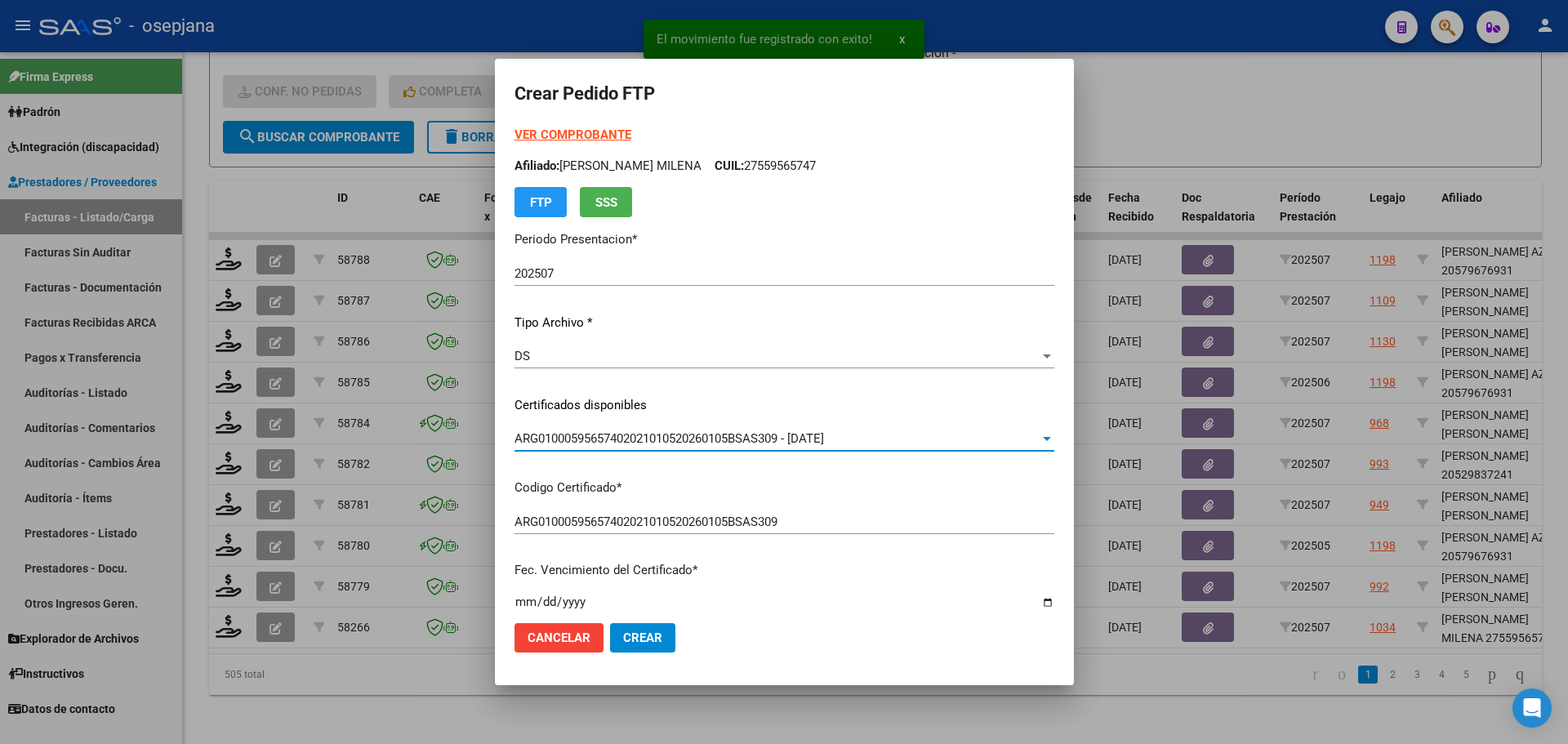
click at [589, 128] on strong "VER COMPROBANTE" at bounding box center [573, 135] width 117 height 15
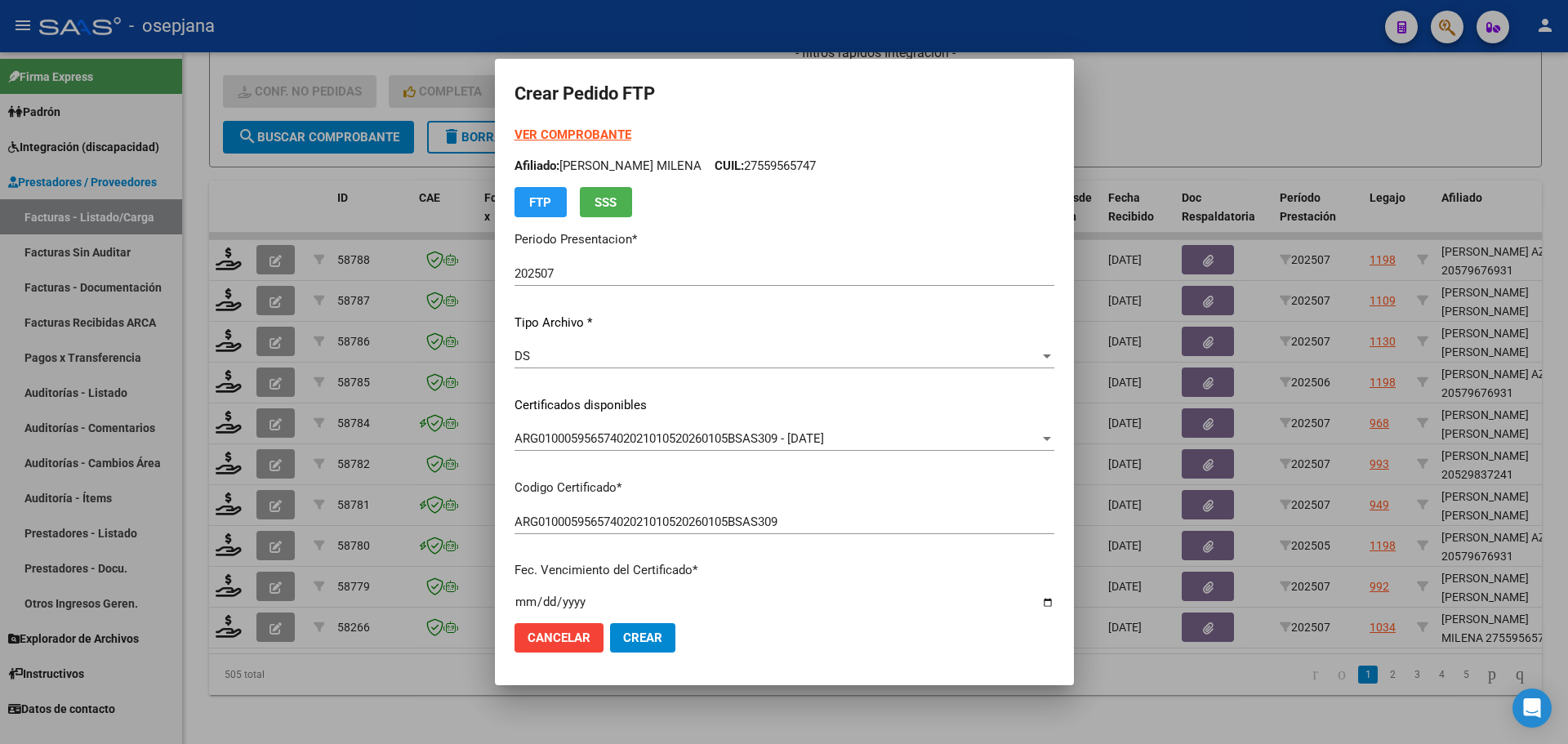
scroll to position [489, 0]
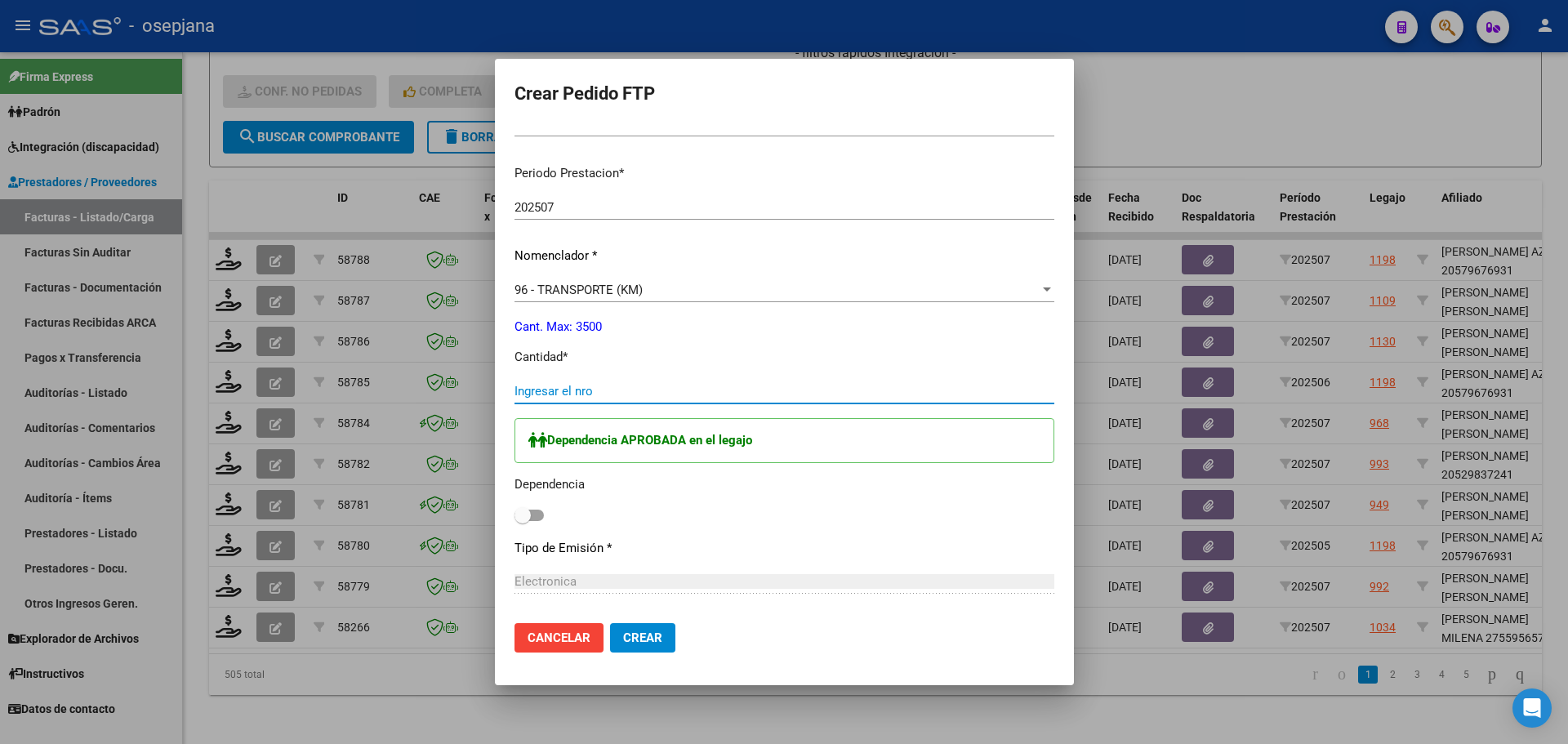
click at [577, 384] on input "Ingresar el nro" at bounding box center [784, 391] width 540 height 15
type input "270"
click at [515, 513] on span at bounding box center [523, 516] width 17 height 17
click at [522, 521] on input "checkbox" at bounding box center [522, 521] width 1 height 1
checkbox input "true"
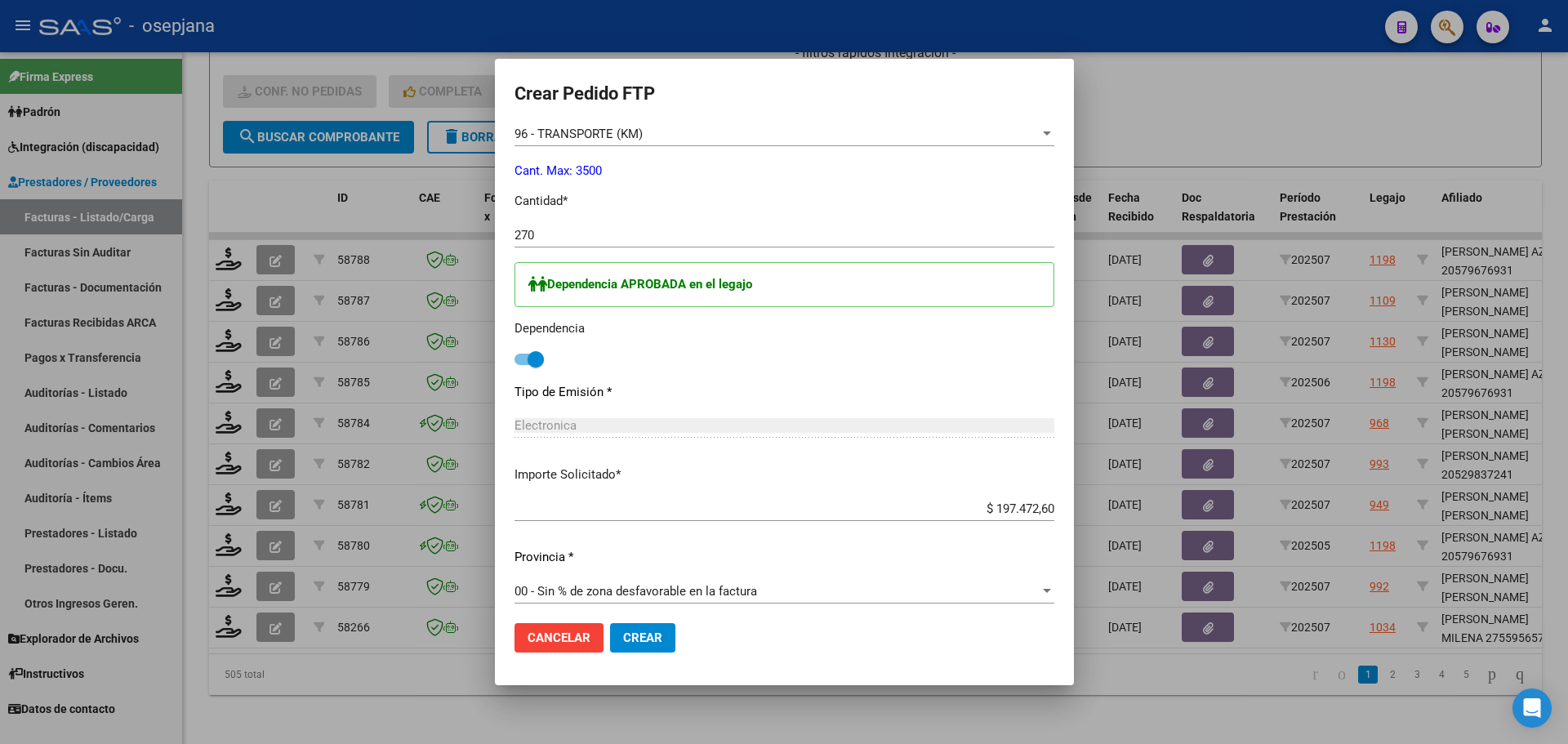
scroll to position [820, 0]
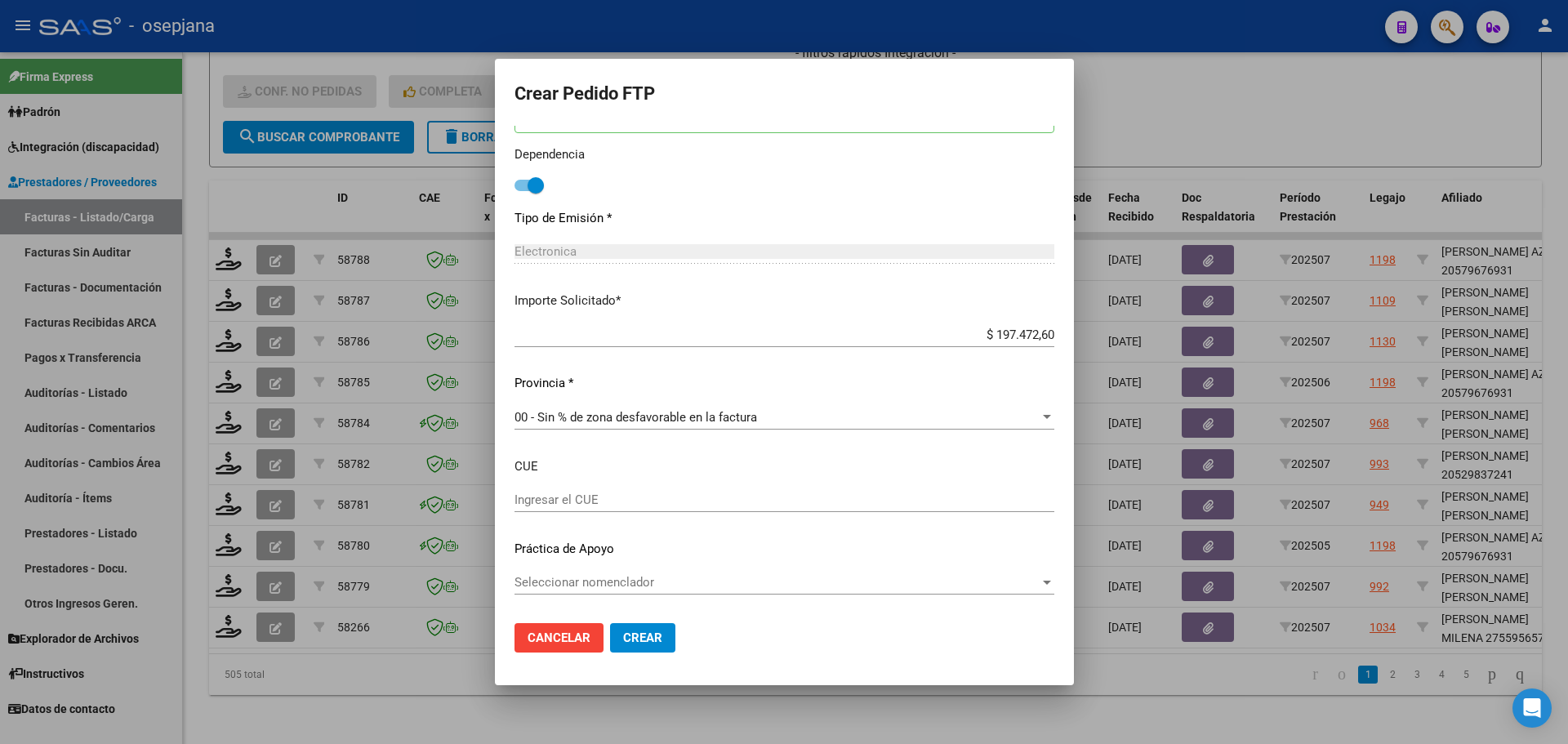
click at [634, 656] on mat-dialog-actions "Cancelar Crear" at bounding box center [784, 638] width 540 height 56
click at [639, 643] on span "Crear" at bounding box center [643, 638] width 39 height 15
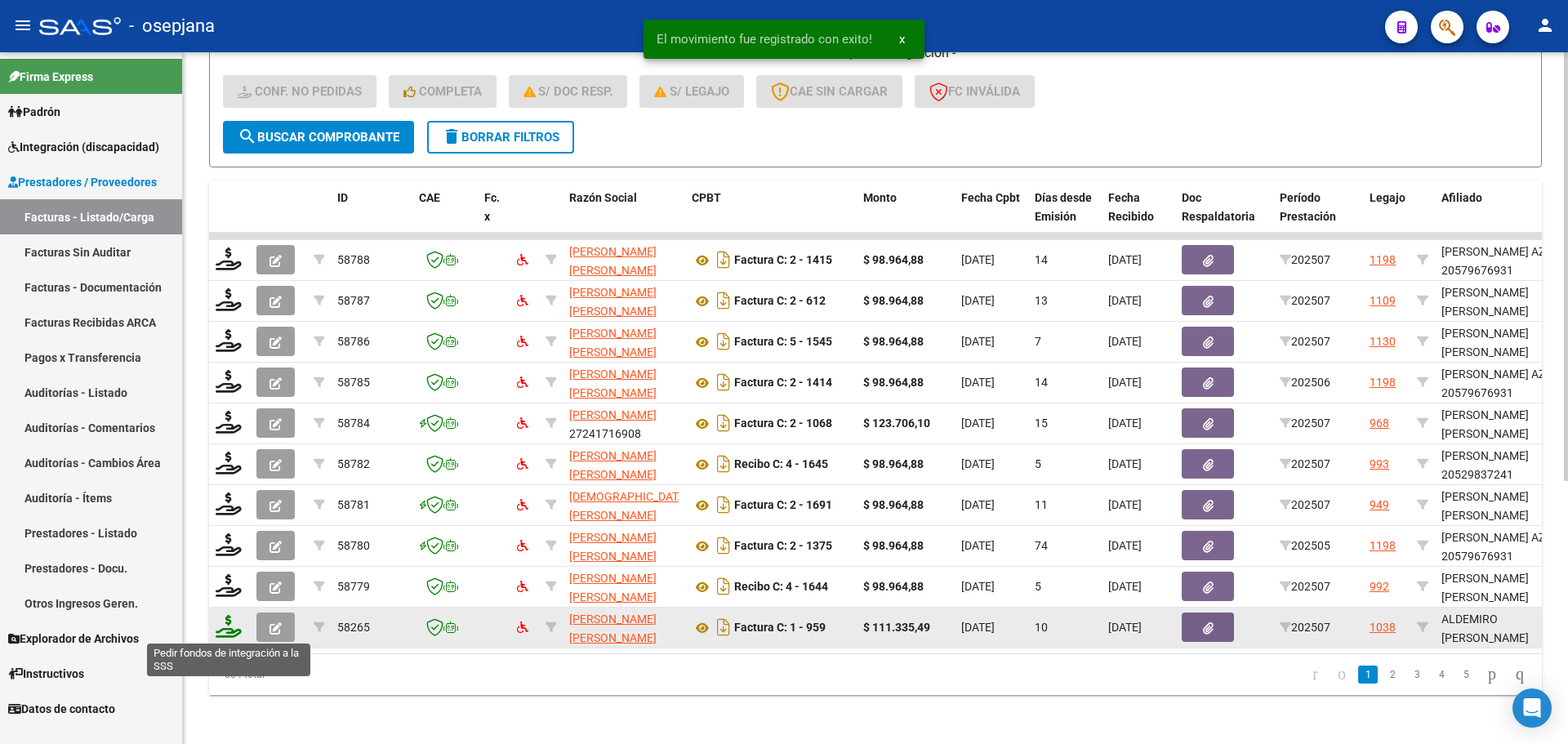
click at [230, 624] on icon at bounding box center [229, 626] width 26 height 23
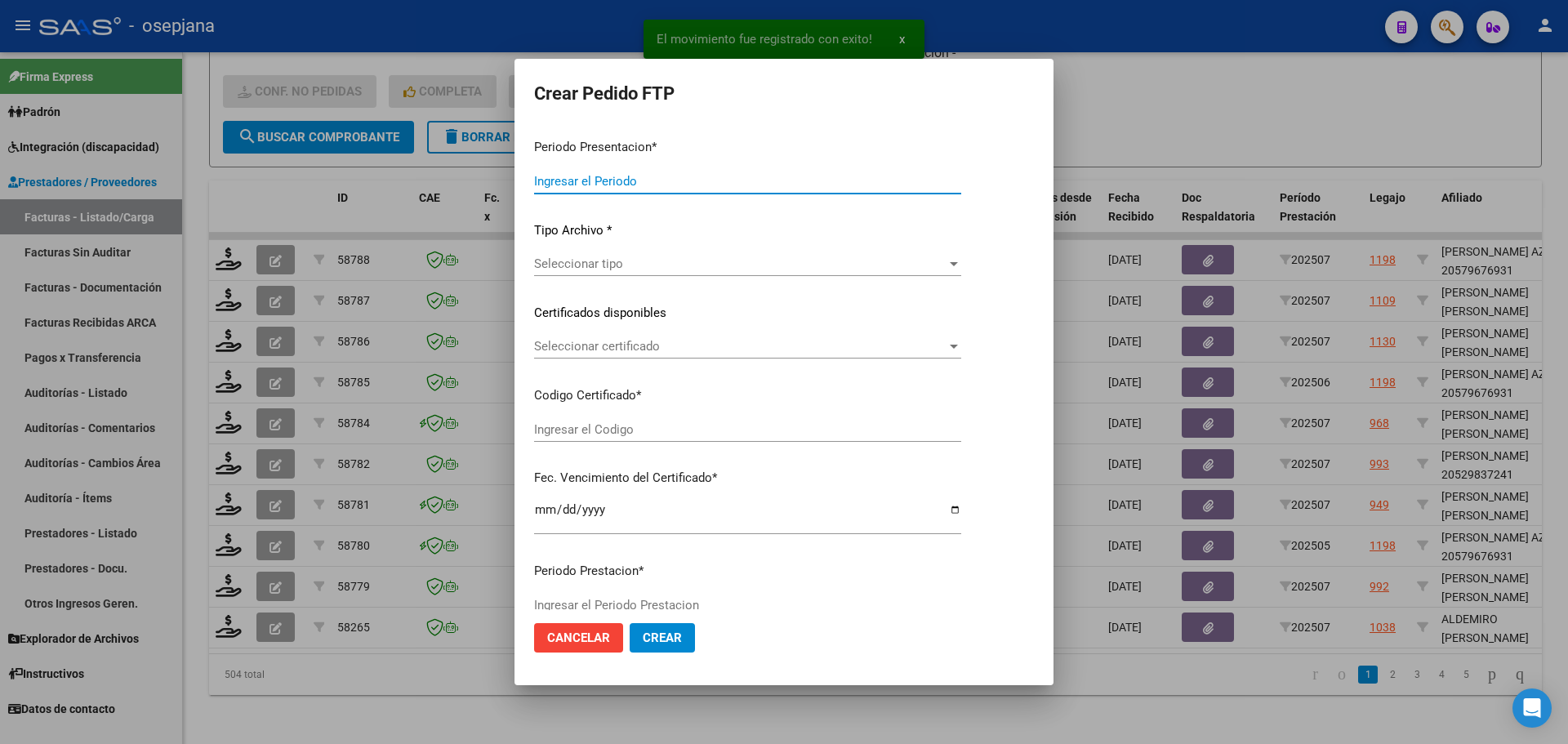
type input "202507"
type input "$ 111.335,49"
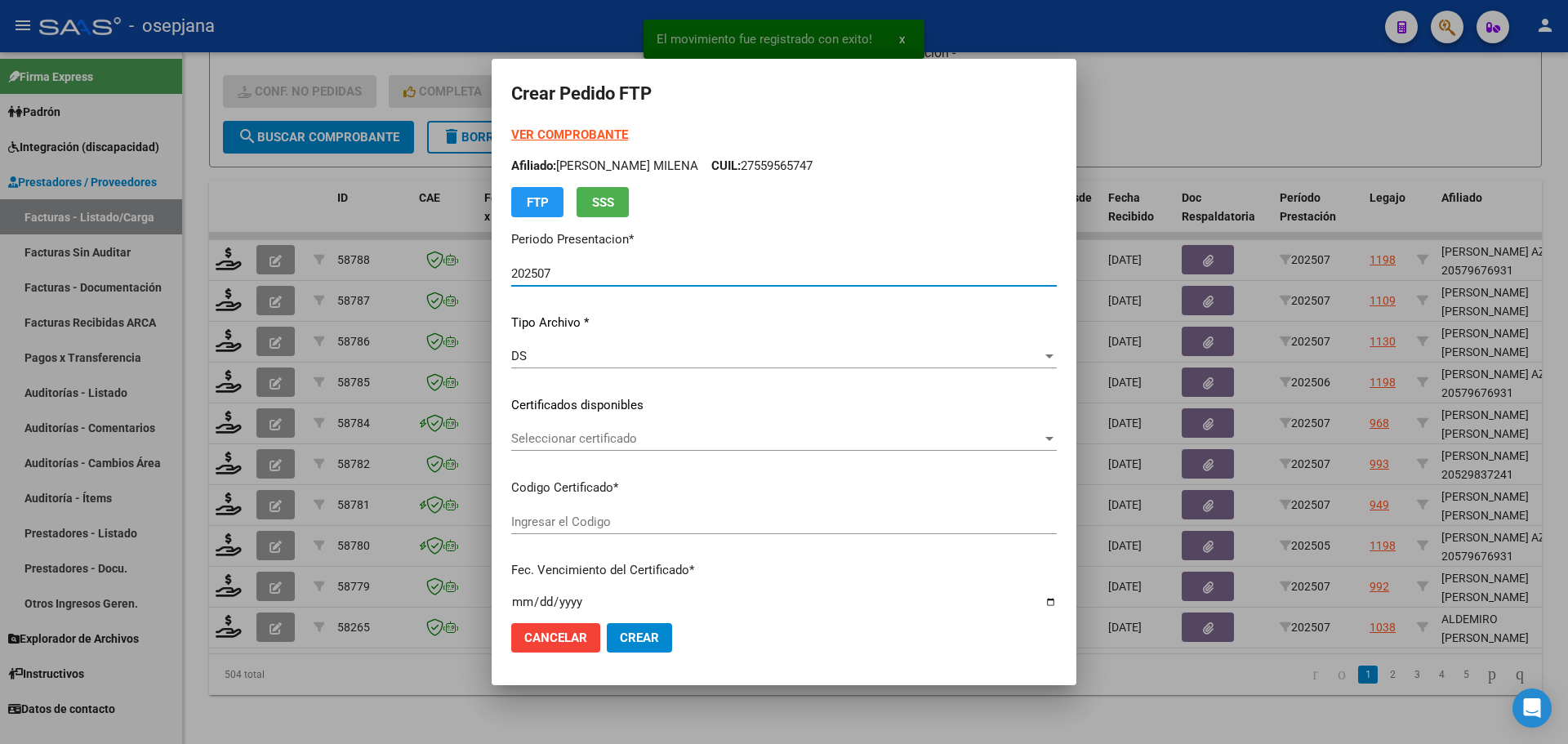
type input "ARG02000558956412023092620280926BS309"
type input "2028-09-26"
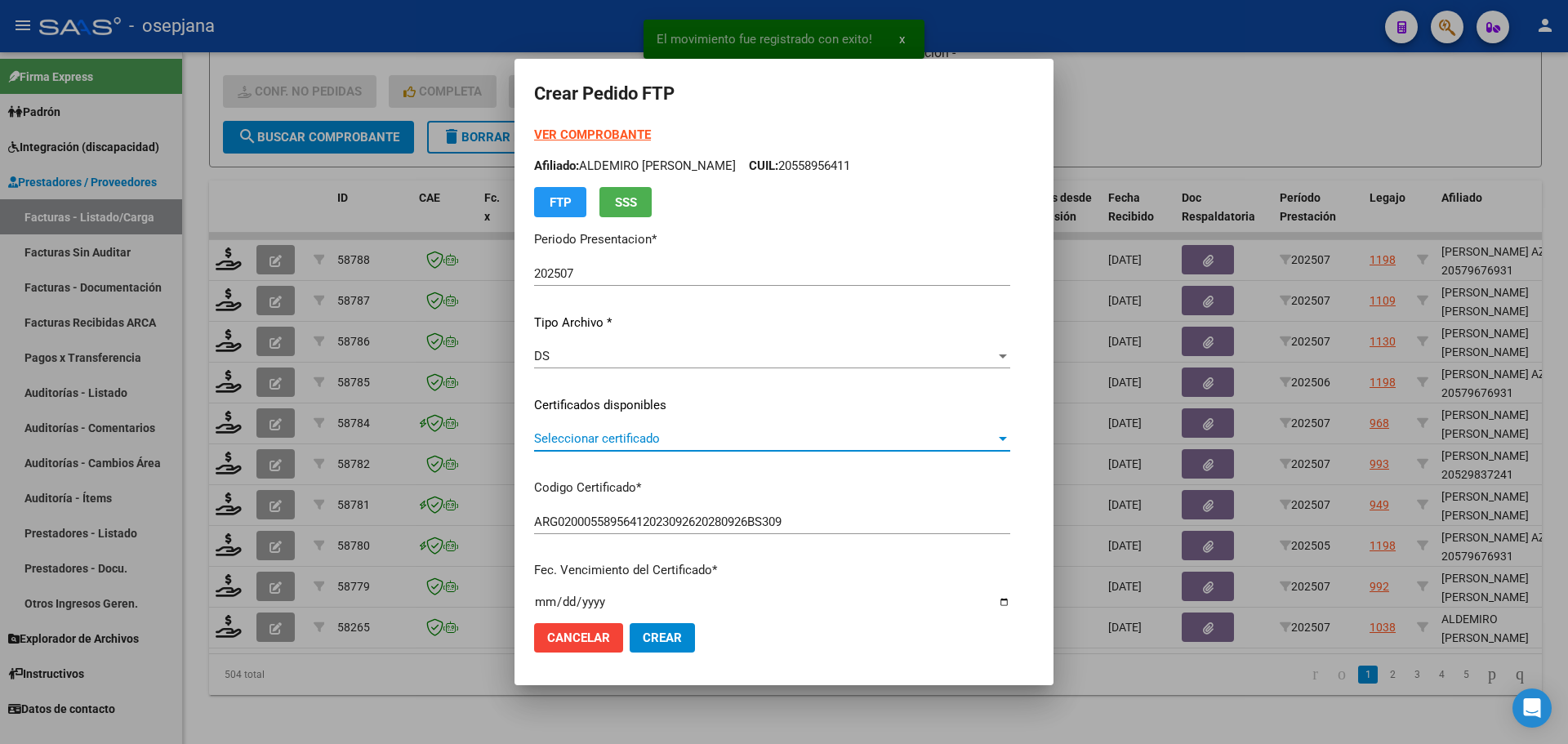
click at [659, 440] on span "Seleccionar certificado" at bounding box center [764, 438] width 462 height 15
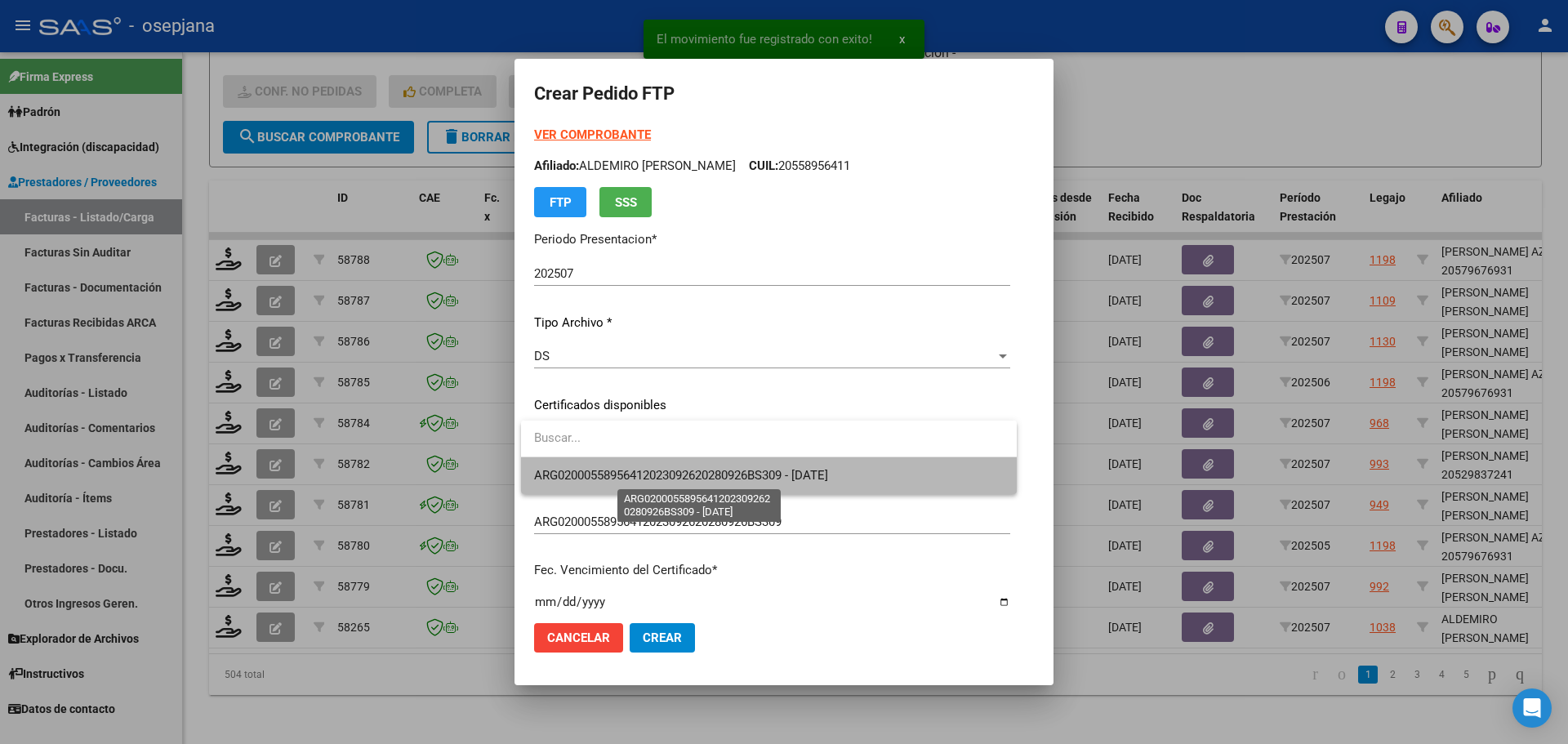
click at [664, 473] on span "ARG02000558956412023092620280926BS309 - 2028-09-26" at bounding box center [681, 476] width 294 height 15
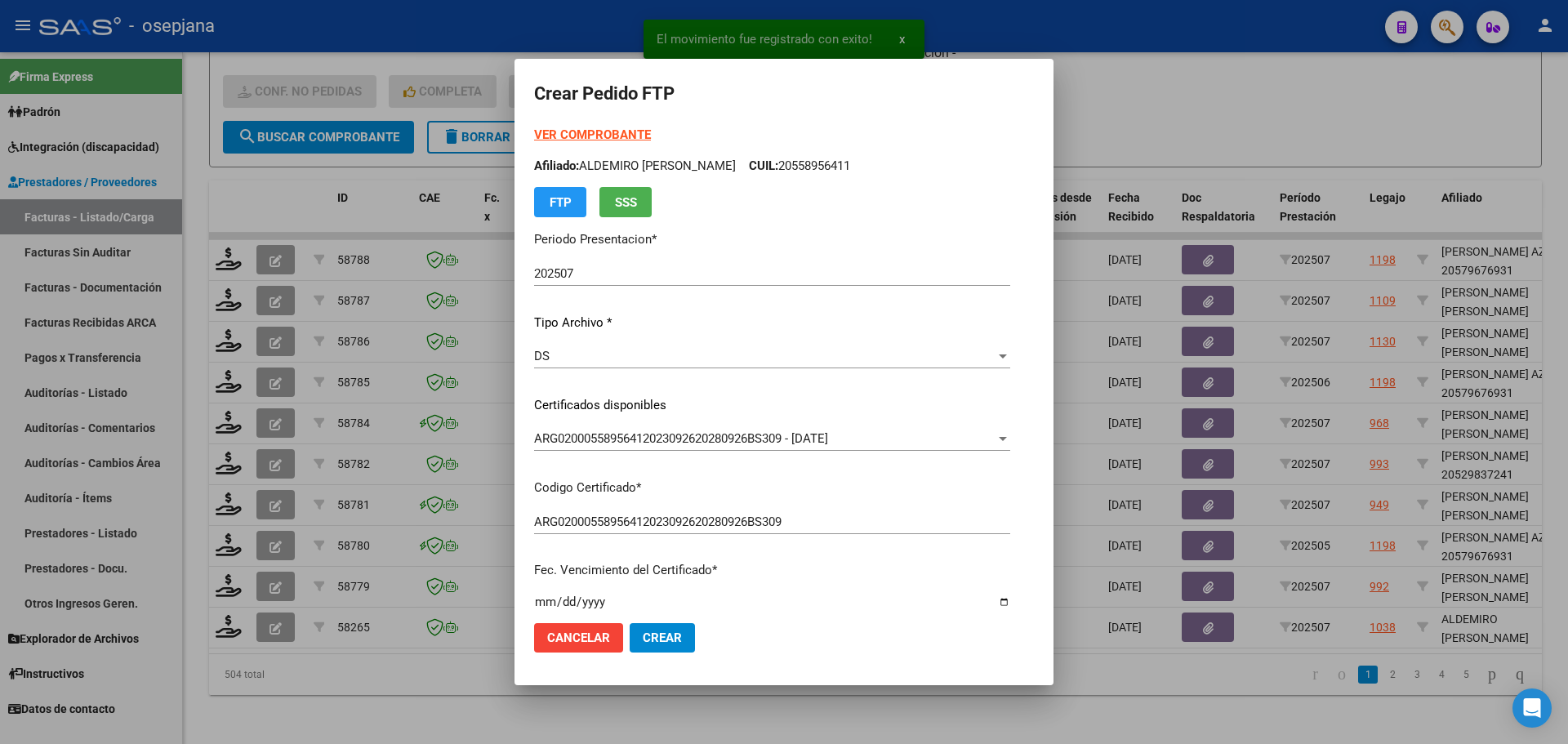
click at [639, 129] on strong "VER COMPROBANTE" at bounding box center [593, 135] width 117 height 15
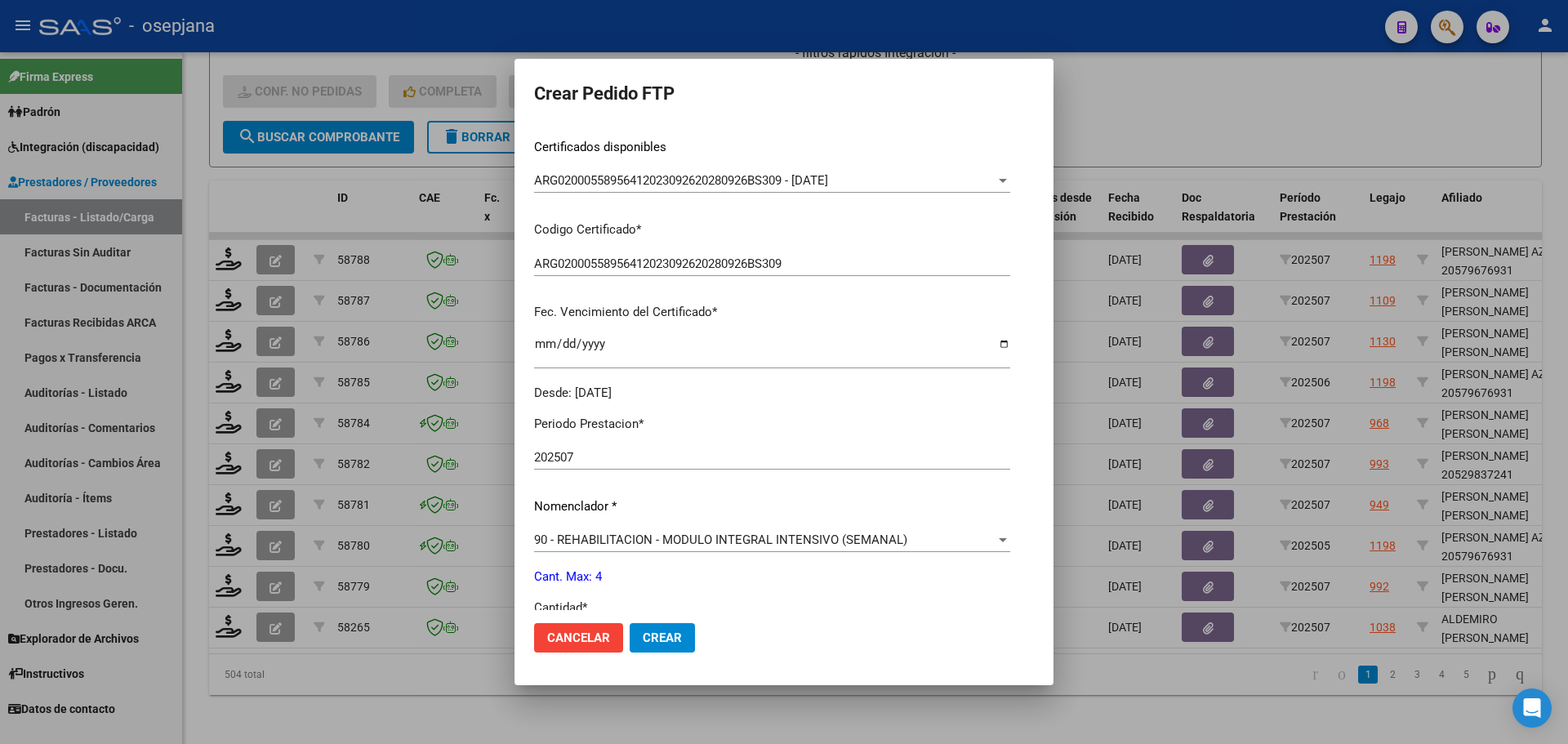
scroll to position [489, 0]
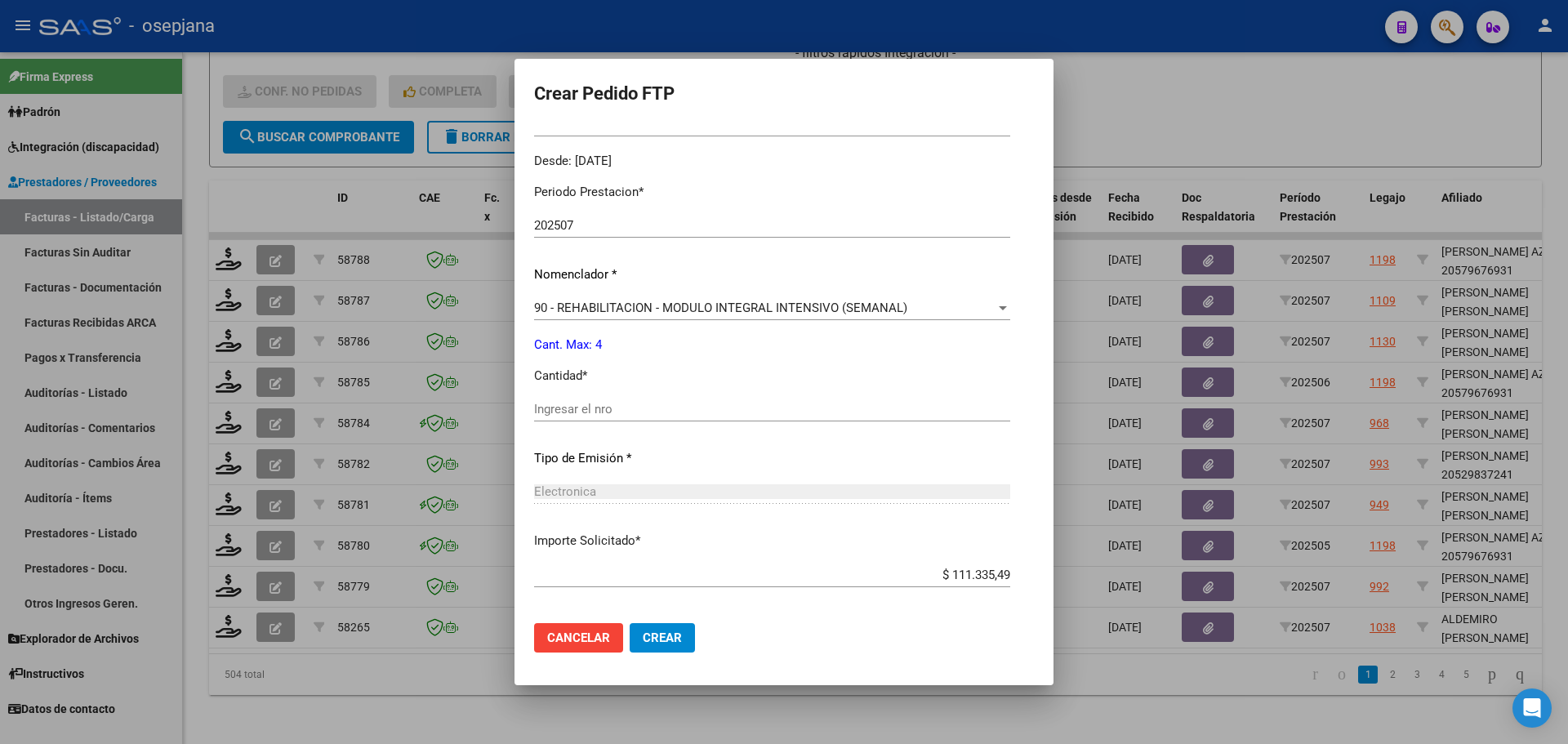
click at [581, 401] on div "Ingresar el nro" at bounding box center [772, 409] width 476 height 24
type input "4"
click at [672, 631] on span "Crear" at bounding box center [662, 638] width 39 height 15
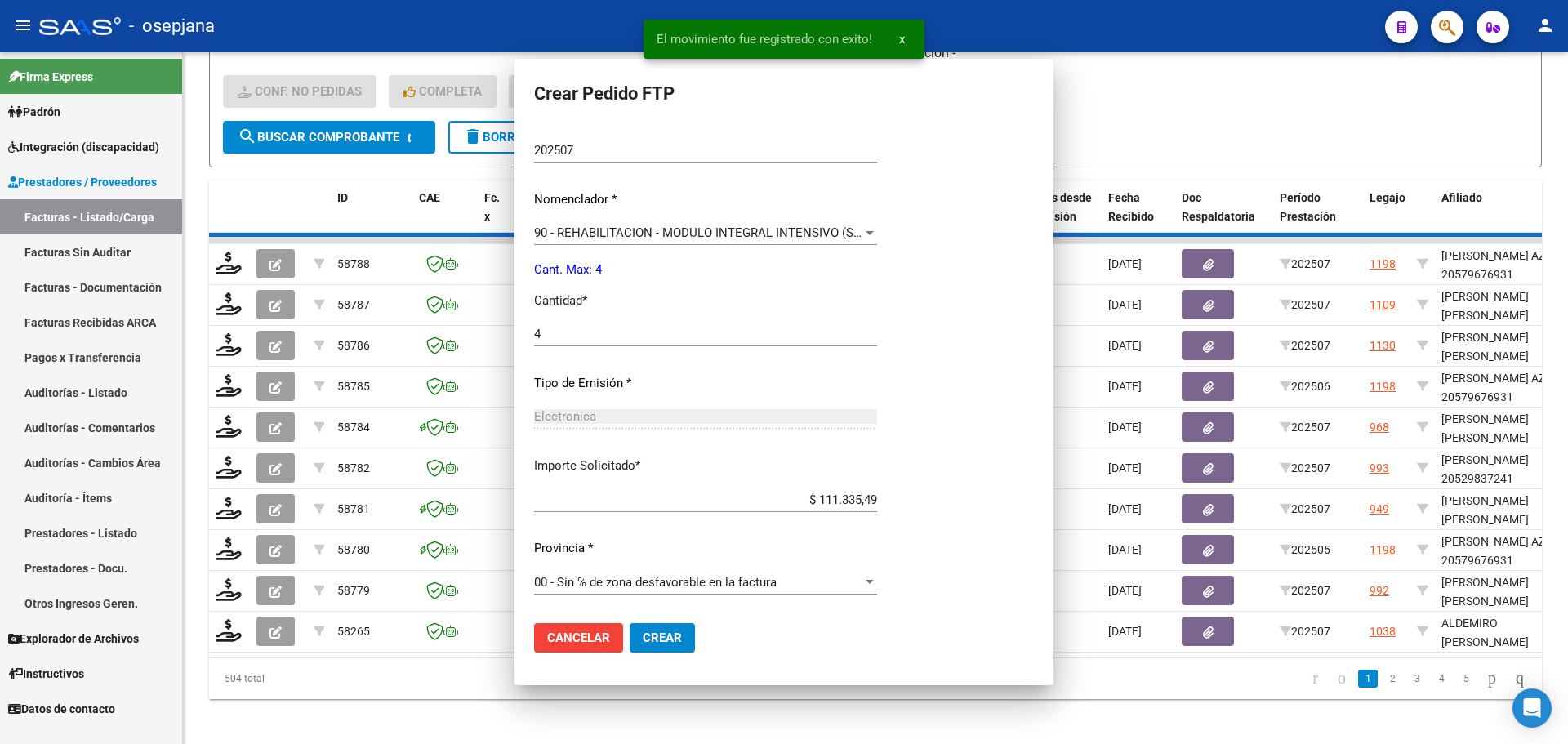
scroll to position [0, 0]
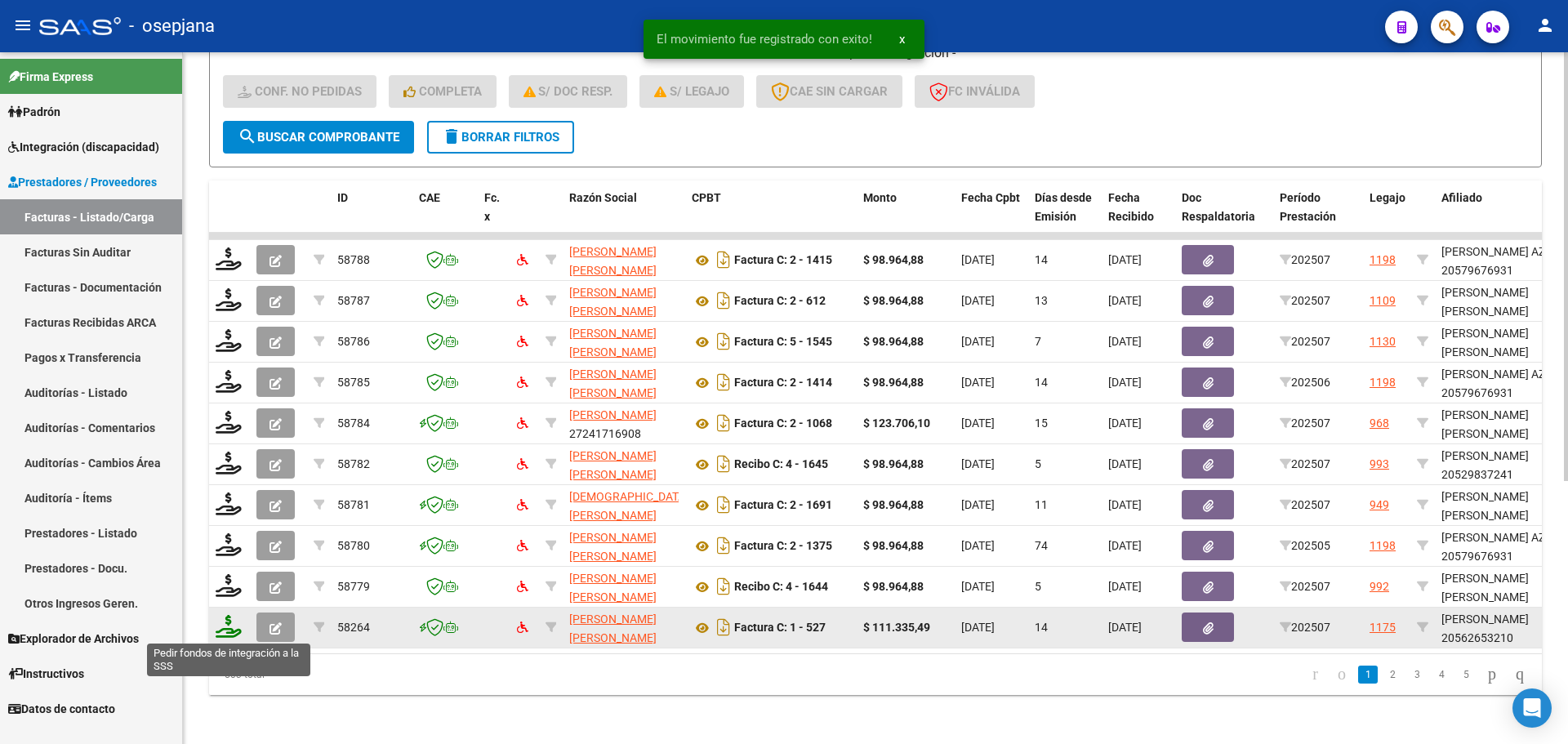
click at [218, 631] on icon at bounding box center [229, 626] width 26 height 23
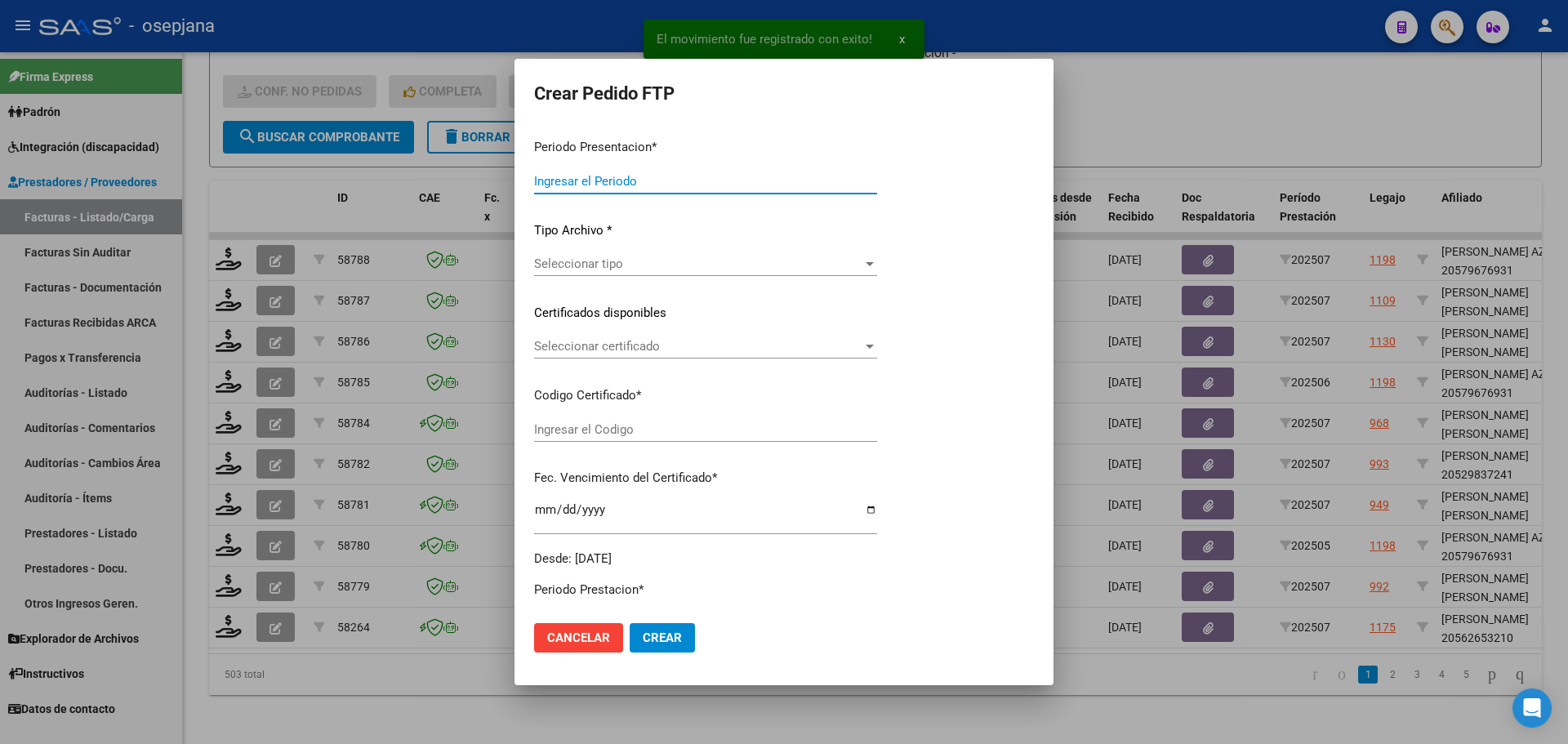
type input "202507"
type input "$ 111.335,49"
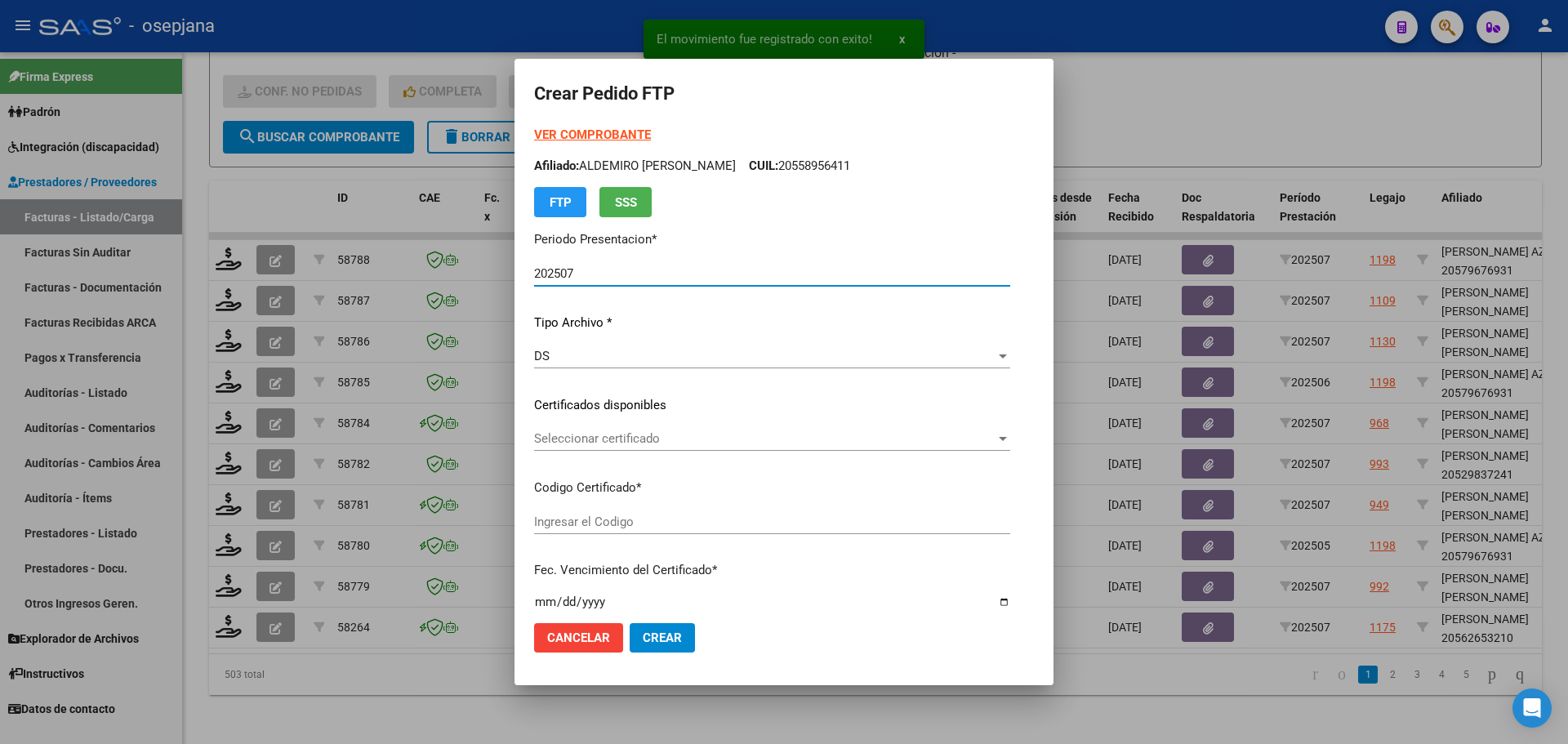
type input "ARG02000562653212024012420270124BSAS313"
type input "2027-01-24"
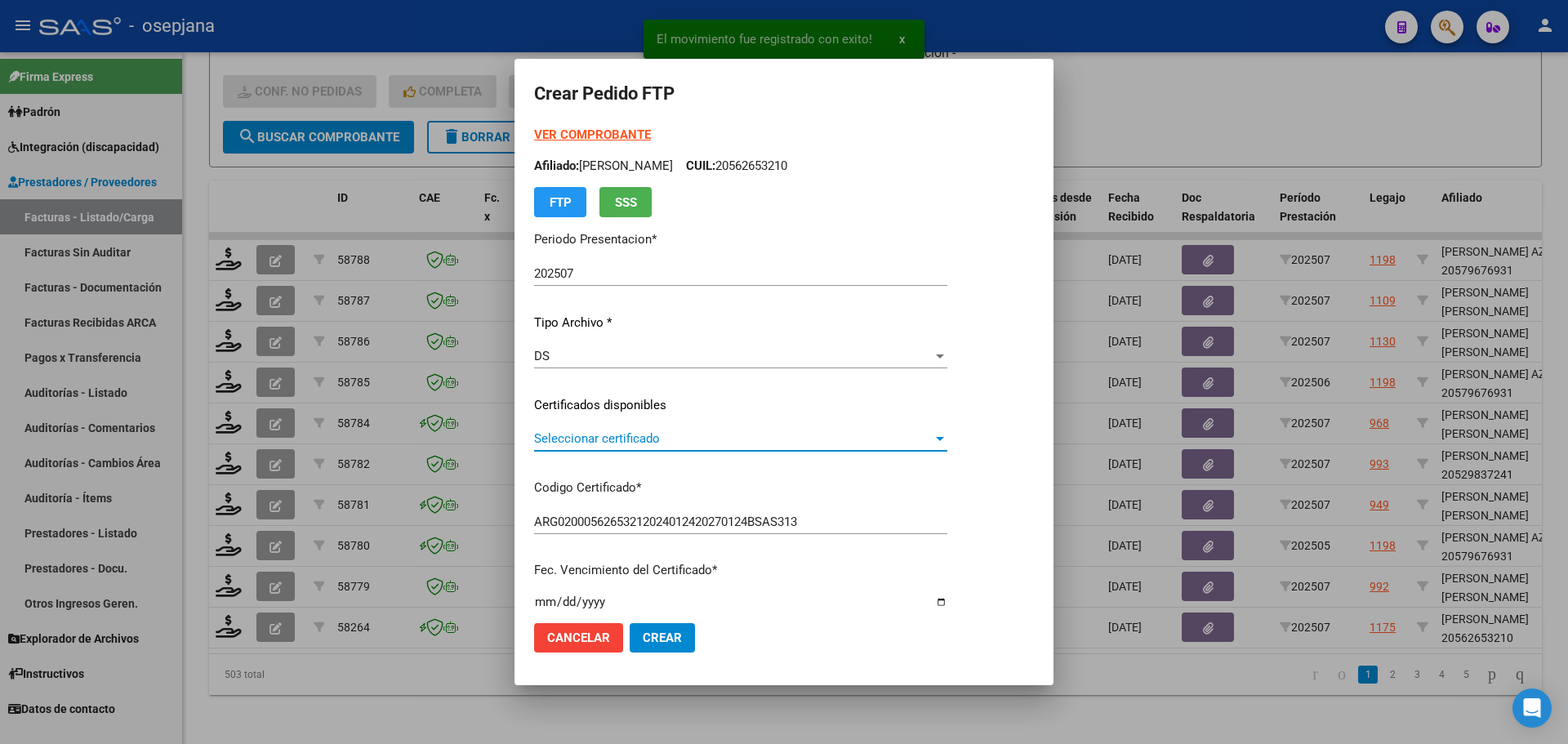
click at [632, 440] on span "Seleccionar certificado" at bounding box center [733, 438] width 399 height 15
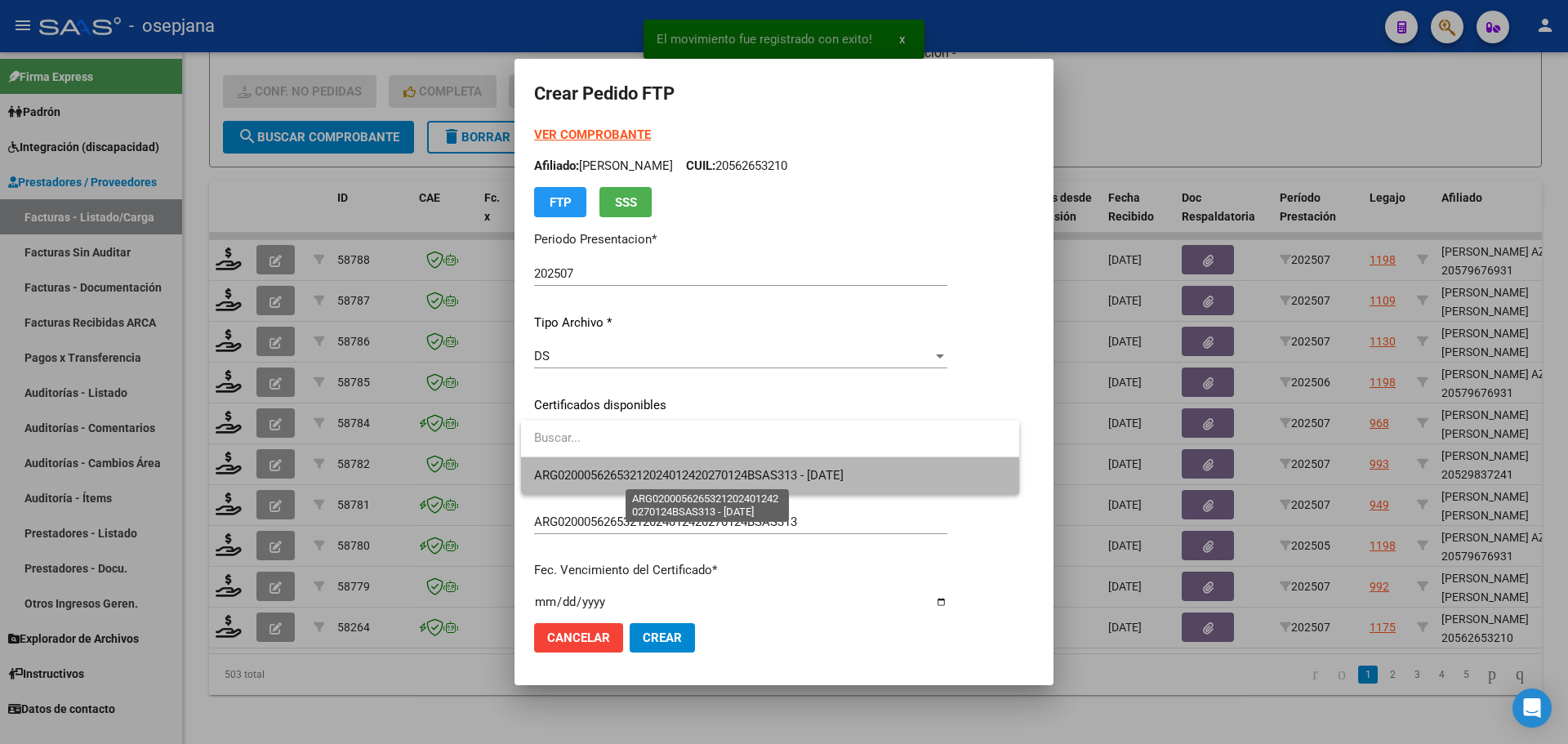
click at [632, 468] on span "ARG02000562653212024012420270124BSAS313 - 2027-01-24" at bounding box center [688, 476] width 309 height 15
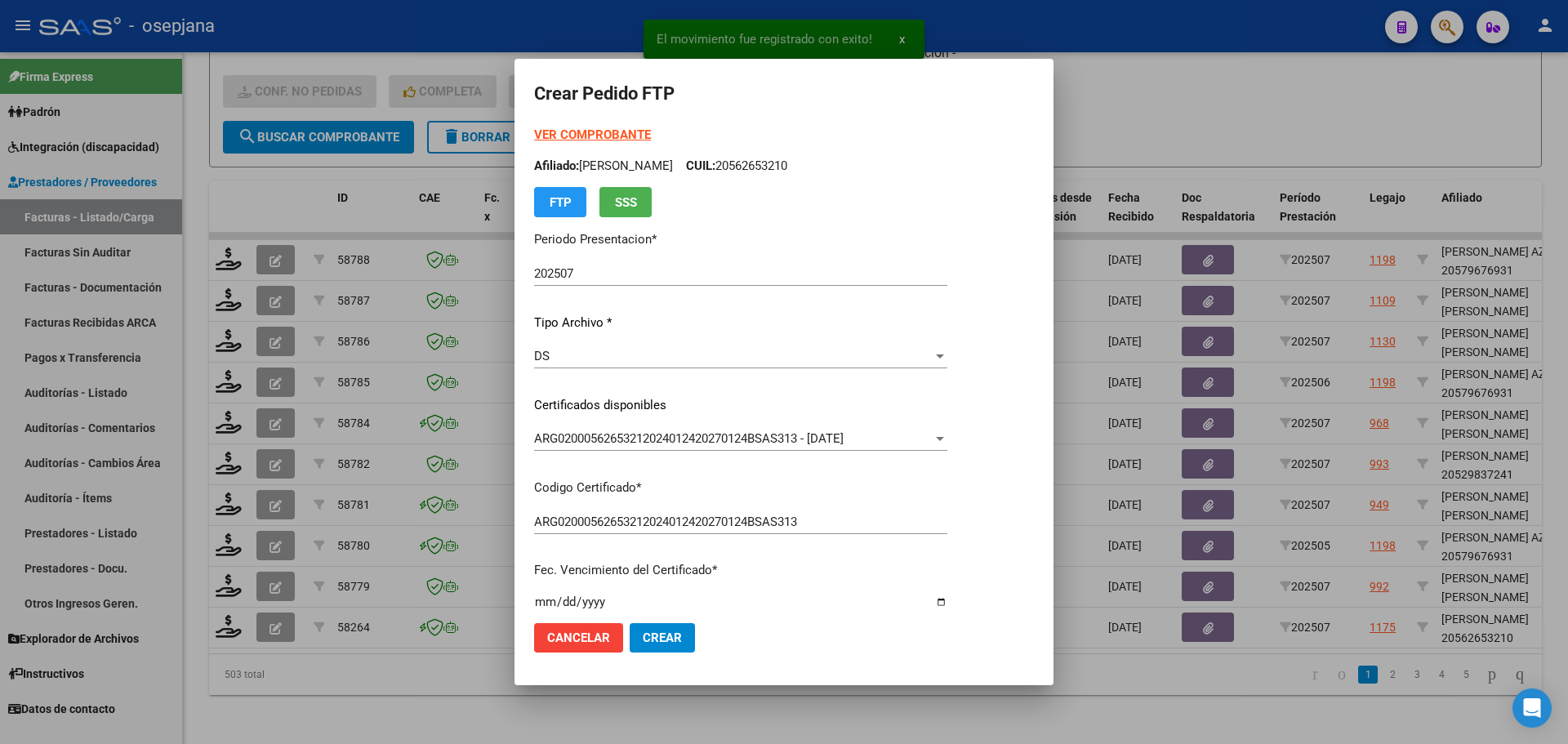
click at [631, 135] on strong "VER COMPROBANTE" at bounding box center [593, 135] width 117 height 15
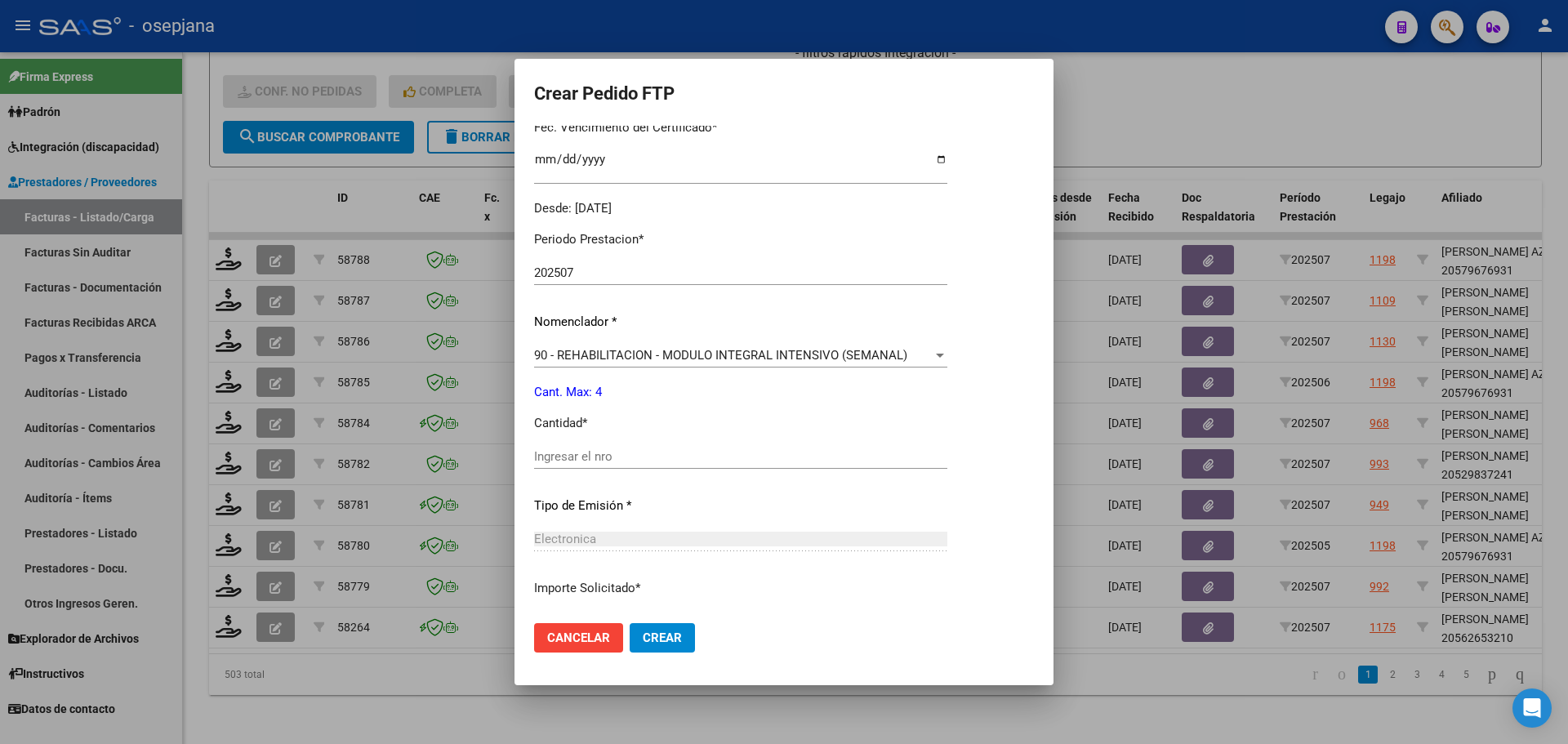
scroll to position [489, 0]
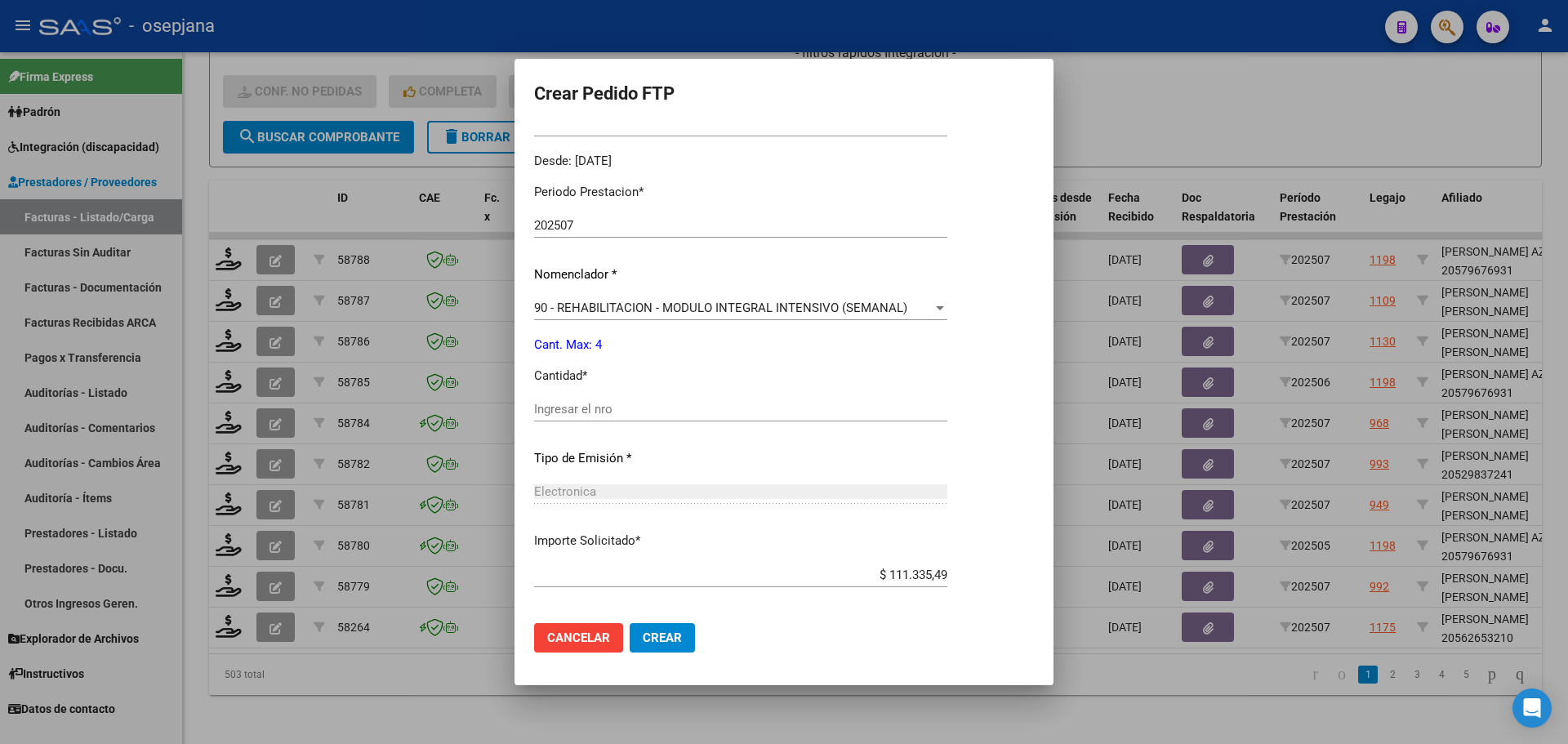
click at [561, 405] on input "Ingresar el nro" at bounding box center [740, 409] width 413 height 15
type input "4"
click at [659, 636] on span "Crear" at bounding box center [662, 638] width 39 height 15
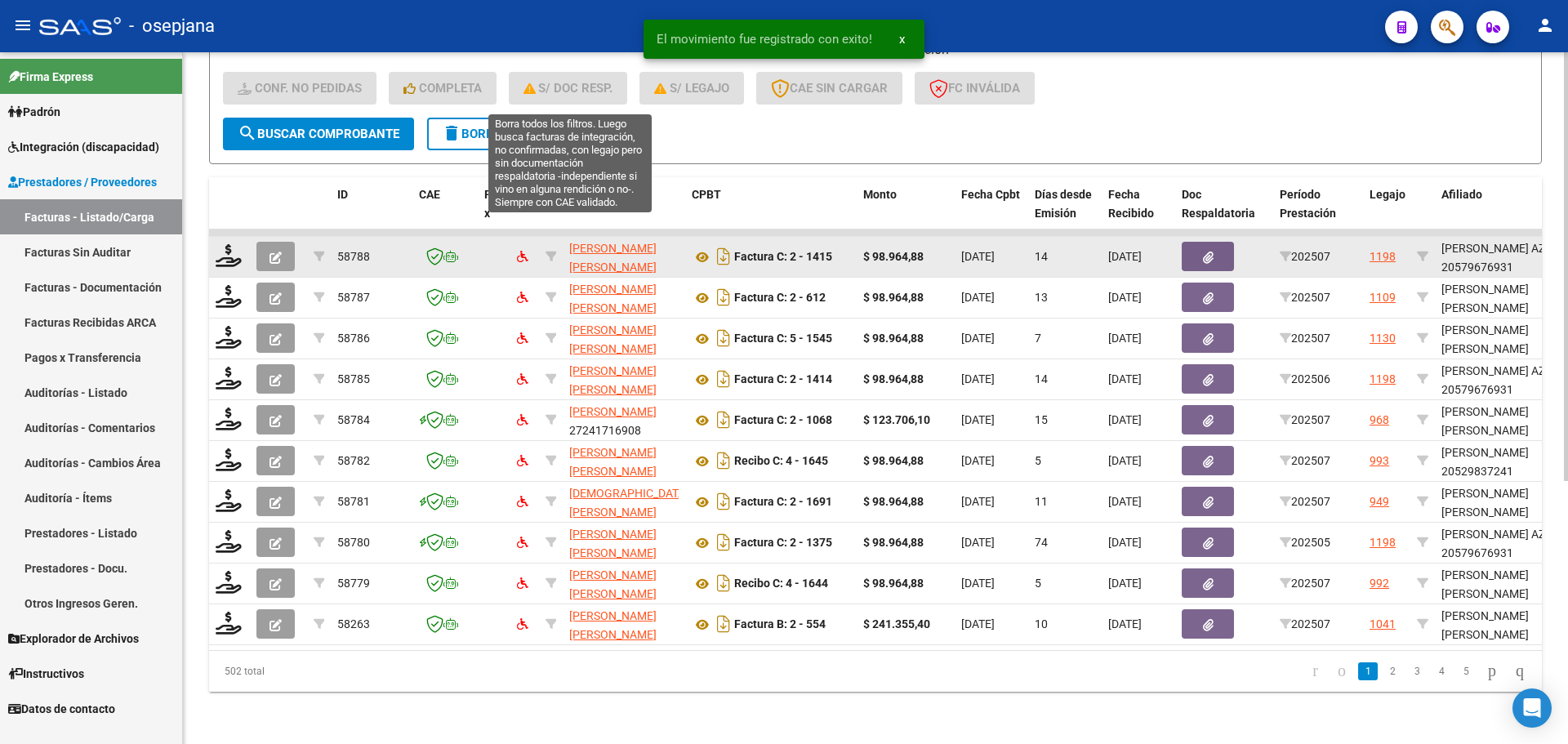
scroll to position [424, 0]
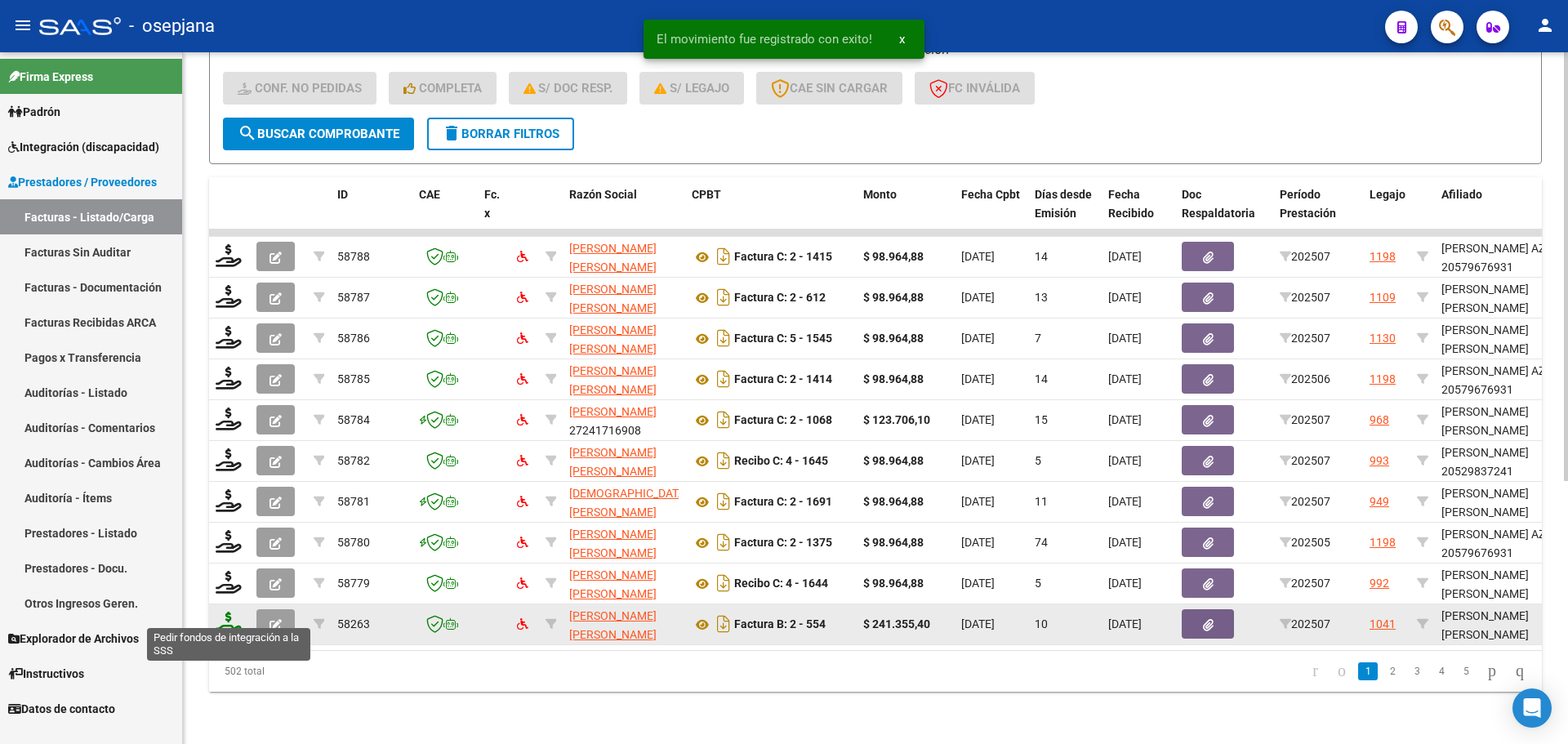
click at [230, 612] on icon at bounding box center [229, 622] width 26 height 23
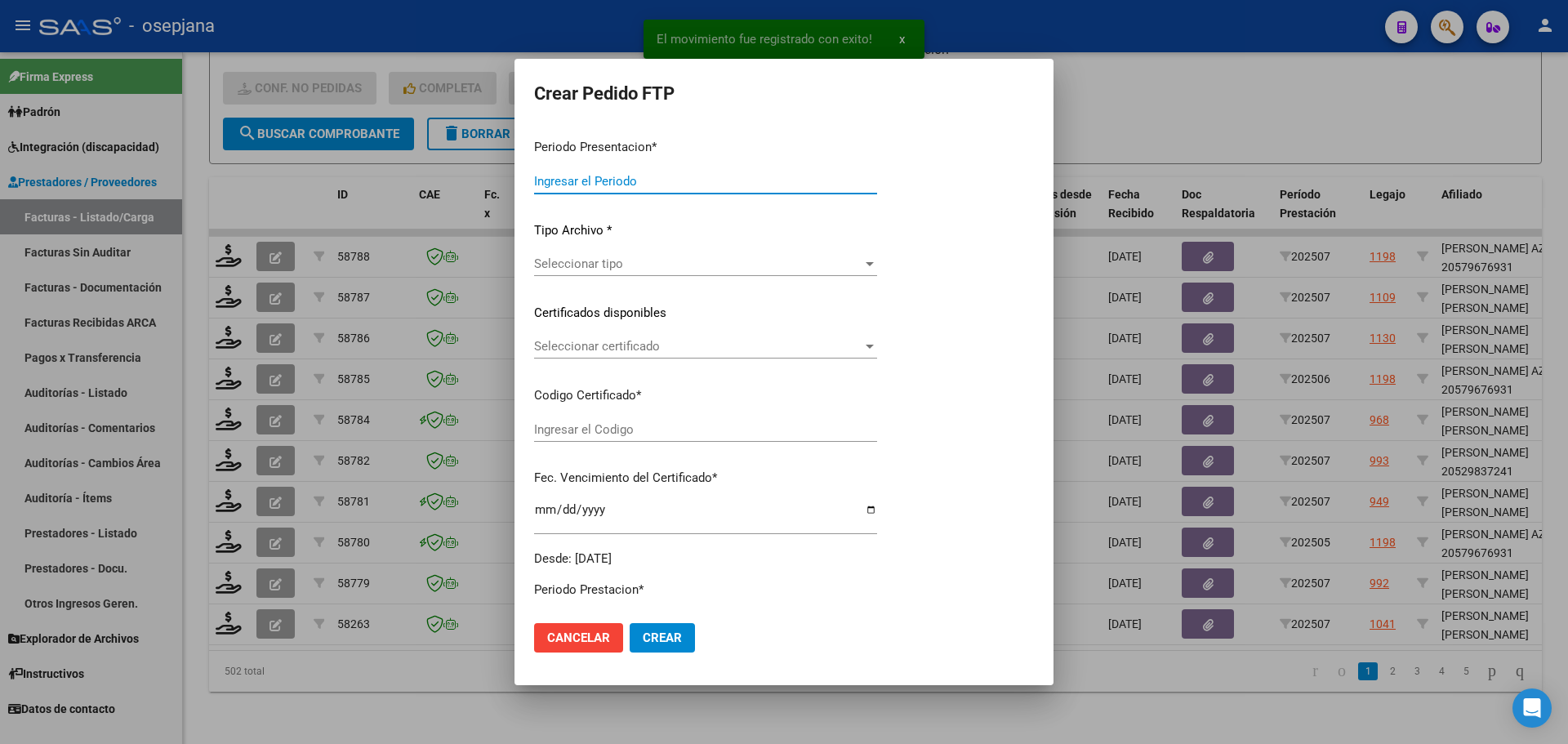
type input "202507"
type input "$ 241.355,40"
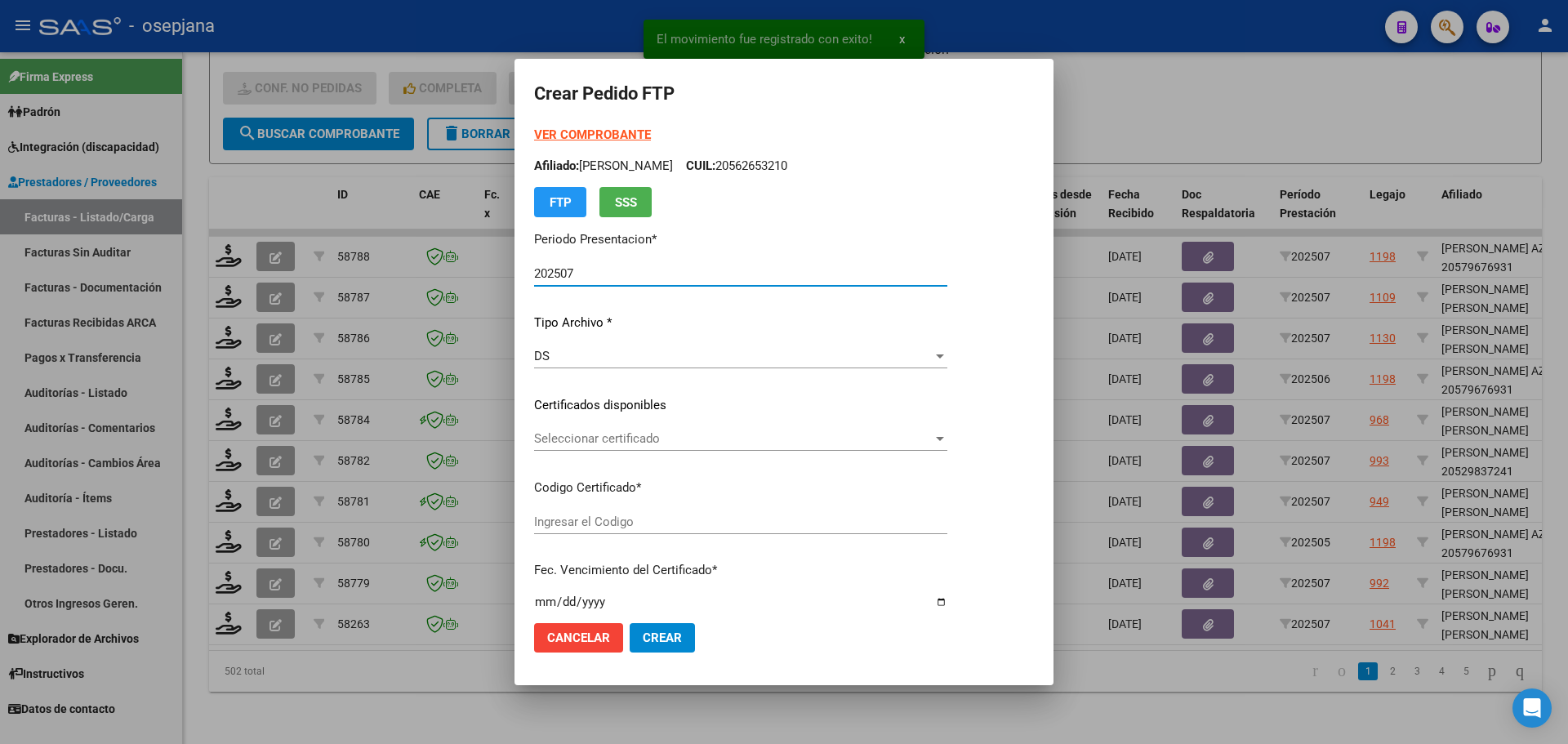
type input "ARG02000533015832025012720300127BSAS352"
type input "2030-01-27"
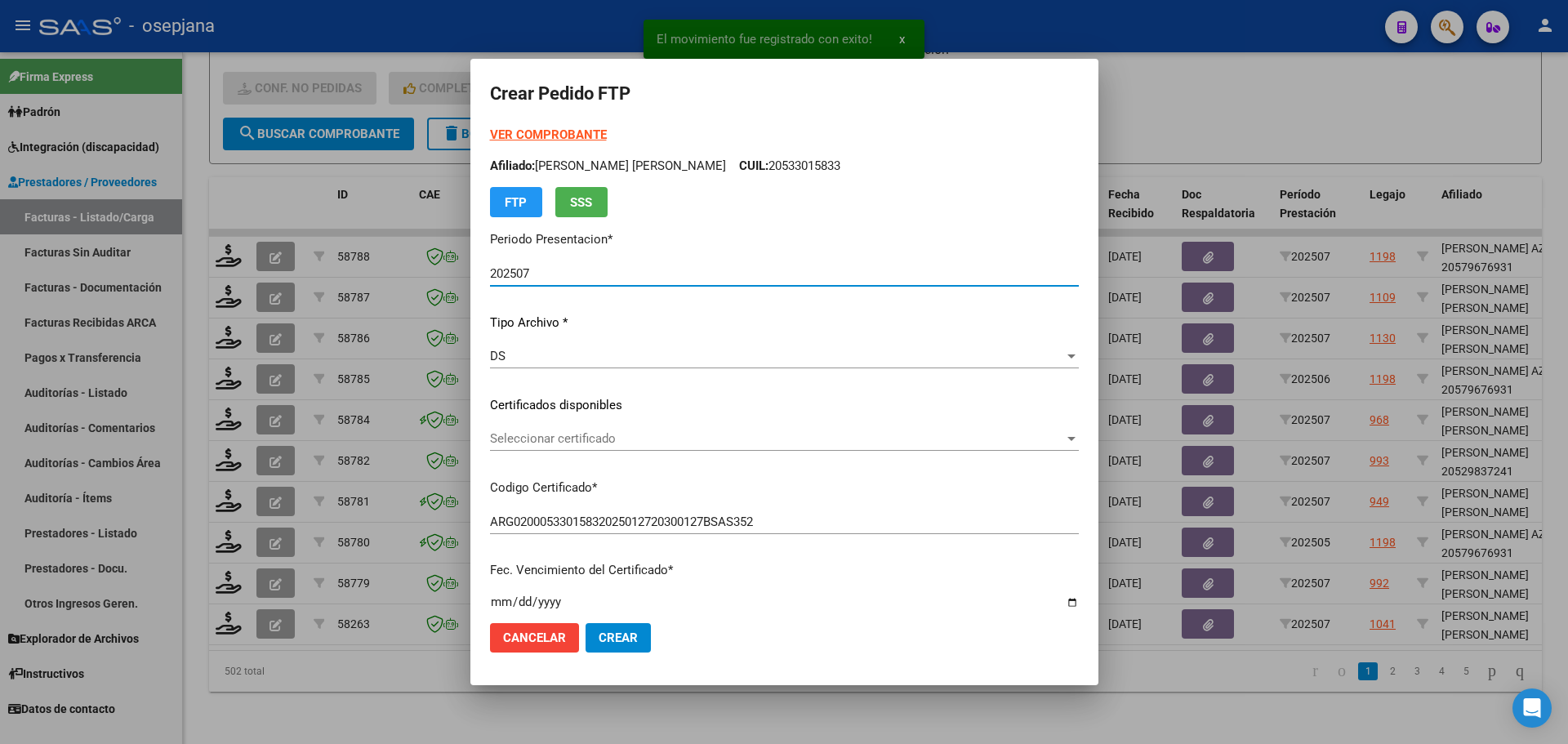
click at [707, 438] on span "Seleccionar certificado" at bounding box center [777, 438] width 574 height 15
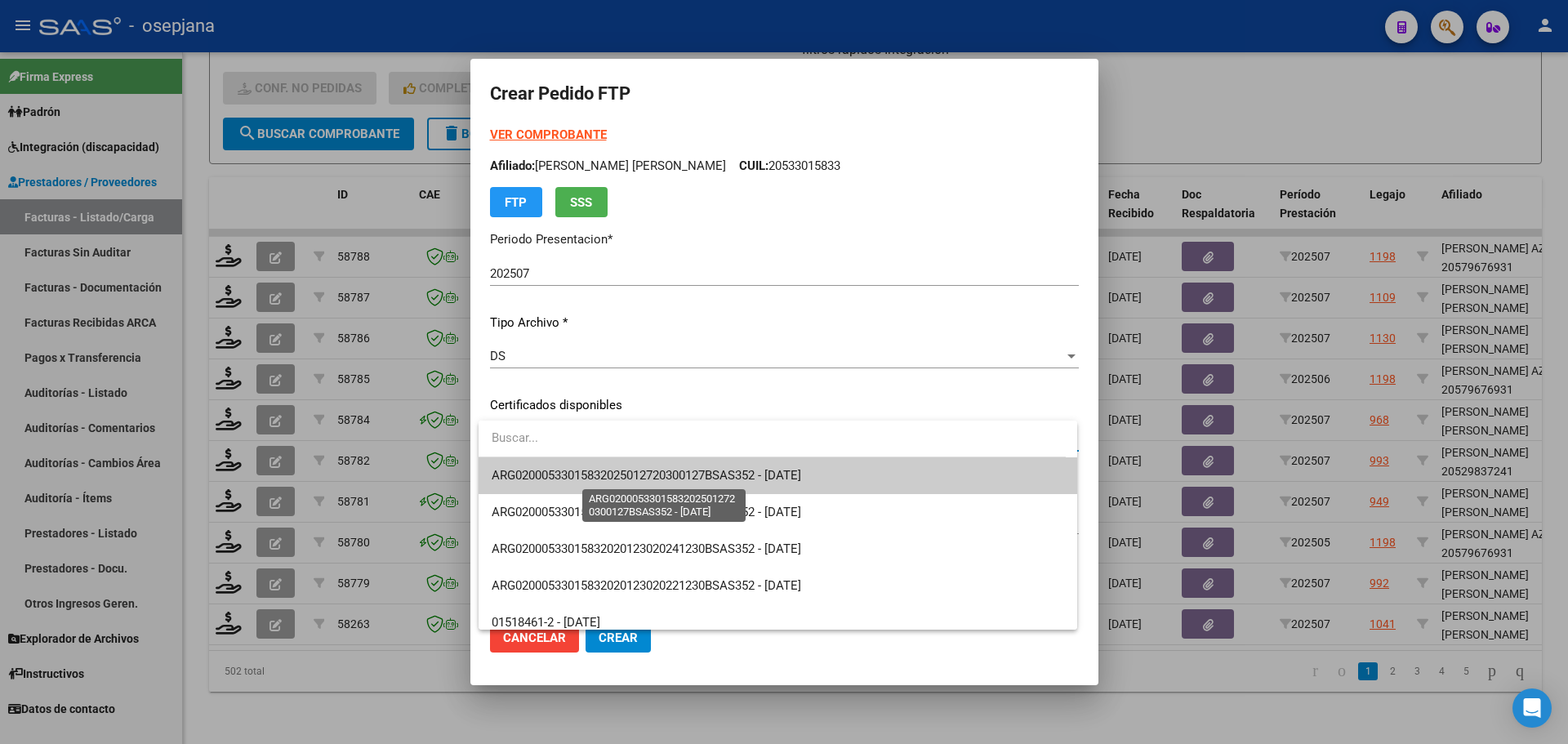
click at [704, 475] on span "ARG02000533015832025012720300127BSAS352 - 2030-01-27" at bounding box center [646, 476] width 309 height 15
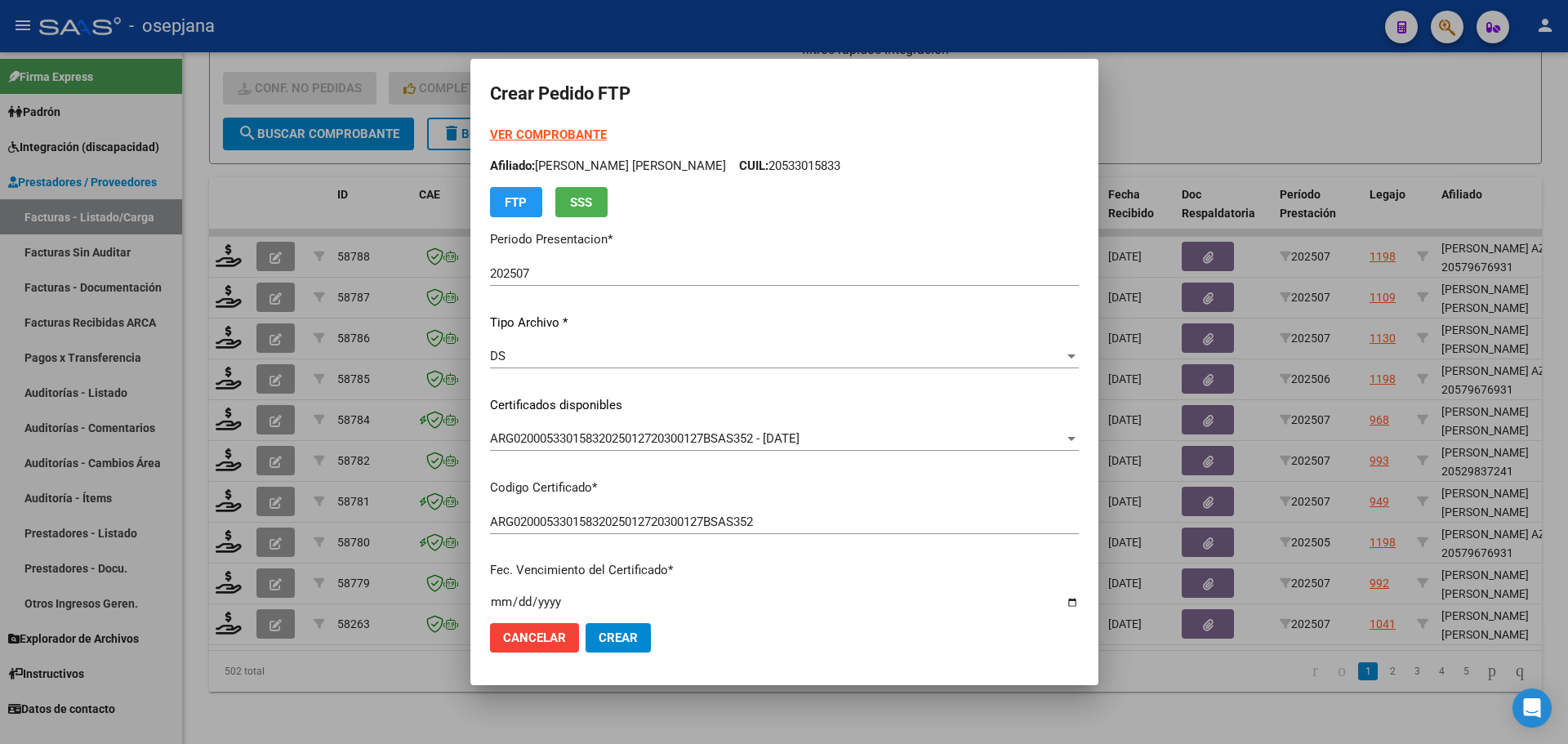
click at [574, 138] on strong "VER COMPROBANTE" at bounding box center [548, 135] width 117 height 15
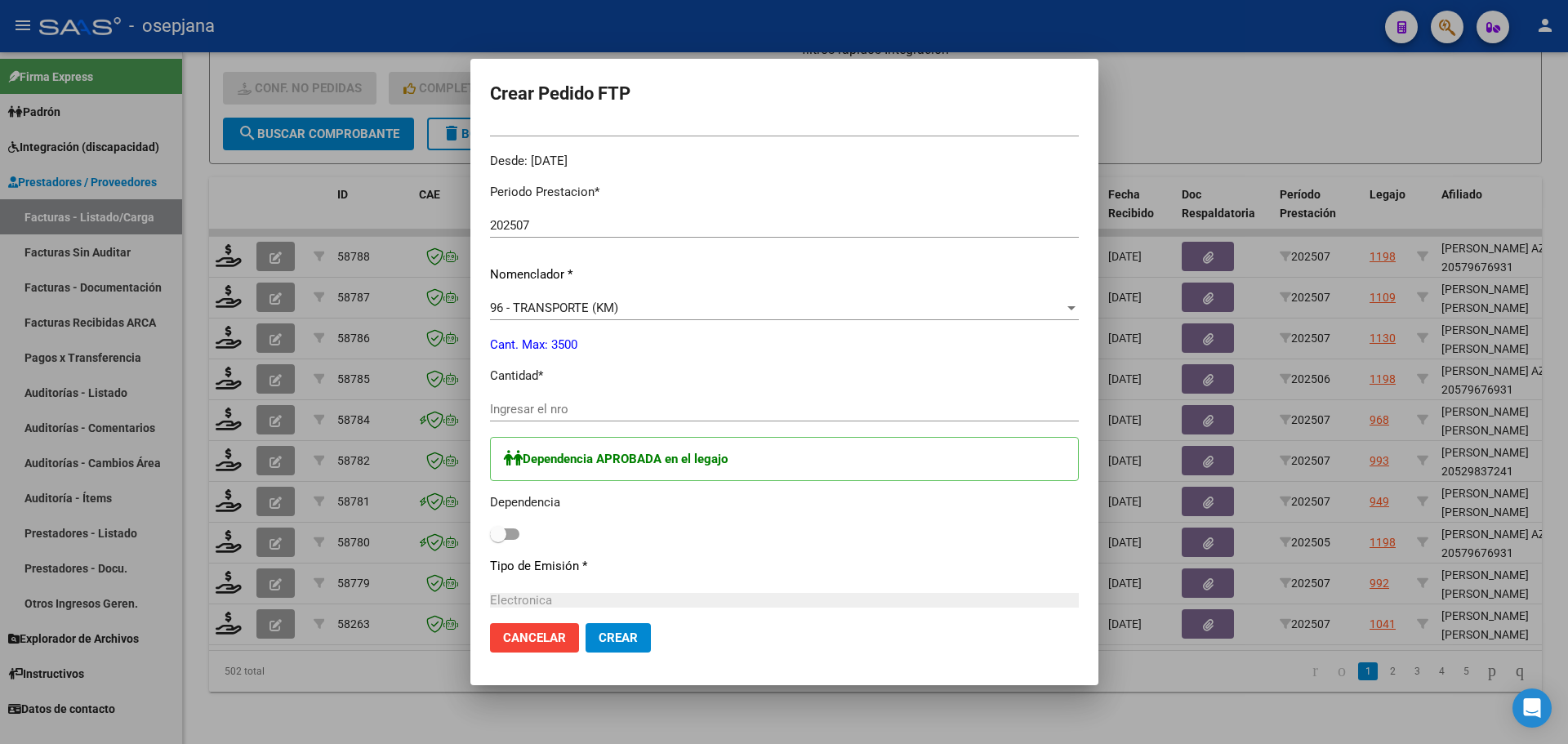
click at [583, 415] on input "Ingresar el nro" at bounding box center [784, 409] width 589 height 15
type input "330"
click at [506, 531] on span at bounding box center [498, 534] width 17 height 17
click at [498, 540] on input "checkbox" at bounding box center [497, 540] width 1 height 1
checkbox input "true"
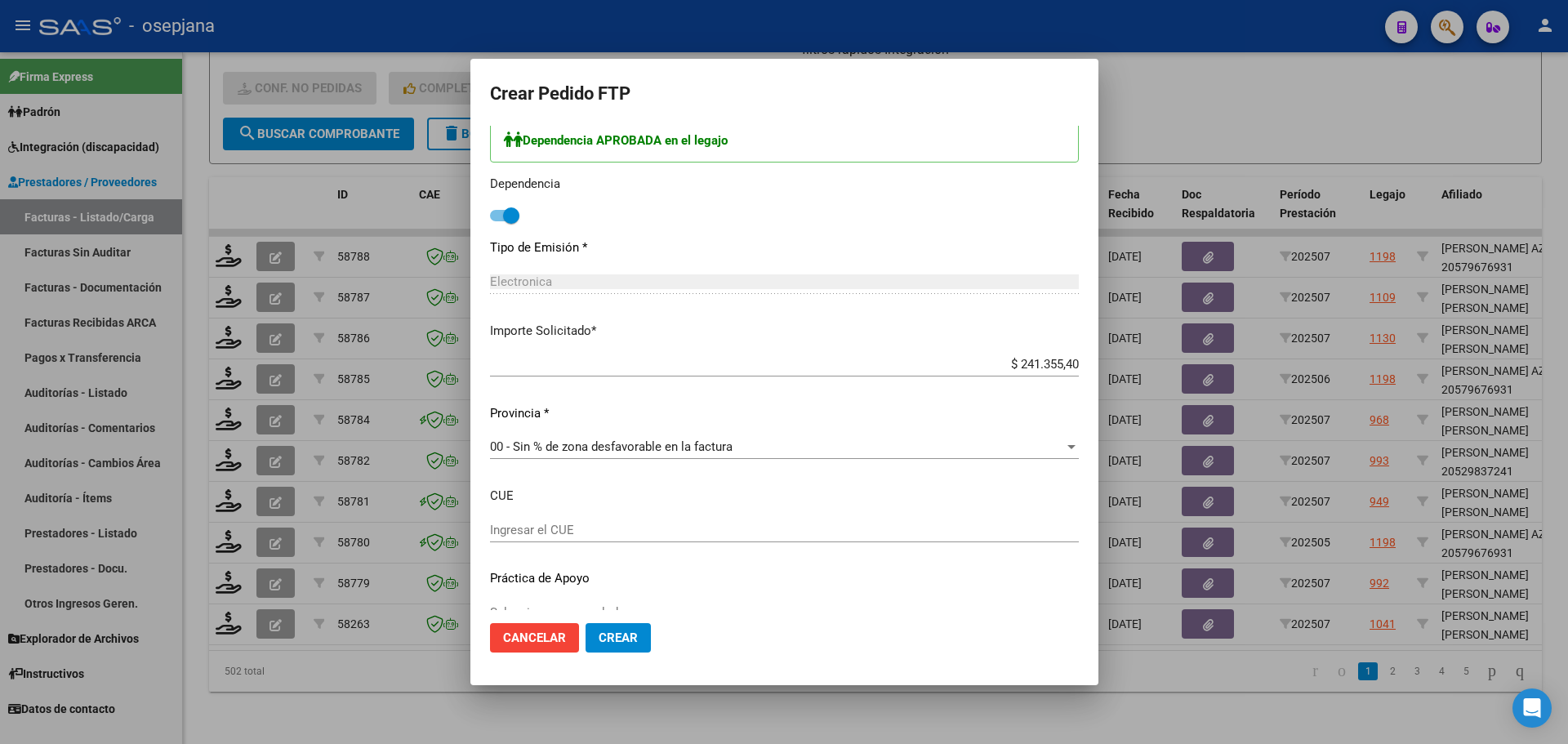
scroll to position [839, 0]
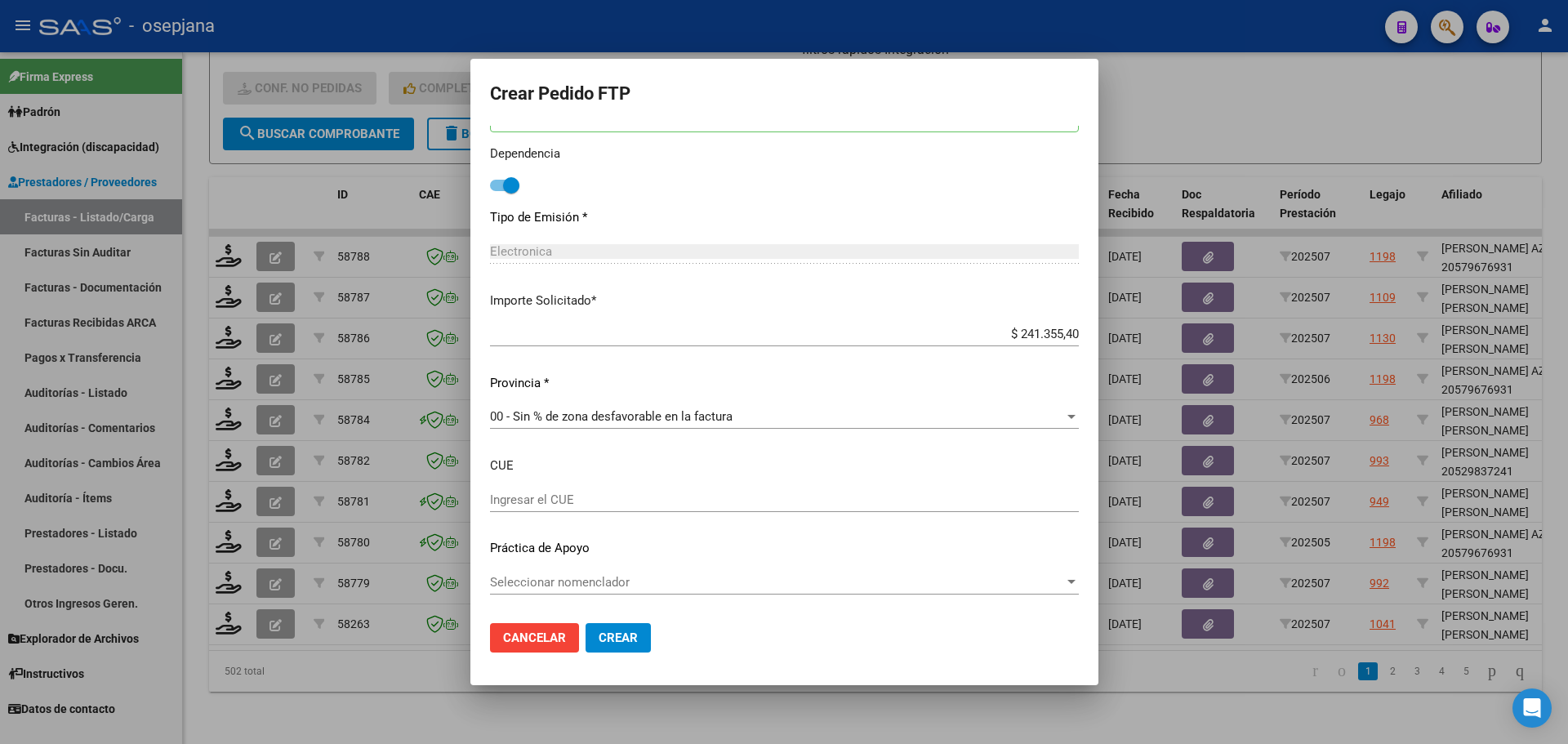
click at [637, 631] on span "Crear" at bounding box center [618, 638] width 39 height 15
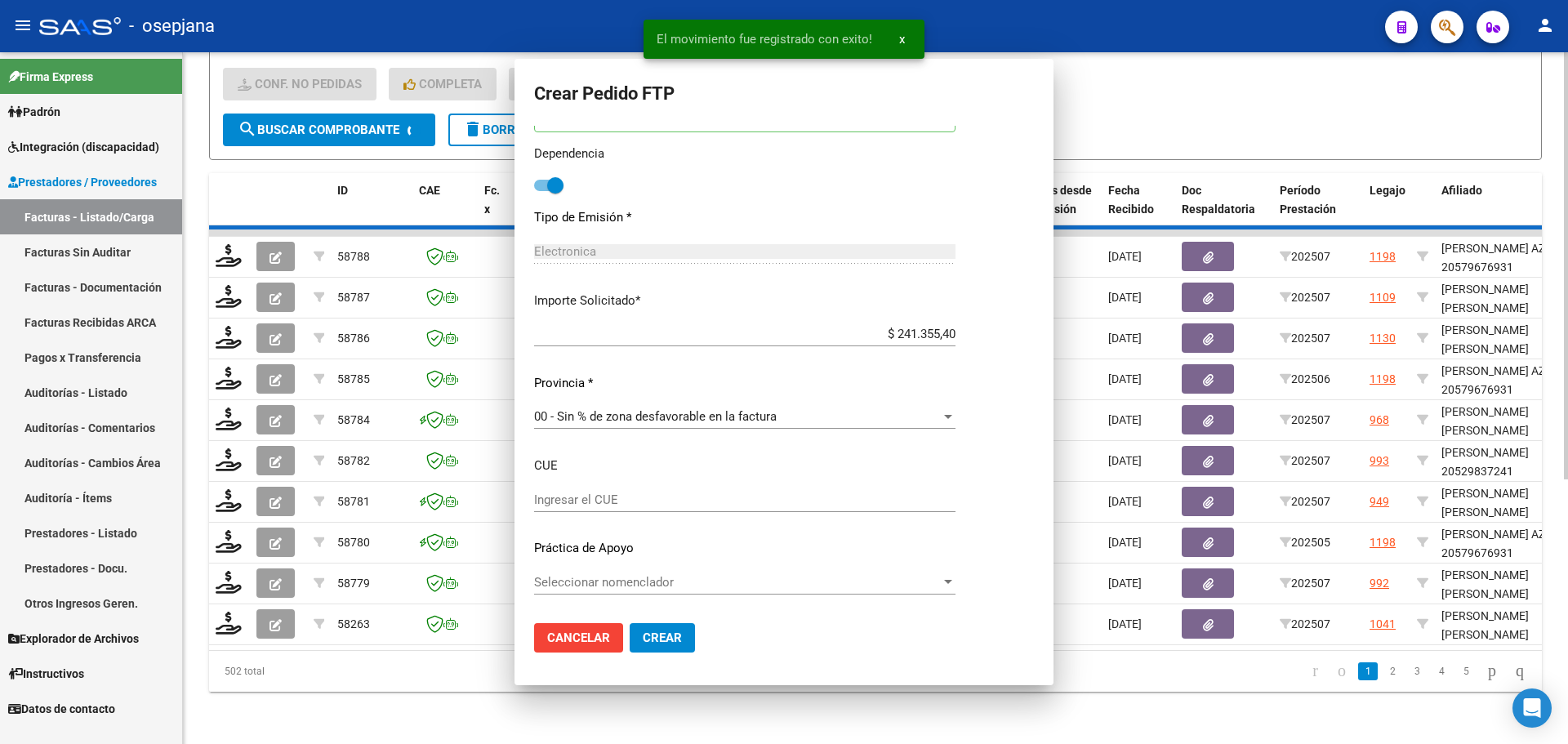
scroll to position [0, 0]
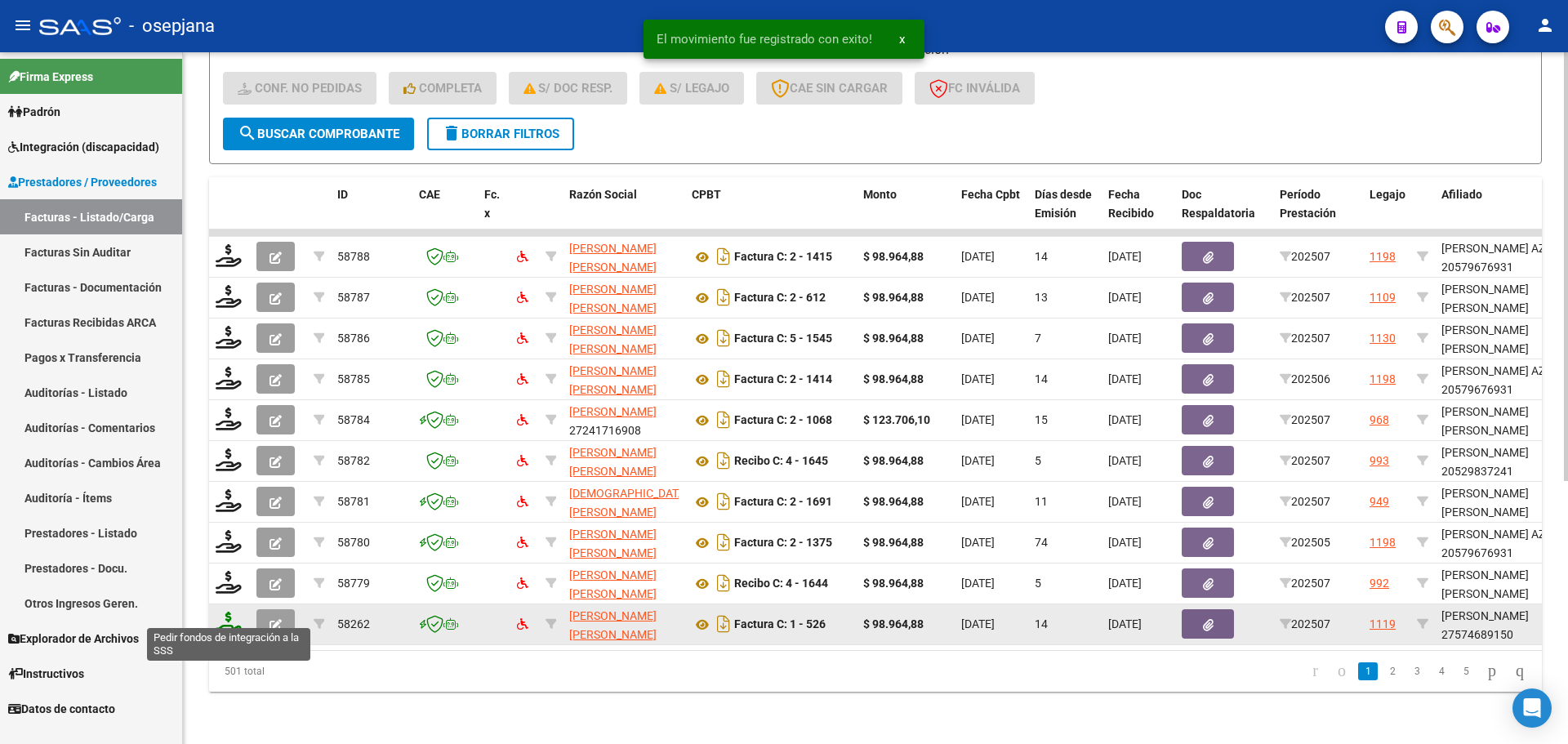
click at [229, 617] on icon at bounding box center [229, 622] width 26 height 23
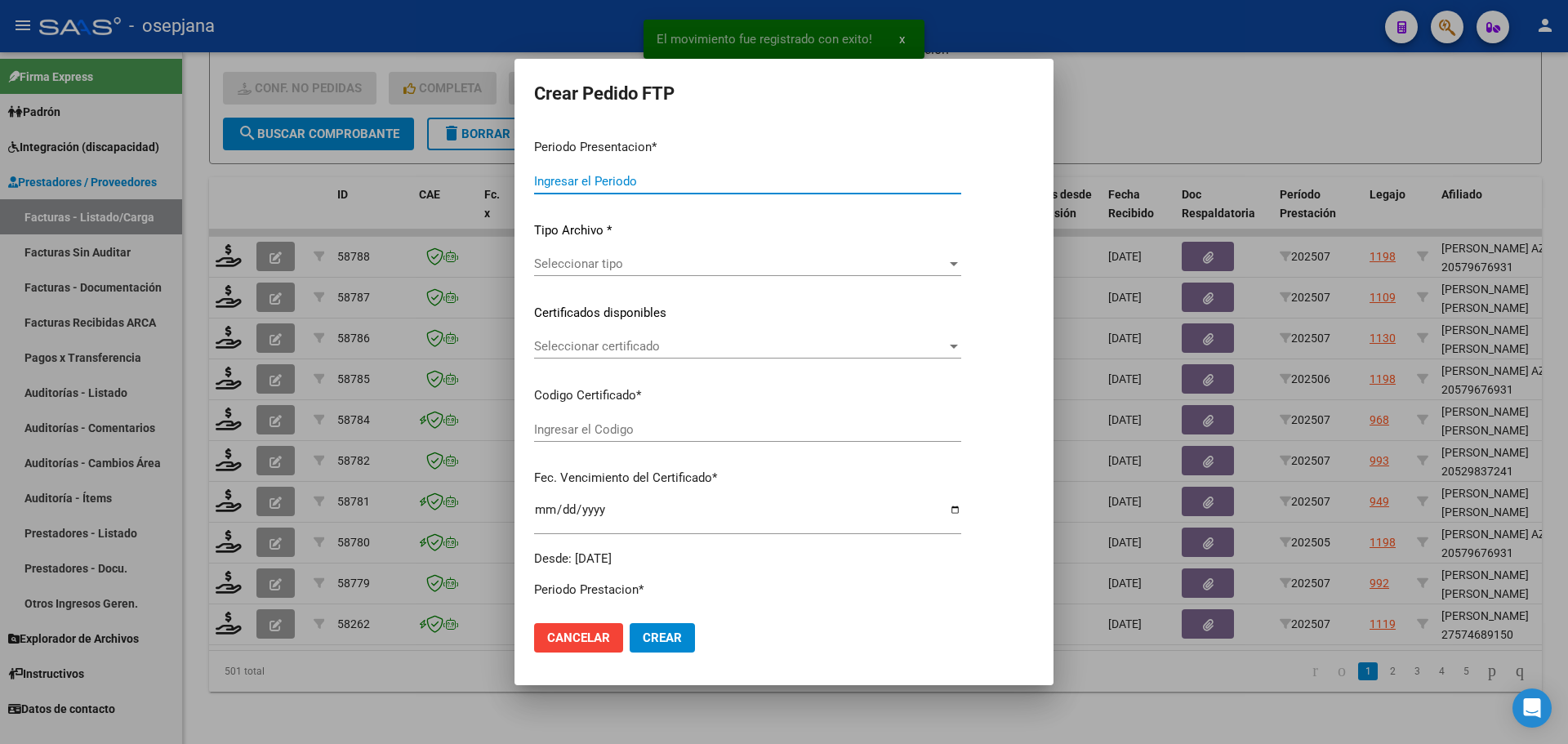
type input "202507"
type input "$ 98.964,88"
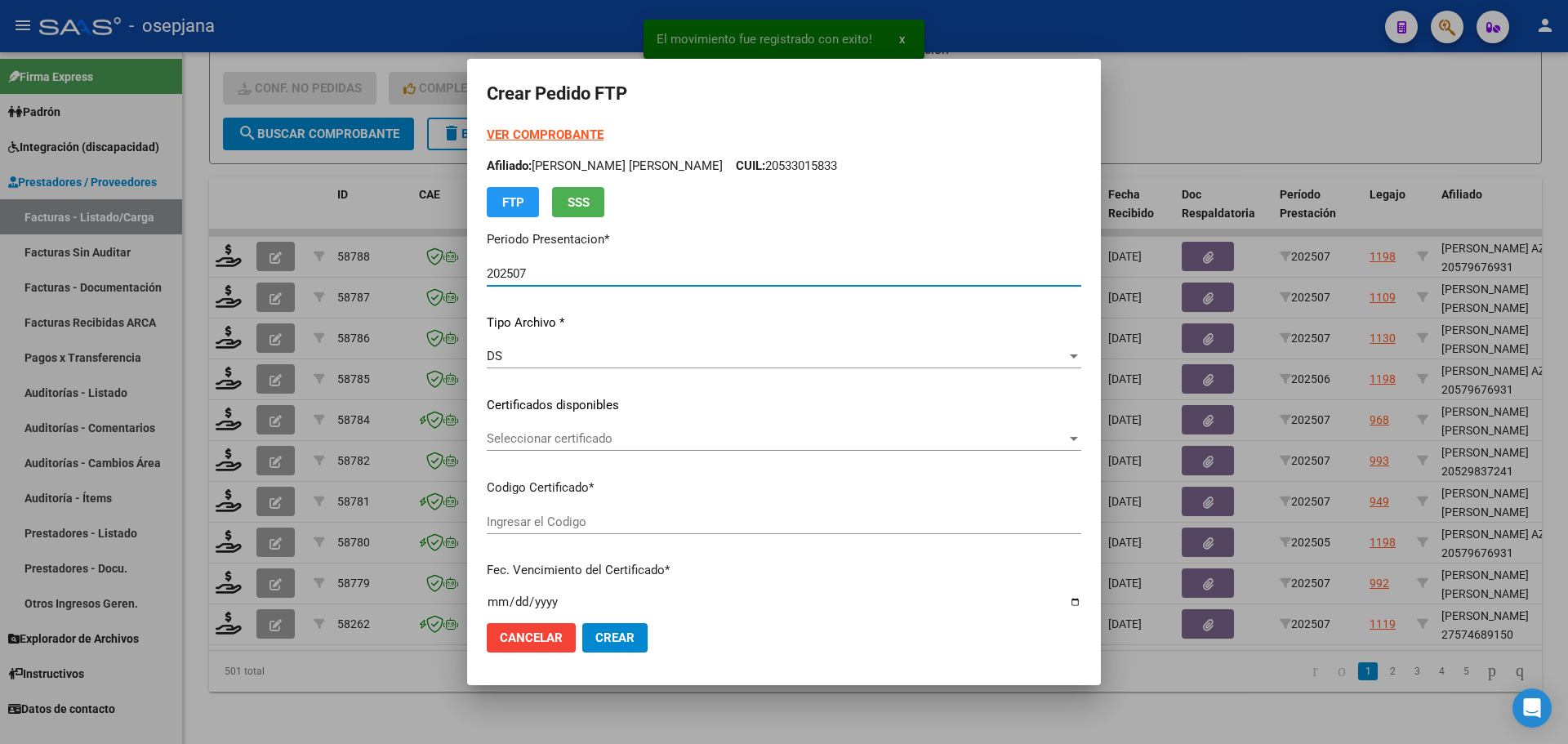
type input "ARG01000574689152022121220271212BS10725"
type input "2027-12-12"
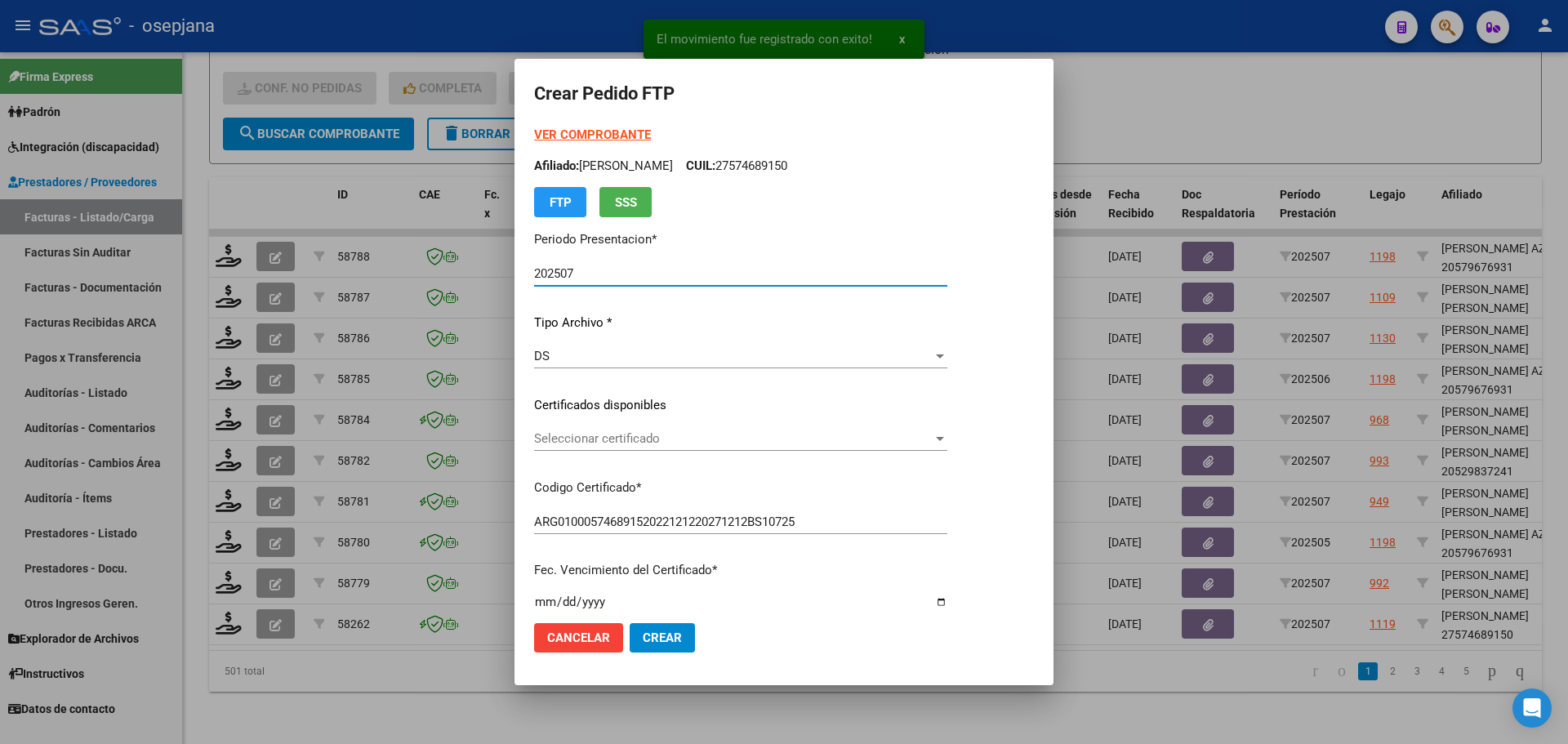
click at [603, 436] on span "Seleccionar certificado" at bounding box center [733, 438] width 399 height 15
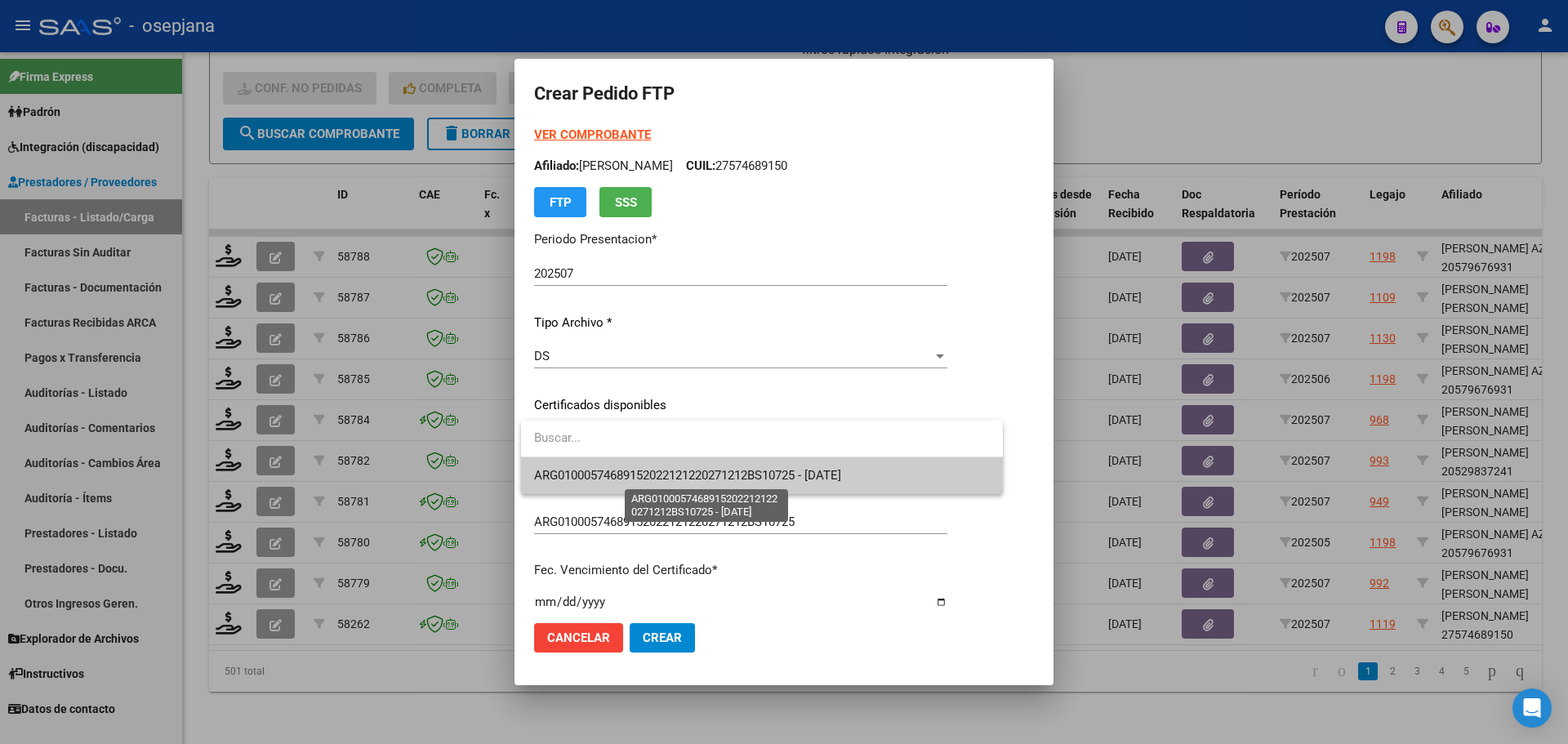
click at [612, 477] on span "ARG01000574689152022121220271212BS10725 - 2027-12-12" at bounding box center [687, 476] width 307 height 15
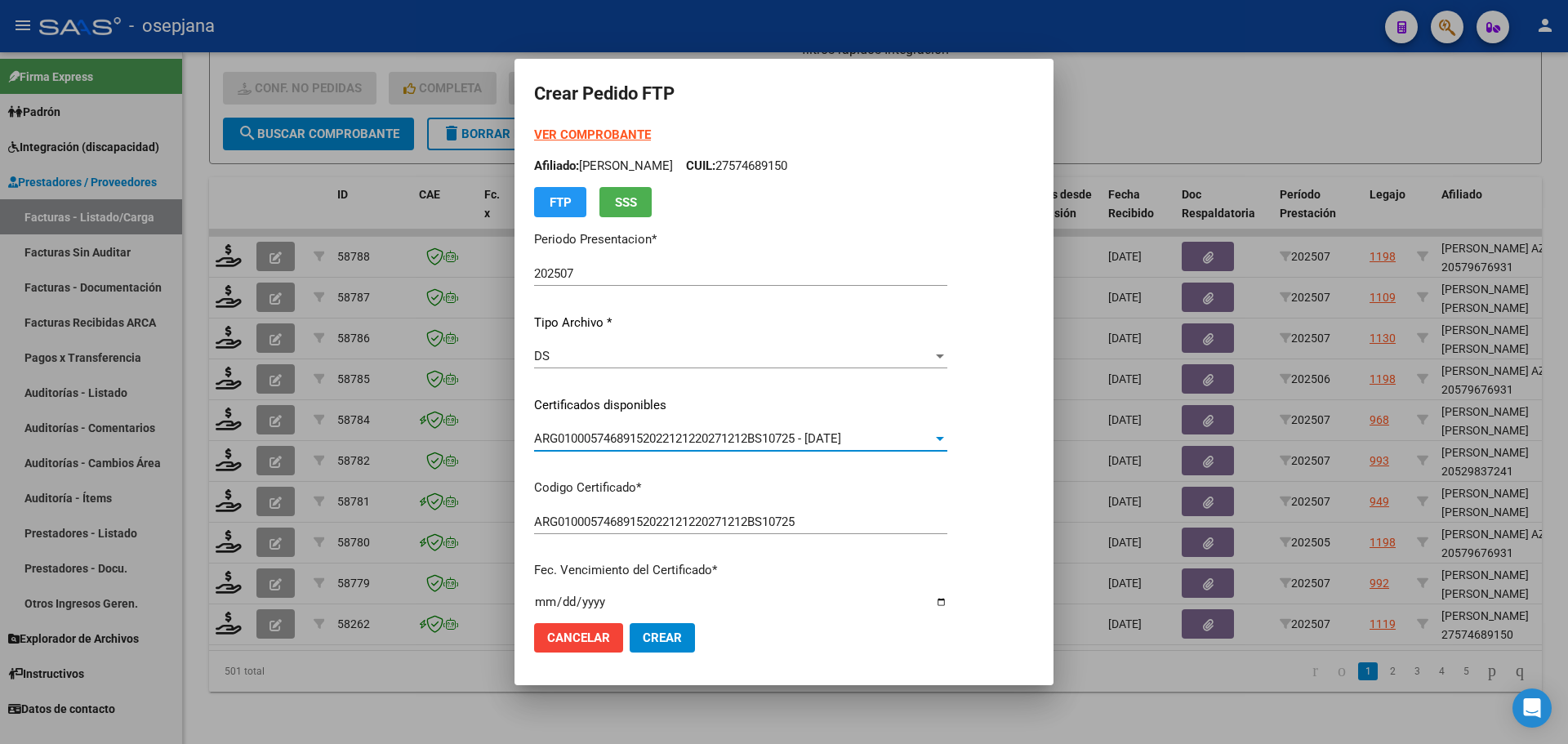
click at [634, 128] on strong "VER COMPROBANTE" at bounding box center [593, 135] width 117 height 15
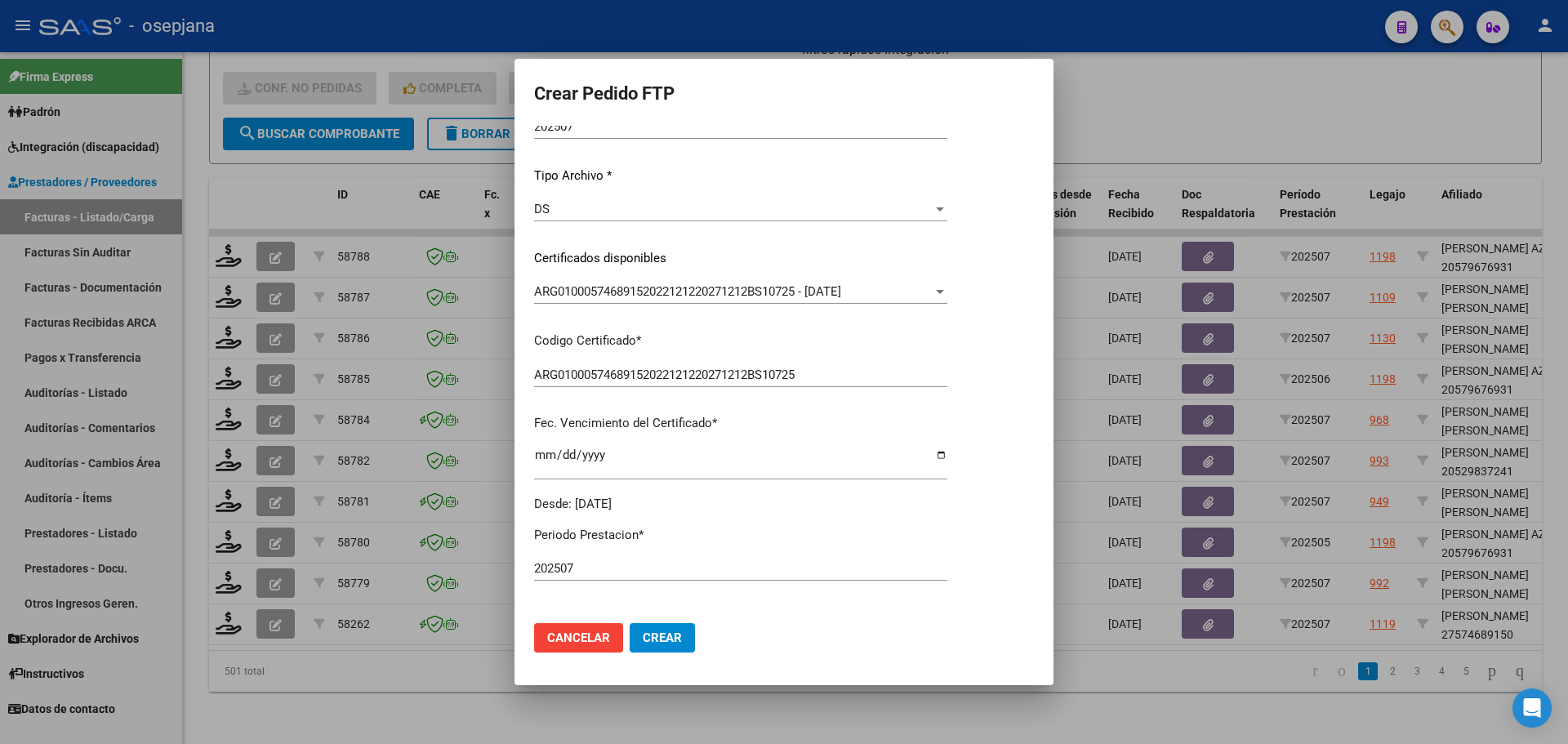
scroll to position [409, 0]
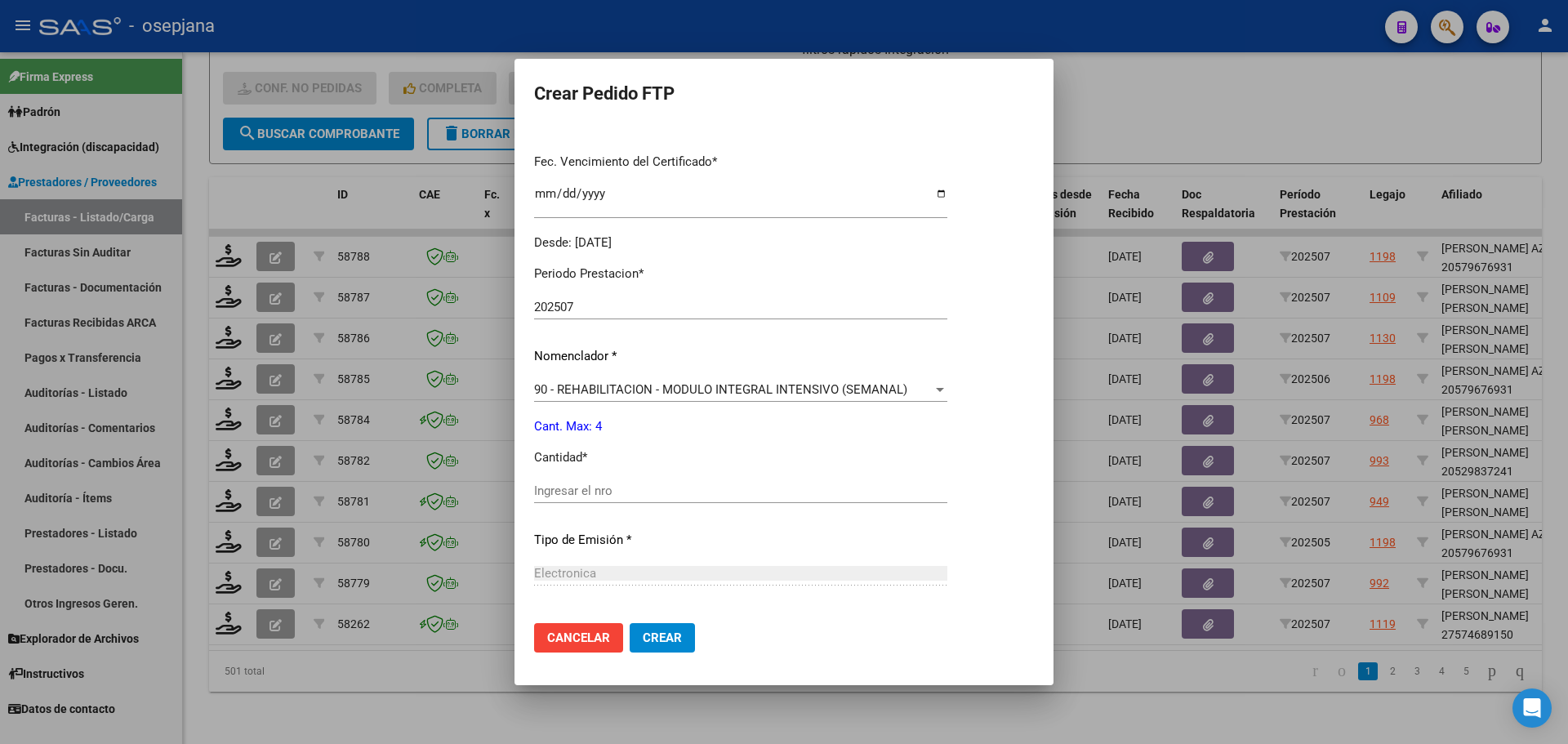
click at [576, 502] on div "Ingresar el nro" at bounding box center [740, 490] width 413 height 24
type input "4"
click at [690, 649] on button "Crear" at bounding box center [662, 638] width 65 height 30
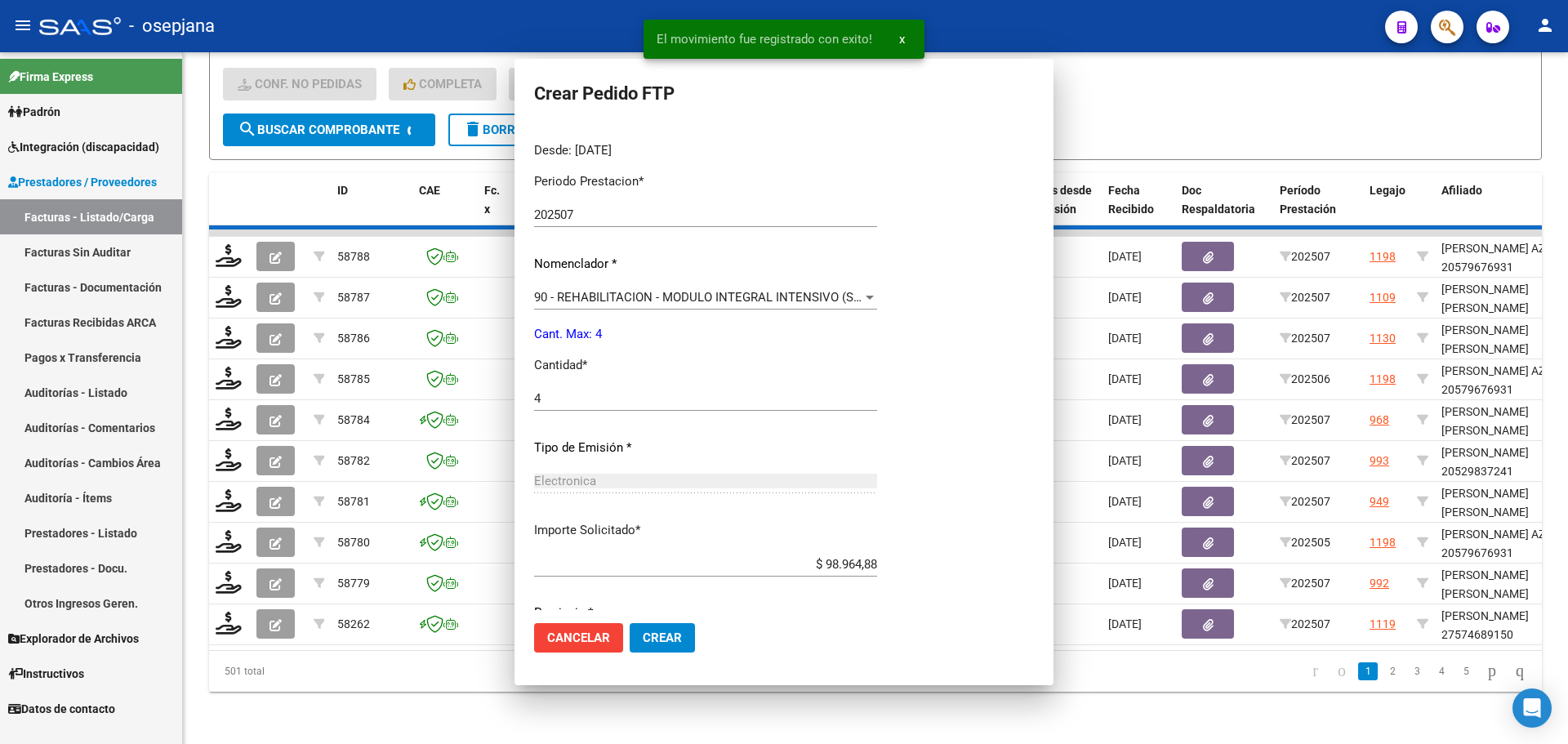
scroll to position [0, 0]
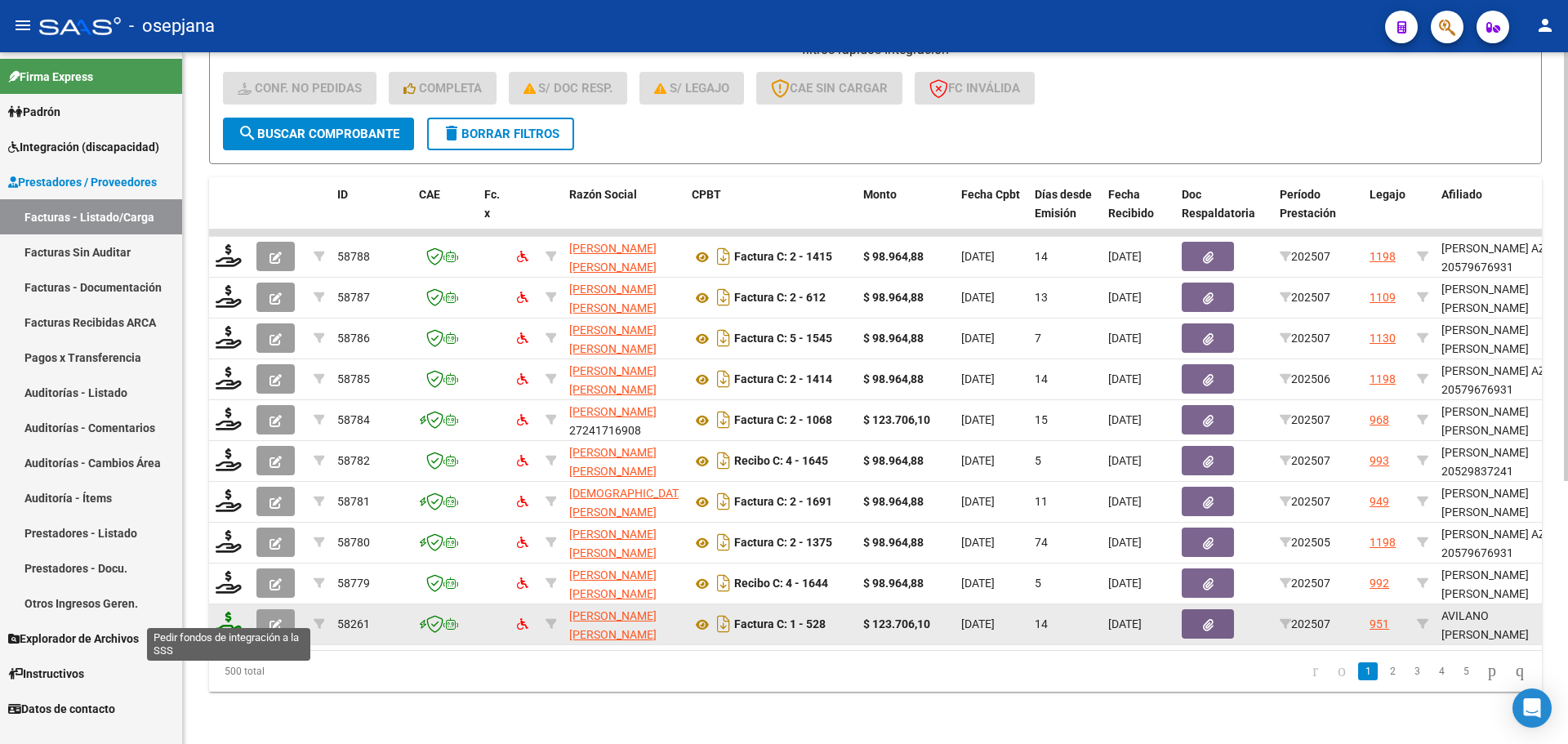
click at [222, 611] on icon at bounding box center [229, 622] width 26 height 23
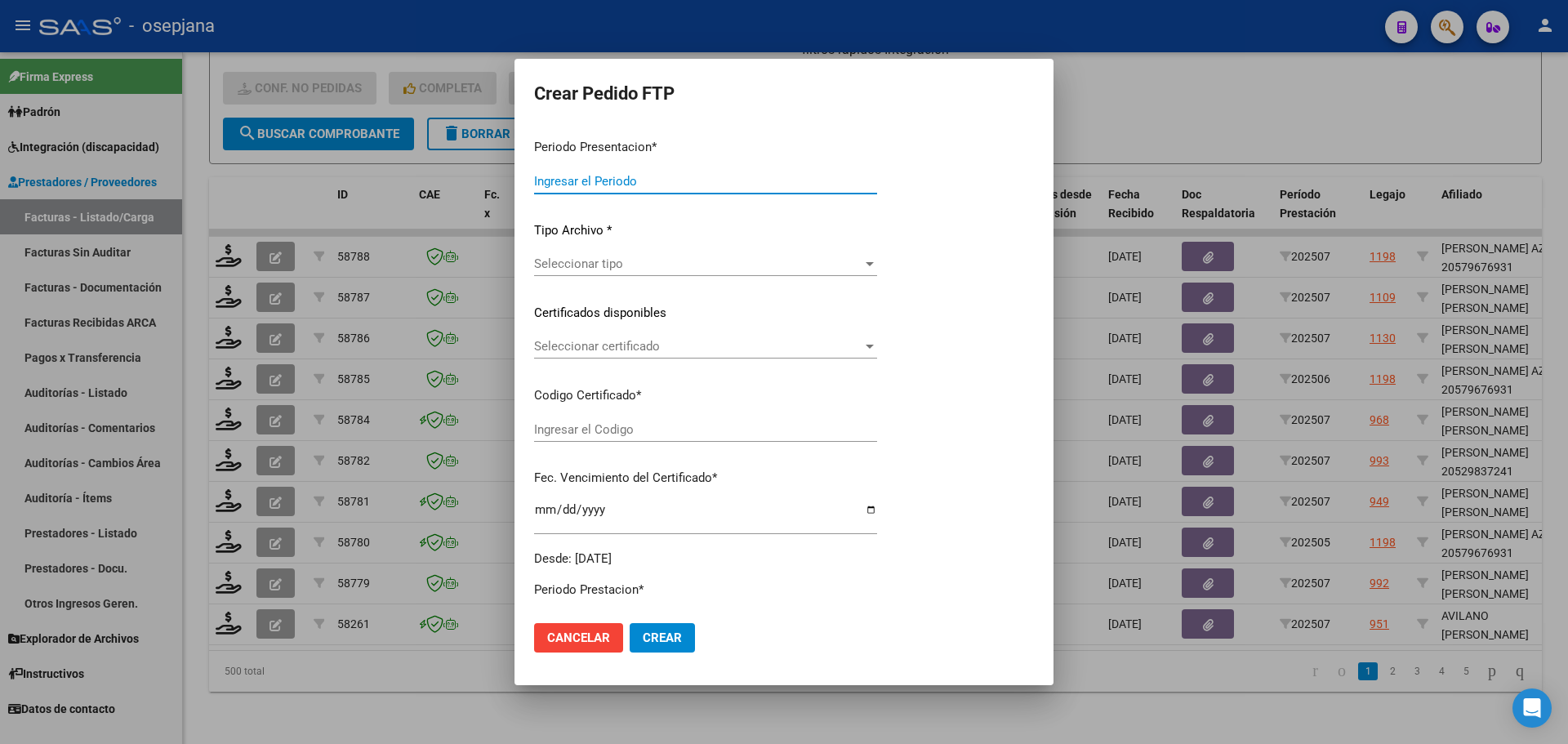
type input "202507"
type input "$ 123.706,10"
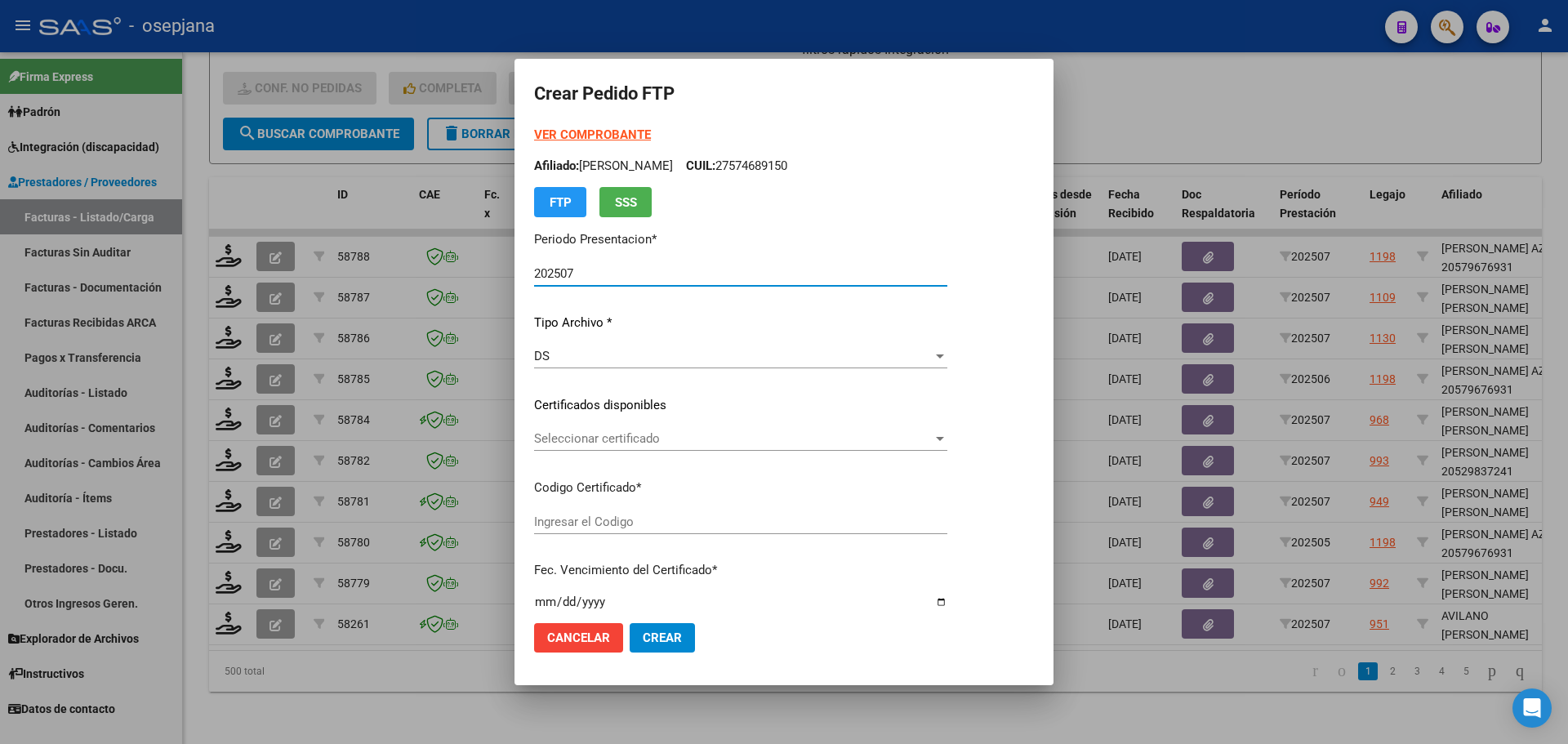
type input "ARG02000551418682024052820290528BSAS313"
type input "2029-05-28"
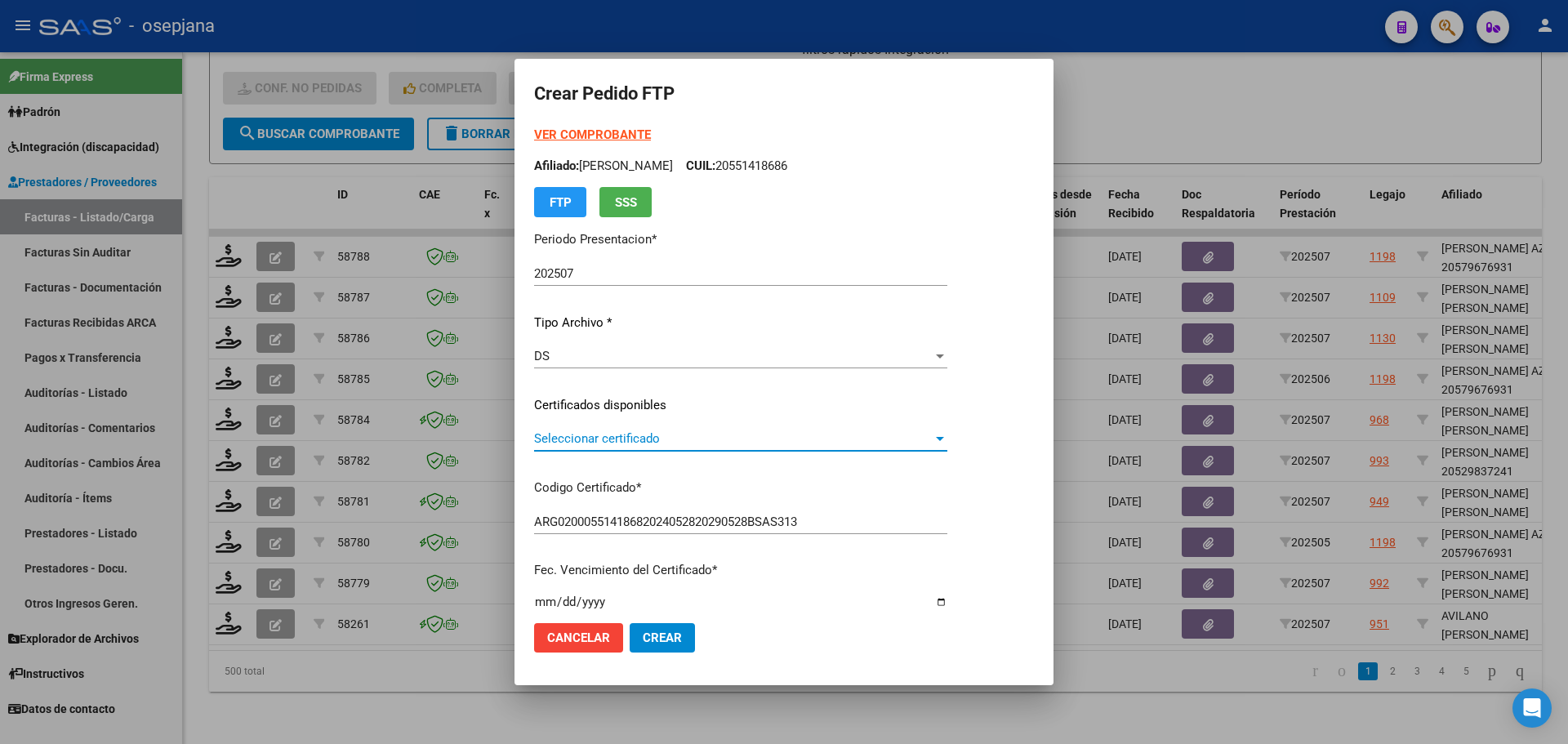
click at [627, 437] on span "Seleccionar certificado" at bounding box center [733, 438] width 399 height 15
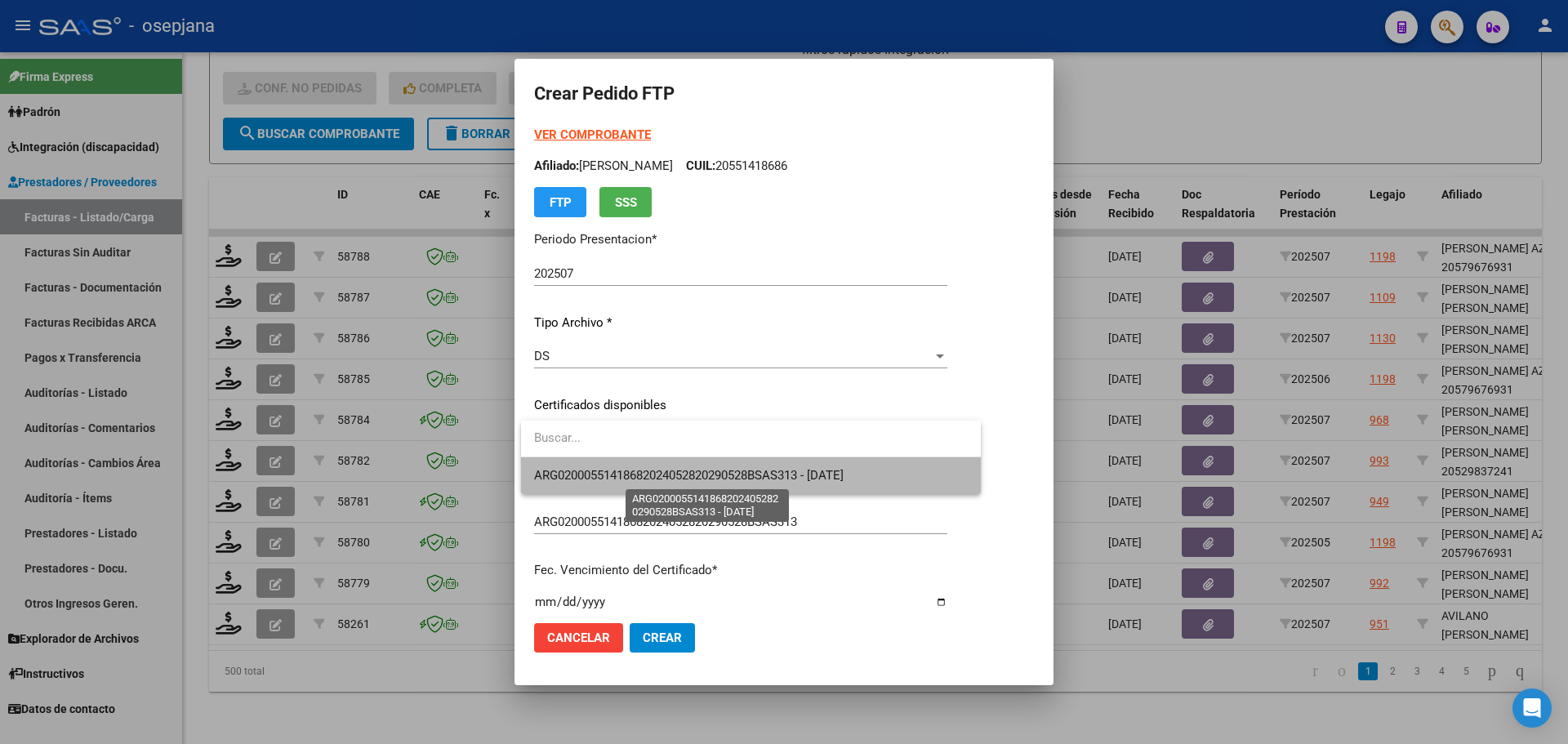
click at [639, 481] on span "ARG02000551418682024052820290528BSAS313 - 2029-05-28" at bounding box center [688, 476] width 309 height 15
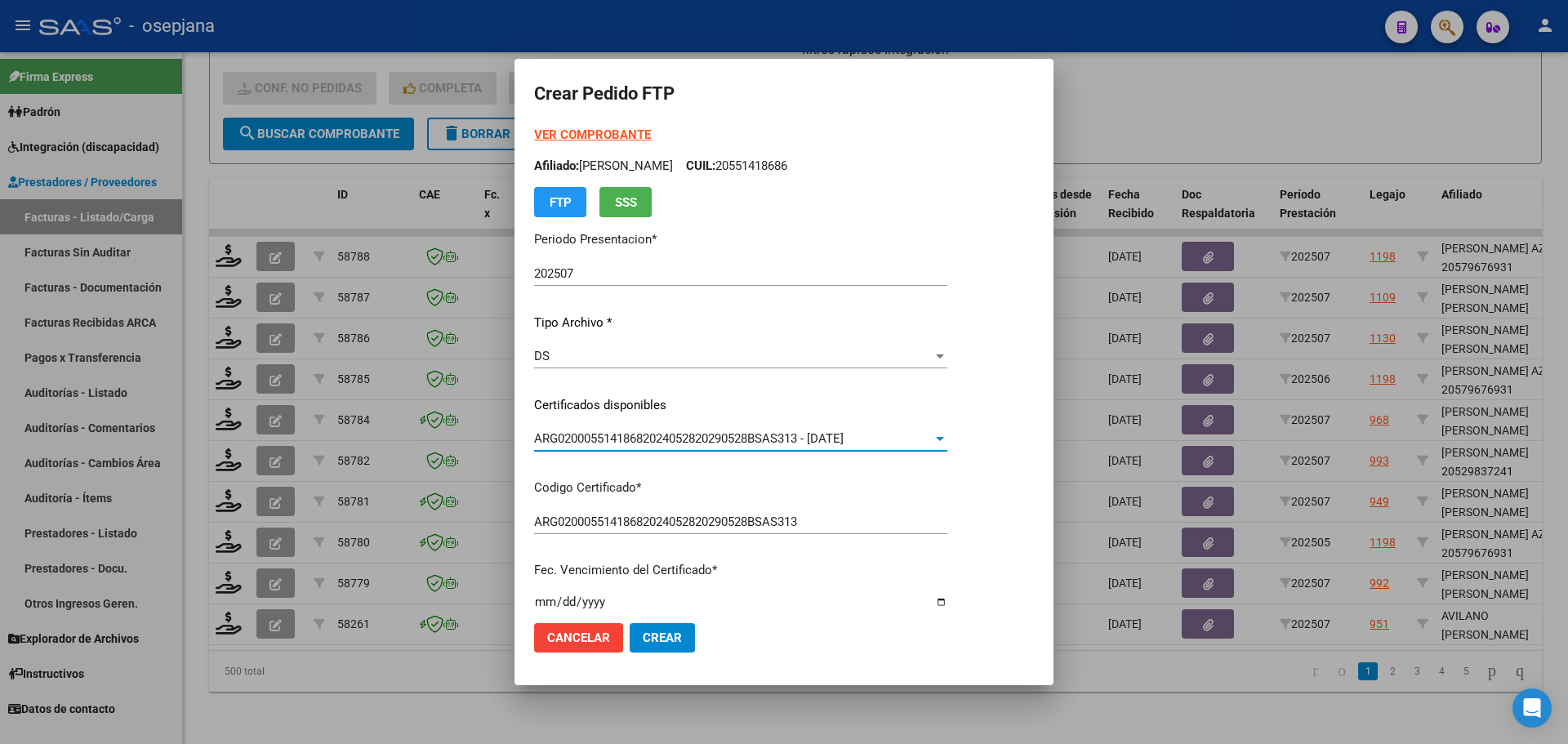
click at [595, 139] on strong "VER COMPROBANTE" at bounding box center [593, 135] width 117 height 15
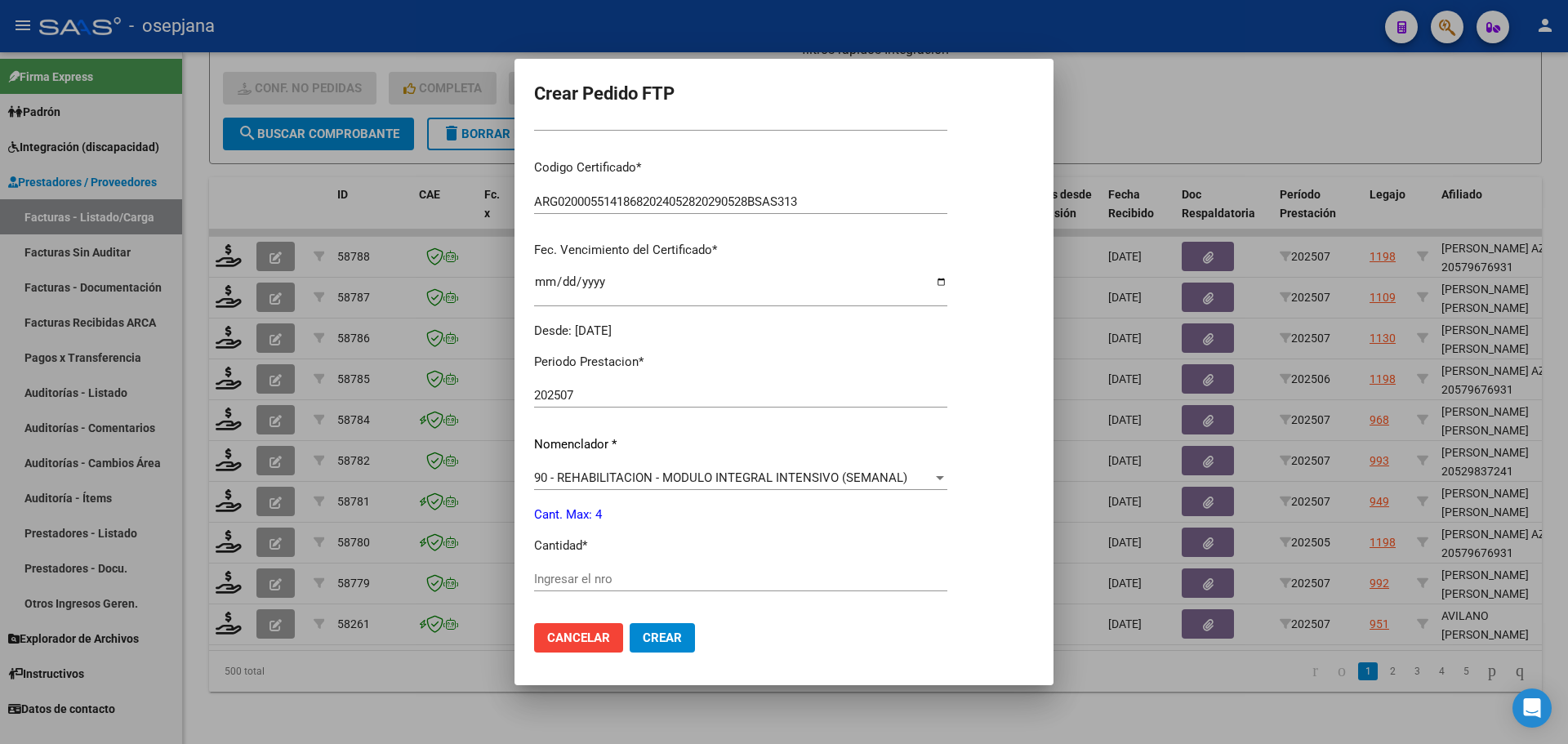
scroll to position [327, 0]
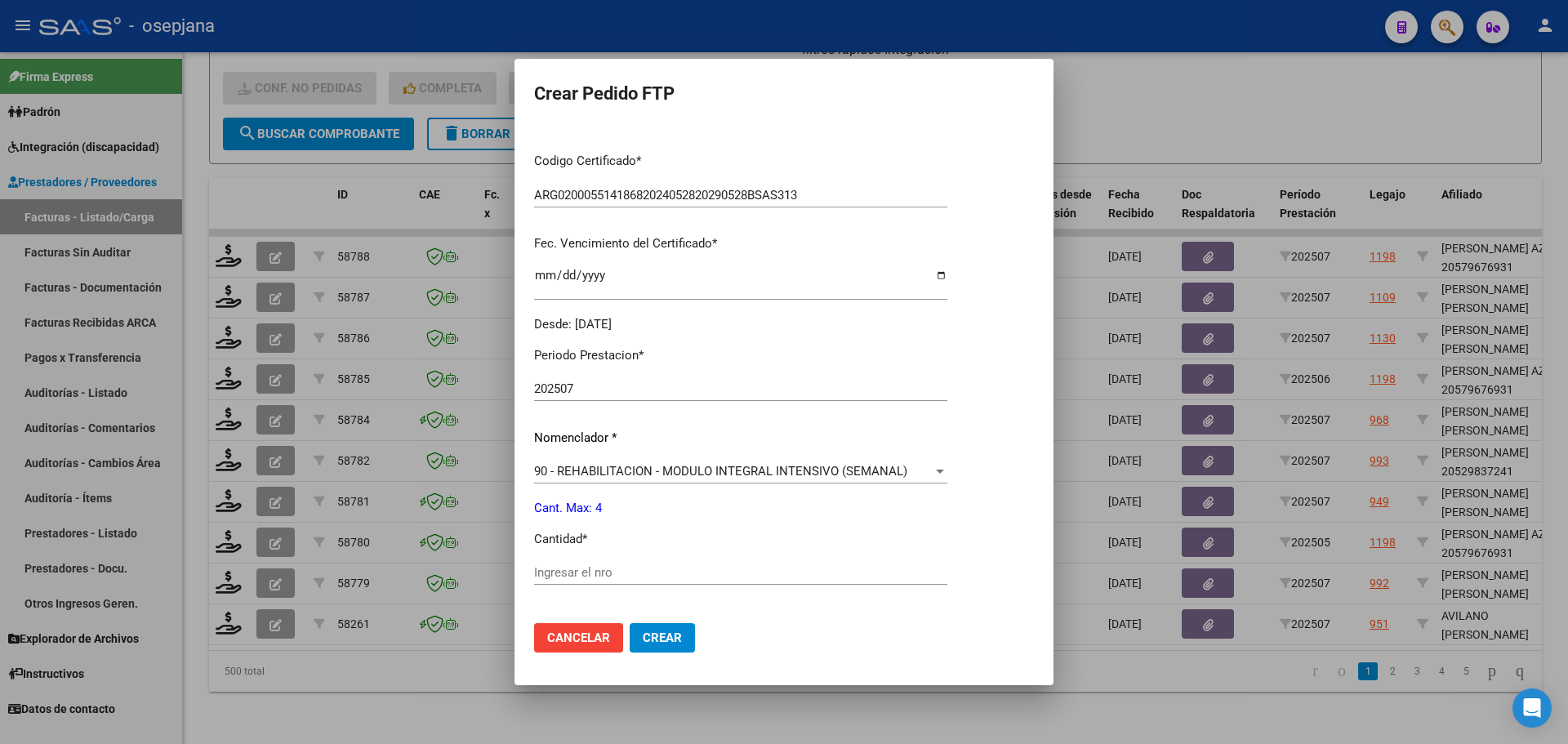
click at [587, 562] on div "Periodo Prestacion * 202507 Ingresar el Periodo Prestacion Nomenclador * 90 - R…" at bounding box center [740, 592] width 413 height 515
click at [587, 562] on div "Ingresar el nro" at bounding box center [740, 572] width 413 height 24
type input "4"
click at [659, 625] on button "Crear" at bounding box center [662, 638] width 65 height 30
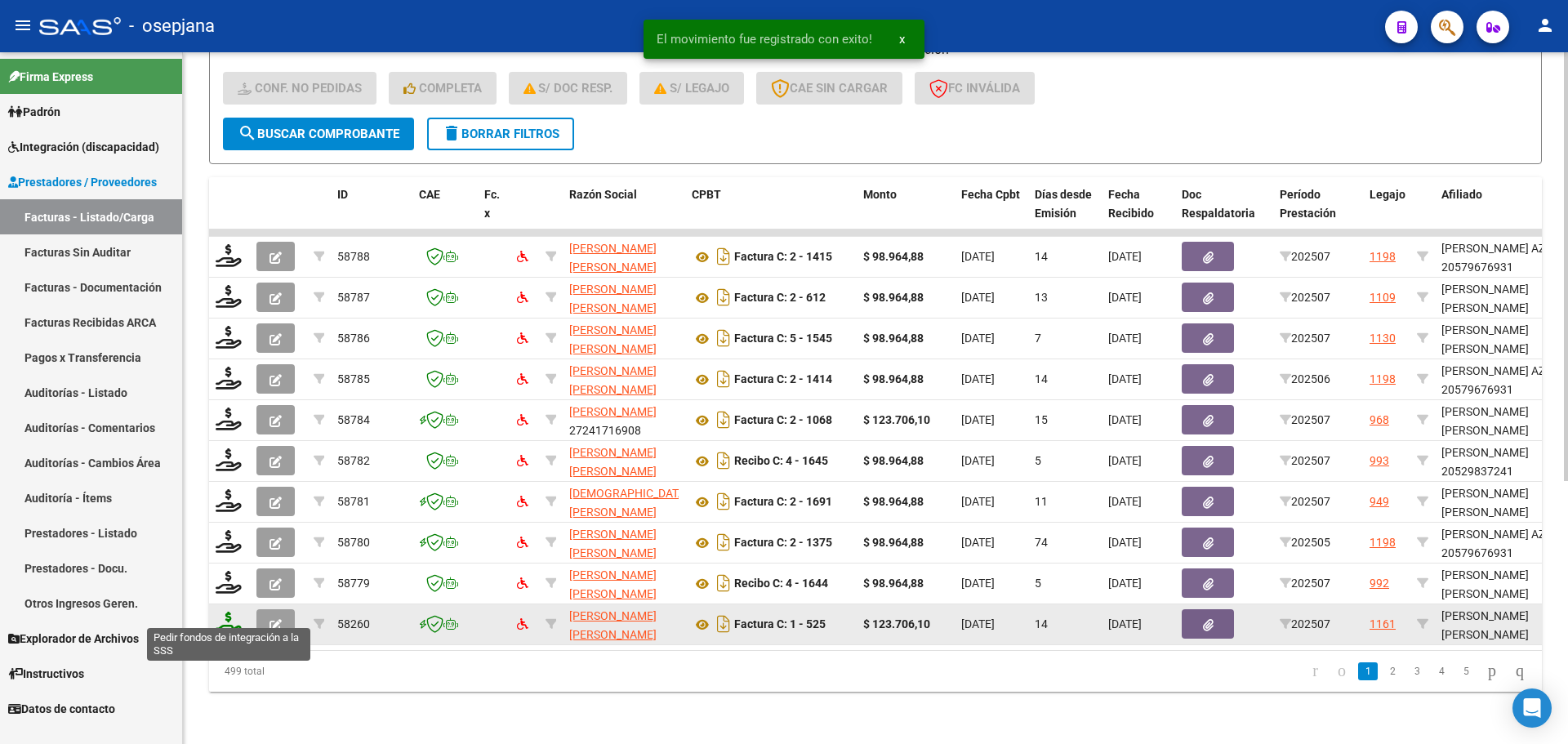
click at [227, 617] on icon at bounding box center [229, 622] width 26 height 23
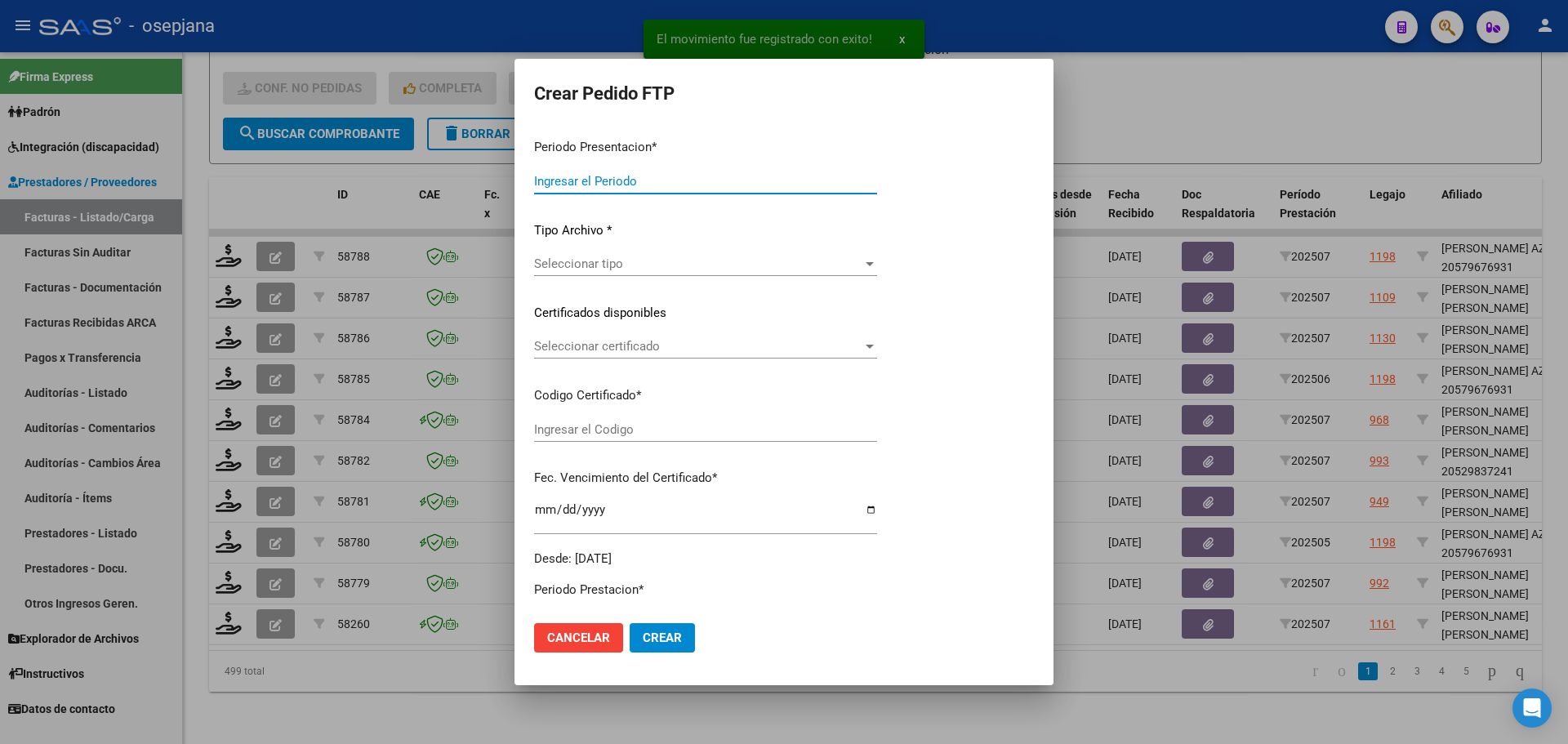
type input "202507"
type input "$ 123.706,10"
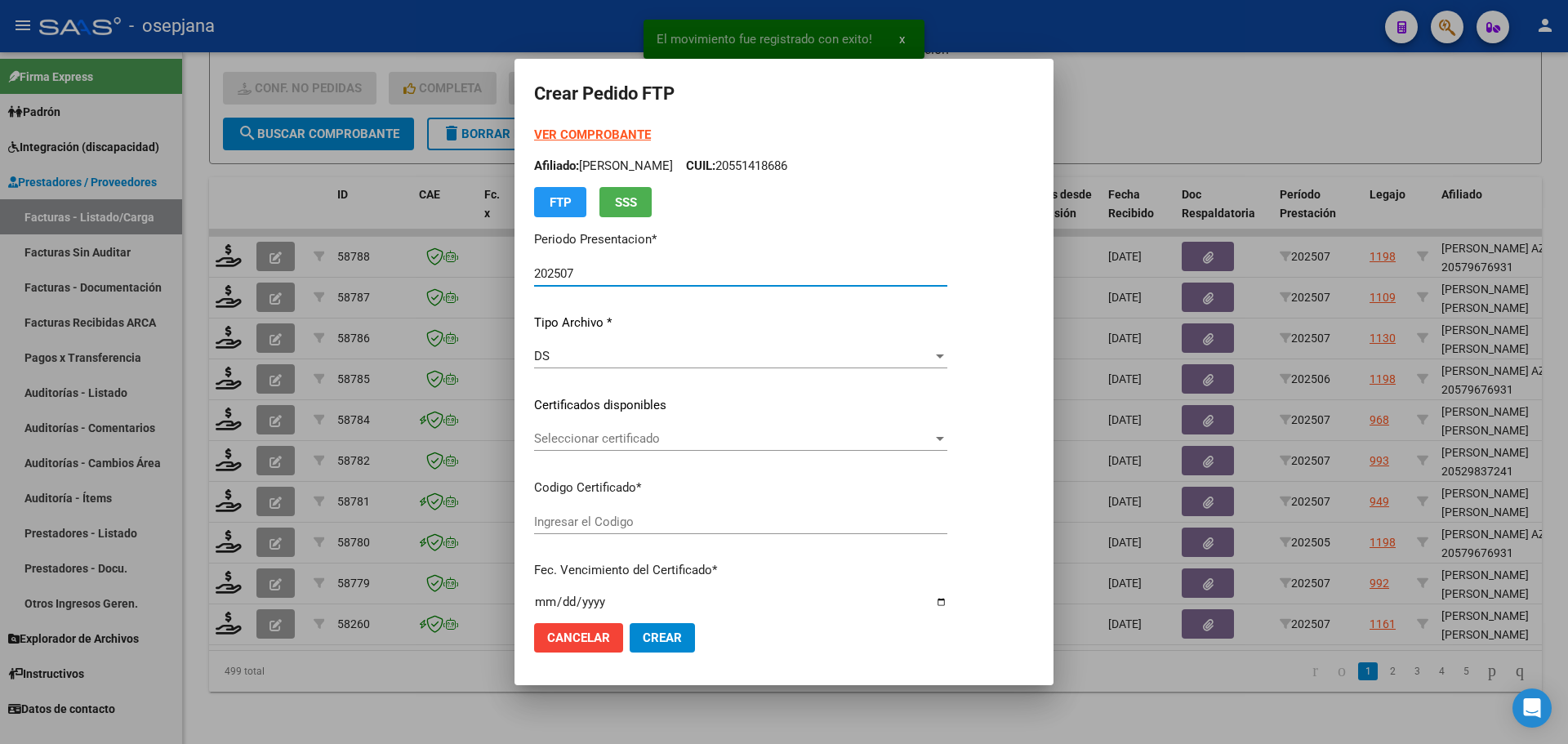
type input "ARG01000571787432023021320260213BSAS313"
type input "2026-02-13"
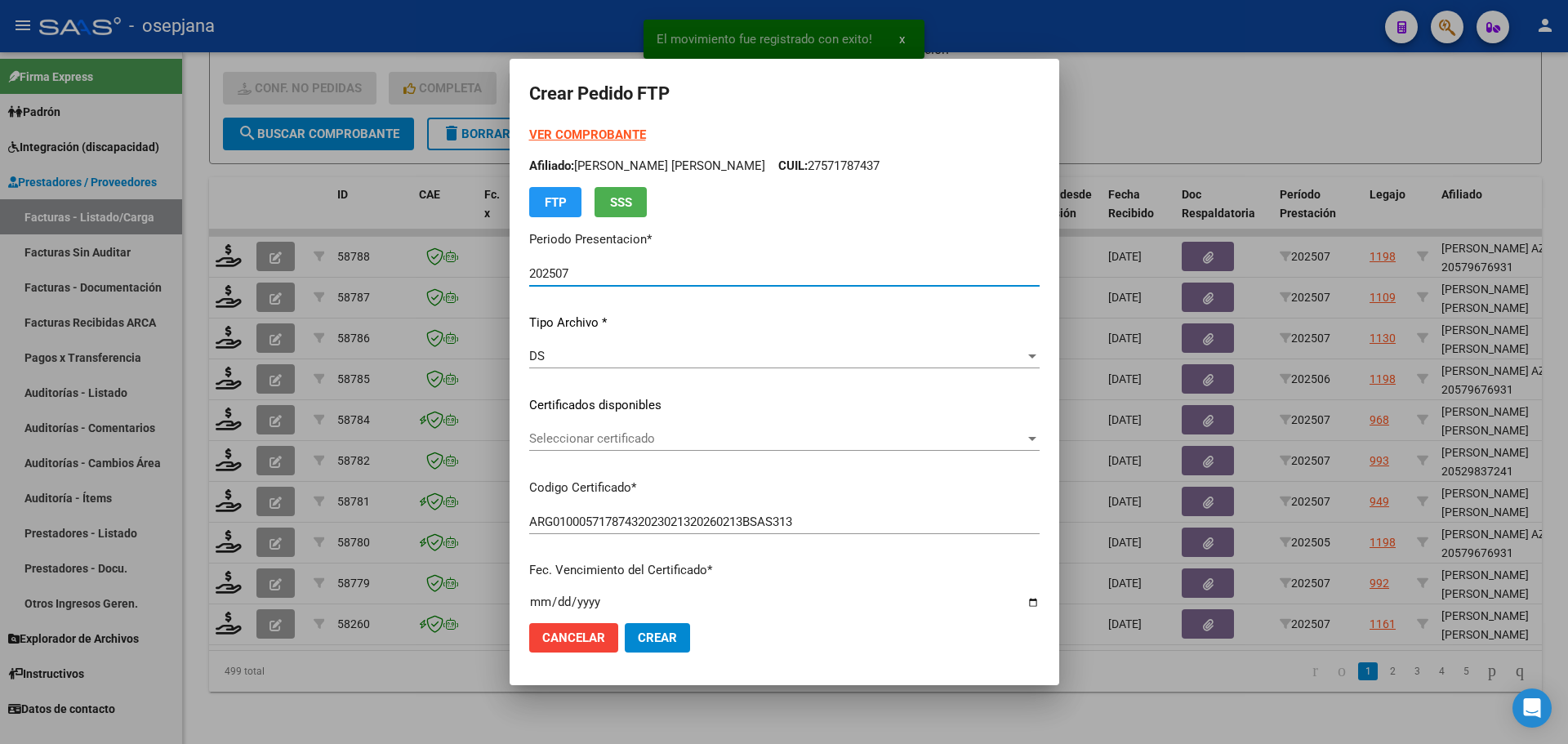
click at [658, 438] on span "Seleccionar certificado" at bounding box center [777, 438] width 496 height 15
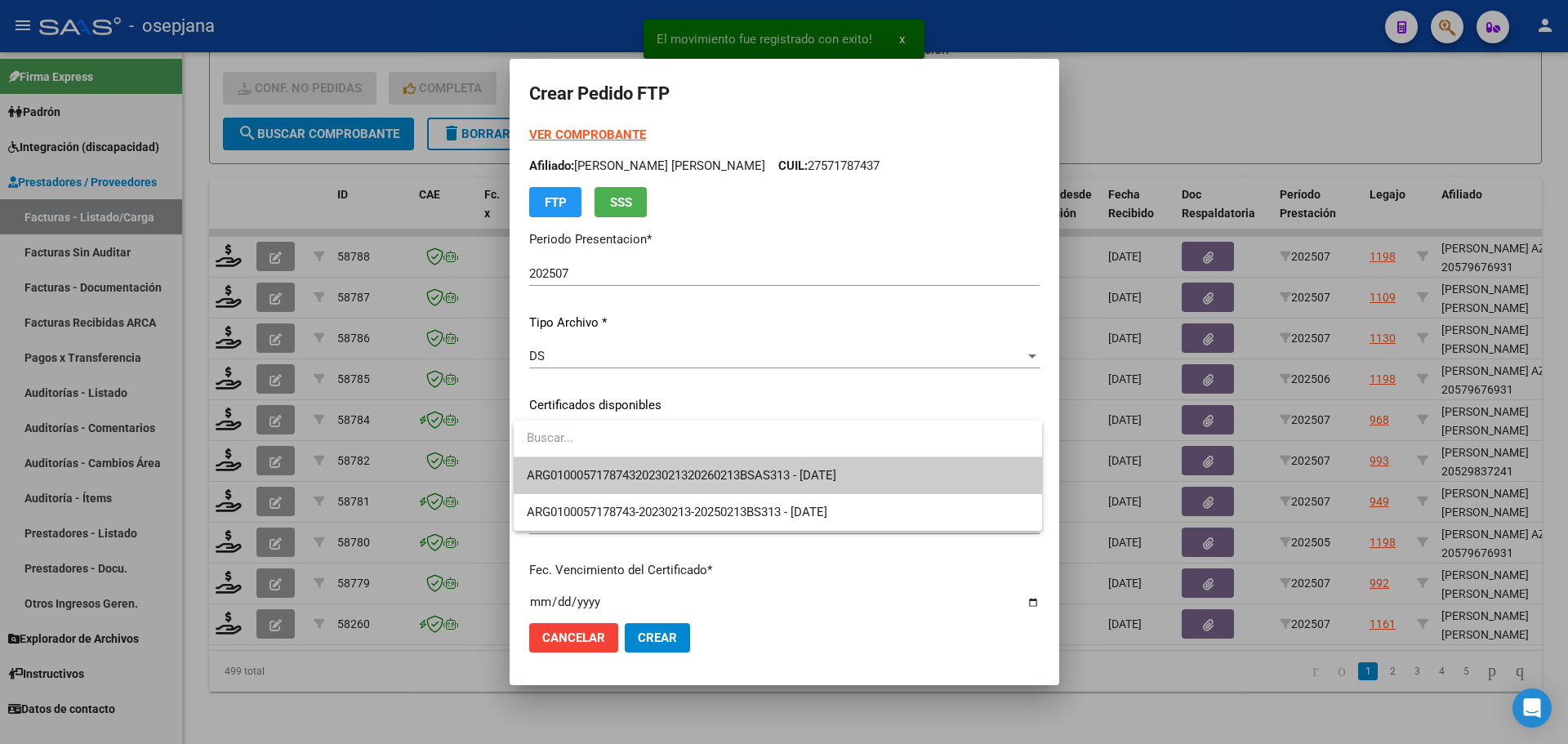
click at [660, 467] on span "ARG01000571787432023021320260213BSAS313 - 2026-02-13" at bounding box center [777, 476] width 503 height 37
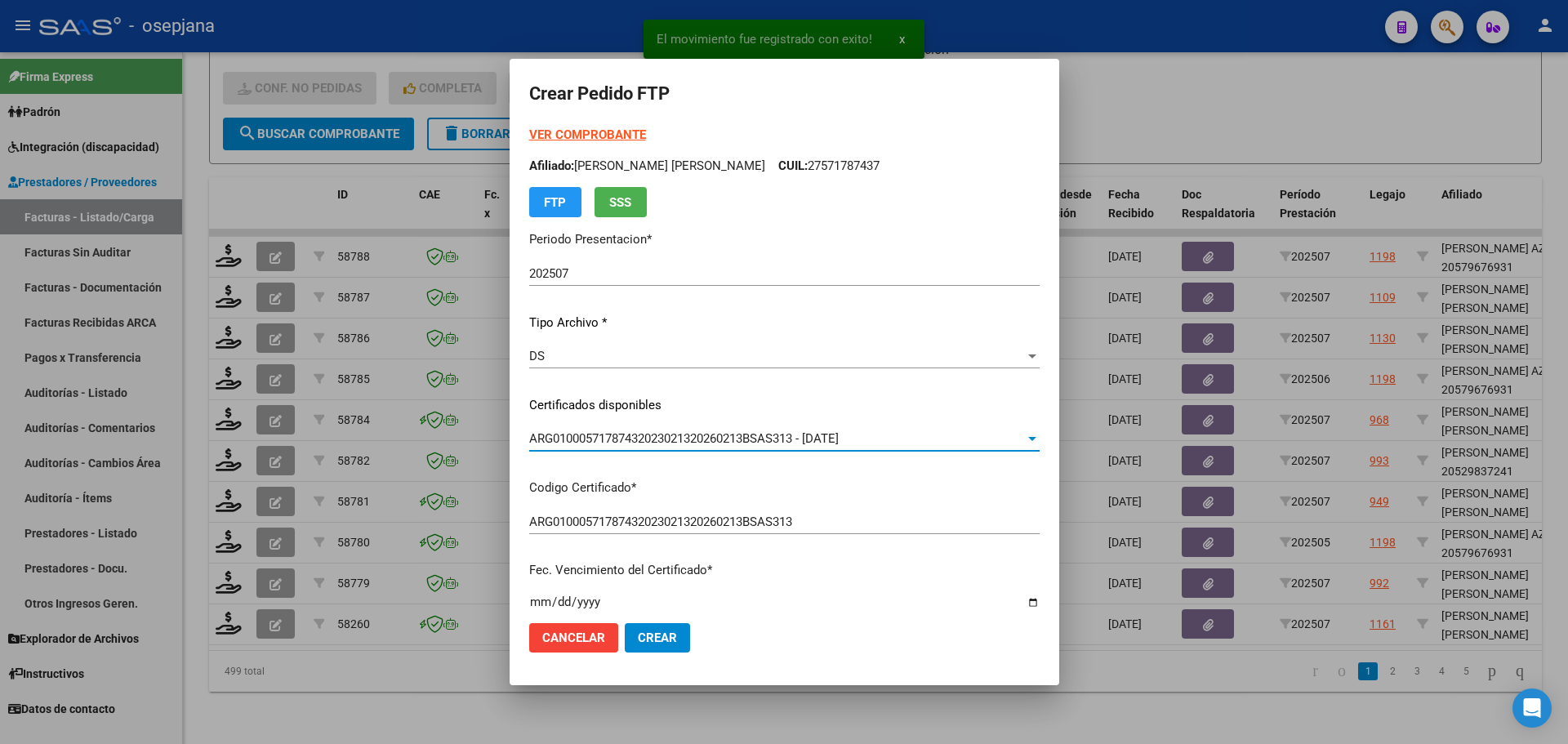
click at [617, 133] on strong "VER COMPROBANTE" at bounding box center [588, 135] width 117 height 15
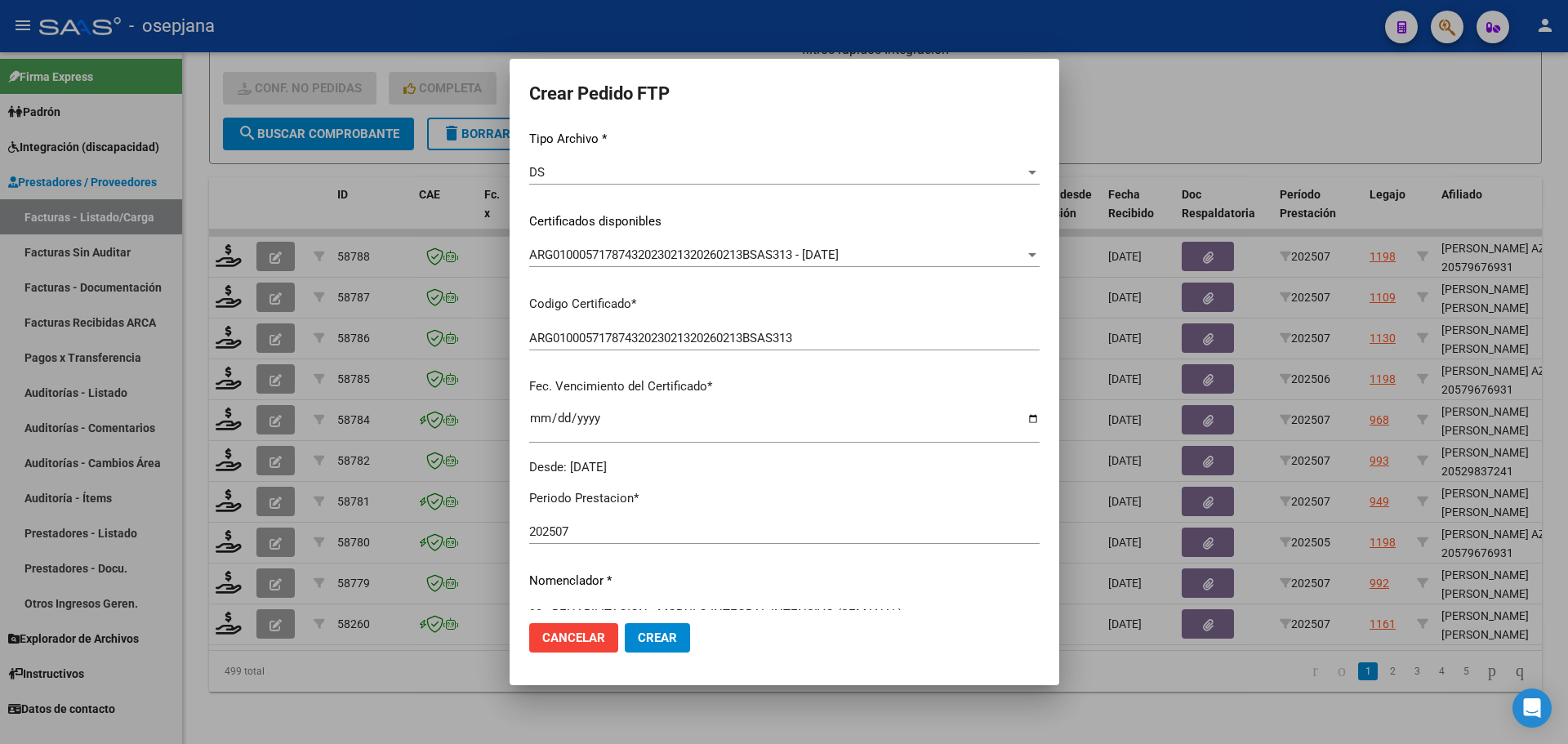
scroll to position [327, 0]
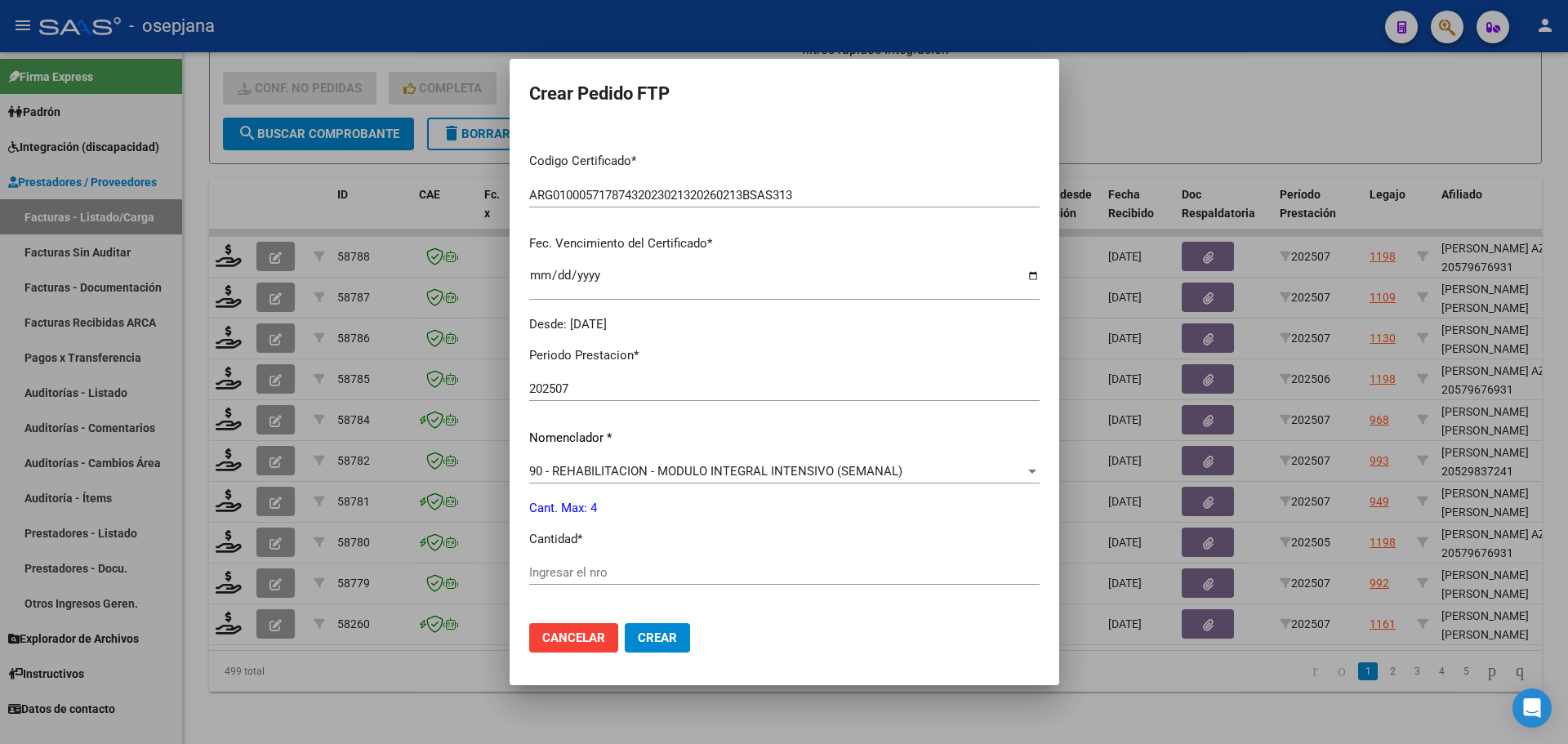
click at [555, 577] on input "Ingresar el nro" at bounding box center [784, 572] width 510 height 15
type input "4"
click at [656, 656] on mat-dialog-actions "Cancelar Crear" at bounding box center [784, 638] width 510 height 56
click at [662, 649] on button "Crear" at bounding box center [657, 638] width 65 height 30
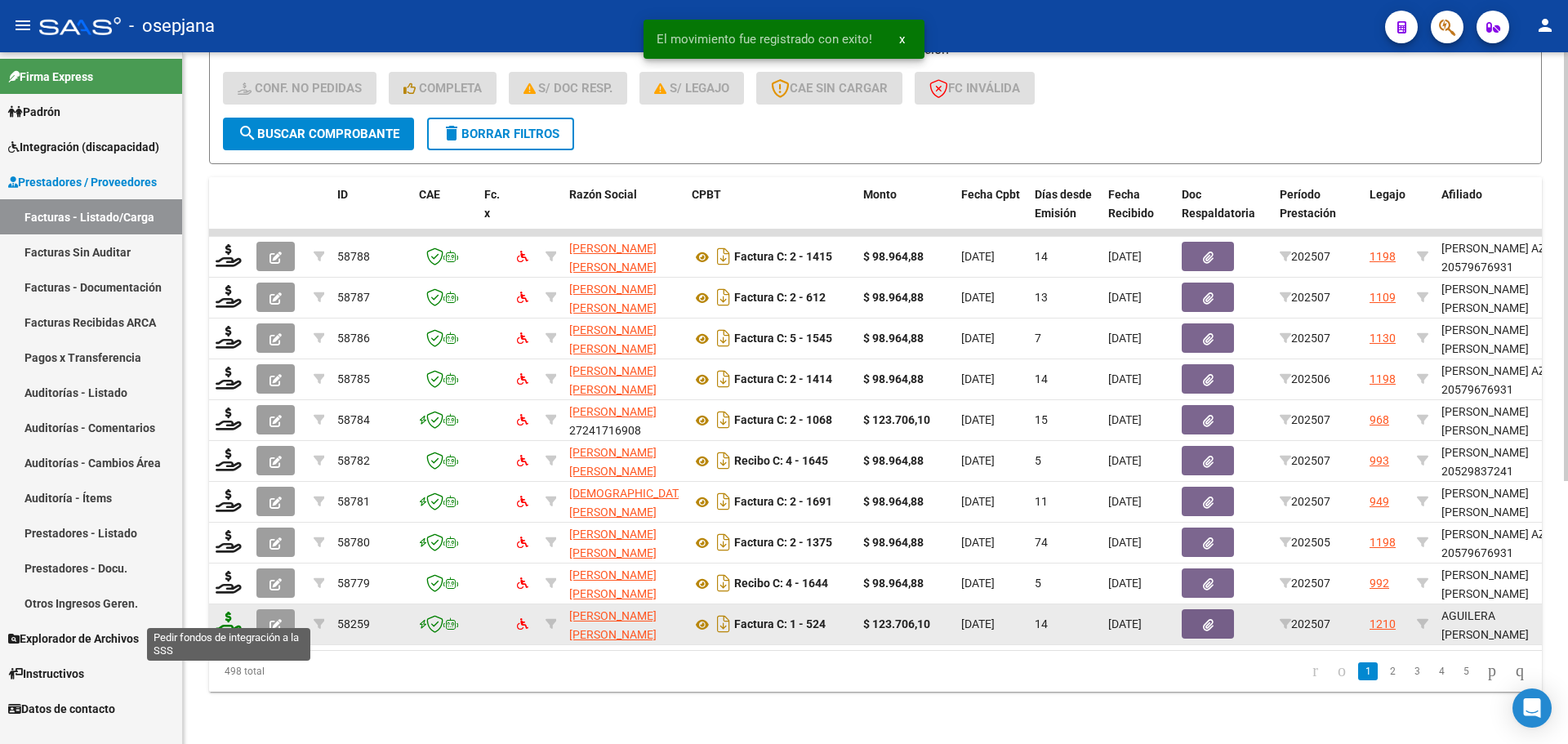
click at [225, 620] on icon at bounding box center [229, 622] width 26 height 23
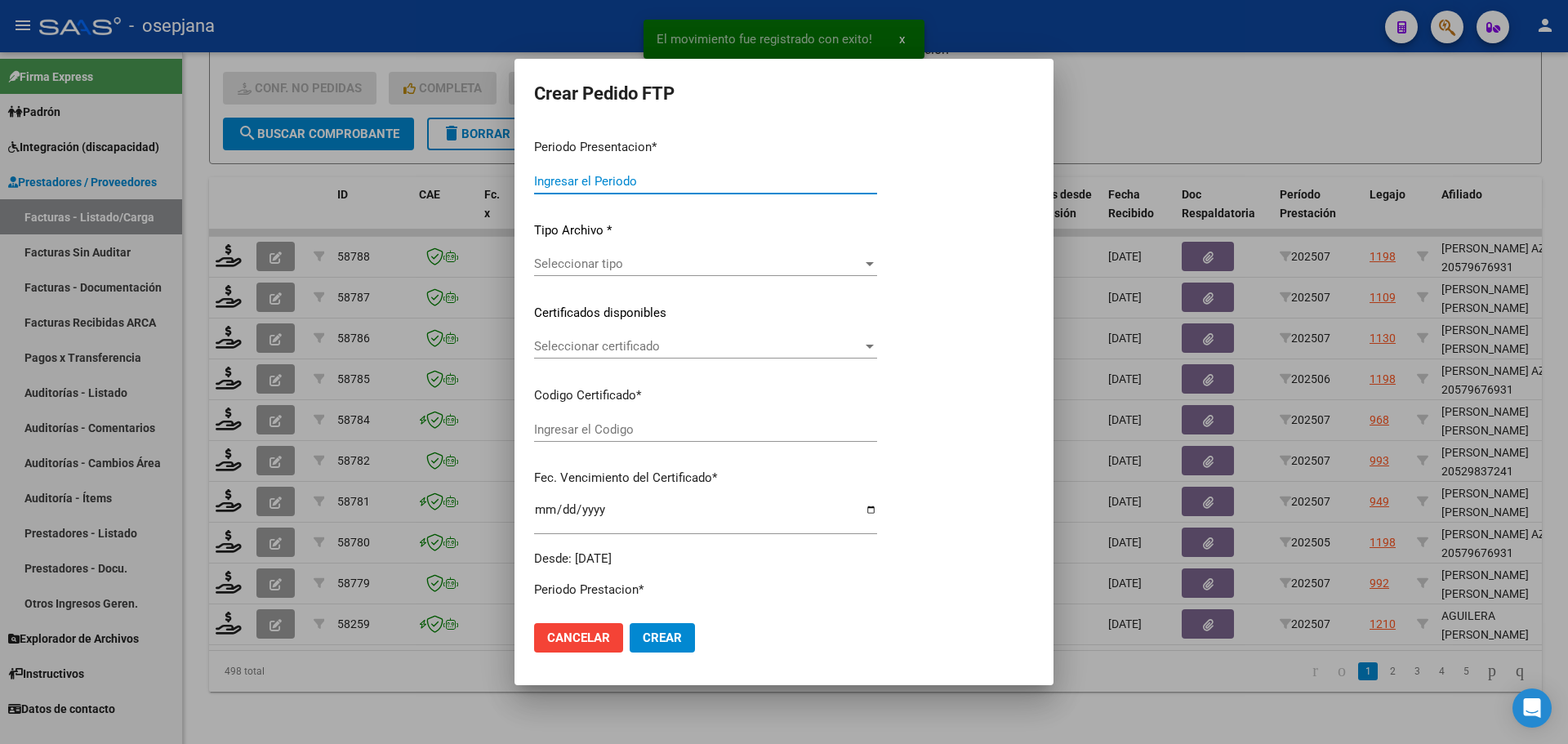
type input "202507"
type input "$ 123.706,10"
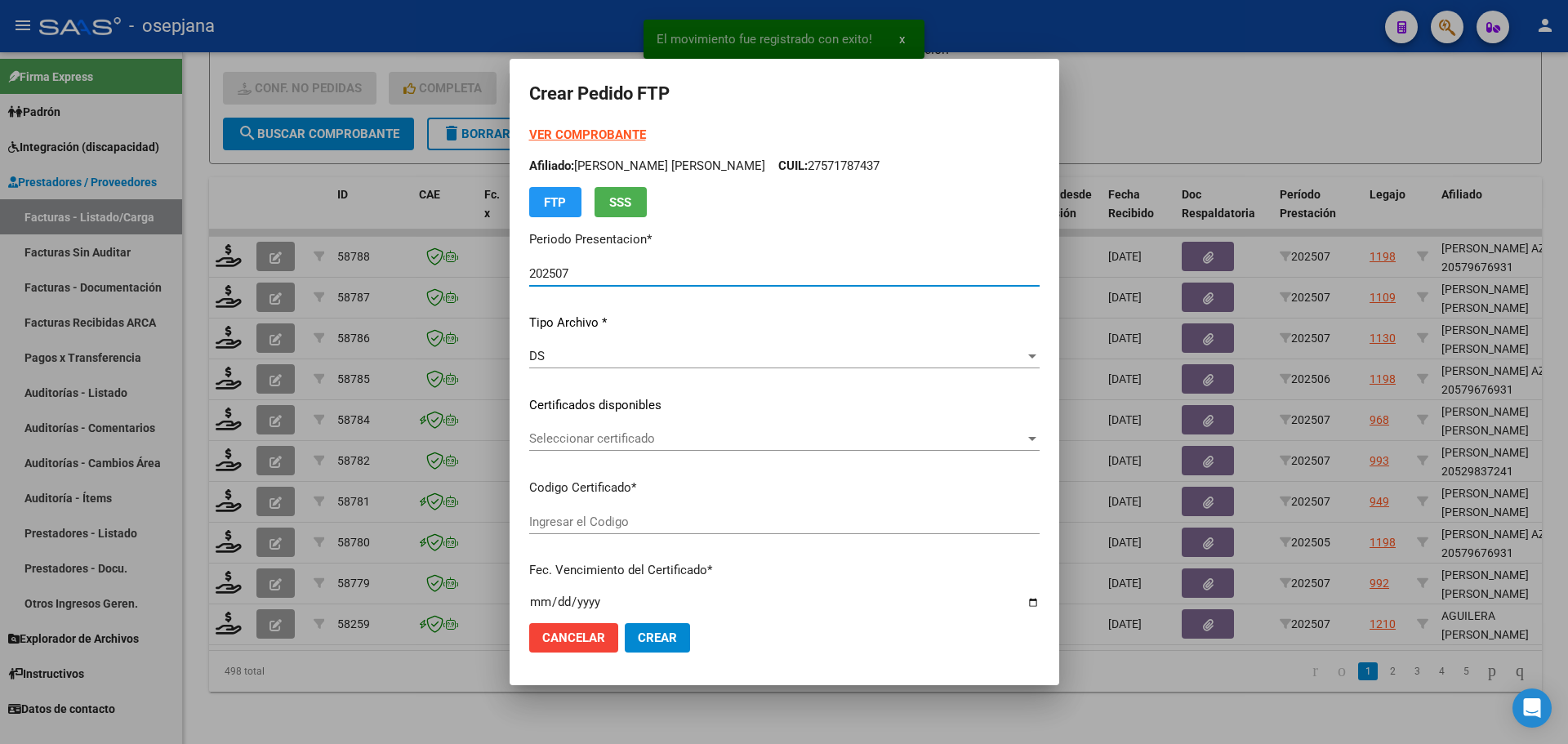
type input "ARG02000578331732022012720250127BSAS313"
type input "2025-01-27"
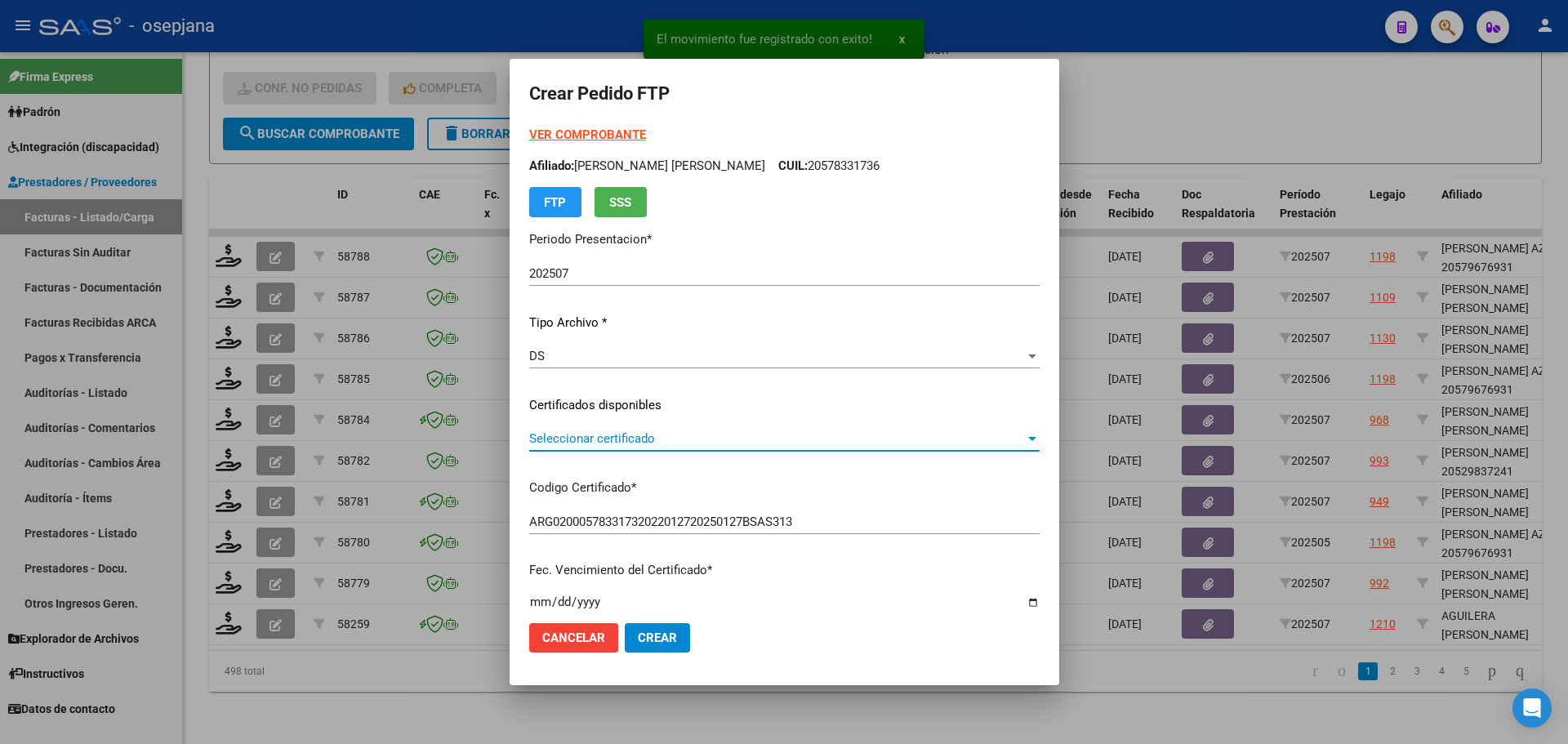
click at [599, 437] on span "Seleccionar certificado" at bounding box center [777, 438] width 496 height 15
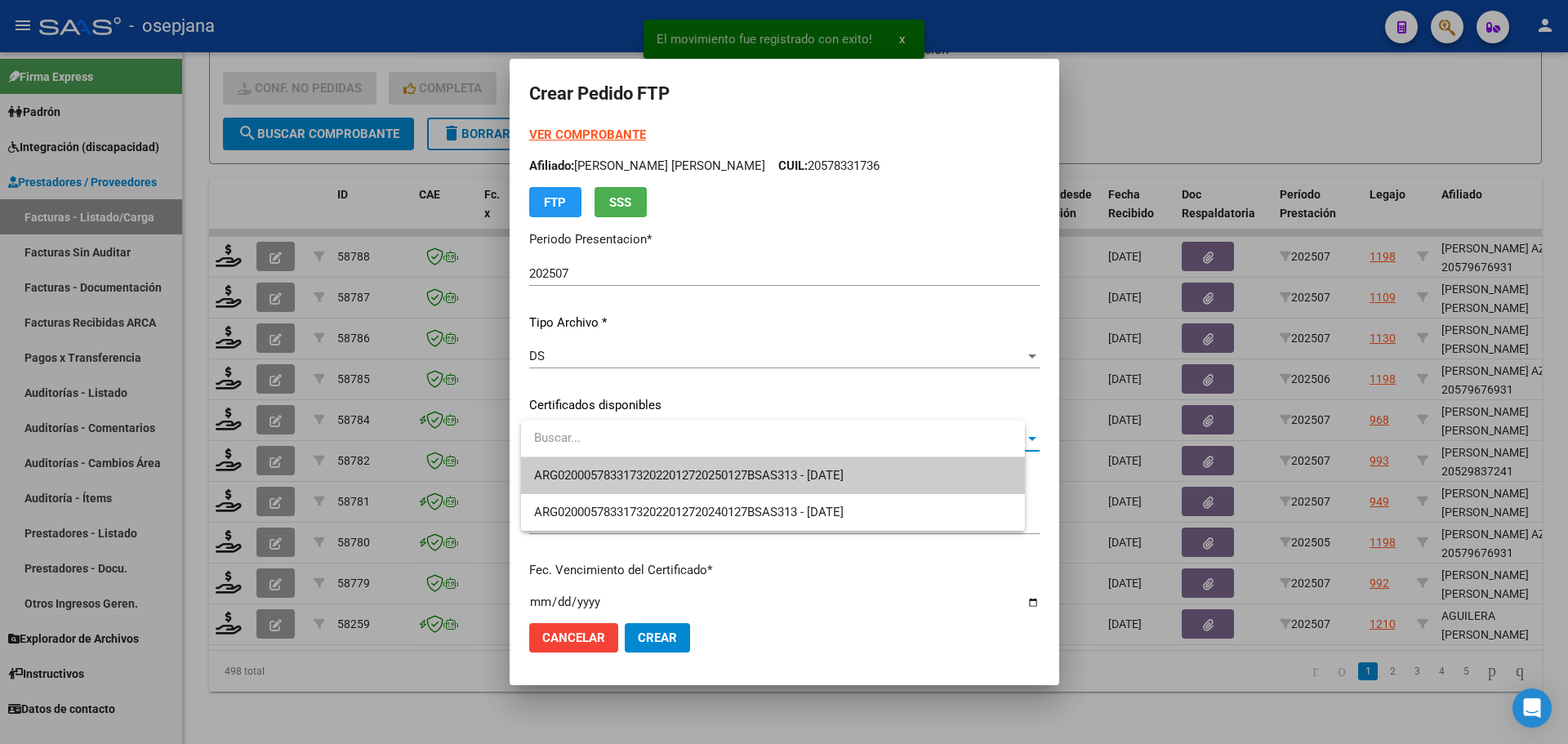
click at [602, 469] on span "ARG02000578331732022012720250127BSAS313 - 2025-01-27" at bounding box center [688, 476] width 309 height 15
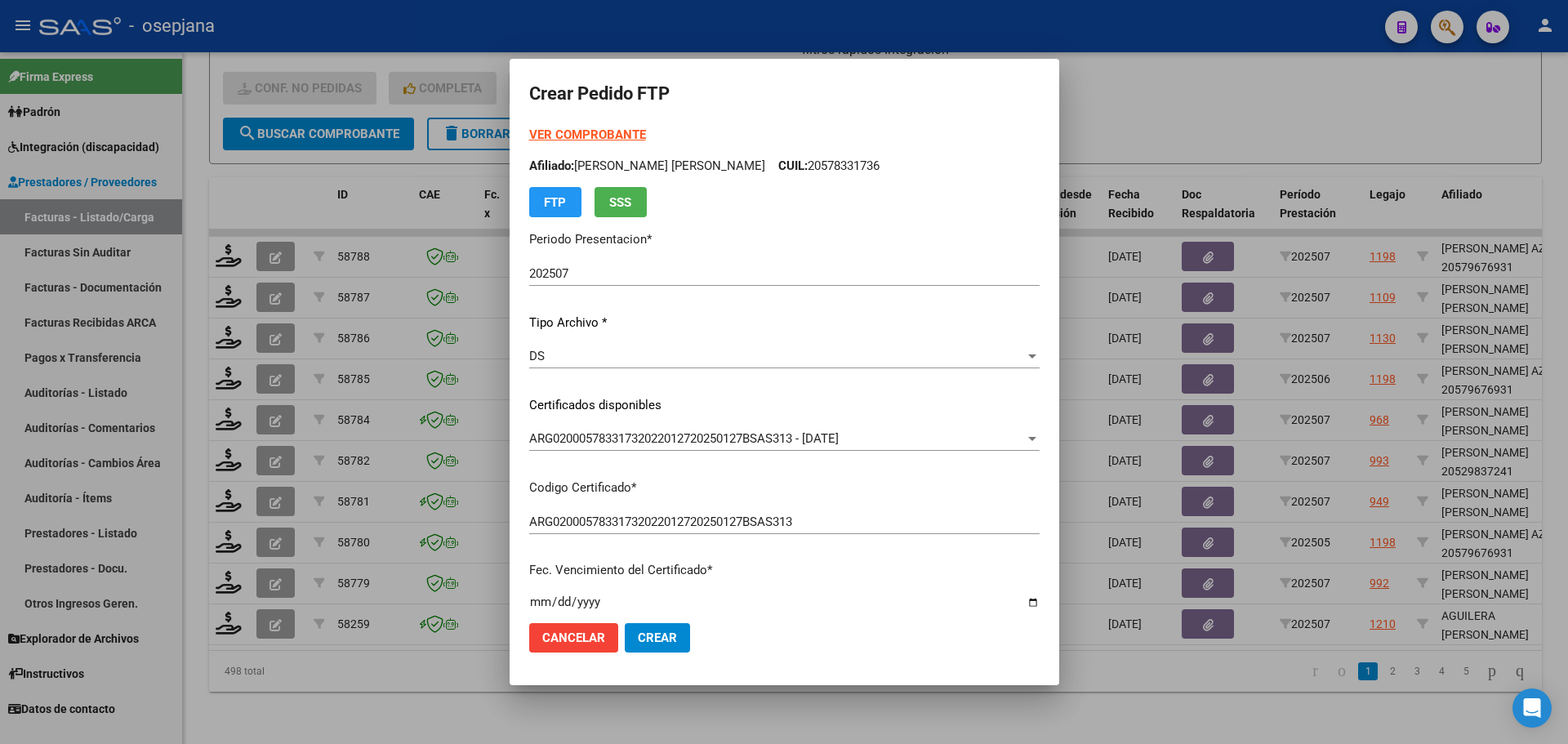
click at [618, 132] on strong "VER COMPROBANTE" at bounding box center [588, 135] width 117 height 15
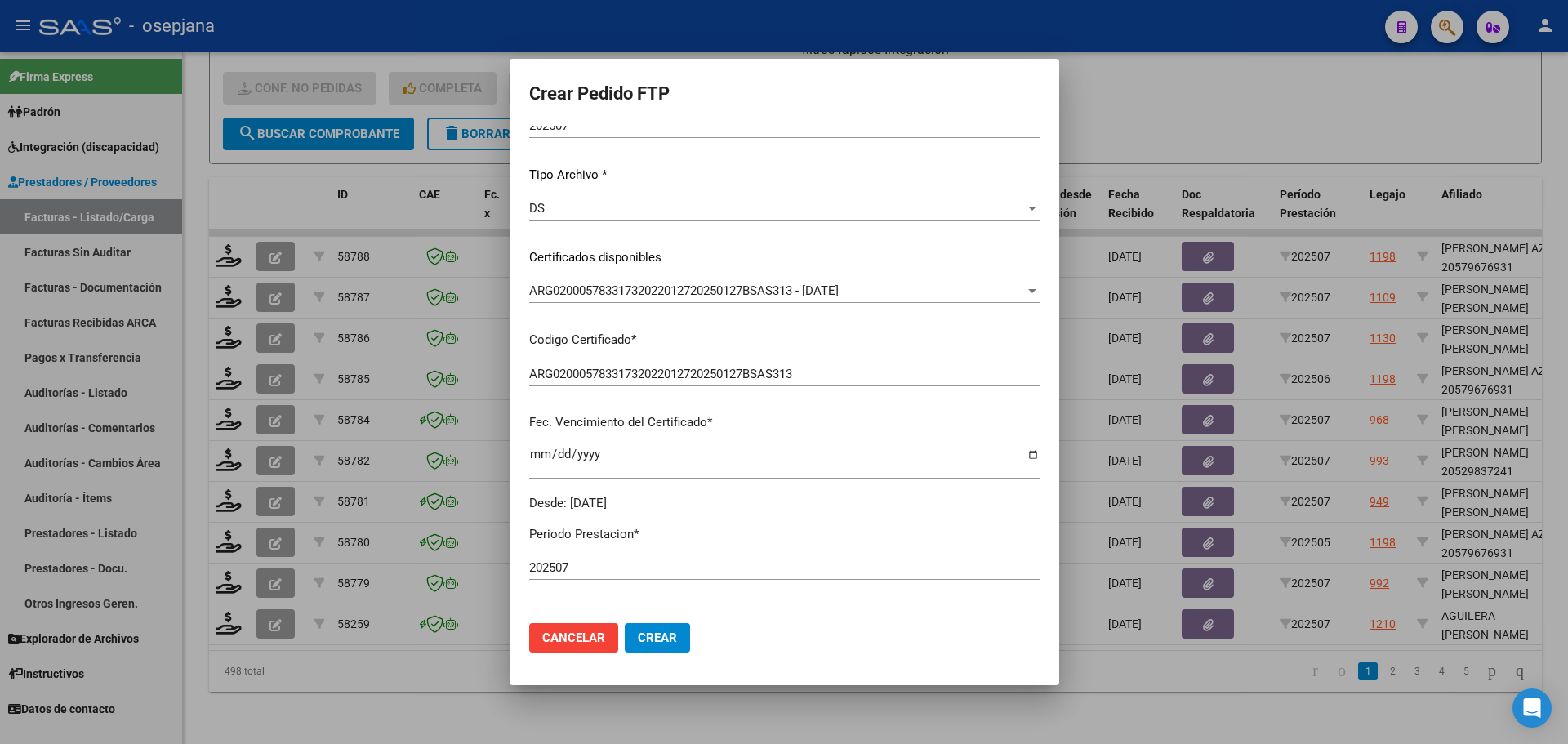
scroll to position [327, 0]
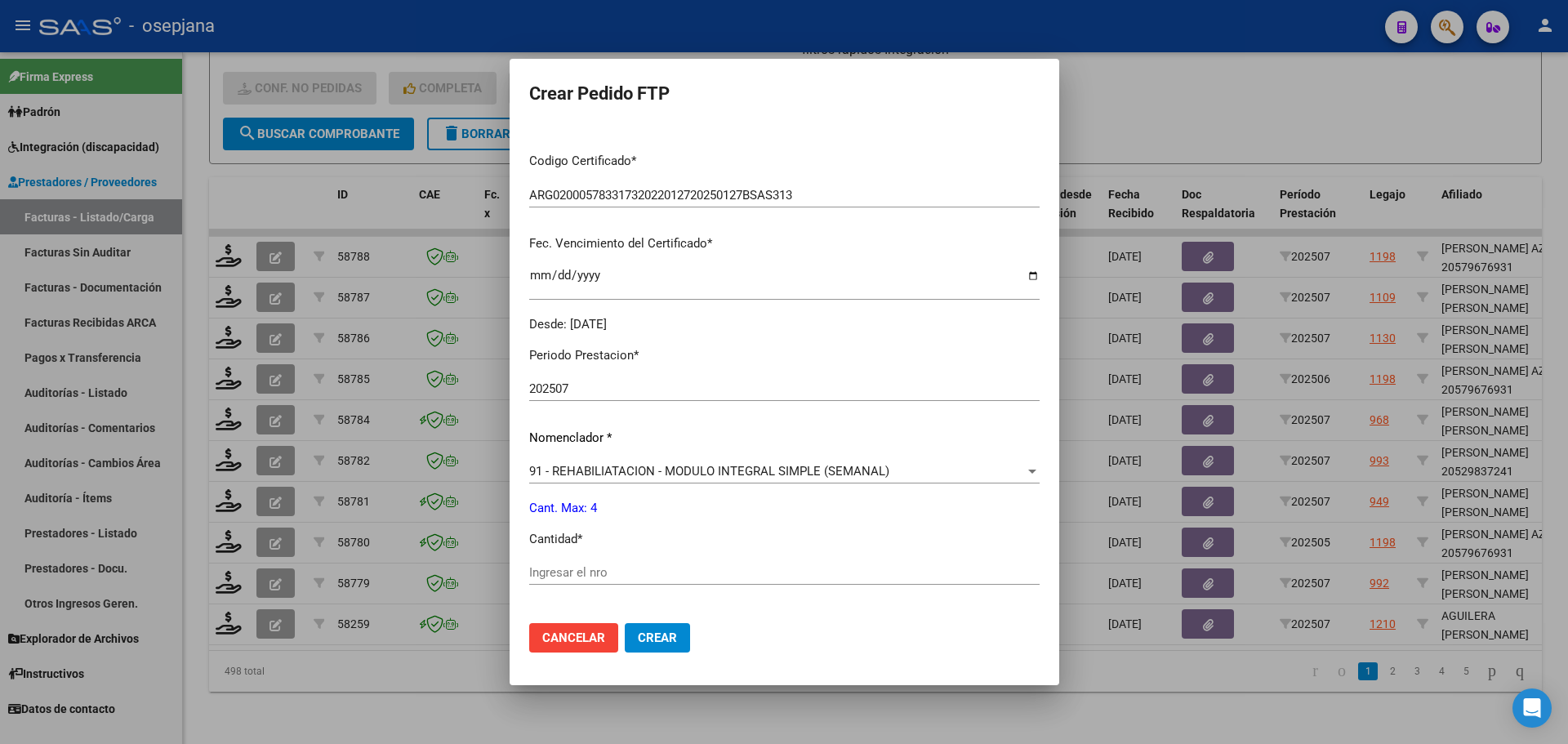
drag, startPoint x: 581, startPoint y: 561, endPoint x: 581, endPoint y: 573, distance: 12.0
click at [581, 564] on div "Ingresar el nro" at bounding box center [784, 572] width 510 height 24
click at [581, 578] on input "Ingresar el nro" at bounding box center [784, 572] width 510 height 15
type input "4"
drag, startPoint x: 1249, startPoint y: 109, endPoint x: 927, endPoint y: 76, distance: 323.7
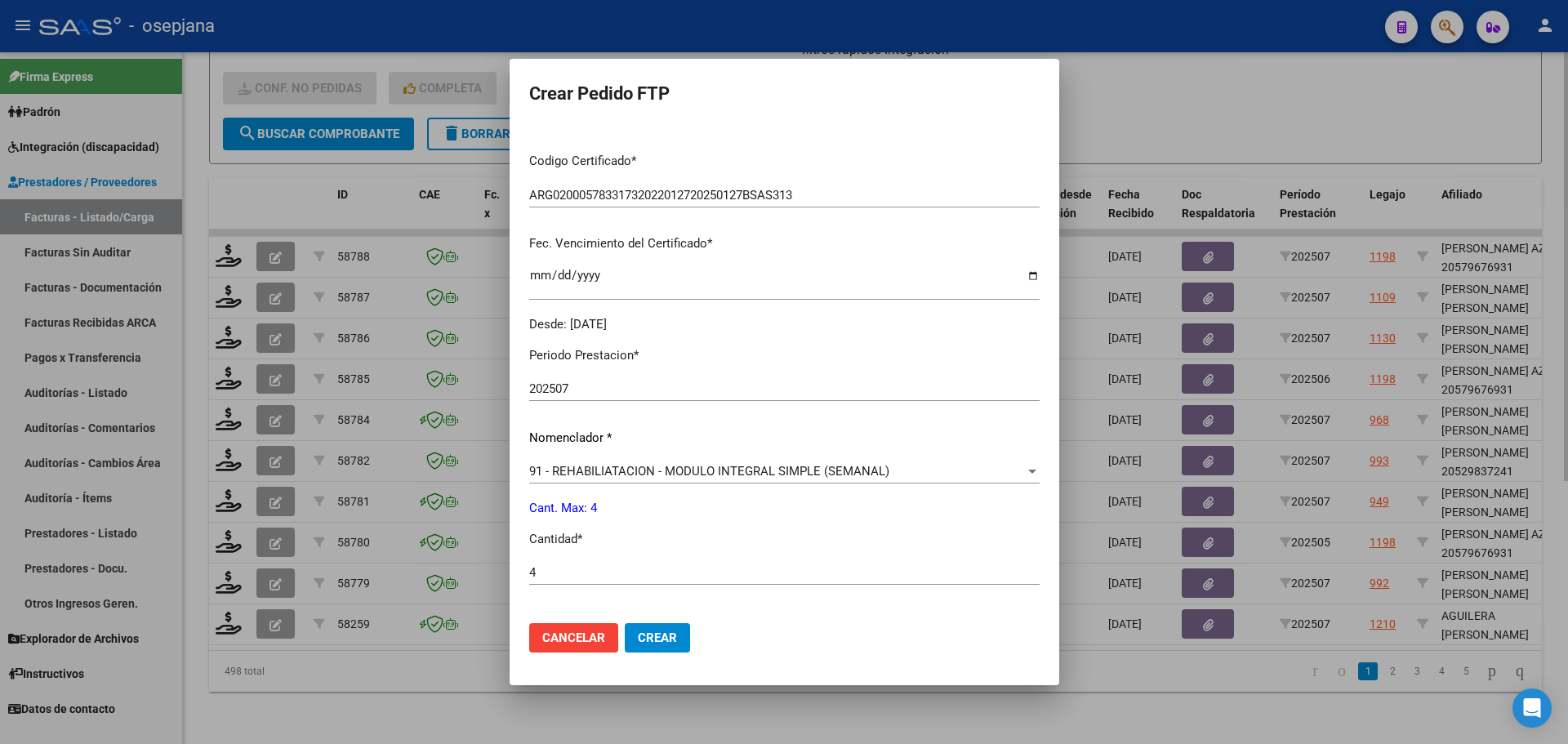
click at [1248, 109] on div at bounding box center [784, 372] width 1568 height 744
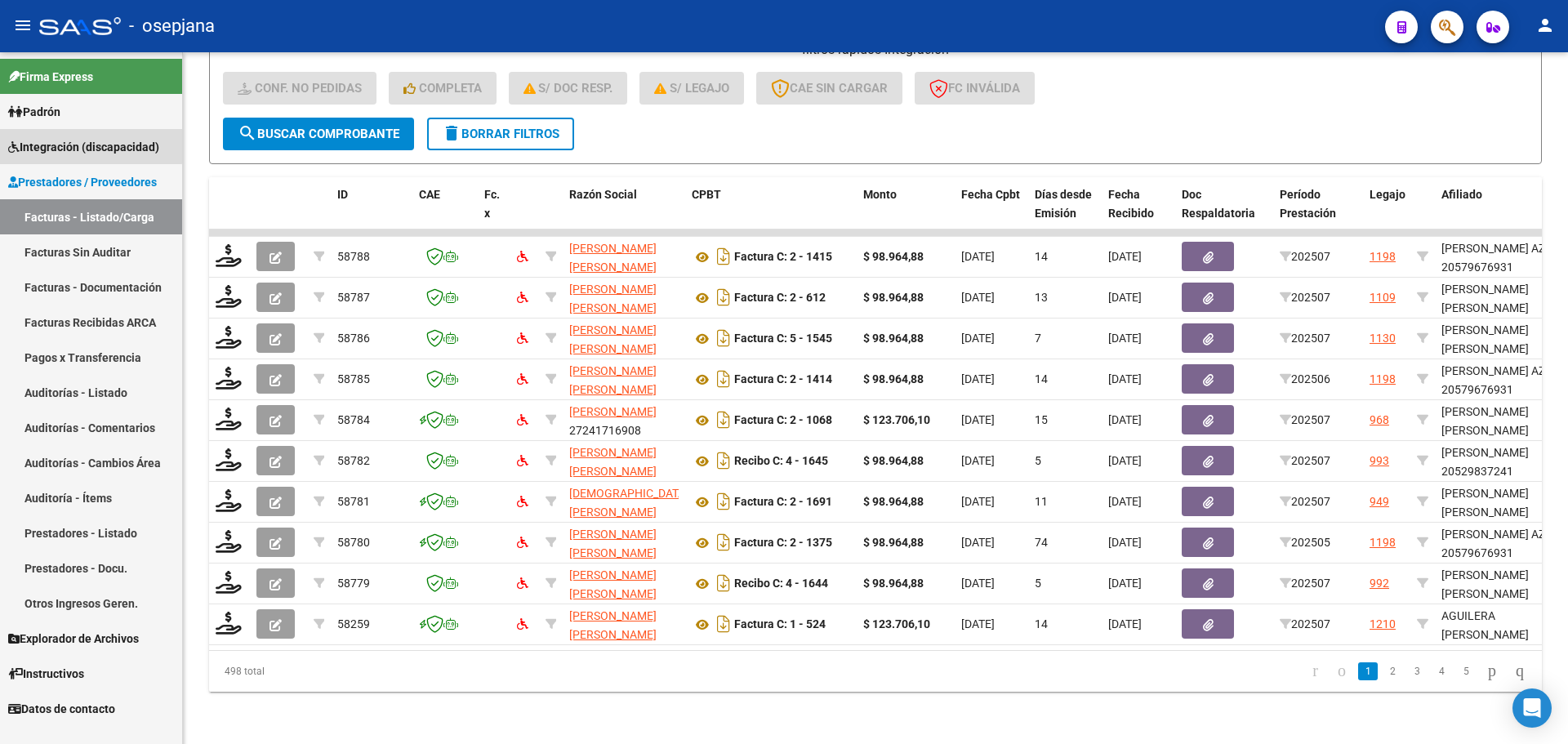
click at [78, 145] on span "Integración (discapacidad)" at bounding box center [84, 147] width 151 height 18
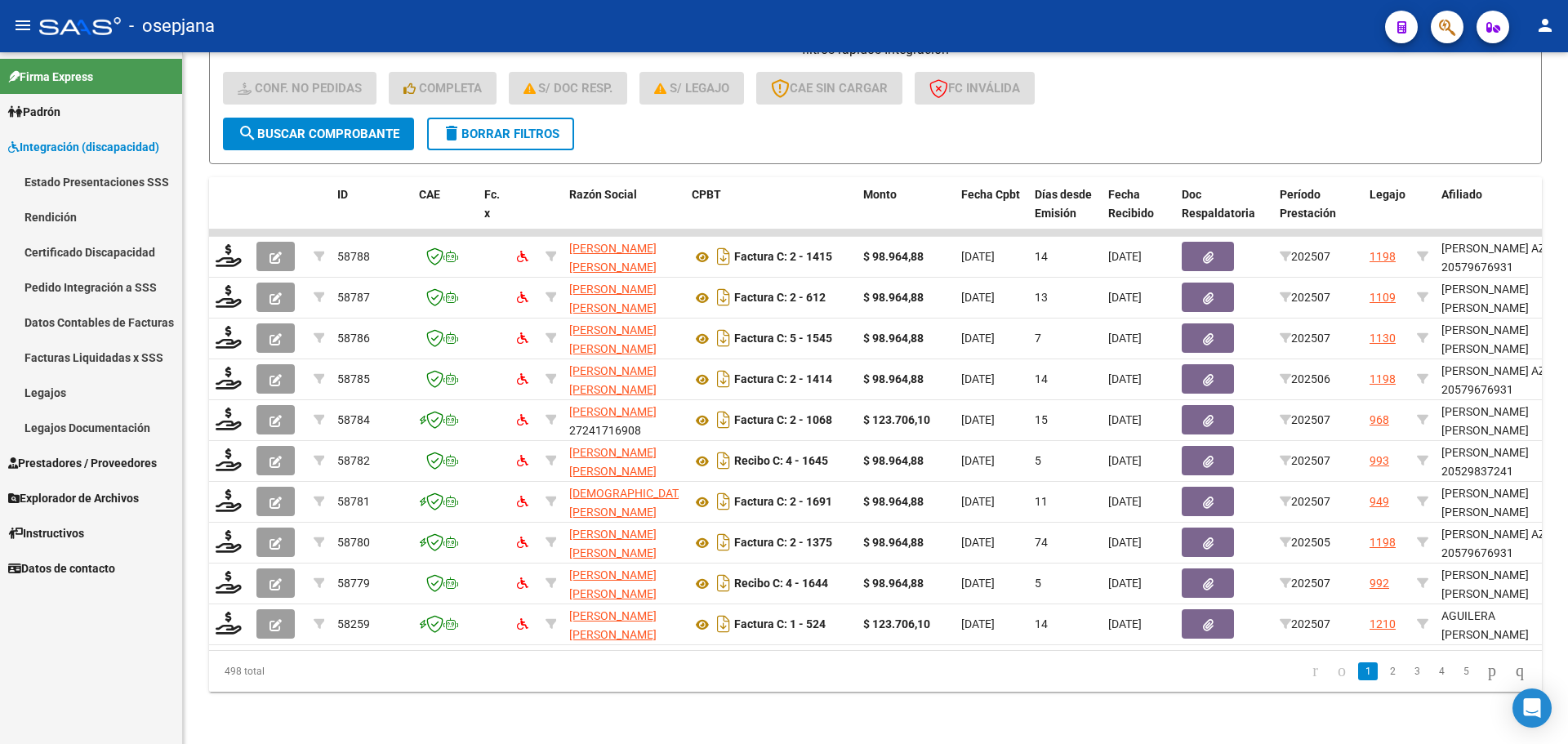
click at [66, 391] on link "Legajos" at bounding box center [91, 392] width 182 height 35
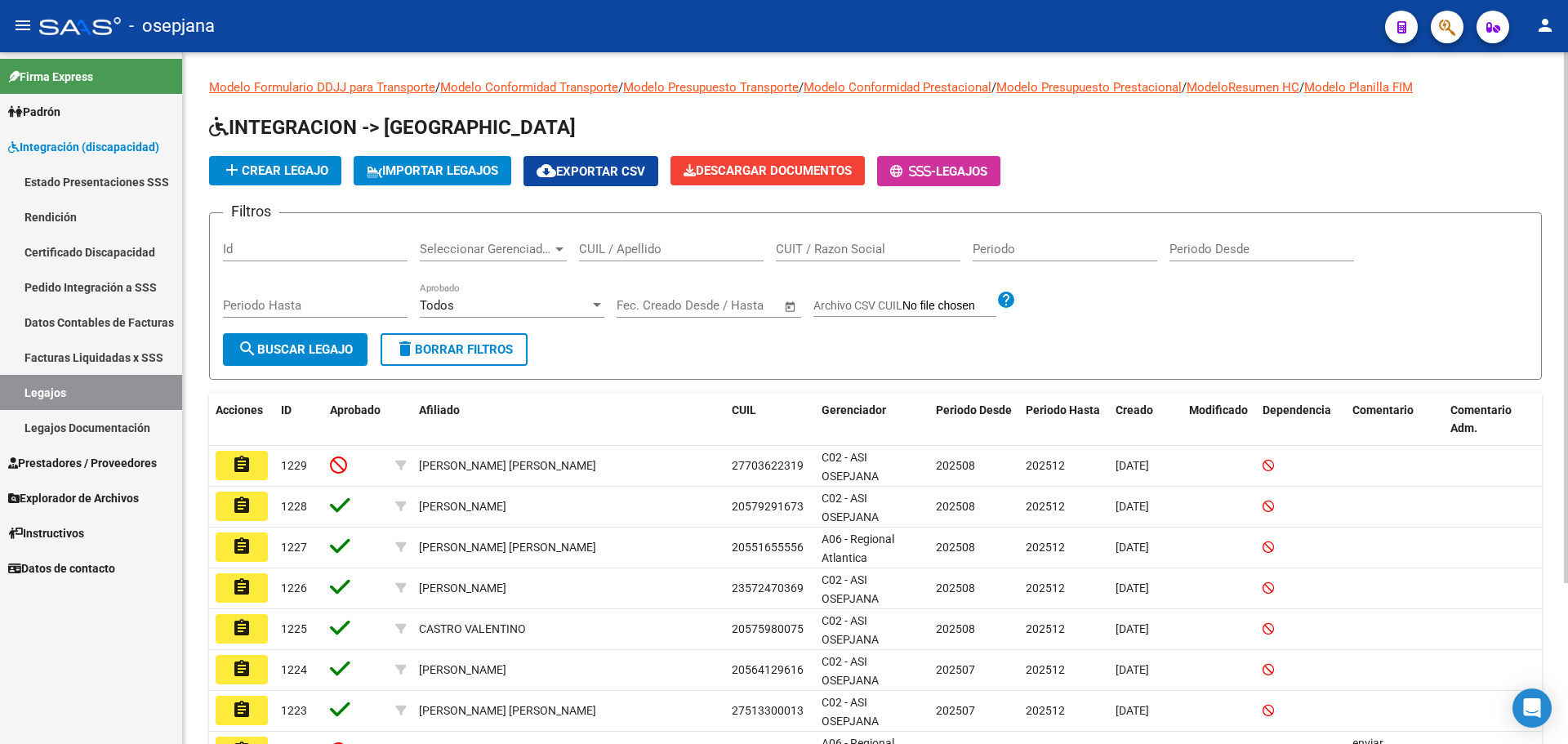
click at [598, 241] on input "CUIL / Apellido" at bounding box center [671, 249] width 185 height 15
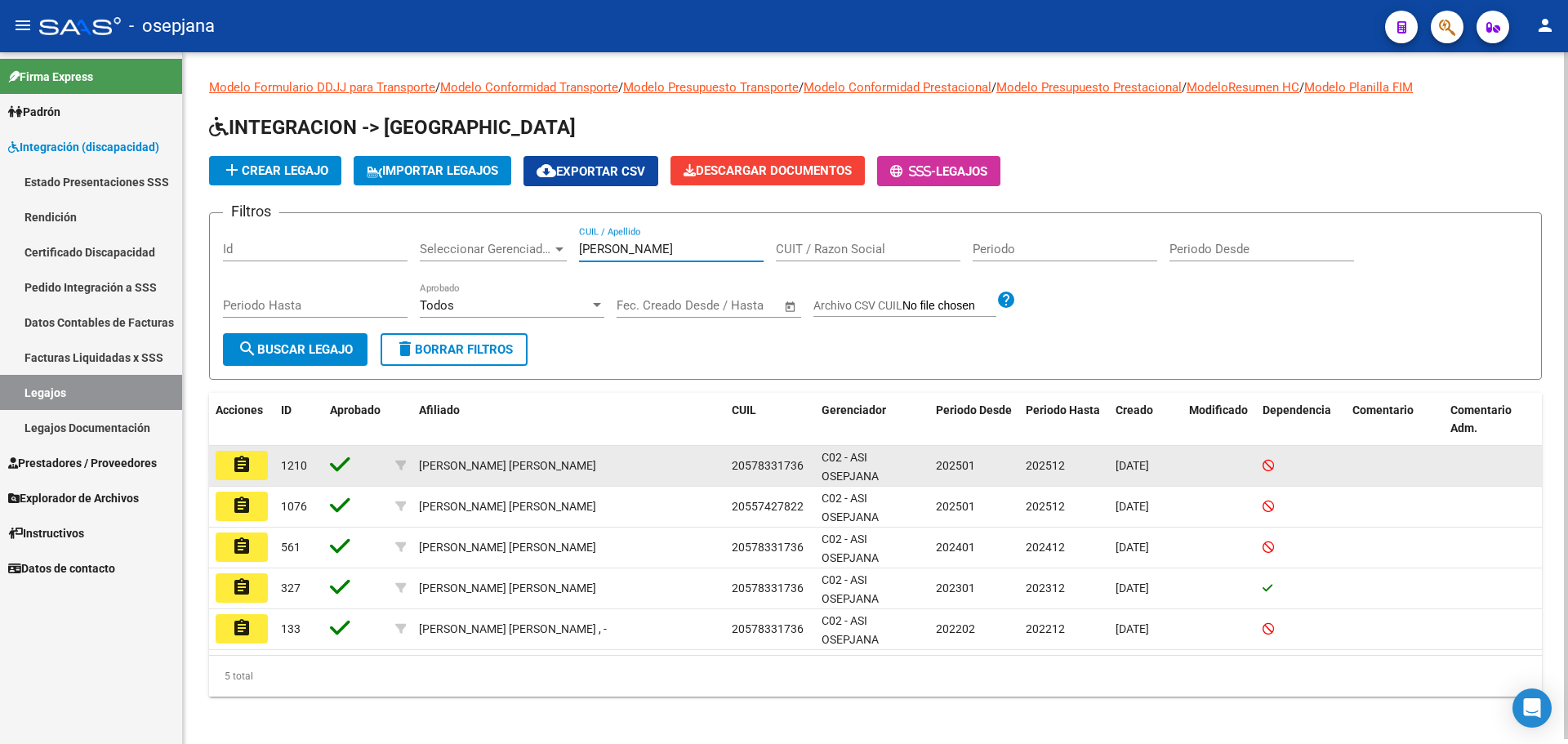
type input "aguilera"
click at [238, 461] on mat-icon "assignment" at bounding box center [242, 464] width 20 height 20
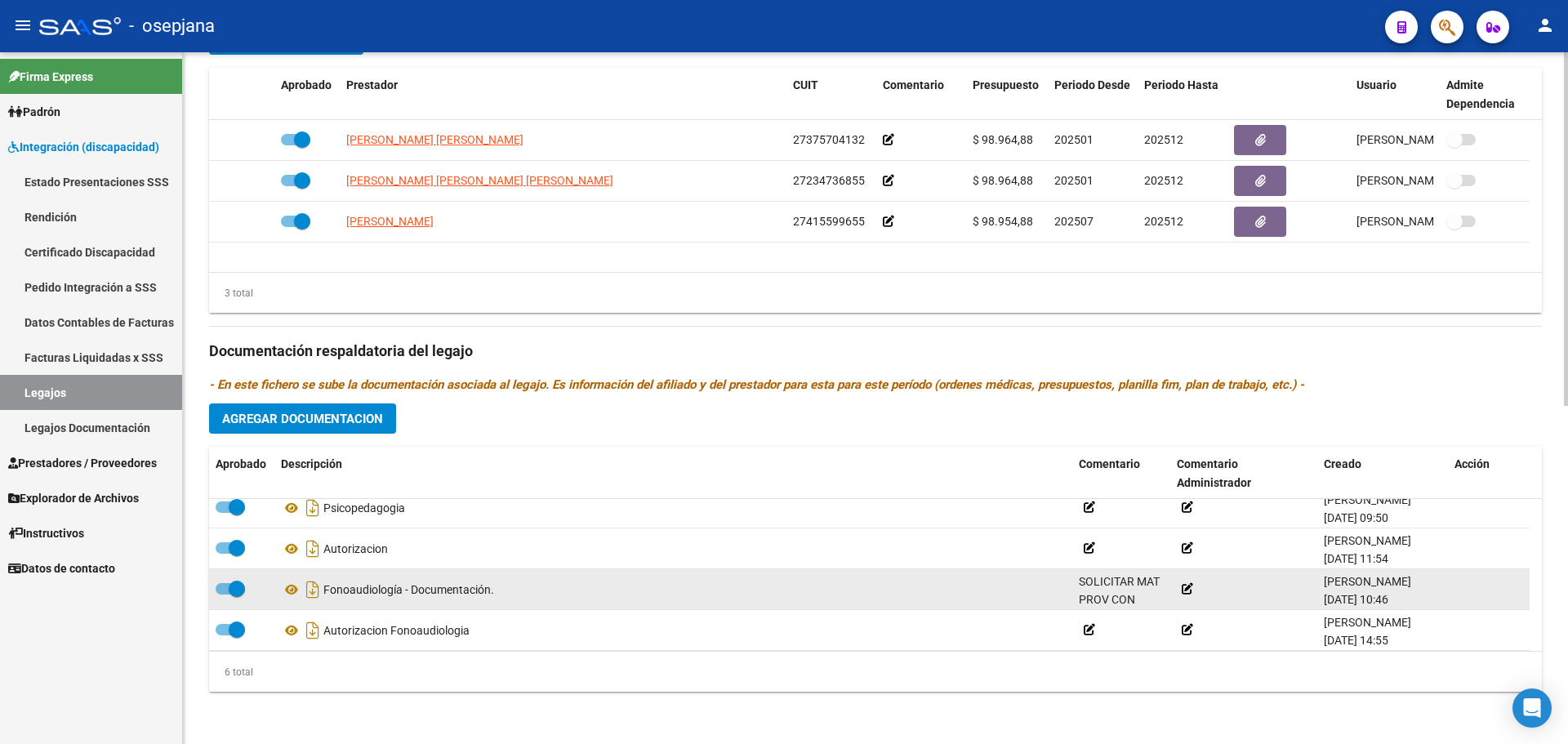
scroll to position [98, 0]
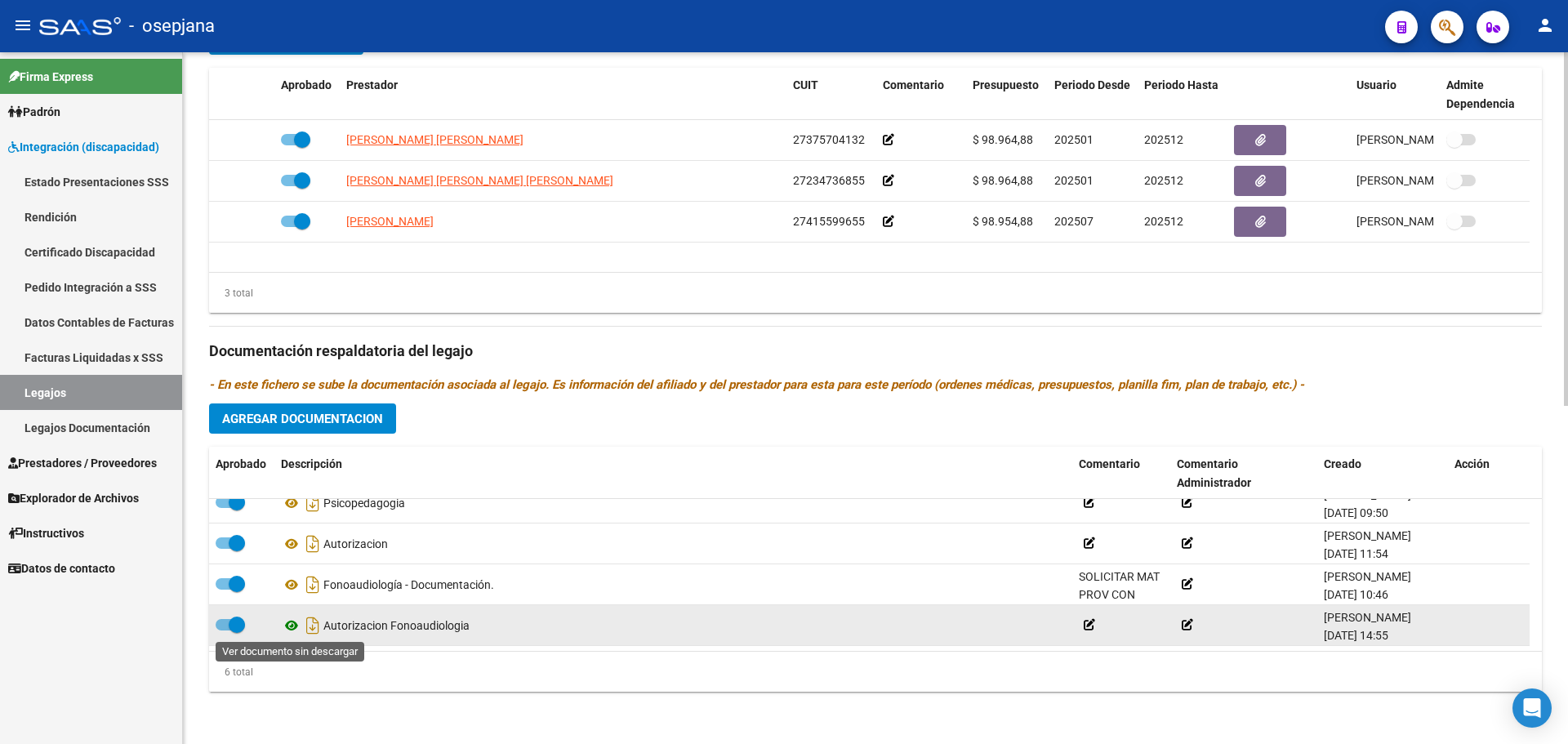
click at [284, 624] on icon at bounding box center [291, 625] width 21 height 20
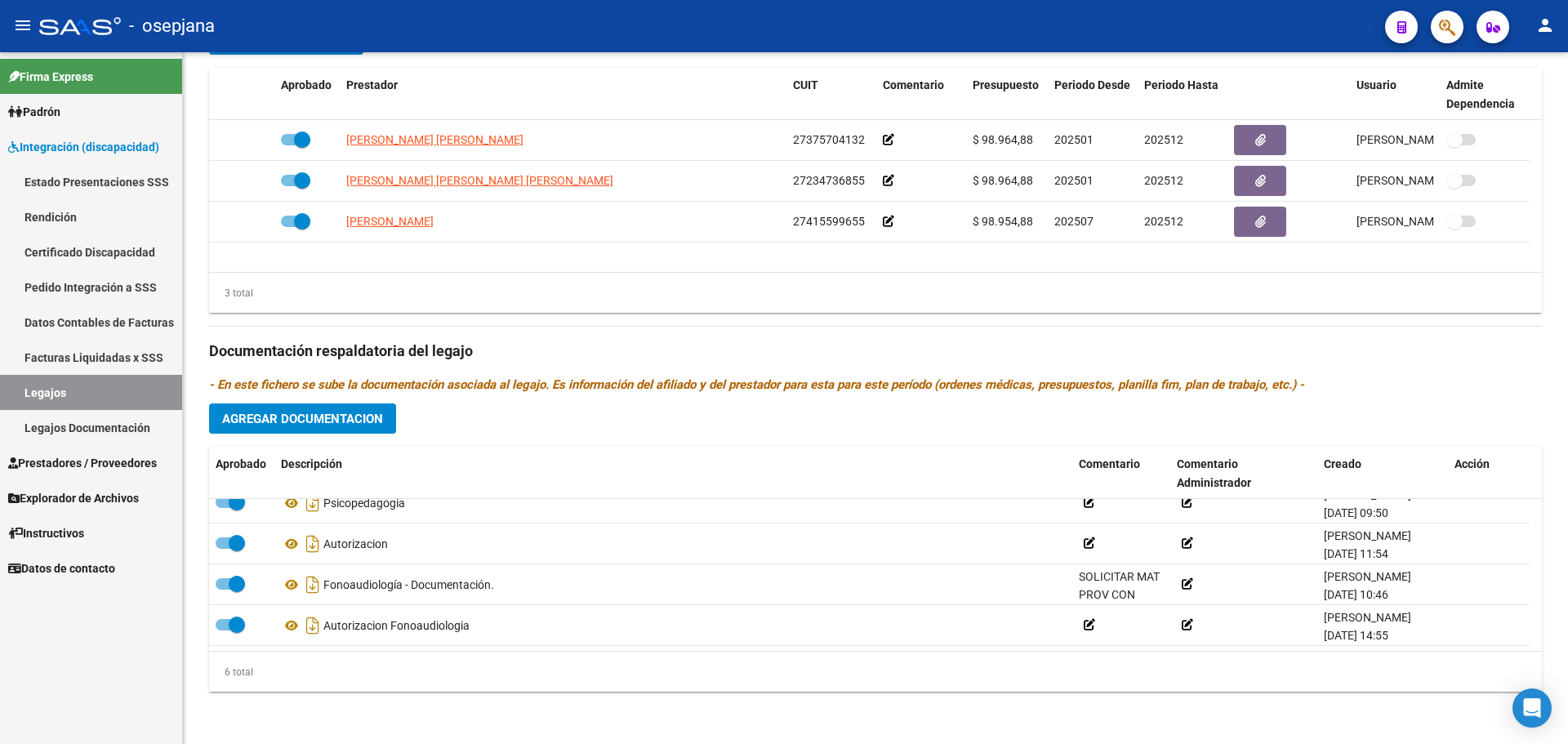
click at [91, 139] on span "Integración (discapacidad)" at bounding box center [84, 147] width 151 height 18
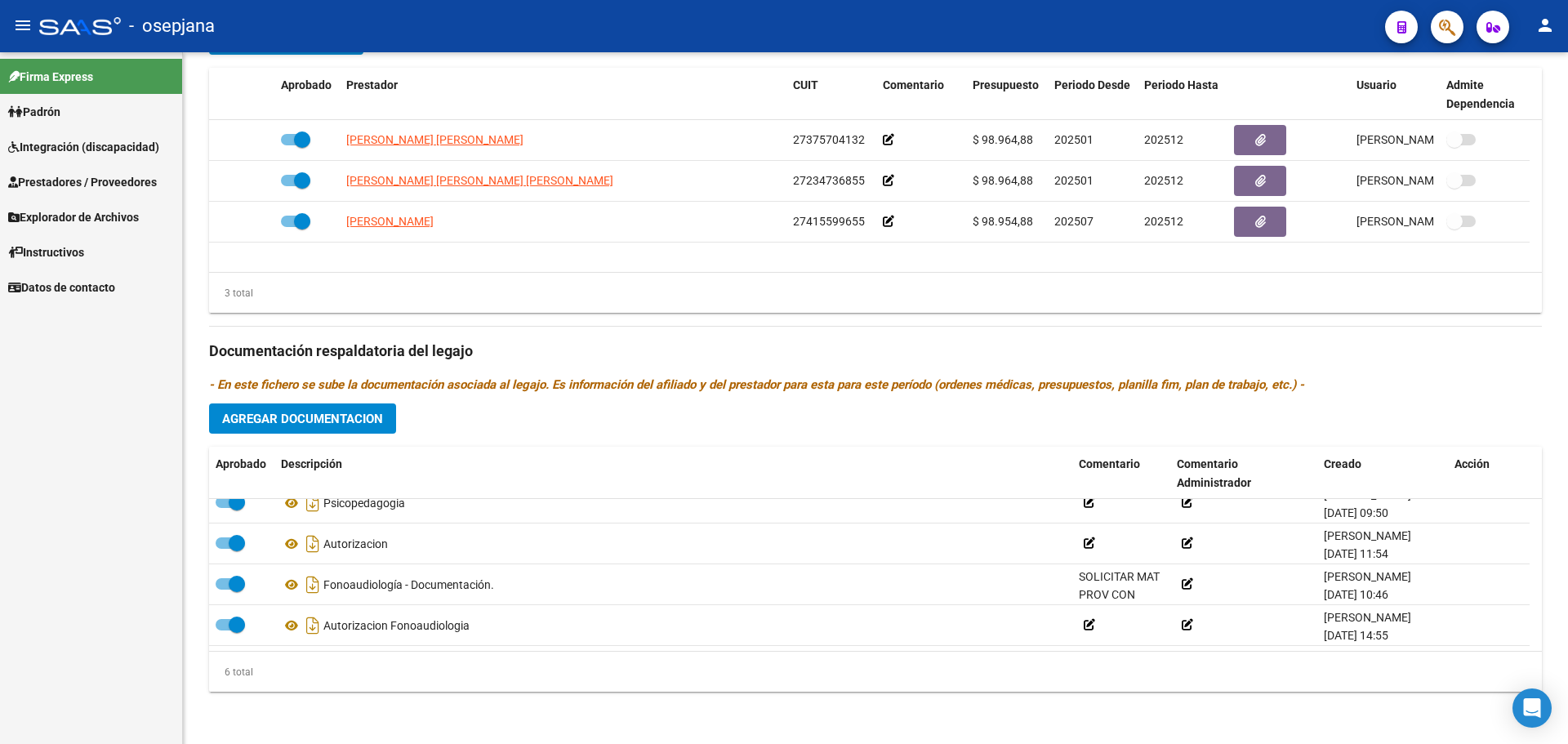
click at [105, 145] on span "Integración (discapacidad)" at bounding box center [84, 147] width 151 height 18
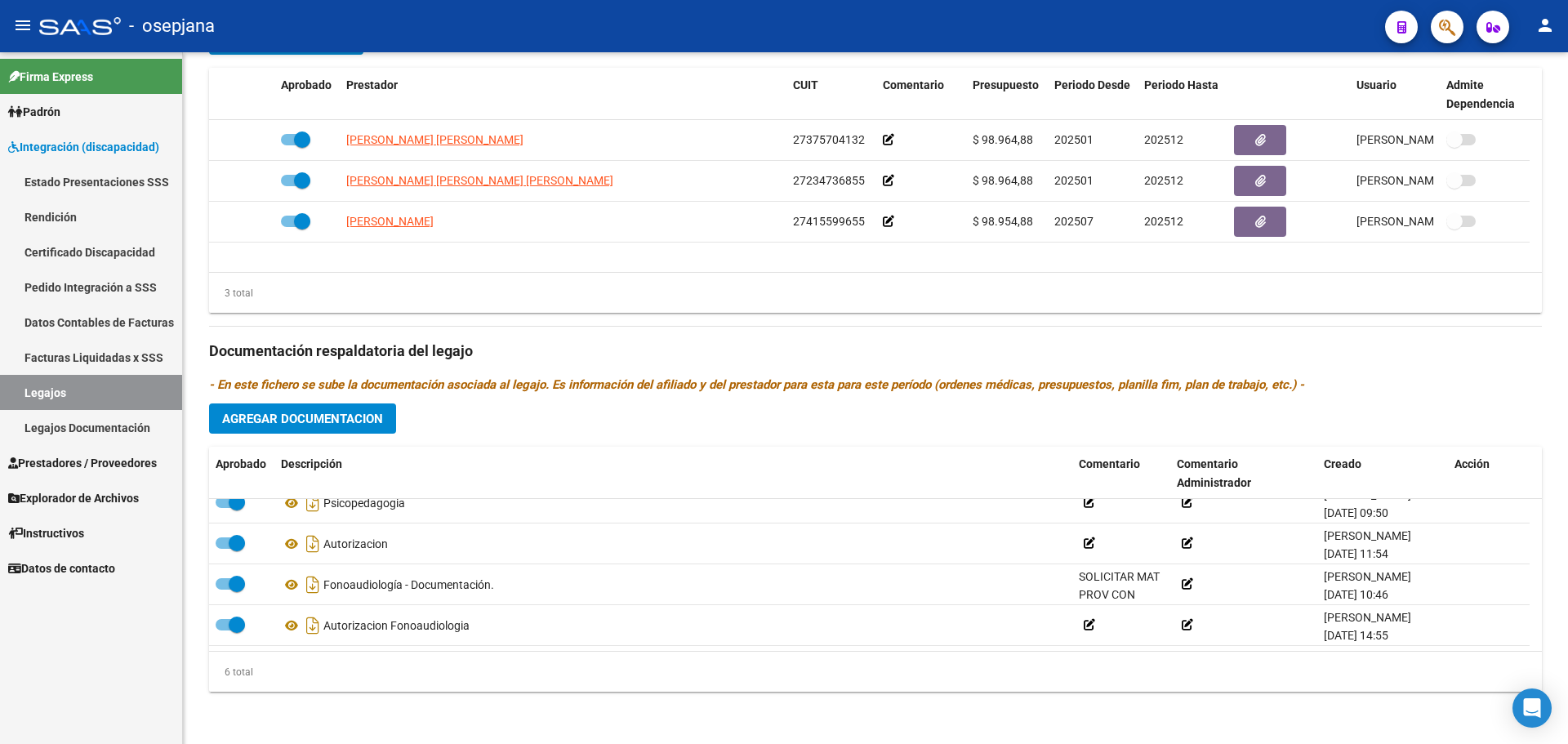
click at [72, 460] on span "Prestadores / Proveedores" at bounding box center [83, 463] width 149 height 18
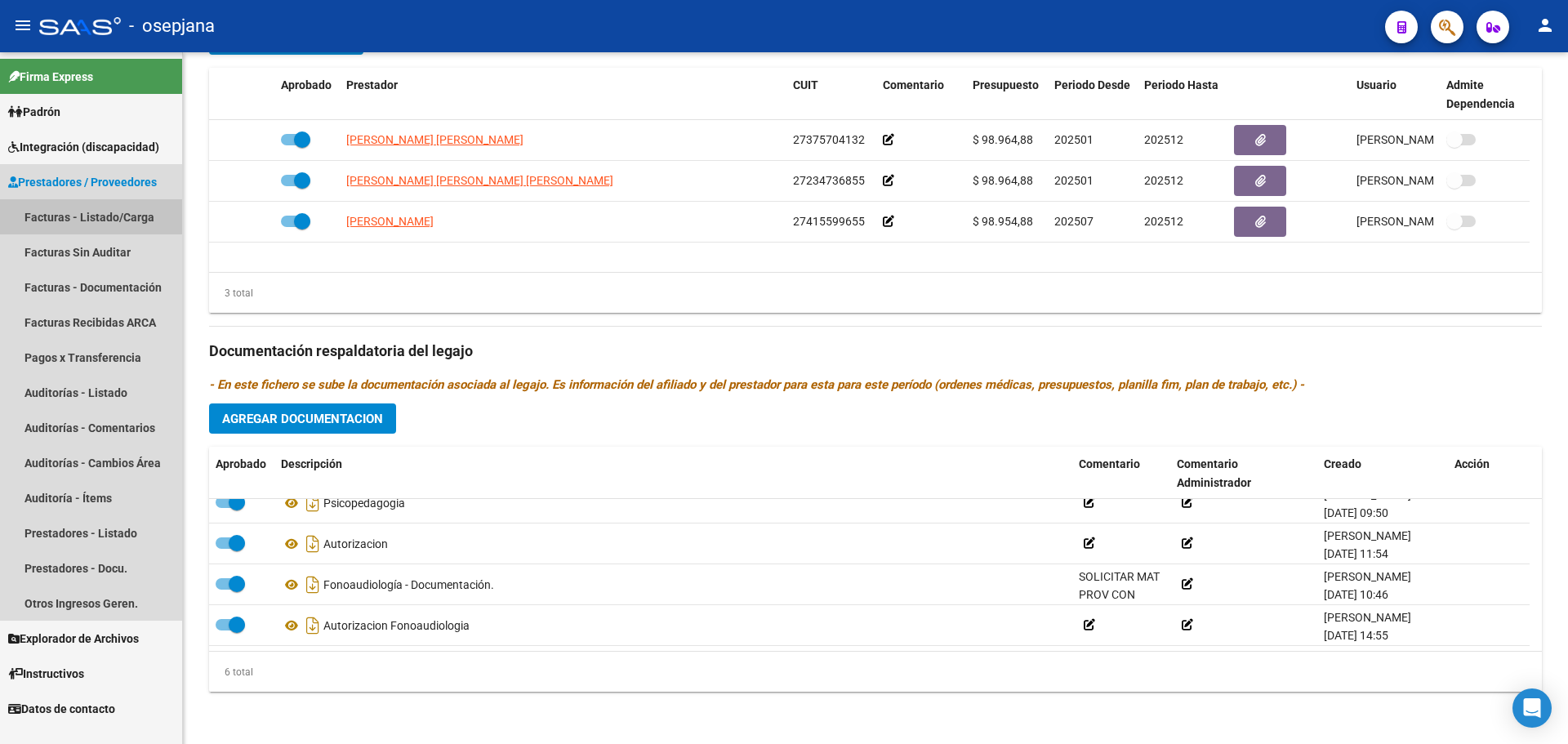
click at [86, 216] on link "Facturas - Listado/Carga" at bounding box center [91, 216] width 182 height 35
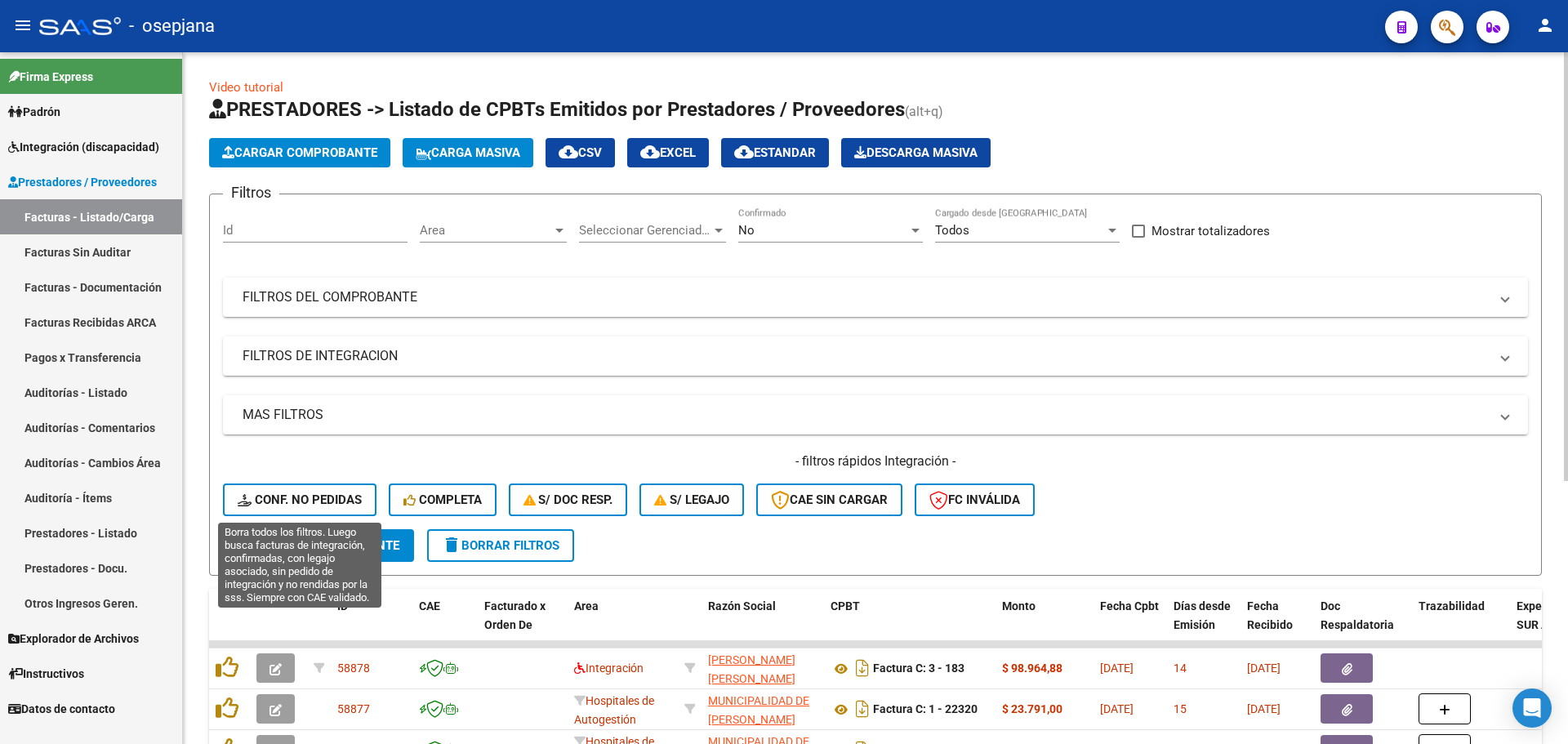
click at [285, 495] on span "Conf. no pedidas" at bounding box center [300, 500] width 124 height 15
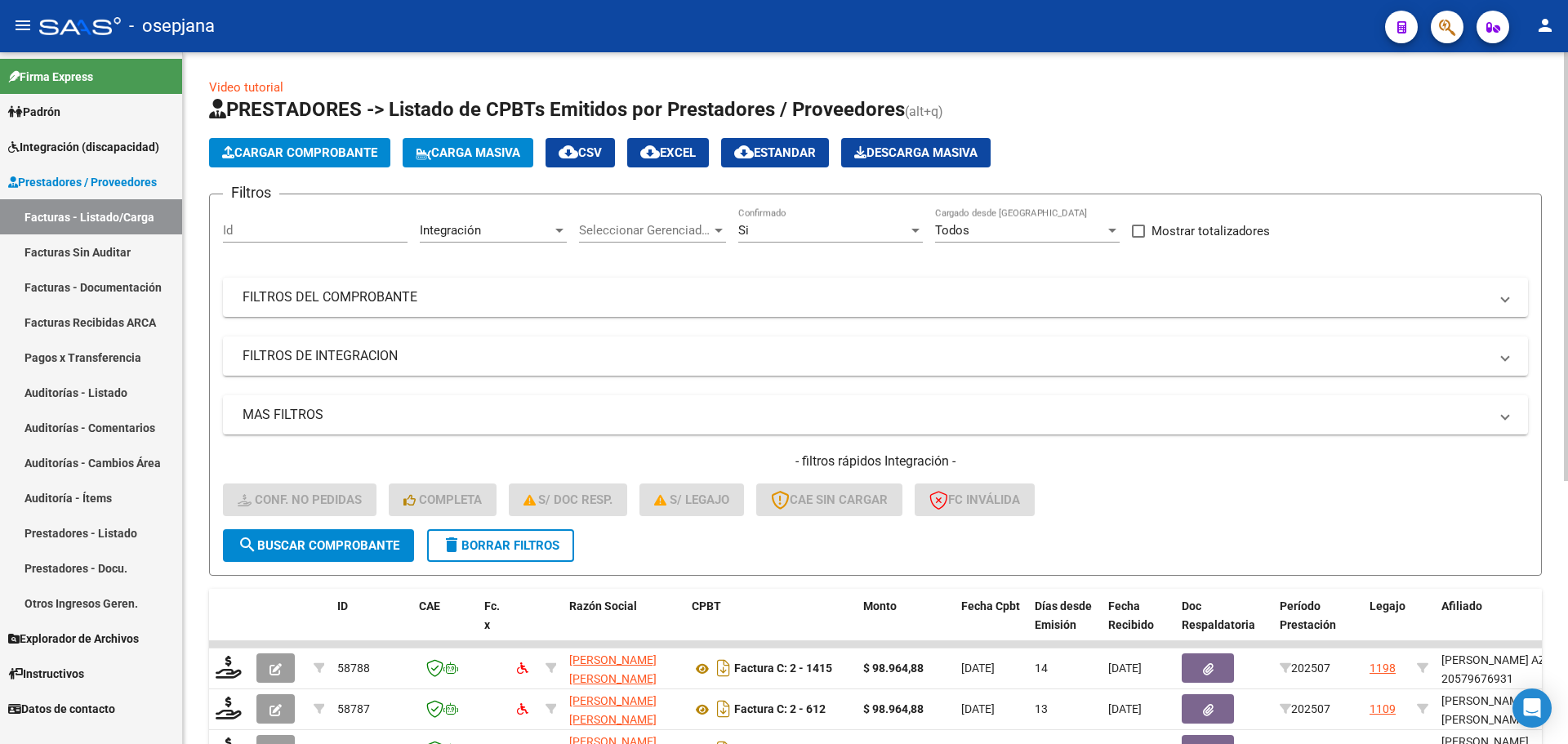
scroll to position [424, 0]
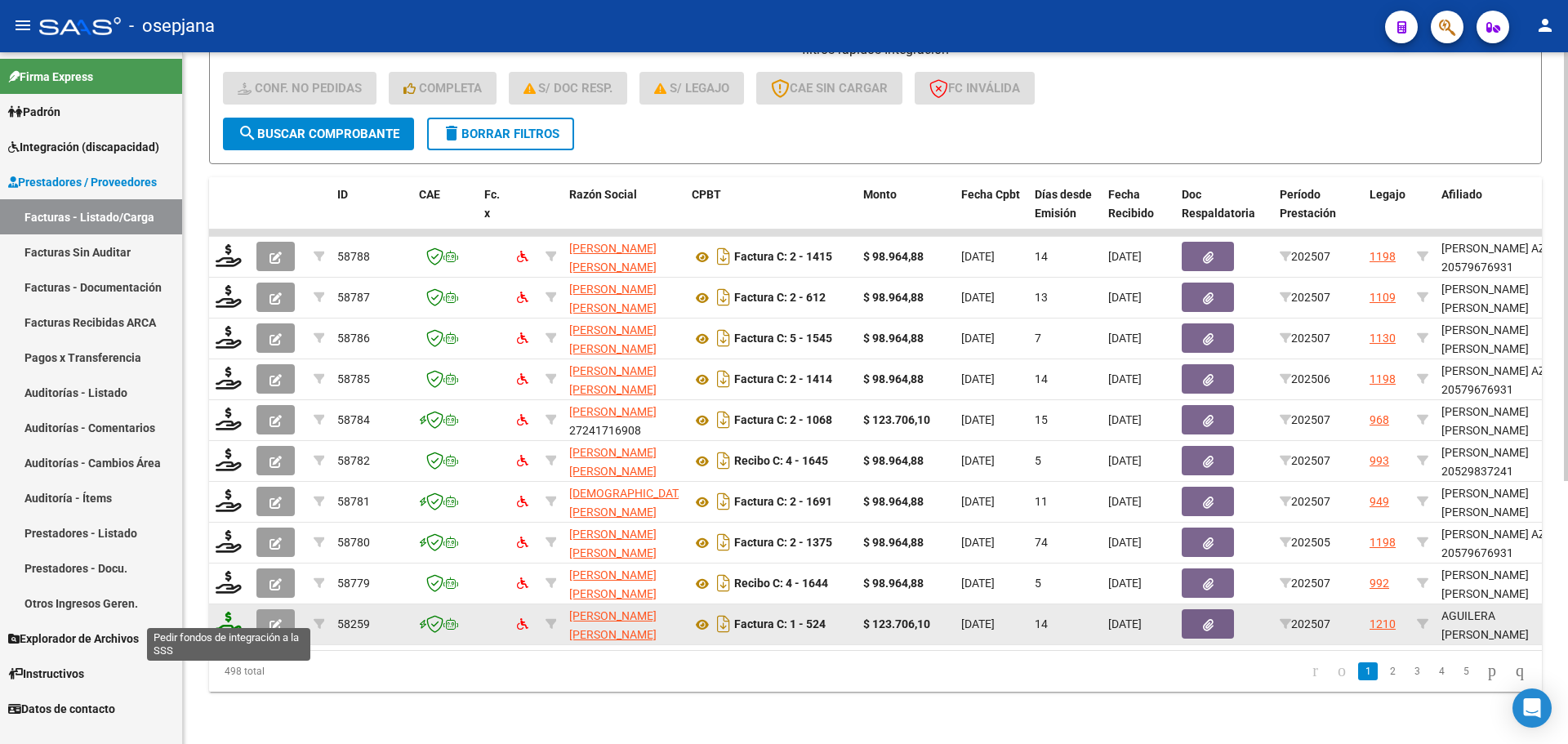
click at [229, 611] on icon at bounding box center [229, 622] width 26 height 23
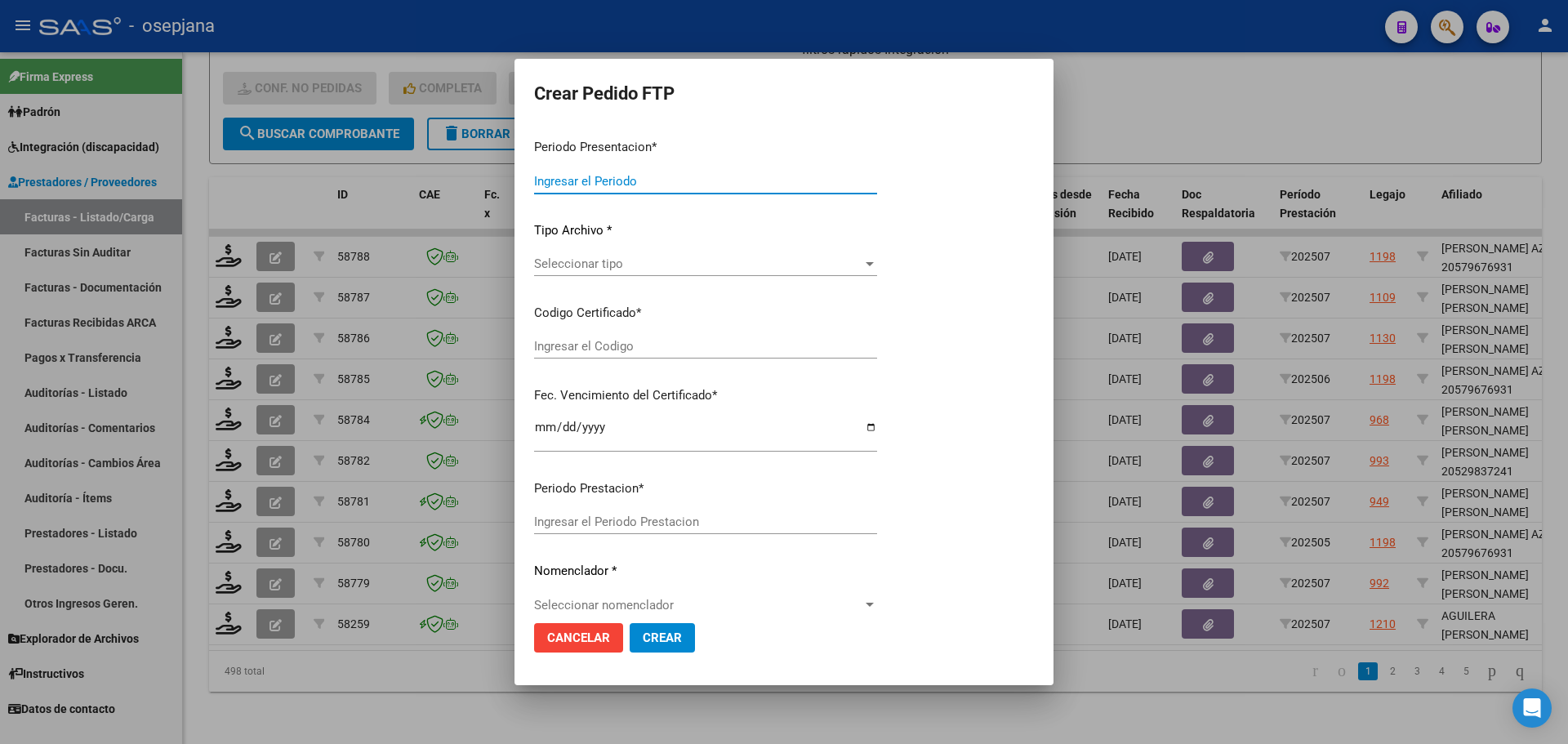
type input "202507"
type input "$ 123.706,10"
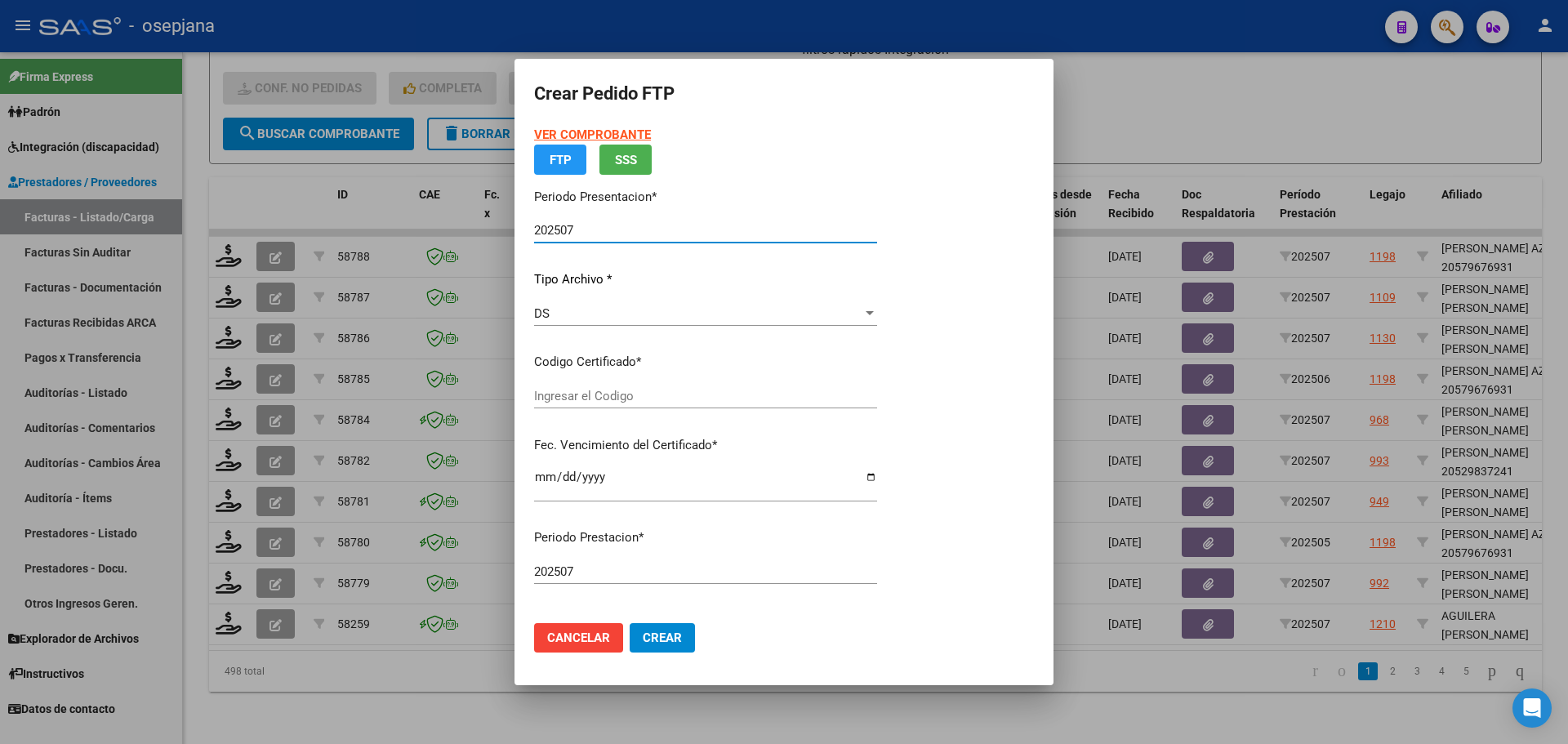
type input "ARG02000578331732022012720250127BSAS313"
type input "2025-01-27"
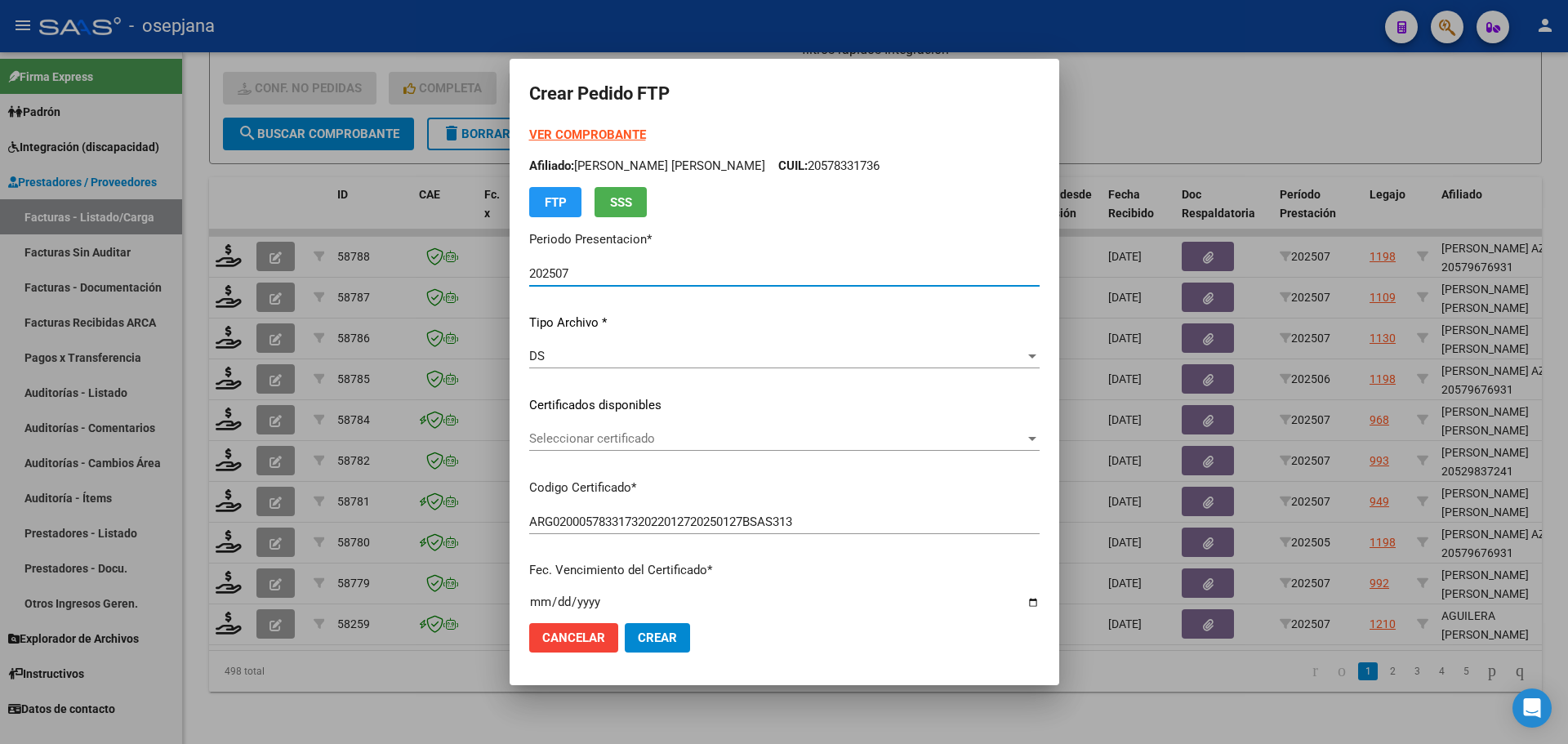
click at [684, 432] on span "Seleccionar certificado" at bounding box center [777, 438] width 496 height 15
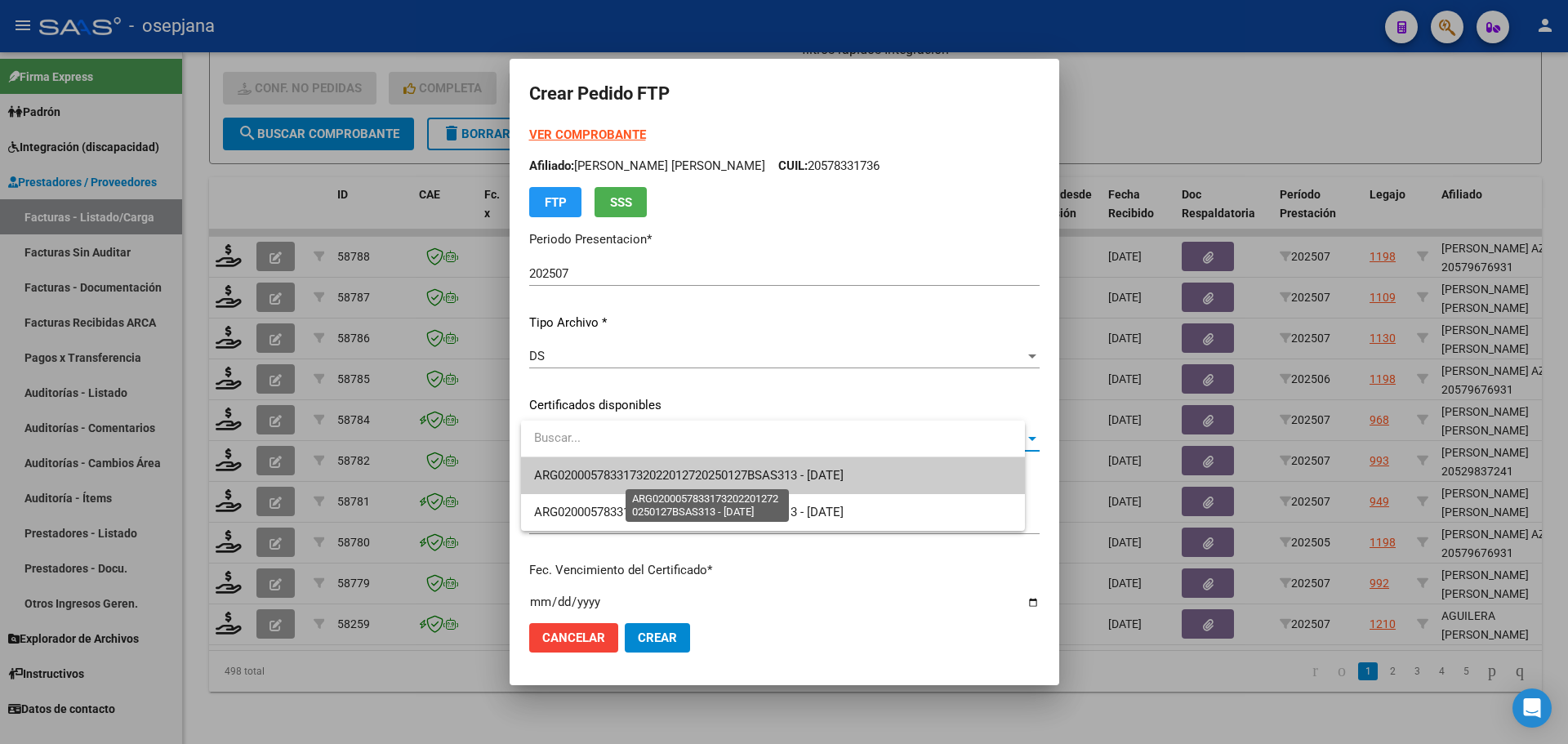
click at [686, 469] on span "ARG02000578331732022012720250127BSAS313 - 2025-01-27" at bounding box center [688, 476] width 309 height 15
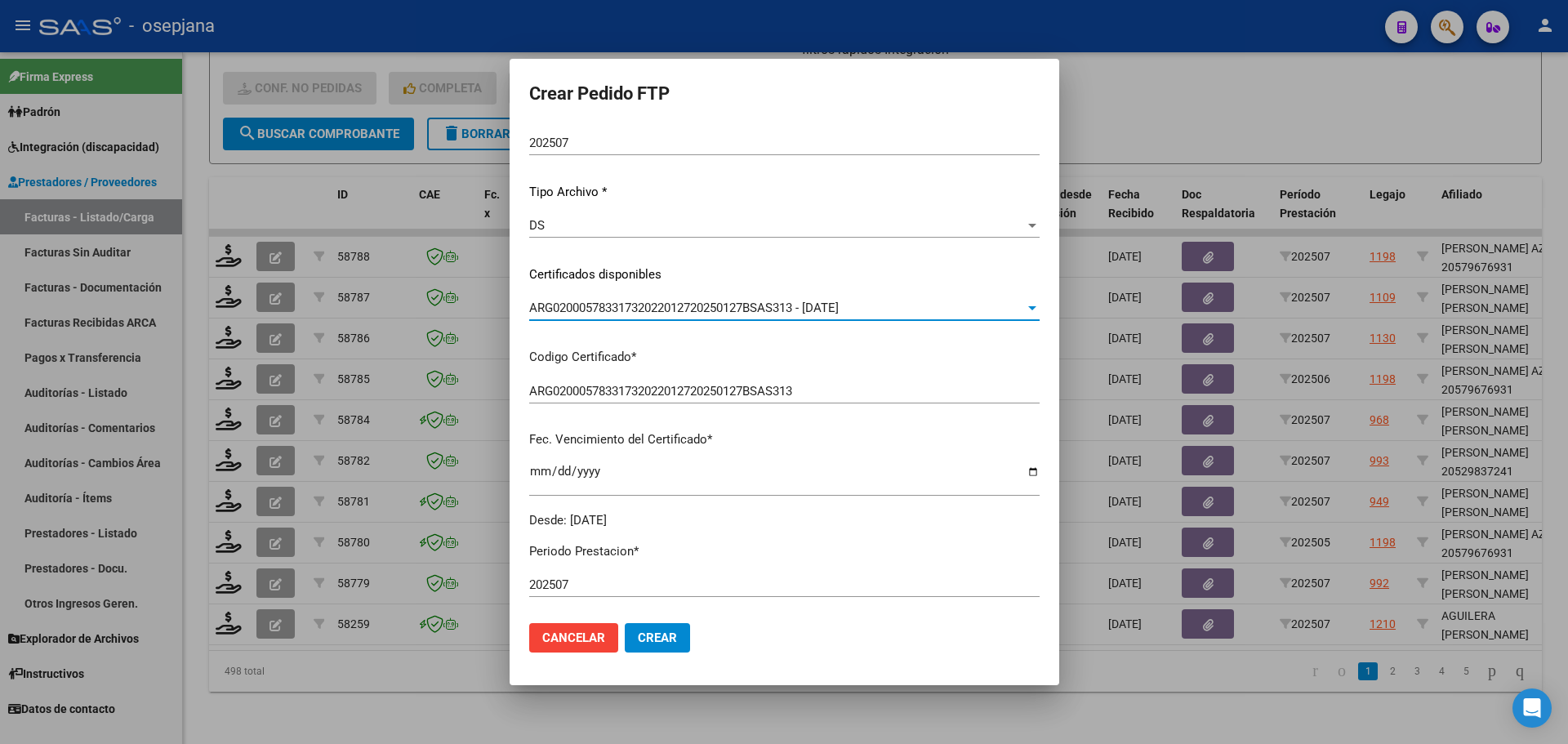
scroll to position [245, 0]
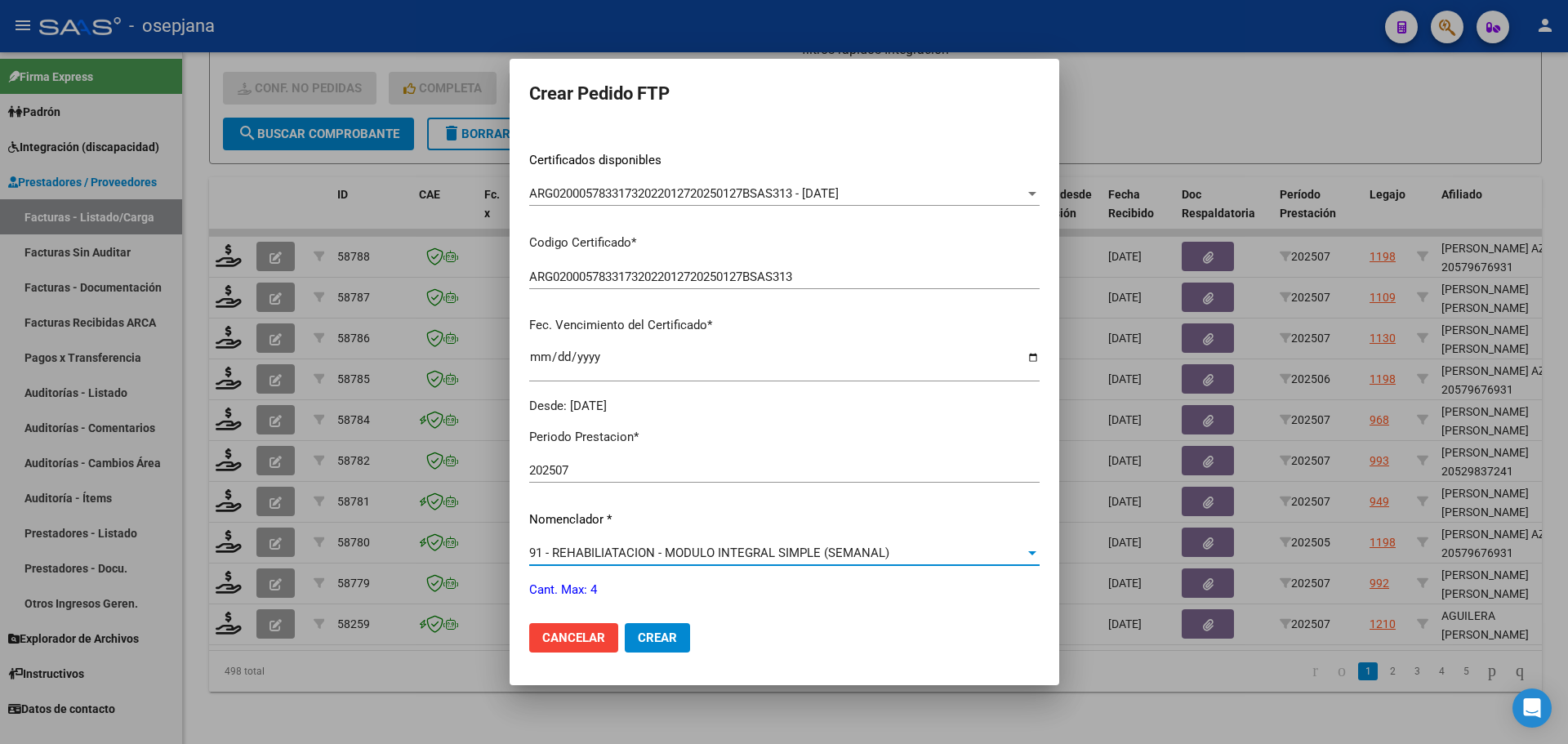
click at [575, 556] on span "91 - REHABILIATACION - MODULO INTEGRAL SIMPLE (SEMANAL)" at bounding box center [710, 553] width 360 height 15
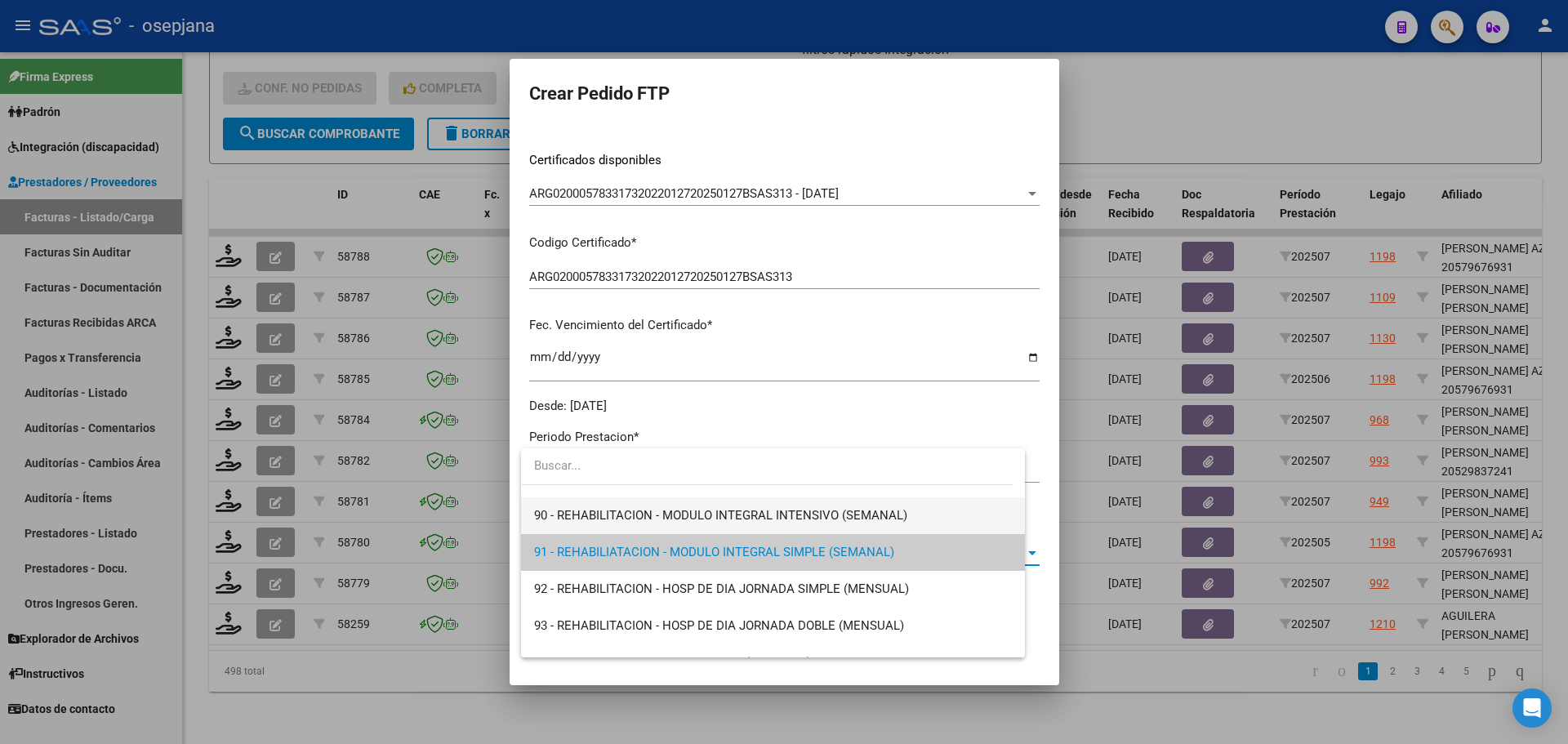
click at [585, 503] on span "90 - REHABILITACION - MODULO INTEGRAL INTENSIVO (SEMANAL)" at bounding box center [773, 516] width 477 height 37
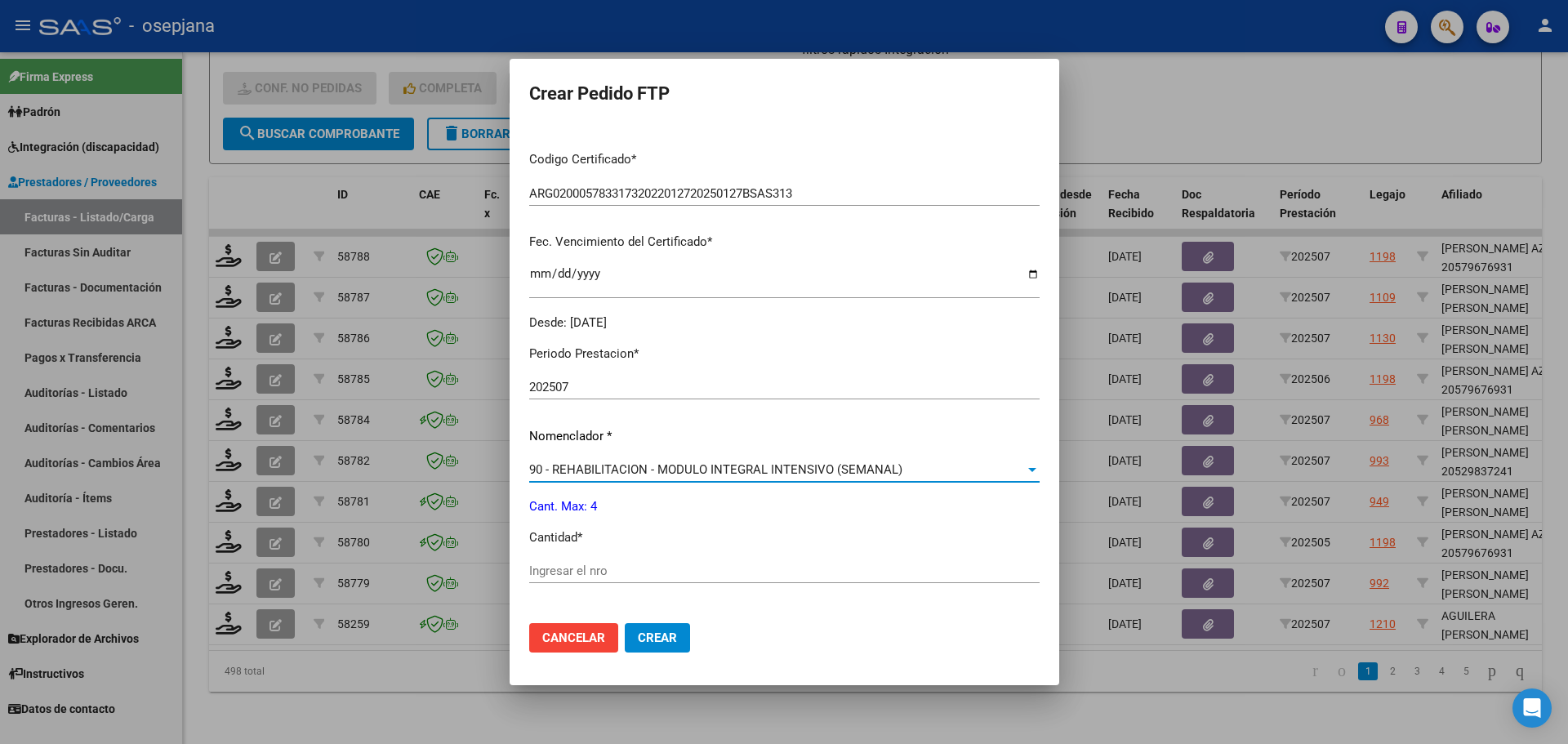
scroll to position [489, 0]
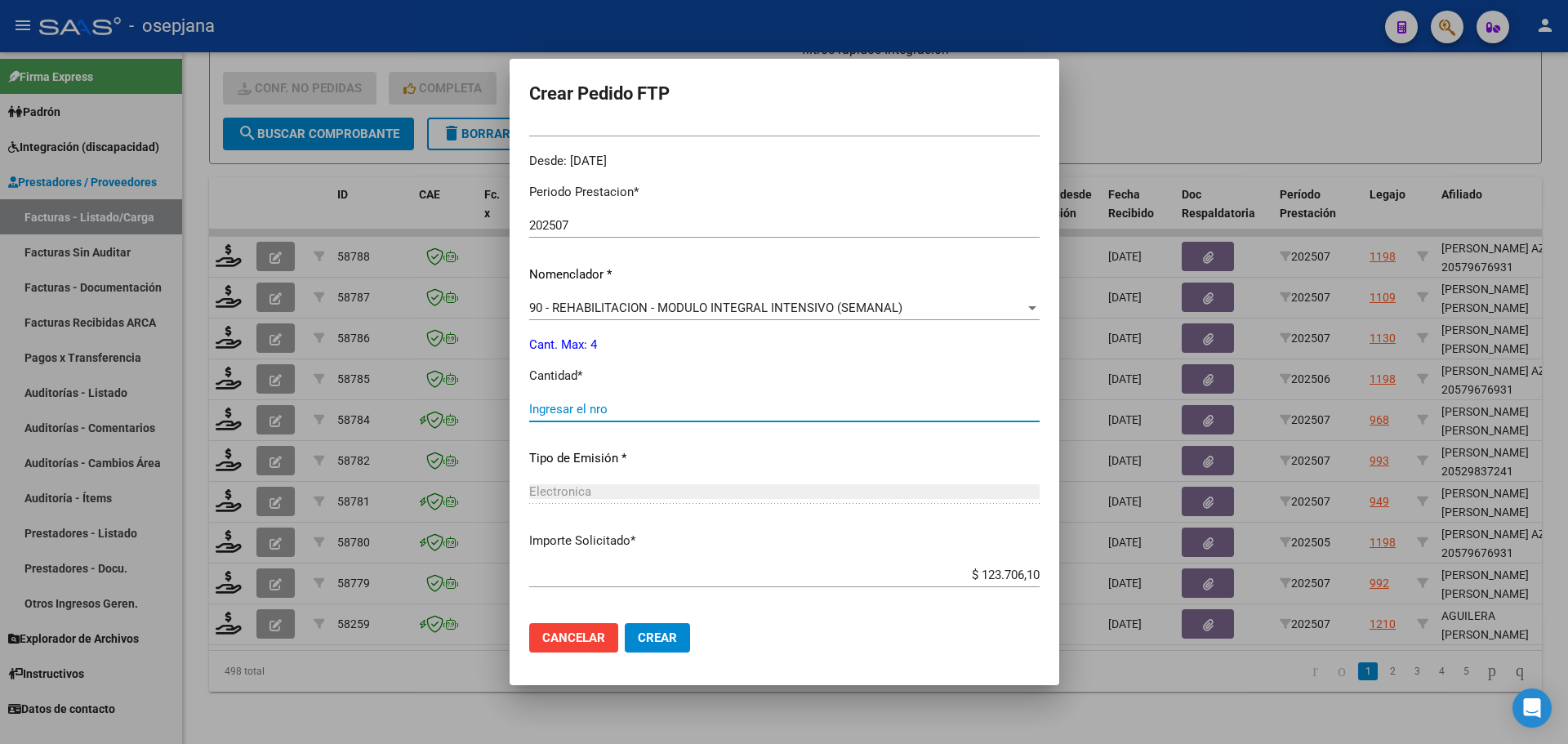
click at [596, 411] on input "Ingresar el nro" at bounding box center [784, 409] width 510 height 15
type input "4"
click at [669, 635] on span "Crear" at bounding box center [657, 638] width 39 height 15
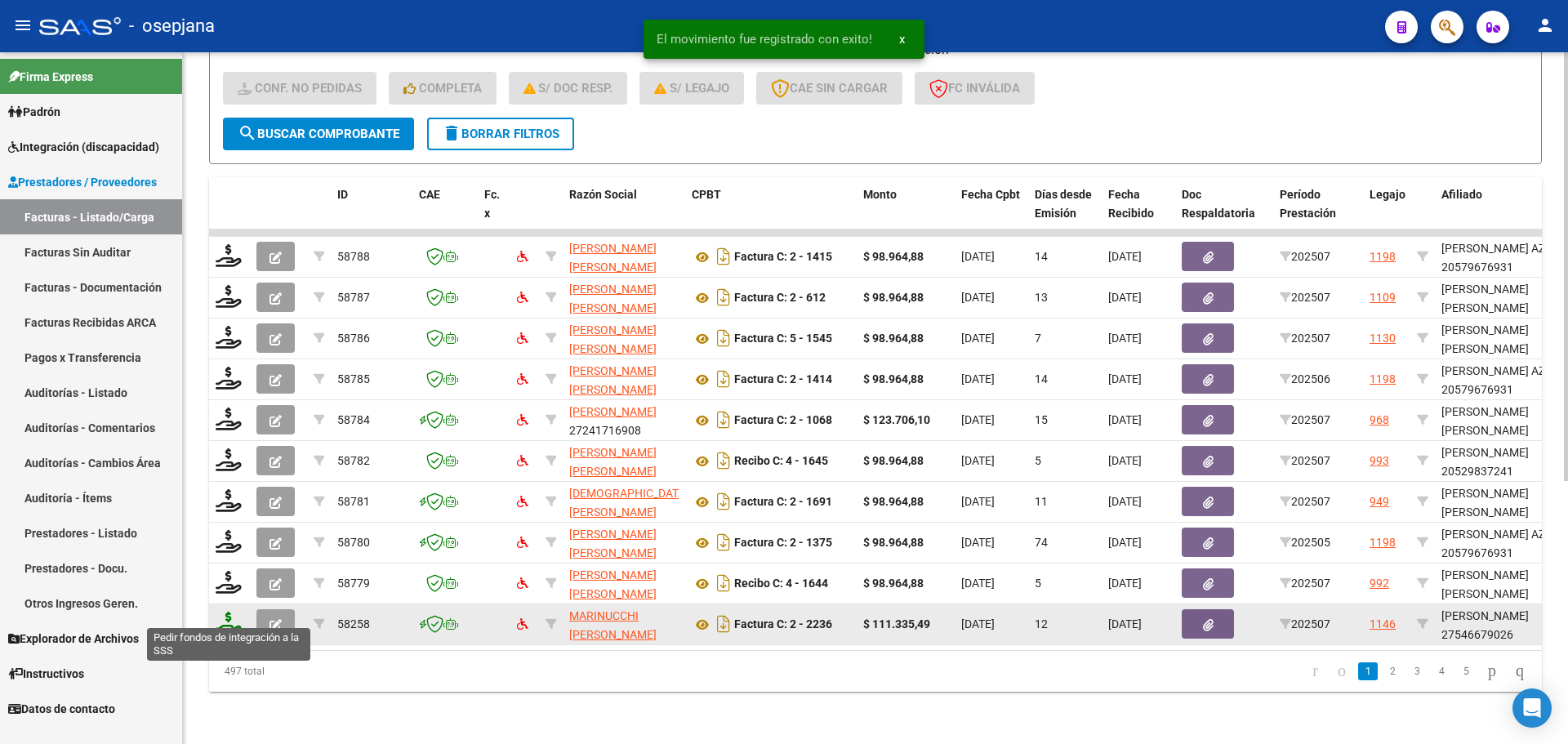
click at [232, 611] on icon at bounding box center [229, 622] width 26 height 23
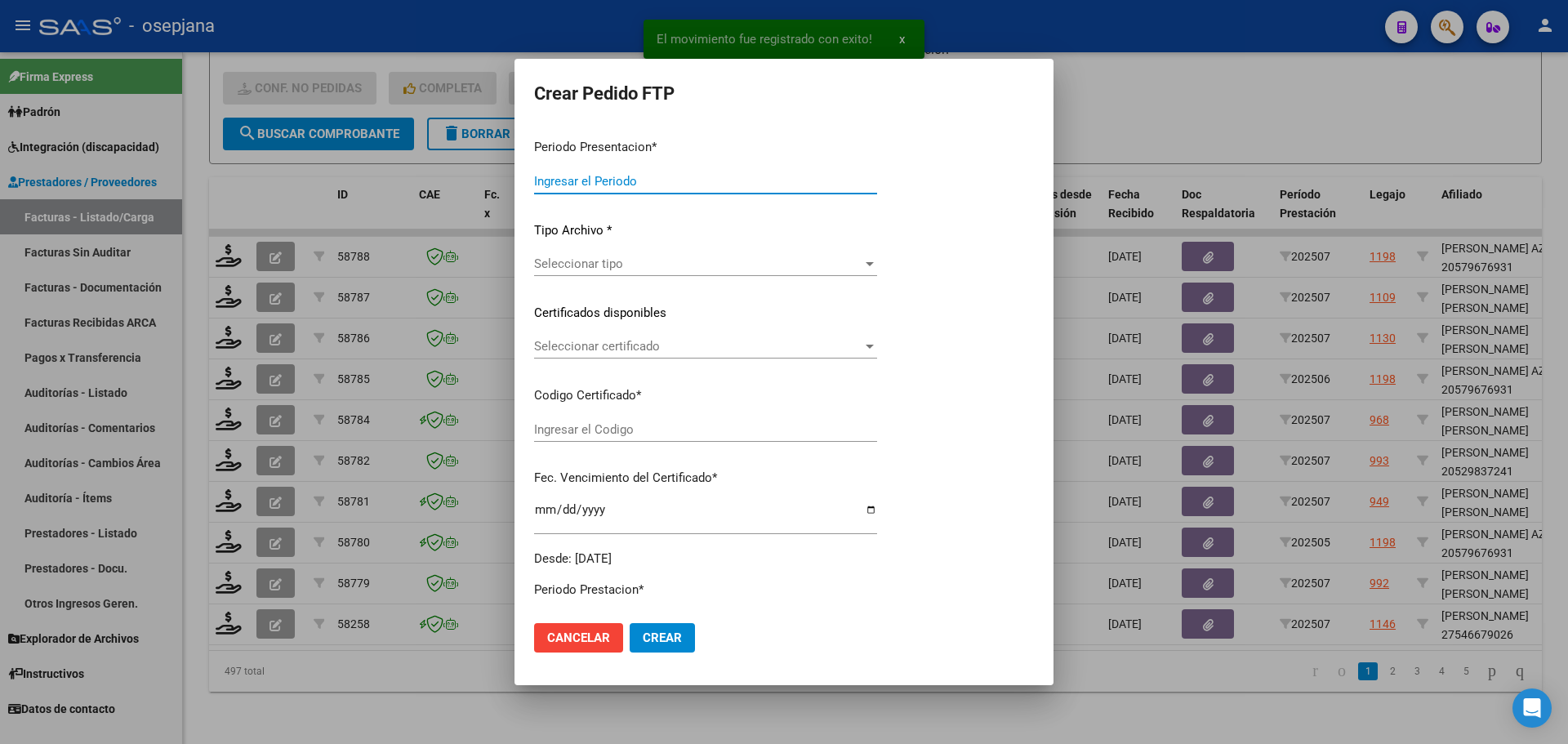
type input "202507"
type input "$ 111.335,49"
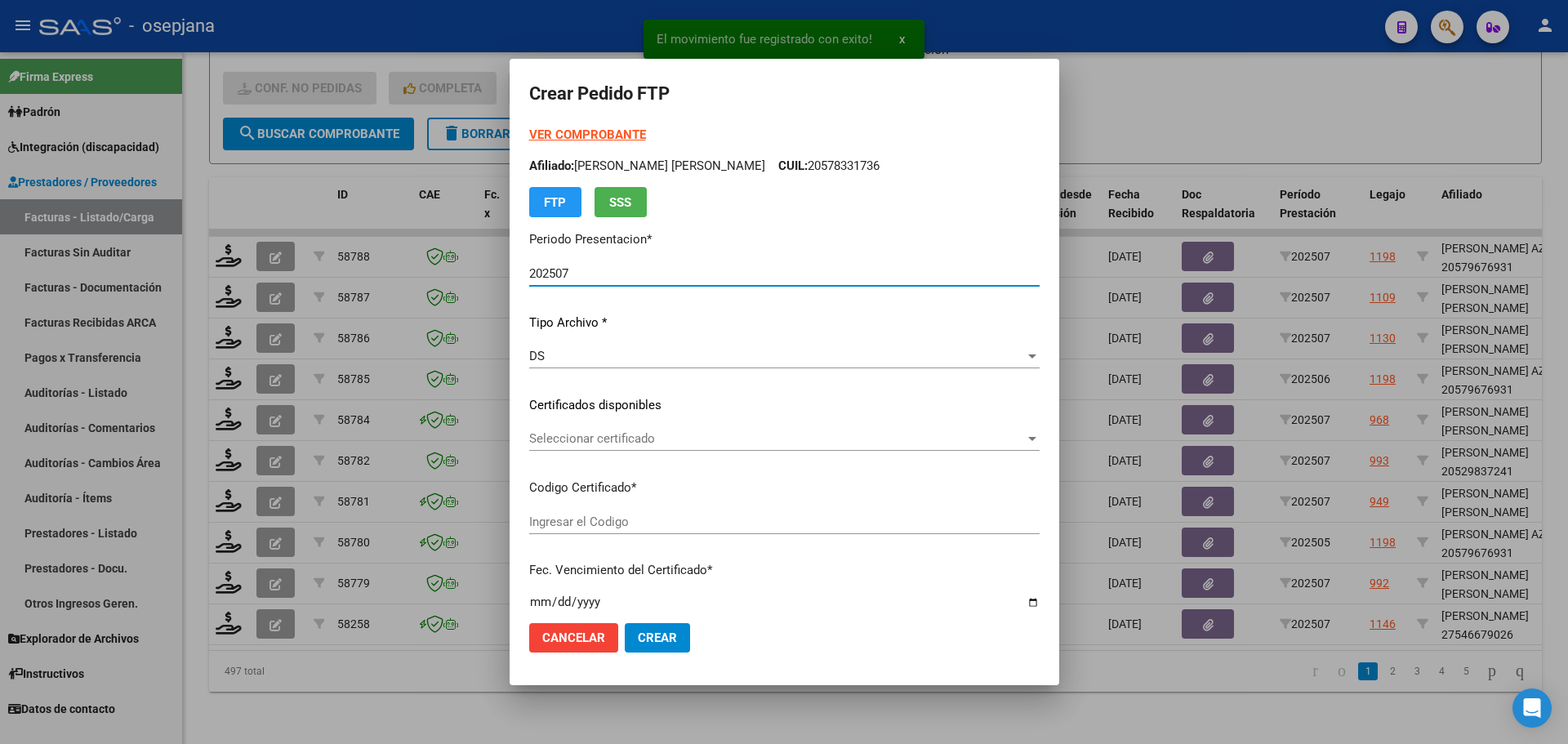
type input "ARG01000546679022024100920261009BSAS311"
type input "2026-10-09"
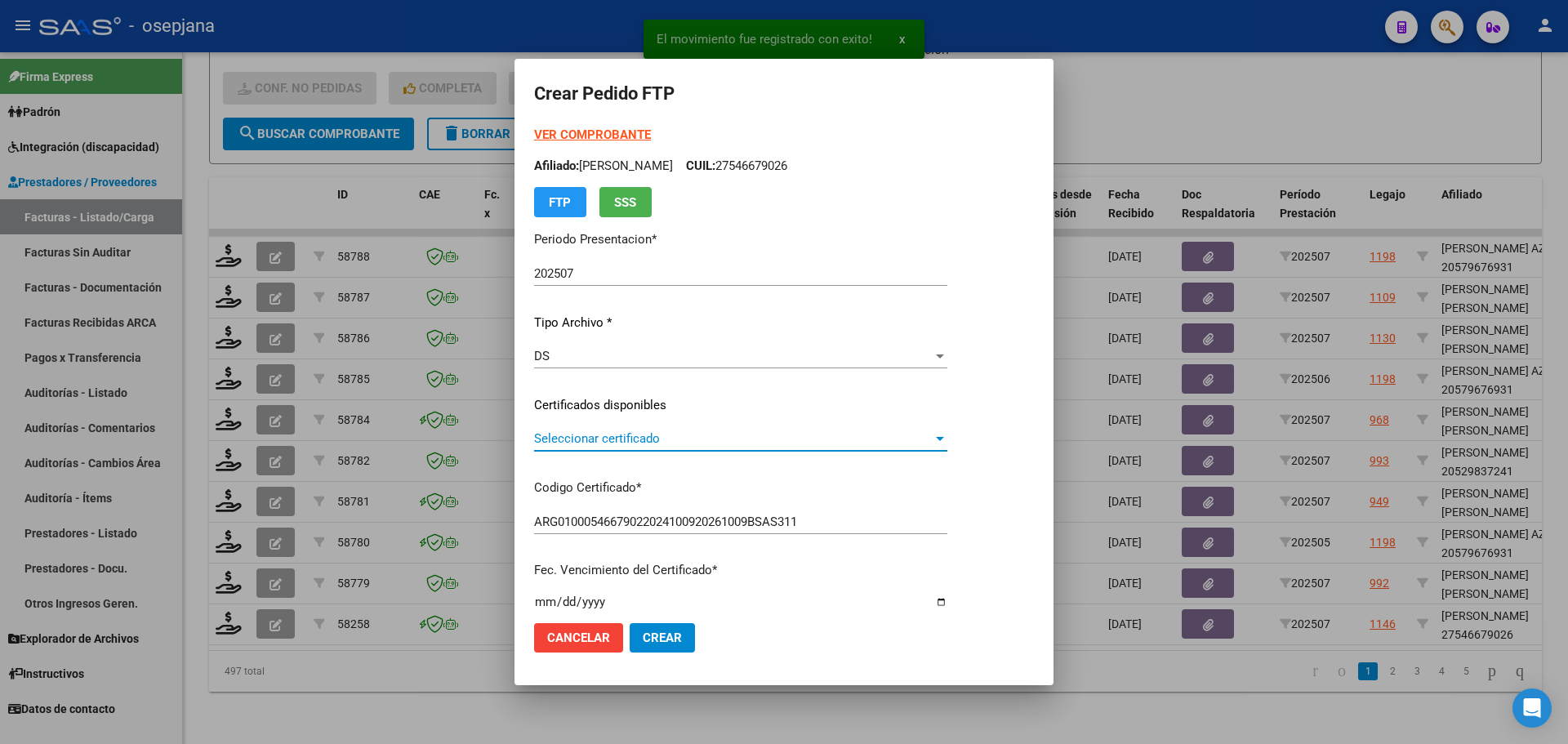
click at [658, 433] on span "Seleccionar certificado" at bounding box center [733, 438] width 399 height 15
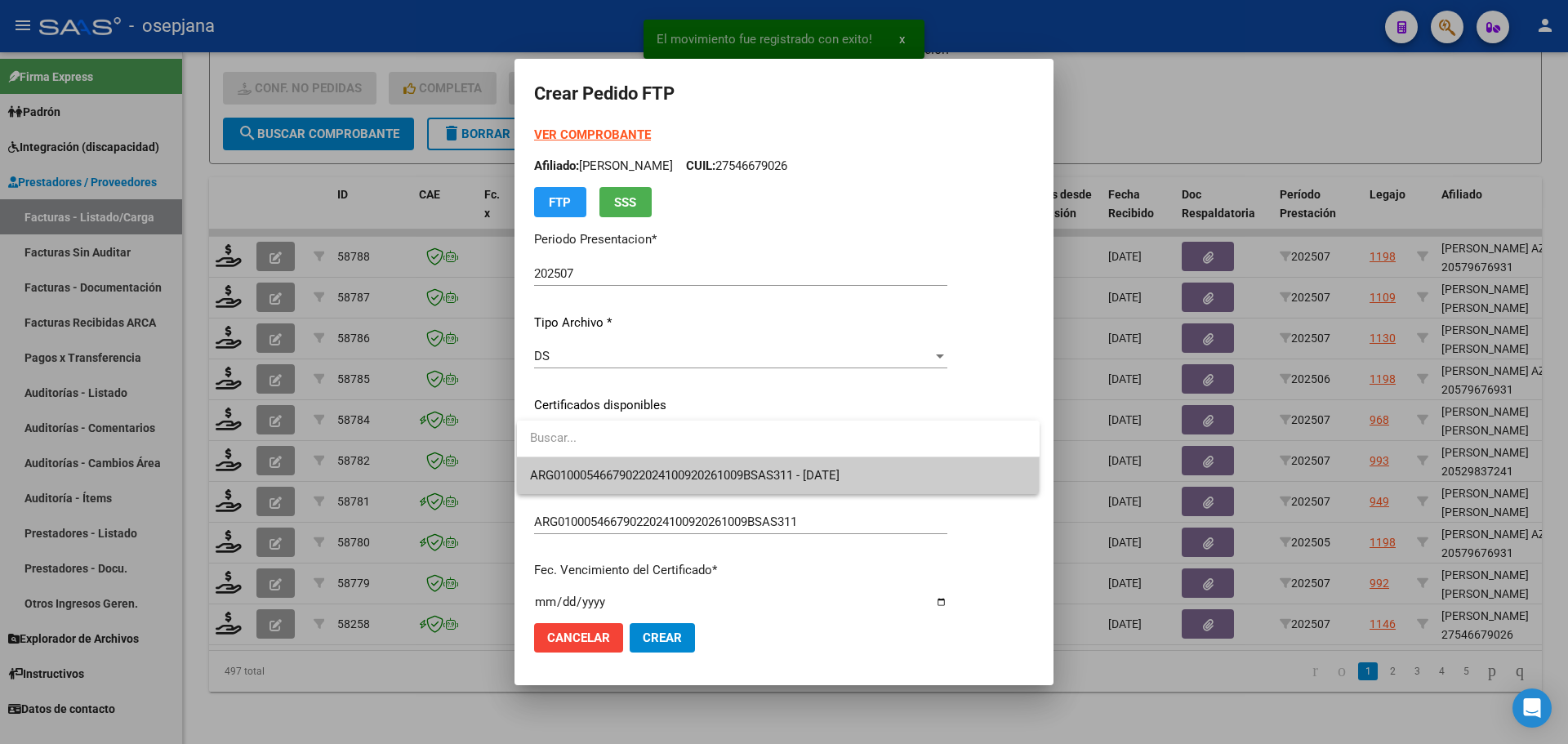
click at [663, 462] on span "ARG01000546679022024100920261009BSAS311 - 2026-10-09" at bounding box center [777, 476] width 496 height 37
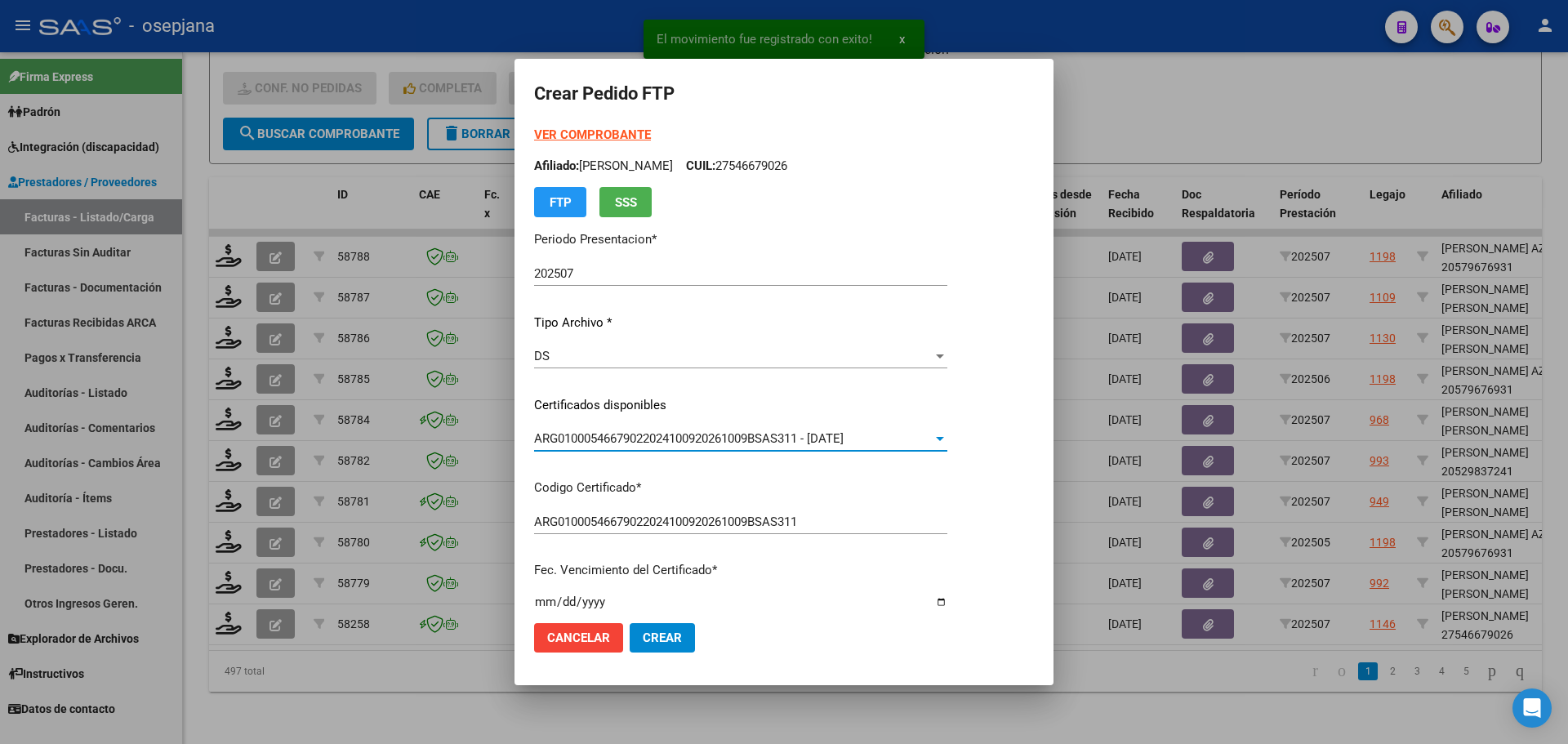
click at [615, 128] on strong "VER COMPROBANTE" at bounding box center [593, 135] width 117 height 15
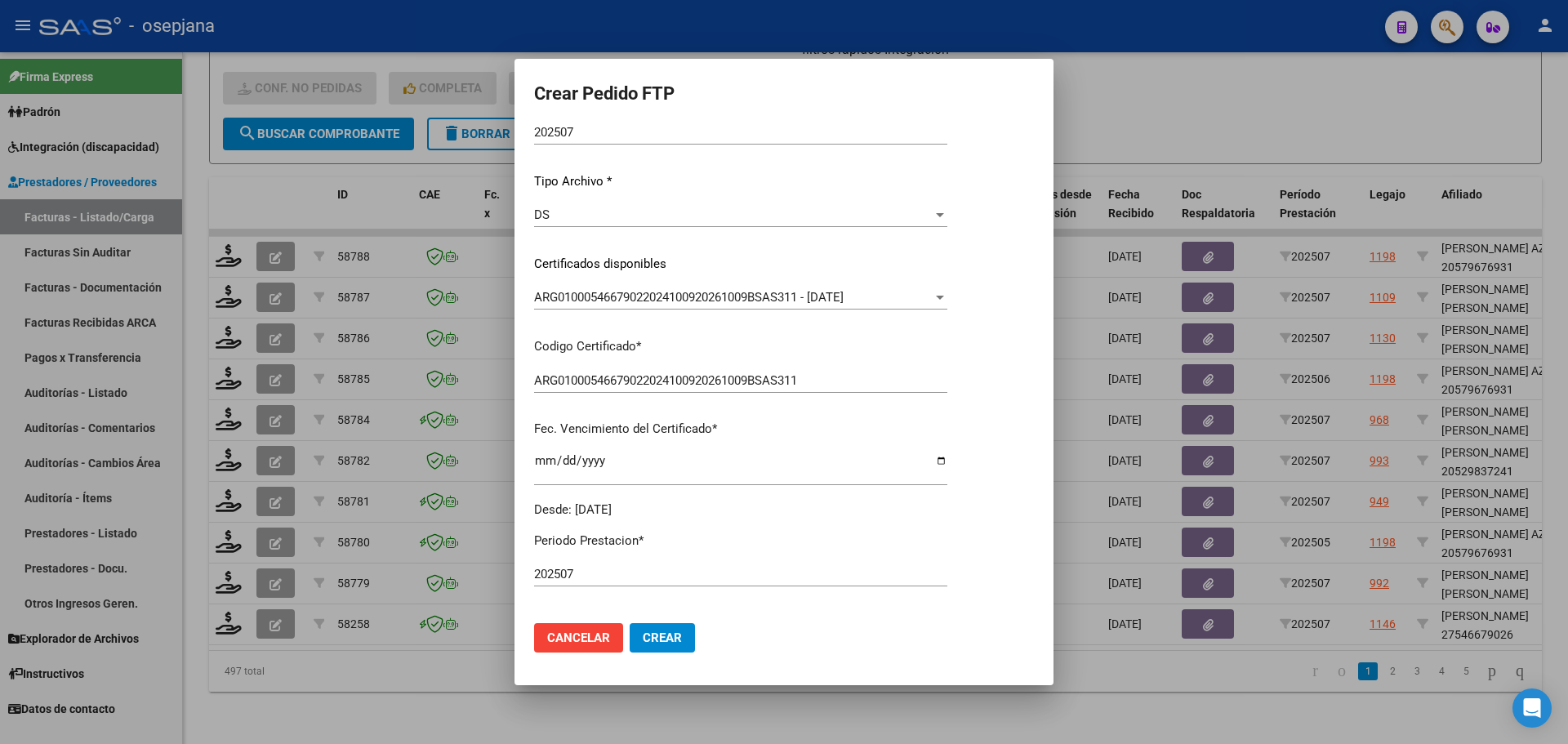
scroll to position [327, 0]
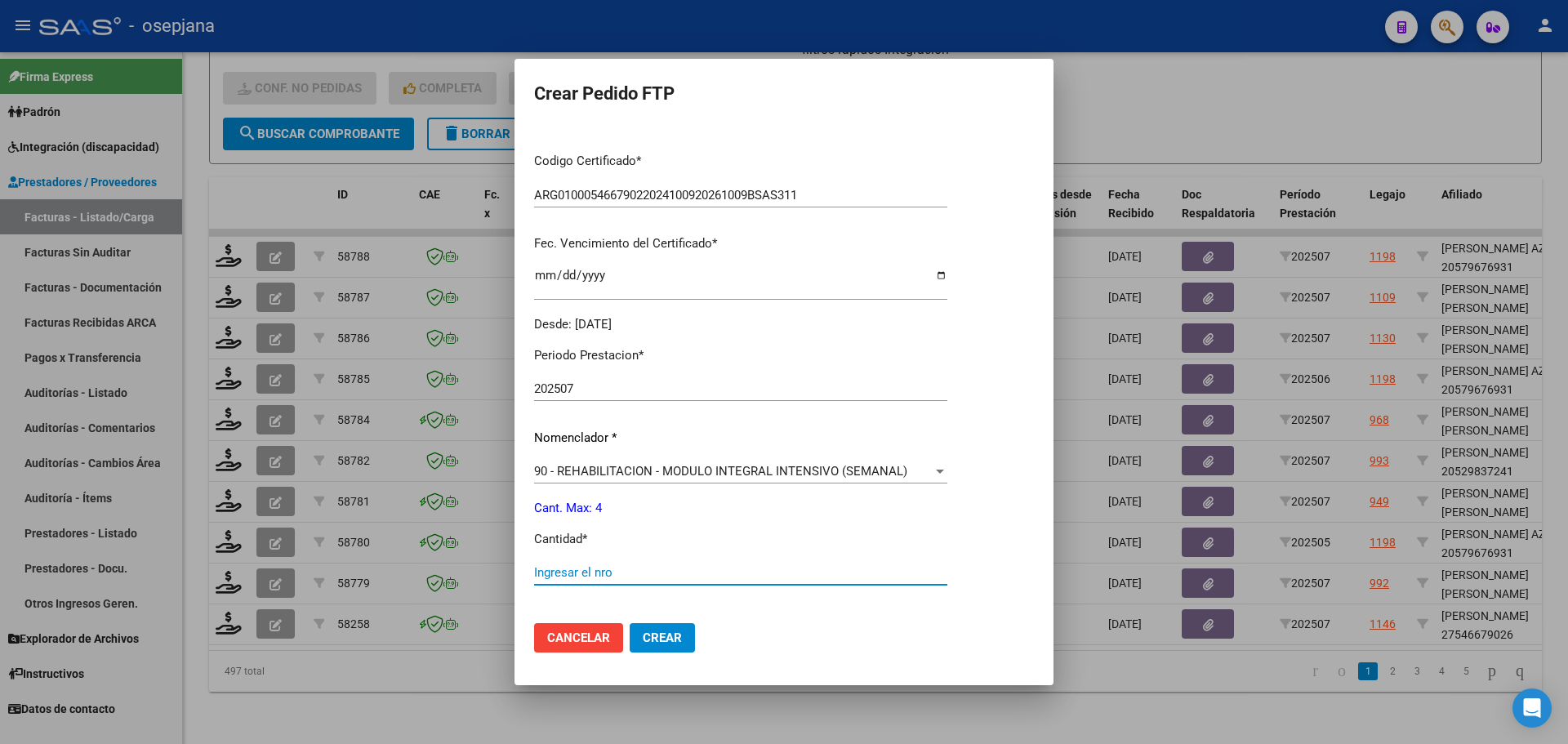
click at [568, 572] on input "Ingresar el nro" at bounding box center [740, 572] width 413 height 15
type input "4"
click at [676, 653] on mat-dialog-actions "Cancelar Crear" at bounding box center [784, 638] width 500 height 56
click at [679, 648] on button "Crear" at bounding box center [662, 638] width 65 height 30
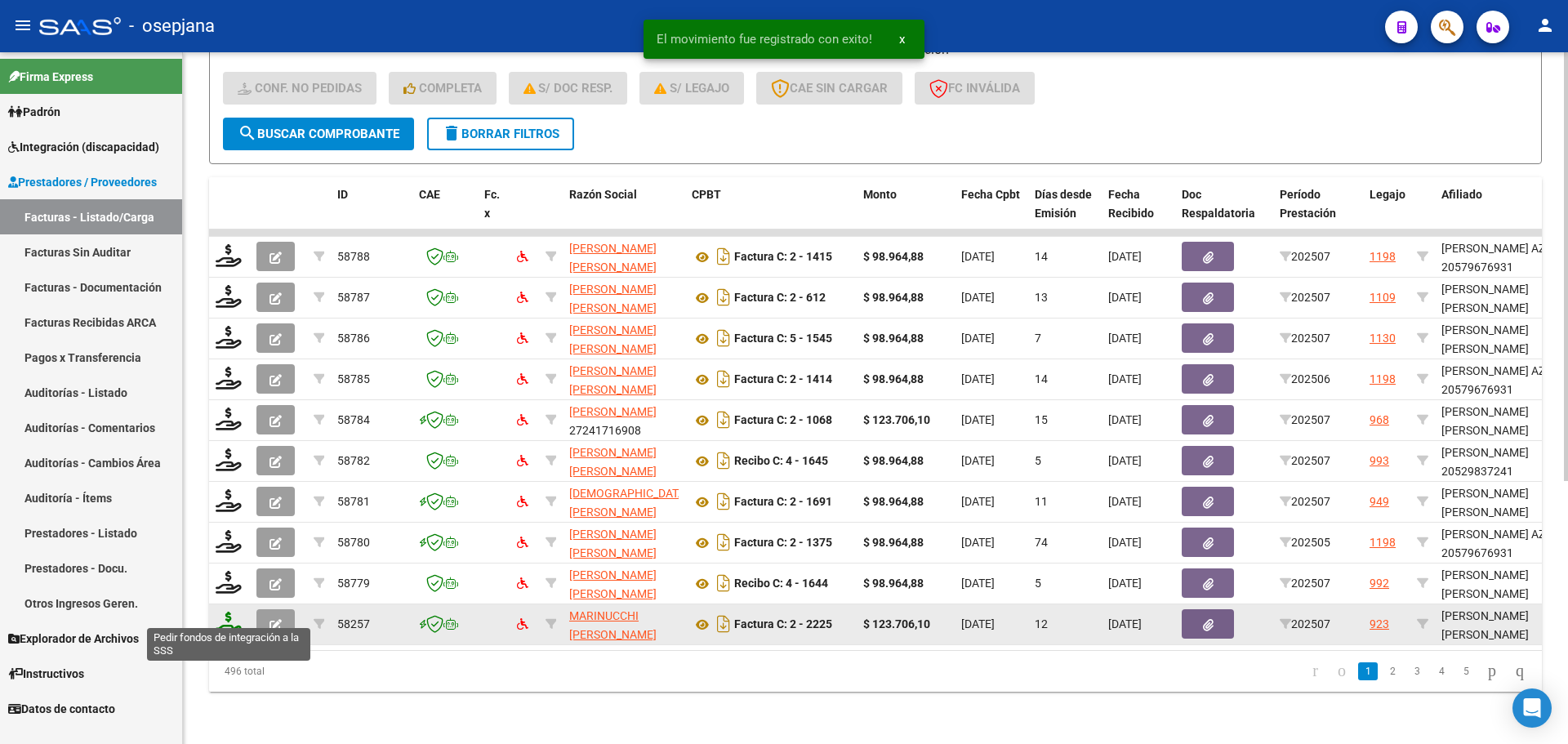
click at [225, 612] on icon at bounding box center [229, 622] width 26 height 23
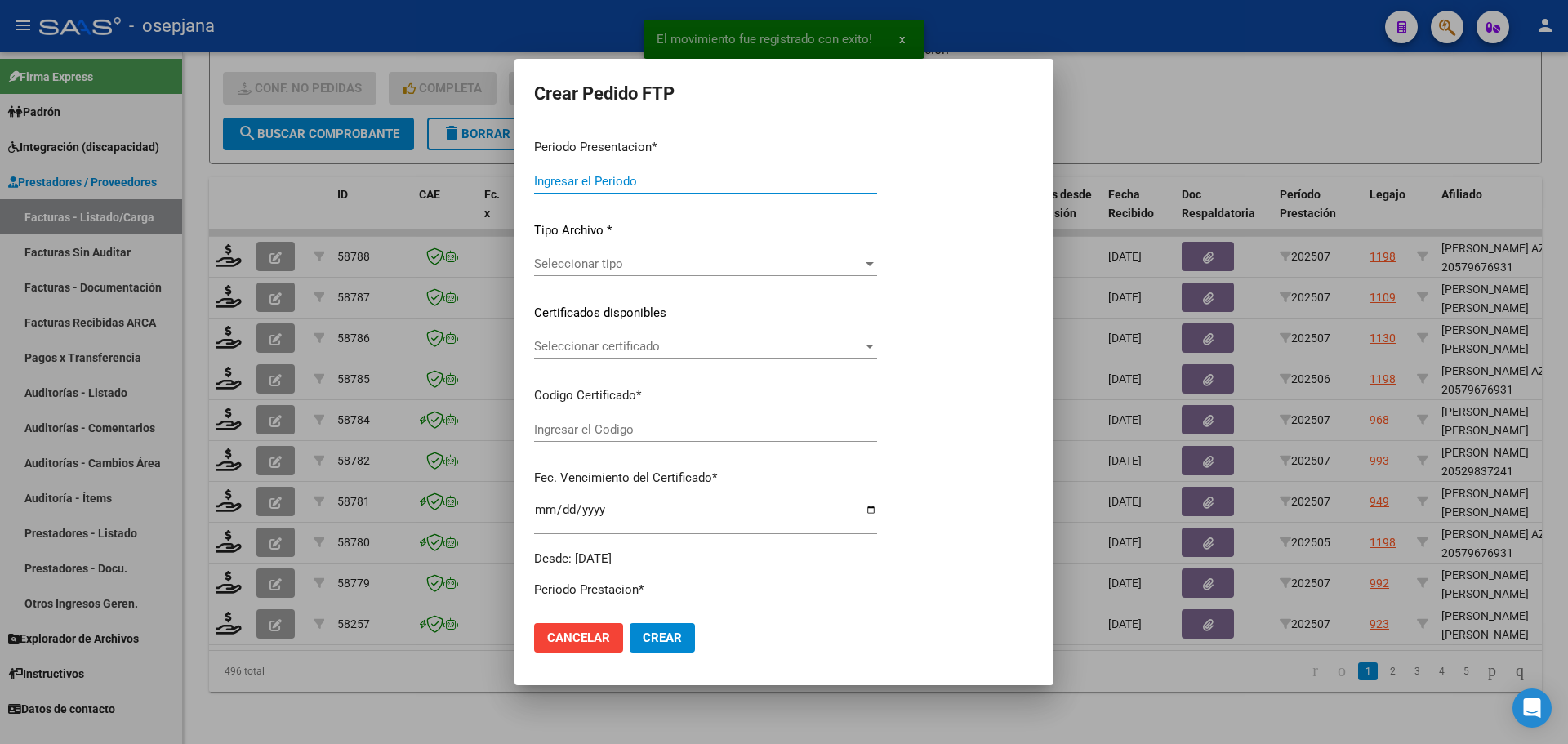
type input "202507"
type input "$ 123.706,10"
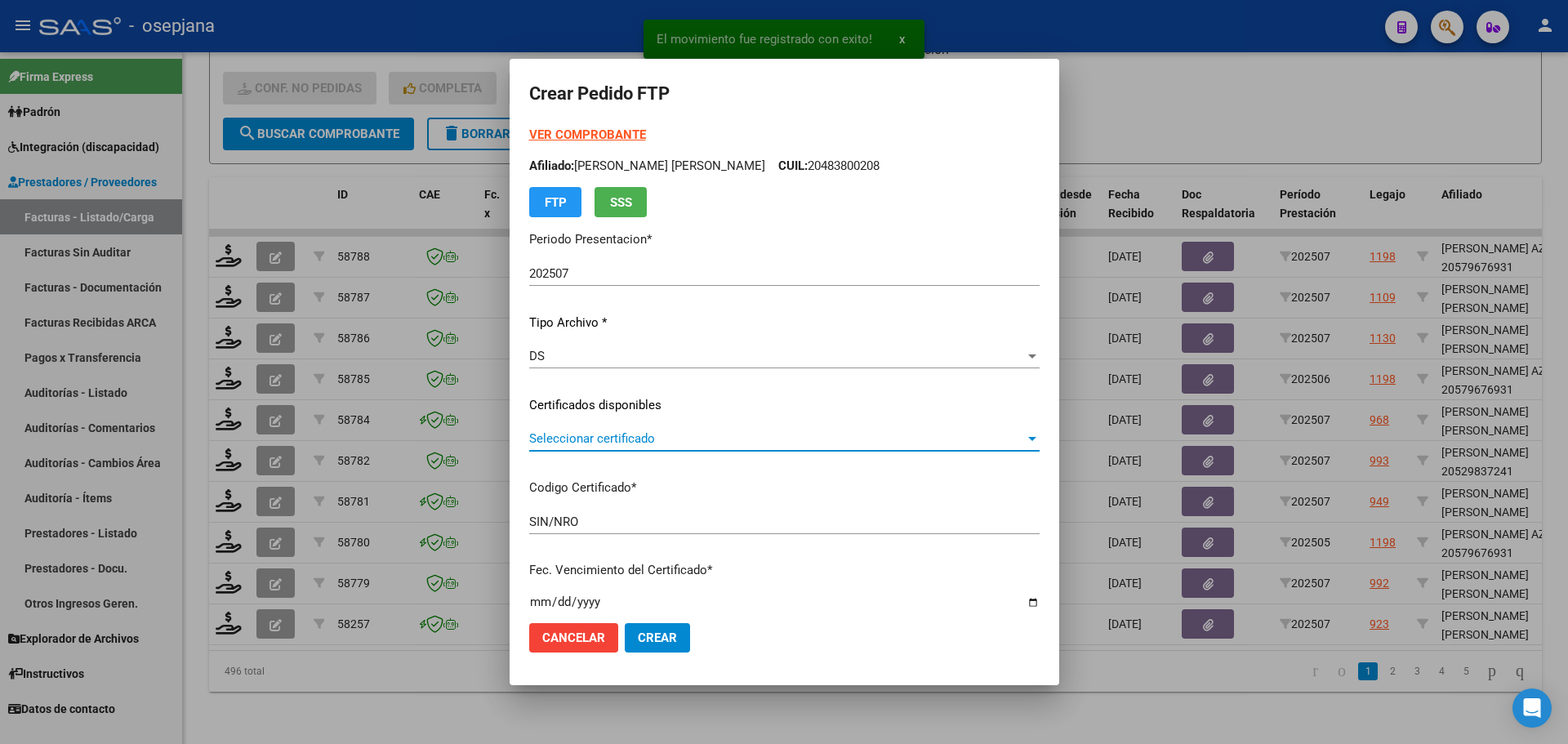
click at [692, 436] on span "Seleccionar certificado" at bounding box center [777, 438] width 496 height 15
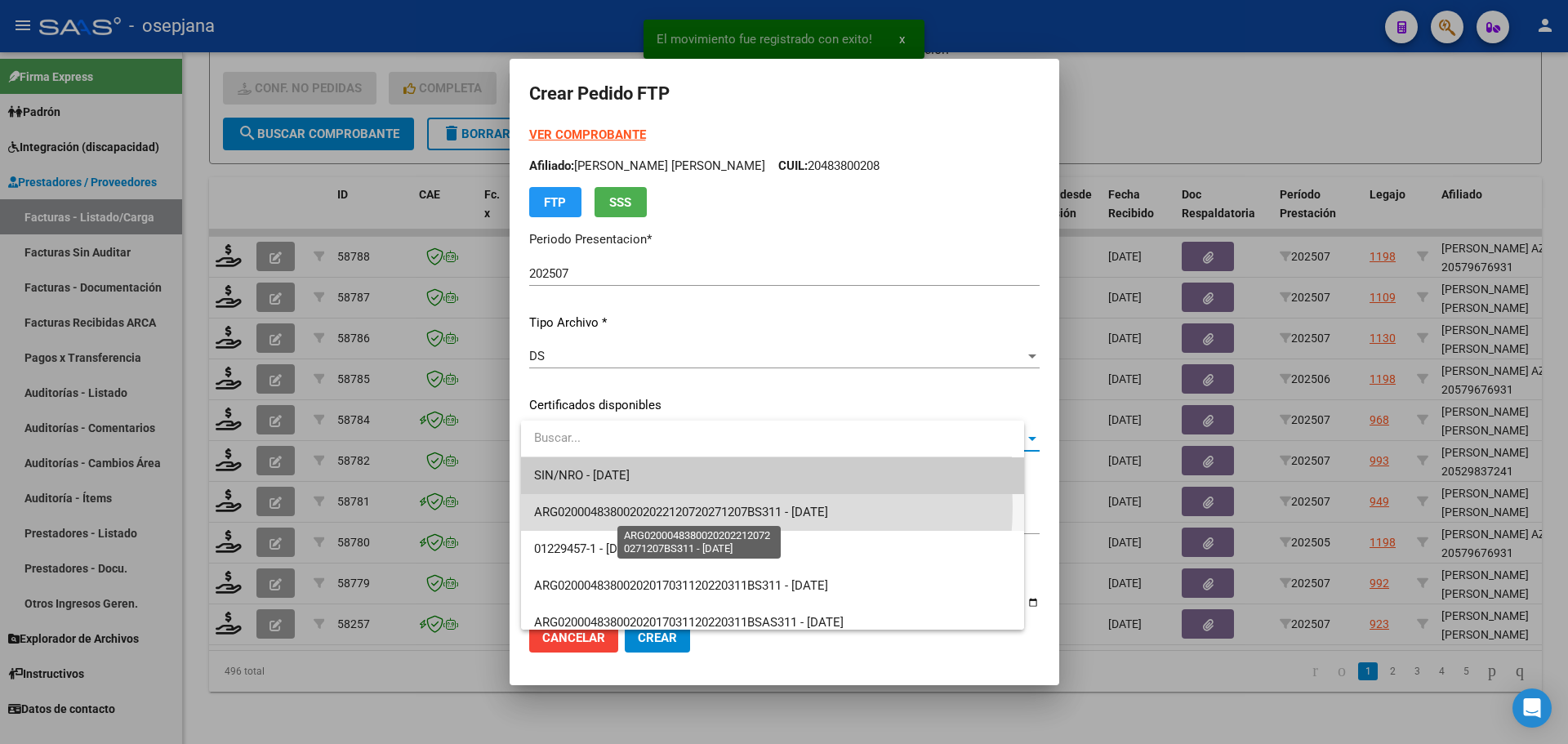
click at [702, 506] on span "ARG02000483800202022120720271207BS311 - 2027-12-07" at bounding box center [681, 512] width 294 height 15
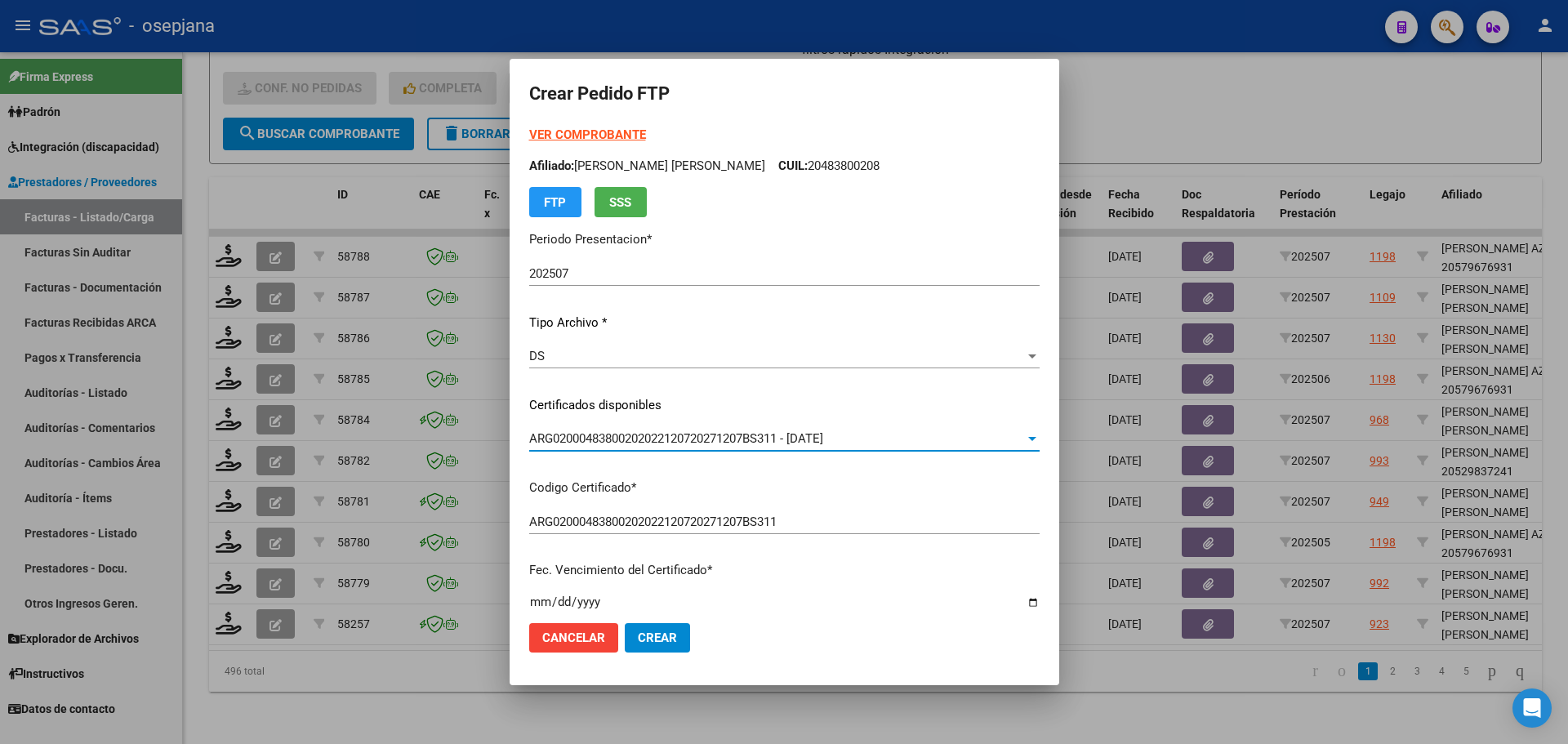
click at [601, 135] on strong "VER COMPROBANTE" at bounding box center [588, 135] width 117 height 15
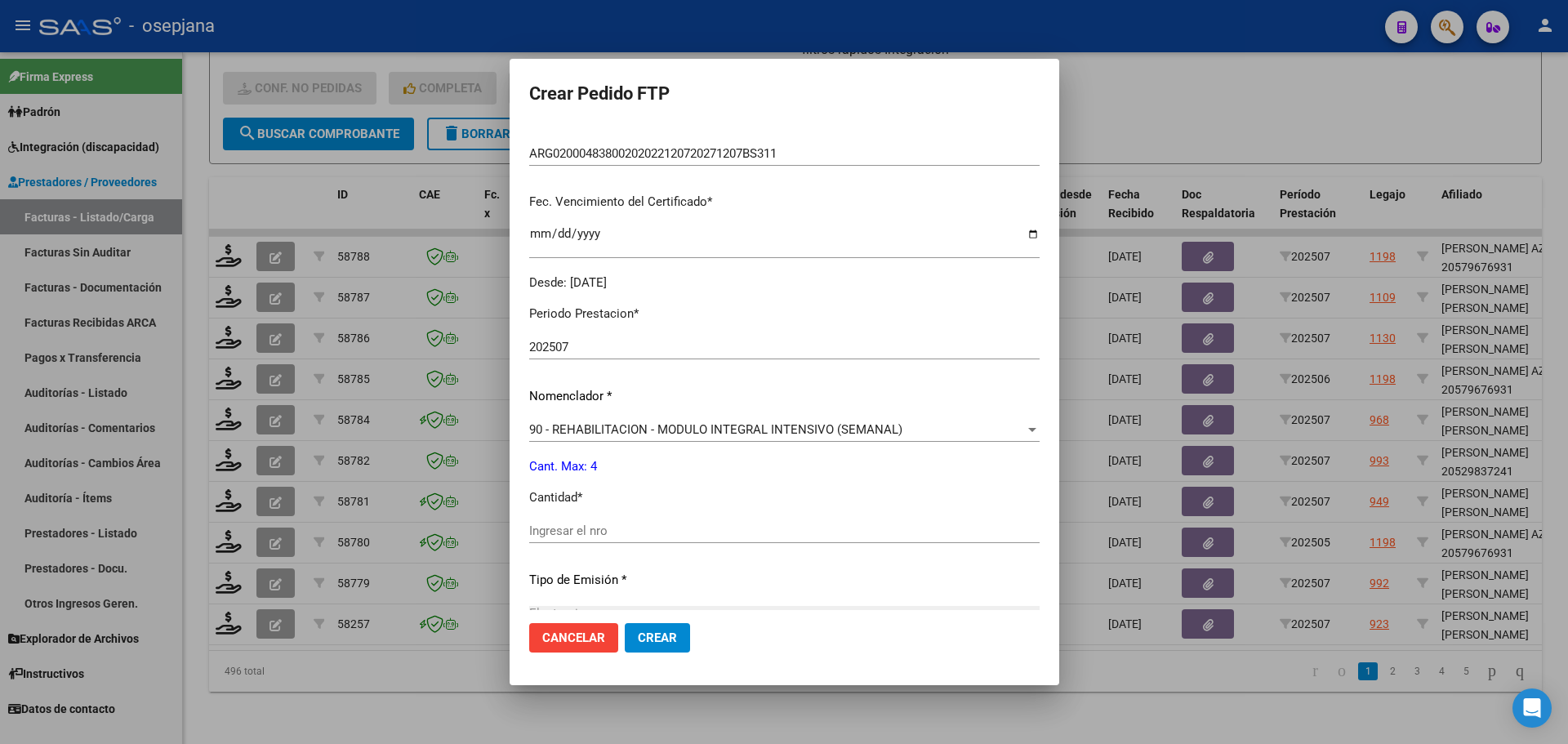
scroll to position [409, 0]
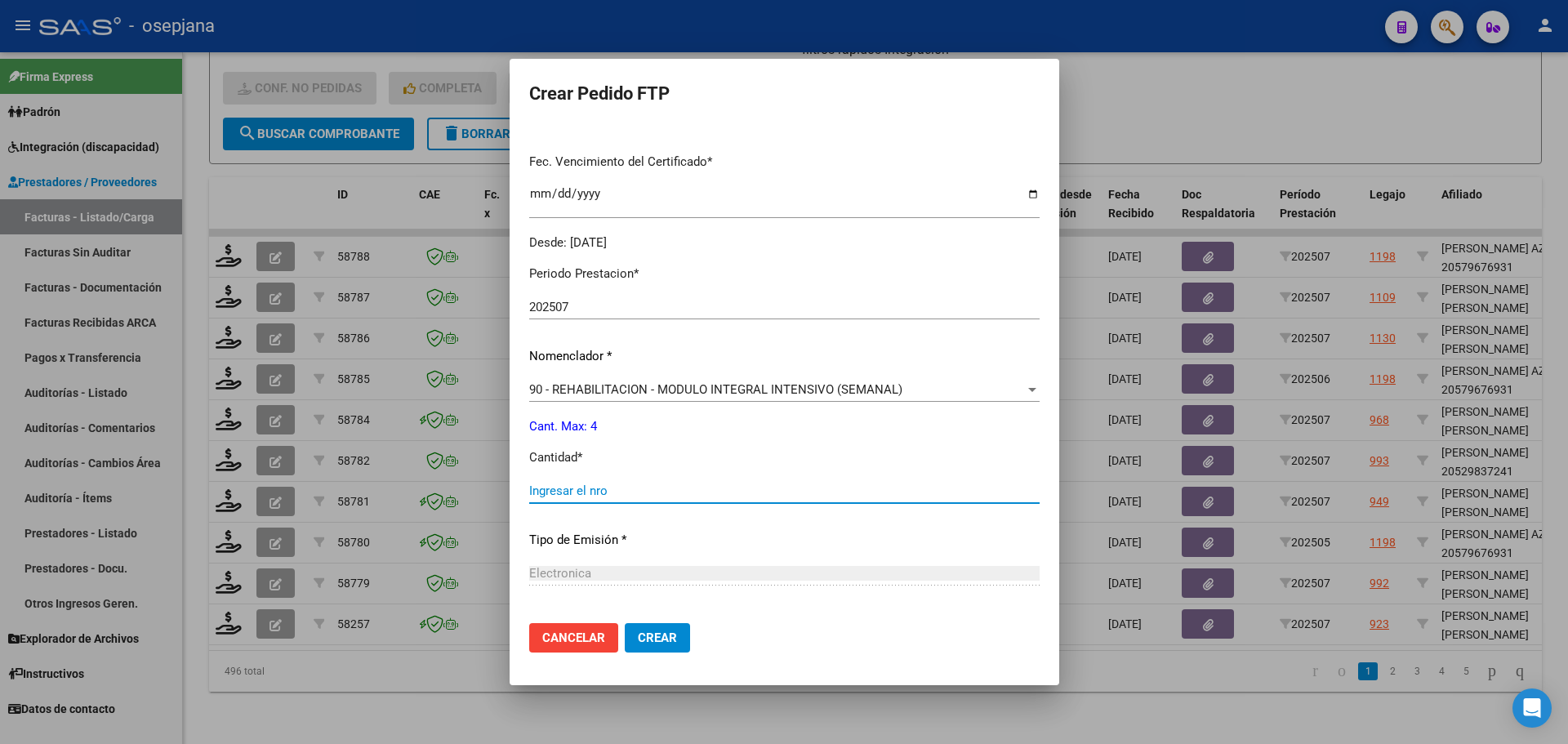
click at [586, 495] on input "Ingresar el nro" at bounding box center [784, 490] width 510 height 15
click at [672, 632] on span "Crear" at bounding box center [657, 638] width 39 height 15
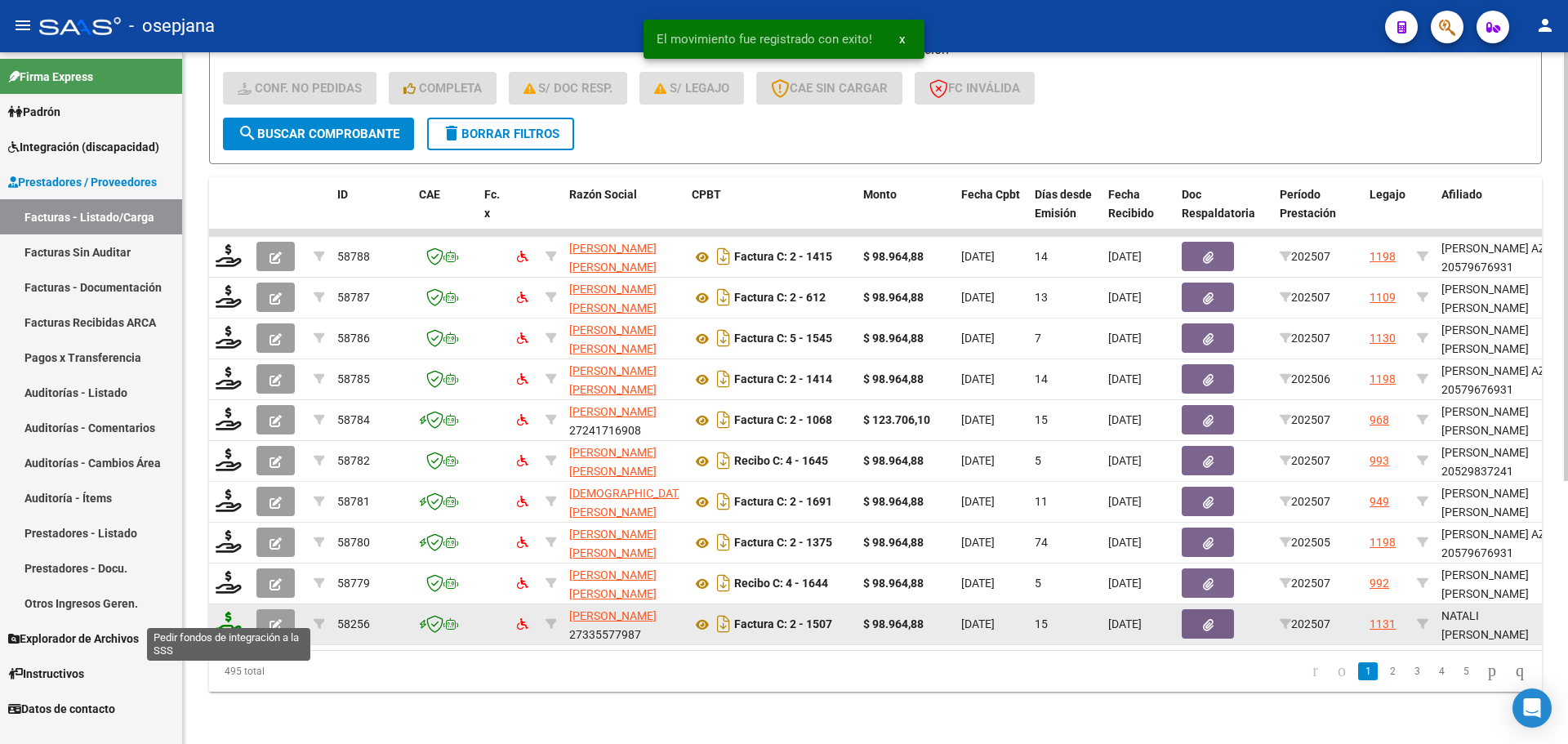
click at [231, 613] on icon at bounding box center [229, 622] width 26 height 23
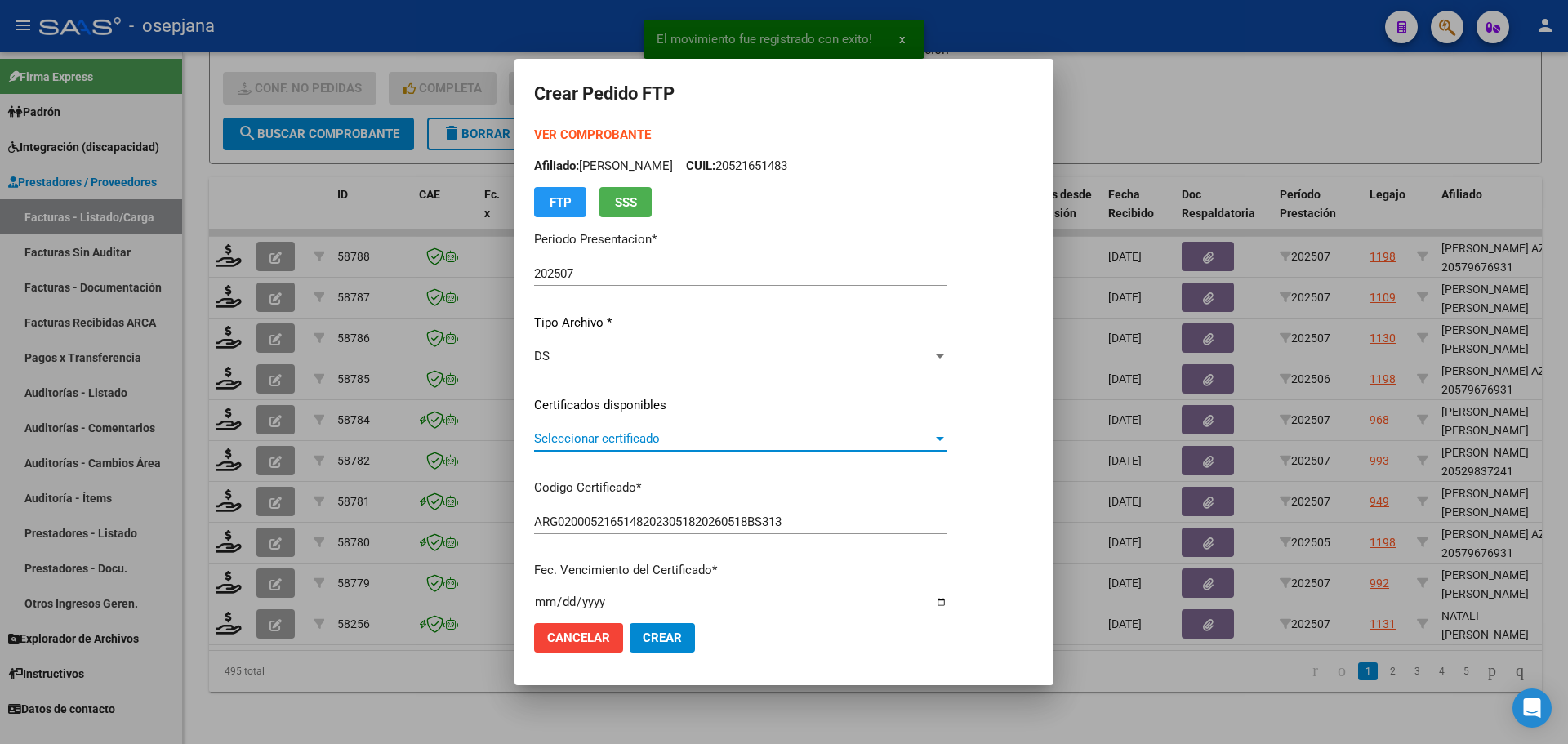
click at [675, 436] on span "Seleccionar certificado" at bounding box center [733, 438] width 399 height 15
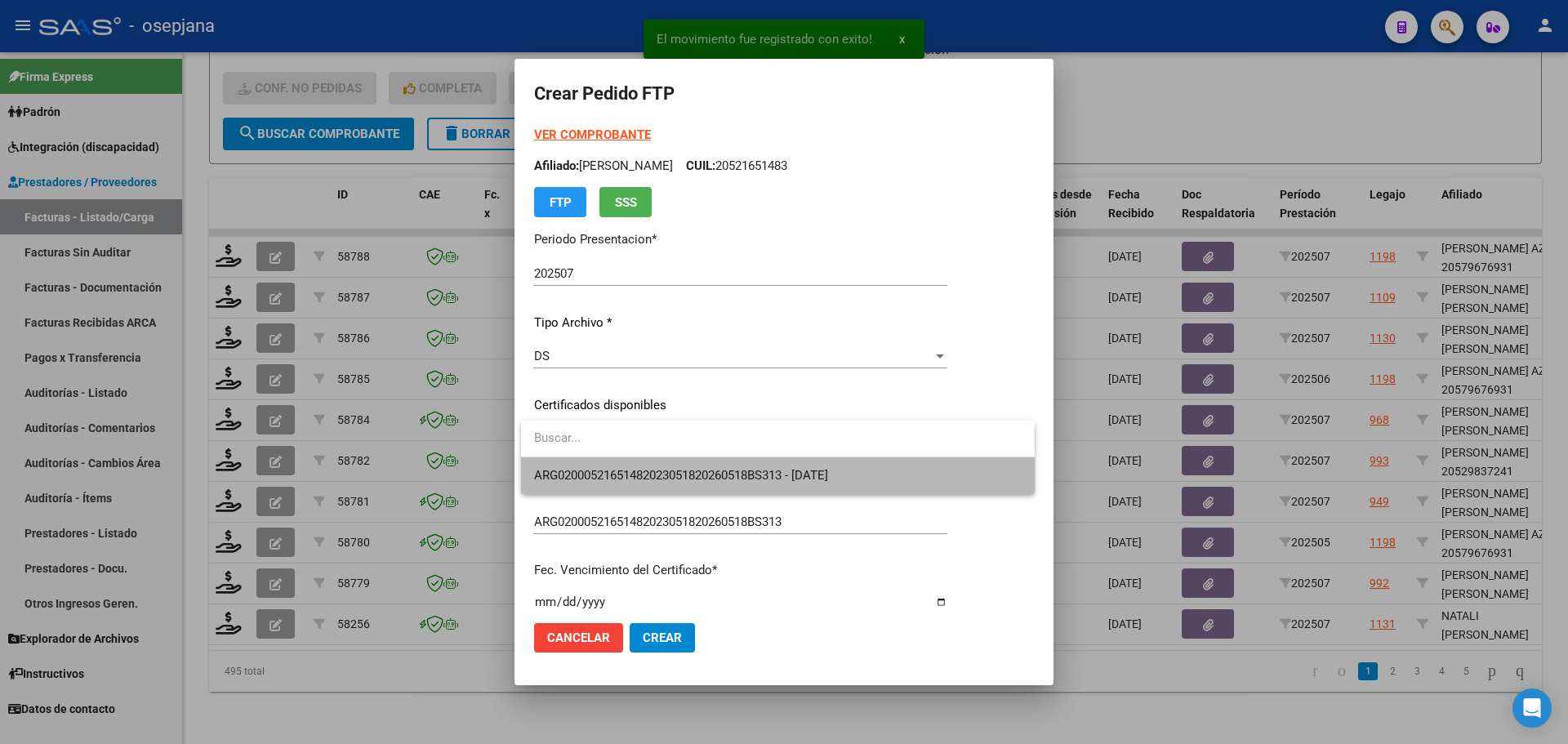
click at [679, 464] on span "ARG02000521651482023051820260518BS313 - 2026-05-06" at bounding box center [777, 476] width 488 height 37
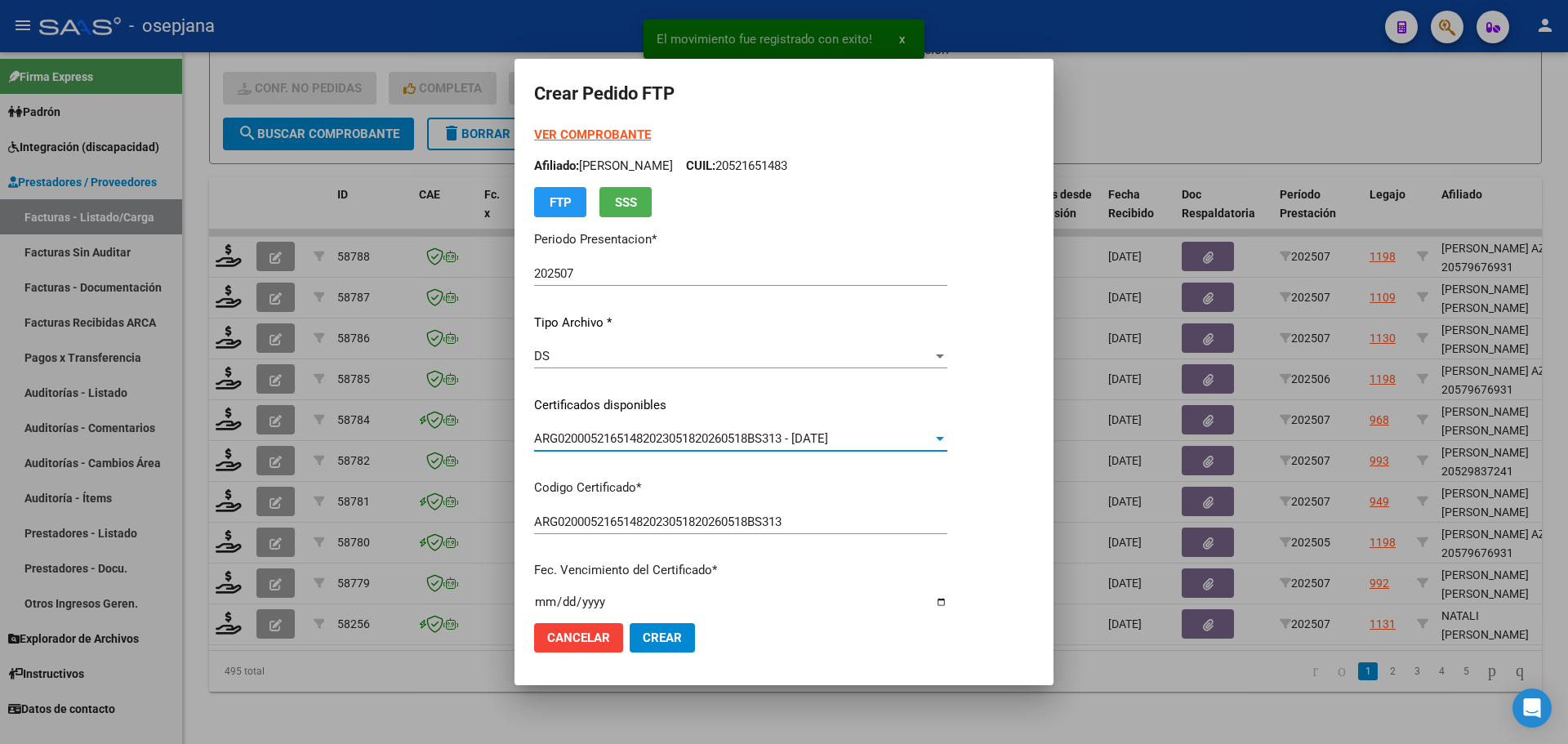
click at [621, 120] on form "Crear Pedido FTP VER COMPROBANTE ARCA Padrón Afiliado: NATALI TOMAS VALENTINO C…" at bounding box center [784, 371] width 500 height 586
click at [618, 131] on strong "VER COMPROBANTE" at bounding box center [593, 135] width 117 height 15
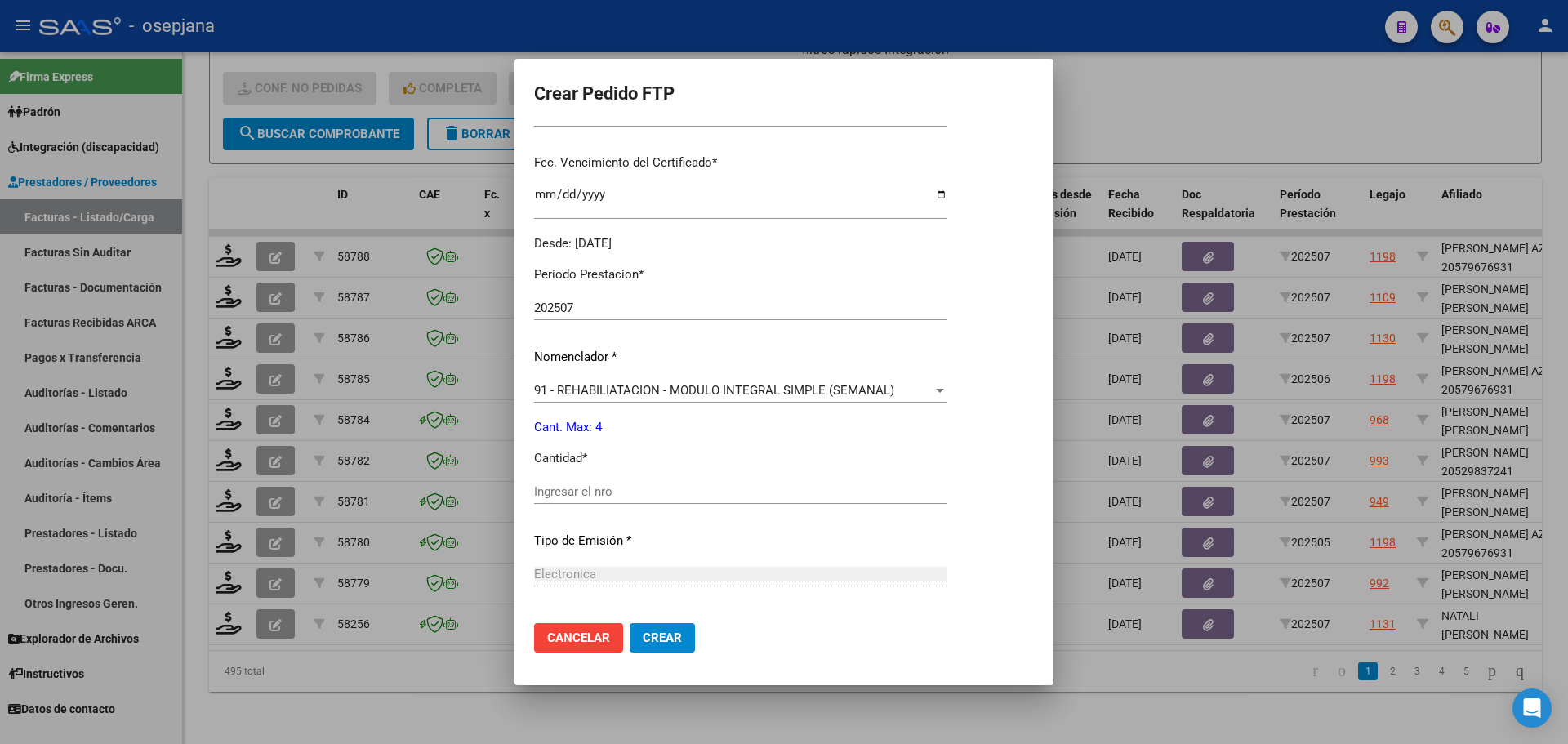
scroll to position [409, 0]
click at [583, 483] on input "Ingresar el nro" at bounding box center [740, 490] width 413 height 15
click at [658, 628] on button "Crear" at bounding box center [662, 638] width 65 height 30
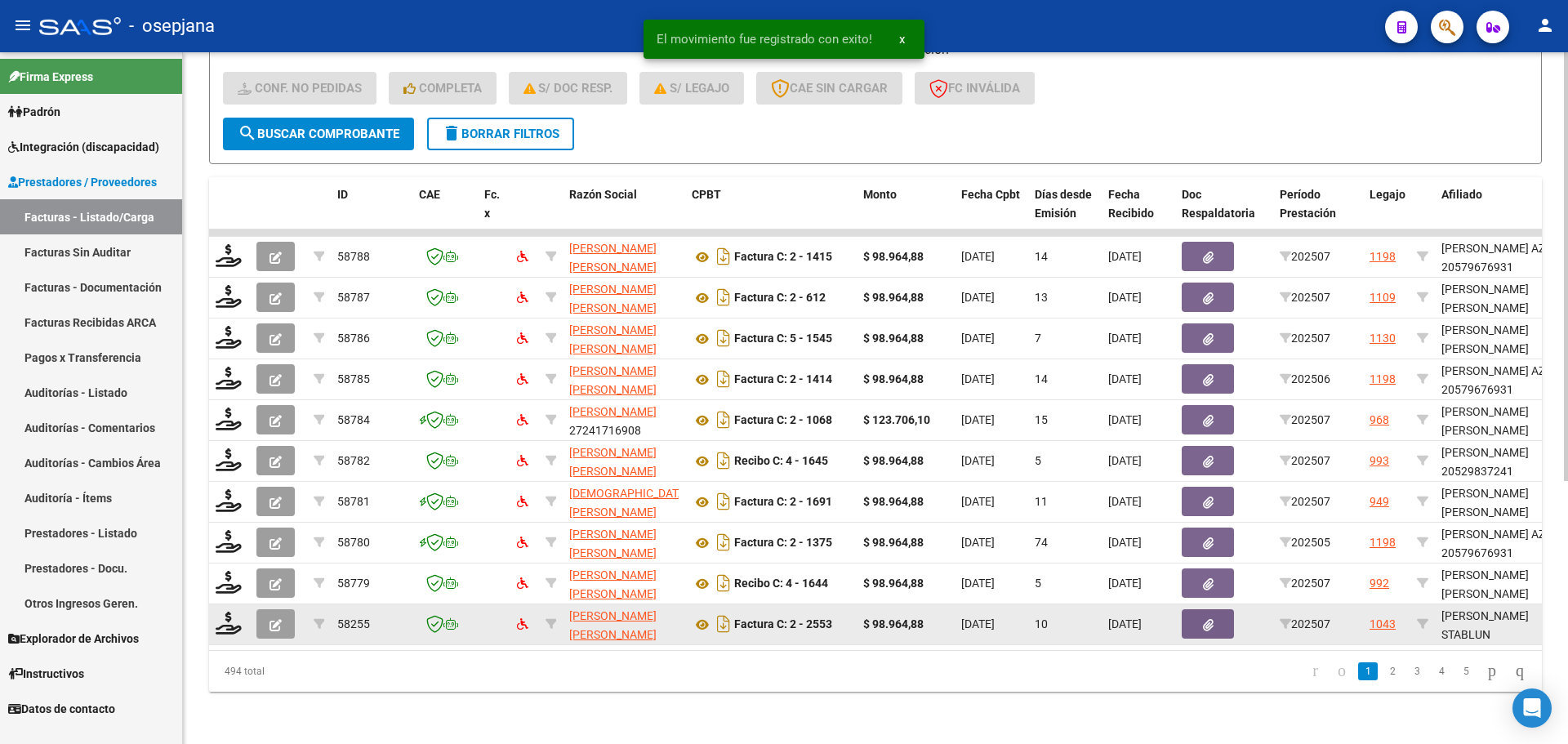
click at [226, 624] on div at bounding box center [229, 623] width 28 height 25
click at [228, 613] on icon at bounding box center [229, 622] width 26 height 23
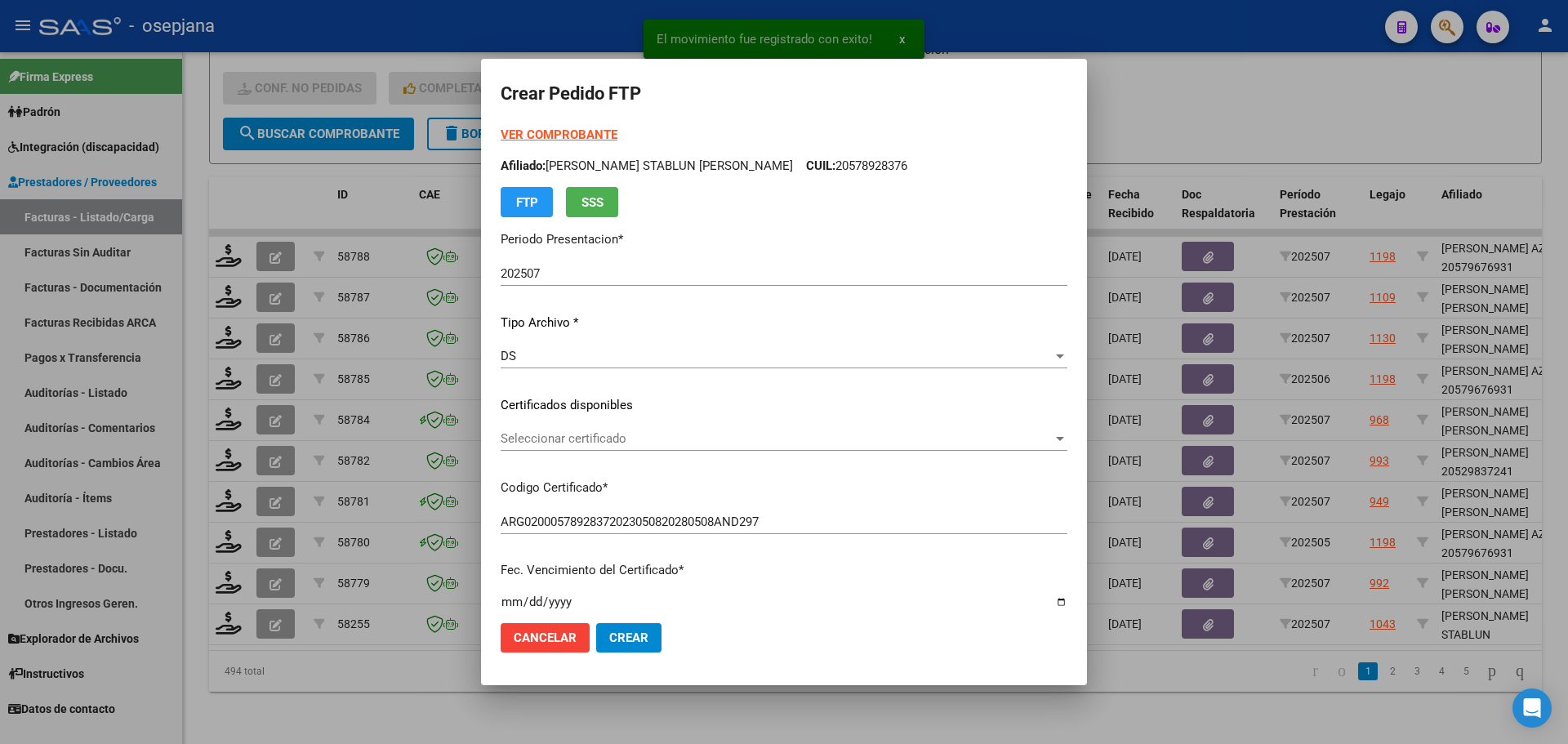
click at [665, 430] on div "Seleccionar certificado Seleccionar certificado" at bounding box center [784, 438] width 567 height 24
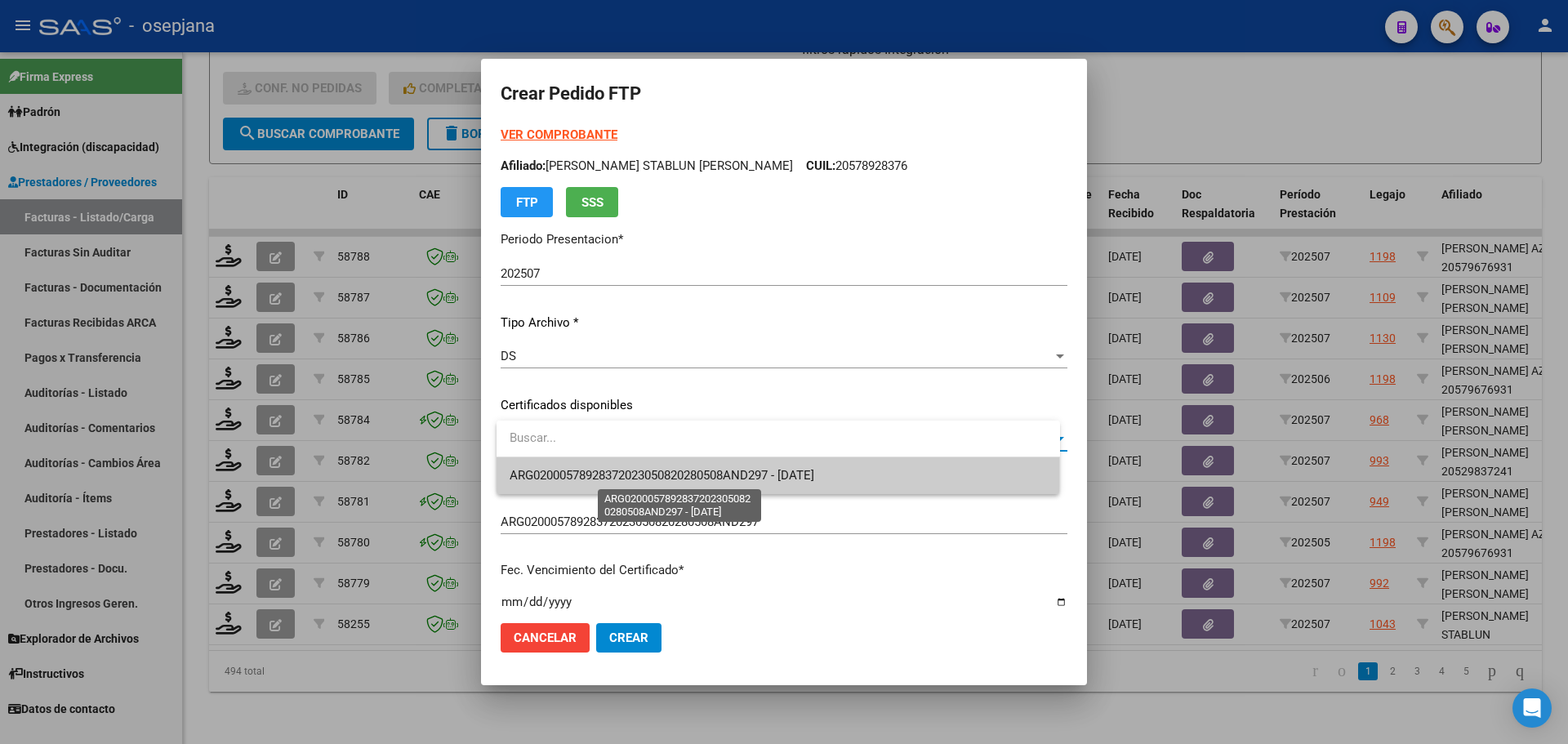
click at [667, 471] on span "ARG02000578928372023050820280508AND297 - 2028-05-01" at bounding box center [661, 476] width 305 height 15
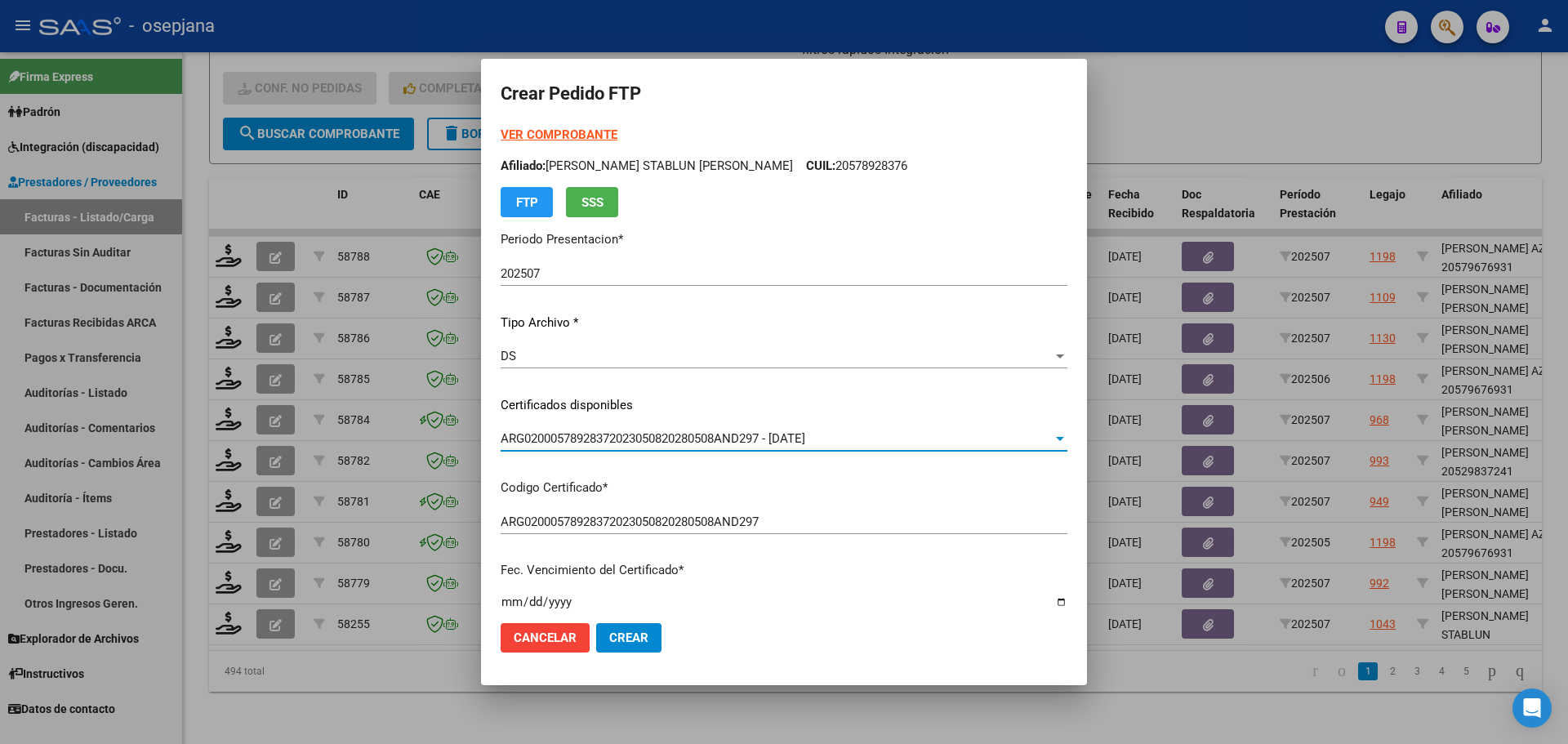
click at [603, 131] on strong "VER COMPROBANTE" at bounding box center [559, 135] width 117 height 15
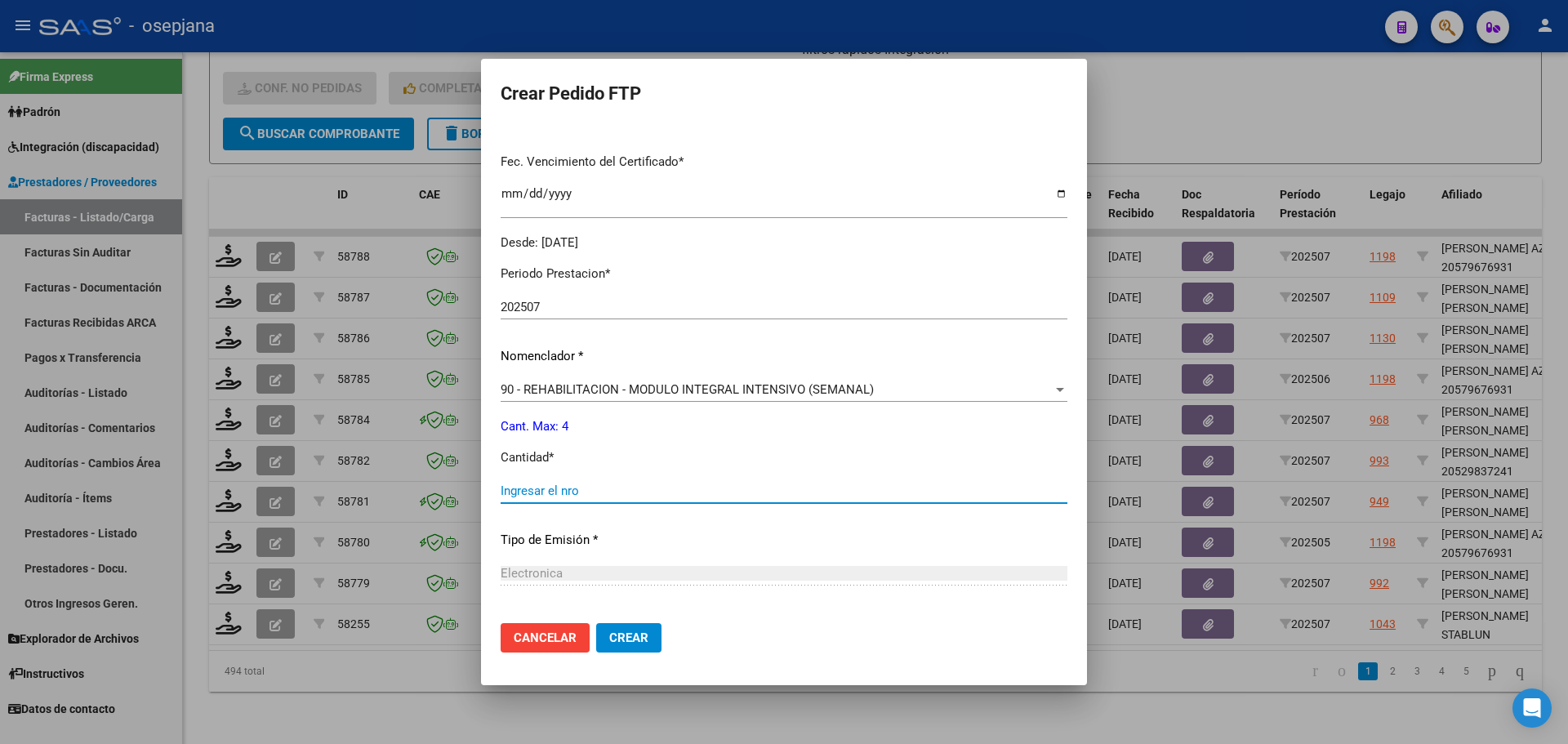
click at [541, 497] on input "Ingresar el nro" at bounding box center [784, 490] width 567 height 15
click at [629, 633] on span "Crear" at bounding box center [629, 638] width 39 height 15
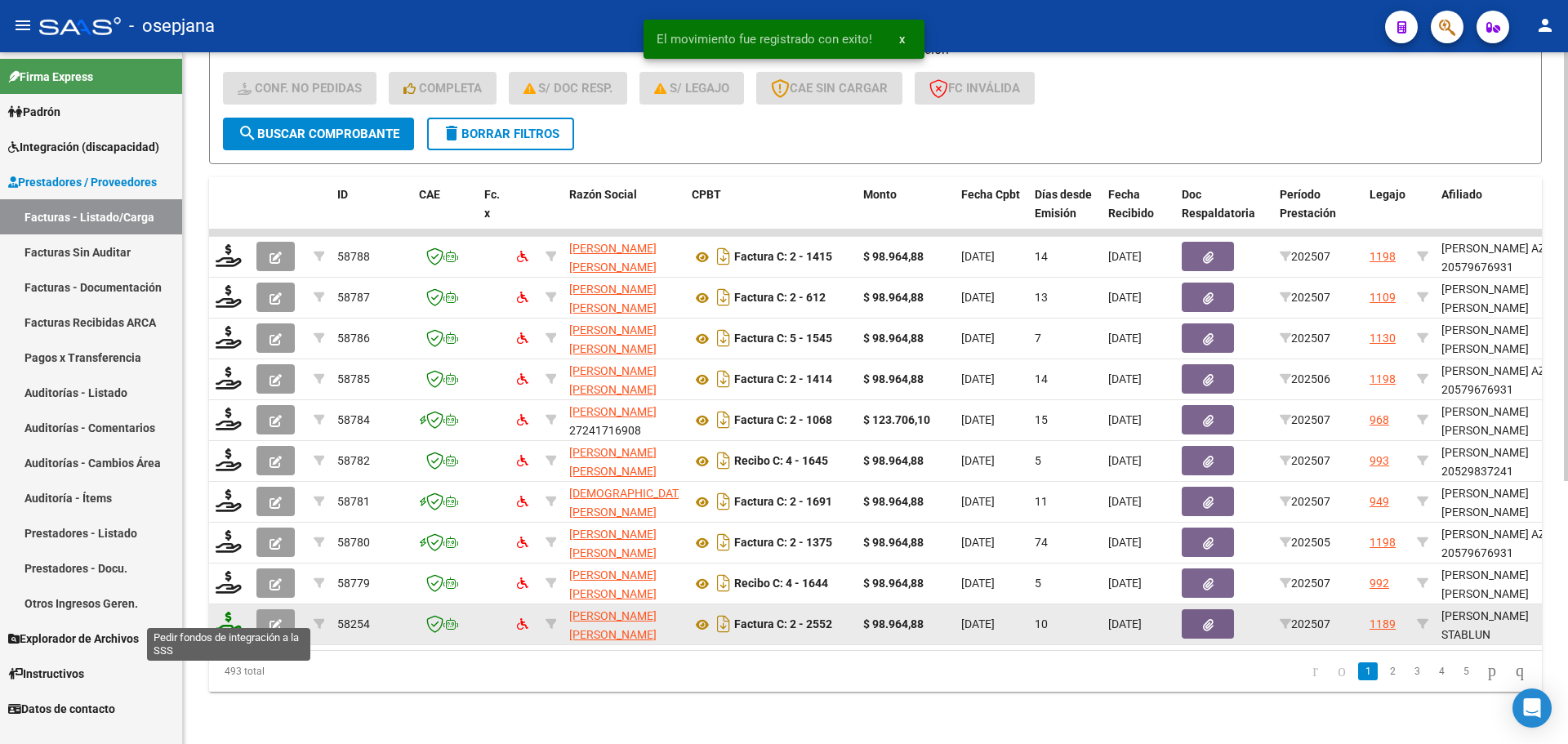
click at [221, 620] on icon at bounding box center [229, 622] width 26 height 23
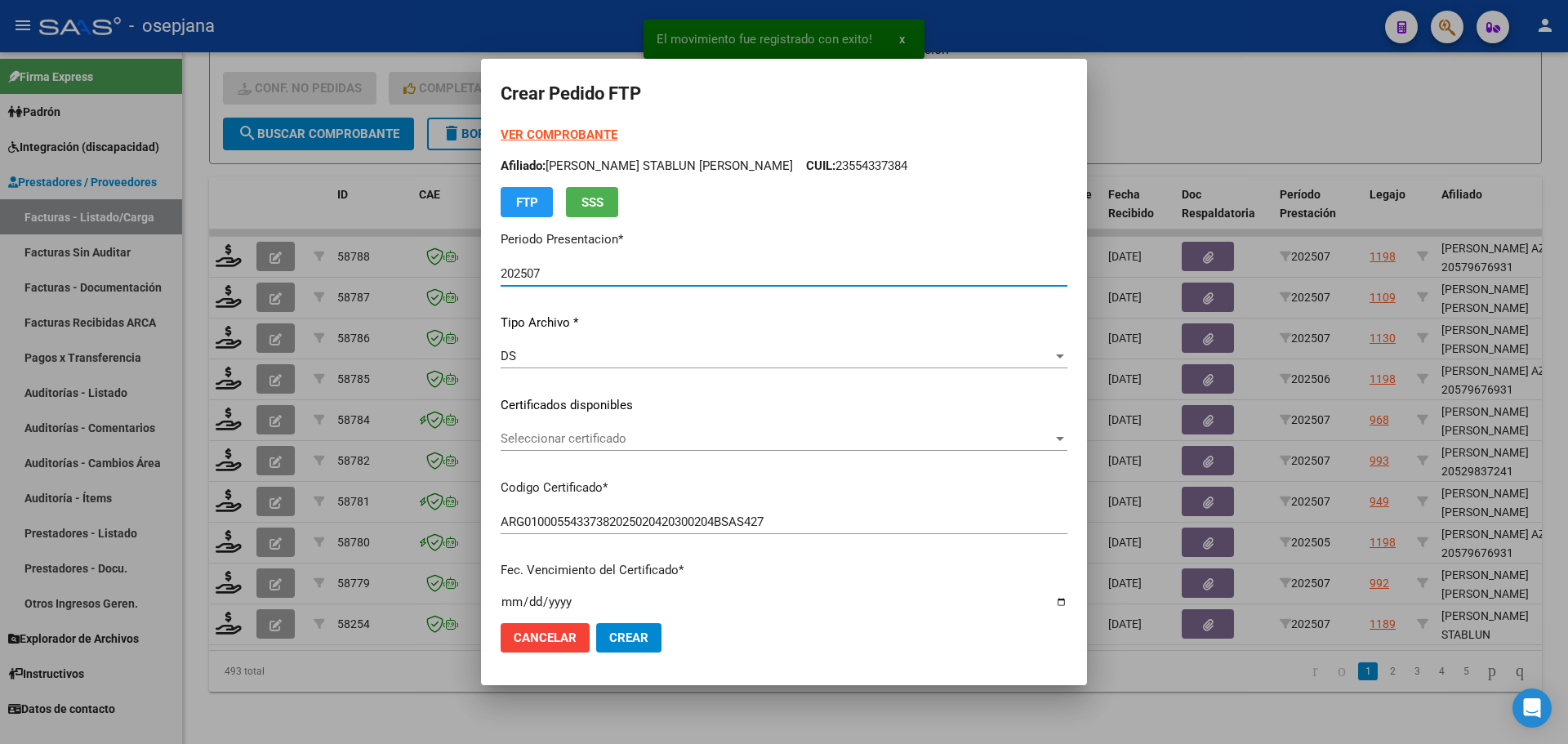
click at [668, 433] on span "Seleccionar certificado" at bounding box center [777, 438] width 552 height 15
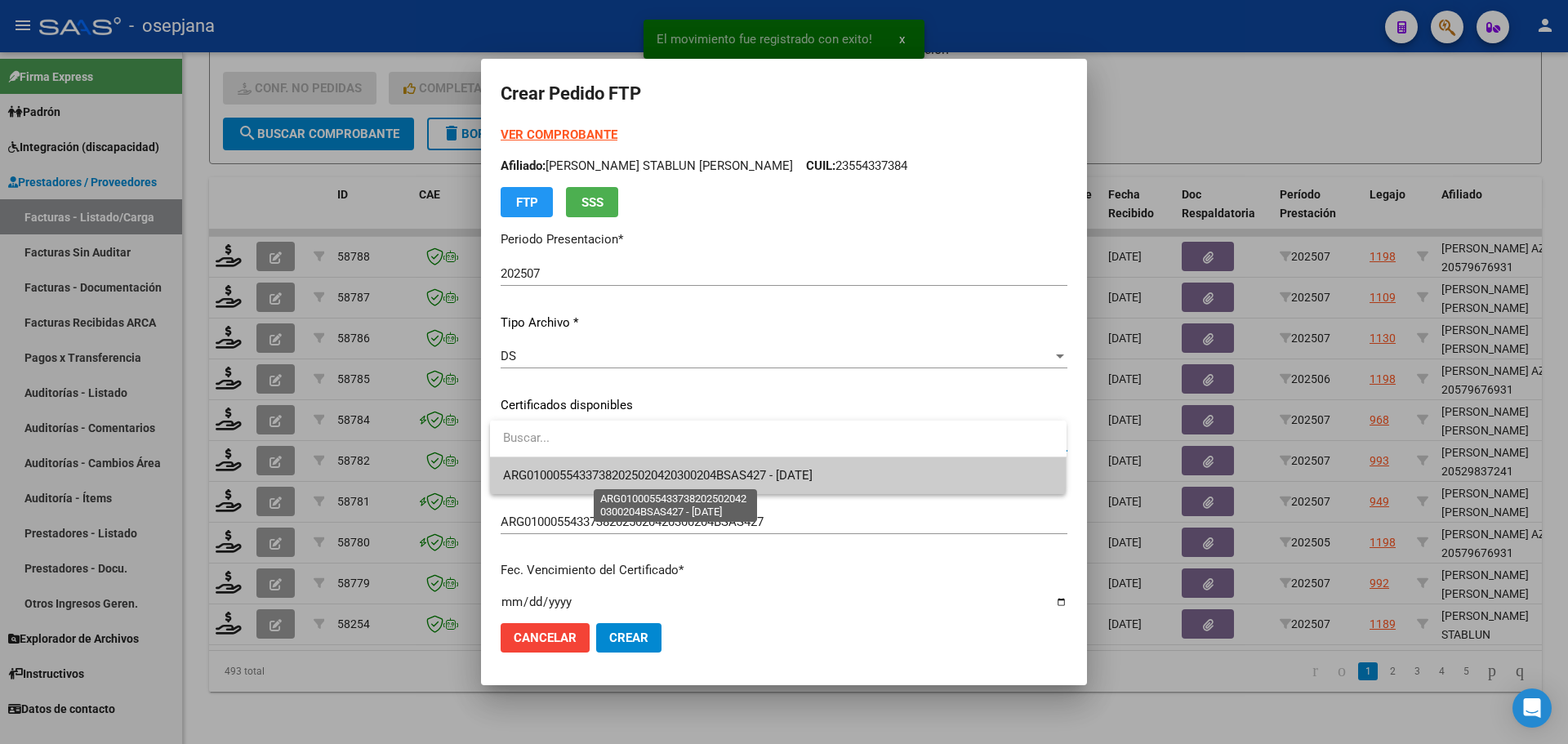
click at [664, 469] on span "ARG01000554337382025020420300204BSAS427 - 2030-02-04" at bounding box center [657, 476] width 309 height 15
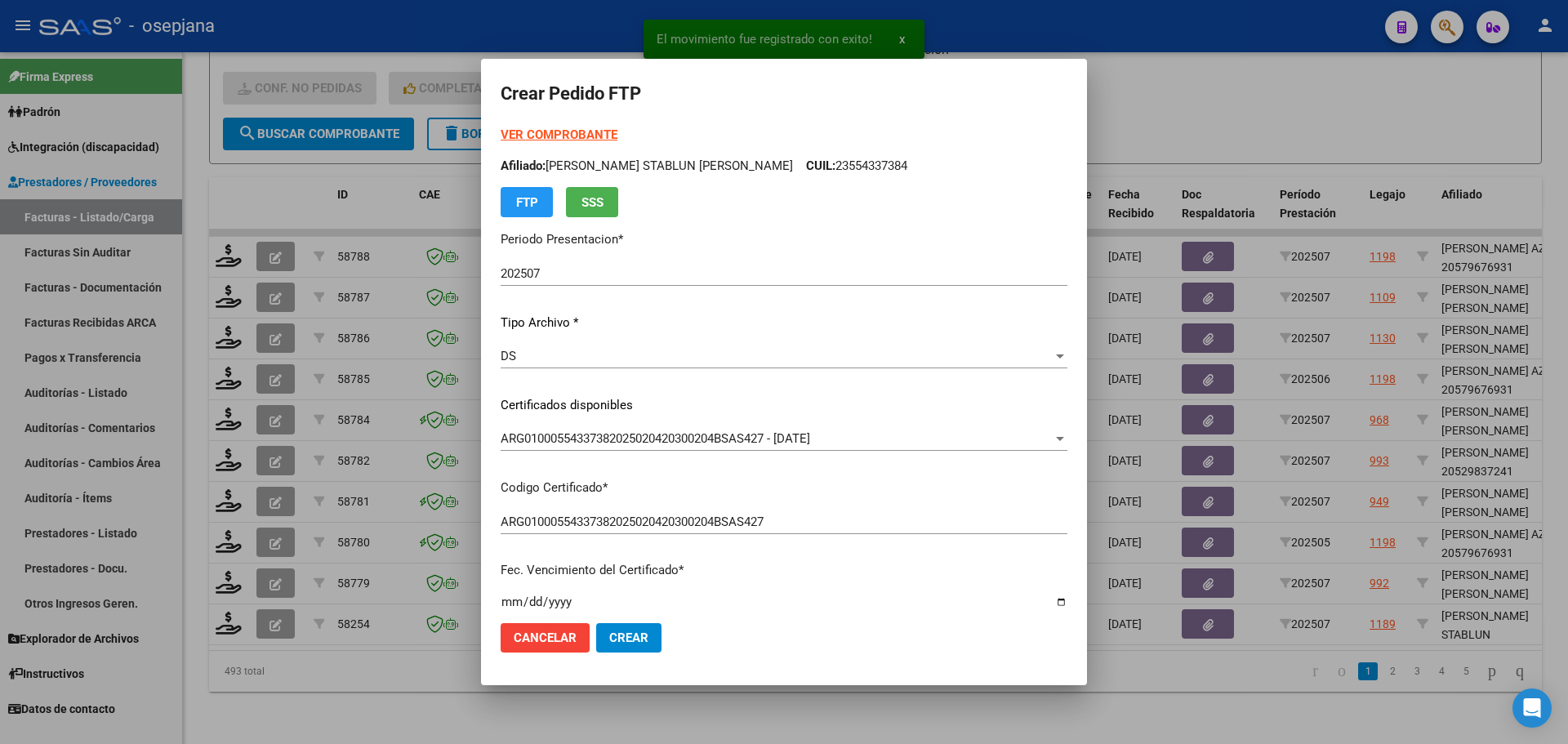
click at [572, 137] on strong "VER COMPROBANTE" at bounding box center [559, 135] width 117 height 15
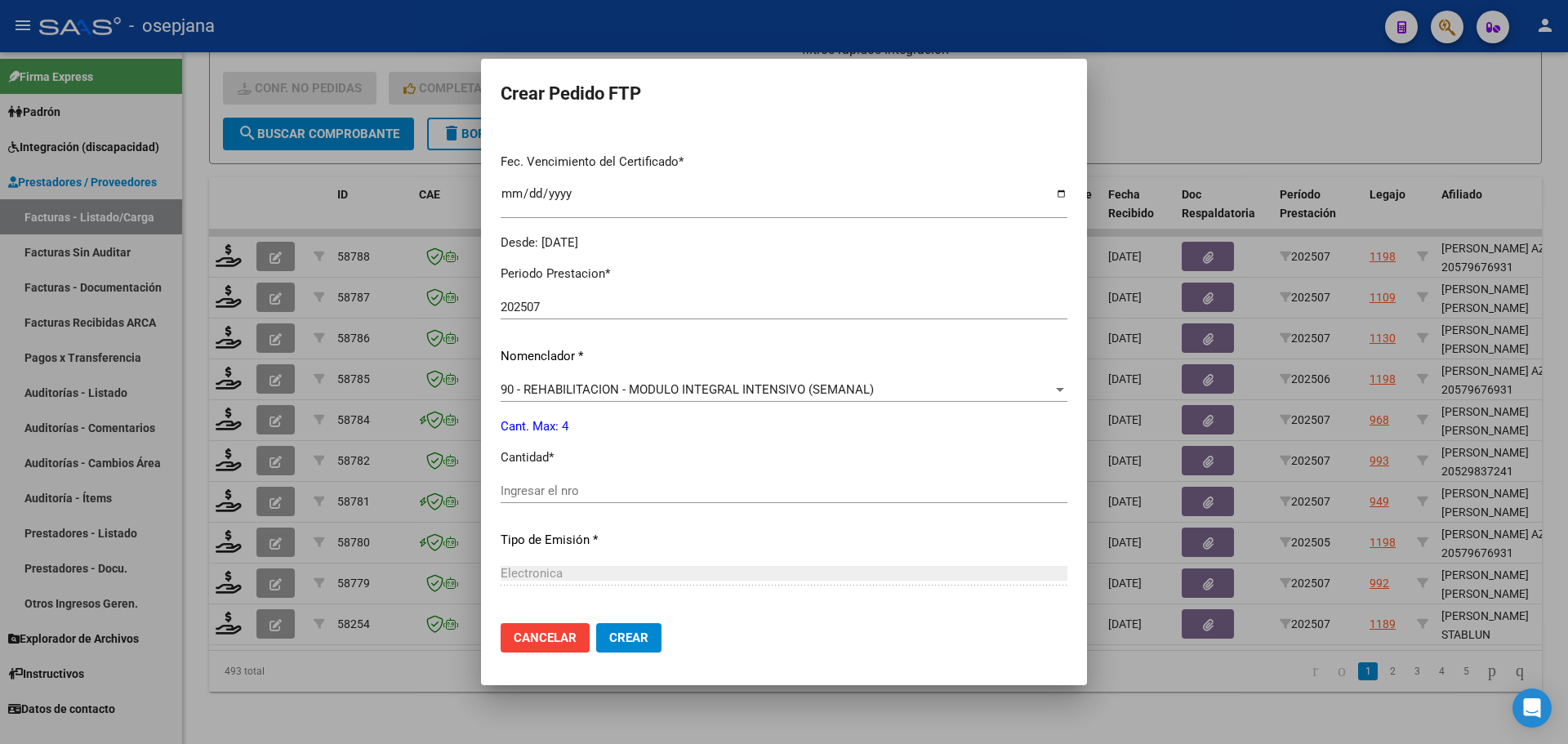
click at [552, 481] on div "Periodo Prestacion * 202507 Ingresar el Periodo Prestacion Nomenclador * 90 - R…" at bounding box center [784, 510] width 567 height 515
click at [551, 486] on input "Ingresar el nro" at bounding box center [784, 490] width 567 height 15
click at [623, 632] on span "Crear" at bounding box center [629, 638] width 39 height 15
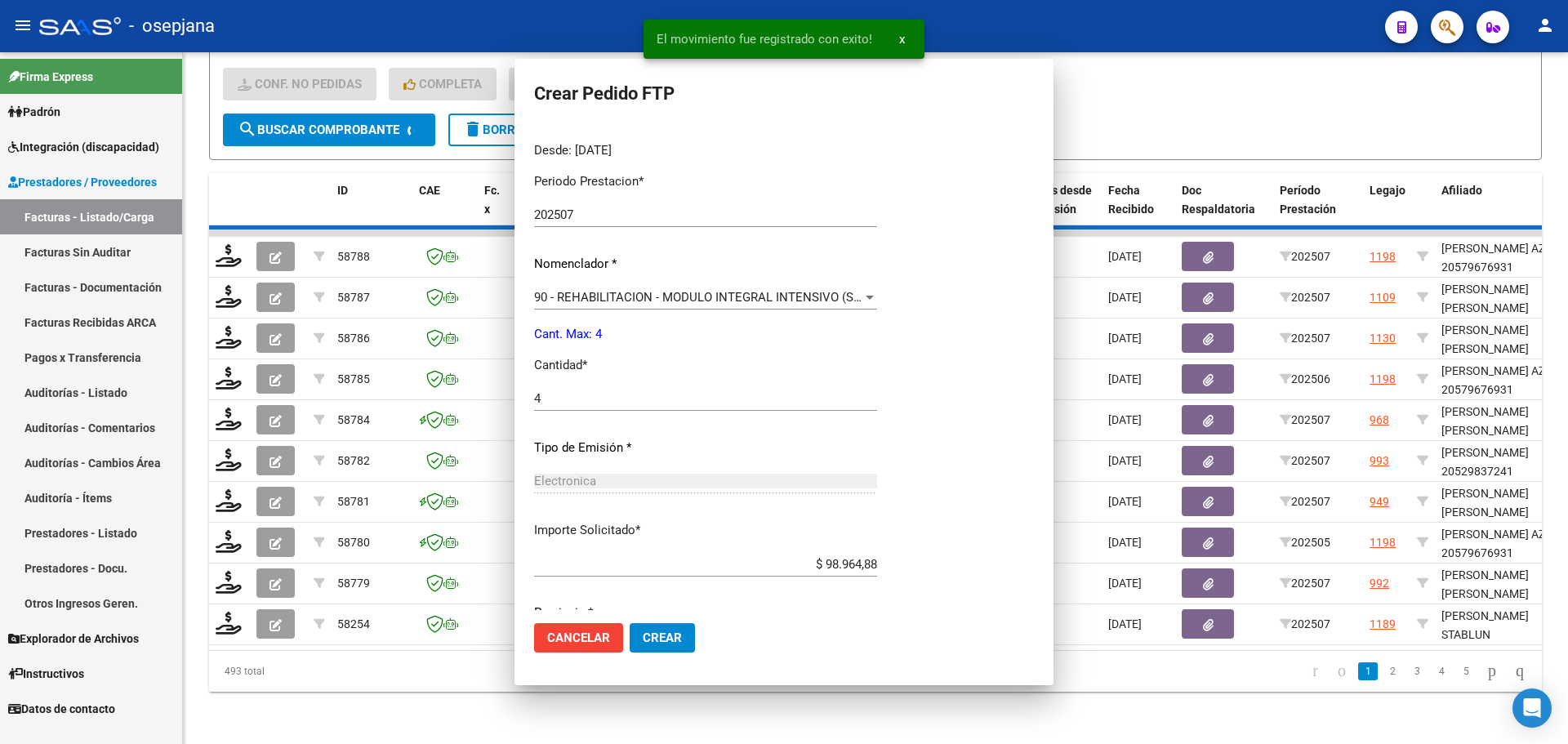
scroll to position [0, 0]
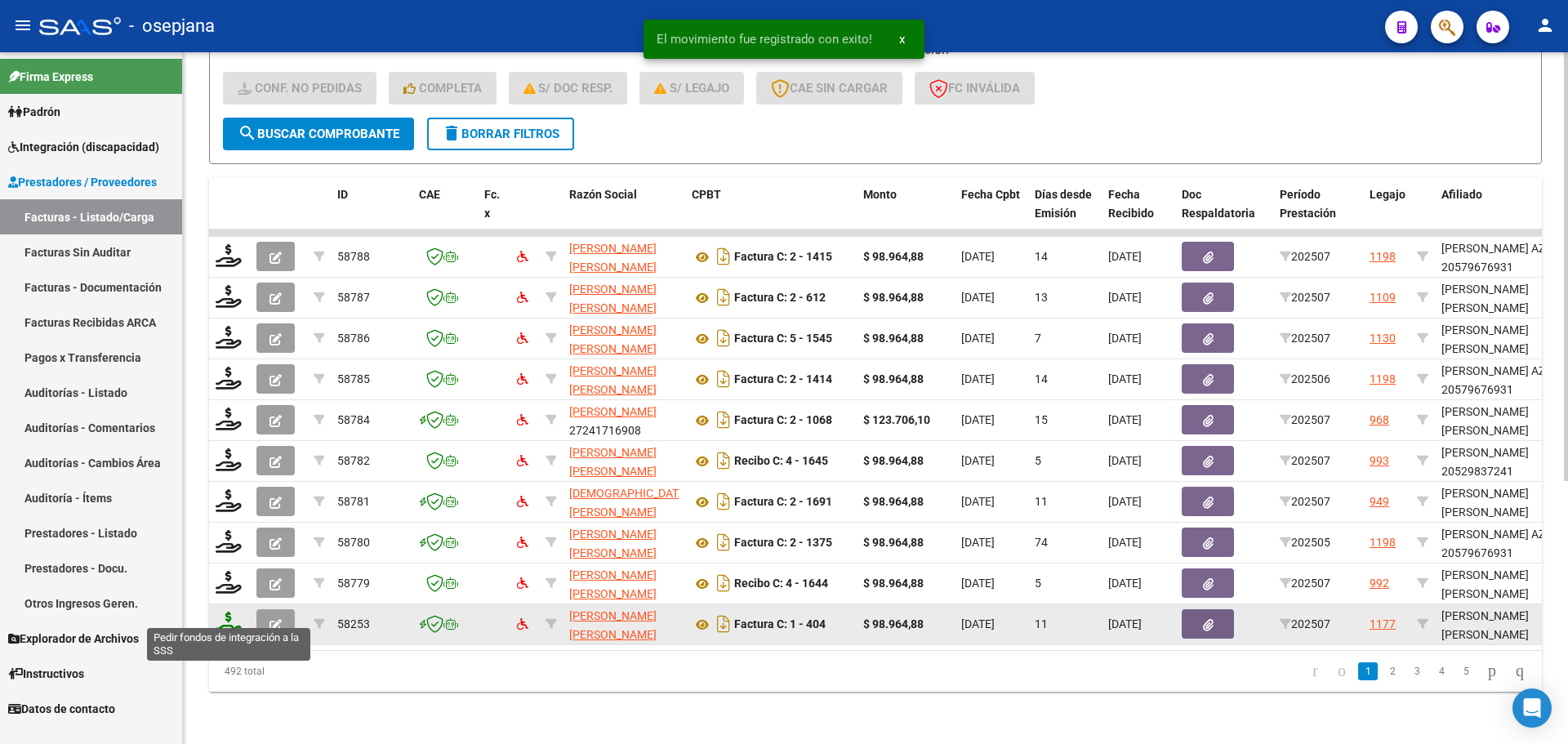
click at [217, 616] on icon at bounding box center [229, 622] width 26 height 23
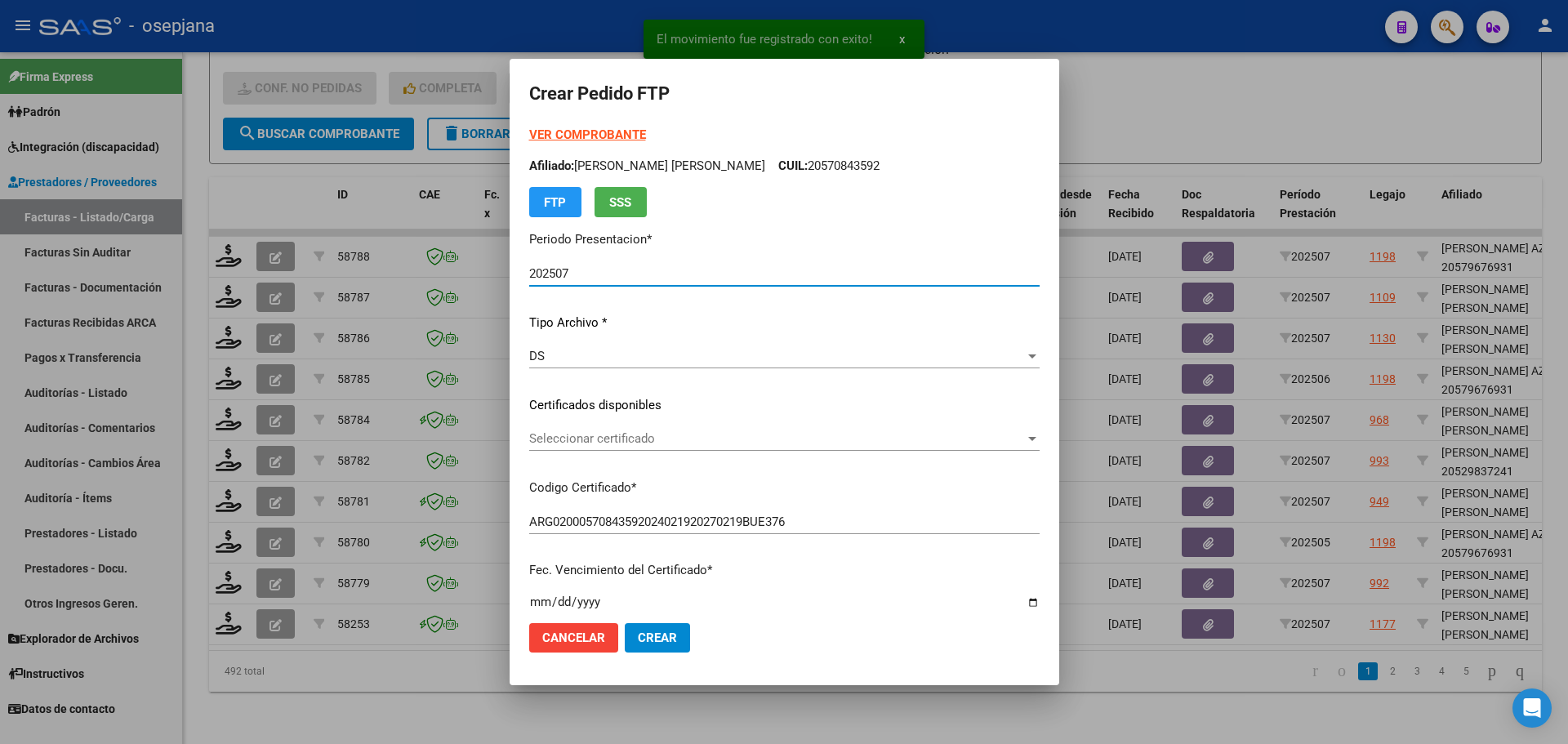
click at [621, 430] on div "Seleccionar certificado Seleccionar certificado" at bounding box center [784, 438] width 510 height 24
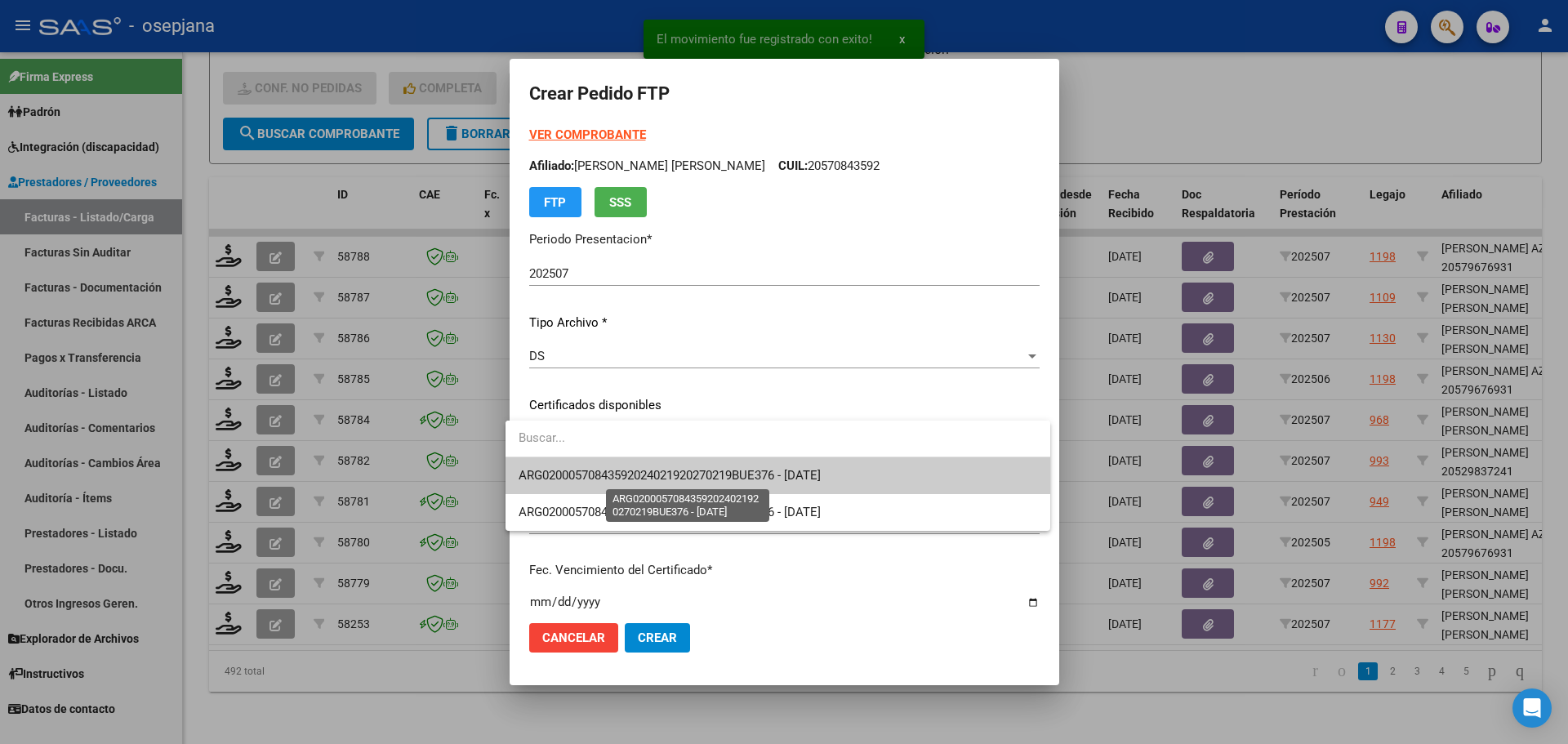
click at [621, 469] on span "ARG02000570843592024021920270219BUE376 - 2027-02-28" at bounding box center [669, 476] width 302 height 15
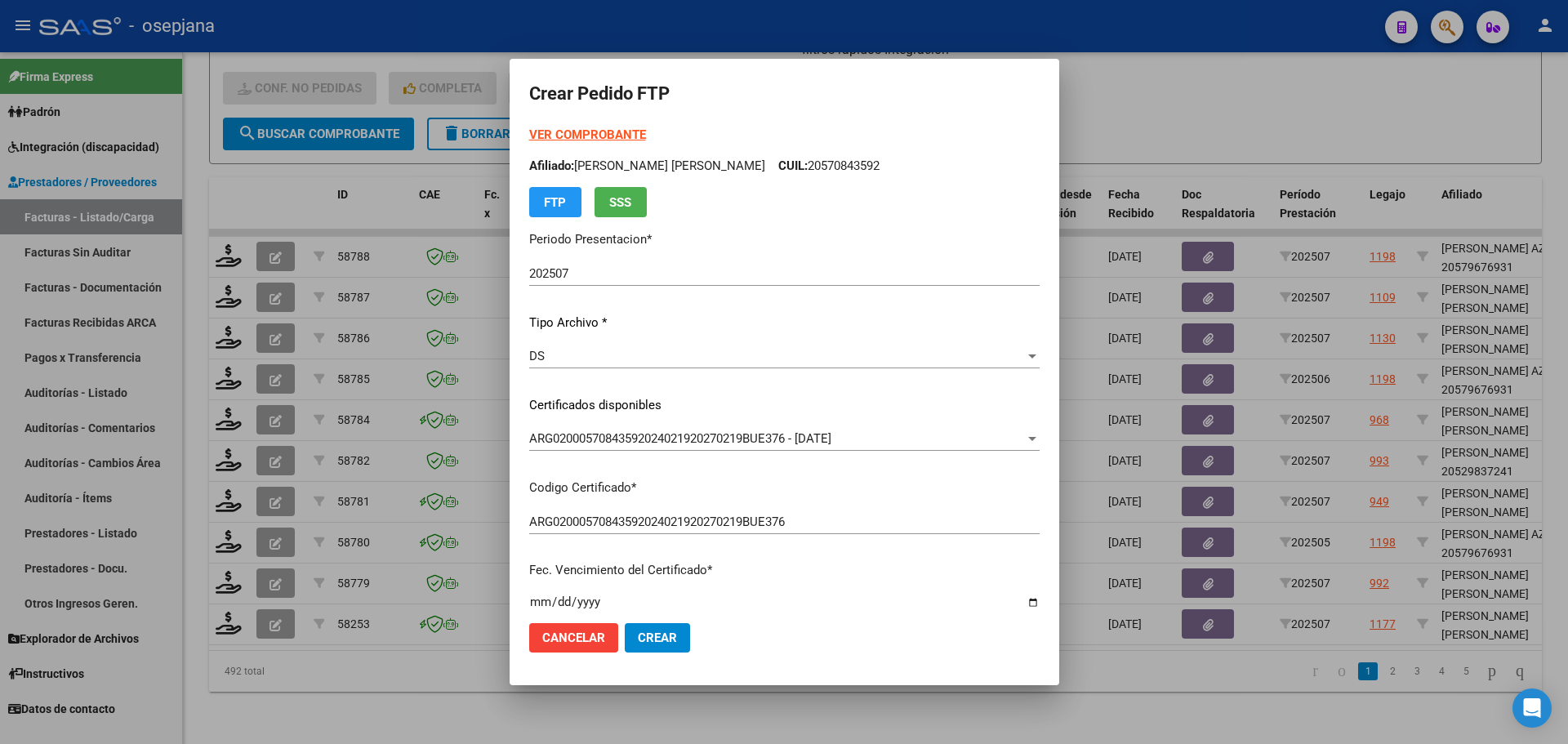
click at [603, 136] on strong "VER COMPROBANTE" at bounding box center [588, 135] width 117 height 15
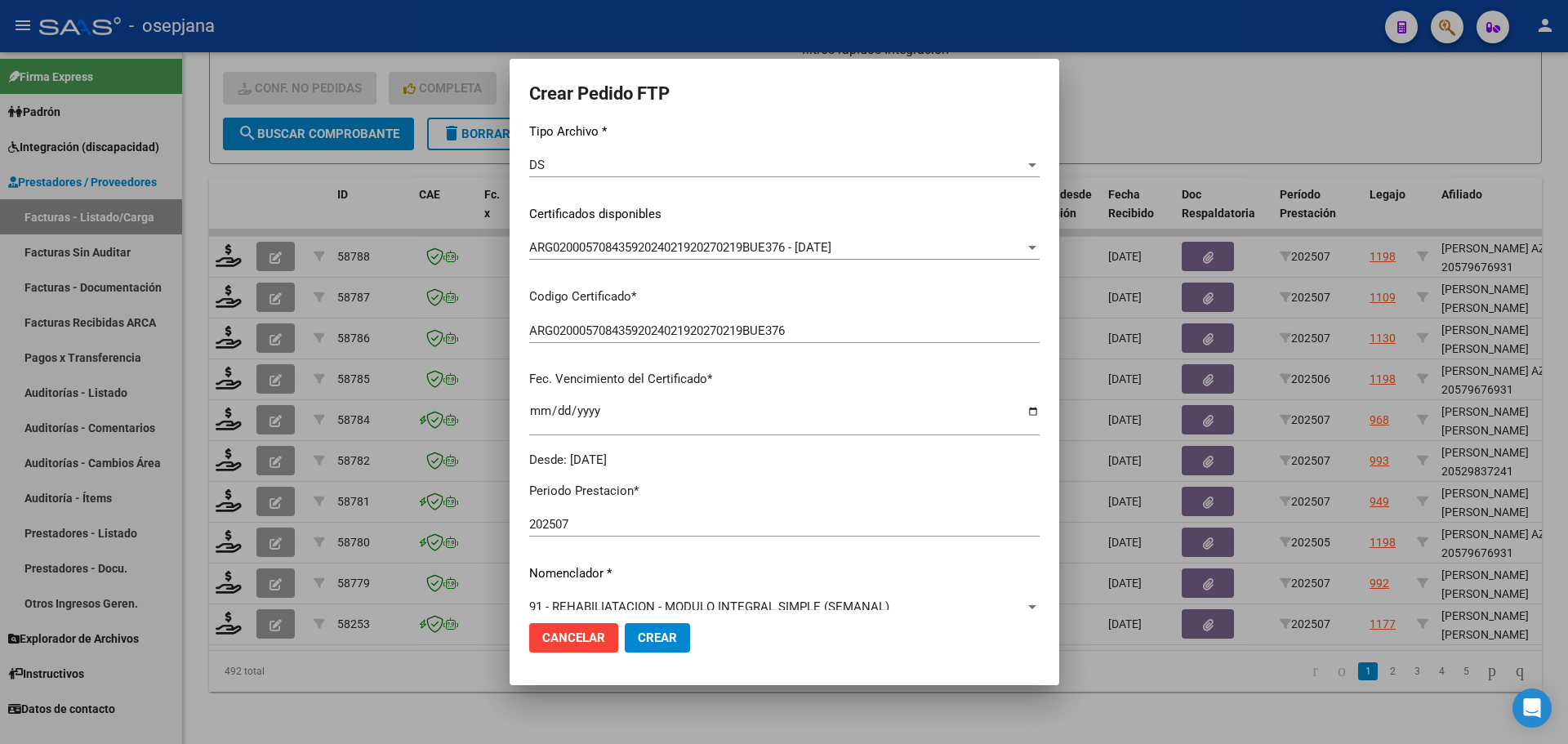
scroll to position [489, 0]
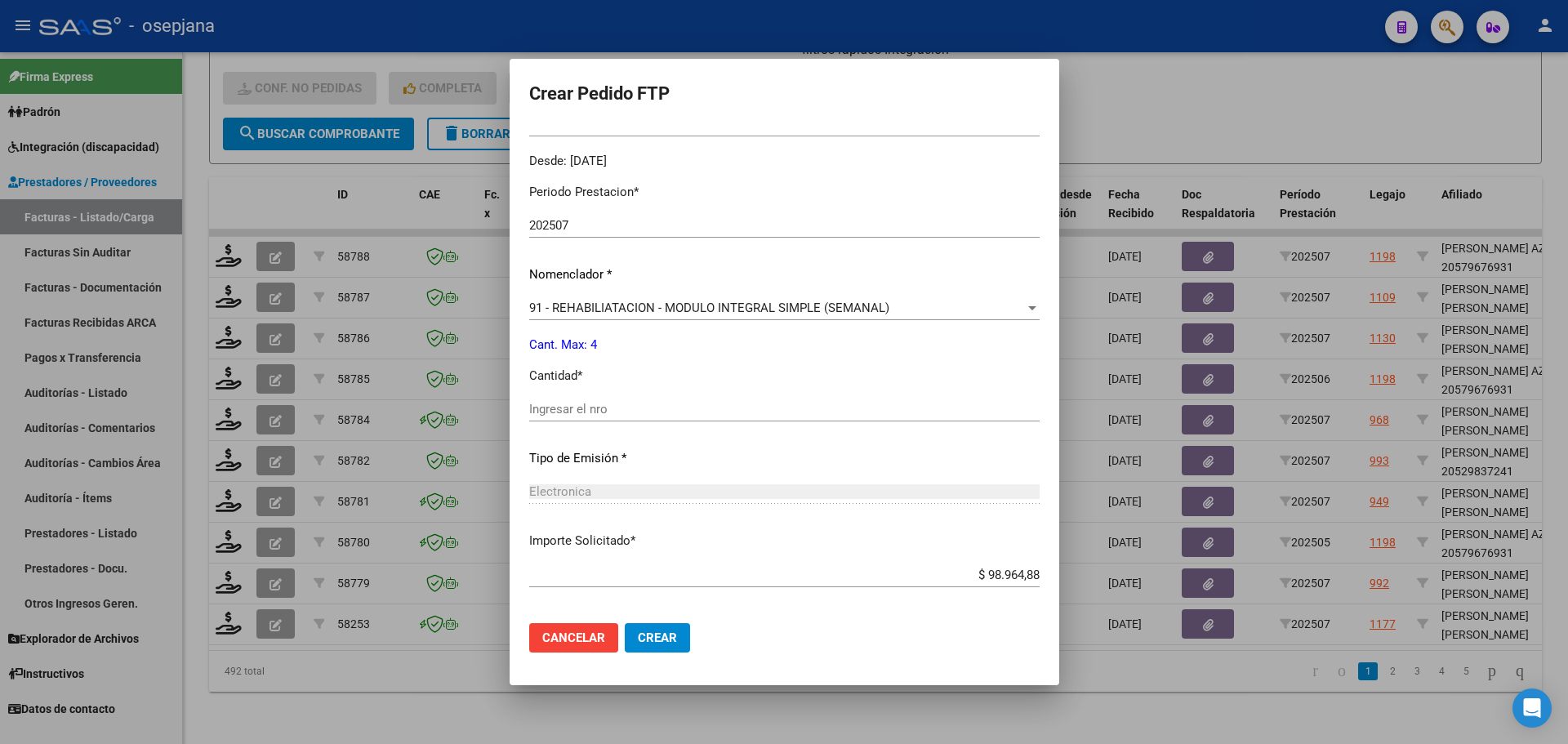
click at [556, 401] on input "Ingresar el nro" at bounding box center [784, 409] width 510 height 15
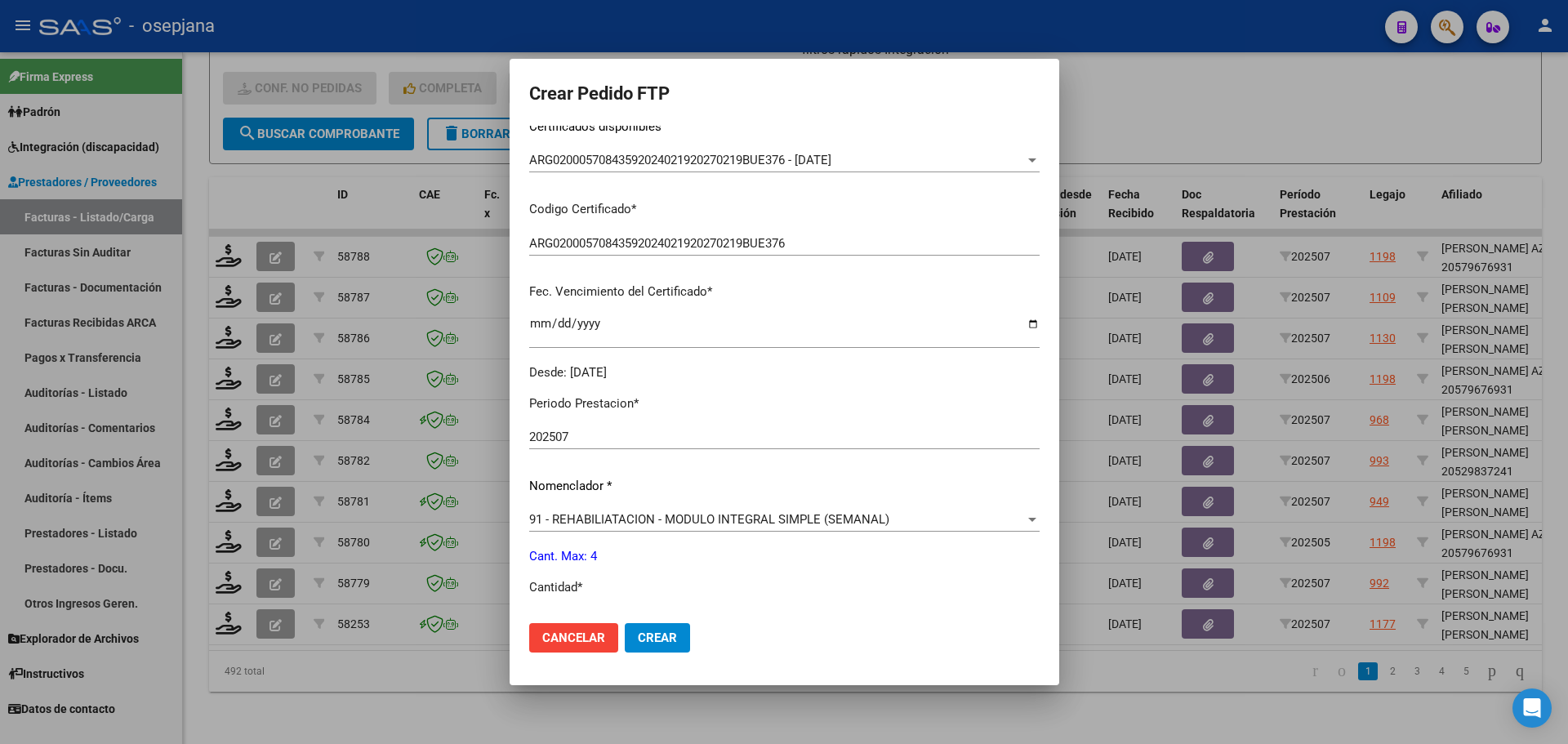
scroll to position [0, 0]
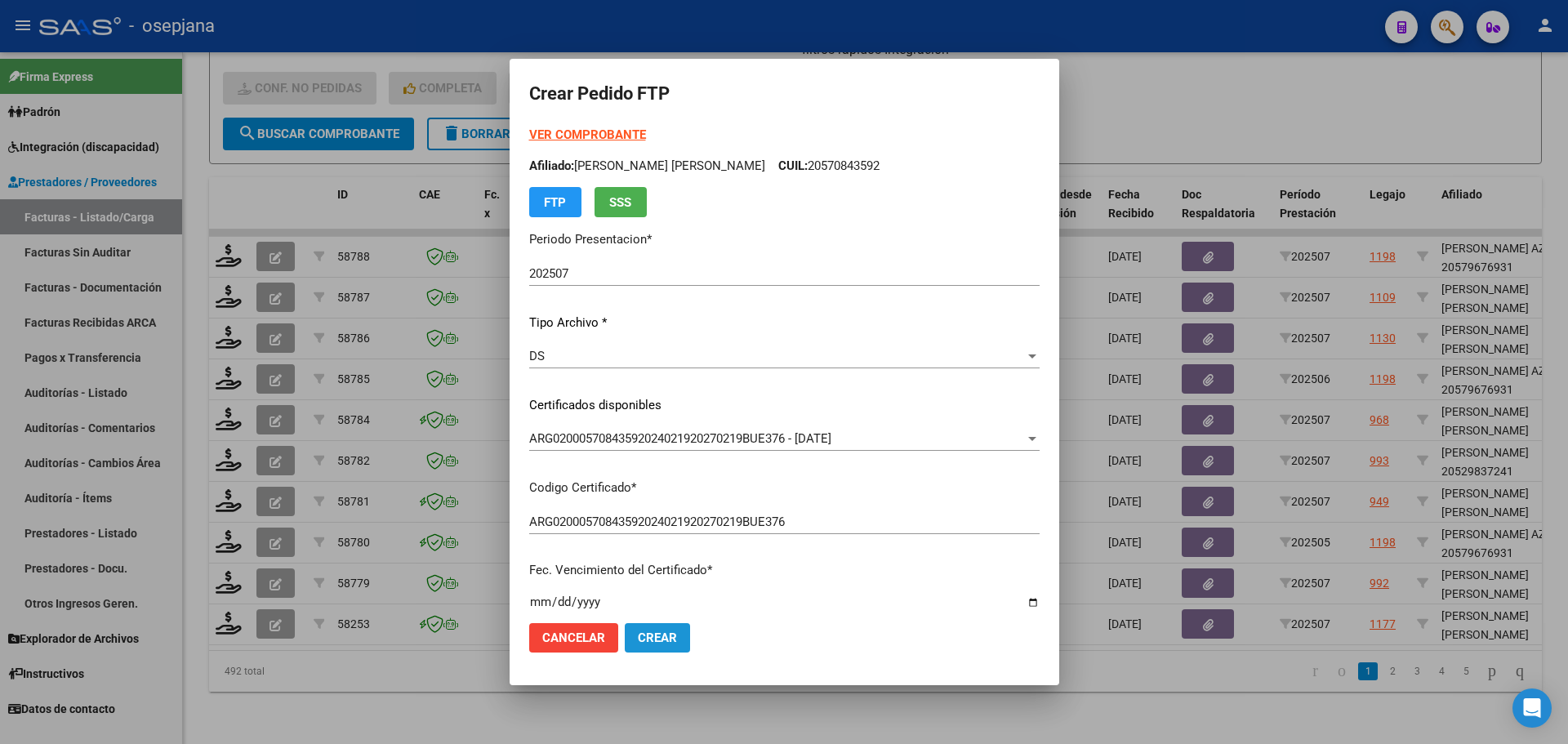
click at [651, 634] on span "Crear" at bounding box center [657, 638] width 39 height 15
